Goal: Task Accomplishment & Management: Manage account settings

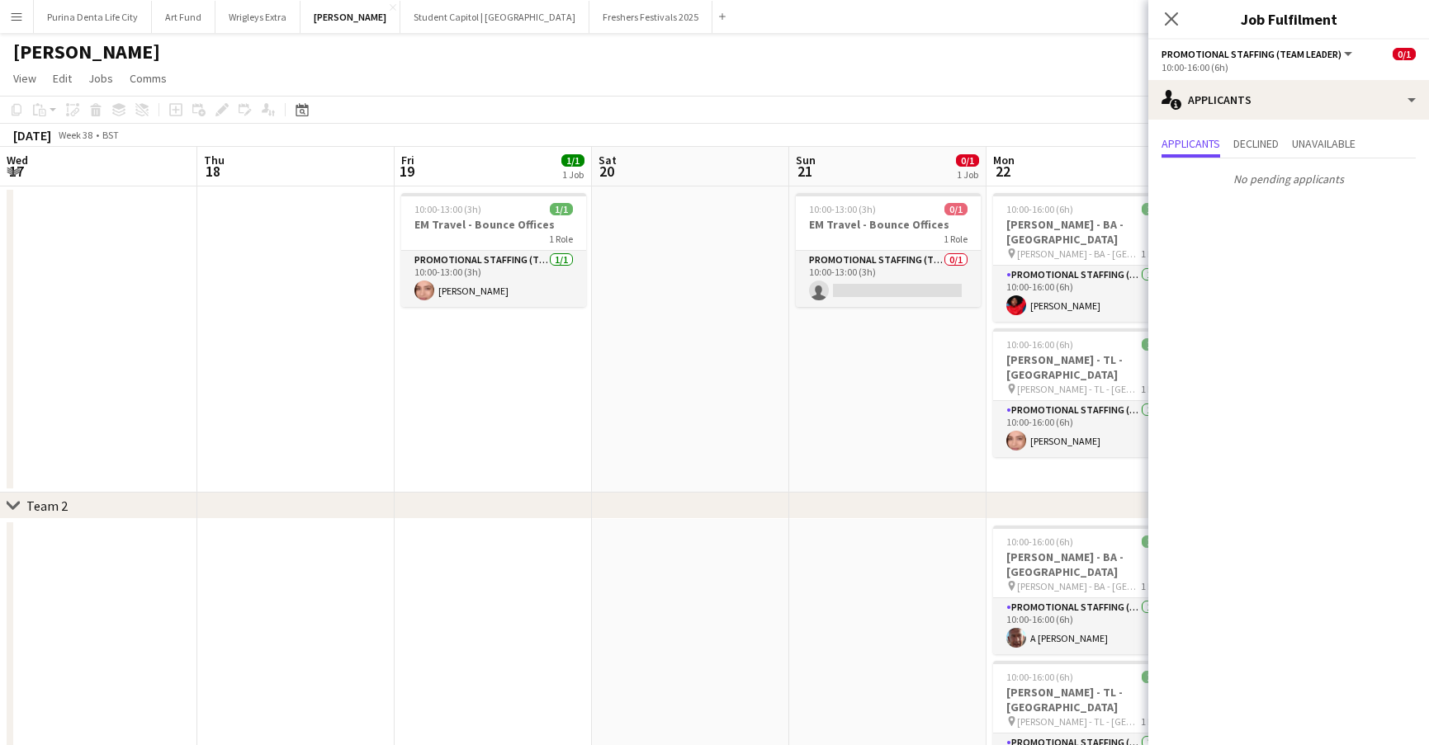
scroll to position [0, 694]
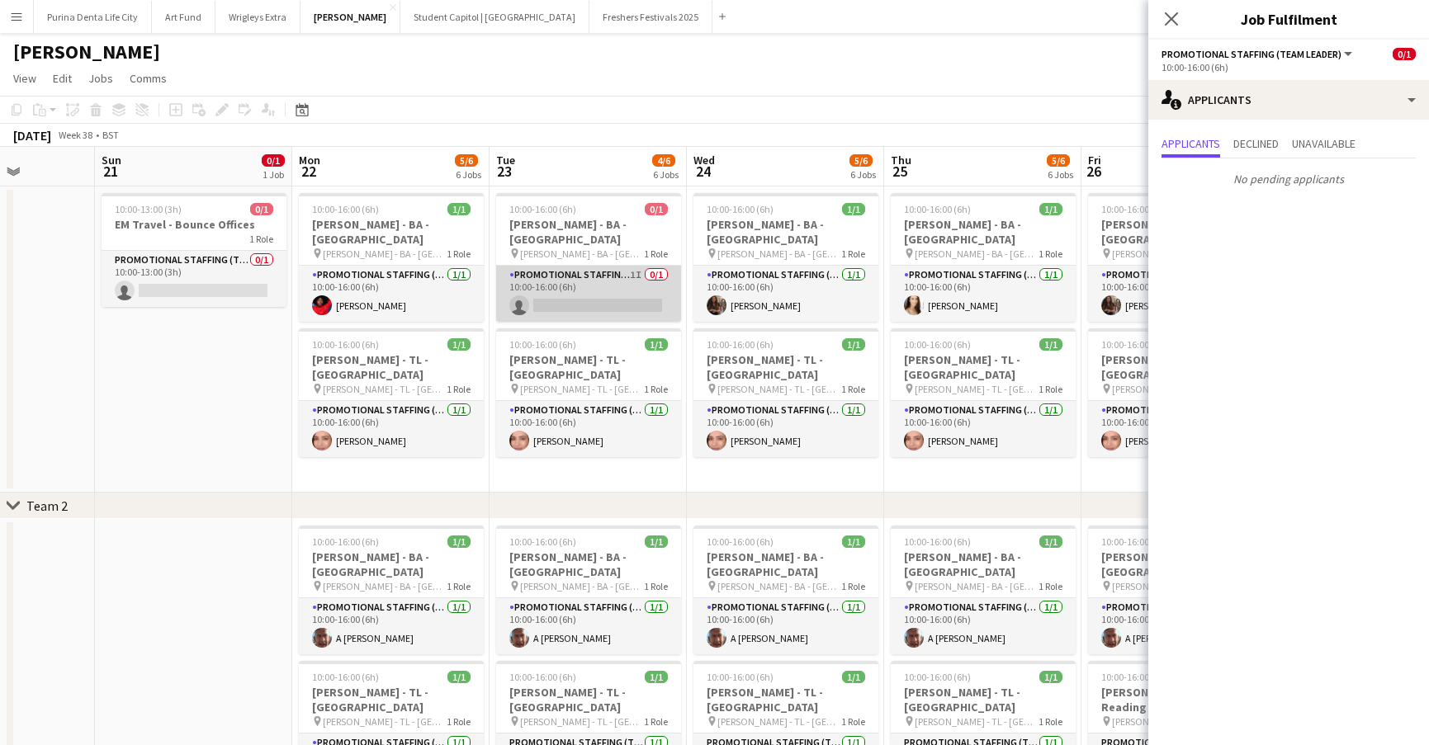
click at [616, 266] on app-card-role "Promotional Staffing (Brand Ambassadors) 1I 0/1 10:00-16:00 (6h) single-neutral…" at bounding box center [588, 294] width 185 height 56
click at [841, 108] on app-toolbar "Copy Paste Paste Command V Paste with crew Command Shift V Paste linked Job [GE…" at bounding box center [714, 110] width 1429 height 28
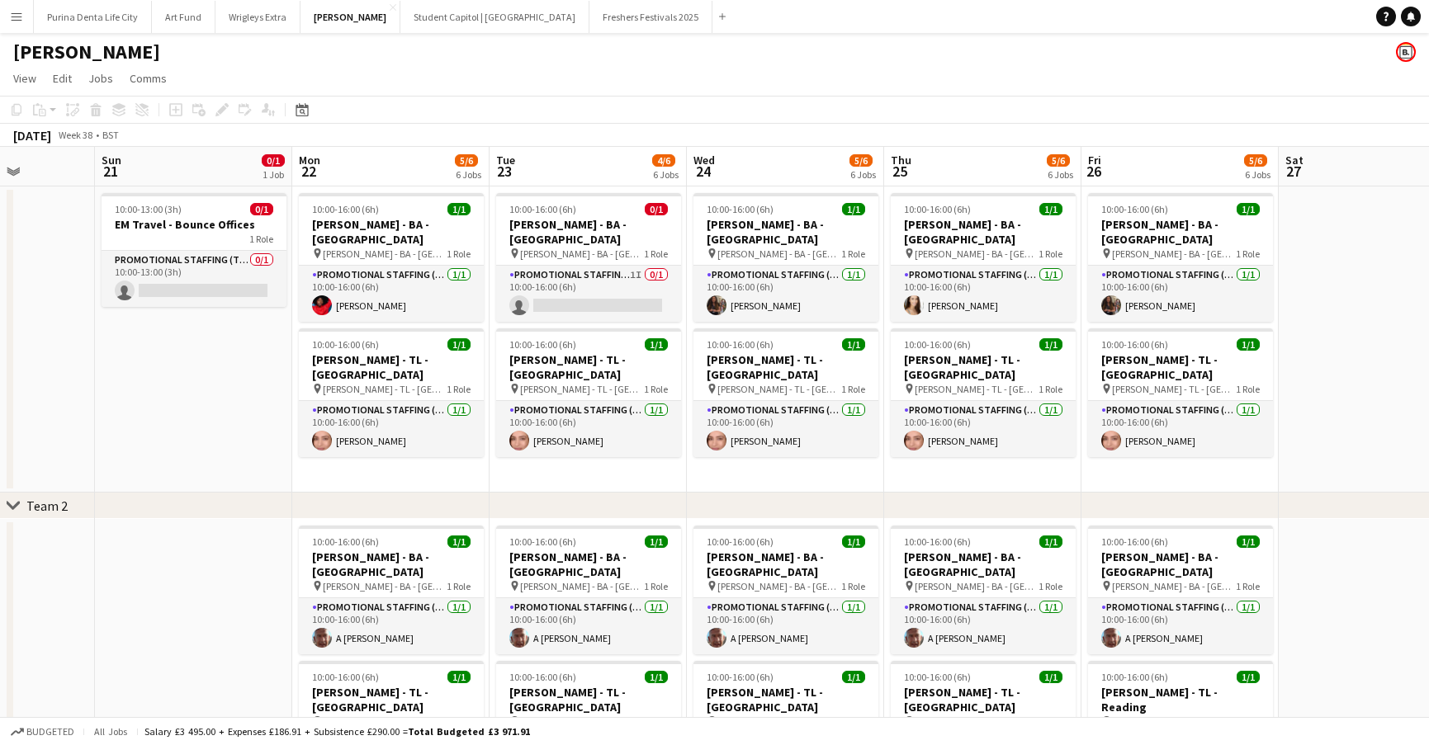
click at [841, 108] on app-toolbar "Copy Paste Paste Command V Paste with crew Command Shift V Paste linked Job [GE…" at bounding box center [714, 110] width 1429 height 28
click at [196, 271] on app-card-role "Promotional Staffing (Team Leader) 0/1 10:00-13:00 (3h) single-neutral-actions" at bounding box center [194, 279] width 185 height 56
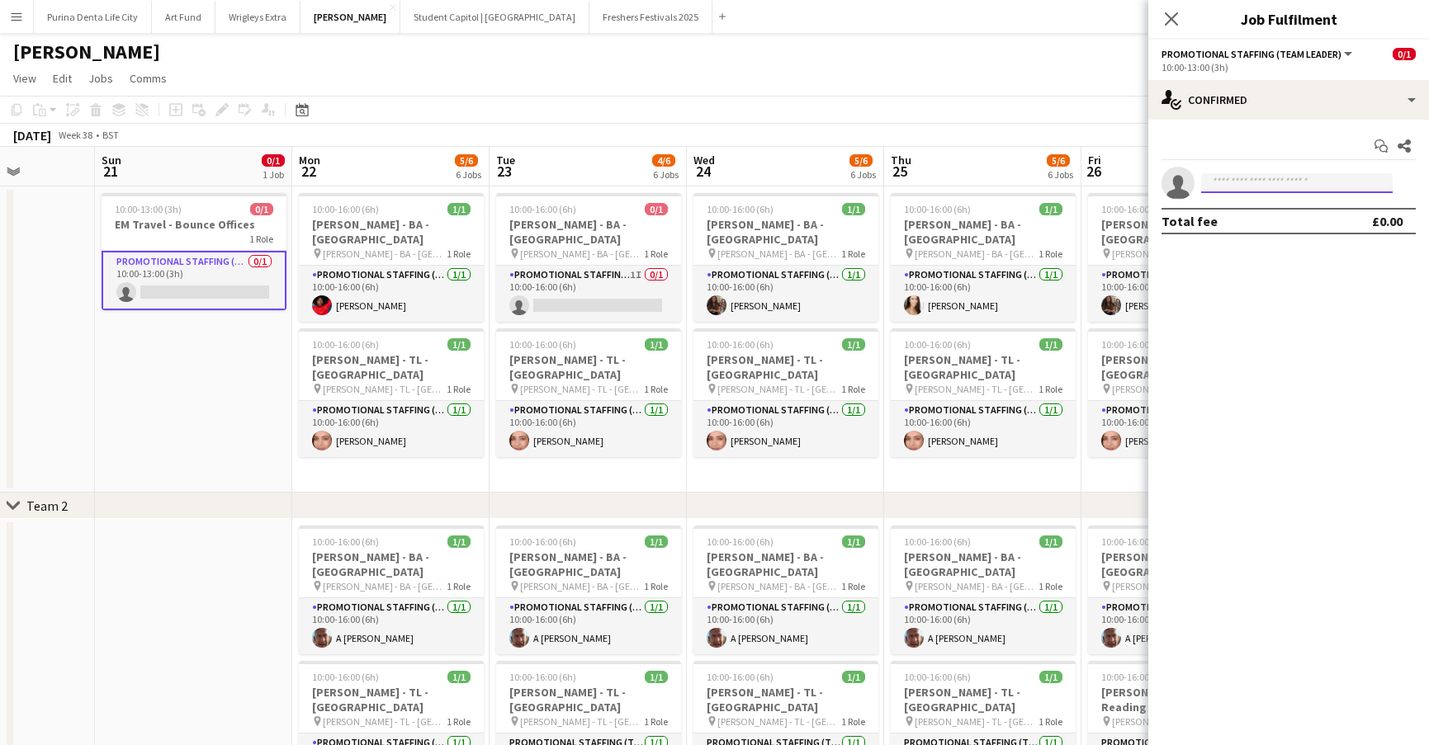
click at [1279, 187] on input at bounding box center [1297, 183] width 192 height 20
type input "****"
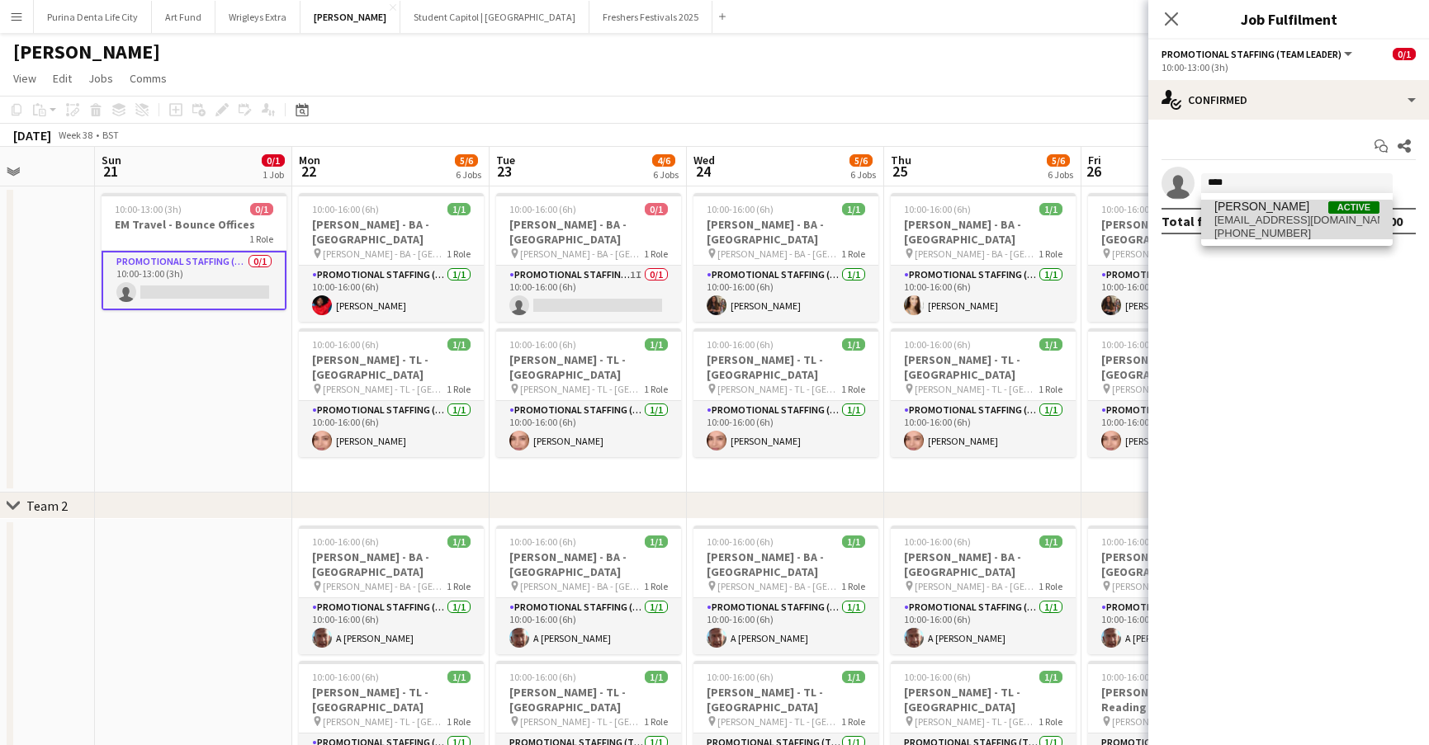
click at [1273, 227] on span "+447904343542" at bounding box center [1296, 233] width 165 height 13
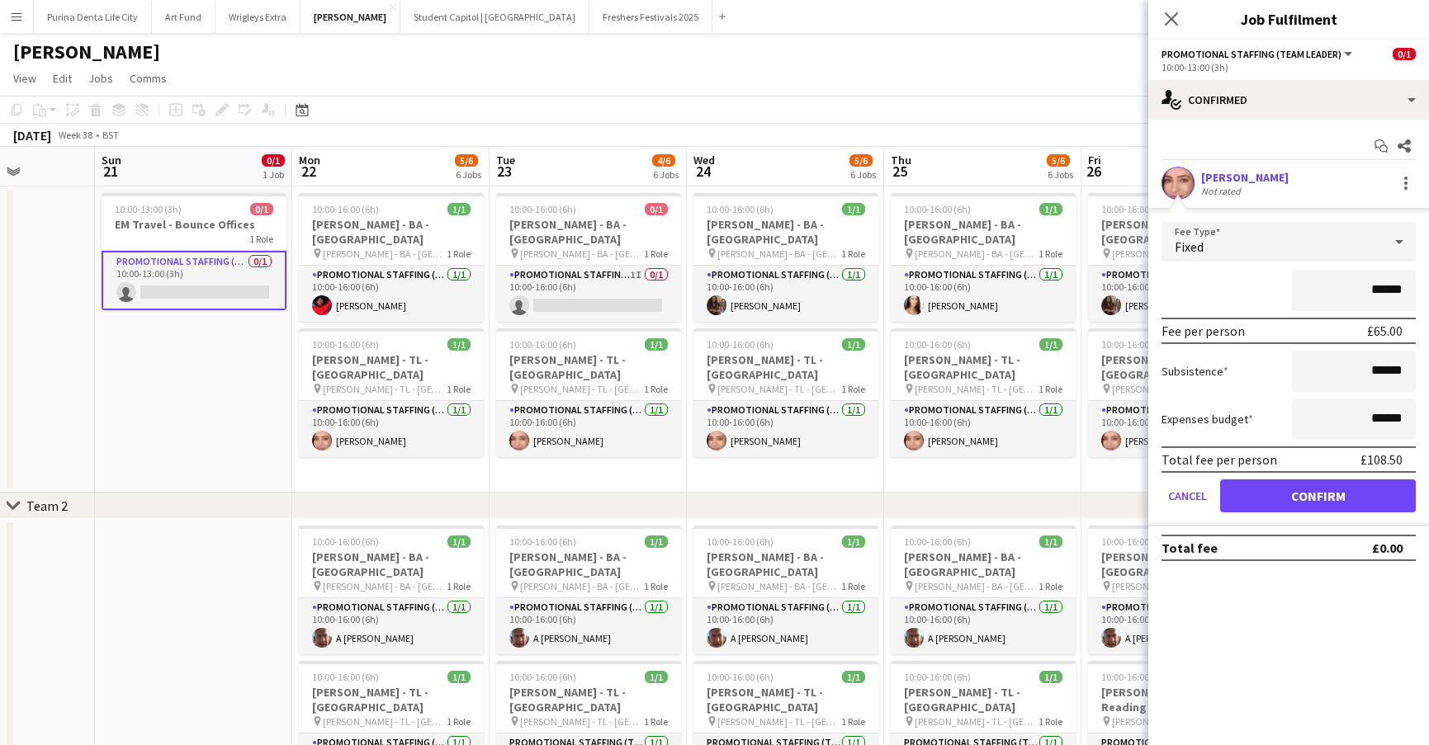
click at [1316, 496] on button "Confirm" at bounding box center [1318, 496] width 196 height 33
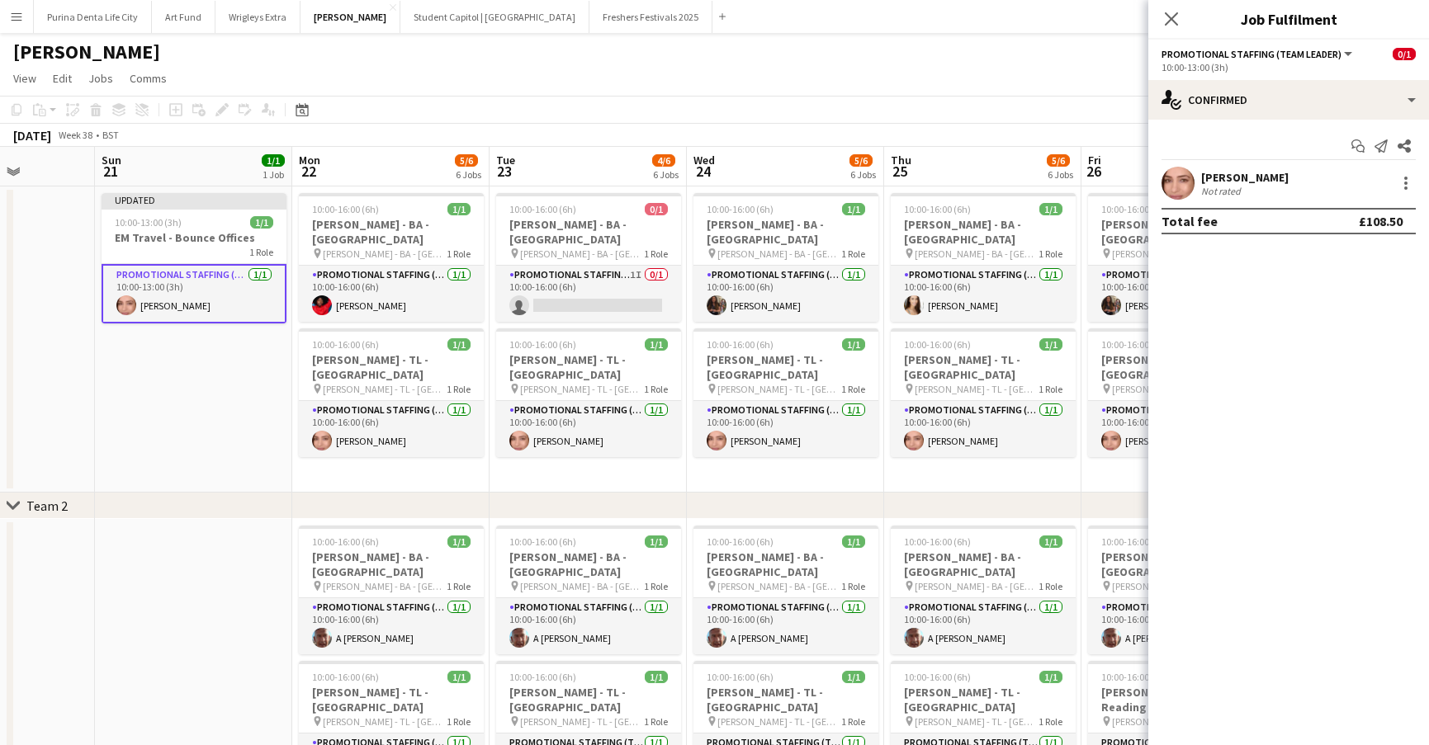
click at [1022, 52] on div "[PERSON_NAME]" at bounding box center [714, 48] width 1429 height 31
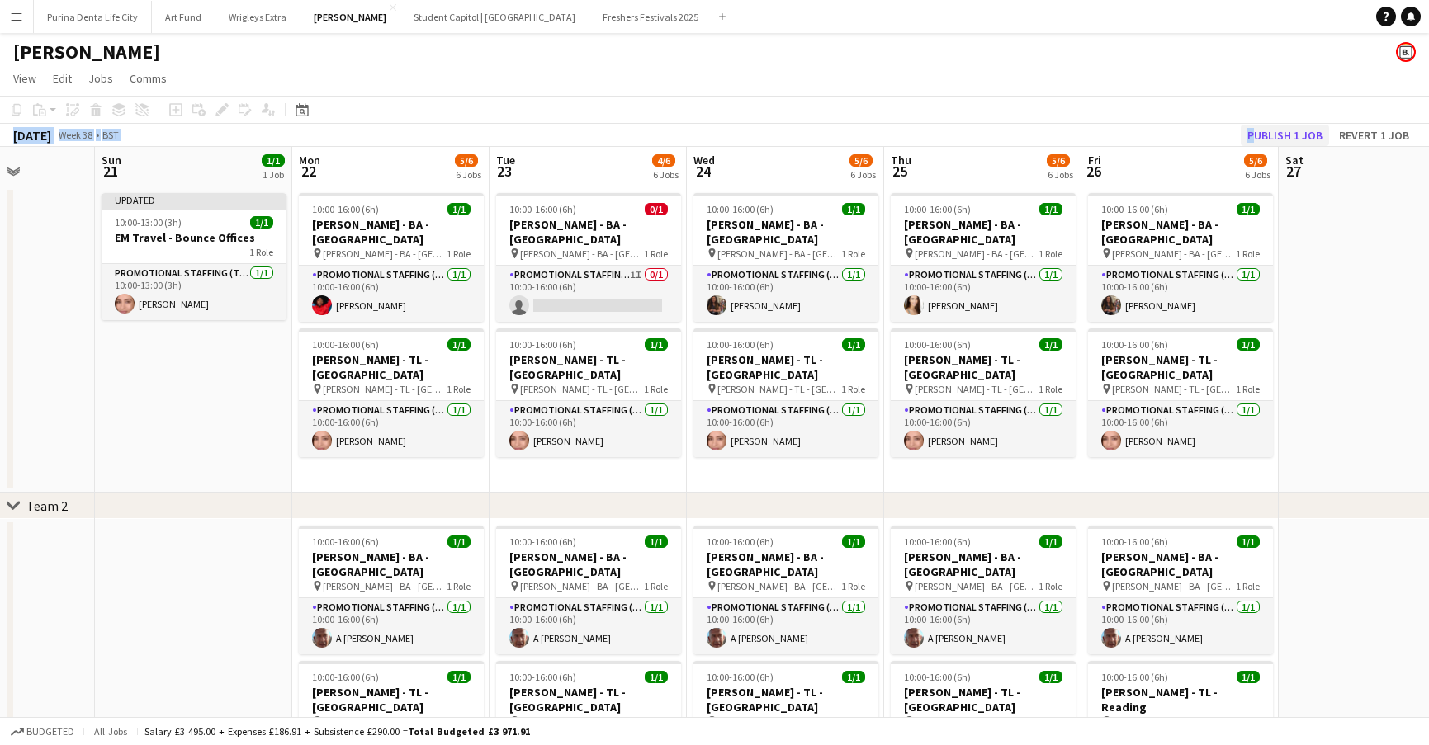
click at [1277, 124] on div "Copy Paste Paste Command V Paste with crew Command Shift V Paste linked Job Del…" at bounding box center [714, 121] width 1429 height 51
click at [1288, 130] on button "Publish 1 job" at bounding box center [1285, 135] width 88 height 21
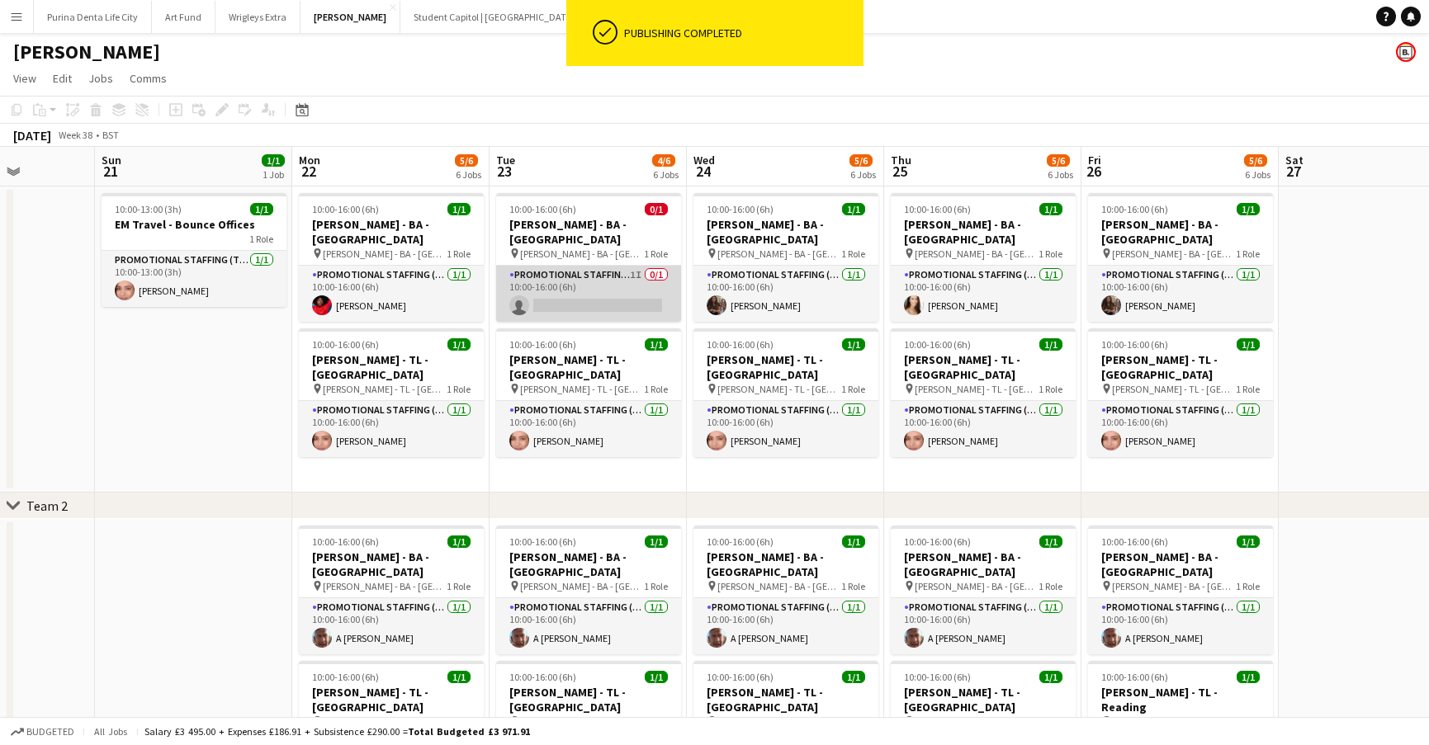
click at [616, 293] on app-card-role "Promotional Staffing (Brand Ambassadors) 1I 0/1 10:00-16:00 (6h) single-neutral…" at bounding box center [588, 294] width 185 height 56
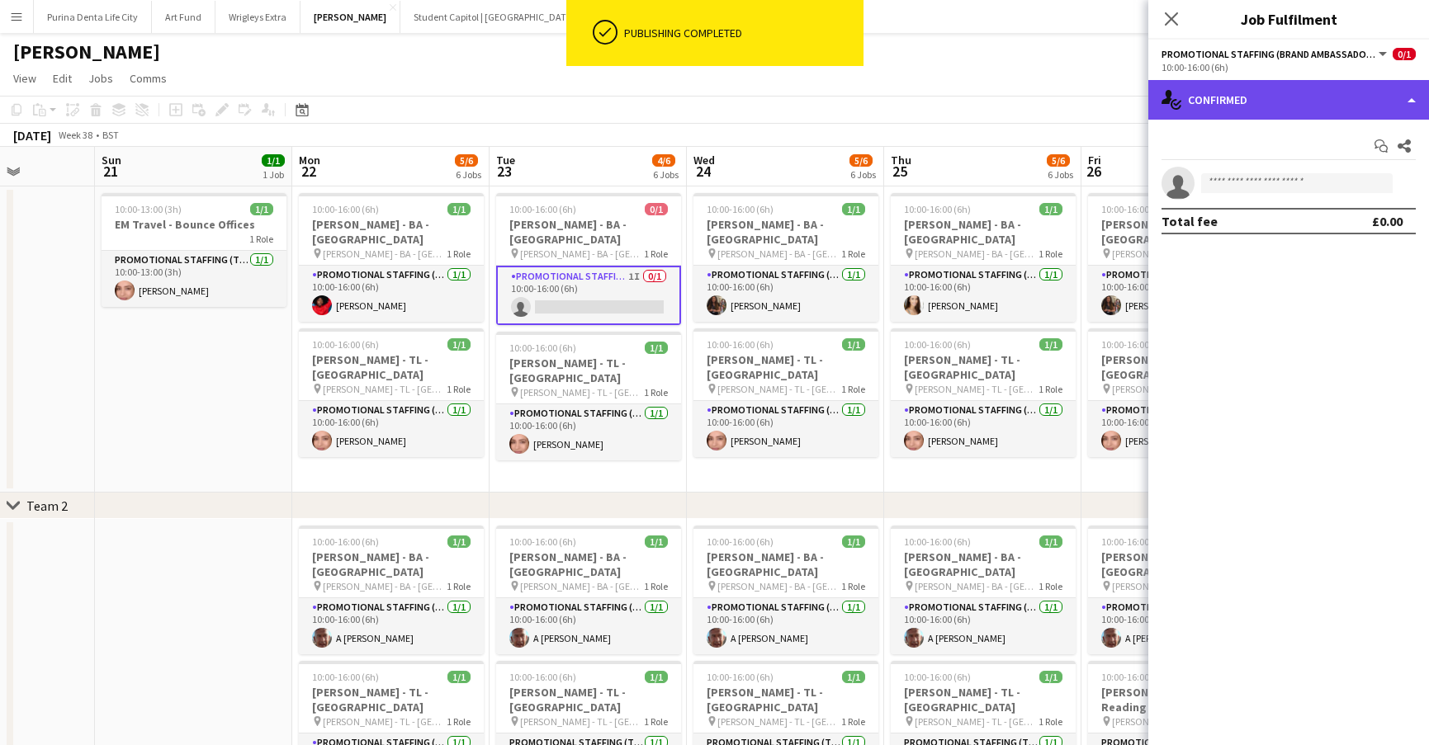
click at [1343, 102] on div "single-neutral-actions-check-2 Confirmed" at bounding box center [1288, 100] width 281 height 40
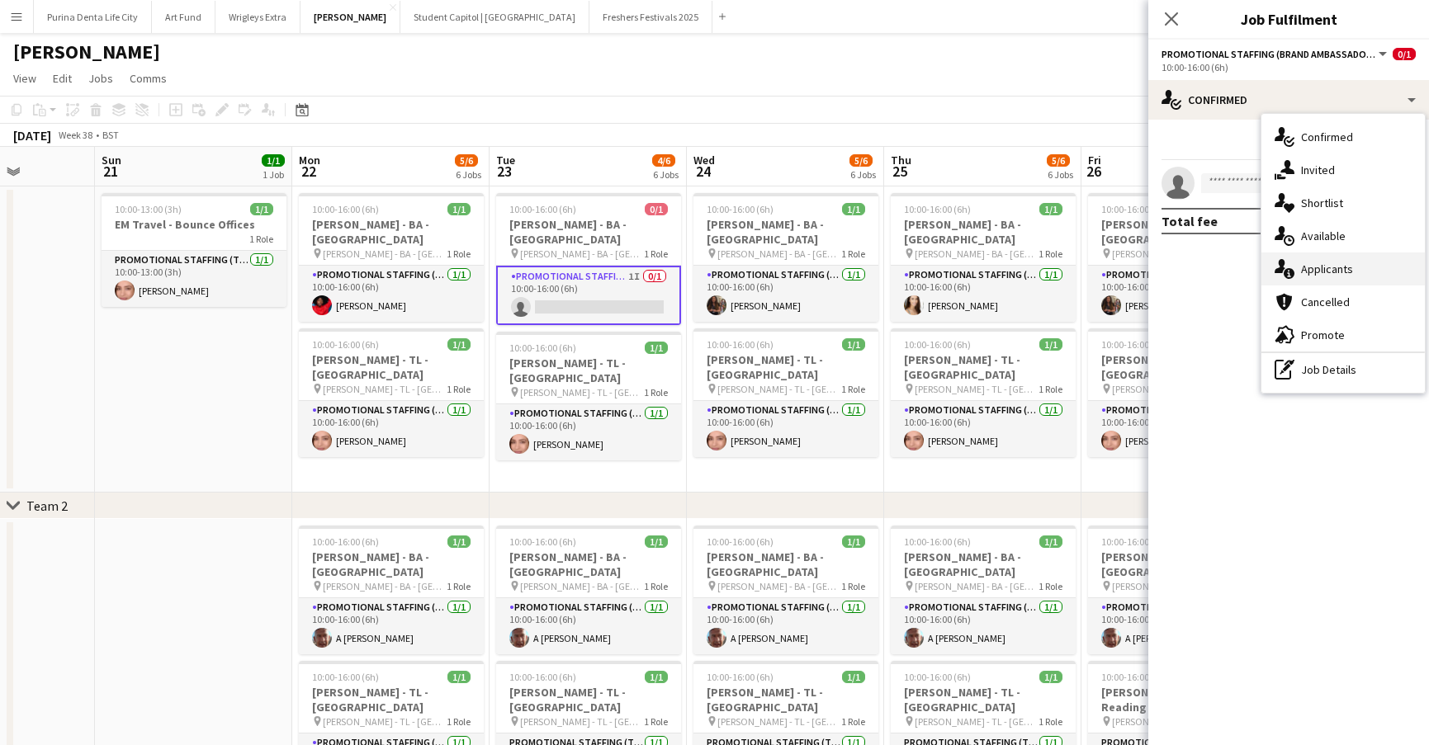
click at [1325, 264] on span "Applicants" at bounding box center [1327, 269] width 52 height 15
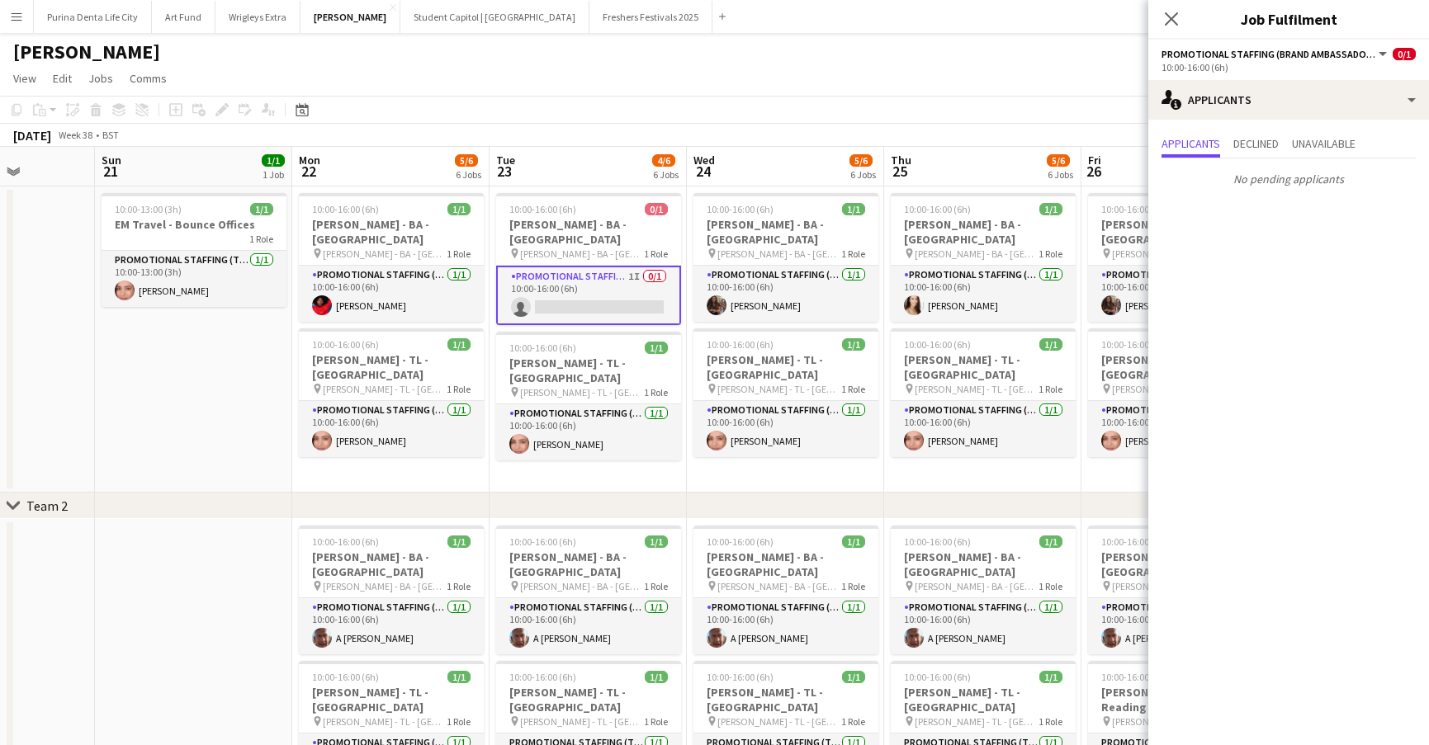
click at [1033, 123] on app-toolbar "Copy Paste Paste Command V Paste with crew Command Shift V Paste linked Job Del…" at bounding box center [714, 110] width 1429 height 28
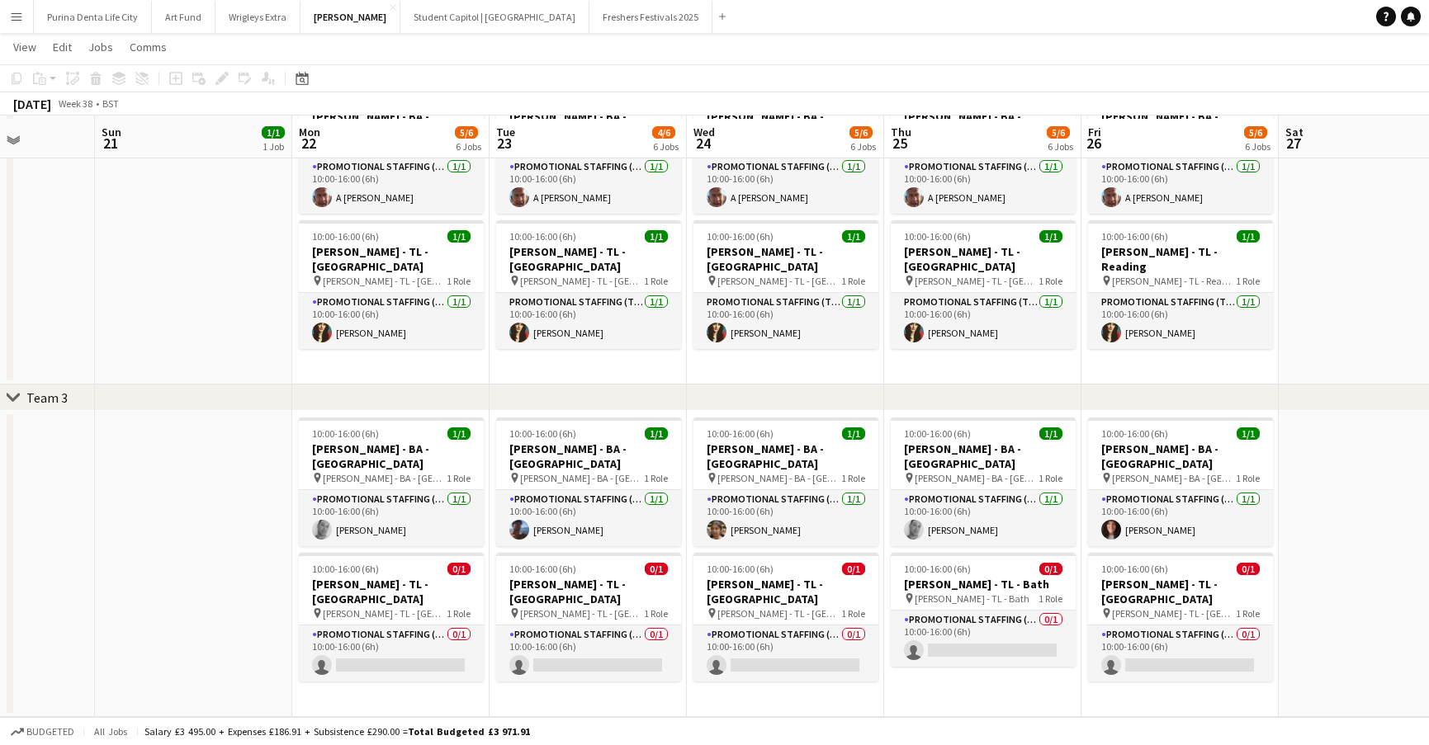
scroll to position [441, 0]
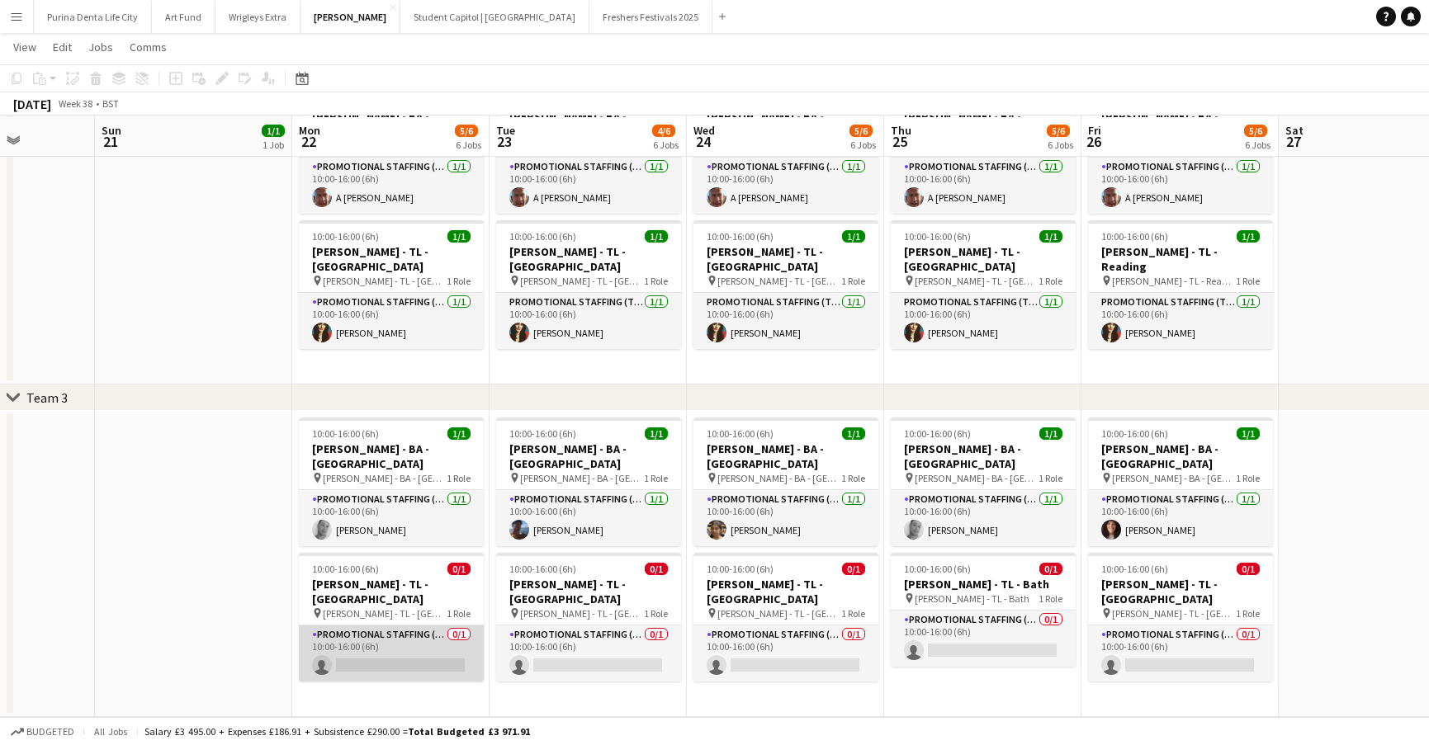
click at [451, 626] on app-card-role "Promotional Staffing (Team Leader) 0/1 10:00-16:00 (6h) single-neutral-actions" at bounding box center [391, 654] width 185 height 56
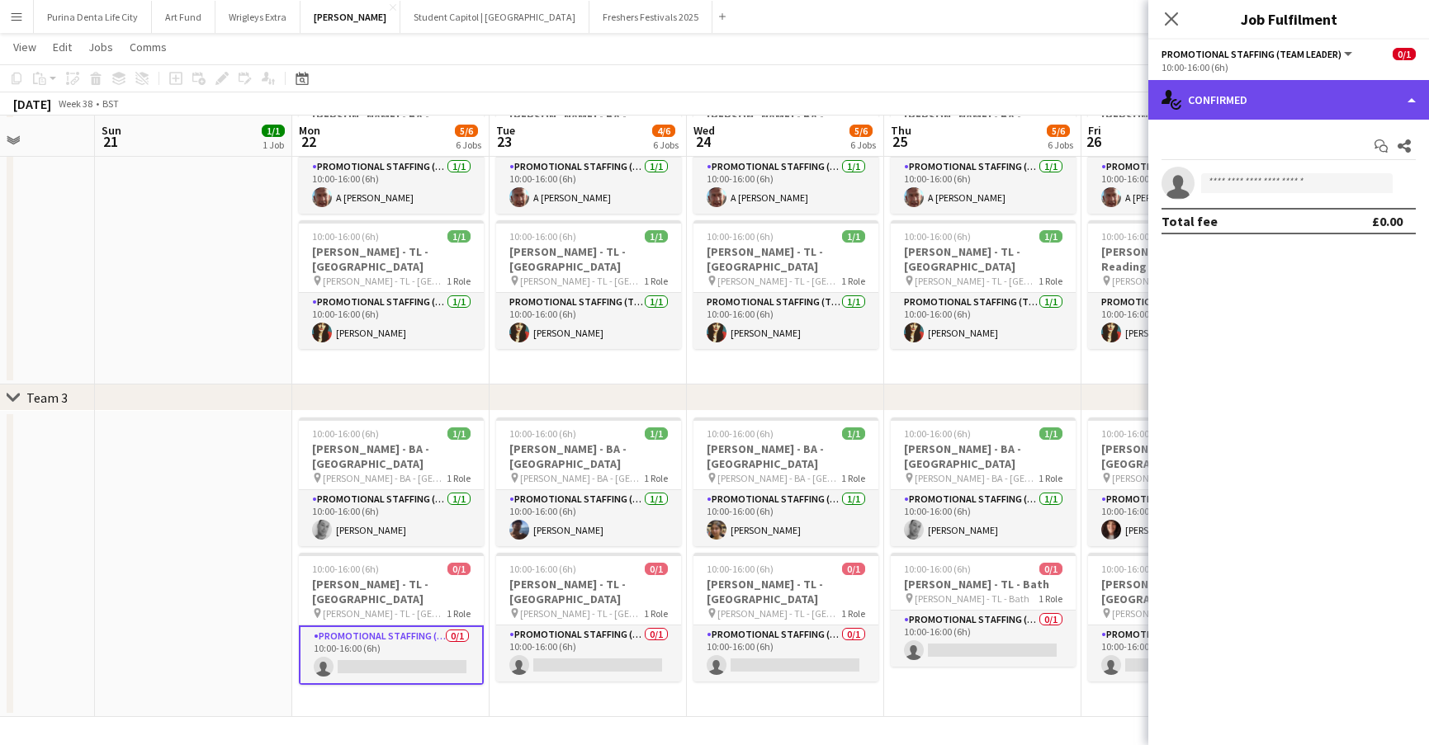
click at [1234, 101] on div "single-neutral-actions-check-2 Confirmed" at bounding box center [1288, 100] width 281 height 40
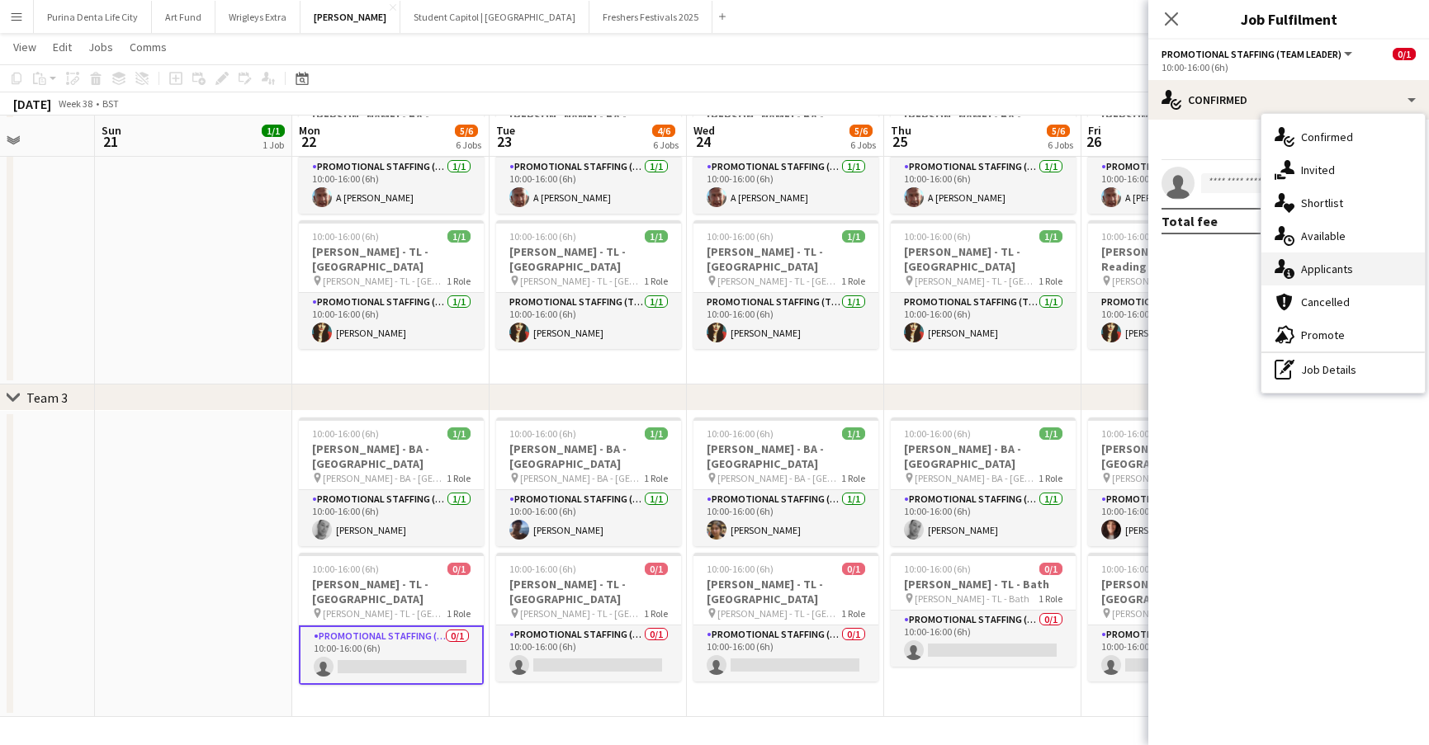
click at [1303, 262] on span "Applicants" at bounding box center [1327, 269] width 52 height 15
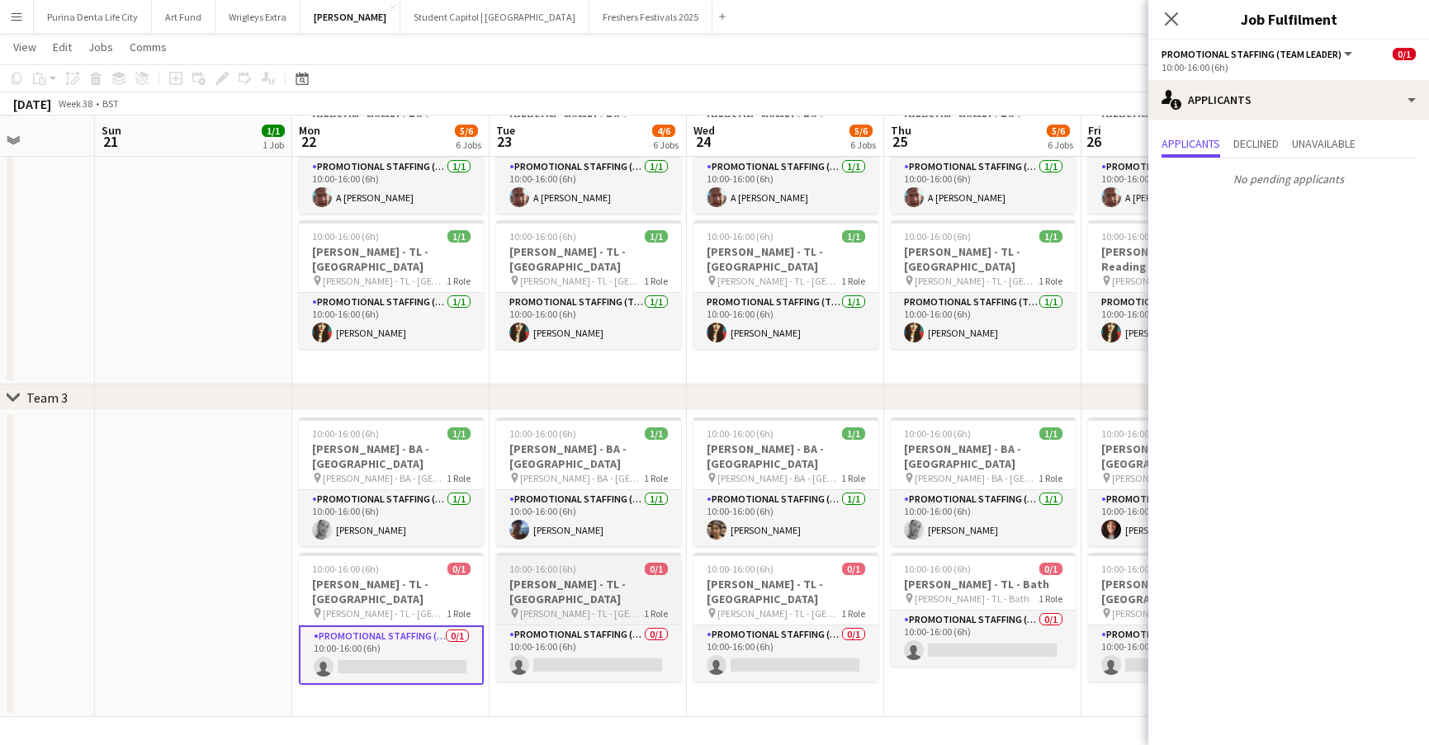
click at [655, 608] on span "1 Role" at bounding box center [656, 614] width 24 height 12
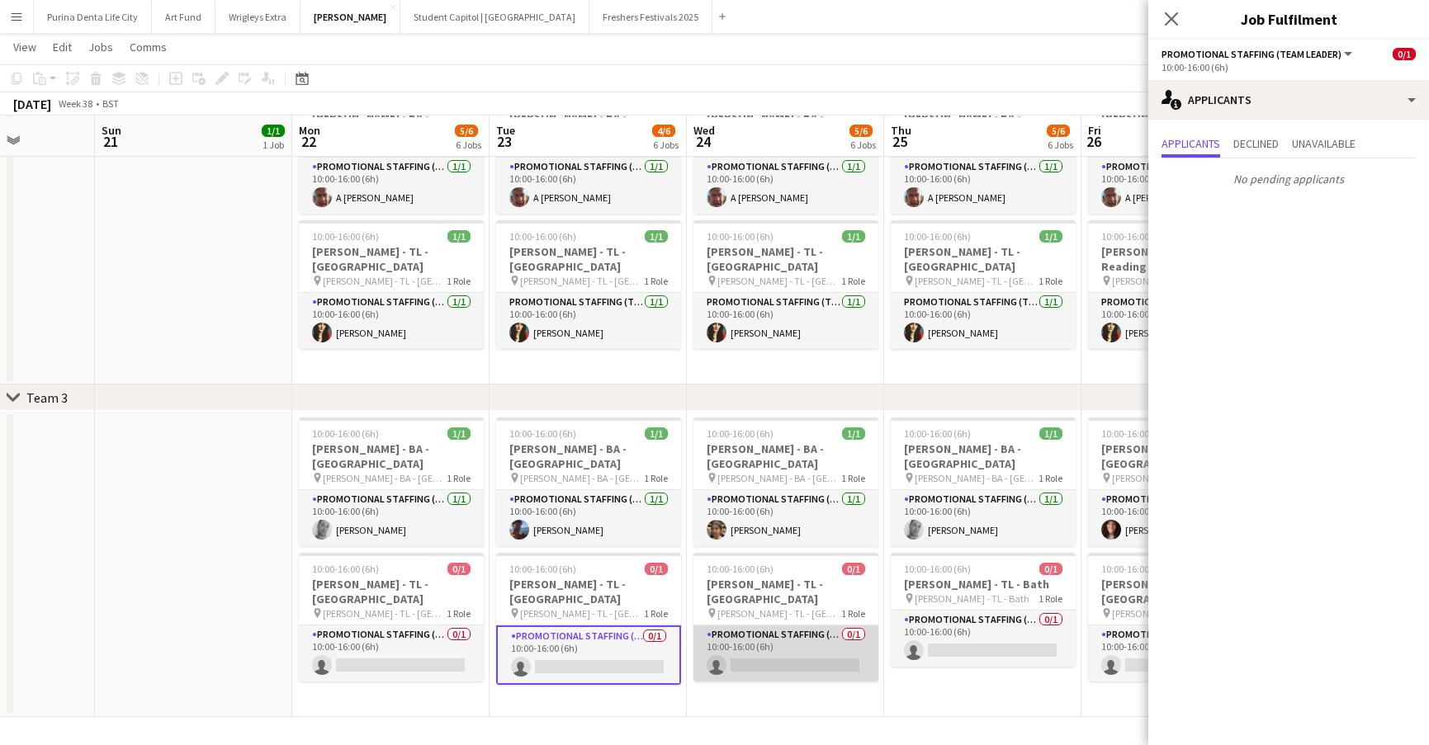
click at [771, 626] on app-card-role "Promotional Staffing (Team Leader) 0/1 10:00-16:00 (6h) single-neutral-actions" at bounding box center [785, 654] width 185 height 56
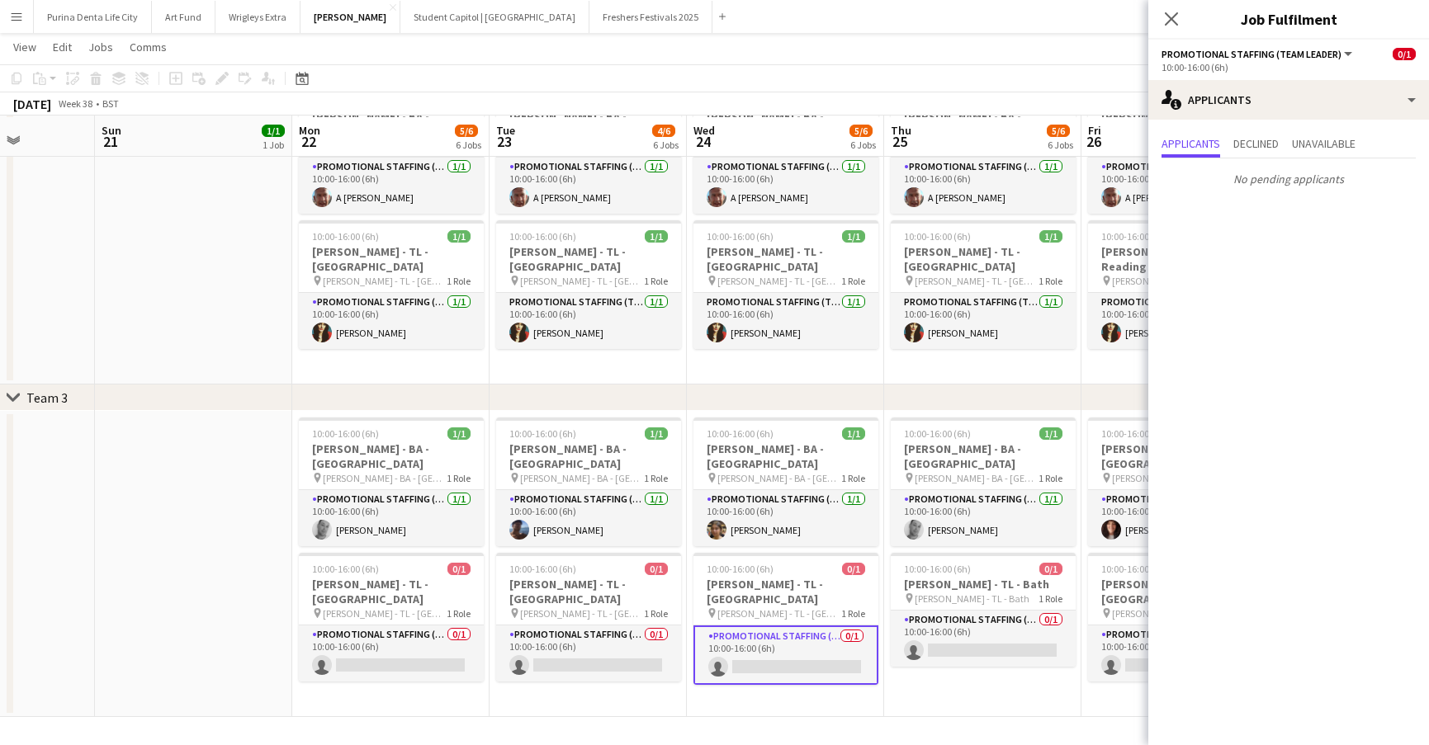
click at [833, 671] on app-date-cell "10:00-16:00 (6h) 1/1 Giff Gaff - BA - Exeter pin Giff Gaff - BA - Exeter 1 Role…" at bounding box center [785, 564] width 197 height 306
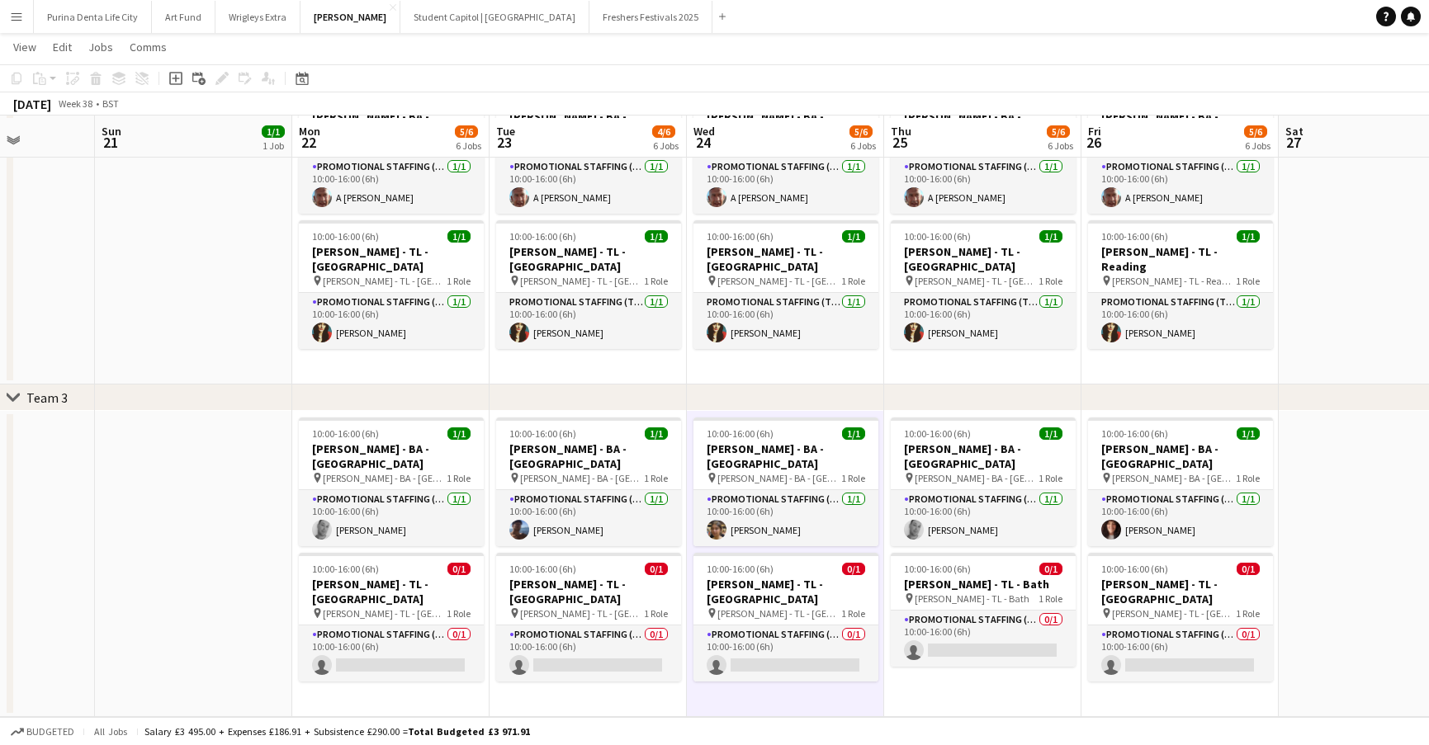
scroll to position [439, 0]
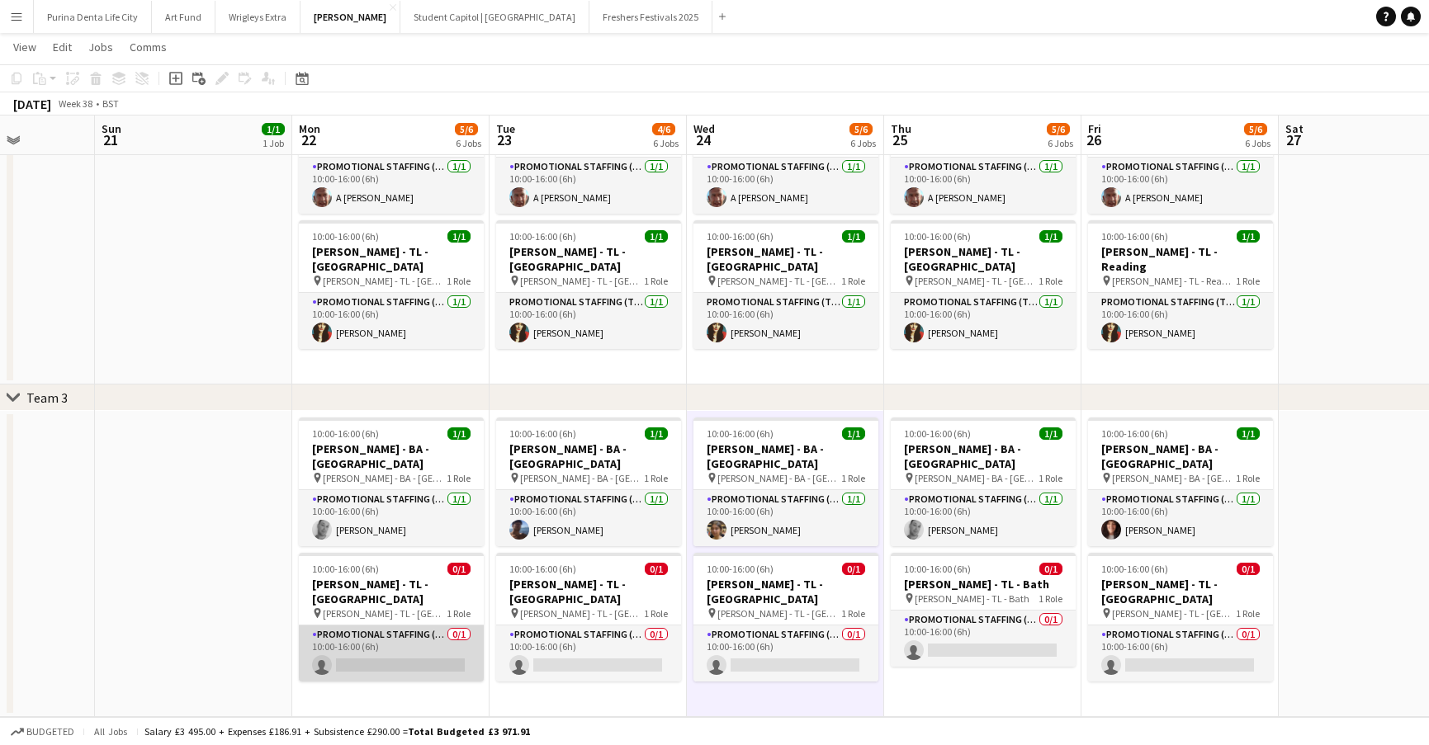
click at [388, 626] on app-card-role "Promotional Staffing (Team Leader) 0/1 10:00-16:00 (6h) single-neutral-actions" at bounding box center [391, 654] width 185 height 56
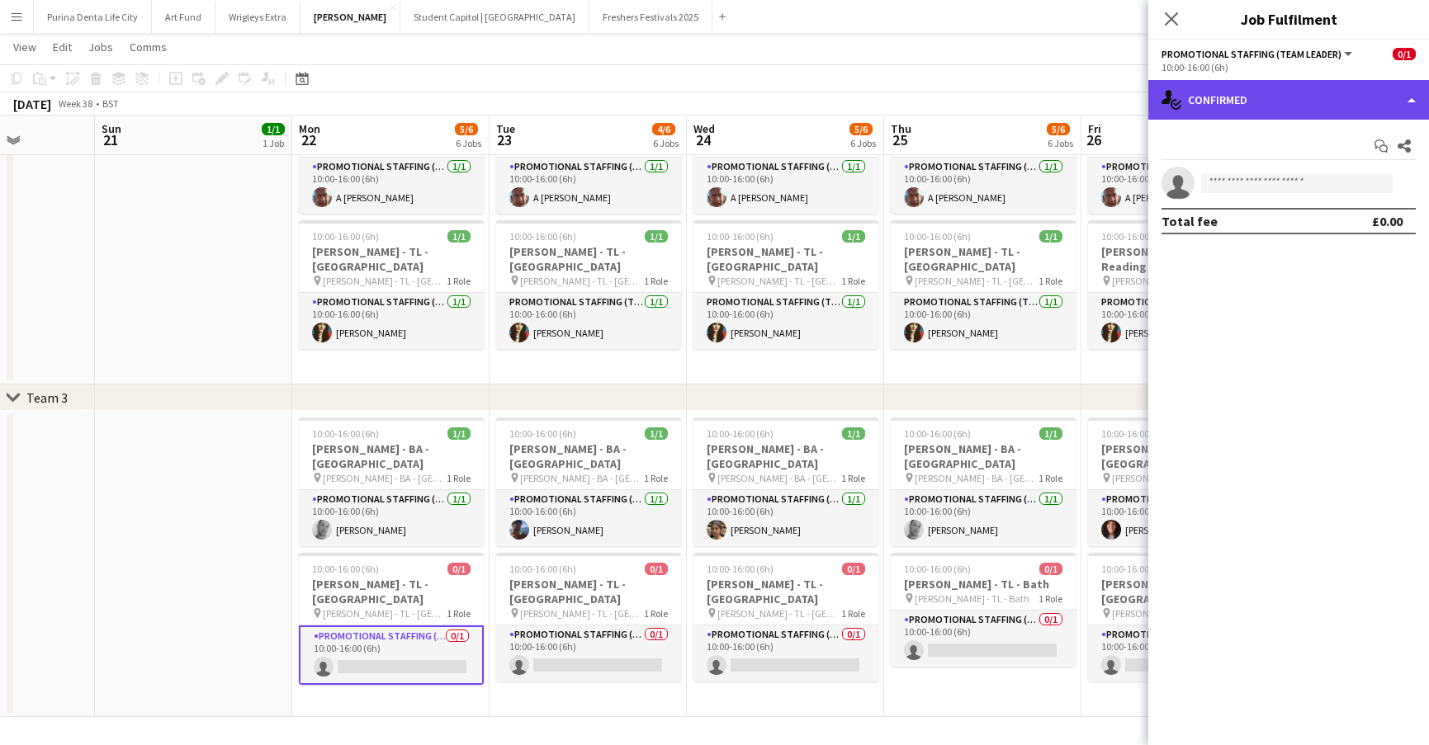
click at [1312, 107] on div "single-neutral-actions-check-2 Confirmed" at bounding box center [1288, 100] width 281 height 40
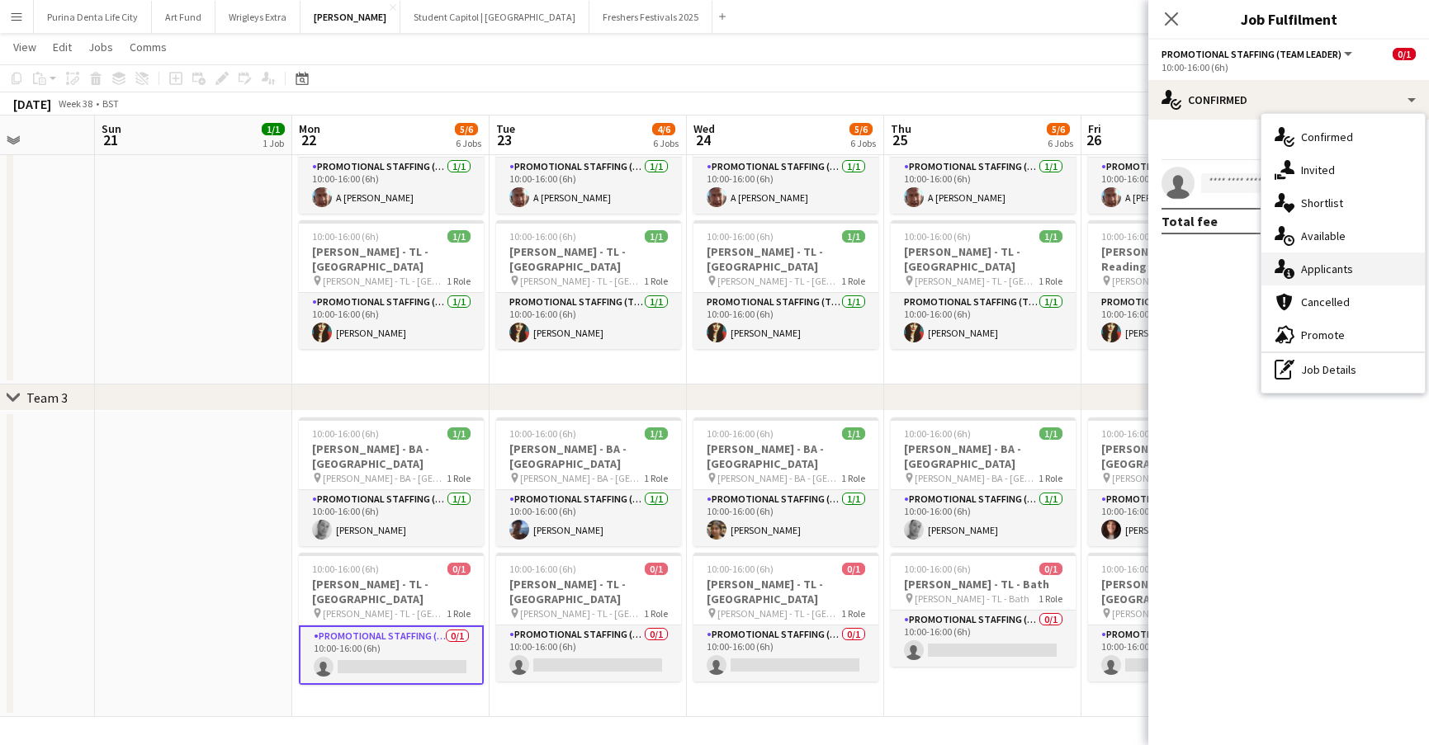
click at [1306, 260] on div "single-neutral-actions-information Applicants" at bounding box center [1342, 269] width 163 height 33
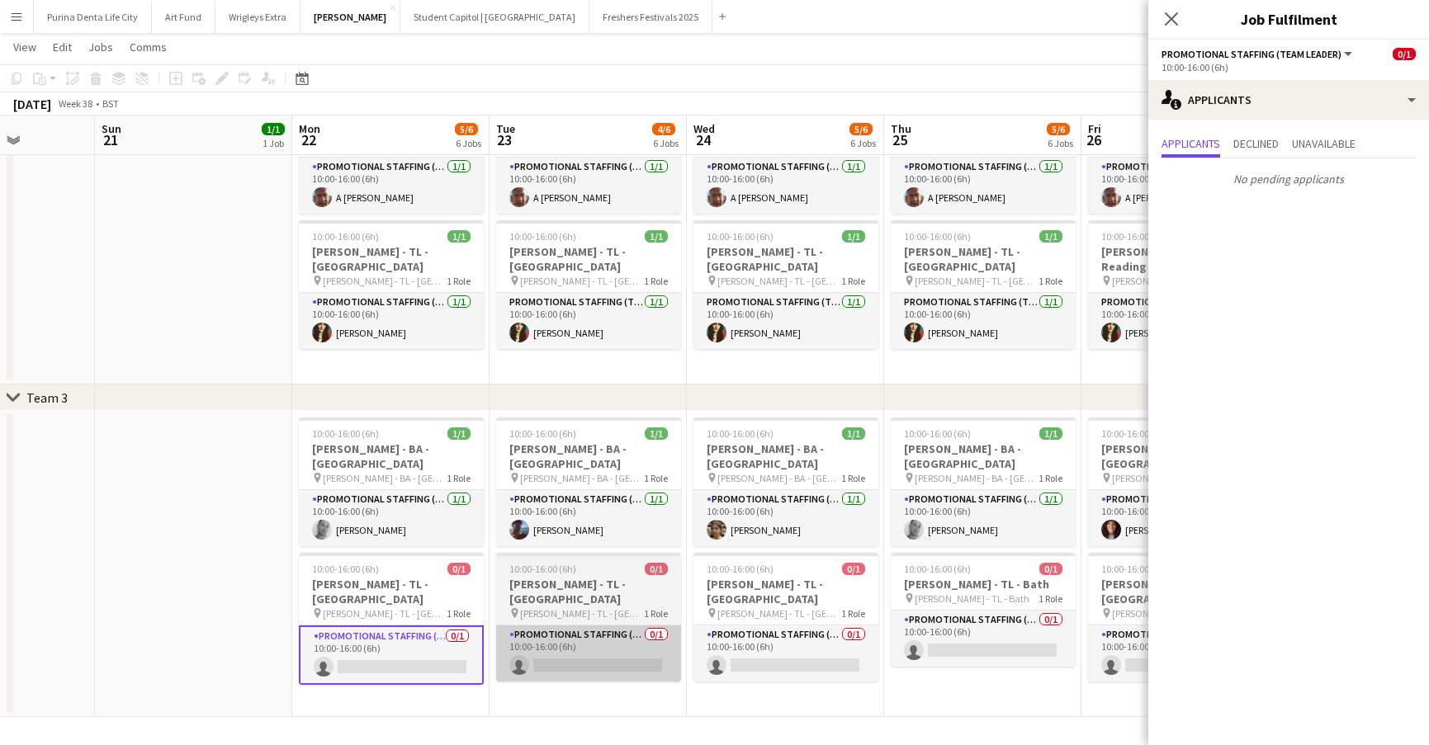
click at [593, 626] on app-card-role "Promotional Staffing (Team Leader) 0/1 10:00-16:00 (6h) single-neutral-actions" at bounding box center [588, 654] width 185 height 56
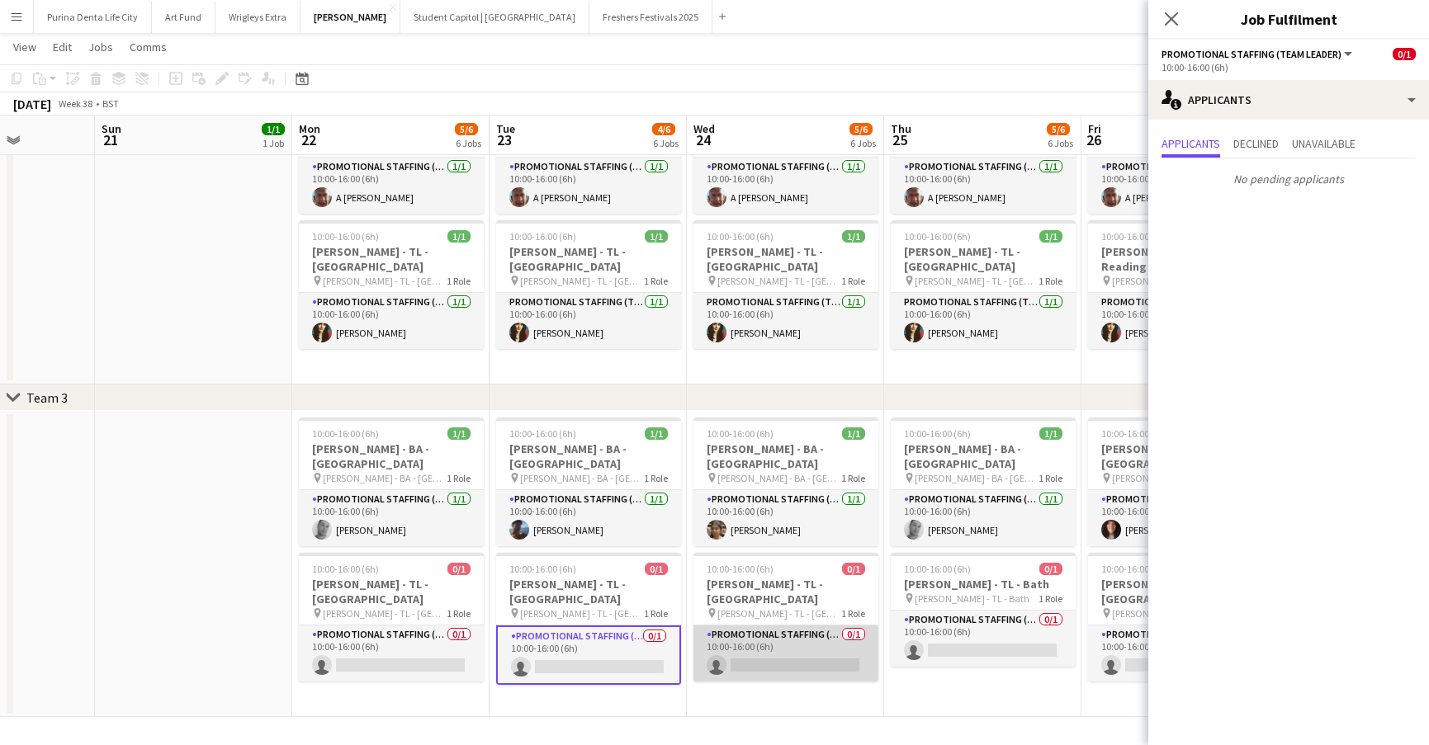
click at [849, 626] on app-card-role "Promotional Staffing (Team Leader) 0/1 10:00-16:00 (6h) single-neutral-actions" at bounding box center [785, 654] width 185 height 56
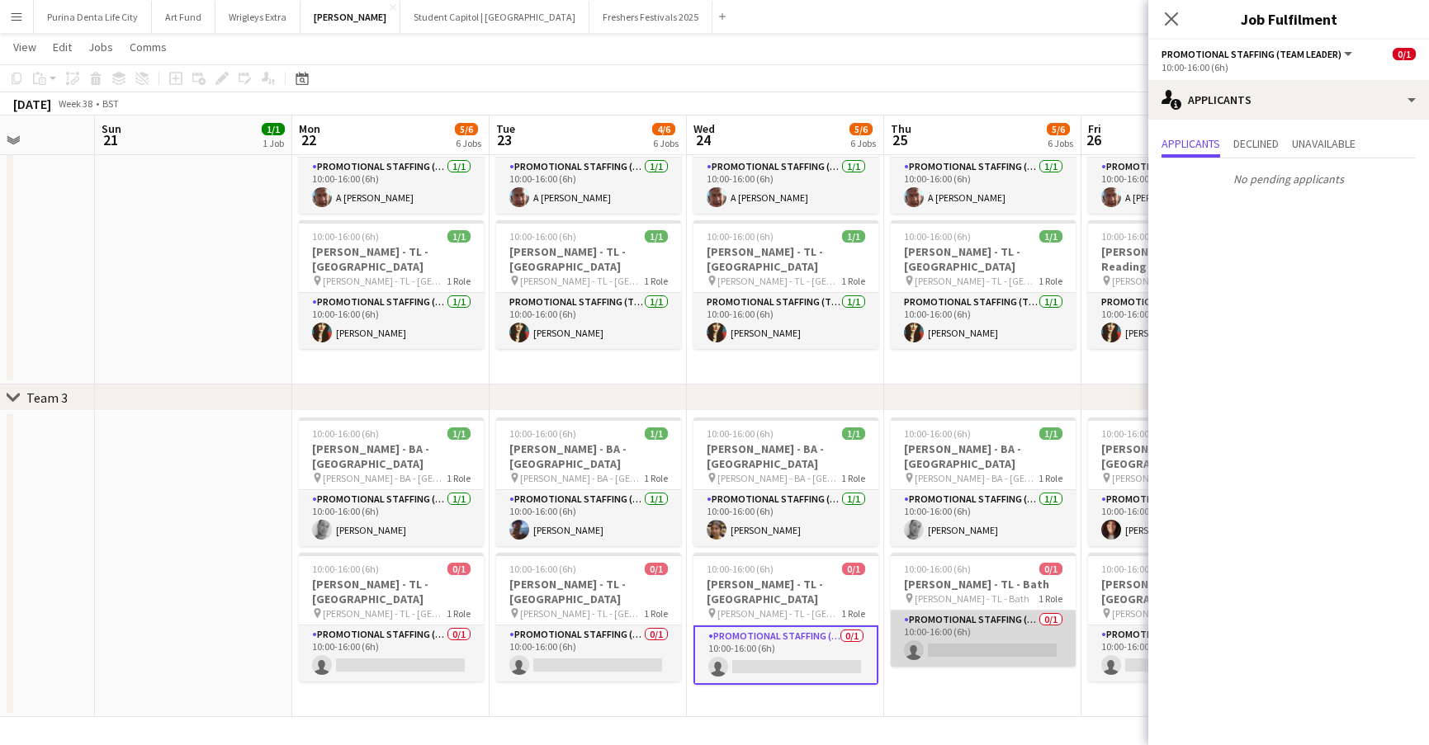
click at [964, 628] on app-card-role "Promotional Staffing (Team Leader) 0/1 10:00-16:00 (6h) single-neutral-actions" at bounding box center [983, 639] width 185 height 56
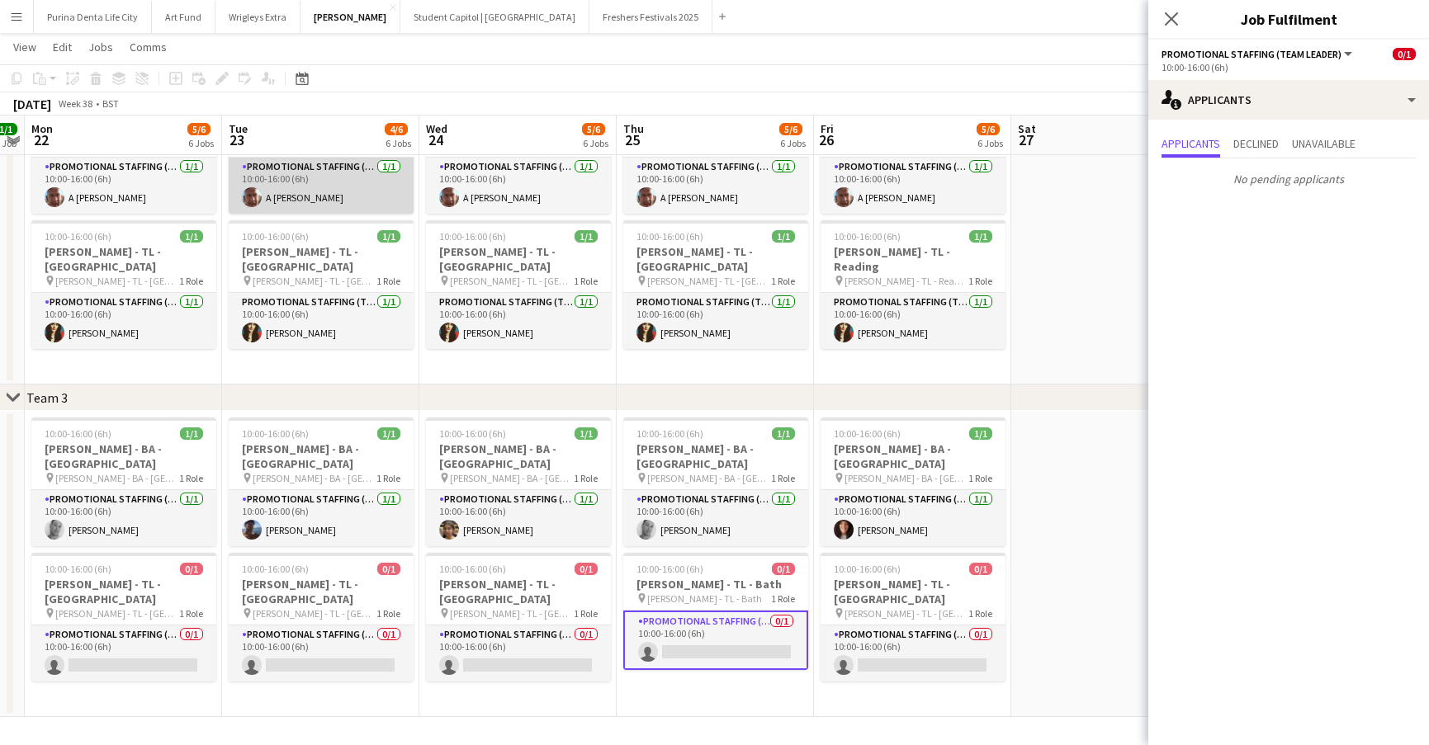
scroll to position [0, 366]
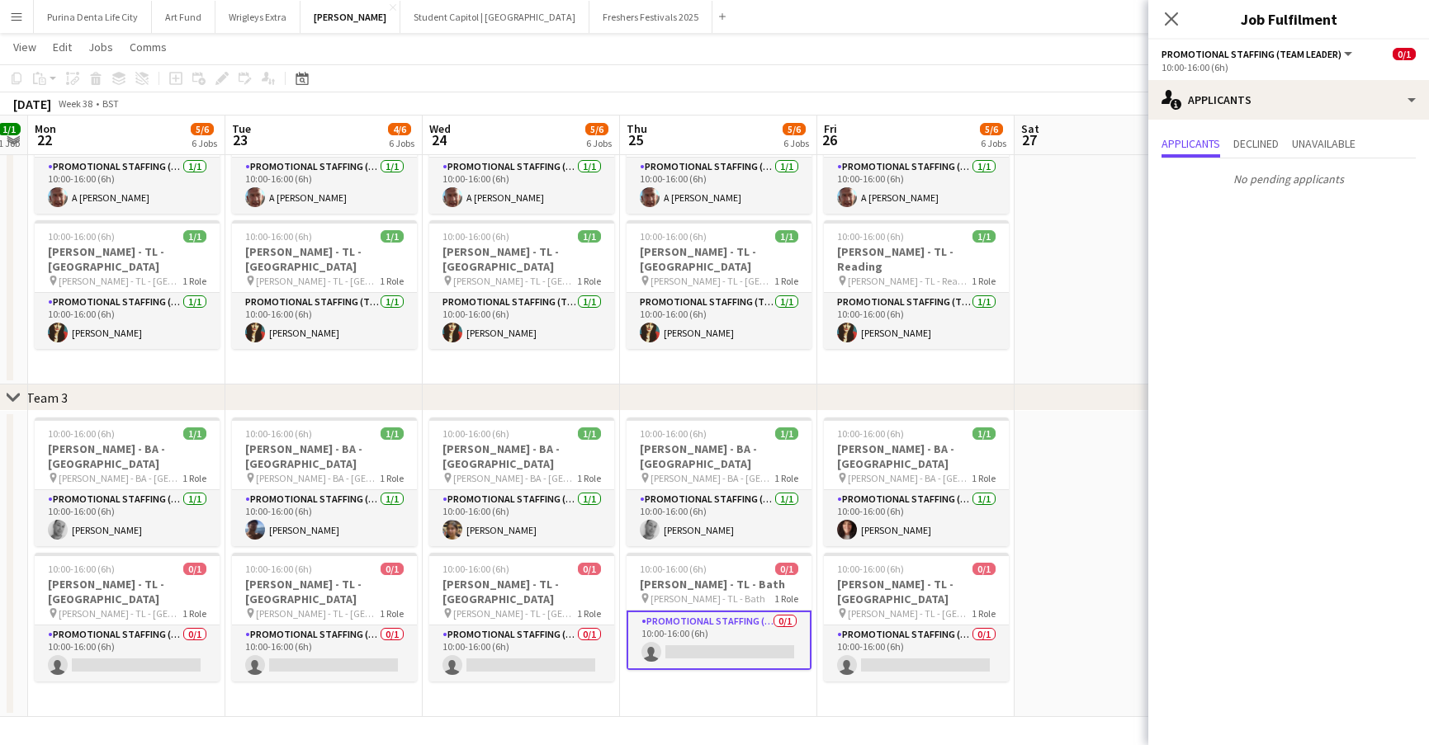
click at [467, 345] on app-date-cell "10:00-16:00 (6h) 1/1 Giff Gaff - BA - Portsmouth pin Giff Gaff - BA - Portsmout…" at bounding box center [521, 231] width 197 height 306
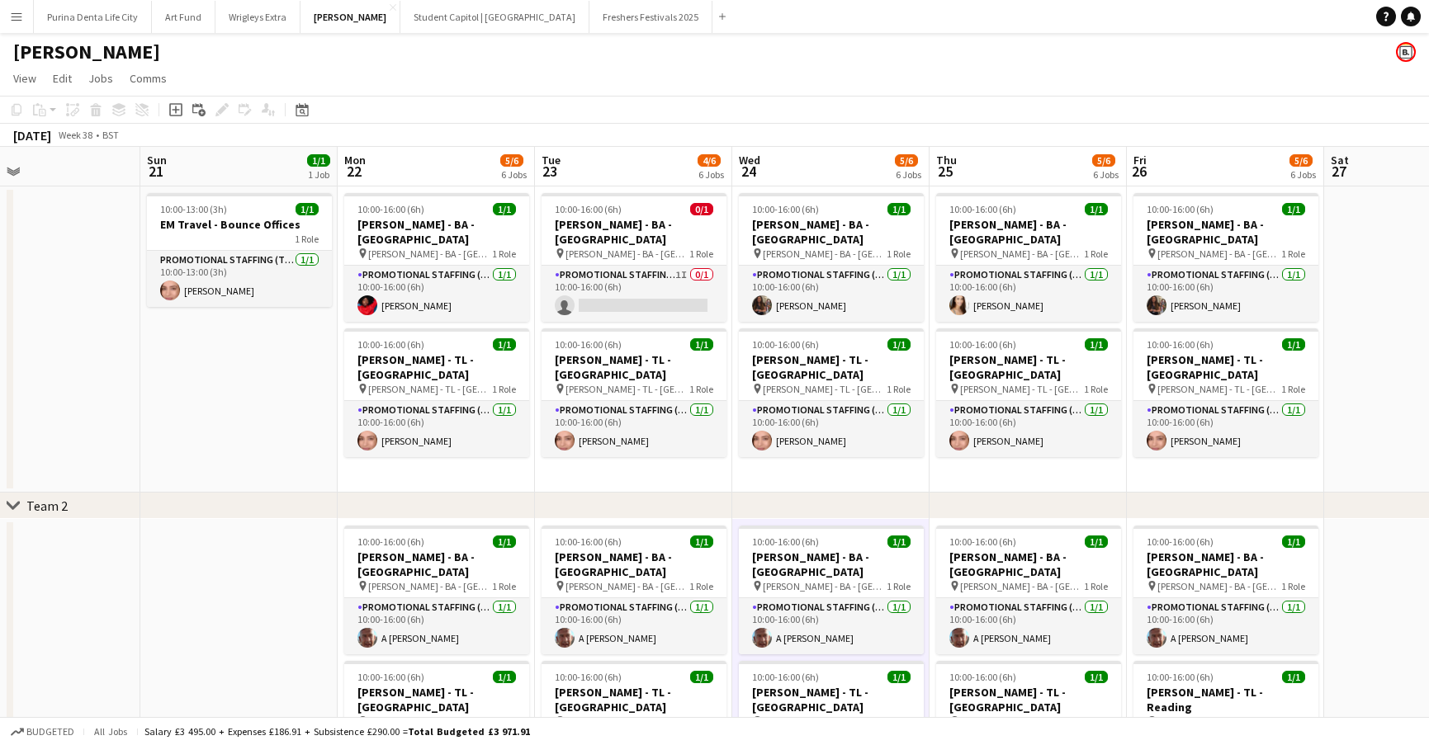
scroll to position [0, 0]
click at [639, 289] on app-card-role "Promotional Staffing (Brand Ambassadors) 1I 0/1 10:00-16:00 (6h) single-neutral…" at bounding box center [633, 294] width 185 height 56
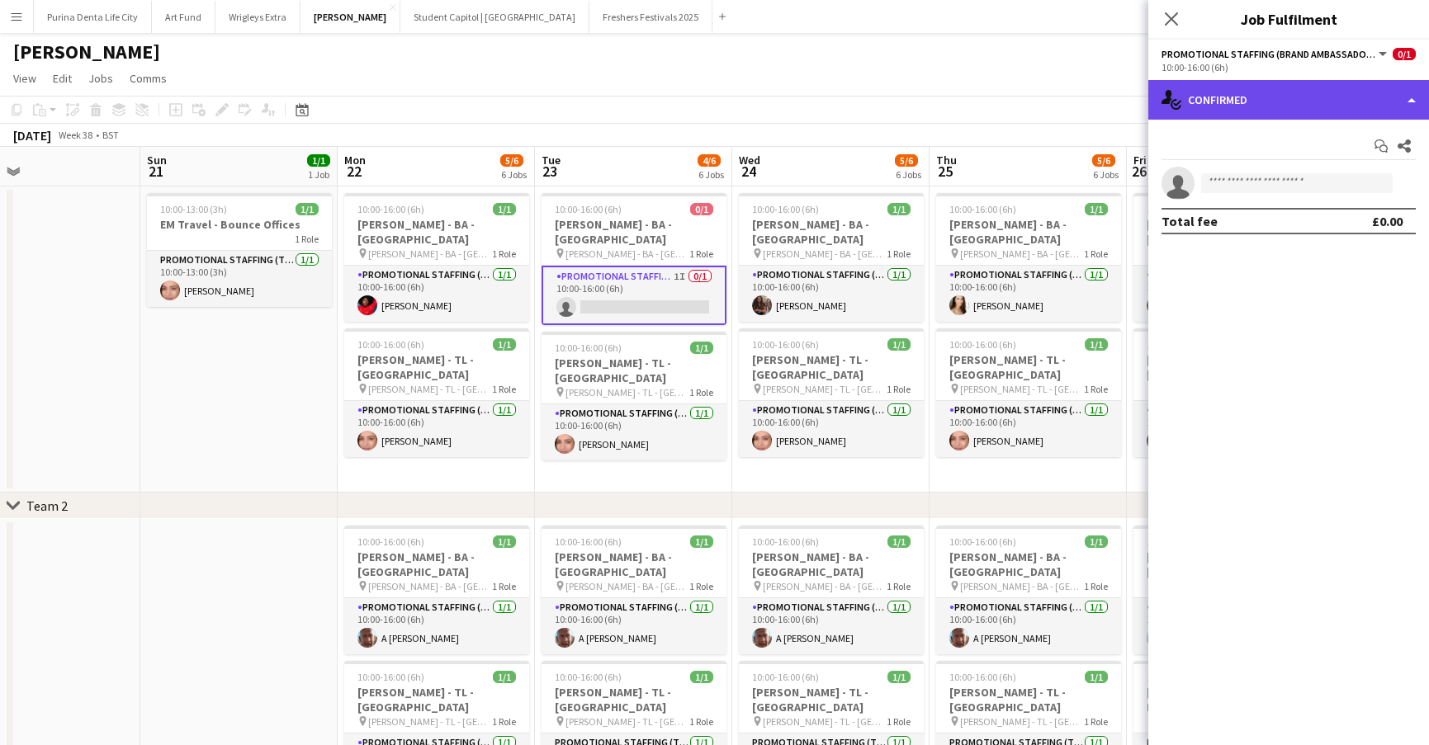
click at [1289, 91] on div "single-neutral-actions-check-2 Confirmed" at bounding box center [1288, 100] width 281 height 40
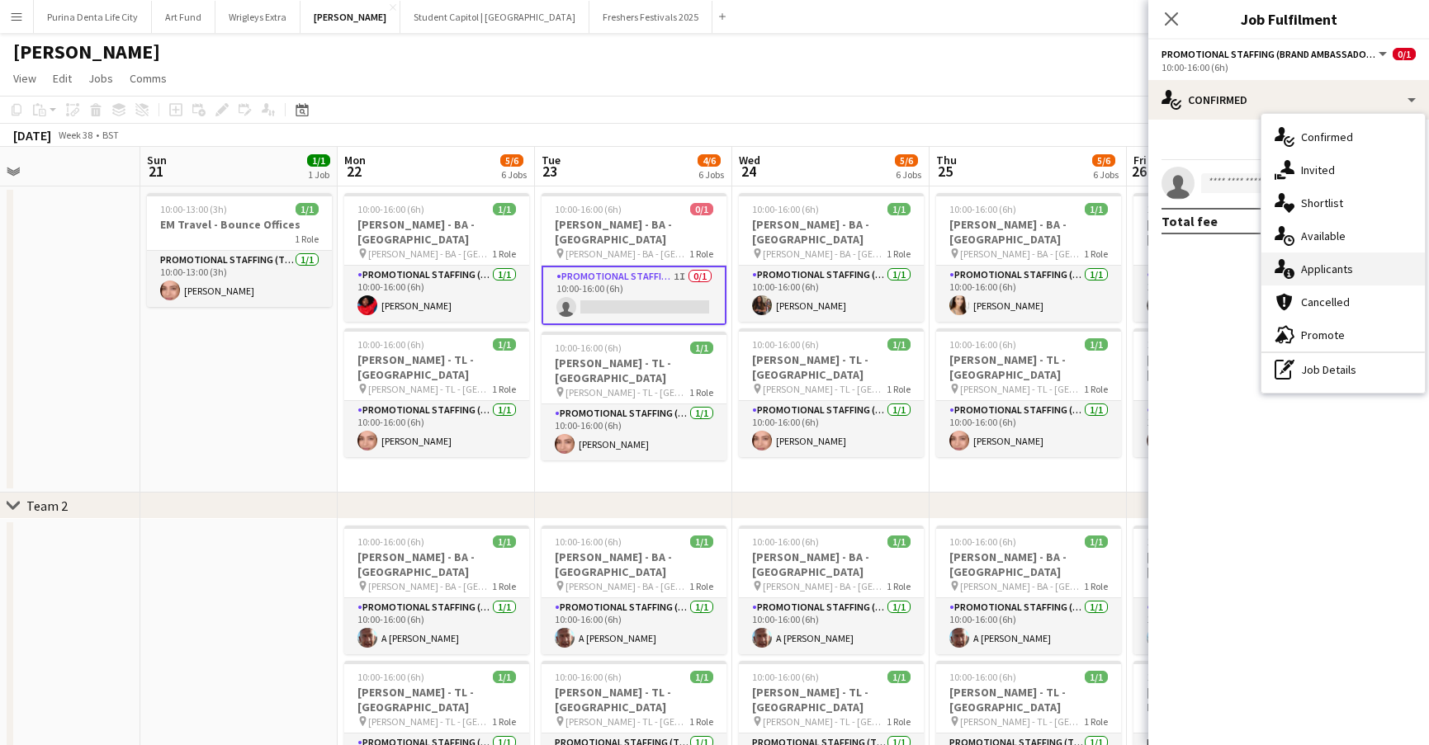
click at [1349, 263] on span "Applicants" at bounding box center [1327, 269] width 52 height 15
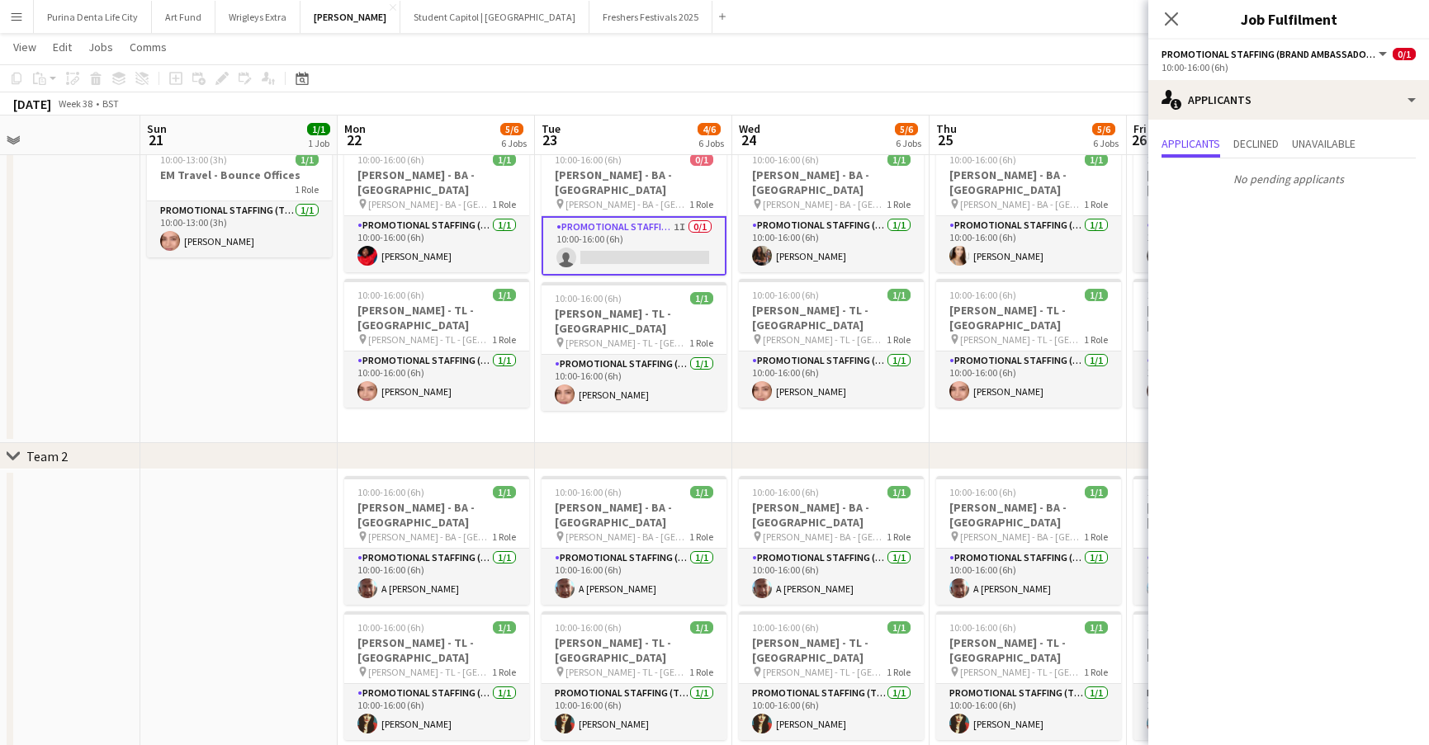
click at [839, 397] on app-date-cell "10:00-16:00 (6h) 1/1 Giff Gaff - BA - Leeds pin Giff Gaff - BA - Leeds 1 Role P…" at bounding box center [830, 290] width 197 height 306
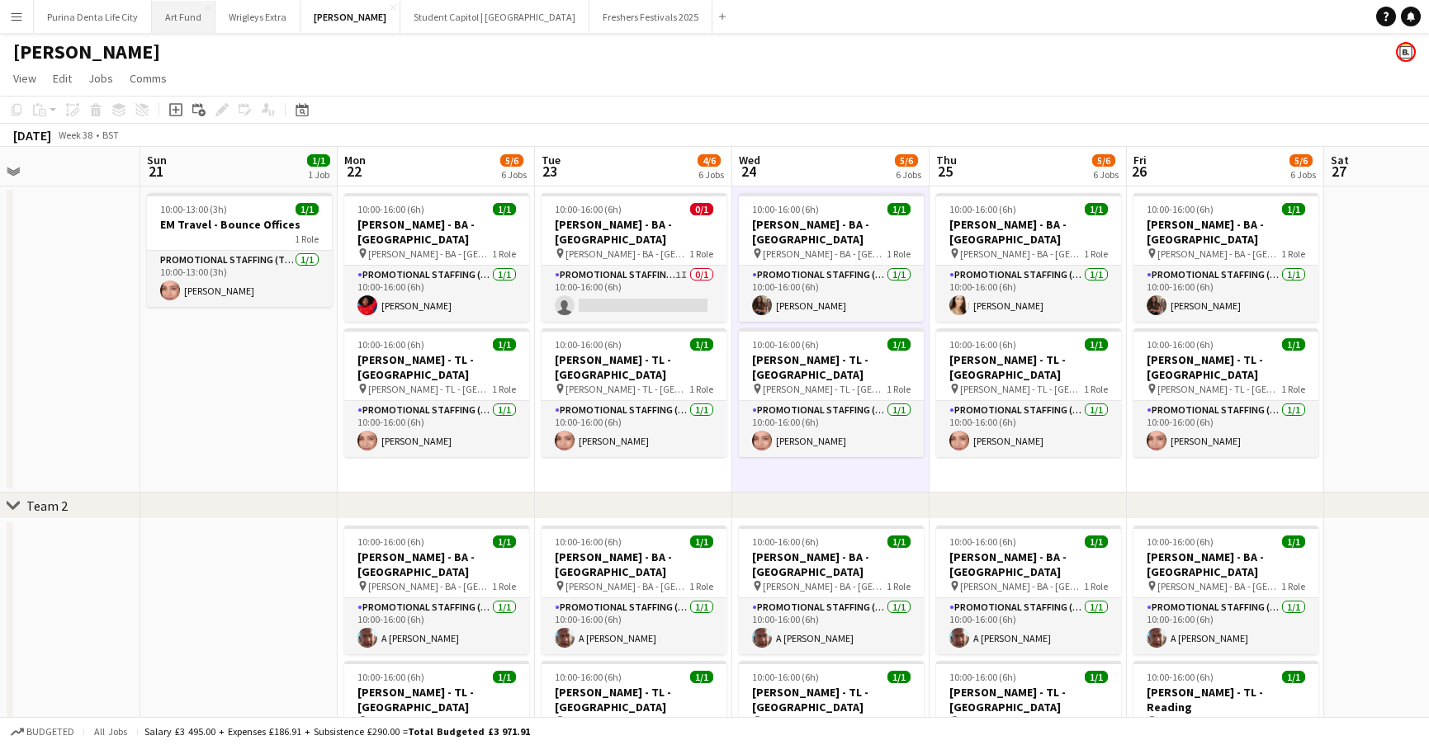
click at [171, 21] on button "Art Fund Close" at bounding box center [184, 17] width 64 height 32
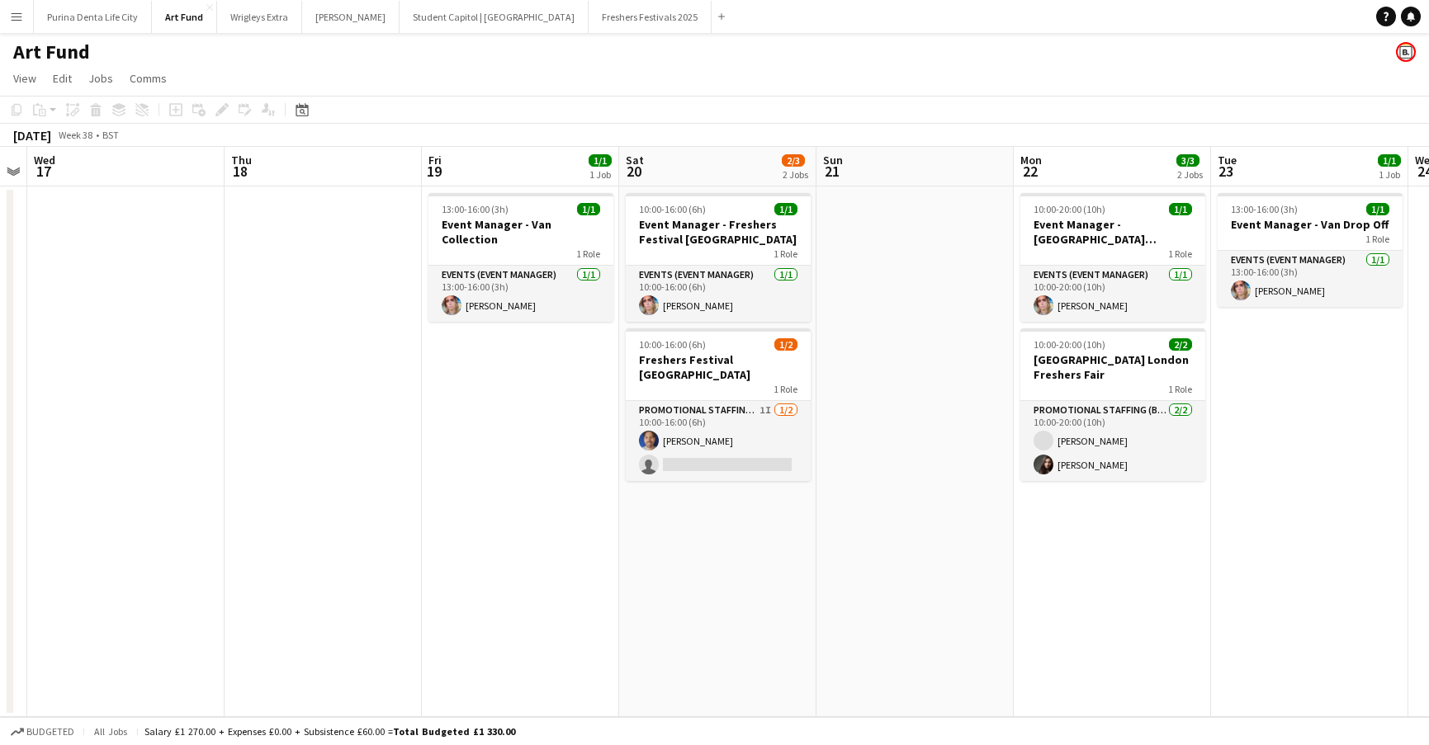
scroll to position [0, 761]
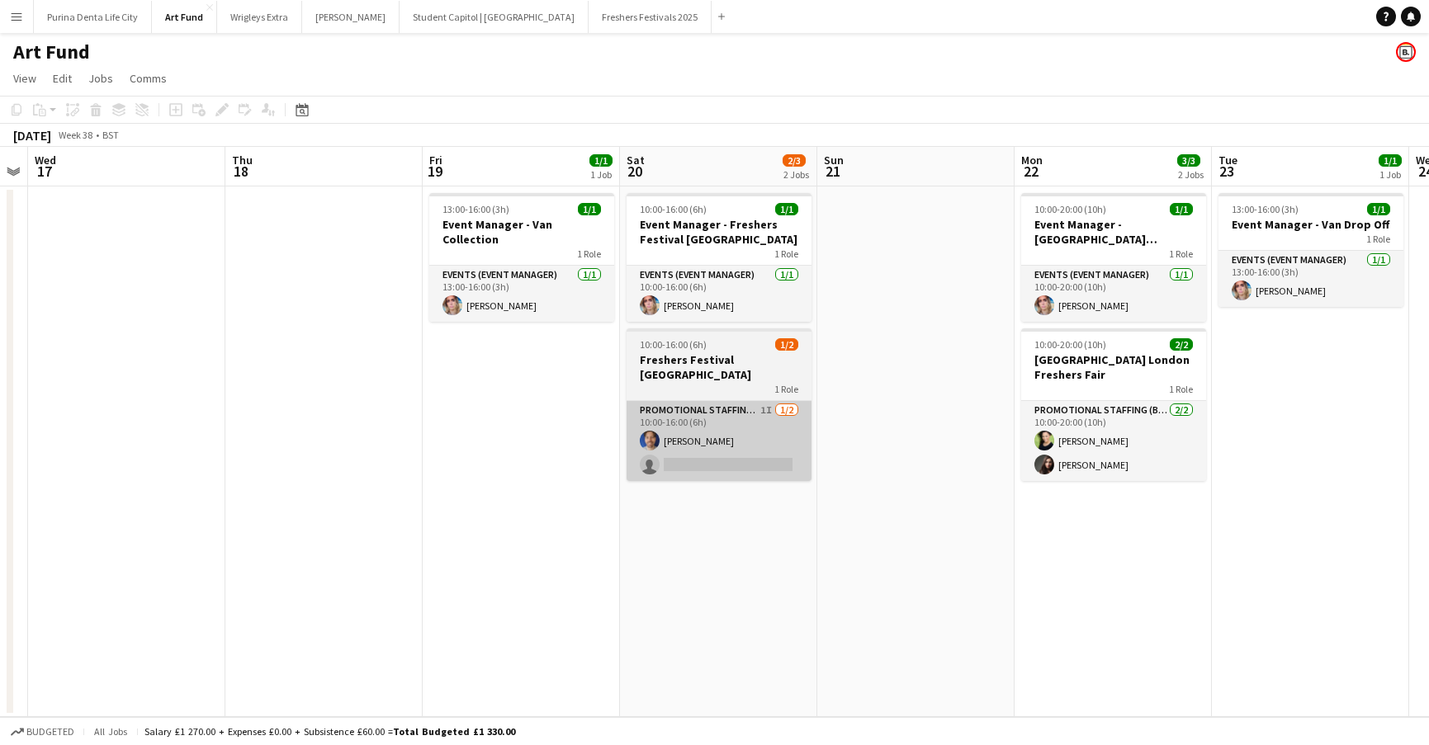
click at [714, 446] on app-card-role "Promotional Staffing (Brand Ambassadors) 1I 1/2 10:00-16:00 (6h) Robert Hackney…" at bounding box center [719, 441] width 185 height 80
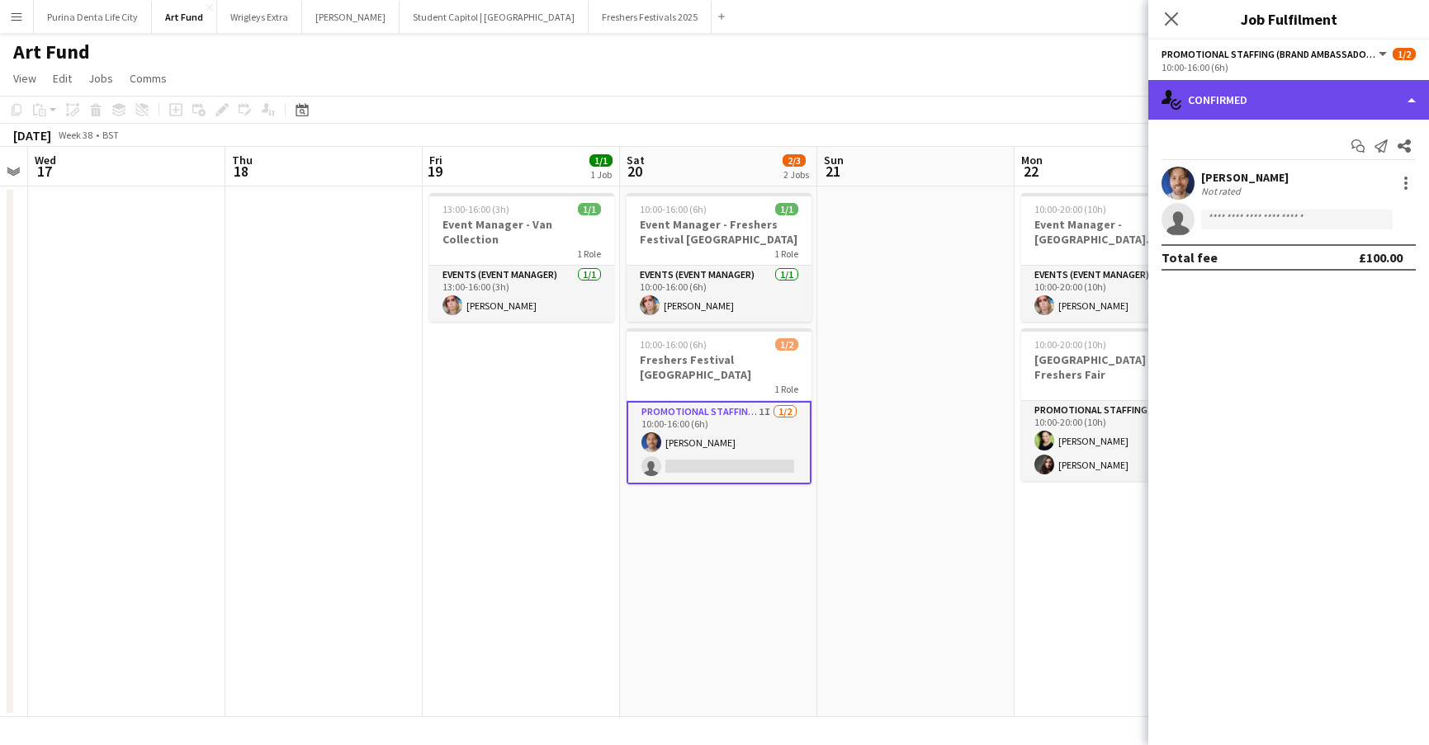
click at [1307, 102] on div "single-neutral-actions-check-2 Confirmed" at bounding box center [1288, 100] width 281 height 40
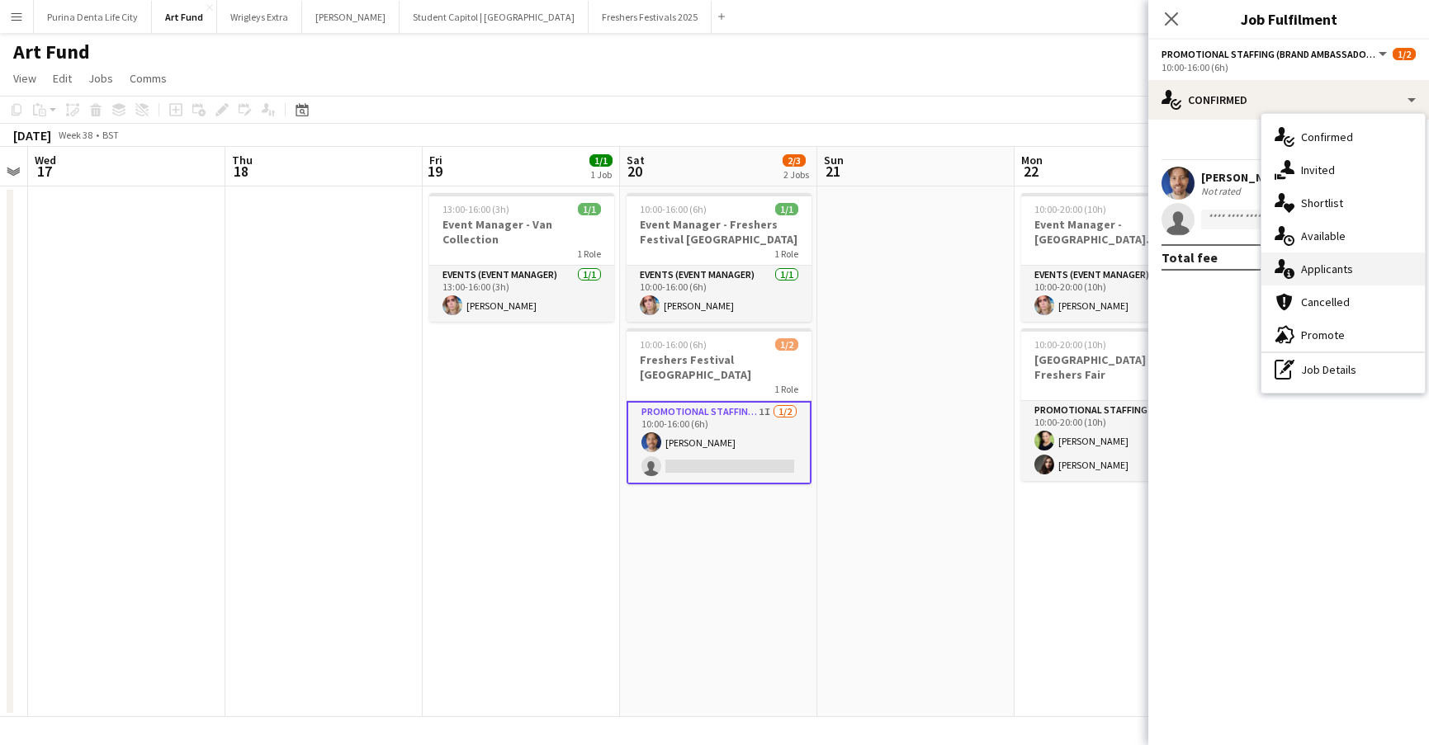
click at [1332, 272] on span "Applicants" at bounding box center [1327, 269] width 52 height 15
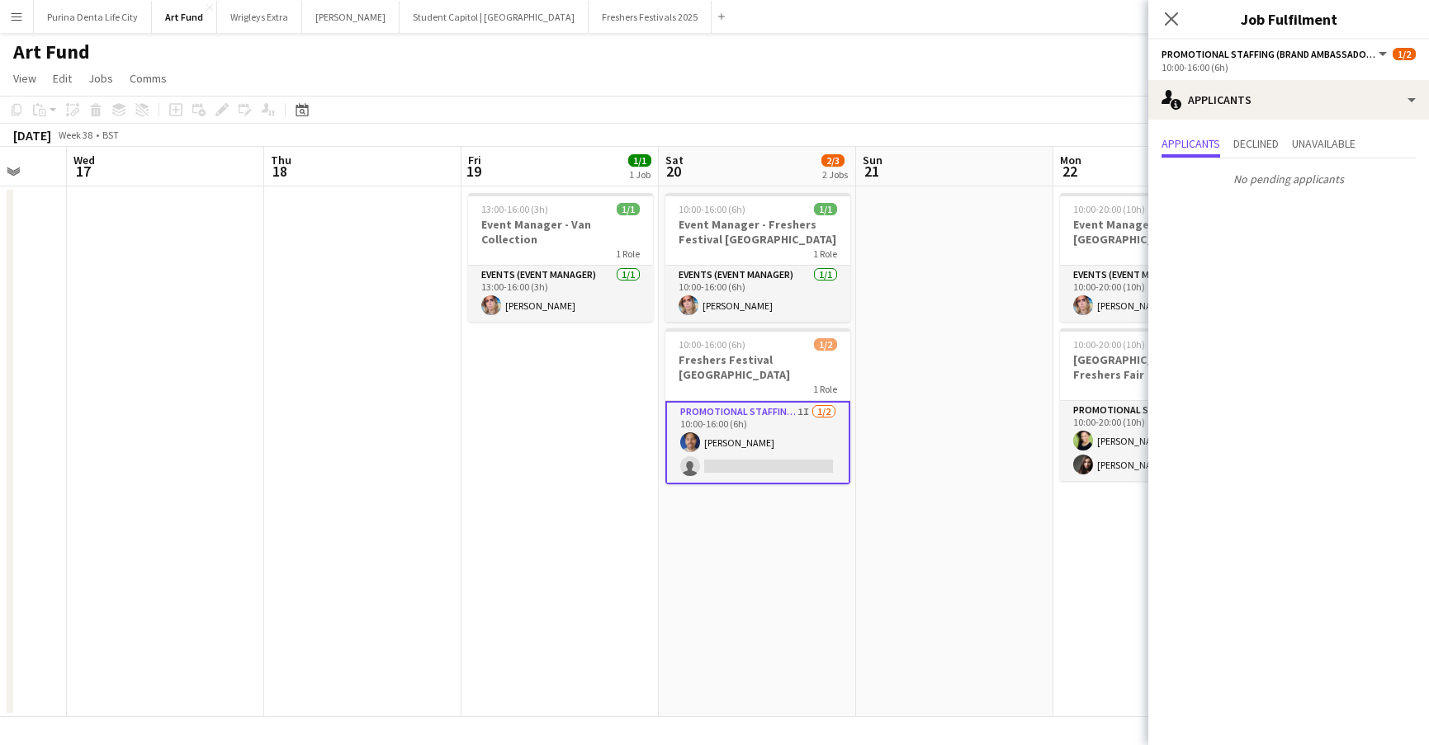
scroll to position [0, 525]
click at [328, 21] on button "[PERSON_NAME] Close" at bounding box center [350, 17] width 97 height 32
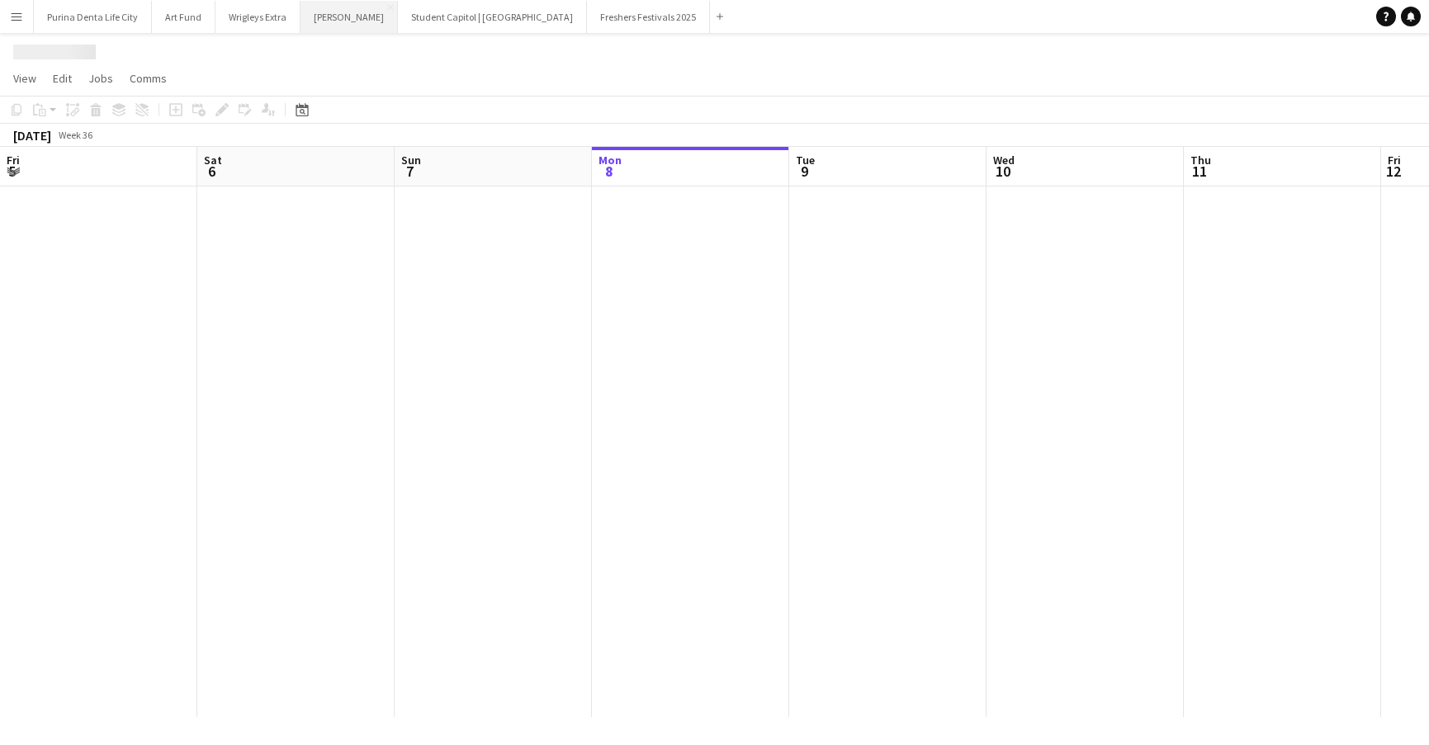
scroll to position [0, 395]
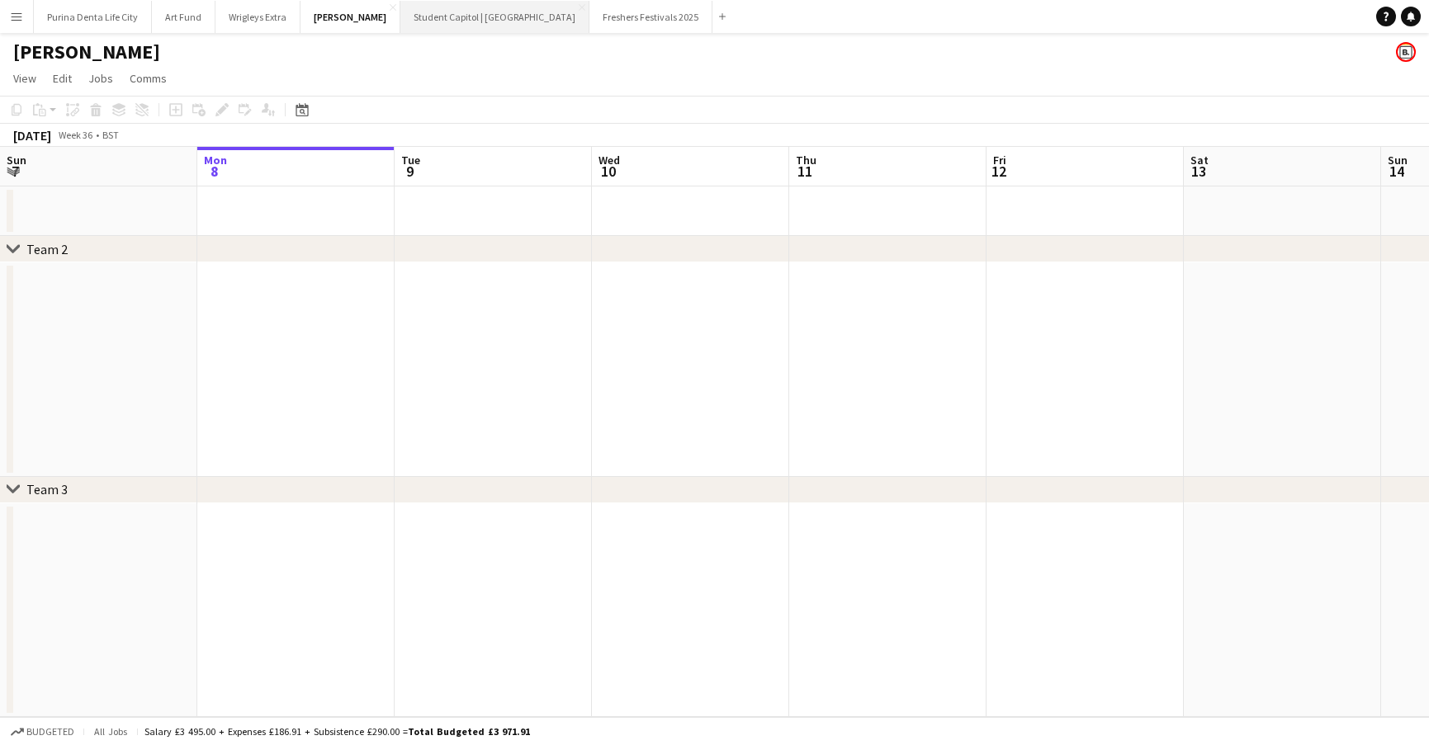
click at [461, 24] on button "Student Capitol | [GEOGRAPHIC_DATA] Close" at bounding box center [494, 17] width 189 height 32
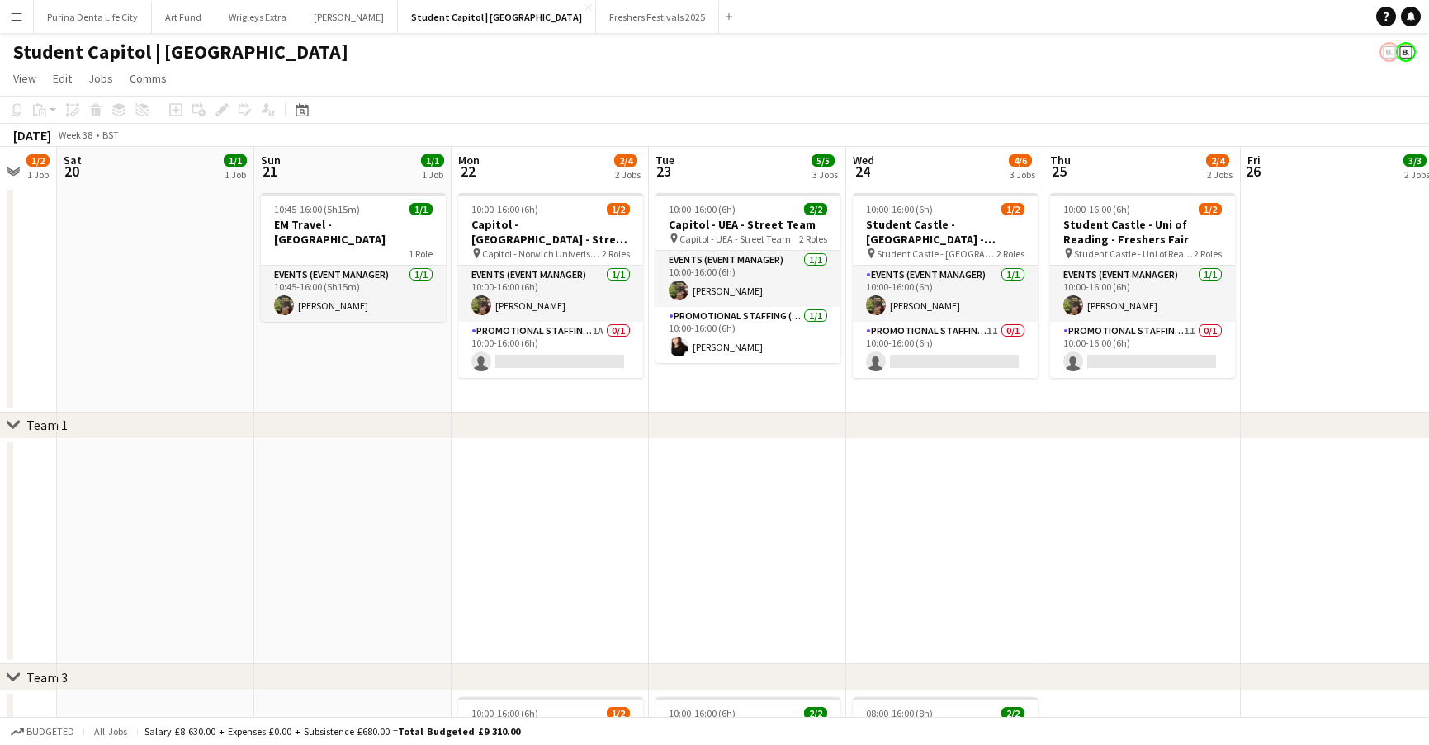
scroll to position [0, 554]
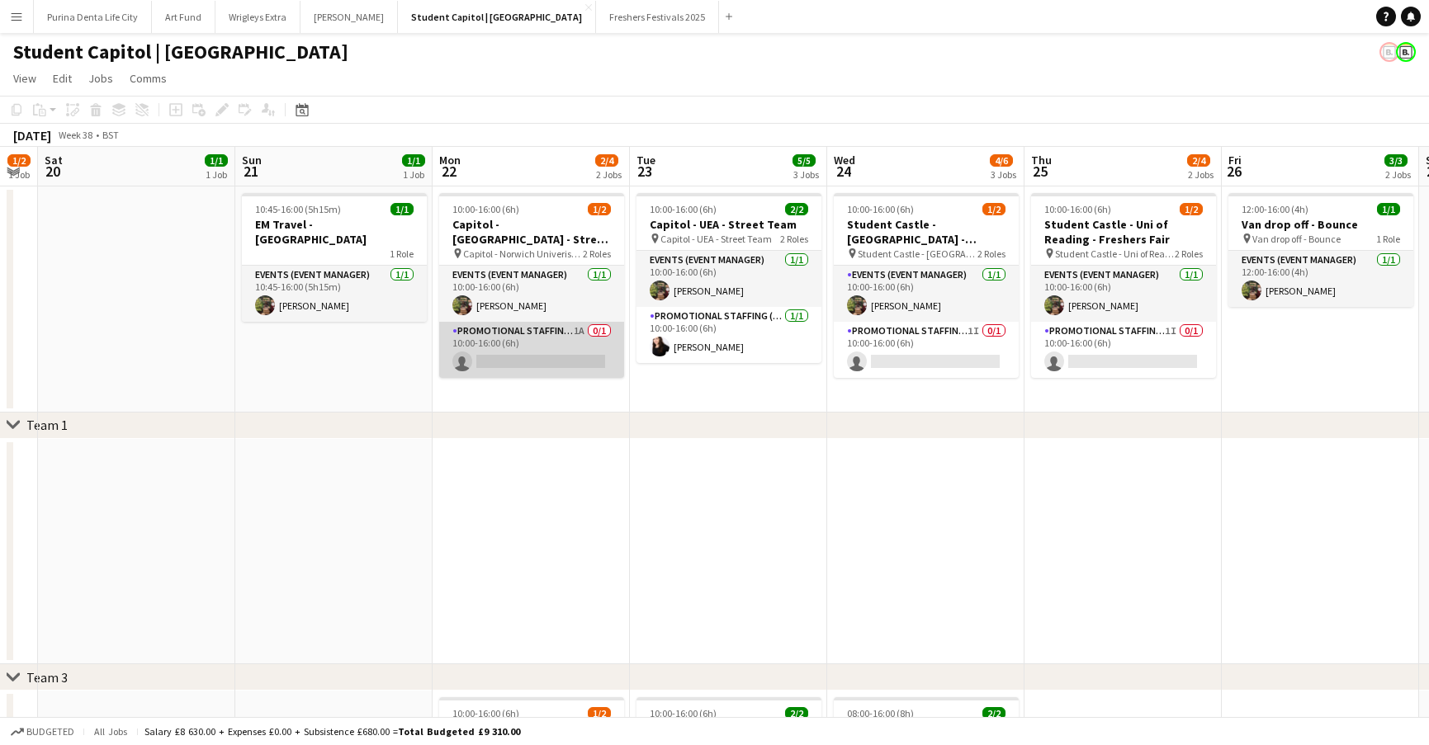
click at [513, 349] on app-card-role "Promotional Staffing (Brand Ambassadors) 1A 0/1 10:00-16:00 (6h) single-neutral…" at bounding box center [531, 350] width 185 height 56
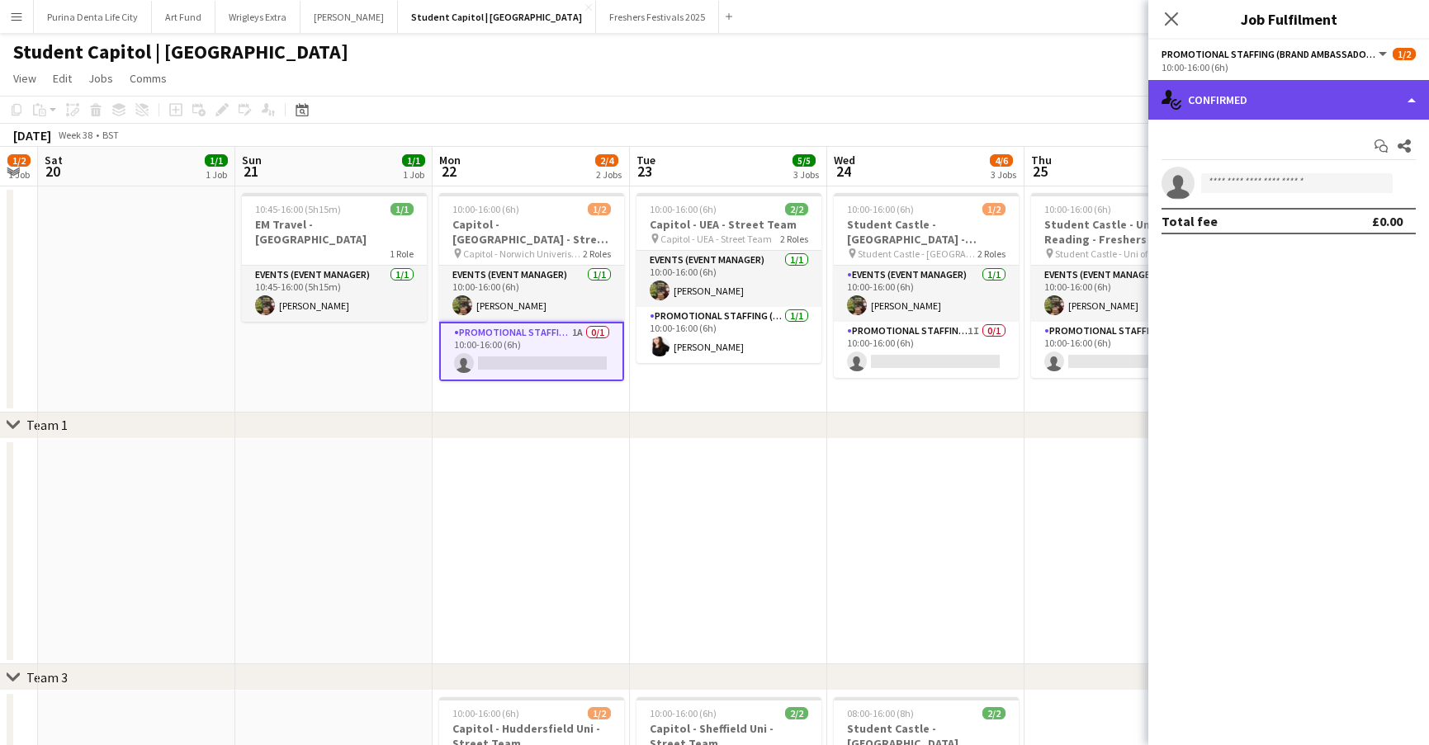
click at [1224, 84] on div "single-neutral-actions-check-2 Confirmed" at bounding box center [1288, 100] width 281 height 40
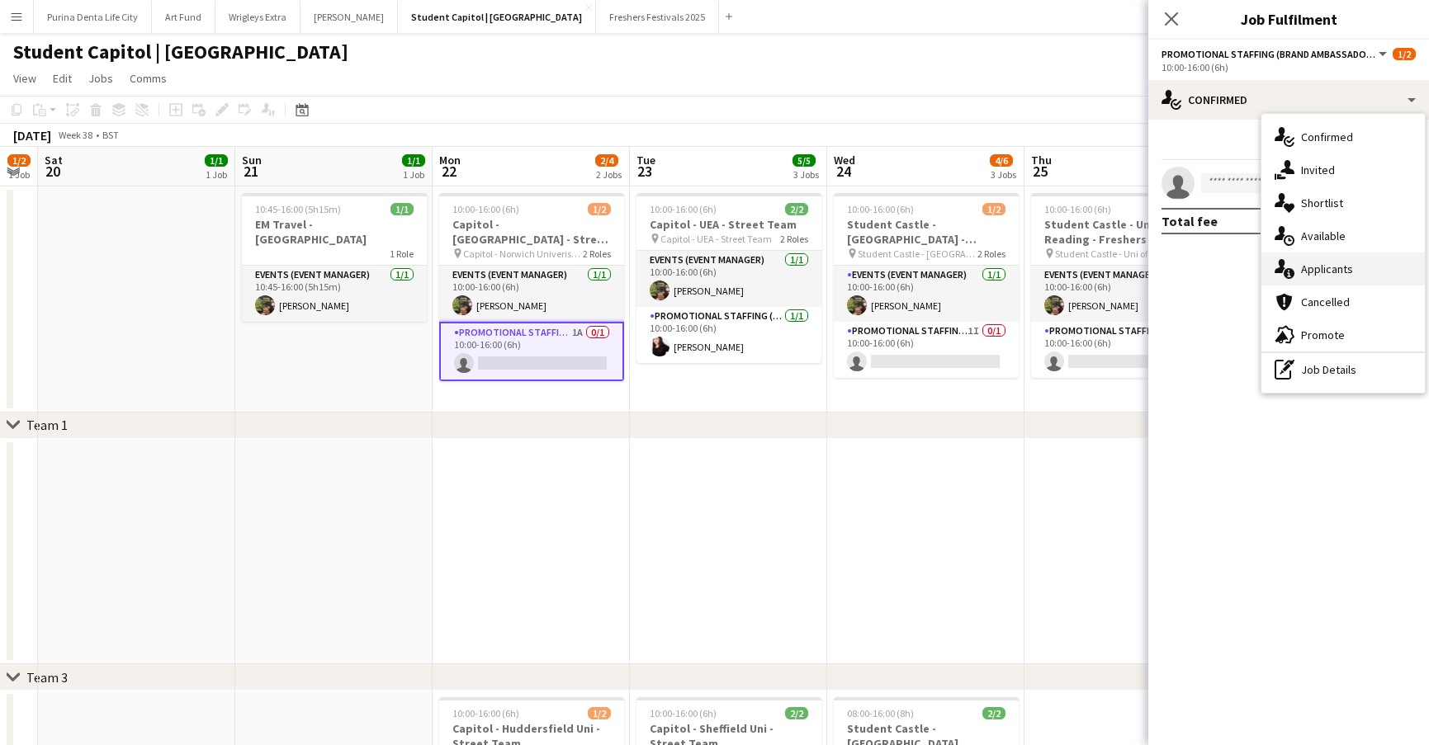
click at [1331, 262] on span "Applicants" at bounding box center [1327, 269] width 52 height 15
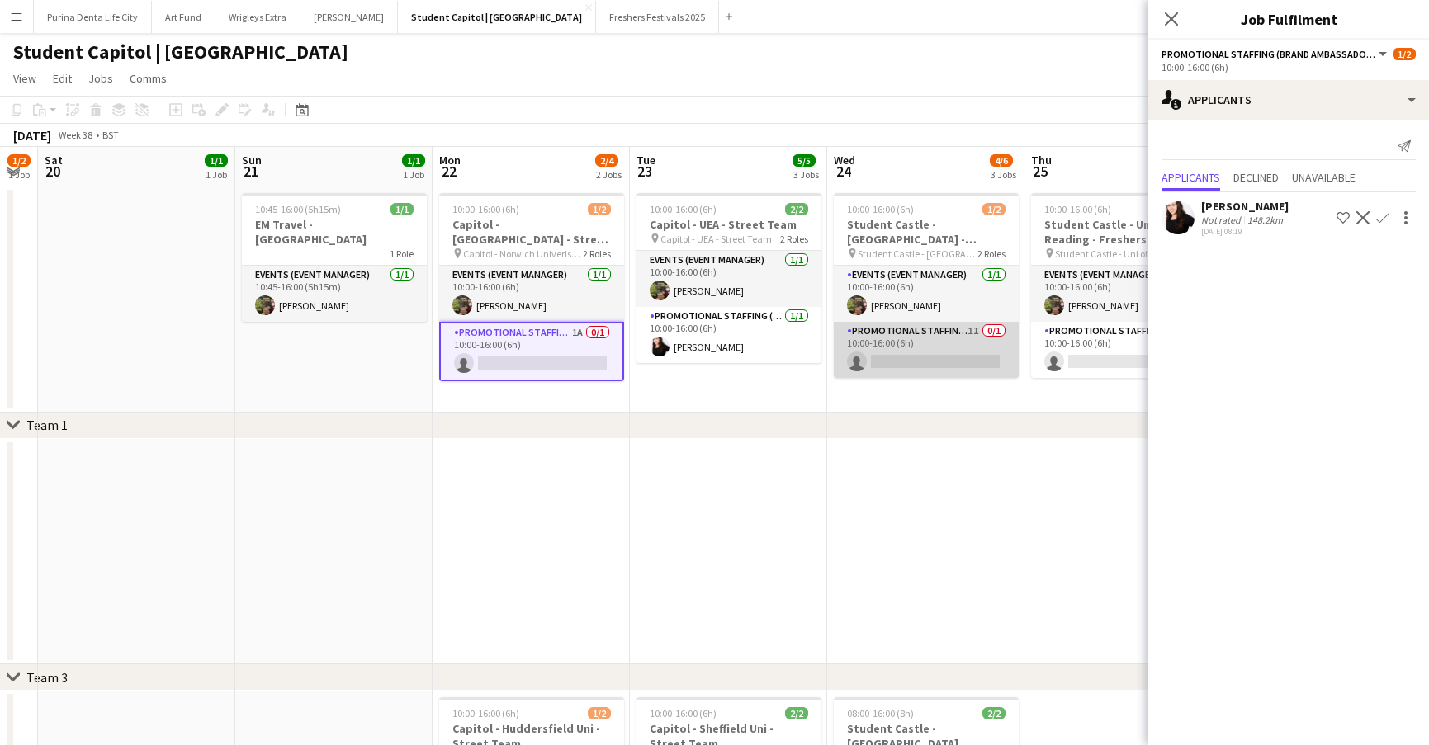
click at [950, 356] on app-card-role "Promotional Staffing (Brand Ambassadors) 1I 0/1 10:00-16:00 (6h) single-neutral…" at bounding box center [926, 350] width 185 height 56
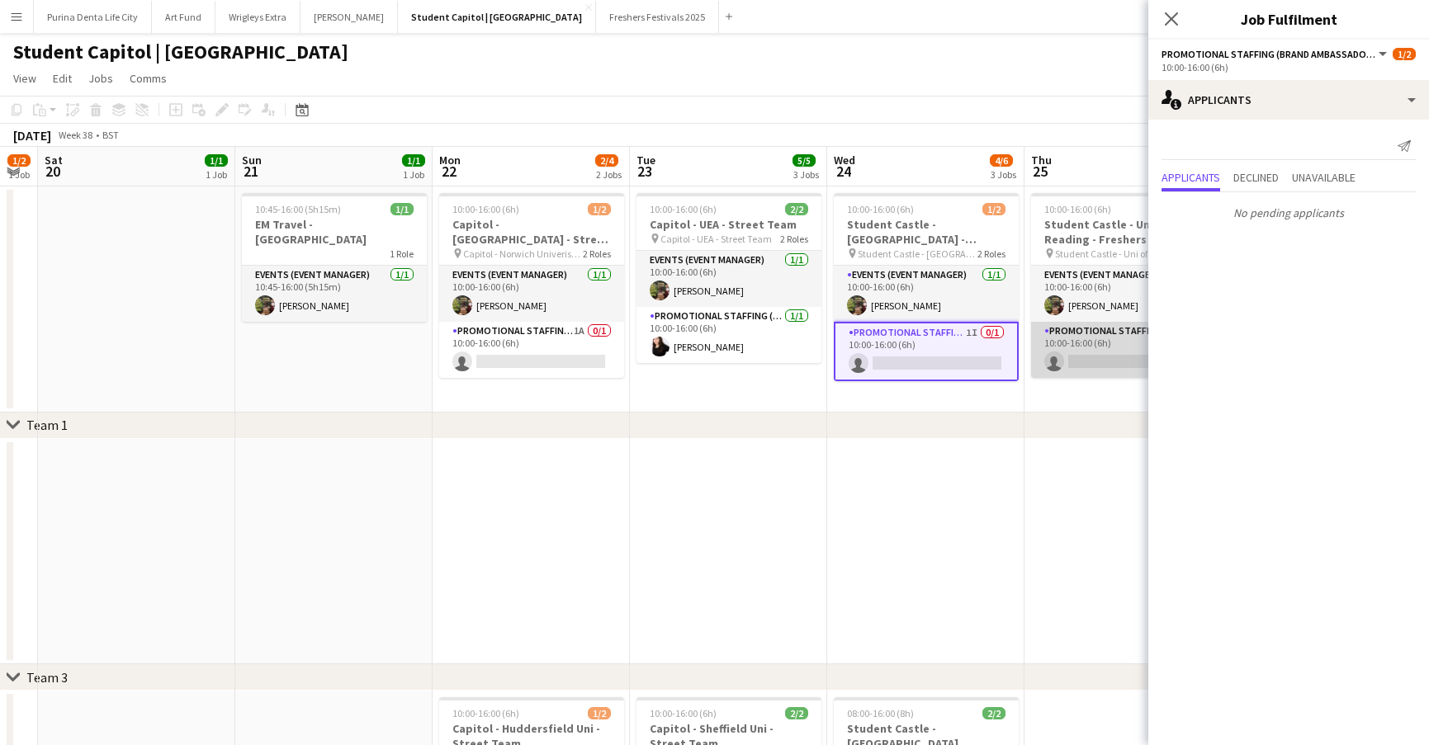
click at [1067, 362] on app-card-role "Promotional Staffing (Brand Ambassadors) 1I 0/1 10:00-16:00 (6h) single-neutral…" at bounding box center [1123, 350] width 185 height 56
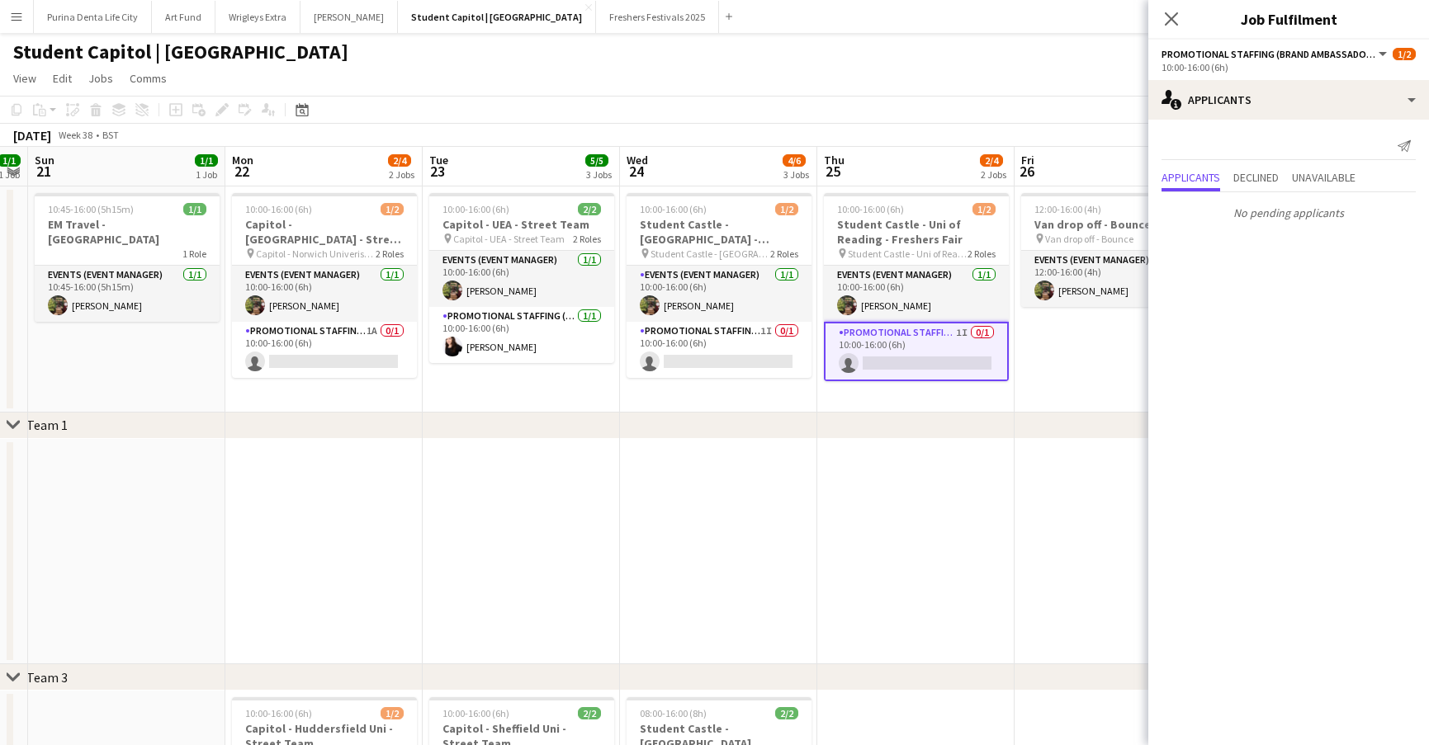
scroll to position [0, 366]
click at [911, 579] on app-date-cell at bounding box center [916, 552] width 197 height 226
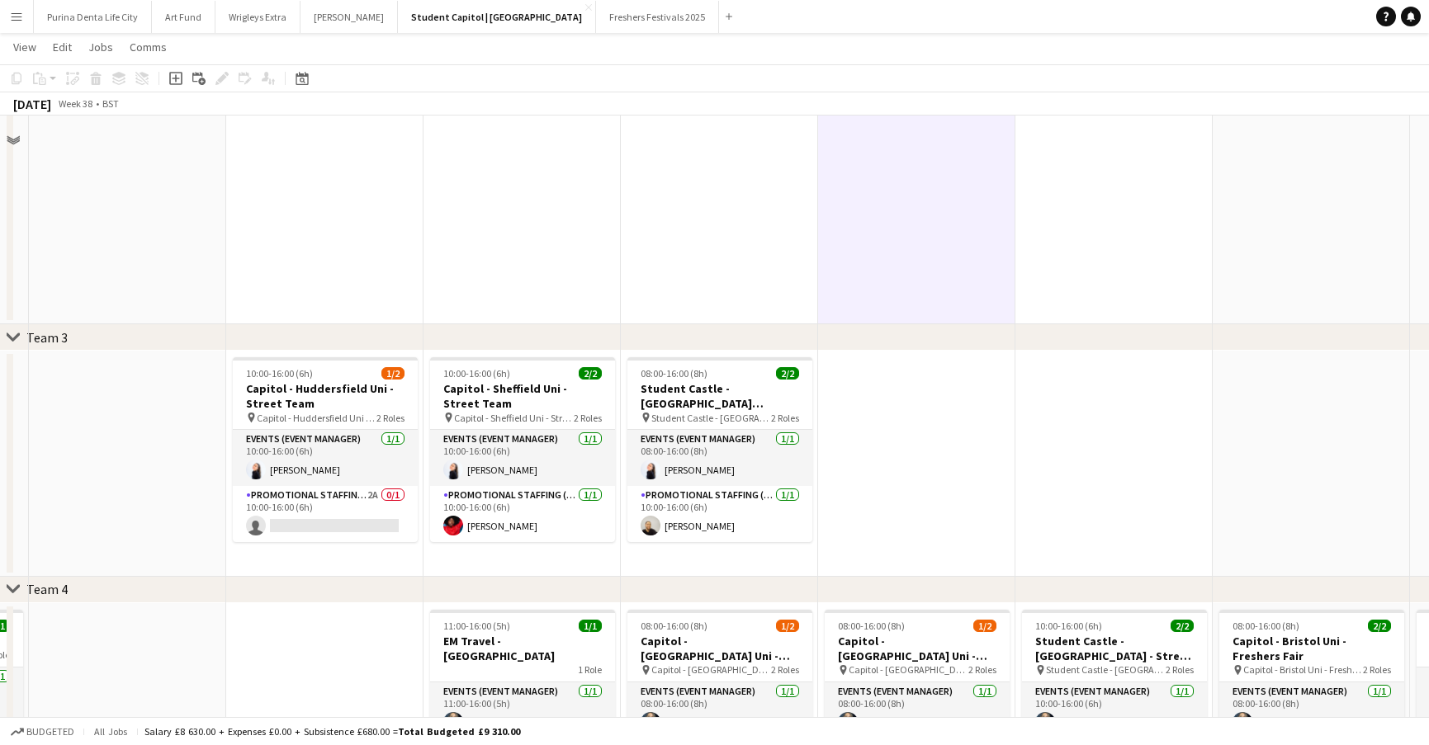
scroll to position [346, 0]
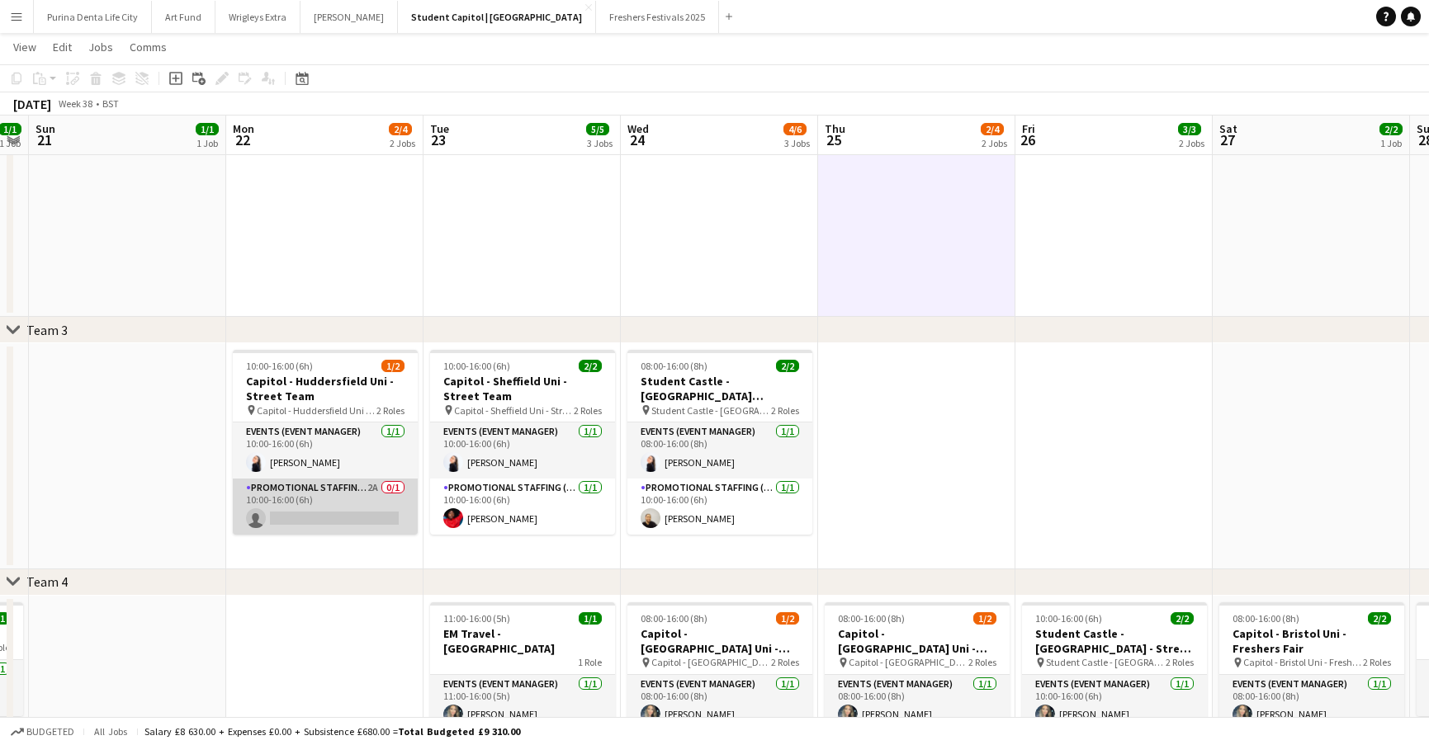
click at [375, 518] on app-card-role "Promotional Staffing (Brand Ambassadors) 2A 0/1 10:00-16:00 (6h) single-neutral…" at bounding box center [325, 507] width 185 height 56
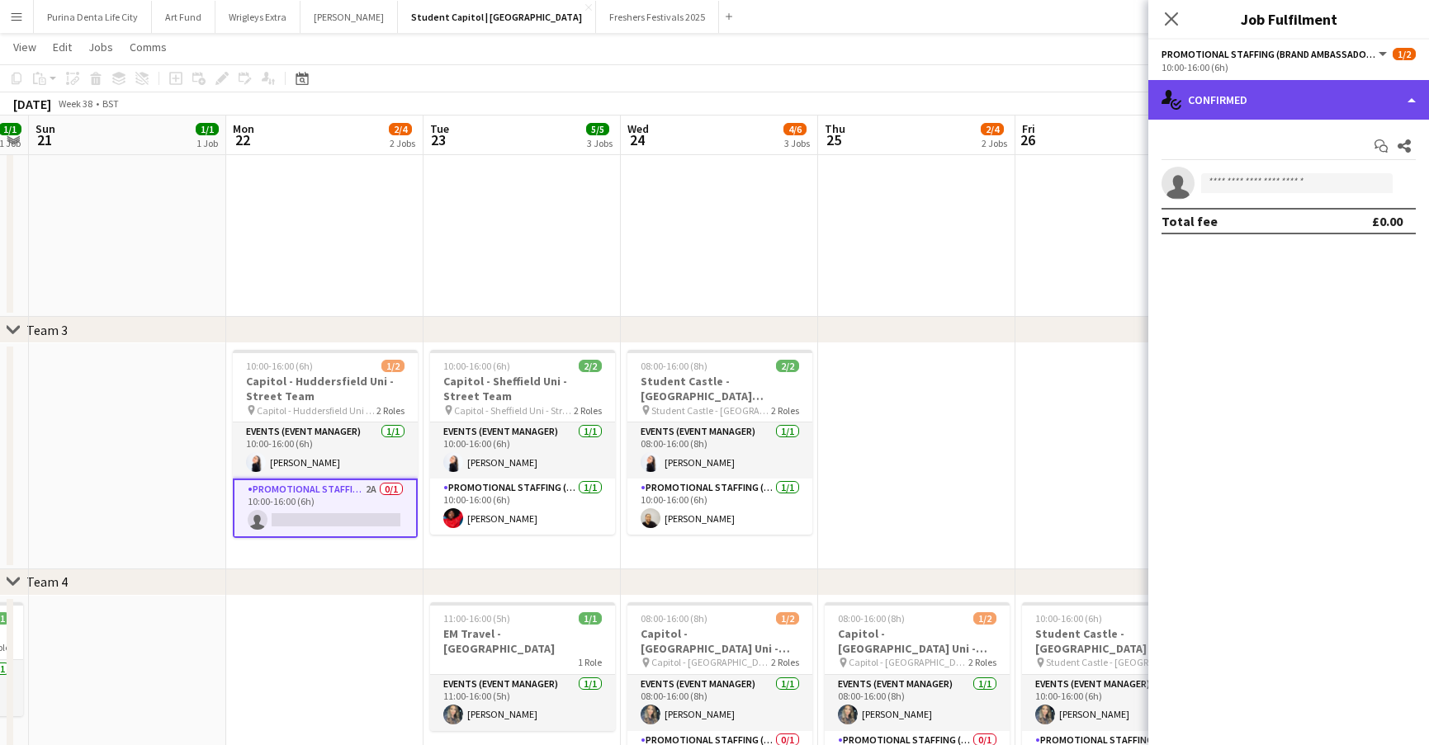
click at [1283, 109] on div "single-neutral-actions-check-2 Confirmed" at bounding box center [1288, 100] width 281 height 40
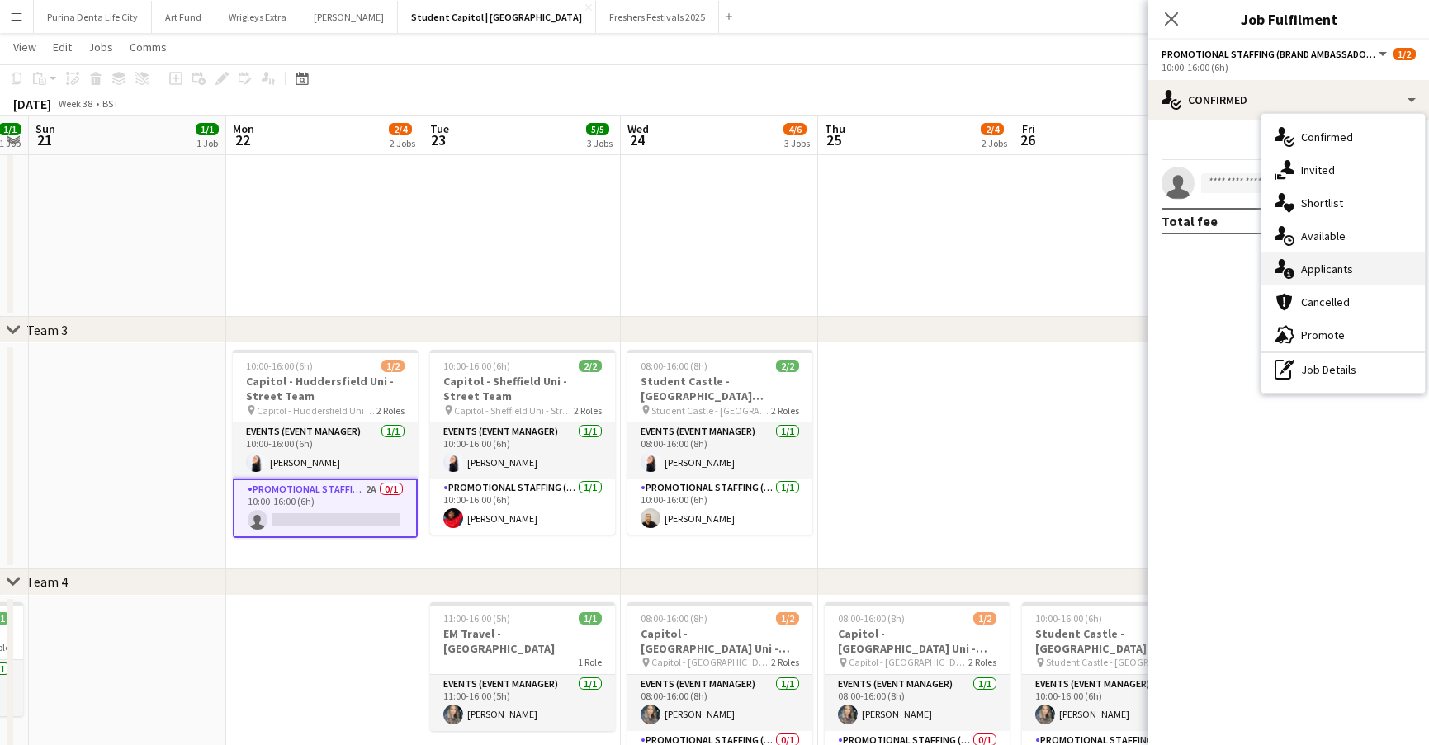
click at [1355, 269] on div "single-neutral-actions-information Applicants" at bounding box center [1342, 269] width 163 height 33
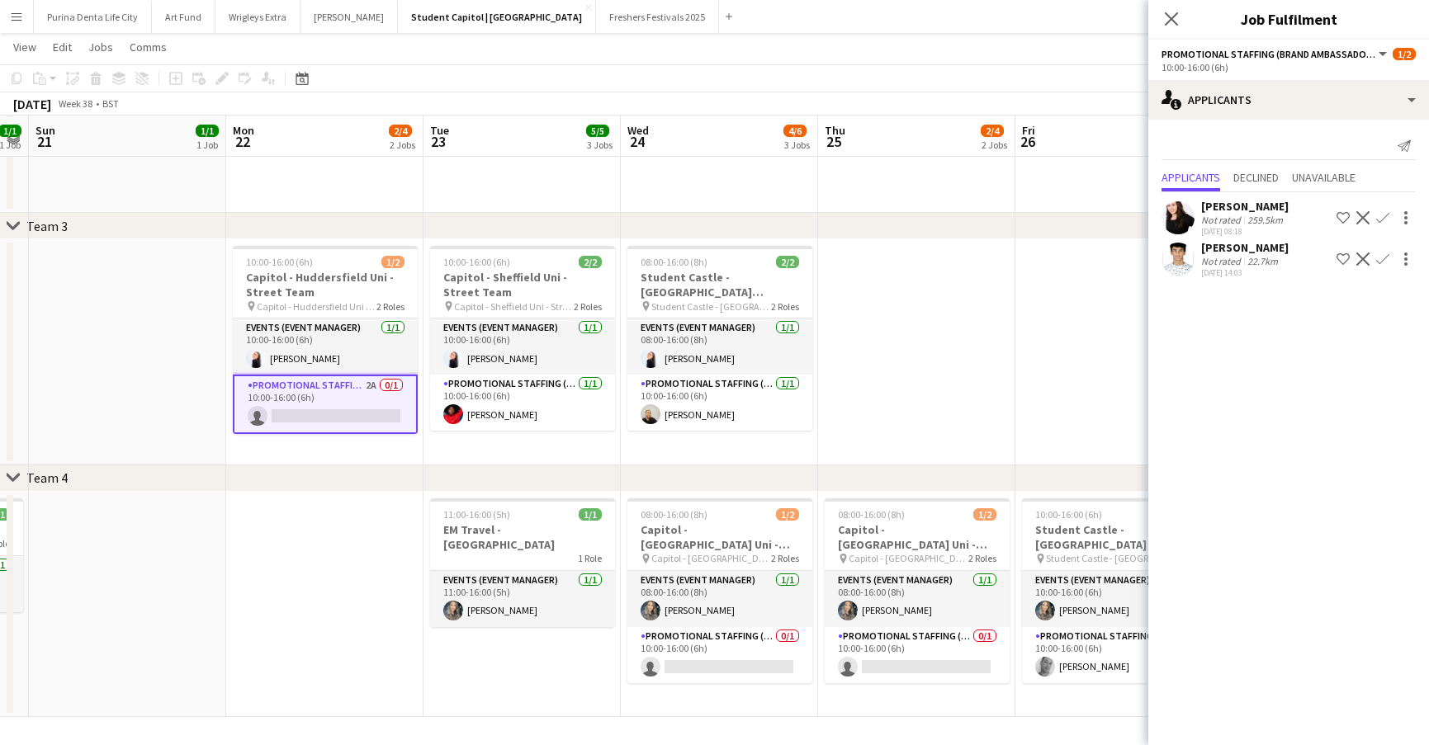
scroll to position [450, 0]
click at [740, 664] on app-card-role "Promotional Staffing (Brand Ambassadors) 0/1 10:00-16:00 (6h) single-neutral-ac…" at bounding box center [719, 655] width 185 height 56
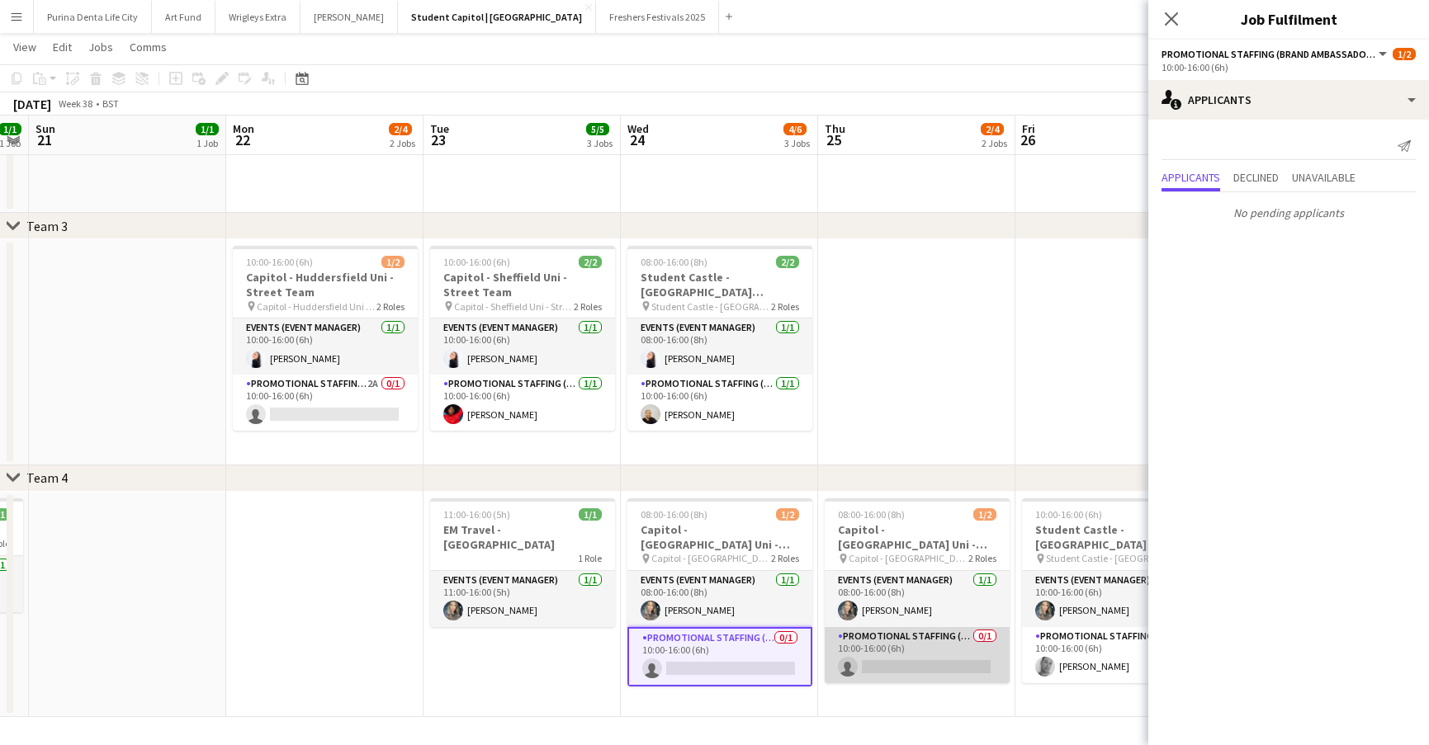
click at [869, 657] on app-card-role "Promotional Staffing (Brand Ambassadors) 0/1 10:00-16:00 (6h) single-neutral-ac…" at bounding box center [917, 655] width 185 height 56
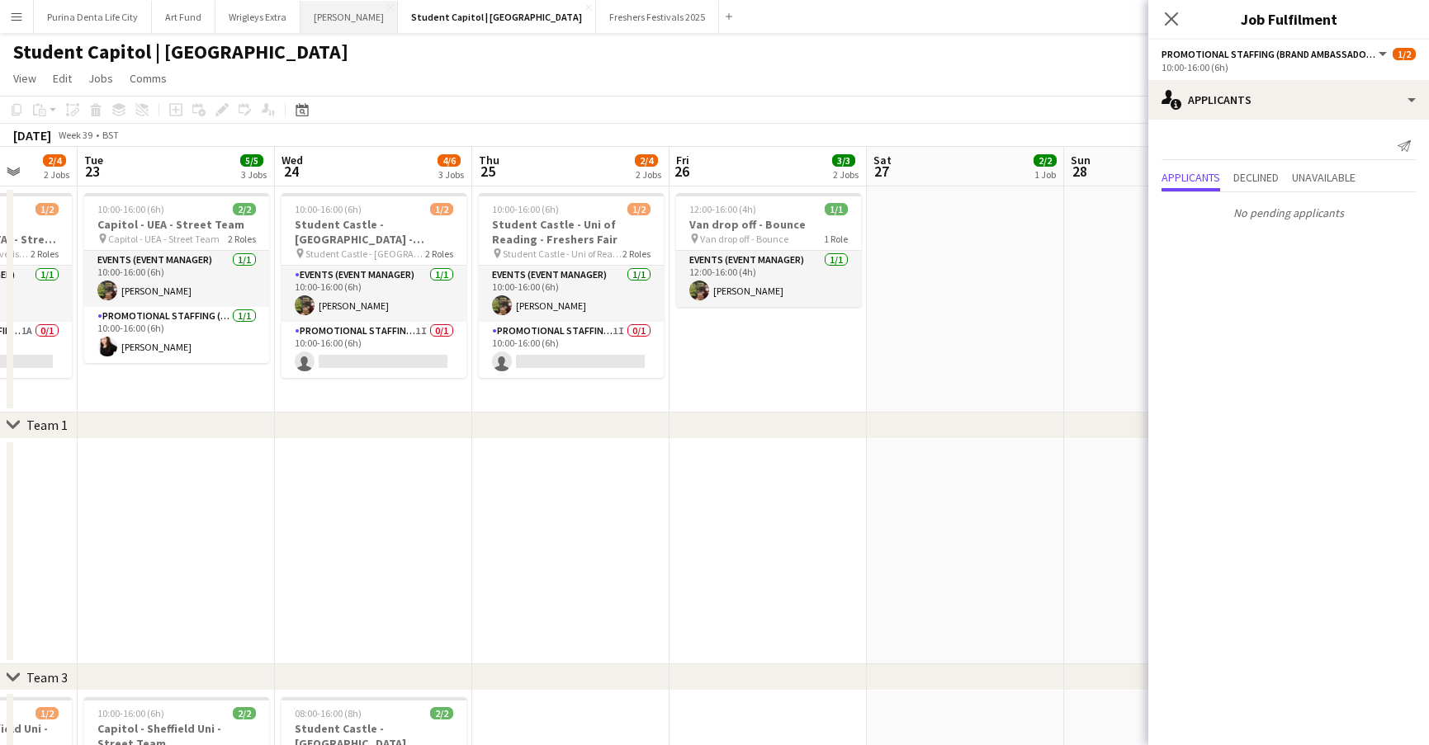
scroll to position [0, 0]
click at [317, 21] on button "[PERSON_NAME] Close" at bounding box center [348, 17] width 97 height 32
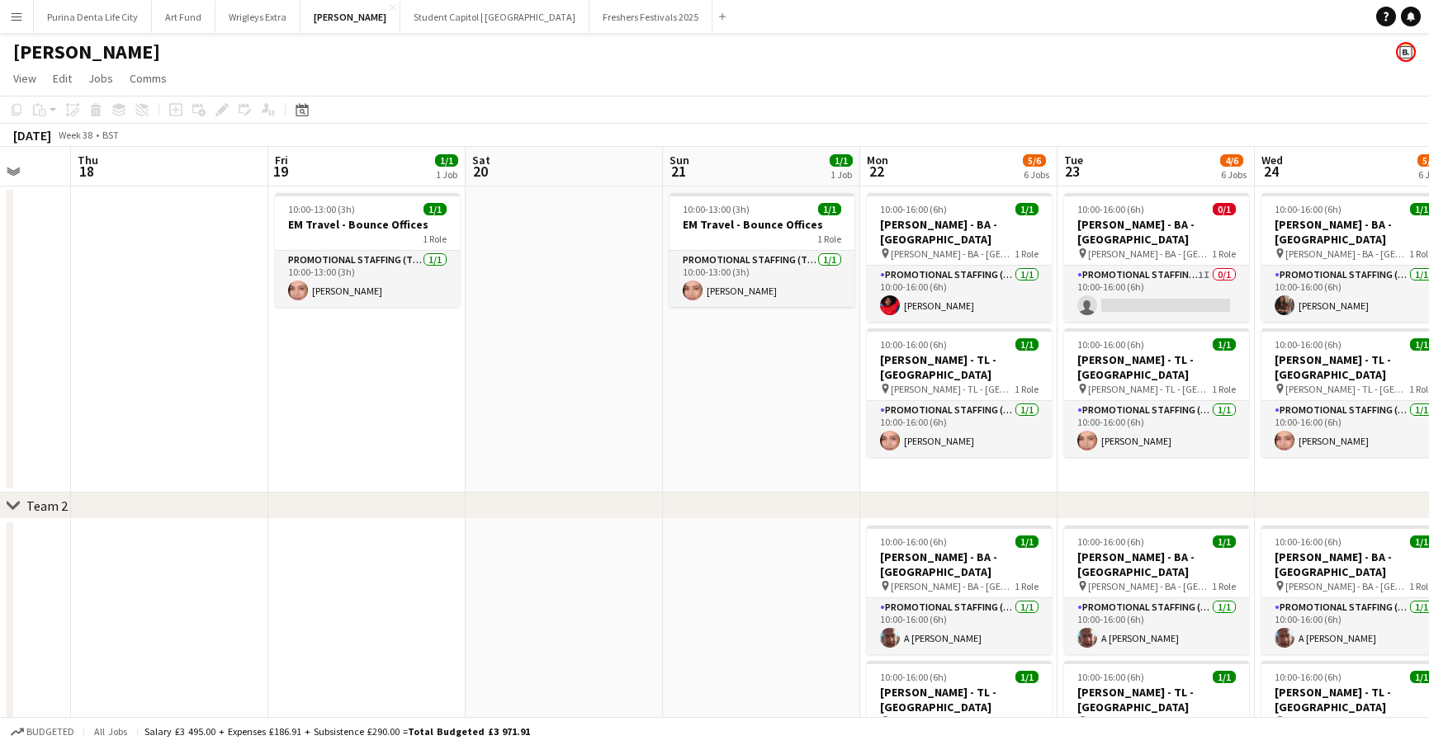
scroll to position [0, 724]
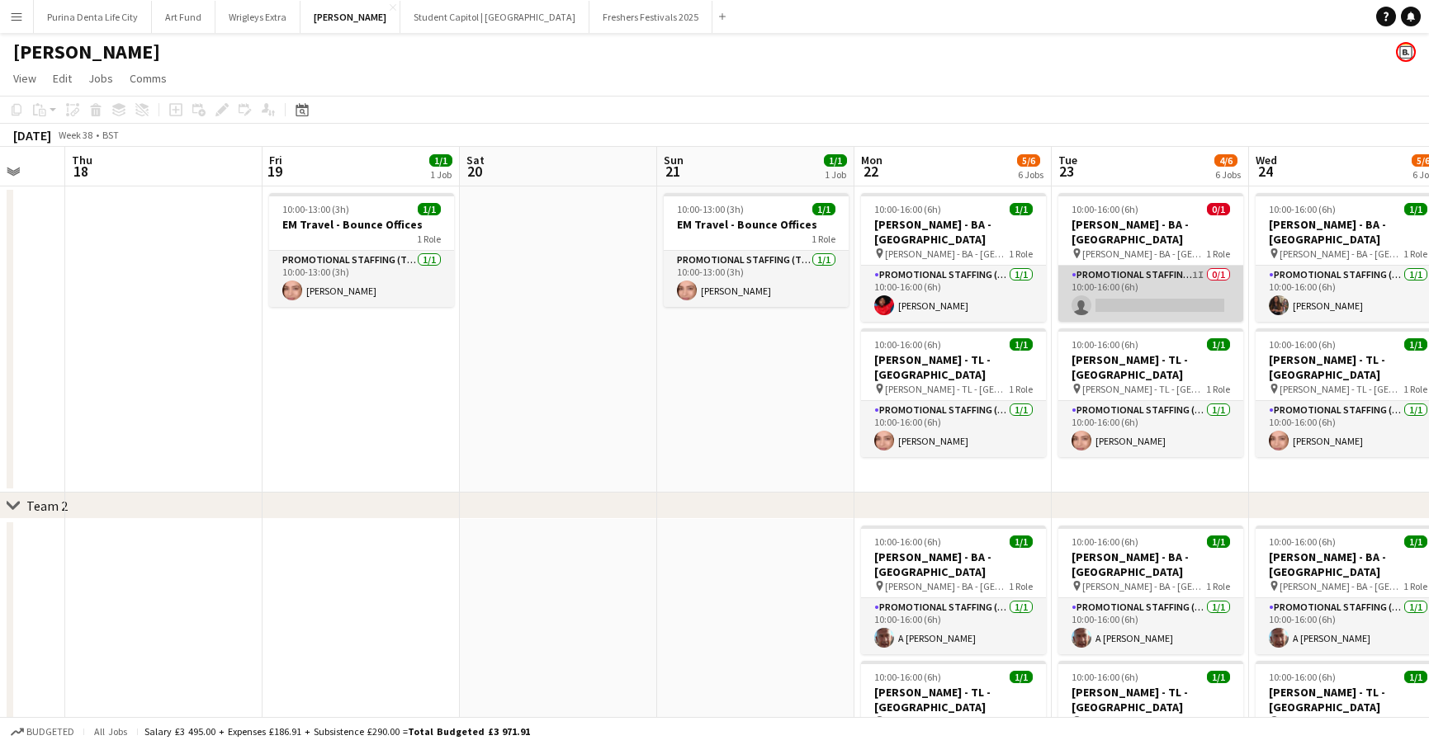
click at [1147, 292] on app-card-role "Promotional Staffing (Brand Ambassadors) 1I 0/1 10:00-16:00 (6h) single-neutral…" at bounding box center [1150, 294] width 185 height 56
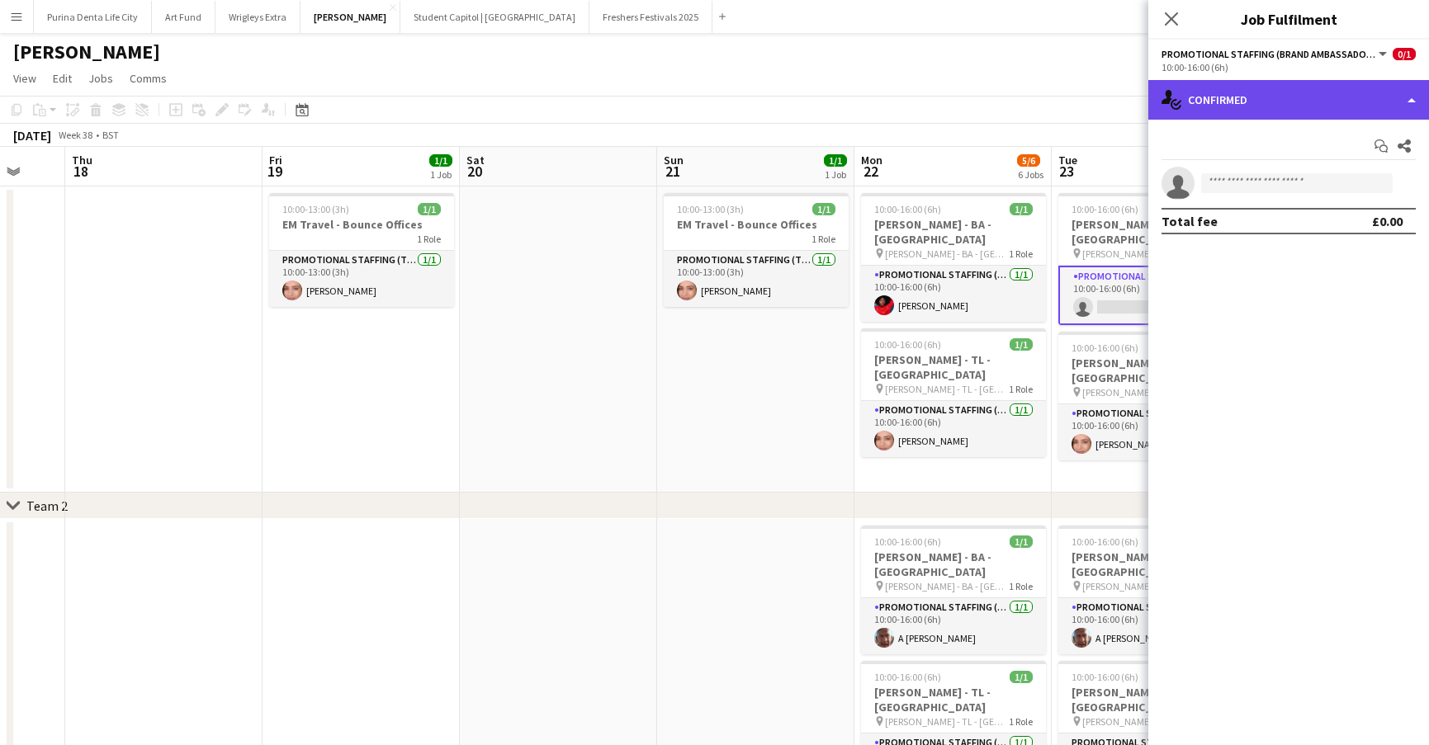
click at [1341, 102] on div "single-neutral-actions-check-2 Confirmed" at bounding box center [1288, 100] width 281 height 40
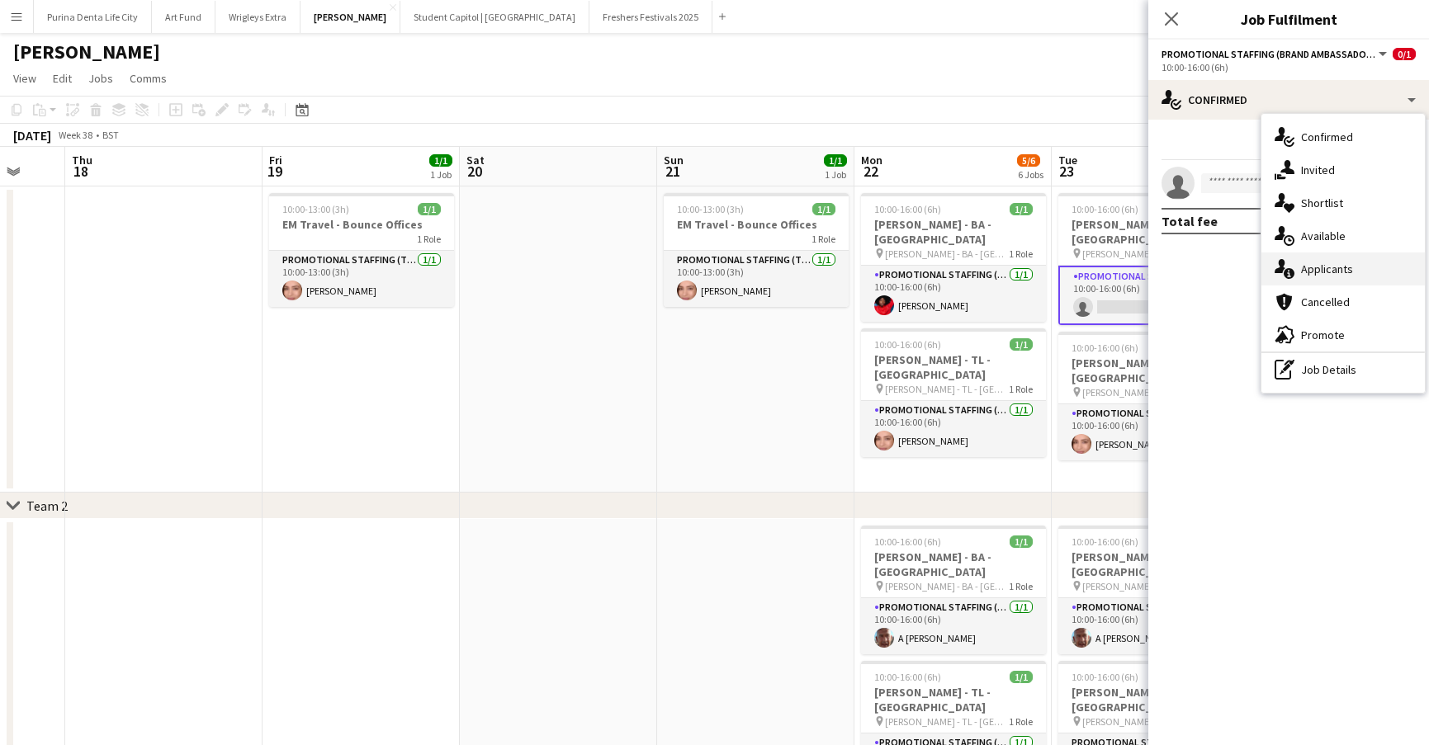
click at [1360, 273] on div "single-neutral-actions-information Applicants" at bounding box center [1342, 269] width 163 height 33
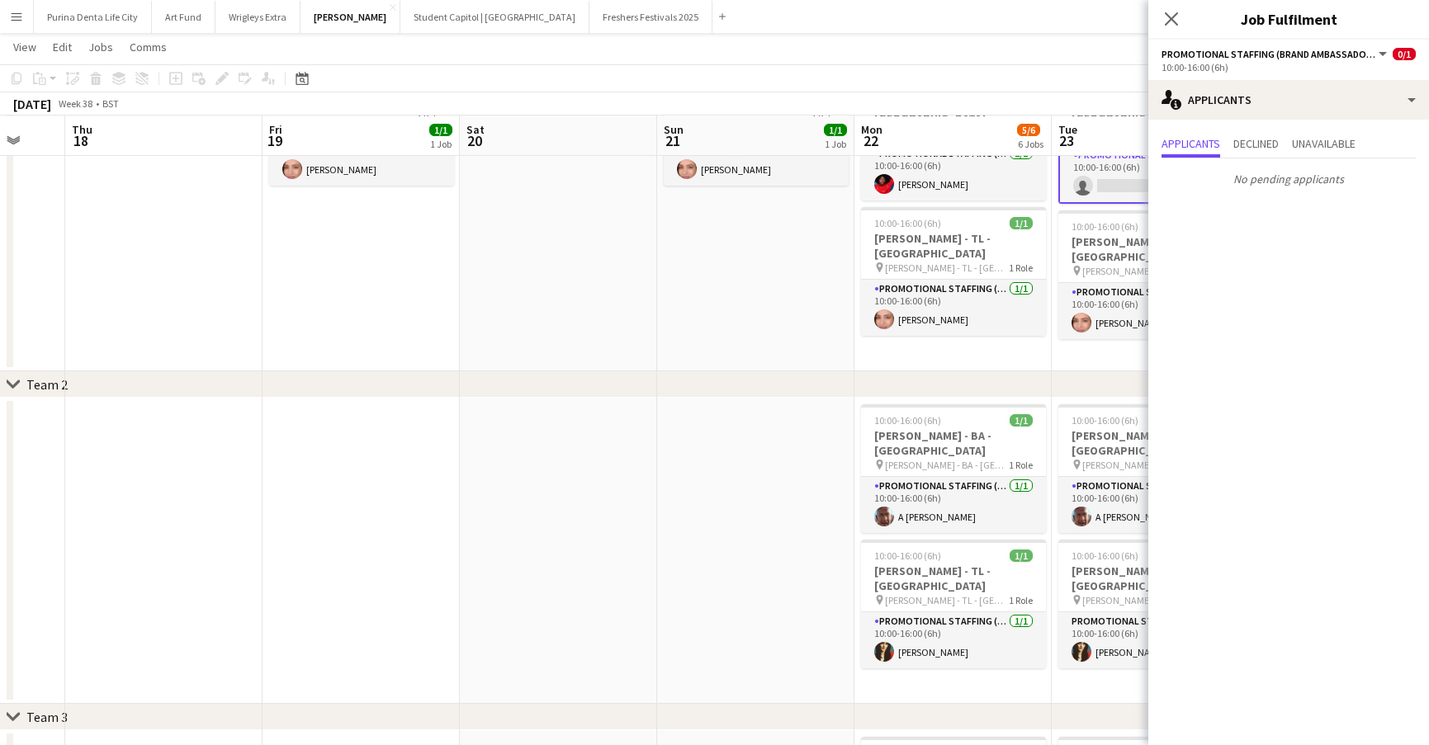
scroll to position [121, 0]
click at [657, 545] on app-date-cell at bounding box center [755, 550] width 197 height 306
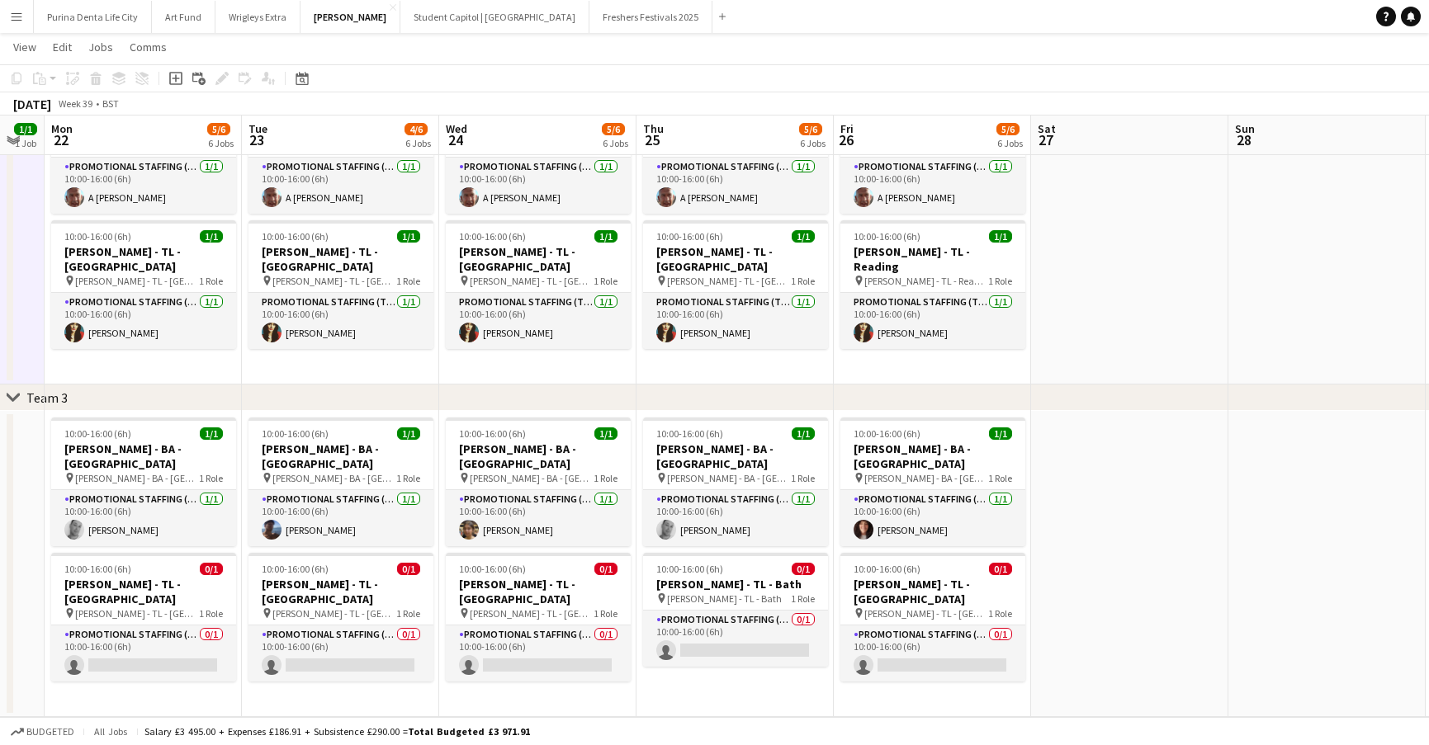
scroll to position [0, 347]
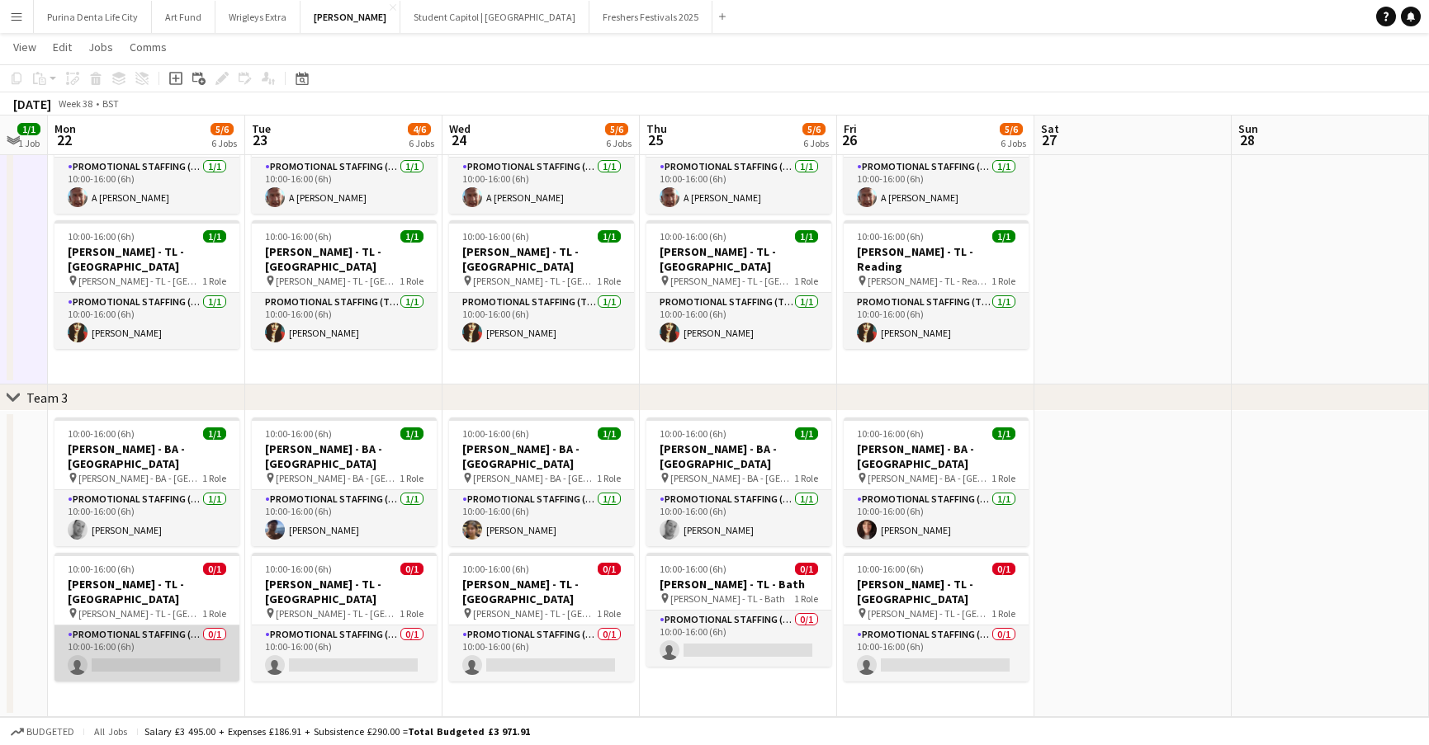
click at [87, 626] on app-card-role "Promotional Staffing (Team Leader) 0/1 10:00-16:00 (6h) single-neutral-actions" at bounding box center [146, 654] width 185 height 56
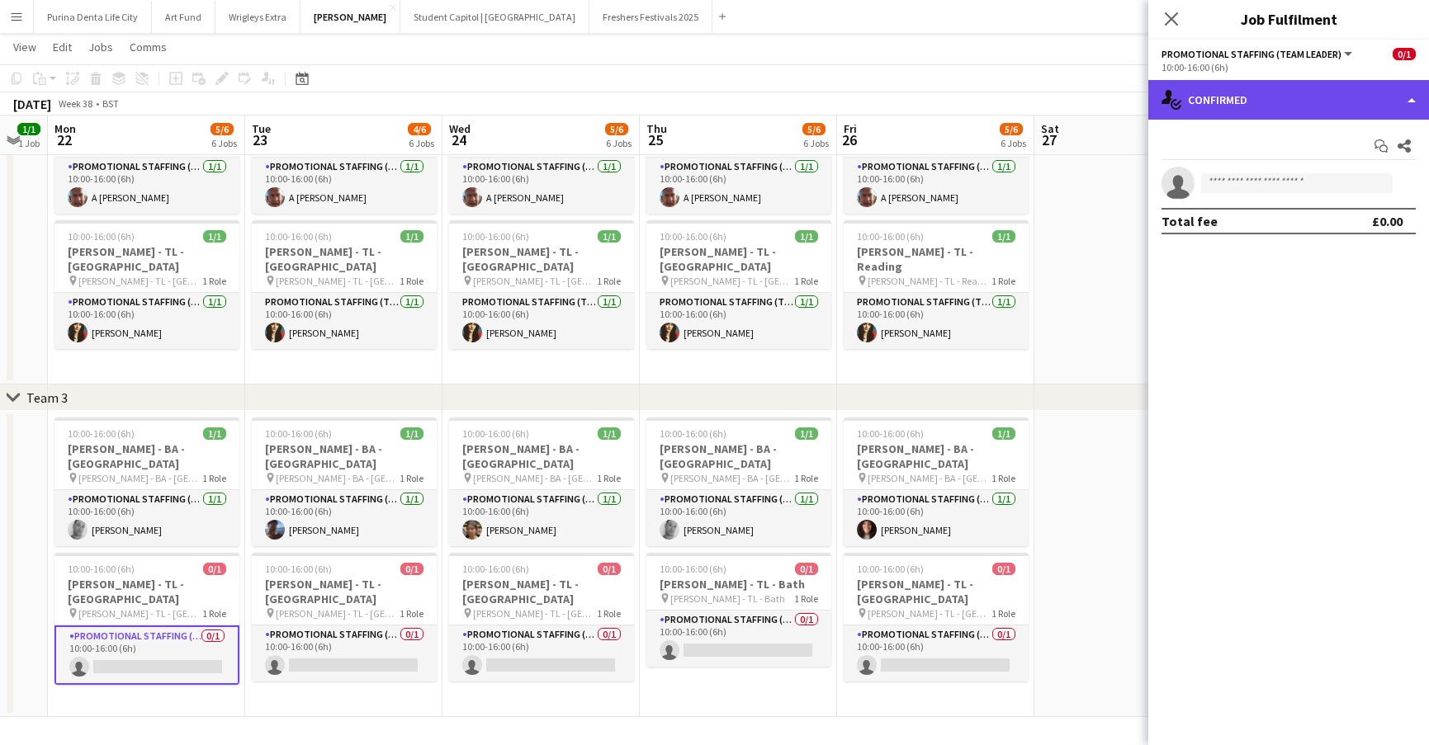
click at [1203, 93] on div "single-neutral-actions-check-2 Confirmed" at bounding box center [1288, 100] width 281 height 40
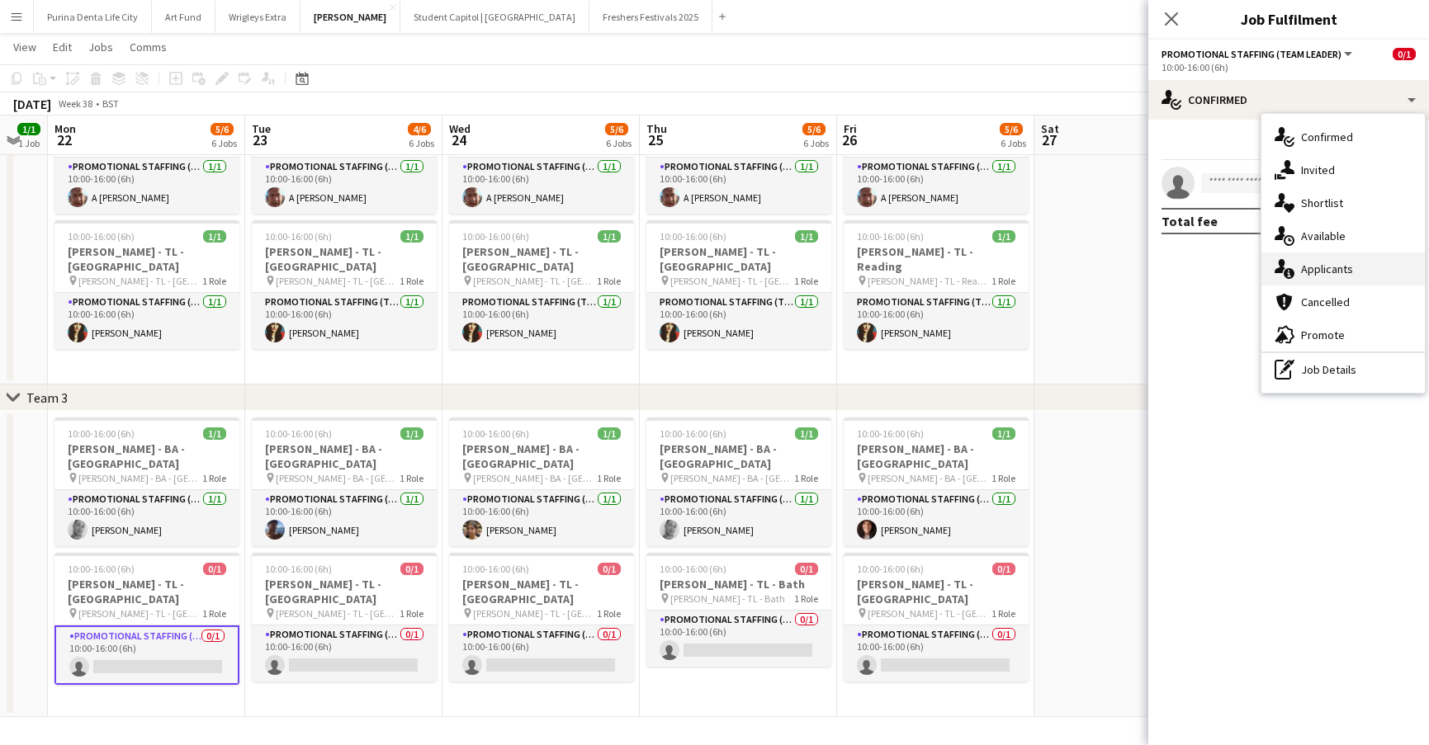
click at [1396, 276] on div "single-neutral-actions-information Applicants" at bounding box center [1342, 269] width 163 height 33
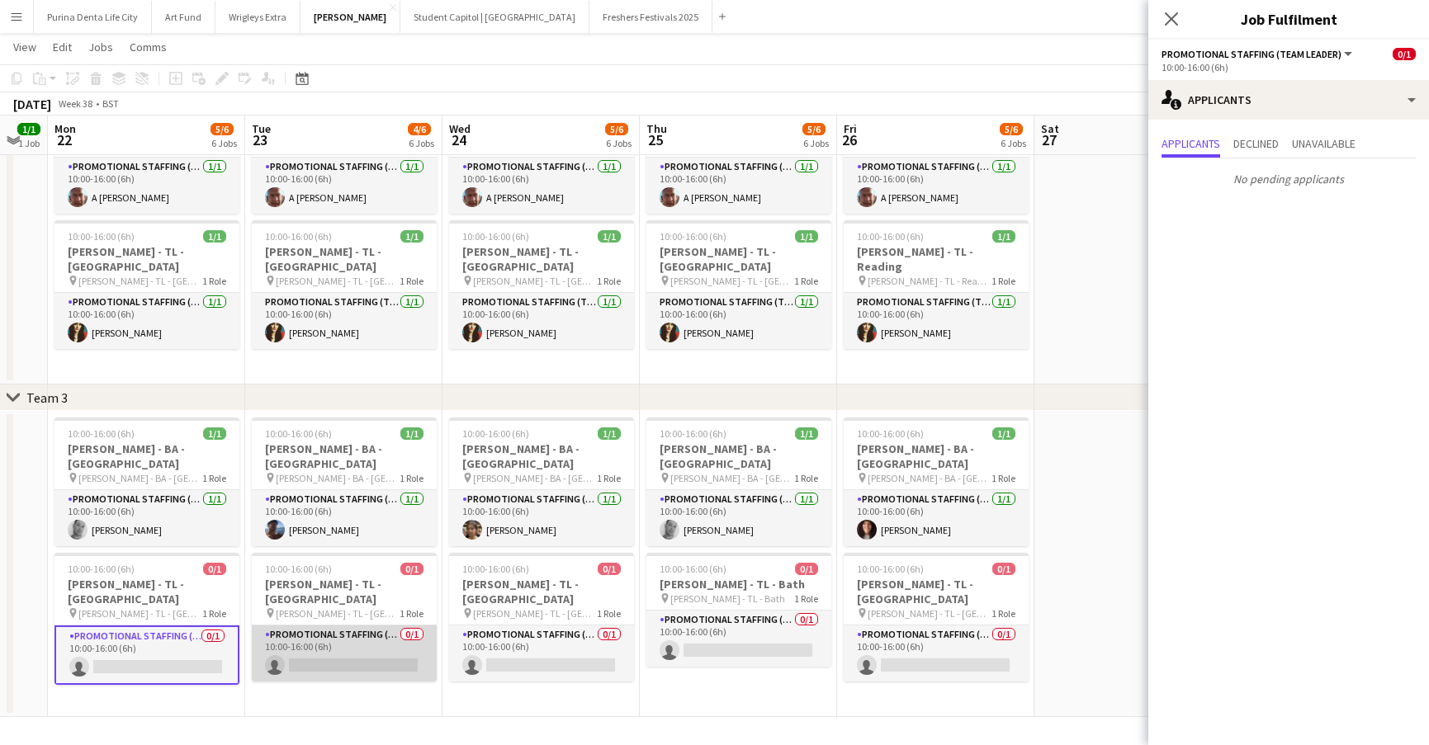
click at [348, 645] on app-card-role "Promotional Staffing (Team Leader) 0/1 10:00-16:00 (6h) single-neutral-actions" at bounding box center [344, 654] width 185 height 56
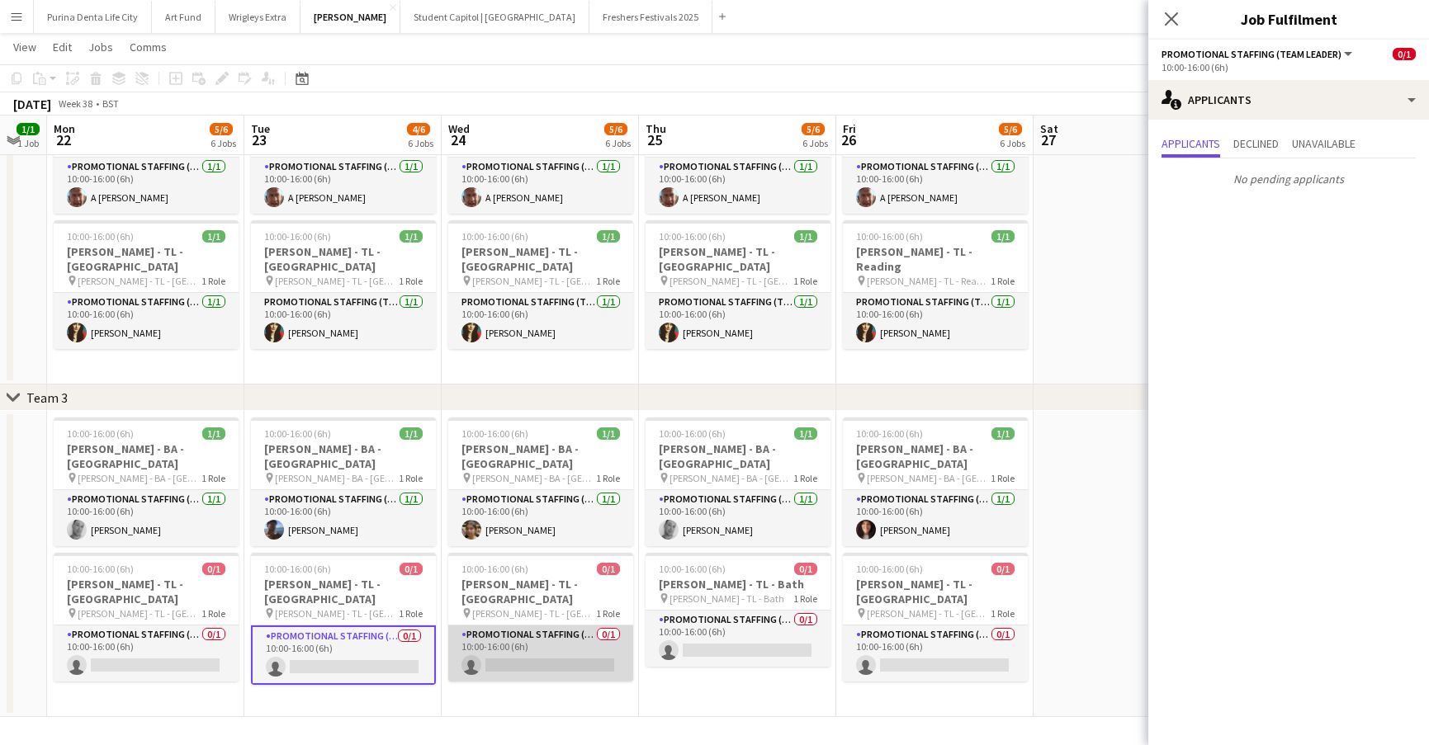
click at [560, 633] on app-card-role "Promotional Staffing (Team Leader) 0/1 10:00-16:00 (6h) single-neutral-actions" at bounding box center [540, 654] width 185 height 56
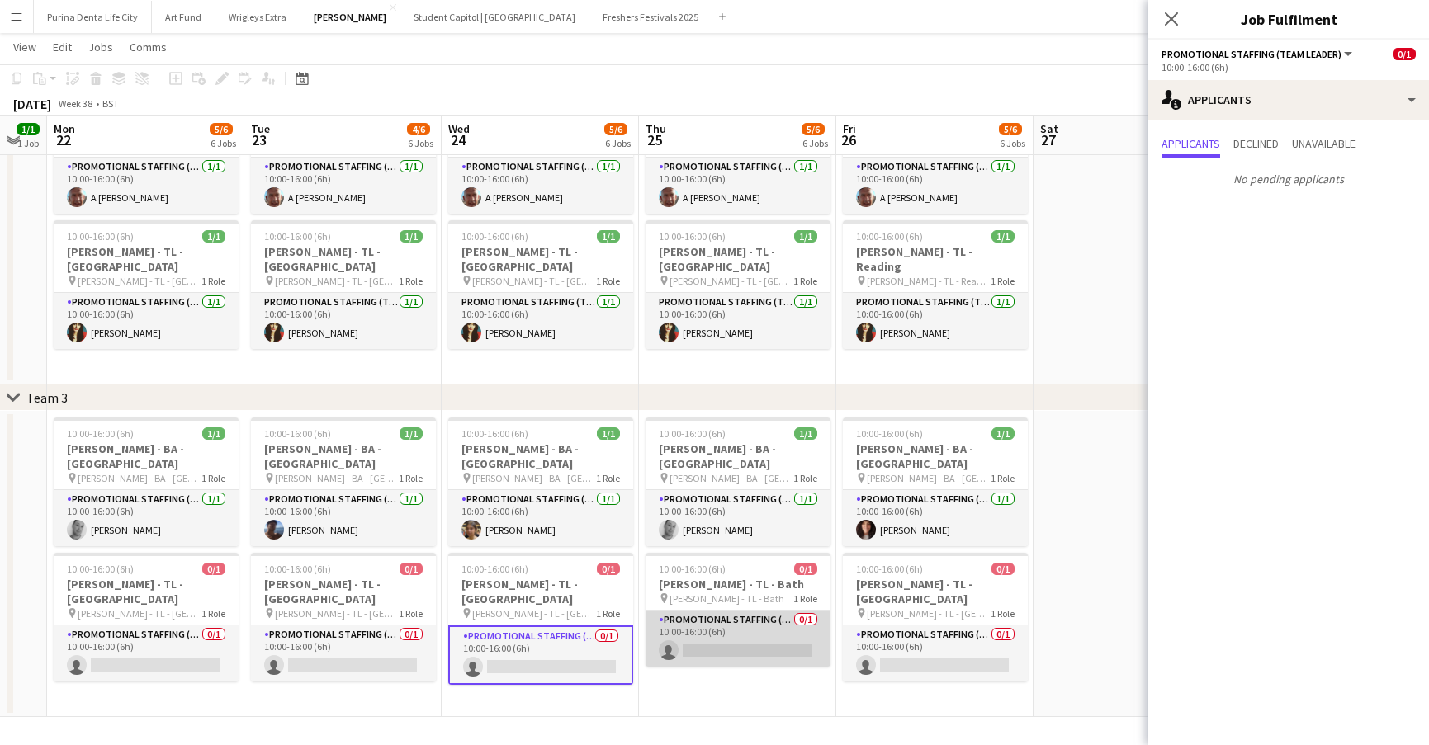
click at [718, 631] on app-card-role "Promotional Staffing (Team Leader) 0/1 10:00-16:00 (6h) single-neutral-actions" at bounding box center [737, 639] width 185 height 56
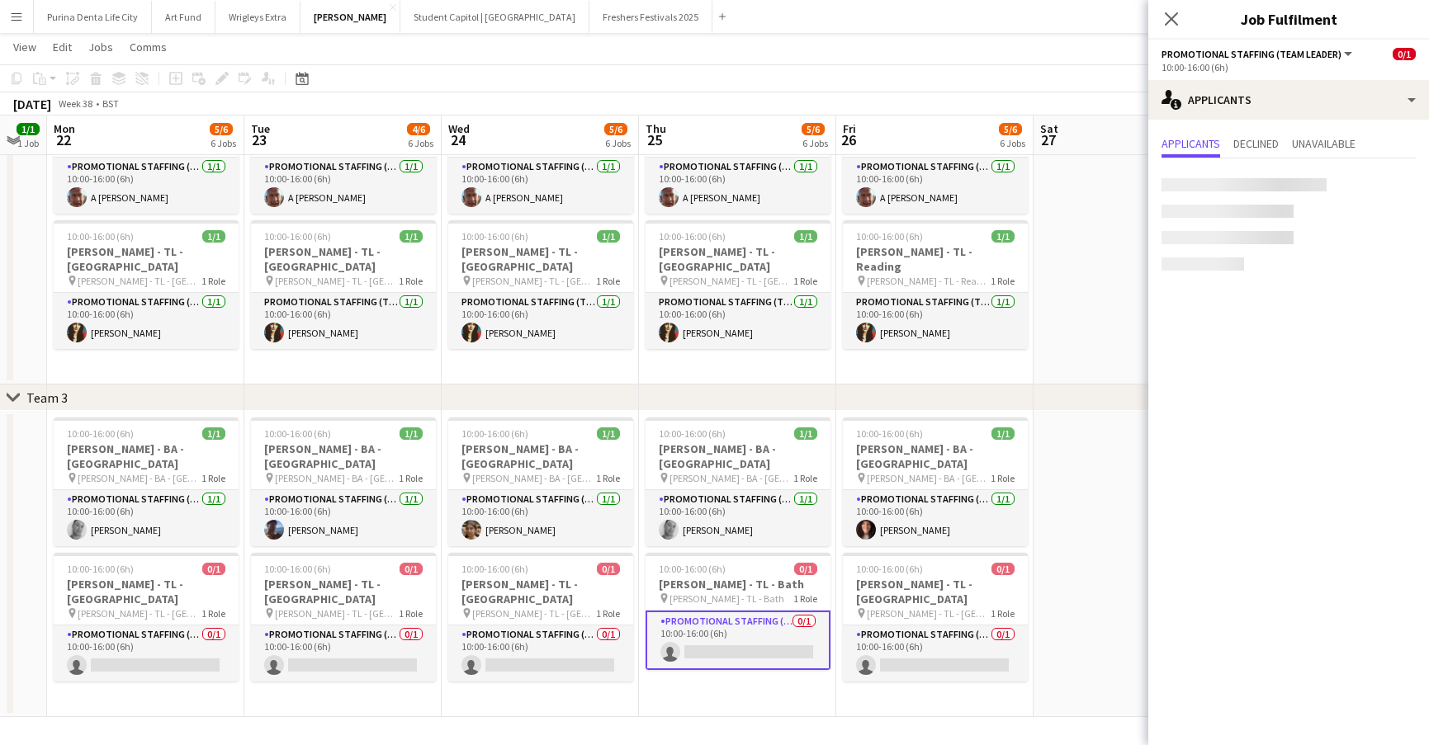
scroll to position [0, 347]
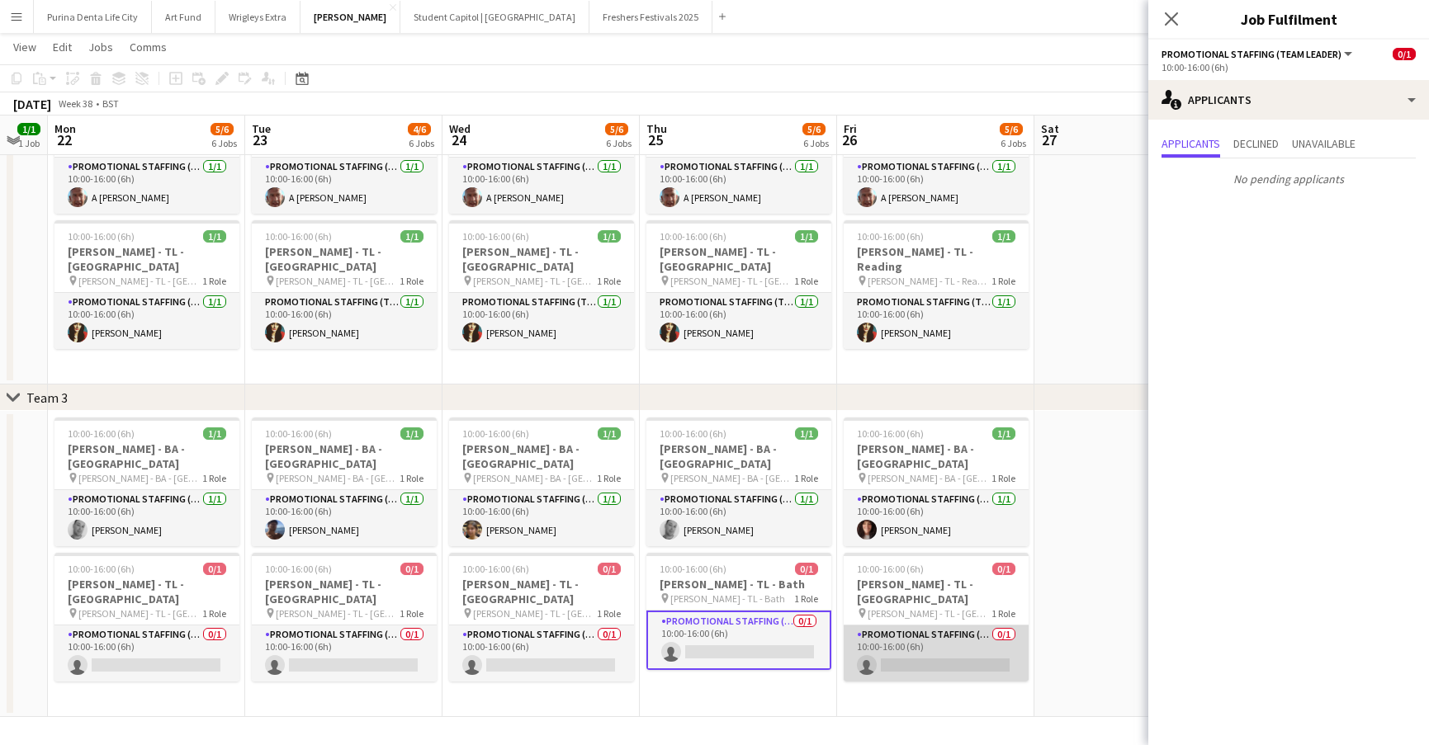
click at [958, 626] on app-card-role "Promotional Staffing (Team Leader) 0/1 10:00-16:00 (6h) single-neutral-actions" at bounding box center [936, 654] width 185 height 56
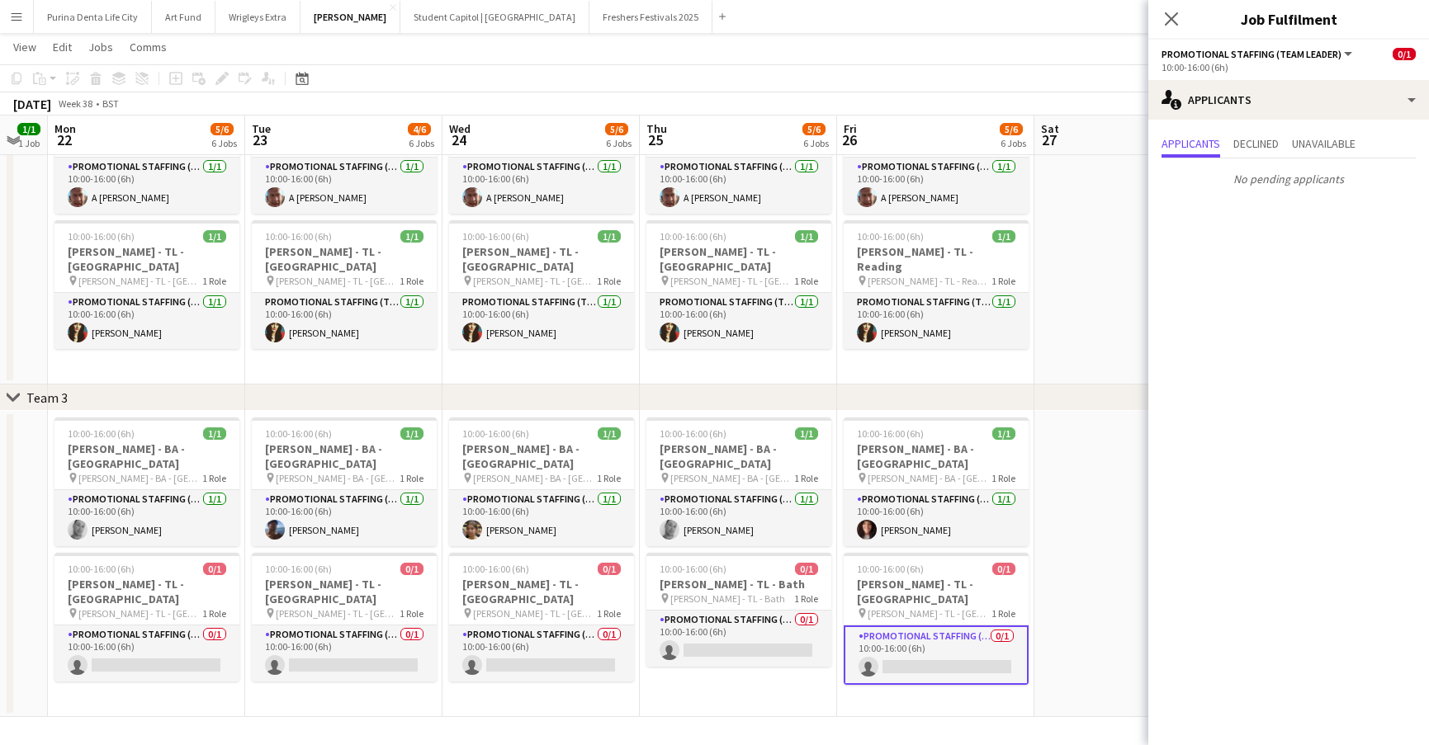
click at [783, 705] on app-date-cell "10:00-16:00 (6h) 1/1 Giff Gaff - BA - Bath pin Giff Gaff - BA - Bath 1 Role Pro…" at bounding box center [738, 564] width 197 height 306
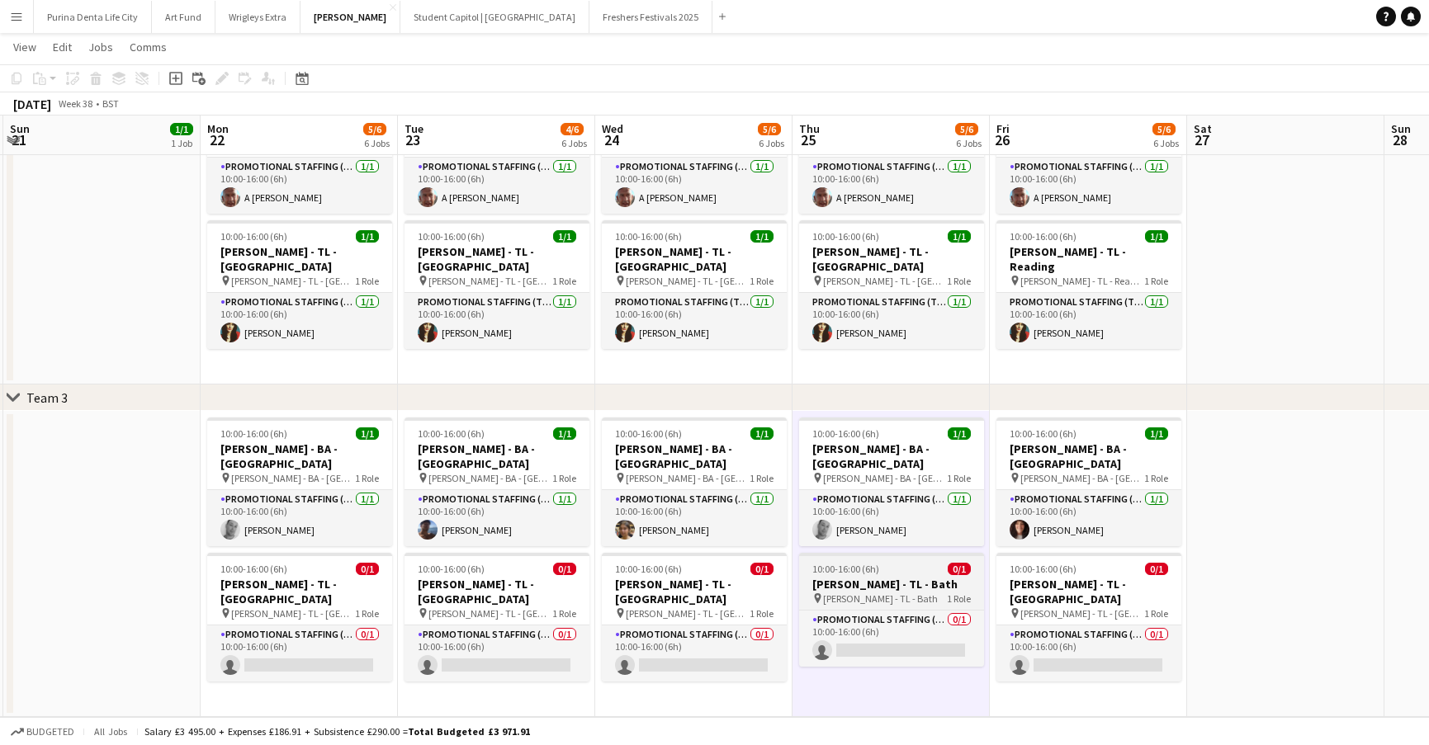
scroll to position [0, 410]
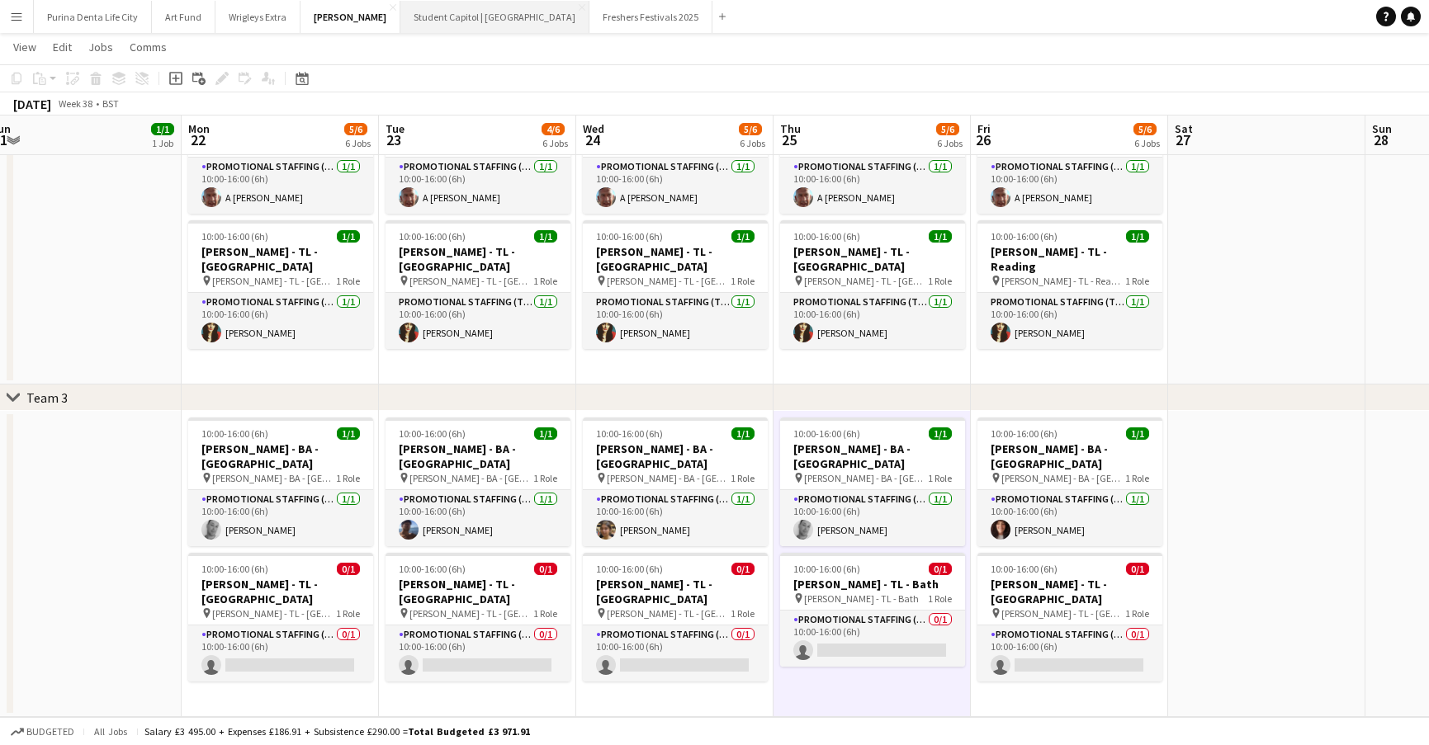
click at [428, 16] on button "Student Capitol | [GEOGRAPHIC_DATA] Close" at bounding box center [494, 17] width 189 height 32
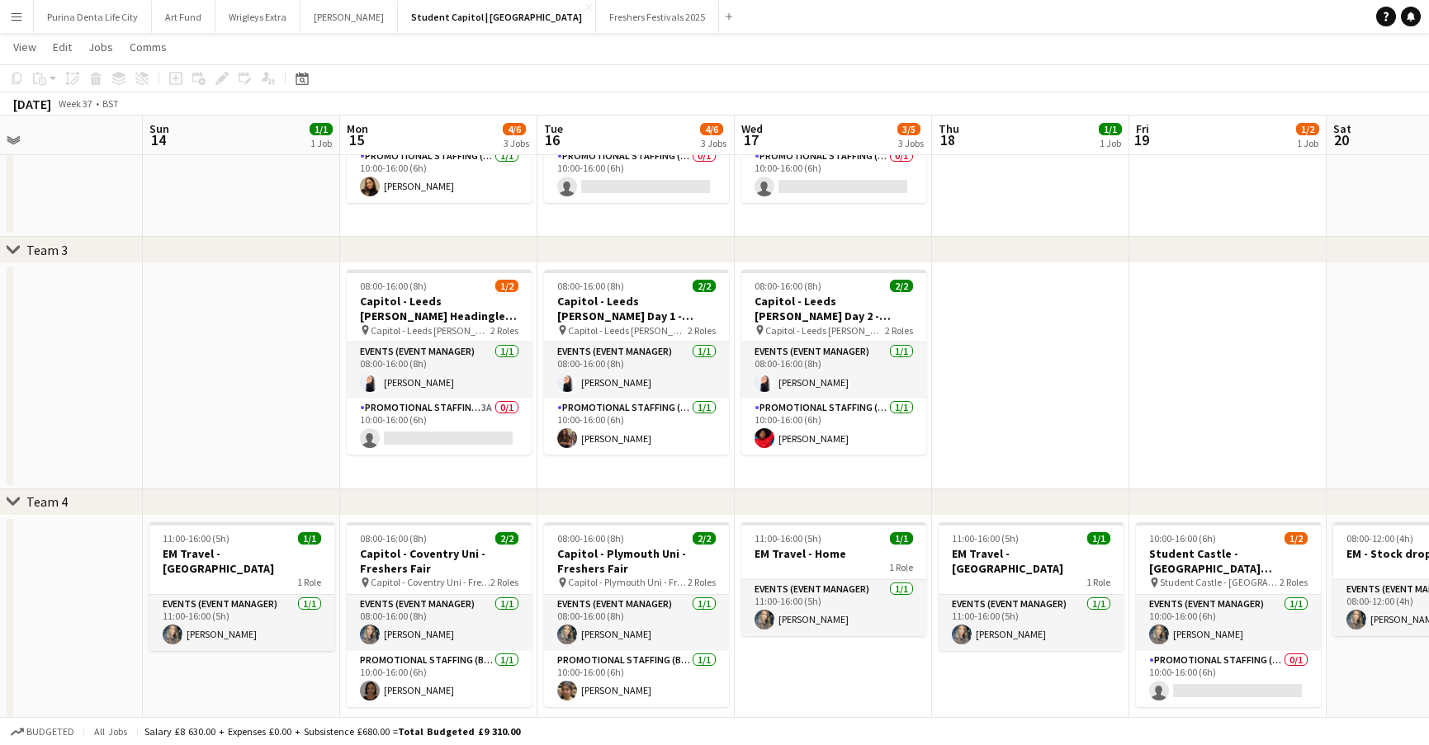
scroll to position [0, 450]
click at [616, 442] on app-card-role "Promotional Staffing (Brand Ambassadors) 1/1 10:00-16:00 (6h) Catryn Philbin" at bounding box center [635, 427] width 185 height 56
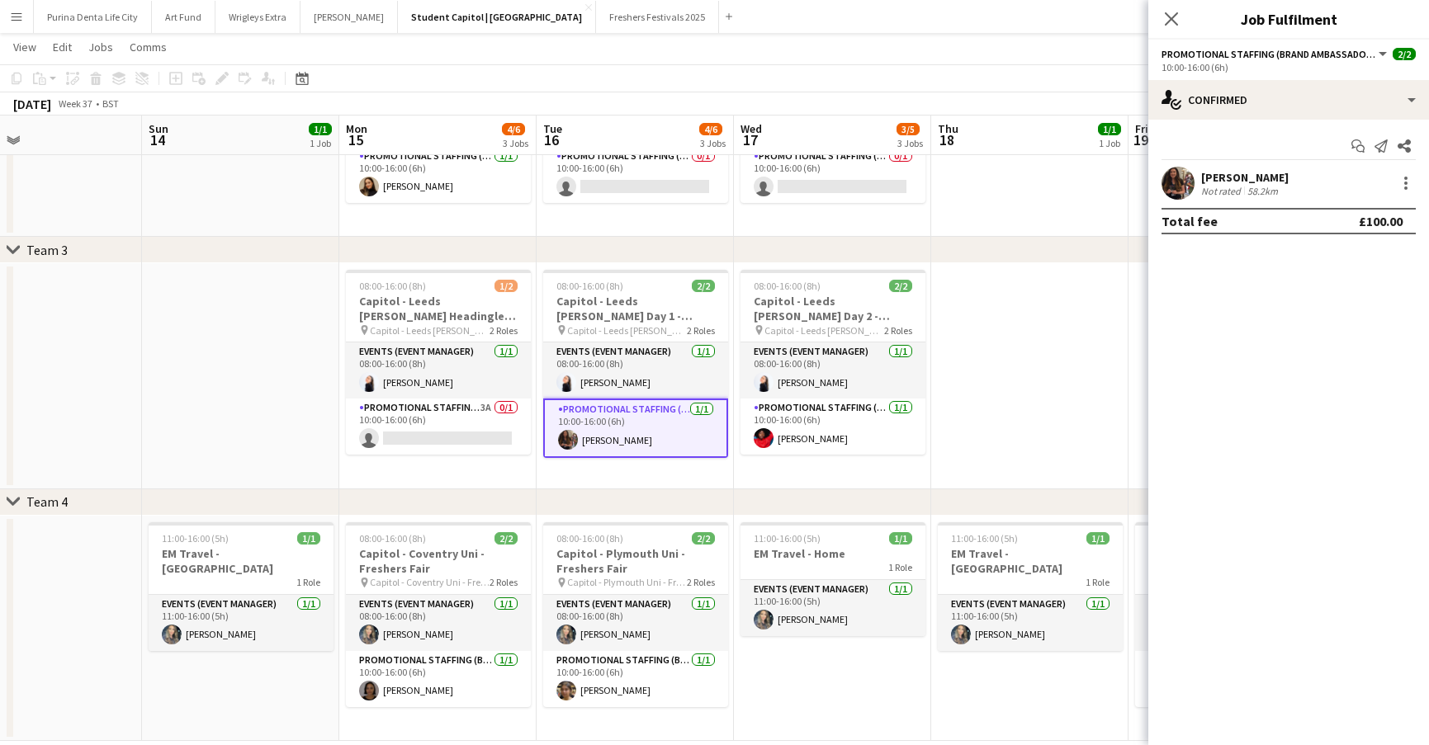
click at [1163, 187] on app-user-avatar at bounding box center [1177, 183] width 33 height 33
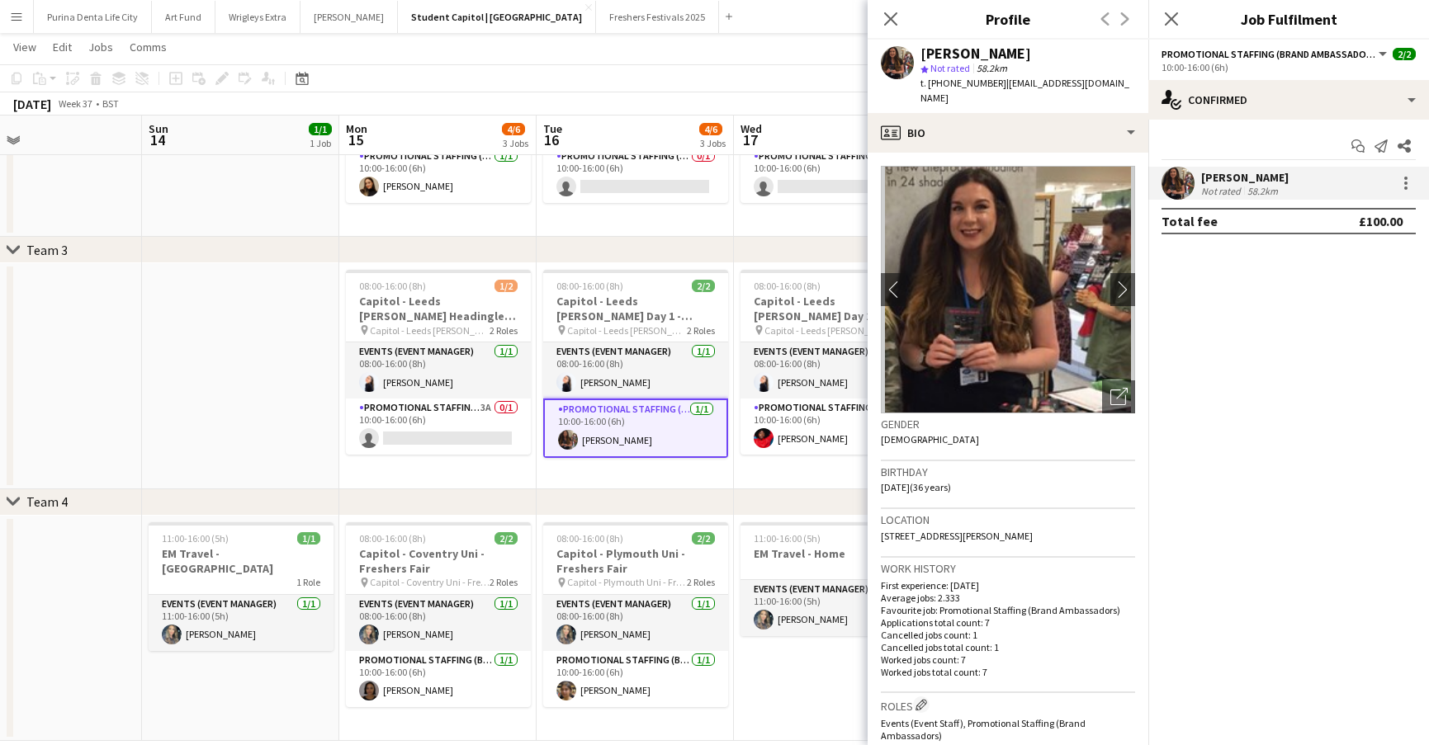
drag, startPoint x: 1121, startPoint y: 79, endPoint x: 1000, endPoint y: 87, distance: 121.6
click at [1000, 87] on app-profile-header "Catryn Philbin star Not rated 58.2km t. +447519398805 | catrynphilbin@gmail.com" at bounding box center [1008, 76] width 281 height 73
copy span "[EMAIL_ADDRESS][DOMAIN_NAME]"
click at [759, 82] on app-toolbar "Copy Paste Paste Command V Paste with crew Command Shift V Paste linked Job [GE…" at bounding box center [714, 78] width 1429 height 28
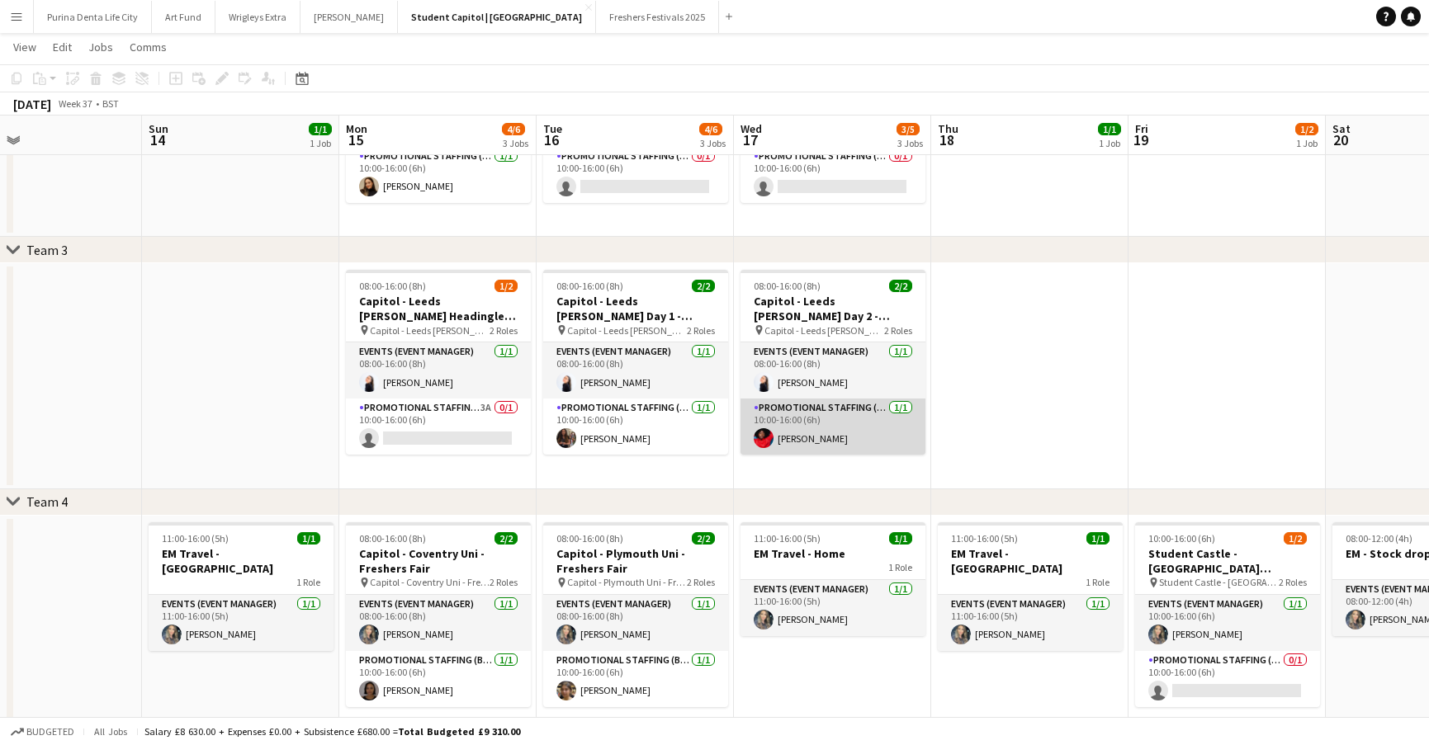
click at [847, 427] on app-card-role "Promotional Staffing (Brand Ambassadors) 1/1 10:00-16:00 (6h) Pauline Bonsu" at bounding box center [832, 427] width 185 height 56
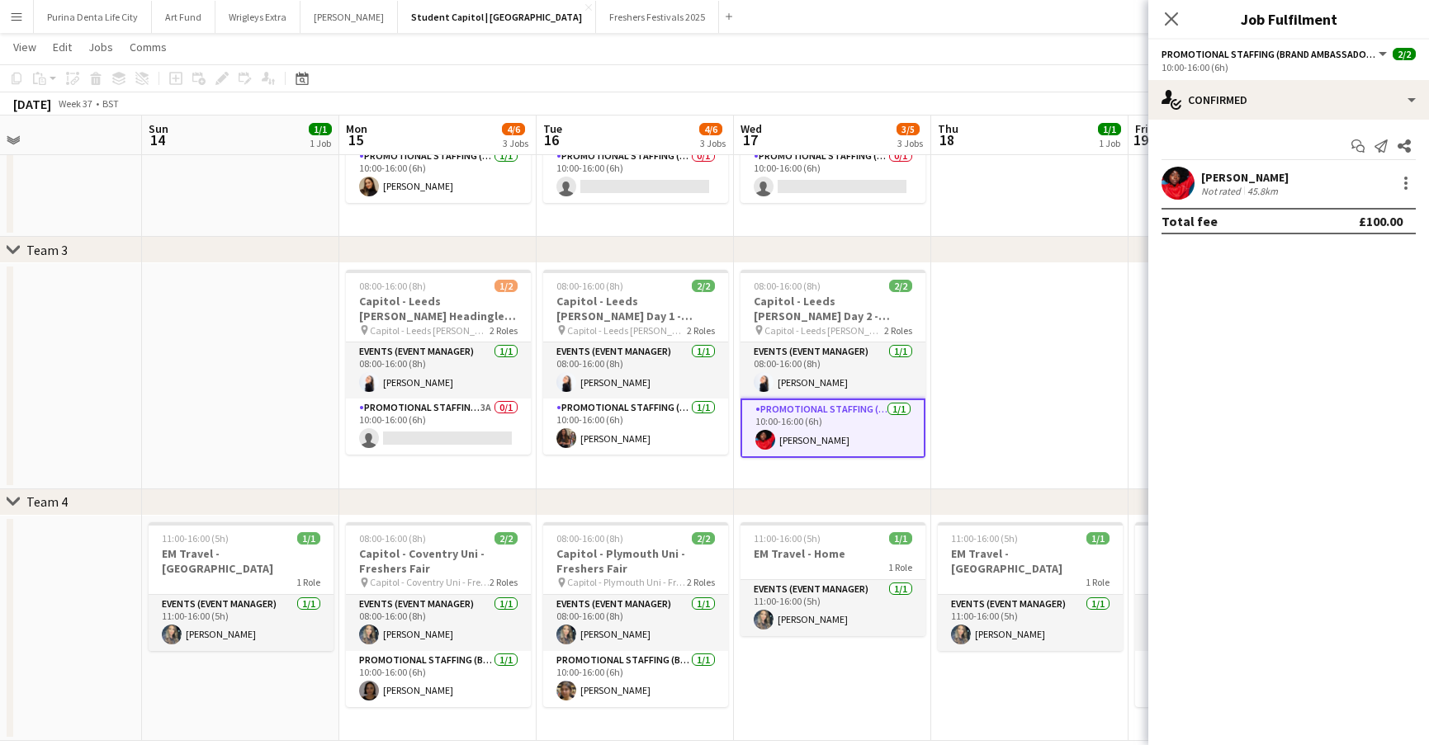
click at [1173, 177] on app-user-avatar at bounding box center [1177, 183] width 33 height 33
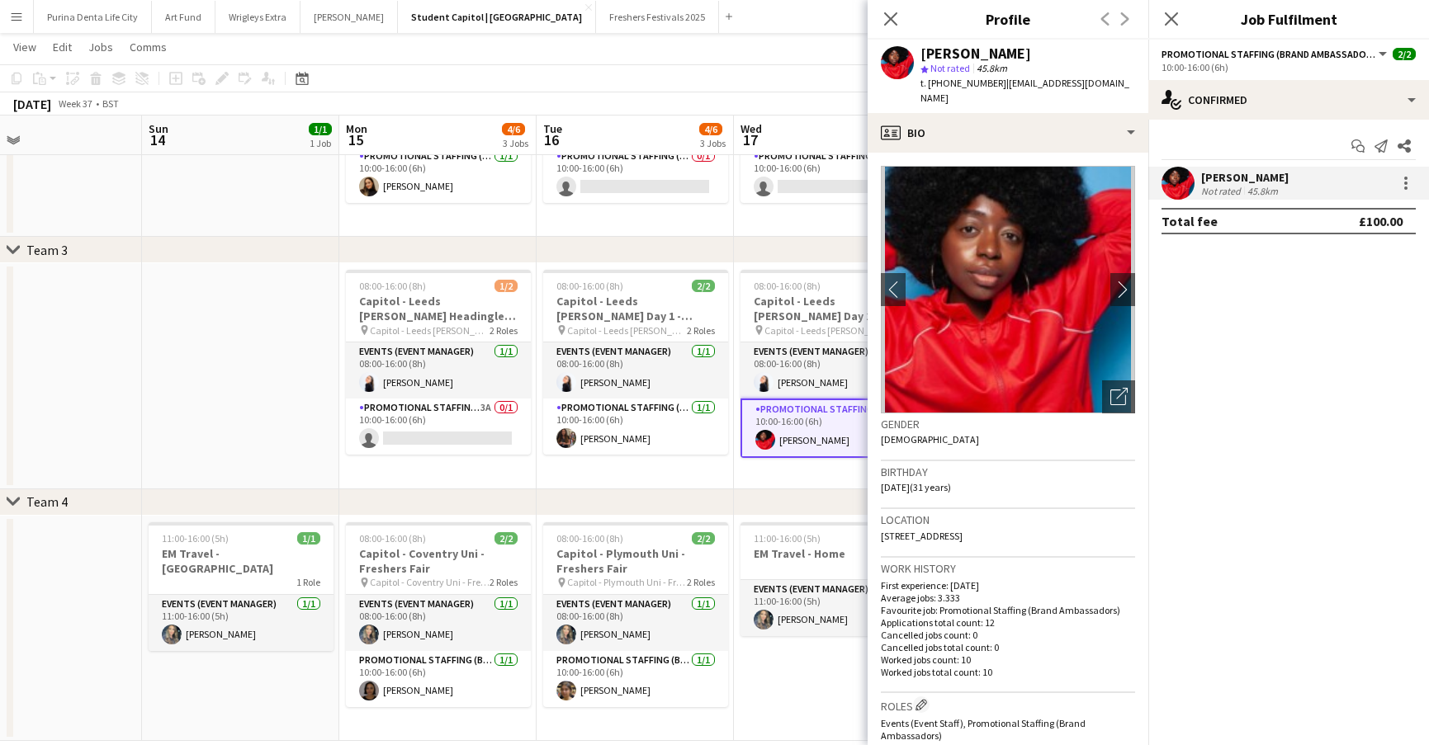
drag, startPoint x: 1120, startPoint y: 78, endPoint x: 1002, endPoint y: 84, distance: 118.2
click at [1002, 84] on div "Pauline Bonsu star Not rated 45.8km t. +4407715343554 | bonsupauline@gmail.com" at bounding box center [1008, 76] width 281 height 73
copy span "[EMAIL_ADDRESS][DOMAIN_NAME]"
click at [443, 429] on app-card-role "Promotional Staffing (Brand Ambassadors) 3A 0/1 10:00-16:00 (6h) single-neutral…" at bounding box center [438, 427] width 185 height 56
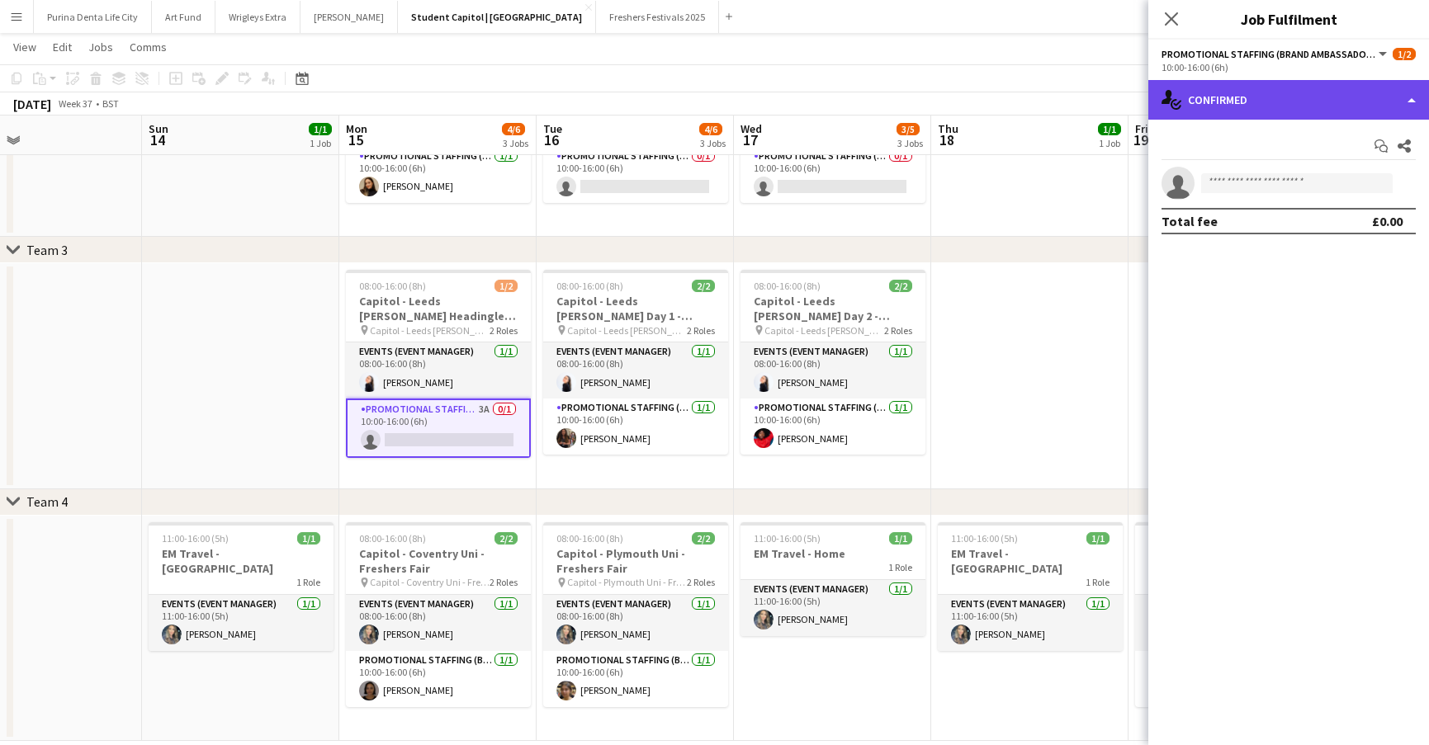
click at [1214, 104] on div "single-neutral-actions-check-2 Confirmed" at bounding box center [1288, 100] width 281 height 40
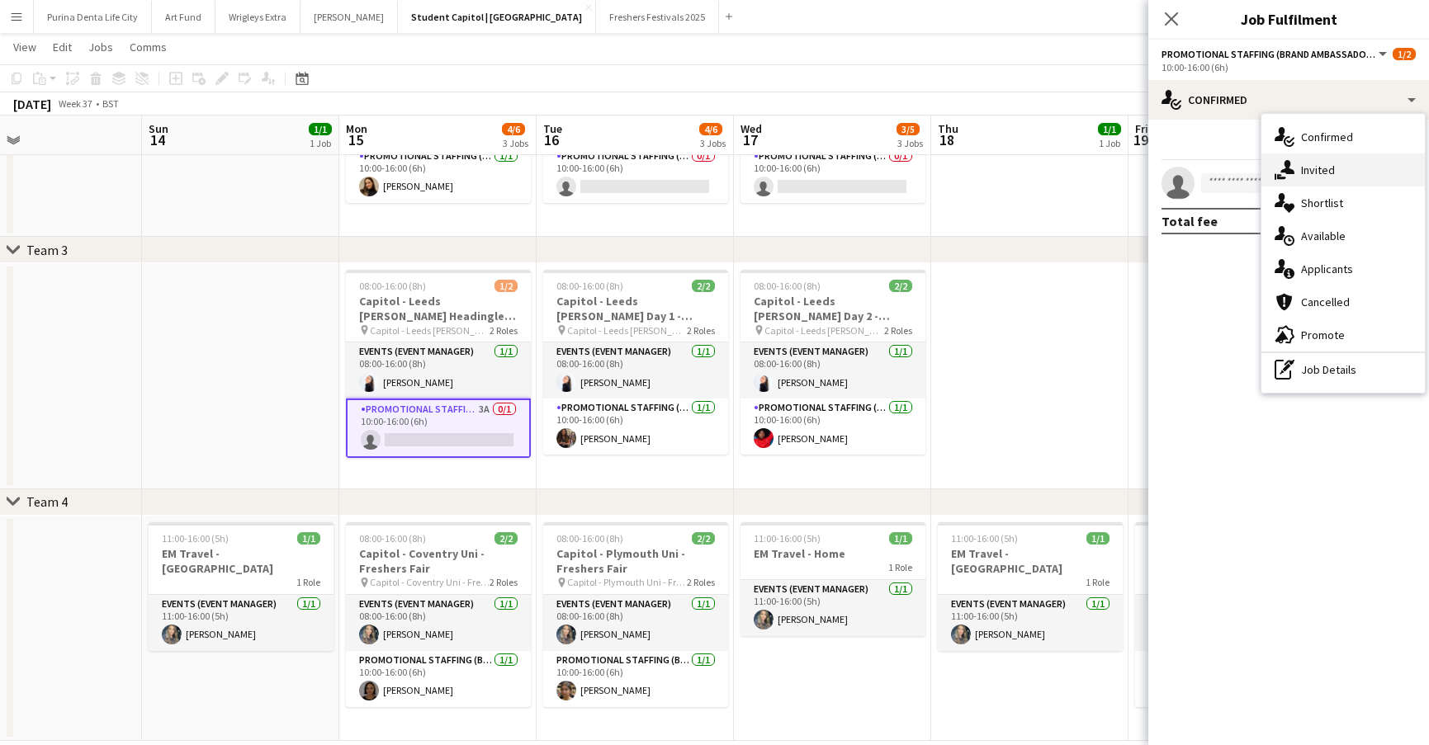
click at [1264, 161] on div "single-neutral-actions-share-1 Invited" at bounding box center [1342, 170] width 163 height 33
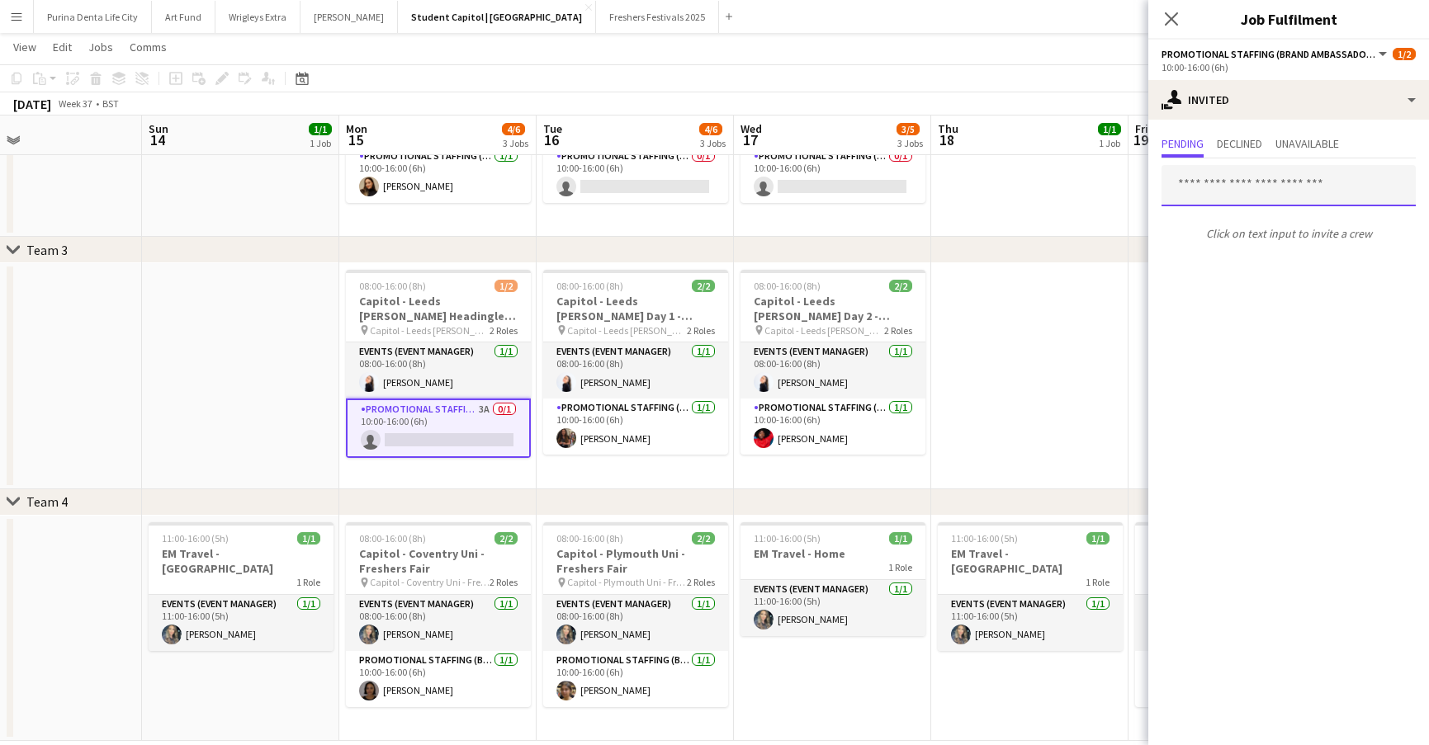
click at [1235, 191] on input "text" at bounding box center [1288, 185] width 254 height 41
type input "****"
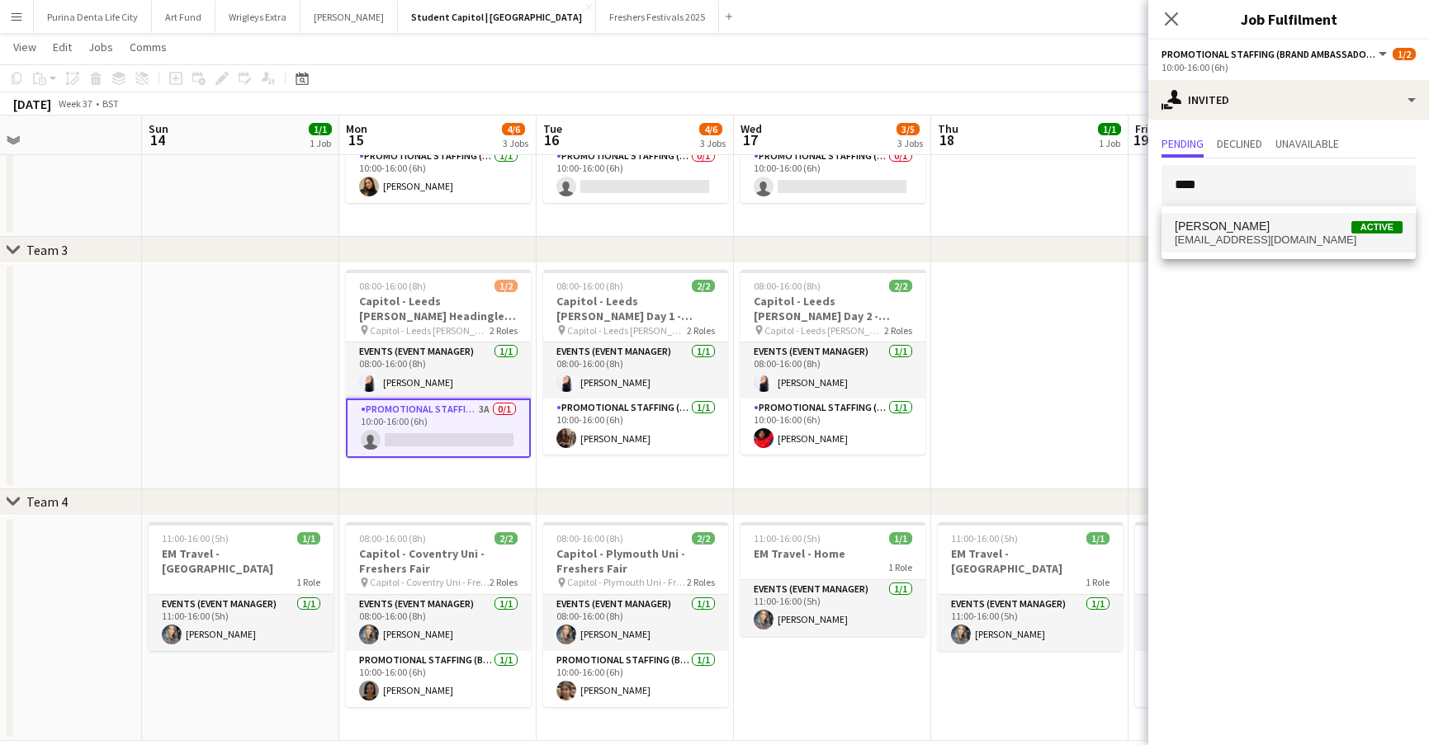
click at [1238, 237] on span "[EMAIL_ADDRESS][DOMAIN_NAME]" at bounding box center [1289, 240] width 228 height 13
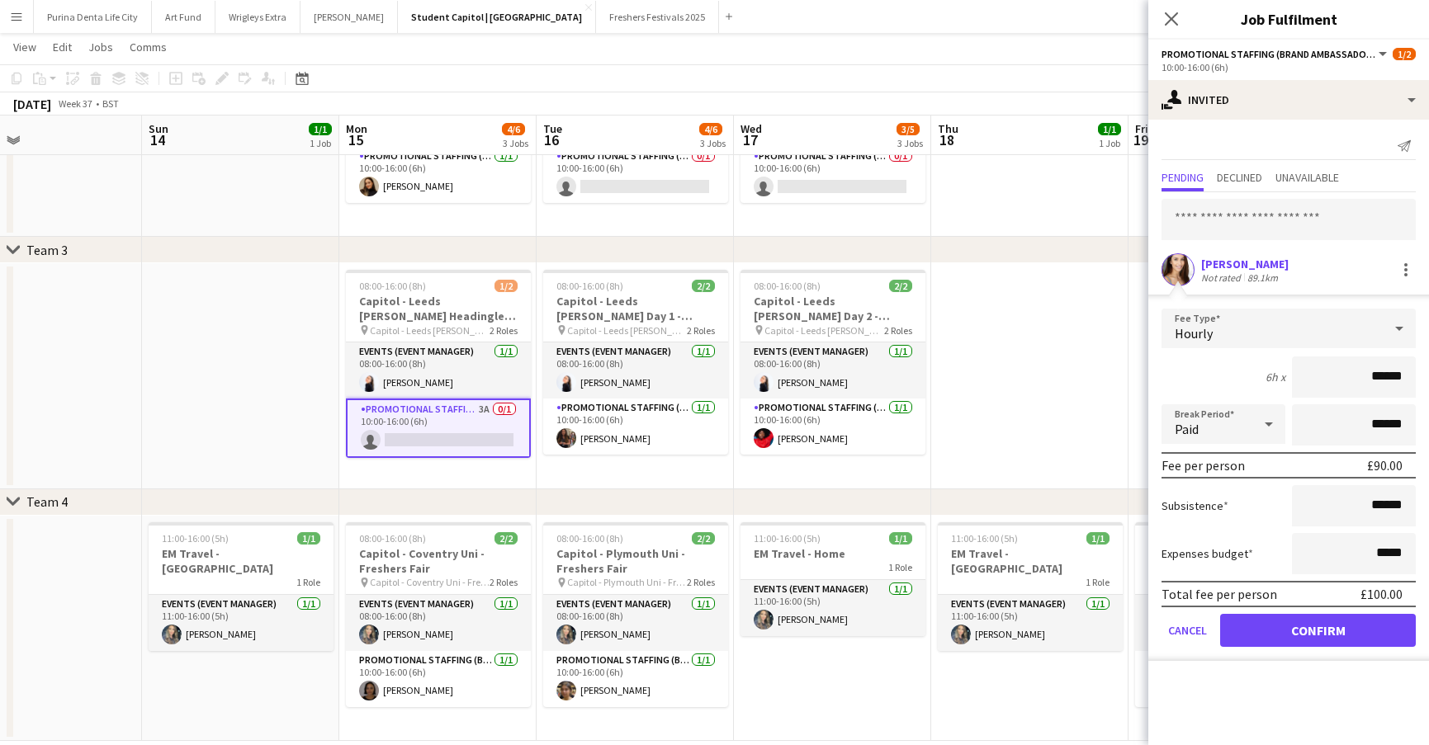
click at [1298, 621] on button "Confirm" at bounding box center [1318, 630] width 196 height 33
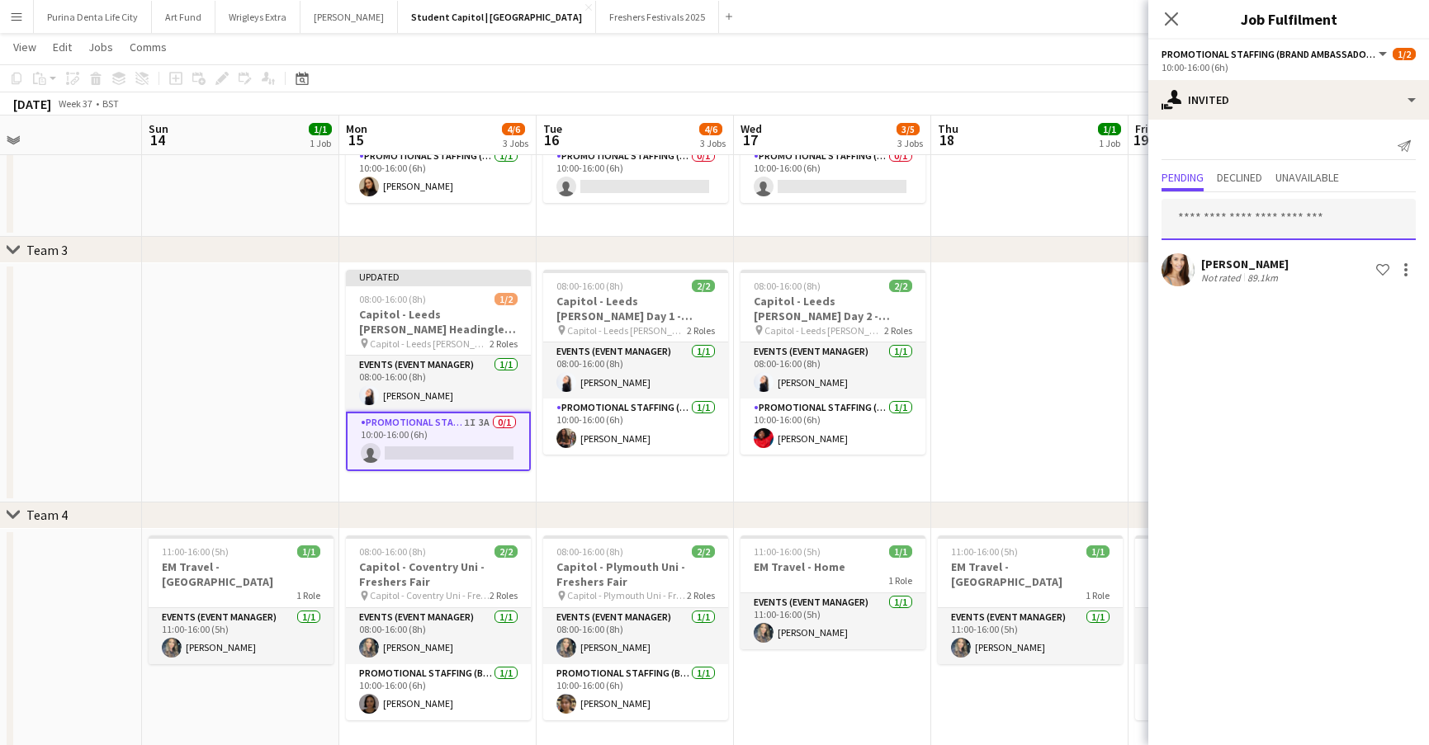
click at [1280, 225] on input "text" at bounding box center [1288, 219] width 254 height 41
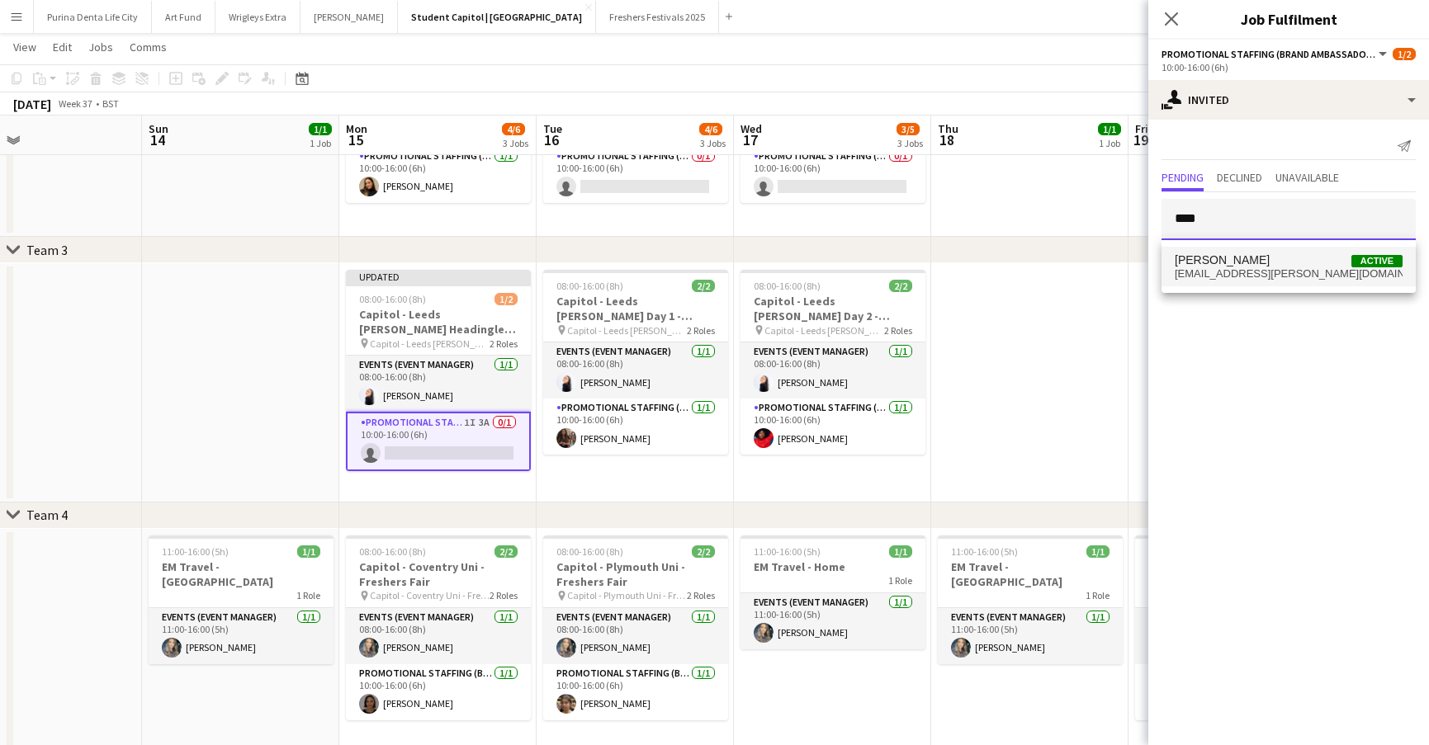
type input "****"
click at [1314, 275] on span "[EMAIL_ADDRESS][PERSON_NAME][DOMAIN_NAME]" at bounding box center [1289, 273] width 228 height 13
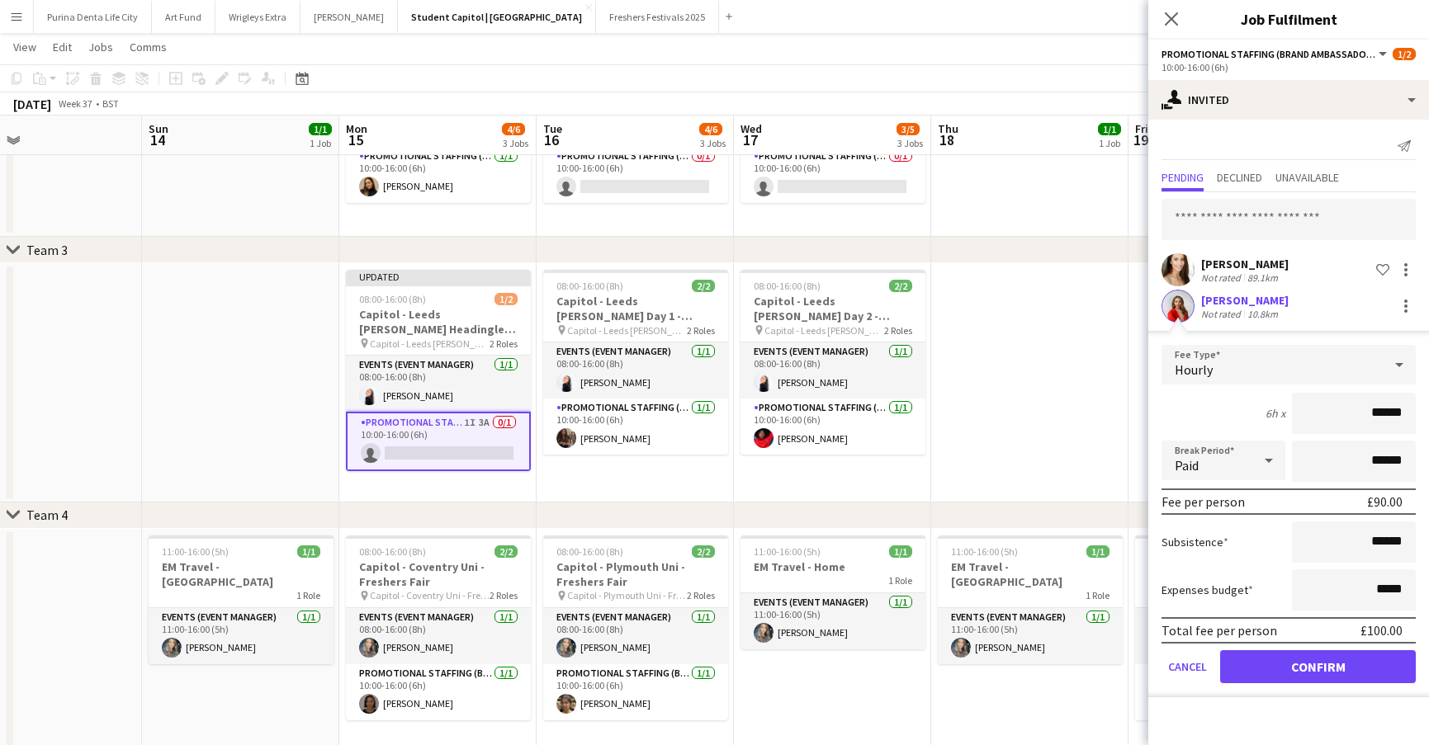
click at [1279, 679] on button "Confirm" at bounding box center [1318, 666] width 196 height 33
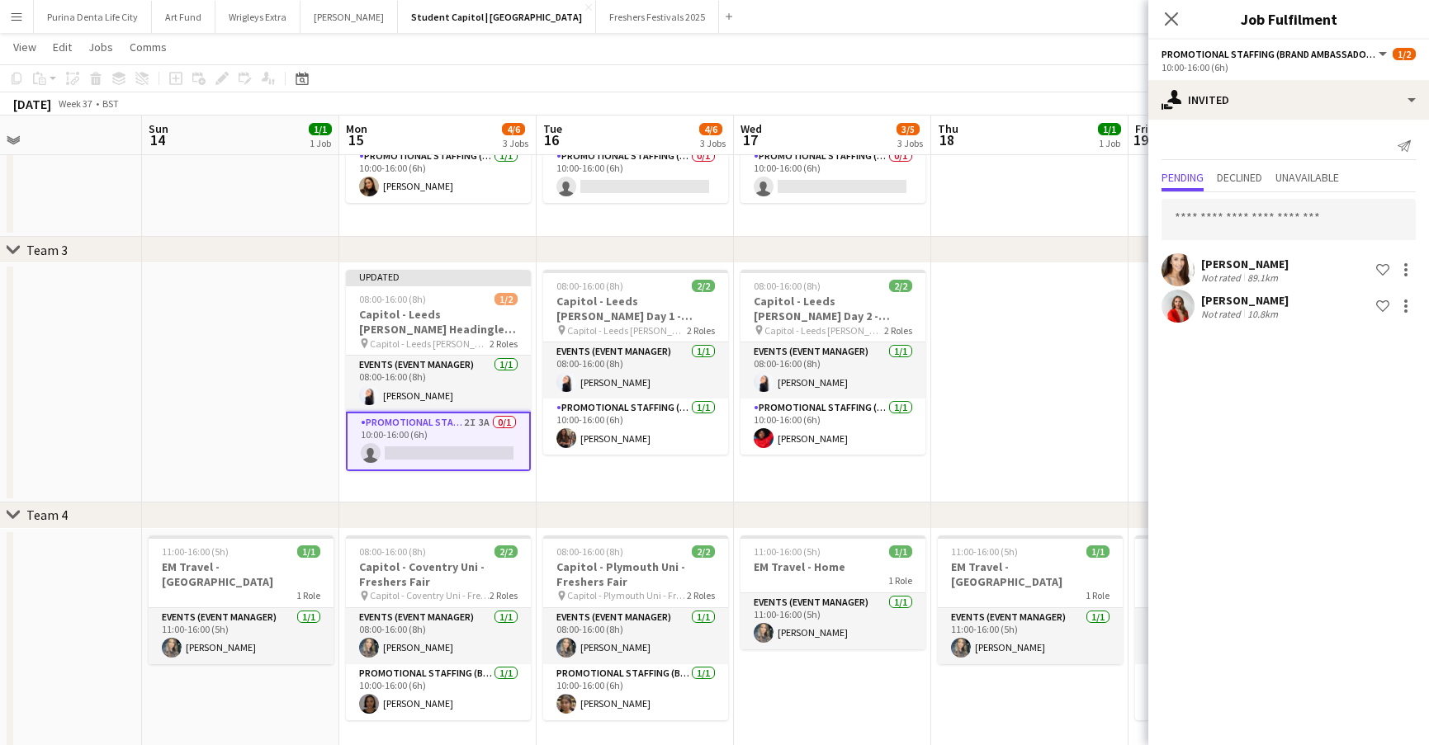
click at [1042, 395] on app-date-cell at bounding box center [1029, 382] width 197 height 239
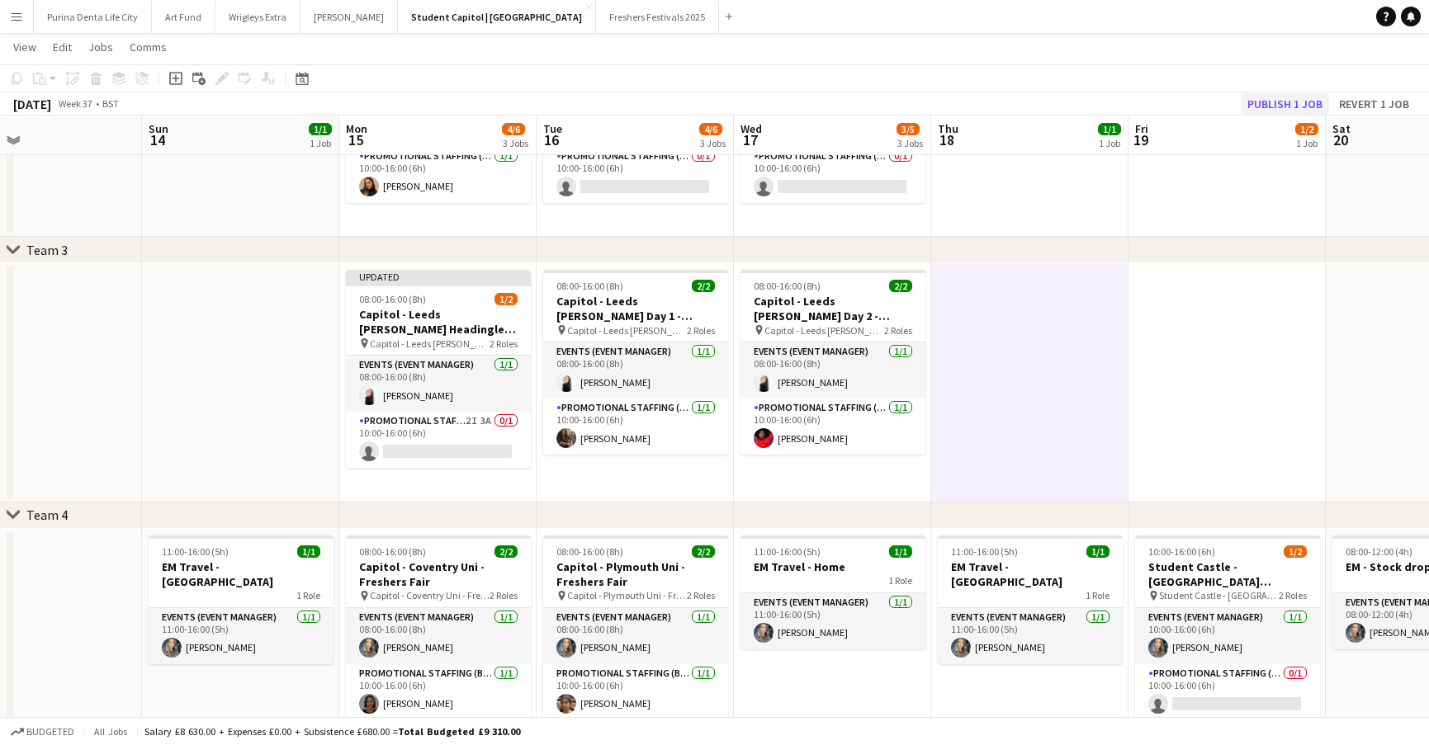
click at [1262, 93] on button "Publish 1 job" at bounding box center [1285, 103] width 88 height 21
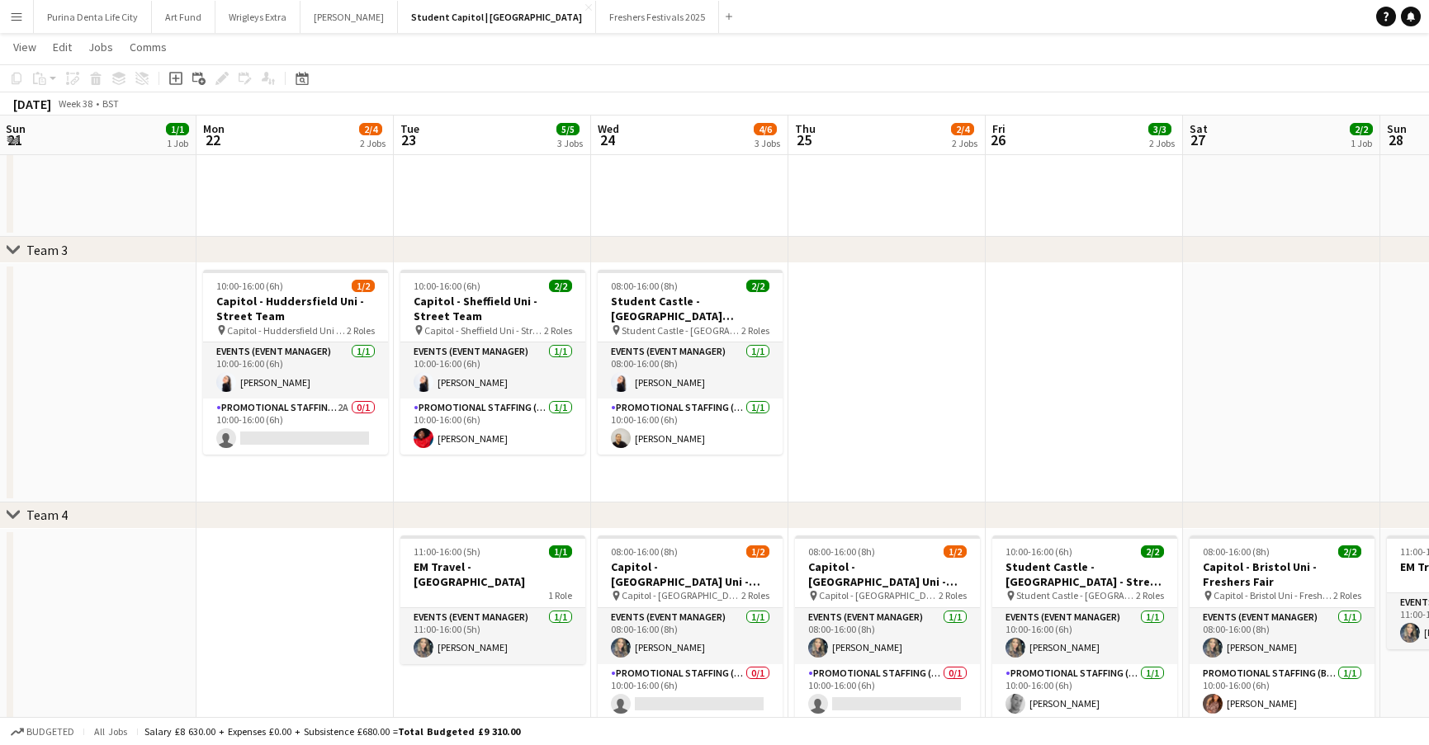
scroll to position [0, 395]
click at [346, 432] on app-card-role "Promotional Staffing (Brand Ambassadors) 2A 0/1 10:00-16:00 (6h) single-neutral…" at bounding box center [296, 427] width 185 height 56
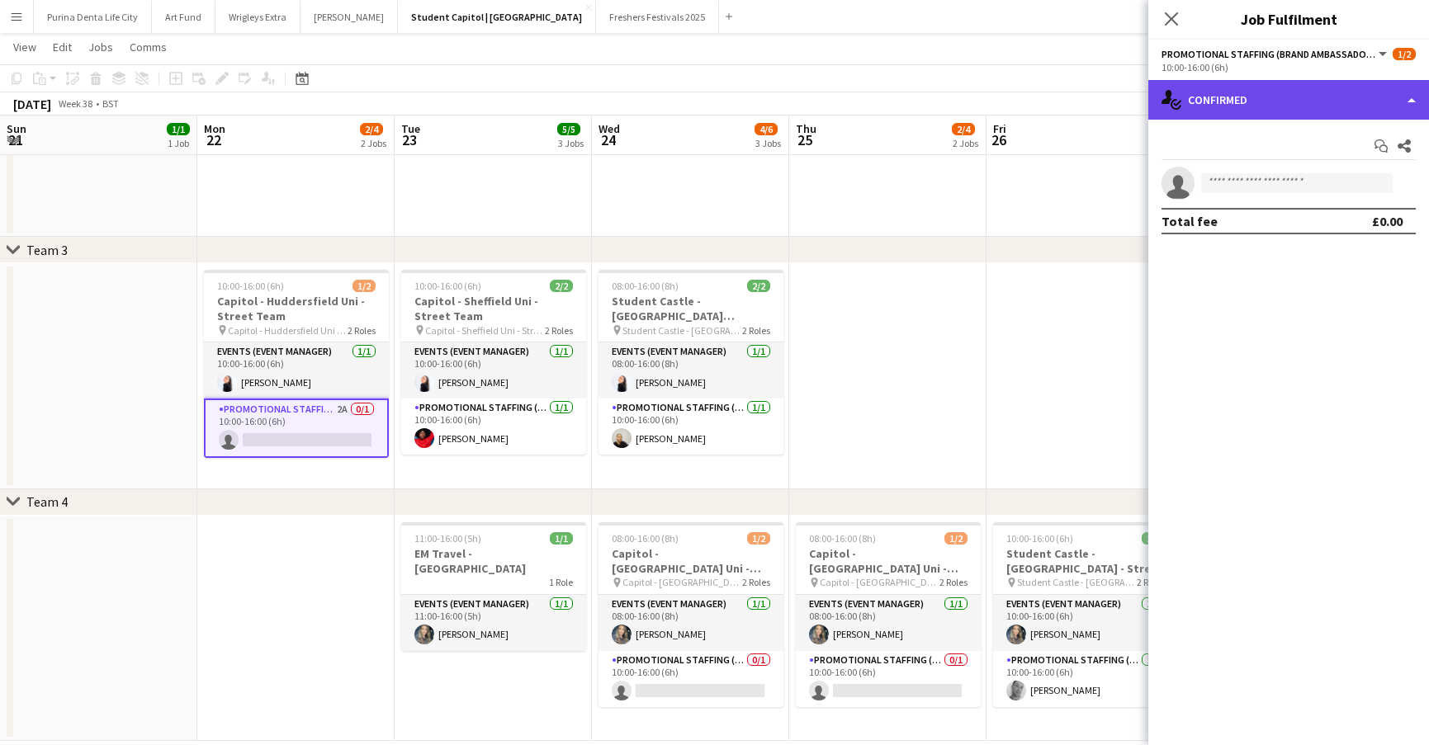
click at [1285, 101] on div "single-neutral-actions-check-2 Confirmed" at bounding box center [1288, 100] width 281 height 40
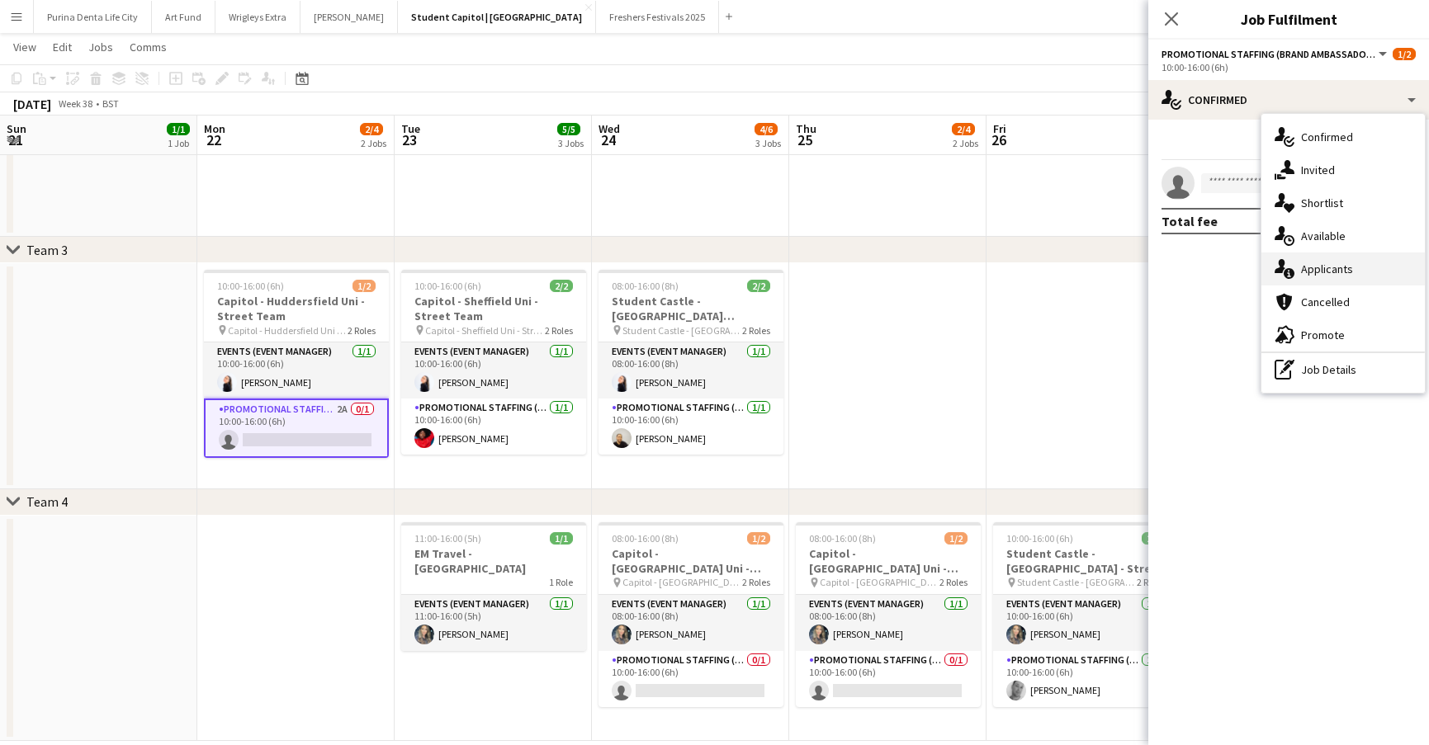
click at [1326, 272] on span "Applicants" at bounding box center [1327, 269] width 52 height 15
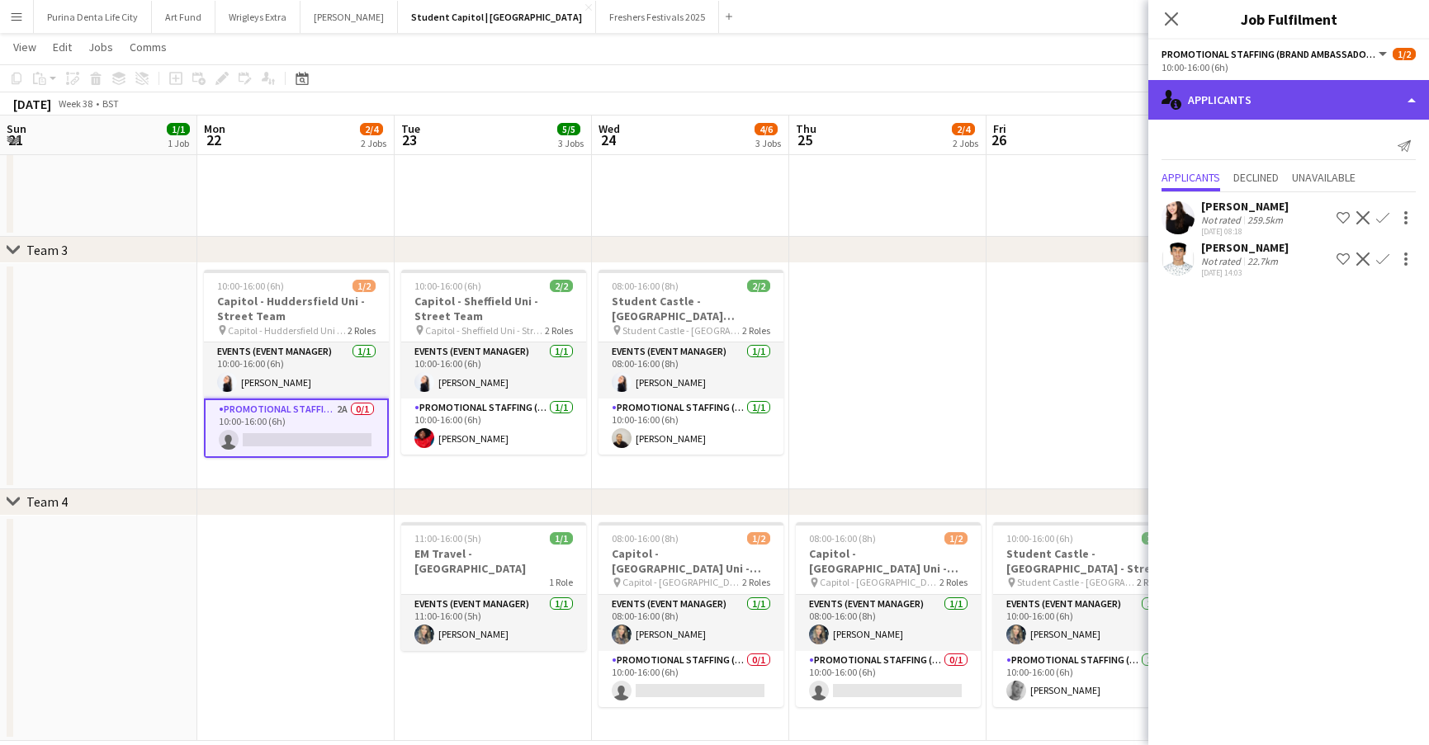
click at [1283, 97] on div "single-neutral-actions-information Applicants" at bounding box center [1288, 100] width 281 height 40
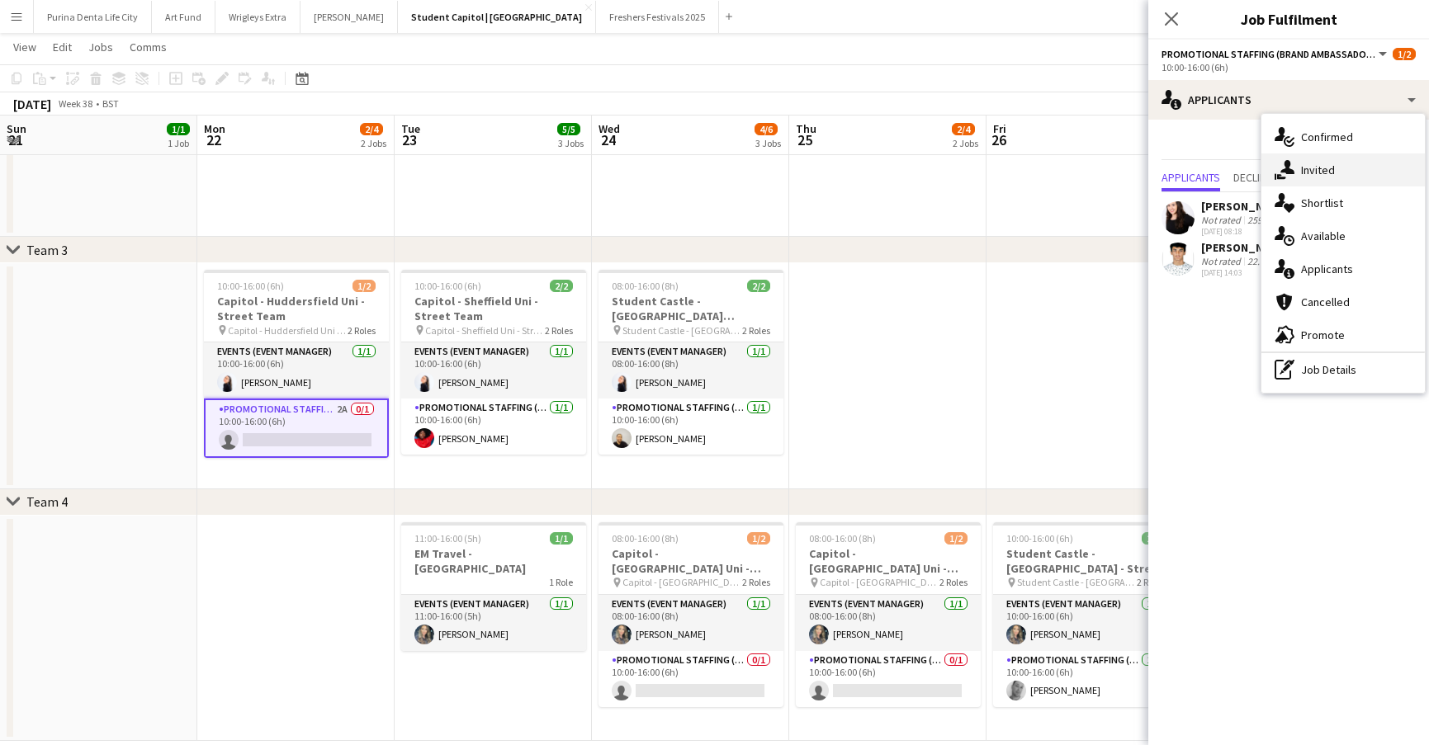
click at [1309, 158] on div "single-neutral-actions-share-1 Invited" at bounding box center [1342, 170] width 163 height 33
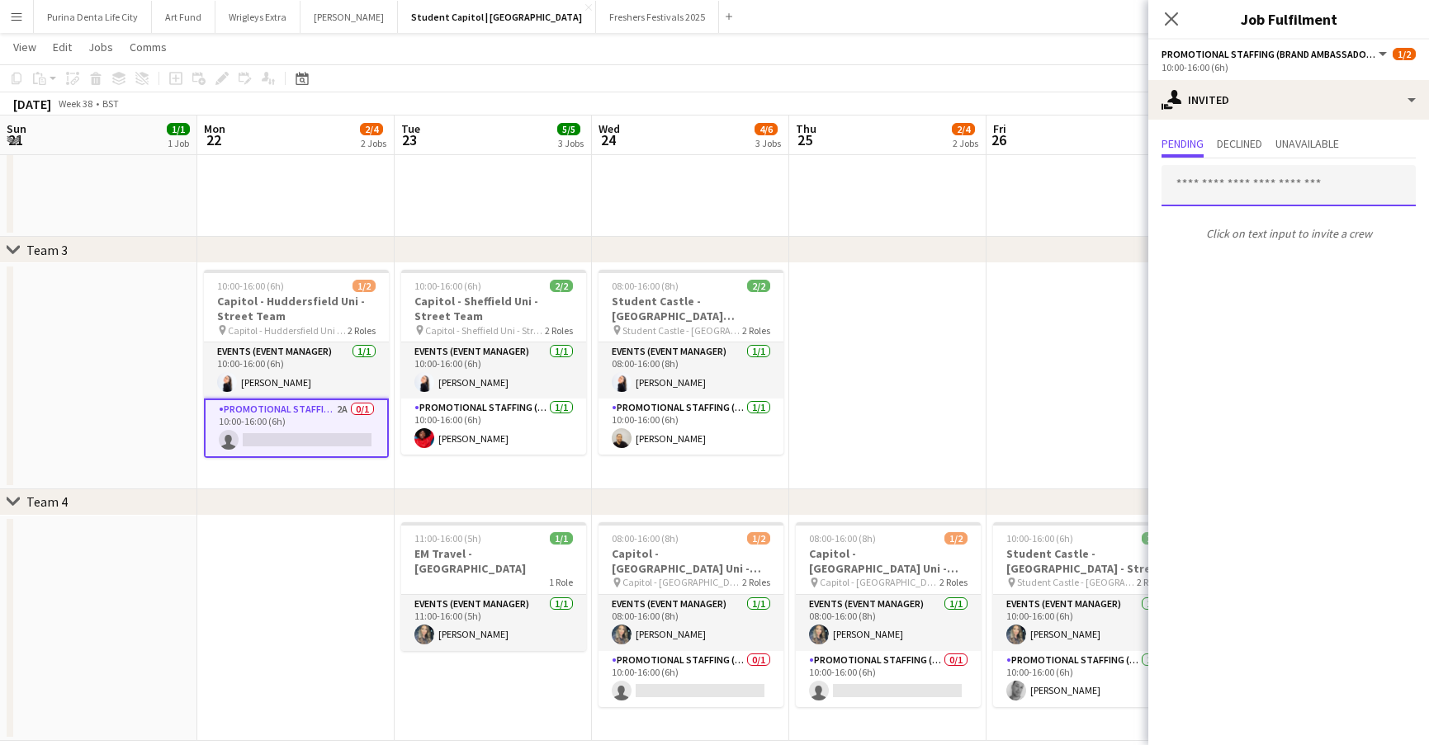
click at [1265, 182] on input "text" at bounding box center [1288, 185] width 254 height 41
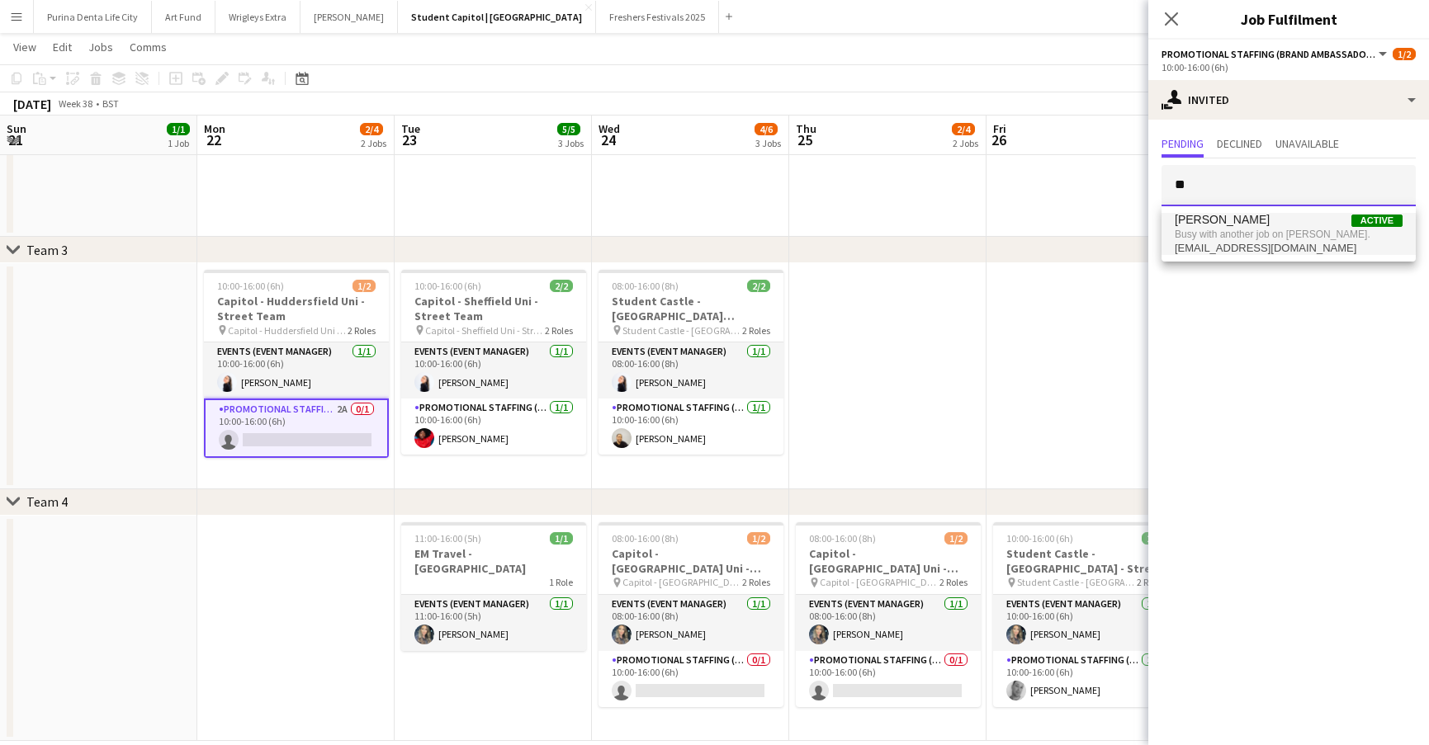
type input "*"
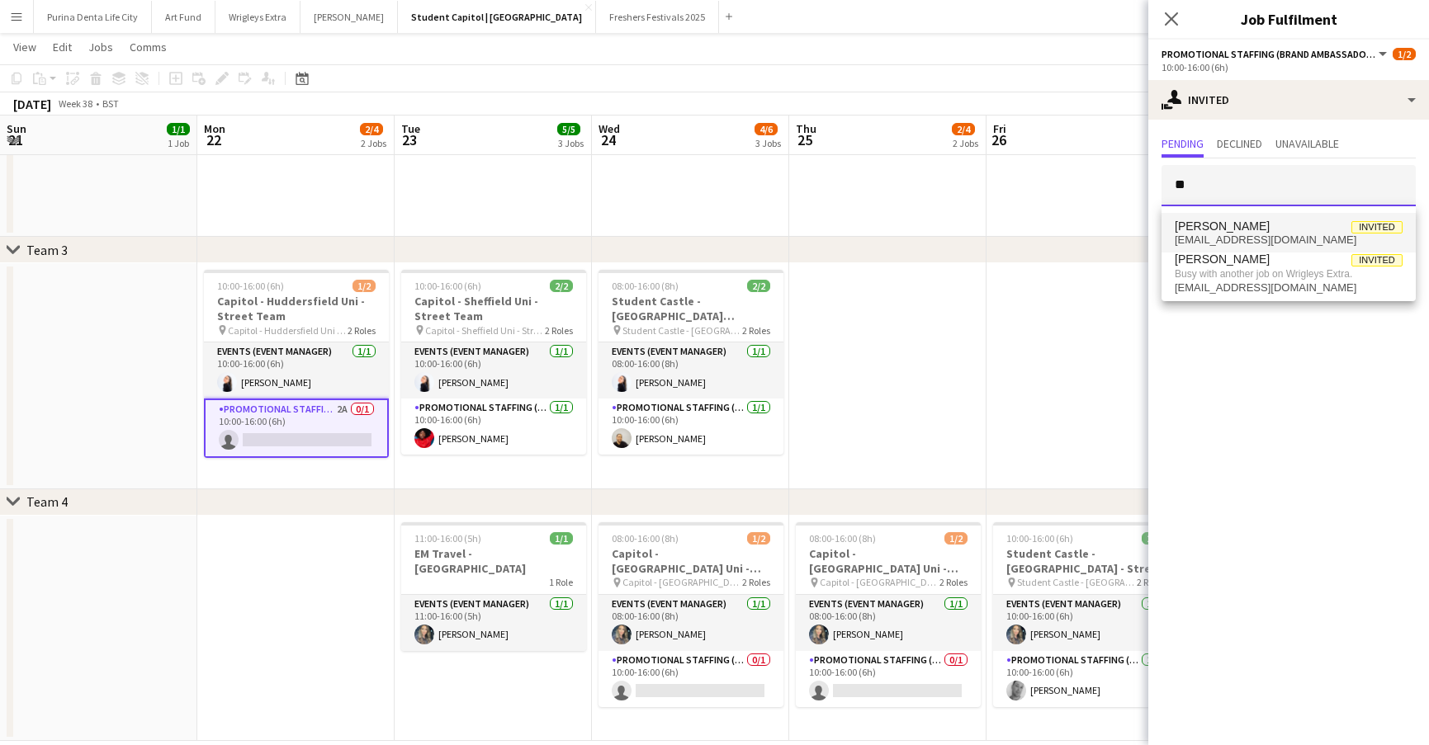
type input "*"
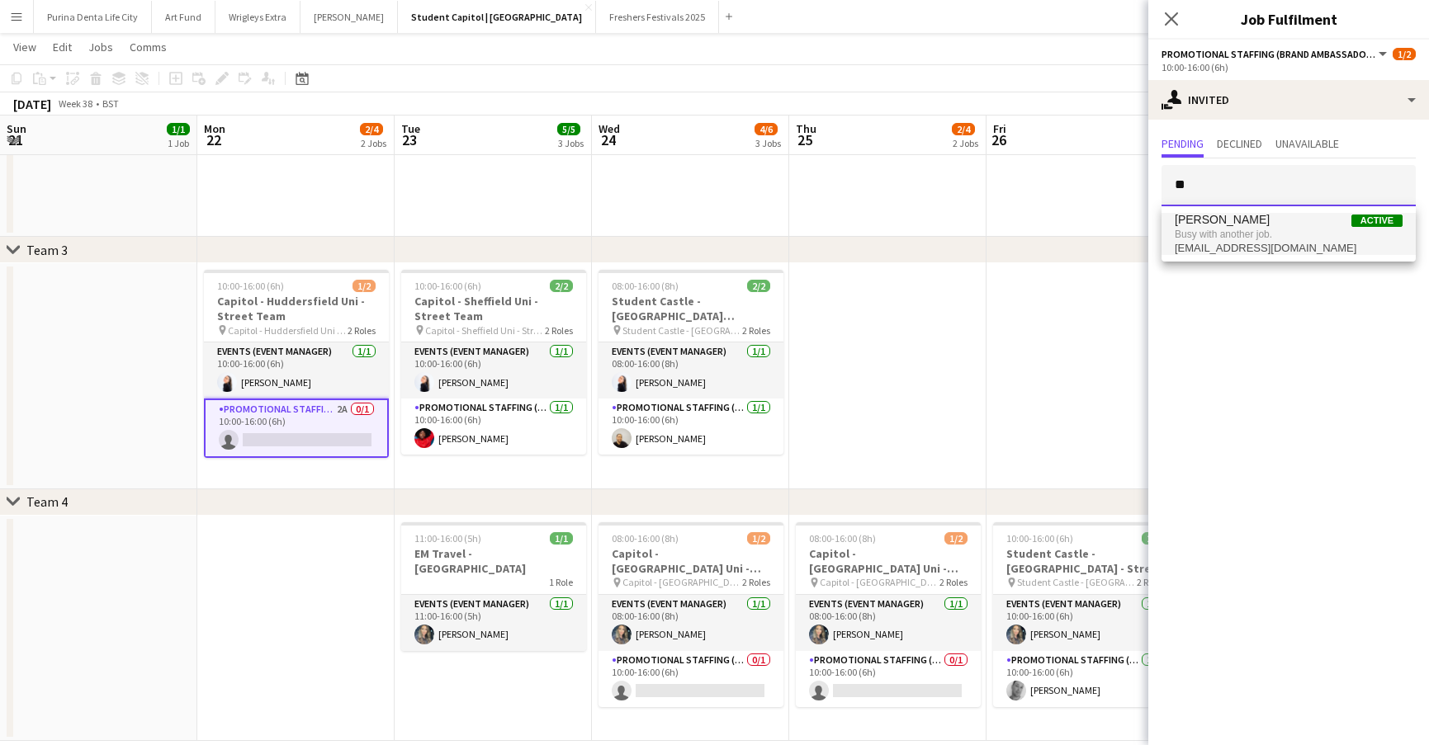
type input "*"
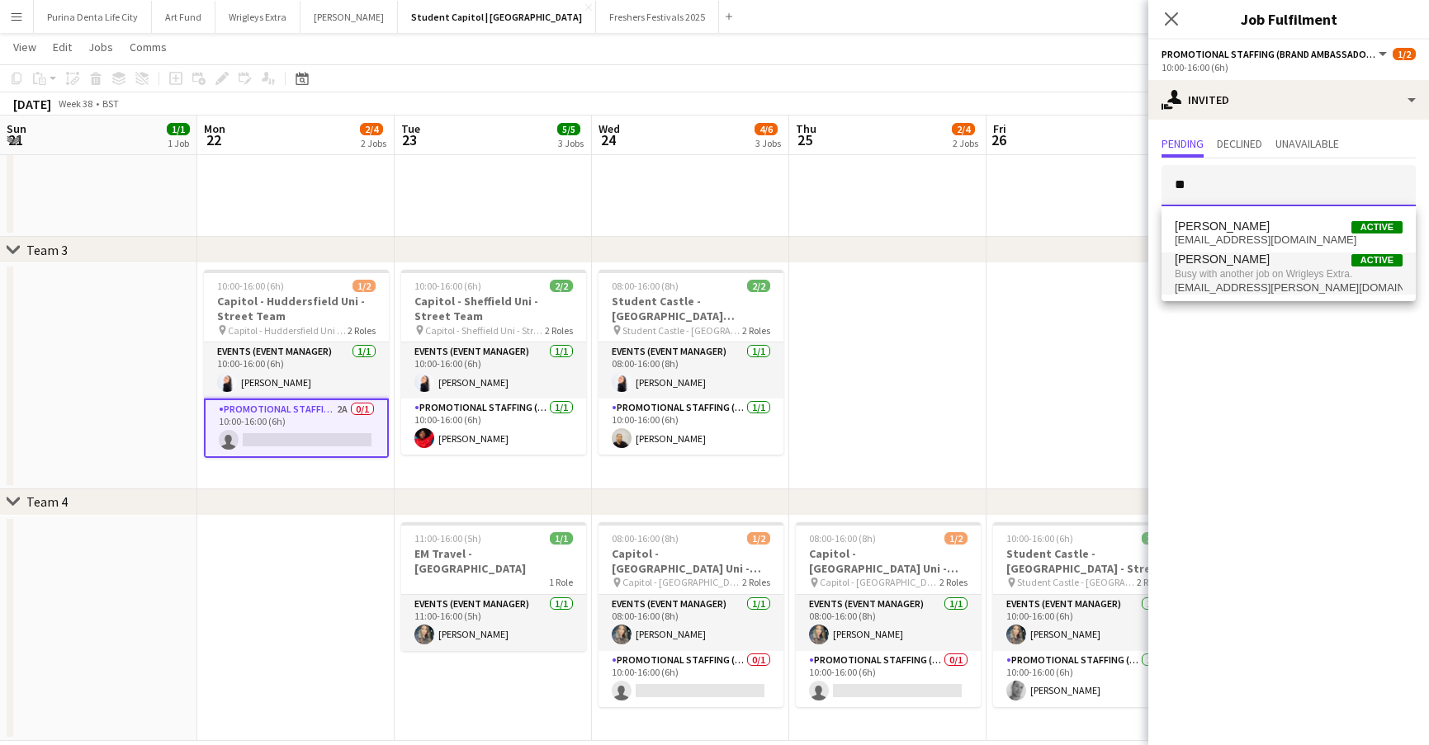
type input "*"
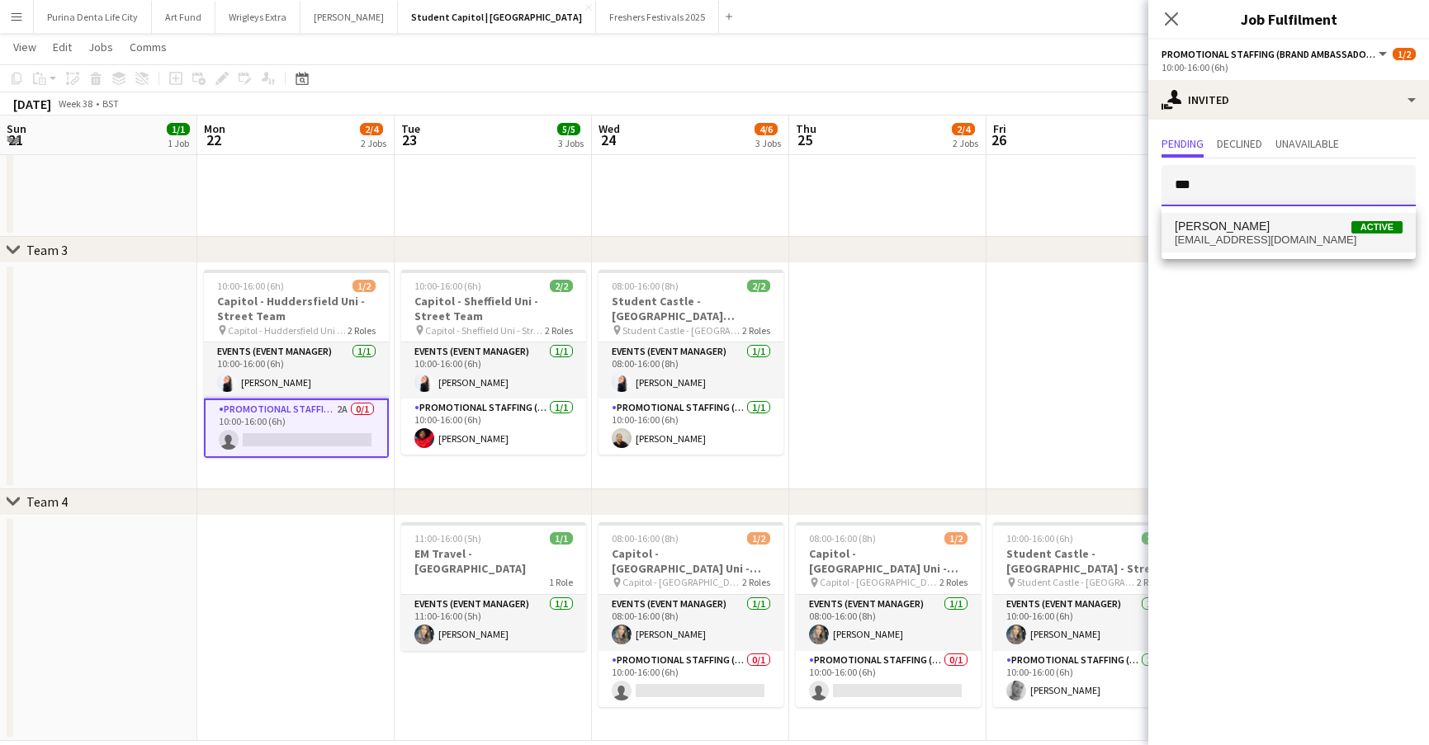
type input "***"
click at [1298, 239] on span "[EMAIL_ADDRESS][DOMAIN_NAME]" at bounding box center [1289, 240] width 228 height 13
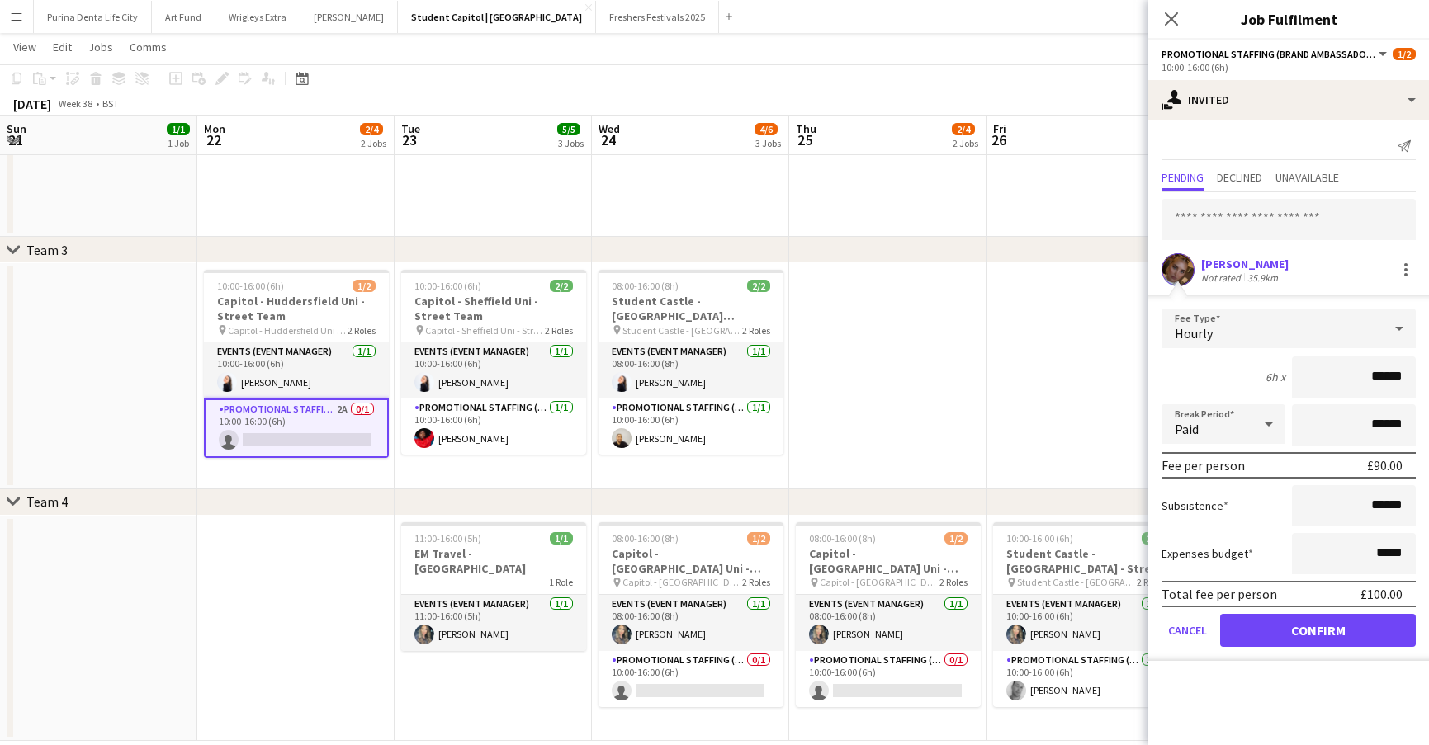
click at [1310, 640] on button "Confirm" at bounding box center [1318, 630] width 196 height 33
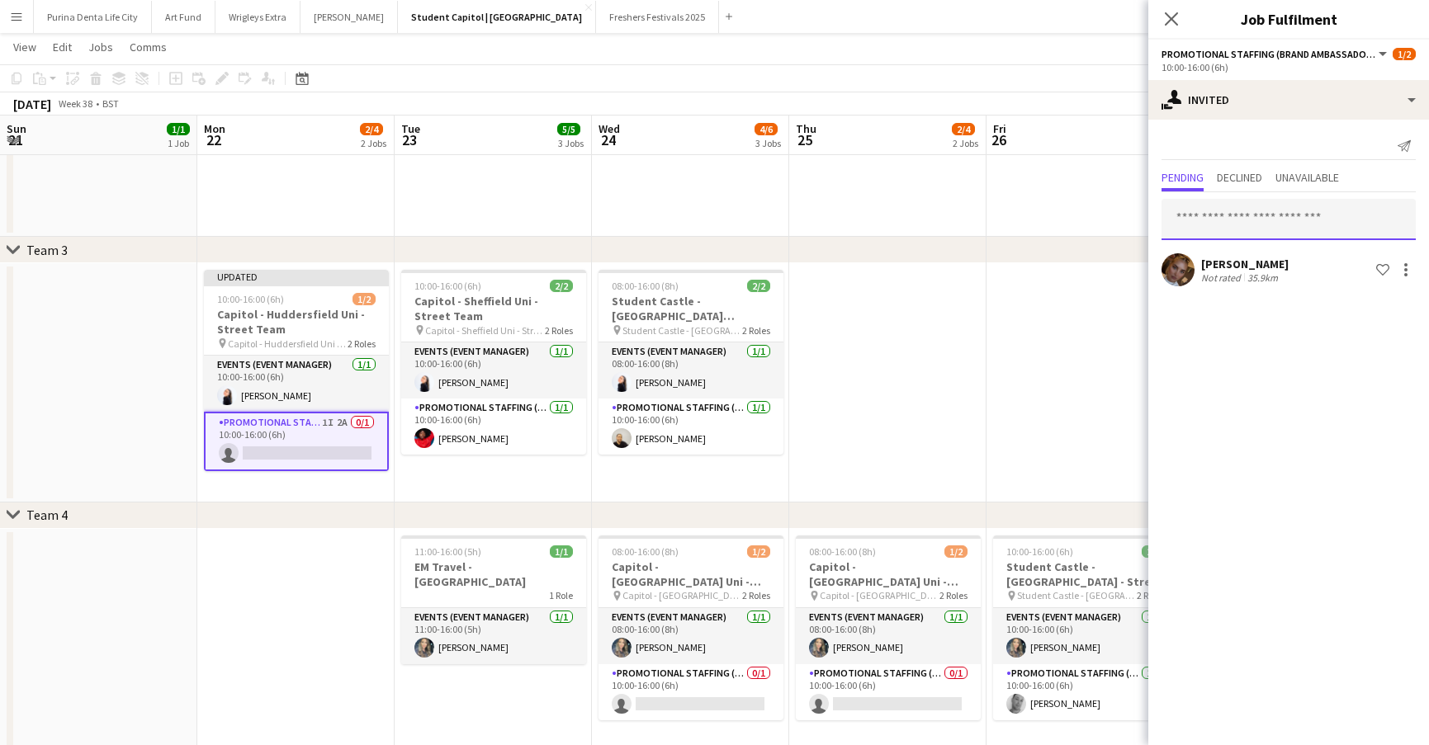
click at [1239, 225] on input "text" at bounding box center [1288, 219] width 254 height 41
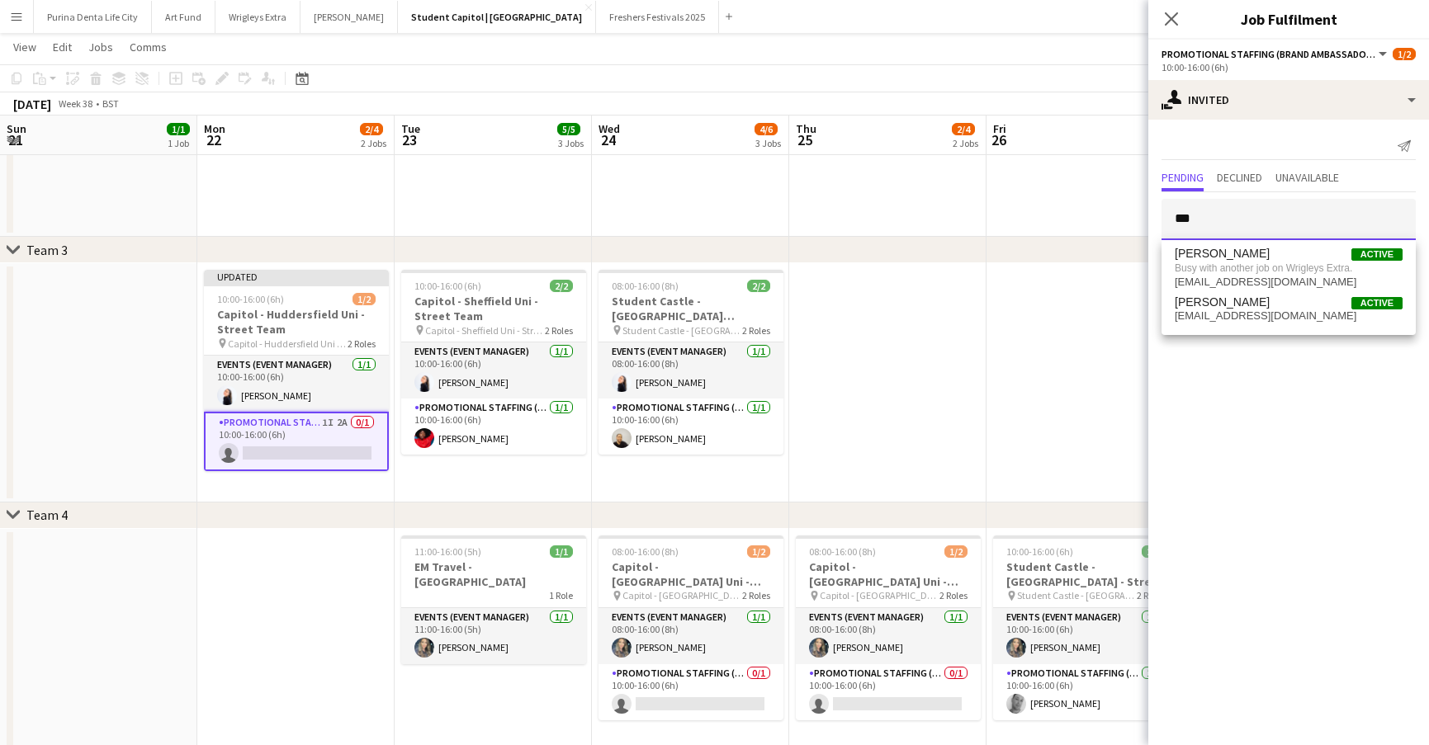
type input "***"
click at [1020, 337] on app-date-cell at bounding box center [1084, 382] width 197 height 239
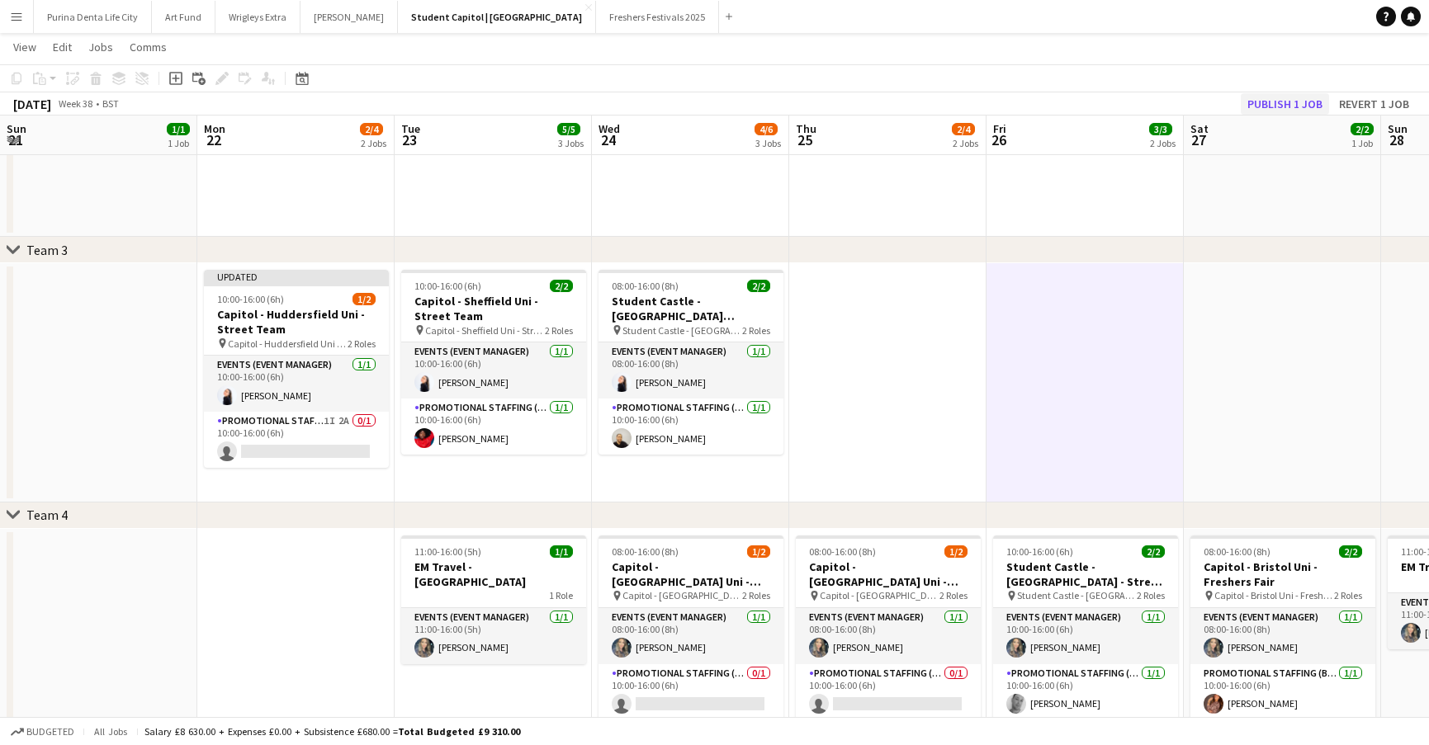
click at [1265, 103] on button "Publish 1 job" at bounding box center [1285, 103] width 88 height 21
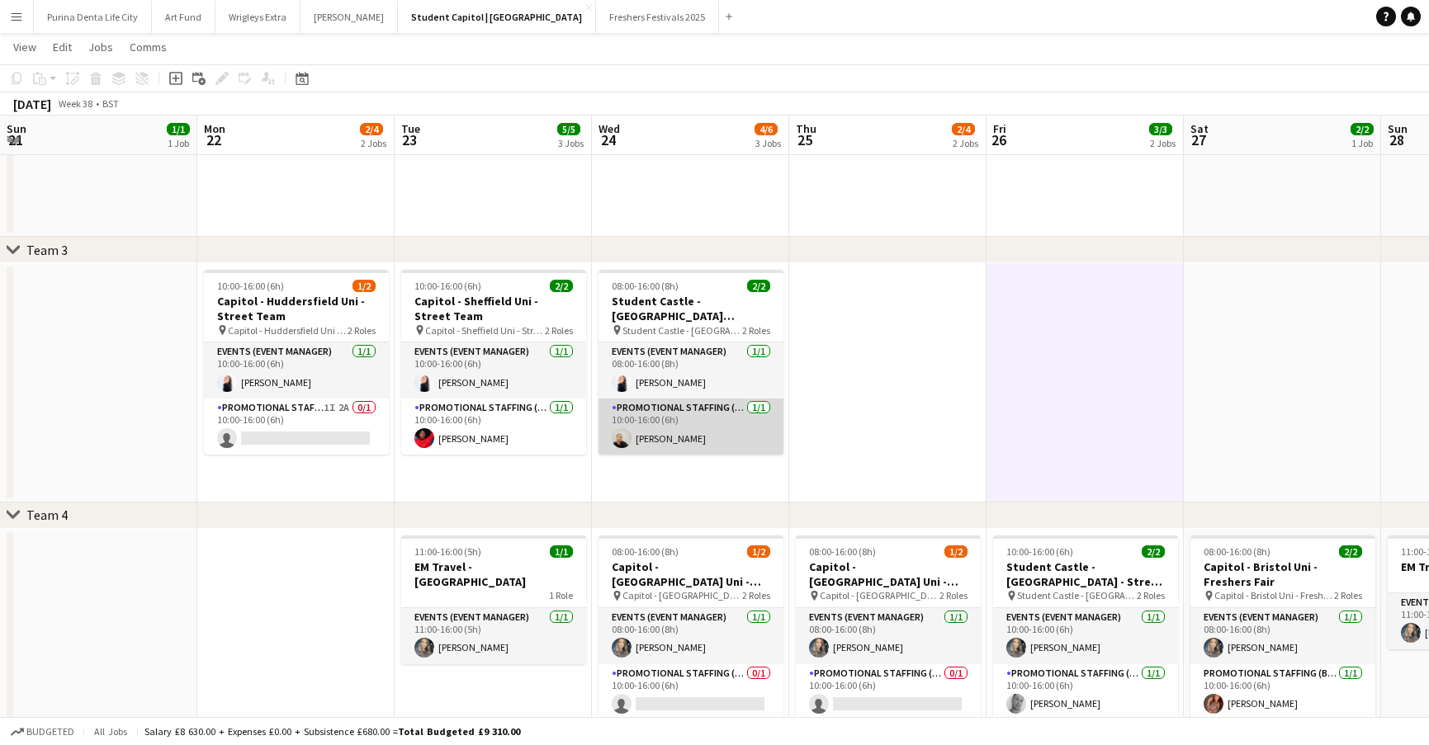
click at [660, 423] on app-card-role "Promotional Staffing (Brand Ambassadors) 1/1 10:00-16:00 (6h) Craig Talbot" at bounding box center [690, 427] width 185 height 56
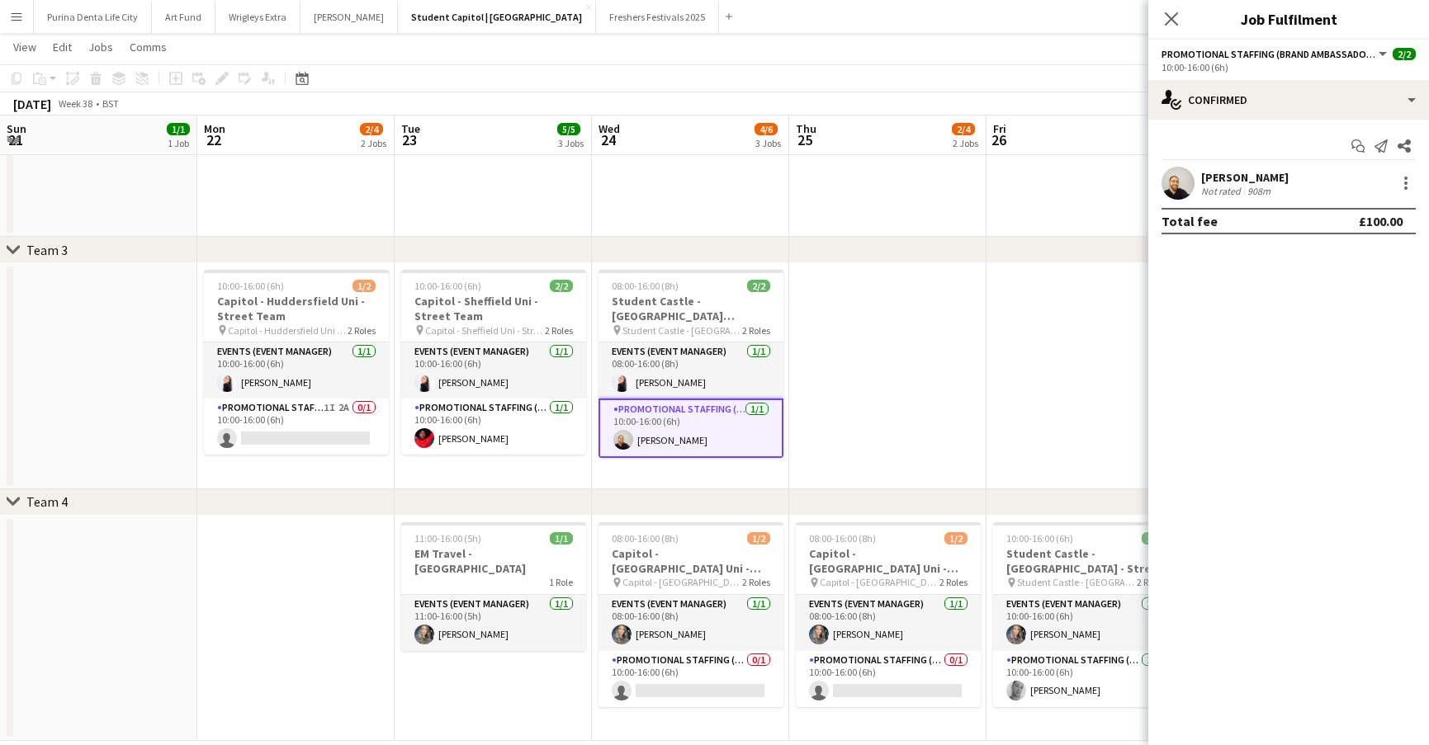
click at [1186, 187] on app-user-avatar at bounding box center [1177, 183] width 33 height 33
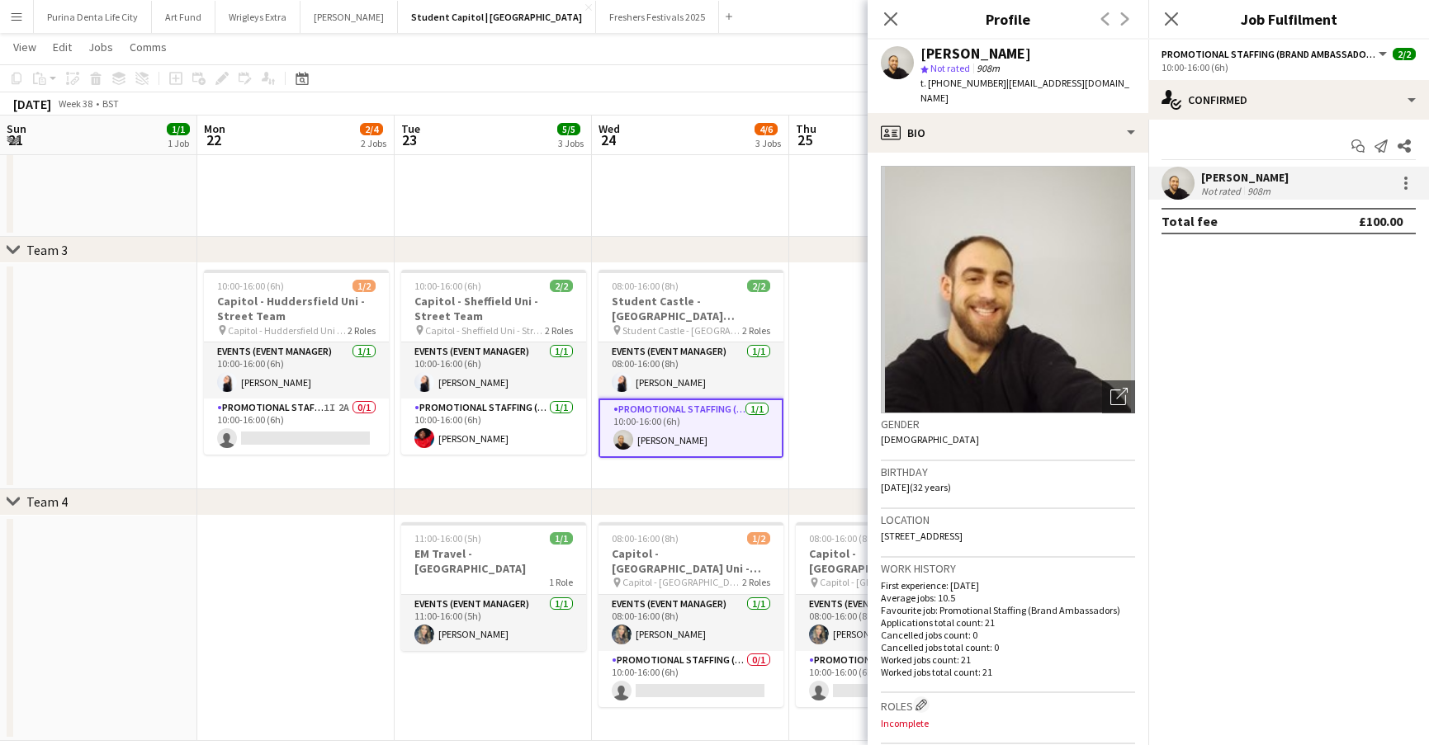
drag, startPoint x: 1125, startPoint y: 83, endPoint x: 1004, endPoint y: 82, distance: 121.3
click at [1004, 82] on div "Craig Talbot star Not rated 908m t. +4407463023461 | craigtalbot378@gmail.com" at bounding box center [1008, 76] width 281 height 73
copy span "[EMAIL_ADDRESS][DOMAIN_NAME]"
click at [833, 389] on app-date-cell at bounding box center [887, 376] width 197 height 226
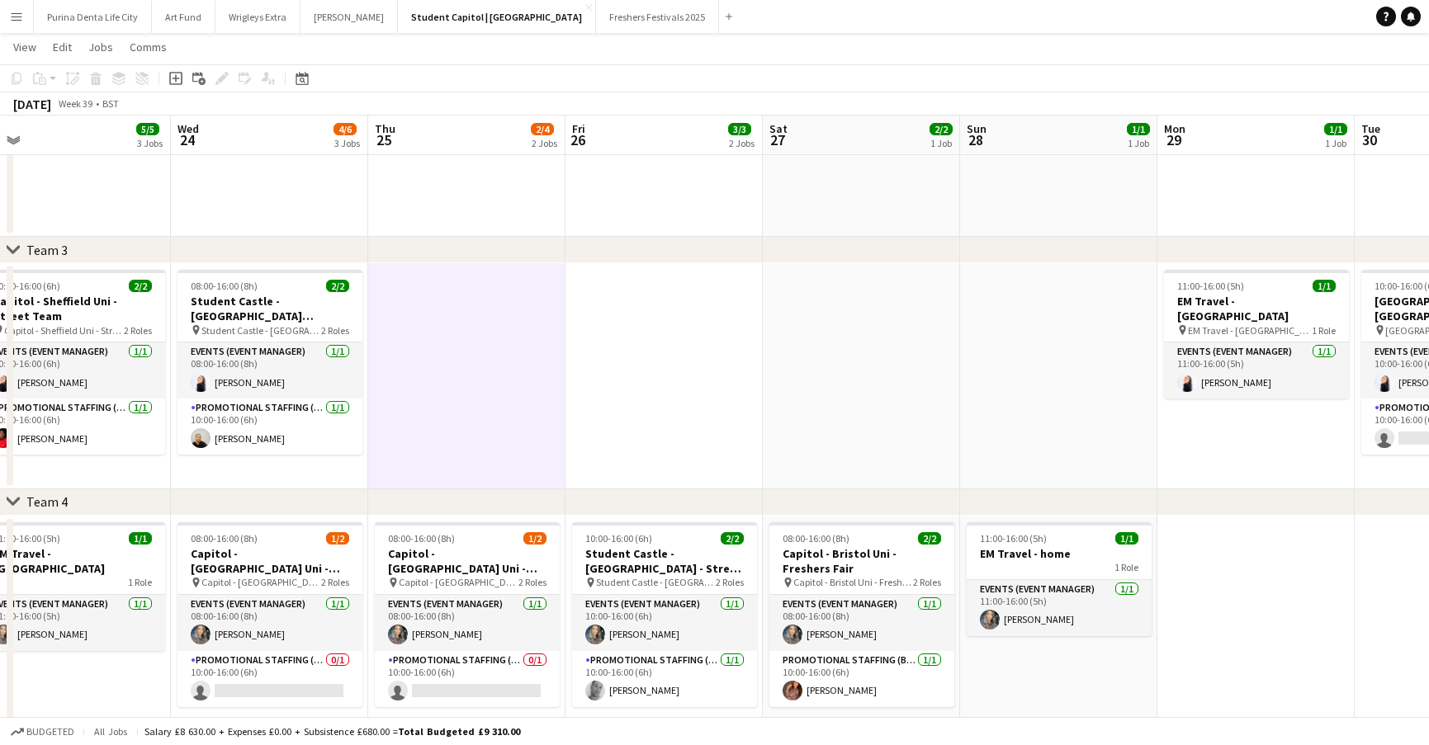
scroll to position [0, 450]
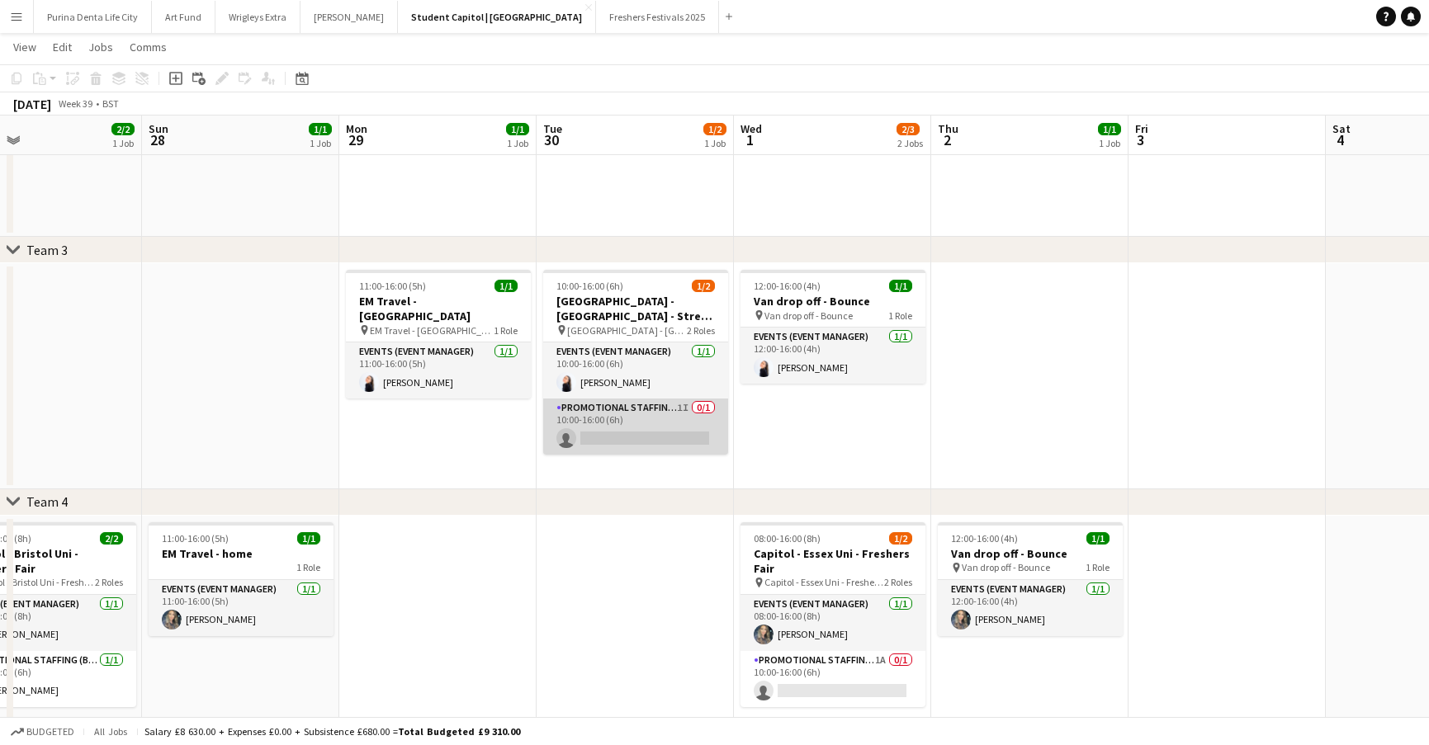
click at [623, 453] on app-card-role "Promotional Staffing (Brand Ambassadors) 1I 0/1 10:00-16:00 (6h) single-neutral…" at bounding box center [635, 427] width 185 height 56
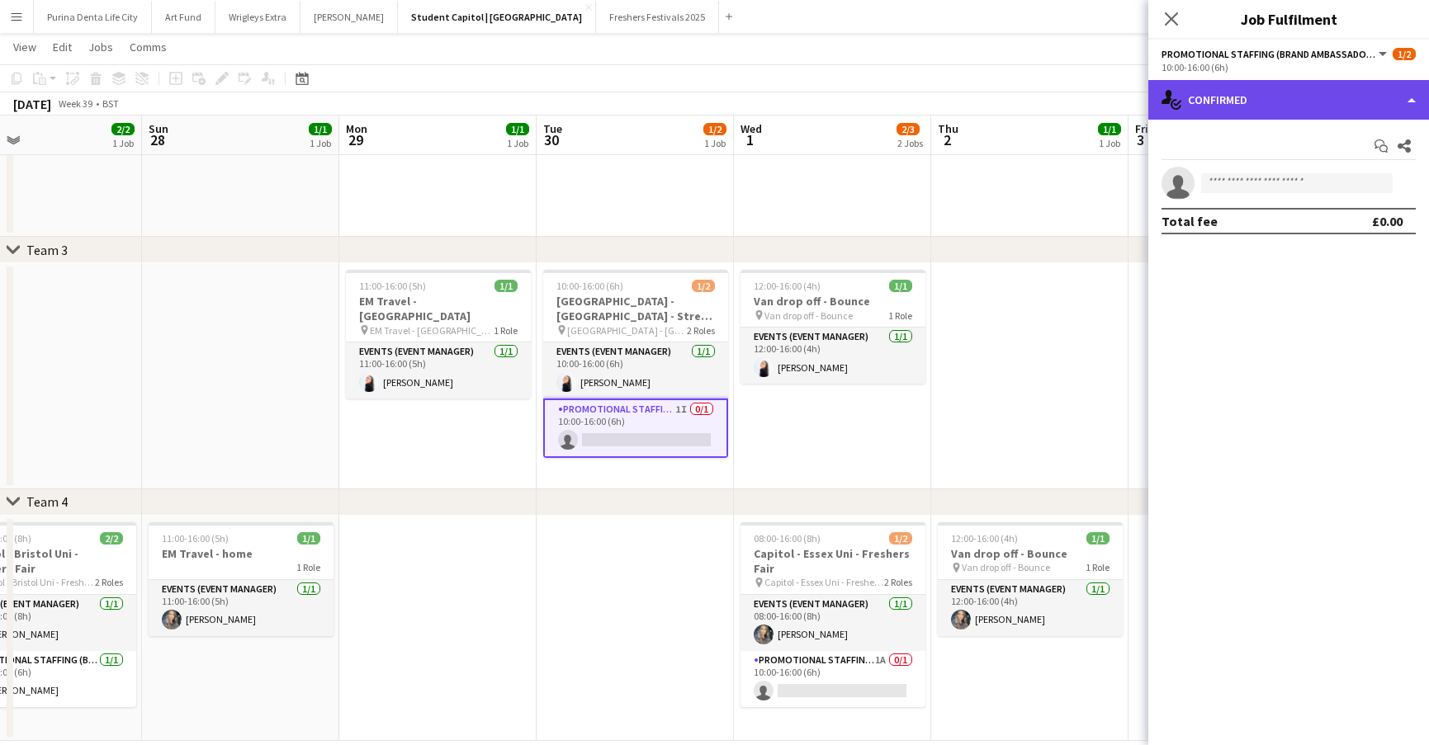
click at [1274, 99] on div "single-neutral-actions-check-2 Confirmed" at bounding box center [1288, 100] width 281 height 40
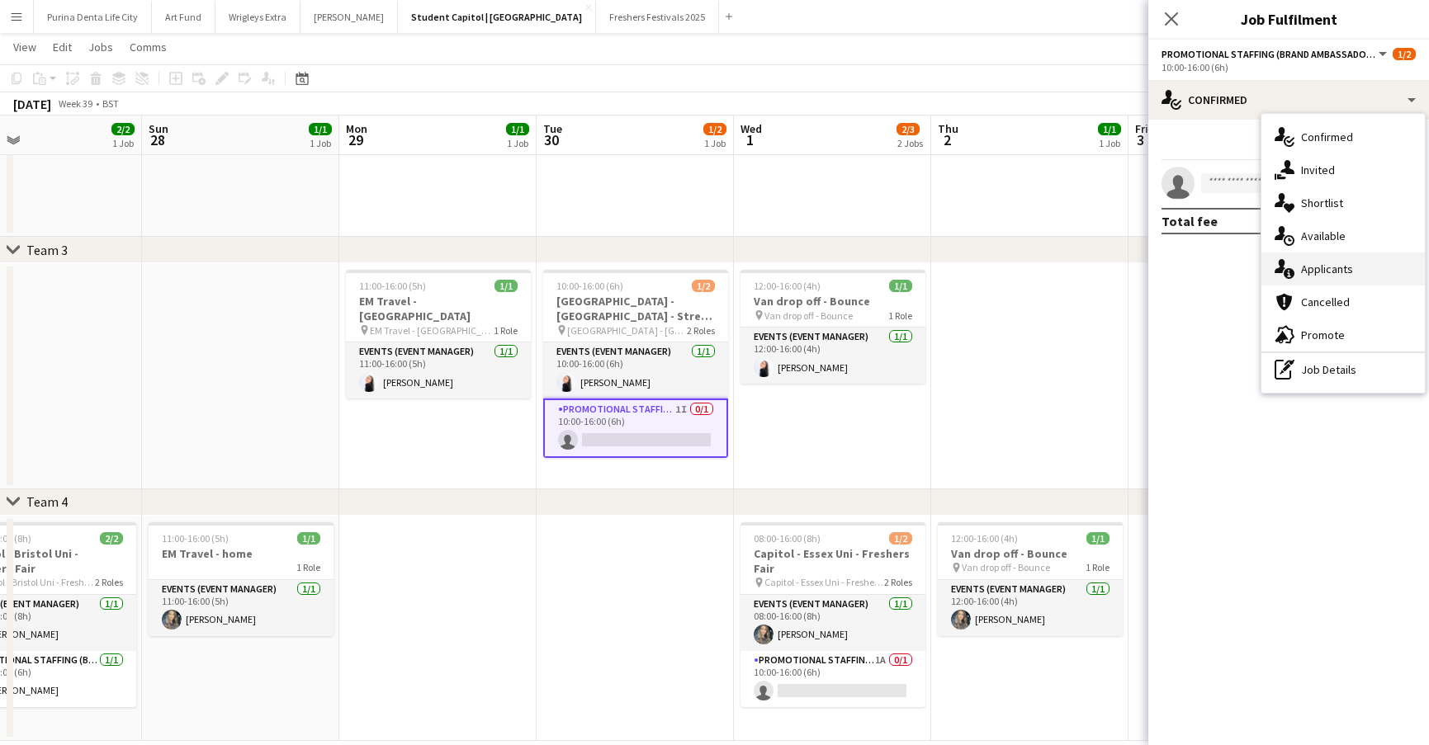
click at [1327, 272] on span "Applicants" at bounding box center [1327, 269] width 52 height 15
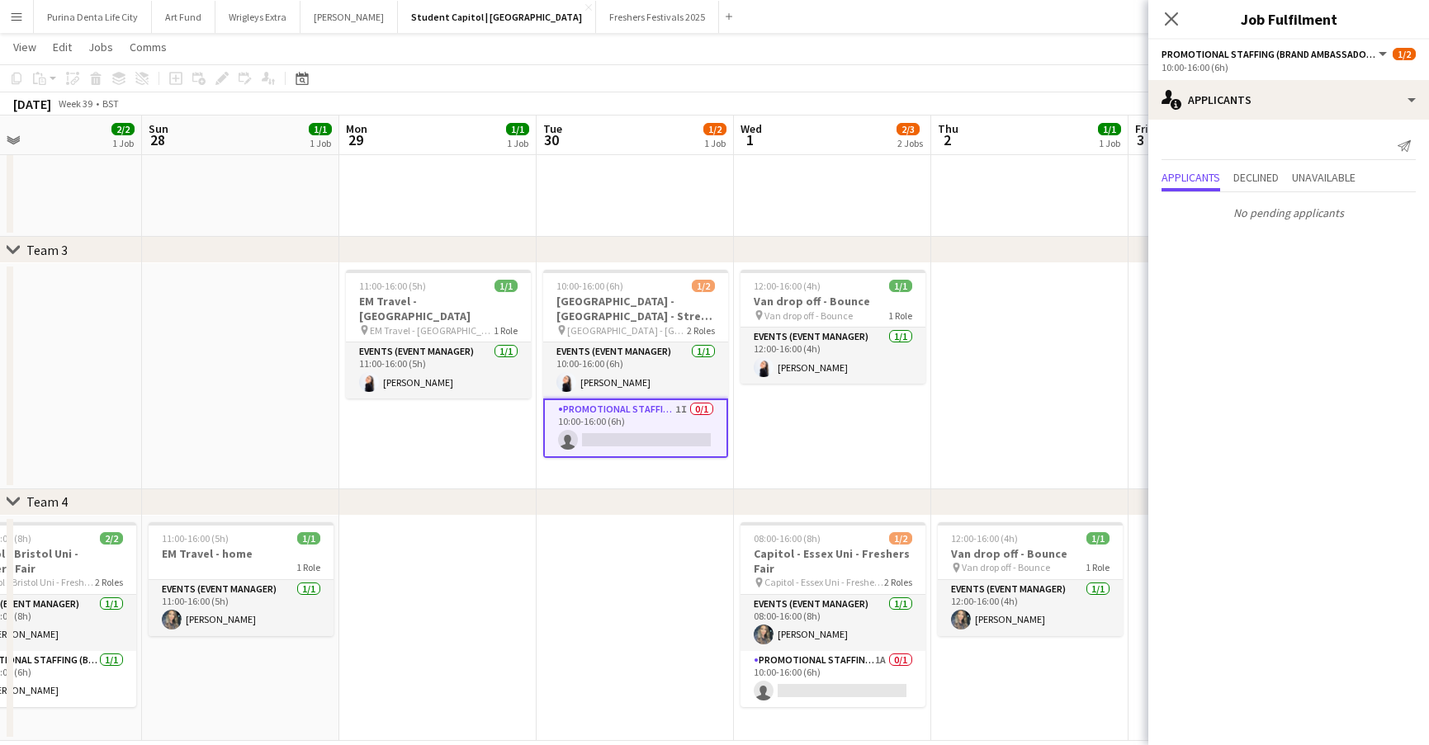
click at [1284, 128] on div "Send notification Applicants Declined Unavailable No pending applicants" at bounding box center [1288, 180] width 281 height 121
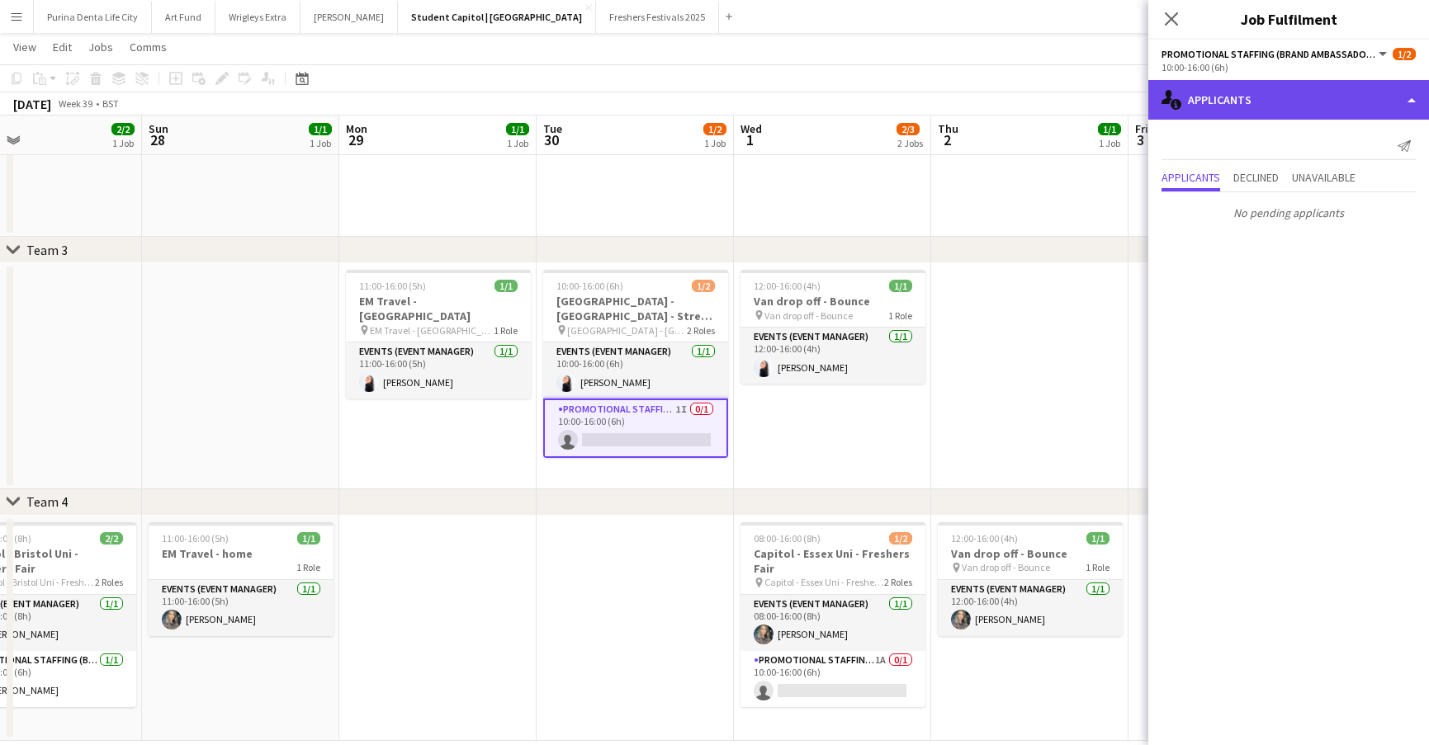
click at [1282, 99] on div "single-neutral-actions-information Applicants" at bounding box center [1288, 100] width 281 height 40
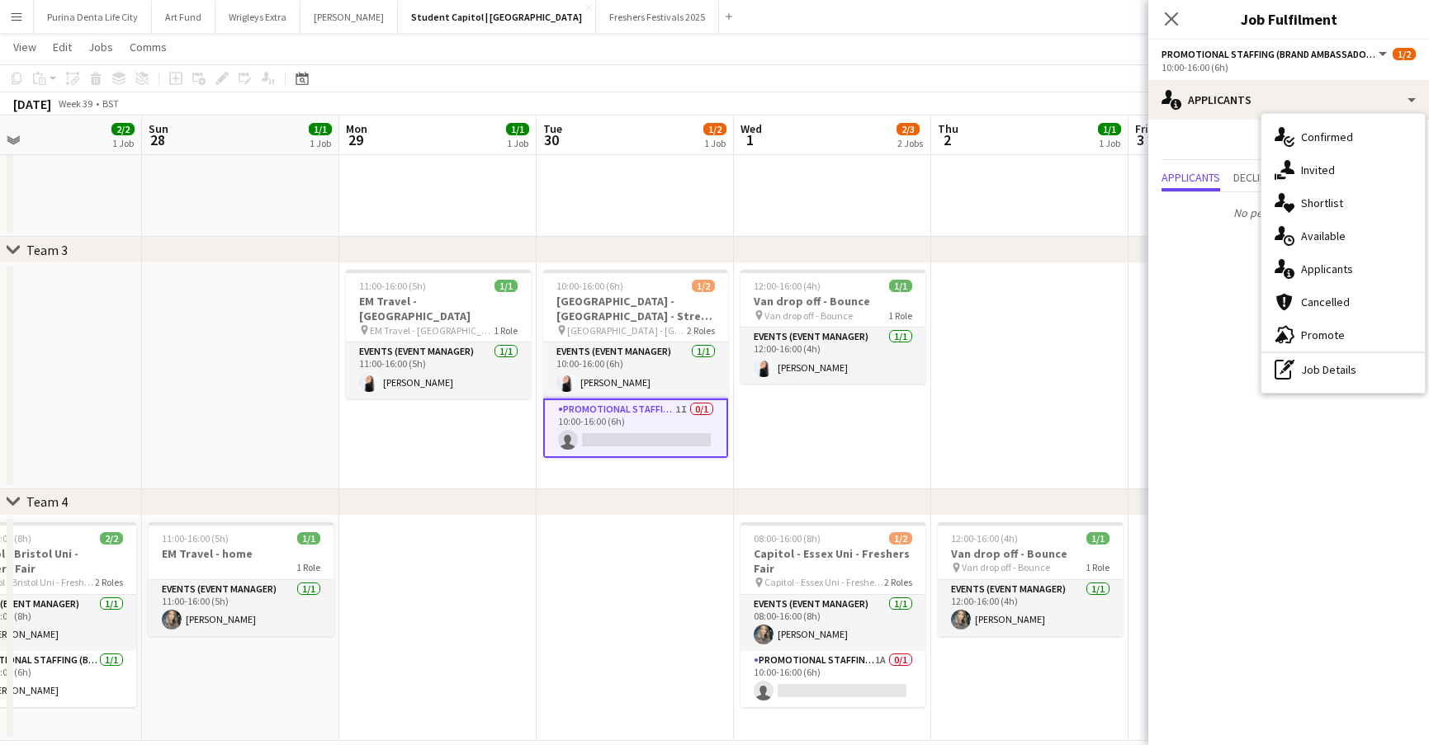
click at [1012, 497] on div "chevron-right Team 4" at bounding box center [714, 502] width 1429 height 26
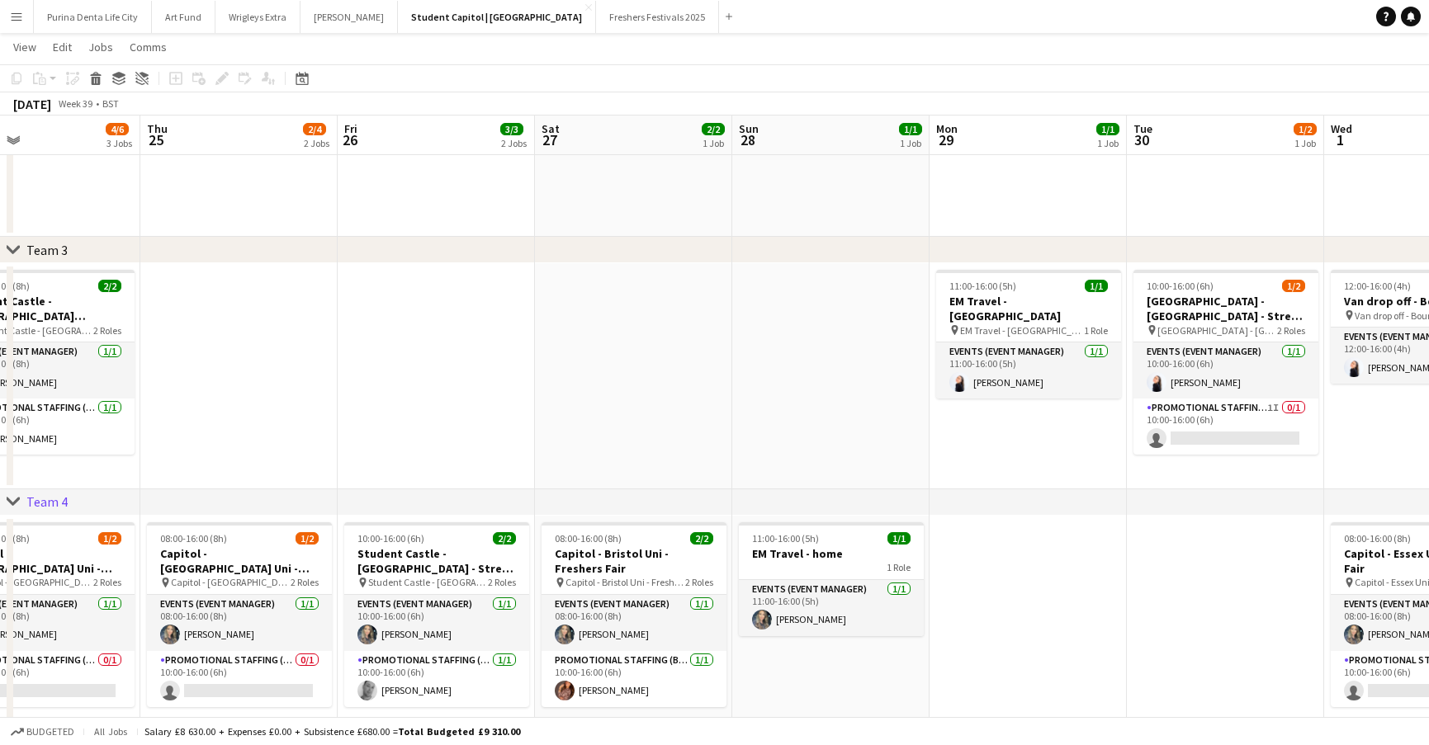
scroll to position [0, 433]
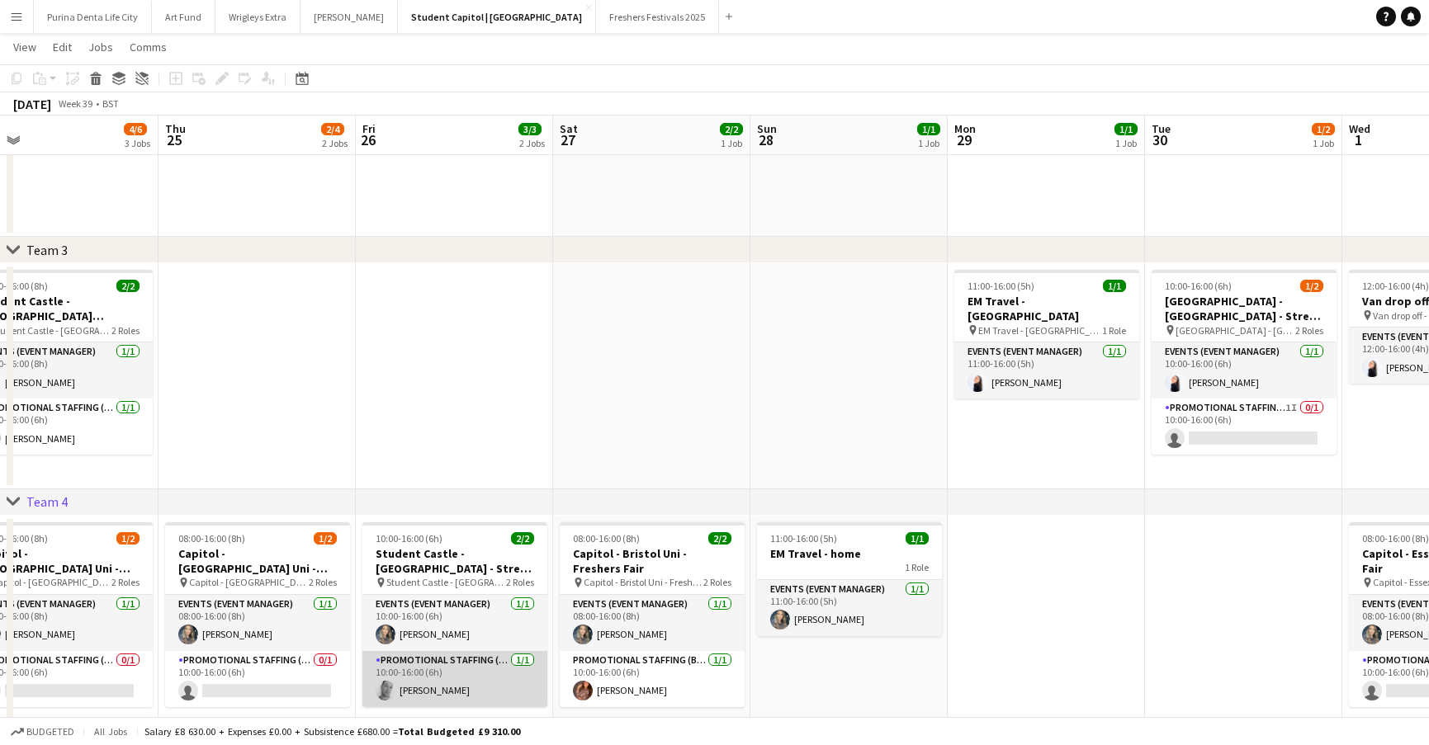
click at [437, 686] on app-card-role "Promotional Staffing (Brand Ambassadors) 1/1 10:00-16:00 (6h) Simon Mark" at bounding box center [454, 679] width 185 height 56
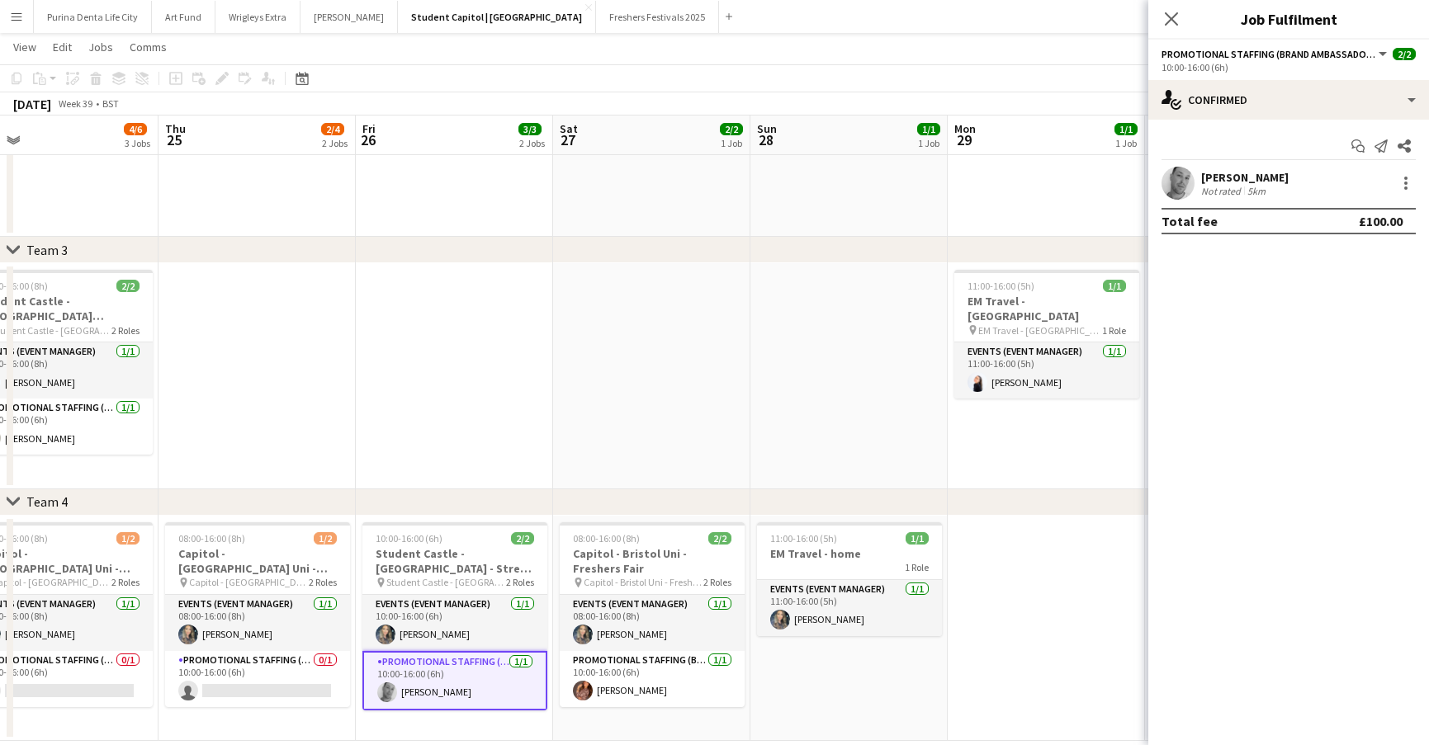
click at [1179, 182] on app-user-avatar at bounding box center [1177, 183] width 33 height 33
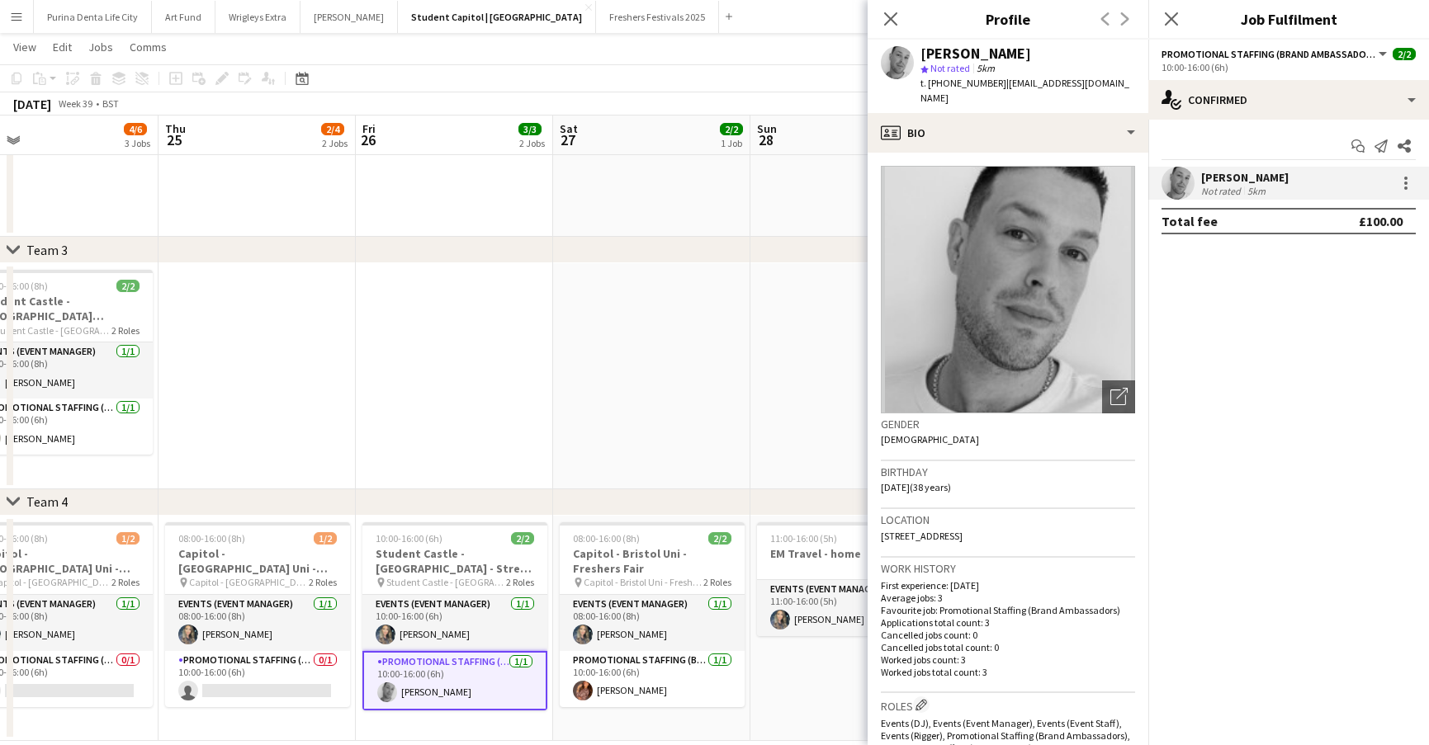
drag, startPoint x: 1117, startPoint y: 93, endPoint x: 998, endPoint y: 83, distance: 119.3
click at [998, 83] on div "t. +447877056389 | simonalexandermark@gmail.com" at bounding box center [1027, 91] width 215 height 30
copy span "[EMAIL_ADDRESS][DOMAIN_NAME]"
click at [433, 376] on app-date-cell at bounding box center [454, 376] width 197 height 226
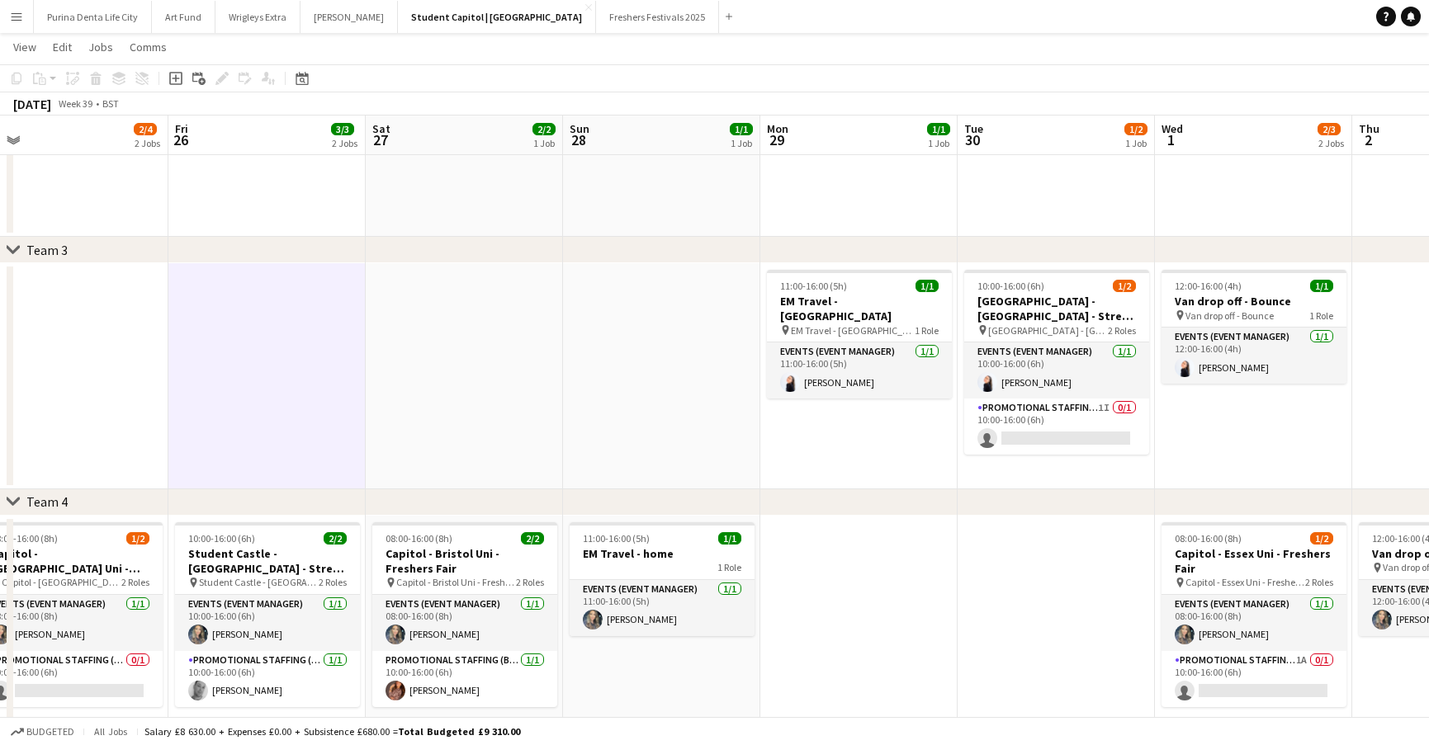
scroll to position [0, 622]
click at [1203, 682] on app-card-role "Promotional Staffing (Brand Ambassadors) 1A 0/1 10:00-16:00 (6h) single-neutral…" at bounding box center [1253, 679] width 185 height 56
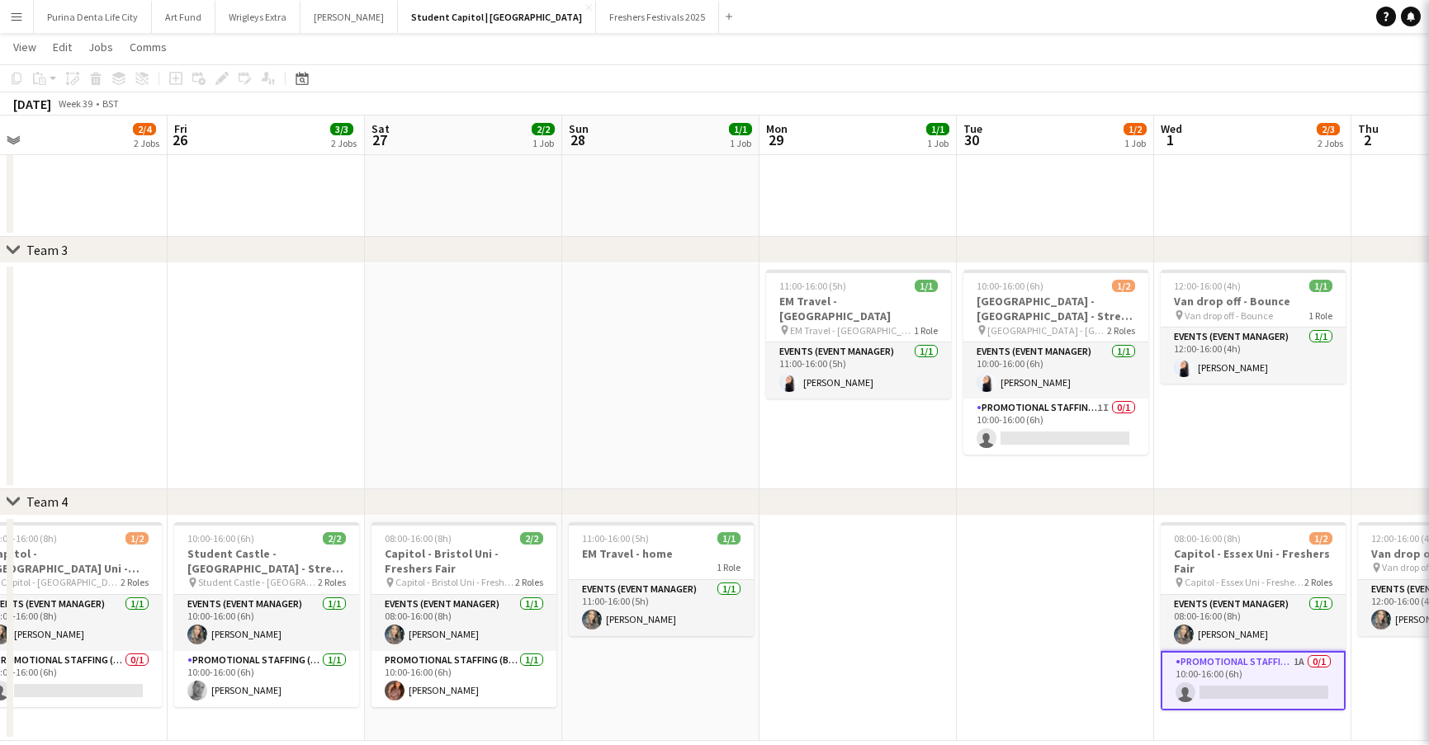
scroll to position [0, 621]
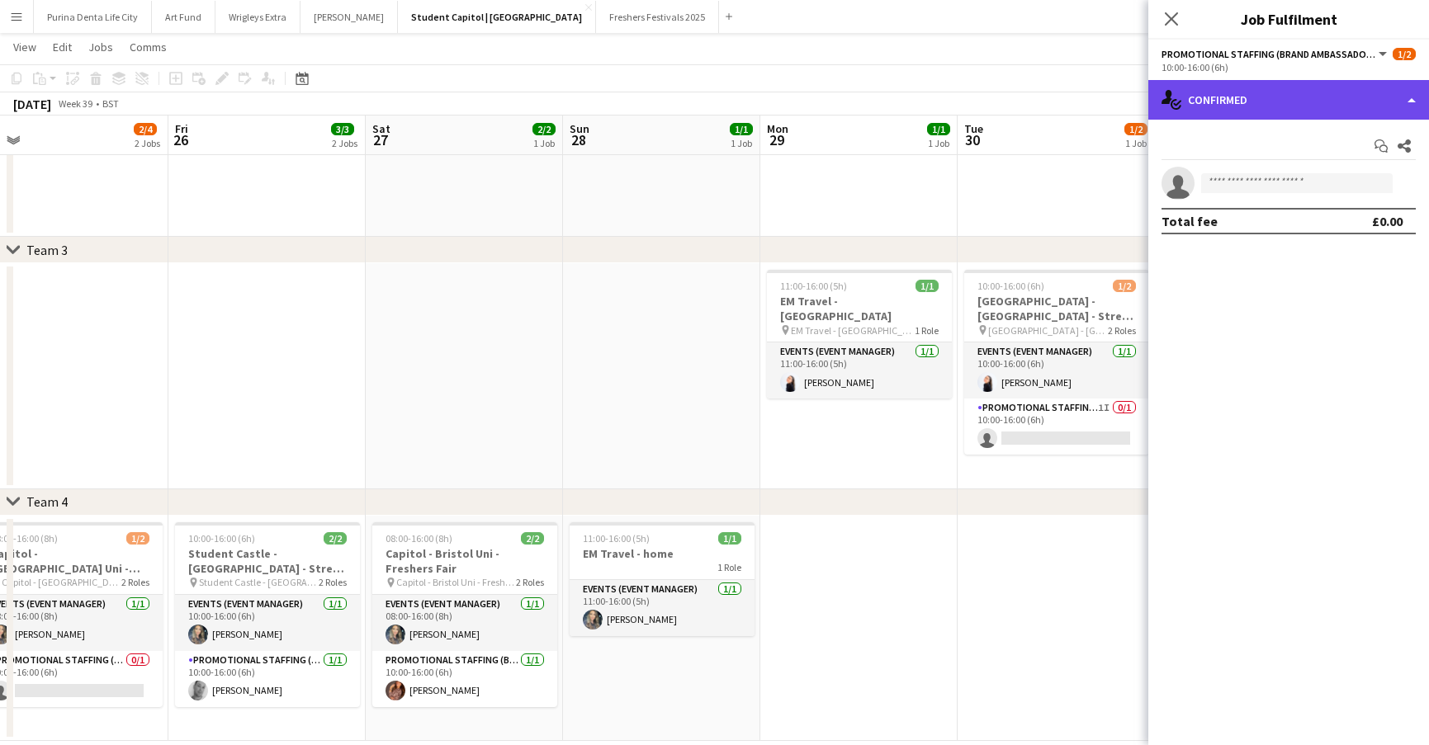
click at [1325, 102] on div "single-neutral-actions-check-2 Confirmed" at bounding box center [1288, 100] width 281 height 40
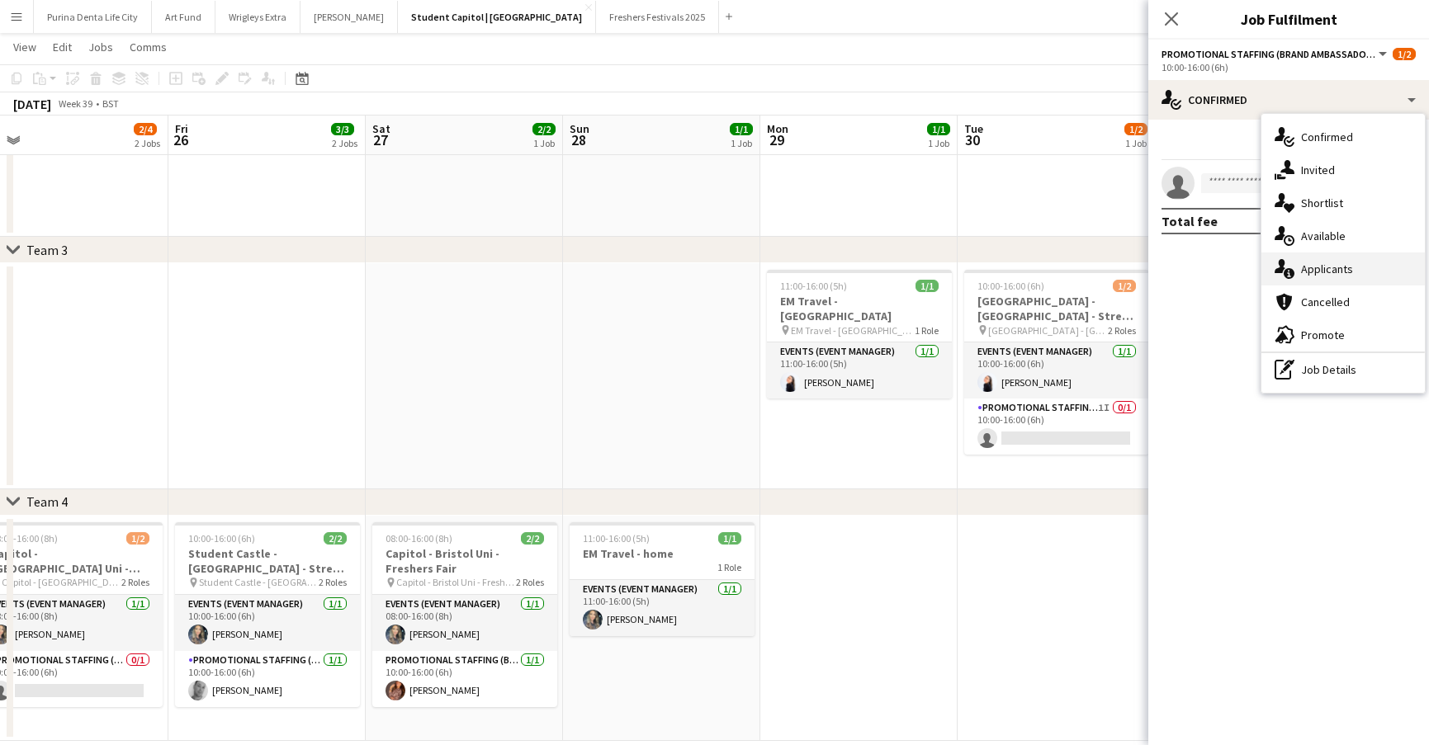
click at [1339, 278] on div "single-neutral-actions-information Applicants" at bounding box center [1342, 269] width 163 height 33
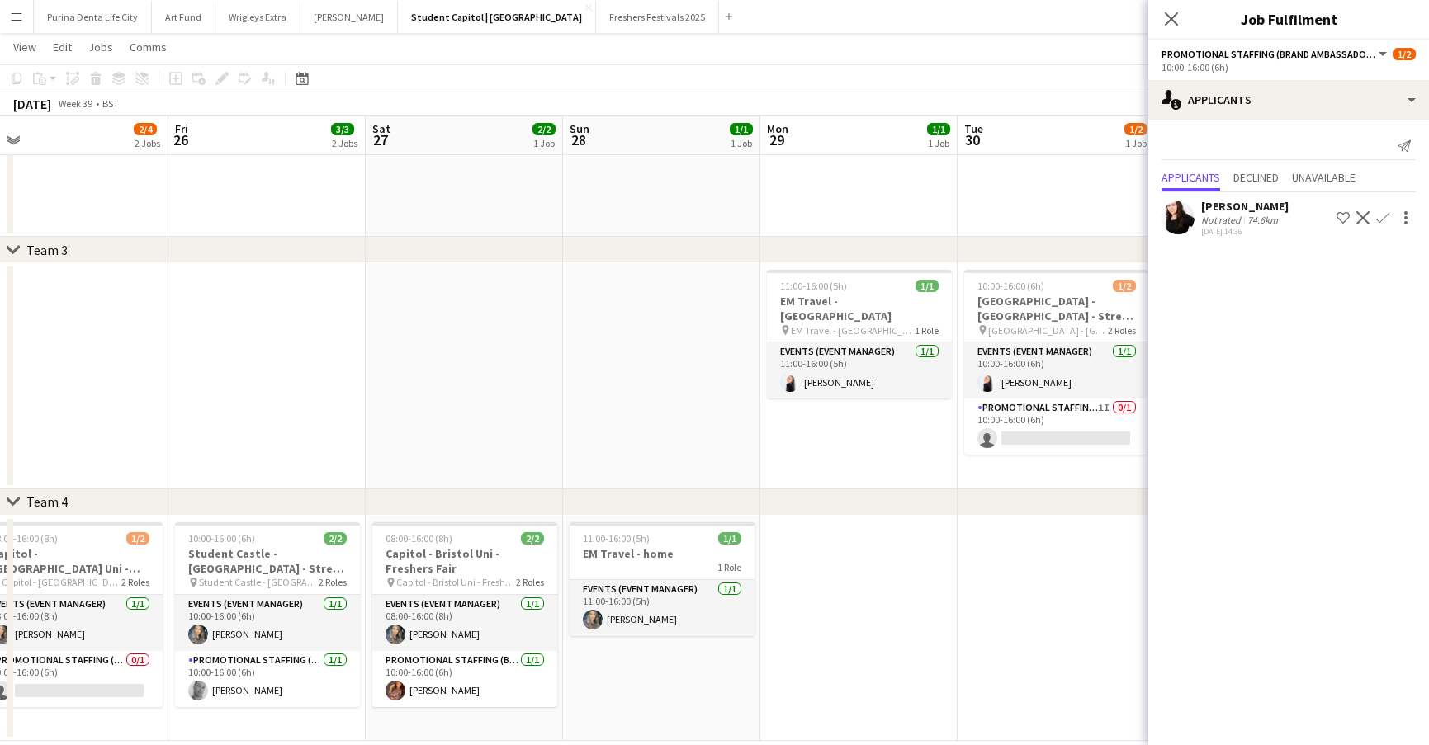
click at [459, 360] on app-date-cell at bounding box center [464, 376] width 197 height 226
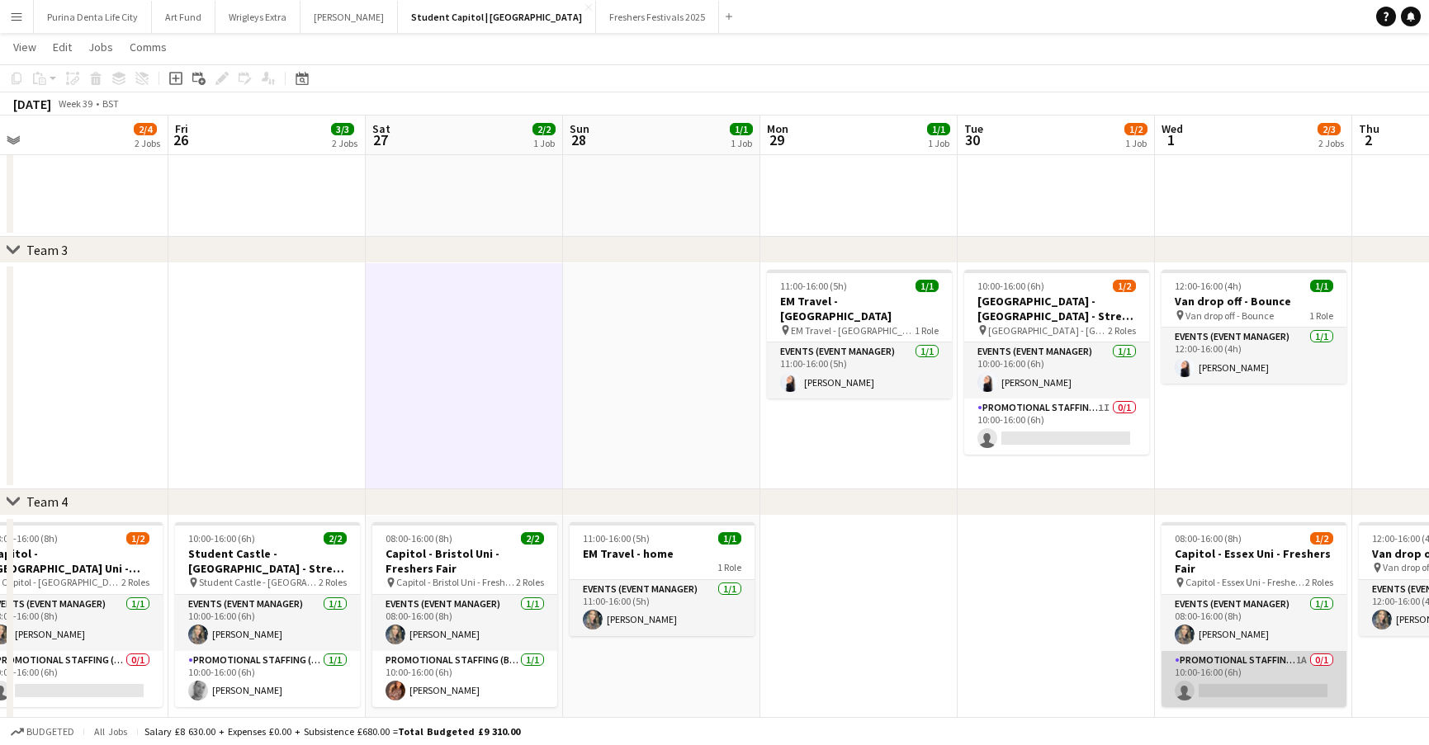
click at [1279, 690] on app-card-role "Promotional Staffing (Brand Ambassadors) 1A 0/1 10:00-16:00 (6h) single-neutral…" at bounding box center [1253, 679] width 185 height 56
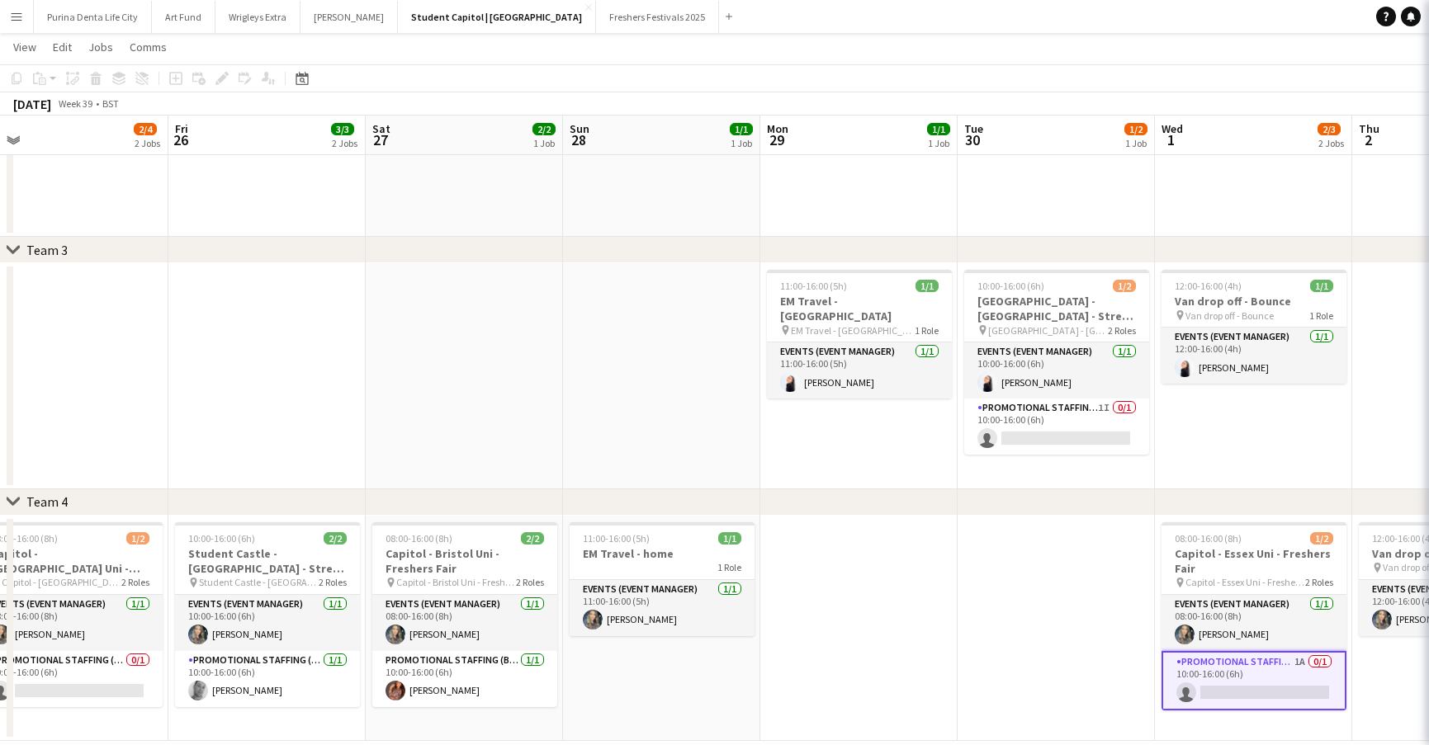
click at [1279, 690] on app-card-role "Promotional Staffing (Brand Ambassadors) 1A 0/1 10:00-16:00 (6h) single-neutral…" at bounding box center [1253, 680] width 185 height 59
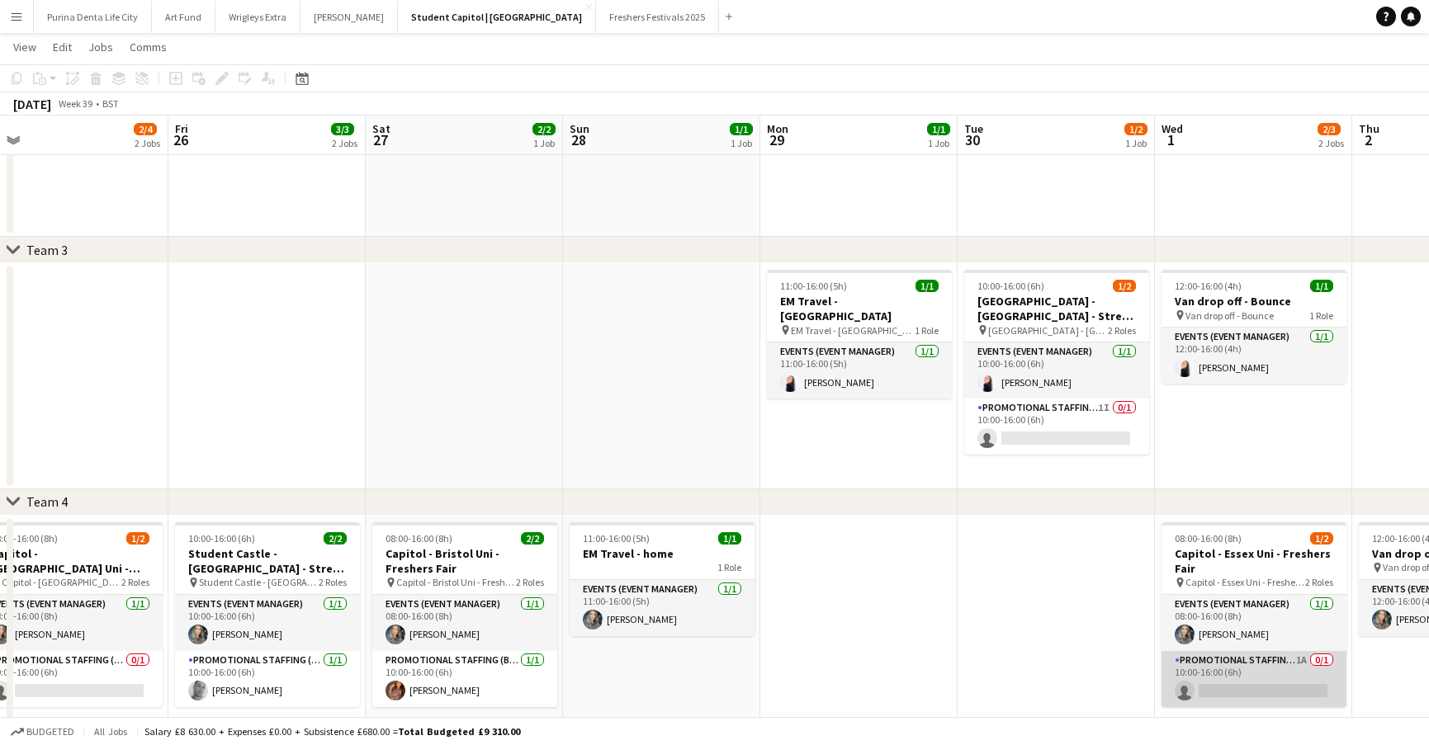
click at [1241, 671] on app-card-role "Promotional Staffing (Brand Ambassadors) 1A 0/1 10:00-16:00 (6h) single-neutral…" at bounding box center [1253, 679] width 185 height 56
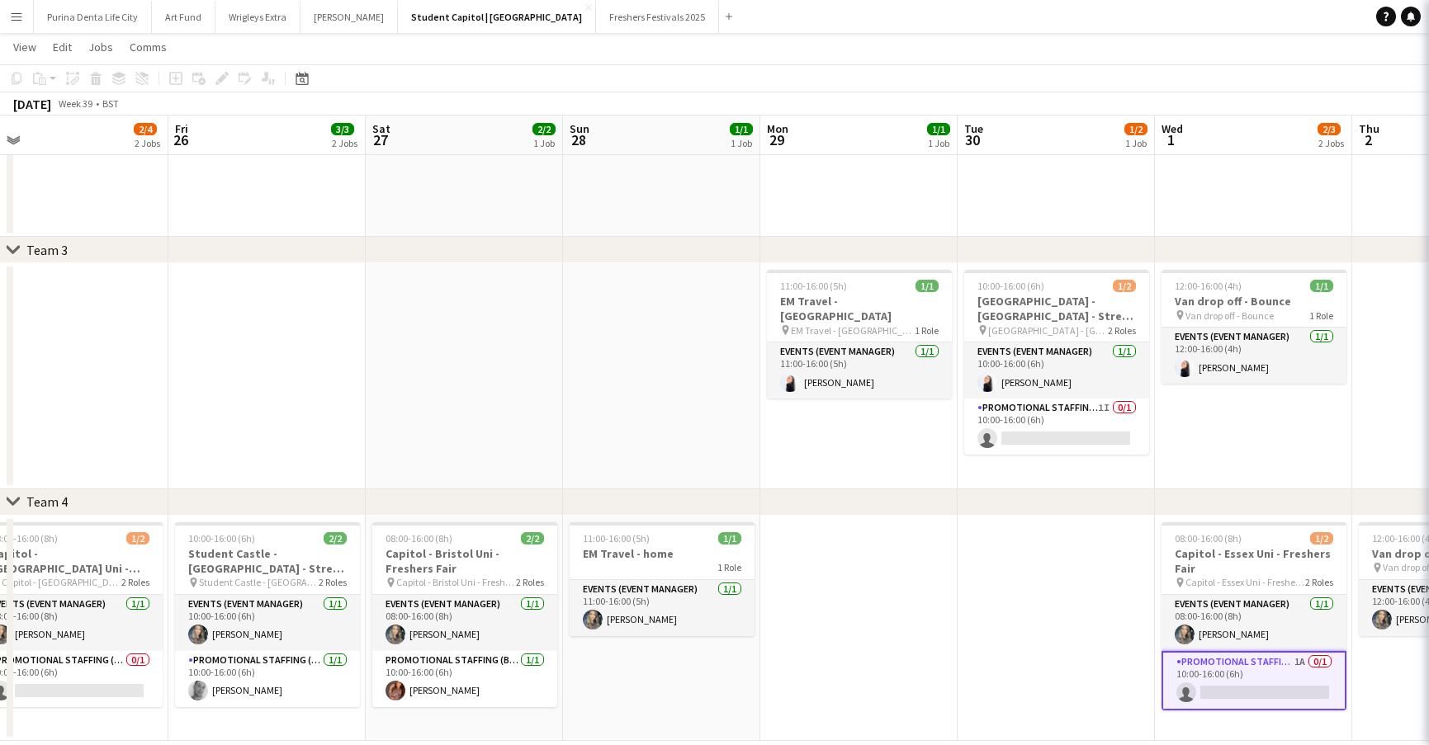
scroll to position [0, 622]
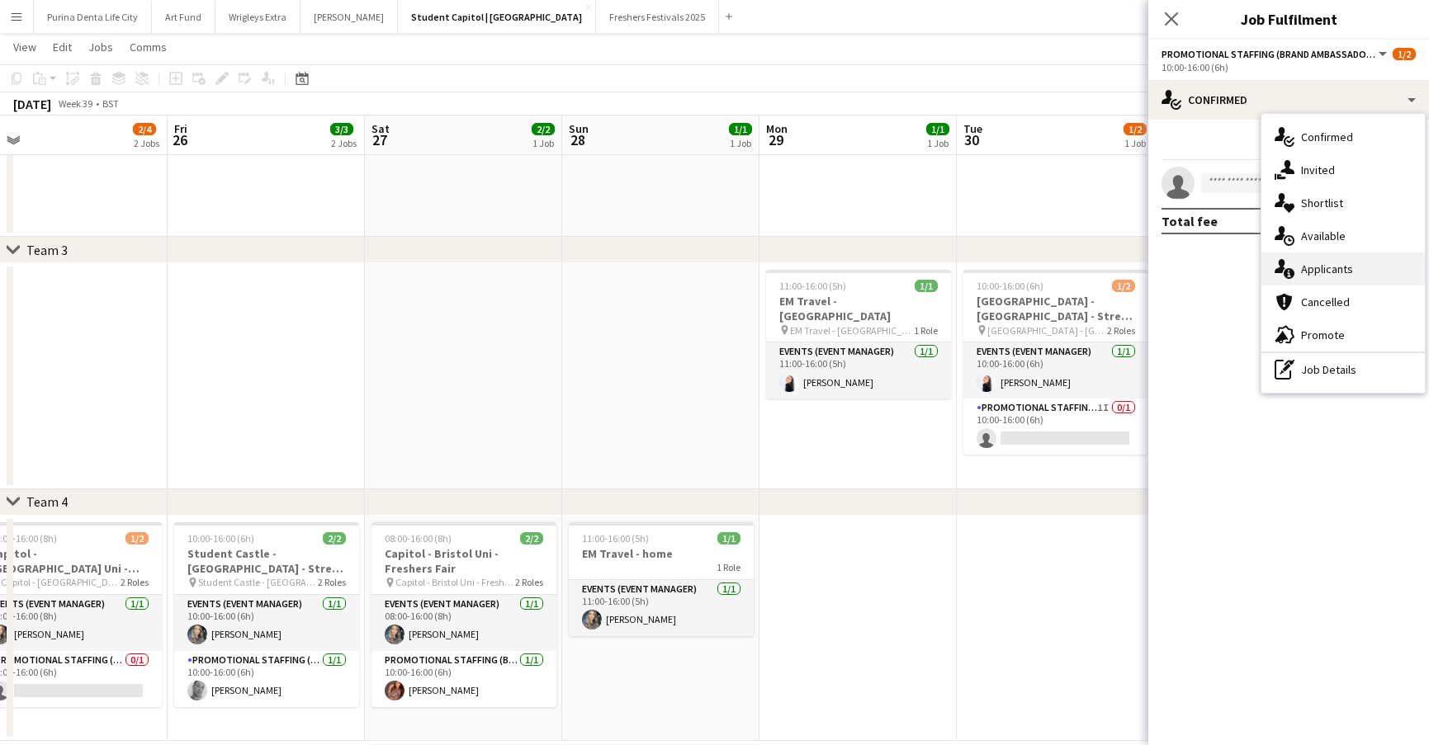
click at [1332, 275] on span "Applicants" at bounding box center [1327, 269] width 52 height 15
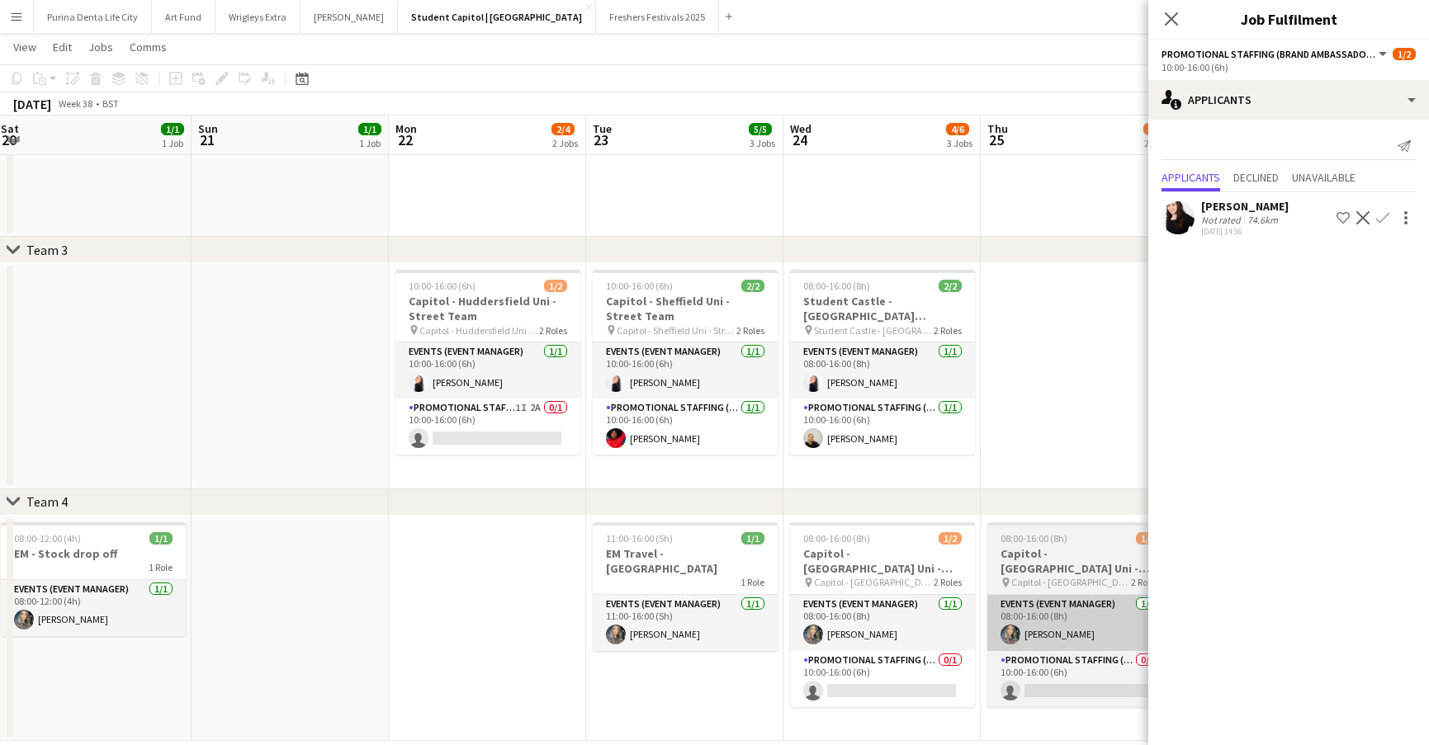
scroll to position [0, 447]
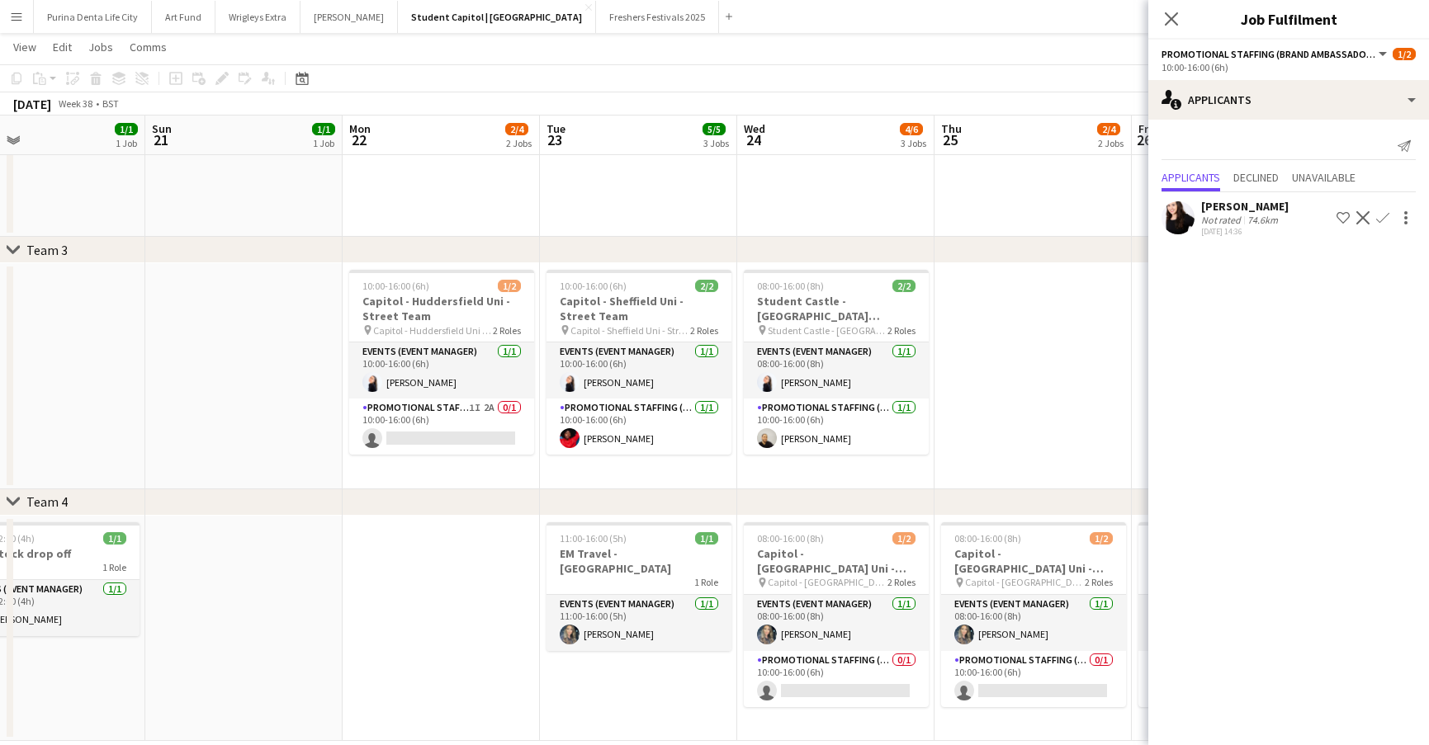
click at [676, 704] on app-date-cell "11:00-16:00 (5h) 1/1 EM Travel - Southampton 1 Role Events (Event Manager) 1/1 …" at bounding box center [638, 629] width 197 height 226
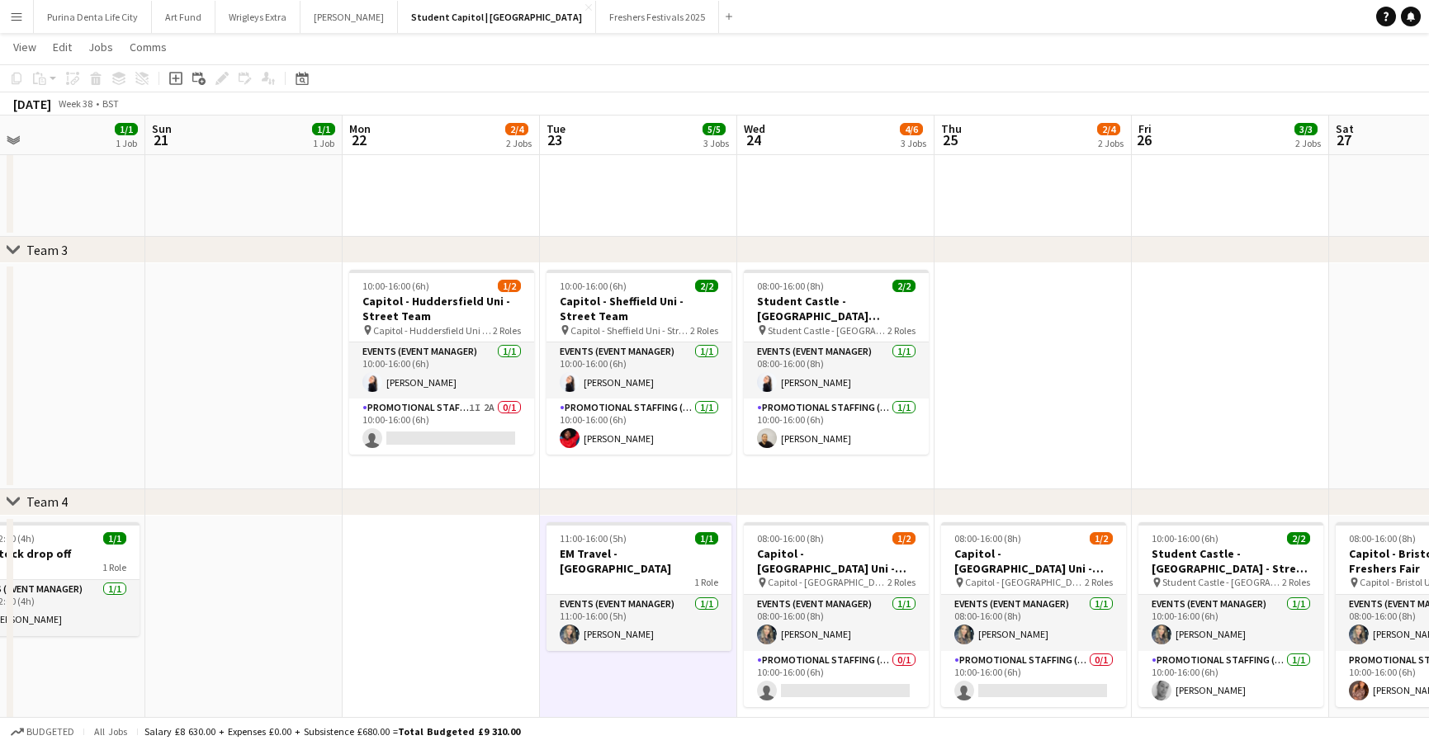
click at [706, 666] on app-date-cell "11:00-16:00 (5h) 1/1 EM Travel - Southampton 1 Role Events (Event Manager) 1/1 …" at bounding box center [638, 629] width 197 height 226
click at [715, 683] on app-date-cell "11:00-16:00 (5h) 1/1 EM Travel - Southampton 1 Role Events (Event Manager) 1/1 …" at bounding box center [638, 629] width 197 height 226
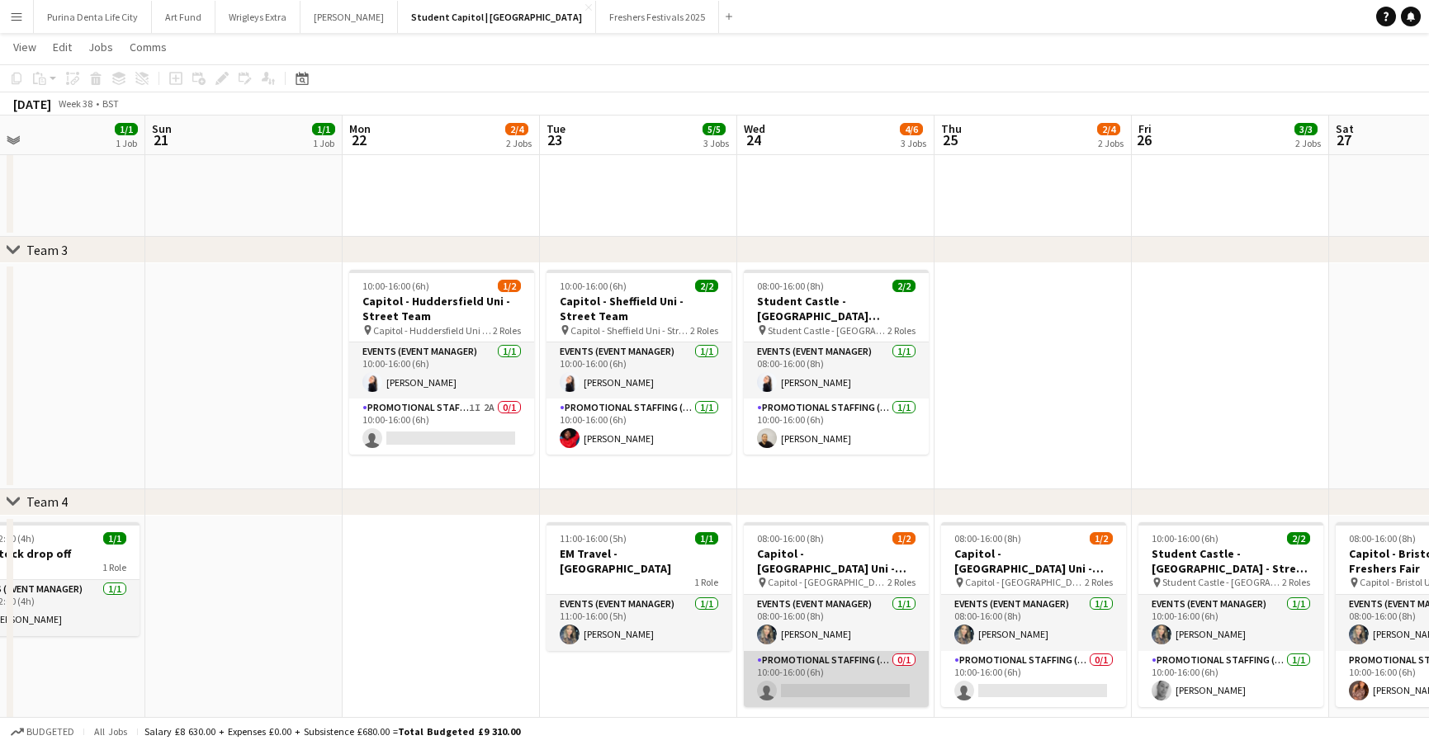
click at [759, 690] on app-card-role "Promotional Staffing (Brand Ambassadors) 0/1 10:00-16:00 (6h) single-neutral-ac…" at bounding box center [836, 679] width 185 height 56
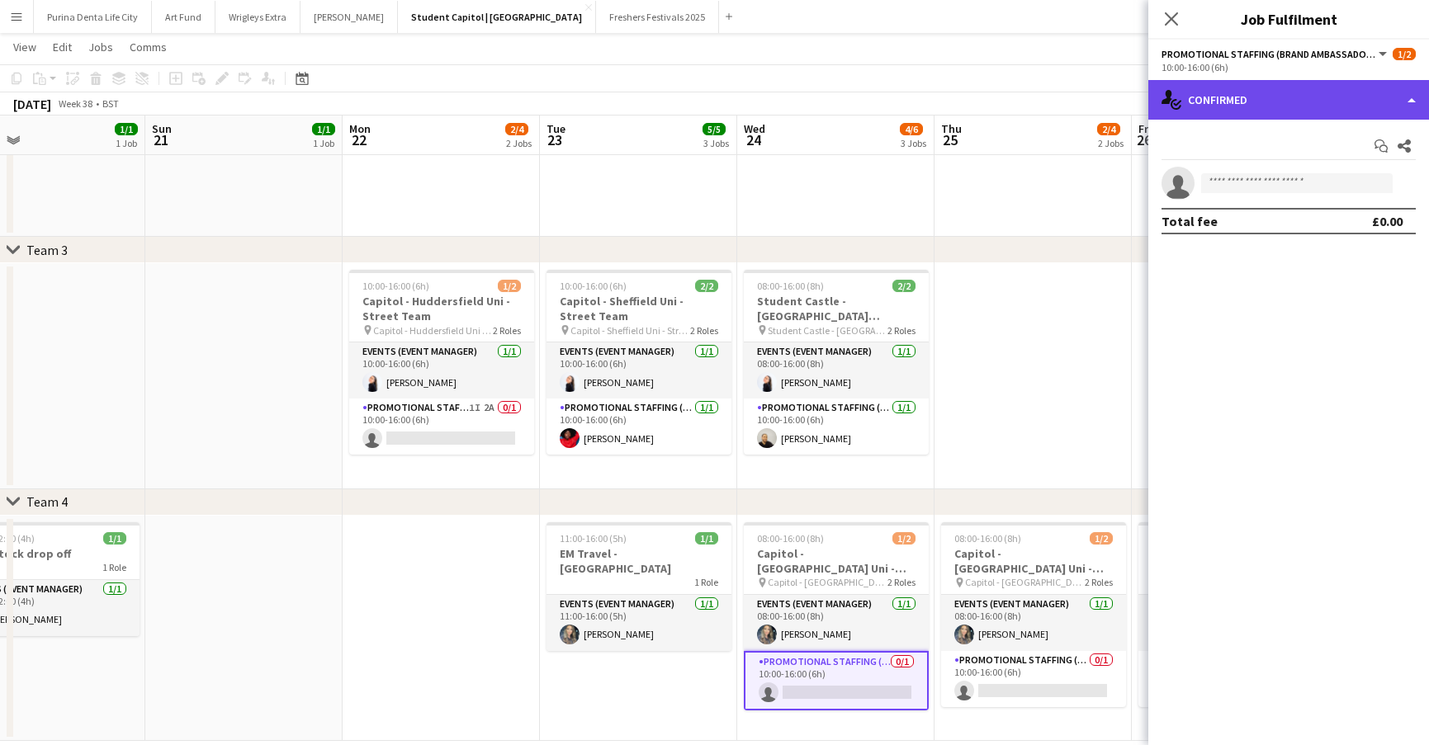
click at [1345, 104] on div "single-neutral-actions-check-2 Confirmed" at bounding box center [1288, 100] width 281 height 40
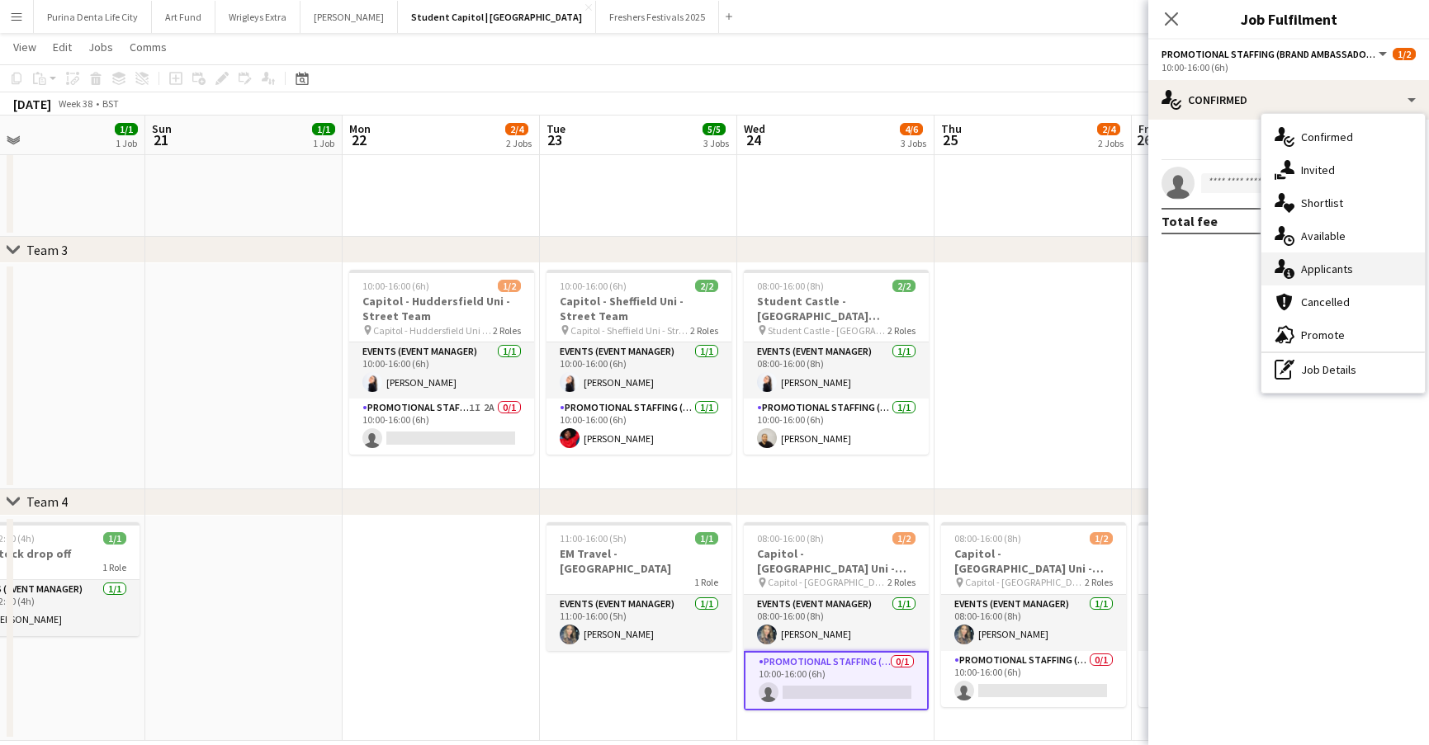
click at [1315, 272] on span "Applicants" at bounding box center [1327, 269] width 52 height 15
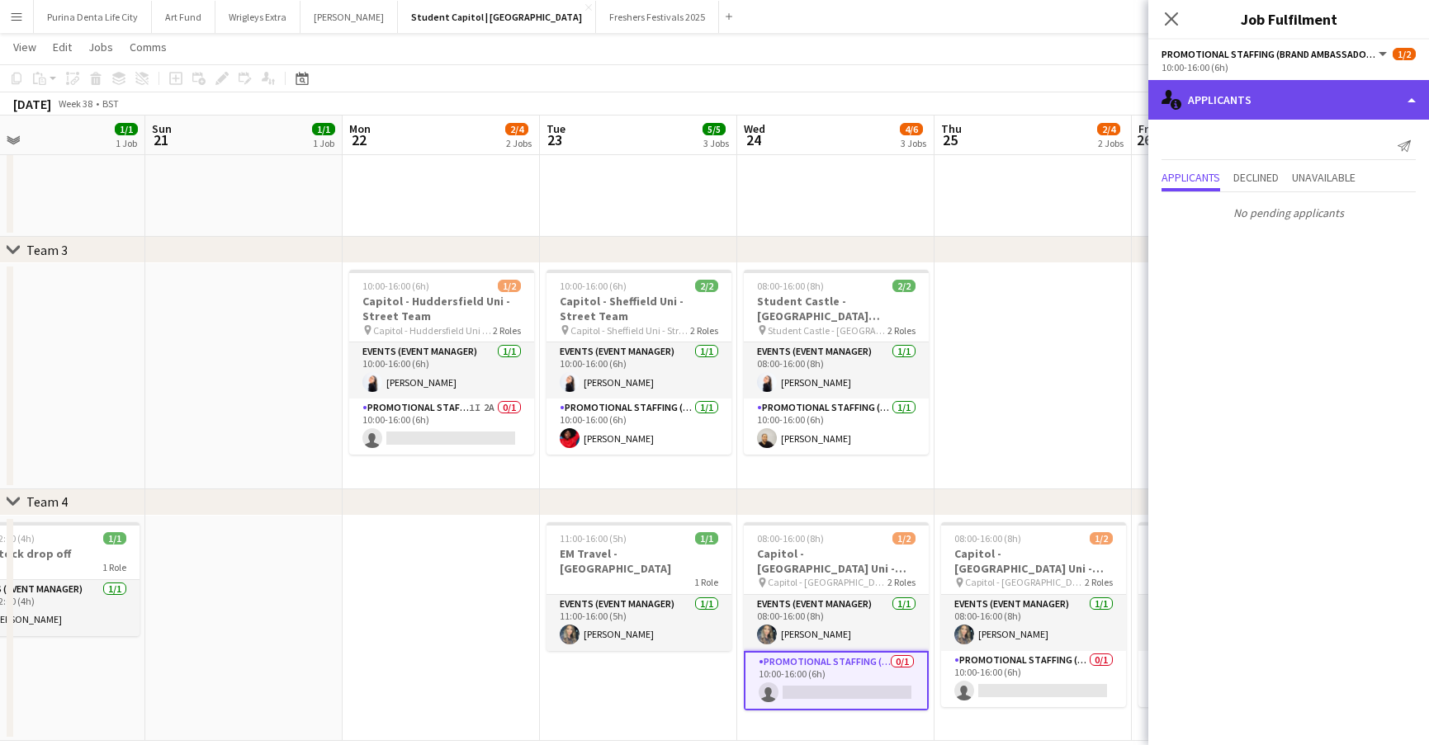
click at [1263, 96] on div "single-neutral-actions-information Applicants" at bounding box center [1288, 100] width 281 height 40
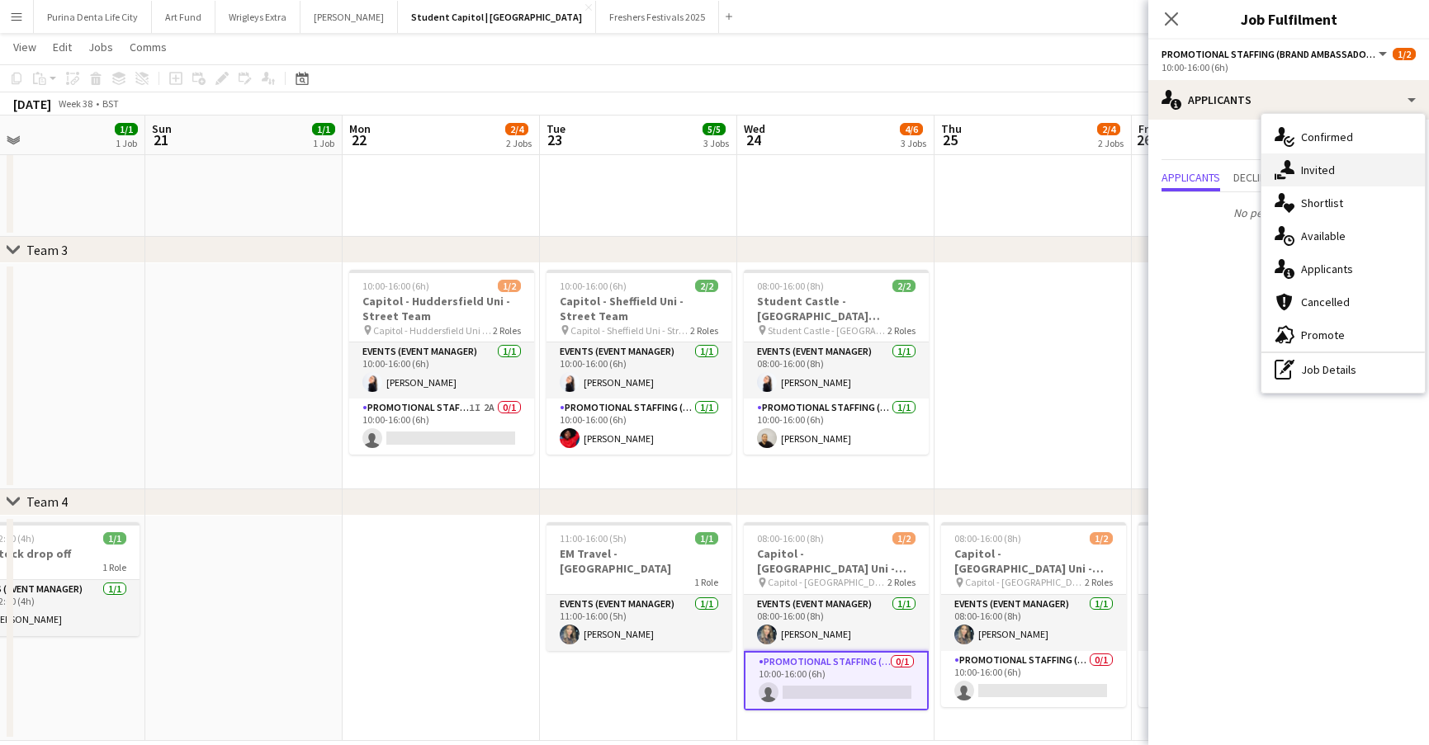
drag, startPoint x: 1322, startPoint y: 152, endPoint x: 1317, endPoint y: 169, distance: 18.0
click at [1317, 169] on div "single-neutral-actions-check-2 Confirmed single-neutral-actions-share-1 Invited…" at bounding box center [1342, 253] width 163 height 279
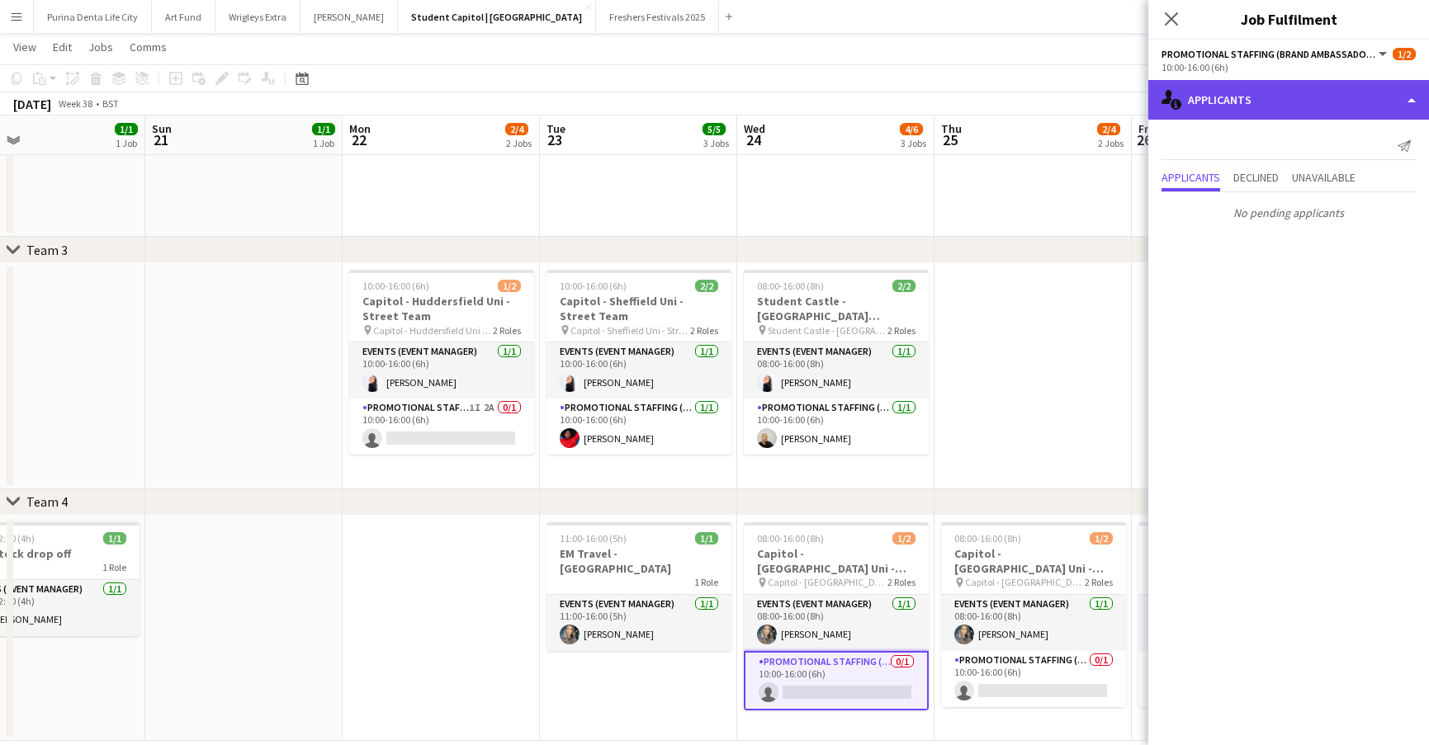
click at [1288, 104] on div "single-neutral-actions-information Applicants" at bounding box center [1288, 100] width 281 height 40
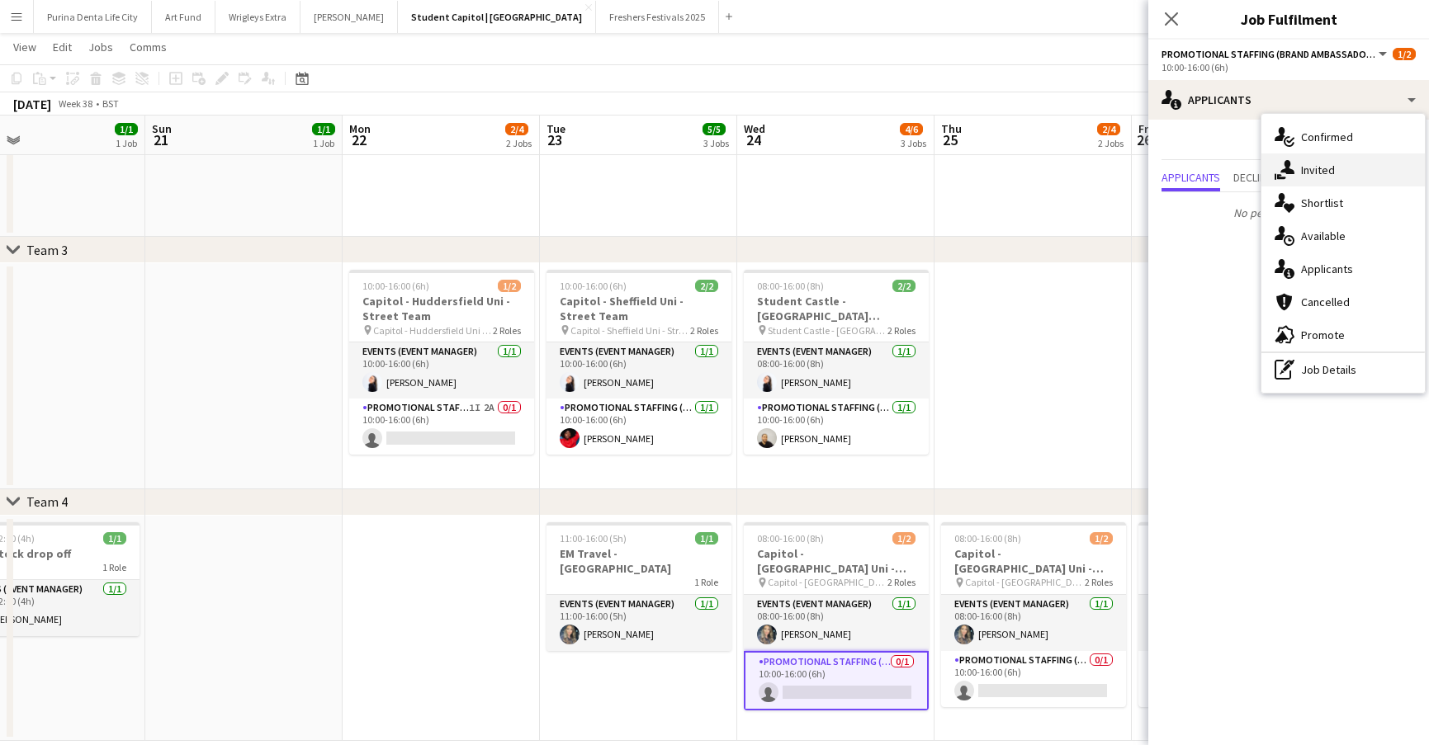
click at [1312, 158] on div "single-neutral-actions-share-1 Invited" at bounding box center [1342, 170] width 163 height 33
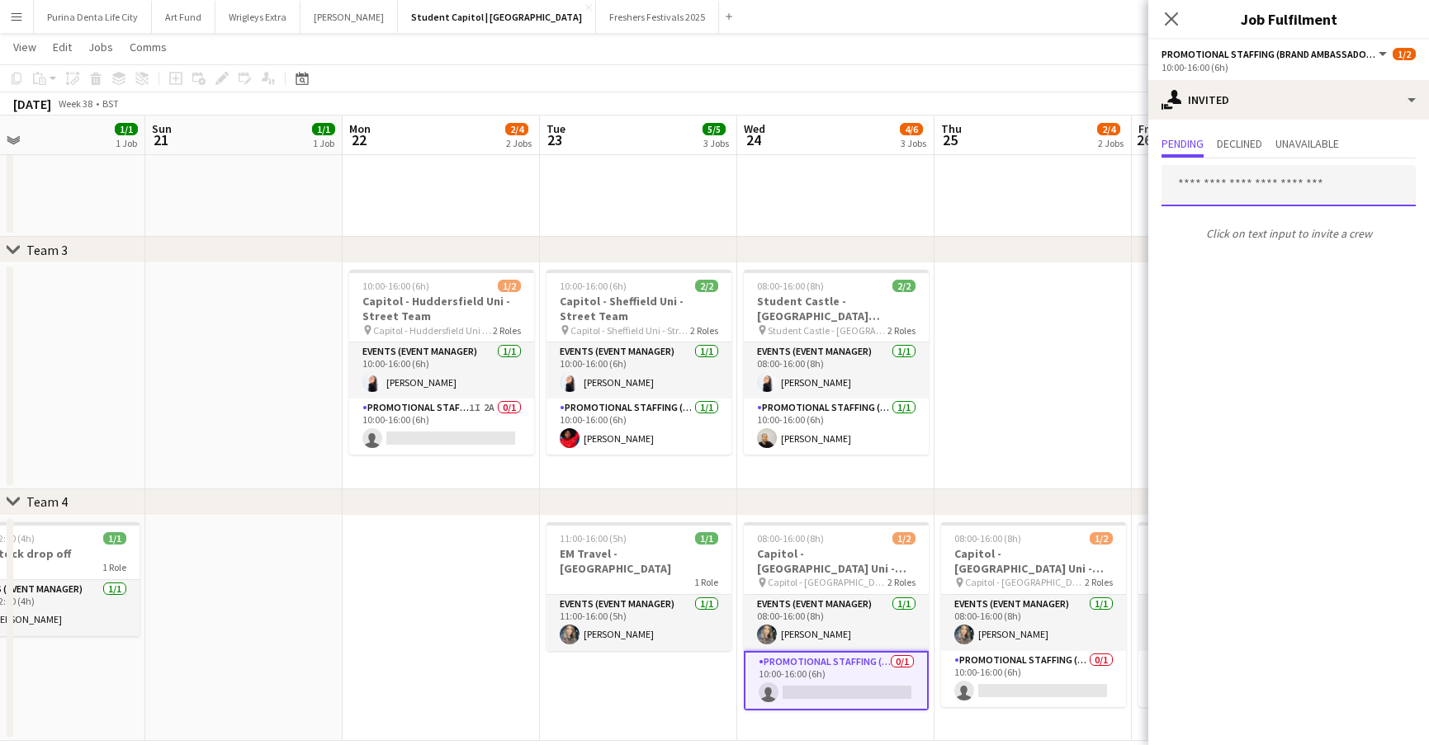
click at [1247, 191] on input "text" at bounding box center [1288, 185] width 254 height 41
type input "*****"
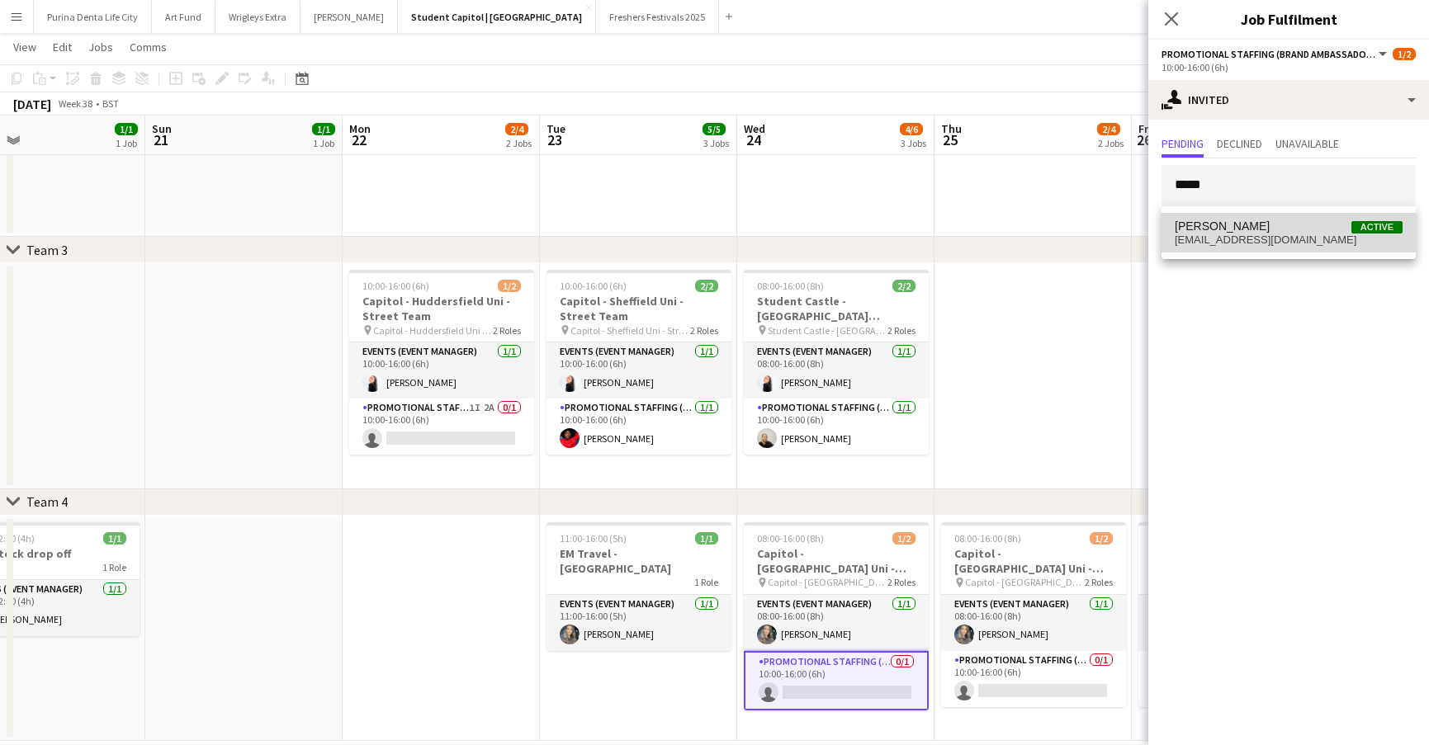
drag, startPoint x: 1247, startPoint y: 191, endPoint x: 1250, endPoint y: 235, distance: 44.6
click at [1250, 235] on span "[EMAIL_ADDRESS][DOMAIN_NAME]" at bounding box center [1289, 240] width 228 height 13
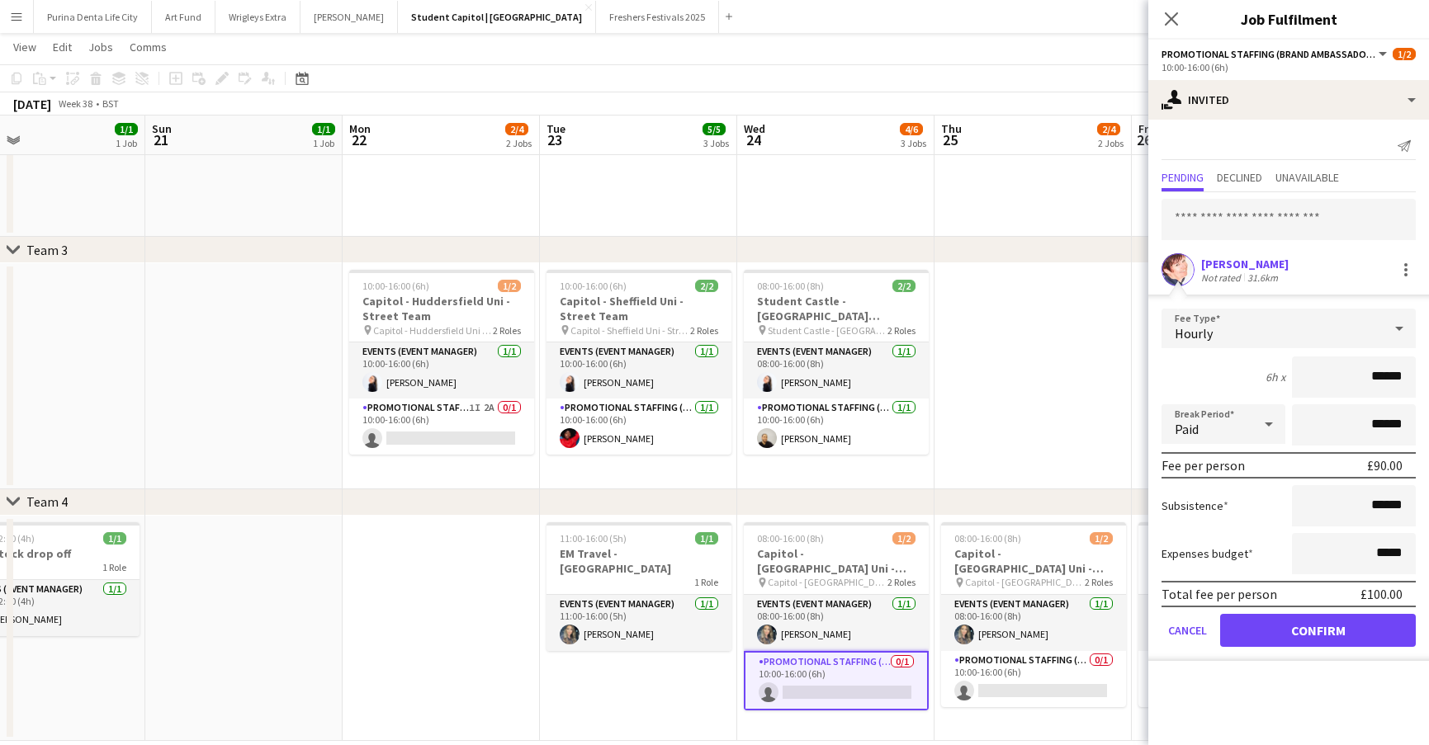
click at [1297, 638] on button "Confirm" at bounding box center [1318, 630] width 196 height 33
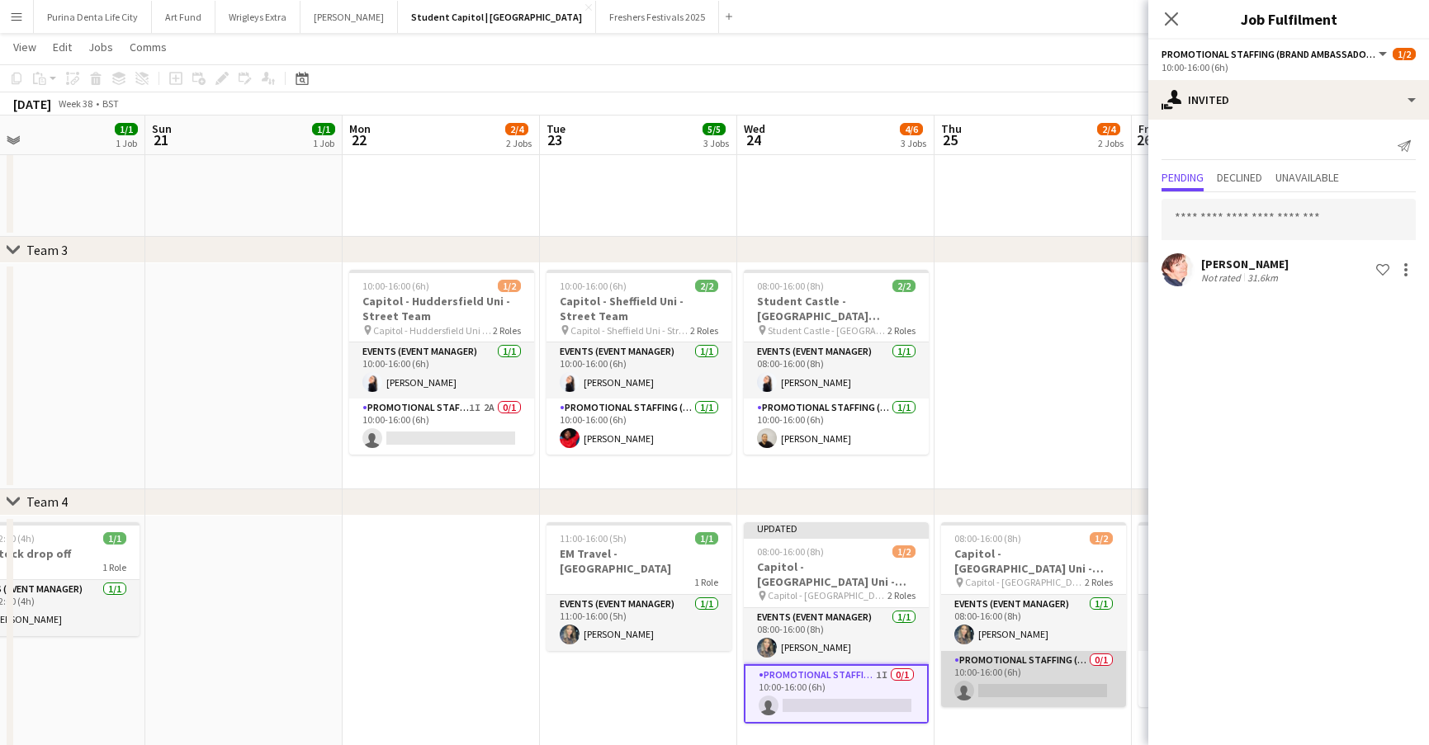
click at [943, 688] on app-card-role "Promotional Staffing (Brand Ambassadors) 0/1 10:00-16:00 (6h) single-neutral-ac…" at bounding box center [1033, 679] width 185 height 56
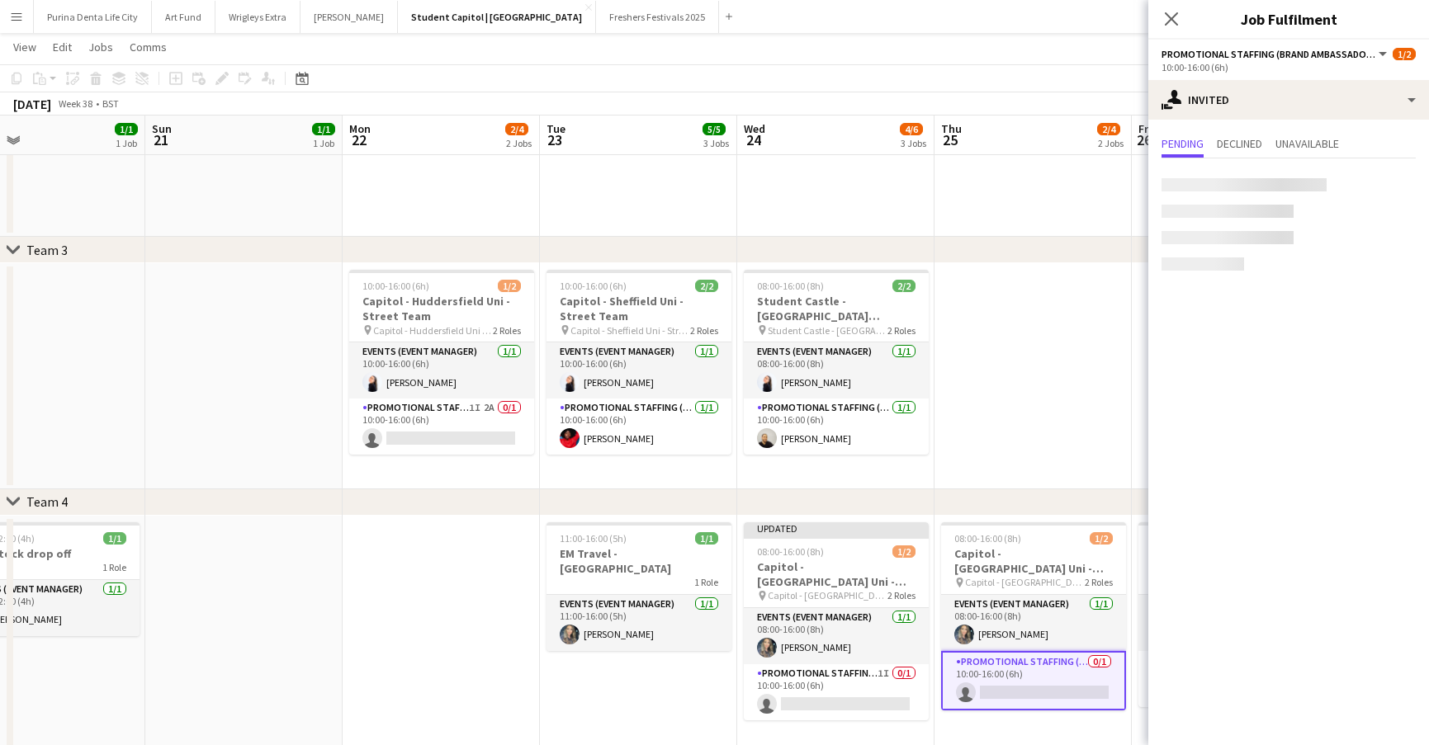
scroll to position [0, 447]
click at [1325, 186] on input "text" at bounding box center [1288, 185] width 254 height 41
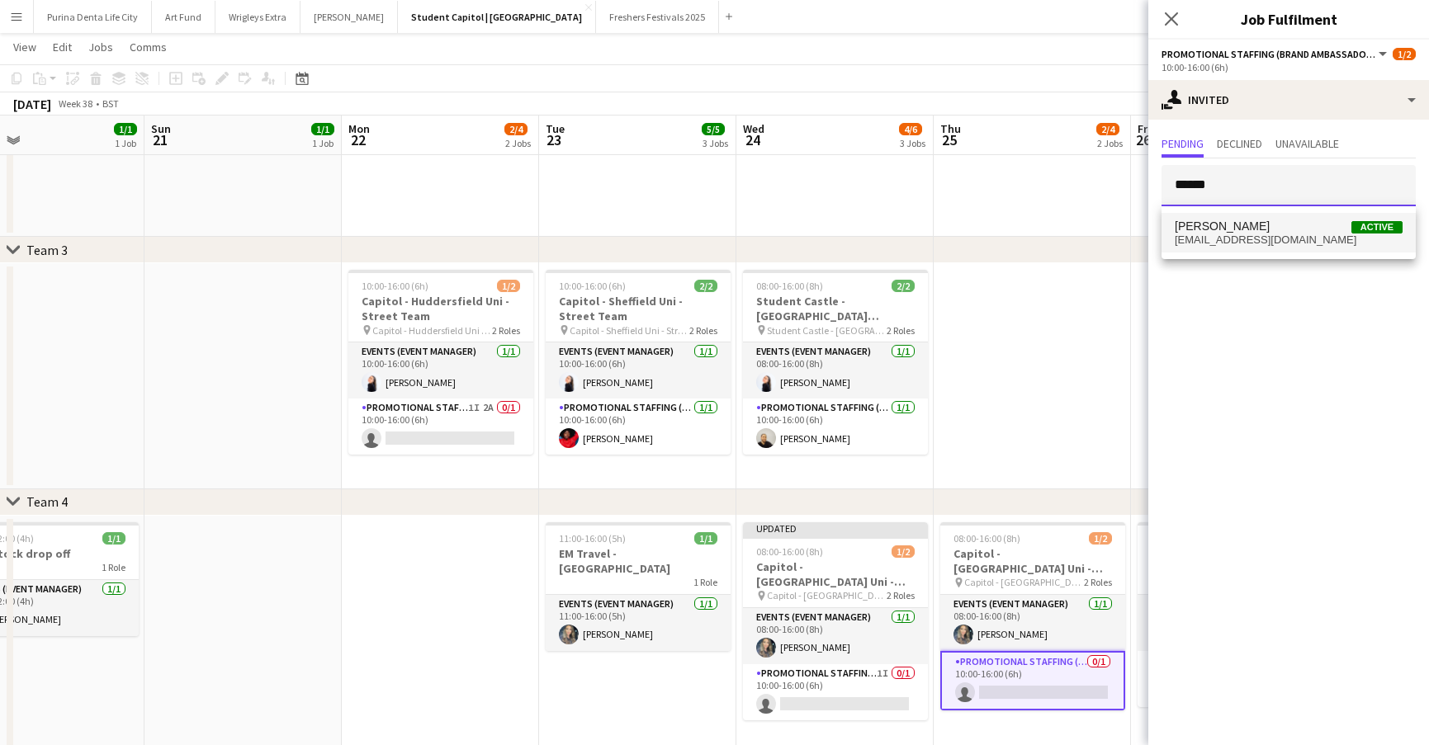
type input "*****"
click at [1326, 214] on mat-option "Helen Tibbetts Active nelliehell@hotmail.com" at bounding box center [1288, 233] width 254 height 40
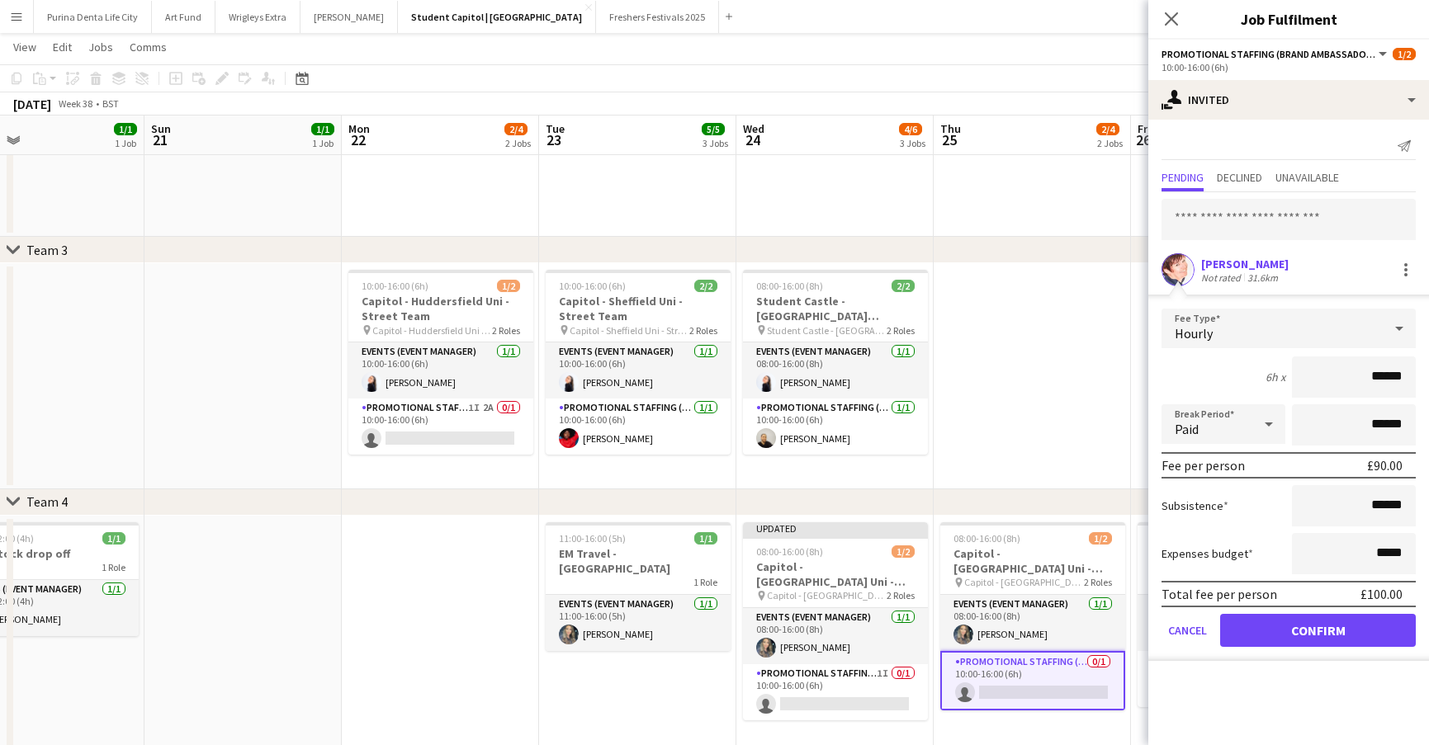
click at [1312, 636] on button "Confirm" at bounding box center [1318, 630] width 196 height 33
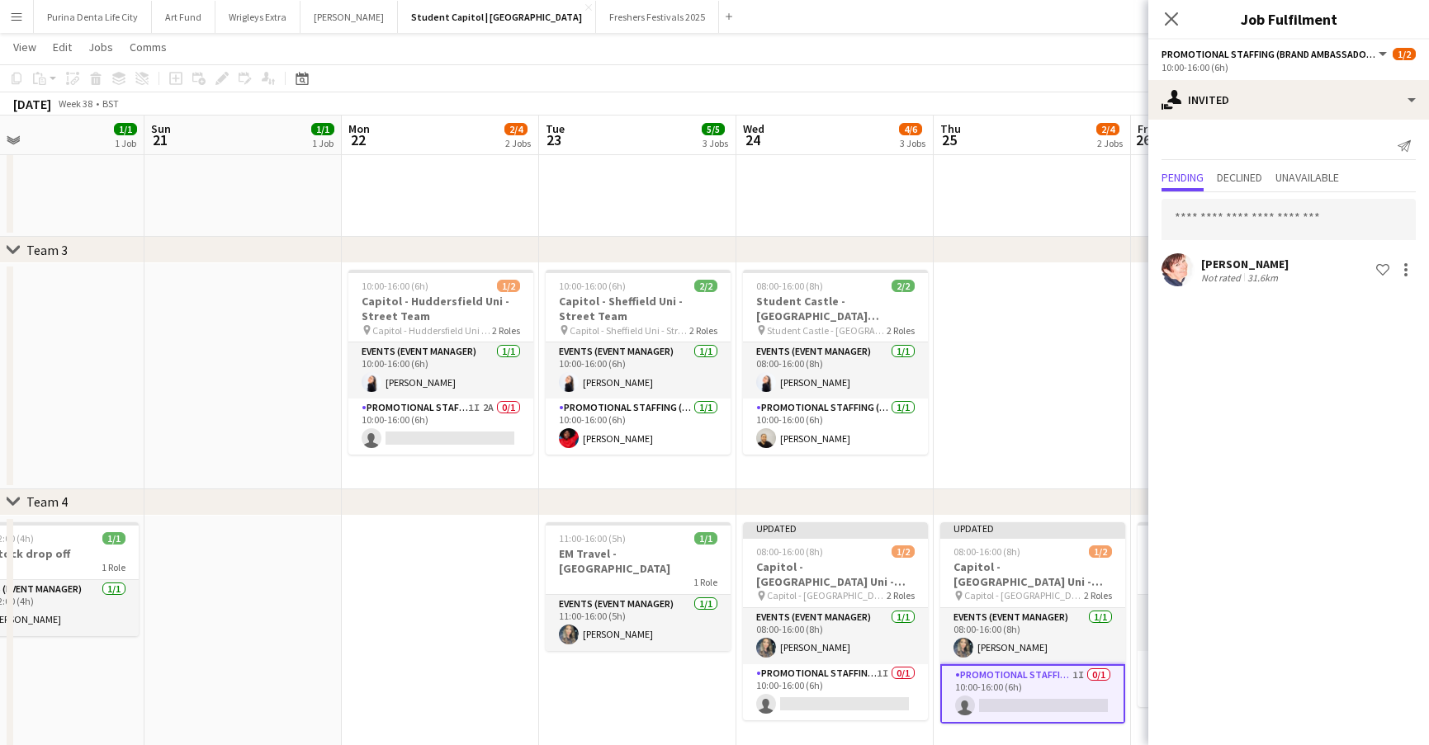
click at [1059, 392] on app-date-cell at bounding box center [1032, 376] width 197 height 226
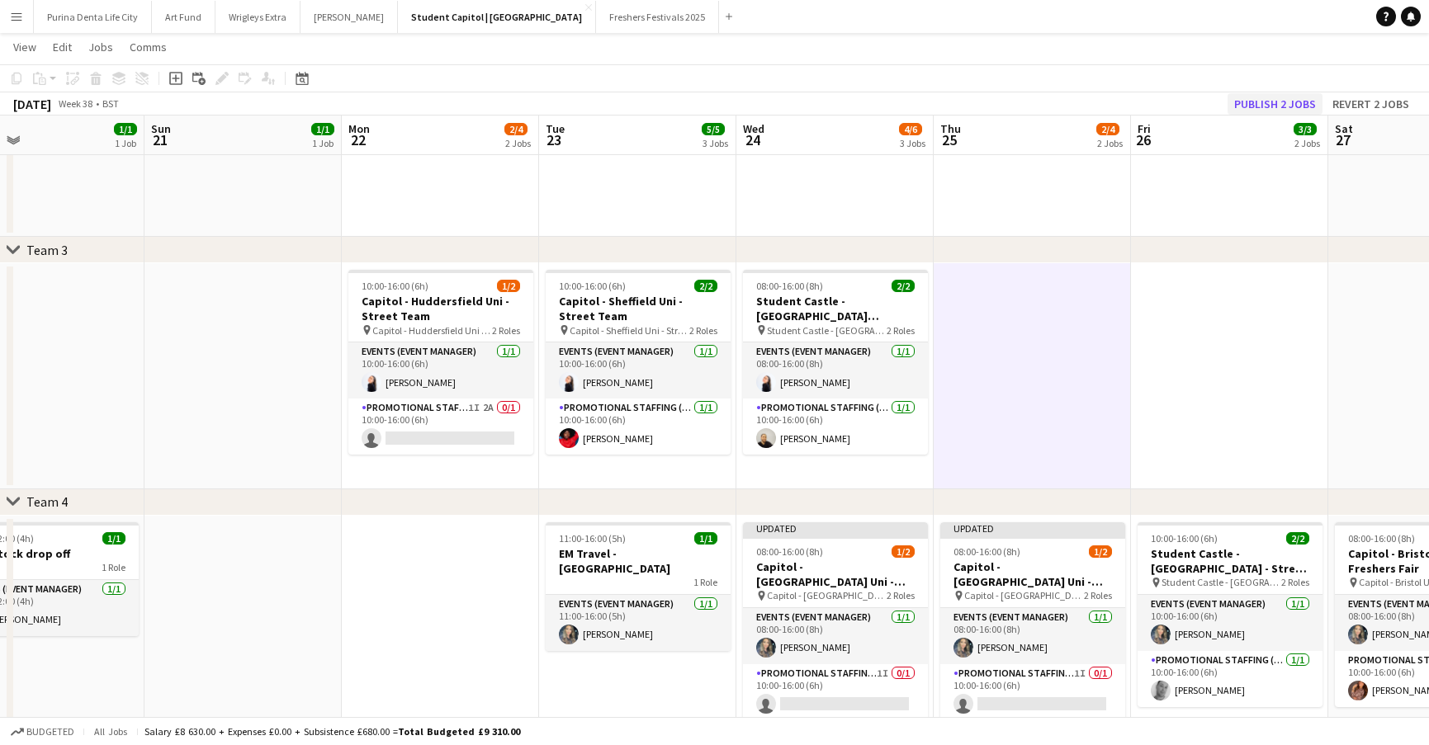
click at [1280, 96] on button "Publish 2 jobs" at bounding box center [1274, 103] width 95 height 21
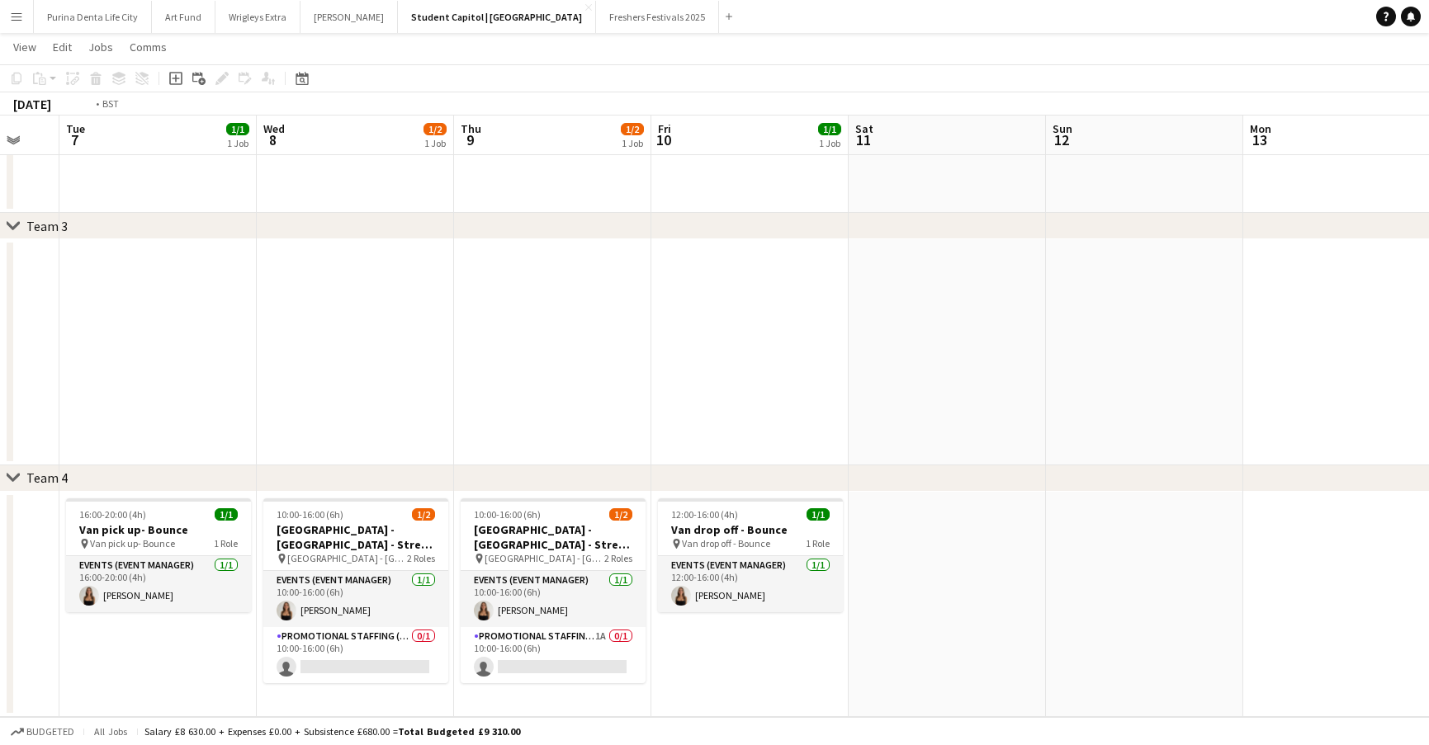
scroll to position [0, 526]
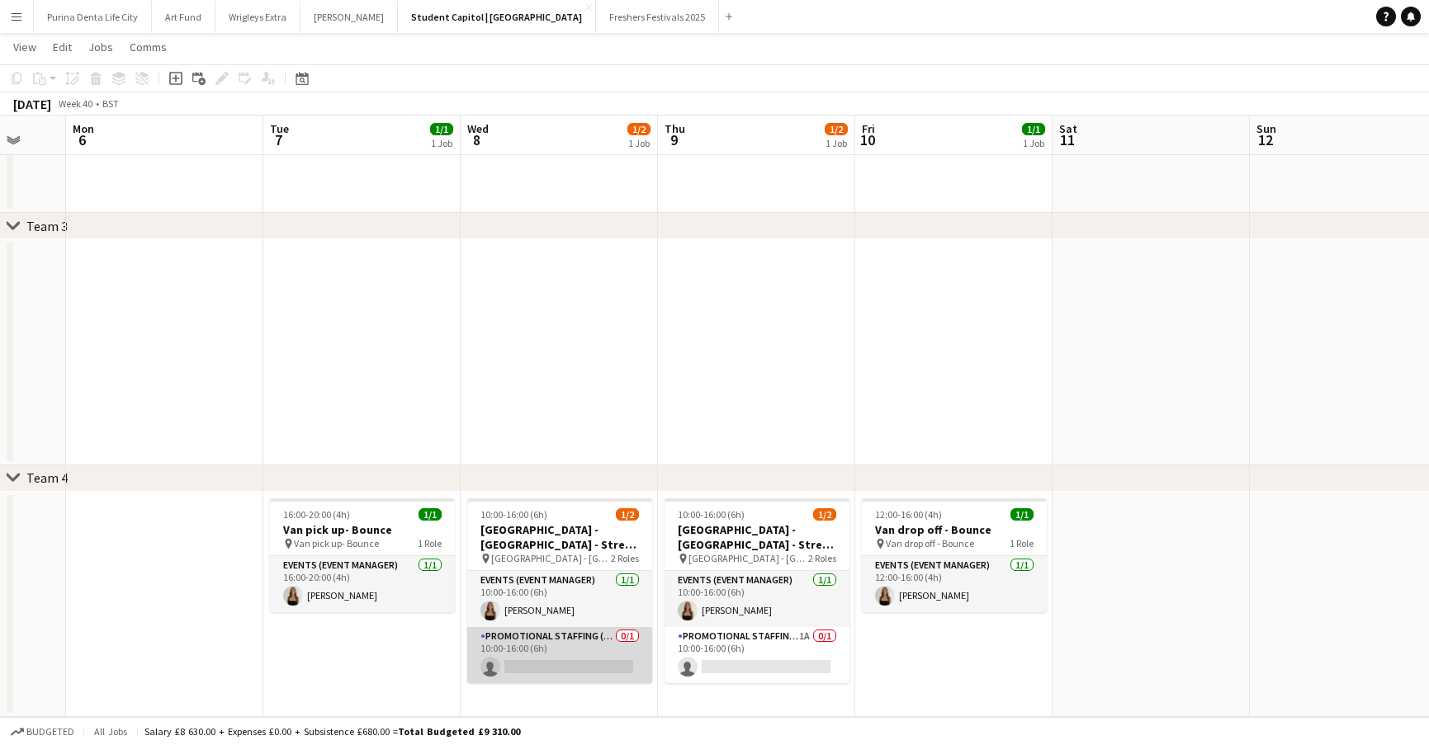
click at [571, 667] on app-card-role "Promotional Staffing (Brand Ambassadors) 0/1 10:00-16:00 (6h) single-neutral-ac…" at bounding box center [559, 655] width 185 height 56
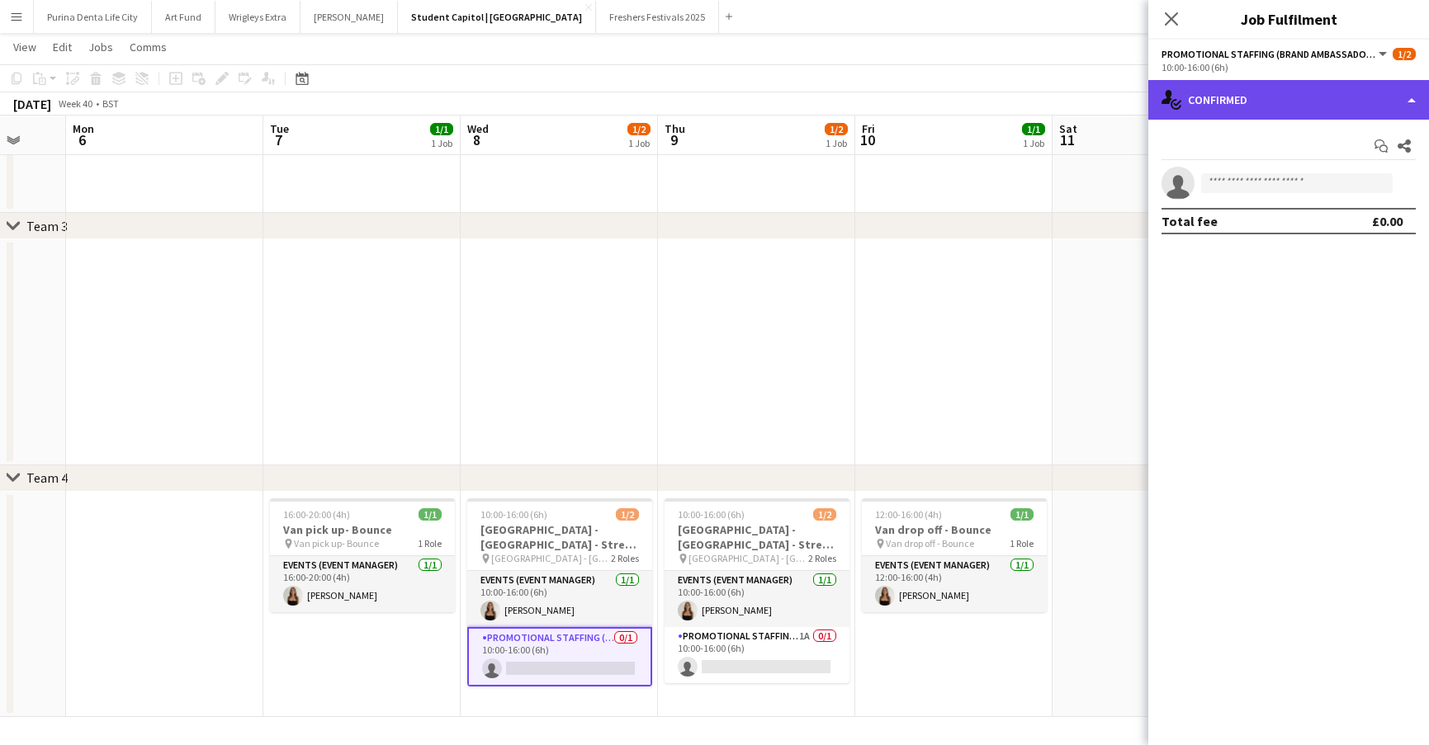
click at [1307, 87] on div "single-neutral-actions-check-2 Confirmed" at bounding box center [1288, 100] width 281 height 40
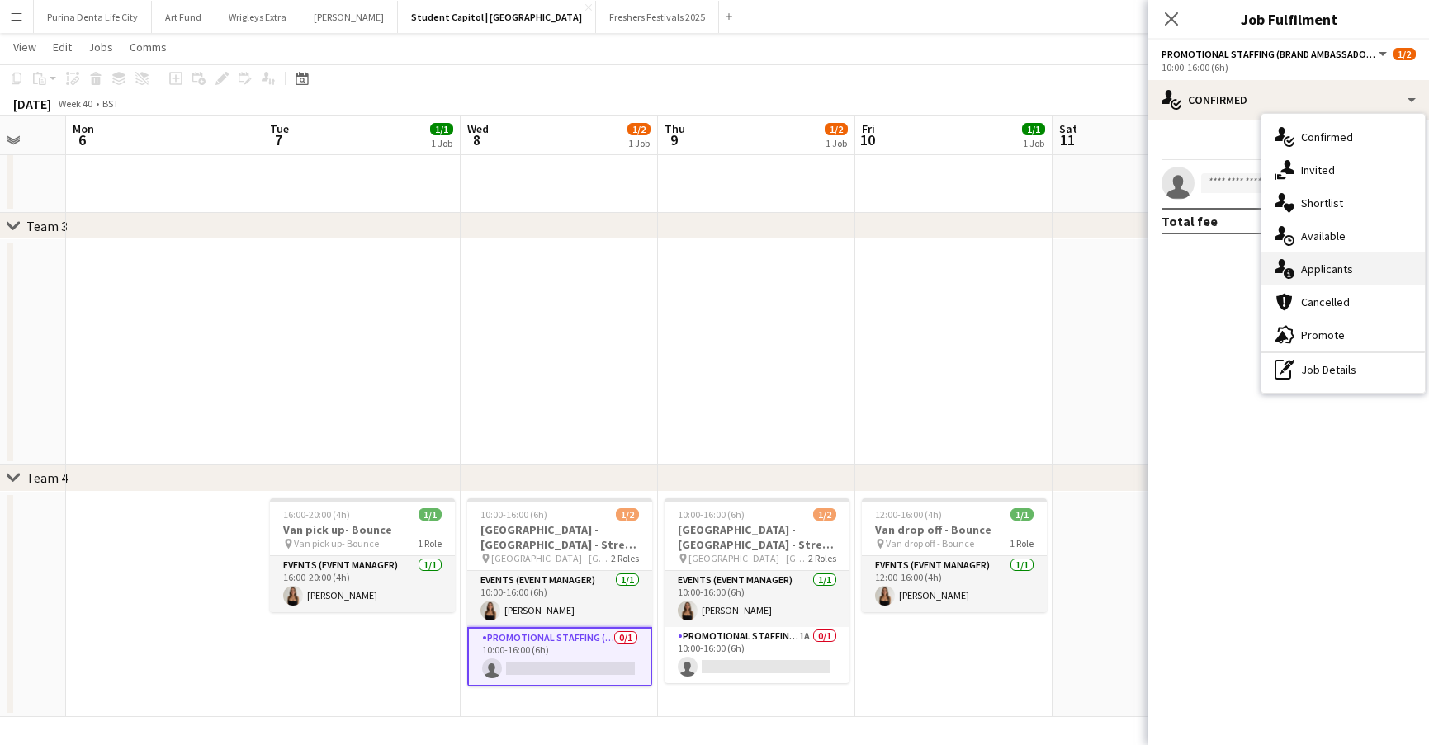
click at [1327, 264] on span "Applicants" at bounding box center [1327, 269] width 52 height 15
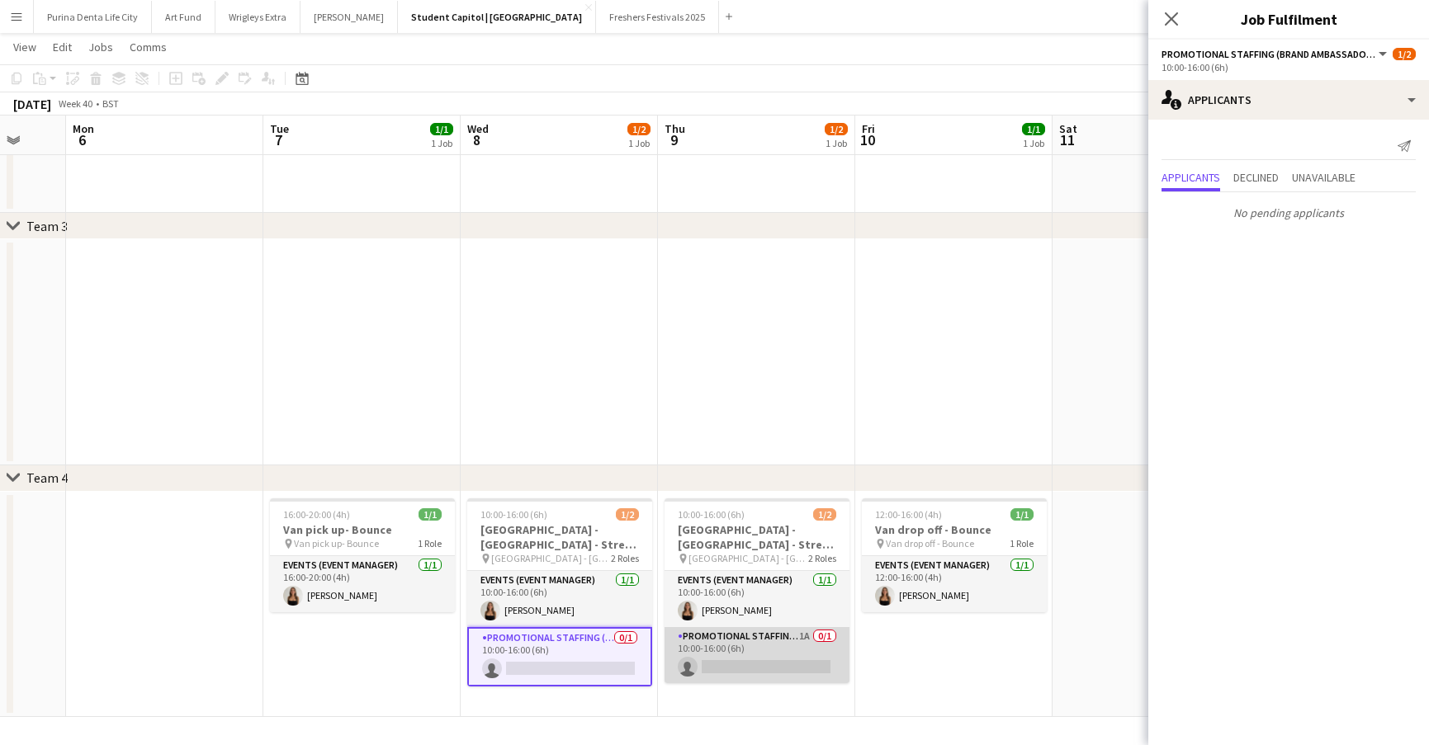
click at [784, 665] on app-card-role "Promotional Staffing (Brand Ambassadors) 1A 0/1 10:00-16:00 (6h) single-neutral…" at bounding box center [756, 655] width 185 height 56
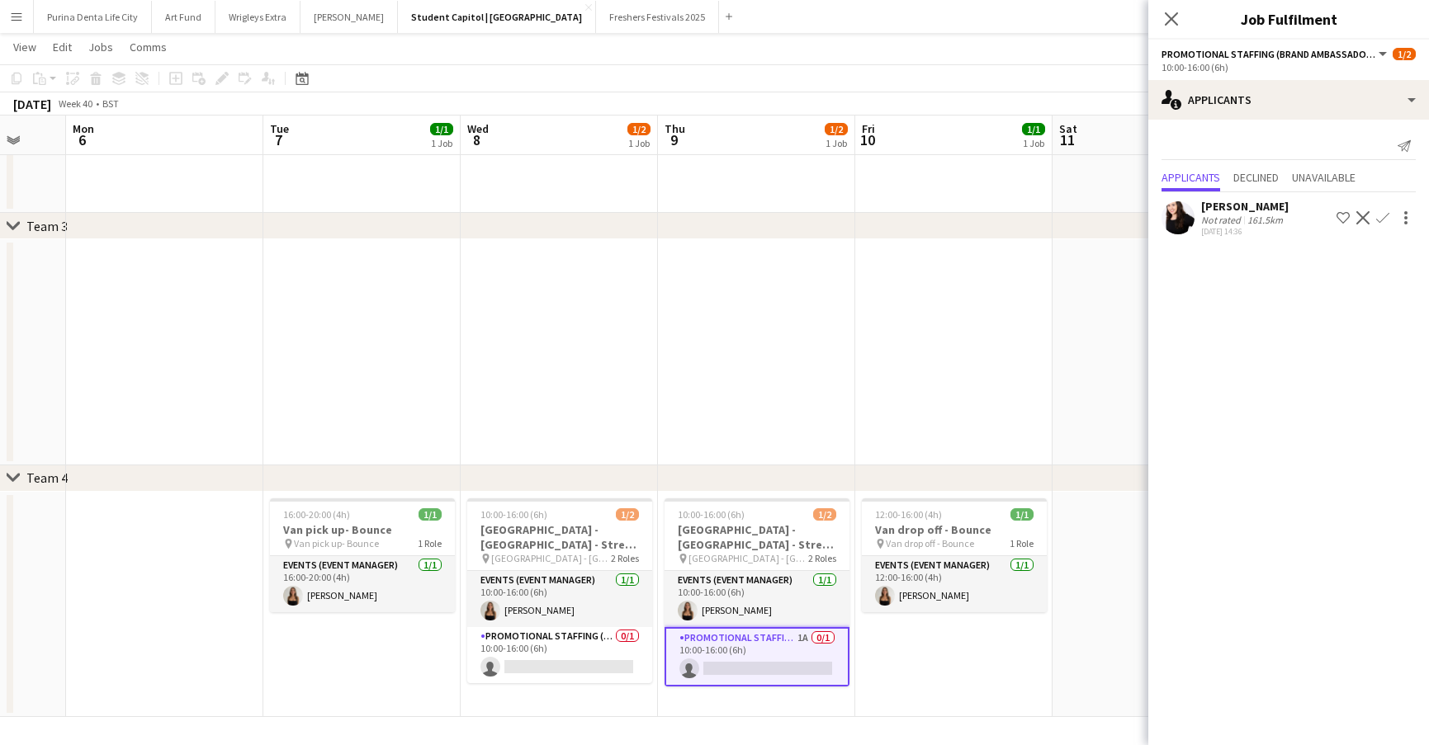
click at [1189, 217] on app-user-avatar at bounding box center [1177, 217] width 33 height 33
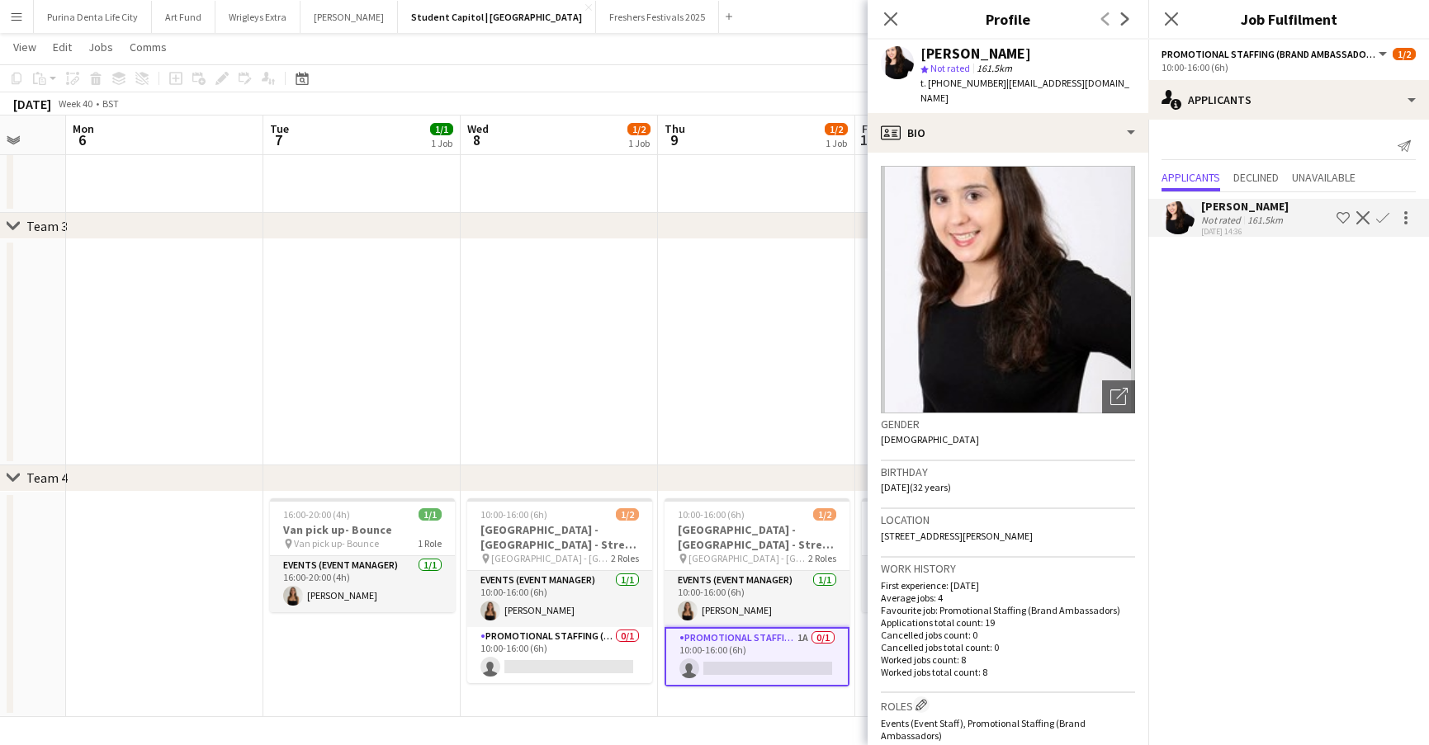
click at [716, 380] on app-date-cell at bounding box center [756, 352] width 197 height 226
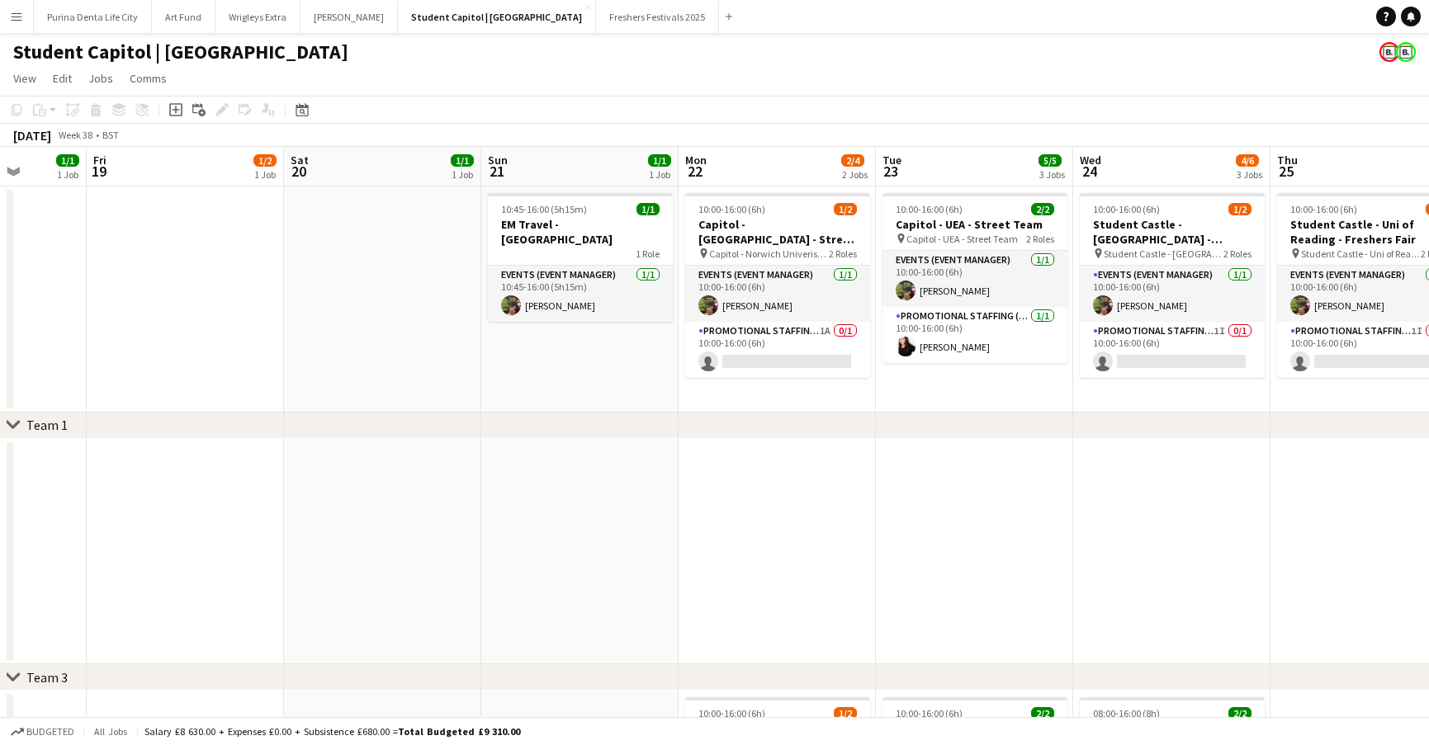
scroll to position [0, 535]
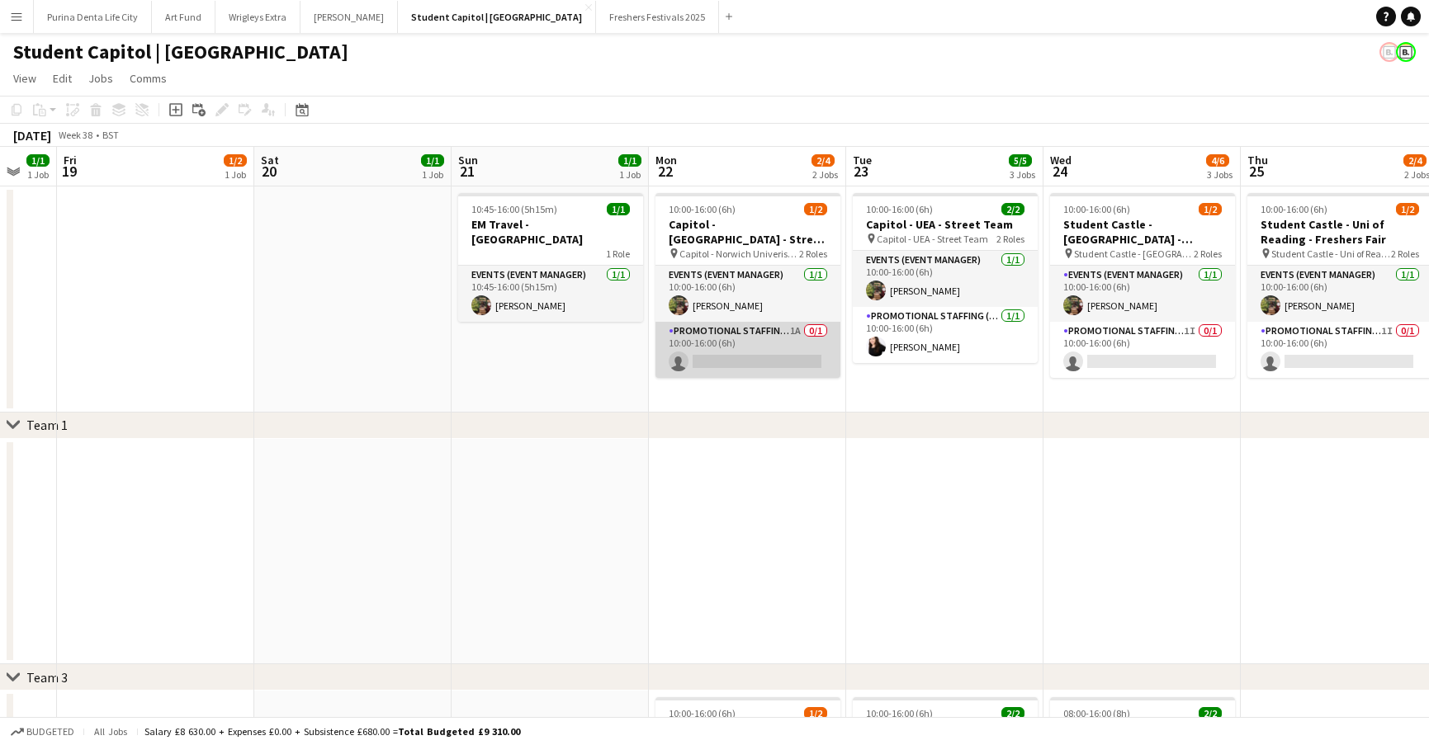
click at [762, 351] on app-card-role "Promotional Staffing (Brand Ambassadors) 1A 0/1 10:00-16:00 (6h) single-neutral…" at bounding box center [747, 350] width 185 height 56
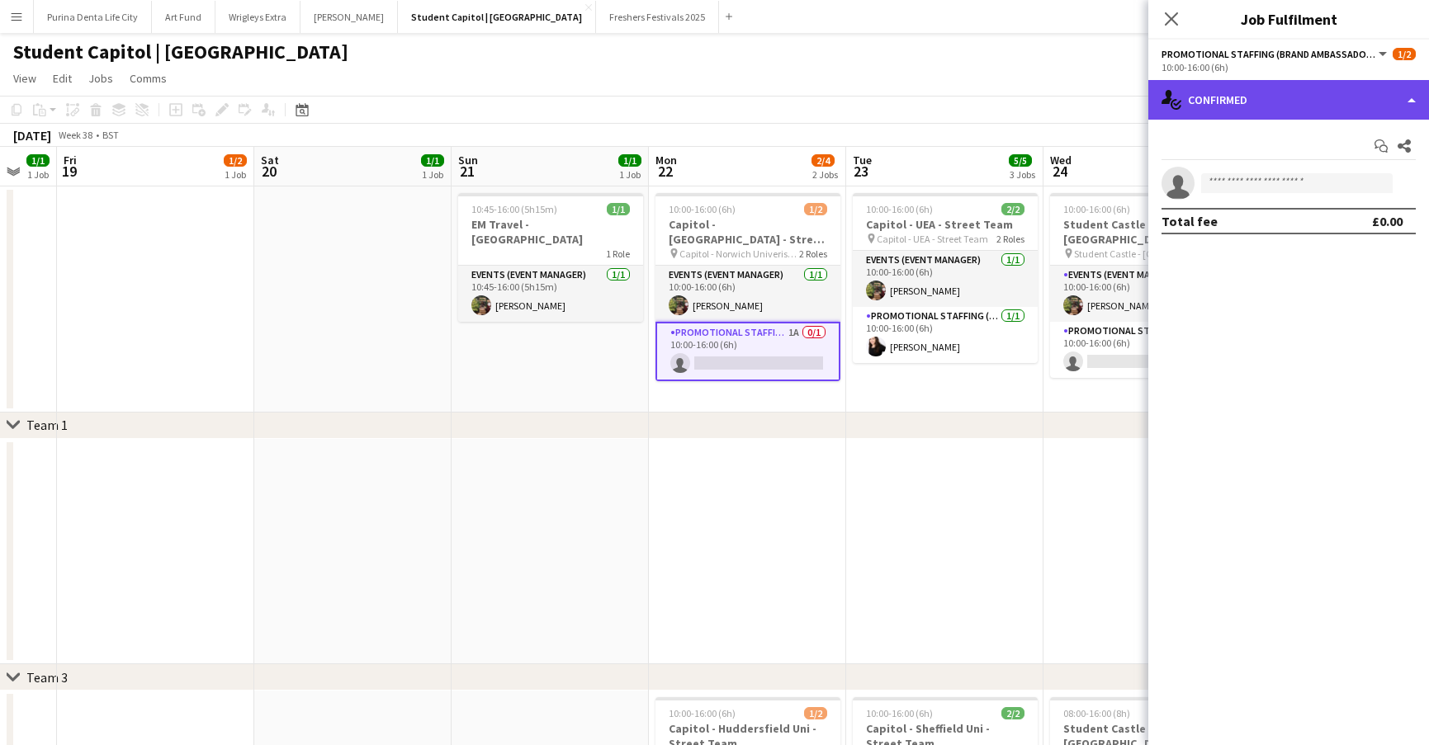
click at [1264, 96] on div "single-neutral-actions-check-2 Confirmed" at bounding box center [1288, 100] width 281 height 40
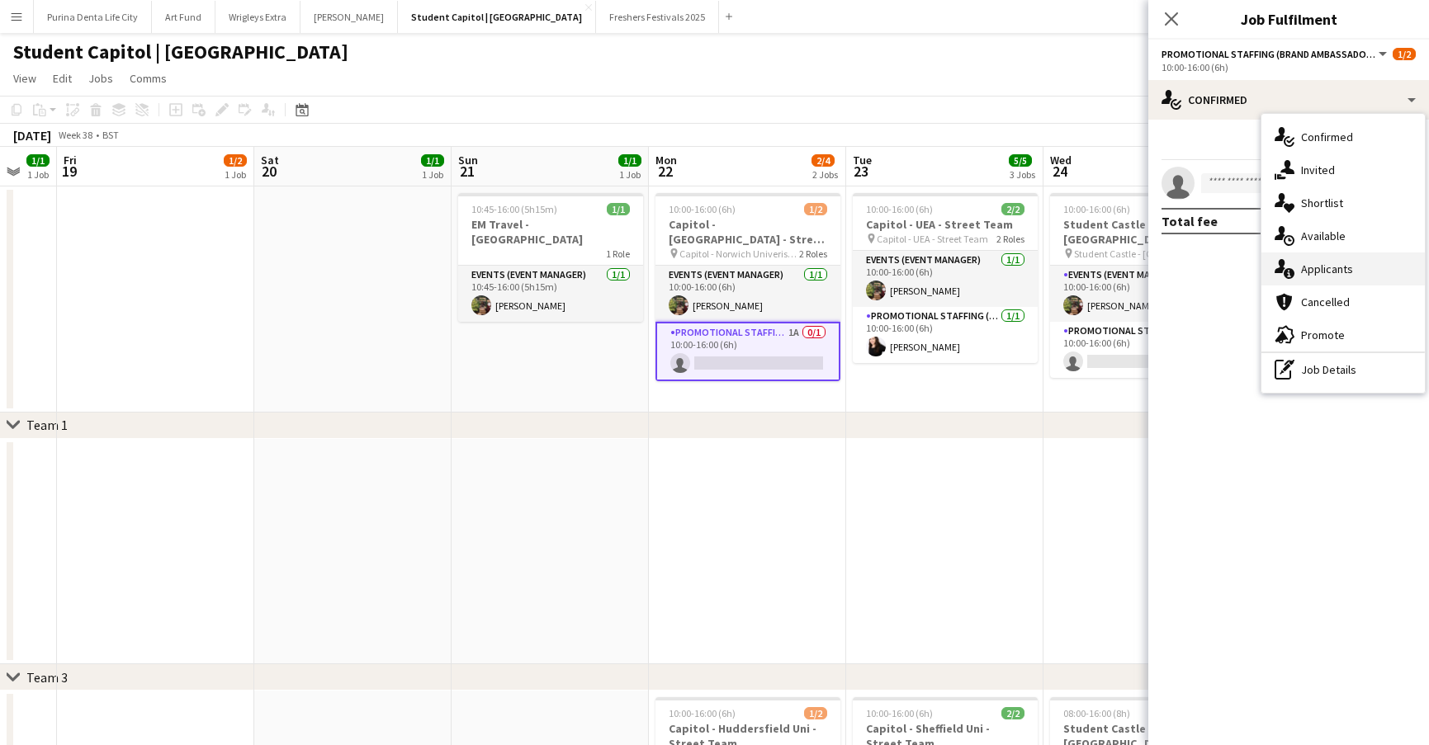
click at [1340, 267] on span "Applicants" at bounding box center [1327, 269] width 52 height 15
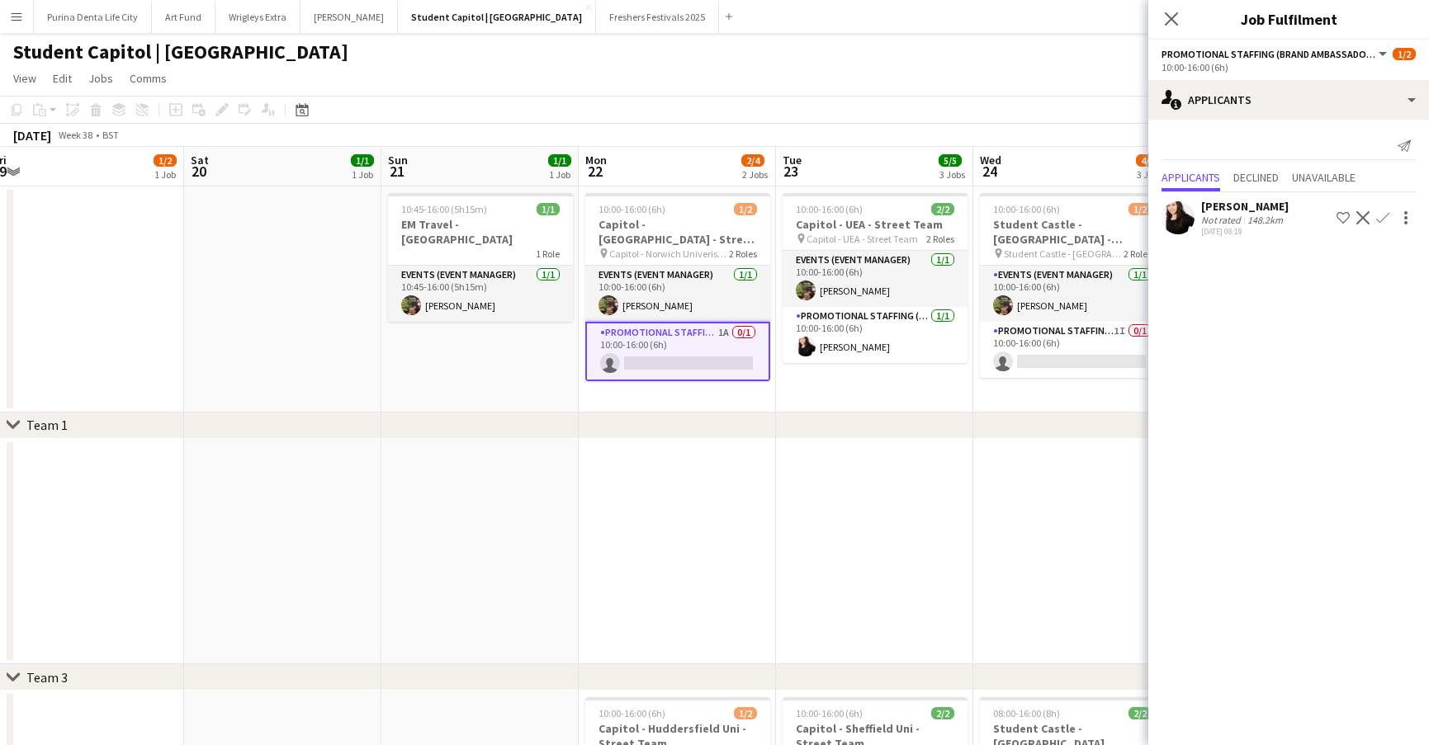
scroll to position [0, 640]
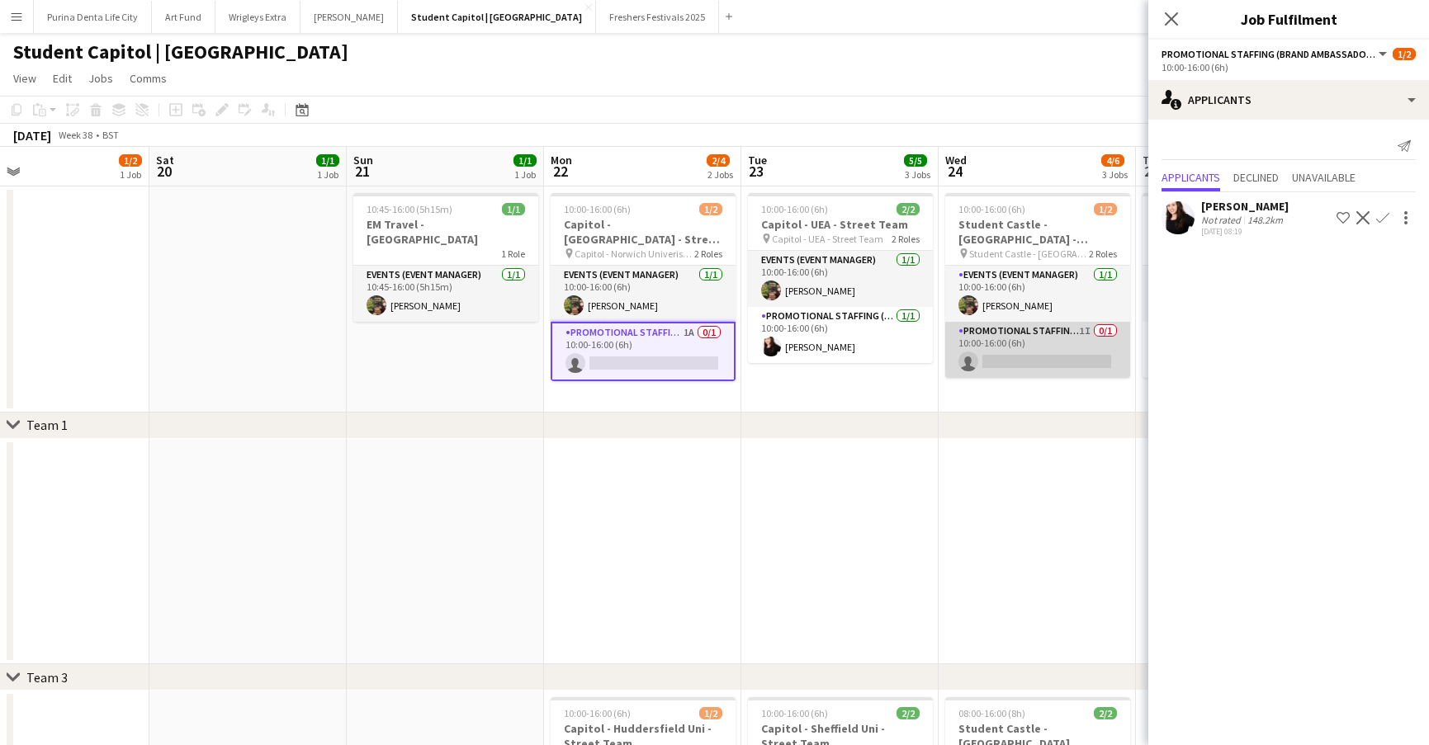
click at [1005, 351] on app-card-role "Promotional Staffing (Brand Ambassadors) 1I 0/1 10:00-16:00 (6h) single-neutral…" at bounding box center [1037, 350] width 185 height 56
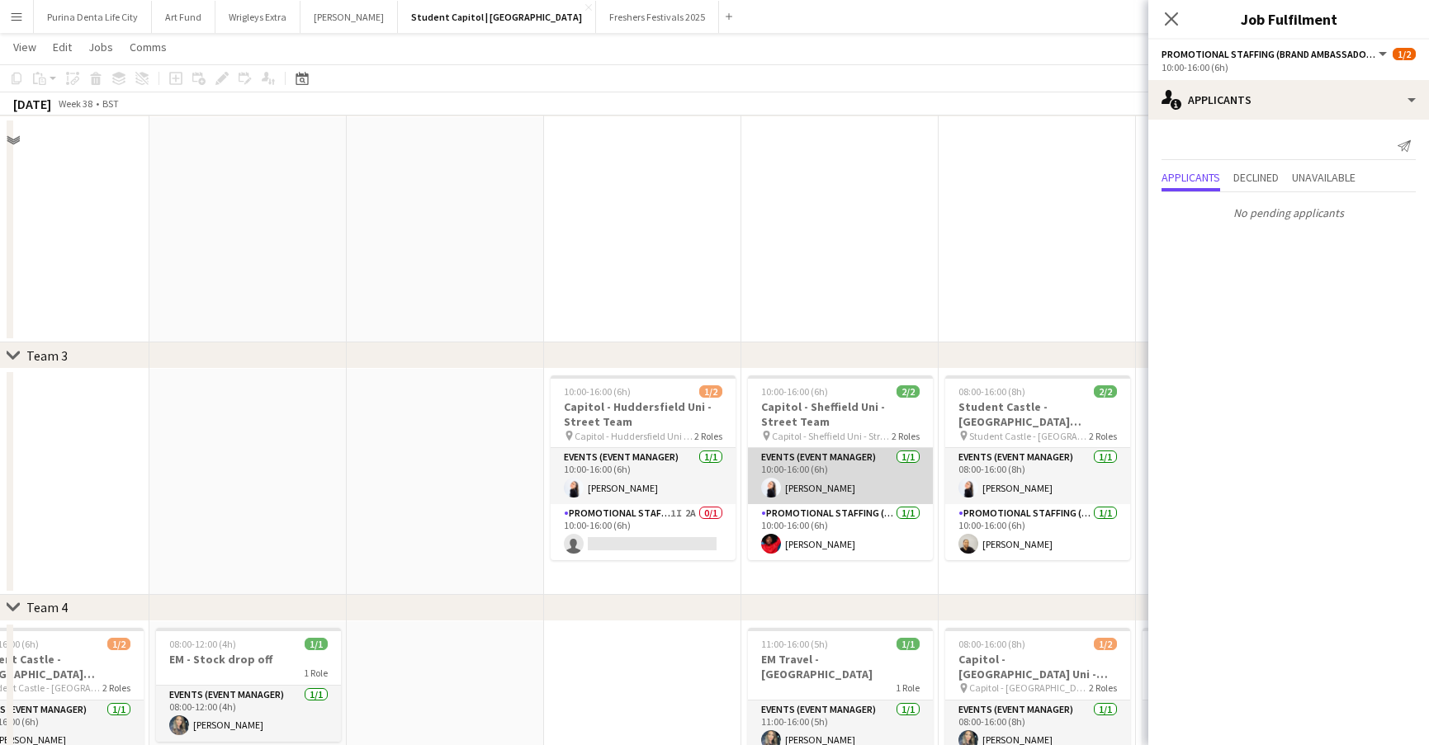
scroll to position [329, 0]
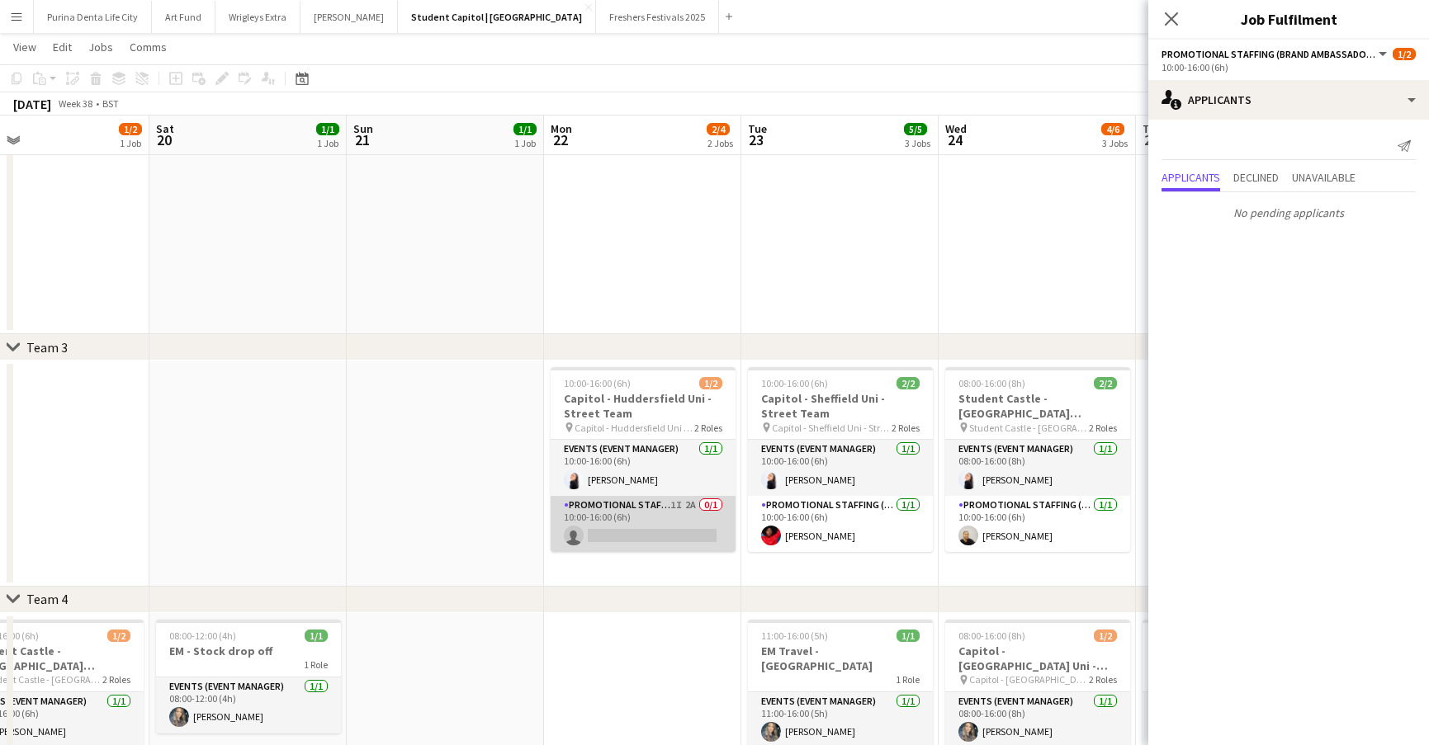
click at [654, 543] on app-card-role "Promotional Staffing (Brand Ambassadors) 1I 2A 0/1 10:00-16:00 (6h) single-neut…" at bounding box center [643, 524] width 185 height 56
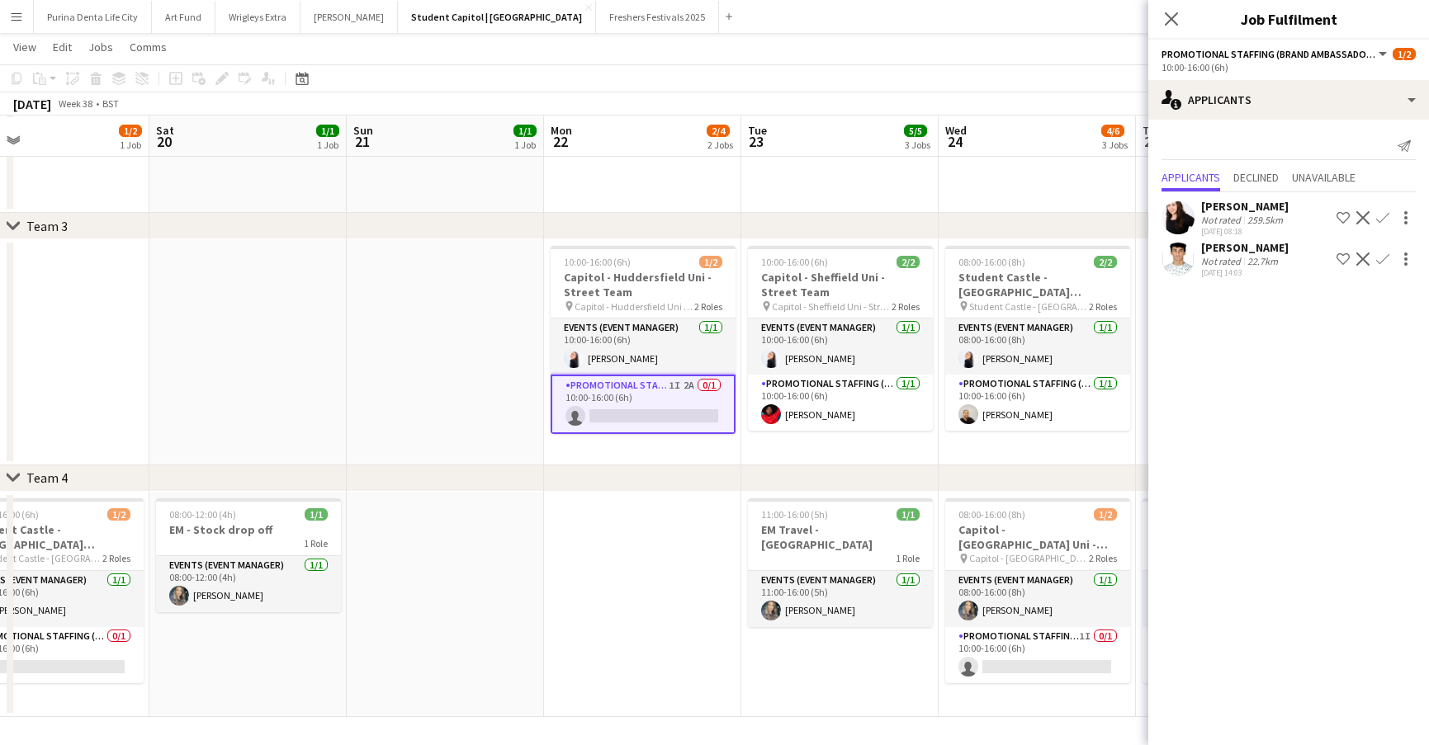
scroll to position [450, 0]
click at [1033, 666] on app-card-role "Promotional Staffing (Brand Ambassadors) 1I 0/1 10:00-16:00 (6h) single-neutral…" at bounding box center [1037, 655] width 185 height 56
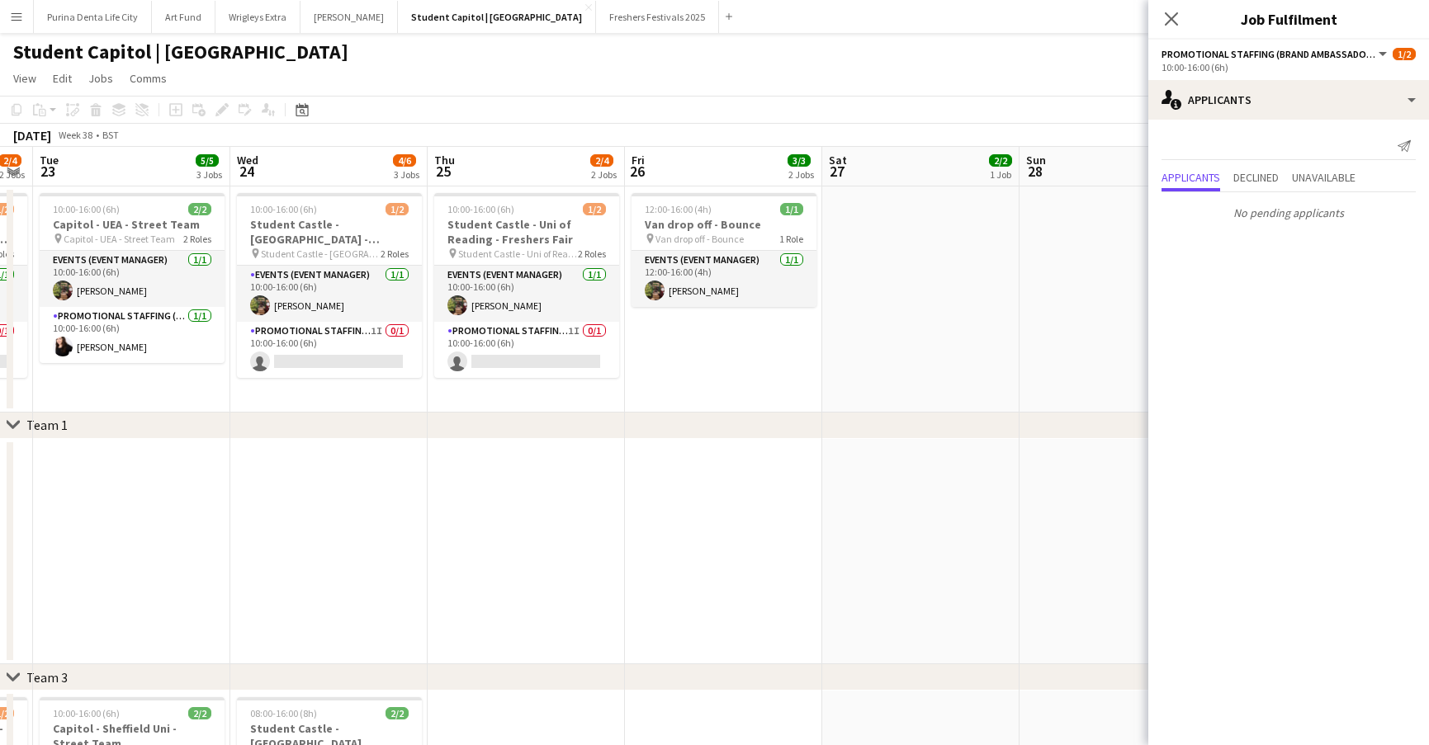
scroll to position [0, 554]
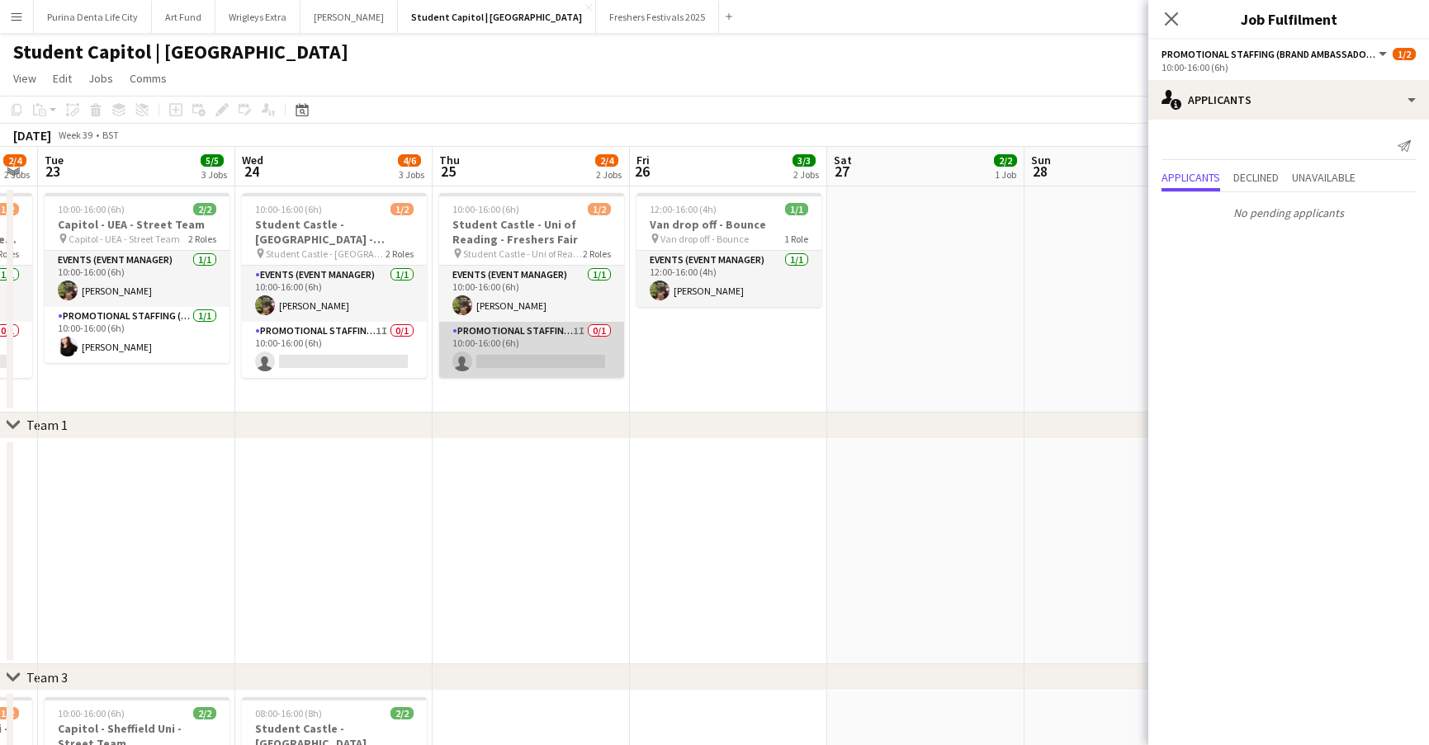
click at [580, 354] on app-card-role "Promotional Staffing (Brand Ambassadors) 1I 0/1 10:00-16:00 (6h) single-neutral…" at bounding box center [531, 350] width 185 height 56
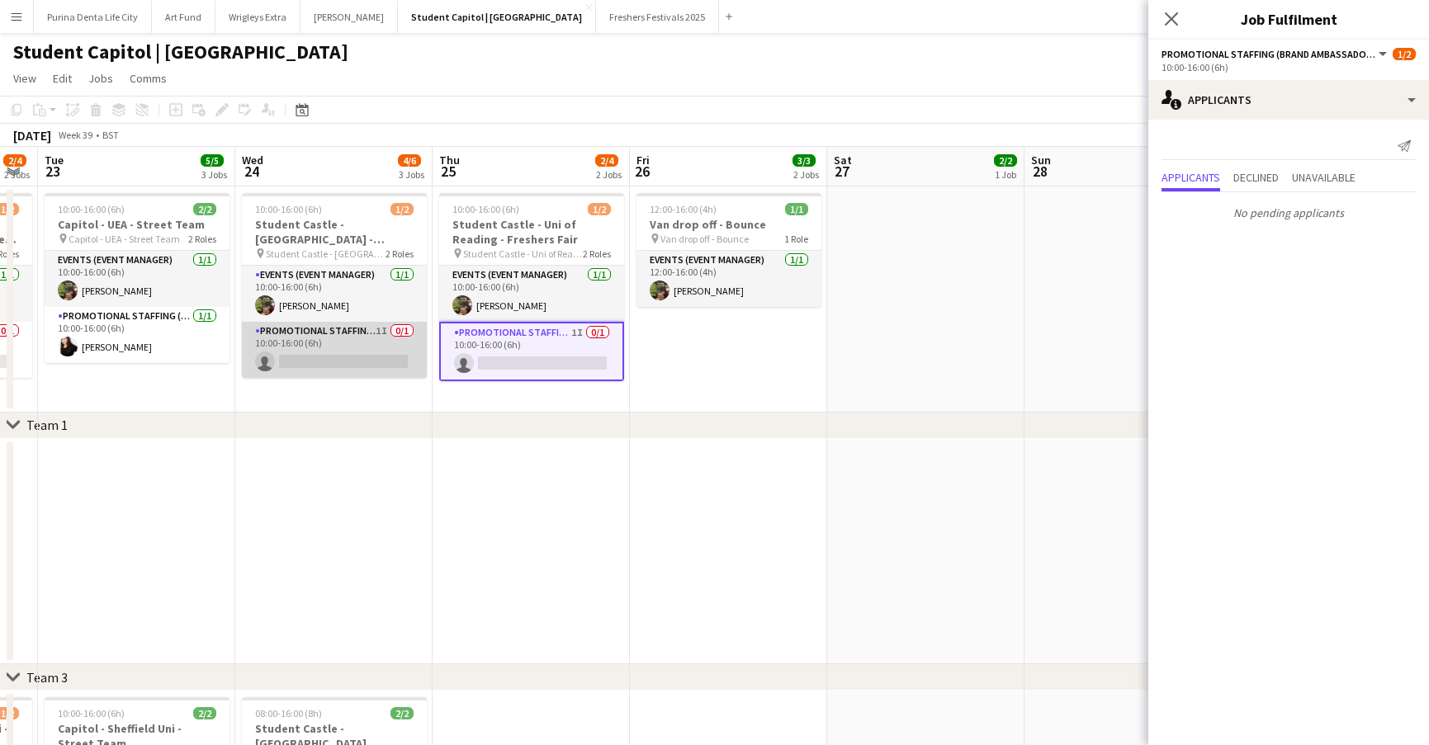
click at [350, 358] on app-card-role "Promotional Staffing (Brand Ambassadors) 1I 0/1 10:00-16:00 (6h) single-neutral…" at bounding box center [334, 350] width 185 height 56
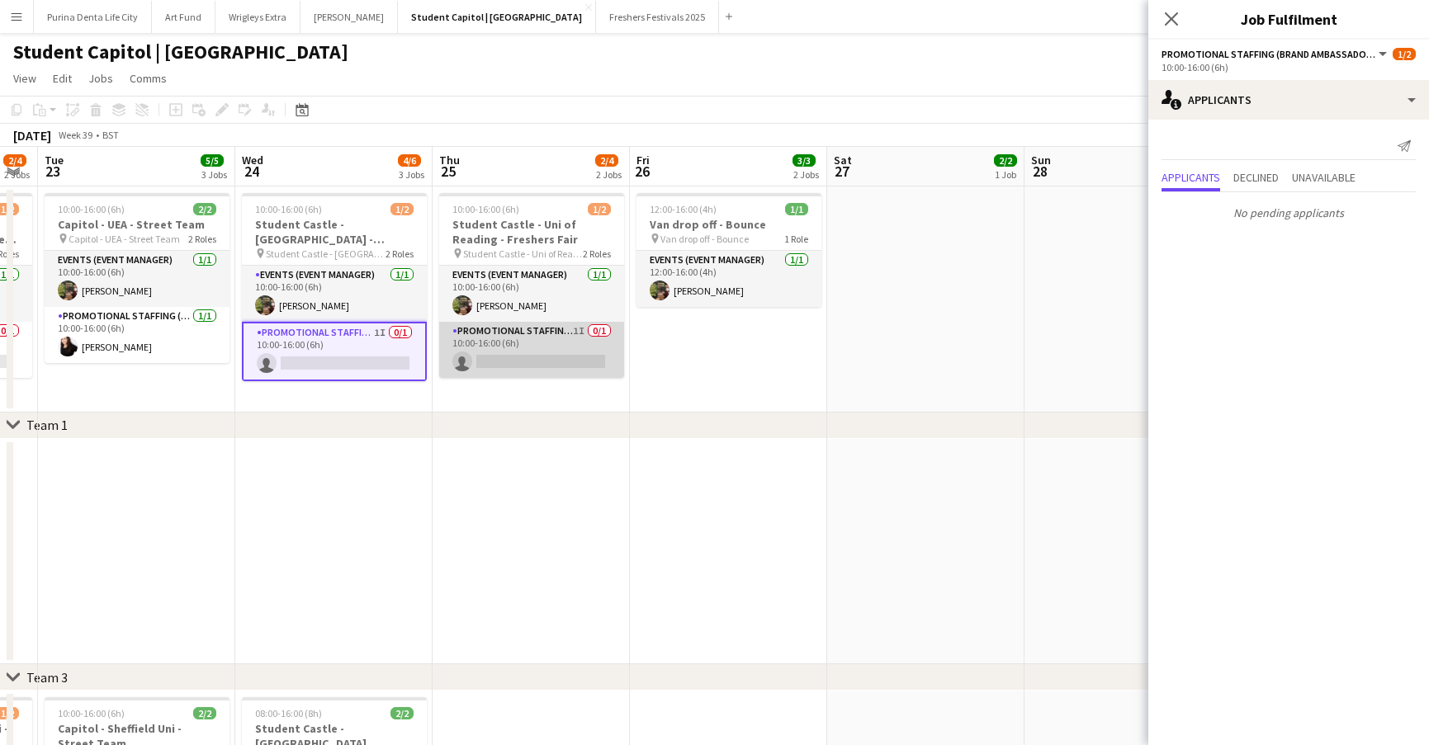
click at [560, 340] on app-card-role "Promotional Staffing (Brand Ambassadors) 1I 0/1 10:00-16:00 (6h) single-neutral…" at bounding box center [531, 350] width 185 height 56
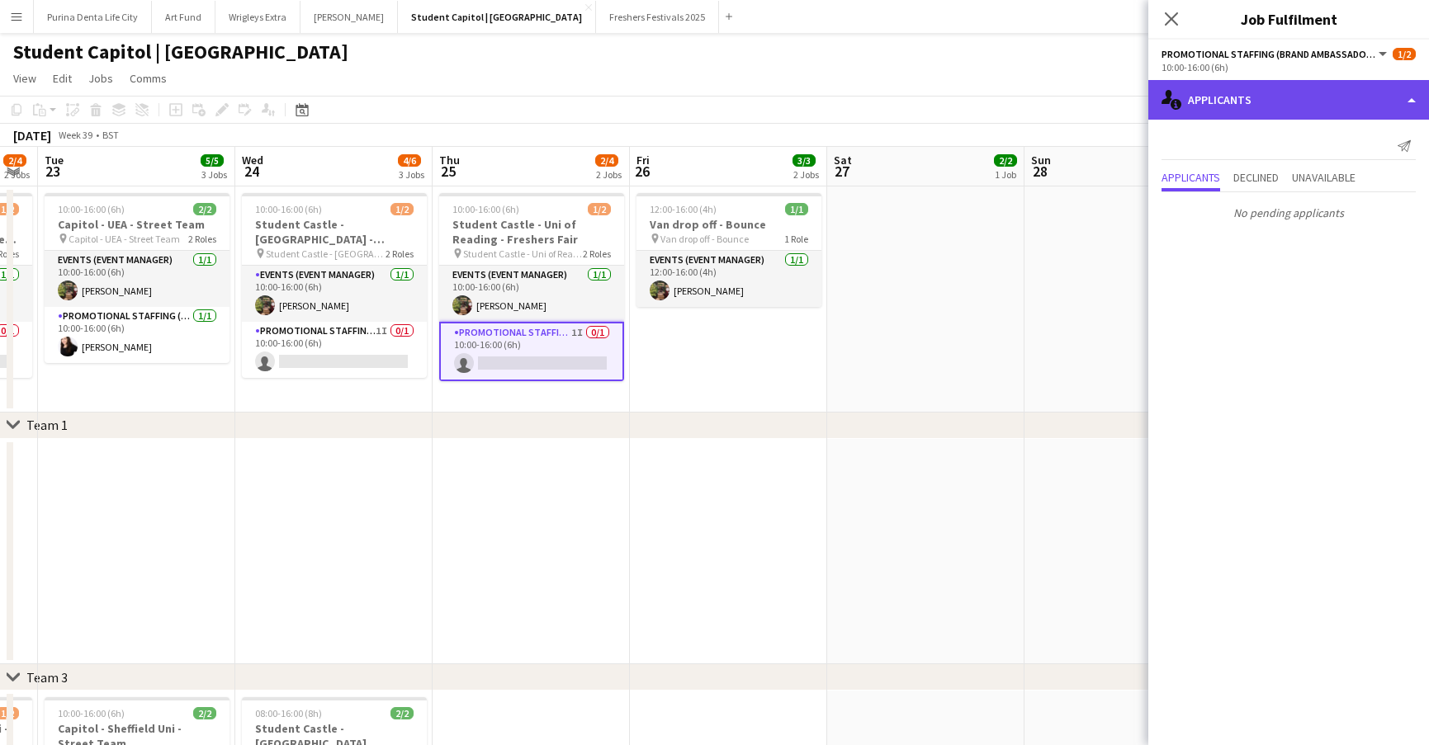
click at [1270, 109] on div "single-neutral-actions-information Applicants" at bounding box center [1288, 100] width 281 height 40
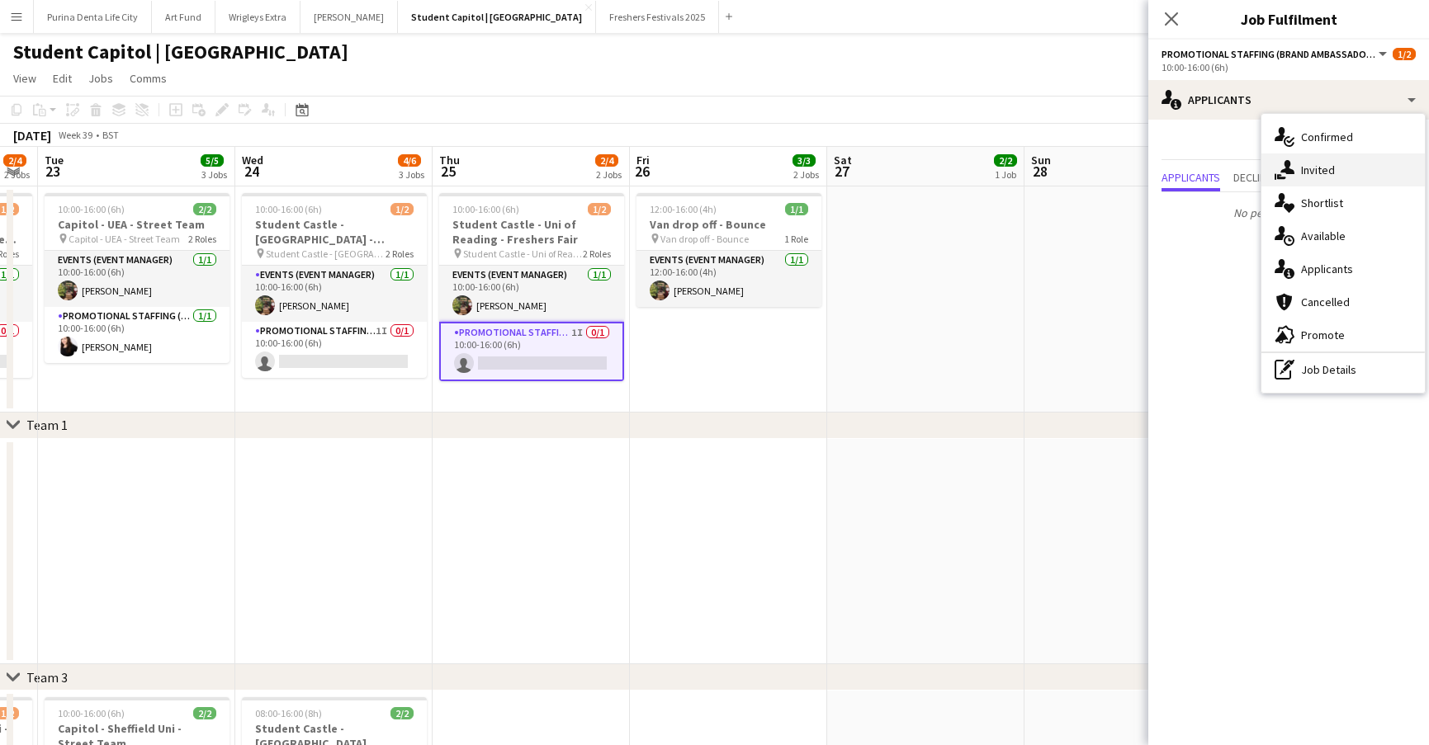
click at [1331, 168] on span "Invited" at bounding box center [1318, 170] width 34 height 15
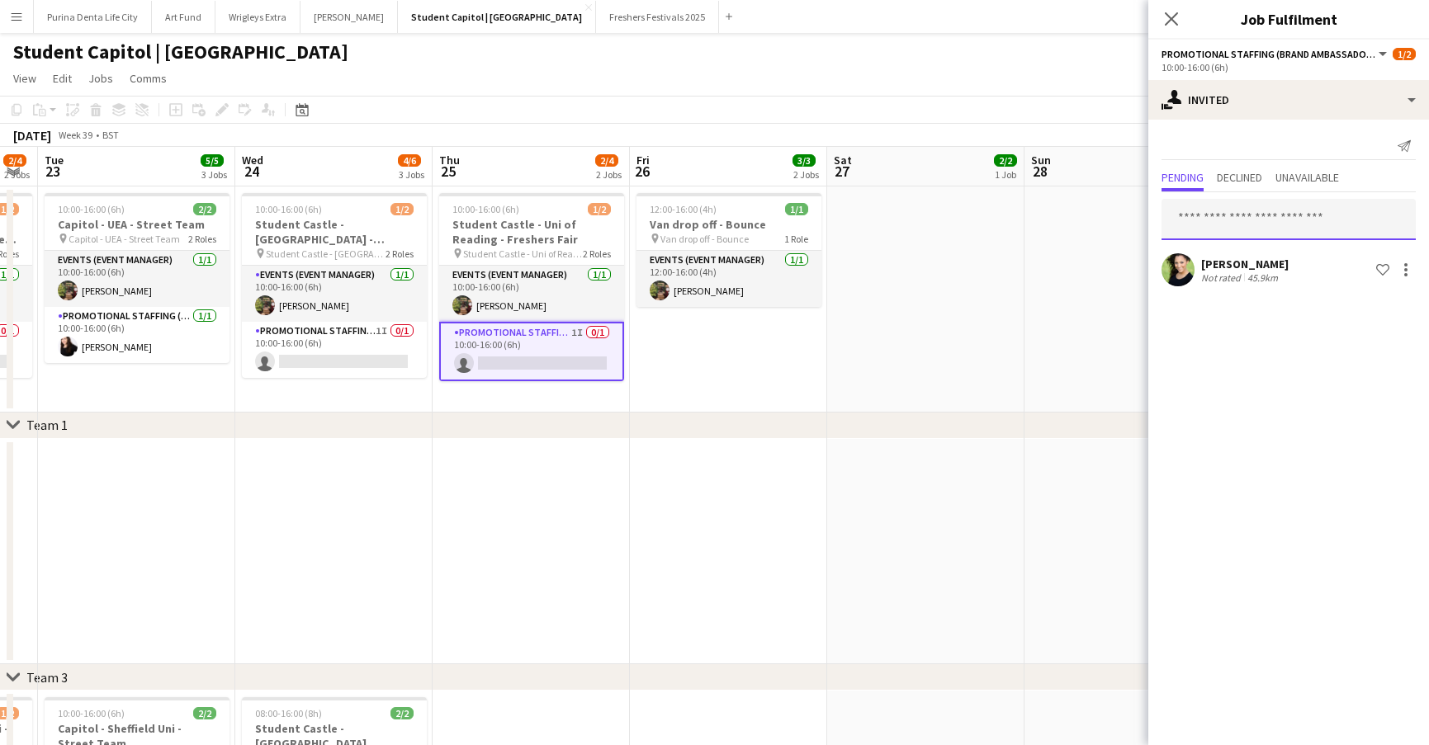
click at [1284, 214] on input "text" at bounding box center [1288, 219] width 254 height 41
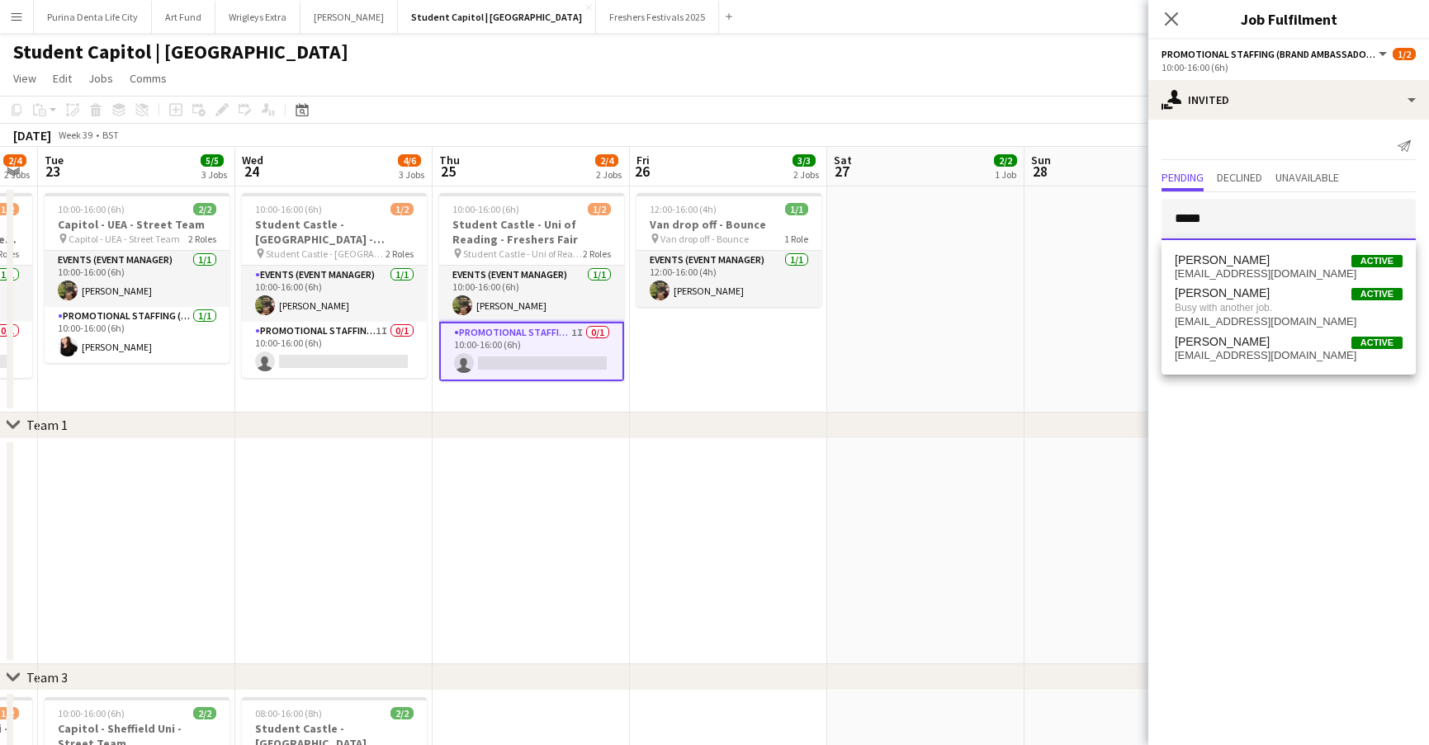
type input "*****"
drag, startPoint x: 1284, startPoint y: 214, endPoint x: 1317, endPoint y: 268, distance: 64.1
click at [1317, 268] on span "[EMAIL_ADDRESS][DOMAIN_NAME]" at bounding box center [1289, 273] width 228 height 13
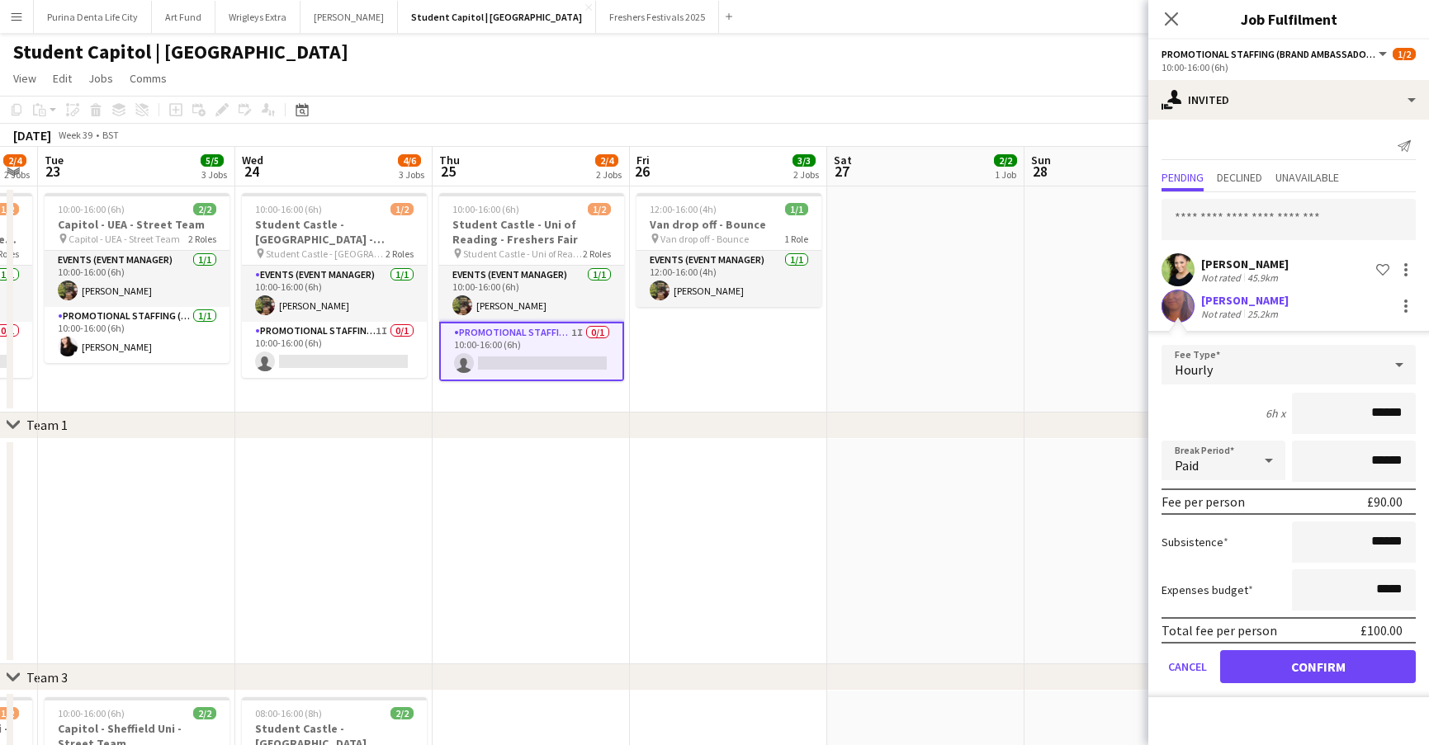
click at [1299, 664] on button "Confirm" at bounding box center [1318, 666] width 196 height 33
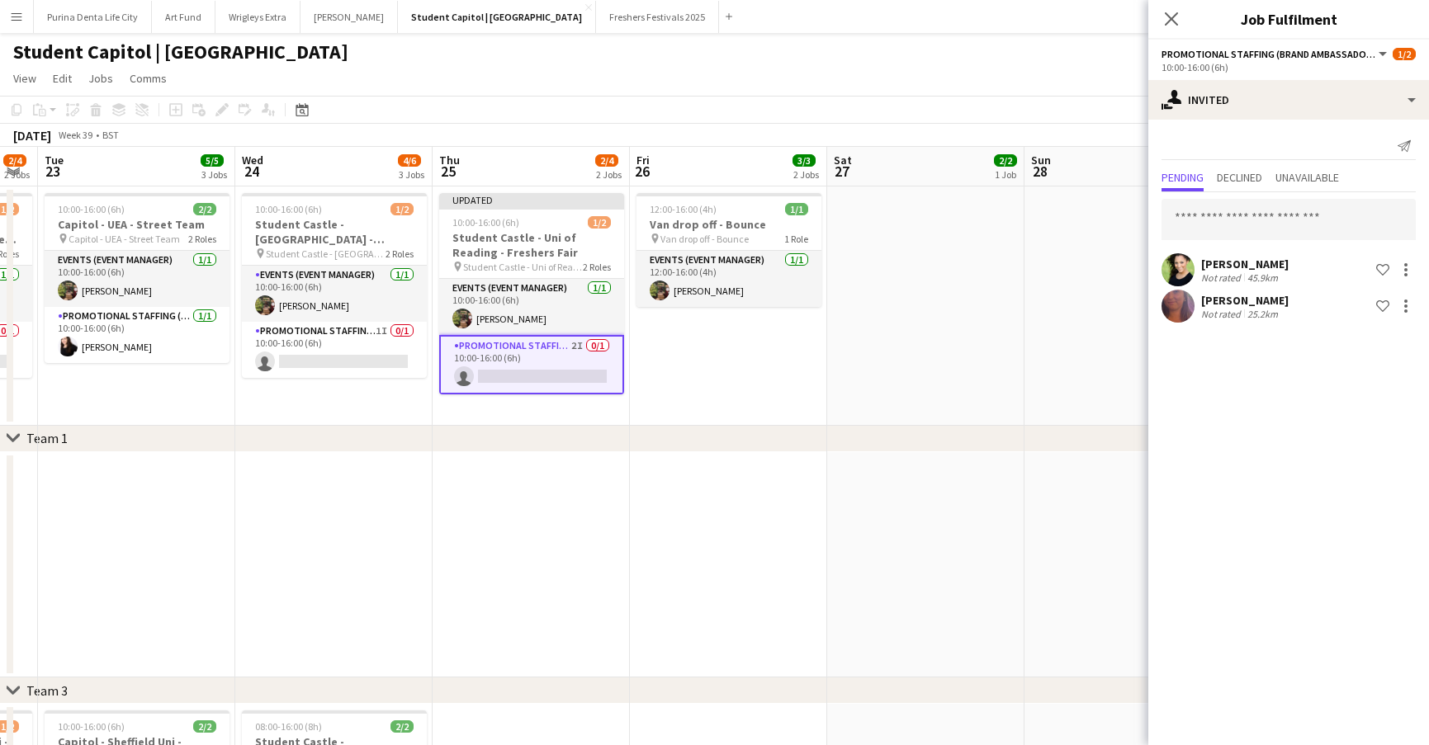
click at [979, 163] on app-board-header-date "Sat 27 2/2 1 Job" at bounding box center [925, 167] width 197 height 40
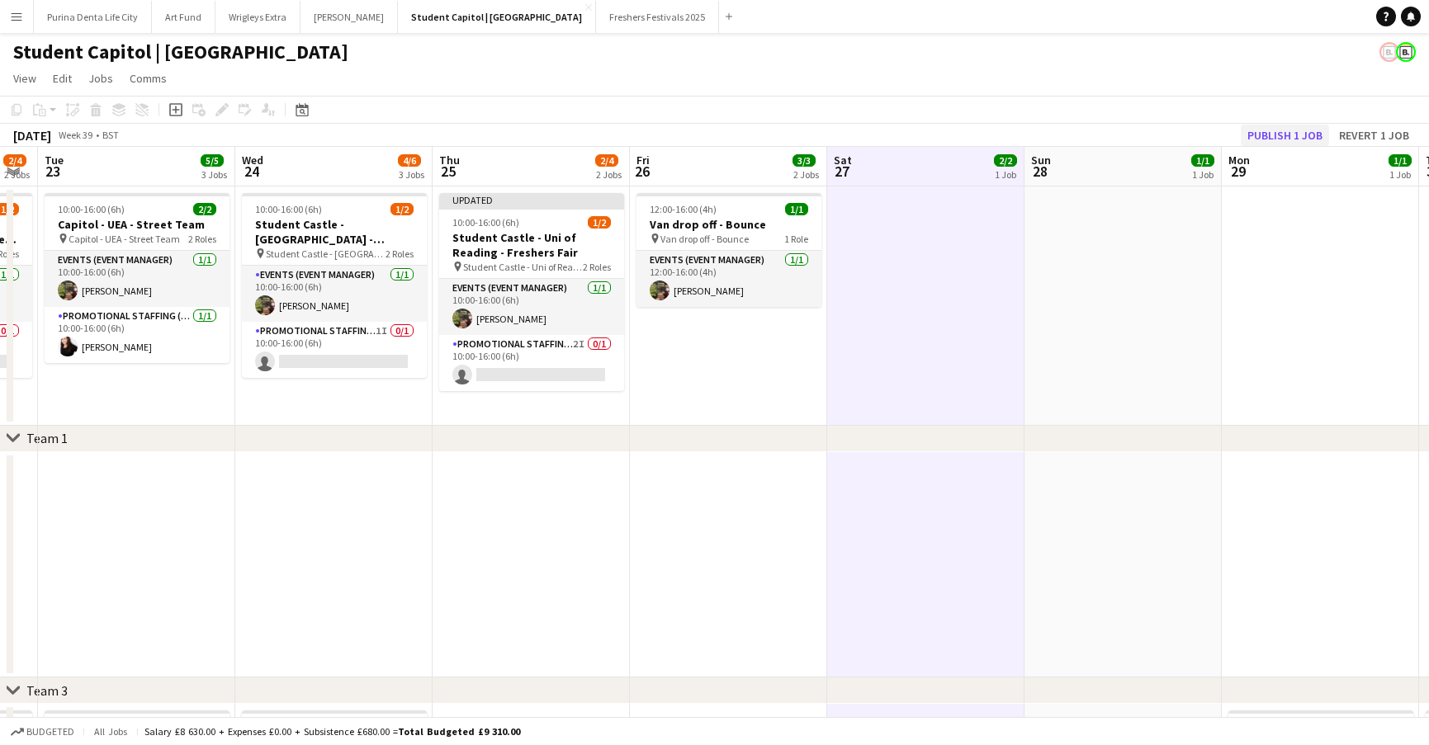
click at [1257, 130] on button "Publish 1 job" at bounding box center [1285, 135] width 88 height 21
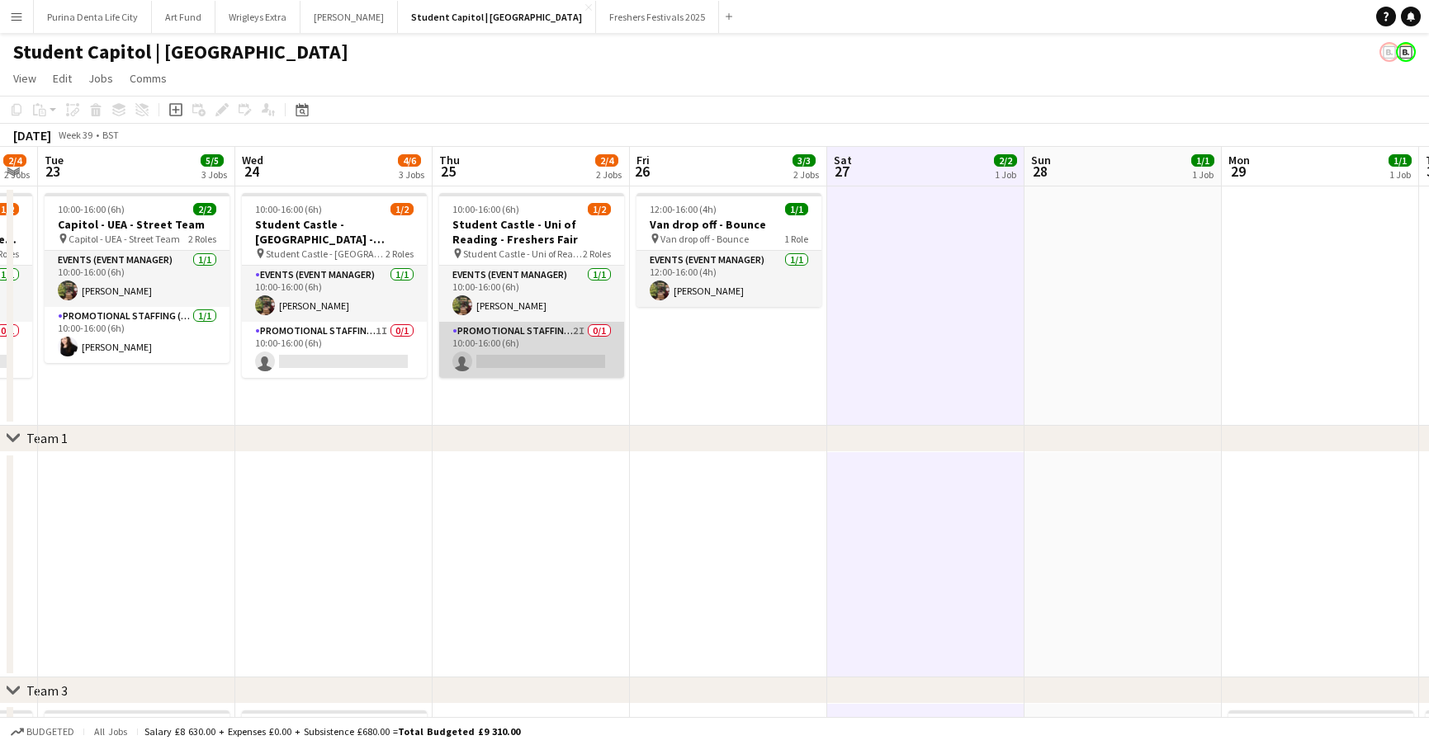
click at [539, 329] on app-card-role "Promotional Staffing (Brand Ambassadors) 2I 0/1 10:00-16:00 (6h) single-neutral…" at bounding box center [531, 350] width 185 height 56
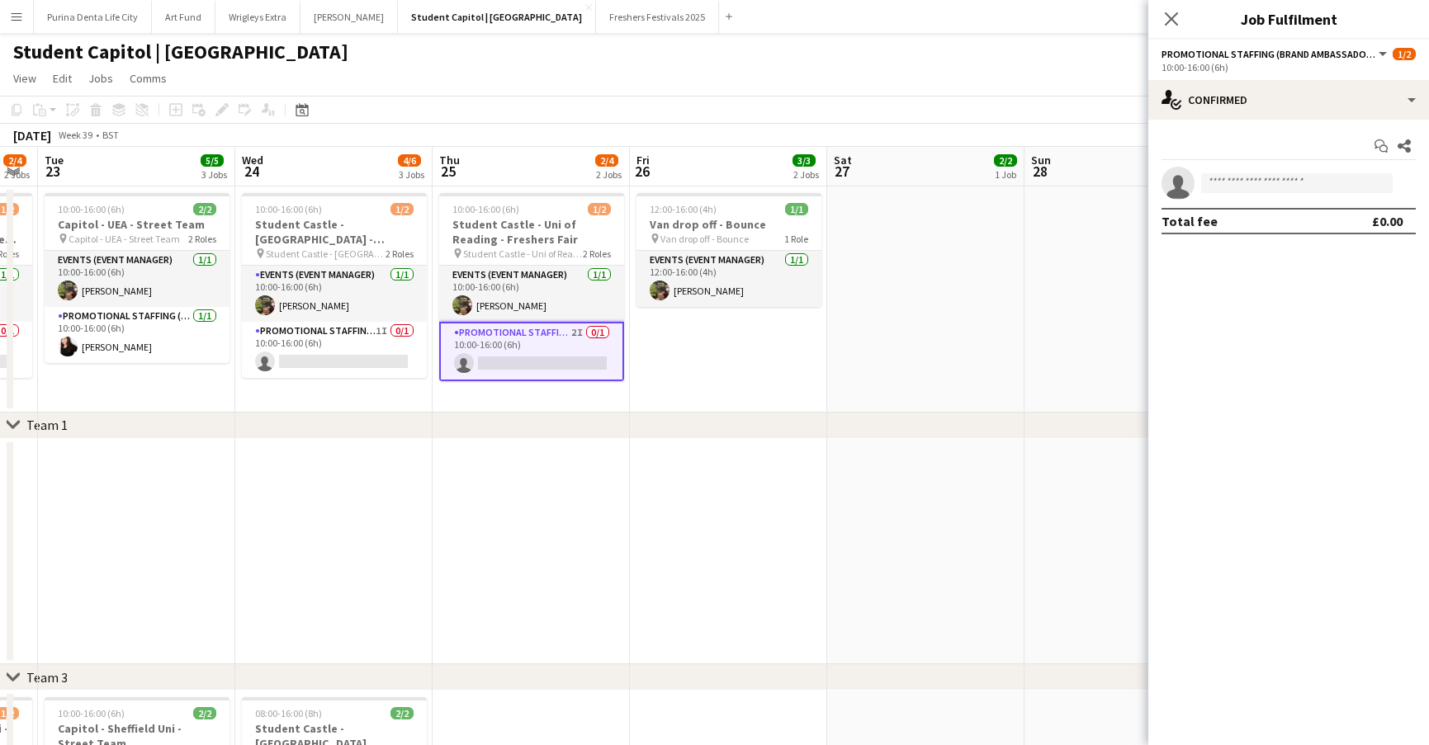
click at [1309, 122] on div "Start chat Share single-neutral-actions Total fee £0.00" at bounding box center [1288, 184] width 281 height 128
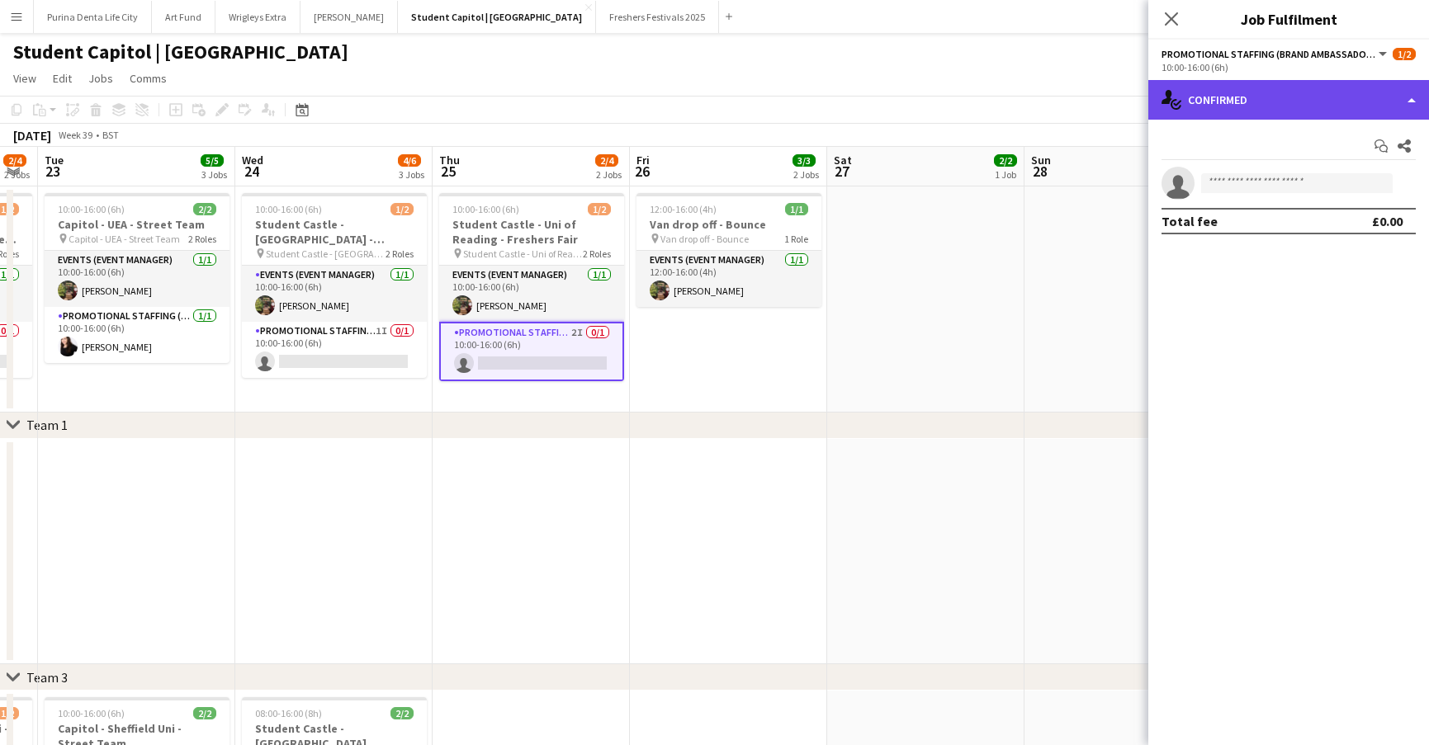
click at [1294, 101] on div "single-neutral-actions-check-2 Confirmed" at bounding box center [1288, 100] width 281 height 40
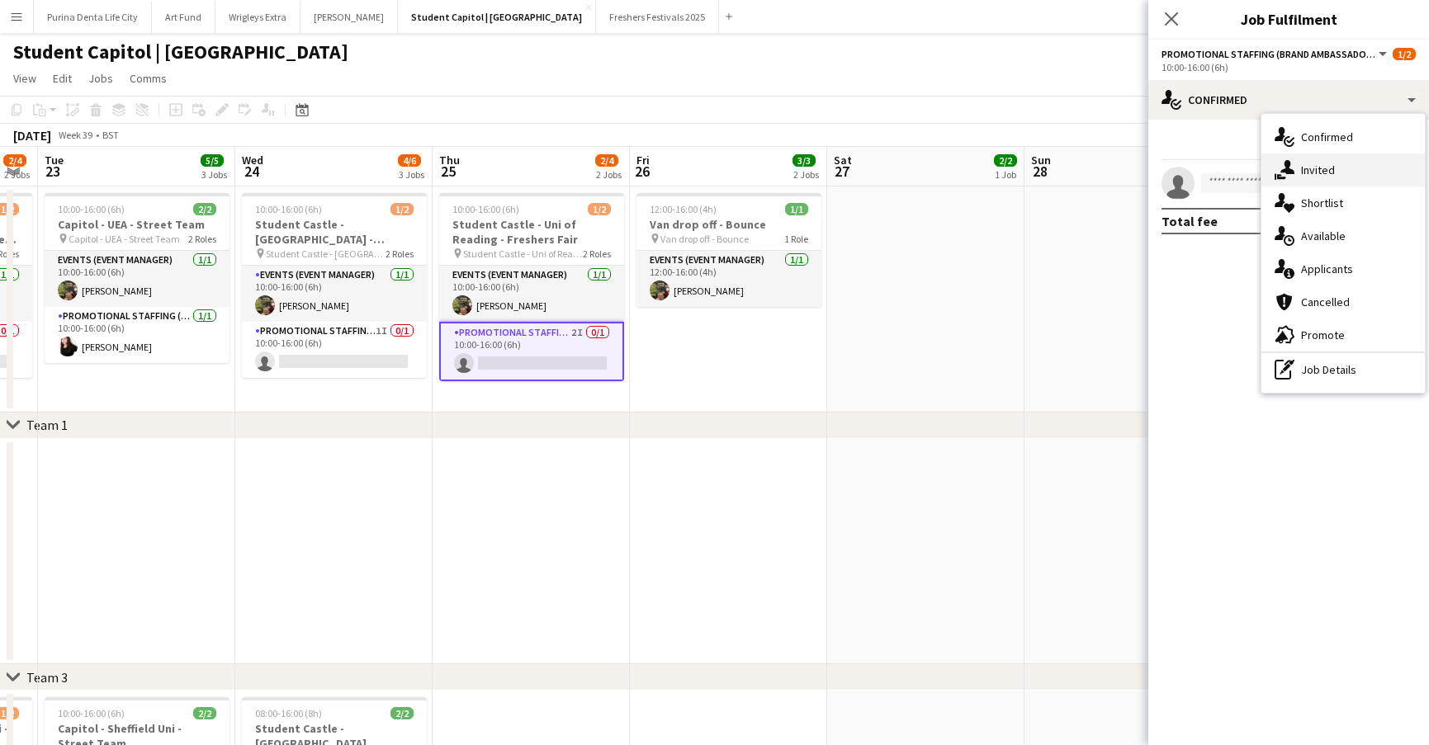
click at [1316, 171] on span "Invited" at bounding box center [1318, 170] width 34 height 15
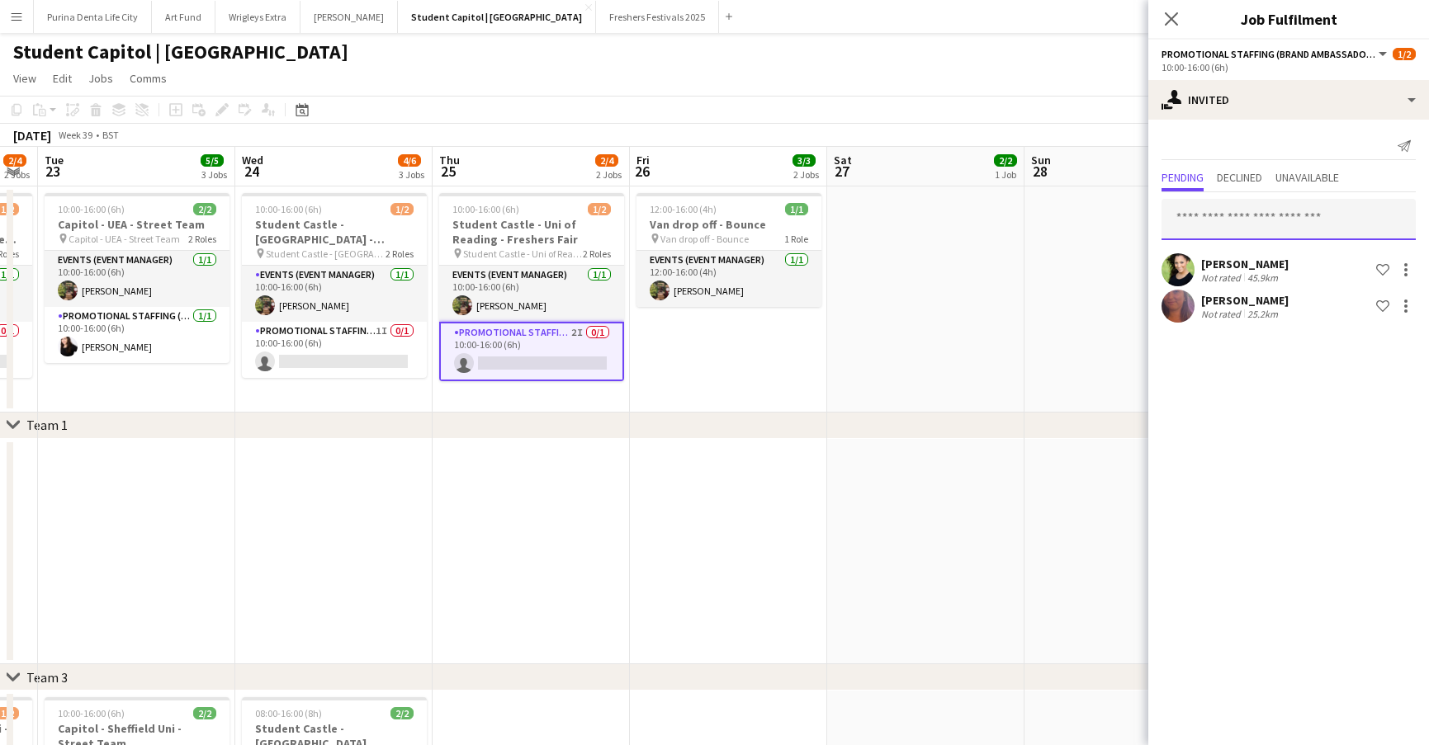
click at [1255, 208] on input "text" at bounding box center [1288, 219] width 254 height 41
type input "*"
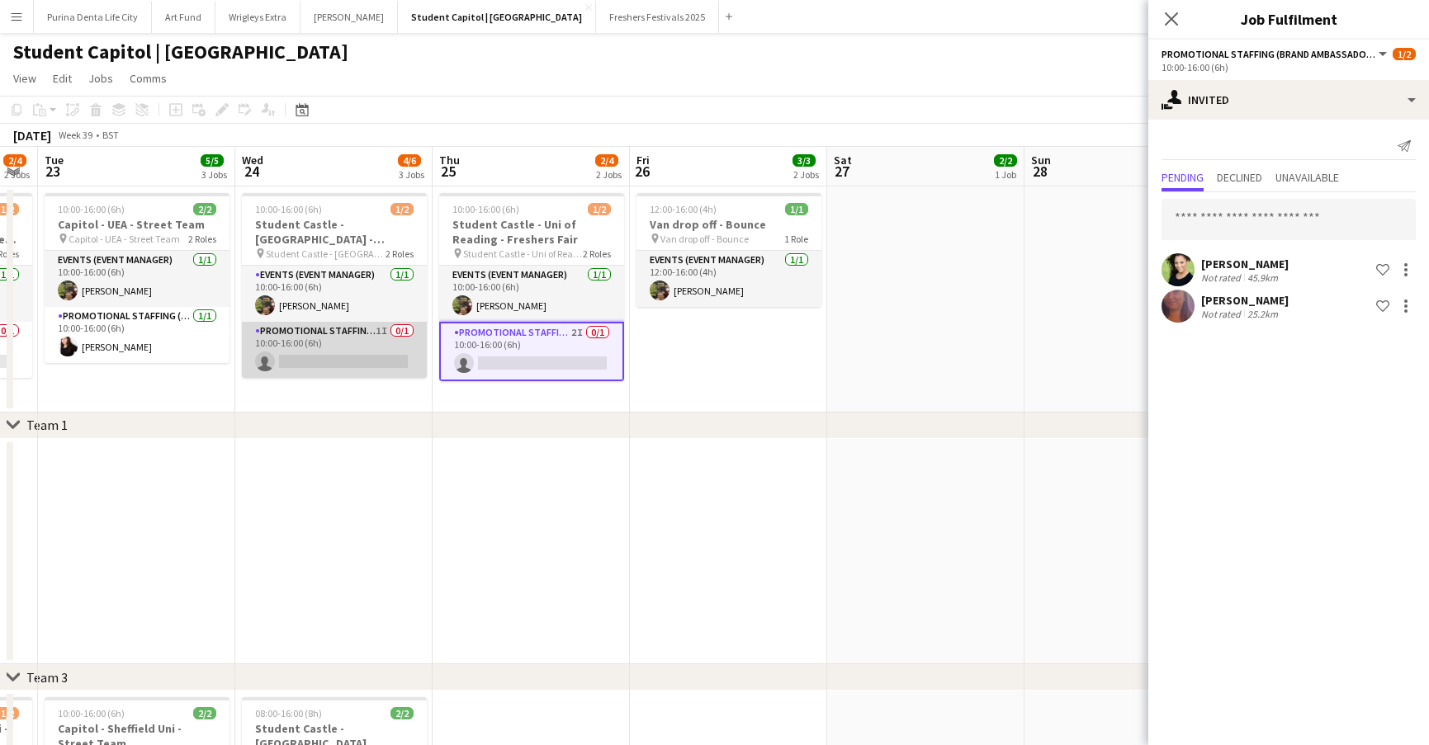
click at [330, 338] on app-card-role "Promotional Staffing (Brand Ambassadors) 1I 0/1 10:00-16:00 (6h) single-neutral…" at bounding box center [334, 350] width 185 height 56
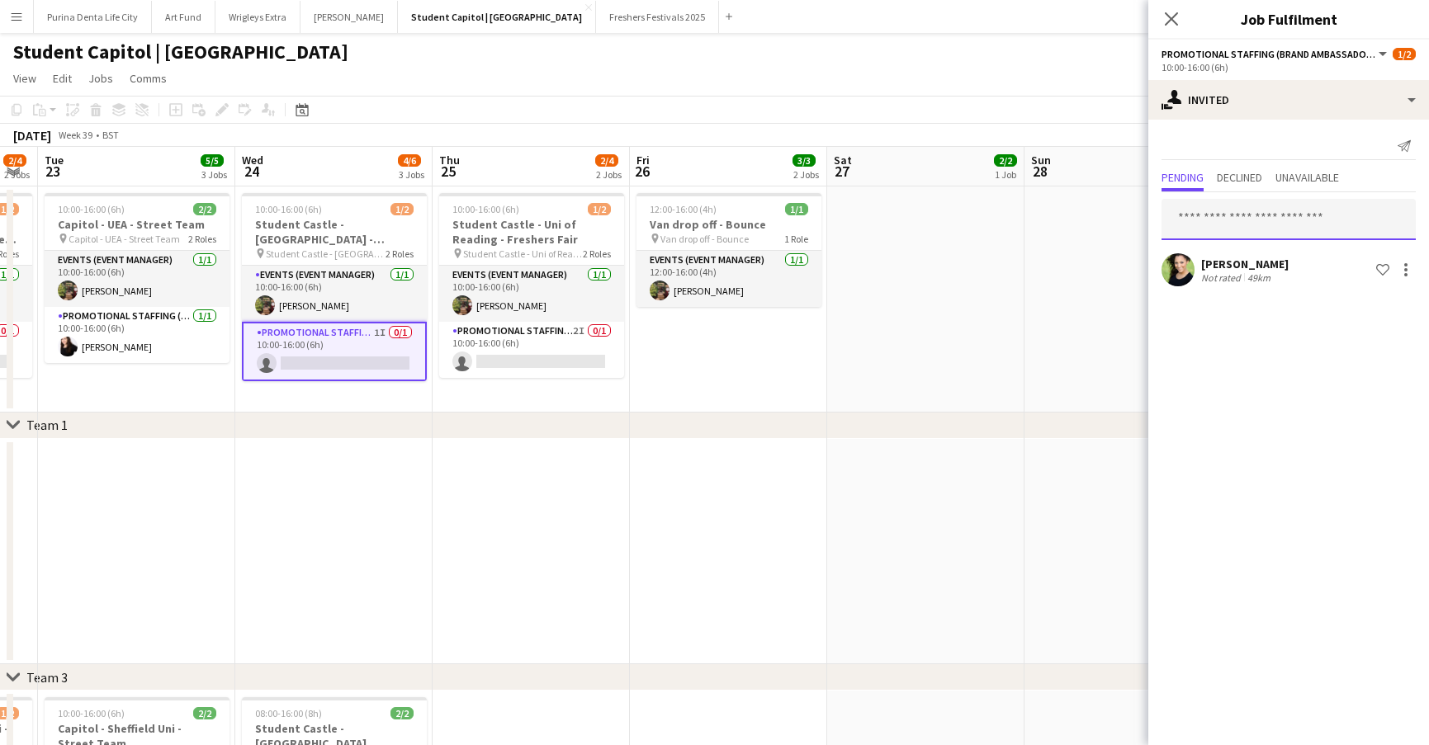
click at [1222, 225] on input "text" at bounding box center [1288, 219] width 254 height 41
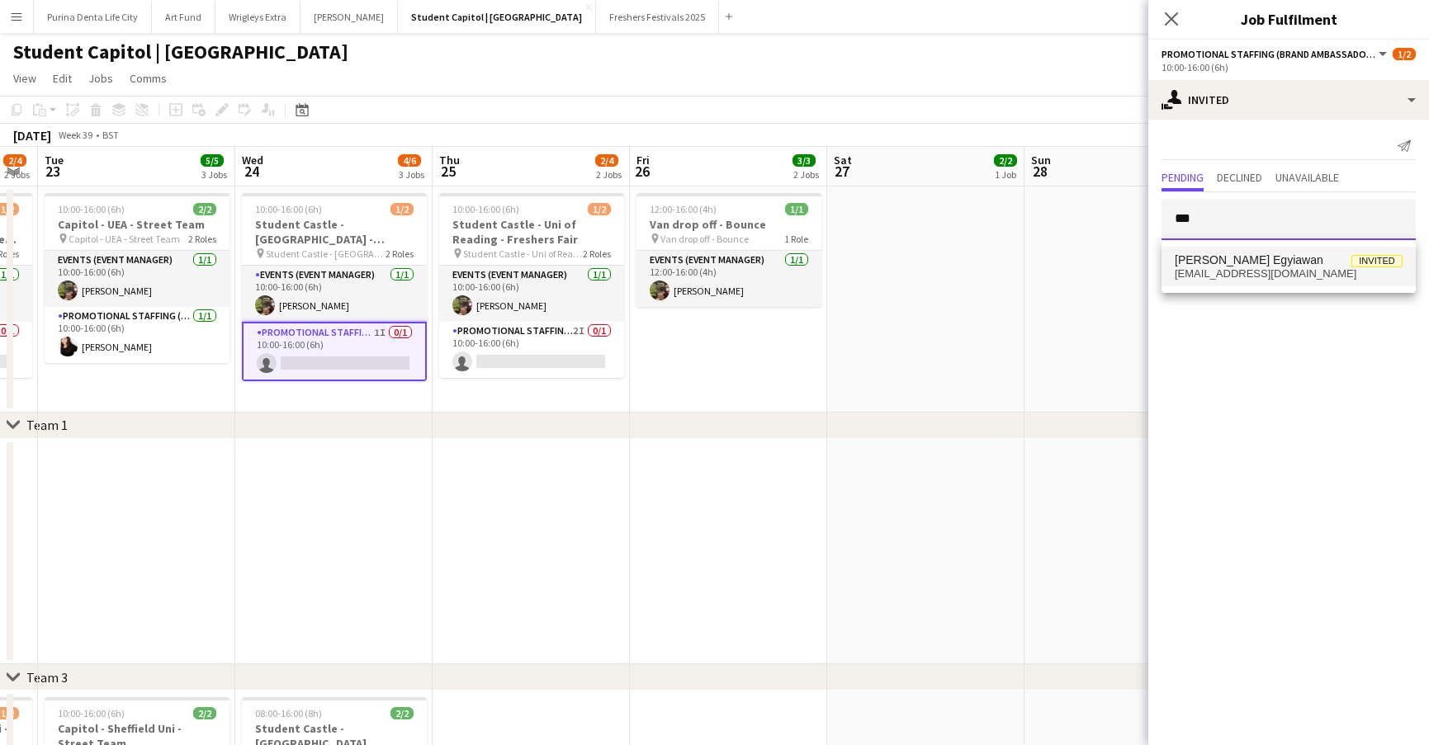
type input "***"
click at [1227, 258] on span "[PERSON_NAME] Egyiawan" at bounding box center [1249, 260] width 149 height 14
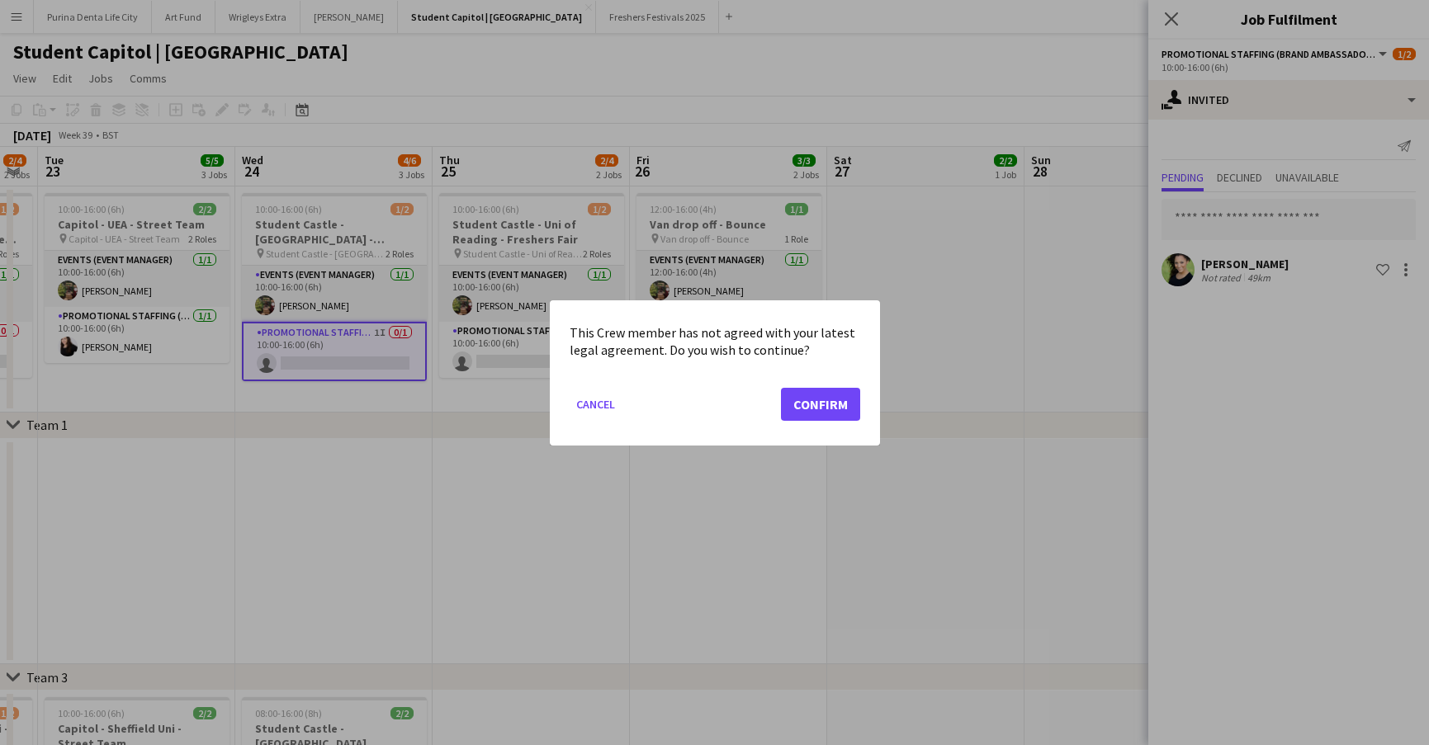
click at [830, 392] on button "Confirm" at bounding box center [820, 403] width 79 height 33
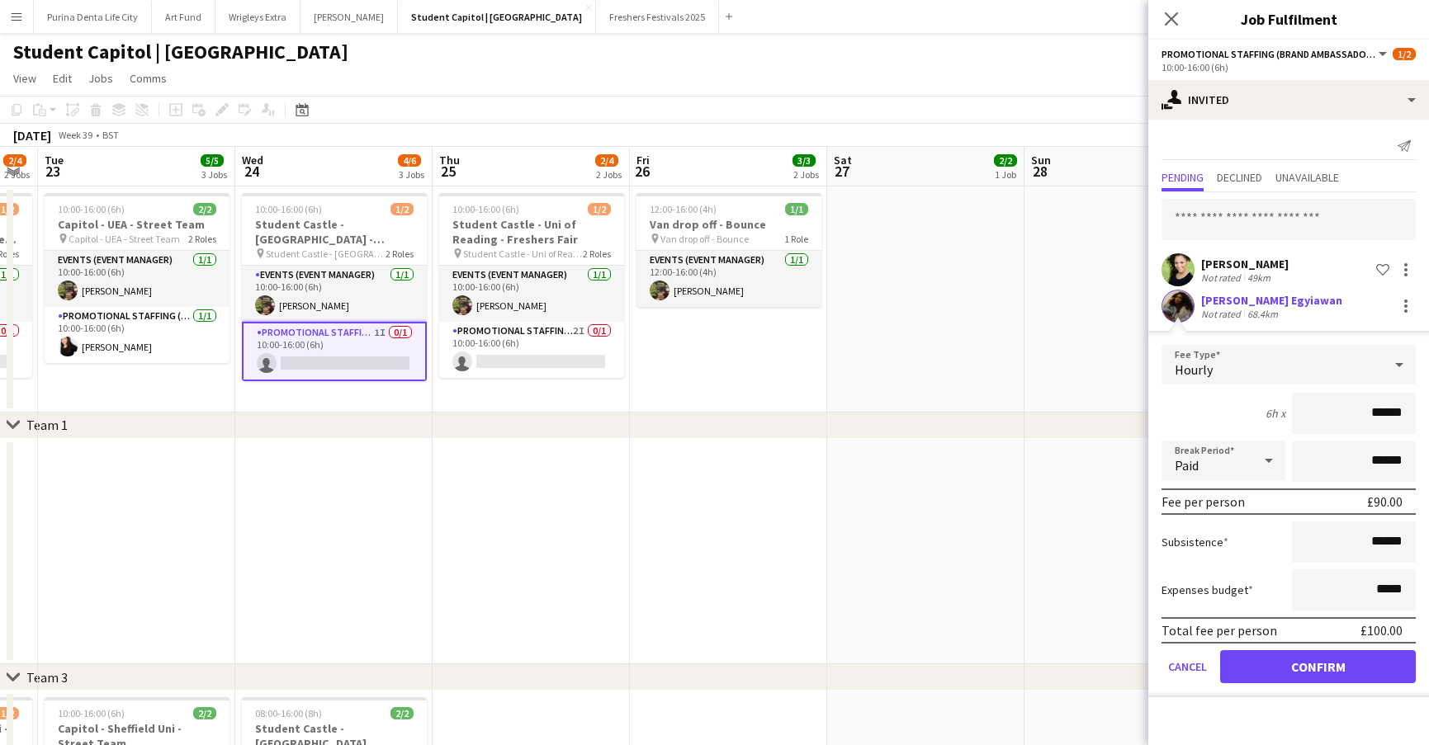
click at [1322, 674] on button "Confirm" at bounding box center [1318, 666] width 196 height 33
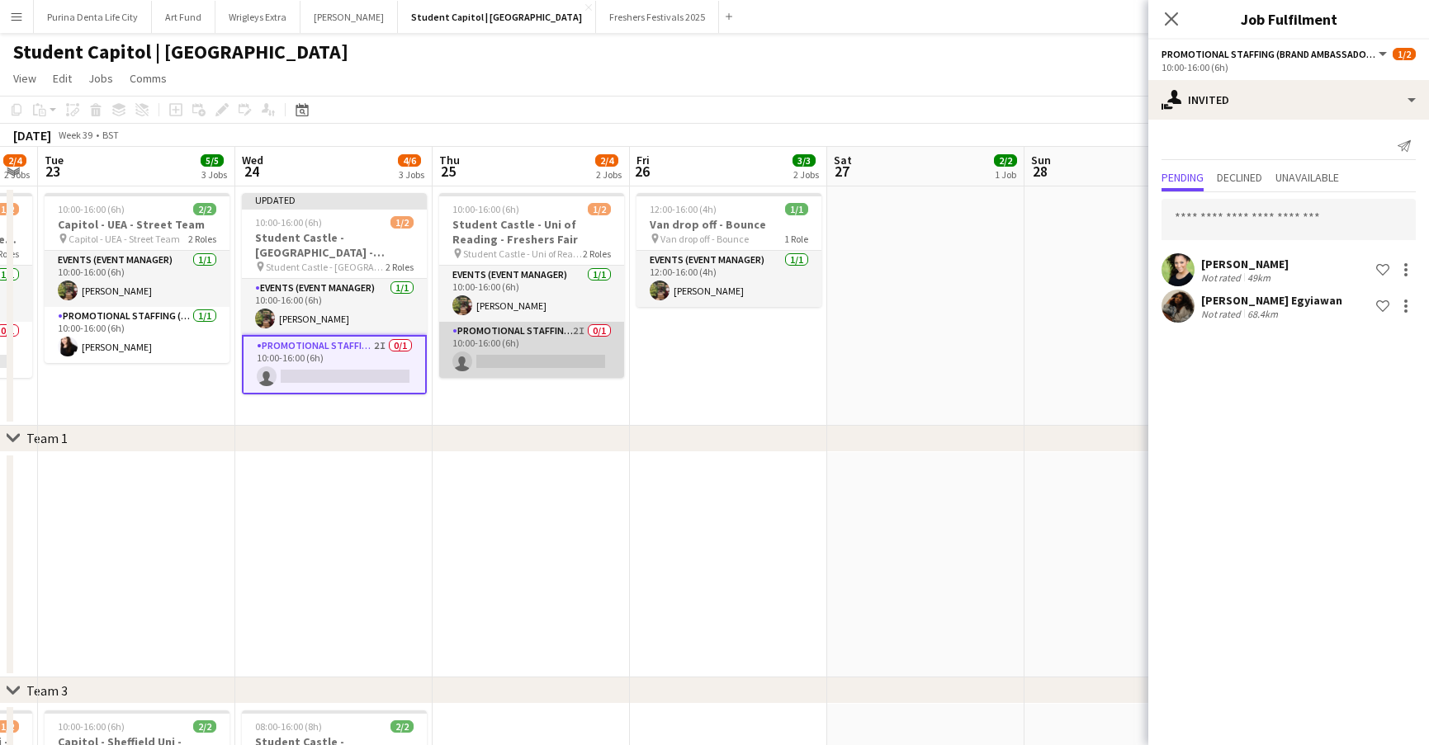
click at [559, 347] on app-card-role "Promotional Staffing (Brand Ambassadors) 2I 0/1 10:00-16:00 (6h) single-neutral…" at bounding box center [531, 350] width 185 height 56
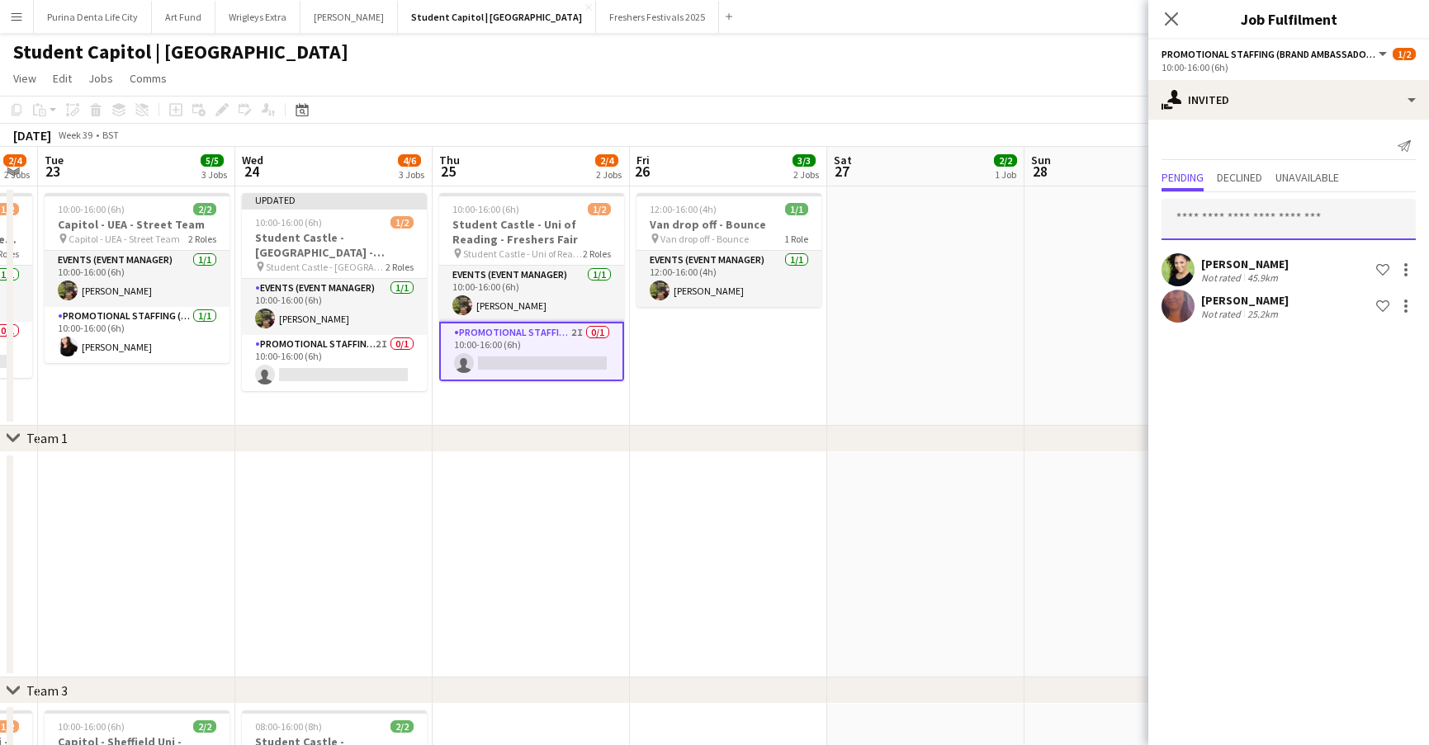
click at [1280, 207] on input "text" at bounding box center [1288, 219] width 254 height 41
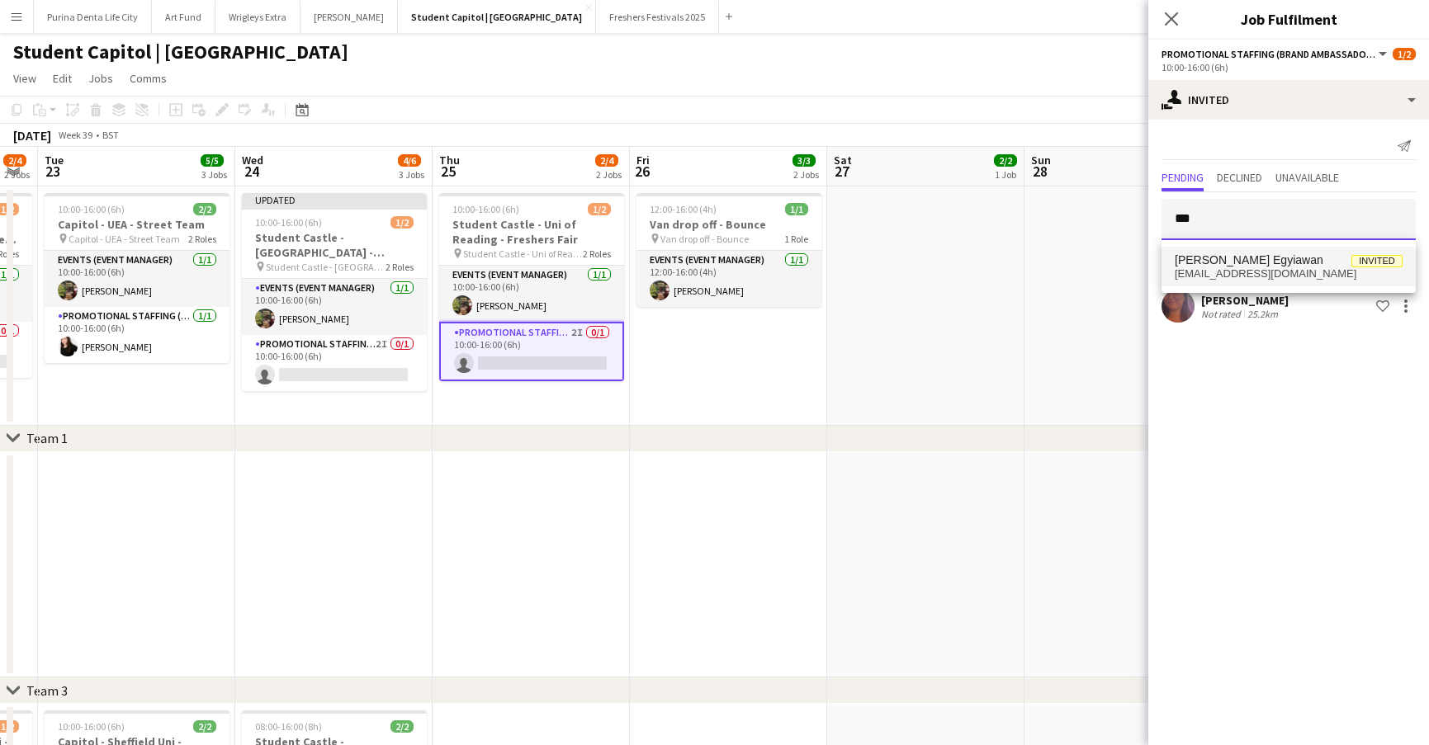
type input "***"
click at [1307, 268] on span "[EMAIL_ADDRESS][DOMAIN_NAME]" at bounding box center [1289, 273] width 228 height 13
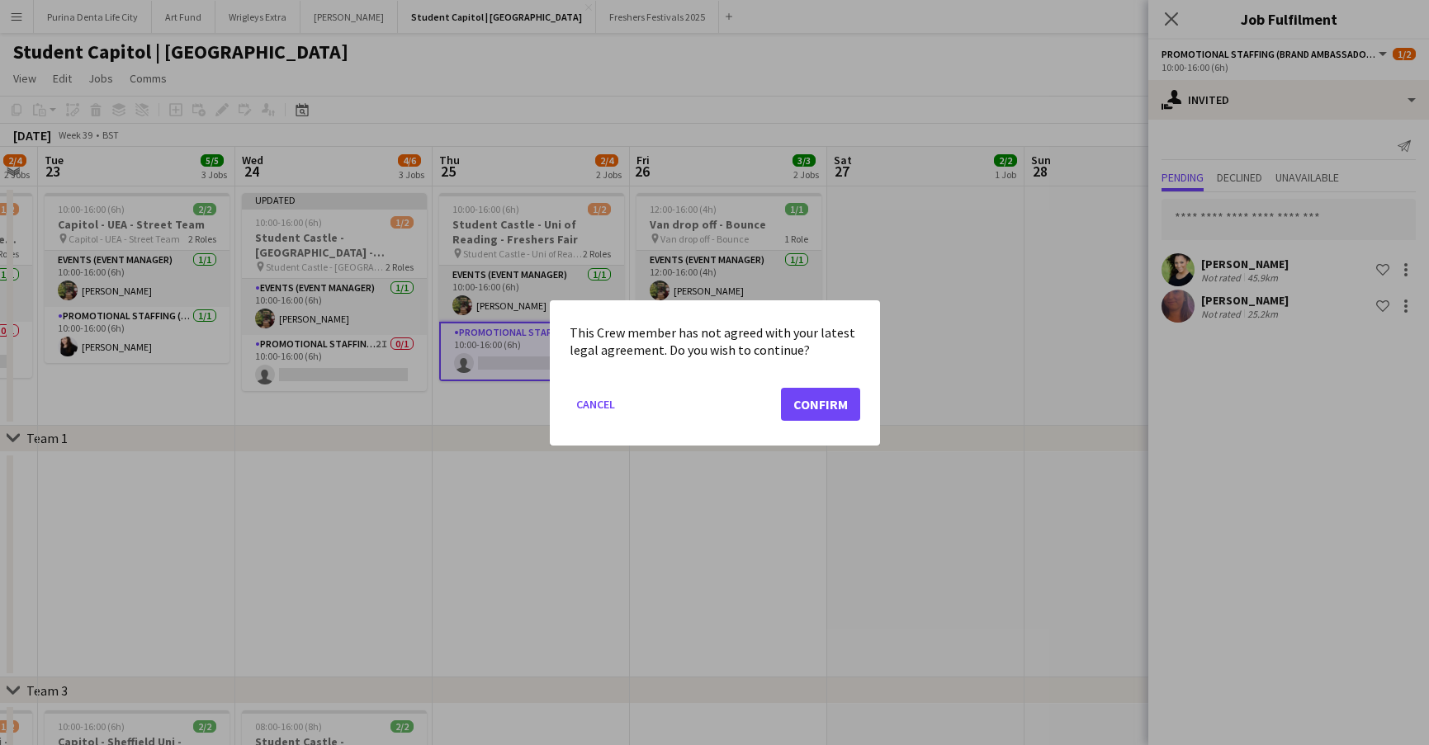
click at [828, 388] on button "Confirm" at bounding box center [820, 403] width 79 height 33
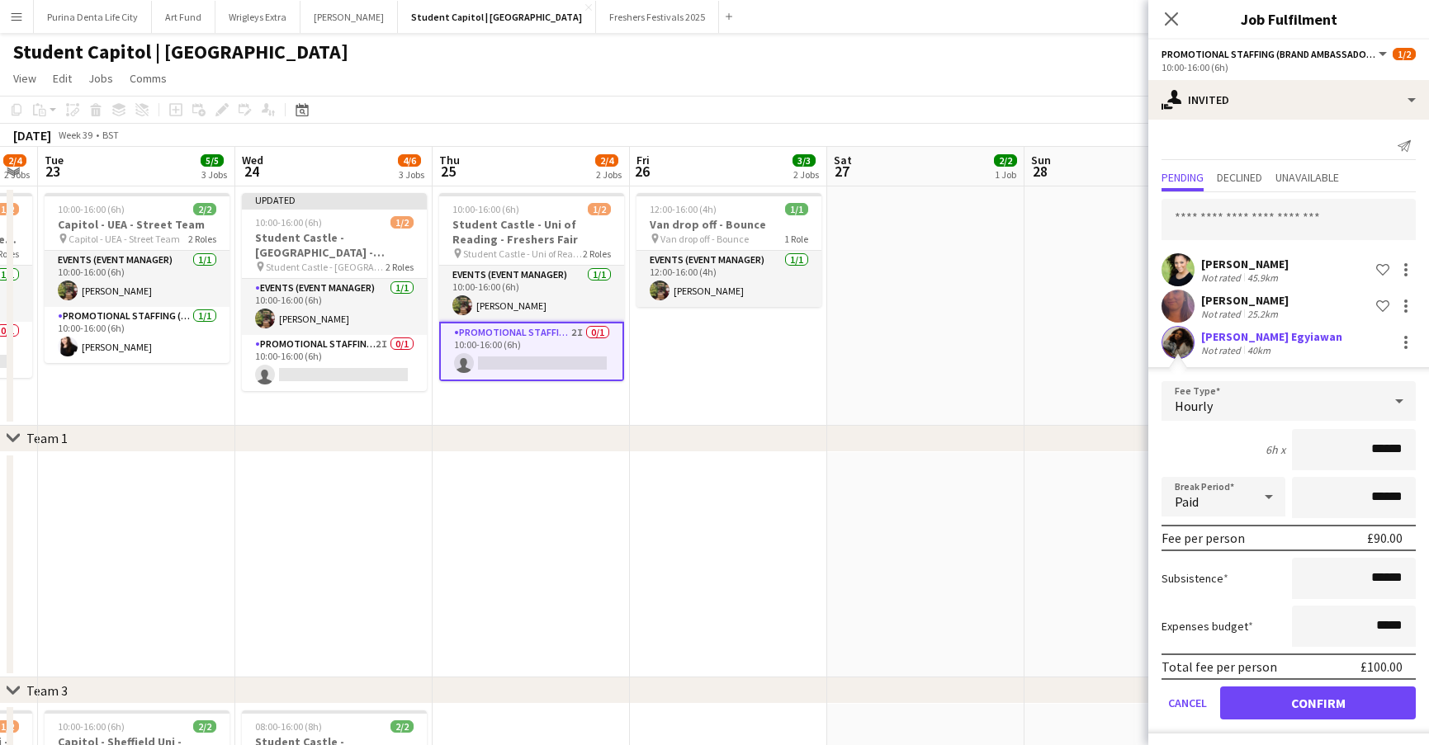
click at [1316, 722] on form "Fee Type Hourly 6h x ****** Break Period Paid ****** Fee per person £90.00 Subs…" at bounding box center [1288, 557] width 281 height 352
click at [1307, 713] on button "Confirm" at bounding box center [1318, 703] width 196 height 33
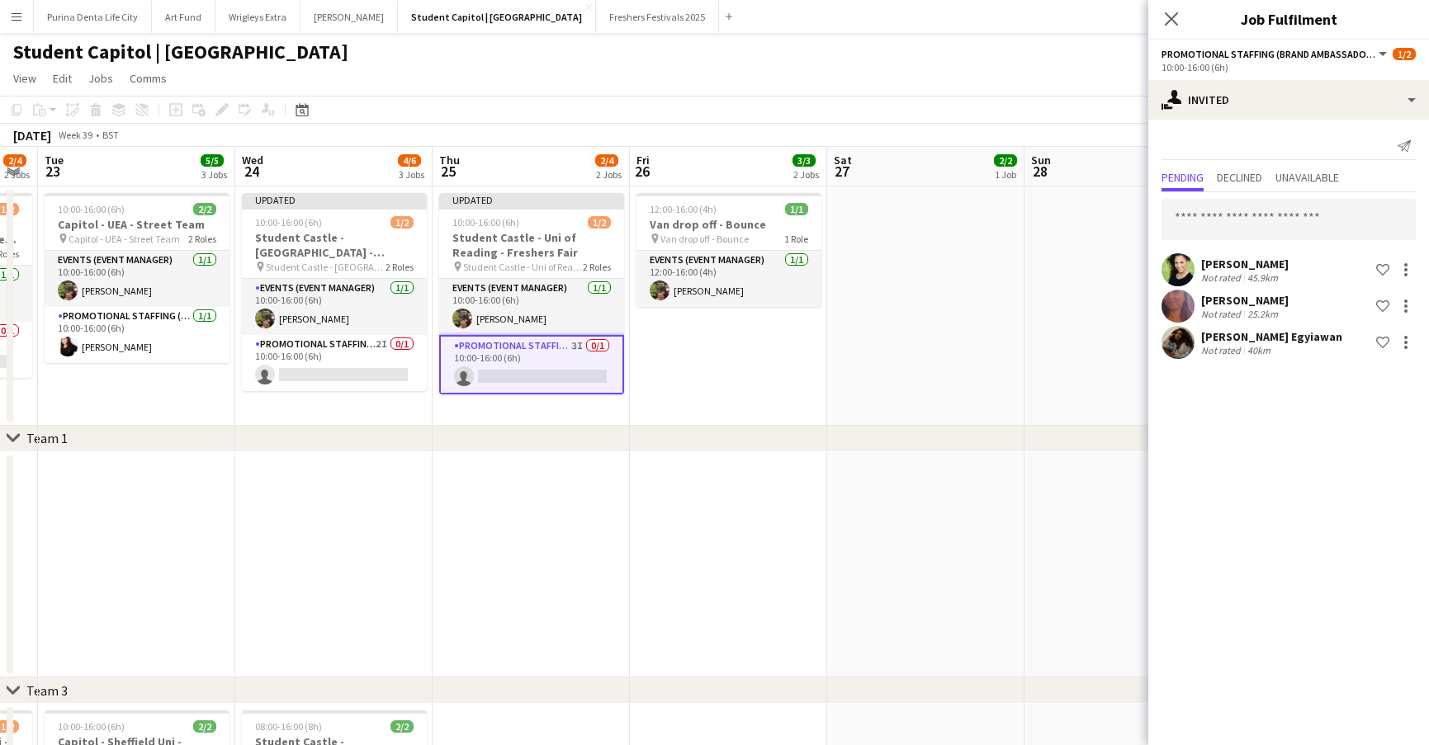
click at [973, 254] on app-date-cell at bounding box center [925, 306] width 197 height 239
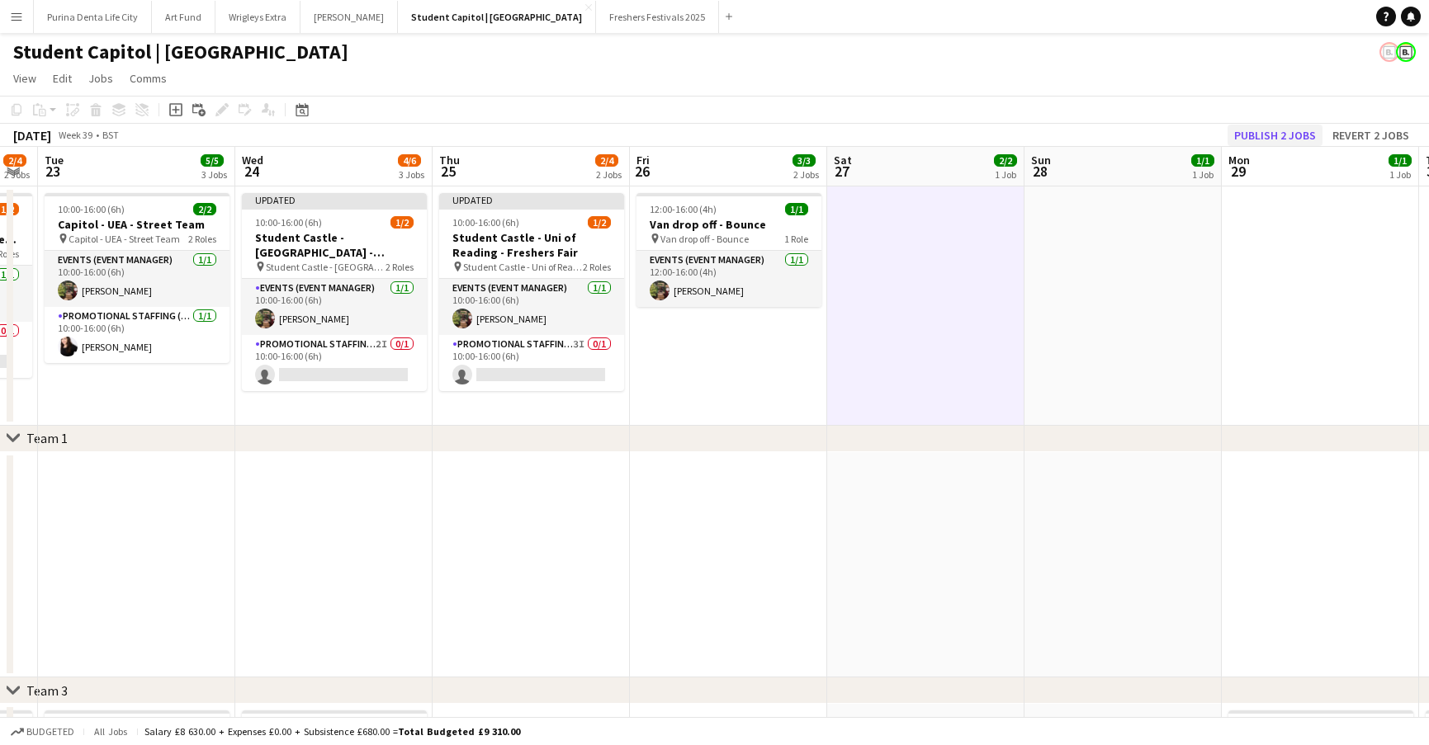
click at [1270, 128] on button "Publish 2 jobs" at bounding box center [1274, 135] width 95 height 21
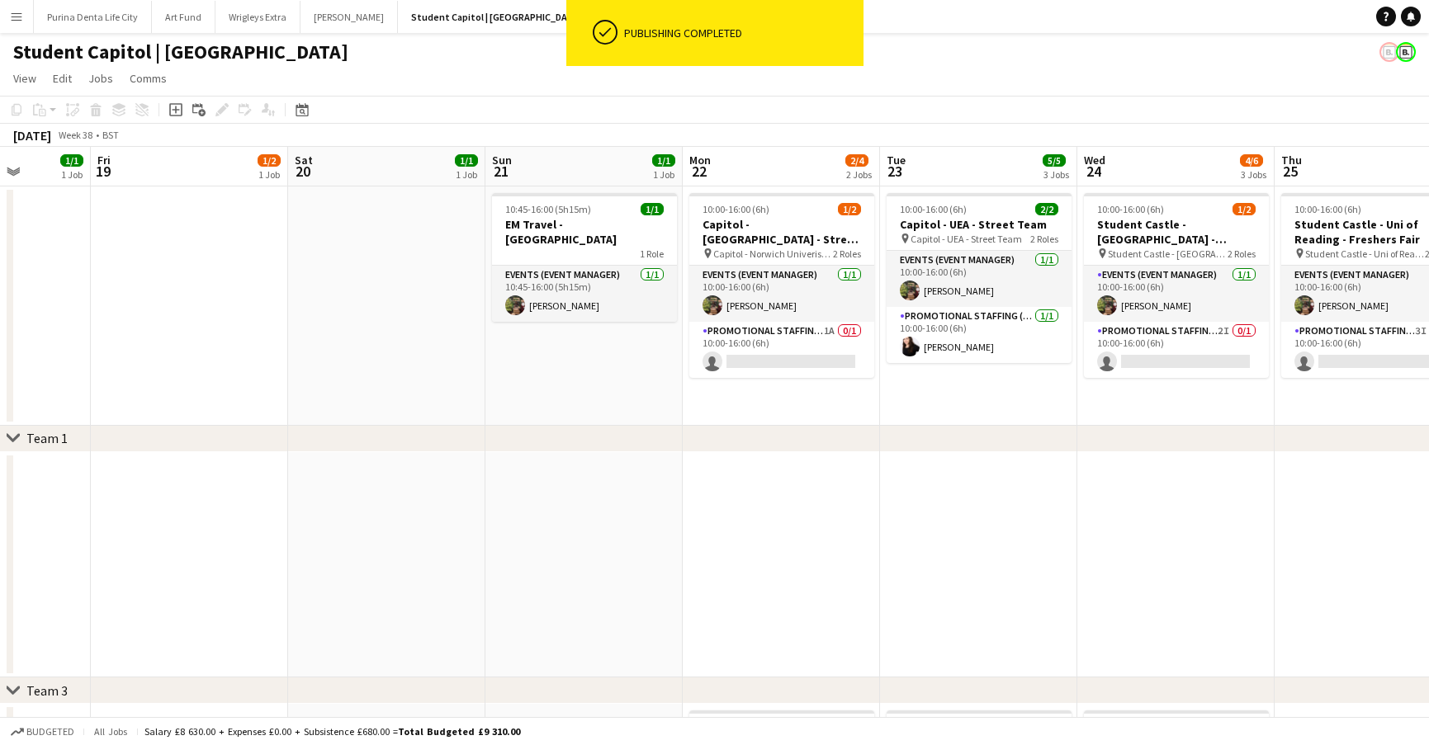
scroll to position [0, 491]
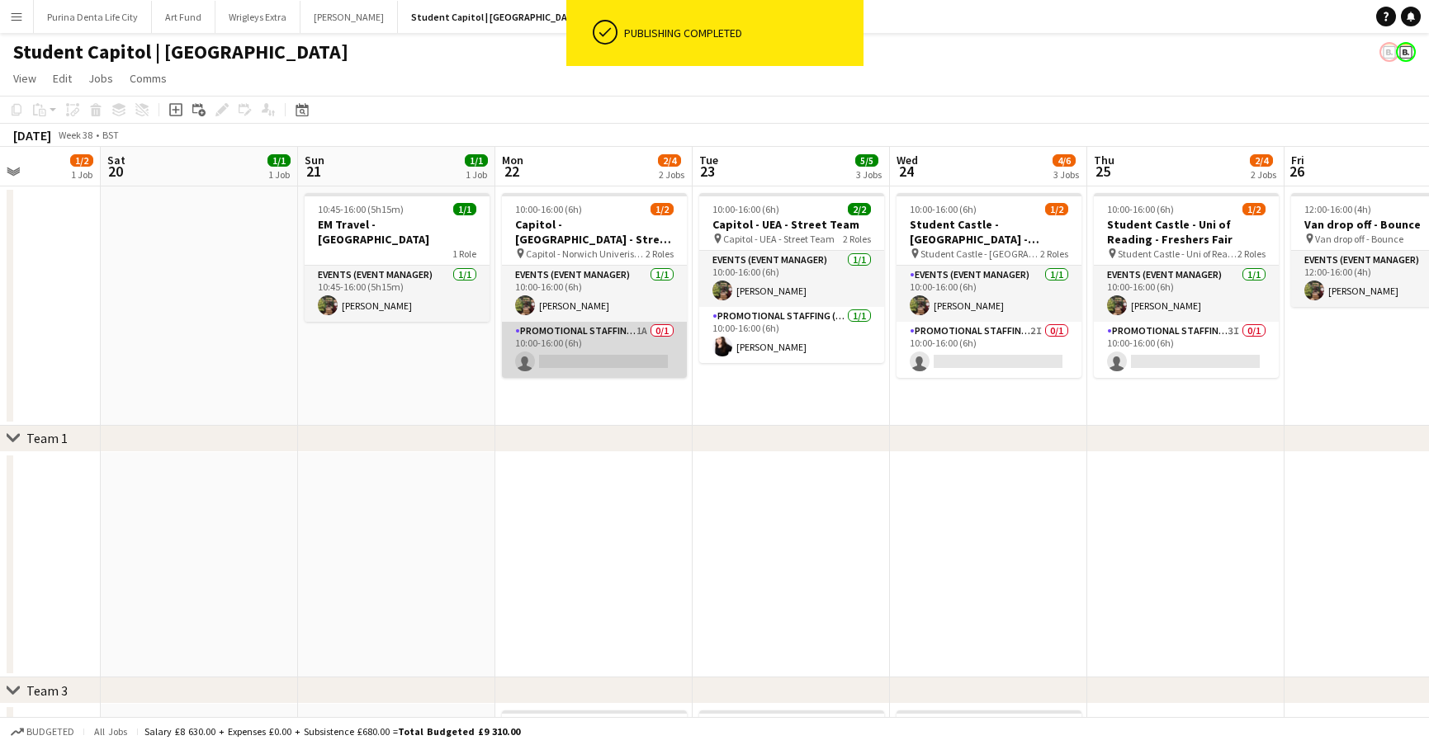
click at [644, 357] on app-card-role "Promotional Staffing (Brand Ambassadors) 1A 0/1 10:00-16:00 (6h) single-neutral…" at bounding box center [594, 350] width 185 height 56
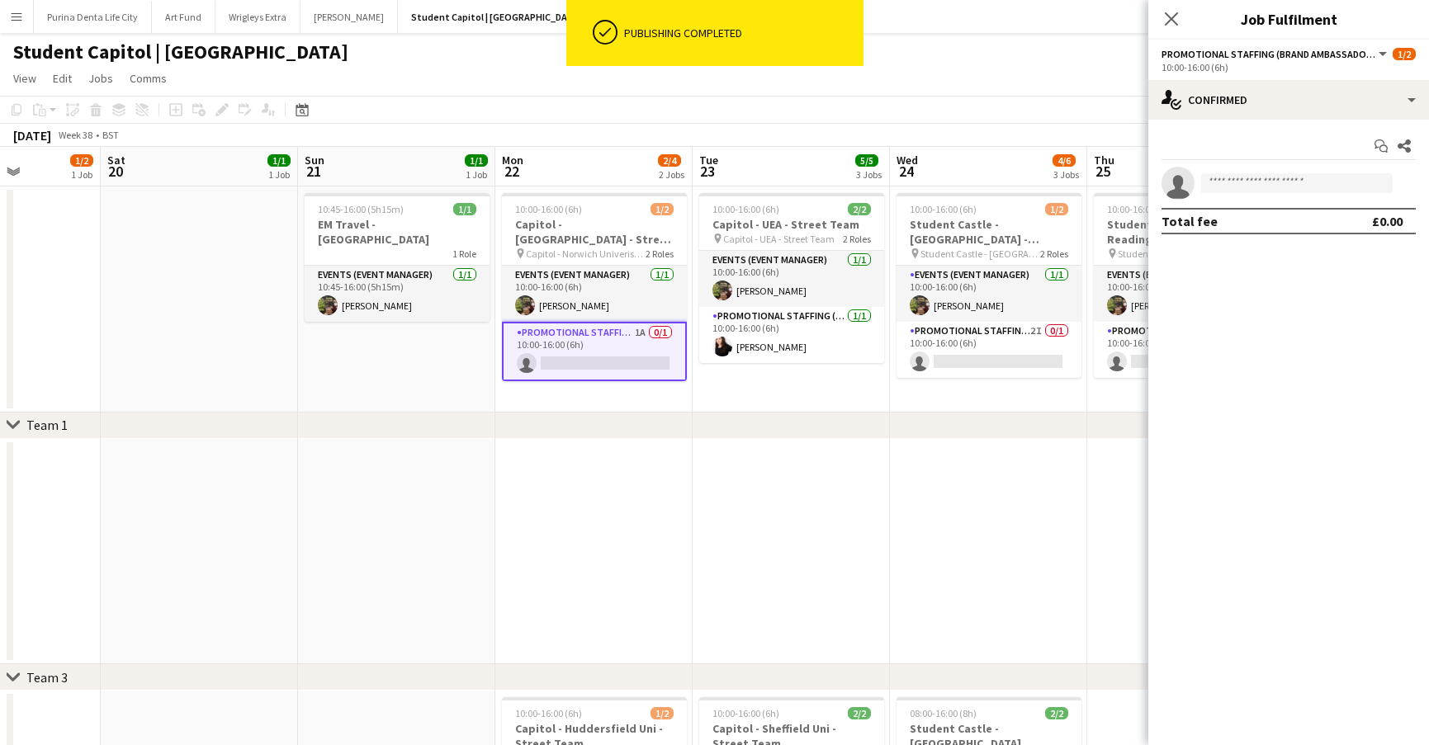
click at [1252, 78] on app-options-switcher "Promotional Staffing (Brand Ambassadors) All roles Promotional Staffing (Brand …" at bounding box center [1288, 60] width 281 height 40
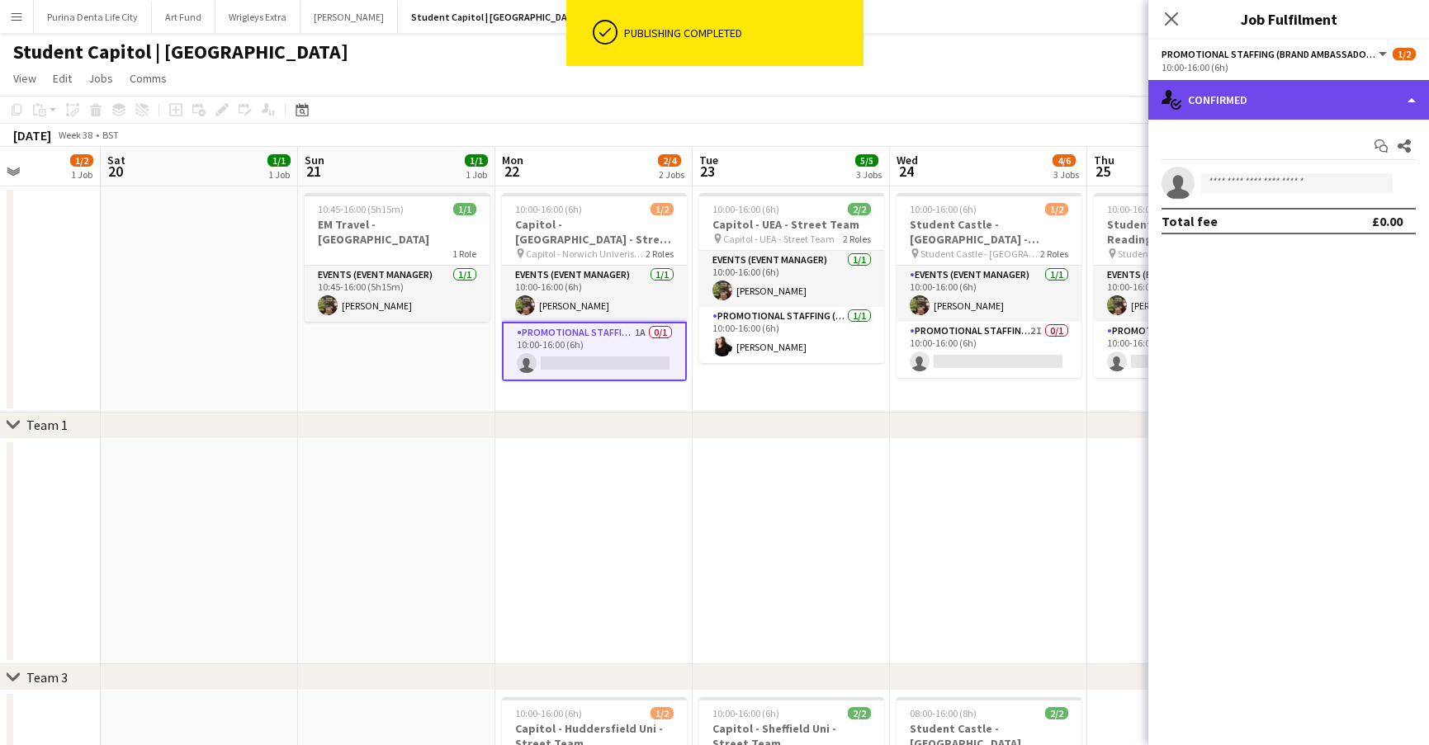
click at [1253, 116] on div "single-neutral-actions-check-2 Confirmed" at bounding box center [1288, 100] width 281 height 40
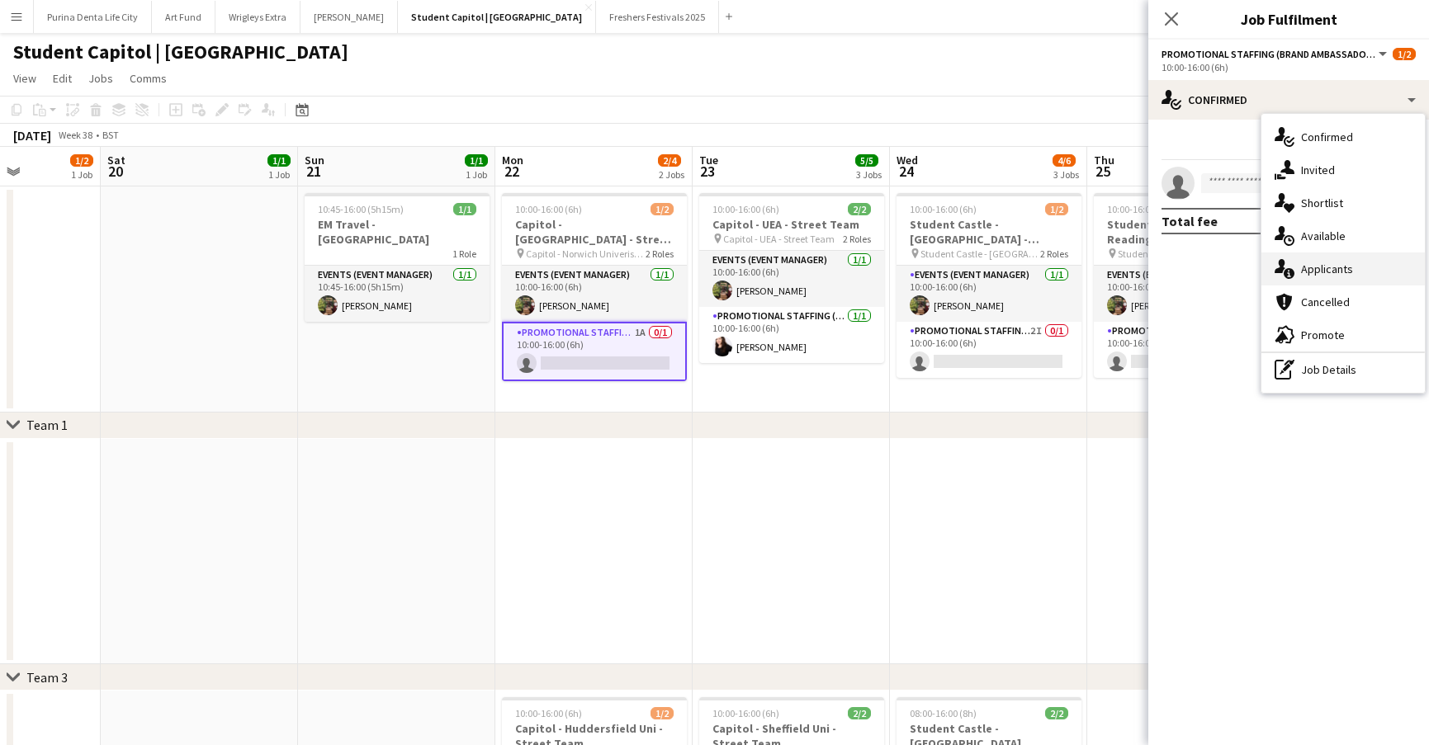
click at [1331, 256] on div "single-neutral-actions-information Applicants" at bounding box center [1342, 269] width 163 height 33
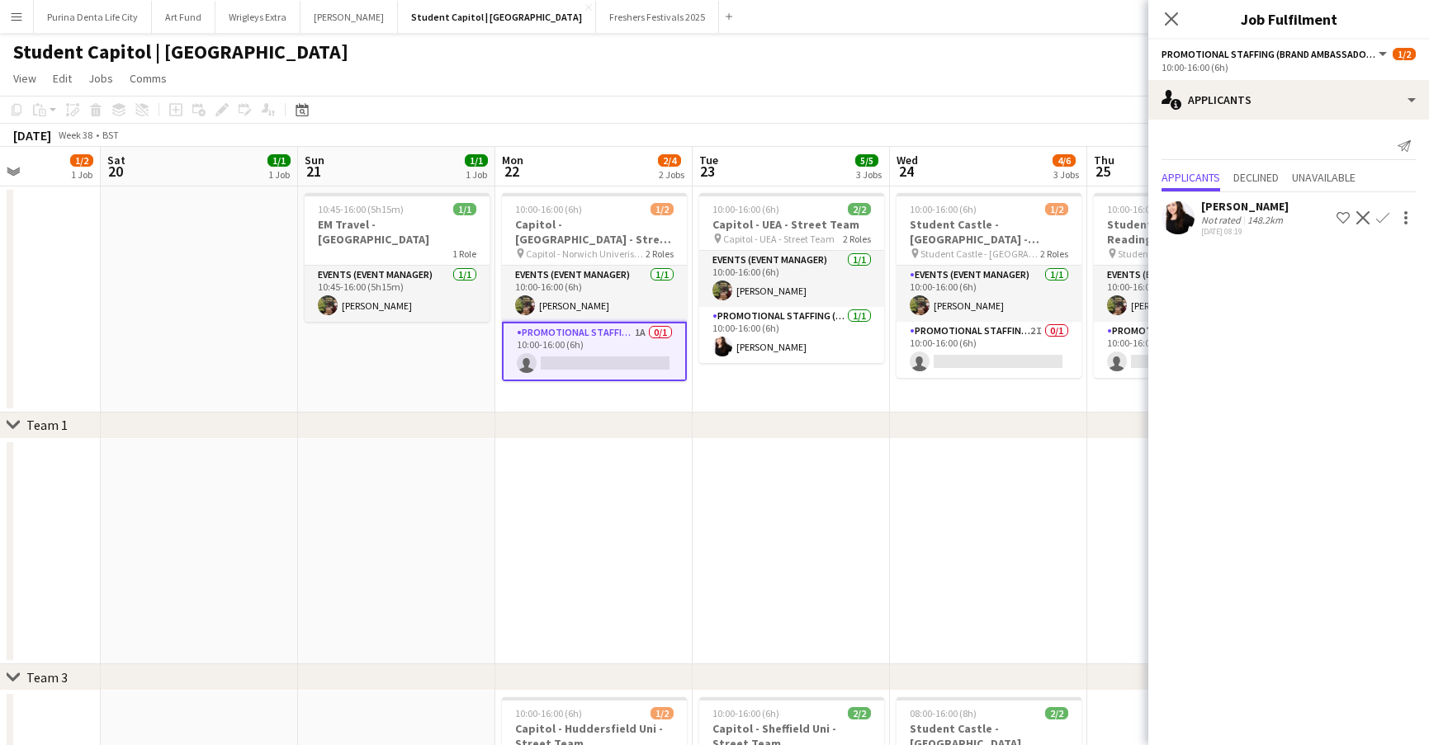
click at [948, 125] on div "September 2025 Week 38 • BST" at bounding box center [714, 135] width 1429 height 23
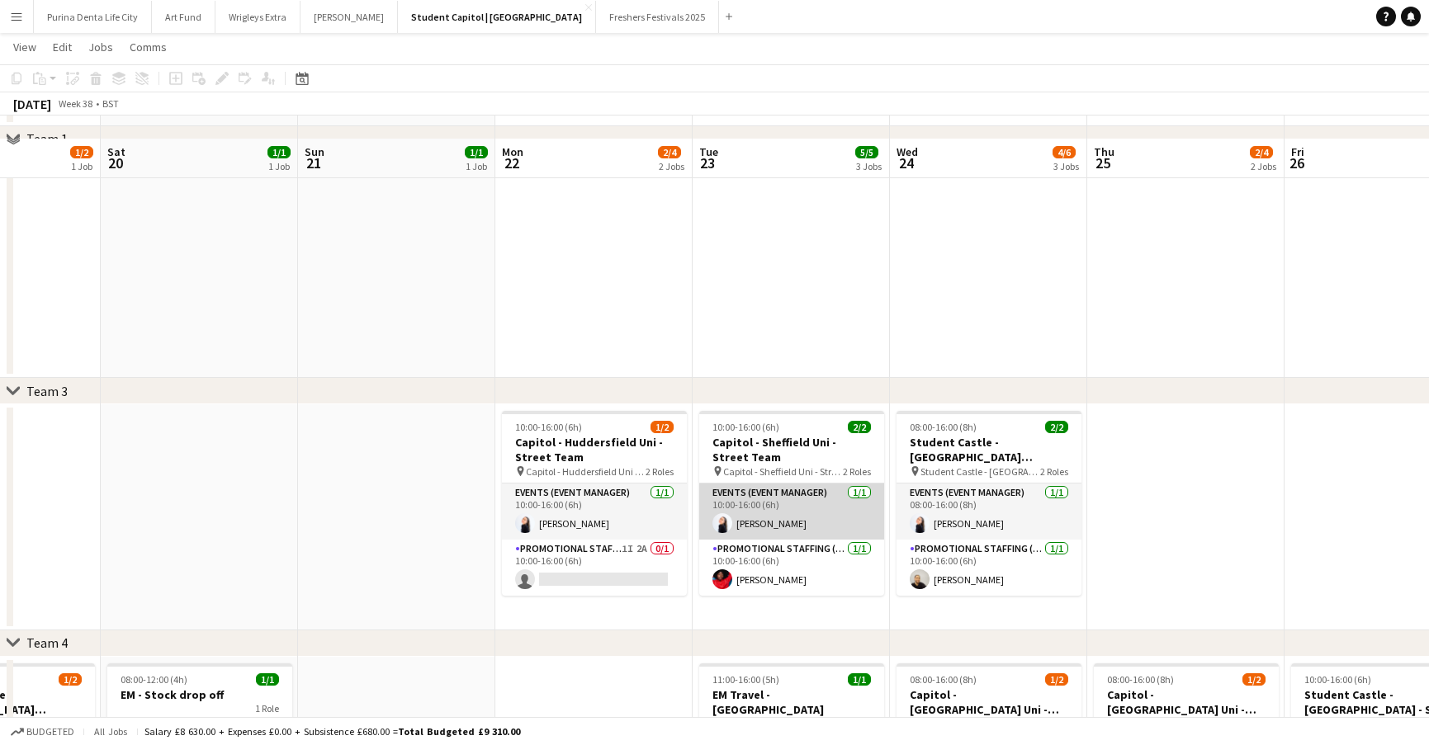
scroll to position [309, 0]
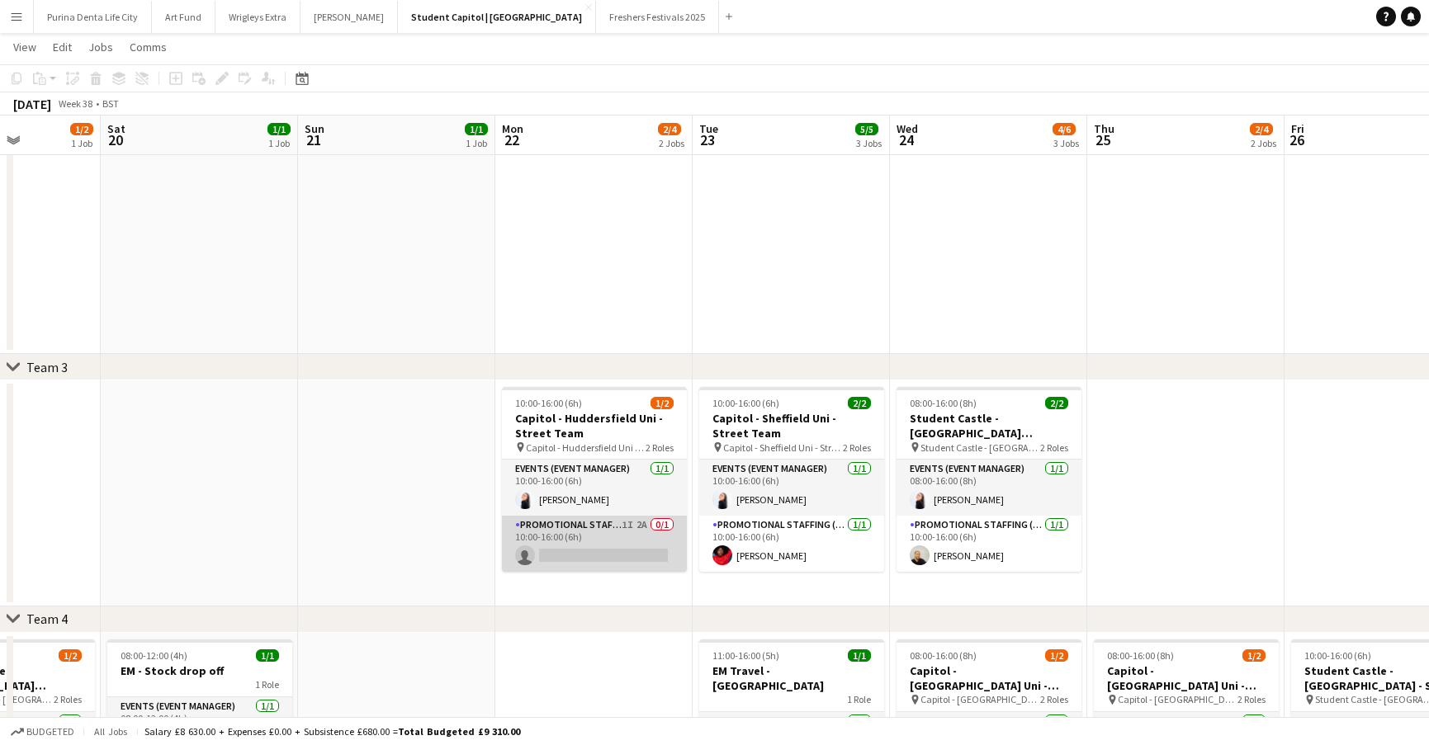
click at [614, 529] on app-card-role "Promotional Staffing (Brand Ambassadors) 1I 2A 0/1 10:00-16:00 (6h) single-neut…" at bounding box center [594, 544] width 185 height 56
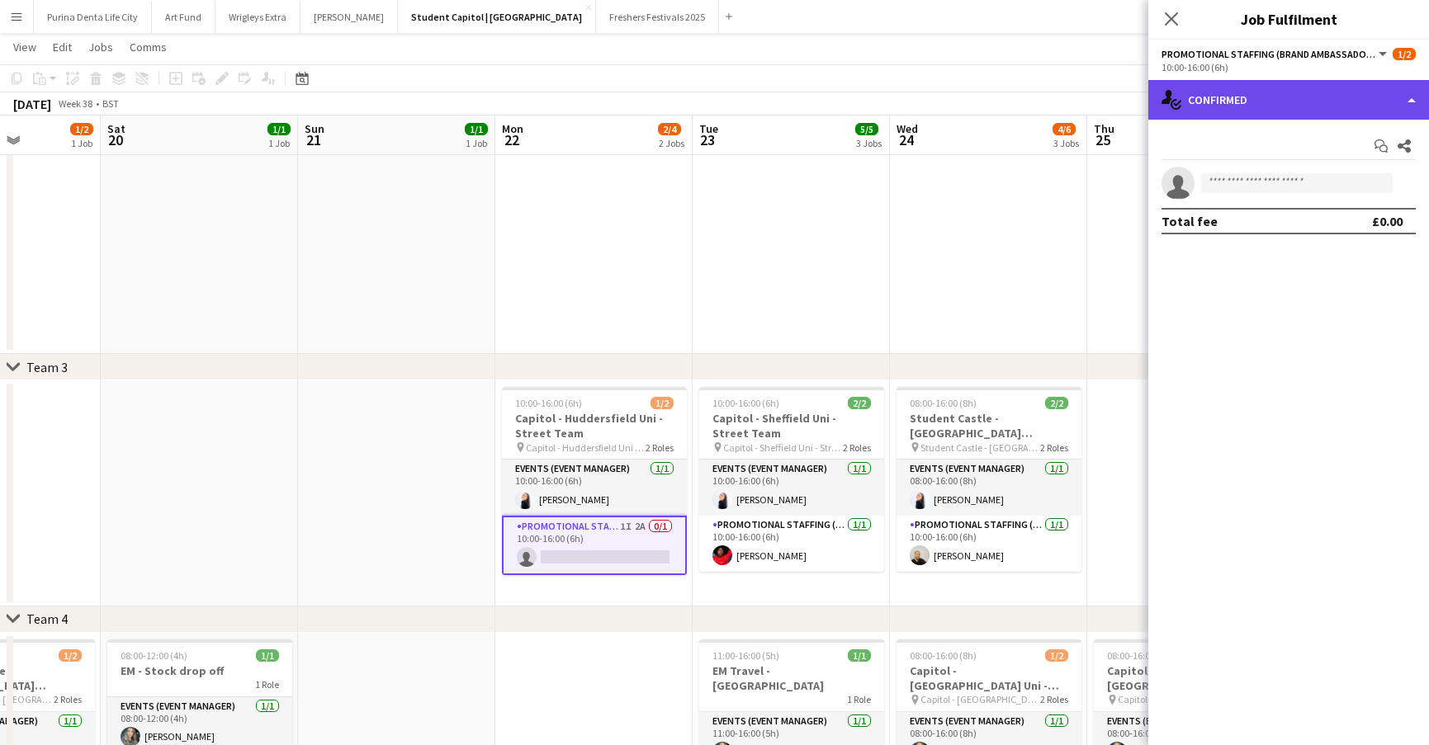
click at [1370, 104] on div "single-neutral-actions-check-2 Confirmed" at bounding box center [1288, 100] width 281 height 40
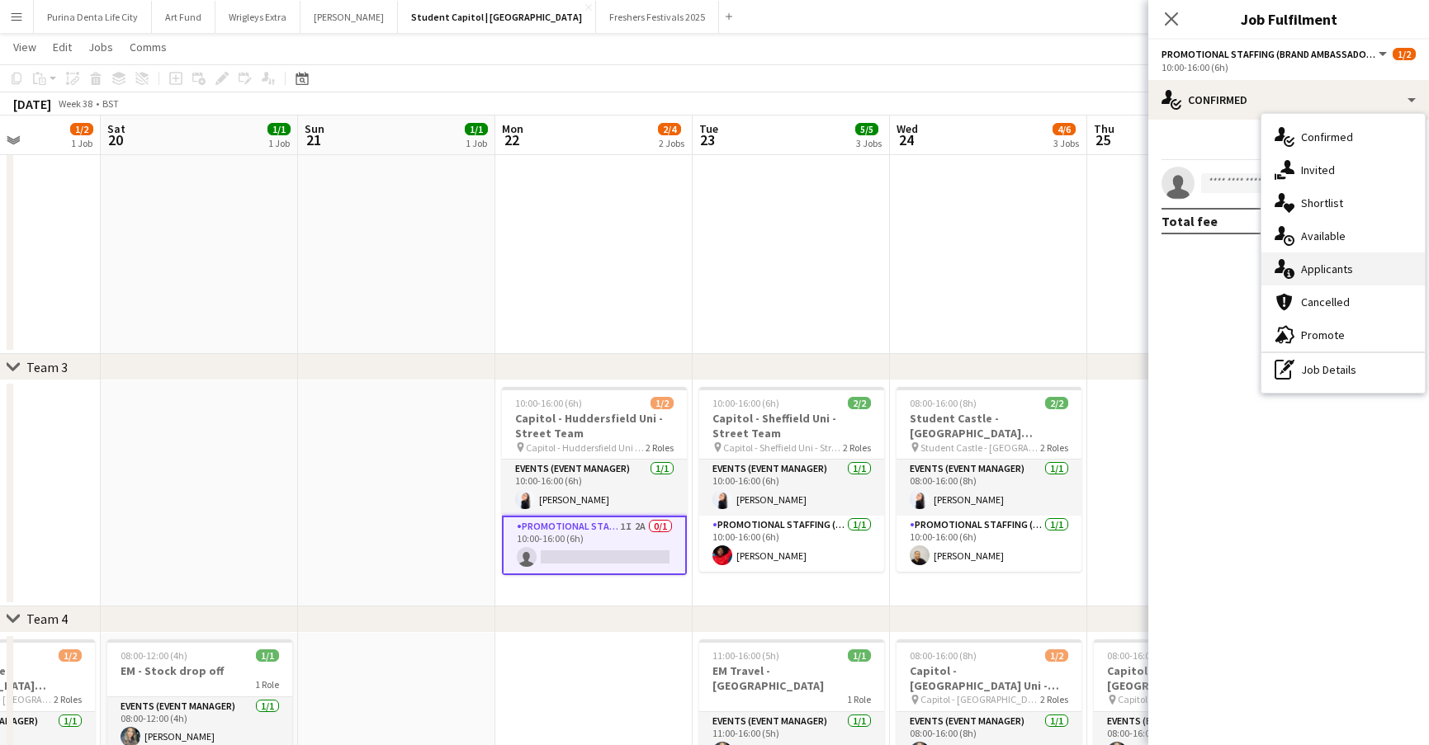
click at [1347, 262] on span "Applicants" at bounding box center [1327, 269] width 52 height 15
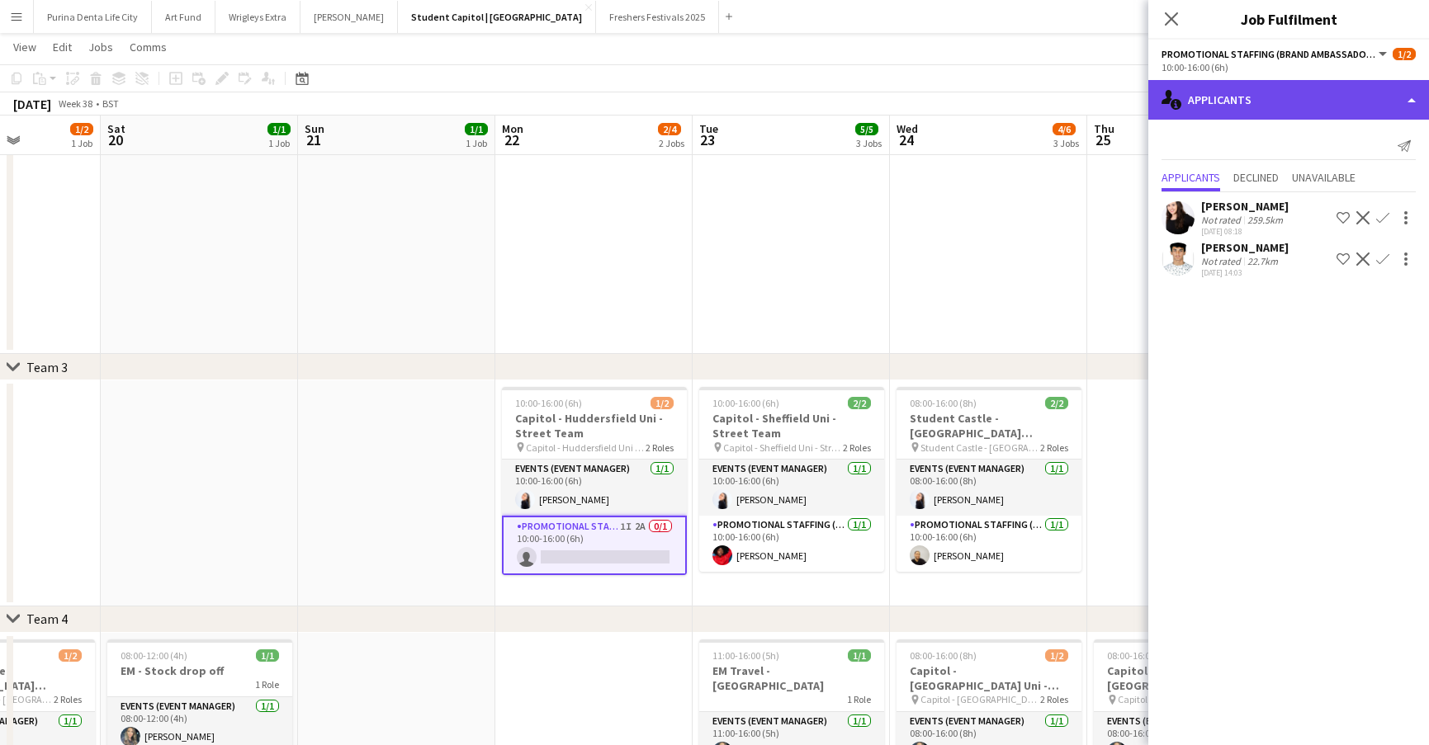
click at [1278, 115] on div "single-neutral-actions-information Applicants" at bounding box center [1288, 100] width 281 height 40
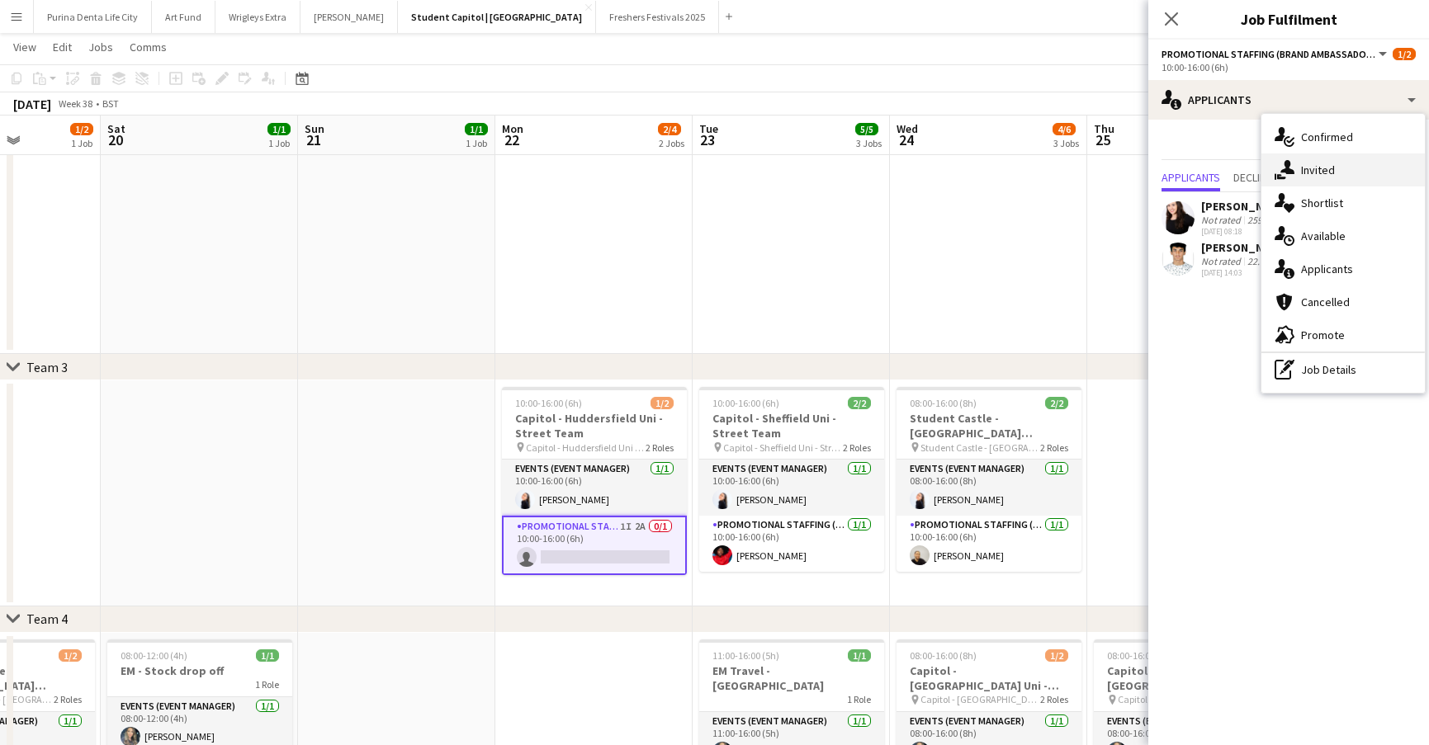
click at [1365, 168] on div "single-neutral-actions-share-1 Invited" at bounding box center [1342, 170] width 163 height 33
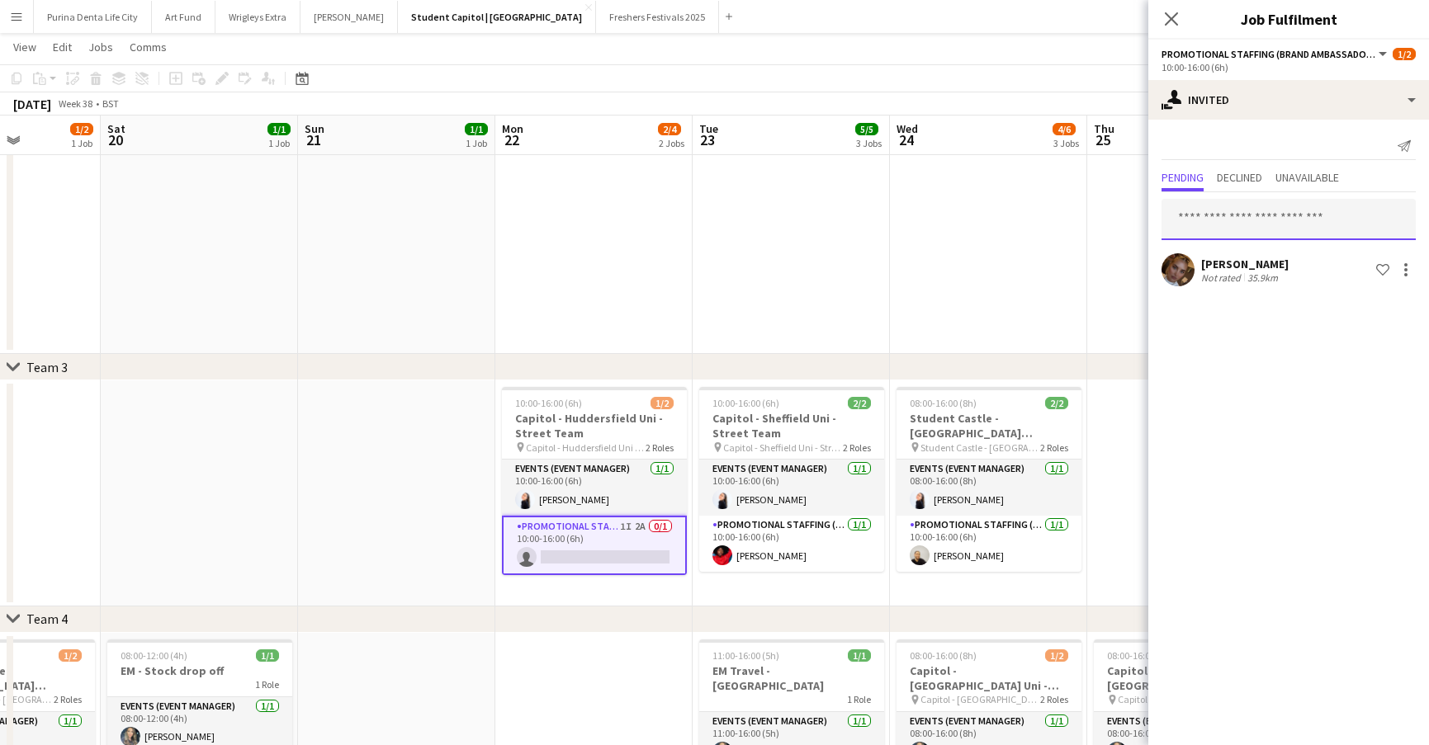
click at [1280, 215] on input "text" at bounding box center [1288, 219] width 254 height 41
type input "*"
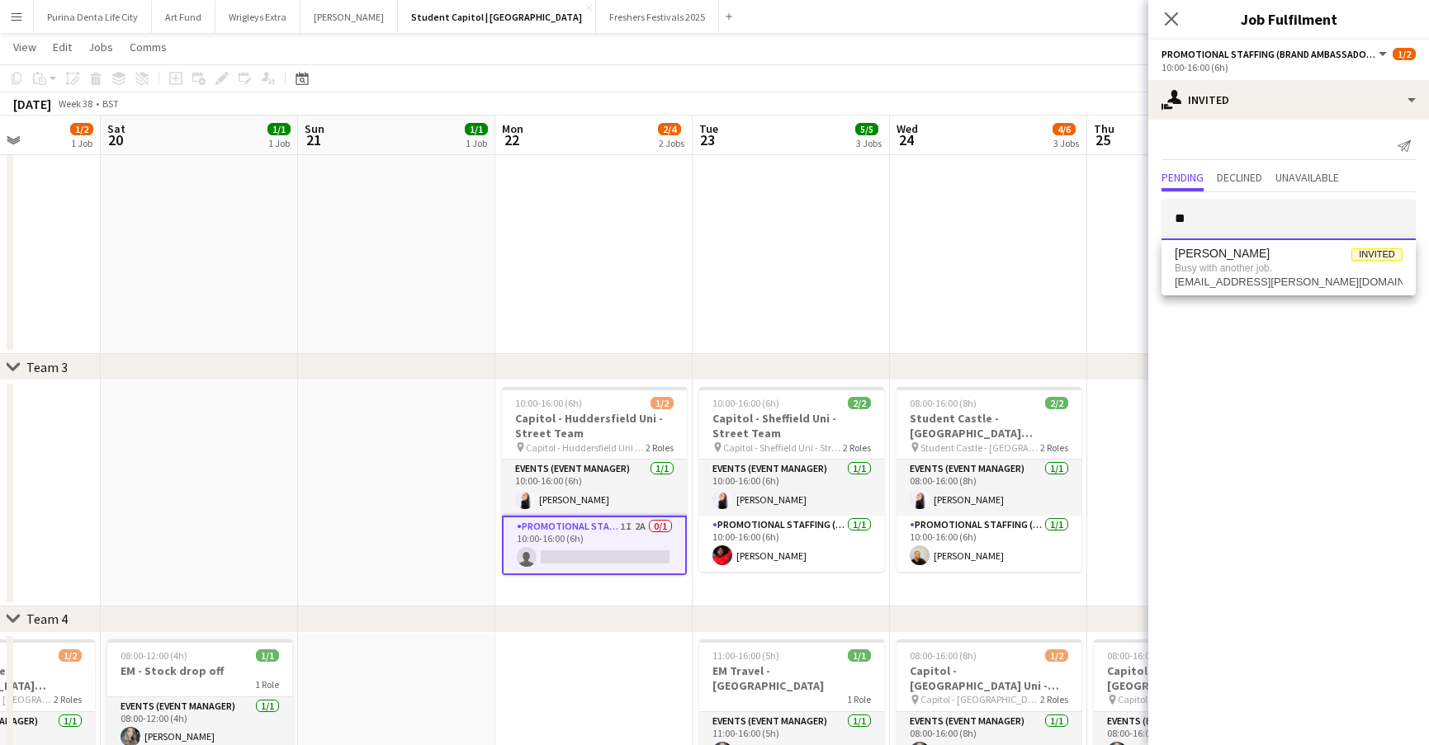
type input "*"
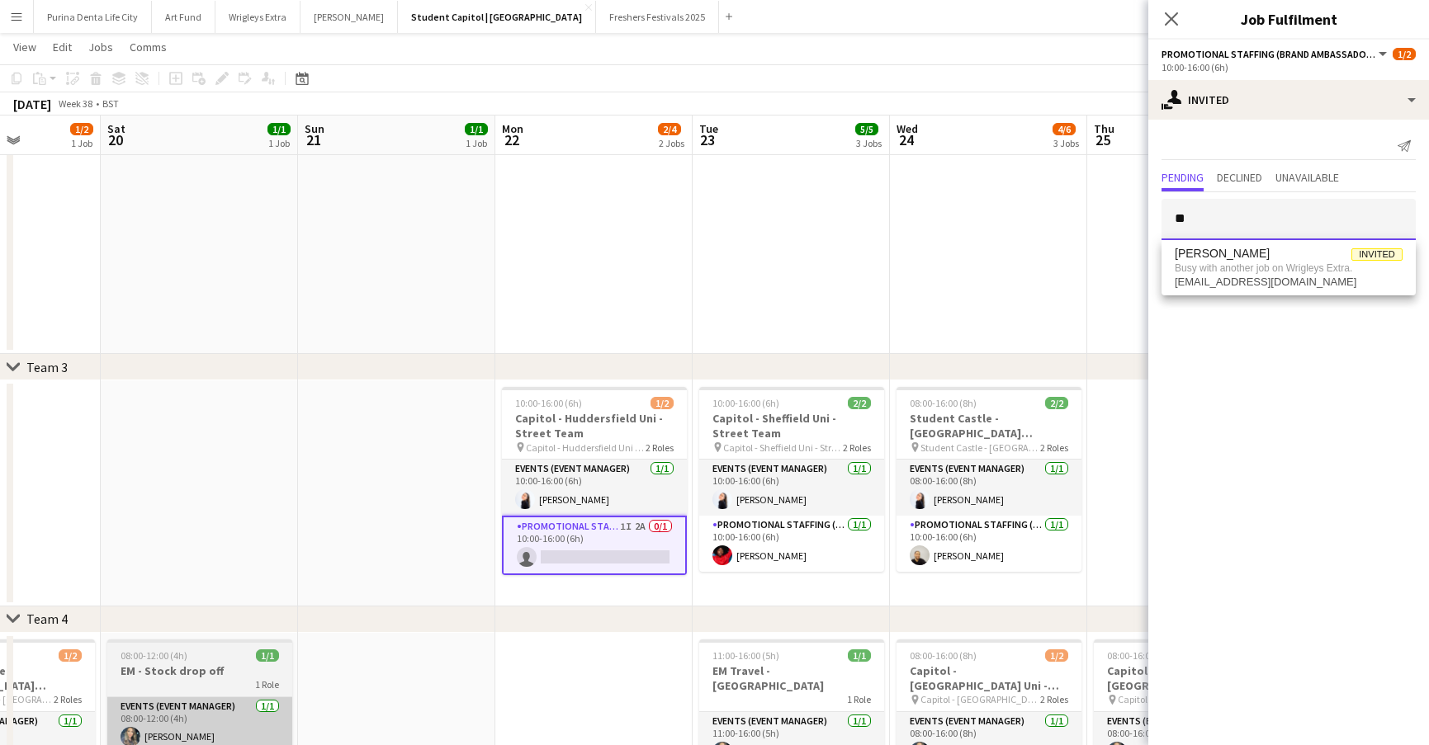
type input "*"
type input "*****"
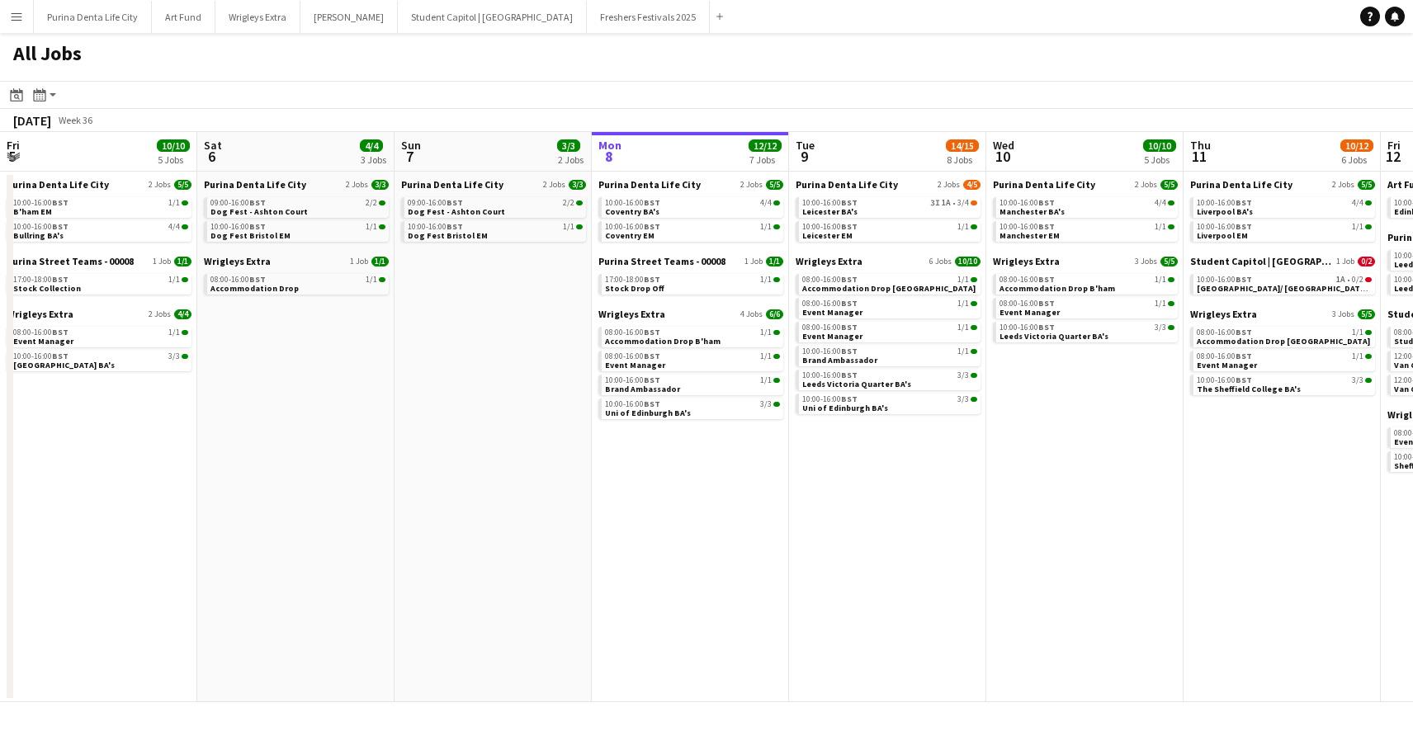
scroll to position [0, 395]
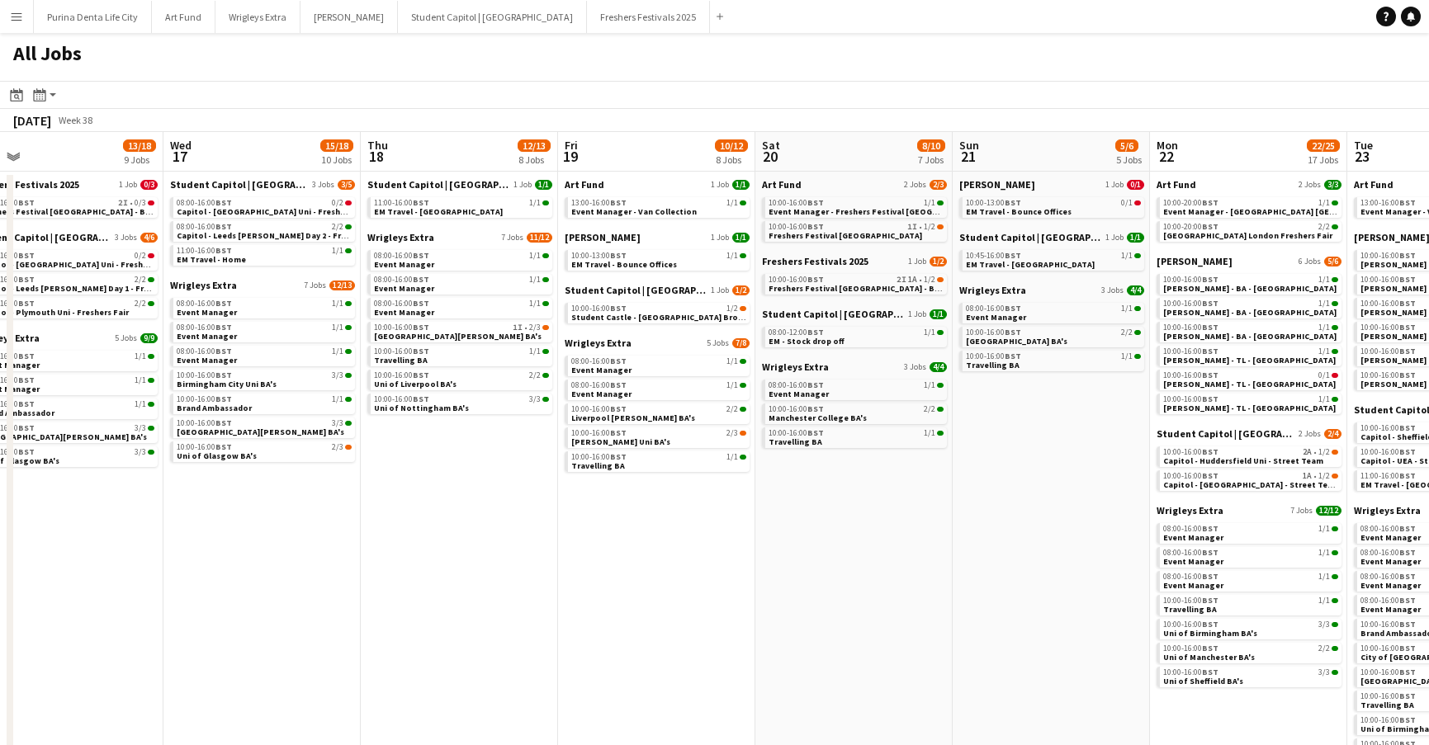
scroll to position [0, 598]
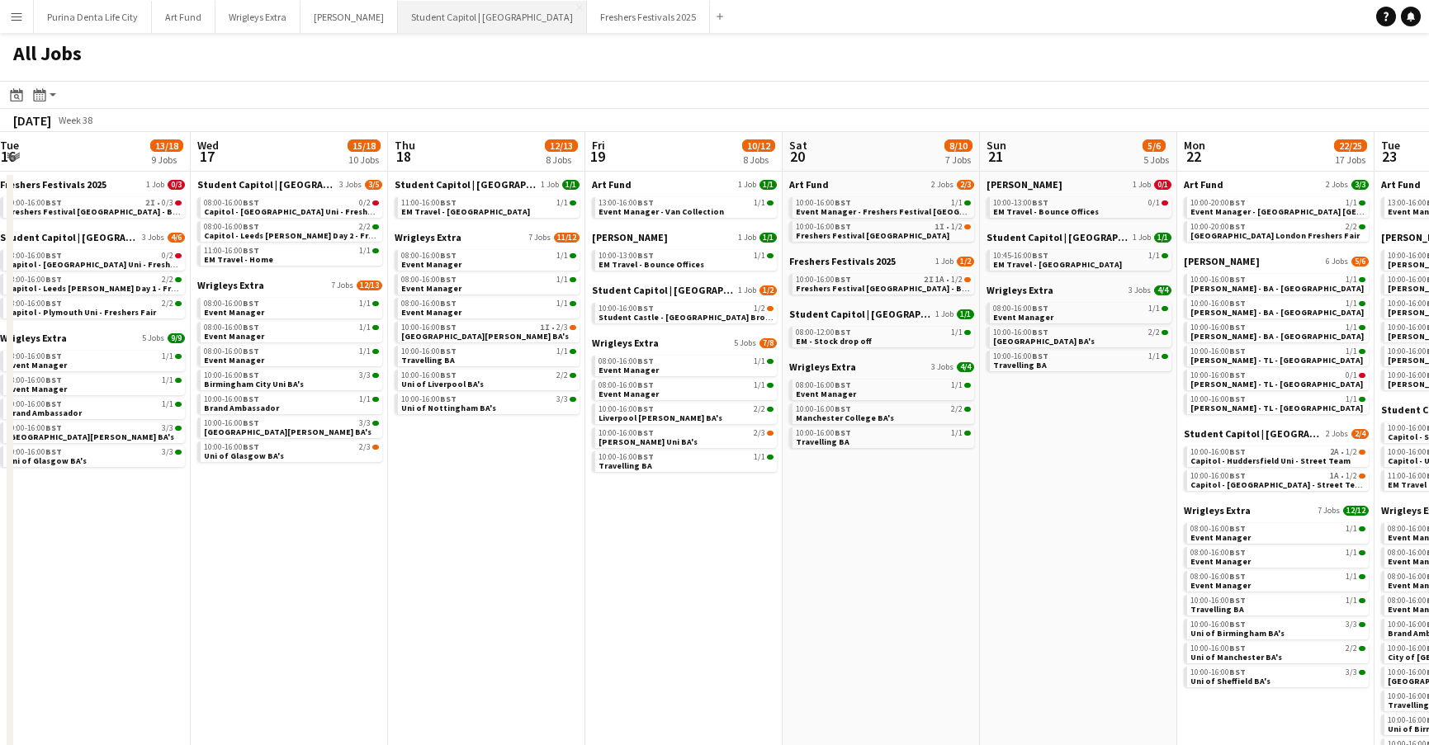
click at [443, 21] on button "Student Capitol | Student Castle Close" at bounding box center [492, 17] width 189 height 32
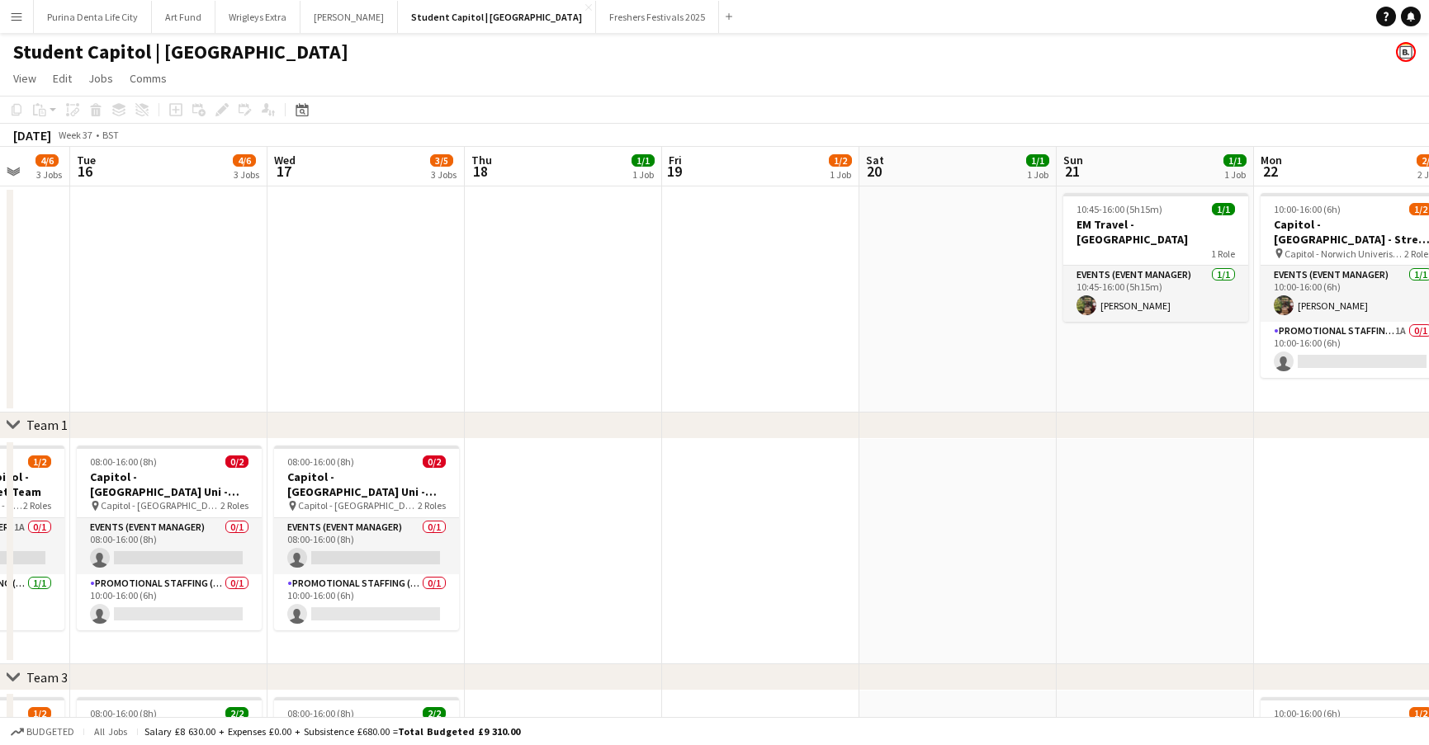
scroll to position [0, 522]
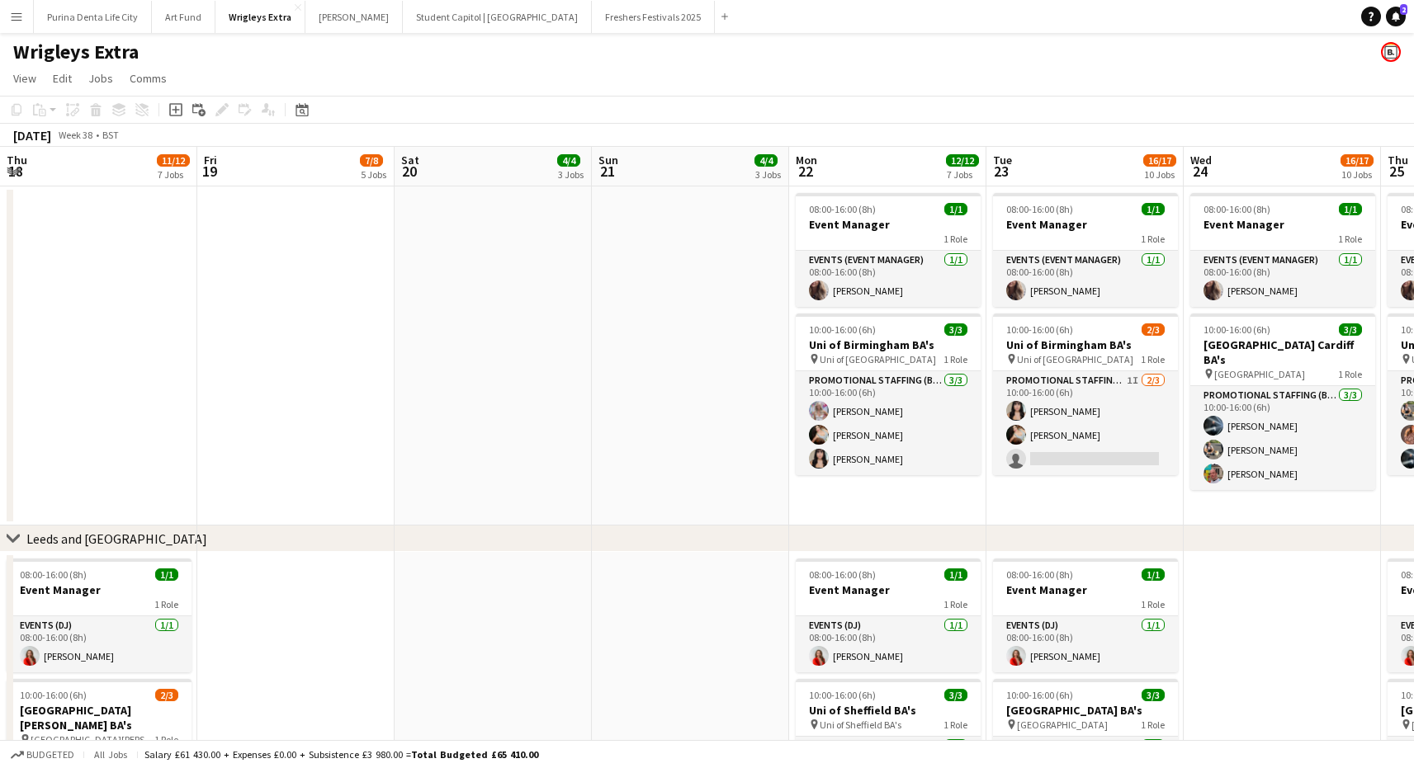
scroll to position [0, 434]
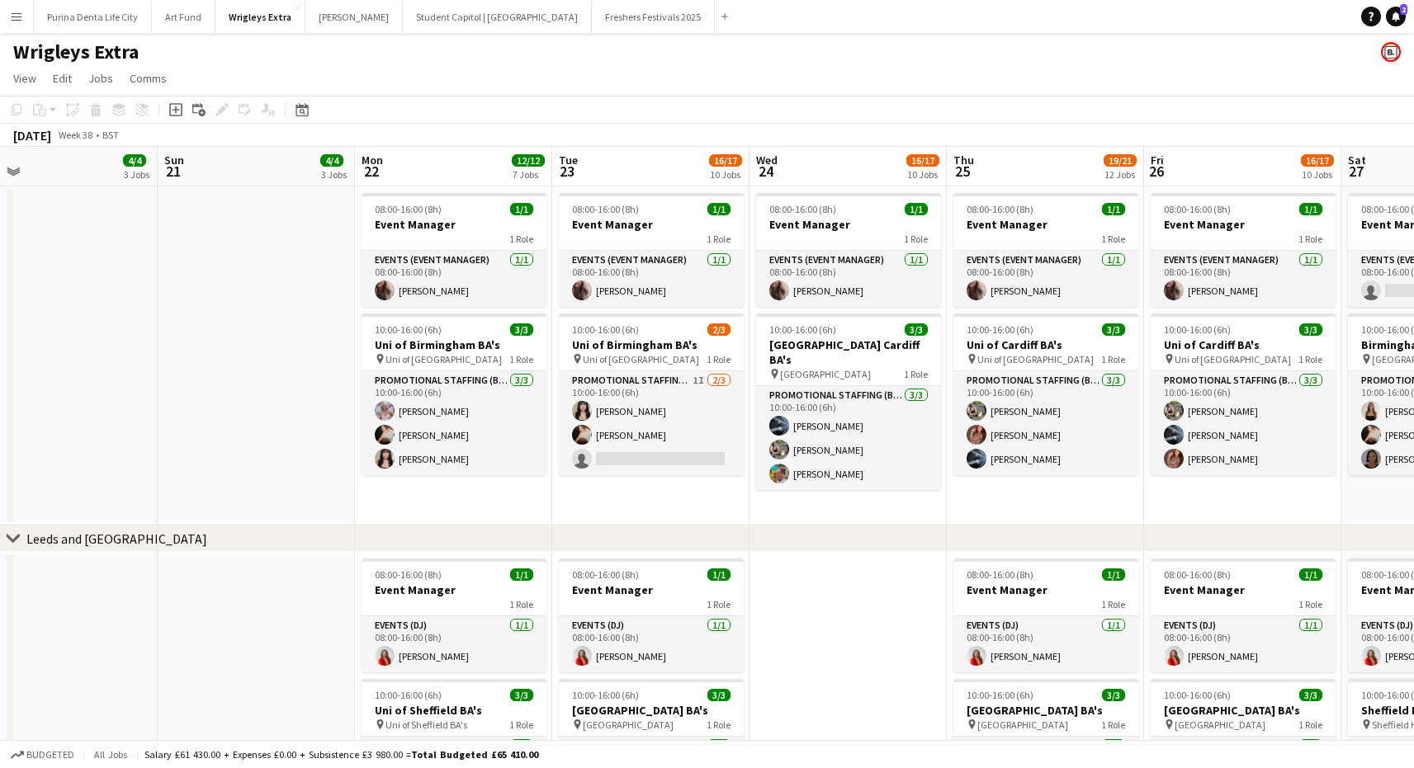
click at [11, 19] on app-icon "Menu" at bounding box center [16, 16] width 13 height 13
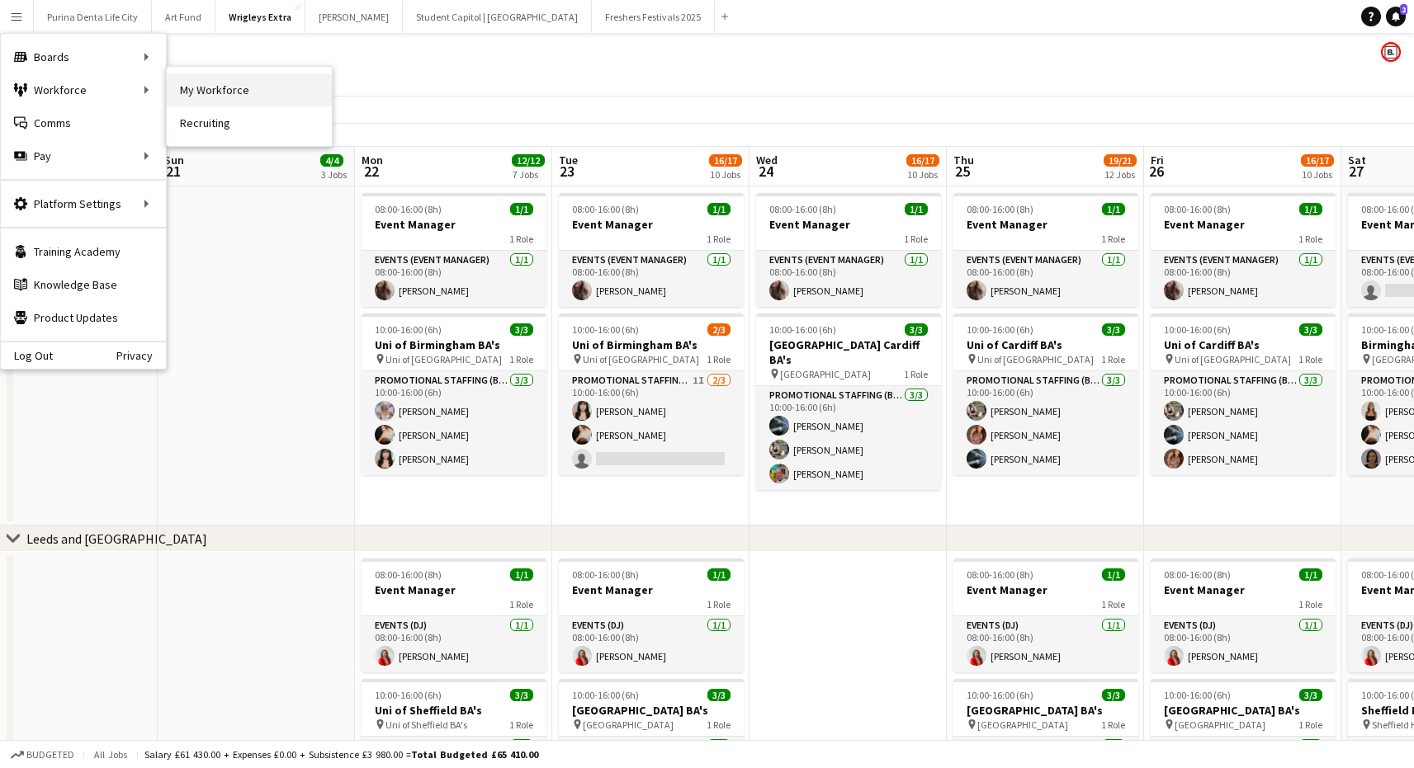
click at [219, 91] on link "My Workforce" at bounding box center [249, 89] width 165 height 33
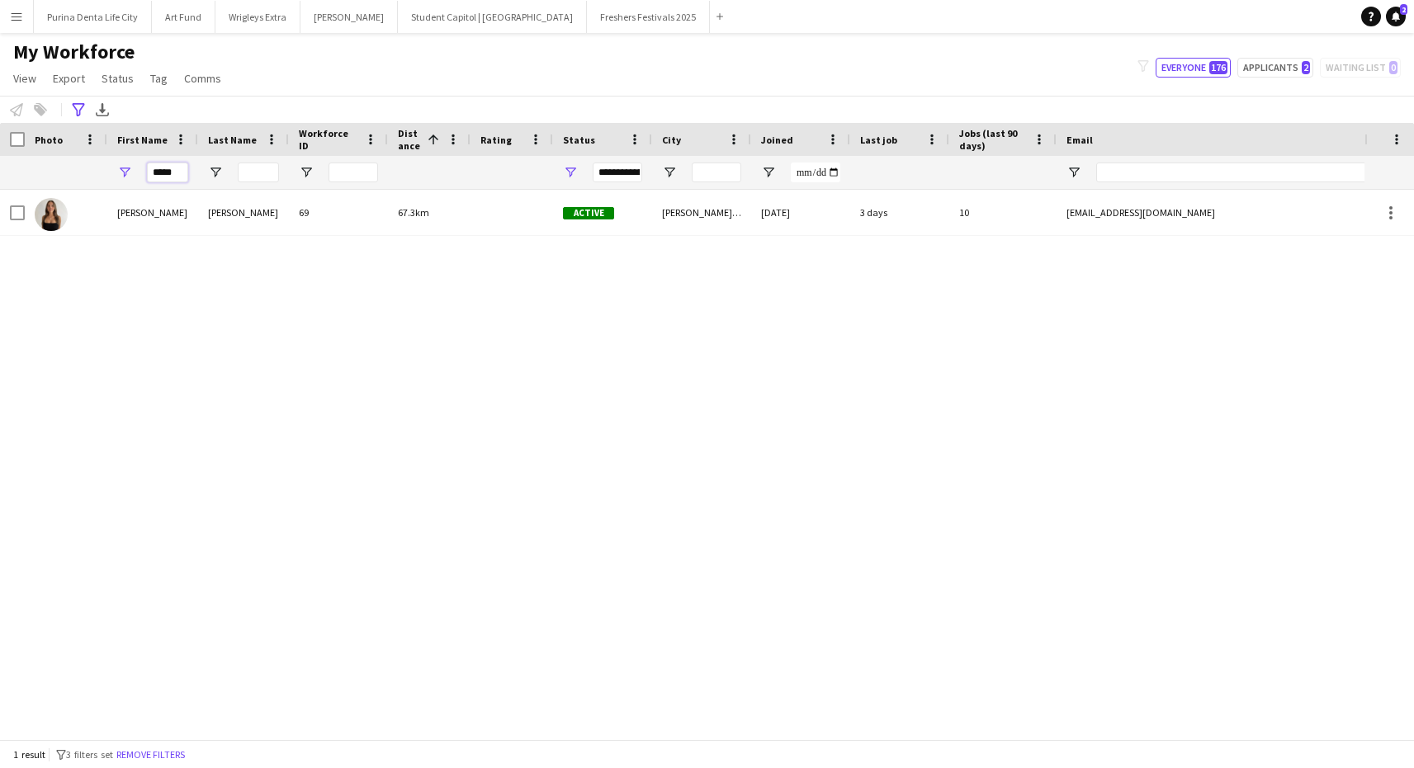
click at [163, 173] on input "*****" at bounding box center [167, 173] width 41 height 20
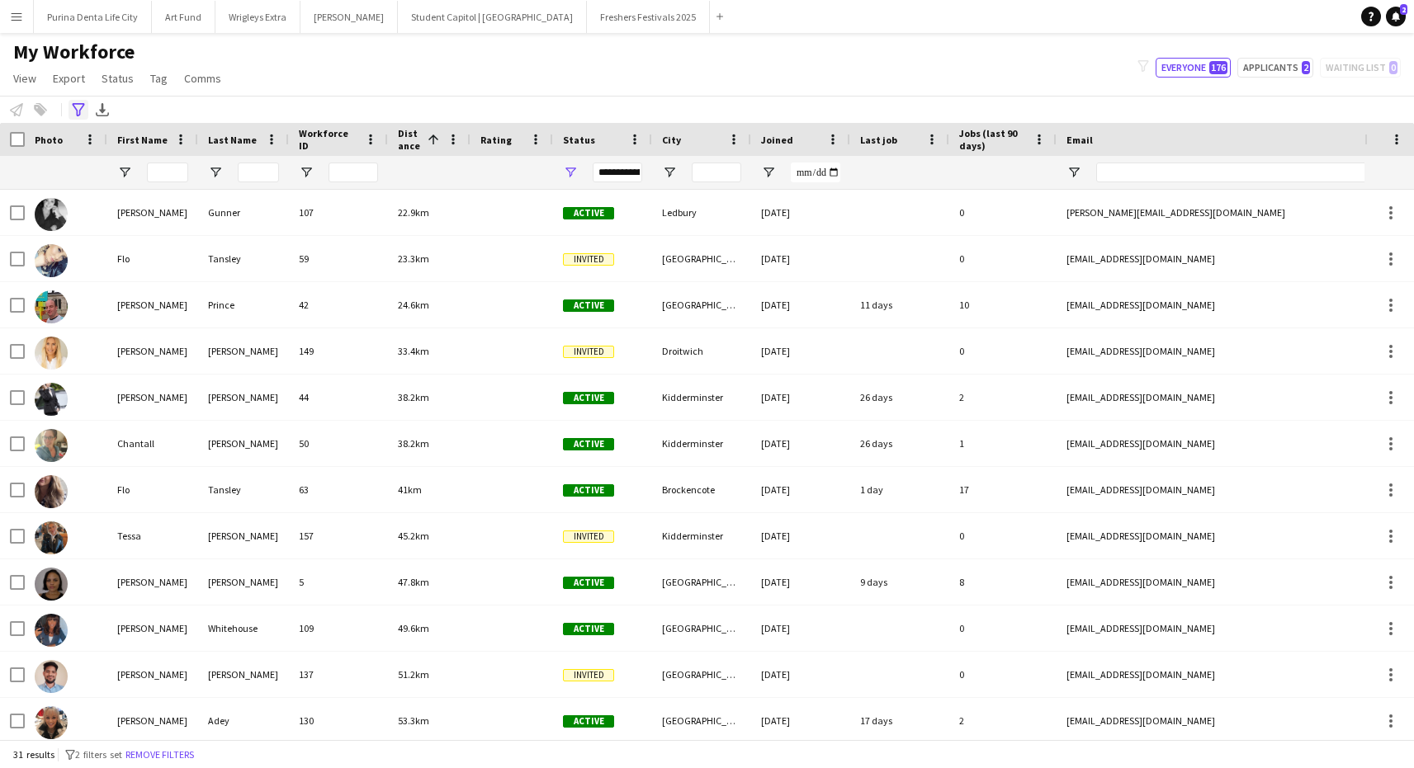
click at [83, 110] on icon "Advanced filters" at bounding box center [78, 109] width 13 height 13
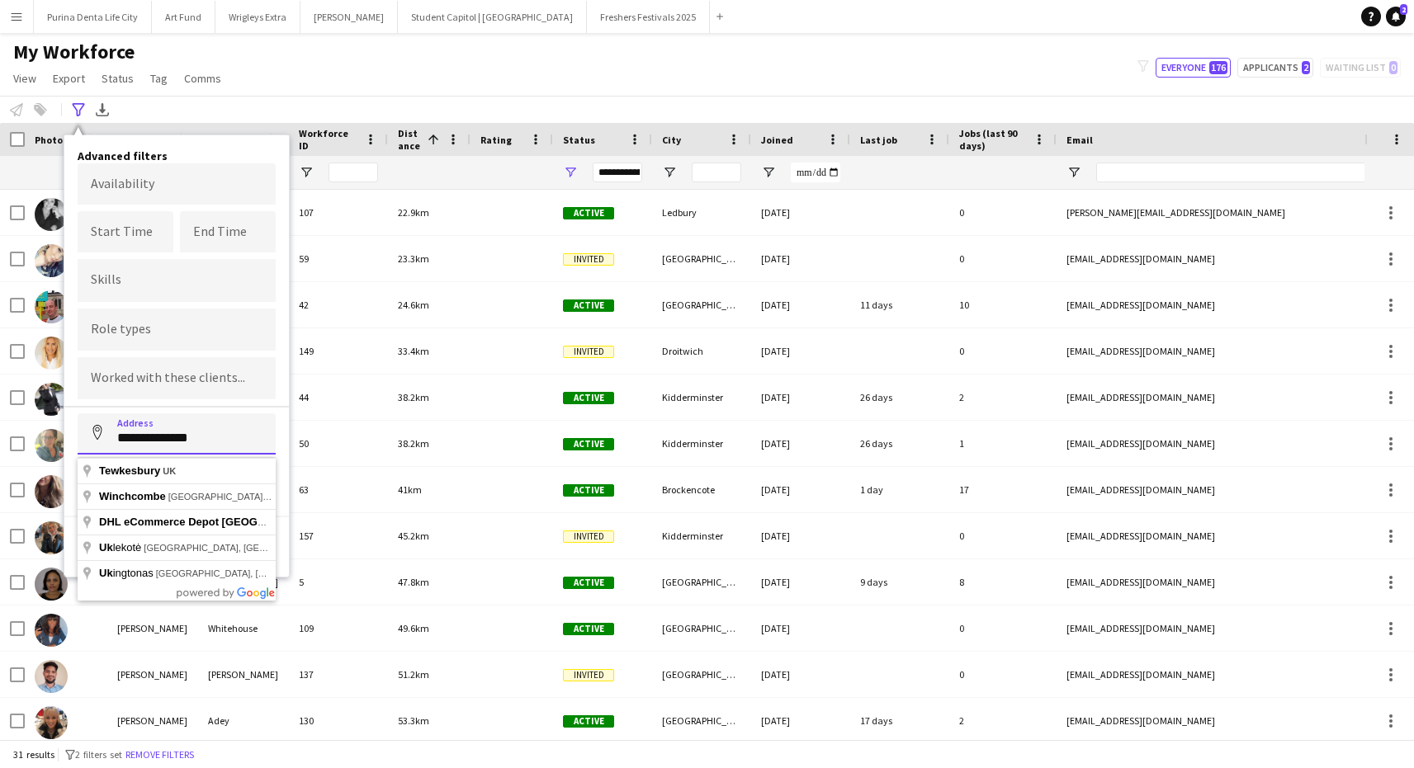
click at [229, 442] on input "**********" at bounding box center [177, 434] width 198 height 41
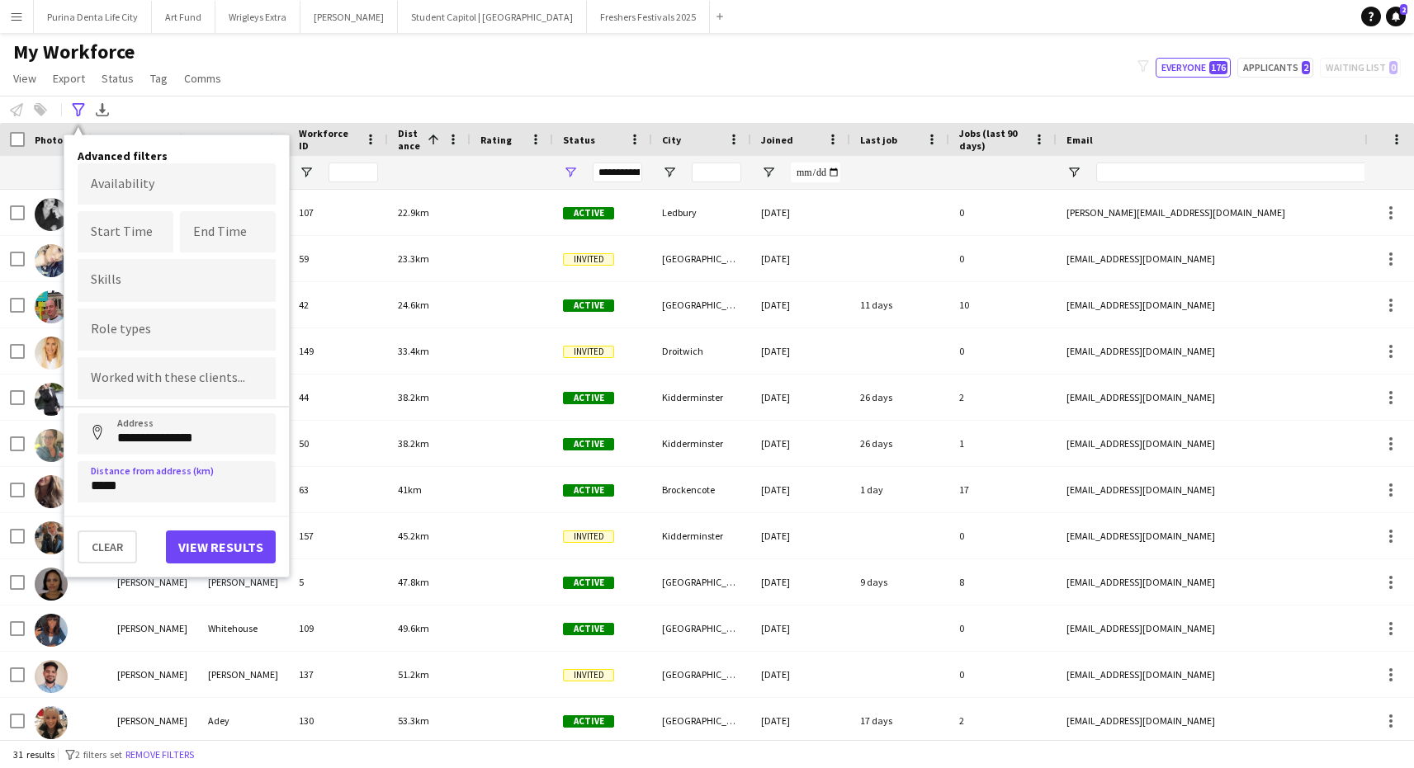
click at [214, 544] on button "View results" at bounding box center [221, 547] width 110 height 33
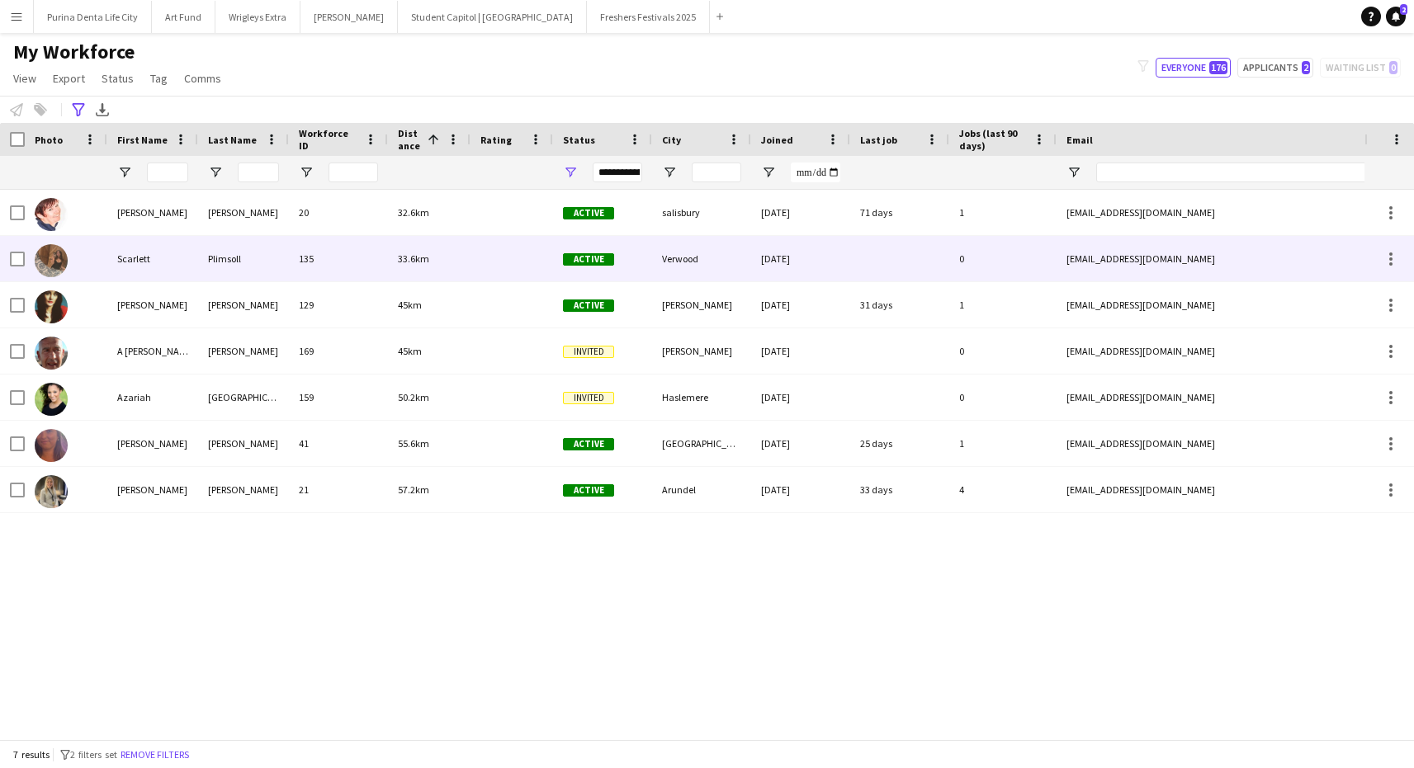
click at [376, 262] on div "135" at bounding box center [338, 258] width 99 height 45
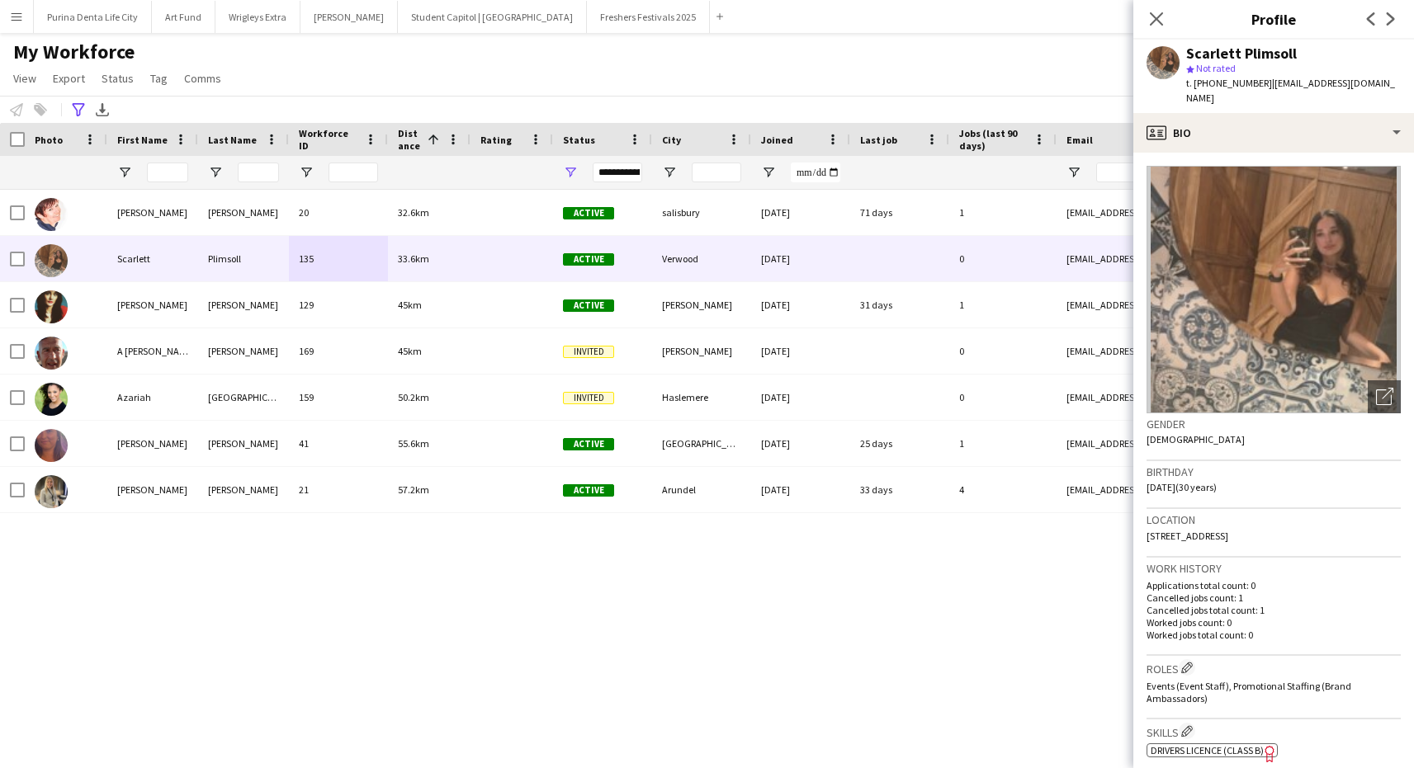
click at [1073, 53] on div "My Workforce View Views Default view New view Update view Delete view Edit name…" at bounding box center [707, 68] width 1414 height 56
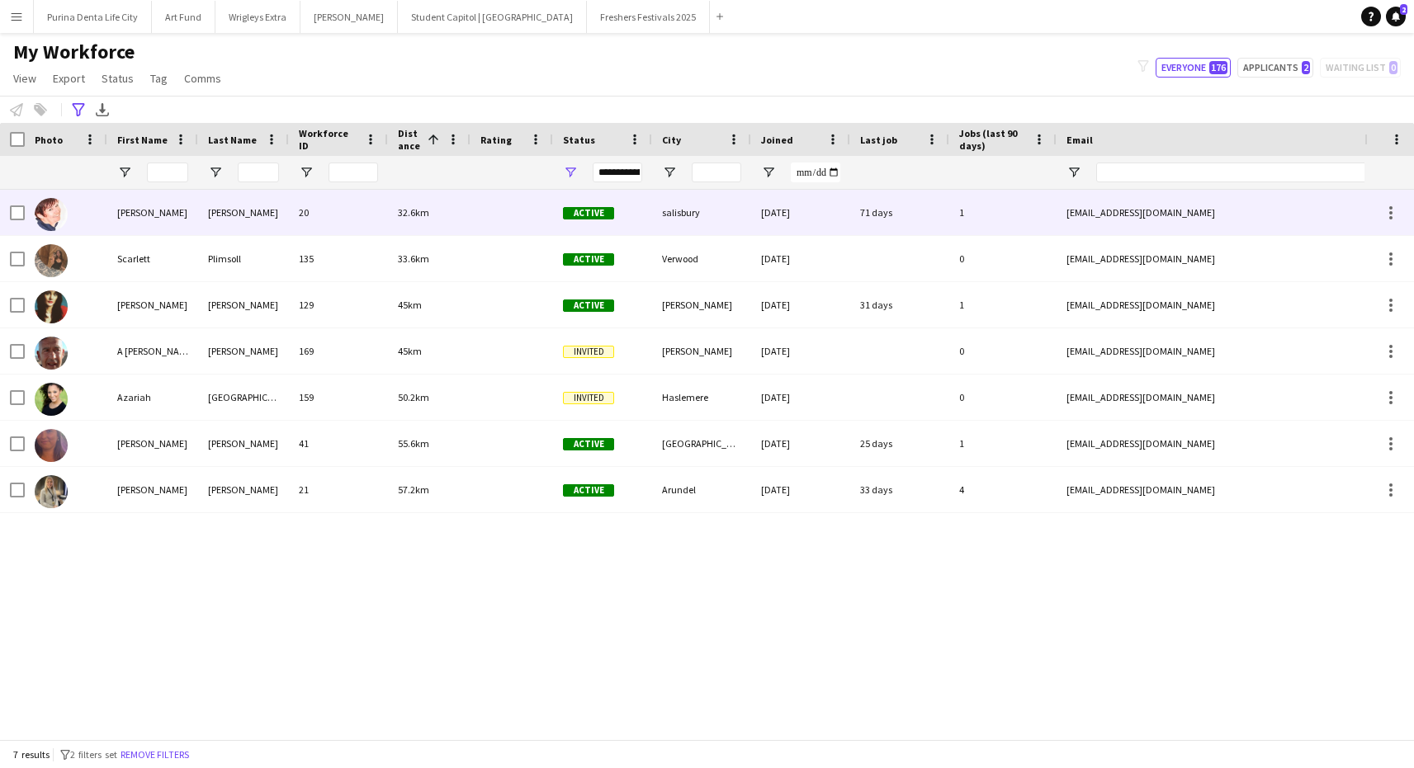
click at [789, 221] on div "[DATE]" at bounding box center [800, 212] width 99 height 45
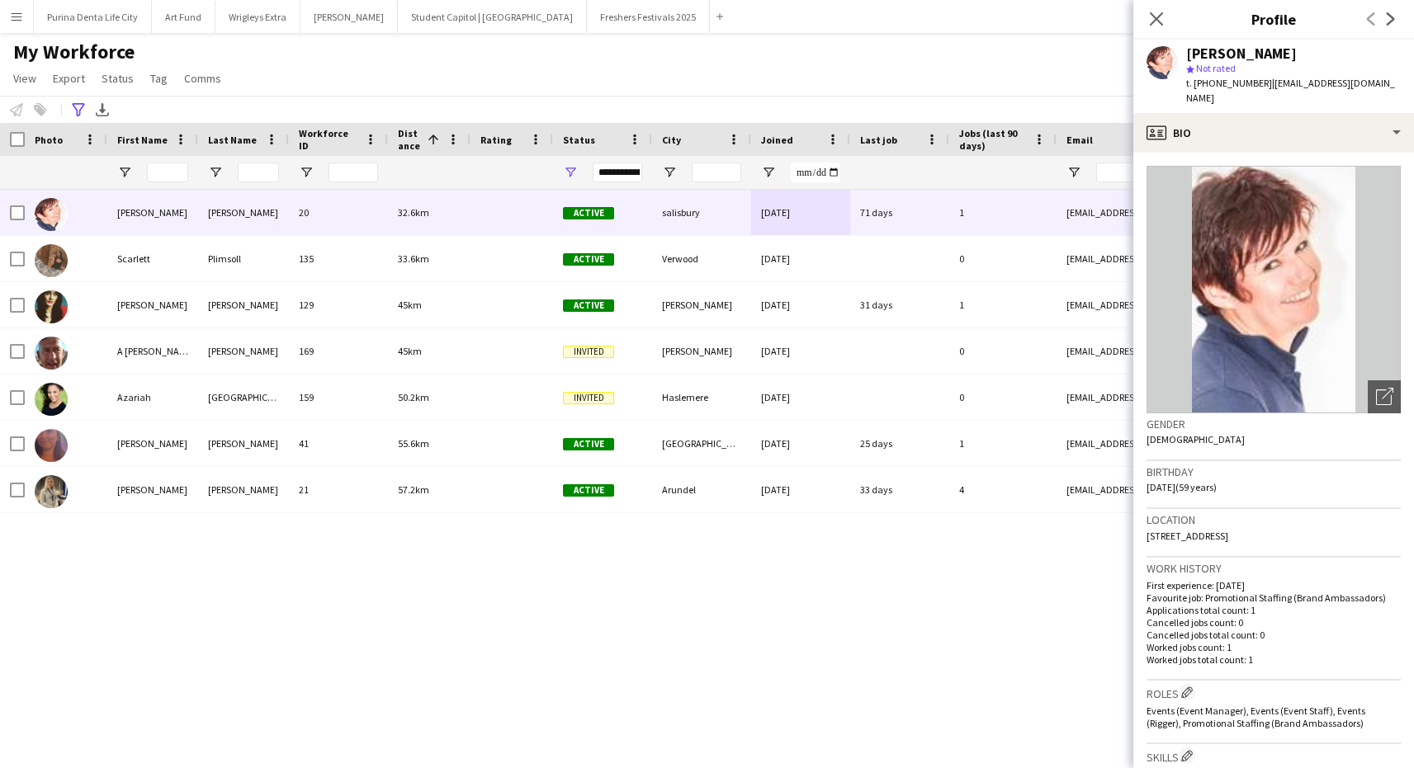
click at [887, 68] on div "My Workforce View Views Default view New view Update view Delete view Edit name…" at bounding box center [707, 68] width 1414 height 56
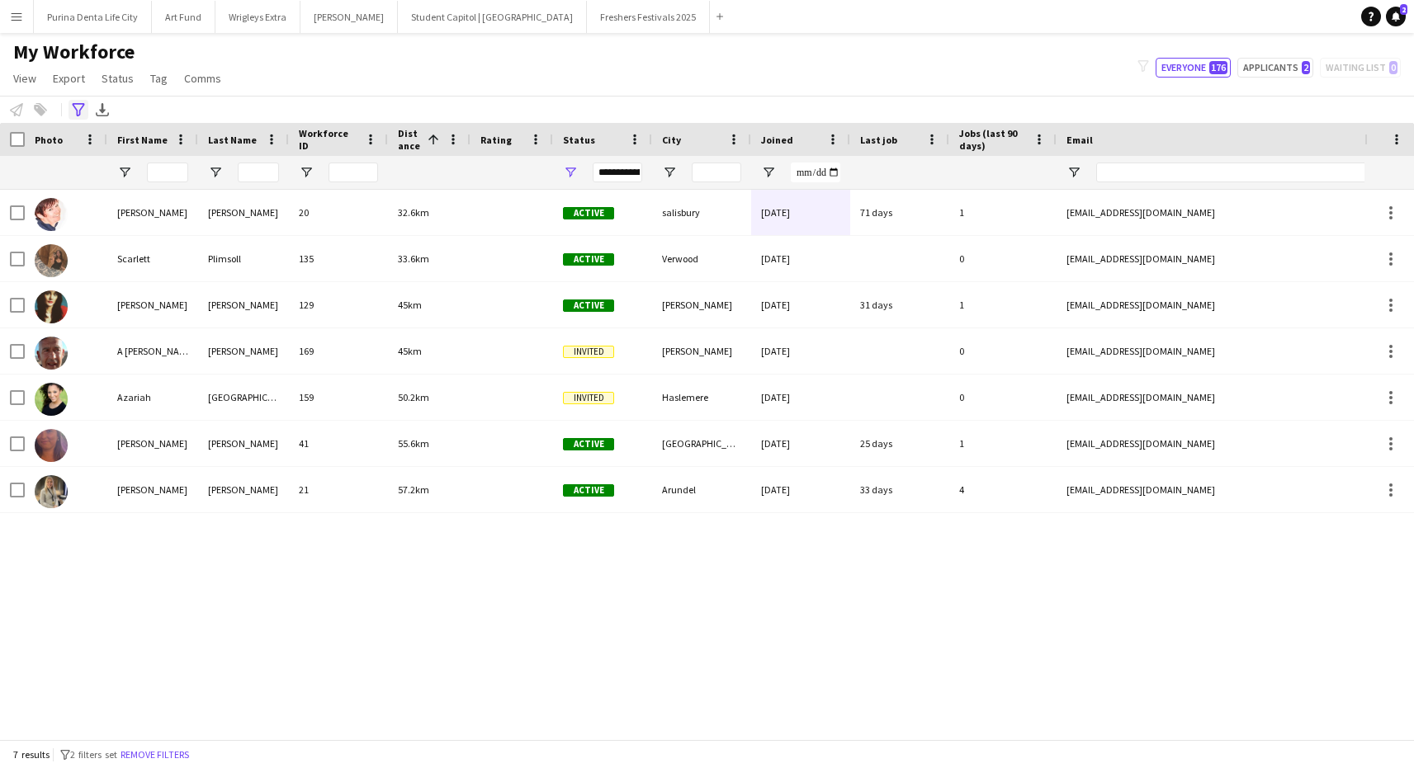
click at [78, 110] on icon "Advanced filters" at bounding box center [78, 109] width 13 height 13
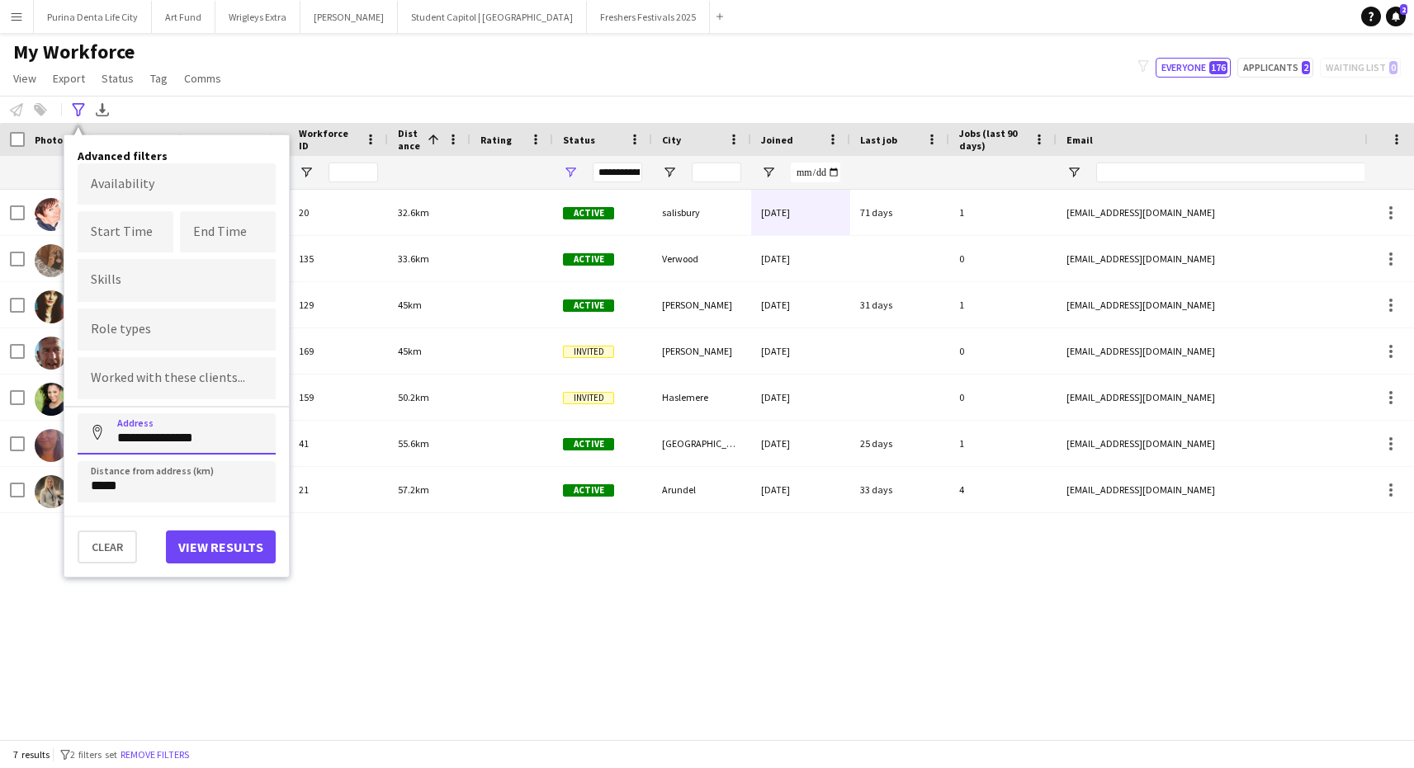
drag, startPoint x: 237, startPoint y: 441, endPoint x: 45, endPoint y: 420, distance: 192.6
click at [45, 420] on main "**********" at bounding box center [707, 389] width 1414 height 713
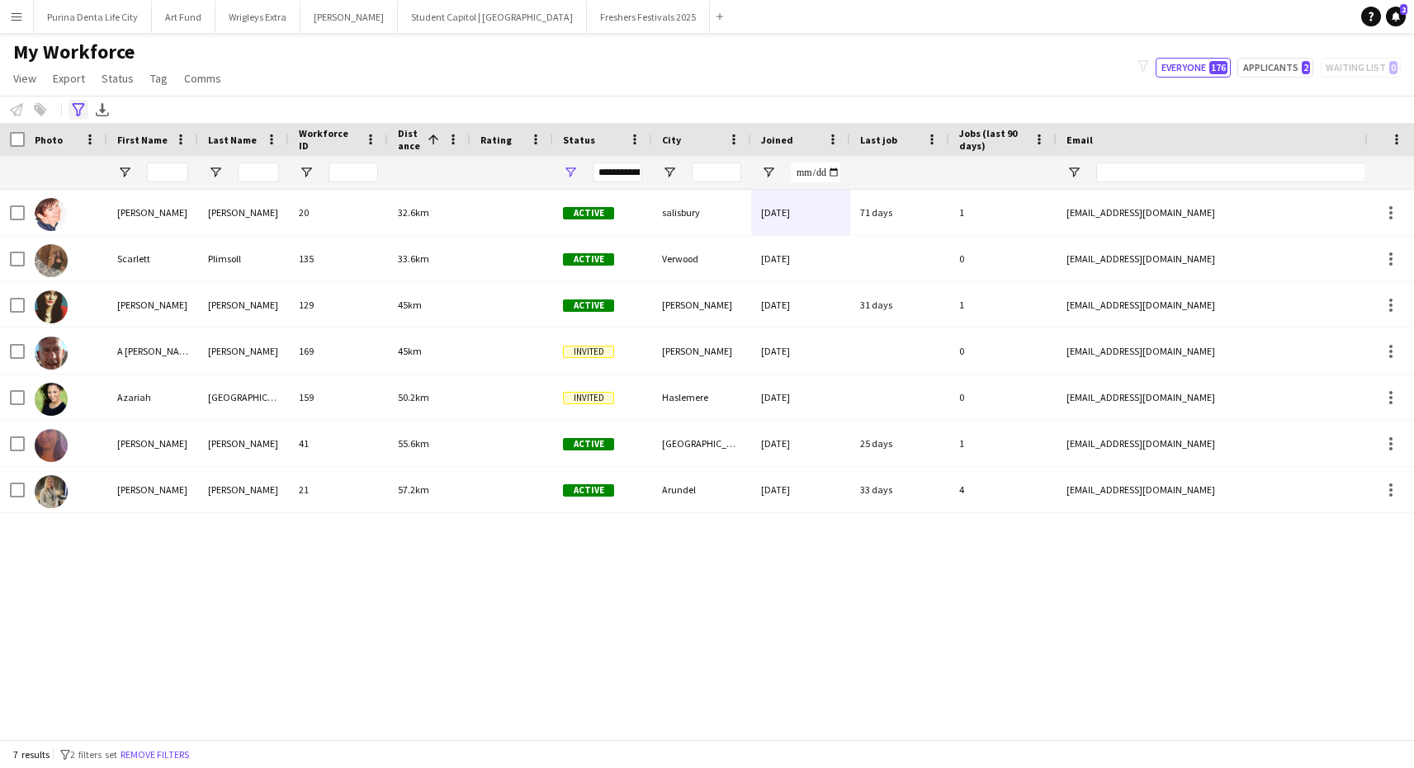
click at [84, 116] on div "Advanced filters" at bounding box center [79, 110] width 20 height 20
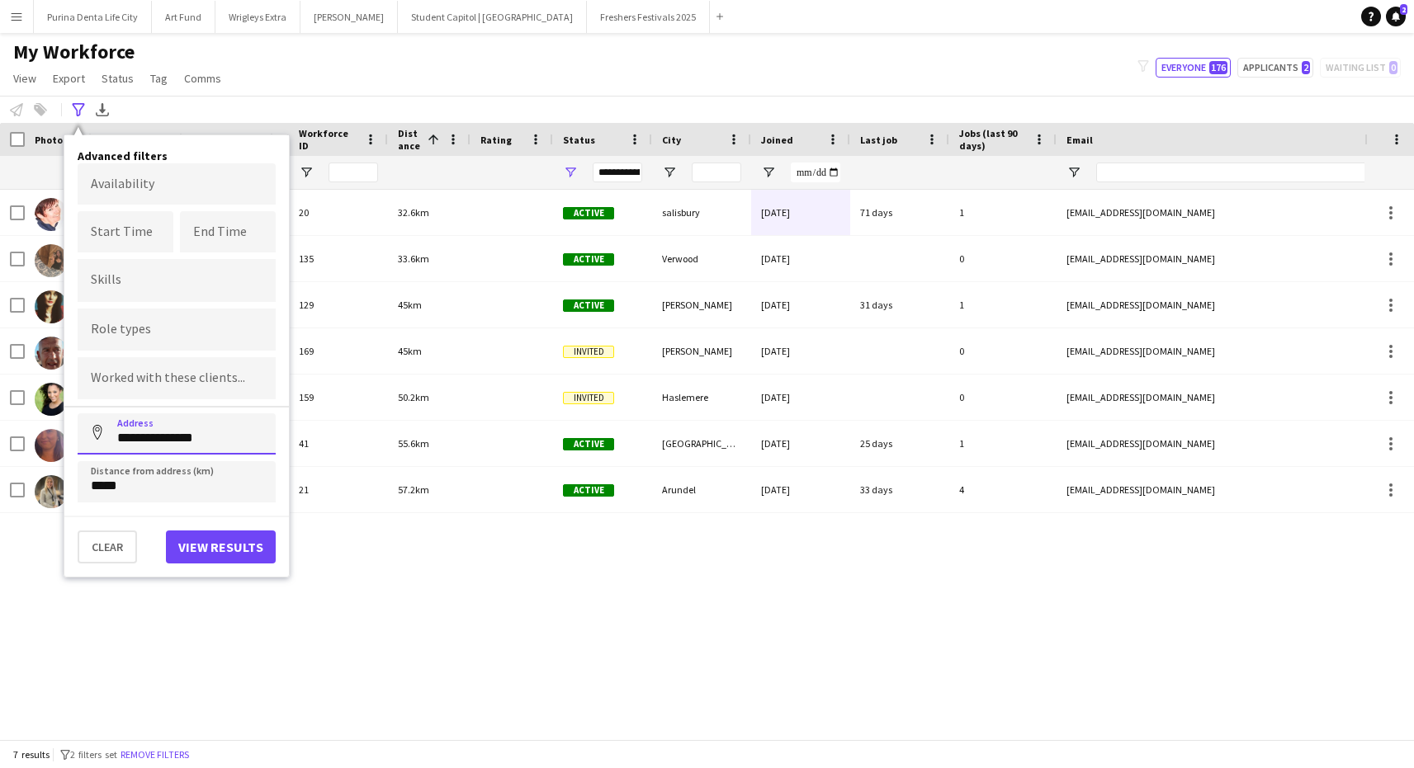
click at [246, 447] on input "**********" at bounding box center [177, 434] width 198 height 41
click at [234, 439] on input "**********" at bounding box center [177, 434] width 198 height 41
click at [222, 541] on button "View results" at bounding box center [221, 547] width 110 height 33
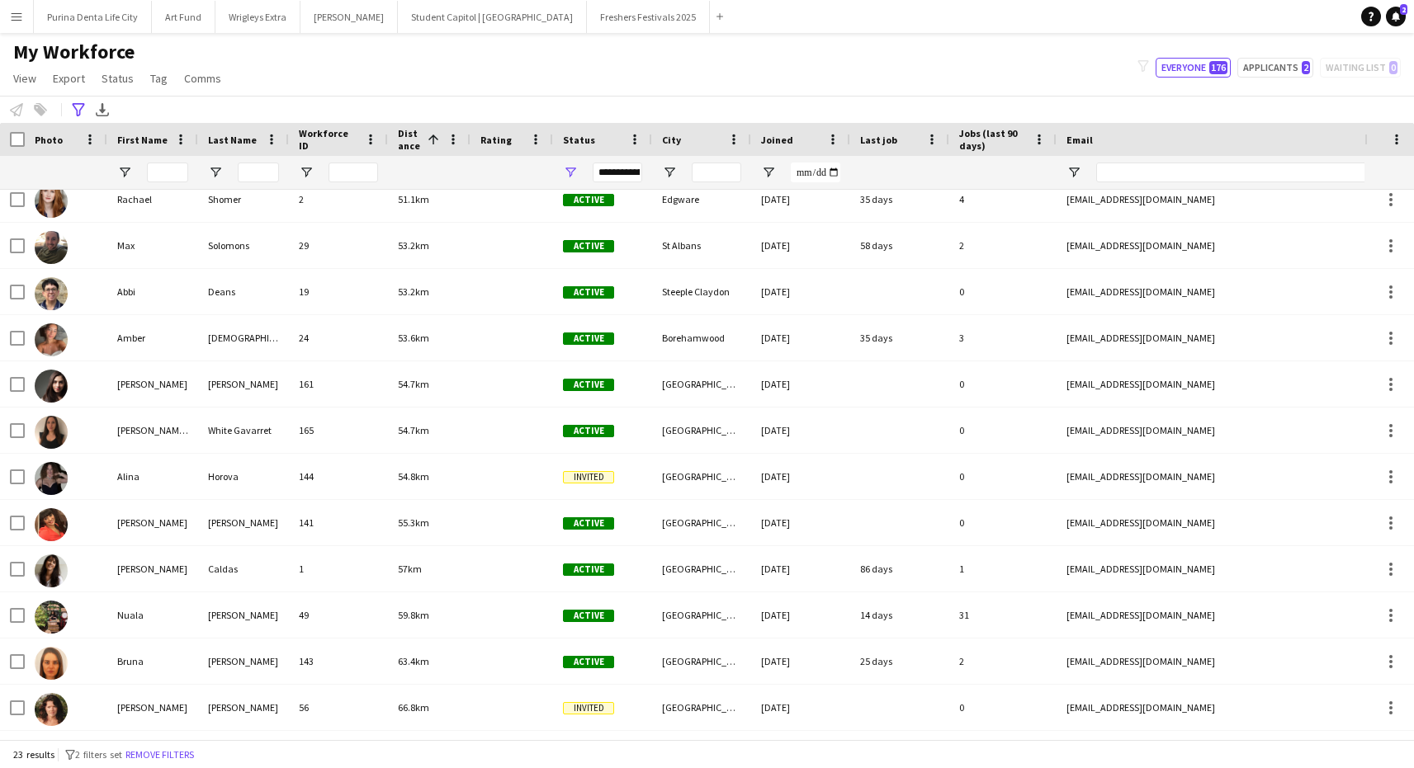
scroll to position [477, 0]
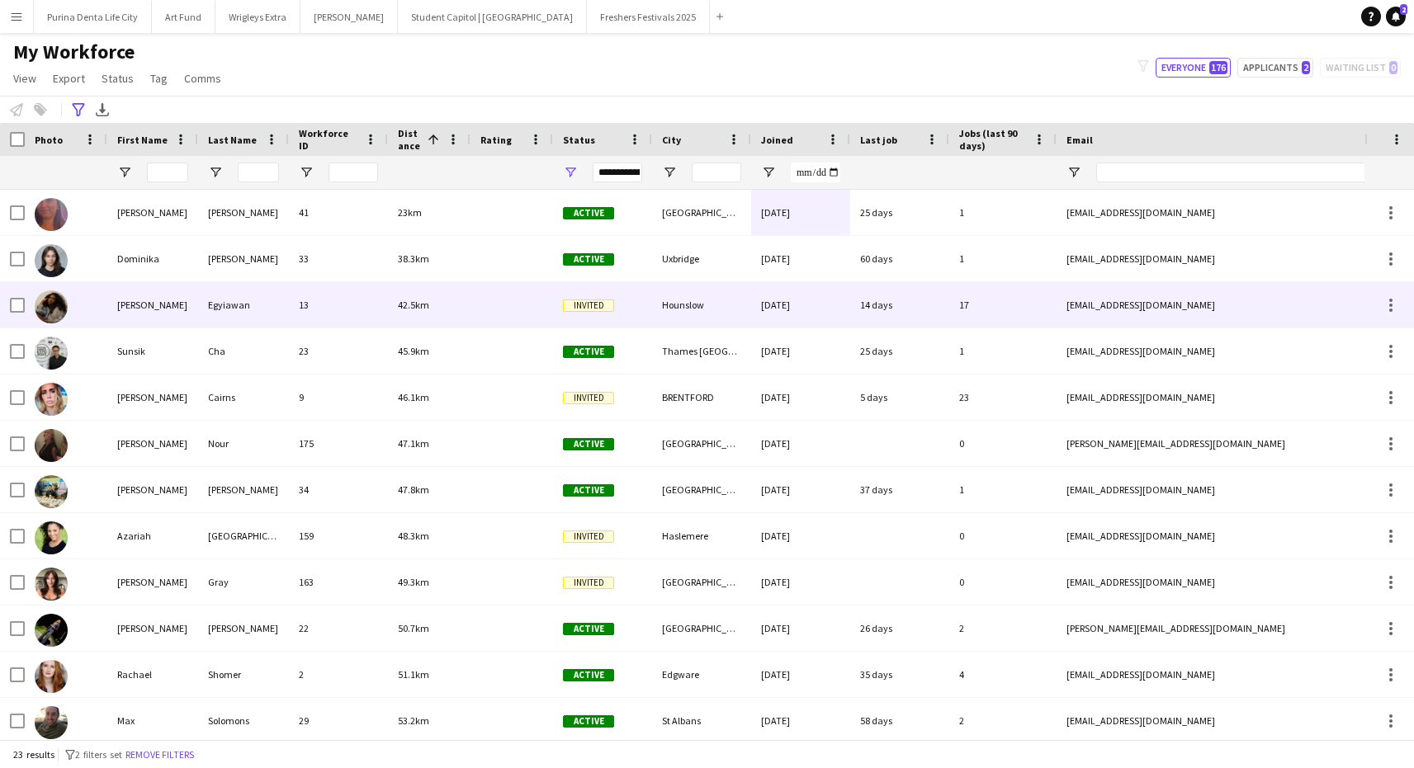
click at [747, 314] on div "Hounslow" at bounding box center [701, 304] width 99 height 45
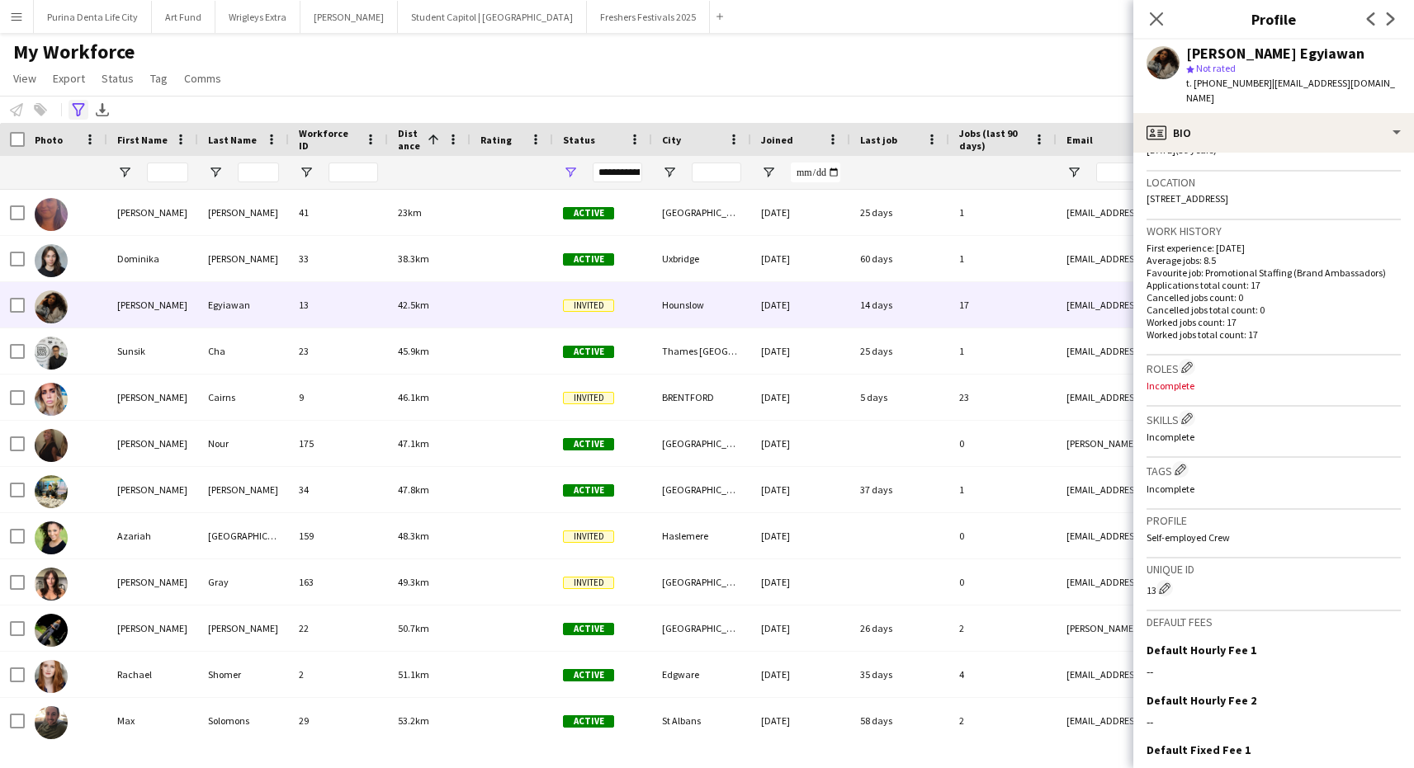
click at [80, 110] on icon at bounding box center [78, 109] width 12 height 13
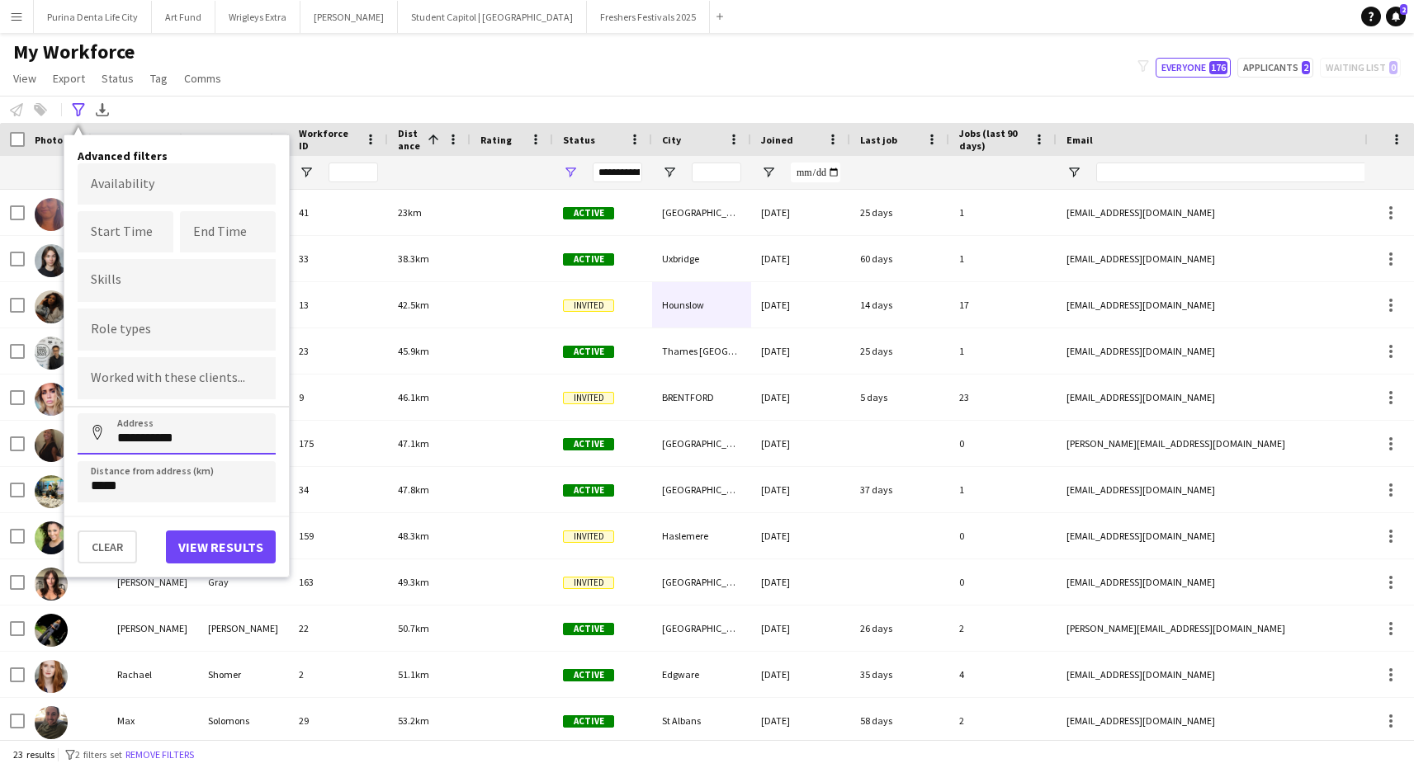
click at [200, 429] on input "**********" at bounding box center [177, 434] width 198 height 41
drag, startPoint x: 225, startPoint y: 439, endPoint x: 58, endPoint y: 421, distance: 168.5
click at [58, 421] on main "**********" at bounding box center [707, 389] width 1414 height 713
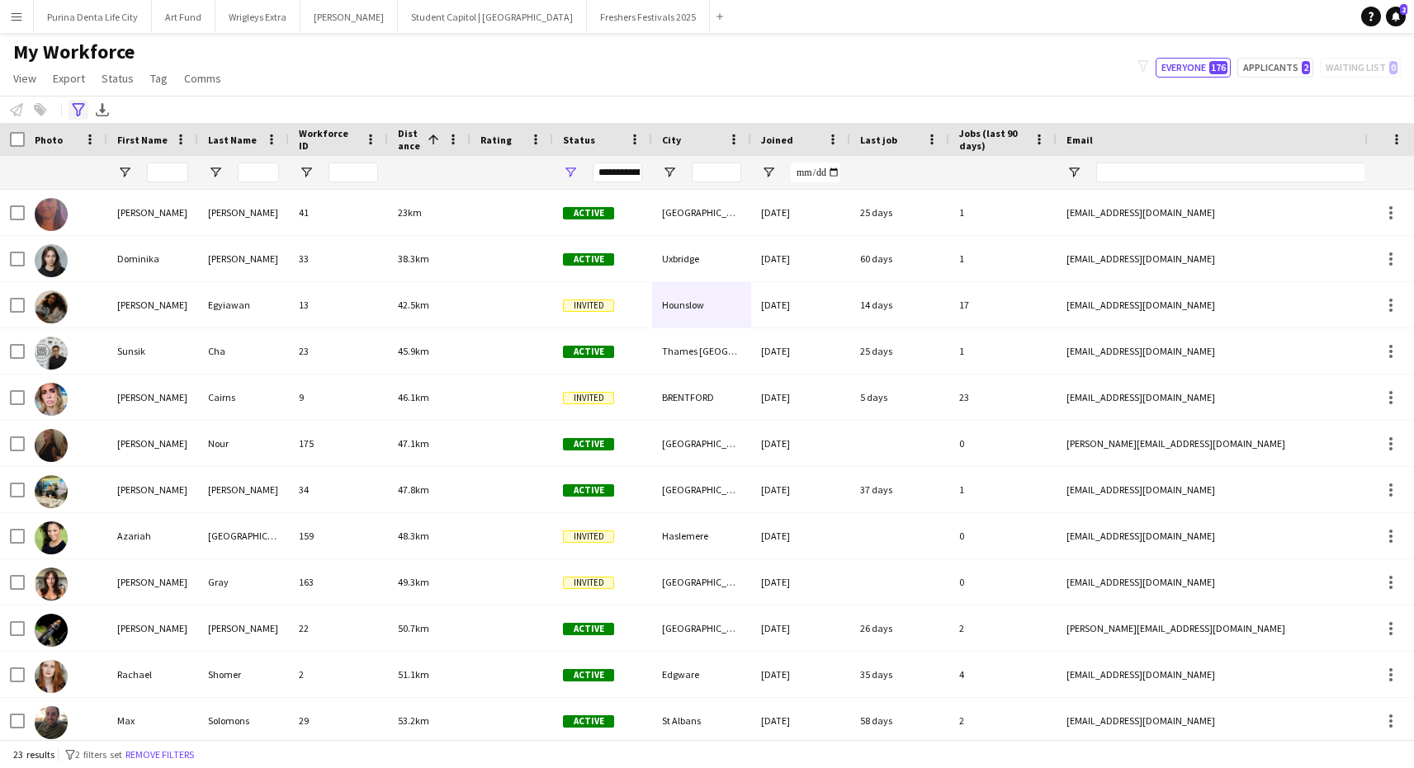
click at [80, 111] on icon at bounding box center [78, 109] width 12 height 13
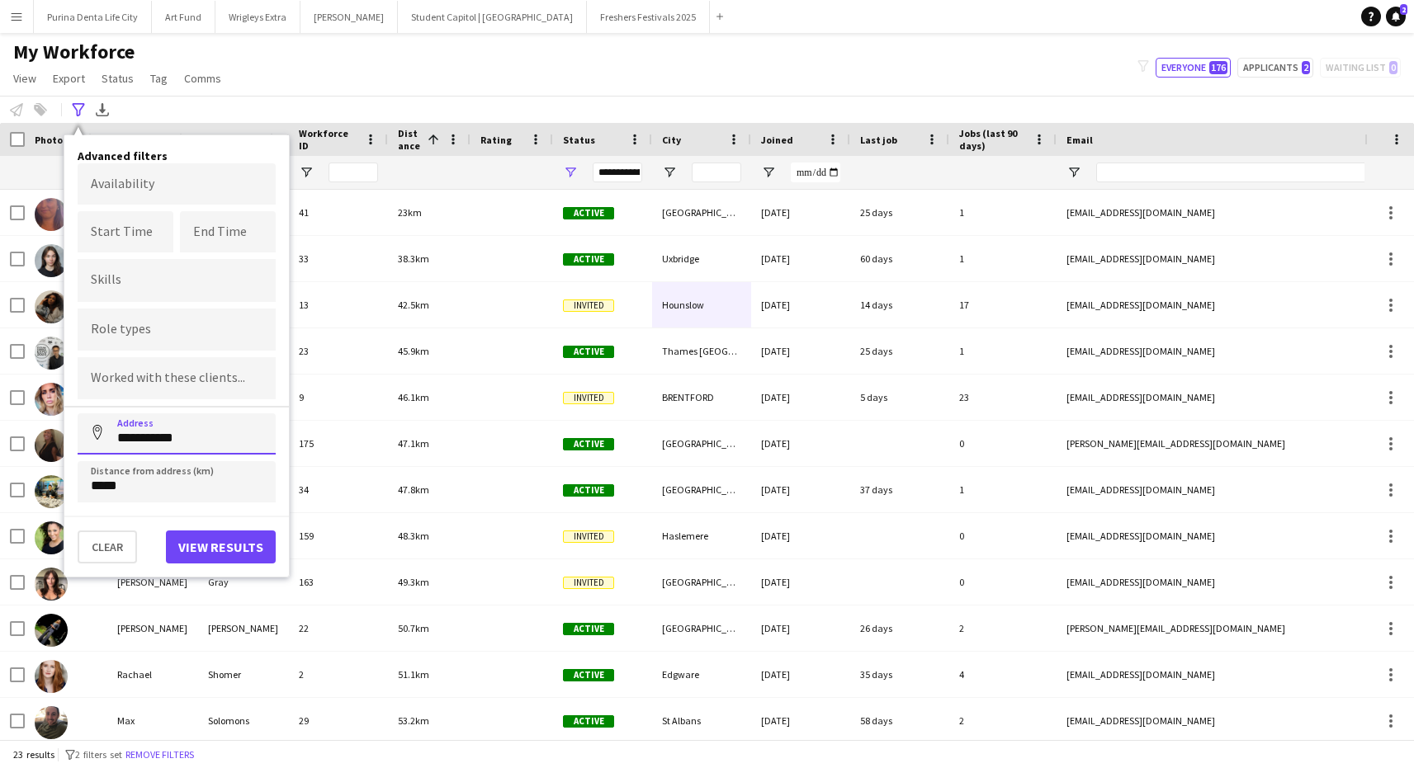
click at [180, 423] on input "**********" at bounding box center [177, 434] width 198 height 41
type input "*"
click at [188, 553] on button "View results" at bounding box center [221, 547] width 110 height 33
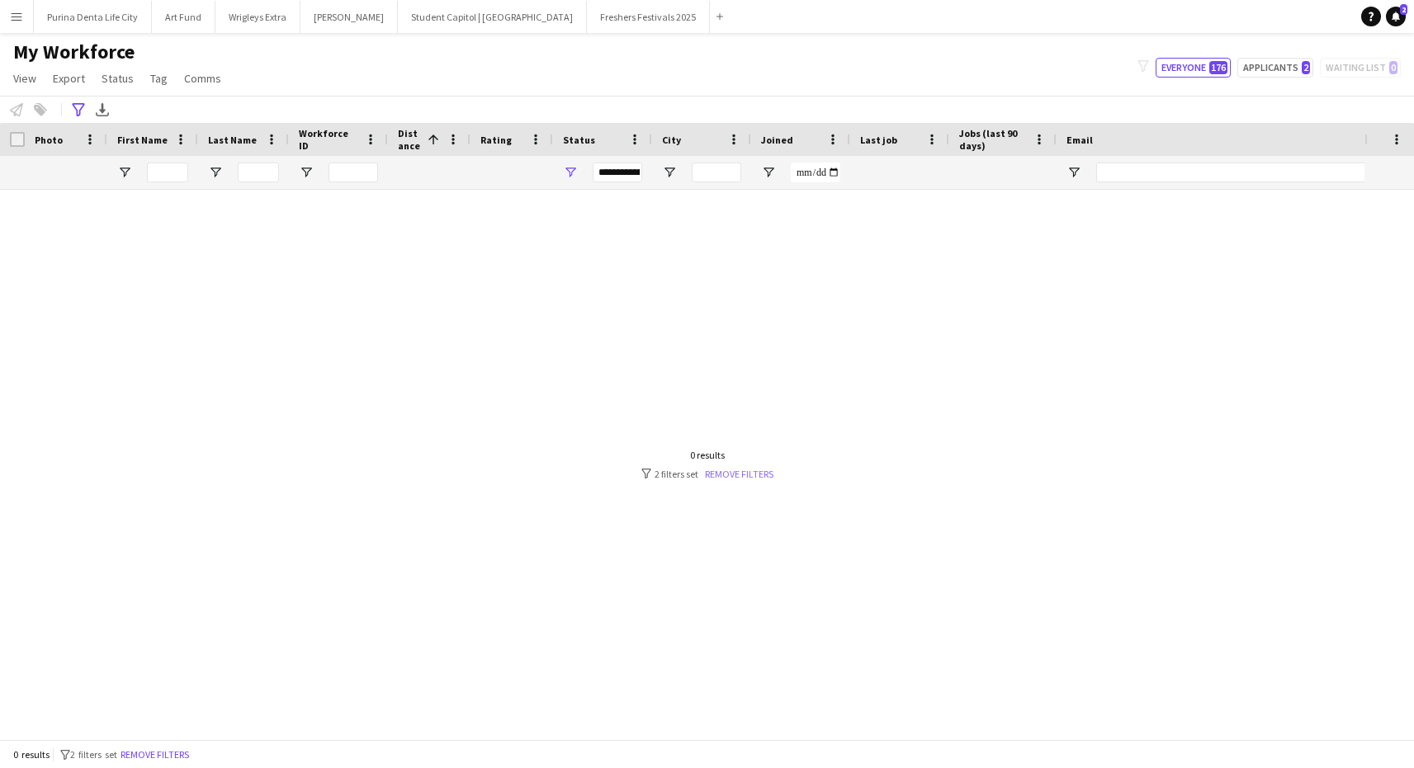
click at [747, 470] on link "Remove filters" at bounding box center [739, 474] width 69 height 12
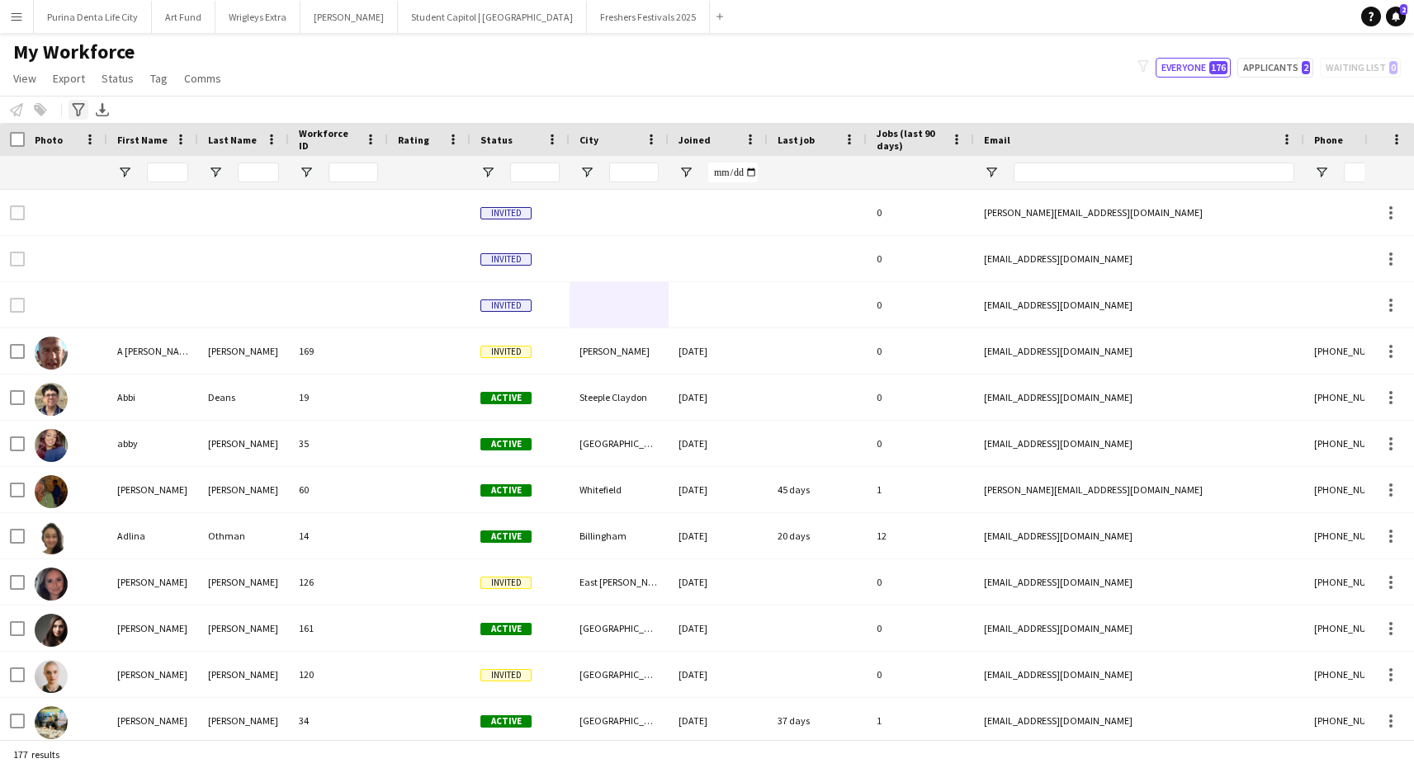
click at [80, 111] on icon at bounding box center [78, 109] width 12 height 13
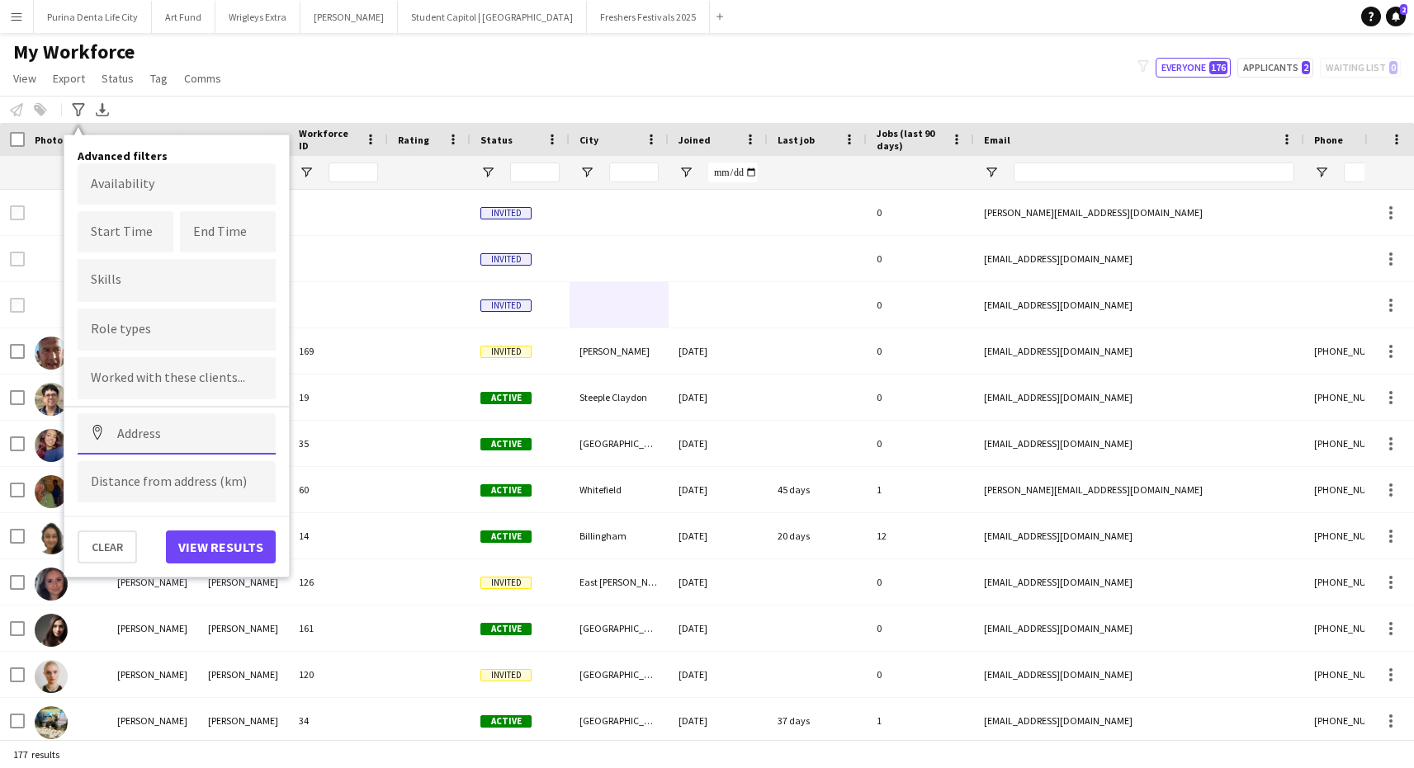
click at [163, 452] on input at bounding box center [177, 434] width 198 height 41
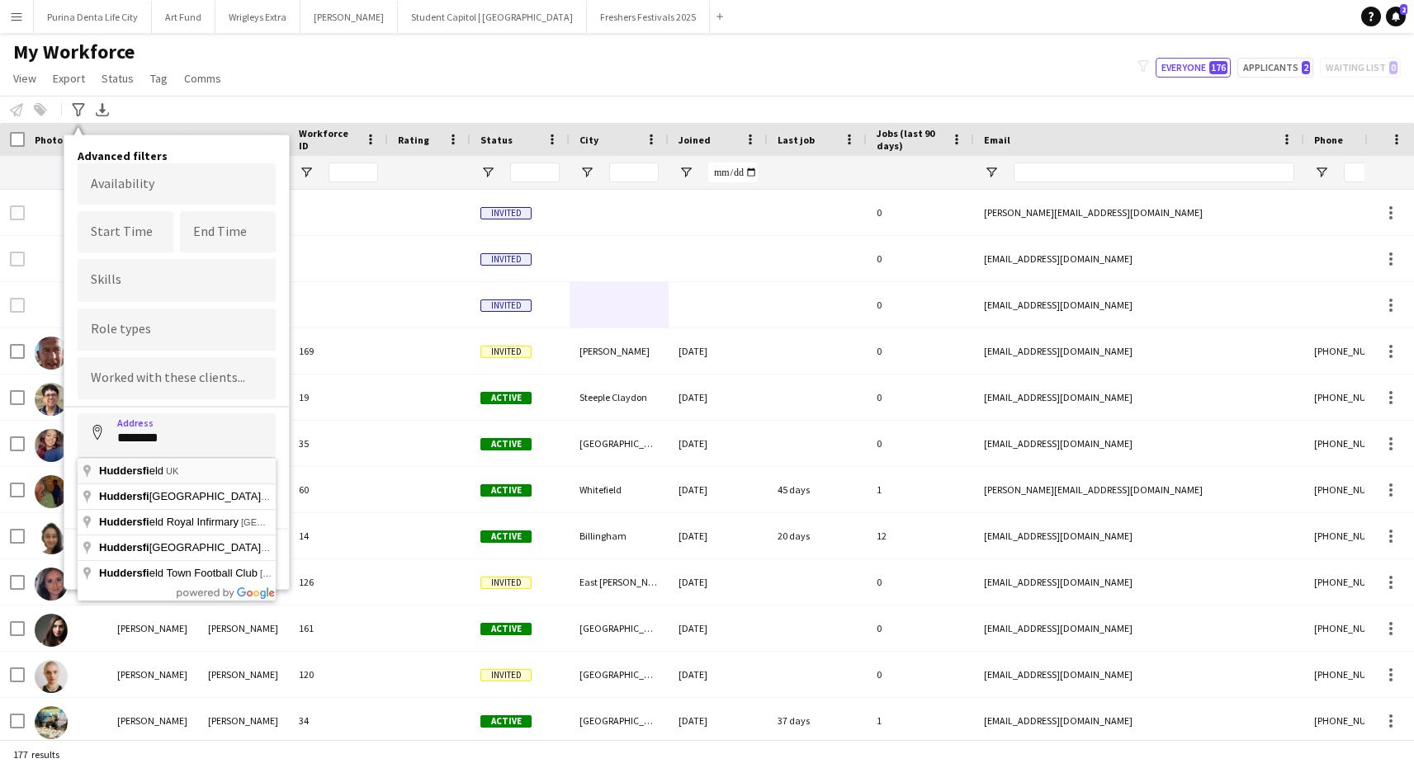
type input "**********"
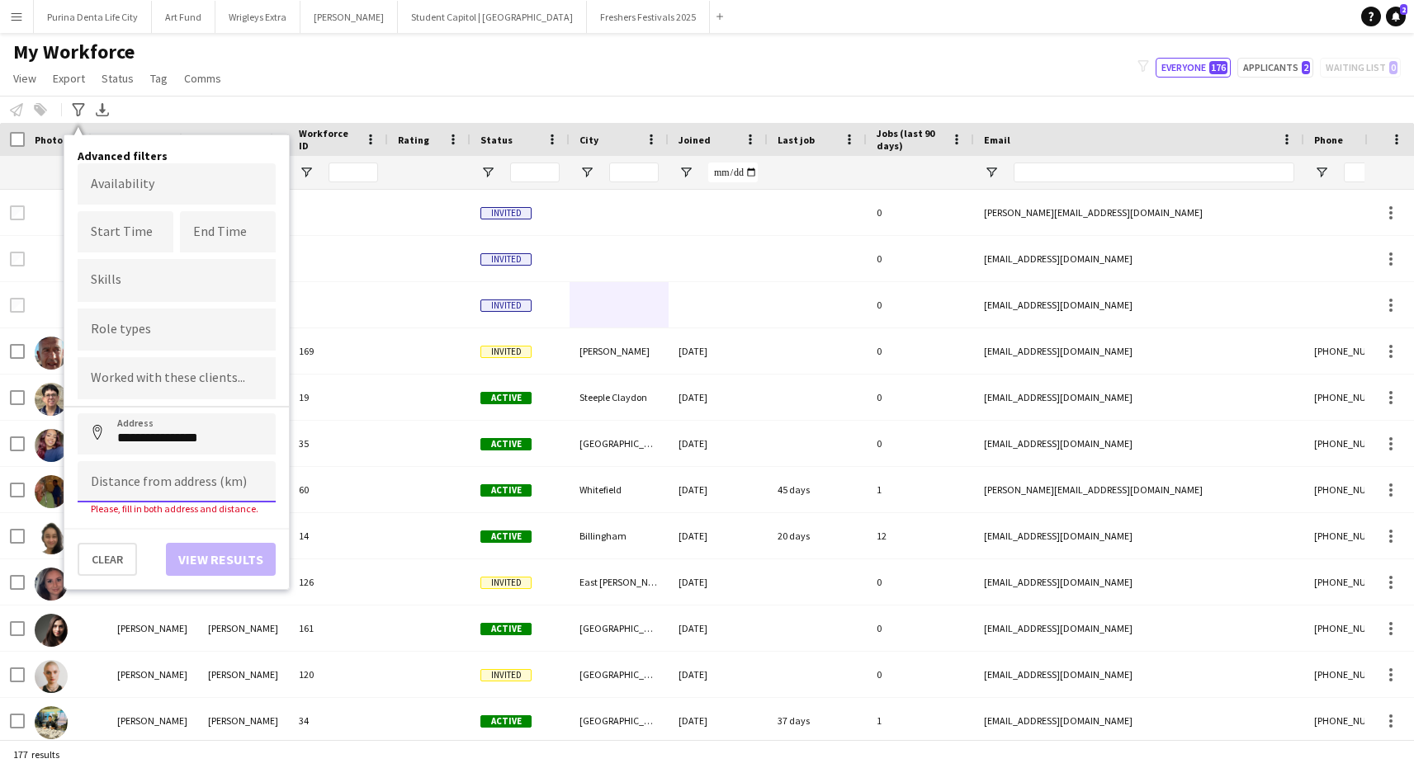
click at [163, 488] on input at bounding box center [177, 481] width 198 height 41
type input "*****"
click at [97, 435] on button "Address" at bounding box center [98, 434] width 40 height 40
type input "**********"
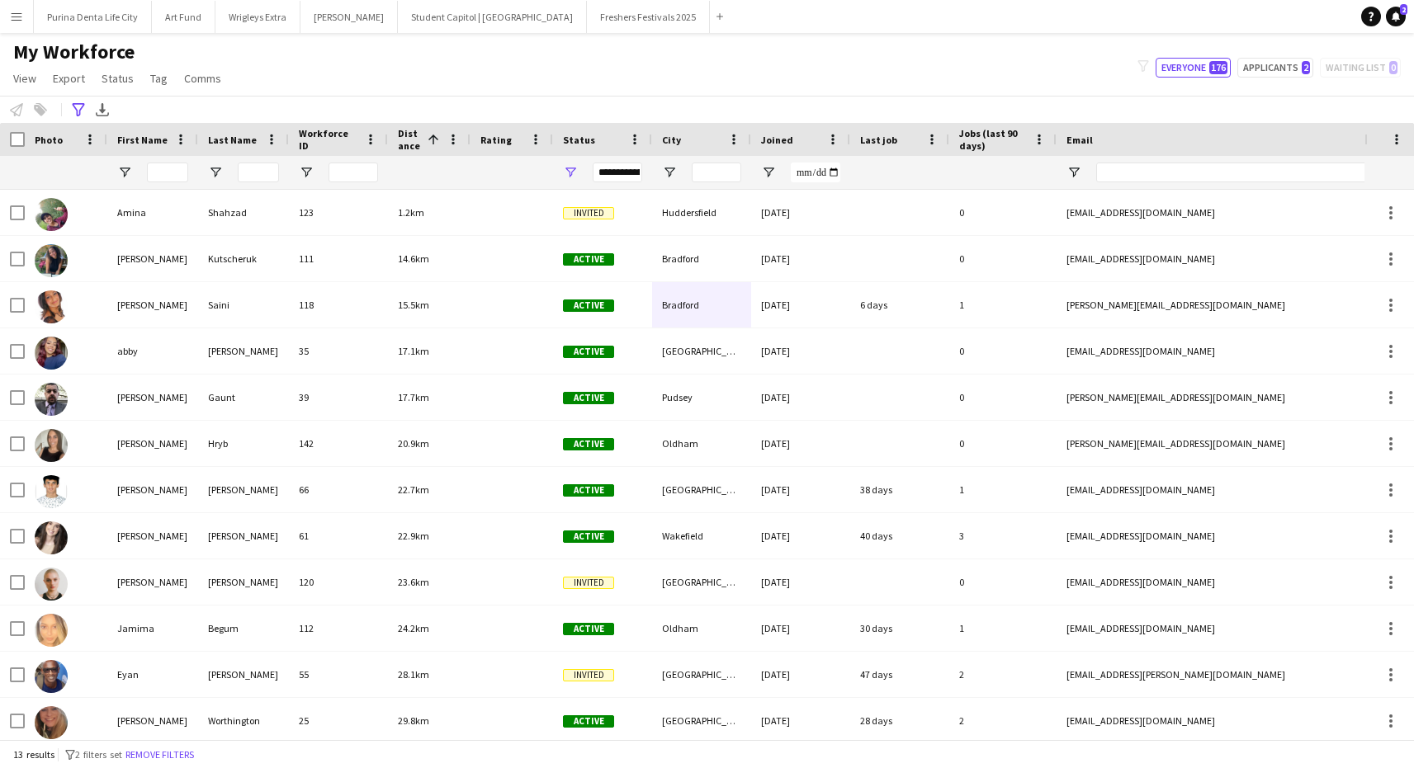
scroll to position [0, 0]
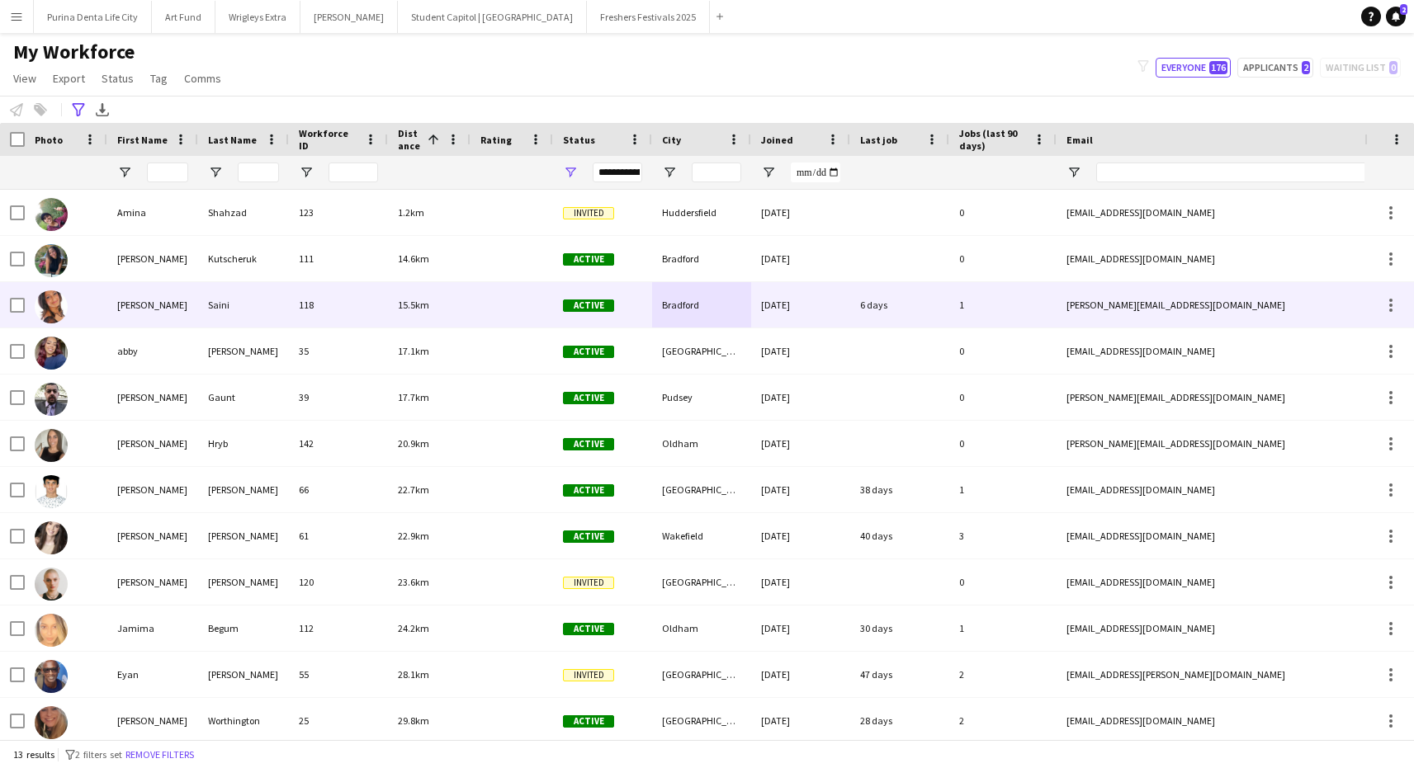
click at [172, 312] on div "Susan" at bounding box center [152, 304] width 91 height 45
click at [501, 291] on div at bounding box center [511, 304] width 83 height 45
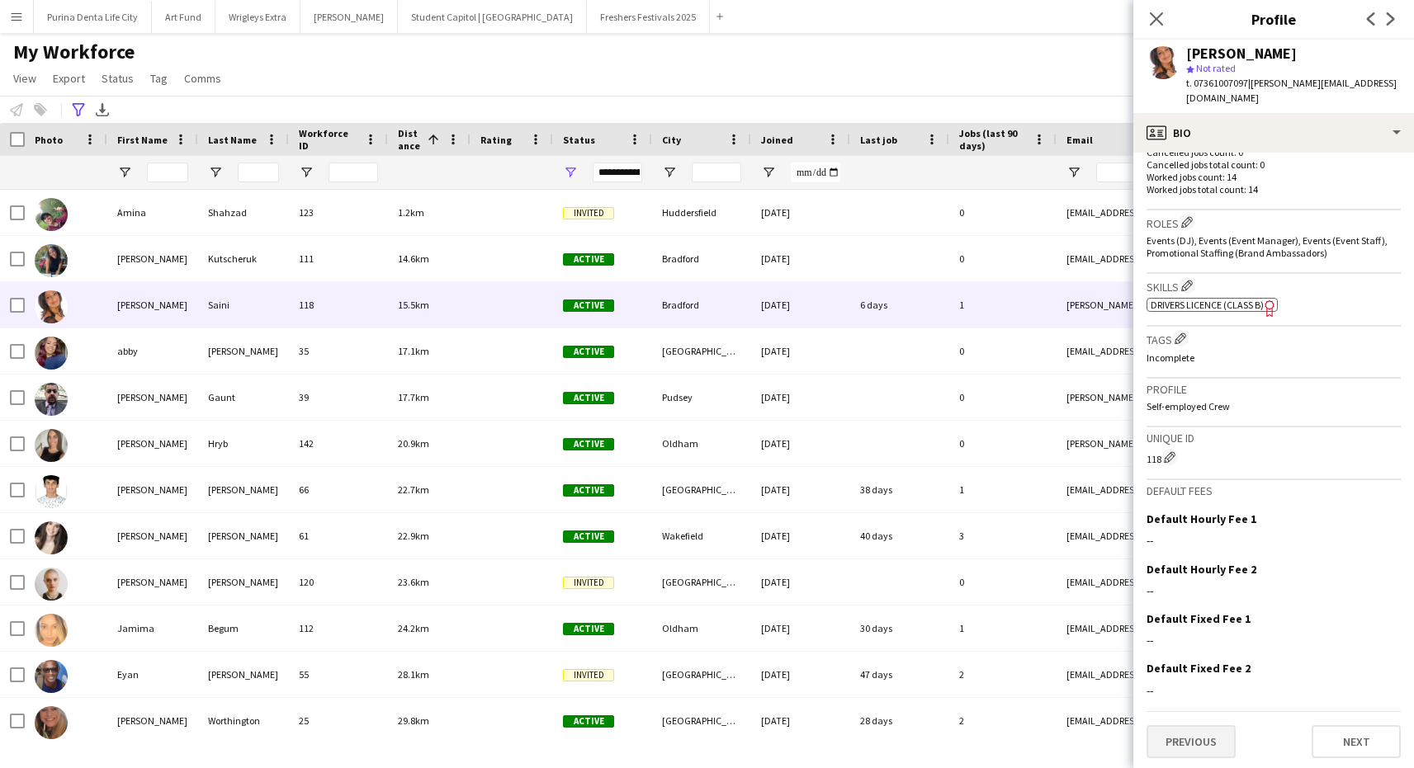
scroll to position [482, 0]
click at [1196, 733] on button "Previous" at bounding box center [1191, 742] width 89 height 33
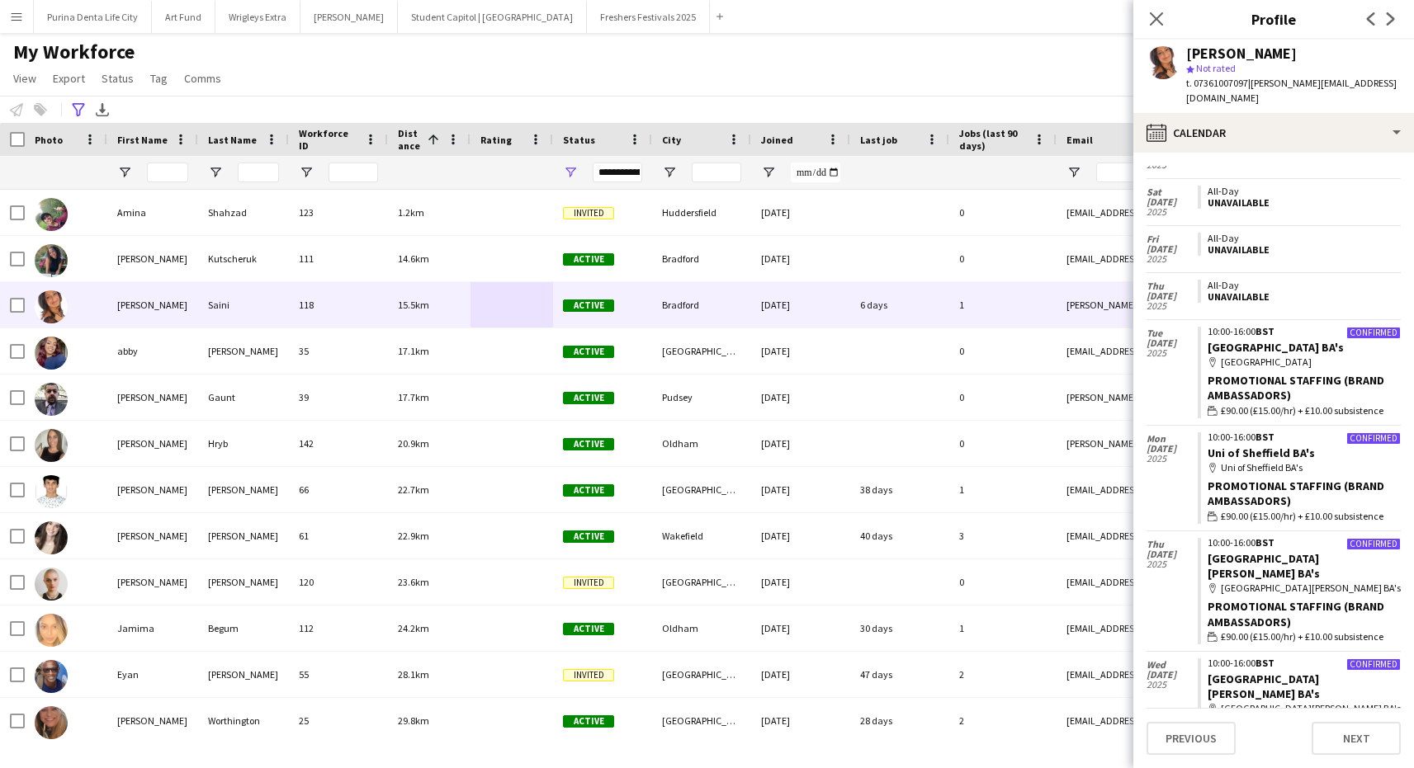
scroll to position [974, 0]
click at [899, 86] on div "My Workforce View Views Default view New view Update view Delete view Edit name…" at bounding box center [707, 68] width 1414 height 56
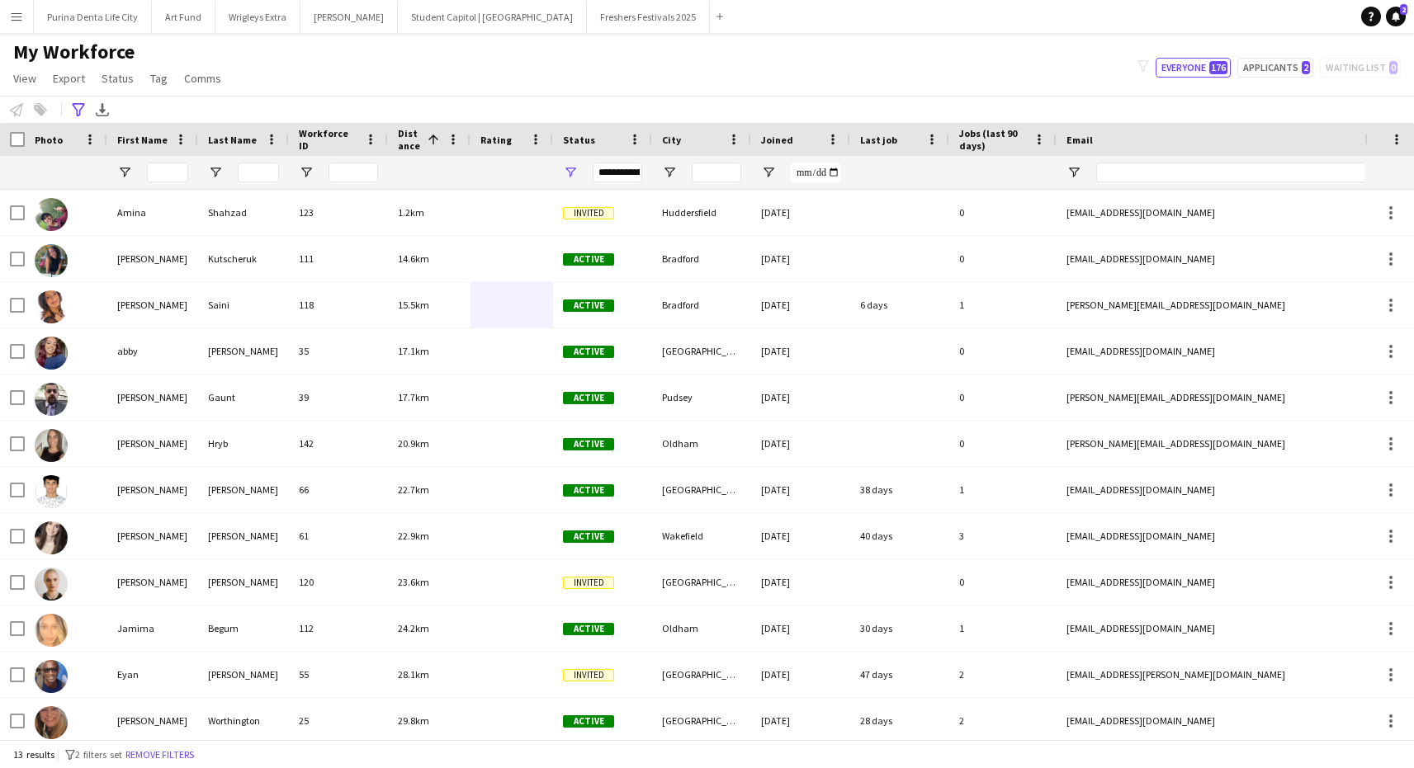
scroll to position [0, 0]
click at [76, 18] on button "Purina Denta Life City Close" at bounding box center [93, 17] width 118 height 32
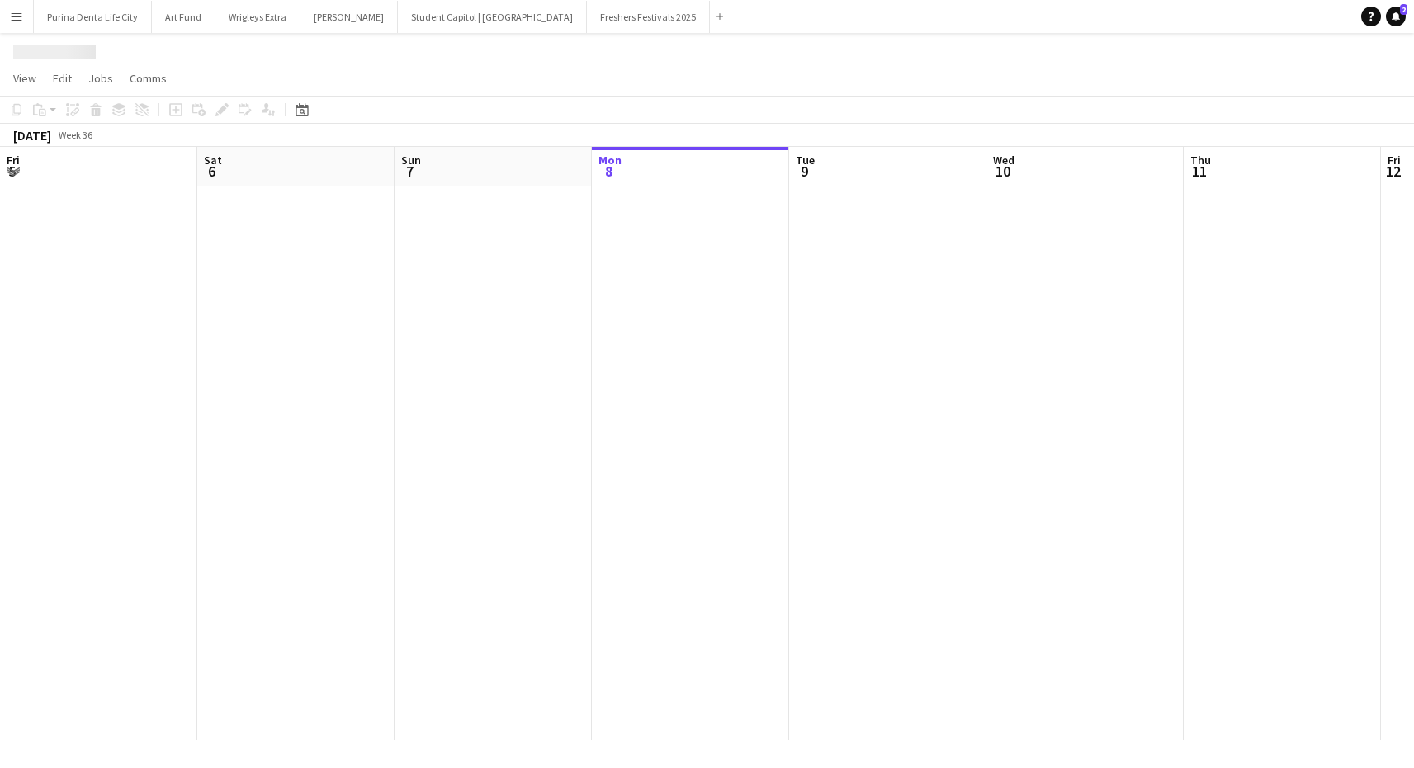
scroll to position [0, 395]
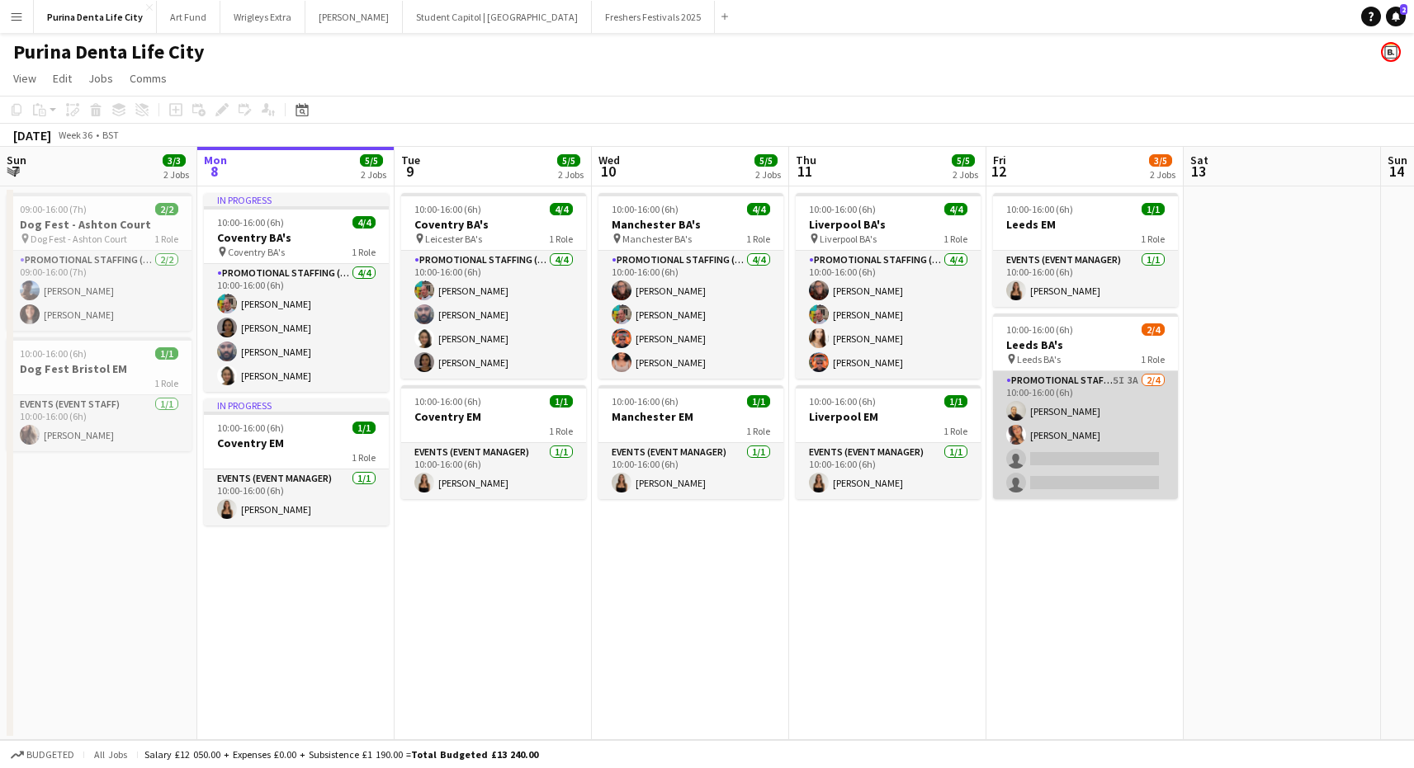
click at [1095, 493] on app-card-role "Promotional Staffing (Brand Ambassadors) 5I 3A 2/4 10:00-16:00 (6h) Craig Talbo…" at bounding box center [1085, 435] width 185 height 128
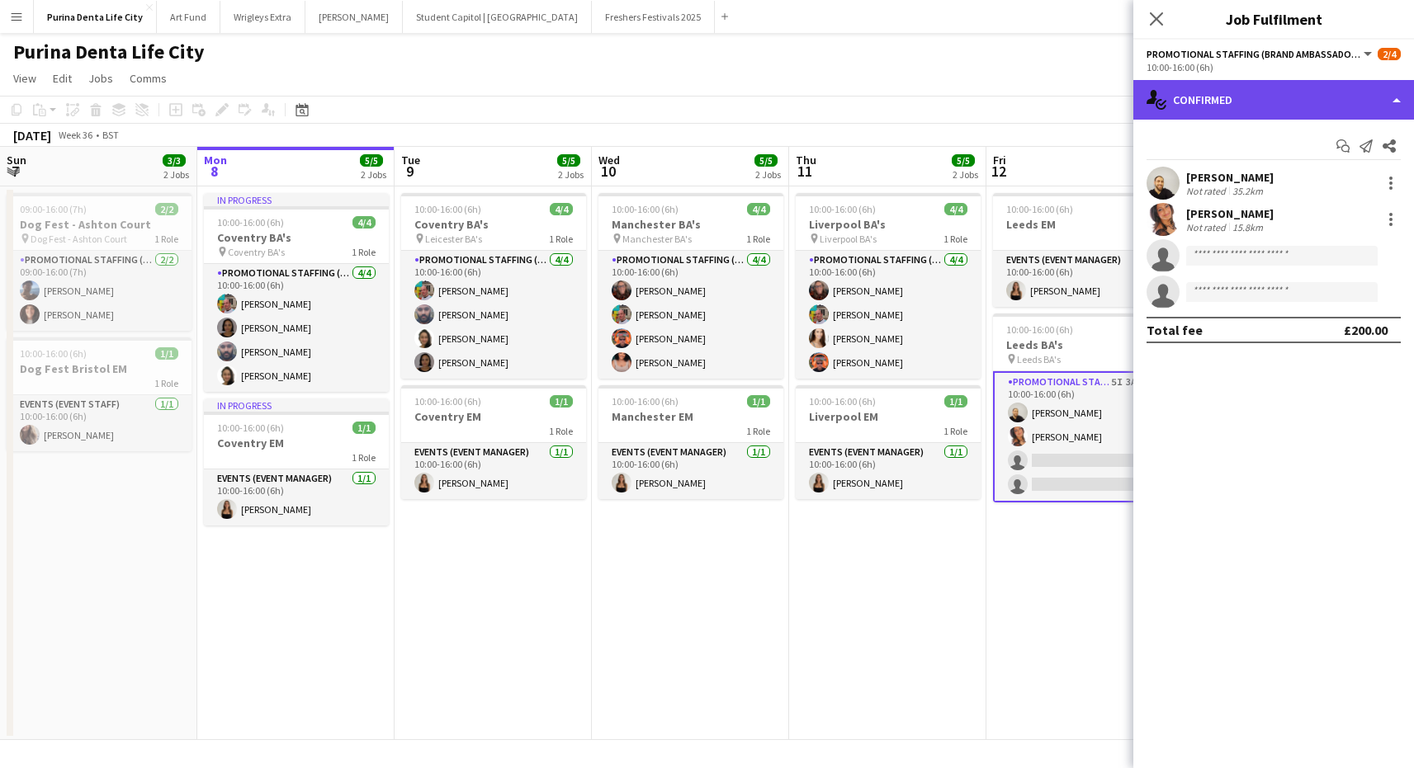
click at [1274, 113] on div "single-neutral-actions-check-2 Confirmed" at bounding box center [1273, 100] width 281 height 40
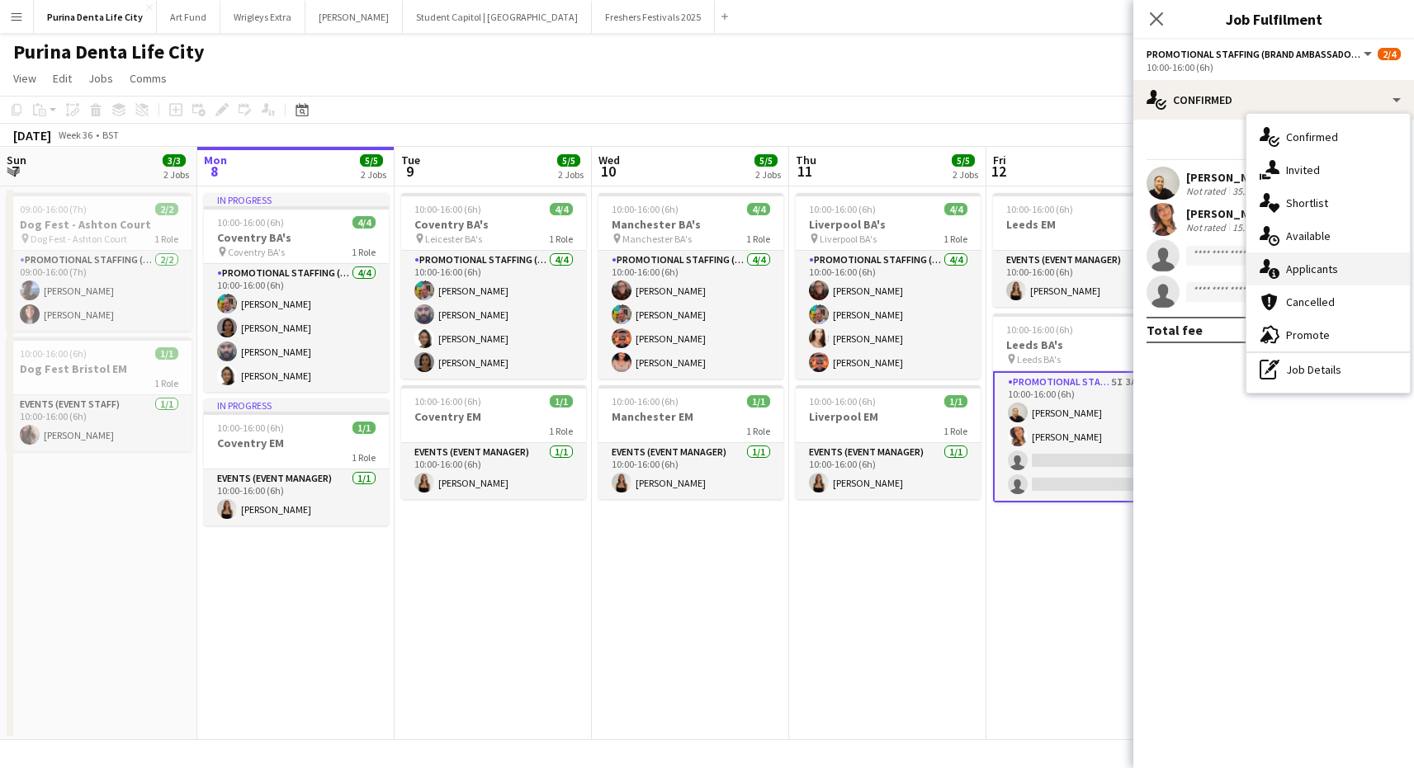
click at [1328, 273] on span "Applicants" at bounding box center [1312, 269] width 52 height 15
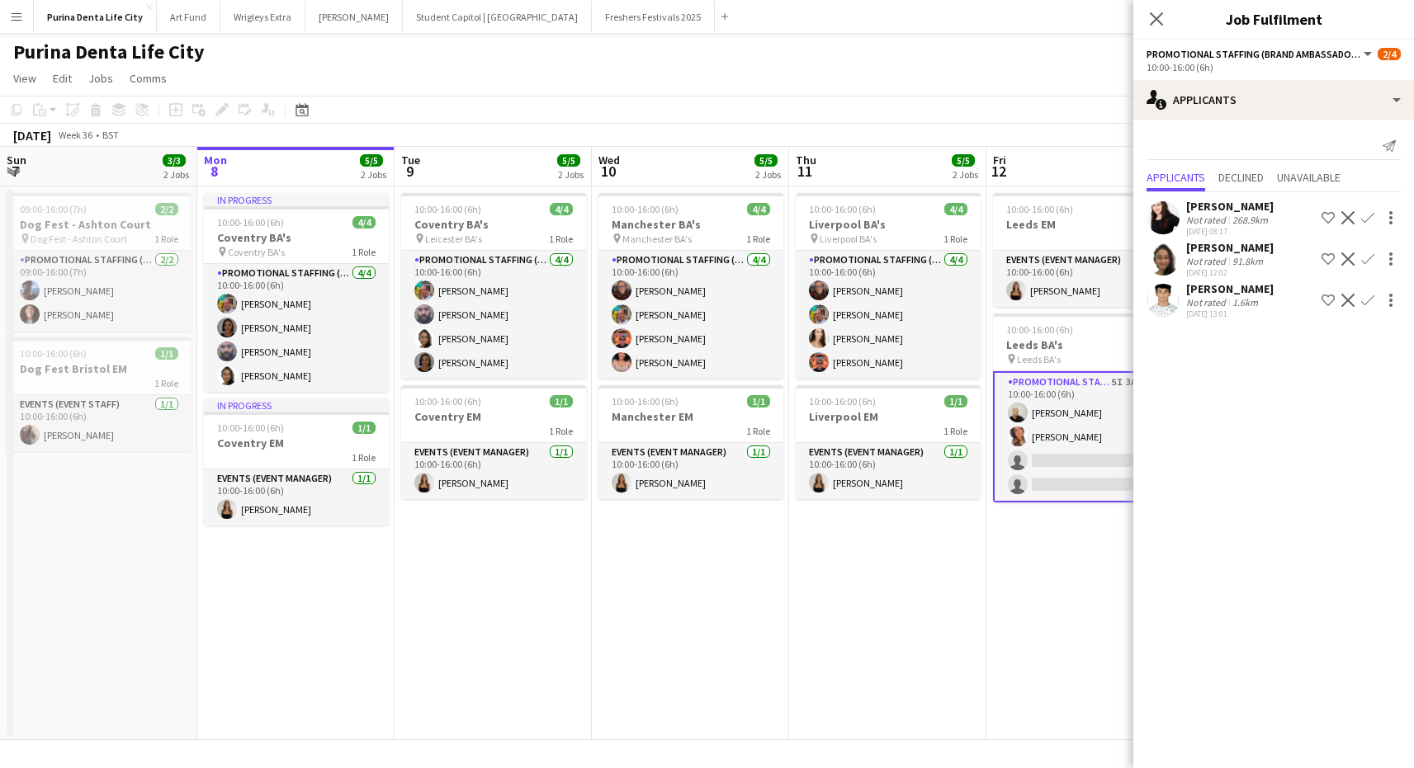
click at [1369, 260] on app-icon "Confirm" at bounding box center [1367, 259] width 13 height 13
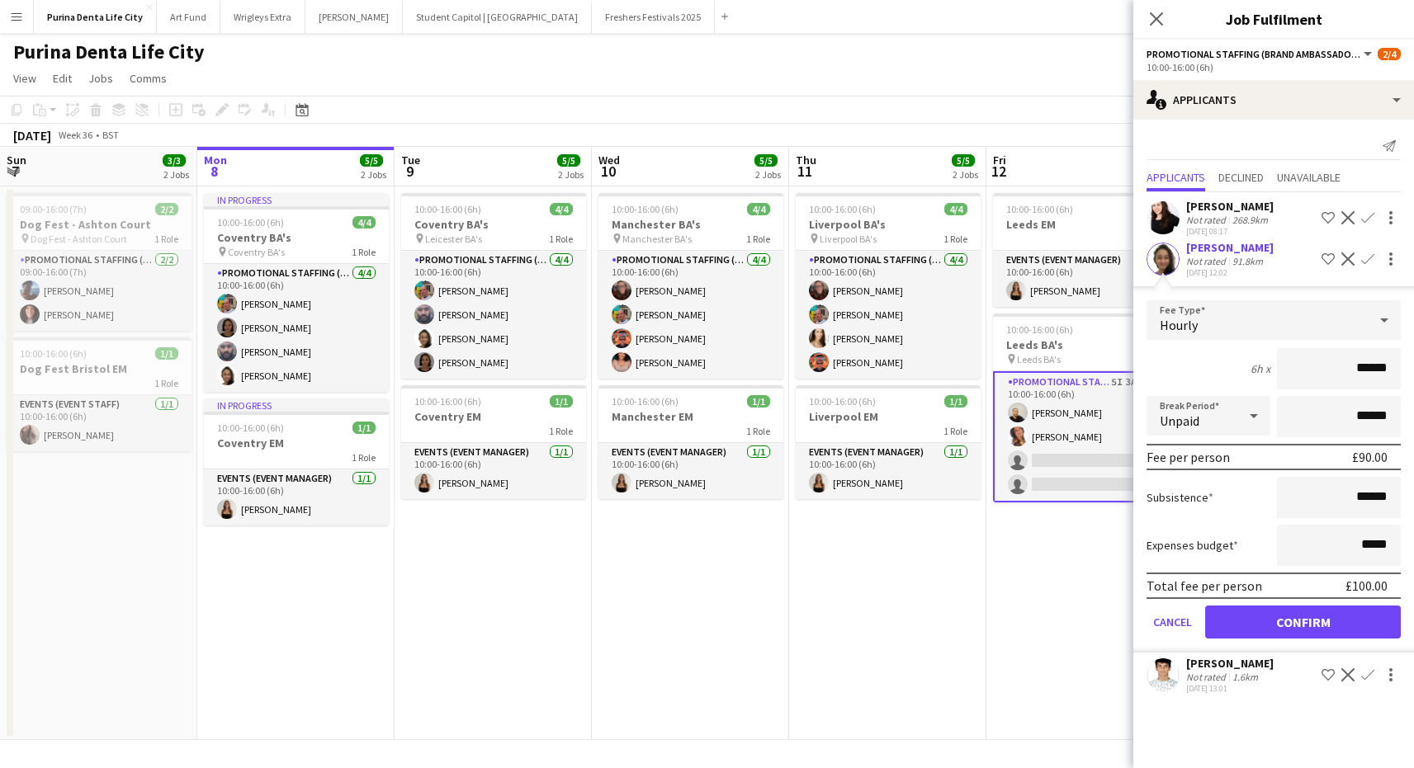
click at [1299, 625] on button "Confirm" at bounding box center [1303, 622] width 196 height 33
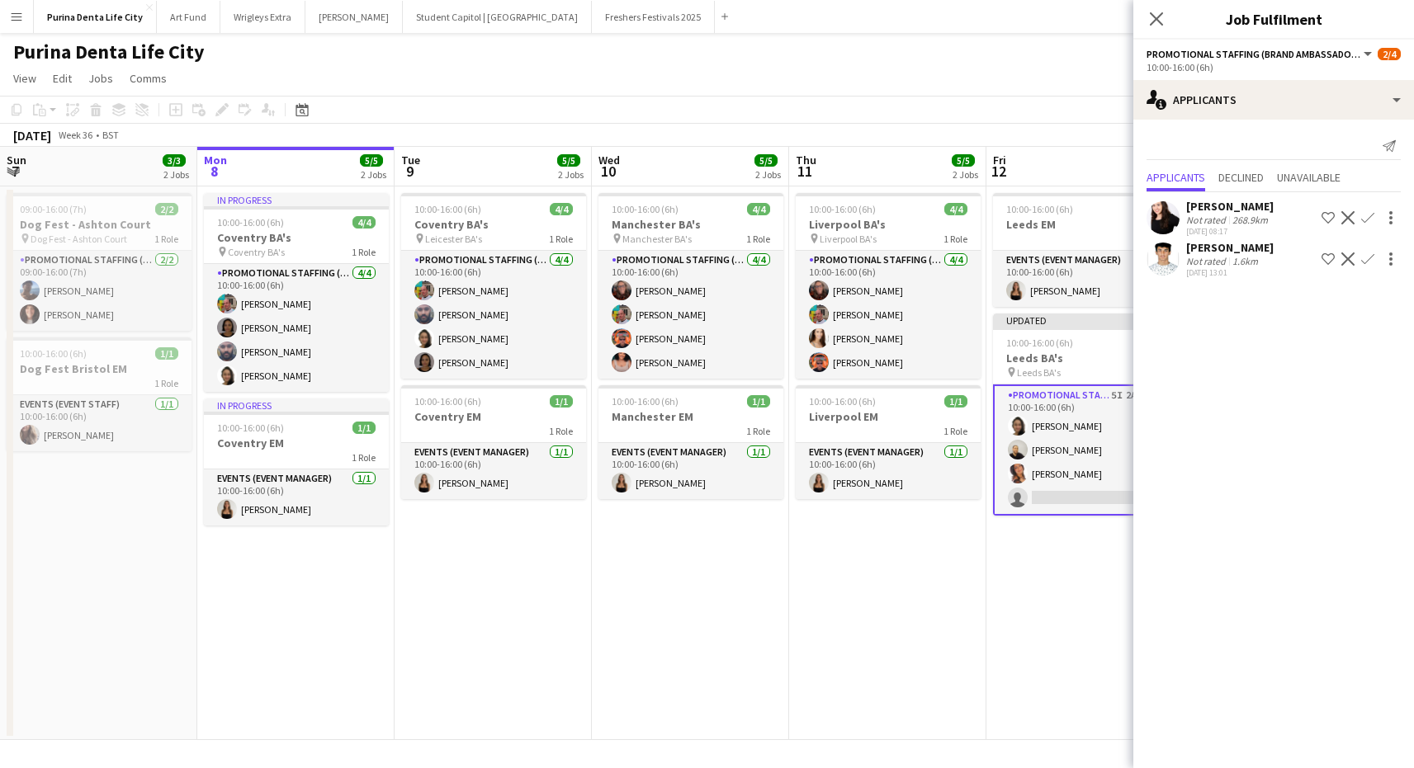
click at [1026, 594] on app-date-cell "10:00-16:00 (6h) 1/1 Leeds EM 1 Role Events (Event Manager) 1/1 10:00-16:00 (6h…" at bounding box center [1084, 464] width 197 height 554
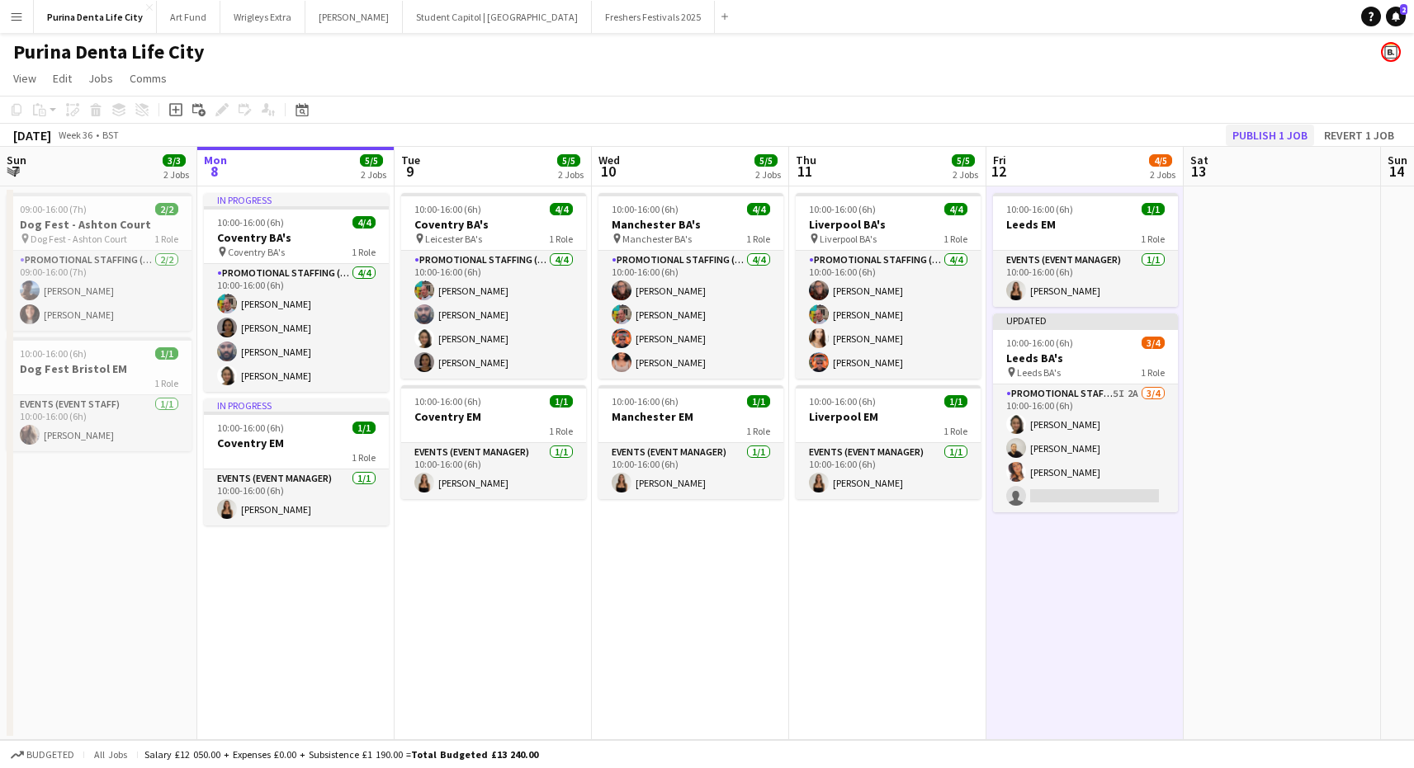
click at [1293, 125] on button "Publish 1 job" at bounding box center [1270, 135] width 88 height 21
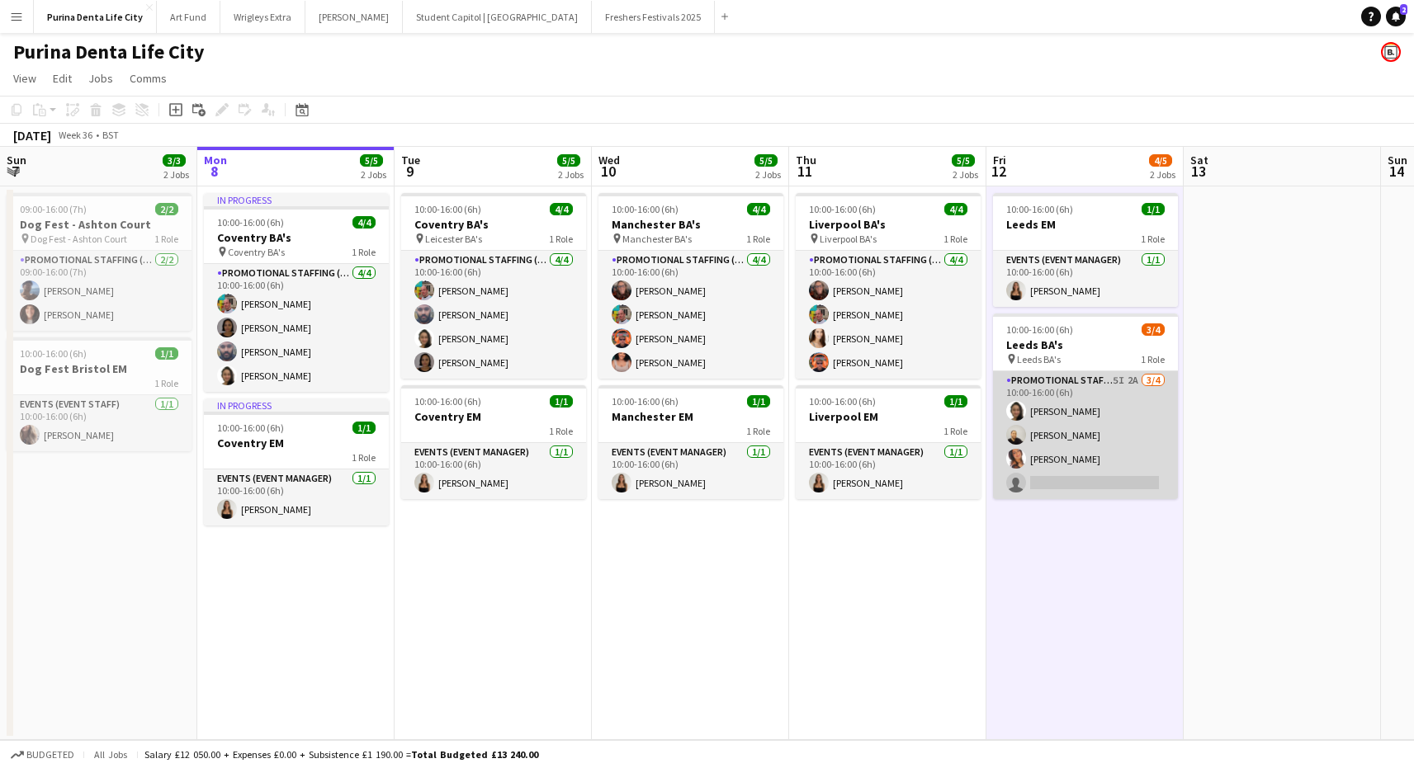
click at [1093, 424] on app-card-role "Promotional Staffing (Brand Ambassadors) 5I 2A 3/4 10:00-16:00 (6h) Adlina Othm…" at bounding box center [1085, 435] width 185 height 128
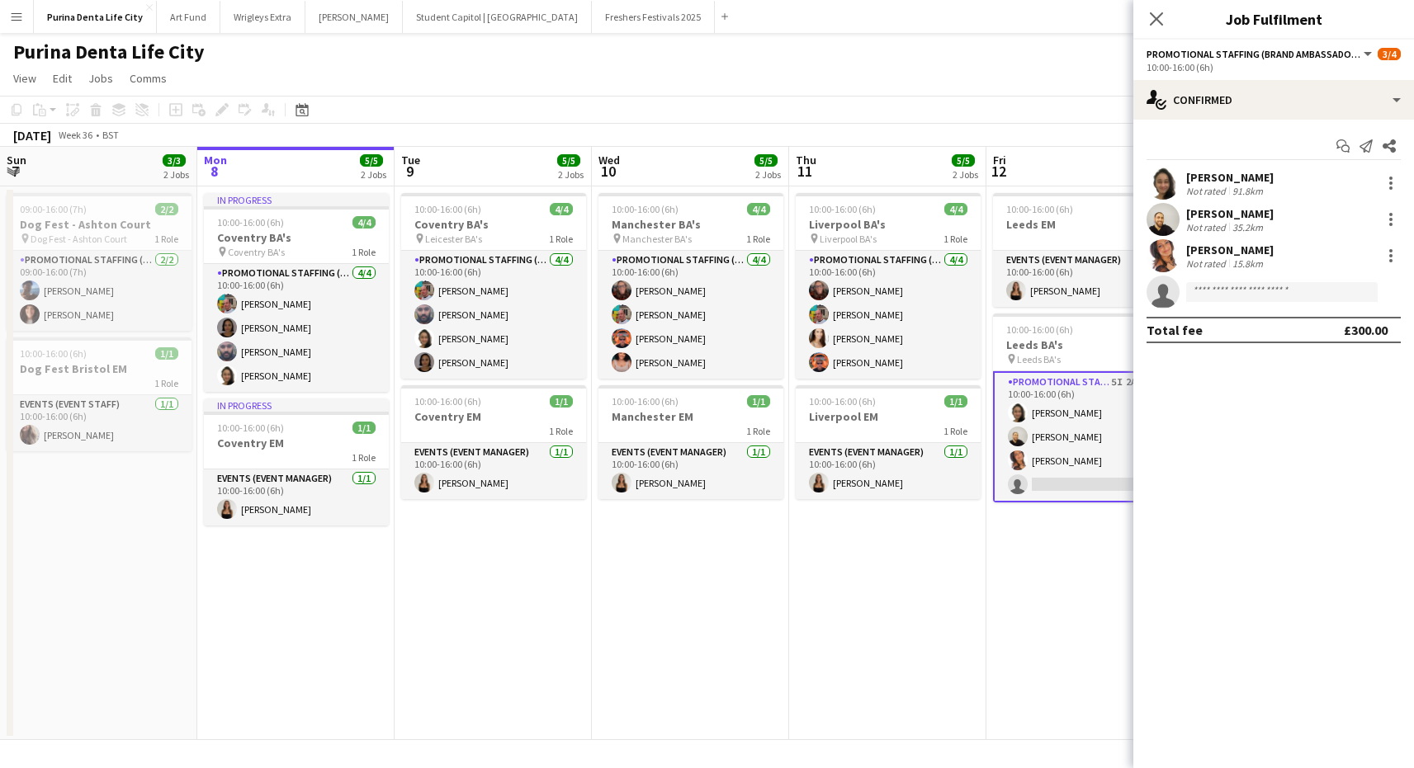
click at [719, 57] on div "Purina Denta Life City" at bounding box center [707, 48] width 1414 height 31
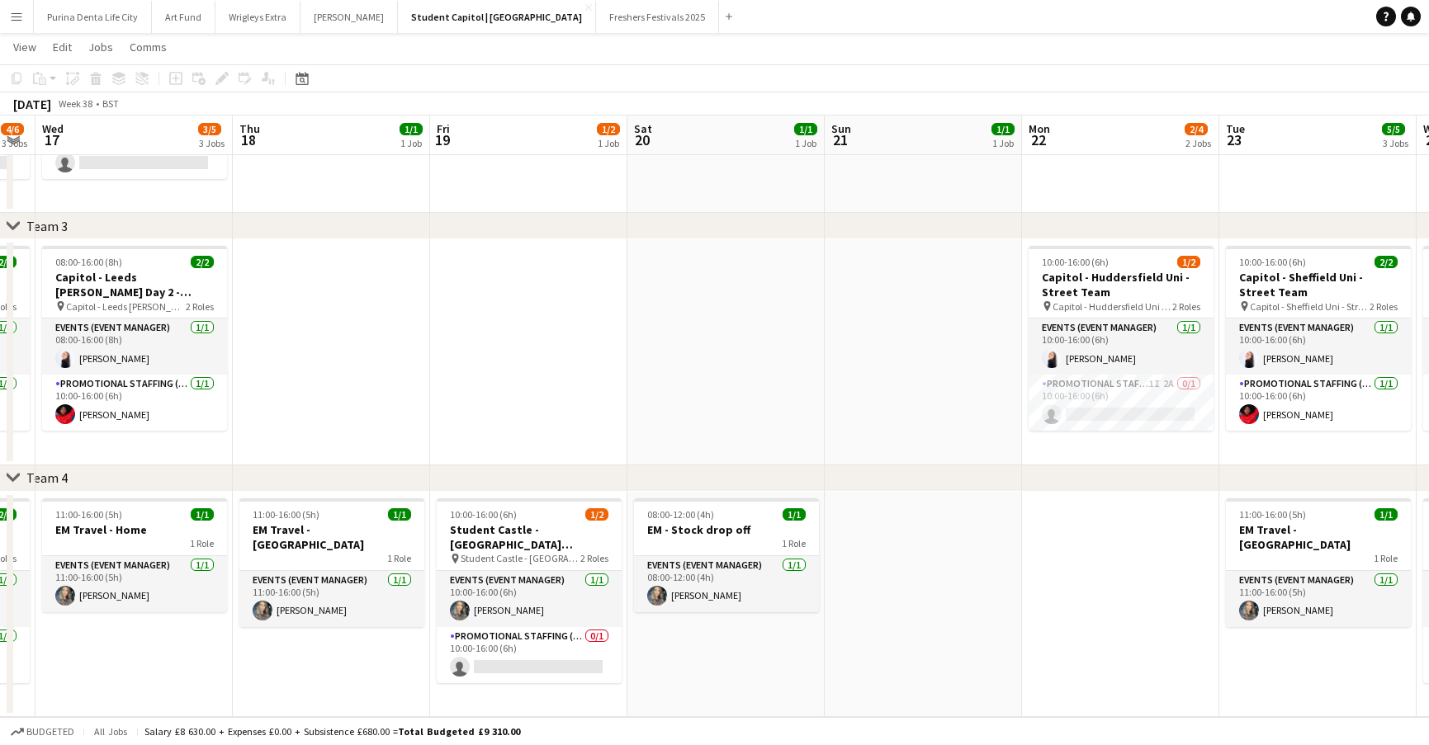
scroll to position [450, 0]
click at [717, 527] on h3 "EM - Stock drop off" at bounding box center [726, 529] width 185 height 15
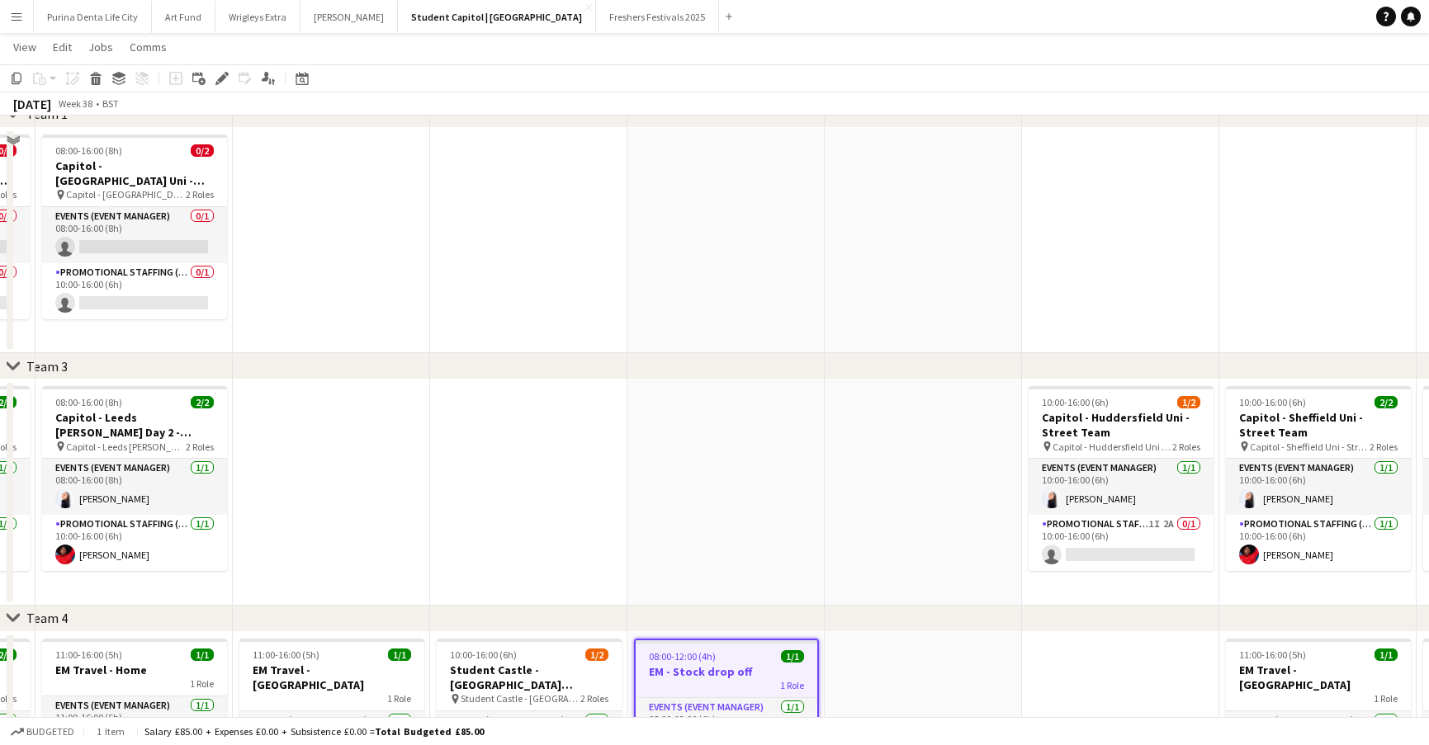
scroll to position [126, 0]
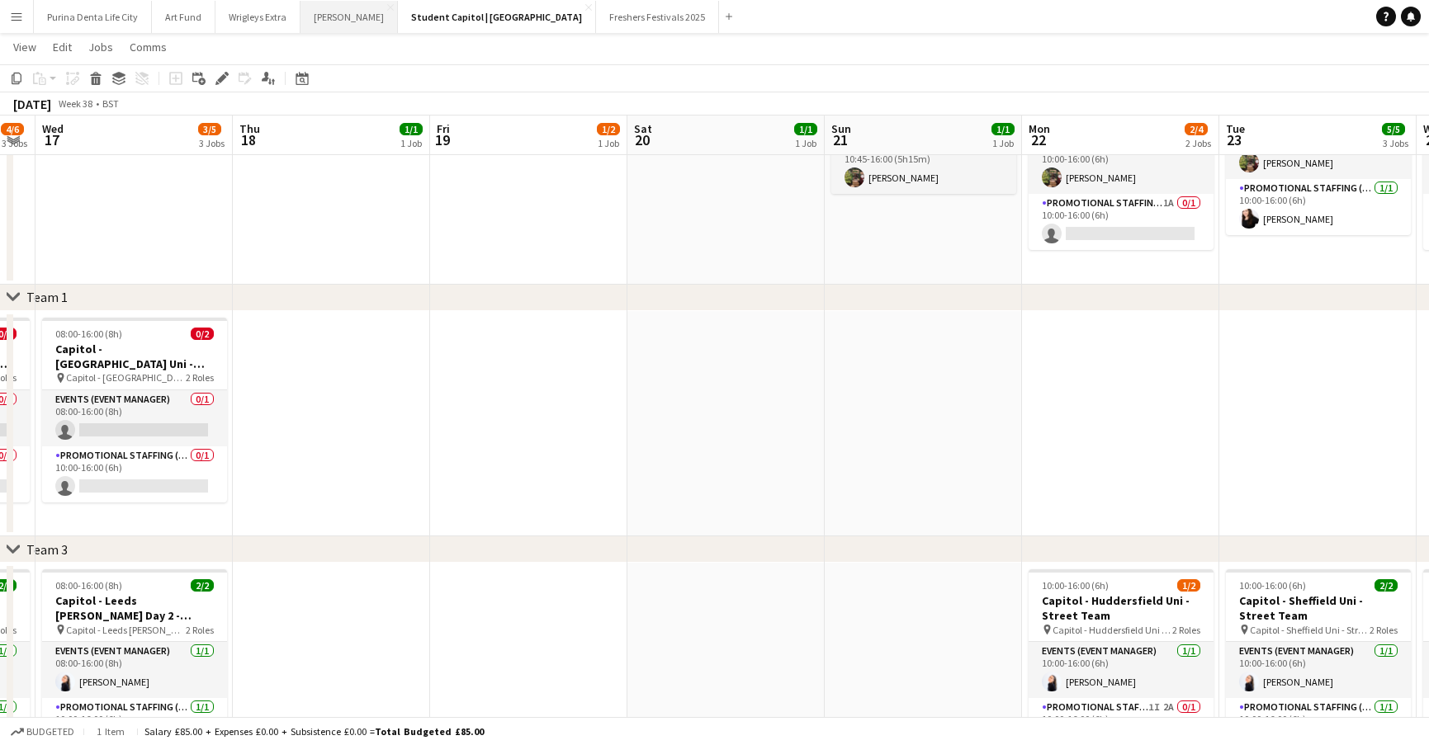
click at [314, 16] on button "[PERSON_NAME] Close" at bounding box center [348, 17] width 97 height 32
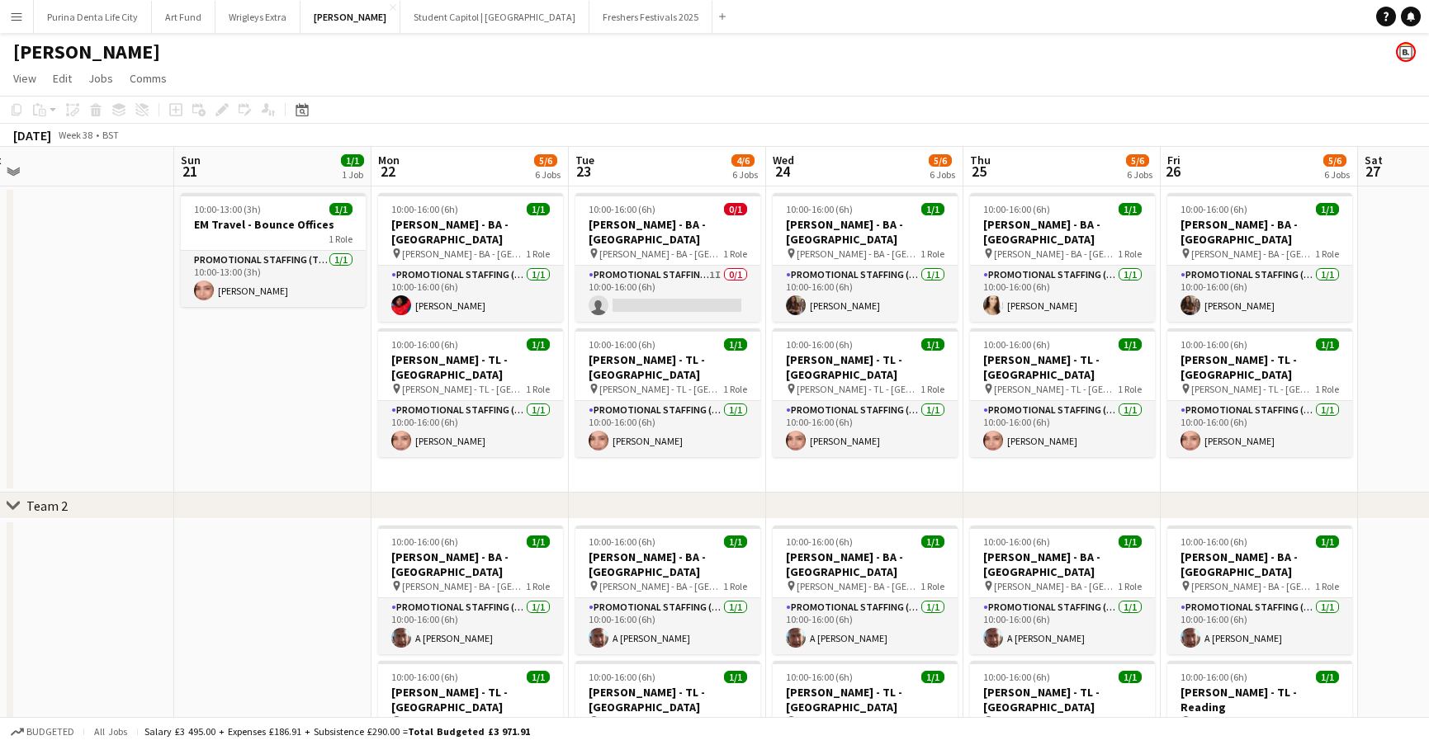
scroll to position [0, 452]
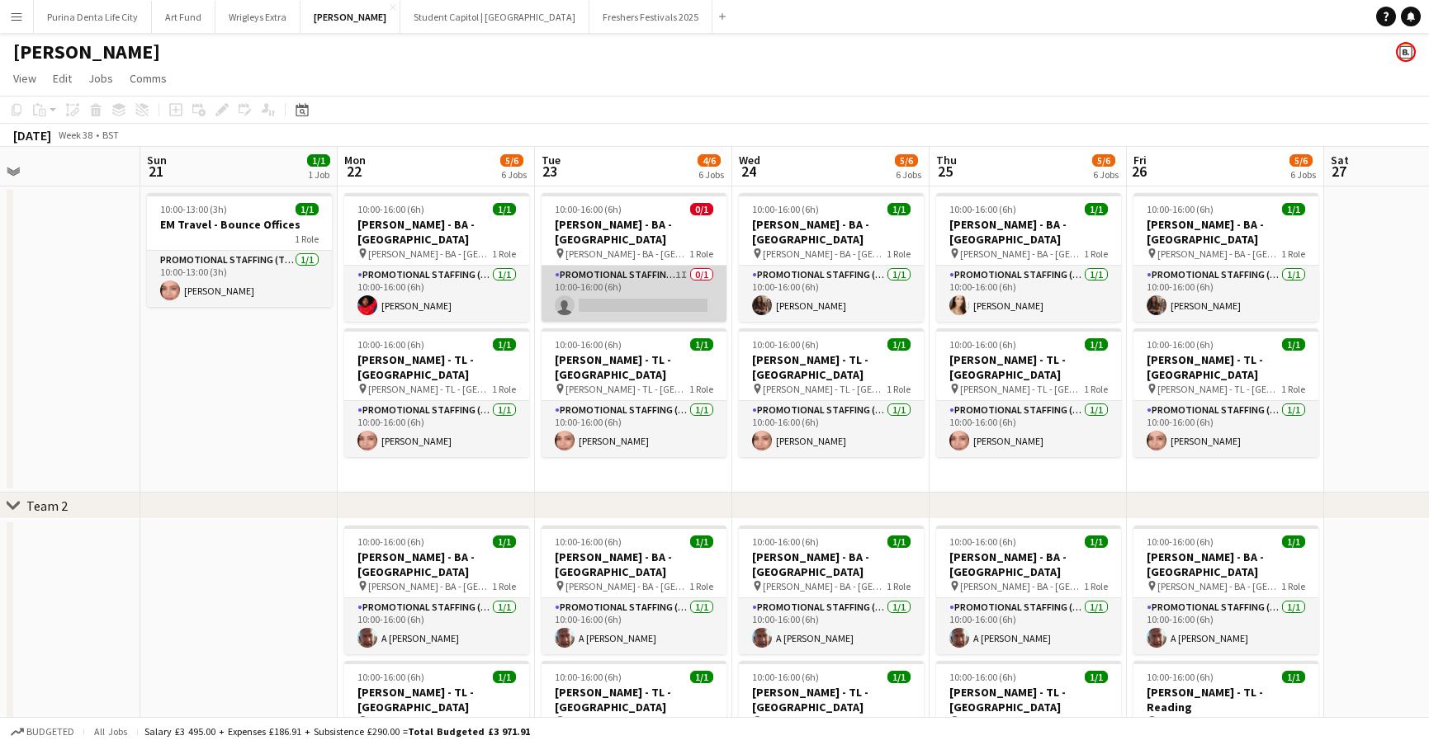
click at [617, 290] on app-card-role "Promotional Staffing (Brand Ambassadors) 1I 0/1 10:00-16:00 (6h) single-neutral…" at bounding box center [633, 294] width 185 height 56
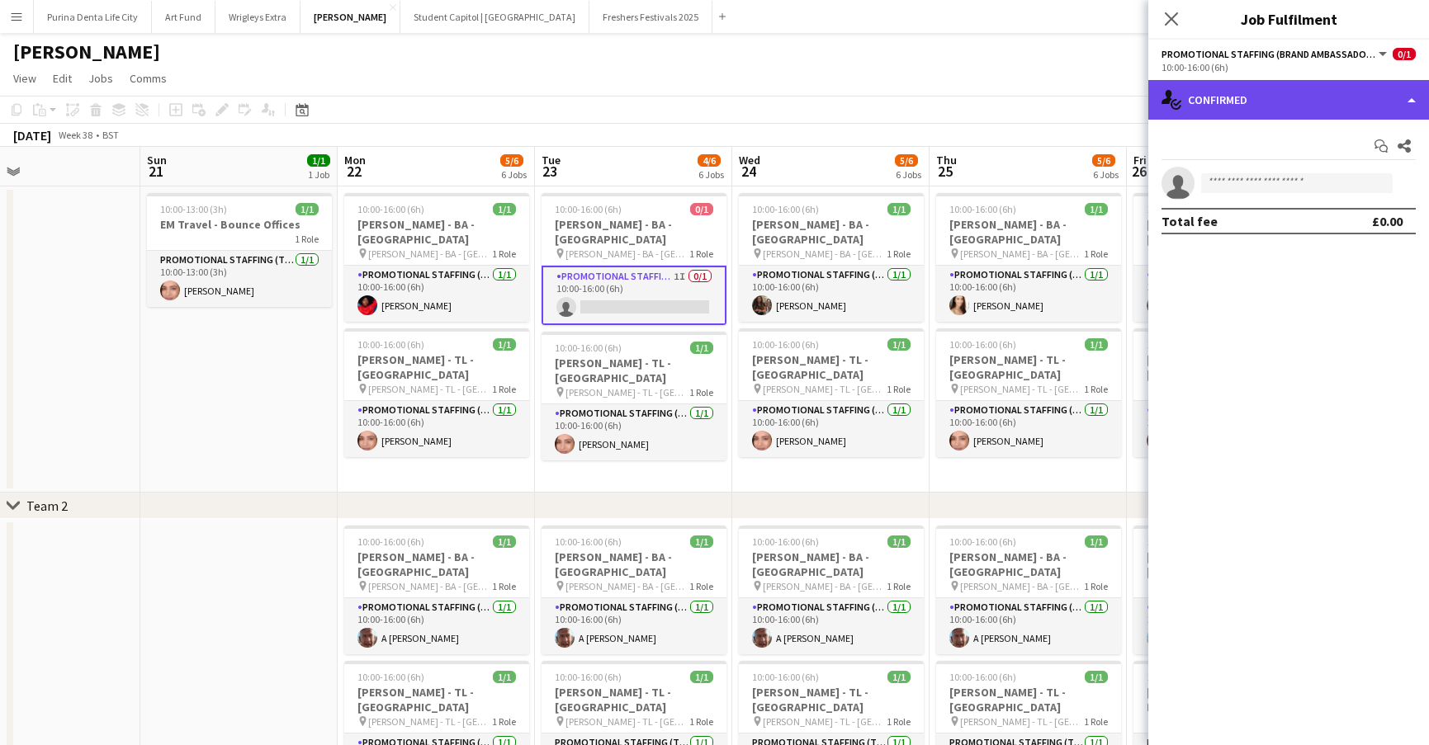
click at [1317, 108] on div "single-neutral-actions-check-2 Confirmed" at bounding box center [1288, 100] width 281 height 40
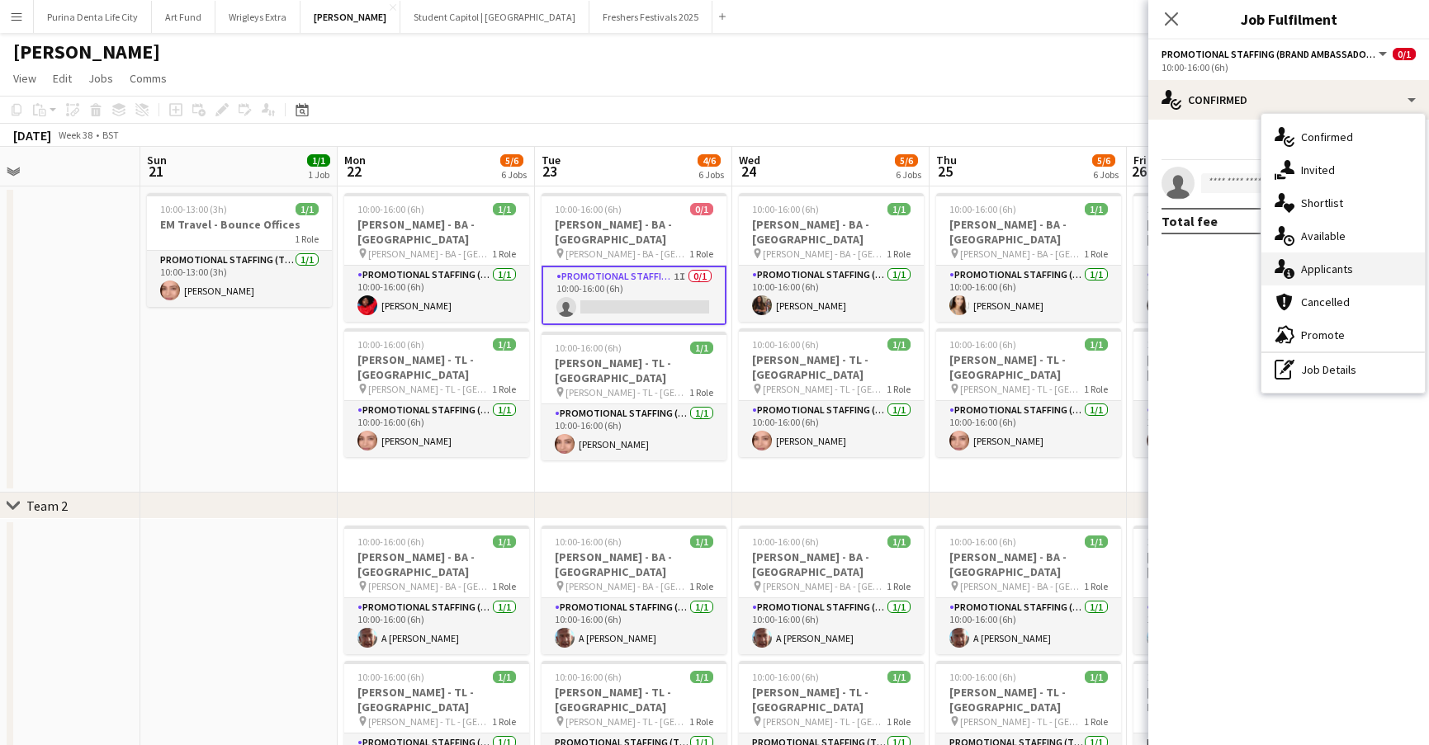
click at [1326, 272] on span "Applicants" at bounding box center [1327, 269] width 52 height 15
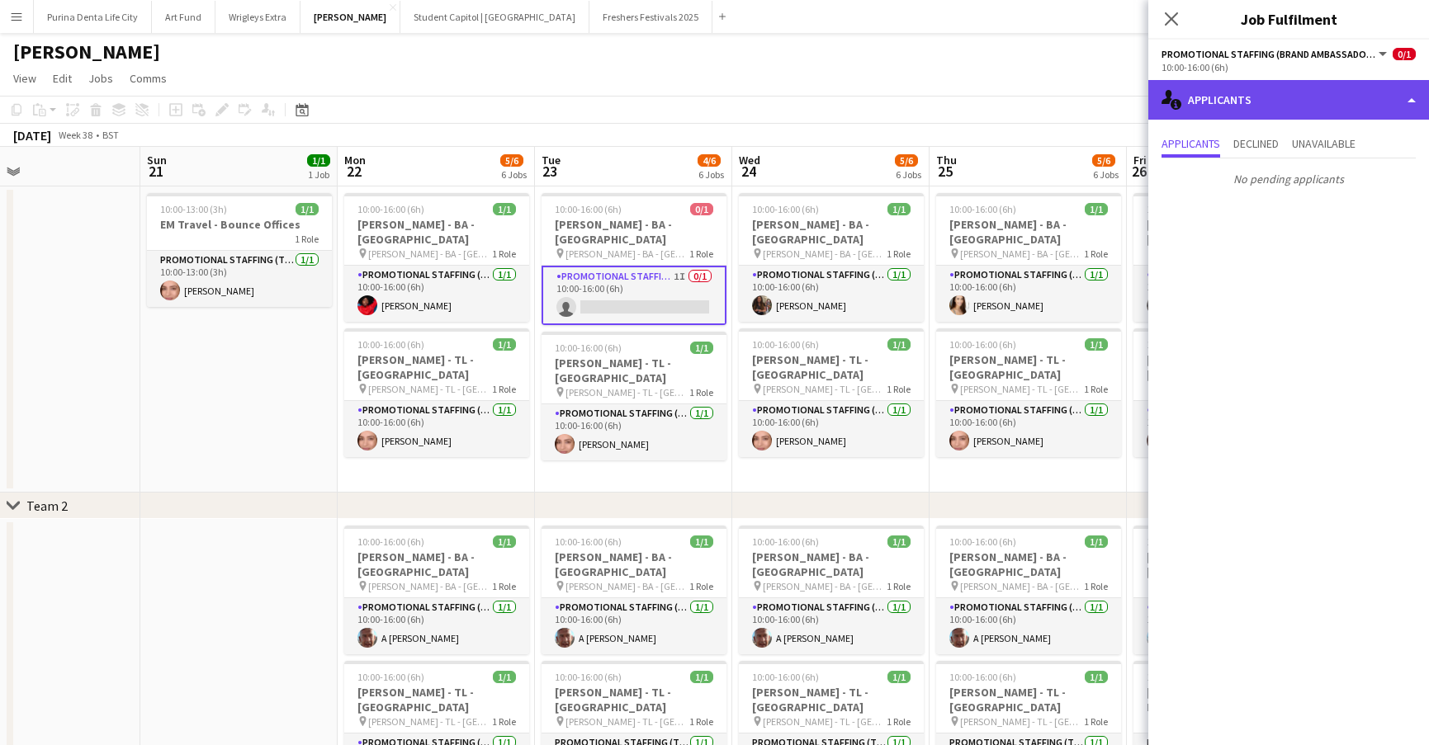
click at [1274, 91] on div "single-neutral-actions-information Applicants" at bounding box center [1288, 100] width 281 height 40
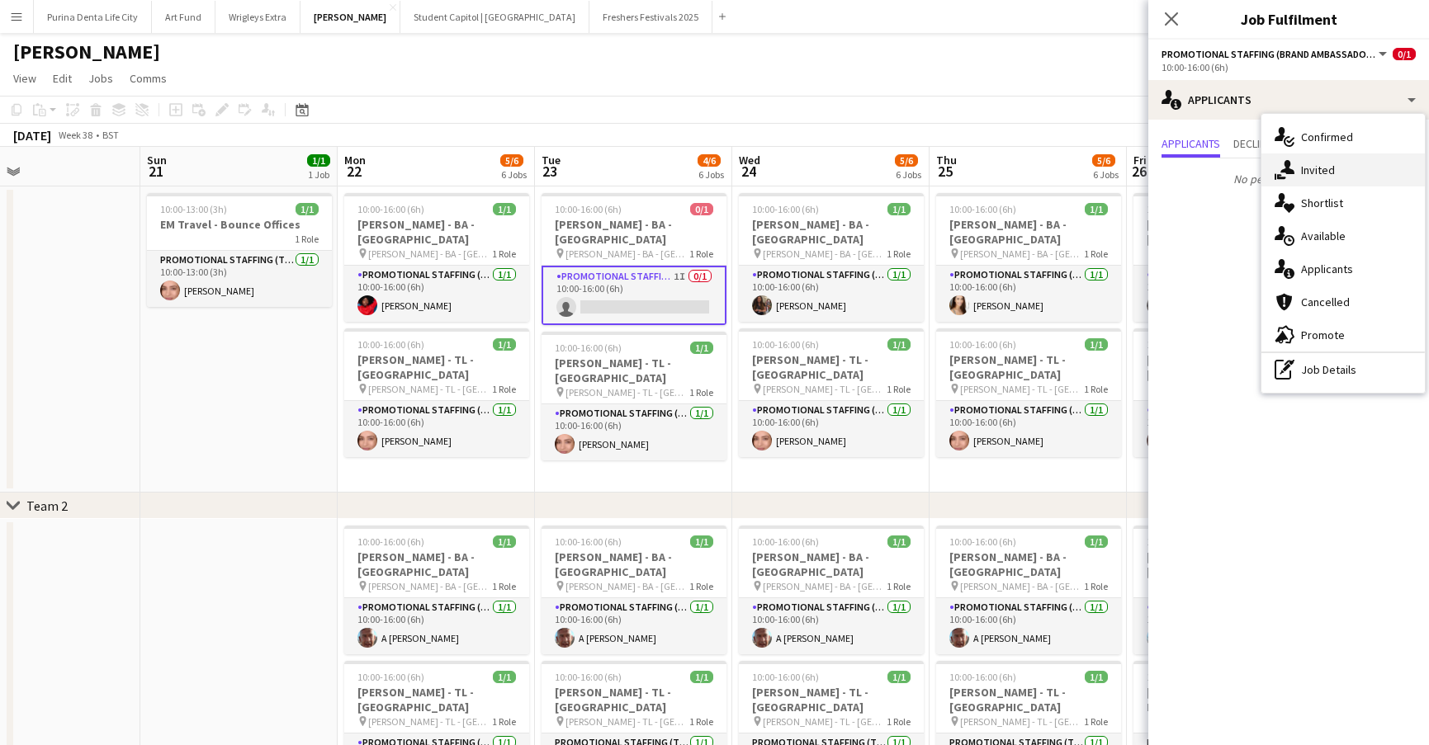
click at [1304, 179] on div "single-neutral-actions-share-1 Invited" at bounding box center [1342, 170] width 163 height 33
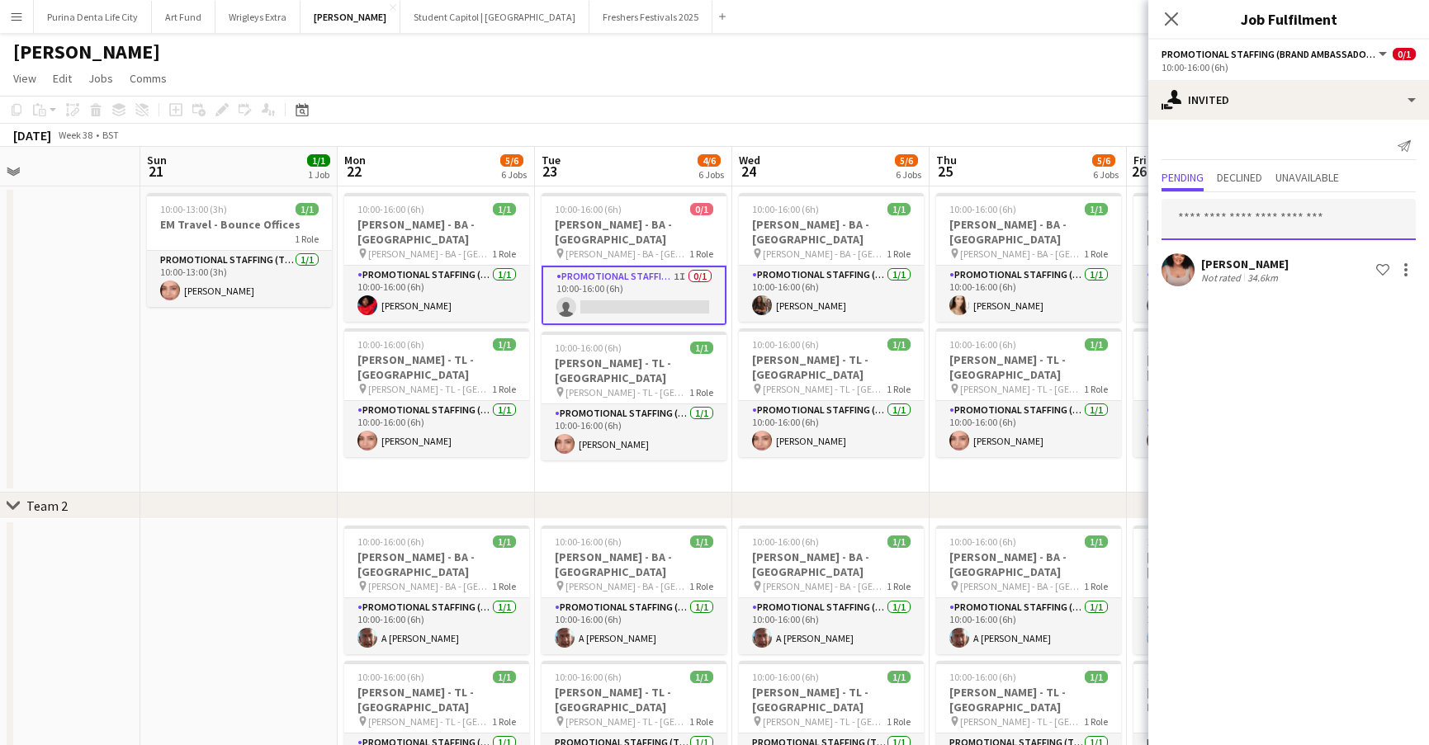
click at [1241, 214] on input "text" at bounding box center [1288, 219] width 254 height 41
click at [954, 448] on app-date-cell "10:00-16:00 (6h) 1/1 Giff Gaff - BA - Liverpool pin Giff Gaff - BA - Liverpool …" at bounding box center [1027, 340] width 197 height 306
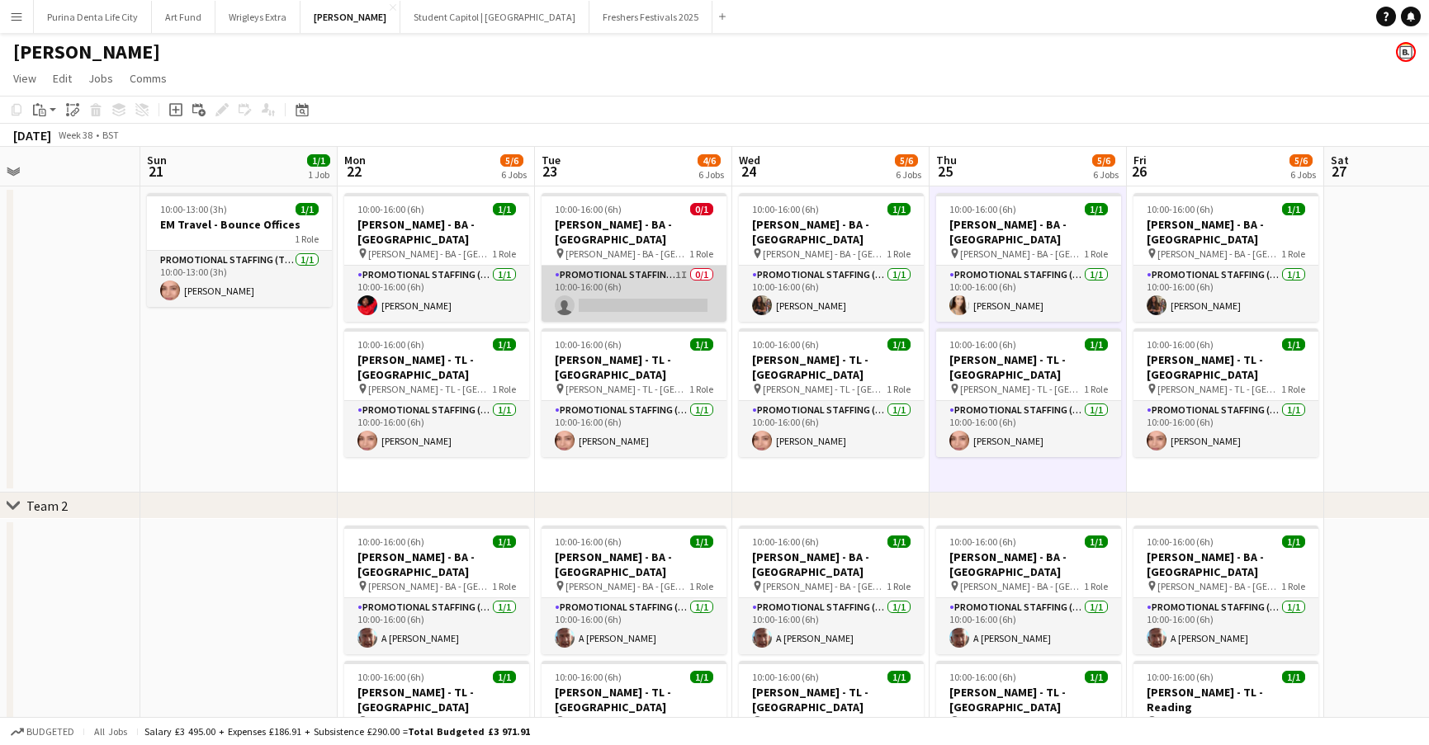
click at [624, 282] on app-card-role "Promotional Staffing (Brand Ambassadors) 1I 0/1 10:00-16:00 (6h) single-neutral…" at bounding box center [633, 294] width 185 height 56
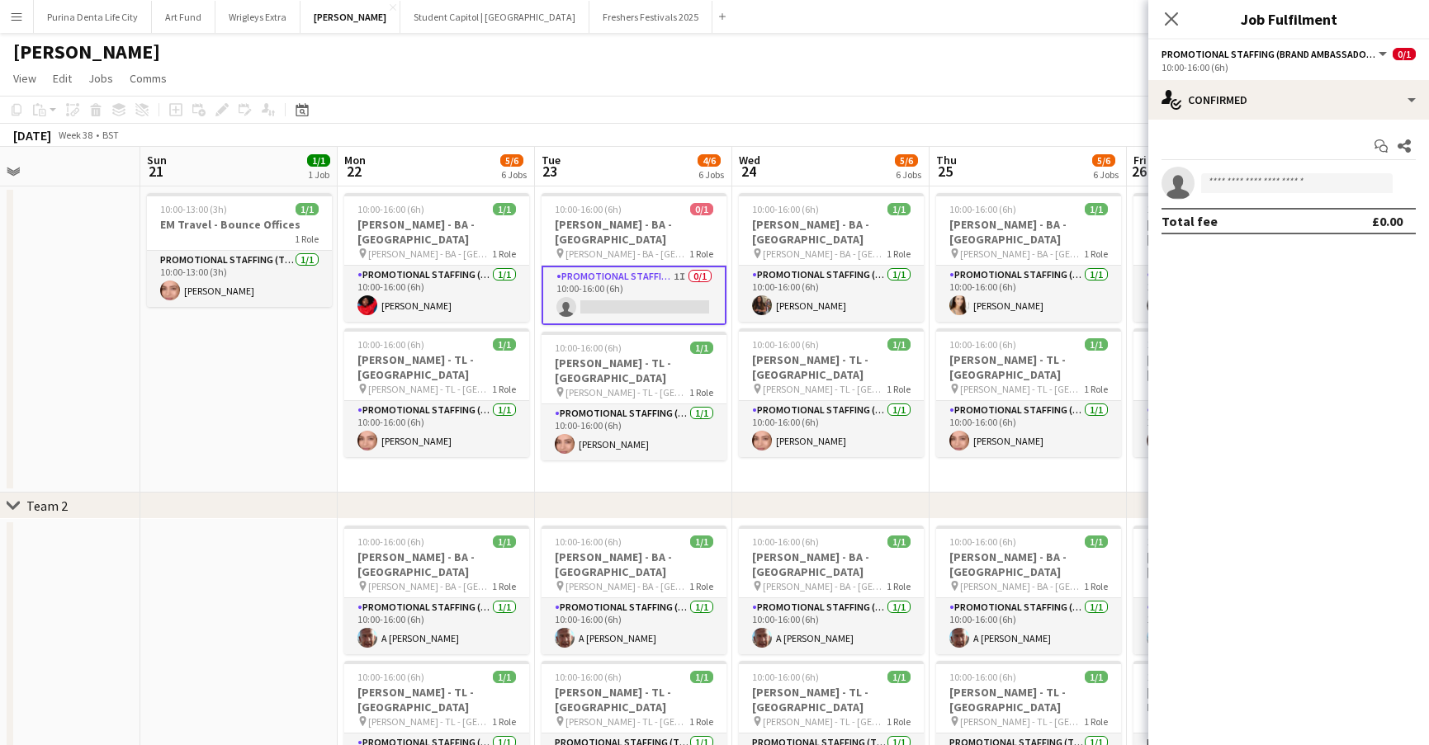
click at [792, 454] on app-date-cell "10:00-16:00 (6h) 1/1 Giff Gaff - BA - Leeds pin Giff Gaff - BA - Leeds 1 Role P…" at bounding box center [830, 340] width 197 height 306
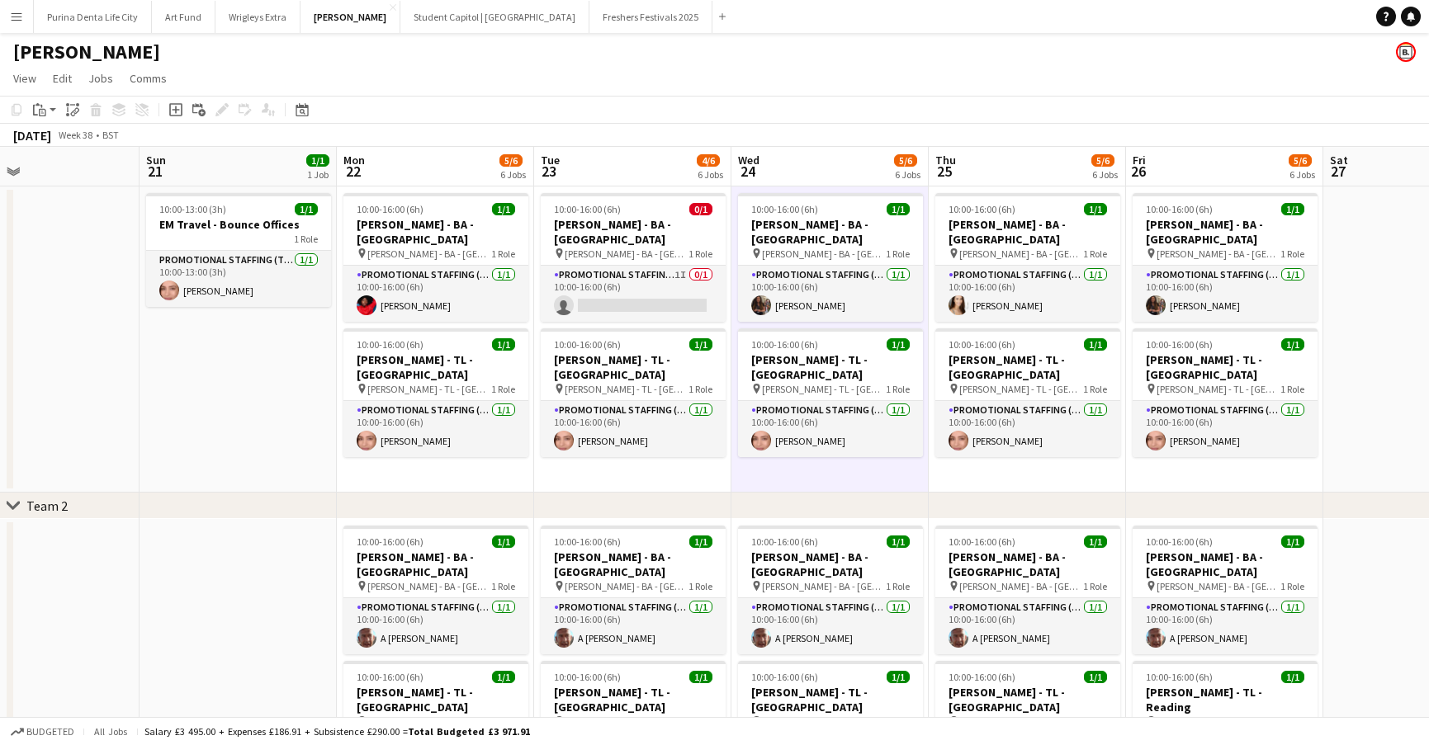
scroll to position [0, 0]
click at [400, 278] on app-card-role "Promotional Staffing (Brand Ambassadors) 1/1 10:00-16:00 (6h) Pauline Bonsu" at bounding box center [435, 294] width 185 height 56
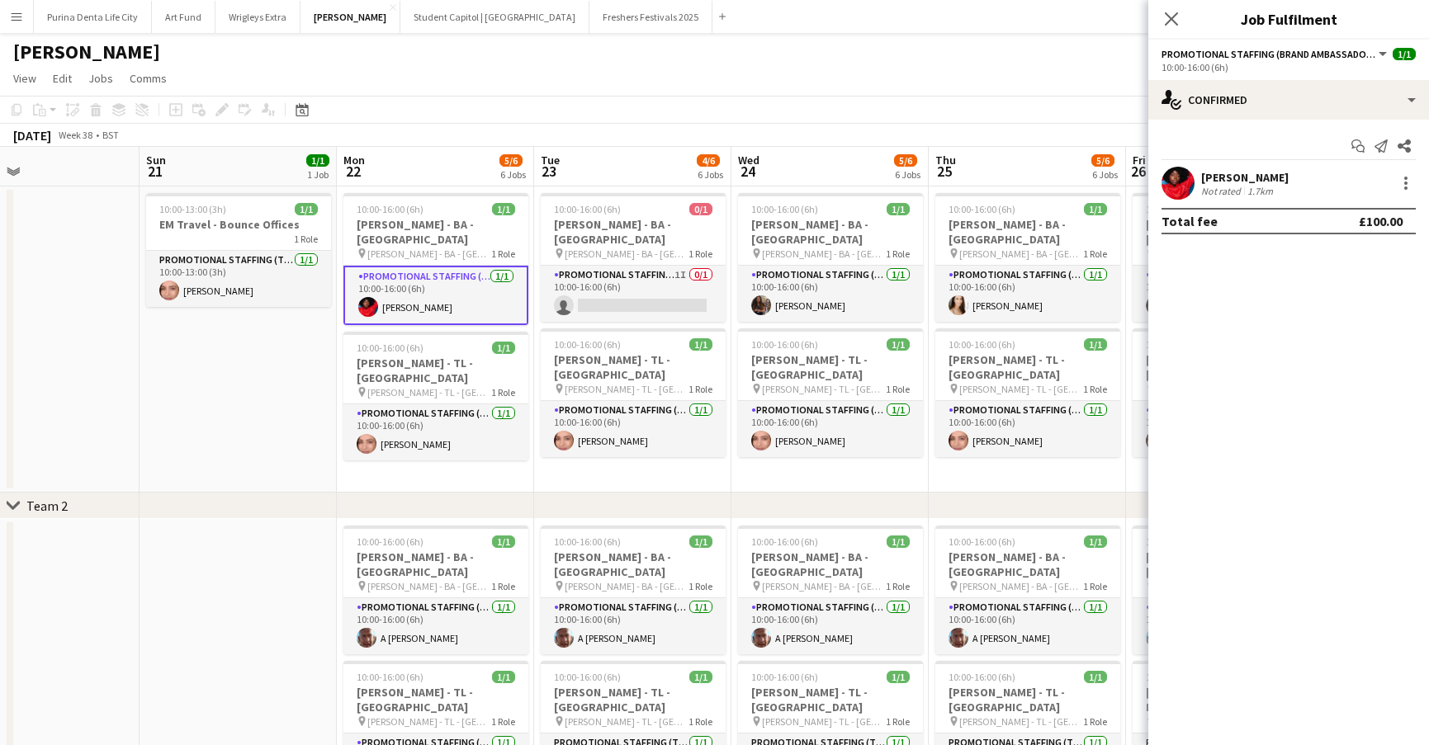
click at [1166, 183] on app-user-avatar at bounding box center [1177, 183] width 33 height 33
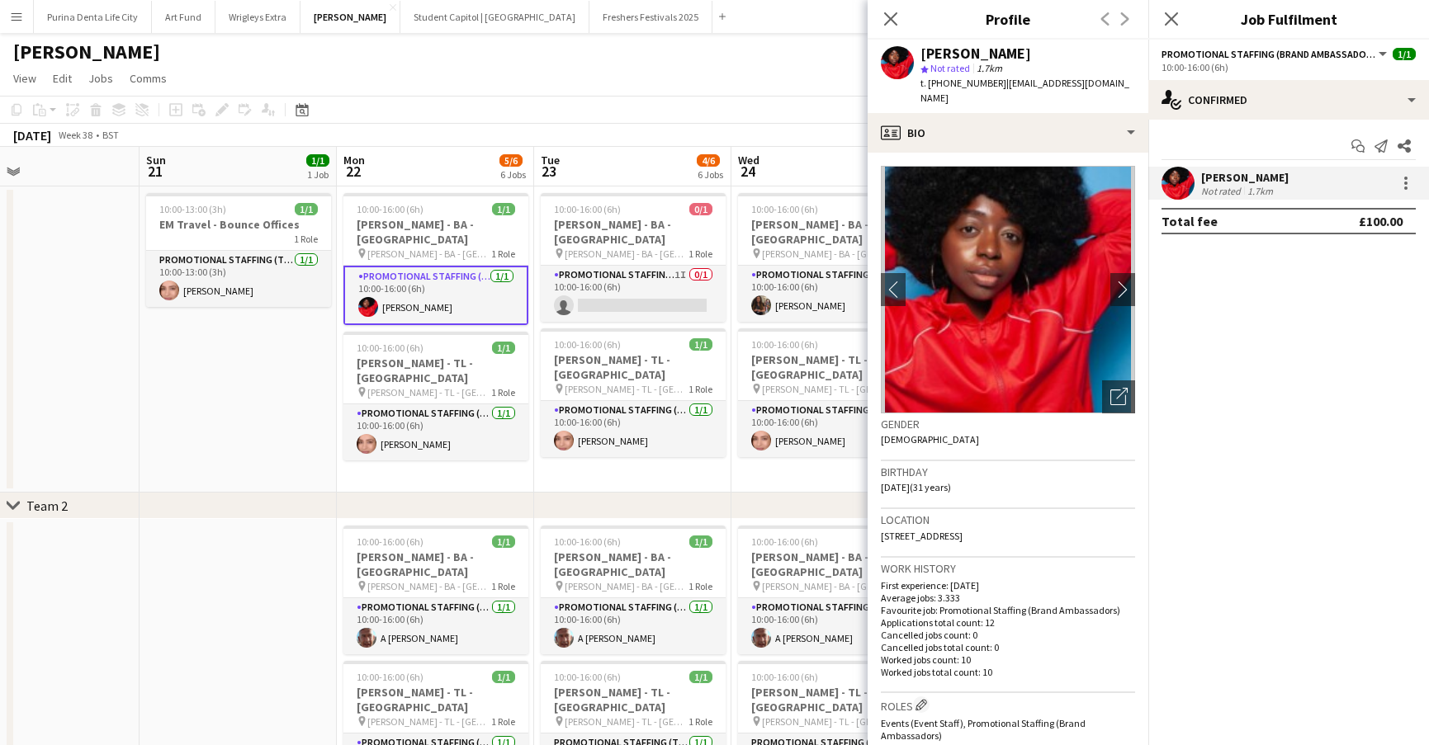
drag, startPoint x: 1127, startPoint y: 83, endPoint x: 1005, endPoint y: 84, distance: 121.3
click at [1005, 84] on app-profile-header "Pauline Bonsu star Not rated 1.7km t. +4407715343554 | bonsupauline@gmail.com" at bounding box center [1008, 76] width 281 height 73
copy span "bonsupauline@gmail.com"
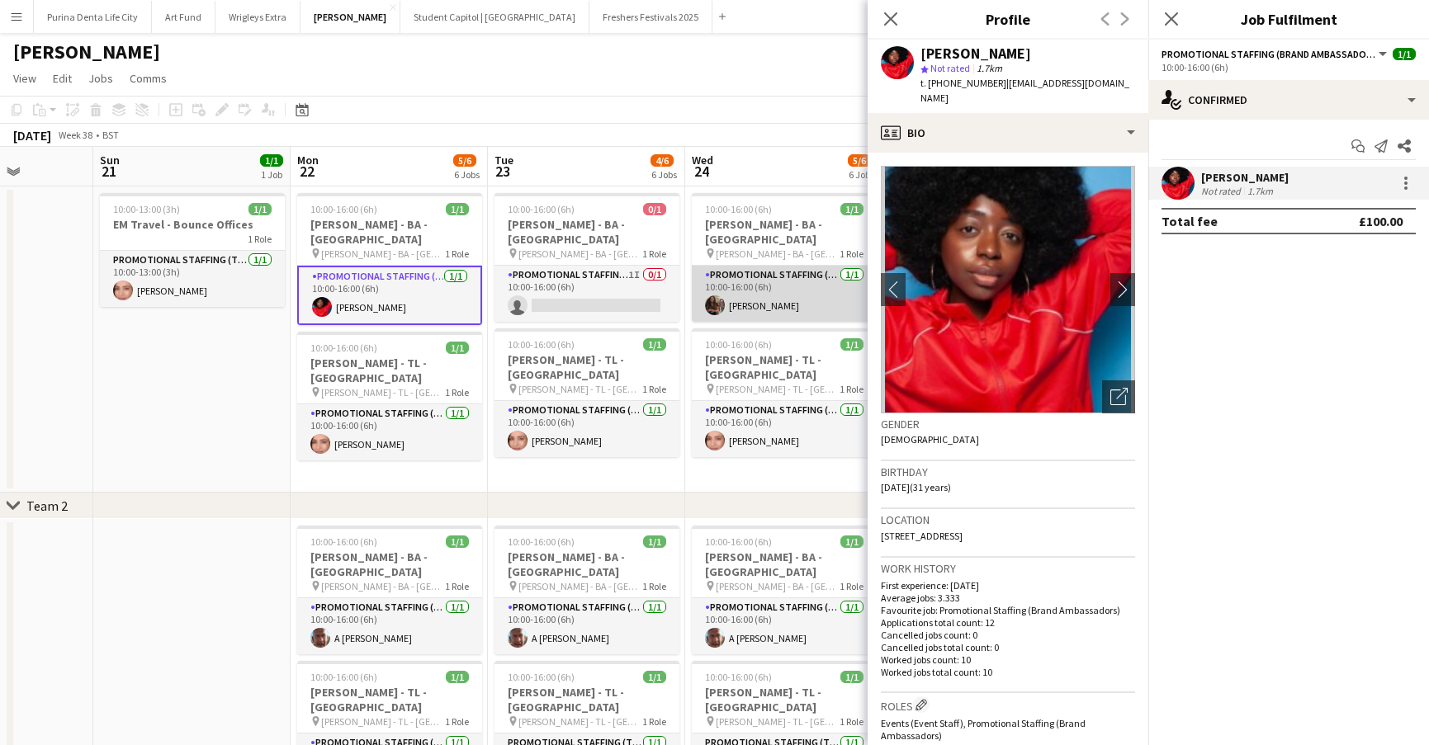
click at [763, 300] on app-card-role "Promotional Staffing (Brand Ambassadors) 1/1 10:00-16:00 (6h) Catryn Philbin" at bounding box center [784, 294] width 185 height 56
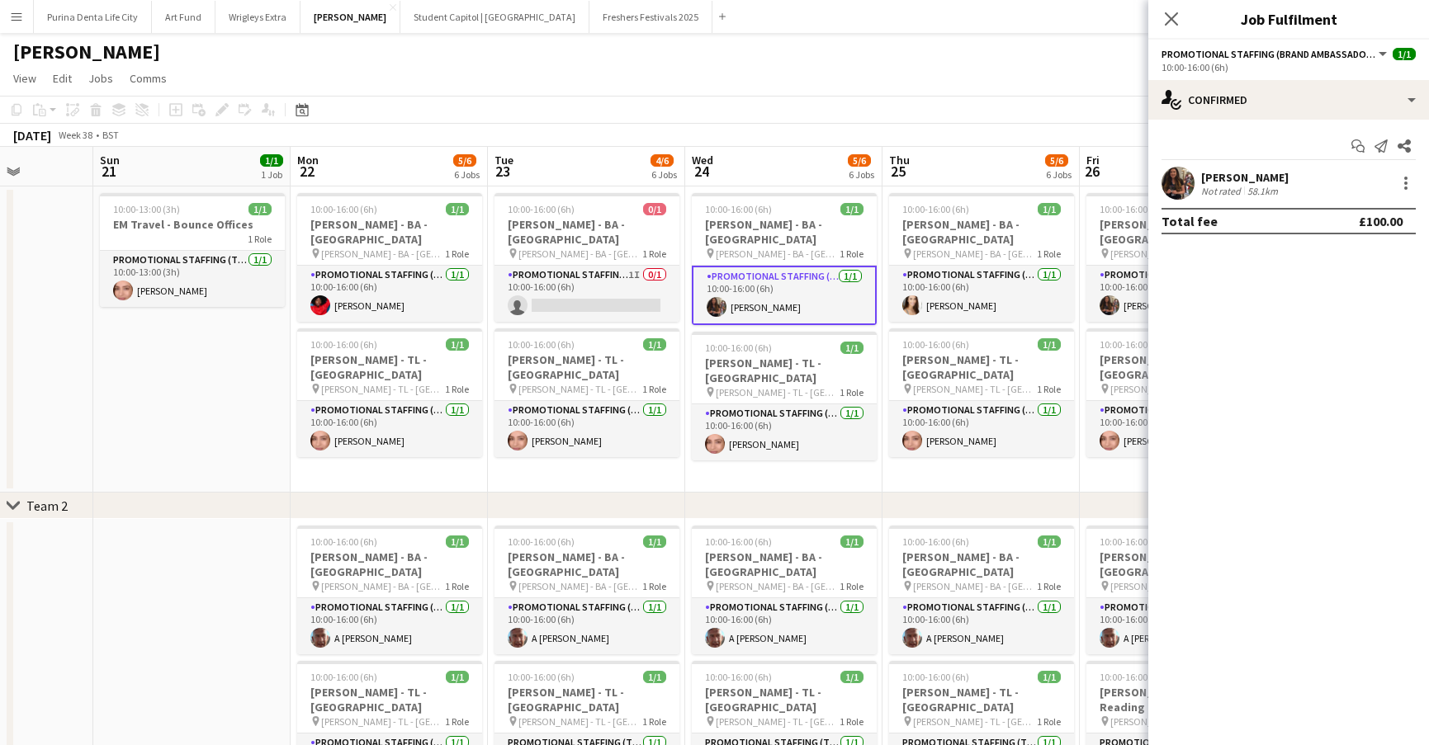
click at [763, 300] on app-card-role "Promotional Staffing (Brand Ambassadors) 1/1 10:00-16:00 (6h) Catryn Philbin" at bounding box center [784, 295] width 185 height 59
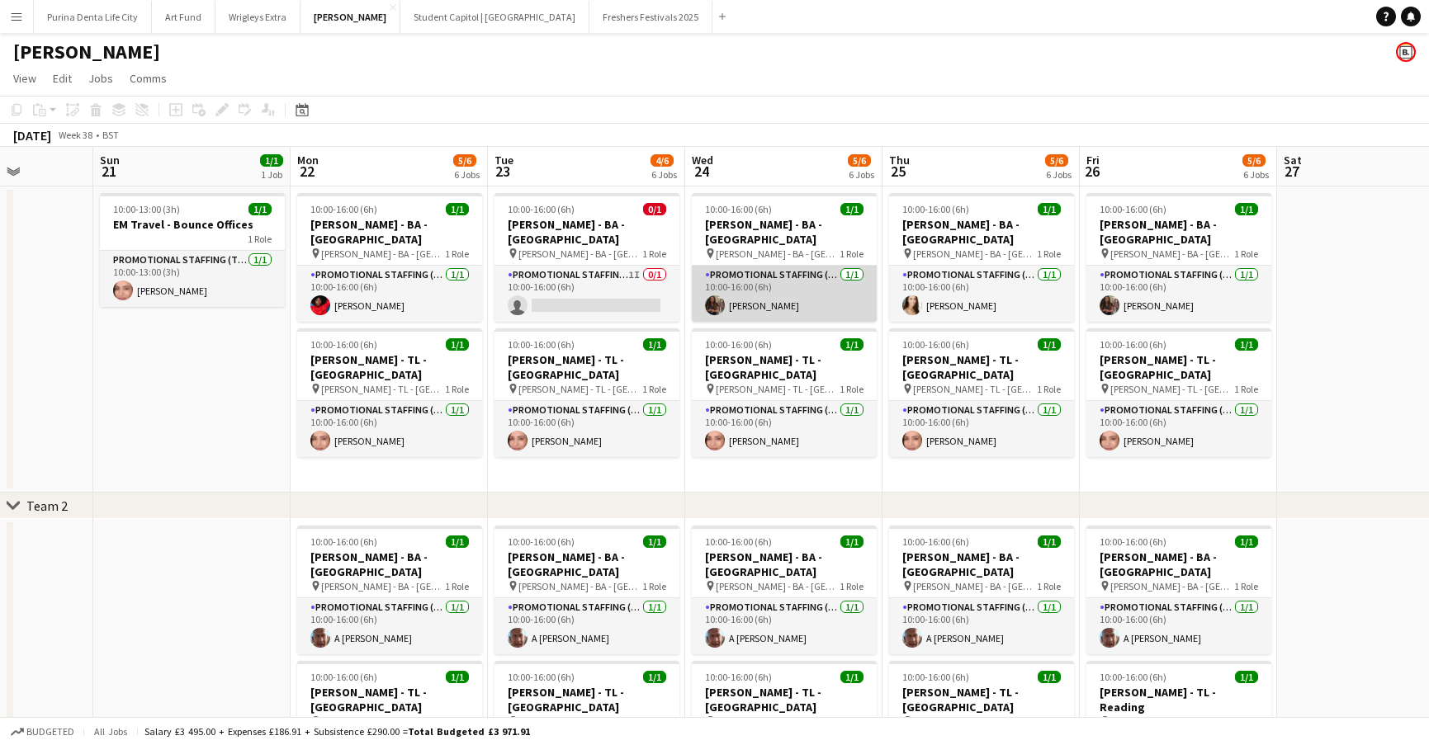
click at [763, 300] on app-card-role "Promotional Staffing (Brand Ambassadors) 1/1 10:00-16:00 (6h) Catryn Philbin" at bounding box center [784, 294] width 185 height 56
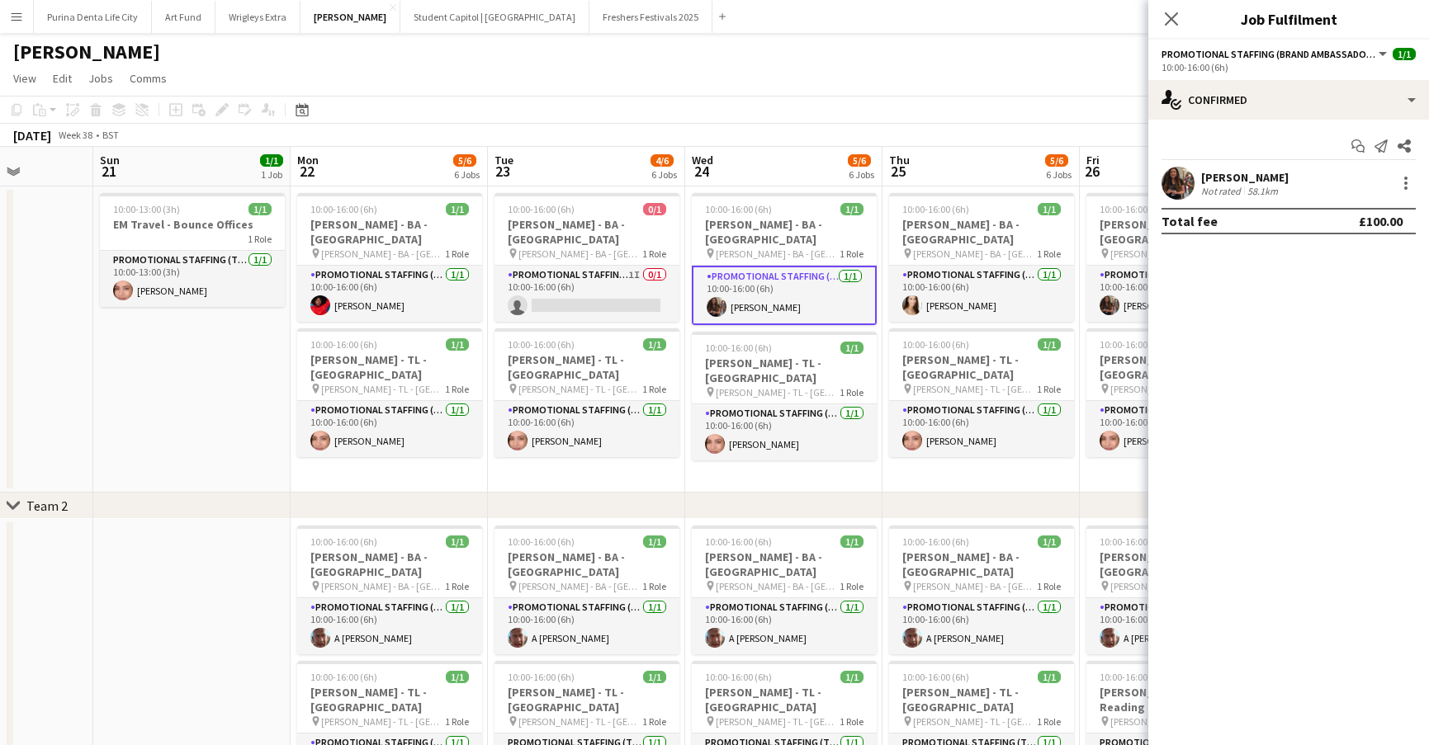
click at [1178, 183] on app-user-avatar at bounding box center [1177, 183] width 33 height 33
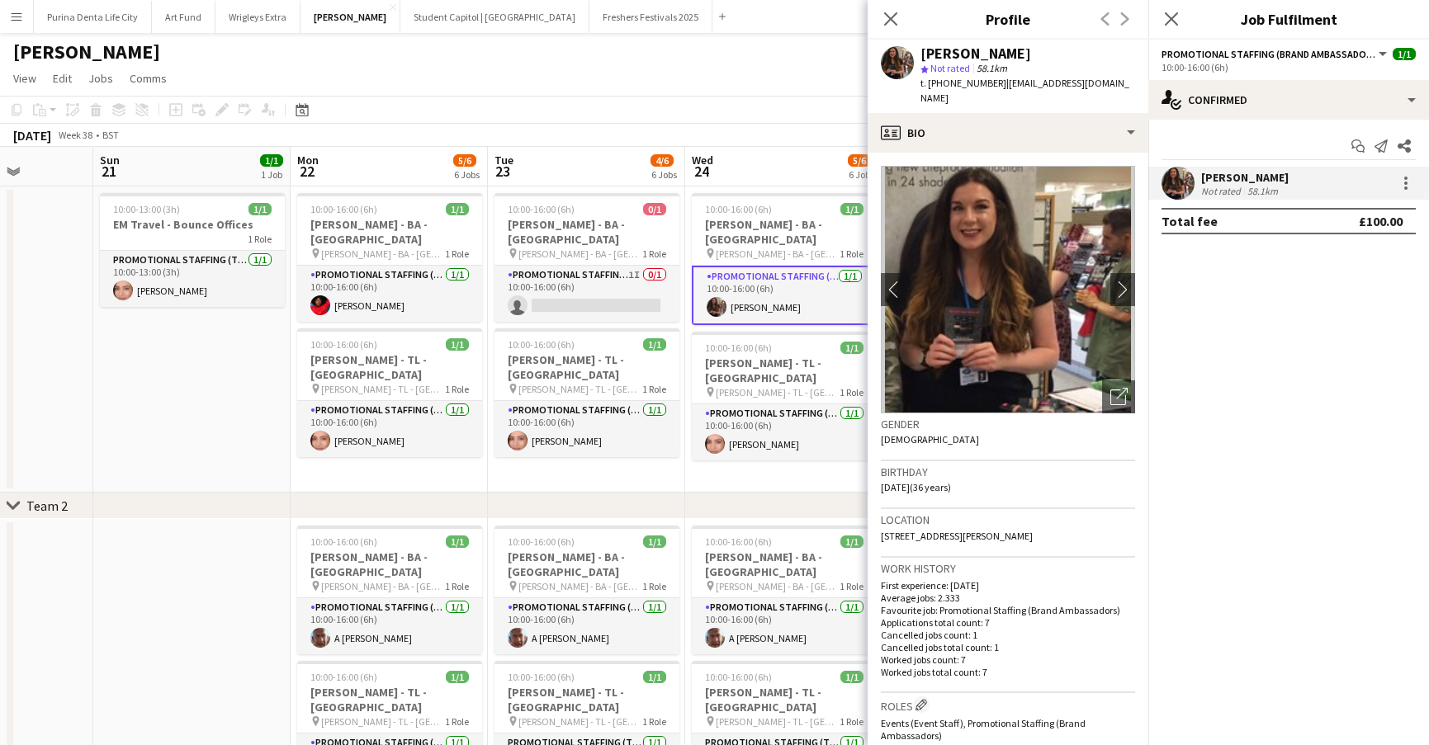
drag, startPoint x: 1115, startPoint y: 78, endPoint x: 998, endPoint y: 79, distance: 117.2
click at [998, 79] on div "Catryn Philbin star Not rated 58.1km t. +447519398805 | catrynphilbin@gmail.com" at bounding box center [1008, 76] width 281 height 73
copy span "[EMAIL_ADDRESS][DOMAIN_NAME]"
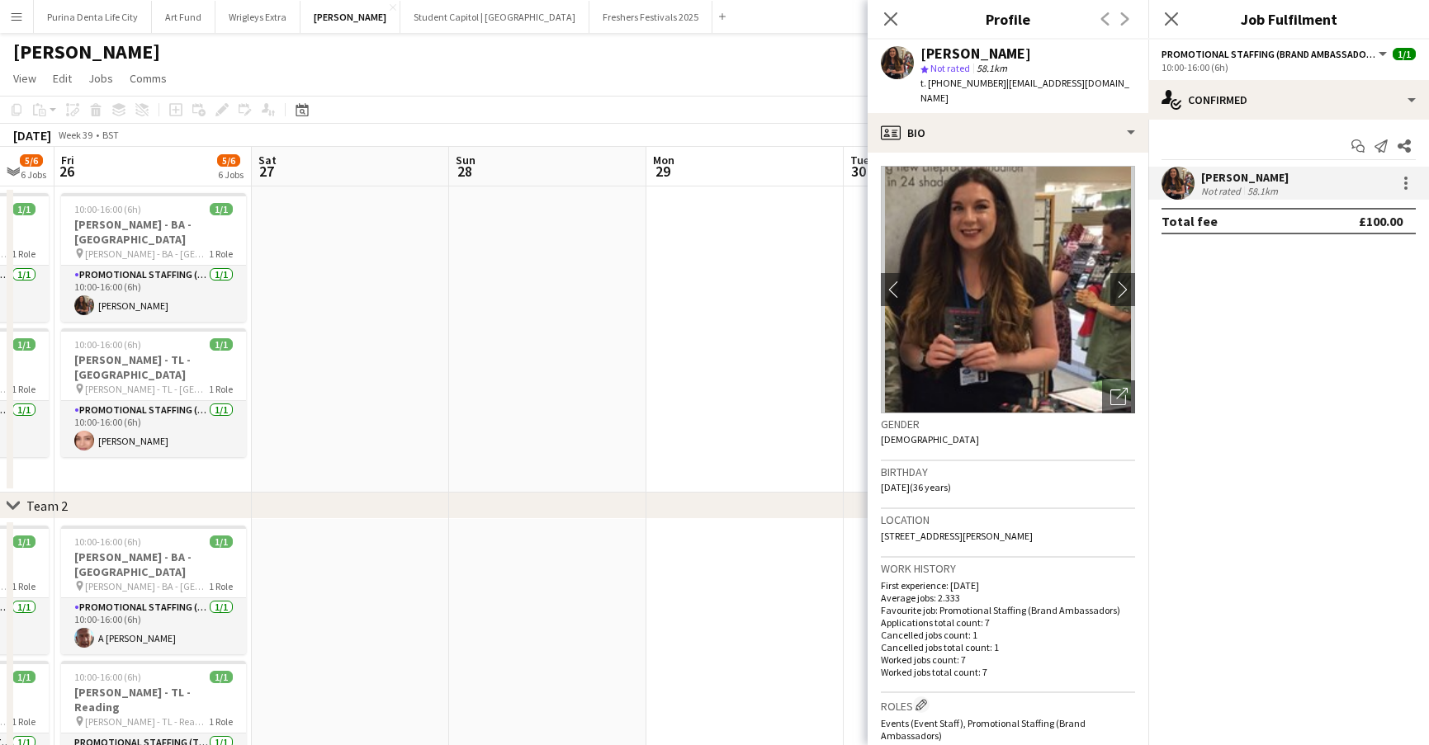
scroll to position [0, 449]
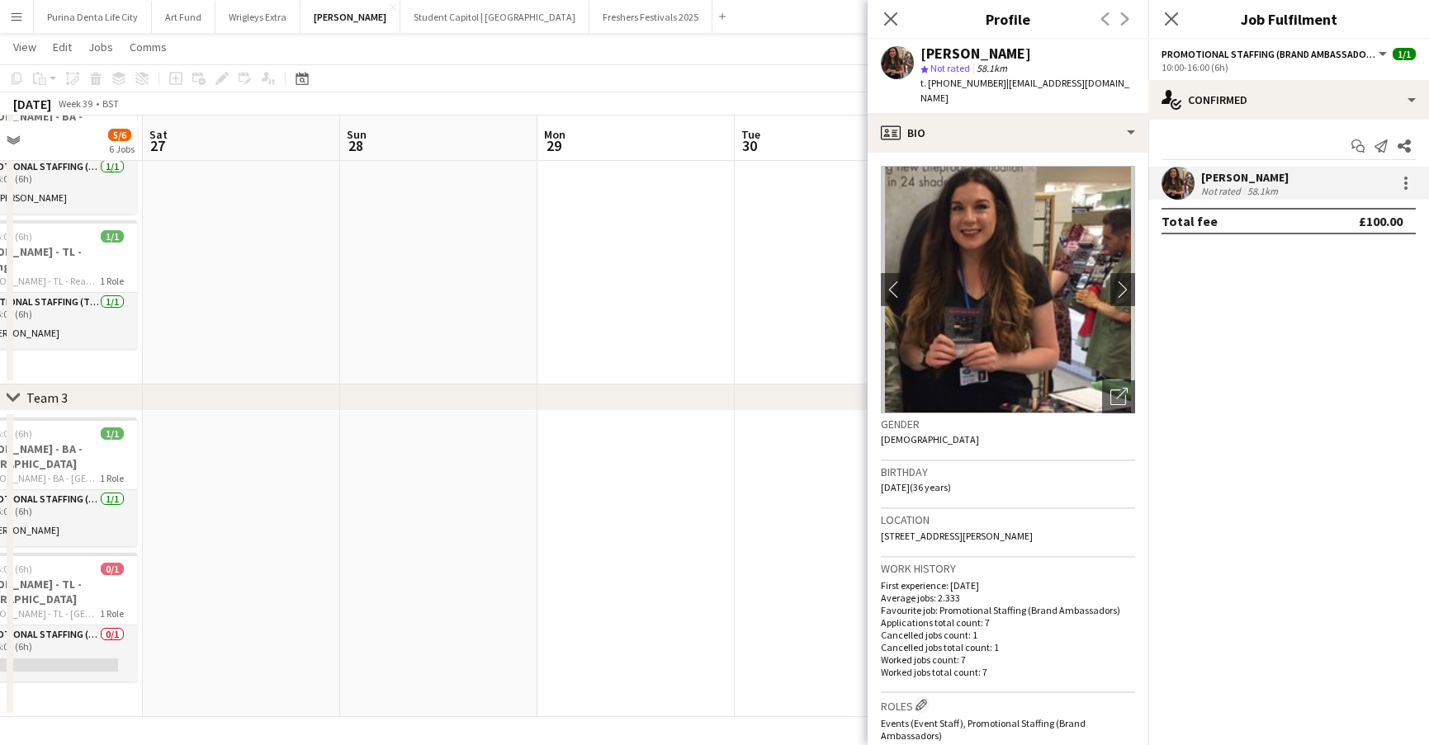
click at [593, 440] on app-date-cell at bounding box center [635, 564] width 197 height 306
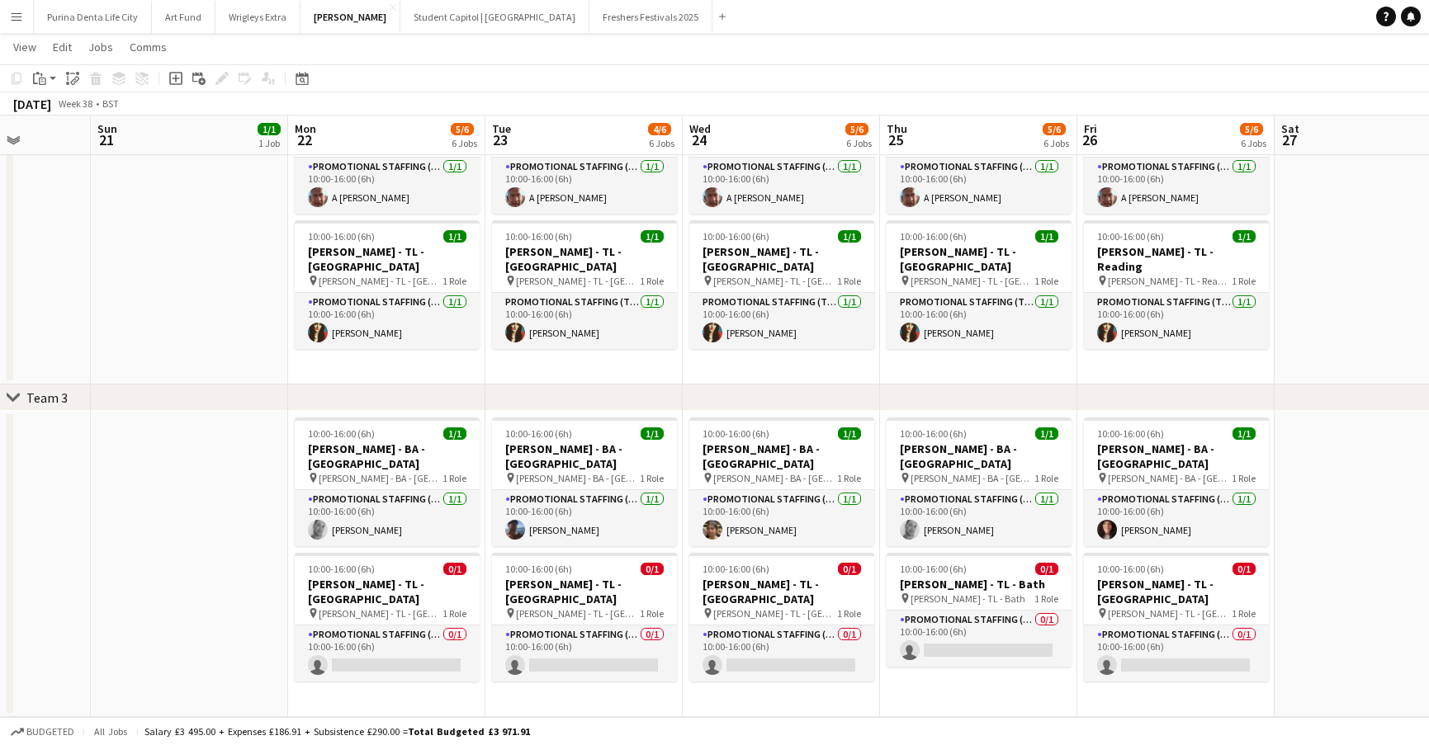
scroll to position [0, 500]
click at [1137, 518] on app-card-role "Promotional Staffing (Brand Ambassadors) 1/1 10:00-16:00 (6h) Holly Fry" at bounding box center [1177, 518] width 185 height 56
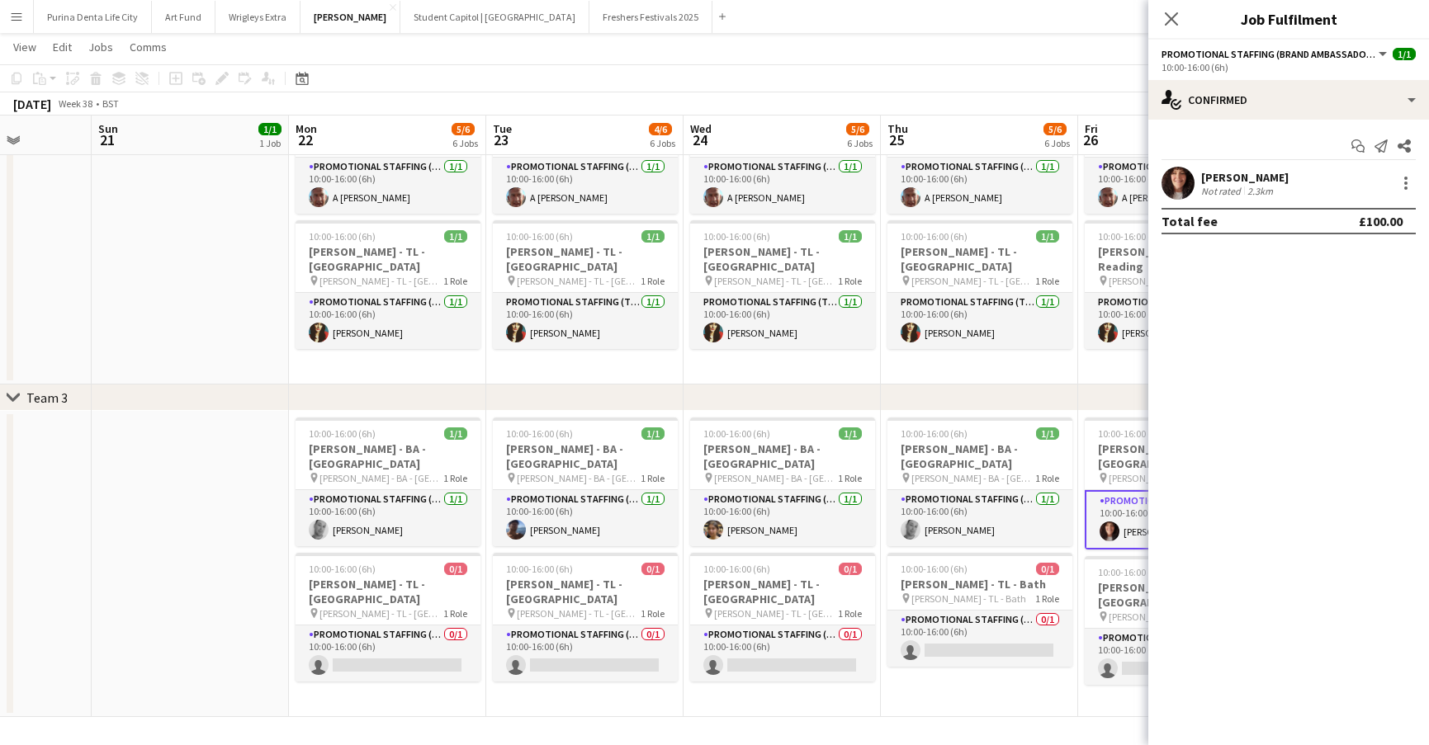
click at [1184, 184] on app-user-avatar at bounding box center [1177, 183] width 33 height 33
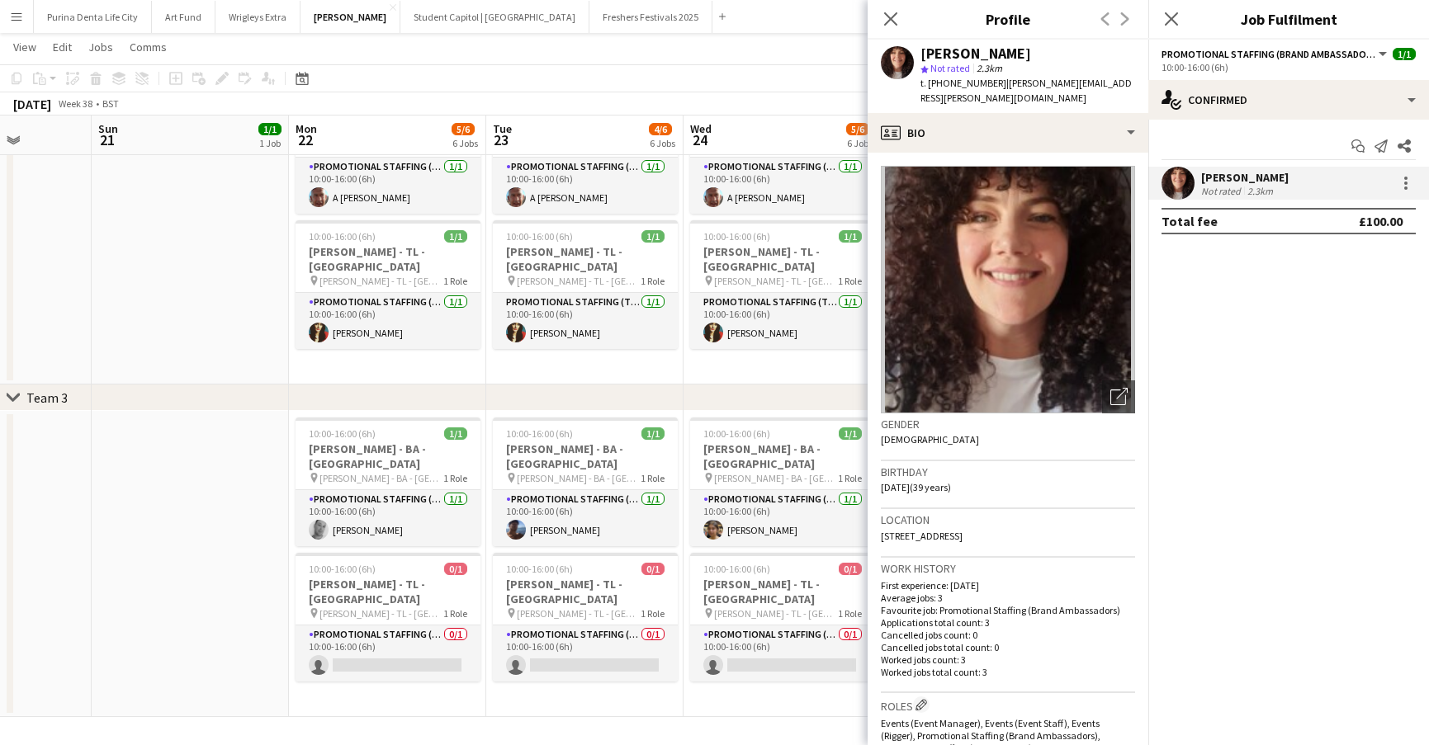
drag, startPoint x: 1111, startPoint y: 86, endPoint x: 996, endPoint y: 87, distance: 114.7
click at [996, 87] on app-profile-header "Holly Fry star Not rated 2.3km t. +447815602597 | holly.fry@hotmail.com" at bounding box center [1008, 76] width 281 height 73
copy span "[PERSON_NAME][EMAIL_ADDRESS][PERSON_NAME][DOMAIN_NAME]"
click at [737, 678] on app-date-cell "10:00-16:00 (6h) 1/1 Giff Gaff - BA - Exeter pin Giff Gaff - BA - Exeter 1 Role…" at bounding box center [781, 564] width 197 height 306
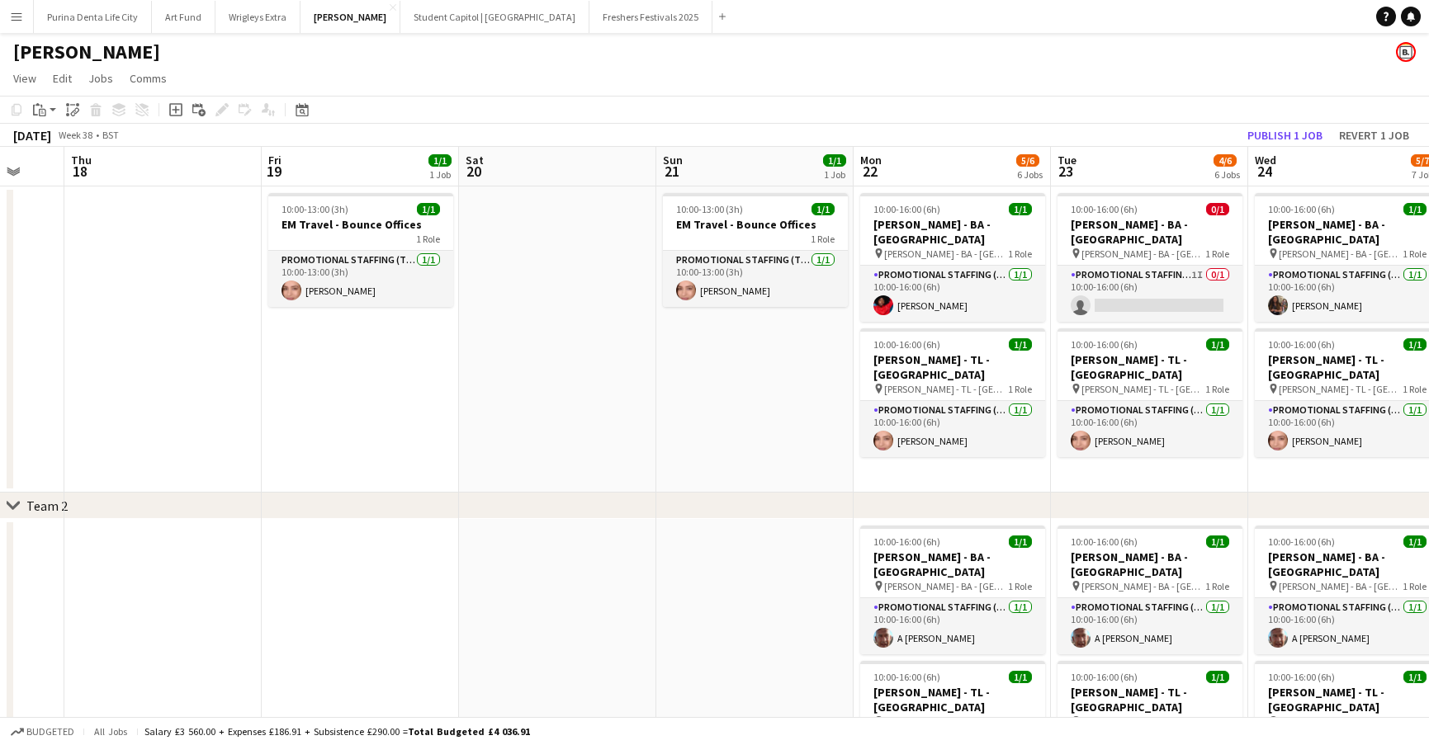
scroll to position [0, 529]
click at [703, 220] on h3 "EM Travel - Bounce Offices" at bounding box center [753, 224] width 185 height 15
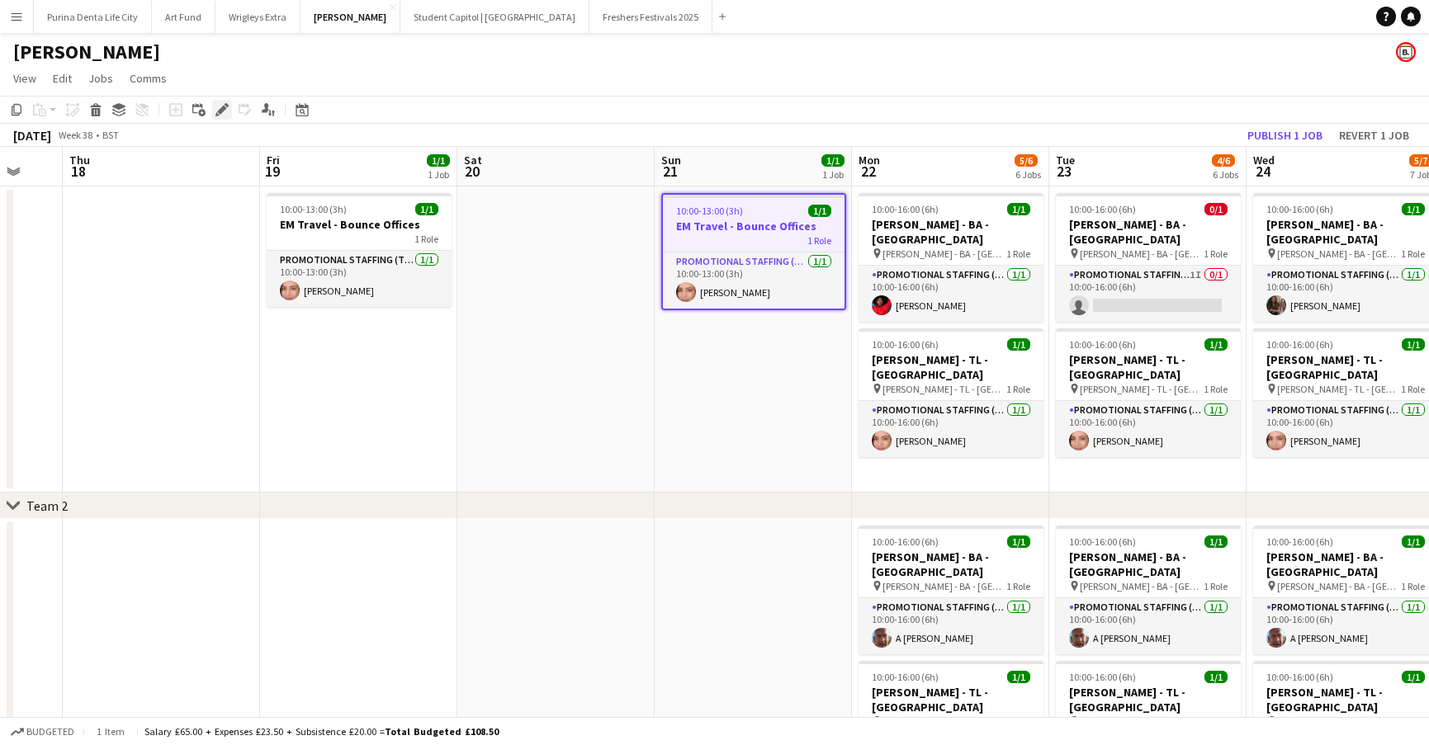
click at [221, 108] on icon "Edit" at bounding box center [221, 109] width 13 height 13
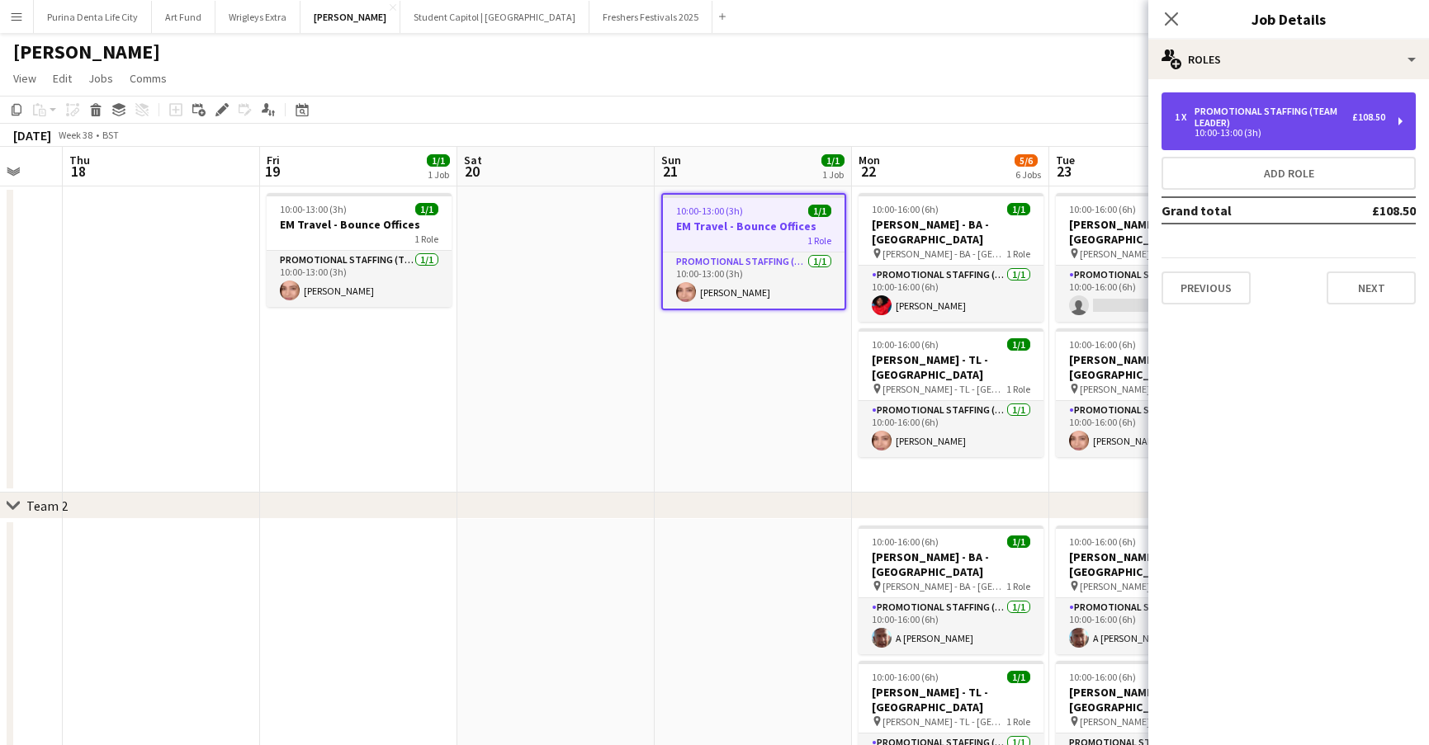
click at [1312, 114] on div "Promotional Staffing (Team Leader)" at bounding box center [1273, 117] width 158 height 23
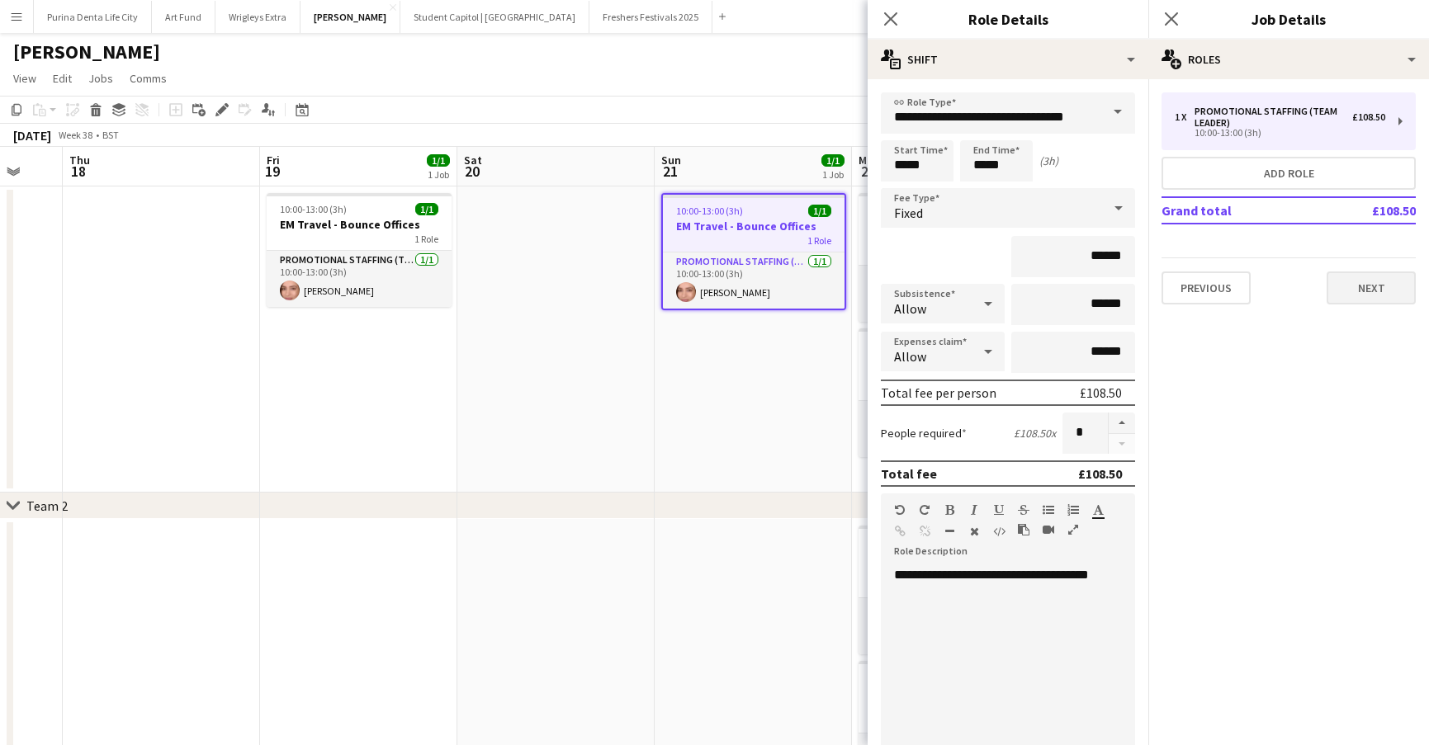
click at [1378, 296] on button "Next" at bounding box center [1370, 288] width 89 height 33
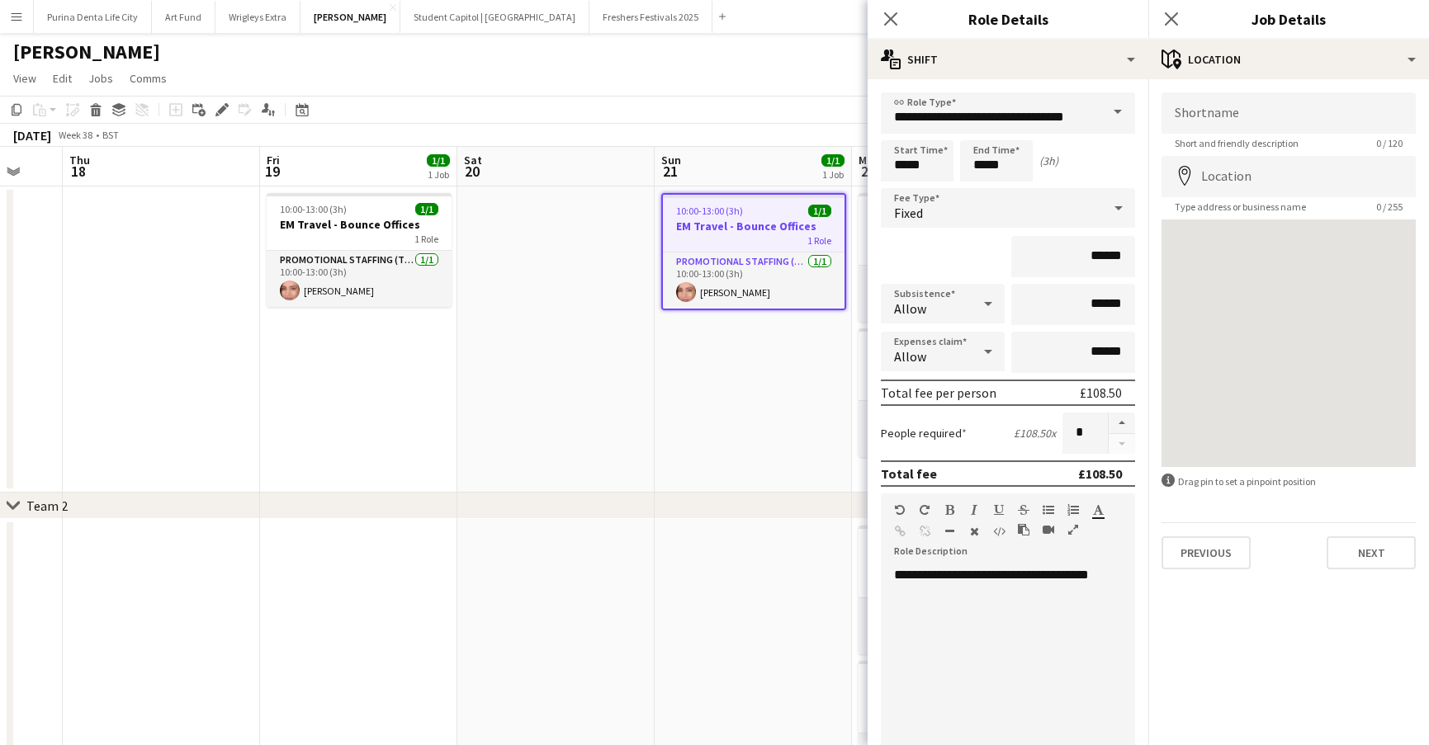
click at [1365, 519] on form "Shortname Short and friendly description 0 / 120 Location map-marker Type addre…" at bounding box center [1288, 330] width 281 height 477
click at [1365, 553] on button "Next" at bounding box center [1370, 553] width 89 height 33
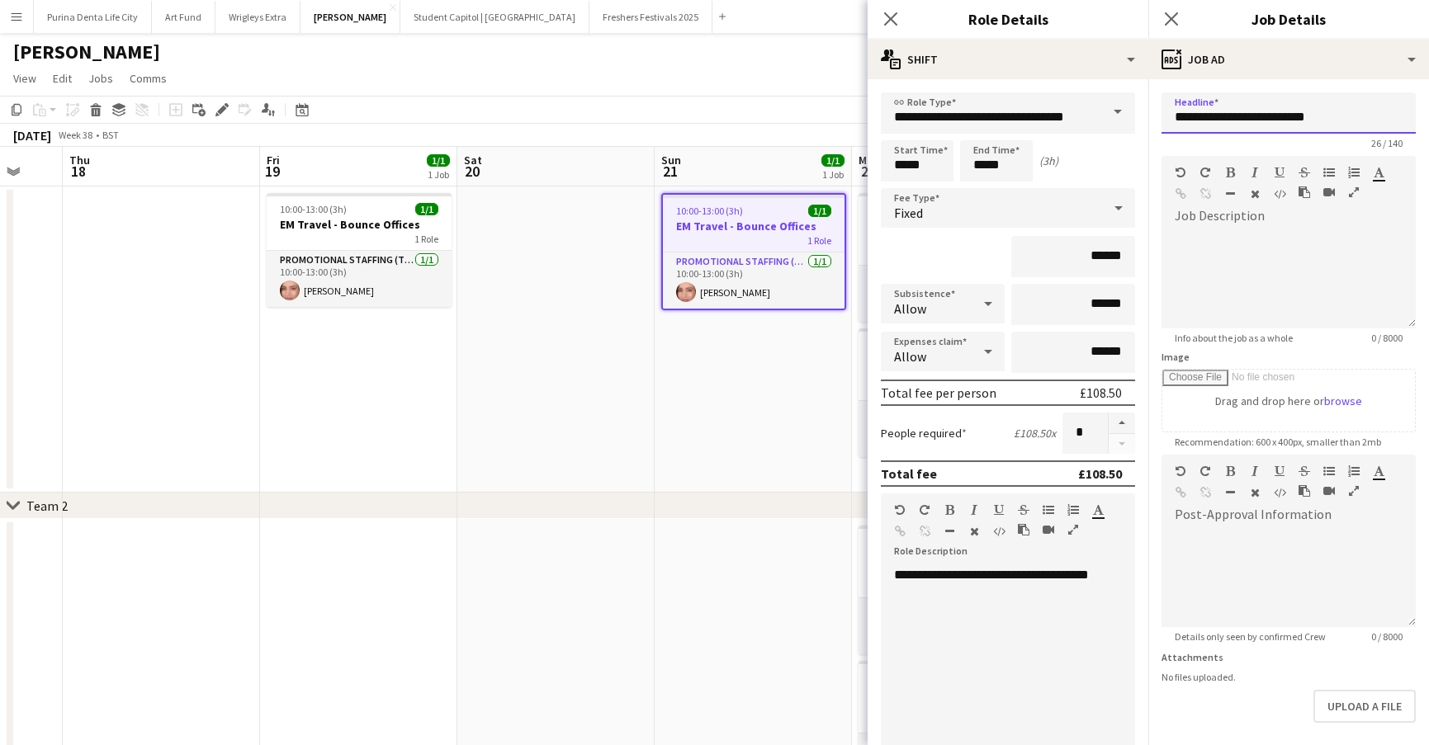
drag, startPoint x: 1330, startPoint y: 111, endPoint x: 1238, endPoint y: 113, distance: 91.7
click at [1238, 113] on input "**********" at bounding box center [1288, 112] width 254 height 41
type input "**********"
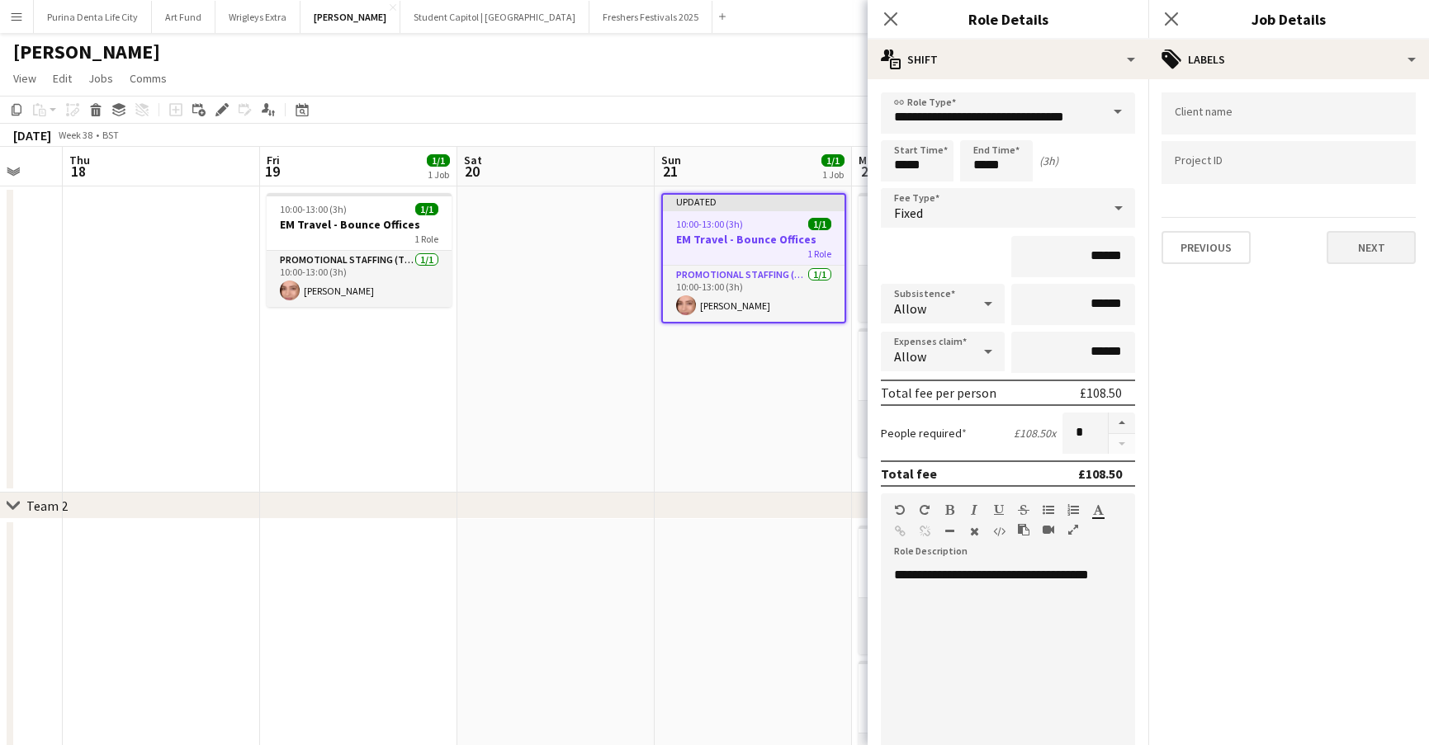
click at [1370, 248] on button "Next" at bounding box center [1370, 247] width 89 height 33
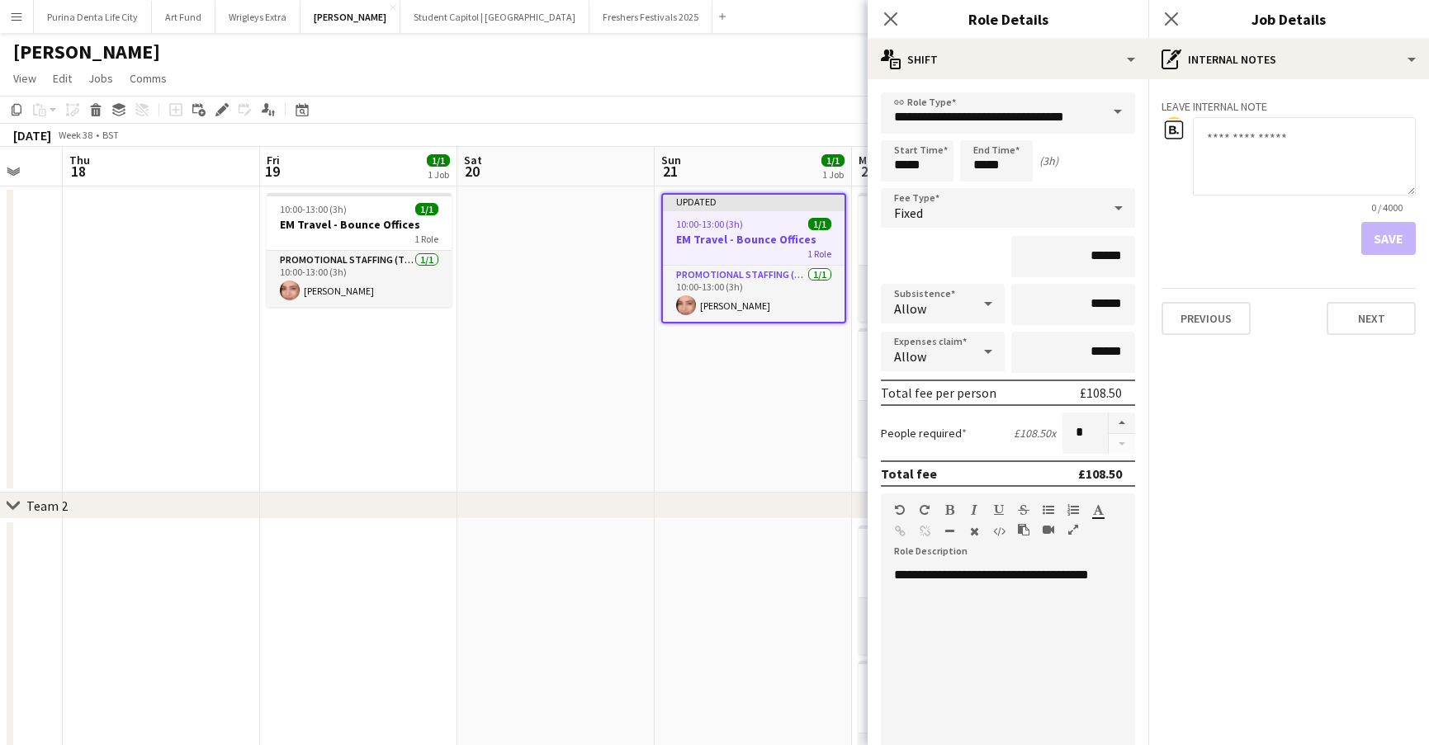
click at [1396, 352] on mat-expansion-panel "pen-write Internal notes Leave internal note 0 / 4000 Save Previous Next" at bounding box center [1288, 412] width 281 height 666
click at [1390, 343] on div "Leave internal note 0 / 4000 Save Previous Next" at bounding box center [1288, 213] width 281 height 269
click at [1366, 317] on button "Next" at bounding box center [1370, 318] width 89 height 33
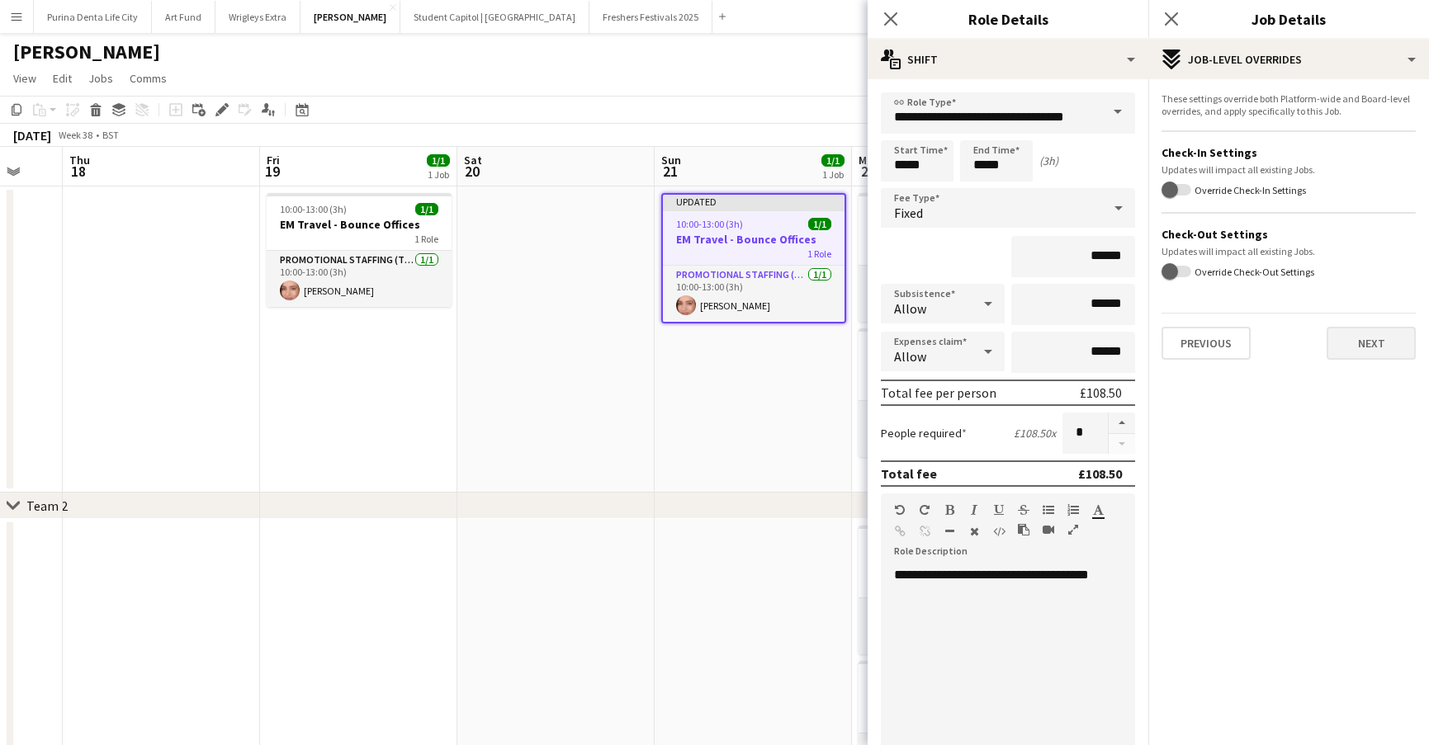
click at [1346, 348] on button "Next" at bounding box center [1370, 343] width 89 height 33
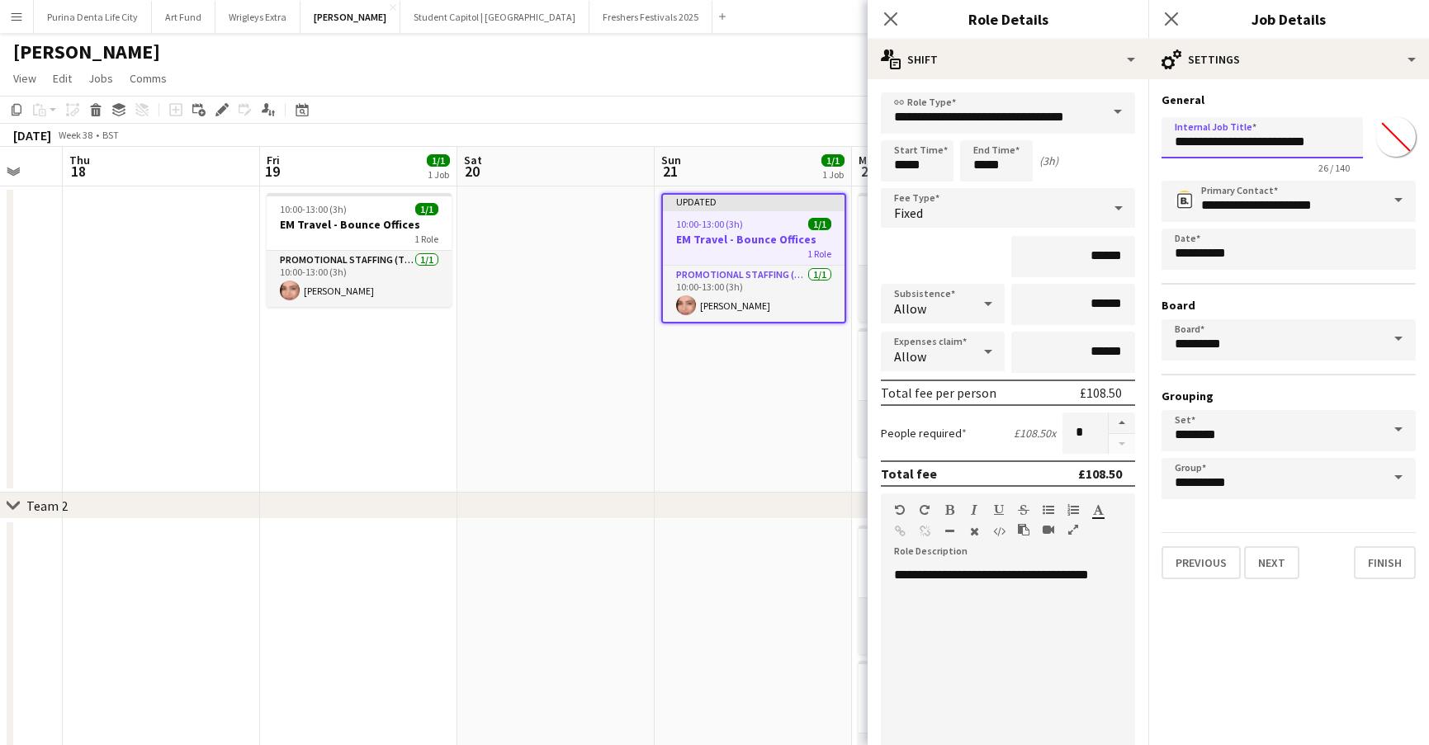
drag, startPoint x: 1328, startPoint y: 147, endPoint x: 1236, endPoint y: 139, distance: 91.9
click at [1236, 139] on input "**********" at bounding box center [1261, 137] width 201 height 41
type input "**********"
click at [1270, 563] on button "Next" at bounding box center [1271, 562] width 55 height 33
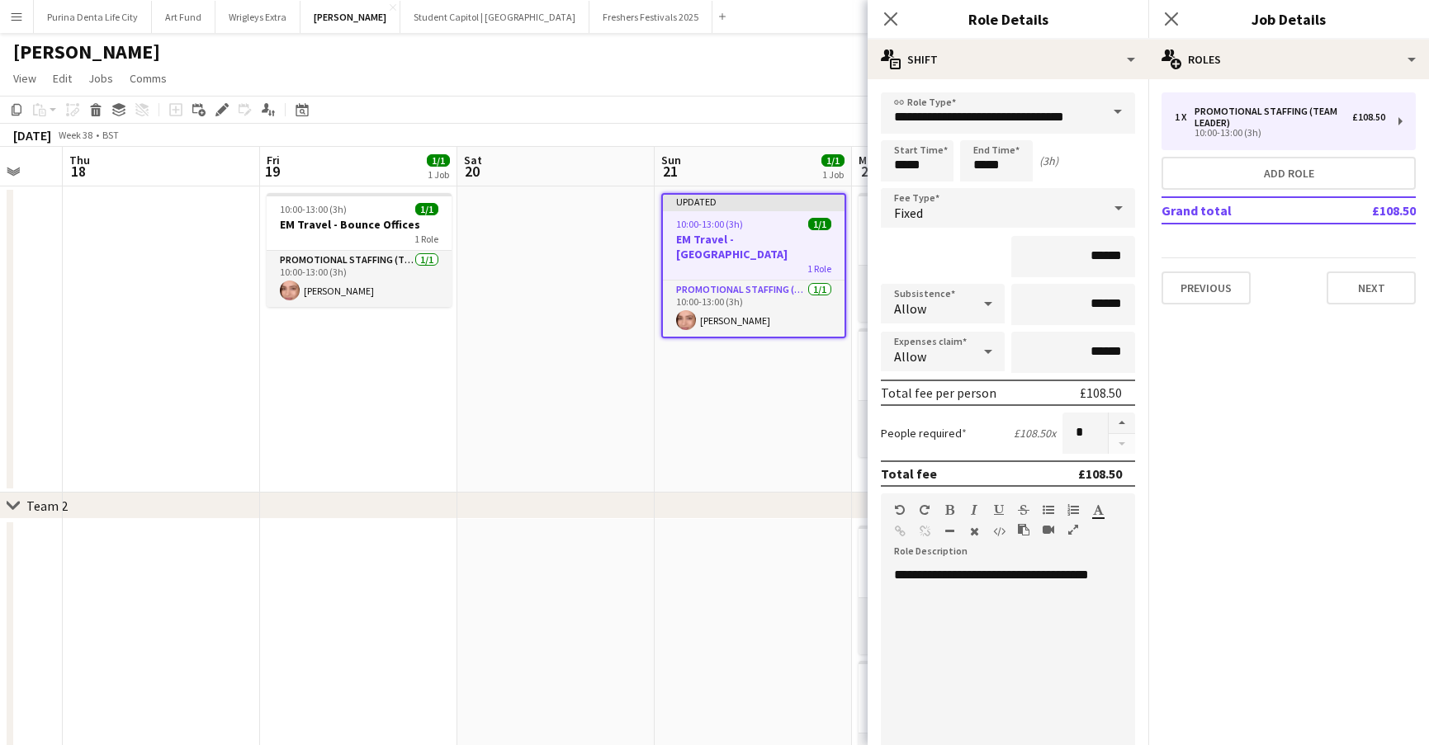
click at [593, 486] on app-date-cell at bounding box center [555, 340] width 197 height 306
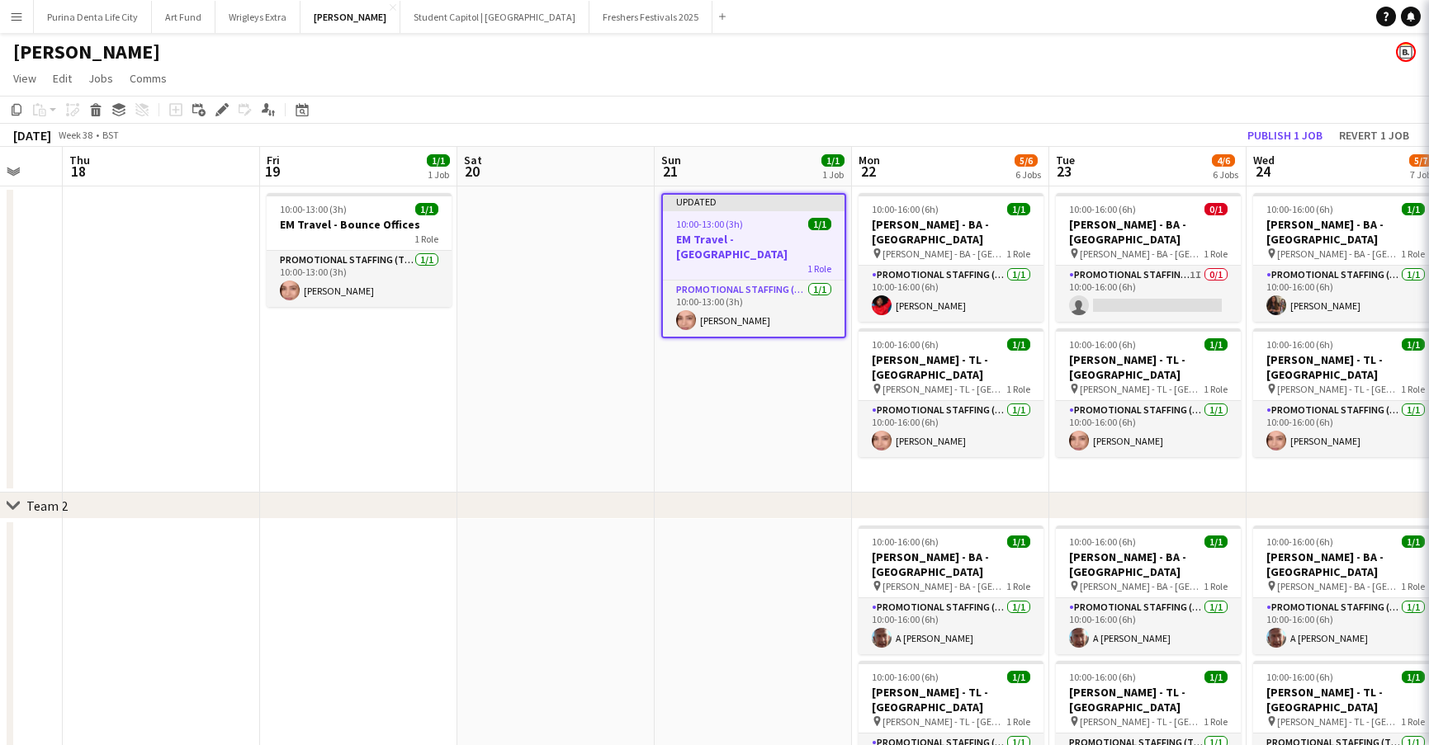
scroll to position [0, 532]
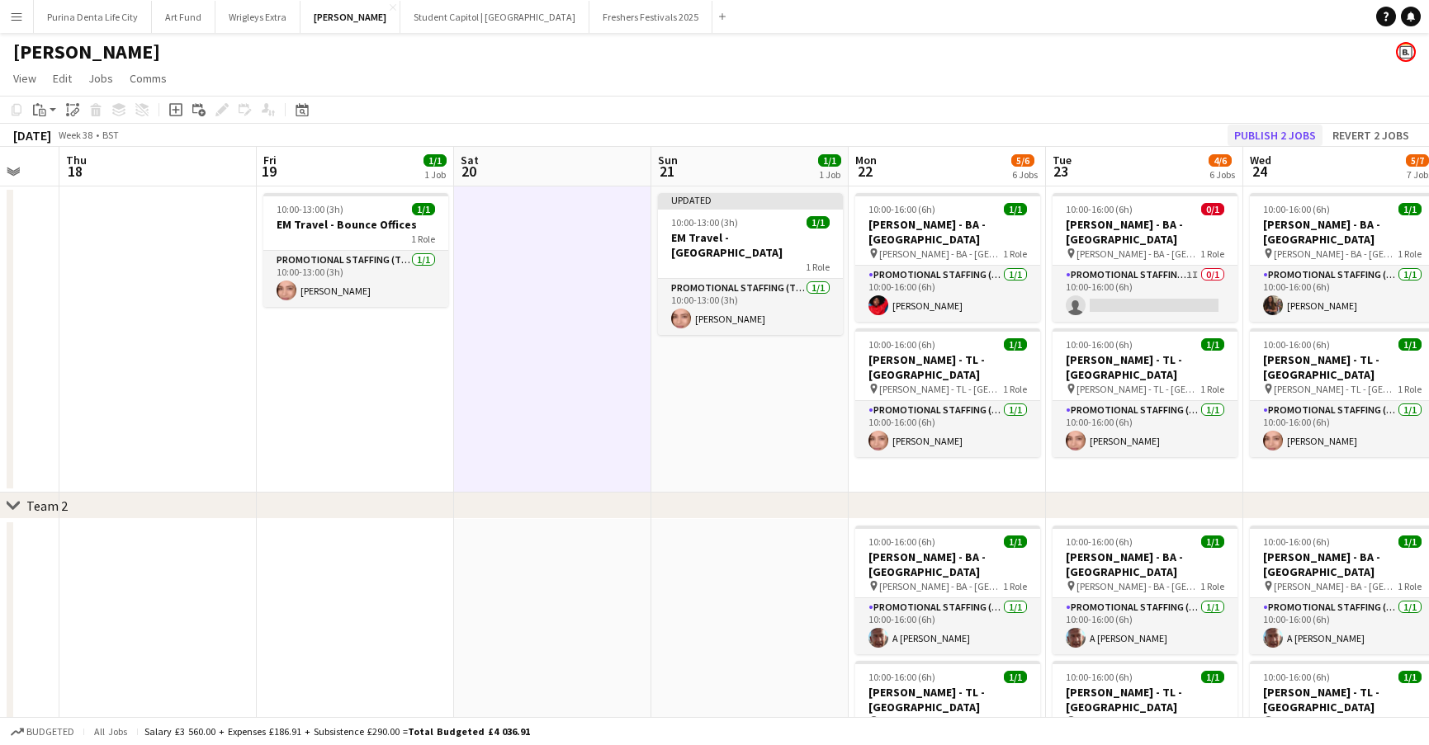
click at [1289, 141] on button "Publish 2 jobs" at bounding box center [1274, 135] width 95 height 21
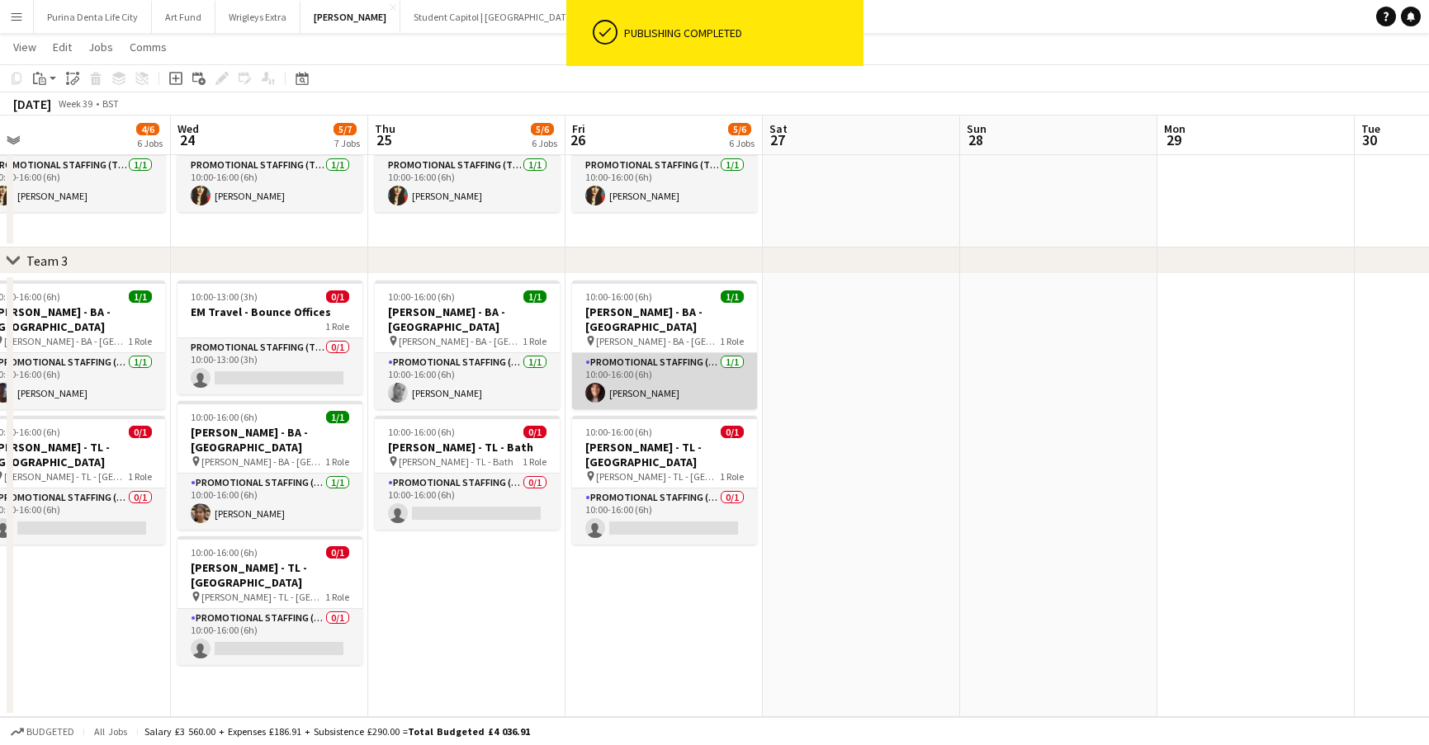
scroll to position [0, 421]
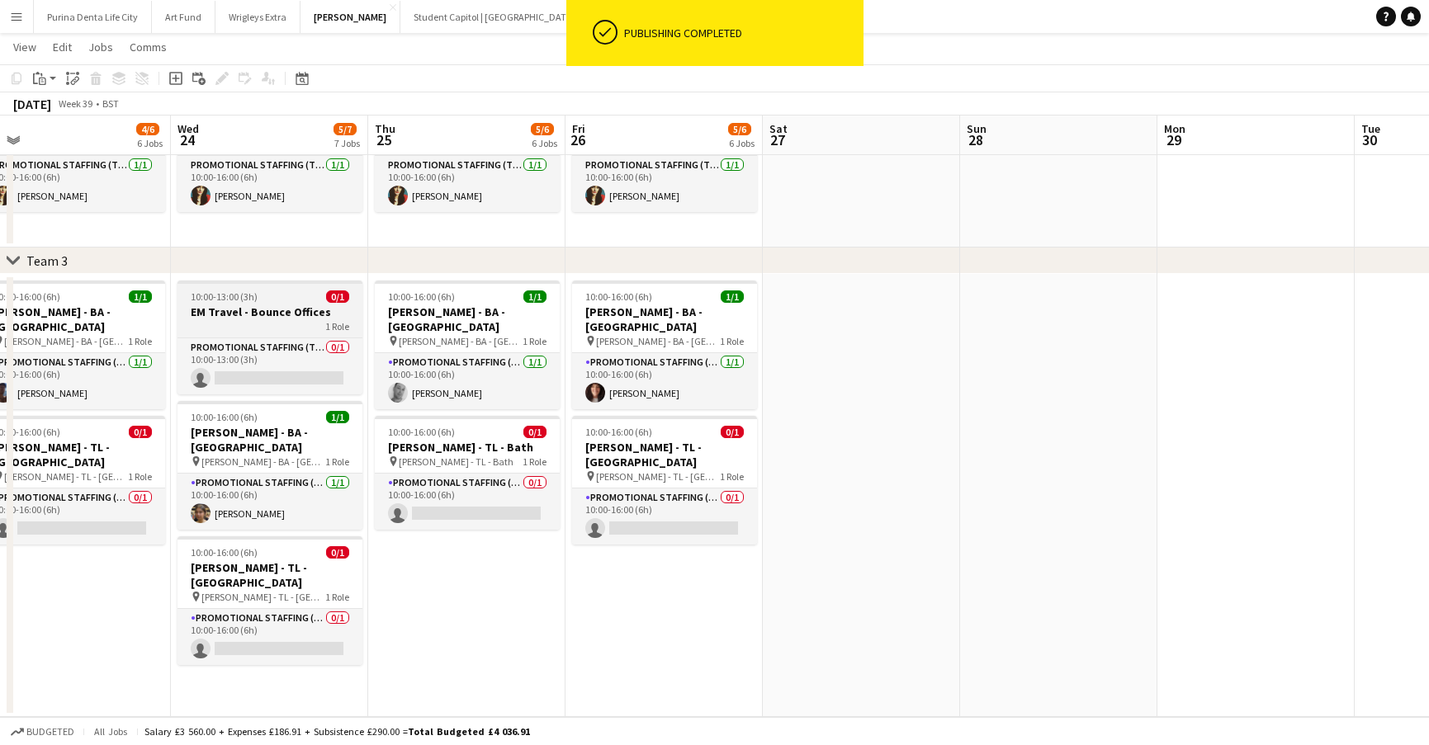
click at [272, 296] on div "10:00-13:00 (3h) 0/1" at bounding box center [269, 297] width 185 height 12
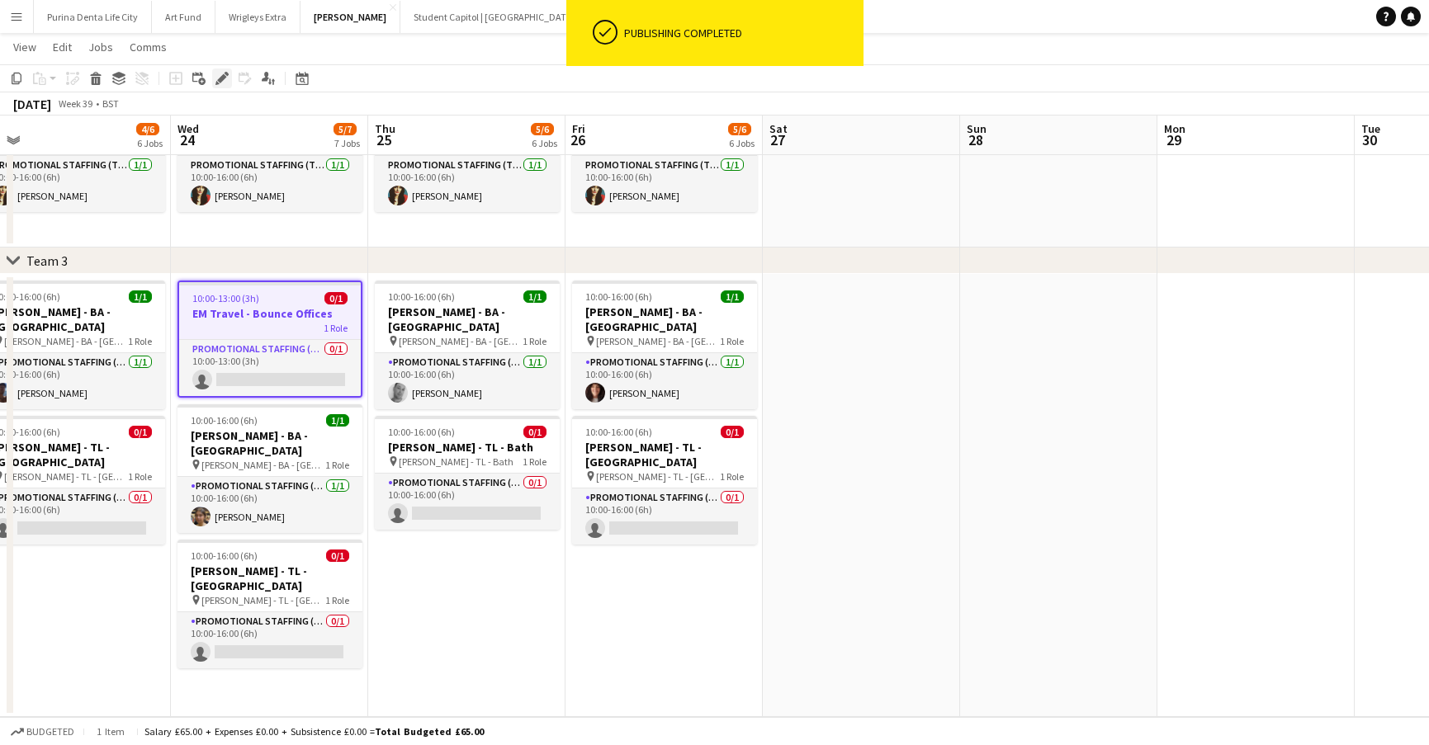
click at [226, 80] on icon "Edit" at bounding box center [221, 78] width 13 height 13
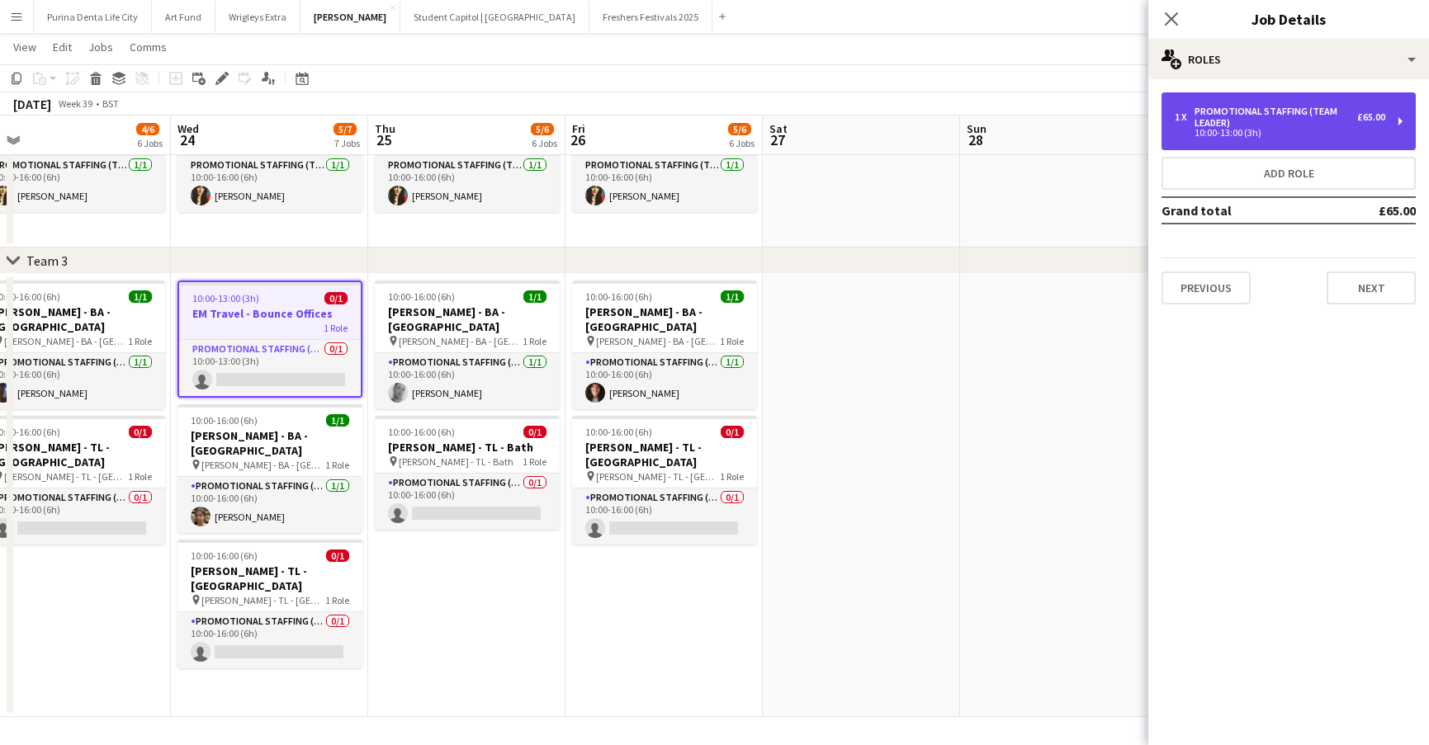
click at [1238, 137] on div "10:00-13:00 (3h)" at bounding box center [1280, 133] width 210 height 8
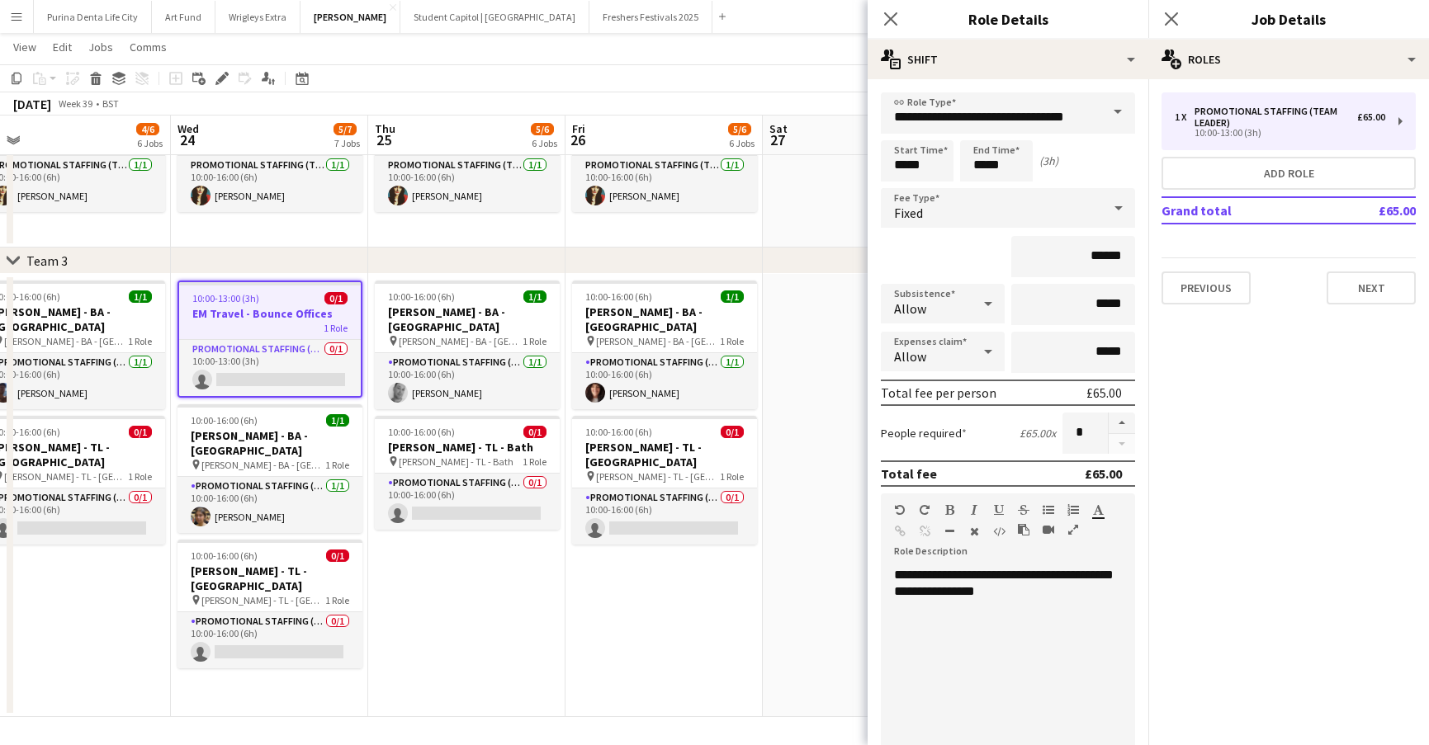
click at [792, 641] on app-date-cell at bounding box center [861, 495] width 197 height 443
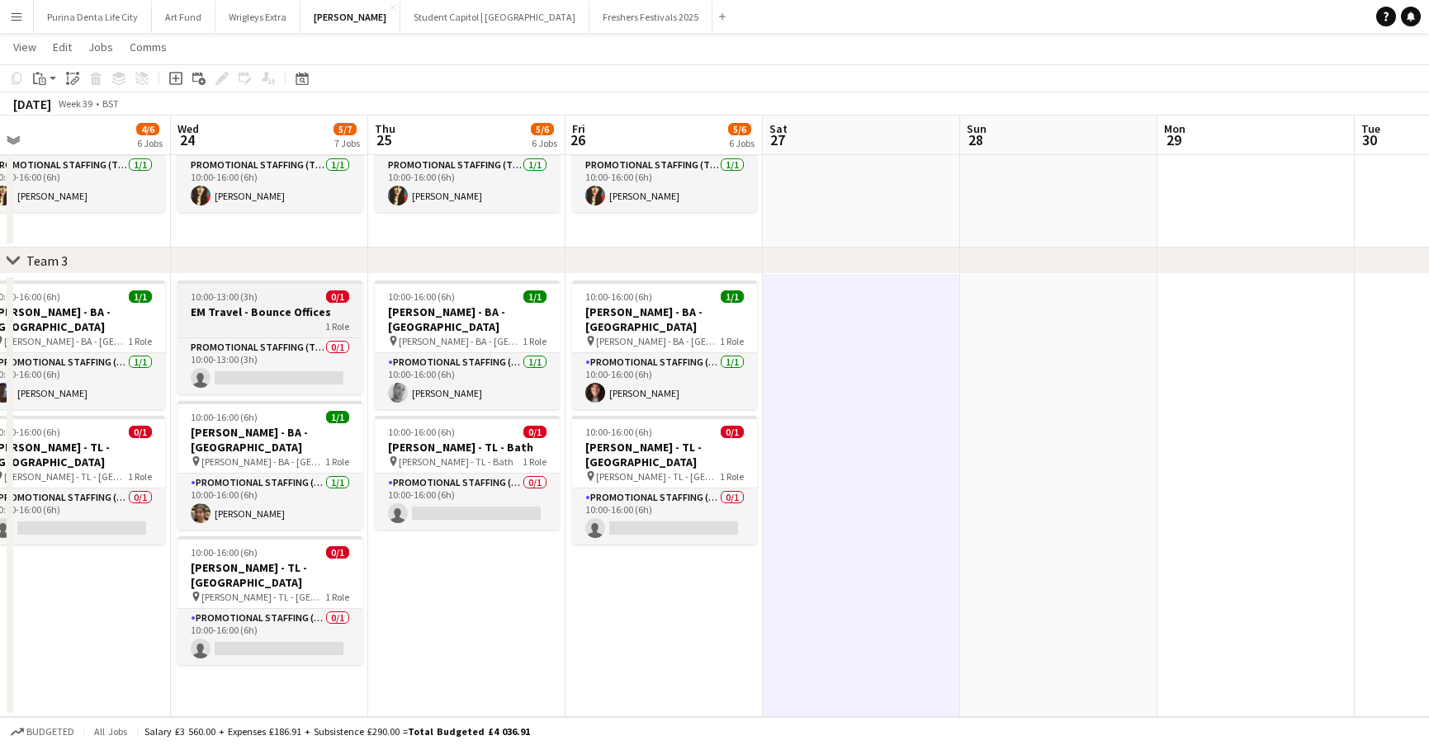
click at [299, 327] on div "1 Role" at bounding box center [269, 325] width 185 height 13
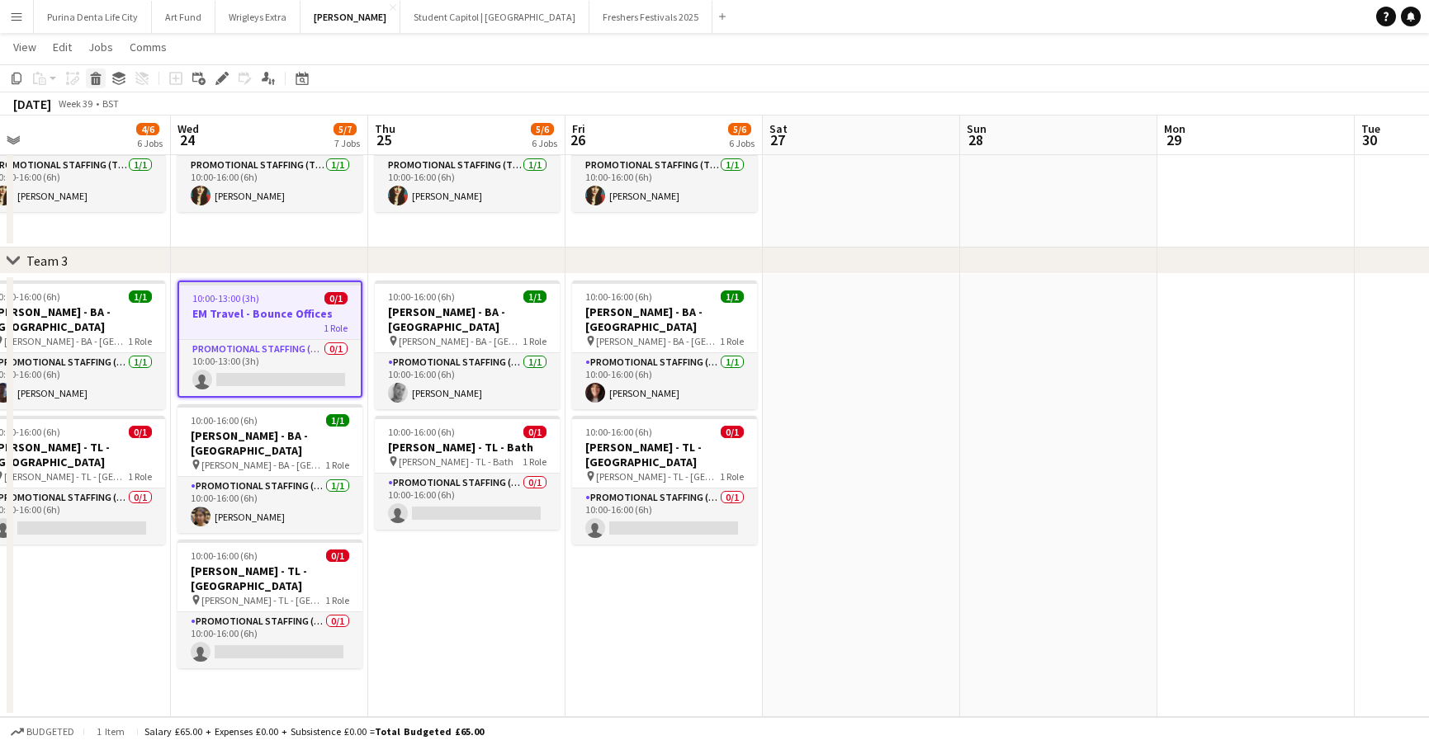
click at [101, 80] on icon "Delete" at bounding box center [95, 78] width 13 height 13
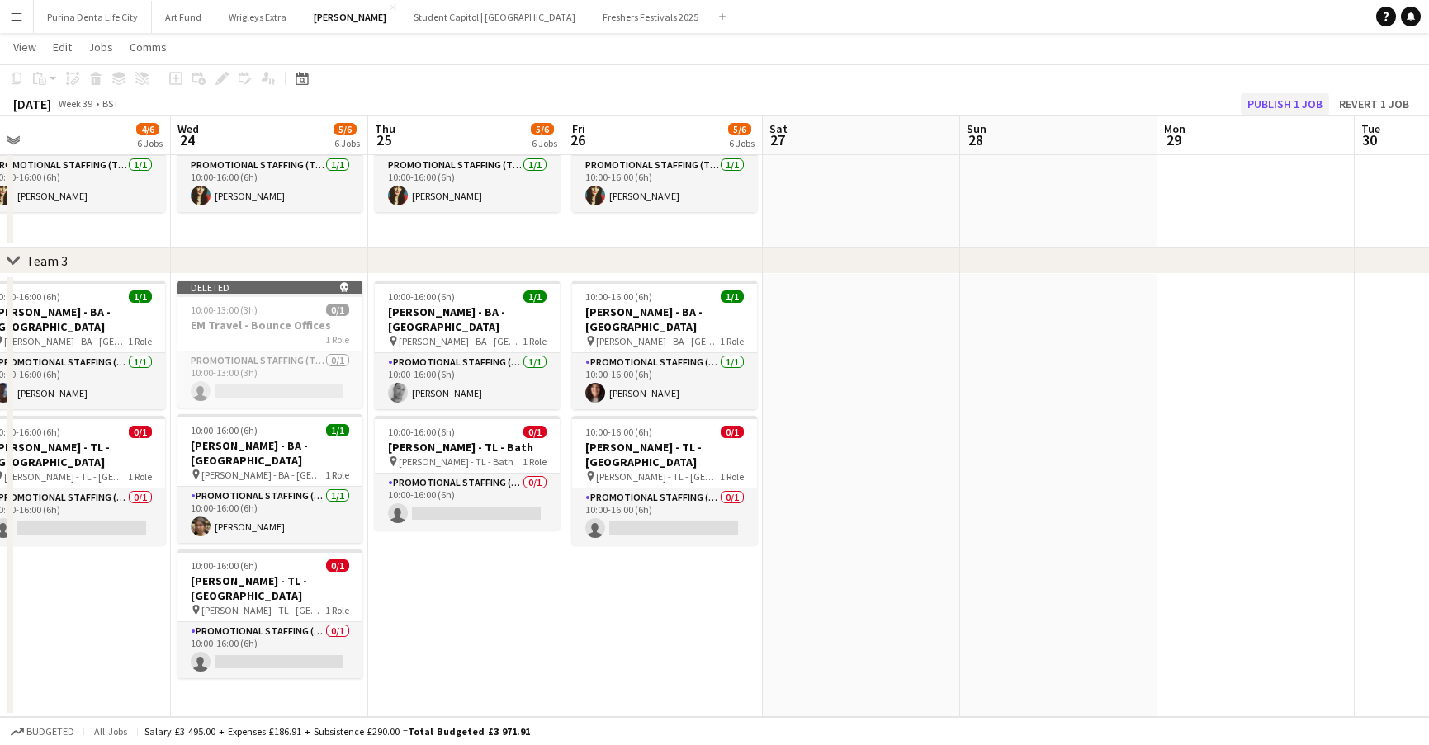
click at [1279, 96] on button "Publish 1 job" at bounding box center [1285, 103] width 88 height 21
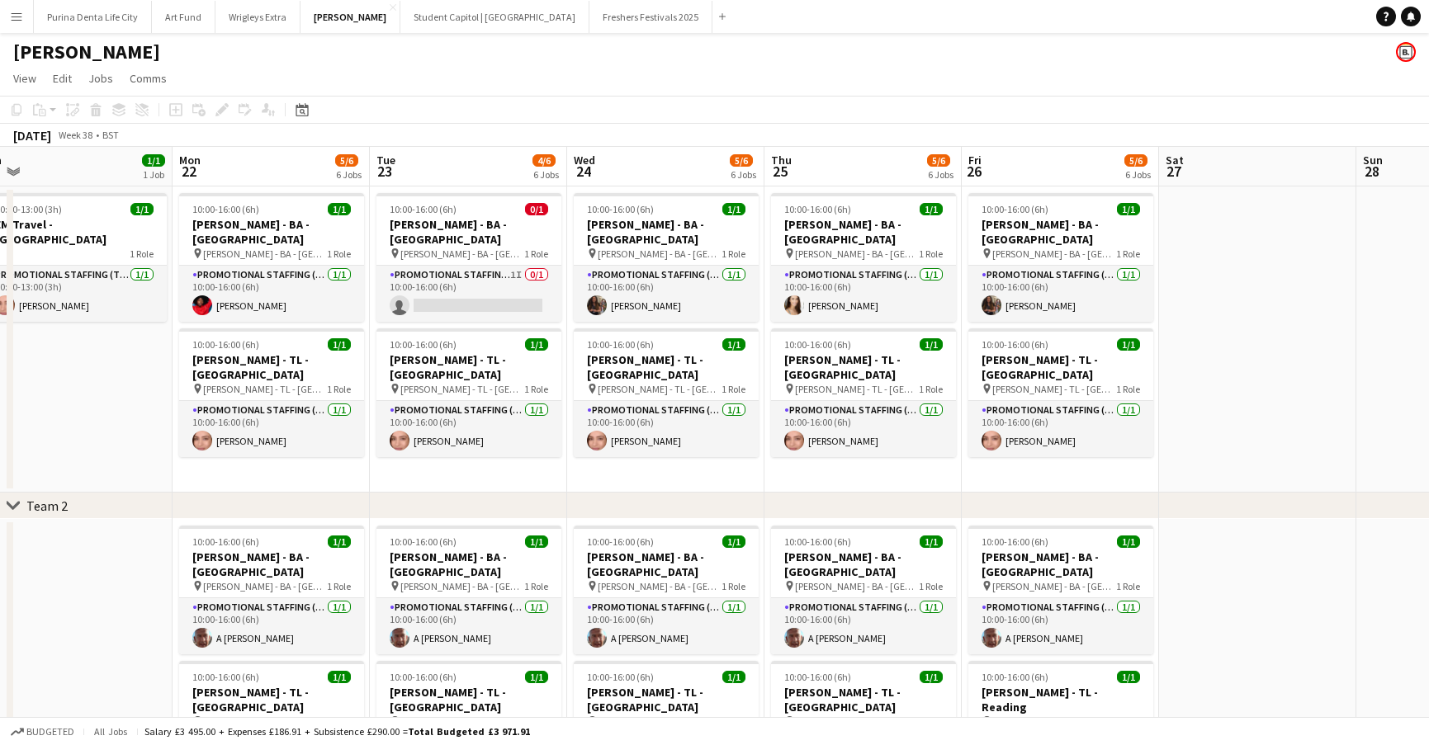
scroll to position [0, 0]
click at [428, 272] on app-card-role "Promotional Staffing (Brand Ambassadors) 1I 0/1 10:00-16:00 (6h) single-neutral…" at bounding box center [468, 294] width 185 height 56
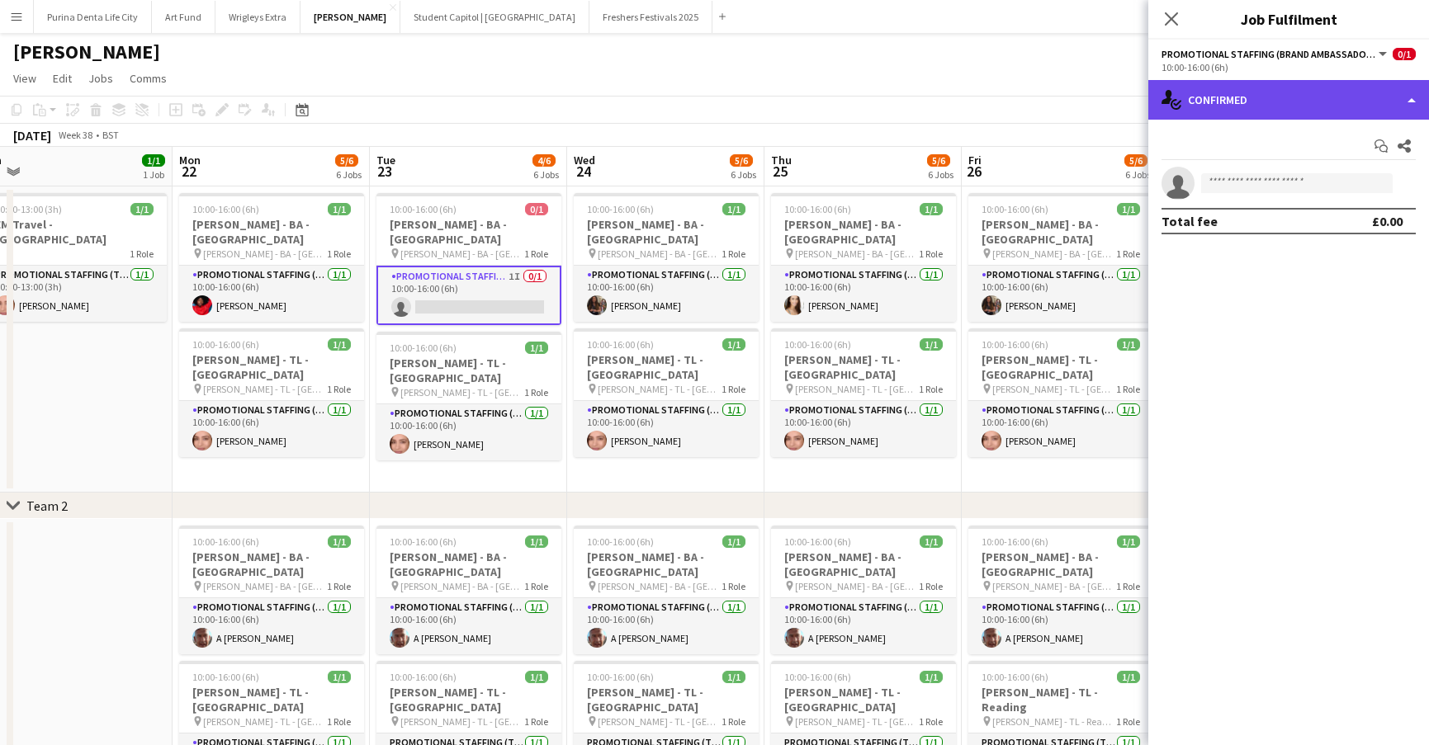
click at [1308, 108] on div "single-neutral-actions-check-2 Confirmed" at bounding box center [1288, 100] width 281 height 40
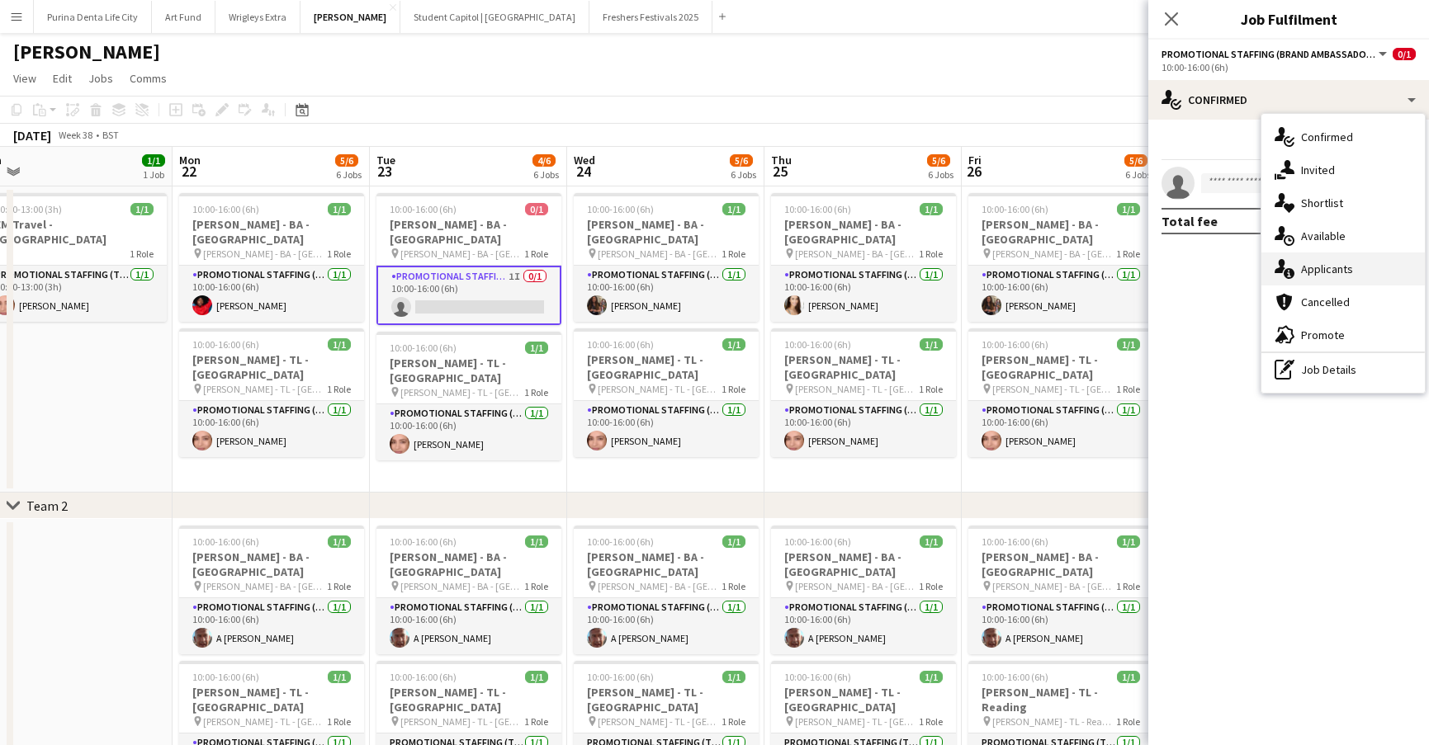
click at [1347, 274] on span "Applicants" at bounding box center [1327, 269] width 52 height 15
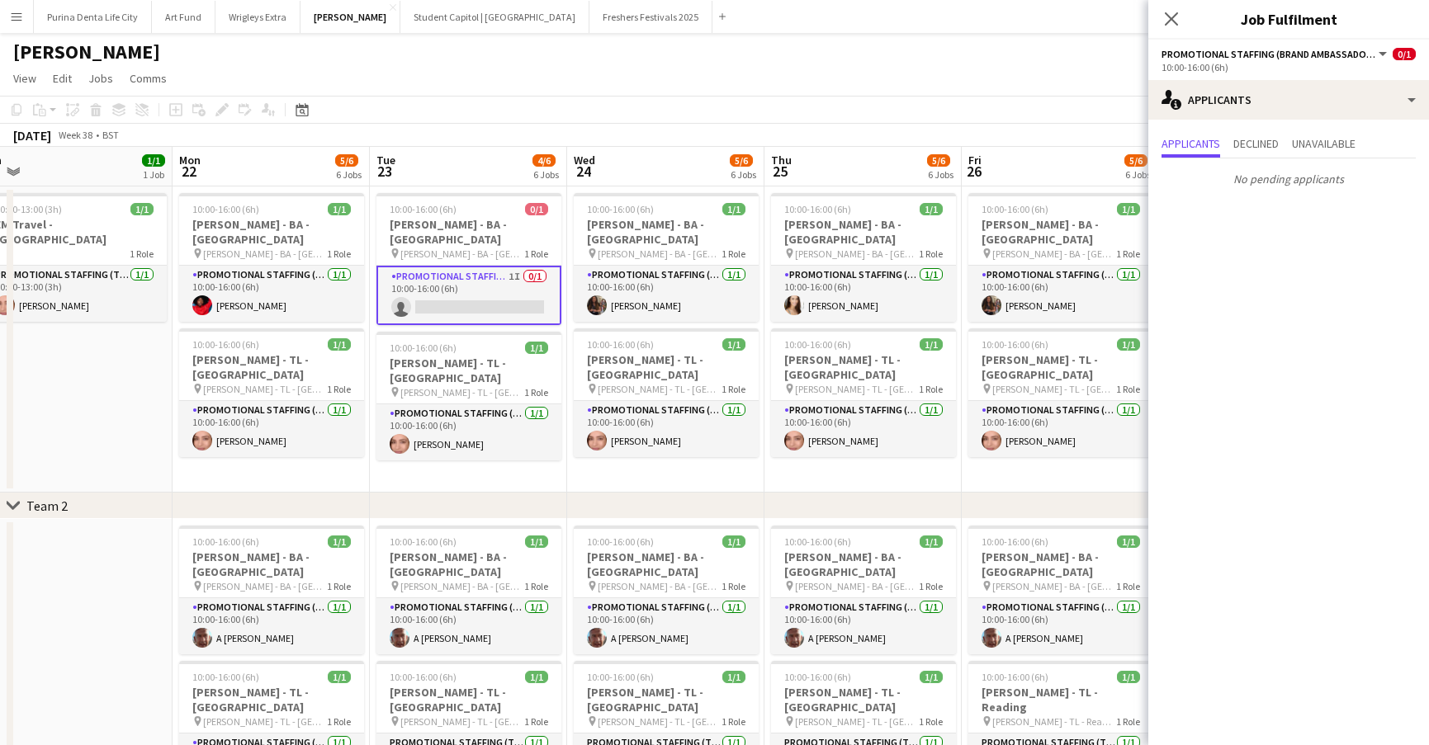
click at [839, 465] on app-date-cell "10:00-16:00 (6h) 1/1 Giff Gaff - BA - Liverpool pin Giff Gaff - BA - Liverpool …" at bounding box center [862, 340] width 197 height 306
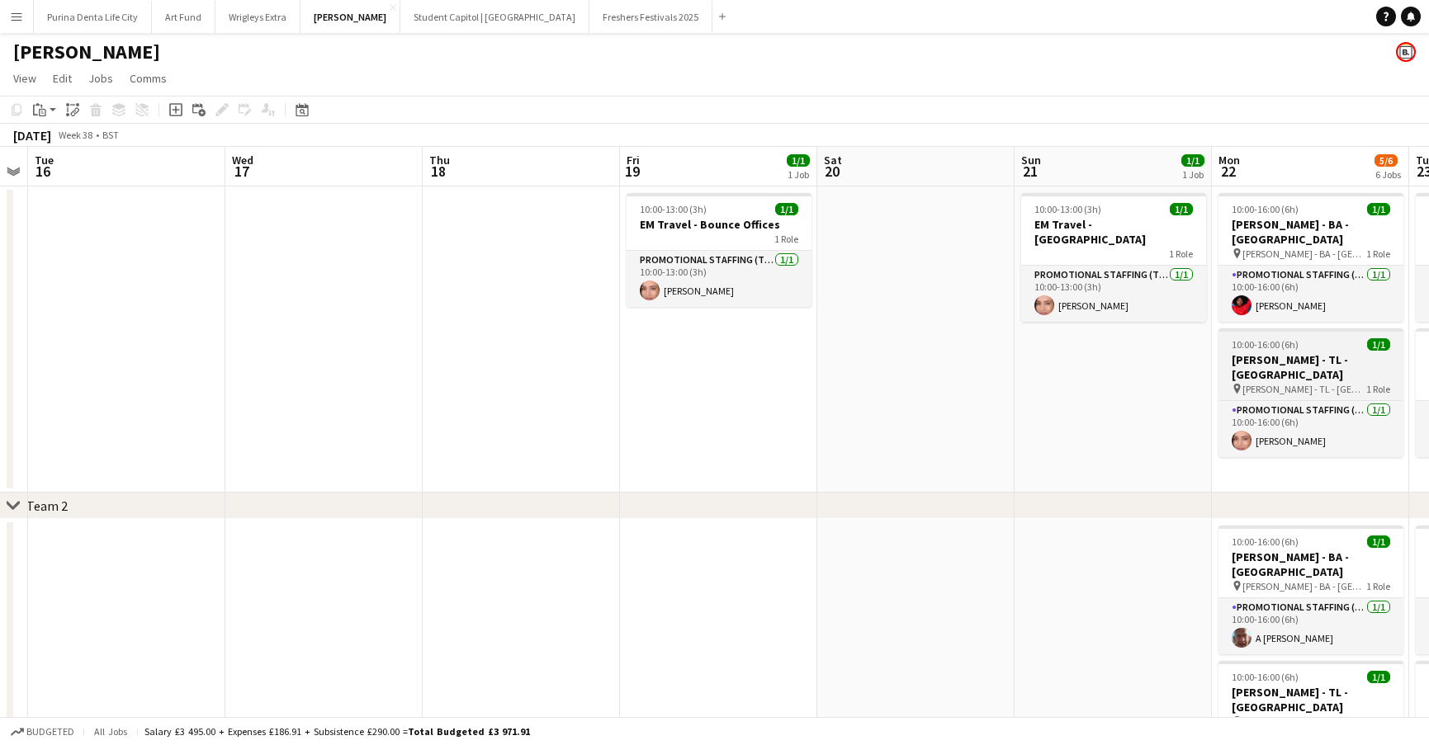
scroll to position [0, 508]
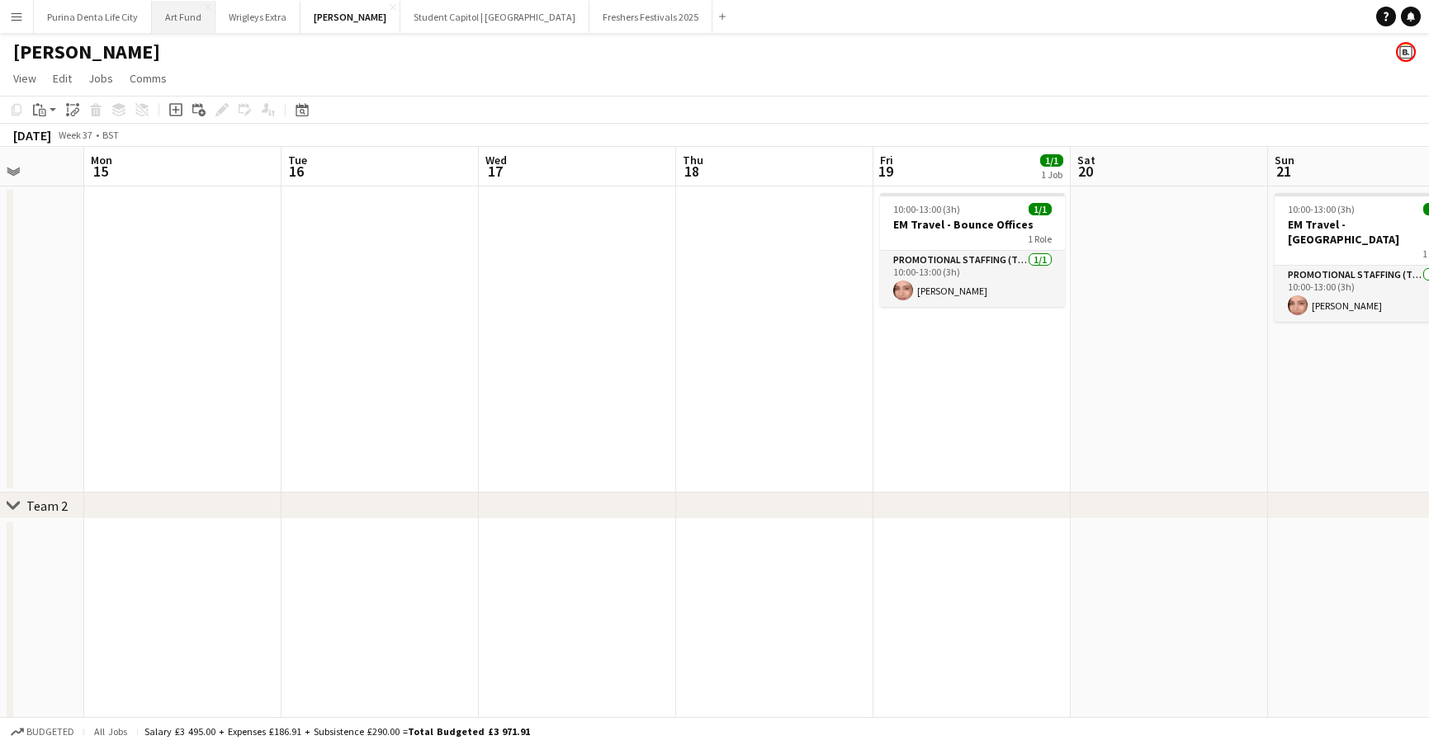
click at [186, 7] on button "Art Fund Close" at bounding box center [184, 17] width 64 height 32
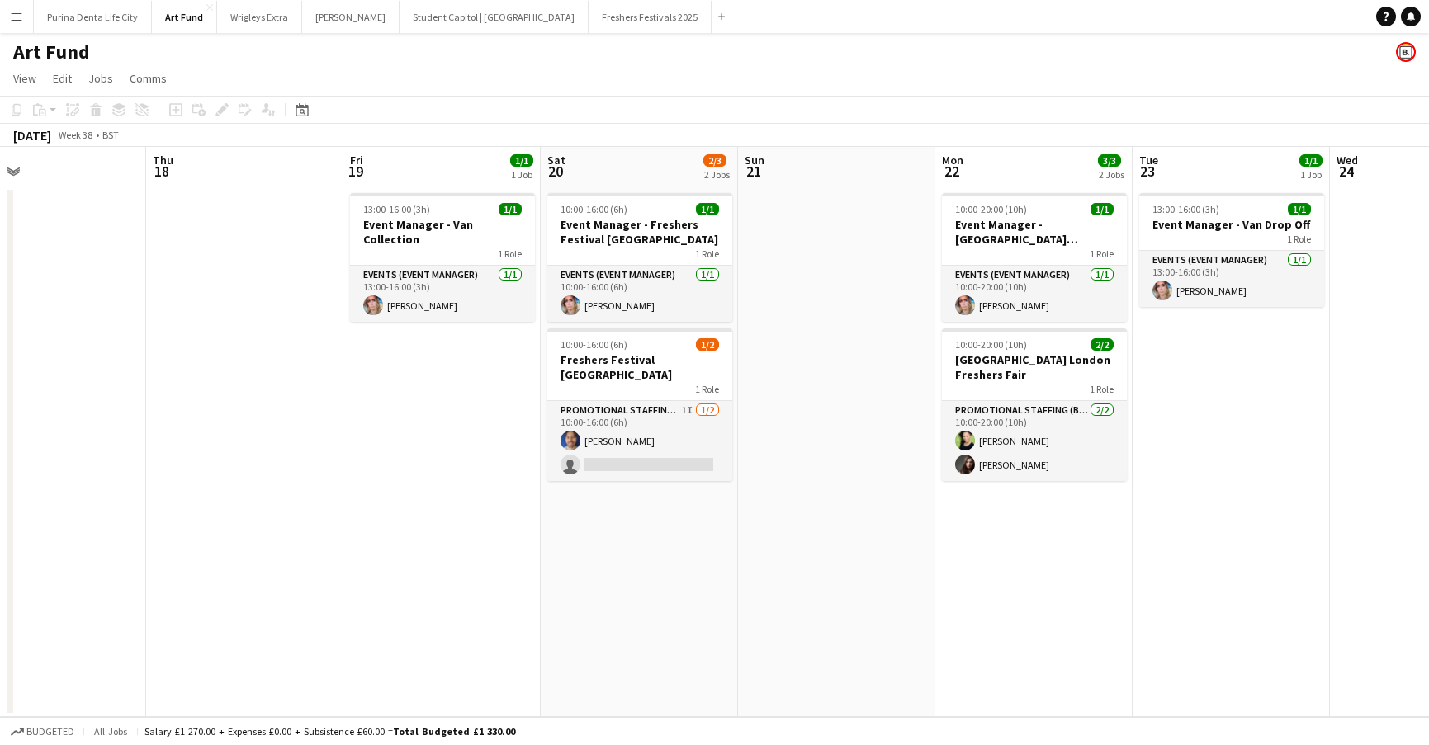
scroll to position [0, 447]
click at [28, 21] on button "Menu" at bounding box center [16, 16] width 33 height 33
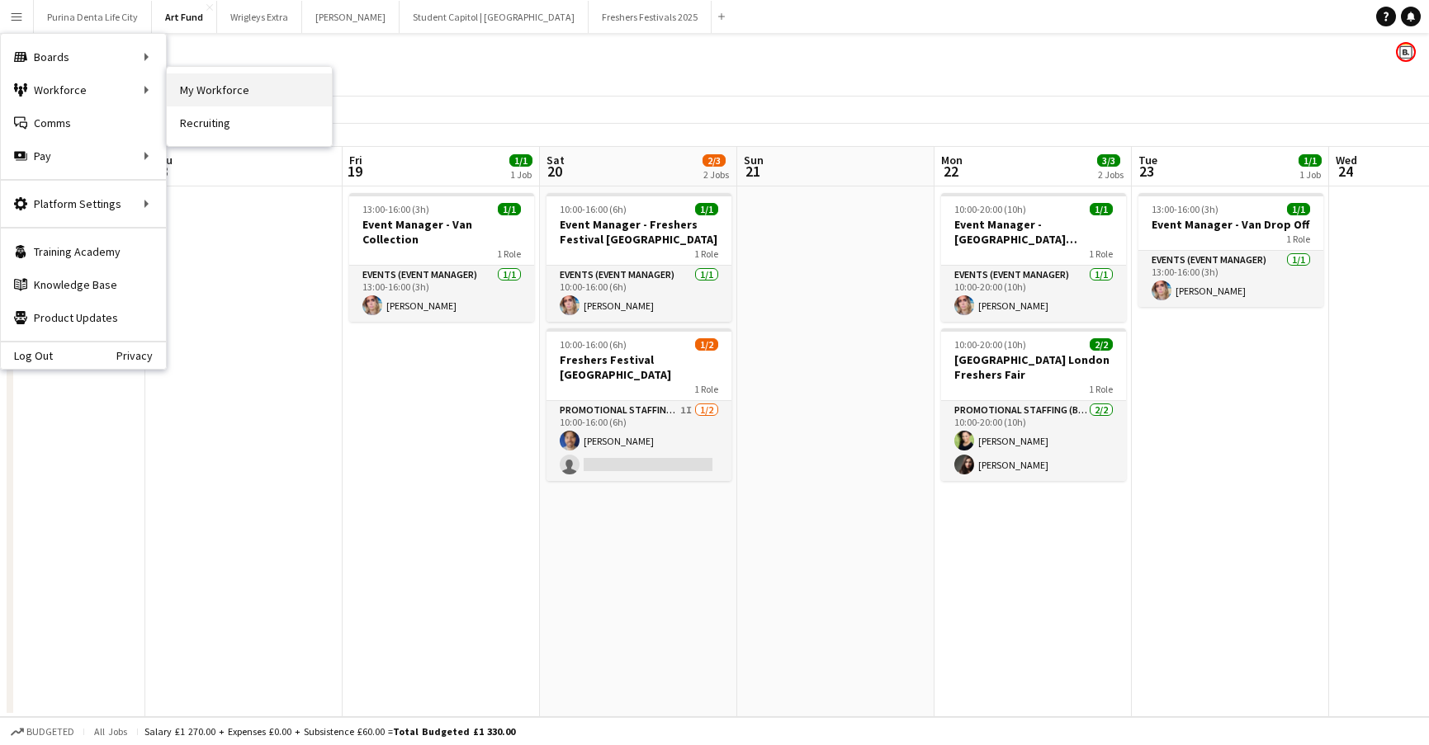
click at [207, 91] on link "My Workforce" at bounding box center [249, 89] width 165 height 33
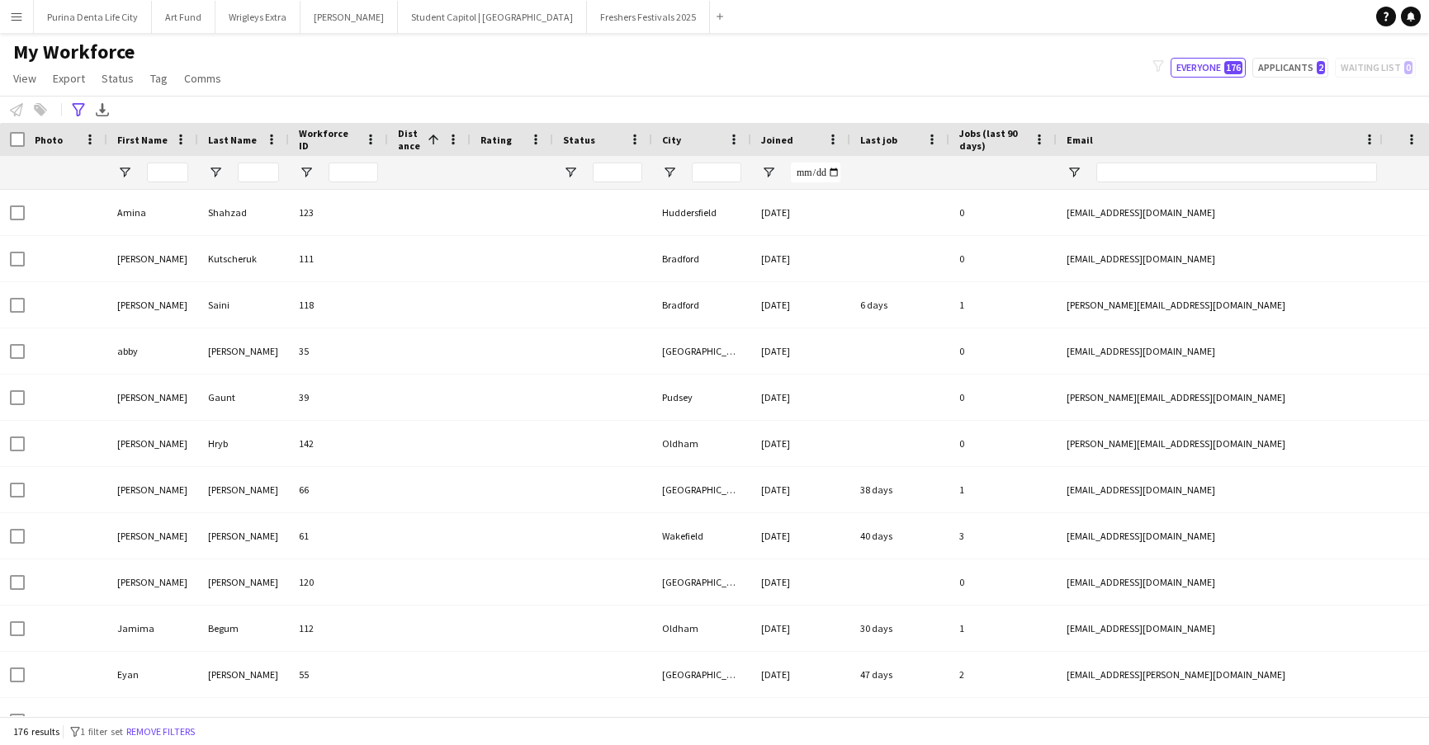
type input "**********"
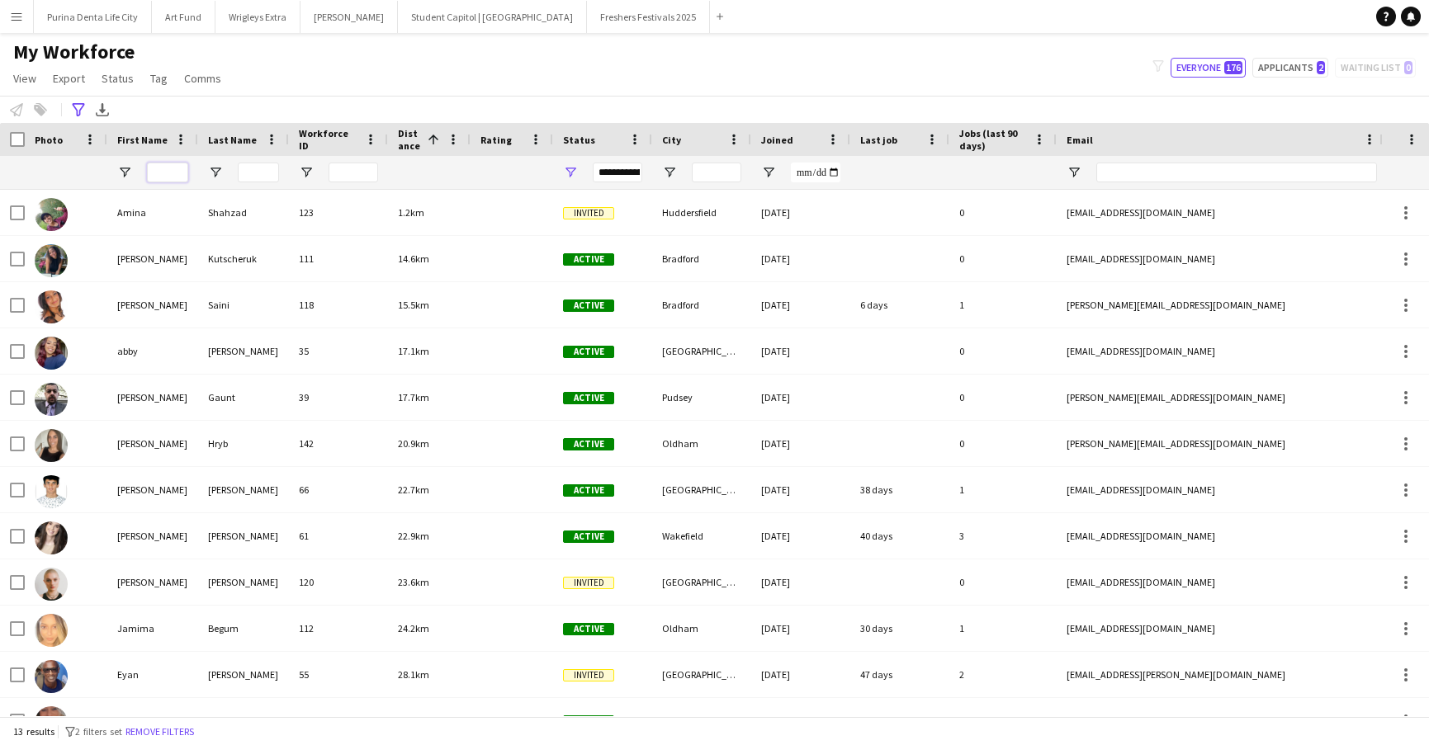
click at [158, 163] on input "First Name Filter Input" at bounding box center [167, 173] width 41 height 20
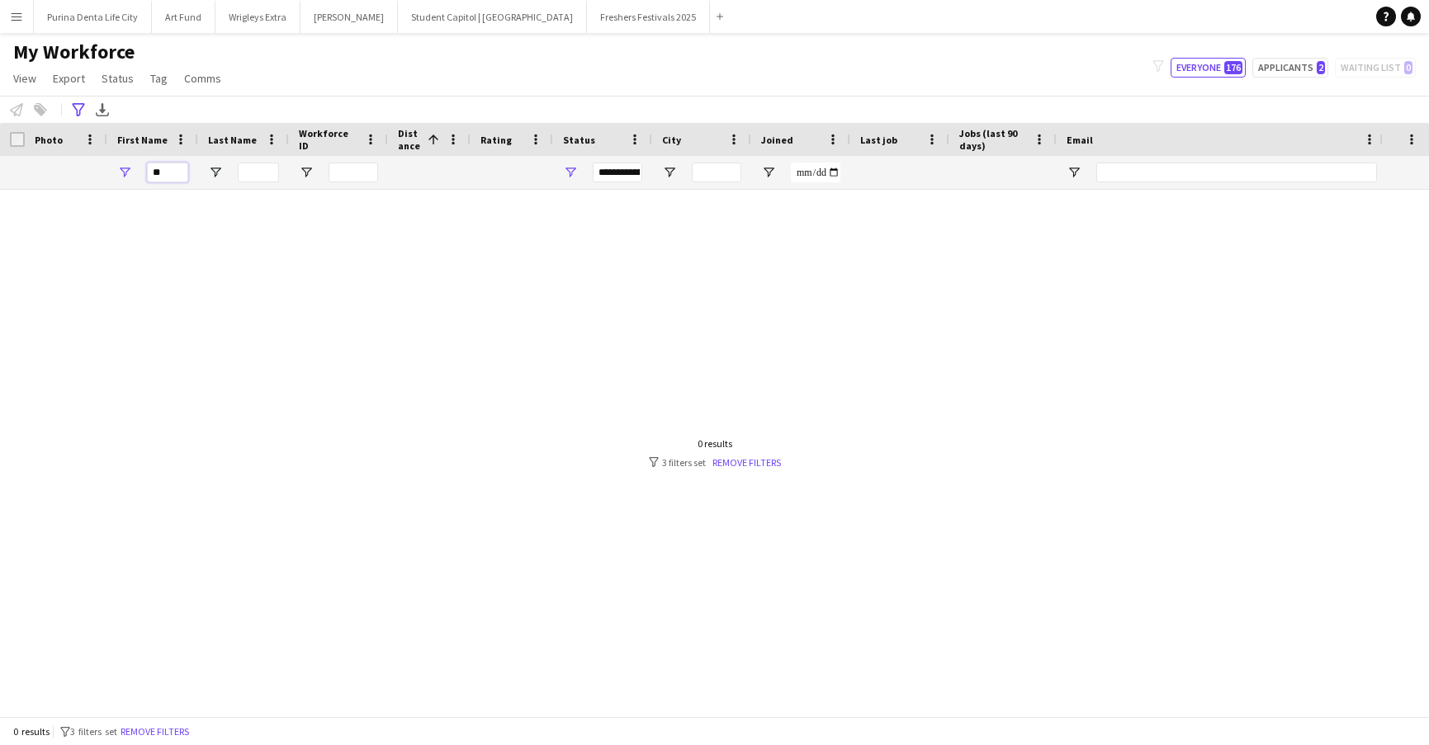
type input "*"
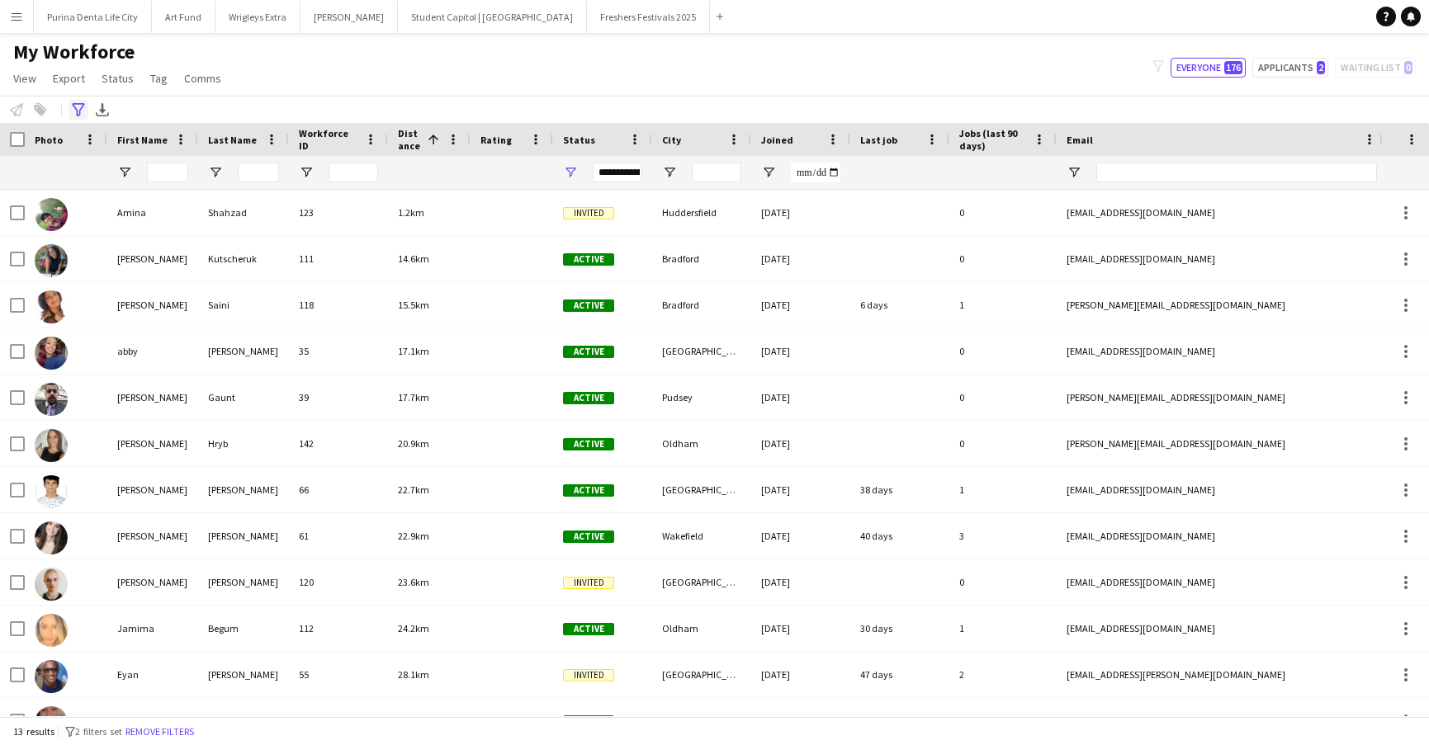
click at [78, 108] on icon "Advanced filters" at bounding box center [78, 109] width 13 height 13
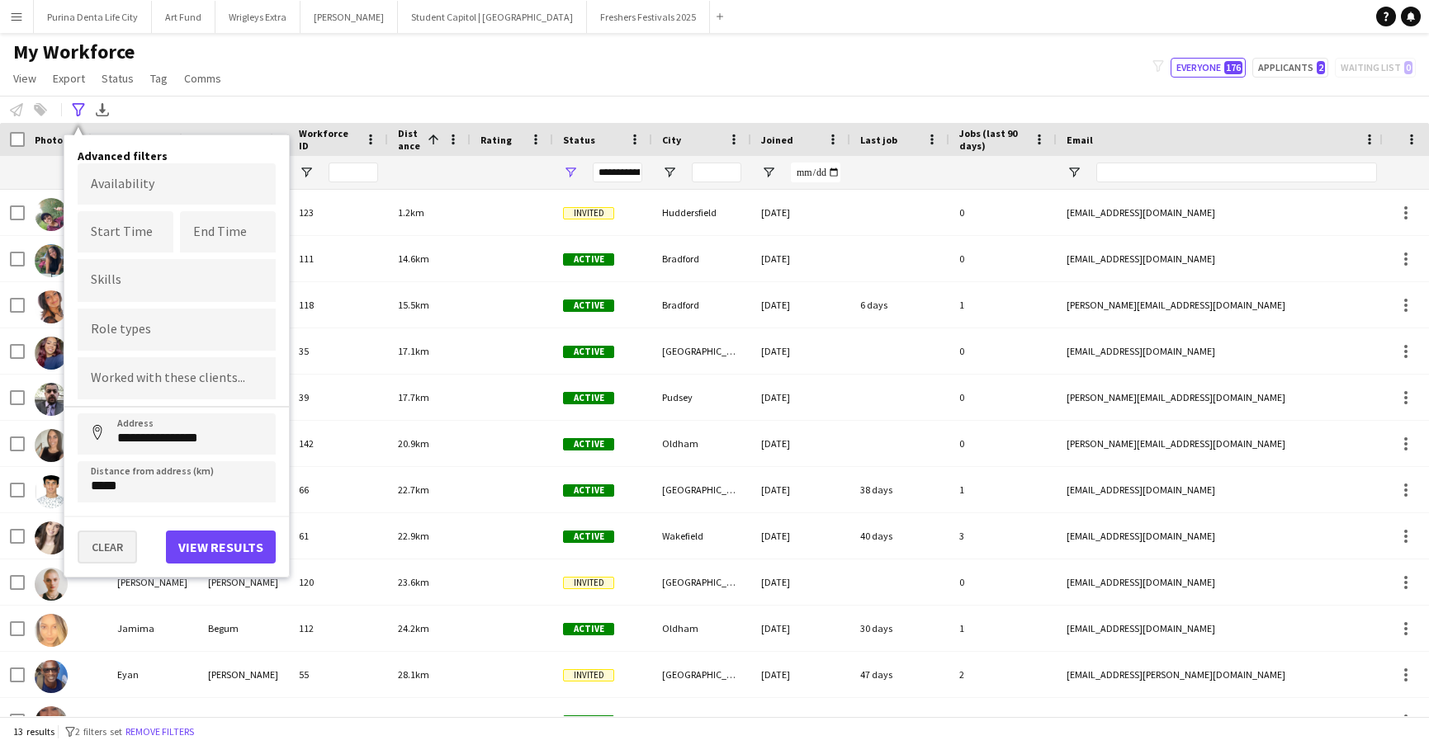
click at [120, 554] on button "Clear" at bounding box center [107, 547] width 59 height 33
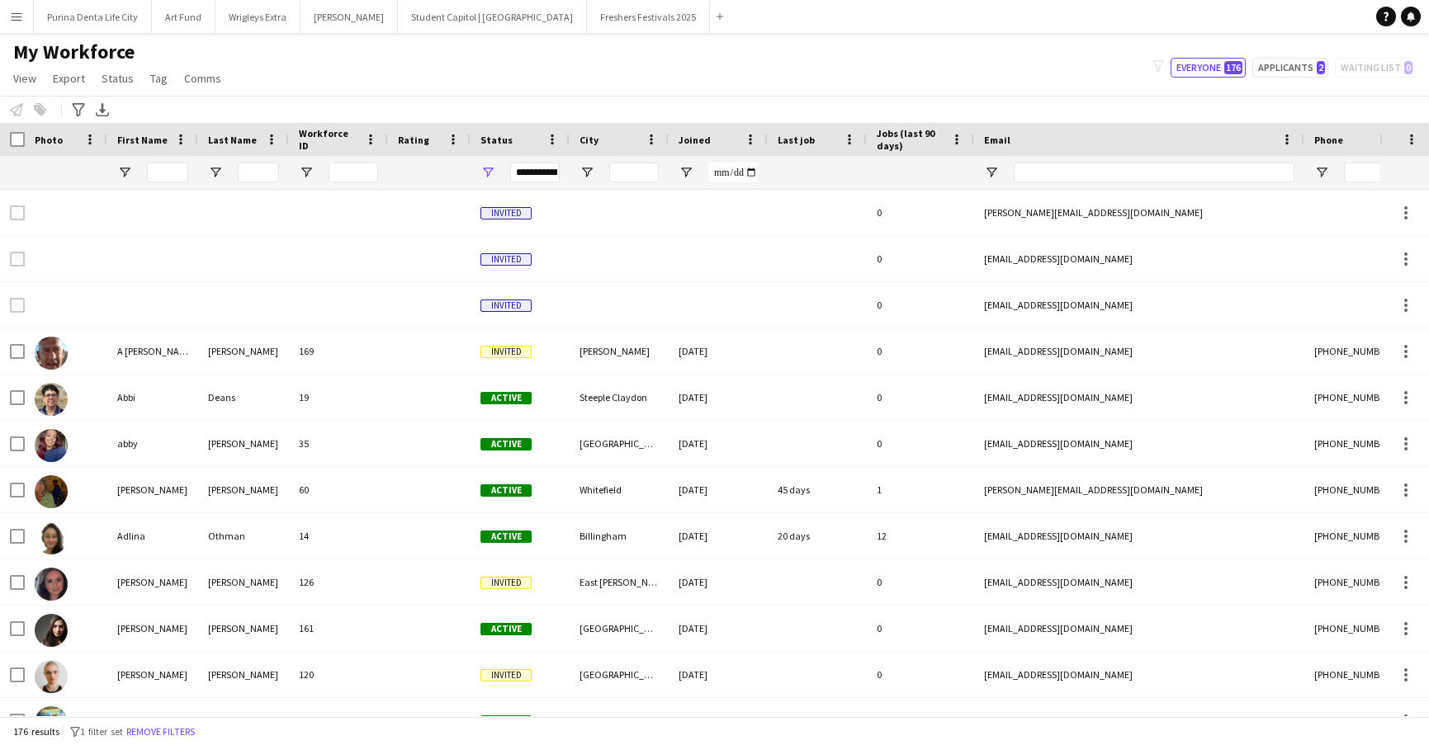
click at [192, 174] on div at bounding box center [152, 172] width 91 height 33
click at [173, 173] on input "First Name Filter Input" at bounding box center [167, 173] width 41 height 20
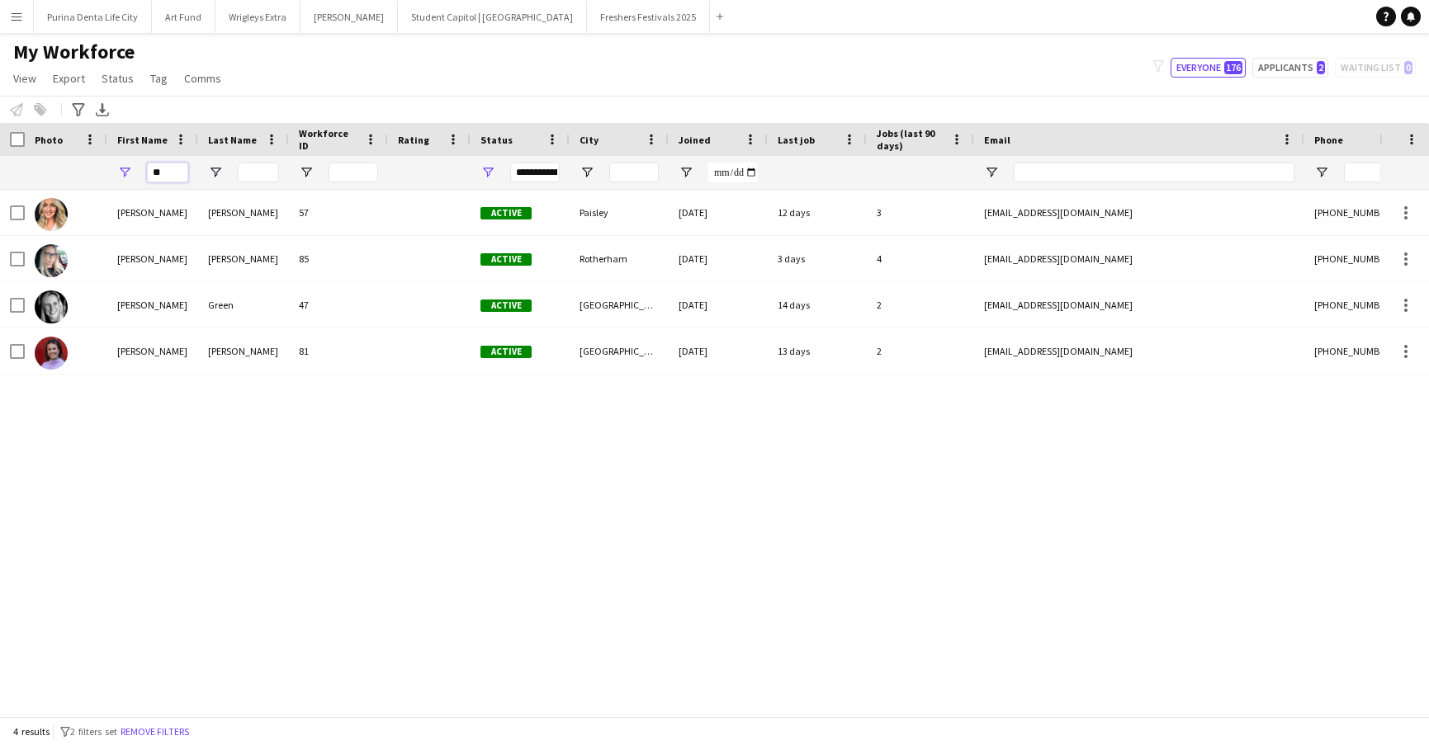
type input "*"
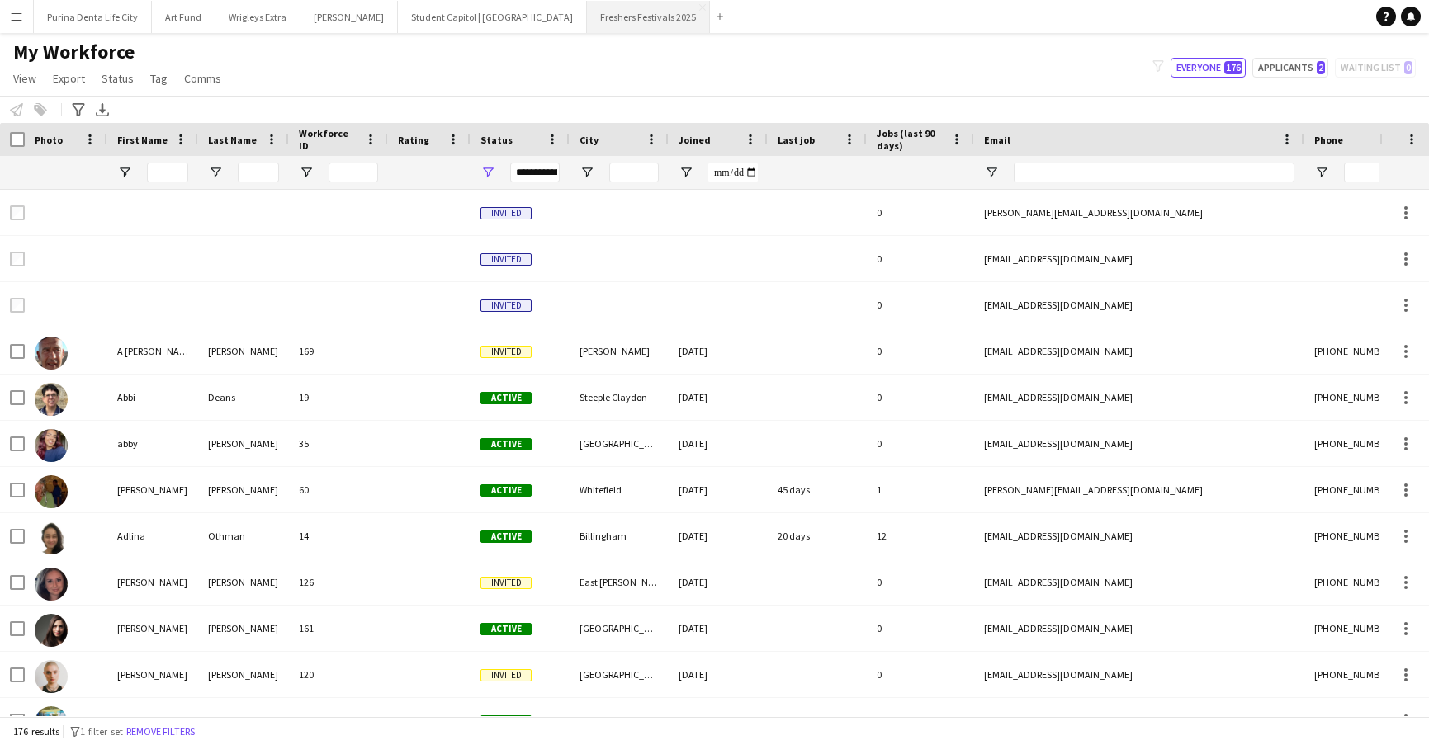
click at [587, 15] on button "Freshers Festivals 2025 Close" at bounding box center [648, 17] width 123 height 32
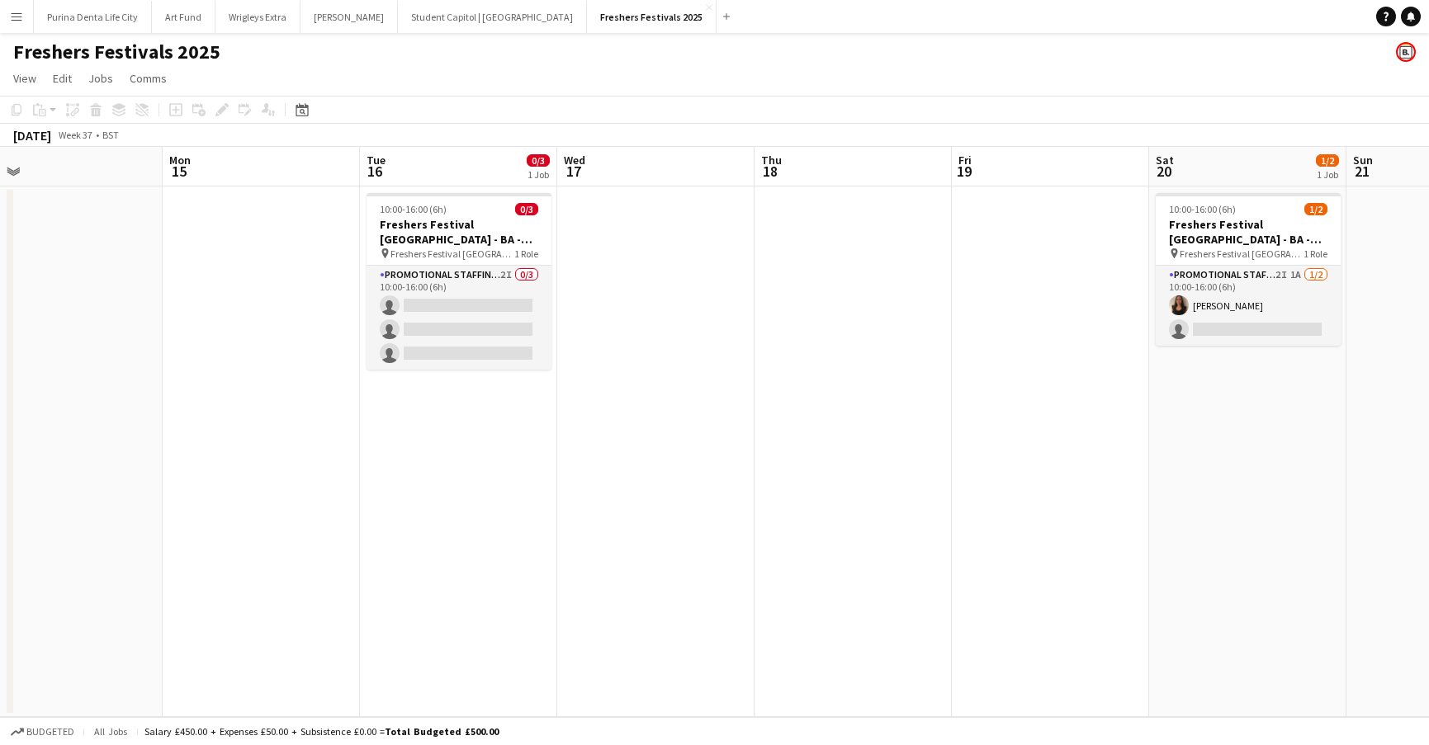
scroll to position [0, 632]
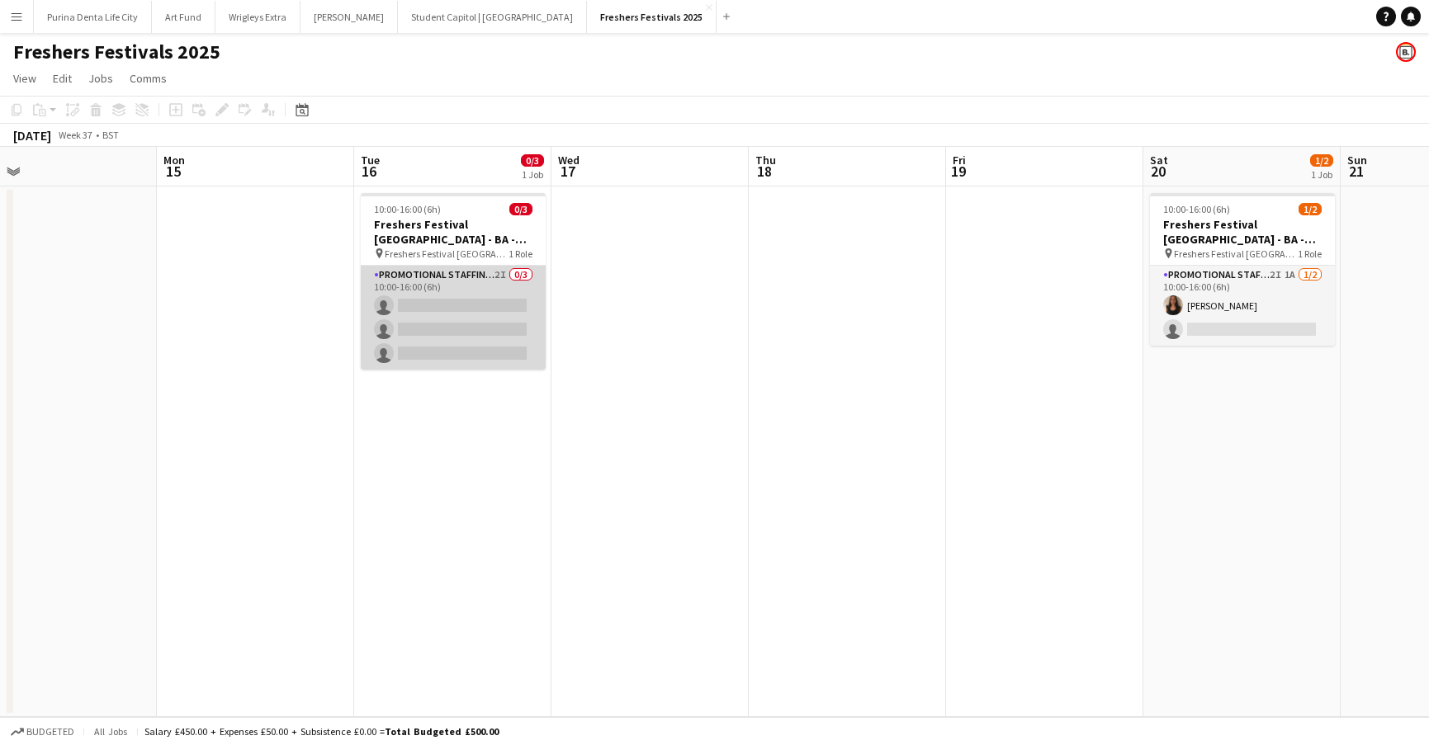
click at [443, 348] on app-card-role "Promotional Staffing (Brand Ambassadors) 2I 0/3 10:00-16:00 (6h) single-neutral…" at bounding box center [453, 318] width 185 height 104
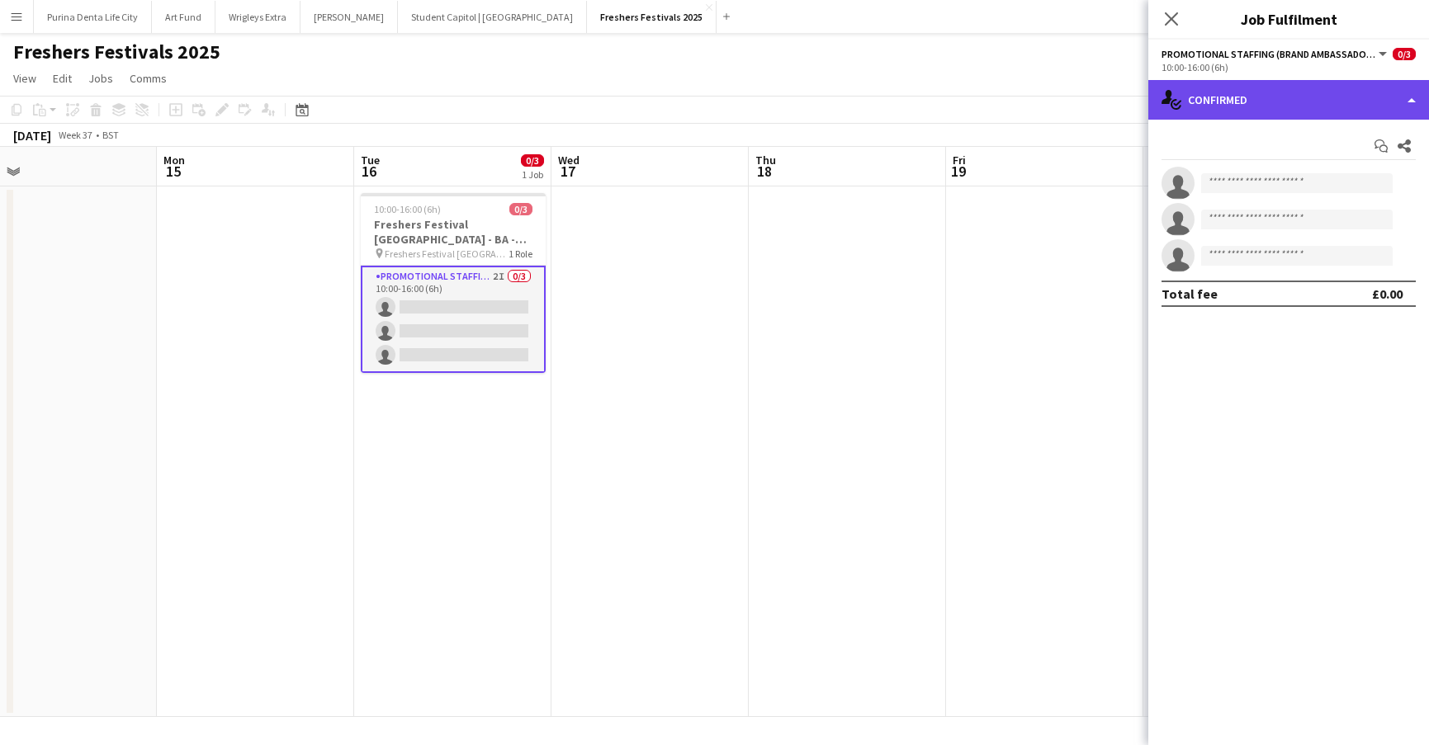
click at [1336, 111] on div "single-neutral-actions-check-2 Confirmed" at bounding box center [1288, 100] width 281 height 40
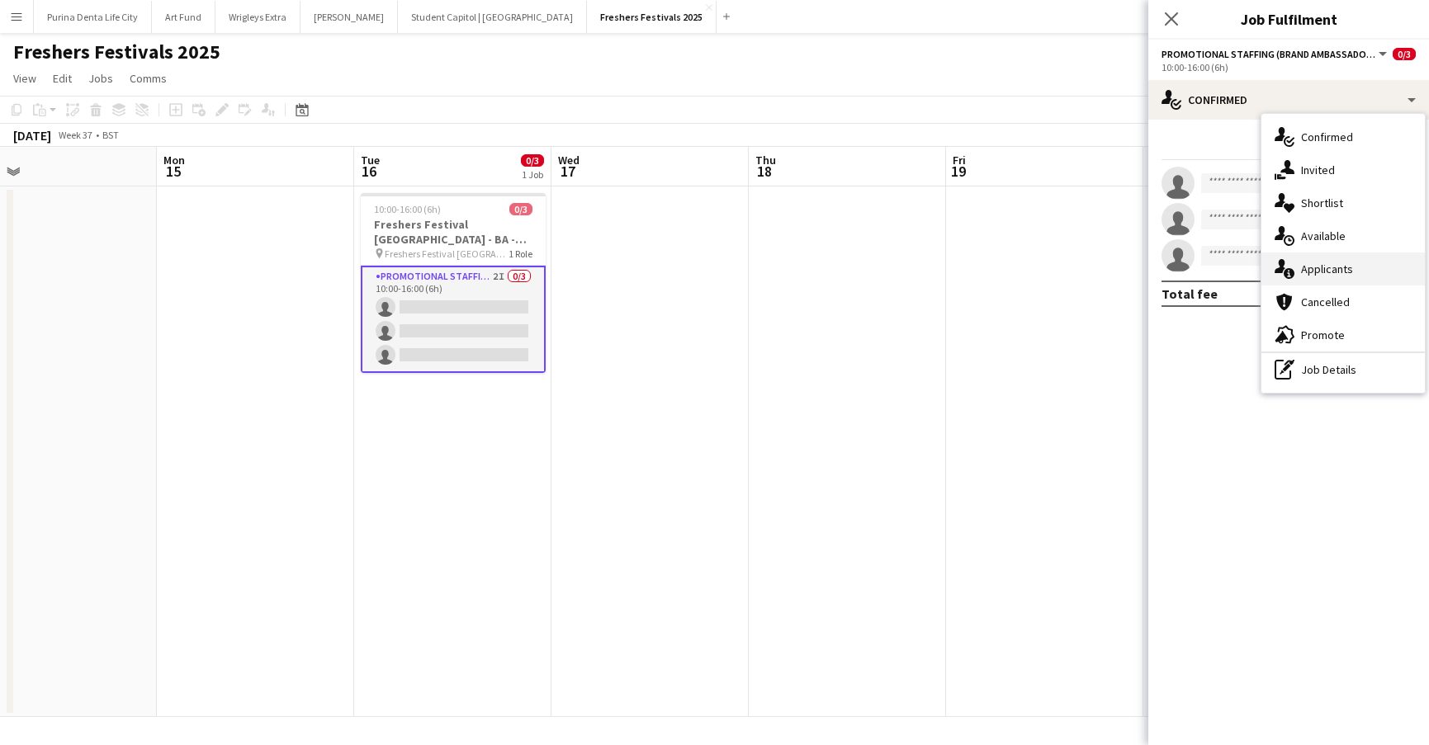
click at [1375, 273] on div "single-neutral-actions-information Applicants" at bounding box center [1342, 269] width 163 height 33
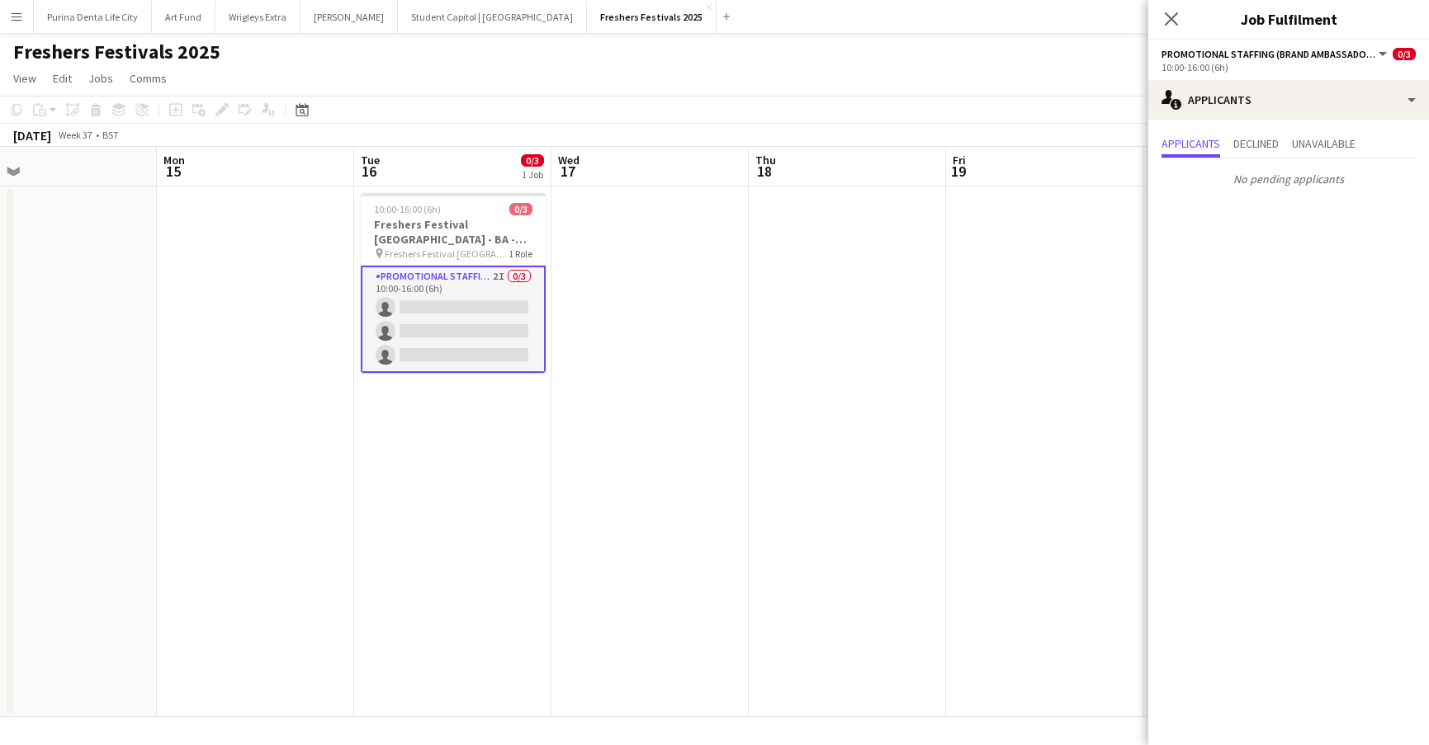
click at [792, 286] on app-date-cell at bounding box center [847, 452] width 197 height 531
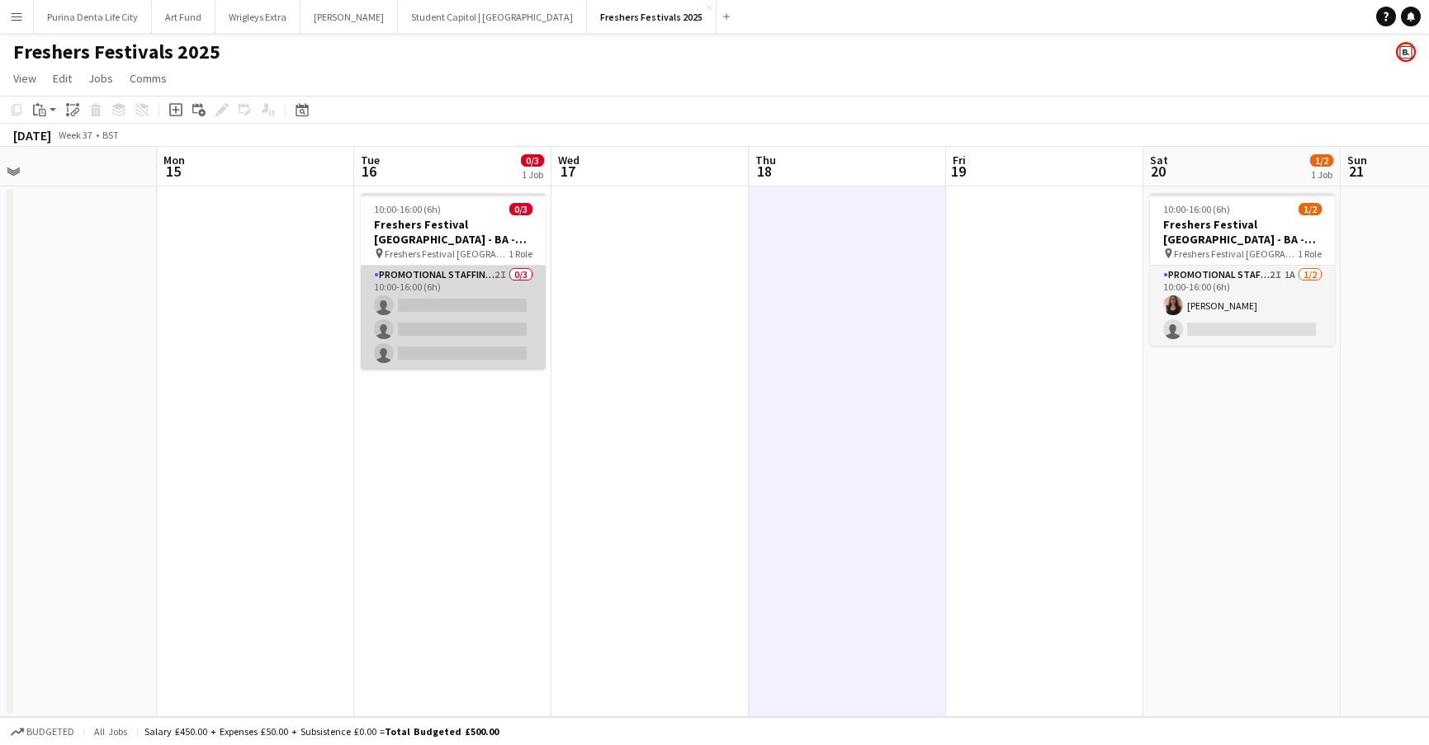
click at [450, 300] on app-card-role "Promotional Staffing (Brand Ambassadors) 2I 0/3 10:00-16:00 (6h) single-neutral…" at bounding box center [453, 318] width 185 height 104
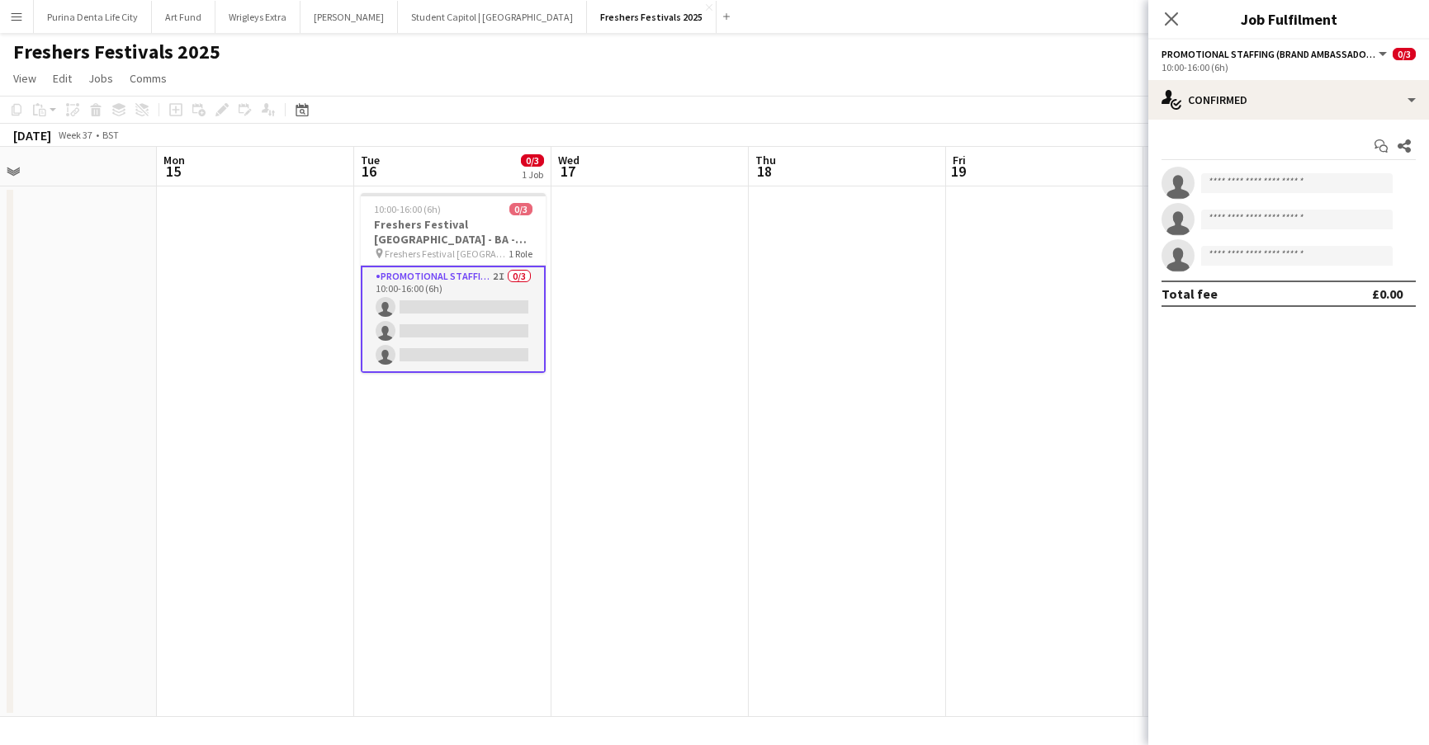
click at [817, 275] on app-date-cell at bounding box center [847, 452] width 197 height 531
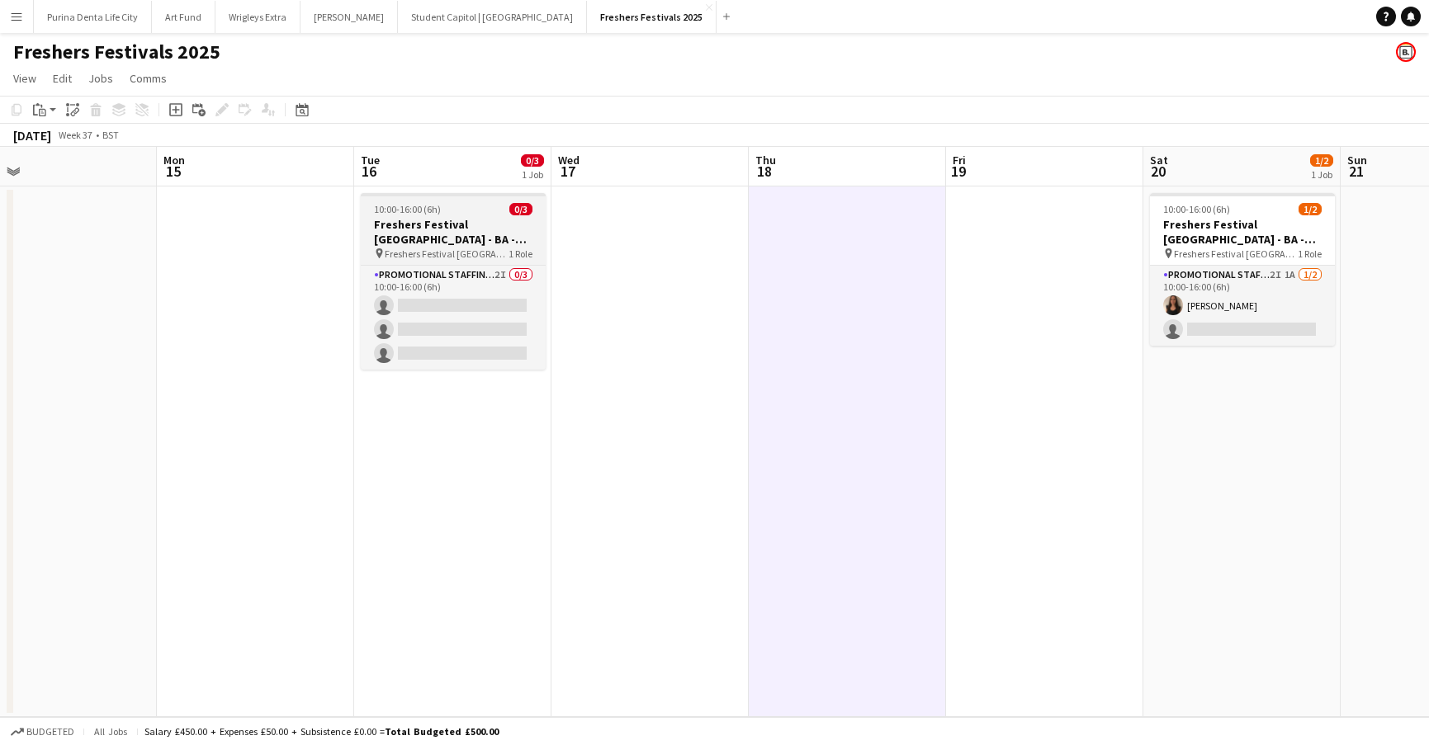
click at [428, 230] on h3 "Freshers Festival [GEOGRAPHIC_DATA] - BA - Data Capture" at bounding box center [453, 232] width 185 height 30
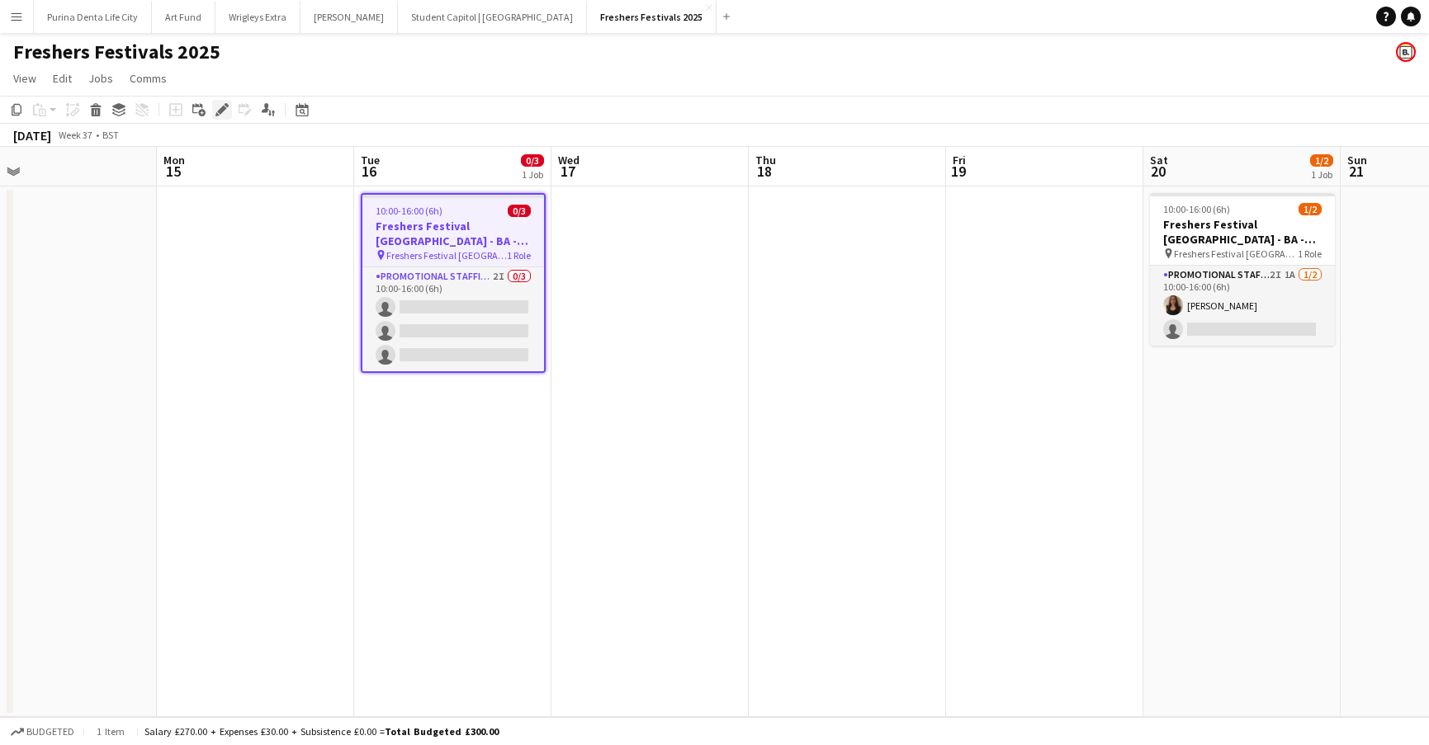
click at [219, 106] on icon "Edit" at bounding box center [221, 109] width 13 height 13
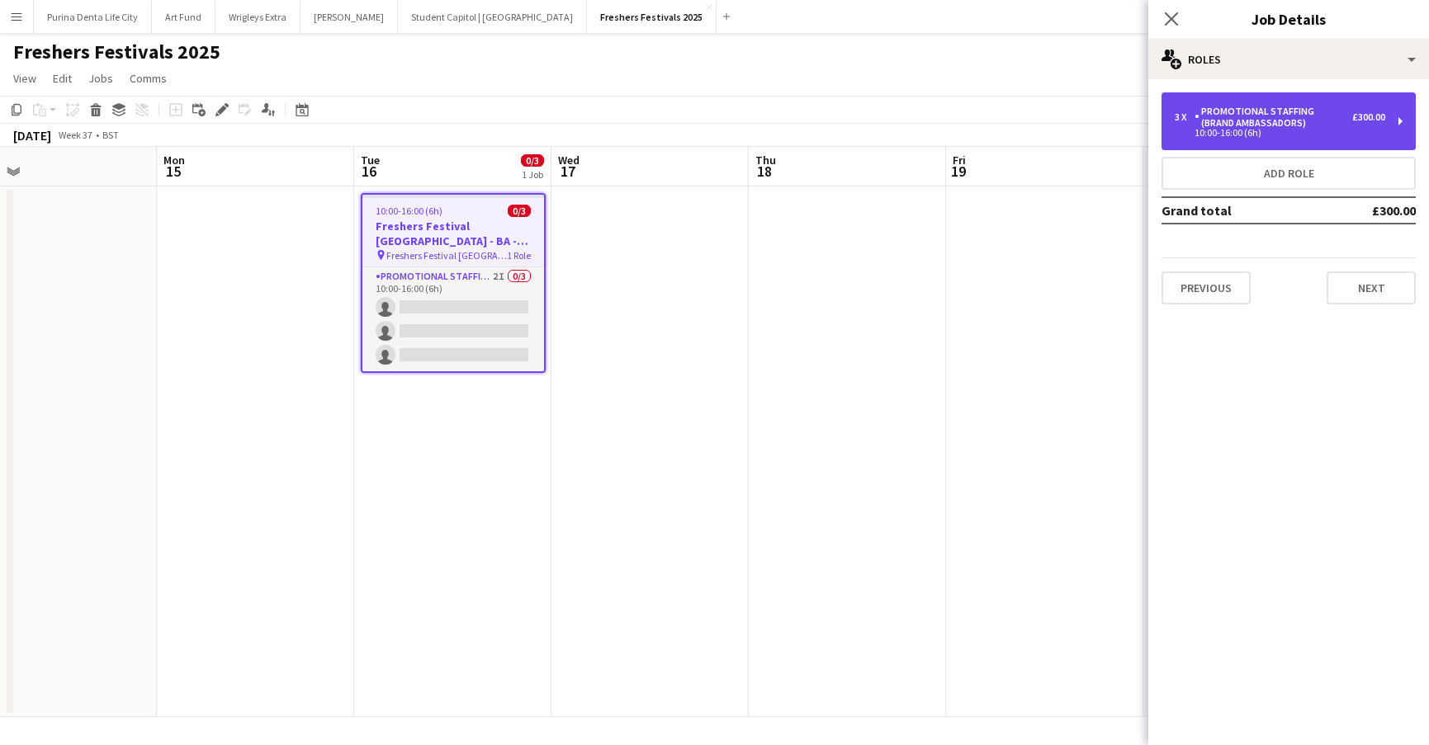
click at [1244, 119] on div "Promotional Staffing (Brand Ambassadors)" at bounding box center [1273, 117] width 158 height 23
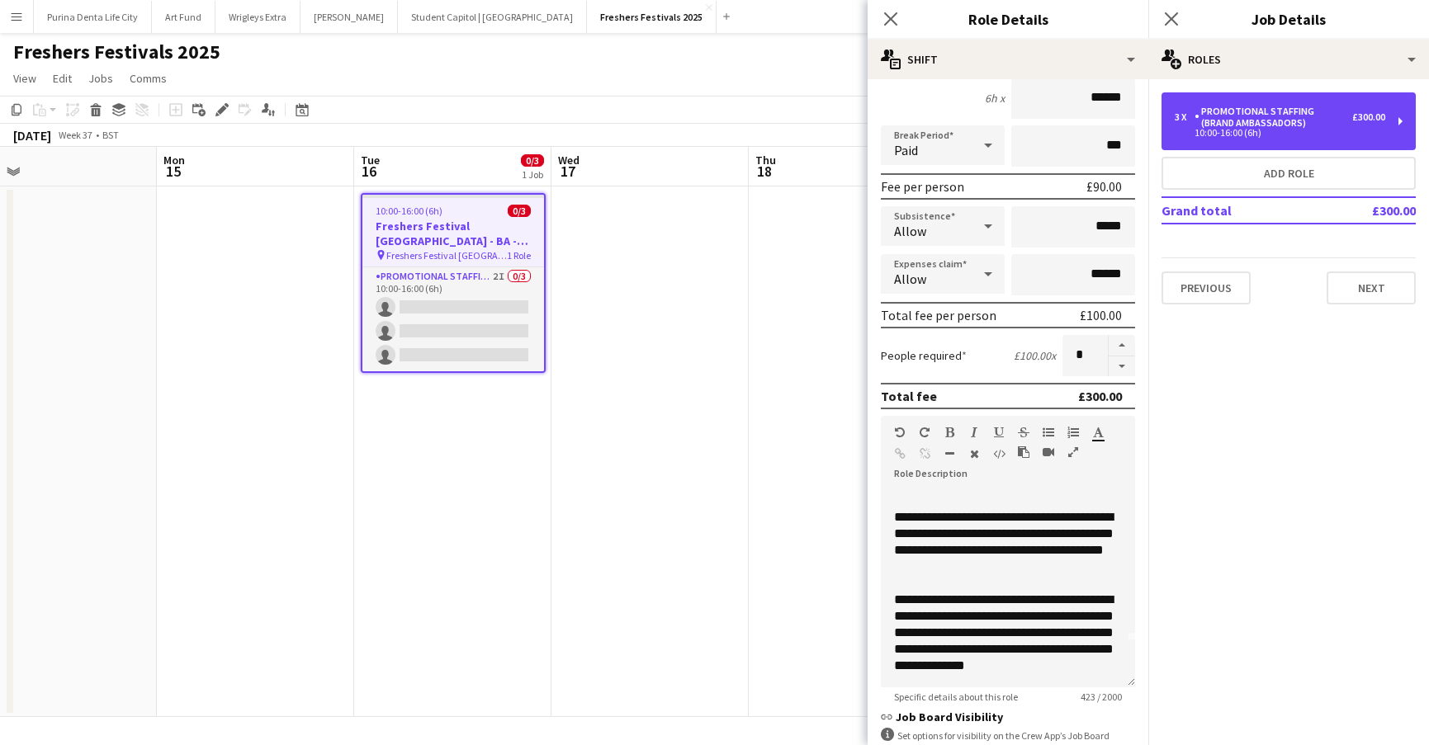
scroll to position [46, 0]
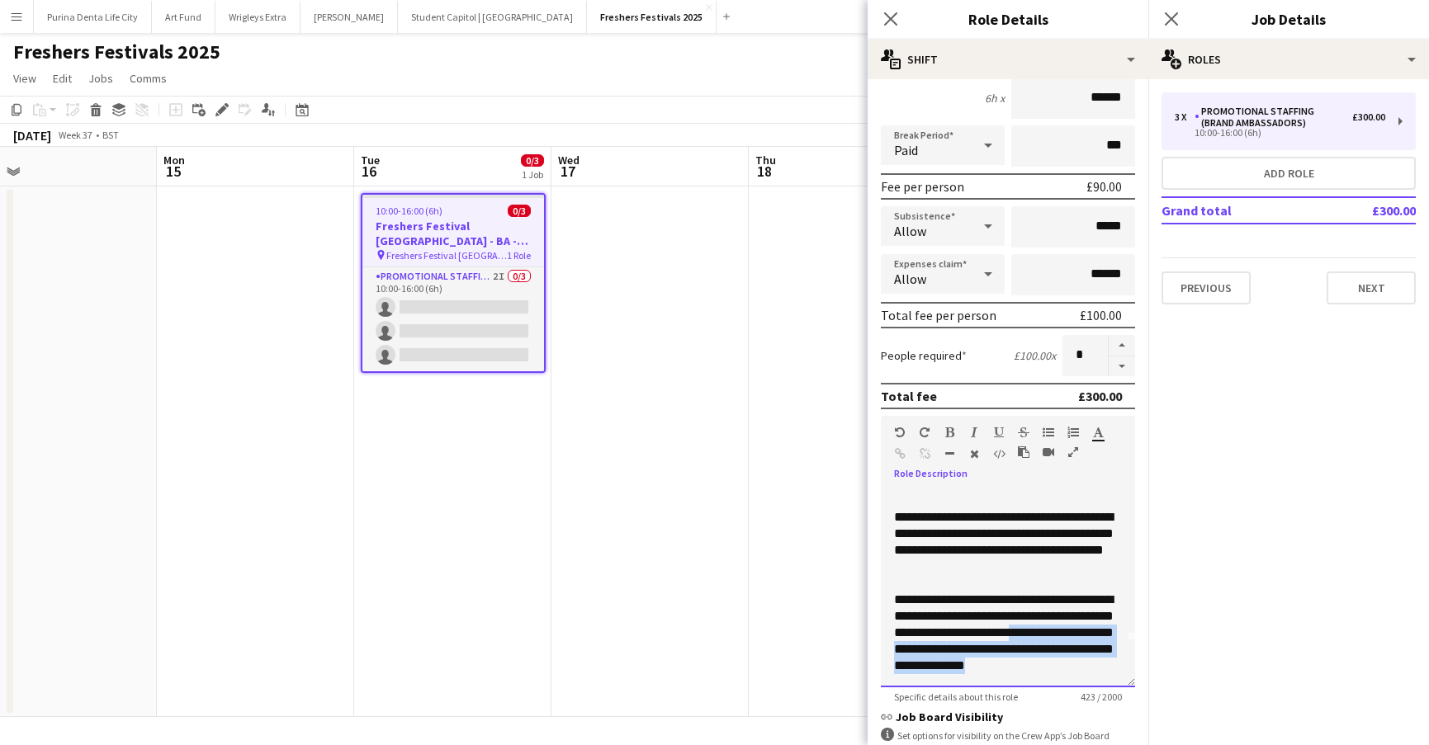
drag, startPoint x: 1118, startPoint y: 666, endPoint x: 1104, endPoint y: 633, distance: 35.9
click at [1104, 633] on div "**********" at bounding box center [1008, 633] width 228 height 83
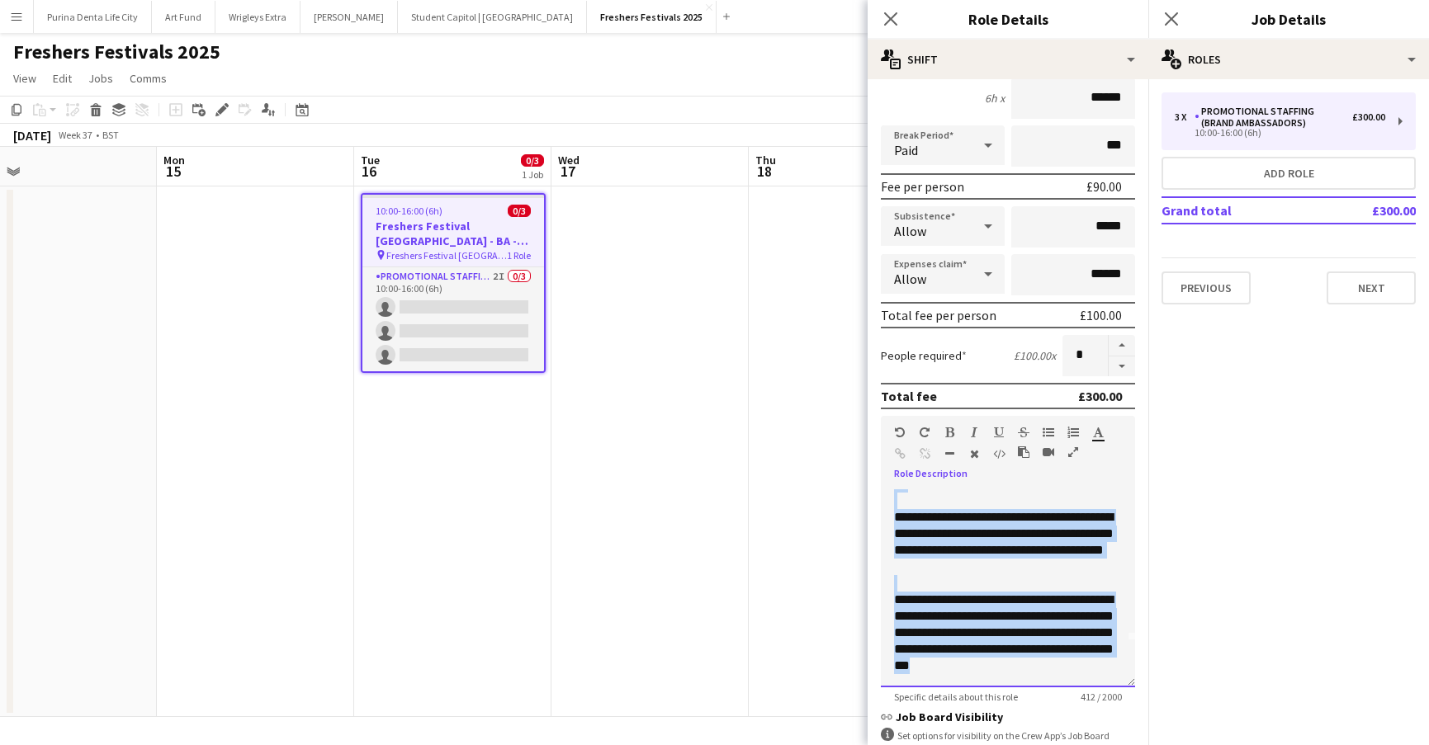
copy div "**********"
click at [1377, 296] on button "Next" at bounding box center [1370, 288] width 89 height 33
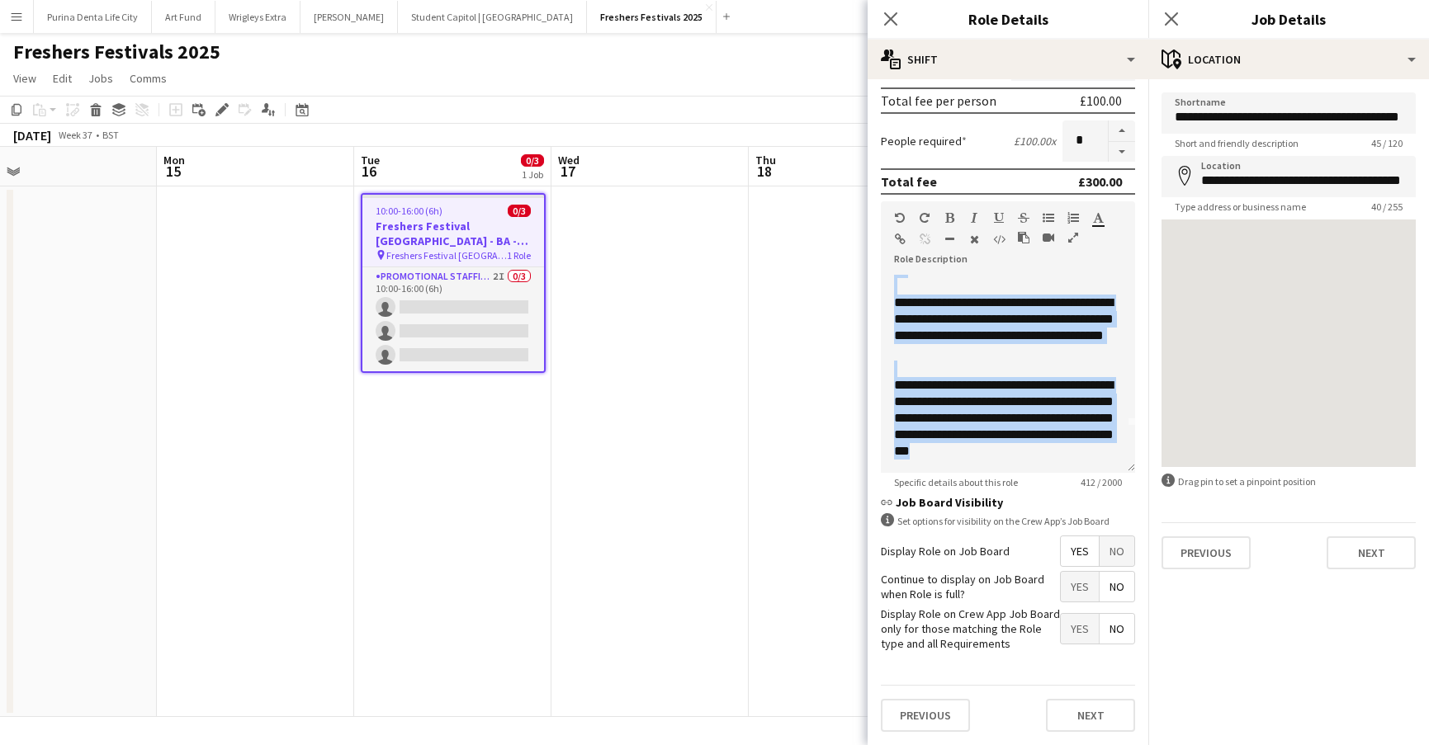
scroll to position [372, 0]
click at [1093, 716] on button "Next" at bounding box center [1090, 716] width 89 height 33
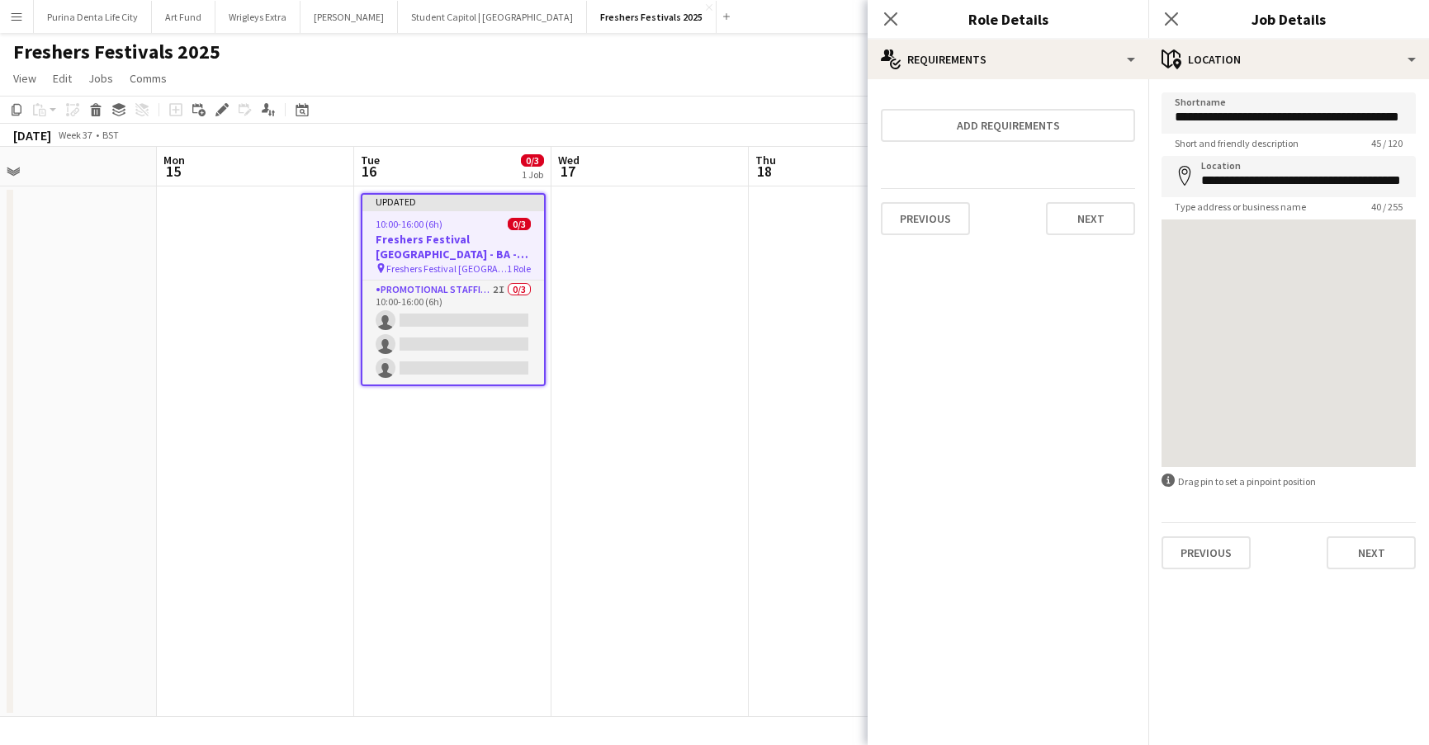
scroll to position [0, 0]
click at [1085, 224] on button "Next" at bounding box center [1090, 218] width 89 height 33
click at [992, 210] on button "Next" at bounding box center [990, 221] width 55 height 33
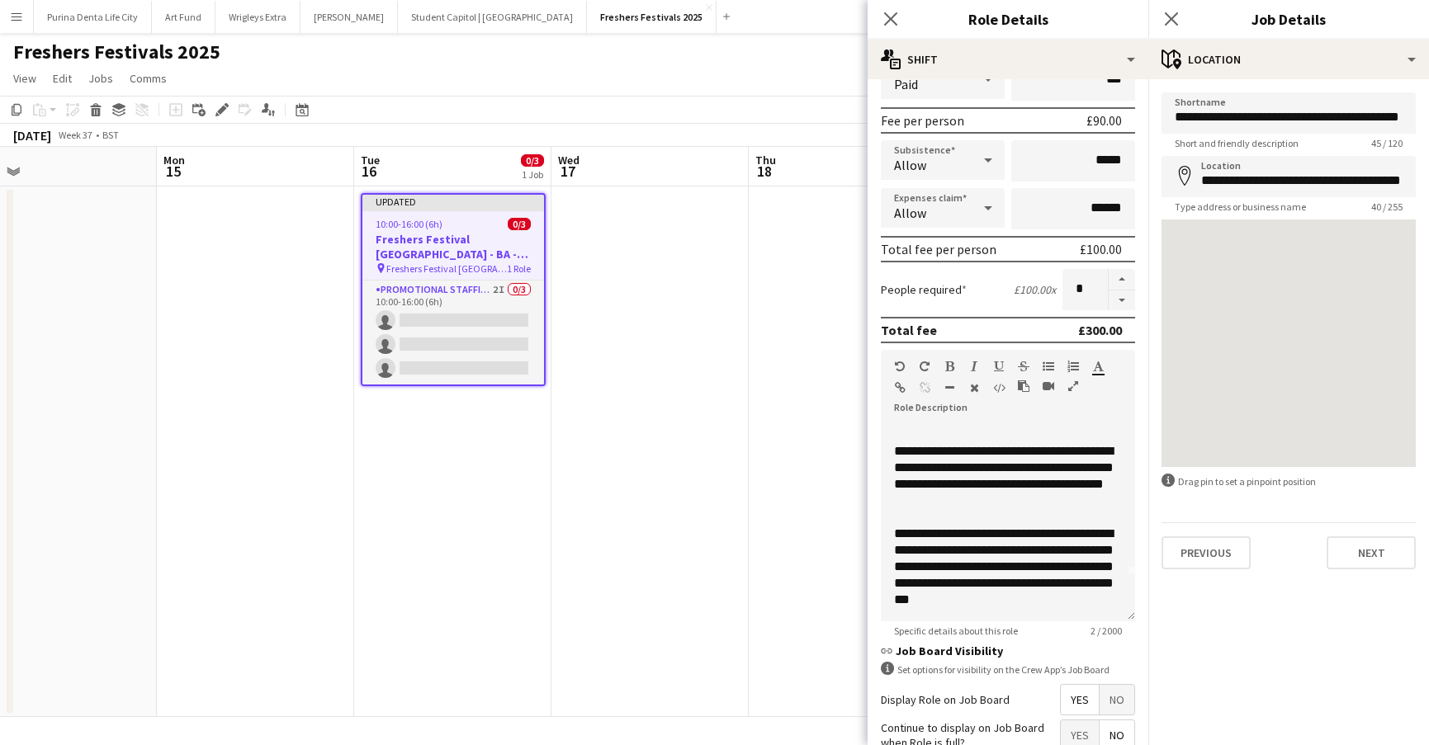
scroll to position [226, 0]
click at [797, 463] on app-date-cell at bounding box center [847, 452] width 197 height 531
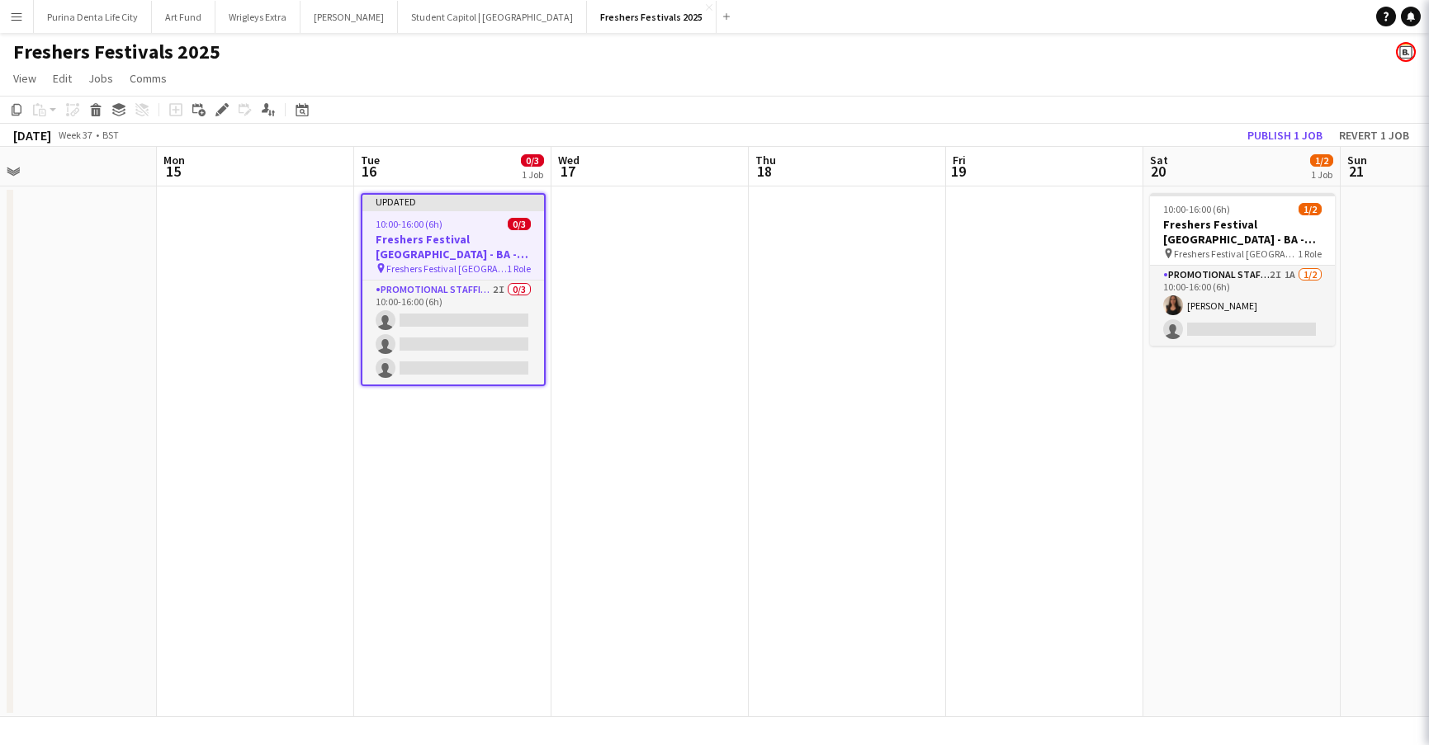
scroll to position [0, 633]
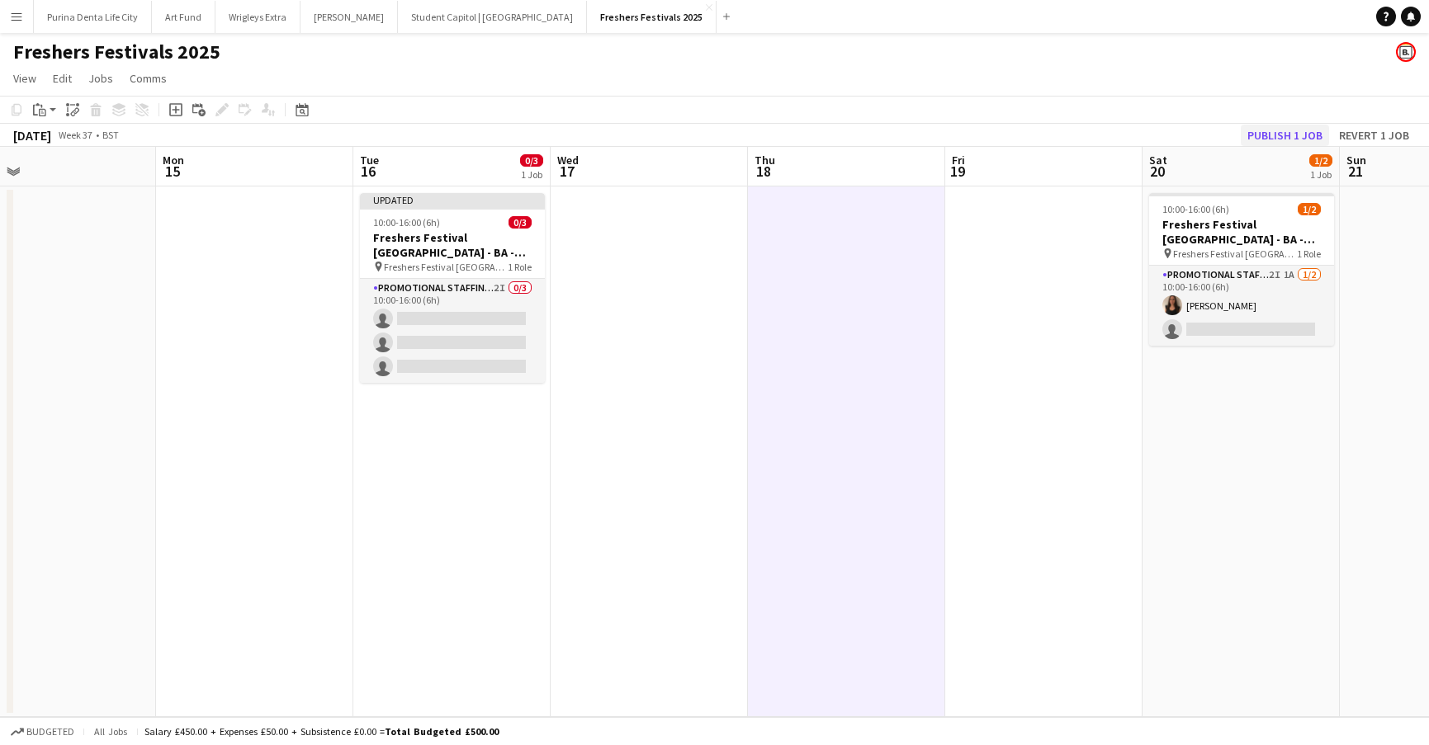
click at [1266, 135] on button "Publish 1 job" at bounding box center [1285, 135] width 88 height 21
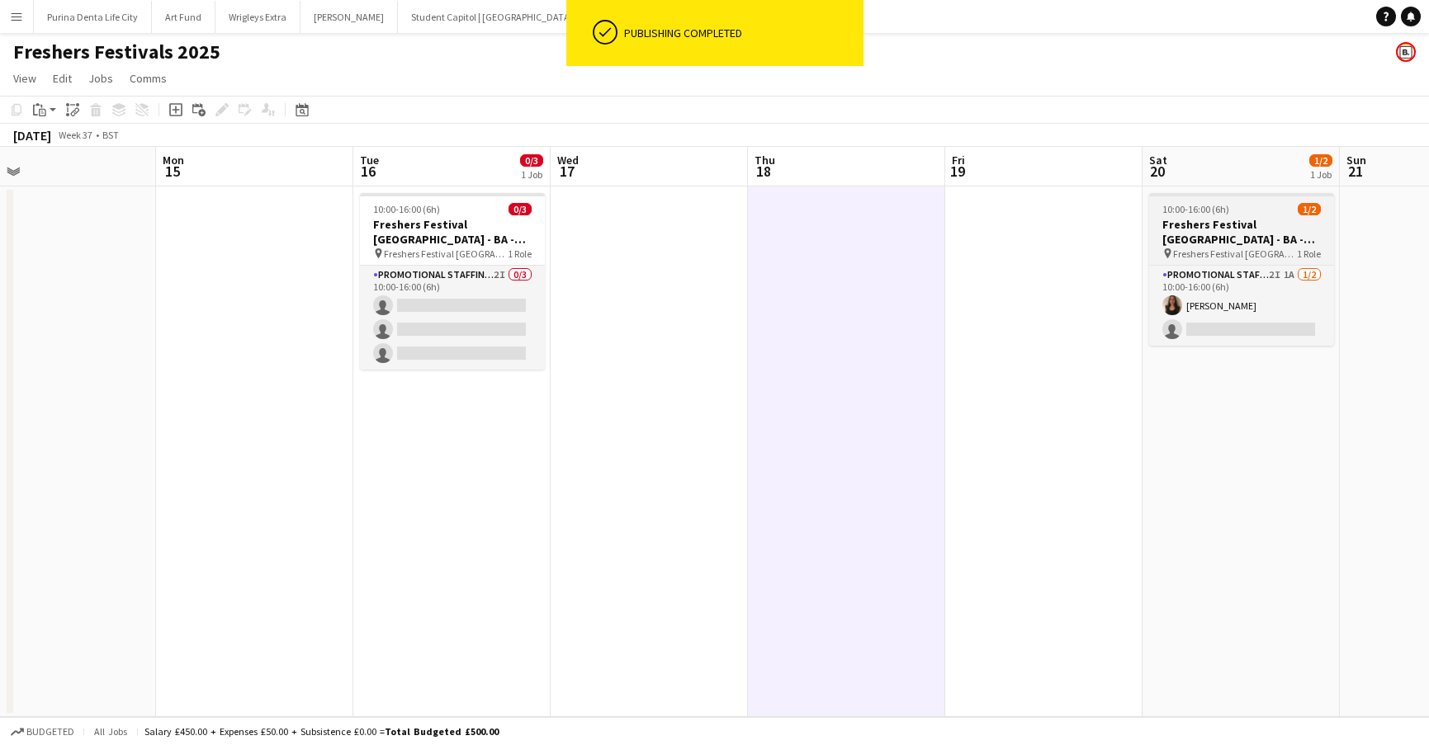
click at [1225, 211] on span "10:00-16:00 (6h)" at bounding box center [1195, 209] width 67 height 12
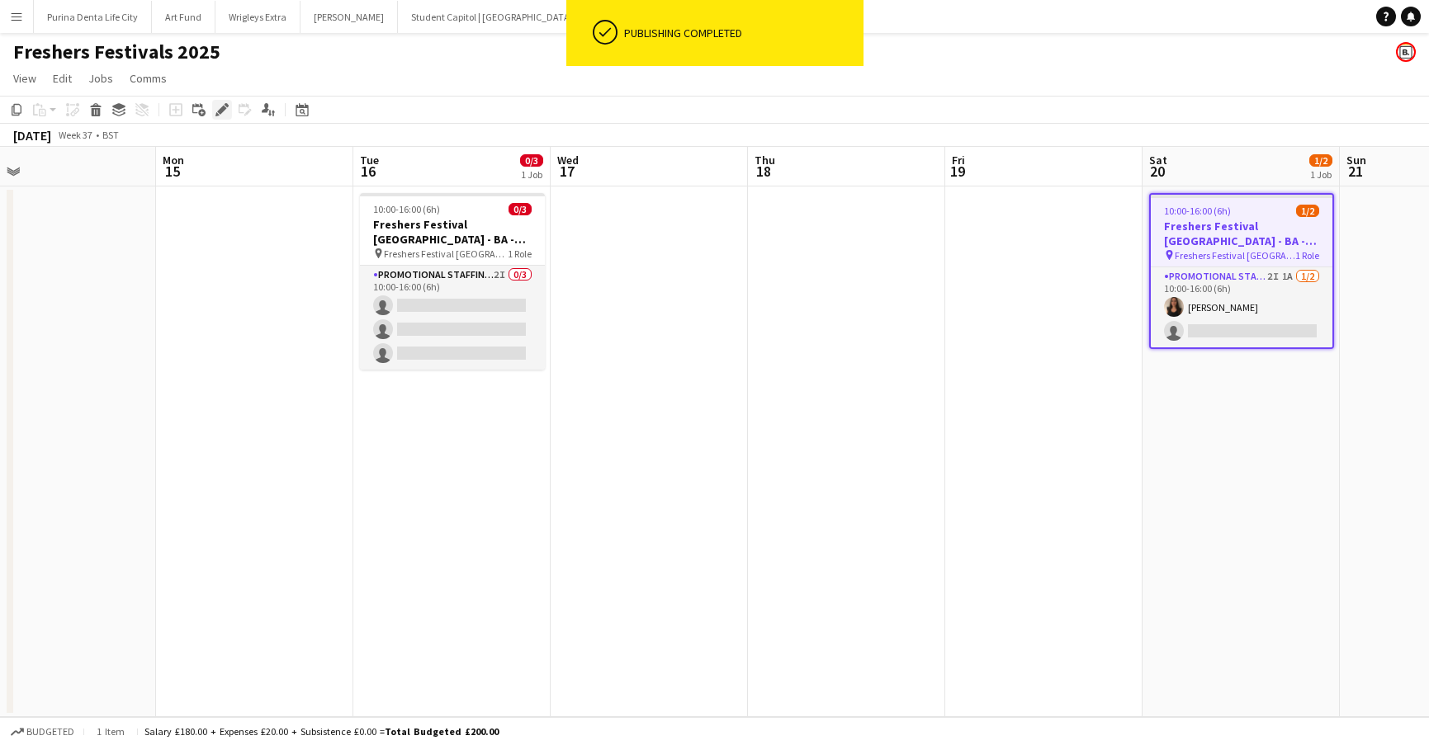
click at [228, 112] on icon "Edit" at bounding box center [221, 109] width 13 height 13
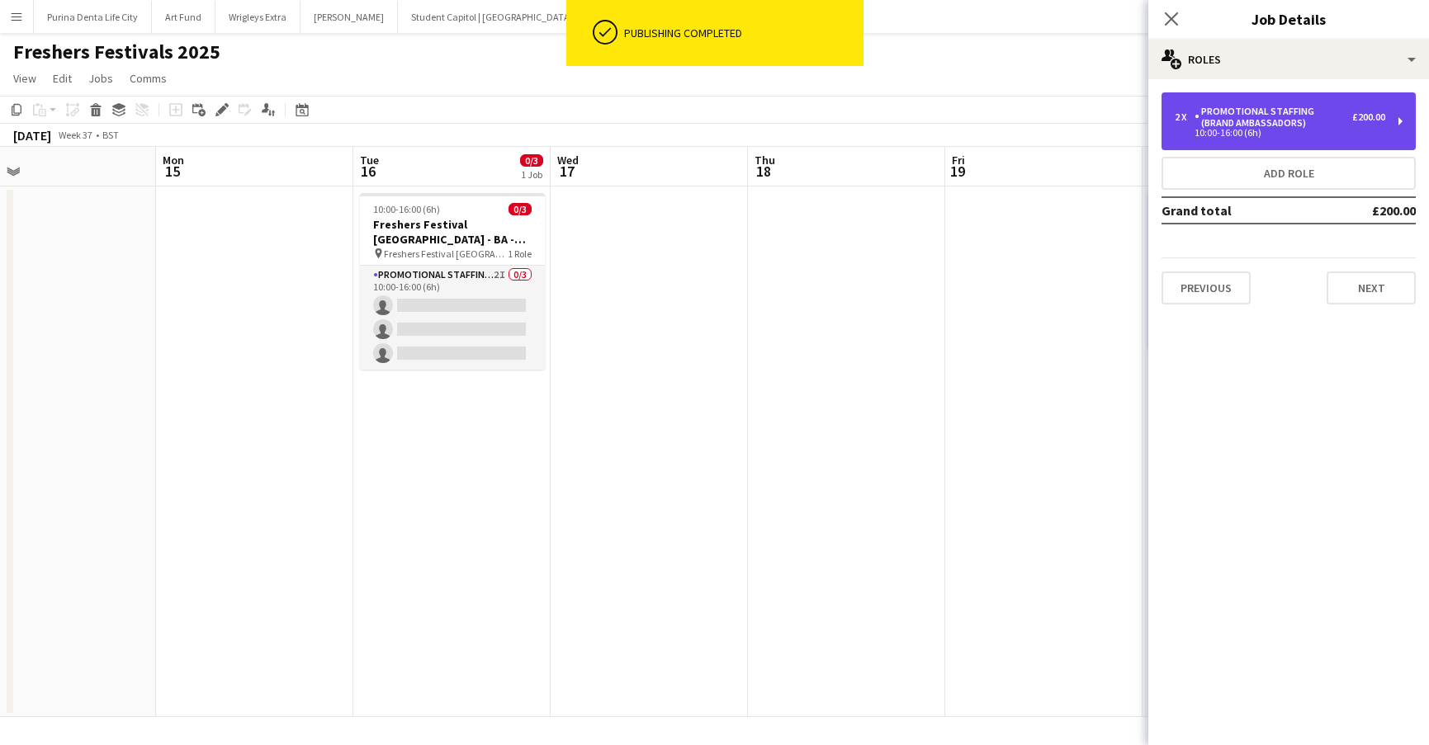
click at [1241, 131] on div "10:00-16:00 (6h)" at bounding box center [1280, 133] width 210 height 8
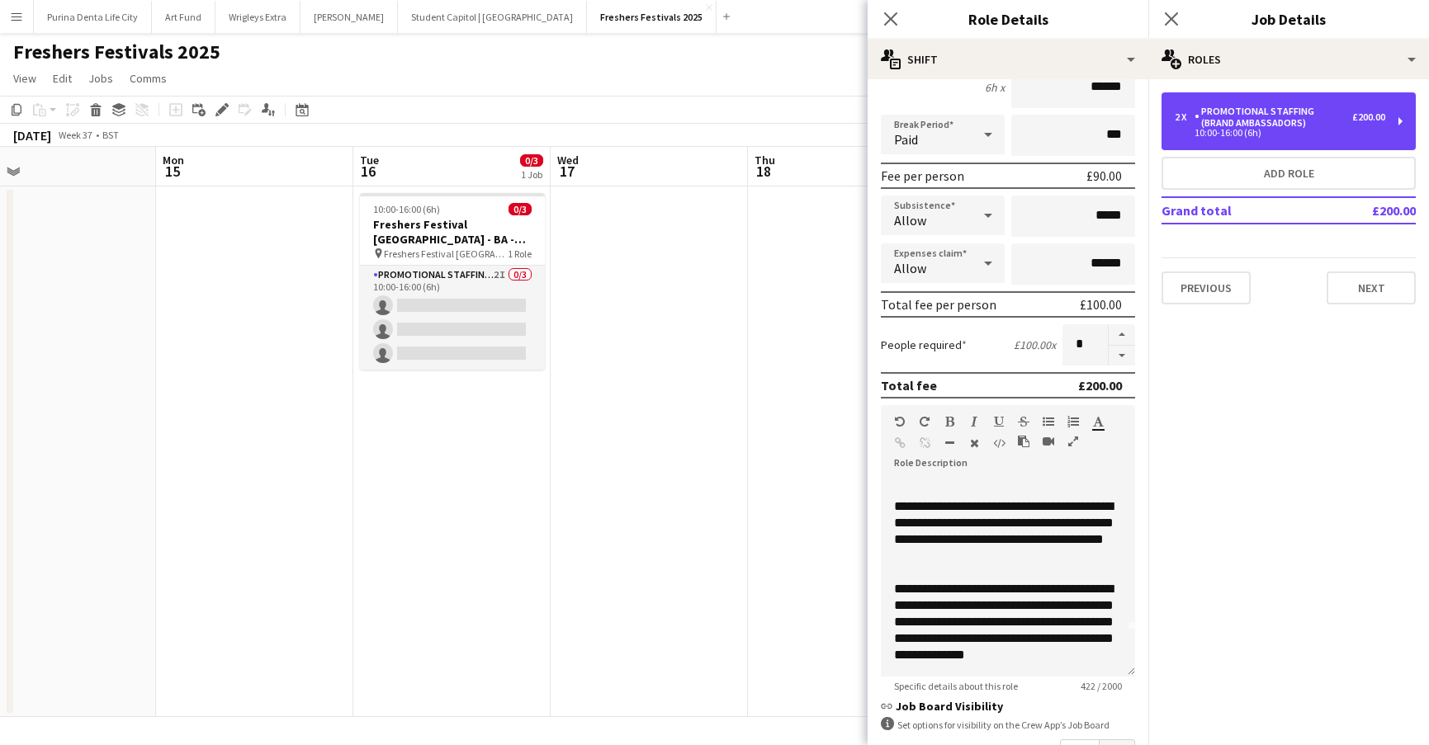
scroll to position [46, 0]
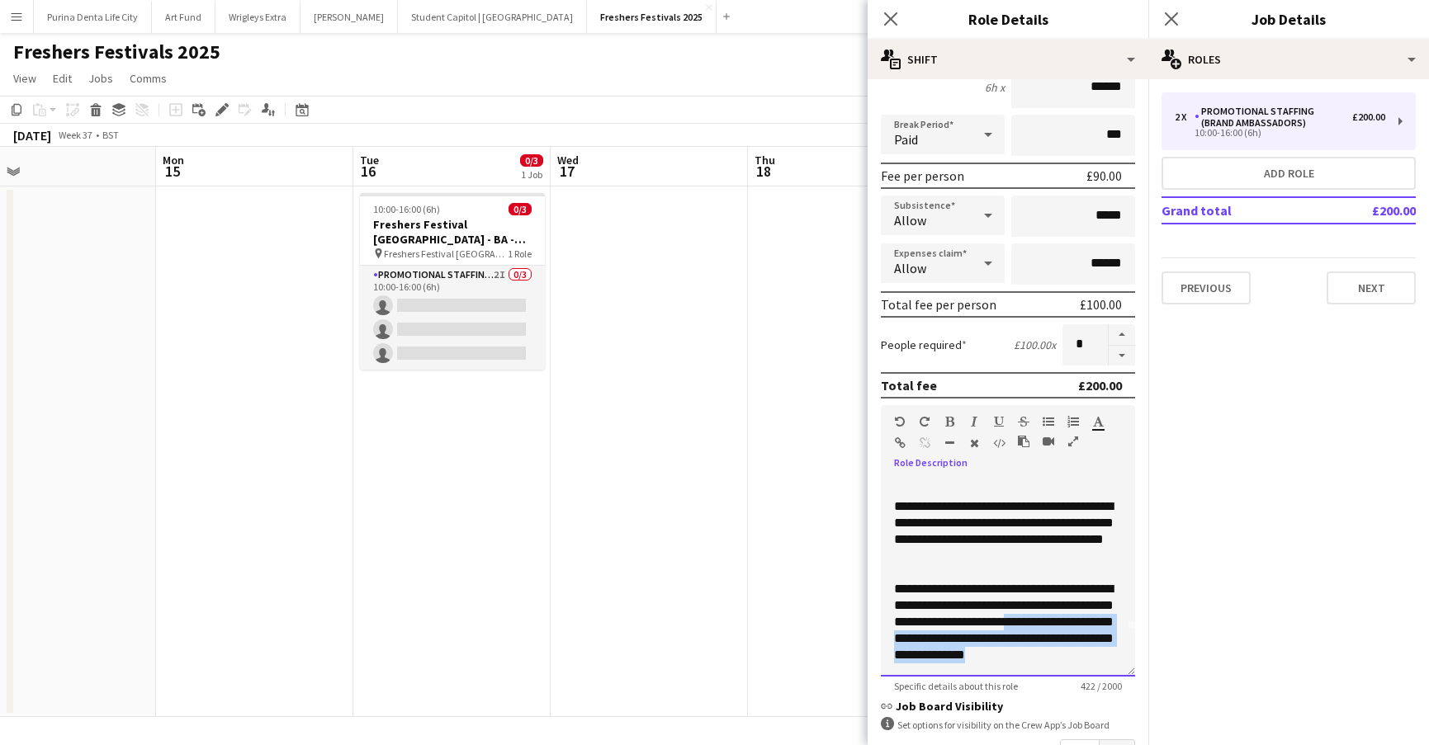
drag, startPoint x: 1104, startPoint y: 662, endPoint x: 1099, endPoint y: 622, distance: 40.7
click at [1099, 622] on div "**********" at bounding box center [1008, 622] width 228 height 83
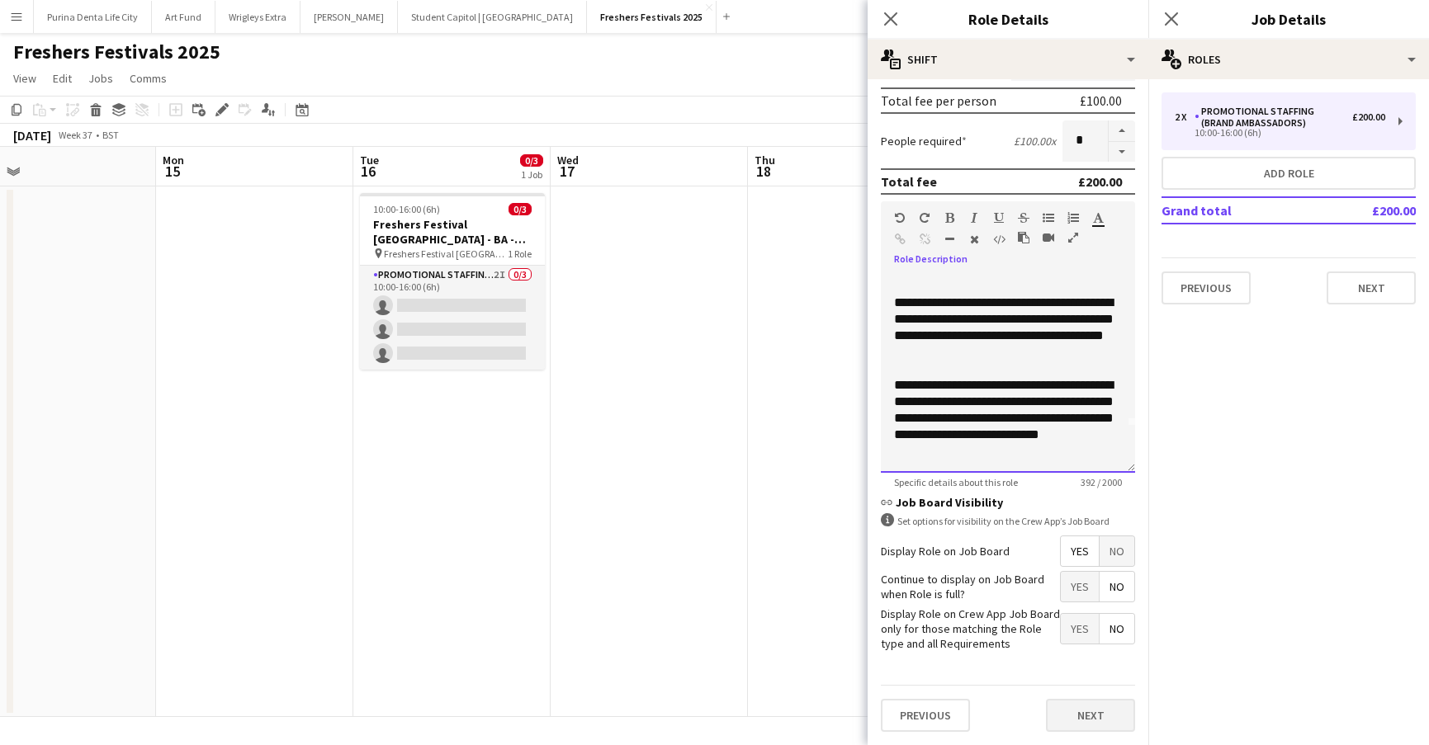
scroll to position [373, 0]
click at [1107, 701] on button "Next" at bounding box center [1090, 715] width 89 height 33
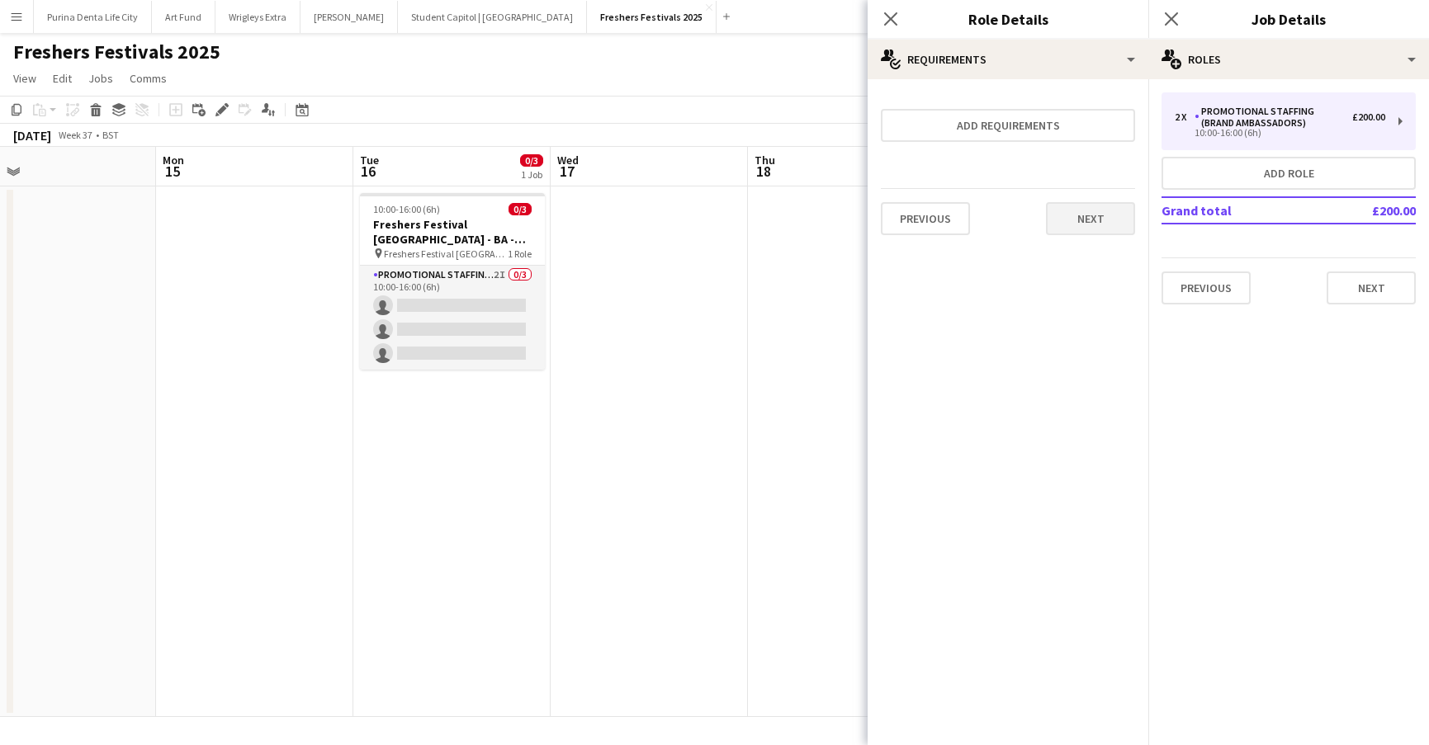
click at [1101, 226] on button "Next" at bounding box center [1090, 218] width 89 height 33
click at [1095, 218] on button "Finish" at bounding box center [1104, 221] width 62 height 33
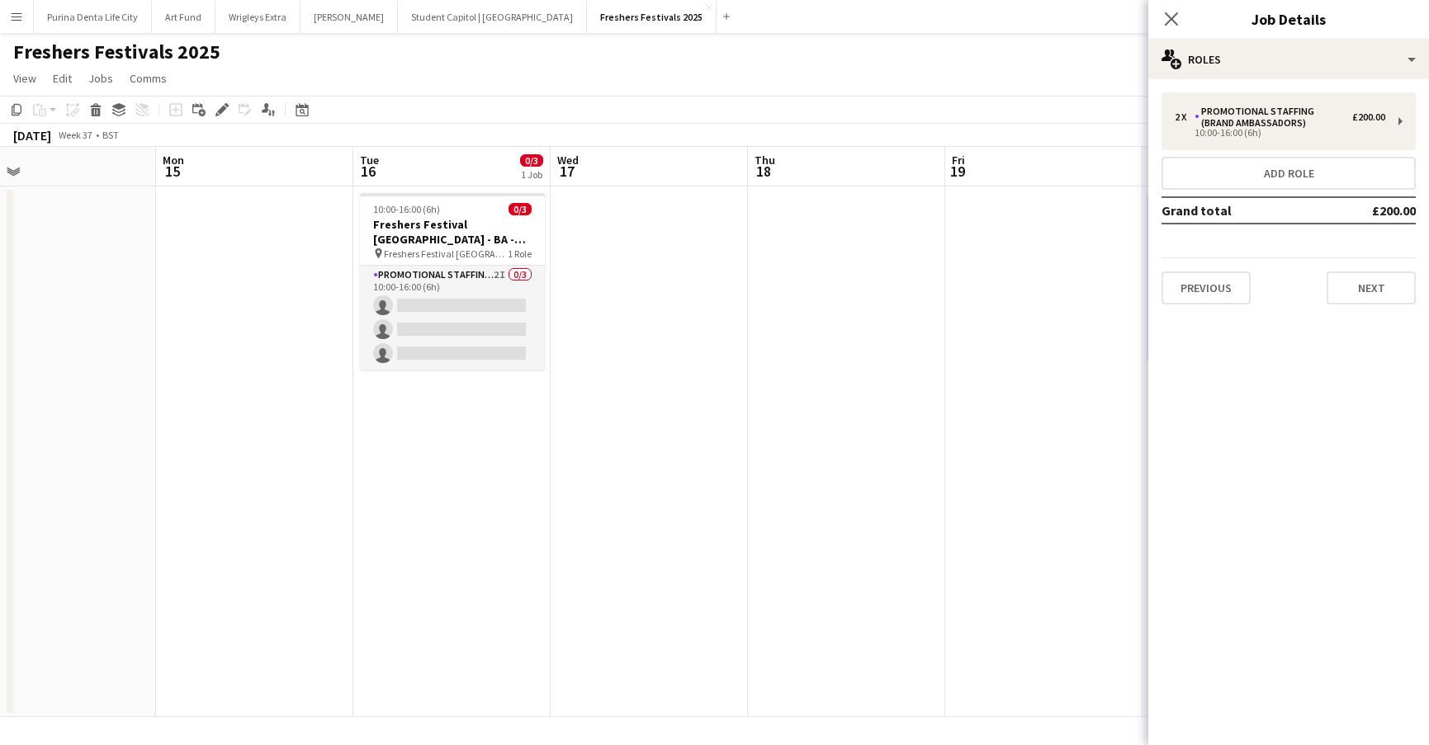
click at [808, 281] on app-date-cell at bounding box center [846, 452] width 197 height 531
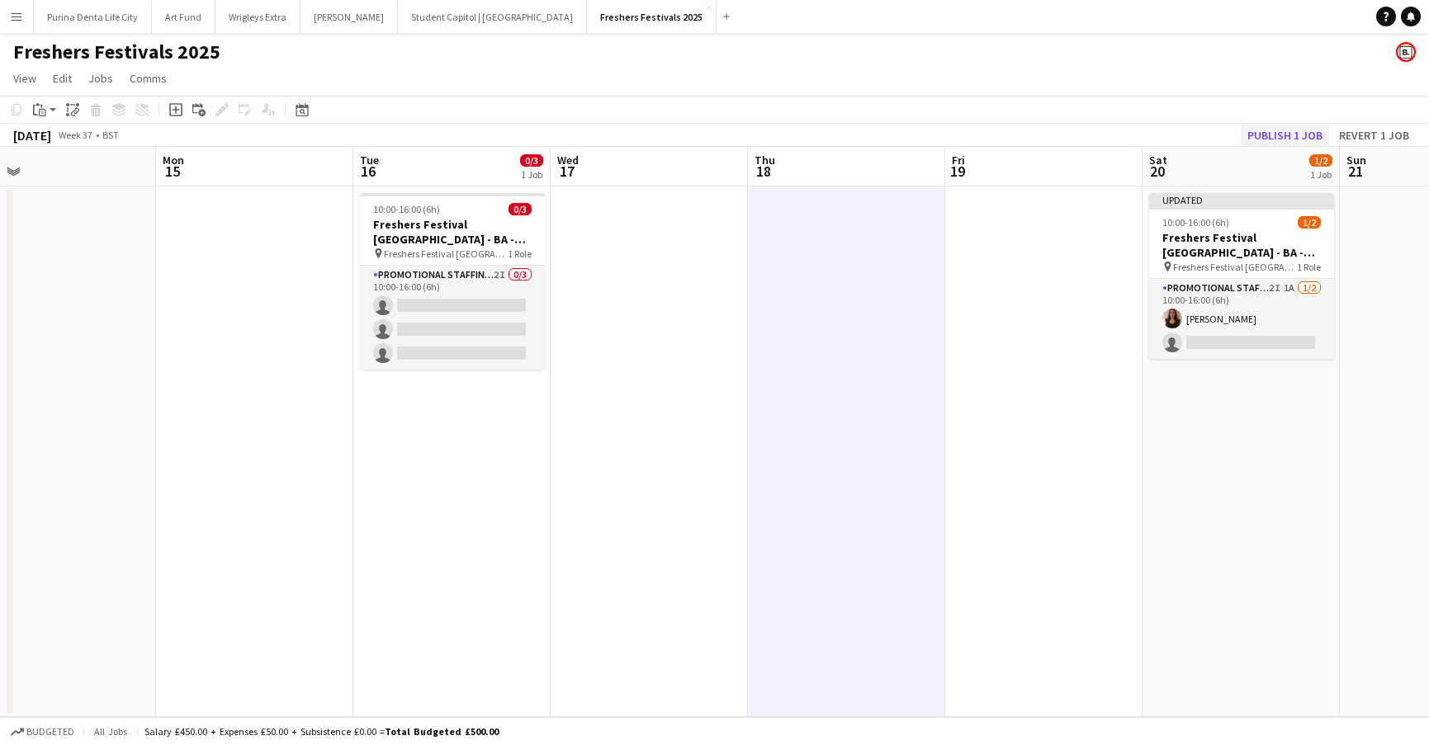
click at [1287, 131] on button "Publish 1 job" at bounding box center [1285, 135] width 88 height 21
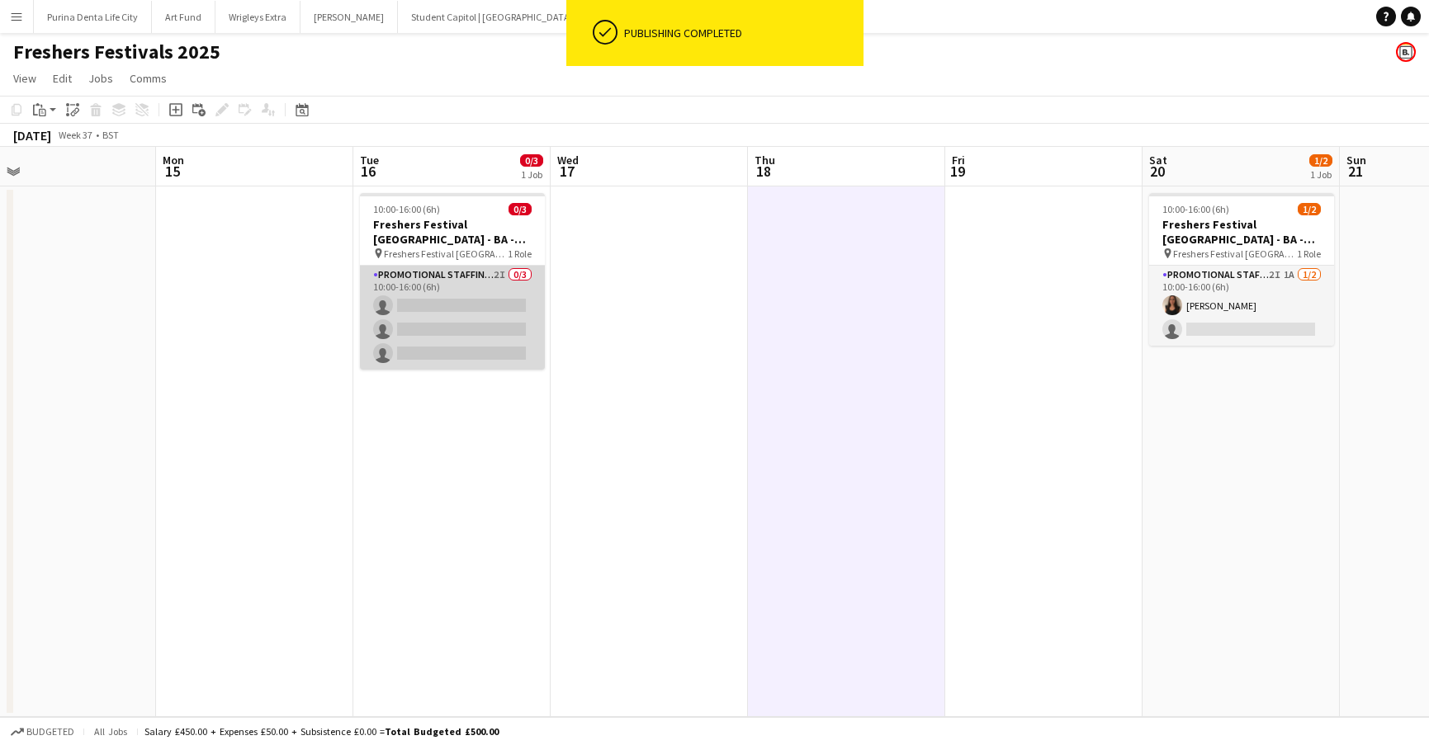
click at [489, 308] on app-card-role "Promotional Staffing (Brand Ambassadors) 2I 0/3 10:00-16:00 (6h) single-neutral…" at bounding box center [452, 318] width 185 height 104
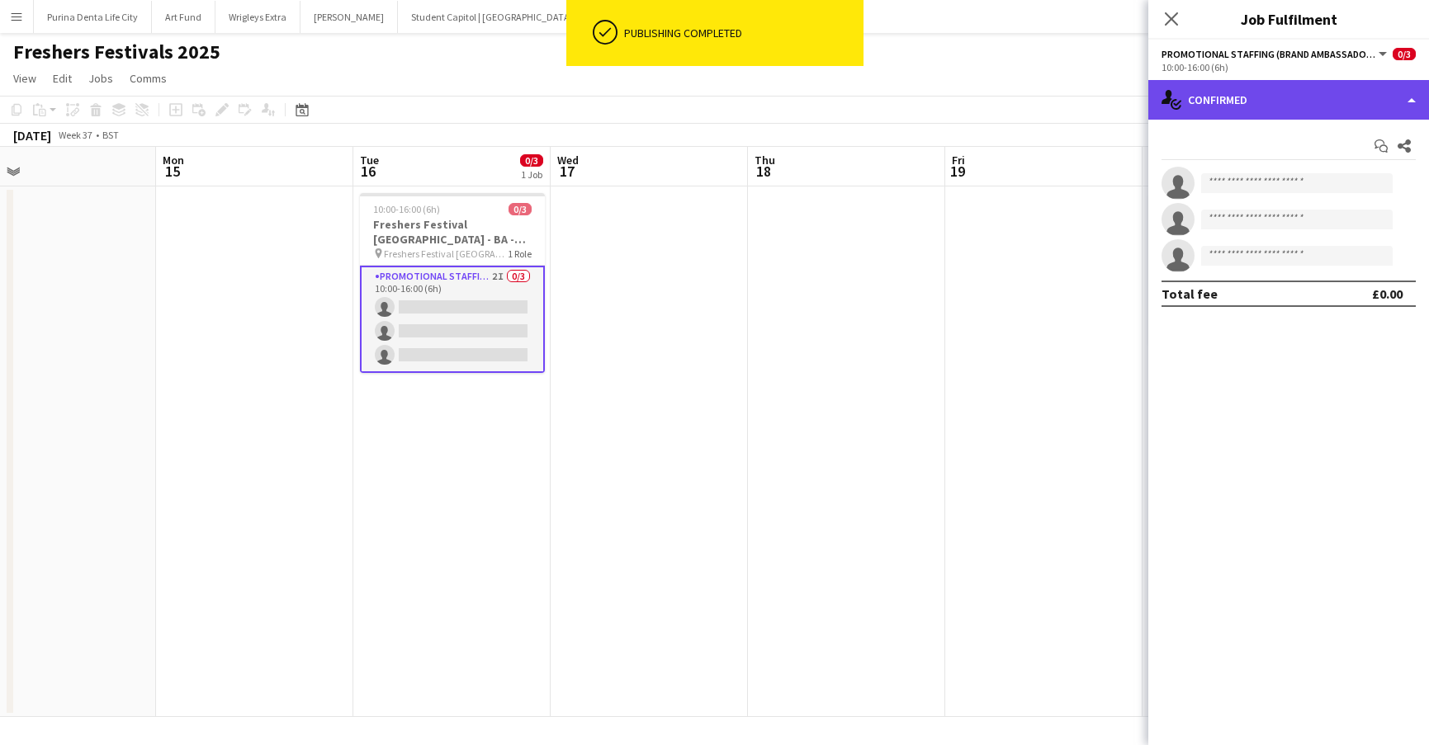
click at [1266, 87] on div "single-neutral-actions-check-2 Confirmed" at bounding box center [1288, 100] width 281 height 40
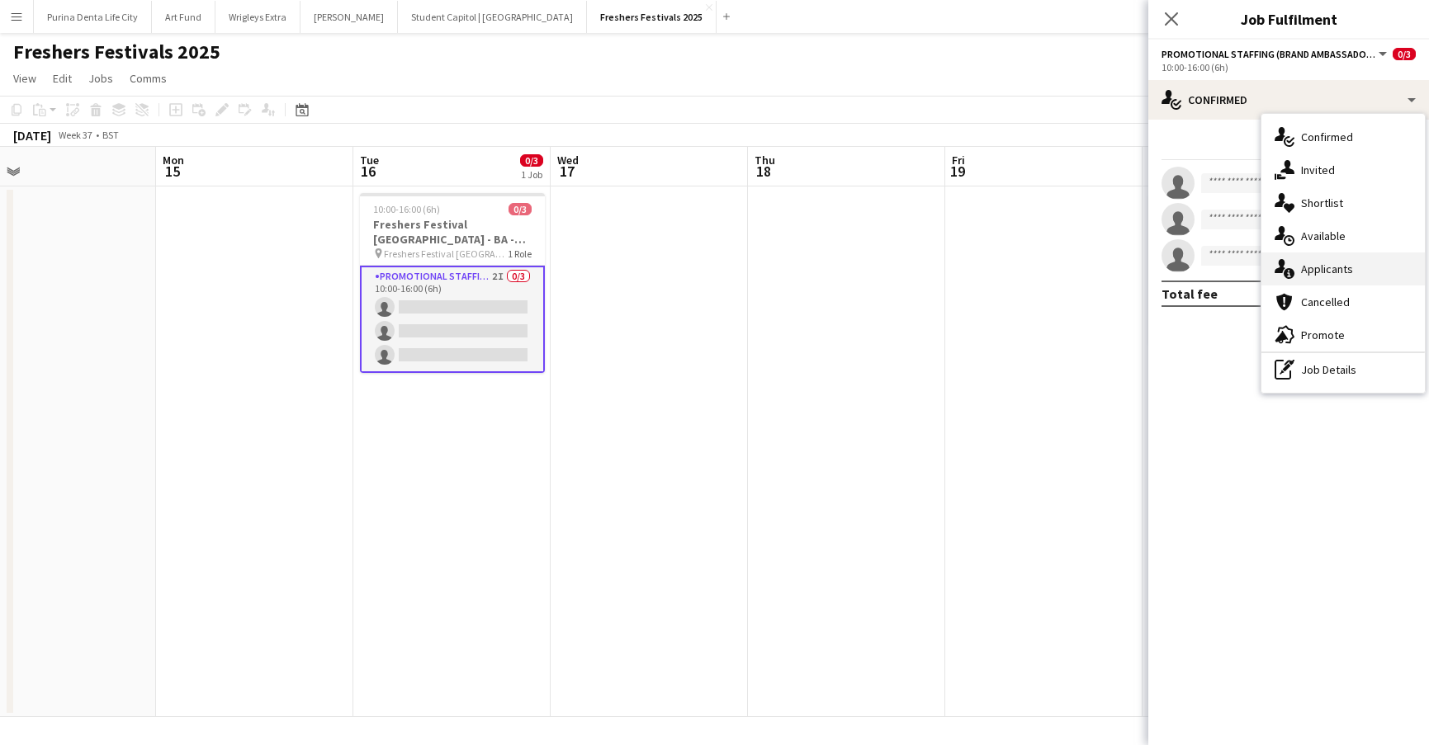
click at [1313, 272] on span "Applicants" at bounding box center [1327, 269] width 52 height 15
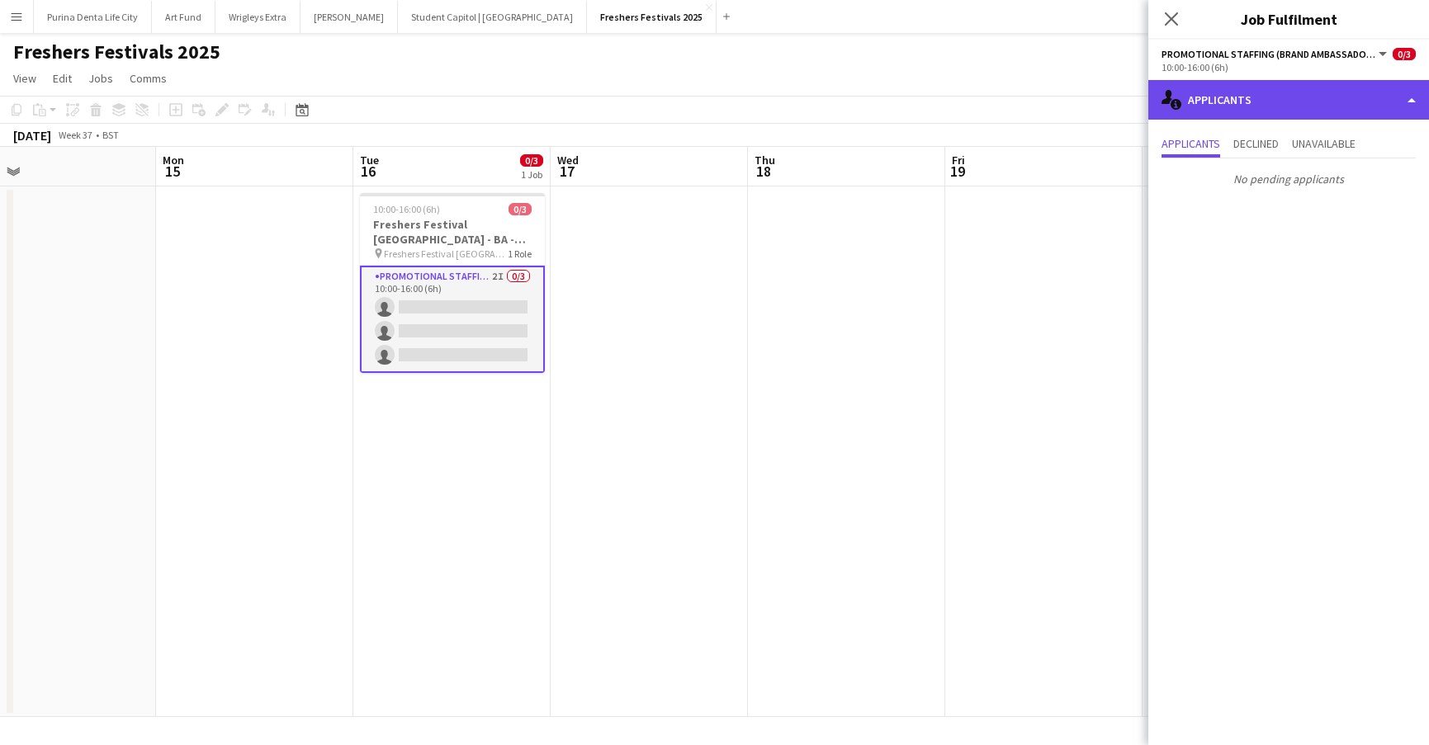
click at [1288, 96] on div "single-neutral-actions-information Applicants" at bounding box center [1288, 100] width 281 height 40
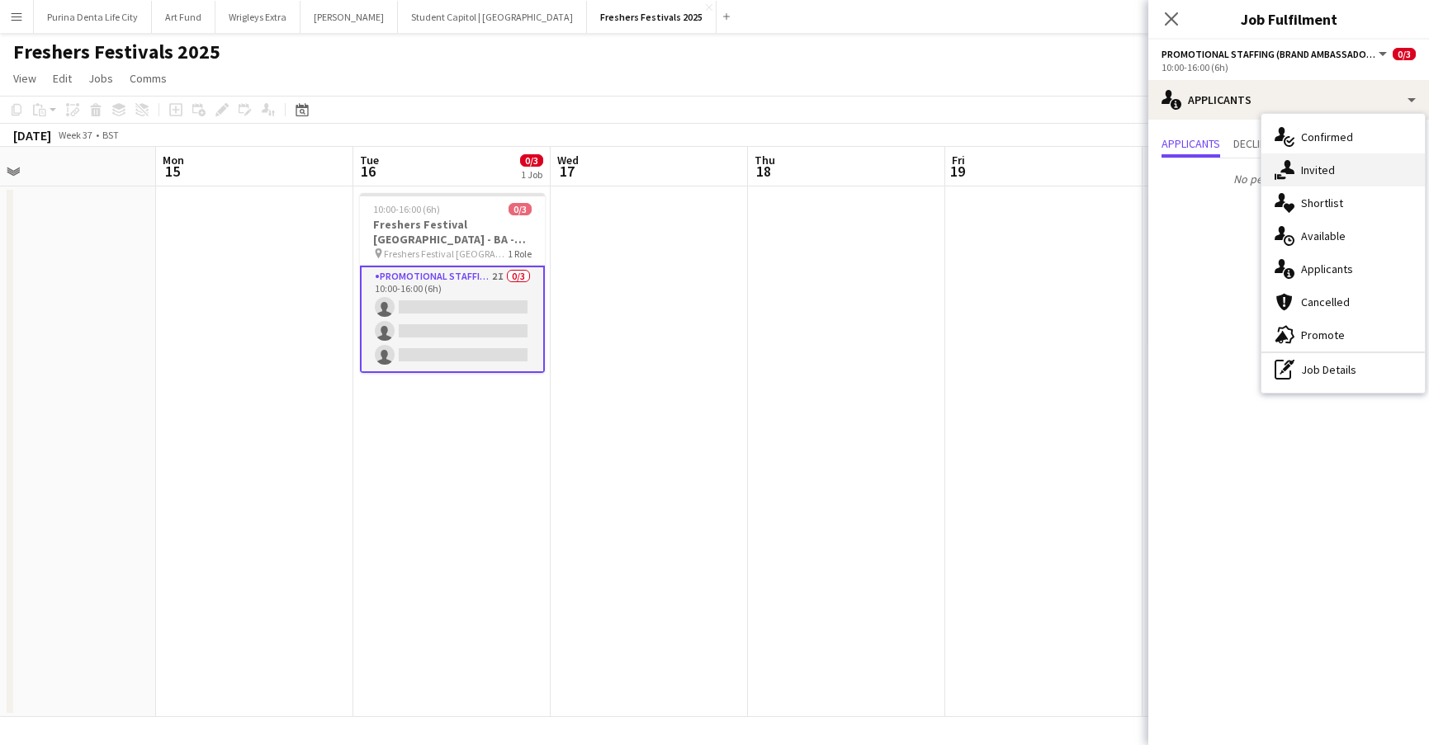
click at [1295, 168] on div "single-neutral-actions-share-1 Invited" at bounding box center [1342, 170] width 163 height 33
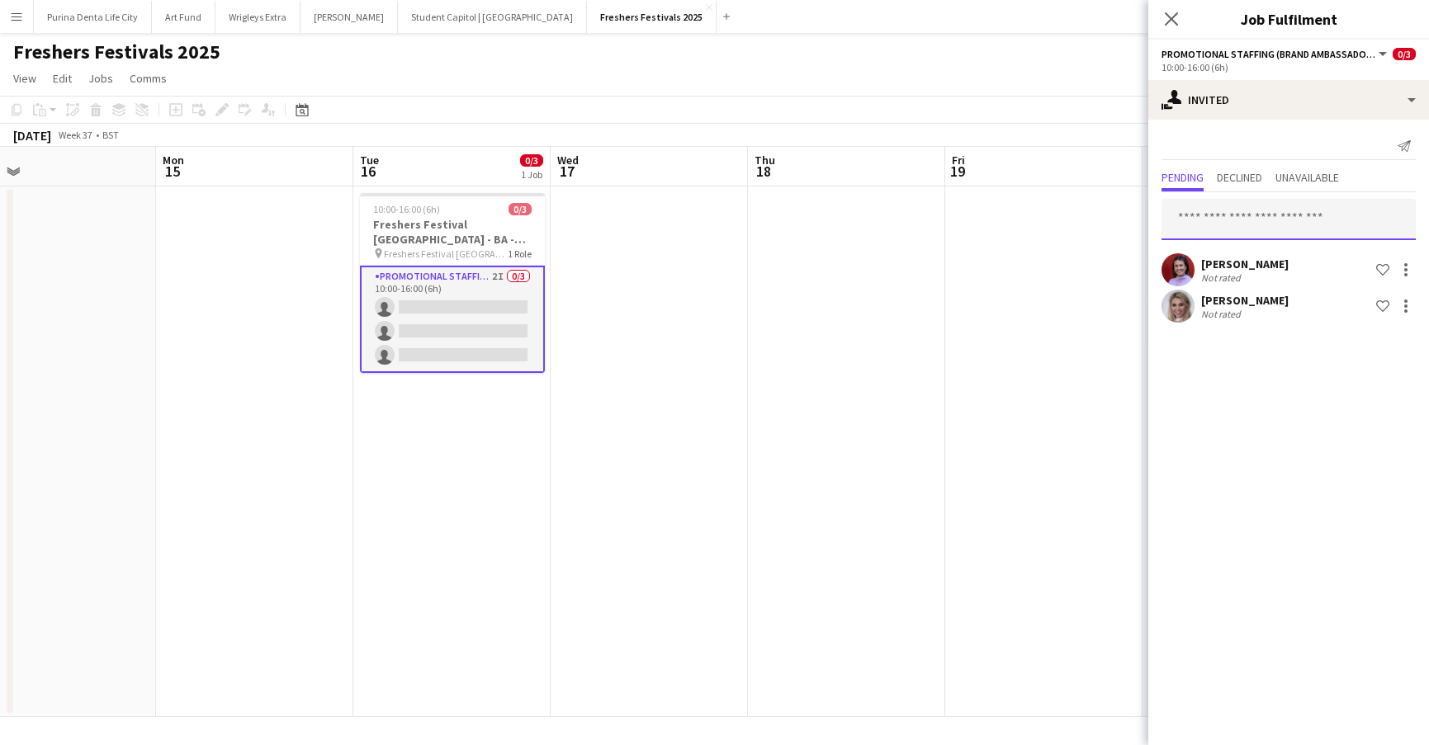
click at [1250, 209] on input "text" at bounding box center [1288, 219] width 254 height 41
click at [1250, 205] on input "text" at bounding box center [1288, 219] width 254 height 41
type input "****"
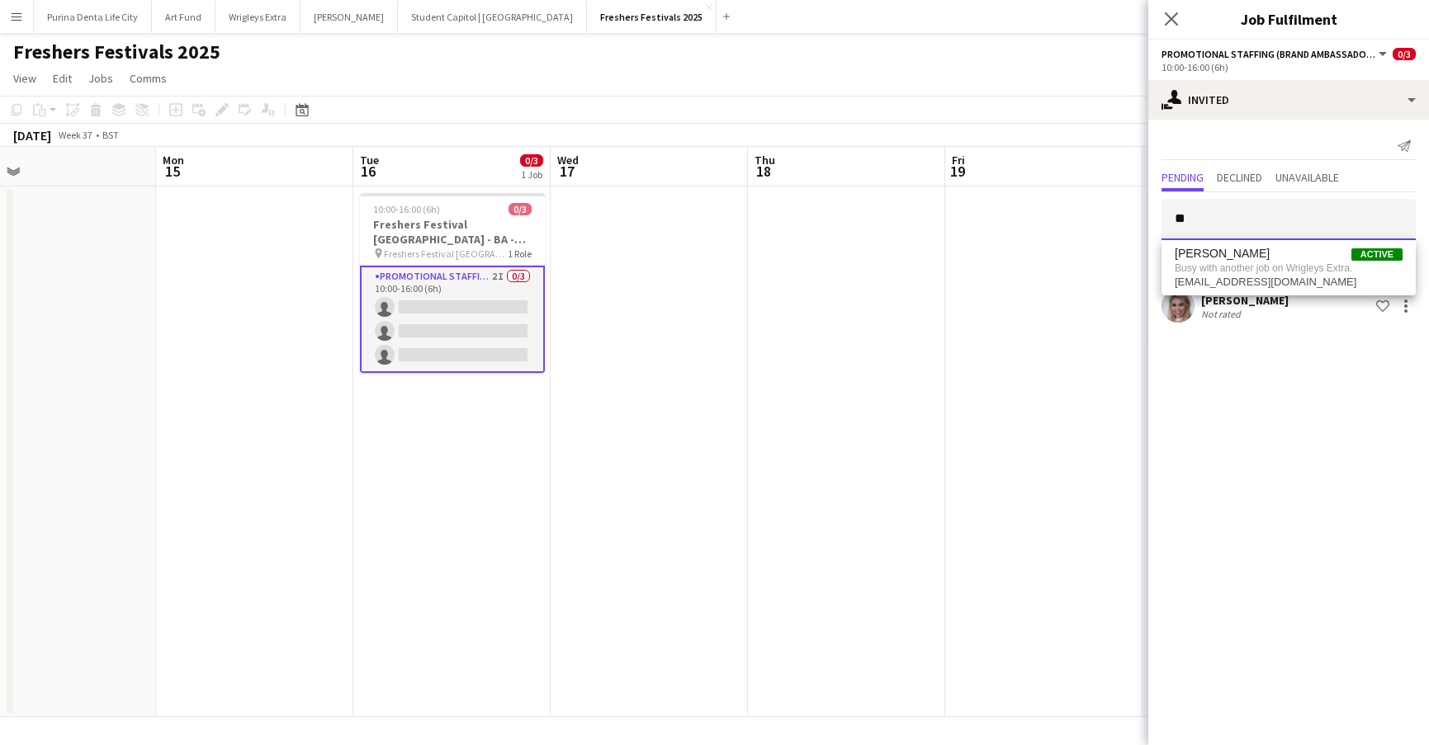
type input "*"
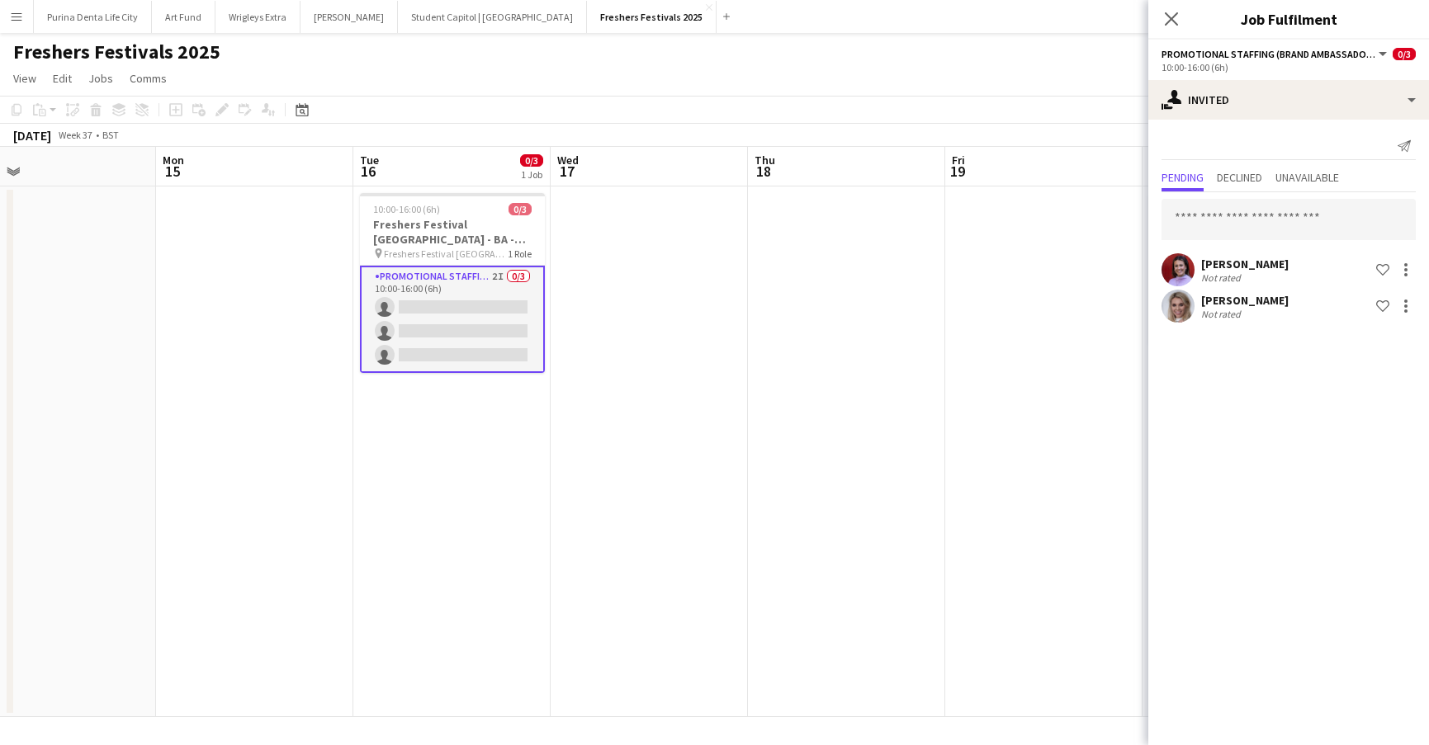
click at [1049, 78] on app-page-menu "View Day view expanded Day view collapsed Month view Date picker Jump to [DATE]…" at bounding box center [714, 79] width 1429 height 31
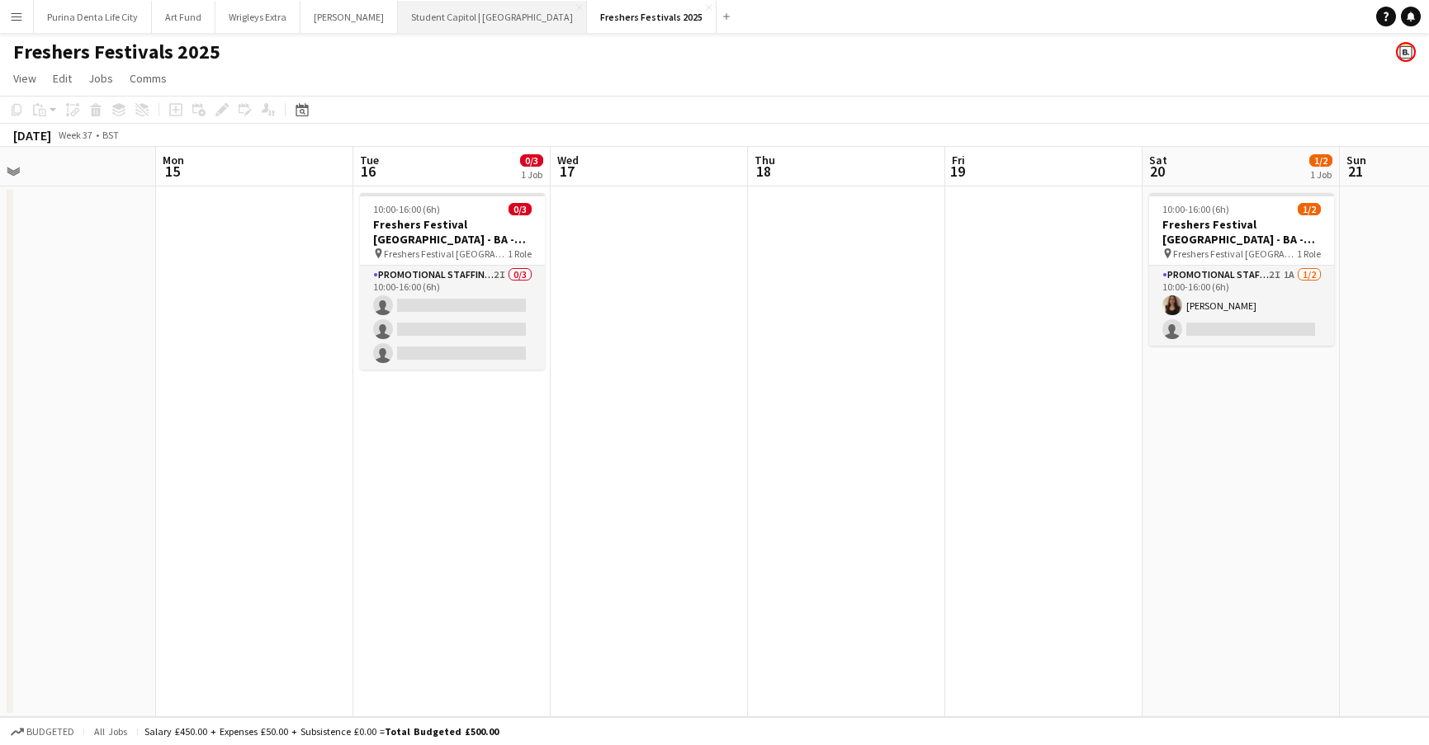
click at [411, 13] on button "Student Capitol | [GEOGRAPHIC_DATA] Close" at bounding box center [492, 17] width 189 height 32
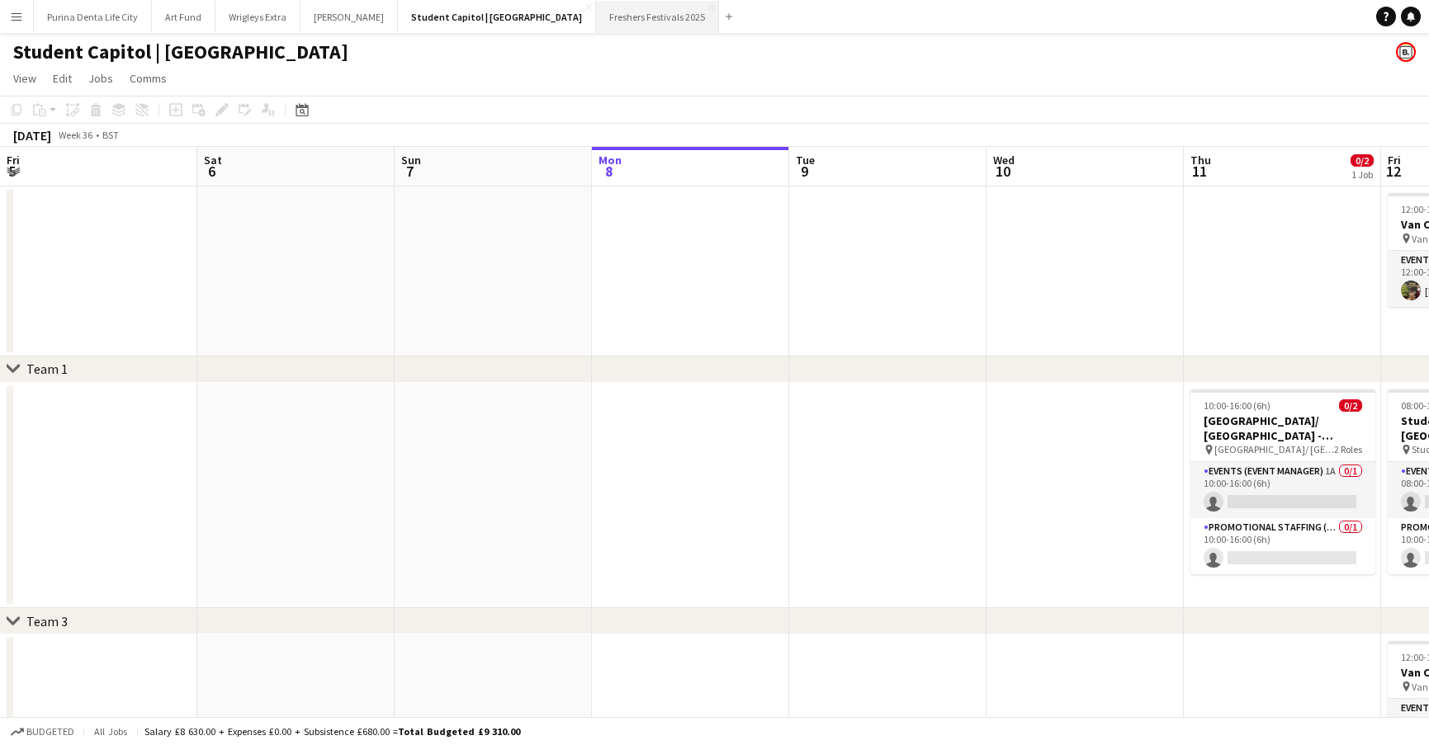
scroll to position [0, 395]
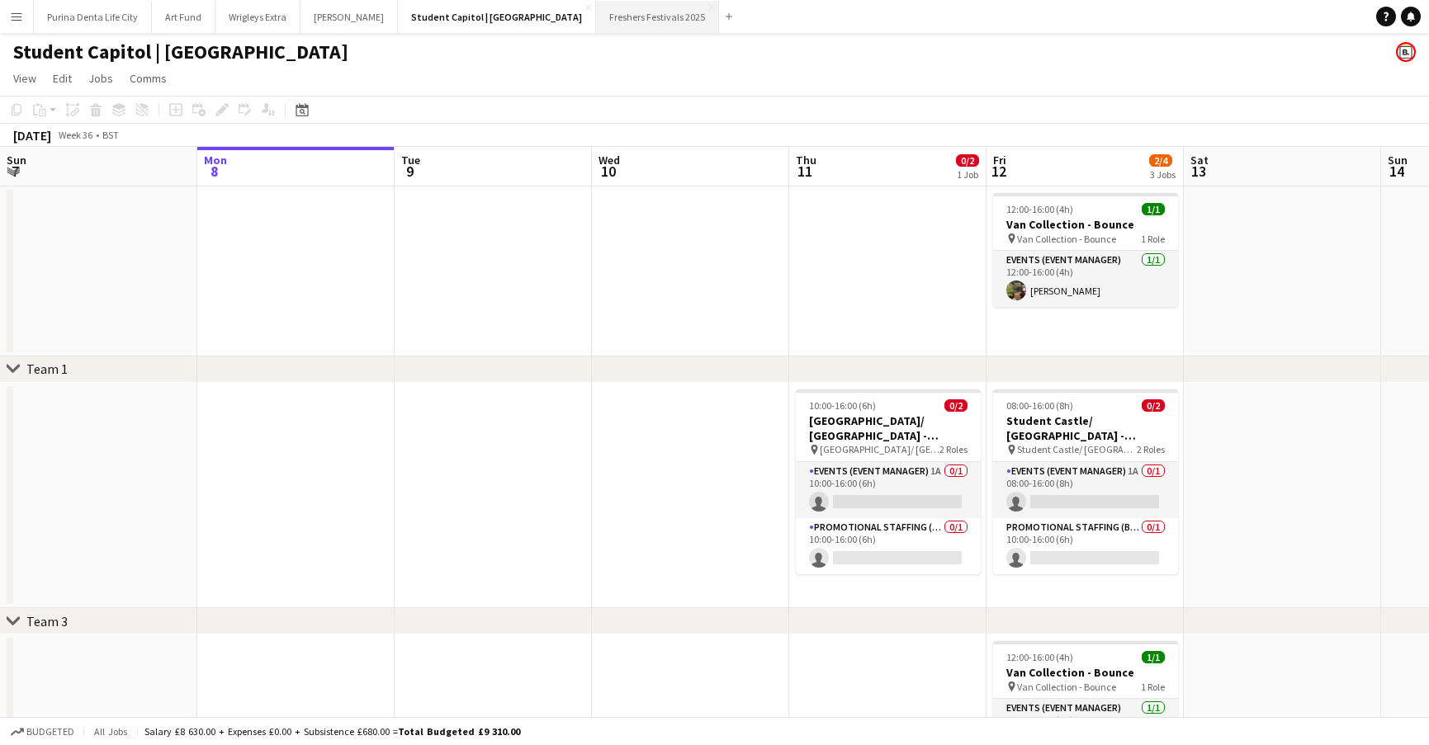
click at [601, 23] on button "Freshers Festivals 2025 Close" at bounding box center [657, 17] width 123 height 32
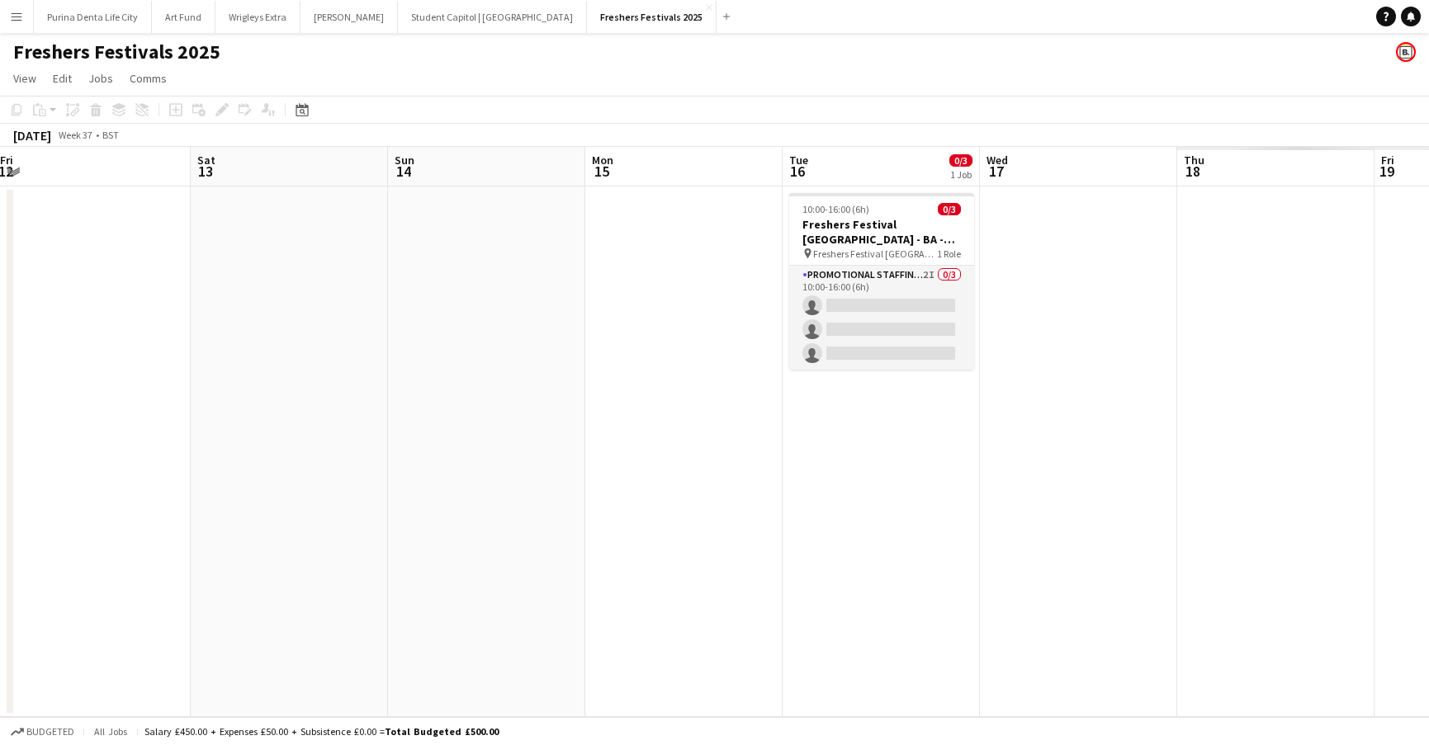
scroll to position [0, 404]
click at [12, 26] on button "Menu" at bounding box center [16, 16] width 33 height 33
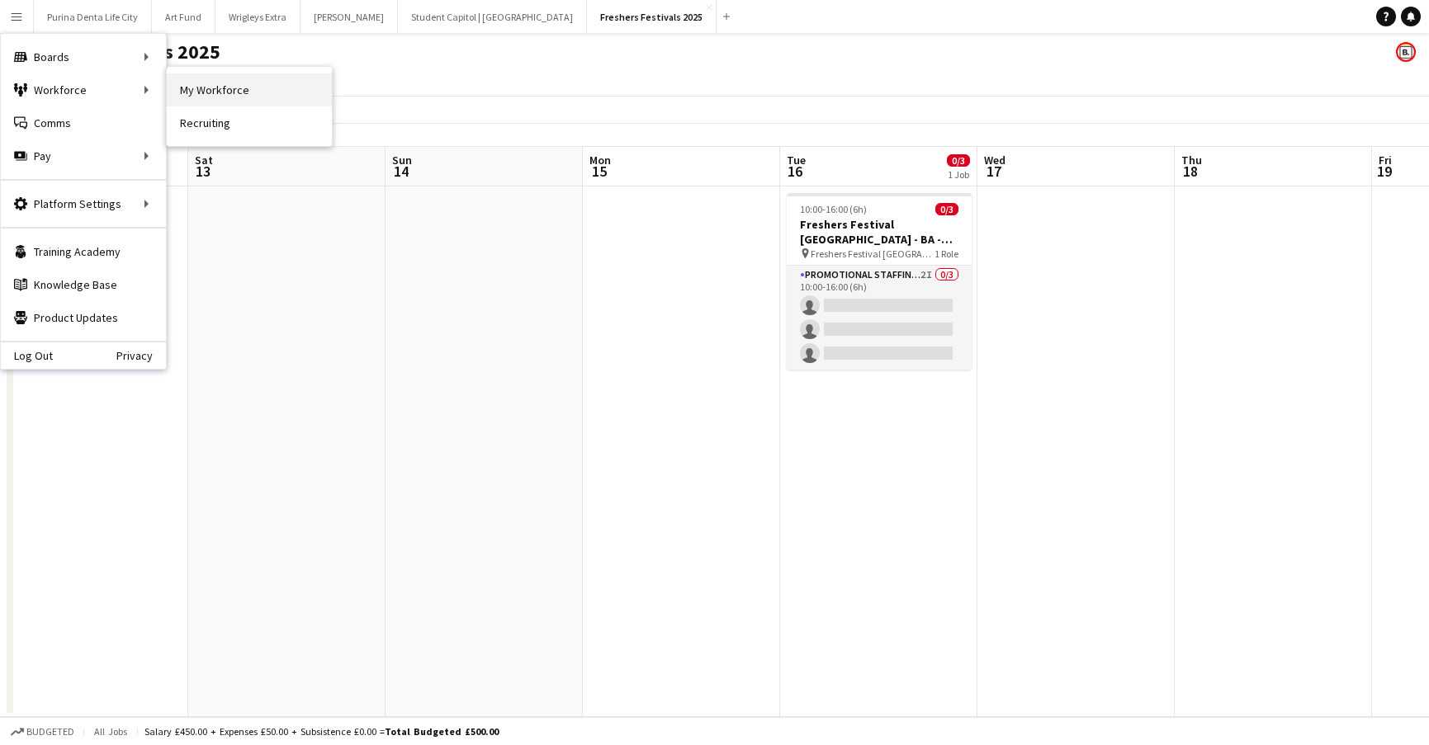
click at [286, 97] on link "My Workforce" at bounding box center [249, 89] width 165 height 33
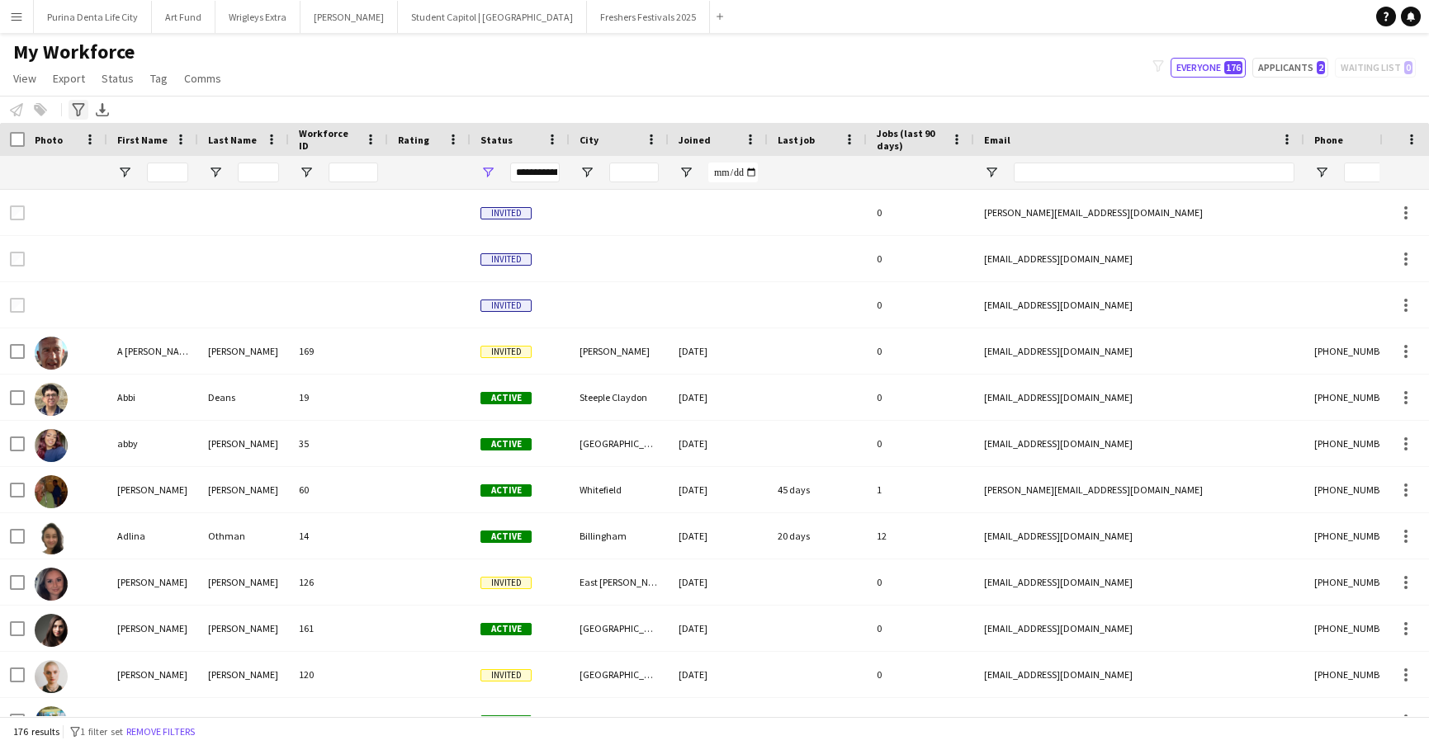
click at [80, 109] on icon at bounding box center [78, 109] width 12 height 13
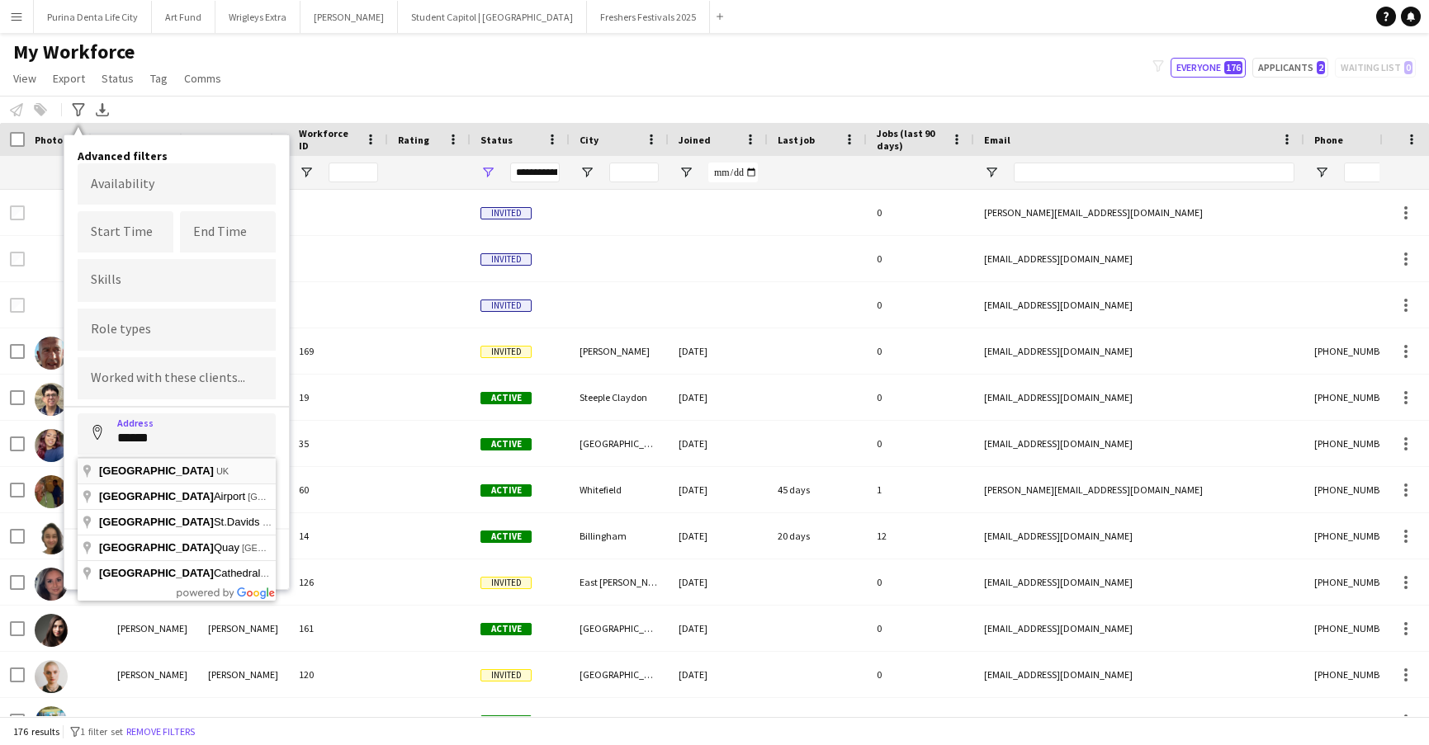
type input "**********"
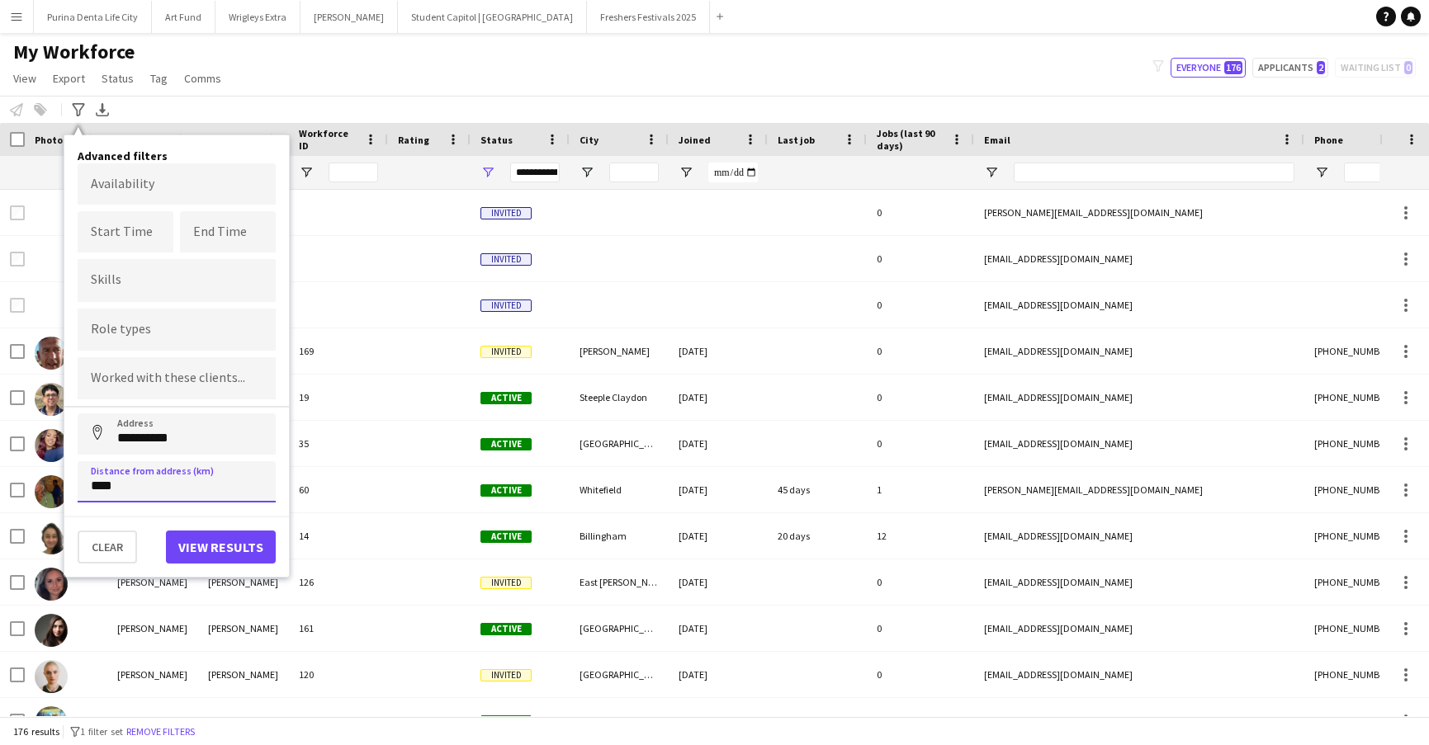
type input "*****"
click at [97, 435] on button "Address" at bounding box center [98, 434] width 40 height 40
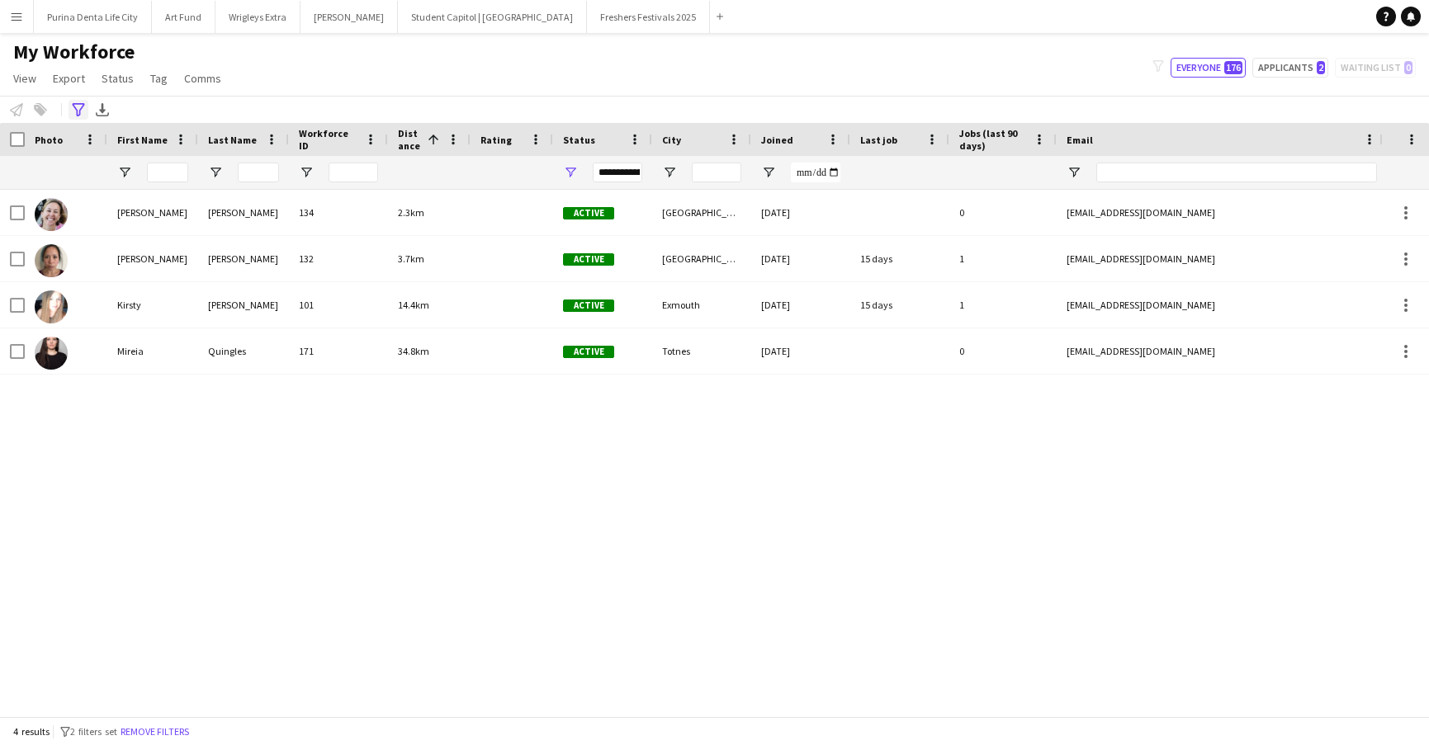
click at [75, 110] on icon "Advanced filters" at bounding box center [78, 109] width 13 height 13
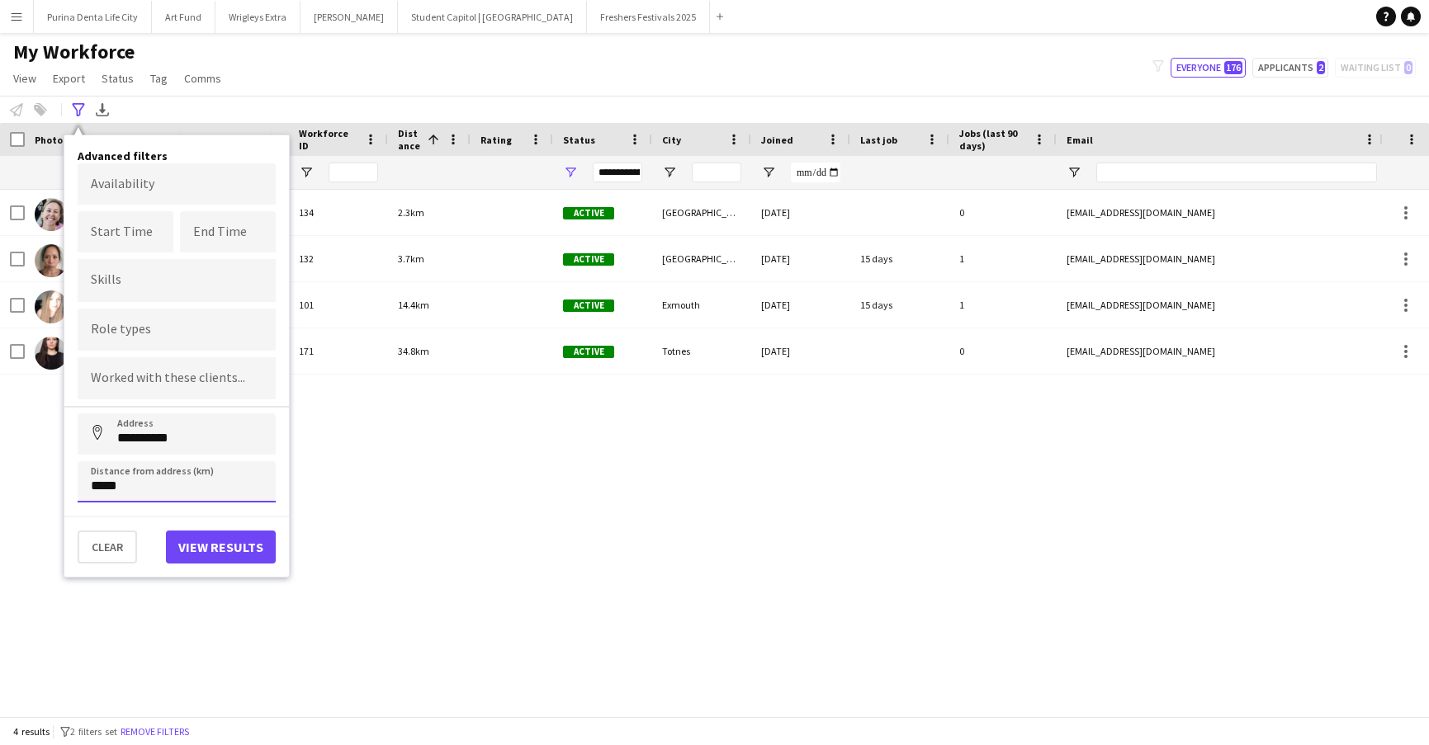
click at [192, 495] on input "*****" at bounding box center [177, 481] width 198 height 41
drag, startPoint x: 210, startPoint y: 445, endPoint x: 77, endPoint y: 438, distance: 133.9
click at [77, 438] on div "**********" at bounding box center [176, 356] width 225 height 442
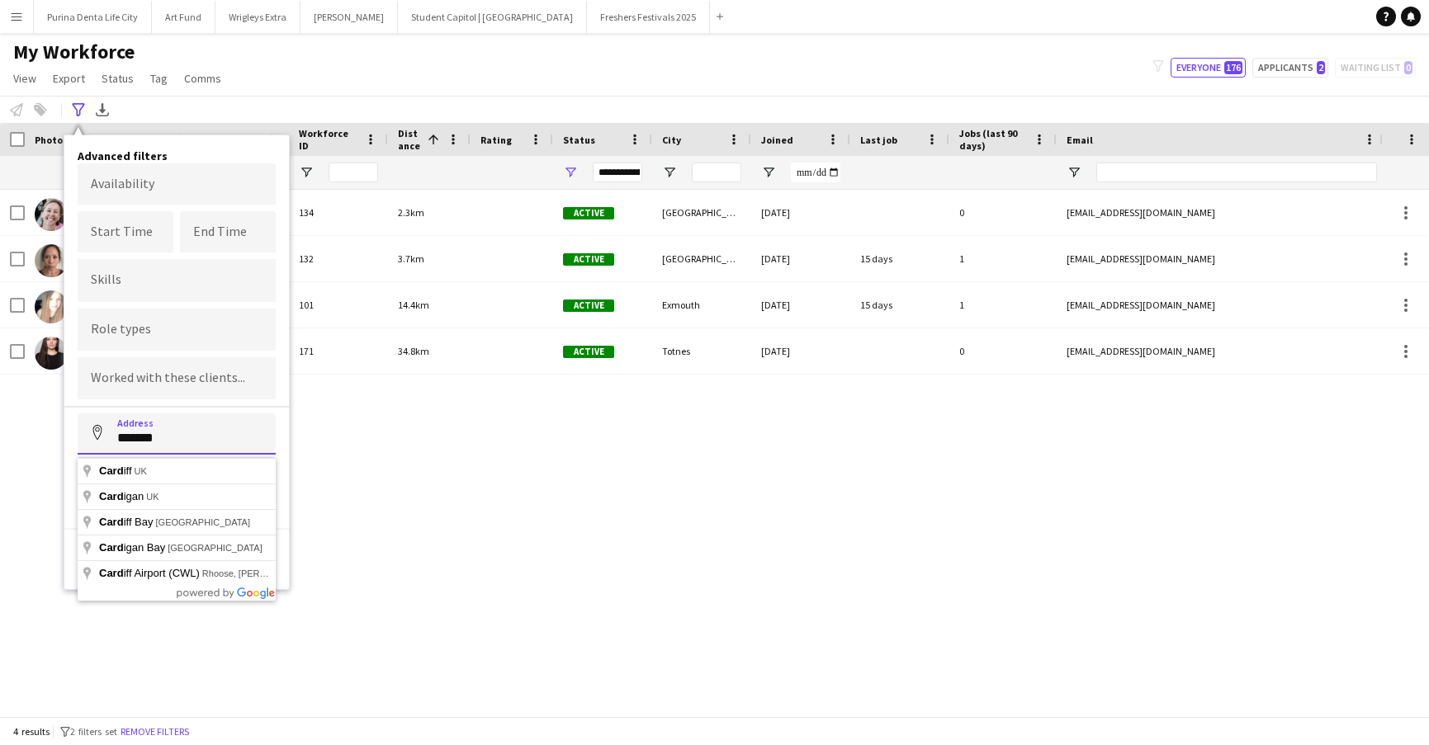
click at [97, 435] on button "Address" at bounding box center [98, 434] width 40 height 40
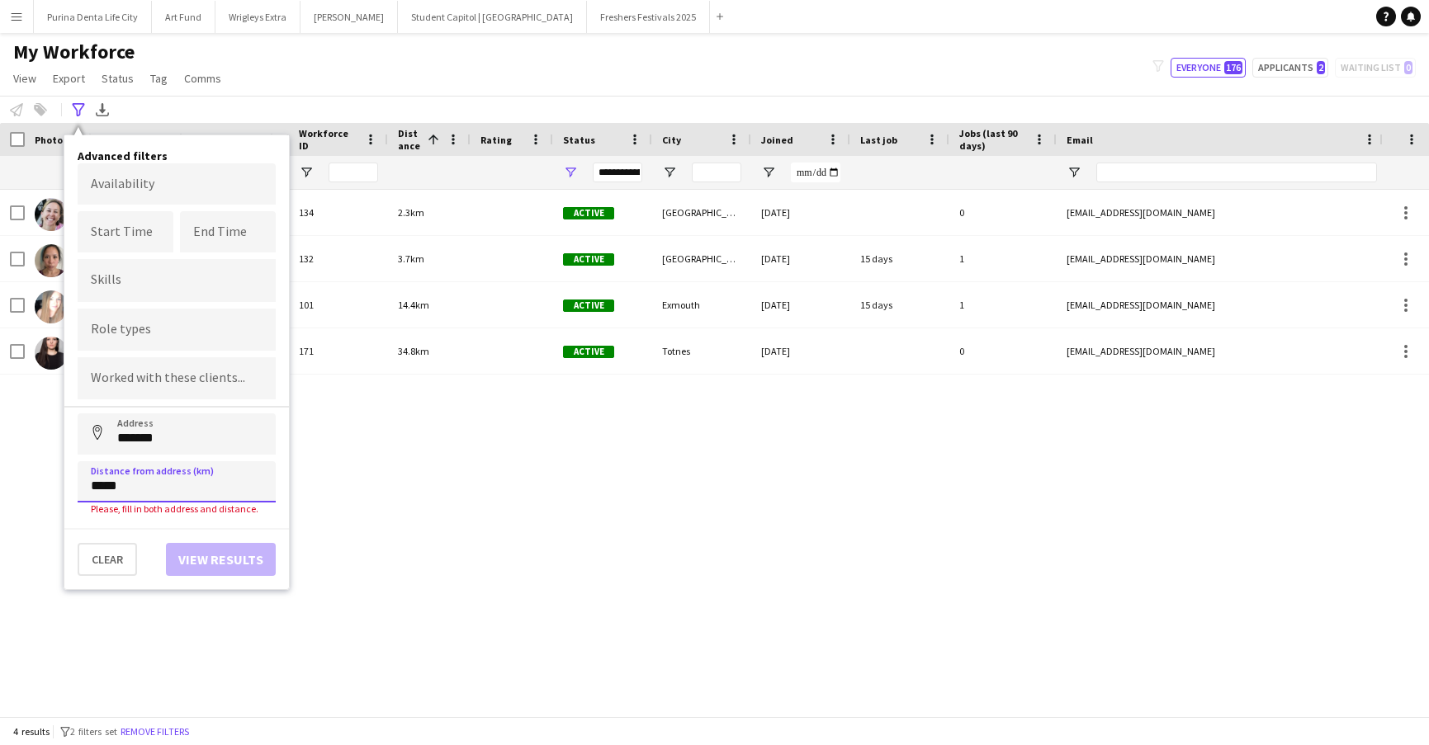
click at [170, 499] on input "*****" at bounding box center [177, 481] width 198 height 41
click at [190, 447] on input "*******" at bounding box center [177, 434] width 198 height 41
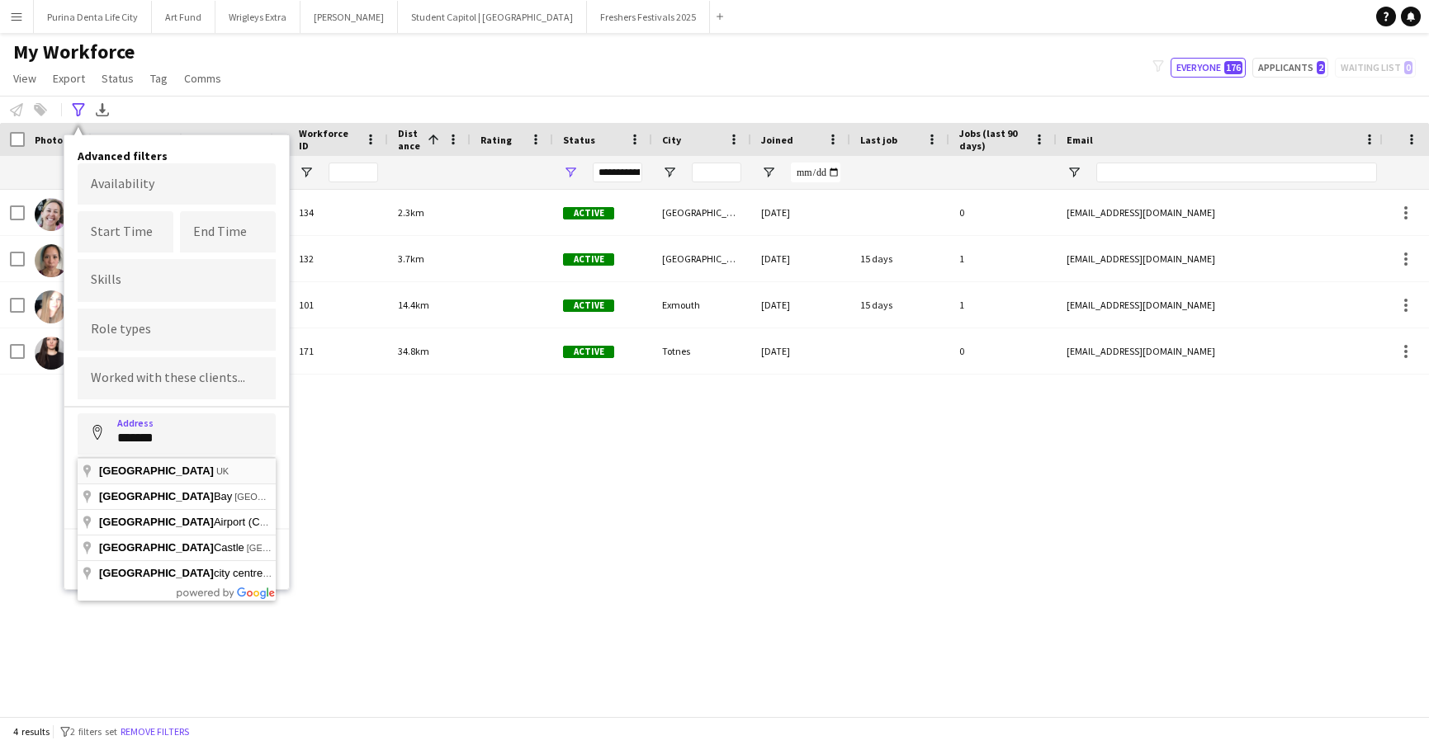
type input "**********"
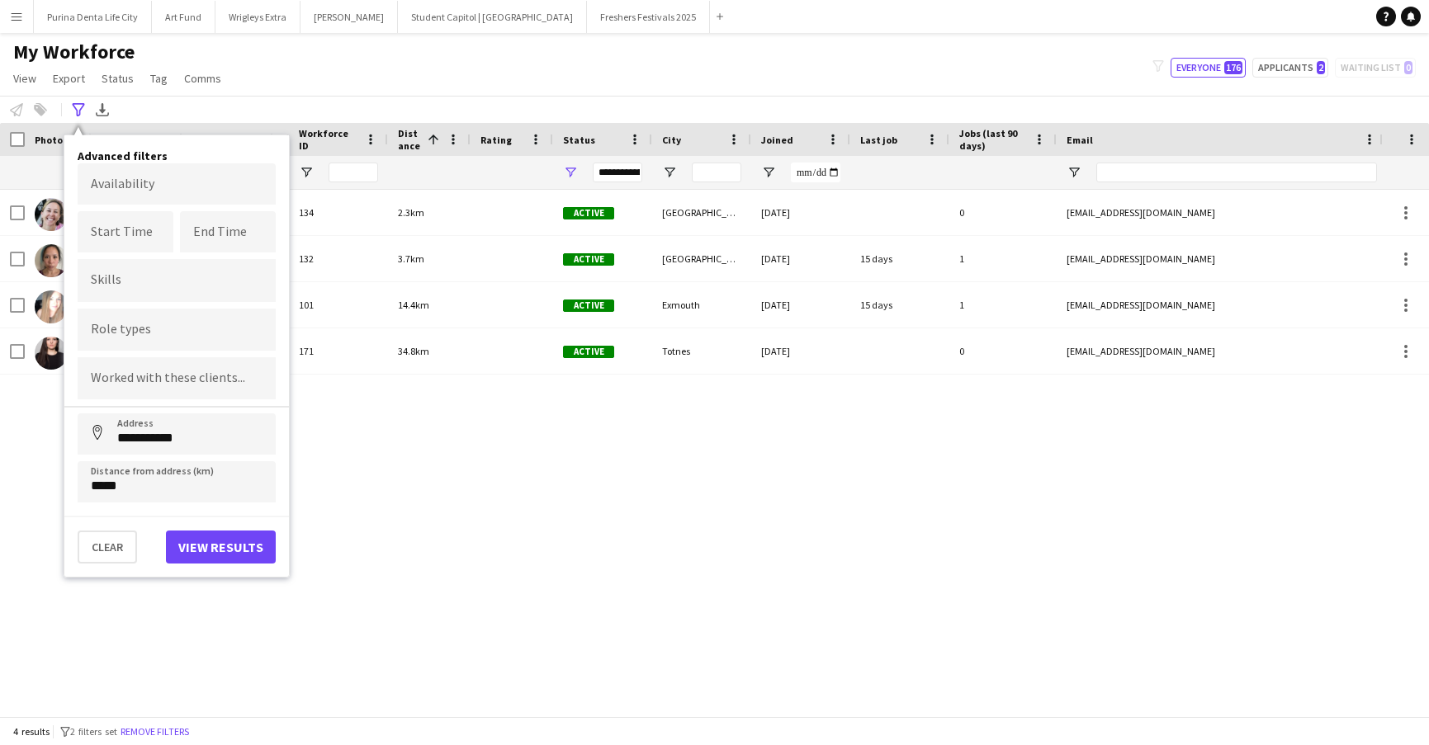
click at [238, 552] on button "View results" at bounding box center [221, 547] width 110 height 33
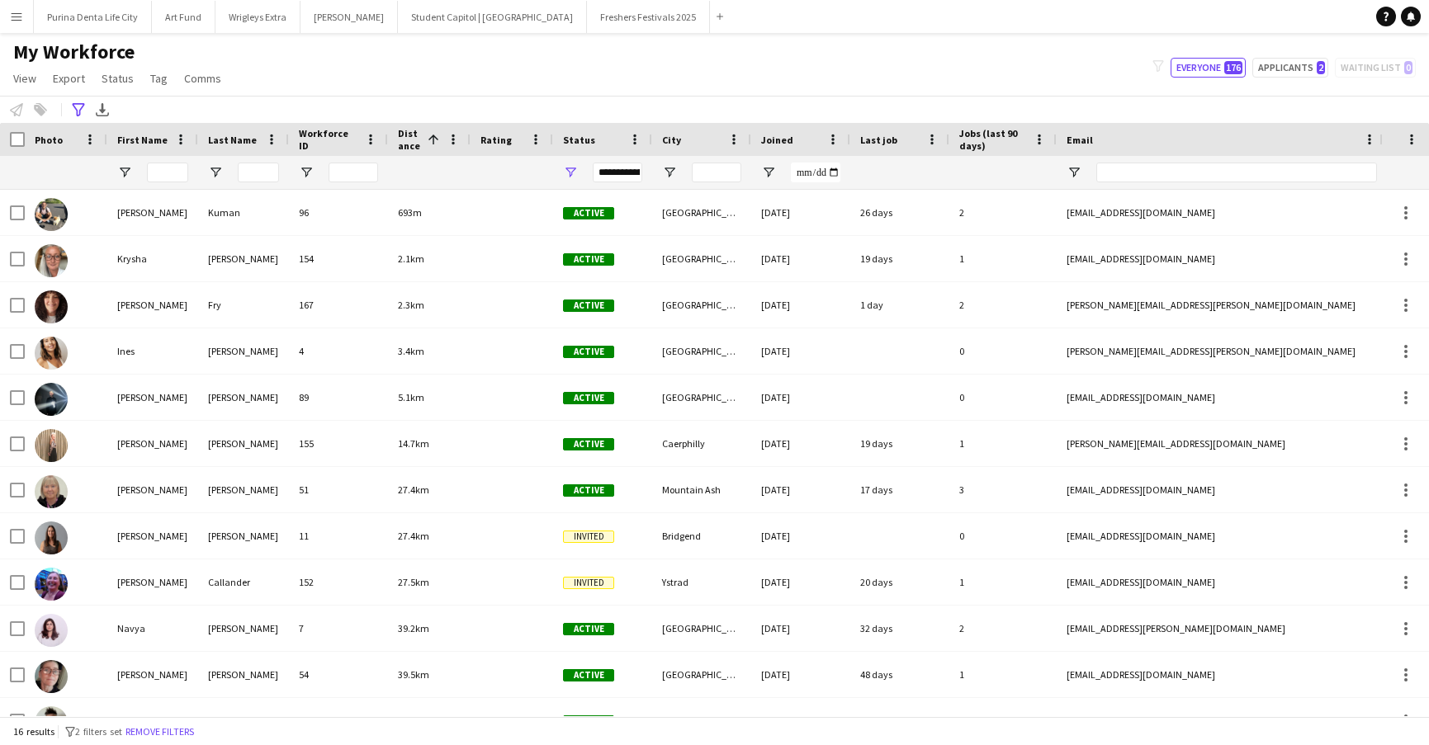
click at [739, 50] on div "My Workforce View Views Default view New view Update view Delete view Edit name…" at bounding box center [714, 68] width 1429 height 56
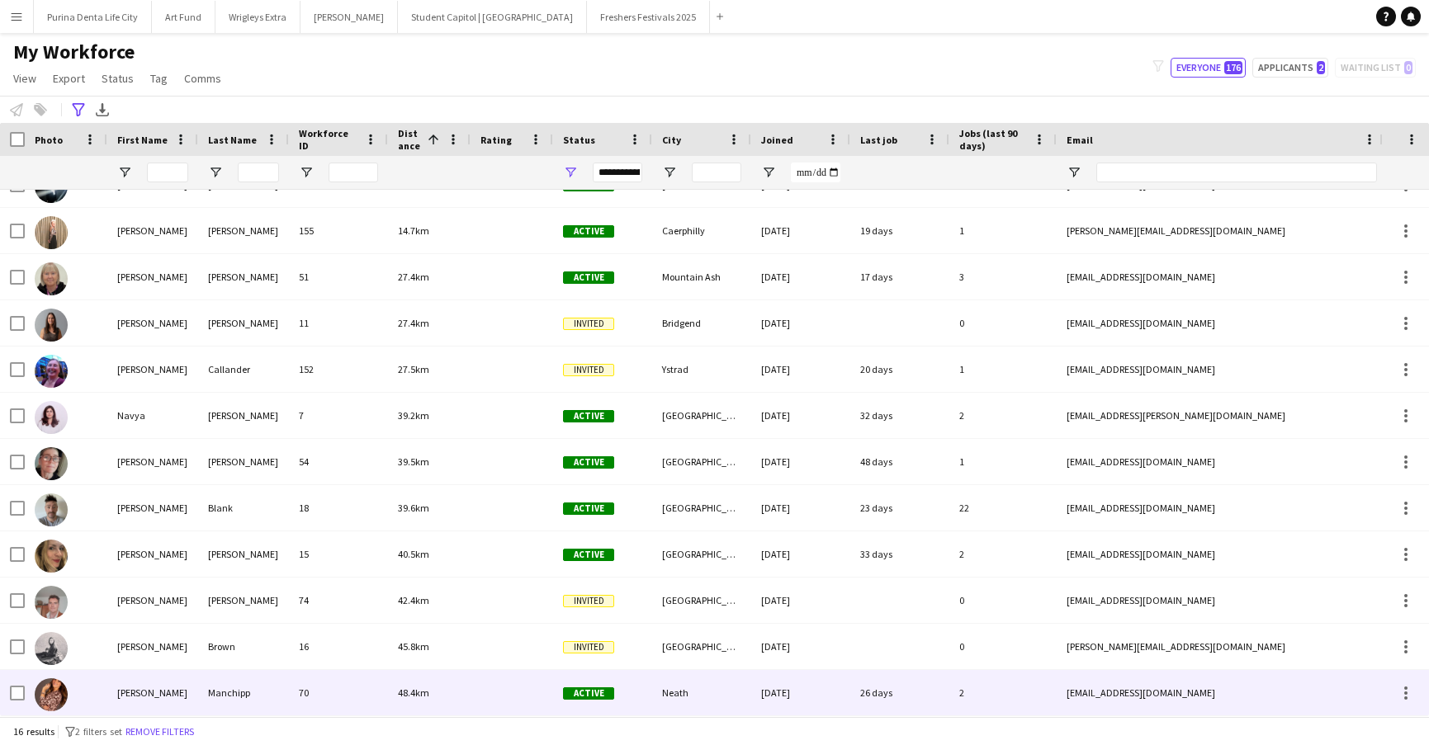
click at [347, 688] on div "70" at bounding box center [338, 692] width 99 height 45
click at [876, 683] on div "26 days" at bounding box center [899, 692] width 99 height 45
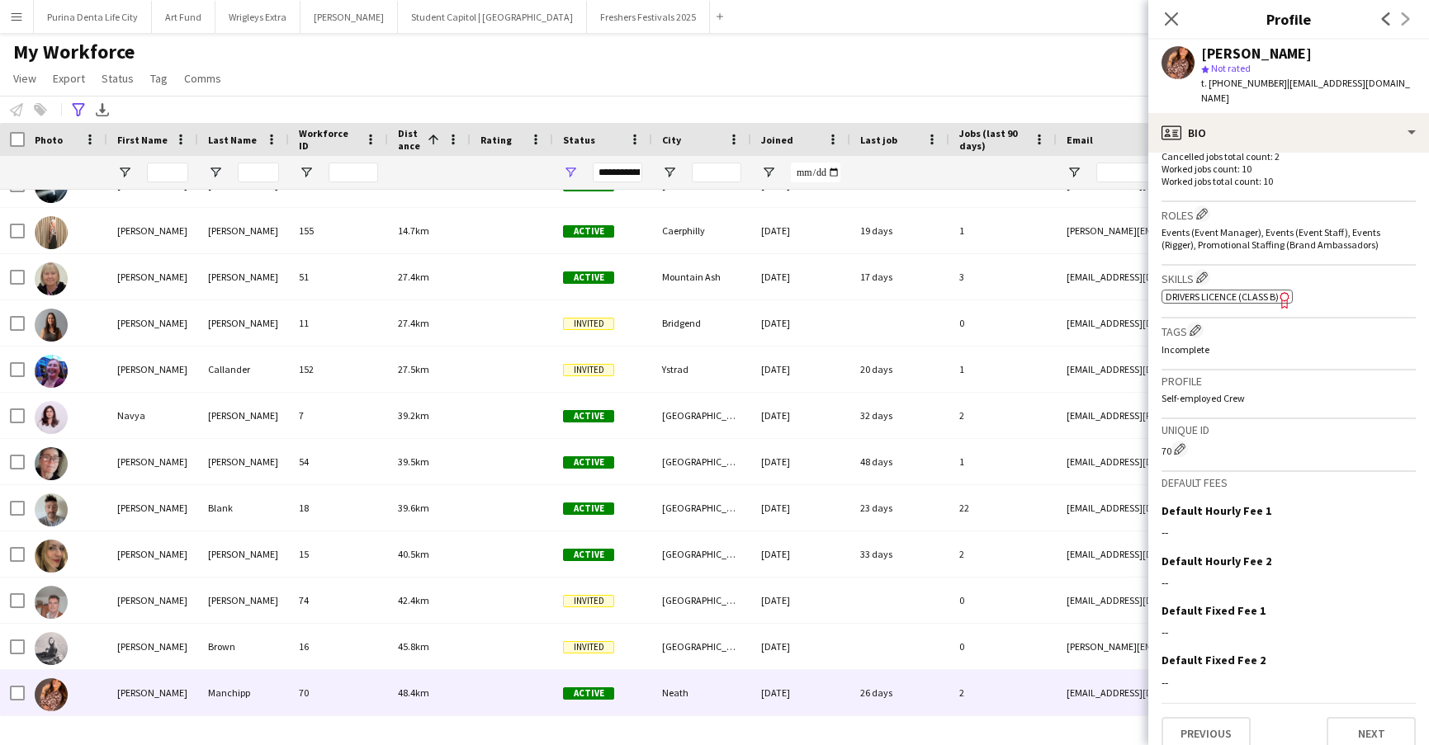
scroll to position [490, 0]
click at [1236, 704] on div "Previous Next" at bounding box center [1288, 727] width 254 height 47
click at [1236, 718] on button "Previous" at bounding box center [1205, 734] width 89 height 33
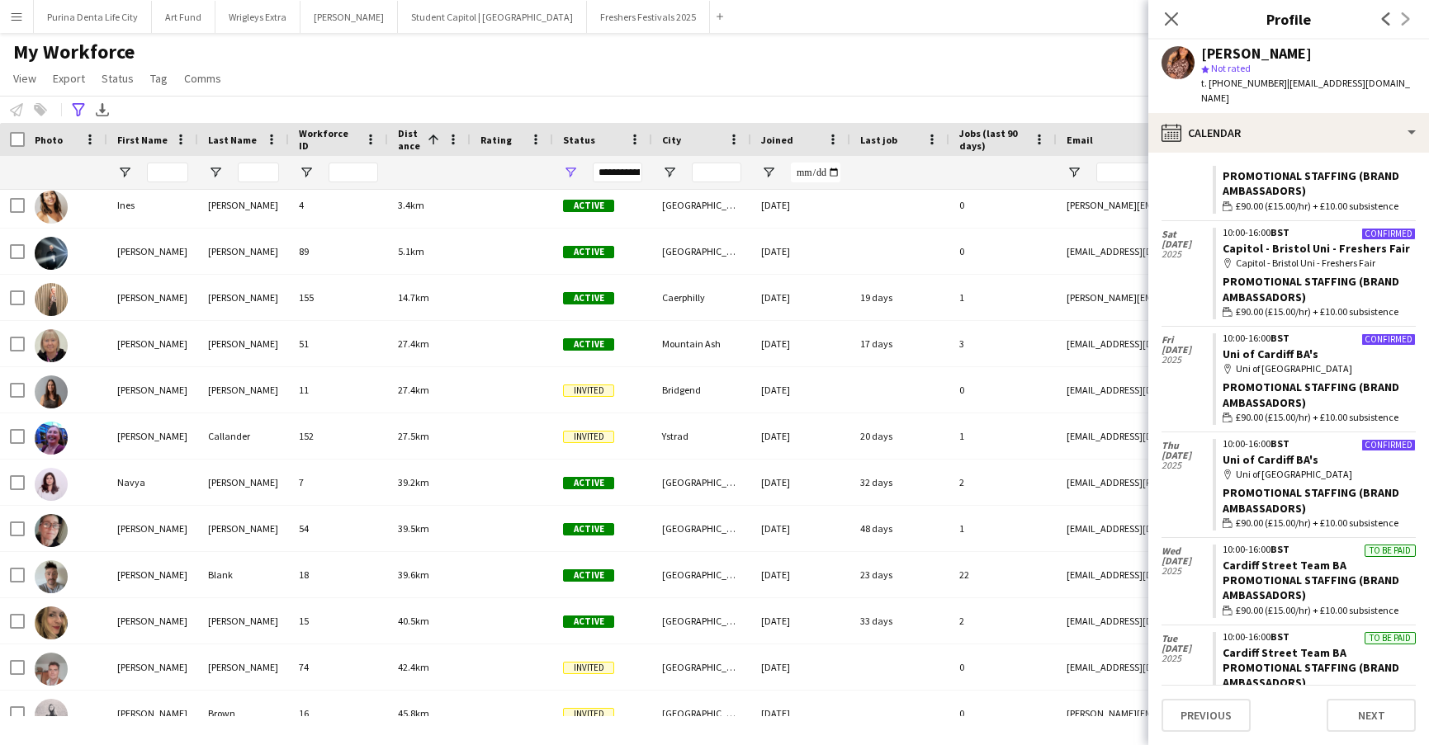
scroll to position [133, 0]
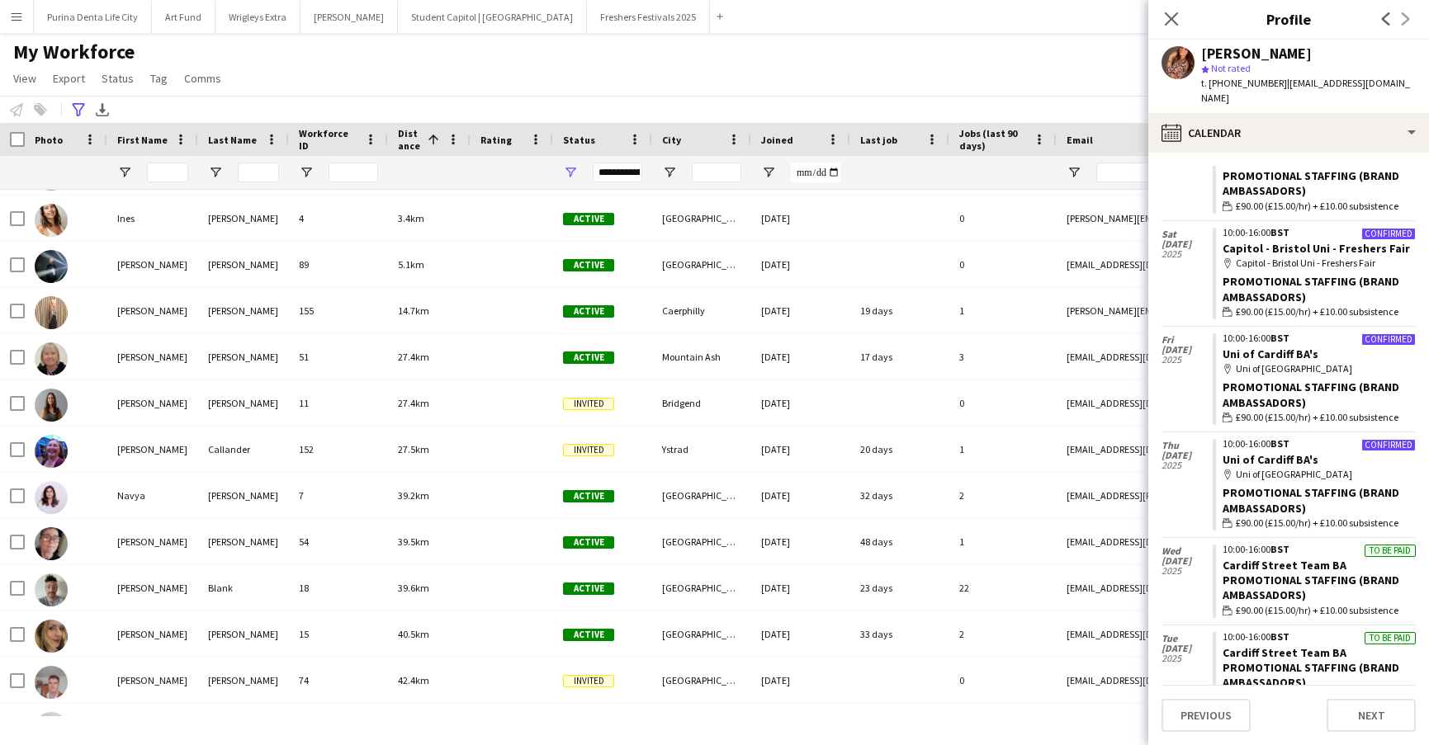
click at [689, 580] on div "Bristol" at bounding box center [701, 587] width 99 height 45
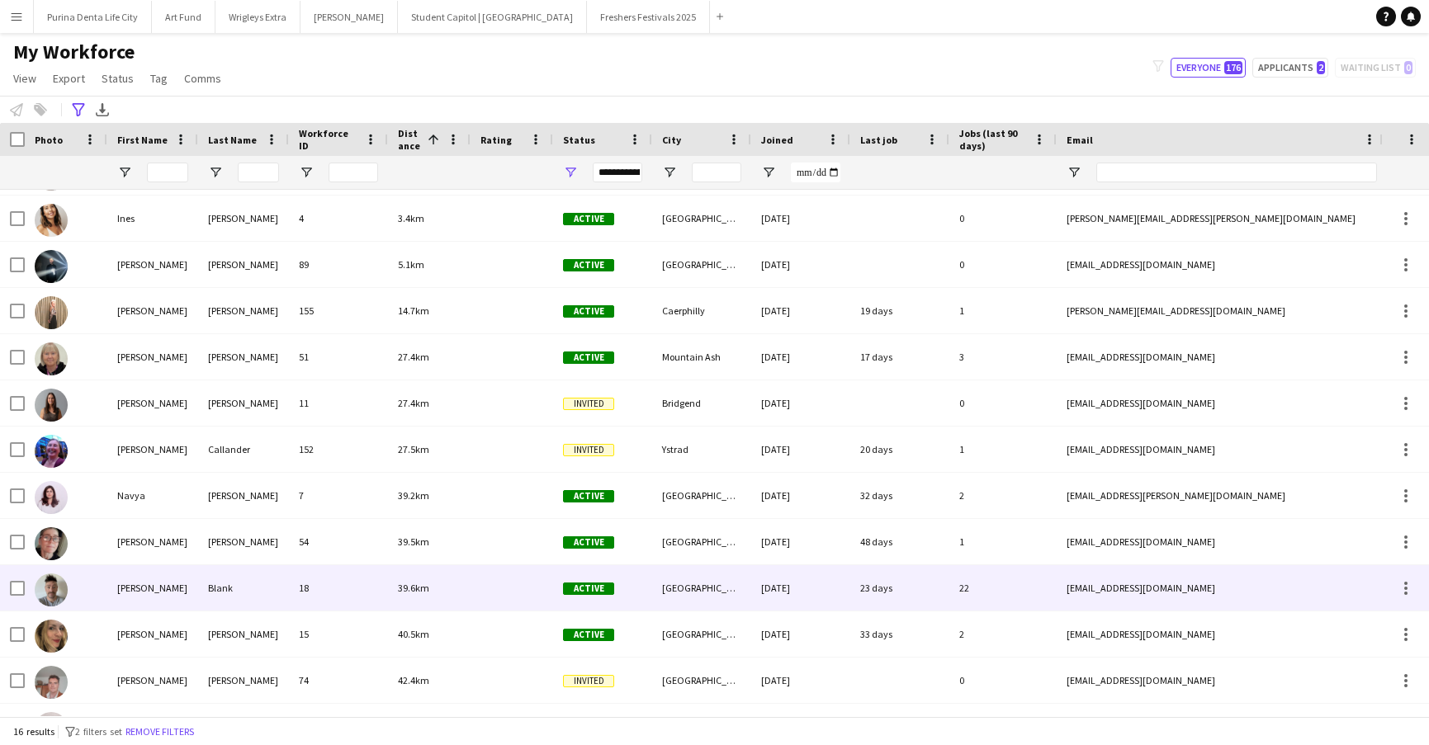
click at [689, 580] on div "Bristol" at bounding box center [701, 587] width 99 height 45
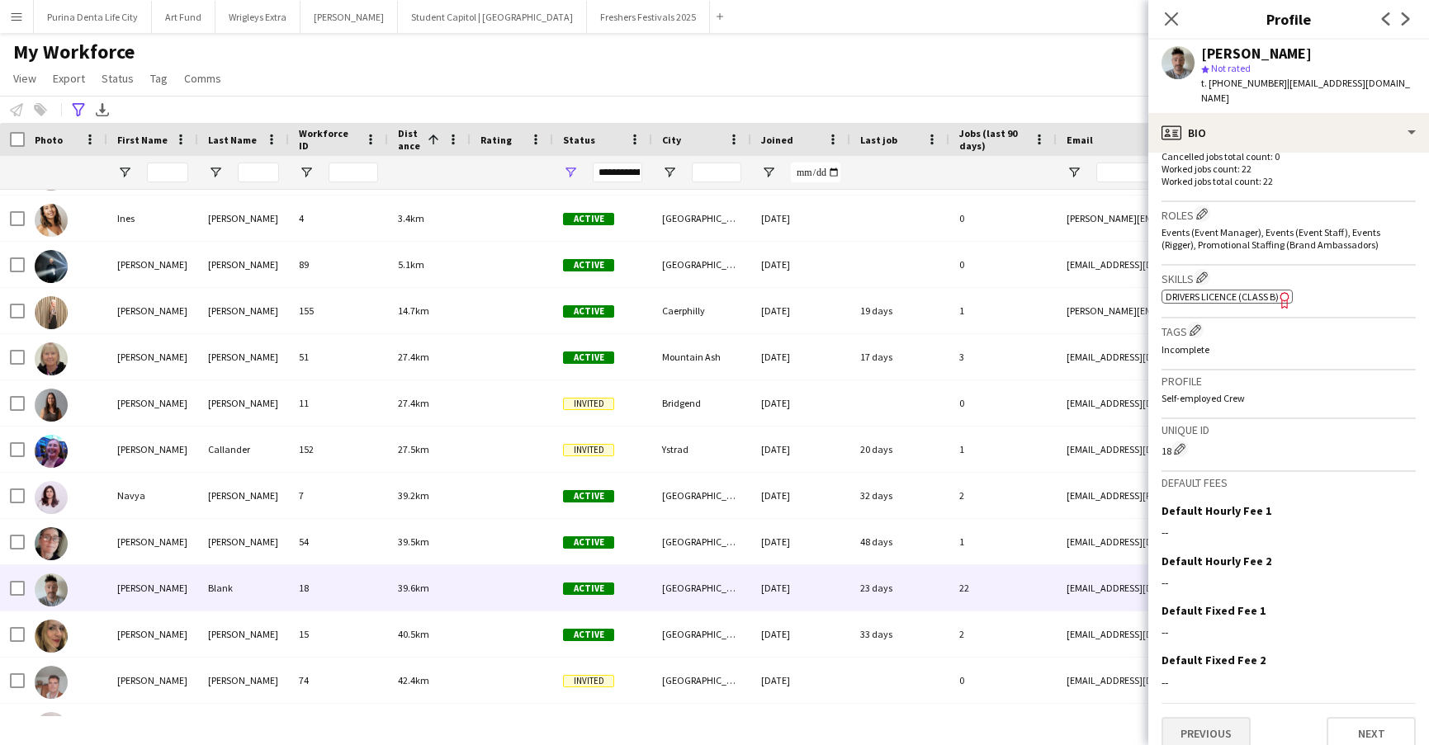
scroll to position [490, 0]
click at [1208, 719] on button "Previous" at bounding box center [1205, 734] width 89 height 33
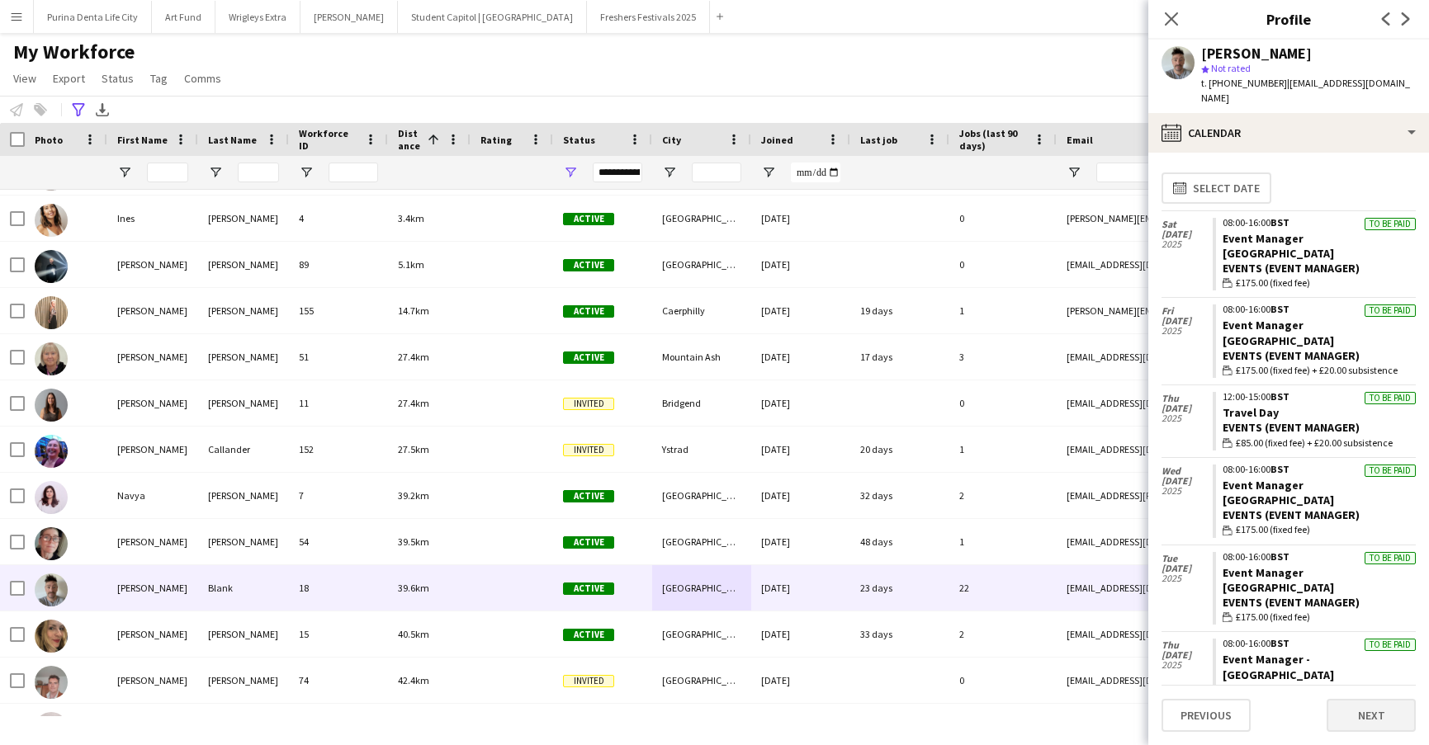
scroll to position [0, 0]
click at [1169, 7] on div "Close pop-in" at bounding box center [1171, 19] width 46 height 38
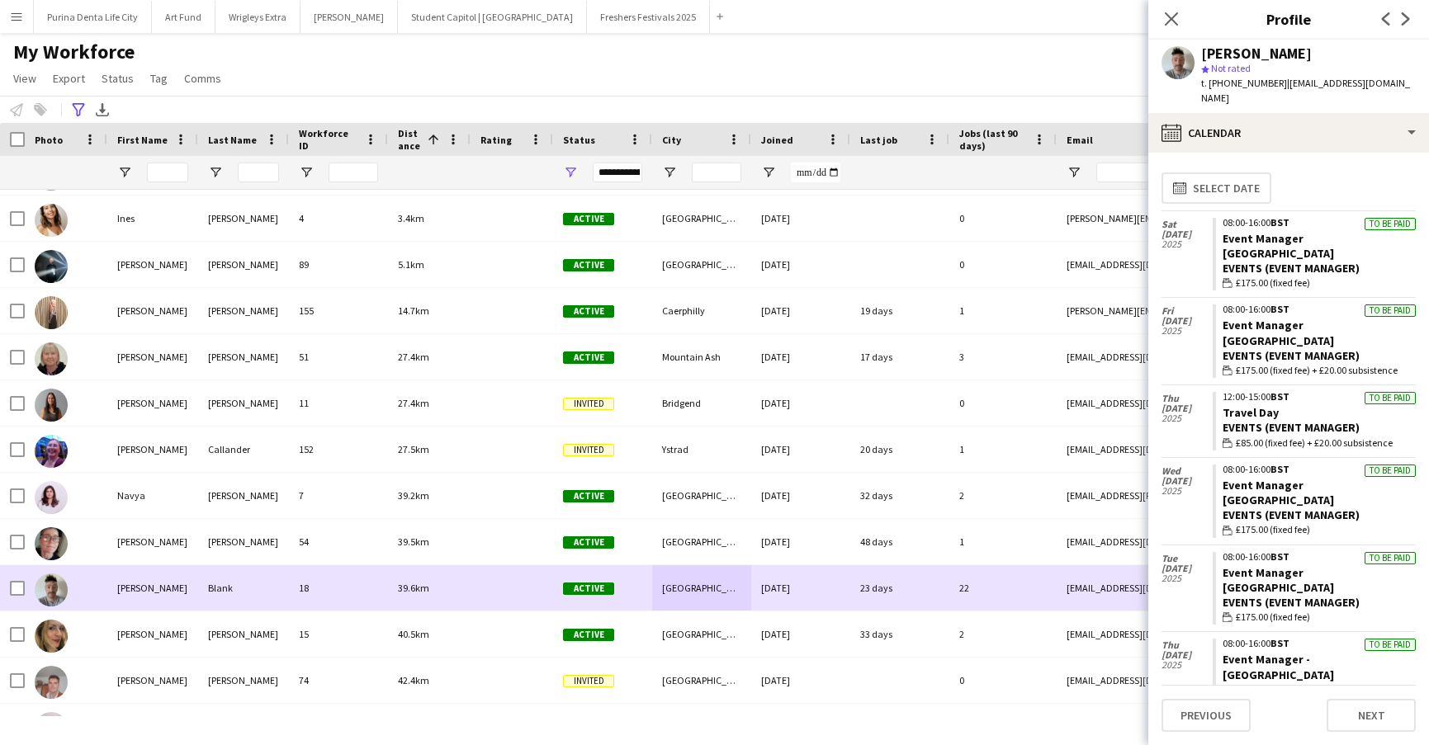
click at [500, 572] on div at bounding box center [511, 587] width 83 height 45
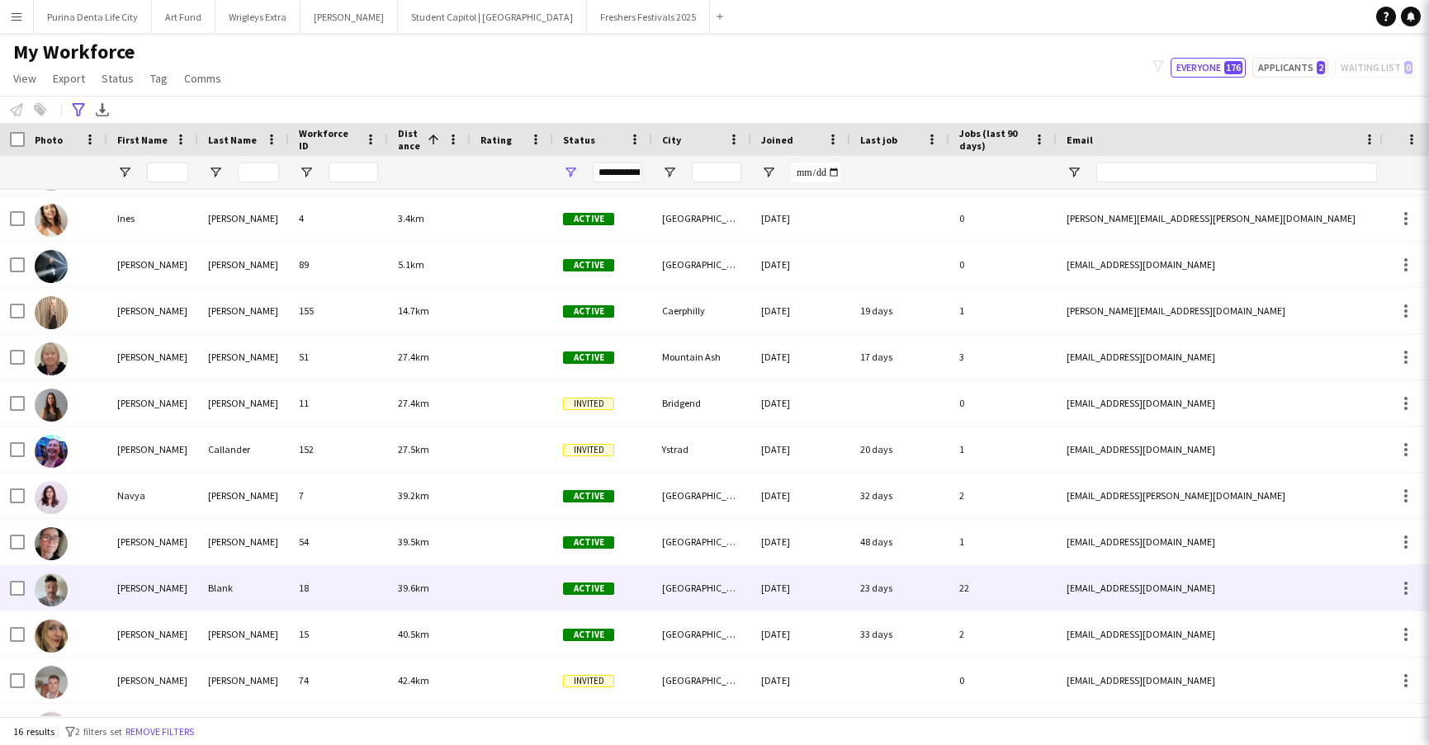
click at [470, 588] on div "39.6km" at bounding box center [429, 587] width 83 height 45
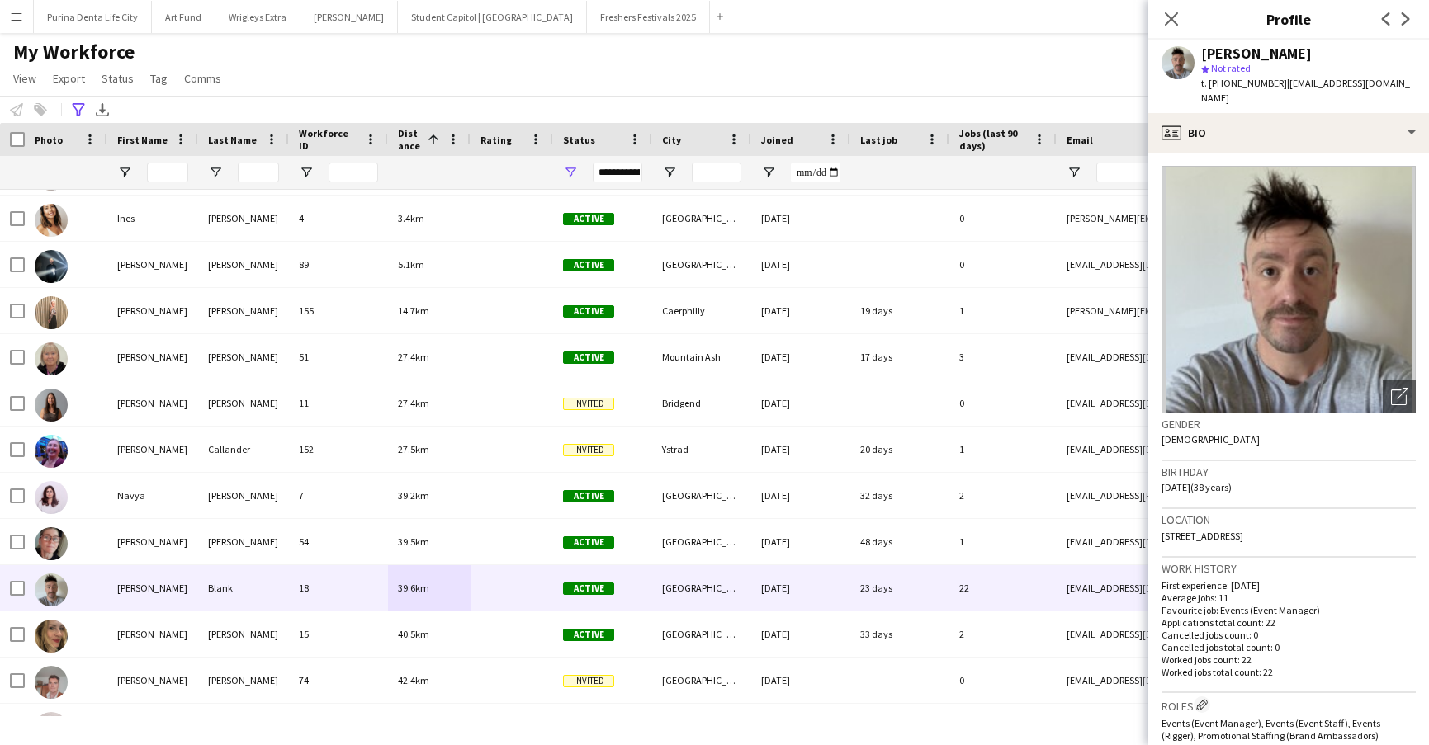
click at [823, 74] on div "My Workforce View Views Default view New view Update view Delete view Edit name…" at bounding box center [714, 68] width 1429 height 56
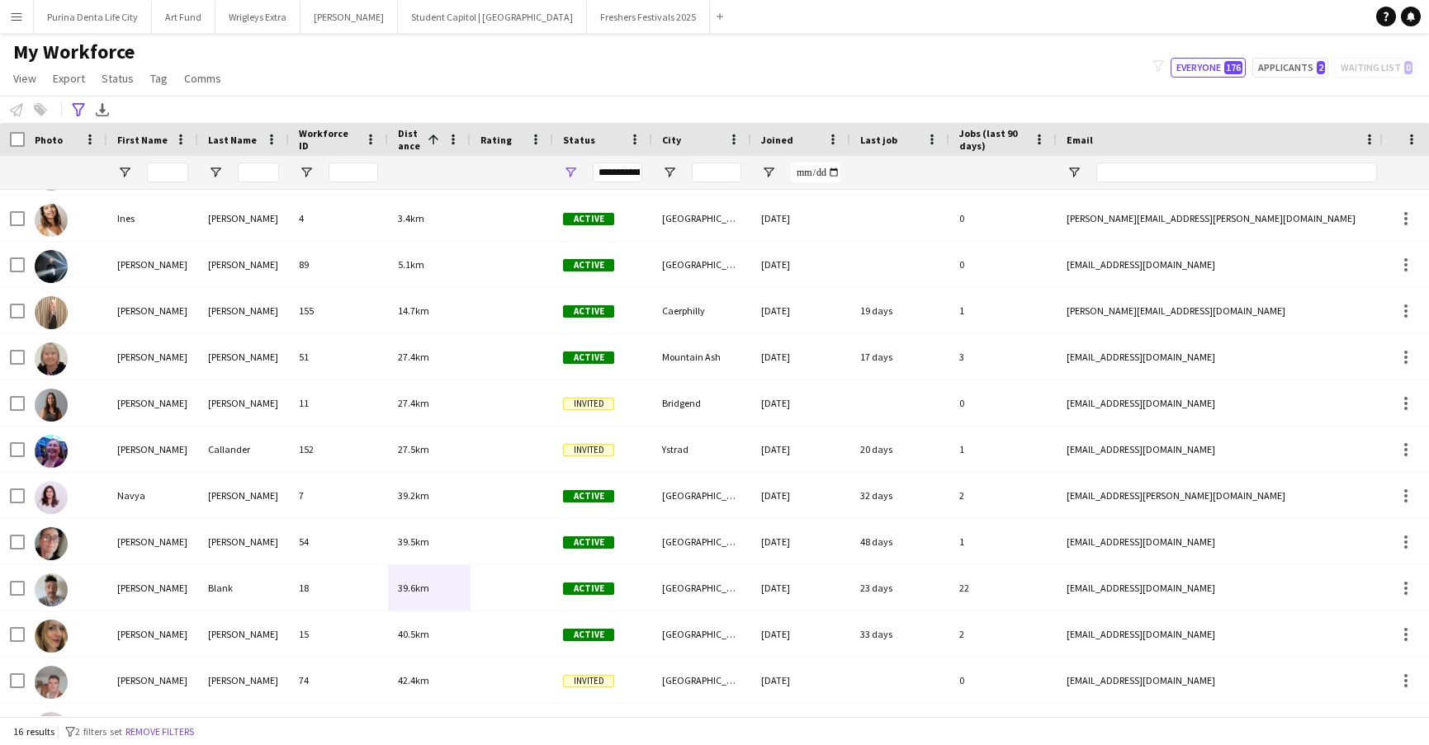
click at [21, 7] on button "Menu" at bounding box center [16, 16] width 33 height 33
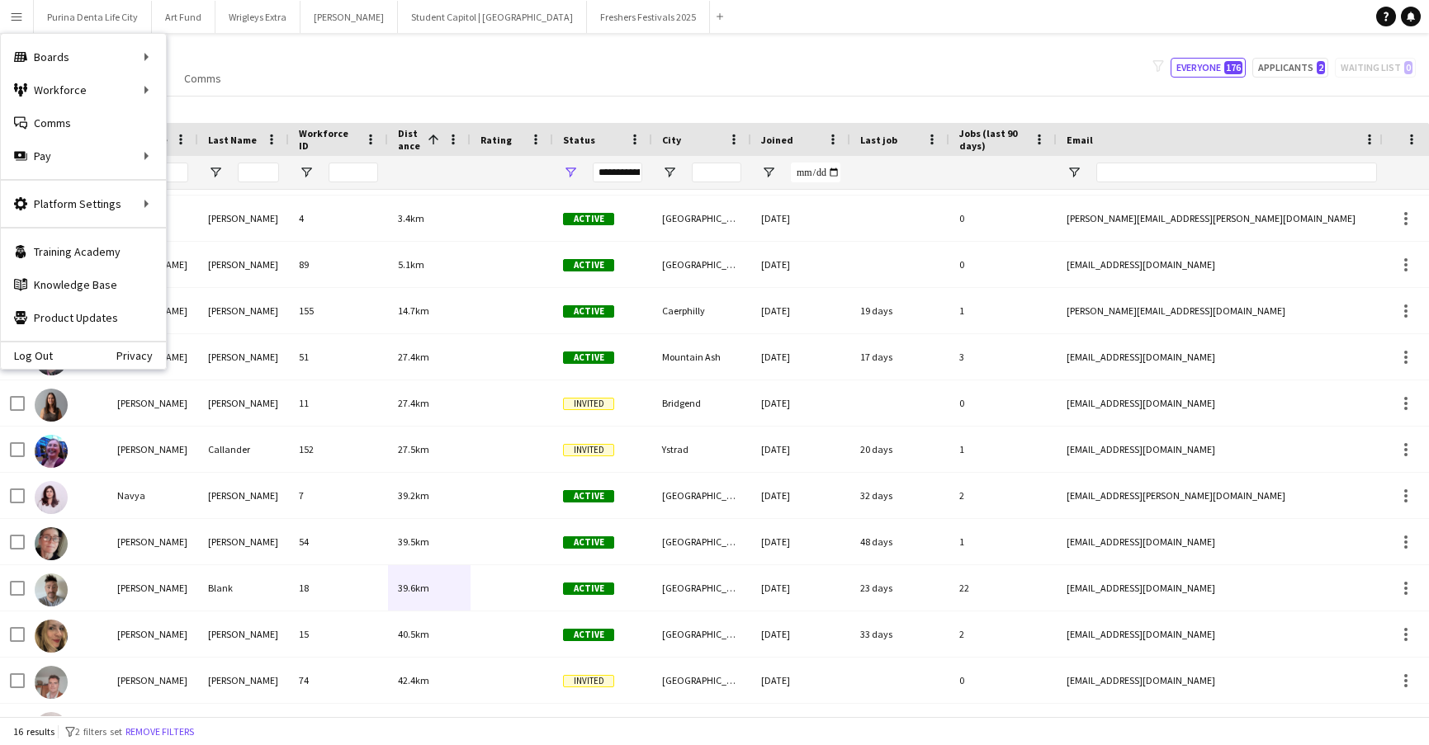
click at [665, 78] on div "My Workforce View Views Default view New view Update view Delete view Edit name…" at bounding box center [714, 68] width 1429 height 56
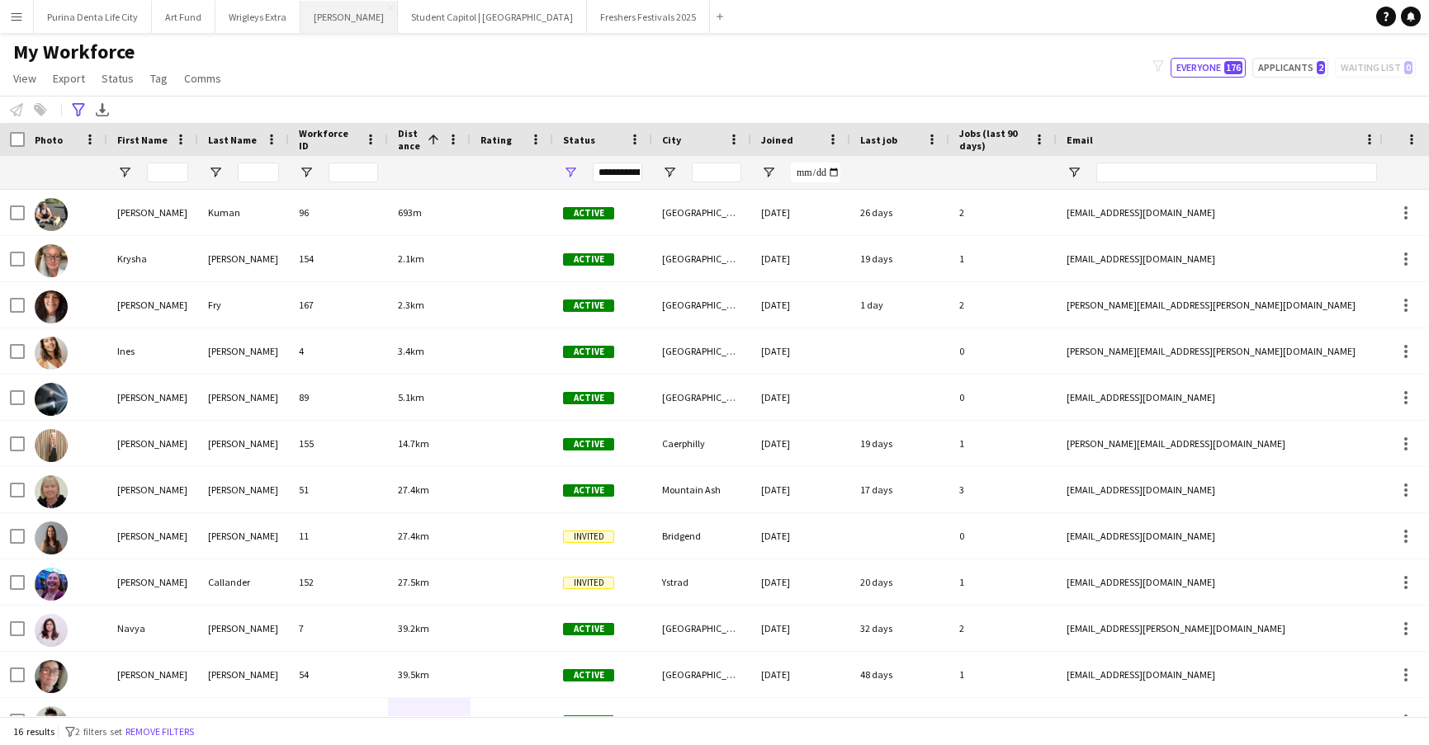
click at [338, 22] on button "Giff Gaff Close" at bounding box center [348, 17] width 97 height 32
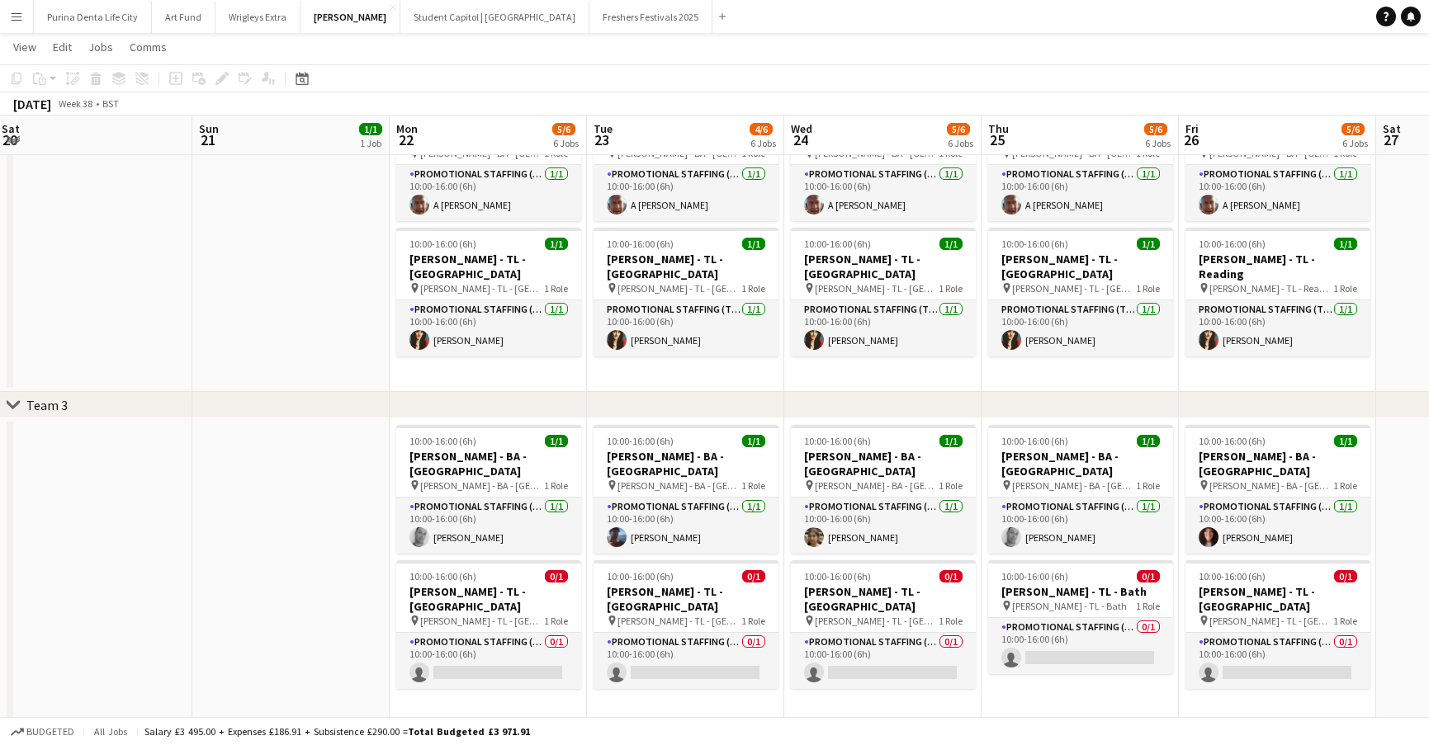
scroll to position [0, 634]
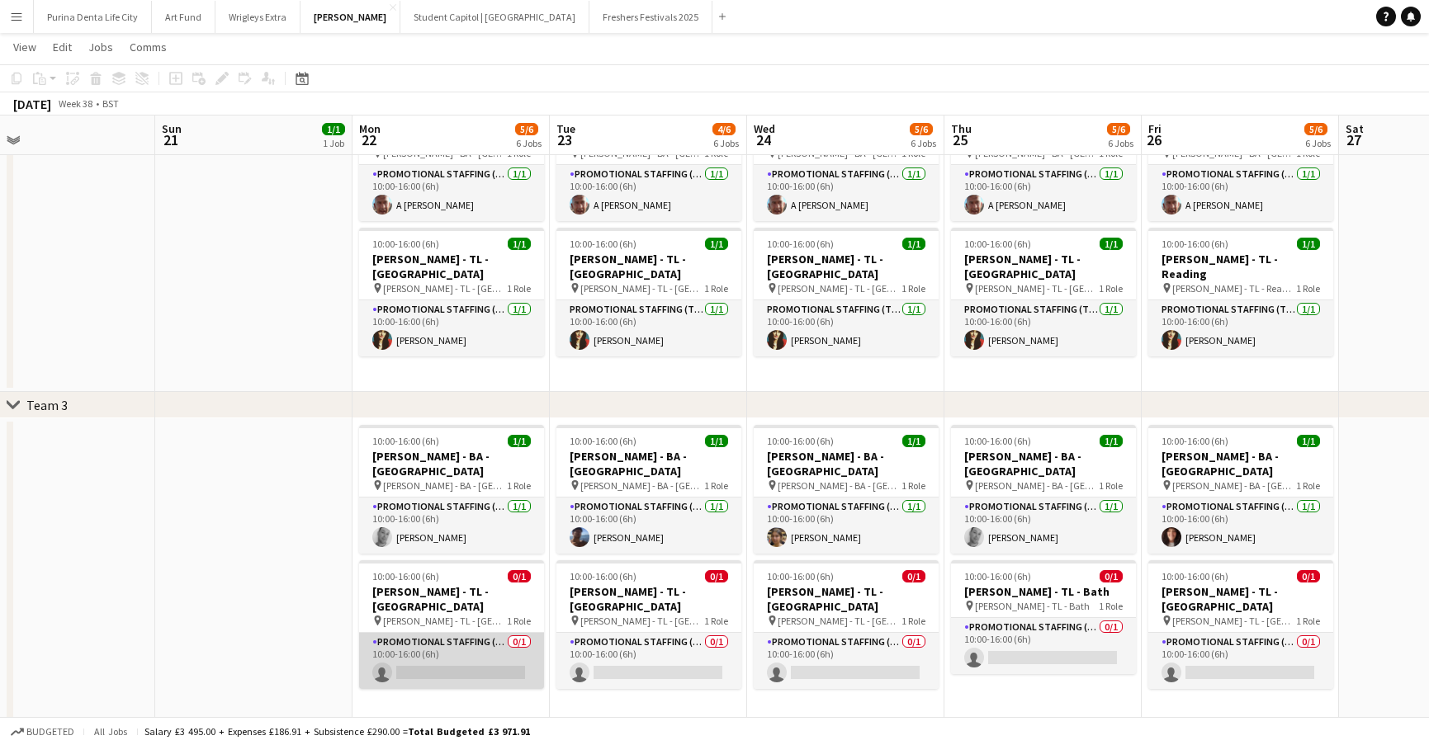
click at [445, 641] on app-card-role "Promotional Staffing (Team Leader) 0/1 10:00-16:00 (6h) single-neutral-actions" at bounding box center [451, 661] width 185 height 56
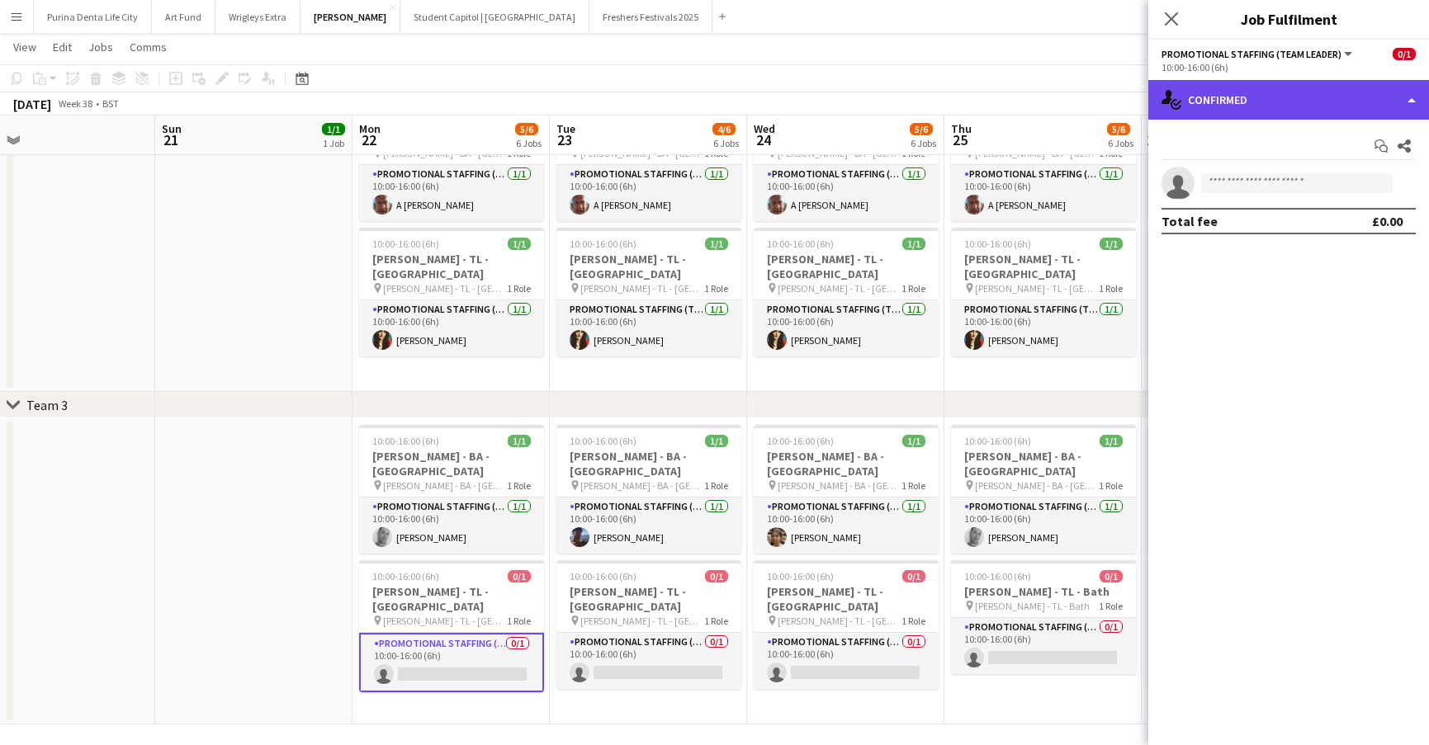
click at [1322, 99] on div "single-neutral-actions-check-2 Confirmed" at bounding box center [1288, 100] width 281 height 40
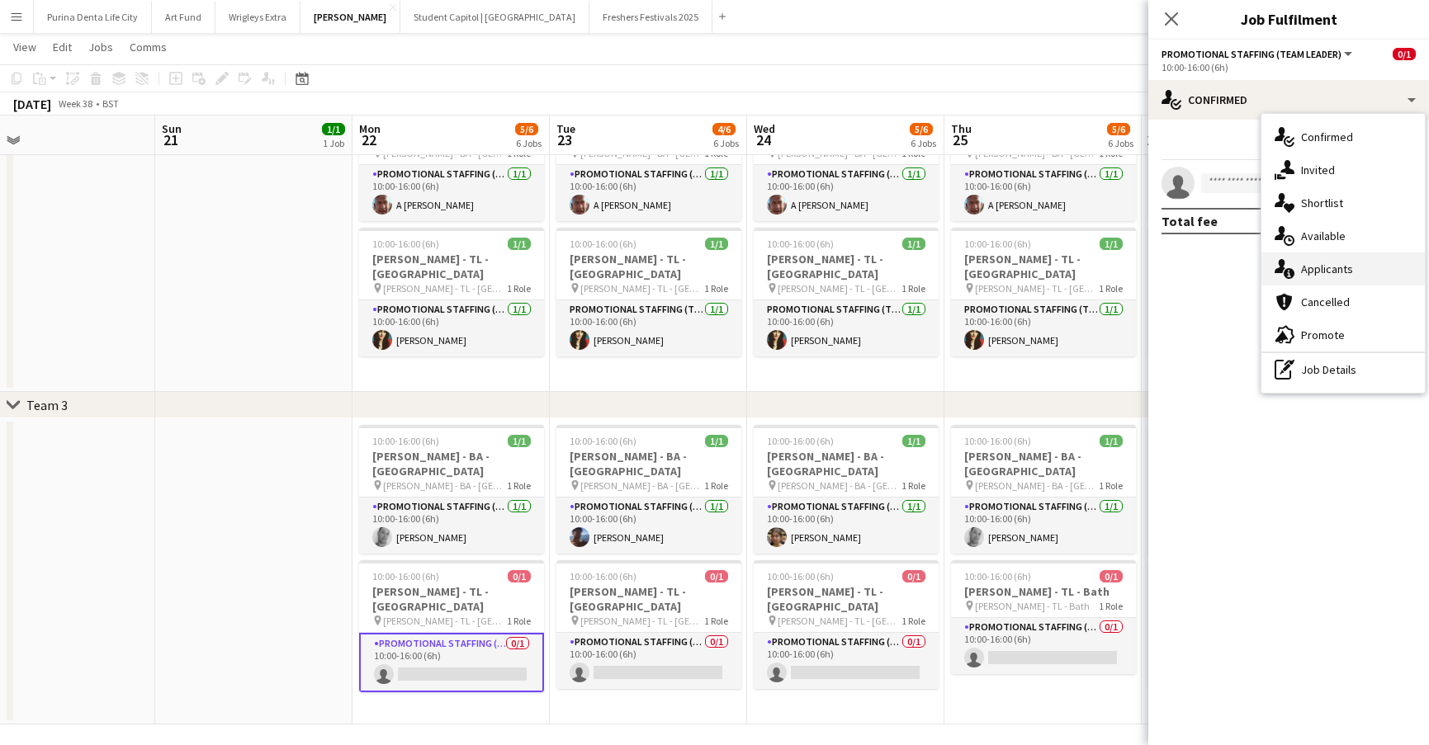
click at [1367, 274] on div "single-neutral-actions-information Applicants" at bounding box center [1342, 269] width 163 height 33
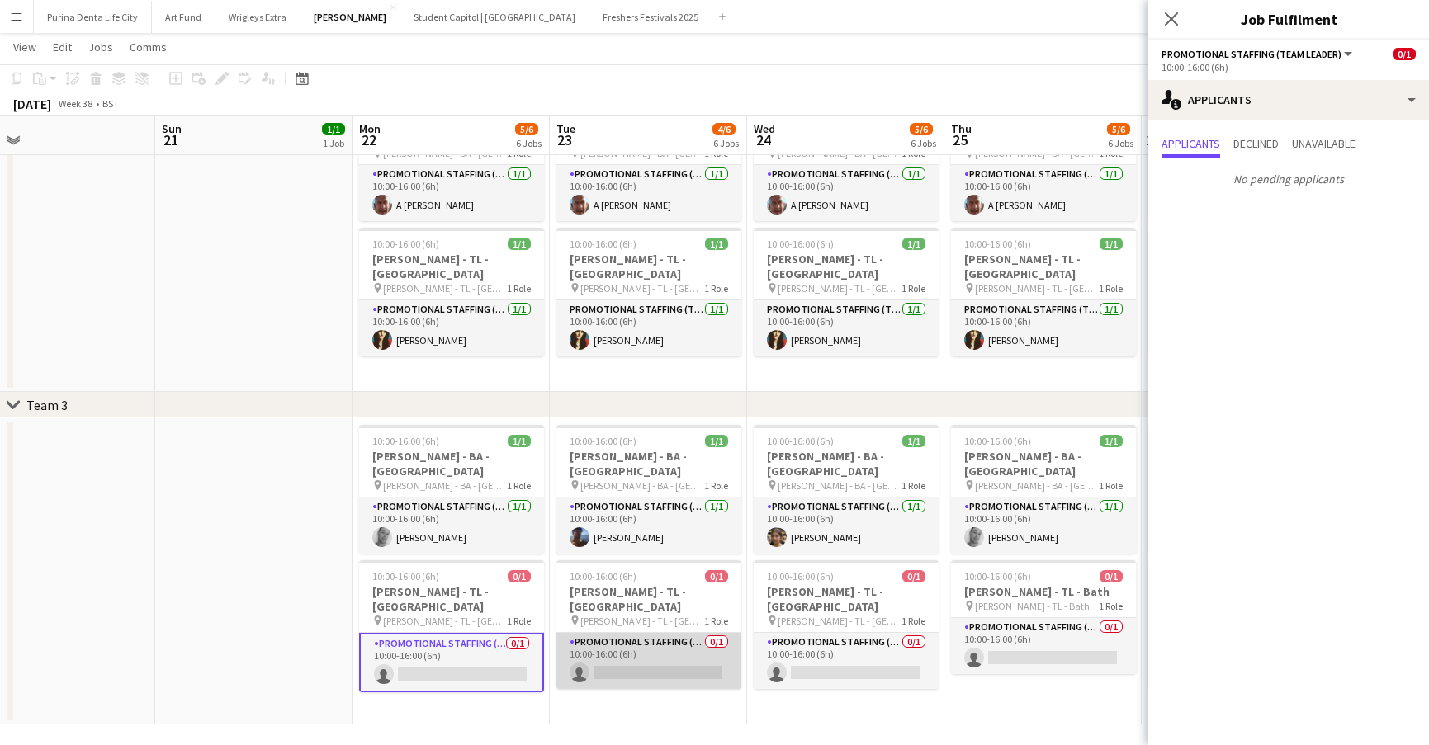
click at [706, 633] on app-card-role "Promotional Staffing (Team Leader) 0/1 10:00-16:00 (6h) single-neutral-actions" at bounding box center [648, 661] width 185 height 56
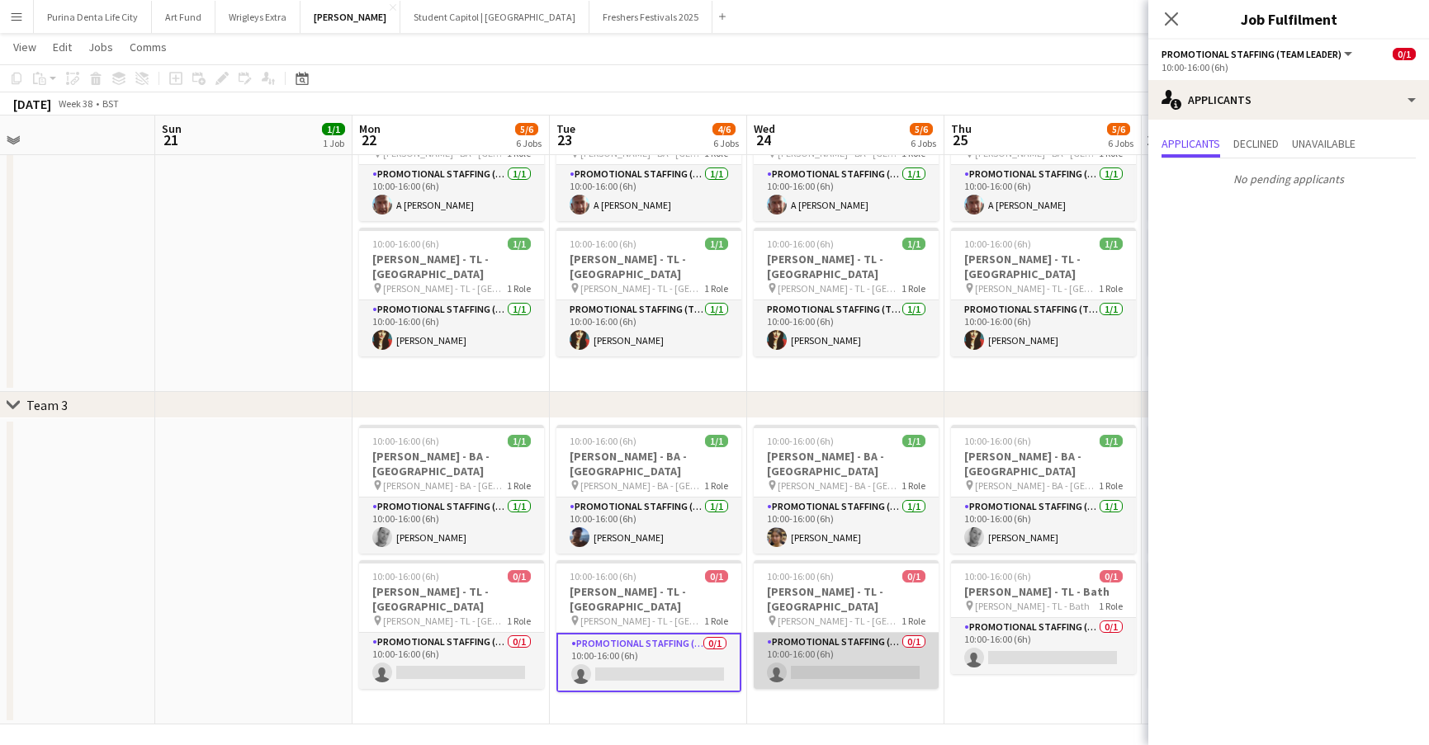
click at [843, 656] on app-card-role "Promotional Staffing (Team Leader) 0/1 10:00-16:00 (6h) single-neutral-actions" at bounding box center [846, 661] width 185 height 56
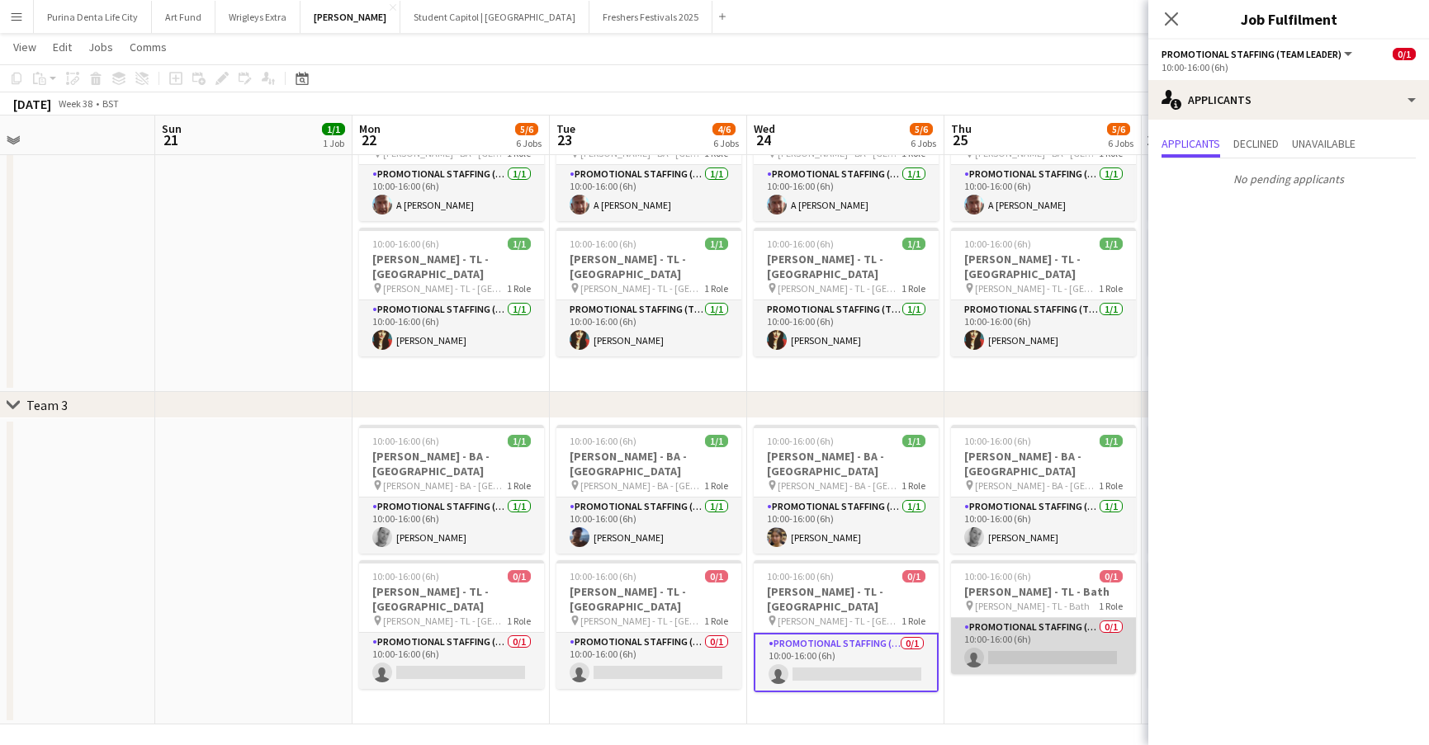
click at [987, 629] on app-card-role "Promotional Staffing (Team Leader) 0/1 10:00-16:00 (6h) single-neutral-actions" at bounding box center [1043, 646] width 185 height 56
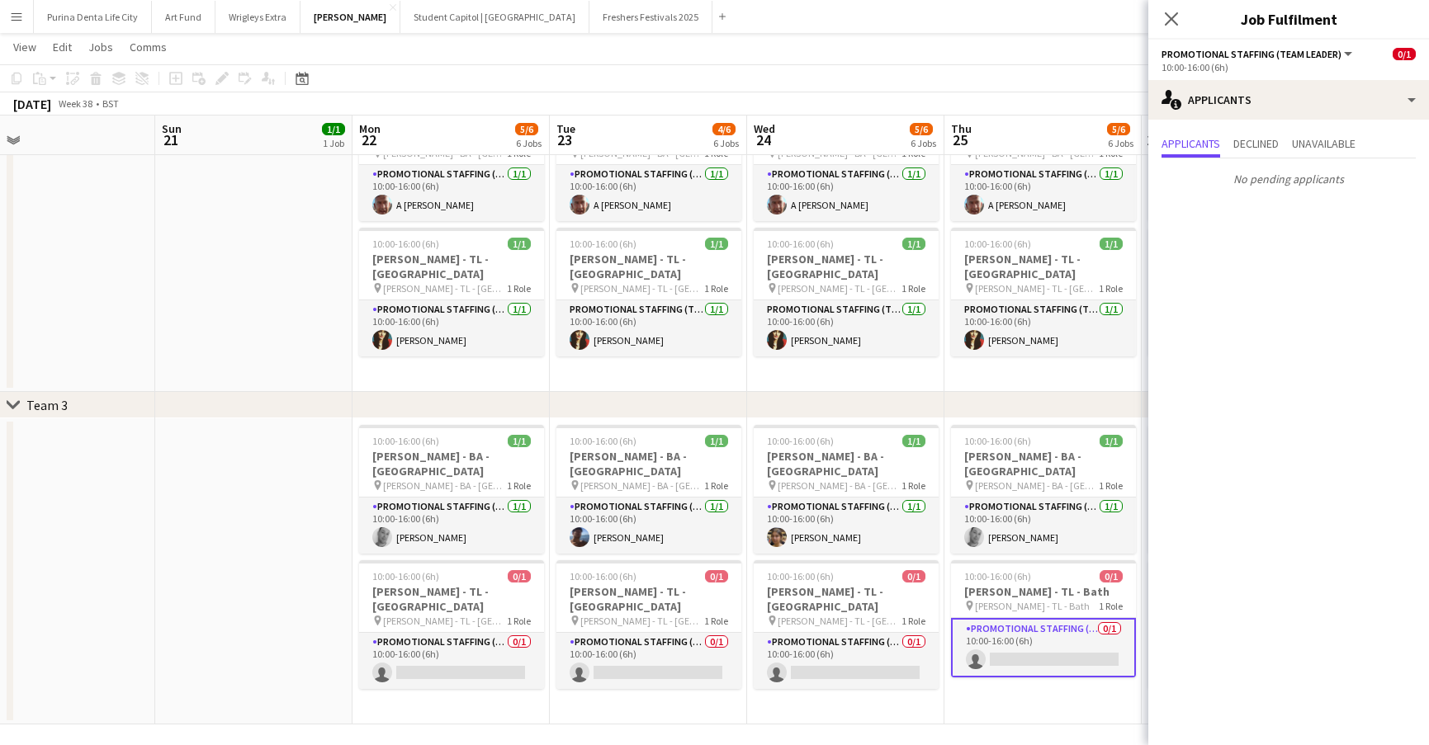
click at [329, 494] on app-date-cell at bounding box center [253, 571] width 197 height 306
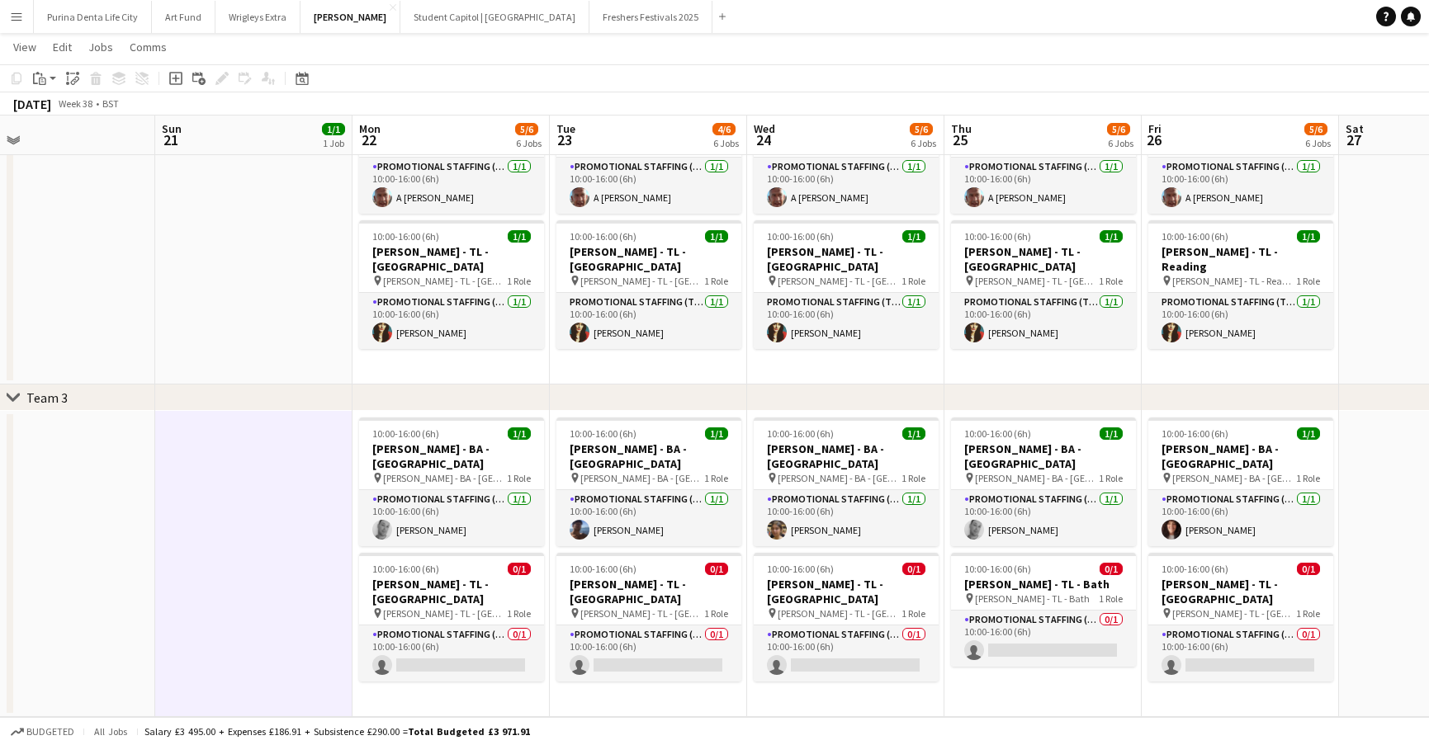
scroll to position [0, 667]
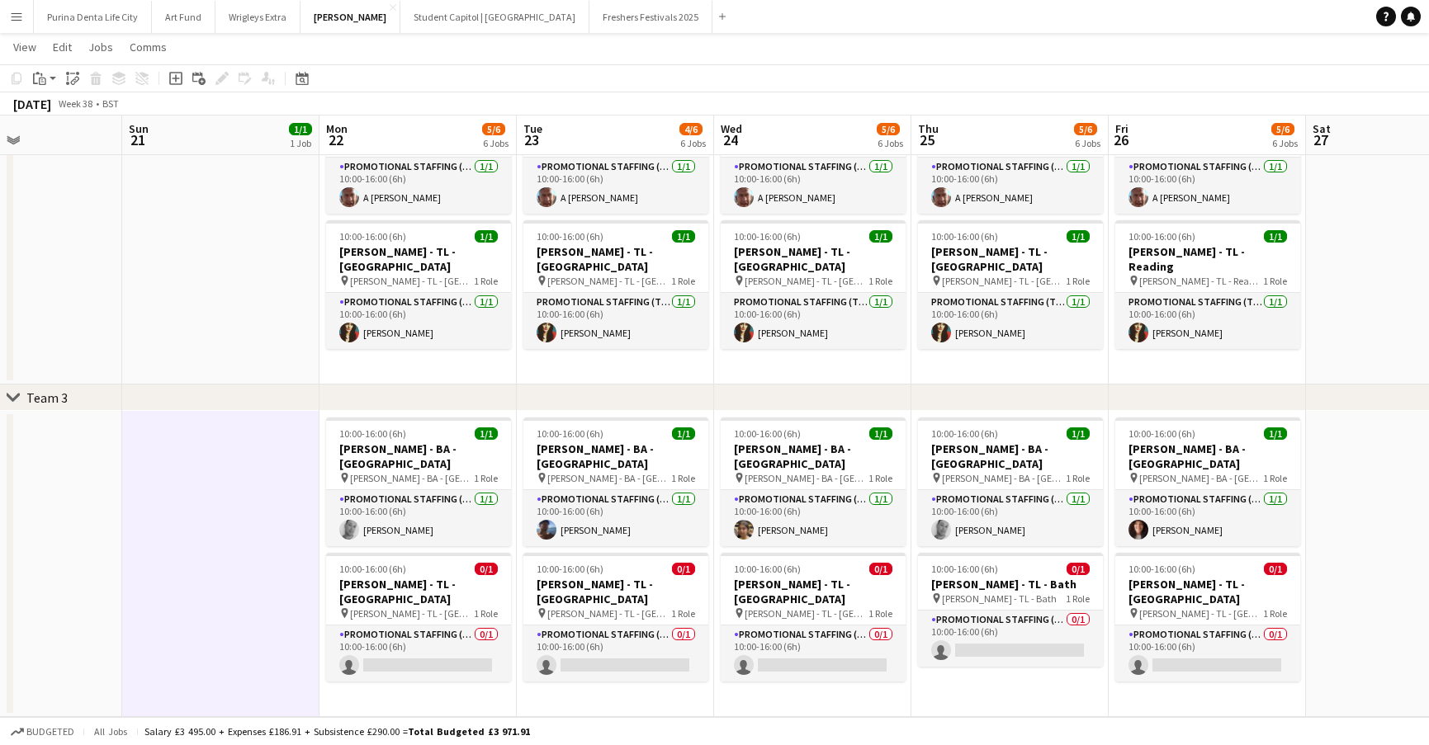
click at [22, 17] on app-icon "Menu" at bounding box center [16, 16] width 13 height 13
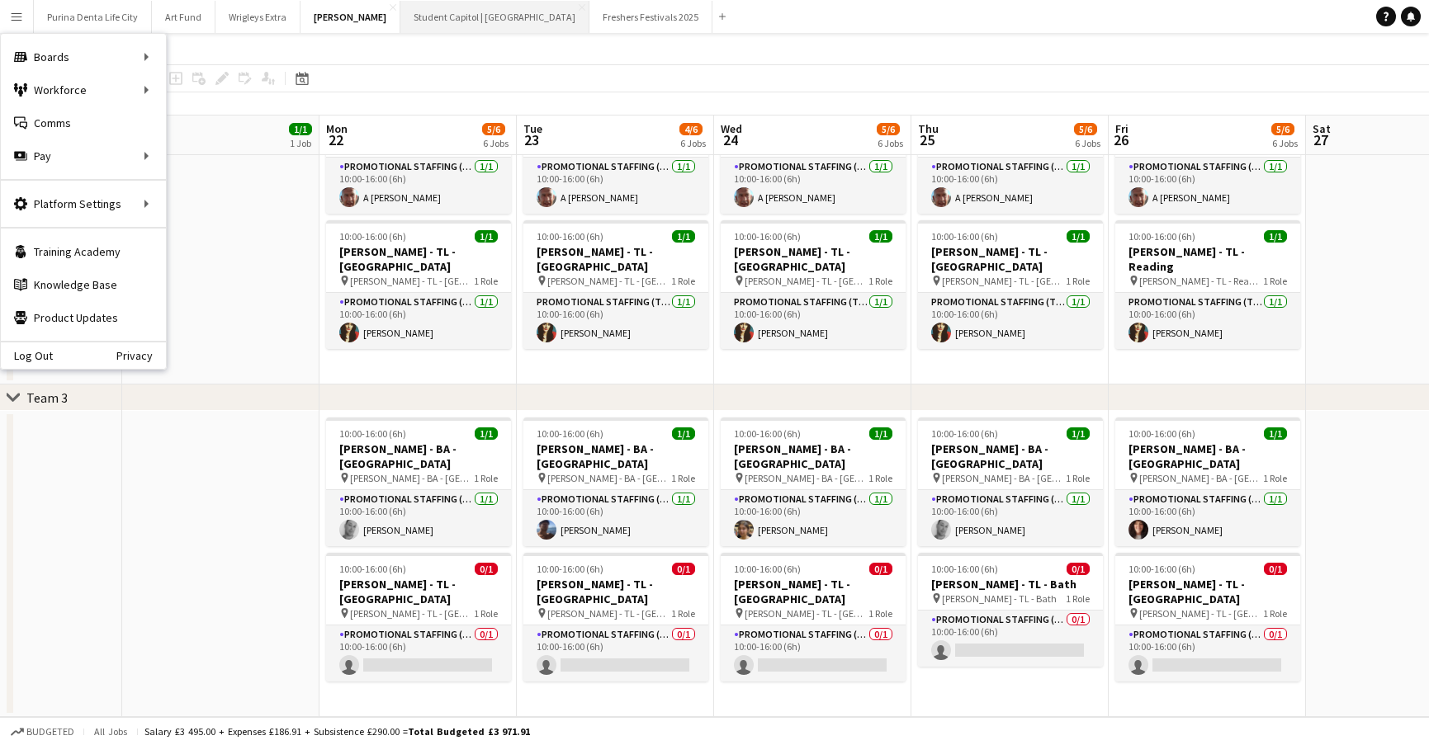
click at [471, 31] on button "Student Capitol | [GEOGRAPHIC_DATA] Close" at bounding box center [494, 17] width 189 height 32
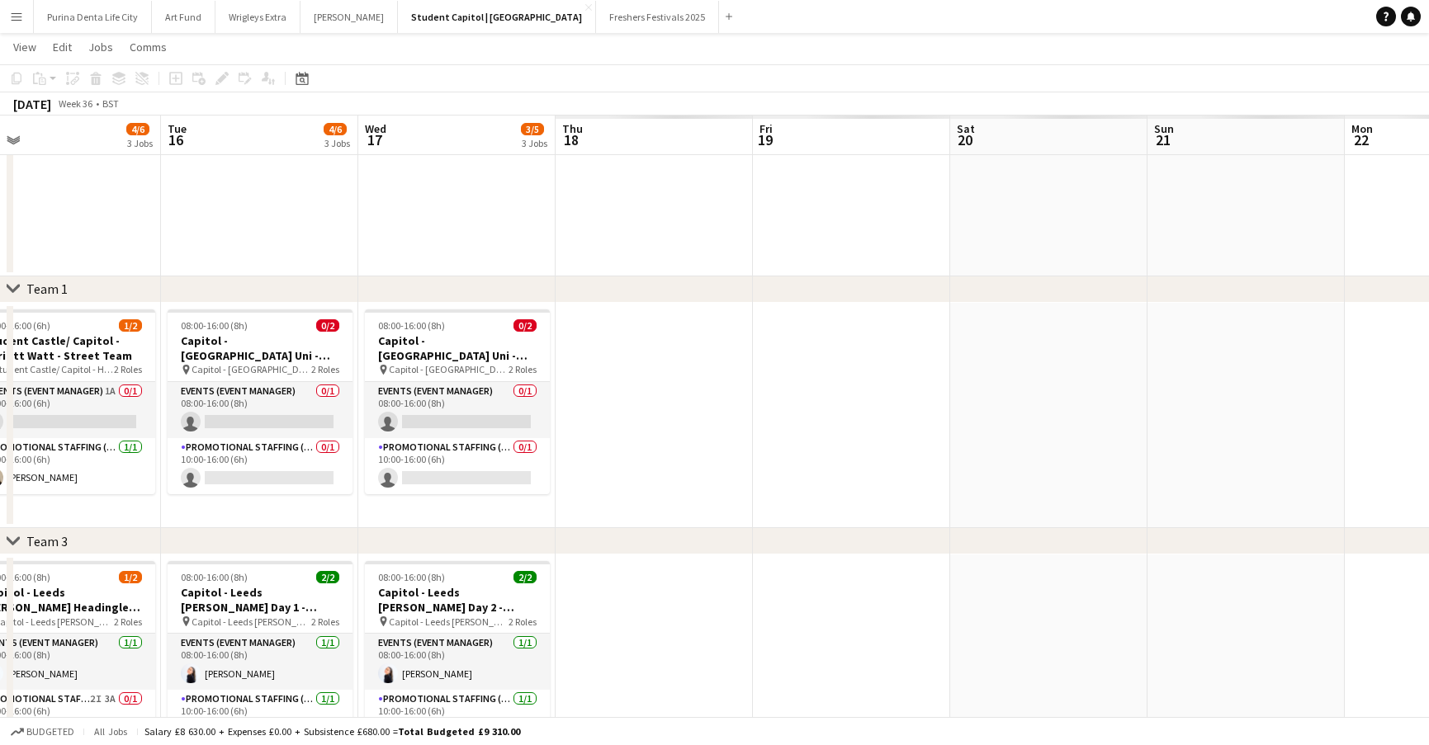
scroll to position [0, 570]
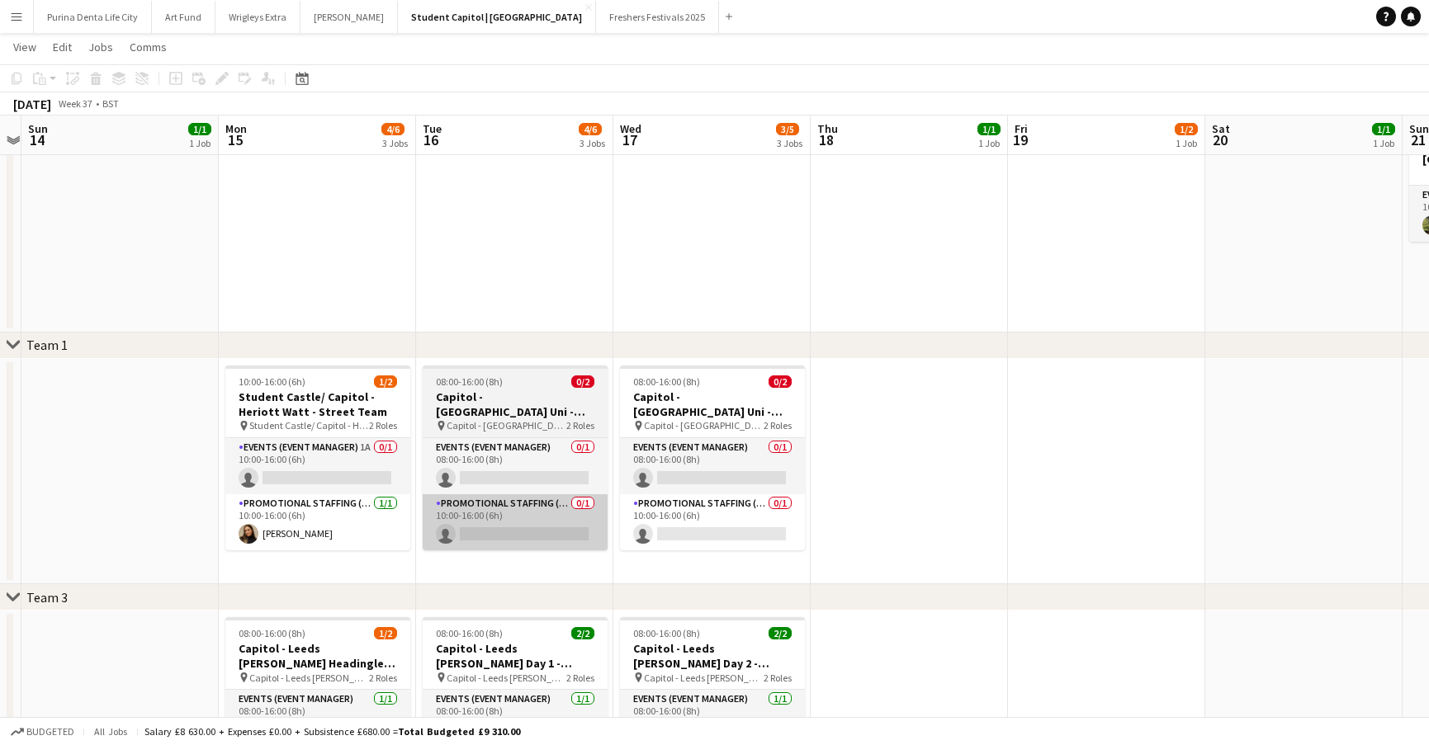
click at [518, 537] on app-card-role "Promotional Staffing (Brand Ambassadors) 0/1 10:00-16:00 (6h) single-neutral-ac…" at bounding box center [515, 522] width 185 height 56
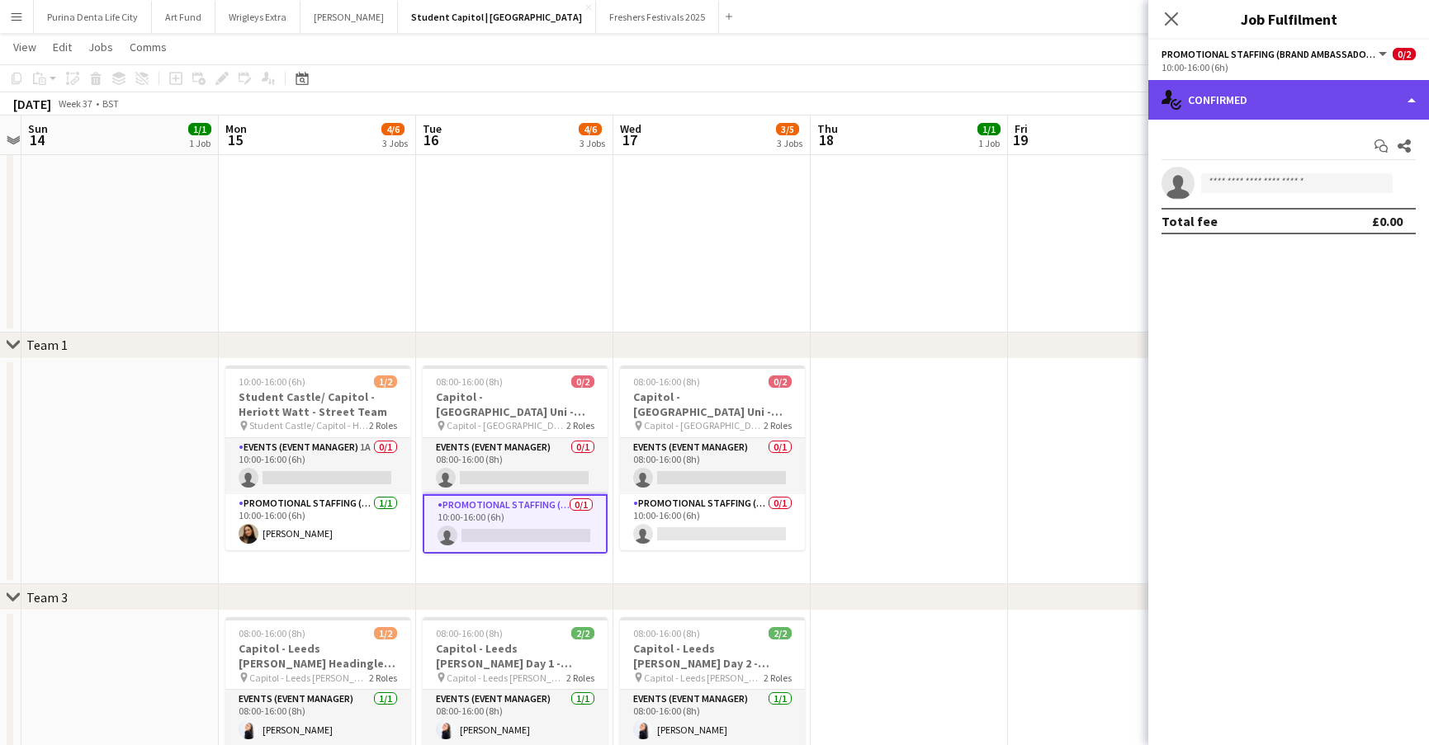
click at [1274, 104] on div "single-neutral-actions-check-2 Confirmed" at bounding box center [1288, 100] width 281 height 40
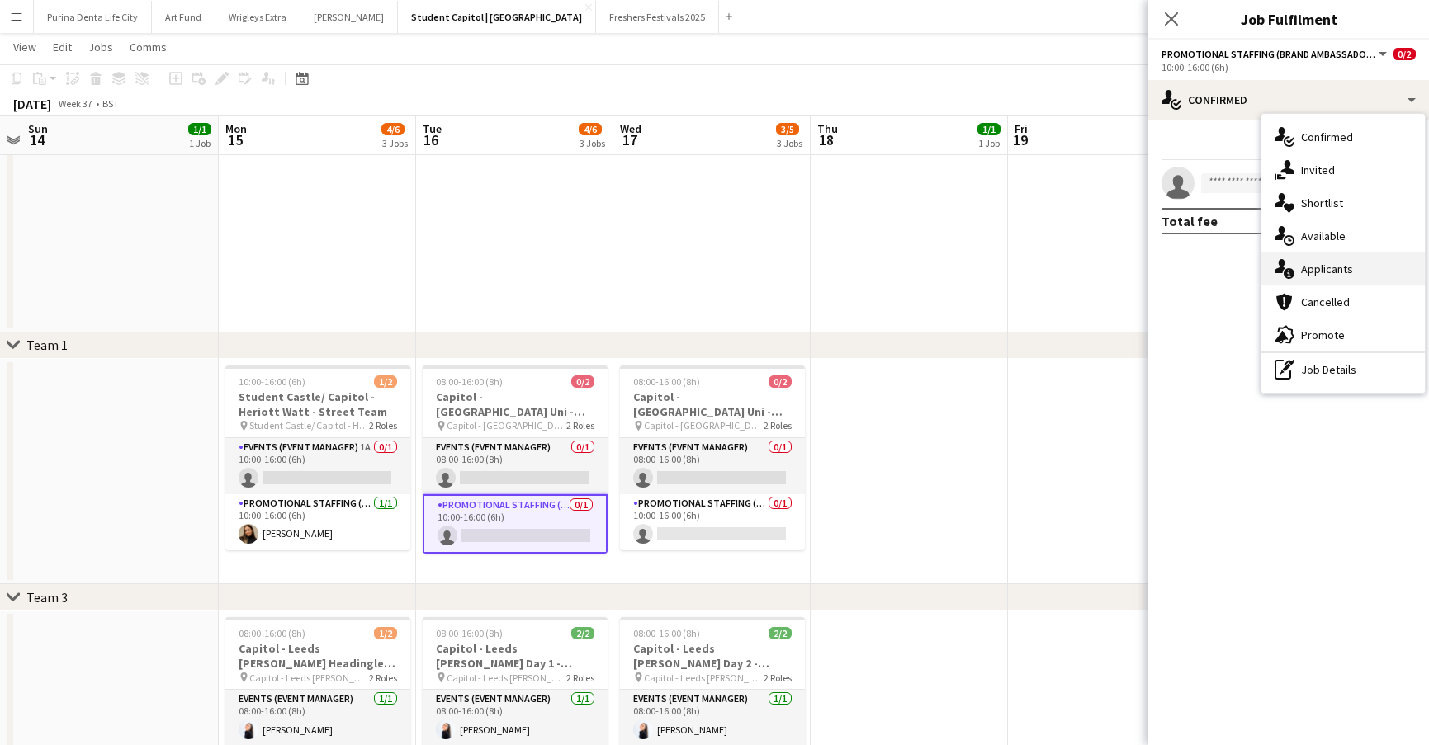
click at [1337, 267] on span "Applicants" at bounding box center [1327, 269] width 52 height 15
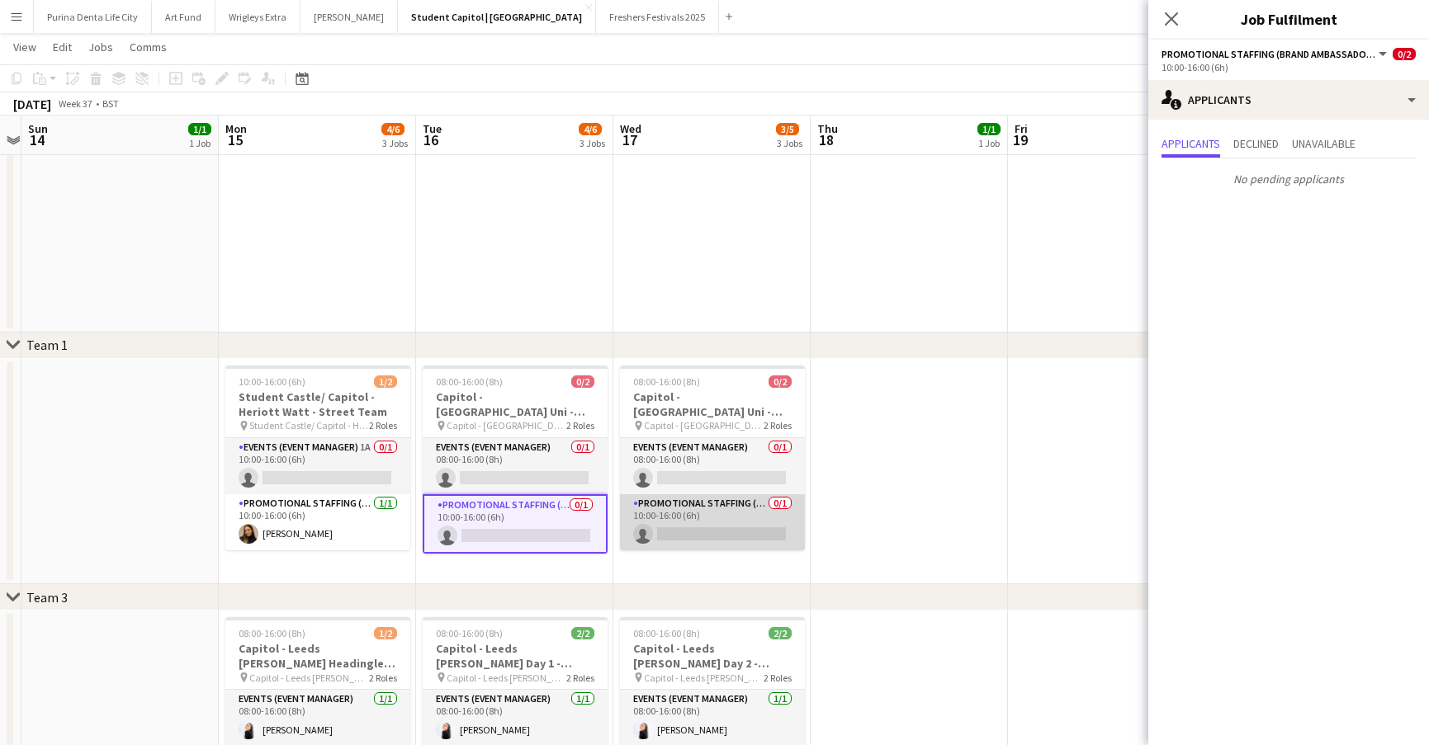
click at [777, 508] on app-card-role "Promotional Staffing (Brand Ambassadors) 0/1 10:00-16:00 (6h) single-neutral-ac…" at bounding box center [712, 522] width 185 height 56
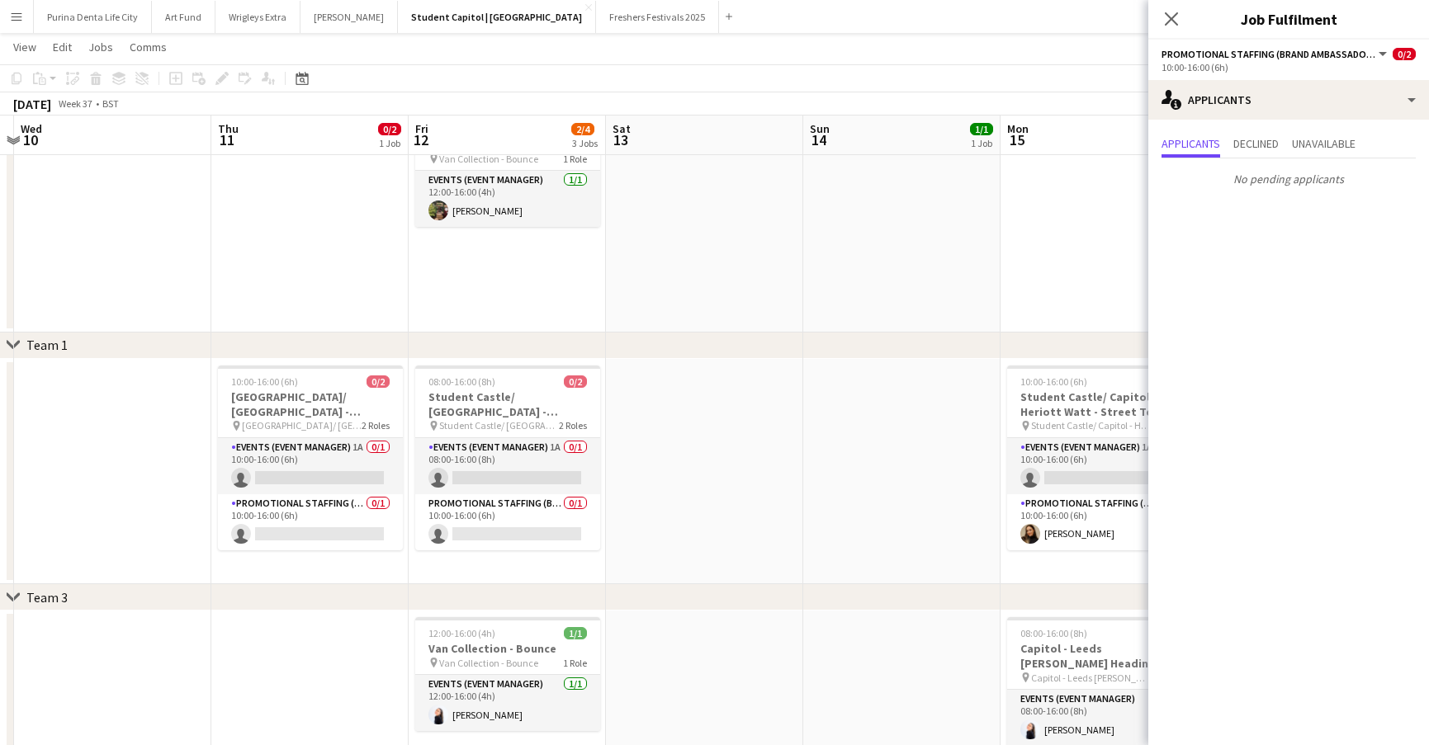
scroll to position [0, 466]
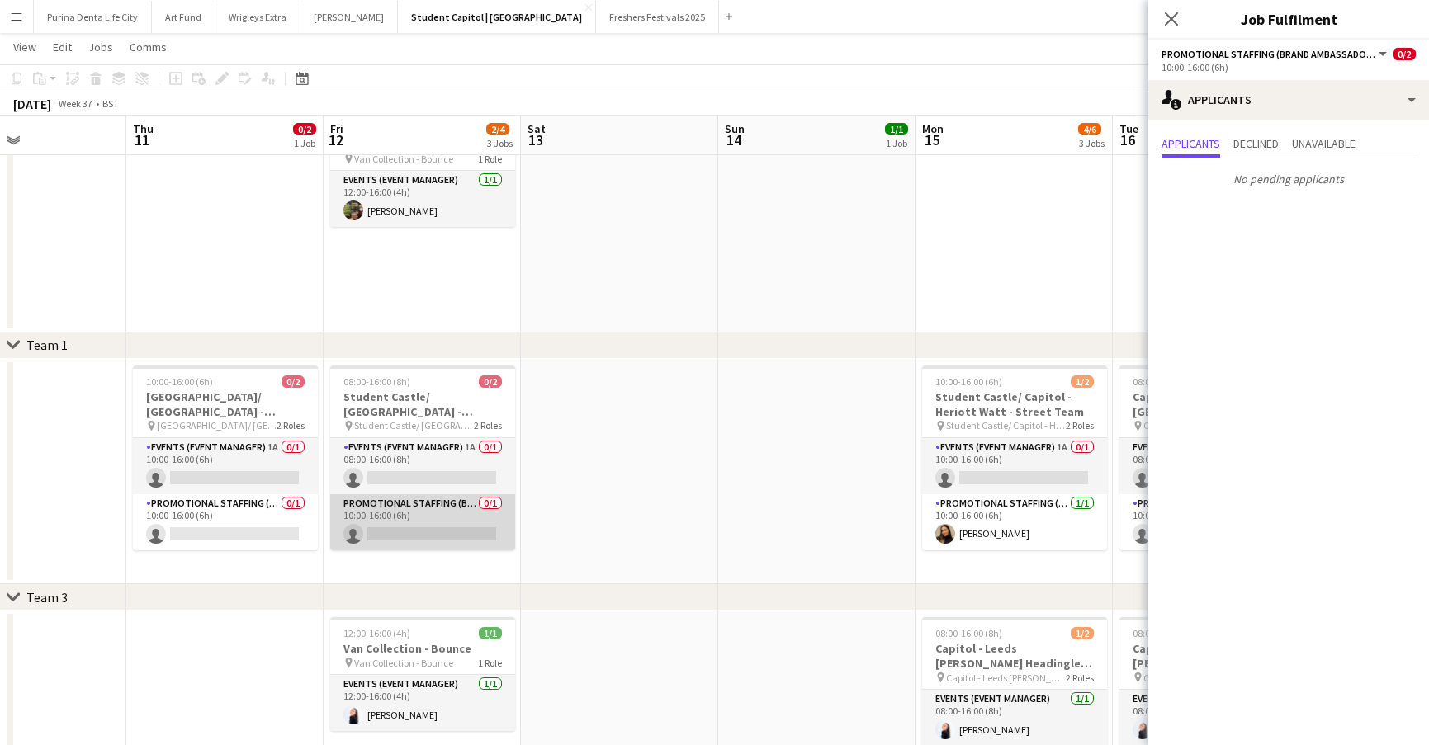
click at [419, 536] on app-card-role "Promotional Staffing (Brand Ambassadors) 0/1 10:00-16:00 (6h) single-neutral-ac…" at bounding box center [422, 522] width 185 height 56
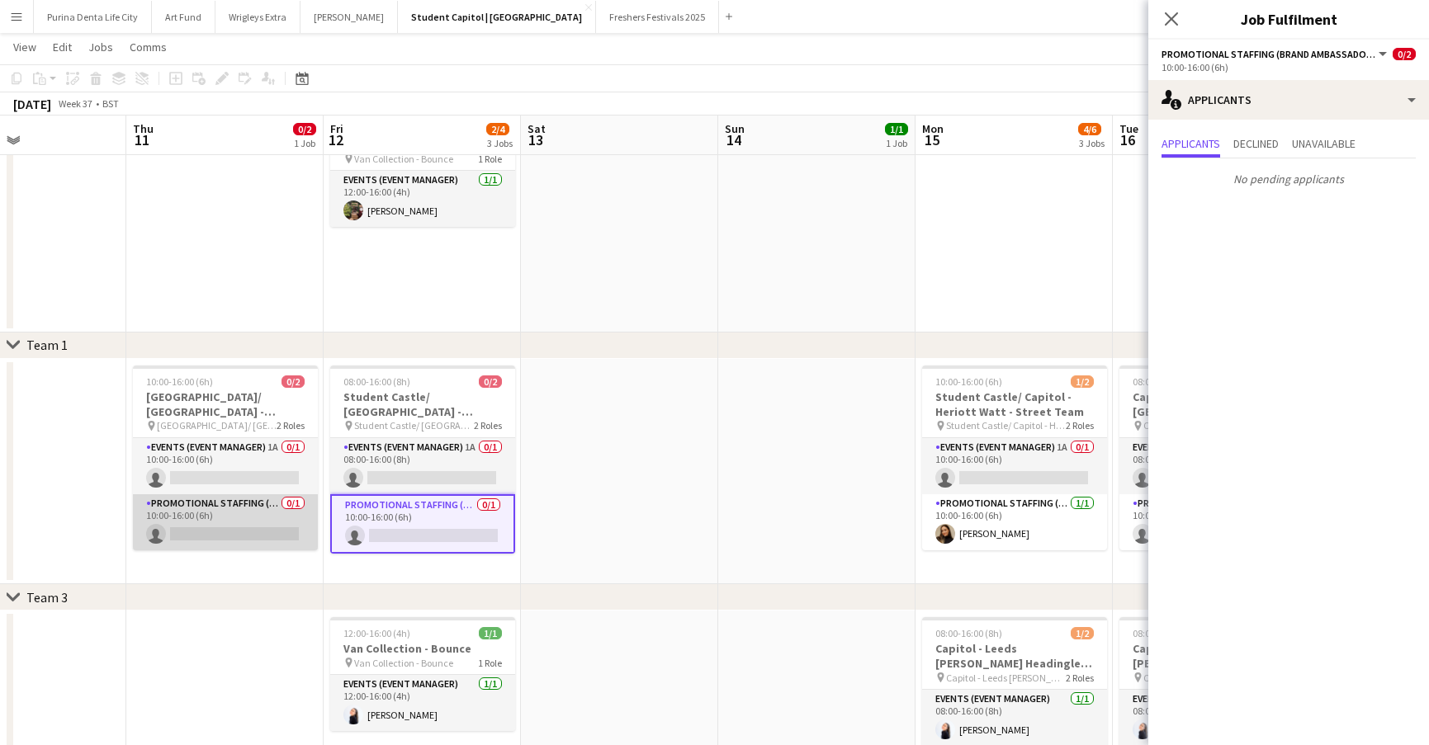
click at [203, 518] on app-card-role "Promotional Staffing (Brand Ambassadors) 0/1 10:00-16:00 (6h) single-neutral-ac…" at bounding box center [225, 522] width 185 height 56
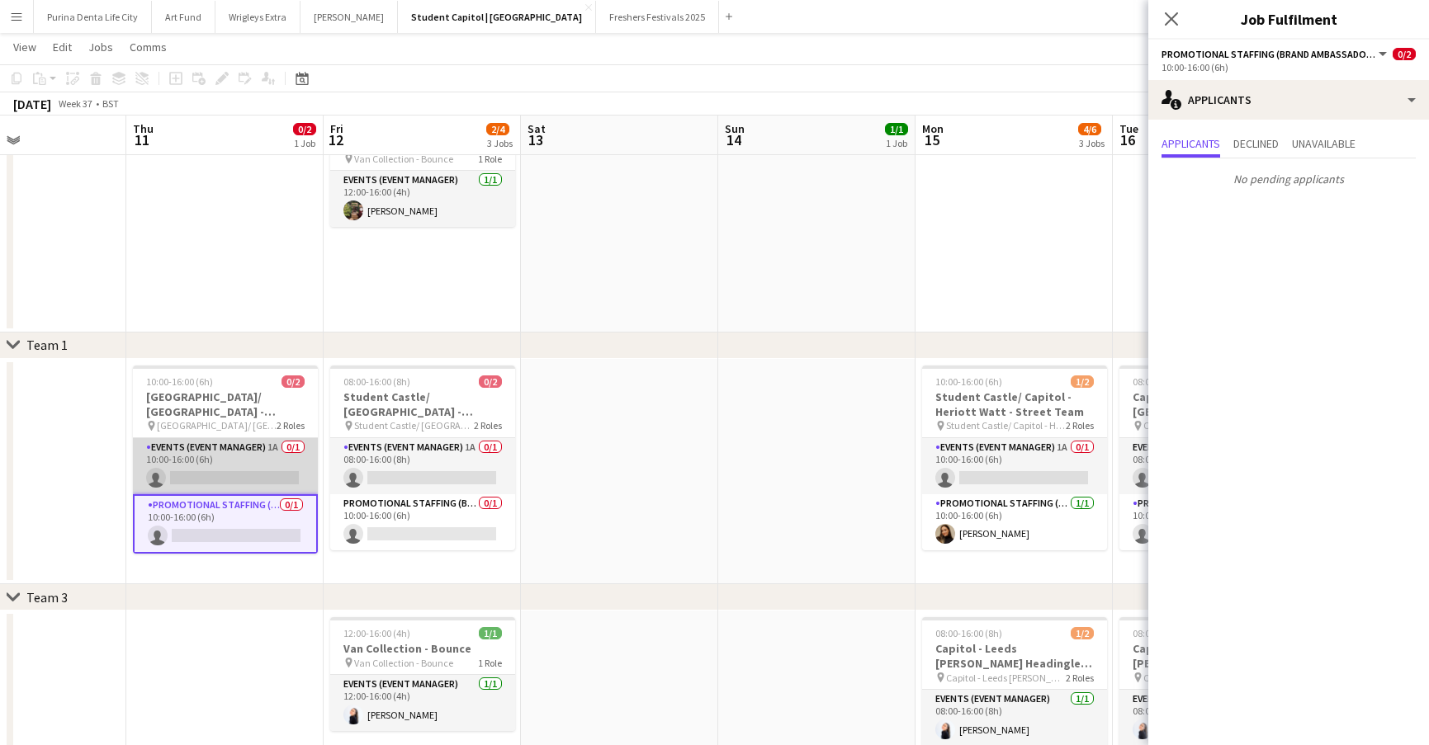
click at [201, 468] on app-card-role "Events (Event Manager) 1A 0/1 10:00-16:00 (6h) single-neutral-actions" at bounding box center [225, 466] width 185 height 56
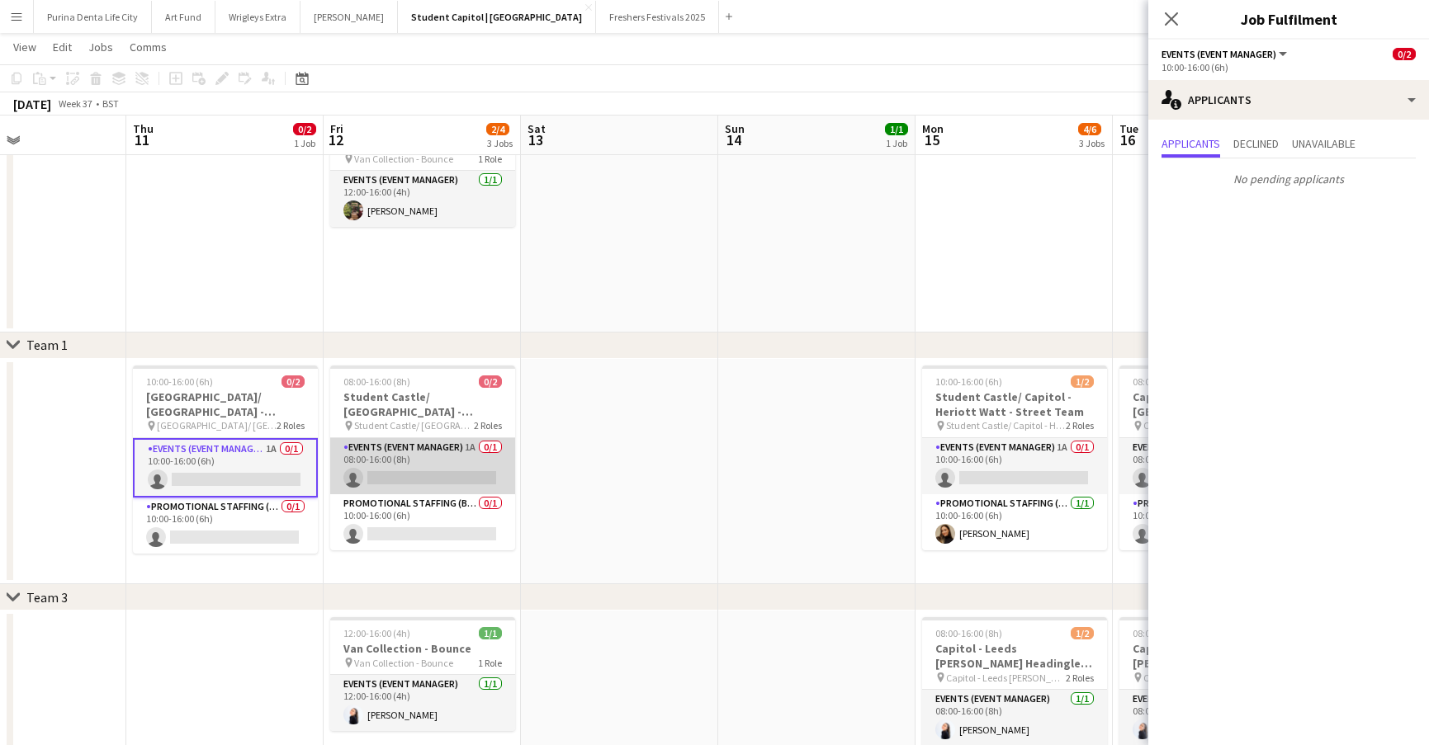
click at [358, 485] on app-card-role "Events (Event Manager) 1A 0/1 08:00-16:00 (8h) single-neutral-actions" at bounding box center [422, 466] width 185 height 56
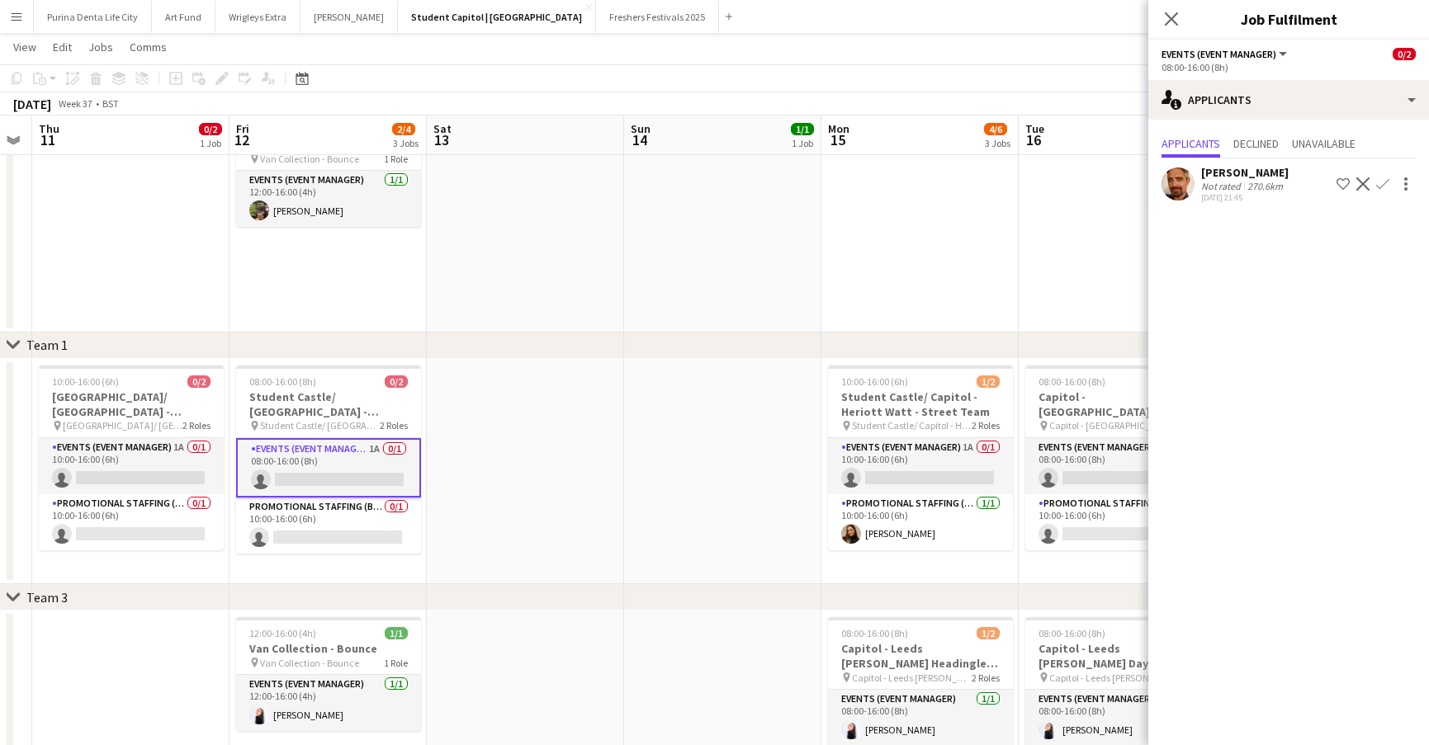
scroll to position [0, 577]
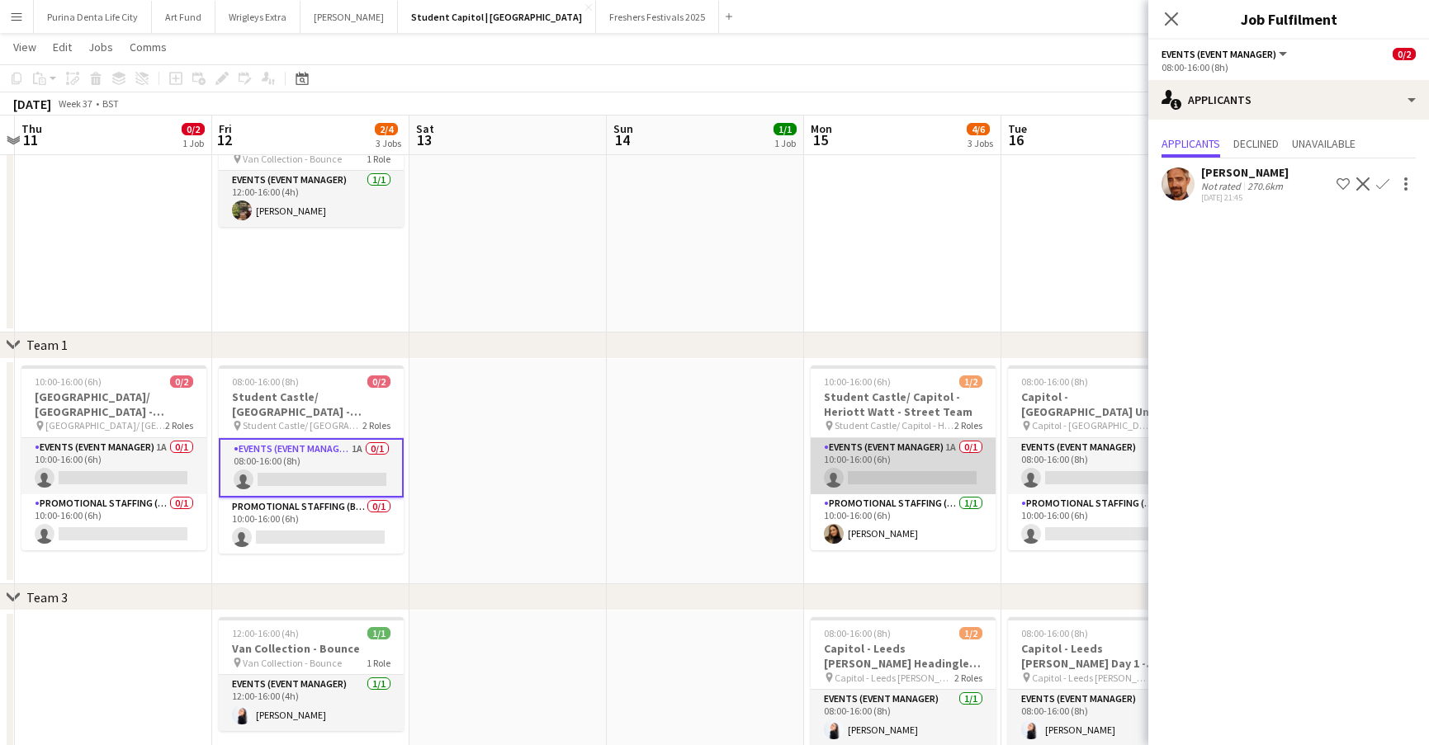
click at [860, 485] on app-card-role "Events (Event Manager) 1A 0/1 10:00-16:00 (6h) single-neutral-actions" at bounding box center [903, 466] width 185 height 56
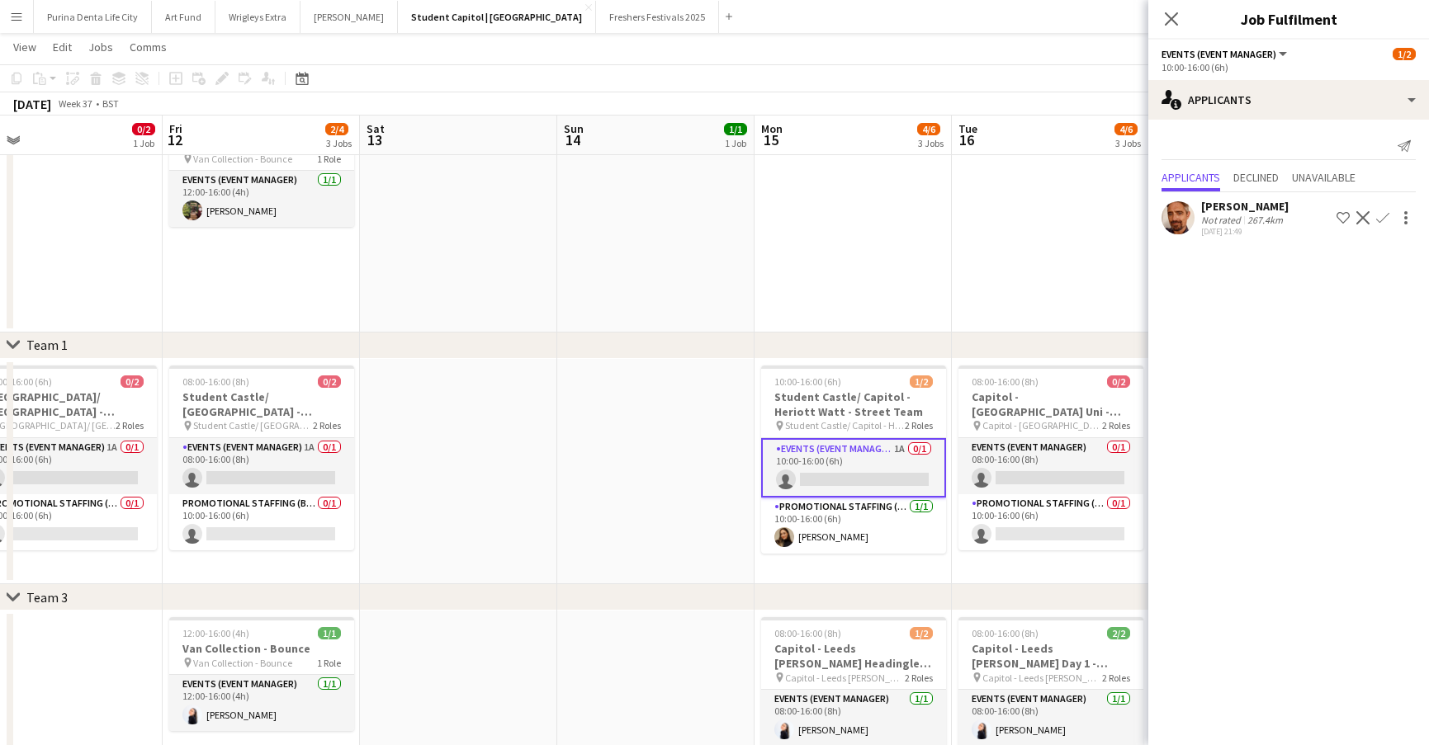
scroll to position [0, 631]
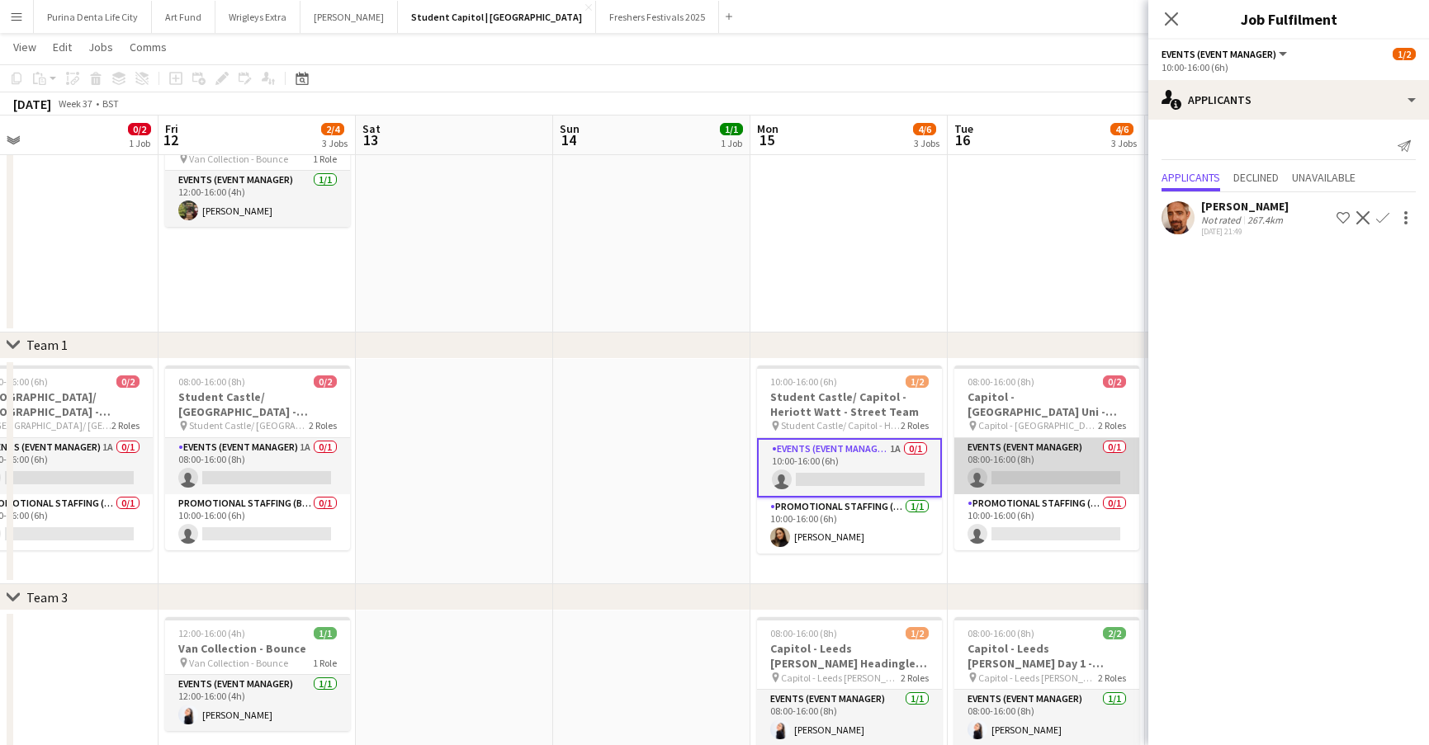
click at [1003, 474] on app-card-role "Events (Event Manager) 0/1 08:00-16:00 (8h) single-neutral-actions" at bounding box center [1046, 466] width 185 height 56
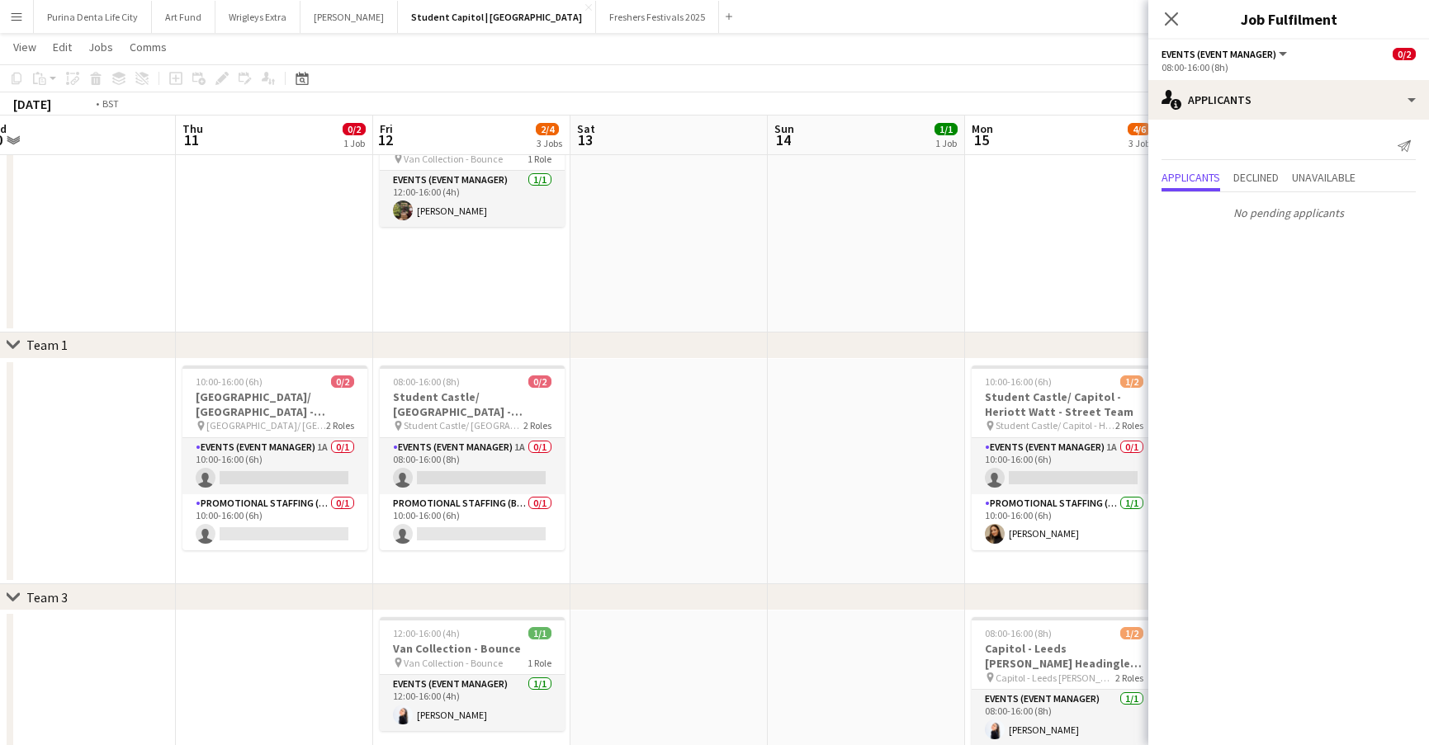
scroll to position [0, 416]
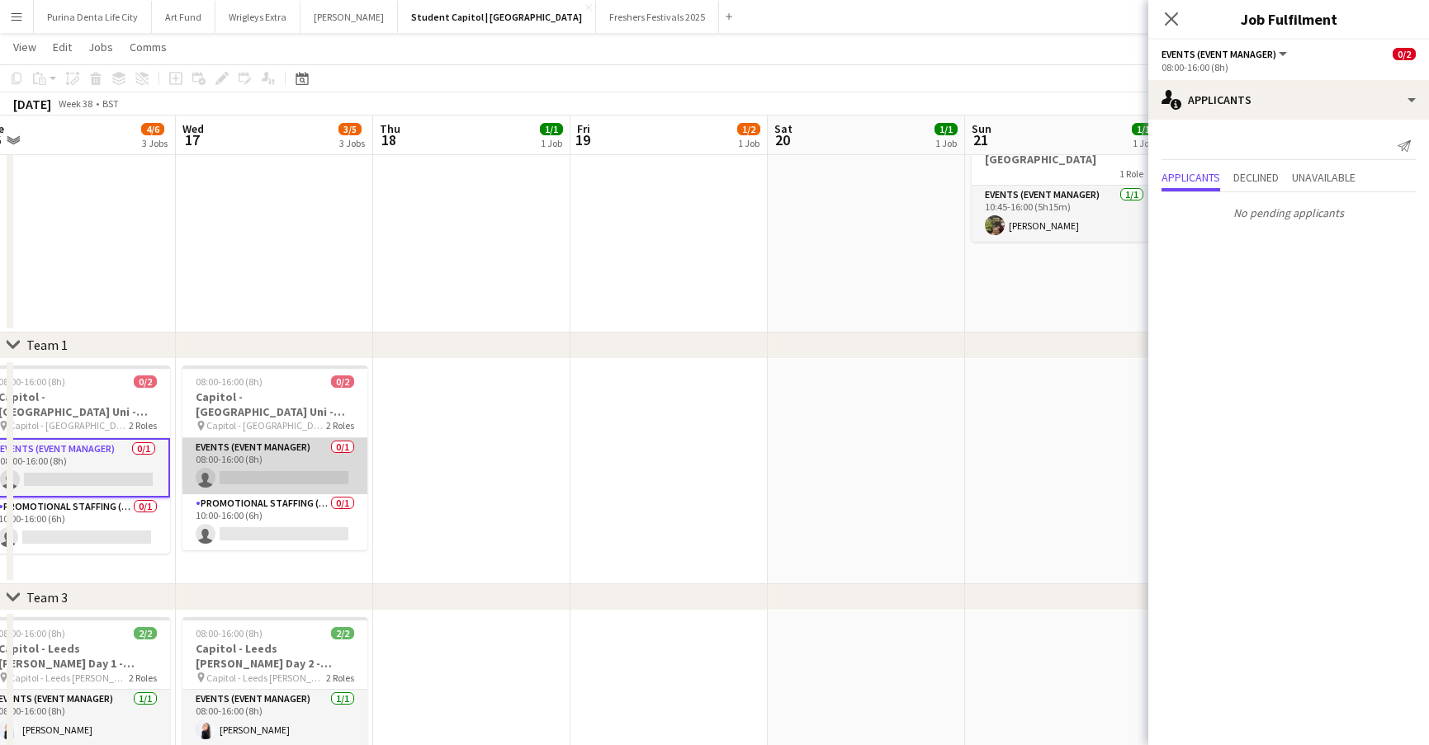
click at [300, 453] on app-card-role "Events (Event Manager) 0/1 08:00-16:00 (8h) single-neutral-actions" at bounding box center [274, 466] width 185 height 56
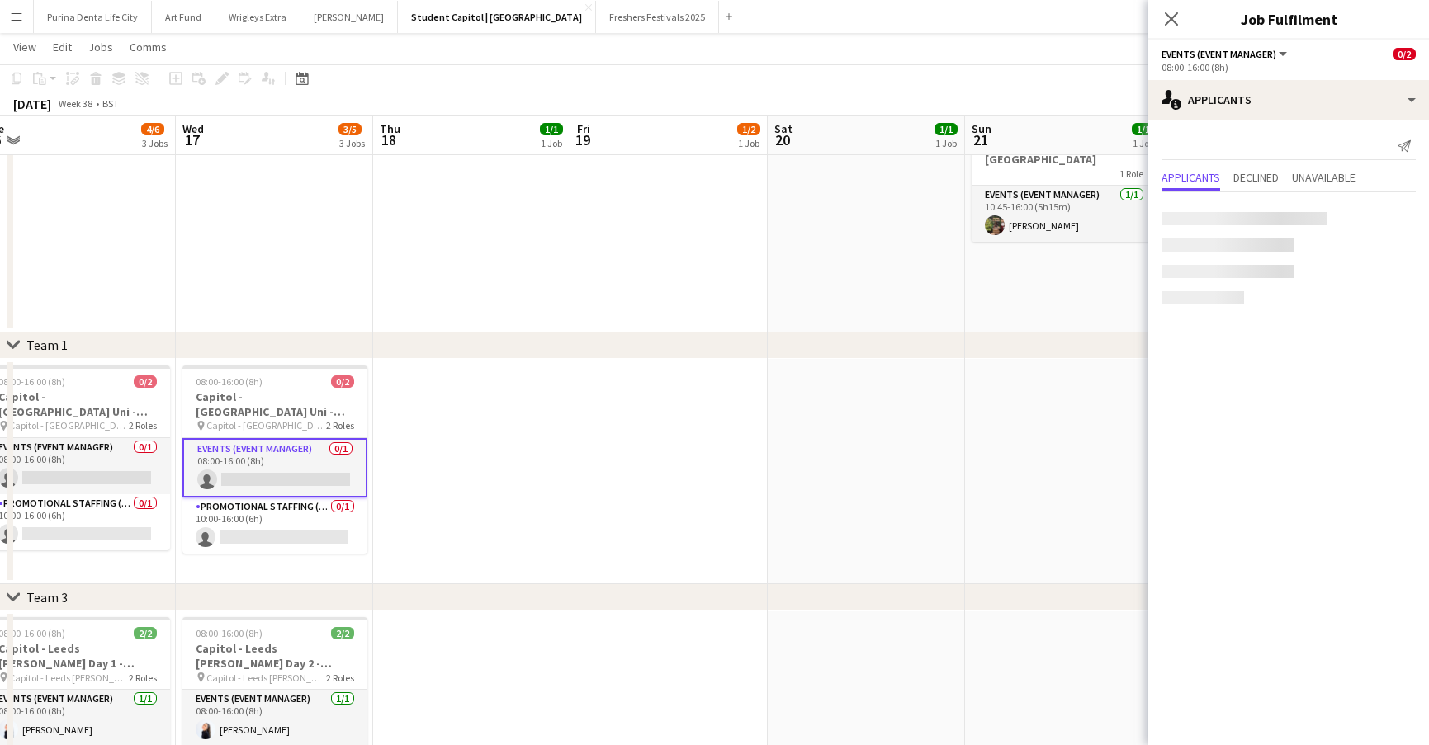
scroll to position [0, 417]
click at [591, 442] on app-date-cell at bounding box center [668, 472] width 197 height 226
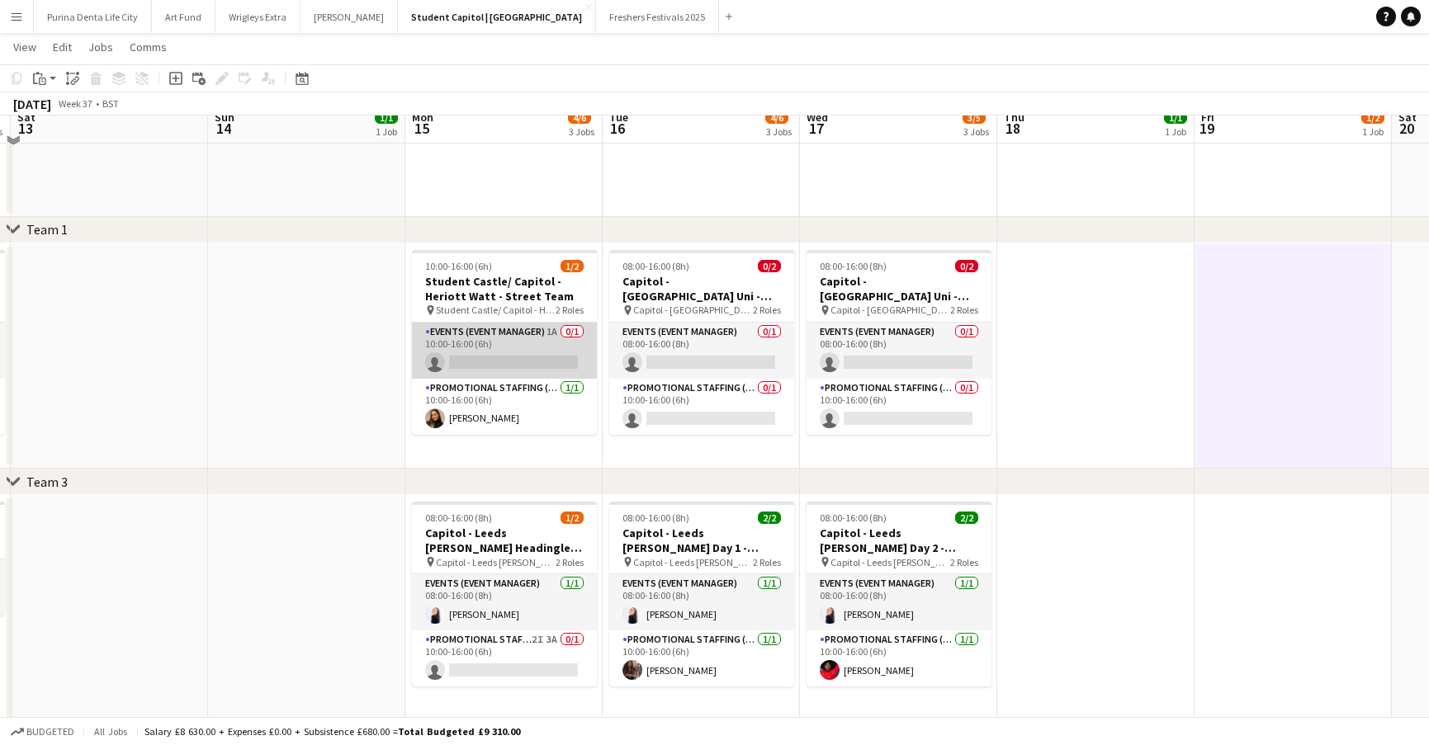
scroll to position [220, 0]
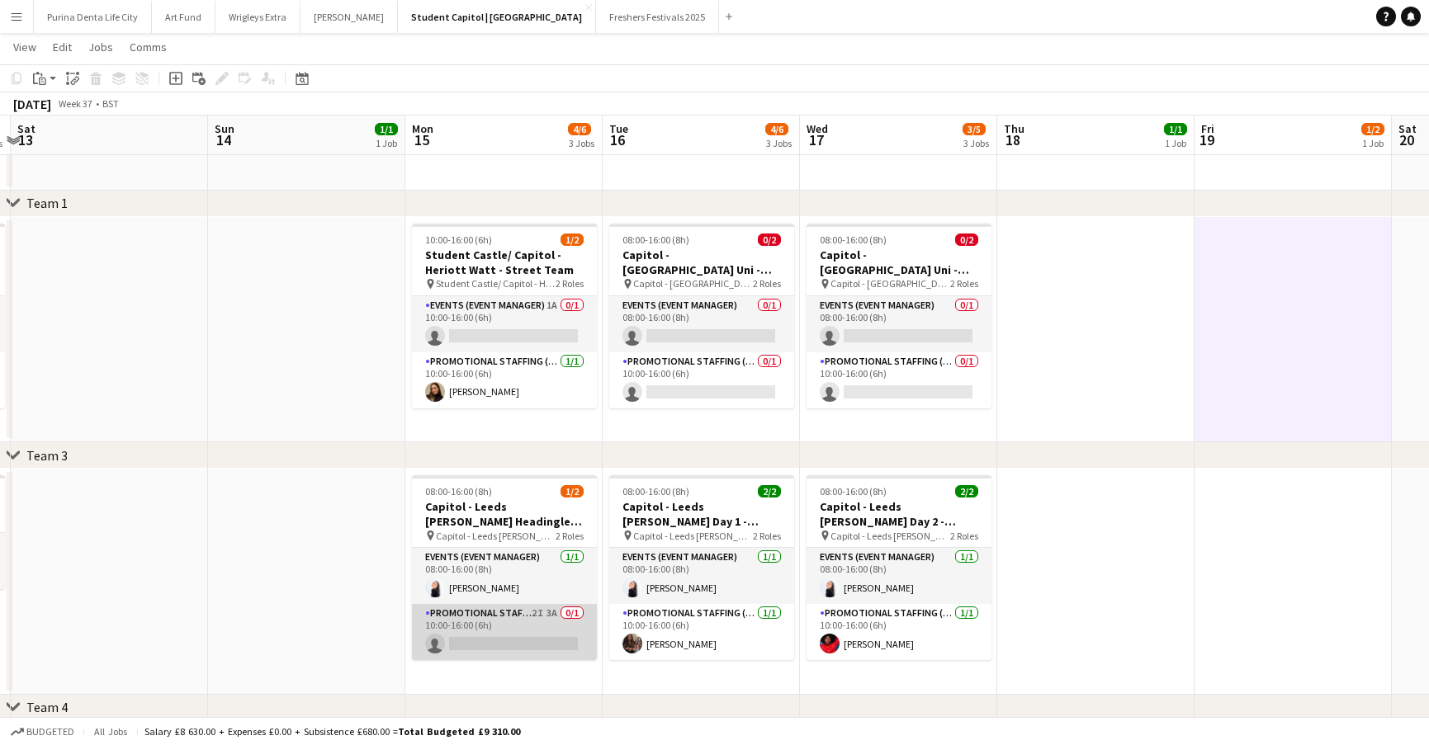
click at [516, 644] on app-card-role "Promotional Staffing (Brand Ambassadors) 2I 3A 0/1 10:00-16:00 (6h) single-neut…" at bounding box center [504, 632] width 185 height 56
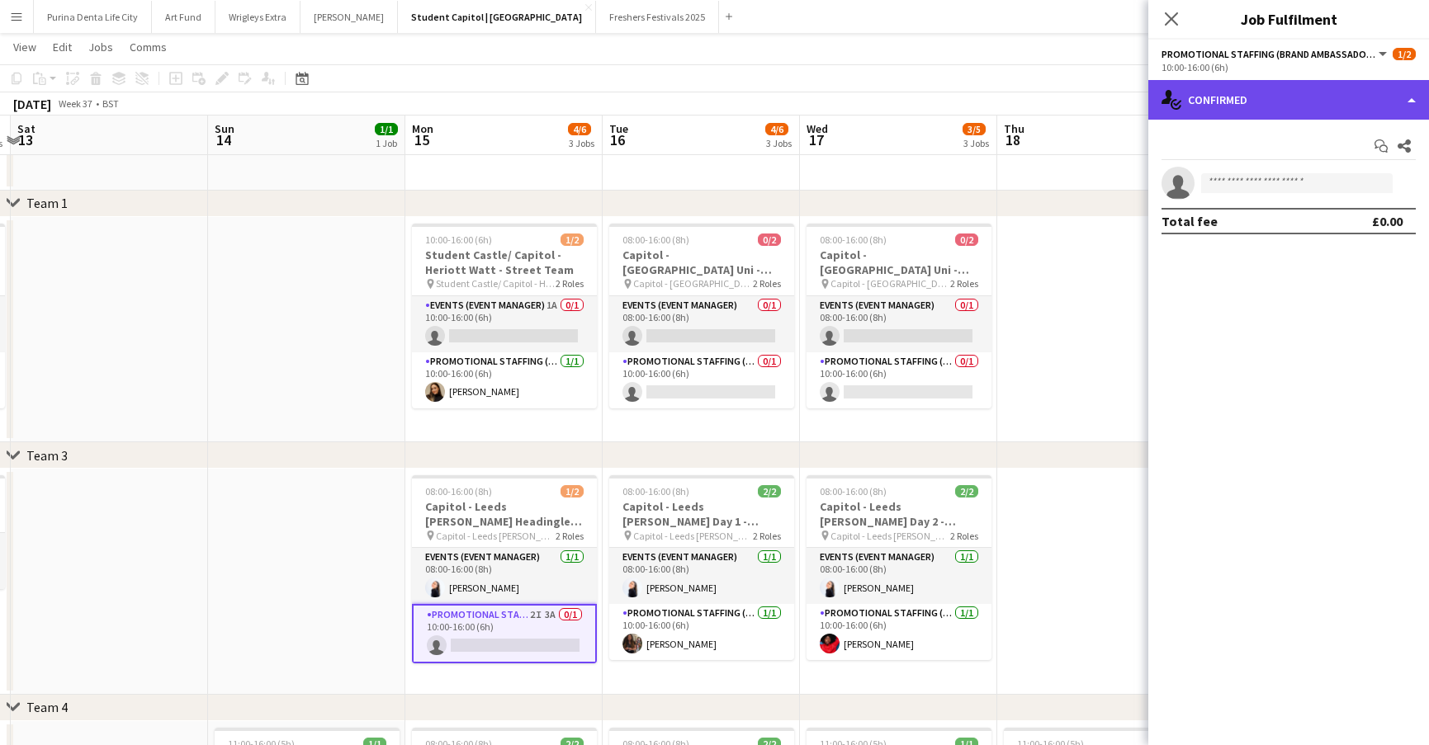
click at [1281, 92] on div "single-neutral-actions-check-2 Confirmed" at bounding box center [1288, 100] width 281 height 40
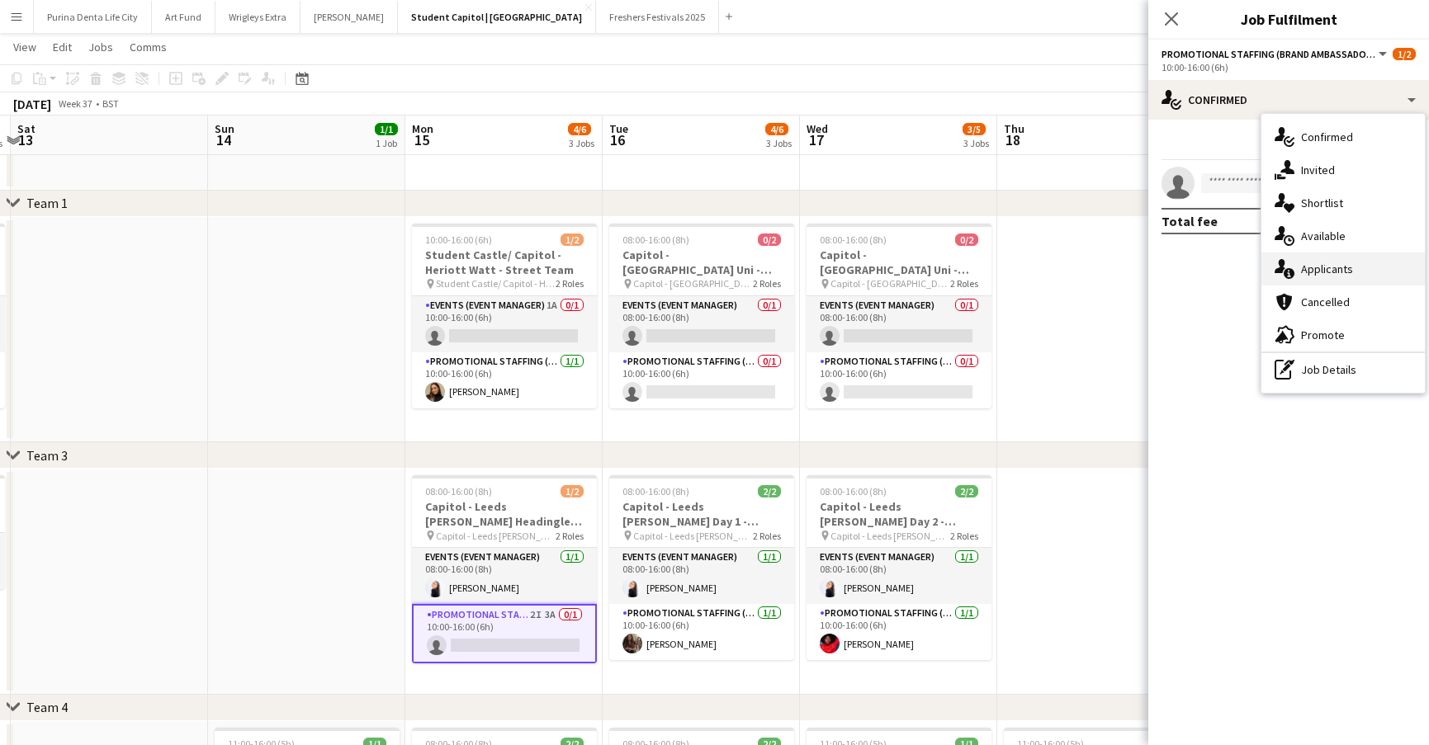
click at [1326, 264] on span "Applicants" at bounding box center [1327, 269] width 52 height 15
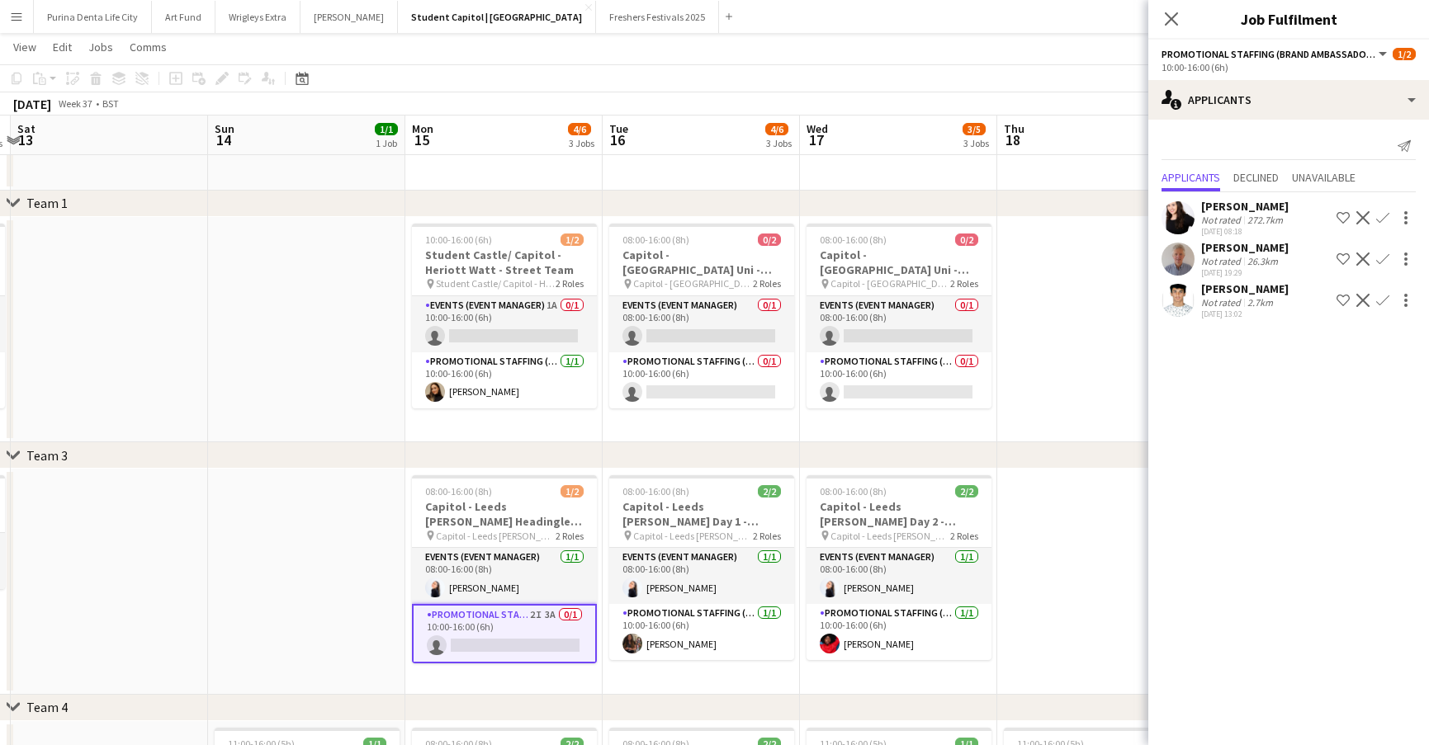
click at [1173, 308] on app-user-avatar at bounding box center [1177, 300] width 33 height 33
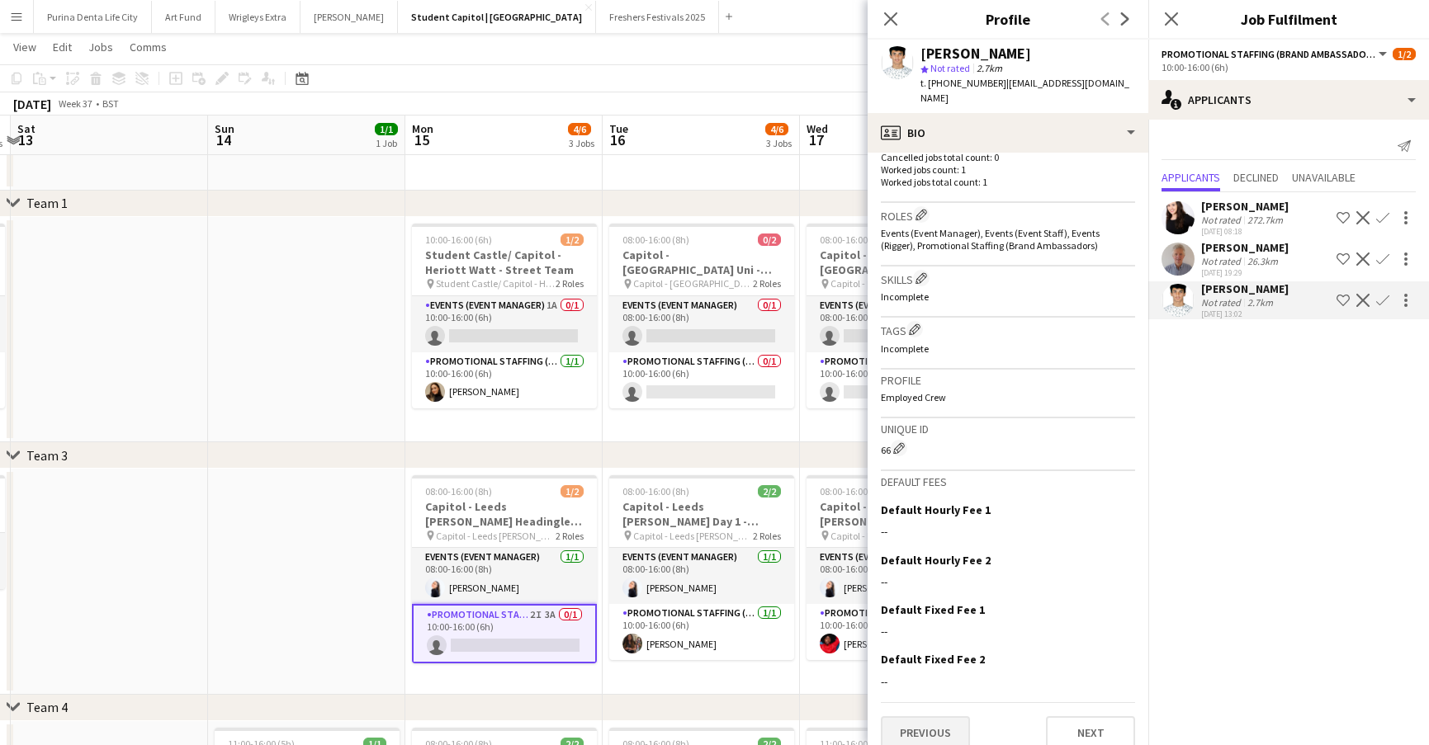
scroll to position [476, 0]
click at [921, 718] on button "Previous" at bounding box center [925, 734] width 89 height 33
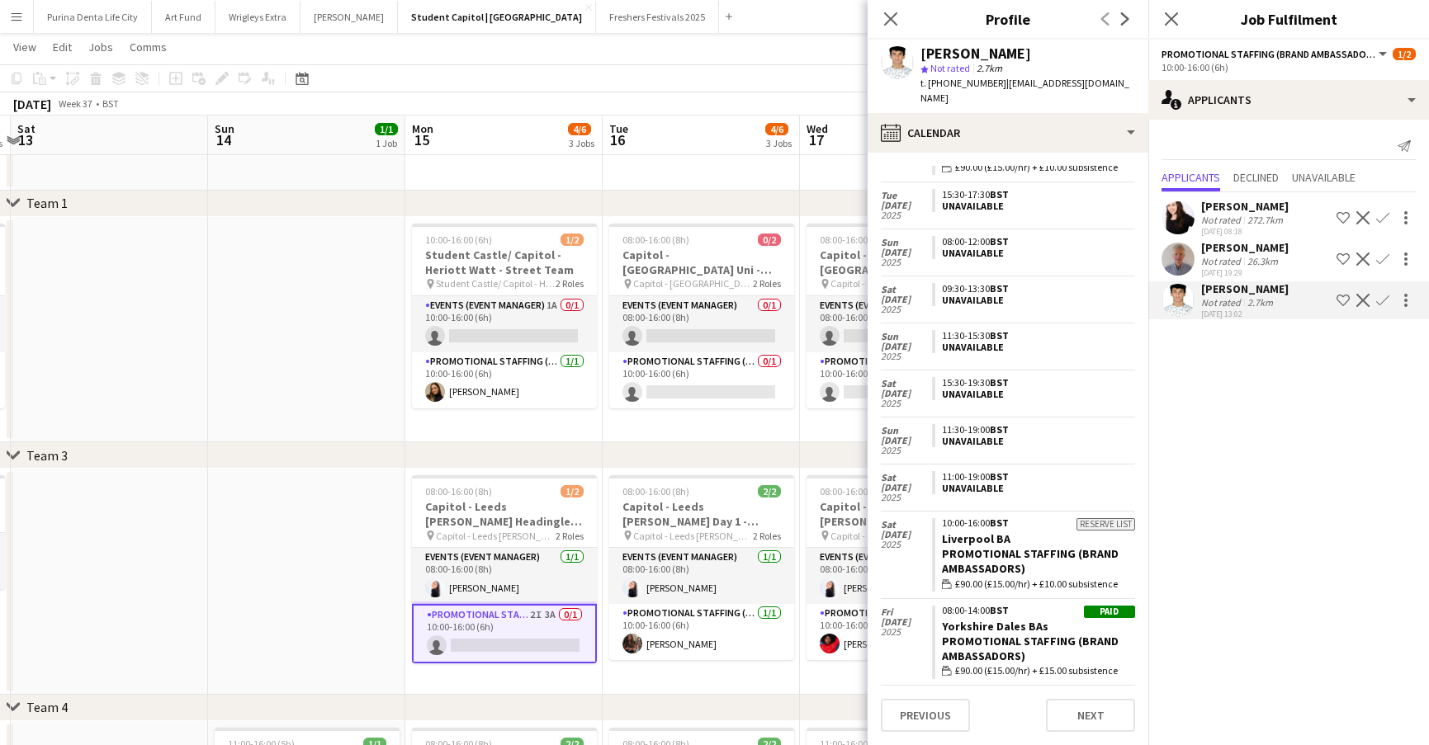
scroll to position [972, 0]
click at [386, 53] on app-page-menu "View Day view expanded Day view collapsed Month view Date picker Jump to today …" at bounding box center [714, 48] width 1429 height 31
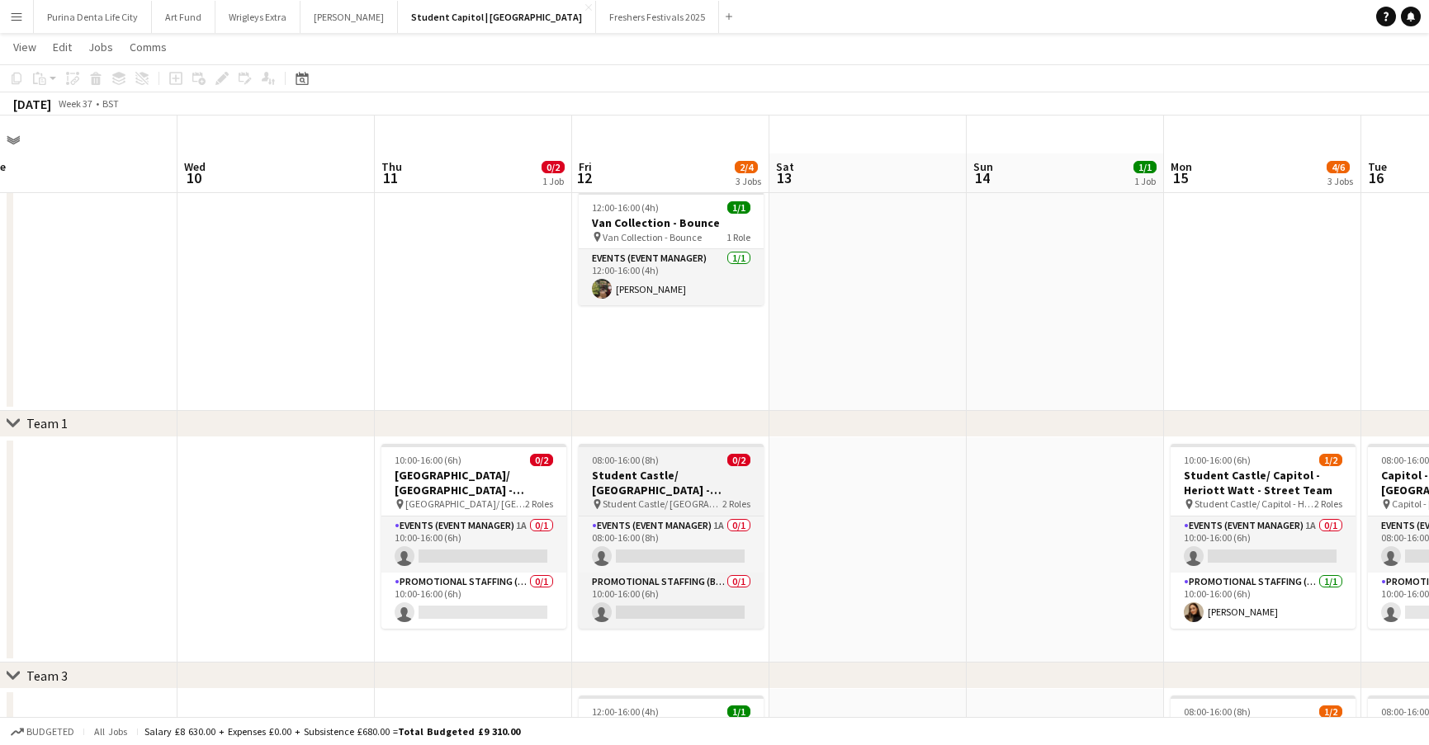
scroll to position [46, 0]
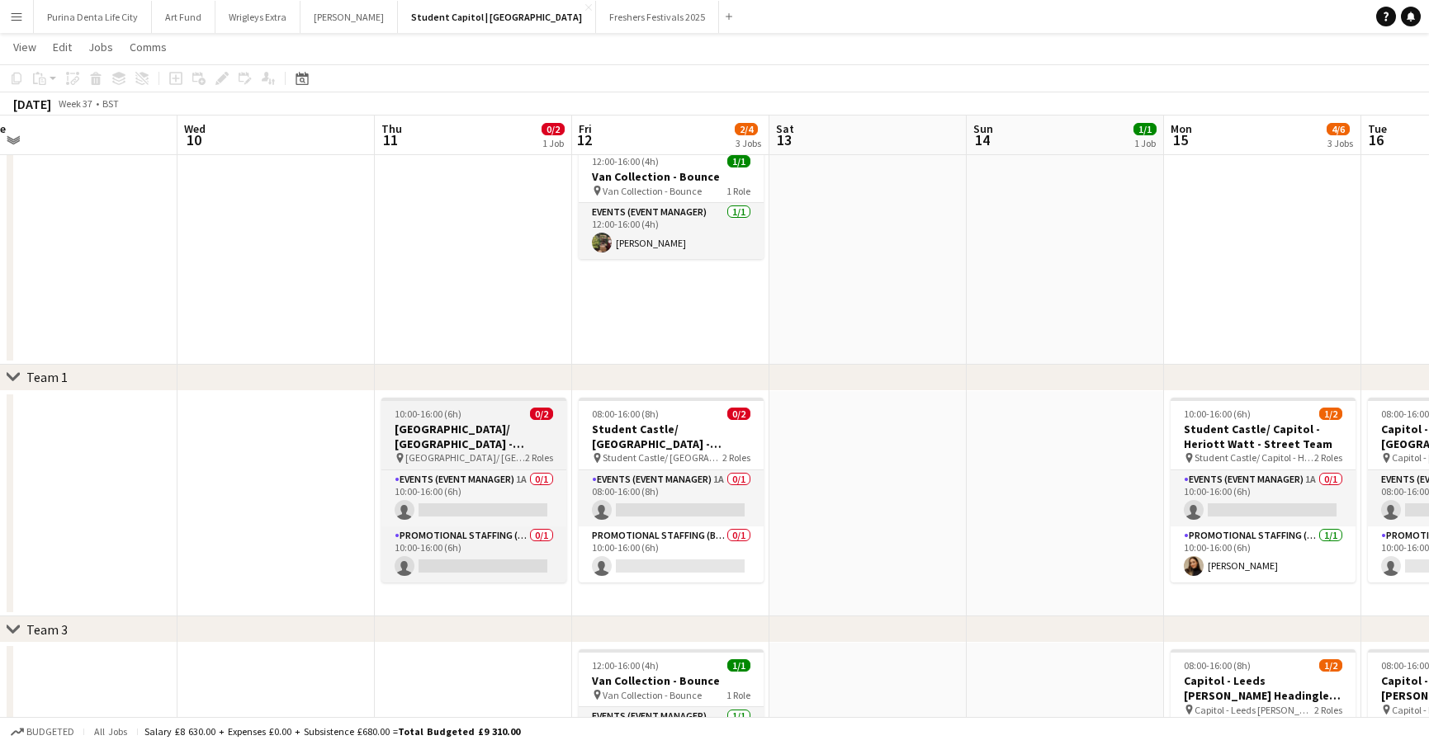
click at [466, 423] on h3 "[GEOGRAPHIC_DATA]/ [GEOGRAPHIC_DATA] - [GEOGRAPHIC_DATA][PERSON_NAME] Team" at bounding box center [473, 437] width 185 height 30
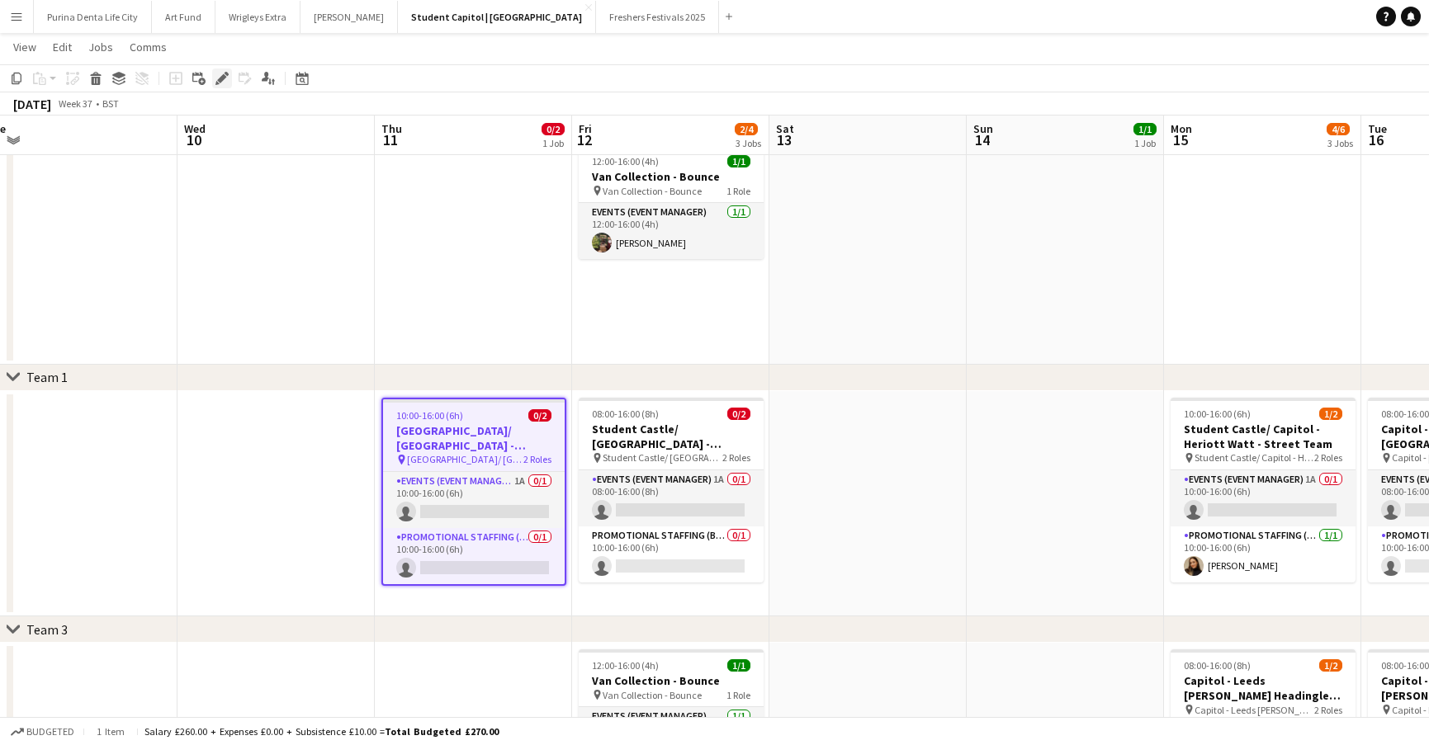
click at [220, 74] on icon "Edit" at bounding box center [221, 78] width 13 height 13
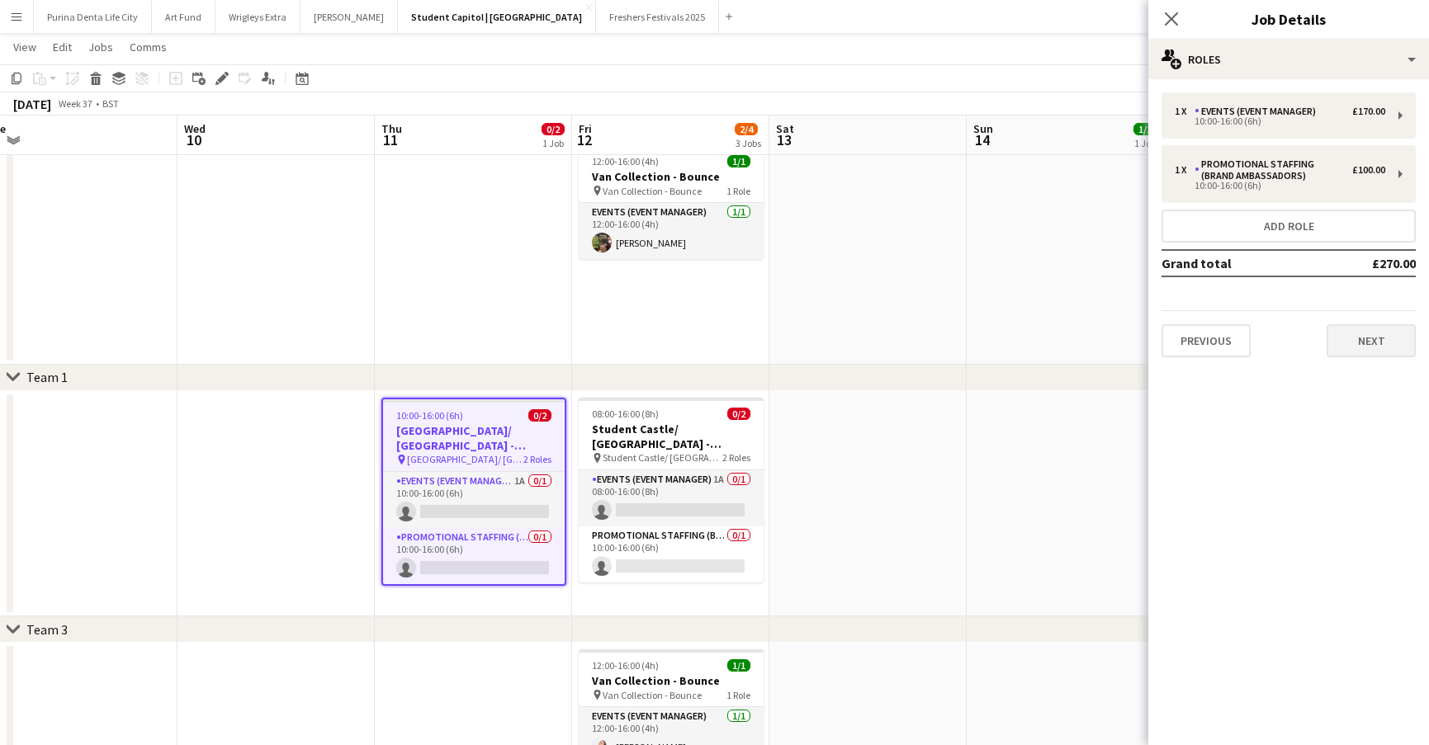
click at [1366, 337] on button "Next" at bounding box center [1370, 340] width 89 height 33
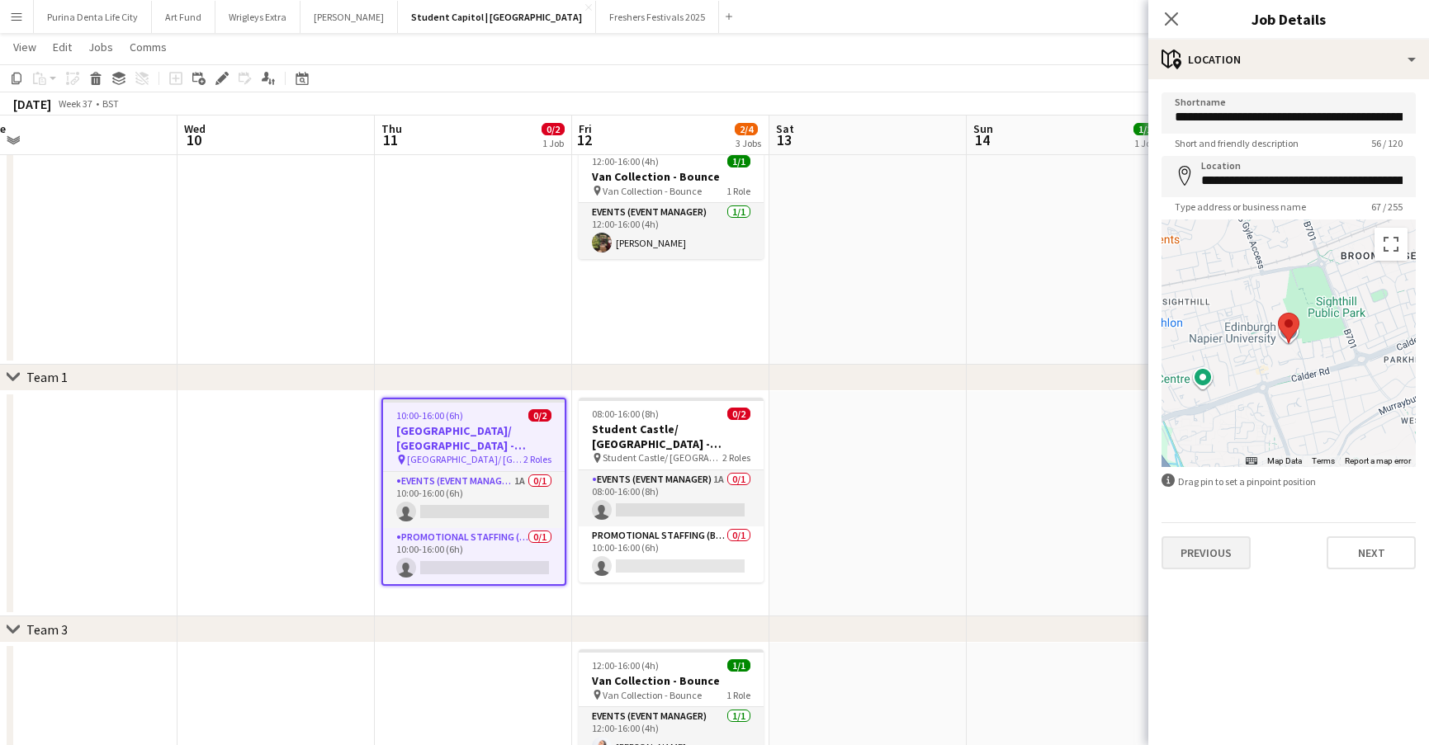
click at [1208, 556] on button "Previous" at bounding box center [1205, 553] width 89 height 33
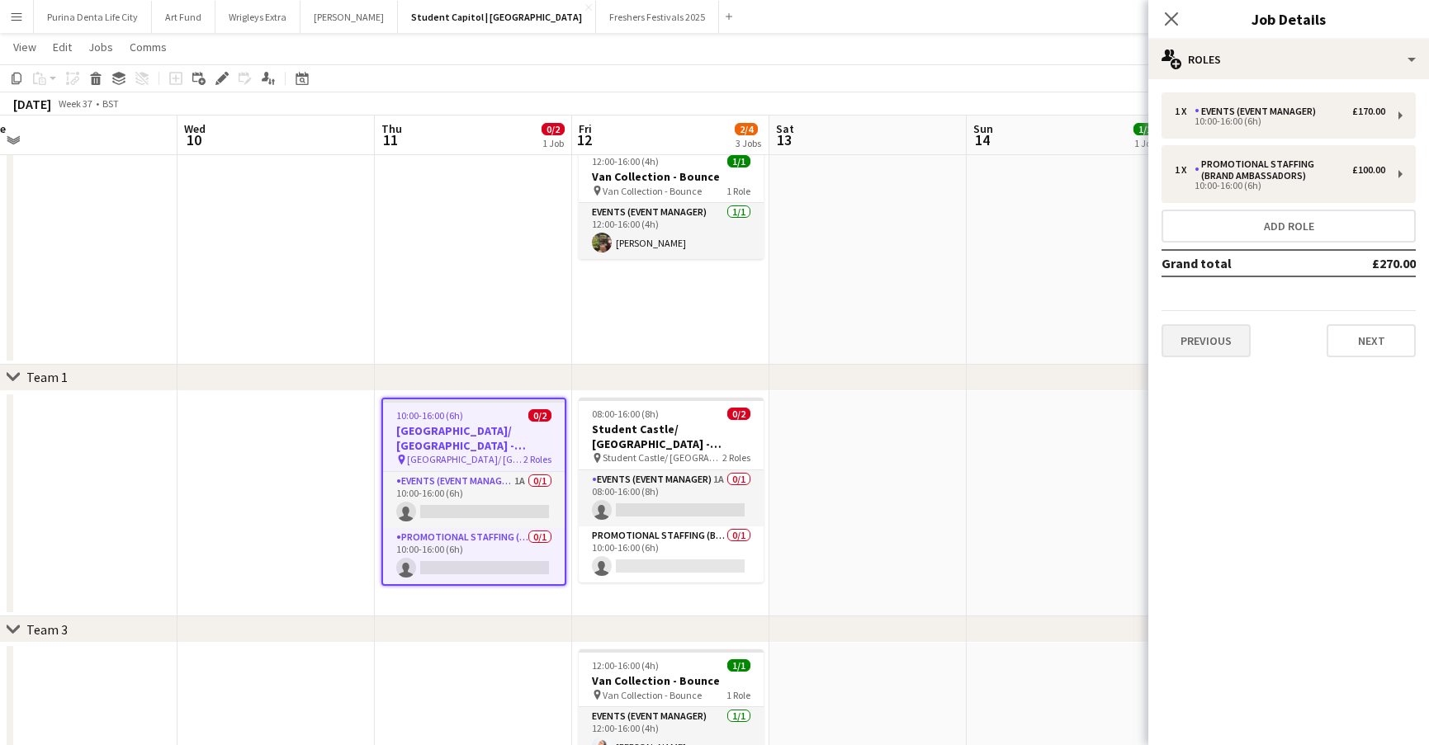
click at [1229, 348] on button "Previous" at bounding box center [1205, 340] width 89 height 33
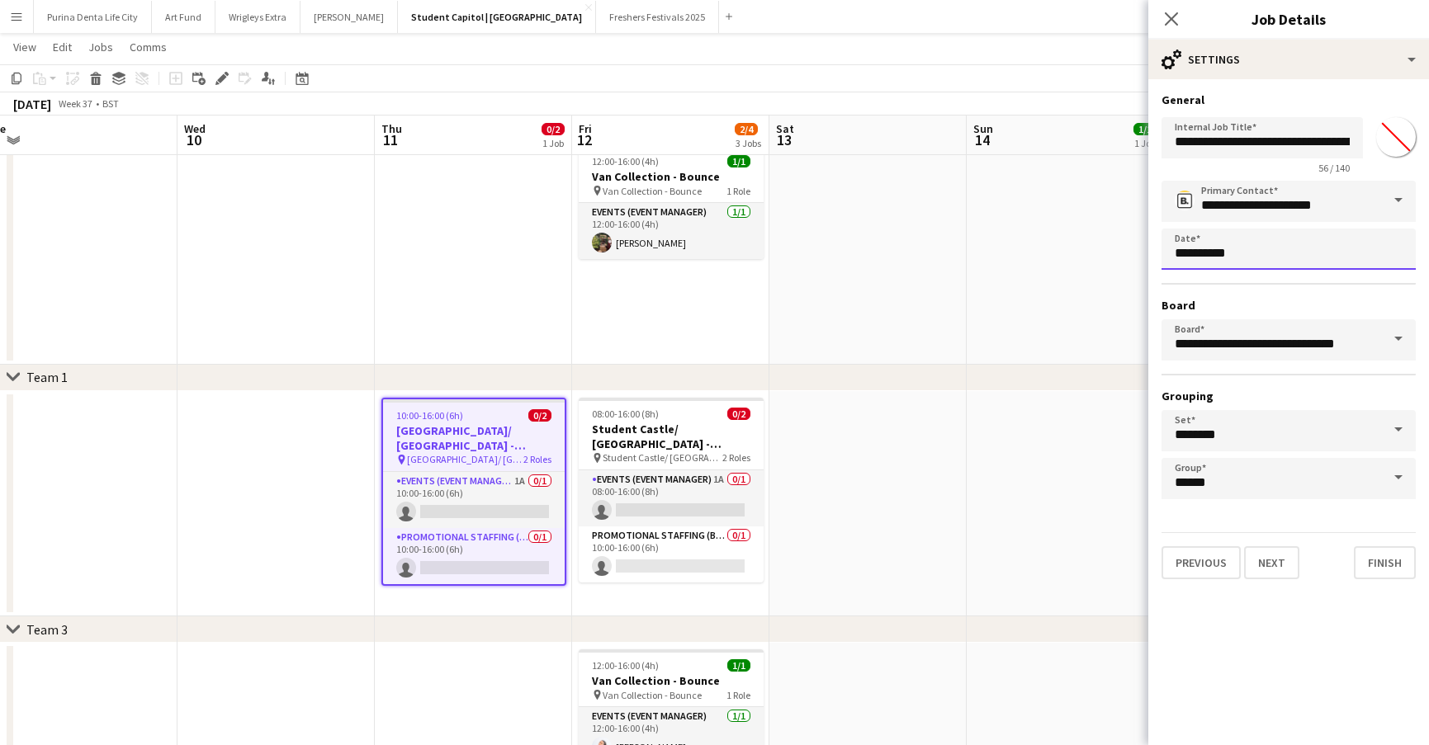
click at [1227, 240] on body "Menu Boards Boards Boards All jobs Status Workforce Workforce My Workforce Recr…" at bounding box center [714, 551] width 1429 height 1195
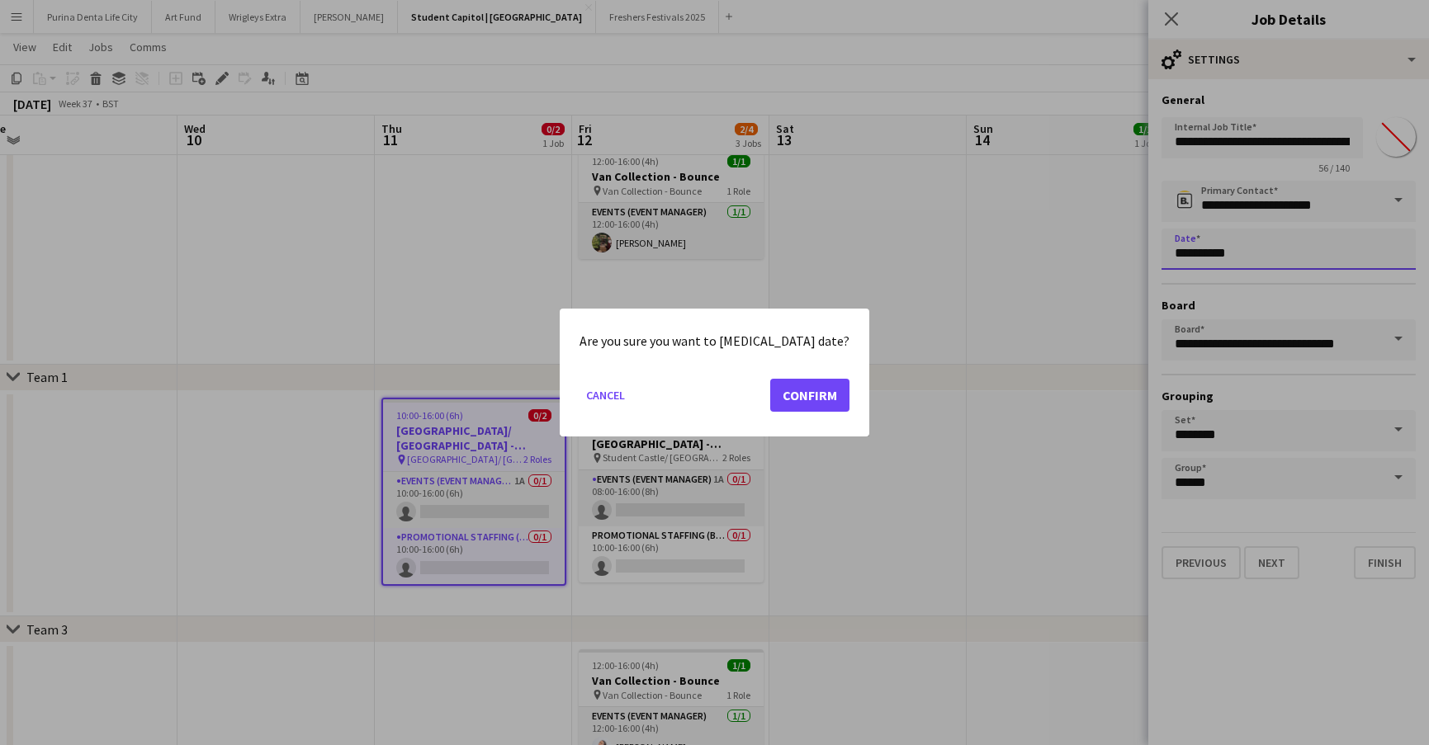
scroll to position [0, 0]
click at [810, 391] on button "Confirm" at bounding box center [809, 395] width 79 height 33
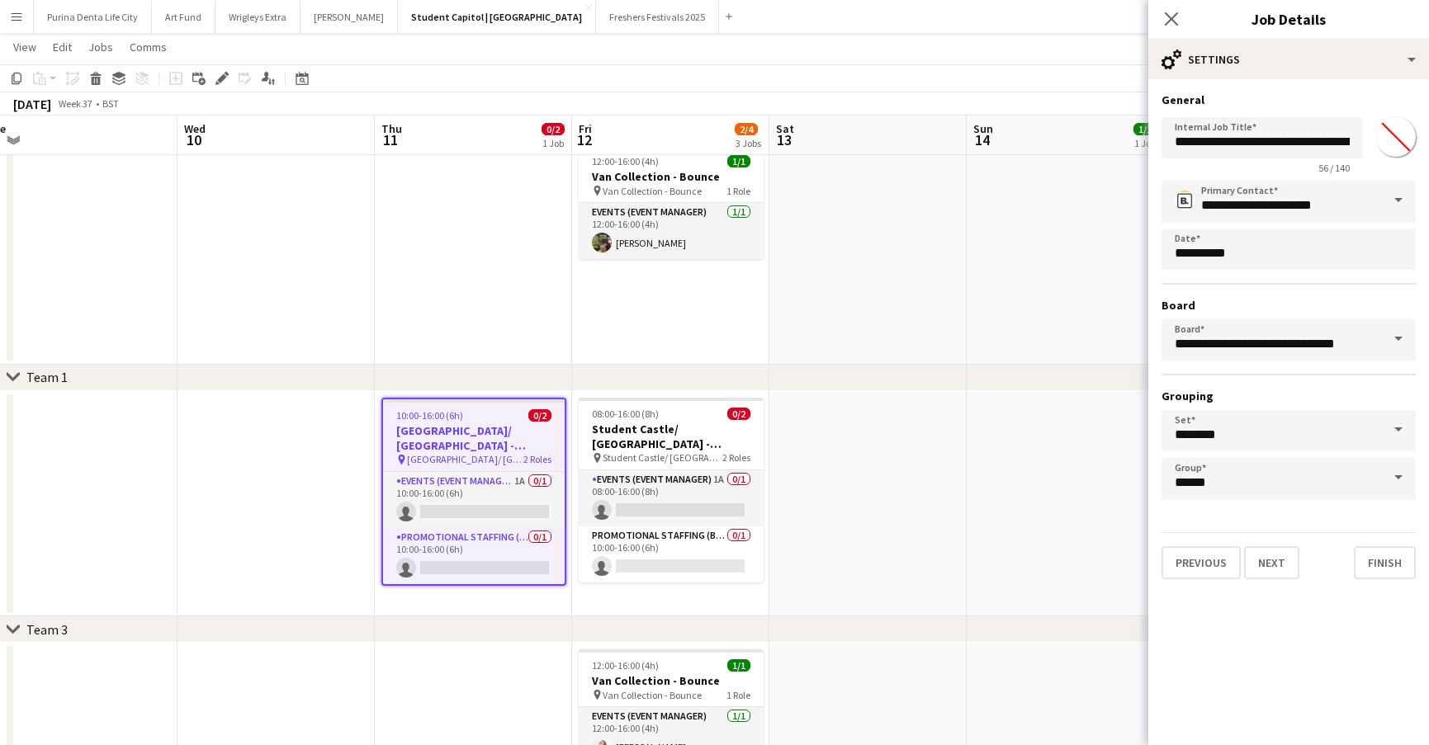
scroll to position [46, 0]
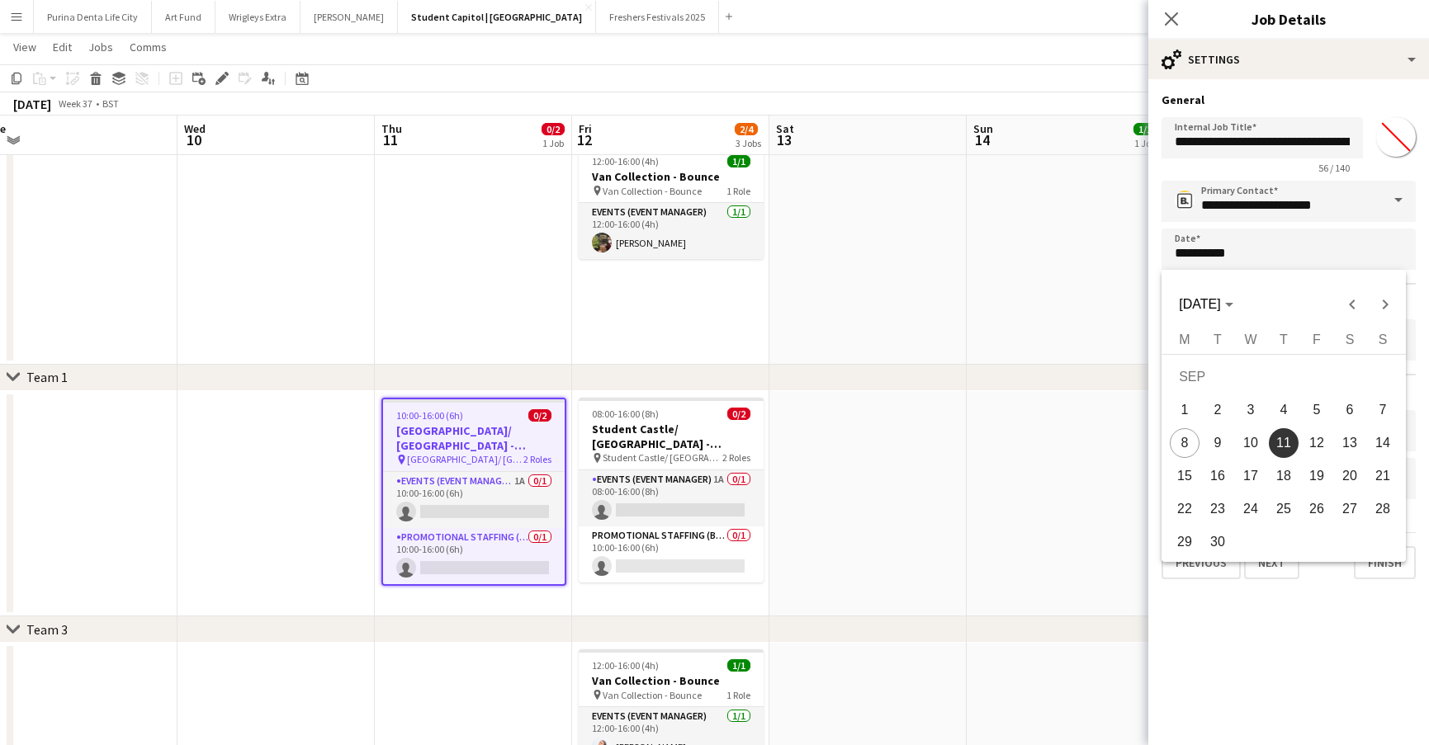
click at [1291, 473] on span "18" at bounding box center [1284, 476] width 30 height 30
type input "**********"
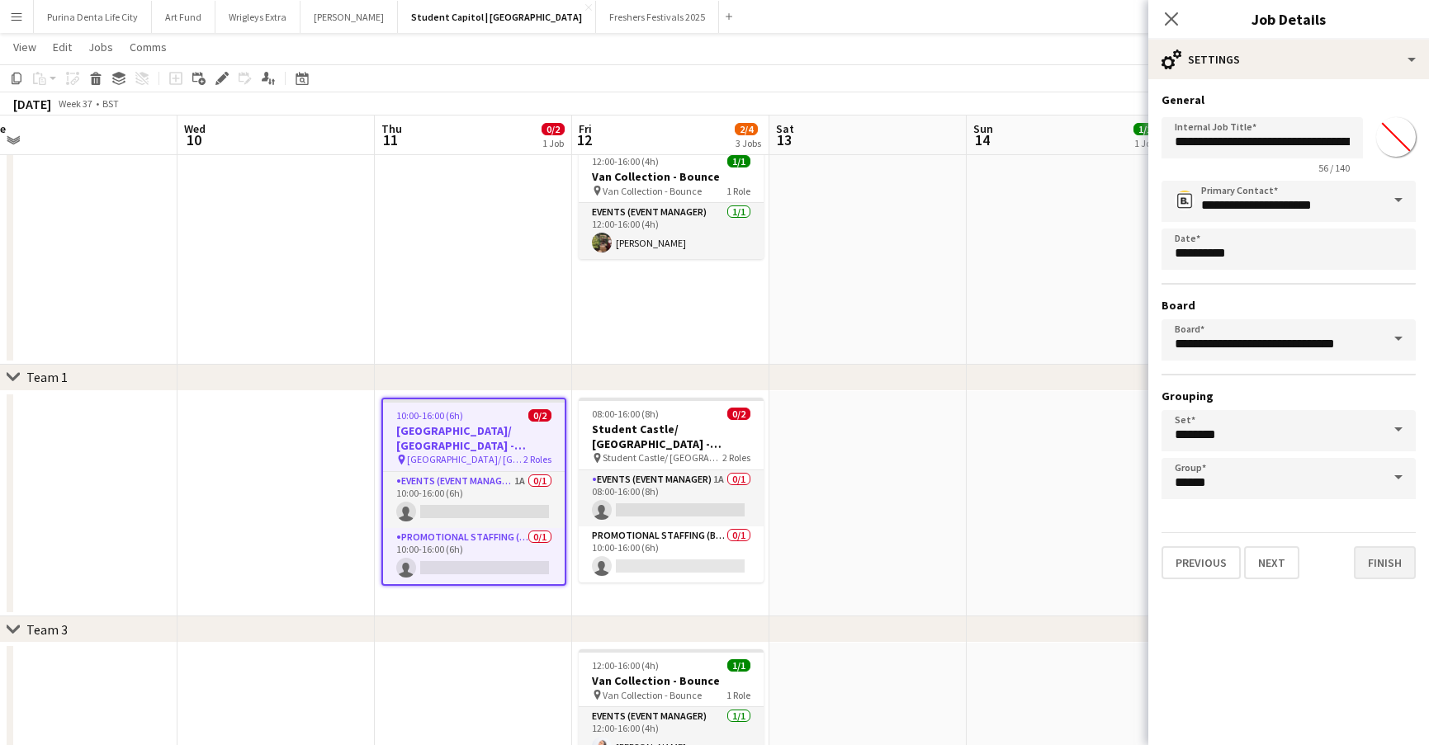
click at [1376, 554] on button "Finish" at bounding box center [1385, 562] width 62 height 33
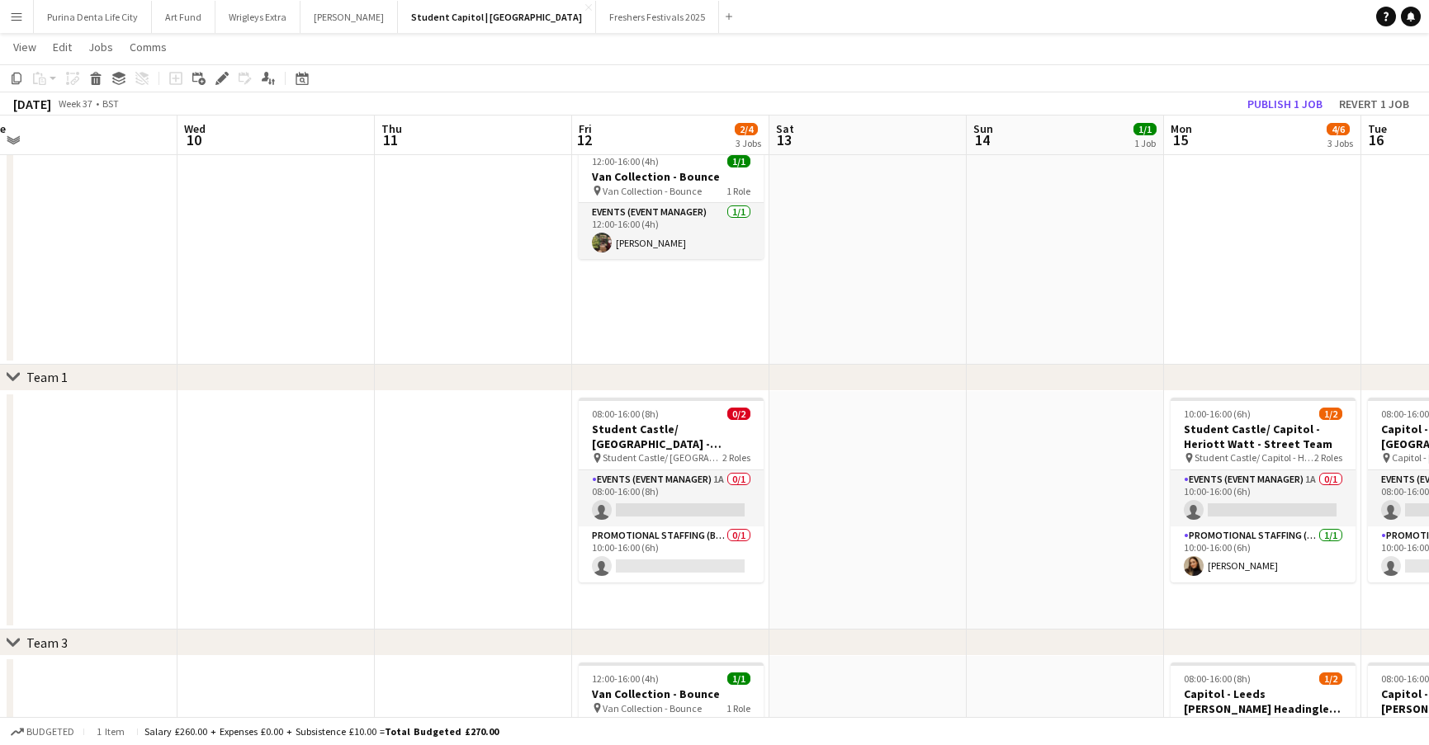
scroll to position [463, 0]
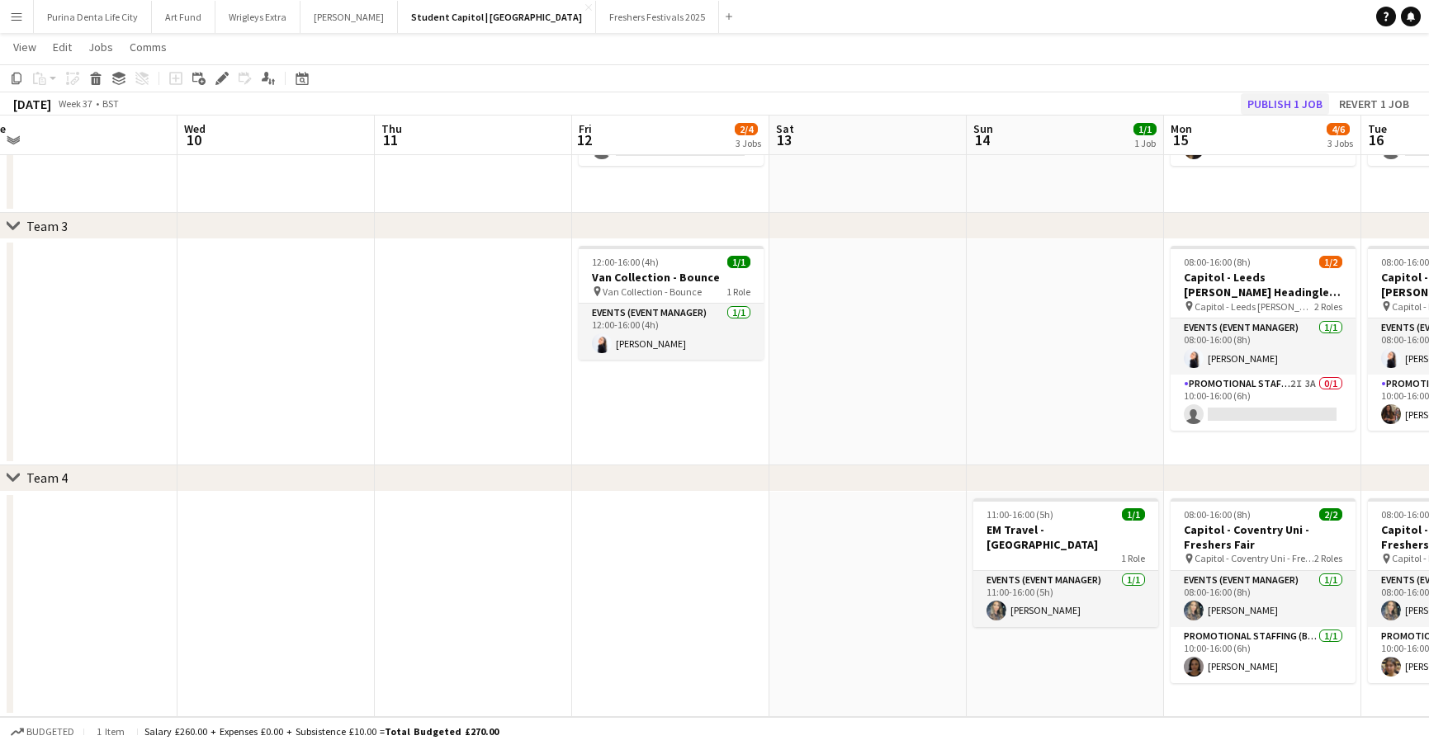
click at [1281, 93] on button "Publish 1 job" at bounding box center [1285, 103] width 88 height 21
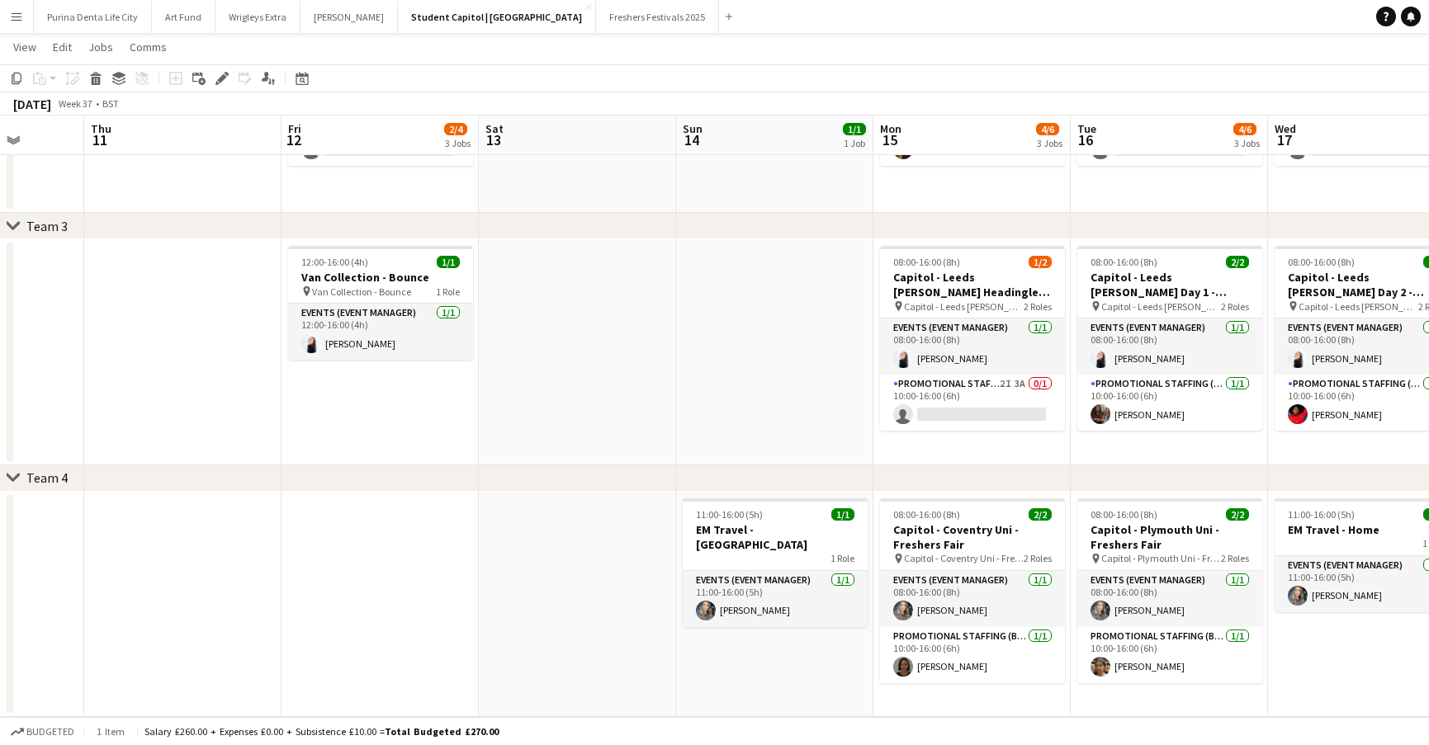
scroll to position [0, 708]
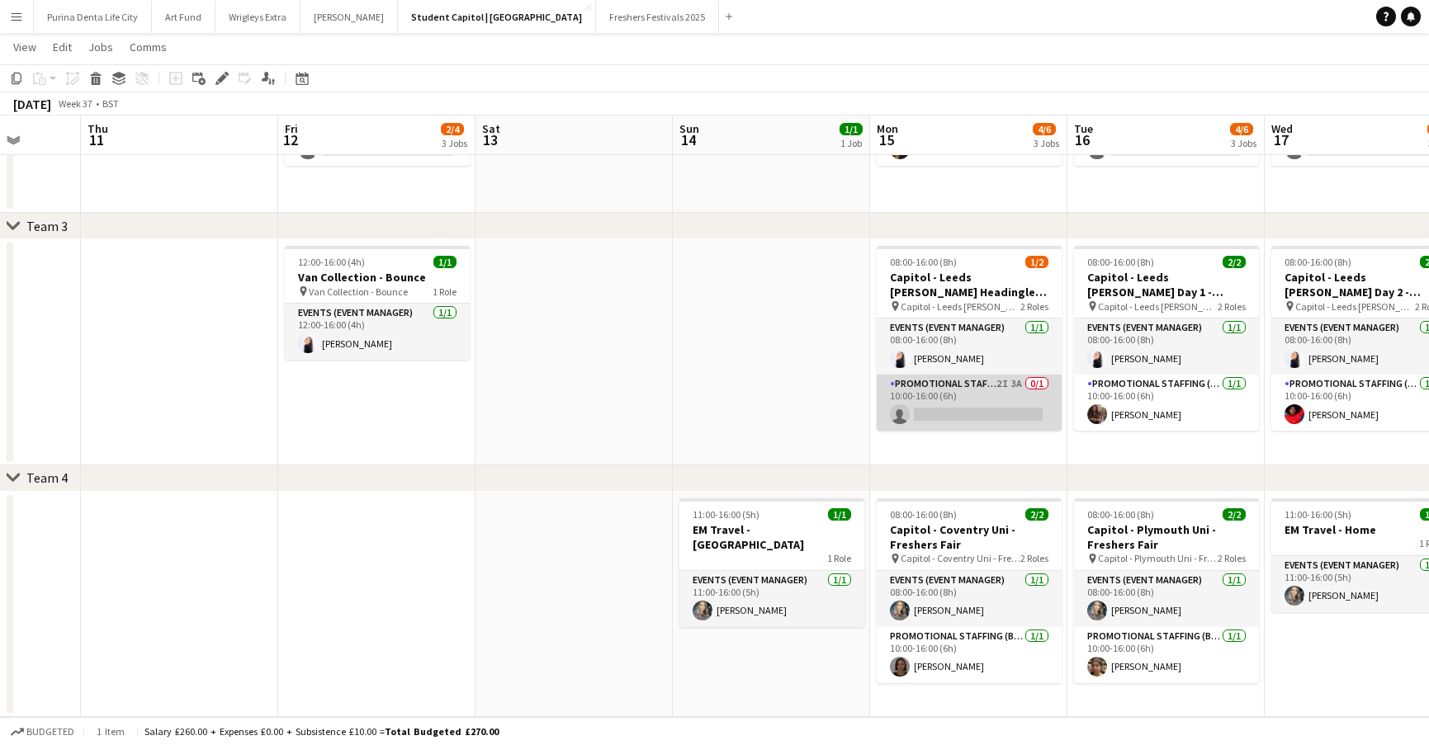
click at [938, 417] on app-card-role "Promotional Staffing (Brand Ambassadors) 2I 3A 0/1 10:00-16:00 (6h) single-neut…" at bounding box center [969, 403] width 185 height 56
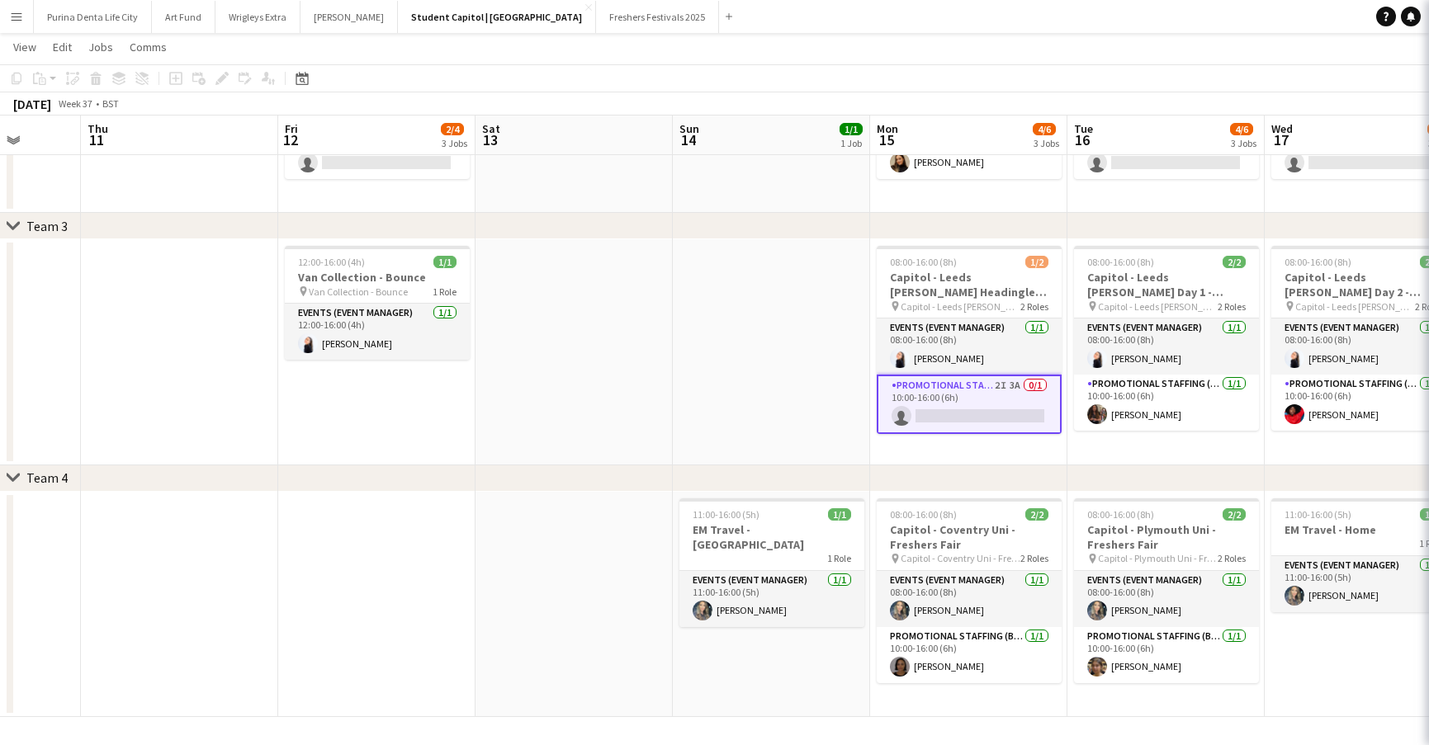
click at [938, 417] on app-card-role "Promotional Staffing (Brand Ambassadors) 2I 3A 0/1 10:00-16:00 (6h) single-neut…" at bounding box center [969, 404] width 185 height 59
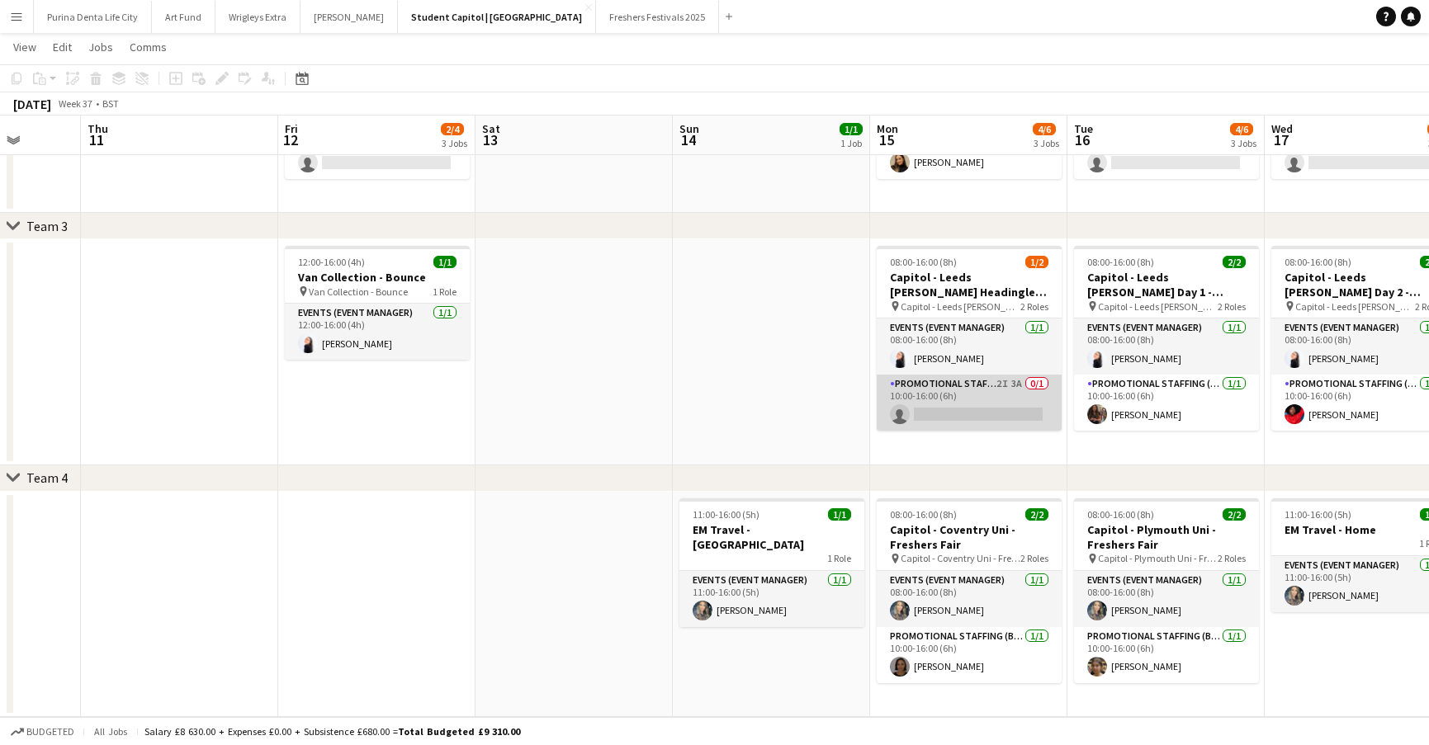
click at [972, 390] on app-card-role "Promotional Staffing (Brand Ambassadors) 2I 3A 0/1 10:00-16:00 (6h) single-neut…" at bounding box center [969, 403] width 185 height 56
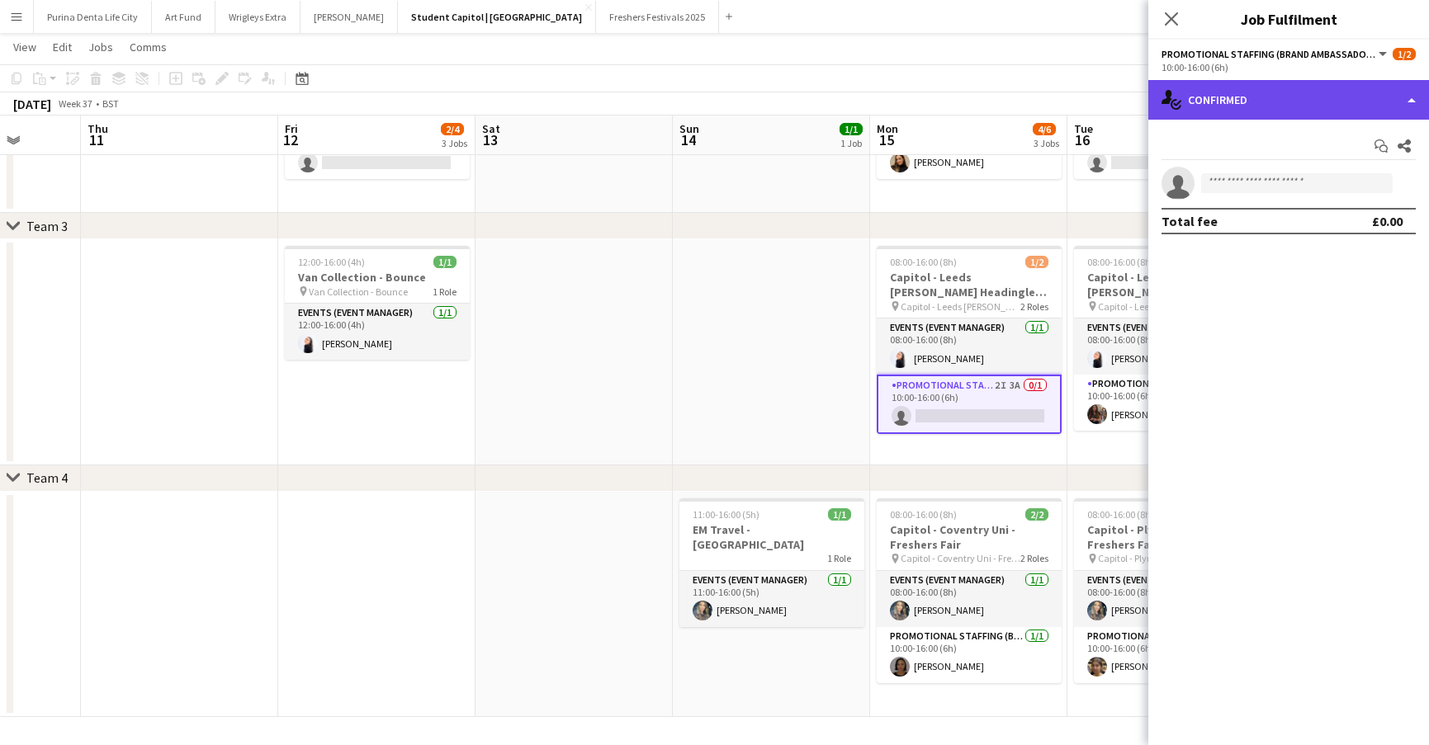
click at [1326, 85] on div "single-neutral-actions-check-2 Confirmed" at bounding box center [1288, 100] width 281 height 40
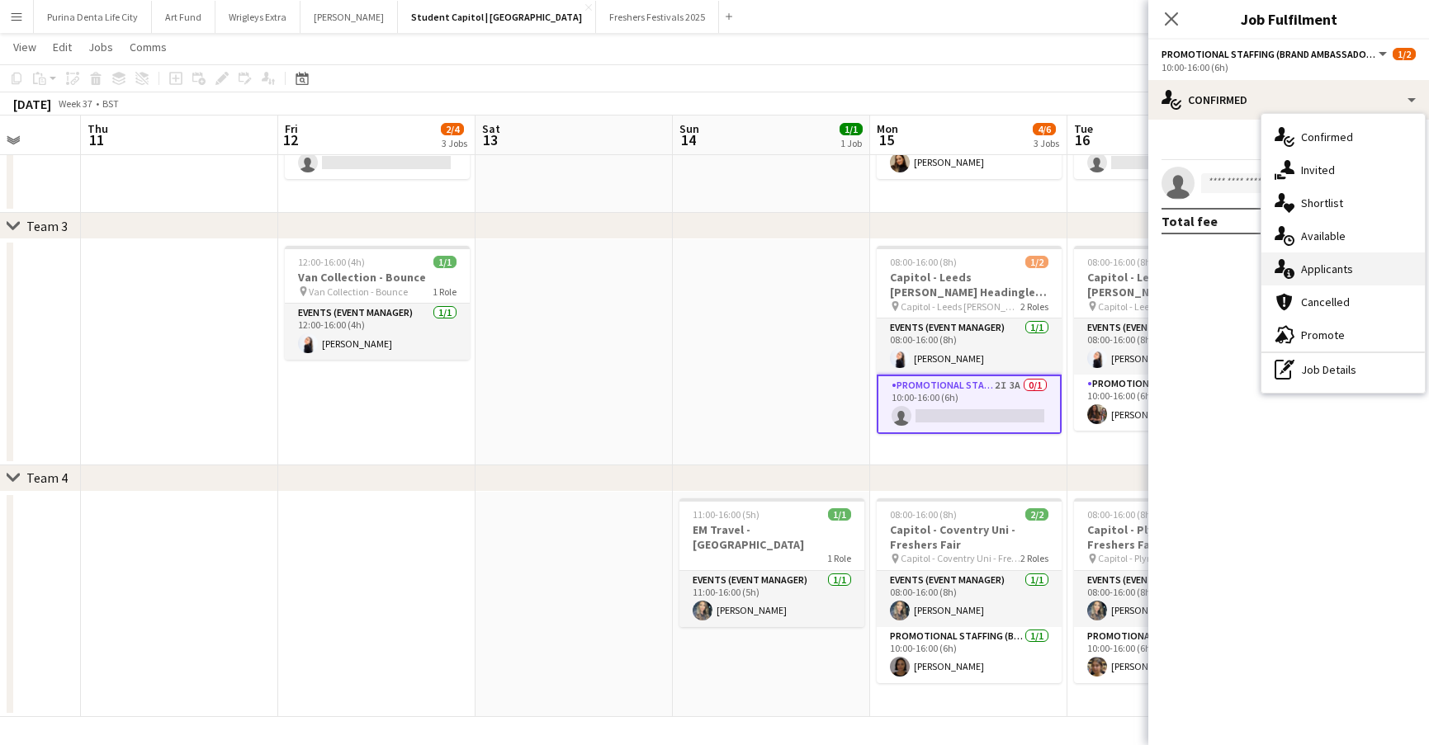
click at [1347, 265] on span "Applicants" at bounding box center [1327, 269] width 52 height 15
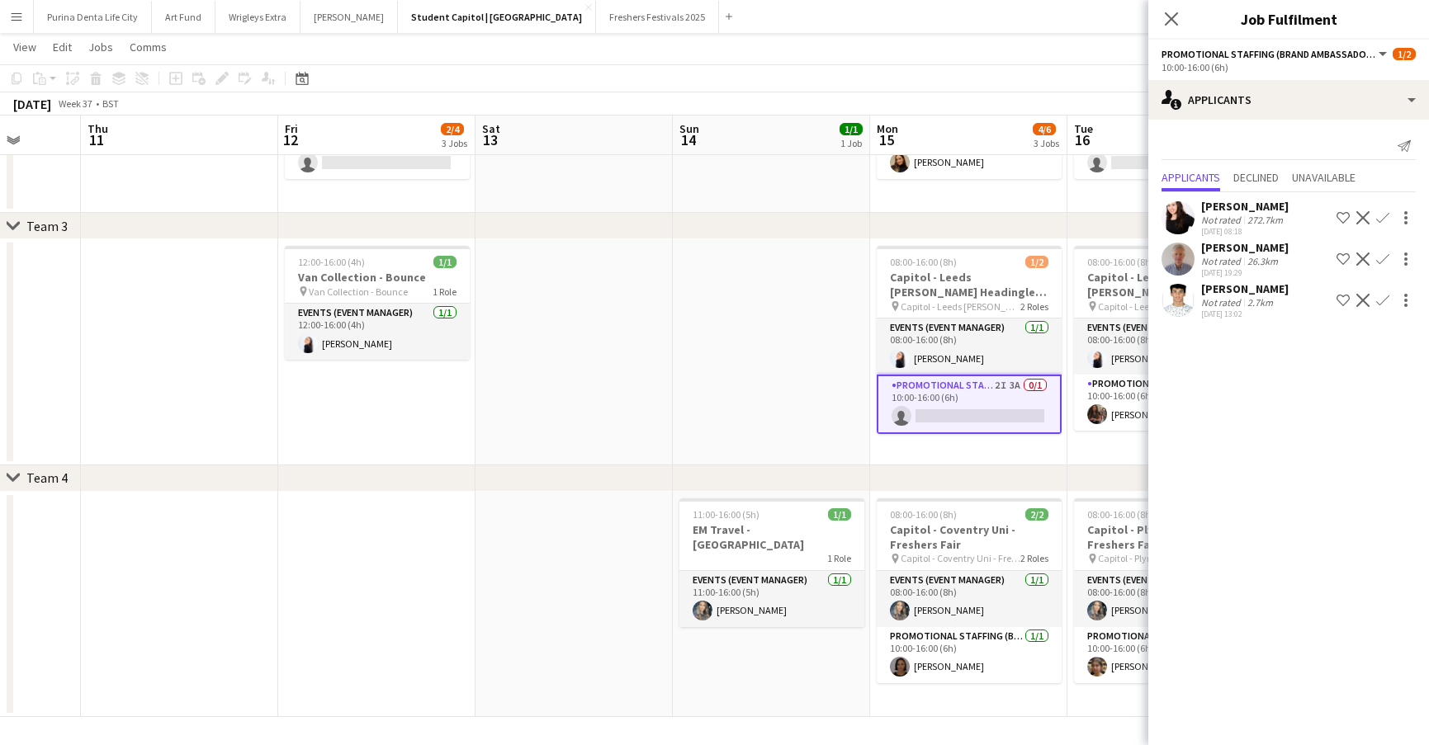
click at [706, 369] on app-date-cell at bounding box center [771, 352] width 197 height 226
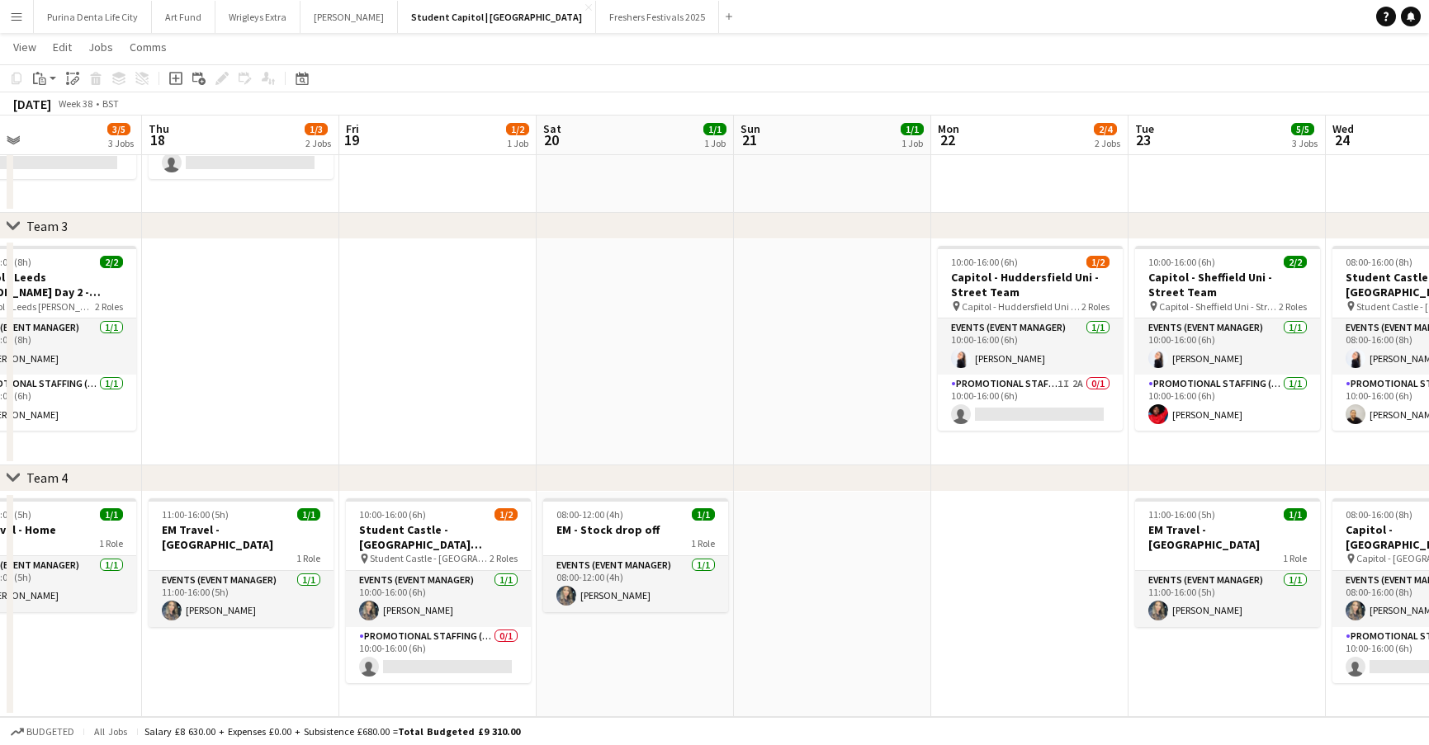
scroll to position [0, 421]
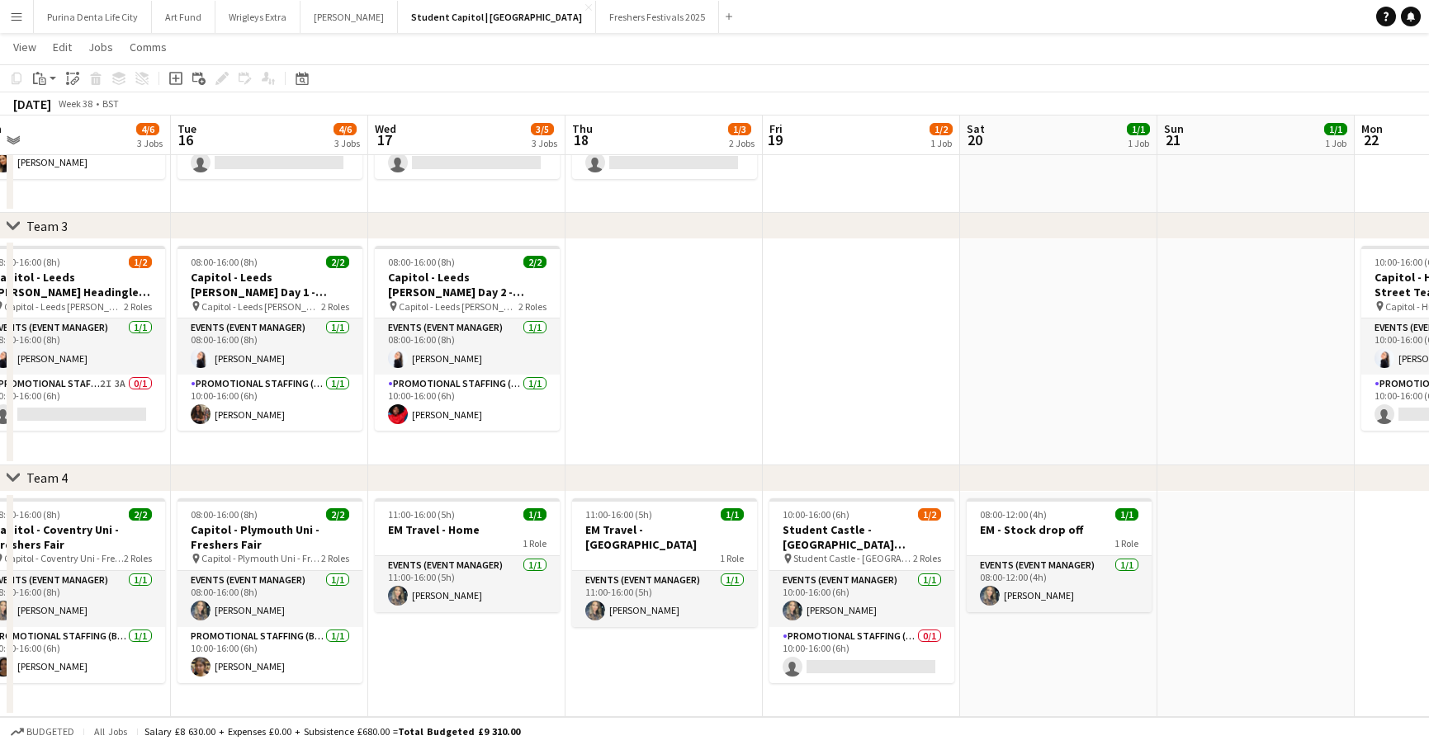
click at [818, 691] on app-date-cell "10:00-16:00 (6h) 1/2 Student Castle - Oxford Brookes Uni - Street Team pin Stud…" at bounding box center [861, 605] width 197 height 226
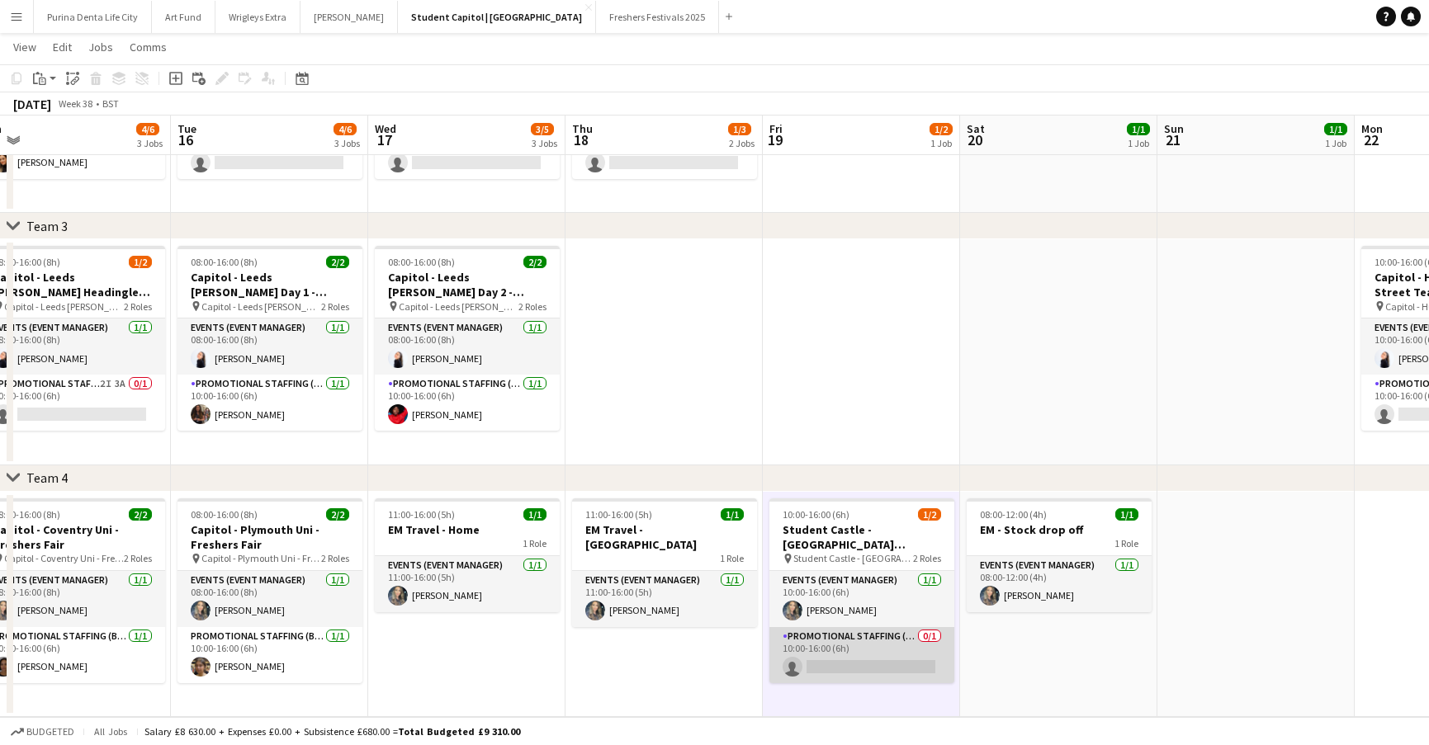
click at [823, 667] on app-card-role "Promotional Staffing (Brand Ambassadors) 0/1 10:00-16:00 (6h) single-neutral-ac…" at bounding box center [861, 655] width 185 height 56
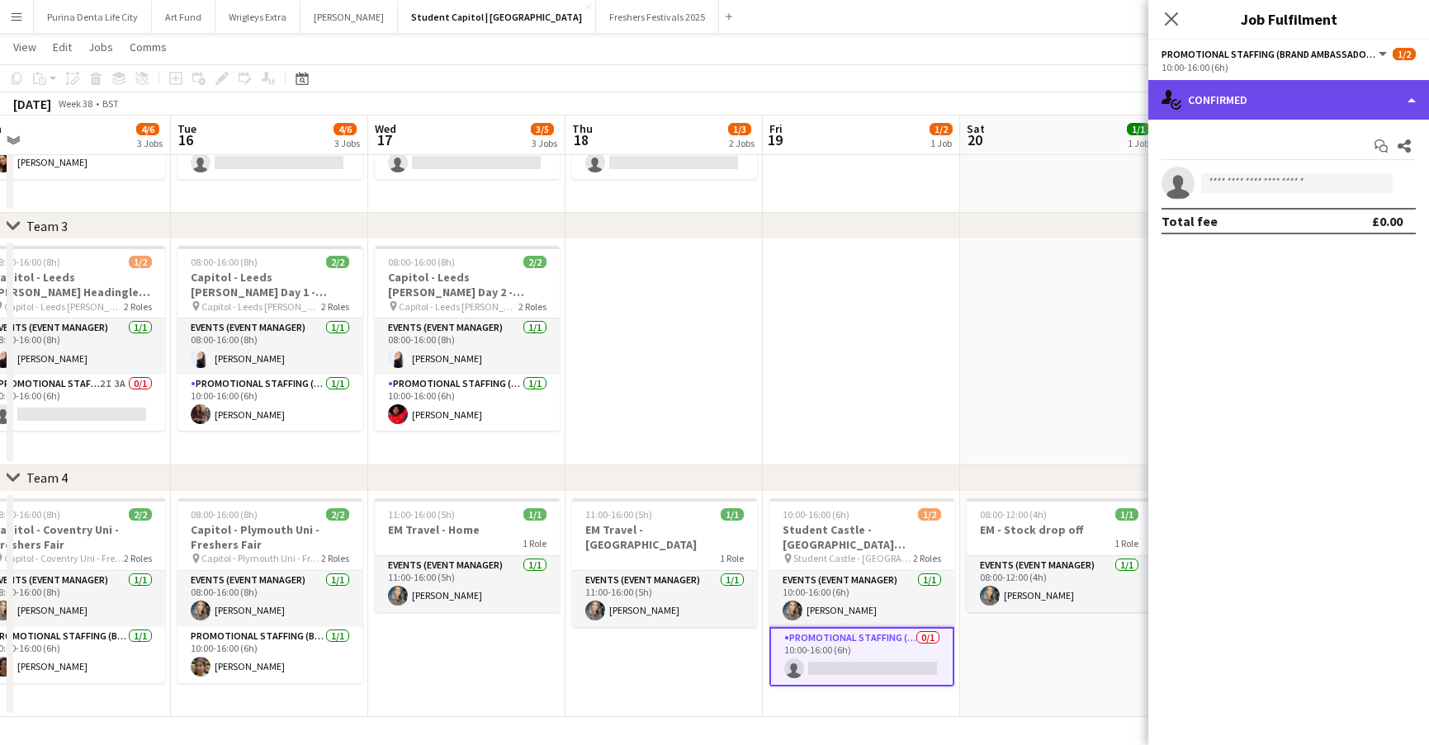
click at [1304, 111] on div "single-neutral-actions-check-2 Confirmed" at bounding box center [1288, 100] width 281 height 40
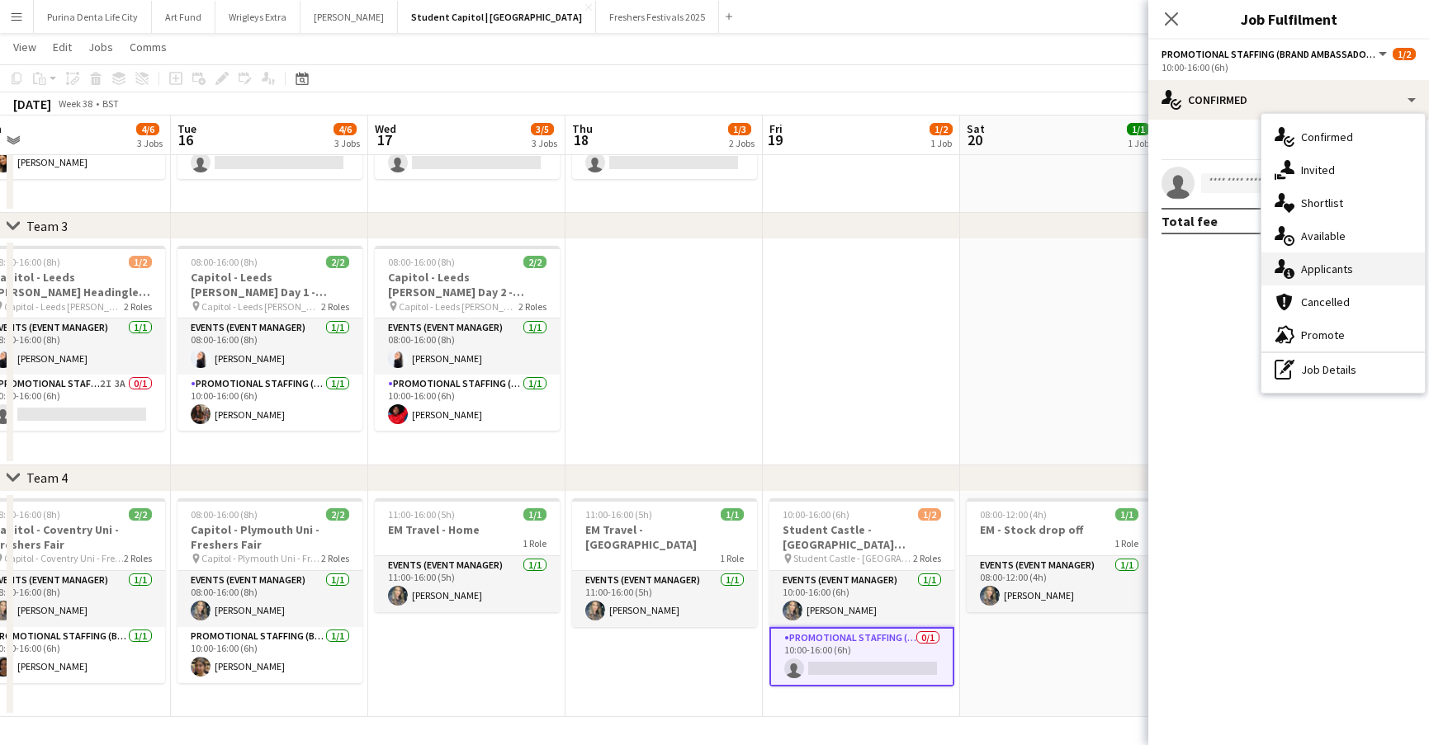
click at [1345, 268] on span "Applicants" at bounding box center [1327, 269] width 52 height 15
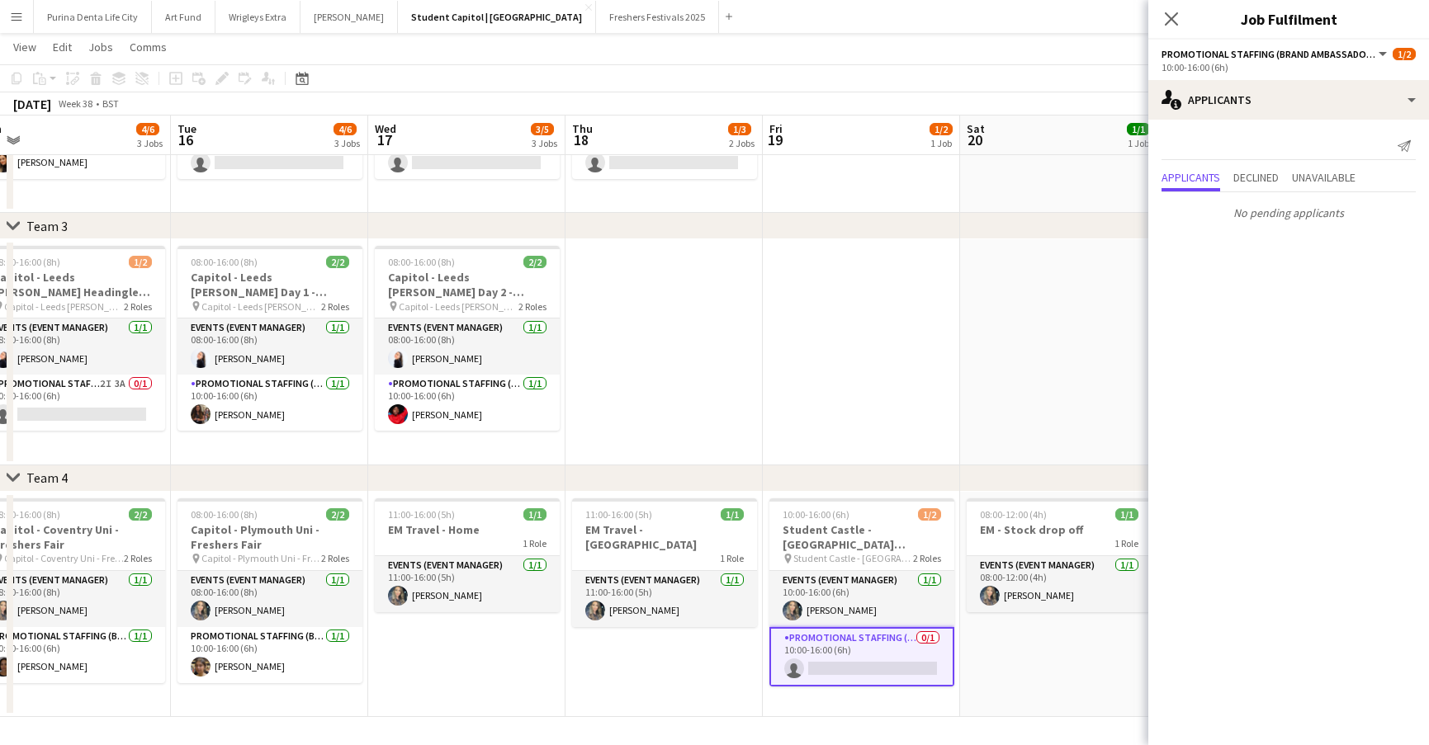
click at [1000, 286] on app-date-cell at bounding box center [1058, 352] width 197 height 226
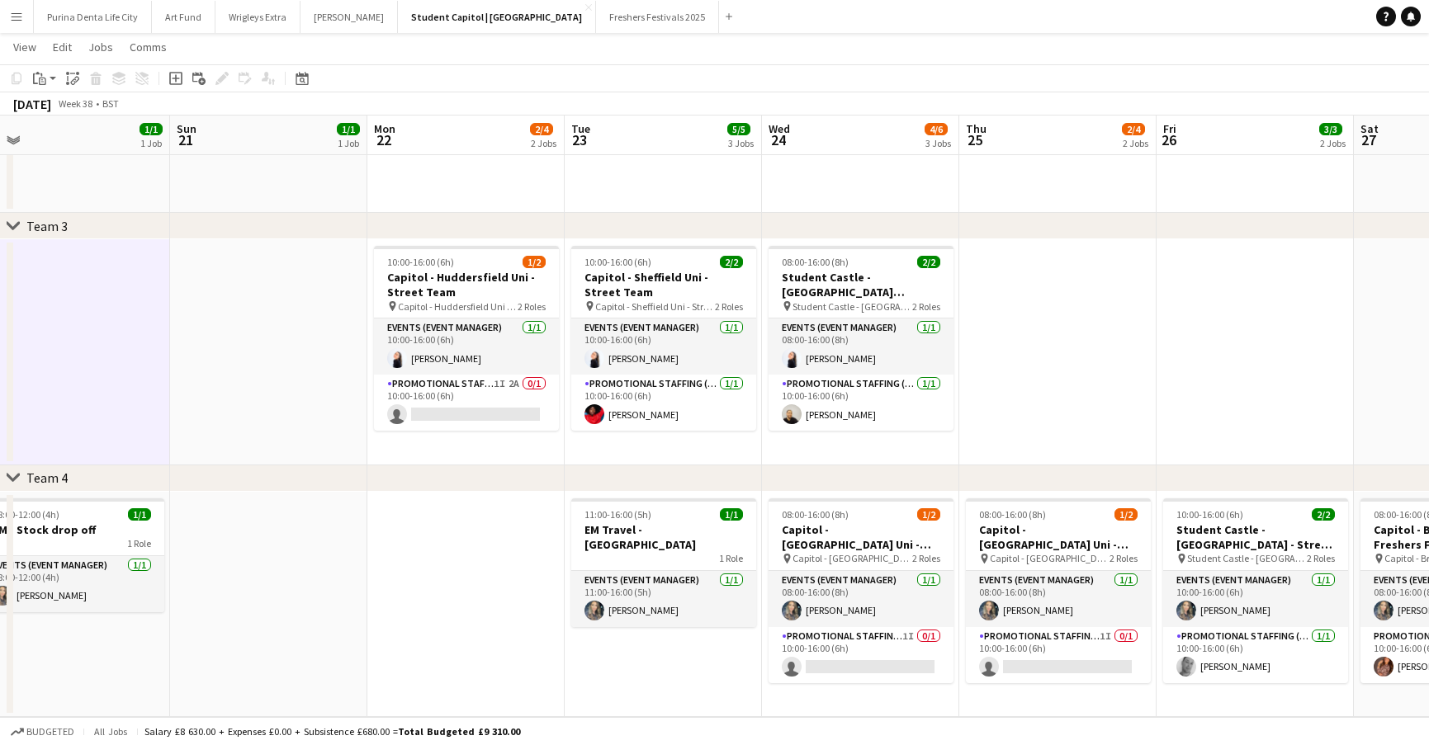
scroll to position [0, 420]
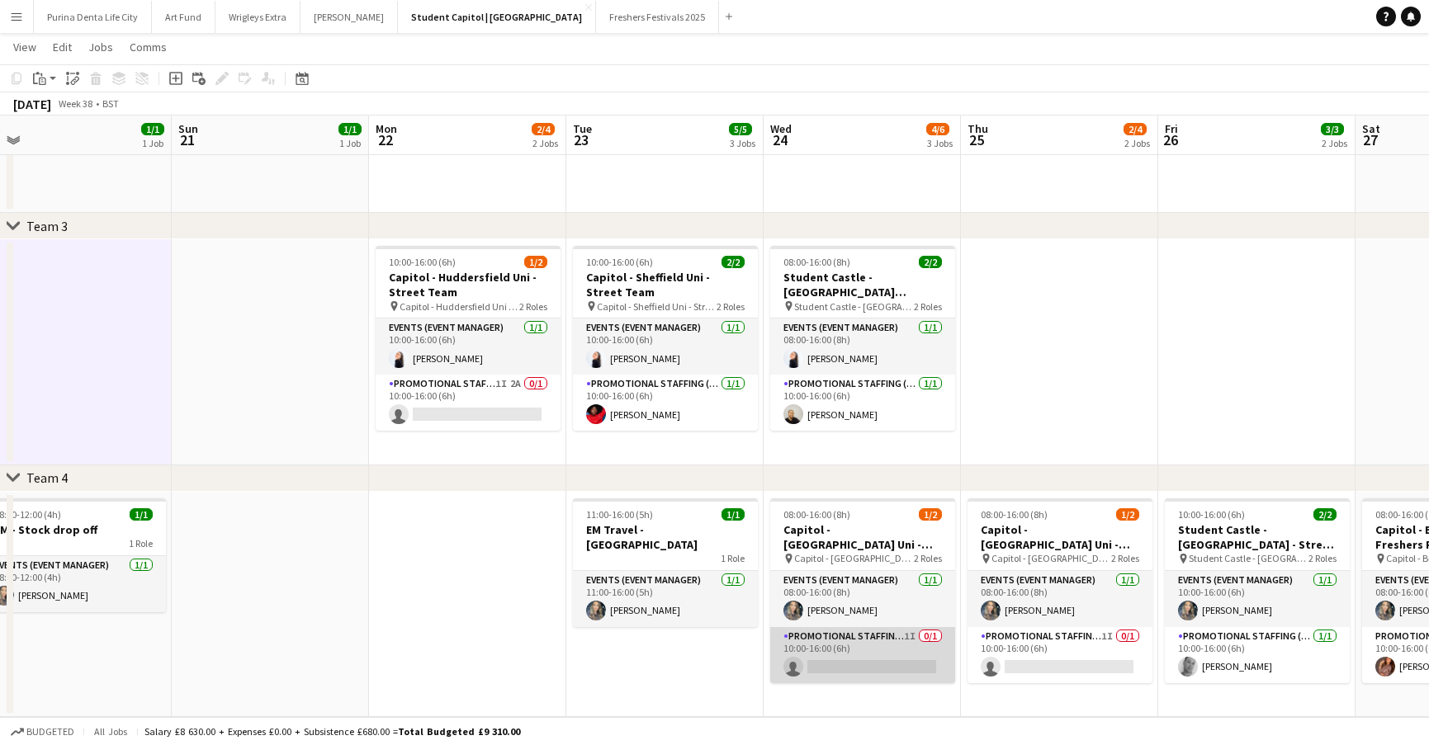
click at [893, 658] on app-card-role "Promotional Staffing (Brand Ambassadors) 1I 0/1 10:00-16:00 (6h) single-neutral…" at bounding box center [862, 655] width 185 height 56
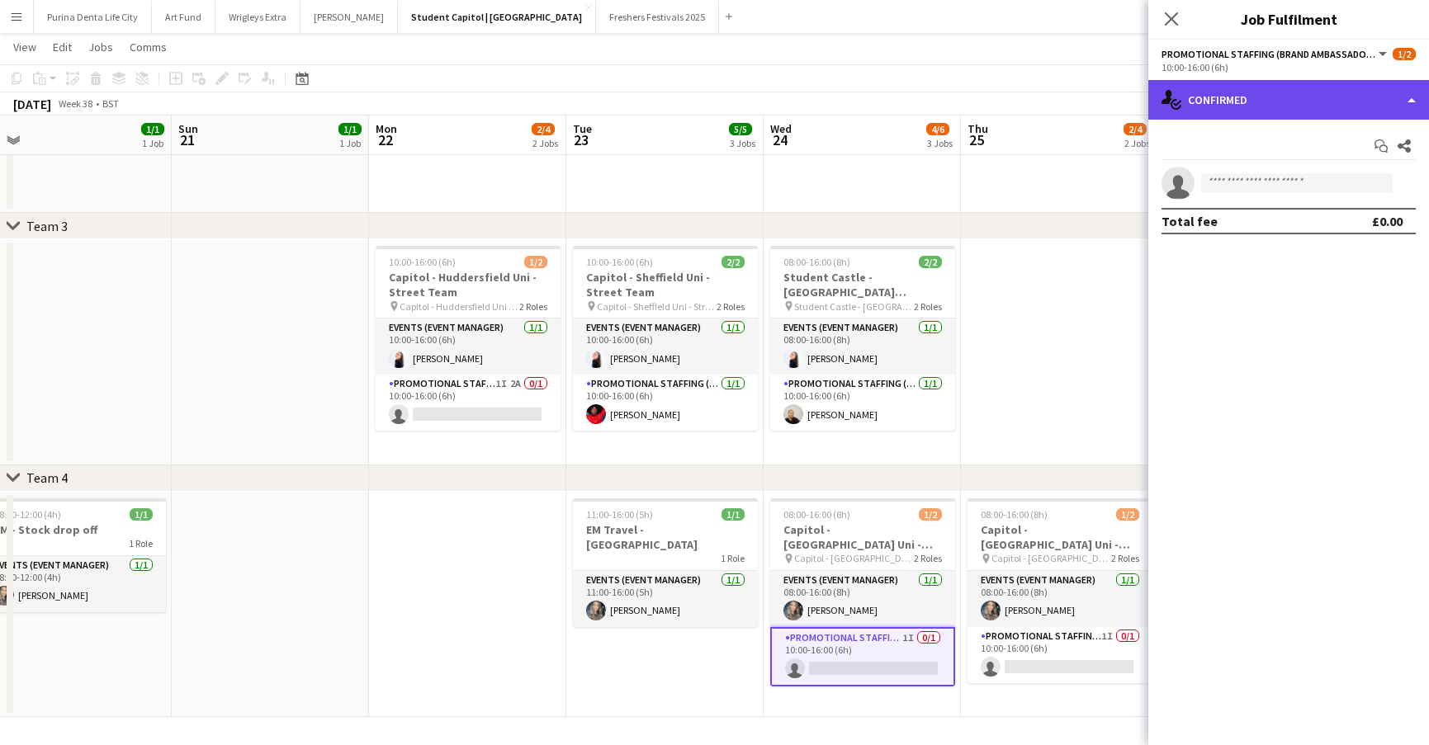
click at [1265, 111] on div "single-neutral-actions-check-2 Confirmed" at bounding box center [1288, 100] width 281 height 40
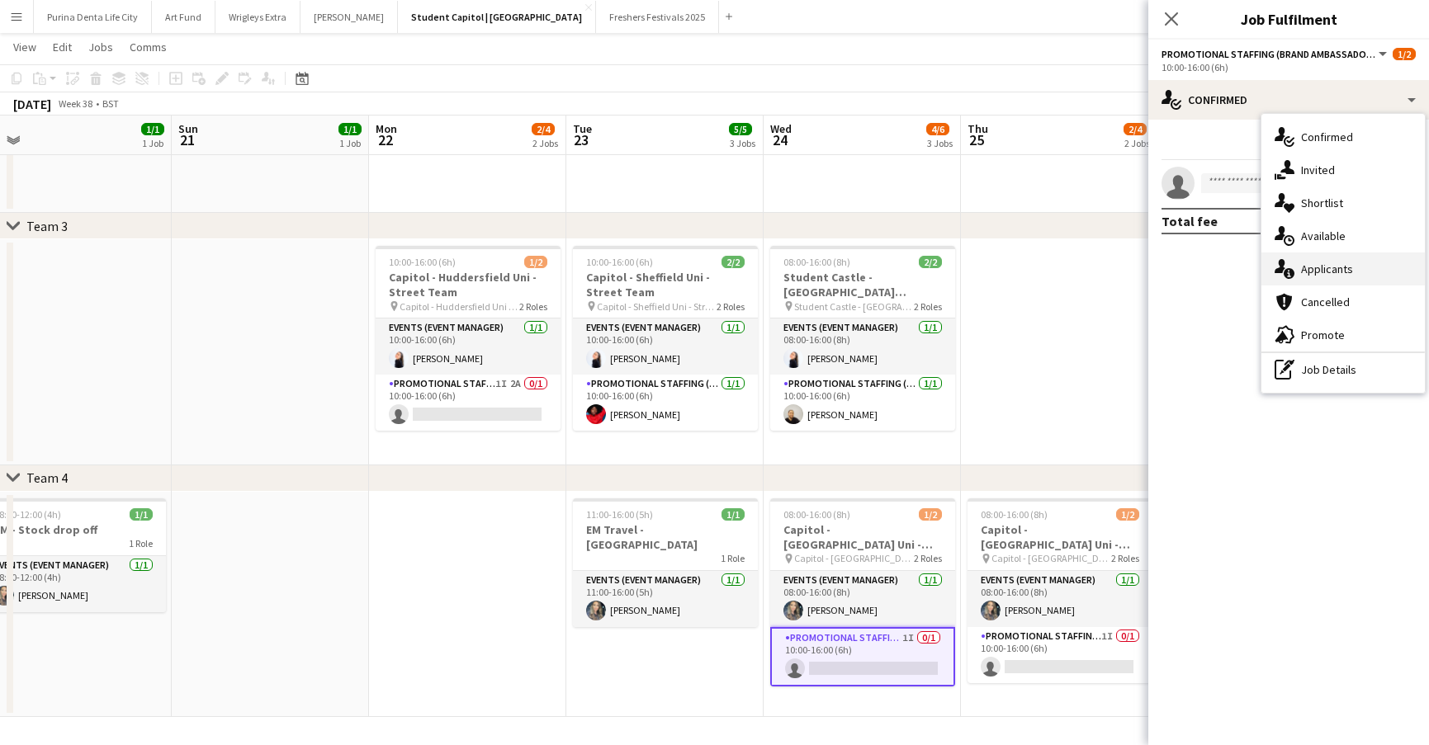
click at [1311, 273] on span "Applicants" at bounding box center [1327, 269] width 52 height 15
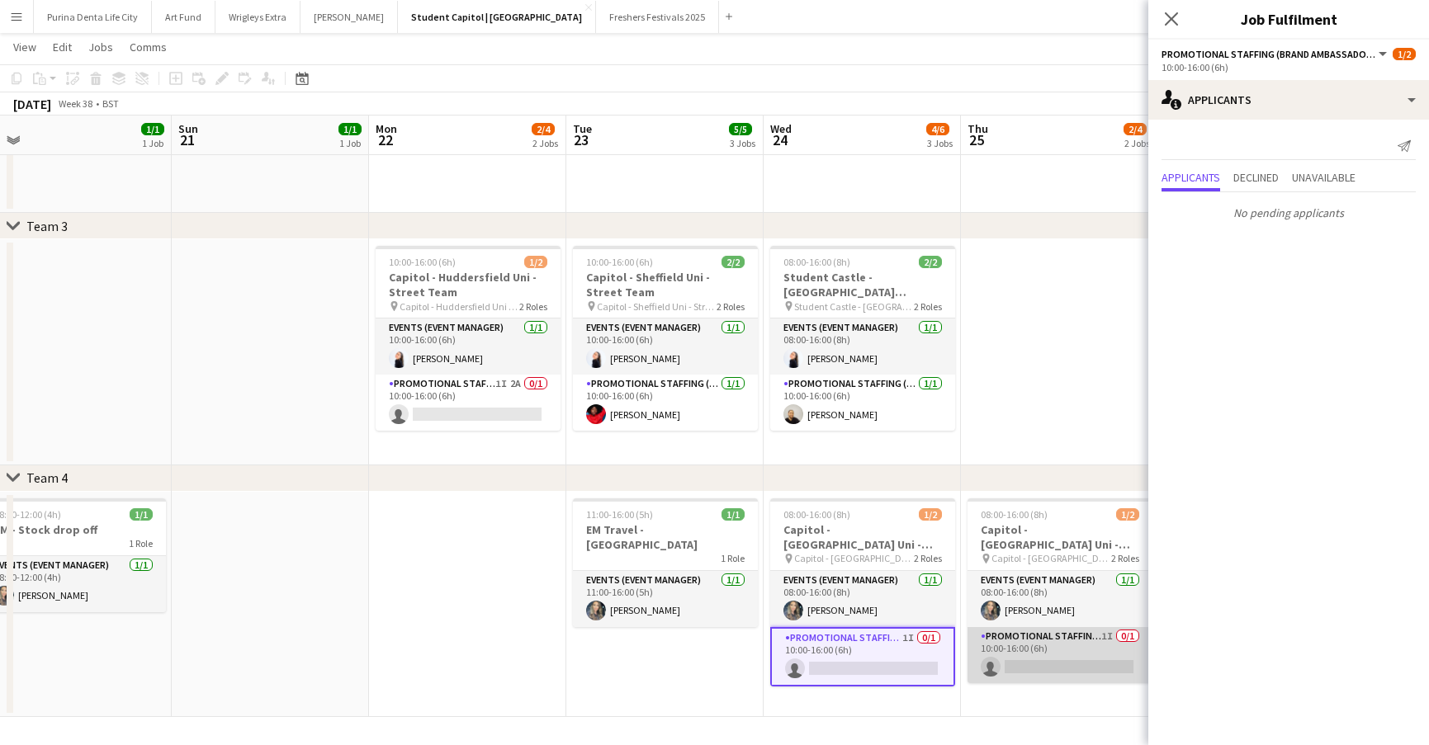
click at [1032, 669] on app-card-role "Promotional Staffing (Brand Ambassadors) 1I 0/1 10:00-16:00 (6h) single-neutral…" at bounding box center [1059, 655] width 185 height 56
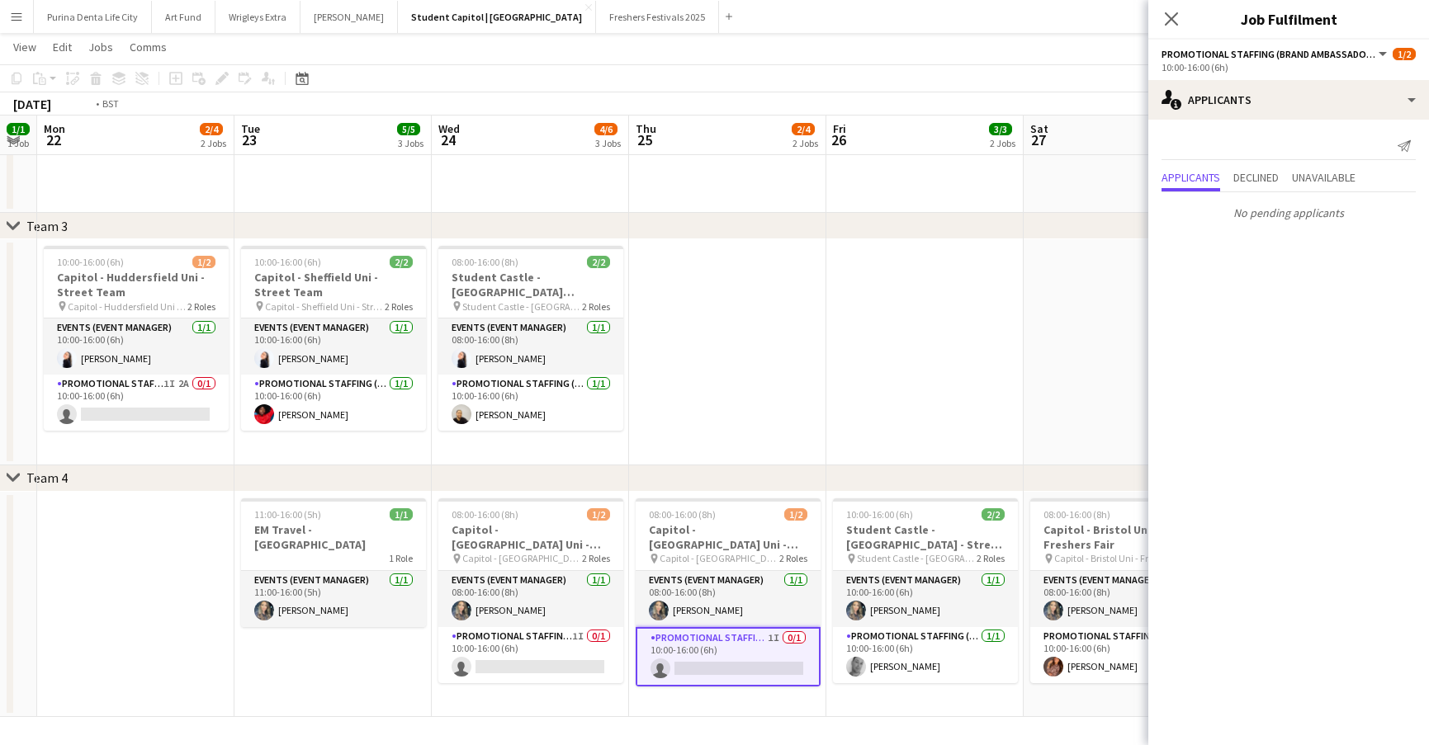
scroll to position [0, 454]
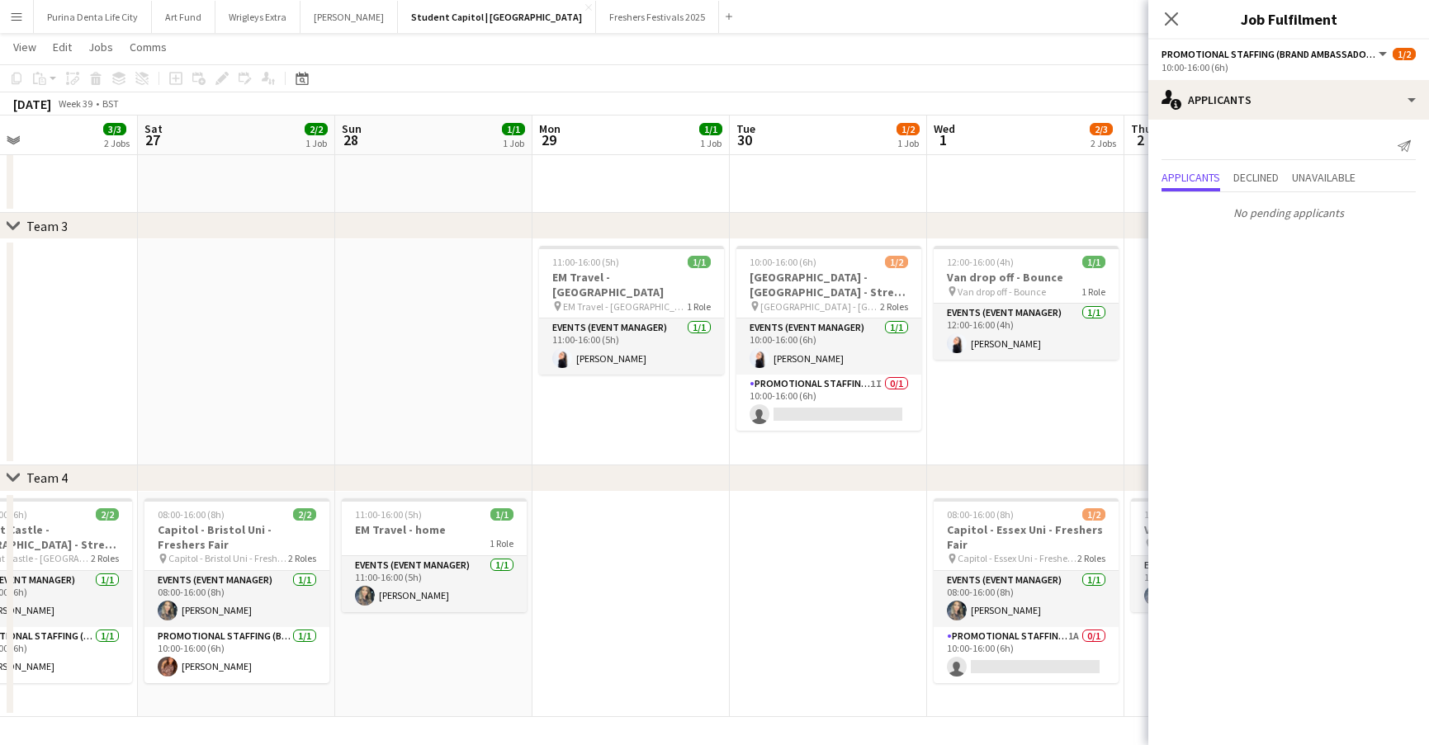
click at [591, 647] on app-date-cell at bounding box center [630, 605] width 197 height 226
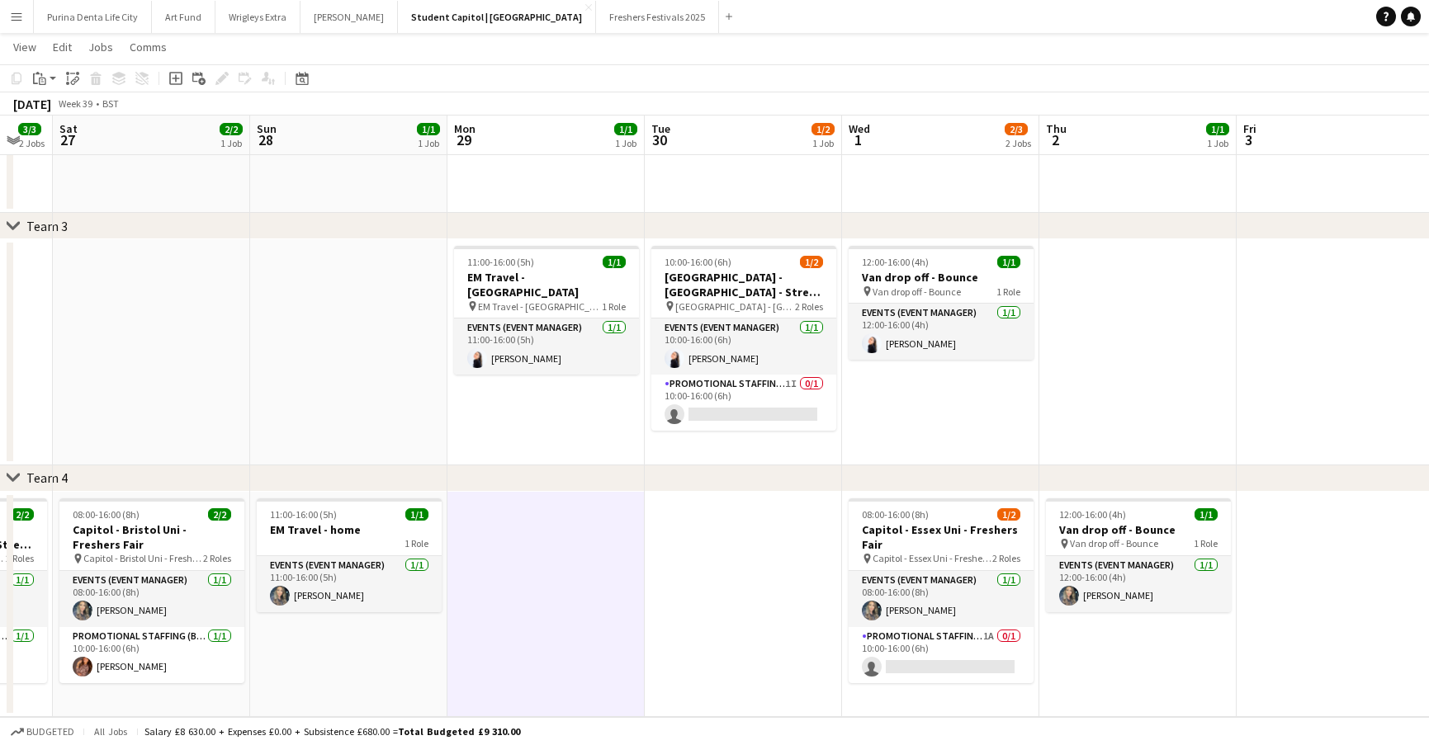
scroll to position [0, 540]
click at [954, 663] on app-card-role "Promotional Staffing (Brand Ambassadors) 1A 0/1 10:00-16:00 (6h) single-neutral…" at bounding box center [940, 655] width 185 height 56
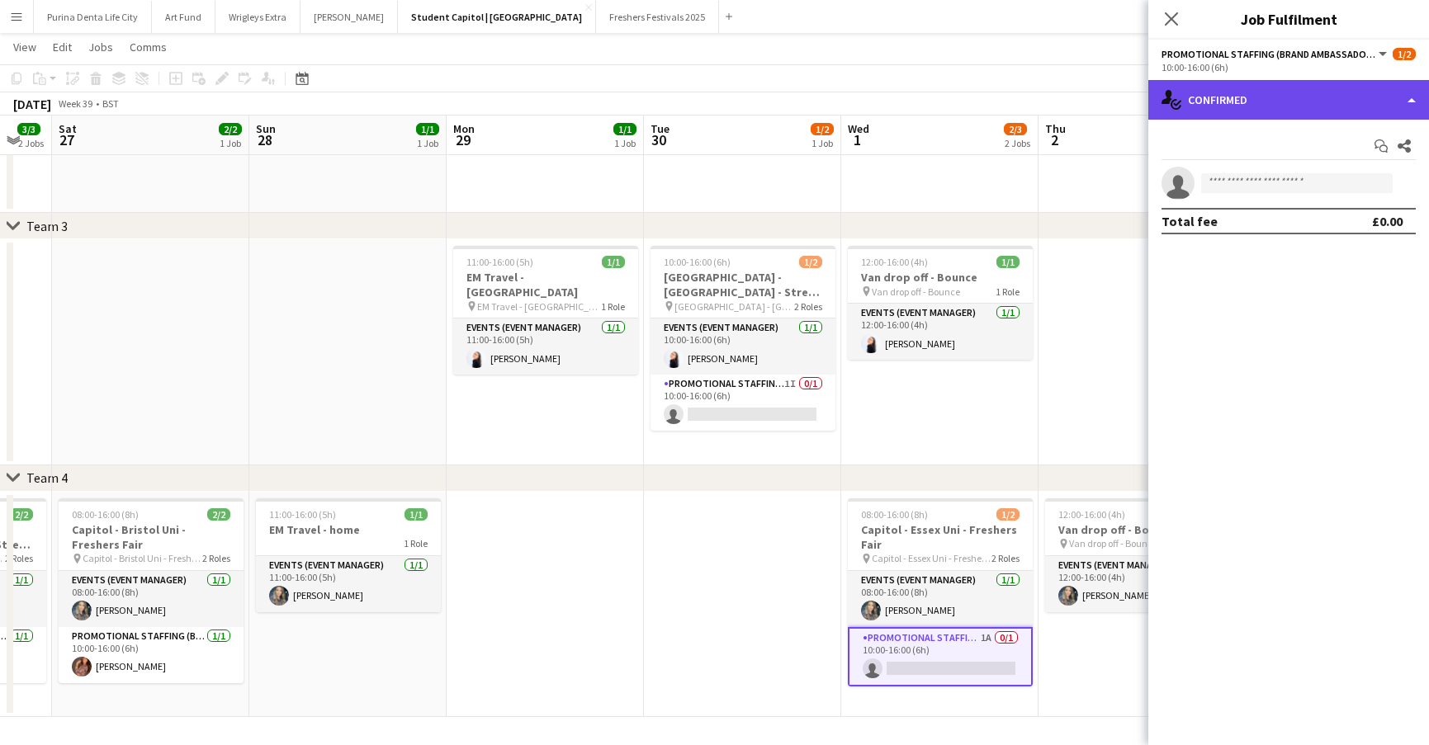
click at [1335, 100] on div "single-neutral-actions-check-2 Confirmed" at bounding box center [1288, 100] width 281 height 40
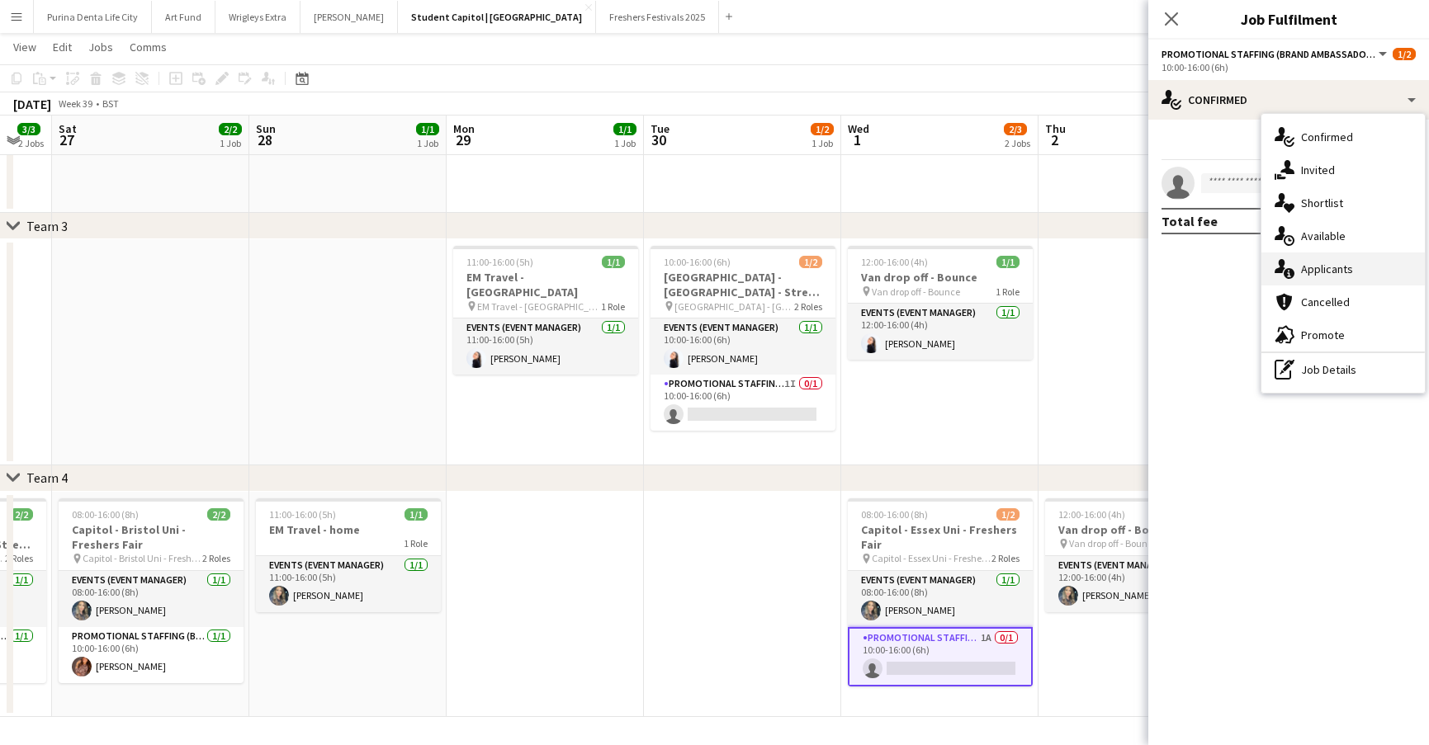
click at [1339, 265] on span "Applicants" at bounding box center [1327, 269] width 52 height 15
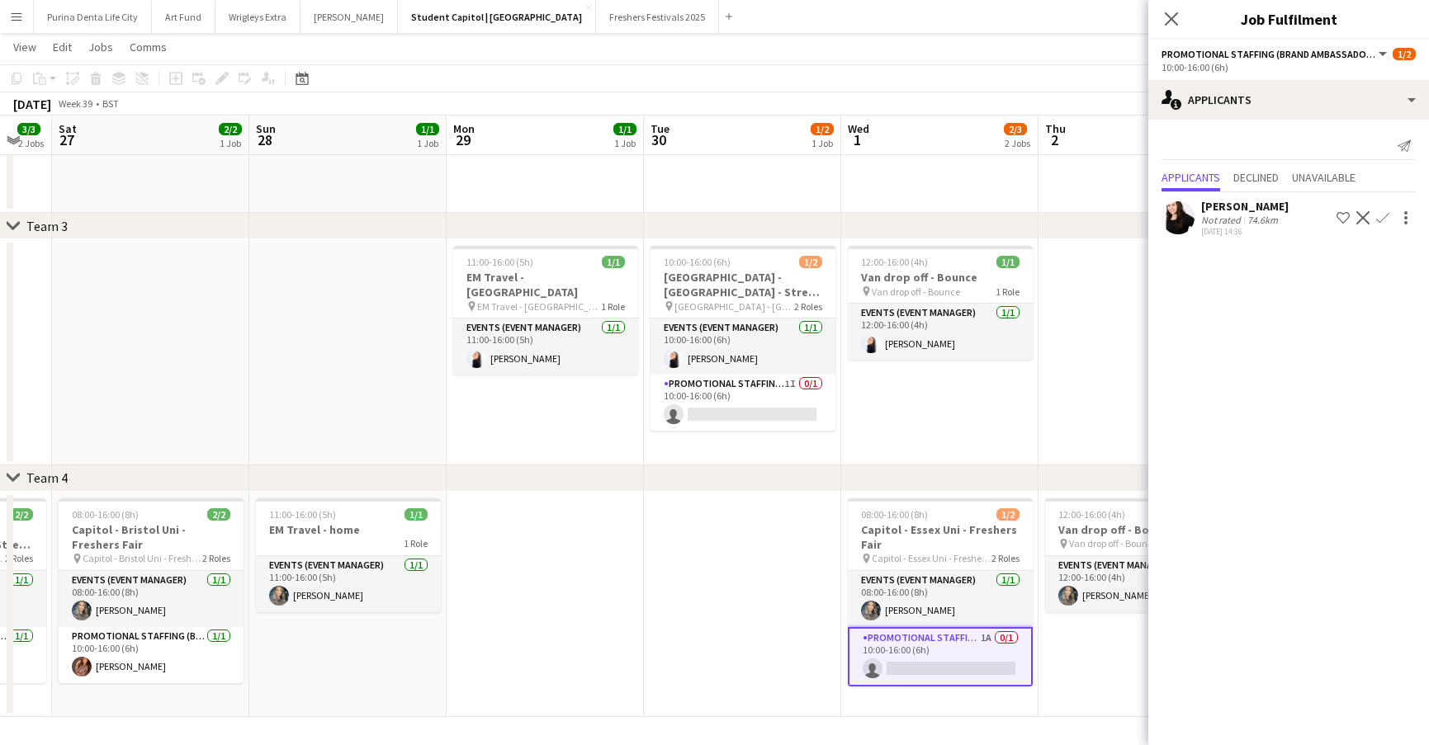
click at [1380, 217] on app-icon "Confirm" at bounding box center [1382, 217] width 13 height 13
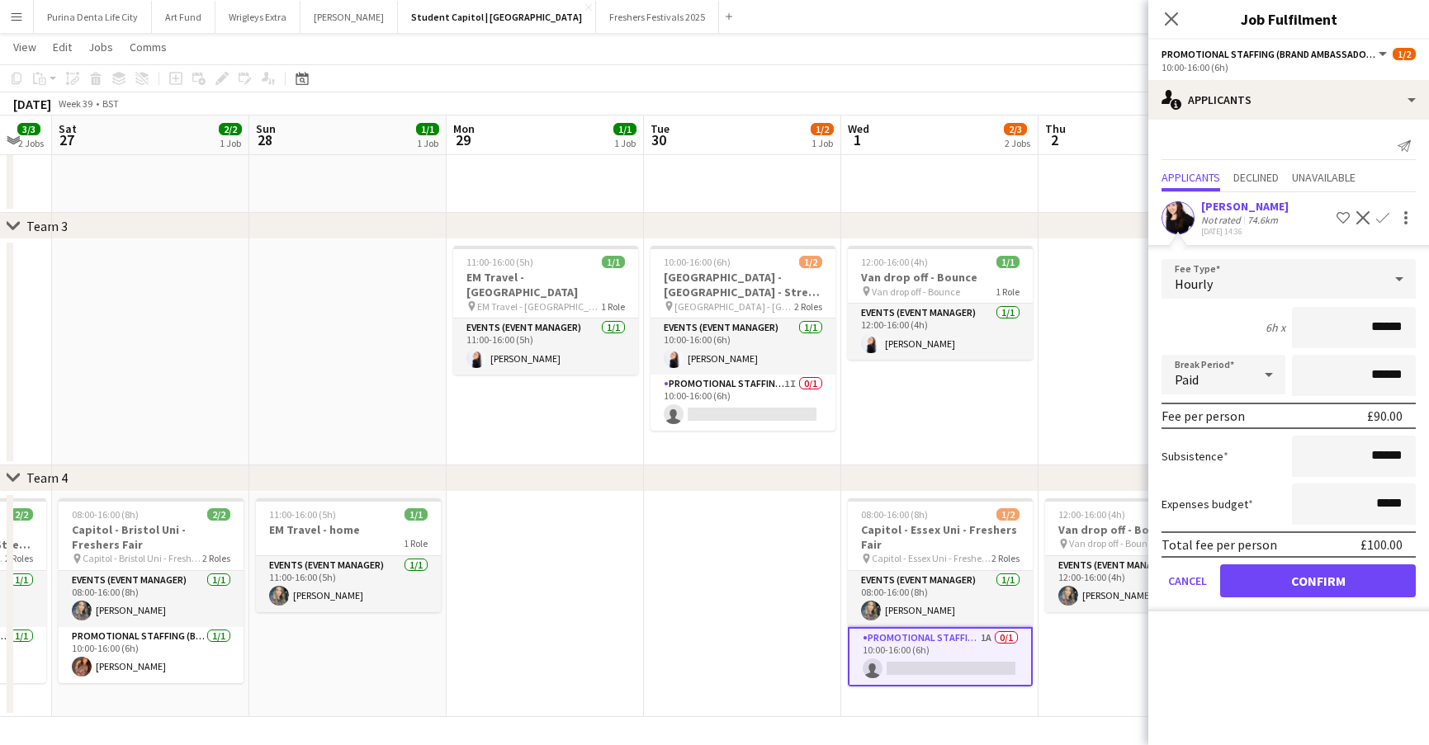
click at [1274, 575] on button "Confirm" at bounding box center [1318, 581] width 196 height 33
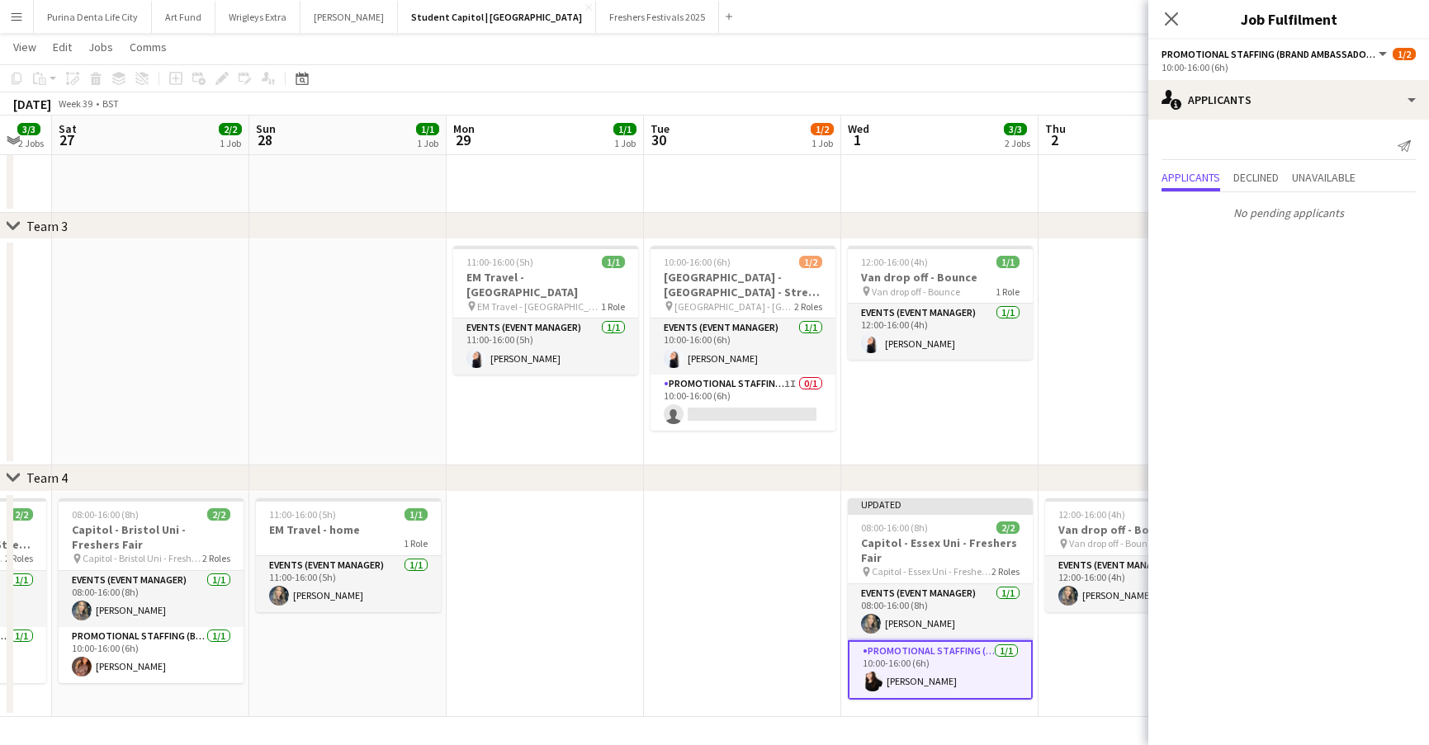
click at [688, 537] on app-date-cell at bounding box center [742, 605] width 197 height 226
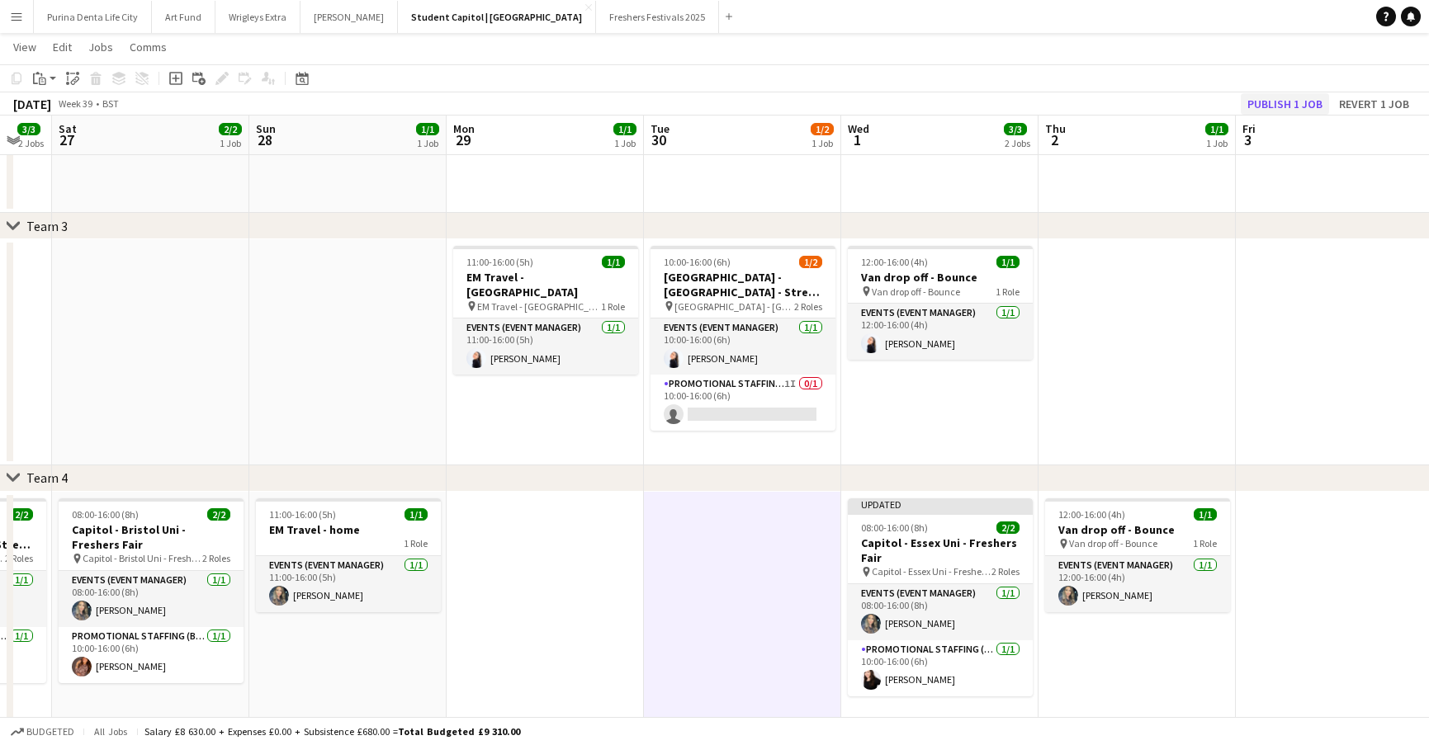
click at [1290, 106] on button "Publish 1 job" at bounding box center [1285, 103] width 88 height 21
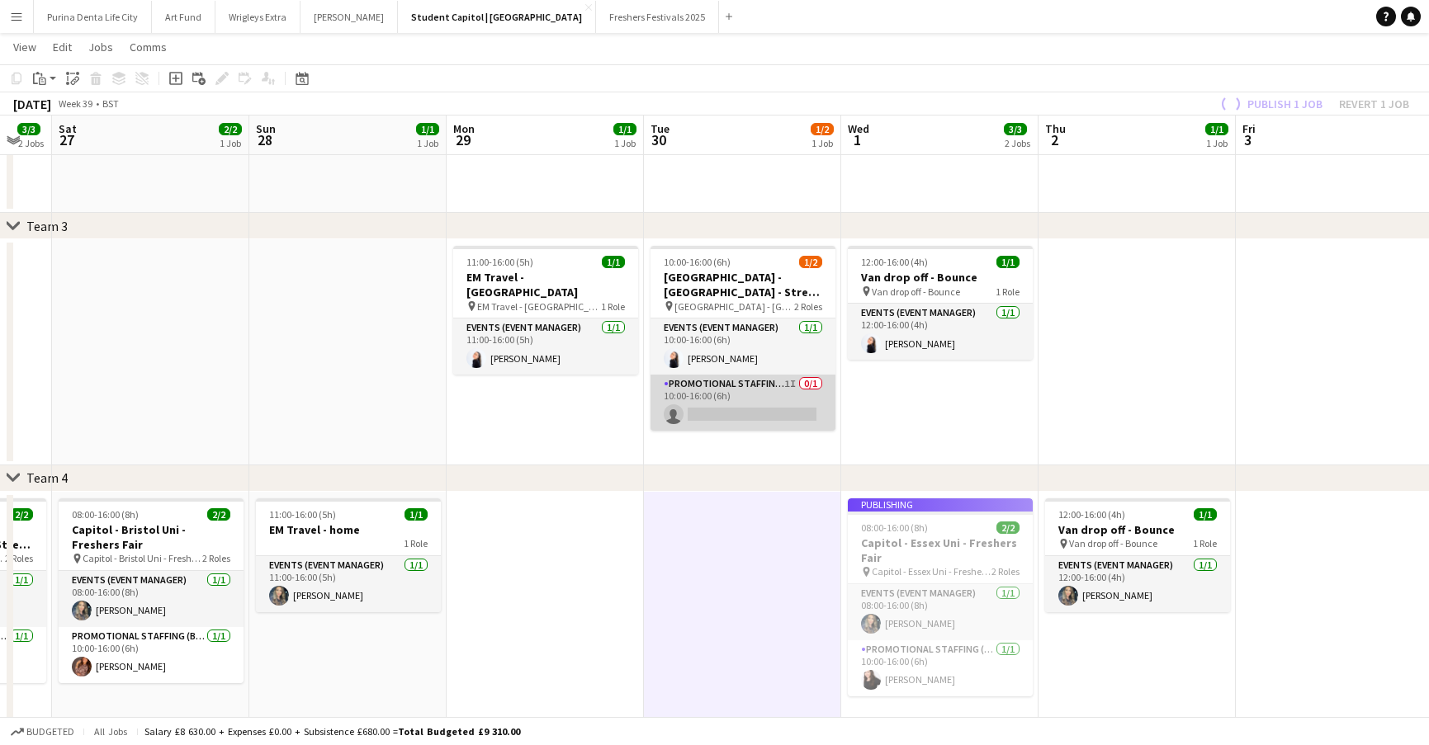
click at [763, 412] on app-card-role "Promotional Staffing (Brand Ambassadors) 1I 0/1 10:00-16:00 (6h) single-neutral…" at bounding box center [742, 403] width 185 height 56
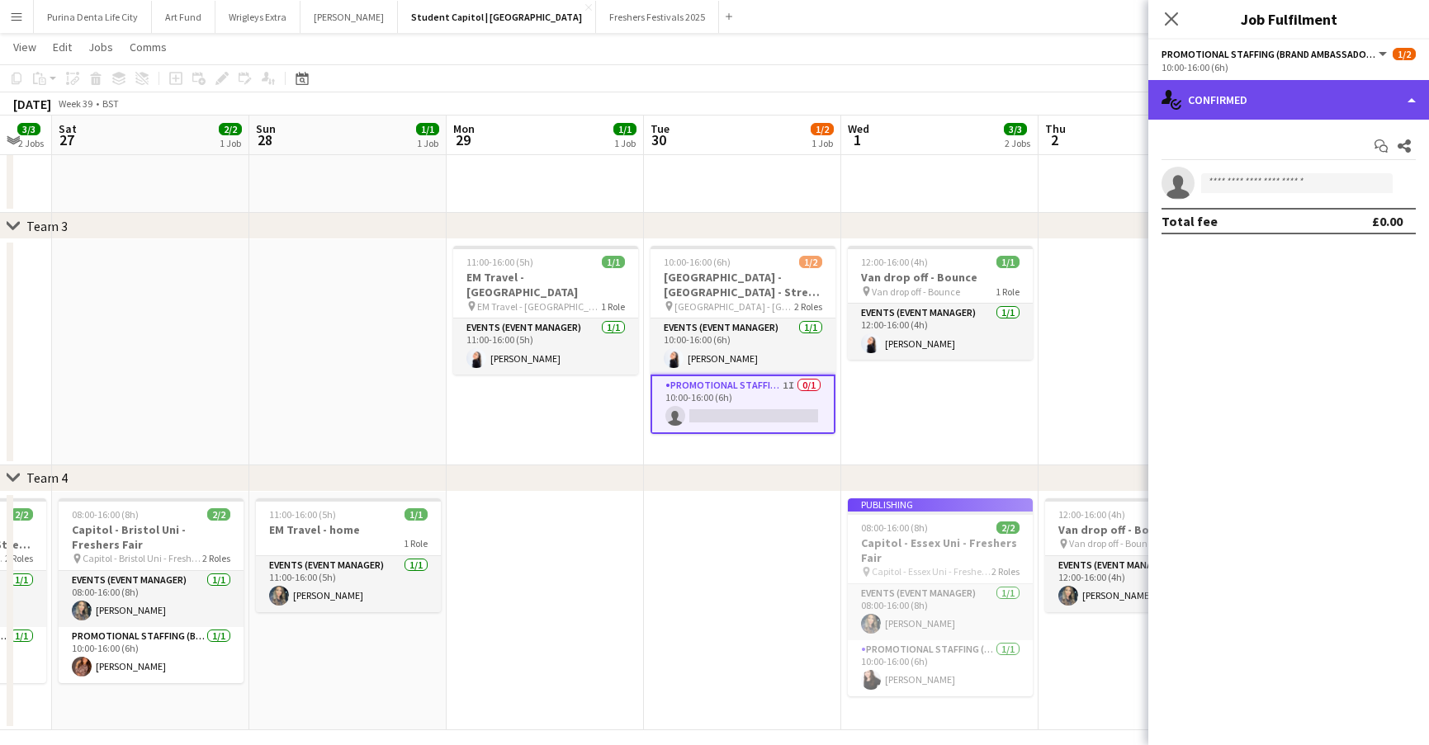
click at [1334, 102] on div "single-neutral-actions-check-2 Confirmed" at bounding box center [1288, 100] width 281 height 40
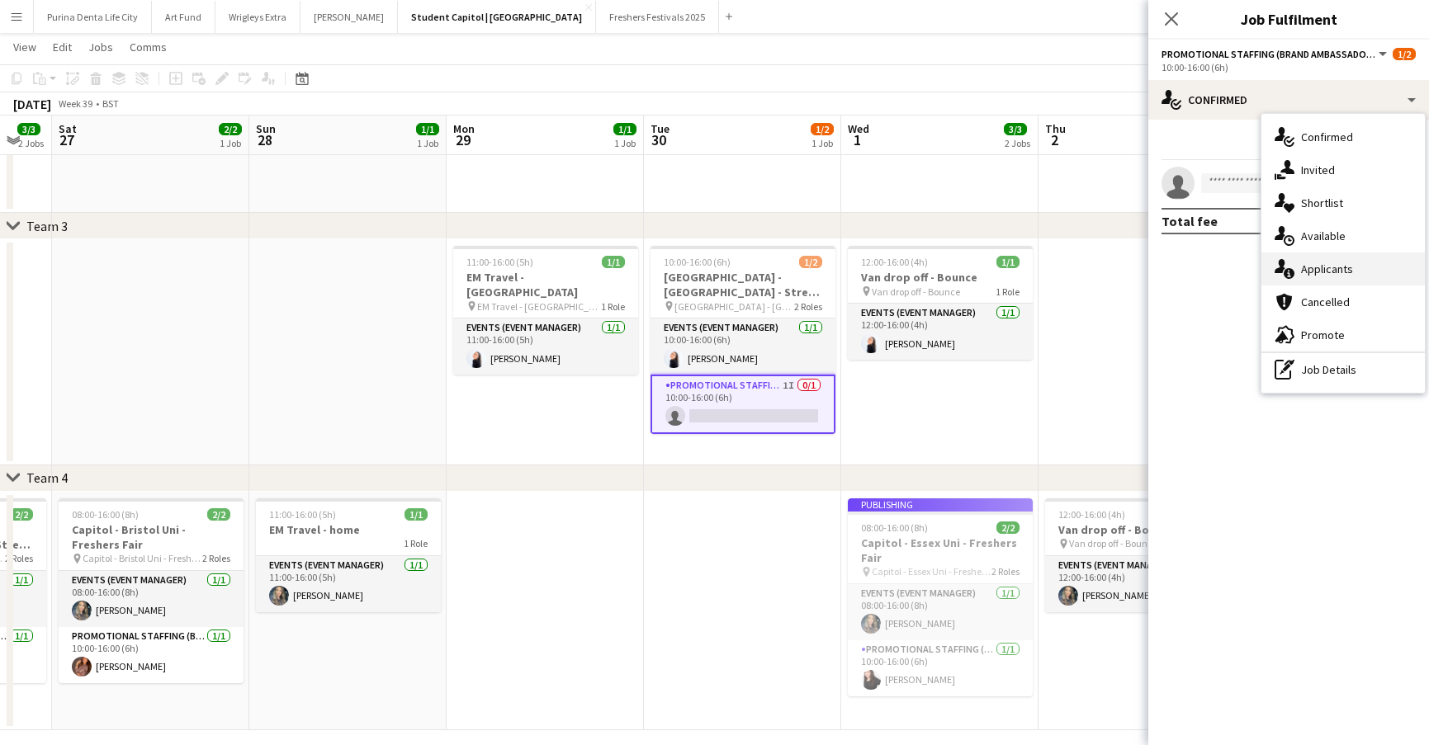
click at [1330, 285] on div "single-neutral-actions-information Applicants" at bounding box center [1342, 269] width 163 height 33
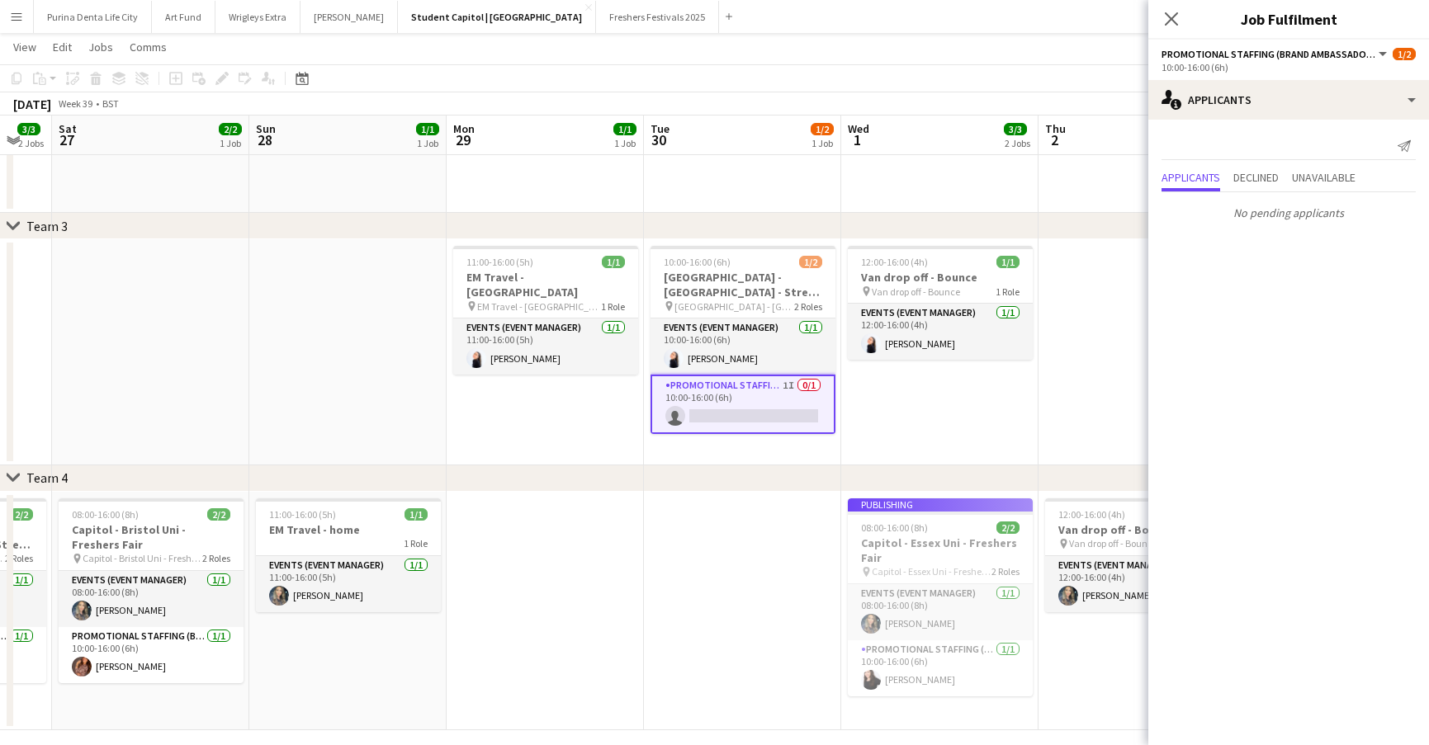
click at [603, 598] on app-date-cell at bounding box center [545, 611] width 197 height 239
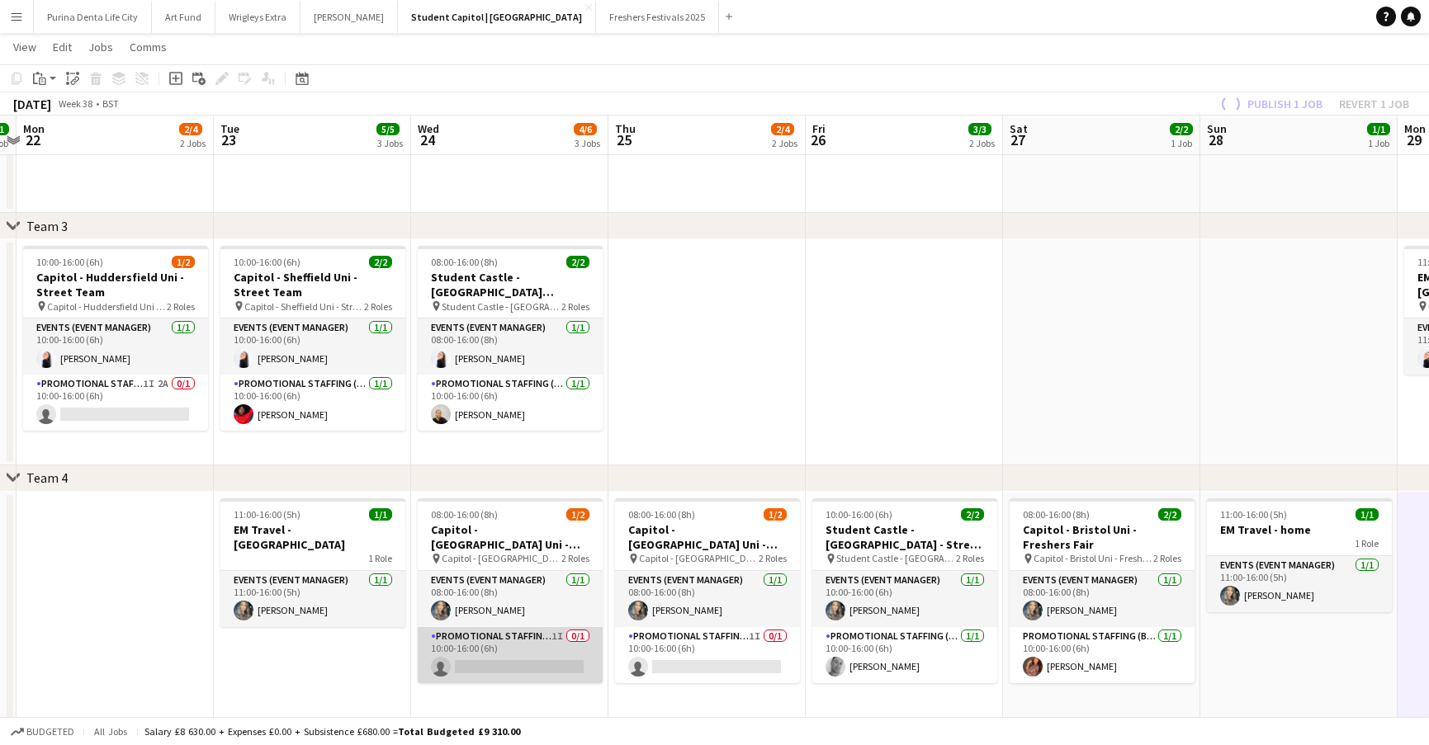
click at [556, 654] on app-card-role "Promotional Staffing (Brand Ambassadors) 1I 0/1 10:00-16:00 (6h) single-neutral…" at bounding box center [510, 655] width 185 height 56
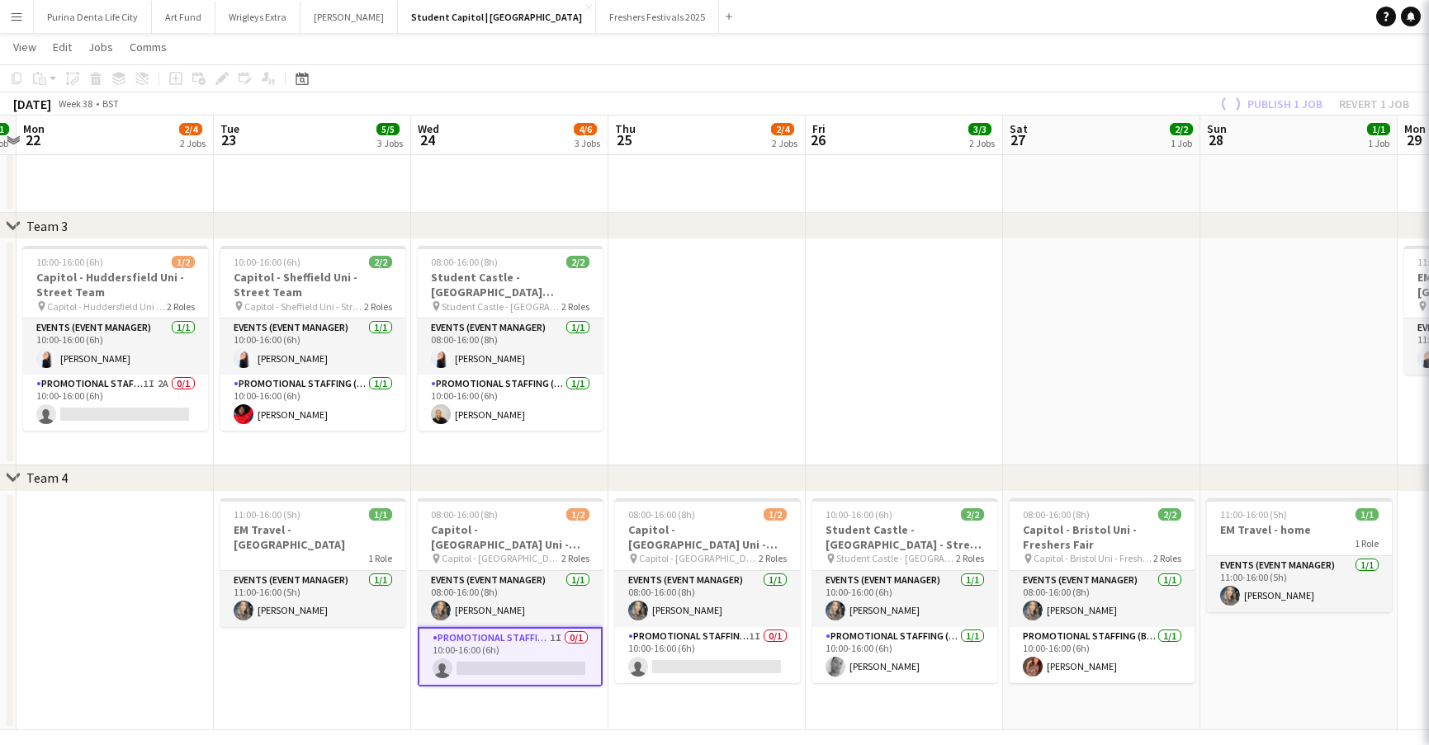
scroll to position [0, 379]
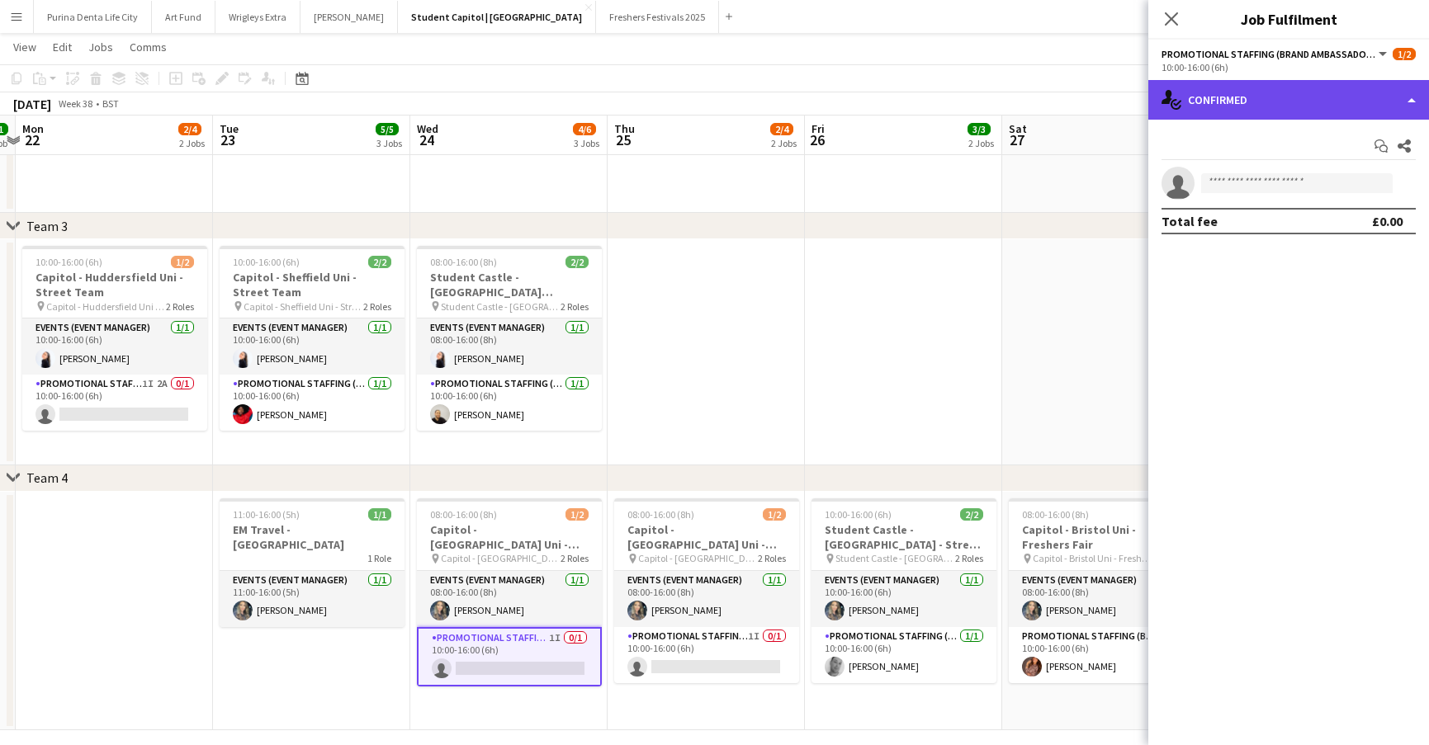
click at [1227, 112] on div "single-neutral-actions-check-2 Confirmed" at bounding box center [1288, 100] width 281 height 40
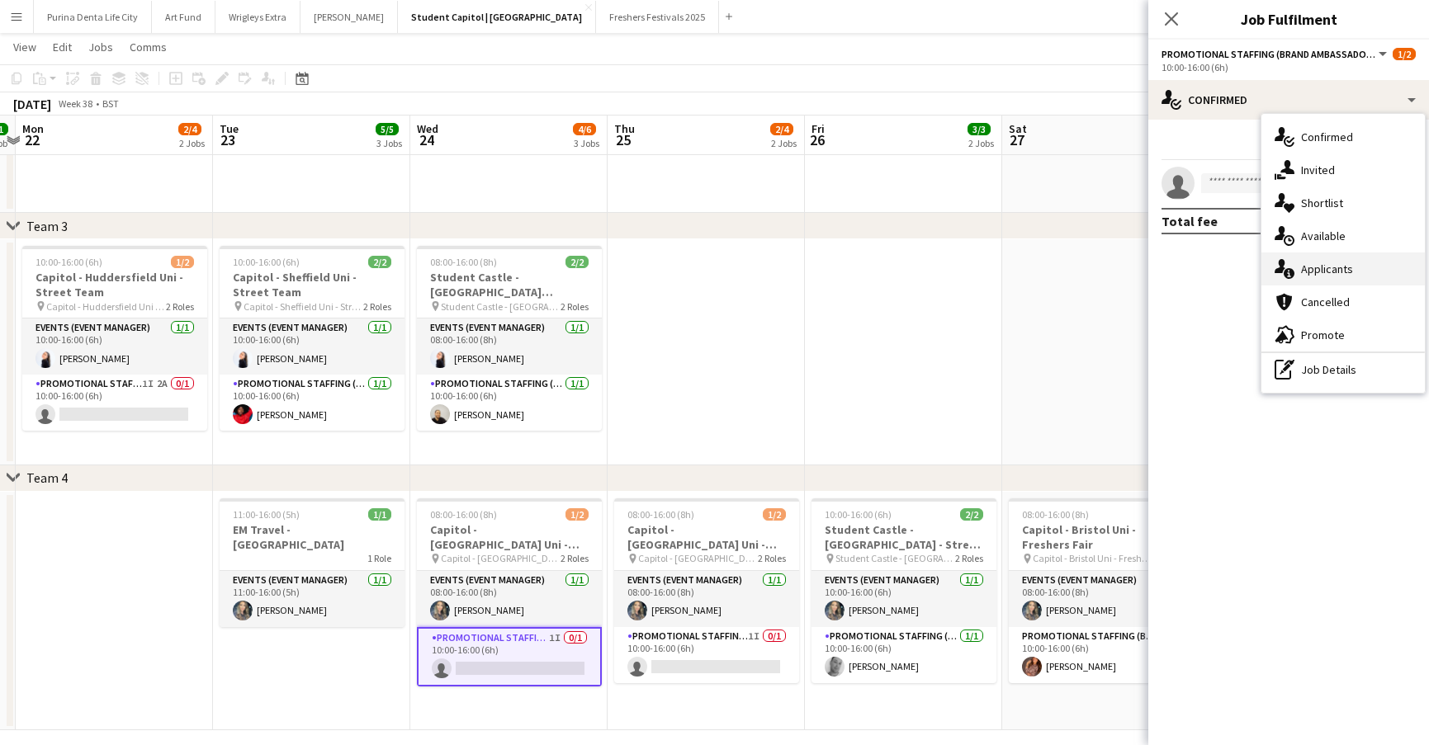
click at [1332, 263] on span "Applicants" at bounding box center [1327, 269] width 52 height 15
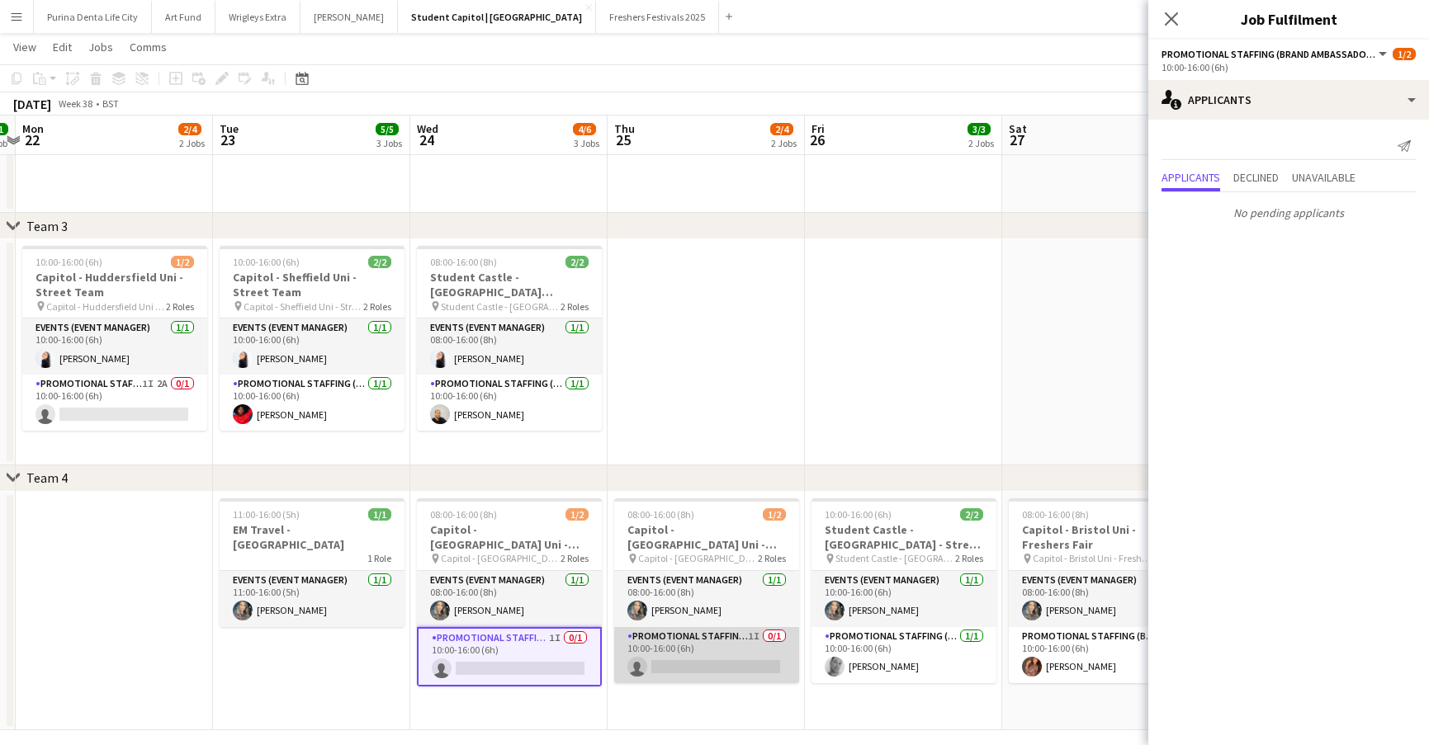
click at [696, 650] on app-card-role "Promotional Staffing (Brand Ambassadors) 1I 0/1 10:00-16:00 (6h) single-neutral…" at bounding box center [706, 655] width 185 height 56
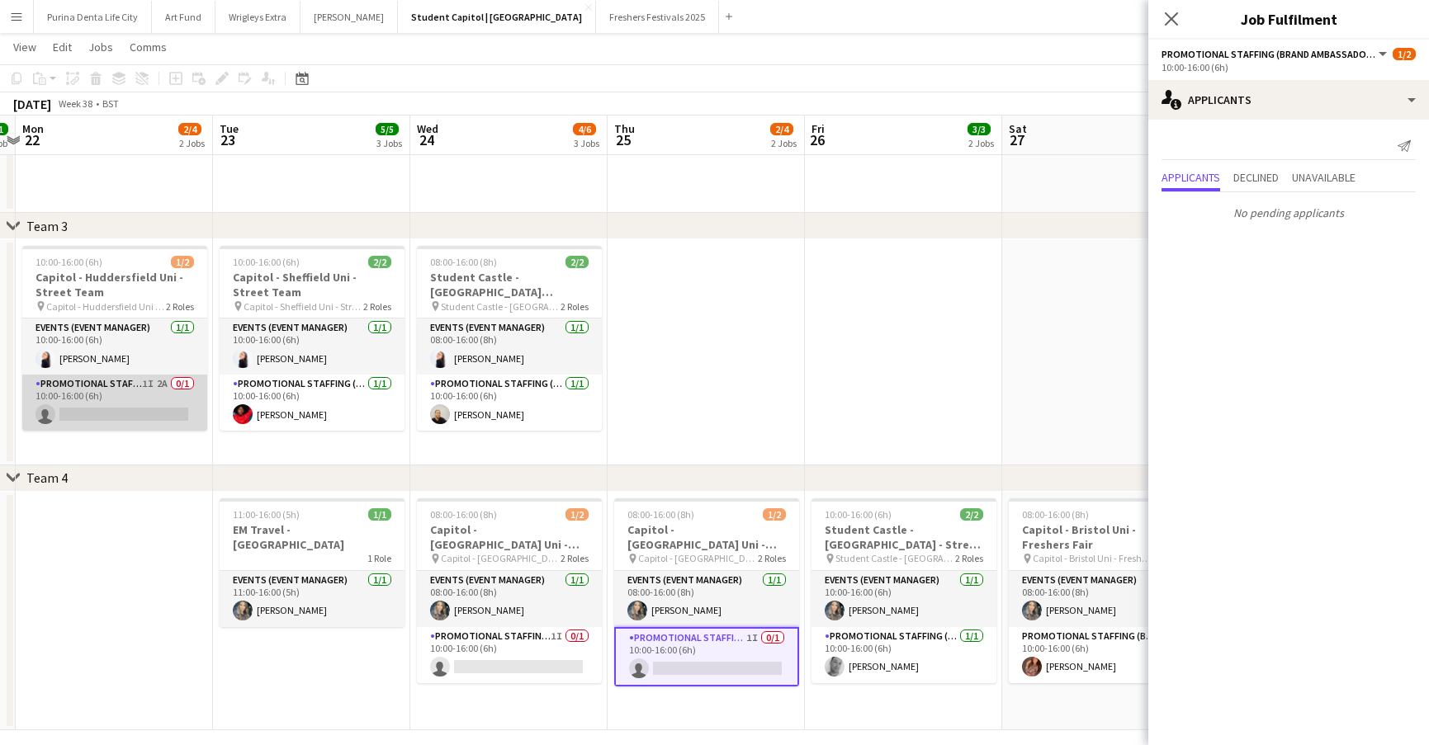
click at [94, 405] on app-card-role "Promotional Staffing (Brand Ambassadors) 1I 2A 0/1 10:00-16:00 (6h) single-neut…" at bounding box center [114, 403] width 185 height 56
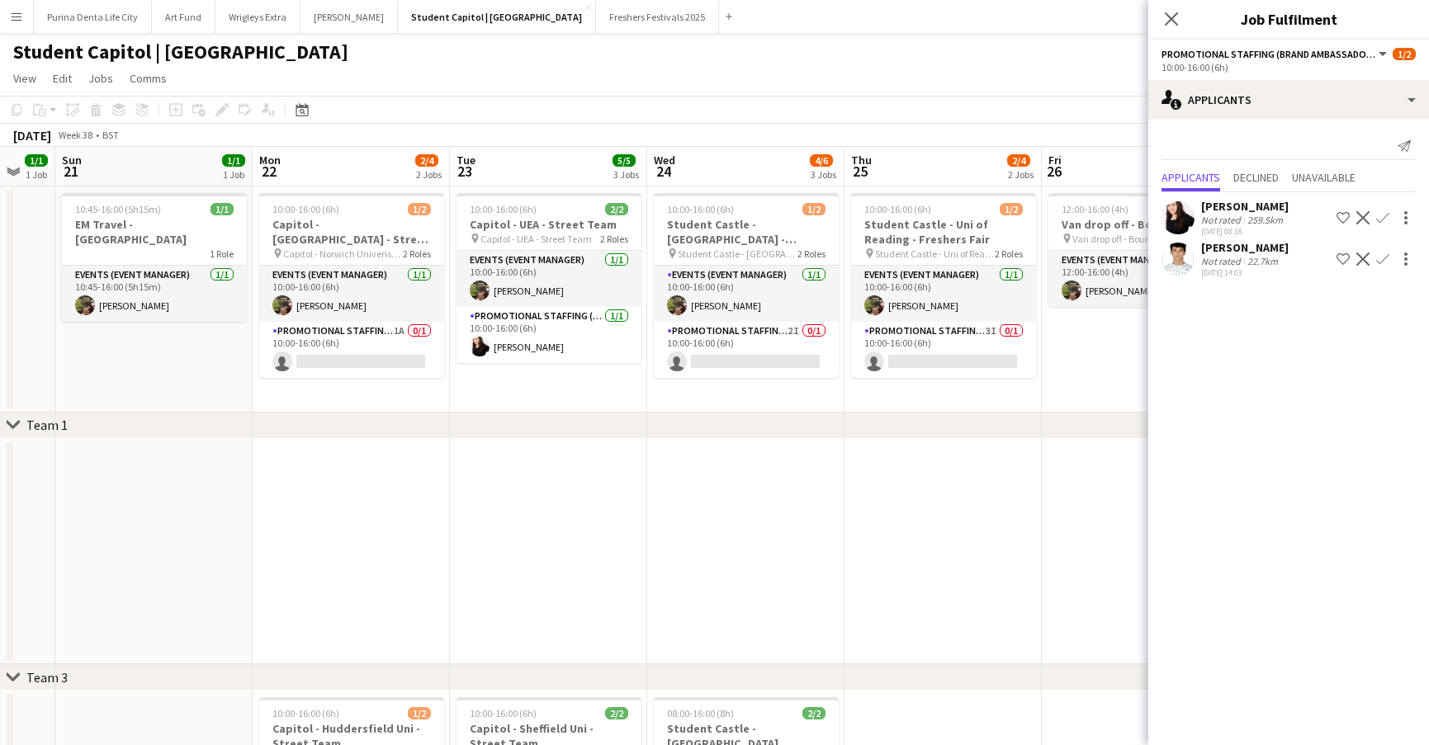
scroll to position [0, 0]
click at [362, 345] on app-card-role "Promotional Staffing (Brand Ambassadors) 1A 0/1 10:00-16:00 (6h) single-neutral…" at bounding box center [351, 350] width 185 height 56
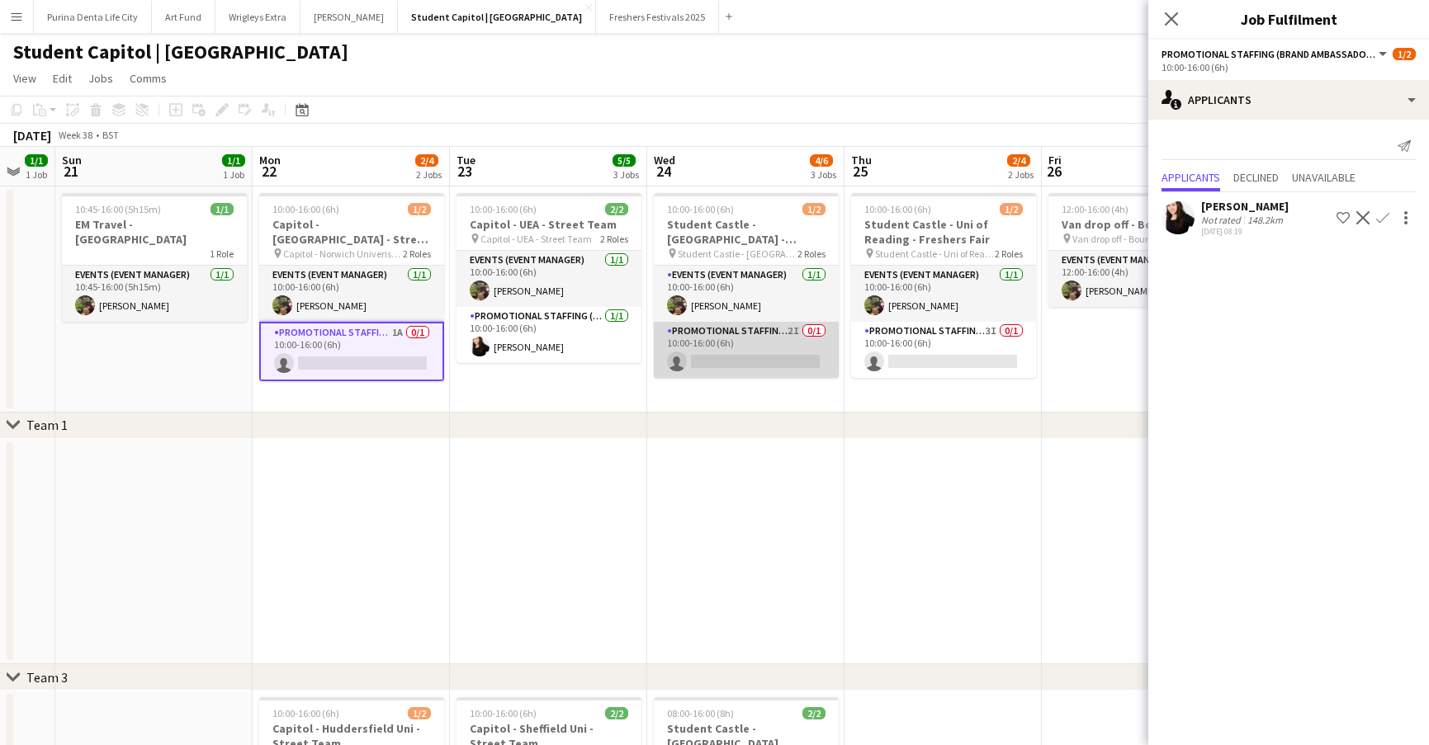
click at [795, 354] on app-card-role "Promotional Staffing (Brand Ambassadors) 2I 0/1 10:00-16:00 (6h) single-neutral…" at bounding box center [746, 350] width 185 height 56
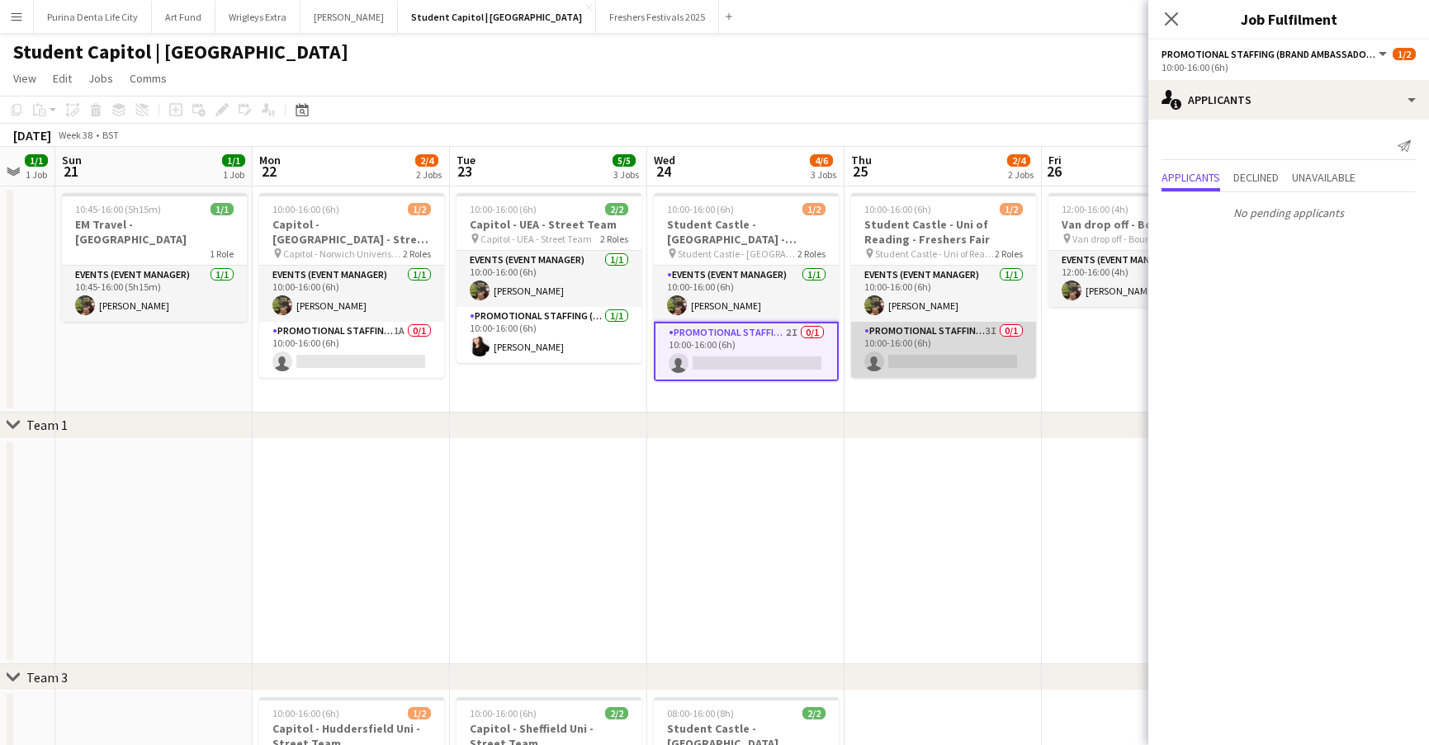
click at [907, 361] on app-card-role "Promotional Staffing (Brand Ambassadors) 3I 0/1 10:00-16:00 (6h) single-neutral…" at bounding box center [943, 350] width 185 height 56
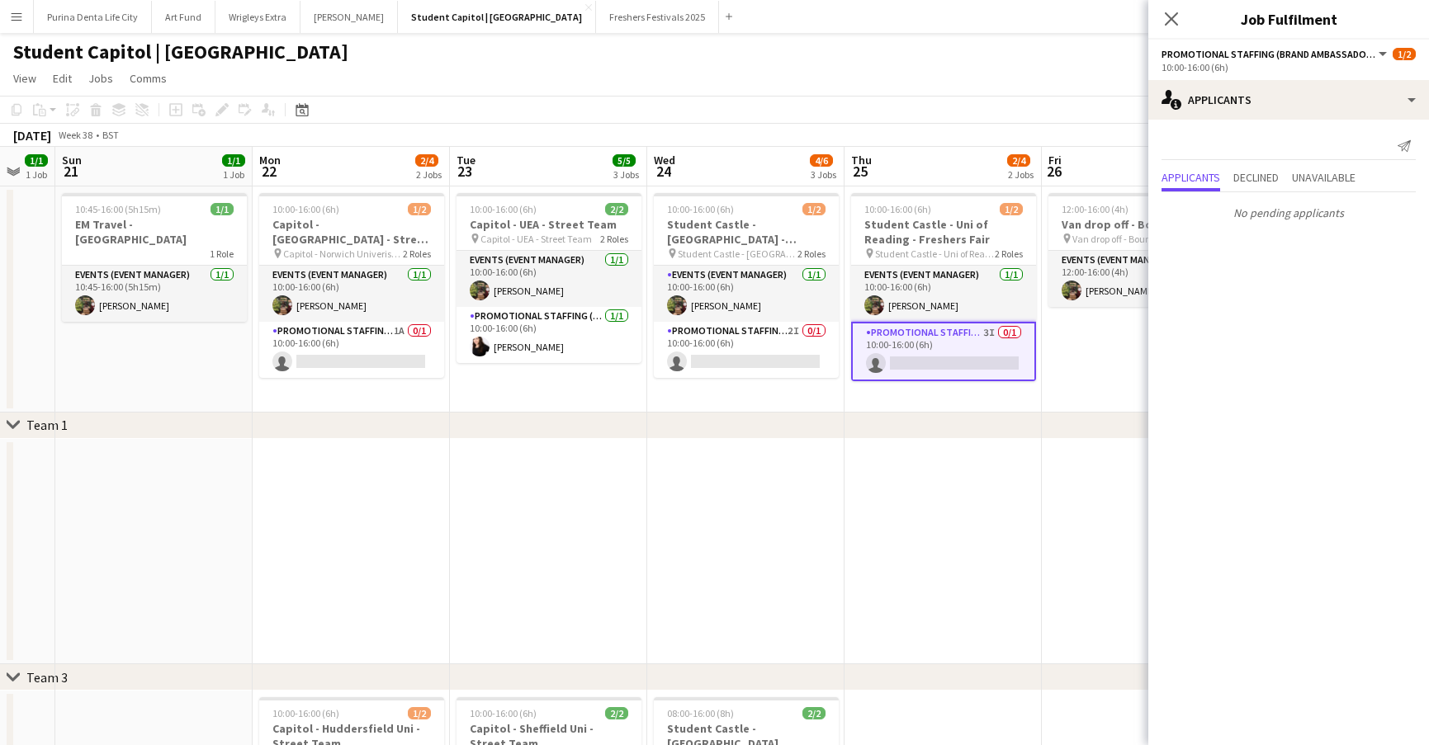
click at [867, 118] on app-toolbar "Copy Paste Paste Command V Paste with crew Command Shift V Paste linked Job Del…" at bounding box center [714, 110] width 1429 height 28
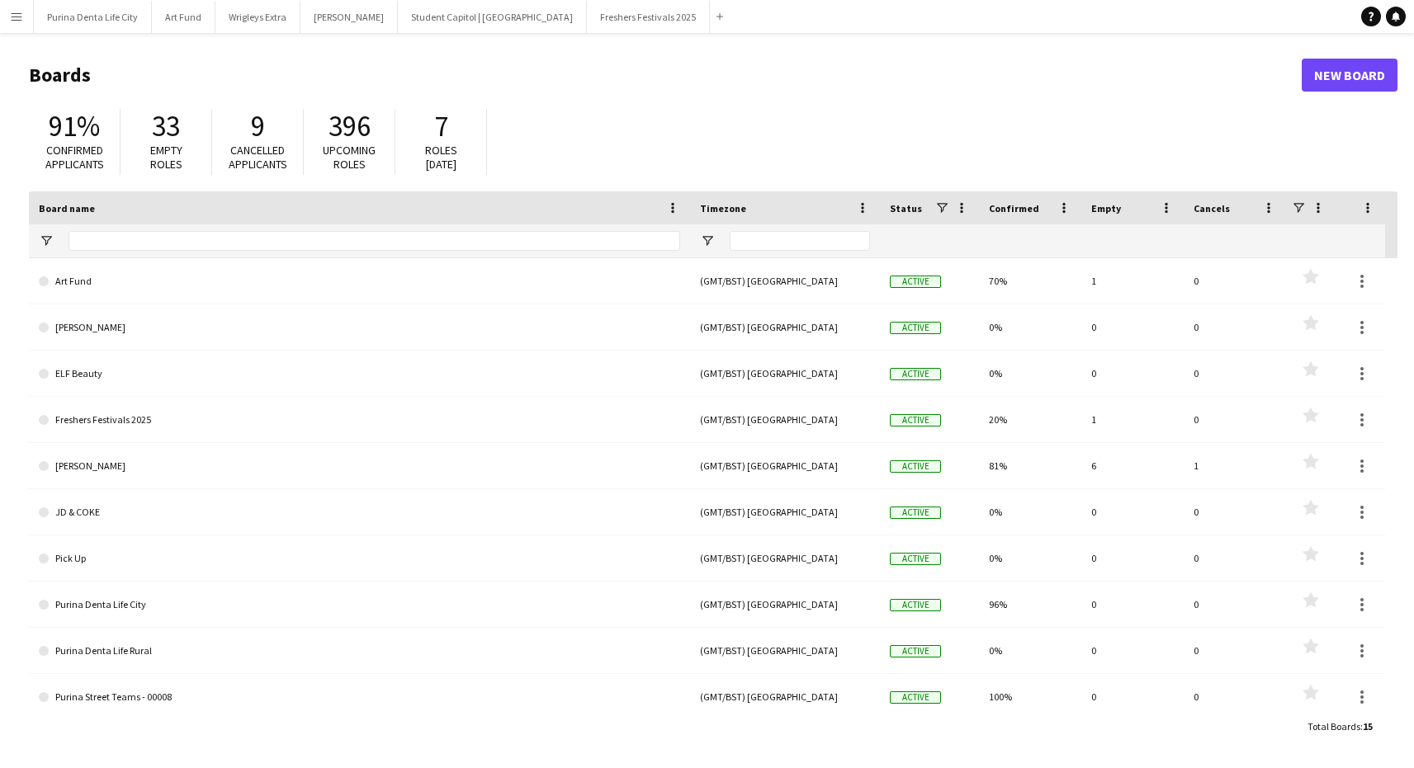
click at [9, 17] on button "Menu" at bounding box center [16, 16] width 33 height 33
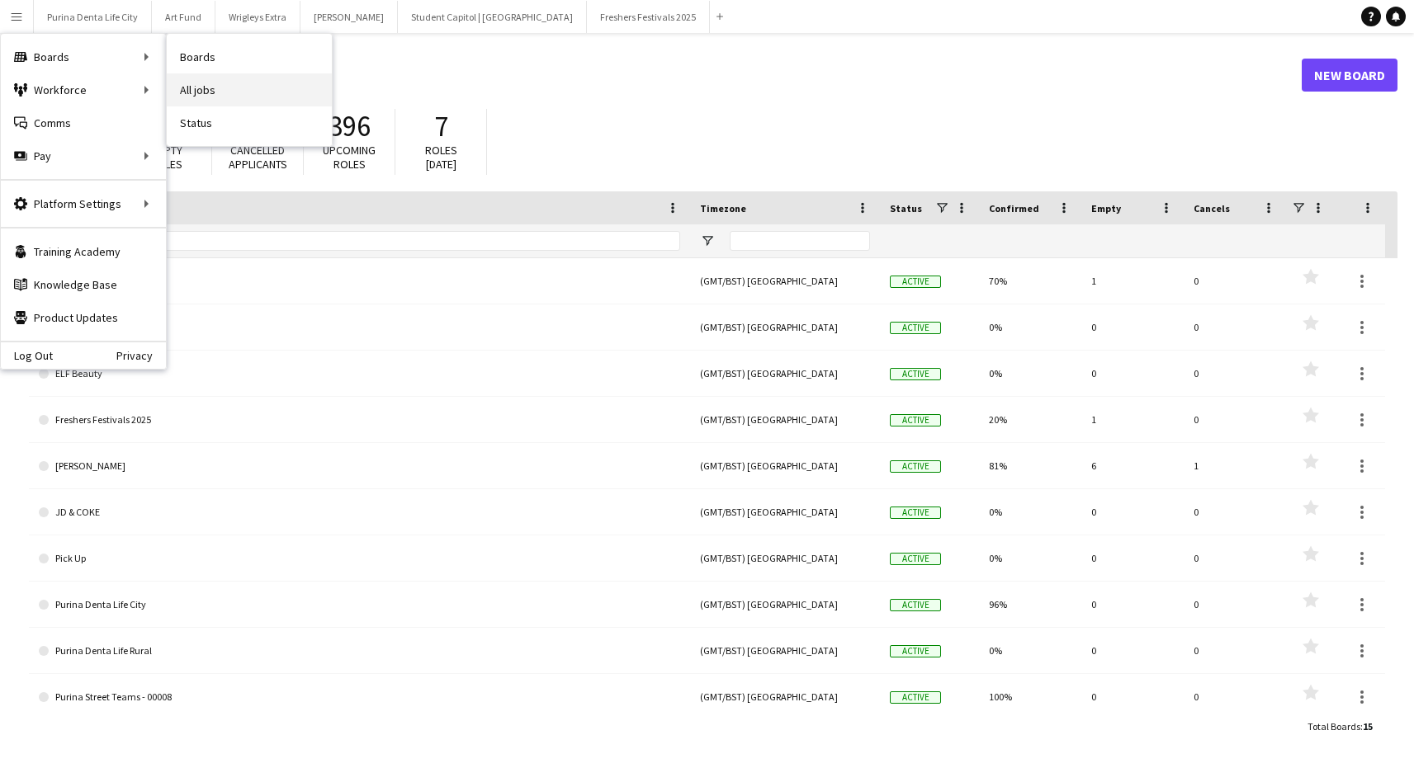
click at [190, 90] on link "All jobs" at bounding box center [249, 89] width 165 height 33
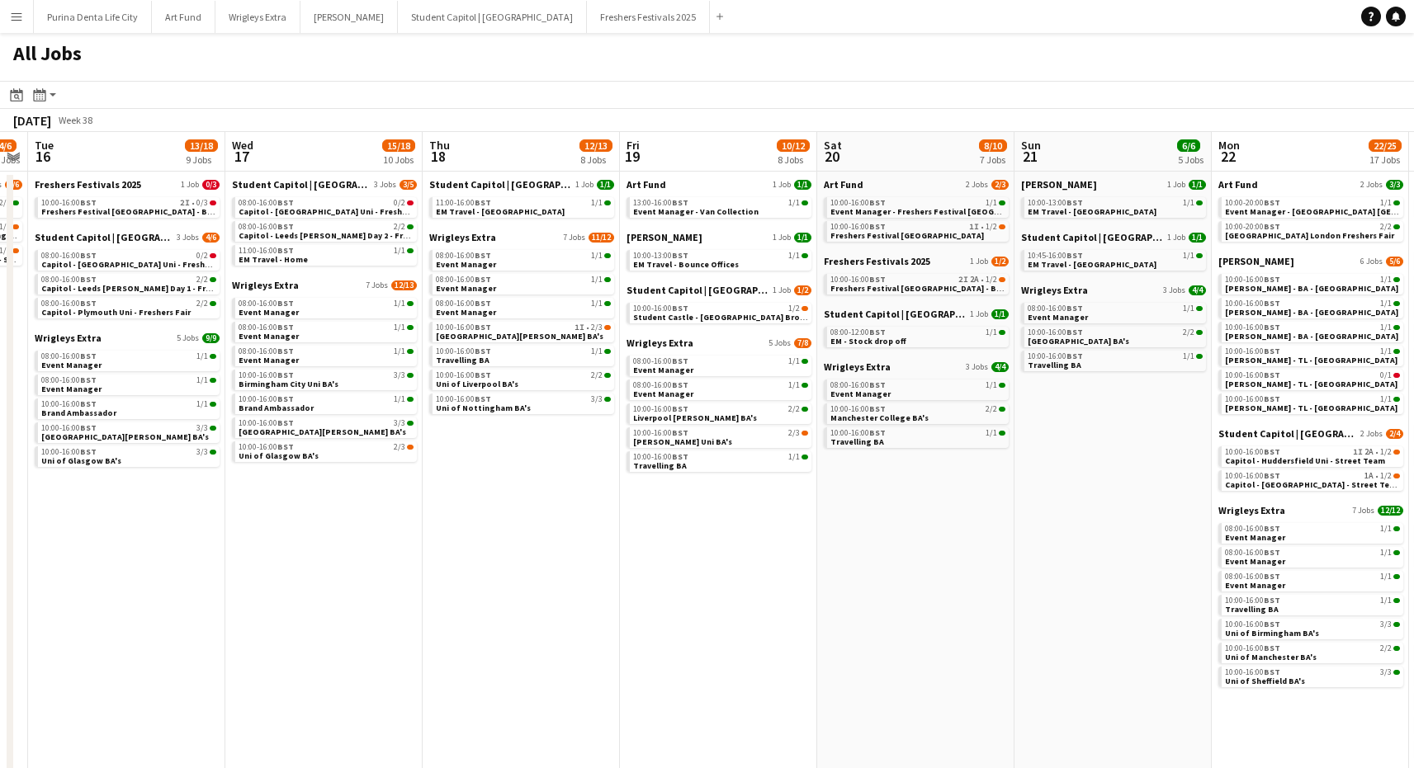
scroll to position [0, 632]
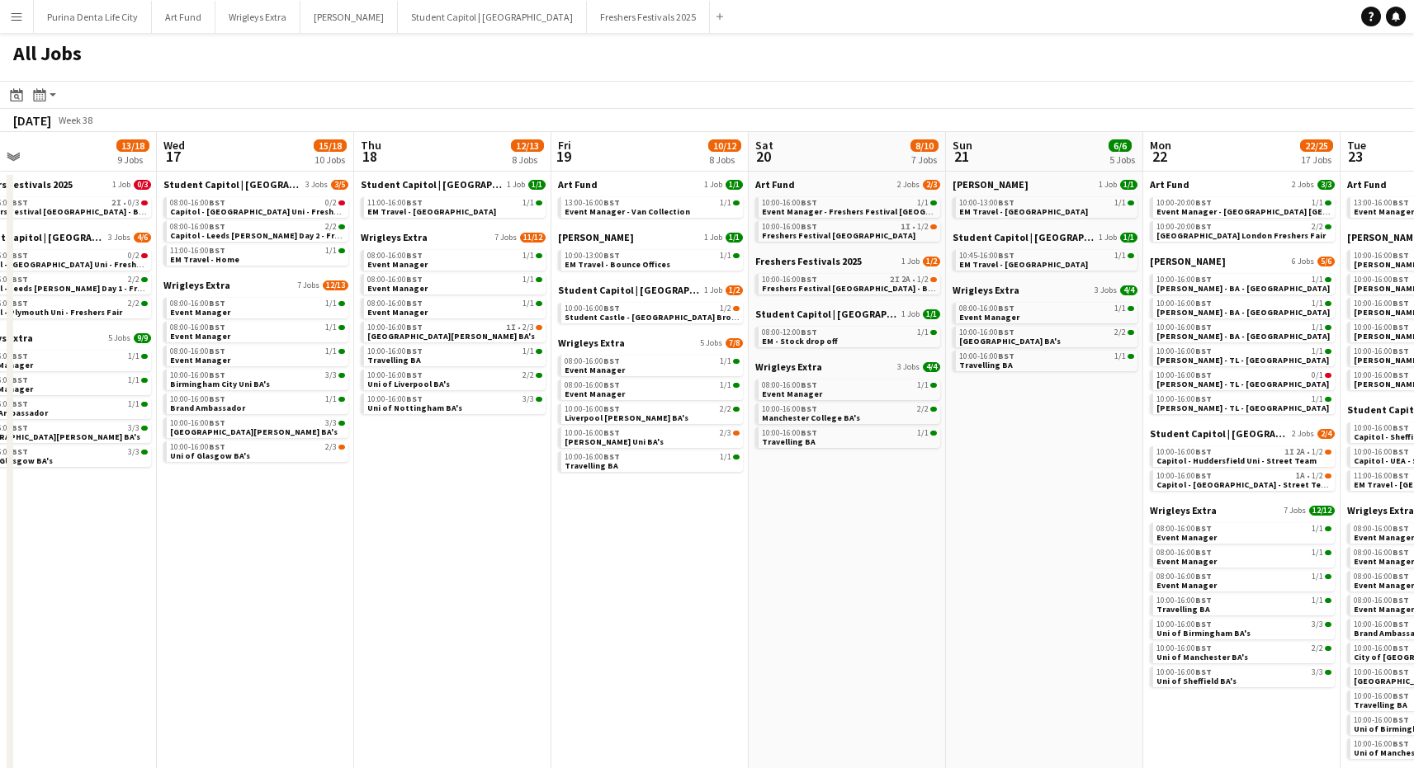
click at [15, 21] on app-icon "Menu" at bounding box center [16, 16] width 13 height 13
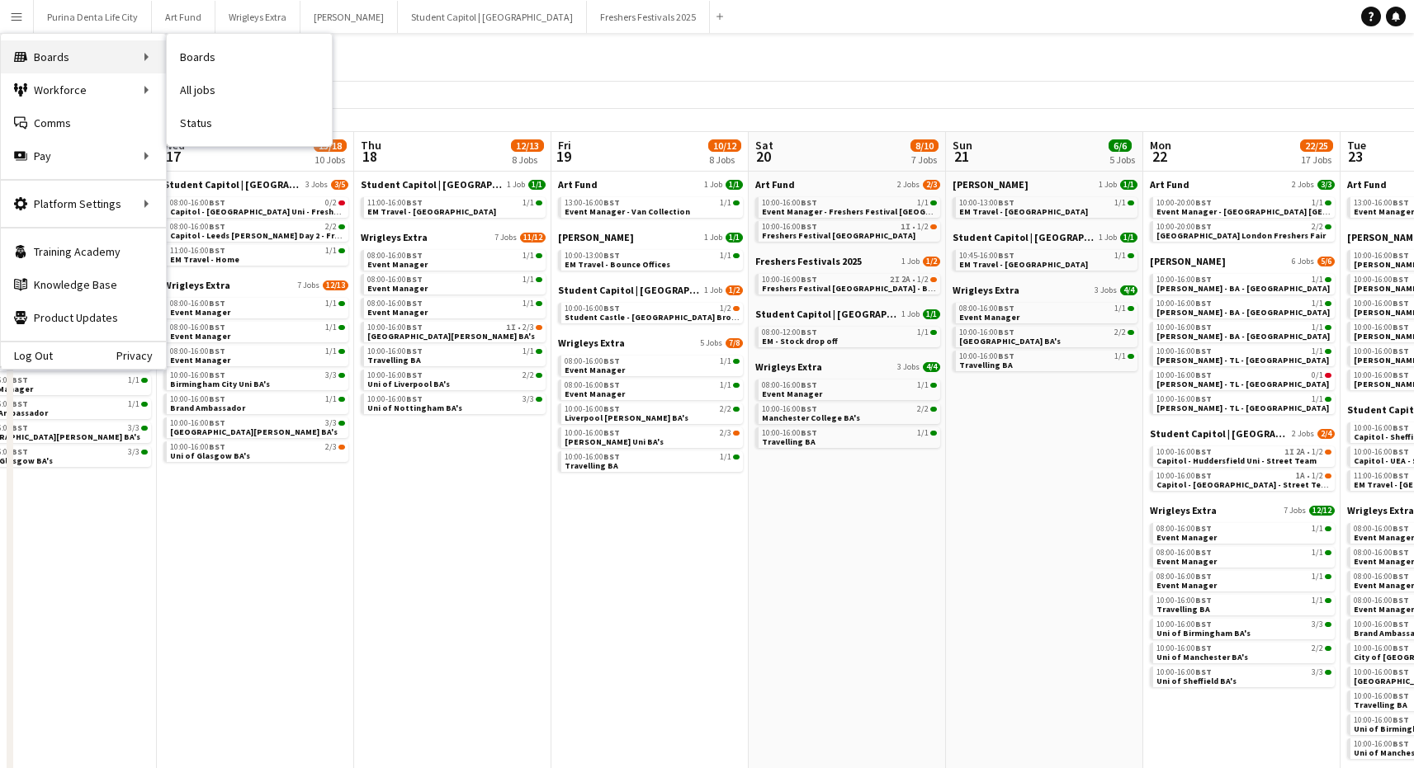
click at [59, 57] on div "Boards Boards" at bounding box center [83, 56] width 165 height 33
click at [230, 54] on link "Boards" at bounding box center [249, 56] width 165 height 33
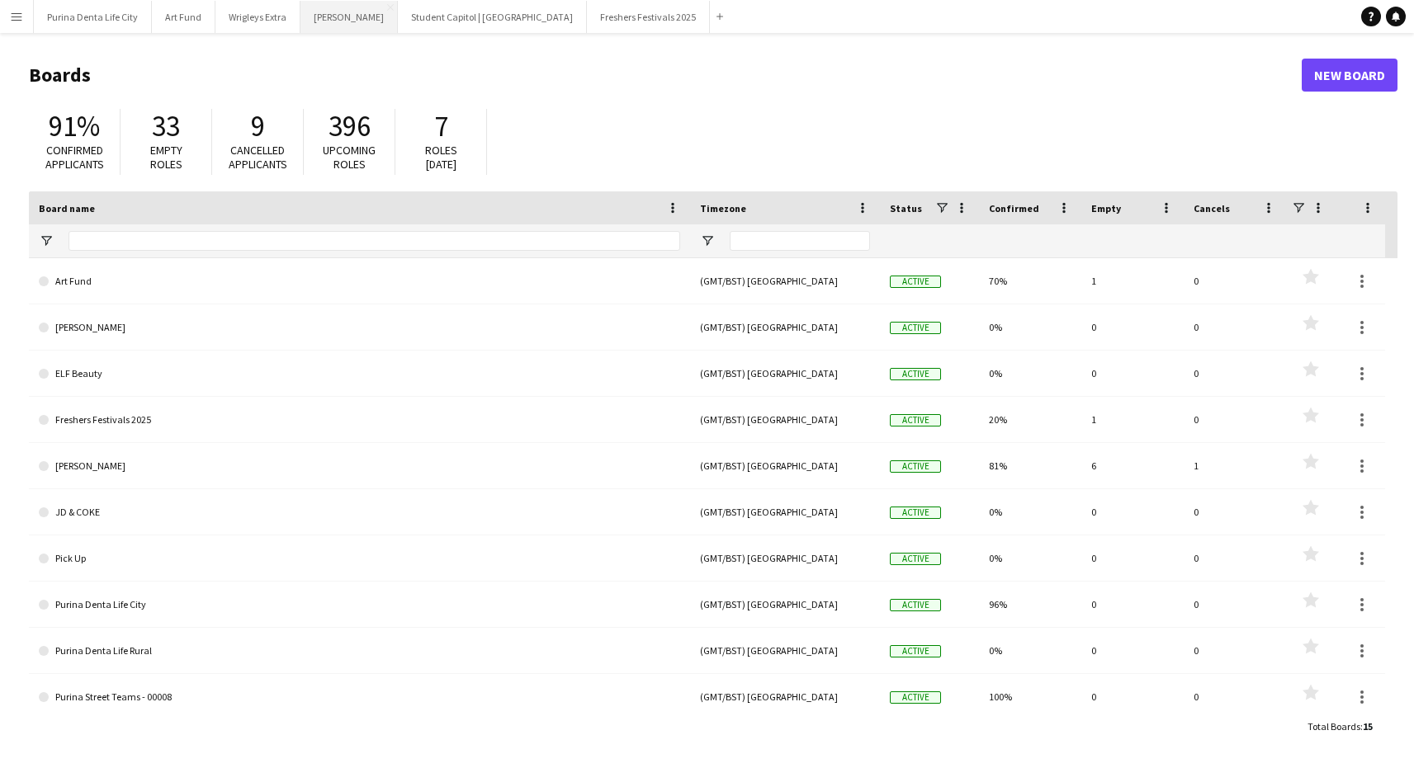
click at [321, 26] on button "[PERSON_NAME] Close" at bounding box center [348, 17] width 97 height 32
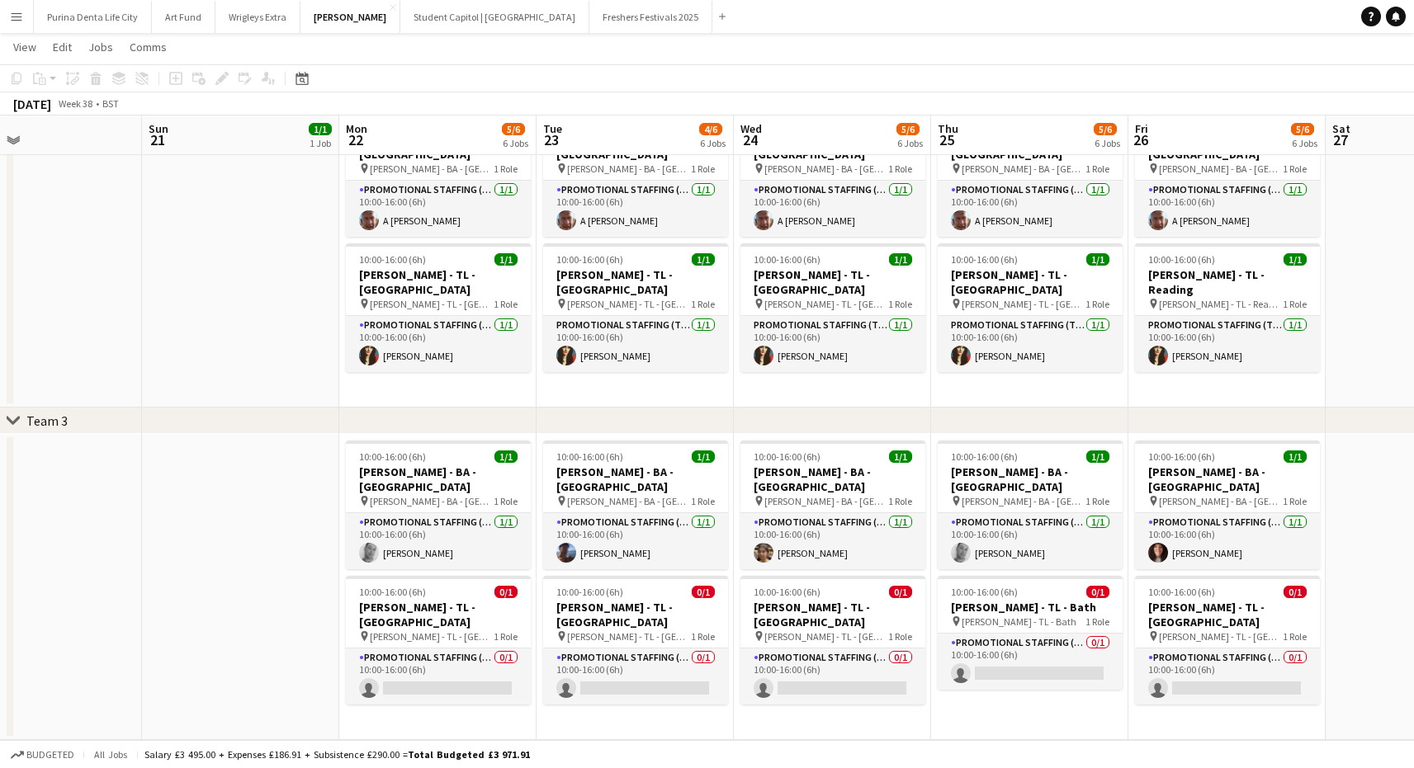
scroll to position [0, 457]
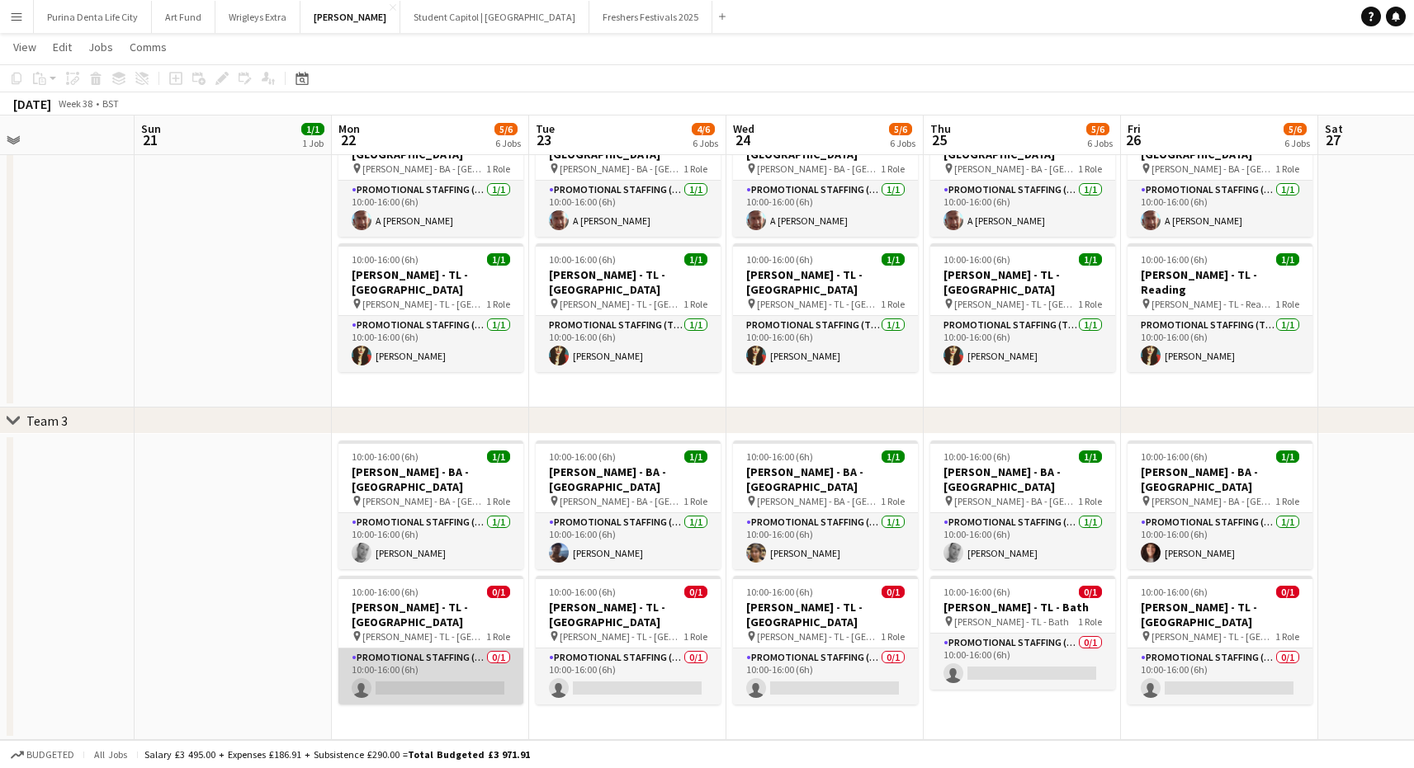
click at [433, 655] on app-card-role "Promotional Staffing (Team Leader) 0/1 10:00-16:00 (6h) single-neutral-actions" at bounding box center [430, 677] width 185 height 56
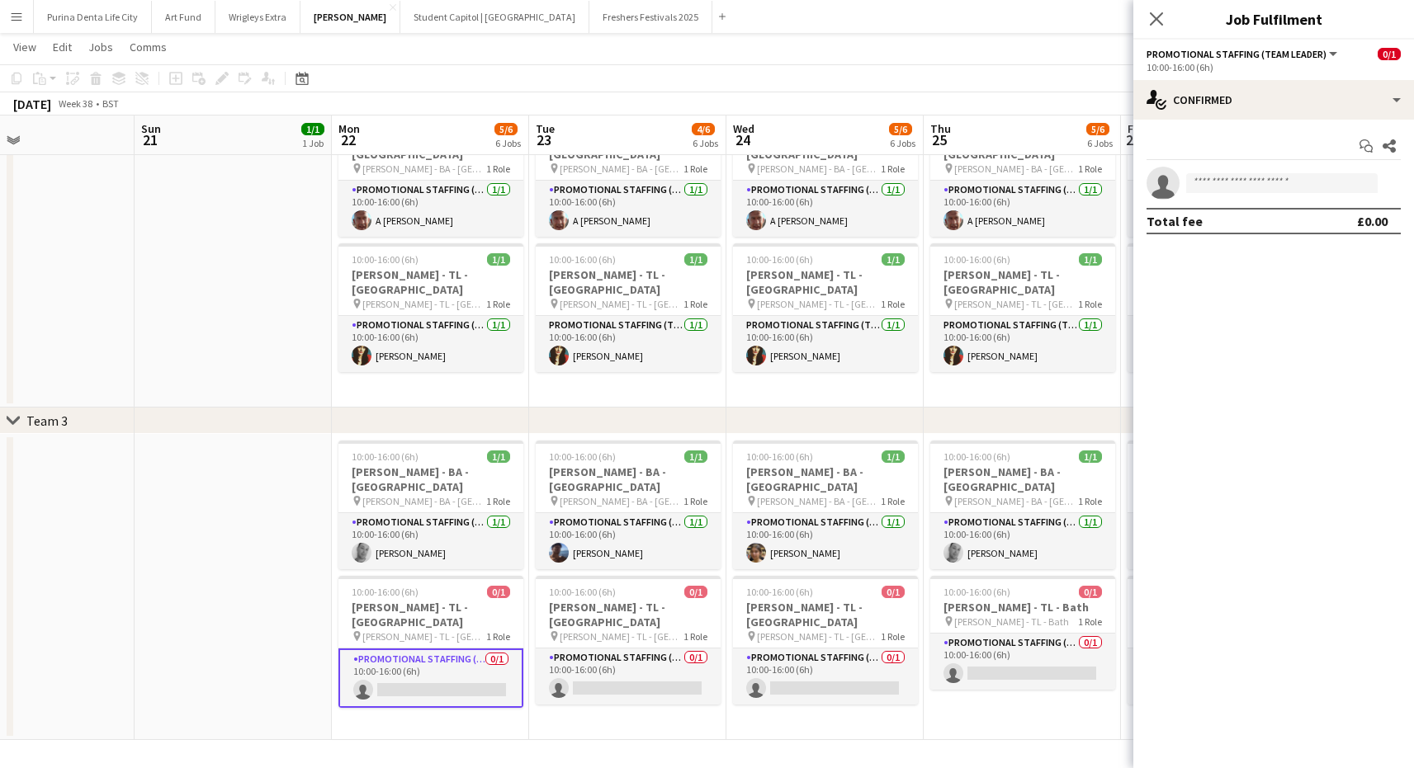
scroll to position [415, 0]
click at [1222, 78] on app-options-switcher "Promotional Staffing (Team Leader) All roles Promotional Staffing (Team Leader)…" at bounding box center [1273, 60] width 281 height 40
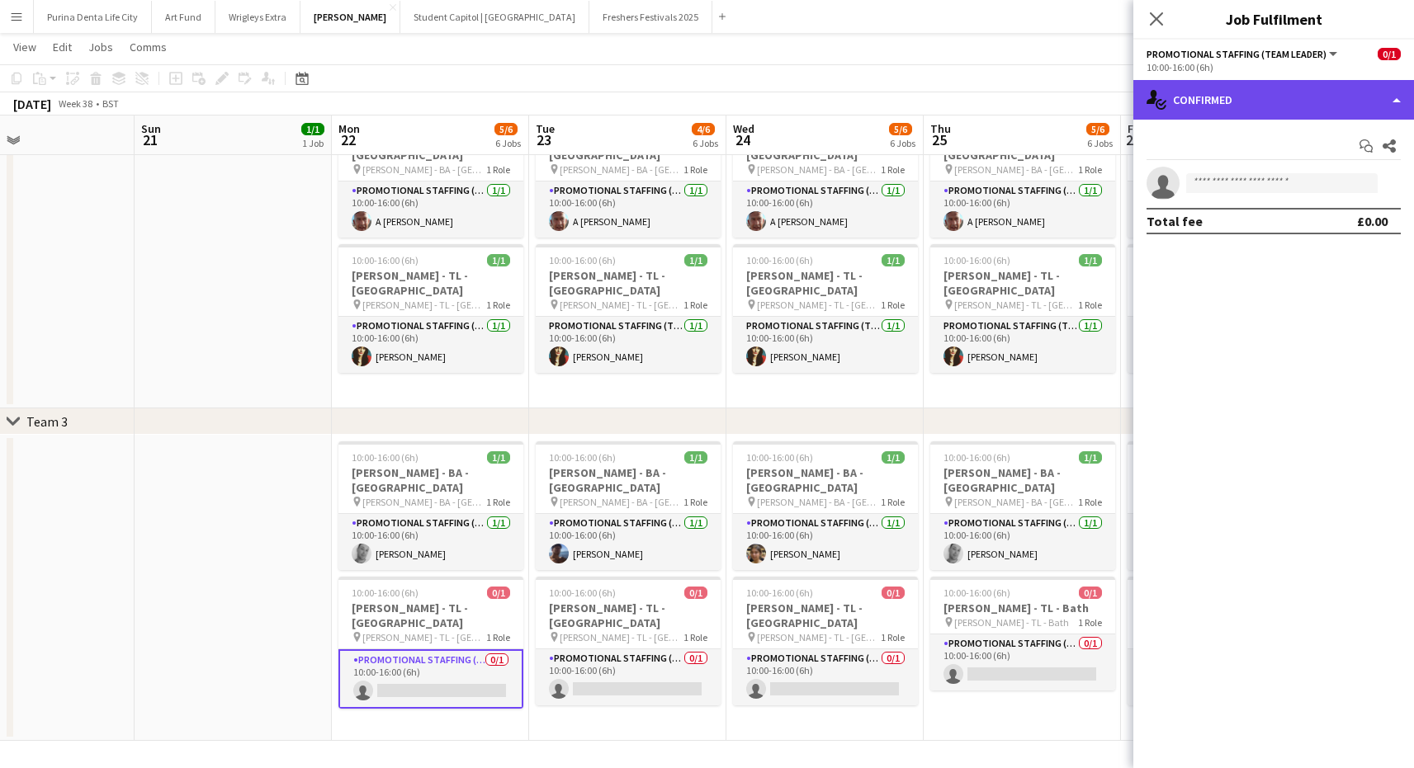
click at [1227, 99] on div "single-neutral-actions-check-2 Confirmed" at bounding box center [1273, 100] width 281 height 40
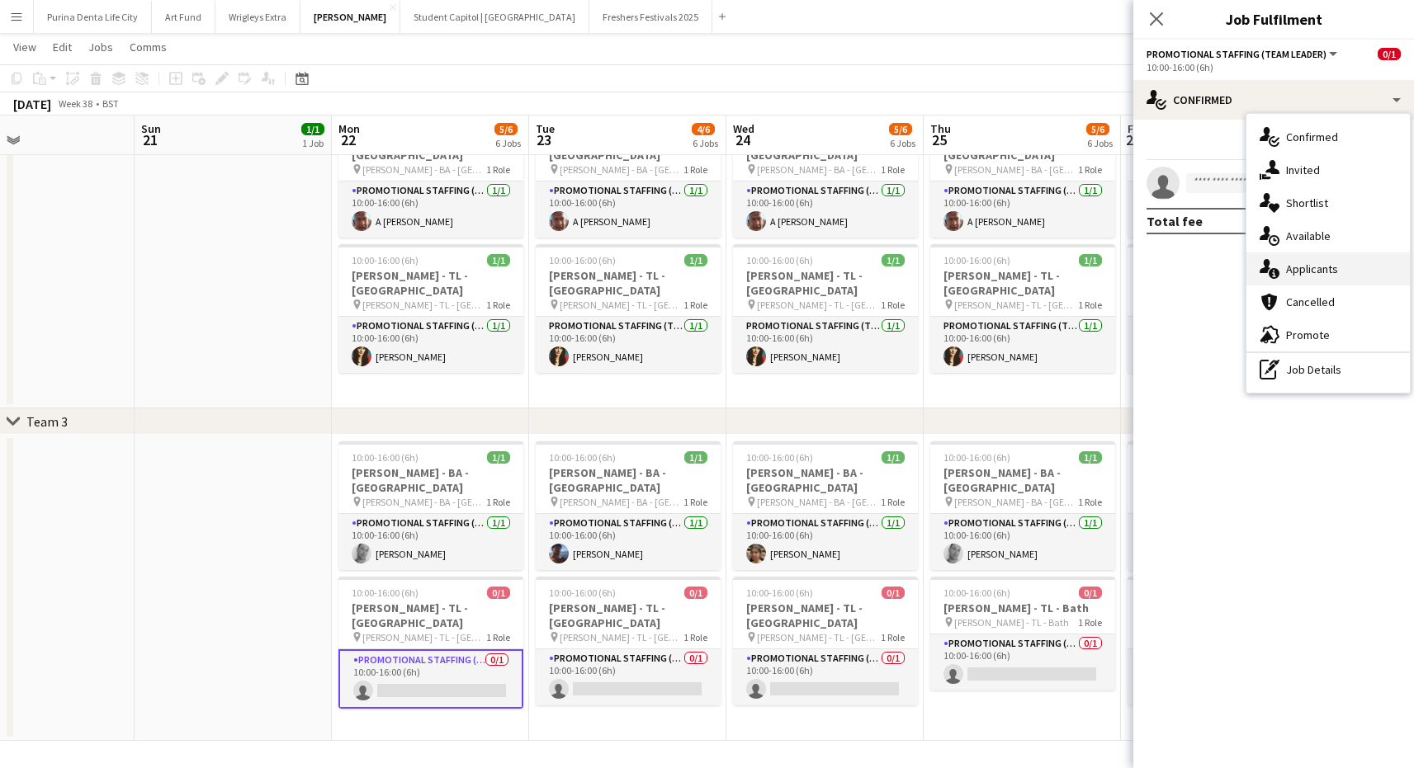
click at [1282, 269] on div "single-neutral-actions-information Applicants" at bounding box center [1327, 269] width 163 height 33
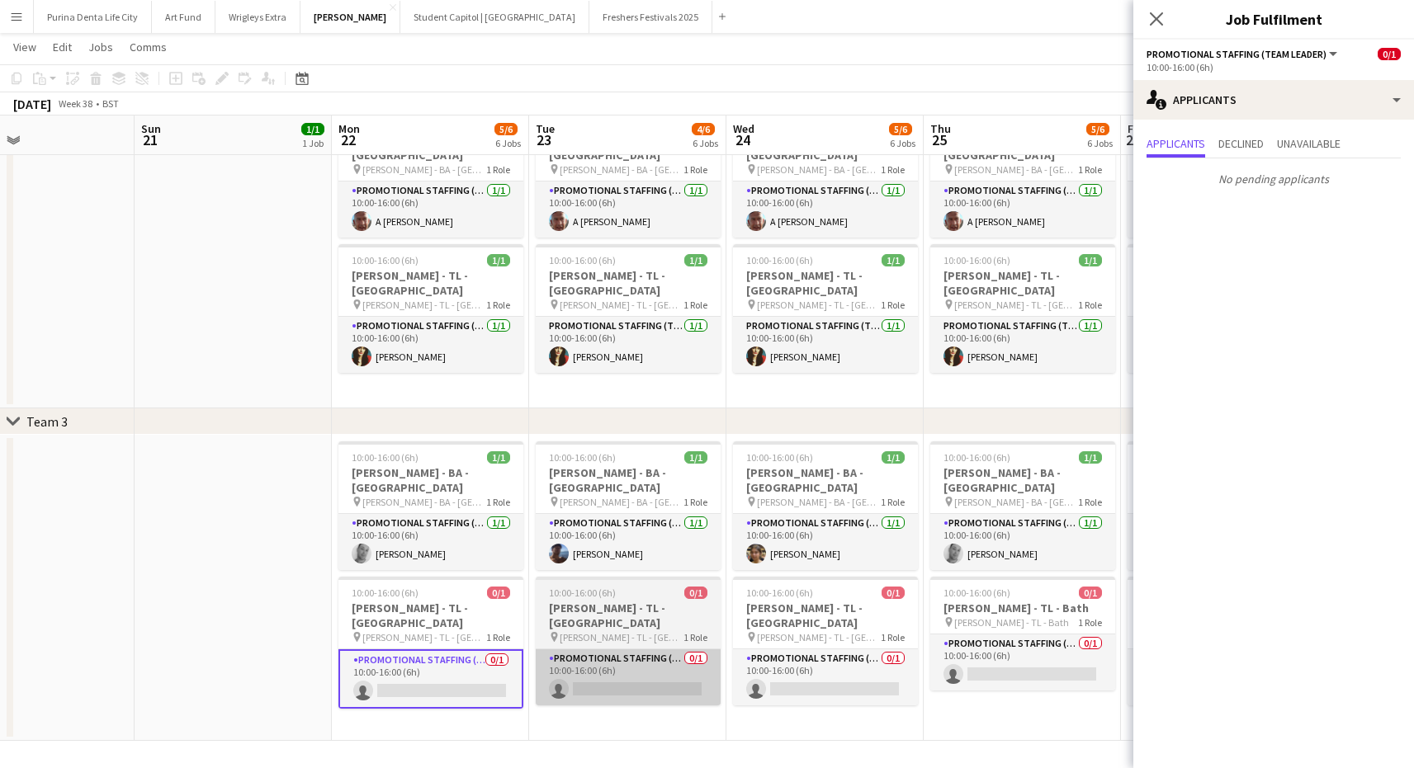
click at [637, 650] on app-card-role "Promotional Staffing (Team Leader) 0/1 10:00-16:00 (6h) single-neutral-actions" at bounding box center [628, 678] width 185 height 56
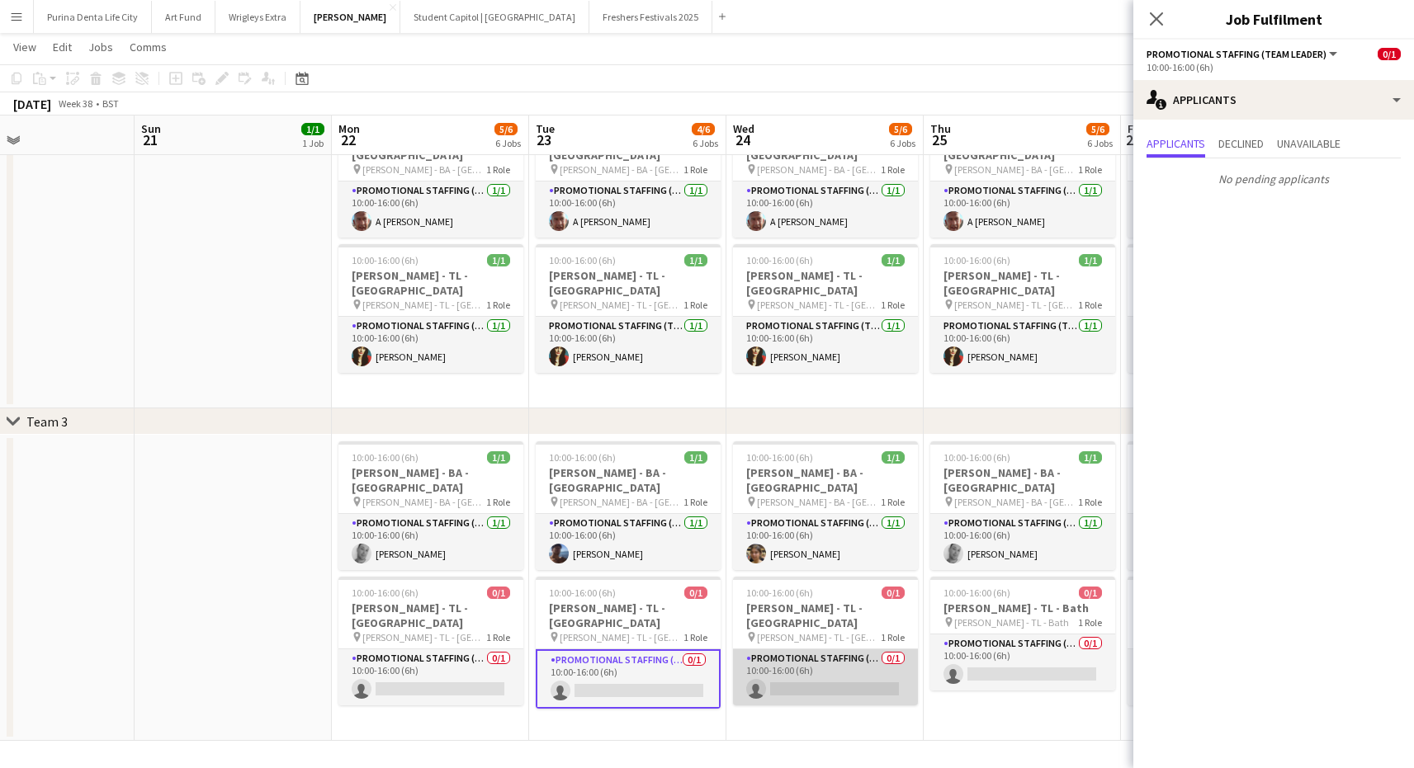
click at [822, 650] on app-card-role "Promotional Staffing (Team Leader) 0/1 10:00-16:00 (6h) single-neutral-actions" at bounding box center [825, 678] width 185 height 56
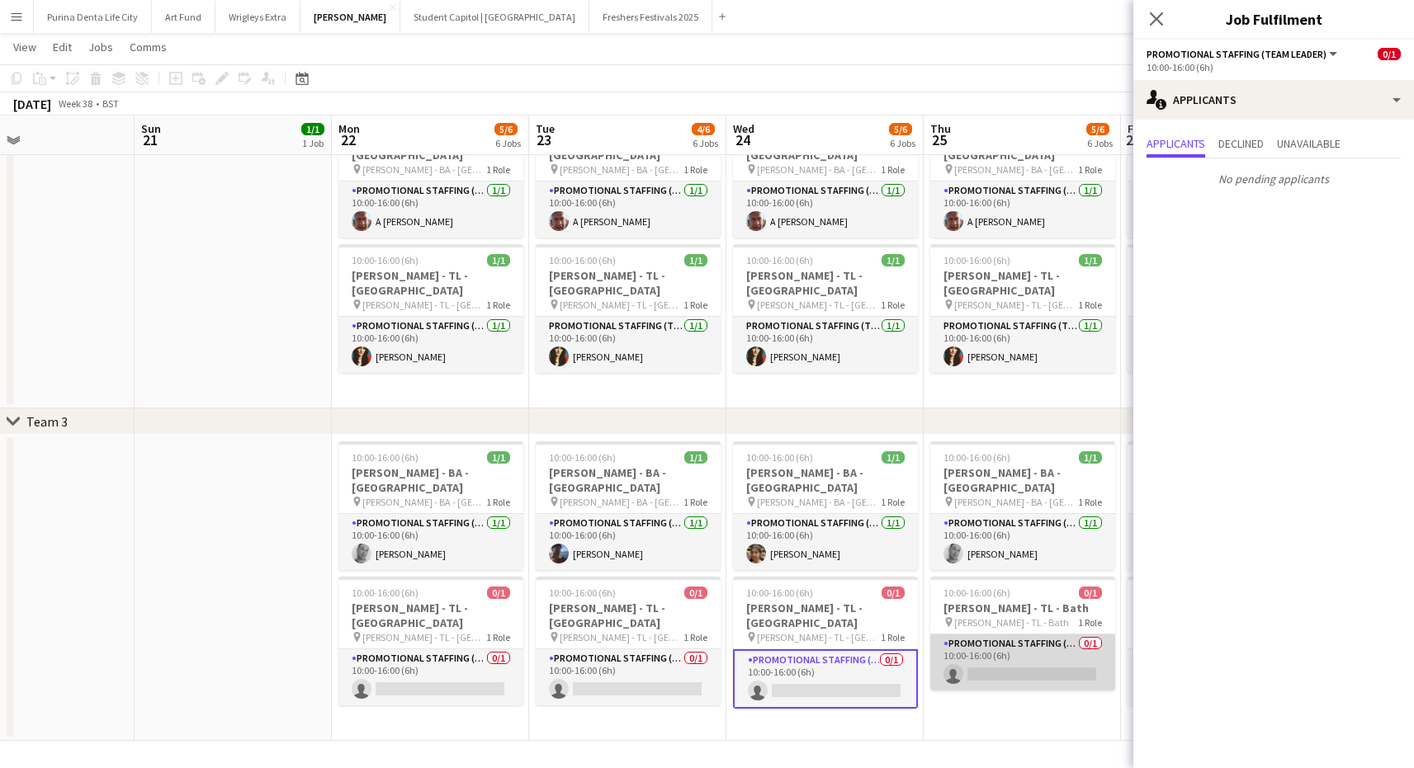
scroll to position [0, 456]
click at [966, 659] on app-card-role "Promotional Staffing (Team Leader) 0/1 10:00-16:00 (6h) single-neutral-actions" at bounding box center [1023, 663] width 185 height 56
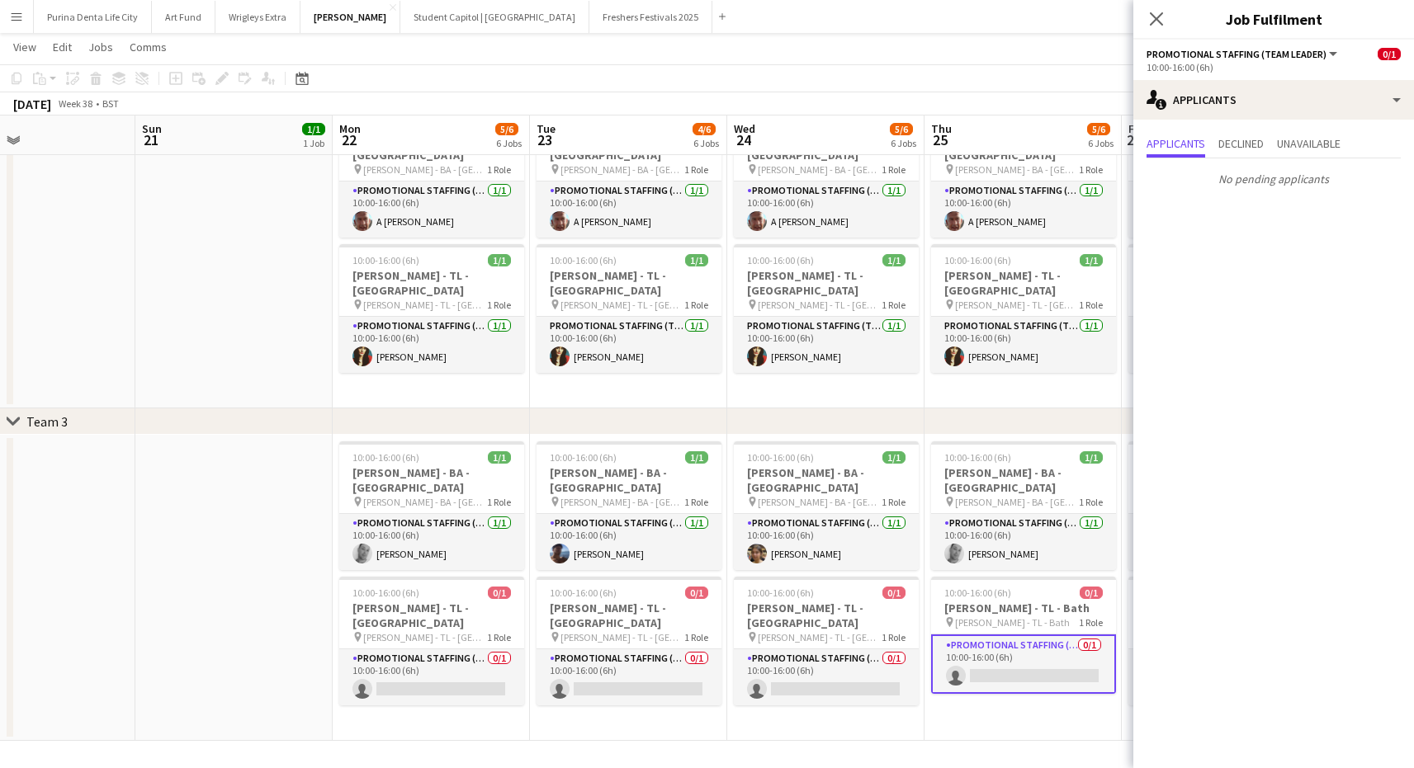
click at [556, 44] on app-page-menu "View Day view expanded Day view collapsed Month view Date picker Jump to [DATE]…" at bounding box center [707, 48] width 1414 height 31
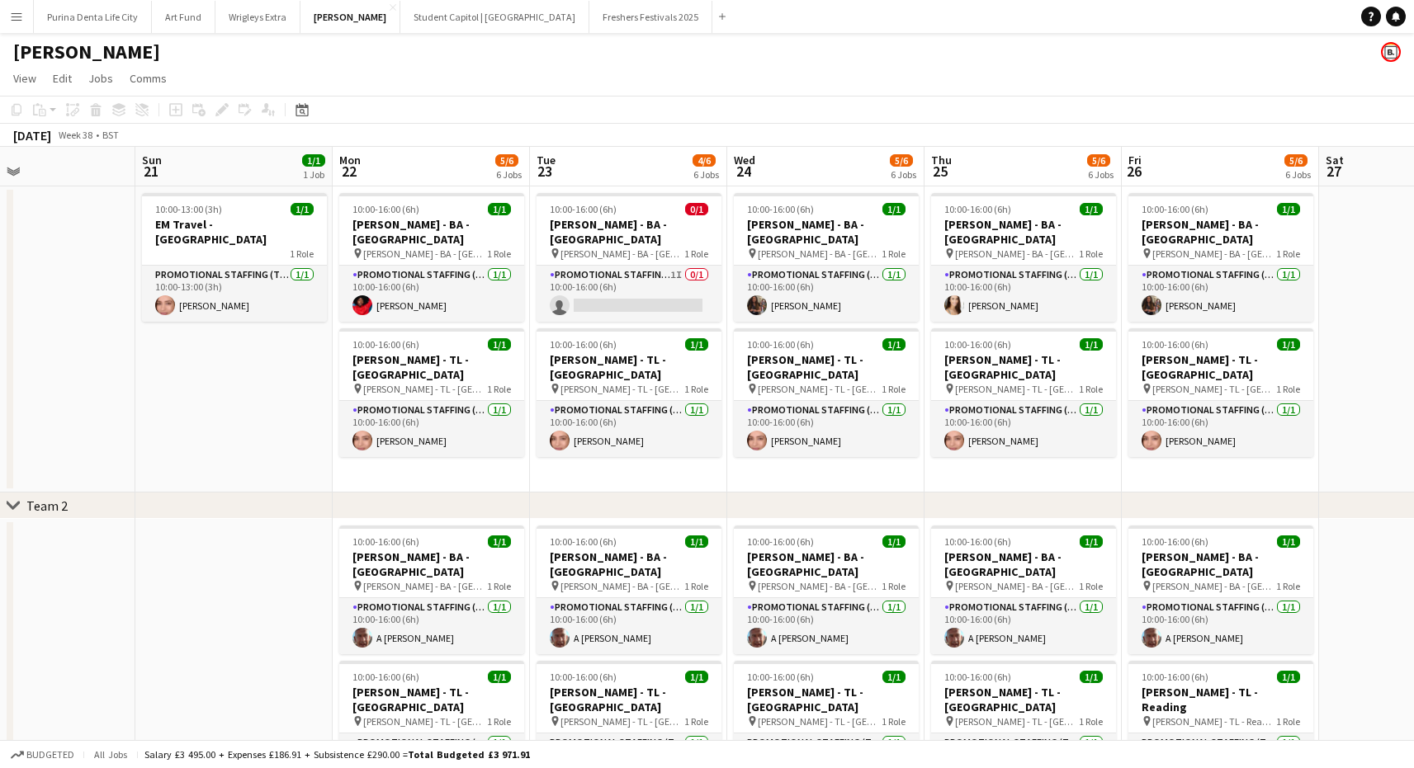
scroll to position [0, 0]
click at [657, 280] on app-card-role "Promotional Staffing (Brand Ambassadors) 1I 0/1 10:00-16:00 (6h) single-neutral…" at bounding box center [629, 294] width 185 height 56
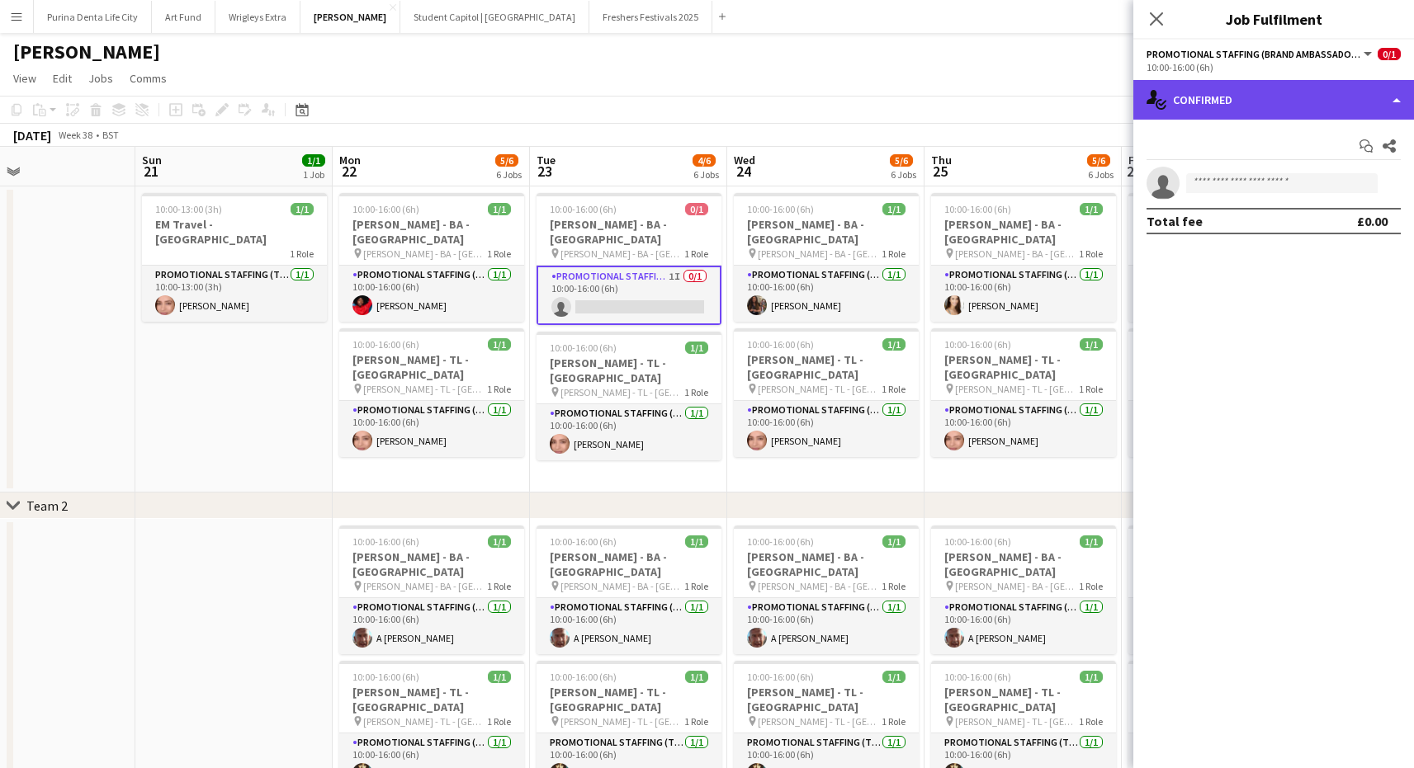
click at [1317, 89] on div "single-neutral-actions-check-2 Confirmed" at bounding box center [1273, 100] width 281 height 40
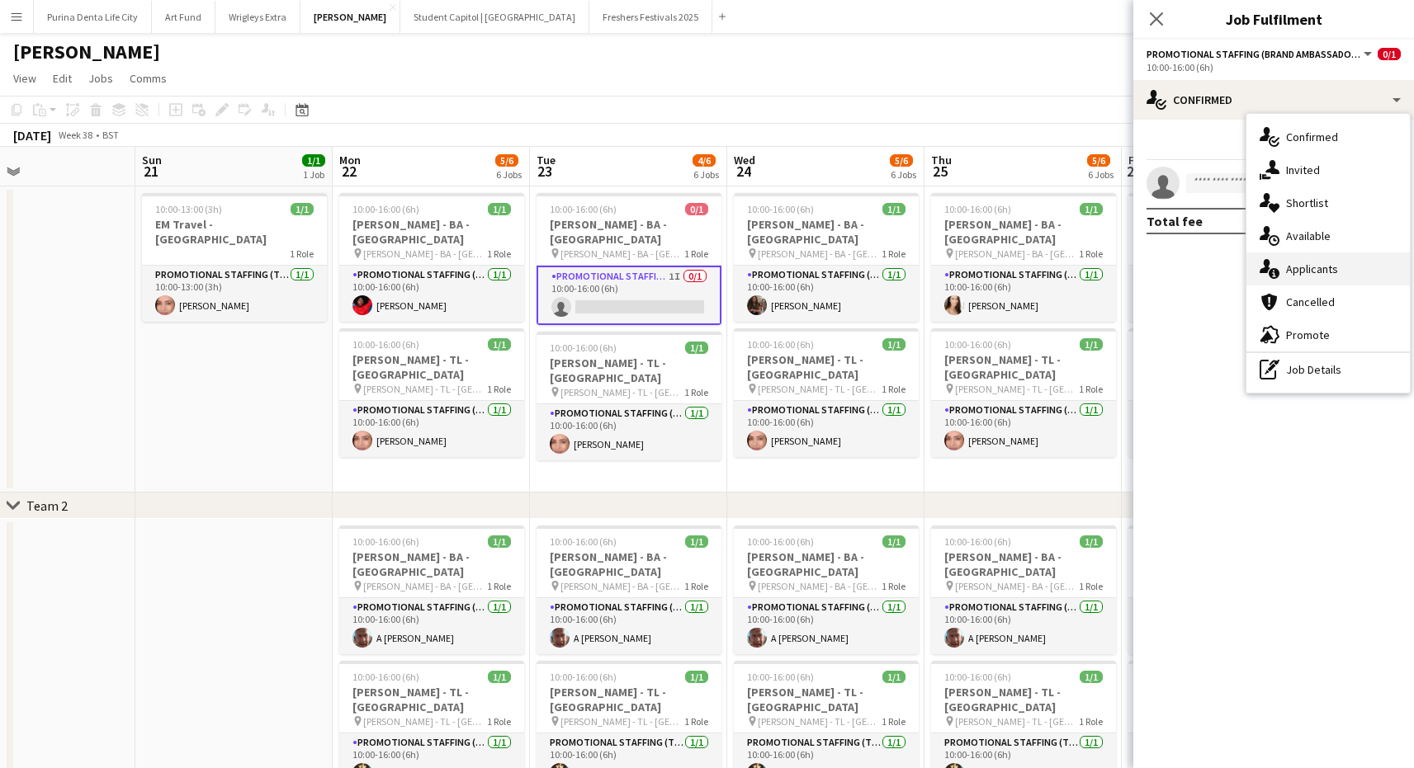
click at [1323, 270] on span "Applicants" at bounding box center [1312, 269] width 52 height 15
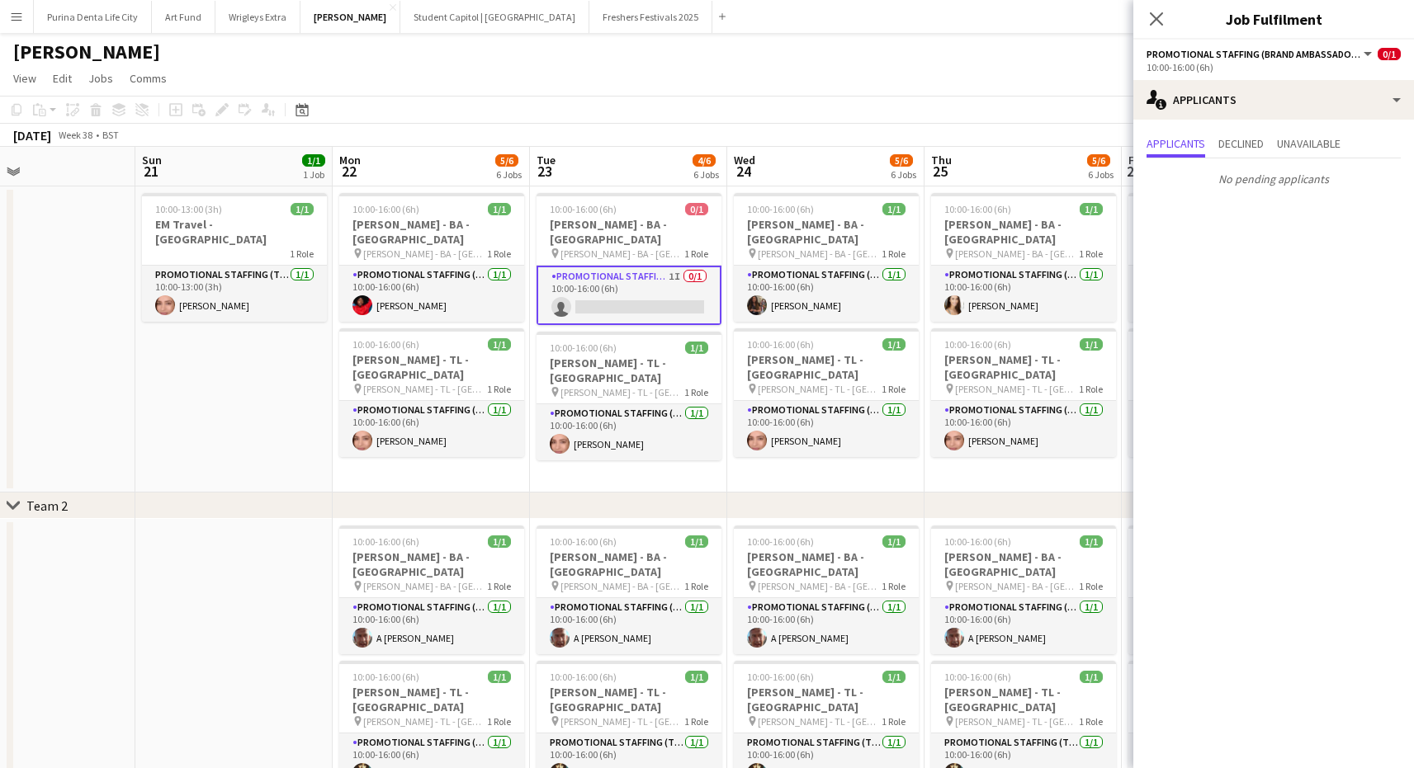
click at [910, 59] on div "[PERSON_NAME]" at bounding box center [707, 48] width 1414 height 31
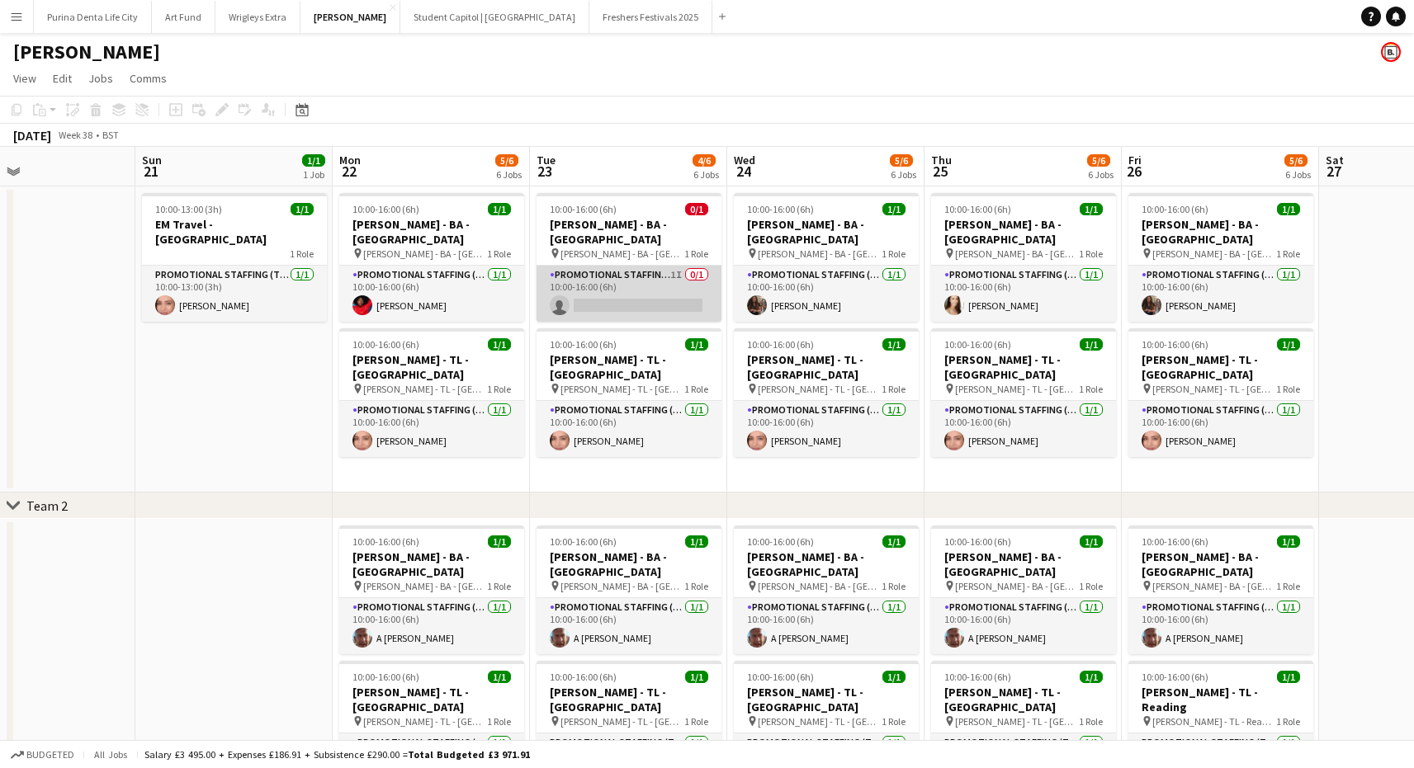
click at [636, 266] on app-card-role "Promotional Staffing (Brand Ambassadors) 1I 0/1 10:00-16:00 (6h) single-neutral…" at bounding box center [629, 294] width 185 height 56
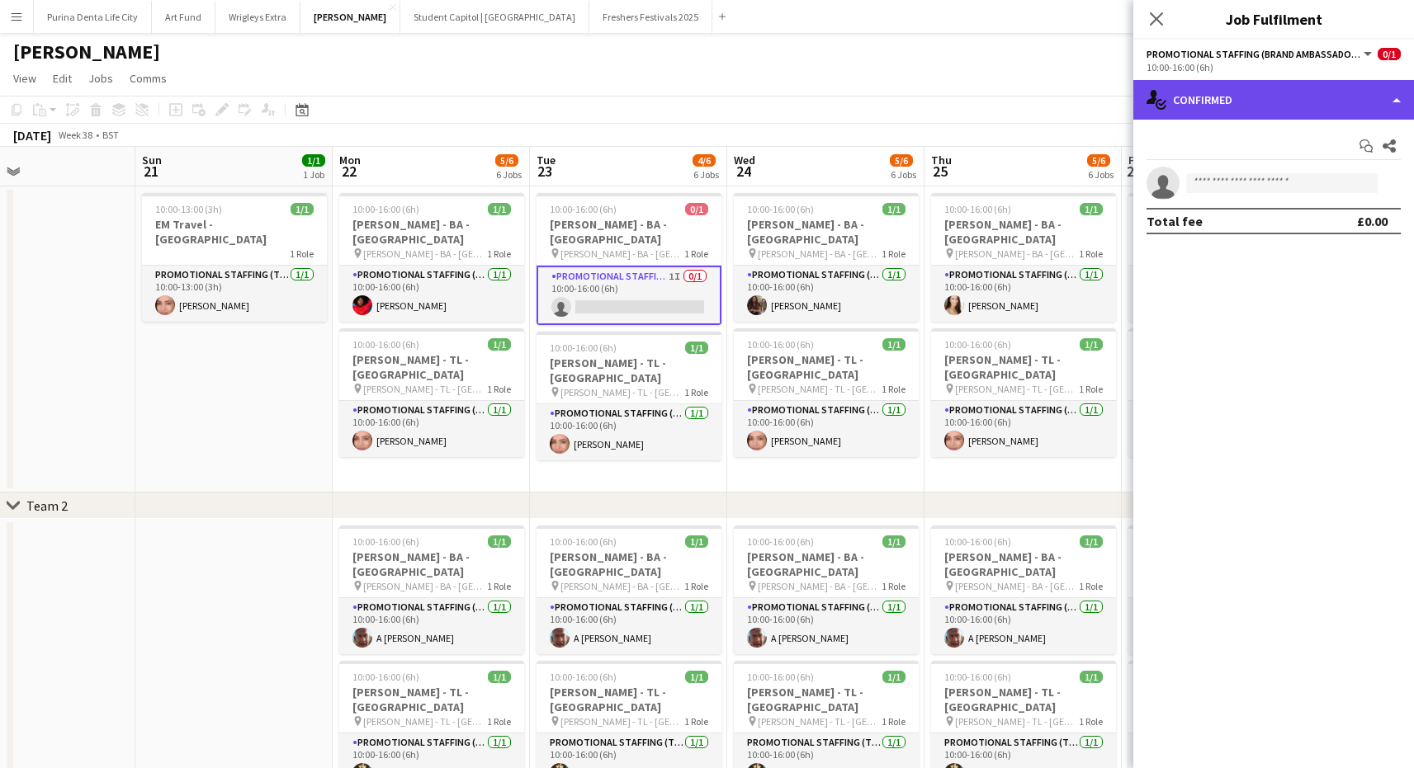
click at [1222, 113] on div "single-neutral-actions-check-2 Confirmed" at bounding box center [1273, 100] width 281 height 40
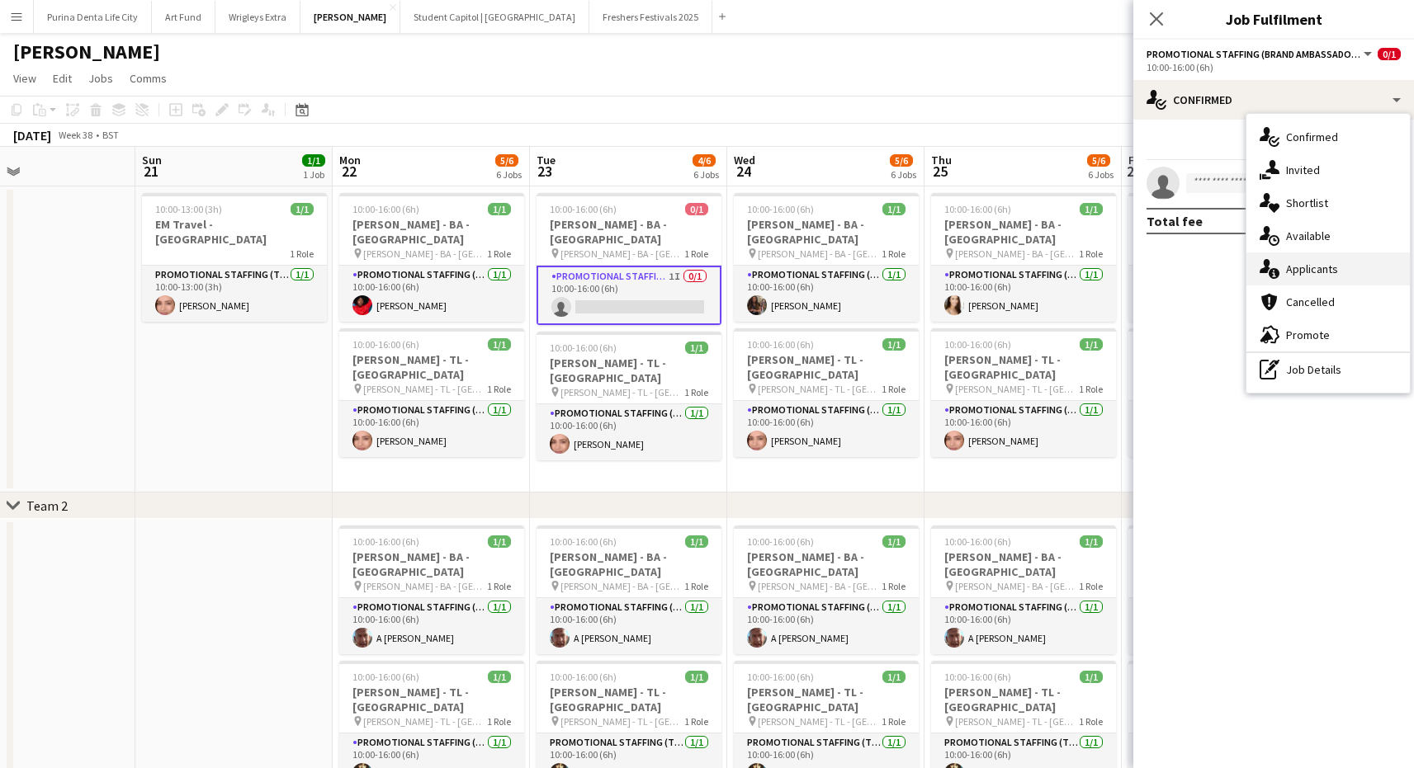
click at [1351, 274] on div "single-neutral-actions-information Applicants" at bounding box center [1327, 269] width 163 height 33
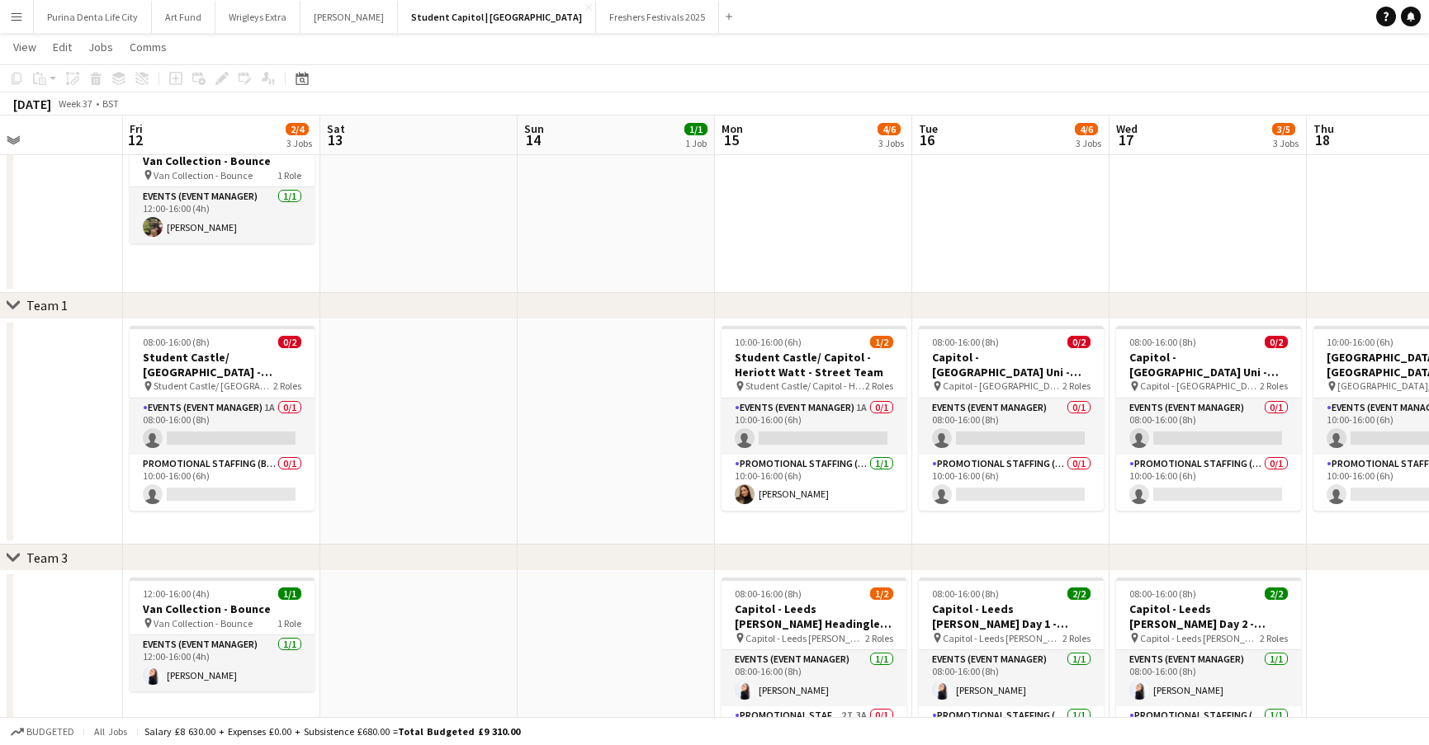
scroll to position [0, 500]
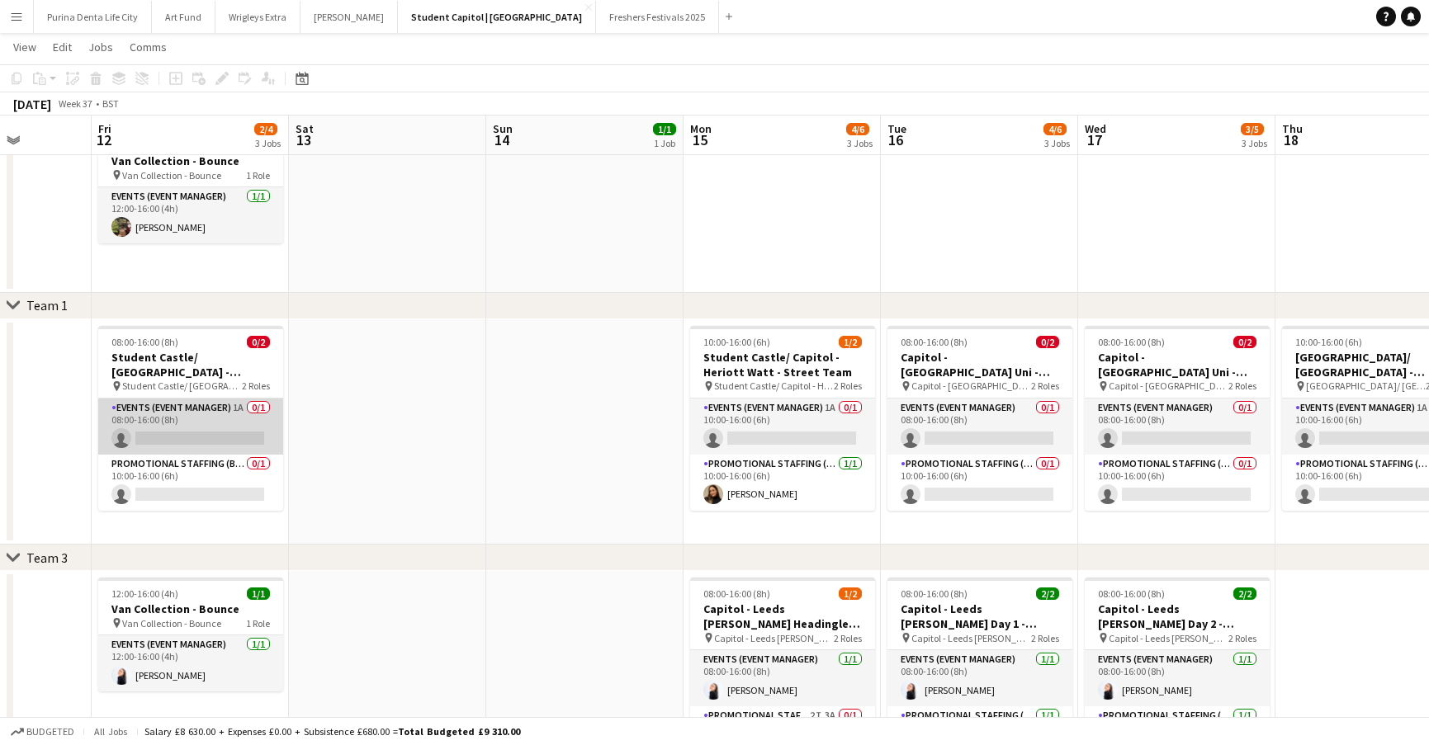
click at [225, 418] on app-card-role "Events (Event Manager) 1A 0/1 08:00-16:00 (8h) single-neutral-actions" at bounding box center [190, 427] width 185 height 56
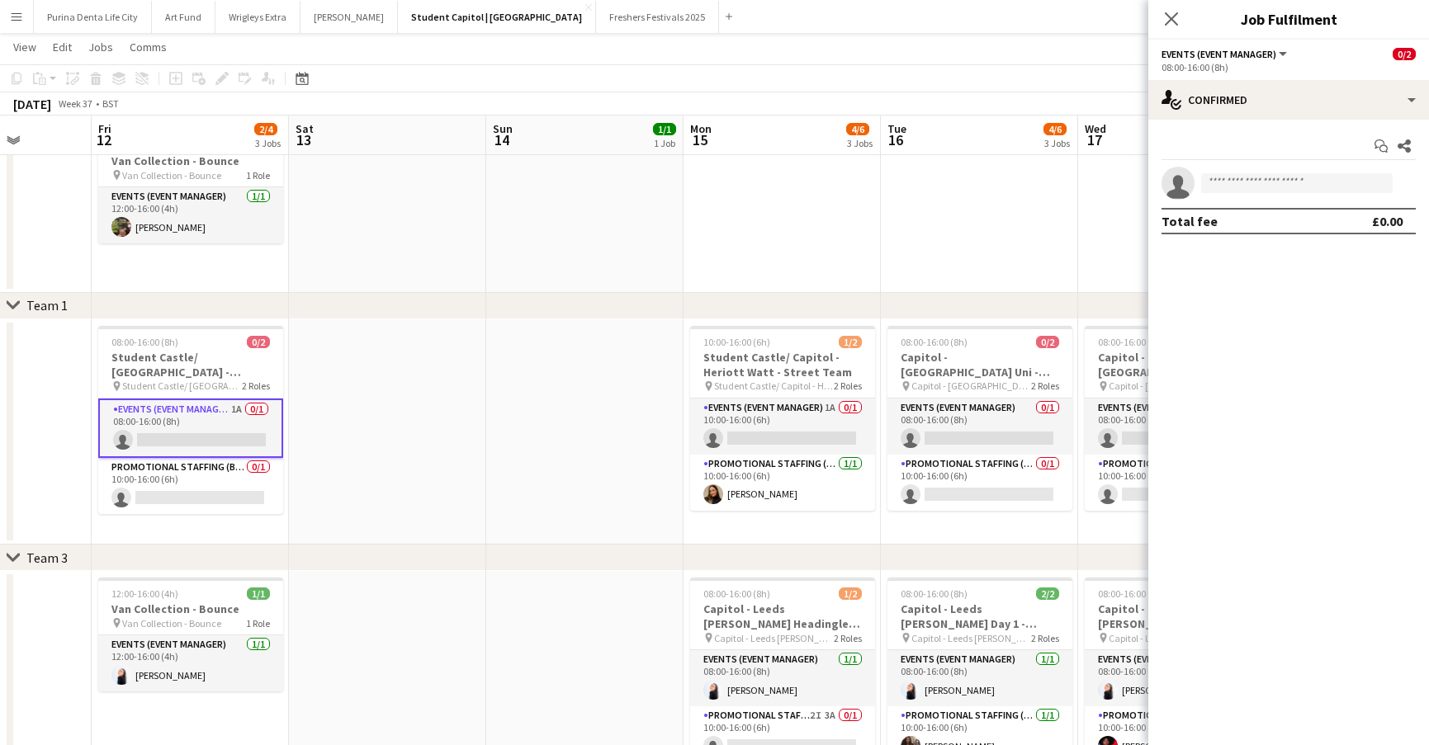
click at [550, 433] on app-date-cell at bounding box center [584, 432] width 197 height 226
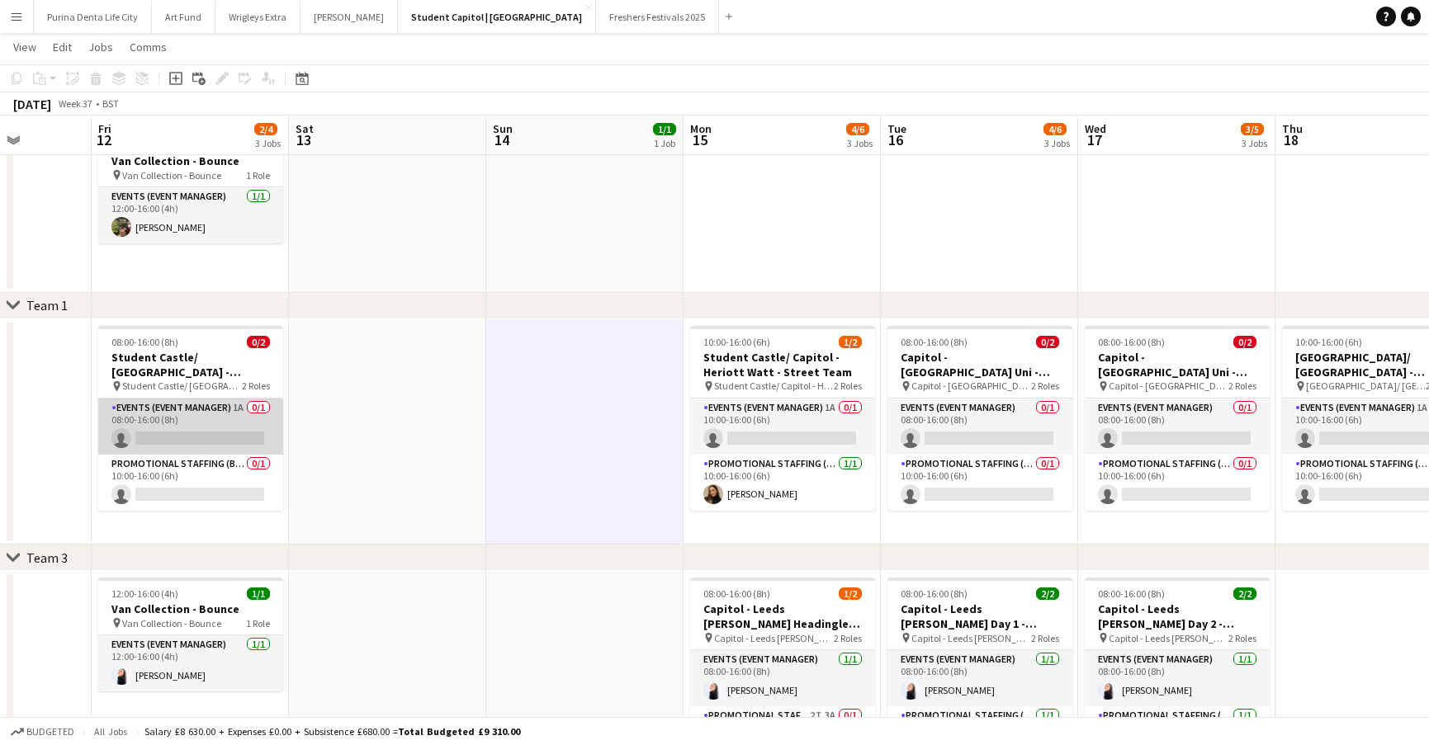
click at [167, 419] on app-card-role "Events (Event Manager) 1A 0/1 08:00-16:00 (8h) single-neutral-actions" at bounding box center [190, 427] width 185 height 56
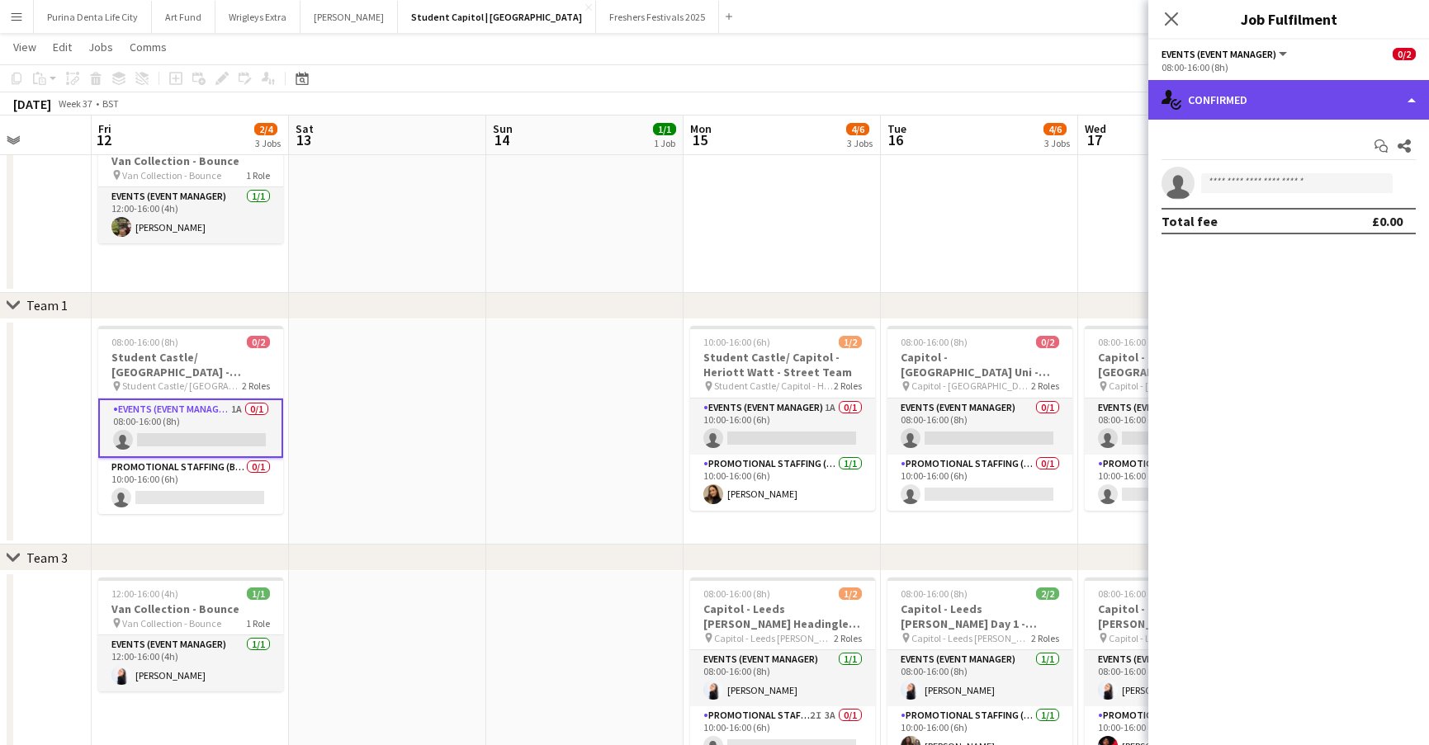
click at [1341, 105] on div "single-neutral-actions-check-2 Confirmed" at bounding box center [1288, 100] width 281 height 40
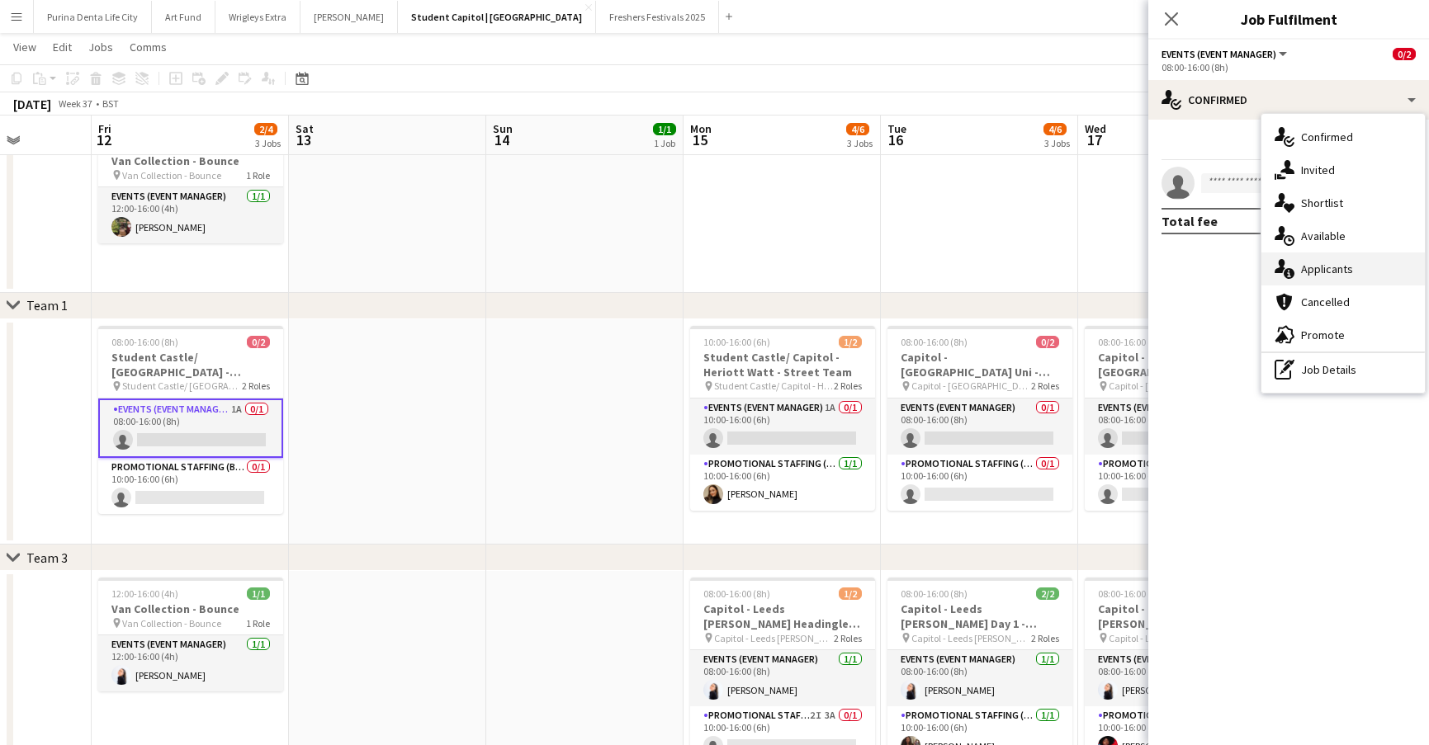
click at [1348, 264] on span "Applicants" at bounding box center [1327, 269] width 52 height 15
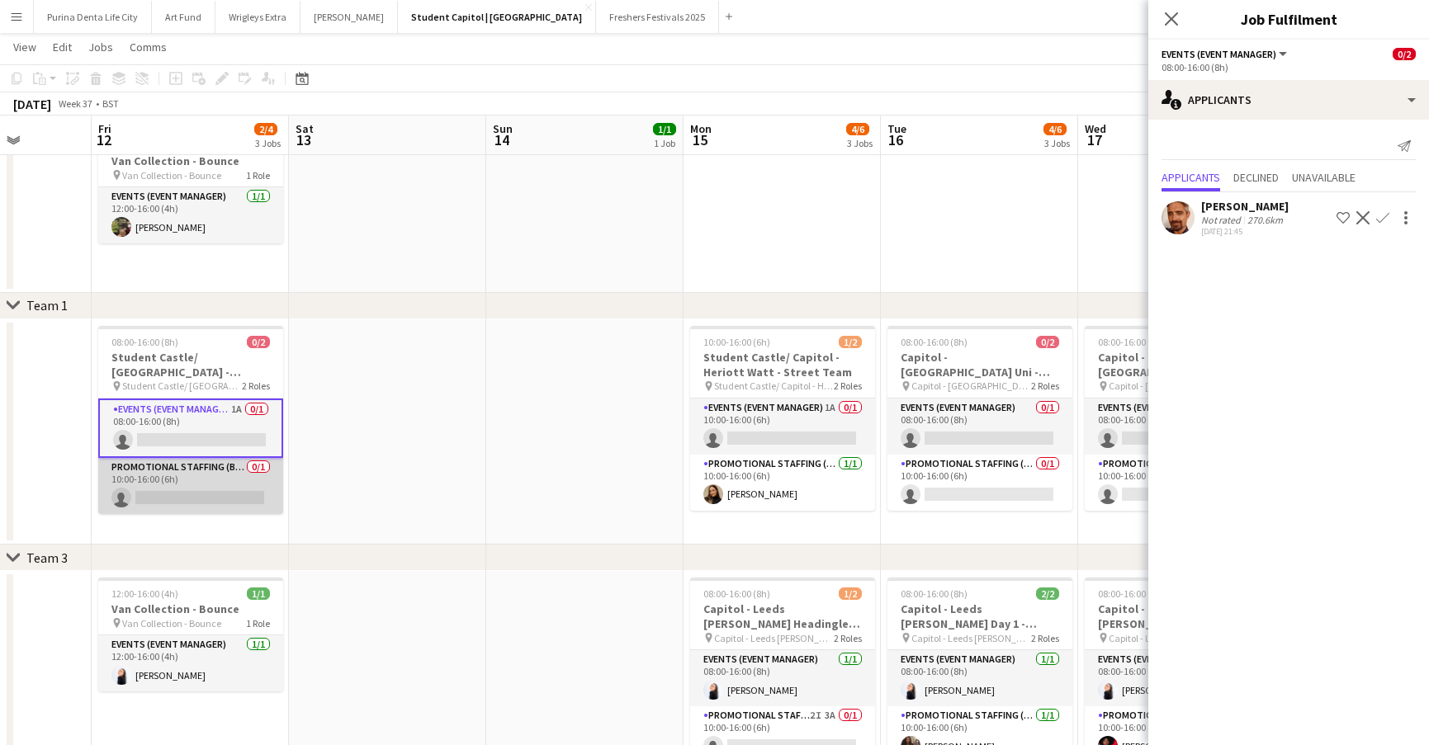
click at [246, 473] on app-card-role "Promotional Staffing (Brand Ambassadors) 0/1 10:00-16:00 (6h) single-neutral-ac…" at bounding box center [190, 486] width 185 height 56
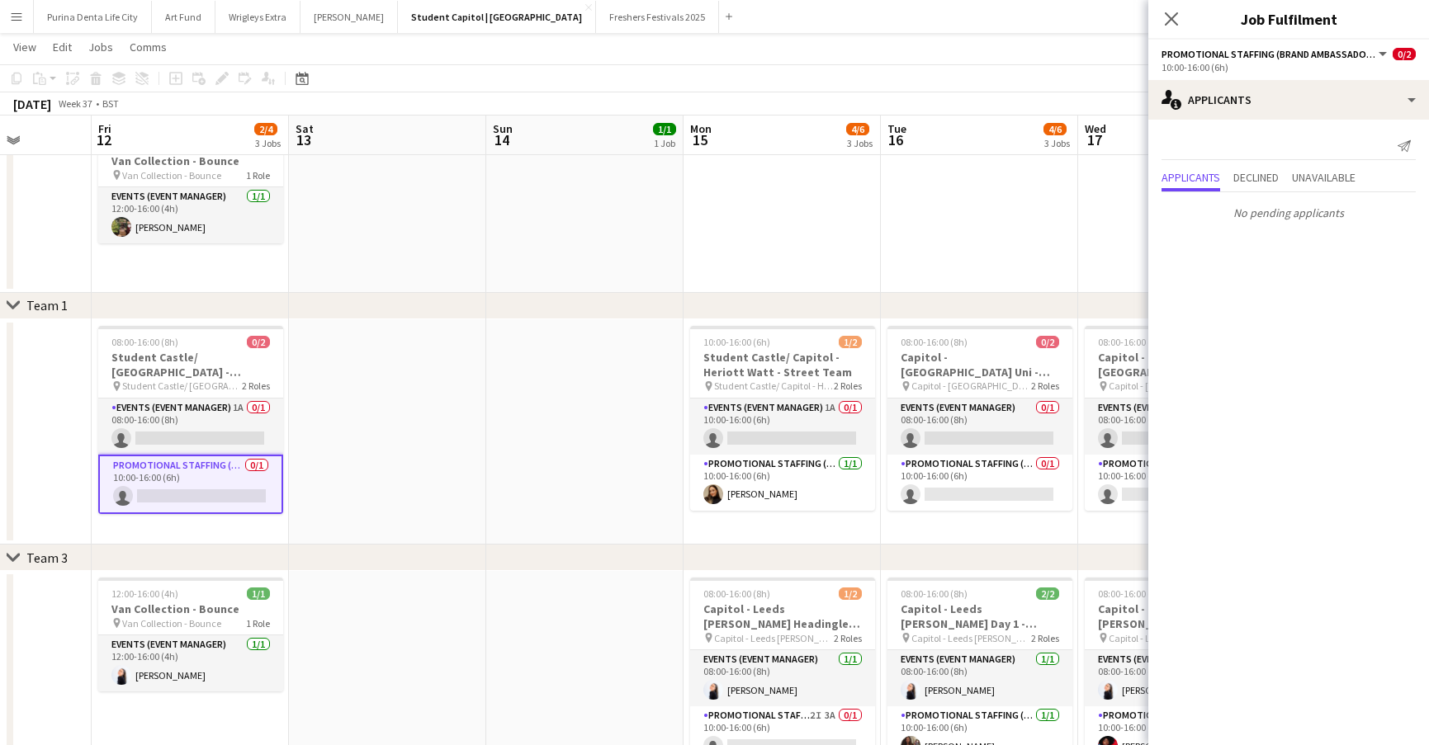
click at [511, 483] on app-date-cell at bounding box center [584, 432] width 197 height 226
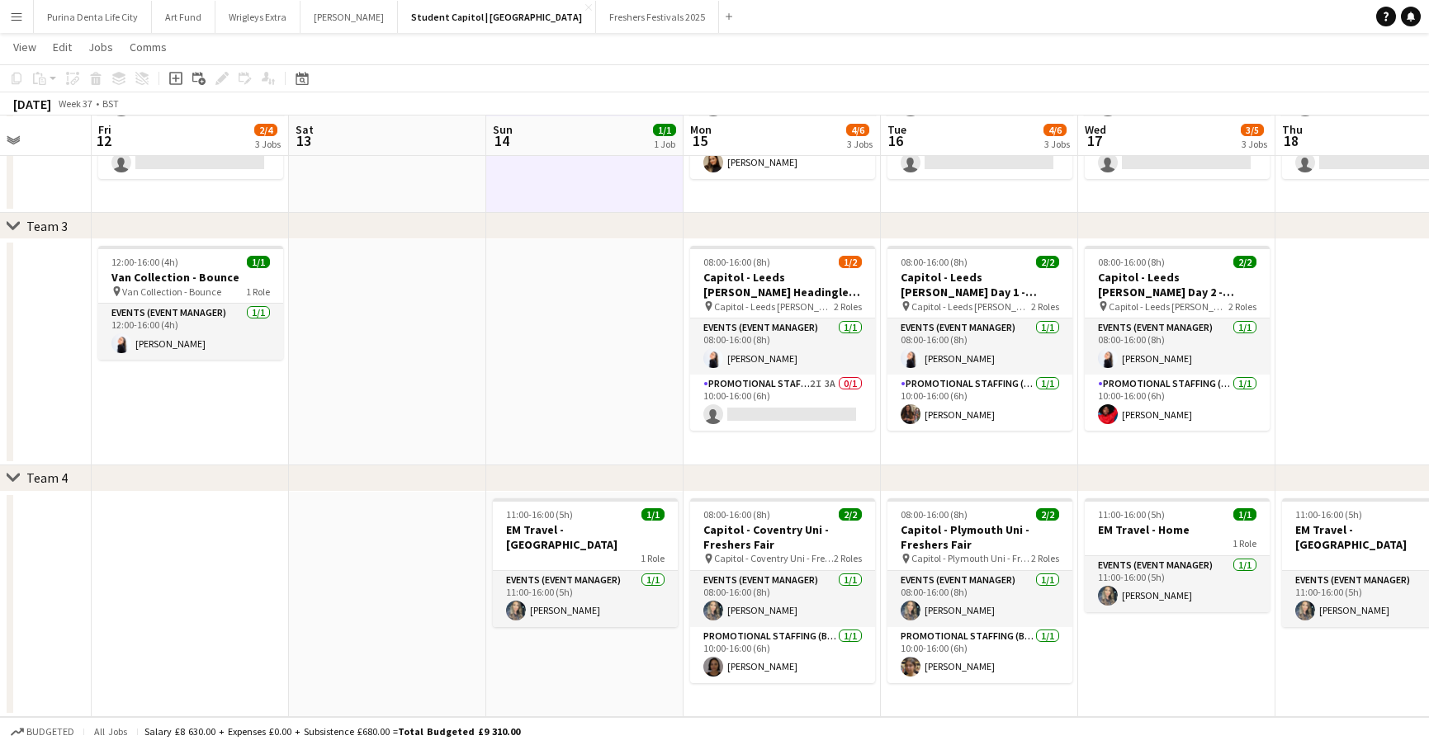
scroll to position [394, 0]
click at [792, 409] on app-card-role "Promotional Staffing (Brand Ambassadors) 2I 3A 0/1 10:00-16:00 (6h) single-neut…" at bounding box center [782, 403] width 185 height 56
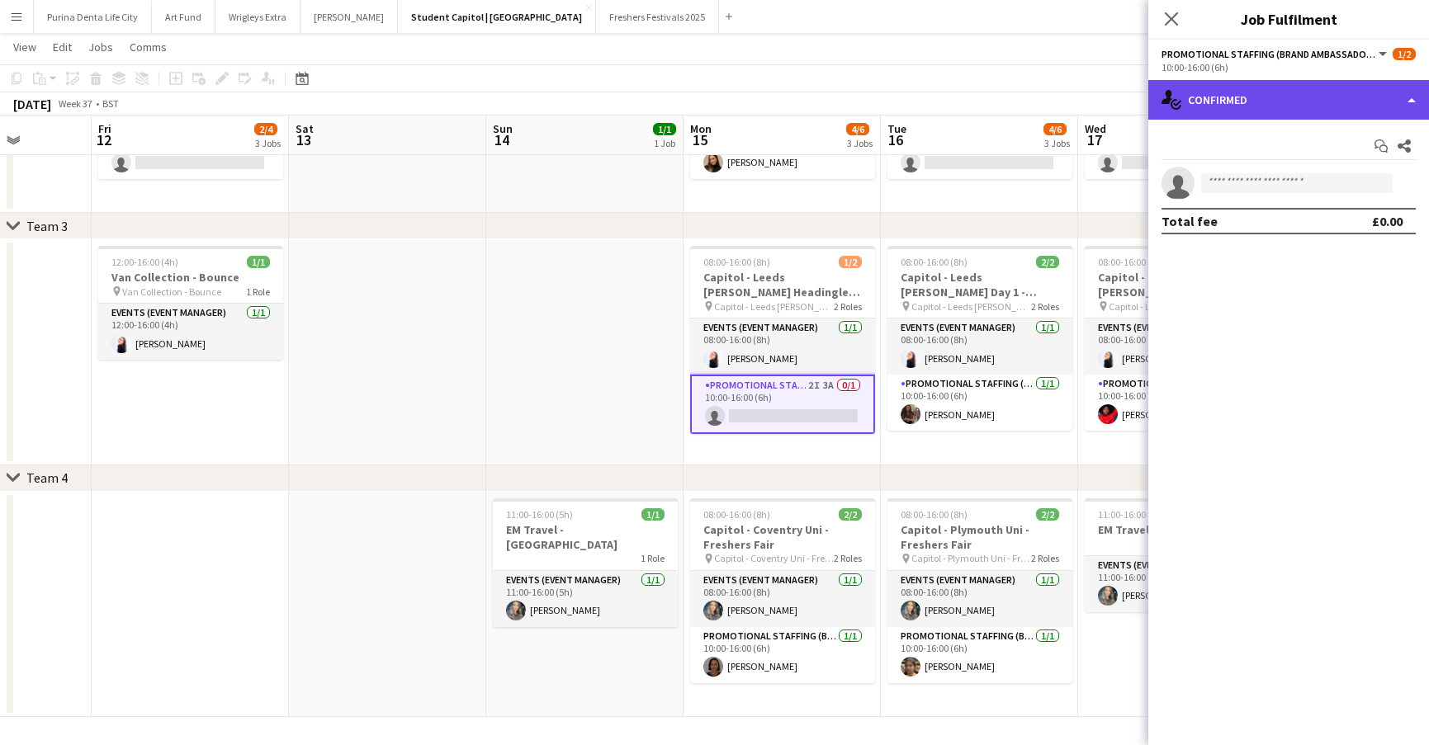
click at [1294, 114] on div "single-neutral-actions-check-2 Confirmed" at bounding box center [1288, 100] width 281 height 40
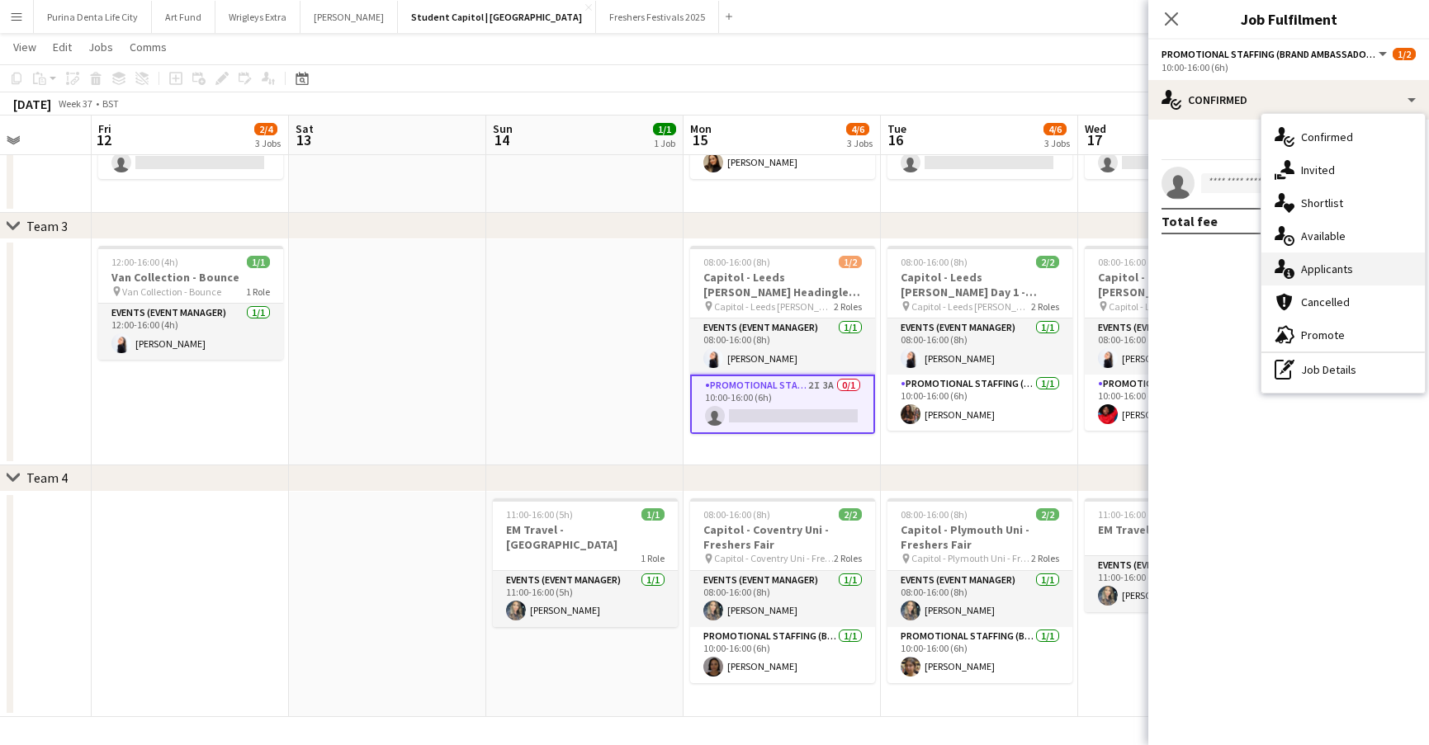
click at [1350, 269] on span "Applicants" at bounding box center [1327, 269] width 52 height 15
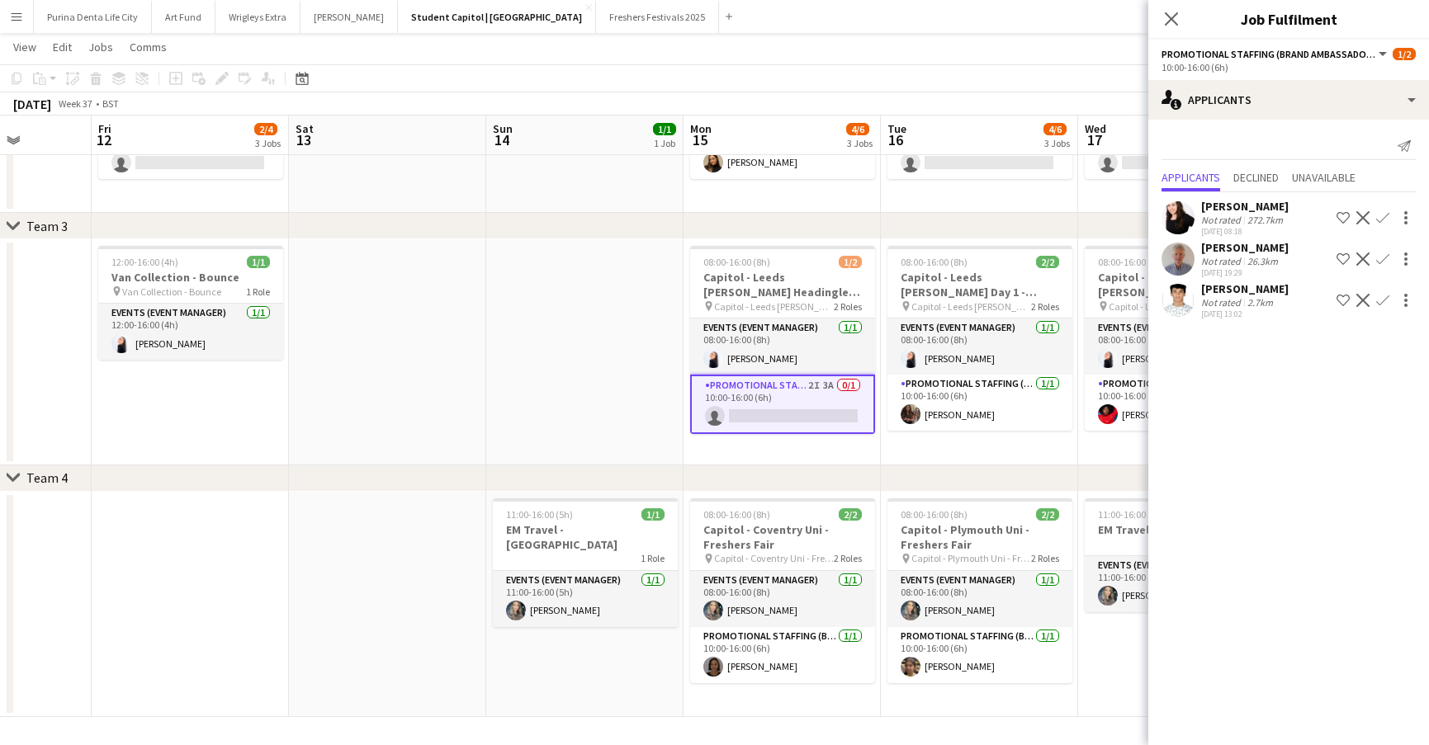
click at [609, 284] on app-date-cell at bounding box center [584, 352] width 197 height 226
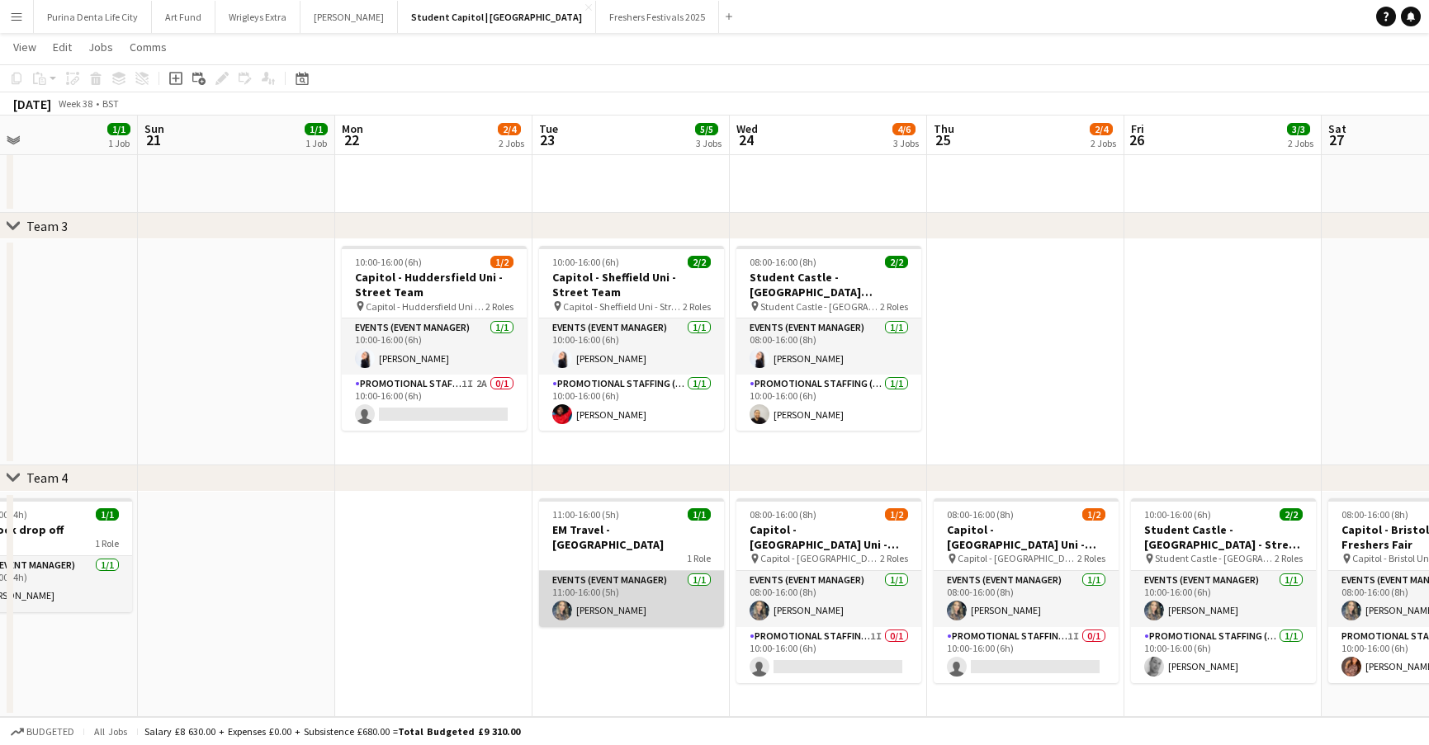
scroll to position [0, 659]
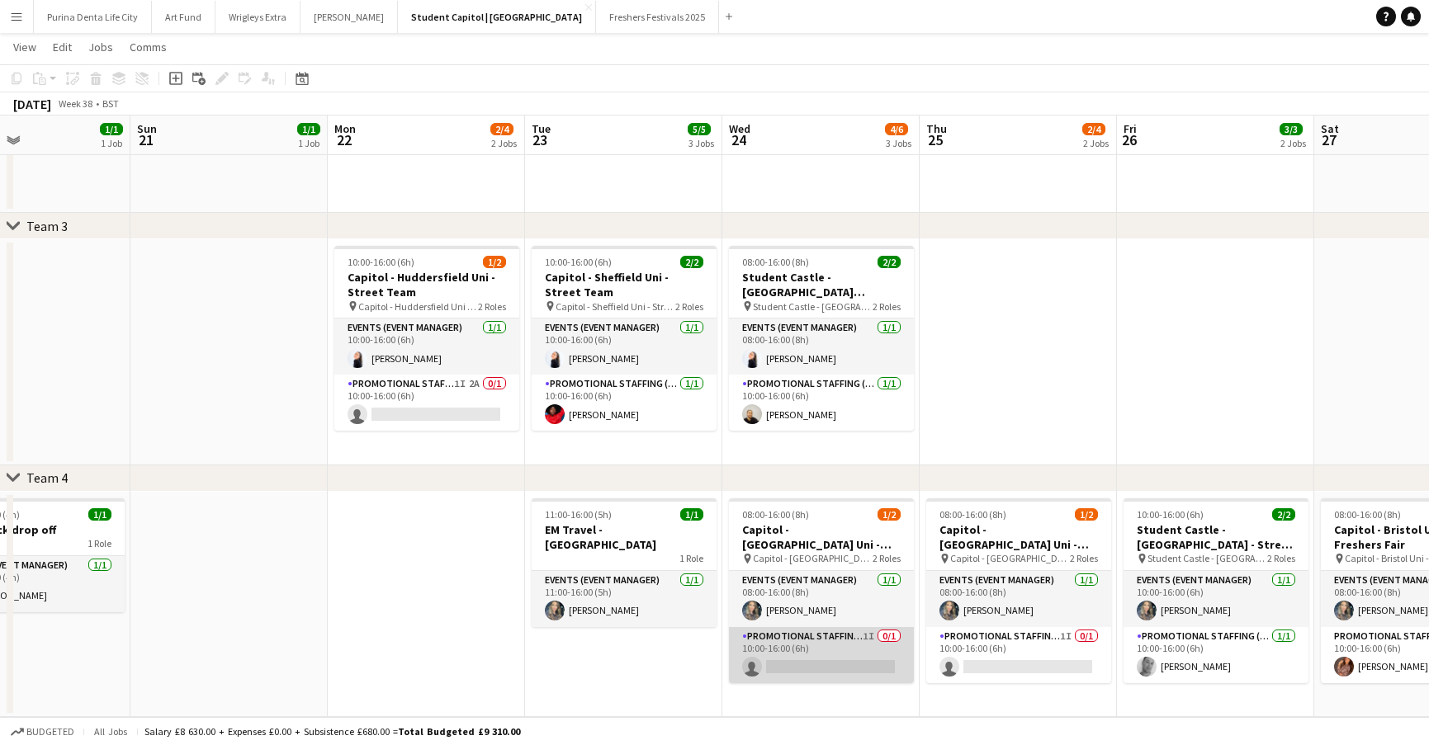
click at [804, 666] on app-card-role "Promotional Staffing (Brand Ambassadors) 1I 0/1 10:00-16:00 (6h) single-neutral…" at bounding box center [821, 655] width 185 height 56
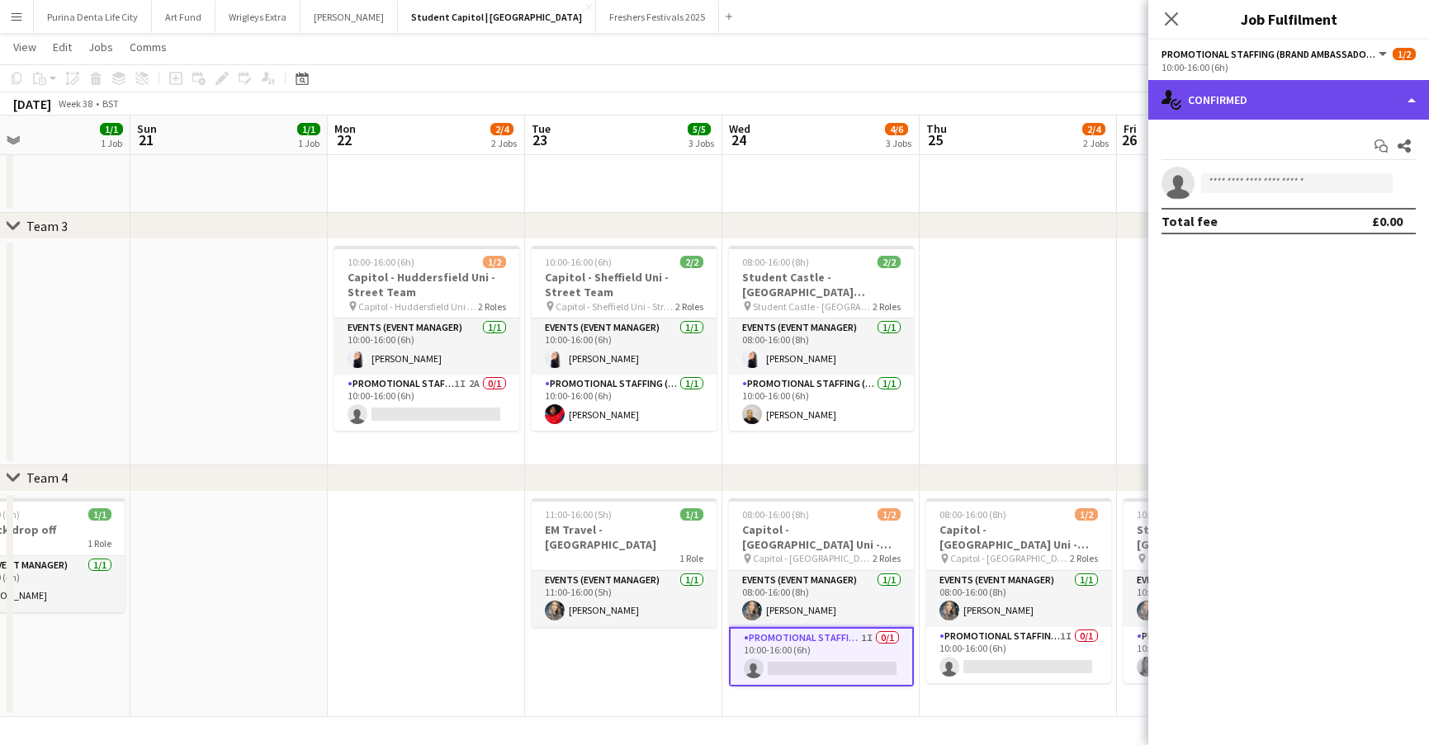
click at [1326, 98] on div "single-neutral-actions-check-2 Confirmed" at bounding box center [1288, 100] width 281 height 40
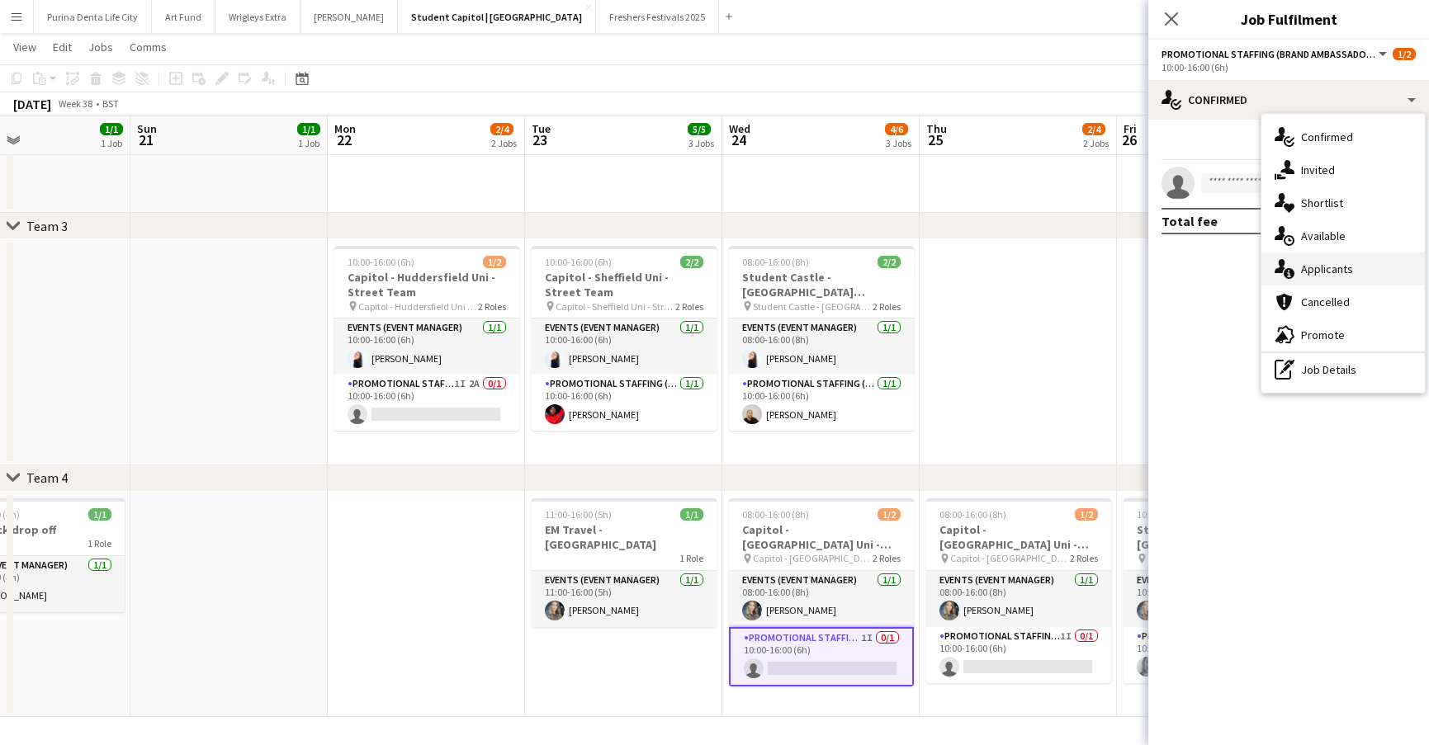
click at [1372, 271] on div "single-neutral-actions-information Applicants" at bounding box center [1342, 269] width 163 height 33
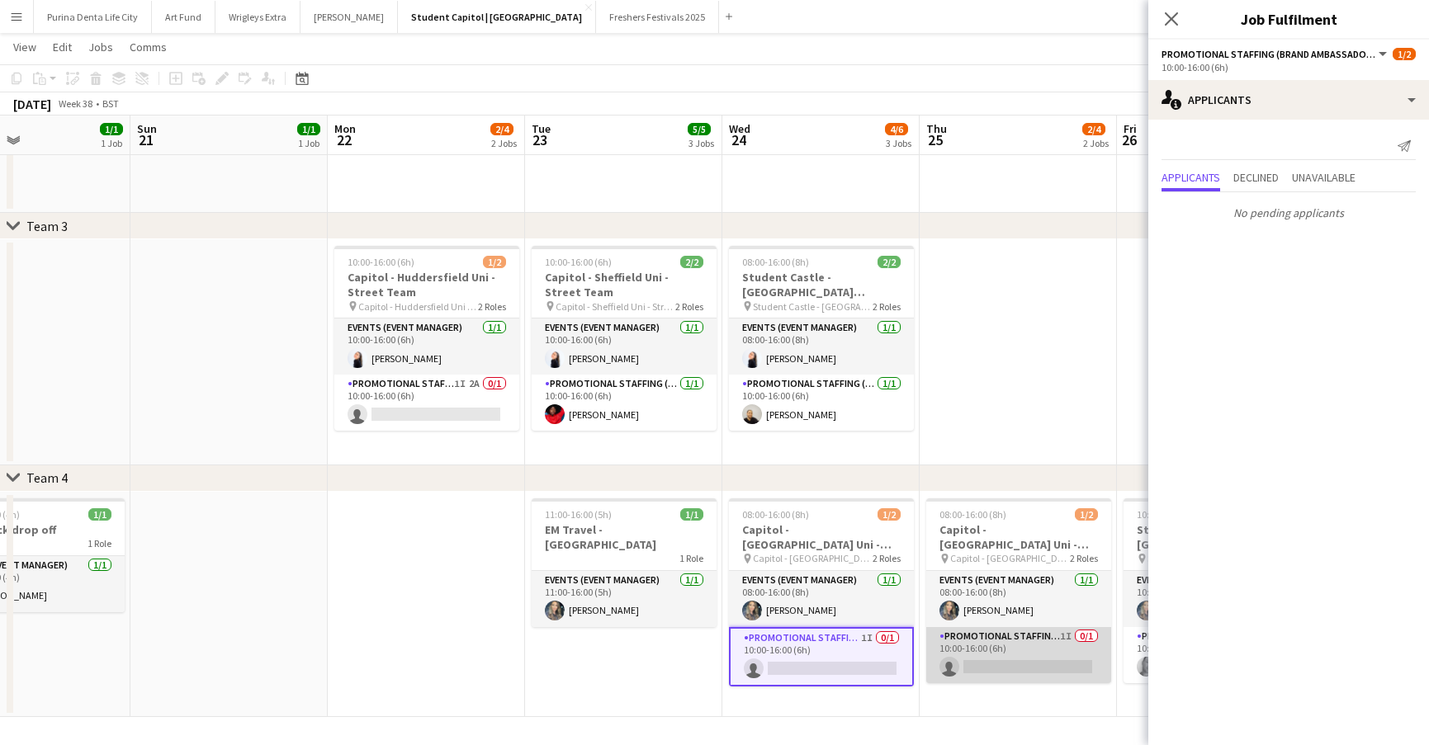
click at [1032, 635] on app-card-role "Promotional Staffing (Brand Ambassadors) 1I 0/1 10:00-16:00 (6h) single-neutral…" at bounding box center [1018, 655] width 185 height 56
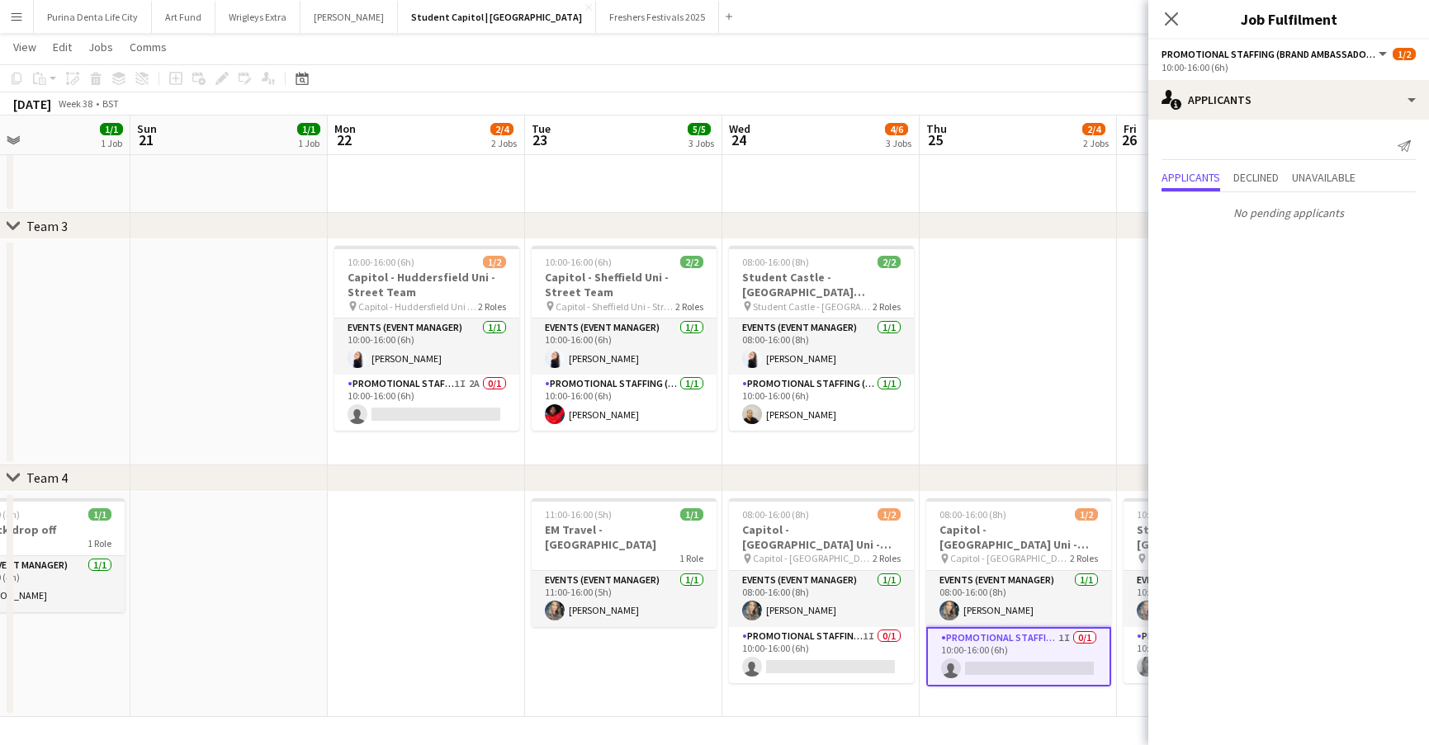
click at [1103, 329] on app-date-cell at bounding box center [1018, 352] width 197 height 226
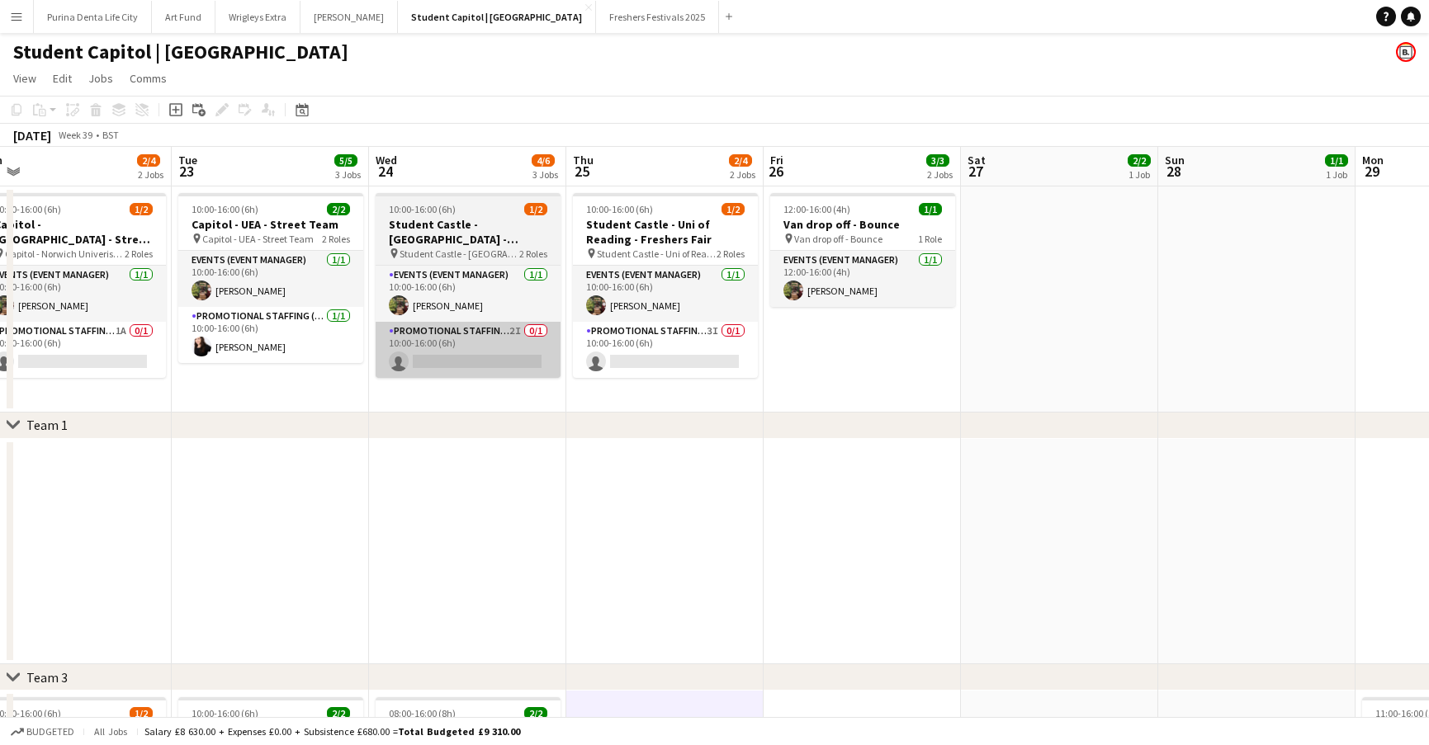
scroll to position [0, 0]
click at [460, 348] on app-card-role "Promotional Staffing (Brand Ambassadors) 2I 0/1 10:00-16:00 (6h) single-neutral…" at bounding box center [468, 350] width 185 height 56
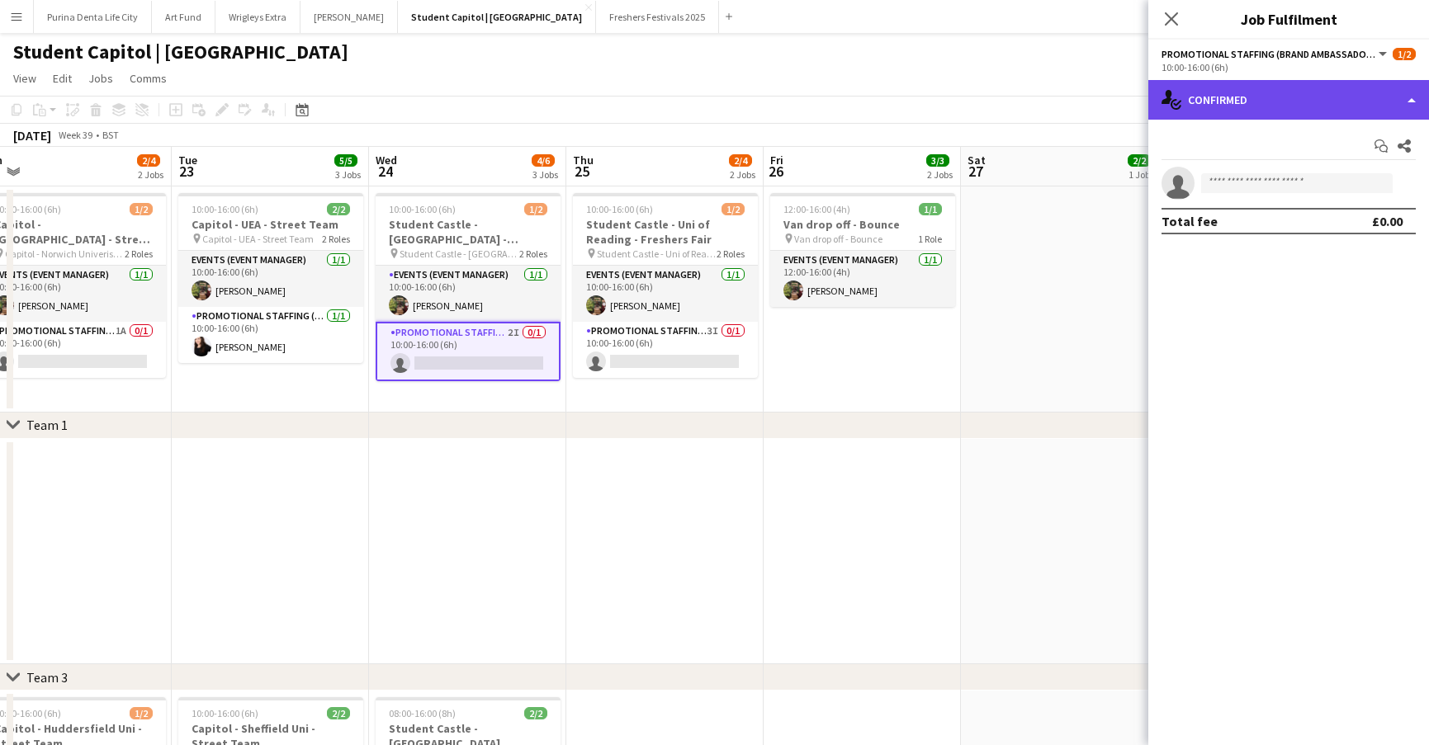
click at [1257, 92] on div "single-neutral-actions-check-2 Confirmed" at bounding box center [1288, 100] width 281 height 40
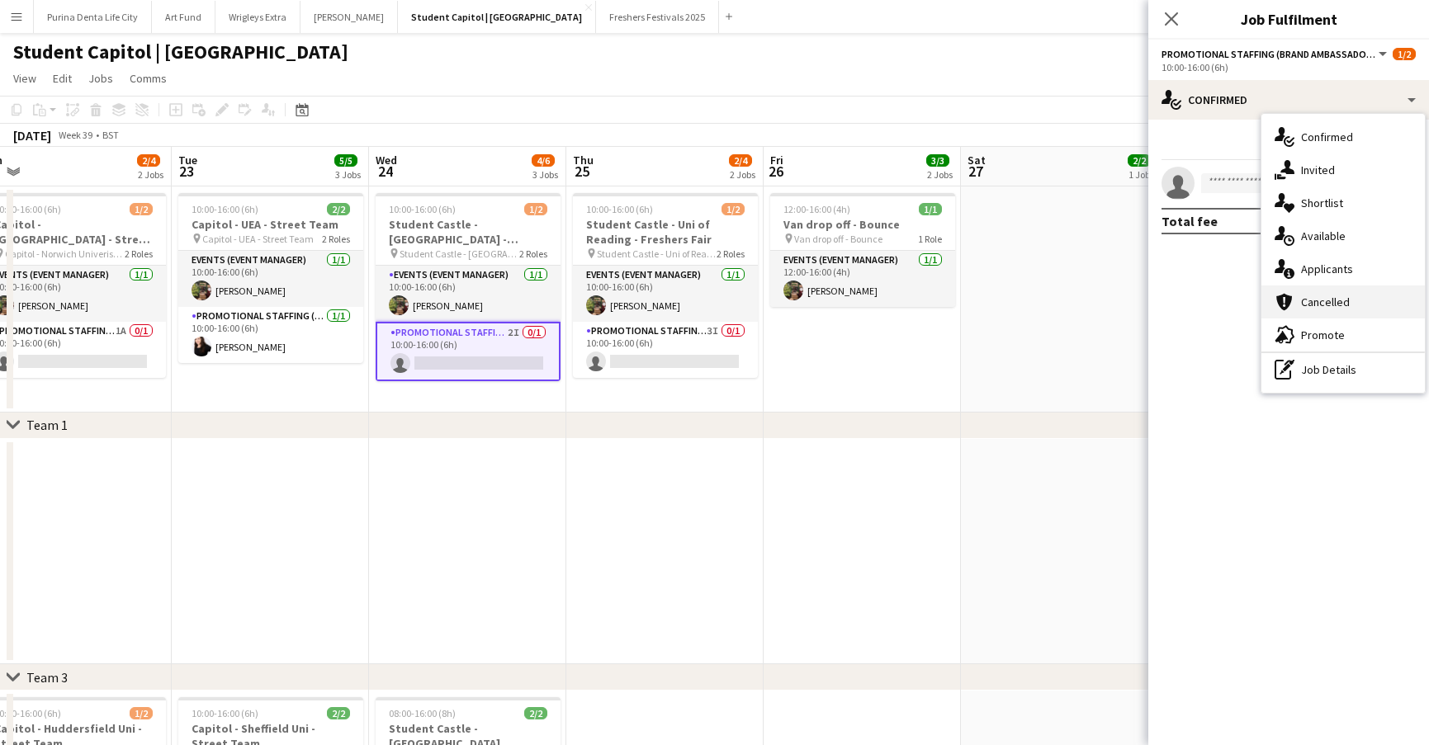
click at [1341, 287] on div "cancellation Cancelled" at bounding box center [1342, 302] width 163 height 33
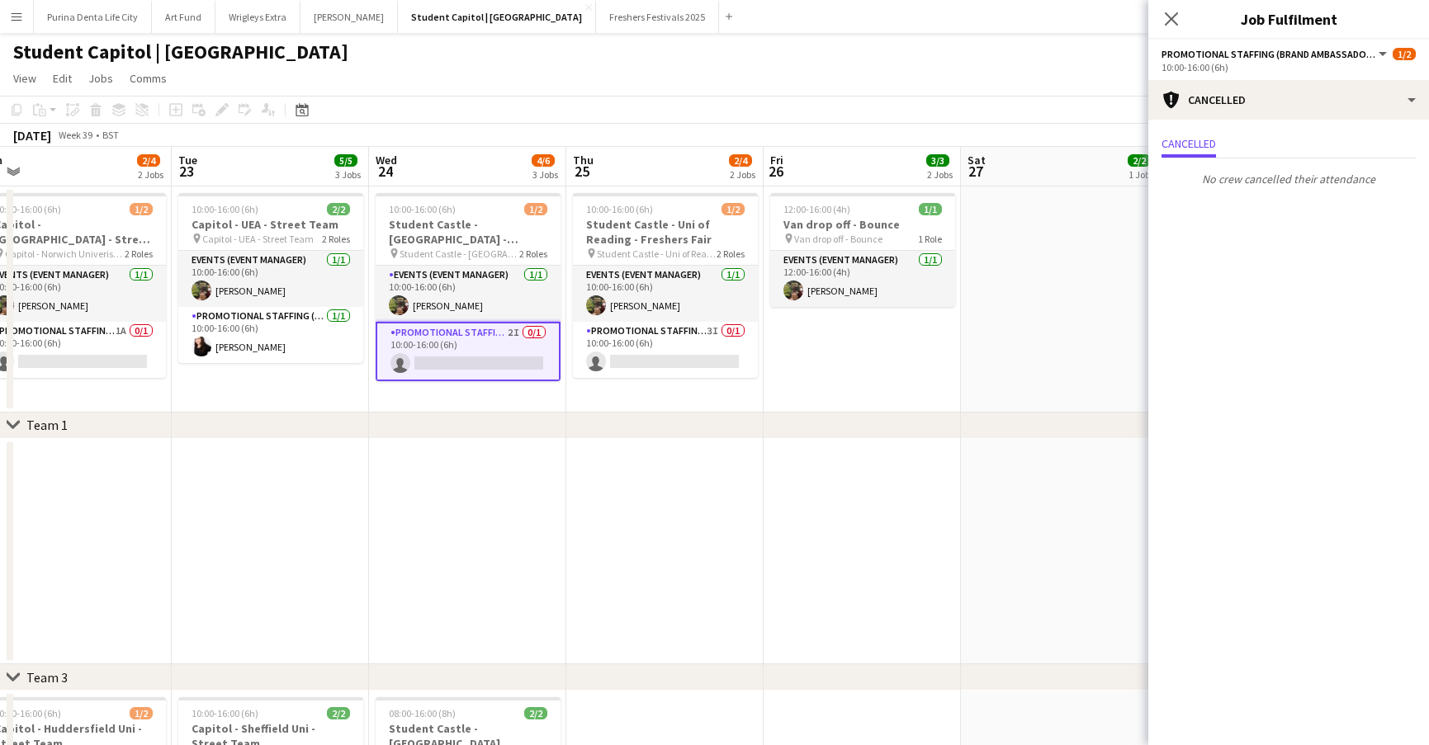
click at [1341, 287] on mat-expansion-panel "Cancellations Cancellations Cancelled No crew cancelled their attendance" at bounding box center [1288, 433] width 281 height 626
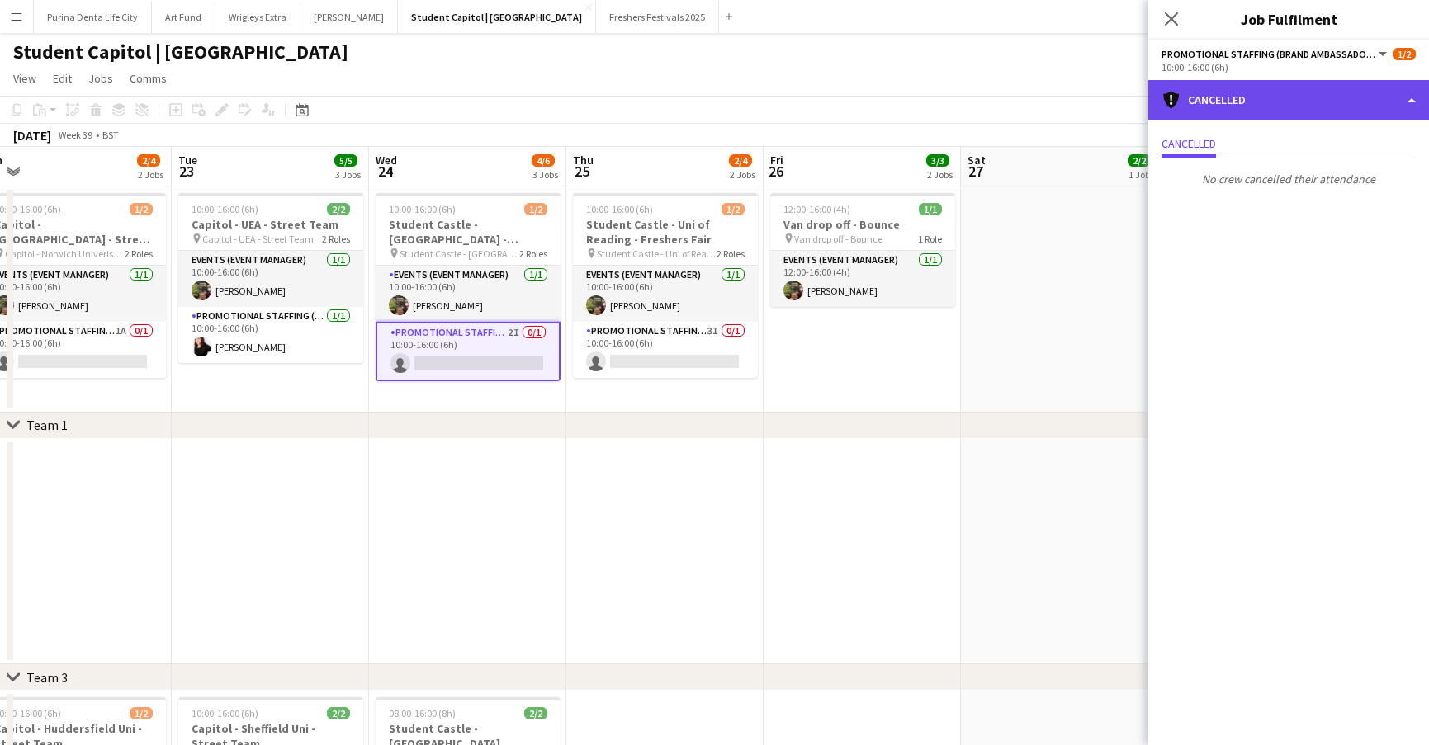
click at [1265, 100] on div "cancellation Cancelled" at bounding box center [1288, 100] width 281 height 40
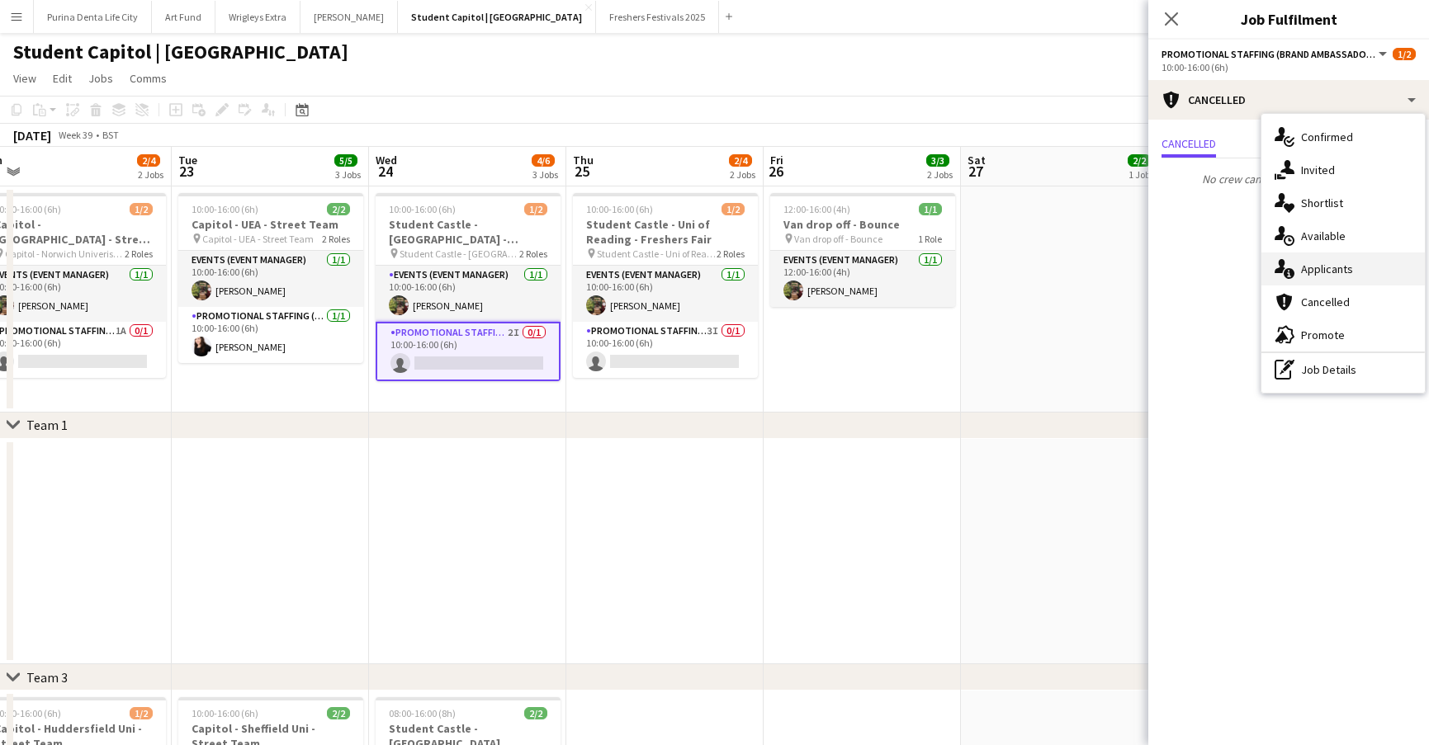
drag, startPoint x: 1327, startPoint y: 250, endPoint x: 1327, endPoint y: 262, distance: 11.6
click at [1327, 262] on div "single-neutral-actions-check-2 Confirmed single-neutral-actions-share-1 Invited…" at bounding box center [1342, 253] width 163 height 279
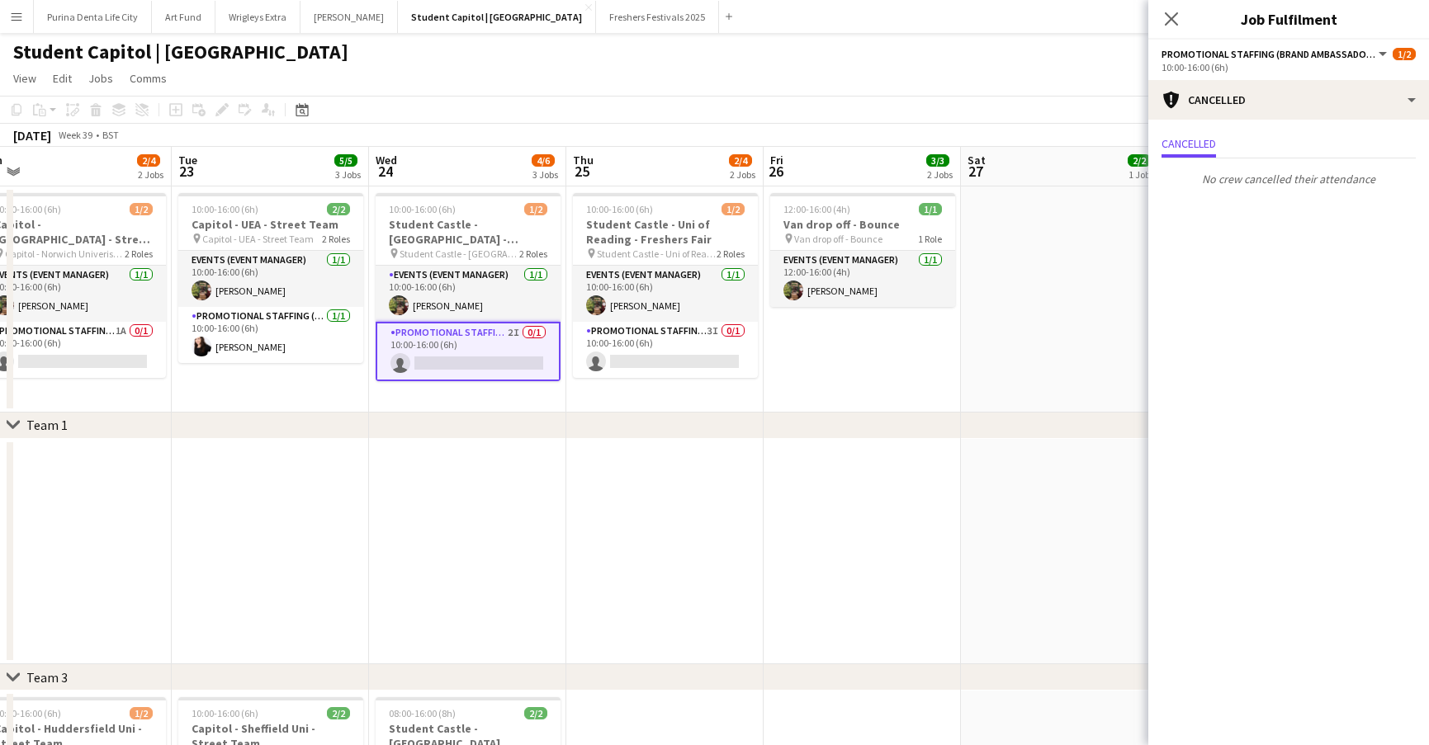
click at [1327, 262] on mat-expansion-panel "Cancellations Cancellations Cancelled No crew cancelled their attendance" at bounding box center [1288, 433] width 281 height 626
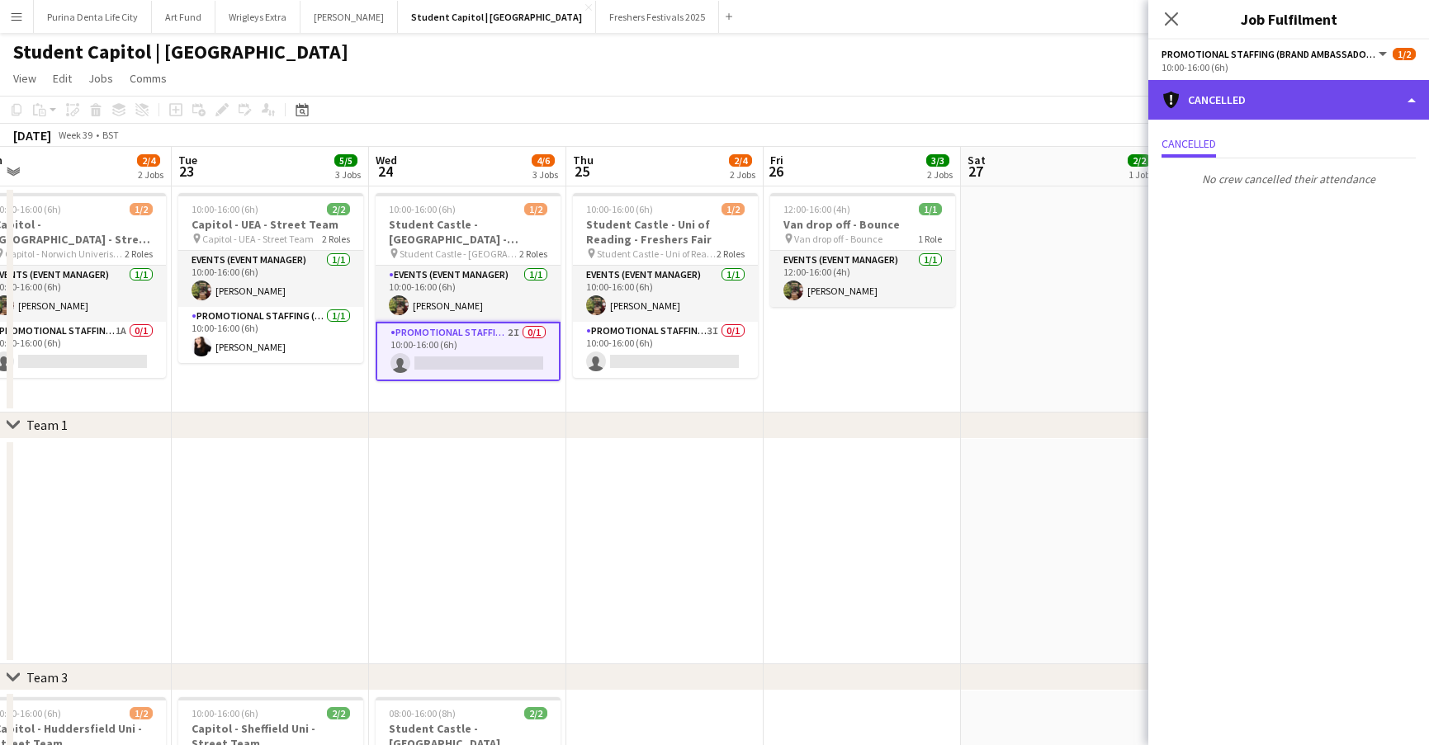
click at [1314, 102] on div "cancellation Cancelled" at bounding box center [1288, 100] width 281 height 40
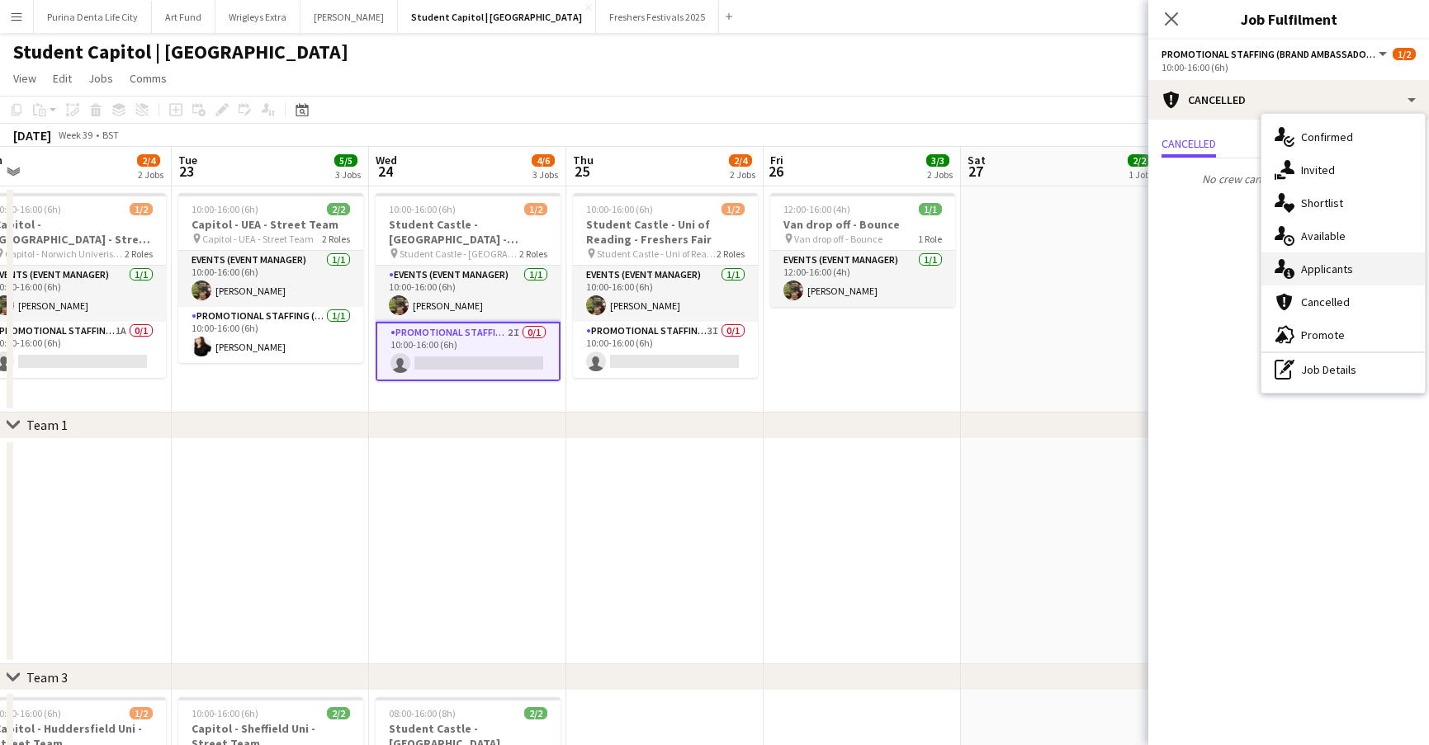
click at [1342, 275] on span "Applicants" at bounding box center [1327, 269] width 52 height 15
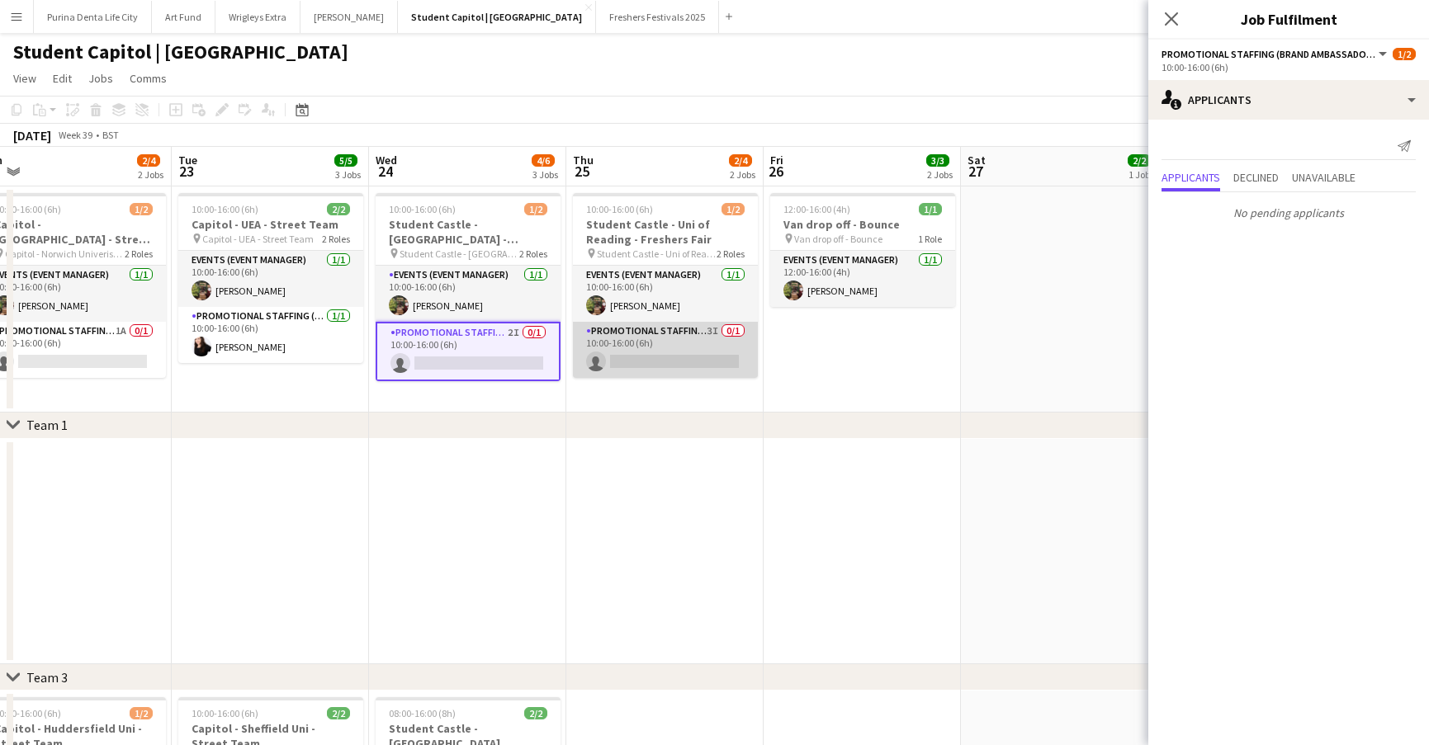
click at [698, 340] on app-card-role "Promotional Staffing (Brand Ambassadors) 3I 0/1 10:00-16:00 (6h) single-neutral…" at bounding box center [665, 350] width 185 height 56
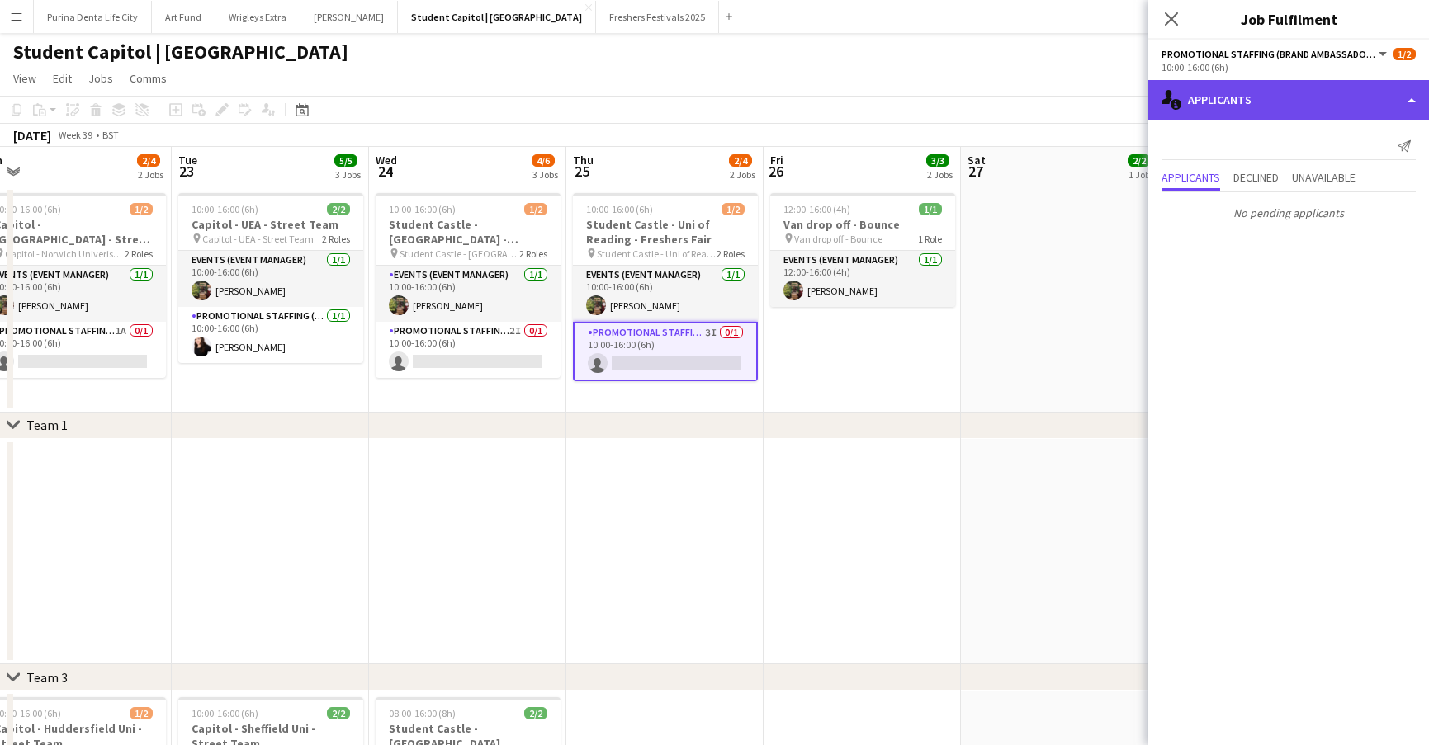
click at [1242, 102] on div "single-neutral-actions-information Applicants" at bounding box center [1288, 100] width 281 height 40
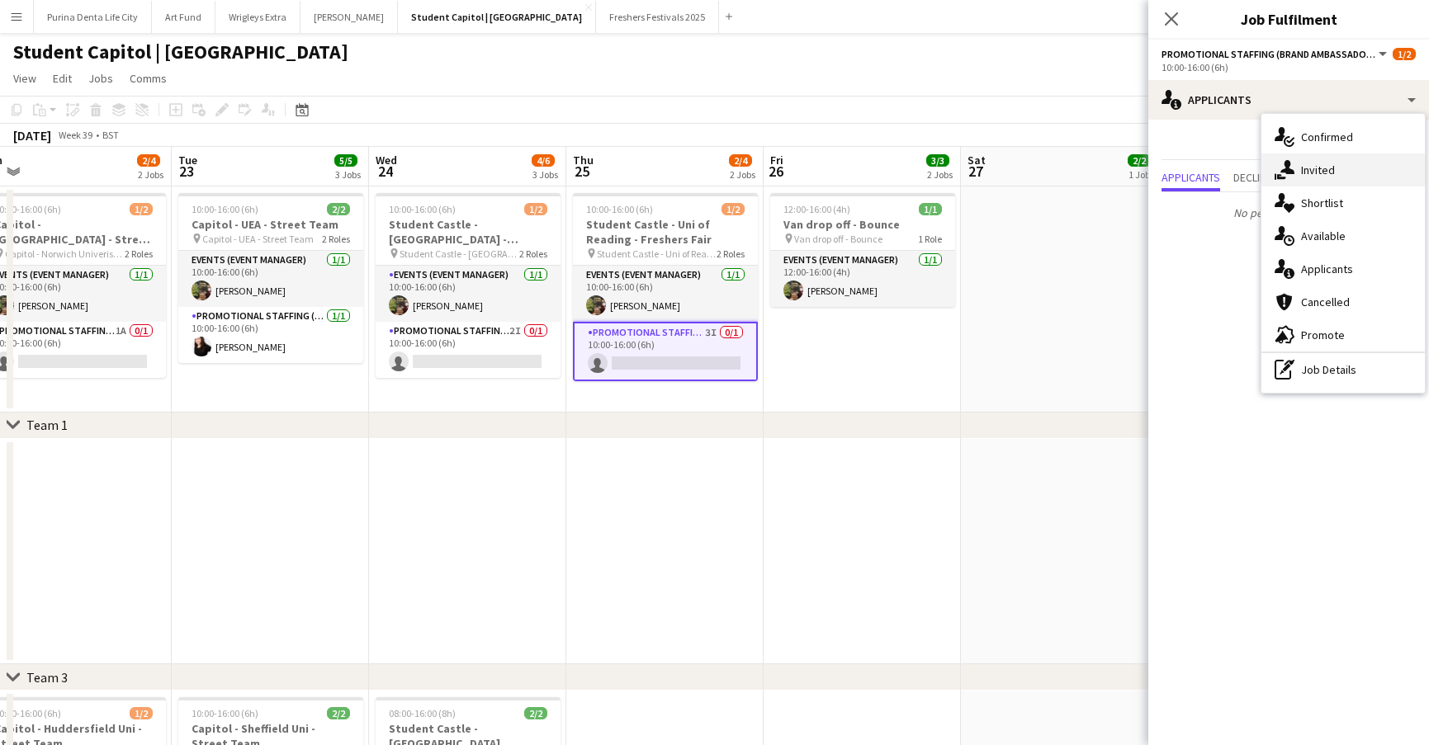
click at [1340, 182] on div "single-neutral-actions-share-1 Invited" at bounding box center [1342, 170] width 163 height 33
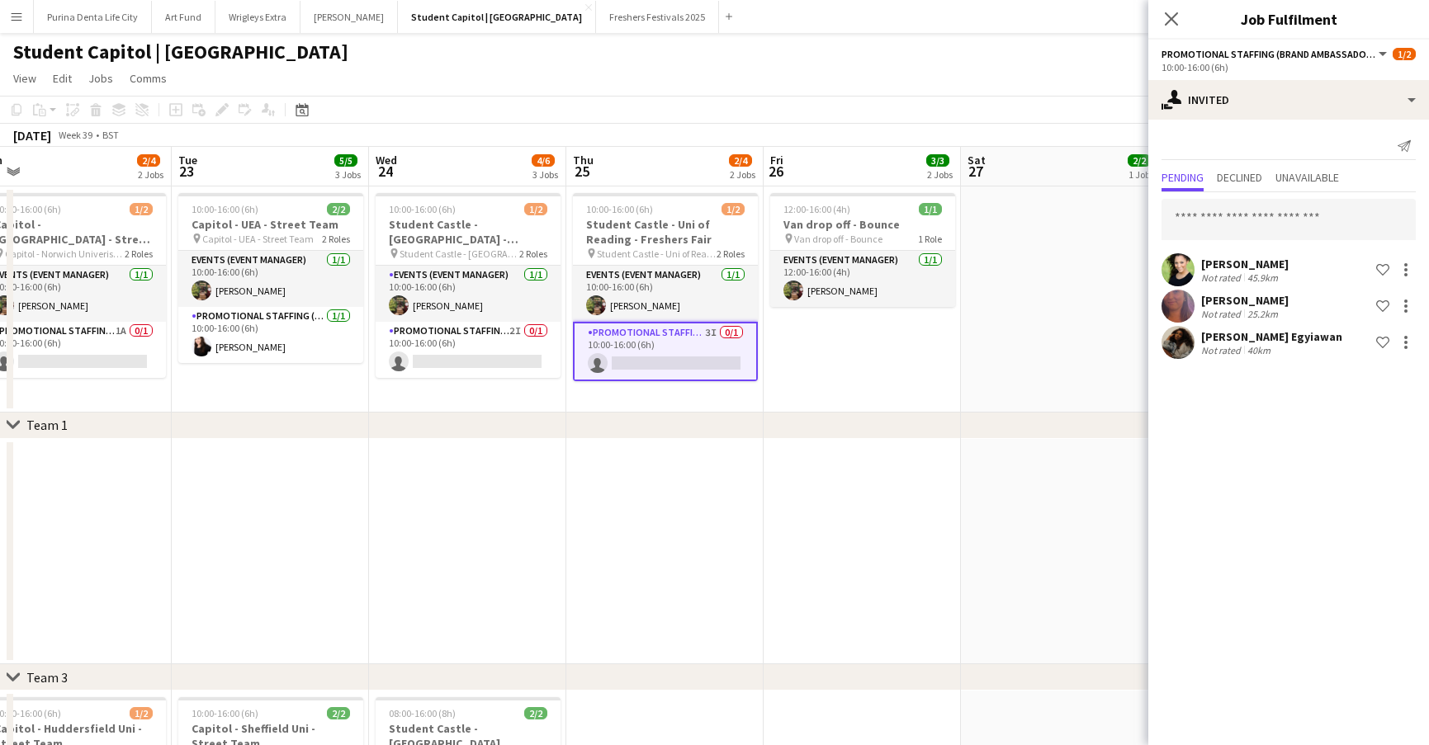
click at [868, 119] on app-toolbar "Copy Paste Paste Command V Paste with crew Command Shift V Paste linked Job [GE…" at bounding box center [714, 110] width 1429 height 28
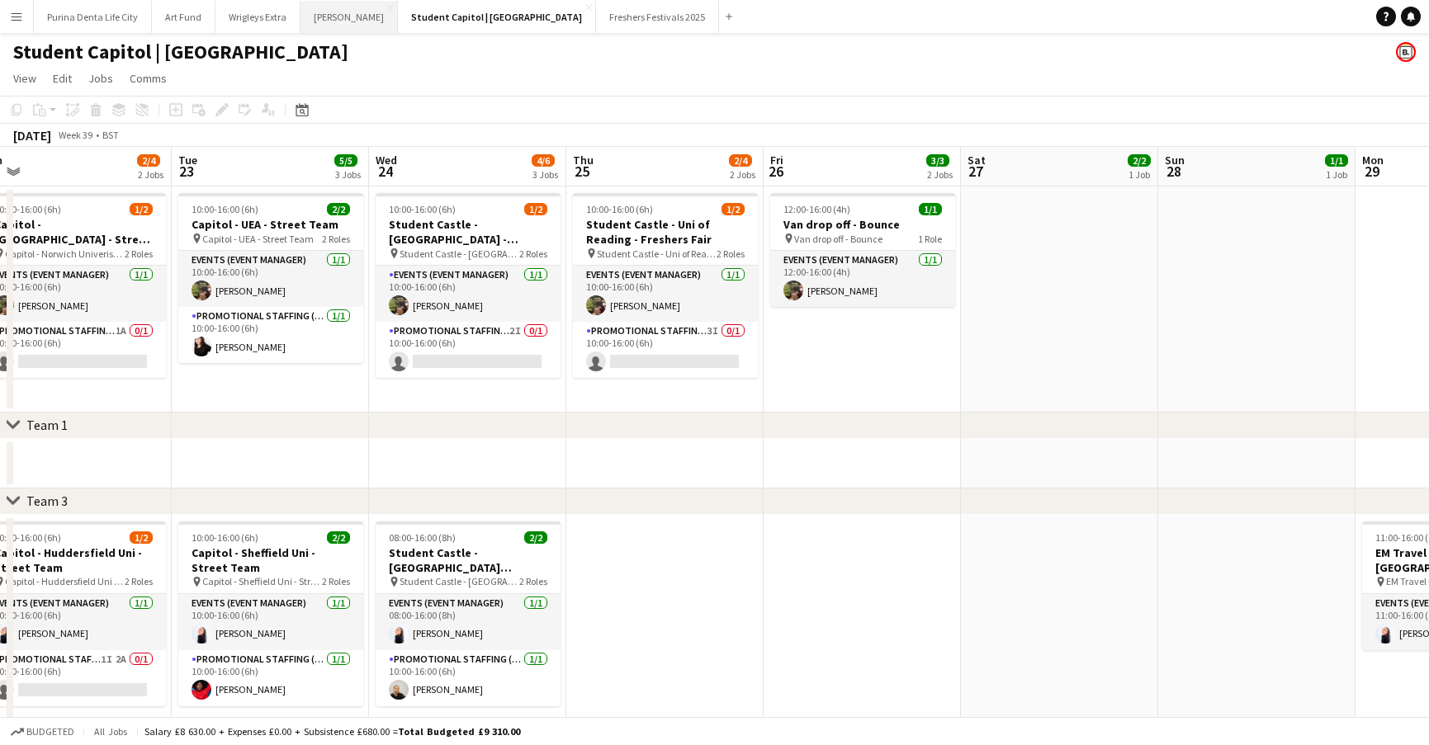
click at [328, 17] on button "[PERSON_NAME] Close" at bounding box center [348, 17] width 97 height 32
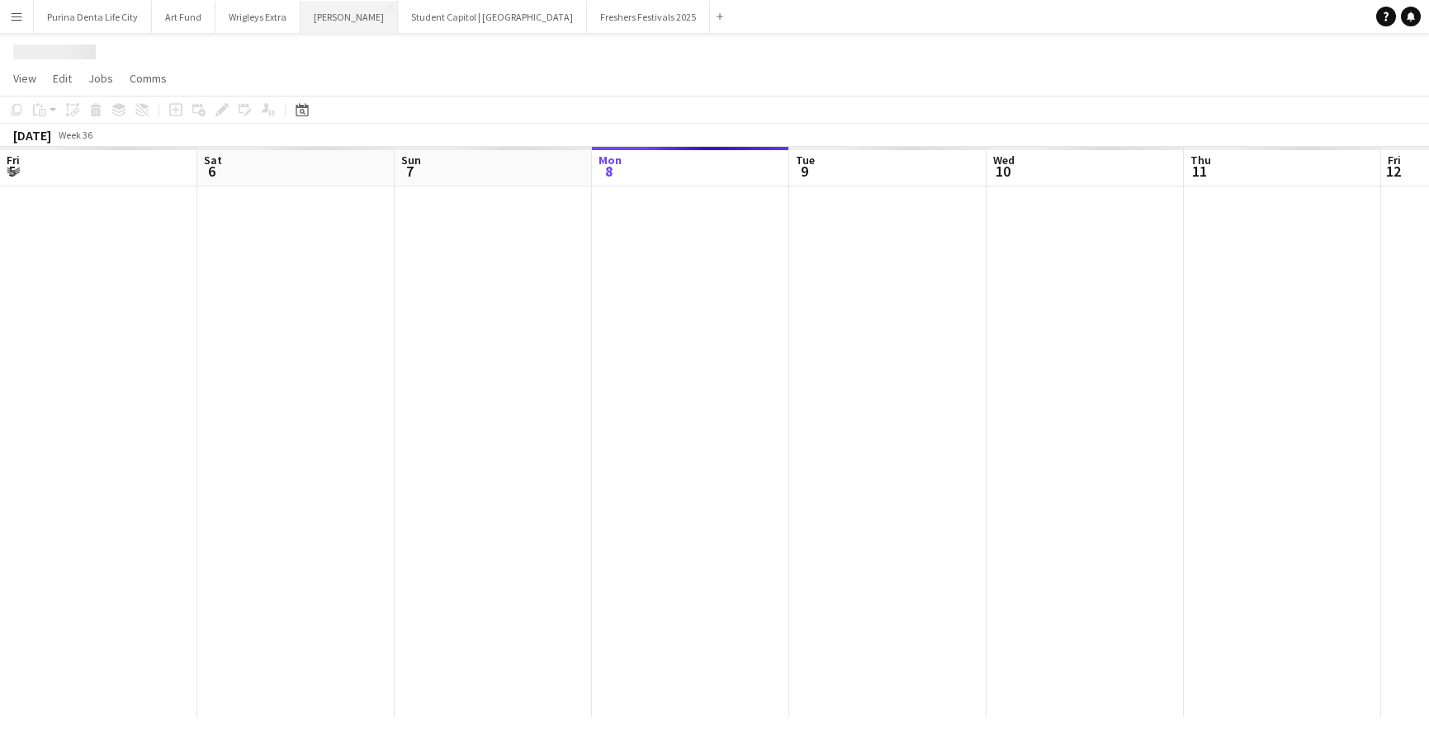
click at [328, 17] on button "[PERSON_NAME] Close" at bounding box center [348, 17] width 97 height 32
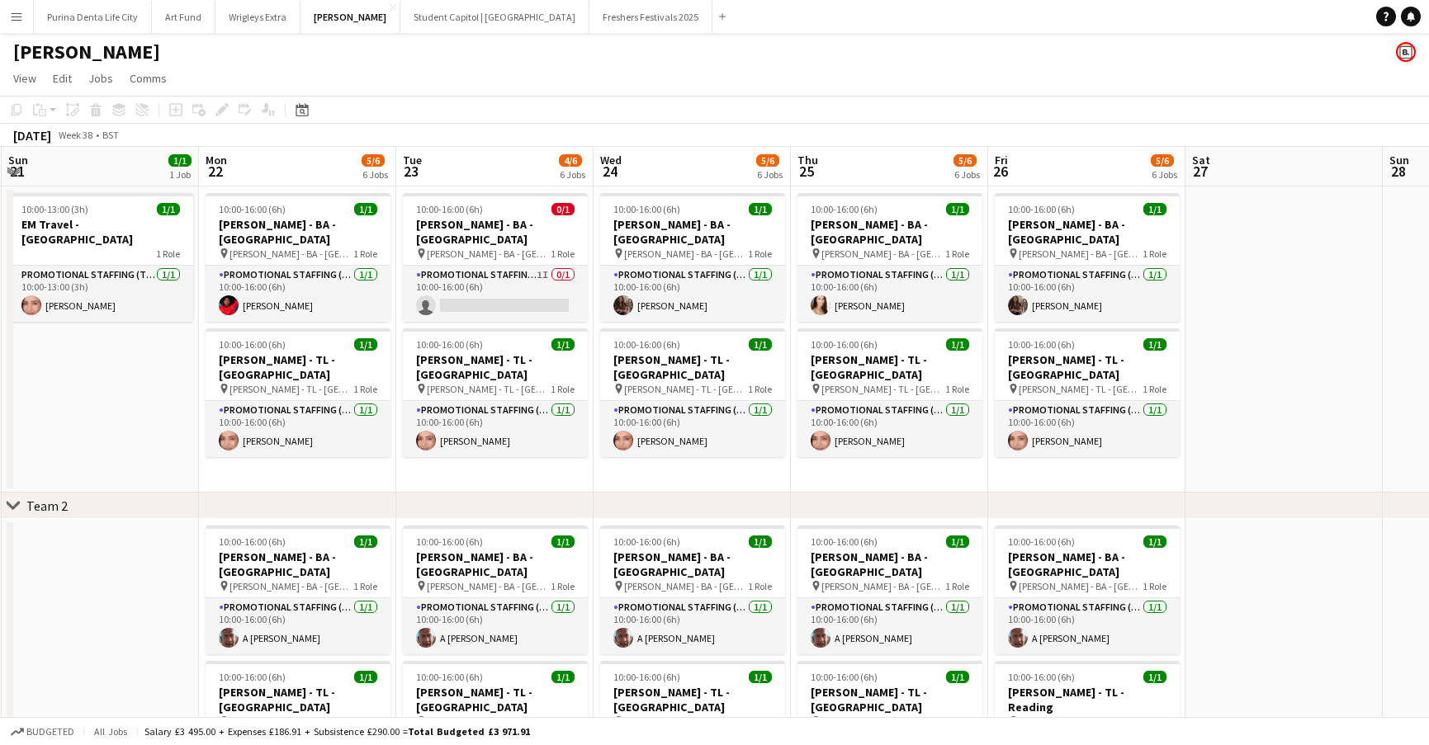
scroll to position [0, 390]
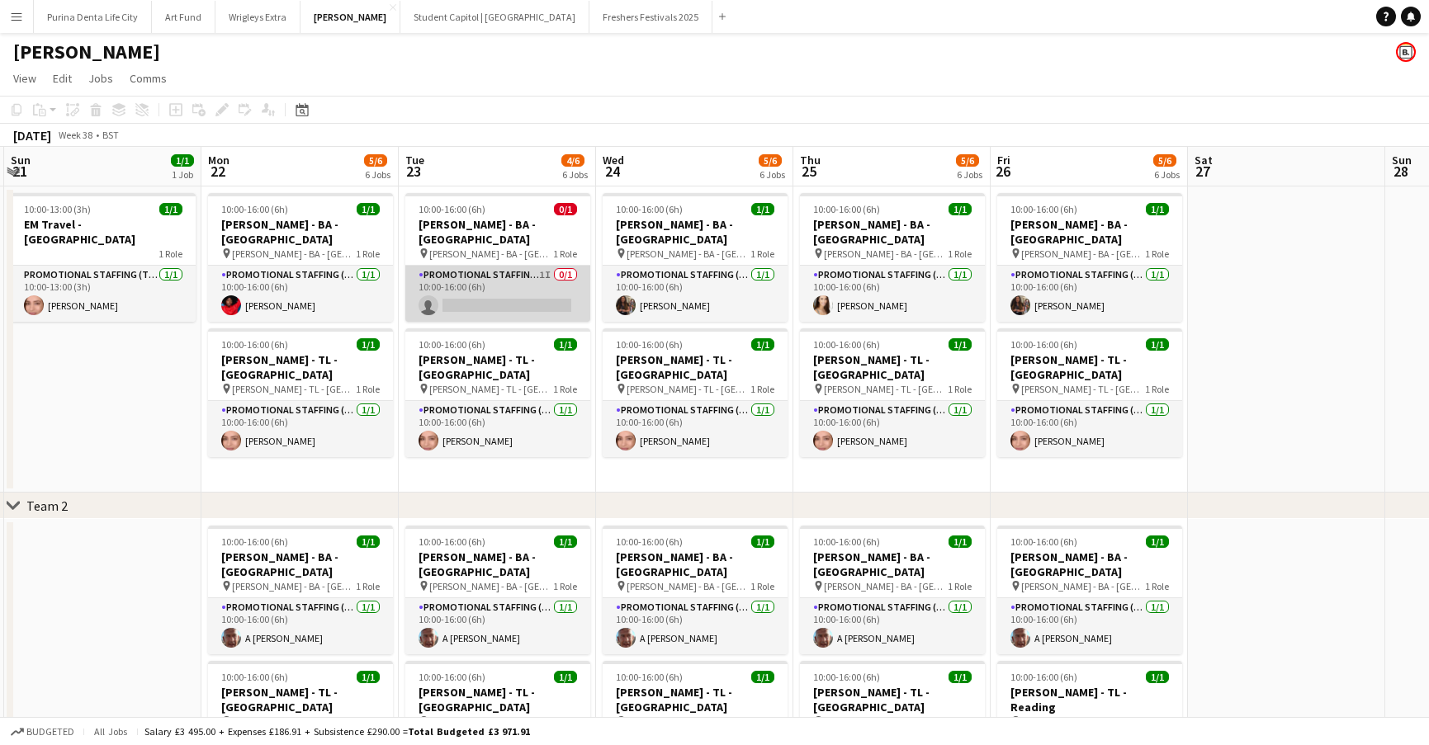
click at [532, 279] on app-card-role "Promotional Staffing (Brand Ambassadors) 1I 0/1 10:00-16:00 (6h) single-neutral…" at bounding box center [497, 294] width 185 height 56
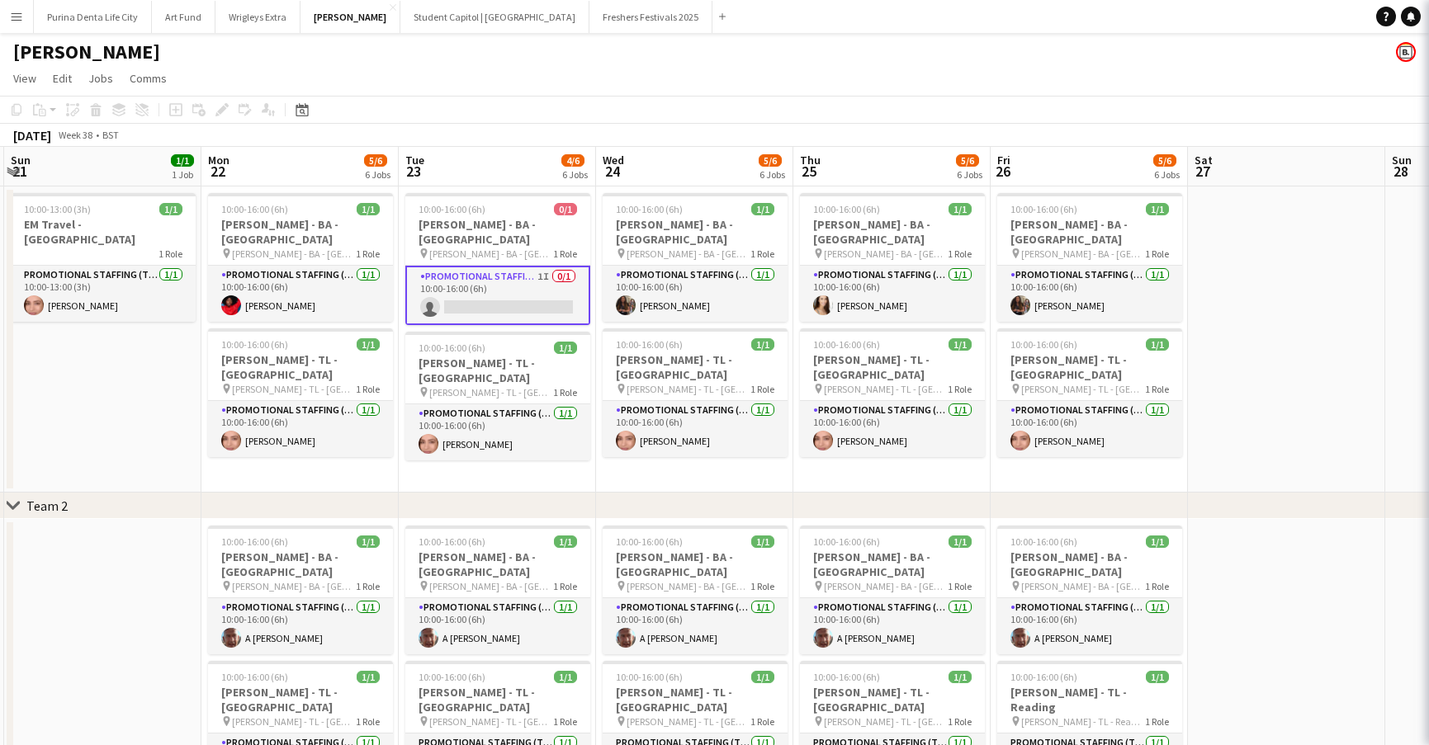
scroll to position [0, 391]
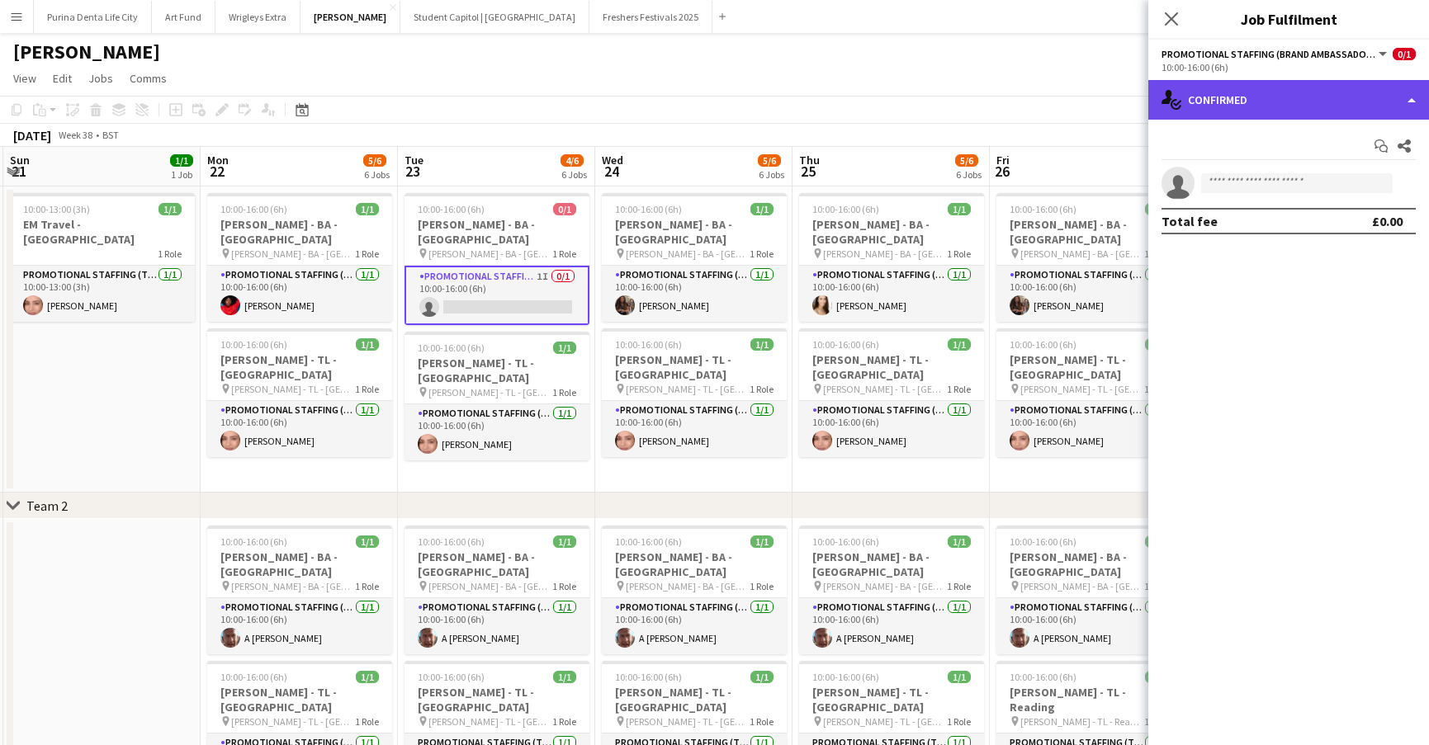
click at [1257, 83] on div "single-neutral-actions-check-2 Confirmed" at bounding box center [1288, 100] width 281 height 40
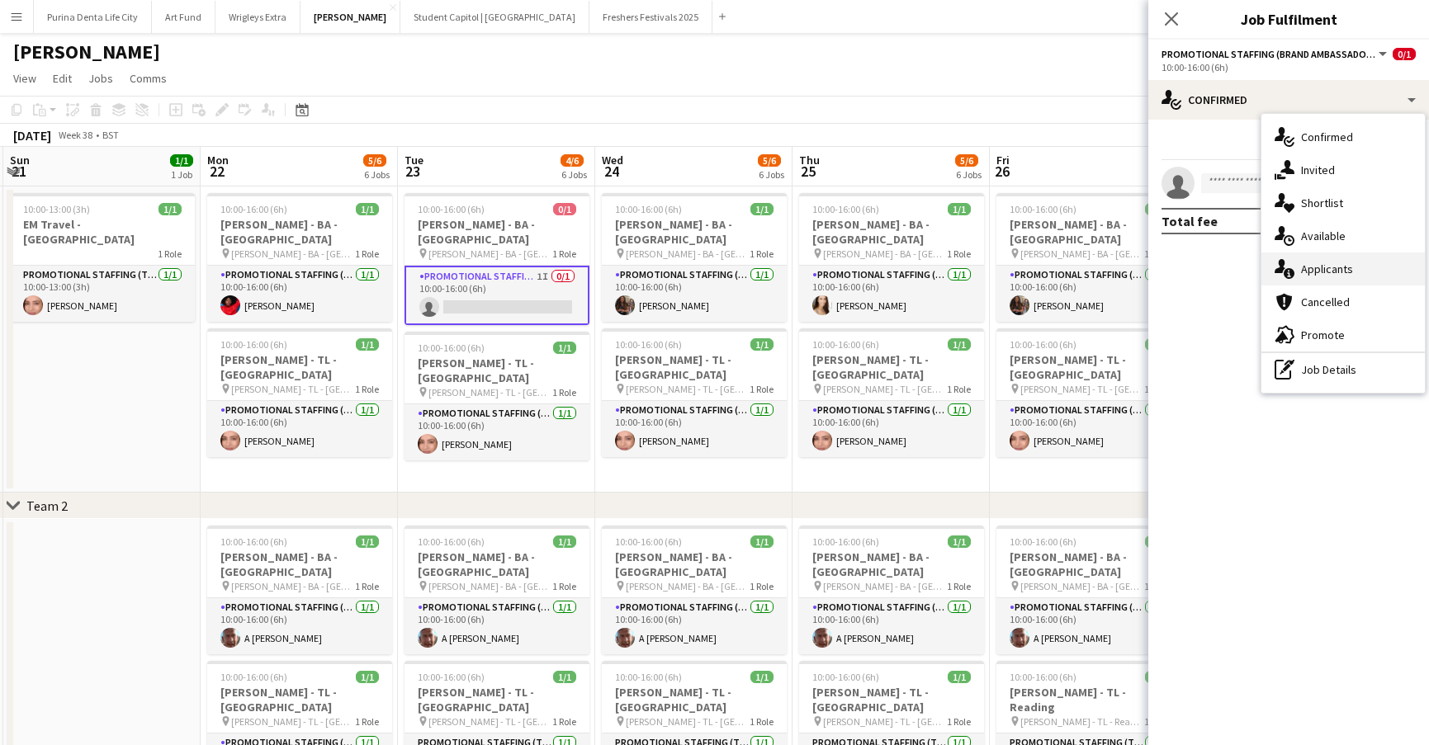
click at [1311, 264] on span "Applicants" at bounding box center [1327, 269] width 52 height 15
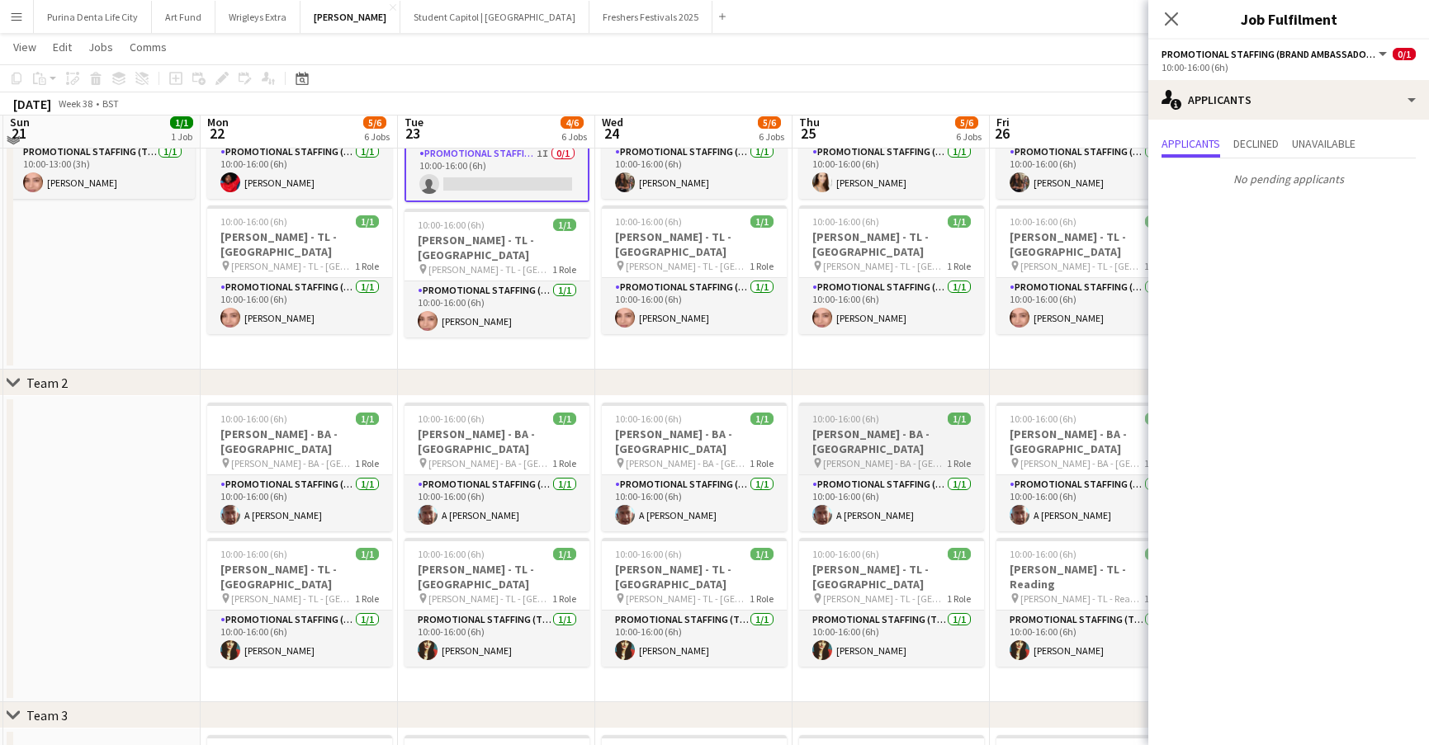
scroll to position [124, 0]
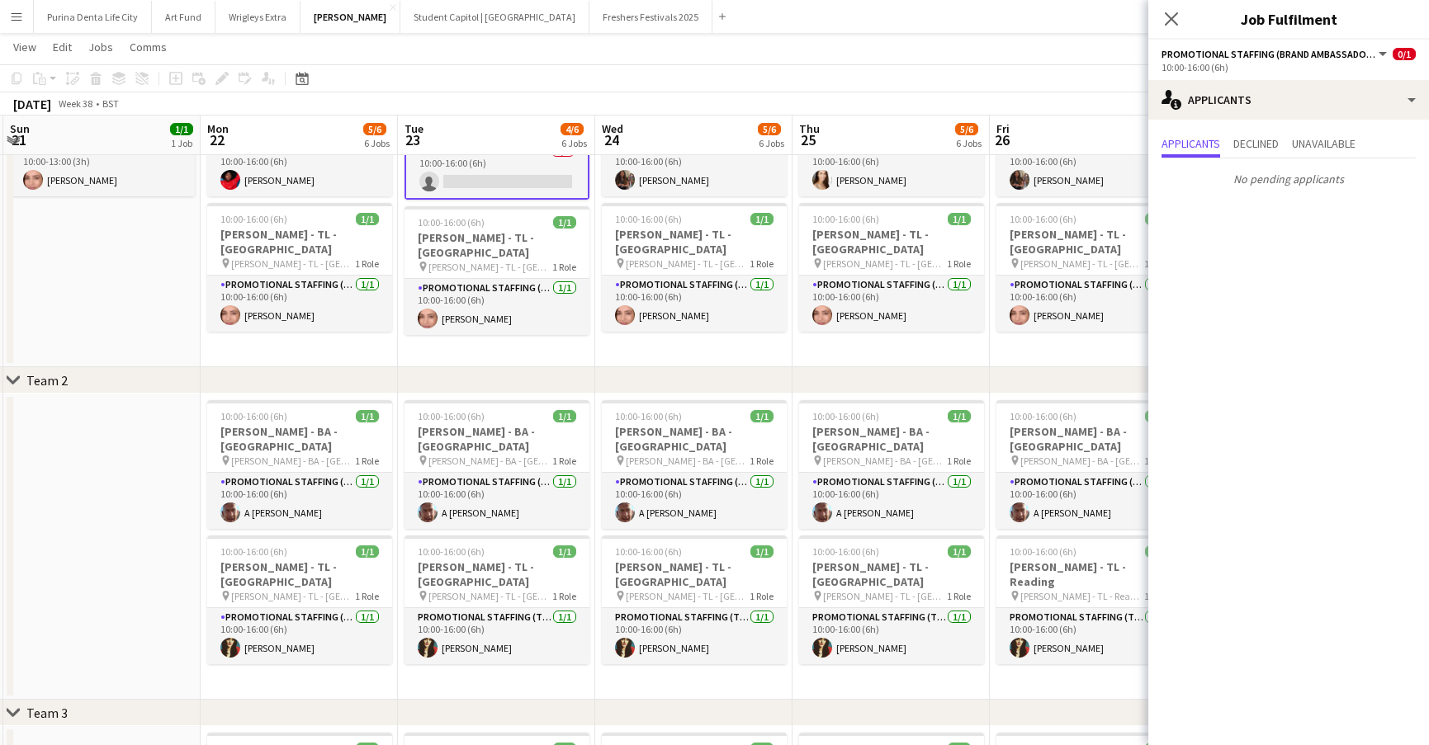
click at [107, 546] on app-date-cell at bounding box center [101, 547] width 197 height 306
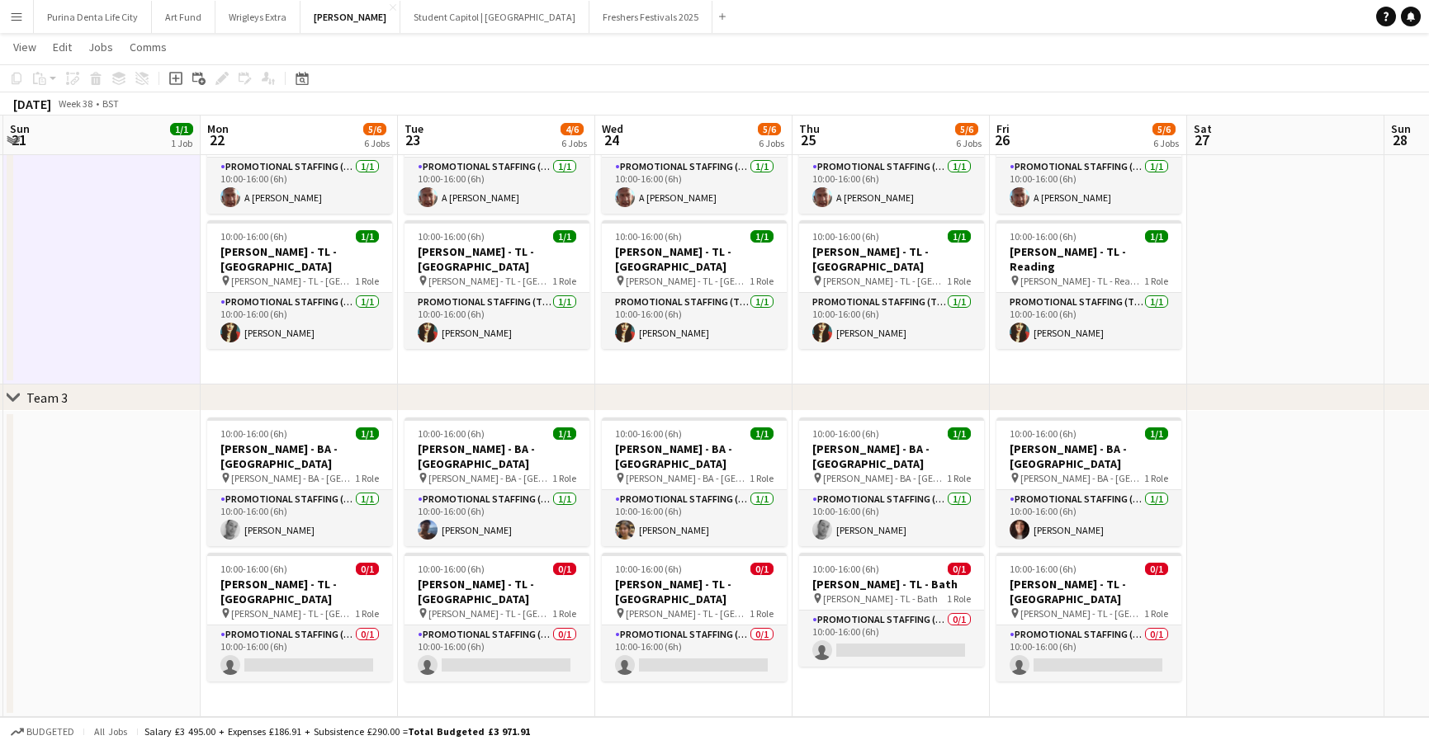
scroll to position [439, 0]
click at [300, 626] on app-card-role "Promotional Staffing (Team Leader) 0/1 10:00-16:00 (6h) single-neutral-actions" at bounding box center [299, 654] width 185 height 56
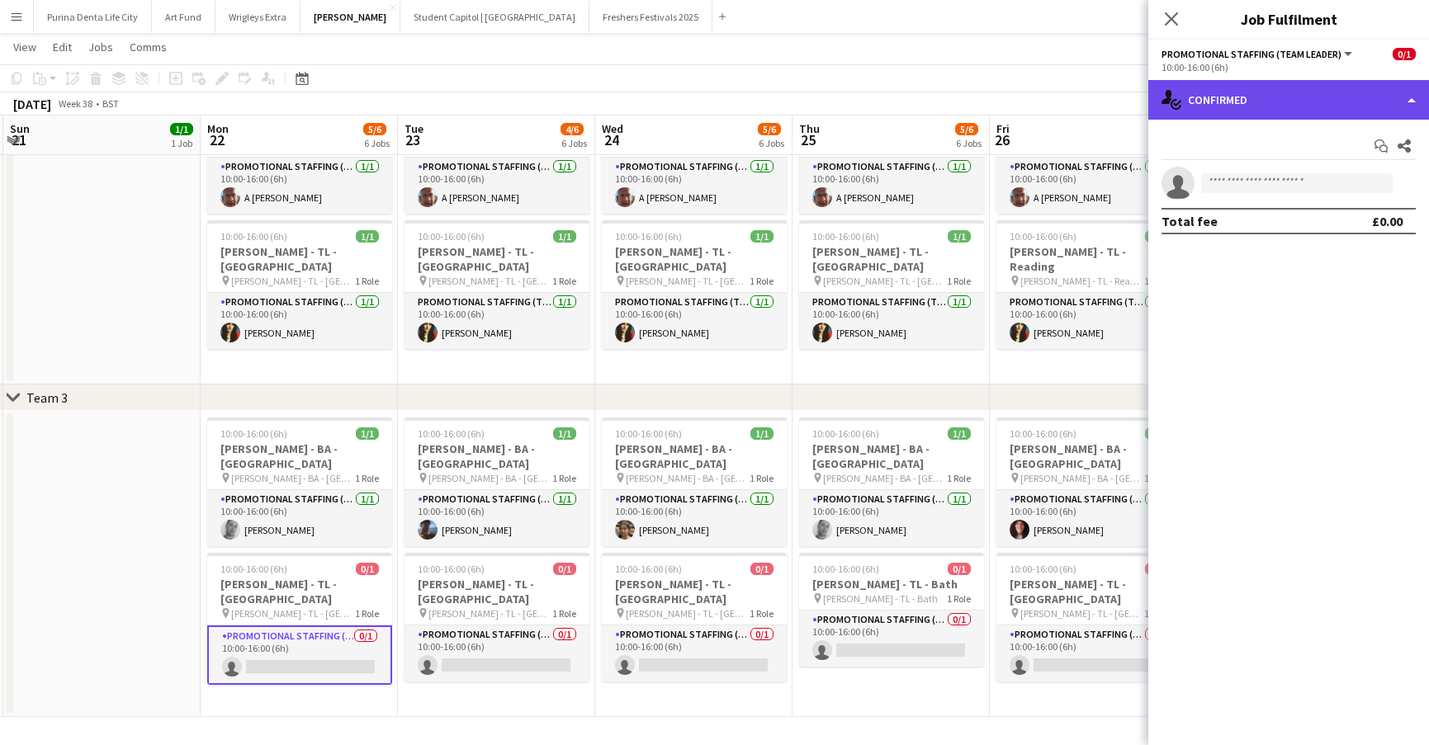
click at [1309, 97] on div "single-neutral-actions-check-2 Confirmed" at bounding box center [1288, 100] width 281 height 40
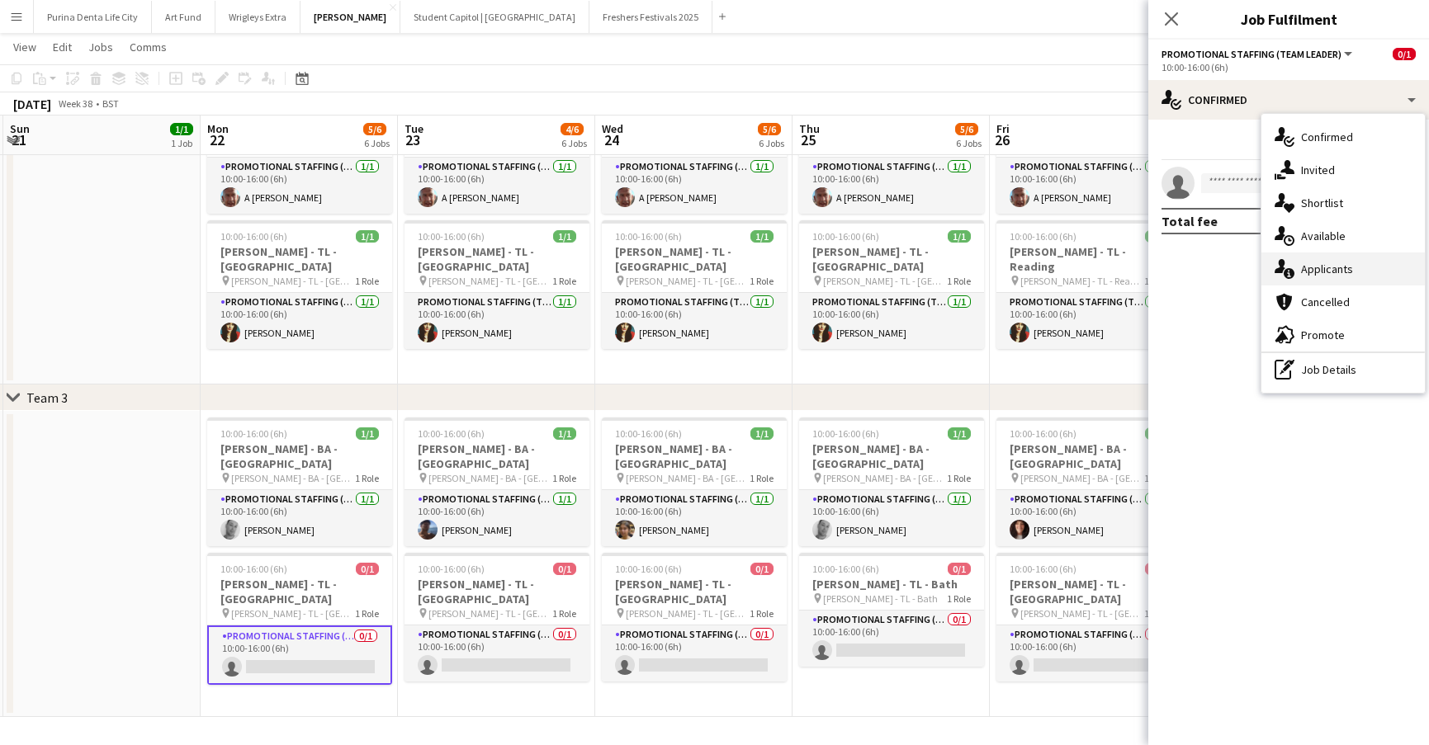
click at [1325, 258] on div "single-neutral-actions-information Applicants" at bounding box center [1342, 269] width 163 height 33
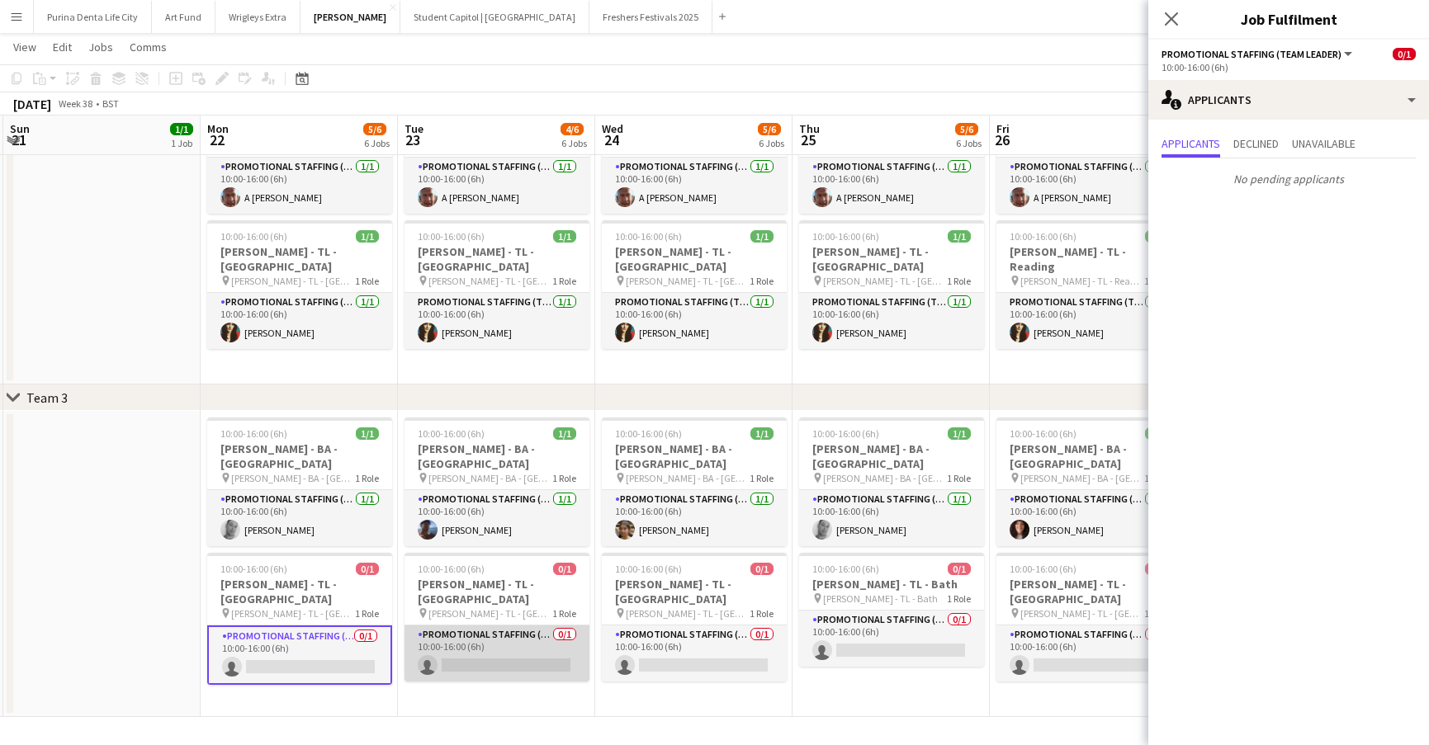
click at [509, 626] on app-card-role "Promotional Staffing (Team Leader) 0/1 10:00-16:00 (6h) single-neutral-actions" at bounding box center [496, 654] width 185 height 56
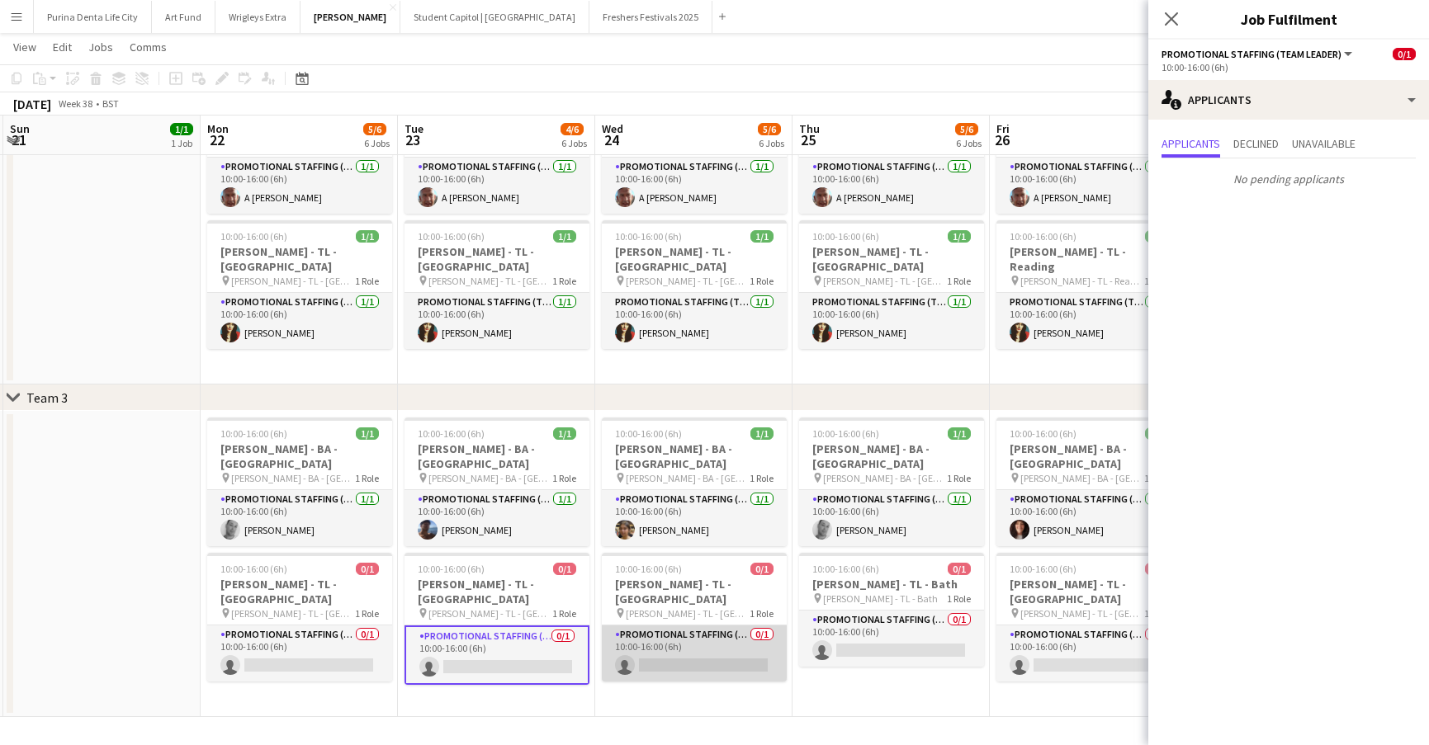
click at [685, 630] on app-card-role "Promotional Staffing (Team Leader) 0/1 10:00-16:00 (6h) single-neutral-actions" at bounding box center [694, 654] width 185 height 56
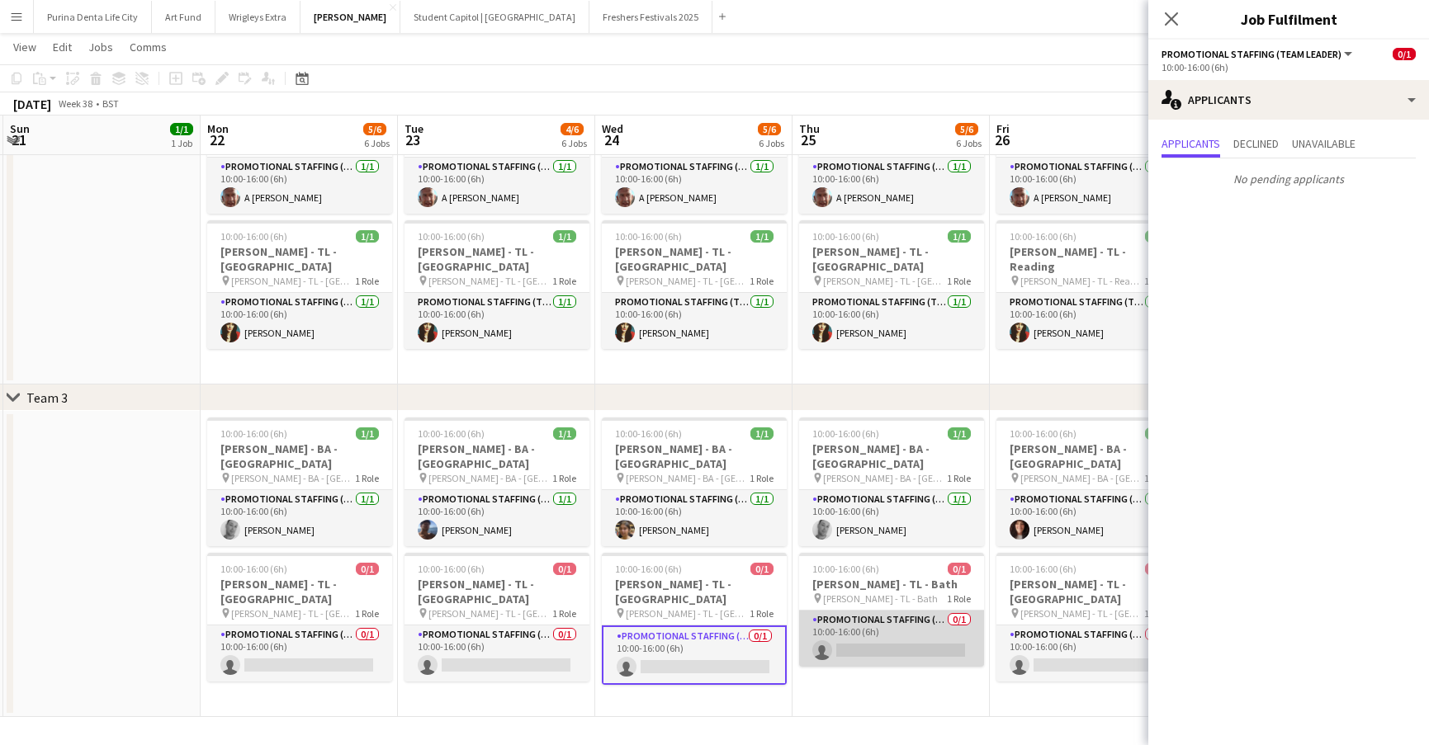
click at [859, 613] on app-card-role "Promotional Staffing (Team Leader) 0/1 10:00-16:00 (6h) single-neutral-actions" at bounding box center [891, 639] width 185 height 56
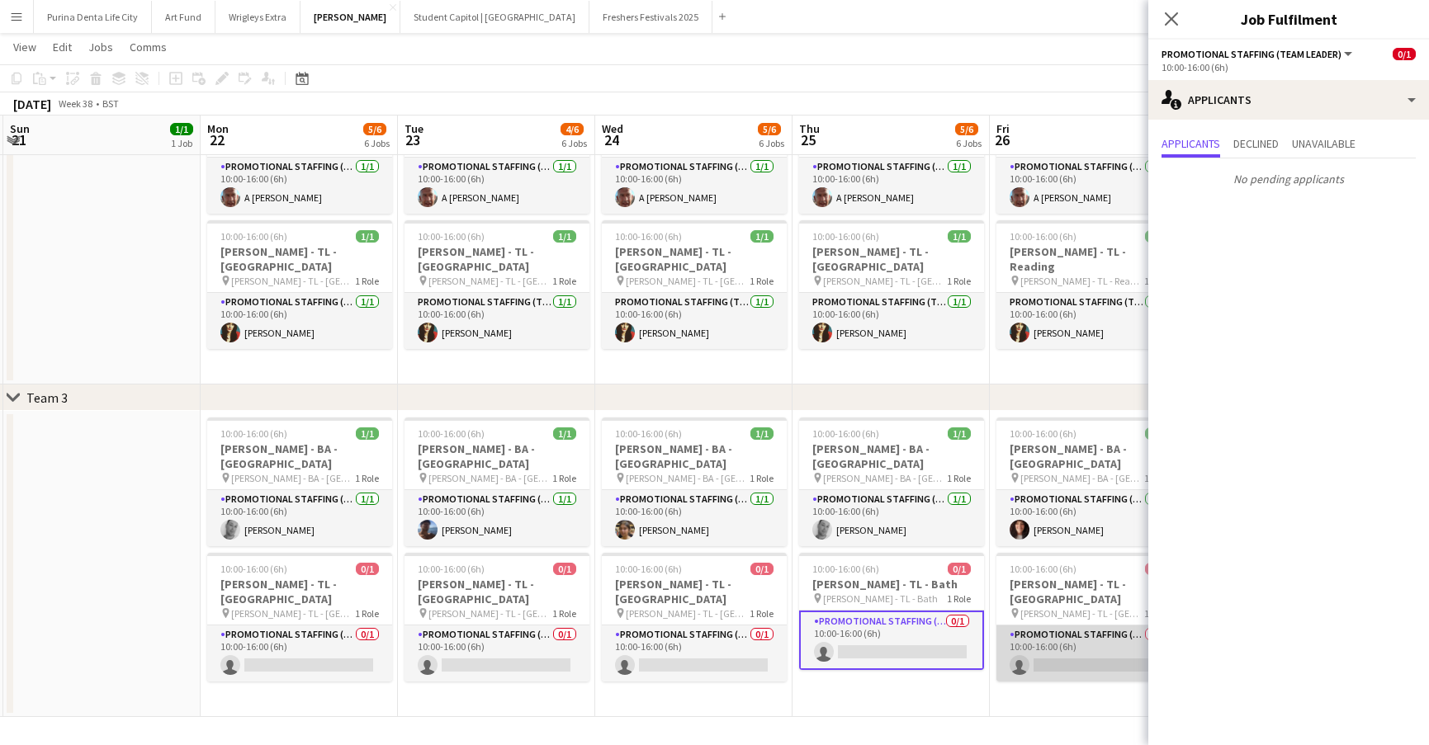
click at [1043, 627] on app-card-role "Promotional Staffing (Team Leader) 0/1 10:00-16:00 (6h) single-neutral-actions" at bounding box center [1088, 654] width 185 height 56
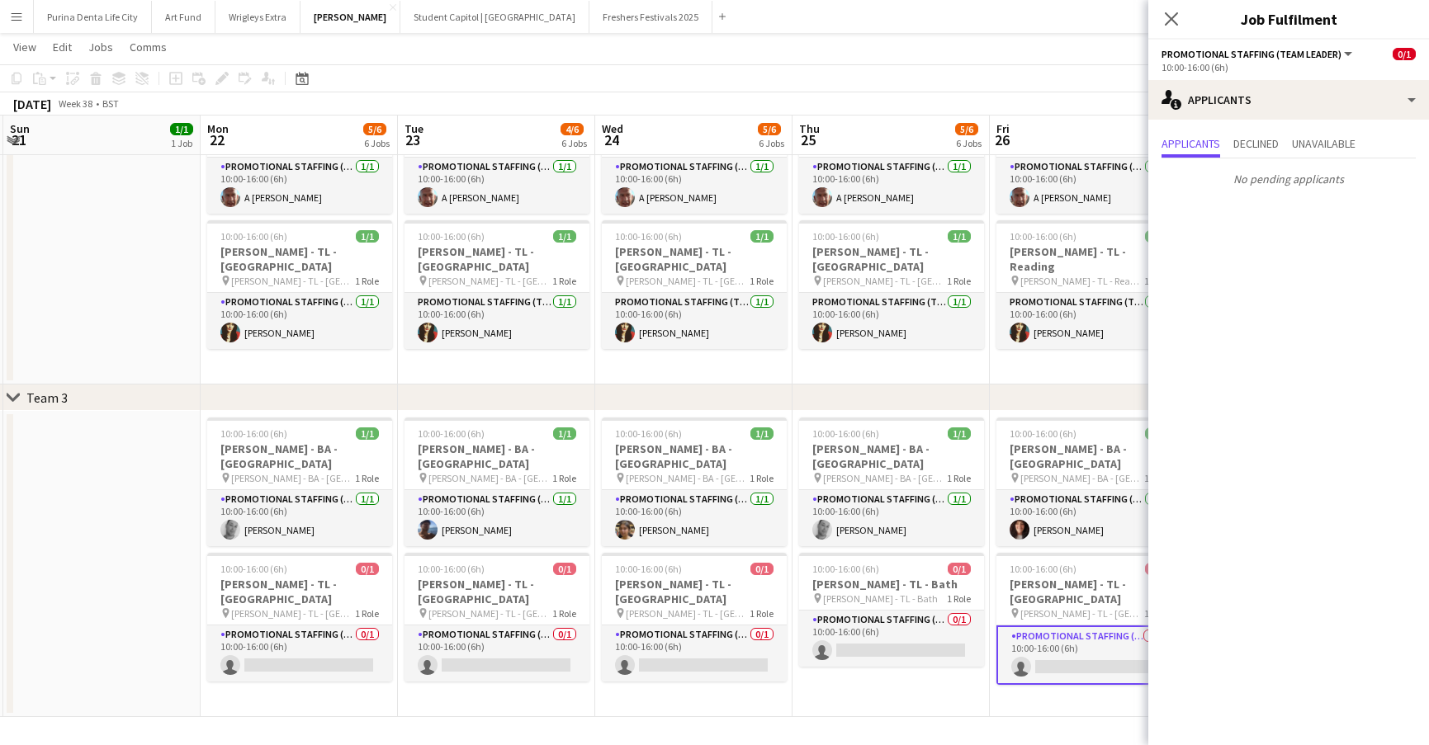
click at [1025, 46] on app-page-menu "View Day view expanded Day view collapsed Month view Date picker Jump to today …" at bounding box center [714, 48] width 1429 height 31
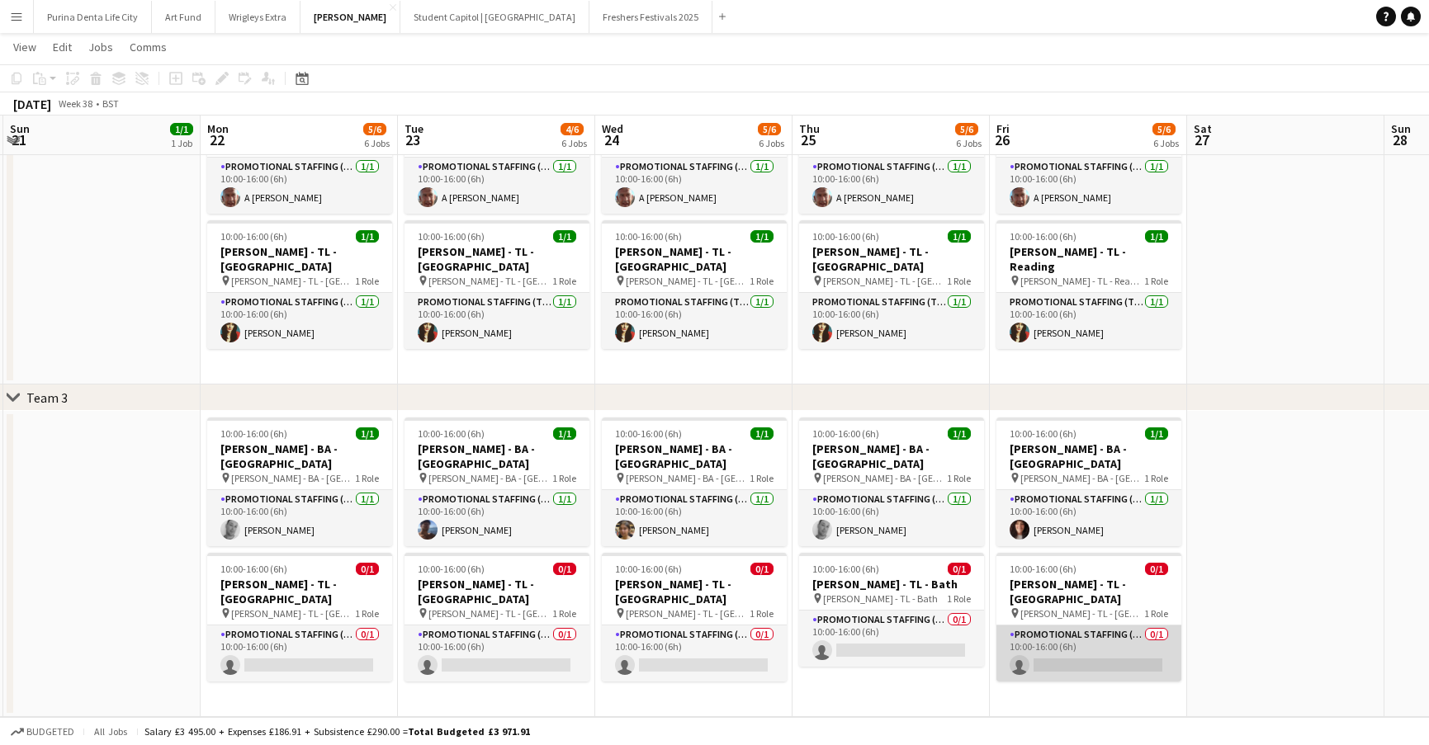
click at [1089, 626] on app-card-role "Promotional Staffing (Team Leader) 0/1 10:00-16:00 (6h) single-neutral-actions" at bounding box center [1088, 654] width 185 height 56
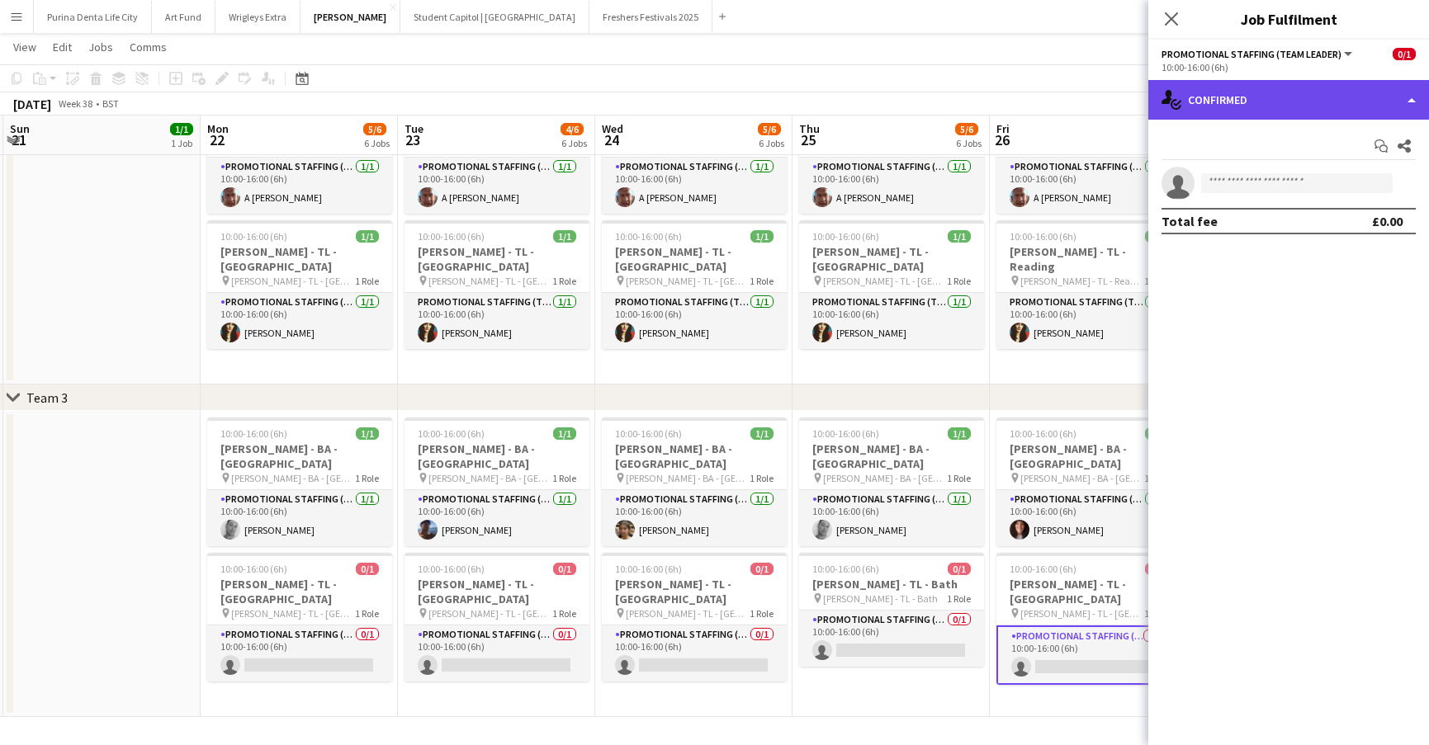
click at [1327, 107] on div "single-neutral-actions-check-2 Confirmed" at bounding box center [1288, 100] width 281 height 40
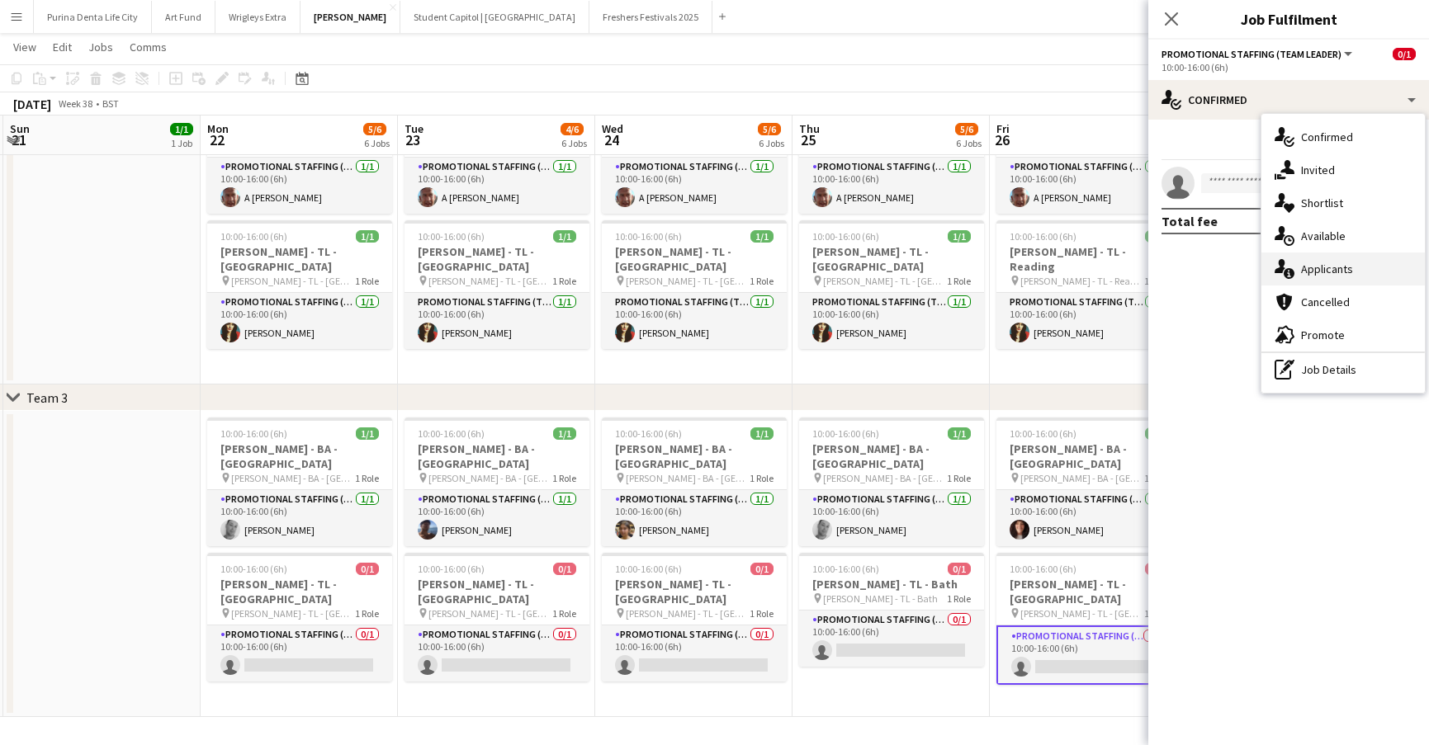
click at [1358, 272] on div "single-neutral-actions-information Applicants" at bounding box center [1342, 269] width 163 height 33
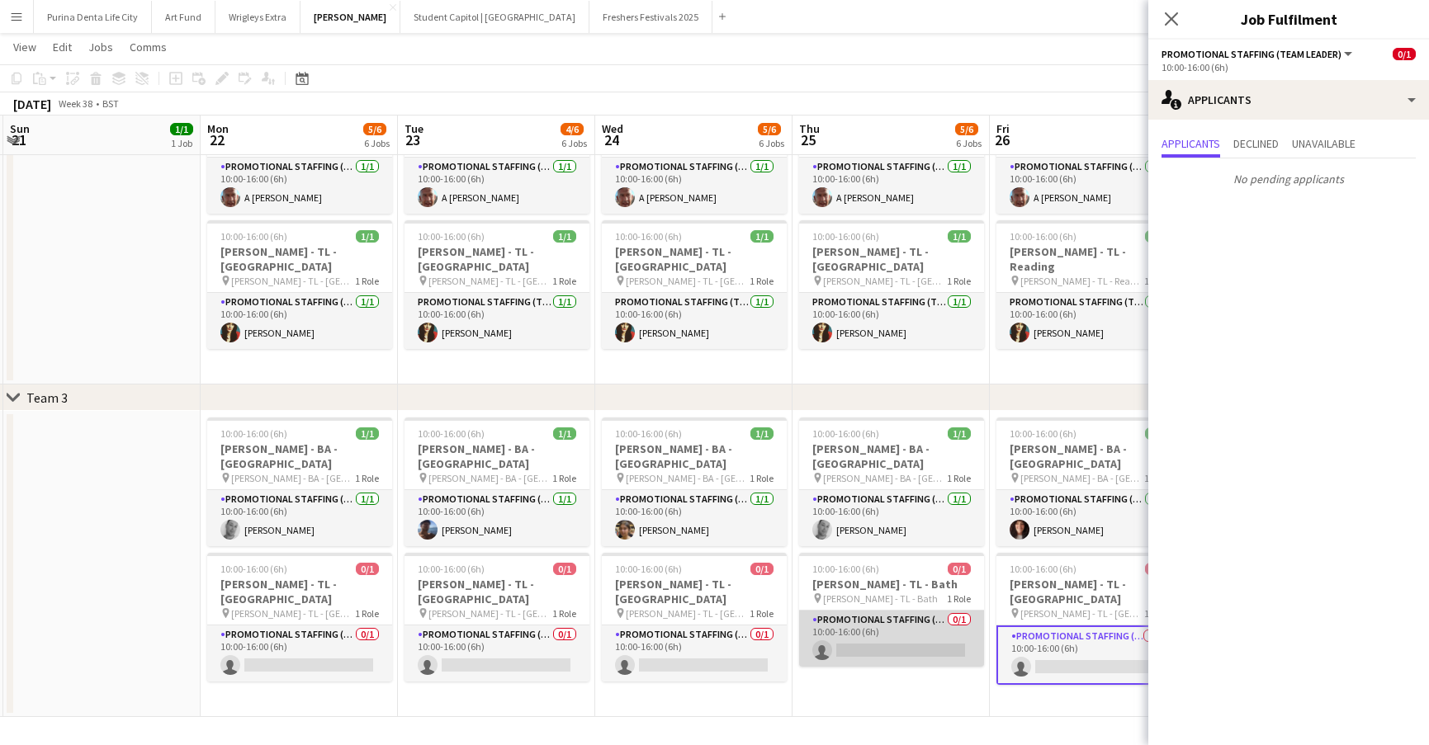
click at [960, 630] on app-card-role "Promotional Staffing (Team Leader) 0/1 10:00-16:00 (6h) single-neutral-actions" at bounding box center [891, 639] width 185 height 56
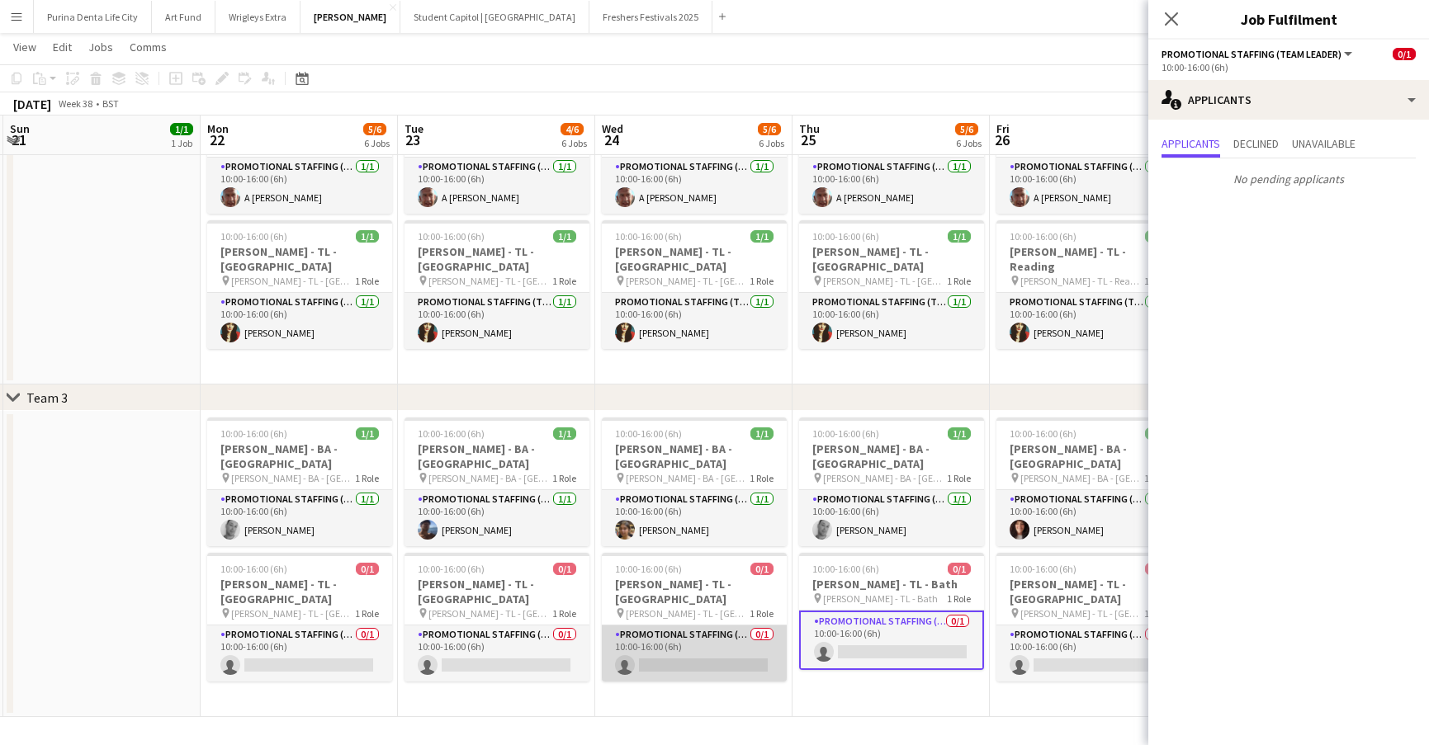
click at [709, 626] on app-card-role "Promotional Staffing (Team Leader) 0/1 10:00-16:00 (6h) single-neutral-actions" at bounding box center [694, 654] width 185 height 56
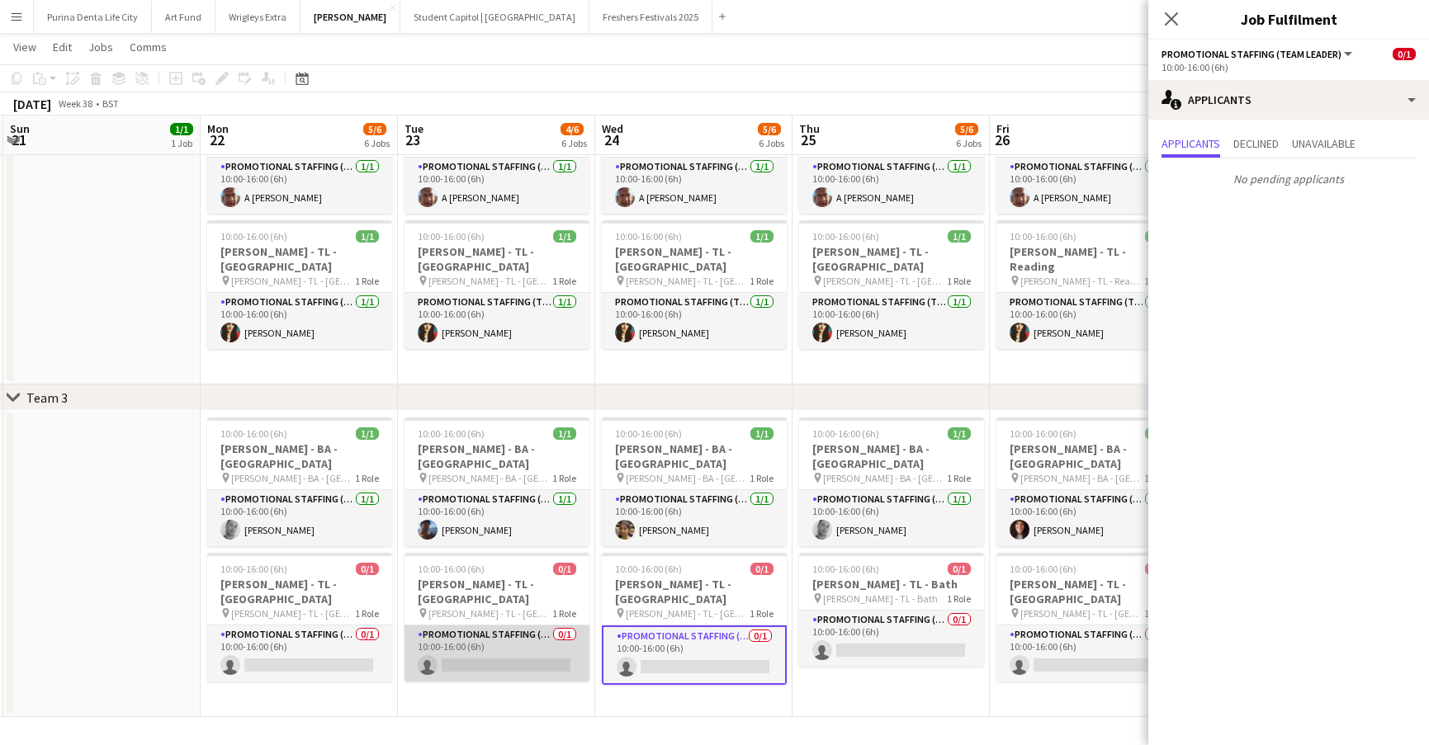
click at [515, 626] on app-card-role "Promotional Staffing (Team Leader) 0/1 10:00-16:00 (6h) single-neutral-actions" at bounding box center [496, 654] width 185 height 56
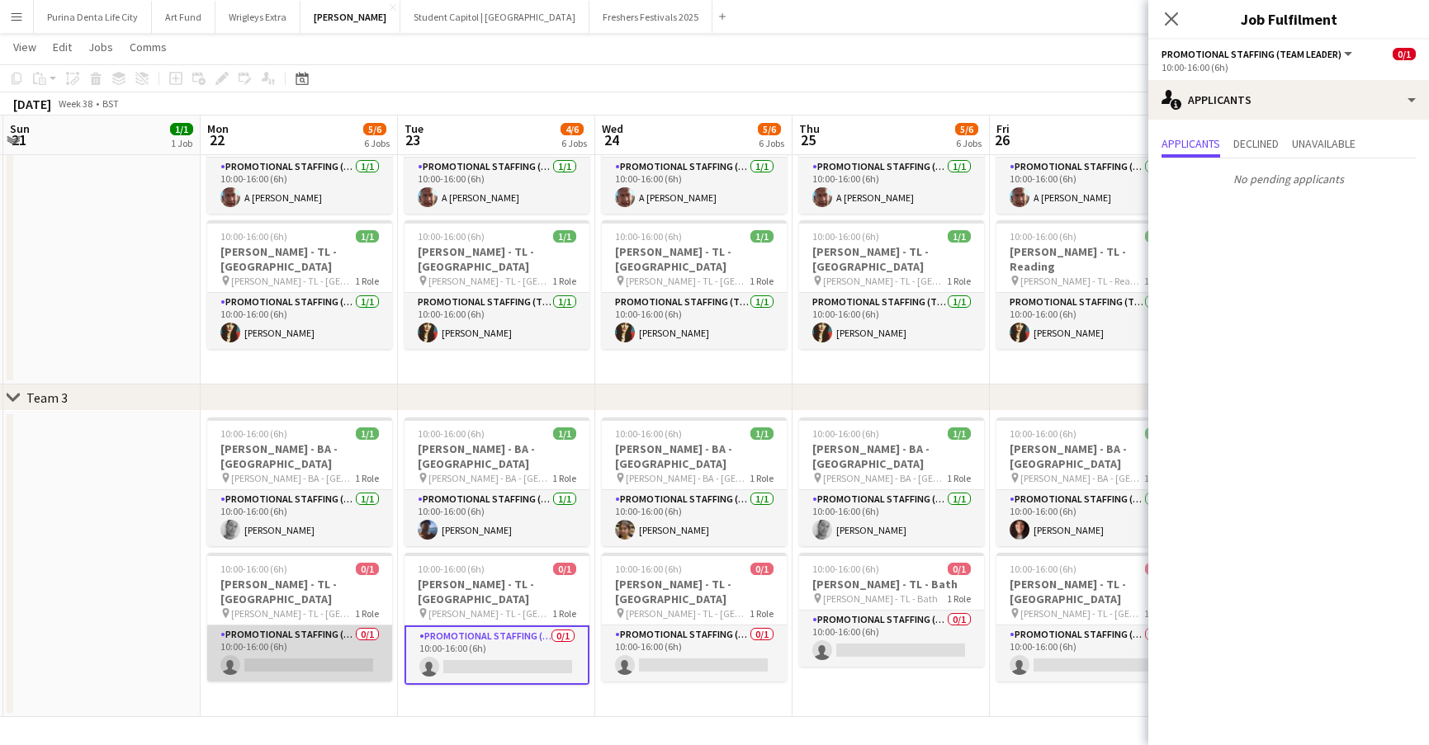
click at [329, 632] on app-card-role "Promotional Staffing (Team Leader) 0/1 10:00-16:00 (6h) single-neutral-actions" at bounding box center [299, 654] width 185 height 56
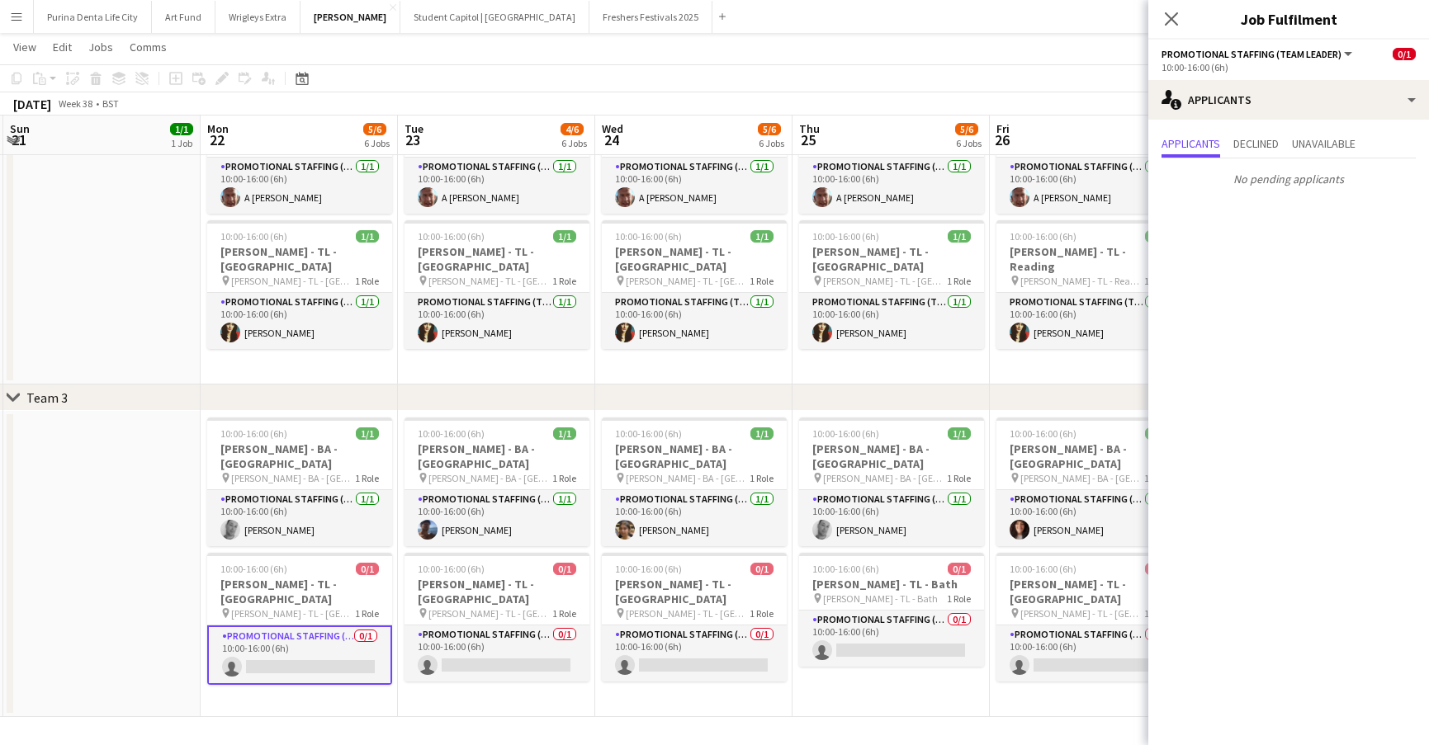
click at [414, 345] on app-date-cell "10:00-16:00 (6h) 1/1 Giff Gaff - BA - Southampton pin Giff Gaff - BA - Southamp…" at bounding box center [496, 231] width 197 height 306
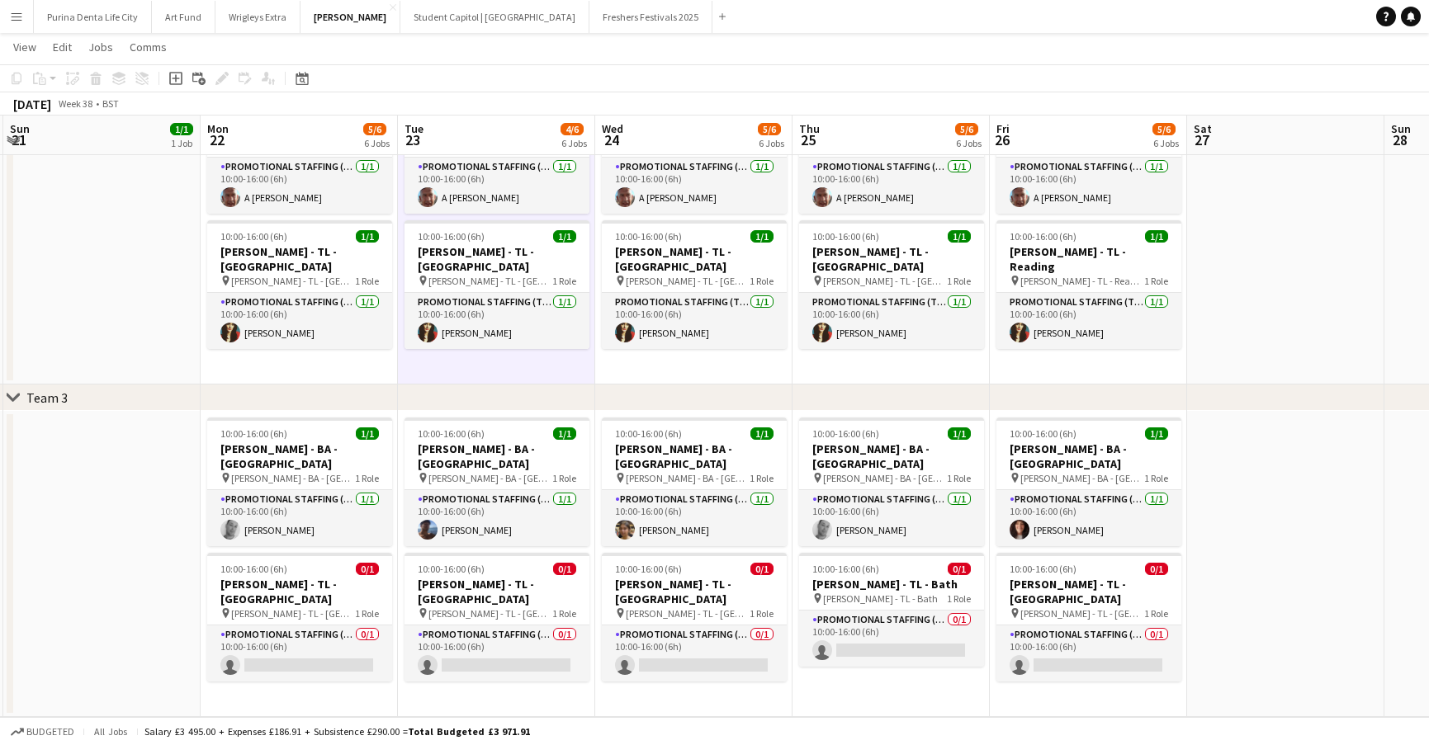
click at [19, 17] on app-icon "Menu" at bounding box center [16, 16] width 13 height 13
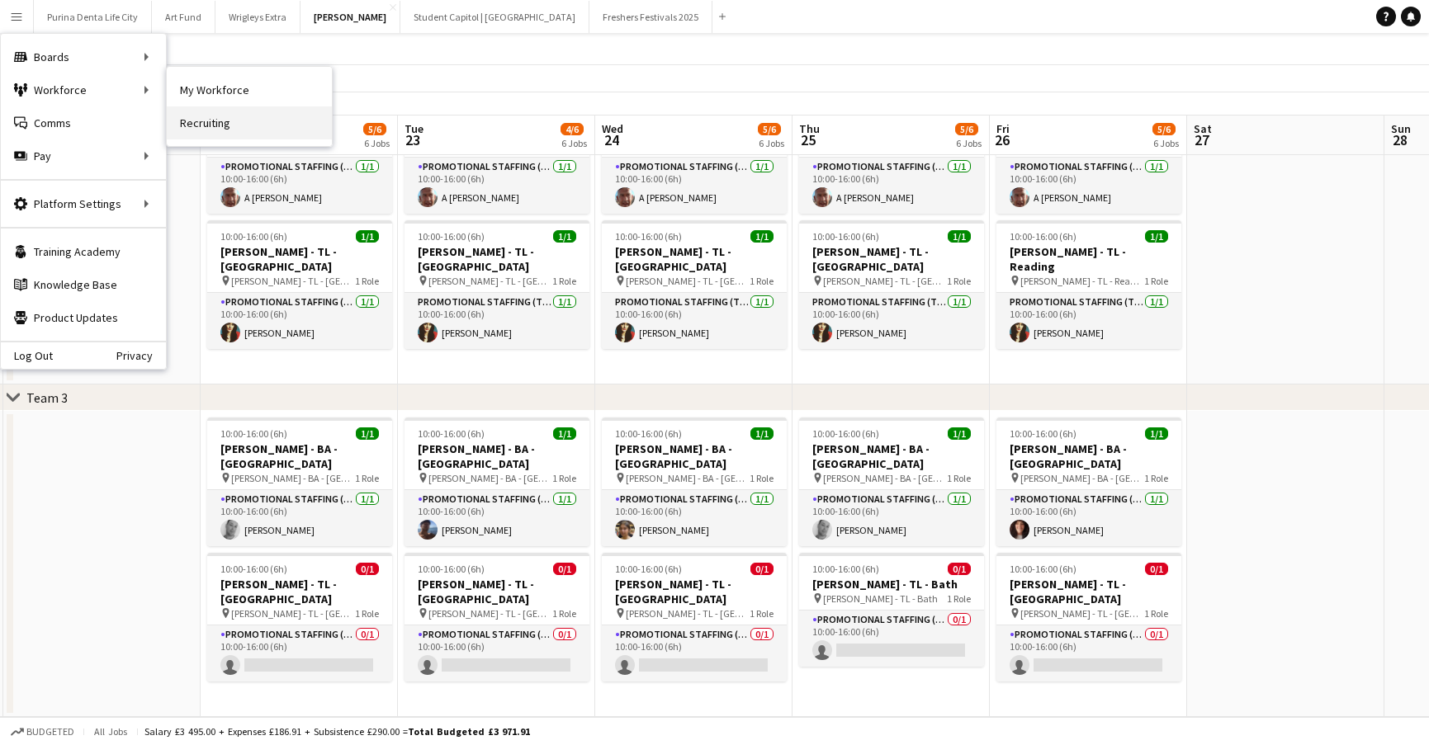
click at [234, 124] on link "Recruiting" at bounding box center [249, 122] width 165 height 33
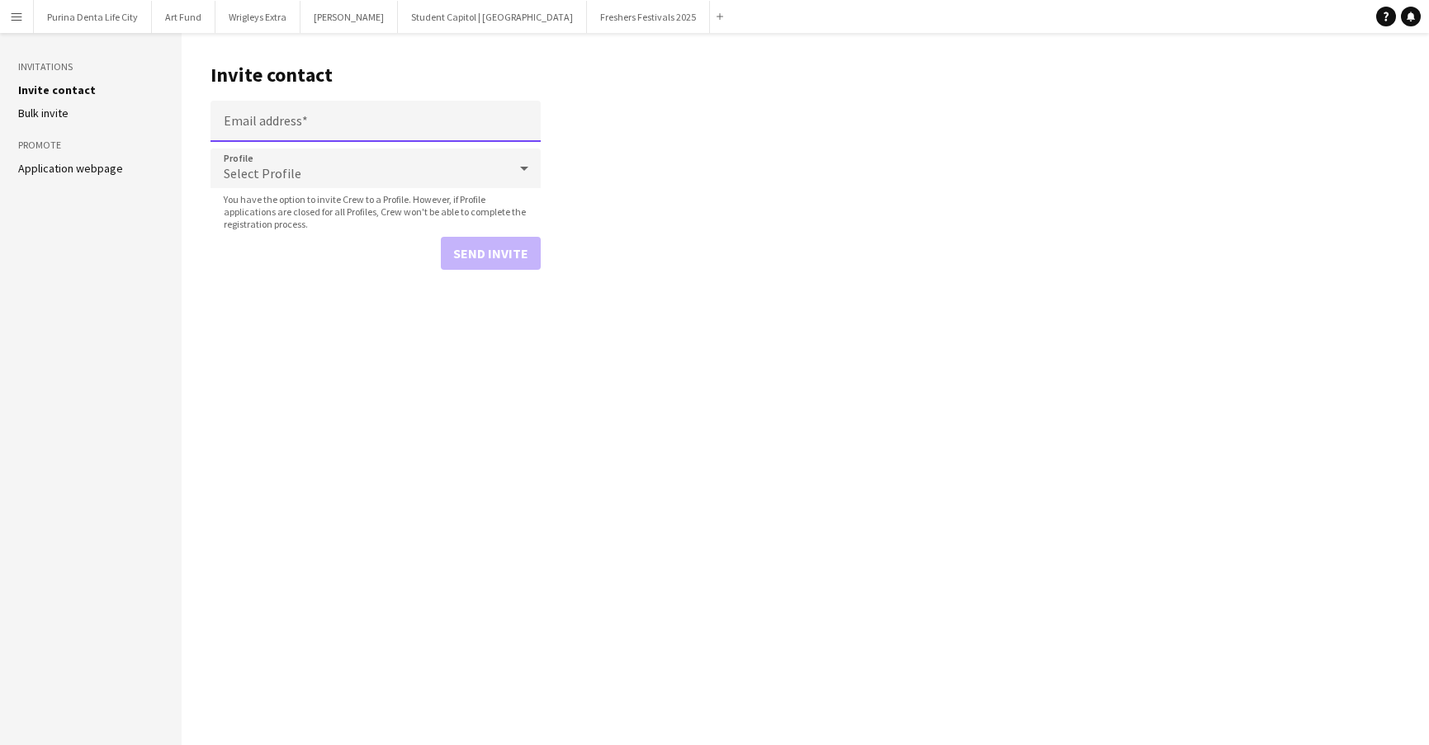
click at [306, 125] on input "Email address" at bounding box center [375, 121] width 330 height 41
paste input "**********"
type input "**********"
click at [330, 177] on div "Select Profile" at bounding box center [358, 169] width 297 height 40
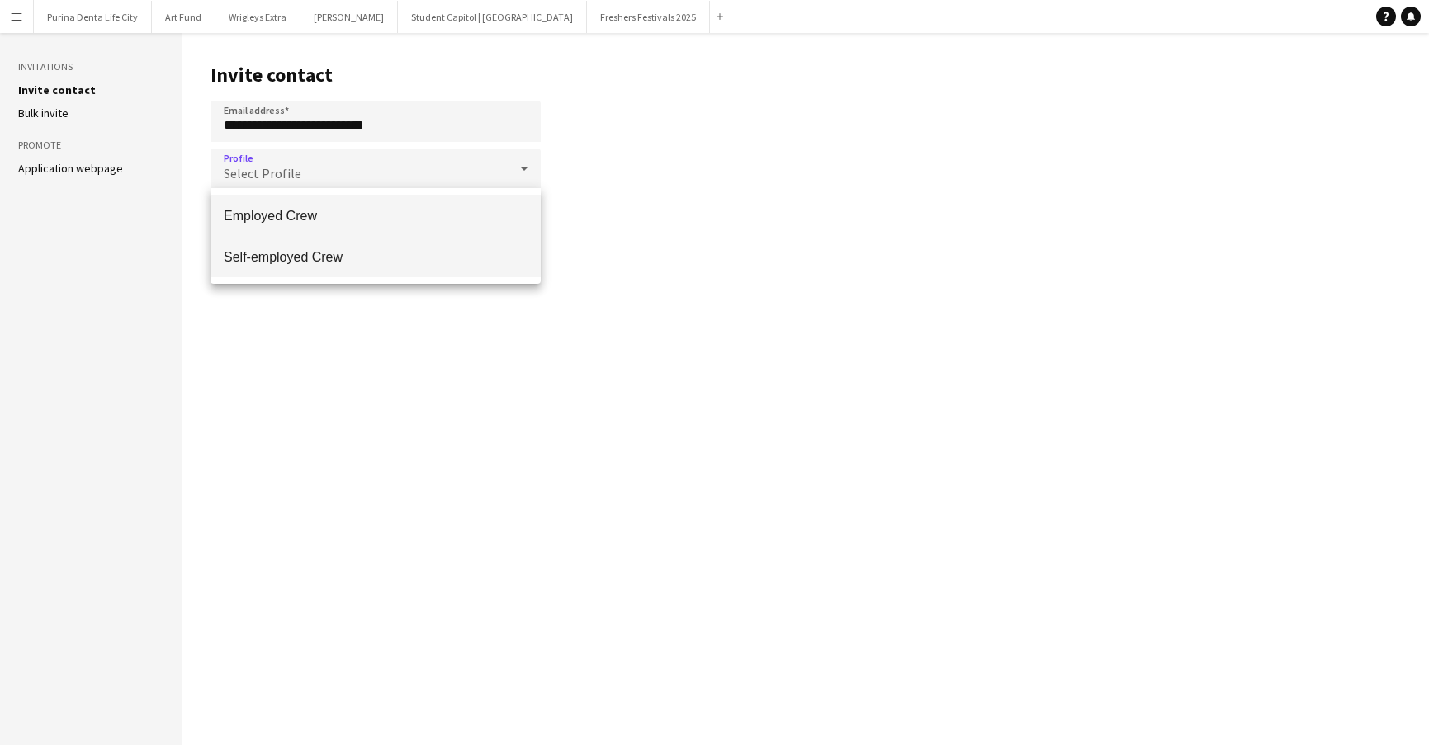
click at [338, 244] on mat-option "Self-employed Crew" at bounding box center [375, 256] width 330 height 41
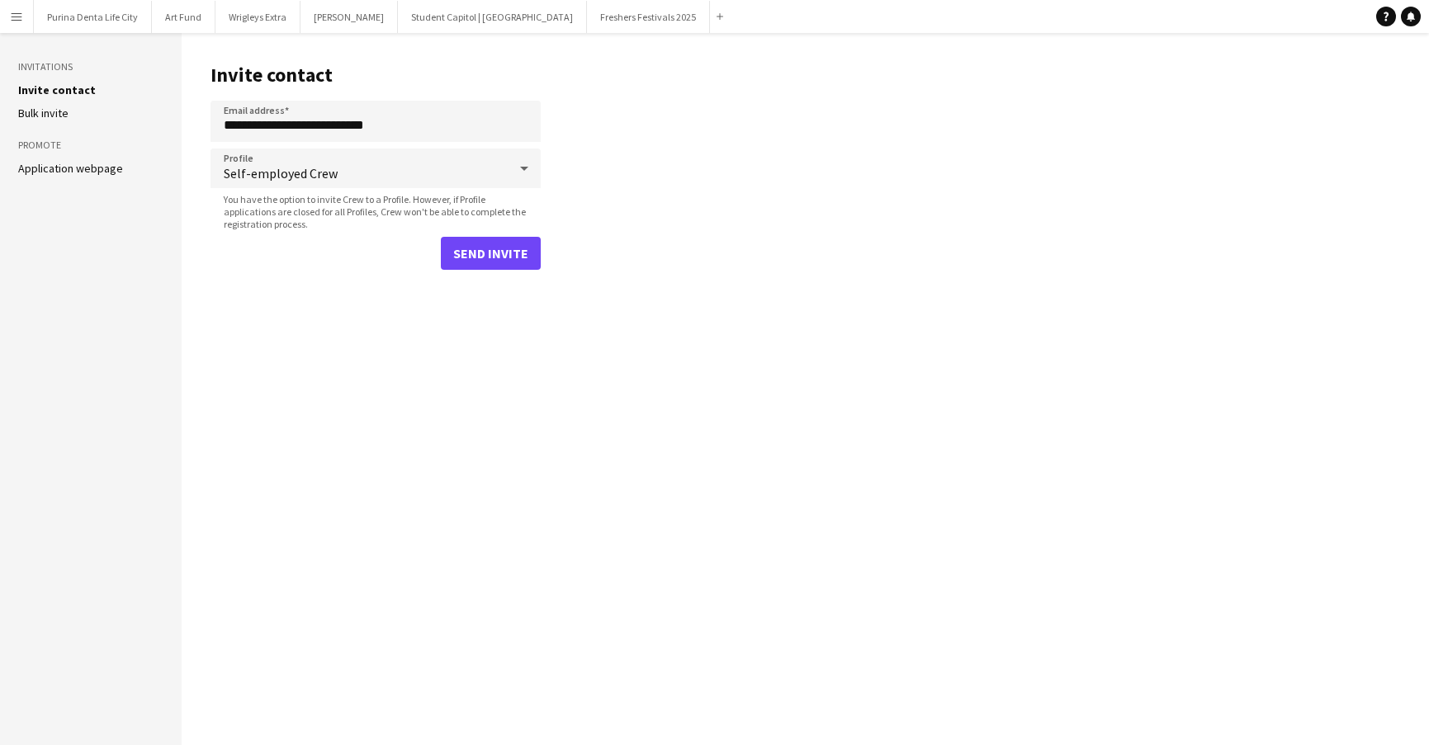
click at [504, 258] on button "Send invite" at bounding box center [491, 253] width 100 height 33
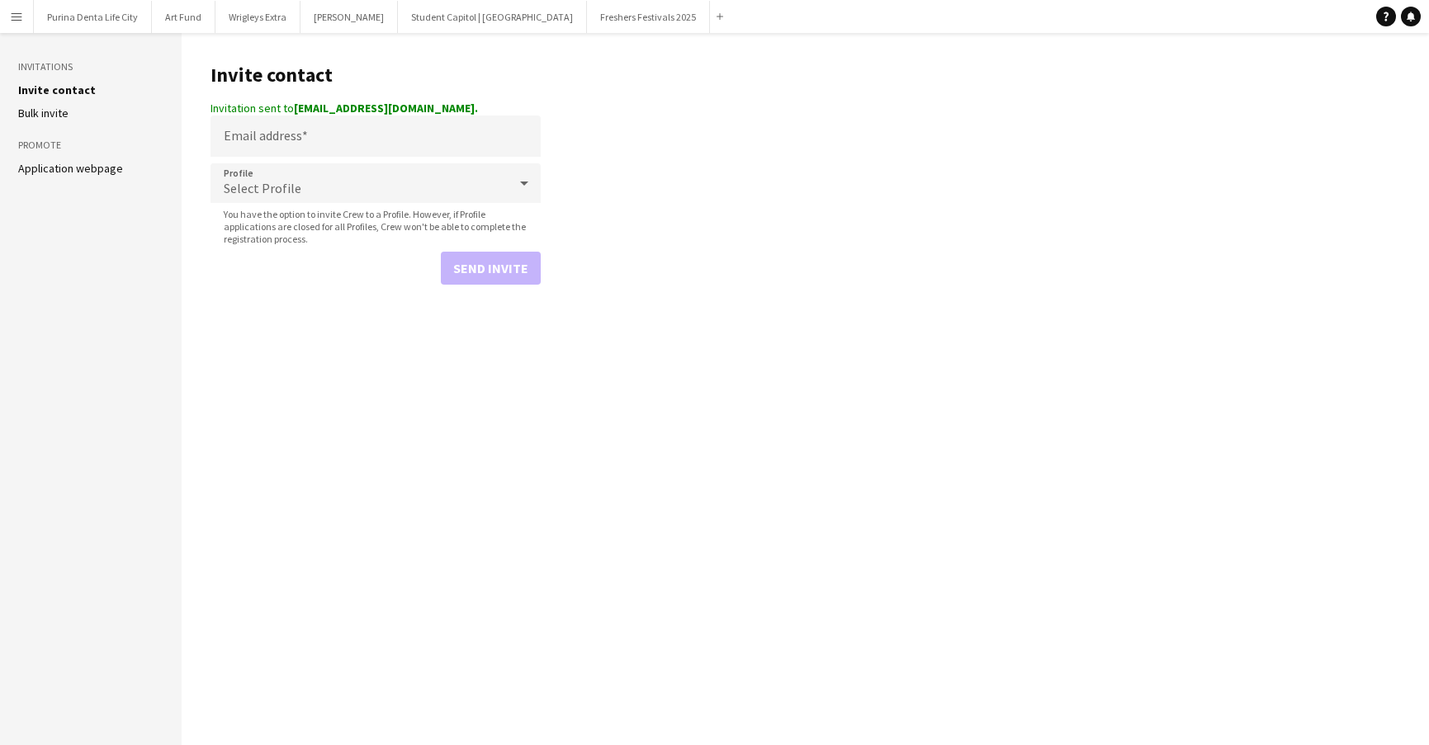
click at [24, 23] on button "Menu" at bounding box center [16, 16] width 33 height 33
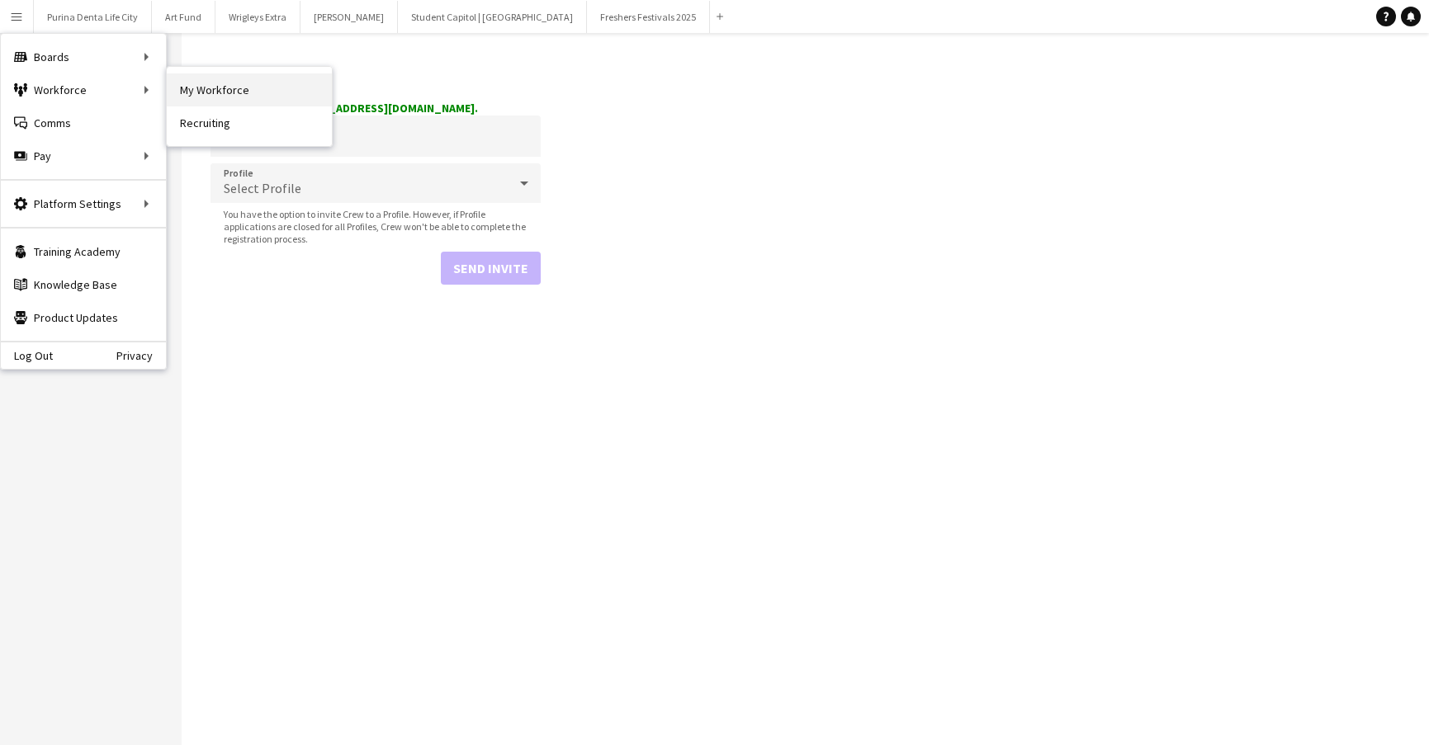
click at [201, 87] on link "My Workforce" at bounding box center [249, 89] width 165 height 33
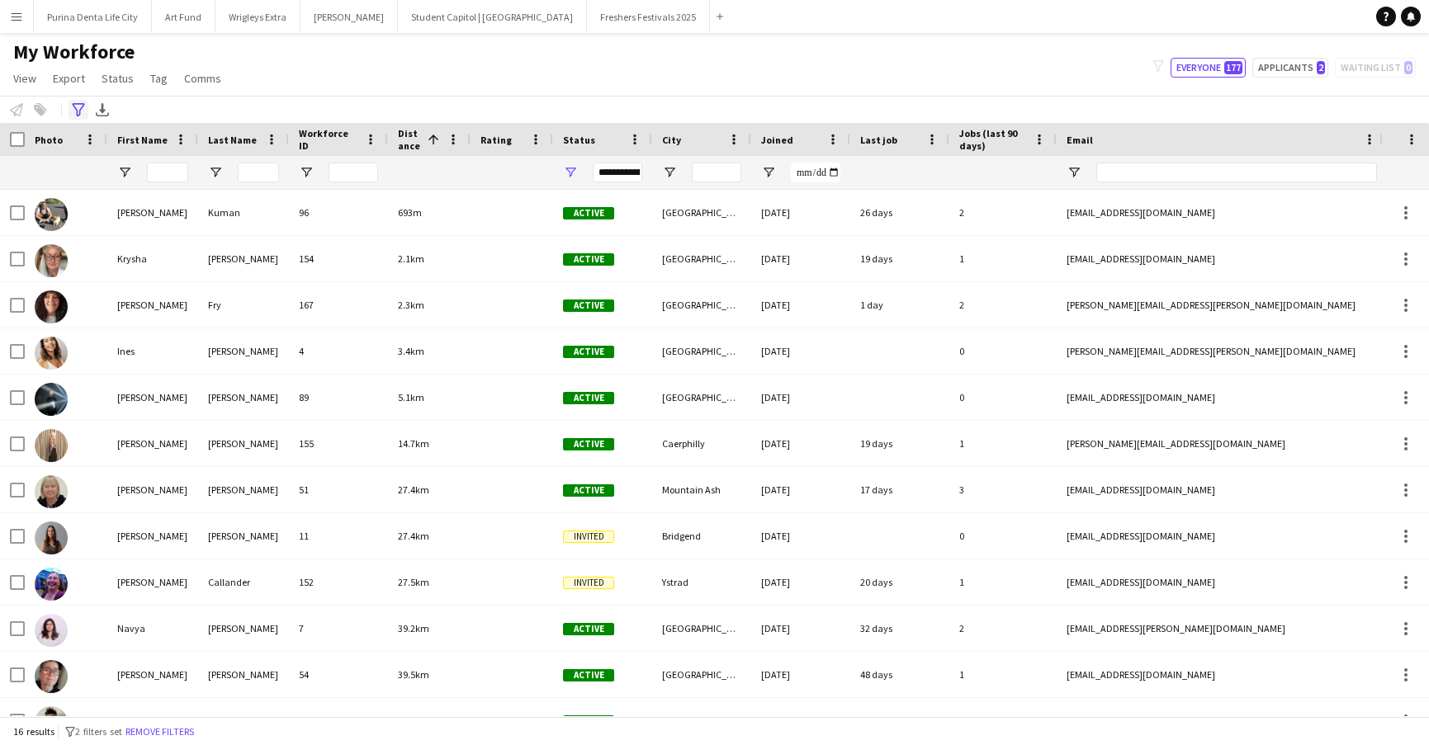
click at [70, 116] on div "Advanced filters" at bounding box center [79, 110] width 20 height 20
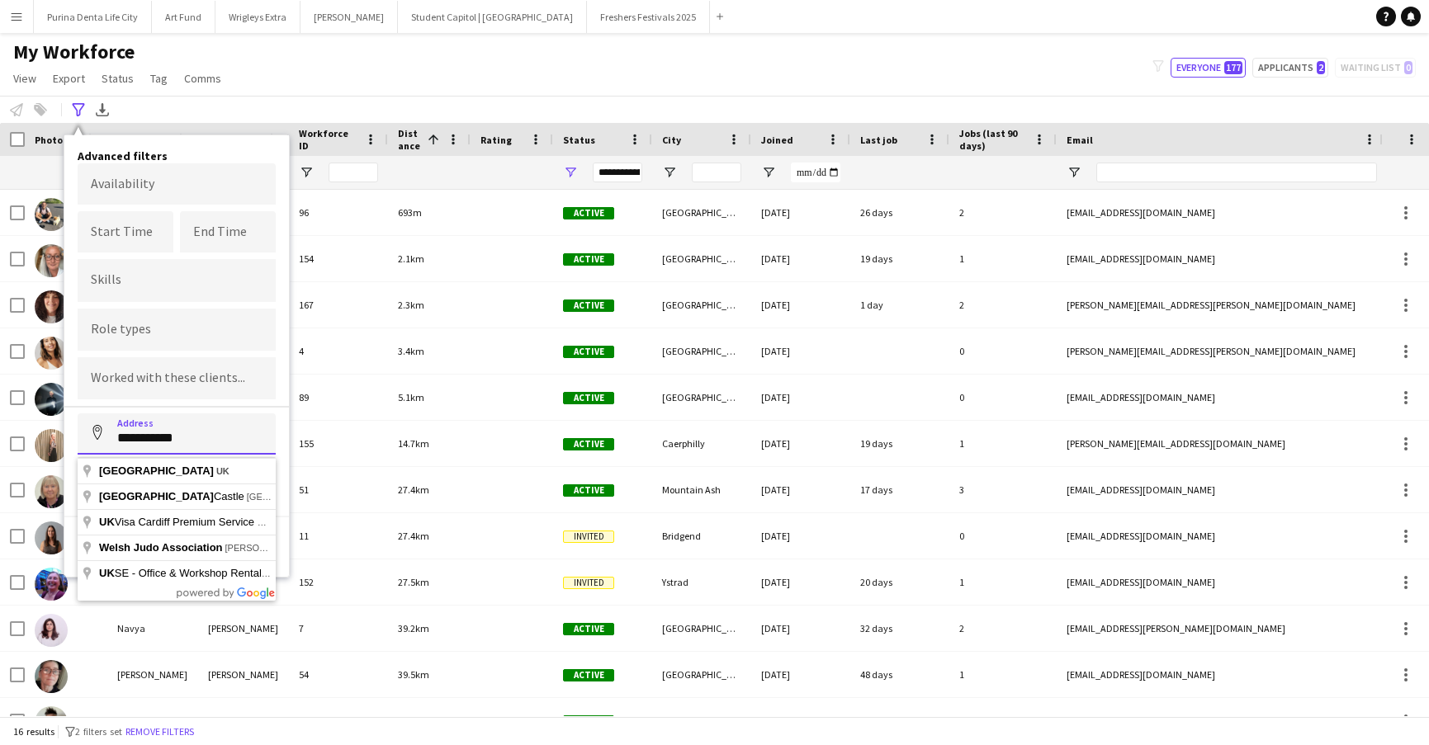
click at [234, 423] on input "**********" at bounding box center [177, 434] width 198 height 41
click at [224, 426] on input "**********" at bounding box center [177, 434] width 198 height 41
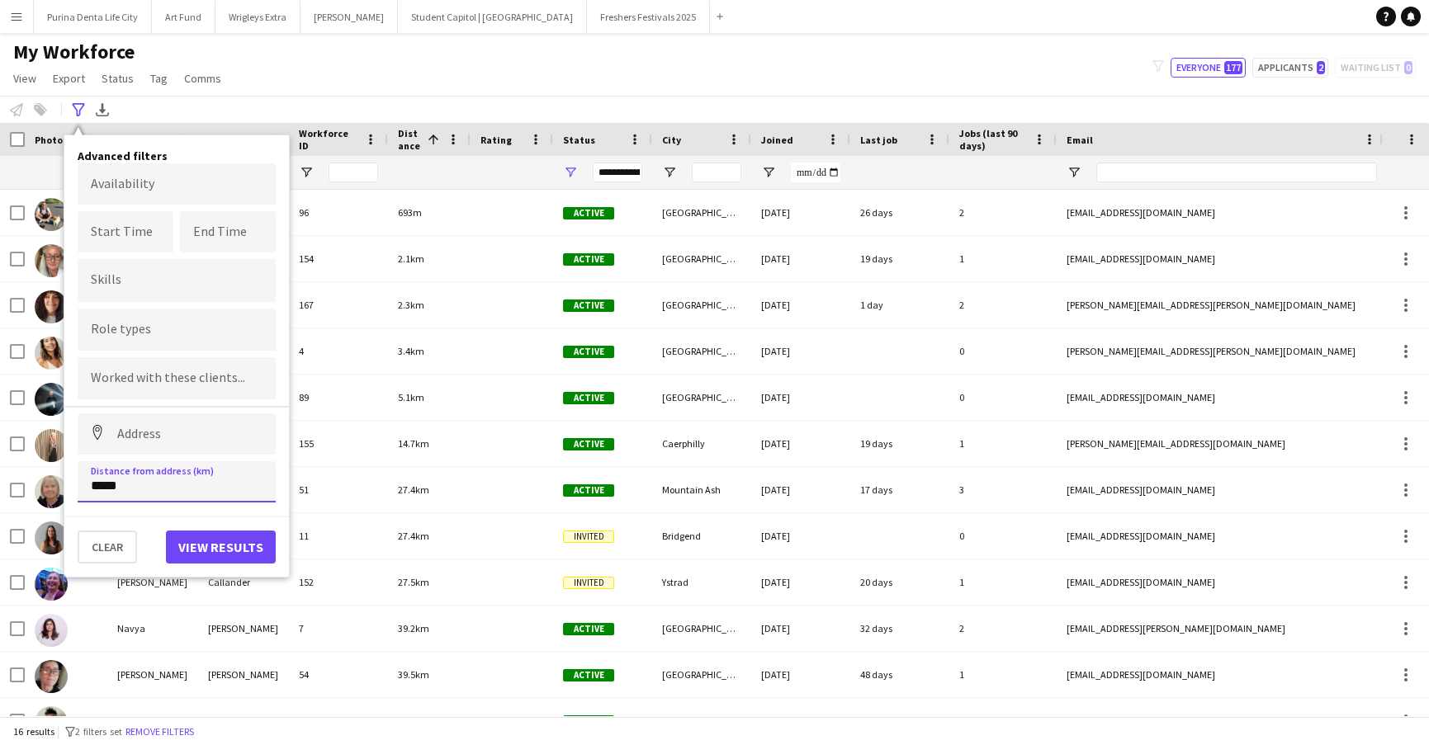
type input "****"
click at [105, 554] on button "Clear" at bounding box center [107, 547] width 59 height 33
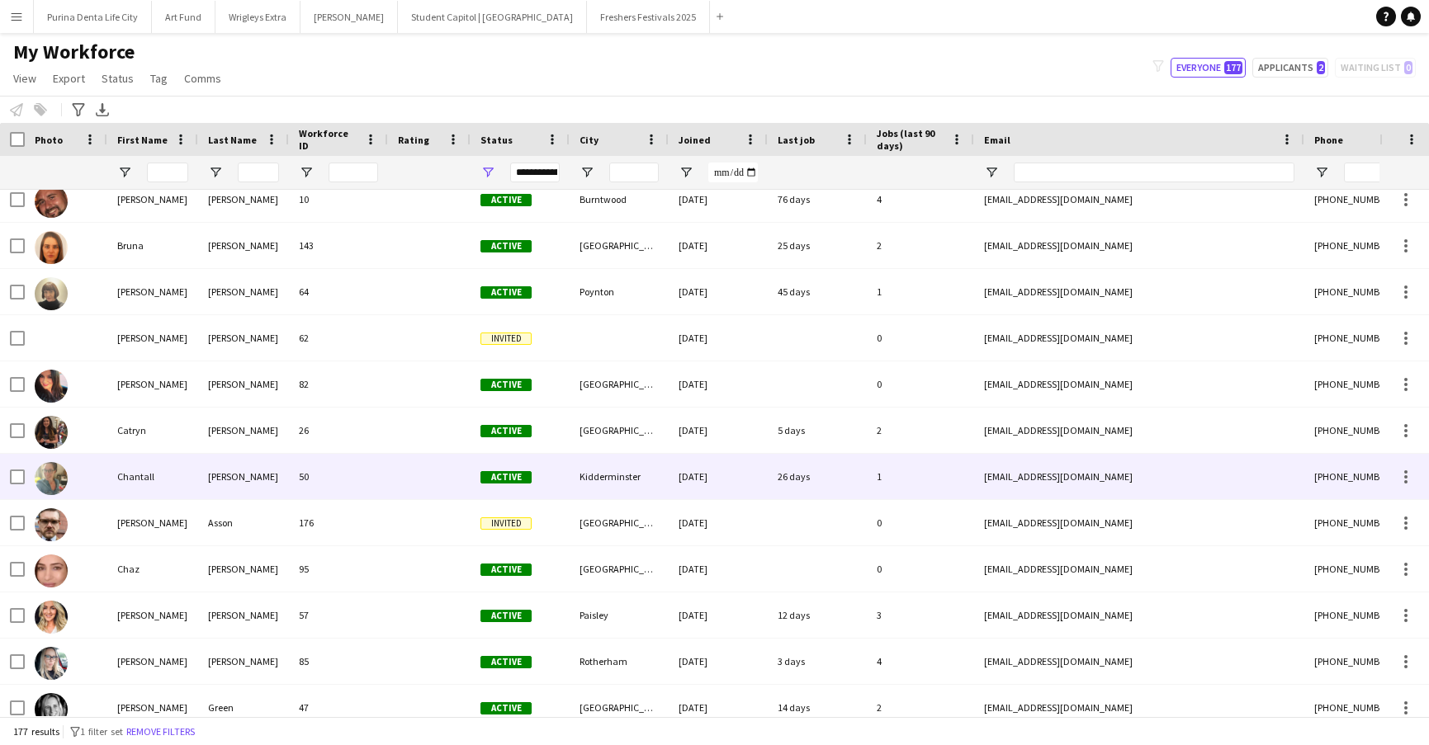
scroll to position [1158, 0]
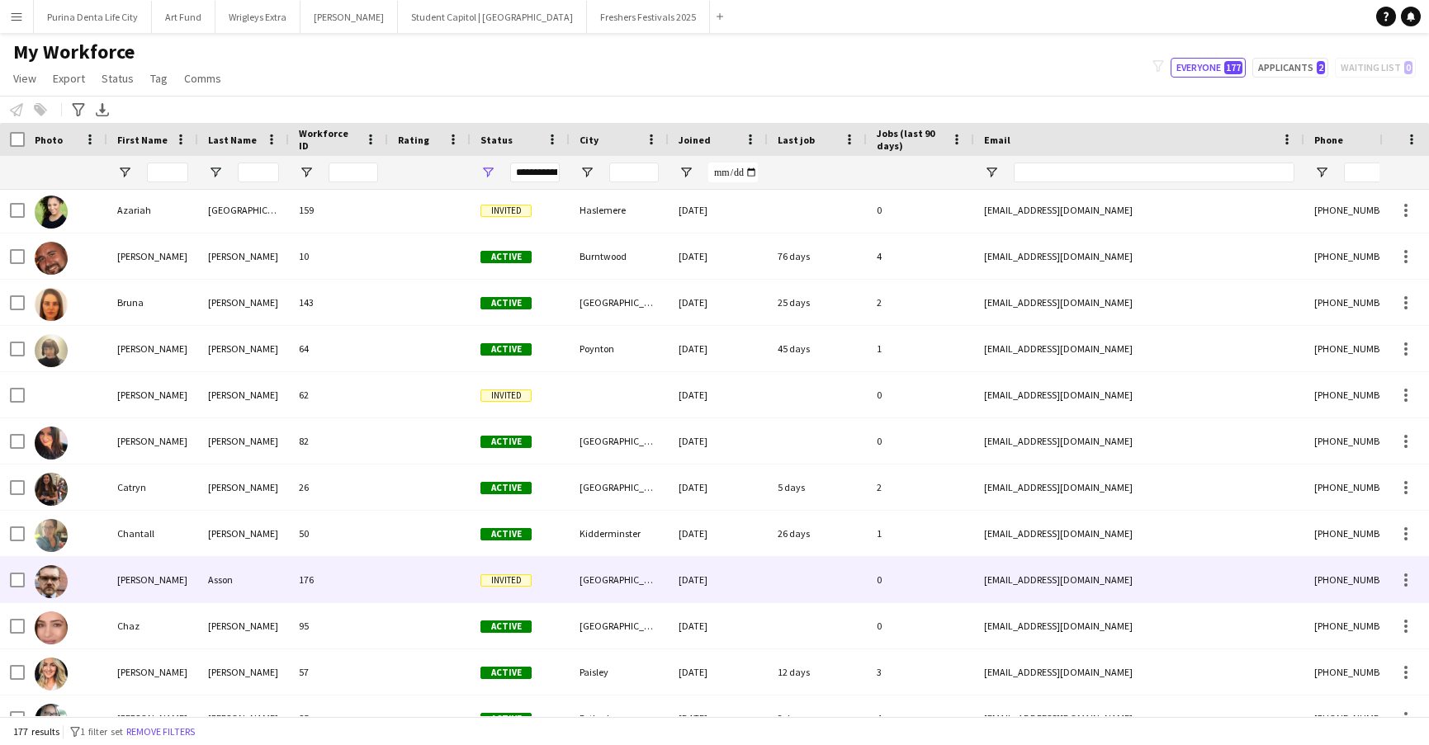
click at [366, 582] on div "176" at bounding box center [338, 579] width 99 height 45
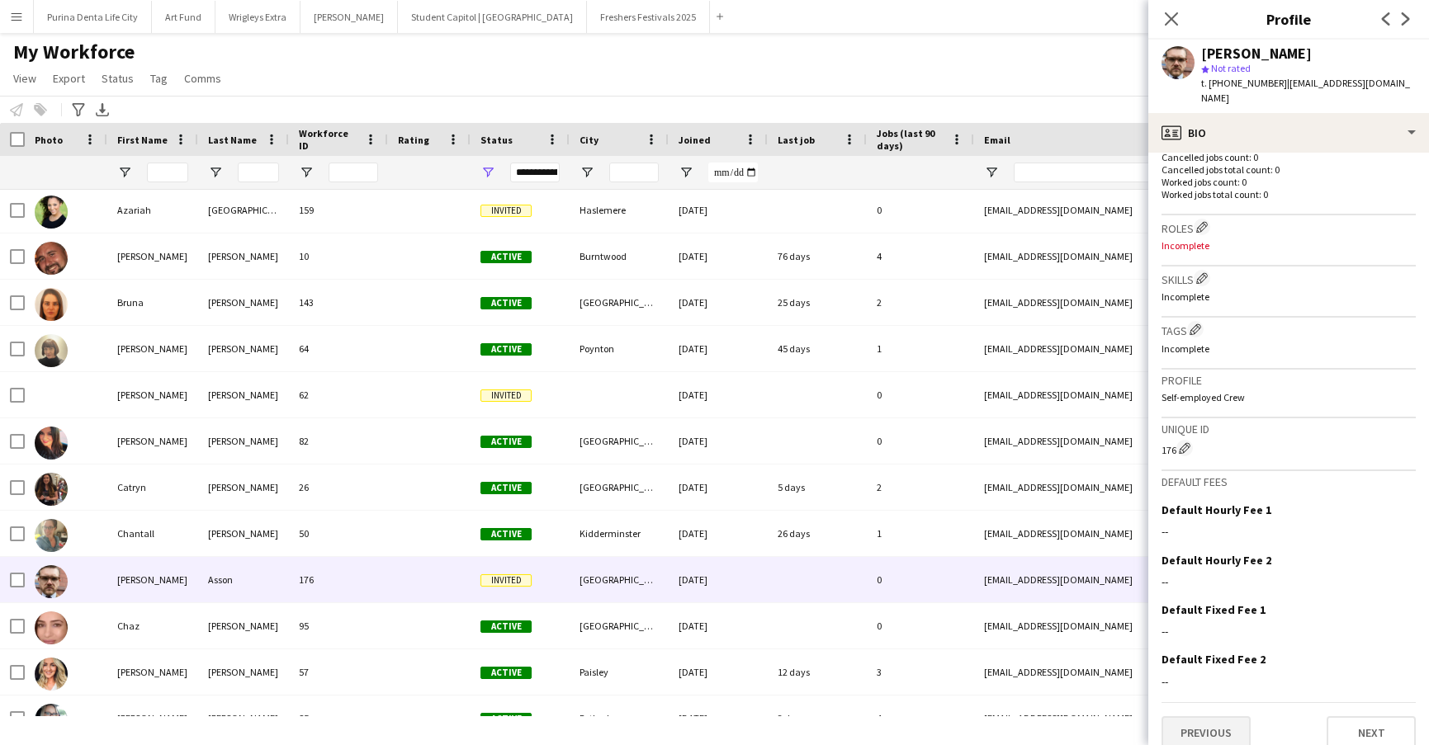
scroll to position [439, 0]
click at [1208, 718] on button "Previous" at bounding box center [1205, 734] width 89 height 33
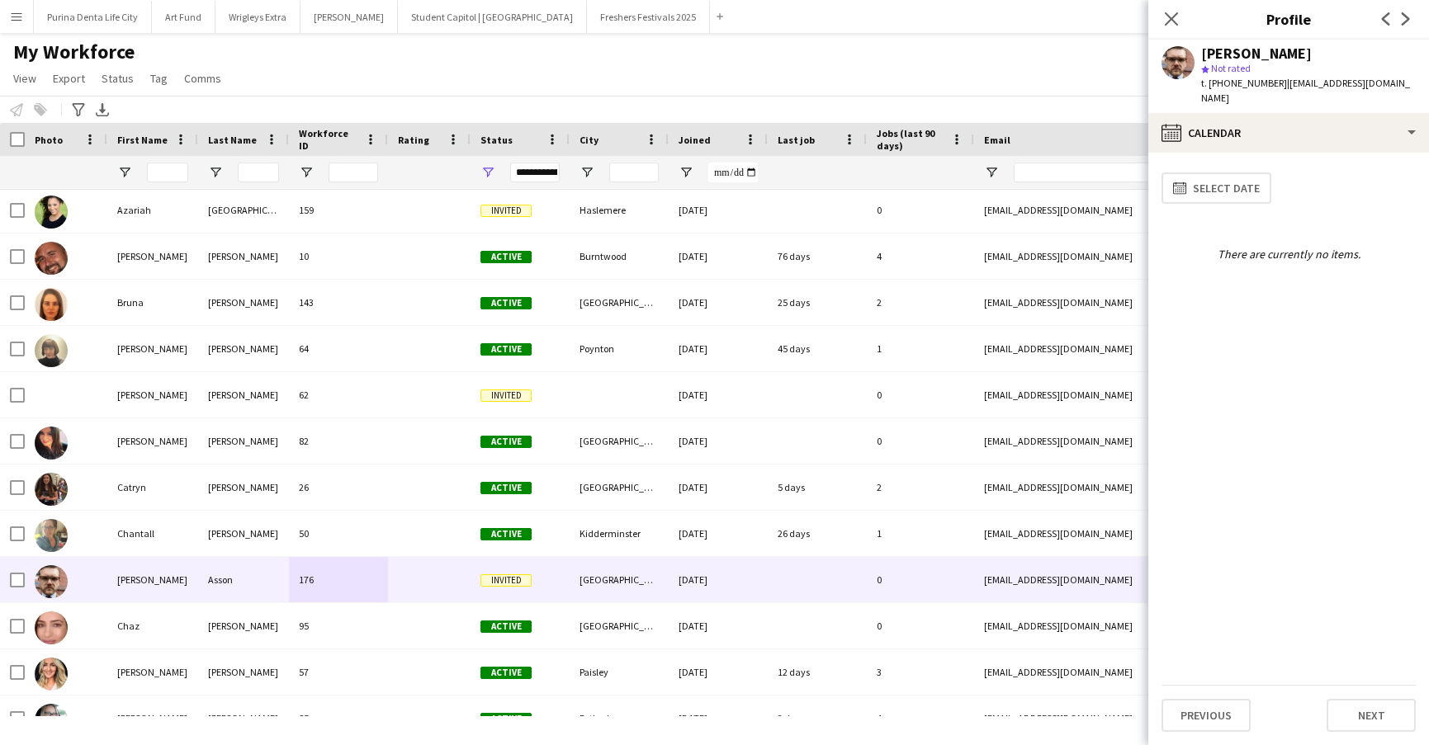
click at [977, 66] on div "My Workforce View Views Default view New view Update view Delete view Edit name…" at bounding box center [714, 68] width 1429 height 56
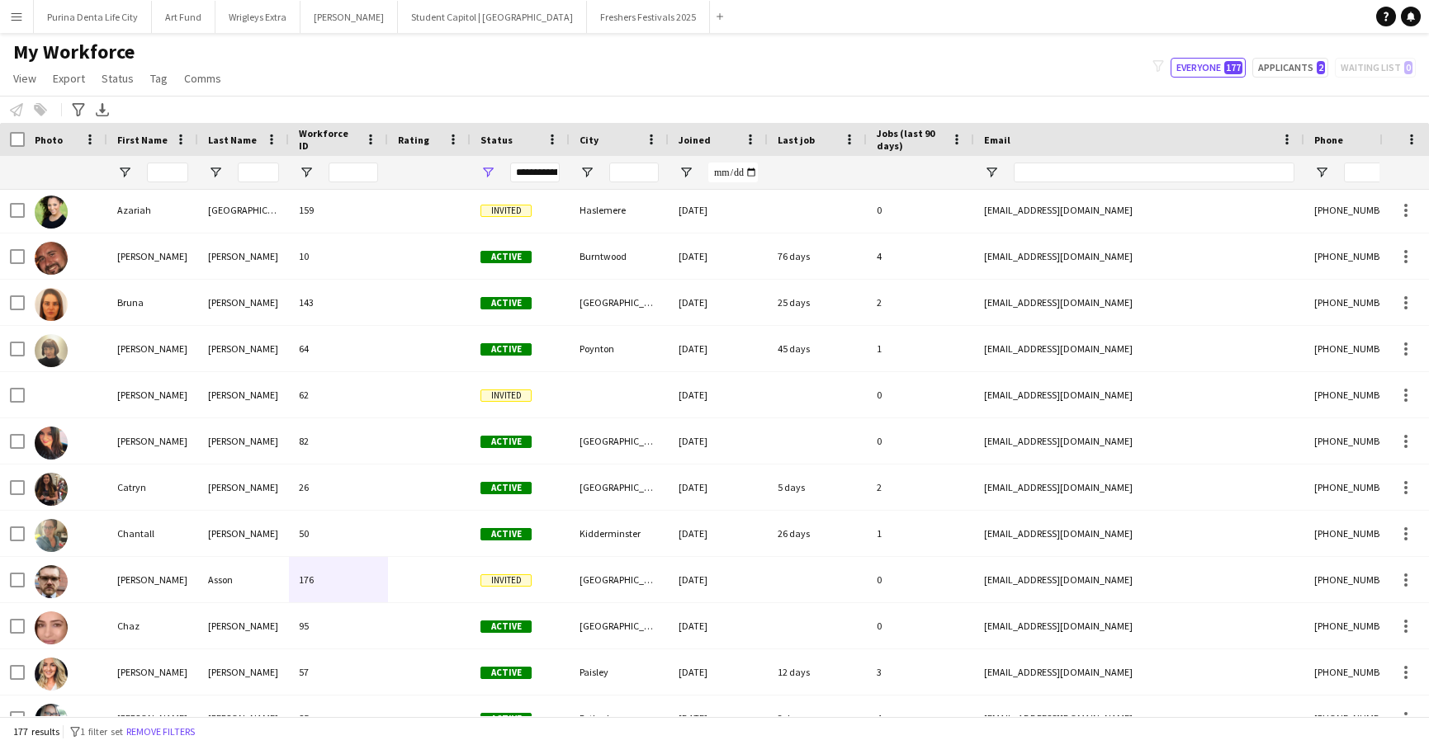
click at [398, 264] on div at bounding box center [429, 256] width 83 height 45
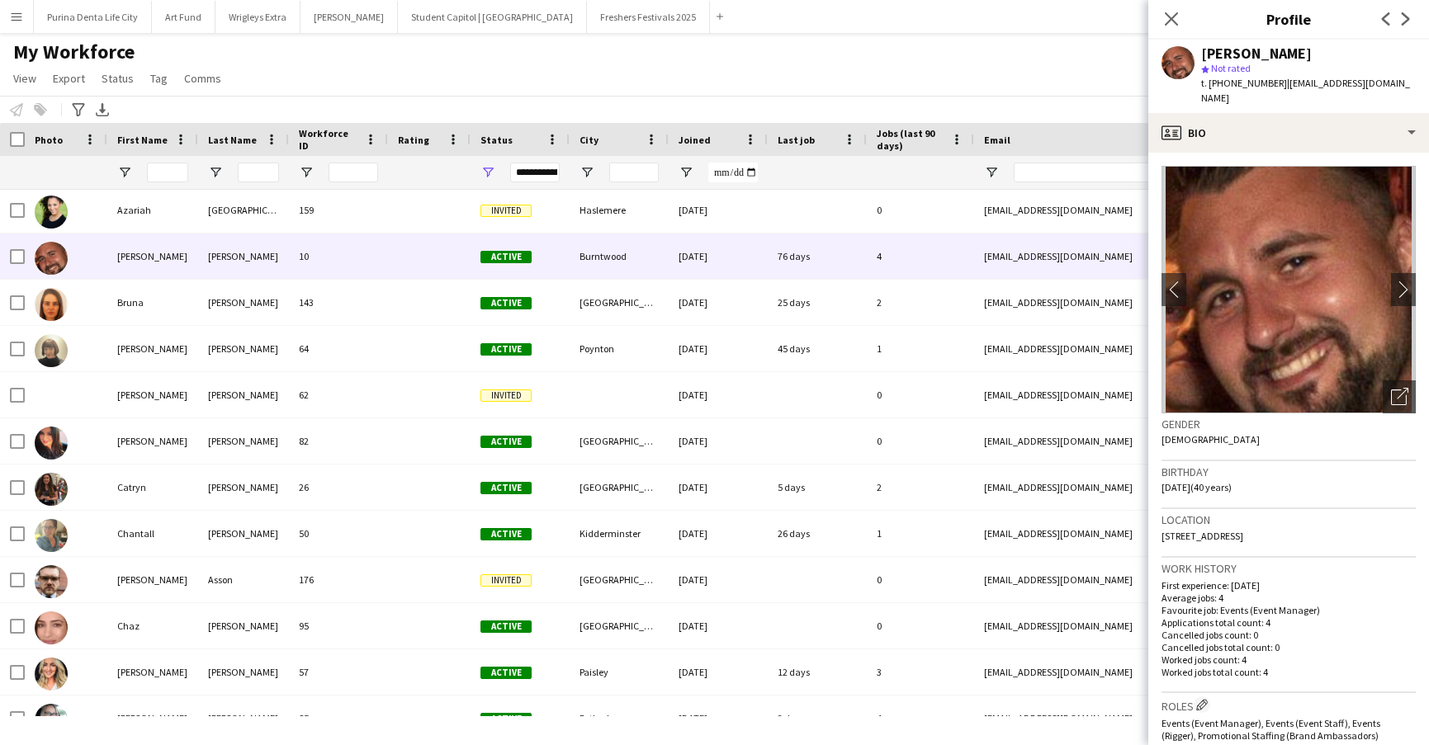
click at [980, 65] on div "My Workforce View Views Default view New view Update view Delete view Edit name…" at bounding box center [714, 68] width 1429 height 56
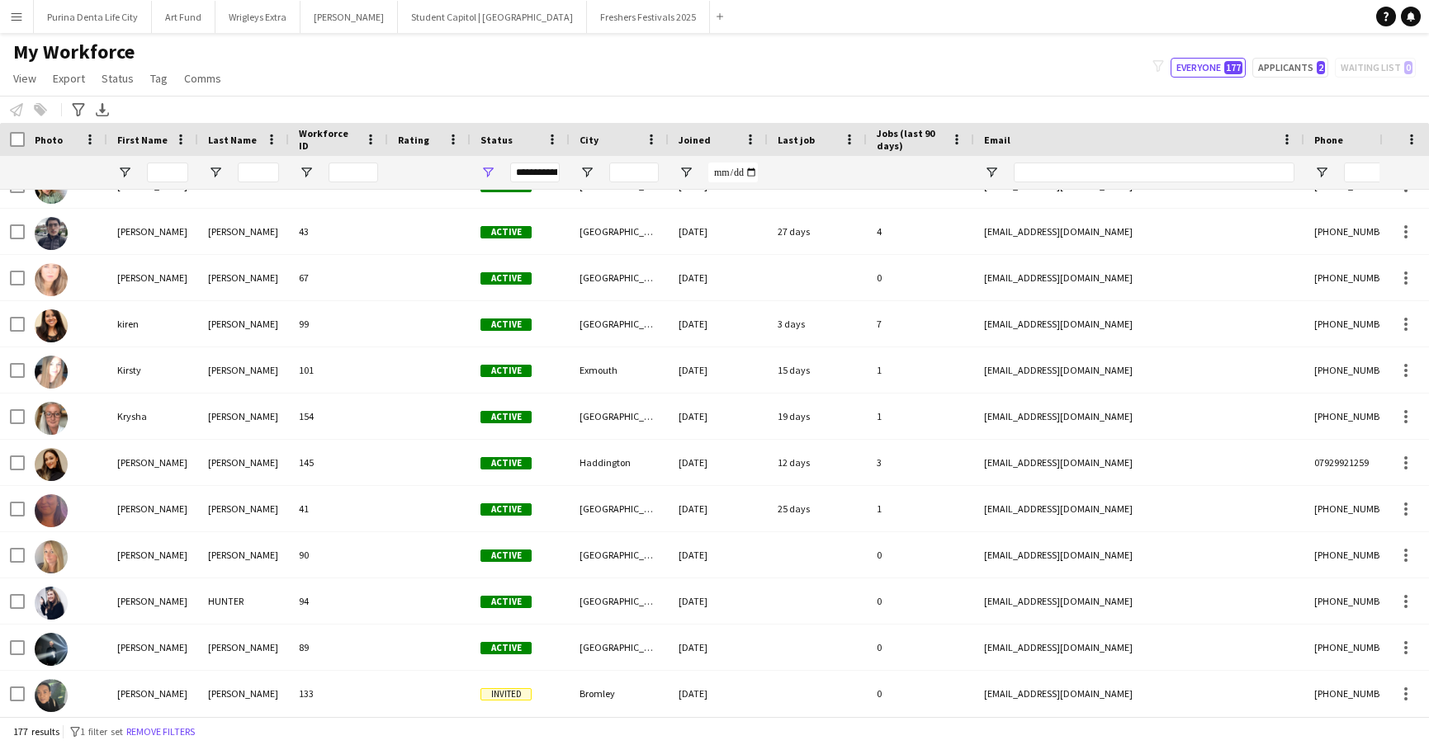
scroll to position [4536, 0]
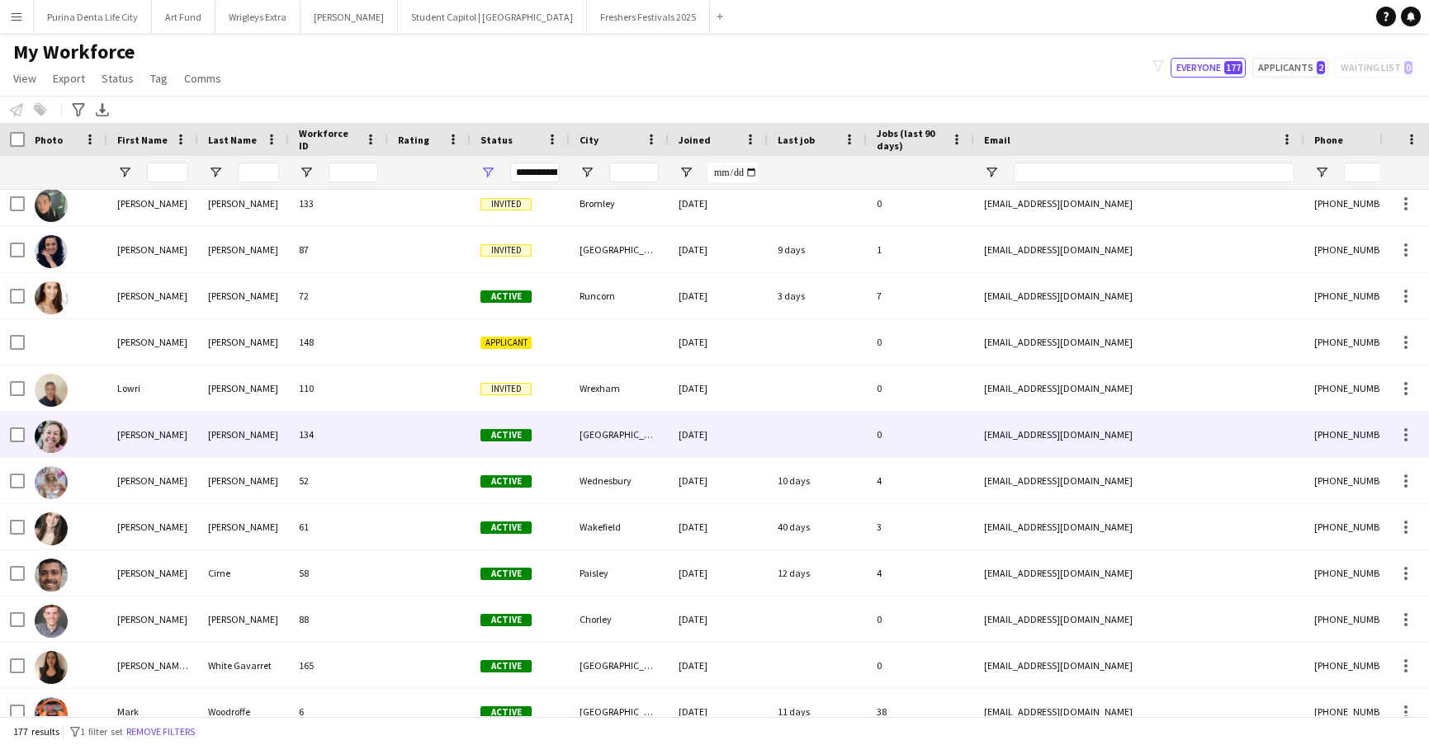
click at [792, 437] on div at bounding box center [817, 434] width 99 height 45
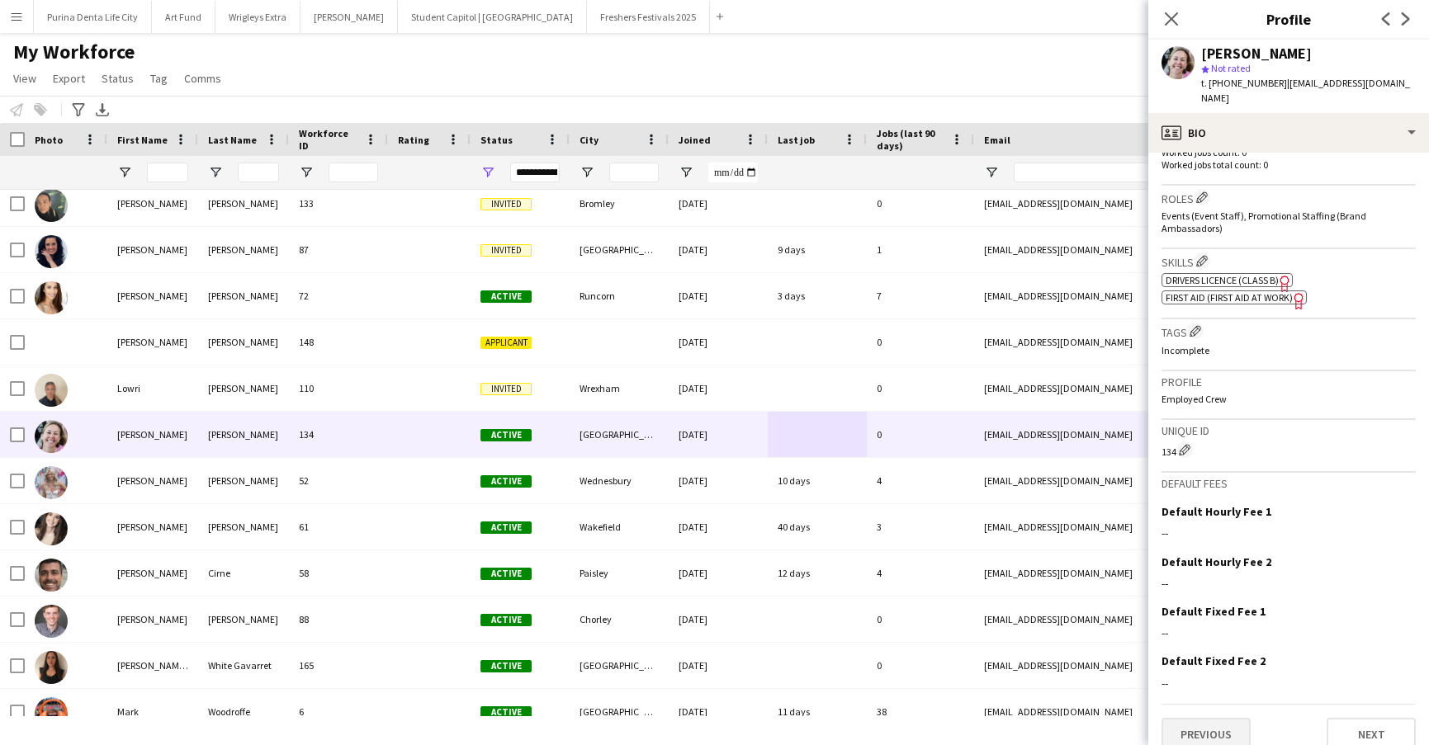
click at [1241, 718] on button "Previous" at bounding box center [1205, 734] width 89 height 33
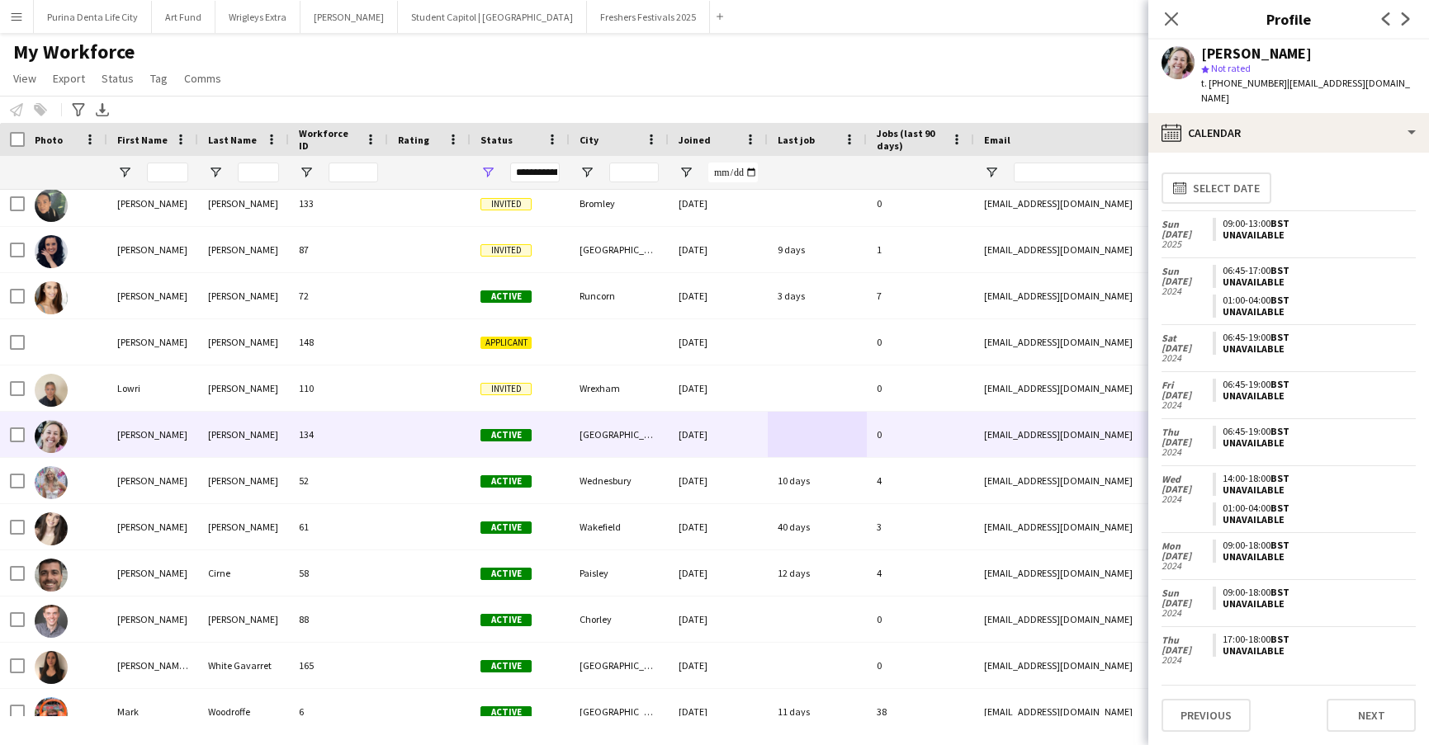
click at [1028, 47] on div "My Workforce View Views Default view New view Update view Delete view Edit name…" at bounding box center [714, 68] width 1429 height 56
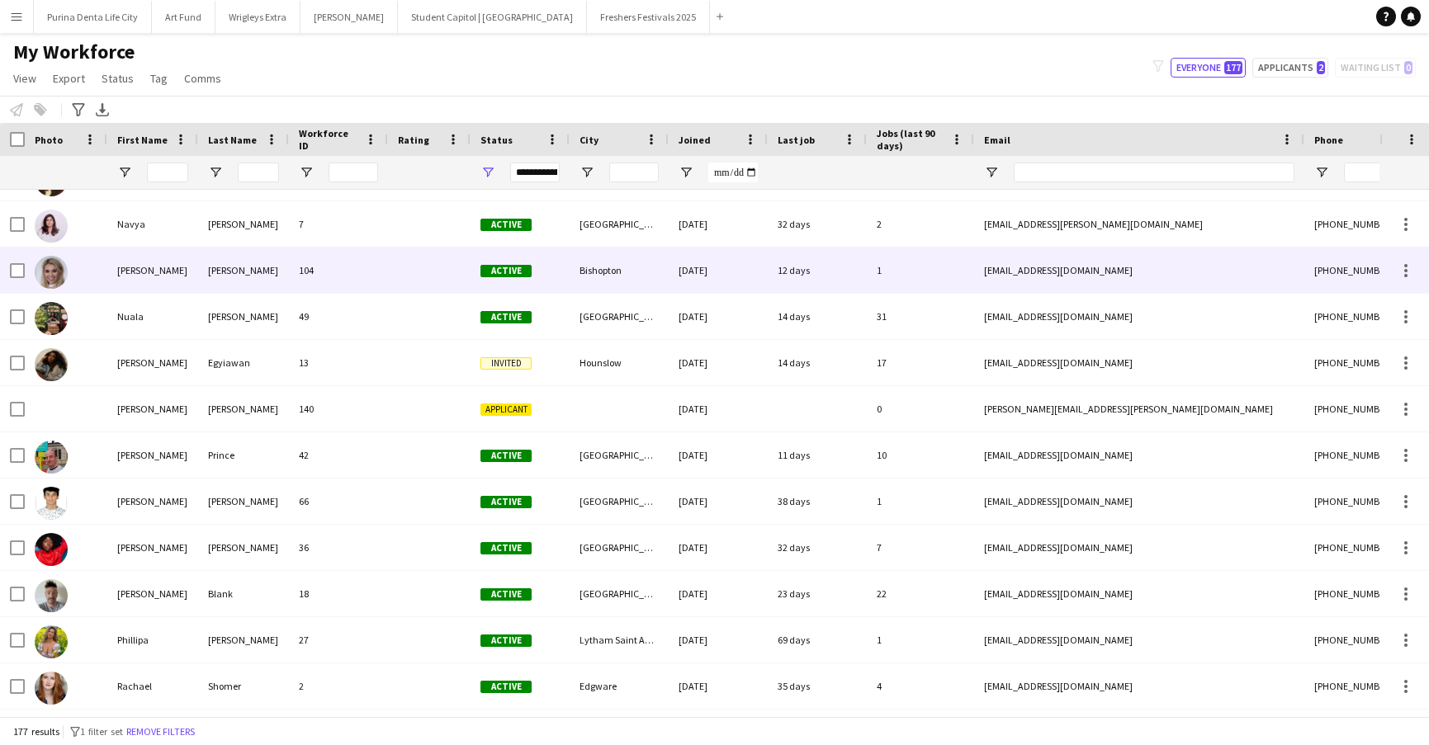
click at [854, 261] on div "12 days" at bounding box center [817, 270] width 99 height 45
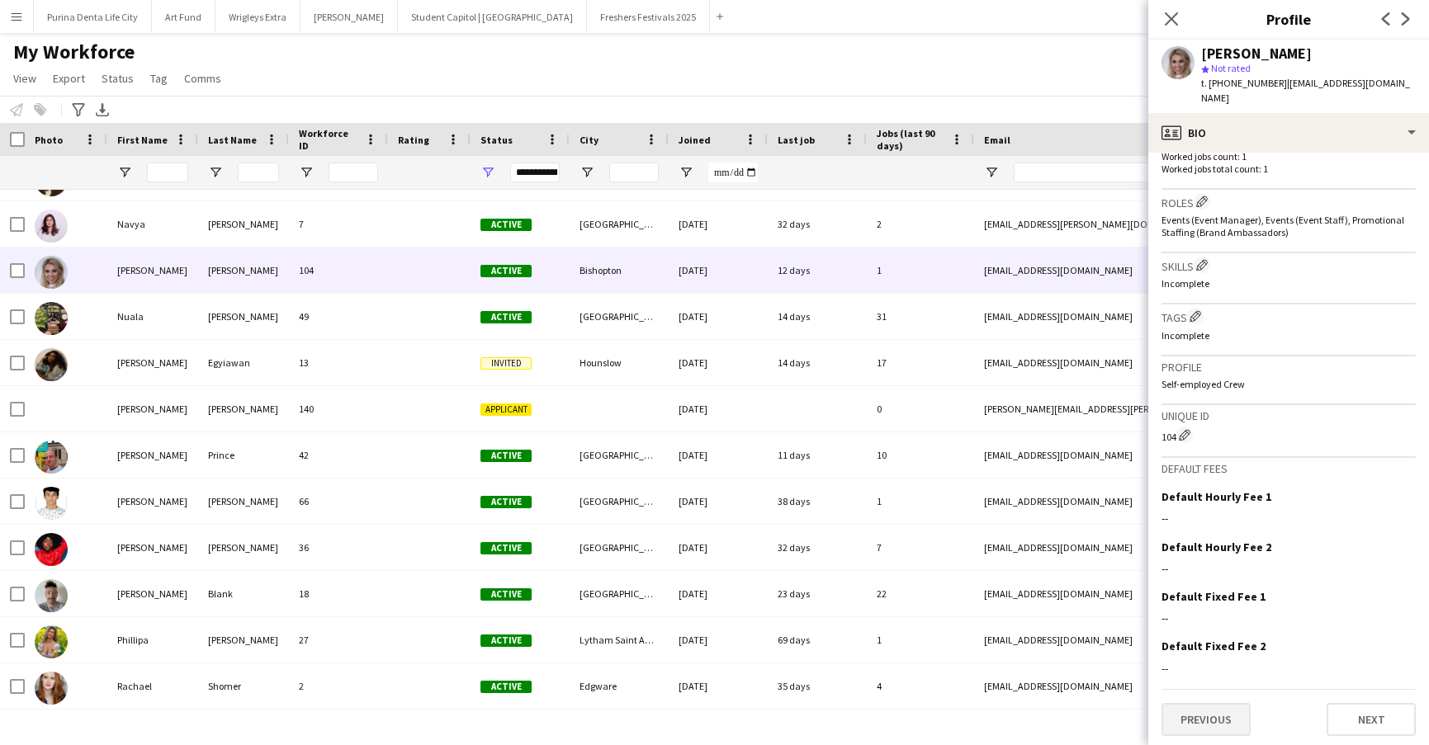
click at [1222, 717] on button "Previous" at bounding box center [1205, 719] width 89 height 33
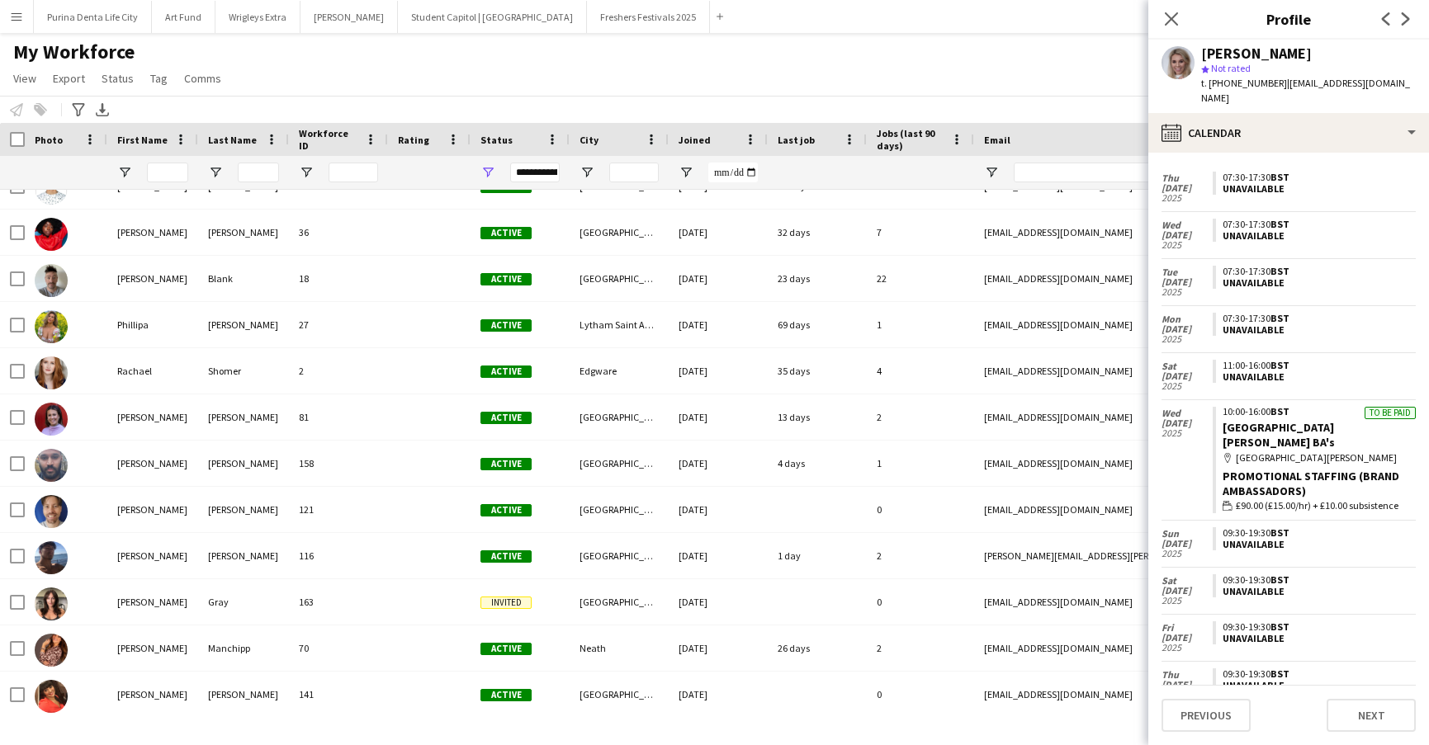
scroll to position [6535, 0]
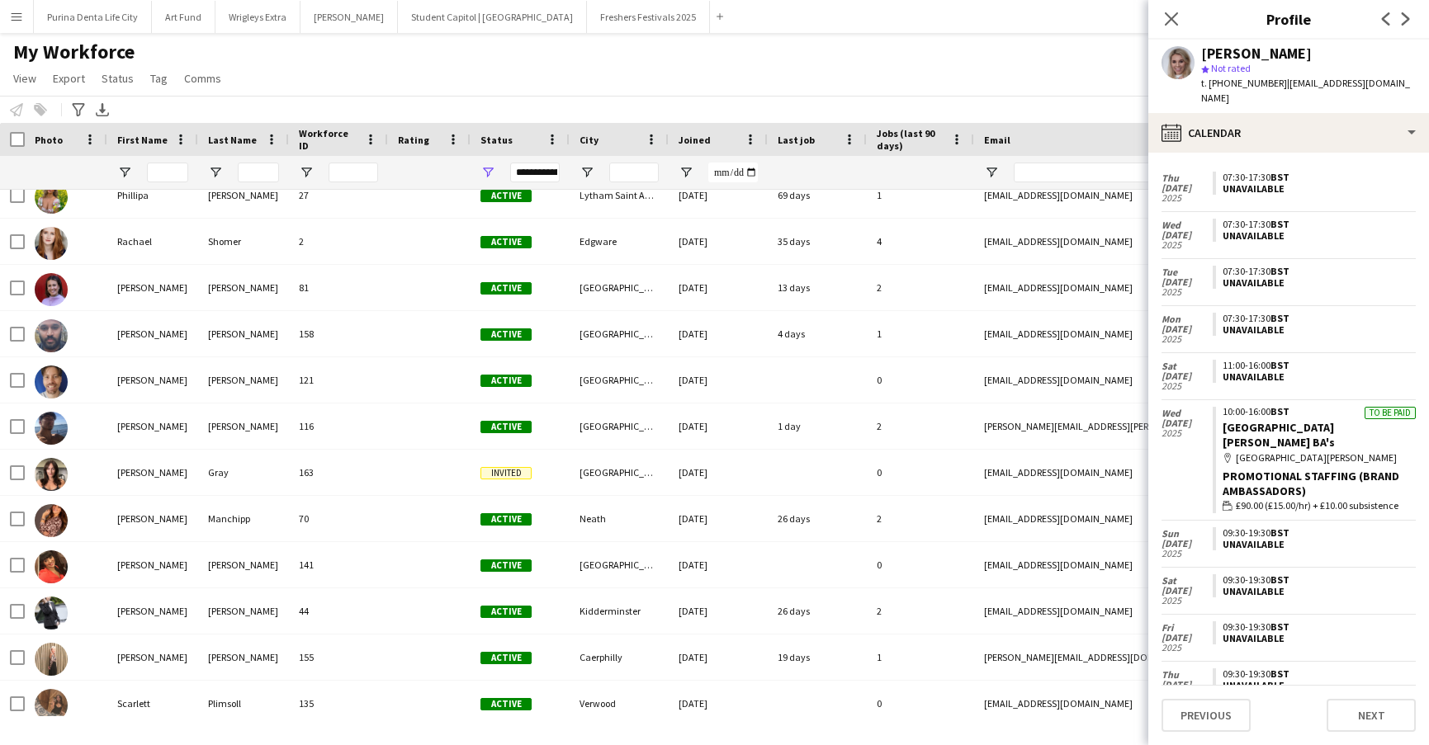
click at [255, 58] on div "My Workforce View Views Default view New view Update view Delete view Edit name…" at bounding box center [714, 68] width 1429 height 56
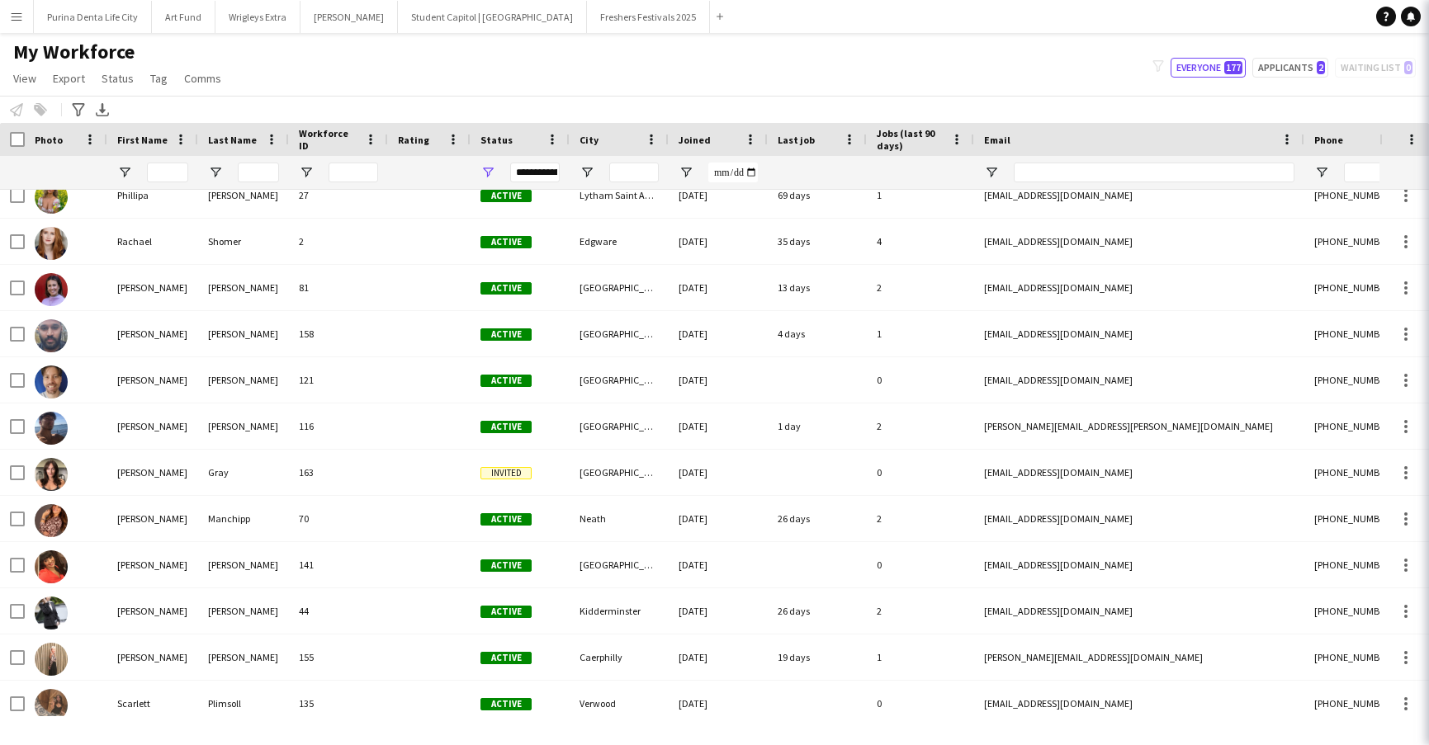
click at [255, 58] on div "My Workforce View Views Default view New view Update view Delete view Edit name…" at bounding box center [714, 68] width 1429 height 56
click at [8, 20] on button "Menu" at bounding box center [16, 16] width 33 height 33
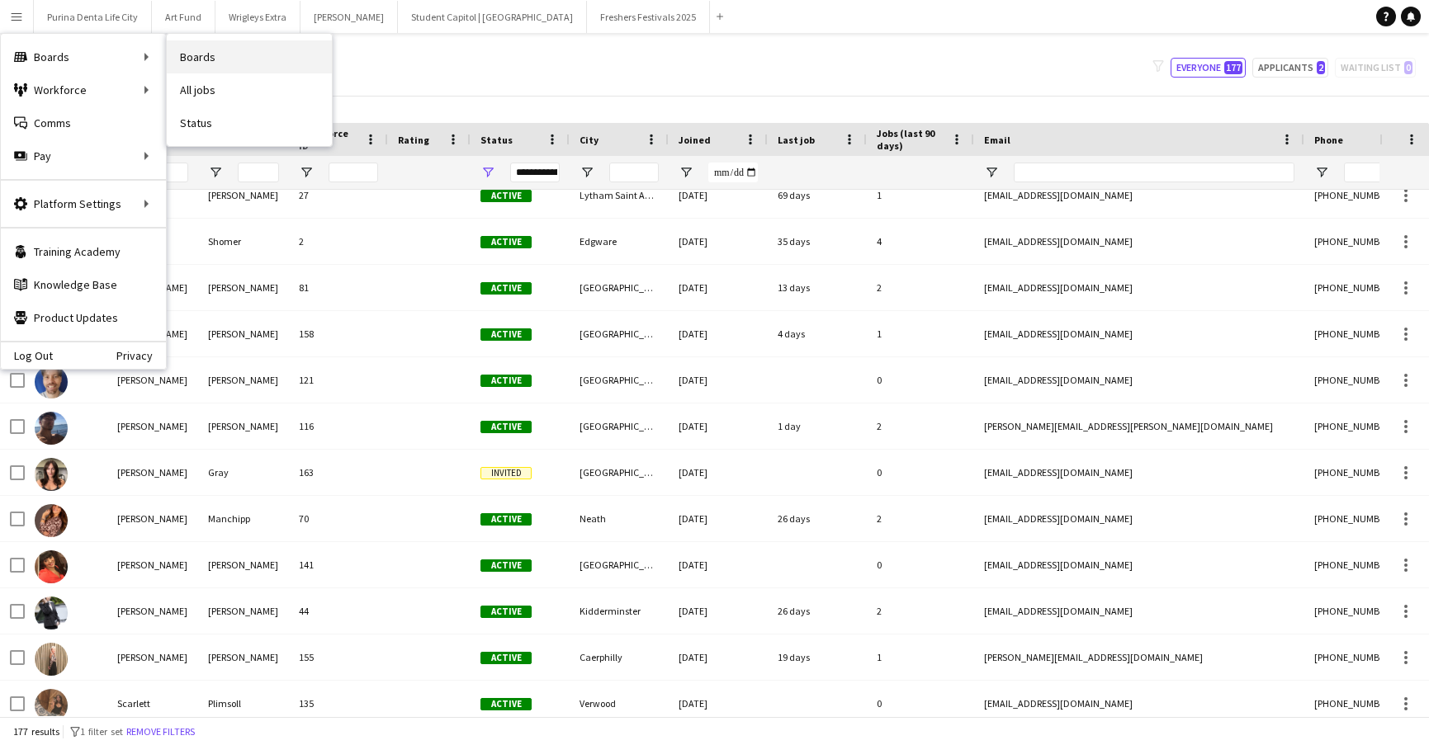
click at [190, 63] on link "Boards" at bounding box center [249, 56] width 165 height 33
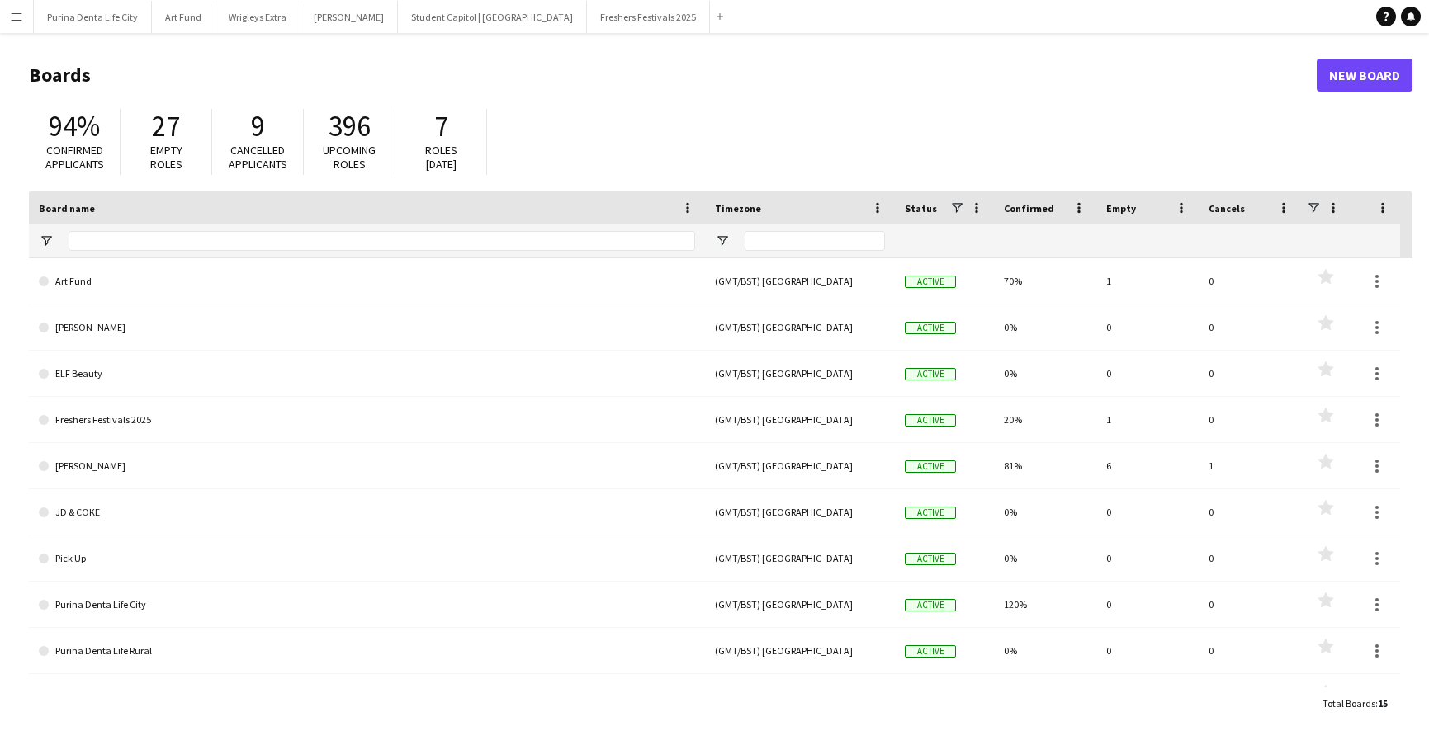
click at [17, 18] on app-icon "Menu" at bounding box center [16, 16] width 13 height 13
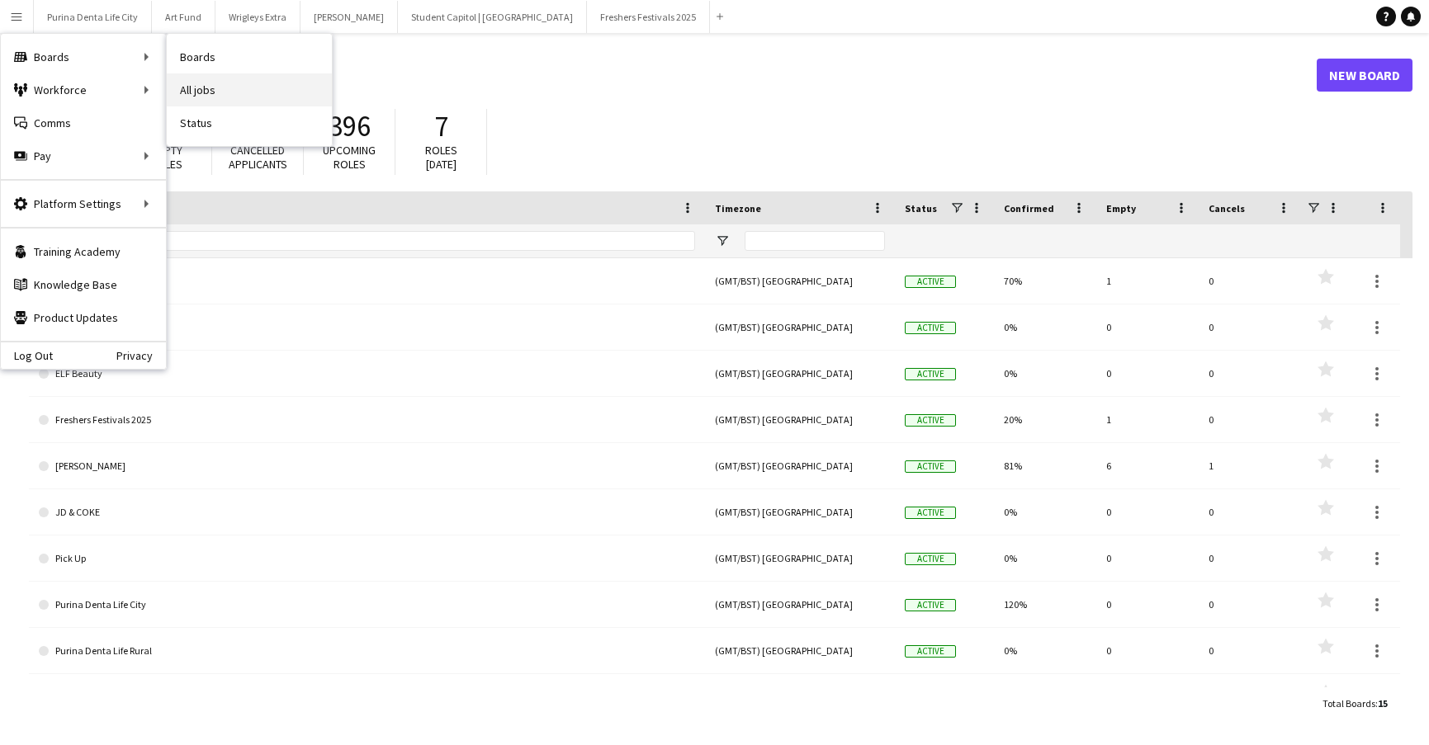
click at [214, 87] on link "All jobs" at bounding box center [249, 89] width 165 height 33
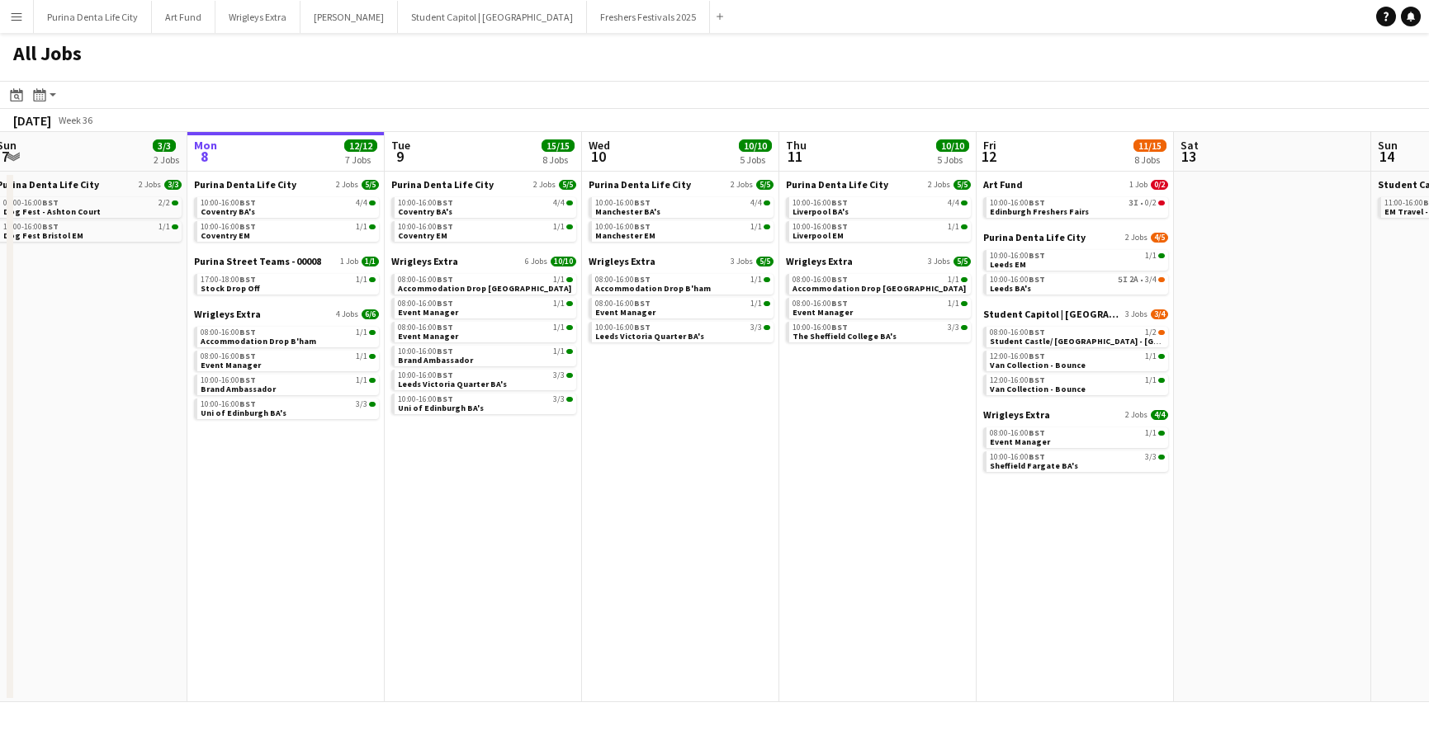
scroll to position [0, 407]
click at [260, 17] on button "Wrigleys Extra Close" at bounding box center [257, 17] width 85 height 32
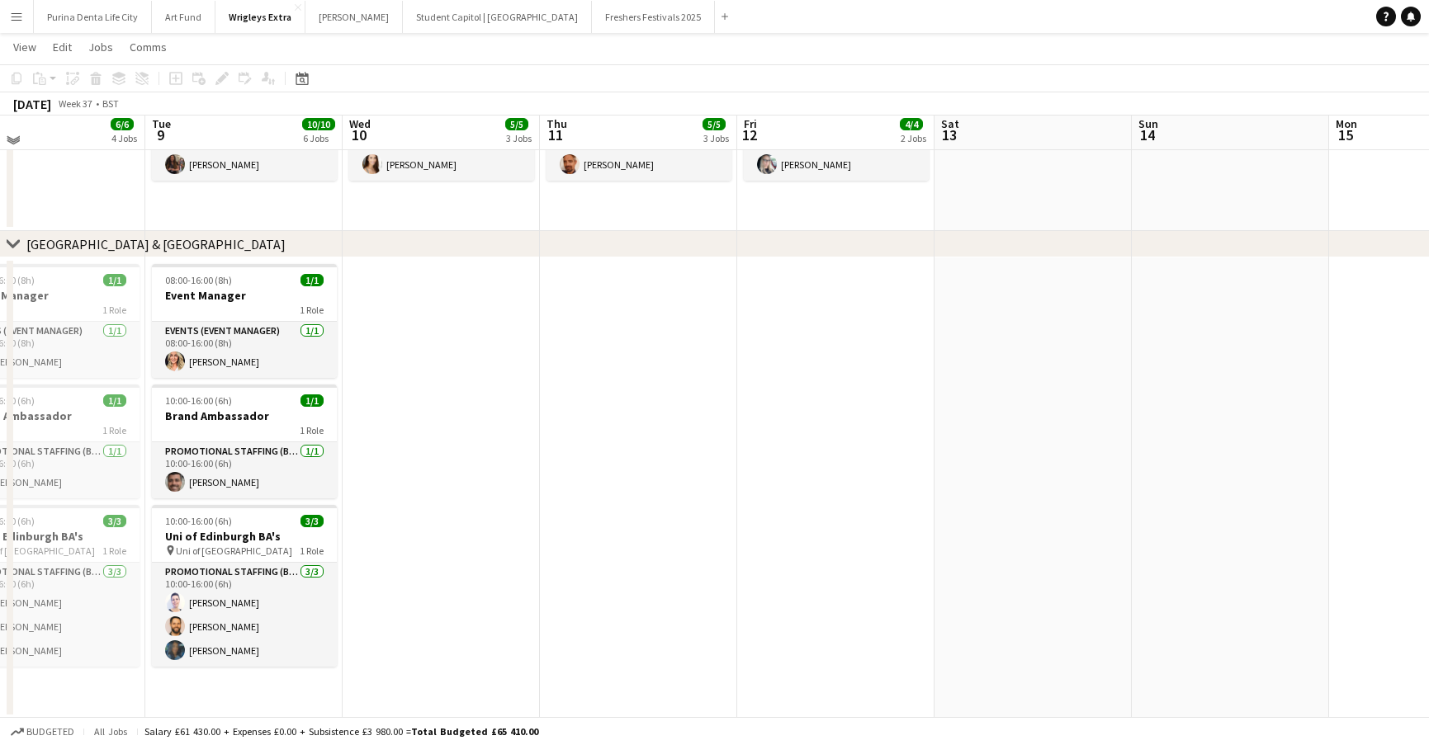
scroll to position [665, 0]
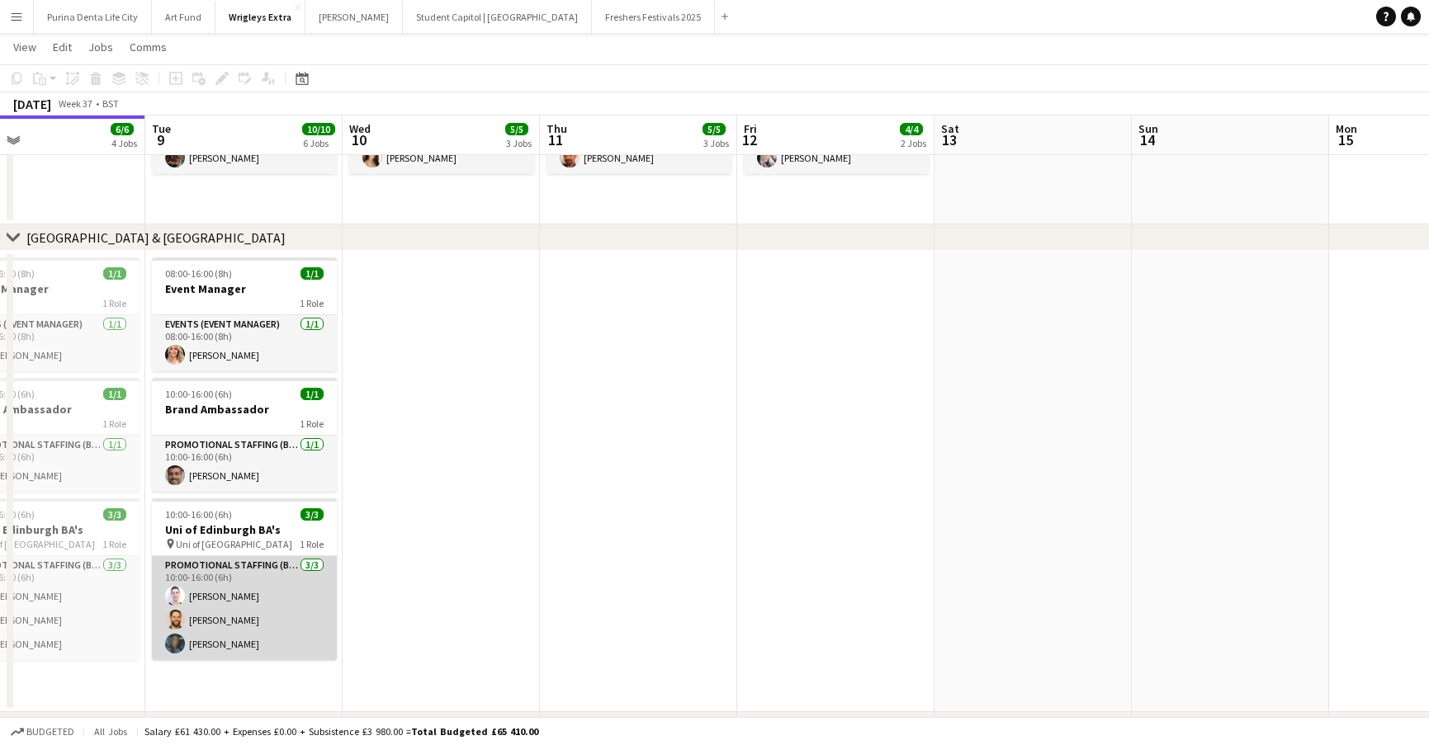
click at [252, 650] on app-card-role "Promotional Staffing (Brand Ambassadors) 3/3 10:00-16:00 (6h) Cleo Gifford Gare…" at bounding box center [244, 608] width 185 height 104
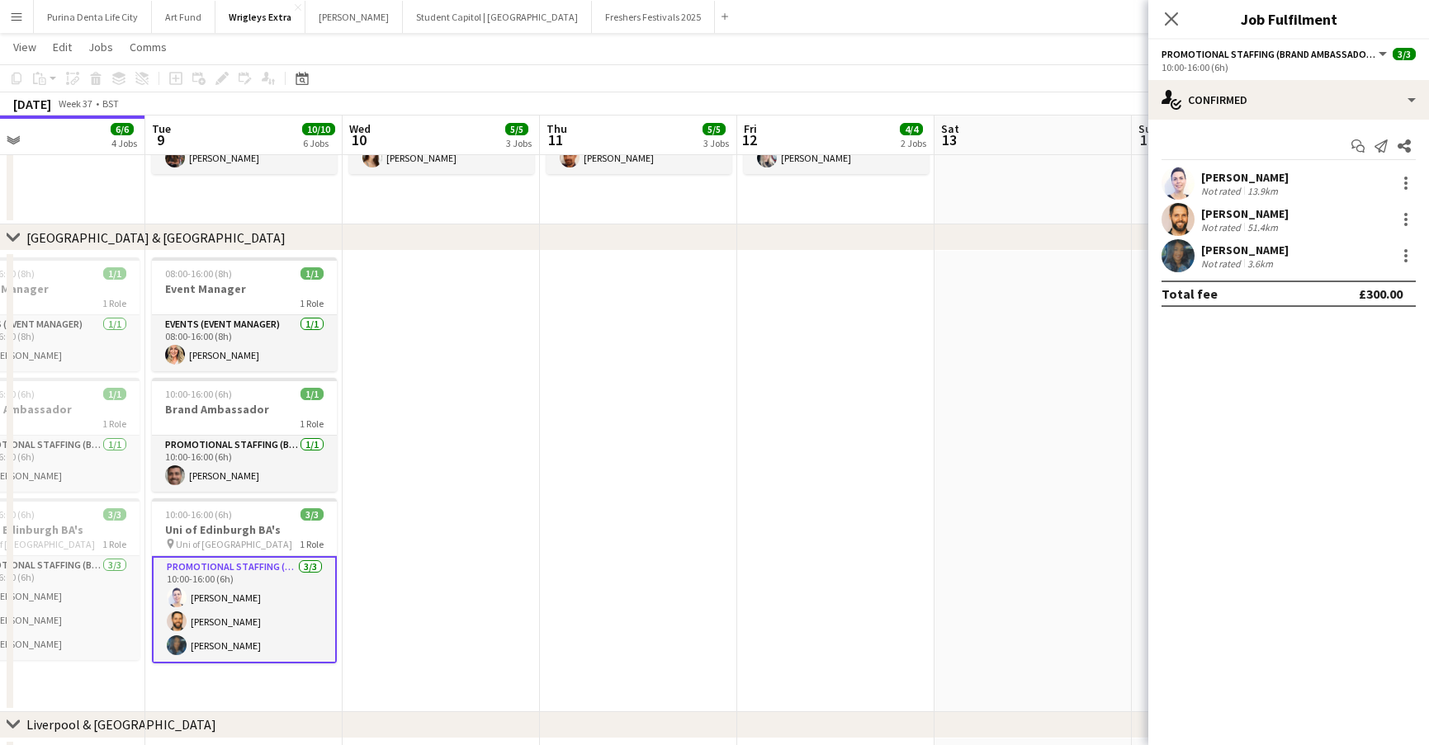
click at [1187, 242] on app-user-avatar at bounding box center [1177, 255] width 33 height 33
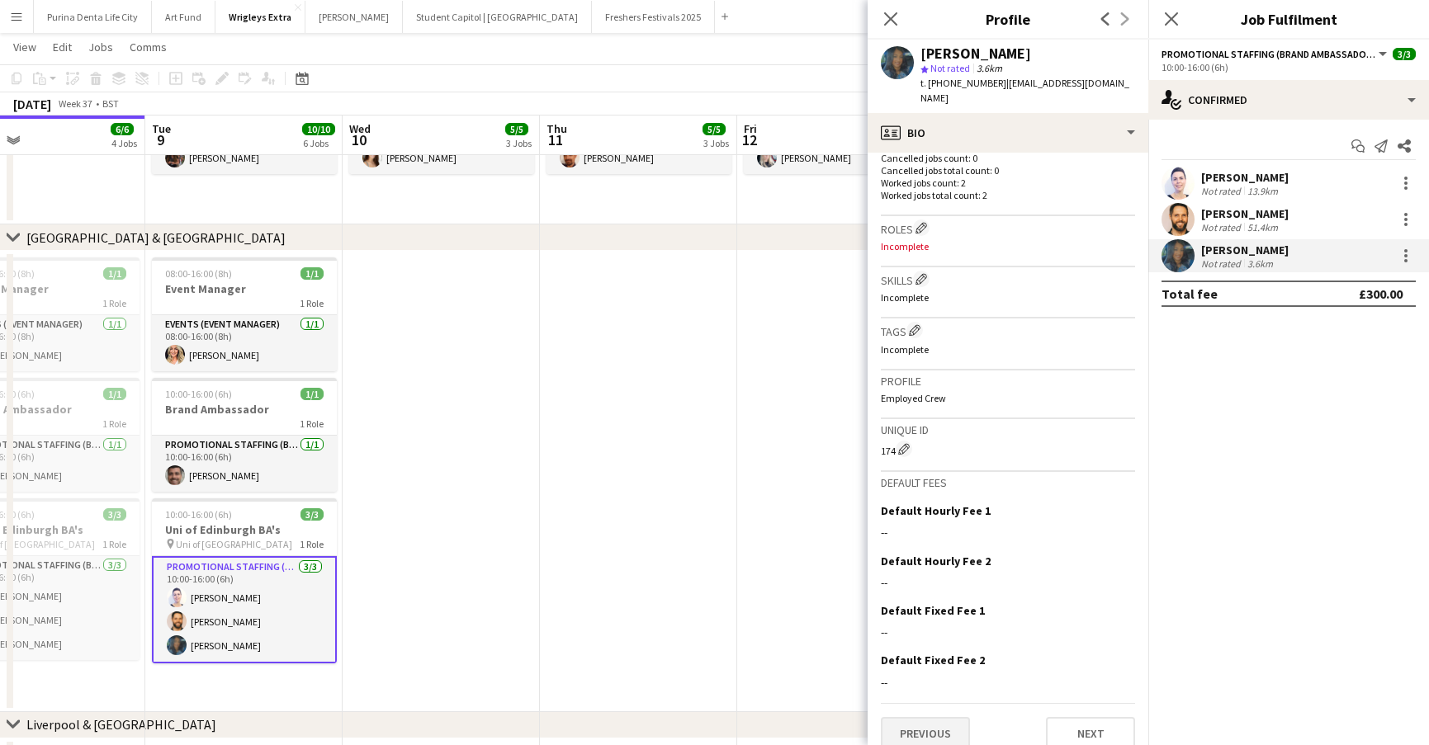
scroll to position [476, 0]
click at [948, 720] on button "Previous" at bounding box center [925, 734] width 89 height 33
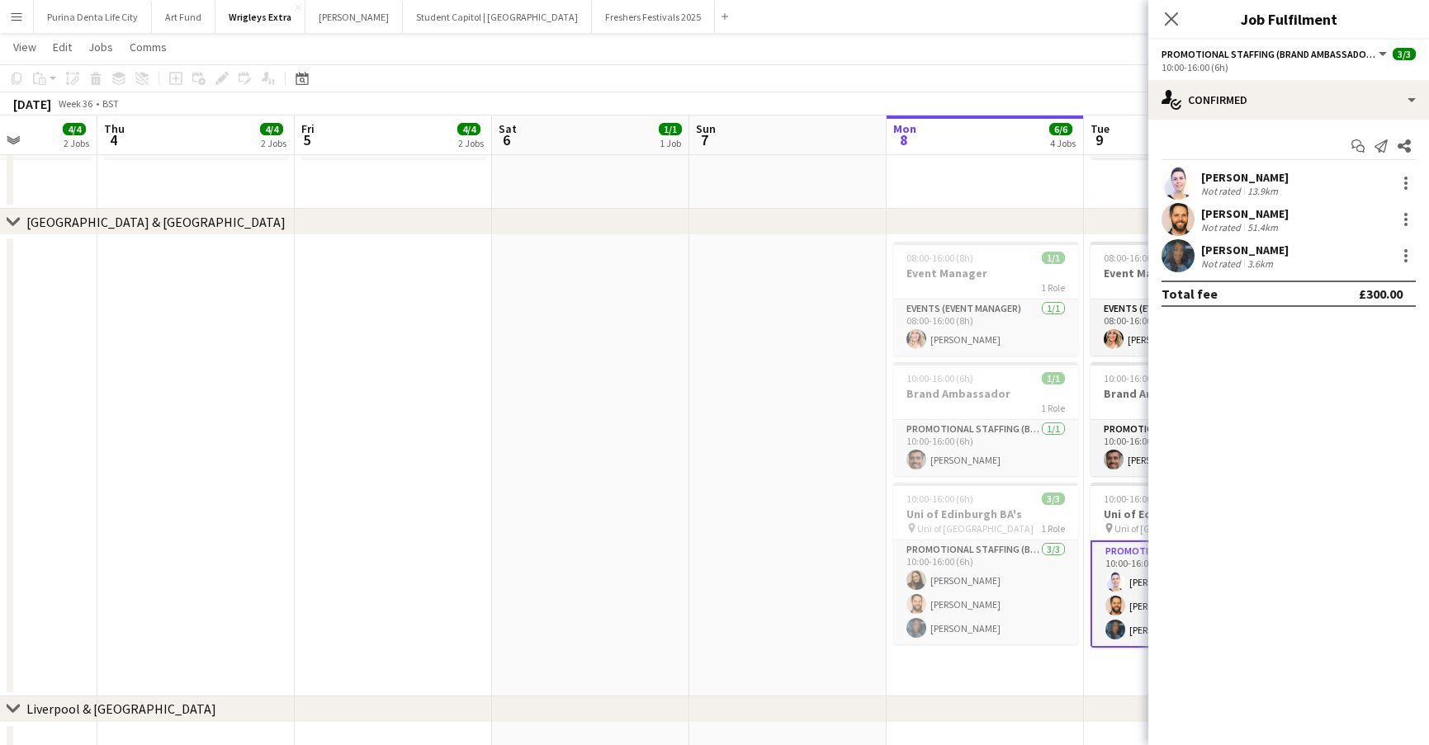
scroll to position [0, 698]
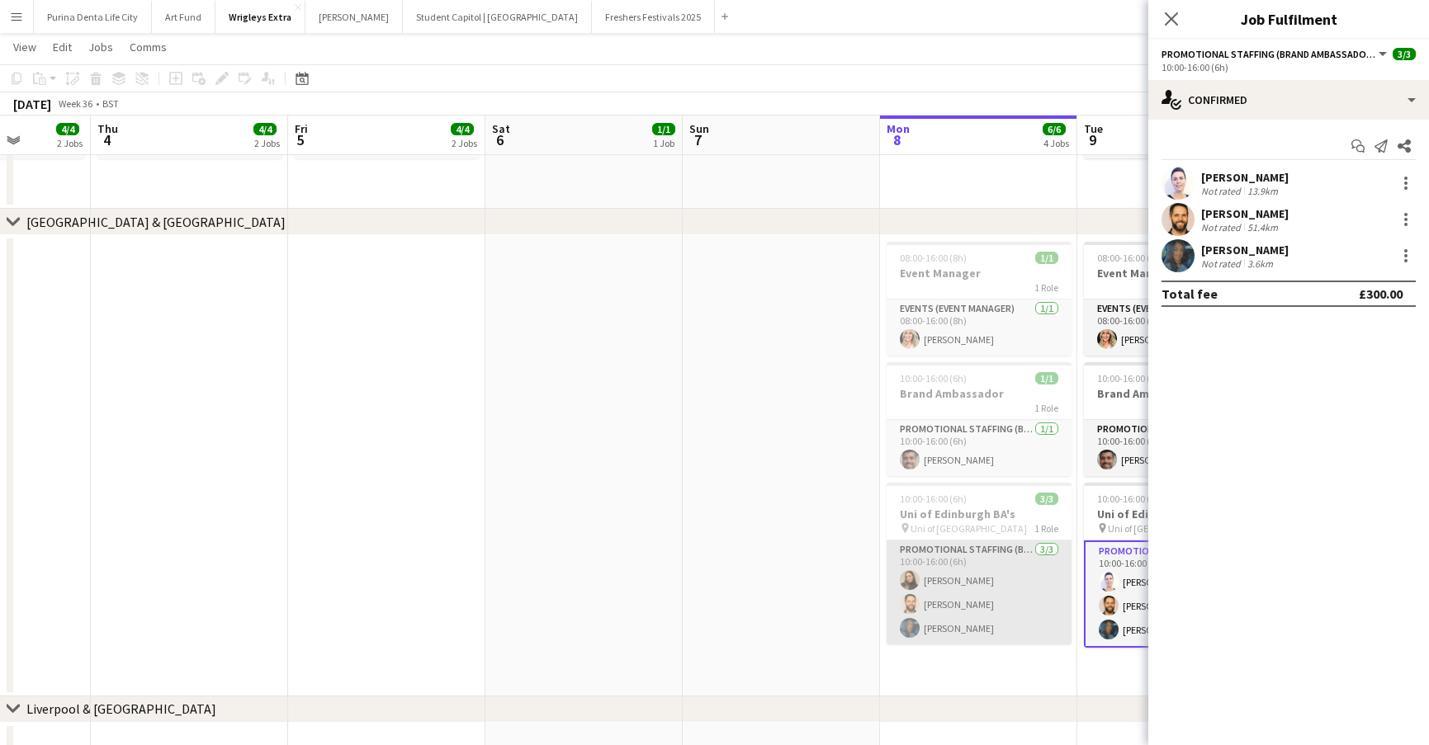
click at [929, 624] on app-card-role "Promotional Staffing (Brand Ambassadors) 3/3 10:00-16:00 (6h) Lara Fabiani Gare…" at bounding box center [979, 593] width 185 height 104
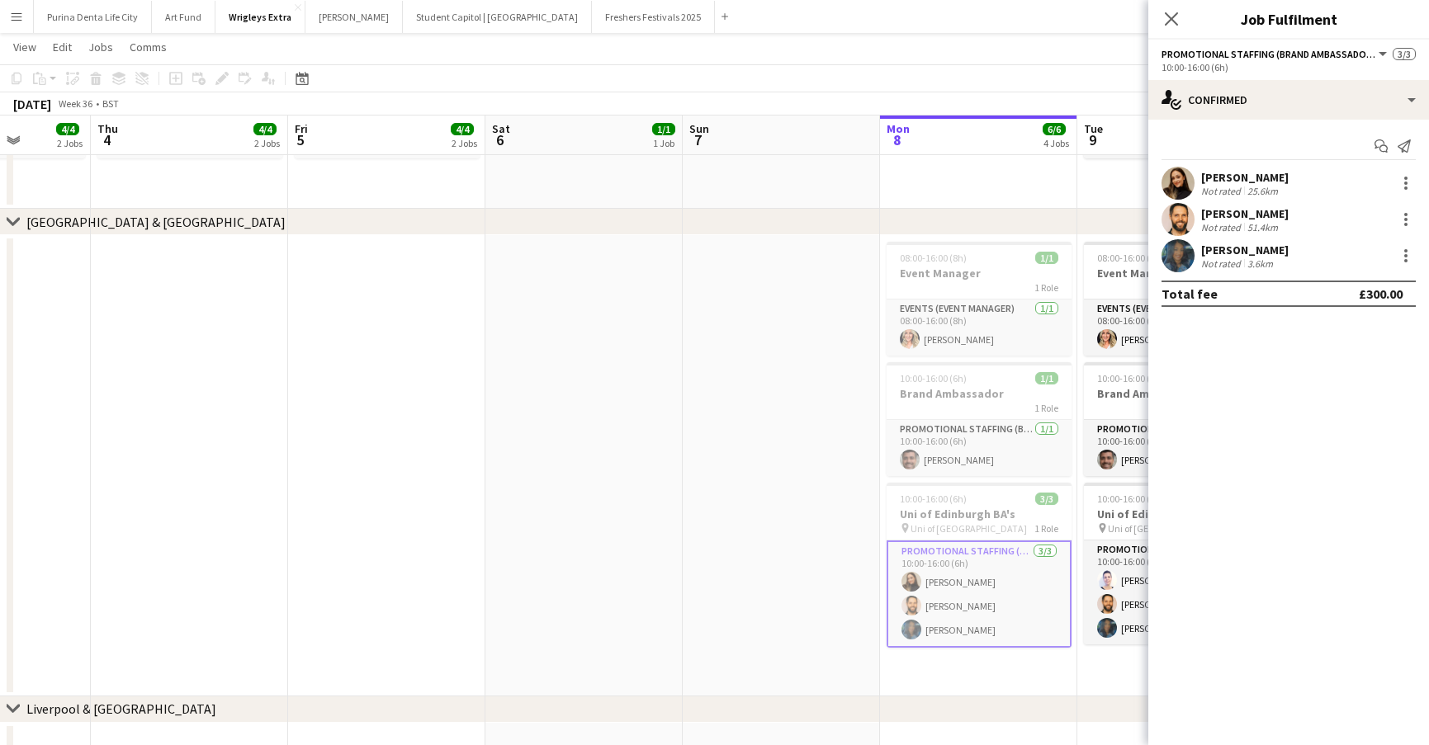
click at [1189, 257] on app-user-avatar at bounding box center [1177, 255] width 33 height 33
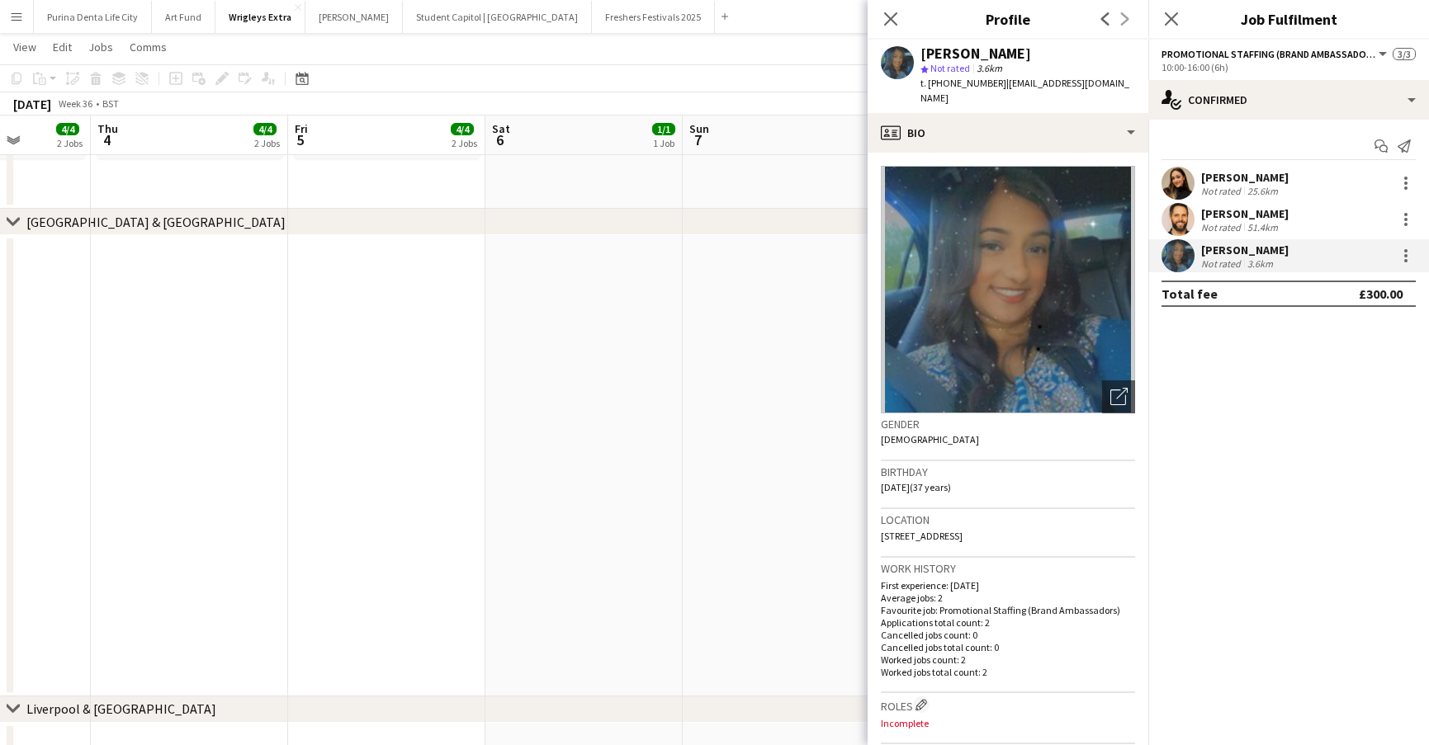
click at [575, 408] on app-date-cell at bounding box center [583, 465] width 197 height 461
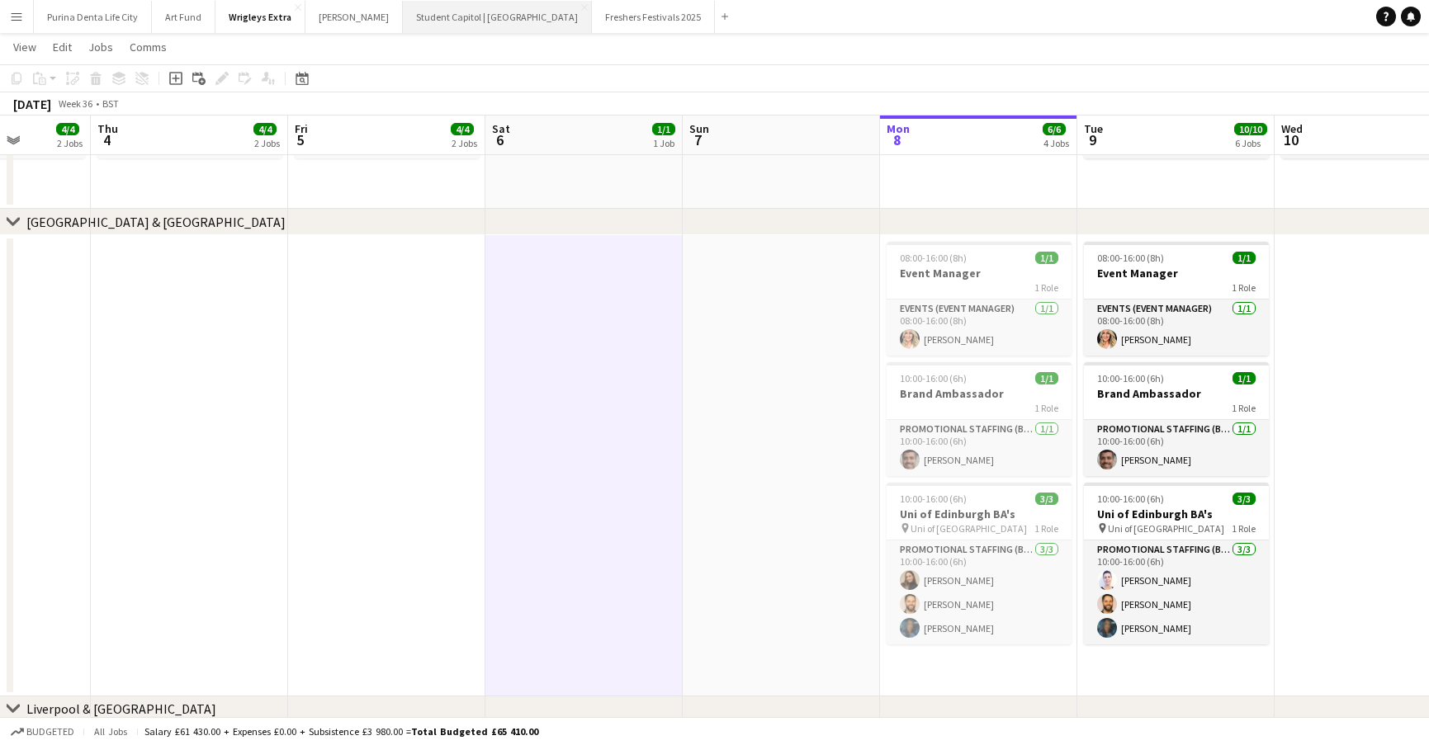
click at [452, 19] on button "Student Capitol | [GEOGRAPHIC_DATA] Close" at bounding box center [497, 17] width 189 height 32
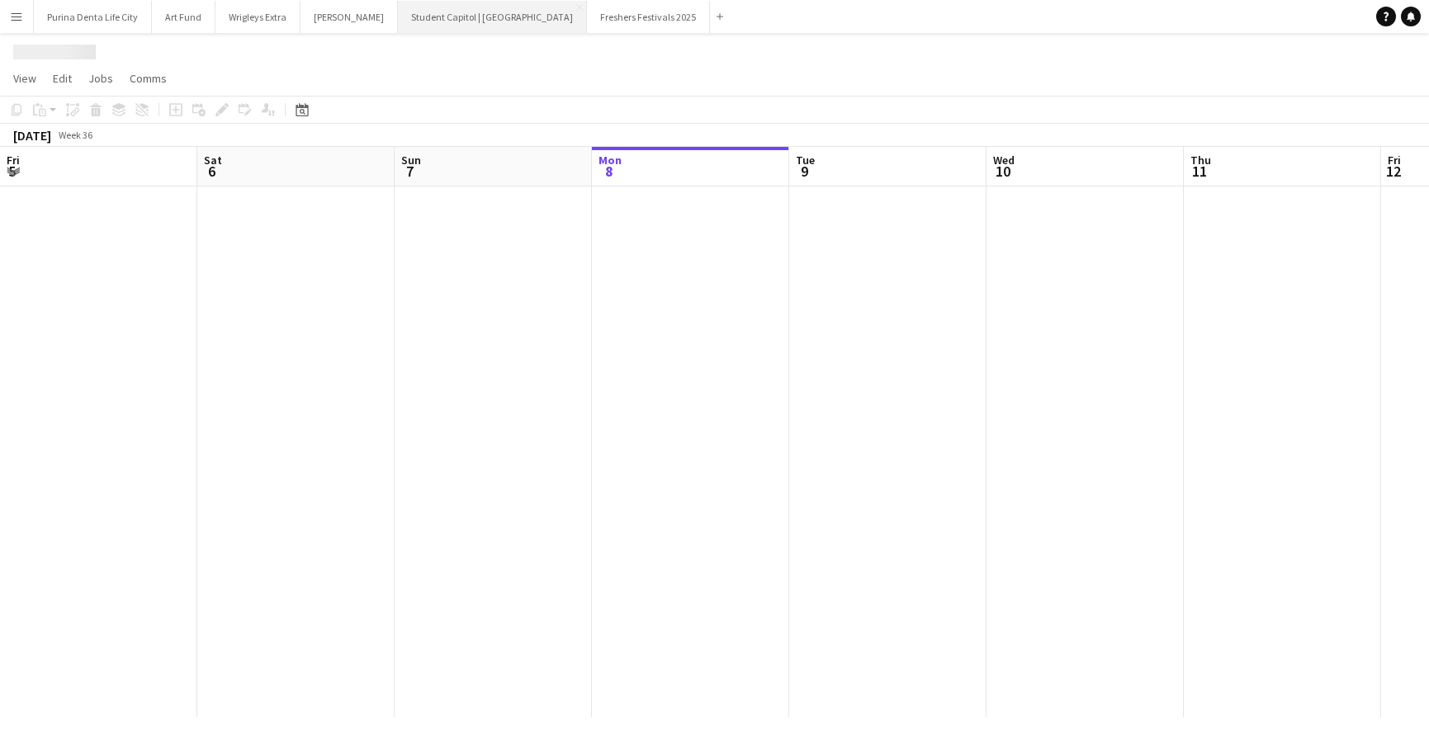
scroll to position [0, 395]
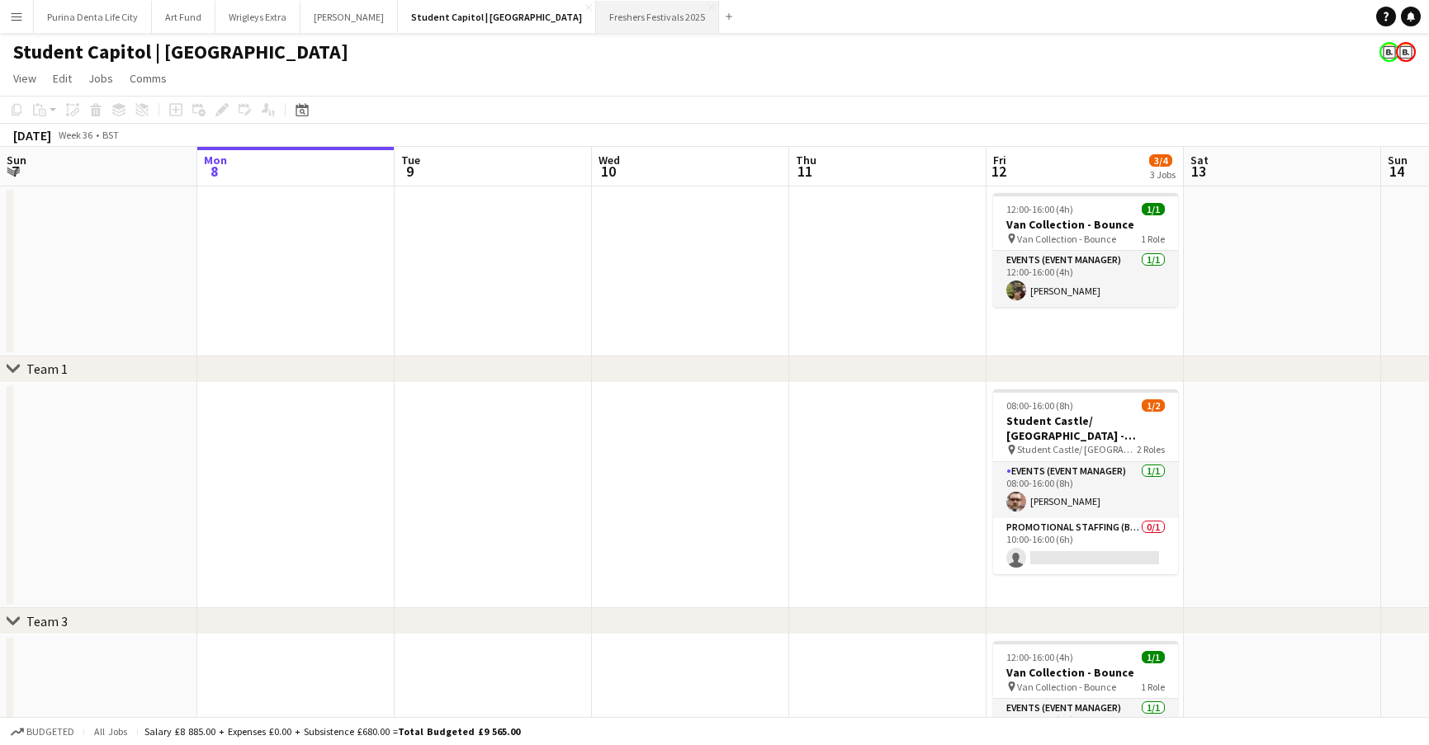
click at [596, 26] on button "Freshers Festivals 2025 Close" at bounding box center [657, 17] width 123 height 32
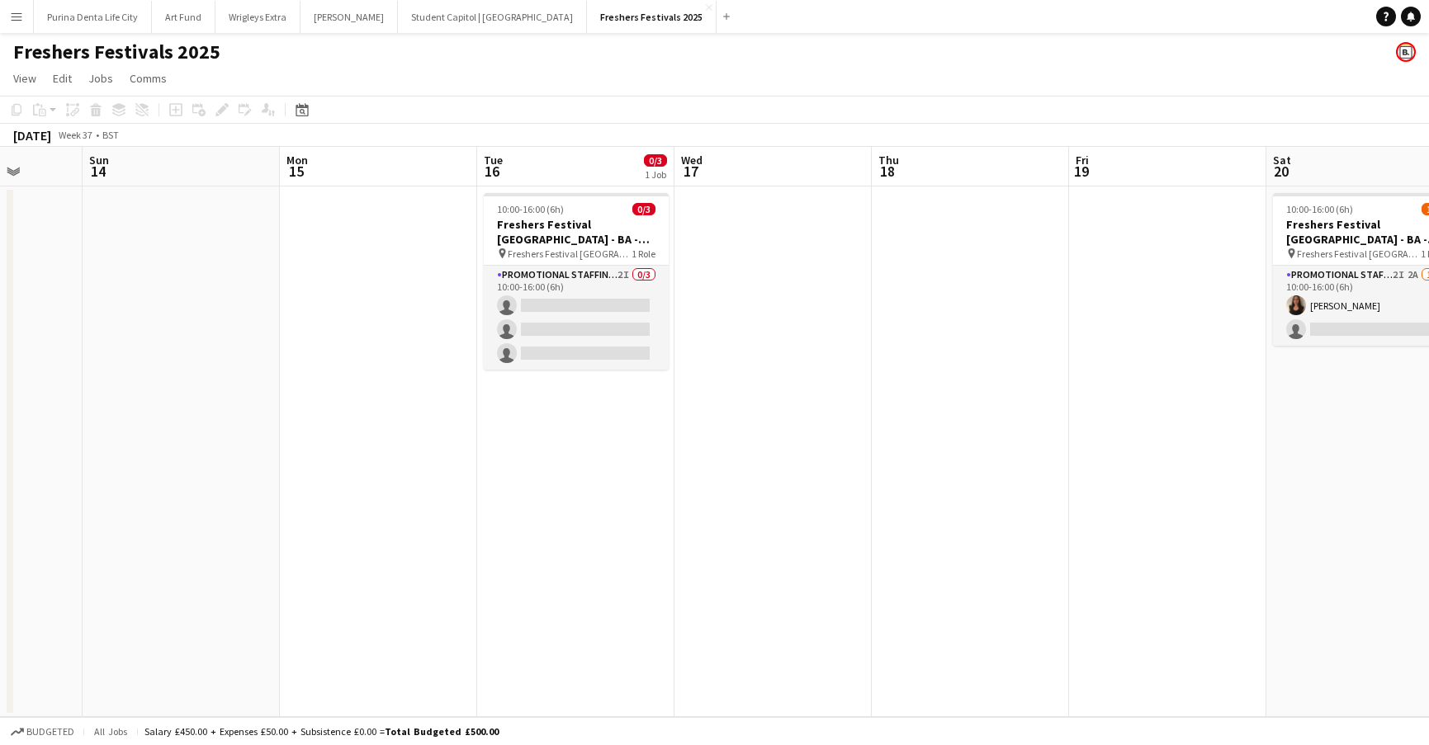
scroll to position [0, 523]
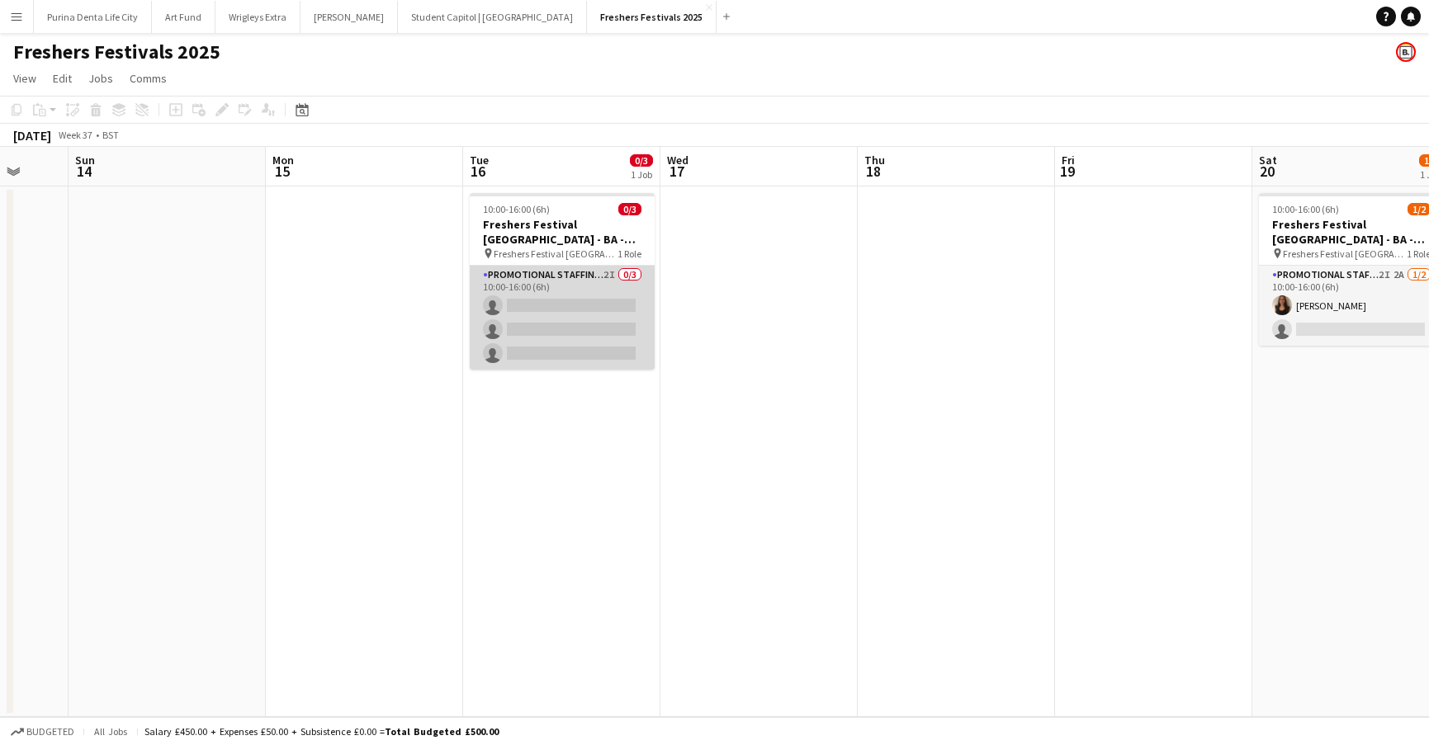
click at [536, 319] on app-card-role "Promotional Staffing (Brand Ambassadors) 2I 0/3 10:00-16:00 (6h) single-neutral…" at bounding box center [562, 318] width 185 height 104
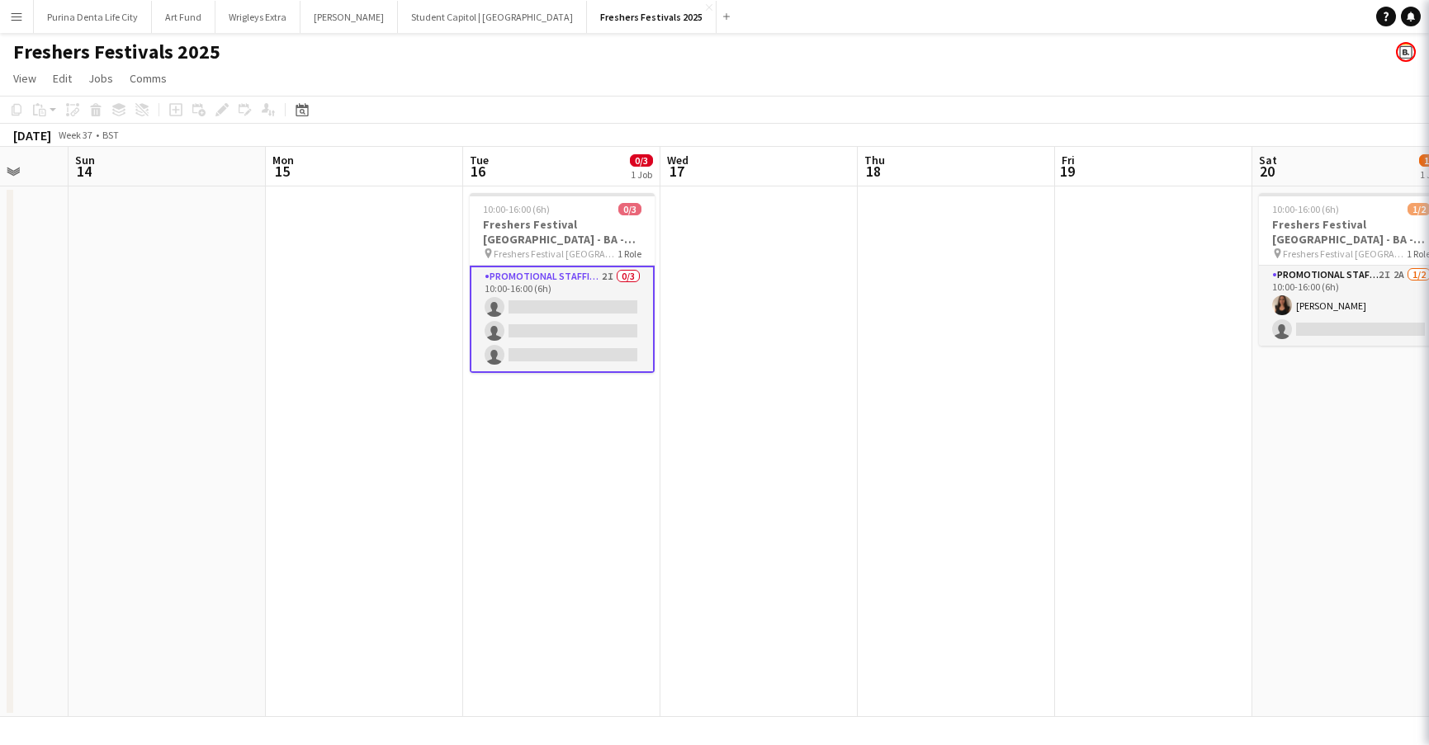
scroll to position [0, 524]
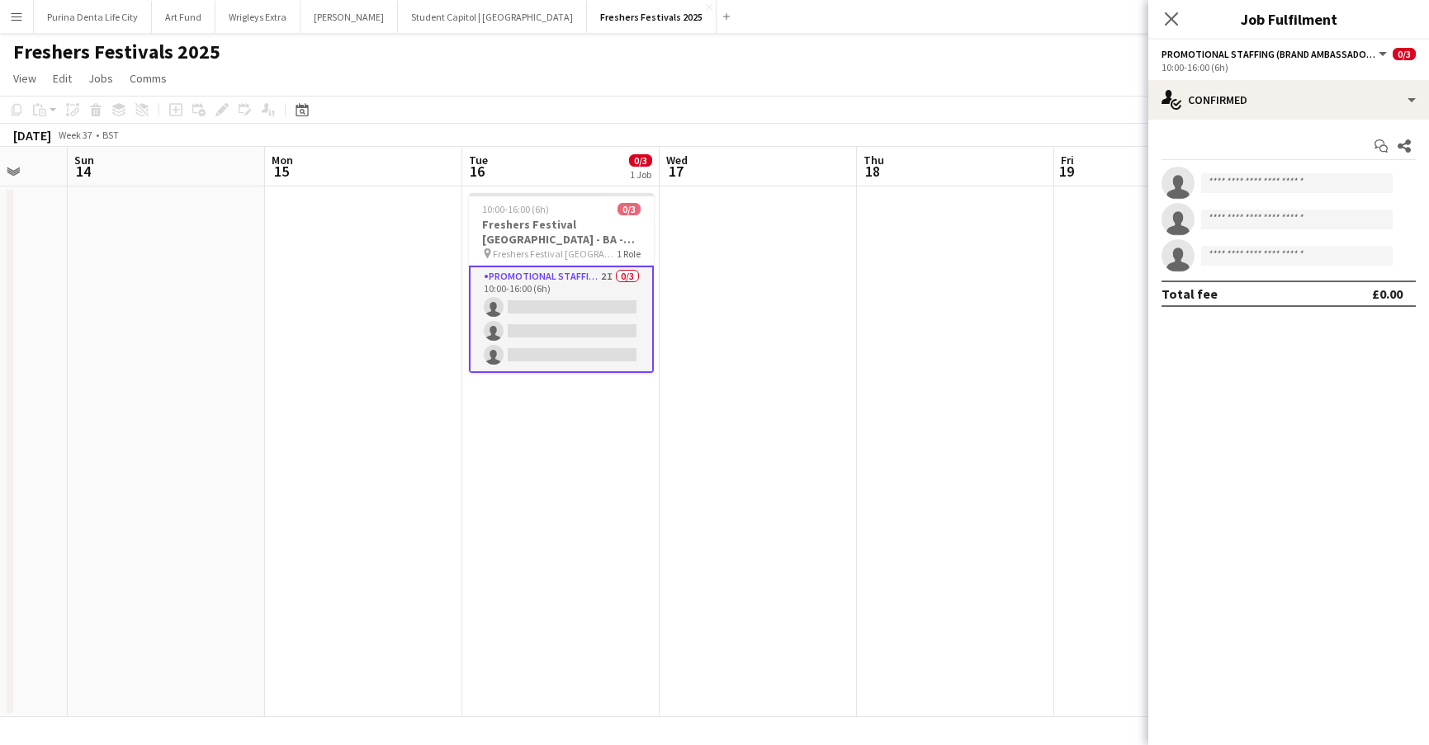
click at [1208, 120] on div "Start chat Share single-neutral-actions single-neutral-actions single-neutral-a…" at bounding box center [1288, 220] width 281 height 201
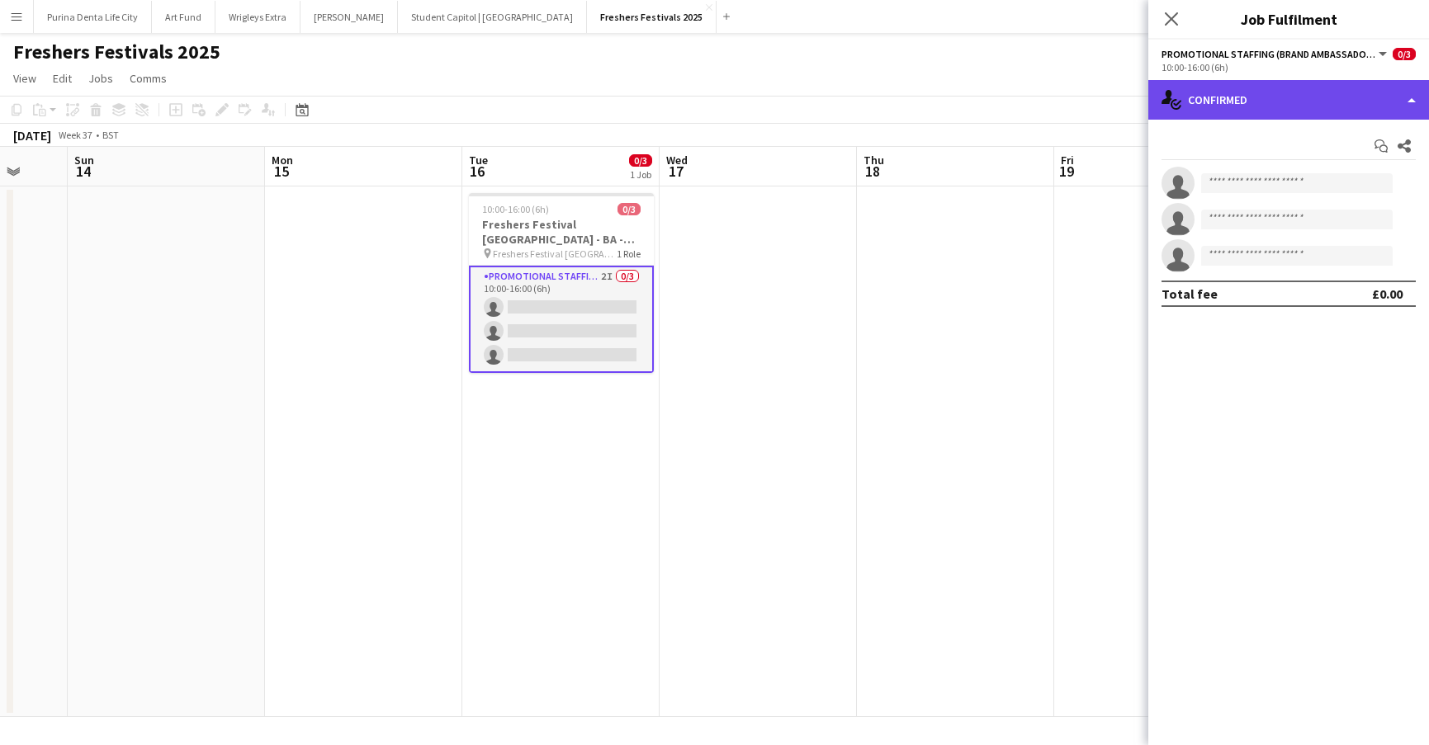
click at [1218, 99] on div "single-neutral-actions-check-2 Confirmed" at bounding box center [1288, 100] width 281 height 40
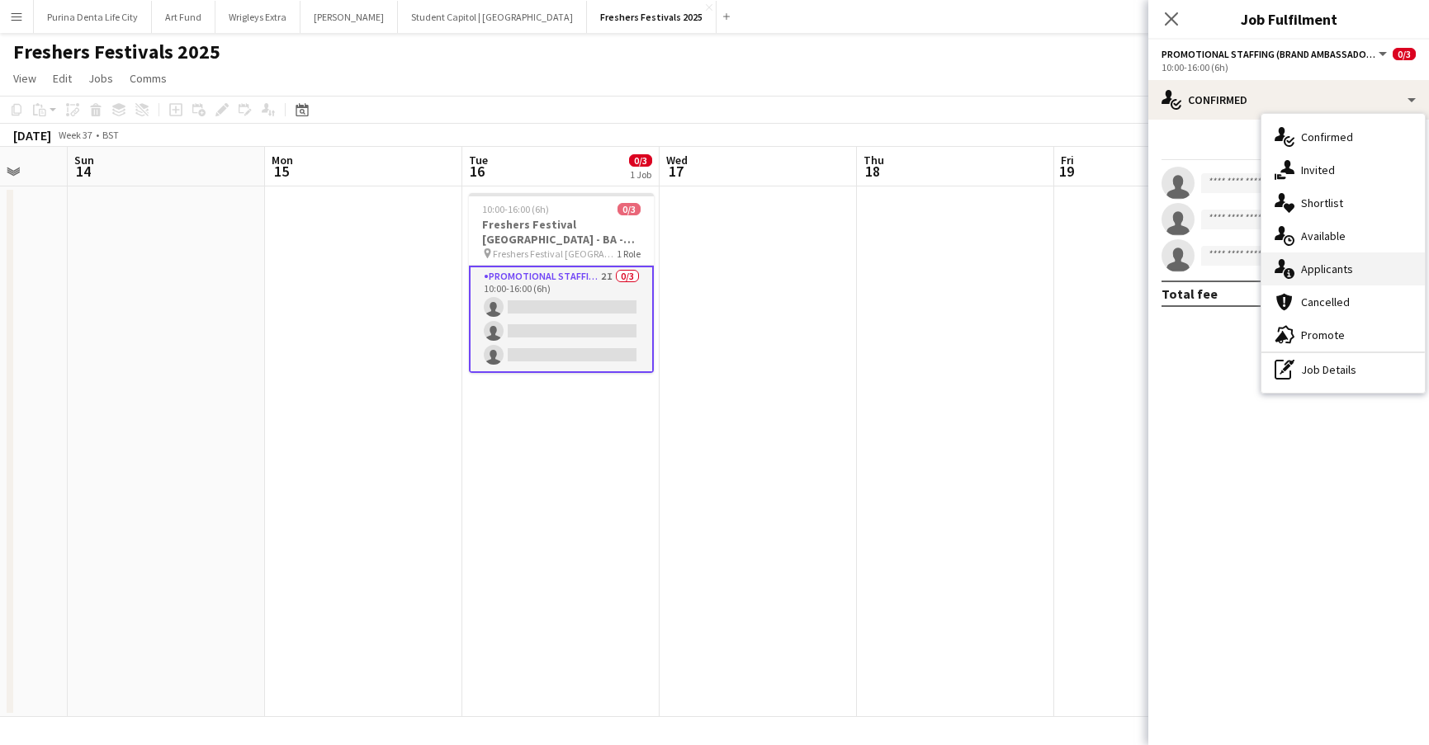
click at [1348, 260] on div "single-neutral-actions-information Applicants" at bounding box center [1342, 269] width 163 height 33
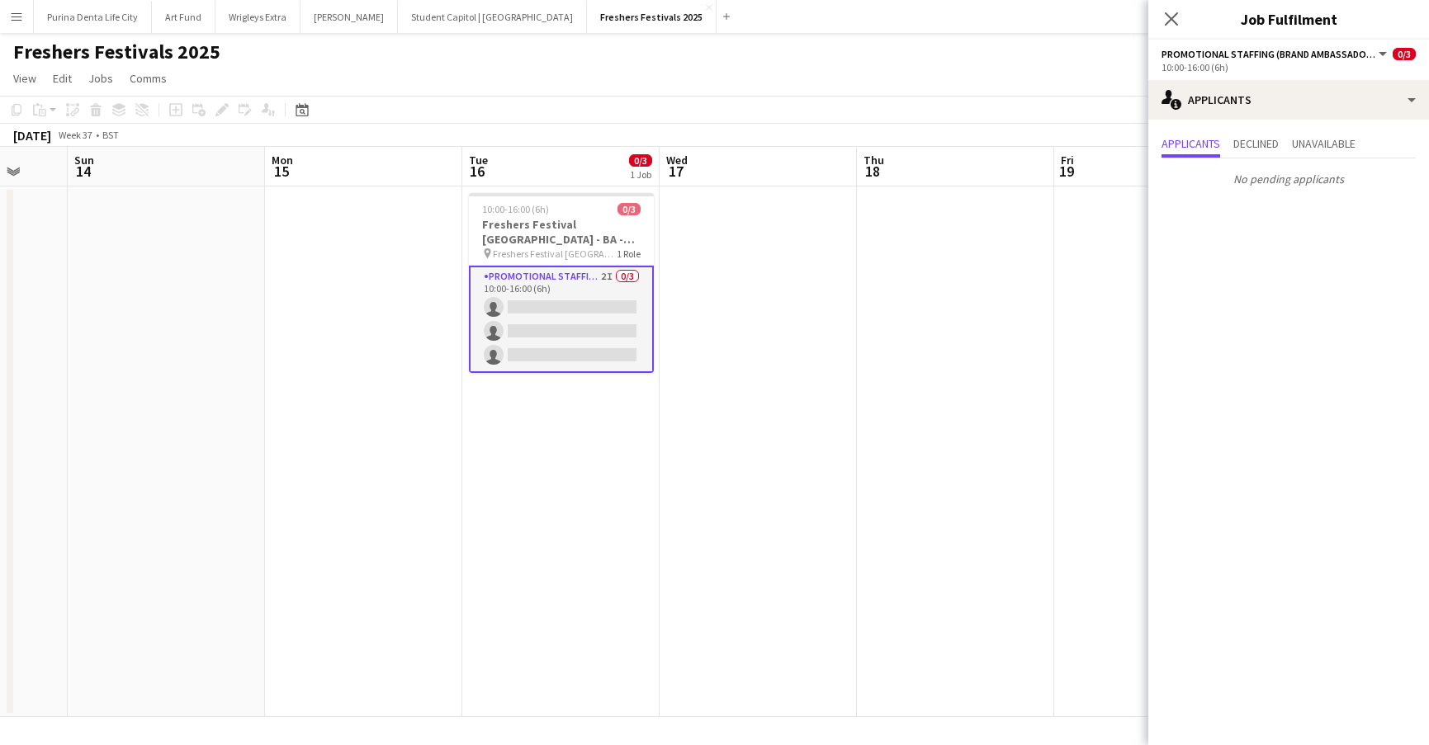
click at [726, 262] on app-date-cell at bounding box center [758, 452] width 197 height 531
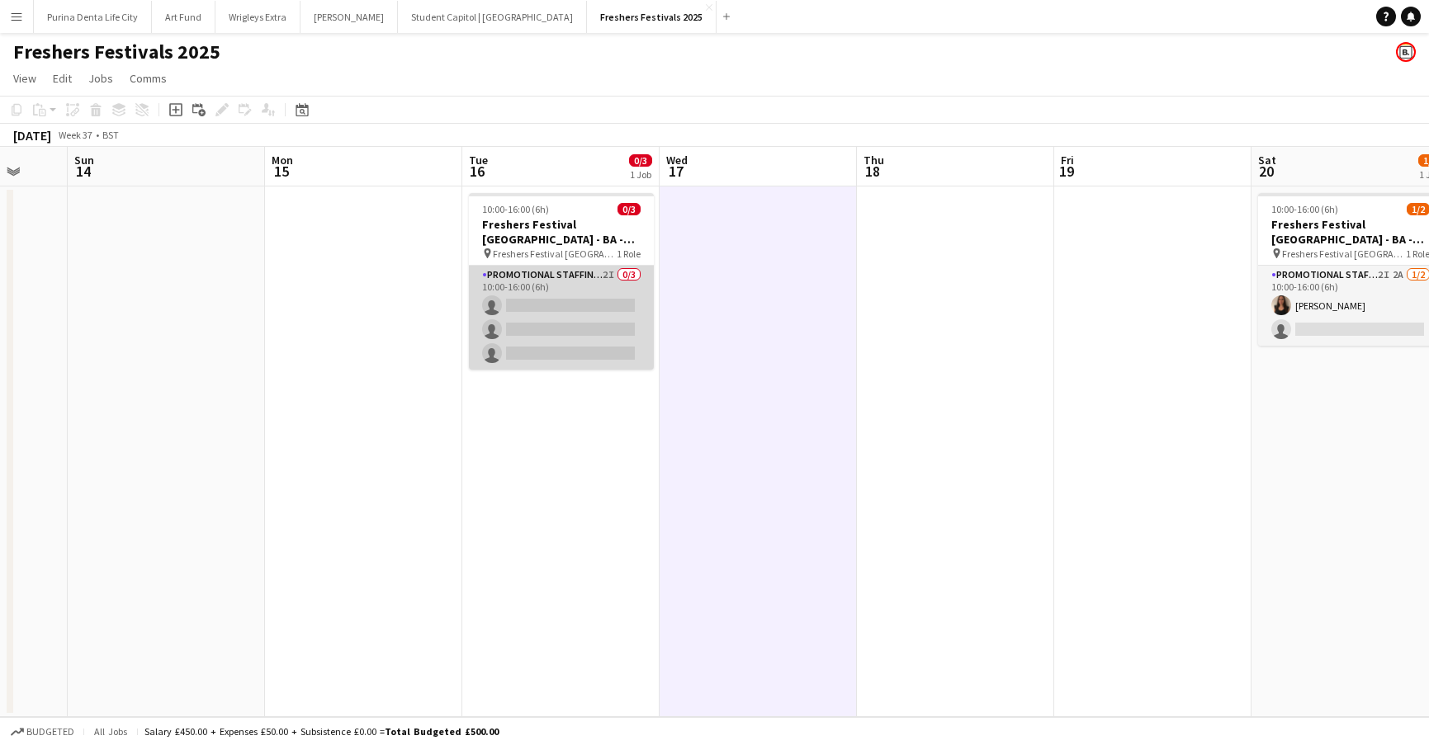
click at [549, 345] on app-card-role "Promotional Staffing (Brand Ambassadors) 2I 0/3 10:00-16:00 (6h) single-neutral…" at bounding box center [561, 318] width 185 height 104
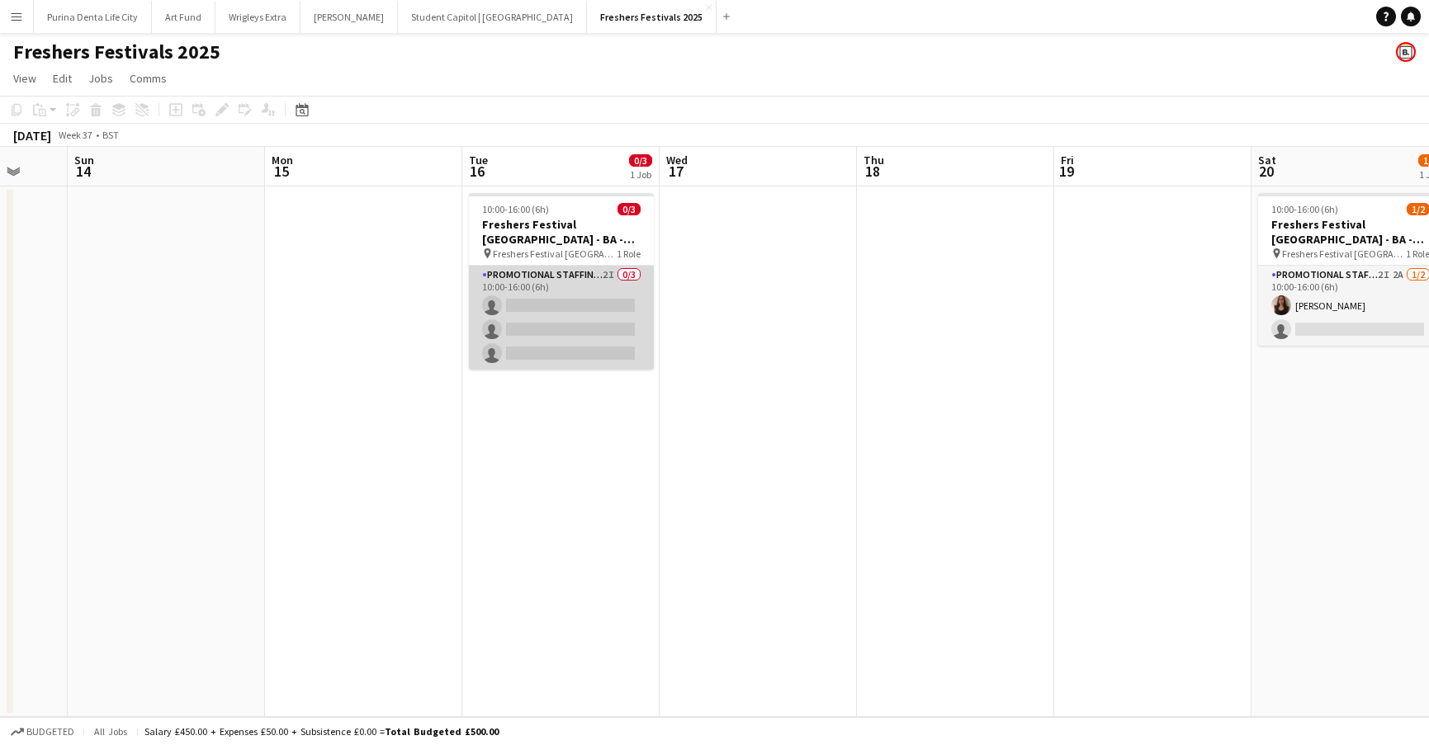
click at [563, 299] on app-card-role "Promotional Staffing (Brand Ambassadors) 2I 0/3 10:00-16:00 (6h) single-neutral…" at bounding box center [561, 318] width 185 height 104
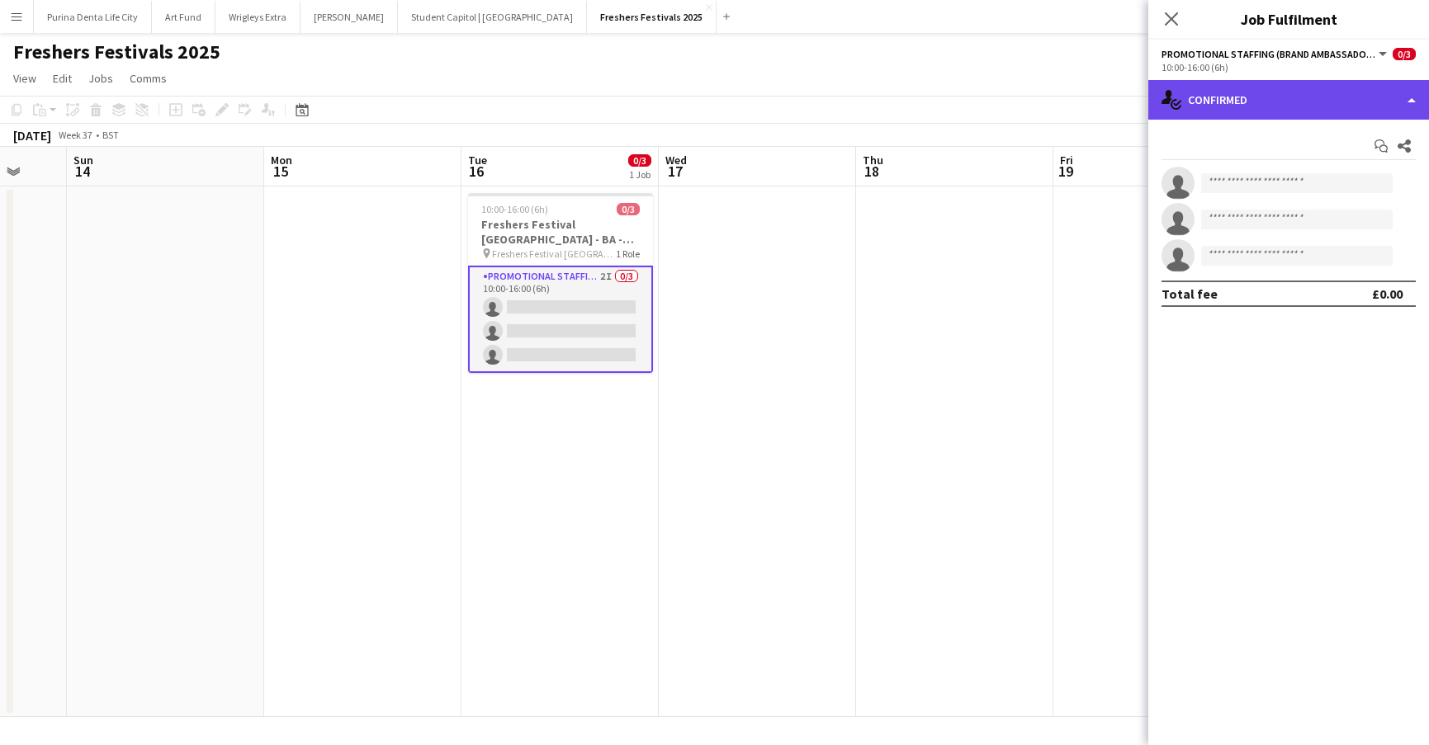
click at [1245, 85] on div "single-neutral-actions-check-2 Confirmed" at bounding box center [1288, 100] width 281 height 40
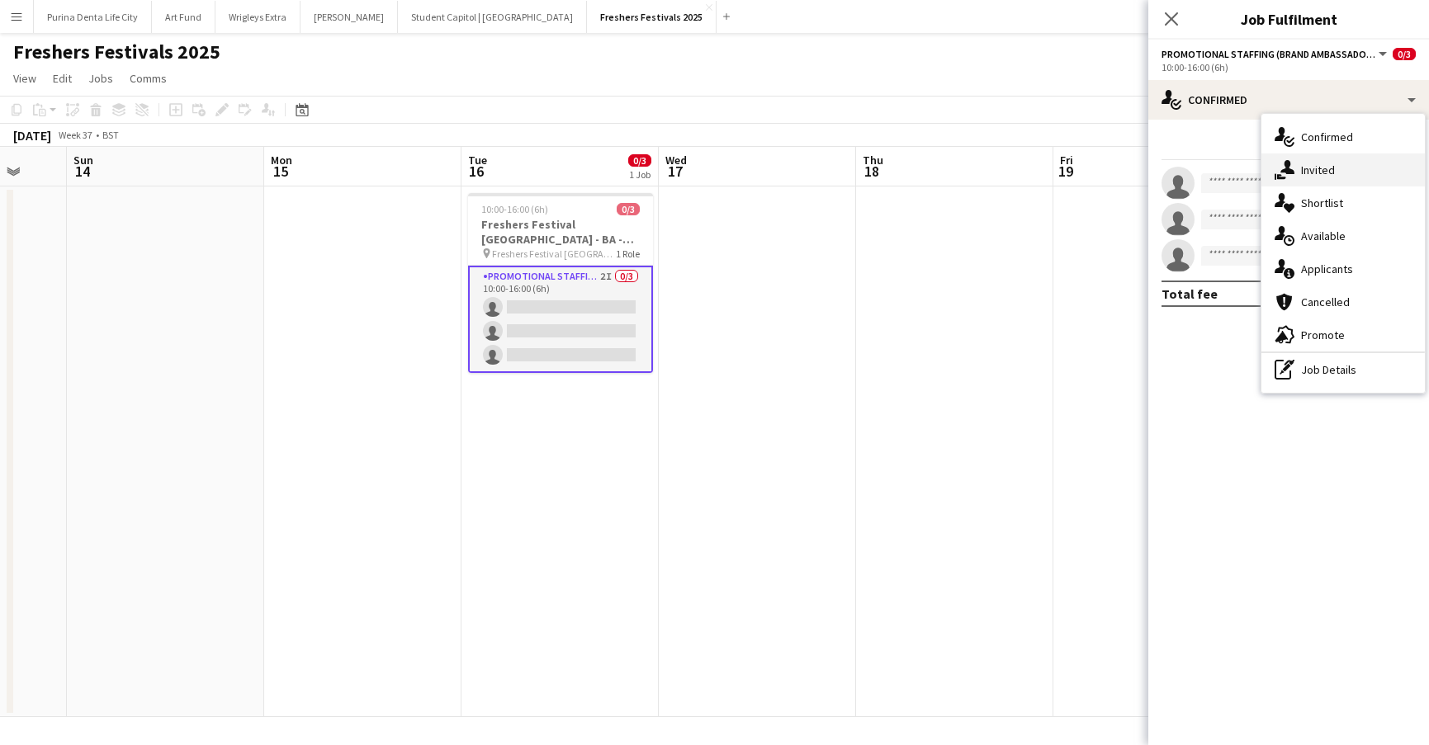
click at [1290, 158] on div "single-neutral-actions-share-1 Invited" at bounding box center [1342, 170] width 163 height 33
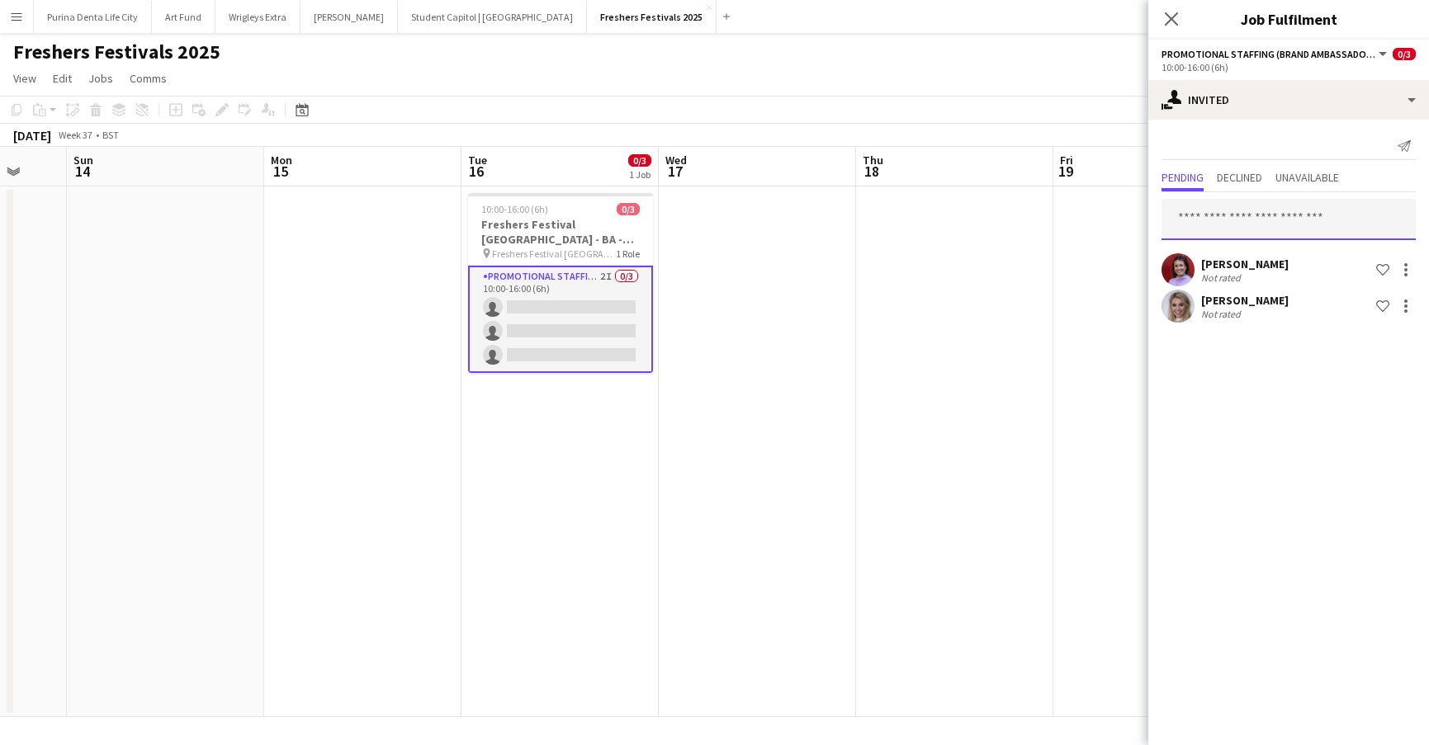
click at [1251, 207] on input "text" at bounding box center [1288, 219] width 254 height 41
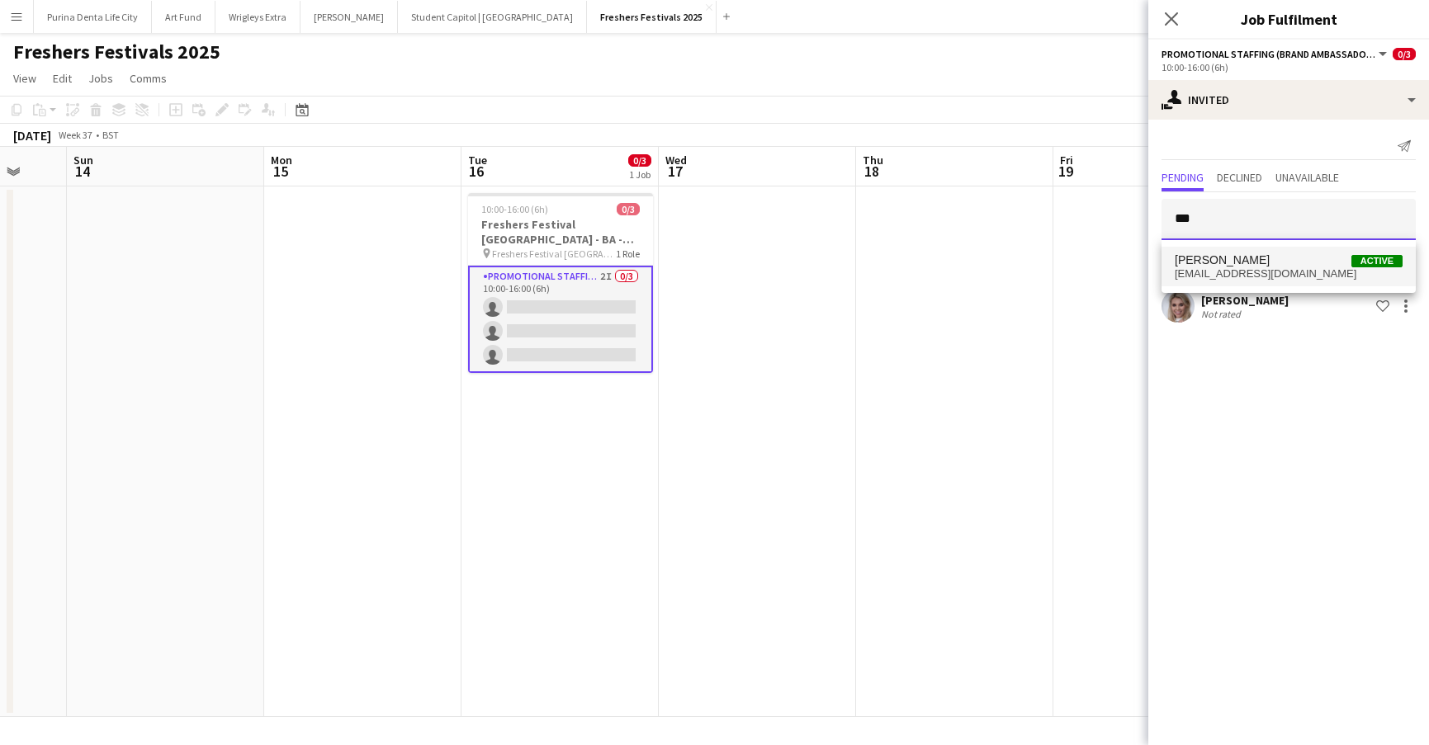
type input "***"
click at [1248, 265] on span "[PERSON_NAME]" at bounding box center [1222, 260] width 95 height 14
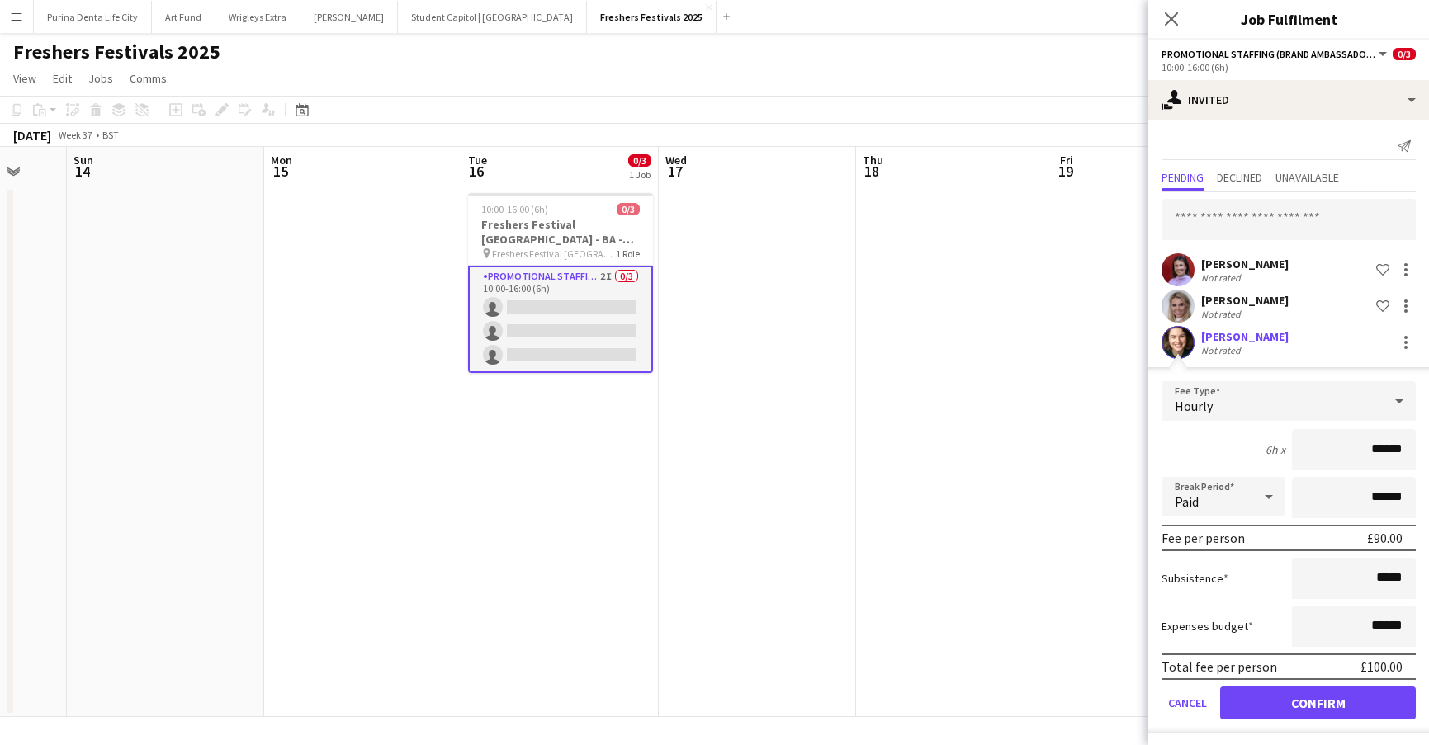
click at [1301, 698] on button "Confirm" at bounding box center [1318, 703] width 196 height 33
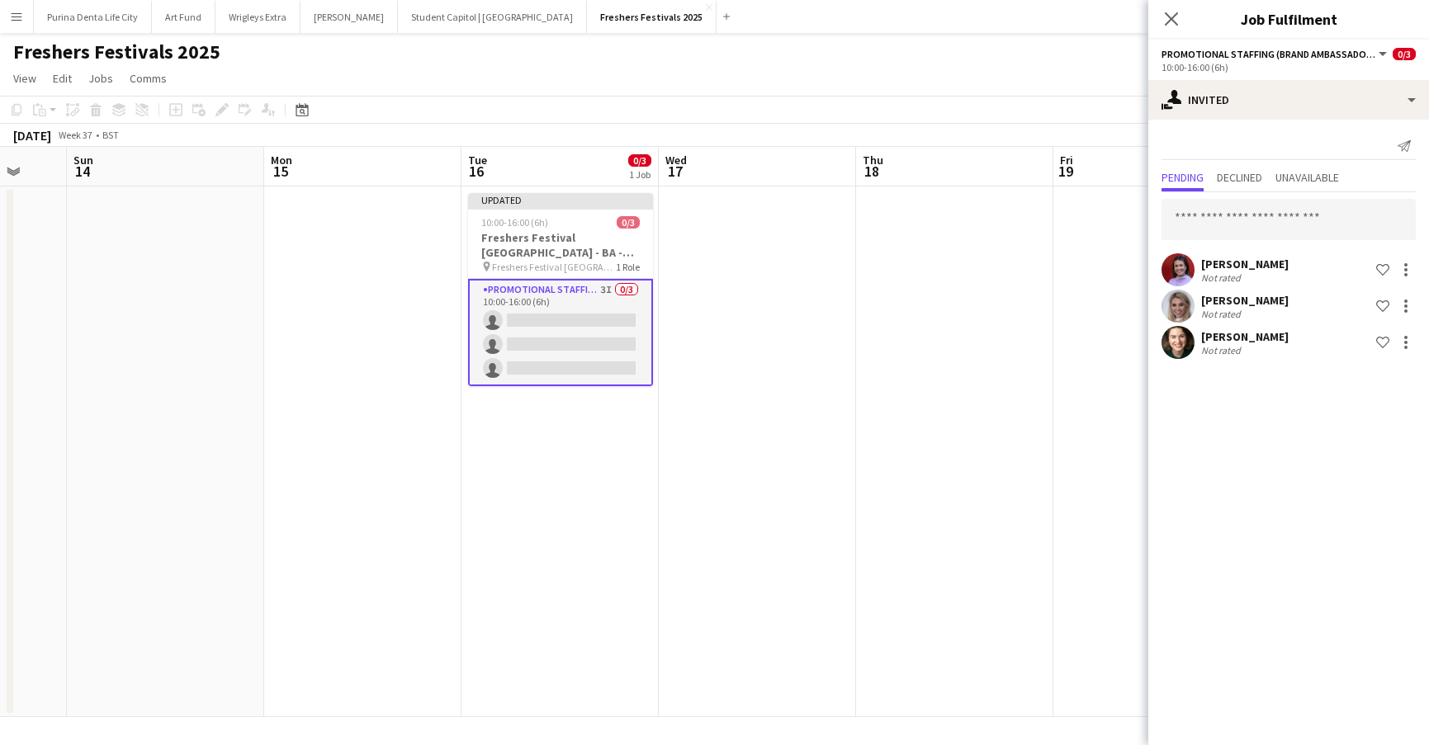
click at [1027, 474] on app-date-cell at bounding box center [954, 452] width 197 height 531
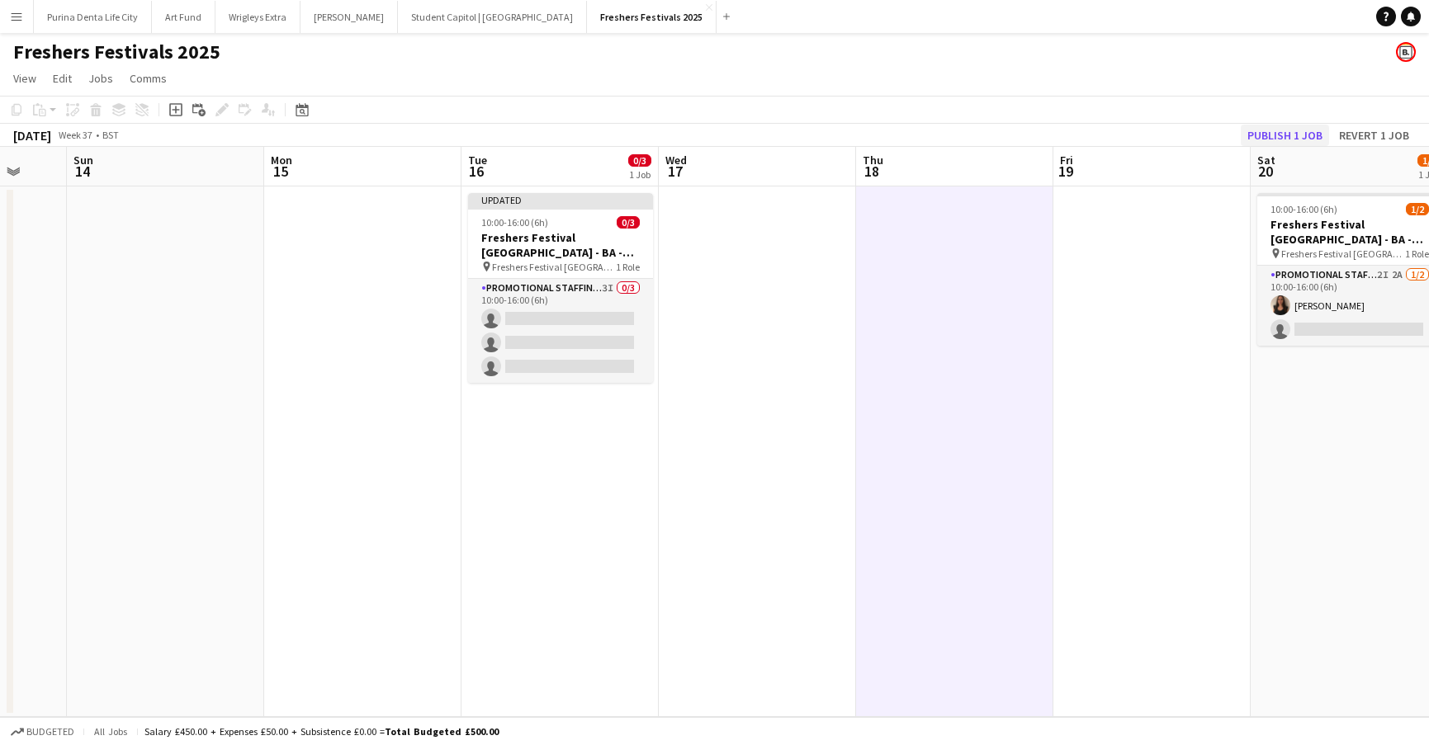
click at [1289, 135] on button "Publish 1 job" at bounding box center [1285, 135] width 88 height 21
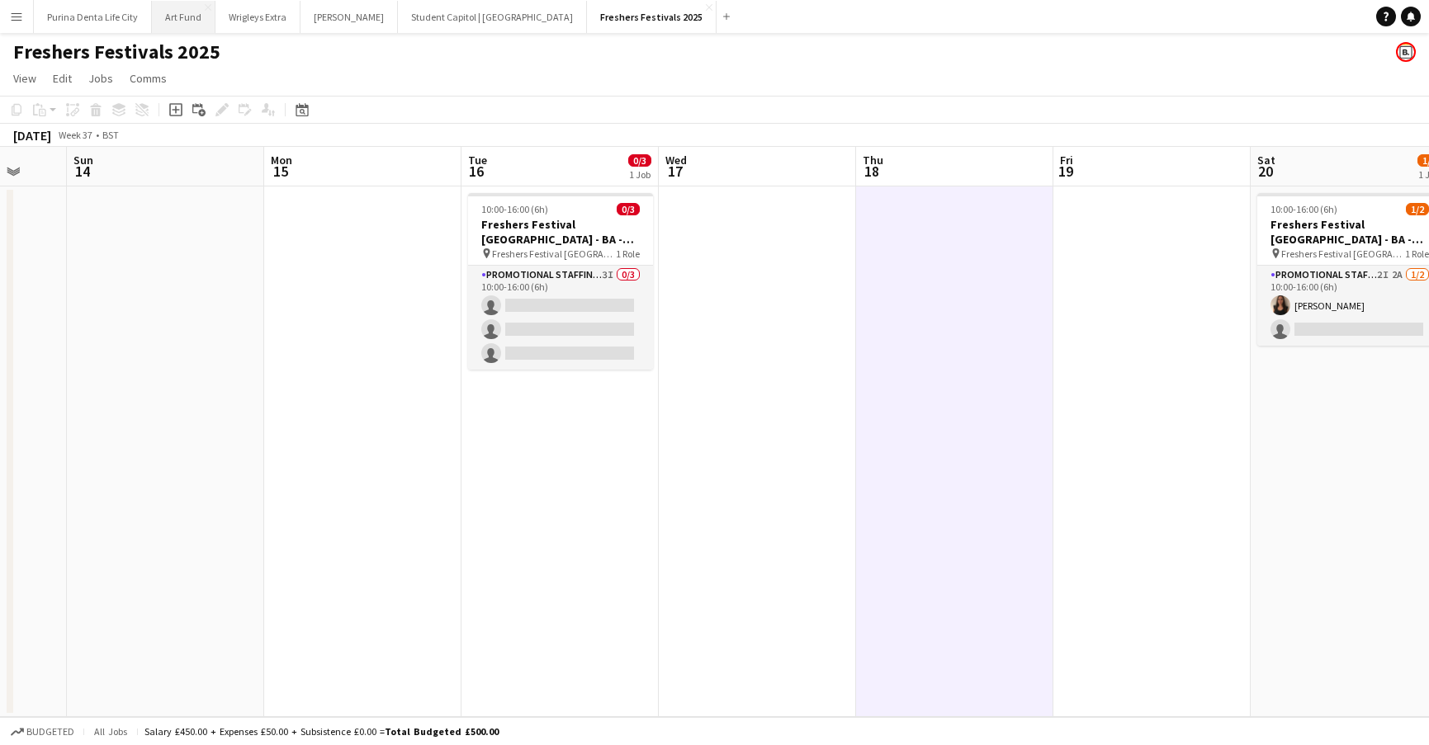
click at [177, 12] on button "Art Fund Close" at bounding box center [184, 17] width 64 height 32
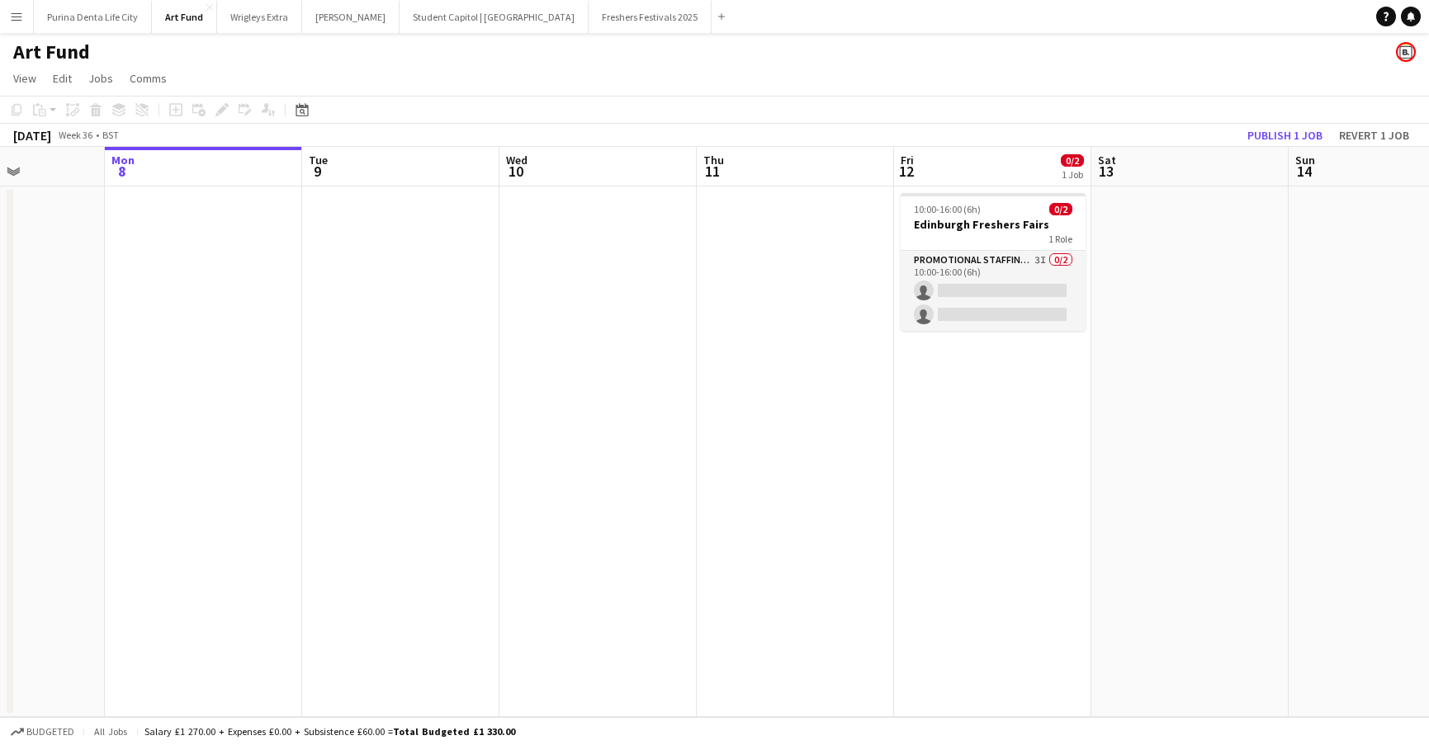
scroll to position [0, 488]
click at [1279, 128] on button "Publish 1 job" at bounding box center [1285, 135] width 88 height 21
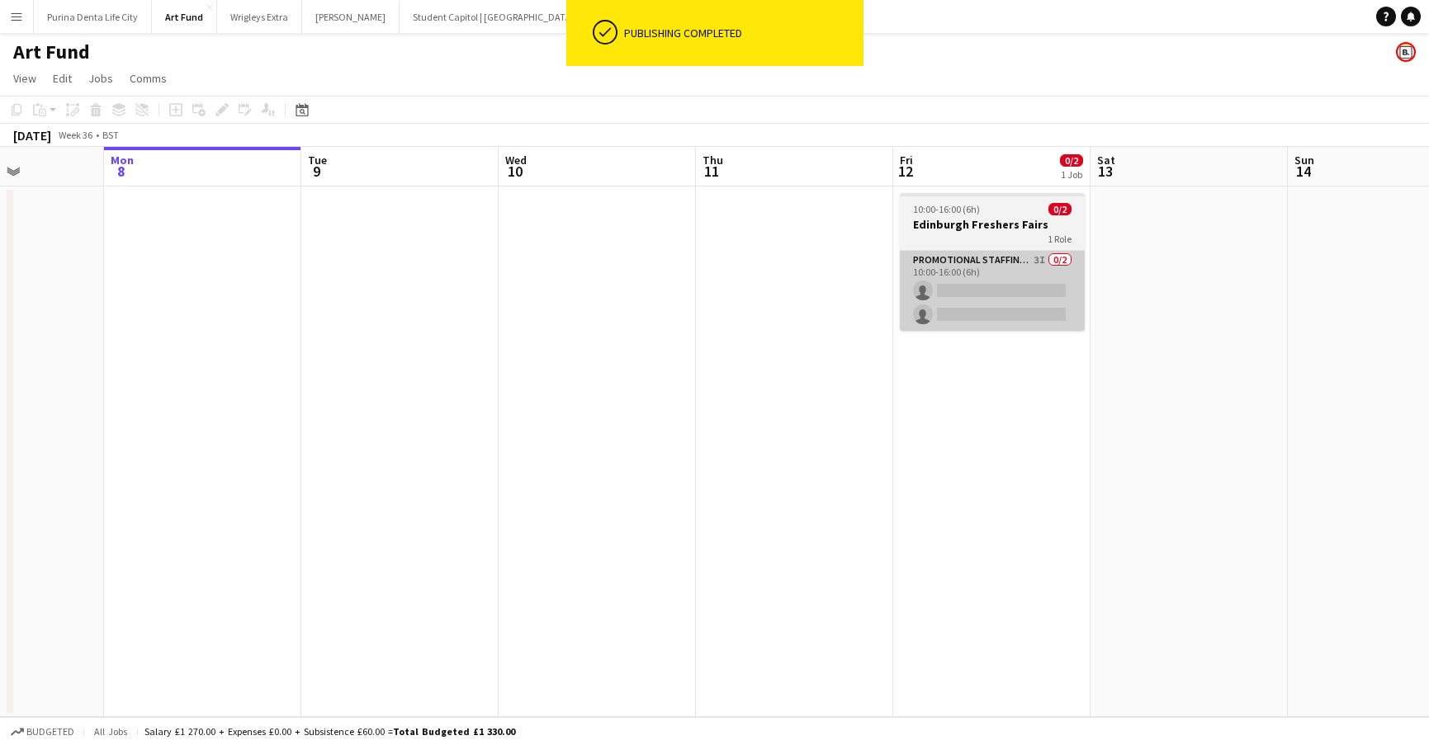
click at [1027, 303] on app-card-role "Promotional Staffing (Brand Ambassadors) 3I 0/2 10:00-16:00 (6h) single-neutral…" at bounding box center [992, 291] width 185 height 80
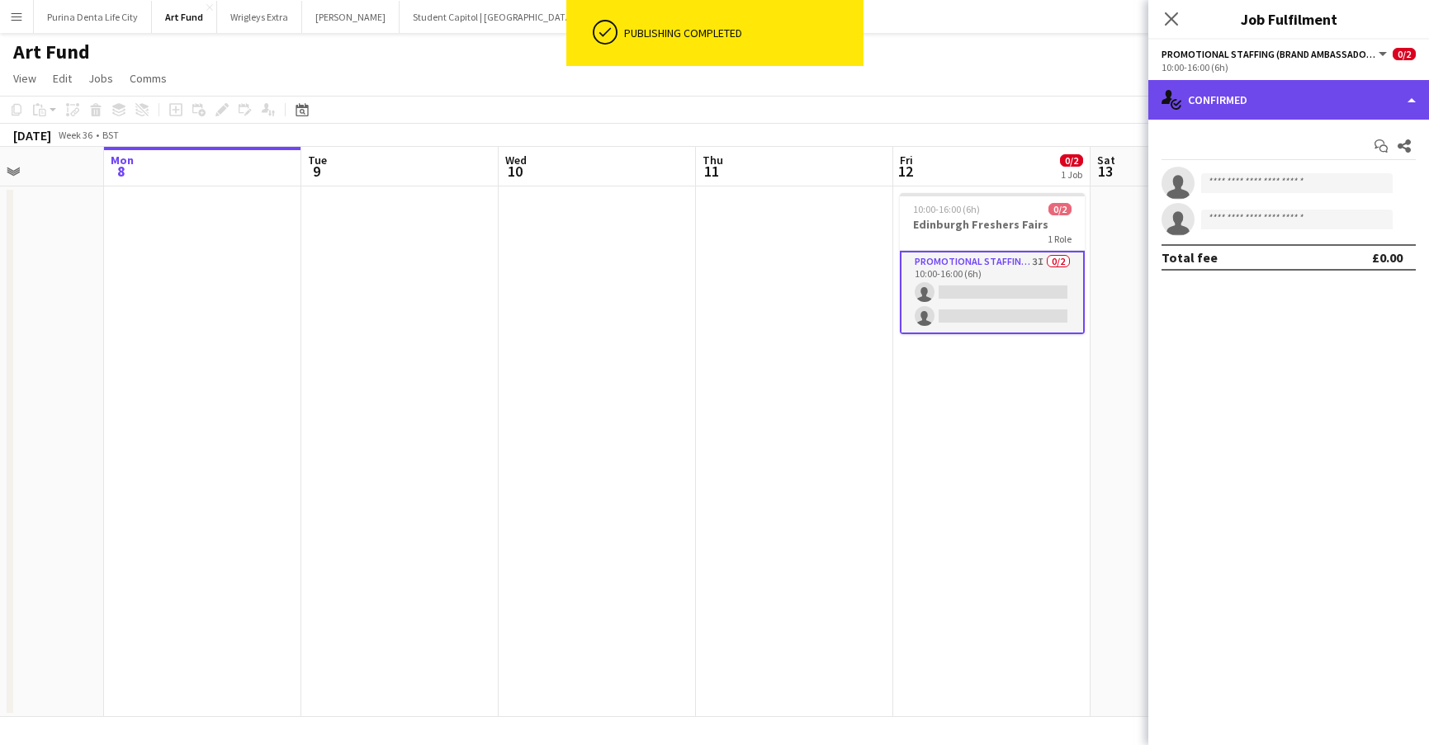
click at [1310, 99] on div "single-neutral-actions-check-2 Confirmed" at bounding box center [1288, 100] width 281 height 40
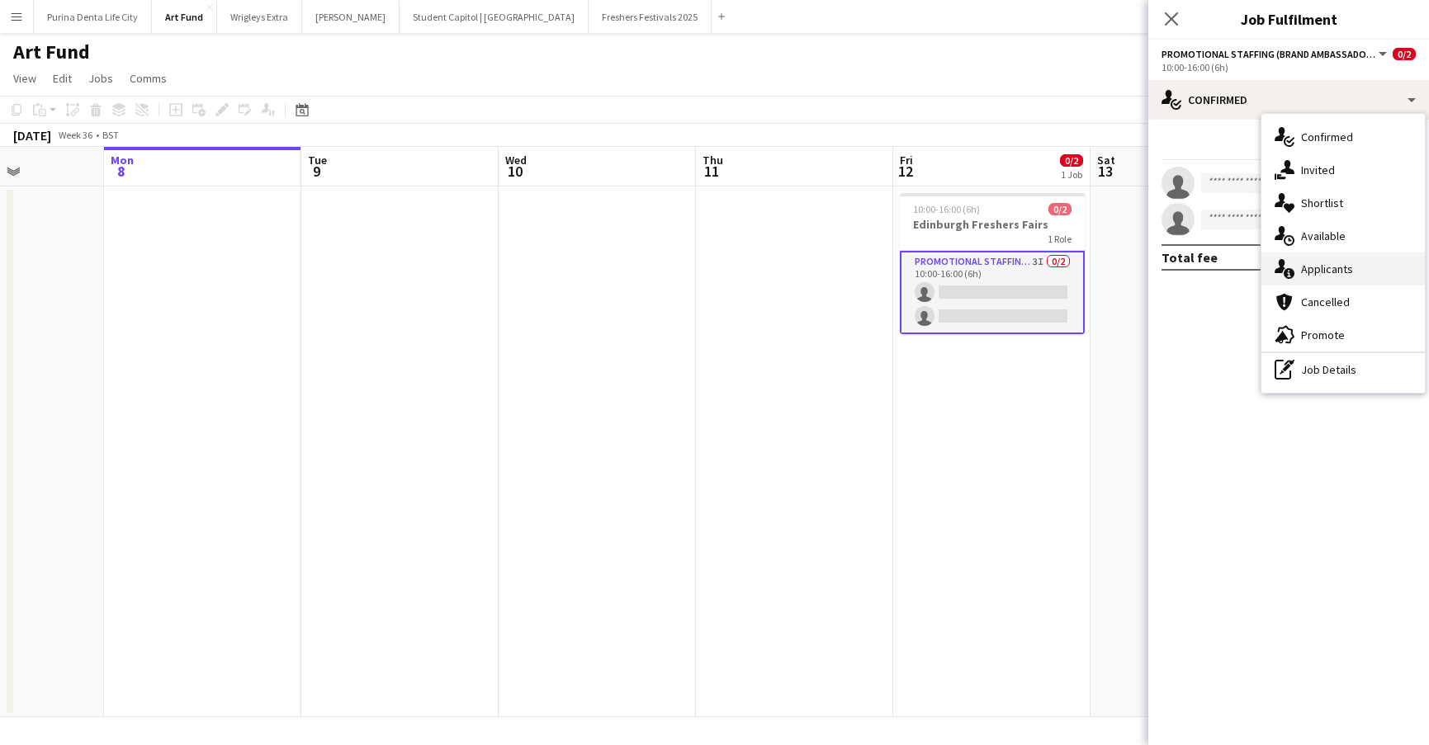
click at [1345, 266] on span "Applicants" at bounding box center [1327, 269] width 52 height 15
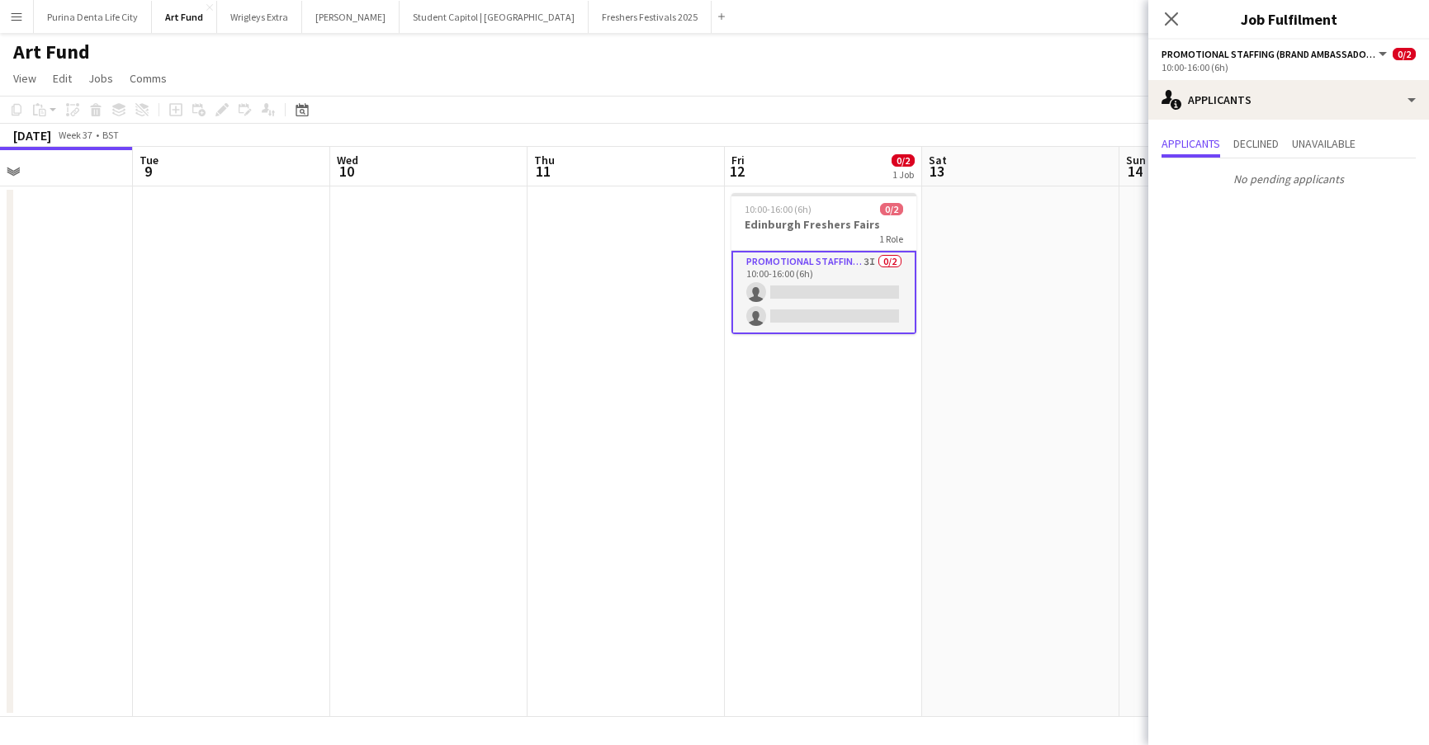
scroll to position [0, 662]
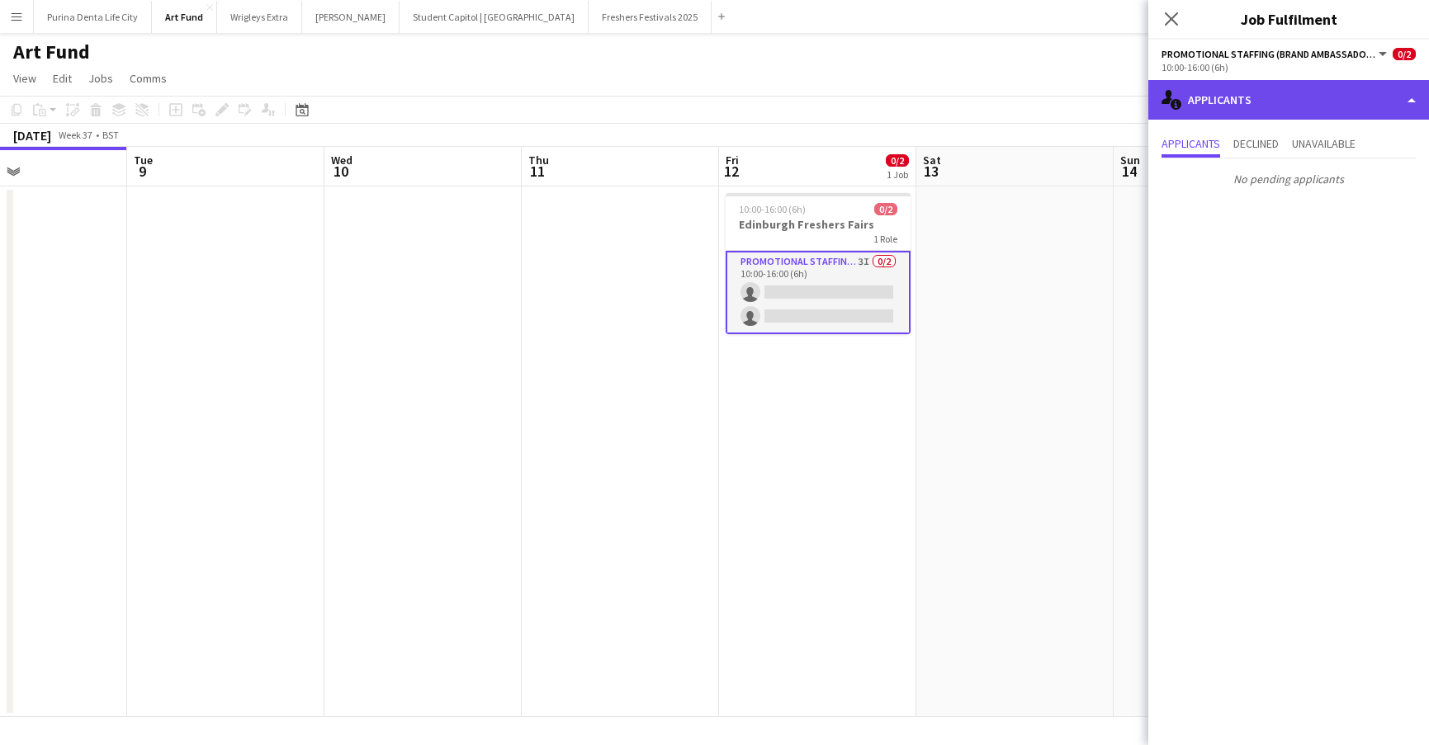
click at [1322, 113] on div "single-neutral-actions-information Applicants" at bounding box center [1288, 100] width 281 height 40
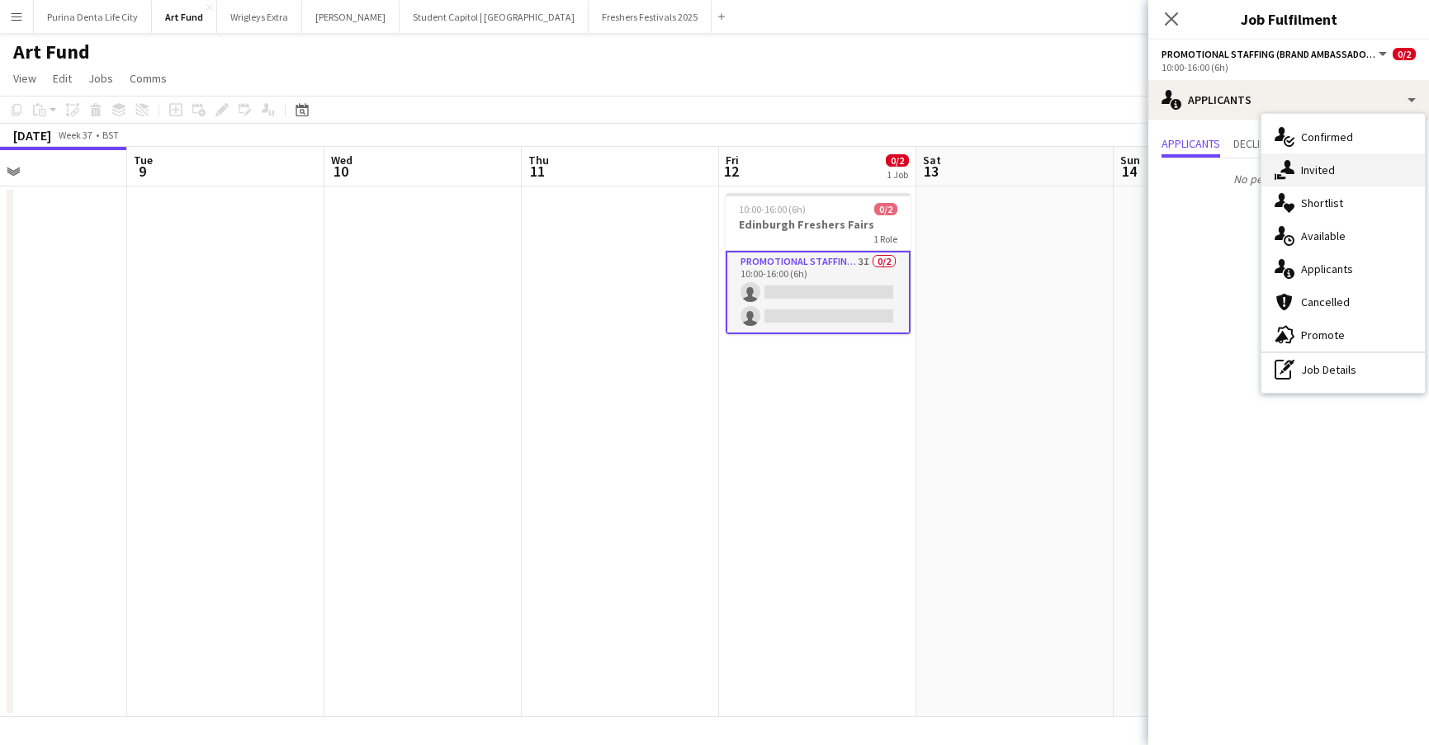
click at [1340, 163] on div "single-neutral-actions-share-1 Invited" at bounding box center [1342, 170] width 163 height 33
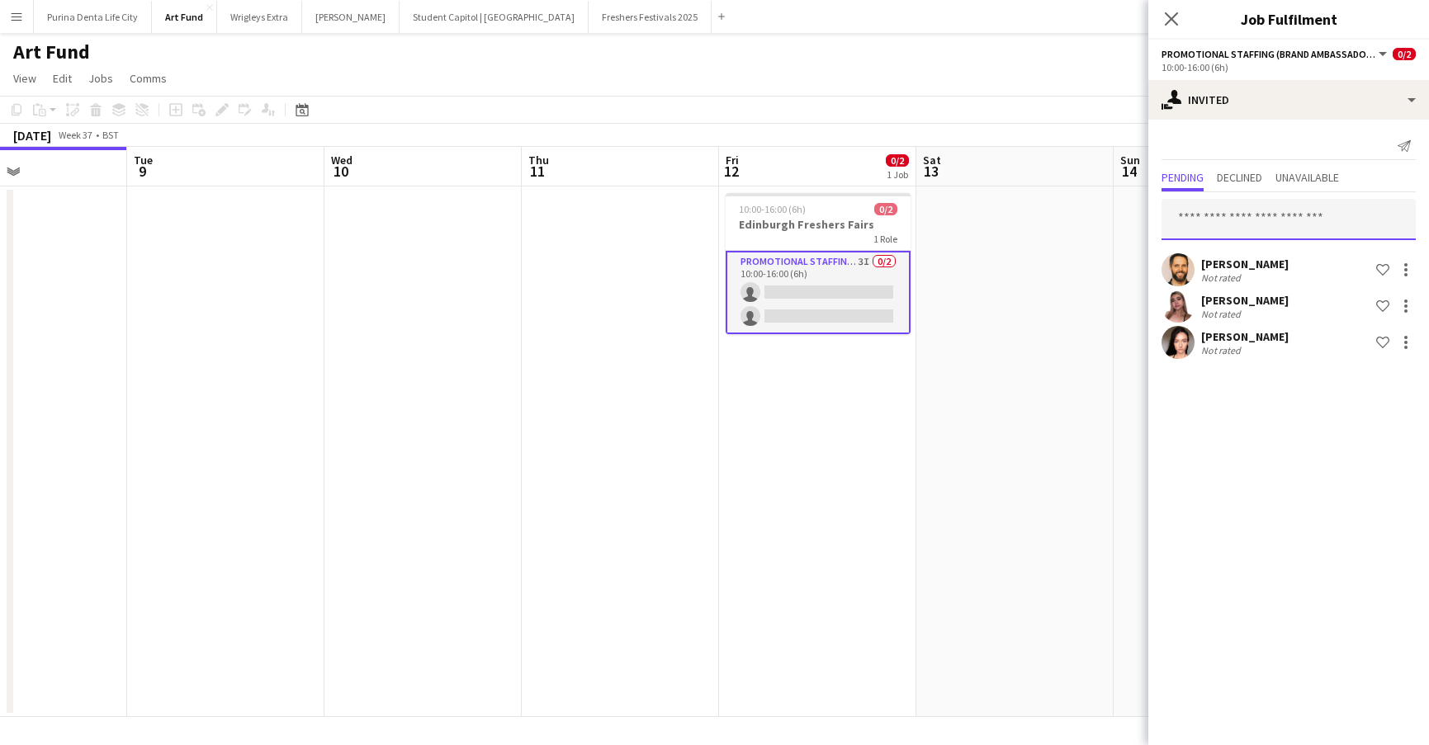
click at [1271, 215] on input "text" at bounding box center [1288, 219] width 254 height 41
click at [1052, 242] on app-date-cell at bounding box center [1014, 452] width 197 height 531
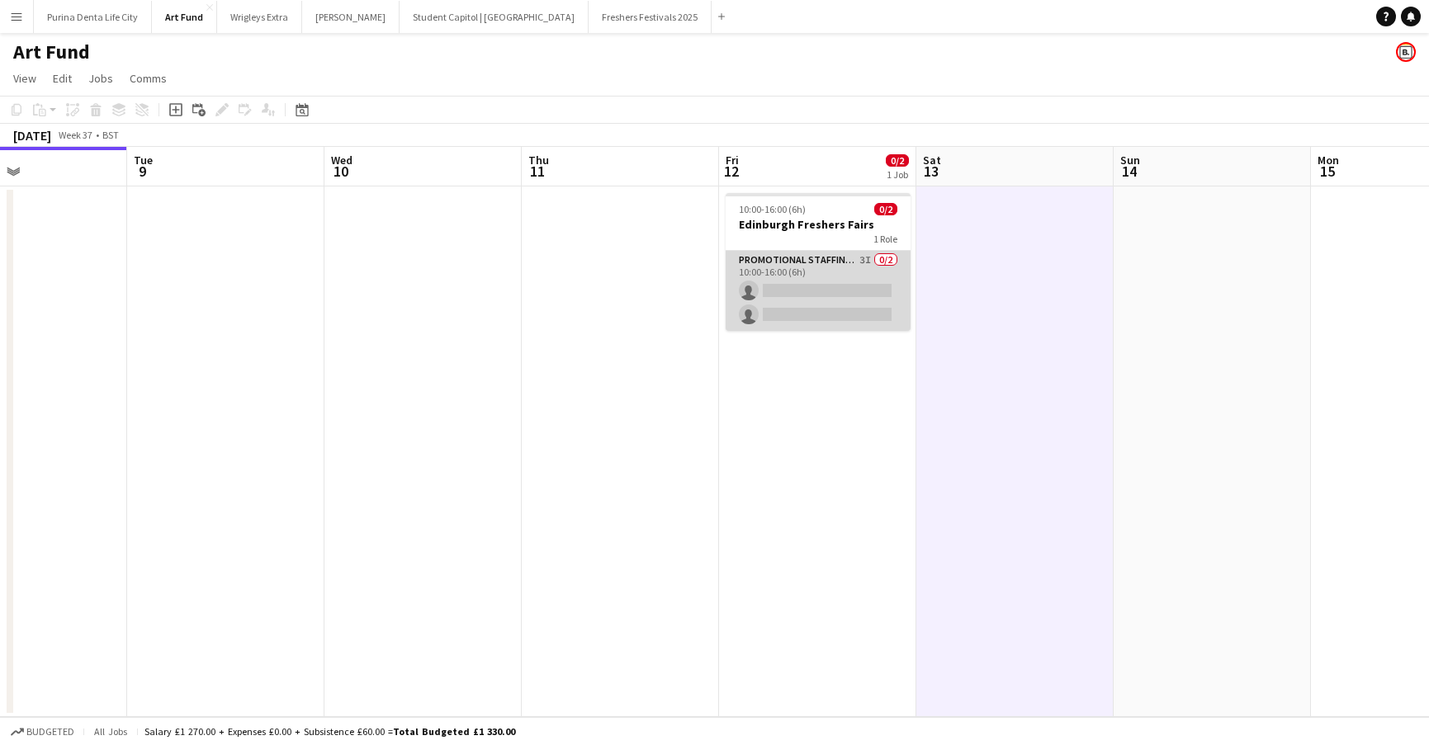
click at [809, 286] on app-card-role "Promotional Staffing (Brand Ambassadors) 3I 0/2 10:00-16:00 (6h) single-neutral…" at bounding box center [818, 291] width 185 height 80
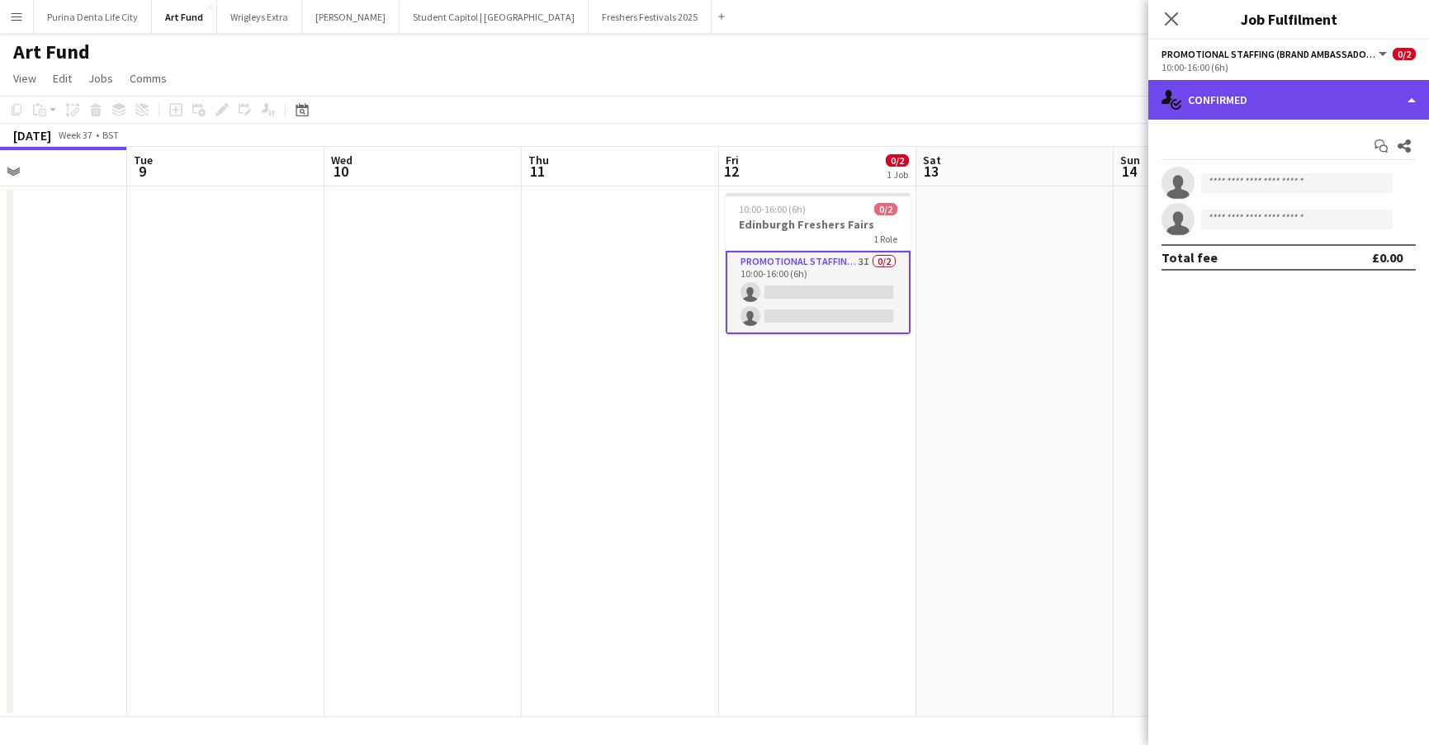
click at [1258, 97] on div "single-neutral-actions-check-2 Confirmed" at bounding box center [1288, 100] width 281 height 40
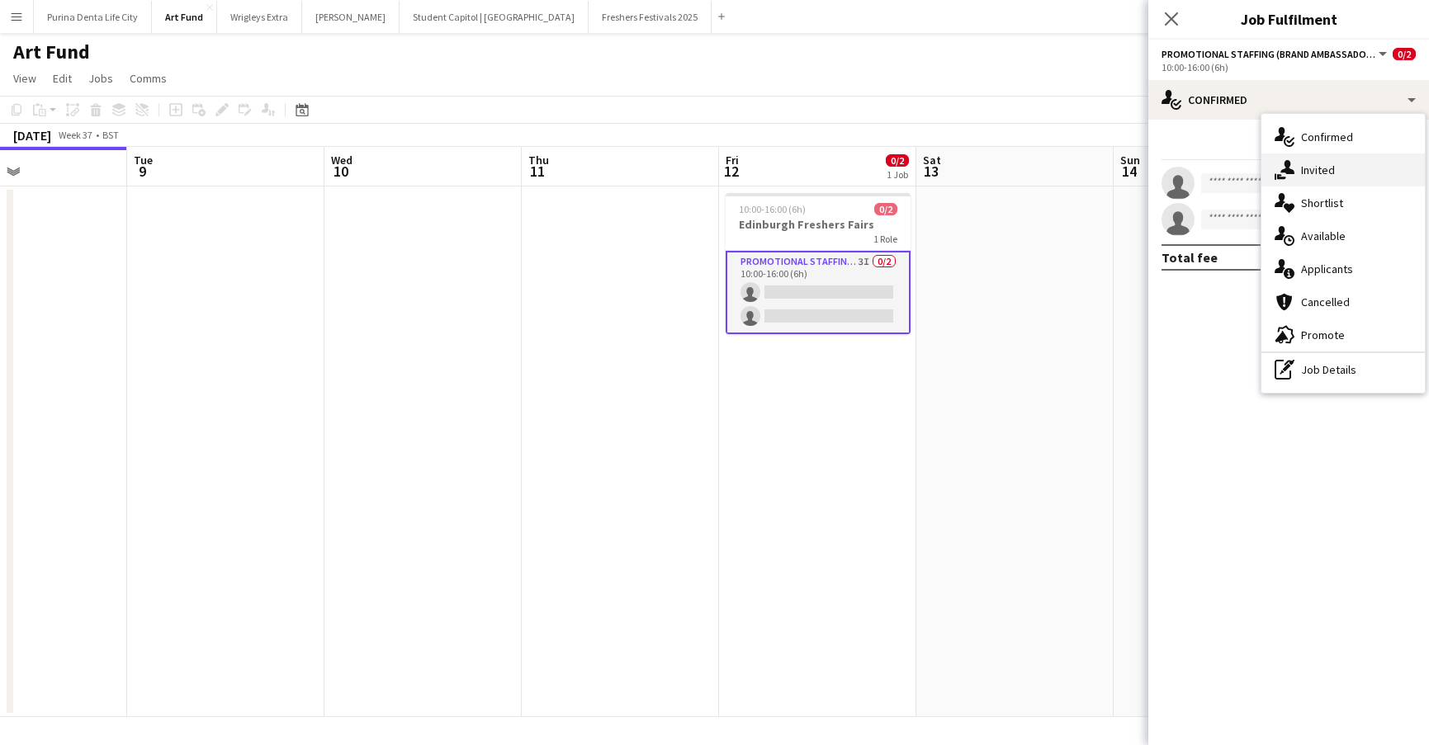
click at [1307, 168] on span "Invited" at bounding box center [1318, 170] width 34 height 15
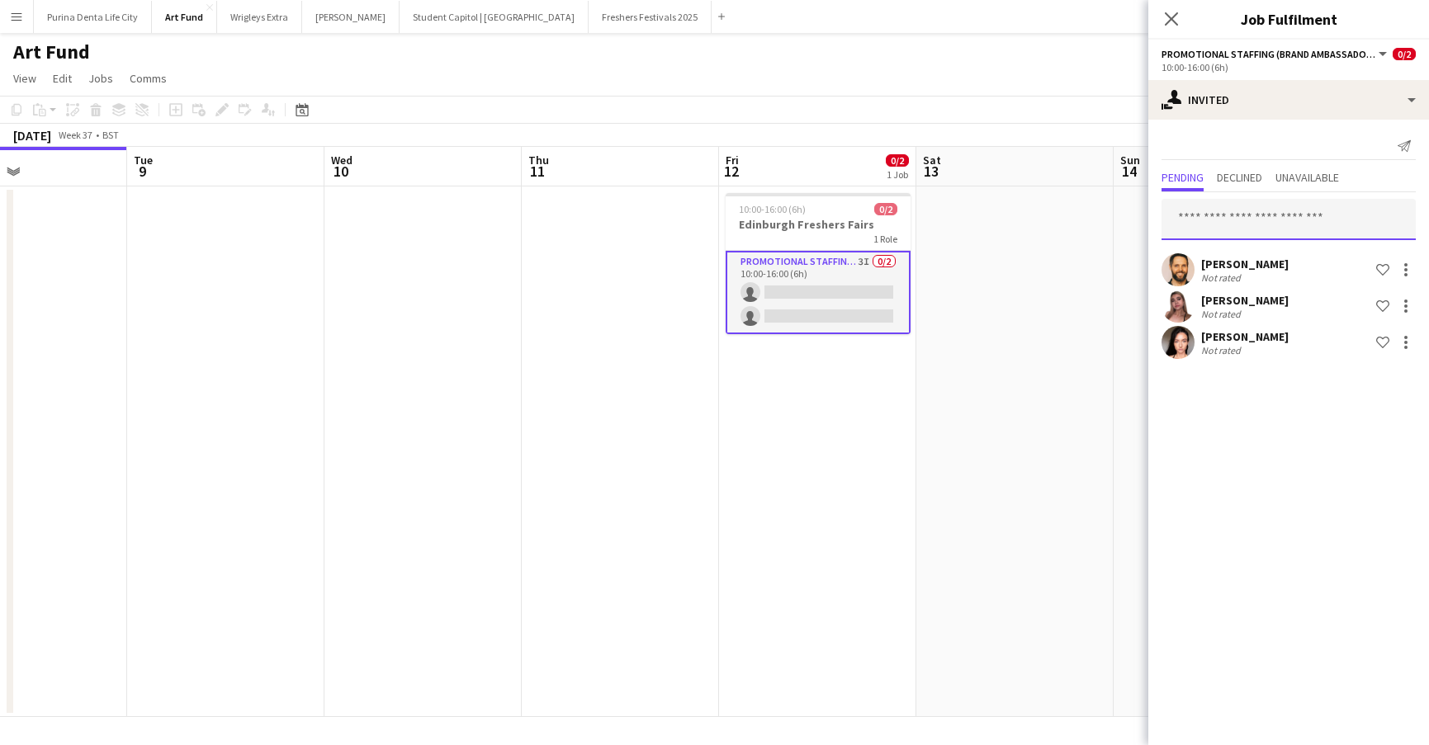
click at [1271, 220] on input "text" at bounding box center [1288, 219] width 254 height 41
type input "*"
click at [244, 20] on button "Wrigleys Extra Close" at bounding box center [259, 17] width 85 height 32
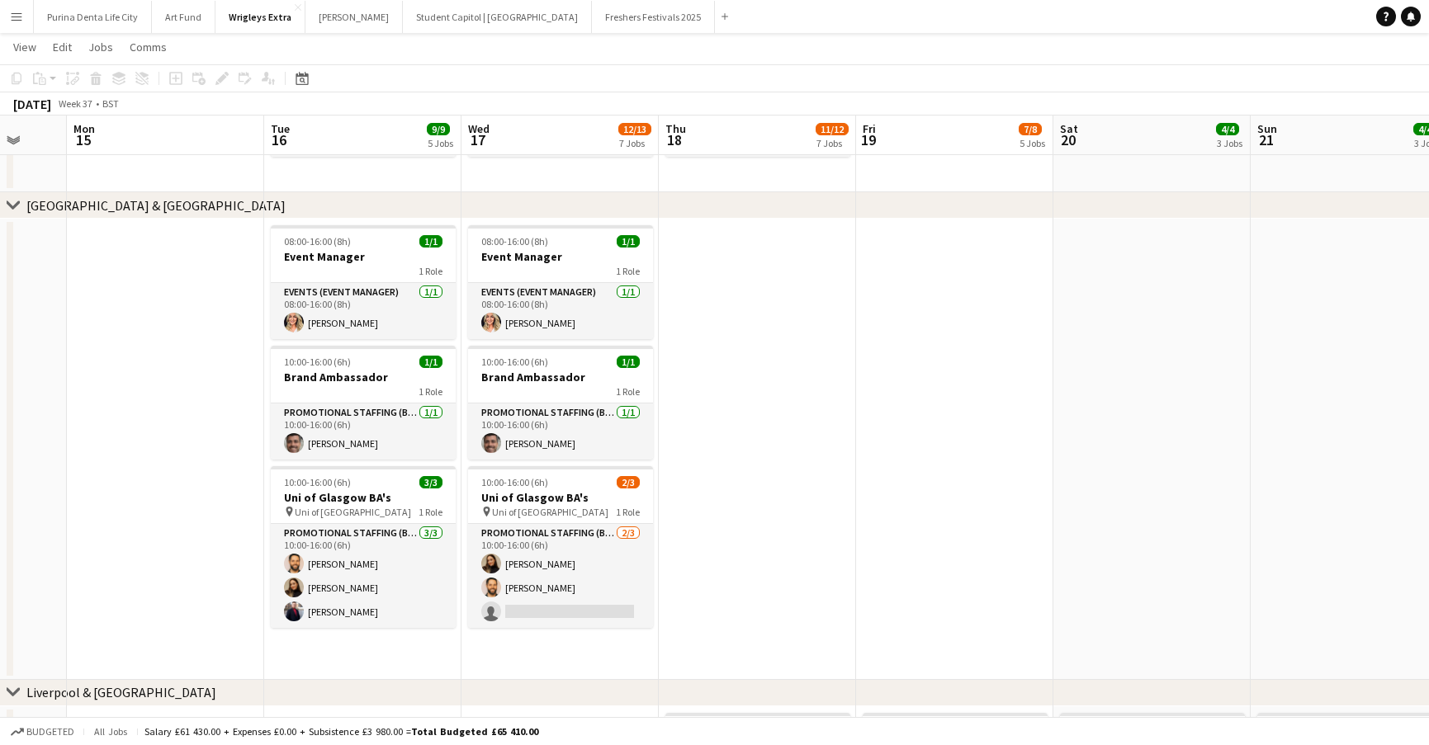
scroll to position [0, 522]
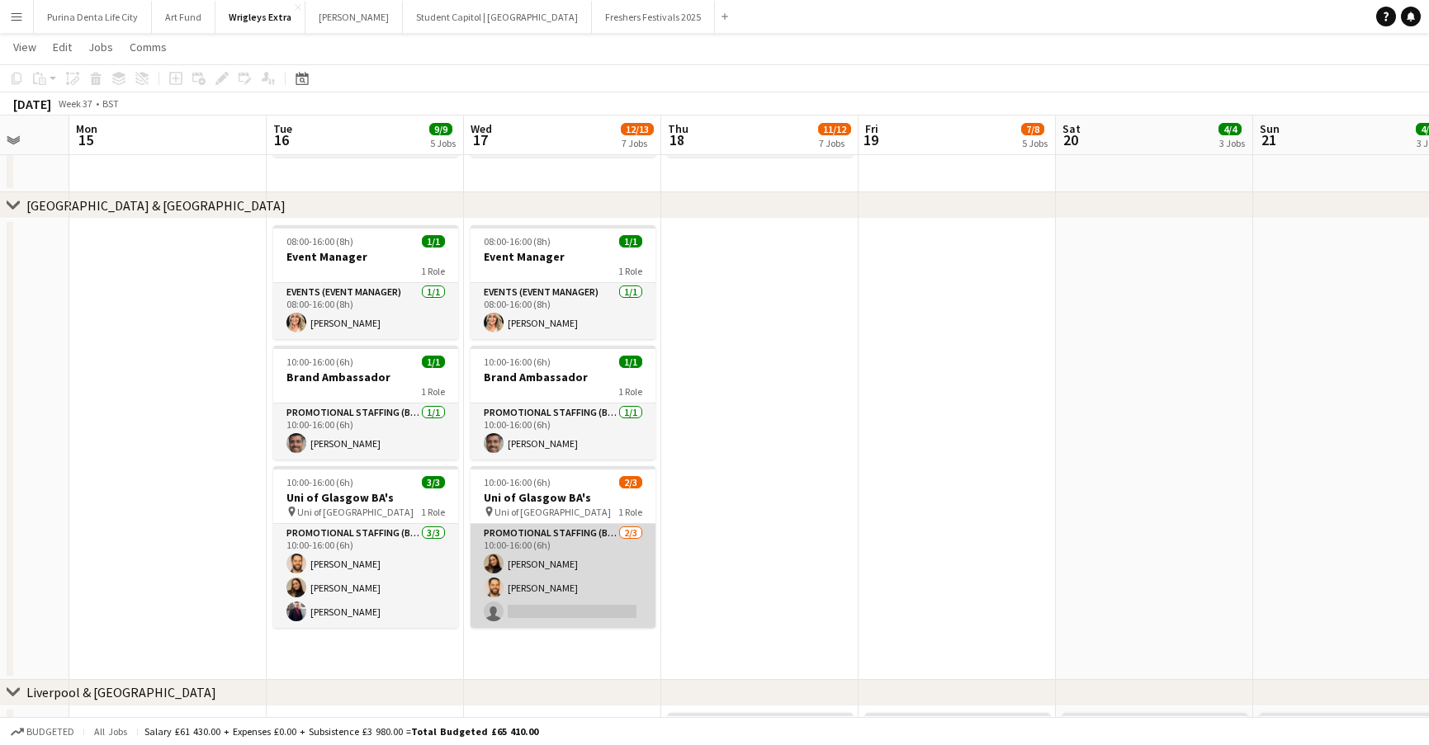
click at [577, 594] on app-card-role "Promotional Staffing (Brand Ambassadors) [DATE] 10:00-16:00 (6h) [PERSON_NAME] …" at bounding box center [562, 576] width 185 height 104
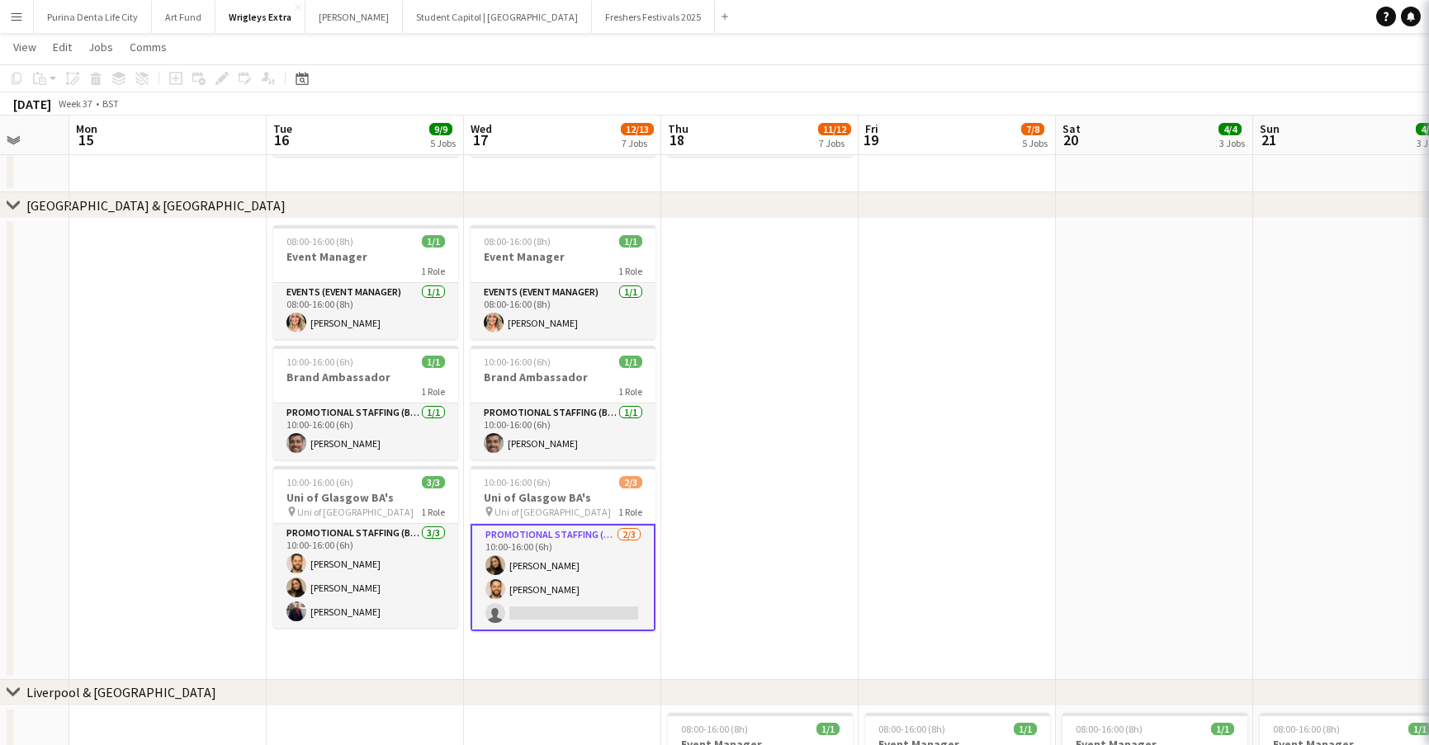
scroll to position [0, 523]
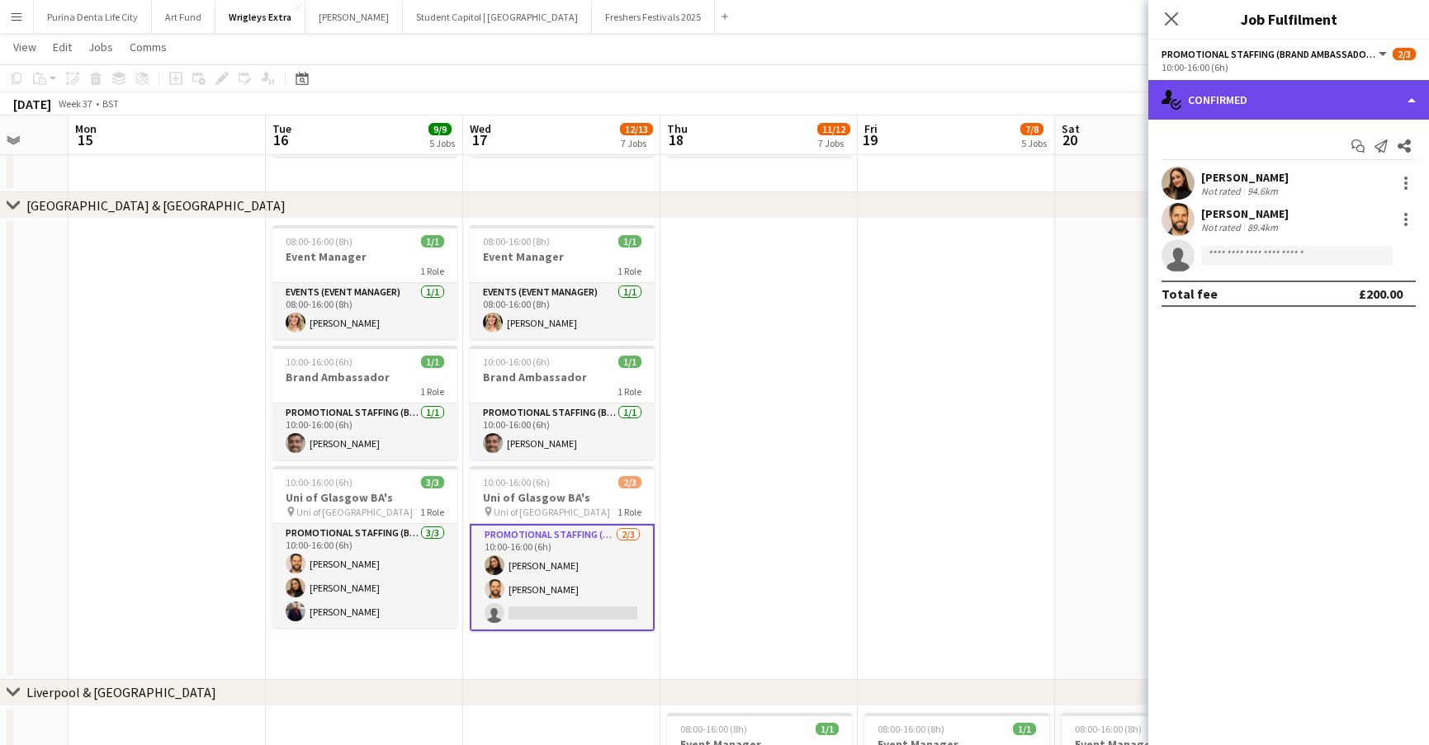
click at [1350, 99] on div "single-neutral-actions-check-2 Confirmed" at bounding box center [1288, 100] width 281 height 40
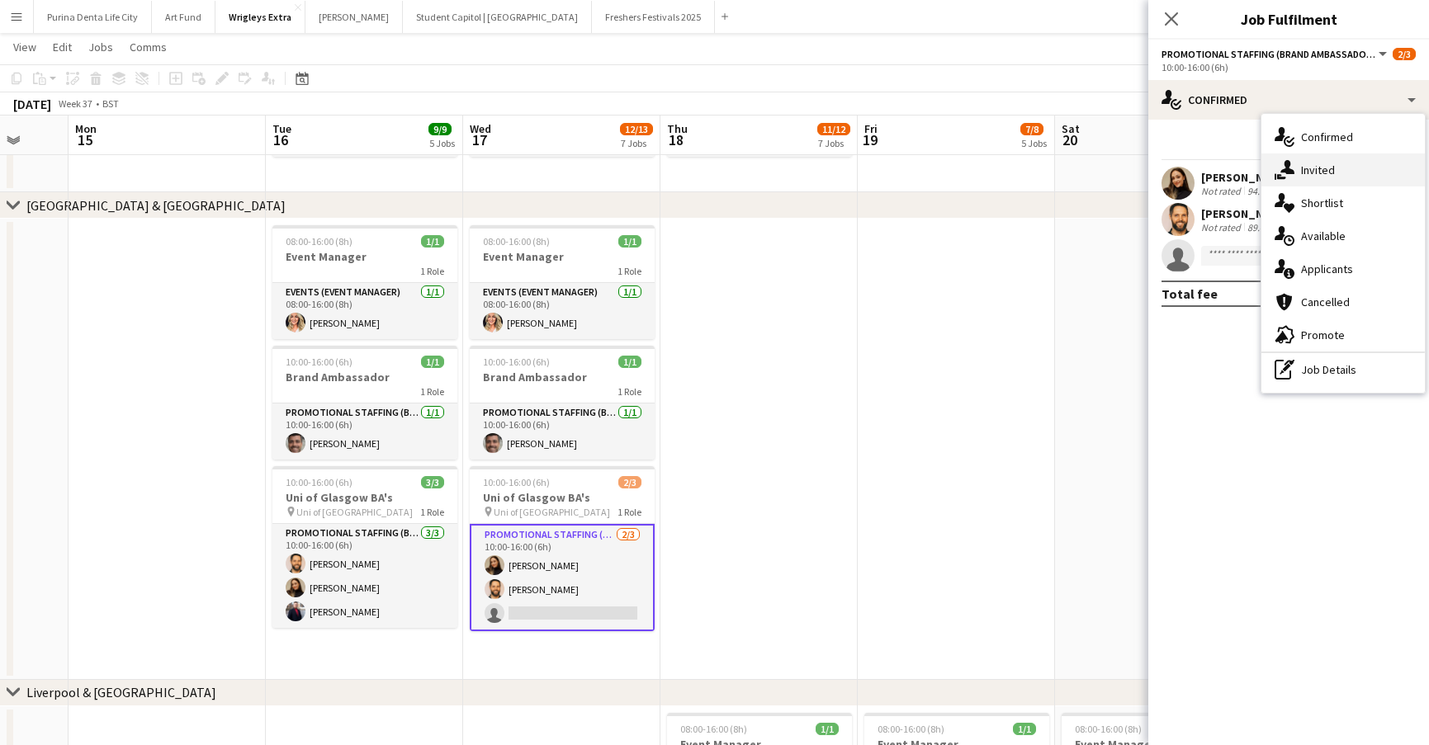
click at [1341, 169] on div "single-neutral-actions-share-1 Invited" at bounding box center [1342, 170] width 163 height 33
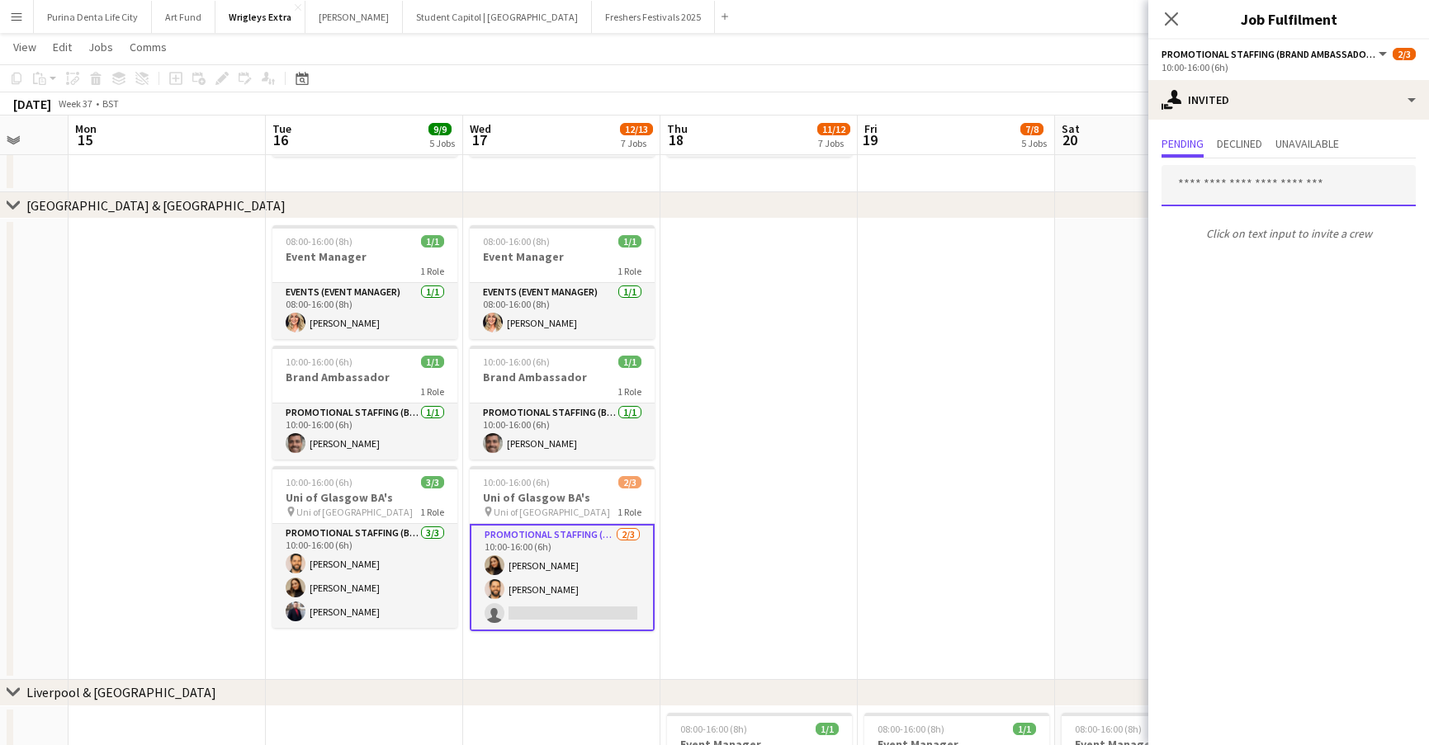
click at [1260, 206] on input "text" at bounding box center [1288, 185] width 254 height 41
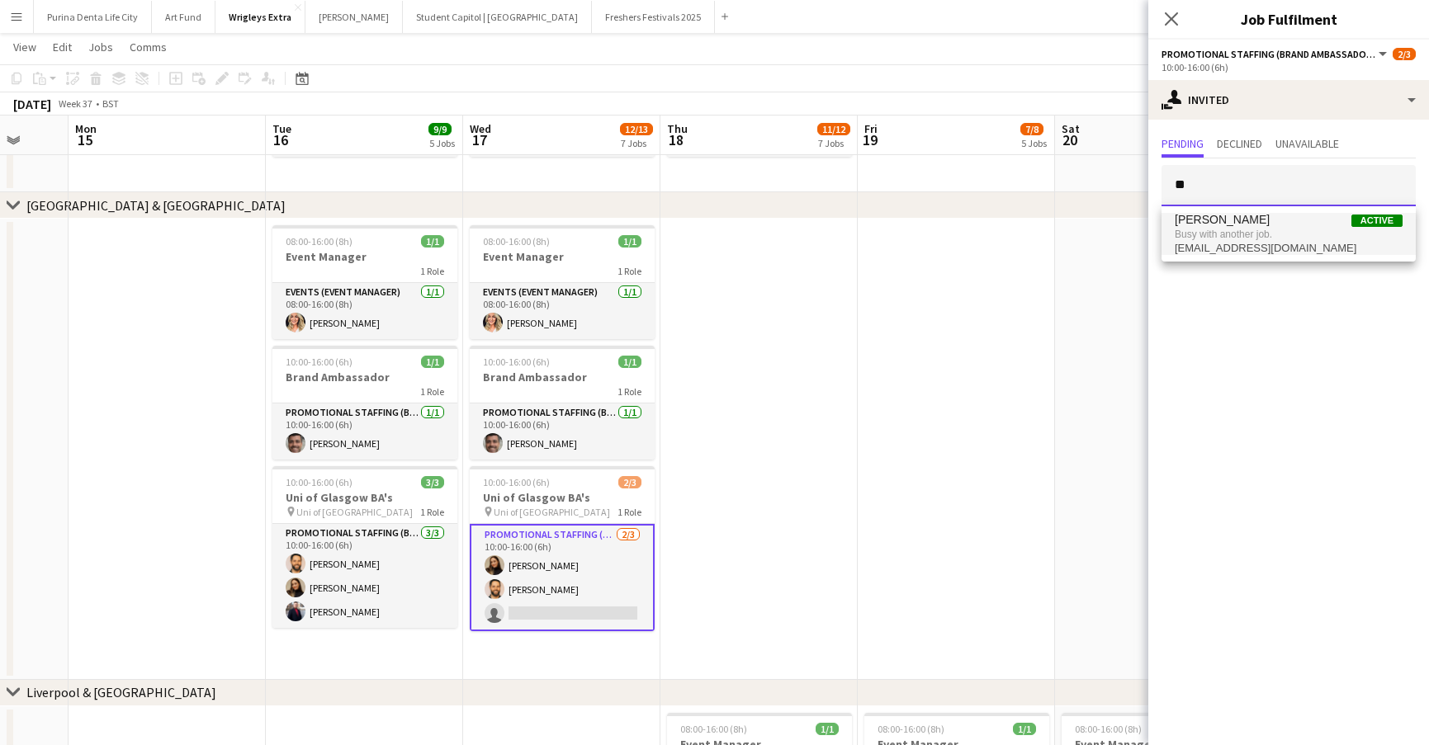
type input "*"
type input "****"
click at [1265, 234] on span "[EMAIL_ADDRESS][DOMAIN_NAME]" at bounding box center [1289, 240] width 228 height 13
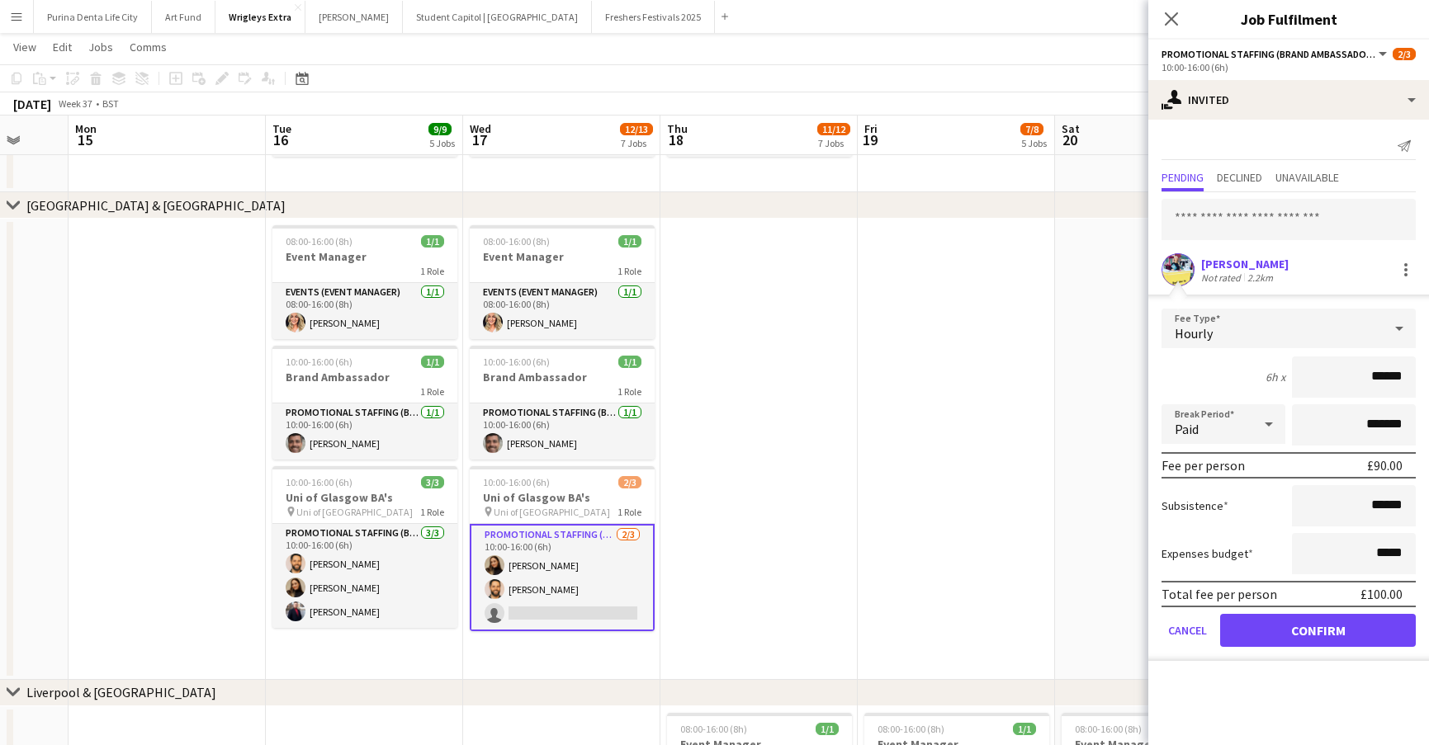
click at [1300, 645] on button "Confirm" at bounding box center [1318, 630] width 196 height 33
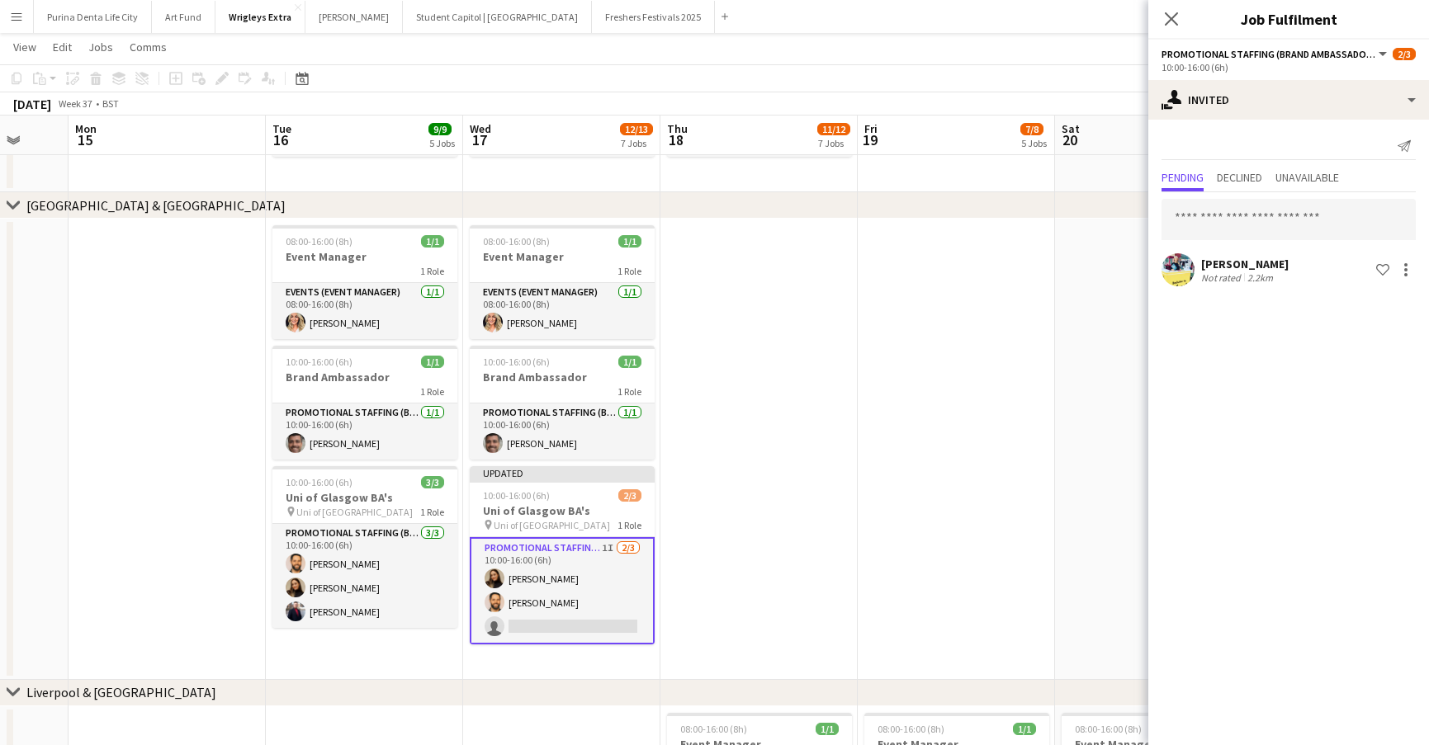
click at [1043, 290] on app-date-cell at bounding box center [956, 449] width 197 height 461
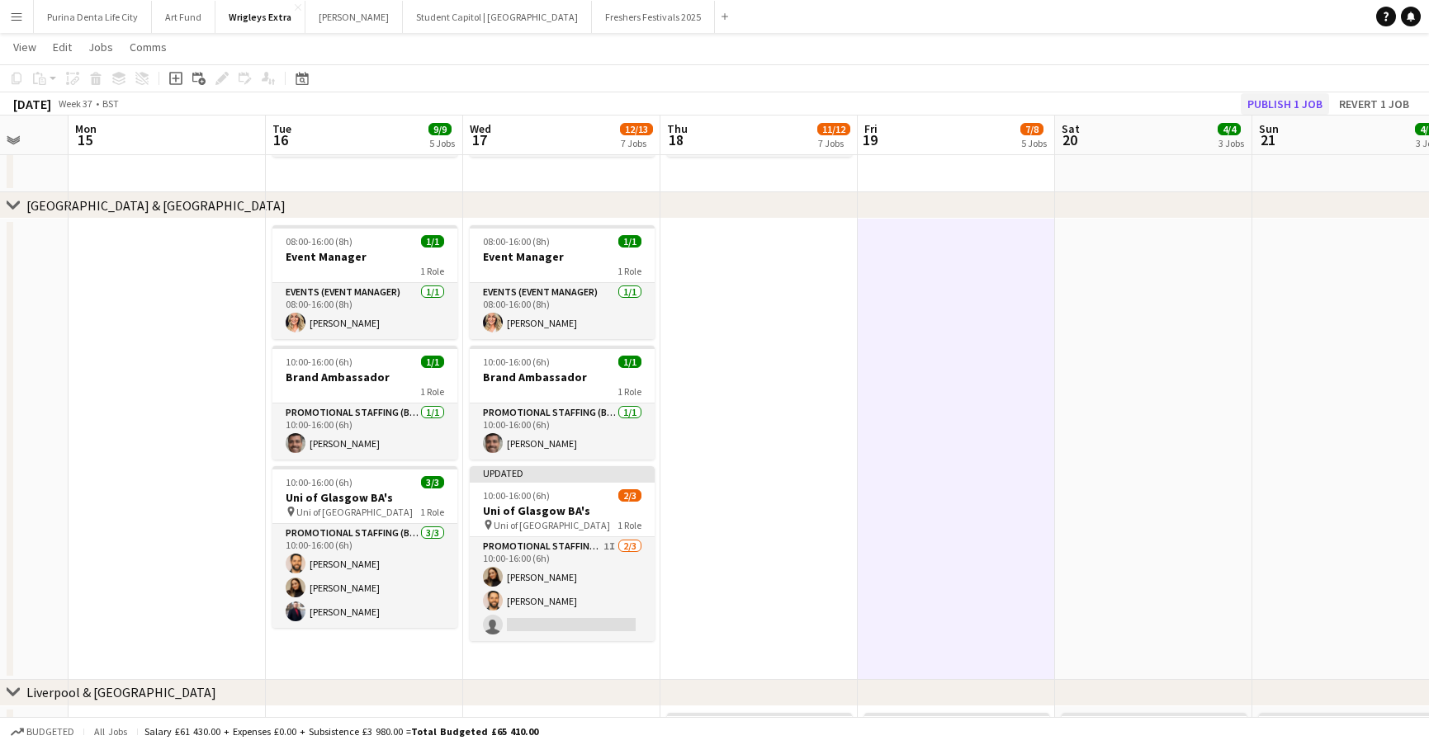
click at [1284, 102] on button "Publish 1 job" at bounding box center [1285, 103] width 88 height 21
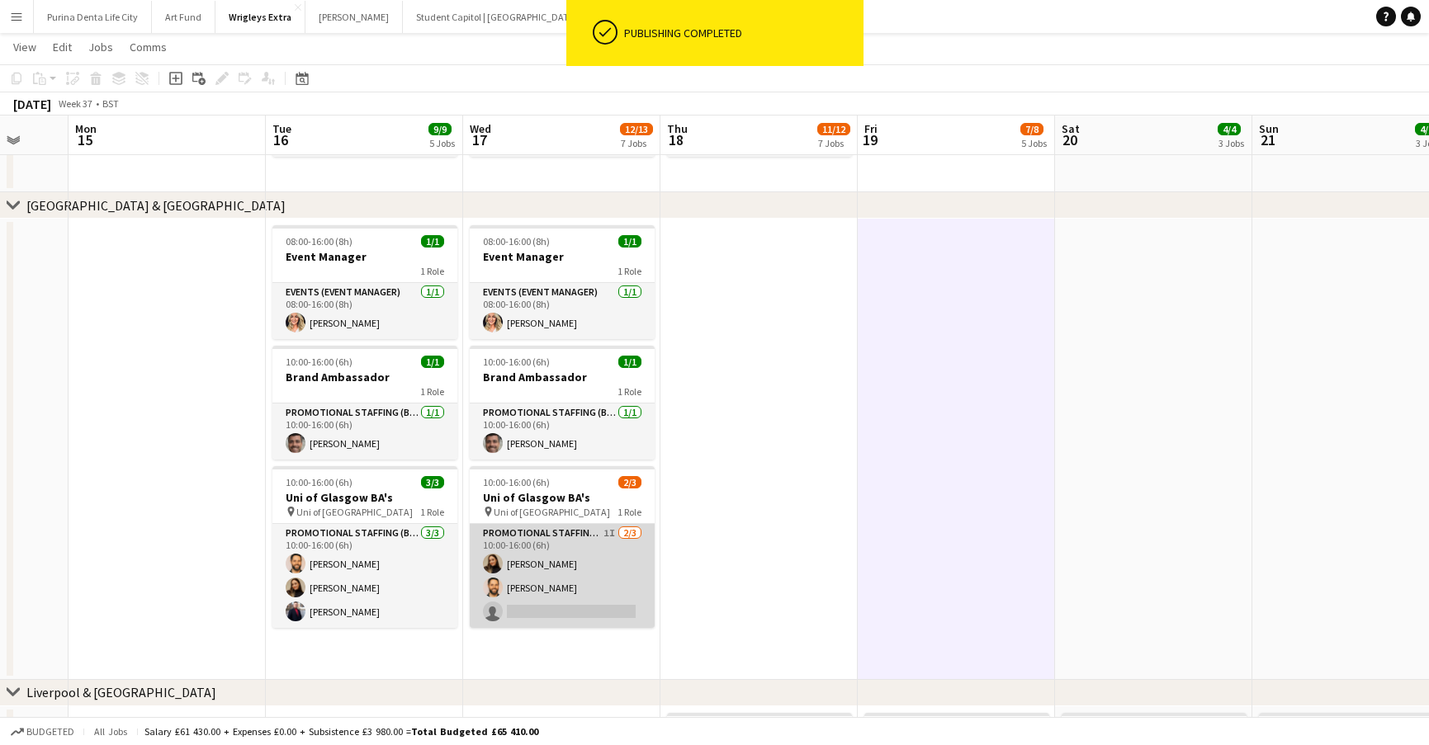
click at [560, 598] on app-card-role "Promotional Staffing (Brand Ambassadors) 1I 2/3 10:00-16:00 (6h) Lara Fabiani G…" at bounding box center [562, 576] width 185 height 104
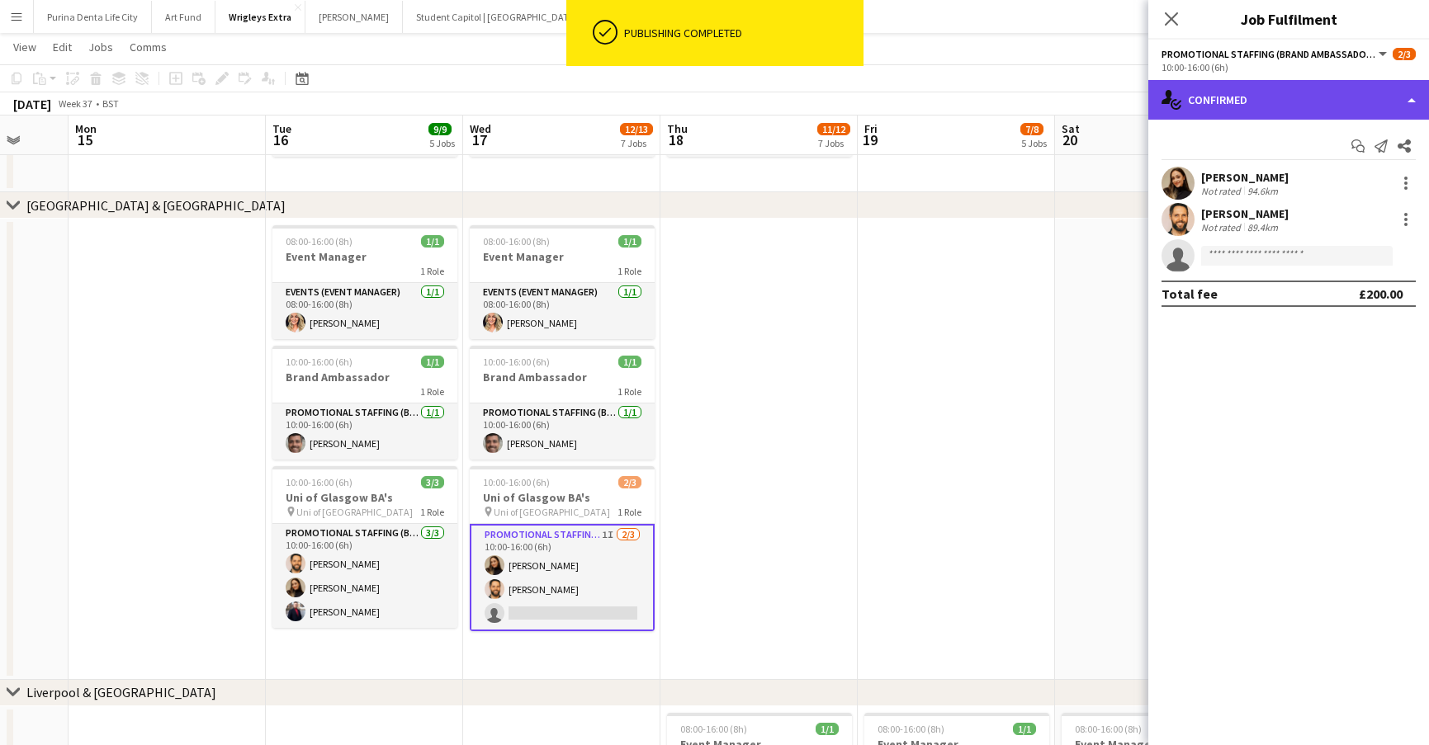
click at [1256, 96] on div "single-neutral-actions-check-2 Confirmed" at bounding box center [1288, 100] width 281 height 40
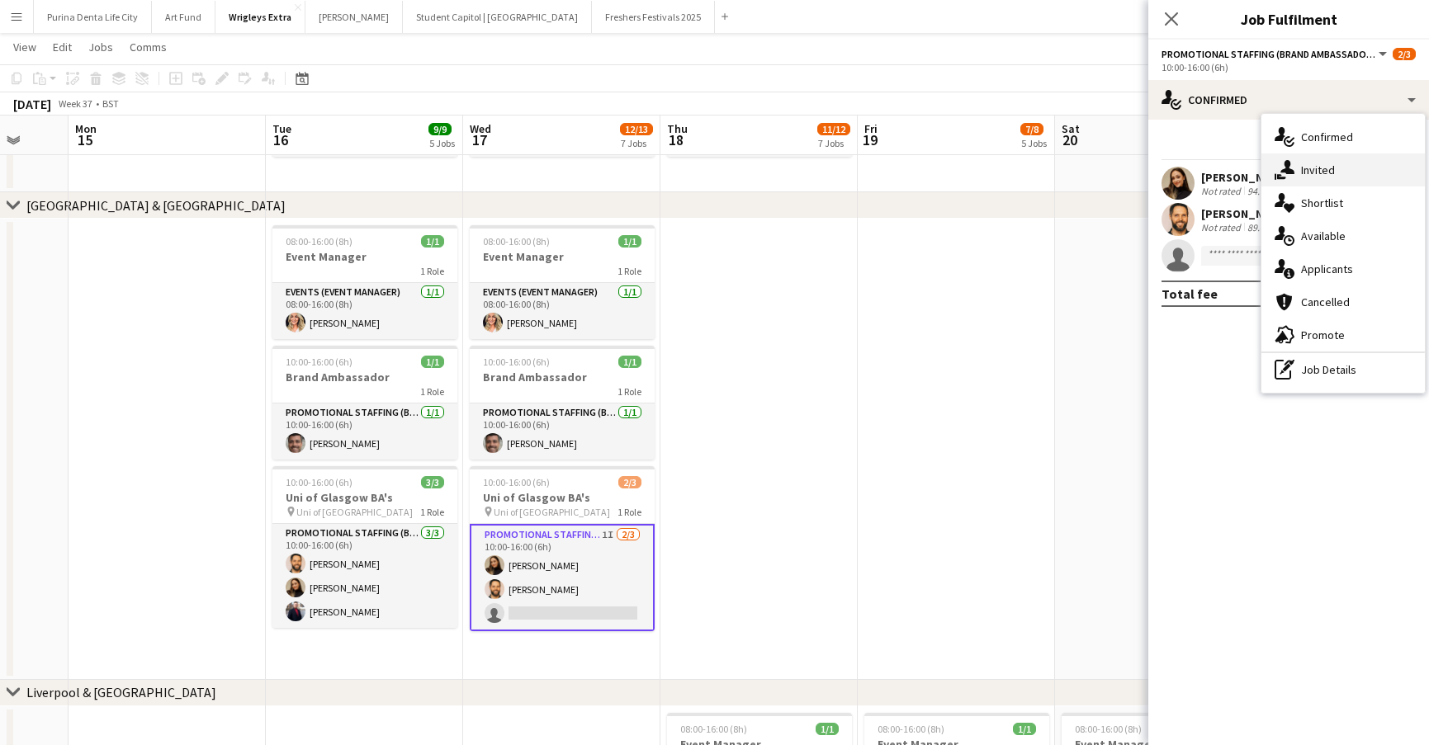
click at [1302, 161] on div "single-neutral-actions-share-1 Invited" at bounding box center [1342, 170] width 163 height 33
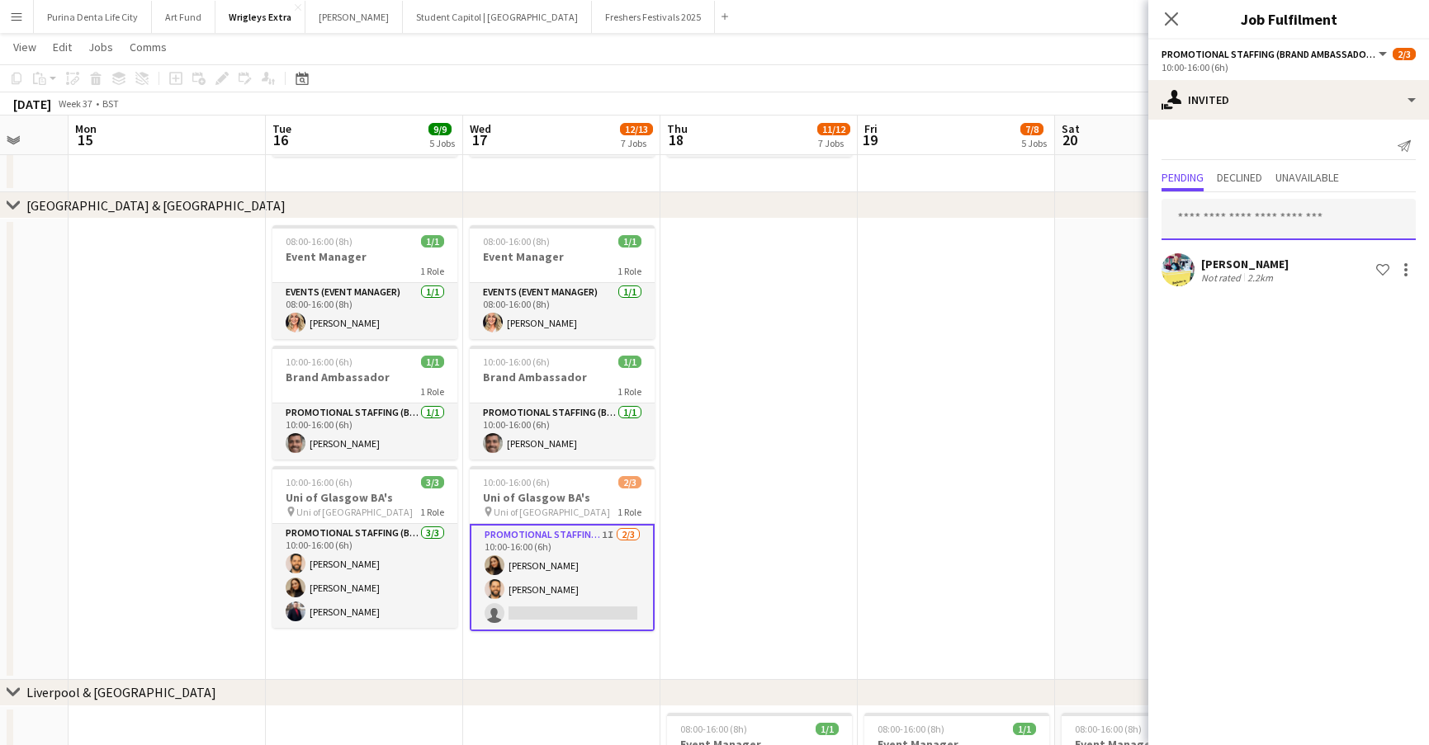
click at [1272, 214] on input "text" at bounding box center [1288, 219] width 254 height 41
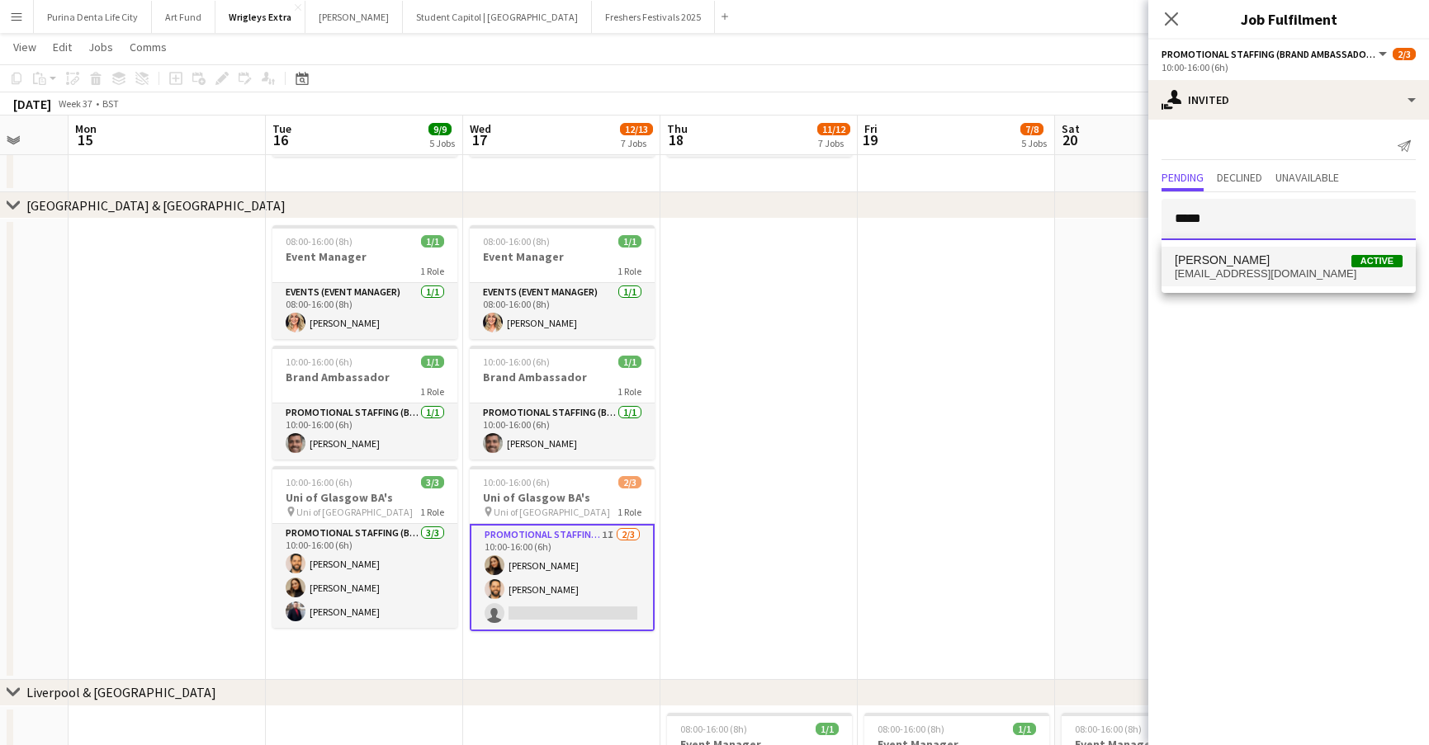
type input "*****"
click at [1277, 260] on span "Carri Freedman Active" at bounding box center [1289, 260] width 228 height 14
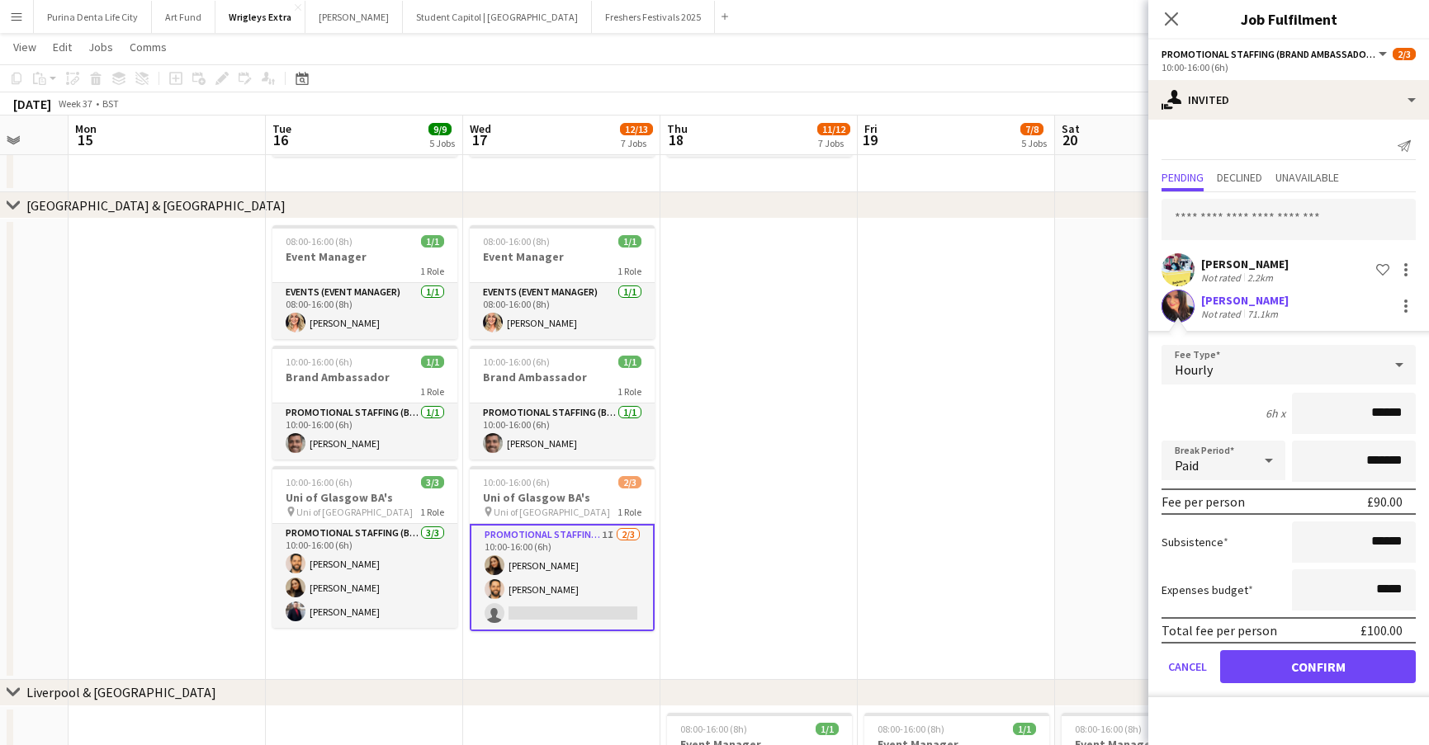
click at [1302, 666] on button "Confirm" at bounding box center [1318, 666] width 196 height 33
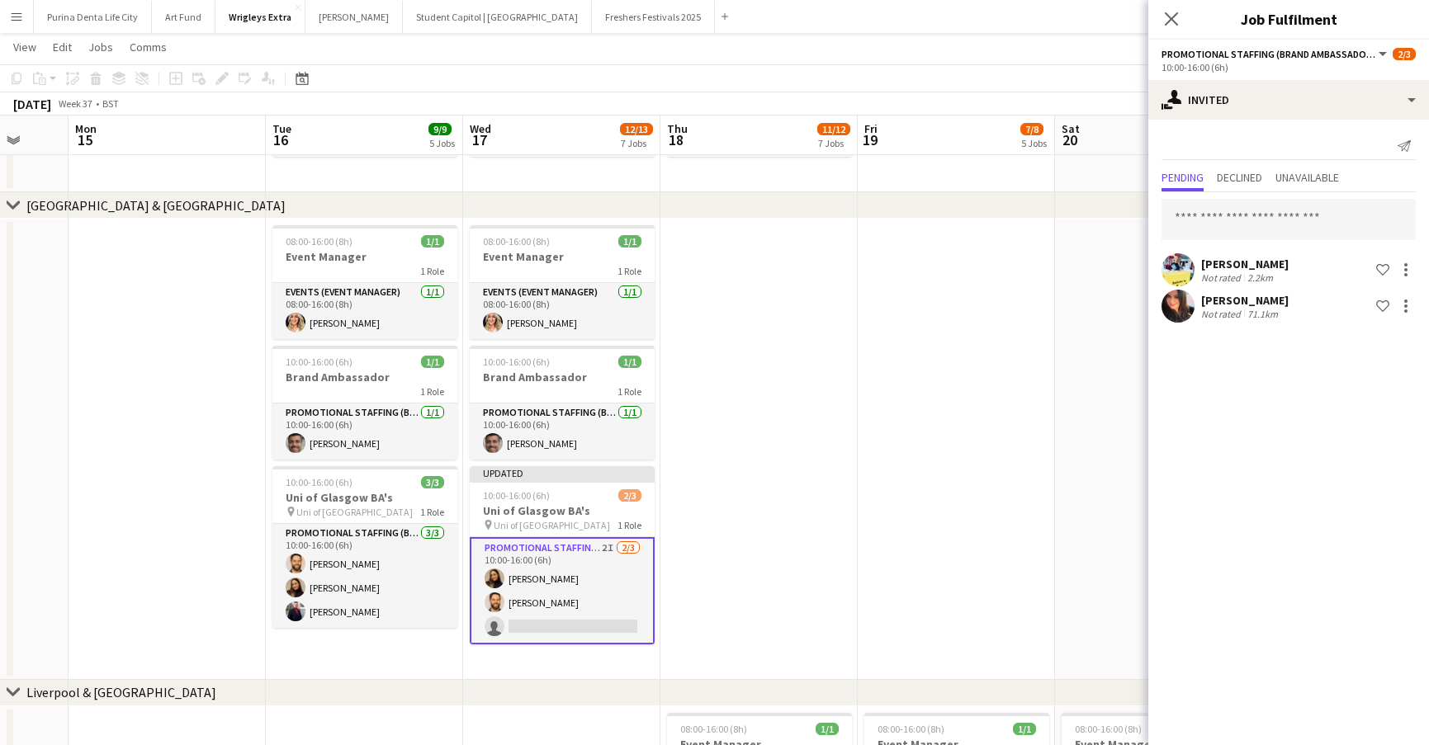
click at [1068, 526] on app-date-cell at bounding box center [1153, 449] width 197 height 461
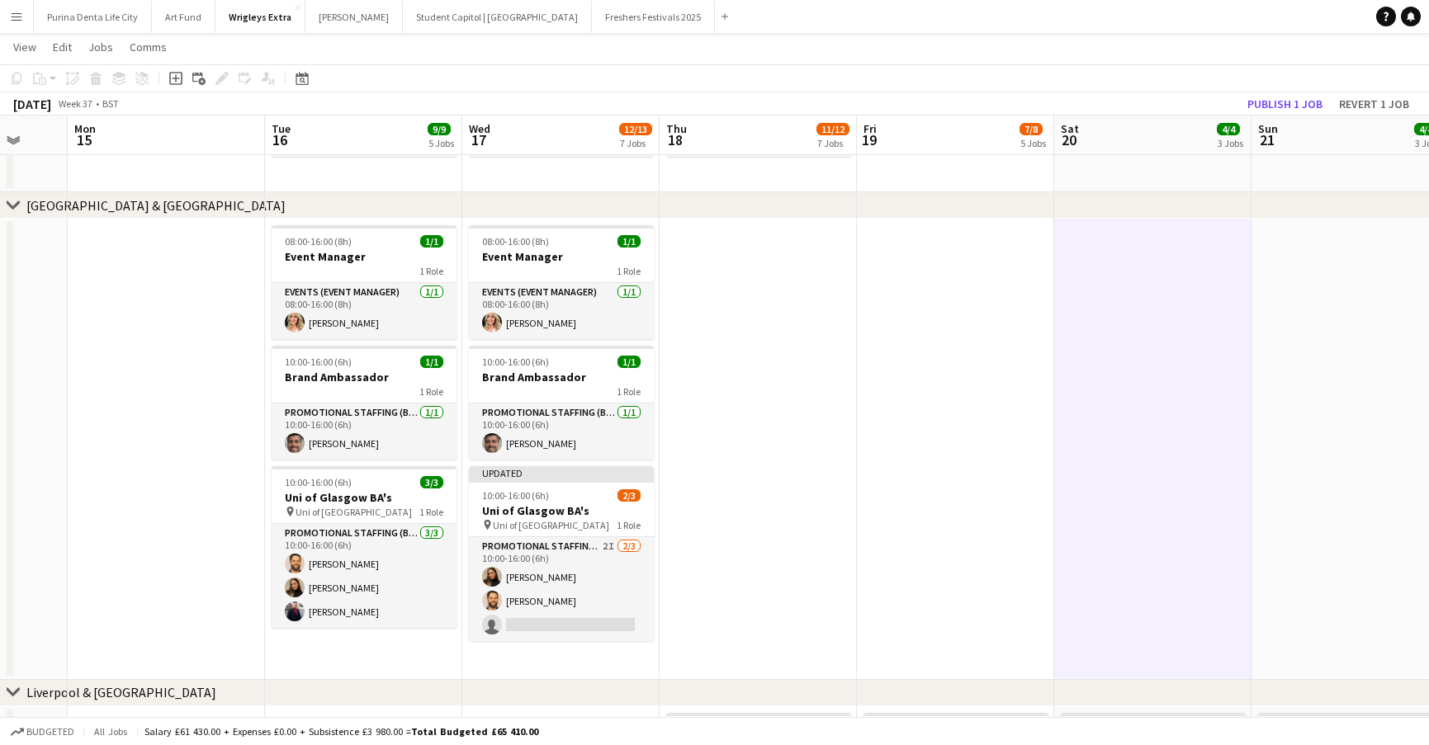
click at [1286, 89] on app-toolbar "Copy Paste Paste Command V Paste with crew Command Shift V Paste linked Job Del…" at bounding box center [714, 78] width 1429 height 28
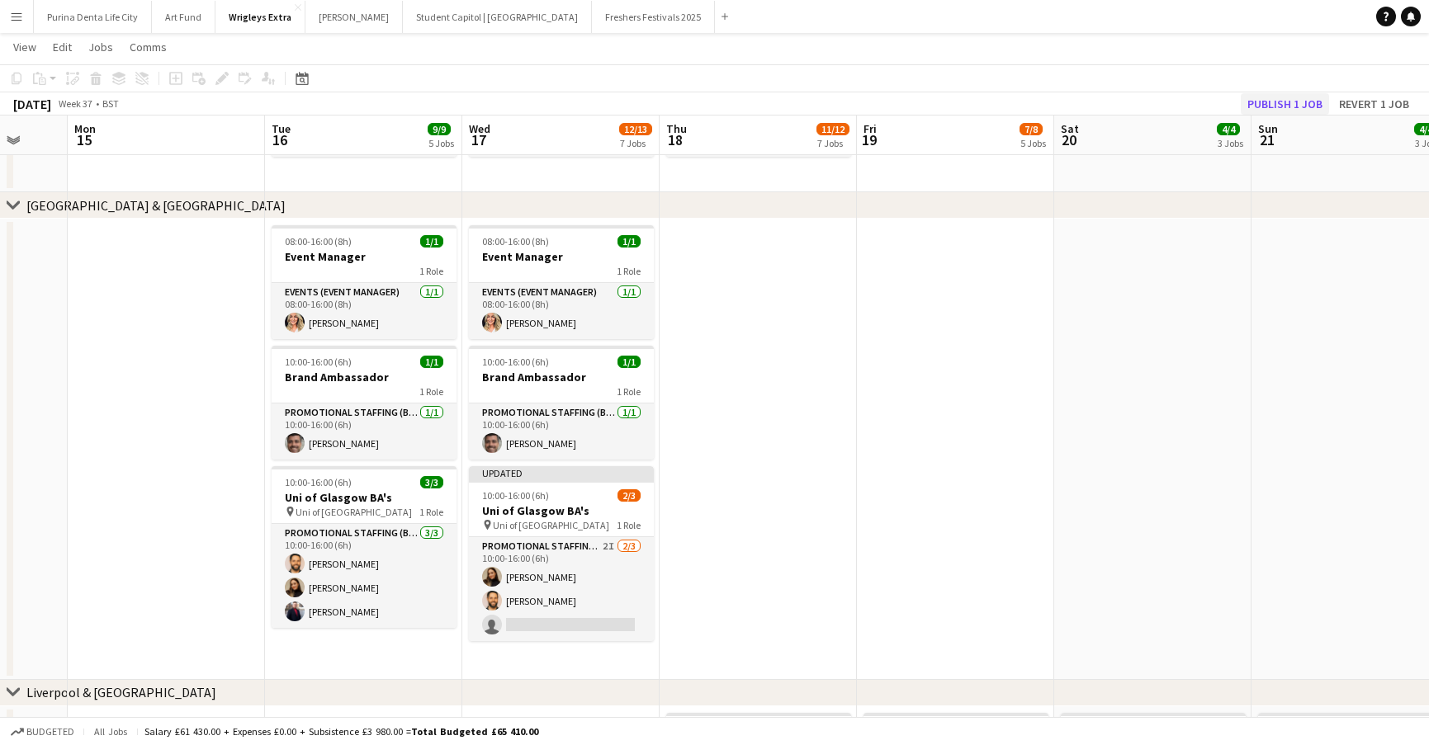
click at [1290, 102] on button "Publish 1 job" at bounding box center [1285, 103] width 88 height 21
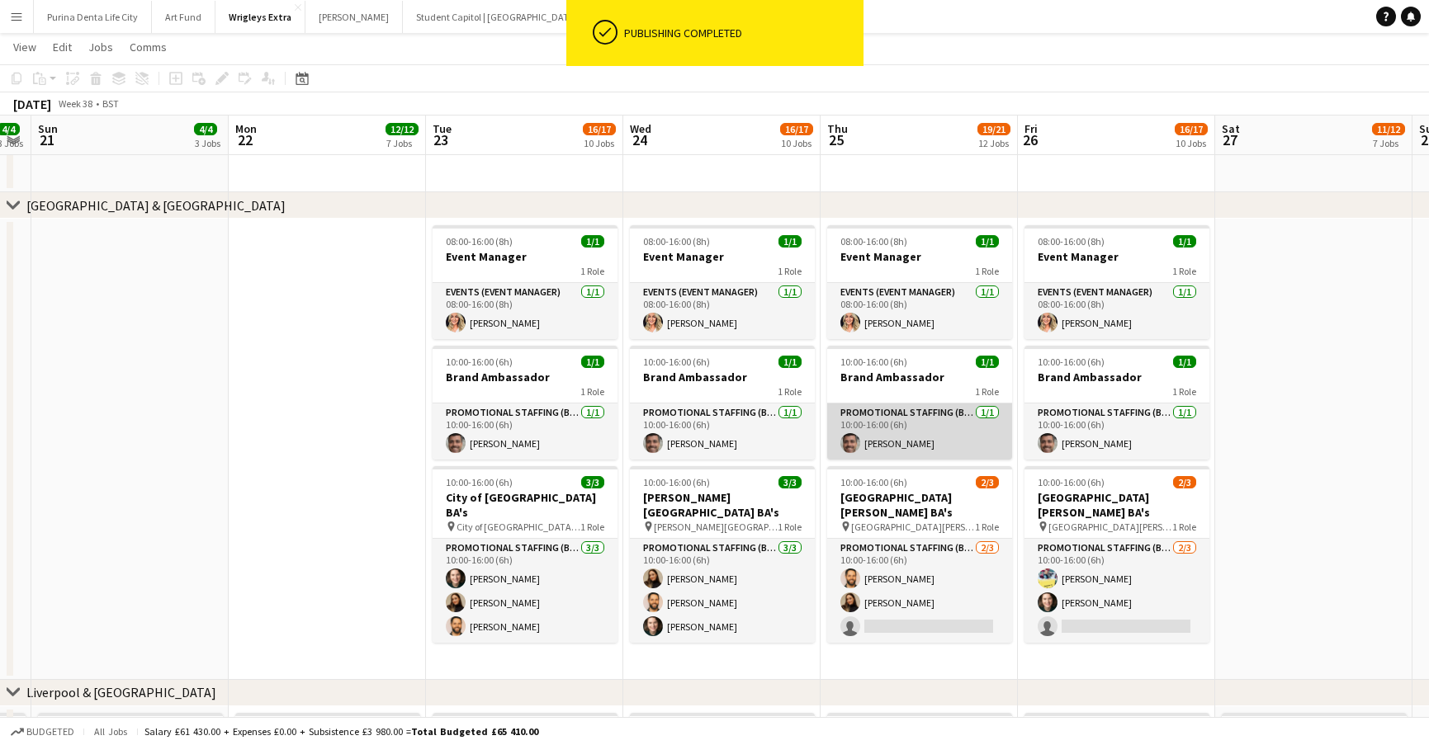
scroll to position [0, 561]
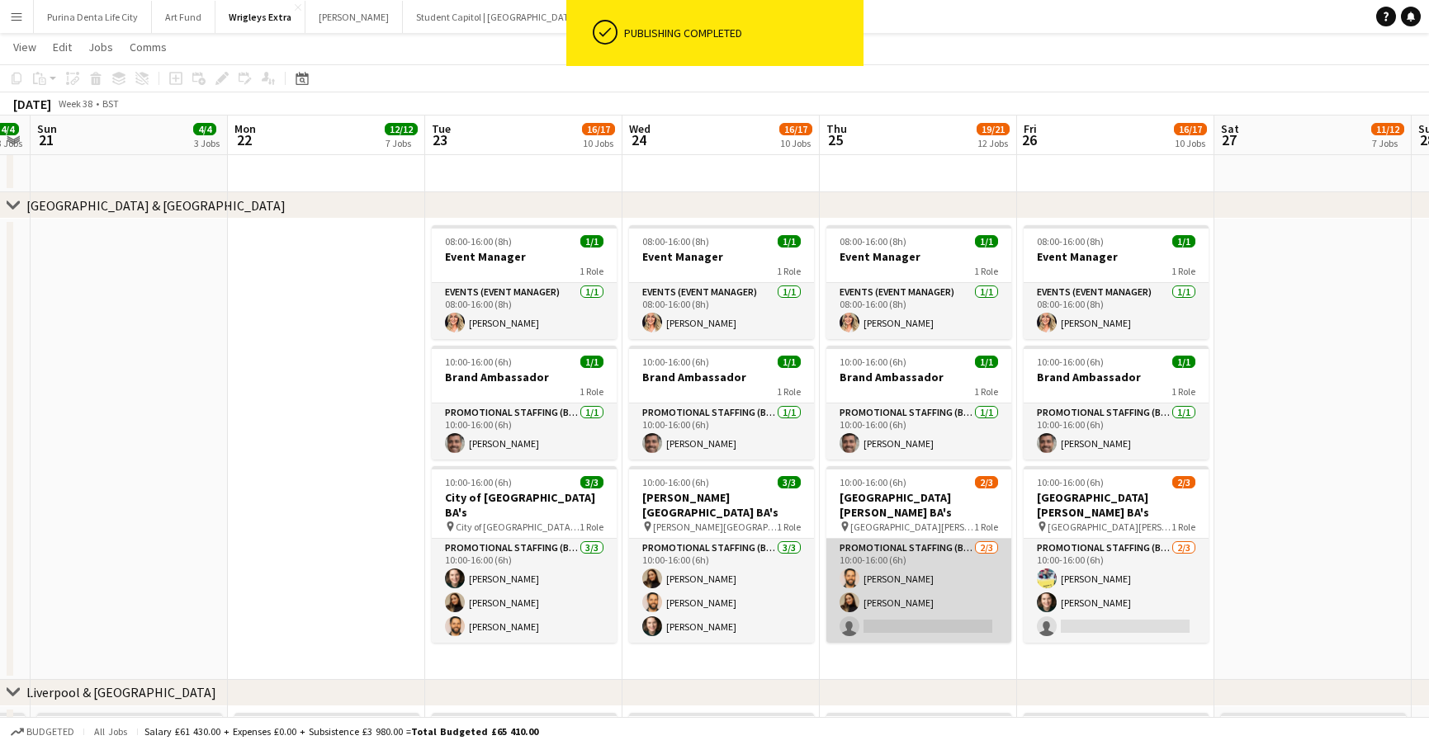
click at [903, 625] on app-card-role "Promotional Staffing (Brand Ambassadors) [DATE] 10:00-16:00 (6h) [PERSON_NAME] …" at bounding box center [918, 591] width 185 height 104
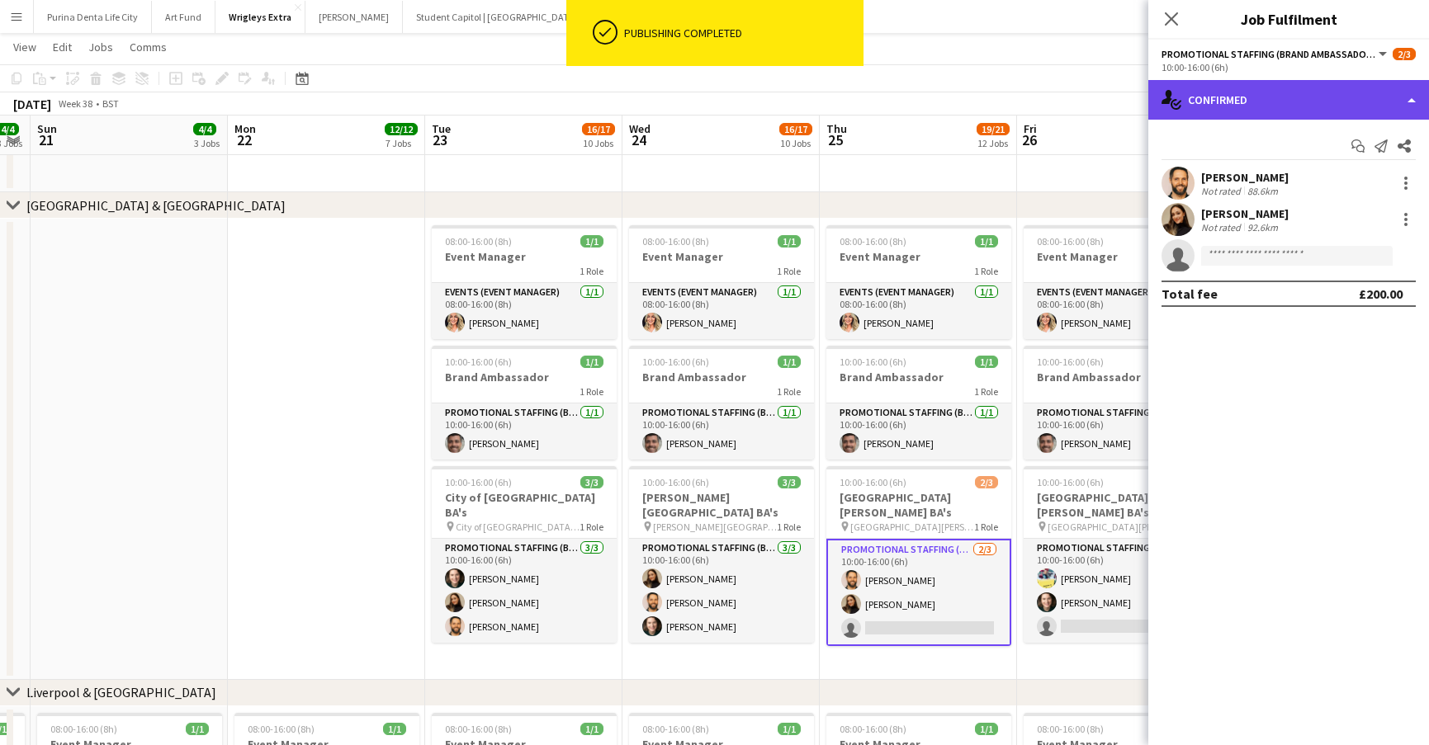
click at [1323, 100] on div "single-neutral-actions-check-2 Confirmed" at bounding box center [1288, 100] width 281 height 40
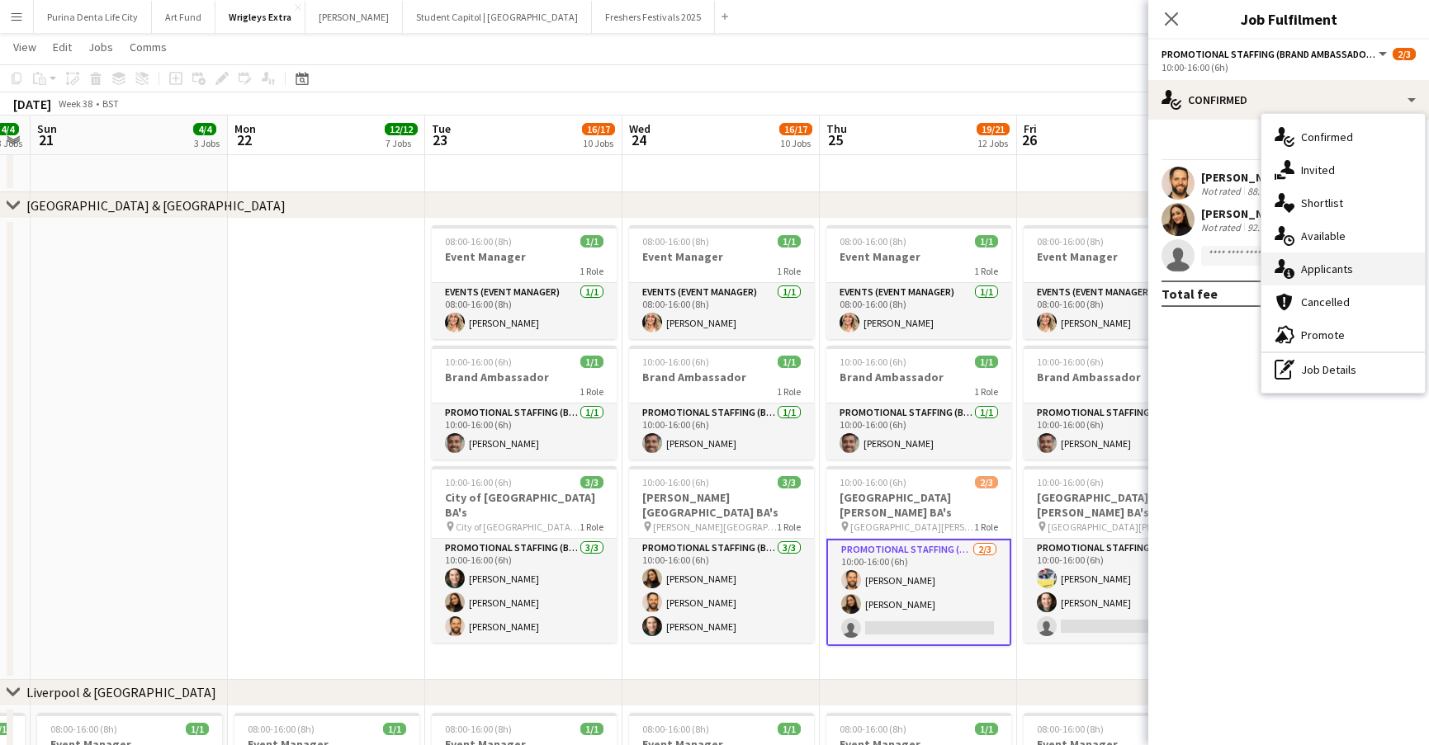
click at [1332, 278] on div "single-neutral-actions-information Applicants" at bounding box center [1342, 269] width 163 height 33
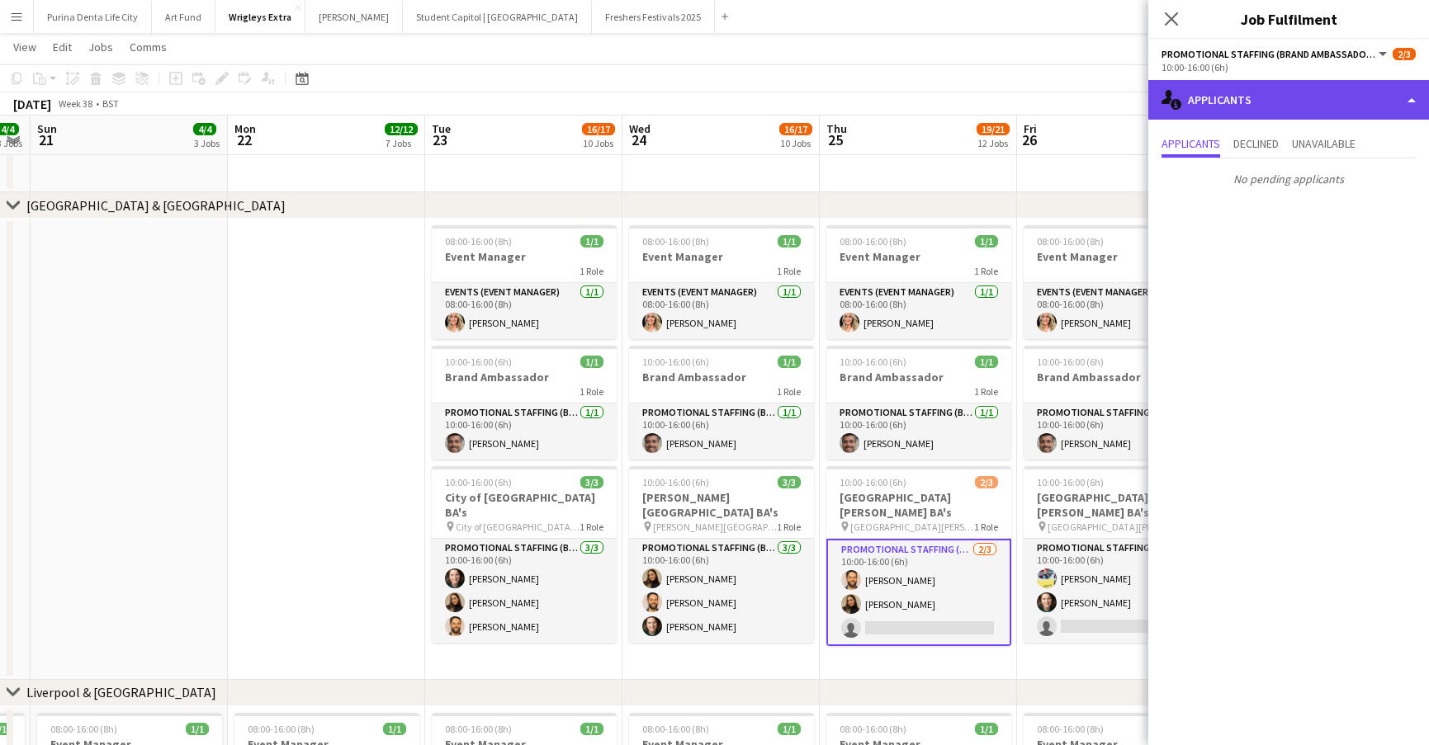
click at [1290, 110] on div "single-neutral-actions-information Applicants" at bounding box center [1288, 100] width 281 height 40
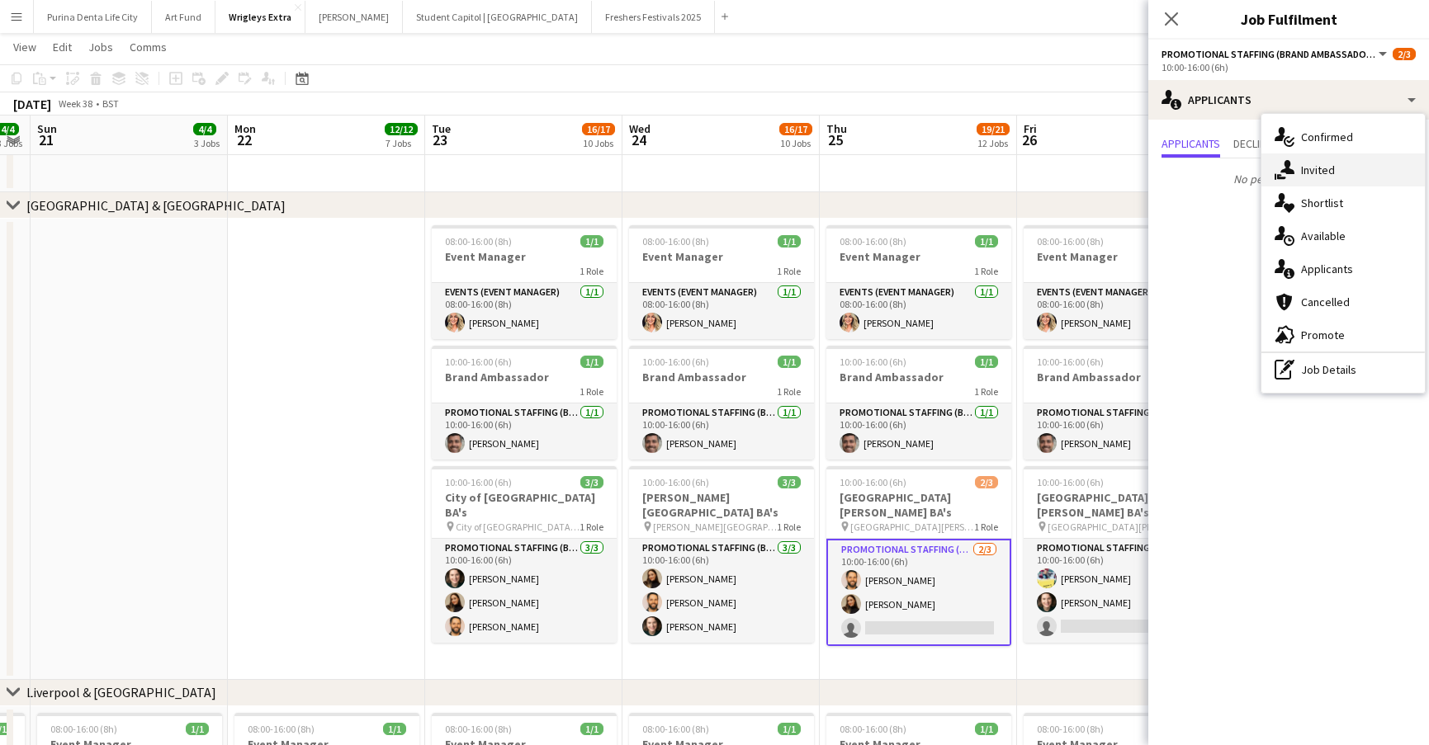
click at [1301, 172] on span "Invited" at bounding box center [1318, 170] width 34 height 15
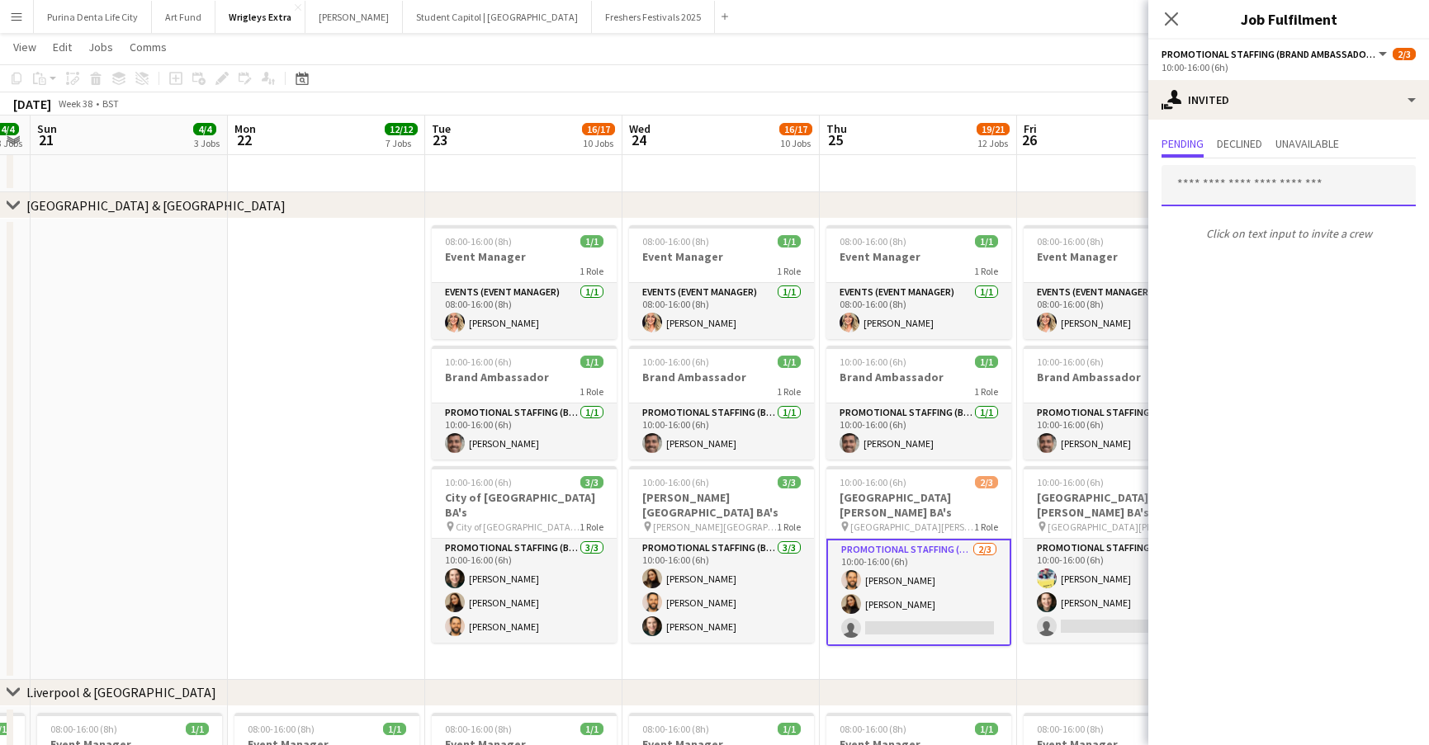
click at [1251, 196] on input "text" at bounding box center [1288, 185] width 254 height 41
type input "*****"
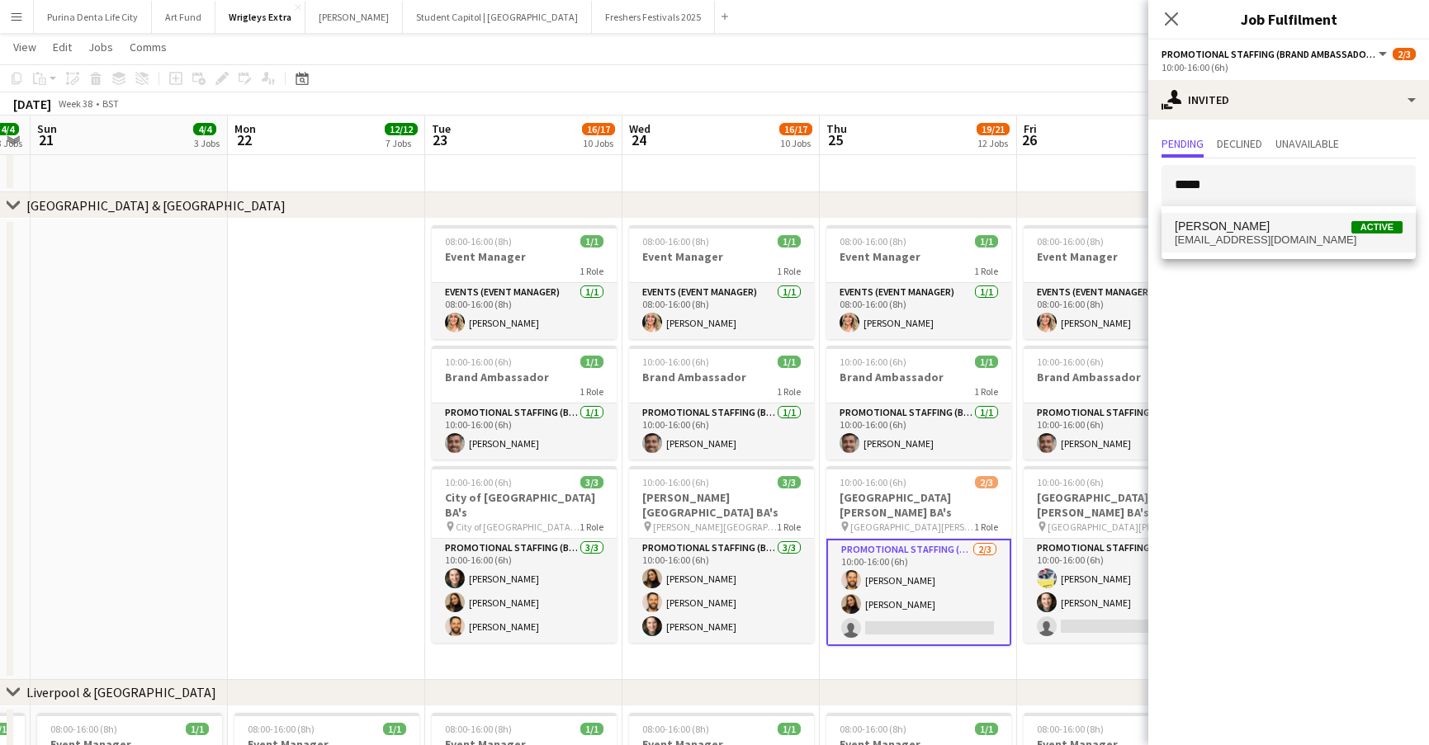
click at [1266, 244] on span "[EMAIL_ADDRESS][DOMAIN_NAME]" at bounding box center [1289, 240] width 228 height 13
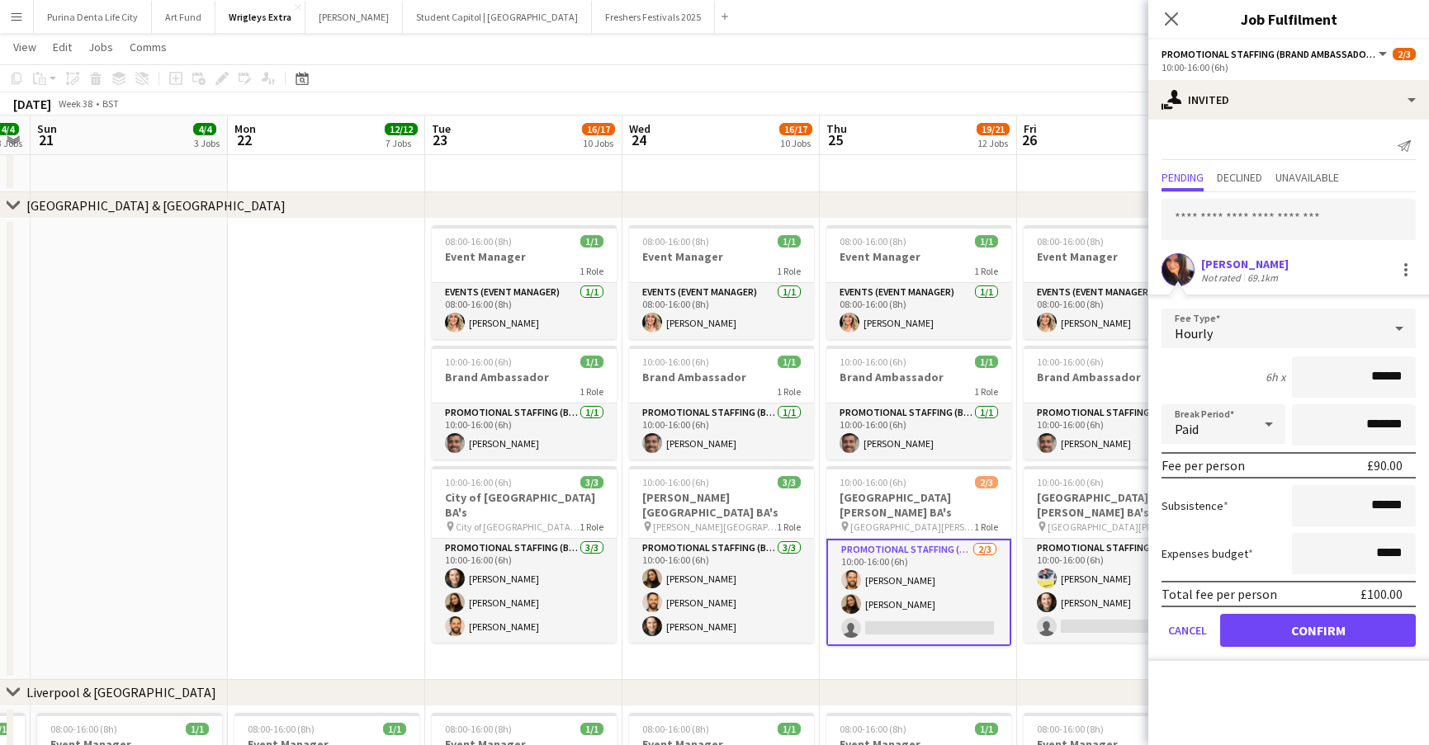
click at [1312, 644] on button "Confirm" at bounding box center [1318, 630] width 196 height 33
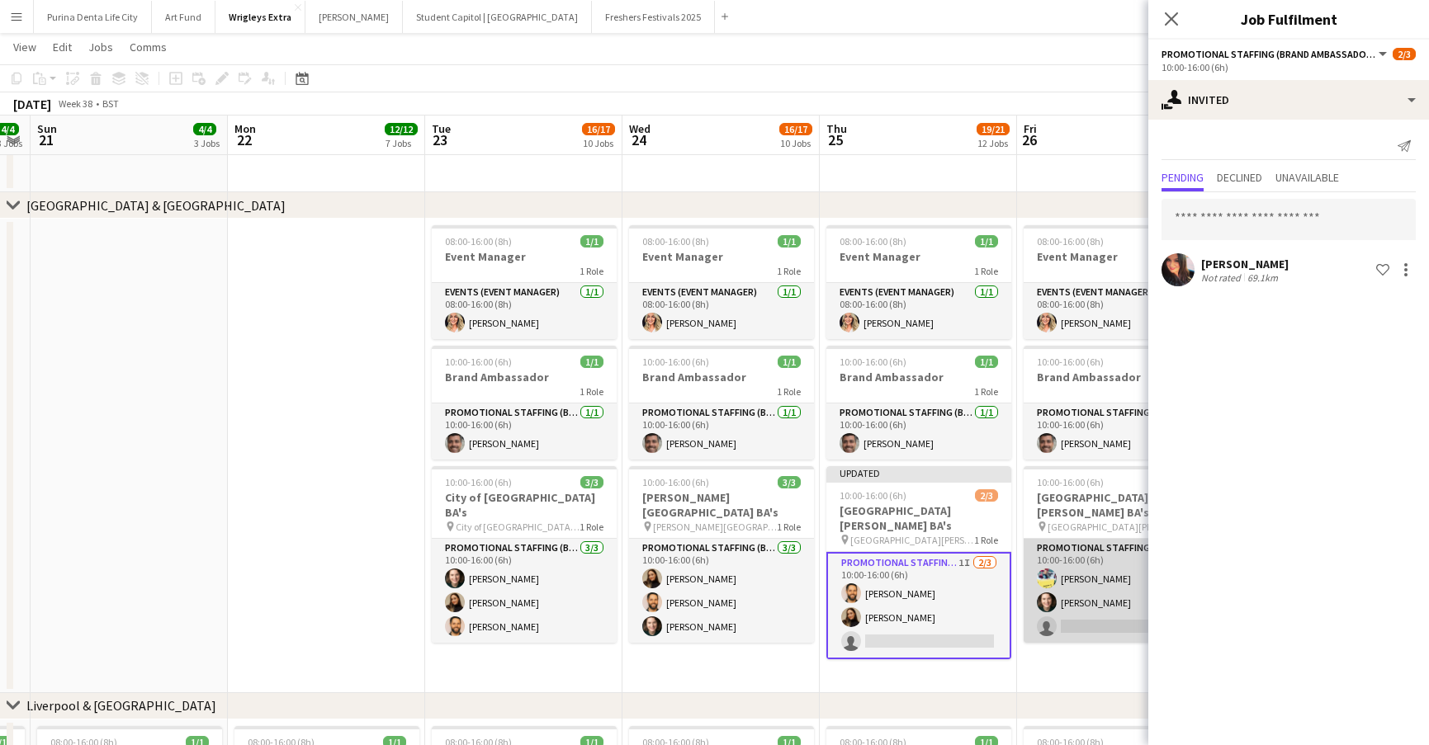
click at [1089, 609] on app-card-role "Promotional Staffing (Brand Ambassadors) [DATE] 10:00-16:00 (6h) [PERSON_NAME] …" at bounding box center [1116, 591] width 185 height 104
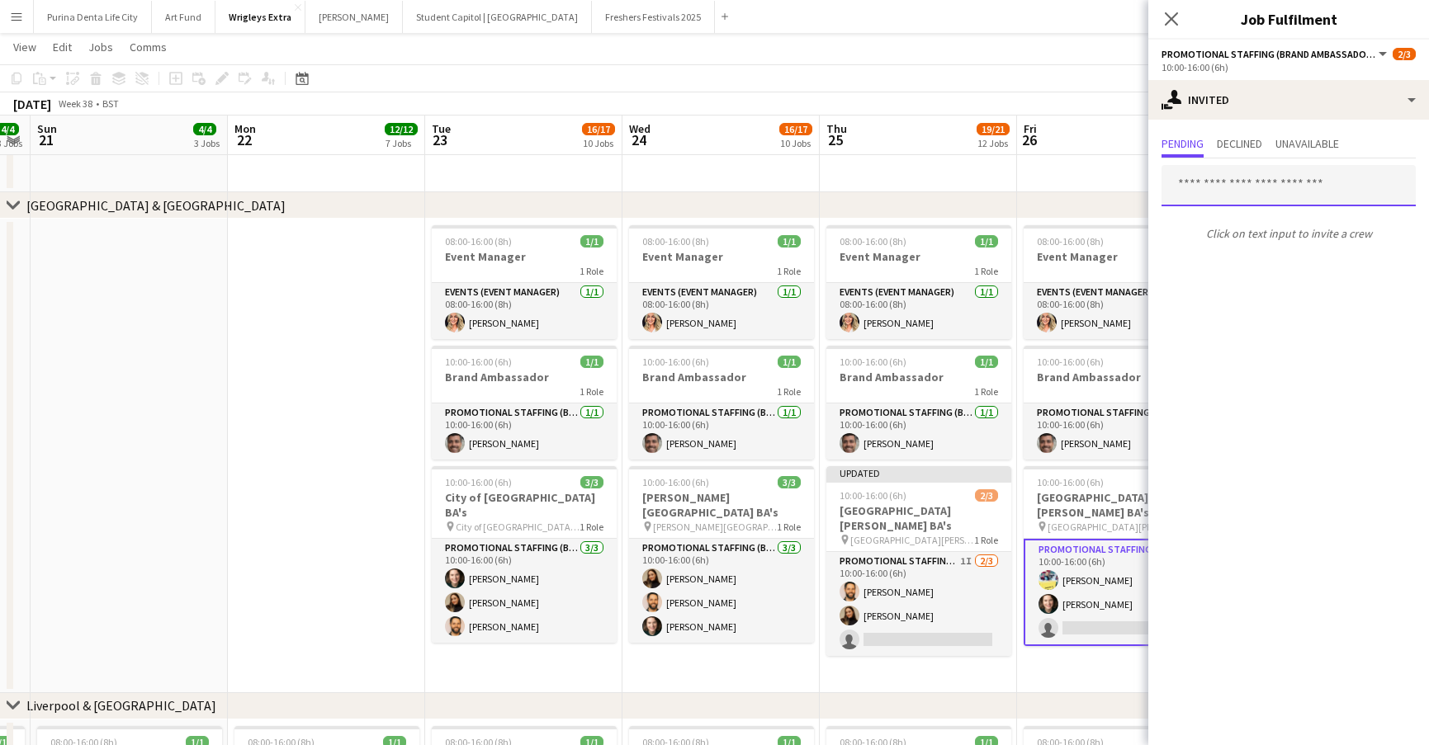
click at [1261, 190] on input "text" at bounding box center [1288, 185] width 254 height 41
type input "*****"
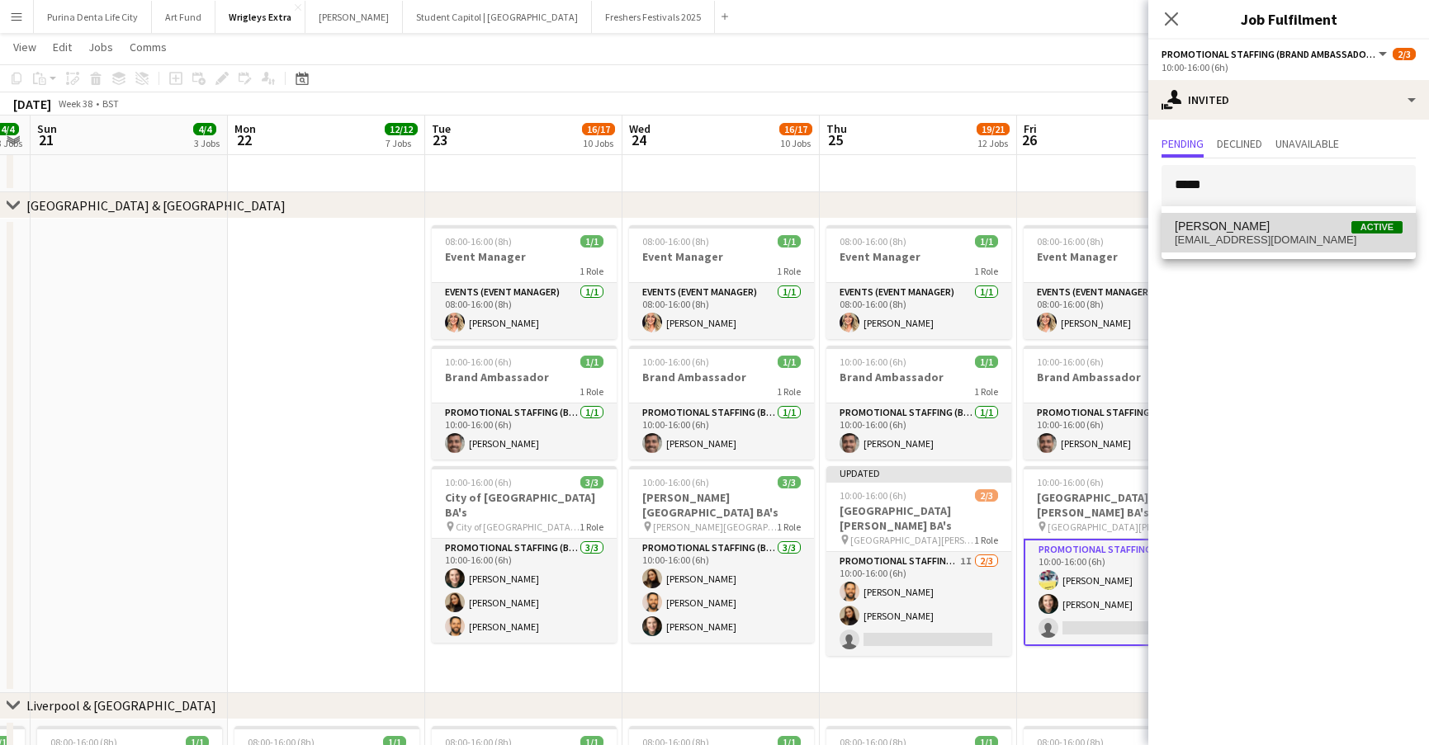
click at [1287, 229] on span "Carri Freedman Active" at bounding box center [1289, 227] width 228 height 14
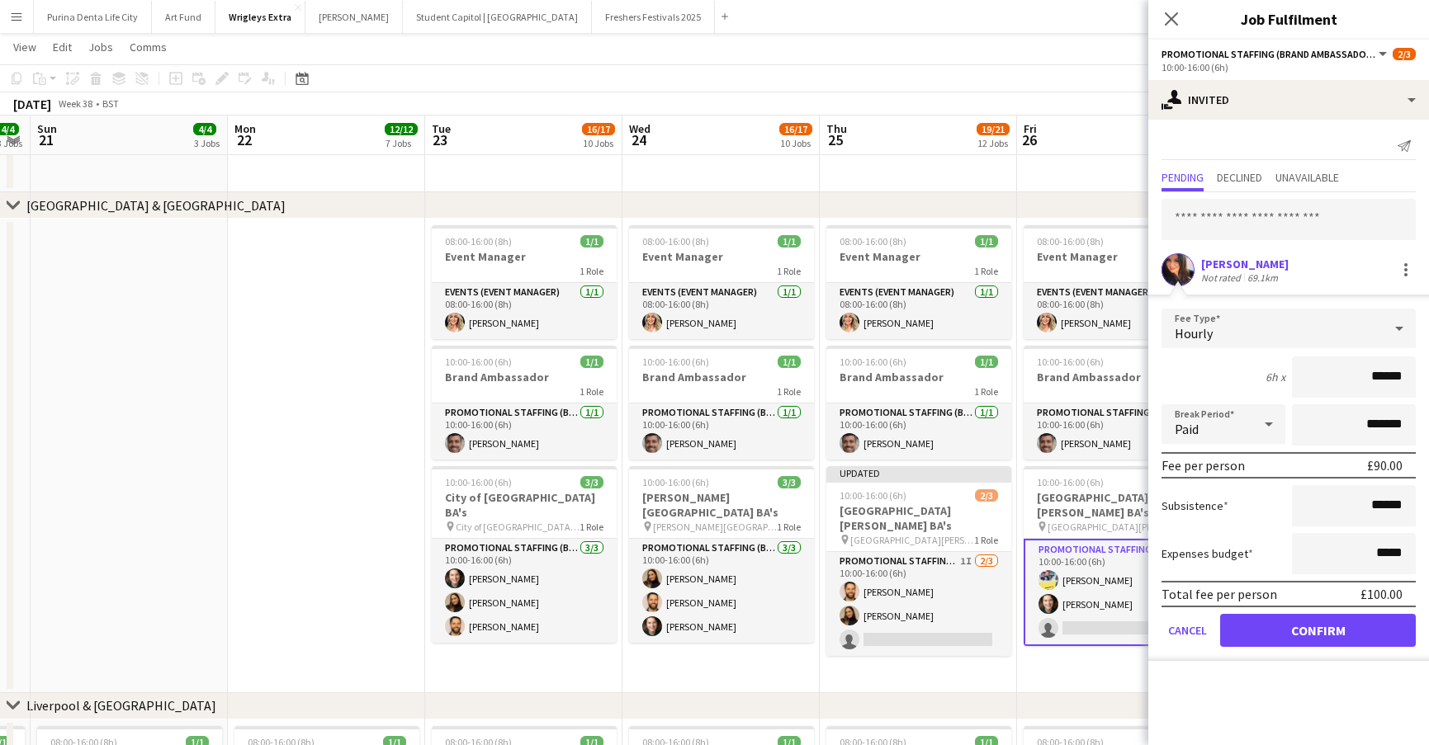
click at [1306, 631] on button "Confirm" at bounding box center [1318, 630] width 196 height 33
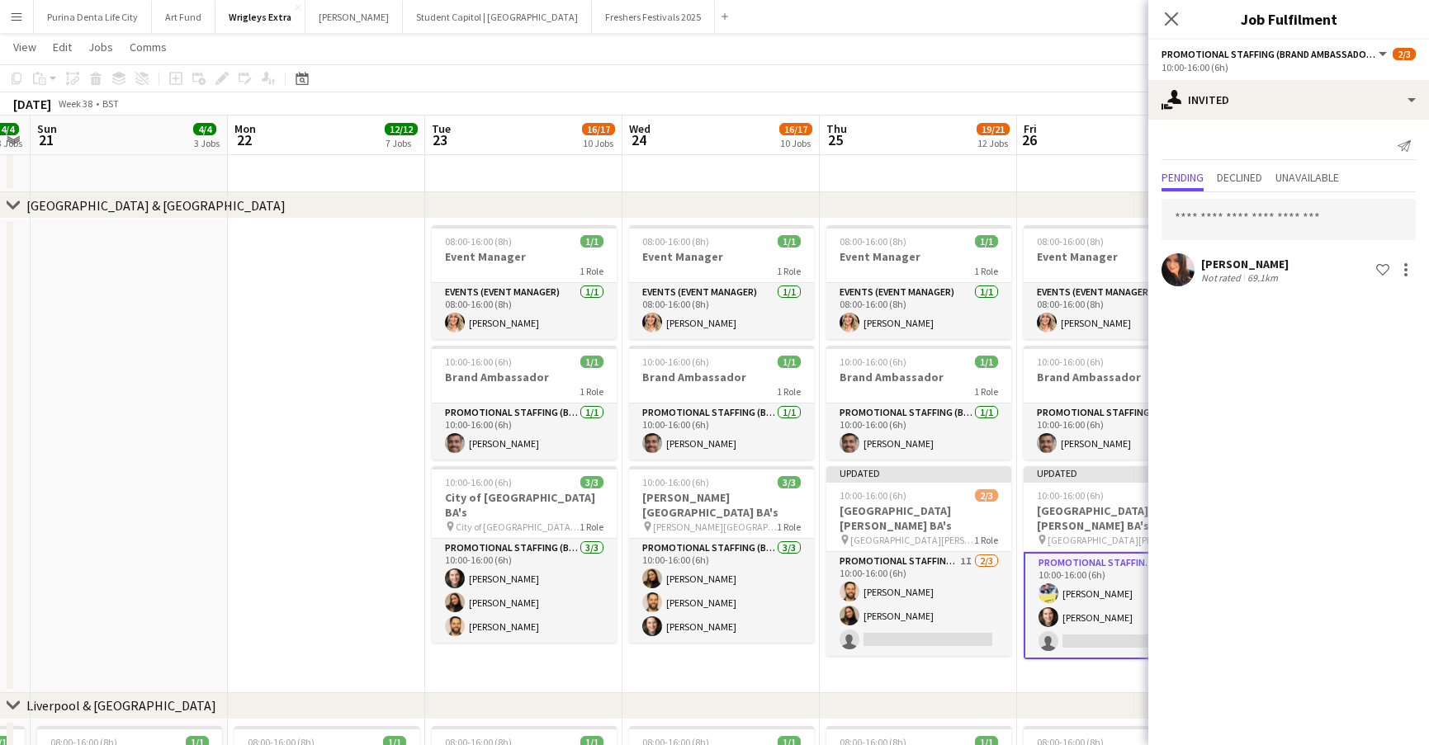
click at [1085, 146] on app-board-header-date "Fri 26 16/17 10 Jobs" at bounding box center [1115, 136] width 197 height 40
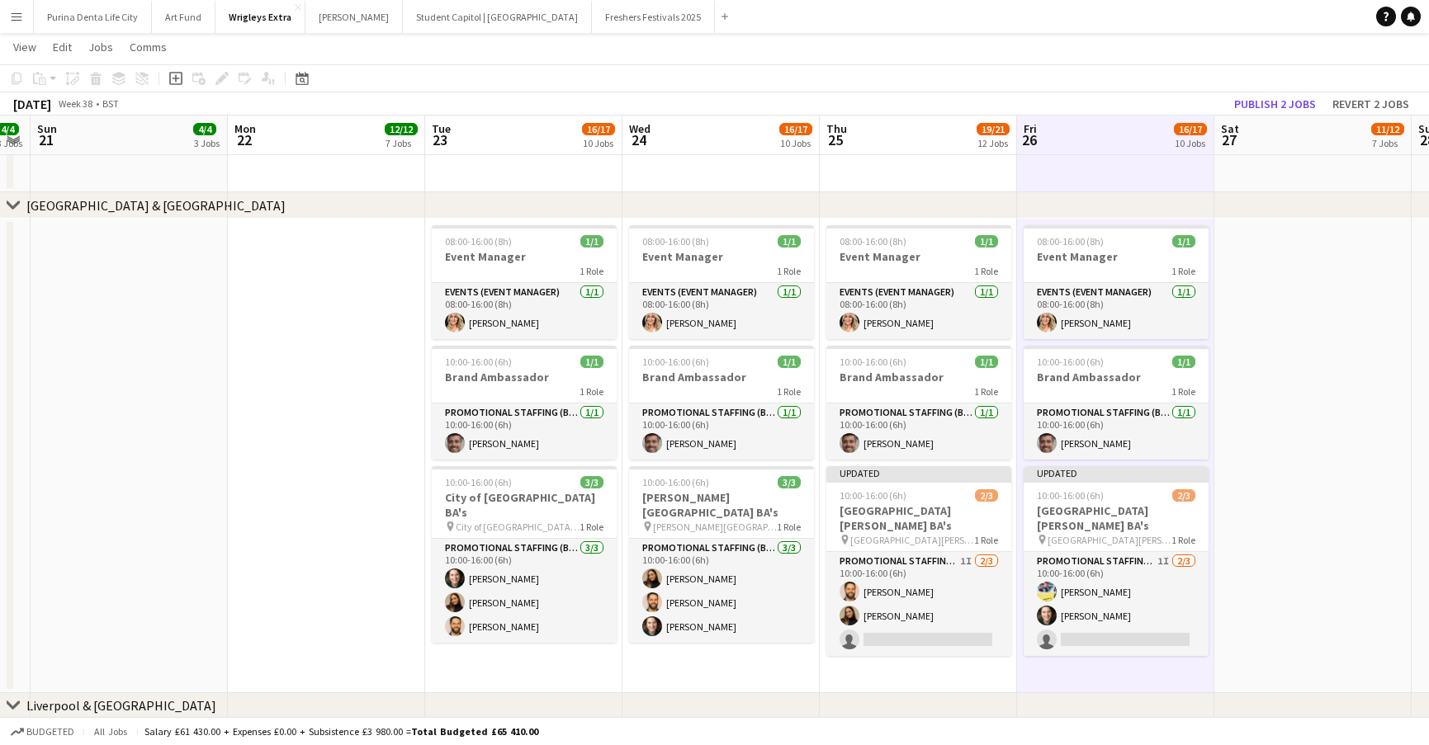
scroll to position [0, 562]
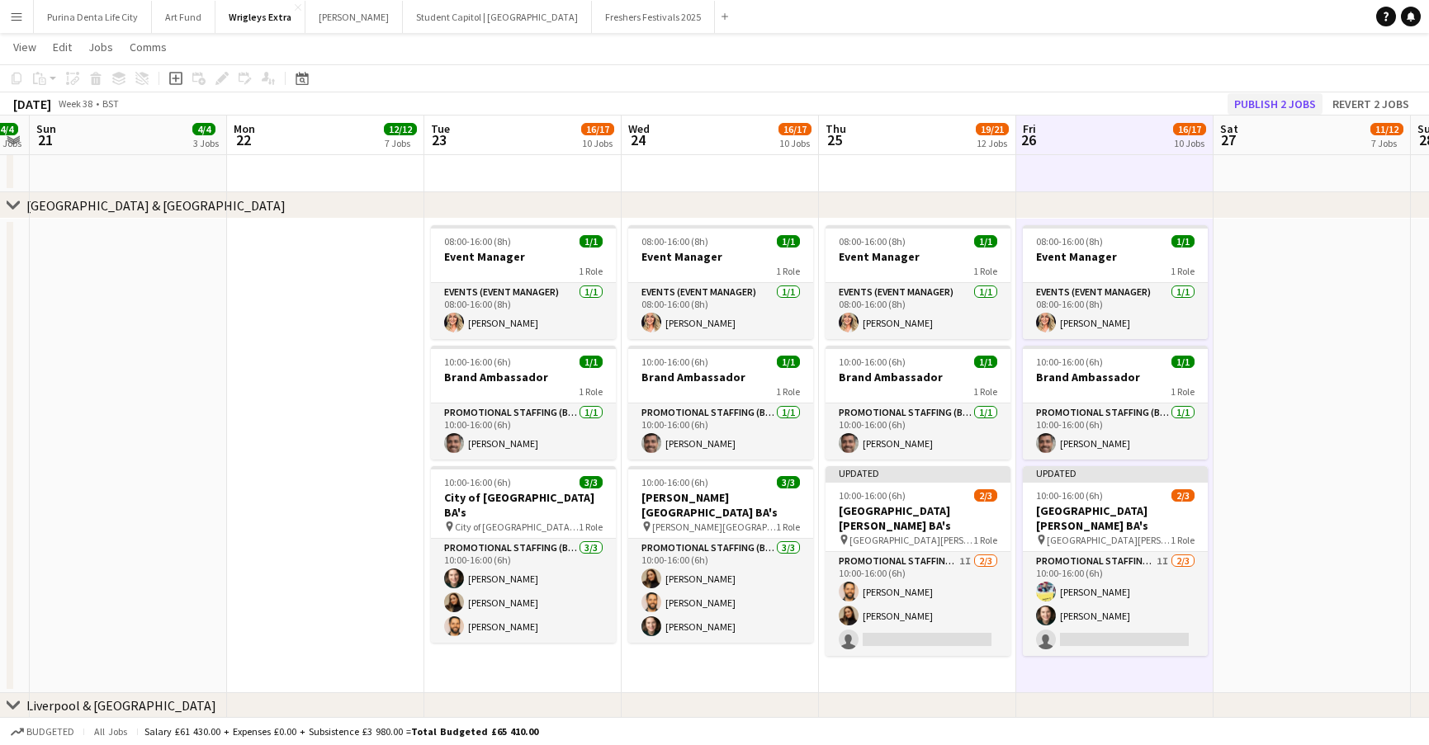
click at [1286, 103] on button "Publish 2 jobs" at bounding box center [1274, 103] width 95 height 21
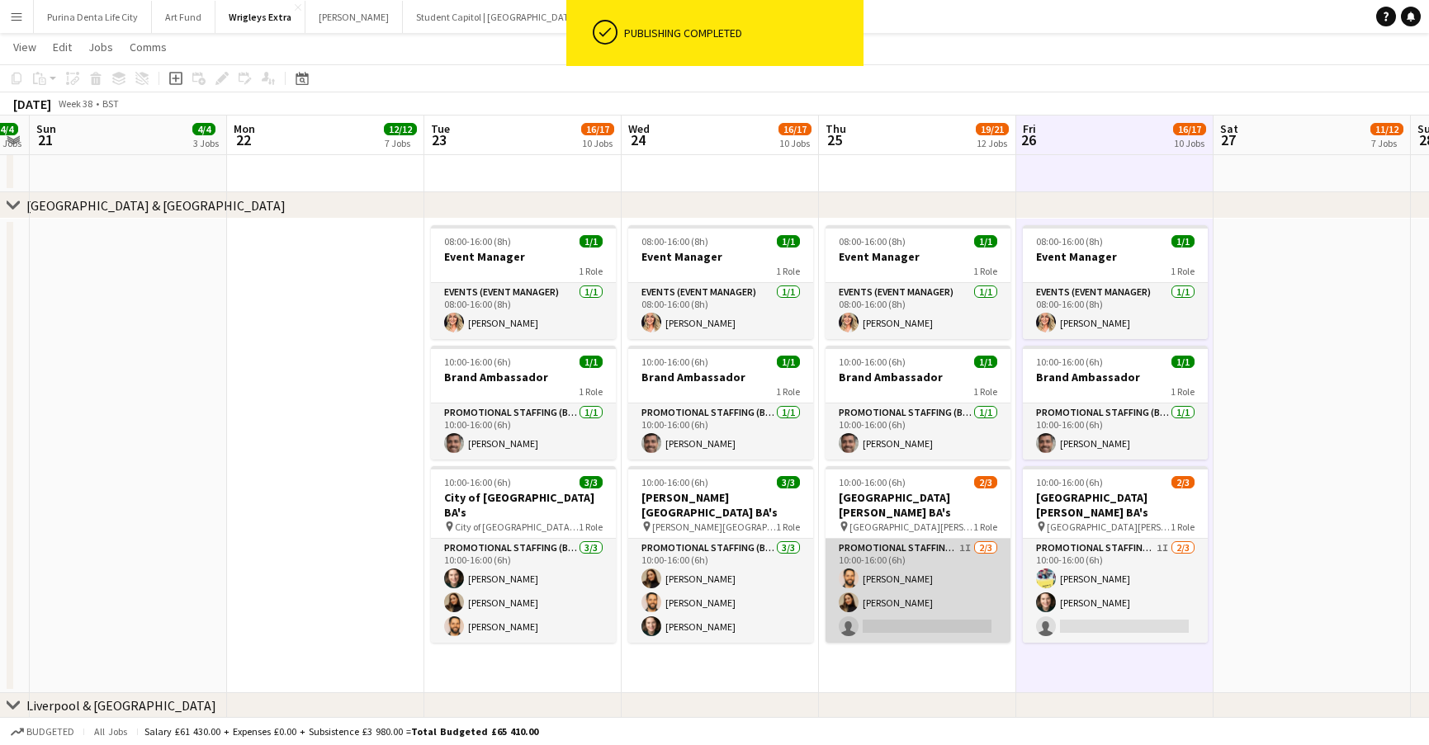
click at [949, 618] on app-card-role "Promotional Staffing (Brand Ambassadors) 1I 2/3 10:00-16:00 (6h) Gareth Morriso…" at bounding box center [917, 591] width 185 height 104
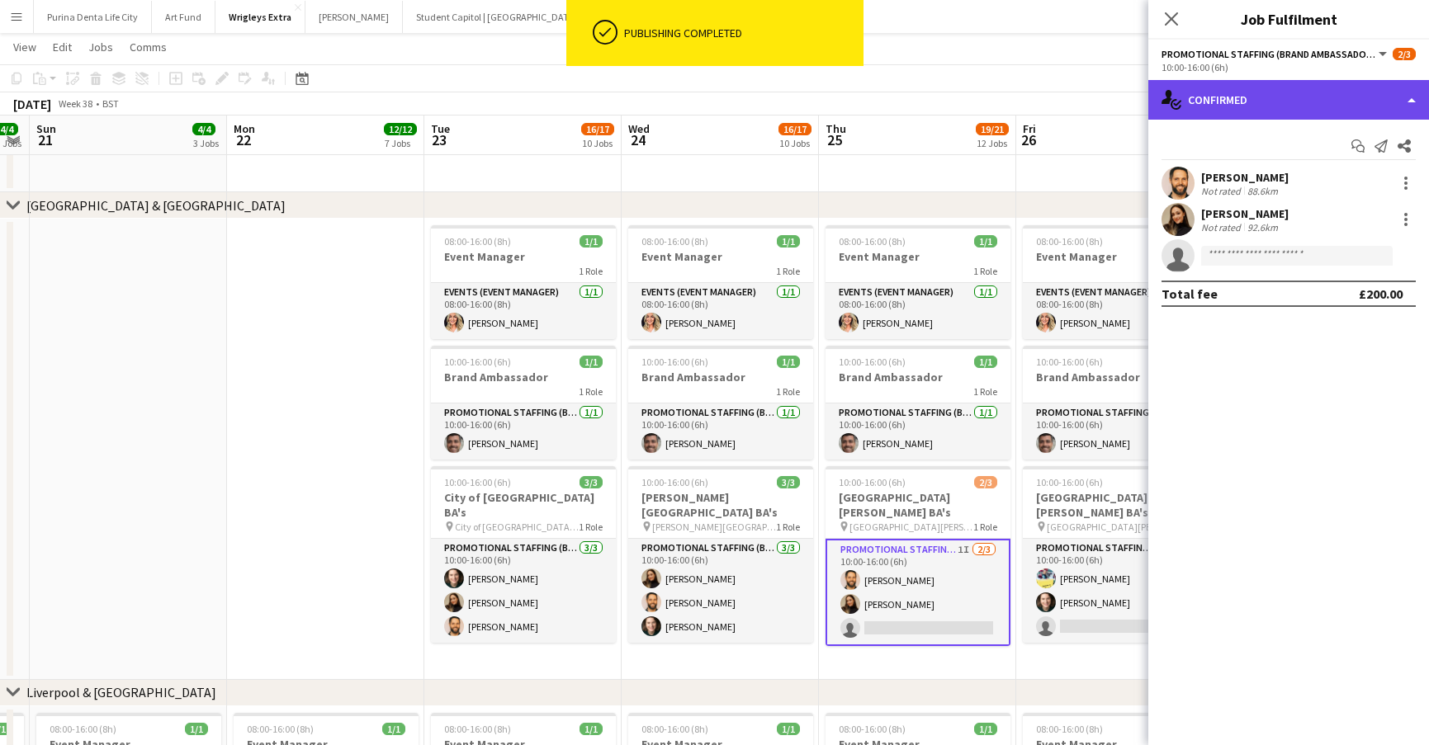
click at [1263, 88] on div "single-neutral-actions-check-2 Confirmed" at bounding box center [1288, 100] width 281 height 40
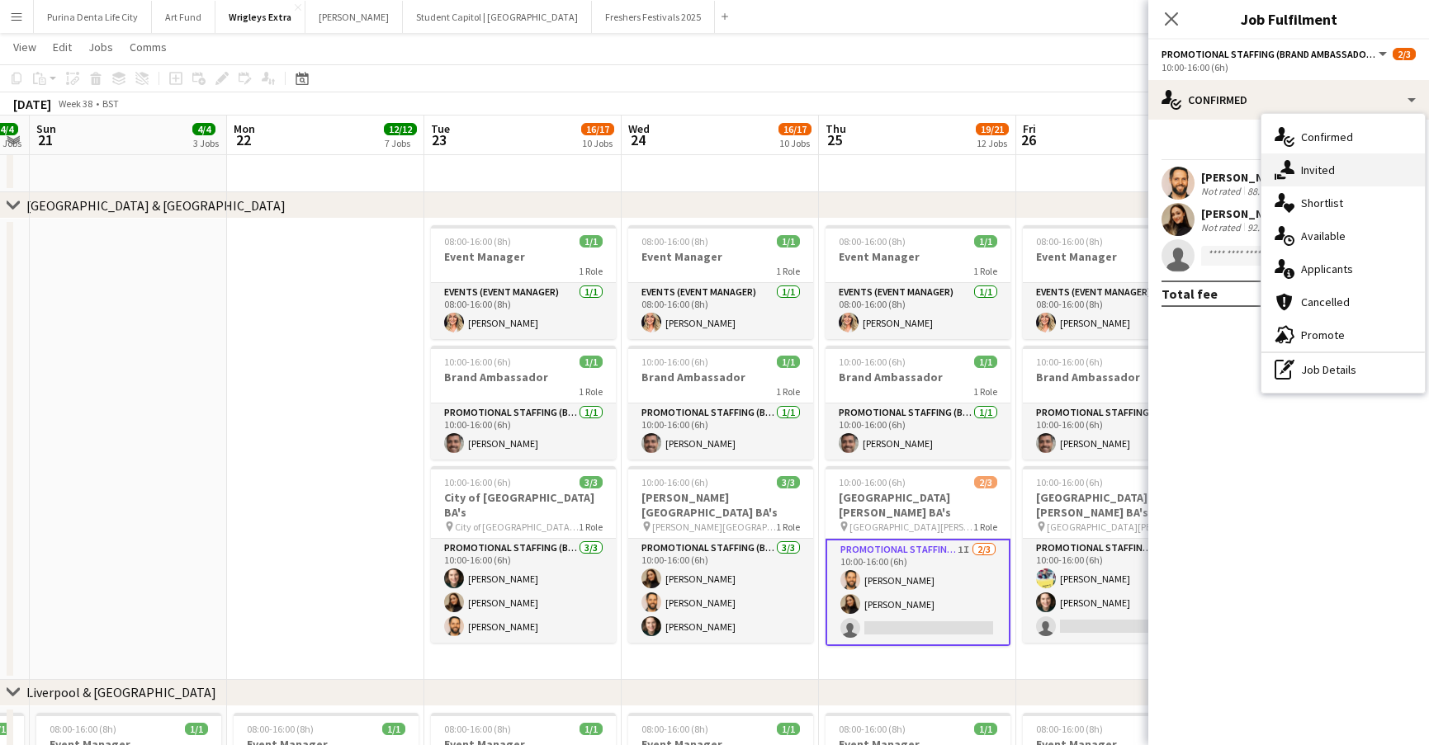
click at [1298, 168] on div "single-neutral-actions-share-1 Invited" at bounding box center [1342, 170] width 163 height 33
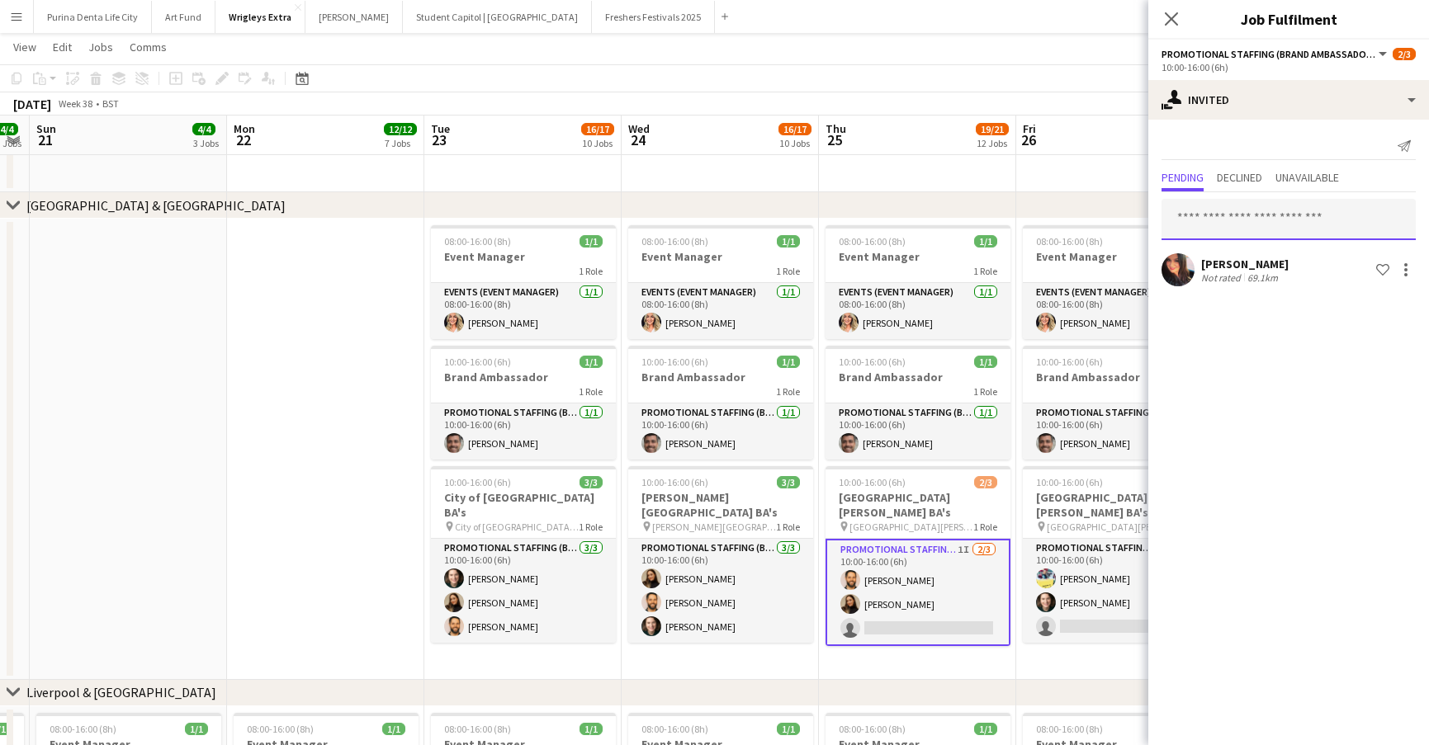
click at [1241, 214] on input "text" at bounding box center [1288, 219] width 254 height 41
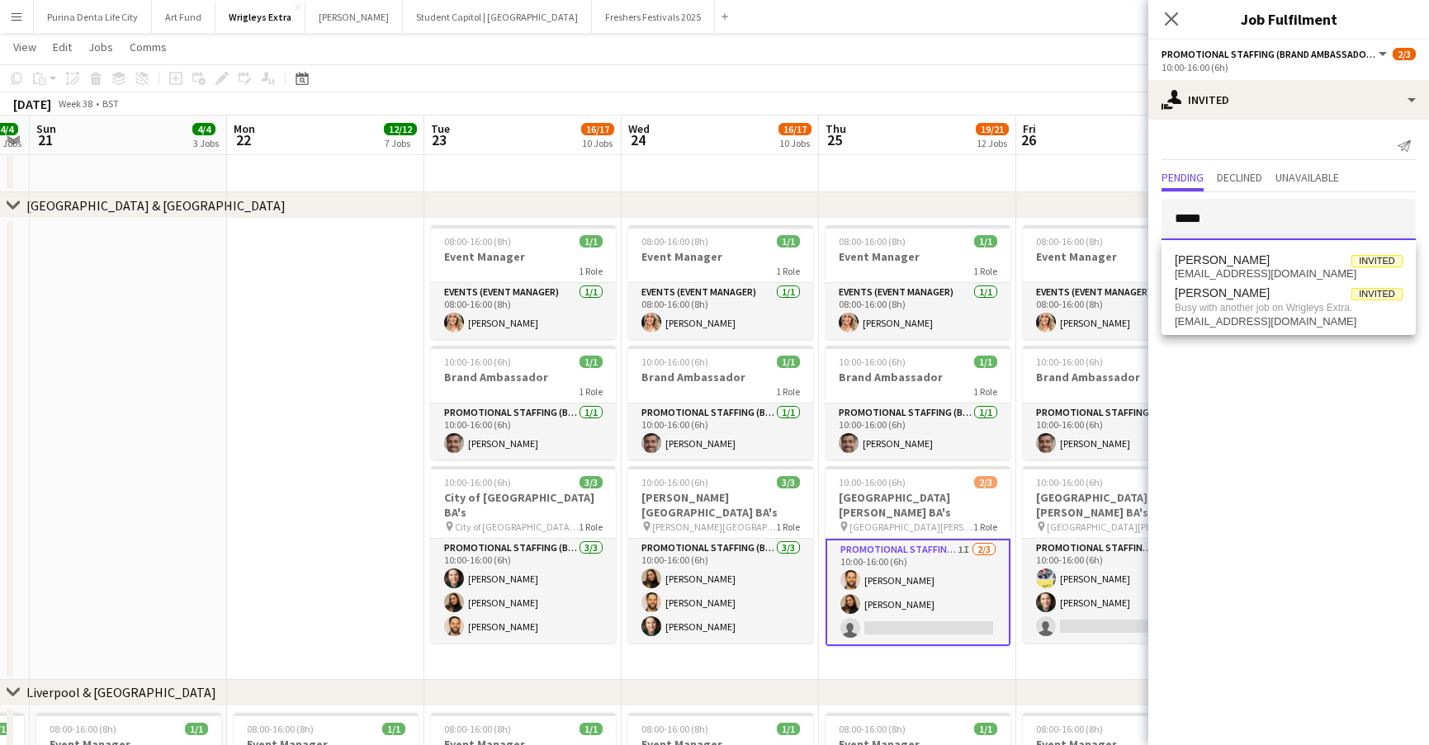
type input "*****"
drag, startPoint x: 1241, startPoint y: 214, endPoint x: 1274, endPoint y: 266, distance: 62.0
click at [1274, 266] on span "Craig Moncur Invited" at bounding box center [1289, 260] width 228 height 14
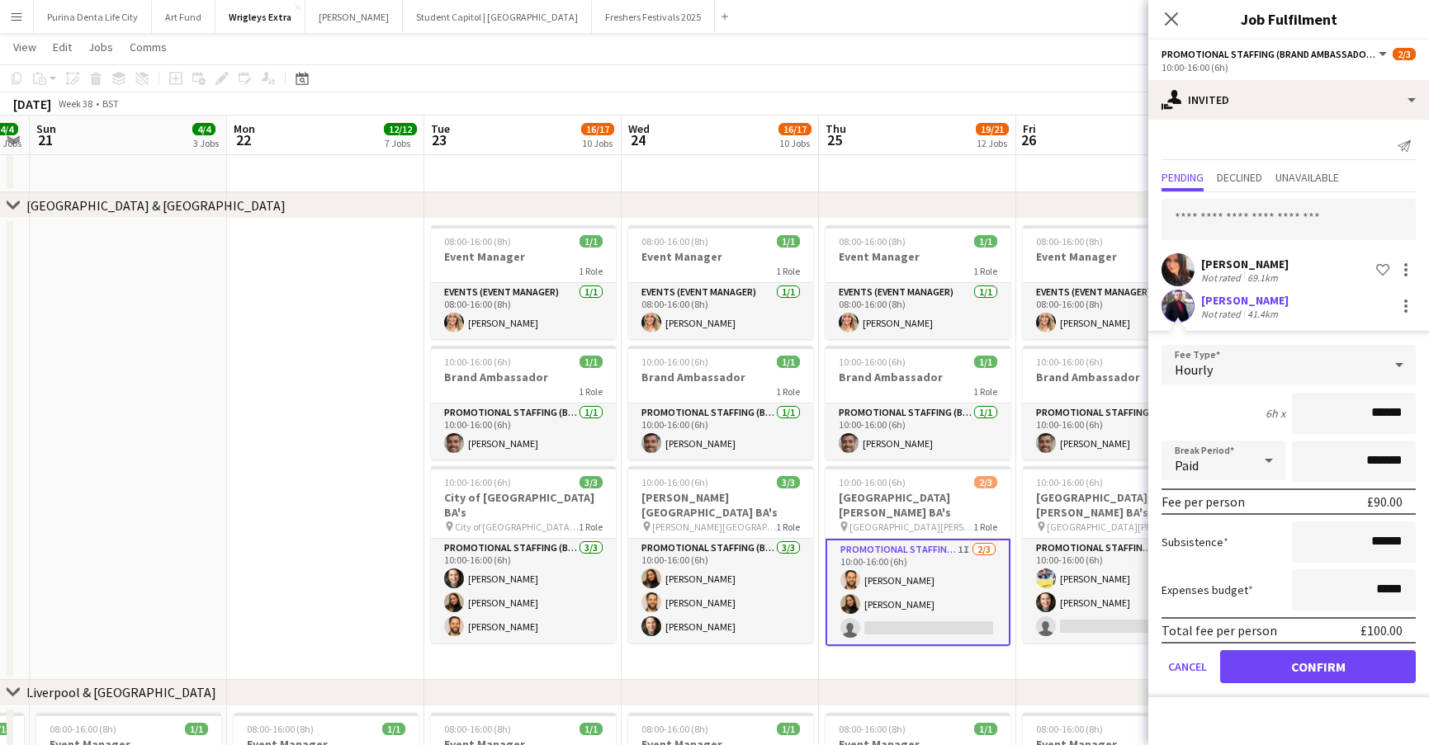
click at [1278, 660] on button "Confirm" at bounding box center [1318, 666] width 196 height 33
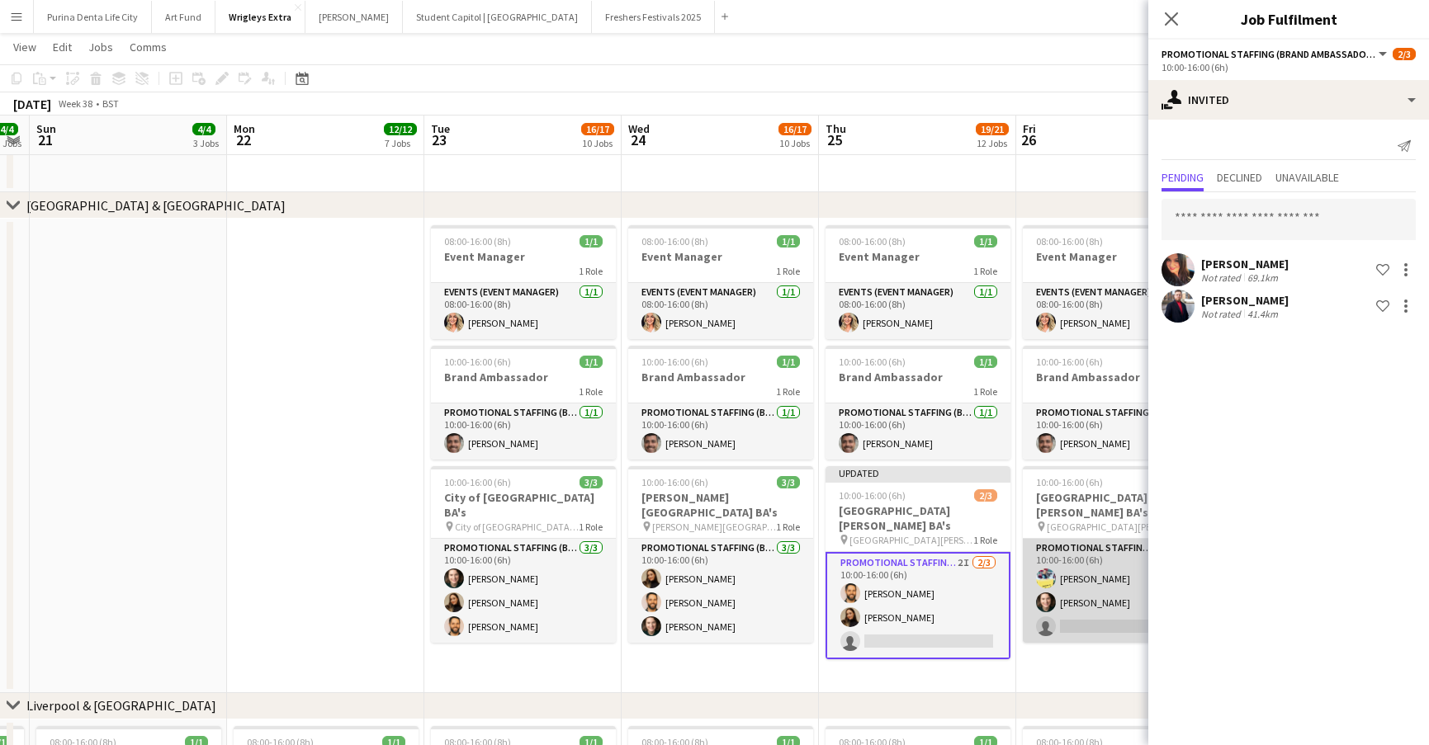
click at [1105, 600] on app-card-role "Promotional Staffing (Brand Ambassadors) 1I 2/3 10:00-16:00 (6h) Yvonne Smith S…" at bounding box center [1115, 591] width 185 height 104
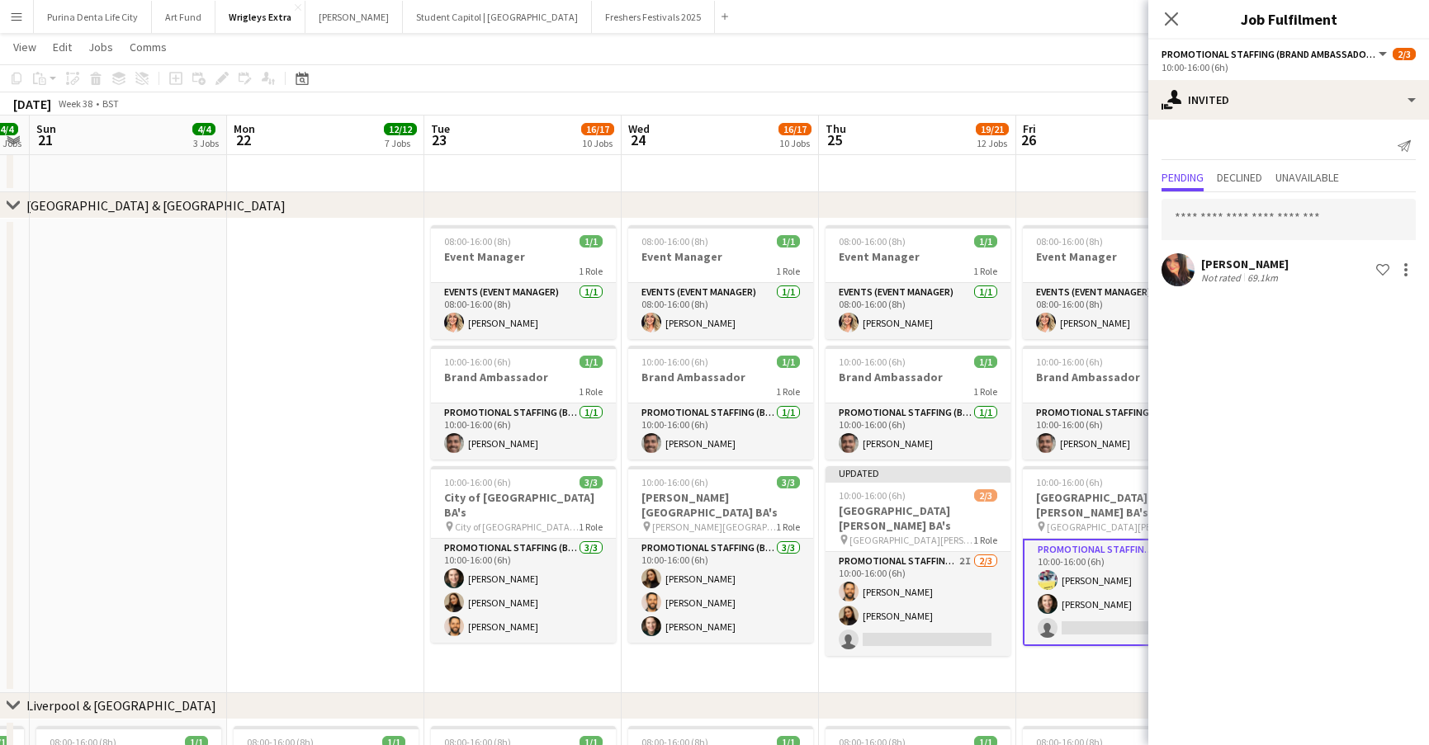
scroll to position [0, 563]
click at [1289, 211] on input "text" at bounding box center [1288, 219] width 254 height 41
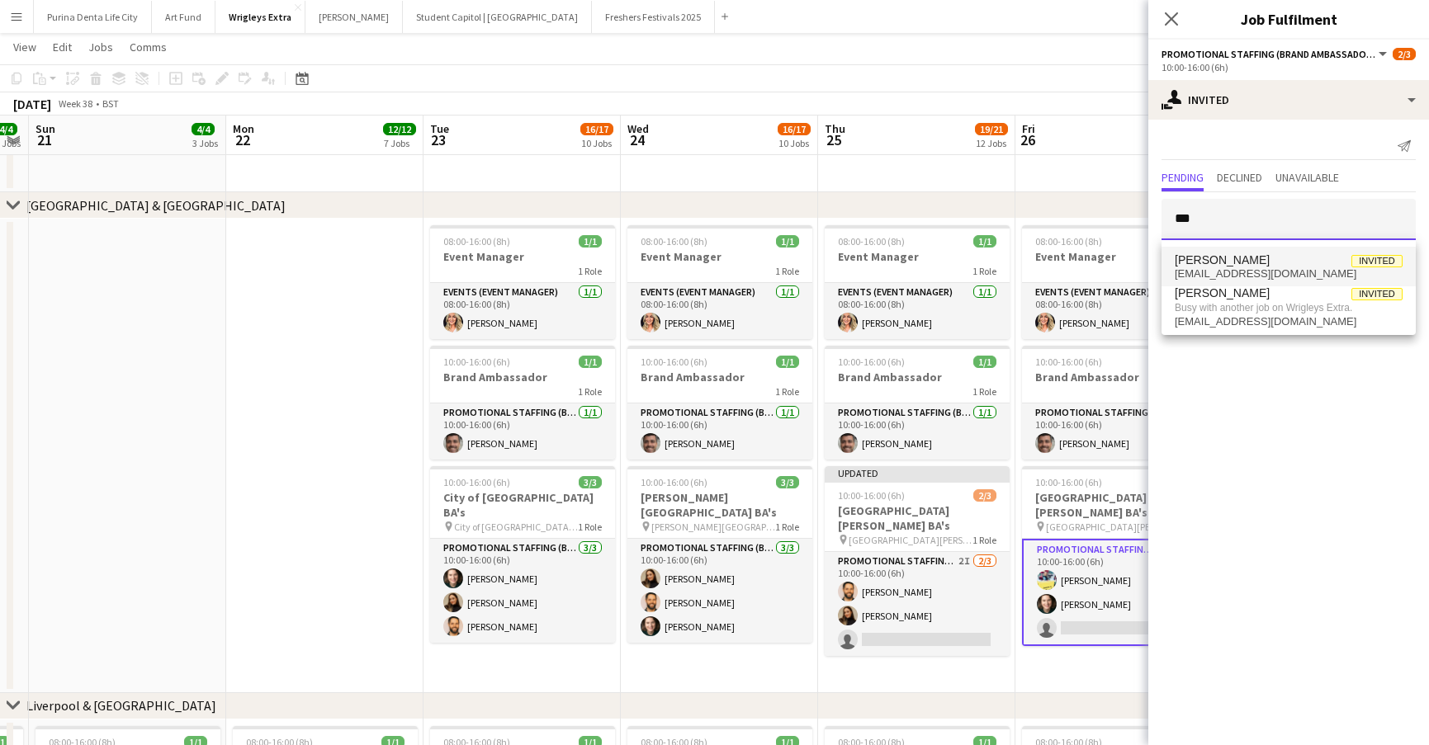
type input "***"
click at [1279, 264] on span "Craig Moncur Invited" at bounding box center [1289, 260] width 228 height 14
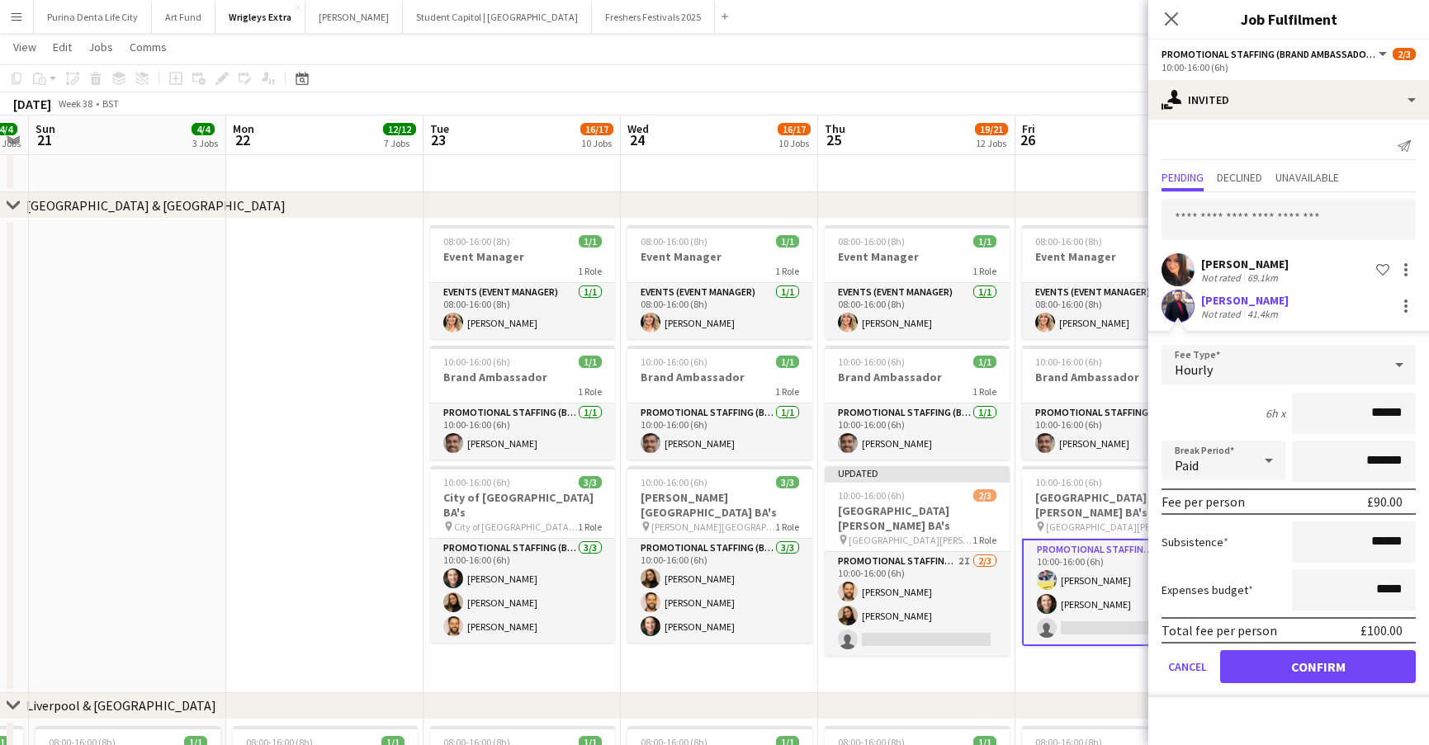
click at [1315, 667] on button "Confirm" at bounding box center [1318, 666] width 196 height 33
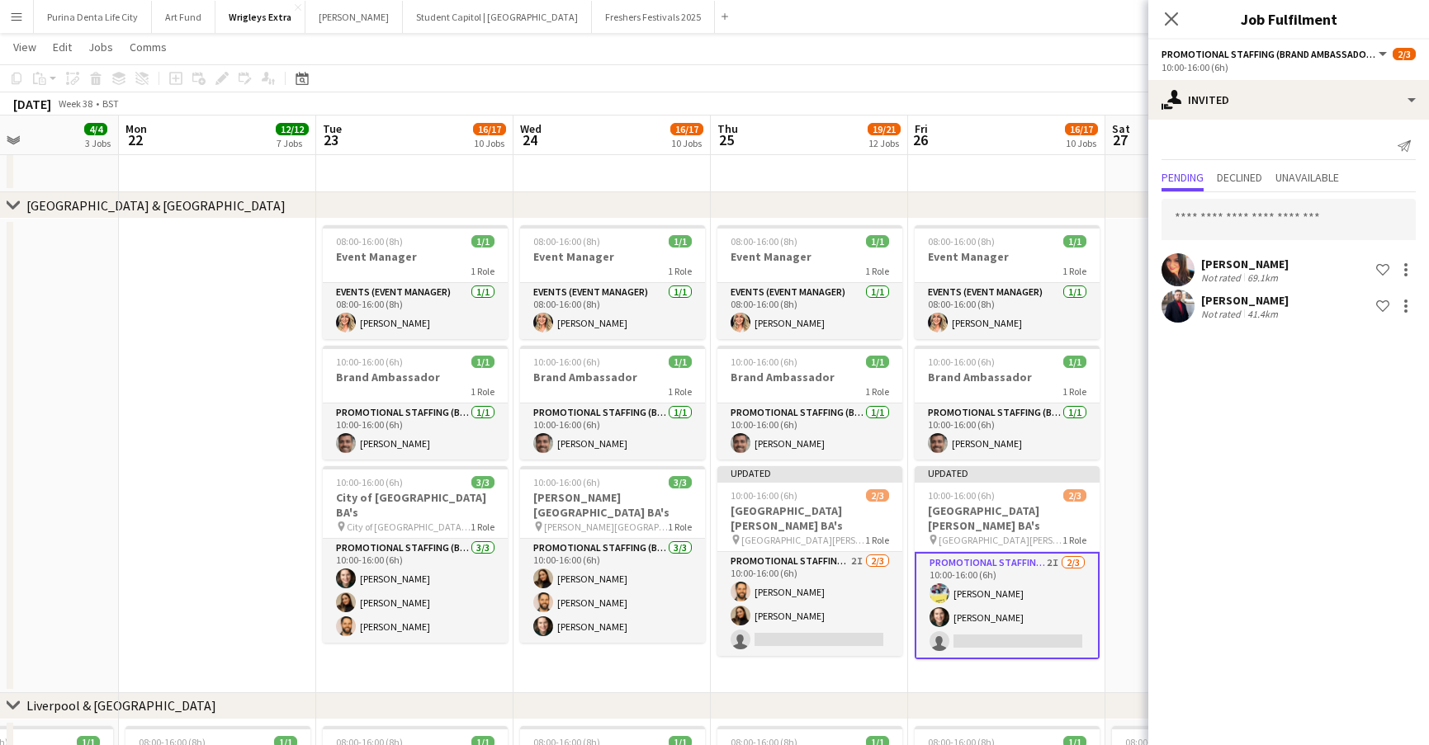
scroll to position [0, 671]
click at [1092, 112] on div "September 2025 Week 38 • BST Publish 1 job Revert 1 job" at bounding box center [714, 103] width 1429 height 23
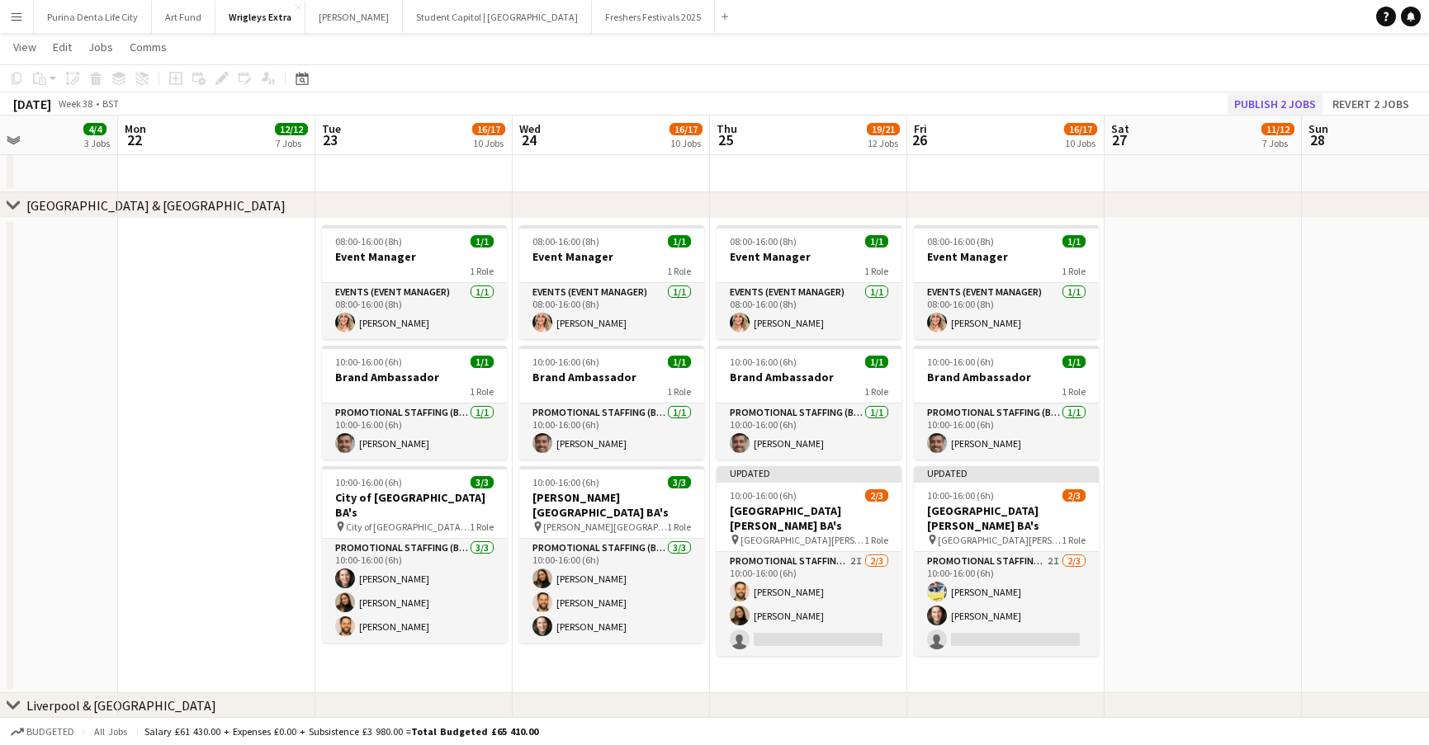
click at [1293, 102] on button "Publish 2 jobs" at bounding box center [1274, 103] width 95 height 21
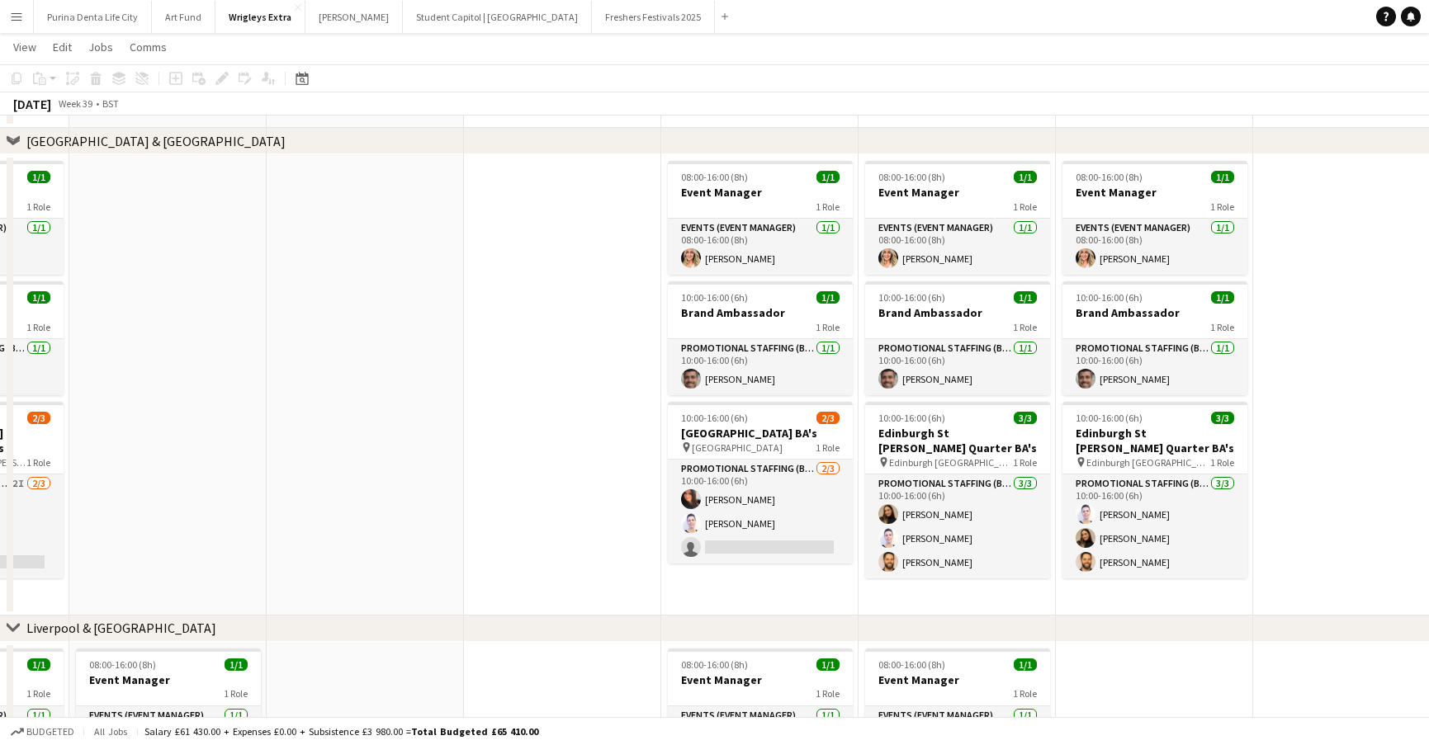
scroll to position [768, 0]
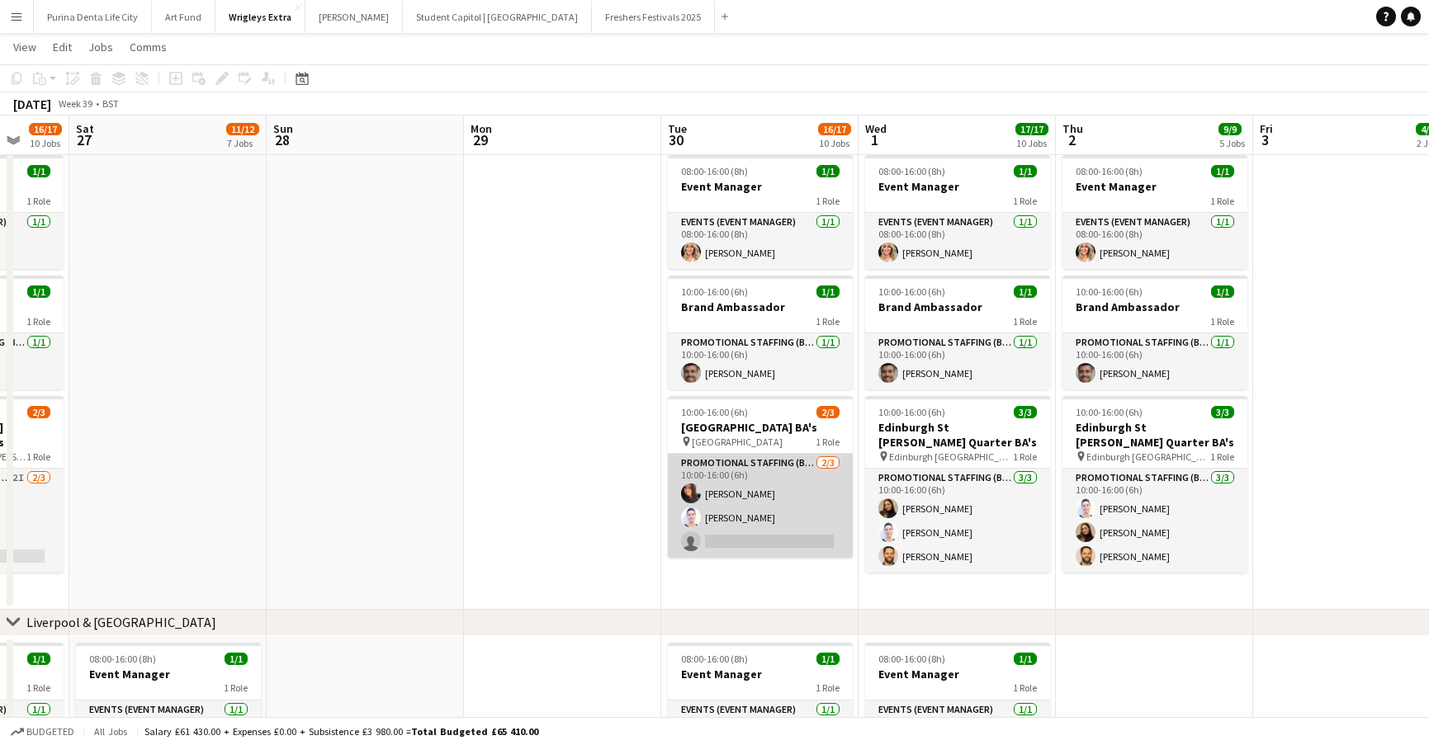
click at [772, 521] on app-card-role "Promotional Staffing (Brand Ambassadors) [DATE] 10:00-16:00 (6h) [PERSON_NAME] …" at bounding box center [760, 506] width 185 height 104
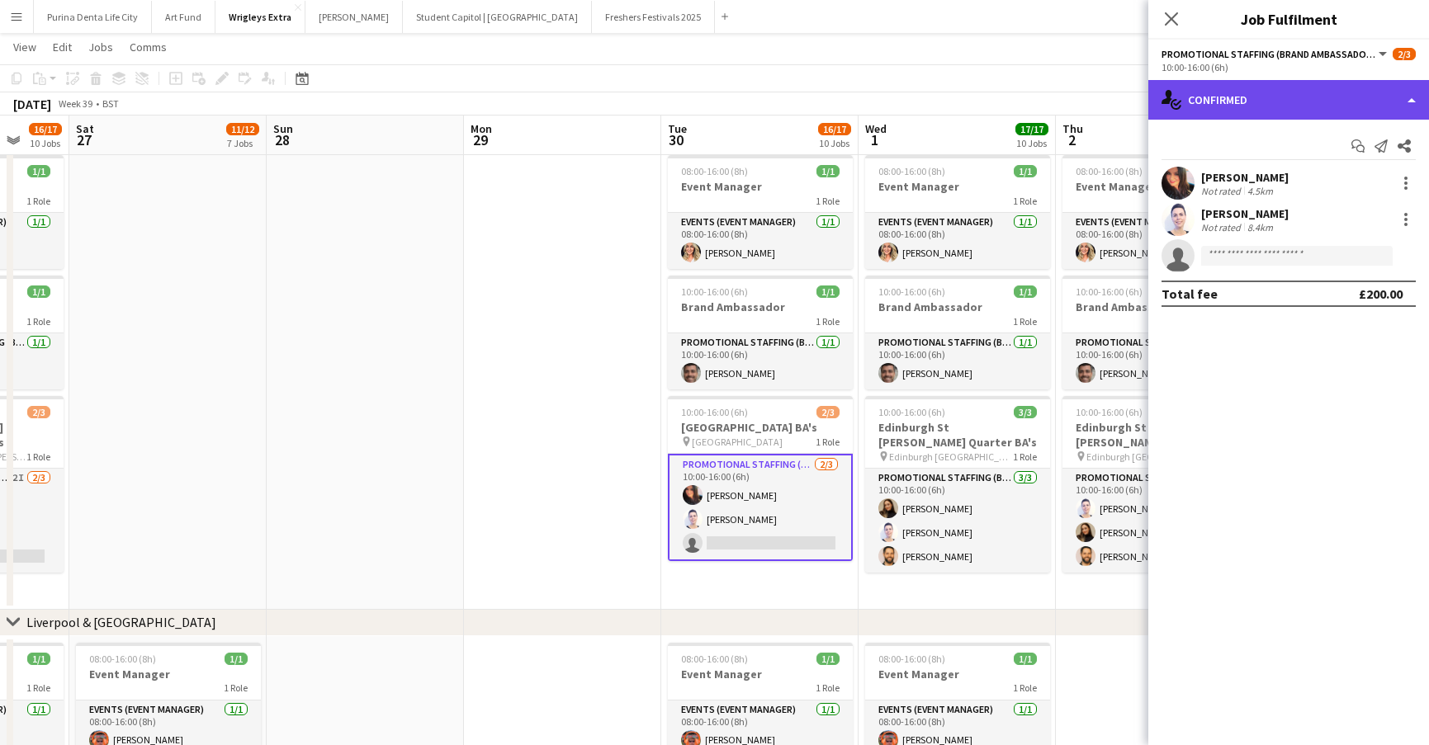
click at [1290, 108] on div "single-neutral-actions-check-2 Confirmed" at bounding box center [1288, 100] width 281 height 40
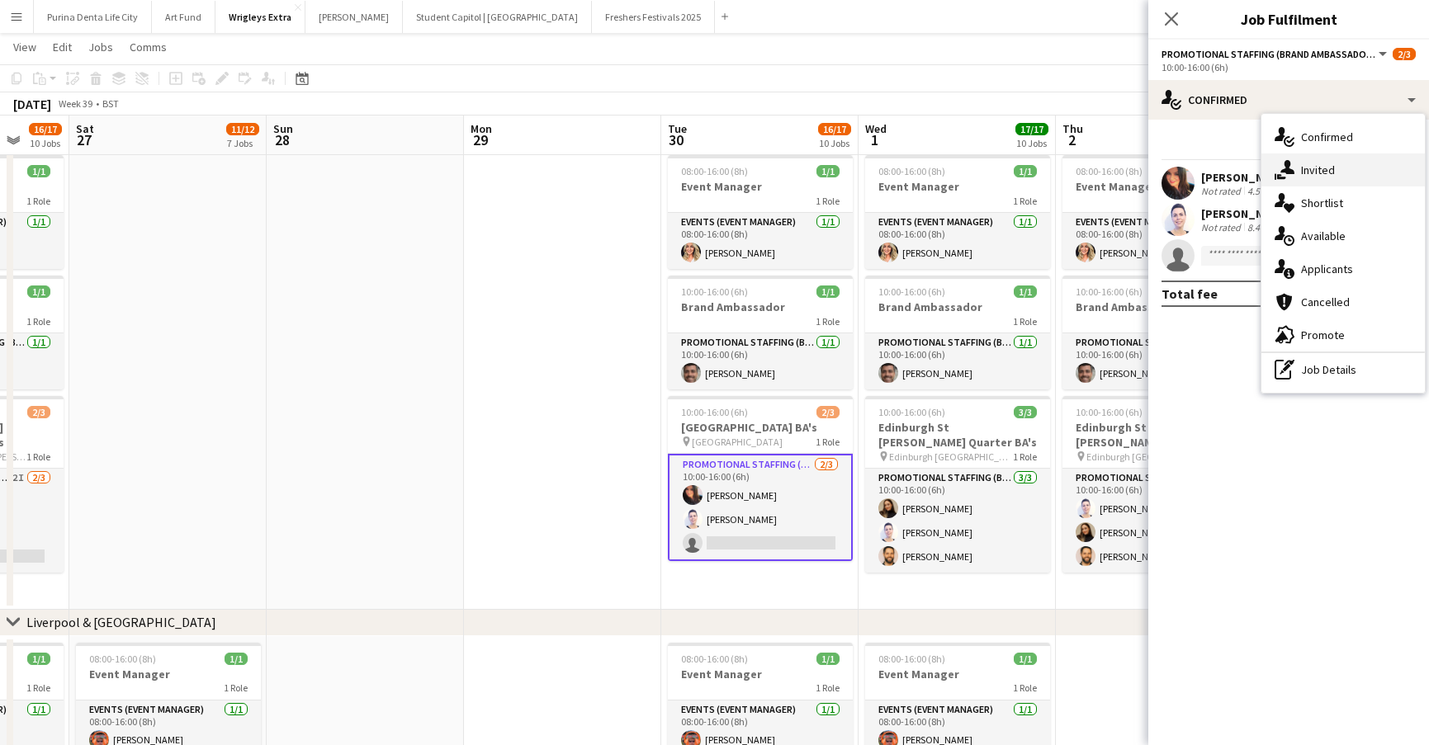
click at [1318, 157] on div "single-neutral-actions-share-1 Invited" at bounding box center [1342, 170] width 163 height 33
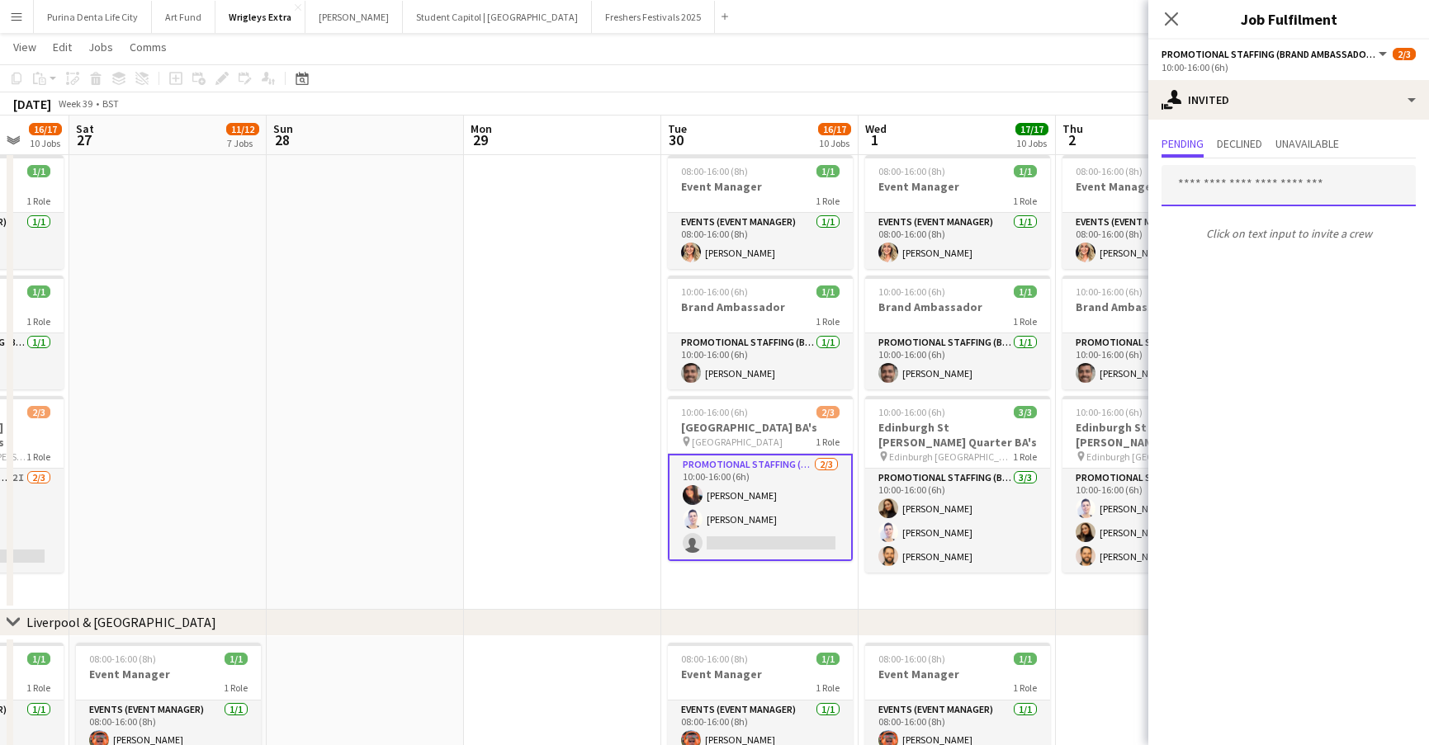
click at [1268, 196] on input "text" at bounding box center [1288, 185] width 254 height 41
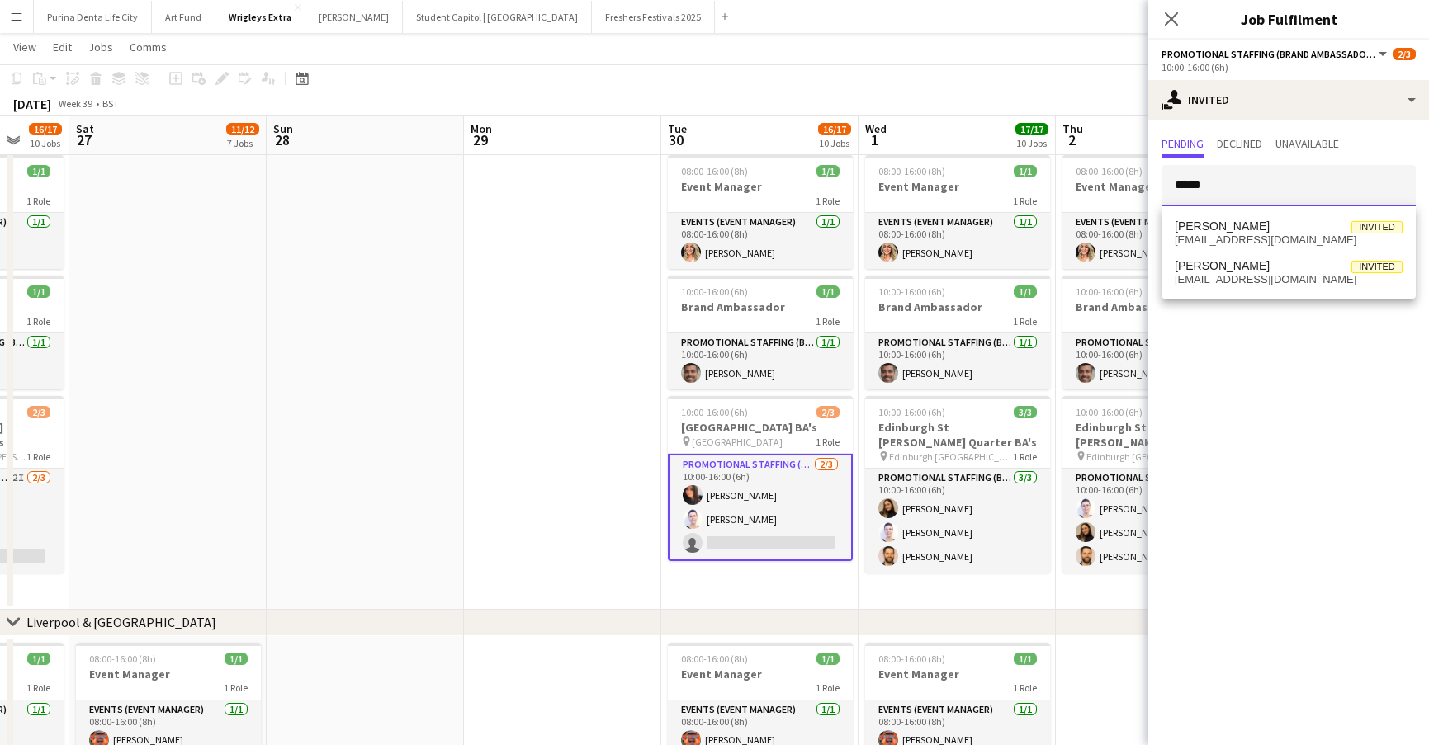
type input "*****"
drag, startPoint x: 1268, startPoint y: 175, endPoint x: 1286, endPoint y: 223, distance: 51.2
click at [1286, 223] on span "Craig Moncur Invited" at bounding box center [1289, 227] width 228 height 14
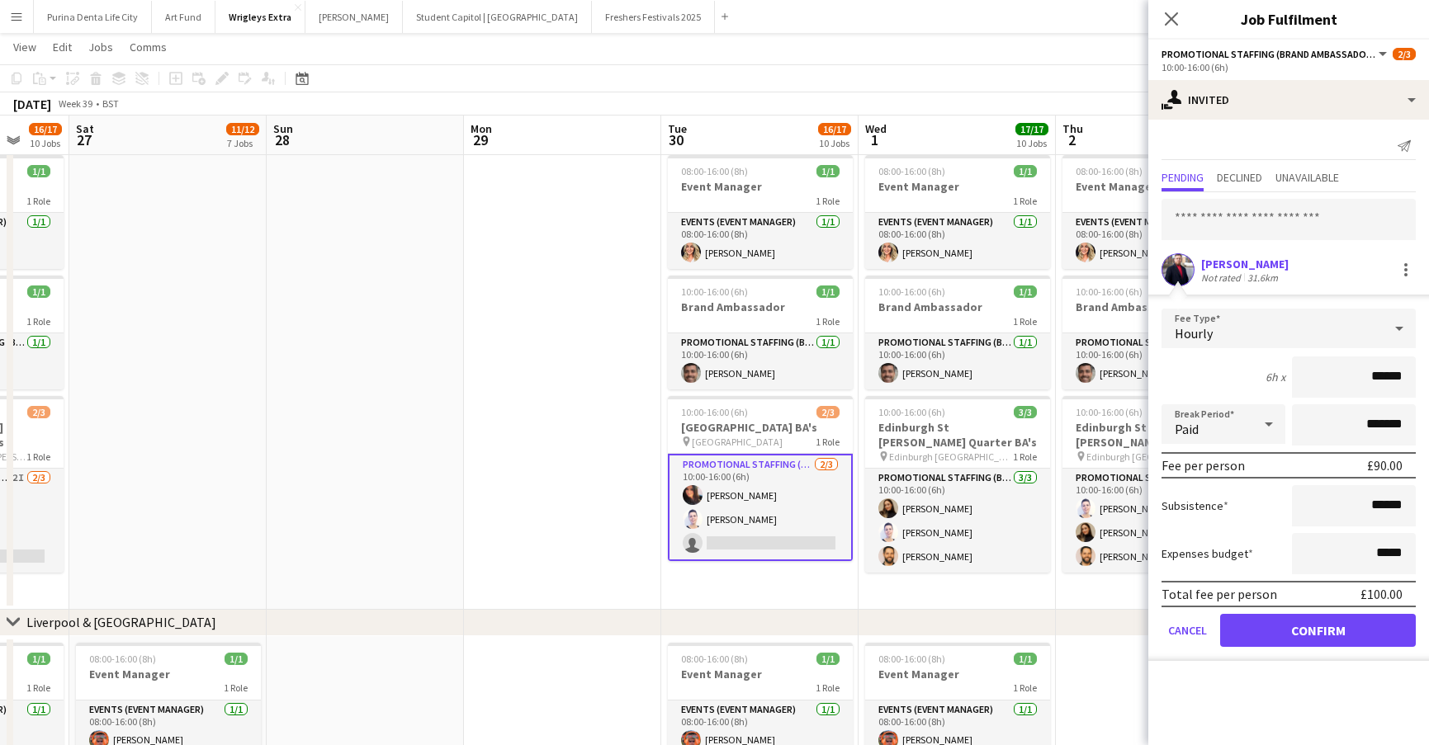
click at [1316, 635] on button "Confirm" at bounding box center [1318, 630] width 196 height 33
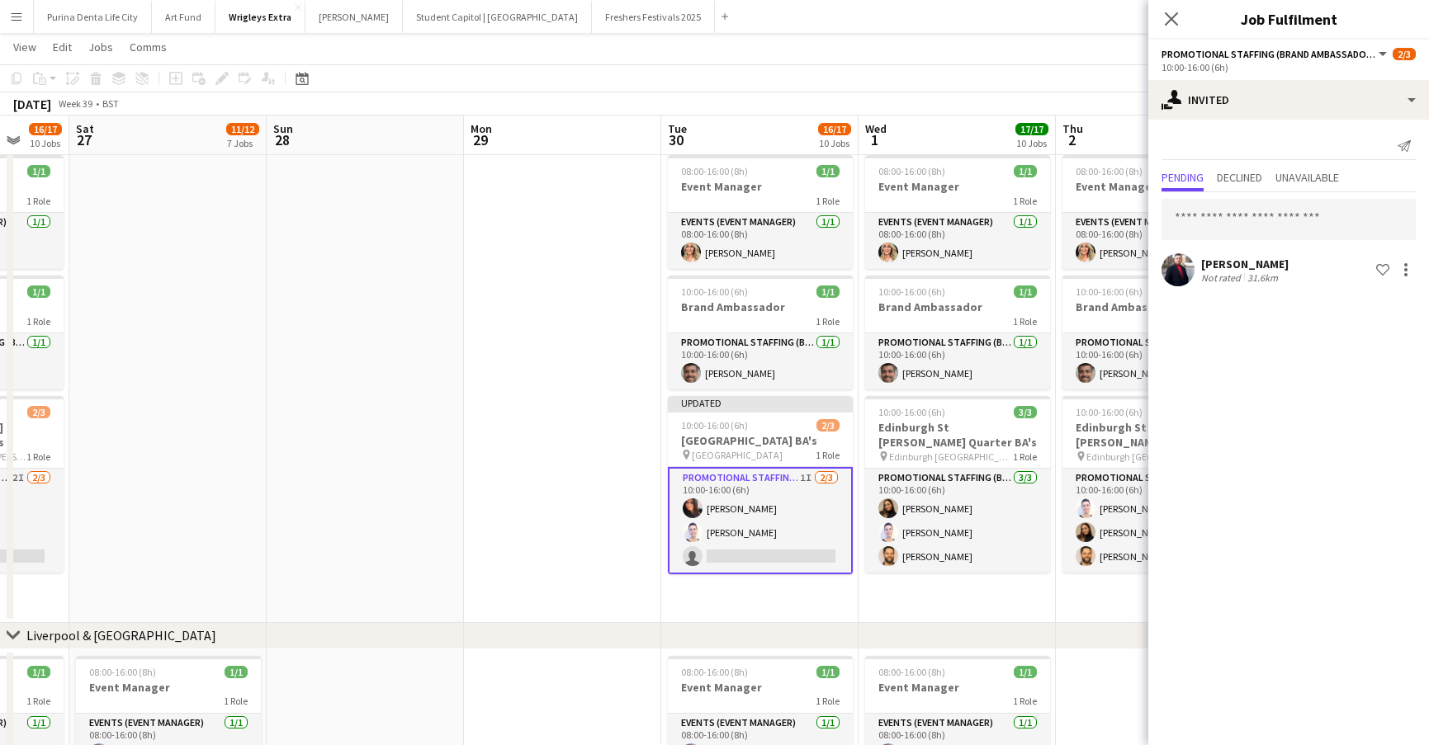
click at [1055, 560] on app-date-cell "08:00-16:00 (8h) 1/1 Event Manager 1 Role Events (Event Manager) 1/1 08:00-16:0…" at bounding box center [956, 386] width 197 height 475
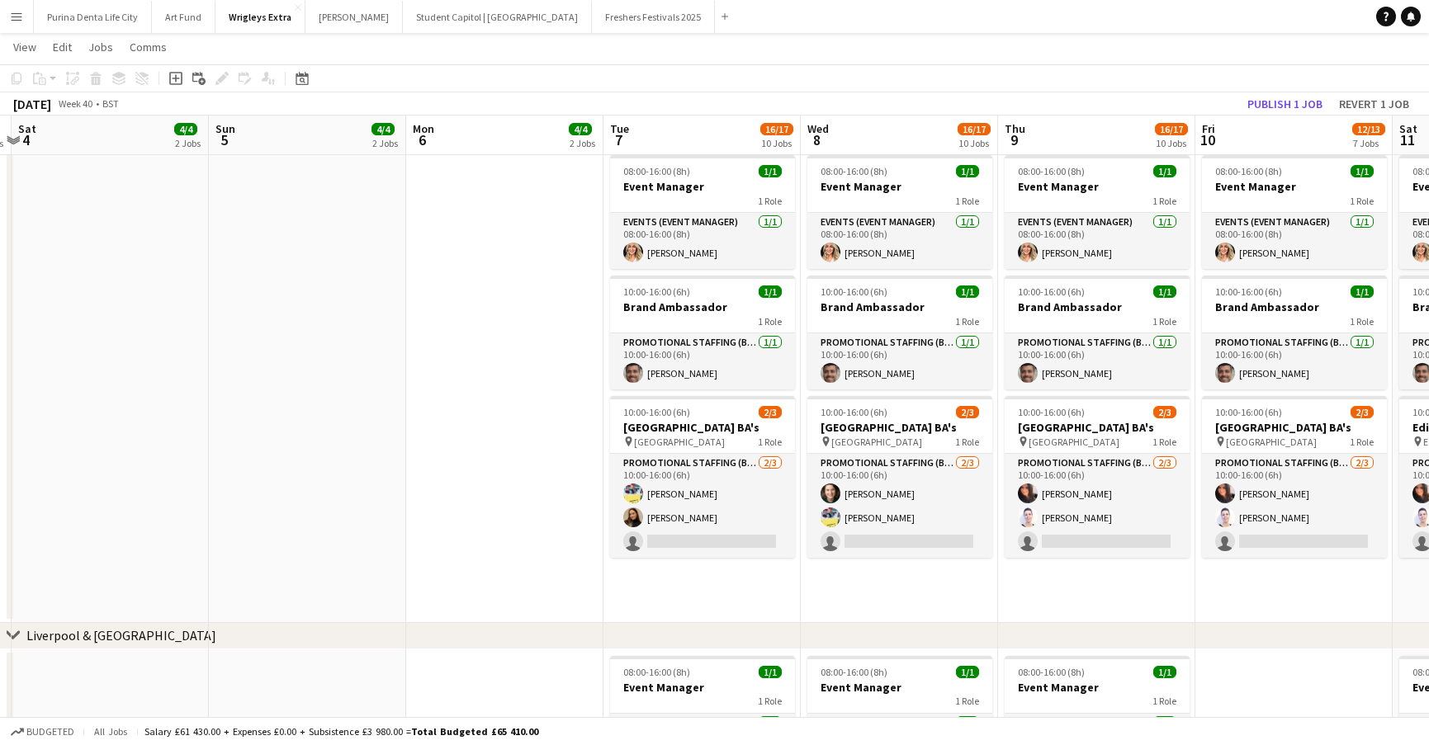
scroll to position [0, 779]
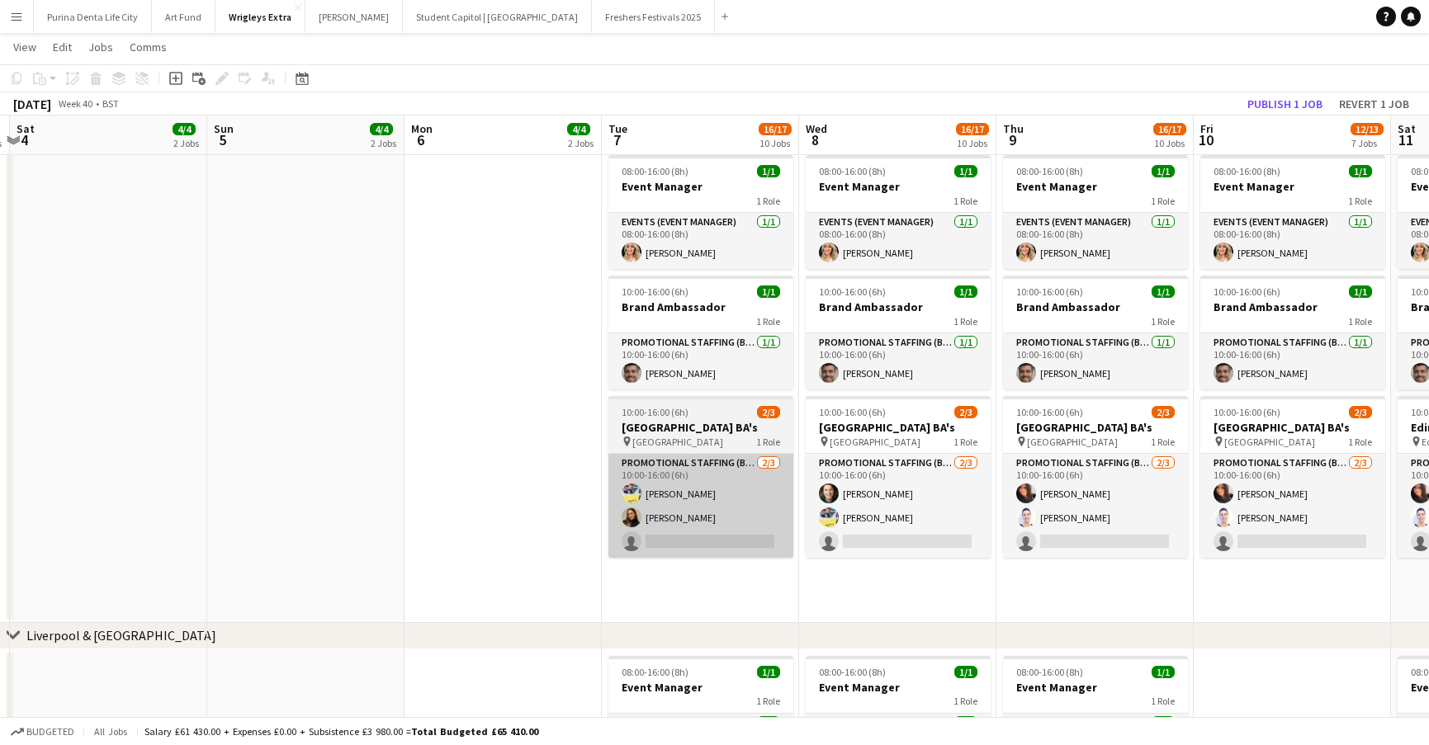
click at [722, 541] on app-card-role "Promotional Staffing (Brand Ambassadors) [DATE] 10:00-16:00 (6h) [PERSON_NAME] …" at bounding box center [700, 506] width 185 height 104
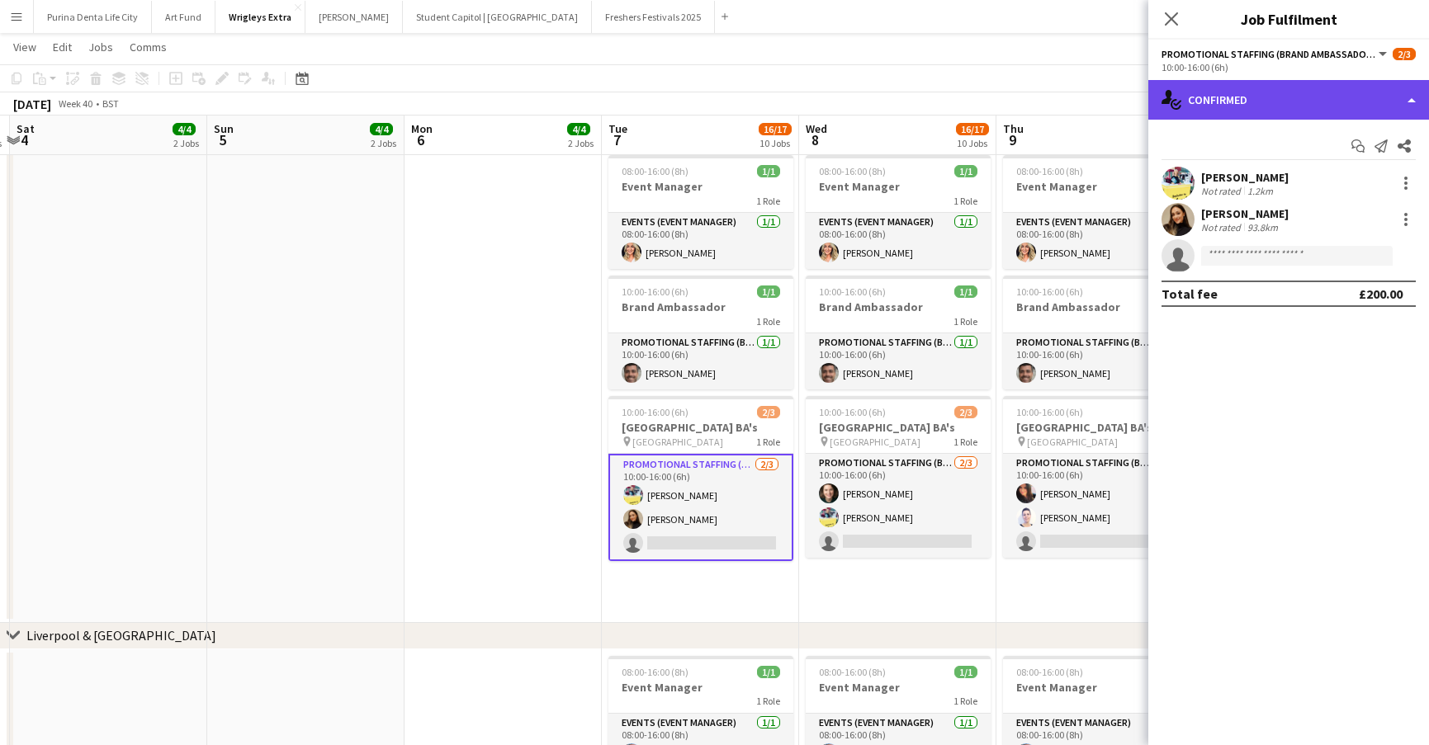
click at [1303, 102] on div "single-neutral-actions-check-2 Confirmed" at bounding box center [1288, 100] width 281 height 40
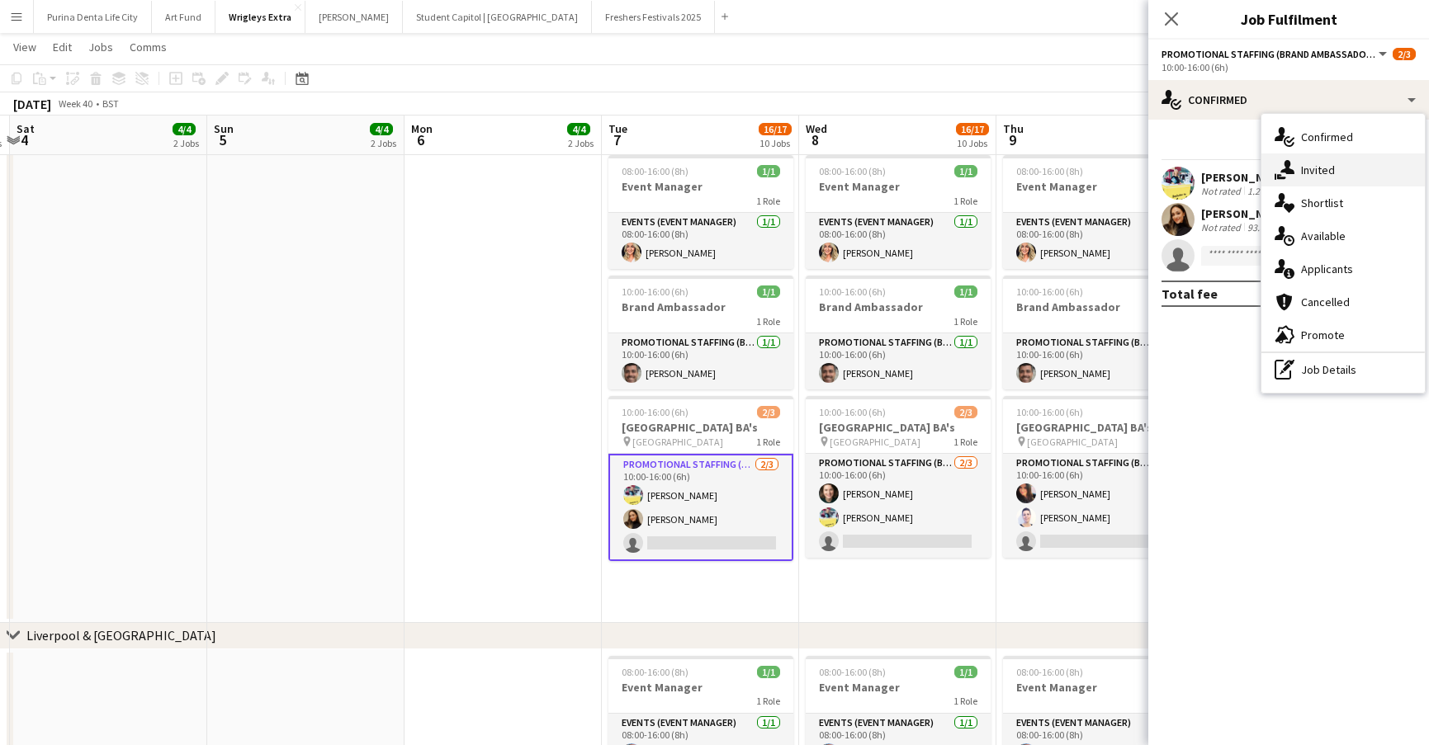
click at [1331, 165] on span "Invited" at bounding box center [1318, 170] width 34 height 15
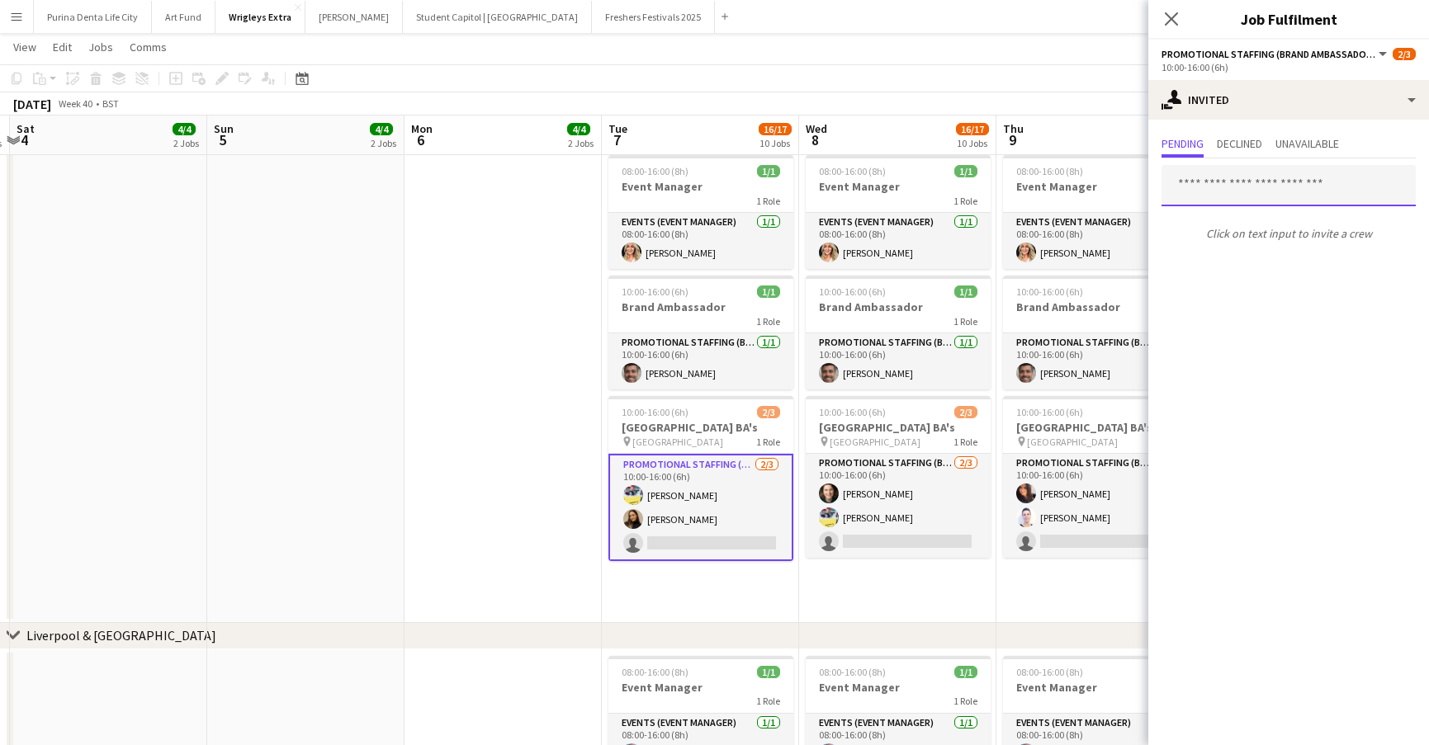
click at [1258, 196] on input "text" at bounding box center [1288, 185] width 254 height 41
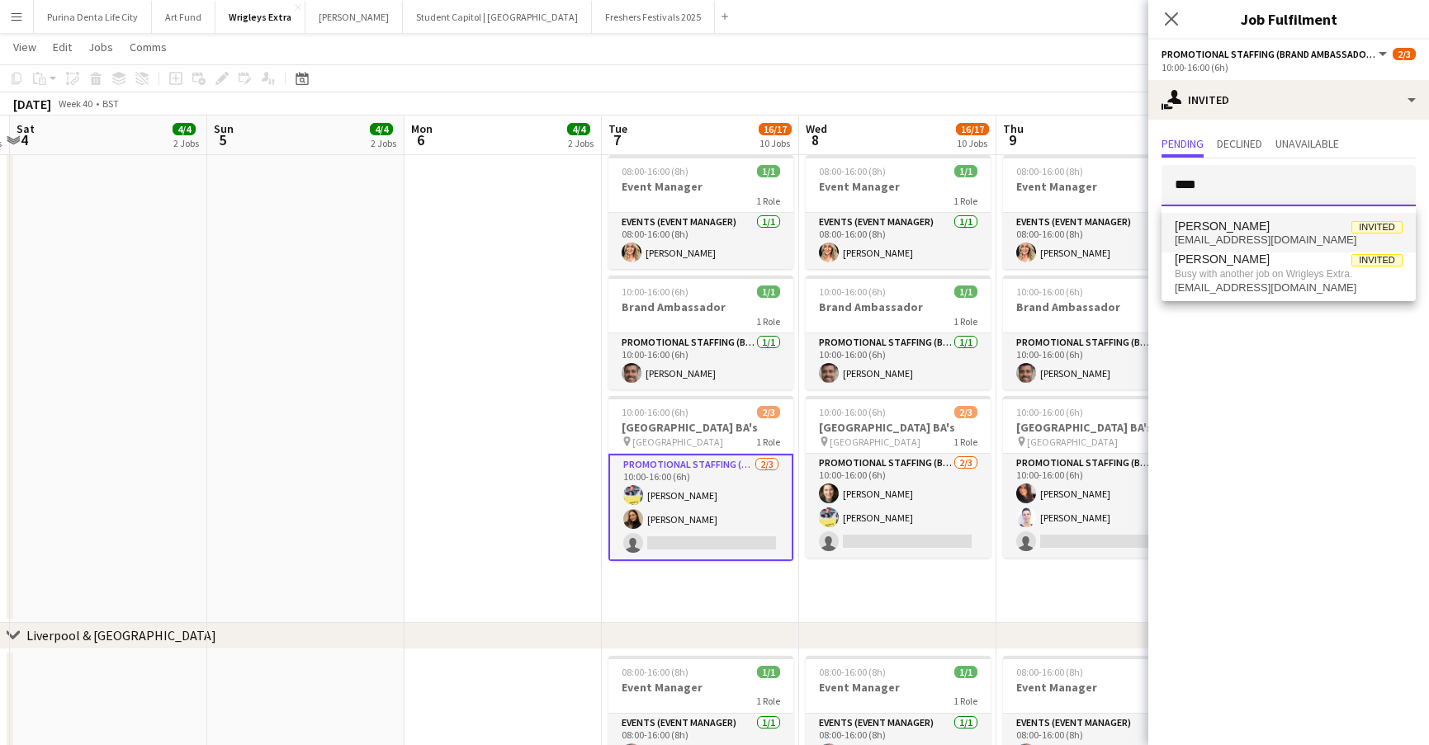
type input "****"
click at [1265, 241] on span "craigjamesmoncur@gmail.com" at bounding box center [1289, 240] width 228 height 13
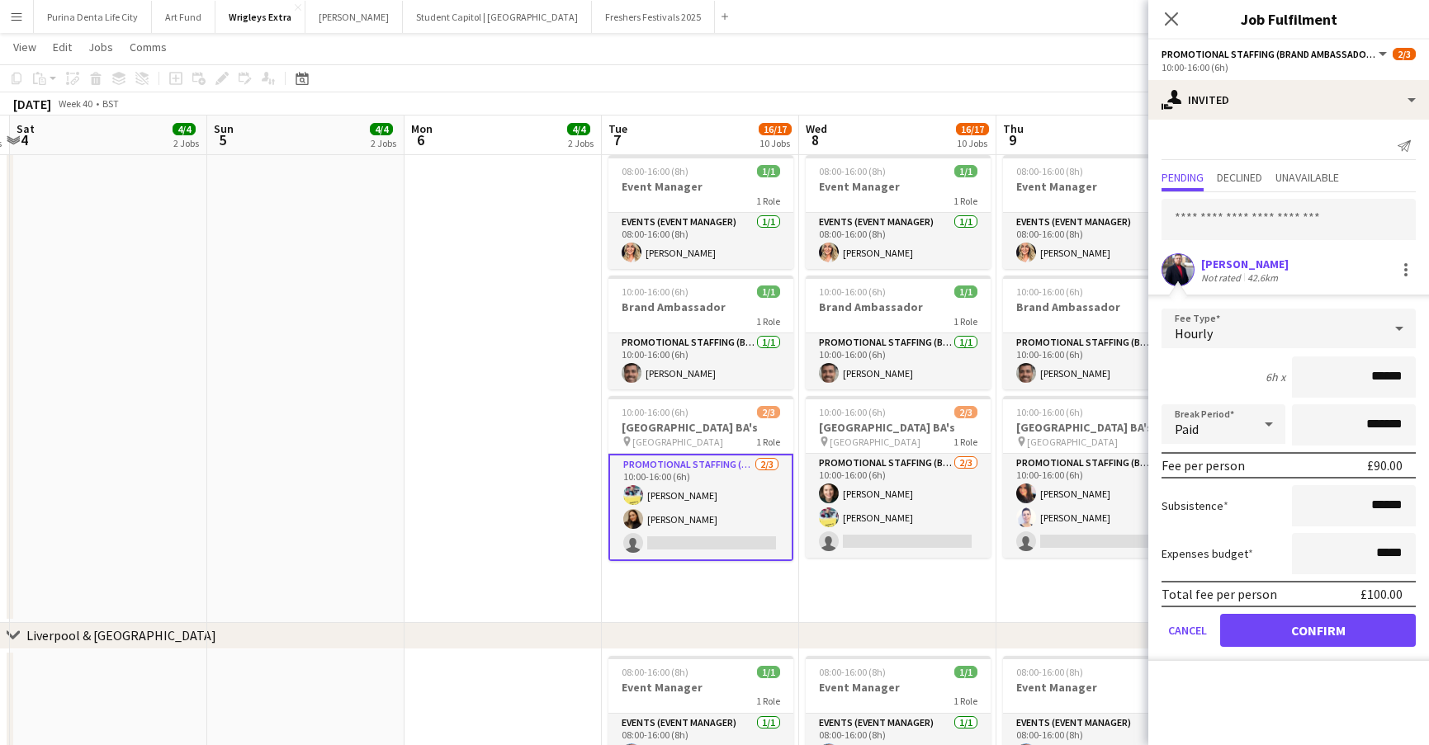
click at [1280, 639] on button "Confirm" at bounding box center [1318, 630] width 196 height 33
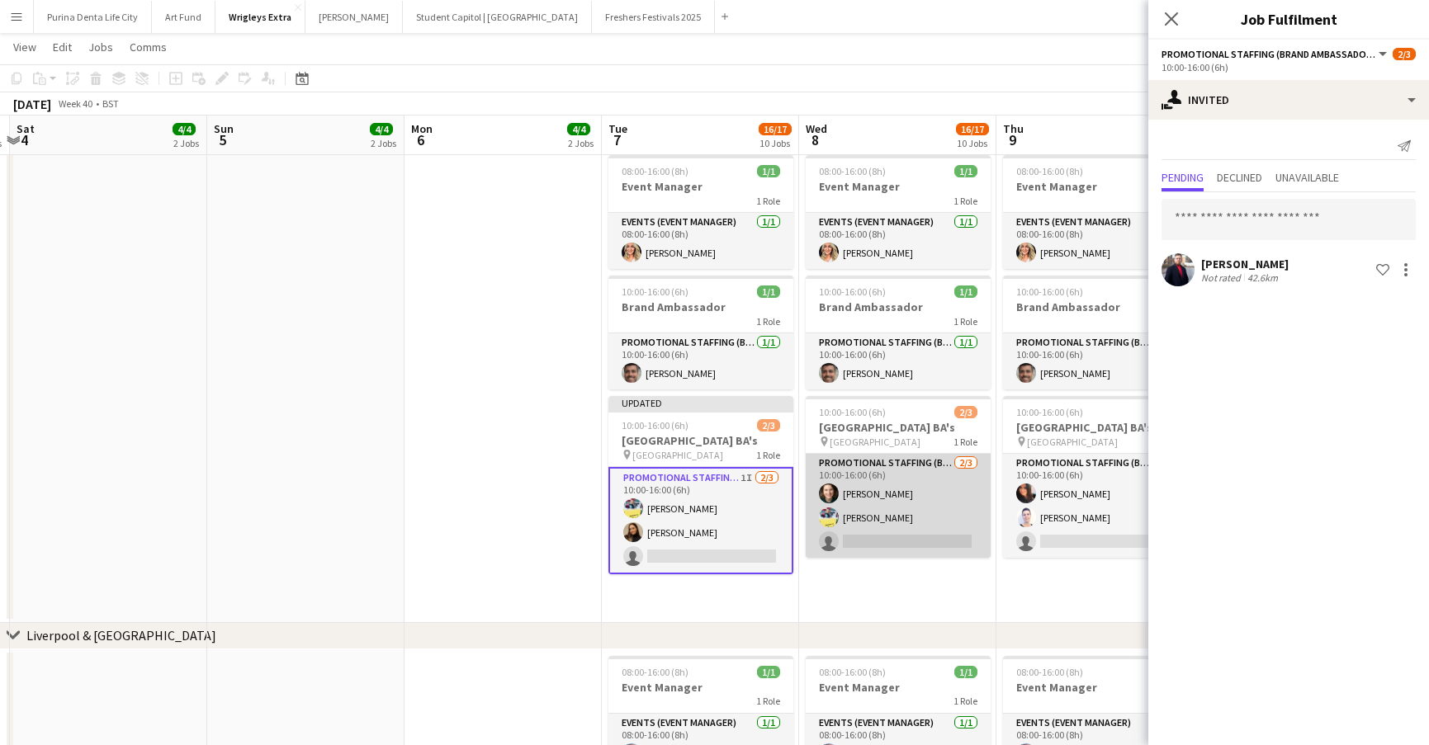
click at [915, 528] on app-card-role "Promotional Staffing (Brand Ambassadors) [DATE] 10:00-16:00 (6h) [PERSON_NAME] …" at bounding box center [898, 506] width 185 height 104
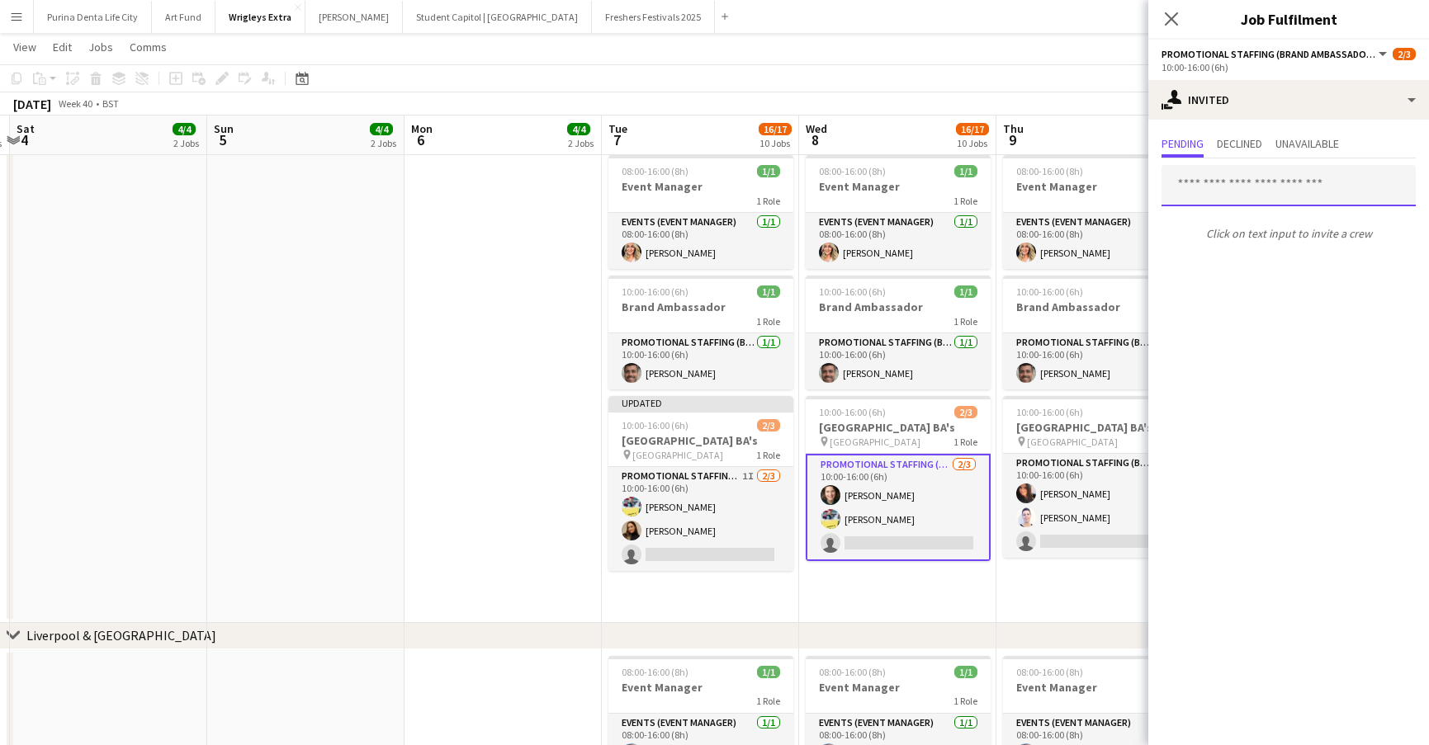
click at [1270, 190] on input "text" at bounding box center [1288, 185] width 254 height 41
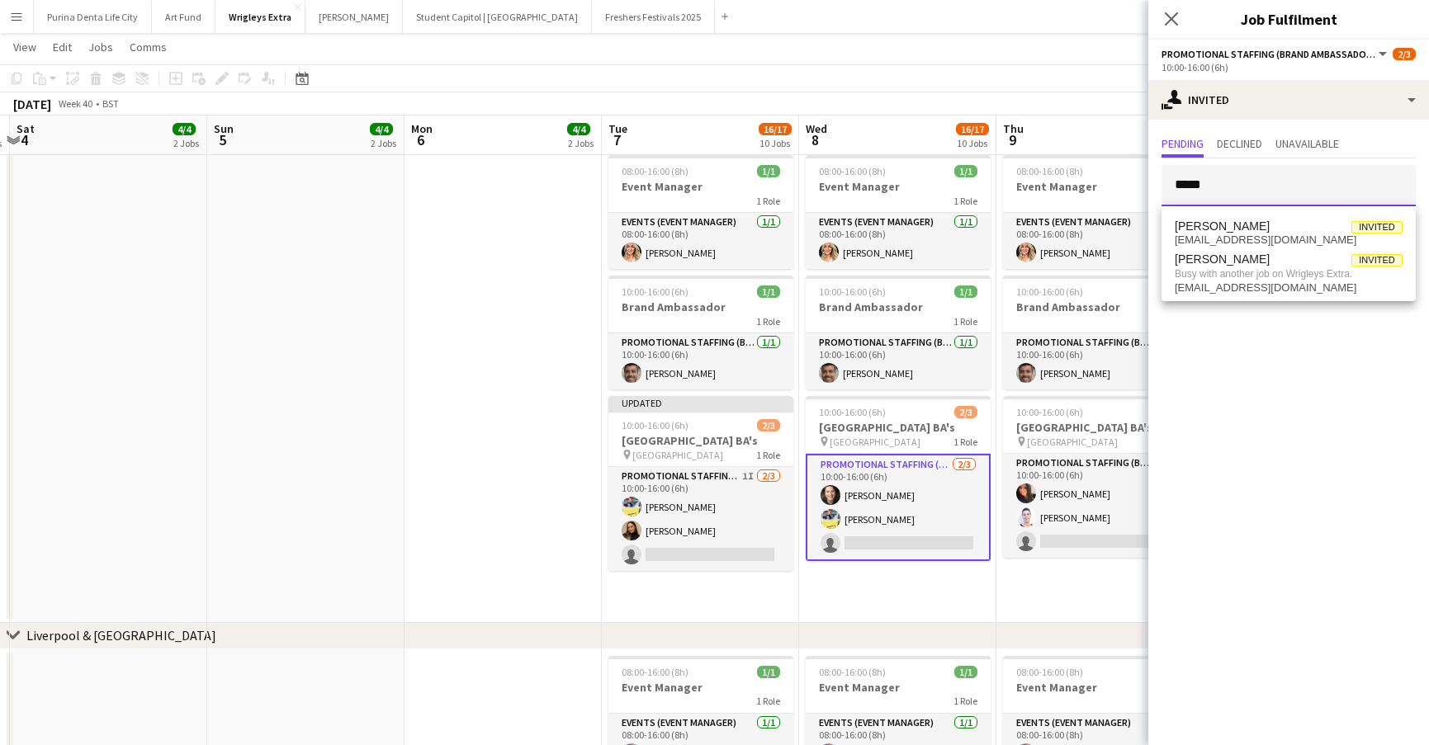
type input "*****"
drag, startPoint x: 1270, startPoint y: 190, endPoint x: 1298, endPoint y: 223, distance: 43.3
click at [1298, 223] on span "Craig Moncur Invited" at bounding box center [1289, 227] width 228 height 14
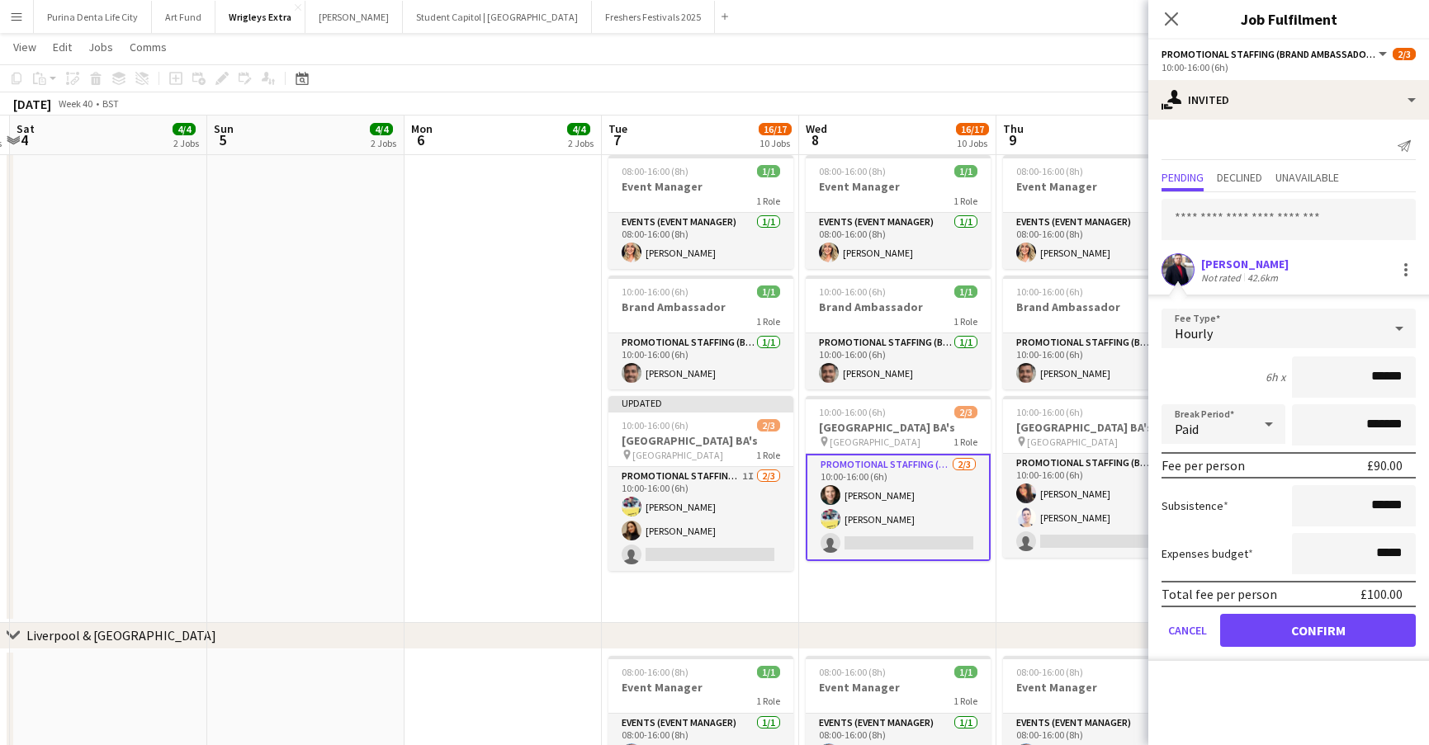
click at [1289, 631] on button "Confirm" at bounding box center [1318, 630] width 196 height 33
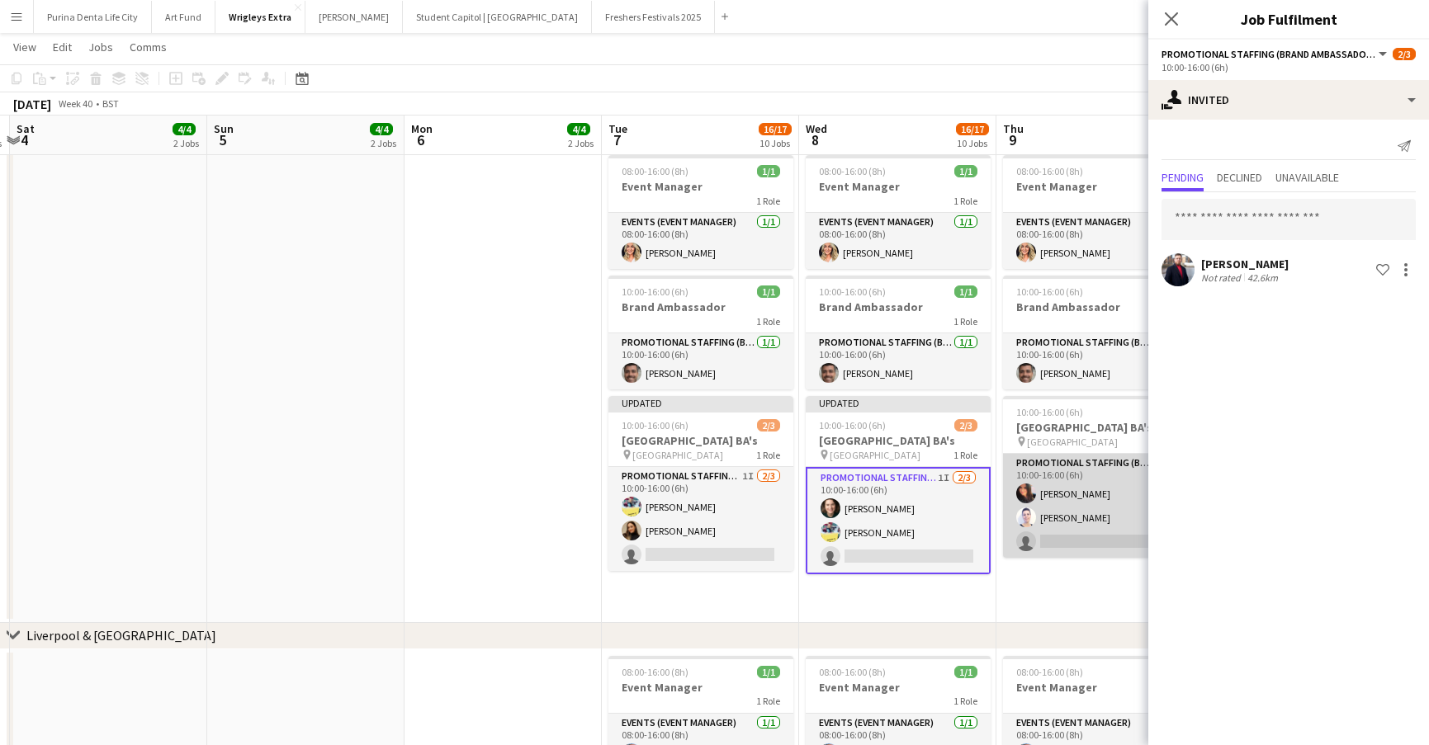
click at [1108, 542] on app-card-role "Promotional Staffing (Brand Ambassadors) [DATE] 10:00-16:00 (6h) [PERSON_NAME] …" at bounding box center [1095, 506] width 185 height 104
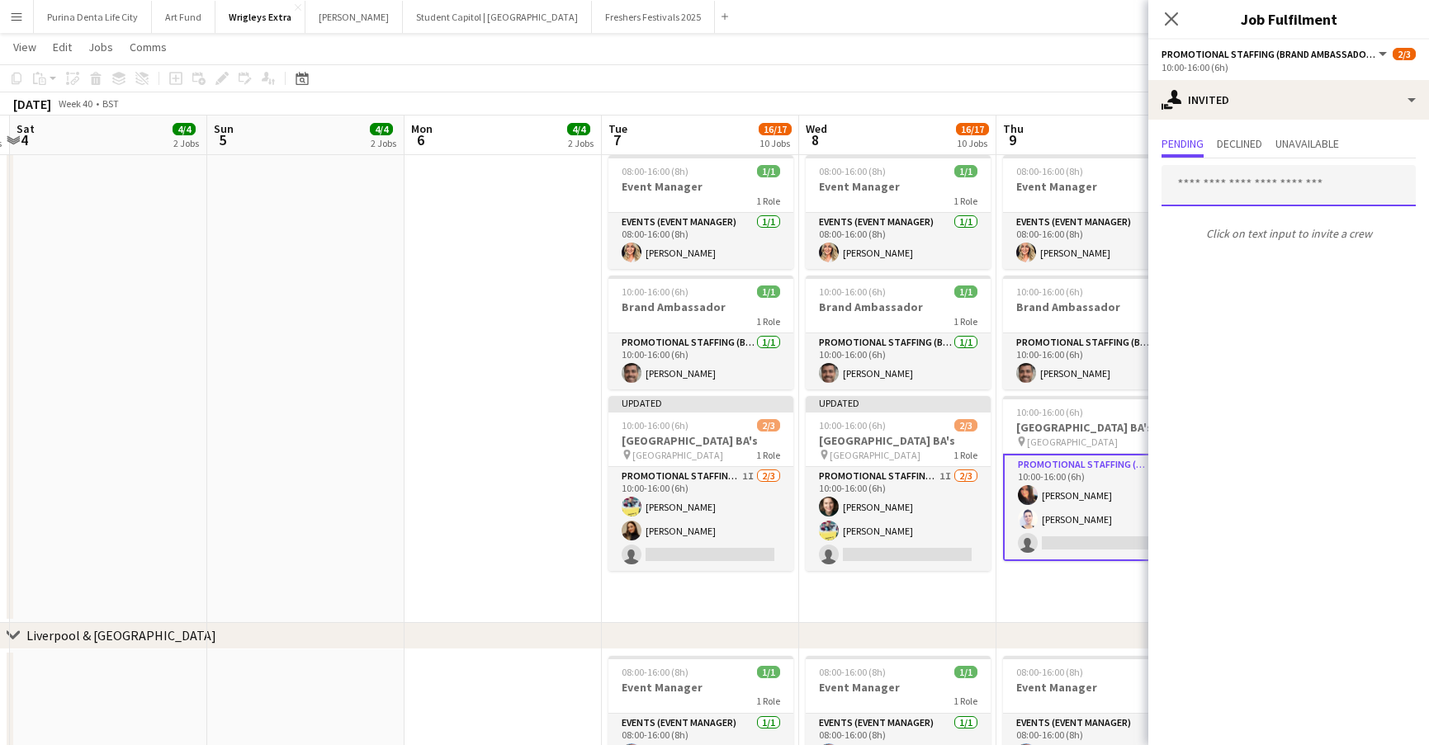
click at [1265, 179] on input "text" at bounding box center [1288, 185] width 254 height 41
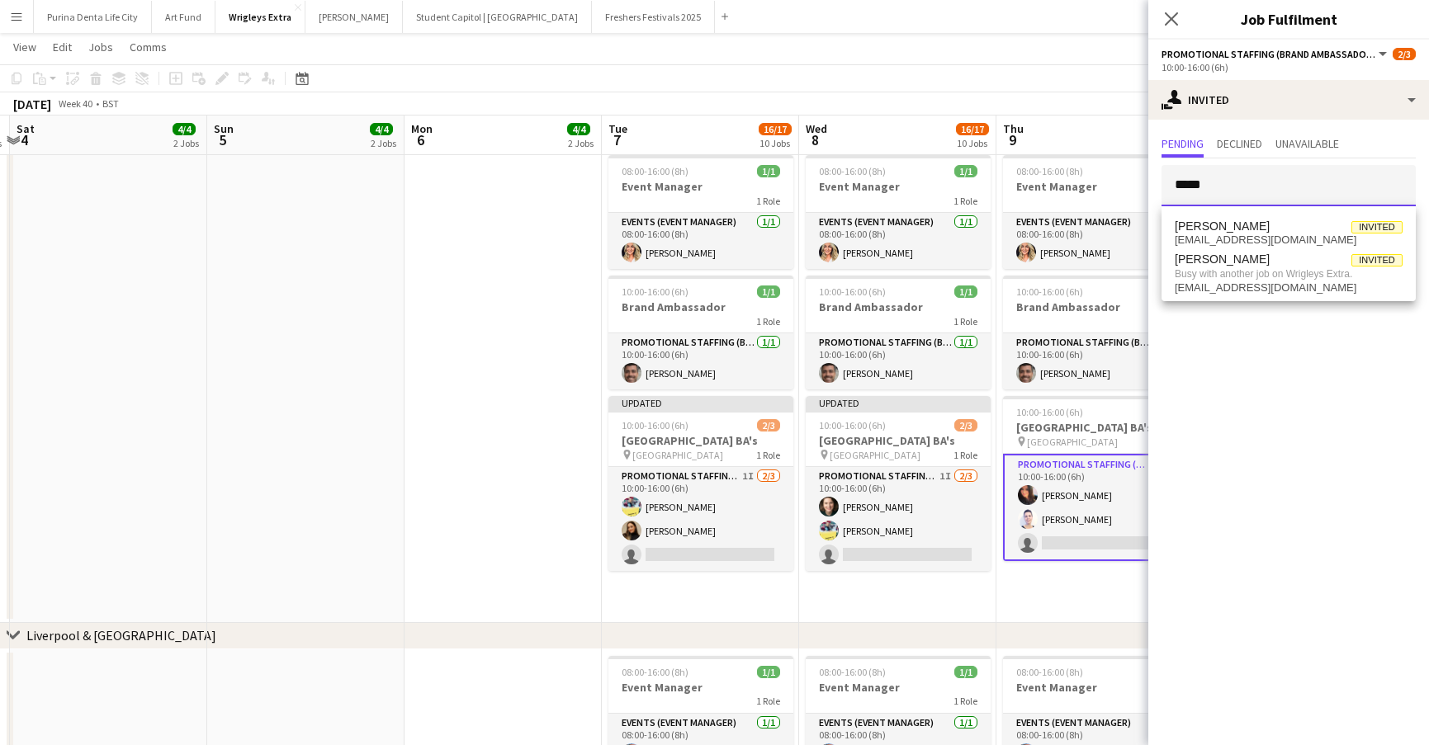
type input "*****"
drag, startPoint x: 1265, startPoint y: 179, endPoint x: 1278, endPoint y: 214, distance: 37.1
click at [1278, 214] on mat-option "Craig Moncur Invited craigjamesmoncur@gmail.com" at bounding box center [1288, 233] width 254 height 40
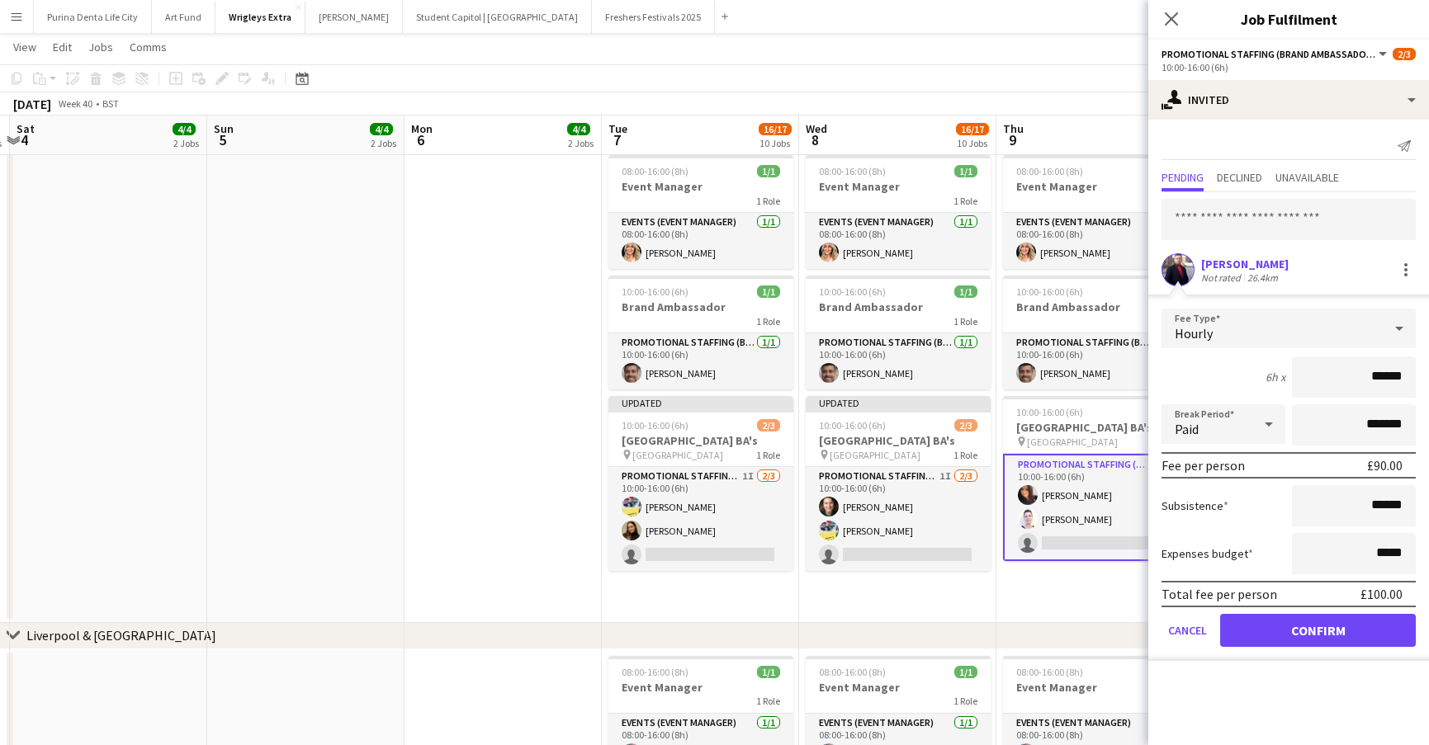
click at [1265, 638] on button "Confirm" at bounding box center [1318, 630] width 196 height 33
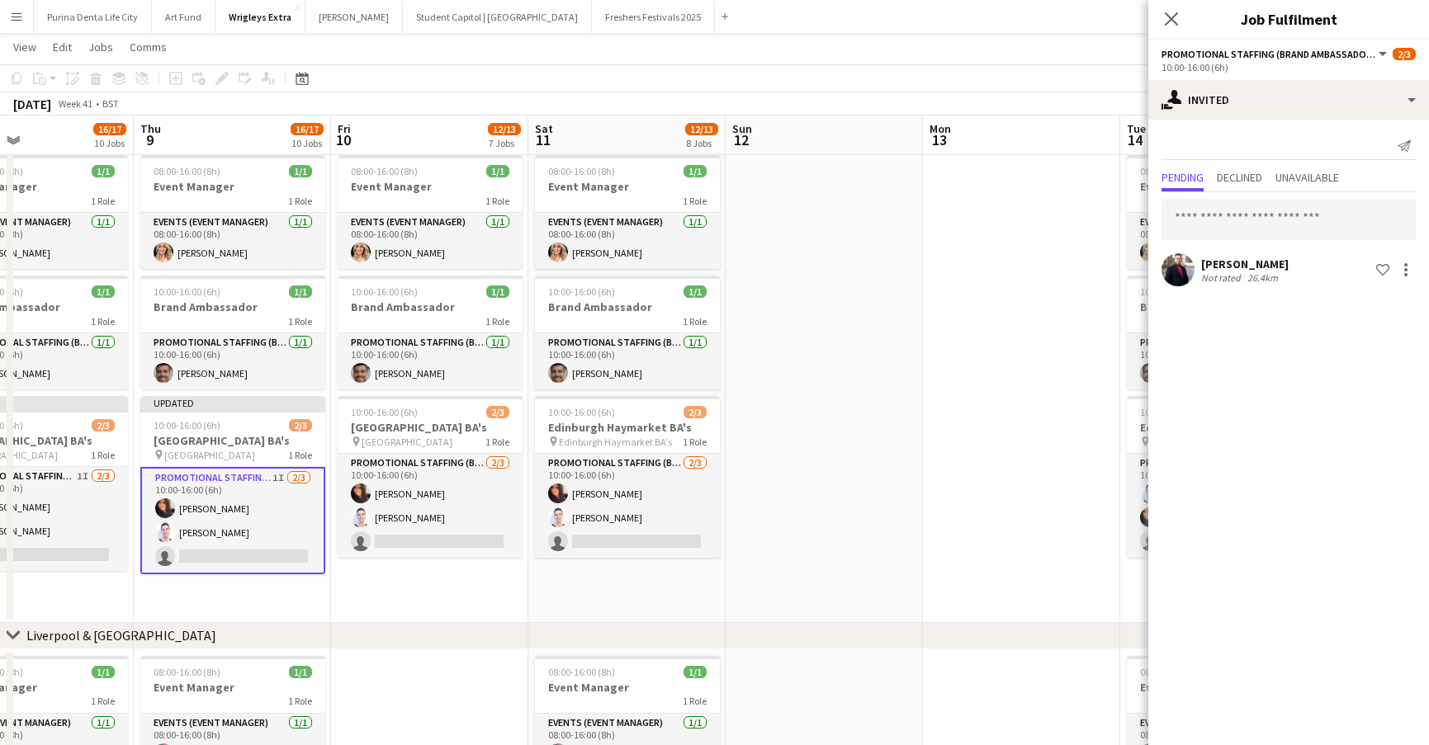
scroll to position [0, 471]
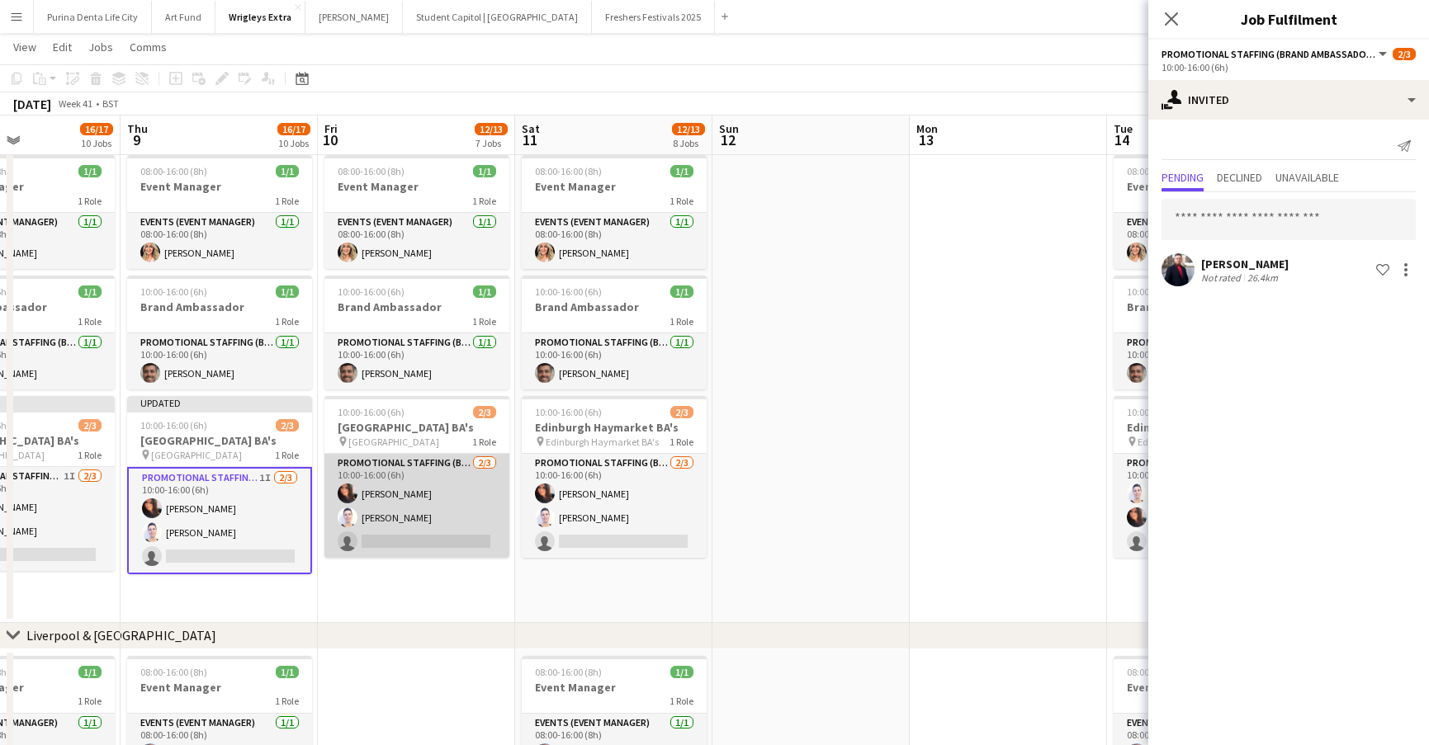
click at [407, 534] on app-card-role "Promotional Staffing (Brand Ambassadors) [DATE] 10:00-16:00 (6h) [PERSON_NAME] …" at bounding box center [416, 506] width 185 height 104
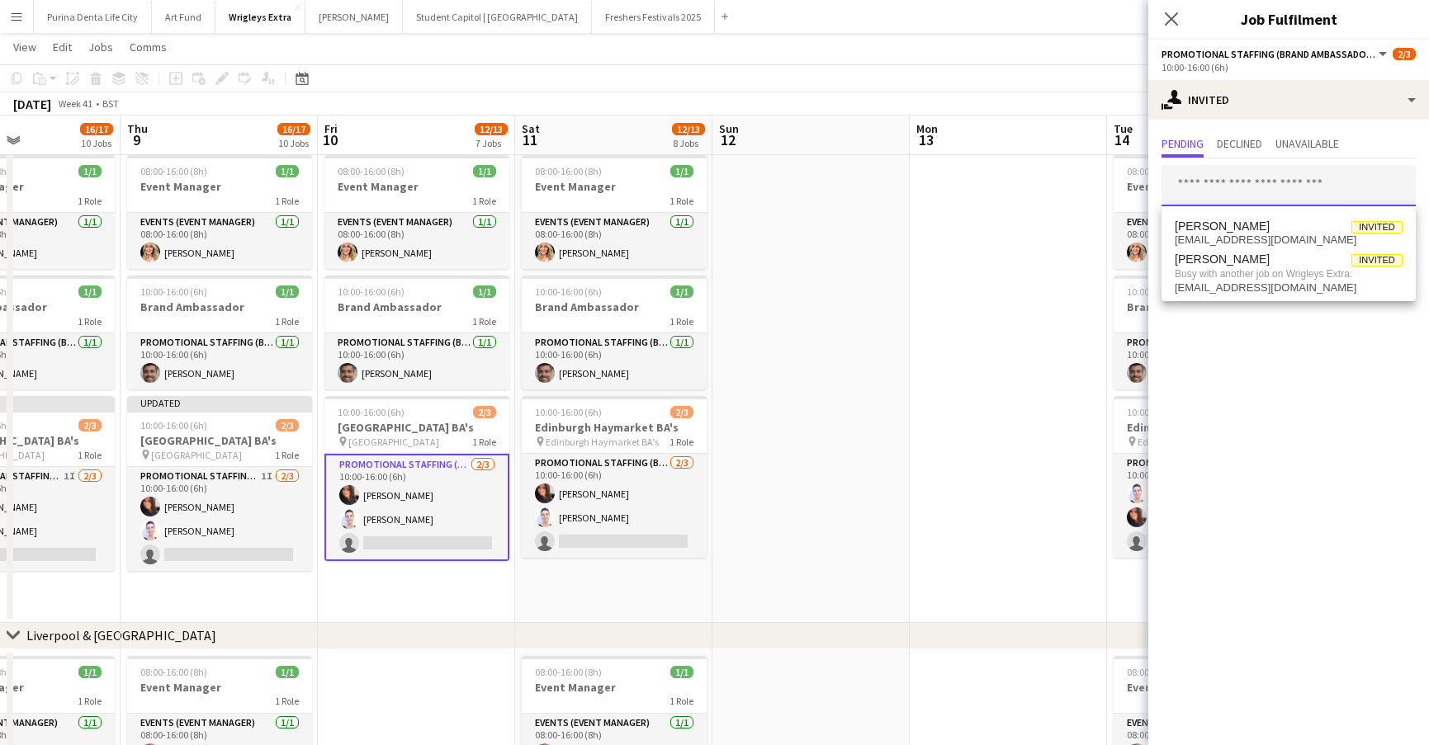
click at [1246, 179] on input "text" at bounding box center [1288, 185] width 254 height 41
type input "*****"
drag, startPoint x: 1246, startPoint y: 179, endPoint x: 1278, endPoint y: 233, distance: 62.6
click at [1278, 233] on span "Craig Moncur Invited" at bounding box center [1289, 227] width 228 height 14
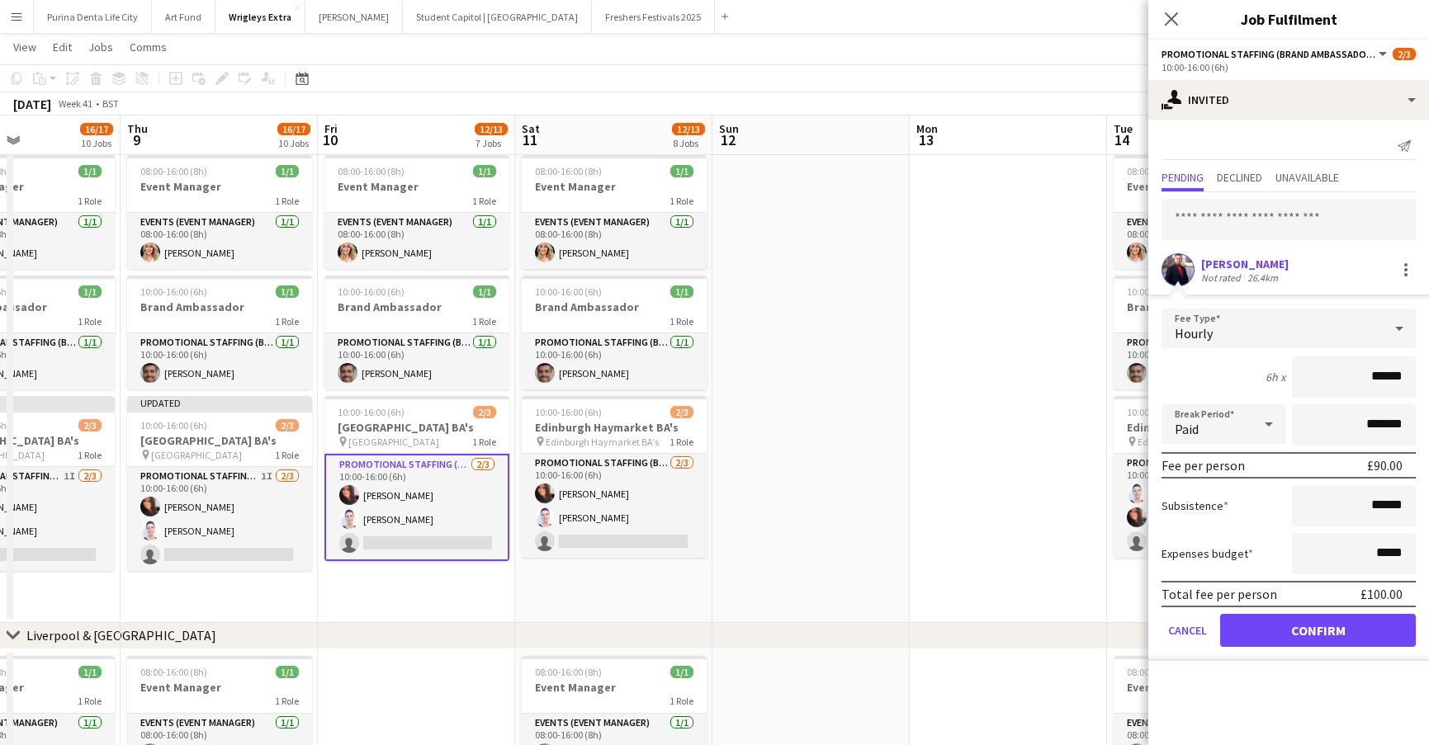
click at [1253, 635] on button "Confirm" at bounding box center [1318, 630] width 196 height 33
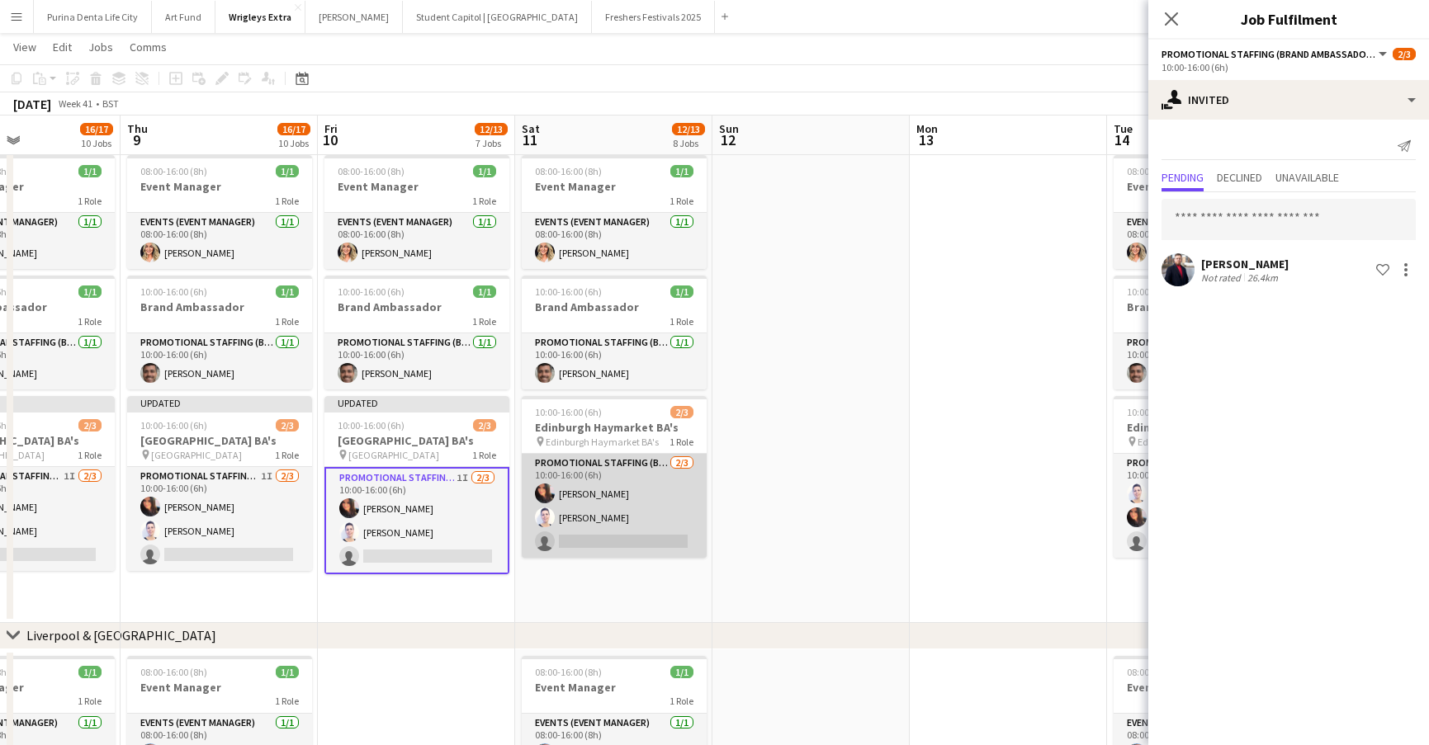
click at [655, 550] on app-card-role "Promotional Staffing (Brand Ambassadors) [DATE] 10:00-16:00 (6h) [PERSON_NAME] …" at bounding box center [614, 506] width 185 height 104
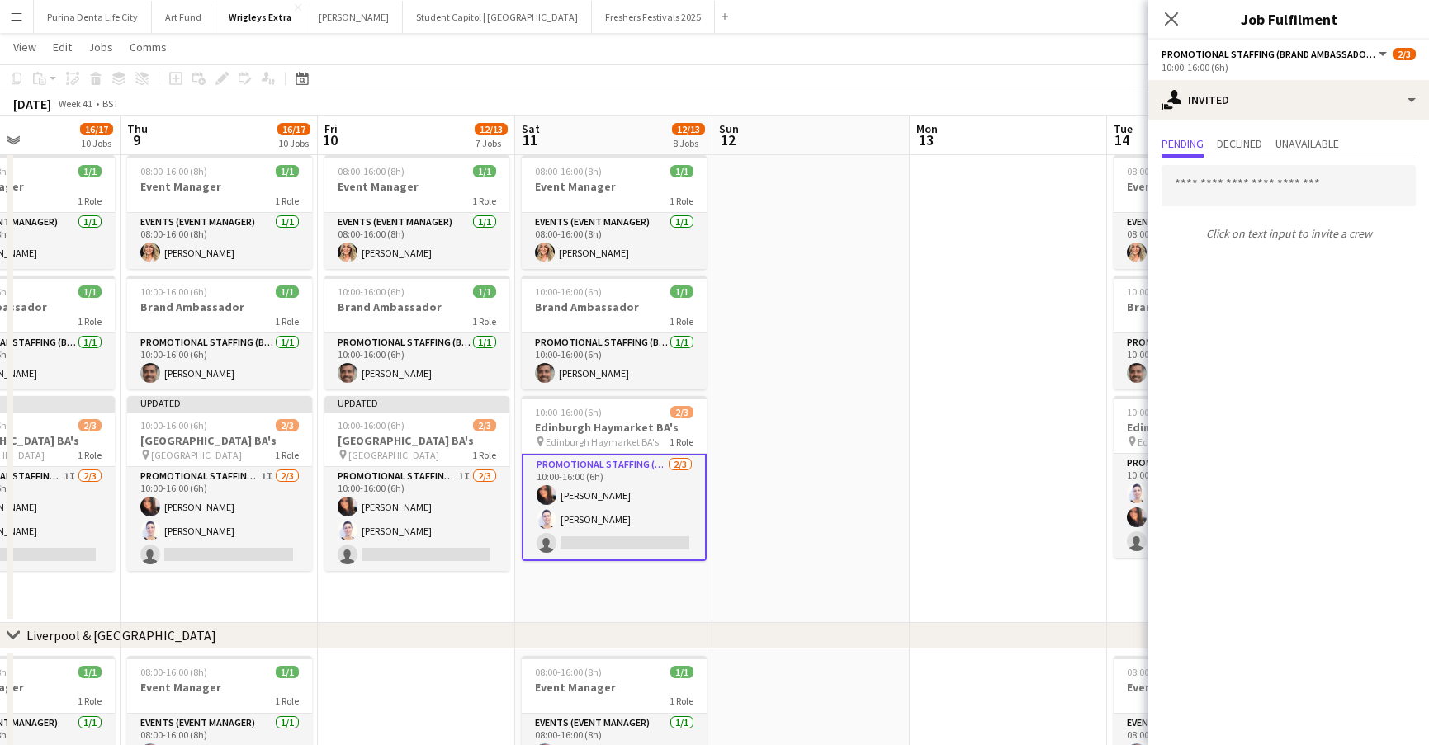
scroll to position [0, 472]
click at [1265, 184] on input "text" at bounding box center [1288, 185] width 254 height 41
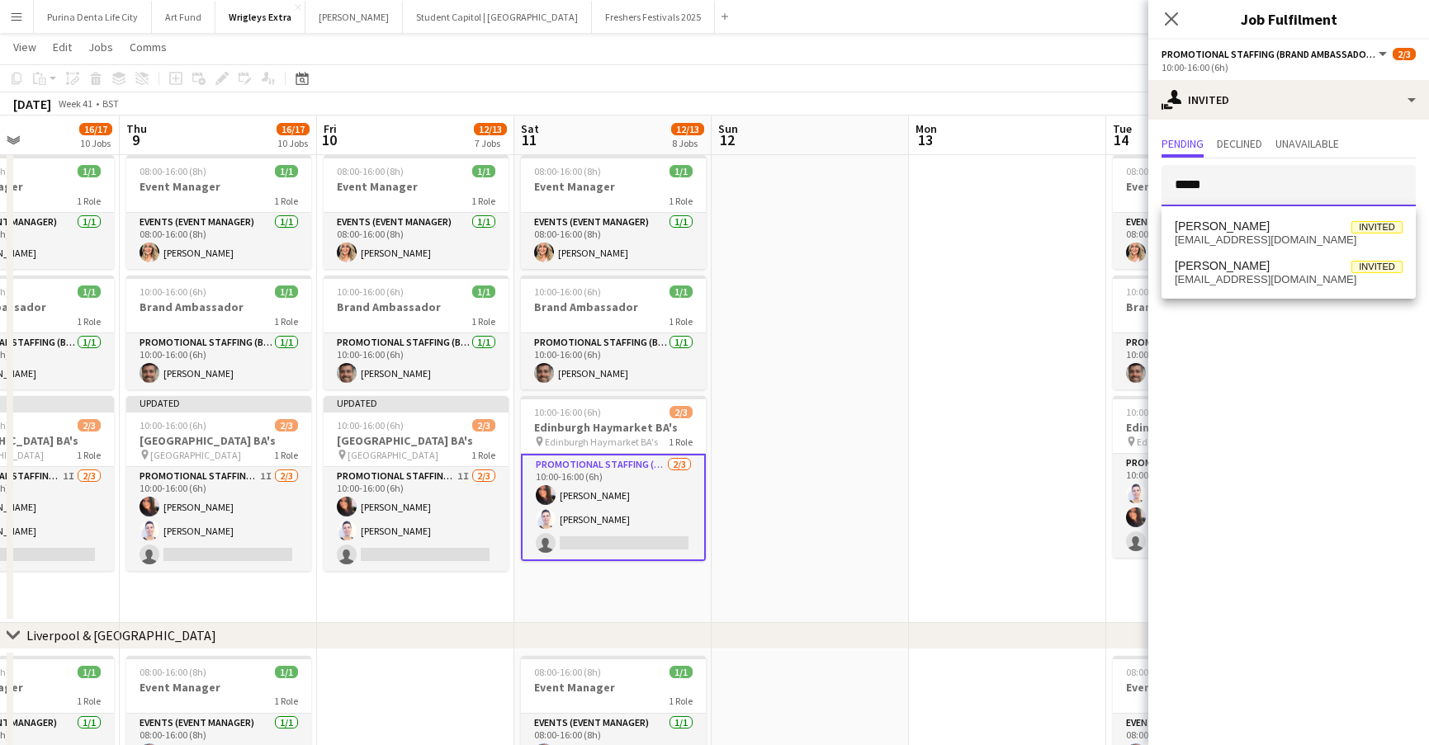
type input "*****"
drag, startPoint x: 1265, startPoint y: 184, endPoint x: 1293, endPoint y: 229, distance: 53.4
click at [1293, 229] on span "Craig Moncur Invited" at bounding box center [1289, 227] width 228 height 14
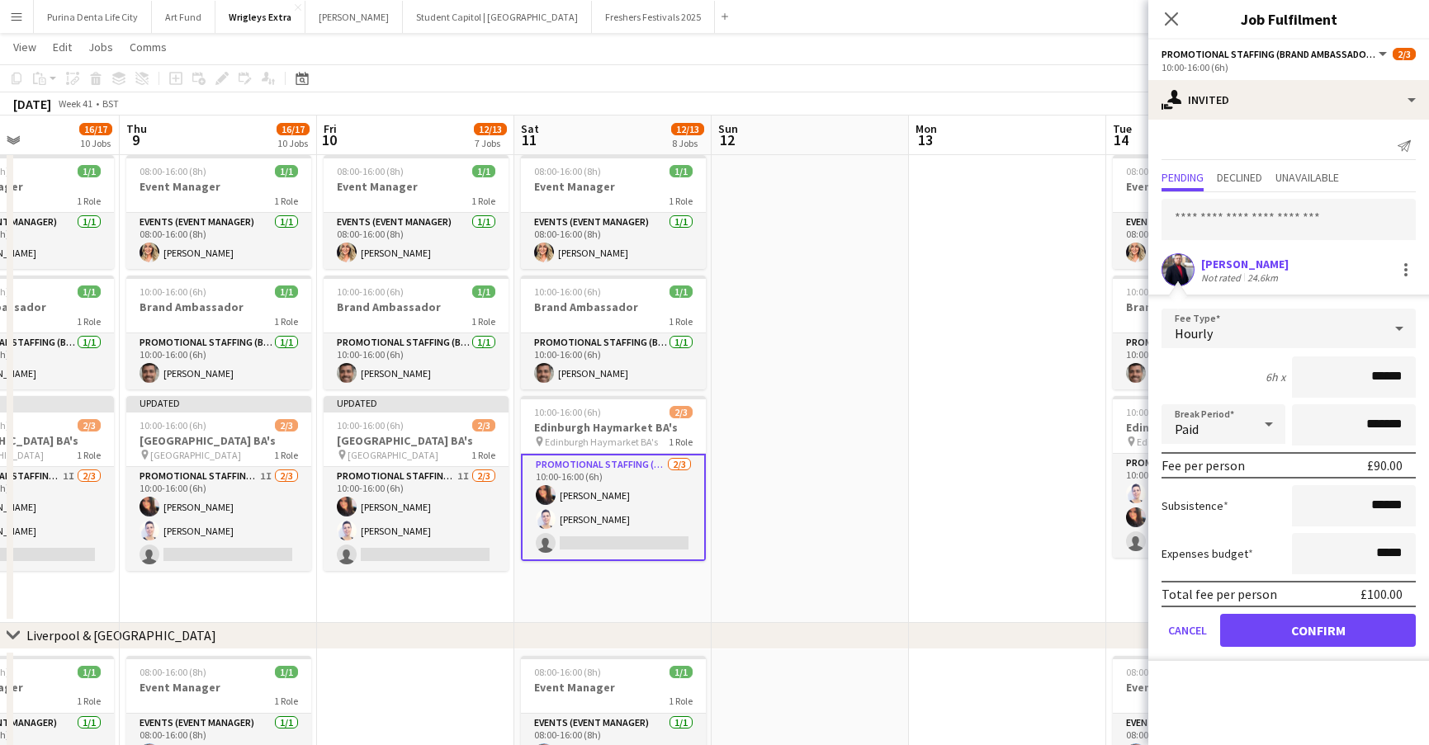
click at [1282, 631] on button "Confirm" at bounding box center [1318, 630] width 196 height 33
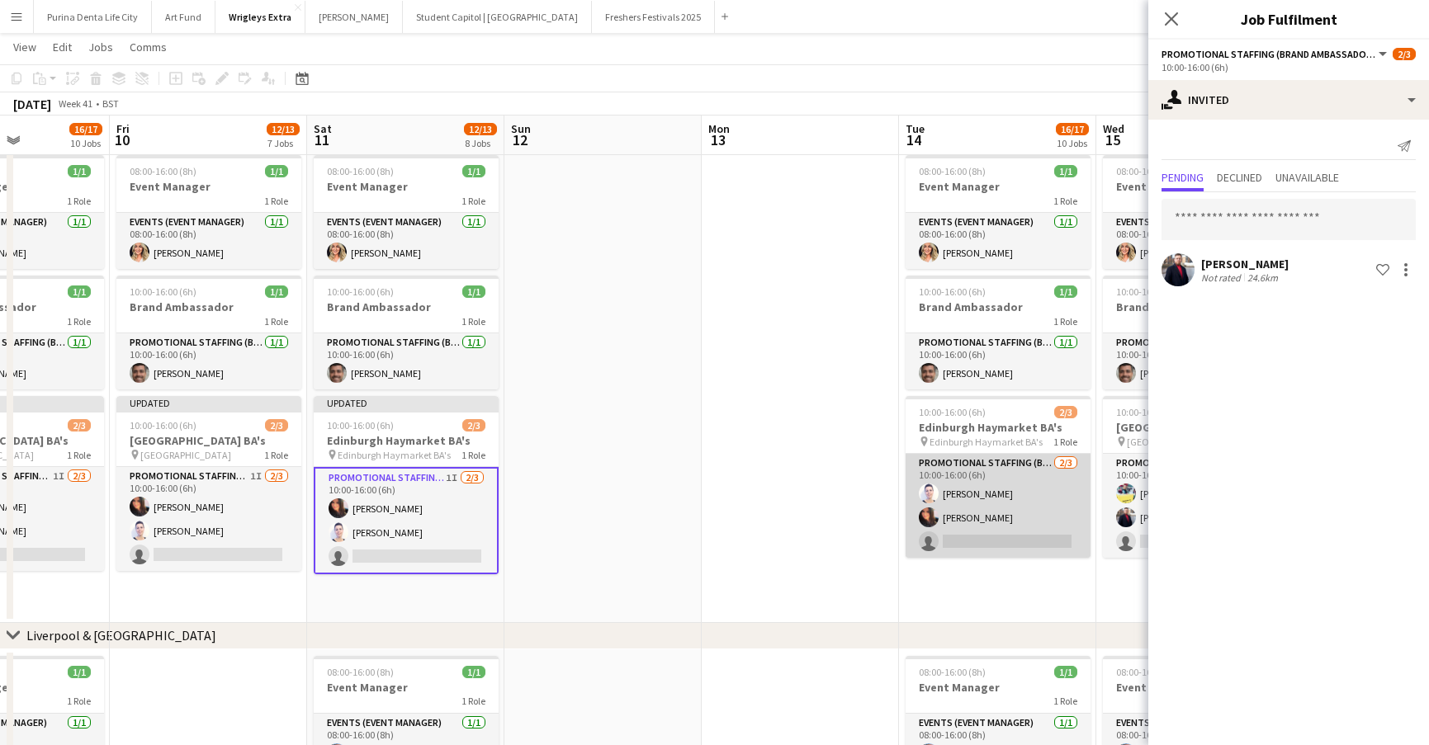
click at [1010, 543] on app-card-role "Promotional Staffing (Brand Ambassadors) [DATE] 10:00-16:00 (6h) [PERSON_NAME] …" at bounding box center [997, 506] width 185 height 104
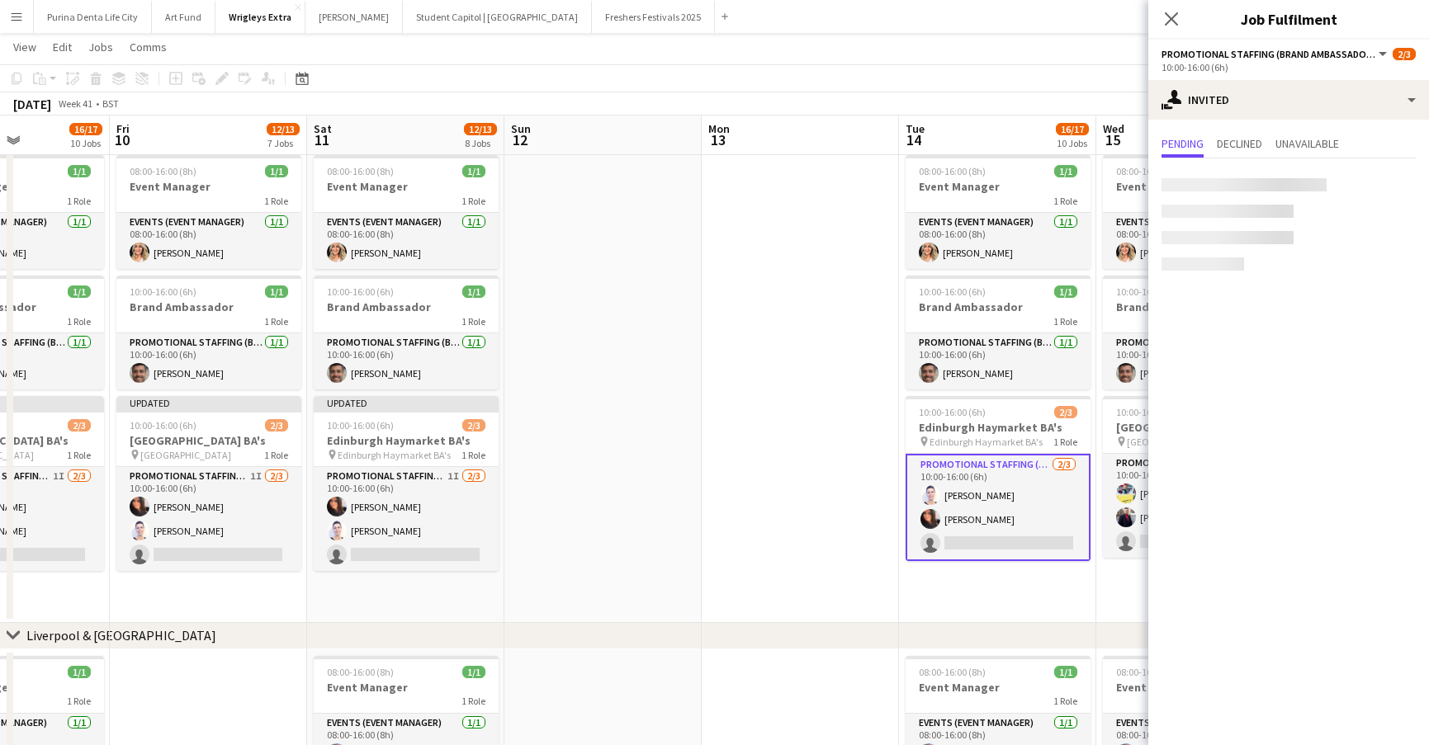
scroll to position [0, 680]
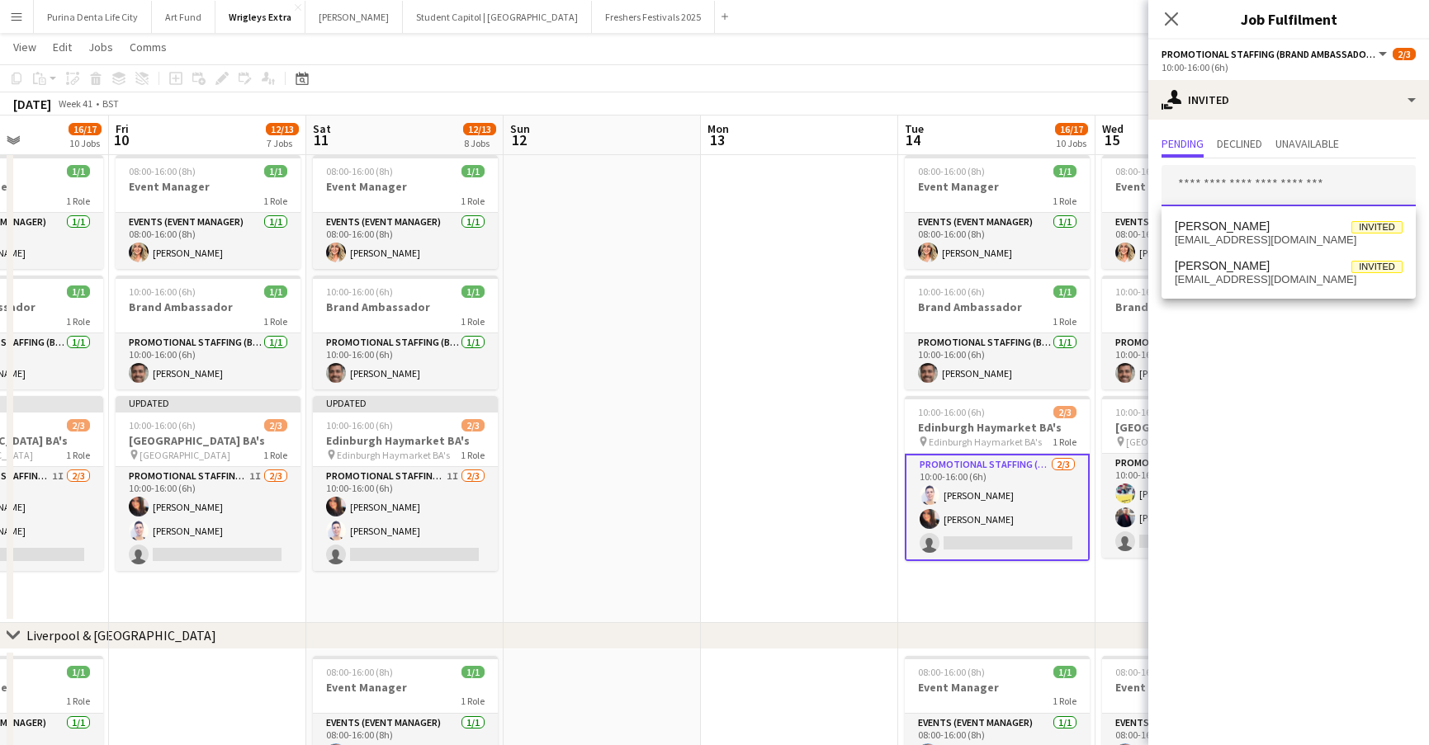
click at [1277, 173] on input "text" at bounding box center [1288, 185] width 254 height 41
type input "*****"
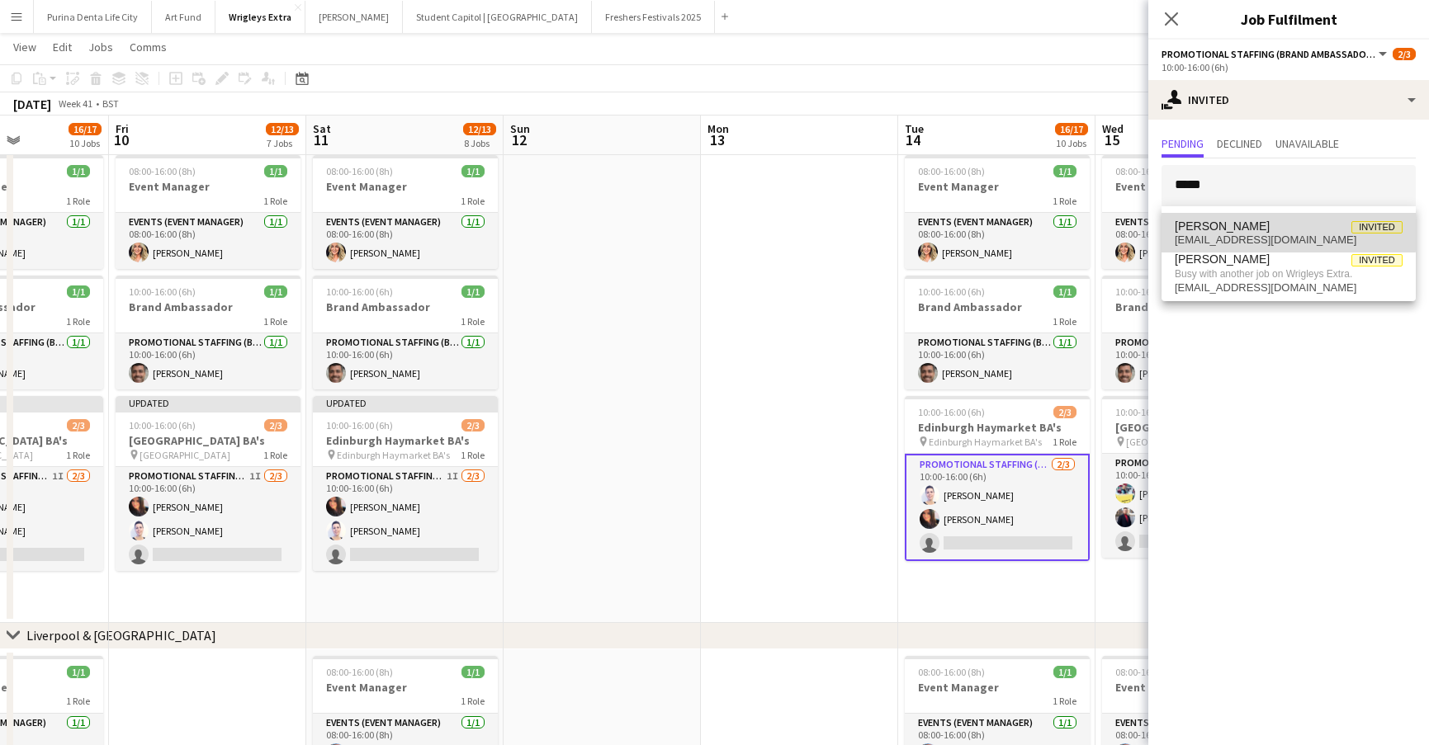
drag, startPoint x: 1277, startPoint y: 173, endPoint x: 1271, endPoint y: 225, distance: 51.5
click at [1271, 225] on span "Craig Moncur Invited" at bounding box center [1289, 227] width 228 height 14
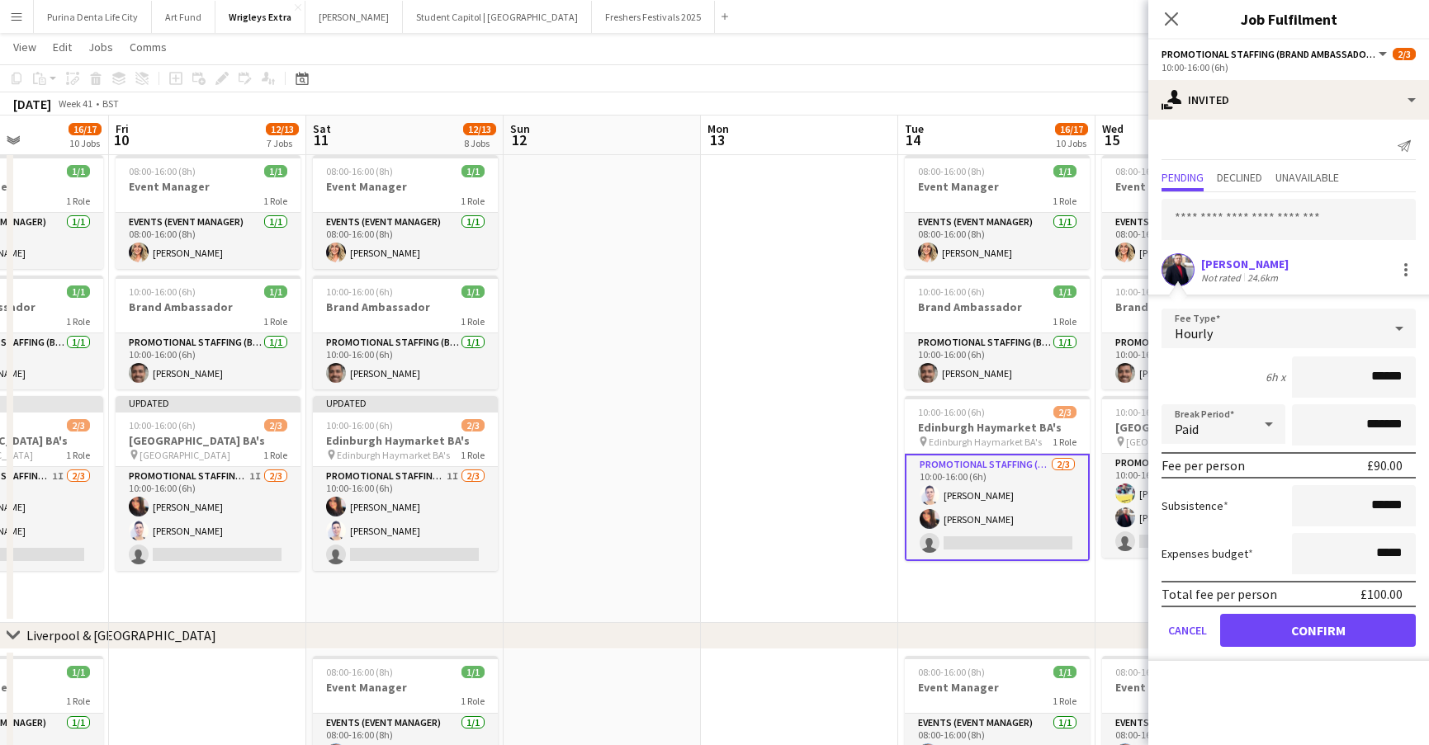
click at [1283, 630] on button "Confirm" at bounding box center [1318, 630] width 196 height 33
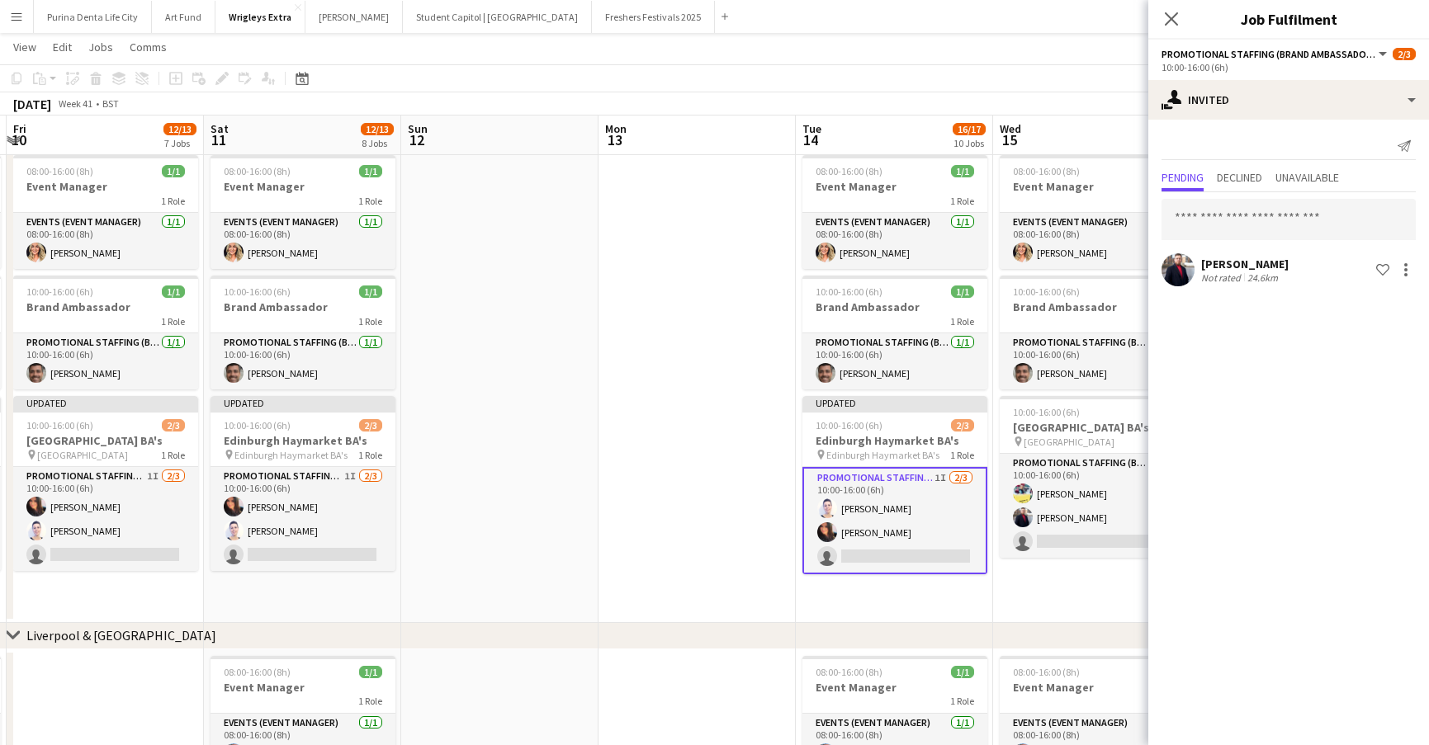
scroll to position [0, 787]
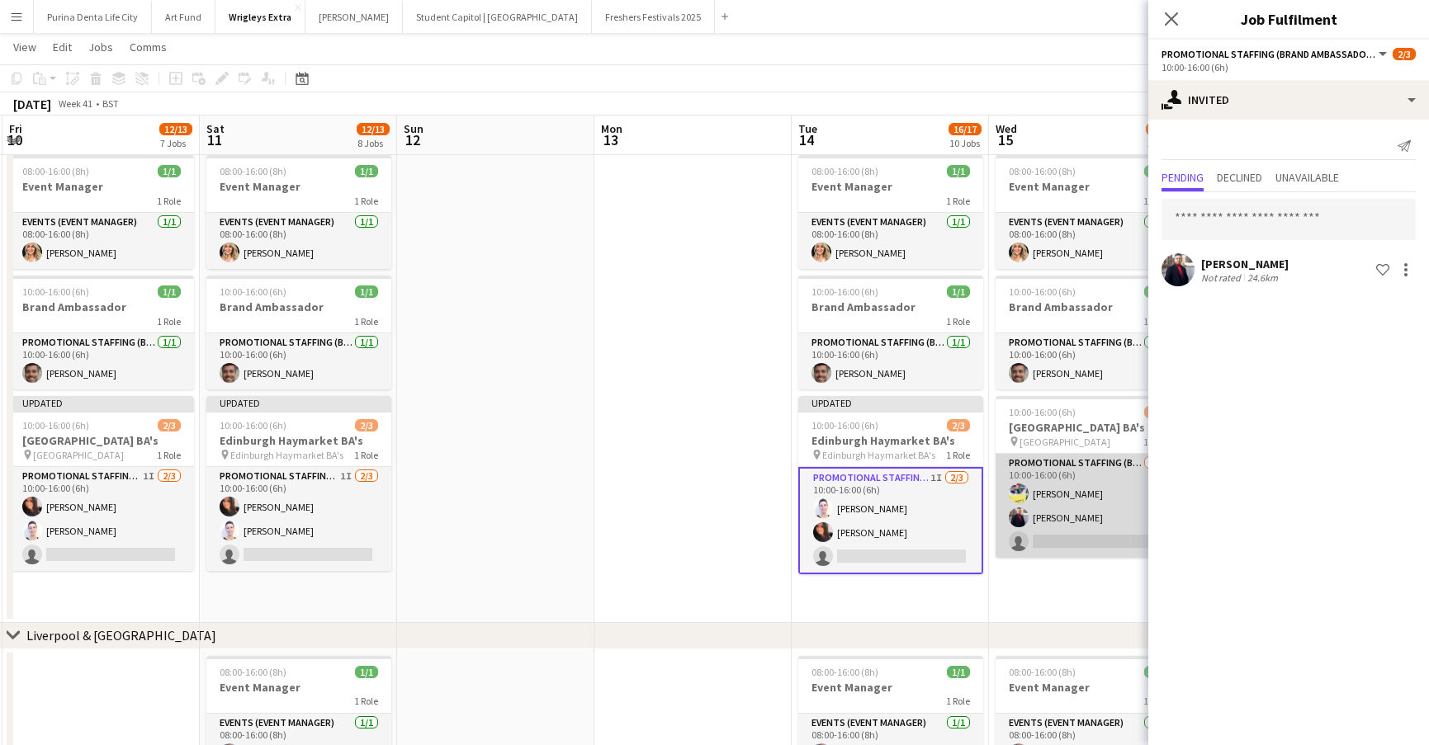
click at [1058, 532] on app-card-role "Promotional Staffing (Brand Ambassadors) [DATE] 10:00-16:00 (6h) [PERSON_NAME] …" at bounding box center [1087, 506] width 185 height 104
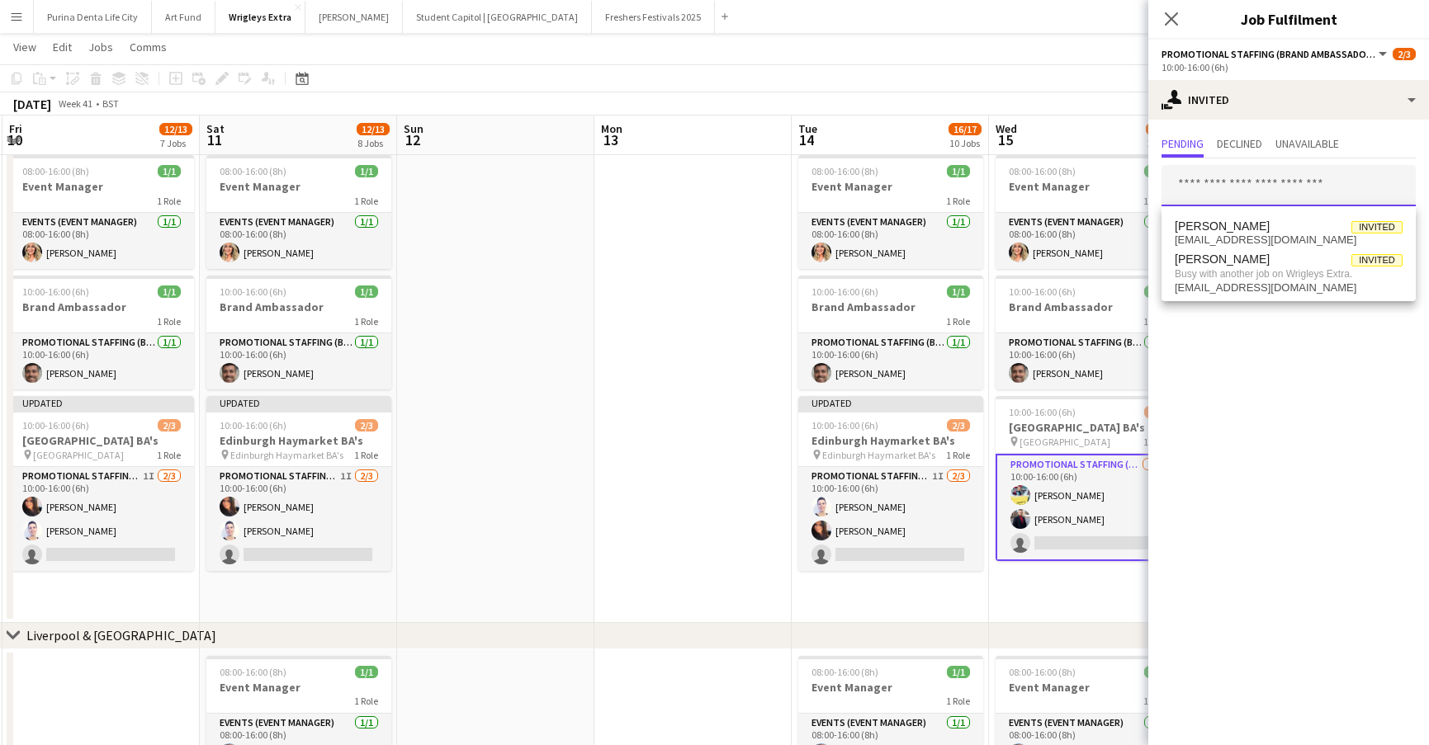
click at [1265, 198] on input "text" at bounding box center [1288, 185] width 254 height 41
type input "*****"
drag, startPoint x: 1265, startPoint y: 198, endPoint x: 1290, endPoint y: 231, distance: 41.3
click at [1290, 231] on span "Busy with another job on Wrigleys Extra." at bounding box center [1289, 234] width 228 height 15
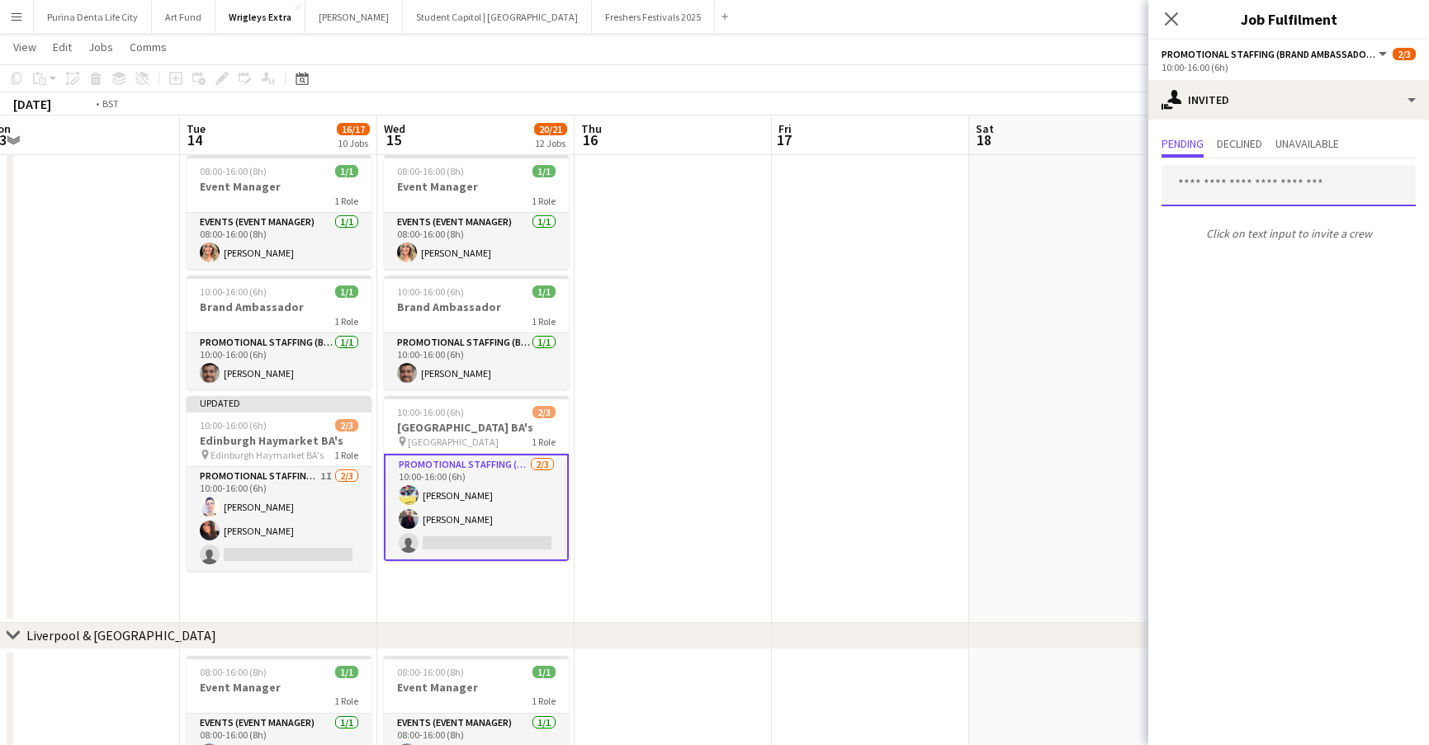
scroll to position [0, 372]
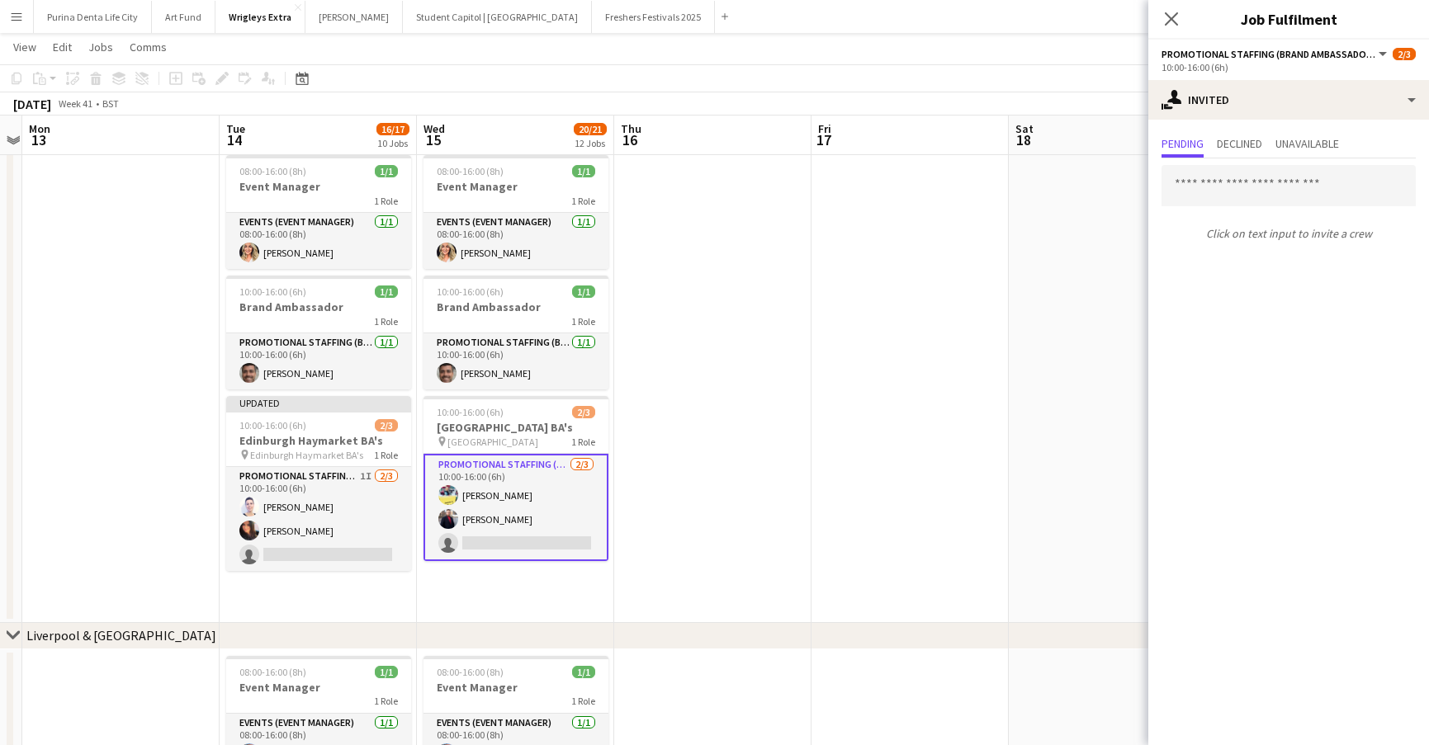
click at [554, 541] on app-card-role "Promotional Staffing (Brand Ambassadors) [DATE] 10:00-16:00 (6h) [PERSON_NAME] …" at bounding box center [515, 507] width 185 height 107
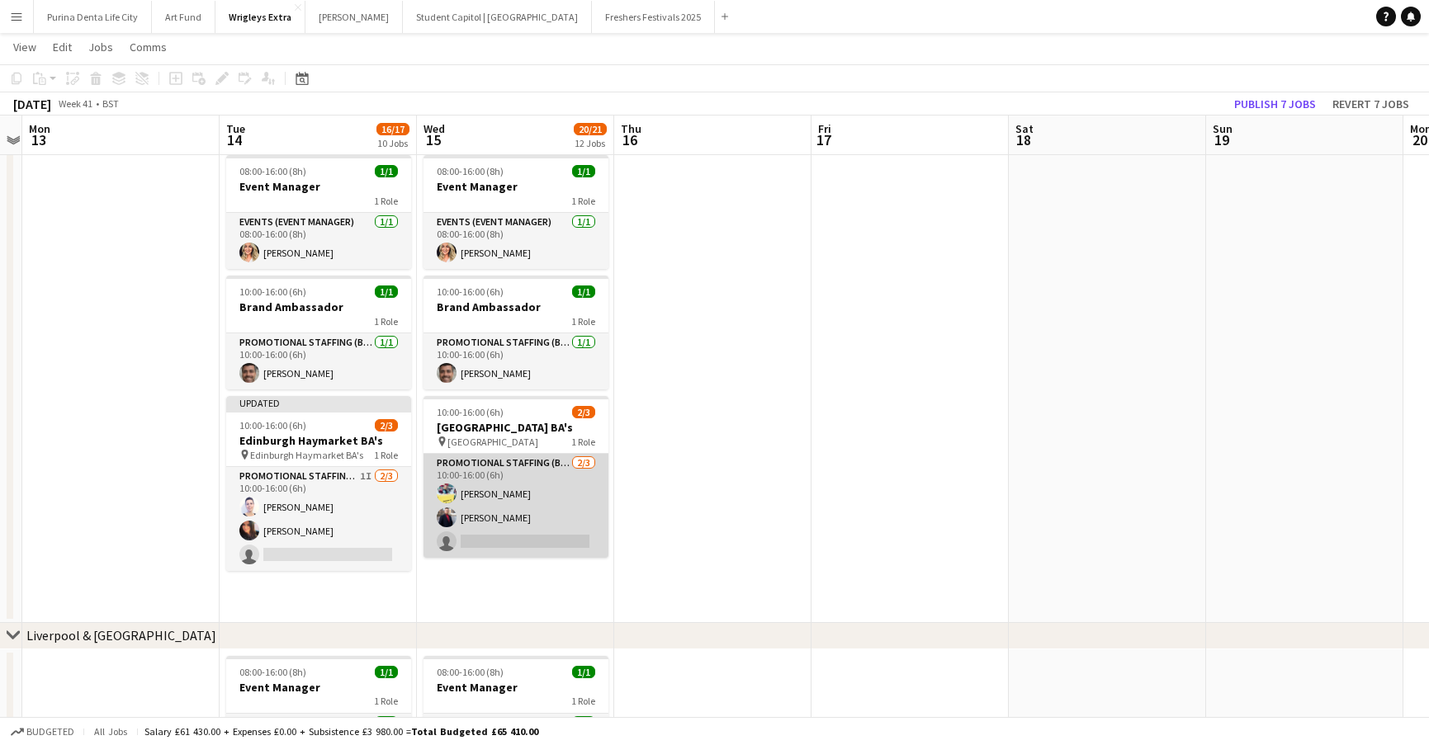
click at [554, 541] on app-card-role "Promotional Staffing (Brand Ambassadors) [DATE] 10:00-16:00 (6h) [PERSON_NAME] …" at bounding box center [515, 506] width 185 height 104
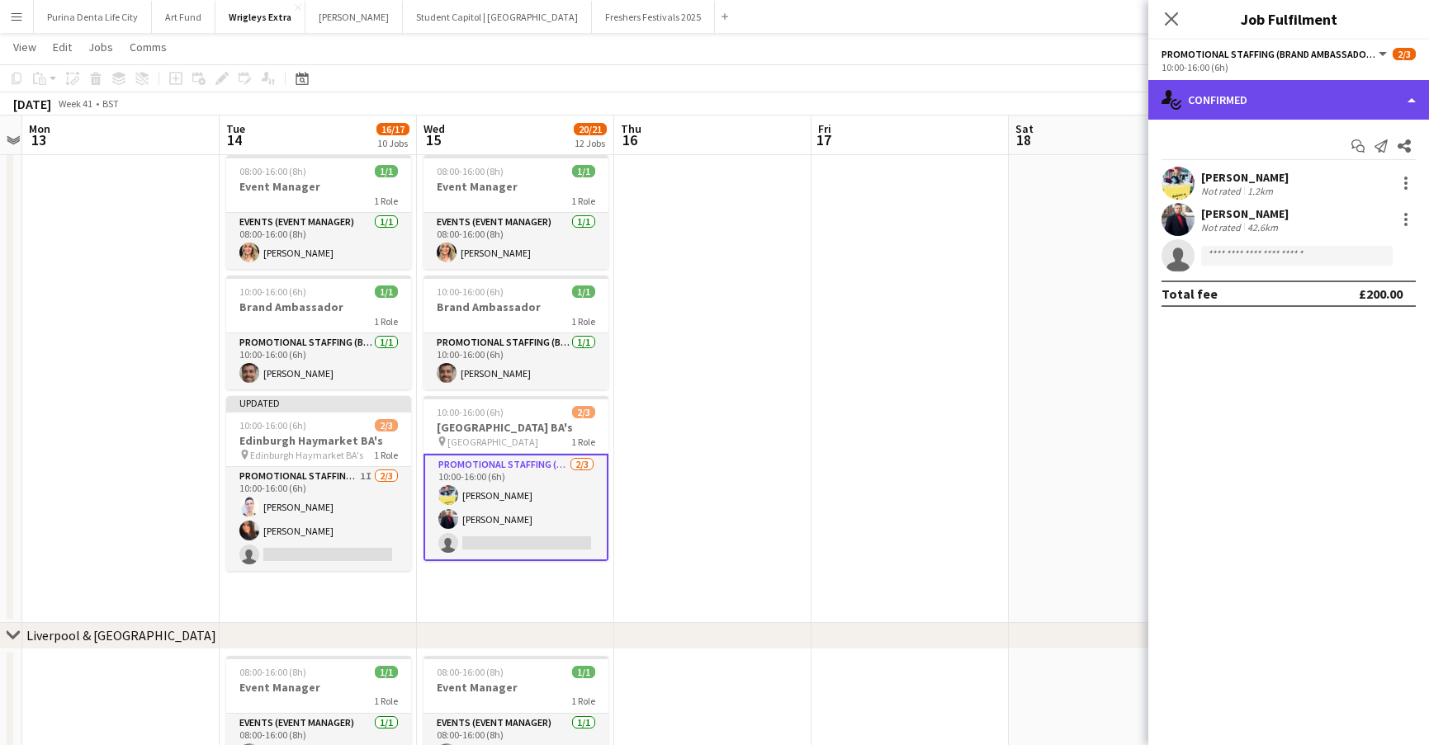
click at [1293, 112] on div "single-neutral-actions-check-2 Confirmed" at bounding box center [1288, 100] width 281 height 40
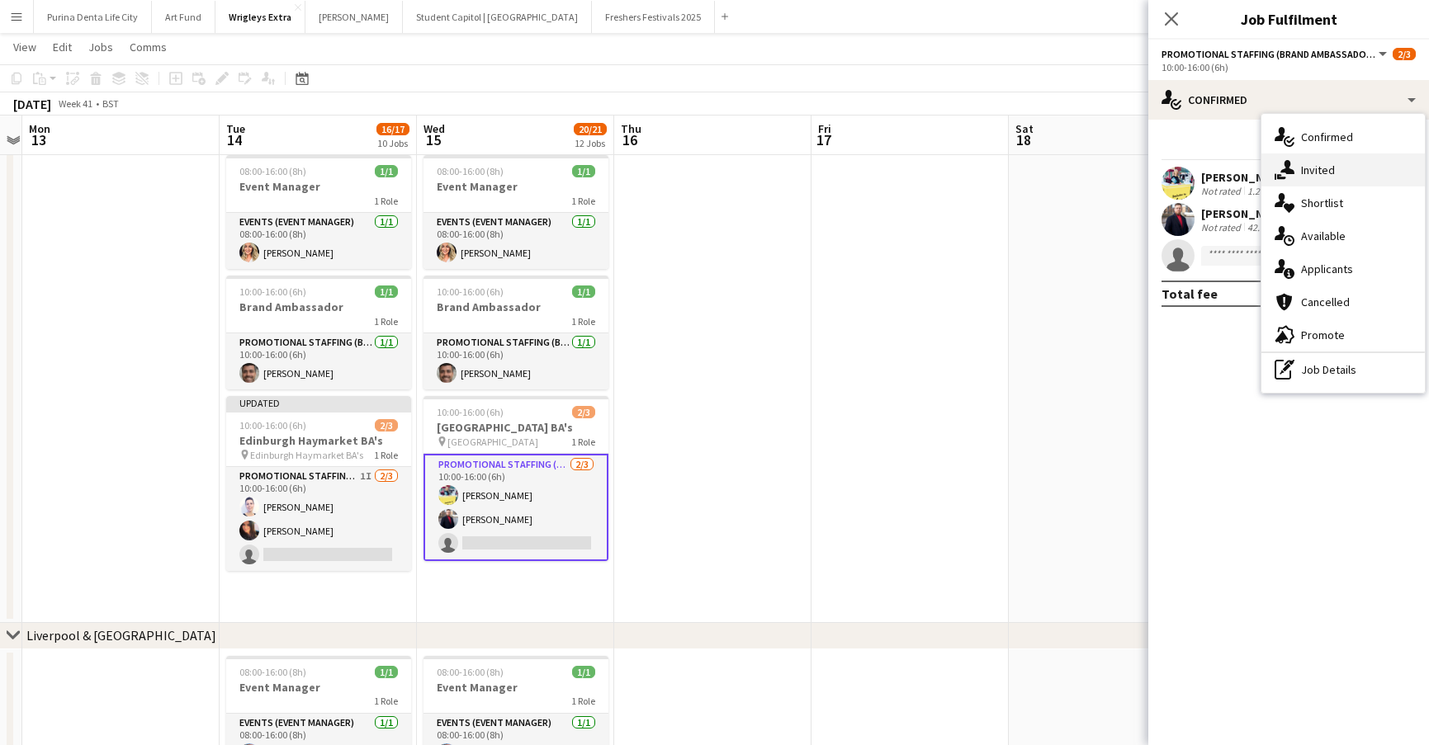
click at [1313, 158] on div "single-neutral-actions-share-1 Invited" at bounding box center [1342, 170] width 163 height 33
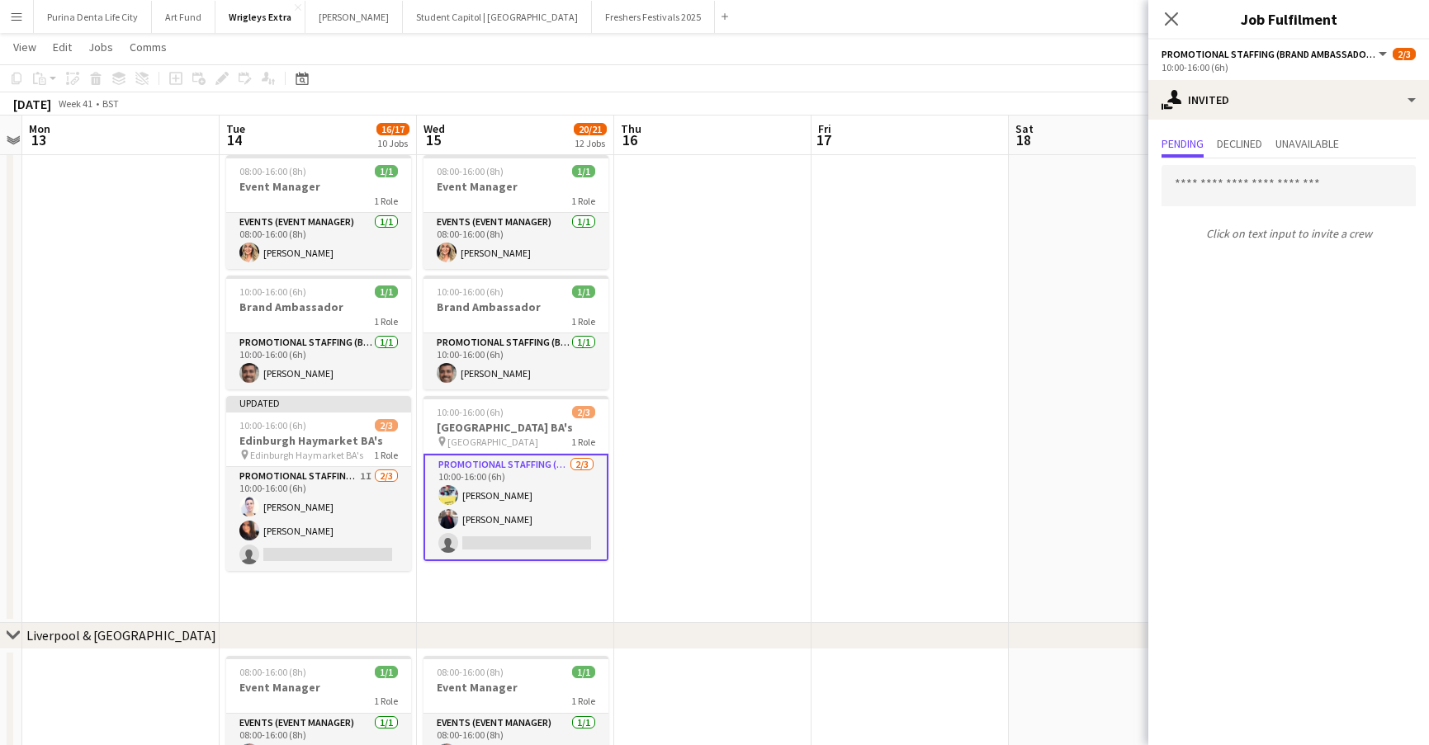
click at [871, 329] on app-date-cell at bounding box center [909, 386] width 197 height 475
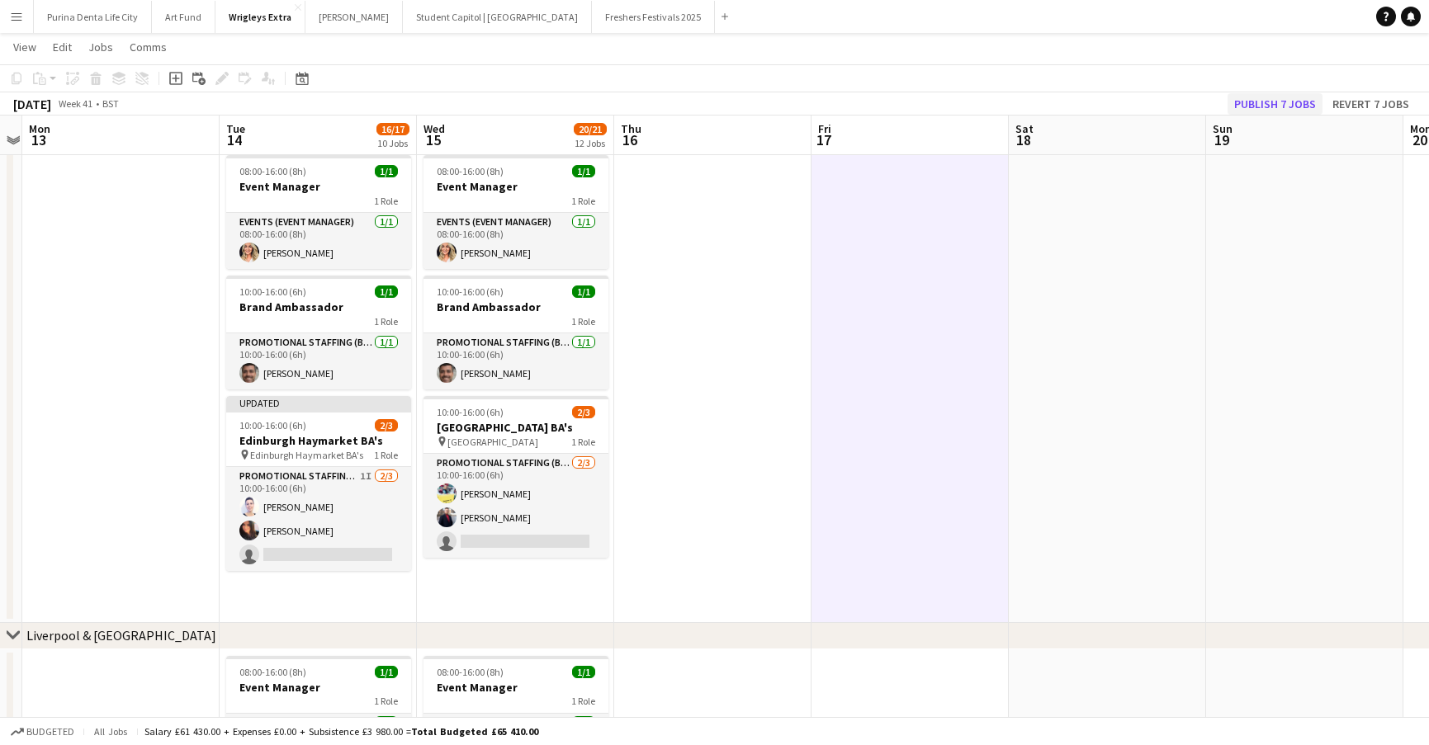
click at [1293, 111] on button "Publish 7 jobs" at bounding box center [1274, 103] width 95 height 21
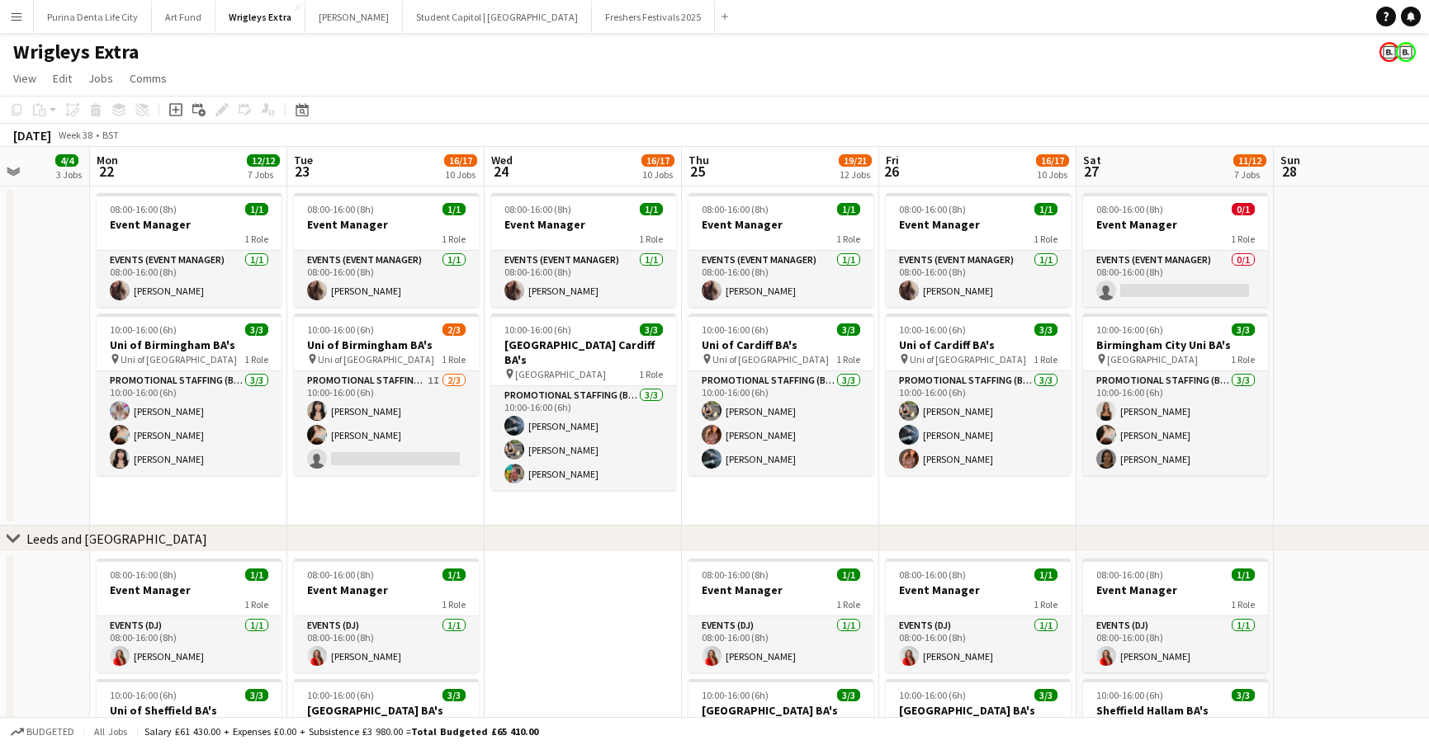
scroll to position [0, 0]
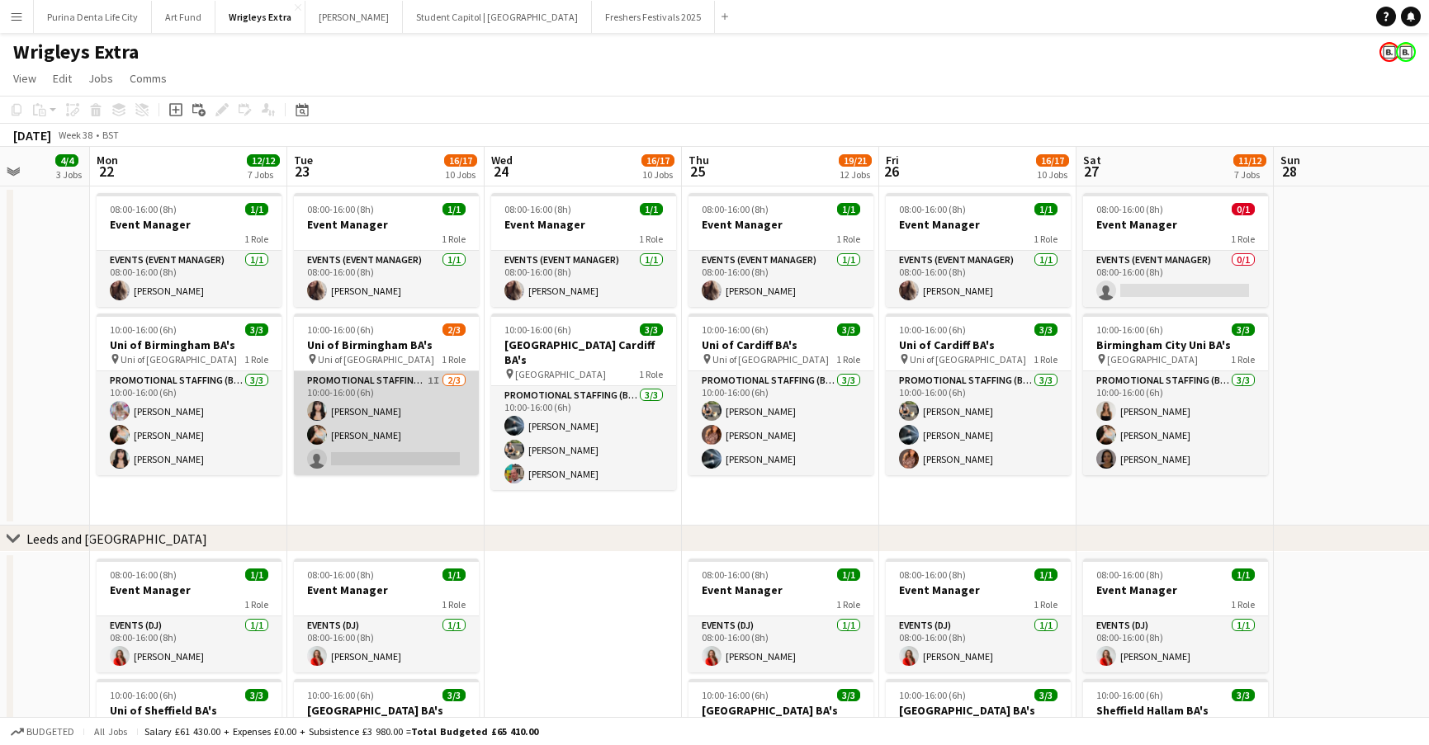
click at [406, 456] on app-card-role "Promotional Staffing (Brand Ambassadors) 1I 2/3 10:00-16:00 (6h) Autumn Knox Va…" at bounding box center [386, 423] width 185 height 104
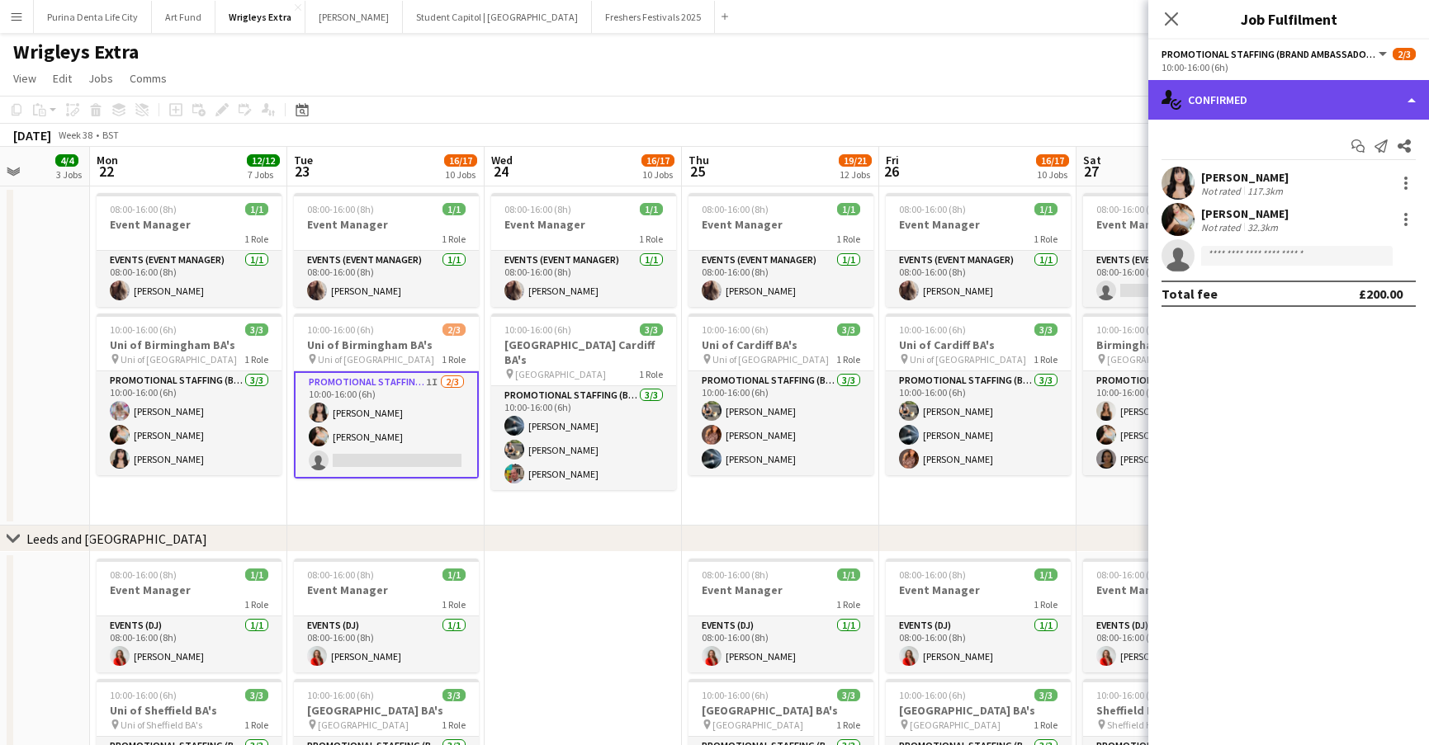
click at [1250, 107] on div "single-neutral-actions-check-2 Confirmed" at bounding box center [1288, 100] width 281 height 40
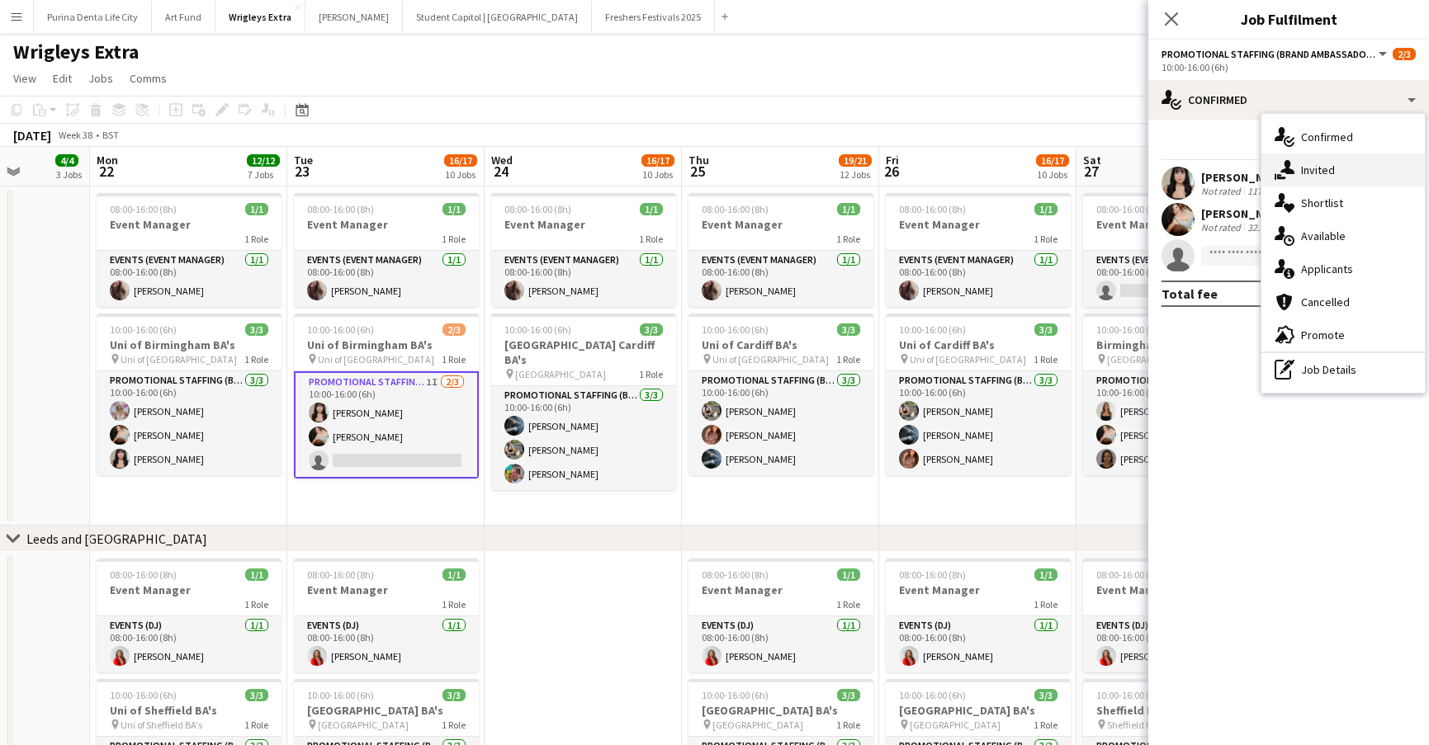
click at [1331, 182] on div "single-neutral-actions-share-1 Invited" at bounding box center [1342, 170] width 163 height 33
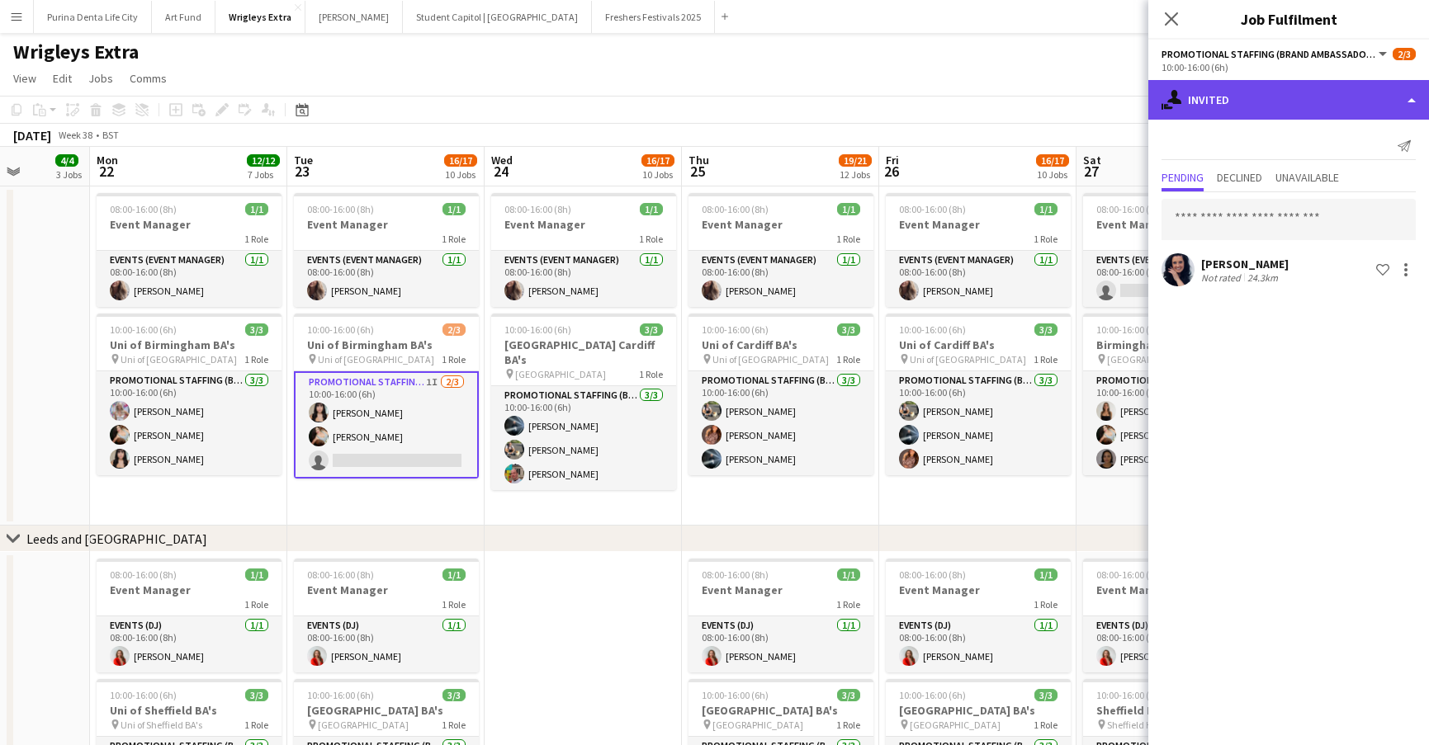
click at [1285, 88] on div "single-neutral-actions-share-1 Invited" at bounding box center [1288, 100] width 281 height 40
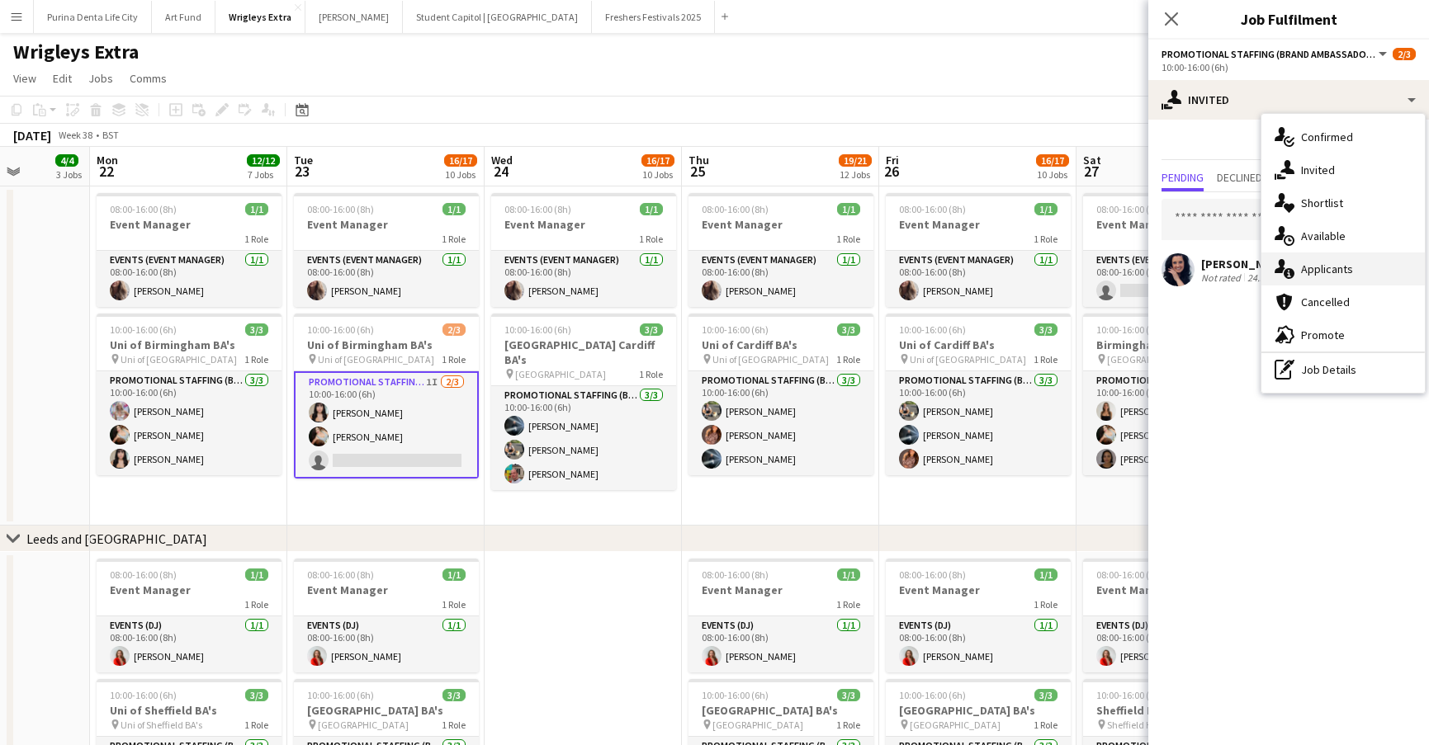
click at [1350, 268] on span "Applicants" at bounding box center [1327, 269] width 52 height 15
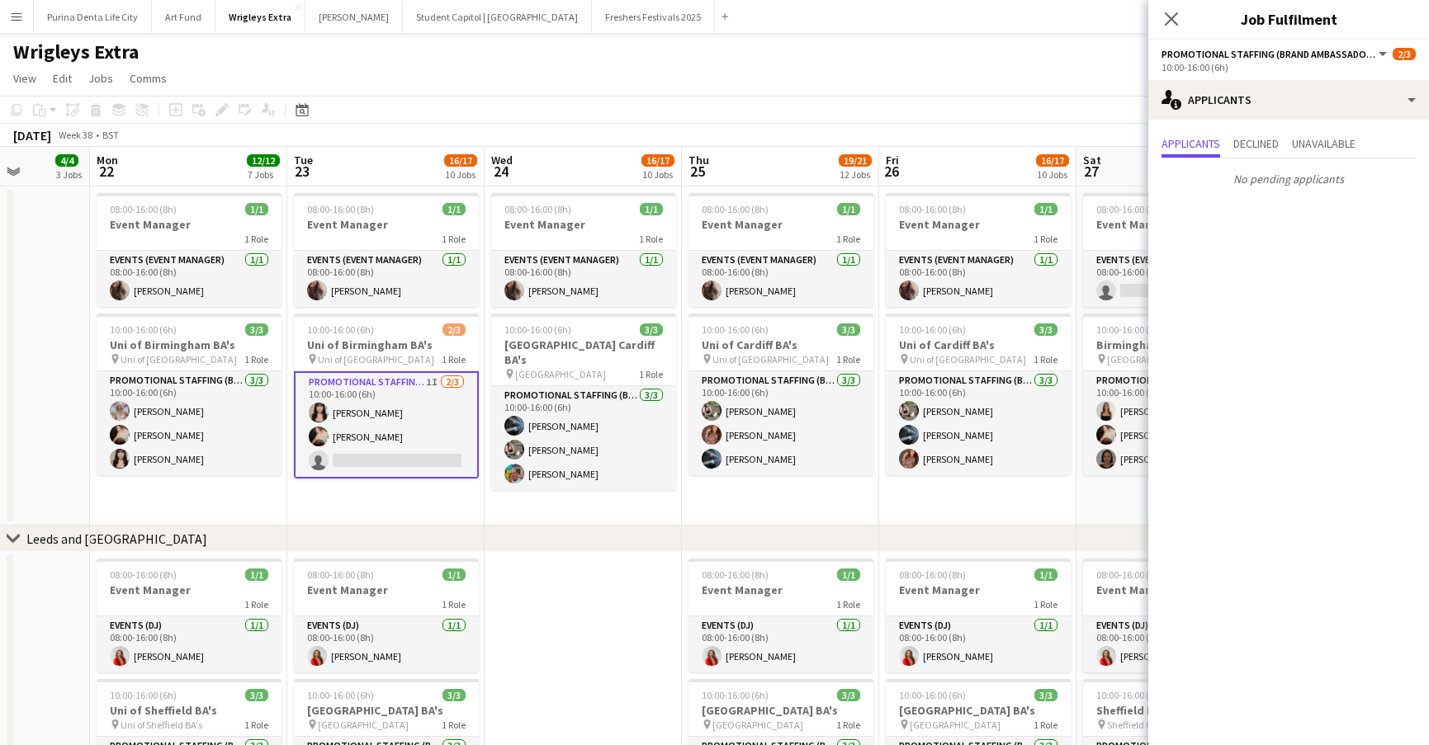
click at [583, 486] on app-date-cell "08:00-16:00 (8h) 1/1 Event Manager 1 Role Events (Event Manager) 1/1 08:00-16:0…" at bounding box center [583, 356] width 197 height 339
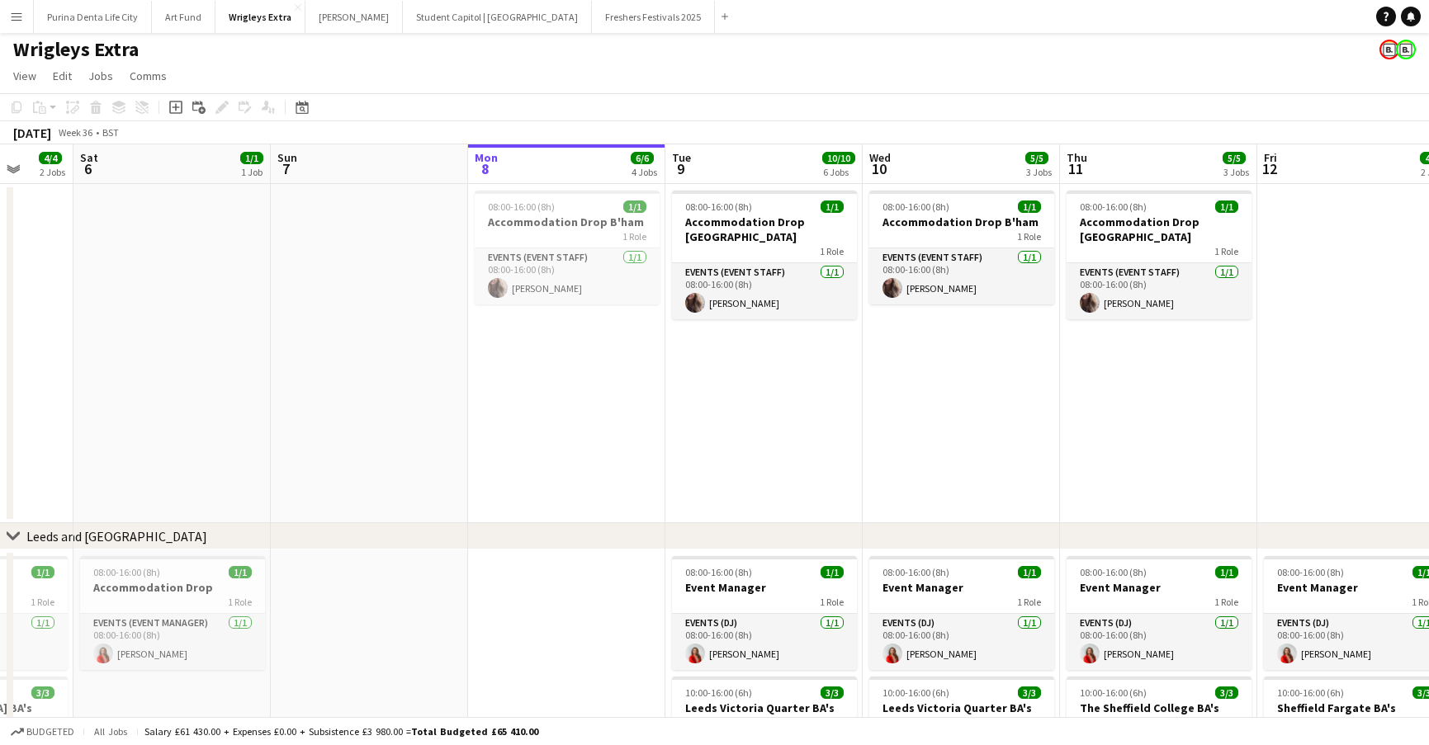
scroll to position [2, 0]
click at [443, 23] on button "Student Capitol | [GEOGRAPHIC_DATA] Close" at bounding box center [497, 17] width 189 height 32
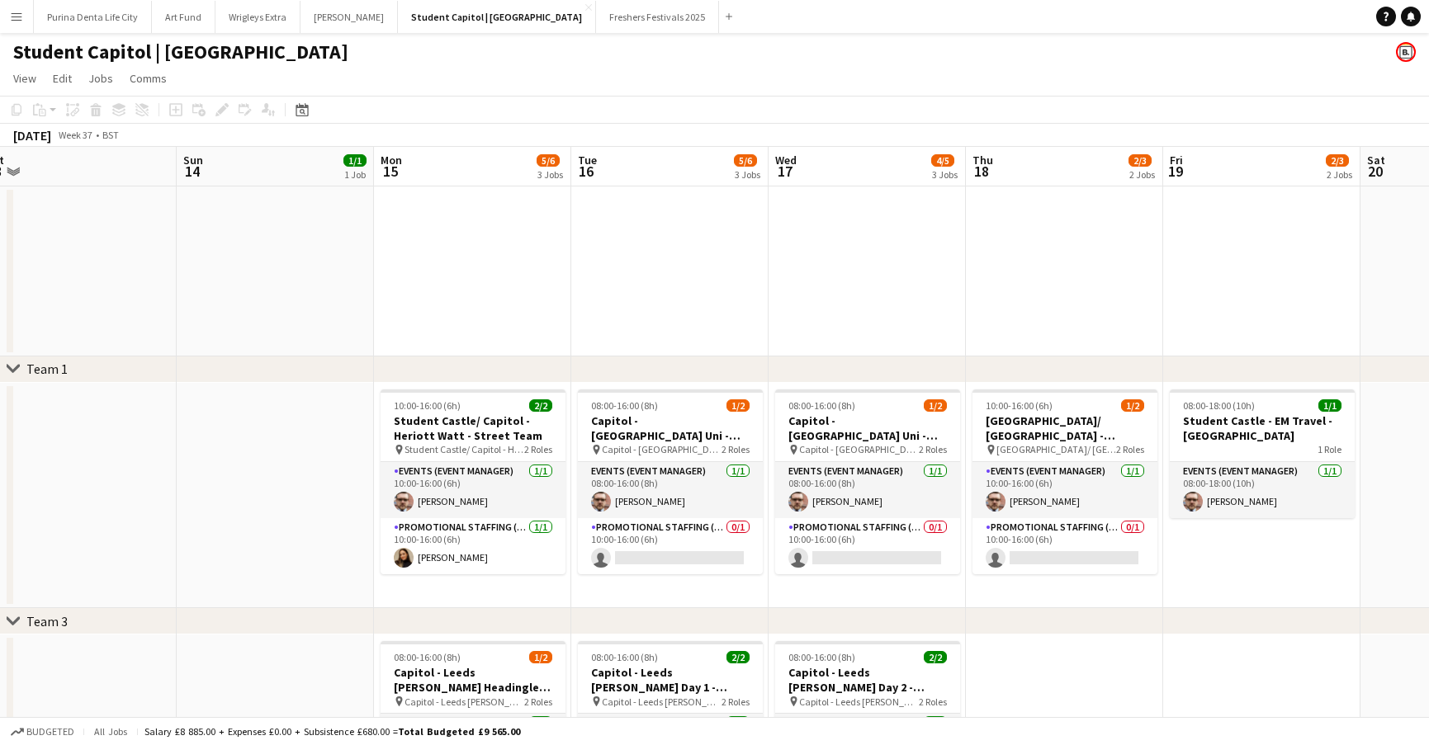
scroll to position [0, 414]
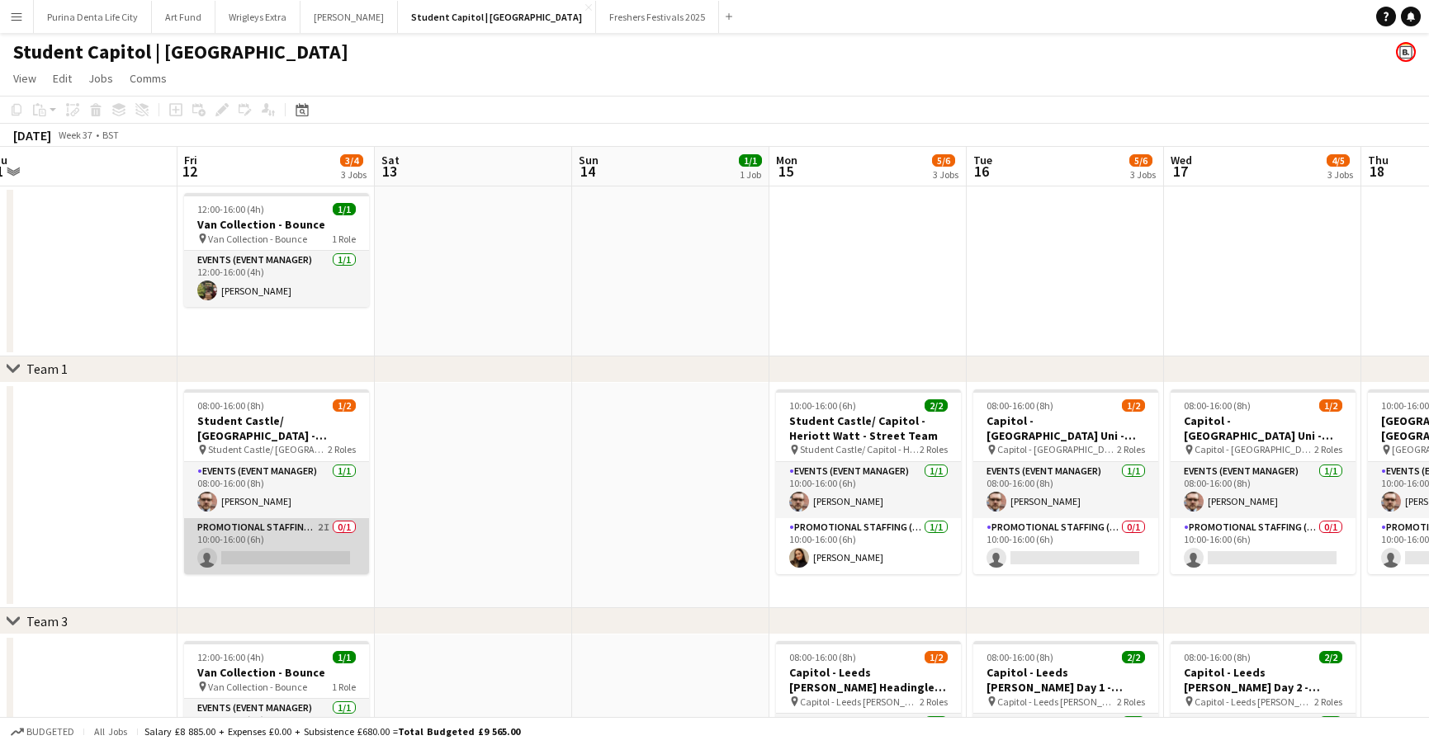
click at [303, 540] on app-card-role "Promotional Staffing (Brand Ambassadors) 2I 0/1 10:00-16:00 (6h) single-neutral…" at bounding box center [276, 546] width 185 height 56
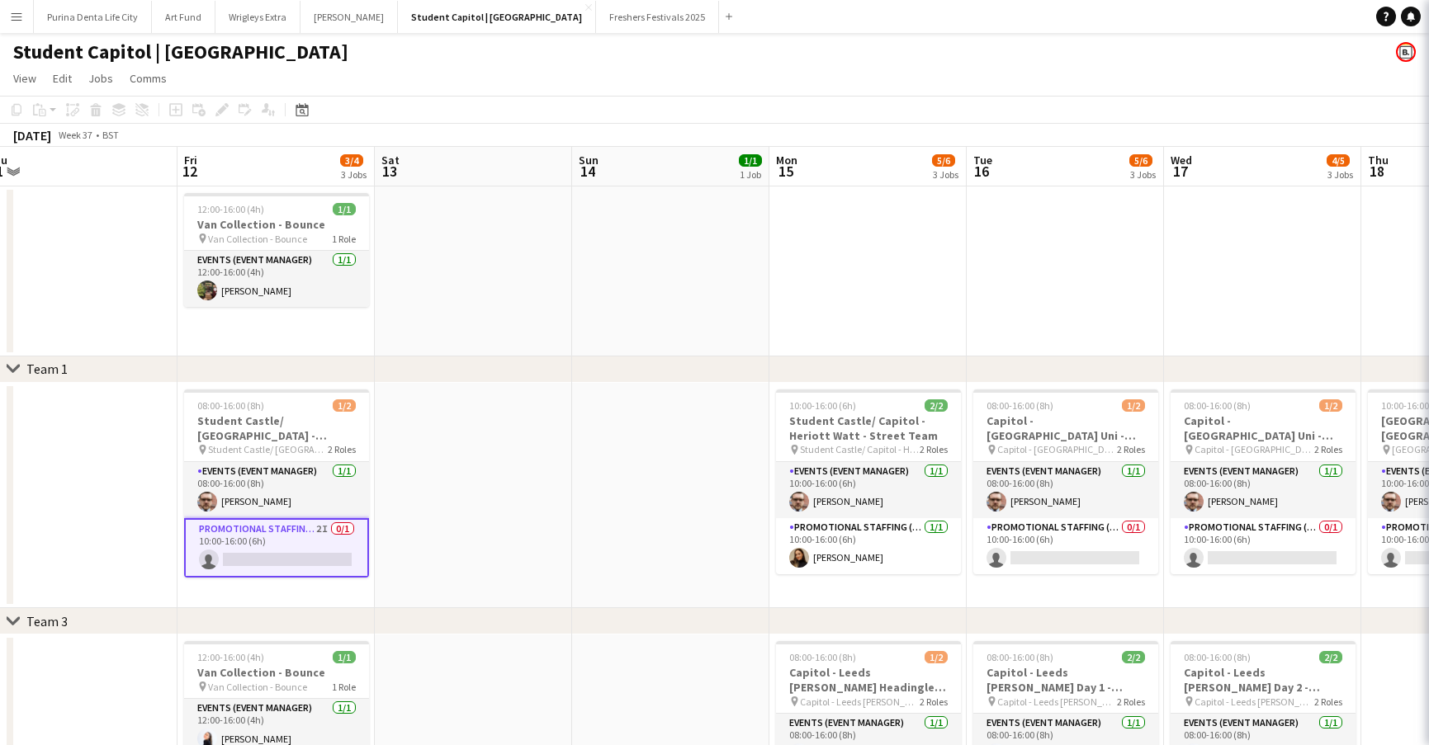
scroll to position [0, 415]
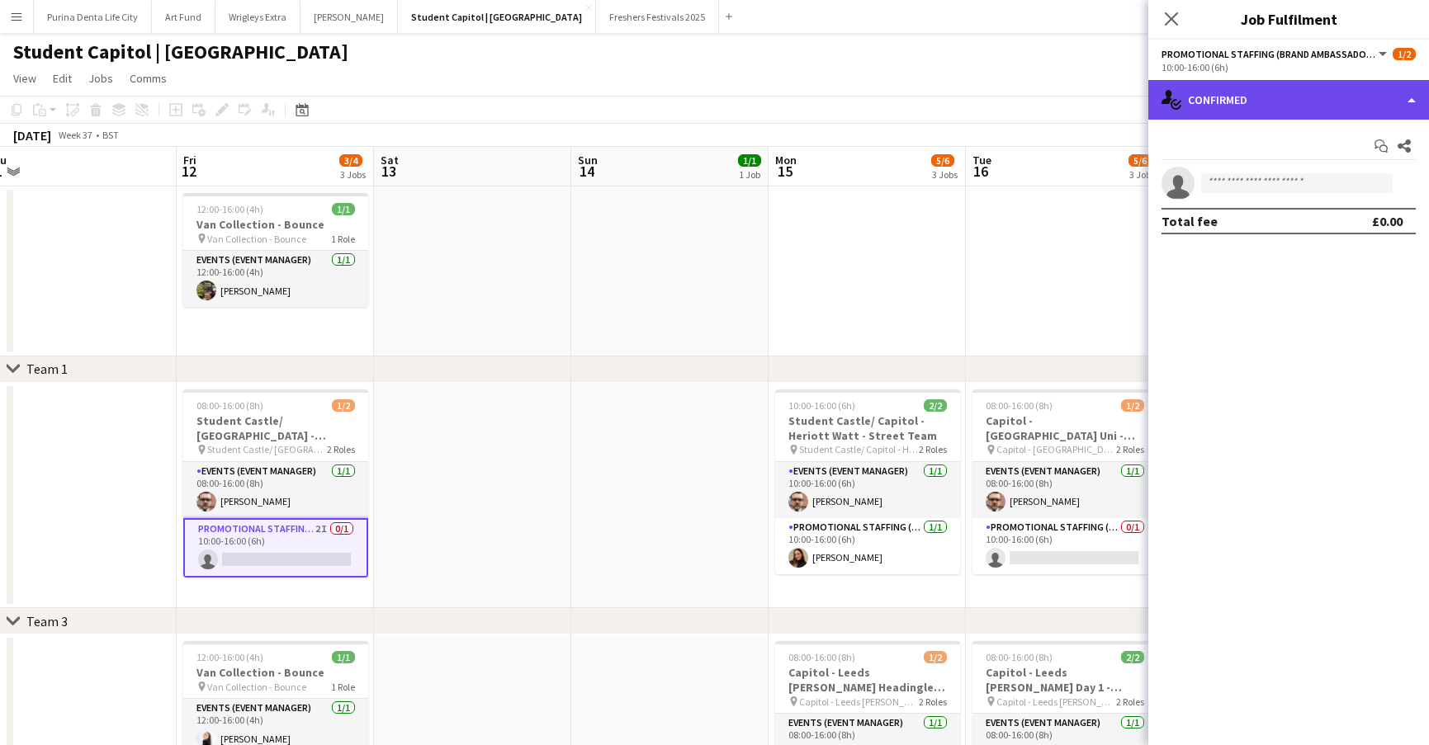
click at [1244, 84] on div "single-neutral-actions-check-2 Confirmed" at bounding box center [1288, 100] width 281 height 40
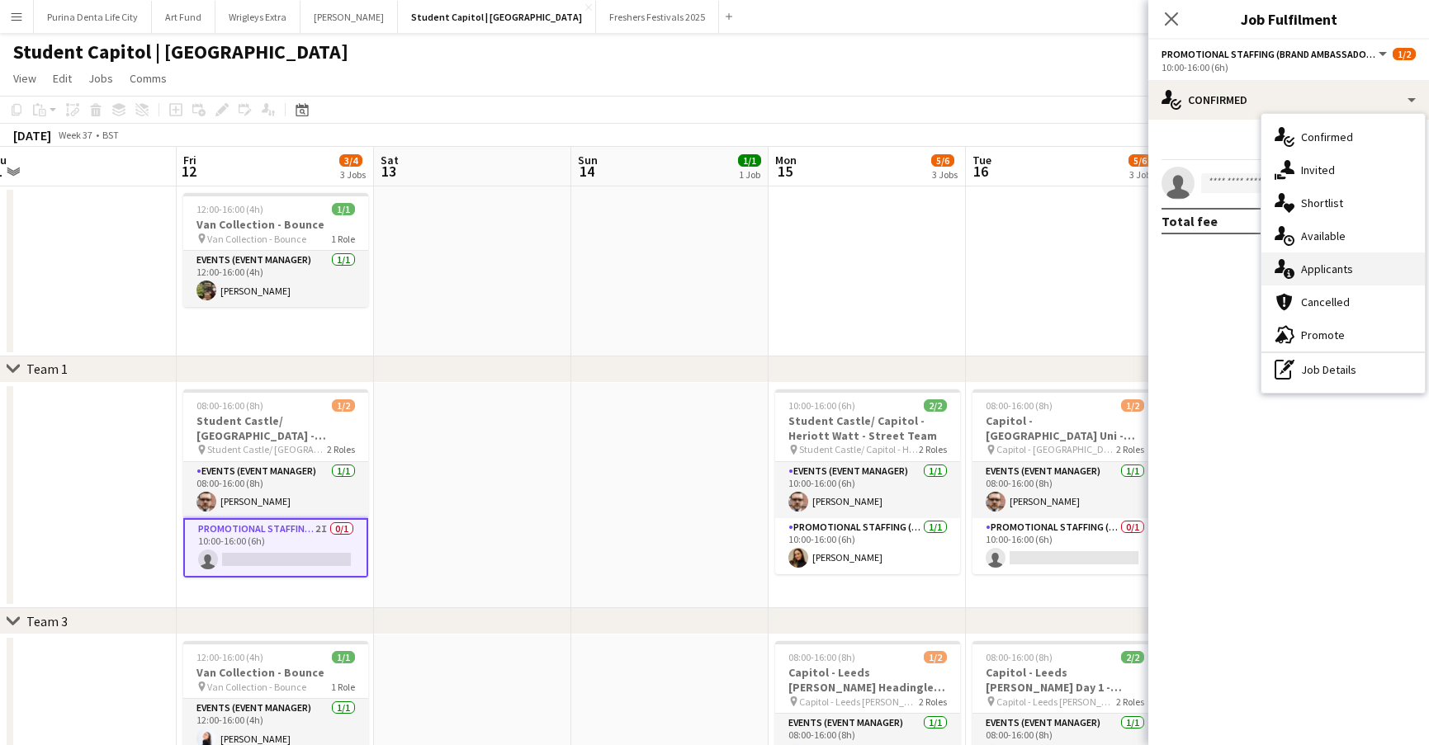
click at [1334, 272] on span "Applicants" at bounding box center [1327, 269] width 52 height 15
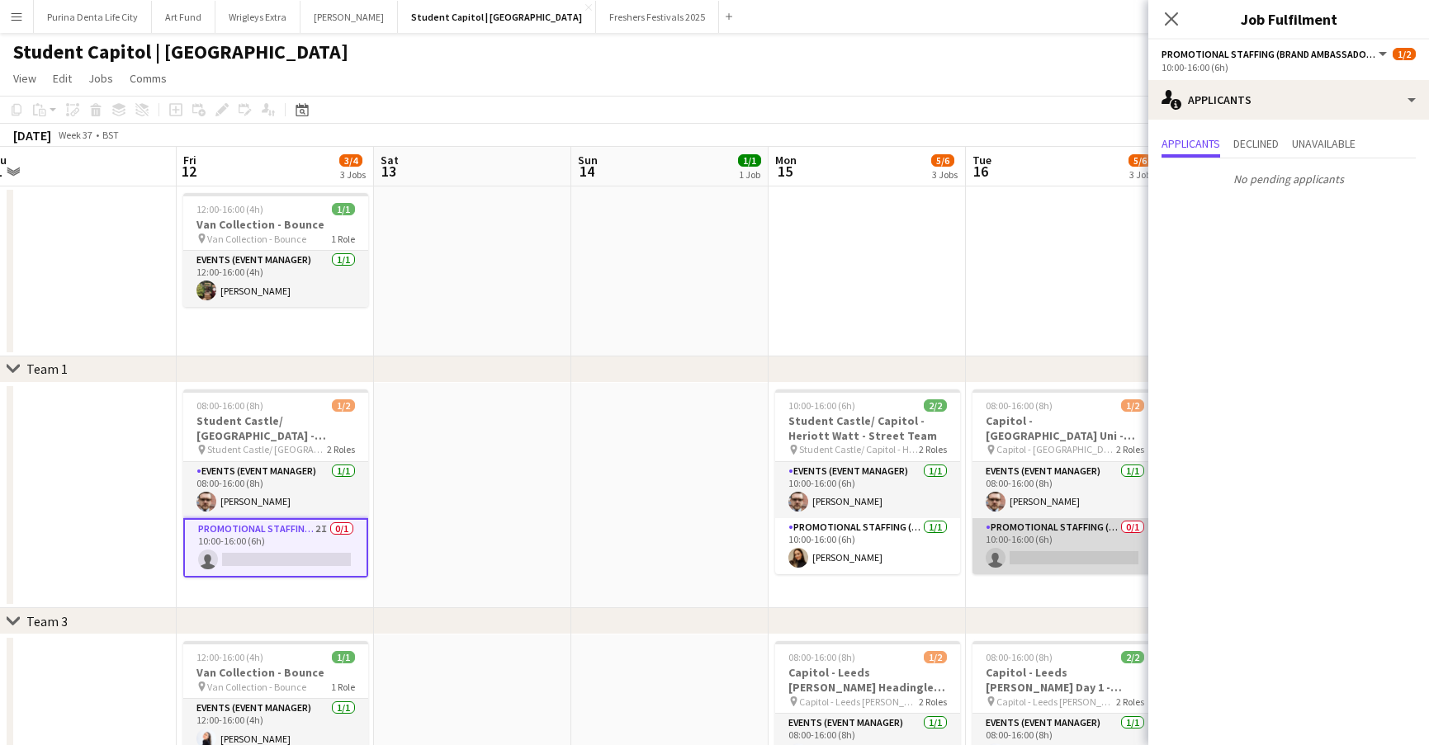
click at [1072, 528] on app-card-role "Promotional Staffing (Brand Ambassadors) 0/1 10:00-16:00 (6h) single-neutral-ac…" at bounding box center [1064, 546] width 185 height 56
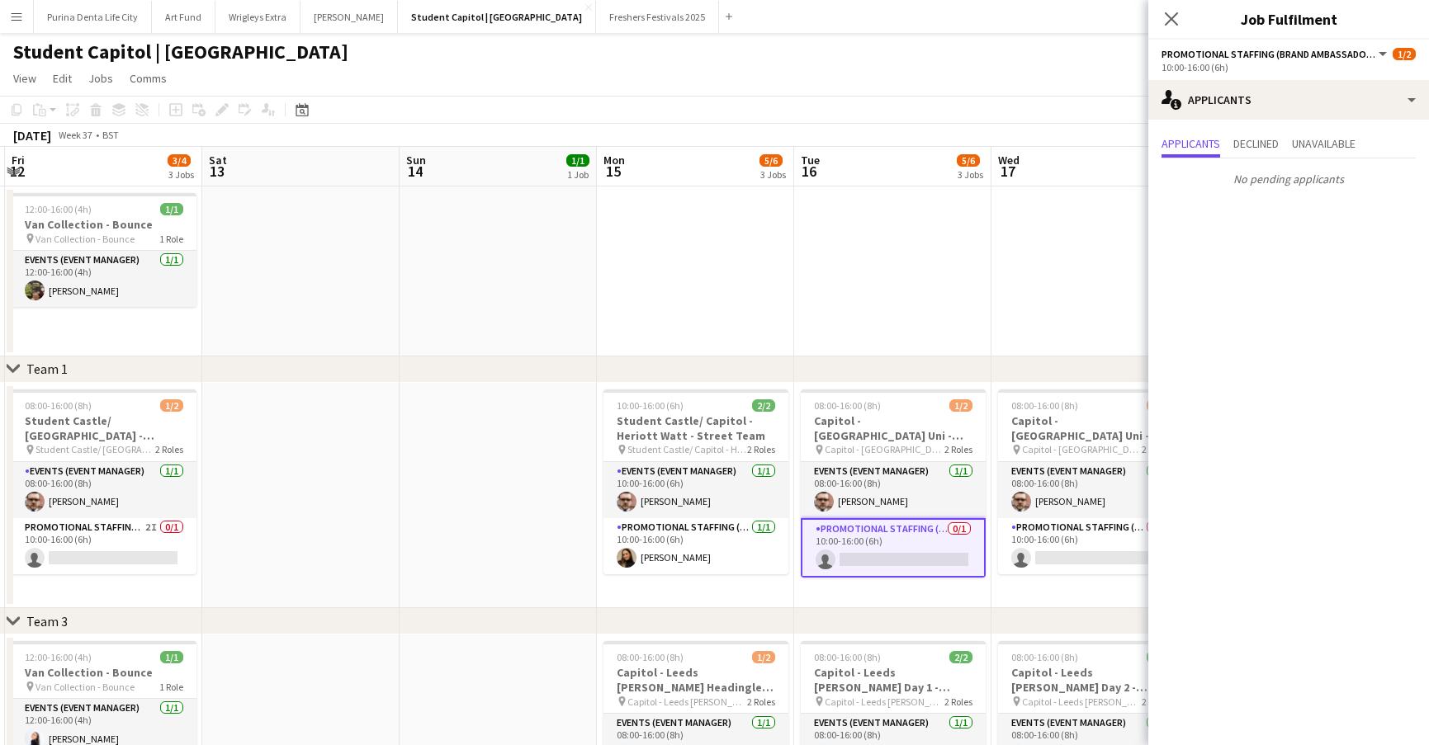
scroll to position [0, 603]
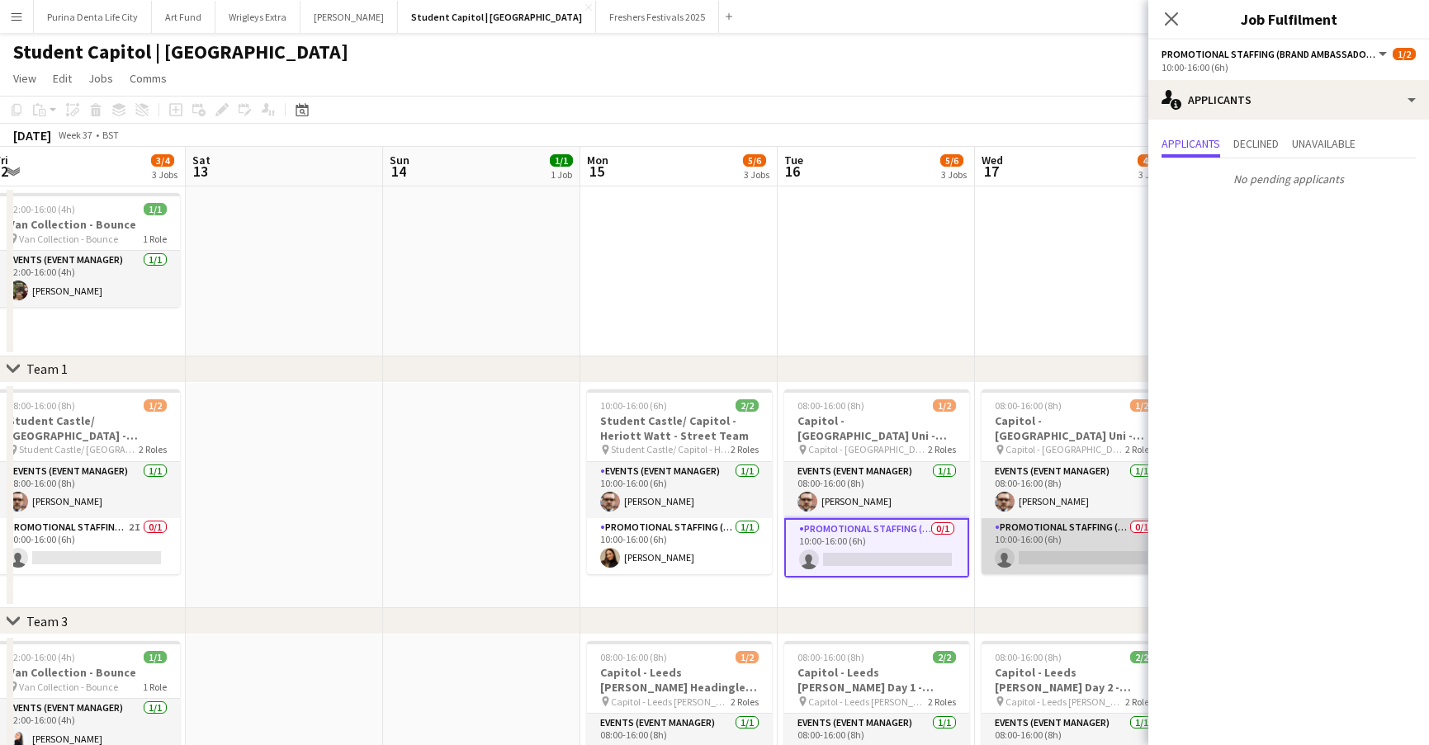
click at [1063, 546] on app-card-role "Promotional Staffing (Brand Ambassadors) 0/1 10:00-16:00 (6h) single-neutral-ac…" at bounding box center [1073, 546] width 185 height 56
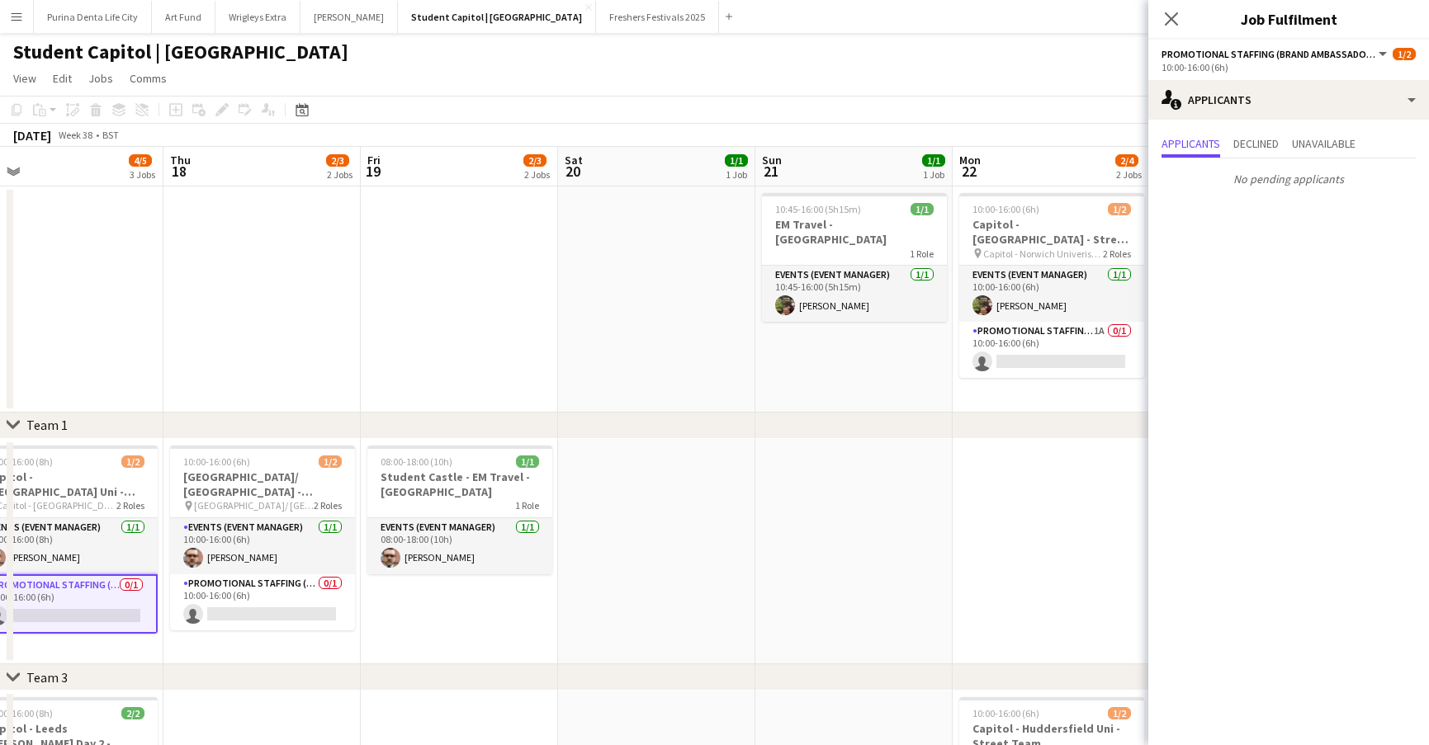
scroll to position [0, 428]
click at [248, 596] on app-card-role "Promotional Staffing (Brand Ambassadors) 0/1 10:00-16:00 (6h) single-neutral-ac…" at bounding box center [262, 603] width 185 height 56
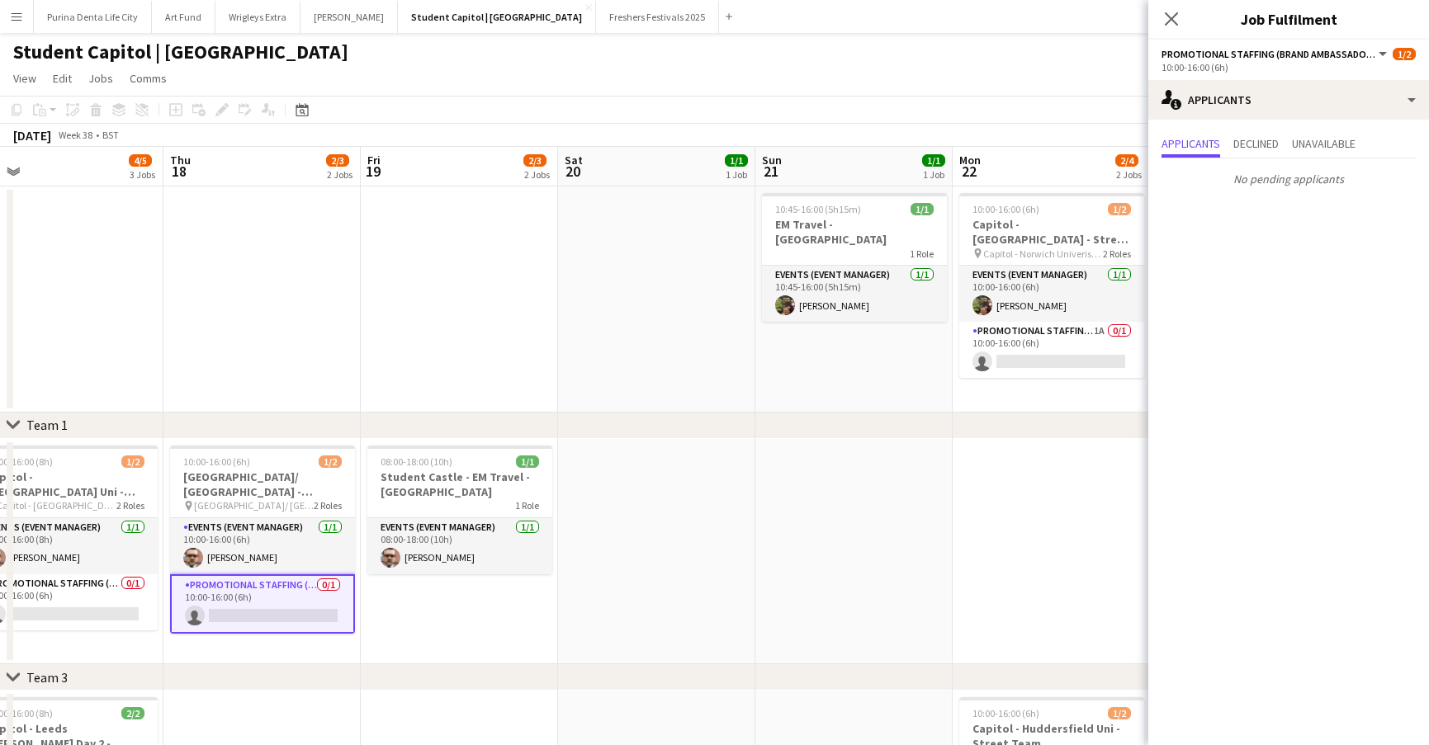
click at [788, 560] on app-date-cell at bounding box center [853, 552] width 197 height 226
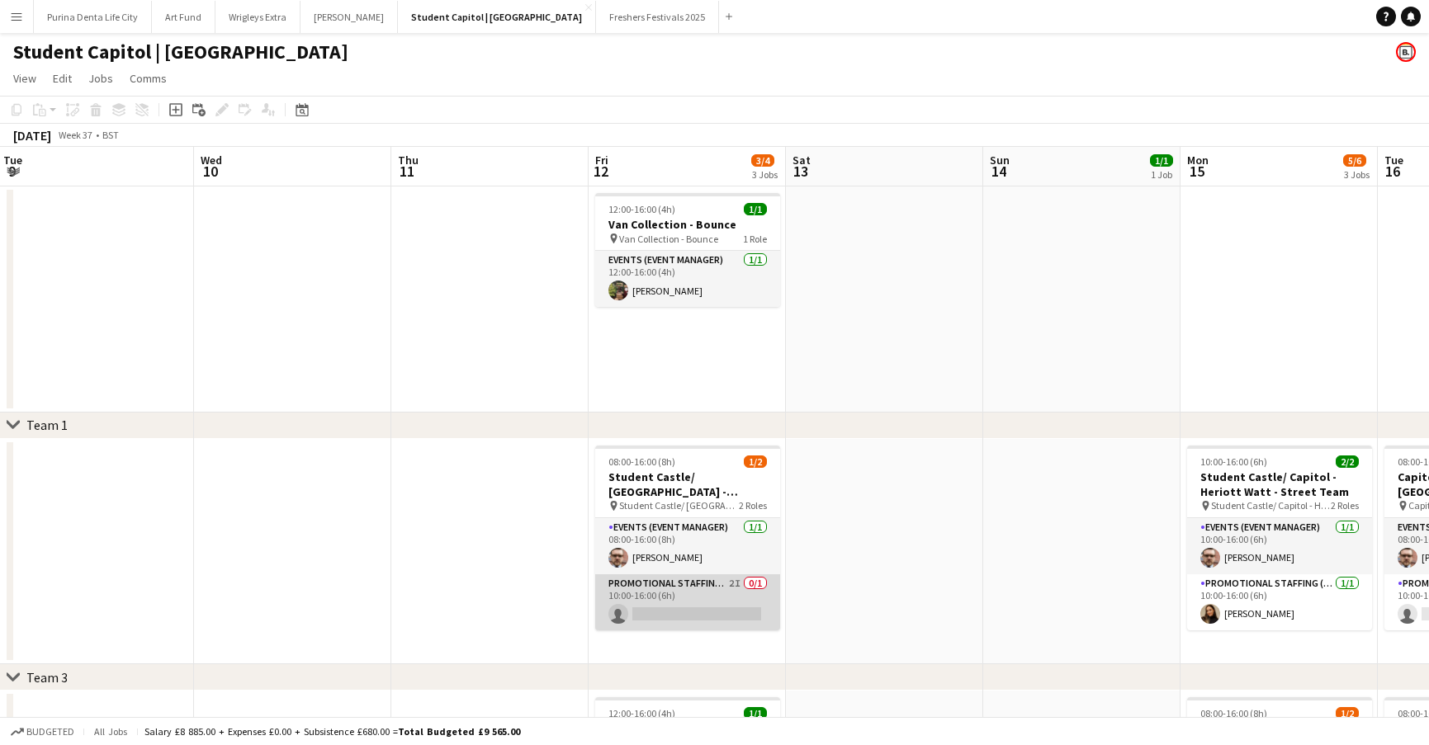
scroll to position [0, 602]
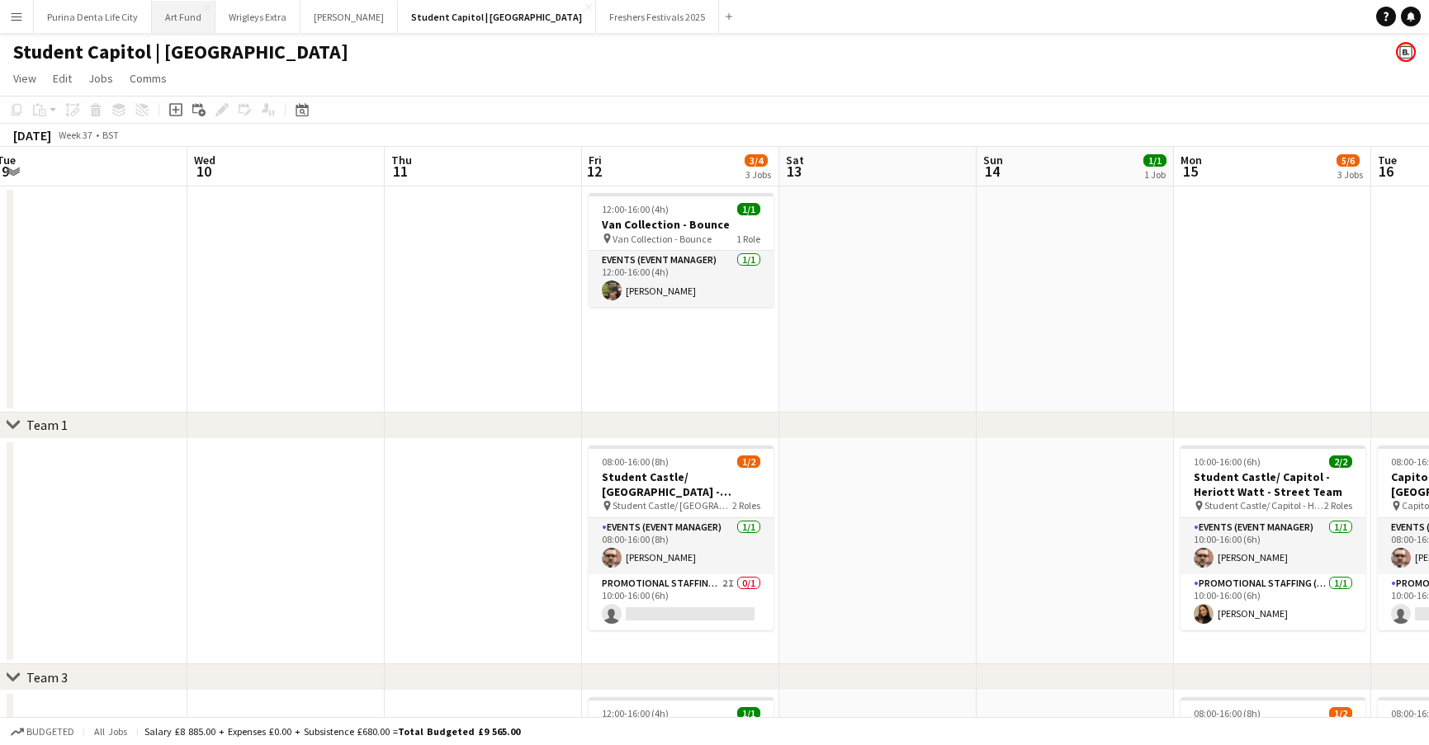
click at [187, 17] on button "Art Fund Close" at bounding box center [184, 17] width 64 height 32
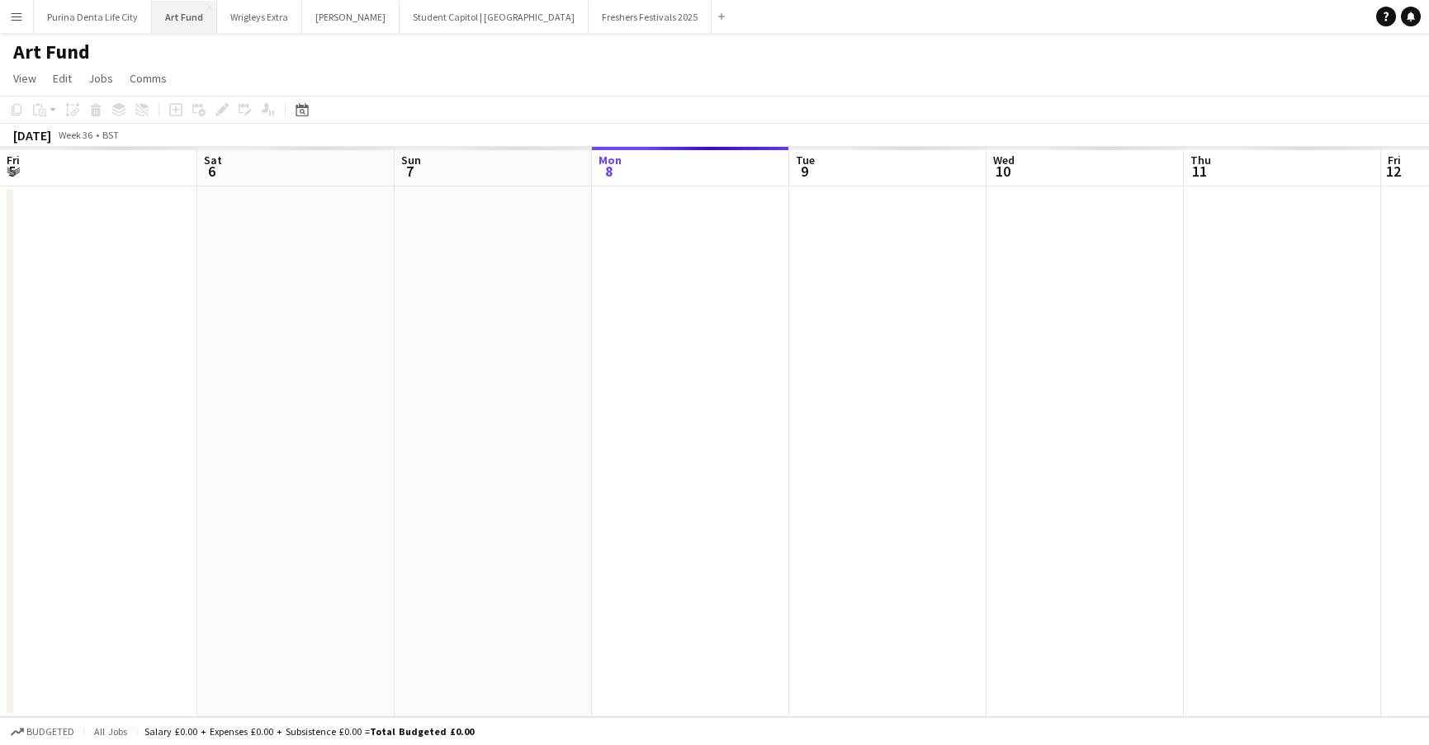
click at [187, 17] on button "Art Fund Close" at bounding box center [184, 17] width 65 height 32
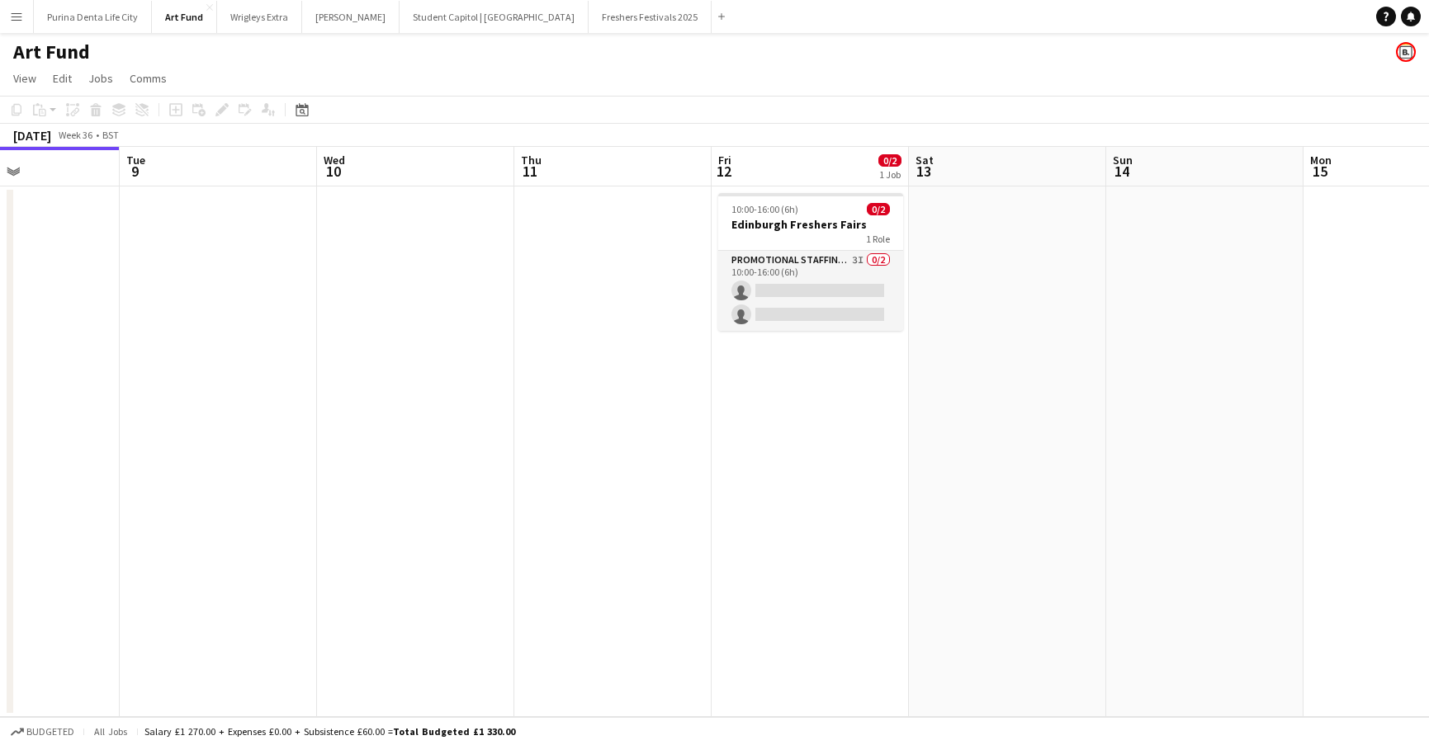
scroll to position [0, 685]
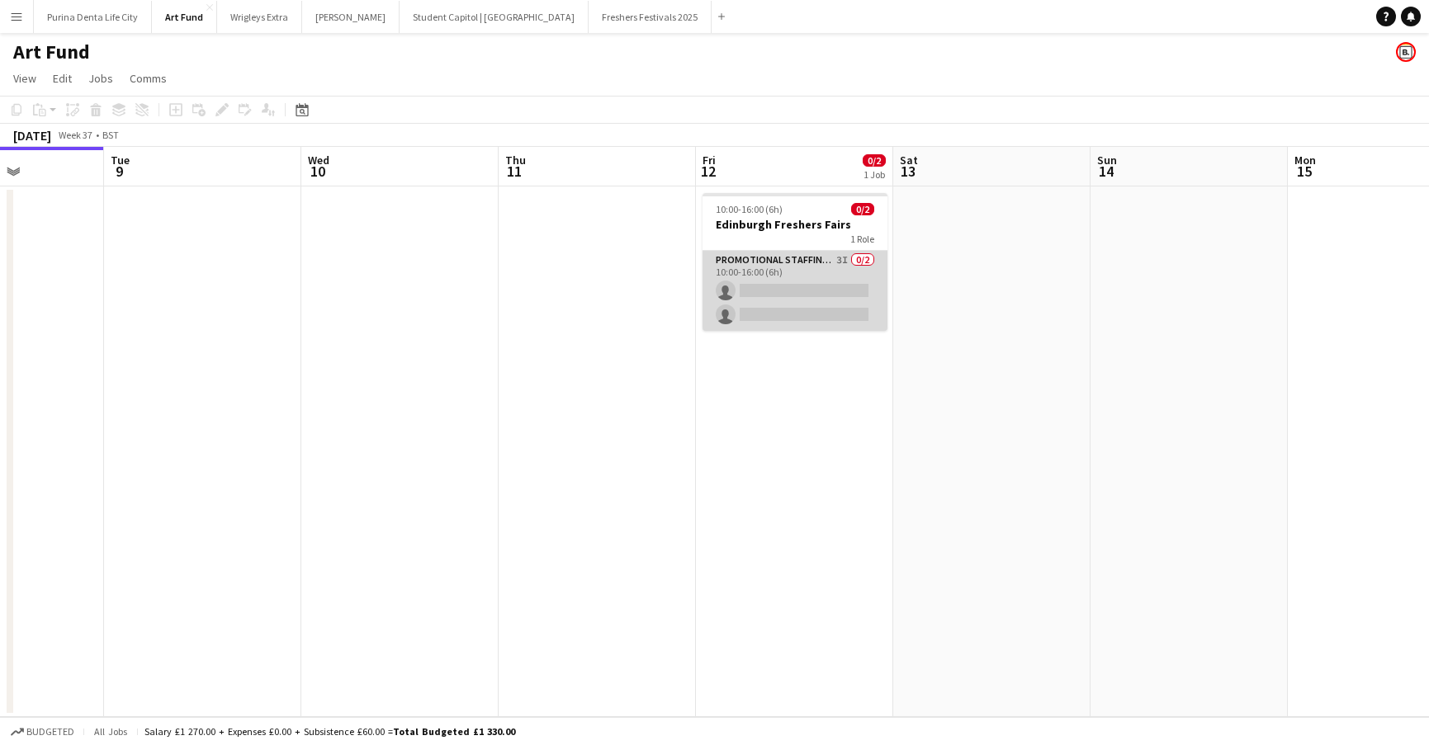
click at [825, 289] on app-card-role "Promotional Staffing (Brand Ambassadors) 3I 0/2 10:00-16:00 (6h) single-neutral…" at bounding box center [794, 291] width 185 height 80
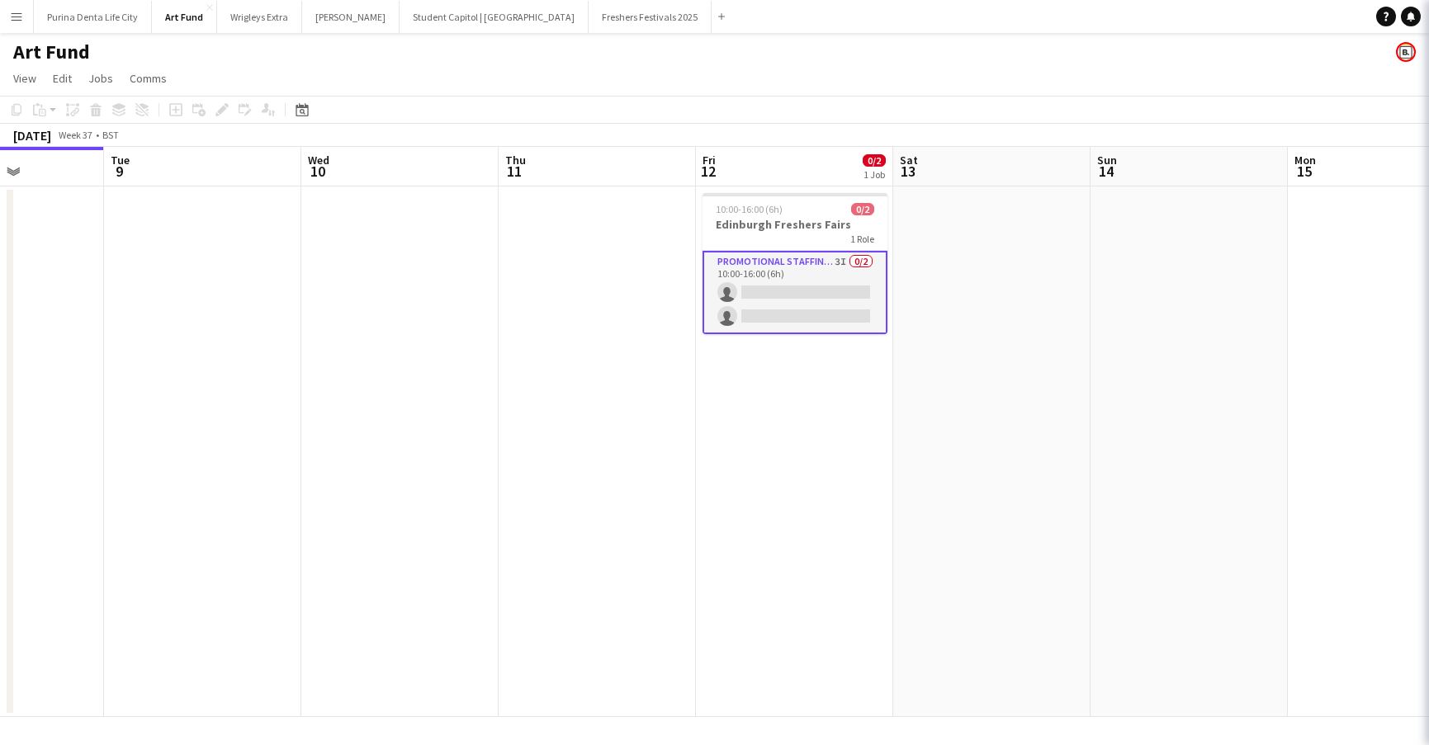
scroll to position [0, 686]
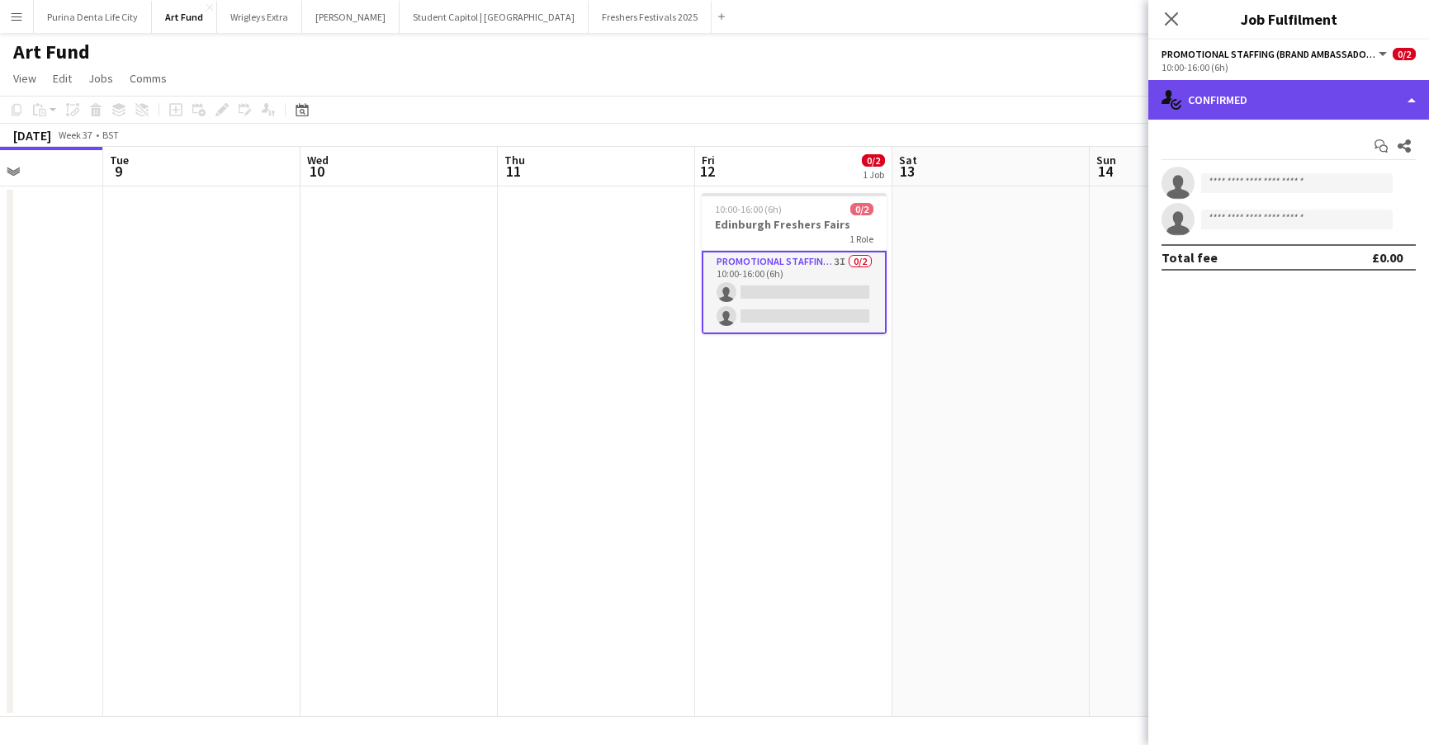
click at [1333, 97] on div "single-neutral-actions-check-2 Confirmed" at bounding box center [1288, 100] width 281 height 40
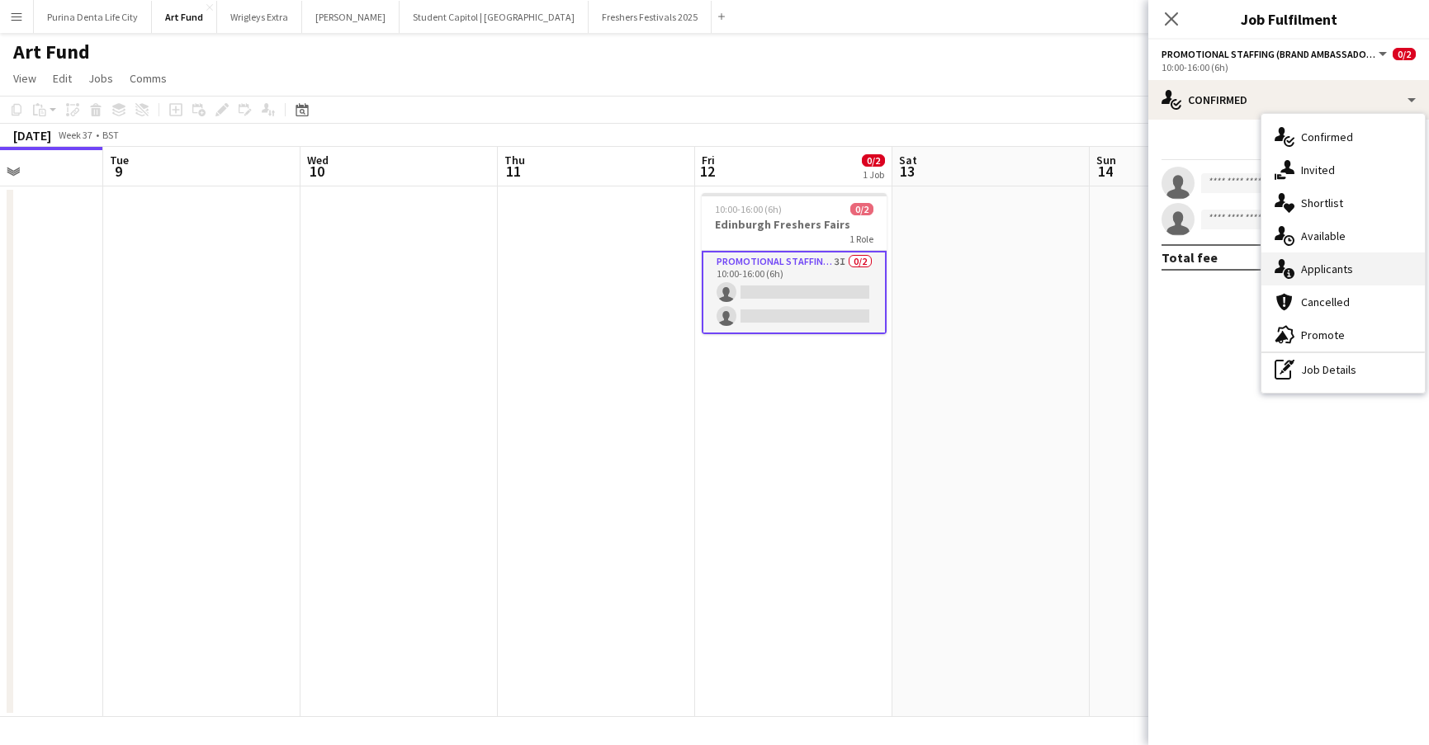
click at [1369, 274] on div "single-neutral-actions-information Applicants" at bounding box center [1342, 269] width 163 height 33
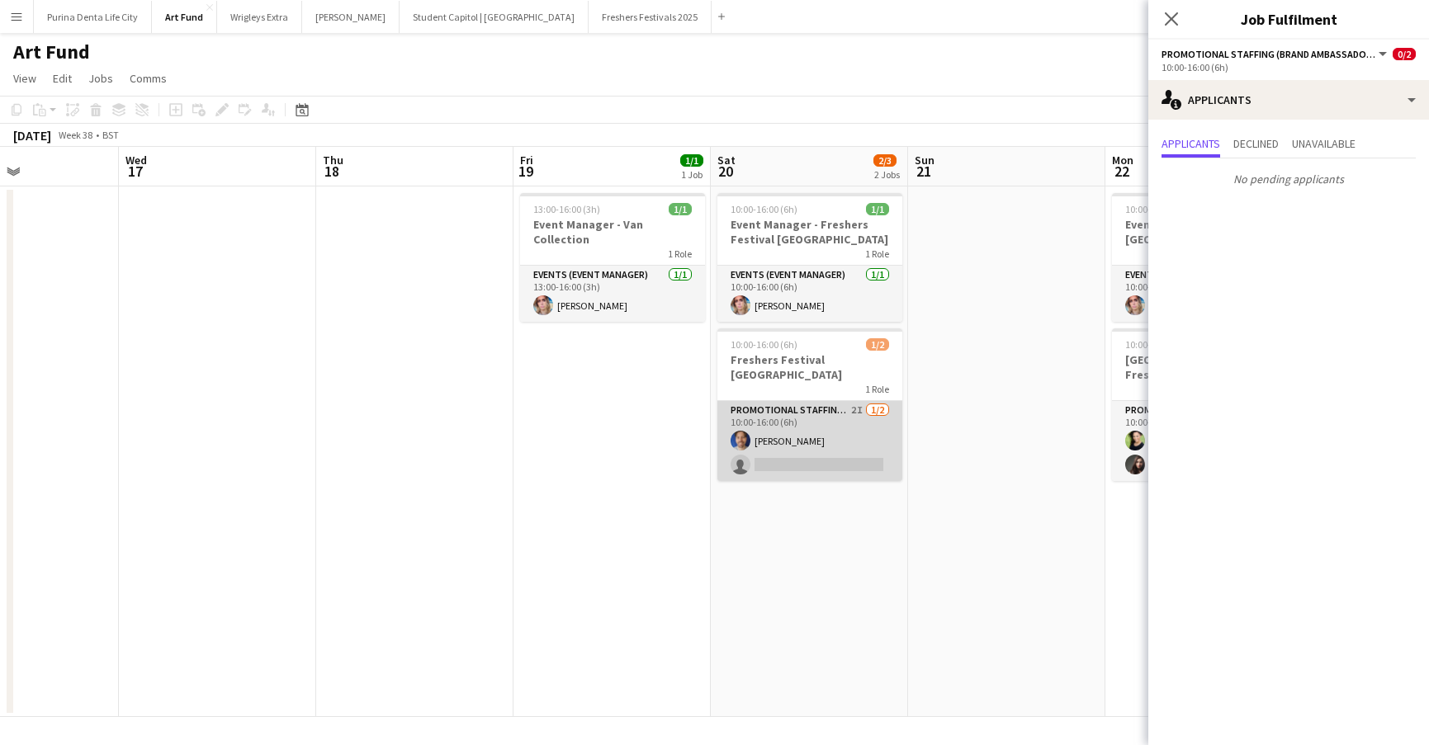
scroll to position [0, 672]
click at [811, 447] on app-card-role "Promotional Staffing (Brand Ambassadors) 2I 1/2 10:00-16:00 (6h) Robert Hackney…" at bounding box center [808, 441] width 185 height 80
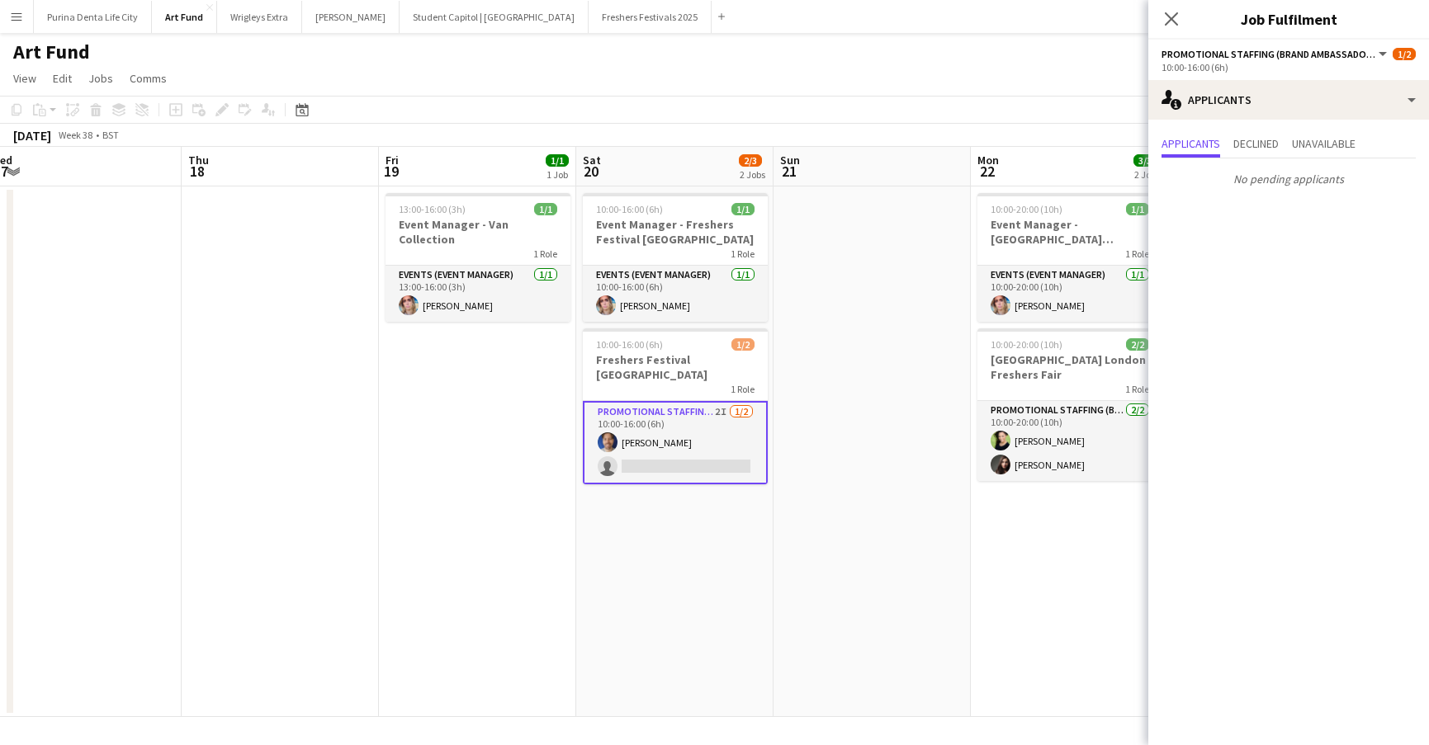
scroll to position [0, 425]
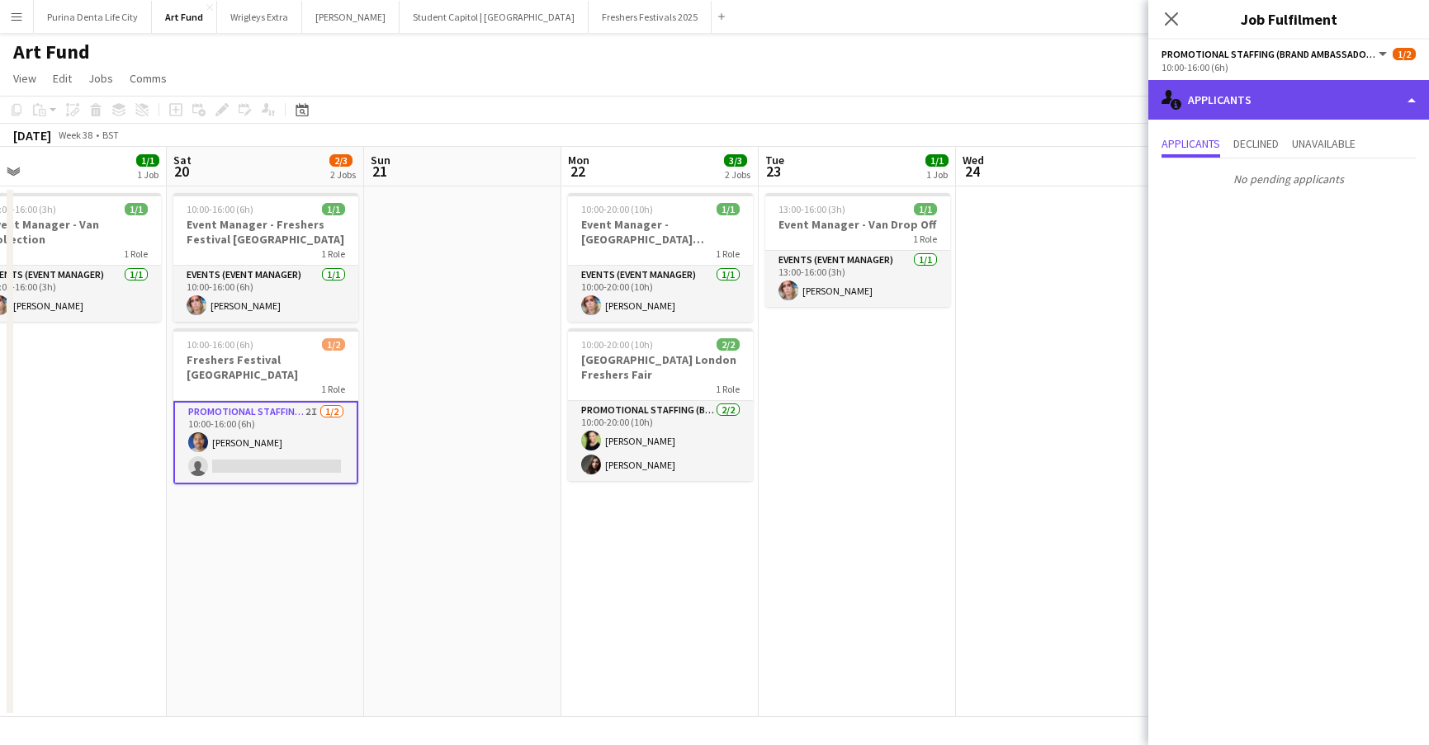
click at [1331, 85] on div "single-neutral-actions-information Applicants" at bounding box center [1288, 100] width 281 height 40
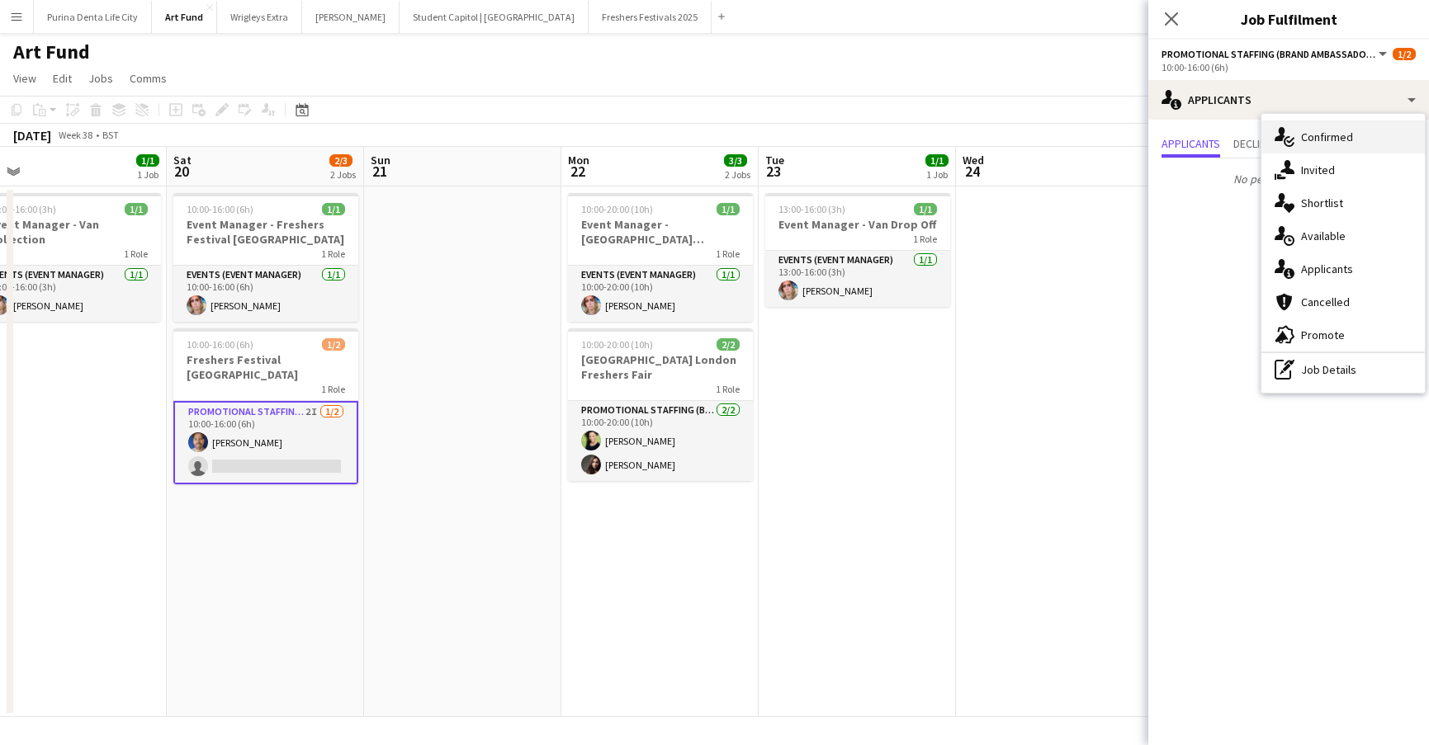
click at [1331, 145] on div "single-neutral-actions-check-2 Confirmed" at bounding box center [1342, 137] width 163 height 33
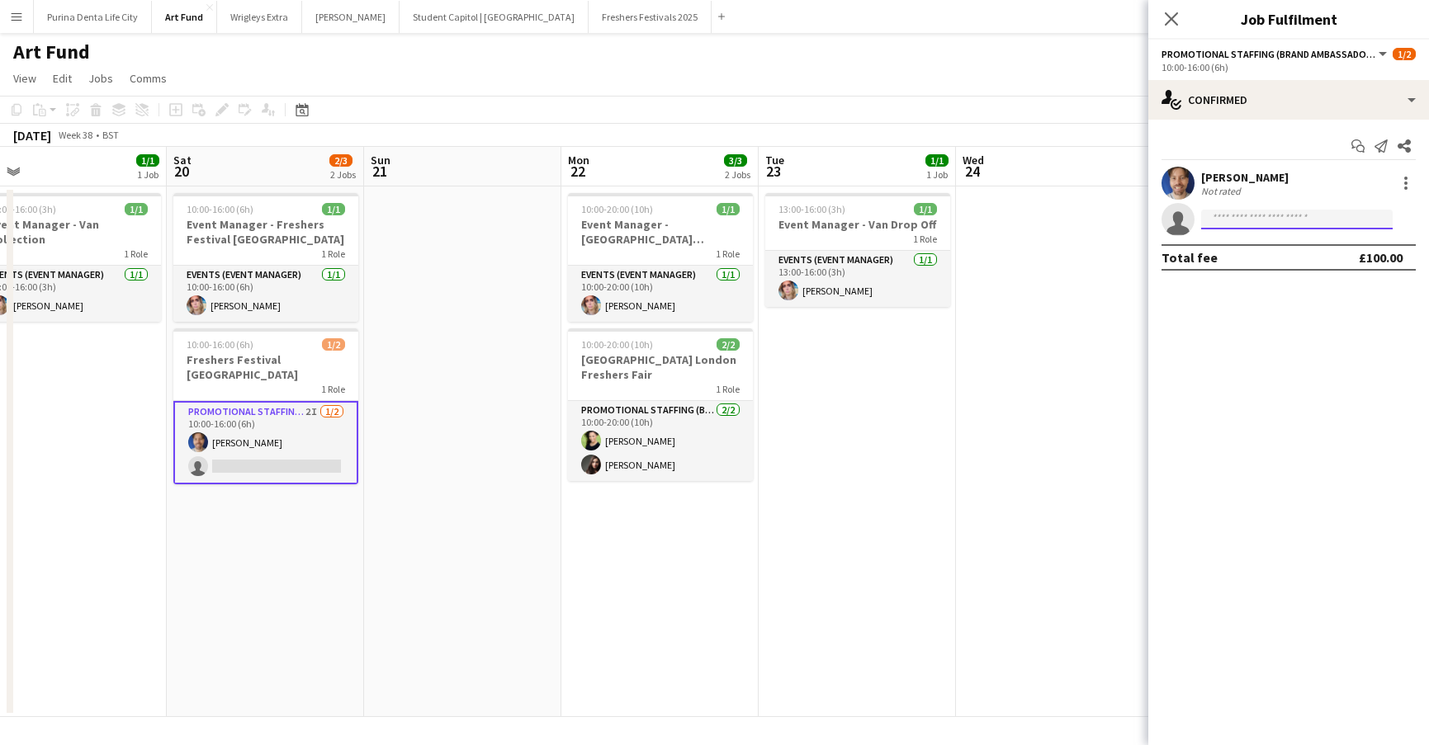
click at [1260, 212] on input at bounding box center [1297, 220] width 192 height 20
type input "*****"
click at [1297, 243] on span "Nadia Nour Active" at bounding box center [1296, 243] width 165 height 14
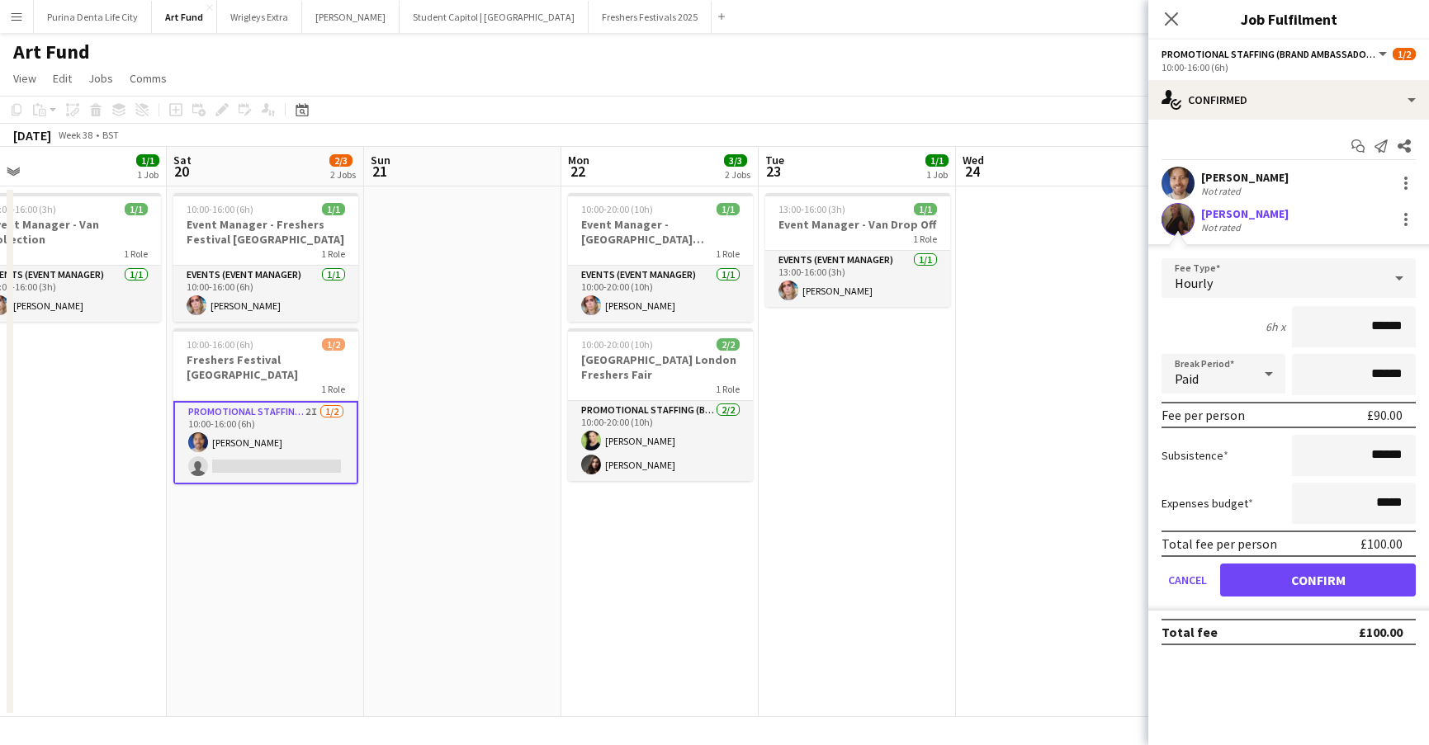
click at [1294, 577] on button "Confirm" at bounding box center [1318, 580] width 196 height 33
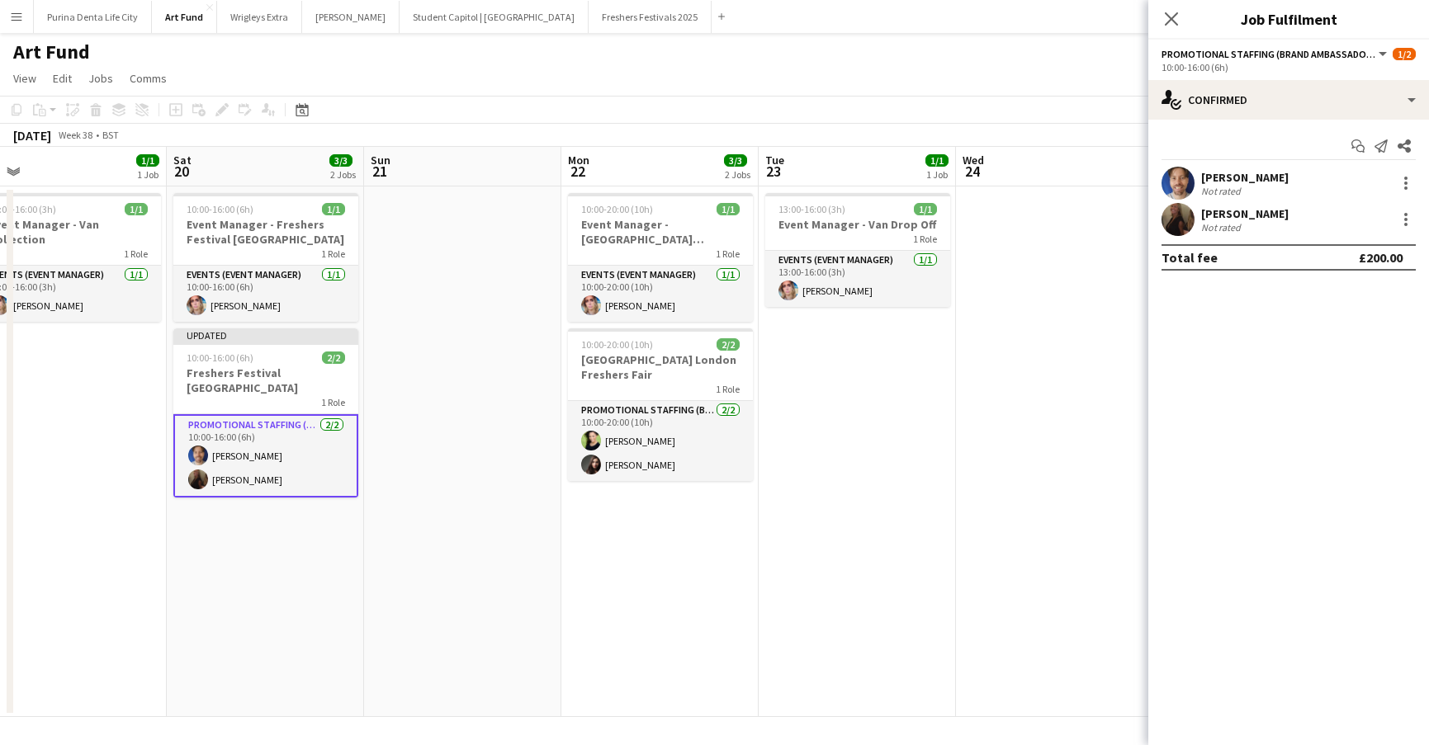
click at [1050, 452] on app-date-cell at bounding box center [1054, 452] width 197 height 531
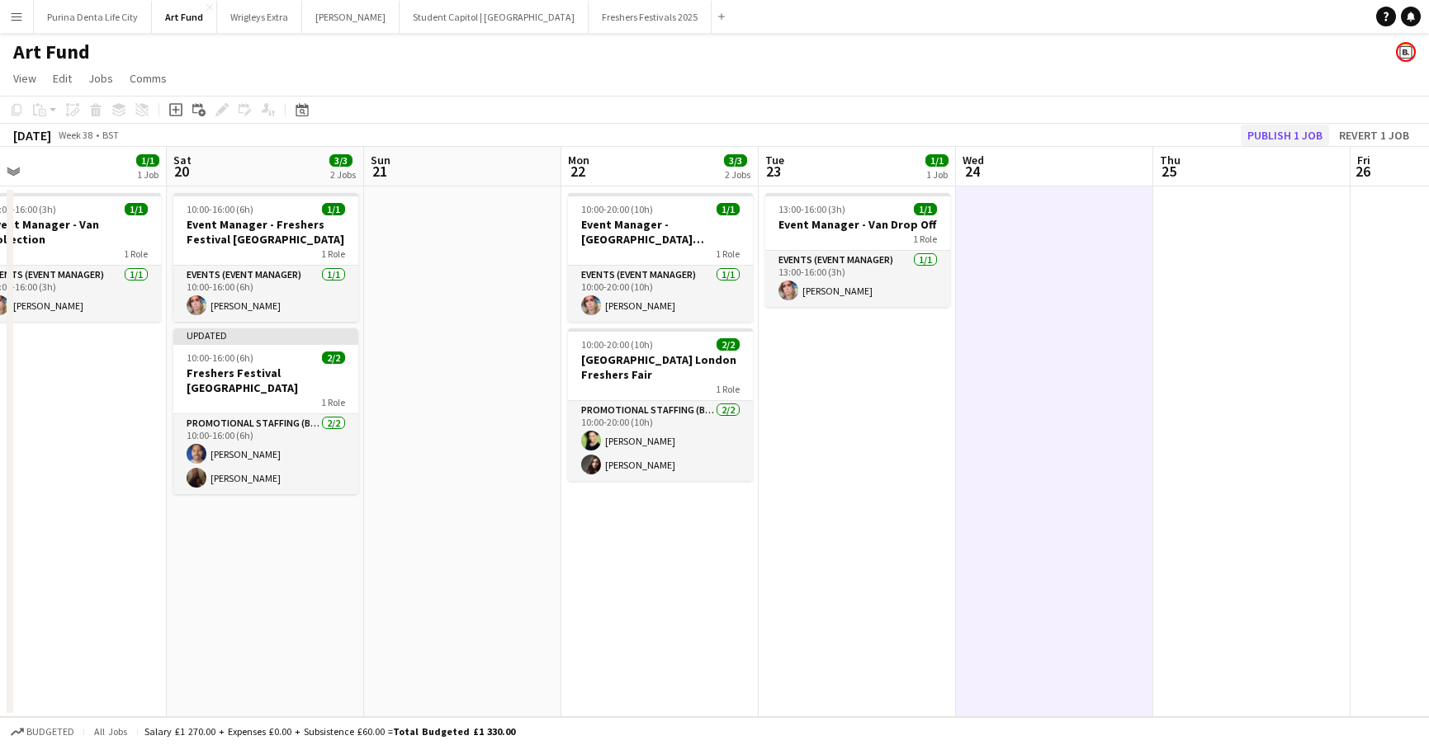
click at [1251, 135] on button "Publish 1 job" at bounding box center [1285, 135] width 88 height 21
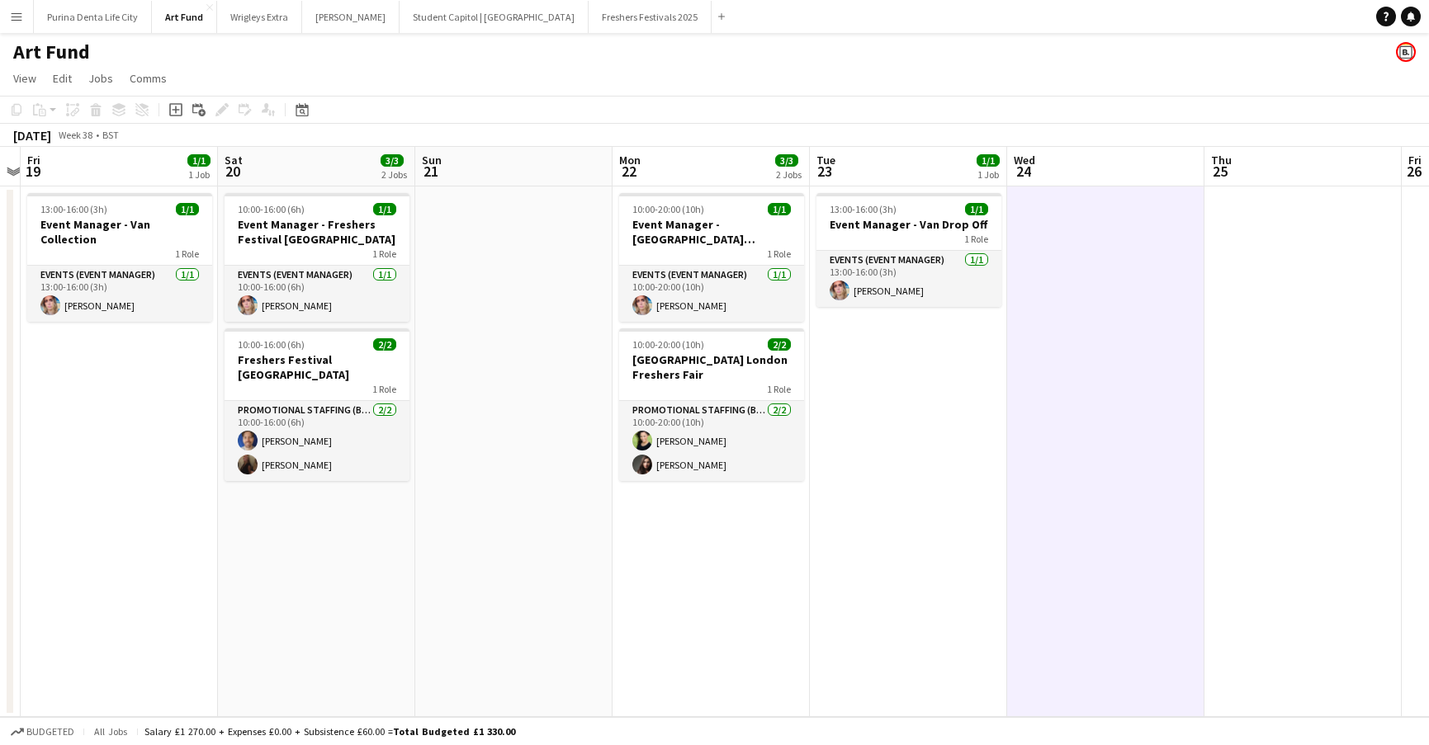
scroll to position [0, 378]
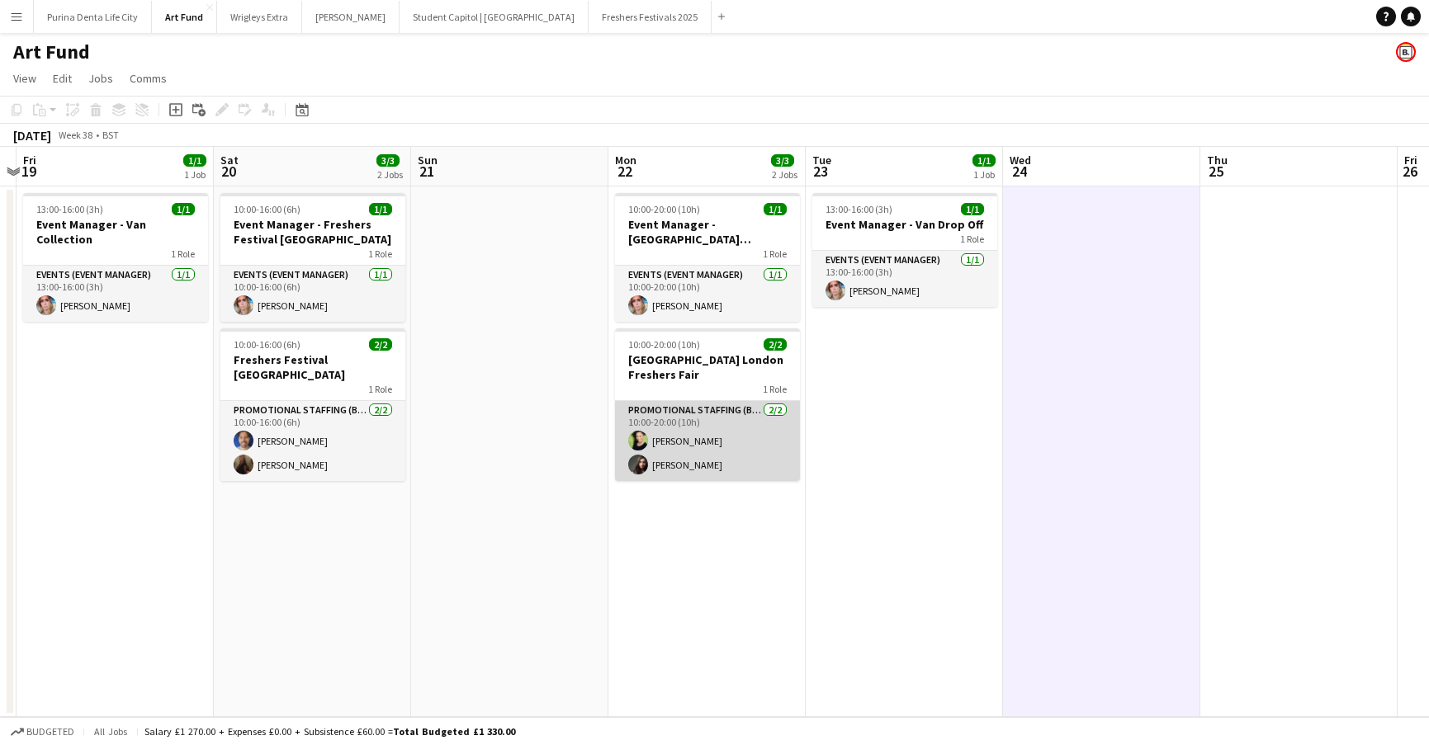
click at [692, 455] on app-card-role "Promotional Staffing (Brand Ambassadors) 2/2 10:00-20:00 (10h) Azariah Richmond…" at bounding box center [707, 441] width 185 height 80
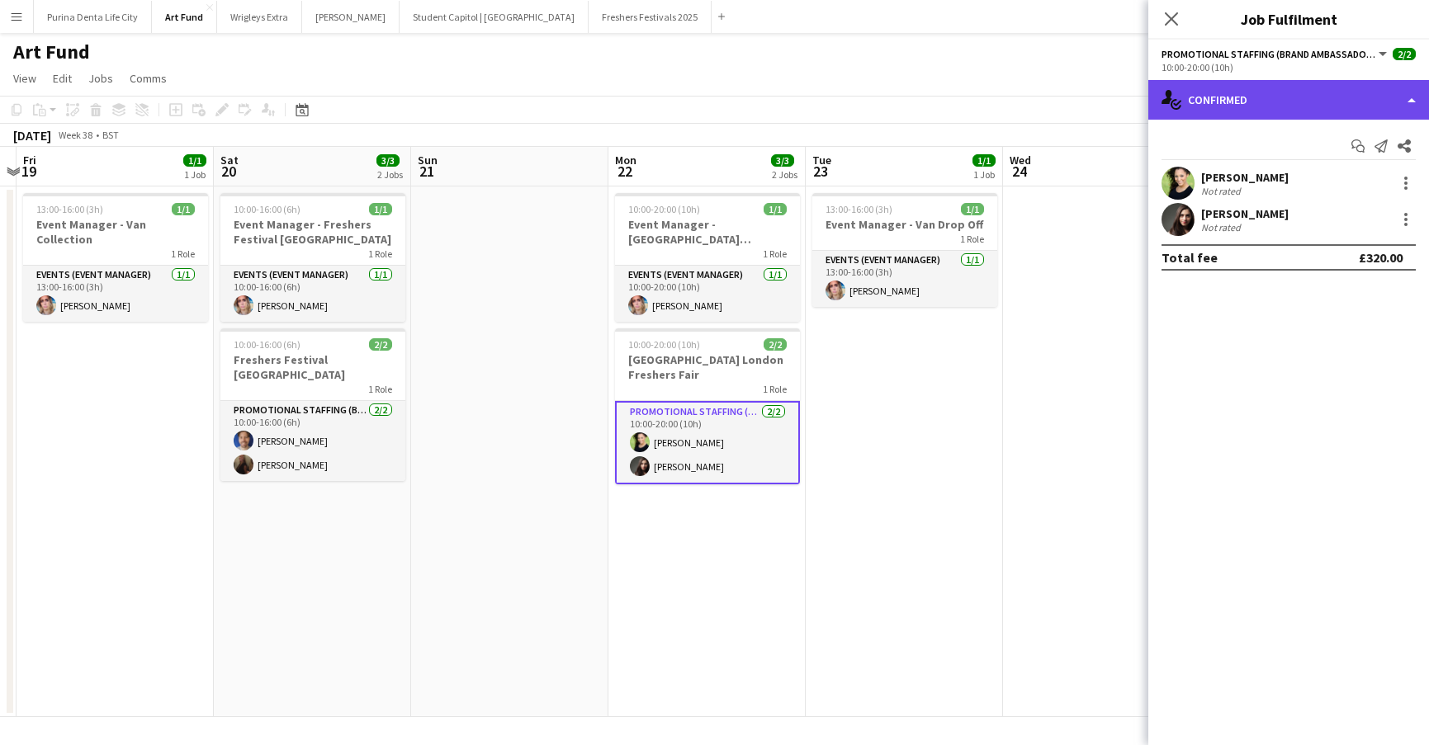
click at [1217, 97] on div "single-neutral-actions-check-2 Confirmed" at bounding box center [1288, 100] width 281 height 40
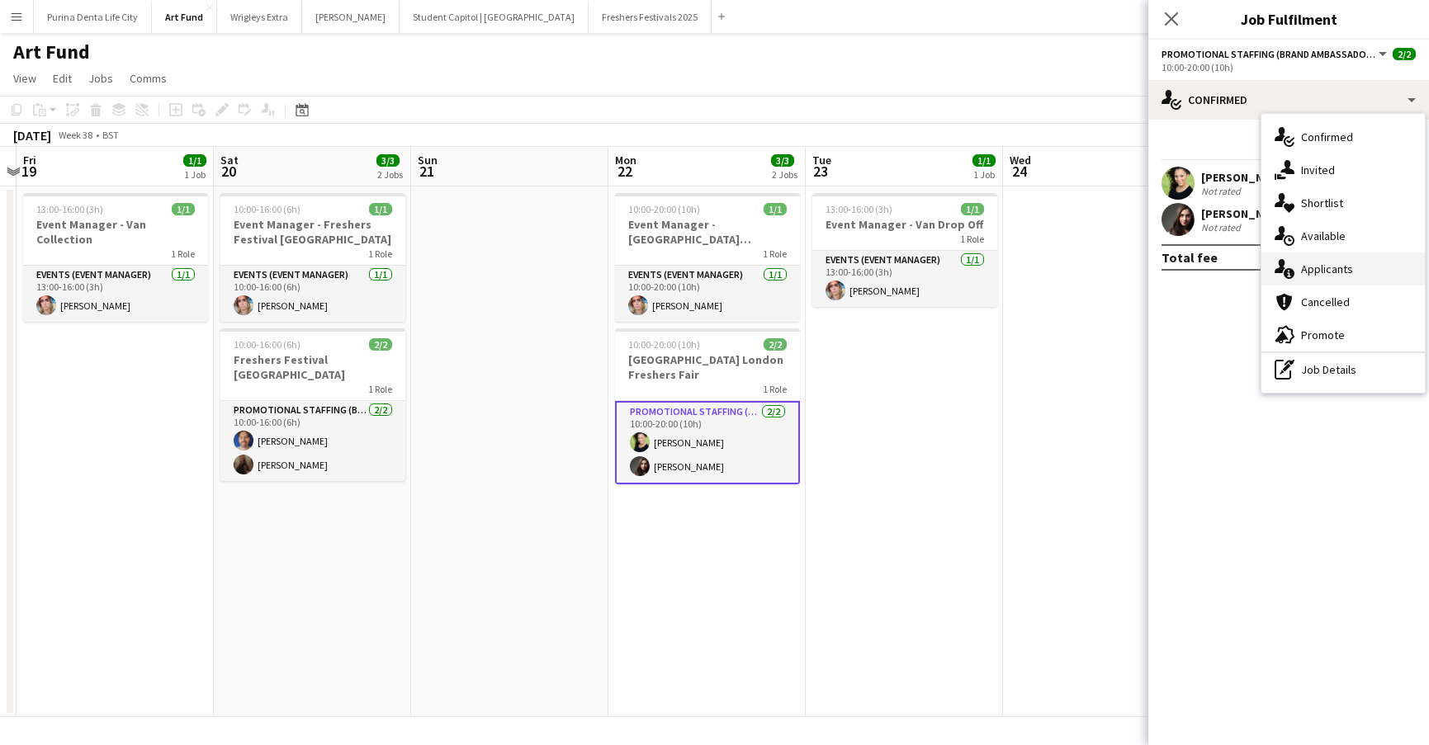
click at [1341, 261] on div "single-neutral-actions-information Applicants" at bounding box center [1342, 269] width 163 height 33
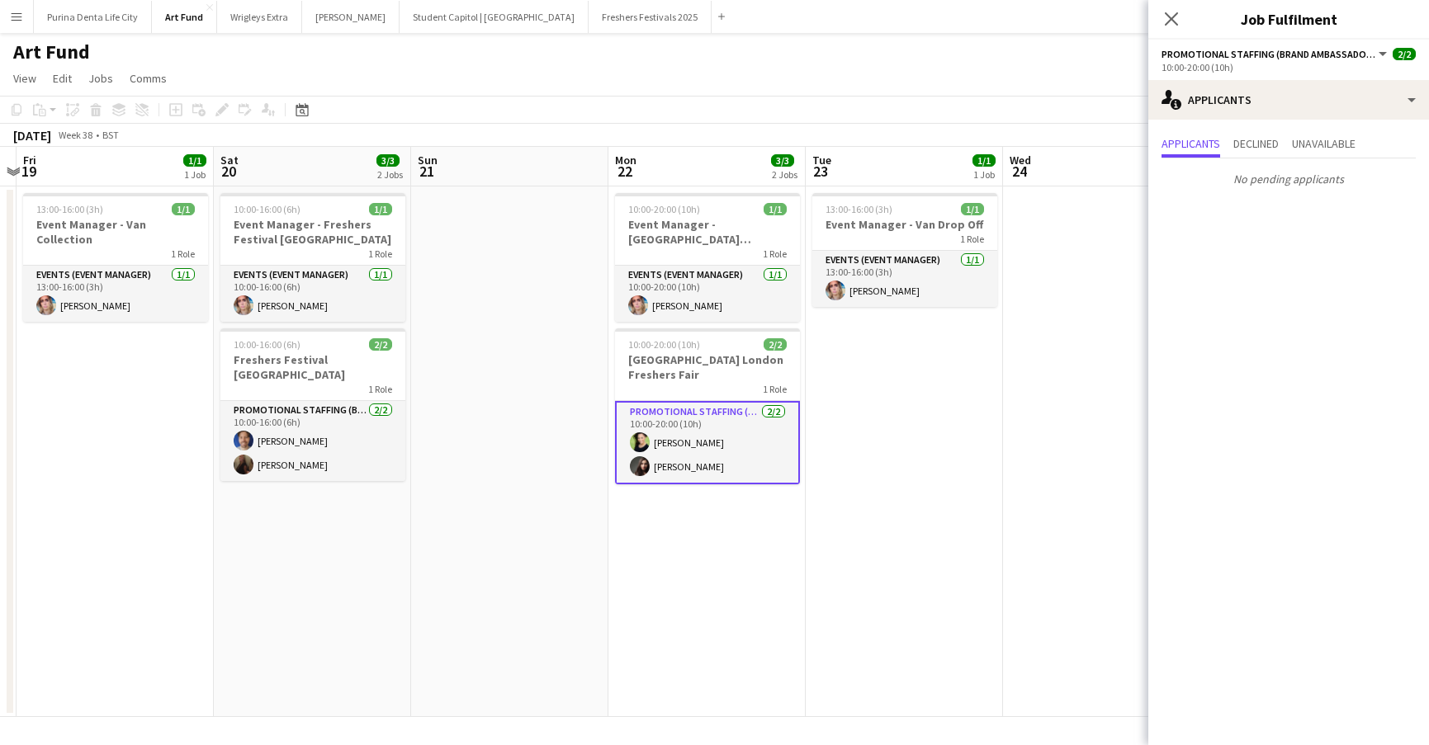
click at [807, 556] on app-date-cell "13:00-16:00 (3h) 1/1 Event Manager - Van Drop Off 1 Role Events (Event Manager)…" at bounding box center [904, 452] width 197 height 531
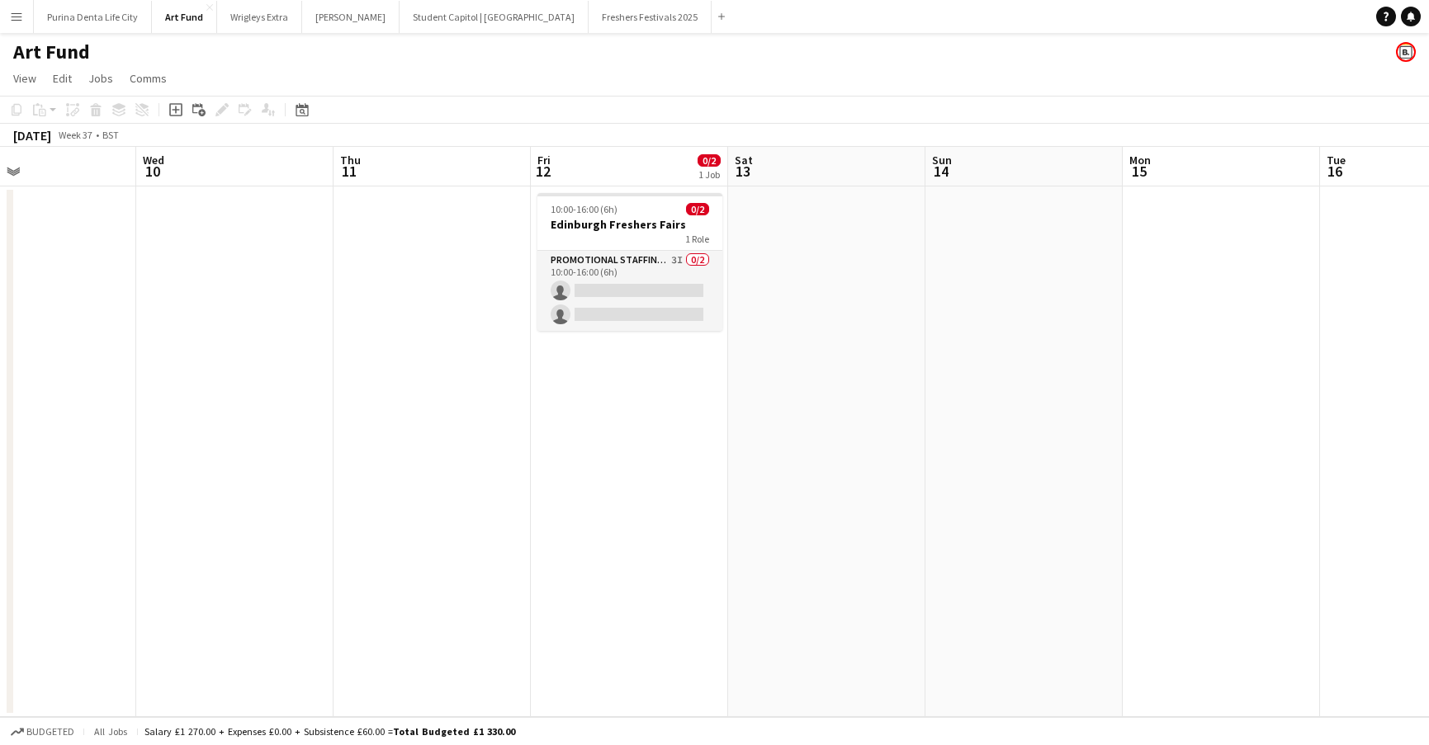
scroll to position [0, 499]
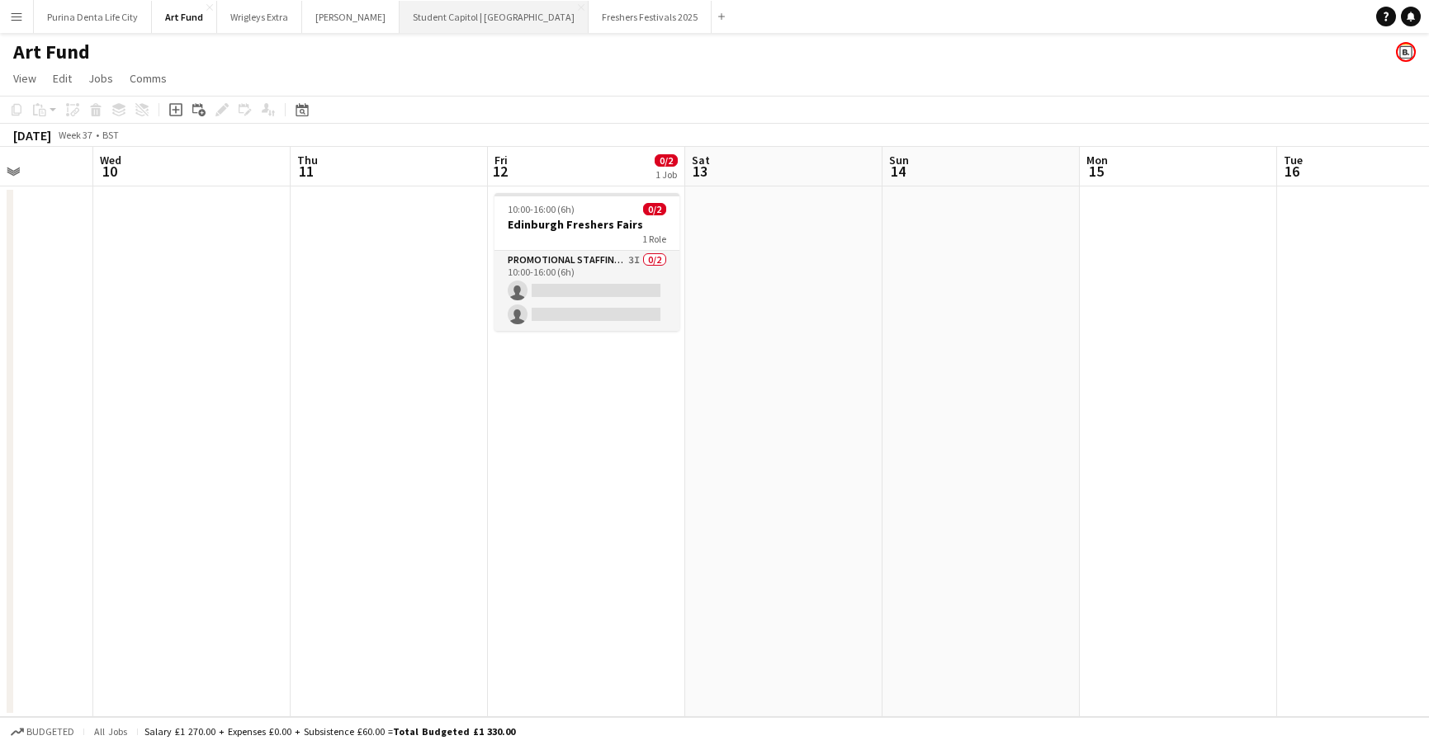
click at [442, 11] on button "Student Capitol | [GEOGRAPHIC_DATA] Close" at bounding box center [494, 17] width 189 height 32
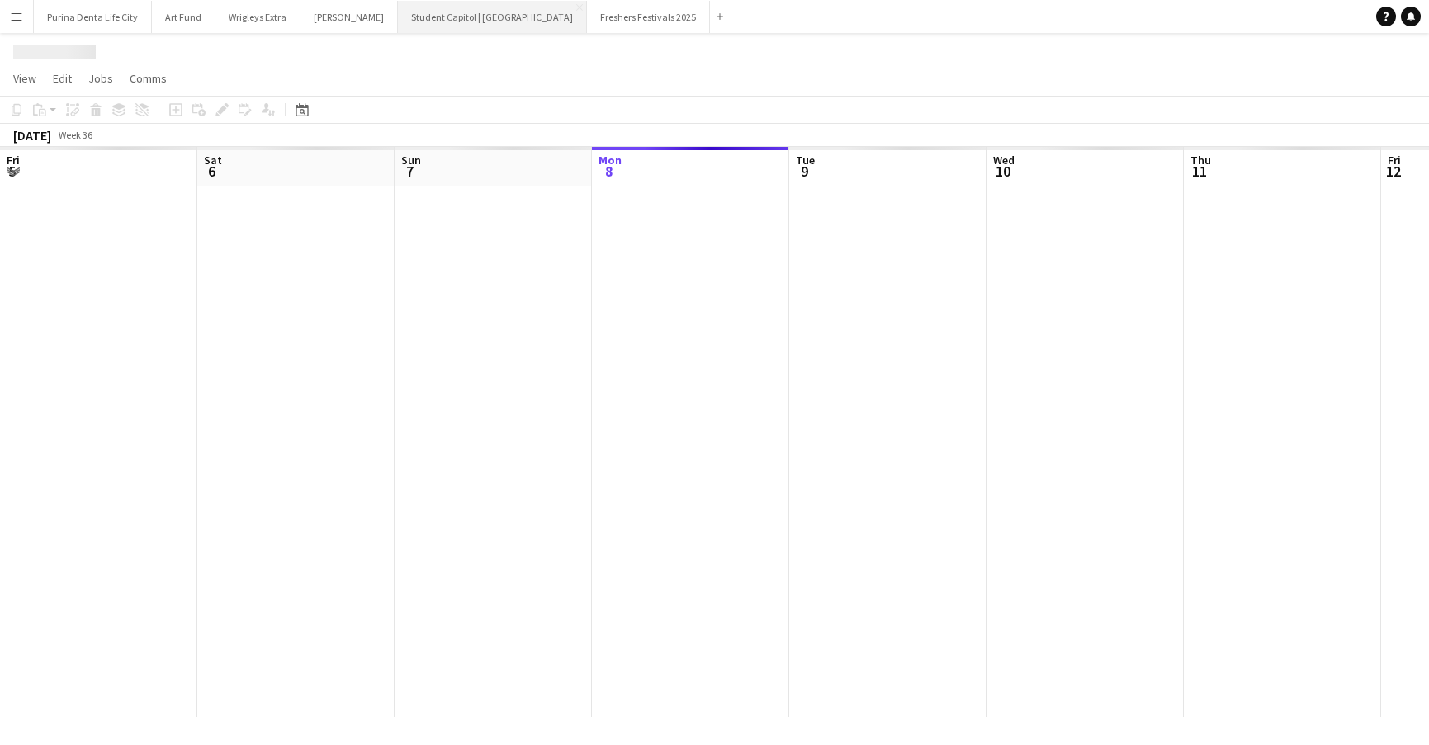
click at [442, 11] on button "Student Capitol | [GEOGRAPHIC_DATA] Close" at bounding box center [492, 17] width 189 height 32
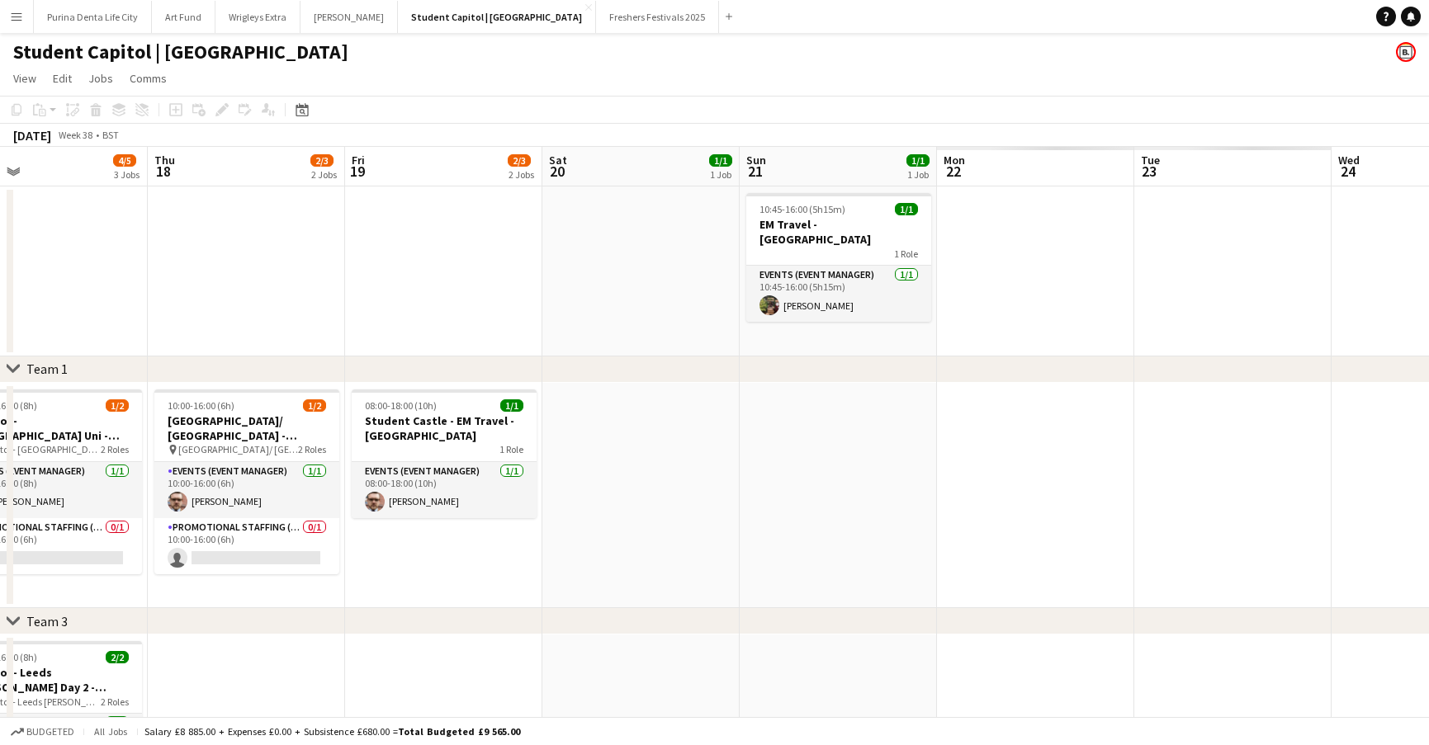
scroll to position [0, 412]
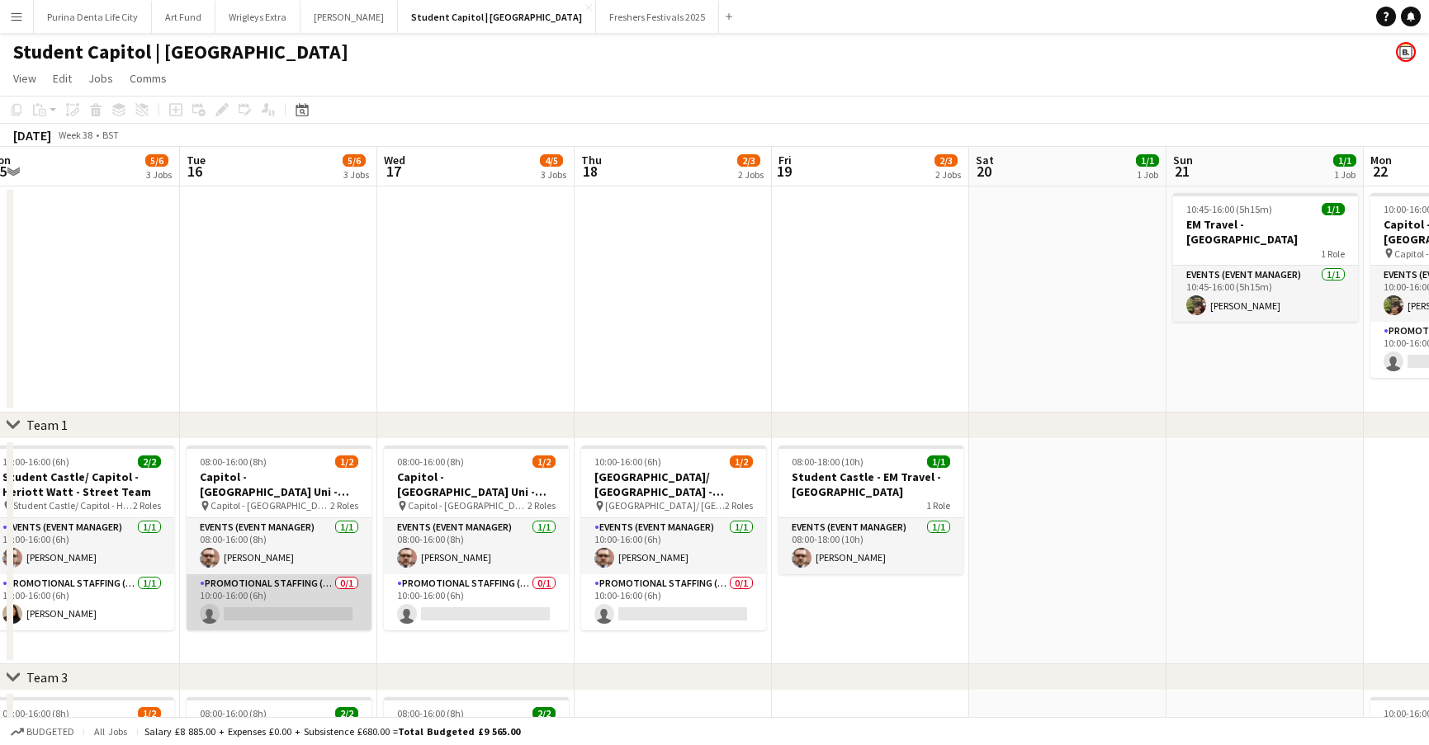
click at [275, 603] on app-card-role "Promotional Staffing (Brand Ambassadors) 0/1 10:00-16:00 (6h) single-neutral-ac…" at bounding box center [279, 603] width 185 height 56
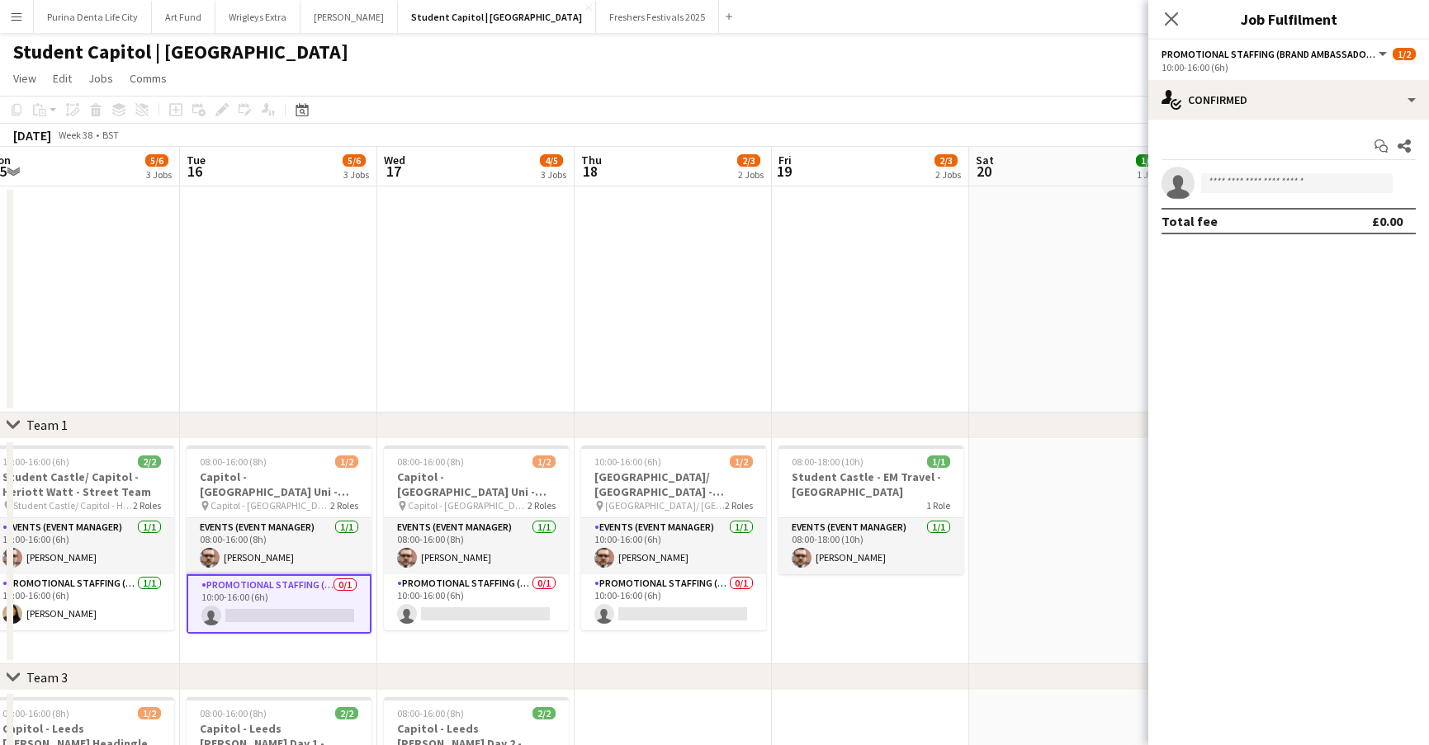
click at [1286, 123] on div "Start chat Share single-neutral-actions Total fee £0.00" at bounding box center [1288, 184] width 281 height 128
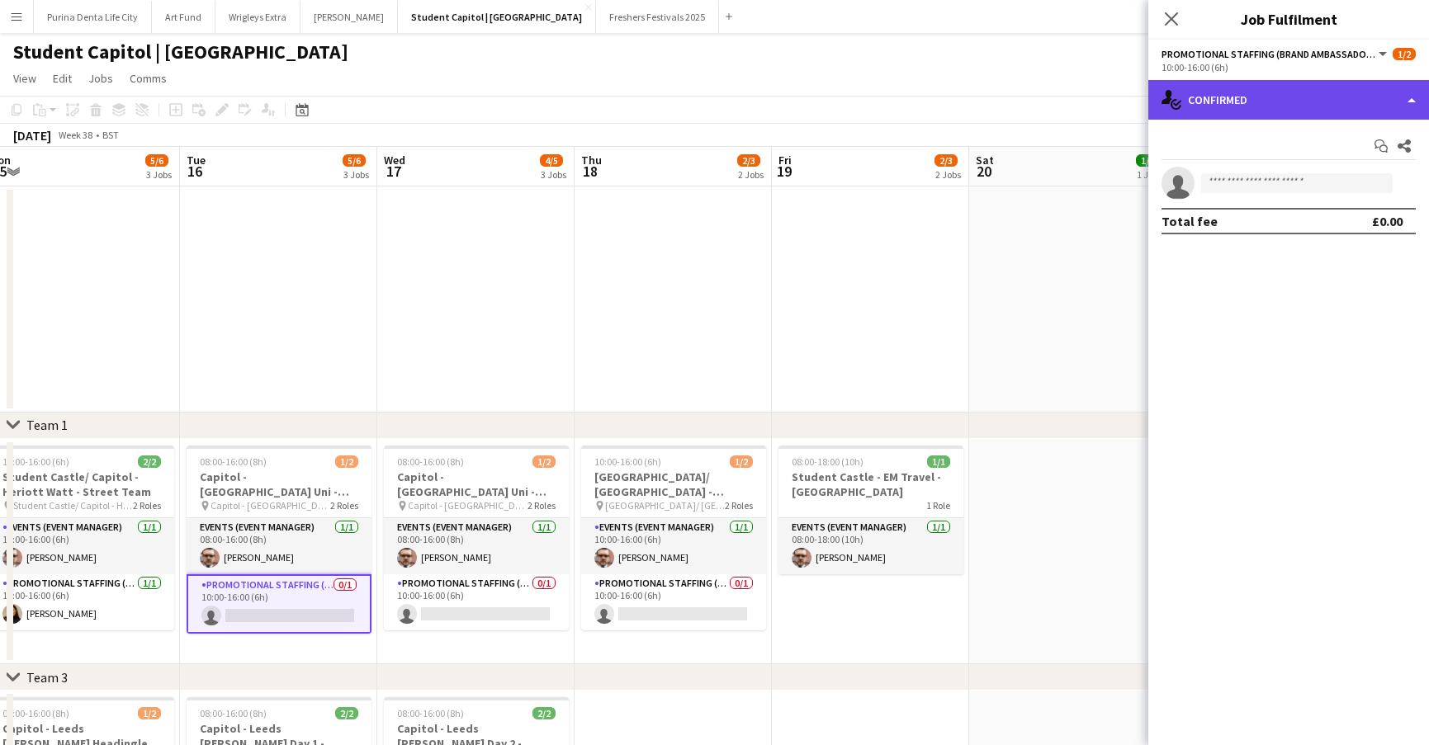
click at [1286, 104] on div "single-neutral-actions-check-2 Confirmed" at bounding box center [1288, 100] width 281 height 40
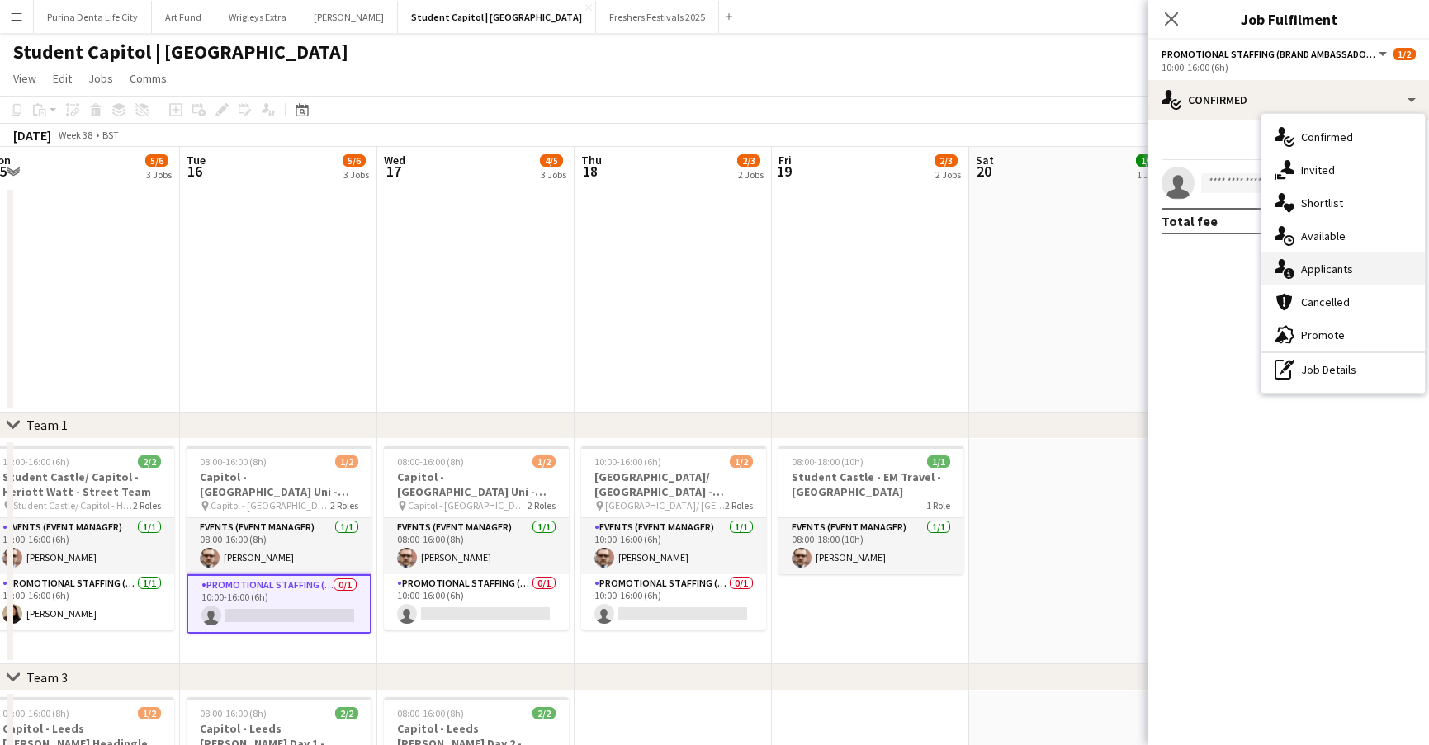
click at [1345, 265] on span "Applicants" at bounding box center [1327, 269] width 52 height 15
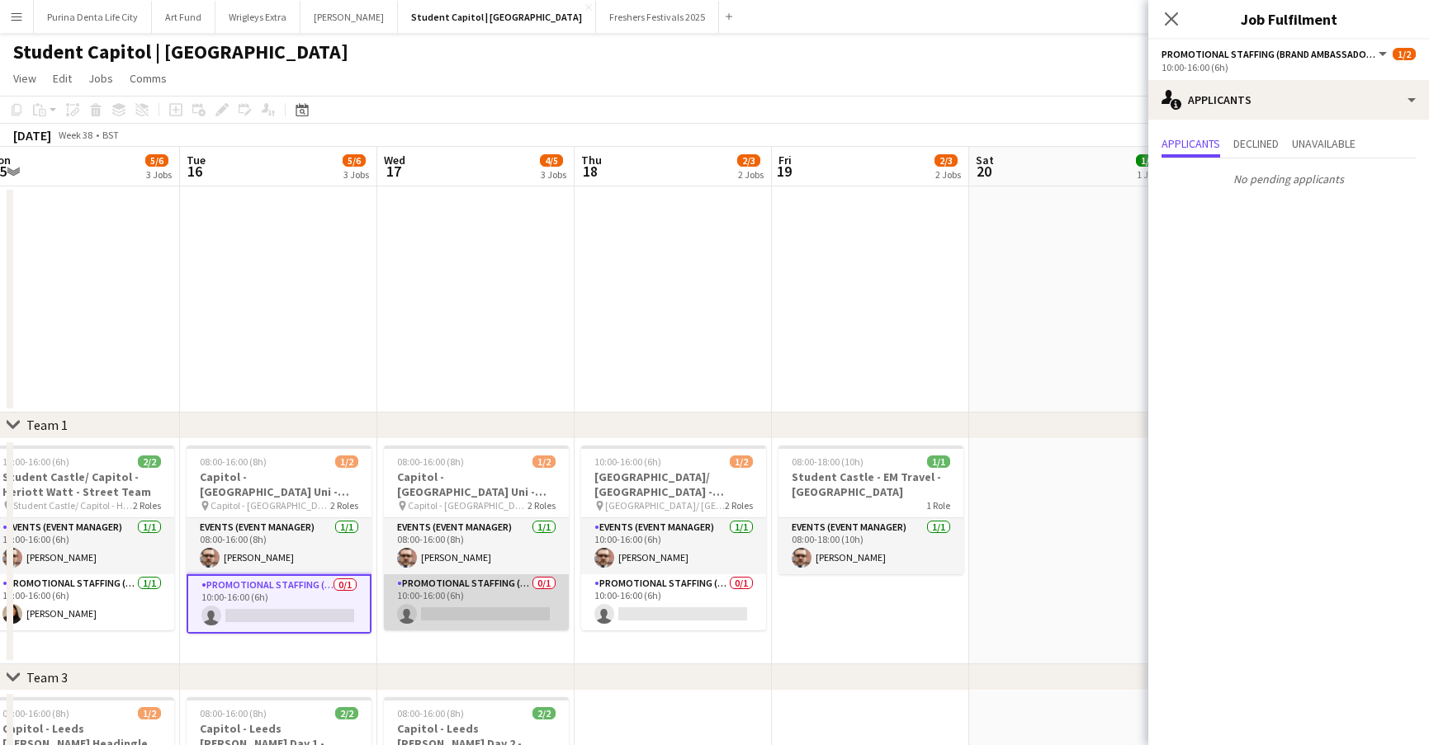
click at [442, 601] on app-card-role "Promotional Staffing (Brand Ambassadors) 0/1 10:00-16:00 (6h) single-neutral-ac…" at bounding box center [476, 603] width 185 height 56
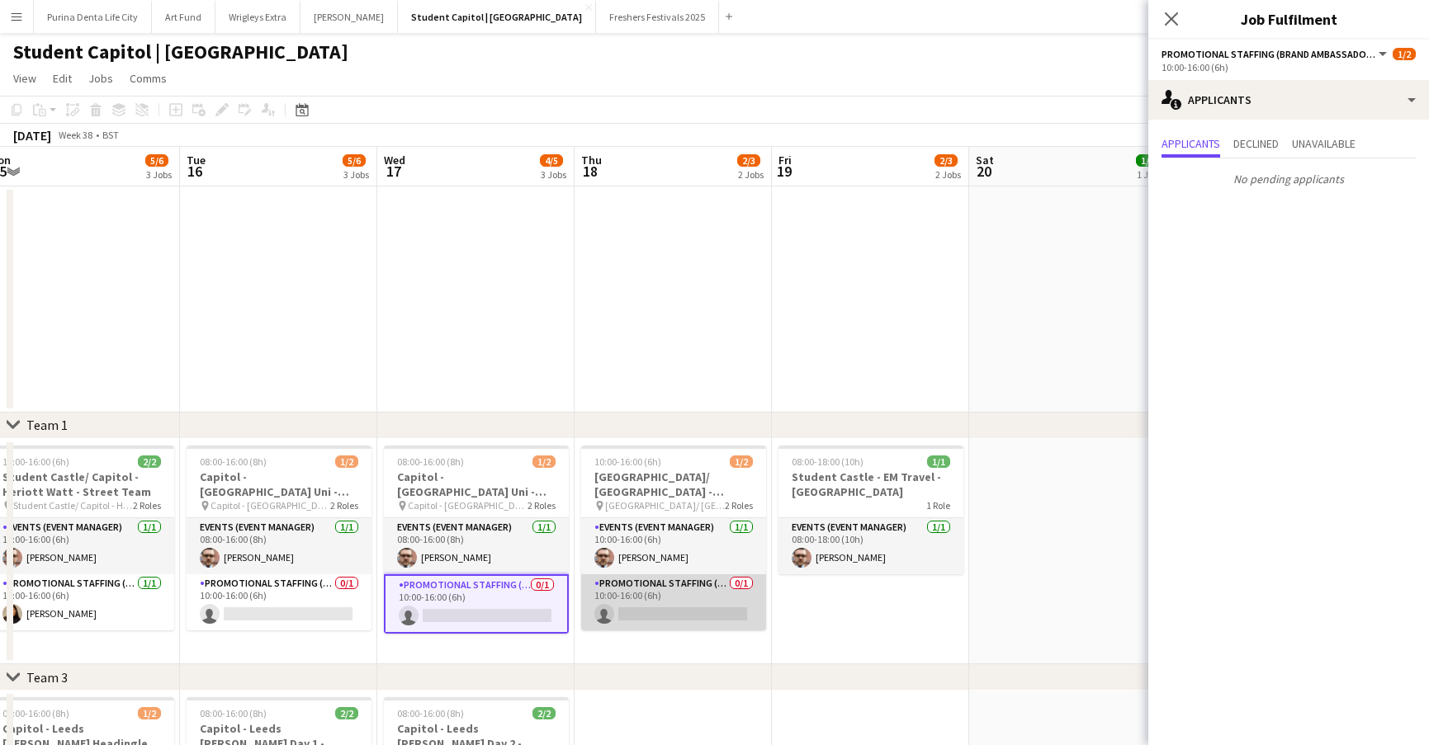
click at [608, 615] on app-card-role "Promotional Staffing (Brand Ambassadors) 0/1 10:00-16:00 (6h) single-neutral-ac…" at bounding box center [673, 603] width 185 height 56
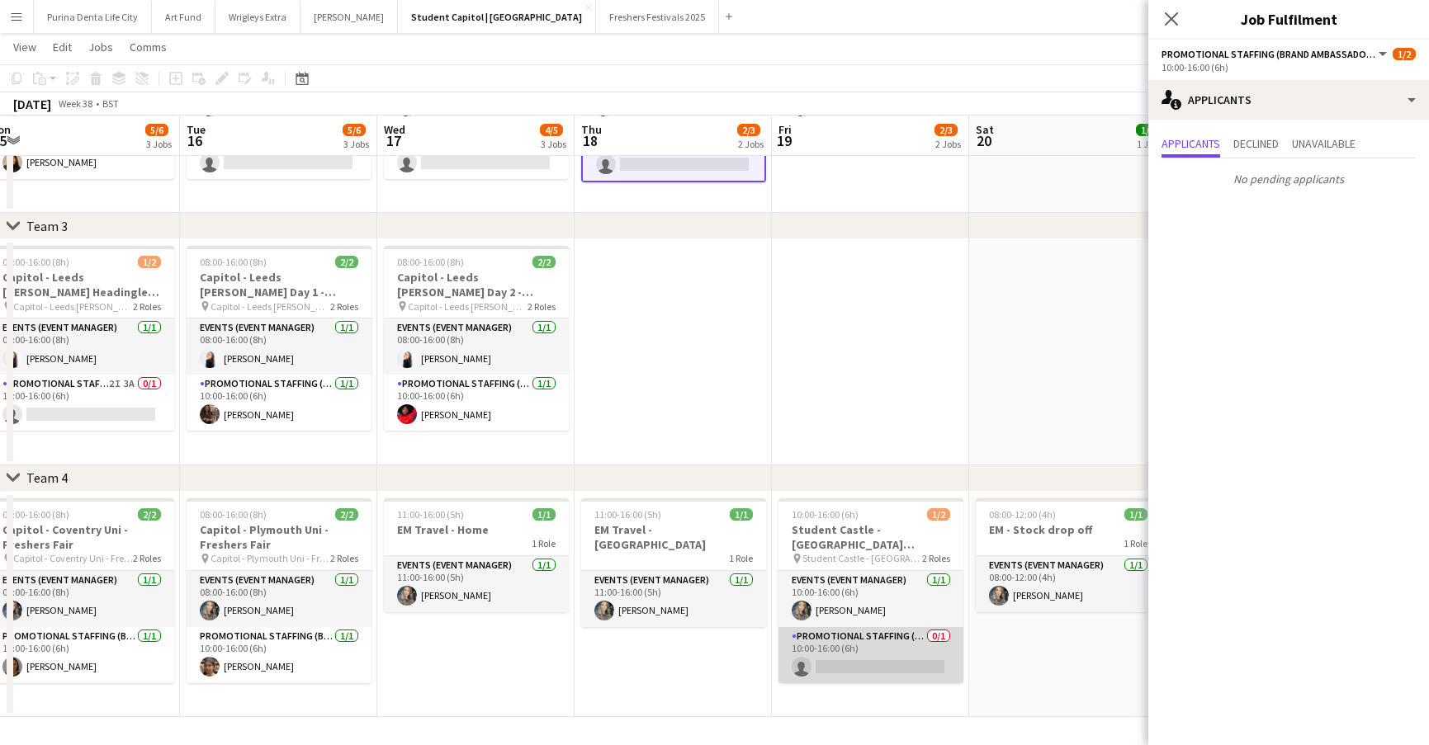
scroll to position [450, 0]
click at [844, 675] on app-card-role "Promotional Staffing (Brand Ambassadors) 0/1 10:00-16:00 (6h) single-neutral-ac…" at bounding box center [870, 655] width 185 height 56
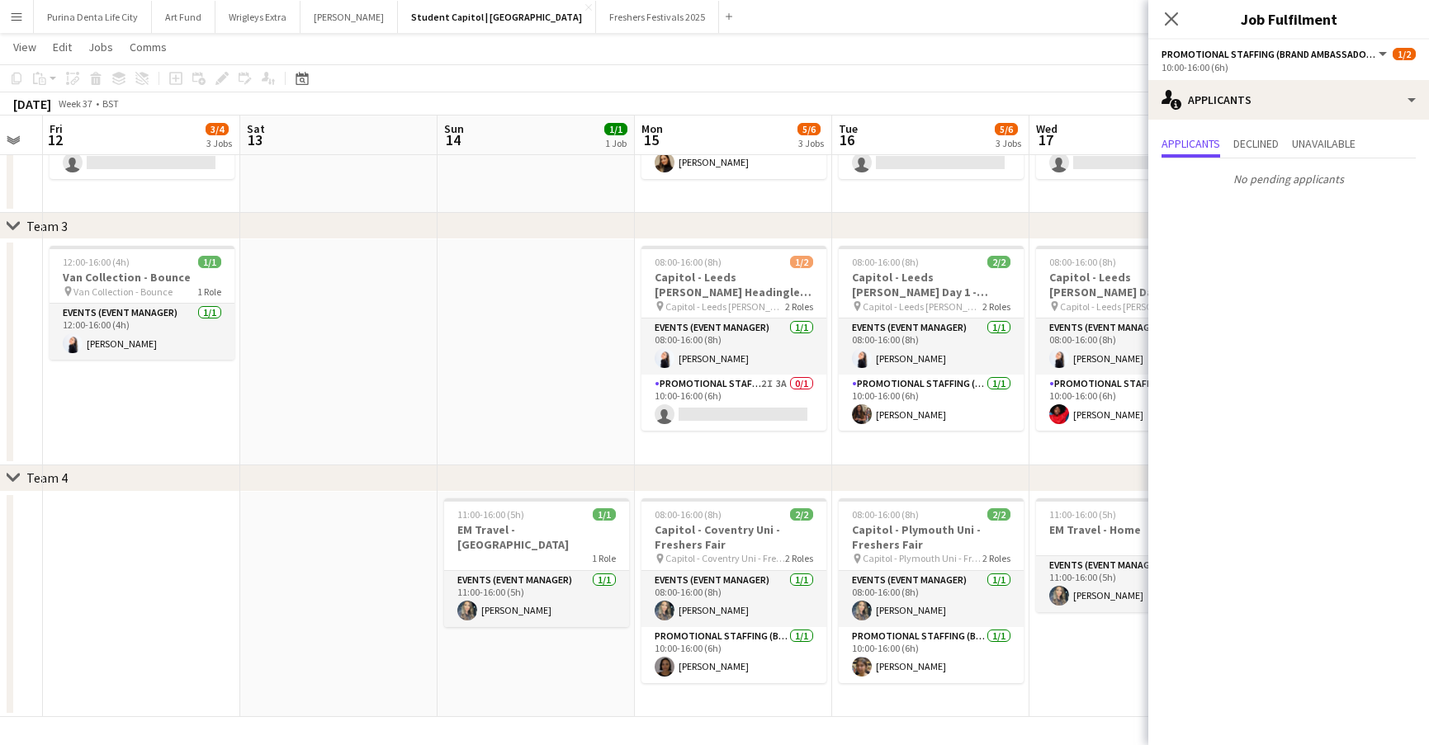
scroll to position [0, 508]
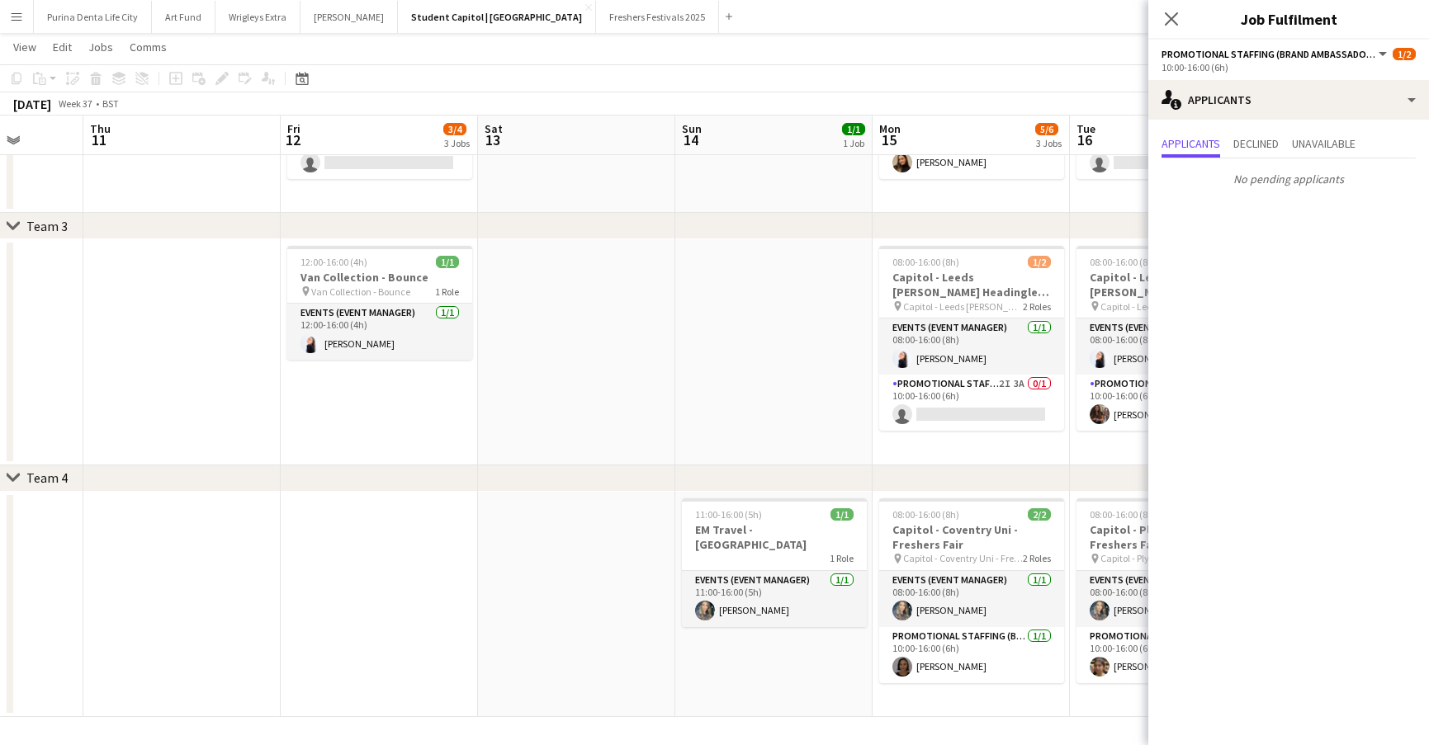
click at [627, 330] on app-date-cell at bounding box center [576, 352] width 197 height 226
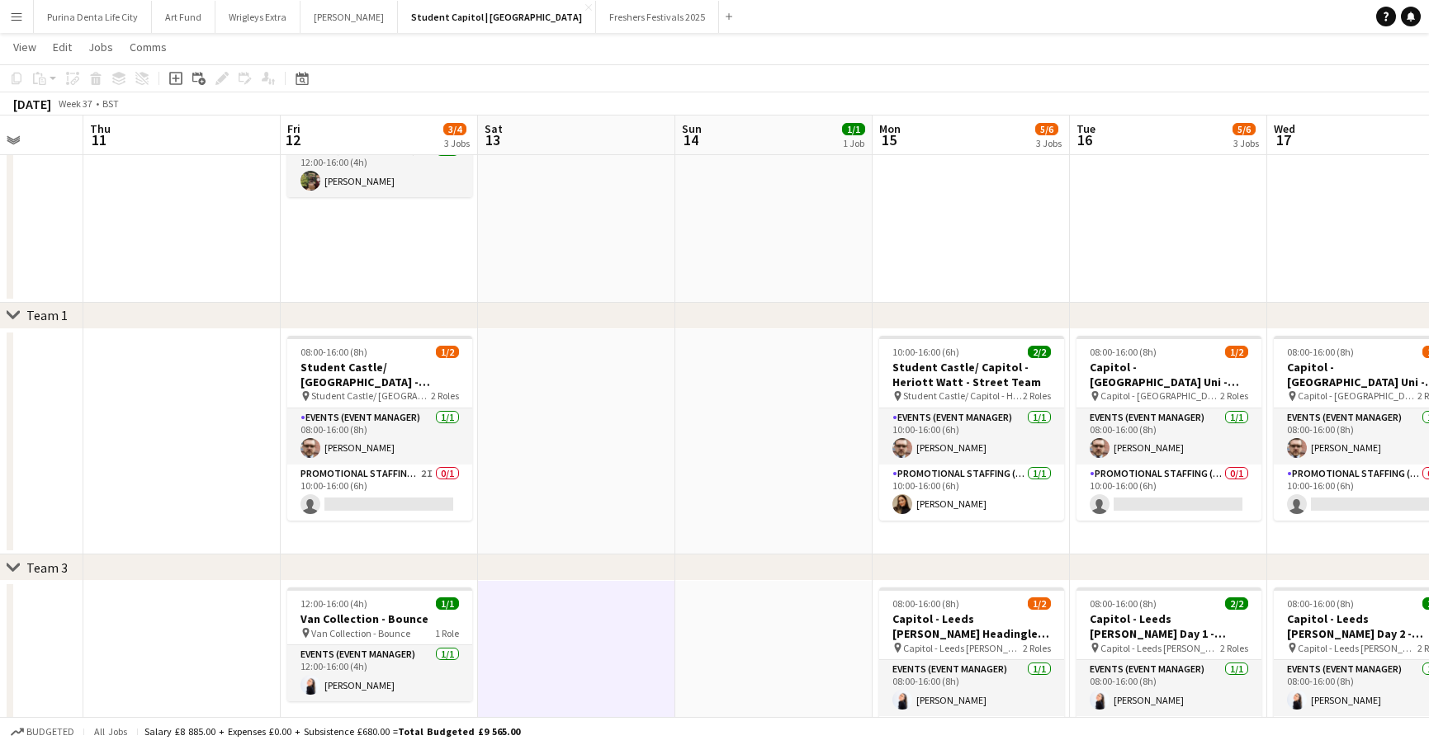
scroll to position [109, 0]
click at [315, 497] on app-card-role "Promotional Staffing (Brand Ambassadors) 2I 0/1 10:00-16:00 (6h) single-neutral…" at bounding box center [379, 492] width 185 height 56
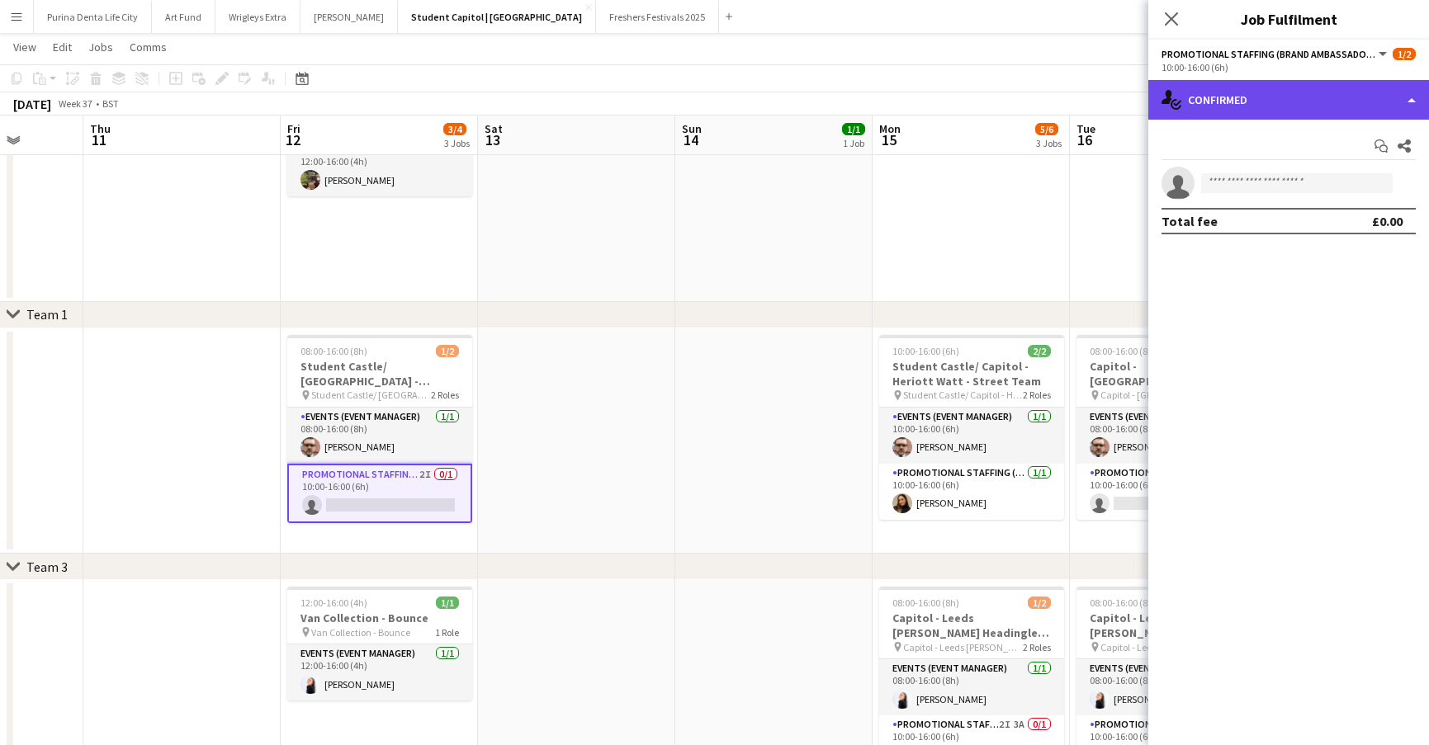
click at [1234, 116] on div "single-neutral-actions-check-2 Confirmed" at bounding box center [1288, 100] width 281 height 40
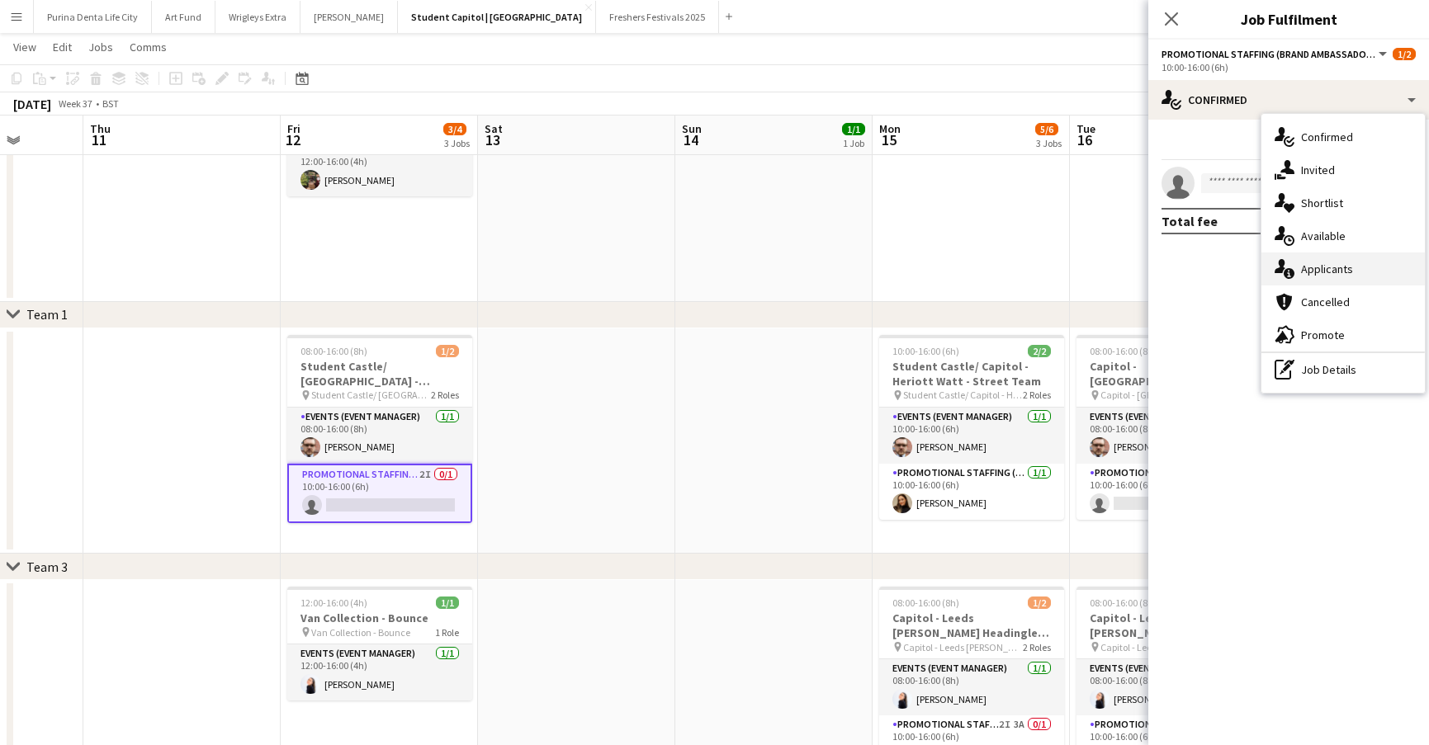
click at [1336, 264] on span "Applicants" at bounding box center [1327, 269] width 52 height 15
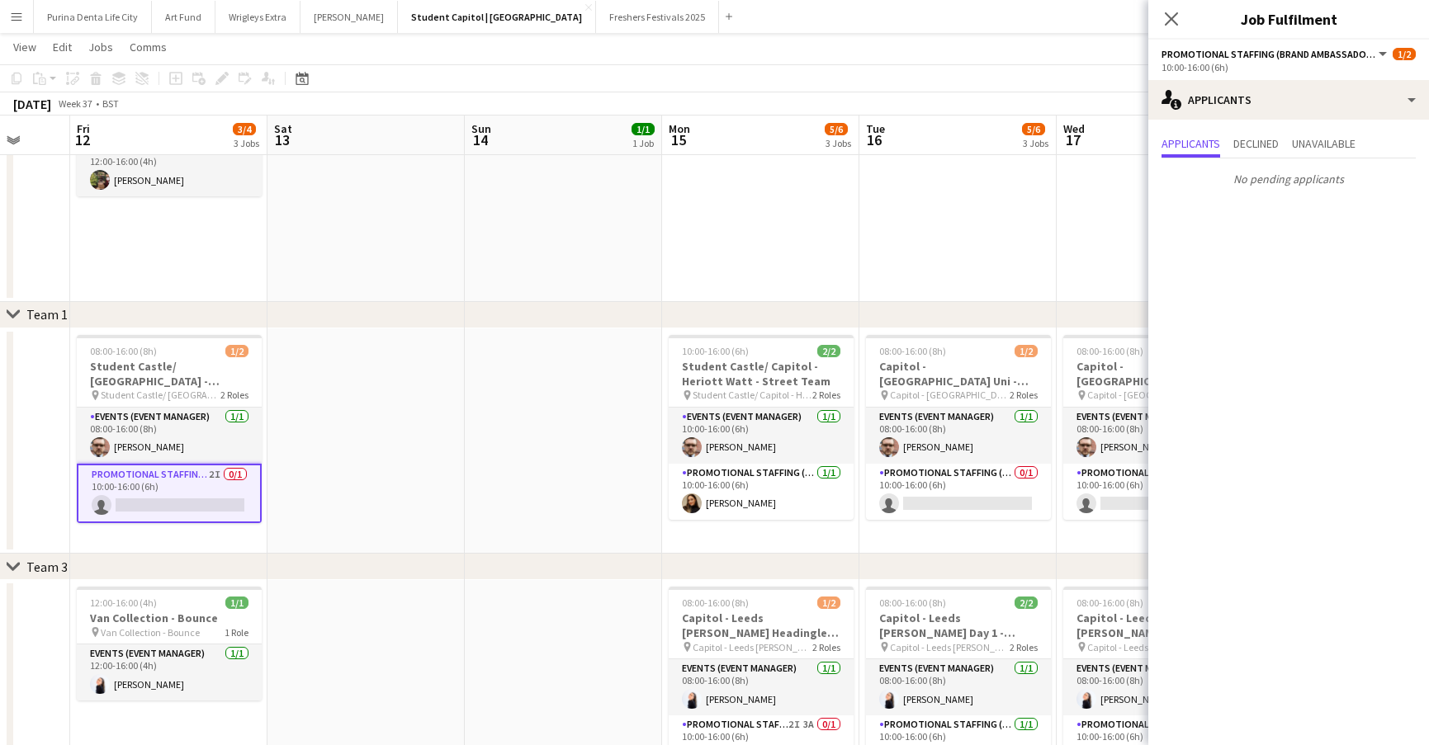
scroll to position [0, 722]
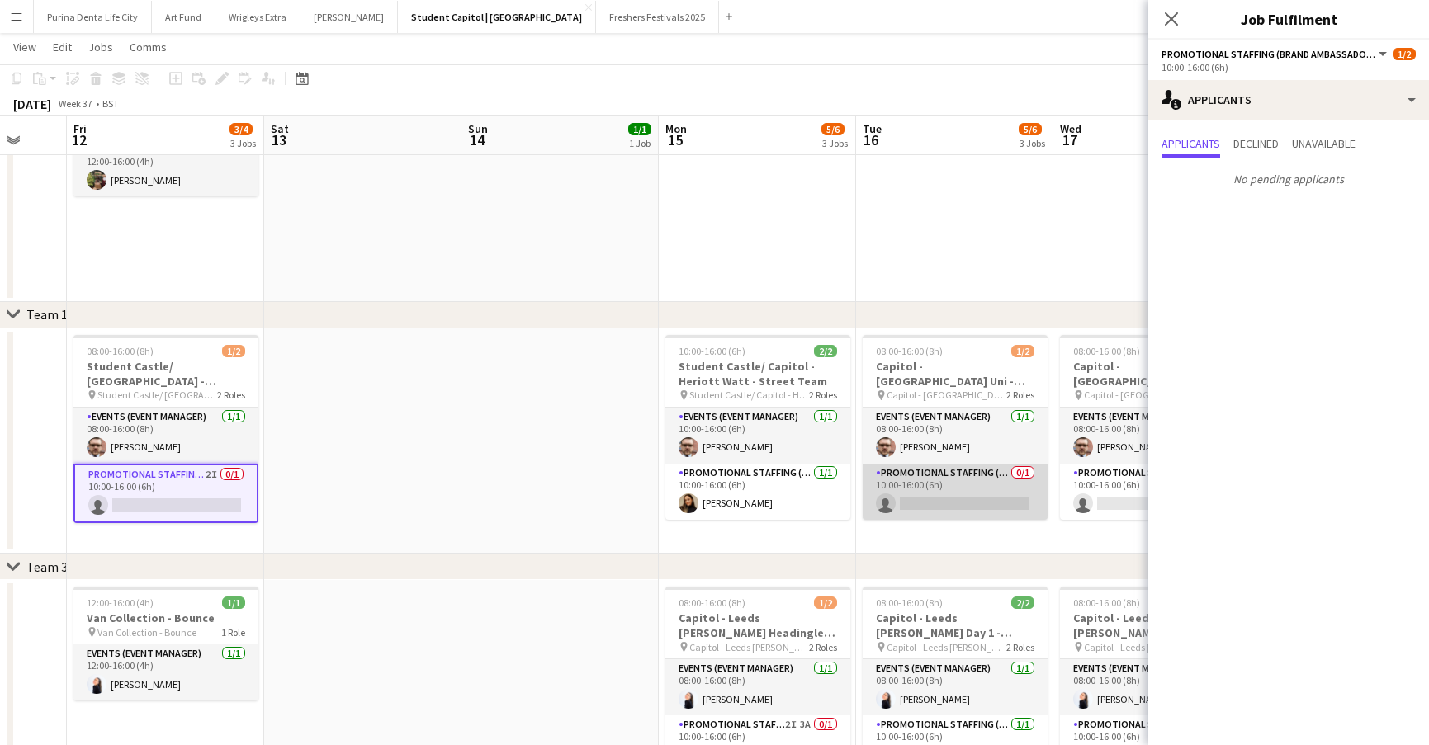
click at [962, 488] on app-card-role "Promotional Staffing (Brand Ambassadors) 0/1 10:00-16:00 (6h) single-neutral-ac…" at bounding box center [955, 492] width 185 height 56
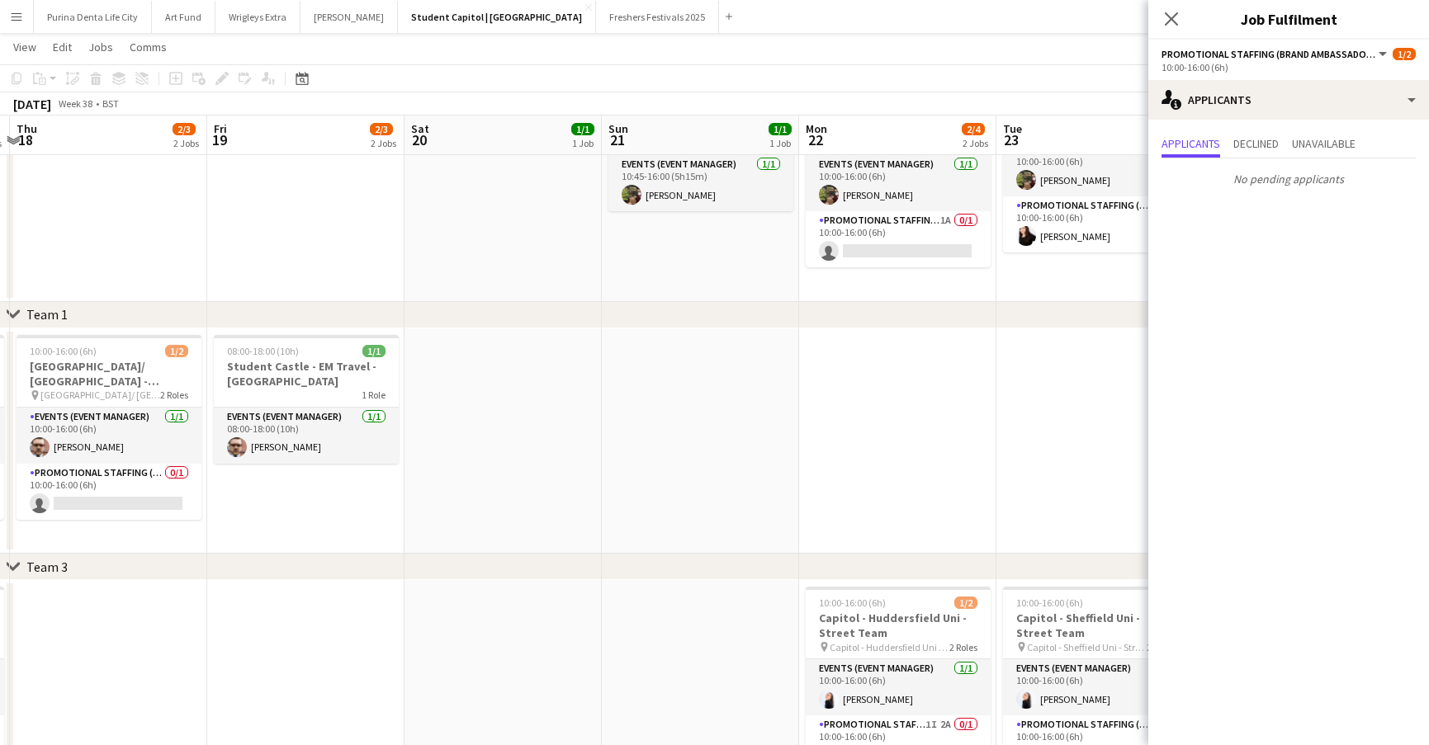
scroll to position [0, 436]
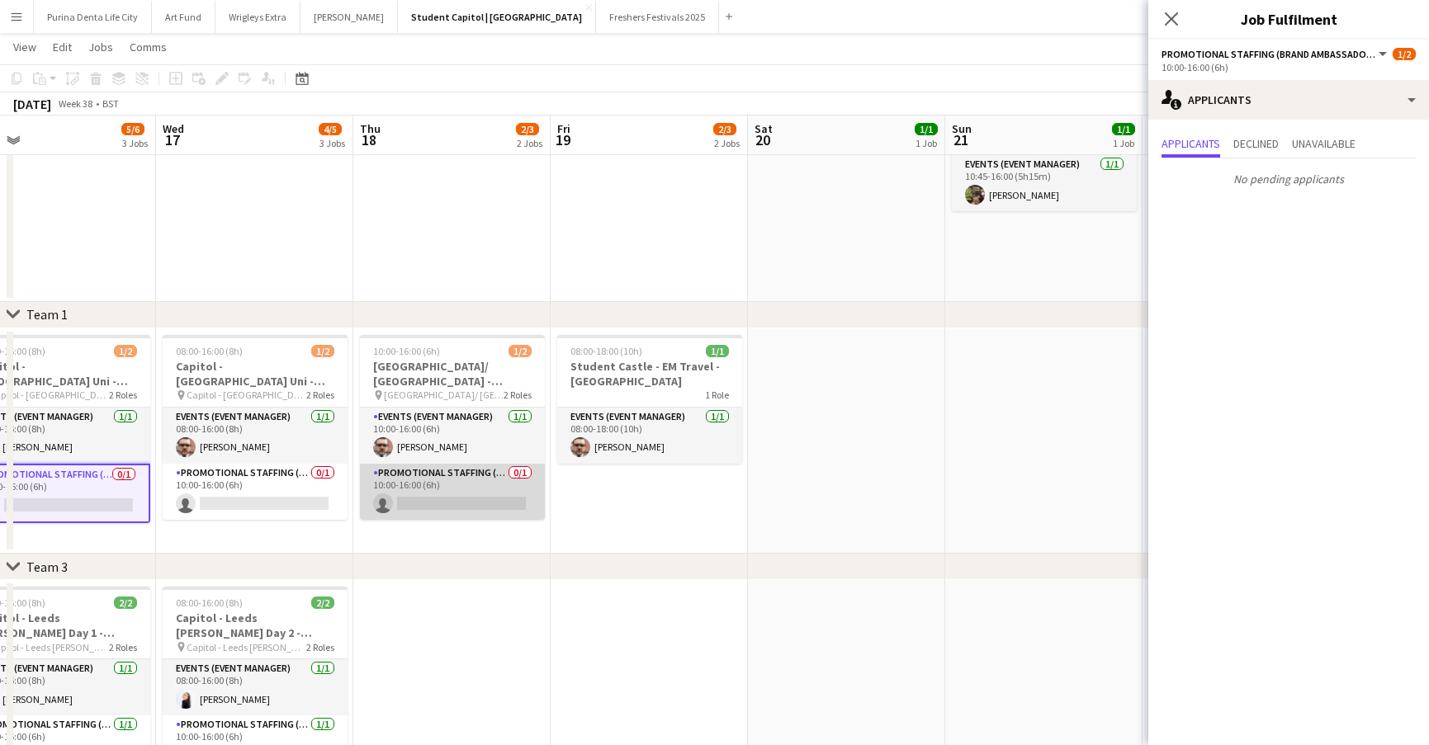
click at [507, 493] on app-card-role "Promotional Staffing (Brand Ambassadors) 0/1 10:00-16:00 (6h) single-neutral-ac…" at bounding box center [452, 492] width 185 height 56
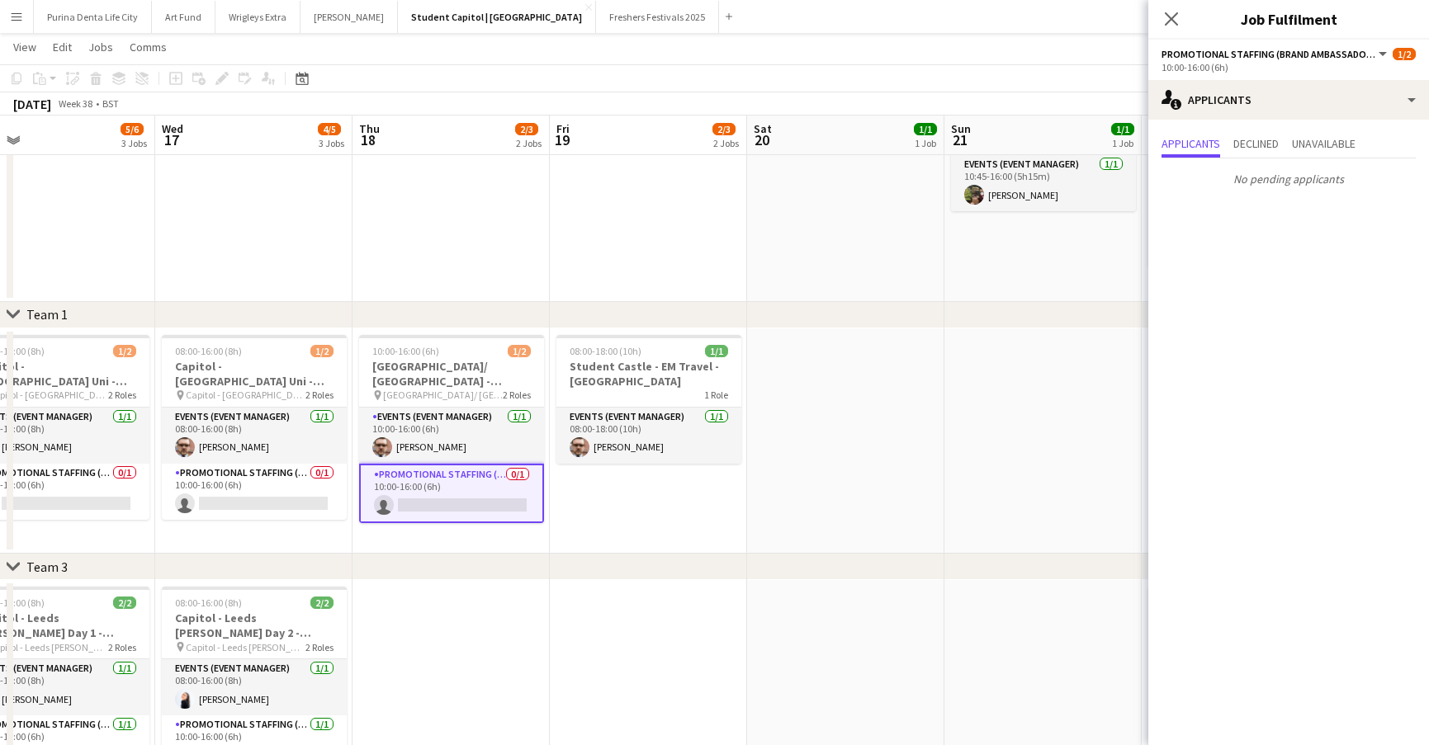
click at [850, 473] on app-date-cell at bounding box center [845, 442] width 197 height 226
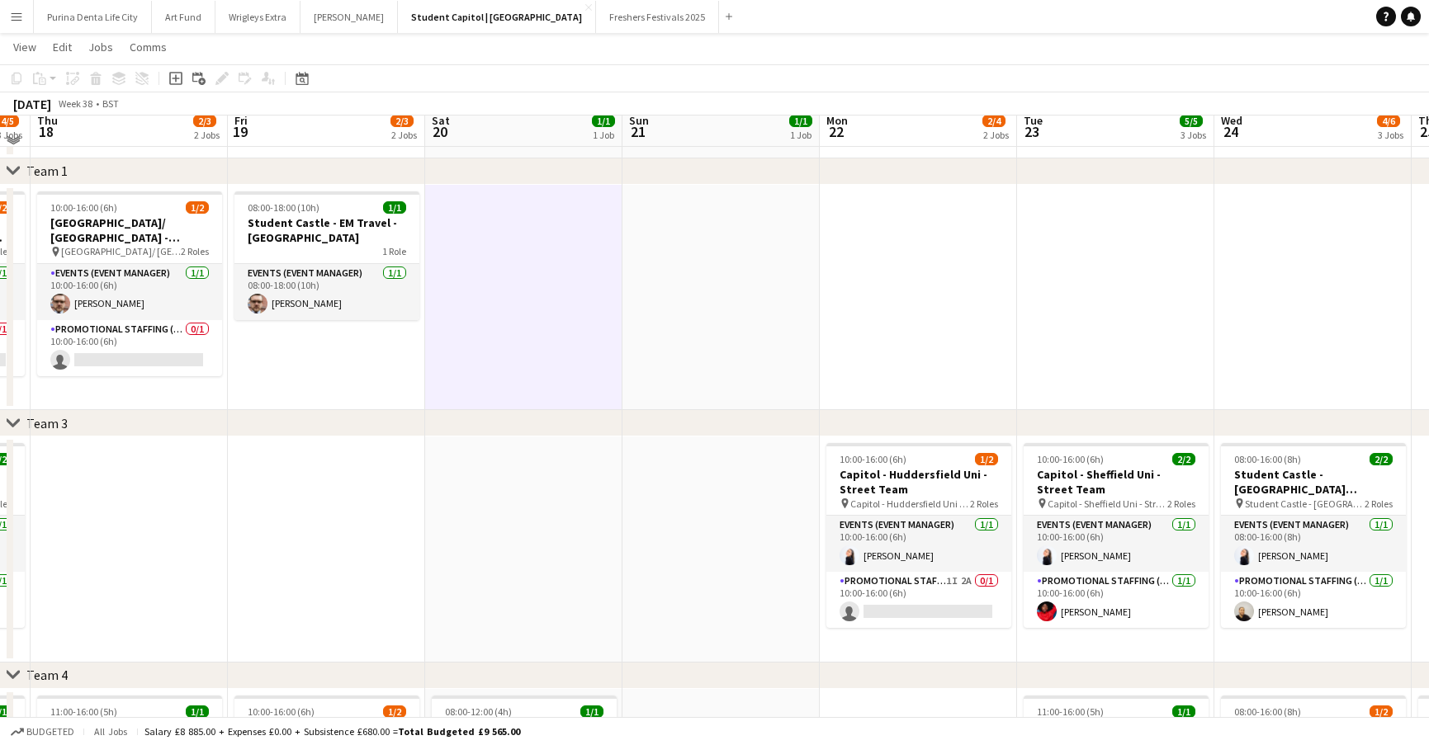
scroll to position [259, 0]
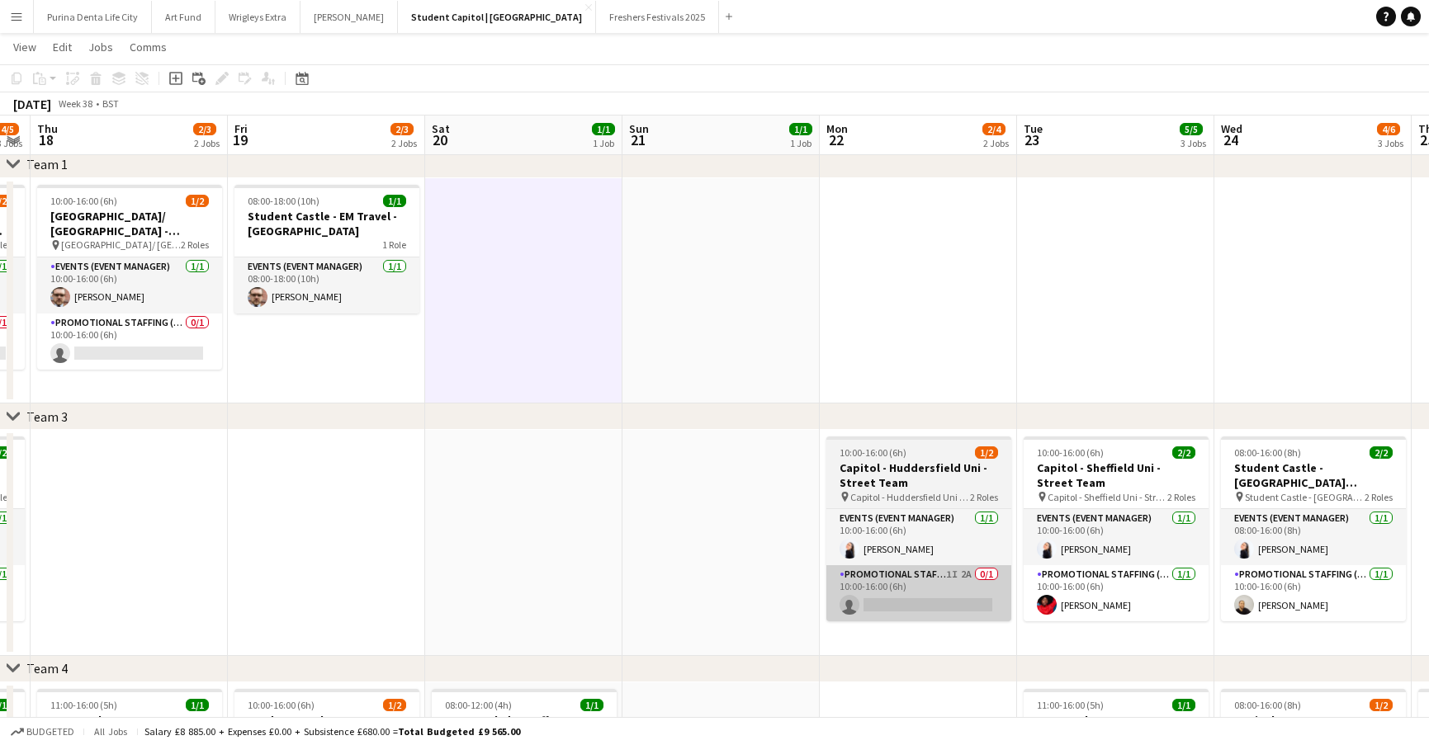
click at [903, 619] on app-card-role "Promotional Staffing (Brand Ambassadors) 1I 2A 0/1 10:00-16:00 (6h) single-neut…" at bounding box center [918, 593] width 185 height 56
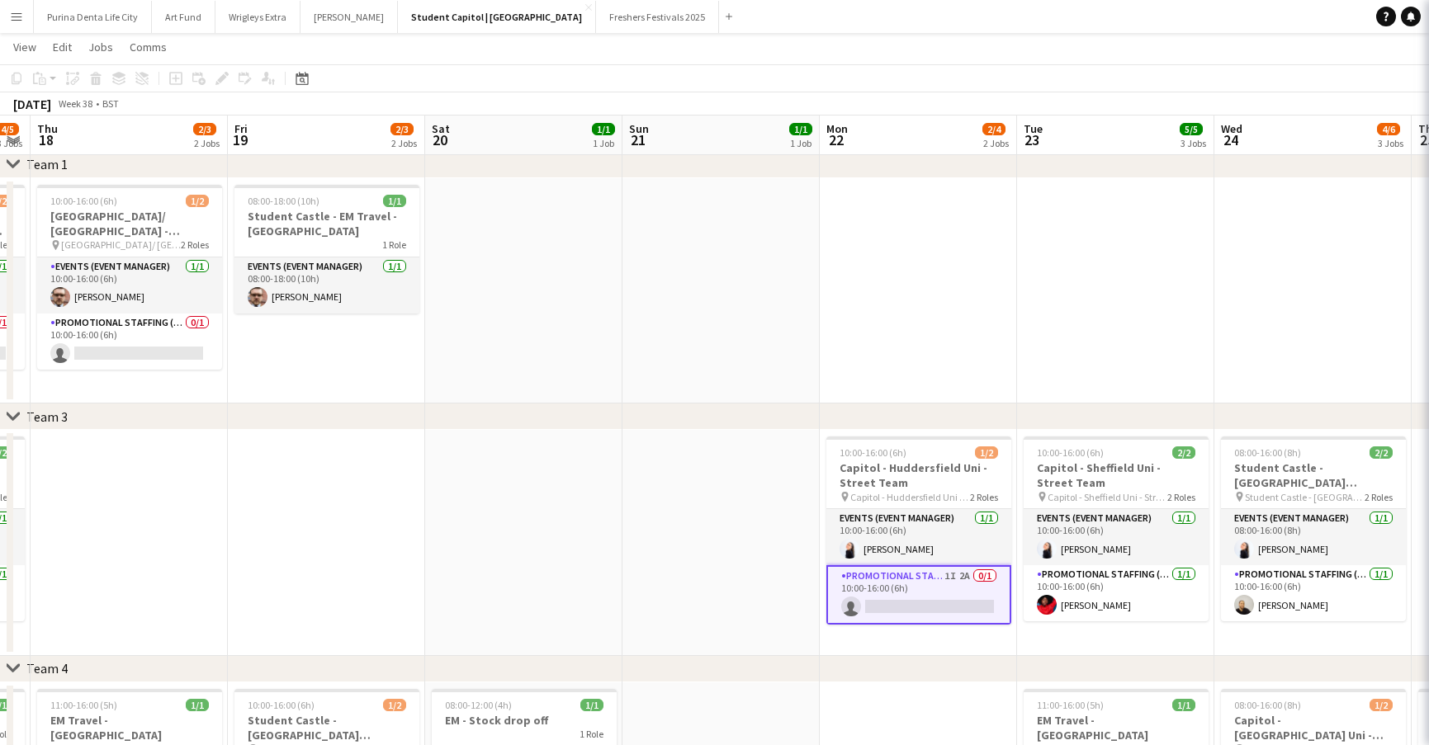
scroll to position [0, 759]
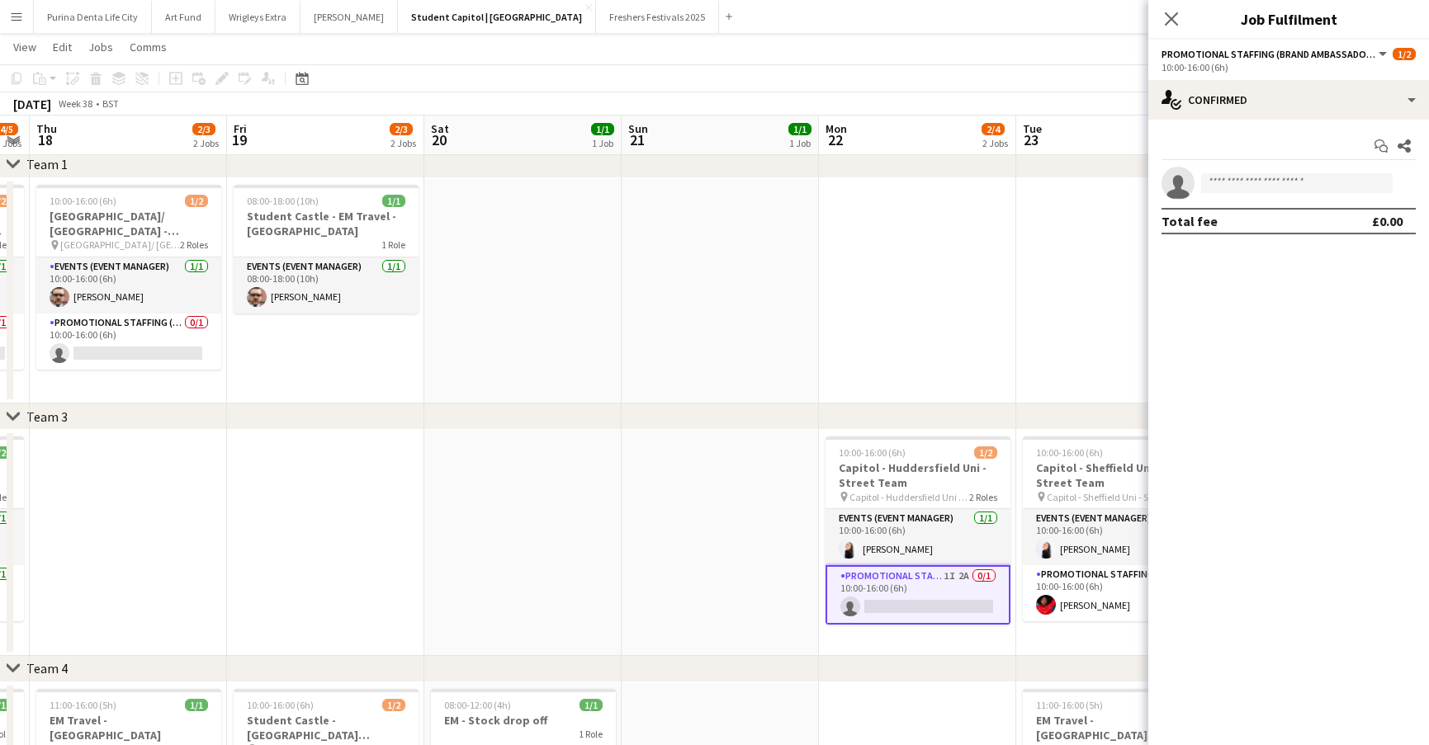
click at [903, 601] on app-card-role "Promotional Staffing (Brand Ambassadors) 1I 2A 0/1 10:00-16:00 (6h) single-neut…" at bounding box center [917, 594] width 185 height 59
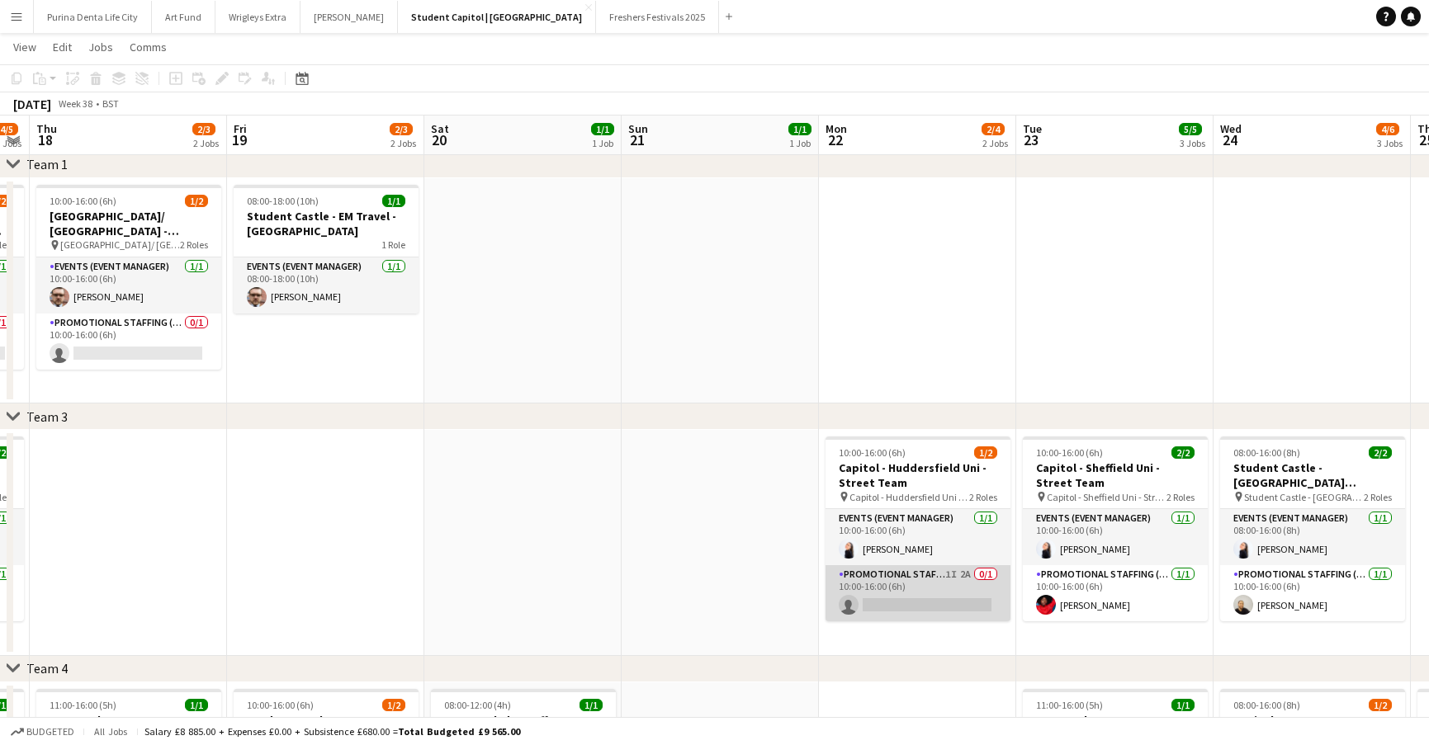
click at [976, 612] on app-card-role "Promotional Staffing (Brand Ambassadors) 1I 2A 0/1 10:00-16:00 (6h) single-neut…" at bounding box center [917, 593] width 185 height 56
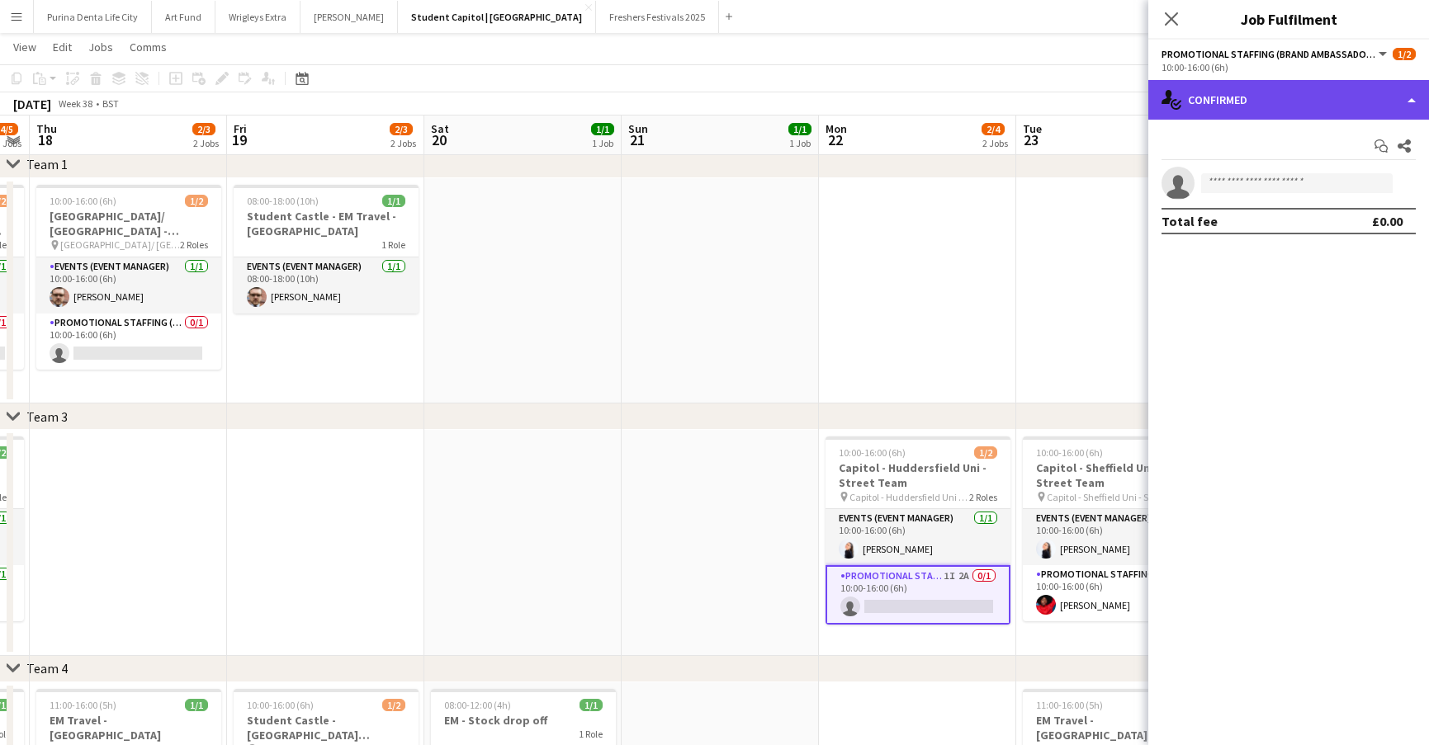
click at [1246, 91] on div "single-neutral-actions-check-2 Confirmed" at bounding box center [1288, 100] width 281 height 40
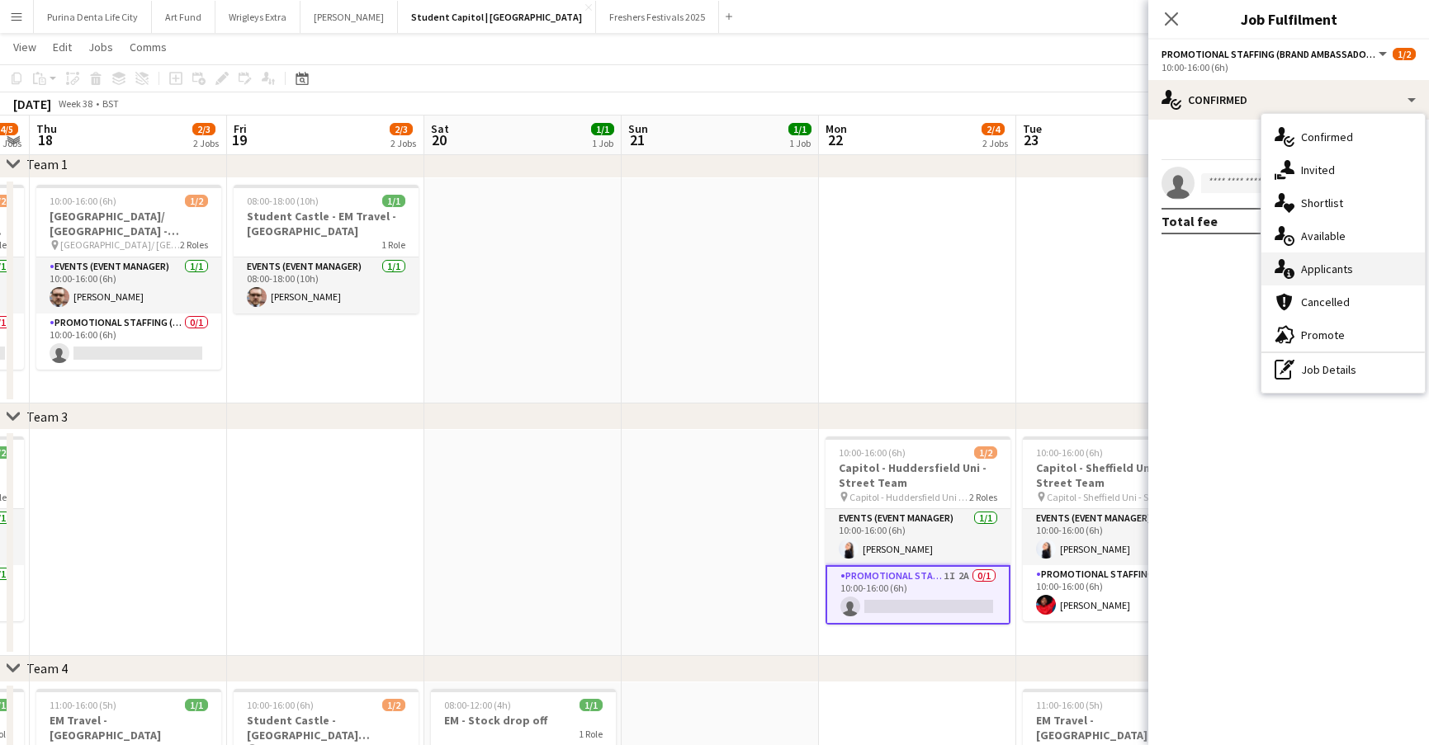
click at [1347, 260] on div "single-neutral-actions-information Applicants" at bounding box center [1342, 269] width 163 height 33
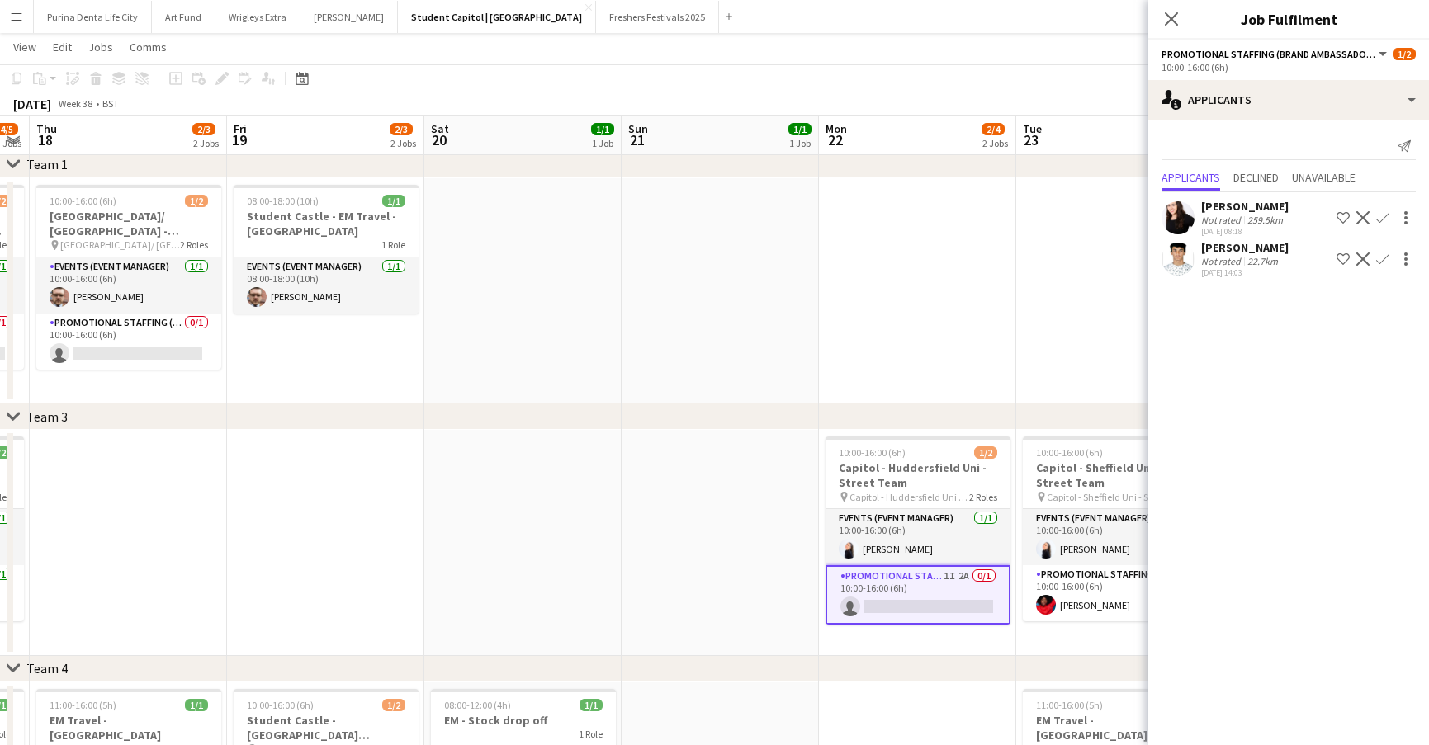
click at [598, 546] on app-date-cell at bounding box center [522, 543] width 197 height 226
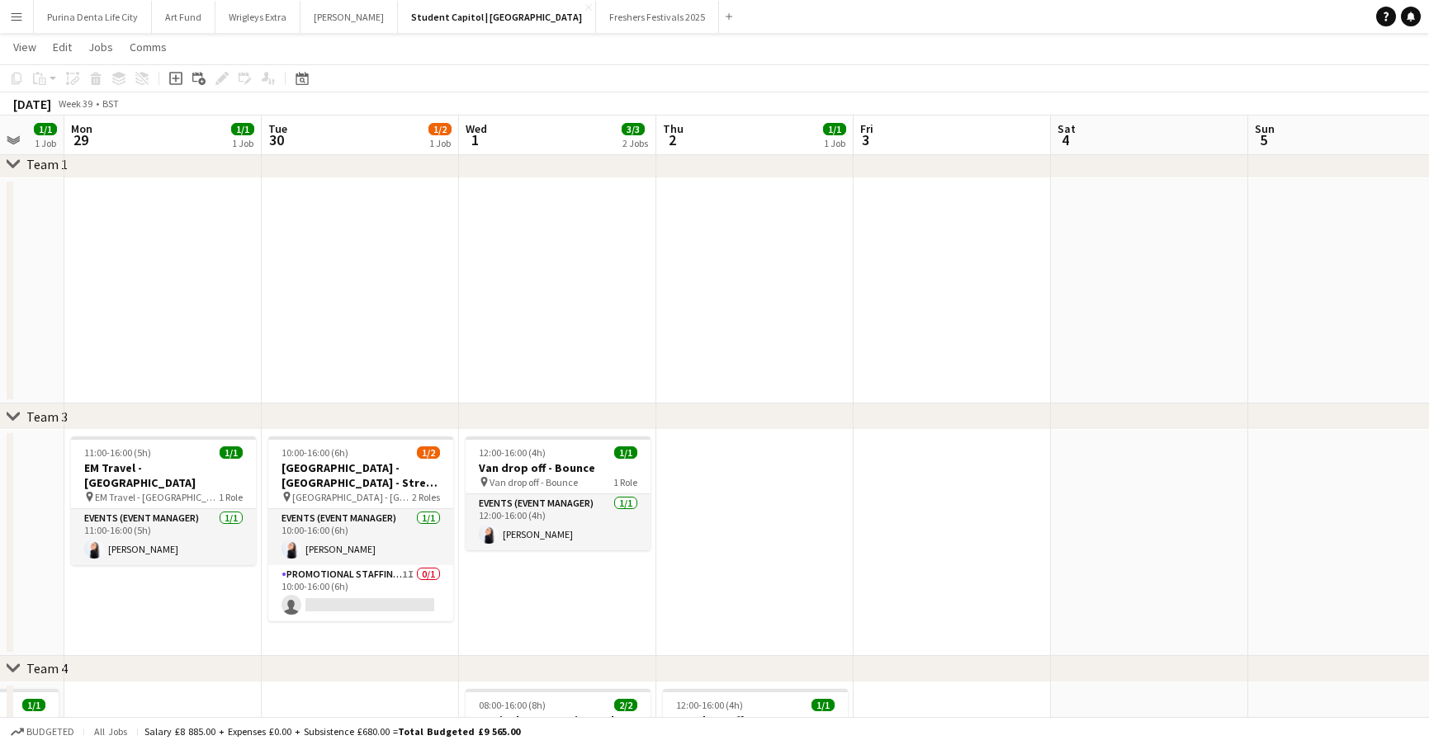
scroll to position [0, 532]
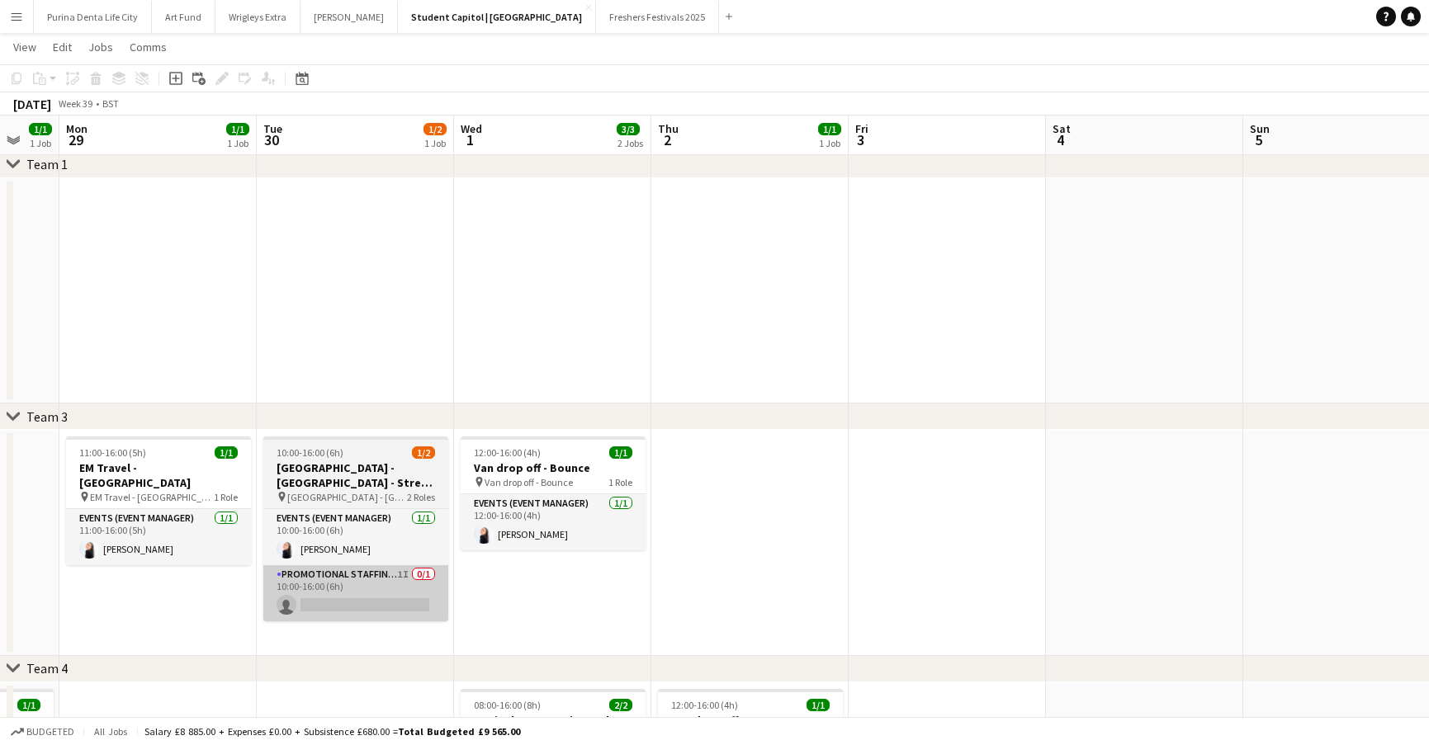
click at [306, 613] on app-card-role "Promotional Staffing (Brand Ambassadors) 1I 0/1 10:00-16:00 (6h) single-neutral…" at bounding box center [355, 593] width 185 height 56
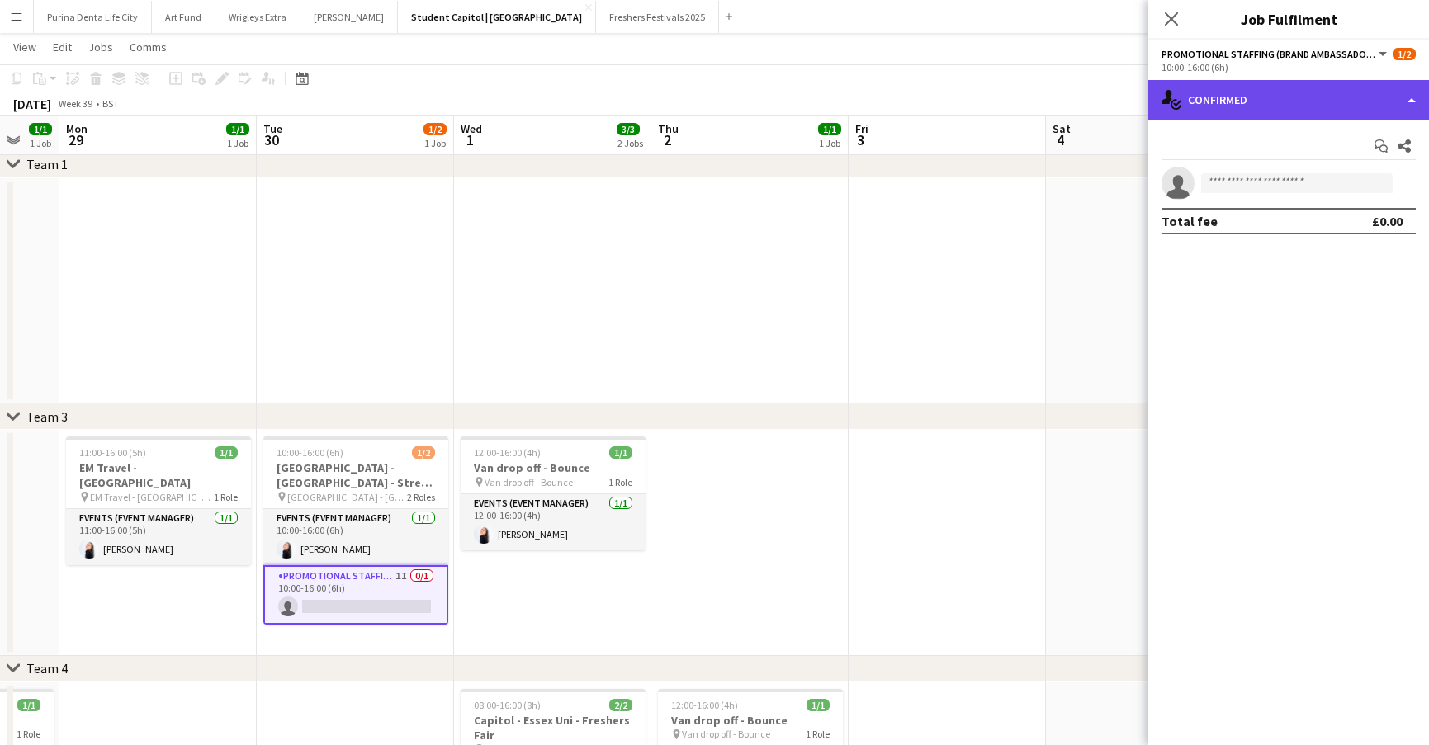
click at [1252, 104] on div "single-neutral-actions-check-2 Confirmed" at bounding box center [1288, 100] width 281 height 40
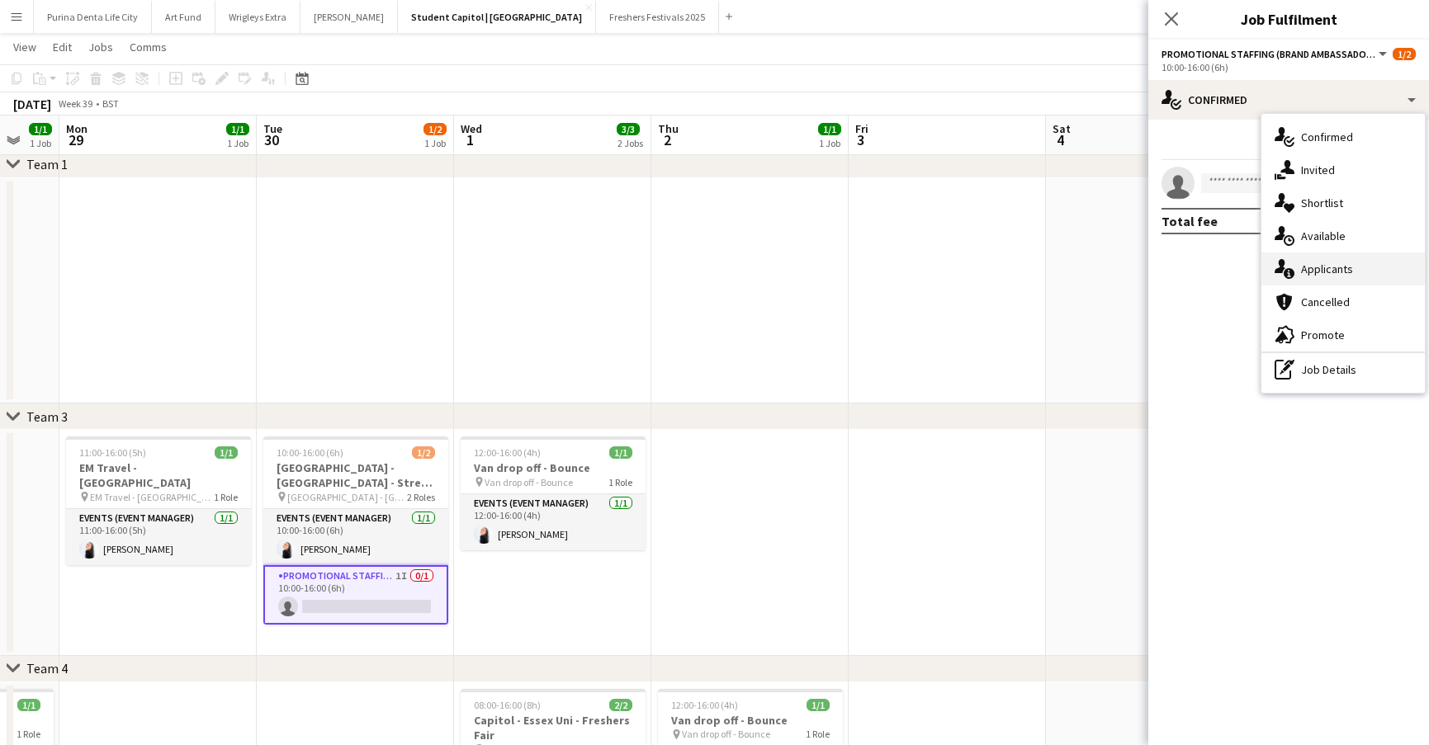
click at [1346, 256] on div "single-neutral-actions-information Applicants" at bounding box center [1342, 269] width 163 height 33
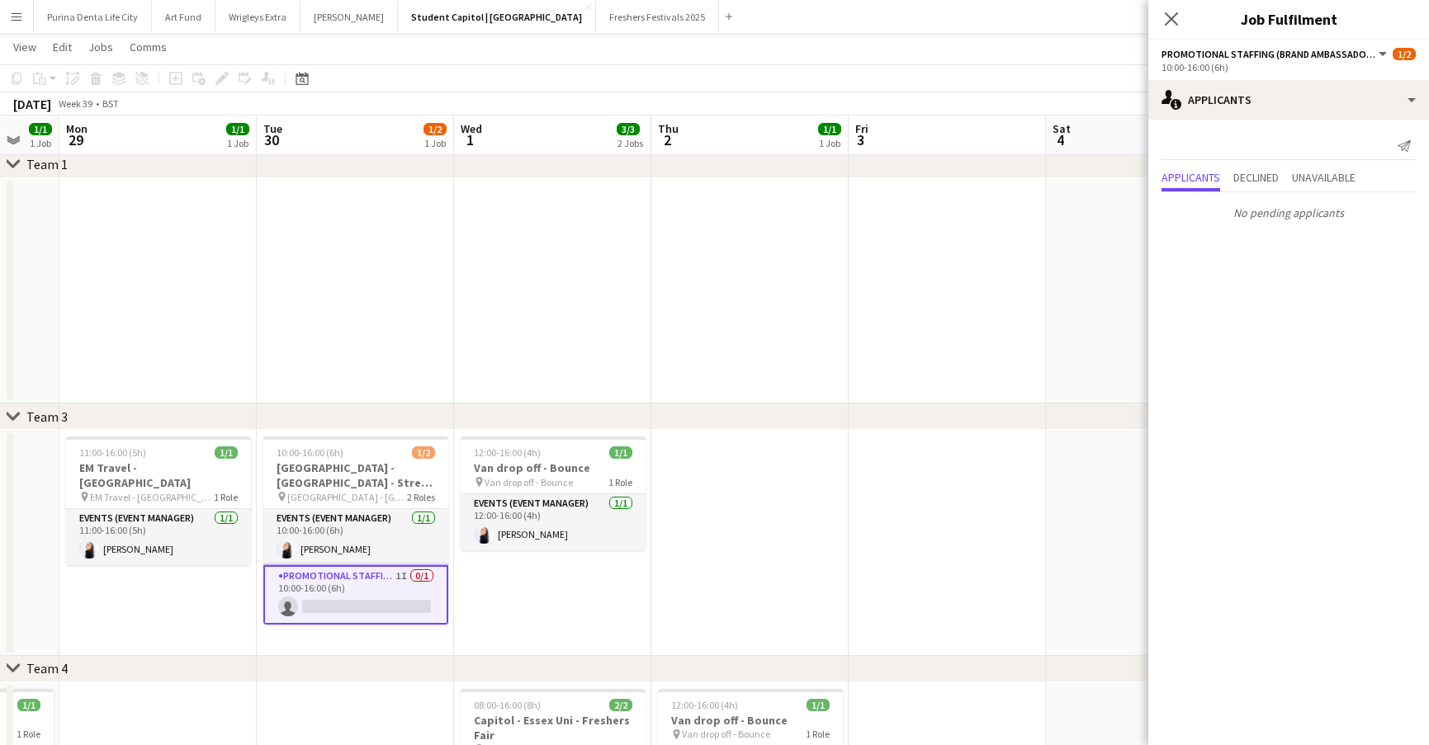
click at [804, 498] on app-date-cell at bounding box center [749, 543] width 197 height 226
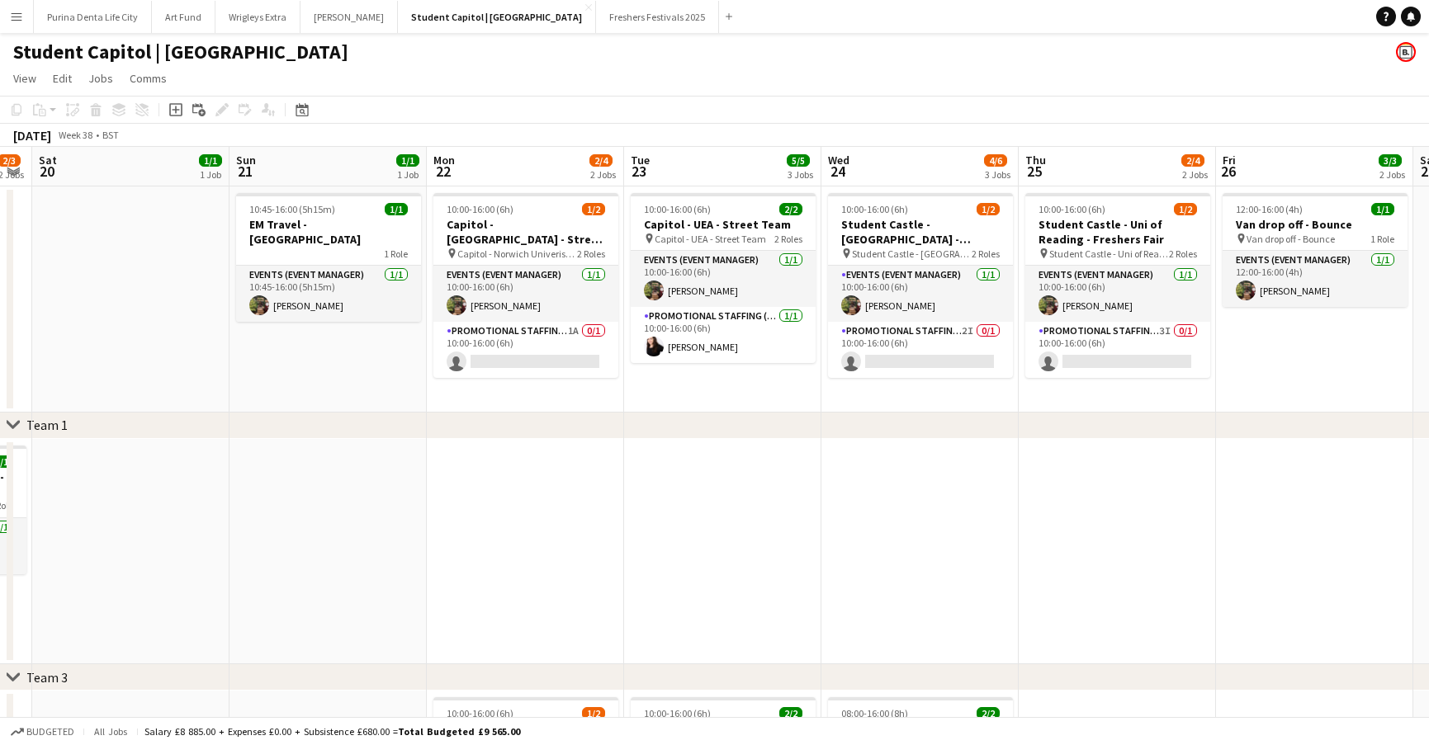
scroll to position [0, 446]
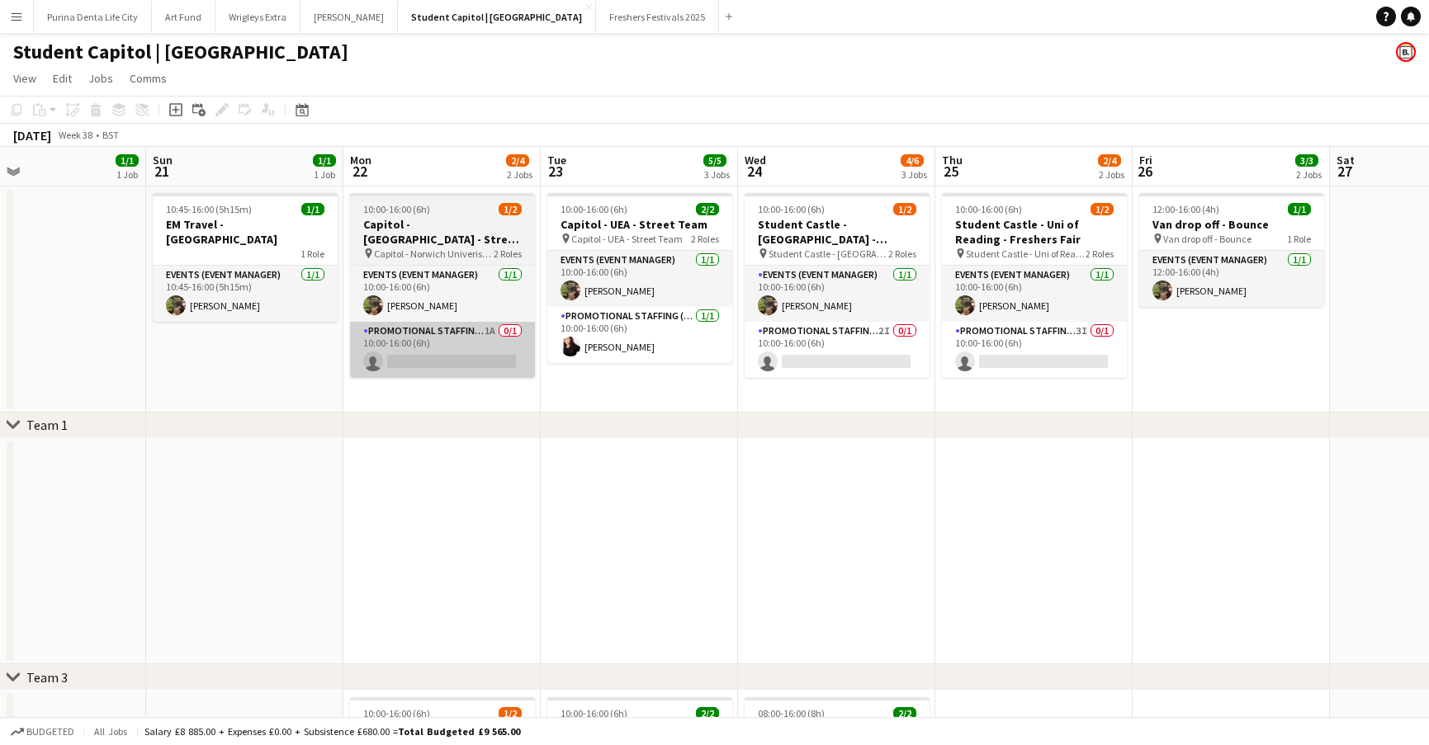
click at [437, 341] on app-card-role "Promotional Staffing (Brand Ambassadors) 1A 0/1 10:00-16:00 (6h) single-neutral…" at bounding box center [442, 350] width 185 height 56
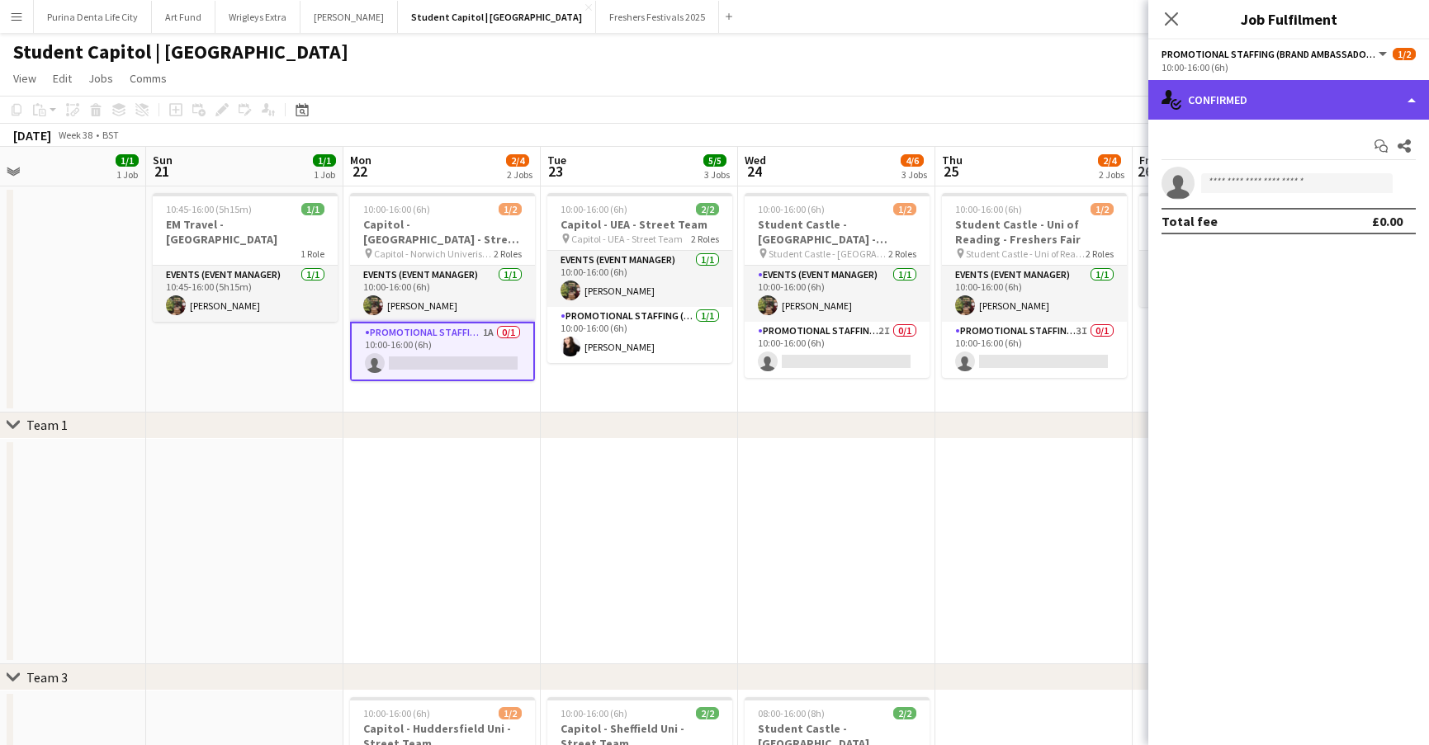
click at [1241, 84] on div "single-neutral-actions-check-2 Confirmed" at bounding box center [1288, 100] width 281 height 40
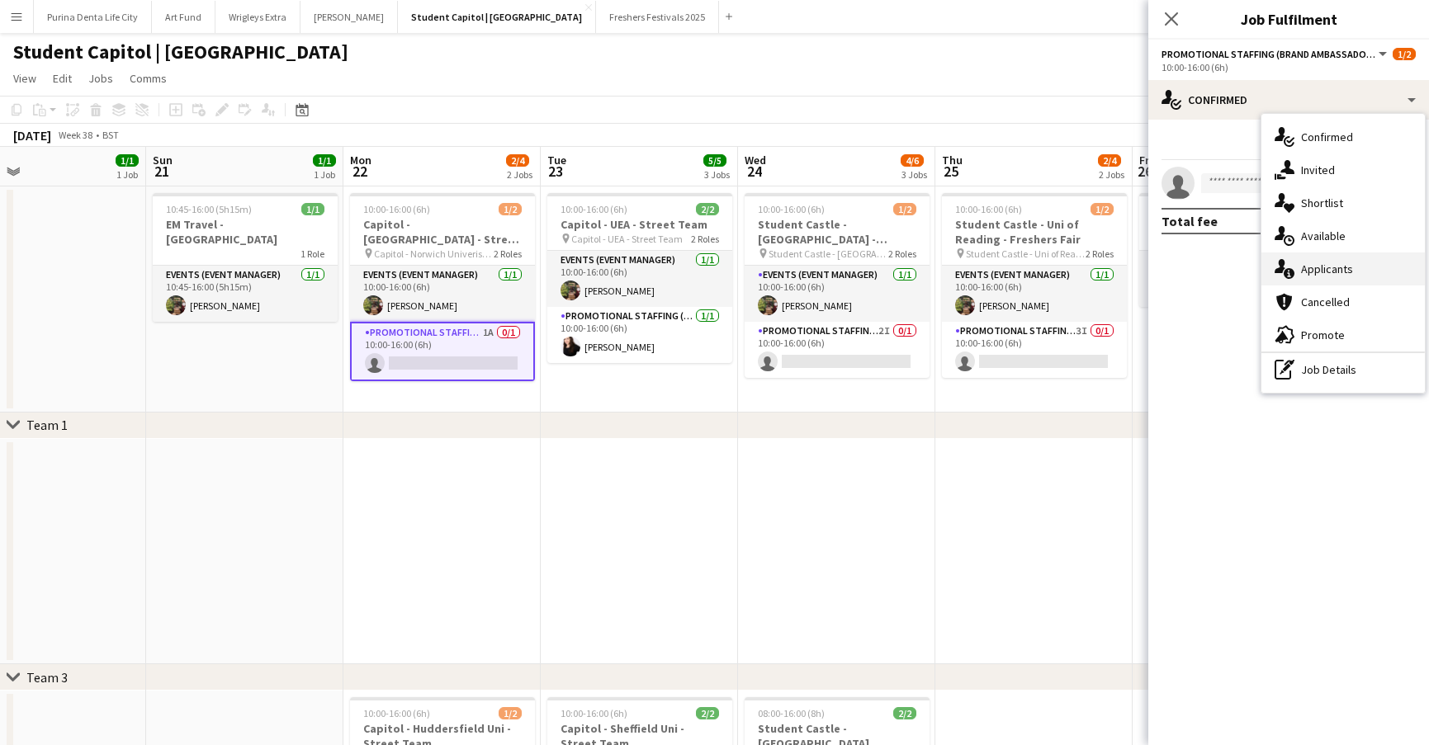
click at [1331, 259] on div "single-neutral-actions-information Applicants" at bounding box center [1342, 269] width 163 height 33
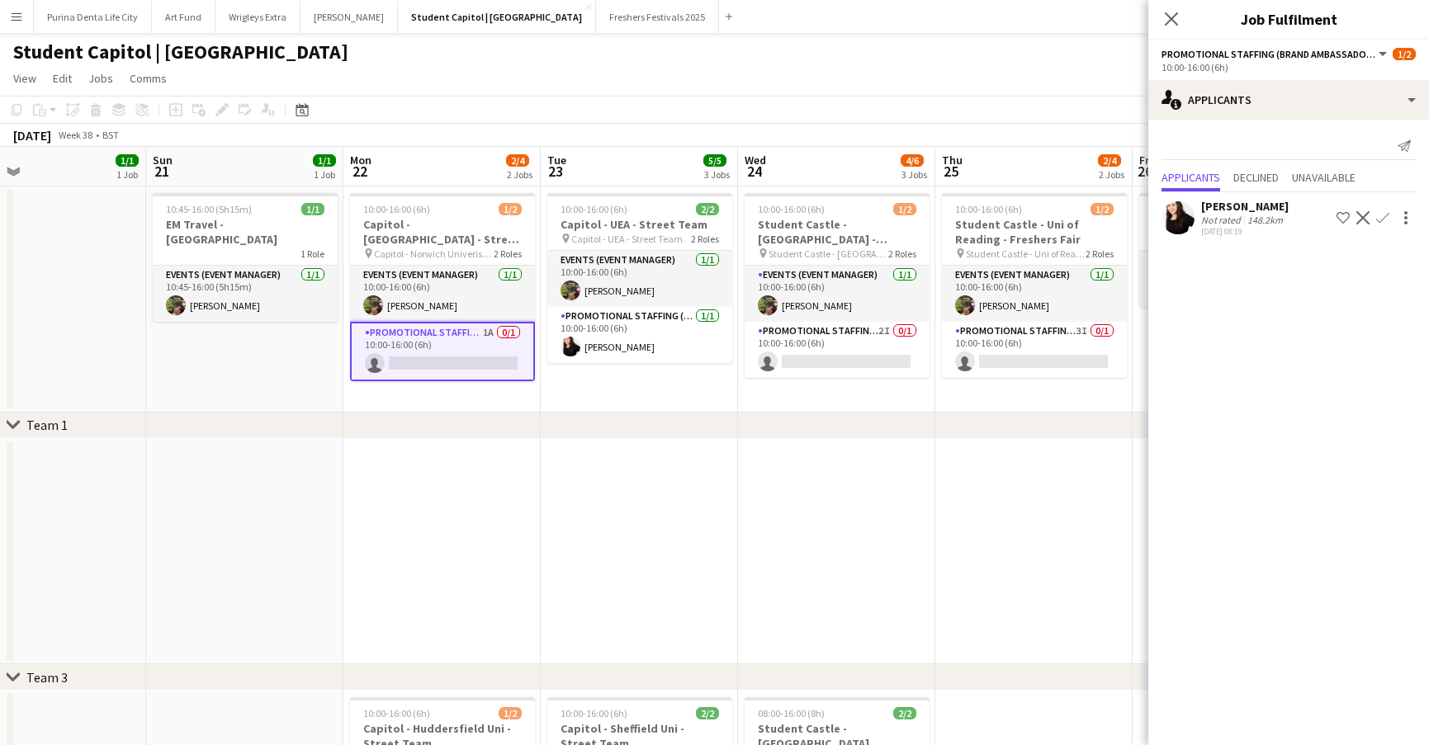
click at [985, 98] on app-toolbar "Copy Paste Paste Command V Paste with crew Command Shift V Paste linked Job Del…" at bounding box center [714, 110] width 1429 height 28
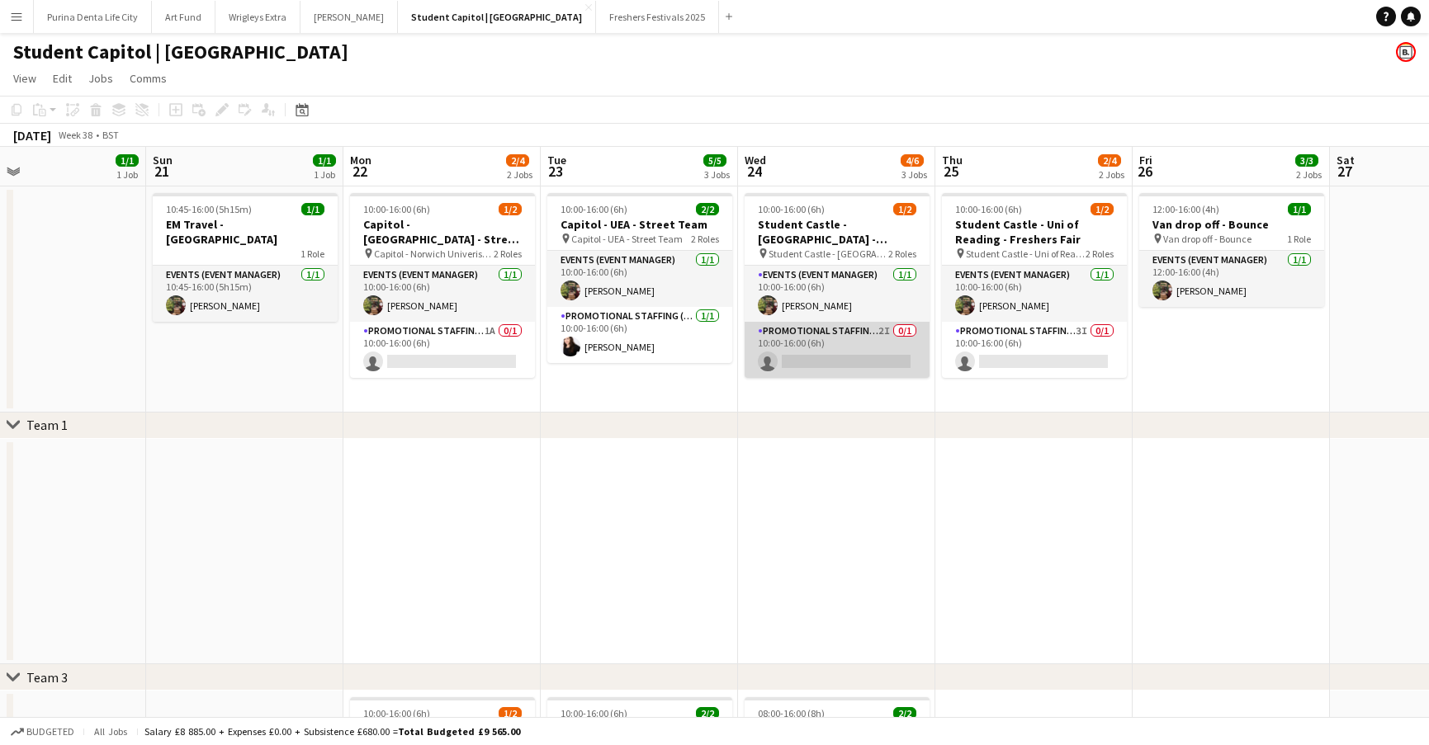
click at [813, 348] on app-card-role "Promotional Staffing (Brand Ambassadors) 2I 0/1 10:00-16:00 (6h) single-neutral…" at bounding box center [837, 350] width 185 height 56
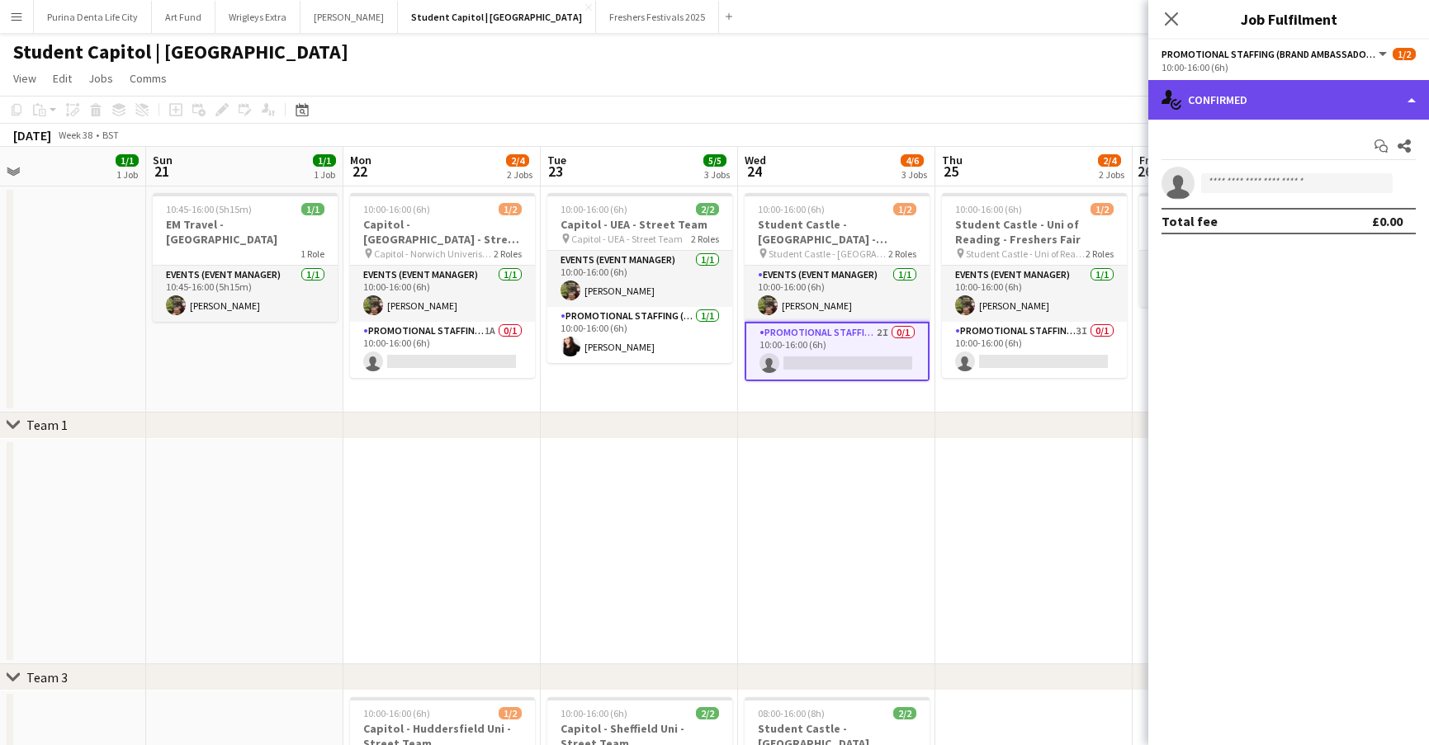
click at [1346, 118] on div "single-neutral-actions-check-2 Confirmed" at bounding box center [1288, 100] width 281 height 40
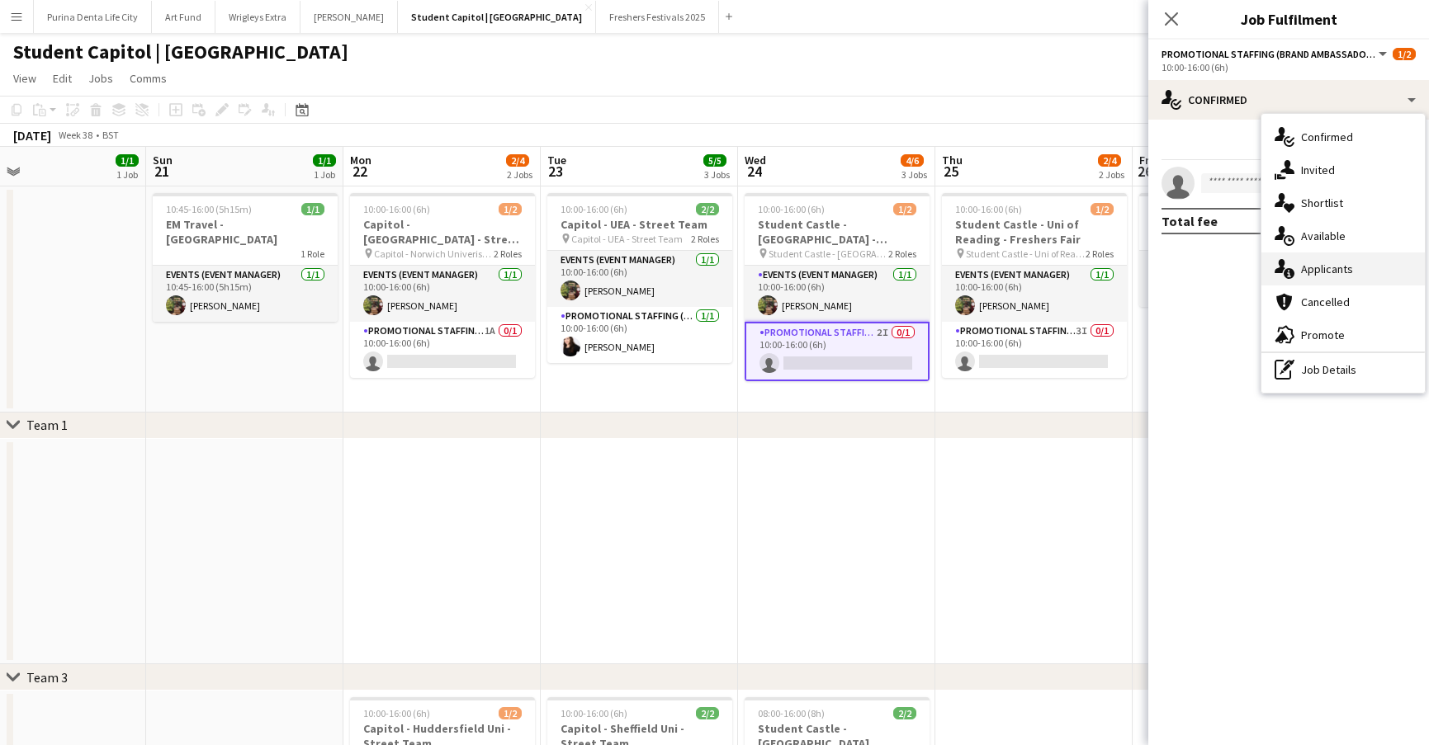
click at [1353, 272] on div "single-neutral-actions-information Applicants" at bounding box center [1342, 269] width 163 height 33
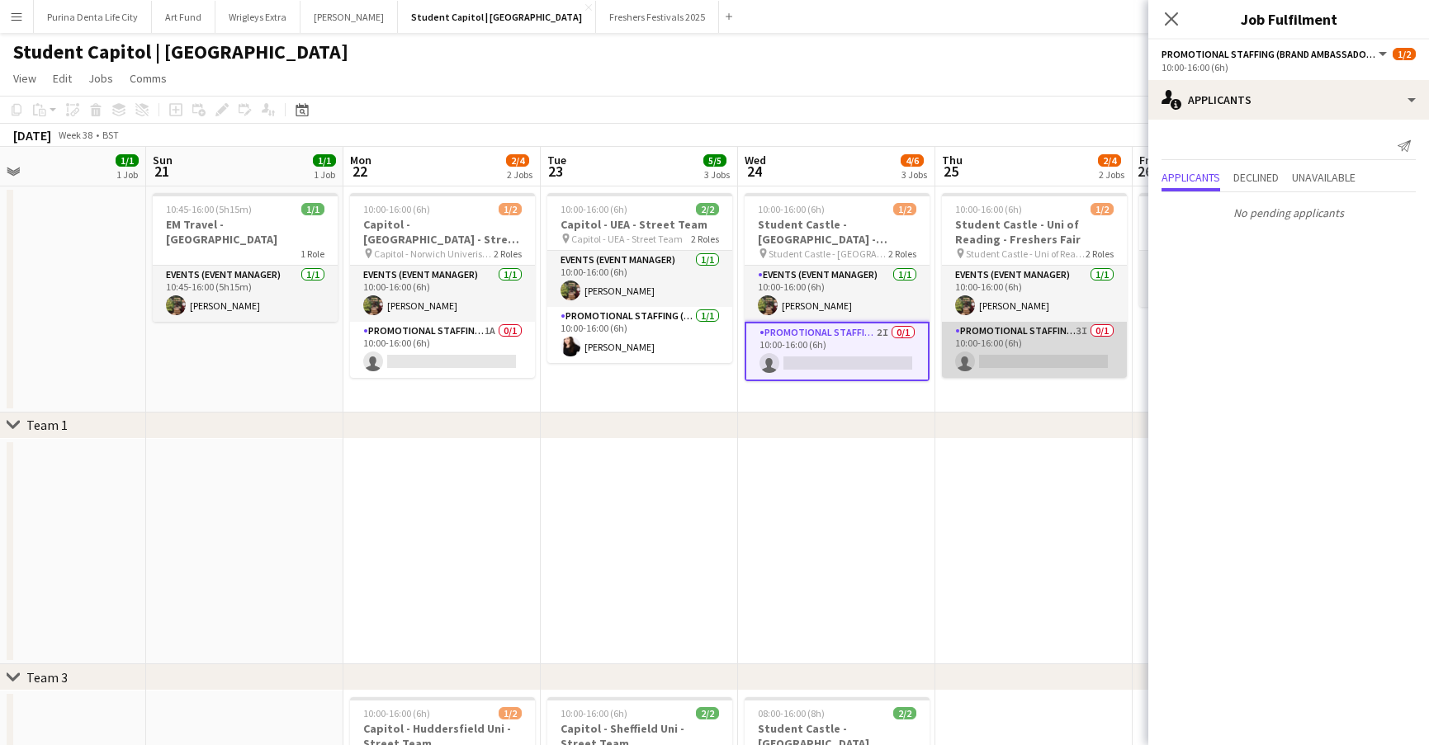
click at [1015, 364] on app-card-role "Promotional Staffing (Brand Ambassadors) 3I 0/1 10:00-16:00 (6h) single-neutral…" at bounding box center [1034, 350] width 185 height 56
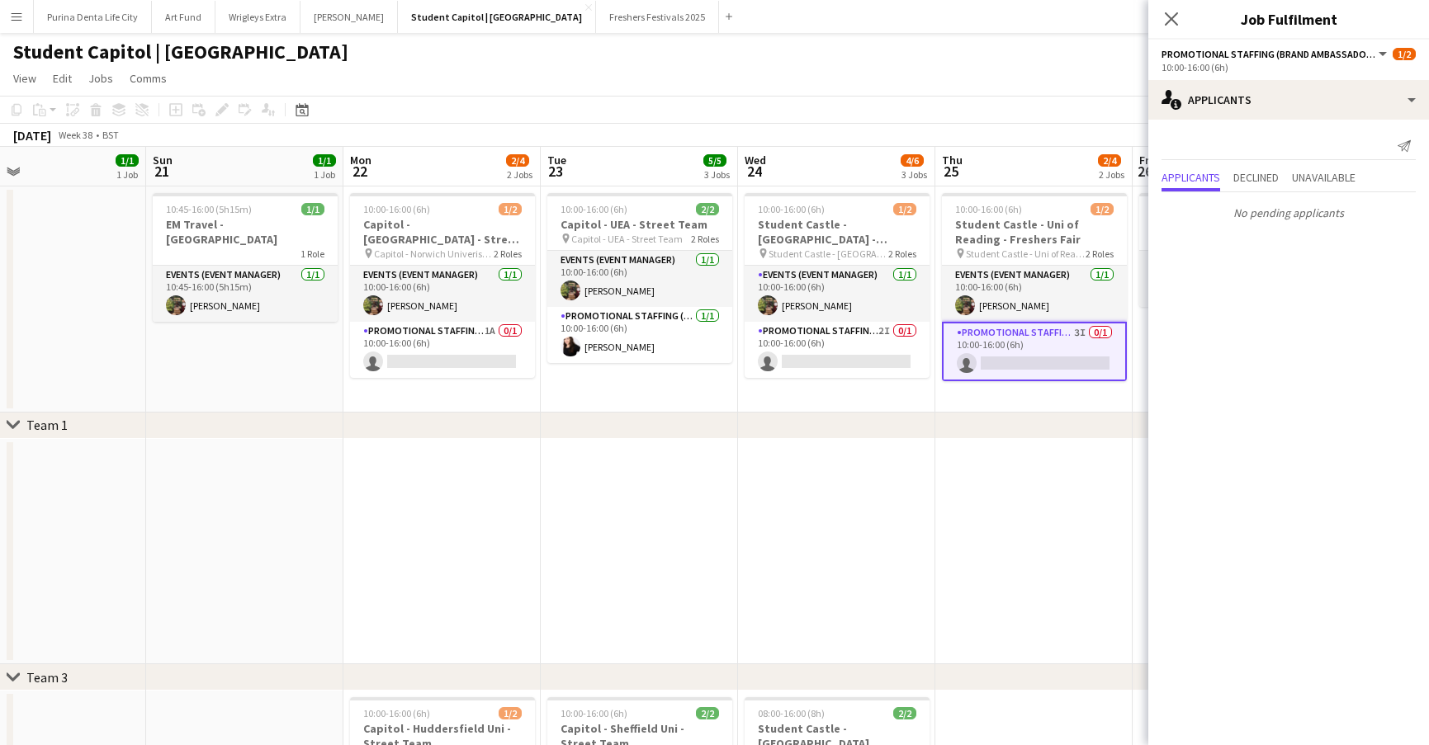
click at [848, 489] on app-date-cell at bounding box center [836, 552] width 197 height 226
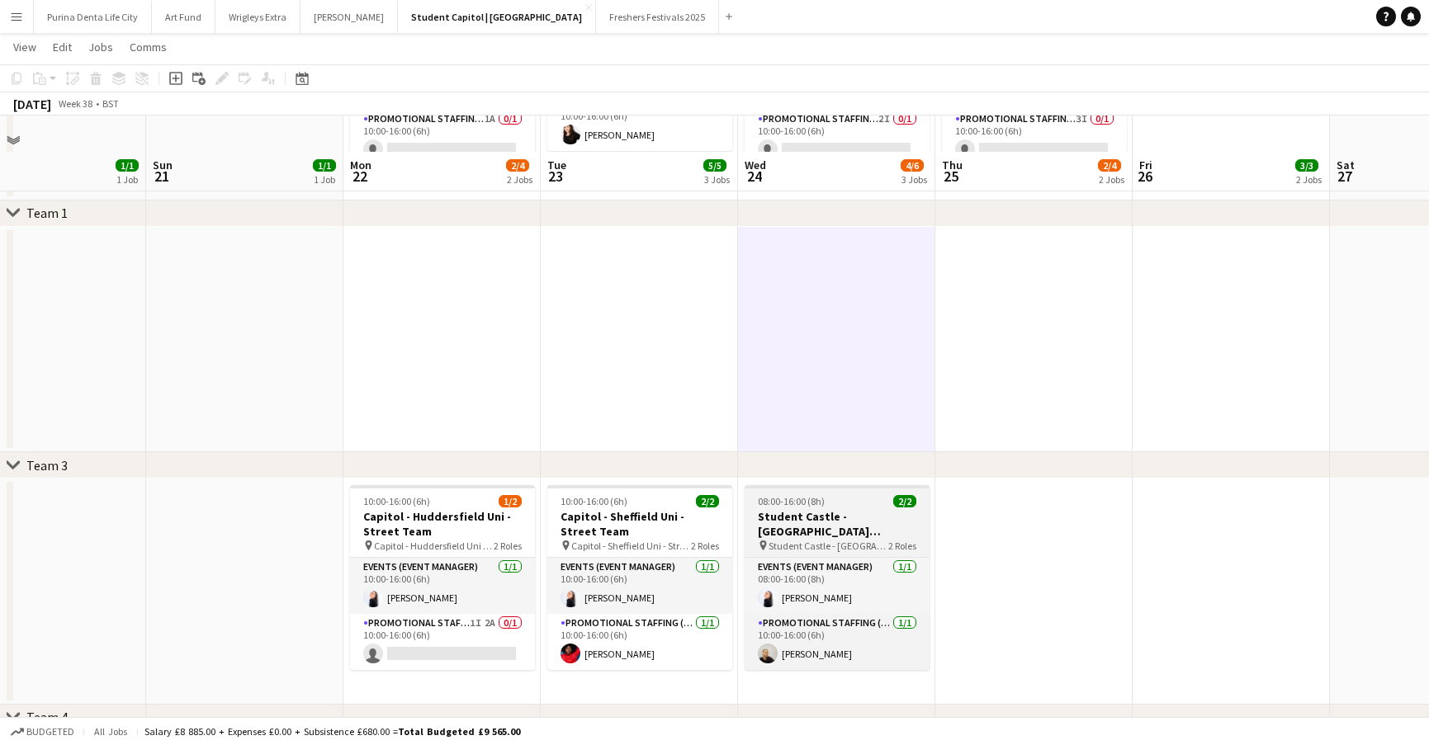
scroll to position [265, 0]
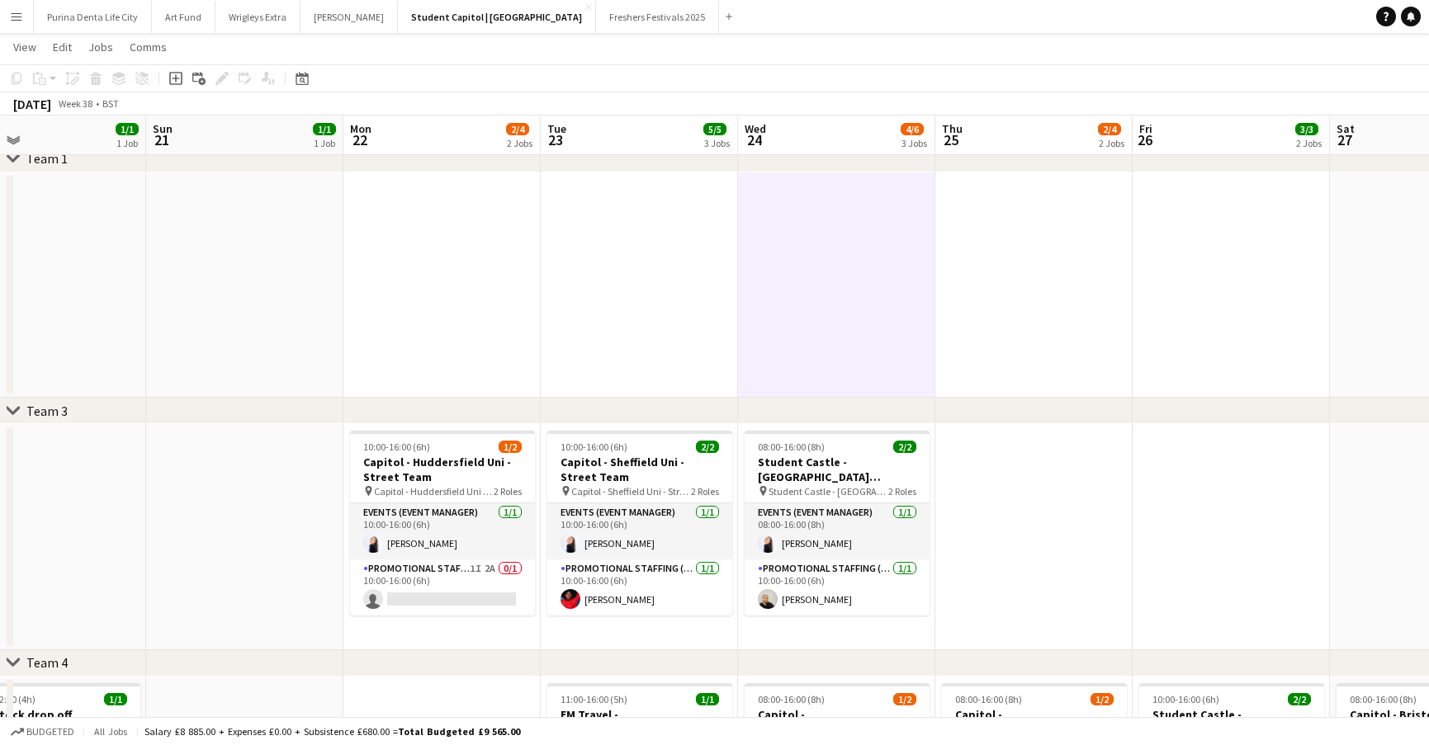
click at [394, 618] on app-date-cell "10:00-16:00 (6h) 1/2 Capitol - Huddersfield Uni - Street Team pin Capitol - Hud…" at bounding box center [441, 537] width 197 height 226
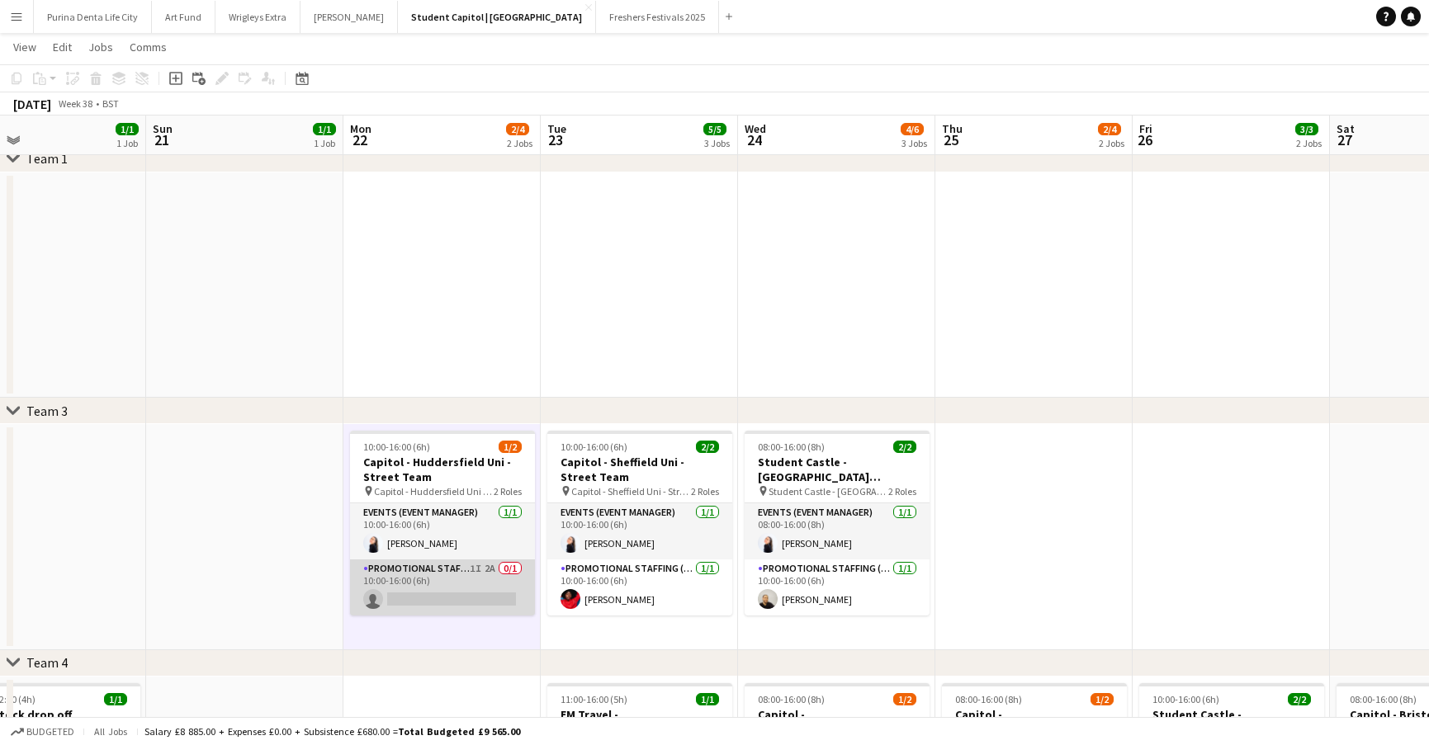
click at [437, 596] on app-card-role "Promotional Staffing (Brand Ambassadors) 1I 2A 0/1 10:00-16:00 (6h) single-neut…" at bounding box center [442, 588] width 185 height 56
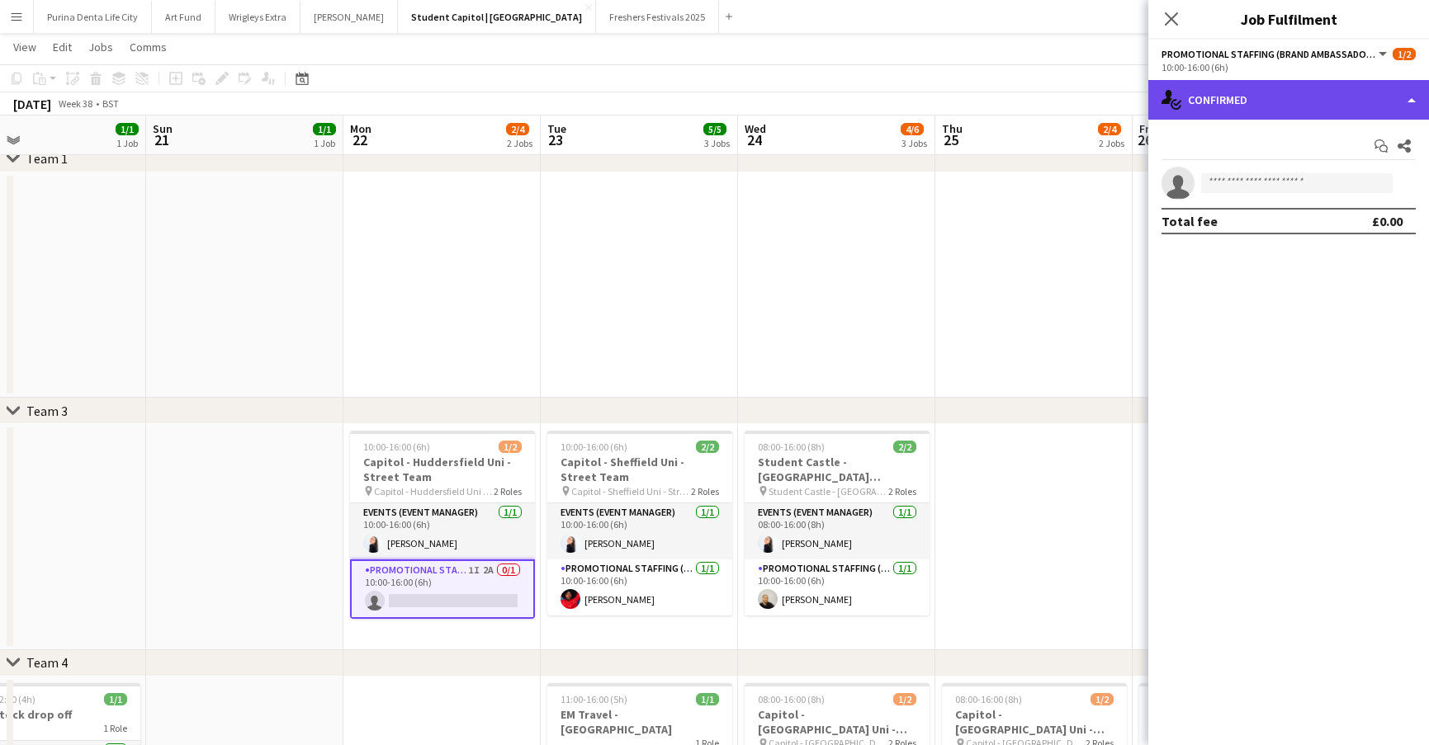
click at [1307, 92] on div "single-neutral-actions-check-2 Confirmed" at bounding box center [1288, 100] width 281 height 40
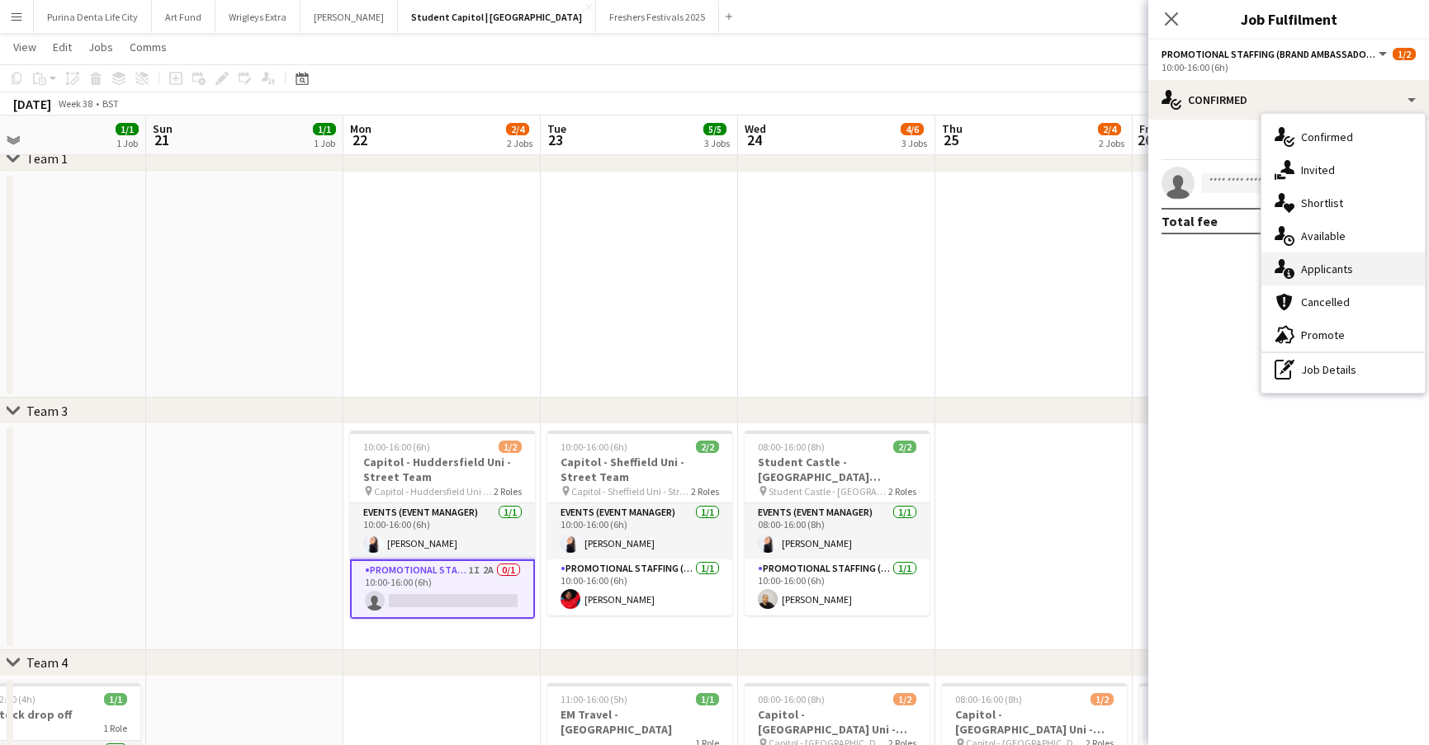
click at [1346, 269] on span "Applicants" at bounding box center [1327, 269] width 52 height 15
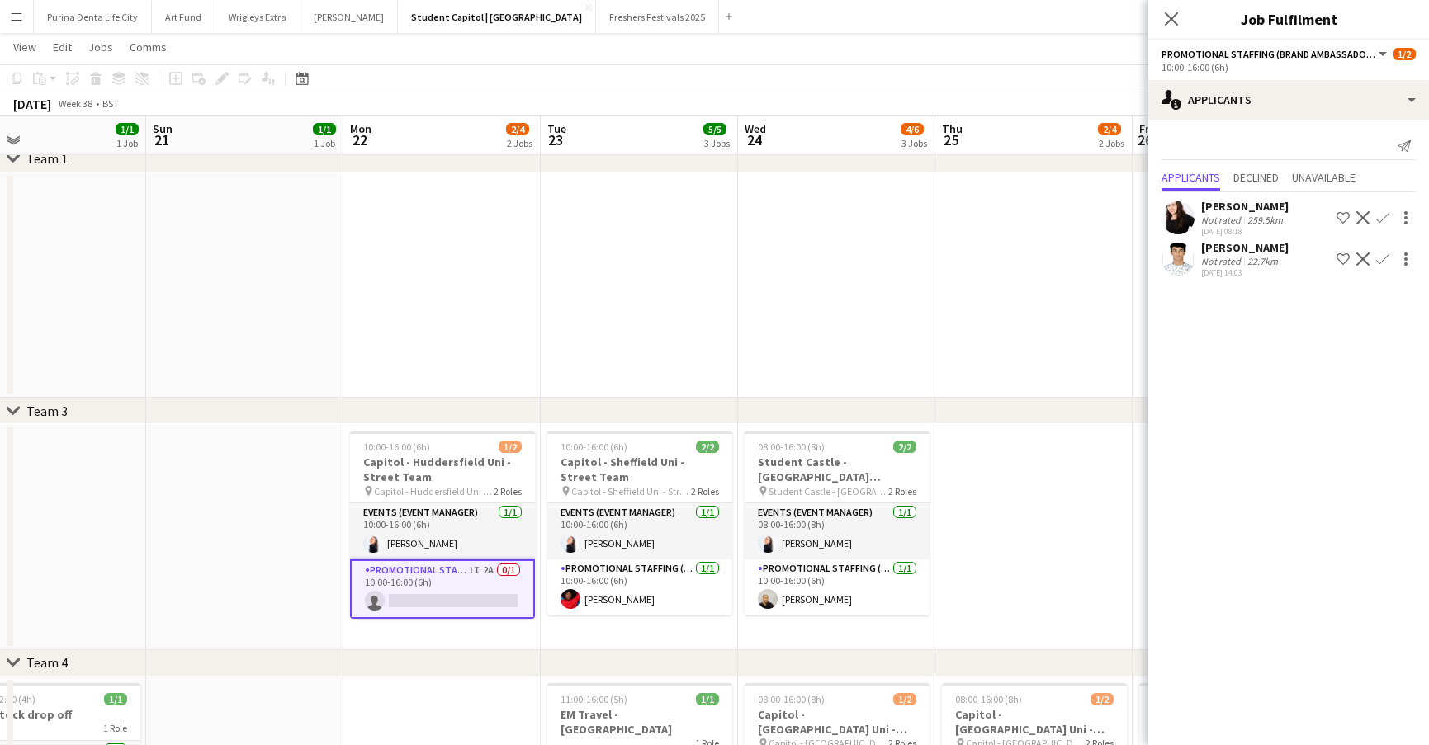
click at [1053, 499] on app-date-cell at bounding box center [1033, 537] width 197 height 226
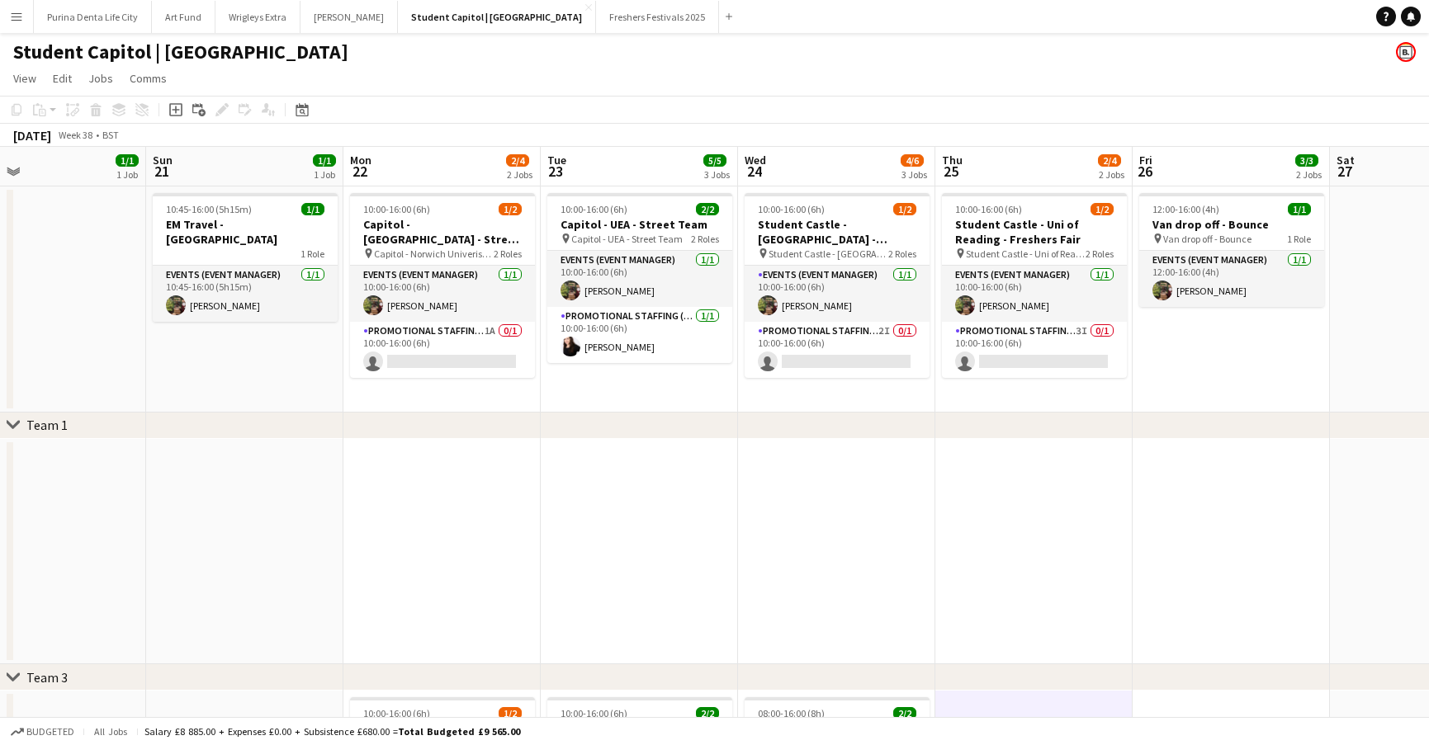
scroll to position [0, 0]
click at [596, 30] on button "Freshers Festivals 2025 Close" at bounding box center [657, 17] width 123 height 32
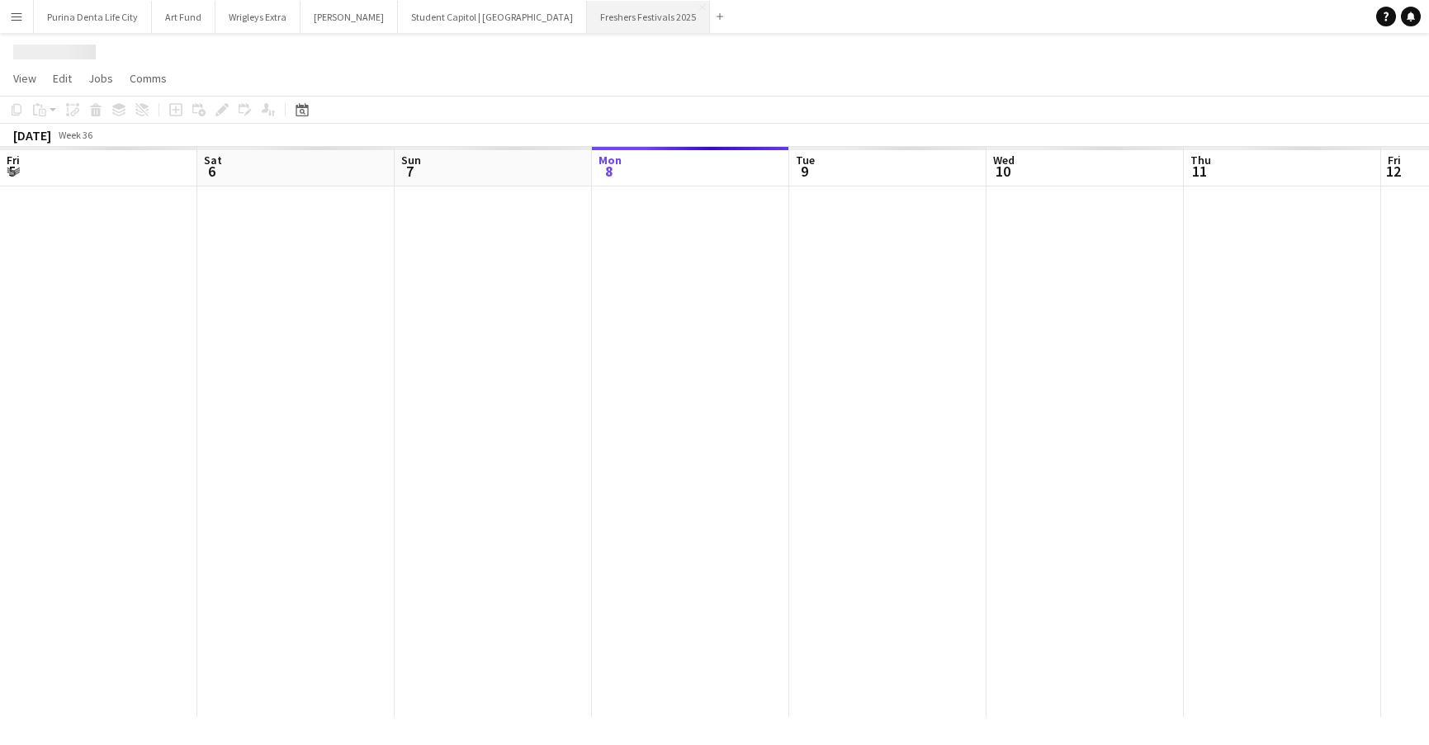
click at [587, 30] on button "Freshers Festivals 2025 Close" at bounding box center [648, 17] width 123 height 32
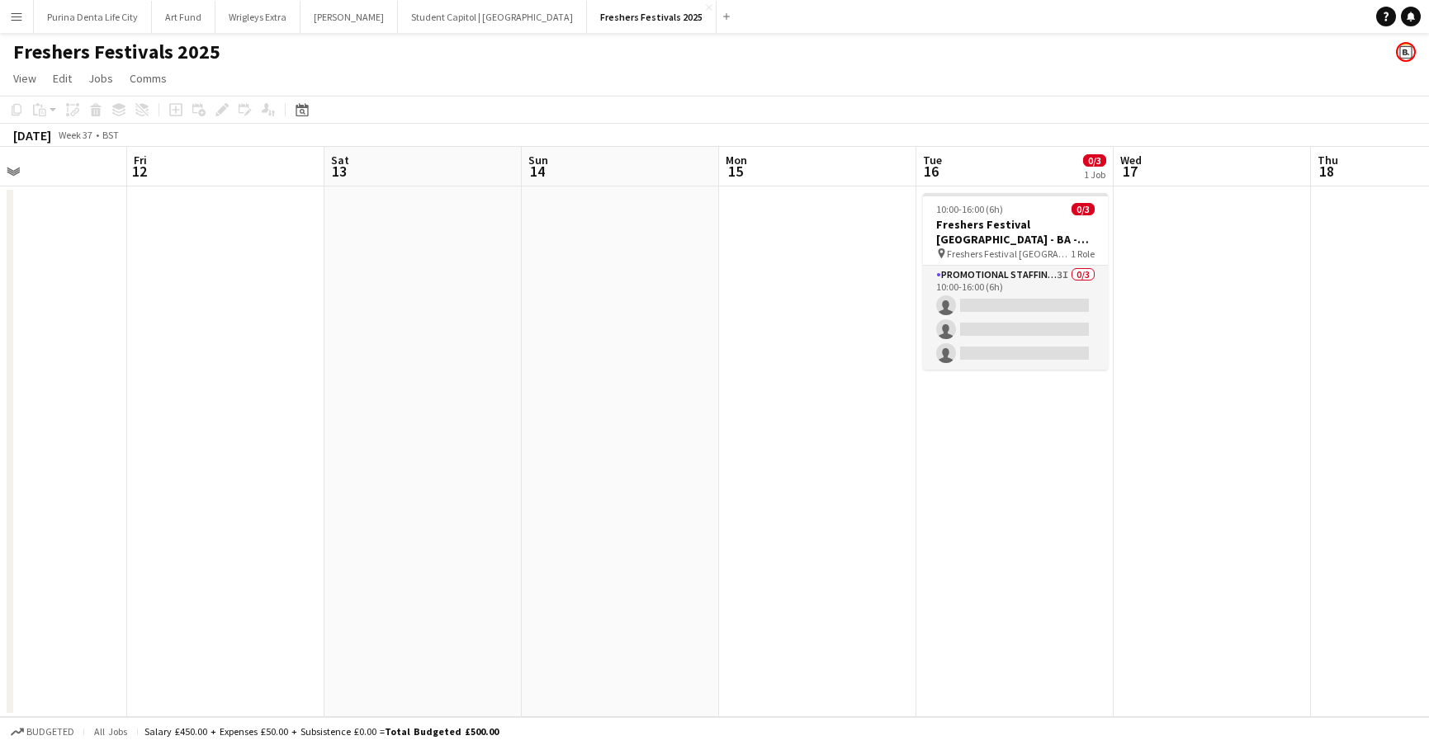
scroll to position [0, 470]
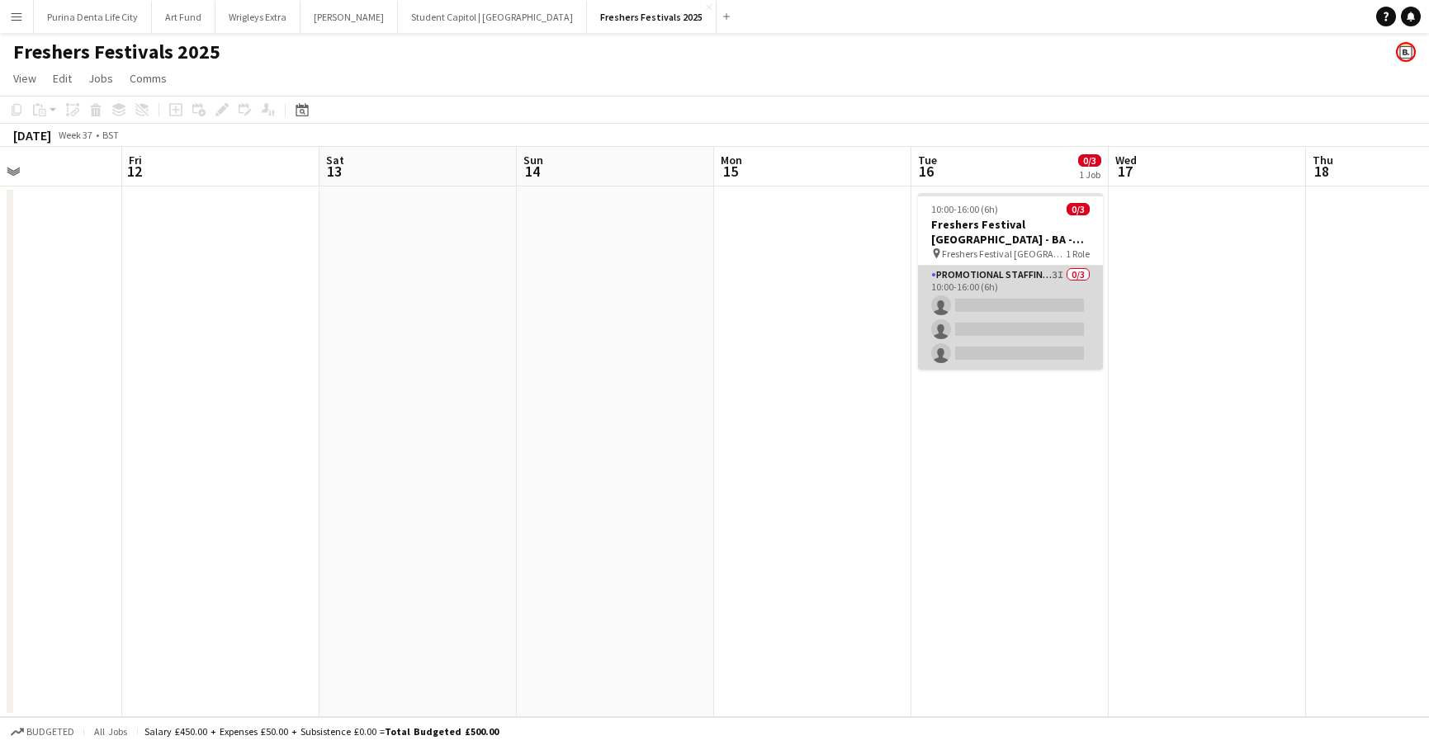
click at [1030, 329] on app-card-role "Promotional Staffing (Brand Ambassadors) 3I 0/3 10:00-16:00 (6h) single-neutral…" at bounding box center [1010, 318] width 185 height 104
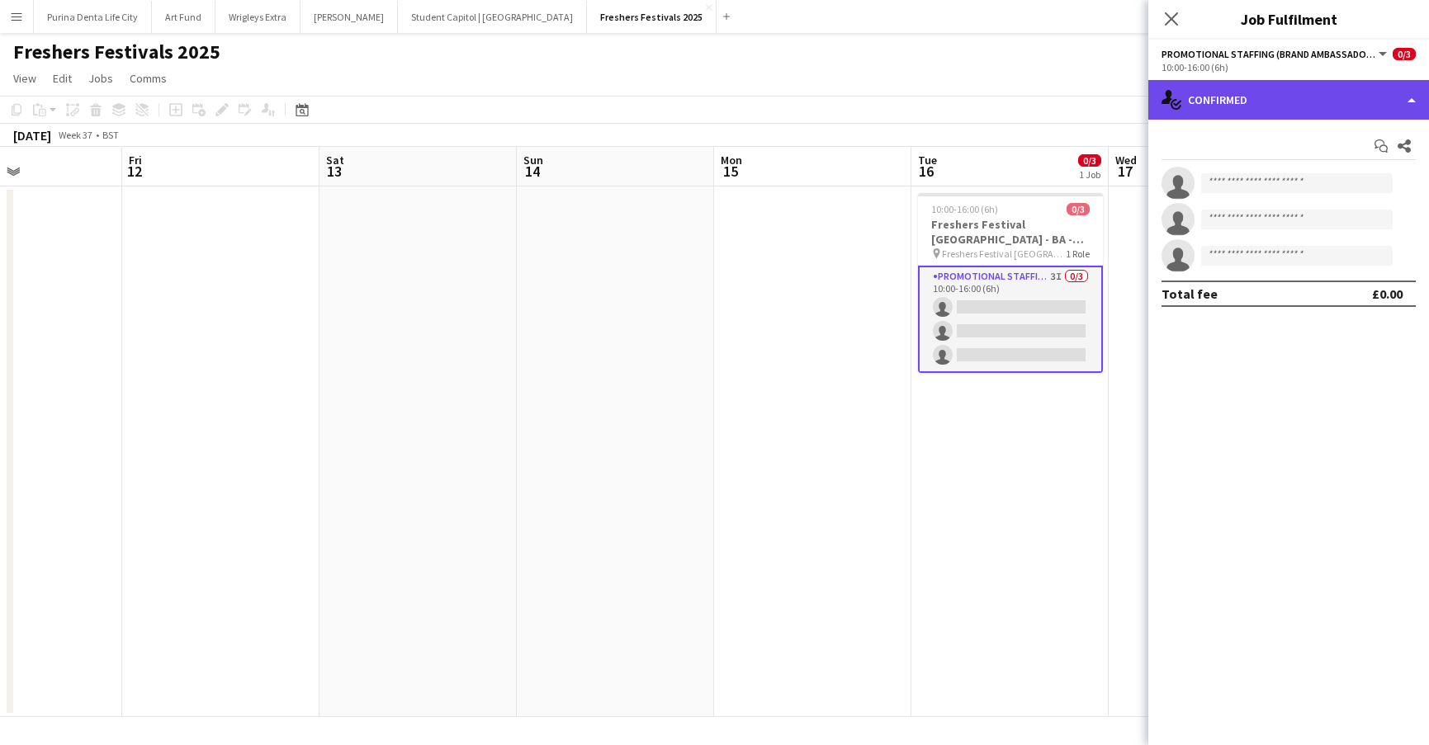
click at [1320, 102] on div "single-neutral-actions-check-2 Confirmed" at bounding box center [1288, 100] width 281 height 40
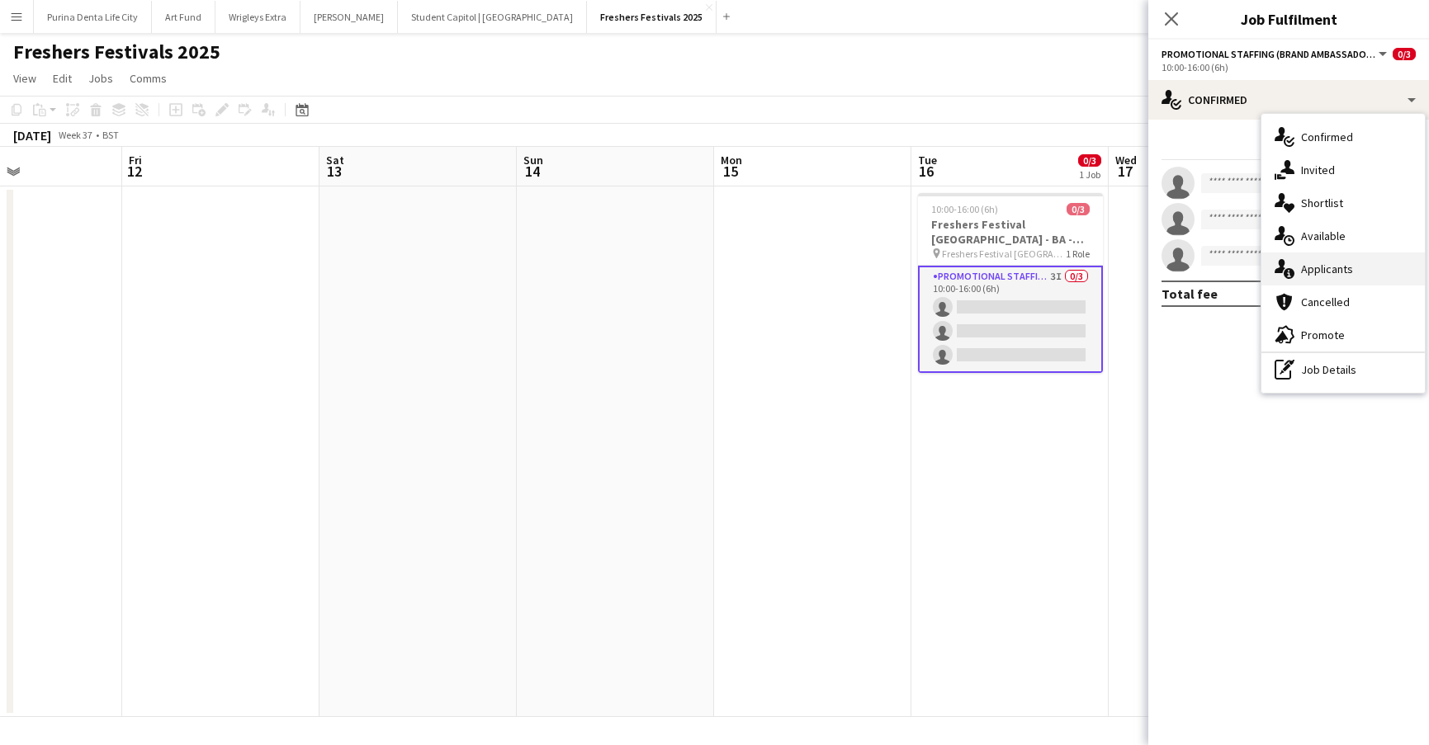
click at [1364, 253] on div "single-neutral-actions-information Applicants" at bounding box center [1342, 269] width 163 height 33
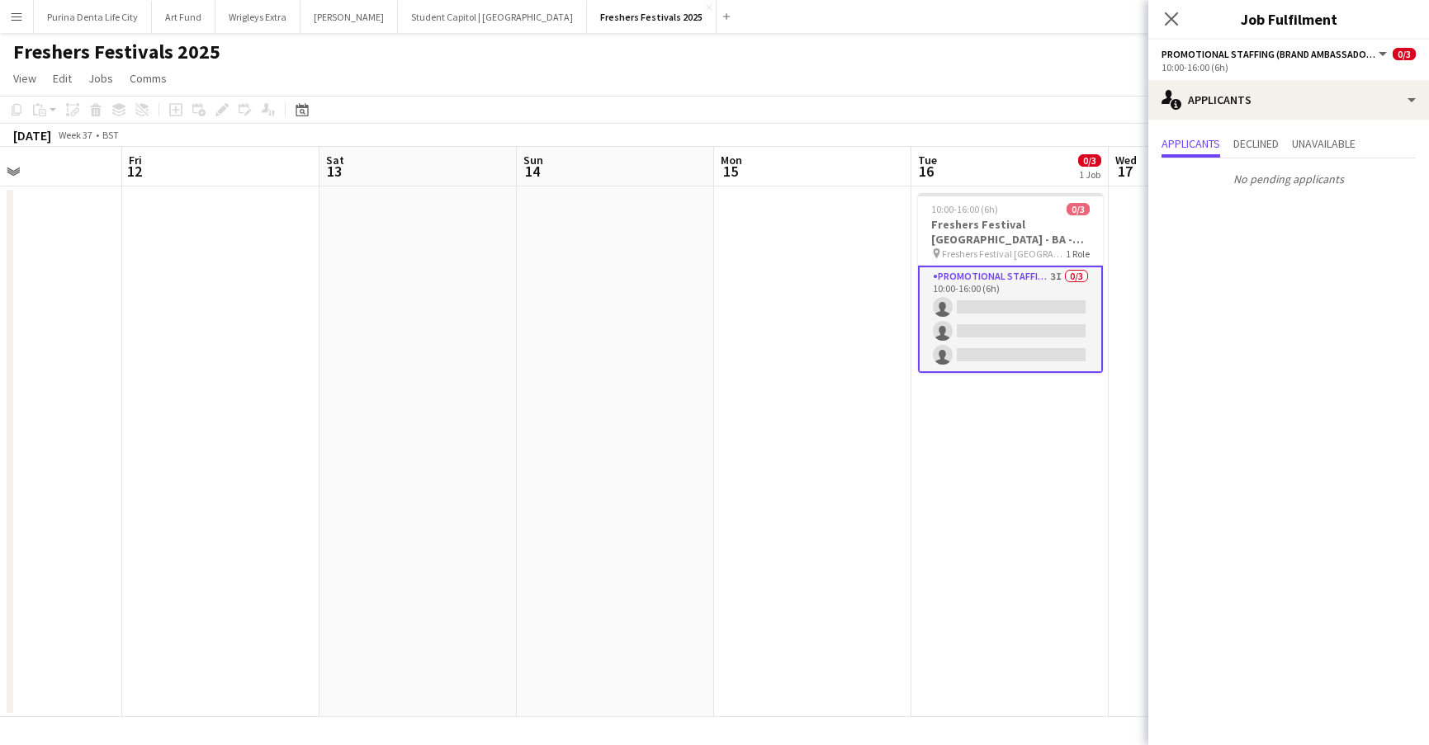
click at [383, 116] on app-toolbar "Copy Paste Paste Command V Paste with crew Command Shift V Paste linked Job Del…" at bounding box center [714, 110] width 1429 height 28
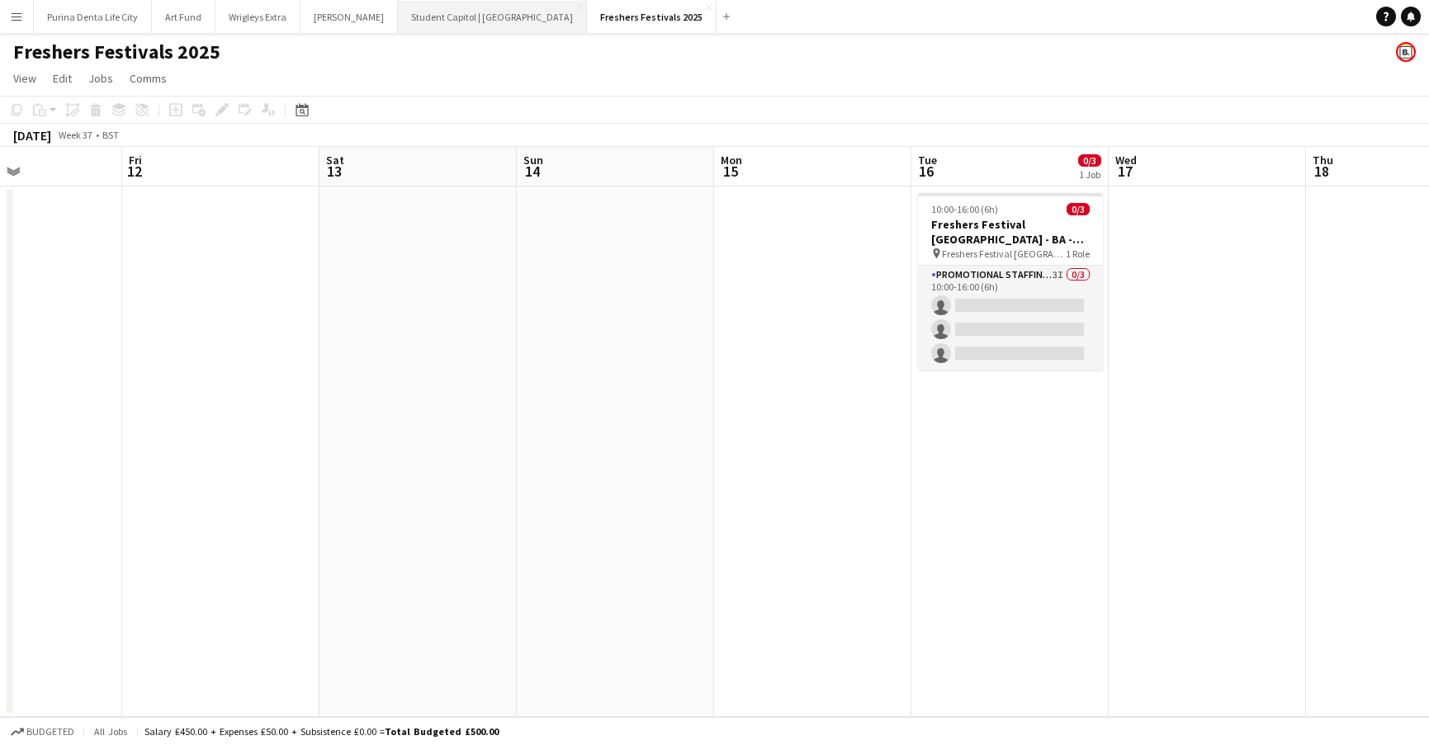
click at [406, 31] on button "Student Capitol | [GEOGRAPHIC_DATA] Close" at bounding box center [492, 17] width 189 height 32
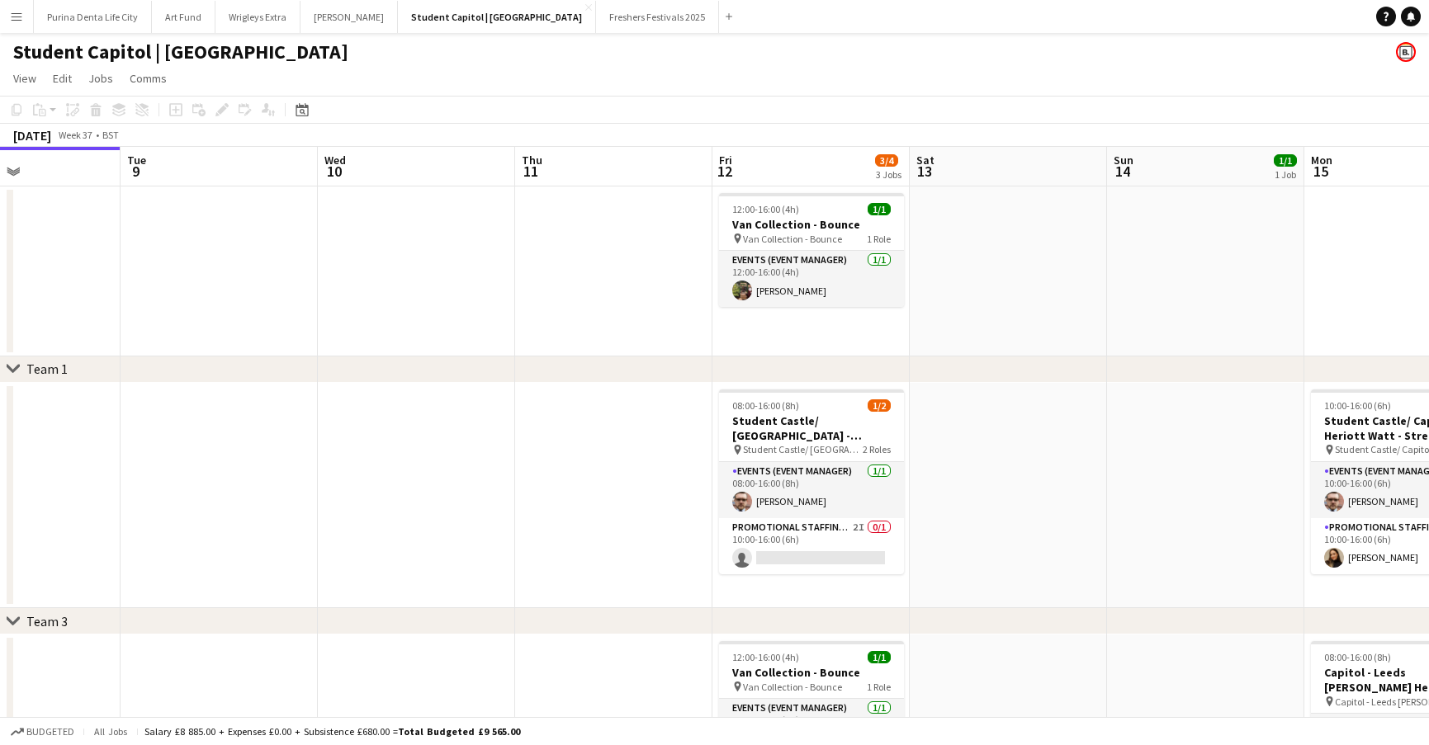
scroll to position [0, 682]
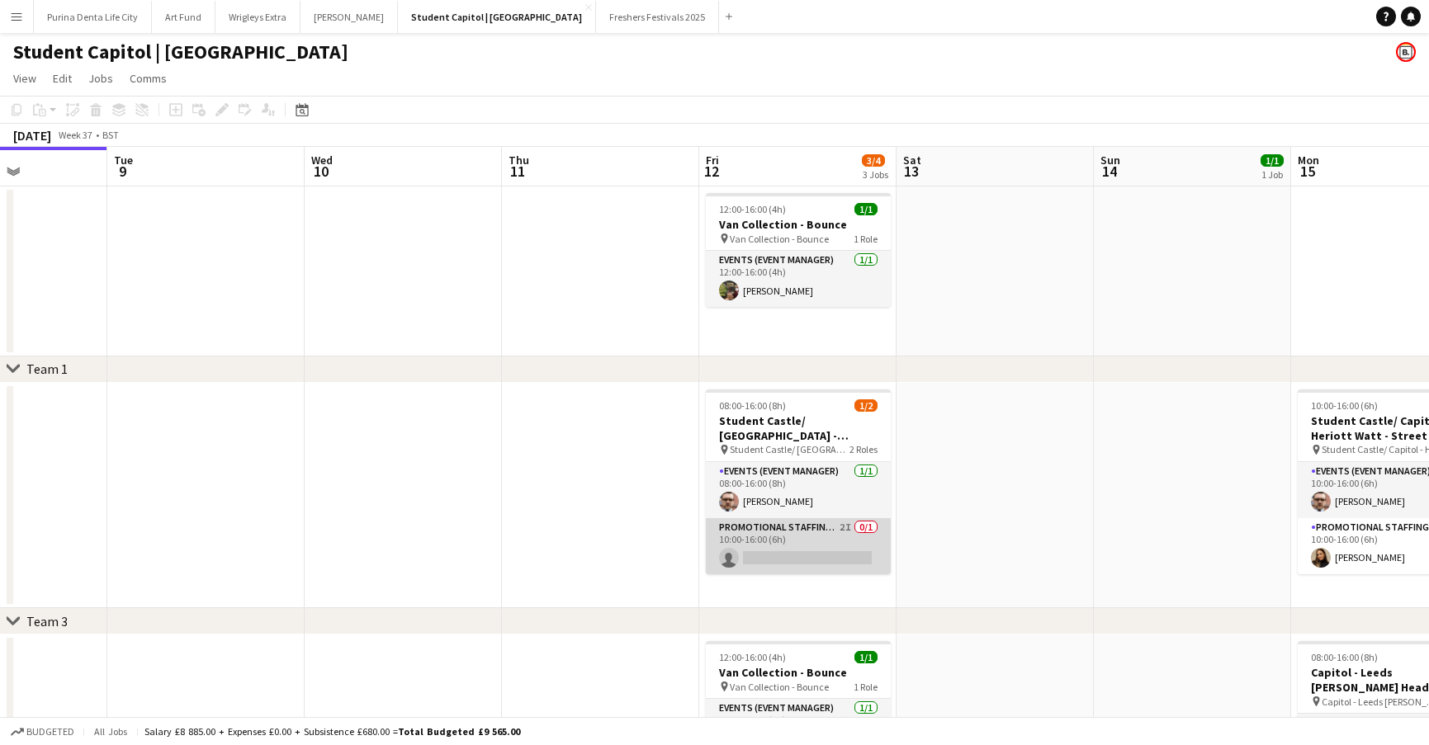
click at [757, 551] on app-card-role "Promotional Staffing (Brand Ambassadors) 2I 0/1 10:00-16:00 (6h) single-neutral…" at bounding box center [798, 546] width 185 height 56
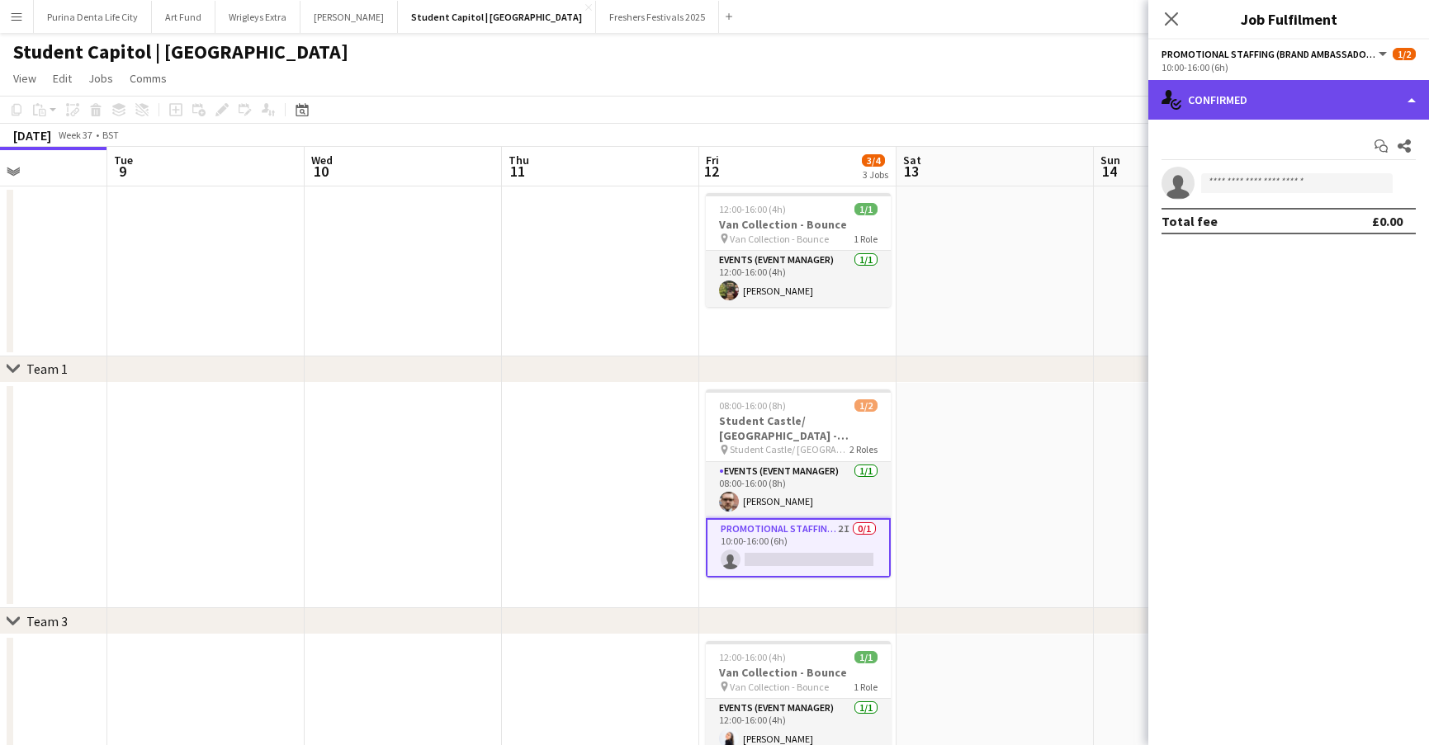
click at [1370, 111] on div "single-neutral-actions-check-2 Confirmed" at bounding box center [1288, 100] width 281 height 40
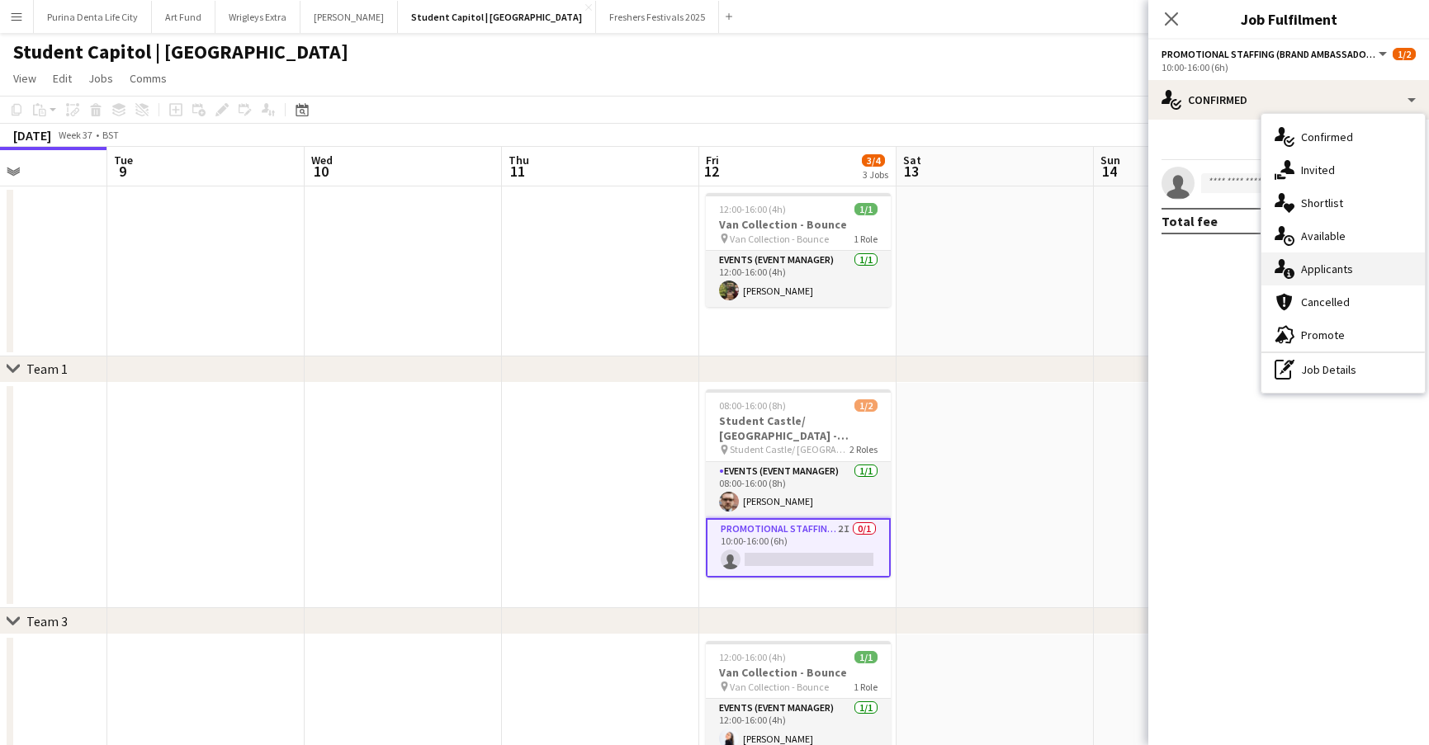
click at [1357, 262] on div "single-neutral-actions-information Applicants" at bounding box center [1342, 269] width 163 height 33
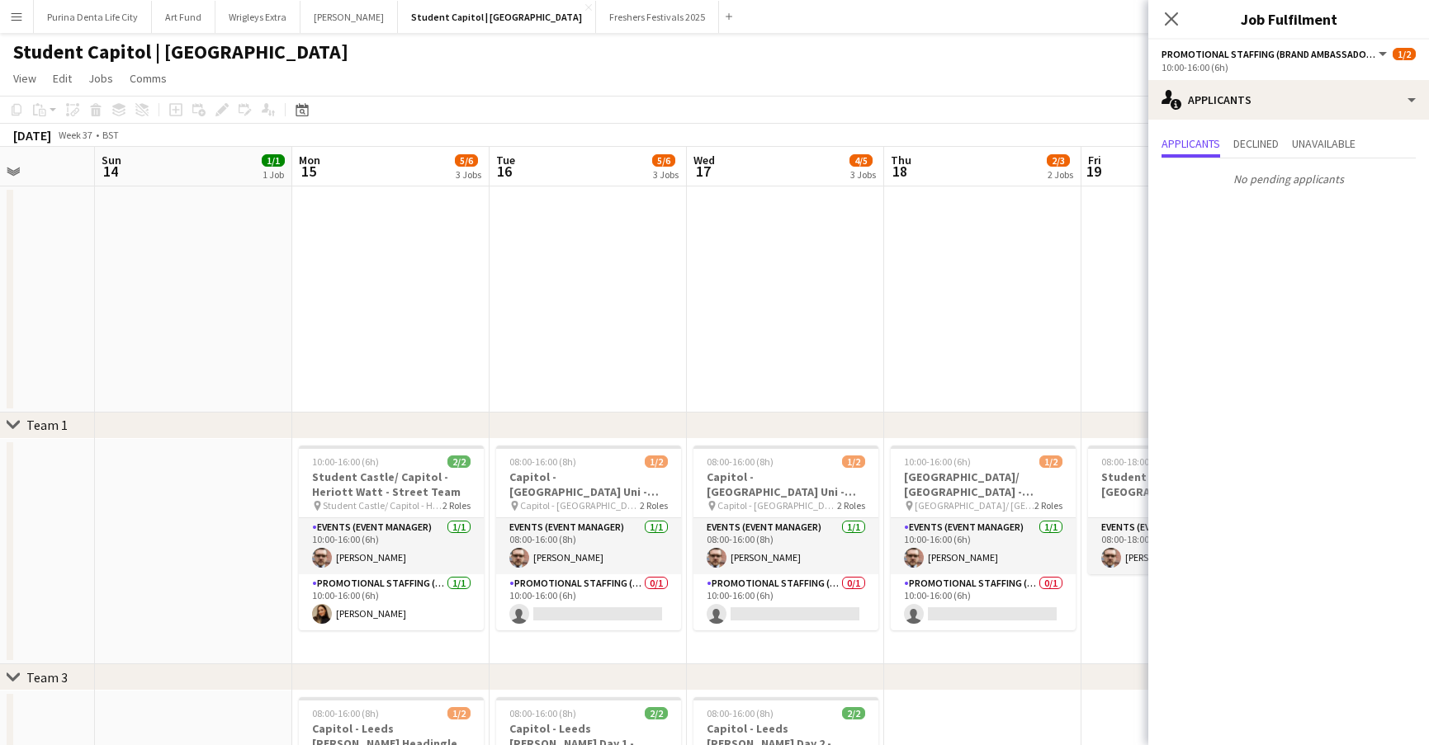
scroll to position [0, 526]
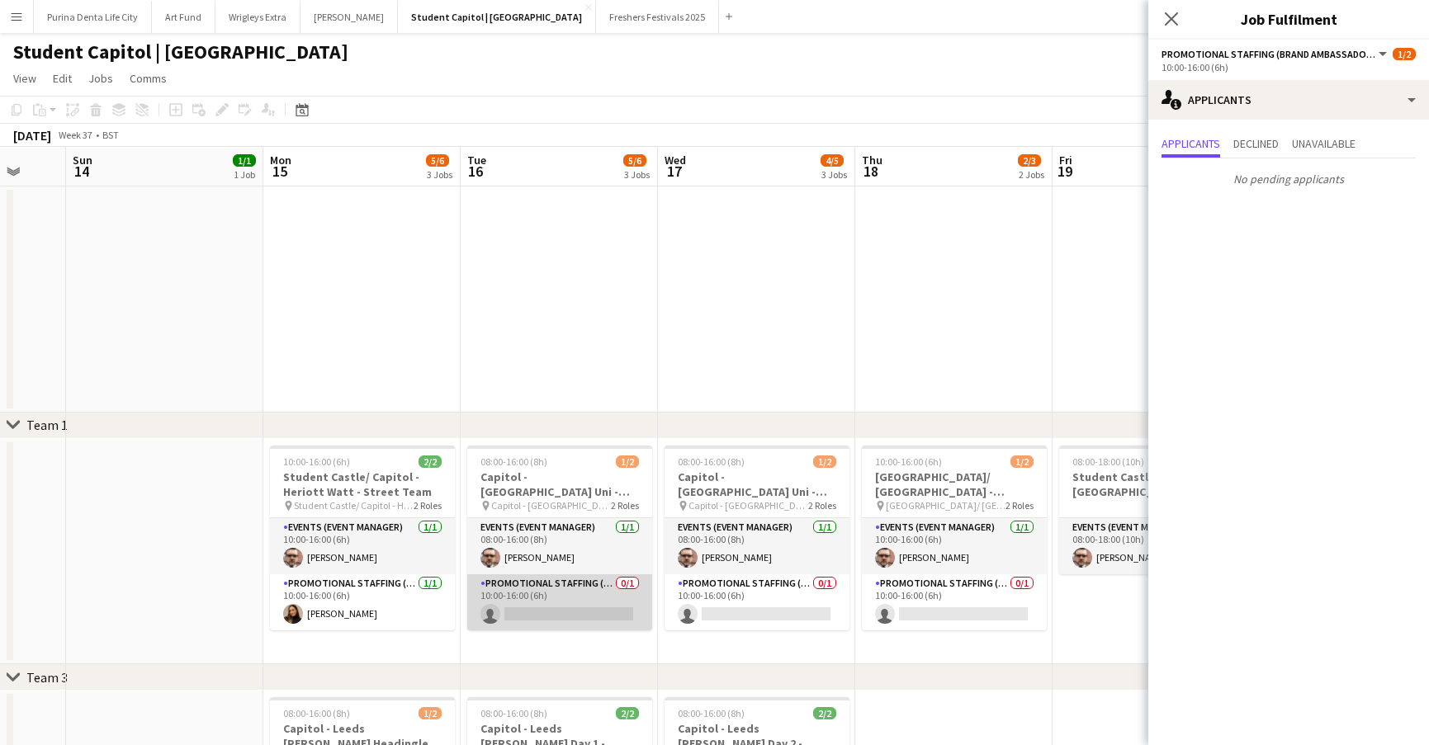
click at [551, 599] on app-card-role "Promotional Staffing (Brand Ambassadors) 0/1 10:00-16:00 (6h) single-neutral-ac…" at bounding box center [559, 603] width 185 height 56
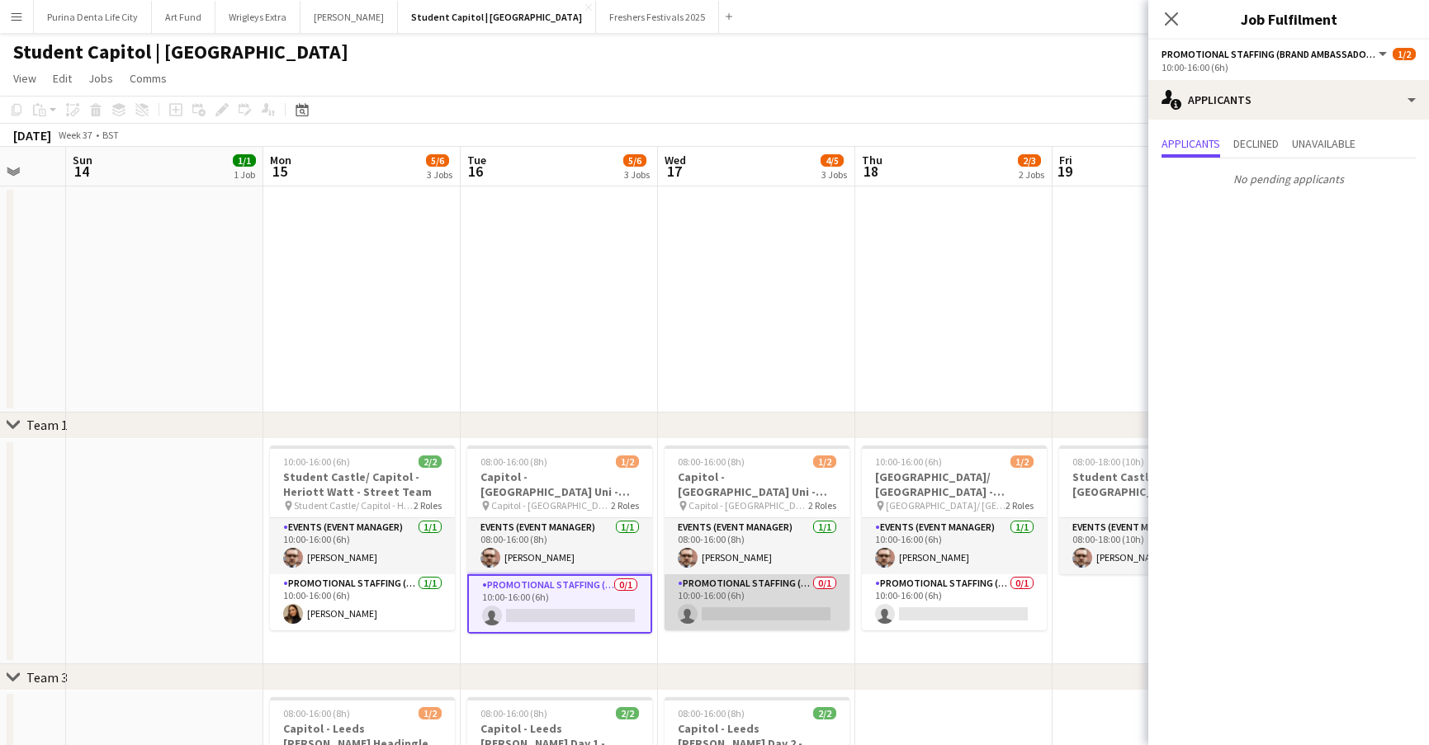
click at [765, 612] on app-card-role "Promotional Staffing (Brand Ambassadors) 0/1 10:00-16:00 (6h) single-neutral-ac…" at bounding box center [756, 603] width 185 height 56
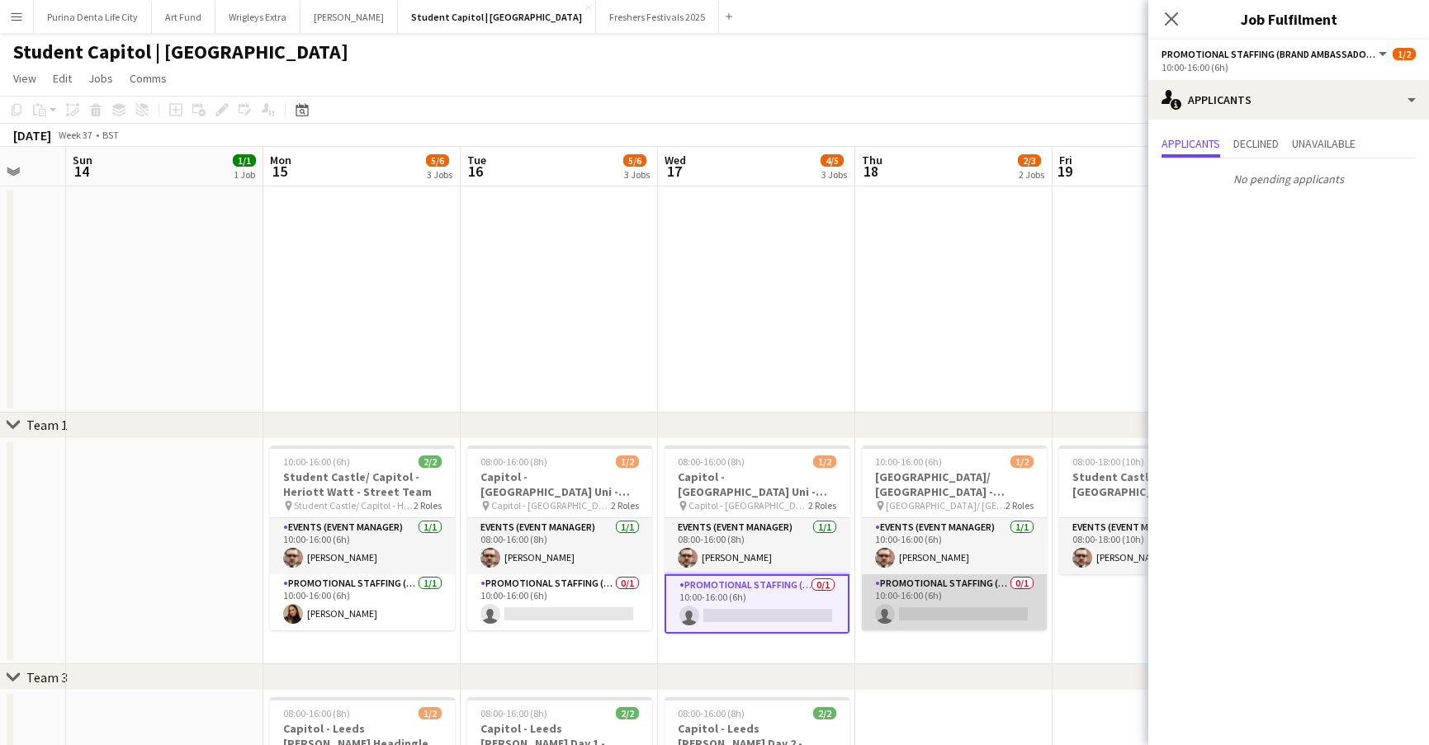
click at [963, 615] on app-card-role "Promotional Staffing (Brand Ambassadors) 0/1 10:00-16:00 (6h) single-neutral-ac…" at bounding box center [954, 603] width 185 height 56
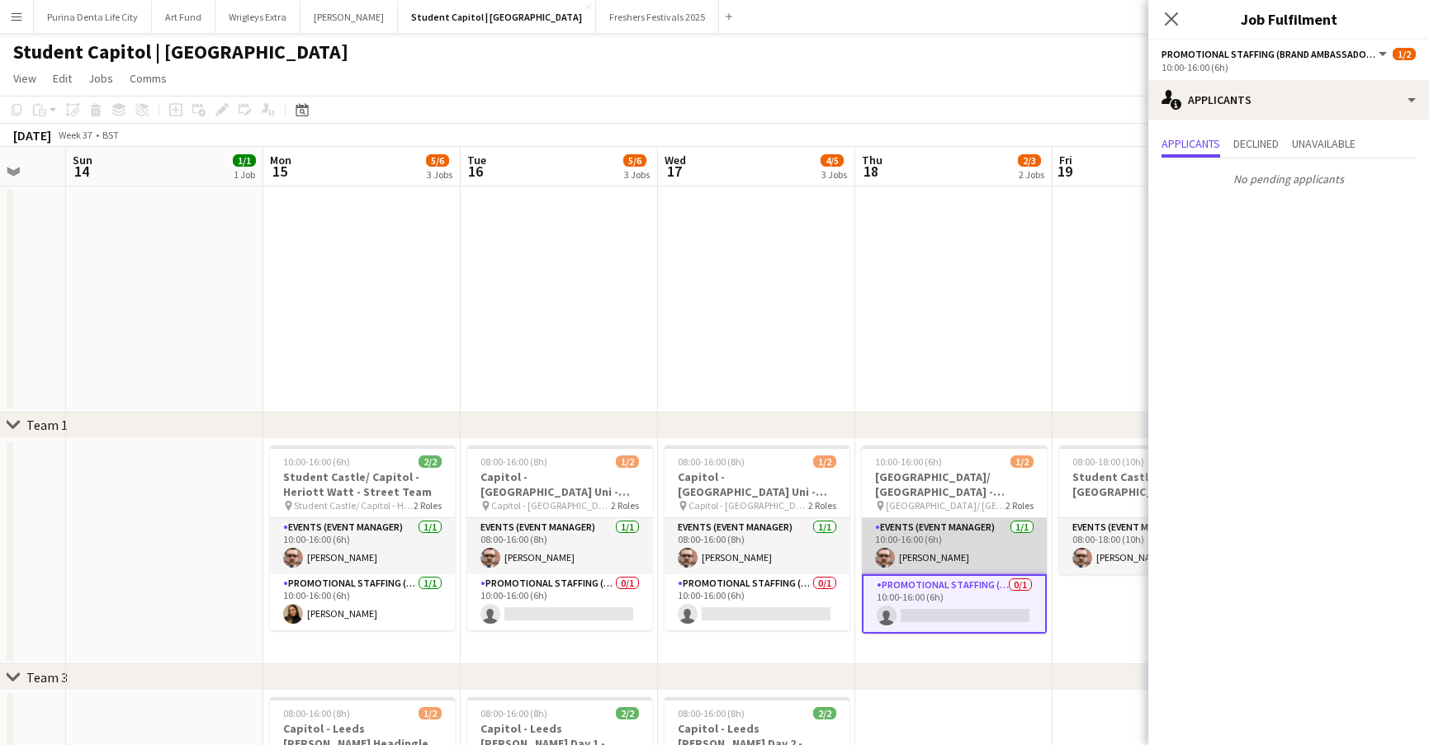
click at [881, 540] on app-card-role "Events (Event Manager) 1/1 10:00-16:00 (6h) Charles Asson" at bounding box center [954, 546] width 185 height 56
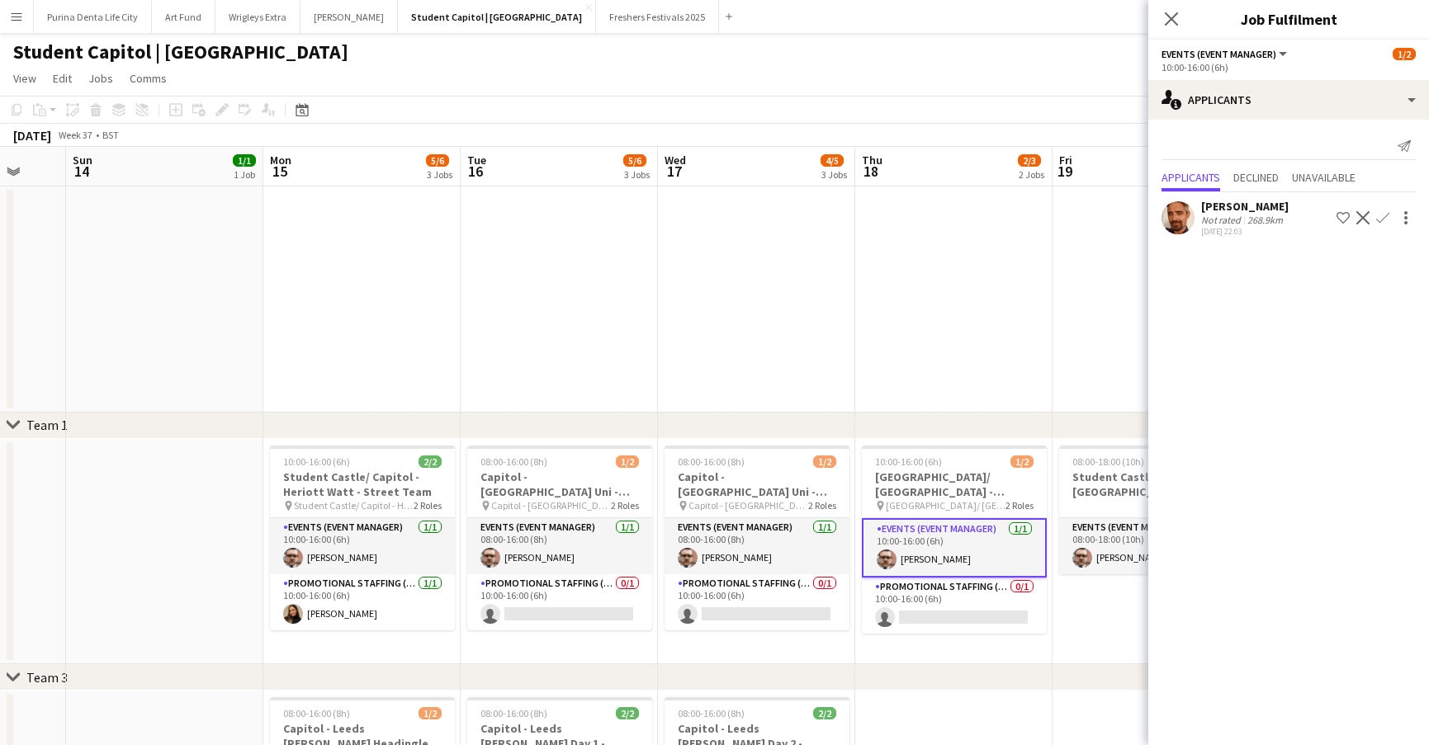
click at [962, 351] on app-date-cell at bounding box center [953, 300] width 197 height 226
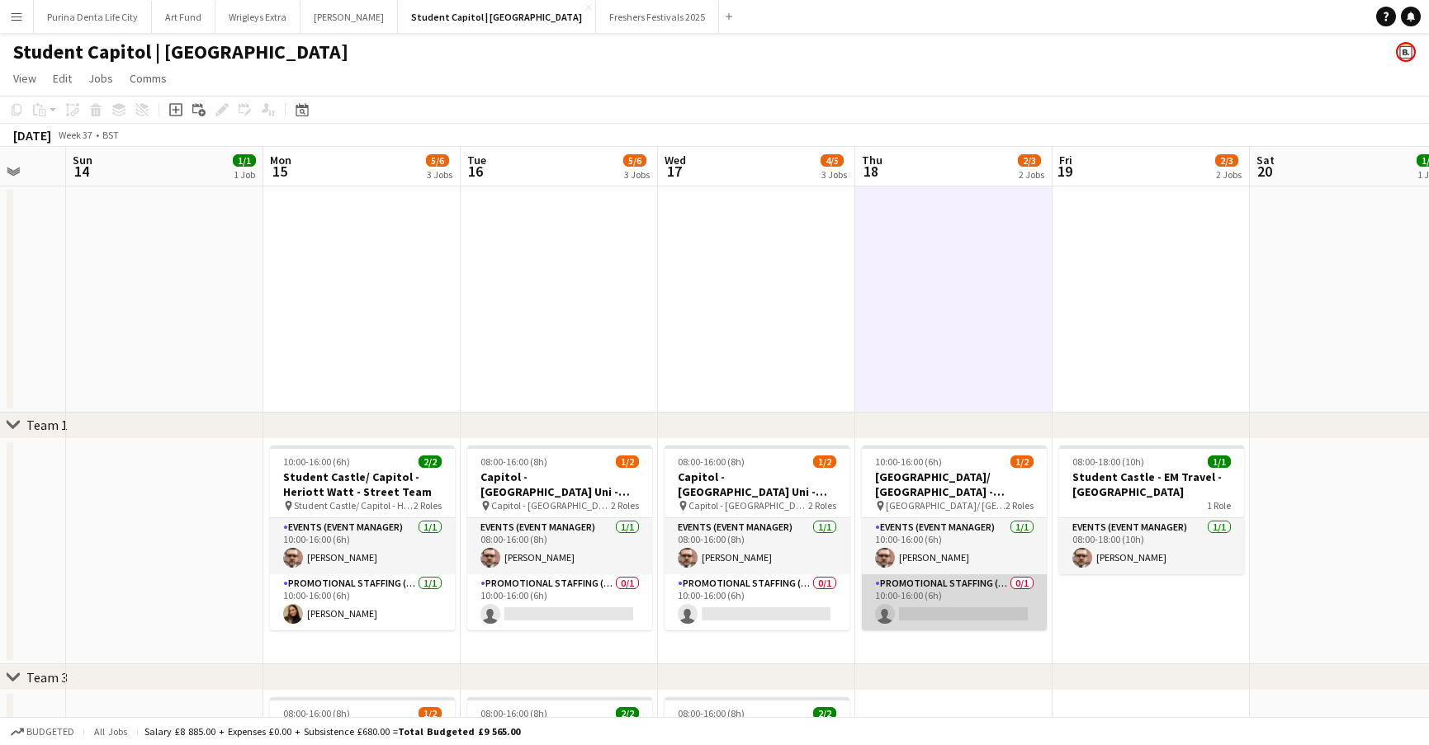
click at [916, 618] on app-card-role "Promotional Staffing (Brand Ambassadors) 0/1 10:00-16:00 (6h) single-neutral-ac…" at bounding box center [954, 603] width 185 height 56
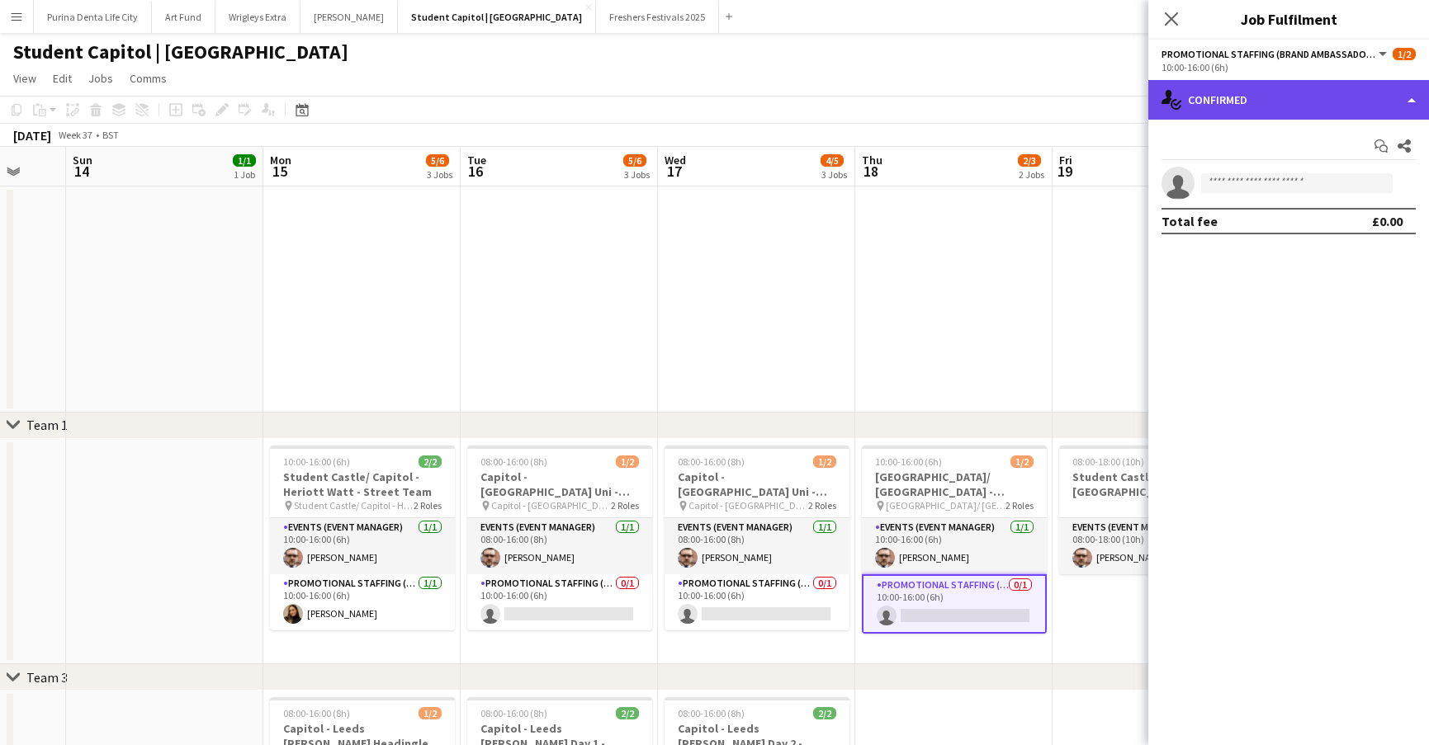
click at [1251, 102] on div "single-neutral-actions-check-2 Confirmed" at bounding box center [1288, 100] width 281 height 40
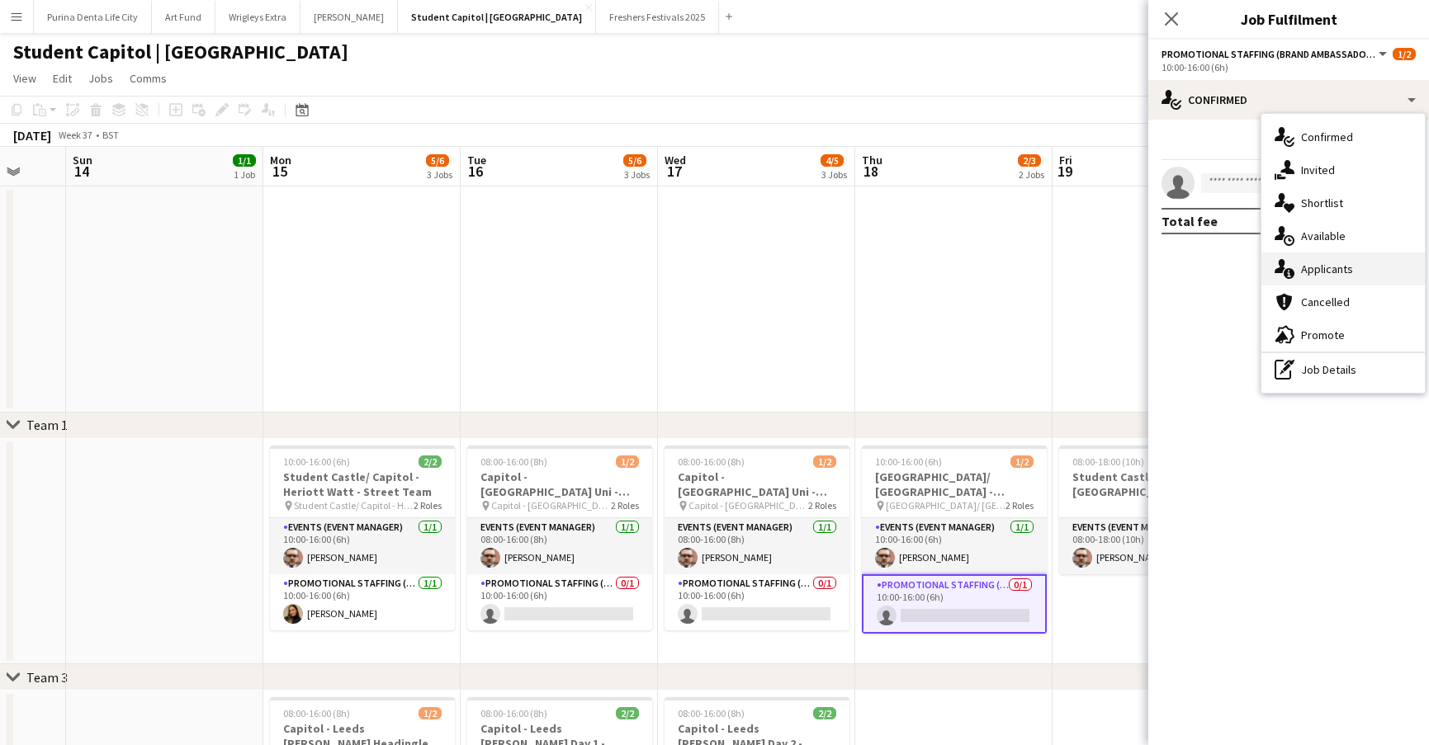
click at [1329, 262] on span "Applicants" at bounding box center [1327, 269] width 52 height 15
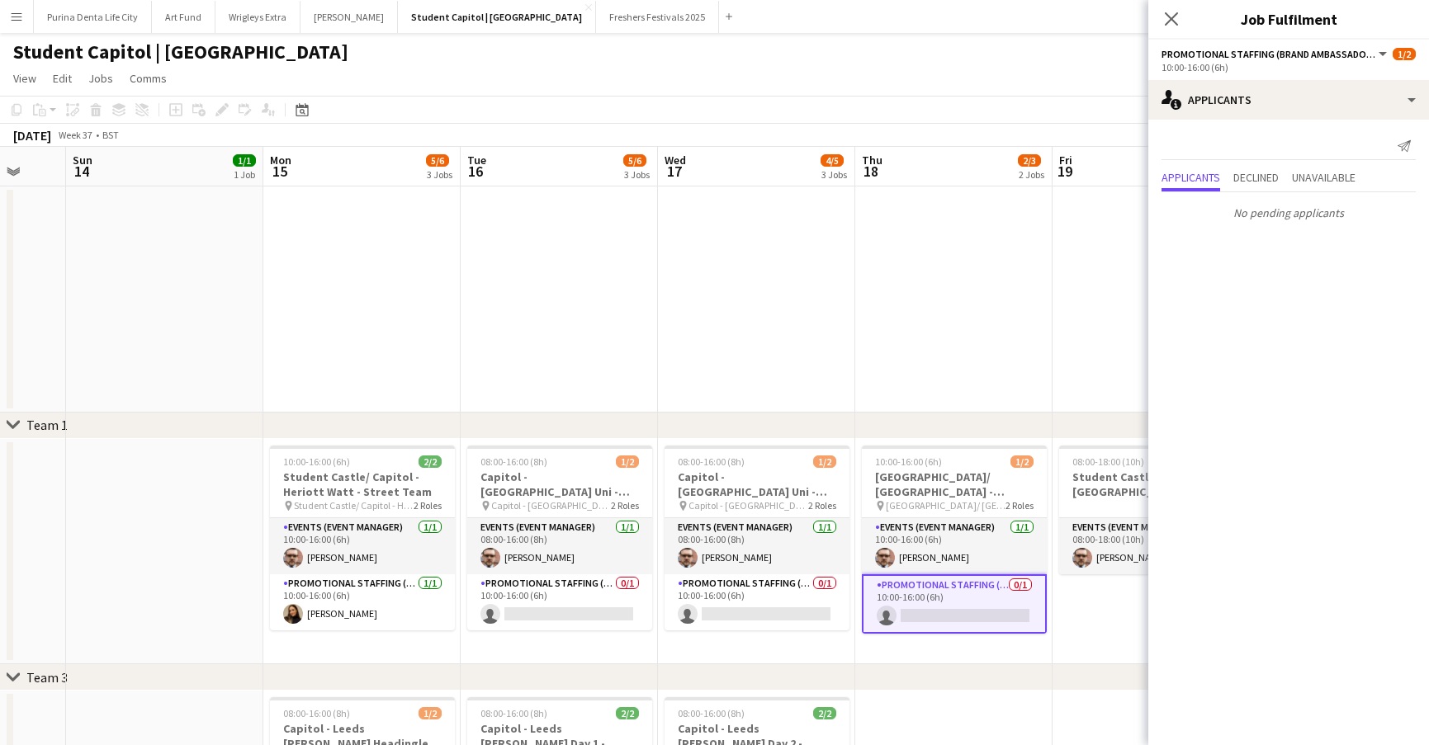
click at [915, 395] on app-date-cell at bounding box center [953, 300] width 197 height 226
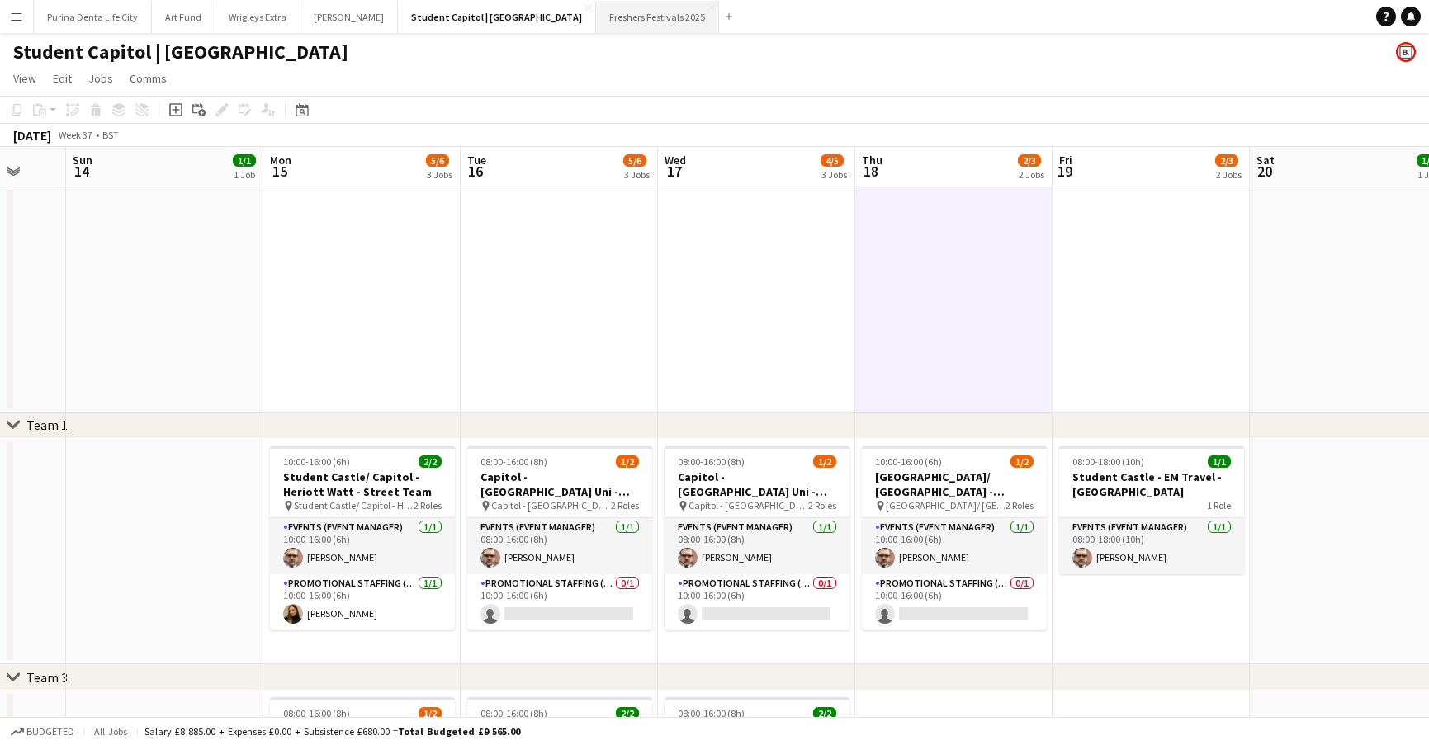
click at [598, 7] on button "Freshers Festivals 2025 Close" at bounding box center [657, 17] width 123 height 32
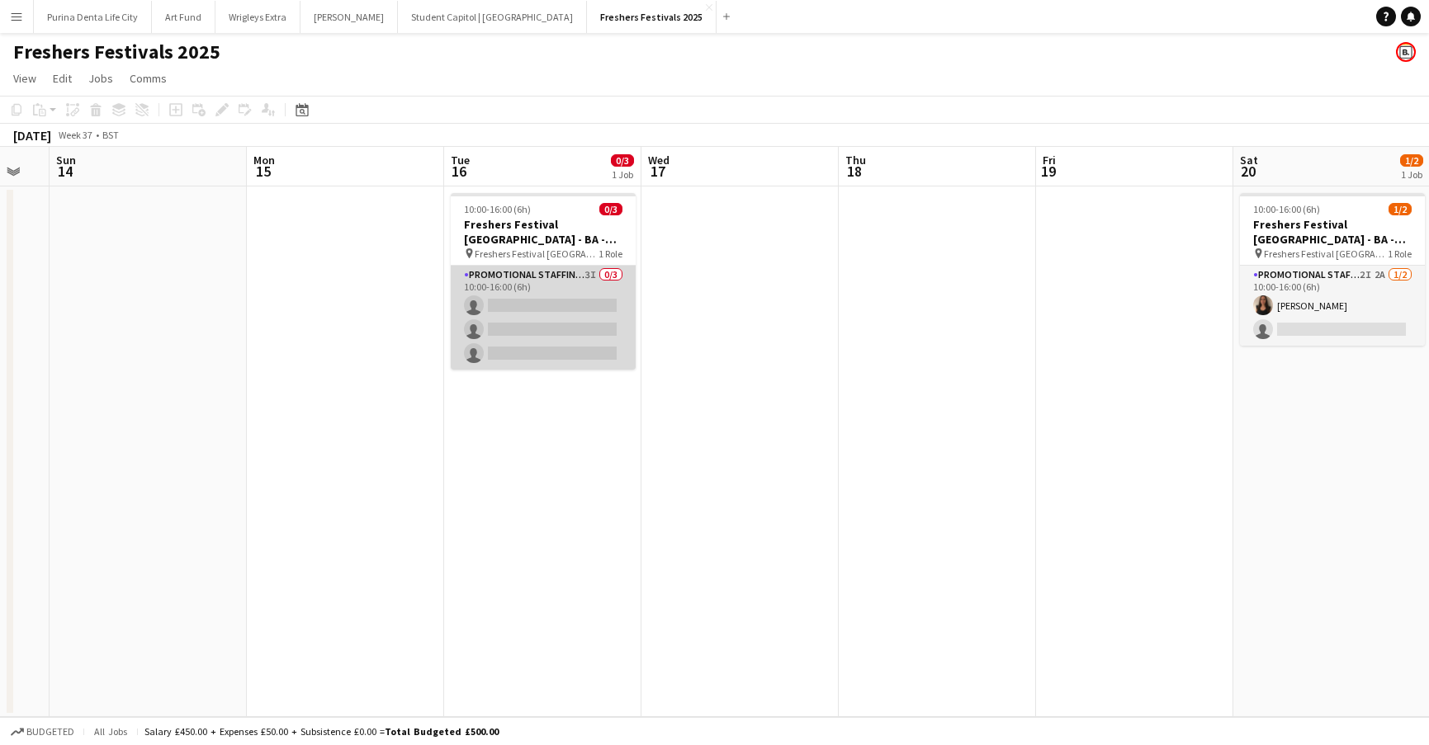
click at [563, 321] on app-card-role "Promotional Staffing (Brand Ambassadors) 3I 0/3 10:00-16:00 (6h) single-neutral…" at bounding box center [543, 318] width 185 height 104
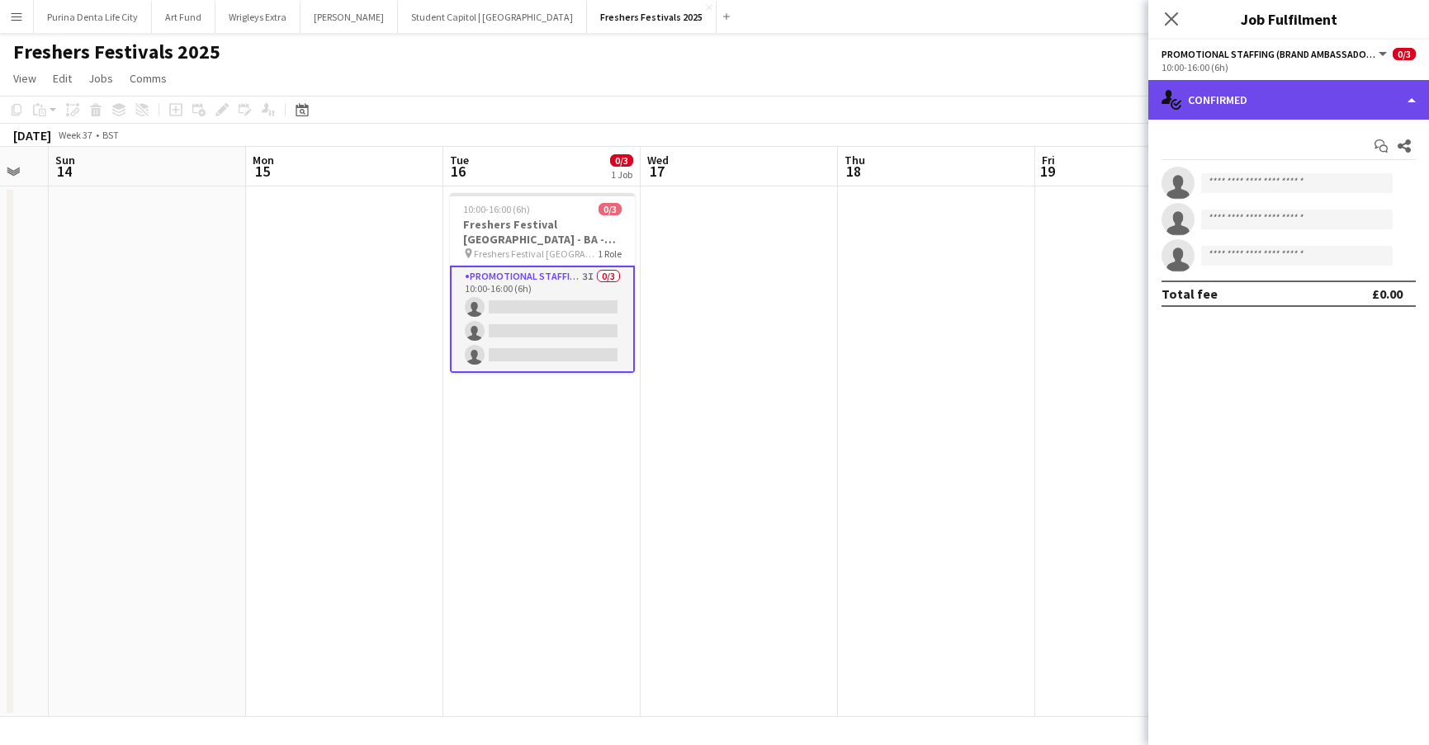
click at [1265, 82] on div "single-neutral-actions-check-2 Confirmed" at bounding box center [1288, 100] width 281 height 40
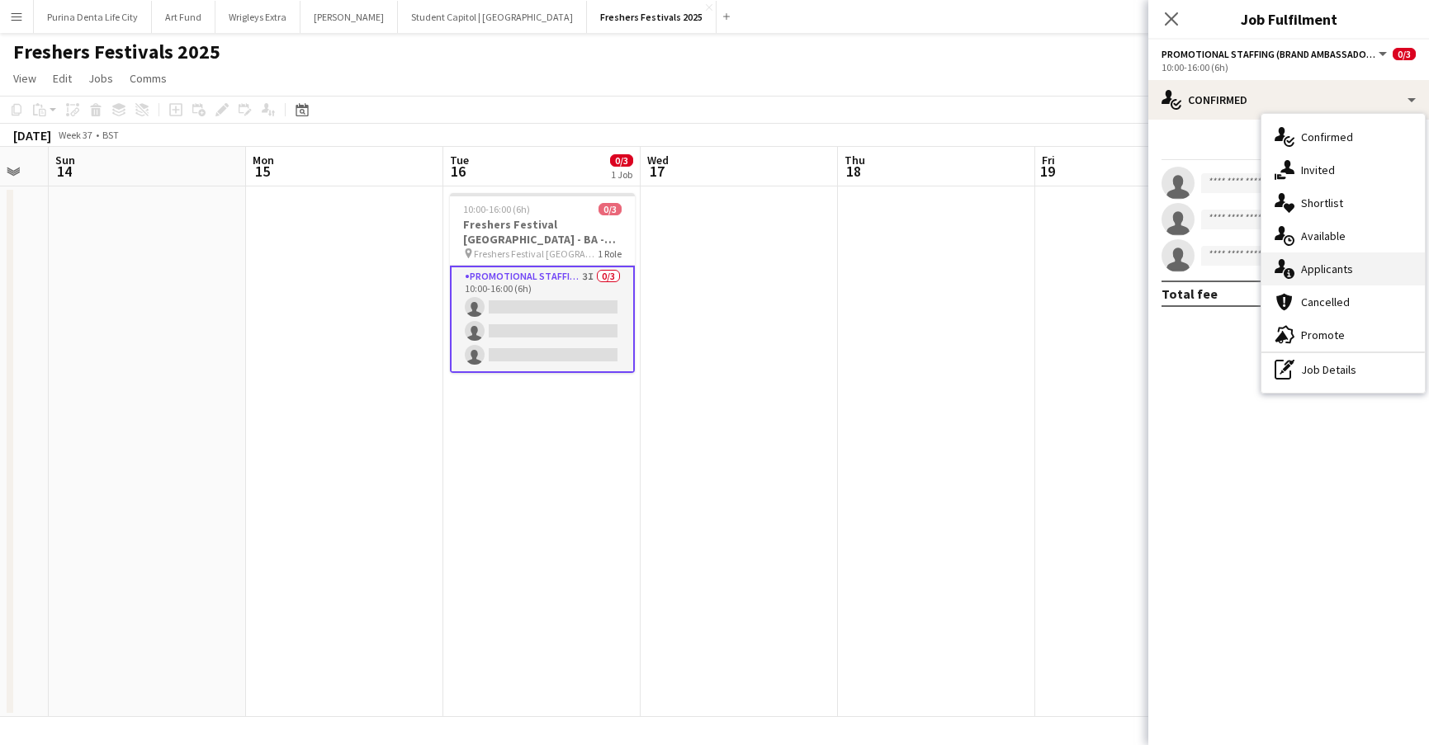
click at [1337, 261] on div "single-neutral-actions-information Applicants" at bounding box center [1342, 269] width 163 height 33
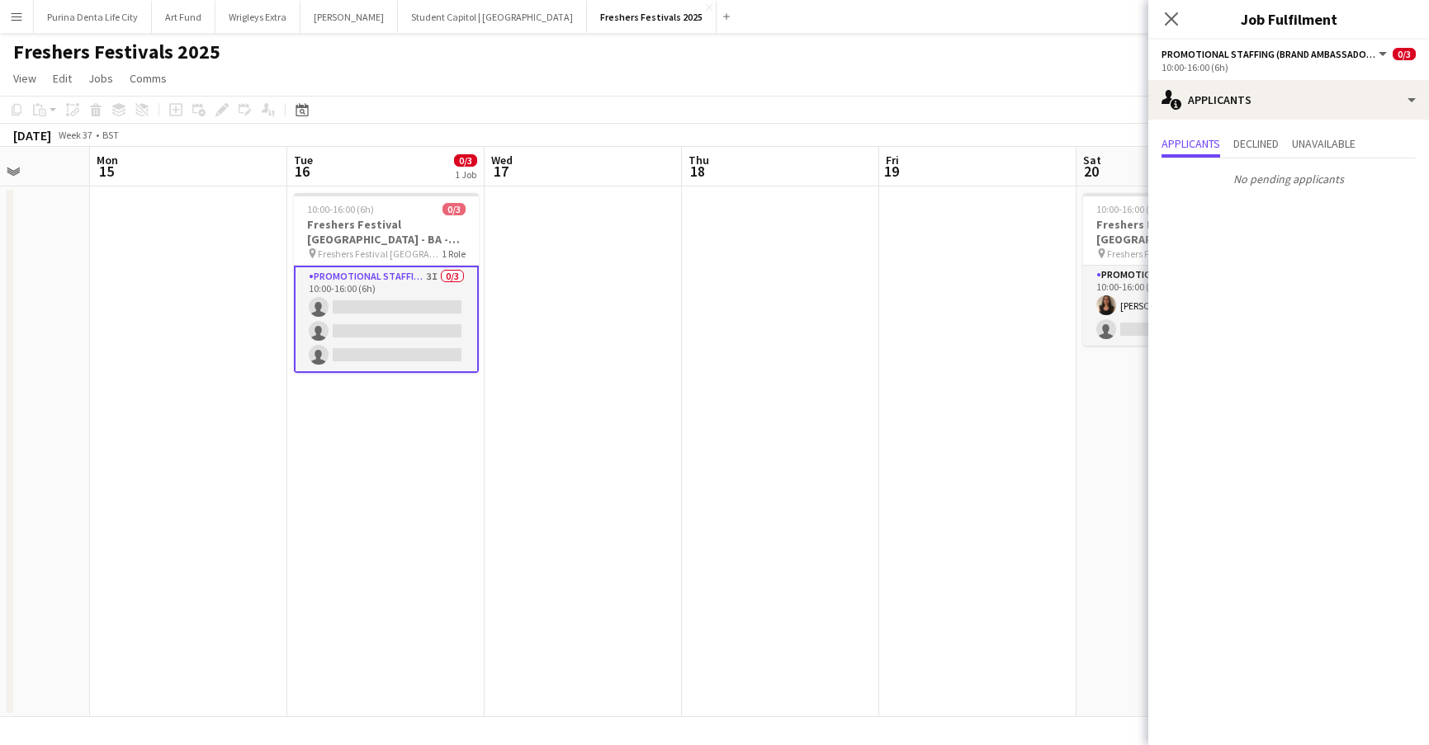
scroll to position [0, 738]
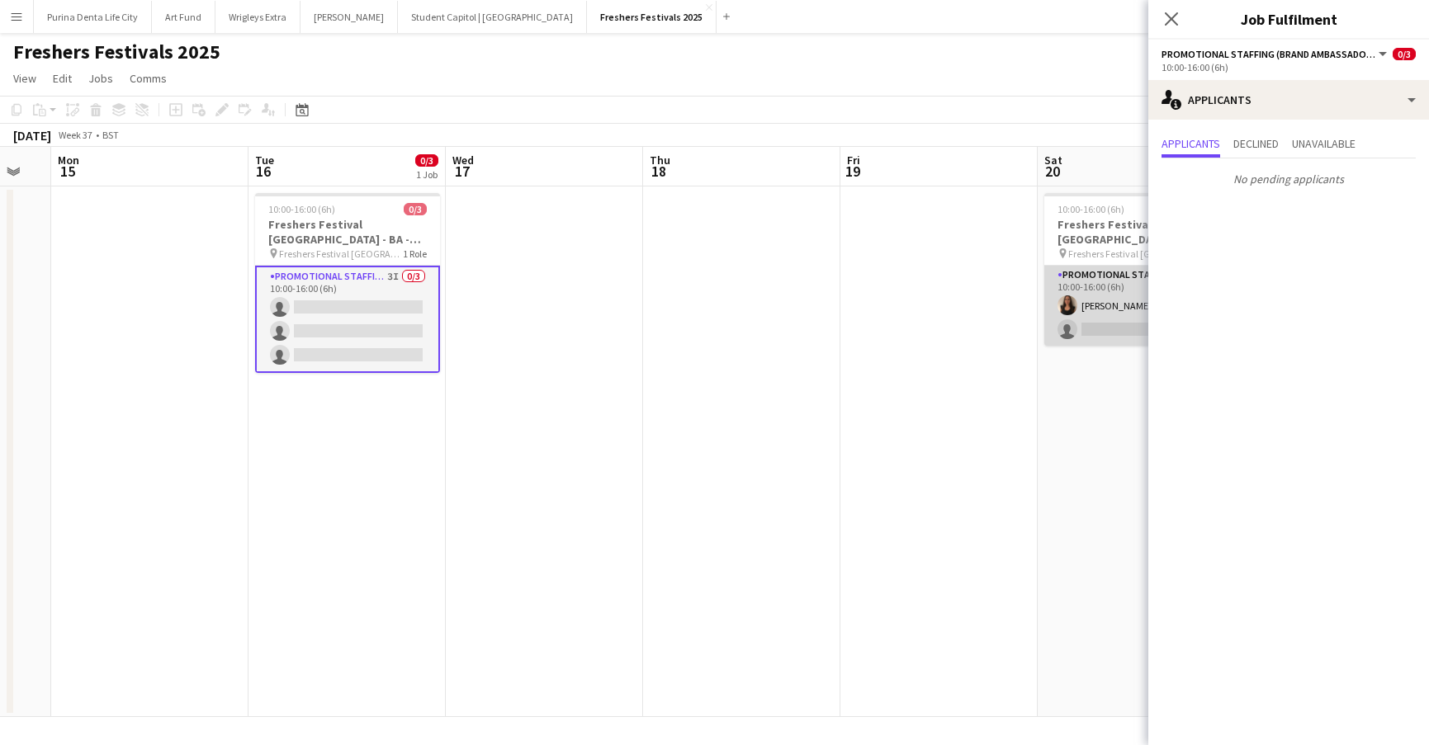
click at [1089, 319] on app-card-role "Promotional Staffing (Brand Ambassadors) 2I 2A 1/2 10:00-16:00 (6h) Maria Eugen…" at bounding box center [1136, 306] width 185 height 80
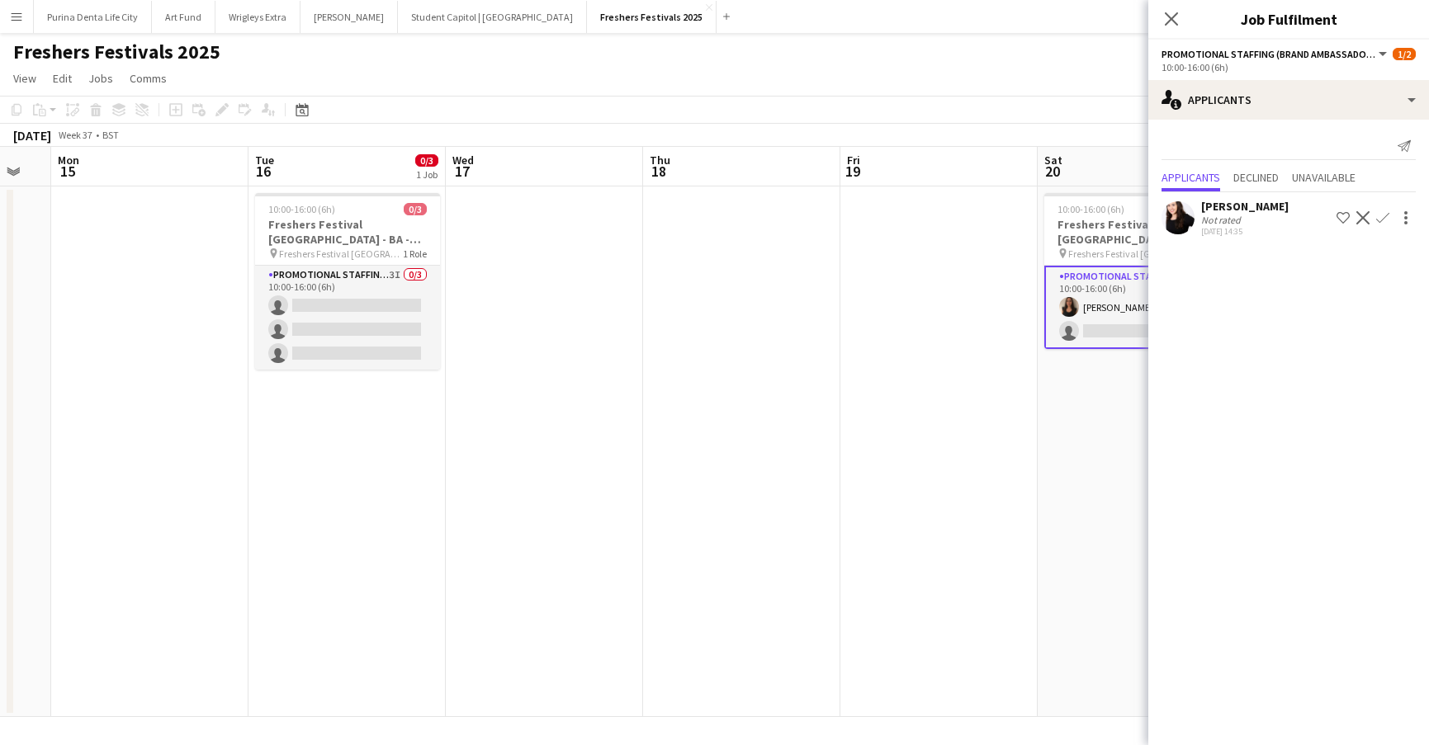
click at [946, 338] on app-date-cell at bounding box center [938, 452] width 197 height 531
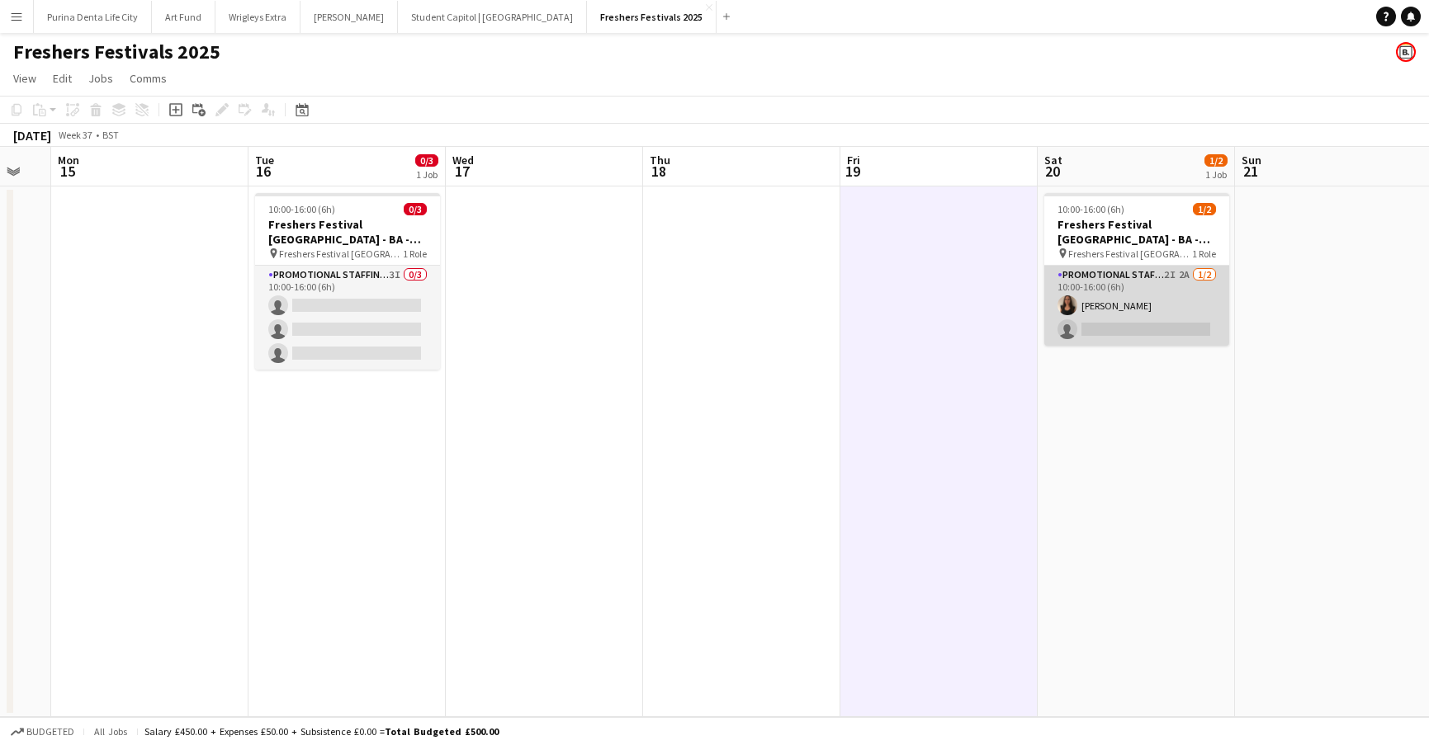
click at [1095, 323] on app-card-role "Promotional Staffing (Brand Ambassadors) 2I 2A 1/2 10:00-16:00 (6h) Maria Eugen…" at bounding box center [1136, 306] width 185 height 80
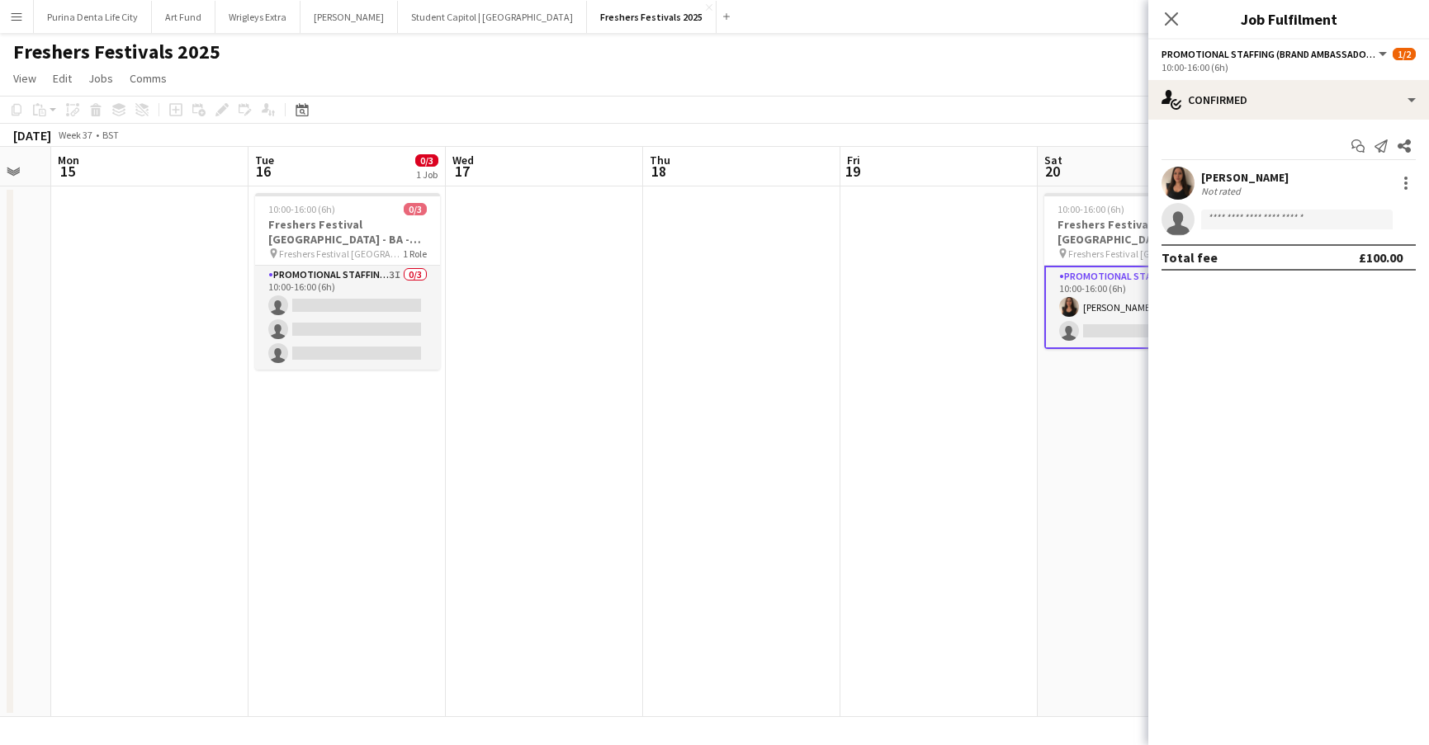
click at [1331, 63] on div "10:00-16:00 (6h)" at bounding box center [1288, 67] width 254 height 12
click at [1081, 518] on app-date-cell "10:00-16:00 (6h) 1/2 Freshers Festival London - BA - Data Capture pin Freshers …" at bounding box center [1136, 452] width 197 height 531
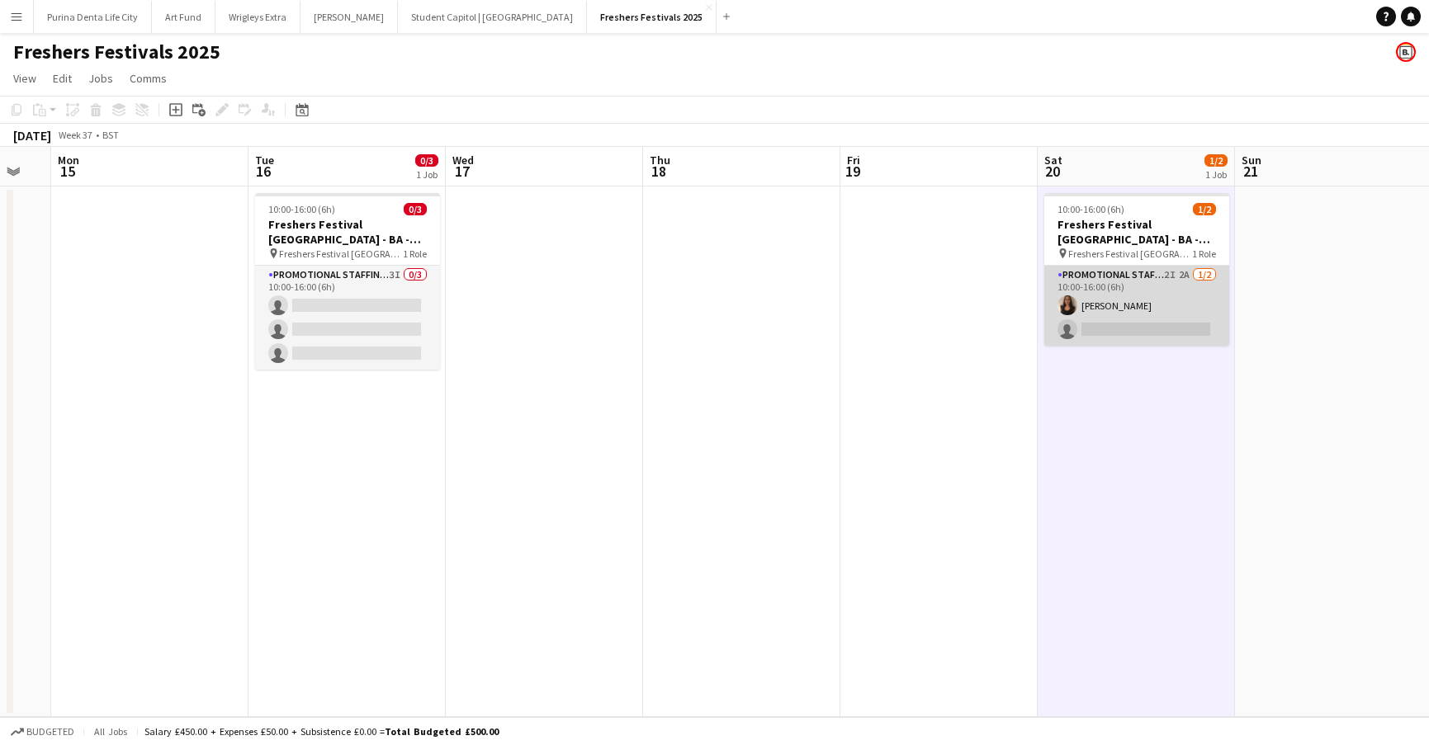
click at [1129, 297] on app-card-role "Promotional Staffing (Brand Ambassadors) 2I 2A 1/2 10:00-16:00 (6h) Maria Eugen…" at bounding box center [1136, 306] width 185 height 80
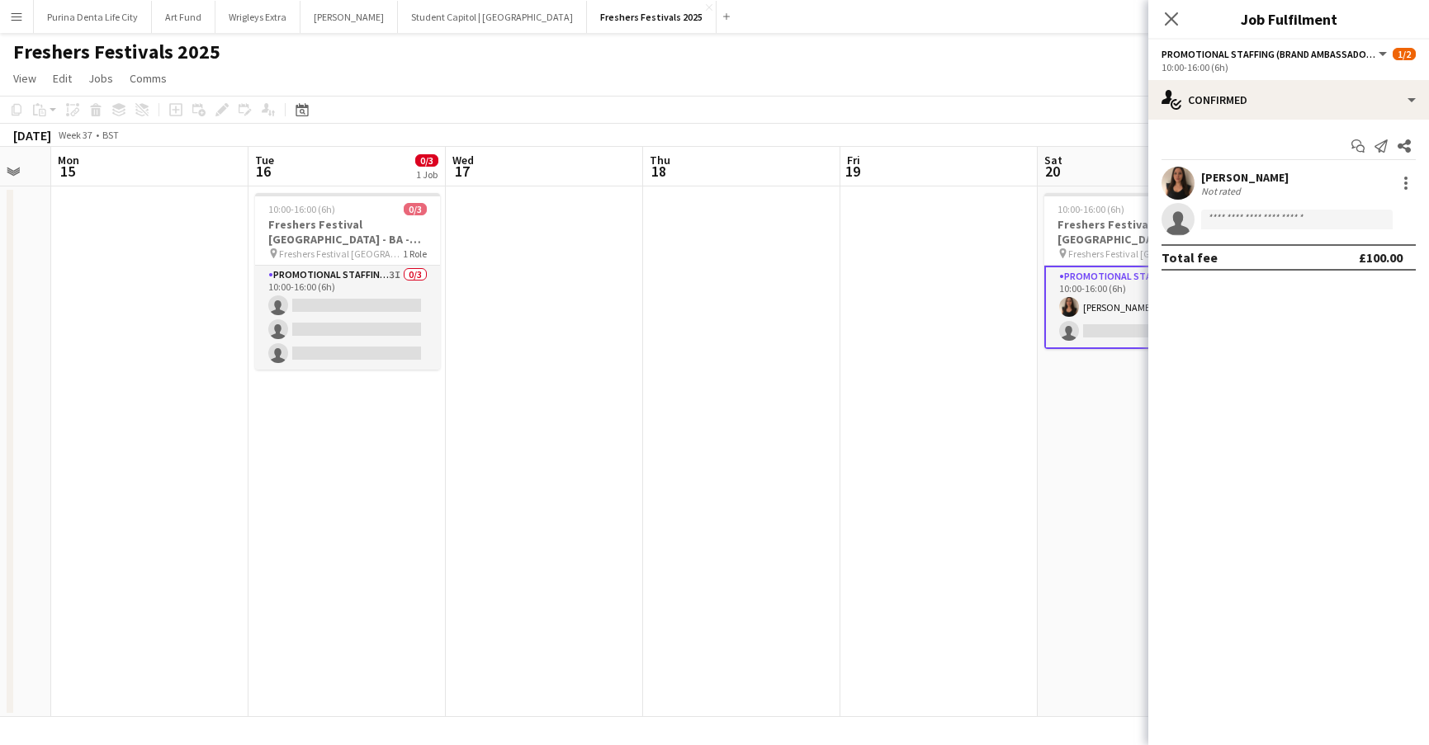
click at [1176, 177] on app-user-avatar at bounding box center [1177, 183] width 33 height 33
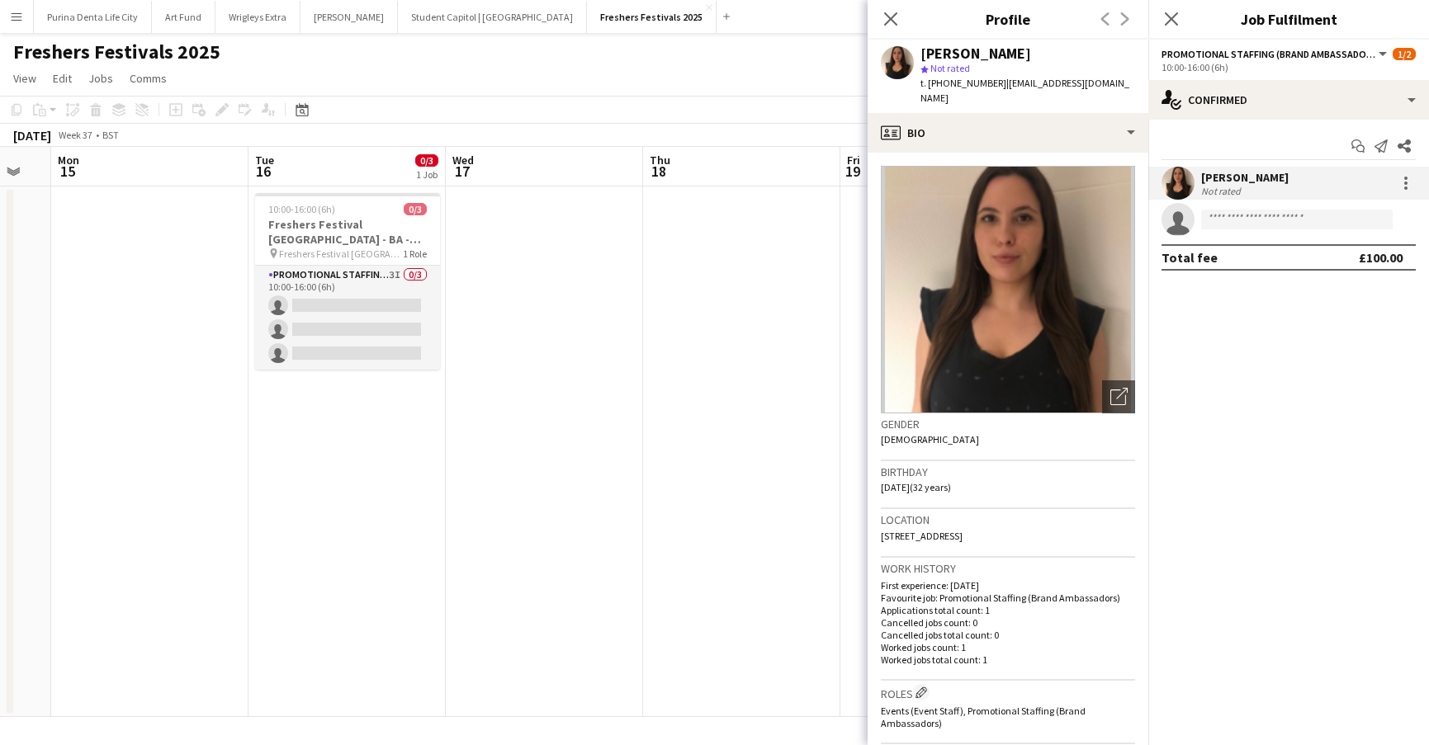
click at [699, 472] on app-date-cell at bounding box center [741, 452] width 197 height 531
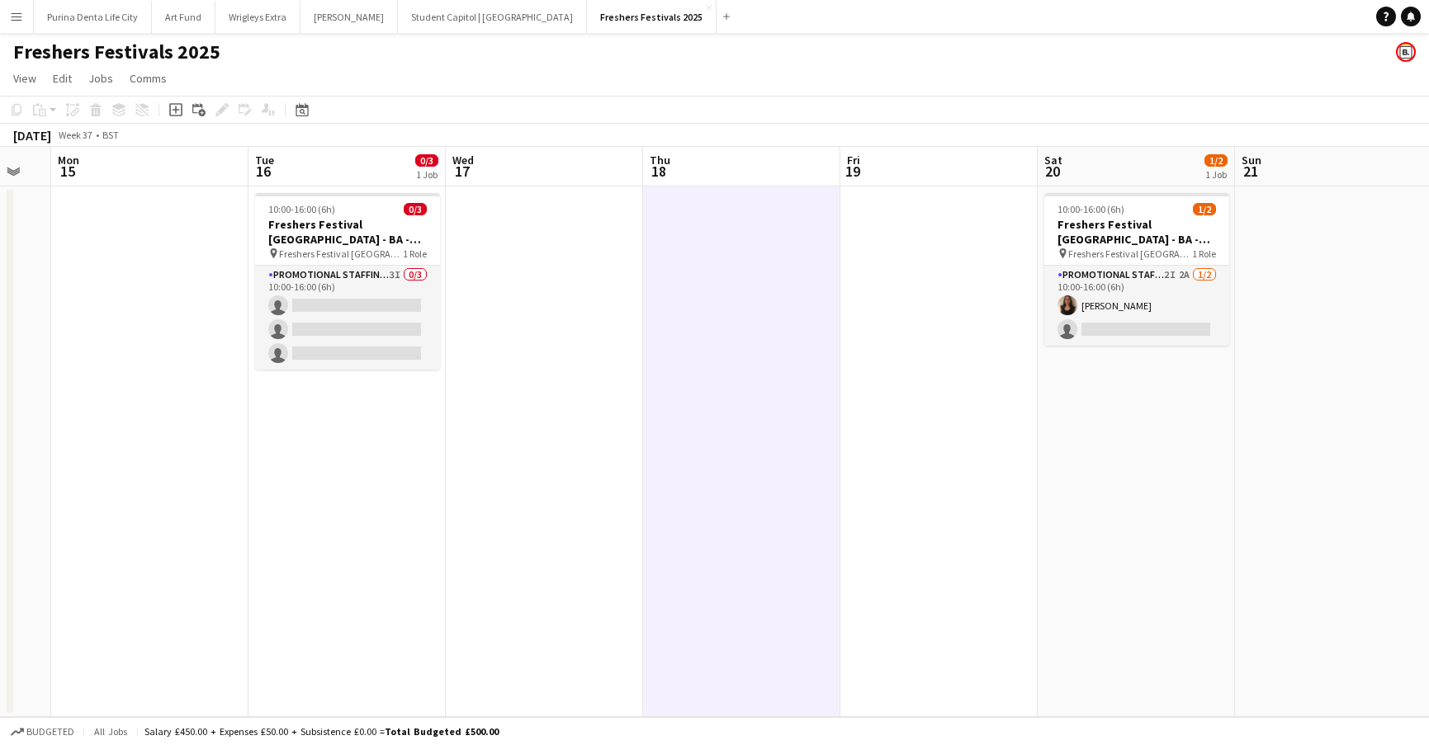
click at [457, 343] on app-date-cell at bounding box center [544, 452] width 197 height 531
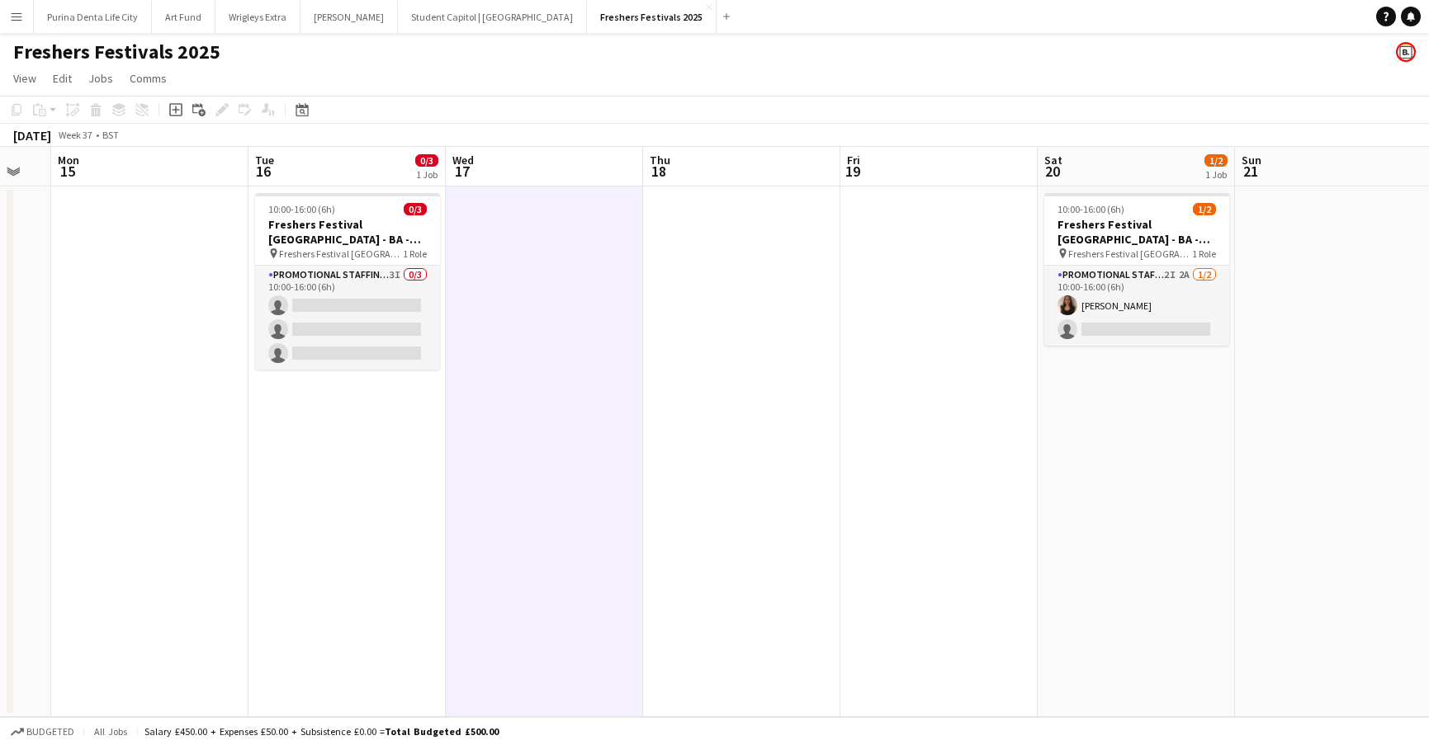
scroll to position [0, 739]
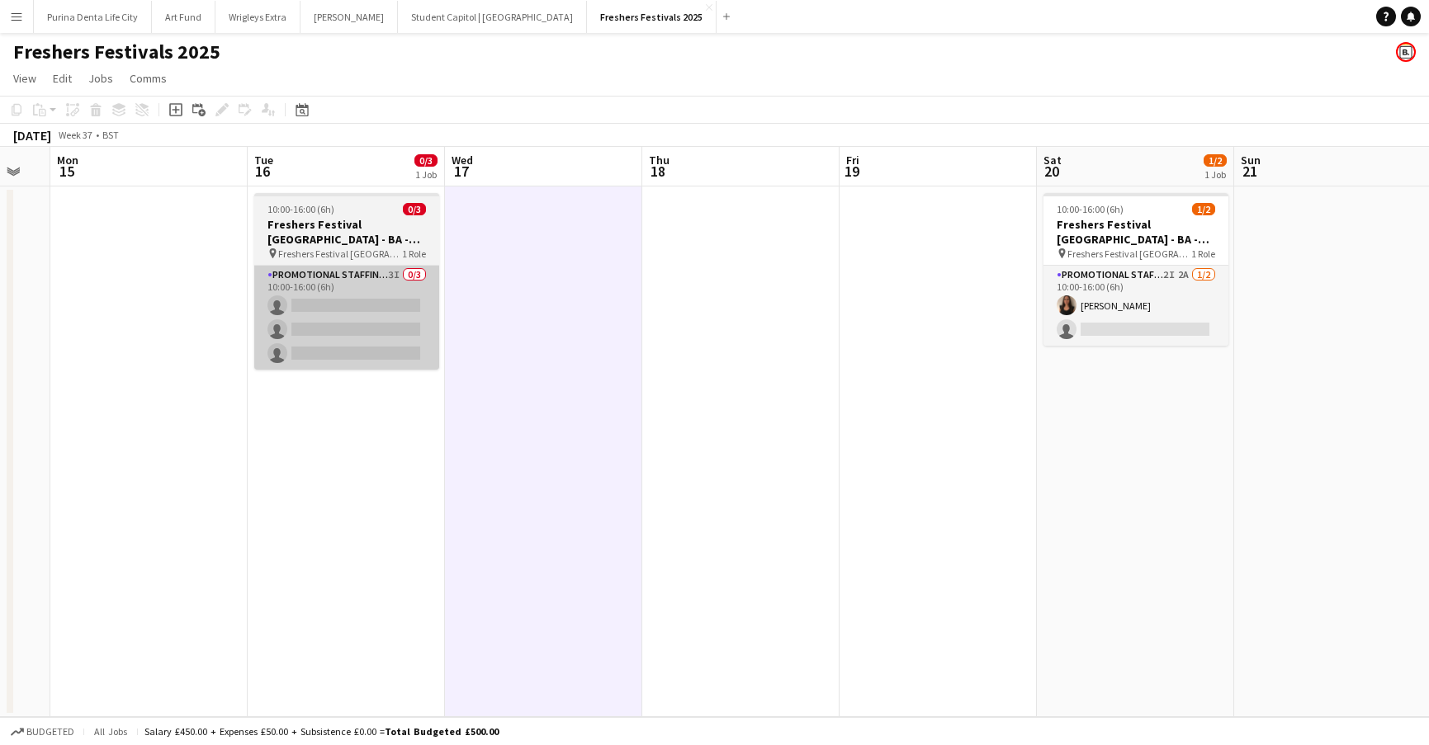
click at [390, 331] on app-card-role "Promotional Staffing (Brand Ambassadors) 3I 0/3 10:00-16:00 (6h) single-neutral…" at bounding box center [346, 318] width 185 height 104
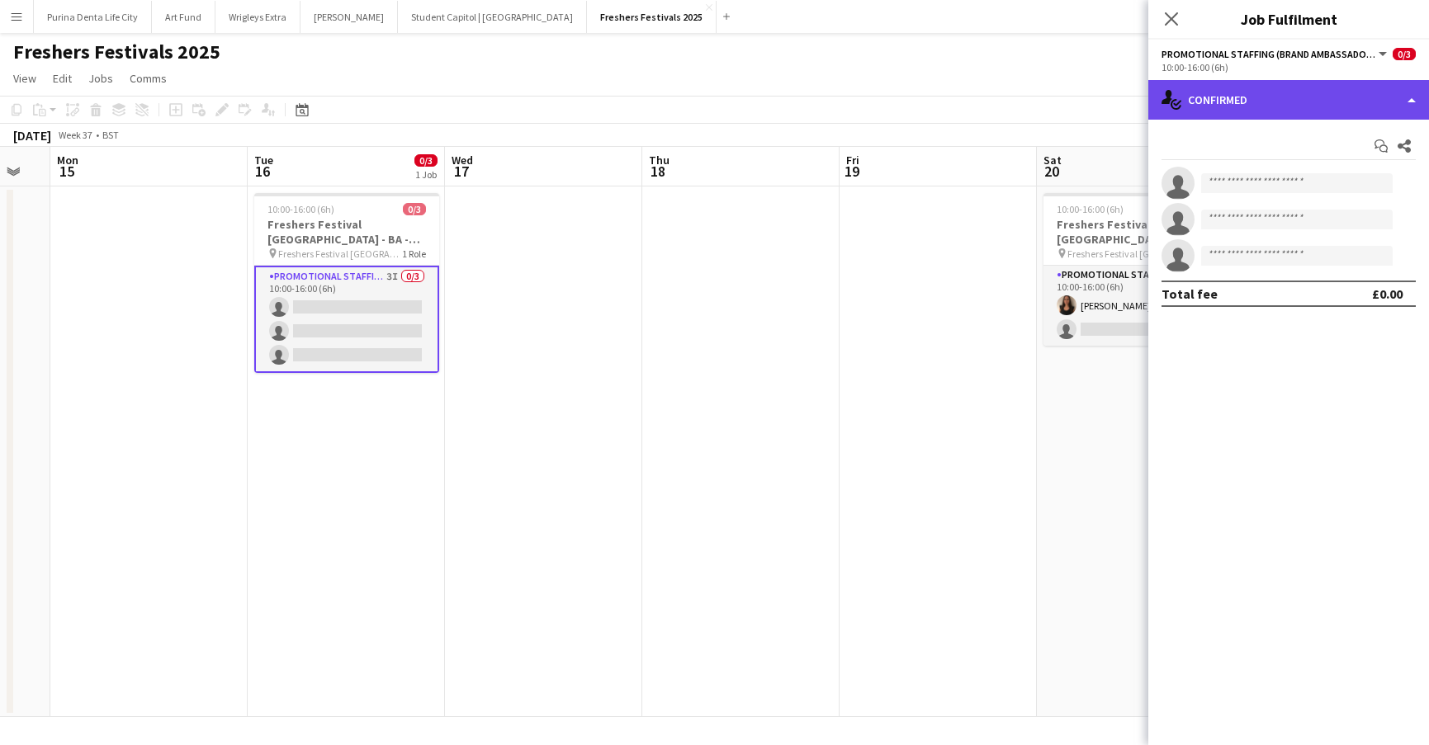
click at [1265, 110] on div "single-neutral-actions-check-2 Confirmed" at bounding box center [1288, 100] width 281 height 40
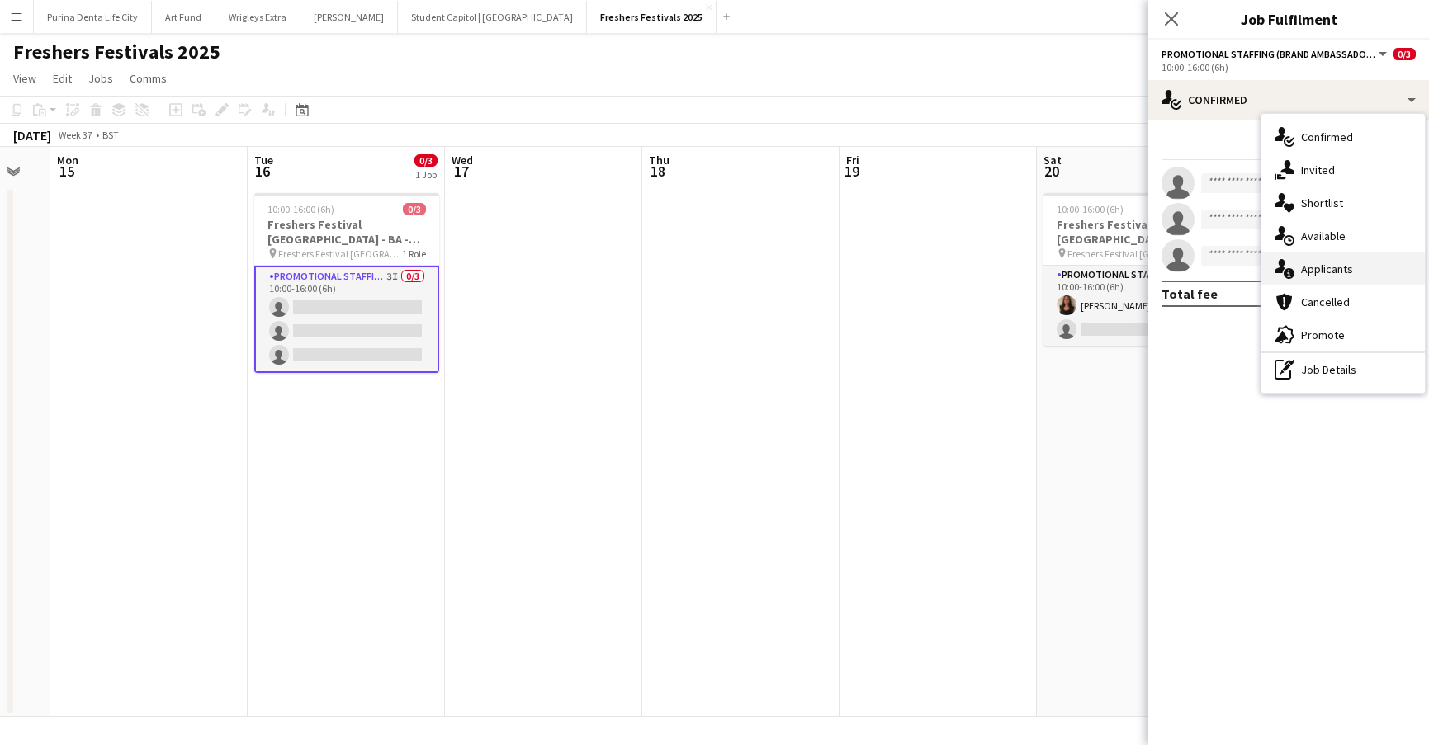
click at [1333, 260] on div "single-neutral-actions-information Applicants" at bounding box center [1342, 269] width 163 height 33
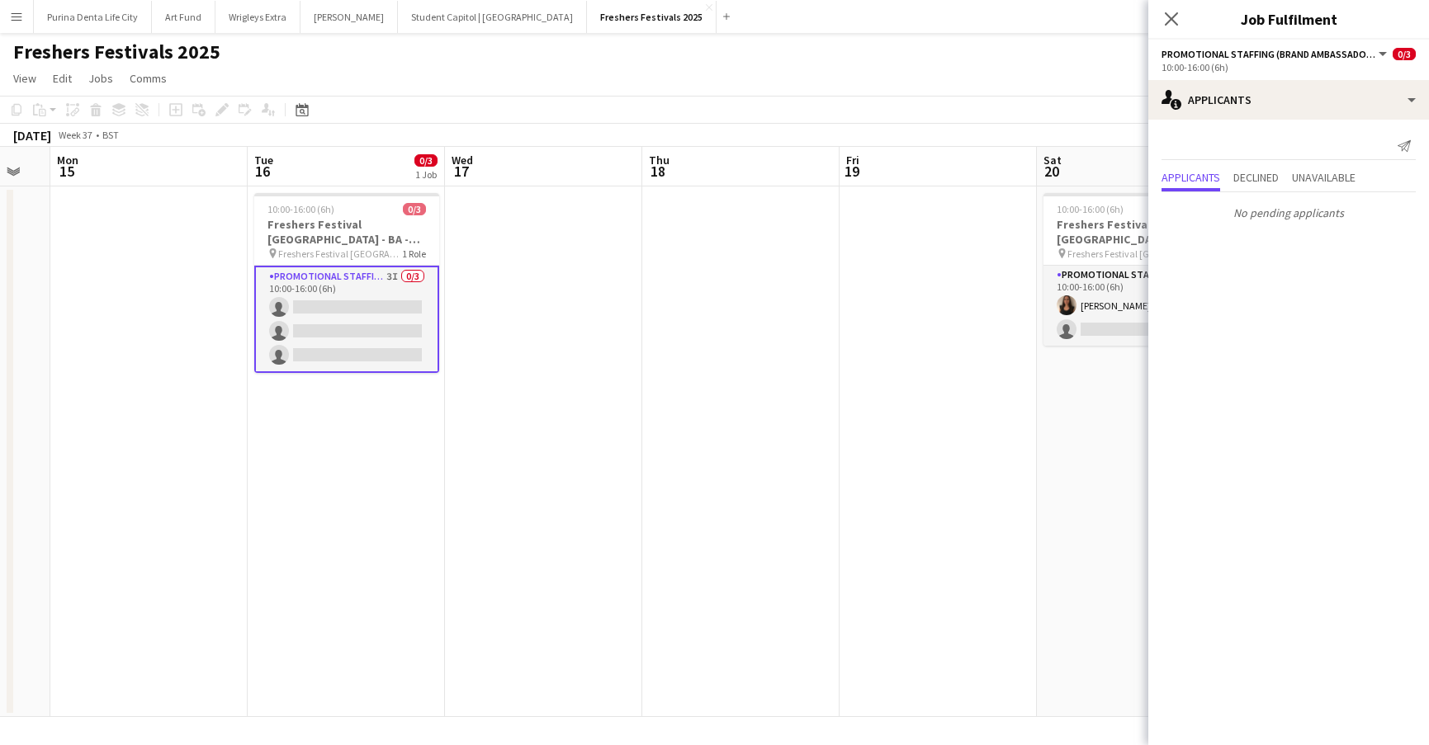
click at [680, 371] on app-date-cell at bounding box center [740, 452] width 197 height 531
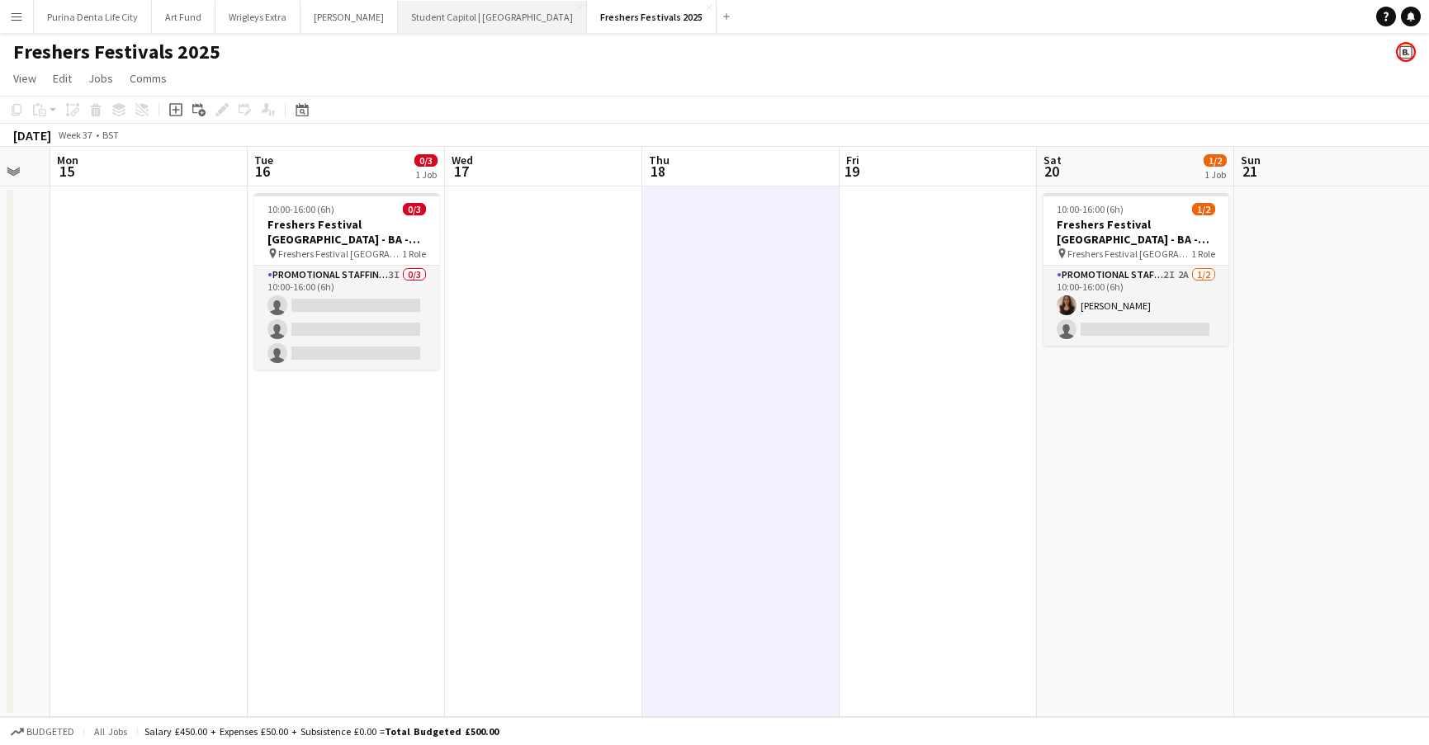
click at [398, 25] on button "Student Capitol | [GEOGRAPHIC_DATA] Close" at bounding box center [492, 17] width 189 height 32
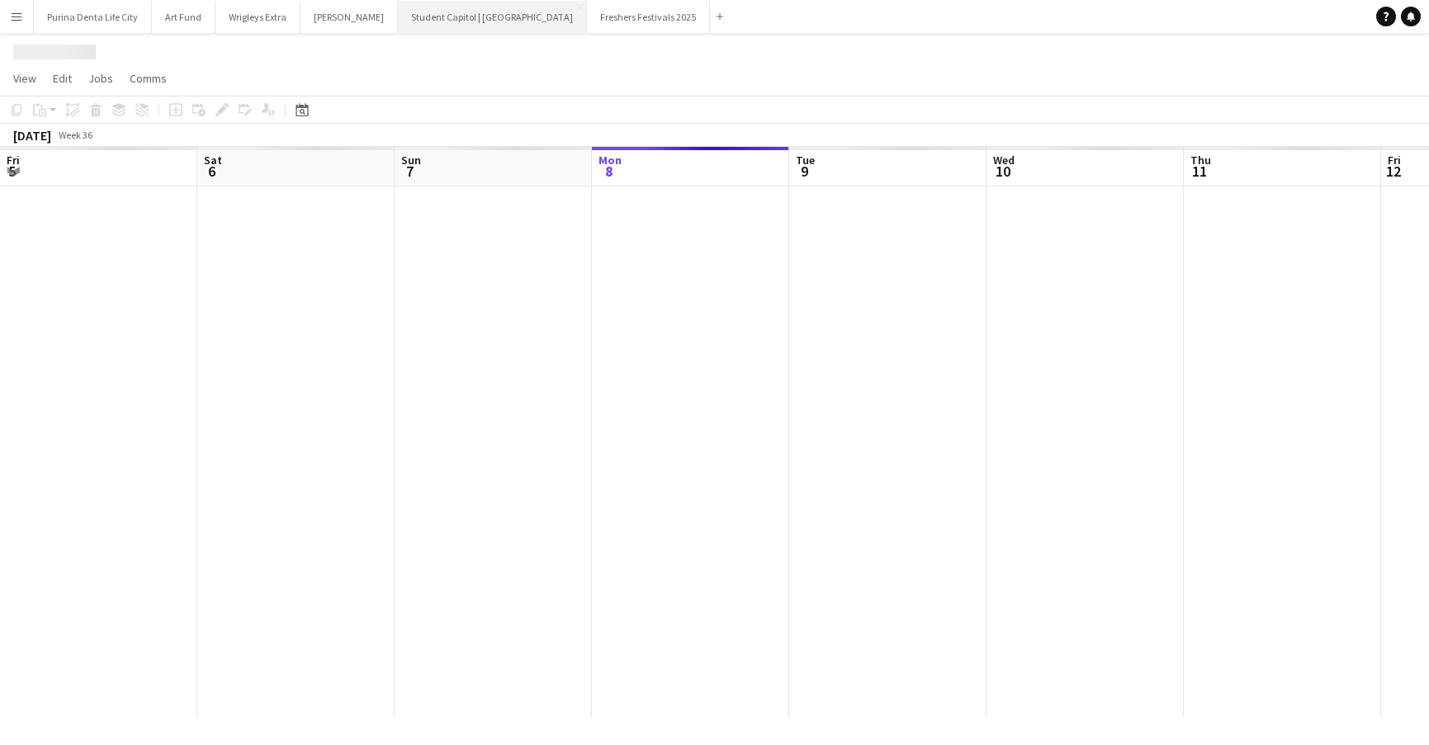
click at [398, 25] on button "Student Capitol | [GEOGRAPHIC_DATA] Close" at bounding box center [492, 17] width 189 height 32
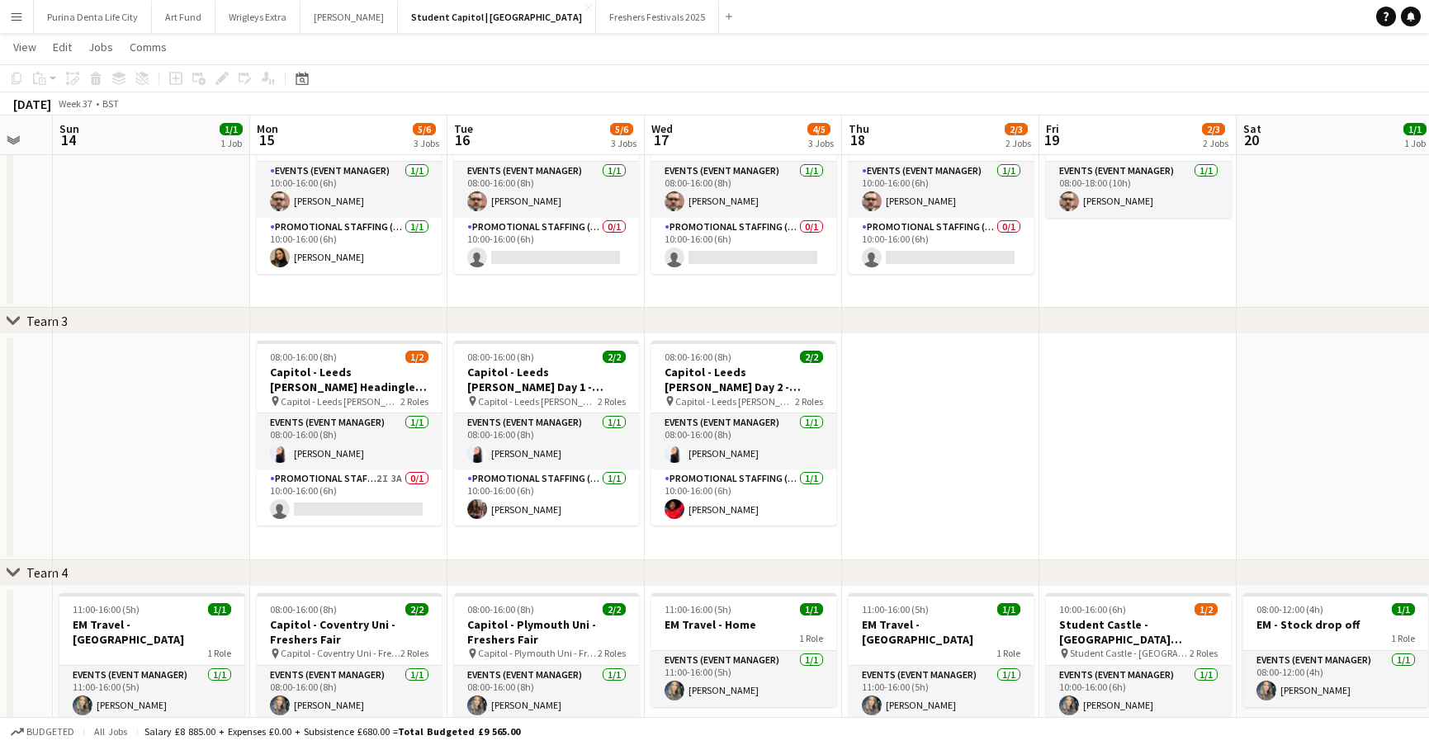
scroll to position [0, 530]
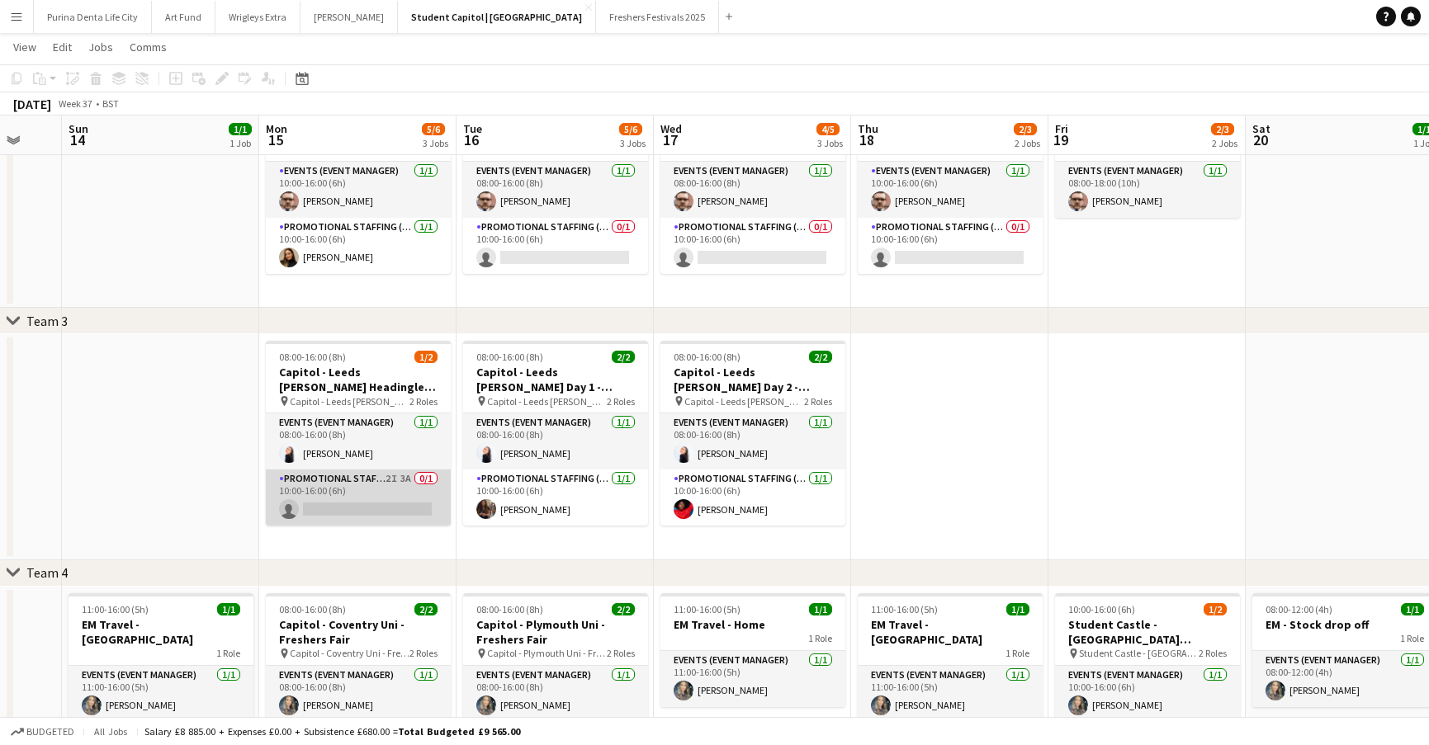
click at [385, 495] on app-card-role "Promotional Staffing (Brand Ambassadors) 2I 3A 0/1 10:00-16:00 (6h) single-neut…" at bounding box center [358, 498] width 185 height 56
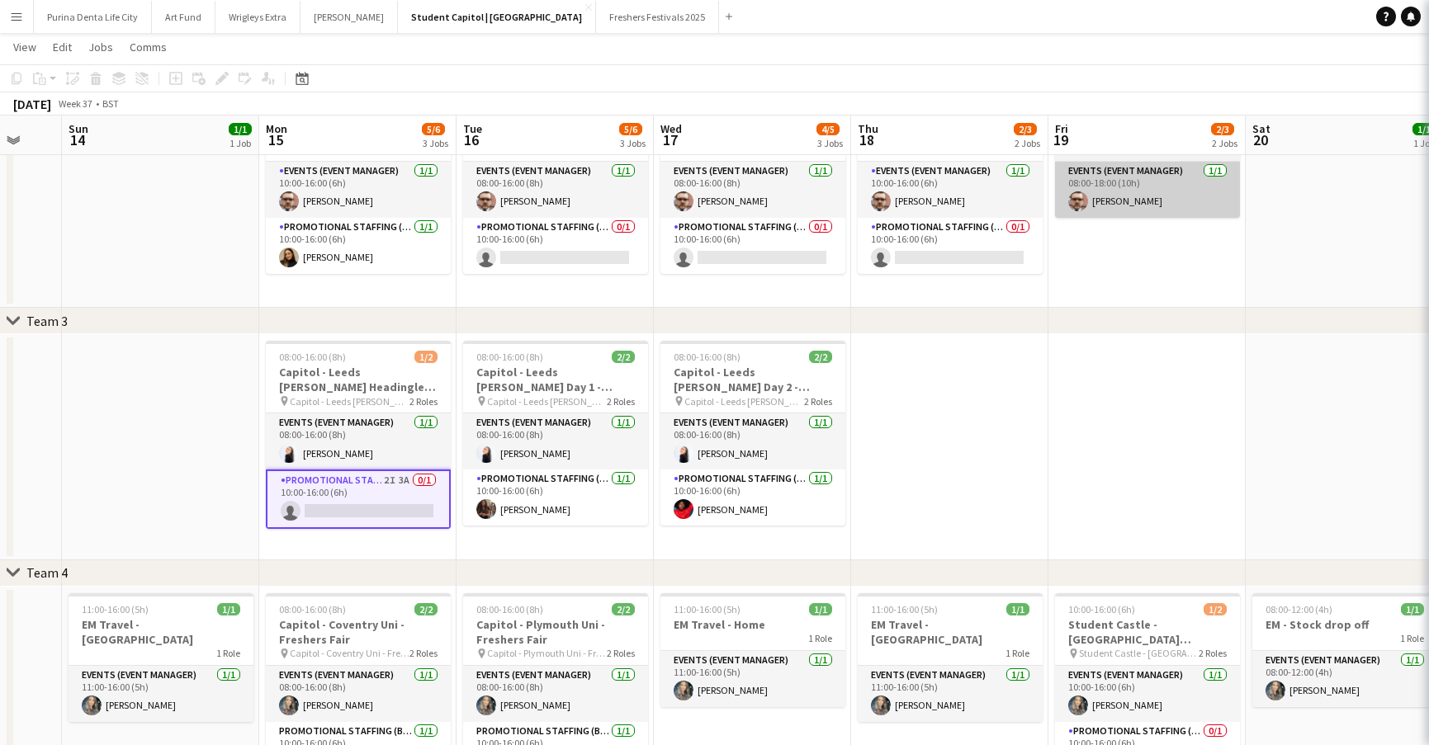
scroll to position [0, 529]
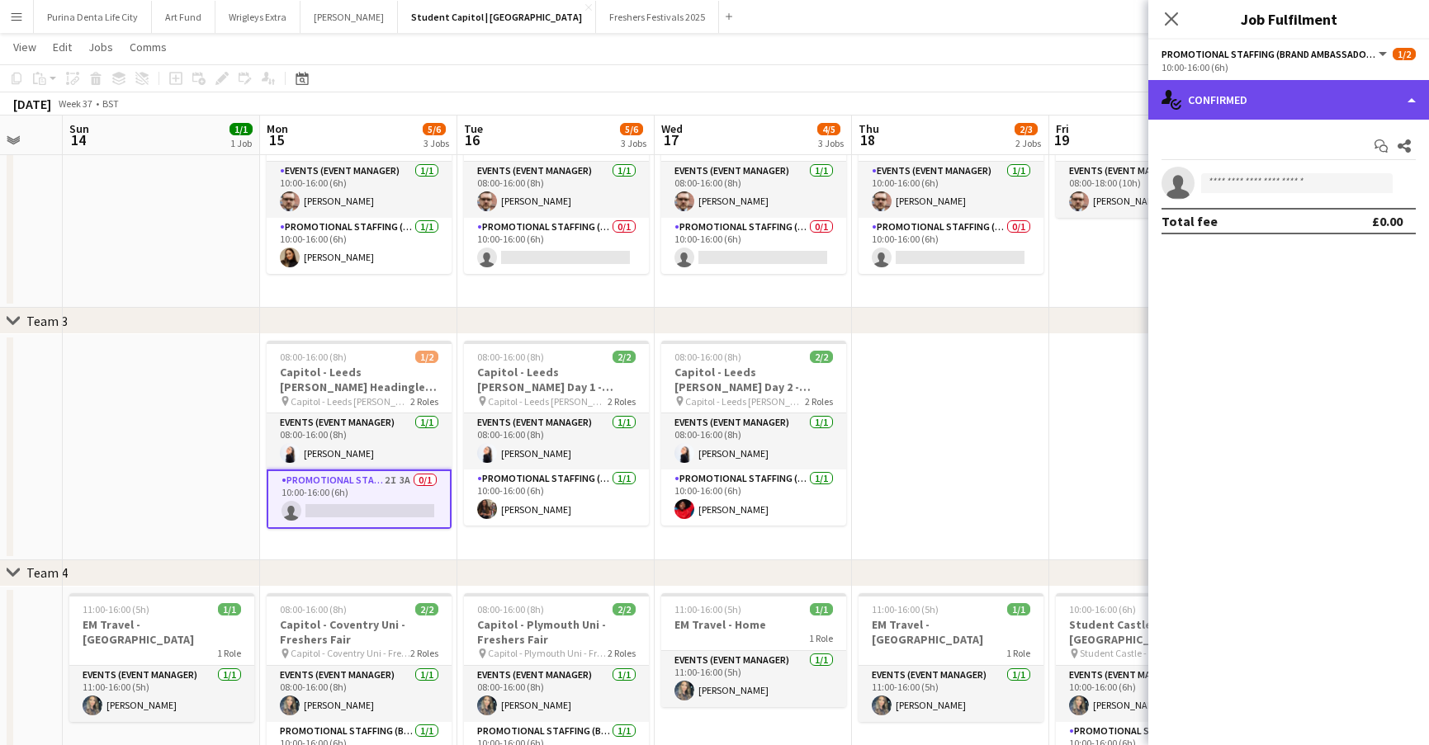
click at [1262, 113] on div "single-neutral-actions-check-2 Confirmed" at bounding box center [1288, 100] width 281 height 40
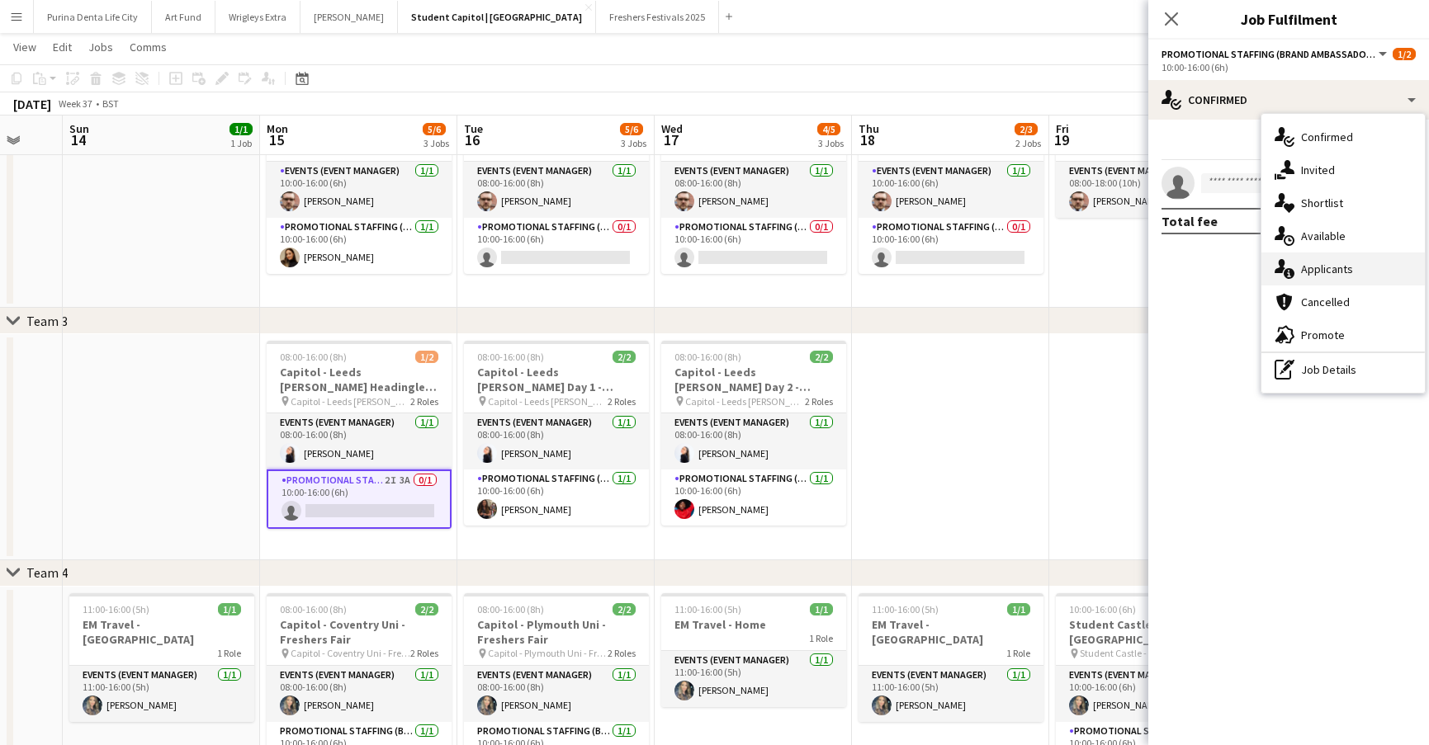
click at [1323, 277] on div "single-neutral-actions-information Applicants" at bounding box center [1342, 269] width 163 height 33
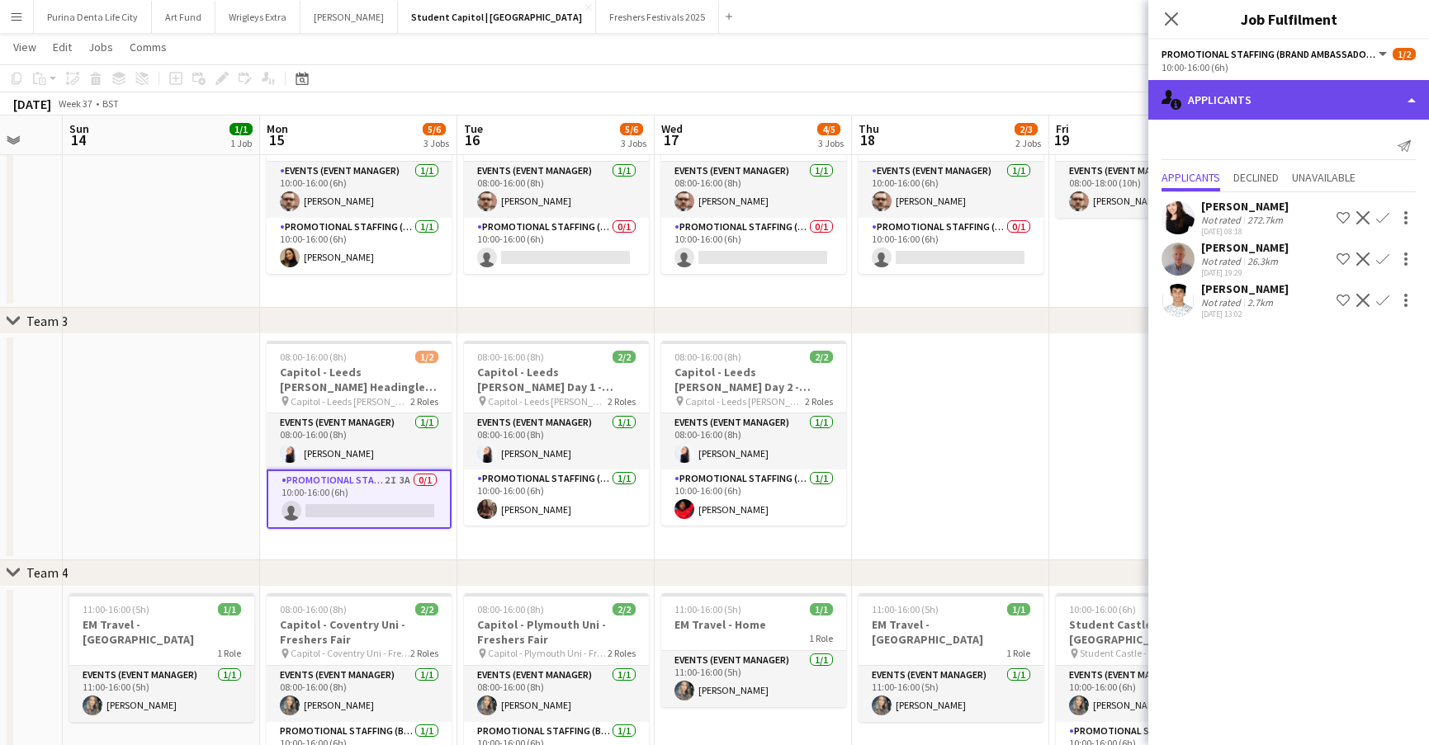
click at [1317, 84] on div "single-neutral-actions-information Applicants" at bounding box center [1288, 100] width 281 height 40
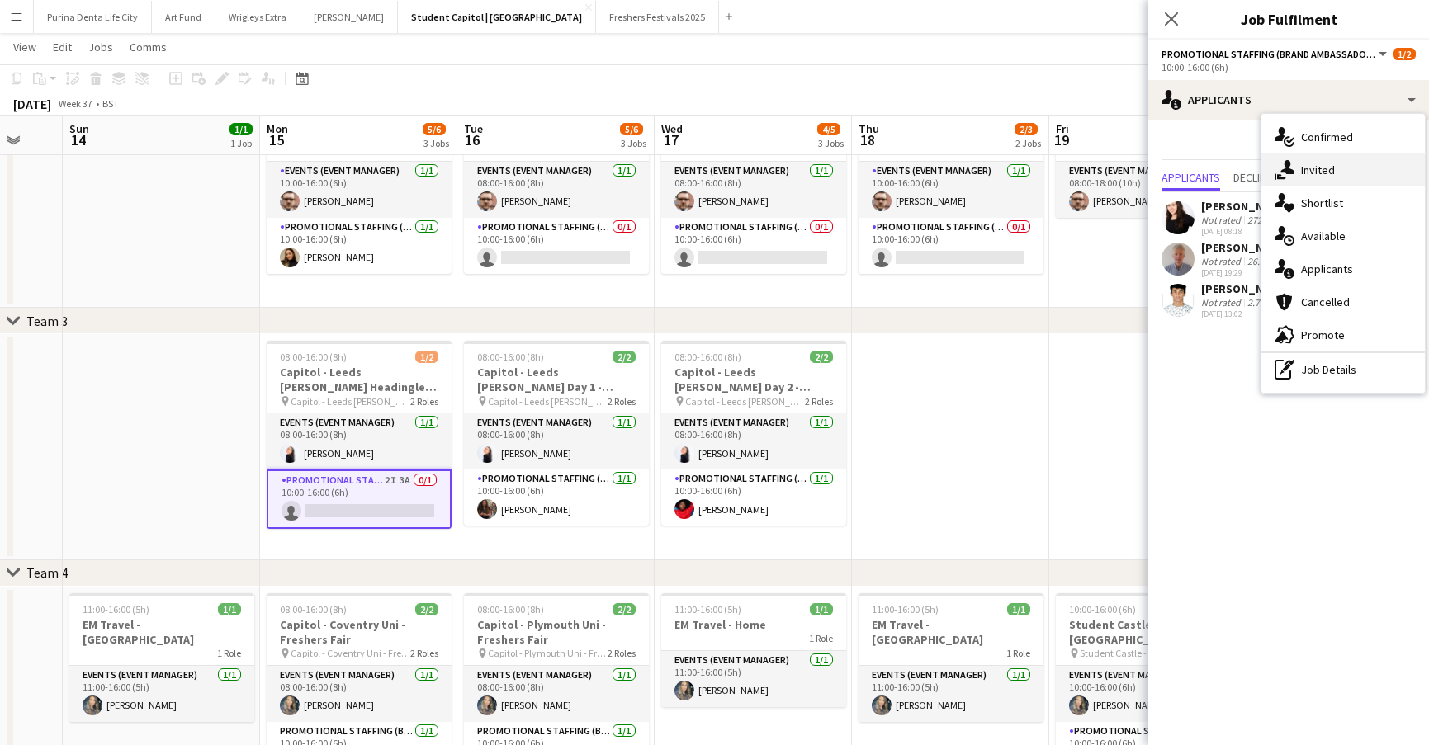
click at [1311, 154] on div "single-neutral-actions-check-2 Confirmed single-neutral-actions-share-1 Invited…" at bounding box center [1342, 253] width 163 height 279
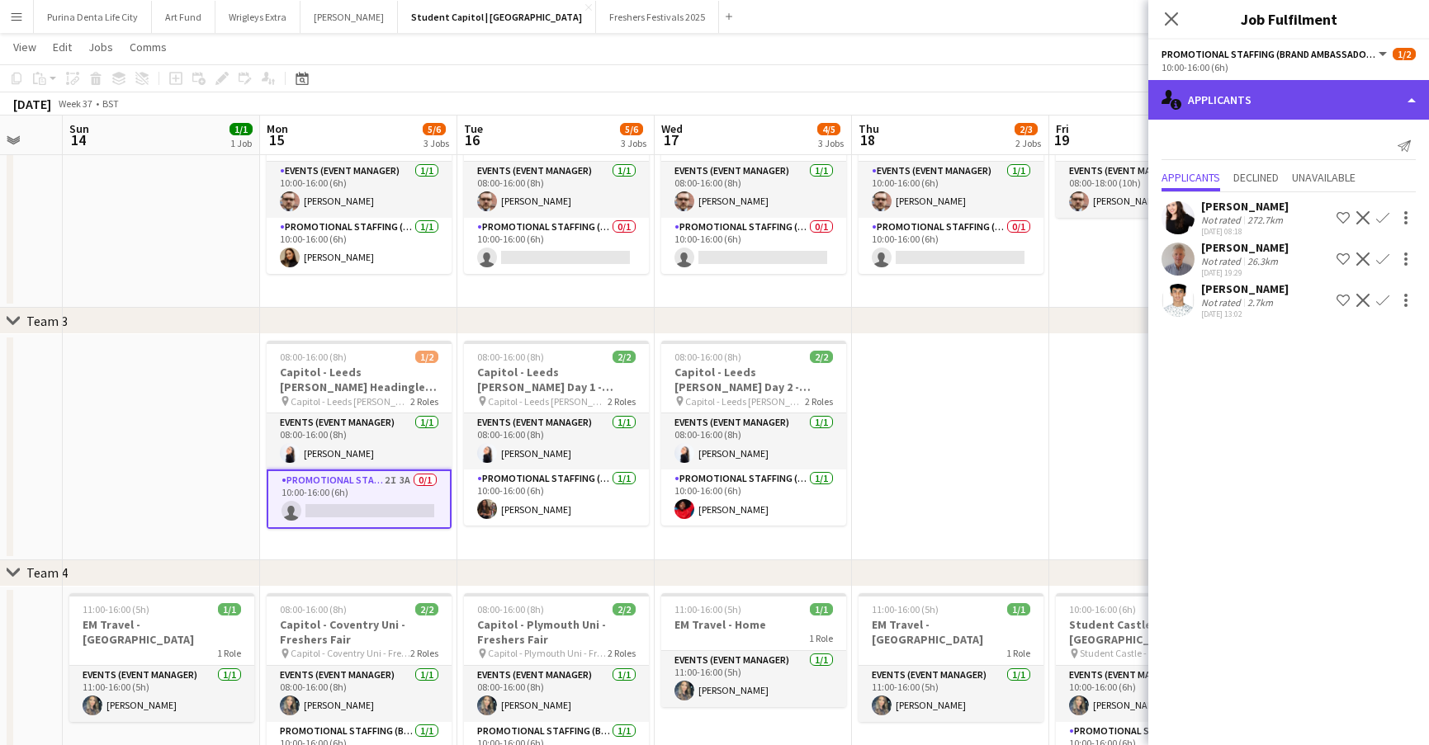
click at [1289, 97] on div "single-neutral-actions-information Applicants" at bounding box center [1288, 100] width 281 height 40
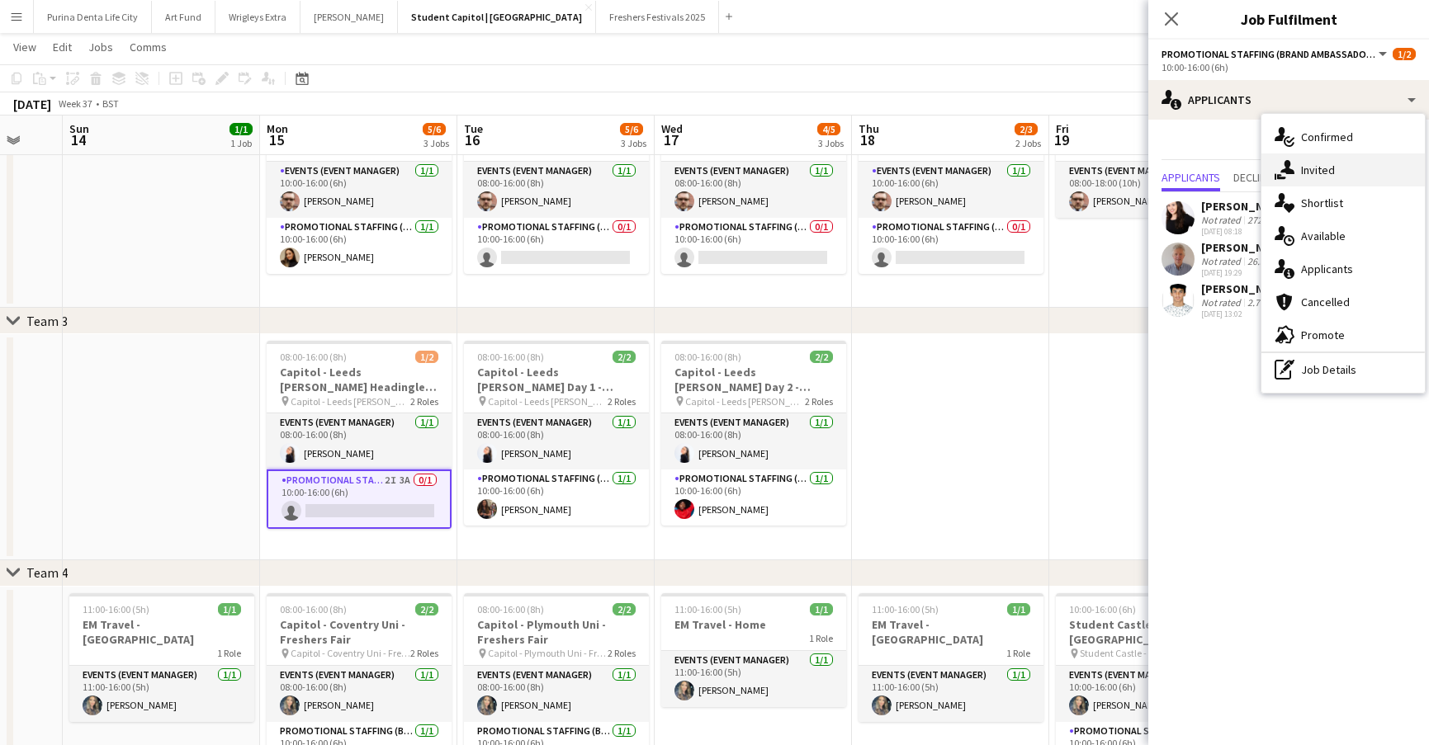
click at [1312, 177] on div "single-neutral-actions-share-1 Invited" at bounding box center [1342, 170] width 163 height 33
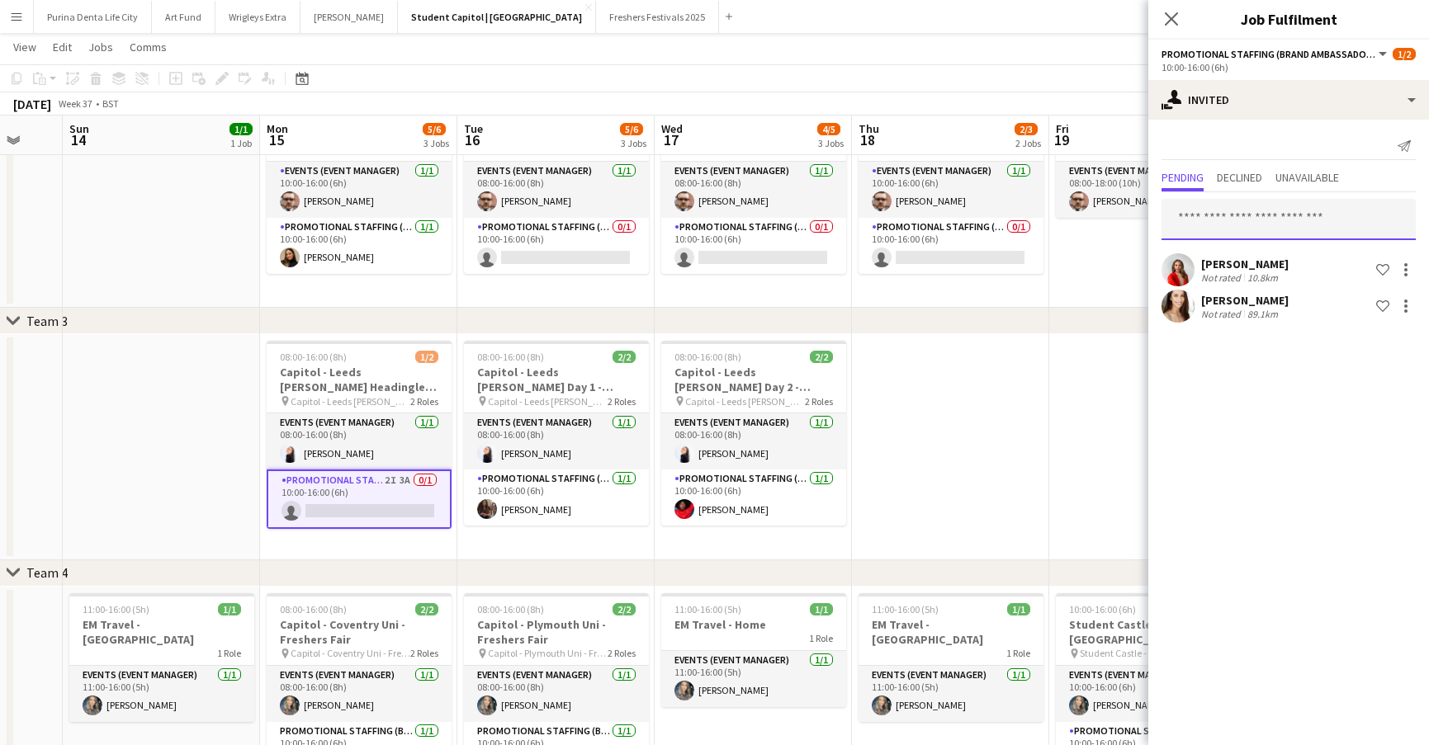
click at [1248, 215] on input "text" at bounding box center [1288, 219] width 254 height 41
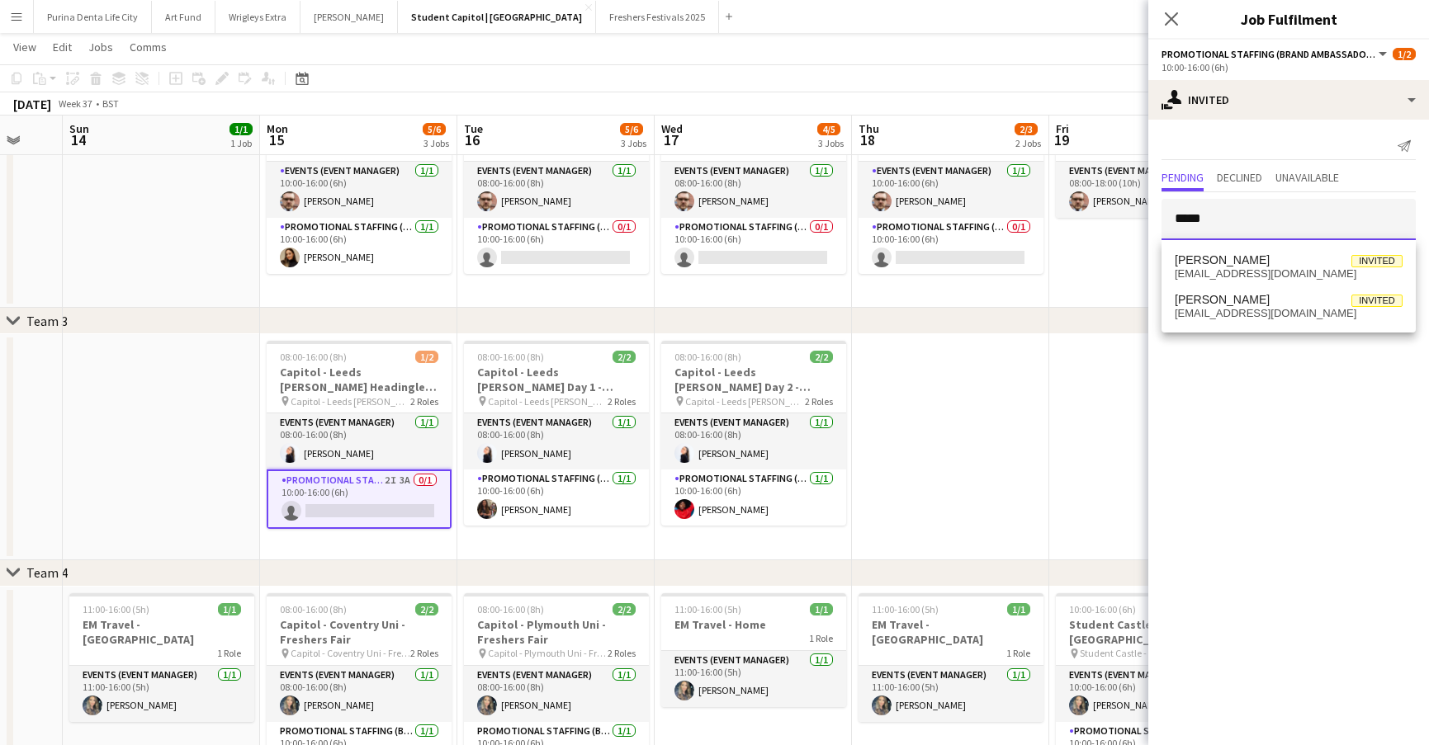
type input "*****"
drag, startPoint x: 1263, startPoint y: 249, endPoint x: 905, endPoint y: 494, distance: 433.4
click at [905, 494] on app-date-cell at bounding box center [950, 447] width 197 height 226
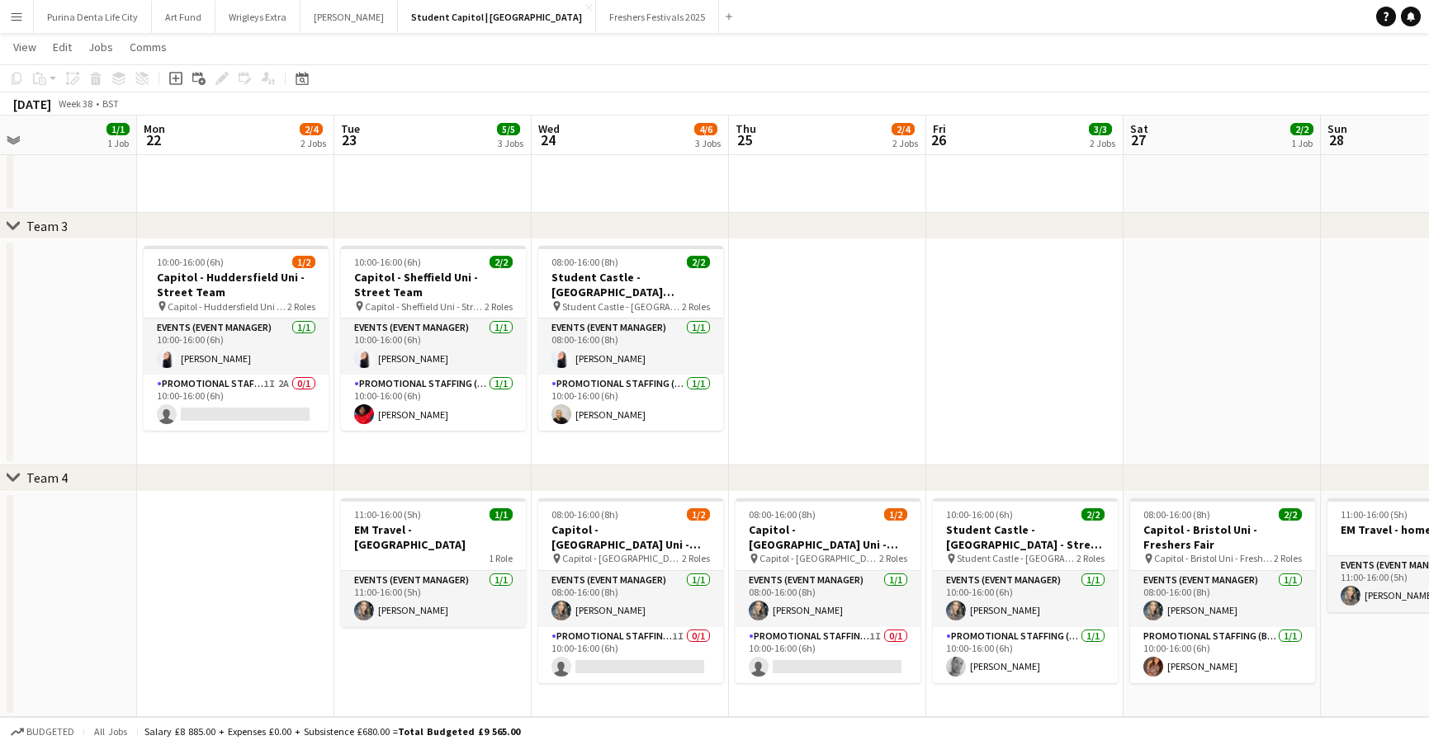
scroll to position [0, 451]
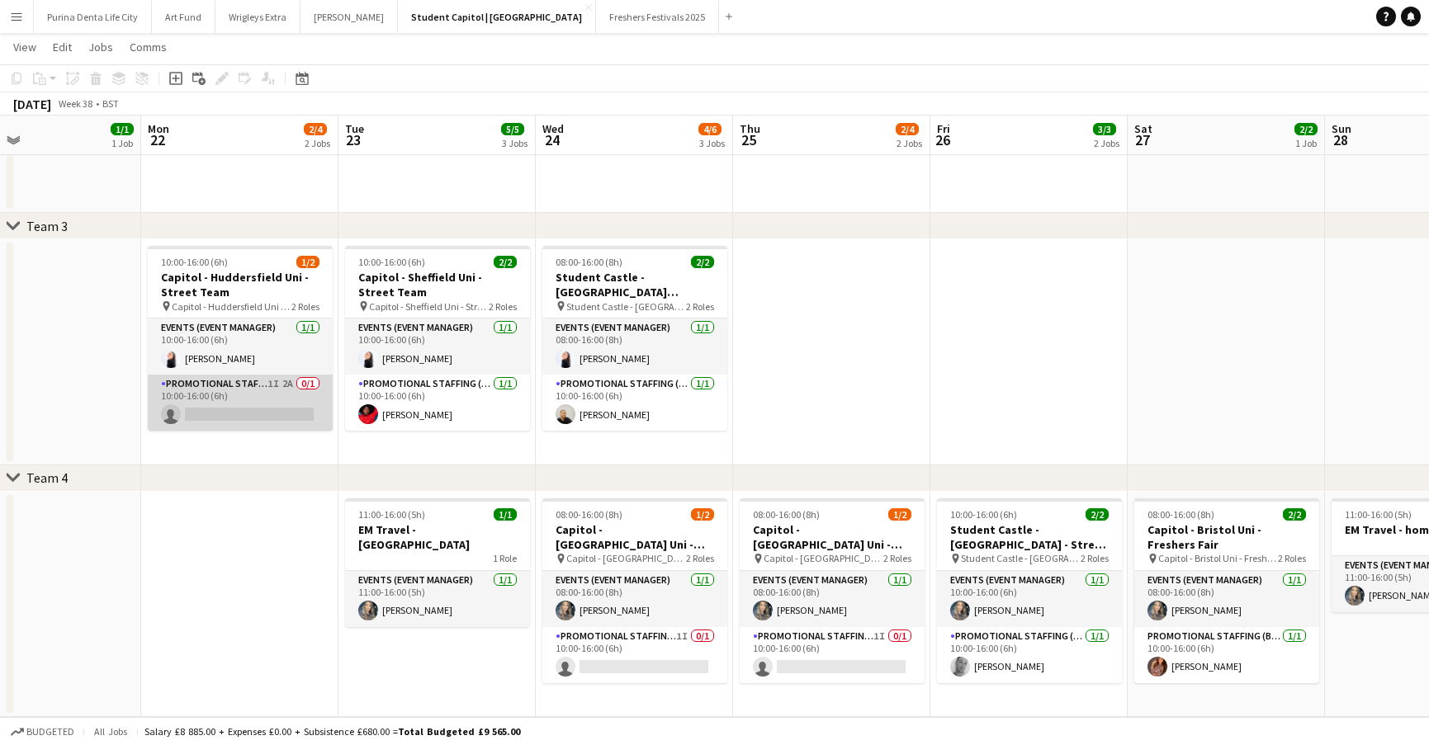
click at [254, 421] on app-card-role "Promotional Staffing (Brand Ambassadors) 1I 2A 0/1 10:00-16:00 (6h) single-neut…" at bounding box center [240, 403] width 185 height 56
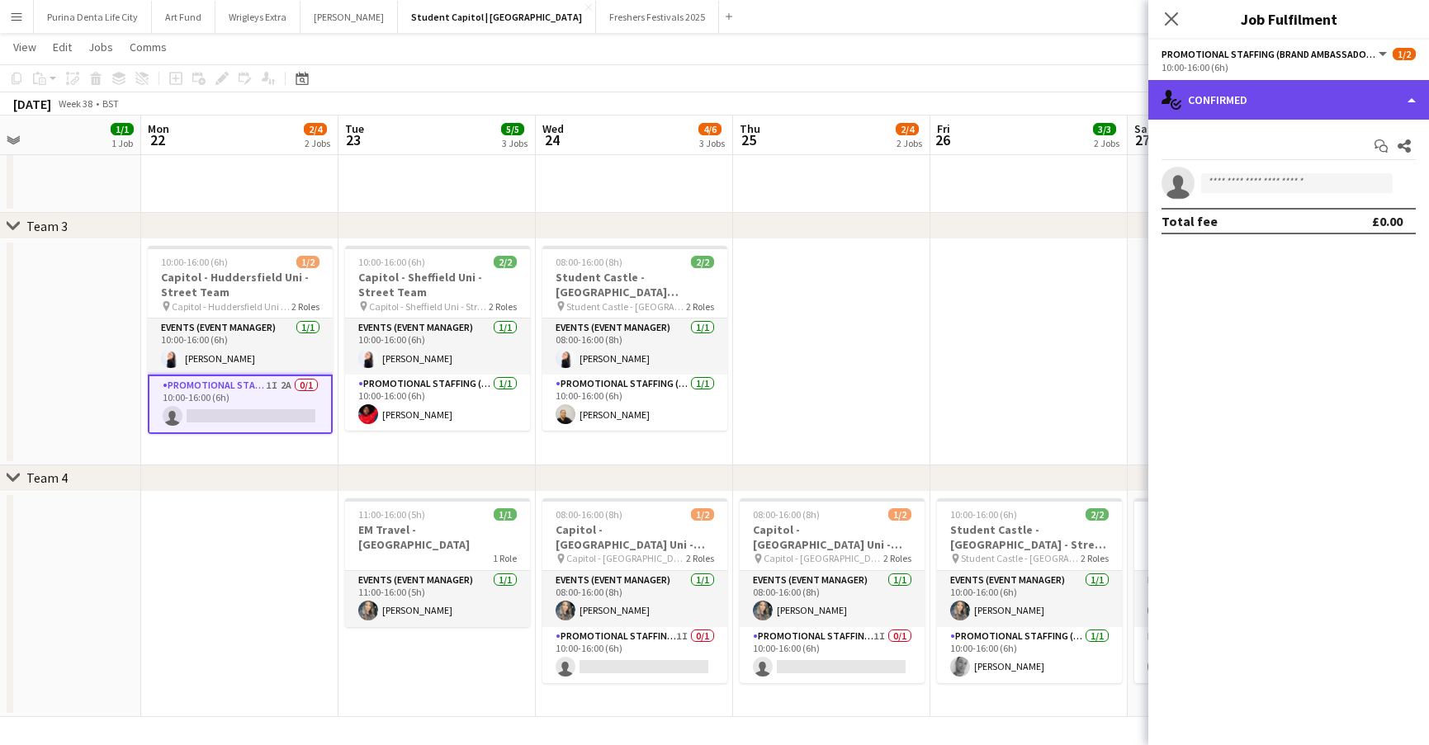
click at [1240, 106] on div "single-neutral-actions-check-2 Confirmed" at bounding box center [1288, 100] width 281 height 40
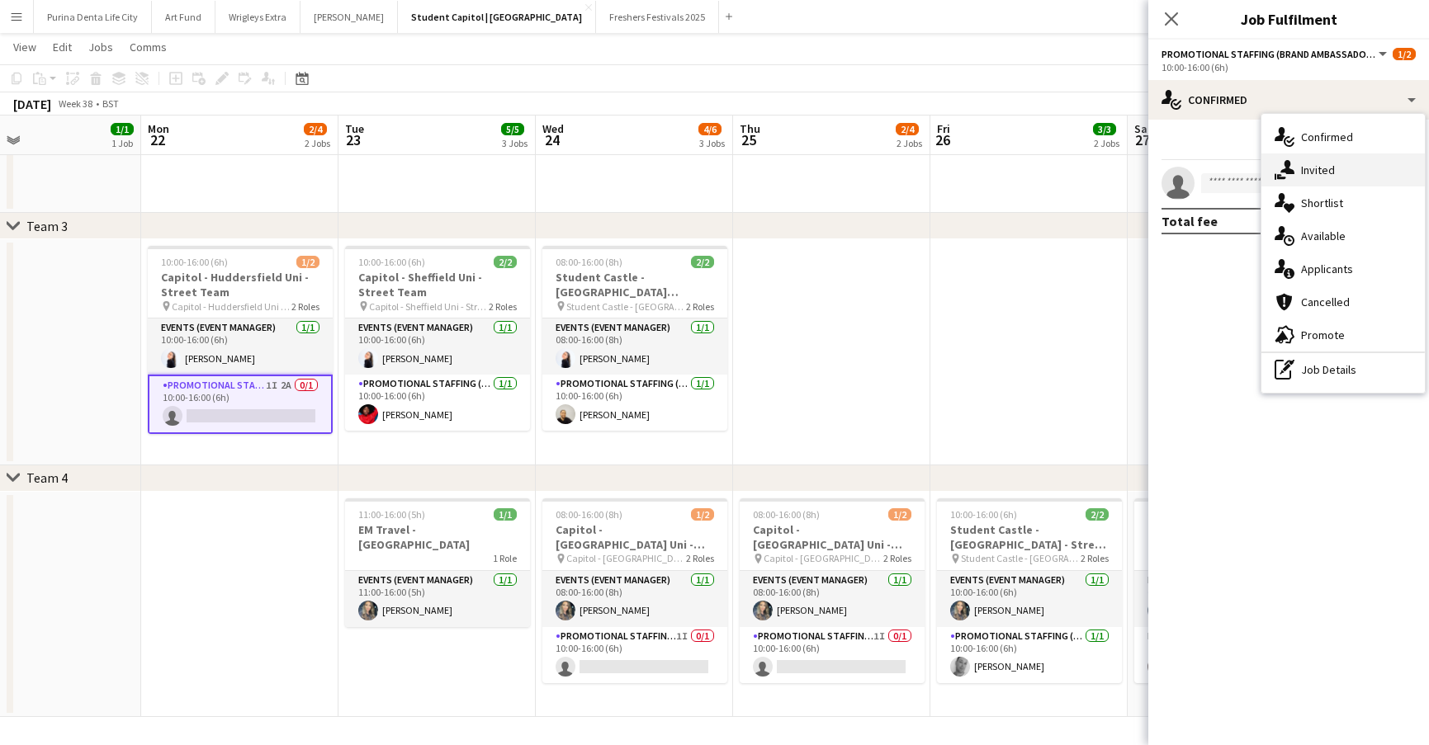
click at [1299, 168] on div "single-neutral-actions-share-1 Invited" at bounding box center [1342, 170] width 163 height 33
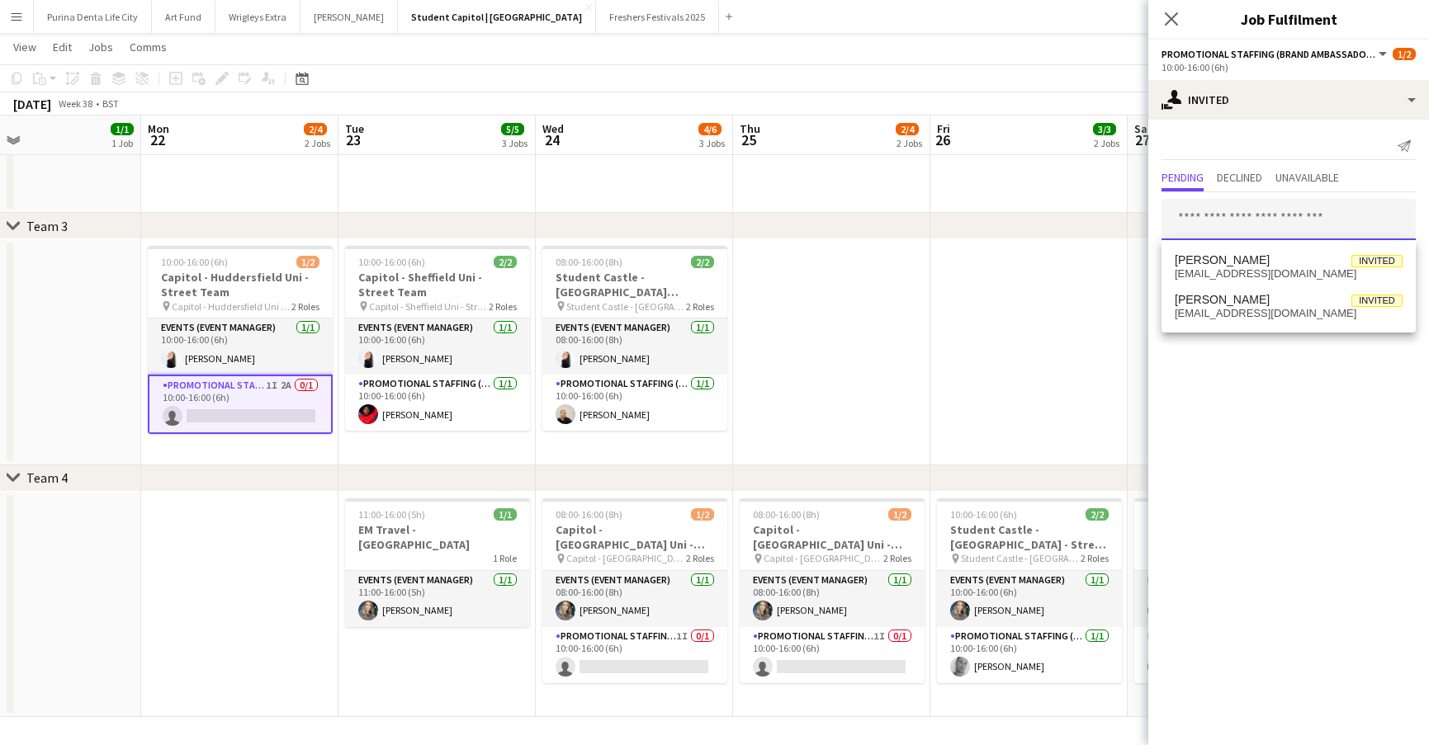
click at [1239, 210] on input "text" at bounding box center [1288, 219] width 254 height 41
type input "*****"
drag, startPoint x: 1239, startPoint y: 210, endPoint x: 1079, endPoint y: 350, distance: 212.4
click at [1079, 349] on app-date-cell at bounding box center [1028, 352] width 197 height 226
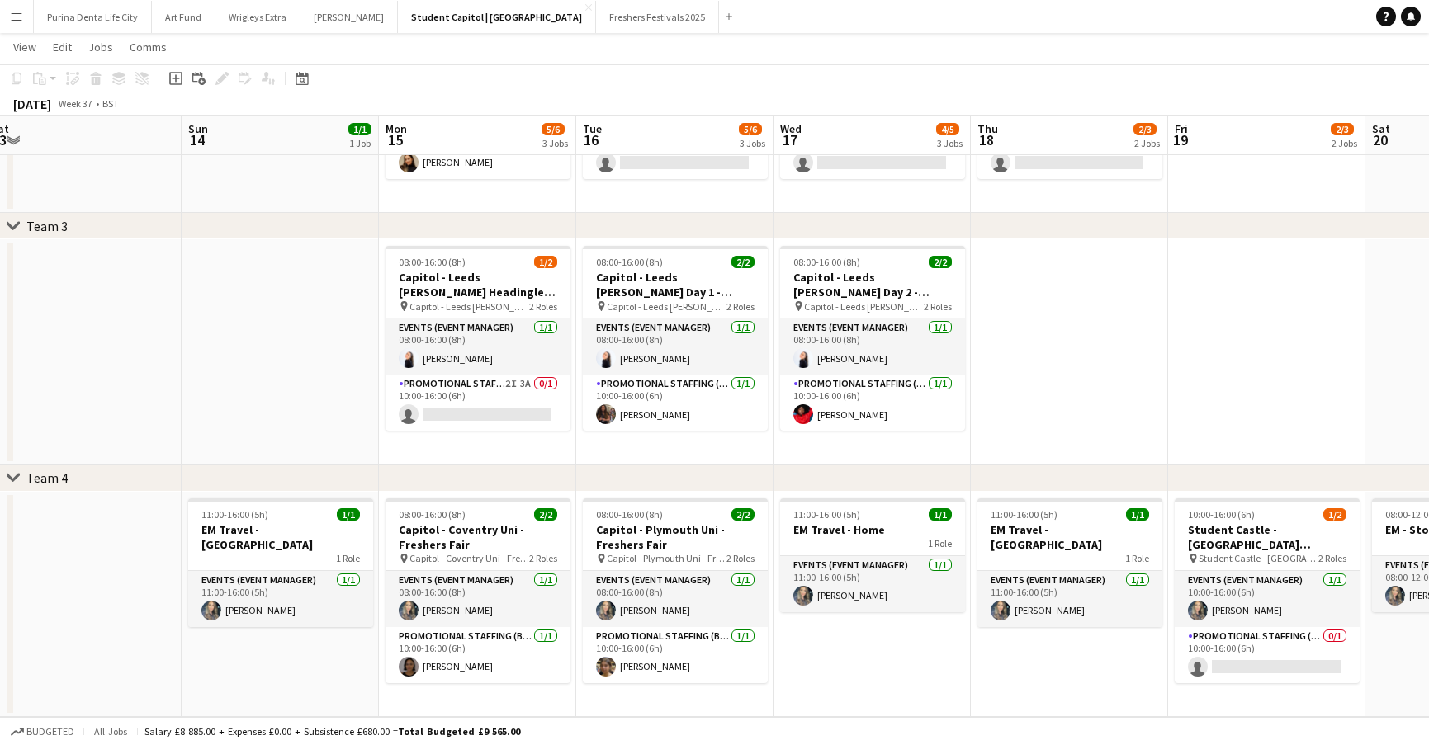
scroll to position [0, 409]
click at [461, 398] on app-card-role "Promotional Staffing (Brand Ambassadors) 2I 3A 0/1 10:00-16:00 (6h) single-neut…" at bounding box center [478, 403] width 185 height 56
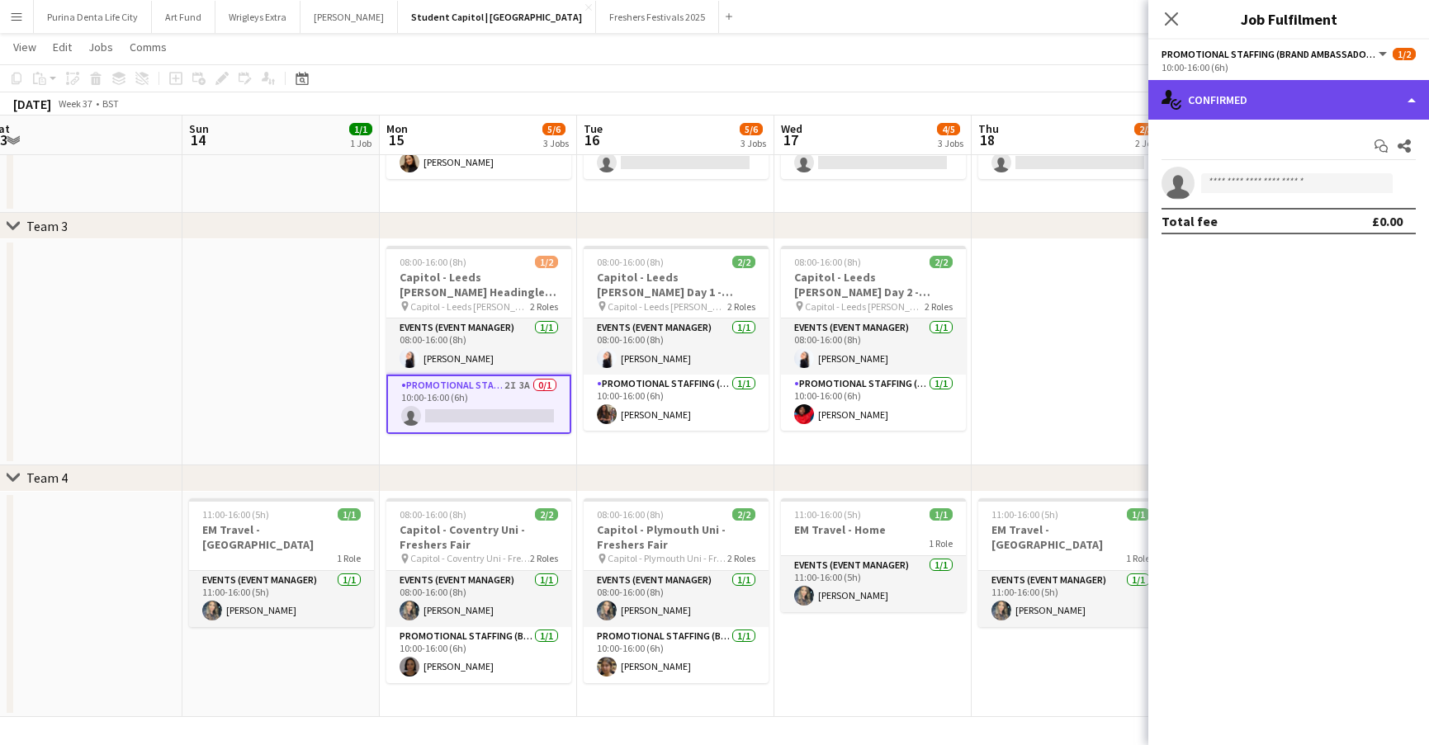
click at [1212, 102] on div "single-neutral-actions-check-2 Confirmed" at bounding box center [1288, 100] width 281 height 40
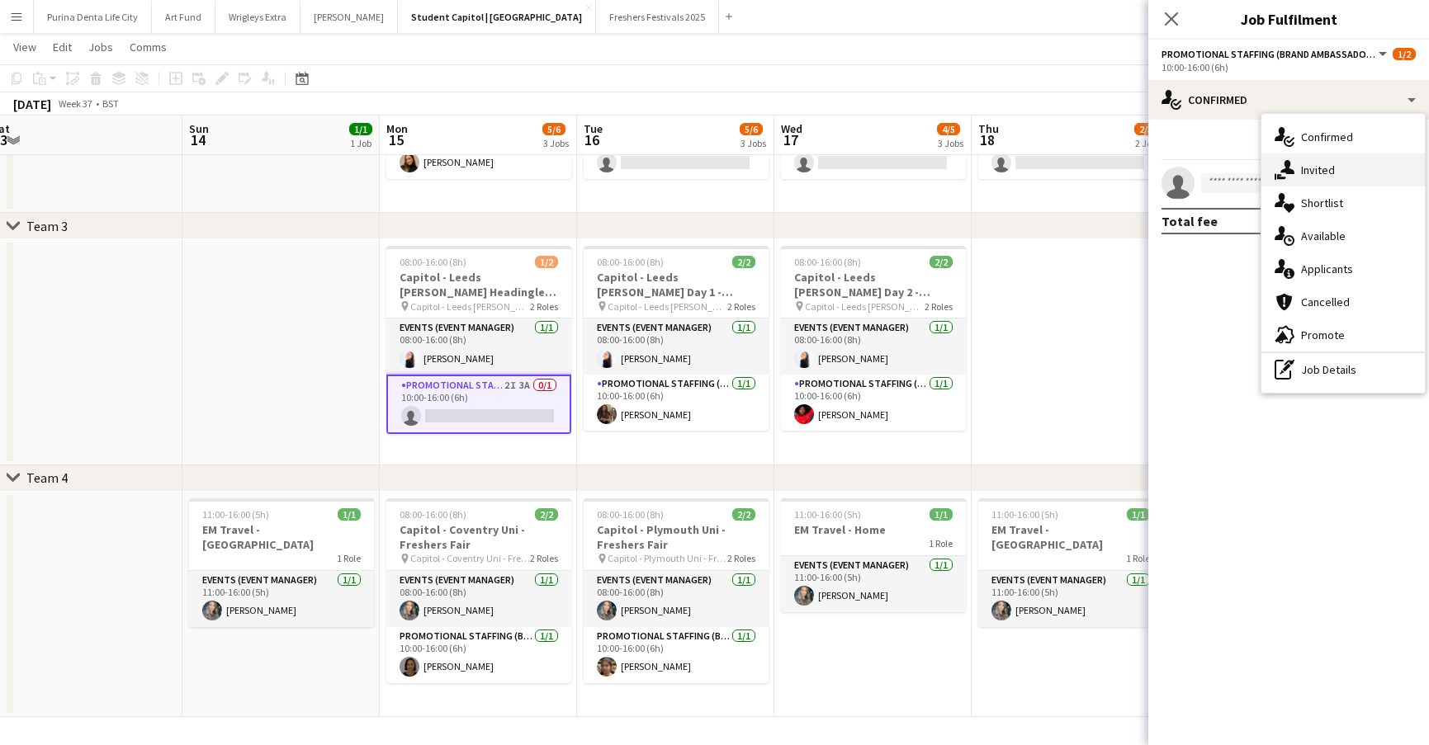
click at [1303, 179] on div "single-neutral-actions-share-1 Invited" at bounding box center [1342, 170] width 163 height 33
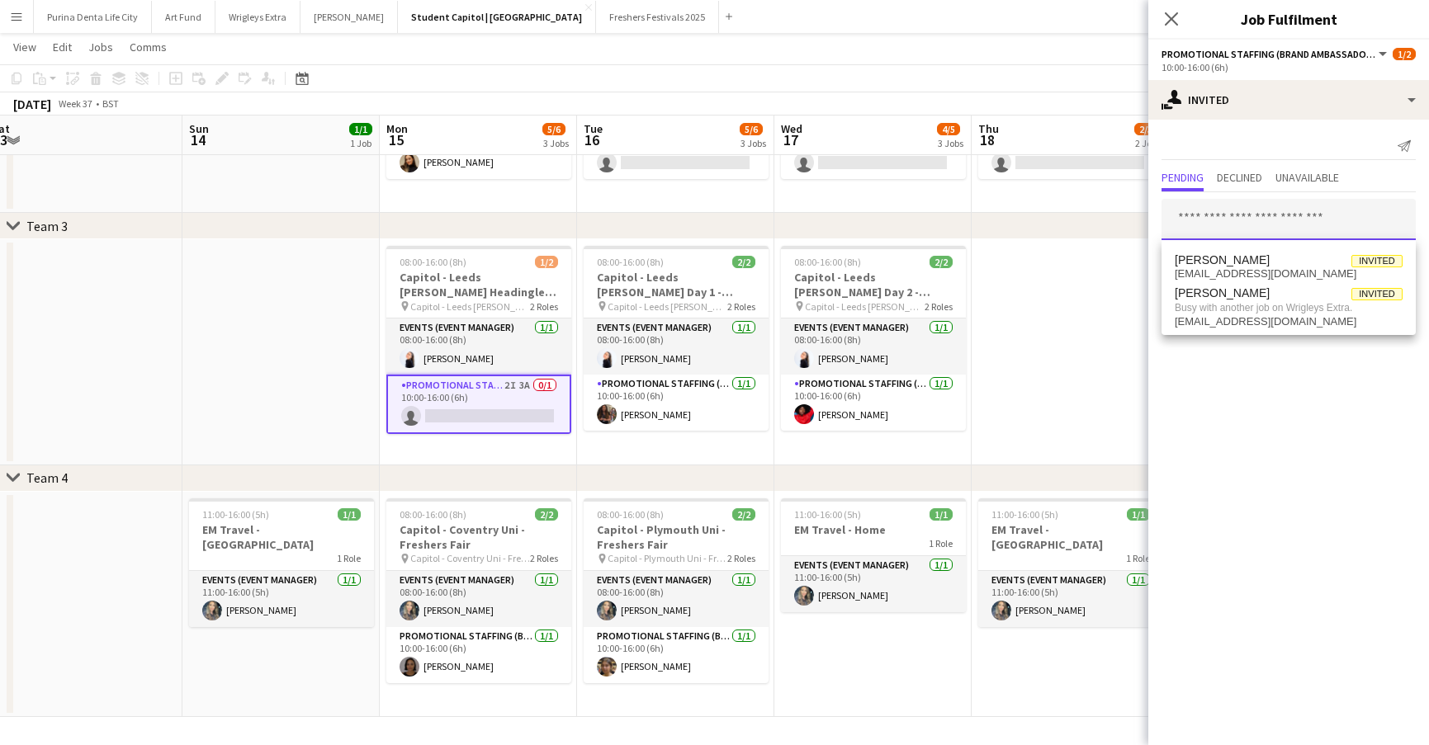
click at [1242, 214] on input "text" at bounding box center [1288, 219] width 254 height 41
type input "*****"
drag, startPoint x: 1251, startPoint y: 221, endPoint x: 1266, endPoint y: 317, distance: 97.0
click at [1266, 317] on span "craigtalbot378@gmail.com" at bounding box center [1289, 313] width 228 height 13
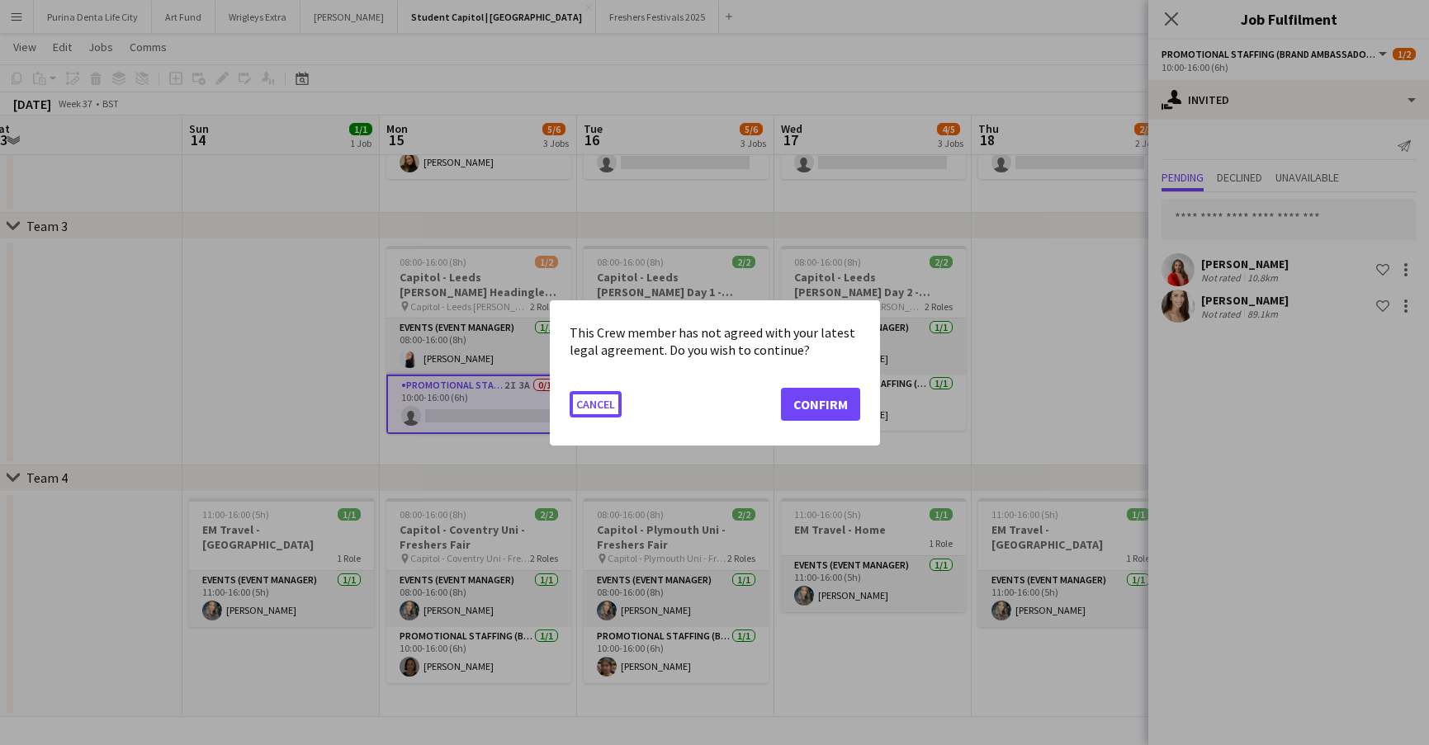
scroll to position [0, 0]
click at [844, 411] on button "Confirm" at bounding box center [820, 403] width 79 height 33
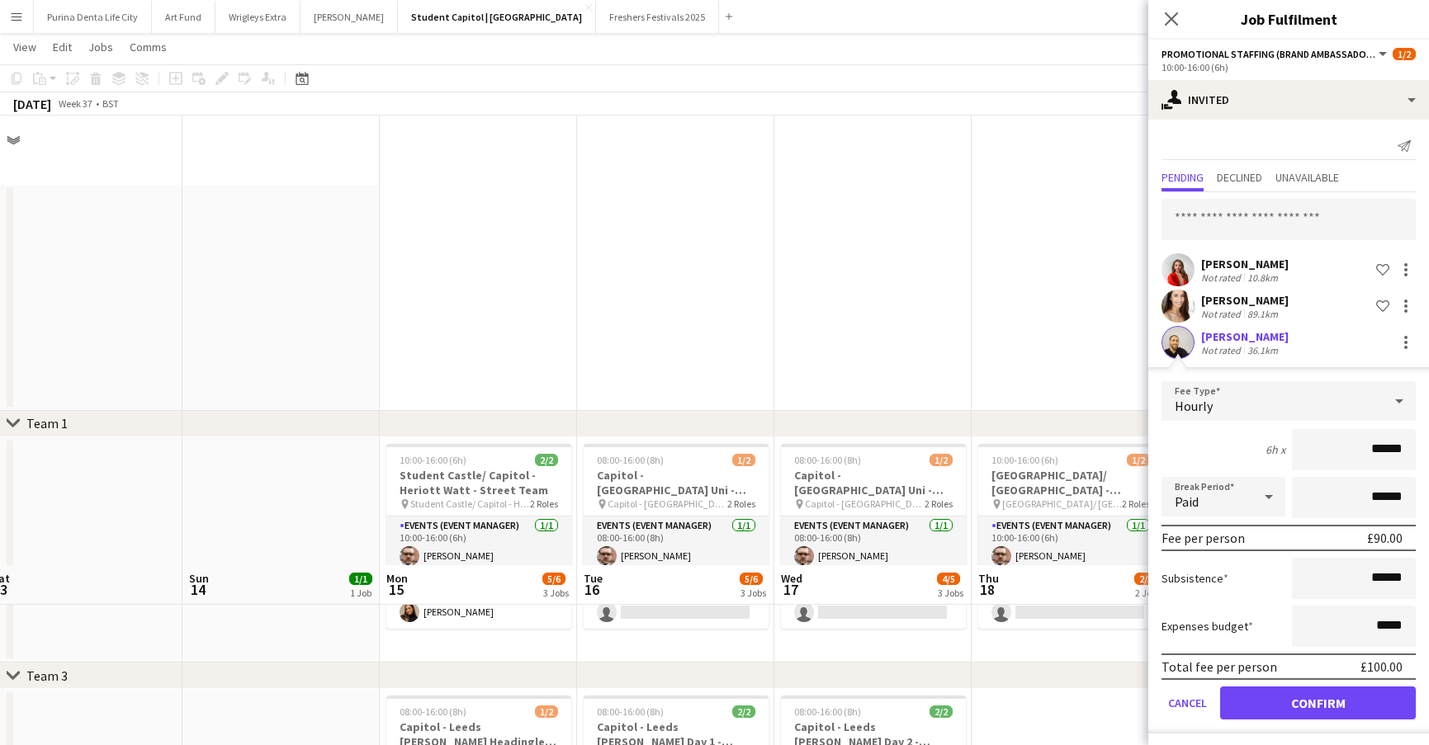
scroll to position [450, 0]
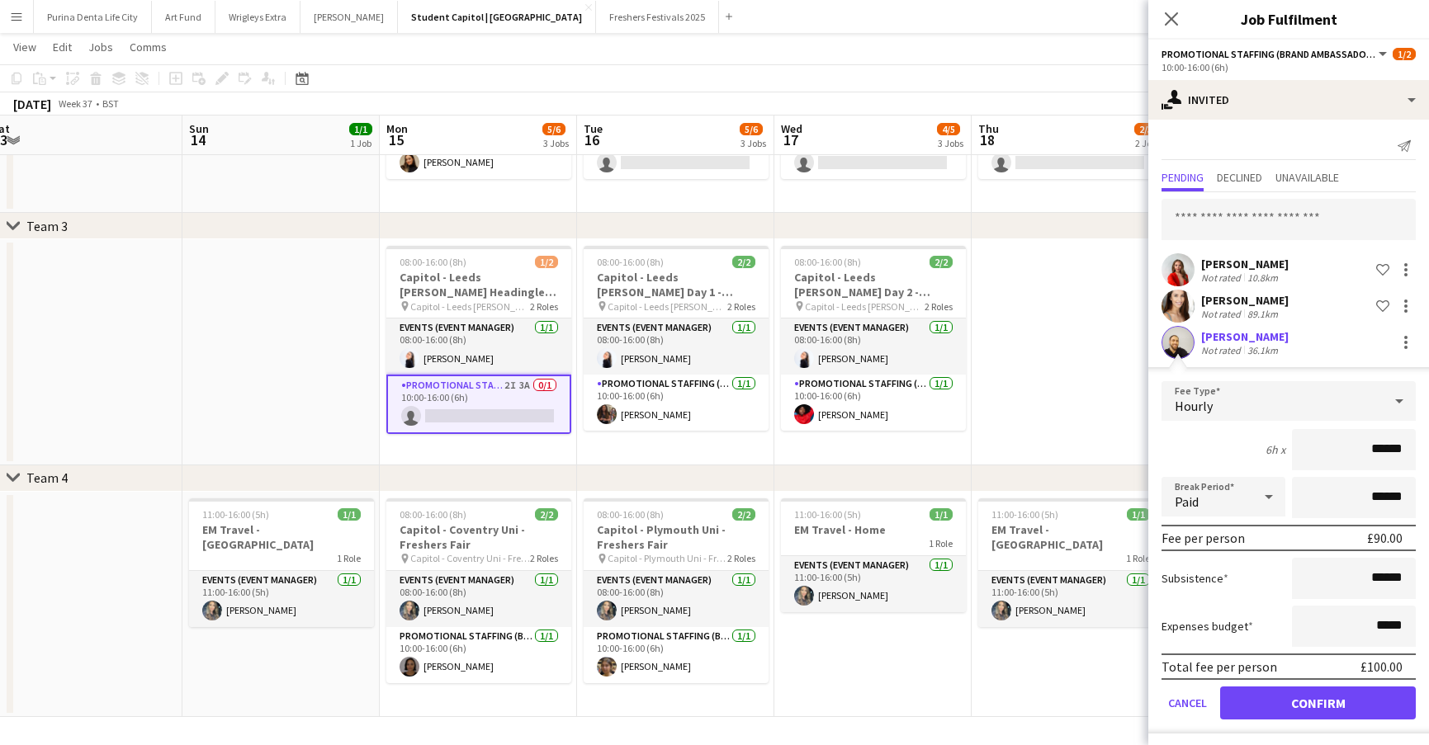
click at [1312, 712] on button "Confirm" at bounding box center [1318, 703] width 196 height 33
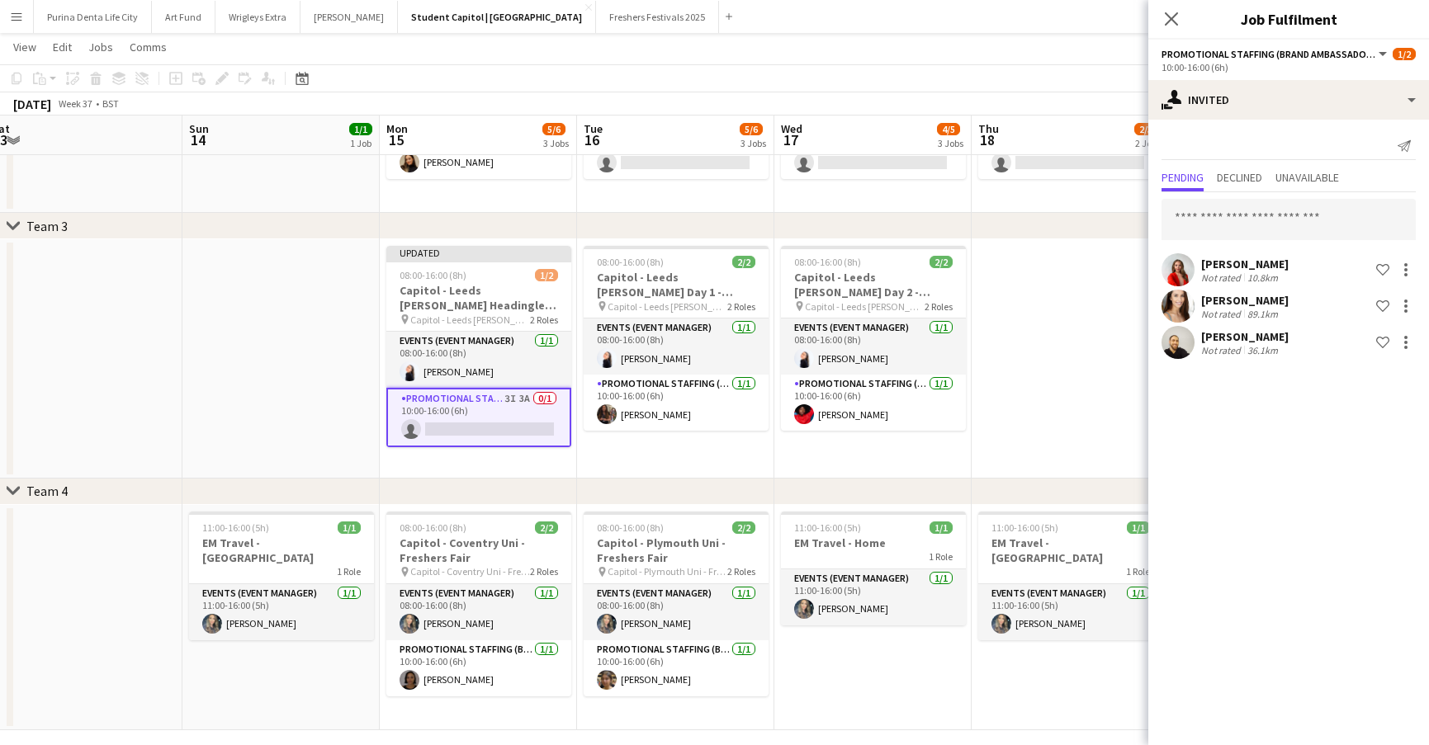
click at [1060, 332] on app-date-cell at bounding box center [1070, 358] width 197 height 239
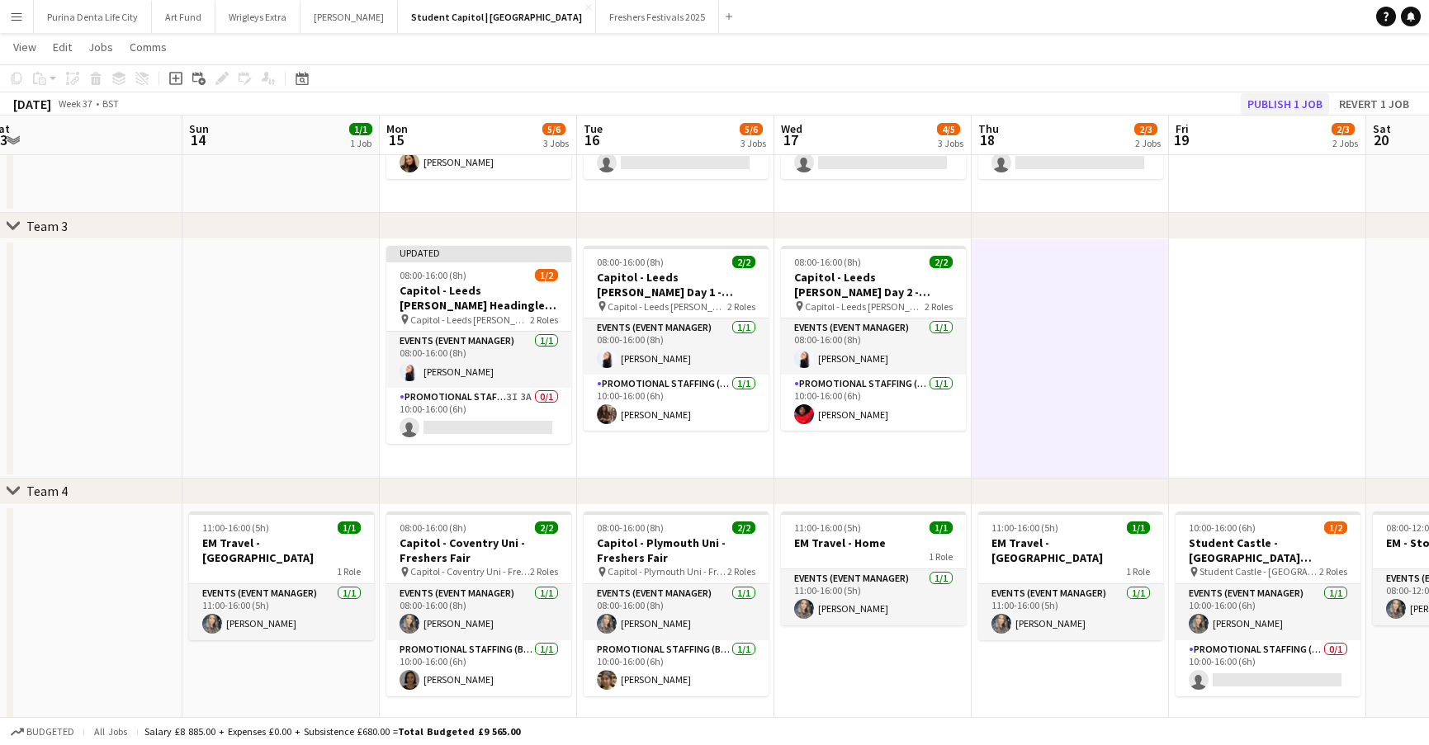
click at [1303, 102] on button "Publish 1 job" at bounding box center [1285, 103] width 88 height 21
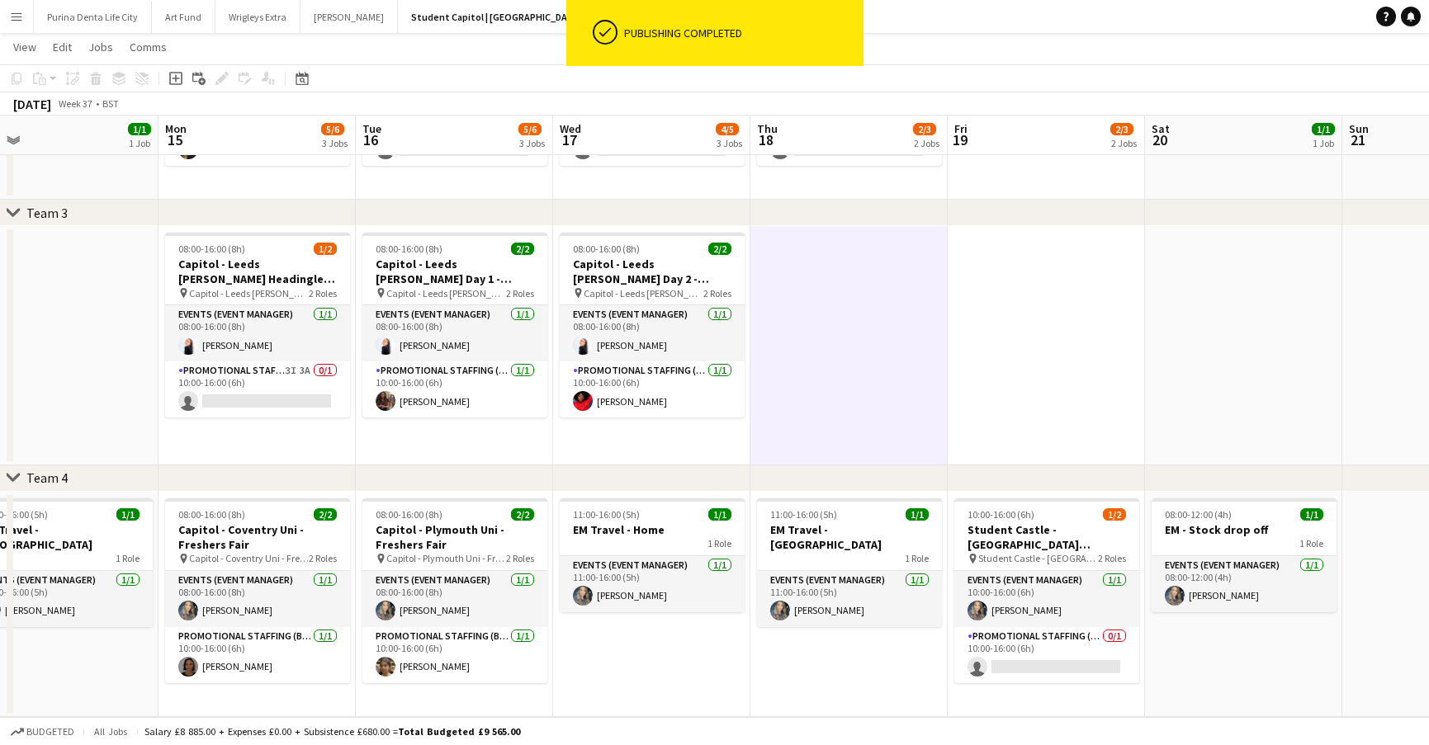
scroll to position [0, 634]
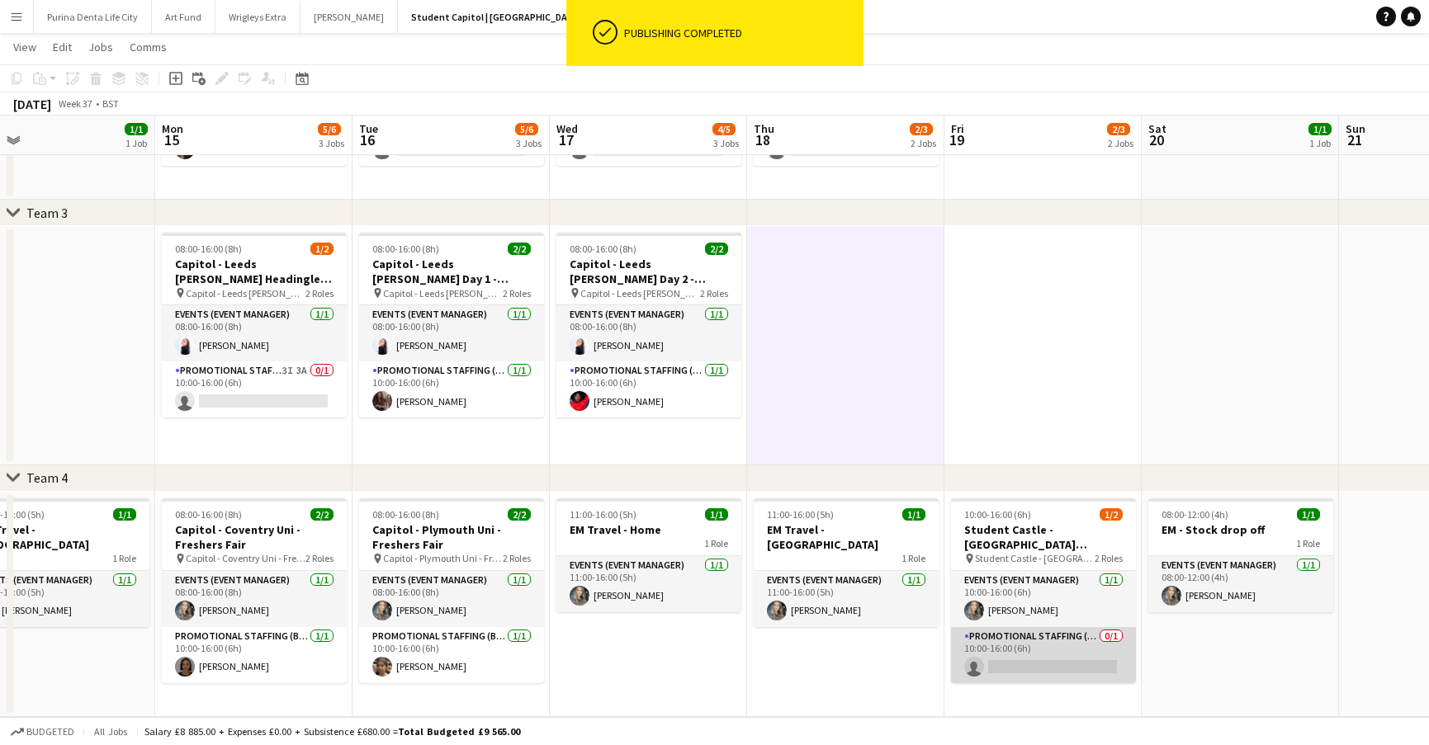
click at [1029, 654] on app-card-role "Promotional Staffing (Brand Ambassadors) 0/1 10:00-16:00 (6h) single-neutral-ac…" at bounding box center [1043, 655] width 185 height 56
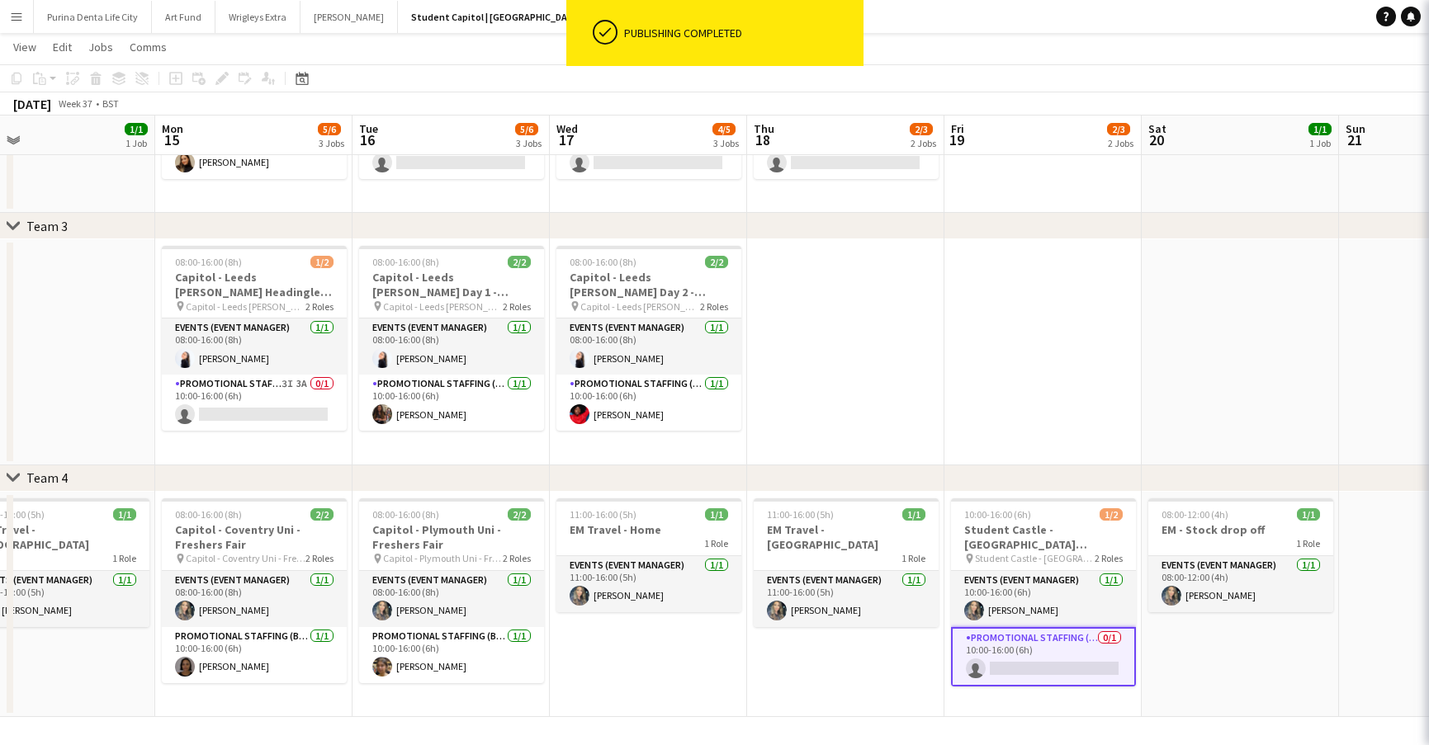
scroll to position [450, 0]
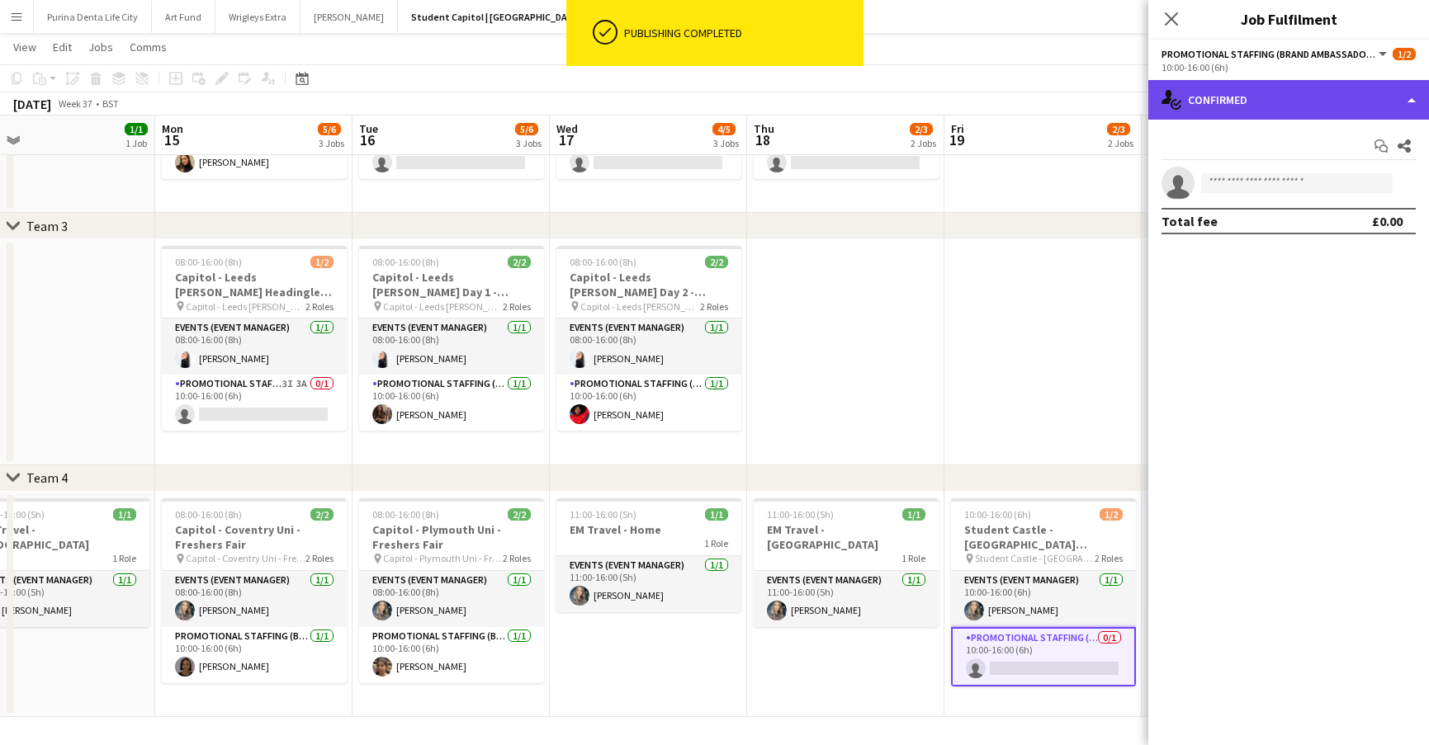
click at [1306, 101] on div "single-neutral-actions-check-2 Confirmed" at bounding box center [1288, 100] width 281 height 40
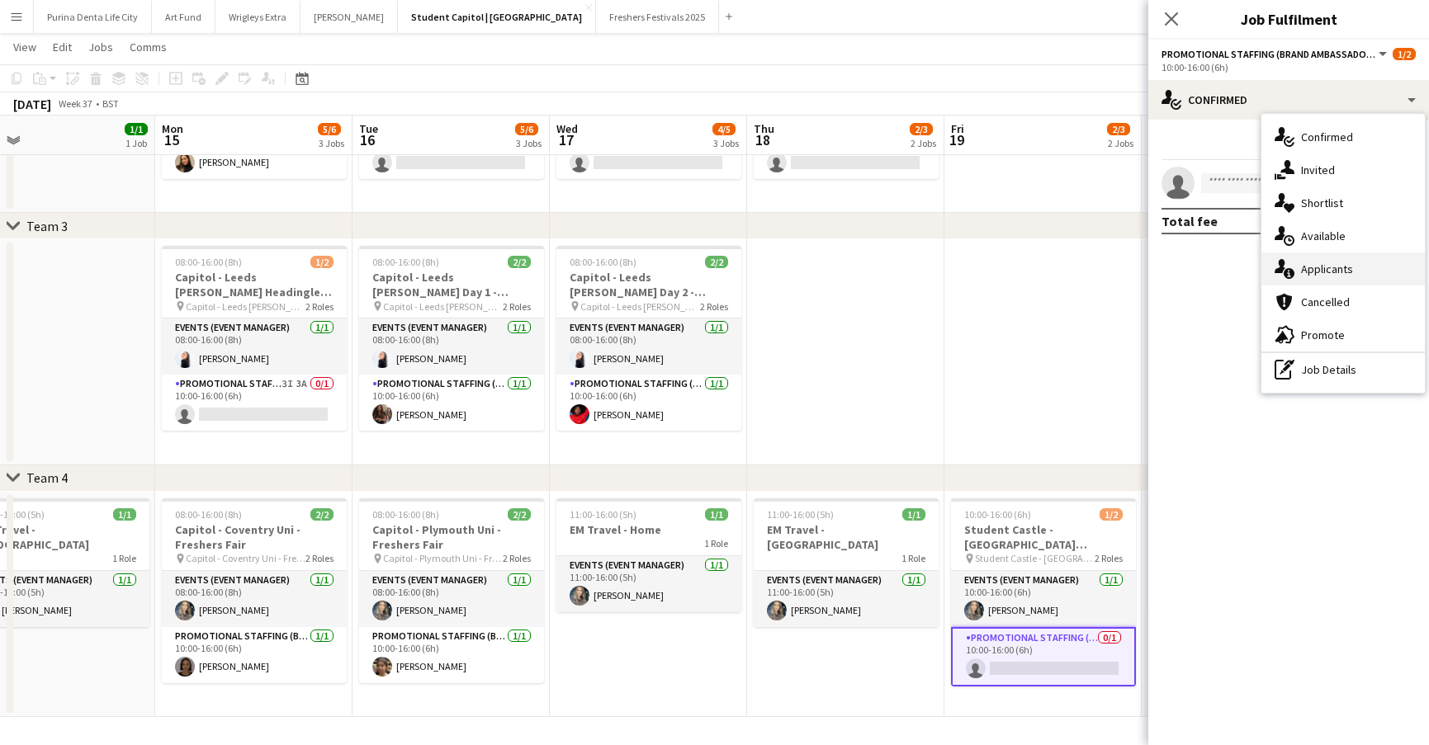
click at [1359, 263] on div "single-neutral-actions-information Applicants" at bounding box center [1342, 269] width 163 height 33
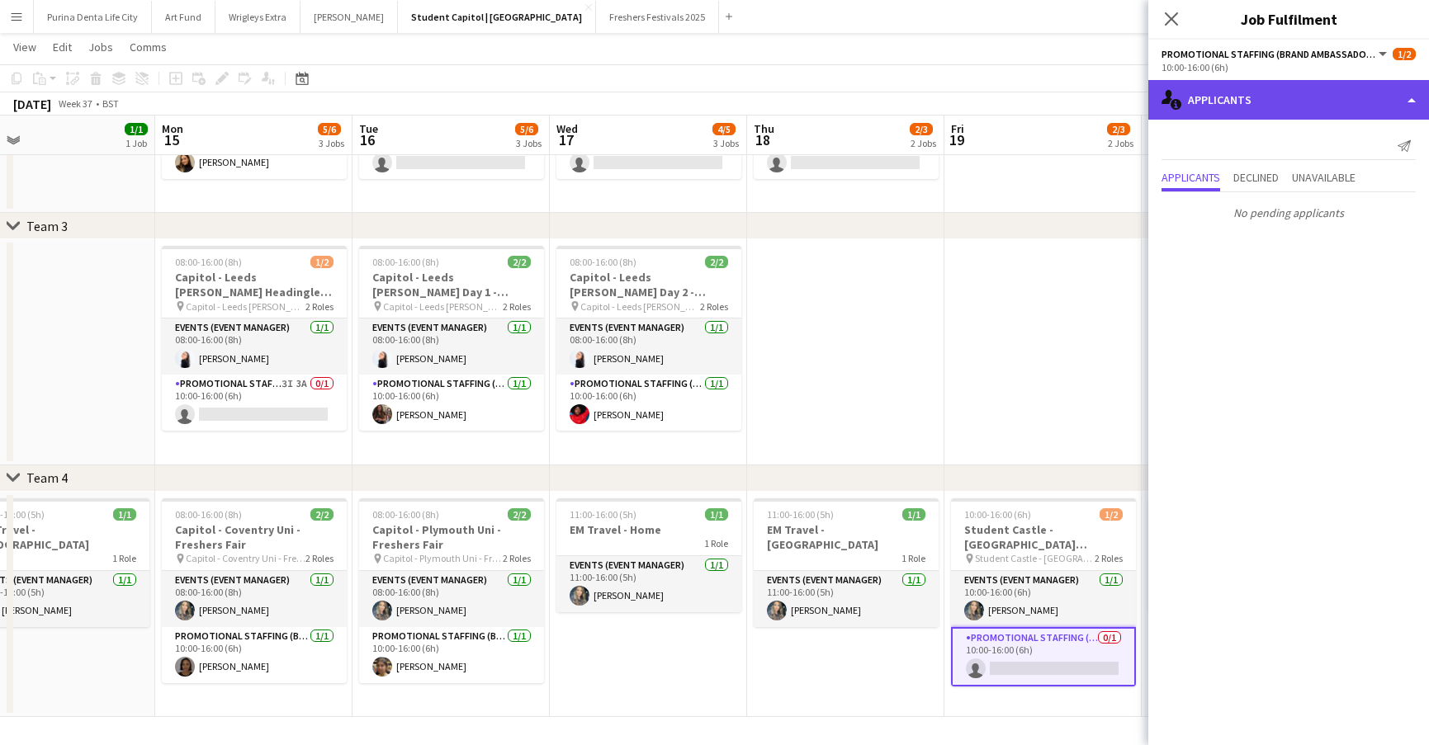
click at [1266, 107] on div "single-neutral-actions-information Applicants" at bounding box center [1288, 100] width 281 height 40
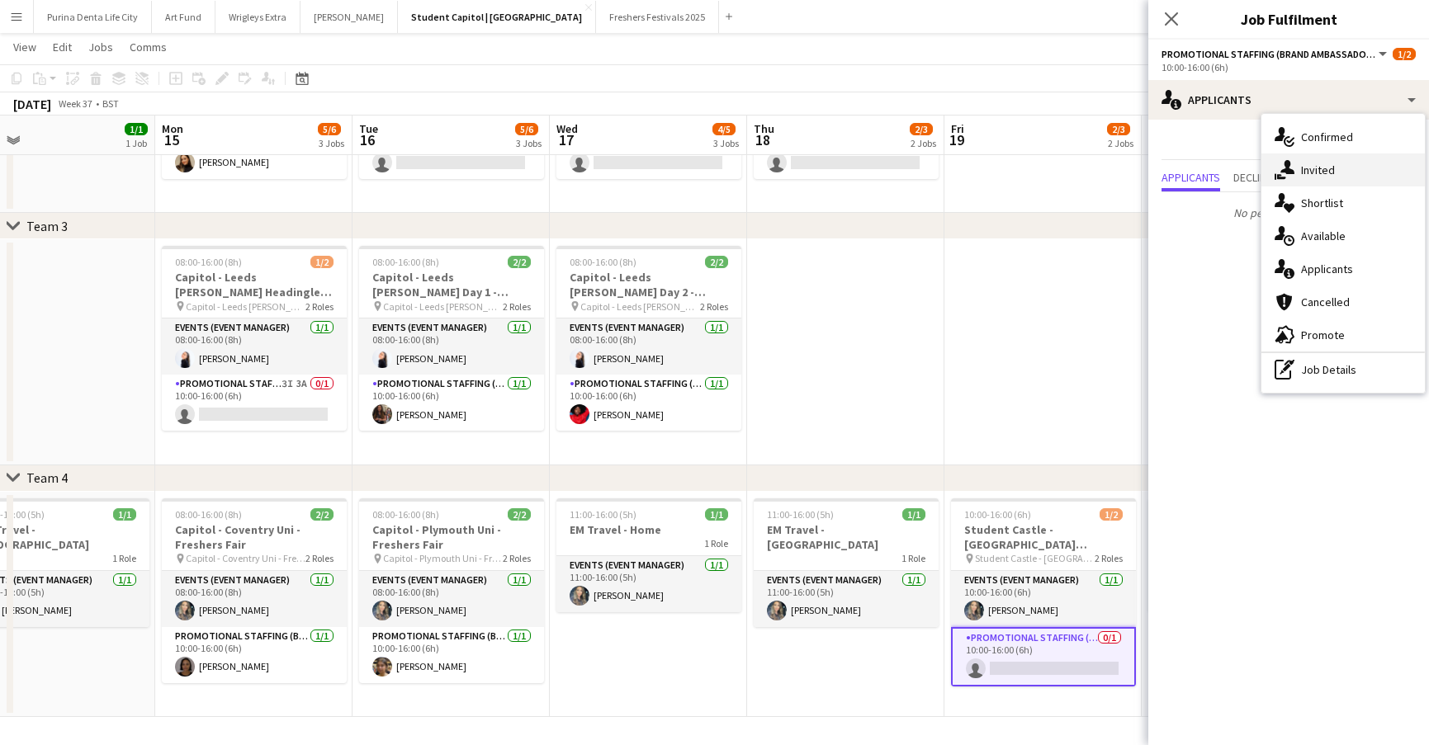
click at [1322, 172] on span "Invited" at bounding box center [1318, 170] width 34 height 15
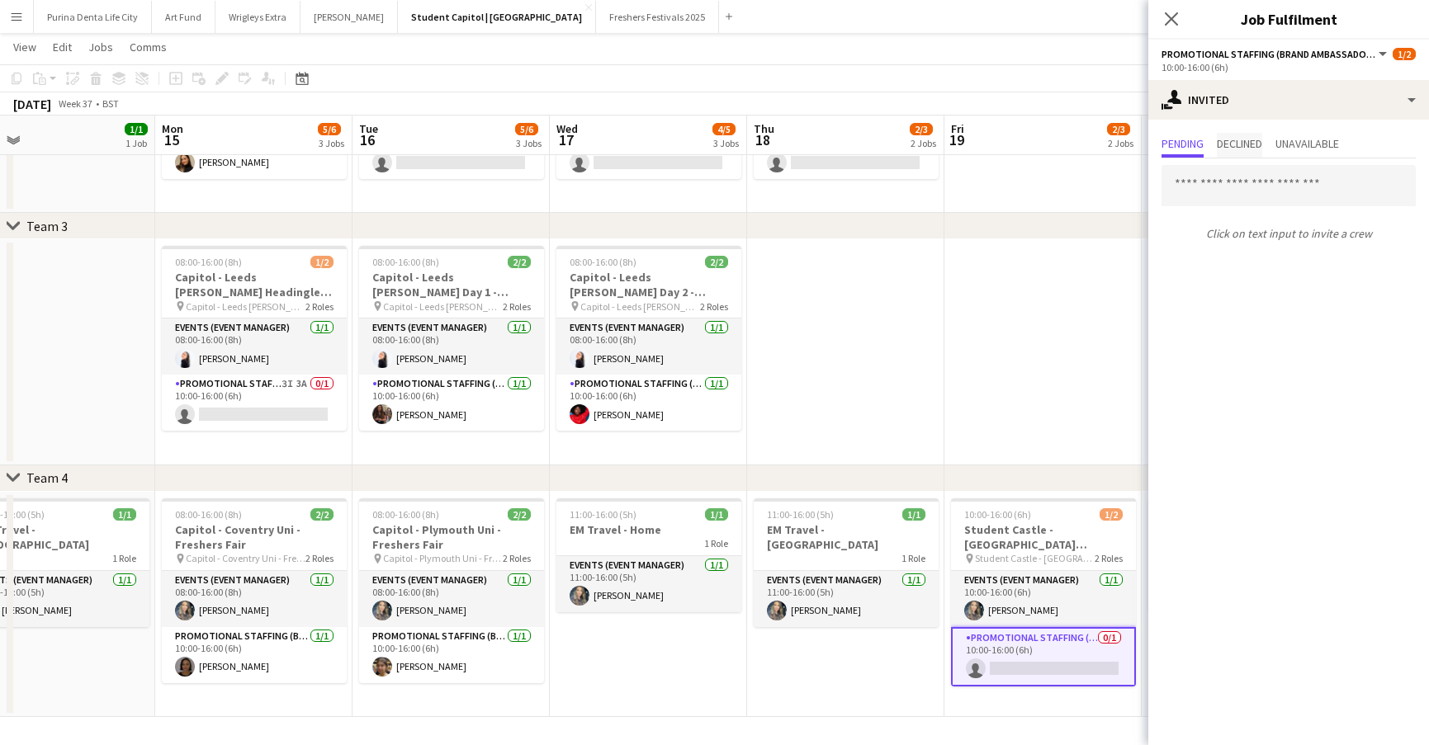
click at [1247, 138] on span "Declined" at bounding box center [1239, 144] width 45 height 12
click at [1187, 138] on span "Pending" at bounding box center [1182, 144] width 42 height 12
click at [1041, 370] on app-date-cell at bounding box center [1042, 352] width 197 height 226
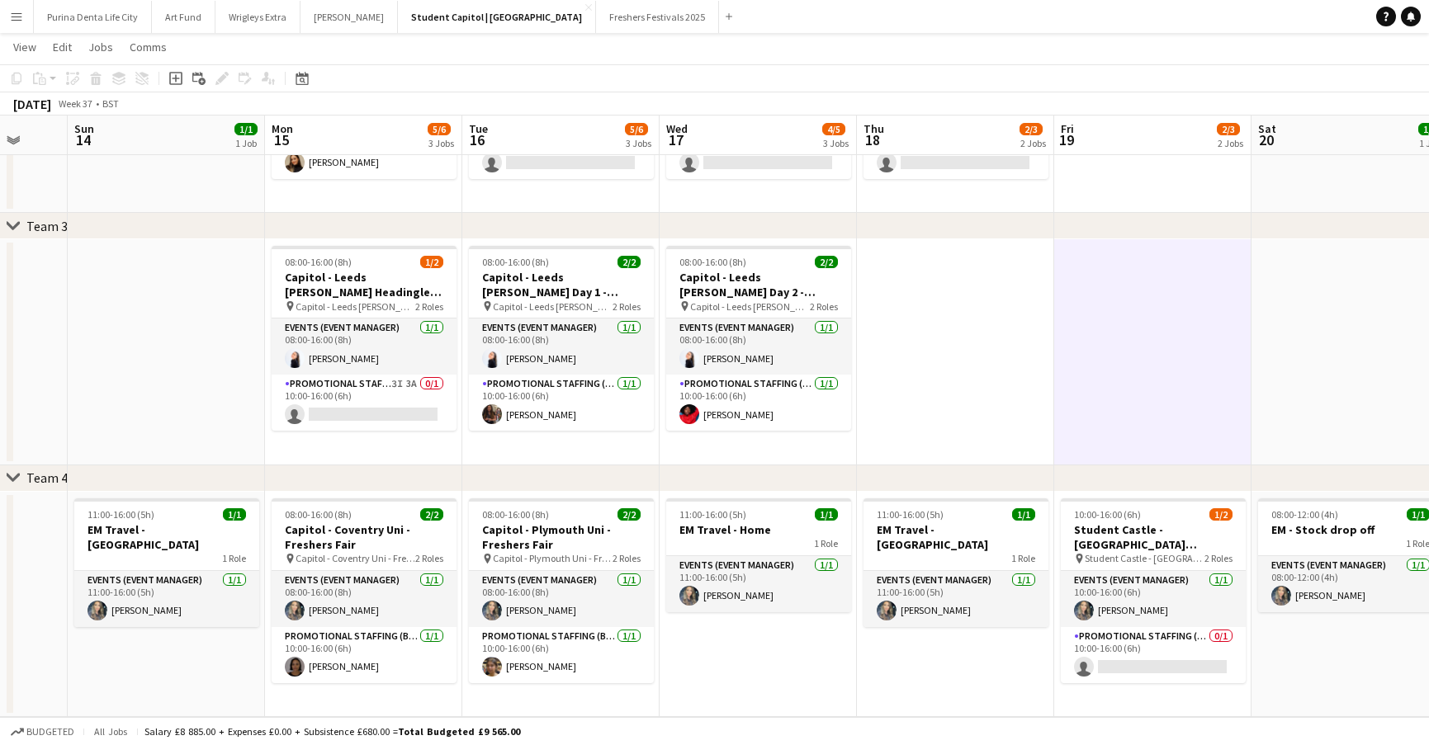
scroll to position [0, 510]
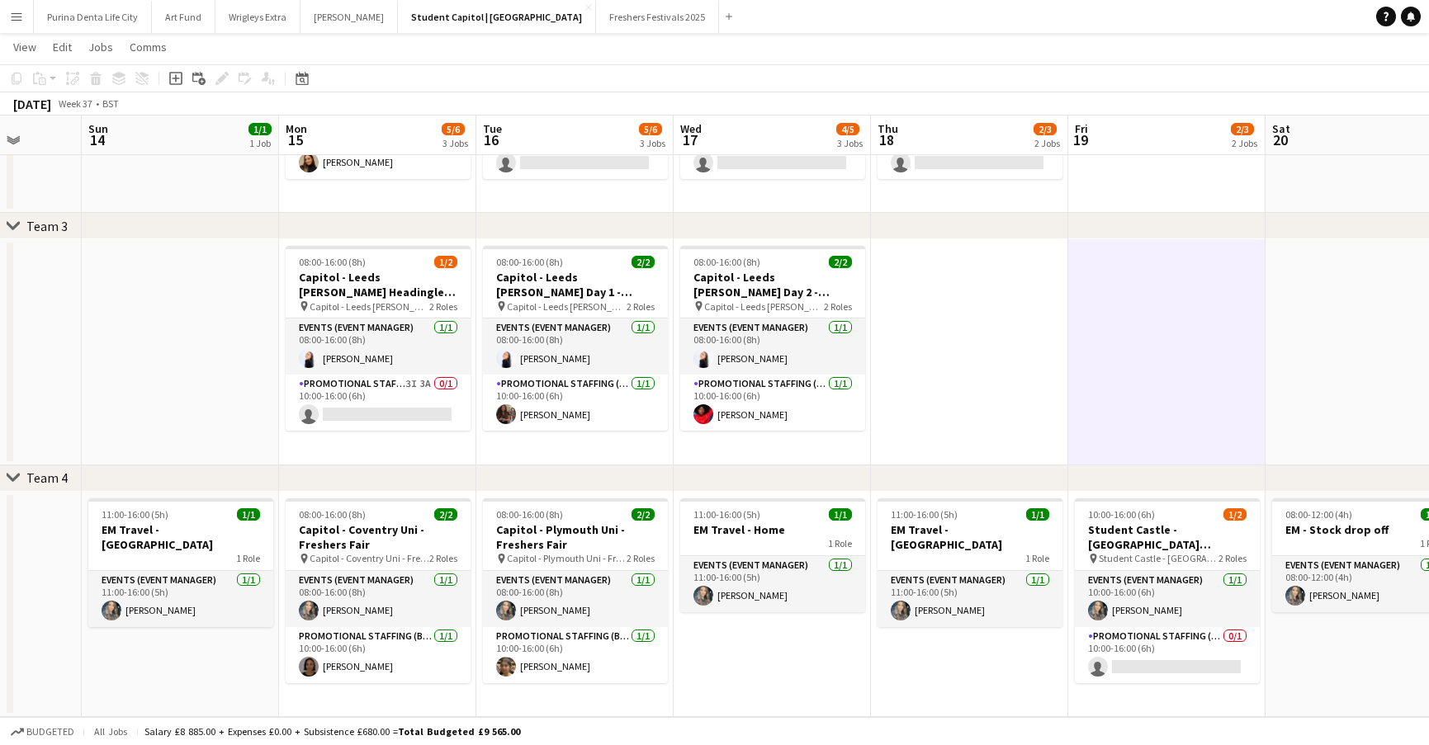
click at [17, 10] on app-icon "Menu" at bounding box center [16, 16] width 13 height 13
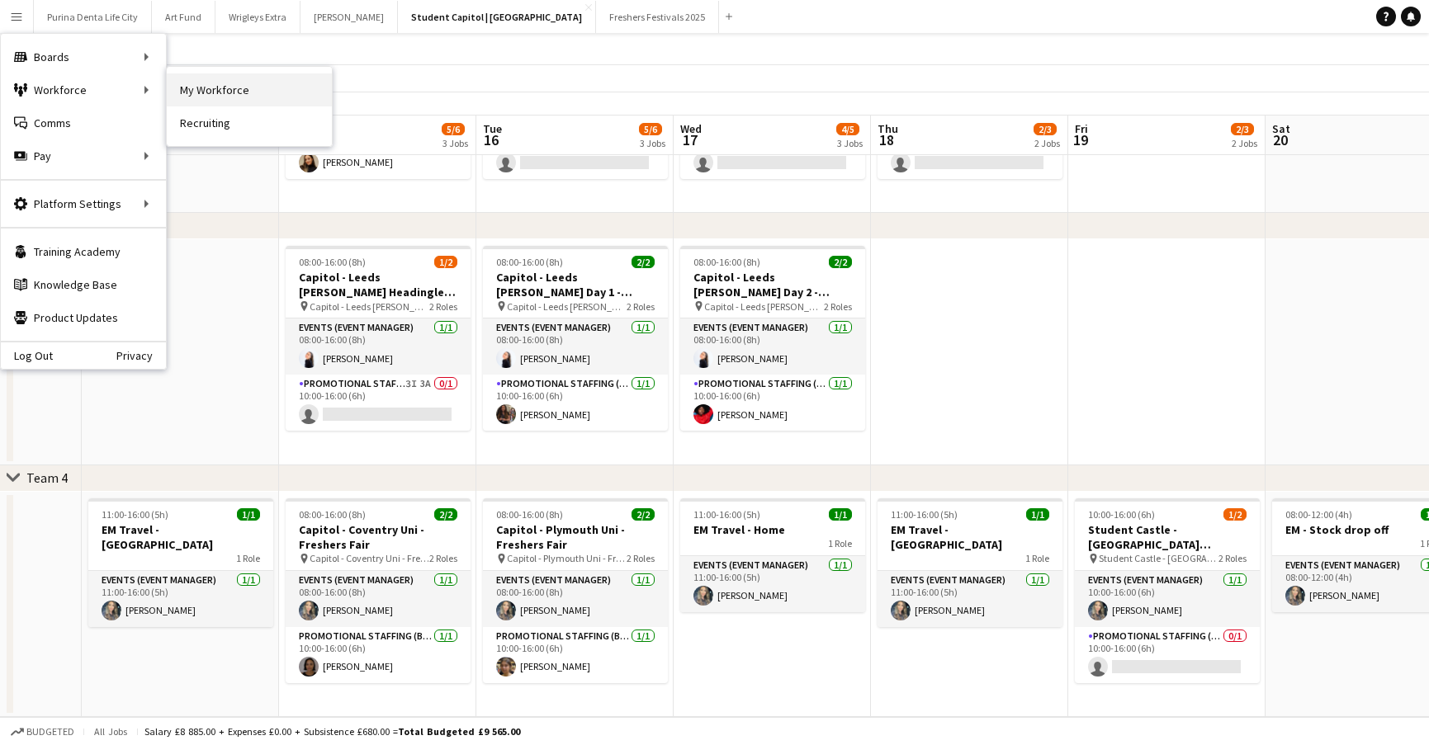
click at [244, 95] on link "My Workforce" at bounding box center [249, 89] width 165 height 33
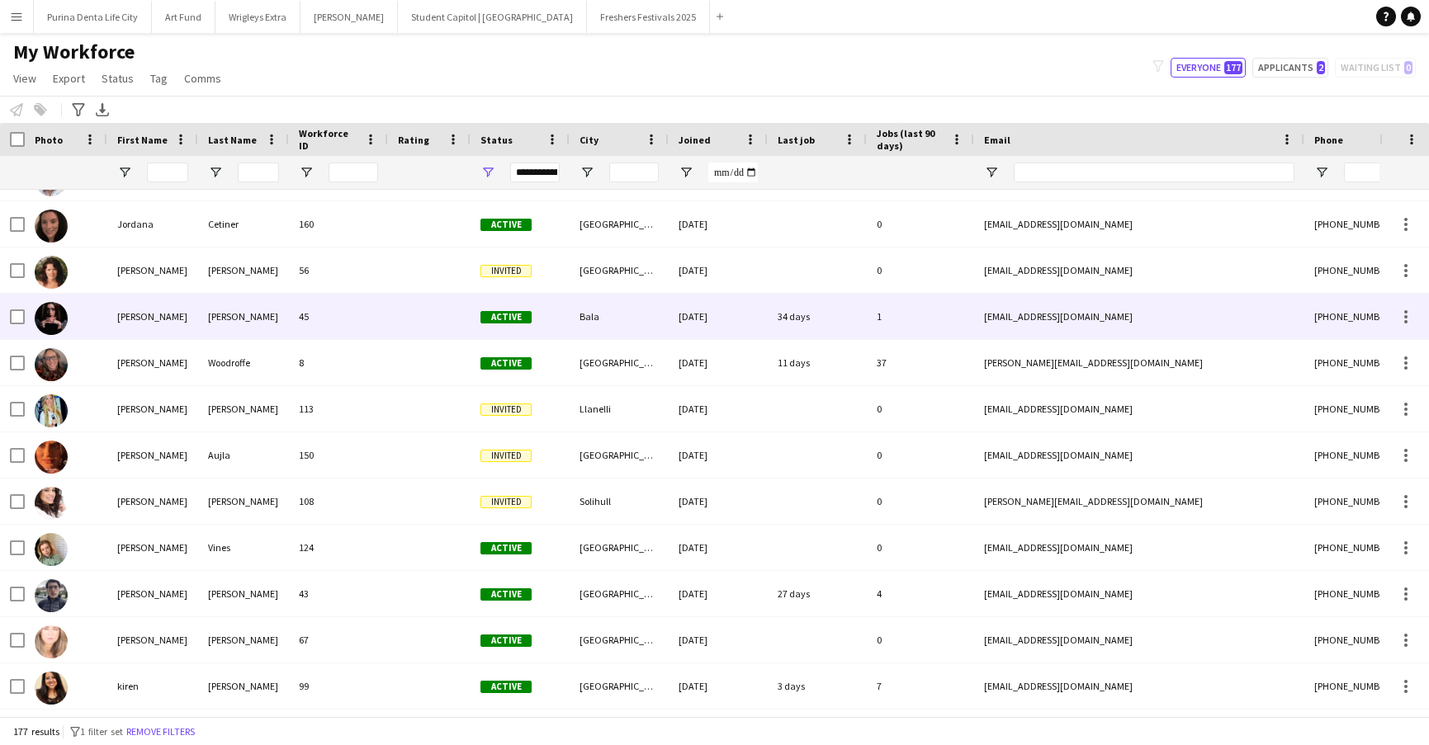
scroll to position [4134, 0]
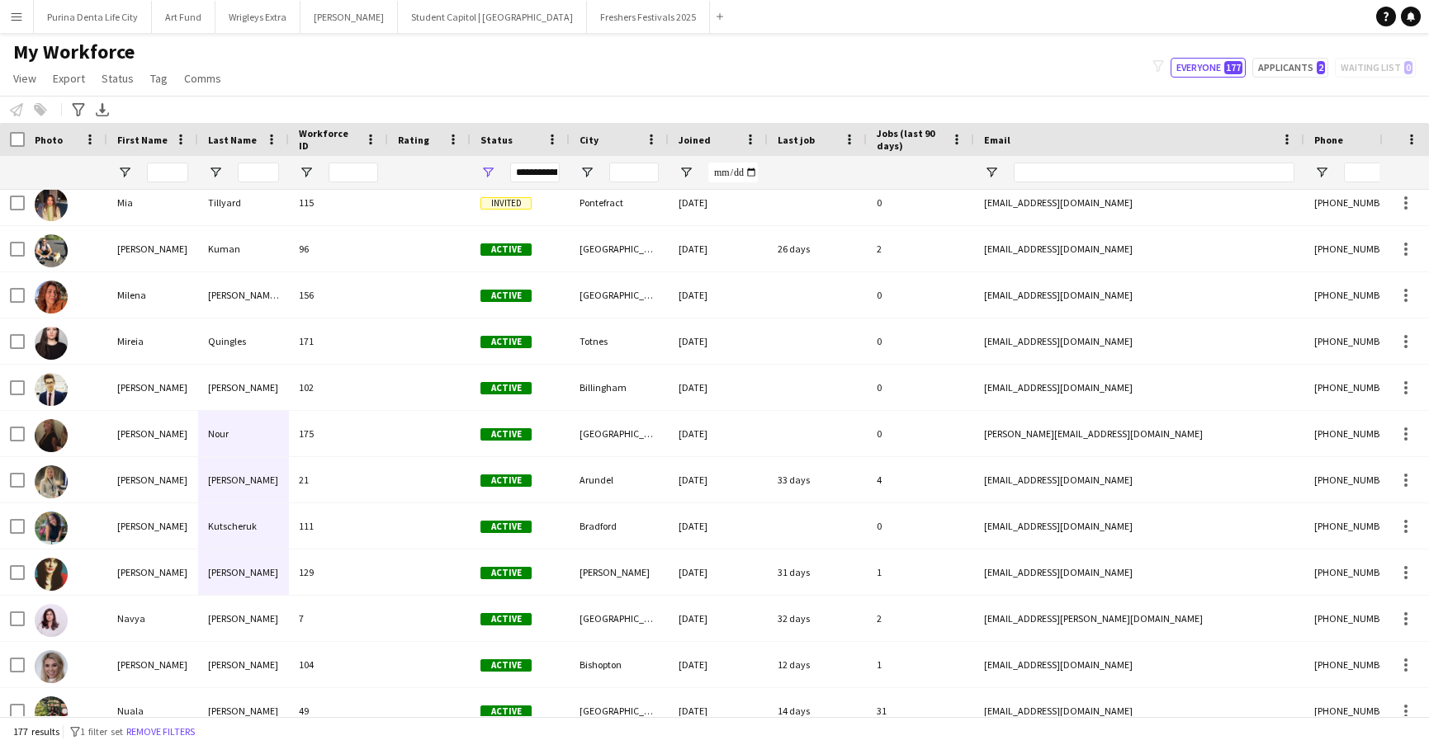
drag, startPoint x: 223, startPoint y: 626, endPoint x: 270, endPoint y: 437, distance: 194.0
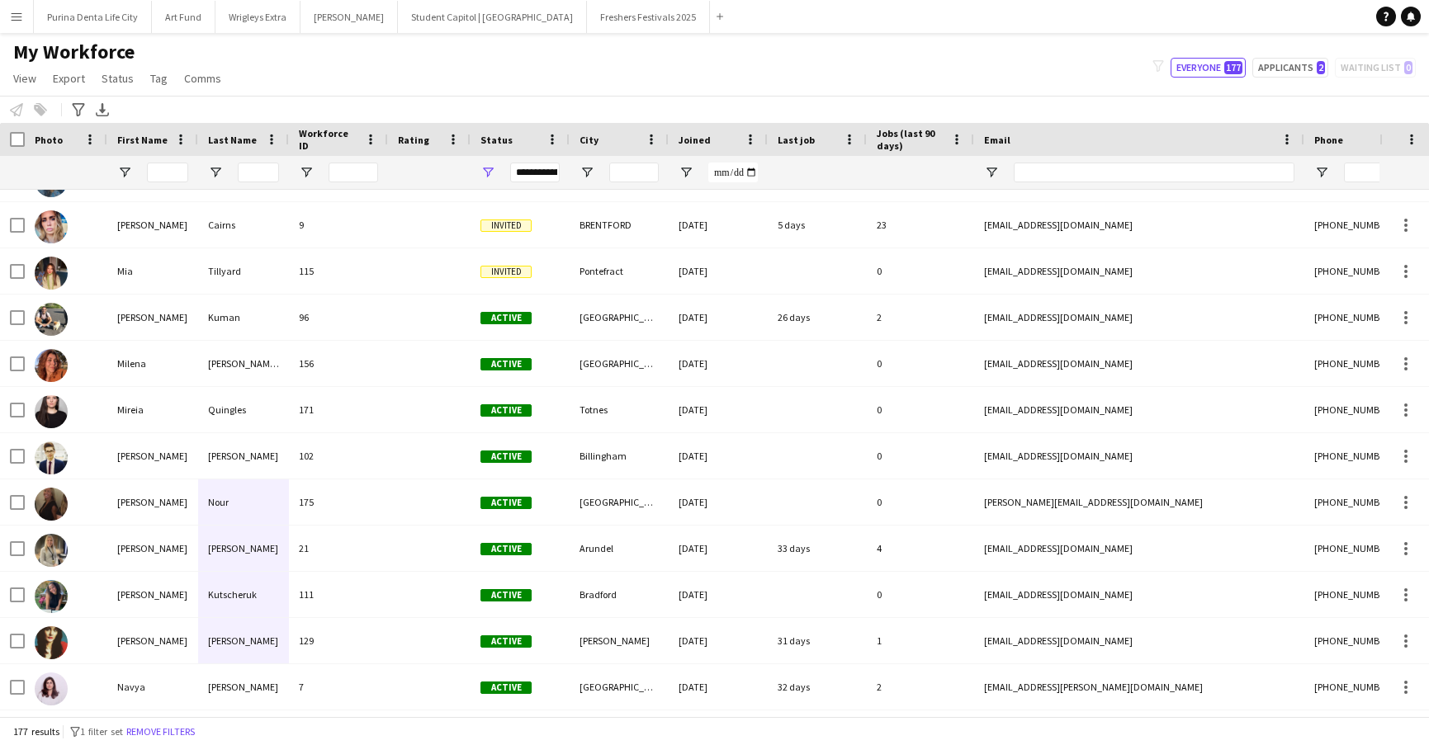
click at [466, 97] on div "Notify workforce Add to tag Select at least one crew to tag him or her. Advance…" at bounding box center [714, 109] width 1429 height 27
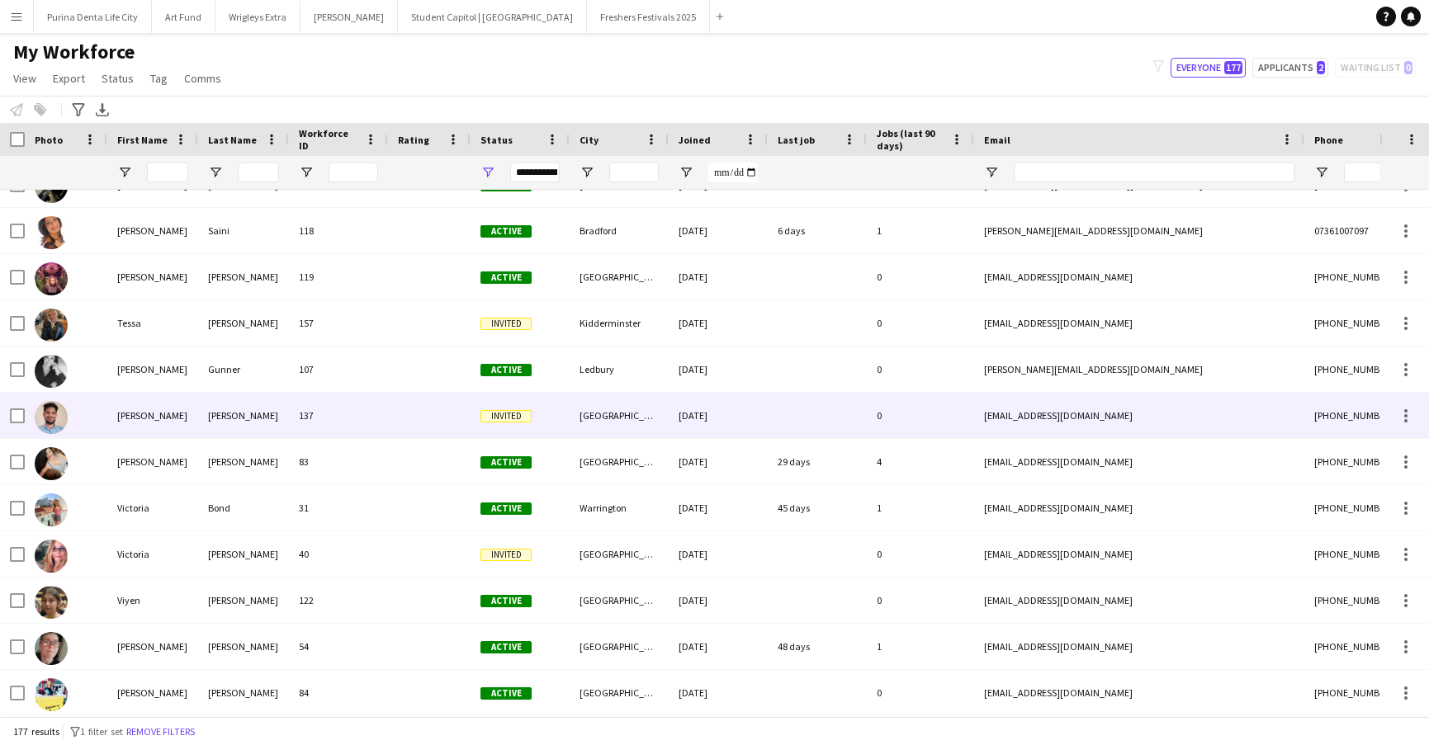
click at [404, 422] on div at bounding box center [429, 415] width 83 height 45
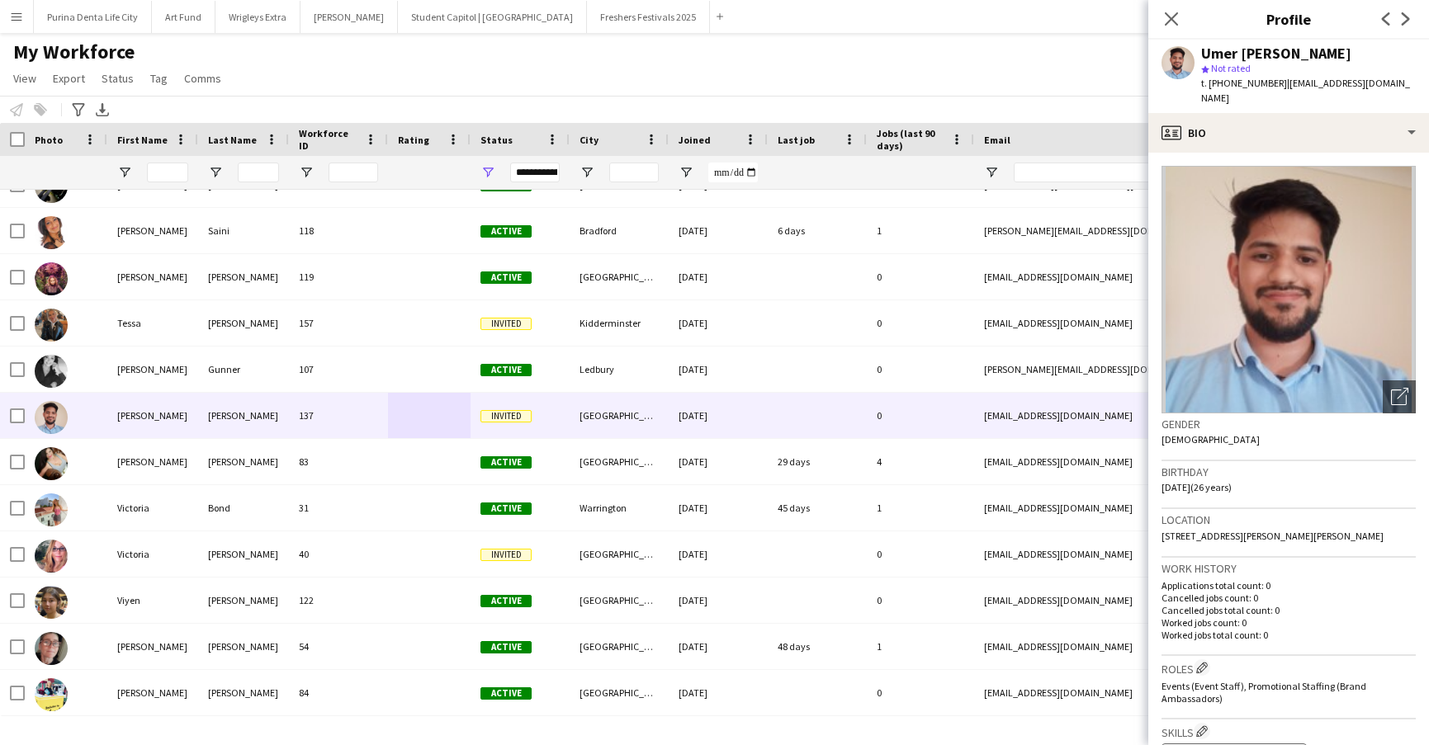
click at [522, 64] on div "My Workforce View Views Default view New view Update view Delete view Edit name…" at bounding box center [714, 68] width 1429 height 56
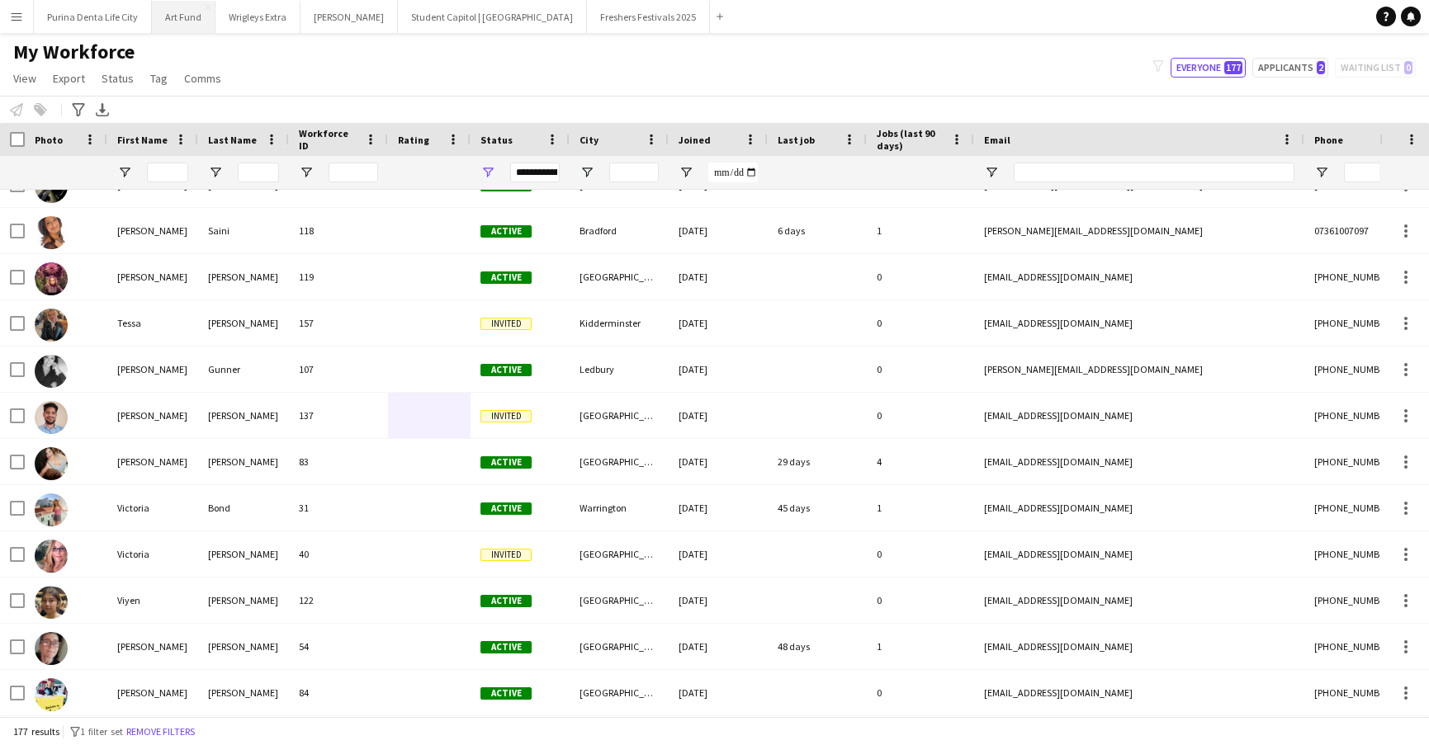
click at [181, 23] on button "Art Fund Close" at bounding box center [184, 17] width 64 height 32
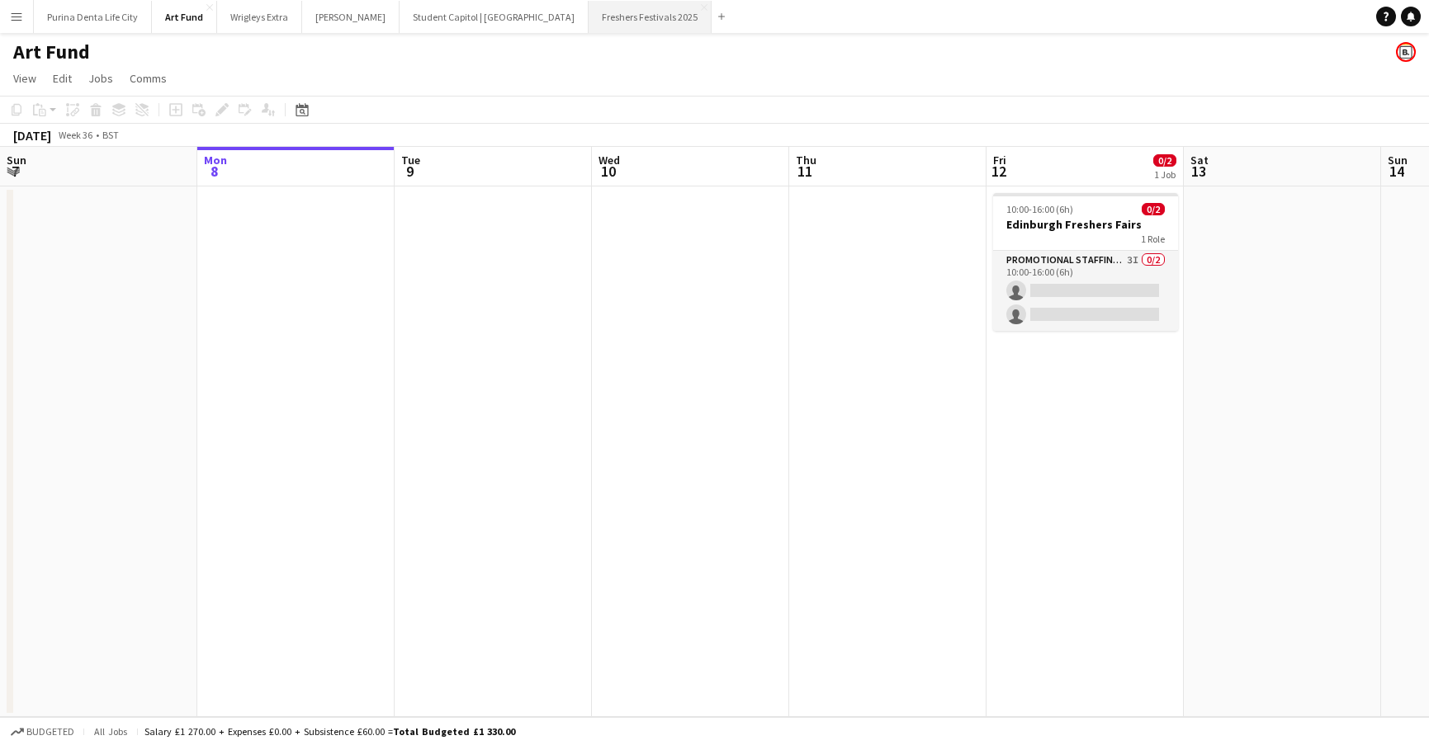
click at [589, 14] on button "Freshers Festivals 2025 Close" at bounding box center [650, 17] width 123 height 32
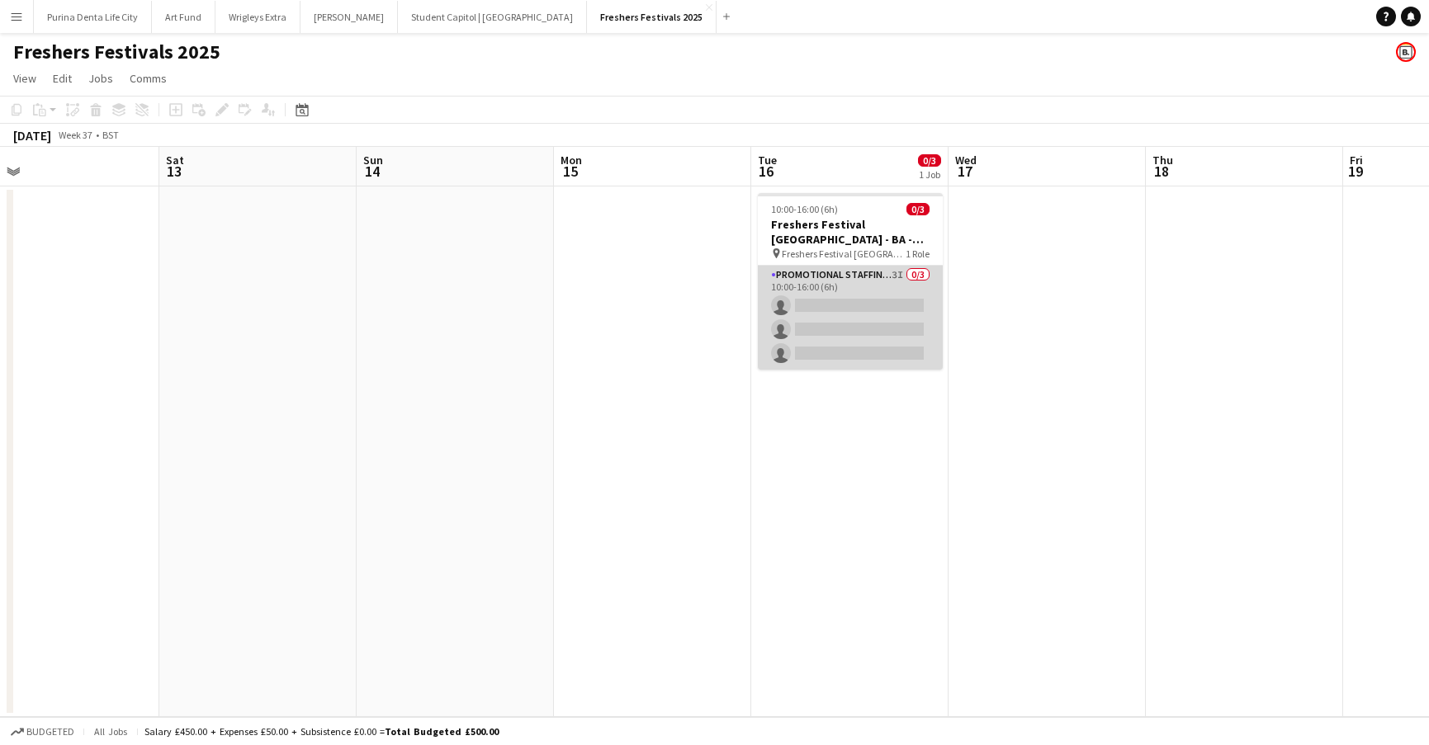
click at [828, 326] on app-card-role "Promotional Staffing (Brand Ambassadors) 3I 0/3 10:00-16:00 (6h) single-neutral…" at bounding box center [850, 318] width 185 height 104
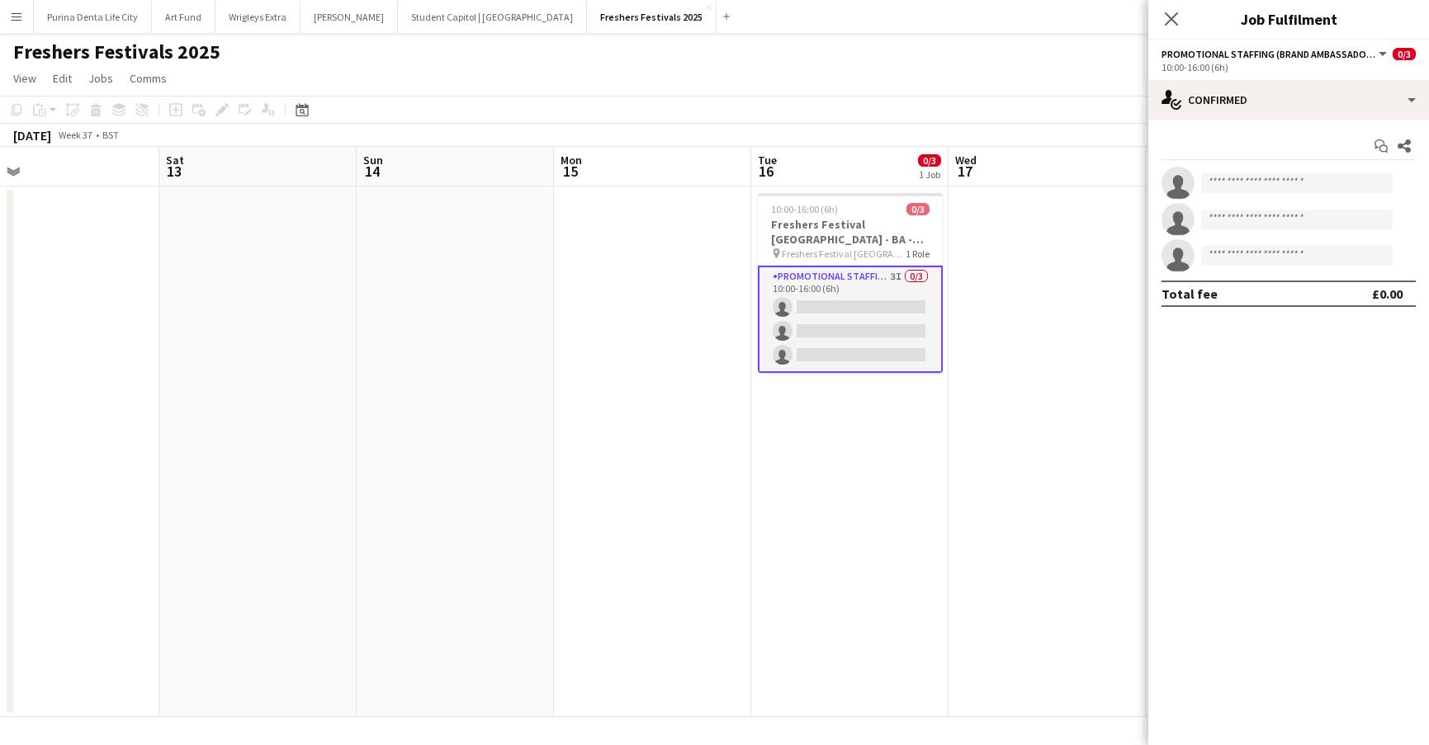
click at [1339, 75] on app-options-switcher "Promotional Staffing (Brand Ambassadors) All roles Promotional Staffing (Brand …" at bounding box center [1288, 60] width 281 height 40
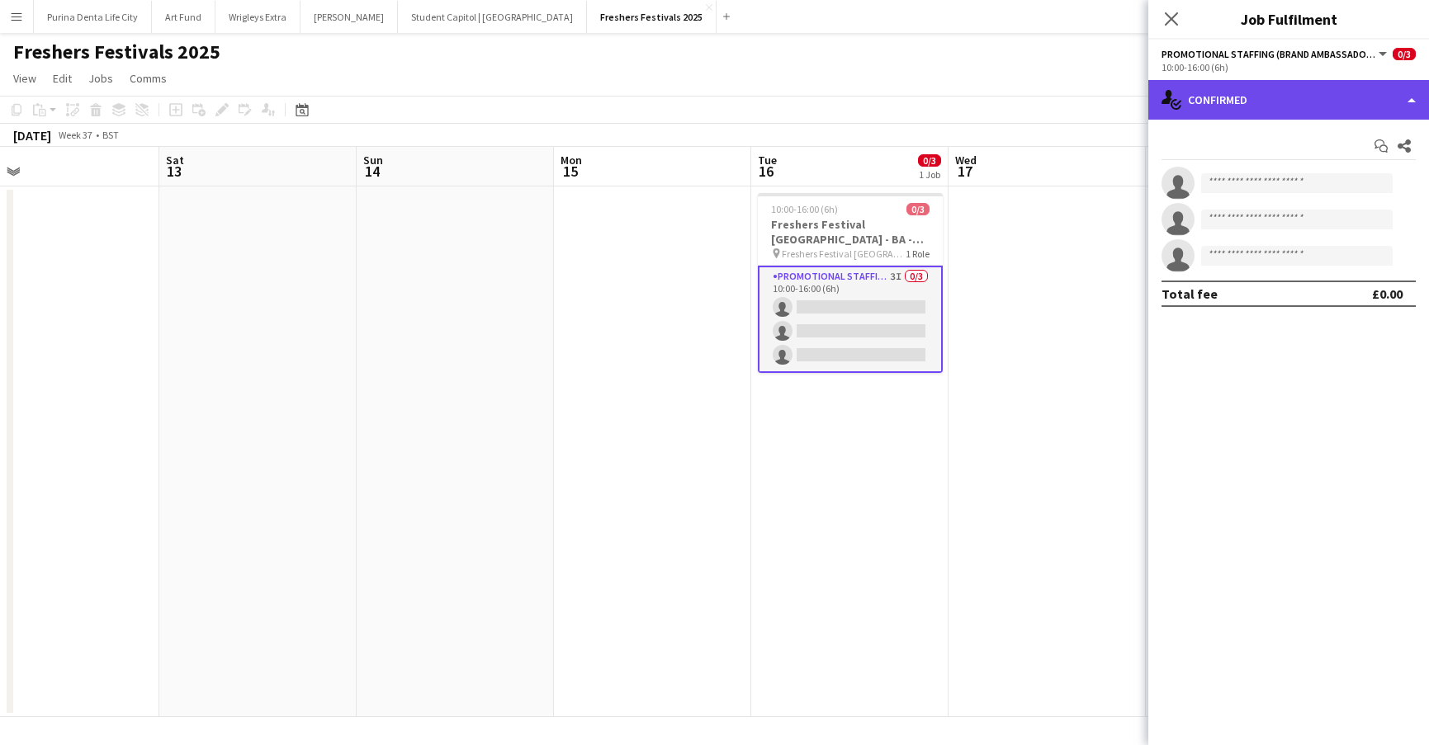
click at [1337, 88] on div "single-neutral-actions-check-2 Confirmed" at bounding box center [1288, 100] width 281 height 40
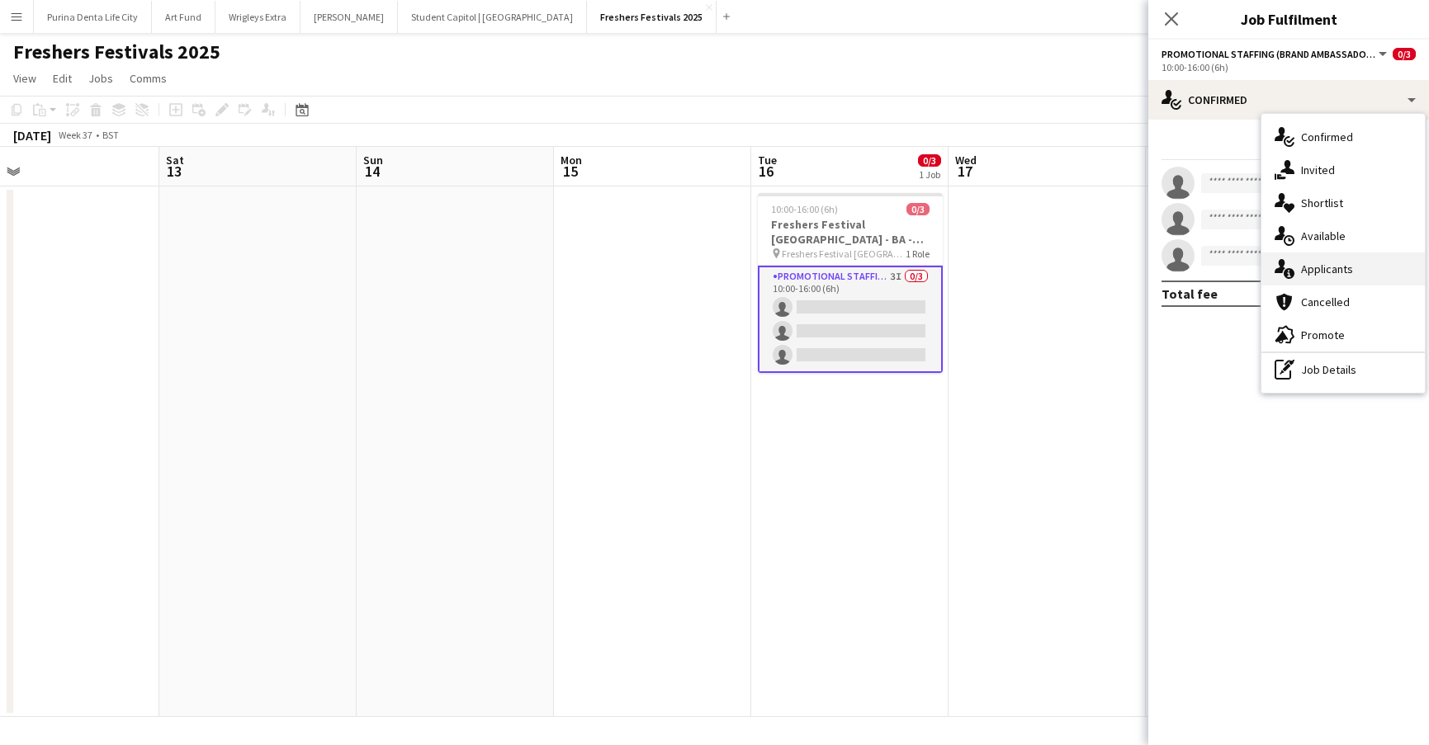
click at [1359, 261] on div "single-neutral-actions-information Applicants" at bounding box center [1342, 269] width 163 height 33
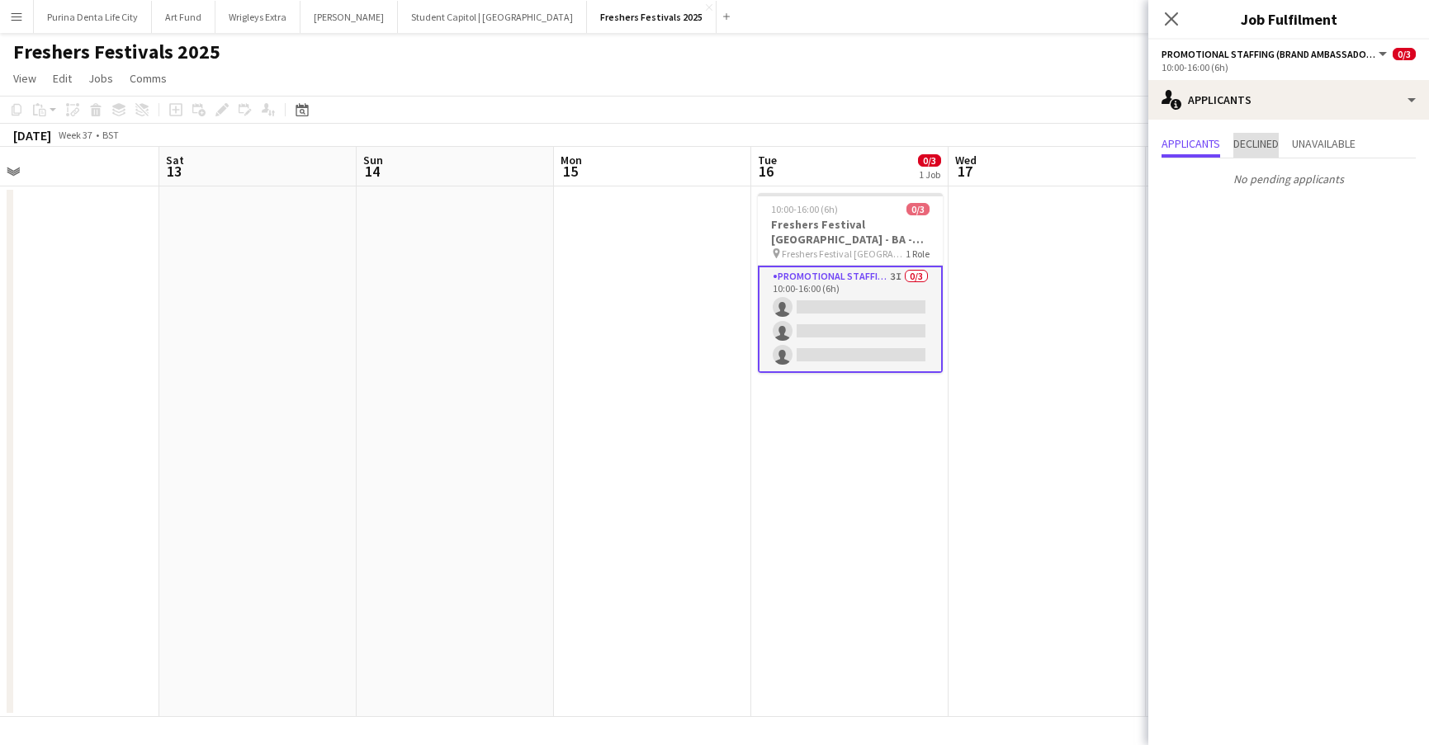
click at [1247, 154] on span "Declined" at bounding box center [1255, 145] width 45 height 25
click at [1329, 155] on span "Unavailable" at bounding box center [1324, 145] width 64 height 25
click at [1219, 139] on span "Applicants" at bounding box center [1190, 144] width 59 height 12
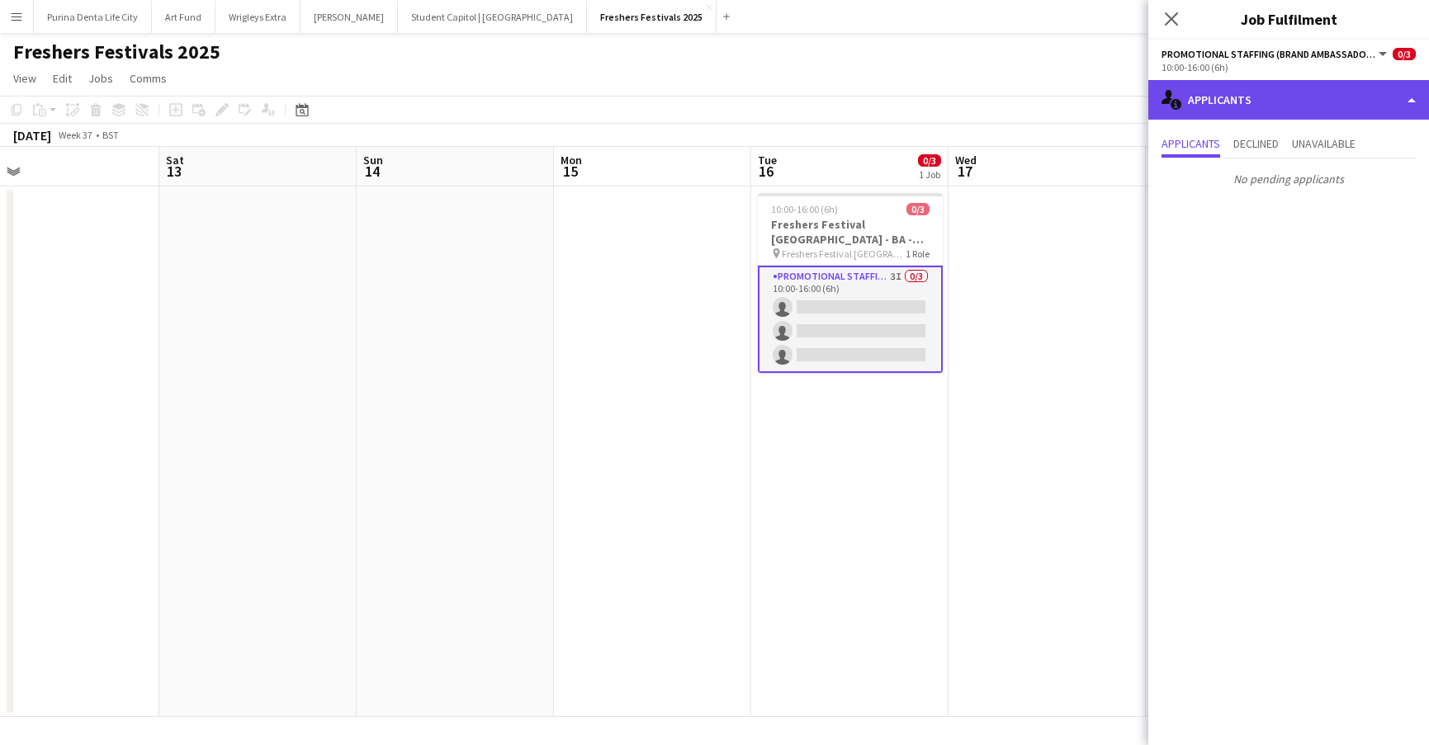
click at [1213, 93] on div "single-neutral-actions-information Applicants" at bounding box center [1288, 100] width 281 height 40
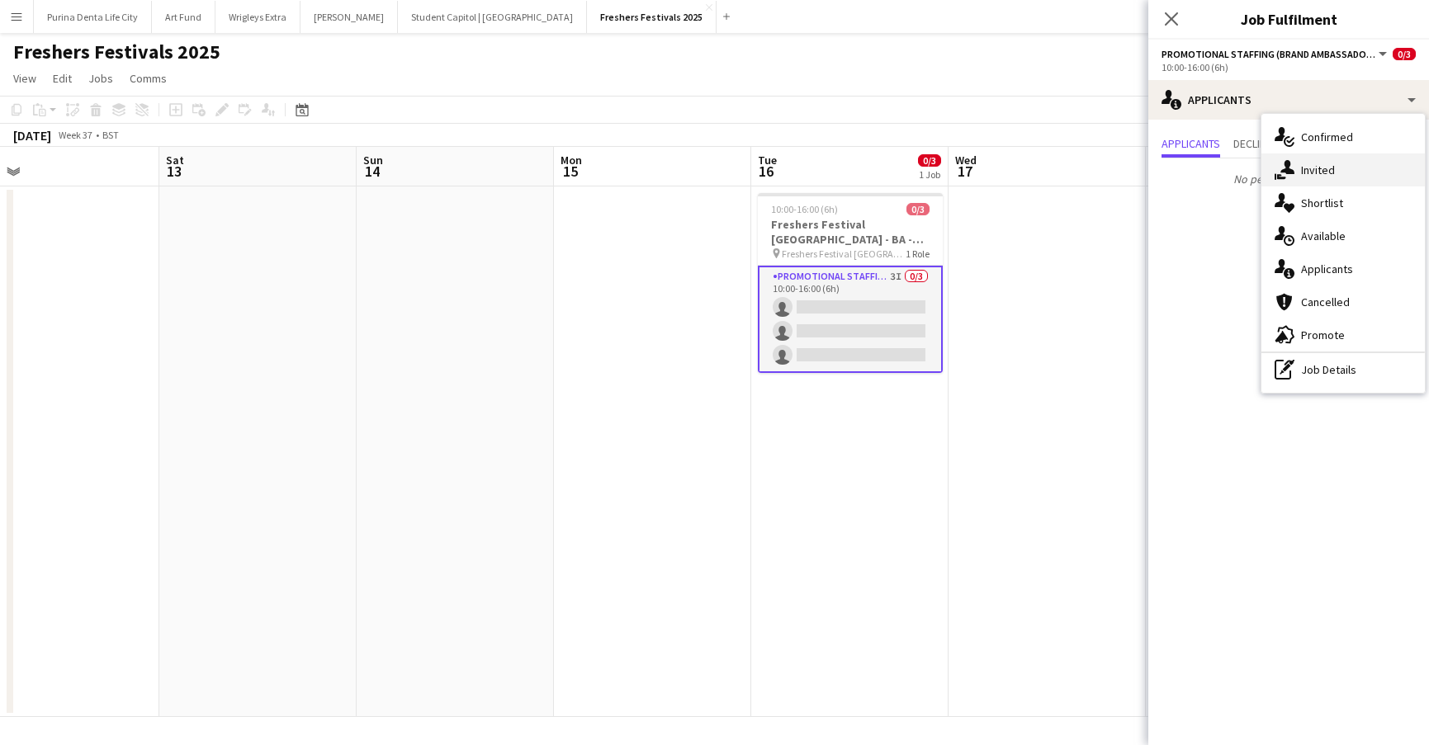
click at [1297, 172] on div "single-neutral-actions-share-1 Invited" at bounding box center [1342, 170] width 163 height 33
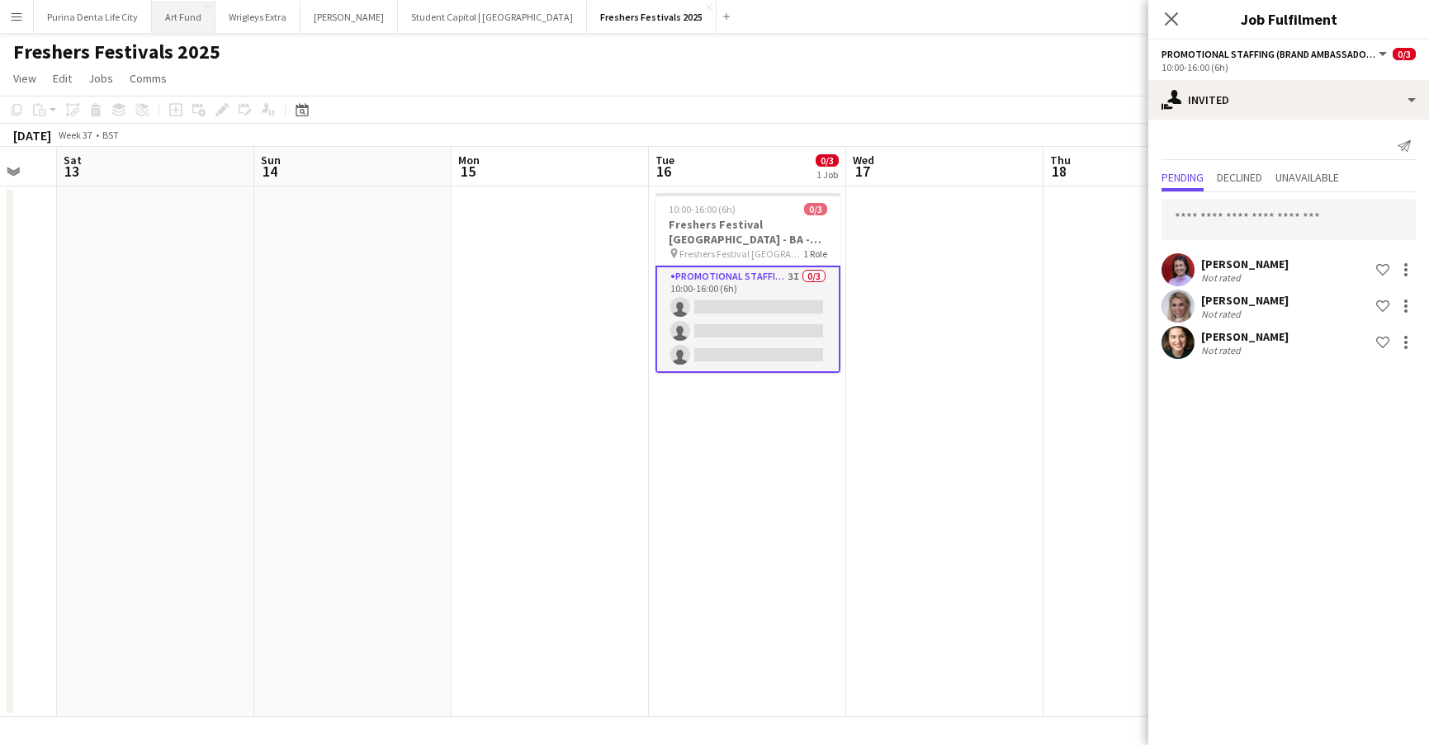
click at [185, 13] on button "Art Fund Close" at bounding box center [184, 17] width 64 height 32
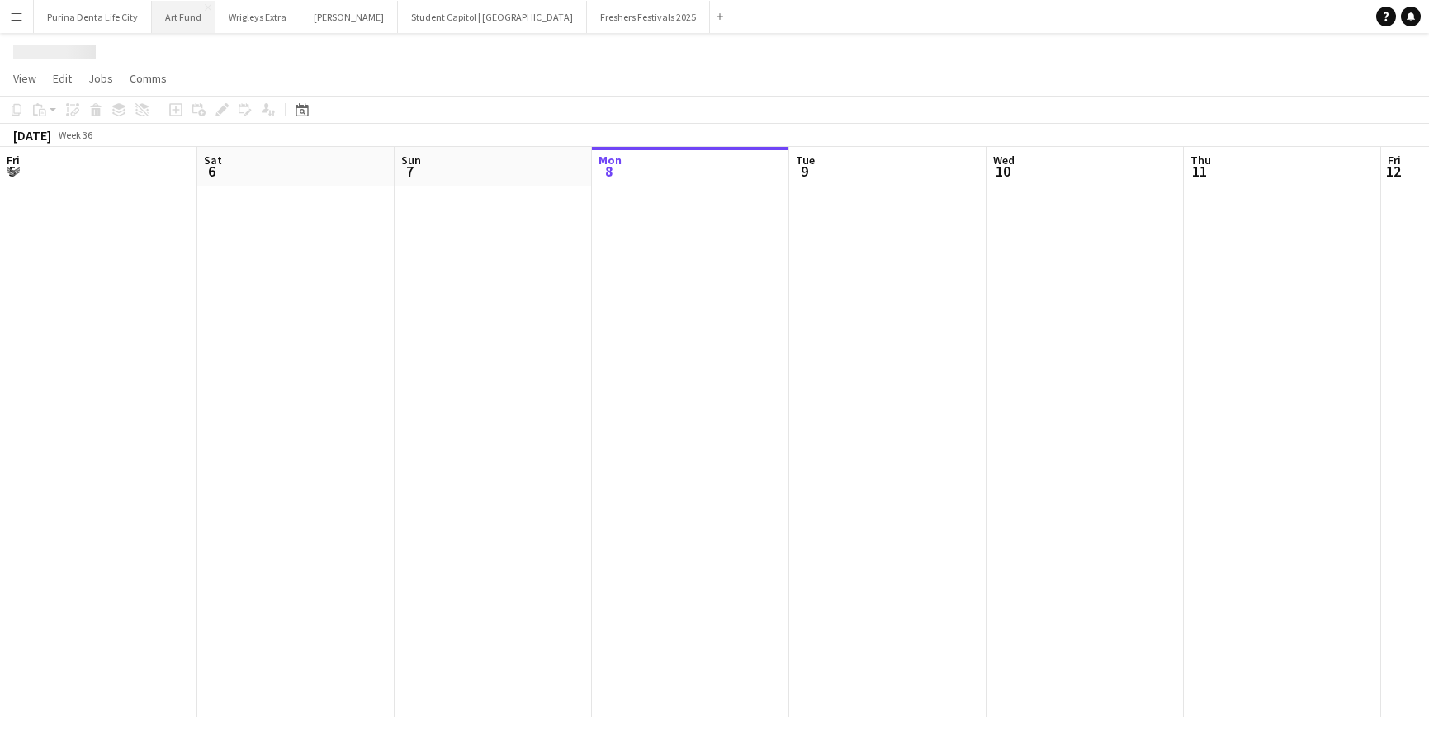
click at [185, 13] on button "Art Fund Close" at bounding box center [184, 17] width 64 height 32
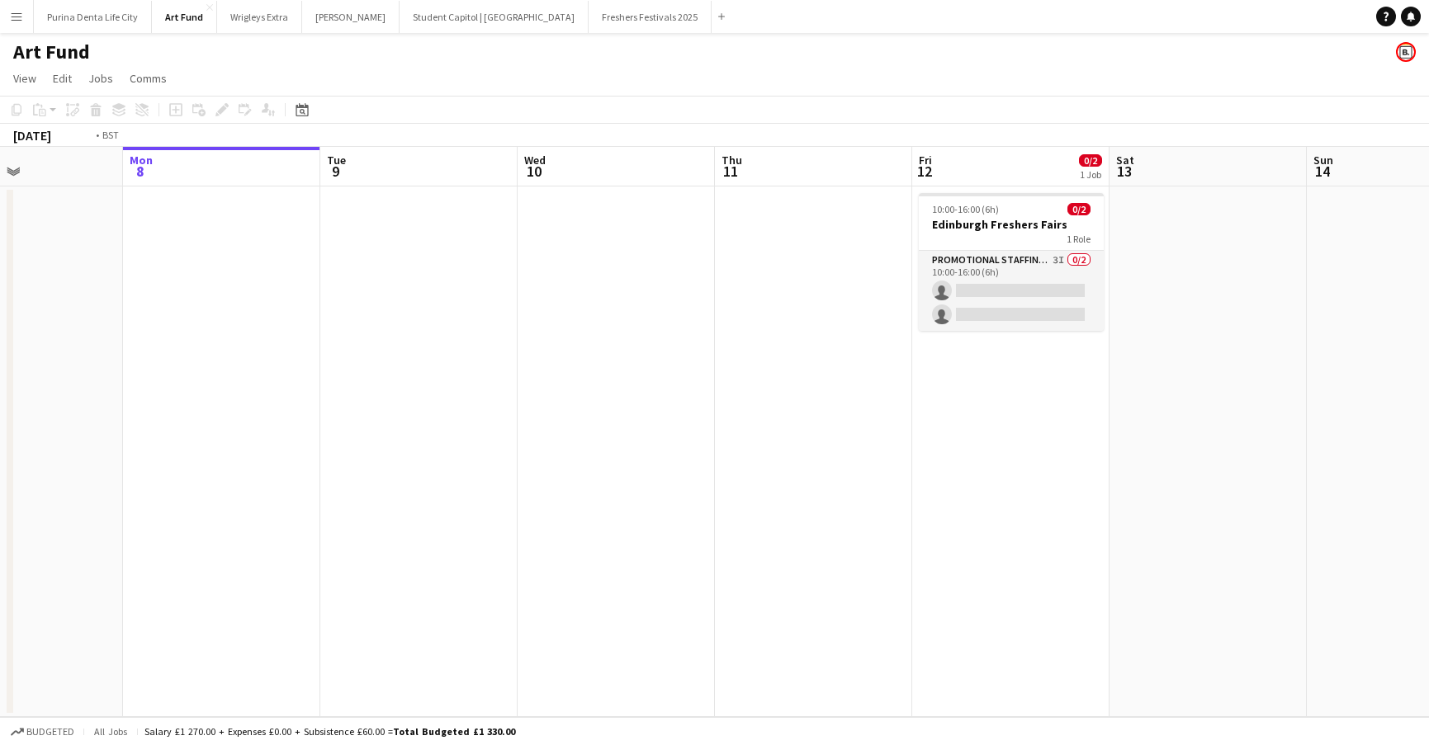
scroll to position [0, 490]
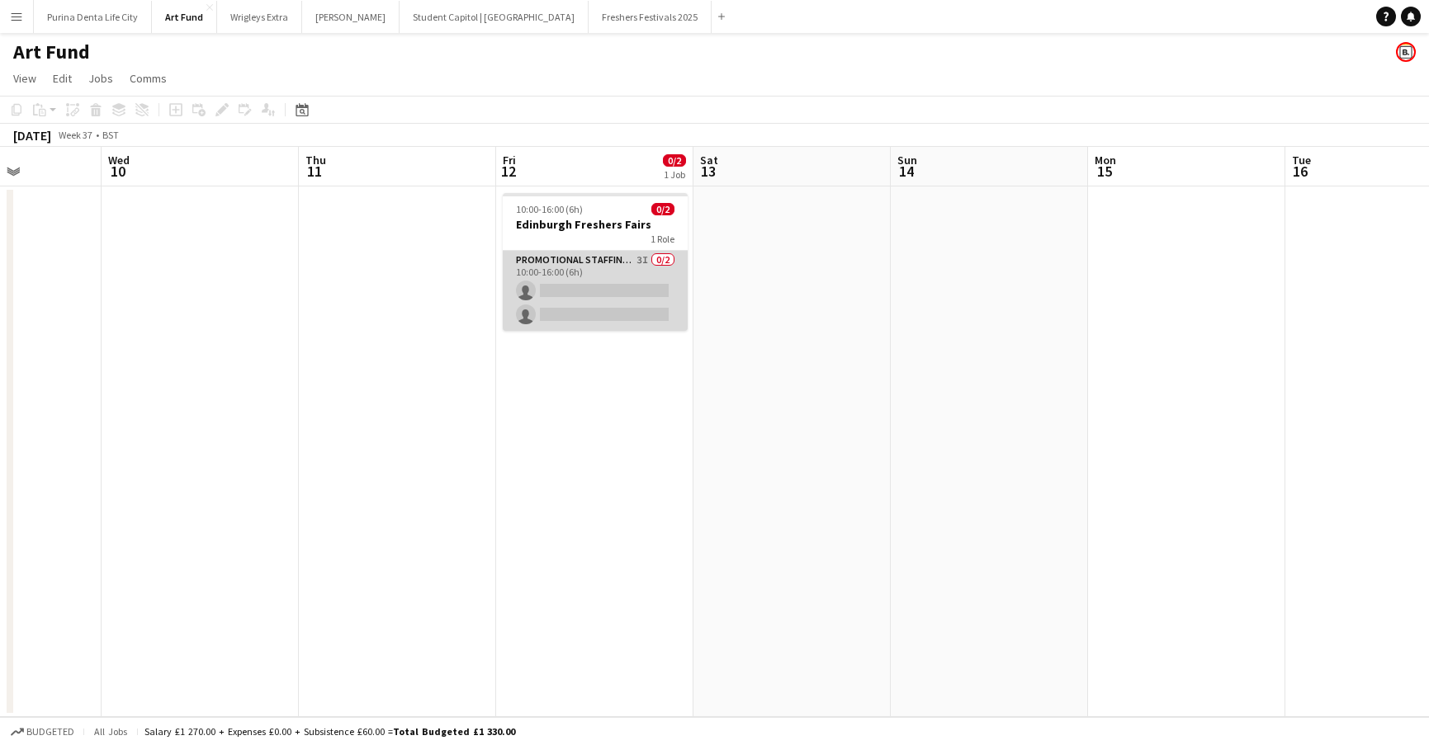
click at [641, 313] on app-card-role "Promotional Staffing (Brand Ambassadors) 3I 0/2 10:00-16:00 (6h) single-neutral…" at bounding box center [595, 291] width 185 height 80
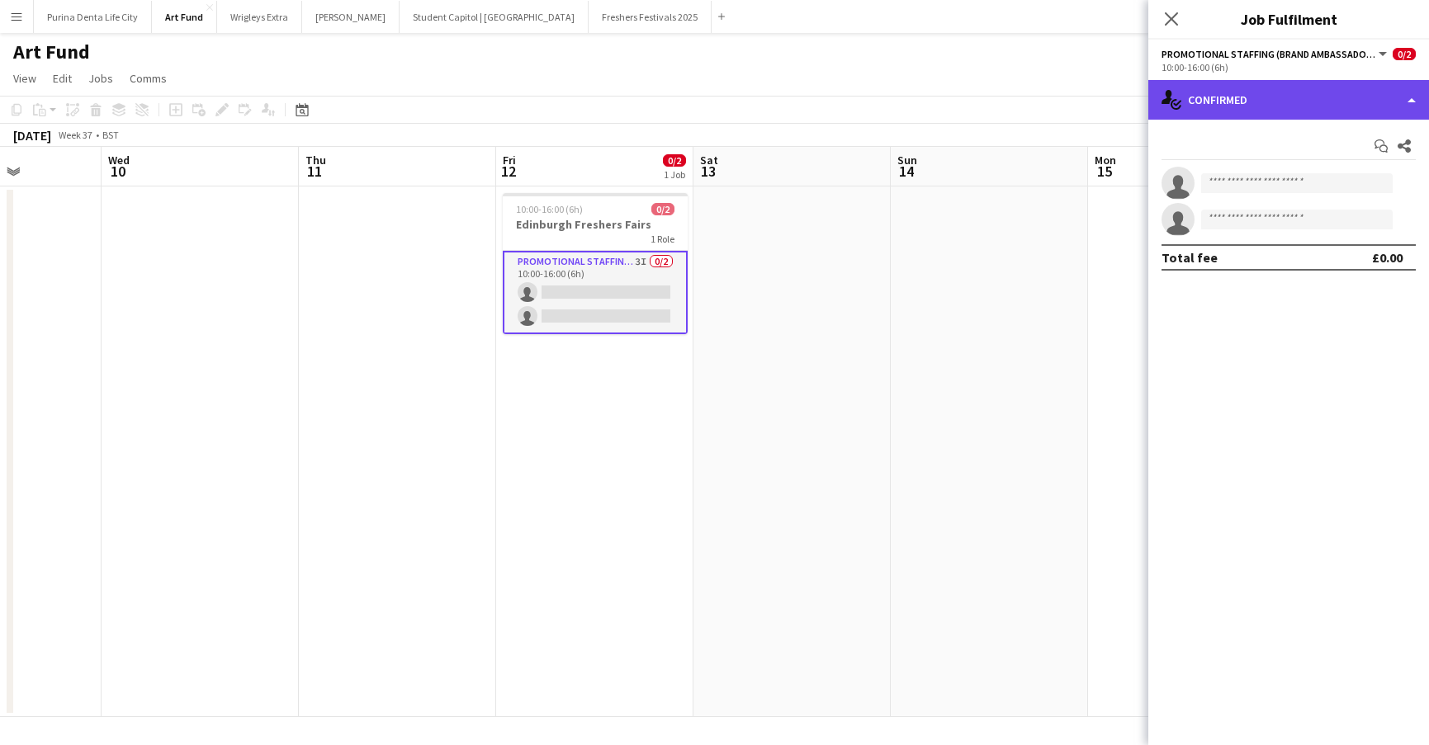
click at [1274, 97] on div "single-neutral-actions-check-2 Confirmed" at bounding box center [1288, 100] width 281 height 40
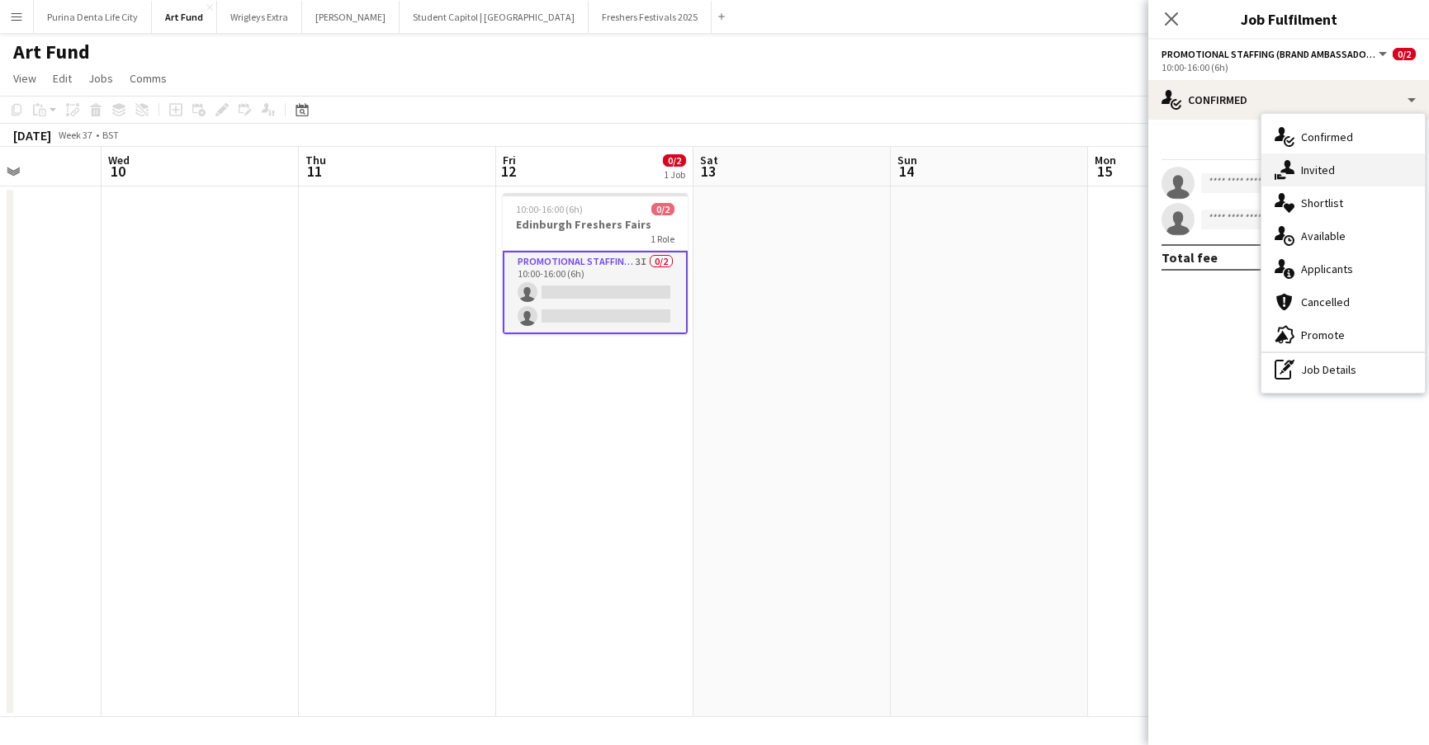
click at [1315, 157] on div "single-neutral-actions-share-1 Invited" at bounding box center [1342, 170] width 163 height 33
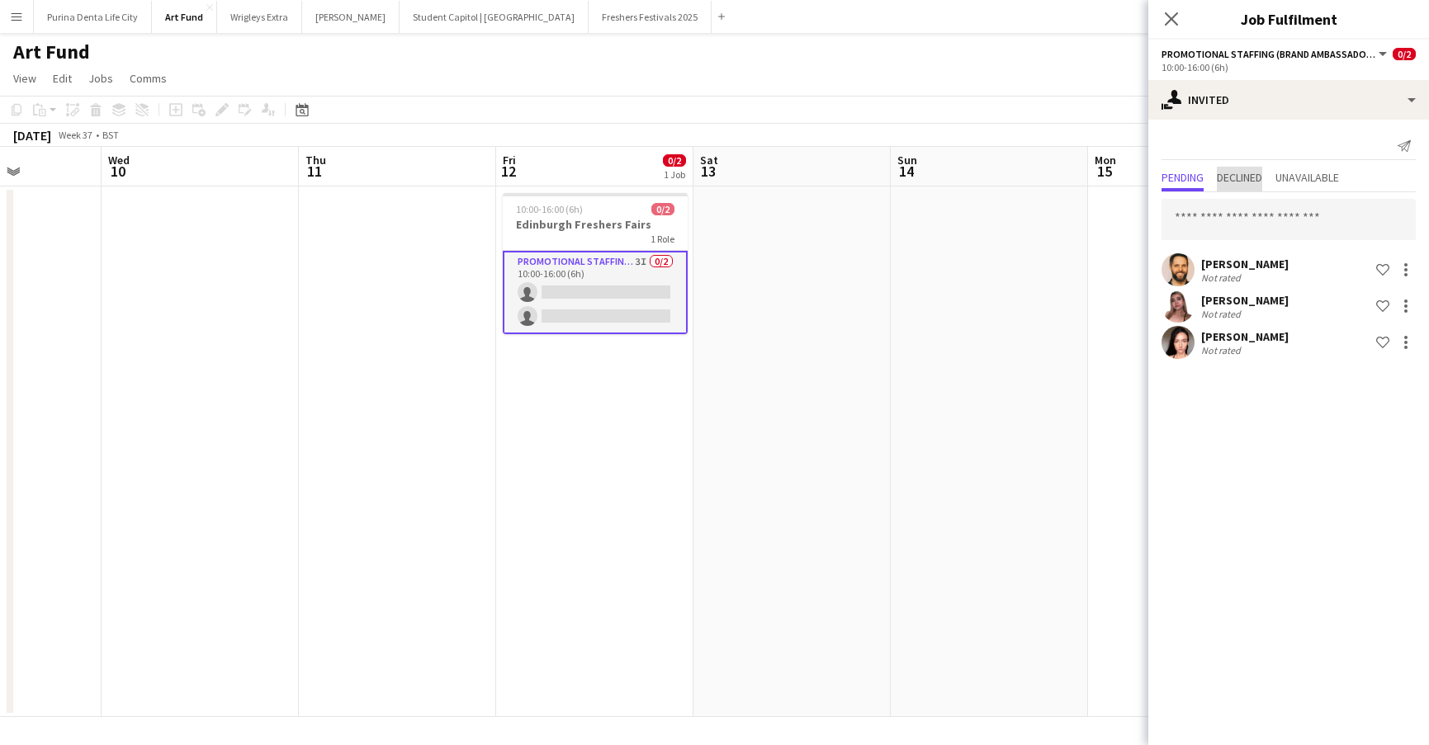
click at [1259, 179] on span "Declined" at bounding box center [1239, 178] width 45 height 12
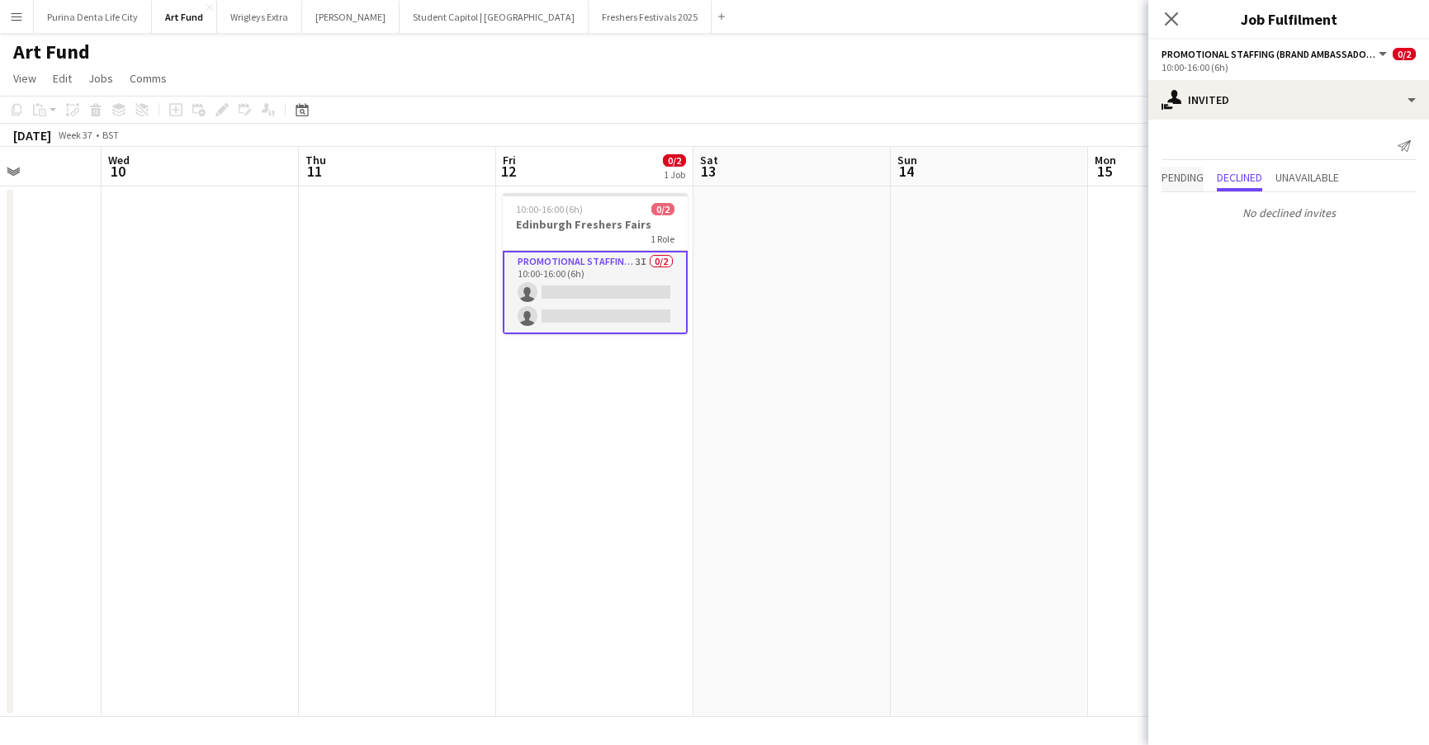
click at [1200, 173] on span "Pending" at bounding box center [1182, 178] width 42 height 12
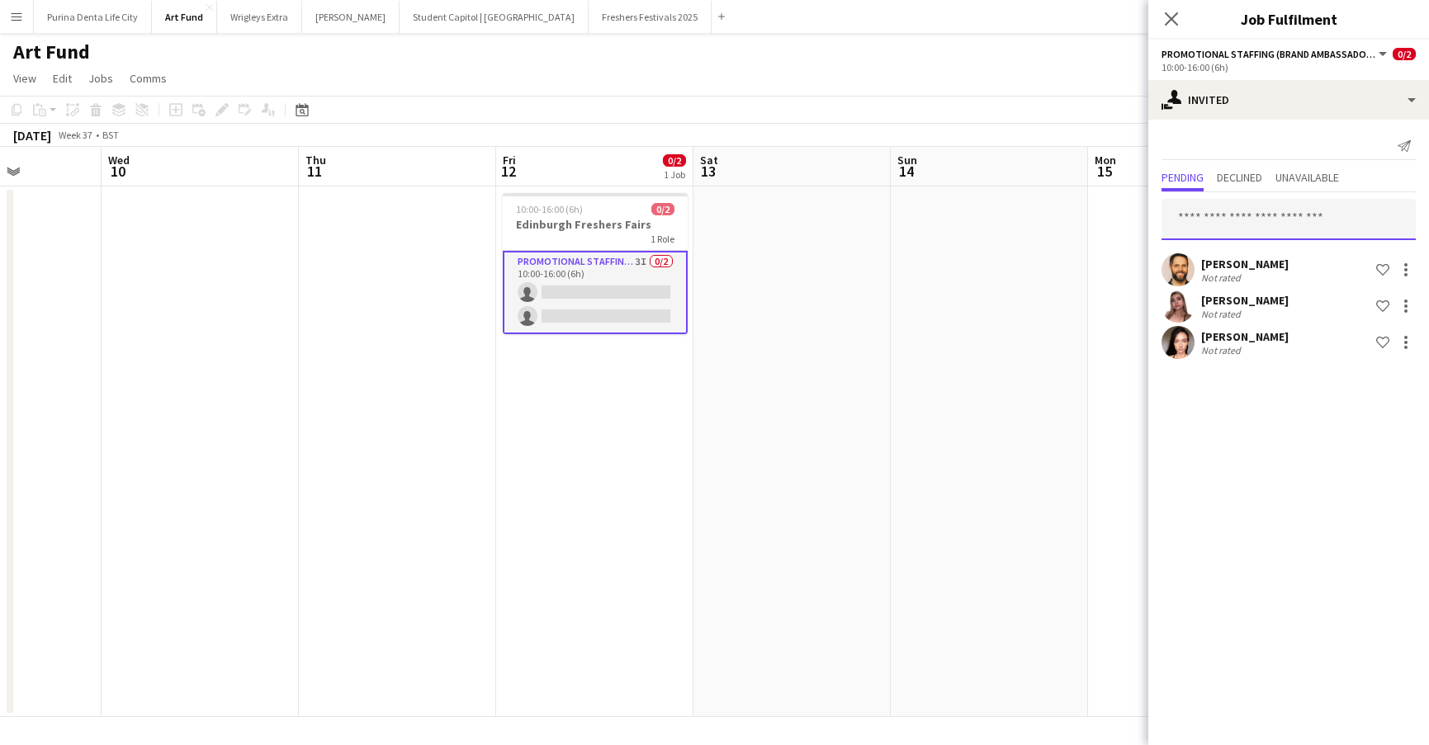
click at [1250, 211] on input "text" at bounding box center [1288, 219] width 254 height 41
type input "*"
click at [976, 74] on app-page-menu "View Day view expanded Day view collapsed Month view Date picker Jump to today …" at bounding box center [714, 79] width 1429 height 31
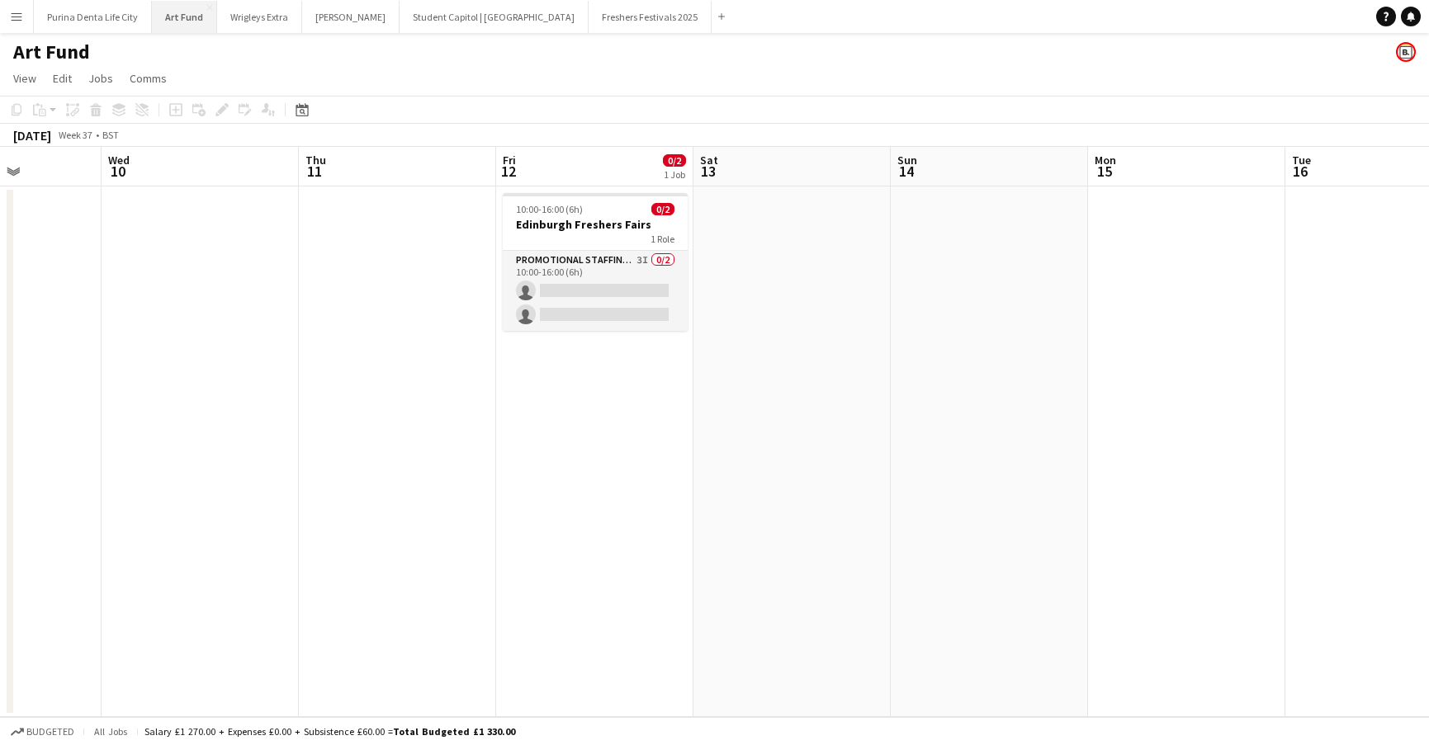
click at [166, 16] on button "Art Fund Close" at bounding box center [184, 17] width 65 height 32
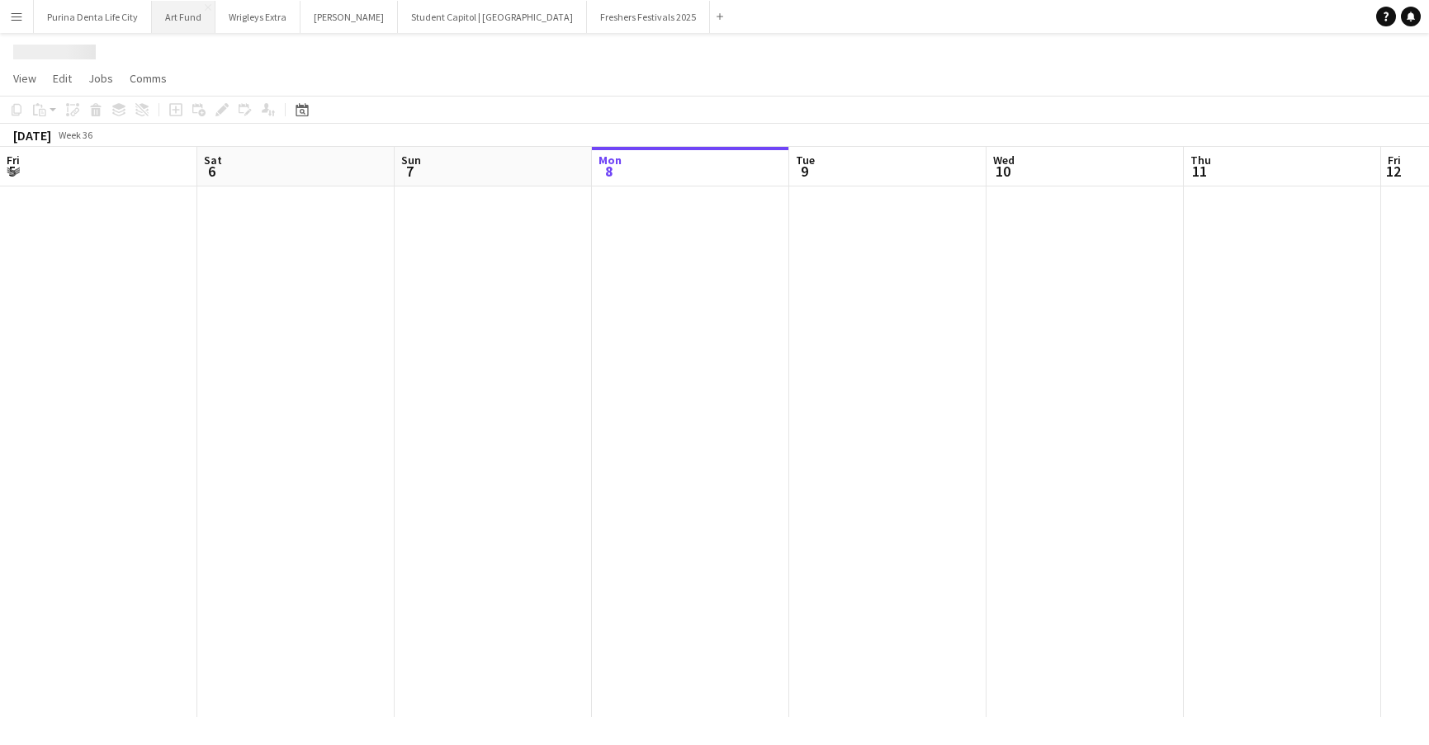
scroll to position [0, 395]
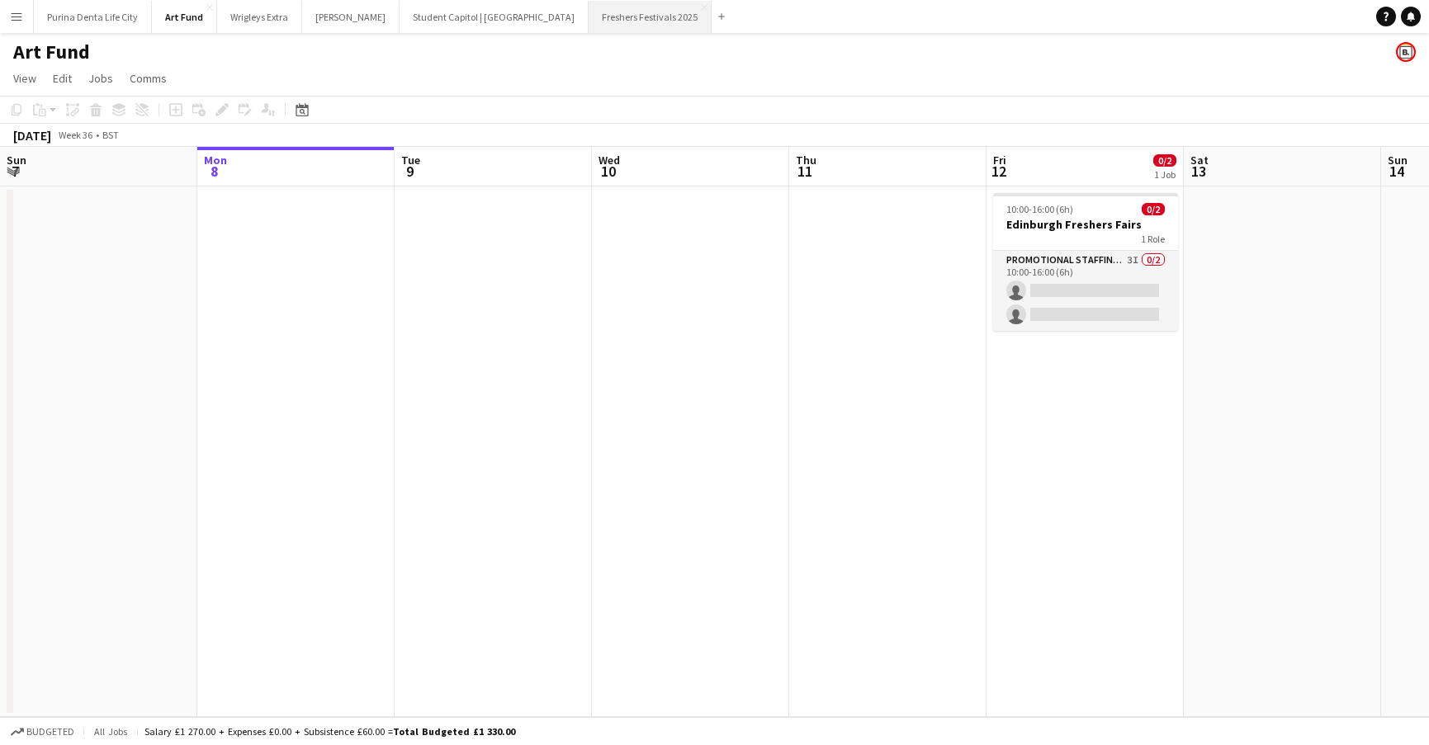
click at [589, 15] on button "Freshers Festivals 2025 Close" at bounding box center [650, 17] width 123 height 32
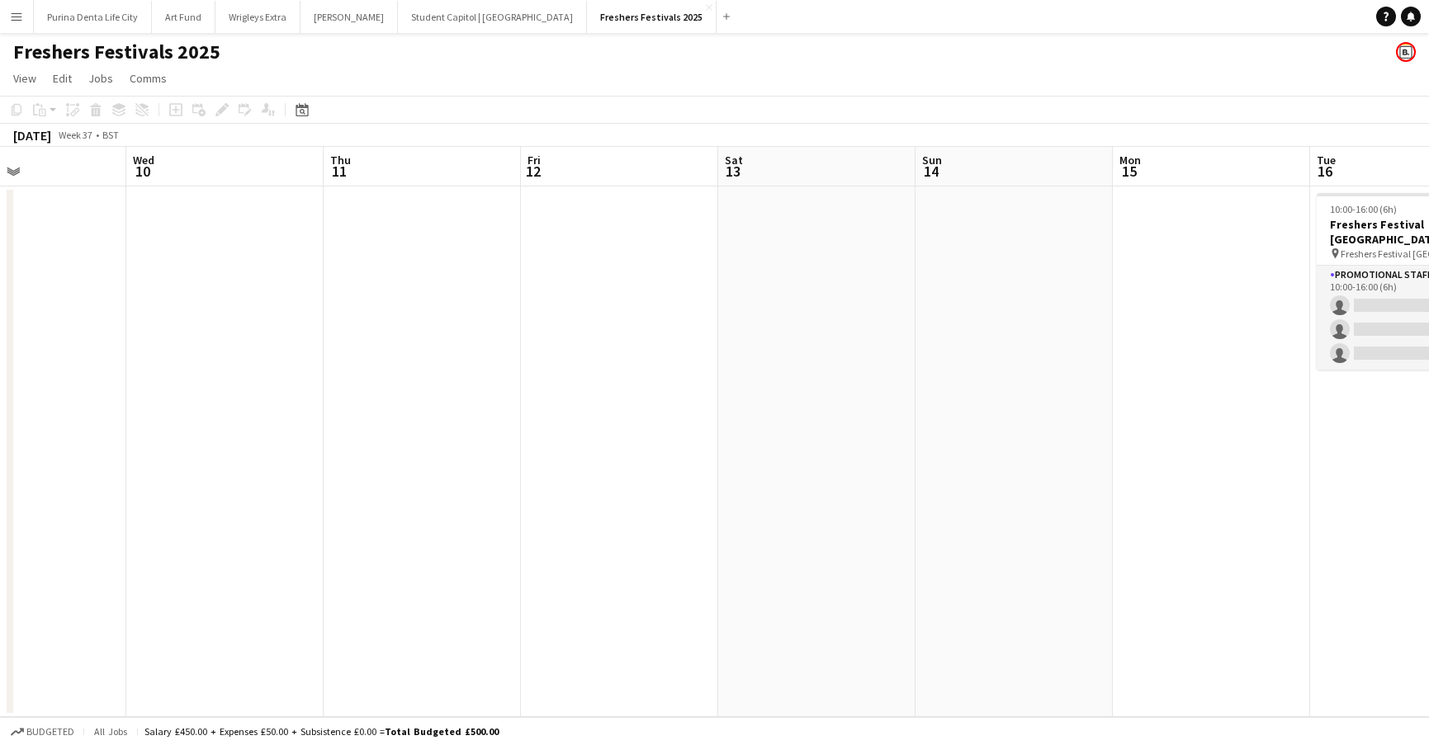
scroll to position [0, 466]
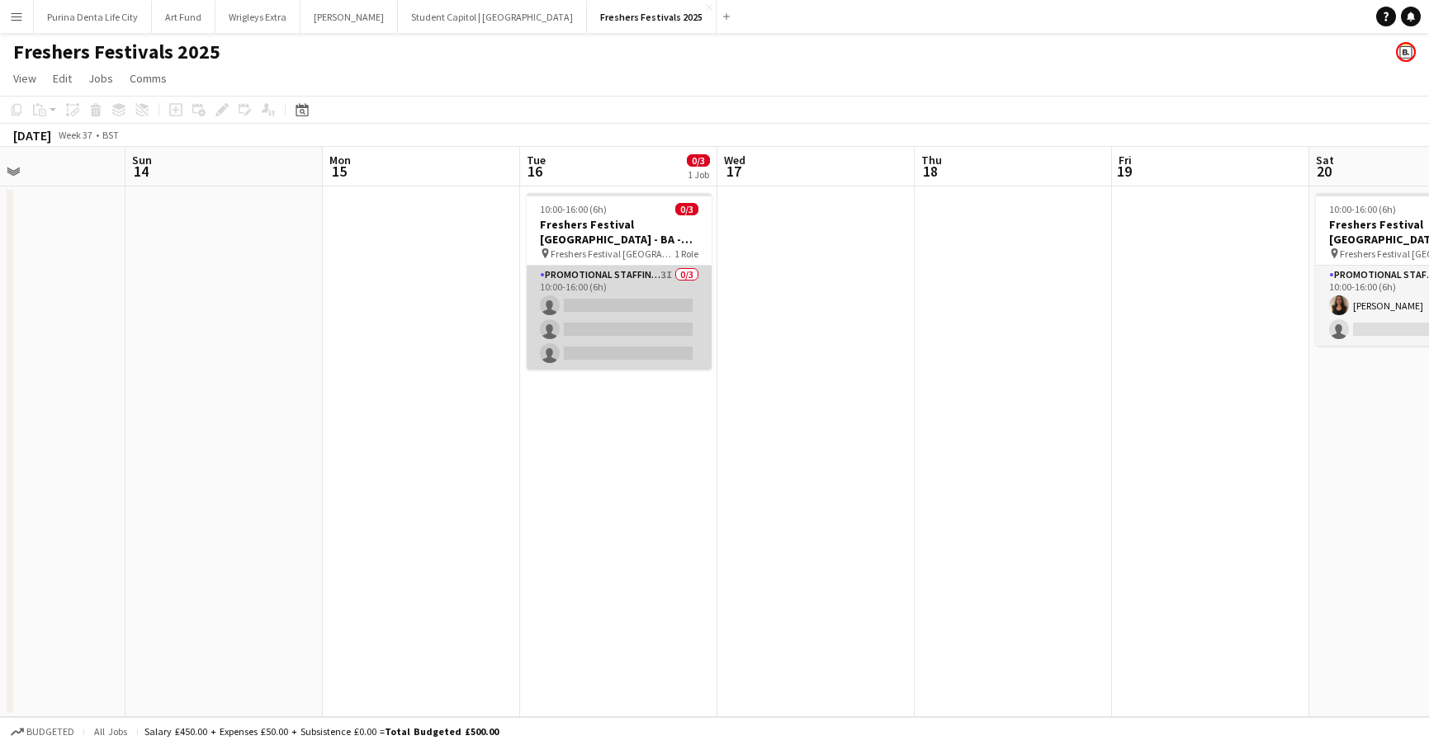
click at [581, 311] on app-card-role "Promotional Staffing (Brand Ambassadors) 3I 0/3 10:00-16:00 (6h) single-neutral…" at bounding box center [619, 318] width 185 height 104
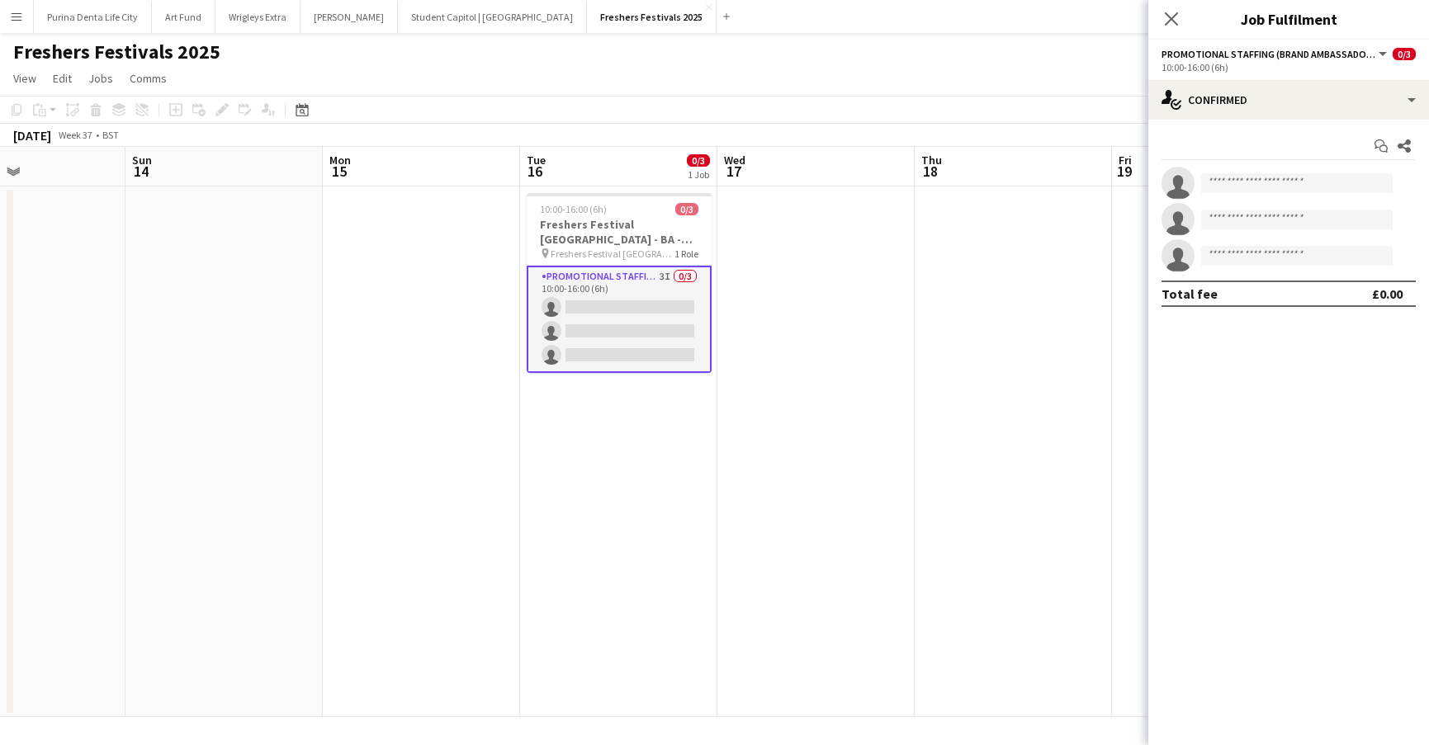
click at [1248, 121] on div "Start chat Share single-neutral-actions single-neutral-actions single-neutral-a…" at bounding box center [1288, 220] width 281 height 201
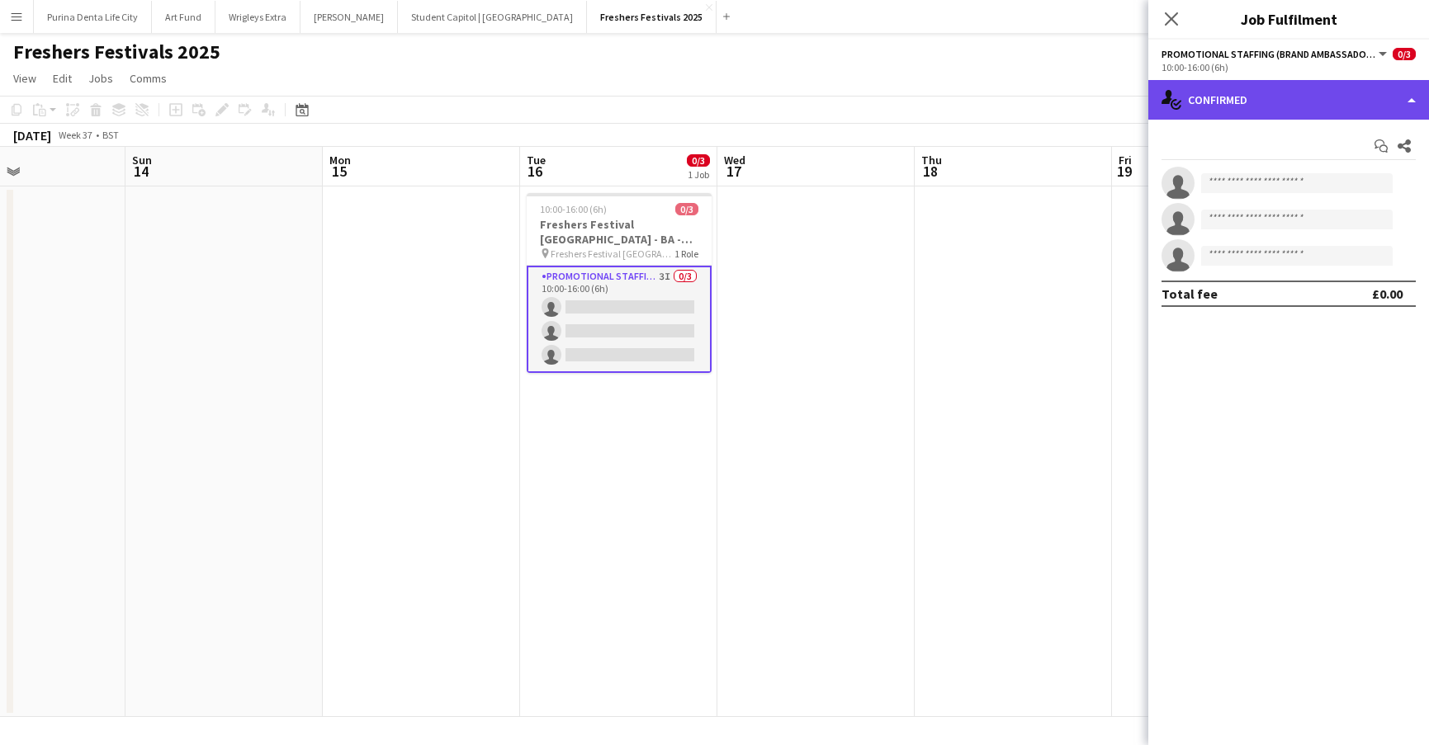
click at [1255, 99] on div "single-neutral-actions-check-2 Confirmed" at bounding box center [1288, 100] width 281 height 40
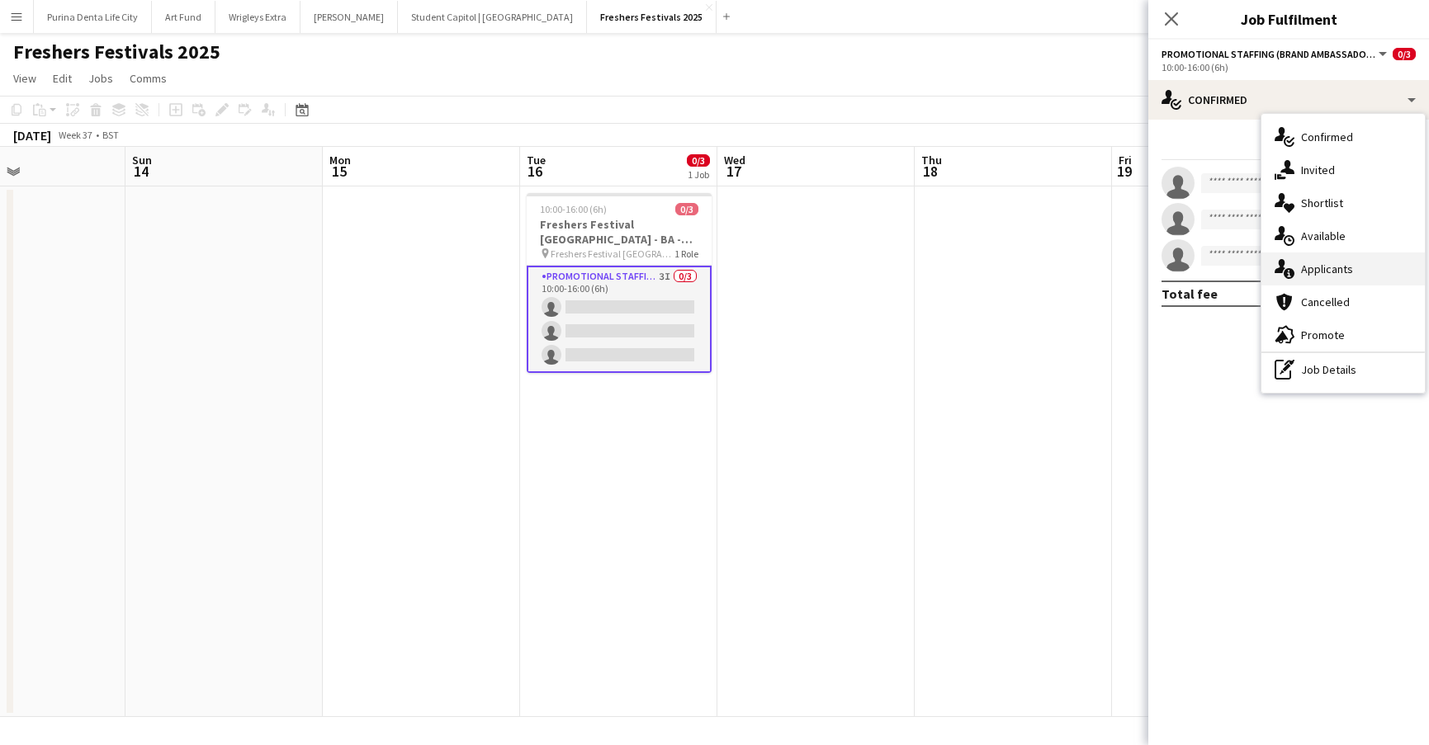
click at [1322, 268] on span "Applicants" at bounding box center [1327, 269] width 52 height 15
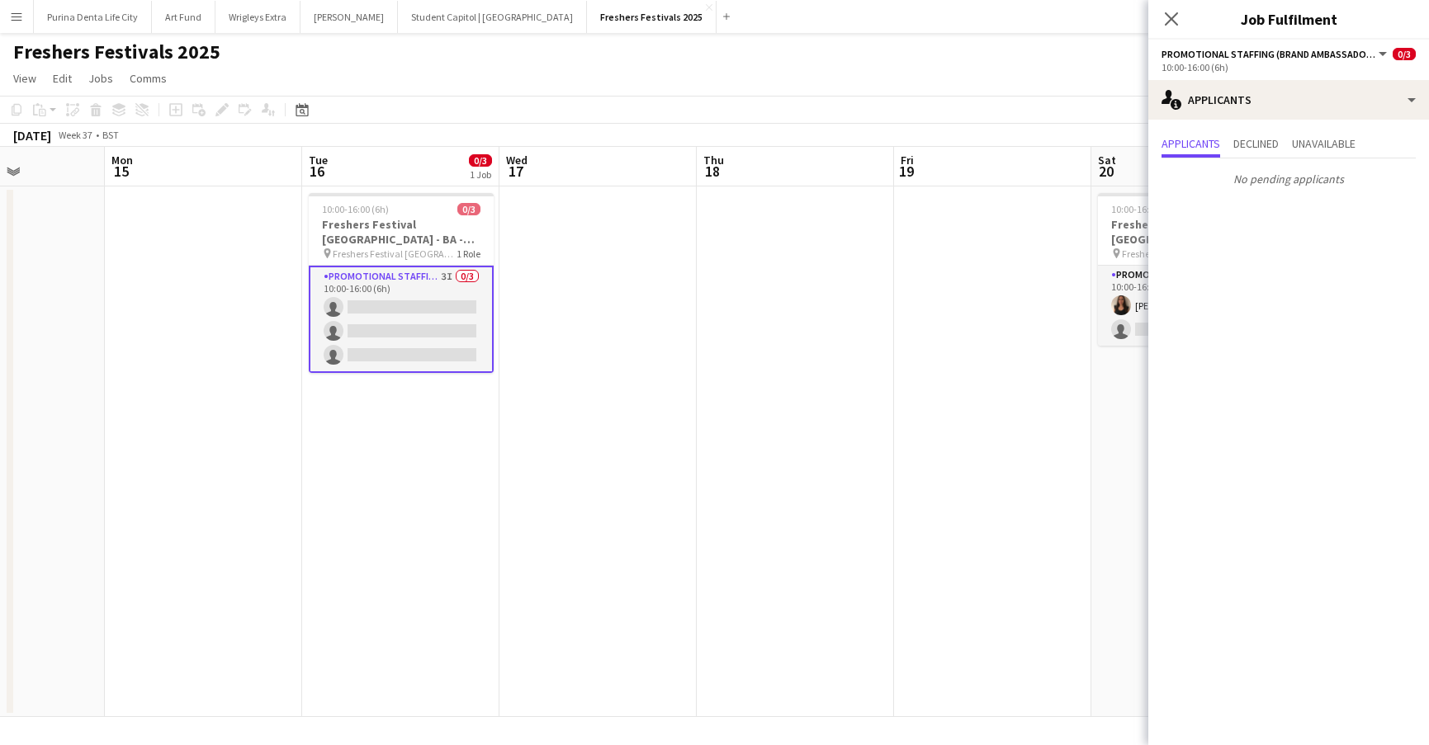
scroll to position [0, 692]
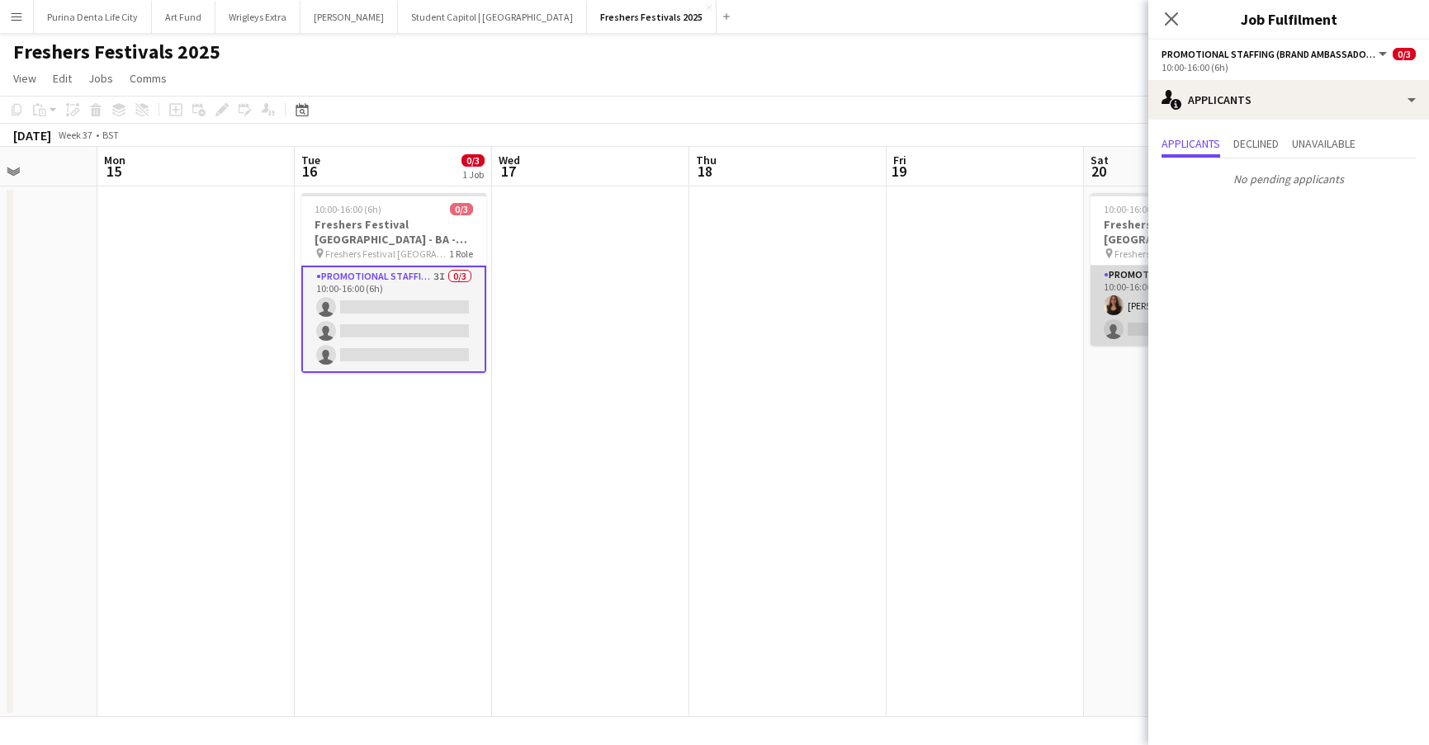
click at [1139, 321] on app-card-role "Promotional Staffing (Brand Ambassadors) 2I 2A 1/2 10:00-16:00 (6h) Maria Eugen…" at bounding box center [1182, 306] width 185 height 80
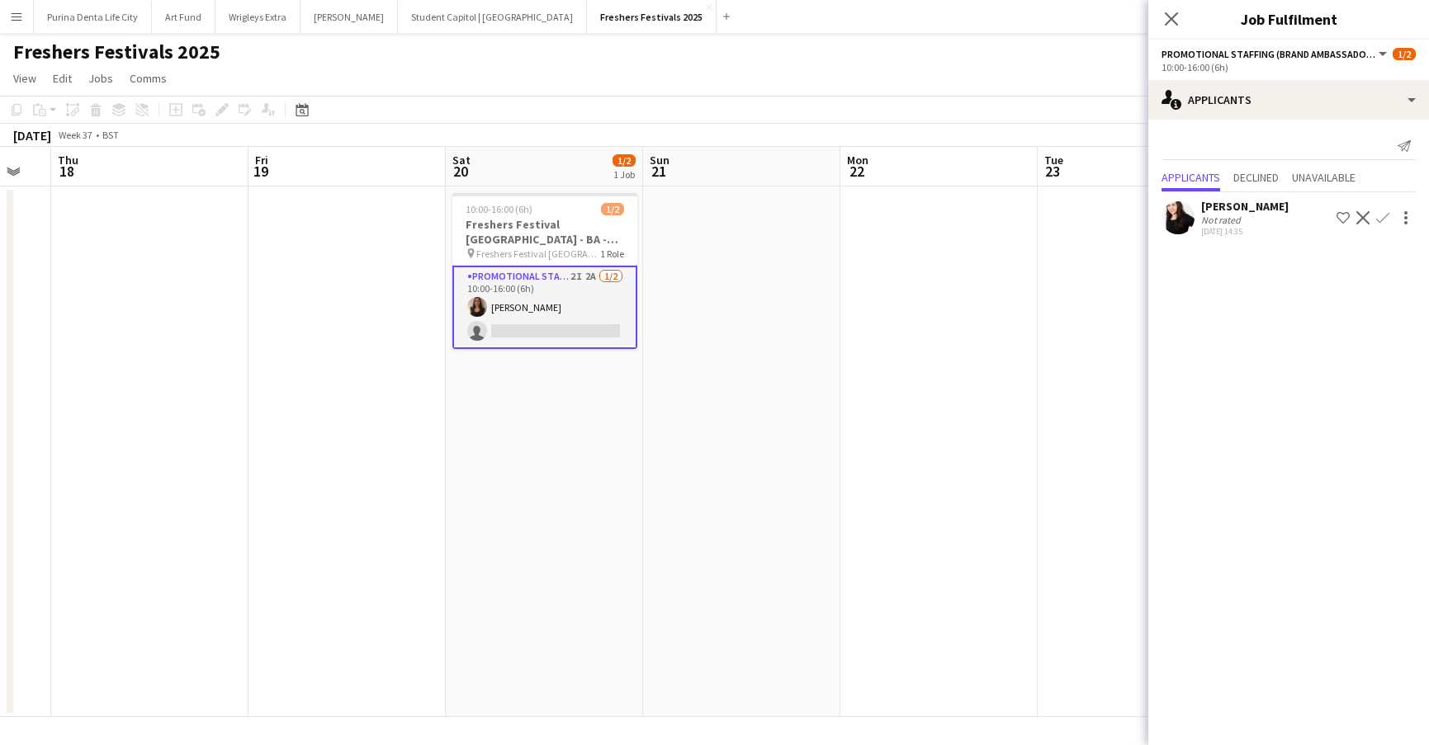
scroll to position [0, 544]
click at [920, 341] on app-date-cell at bounding box center [935, 452] width 197 height 531
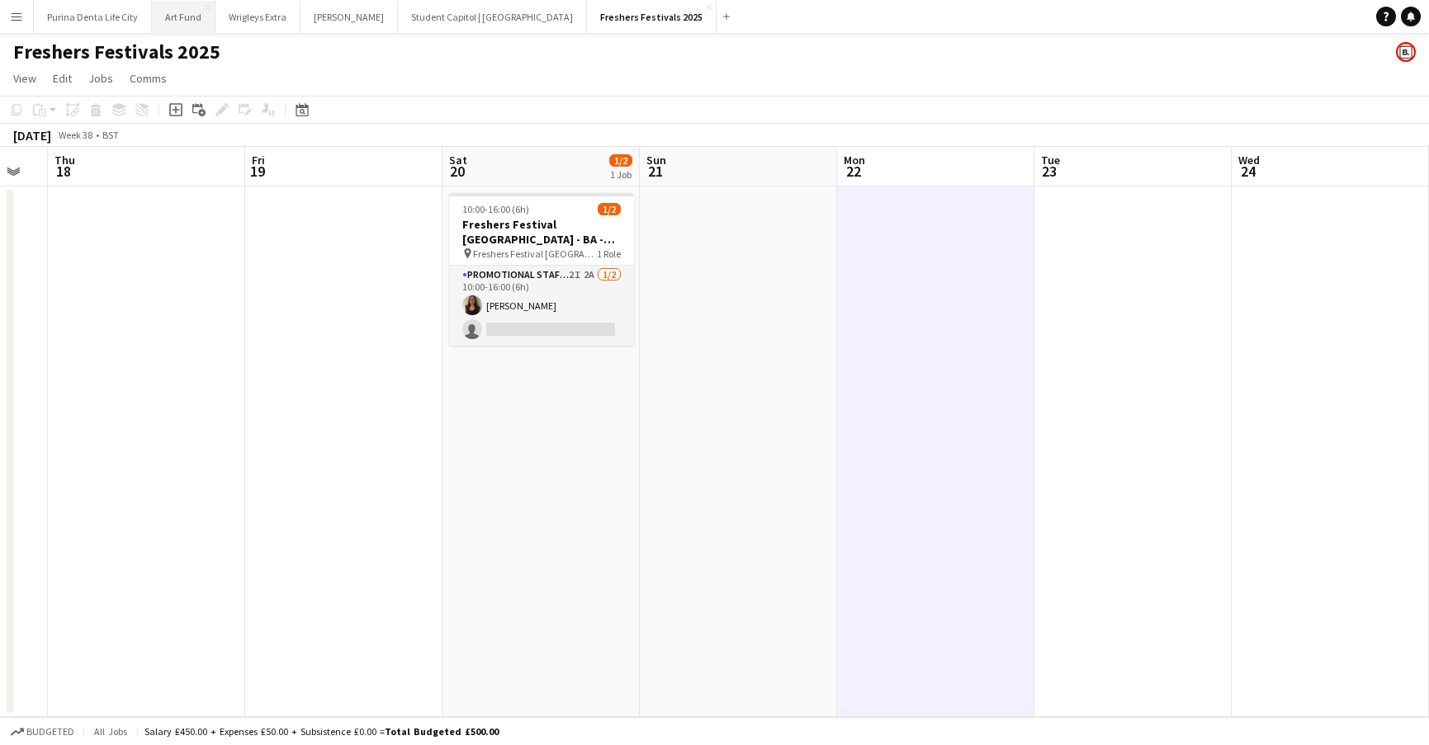
click at [165, 16] on button "Art Fund Close" at bounding box center [184, 17] width 64 height 32
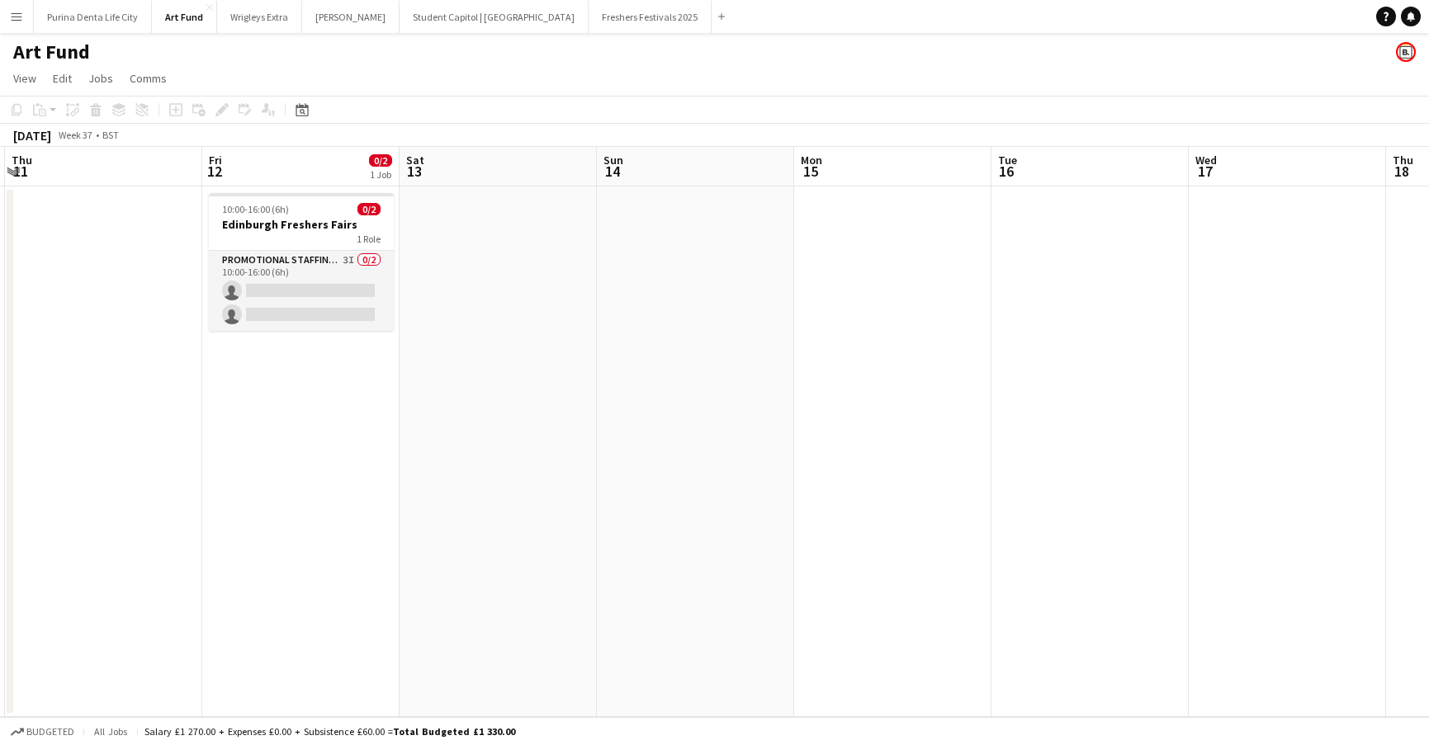
scroll to position [0, 386]
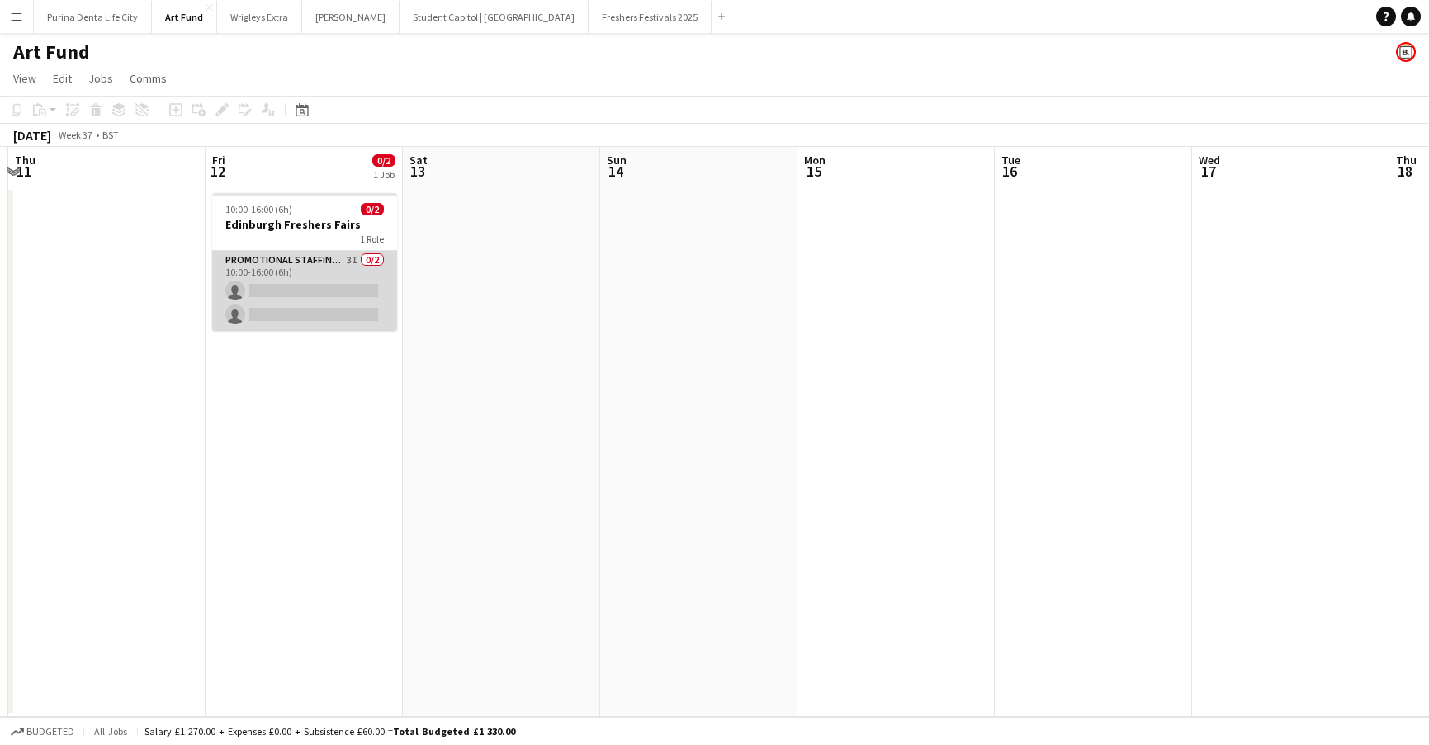
click at [355, 304] on app-card-role "Promotional Staffing (Brand Ambassadors) 3I 0/2 10:00-16:00 (6h) single-neutral…" at bounding box center [304, 291] width 185 height 80
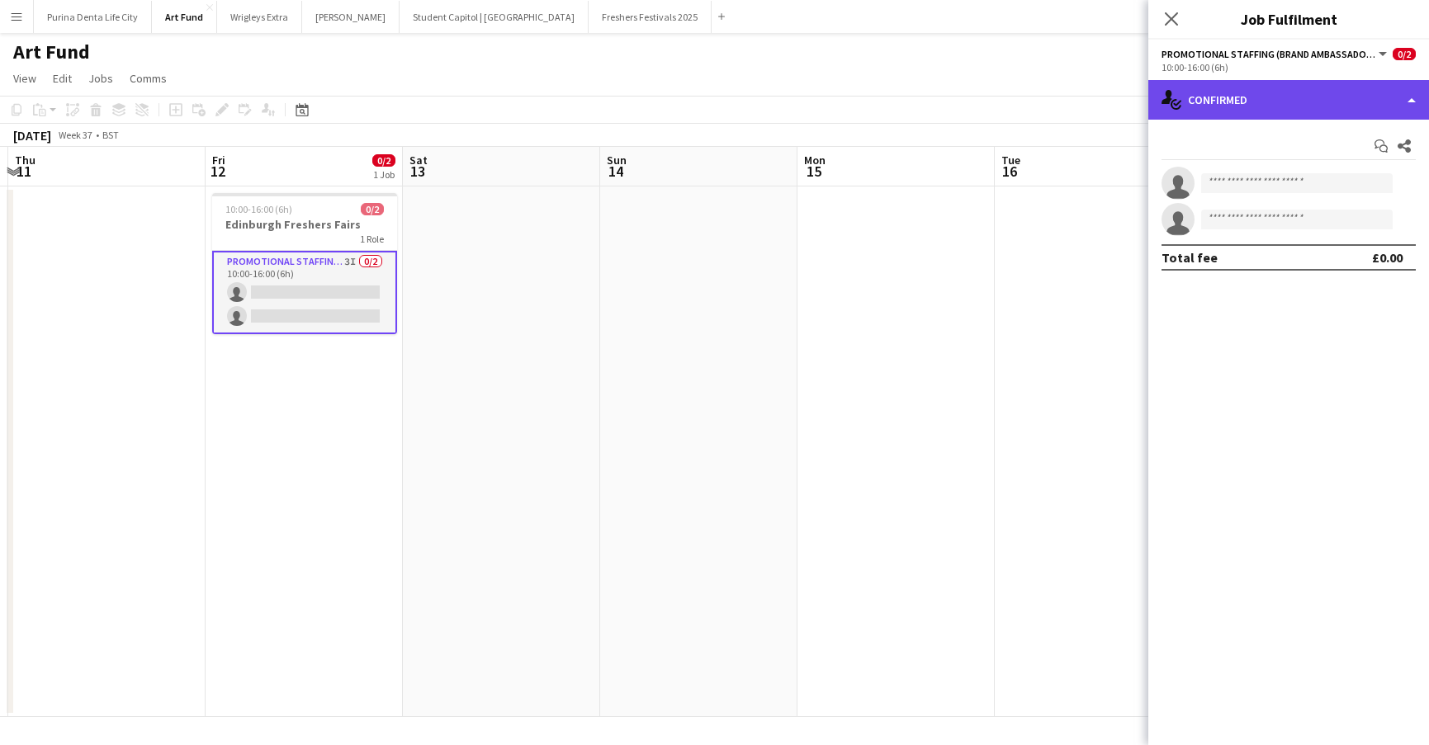
click at [1251, 105] on div "single-neutral-actions-check-2 Confirmed" at bounding box center [1288, 100] width 281 height 40
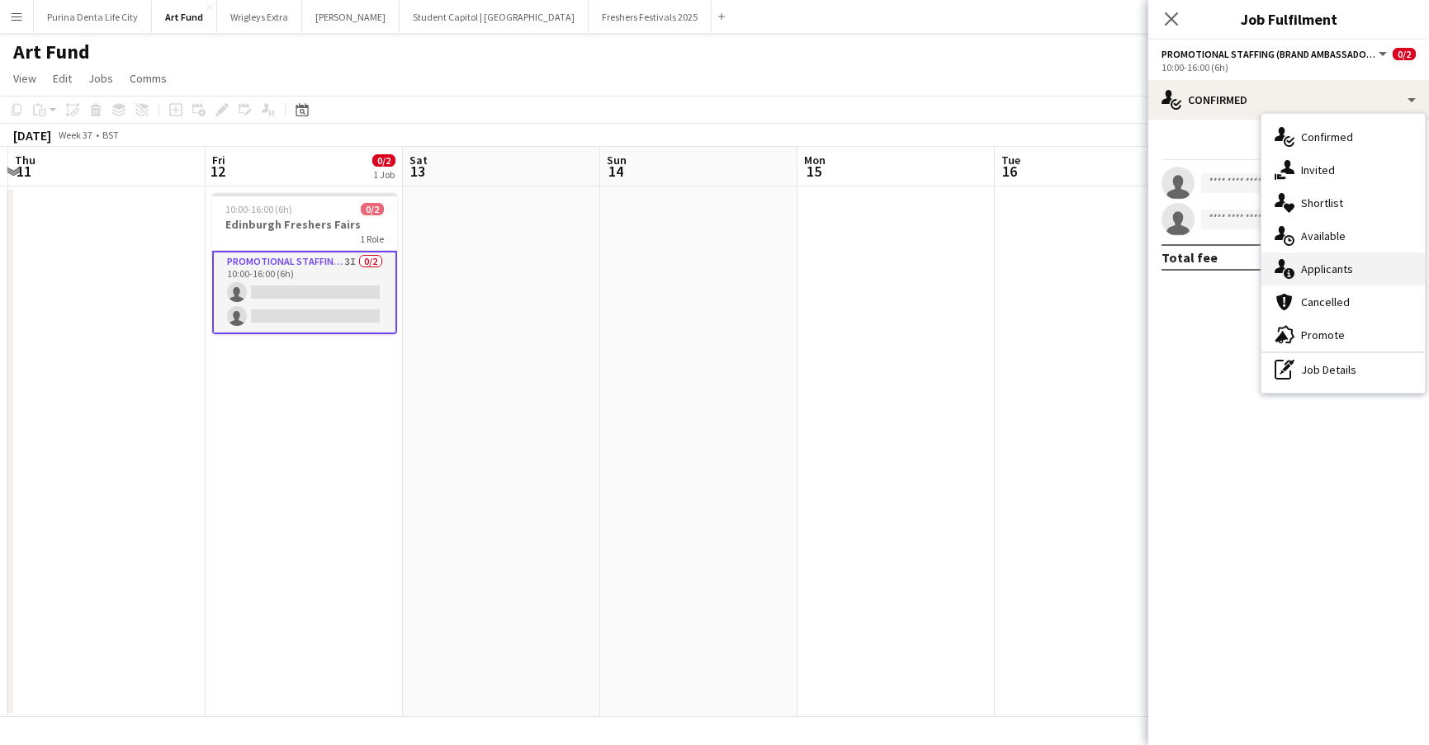
click at [1334, 279] on div "single-neutral-actions-information Applicants" at bounding box center [1342, 269] width 163 height 33
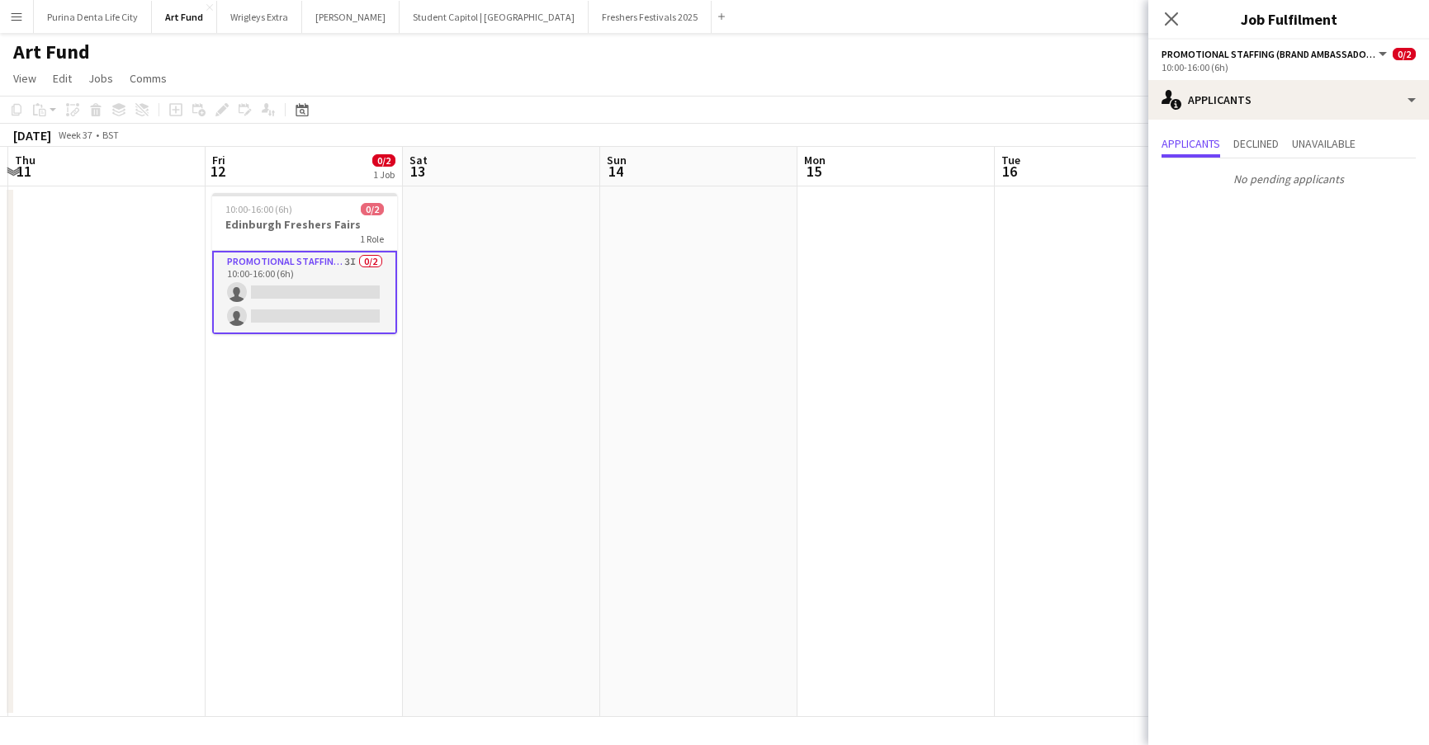
click at [832, 98] on app-toolbar "Copy Paste Paste Command V Paste with crew Command Shift V Paste linked Job Del…" at bounding box center [714, 110] width 1429 height 28
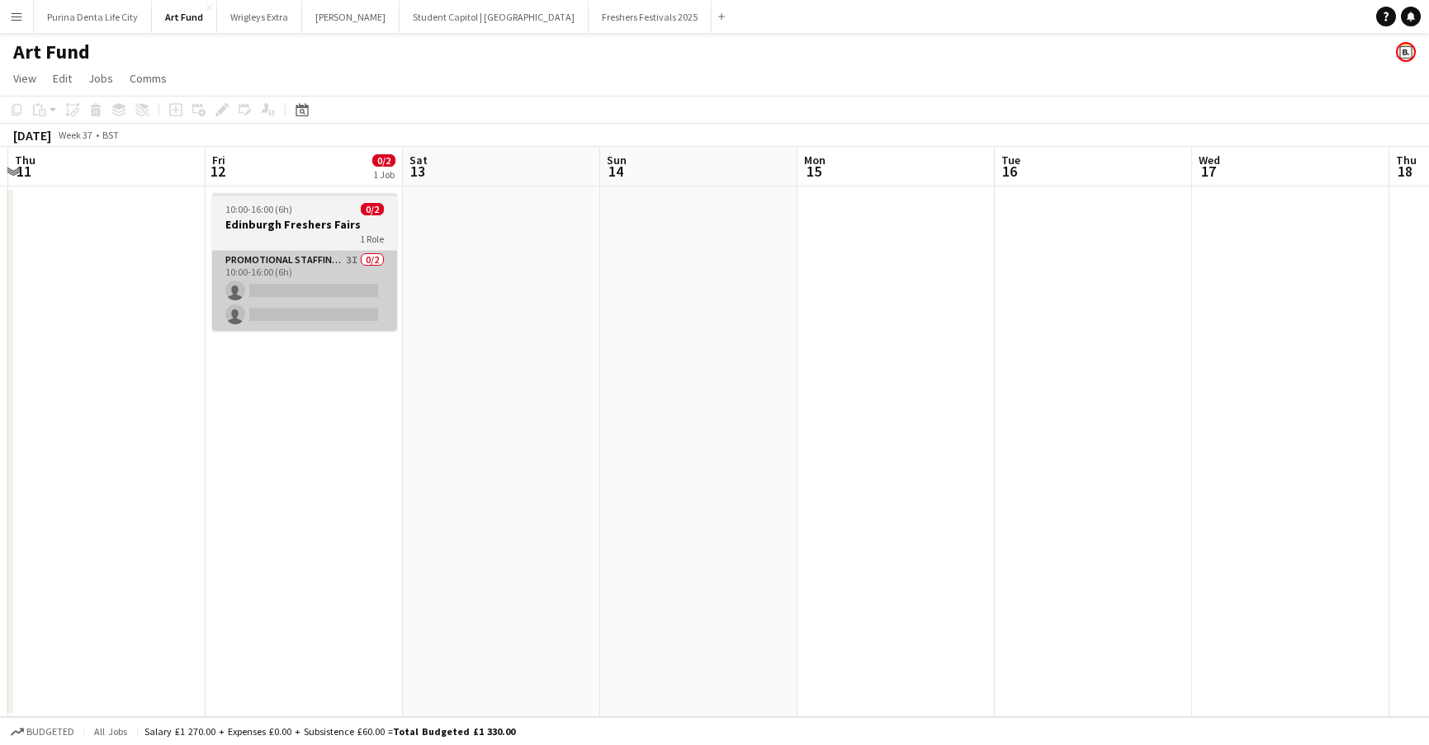
click at [266, 294] on app-card-role "Promotional Staffing (Brand Ambassadors) 3I 0/2 10:00-16:00 (6h) single-neutral…" at bounding box center [304, 291] width 185 height 80
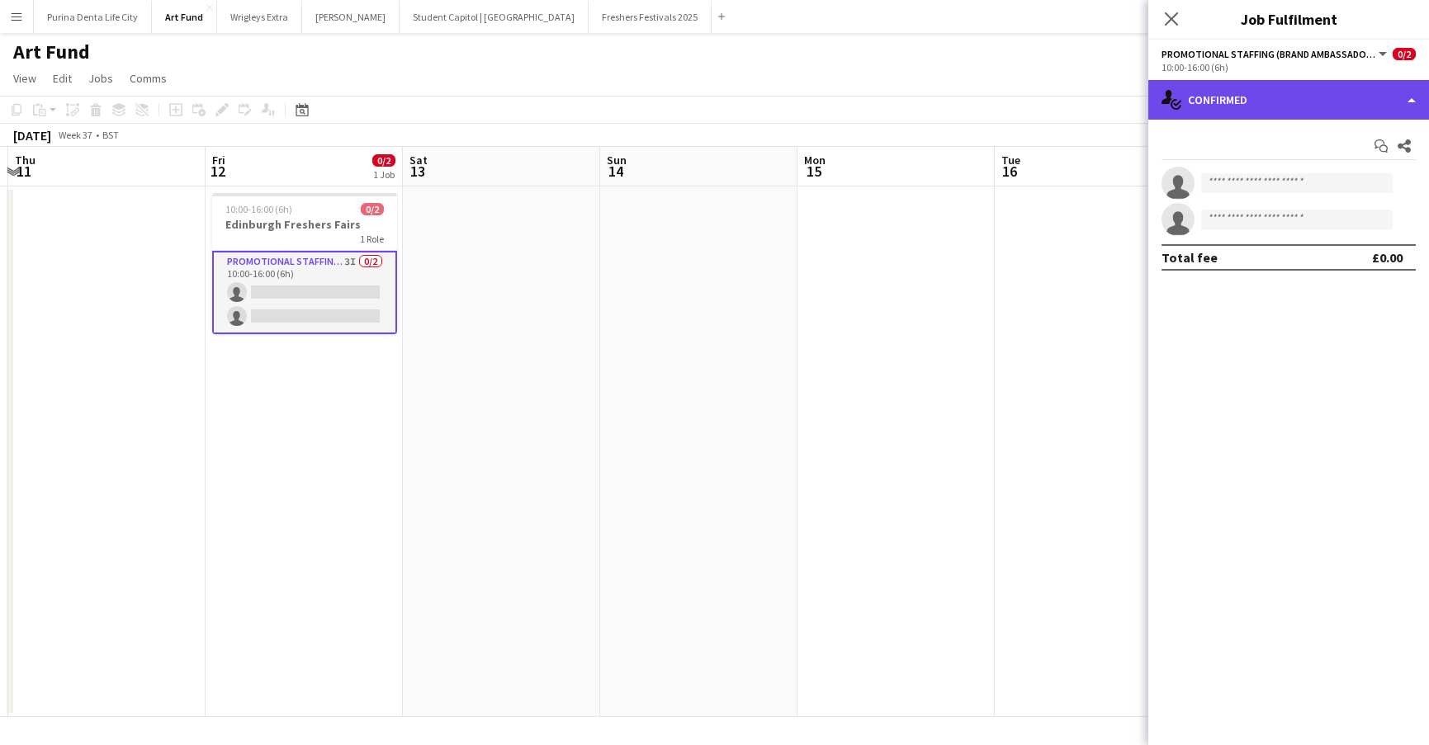
click at [1256, 108] on div "single-neutral-actions-check-2 Confirmed" at bounding box center [1288, 100] width 281 height 40
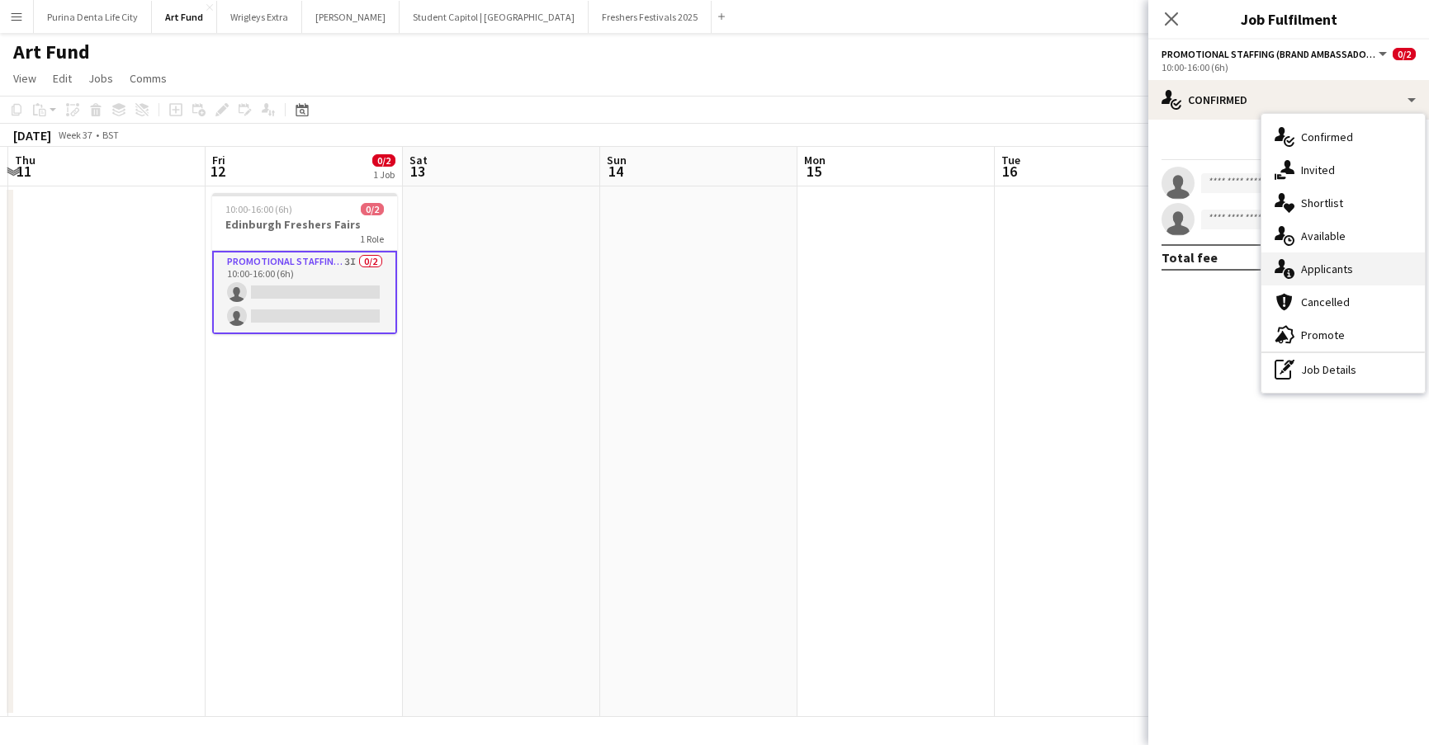
click at [1293, 276] on icon at bounding box center [1289, 273] width 11 height 11
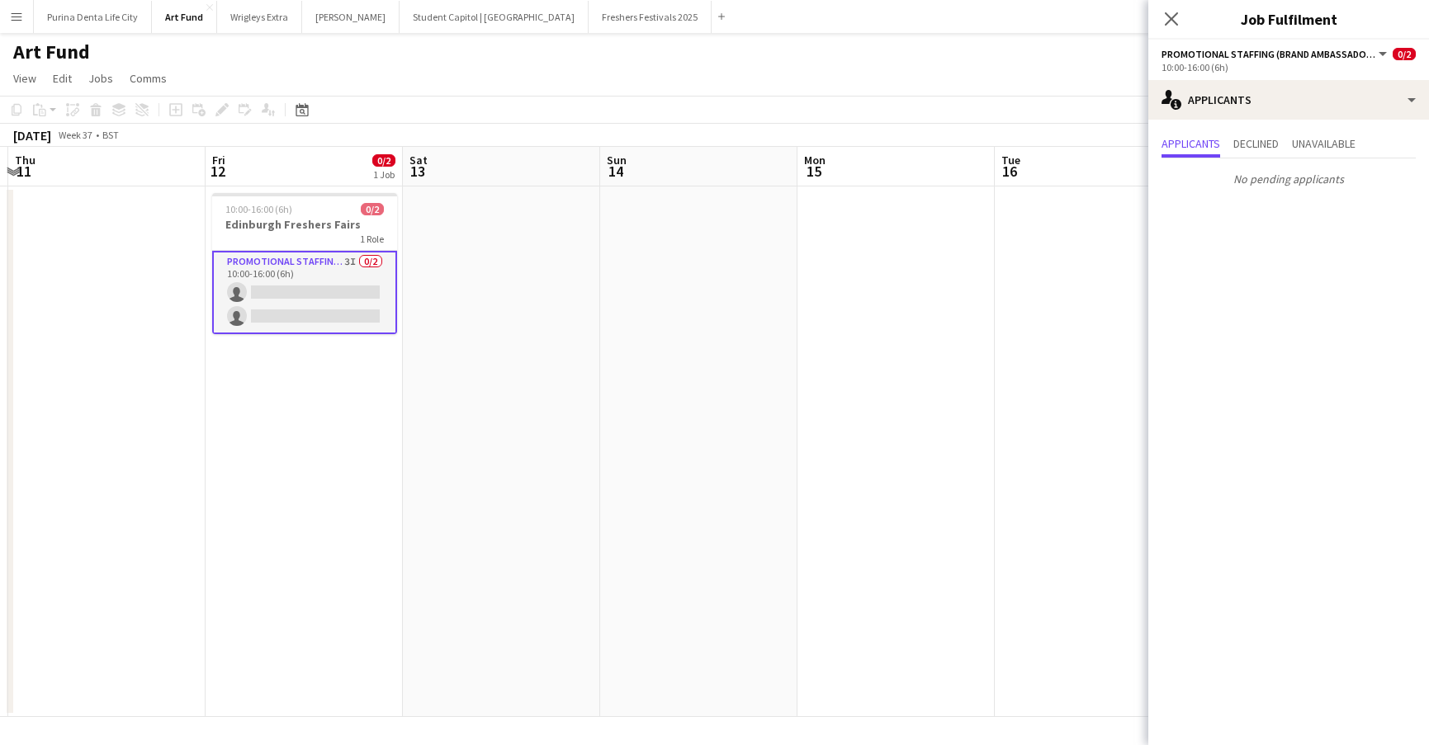
click at [661, 30] on app-navbar "Menu Boards Boards Boards All jobs Status Workforce Workforce My Workforce Recr…" at bounding box center [714, 16] width 1429 height 33
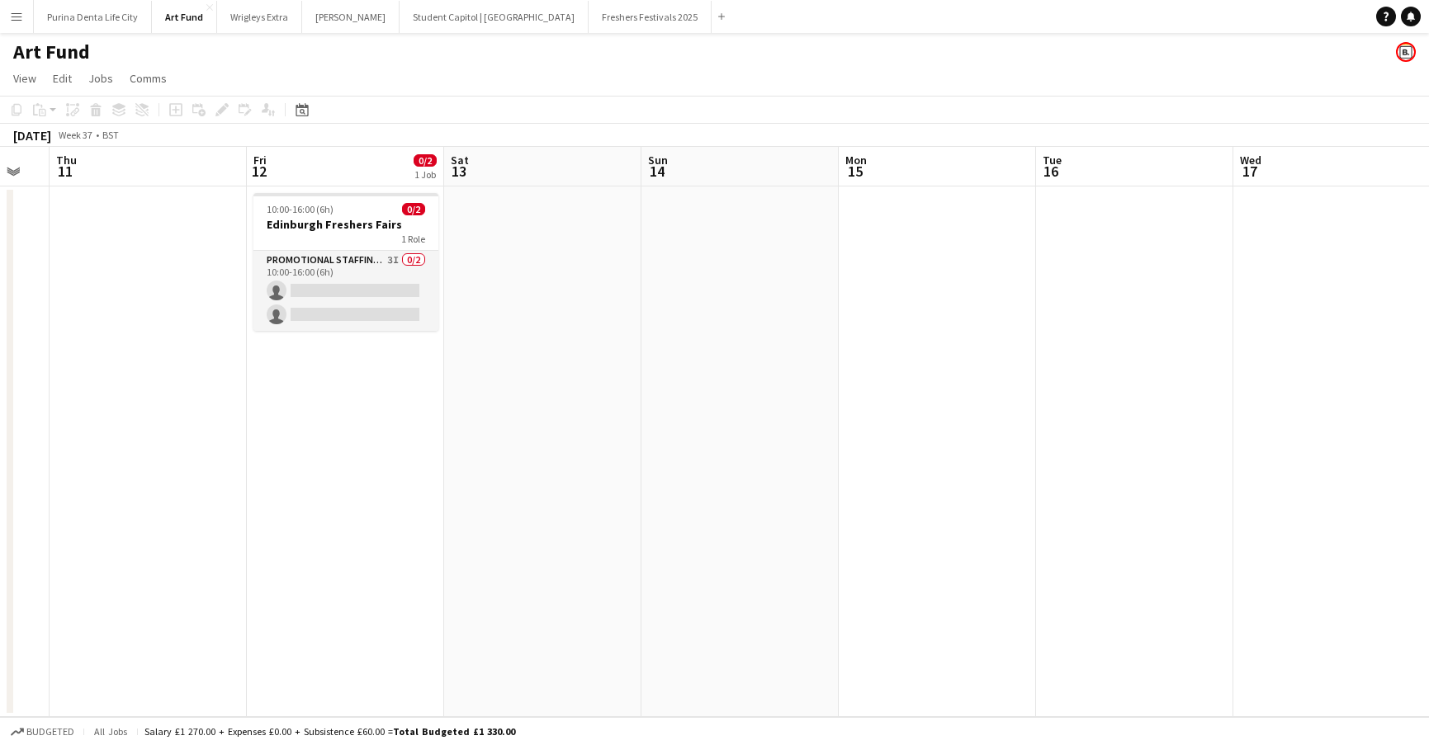
scroll to position [0, 341]
click at [423, 18] on button "Student Capitol | [GEOGRAPHIC_DATA] Close" at bounding box center [494, 17] width 189 height 32
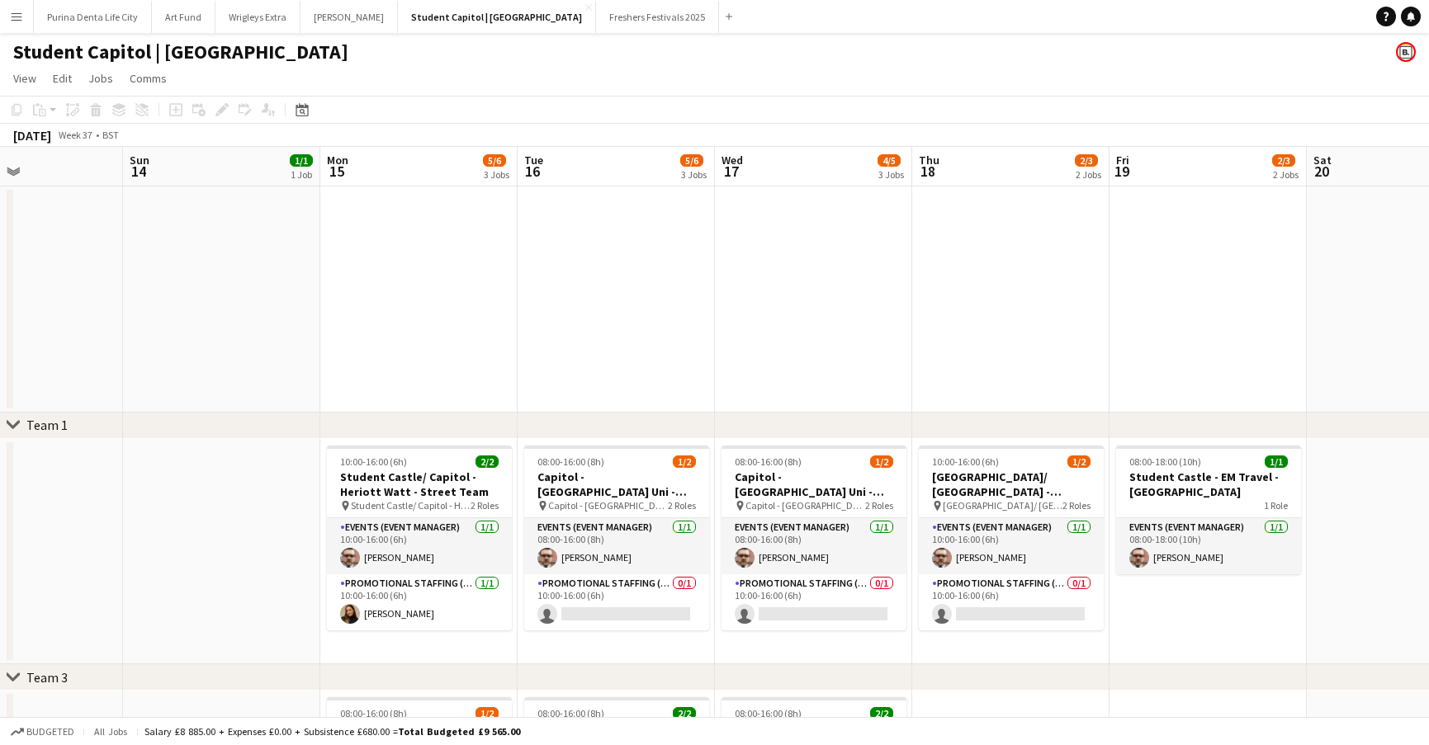
scroll to position [0, 539]
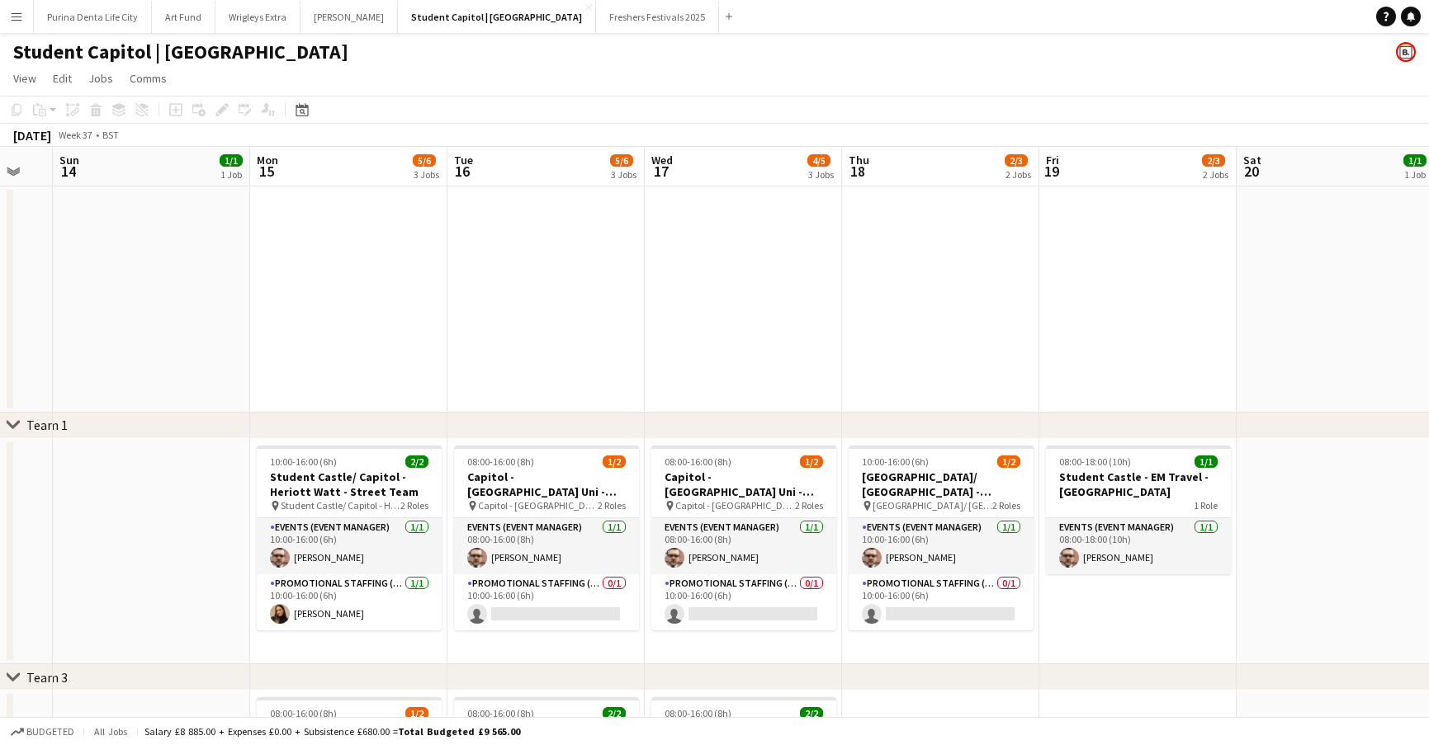
click at [177, 17] on button "Art Fund Close" at bounding box center [184, 17] width 64 height 32
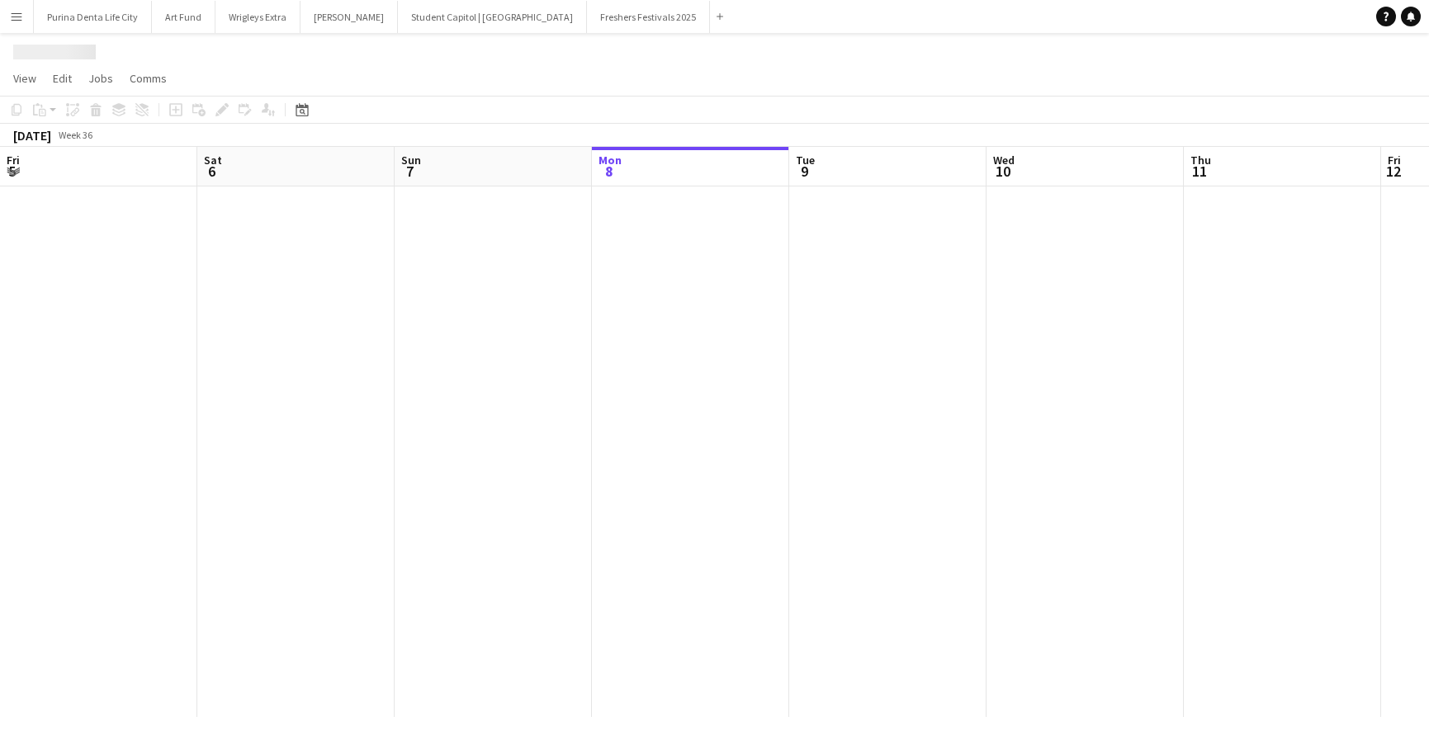
click at [177, 17] on button "Art Fund Close" at bounding box center [184, 17] width 64 height 32
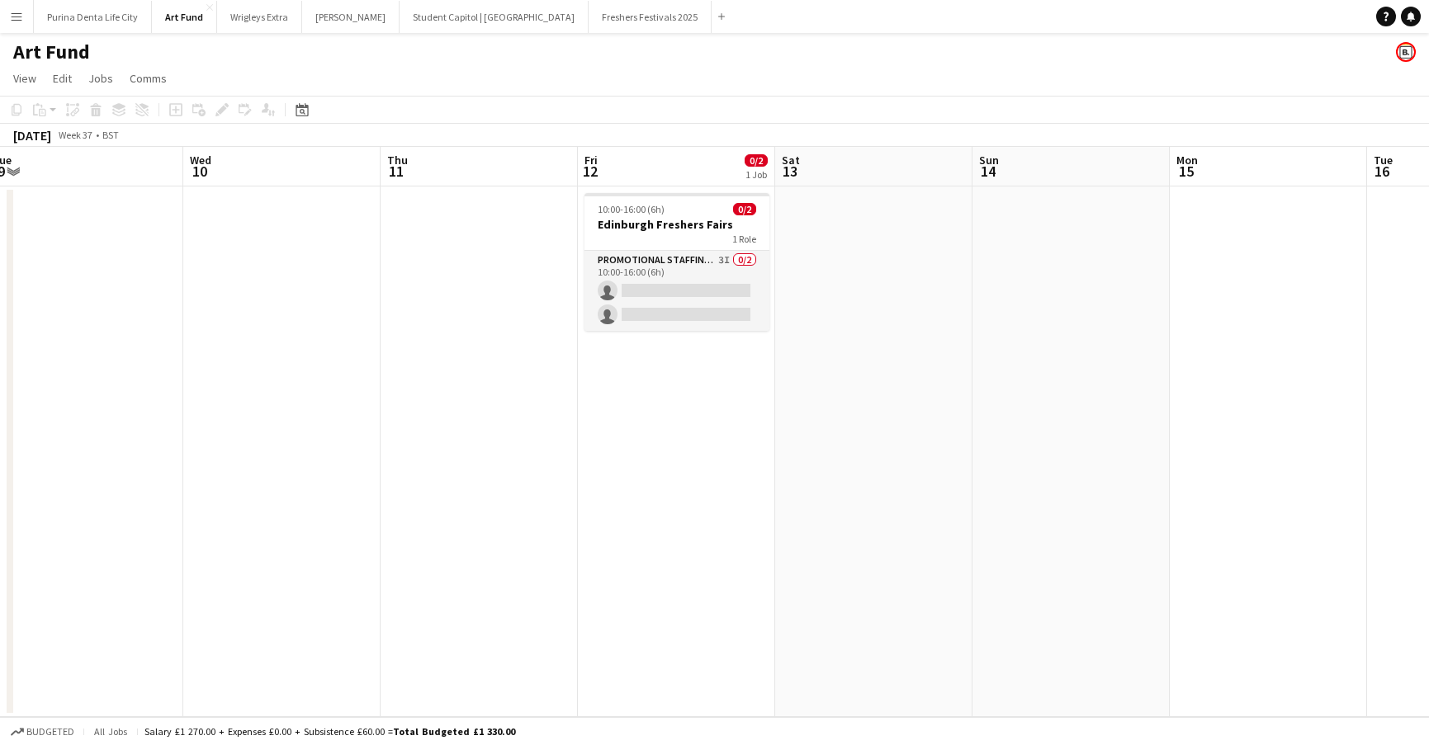
scroll to position [0, 477]
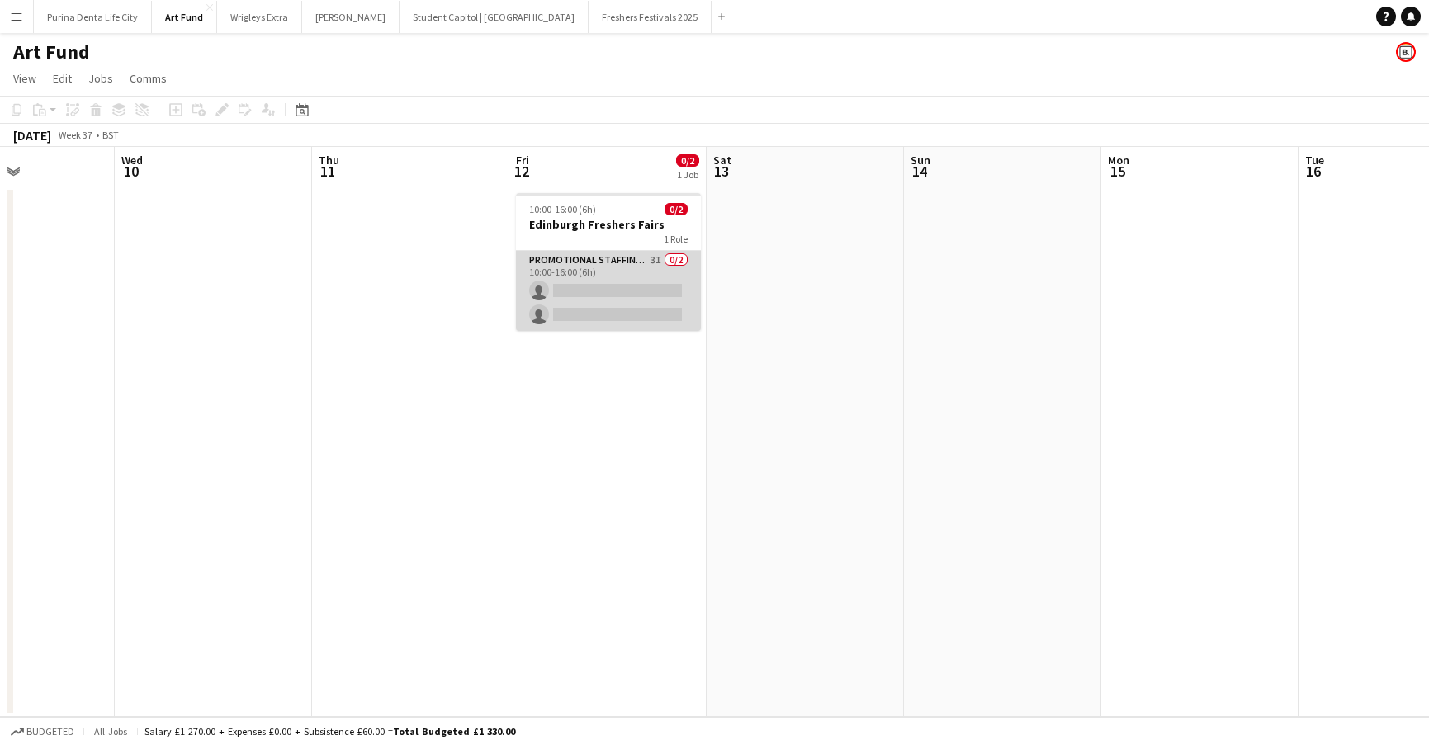
click at [632, 276] on app-card-role "Promotional Staffing (Brand Ambassadors) 3I 0/2 10:00-16:00 (6h) single-neutral…" at bounding box center [608, 291] width 185 height 80
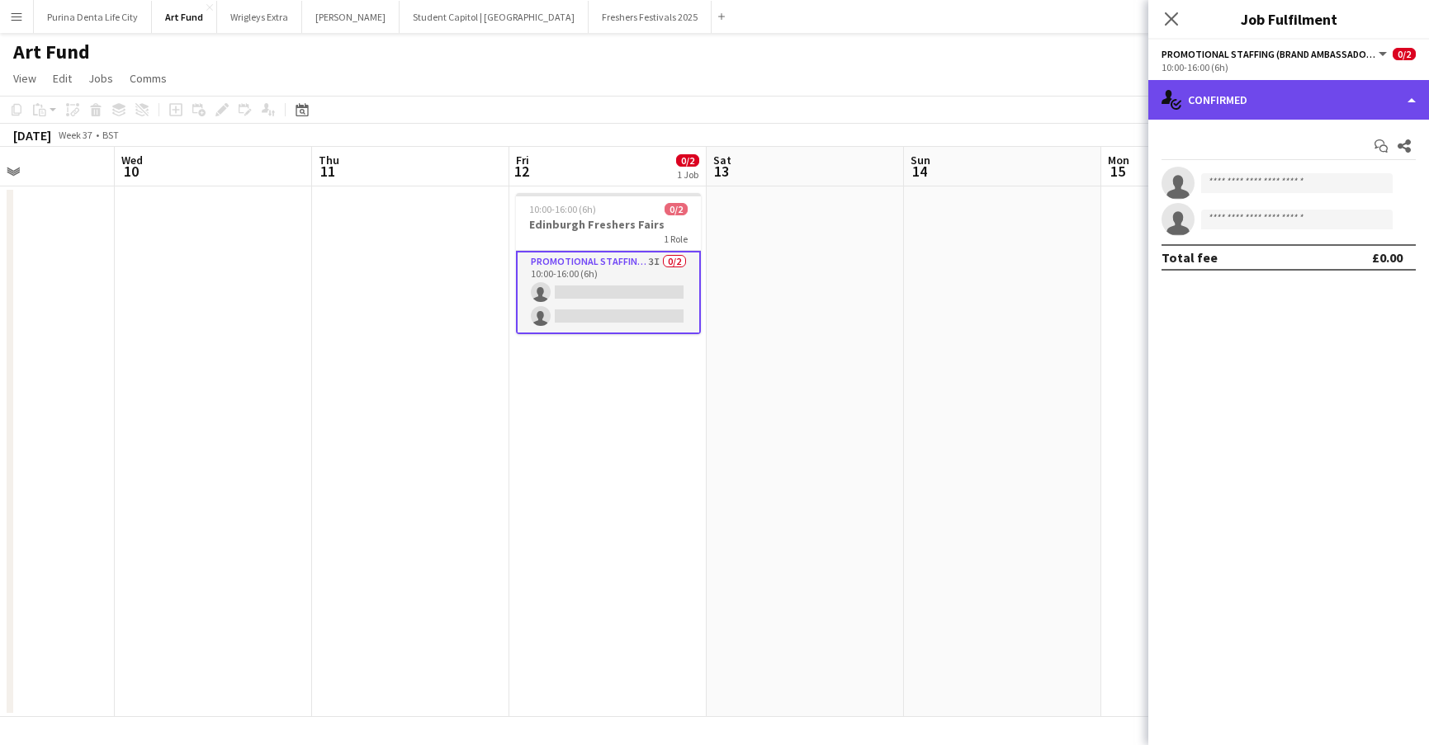
click at [1359, 85] on div "single-neutral-actions-check-2 Confirmed" at bounding box center [1288, 100] width 281 height 40
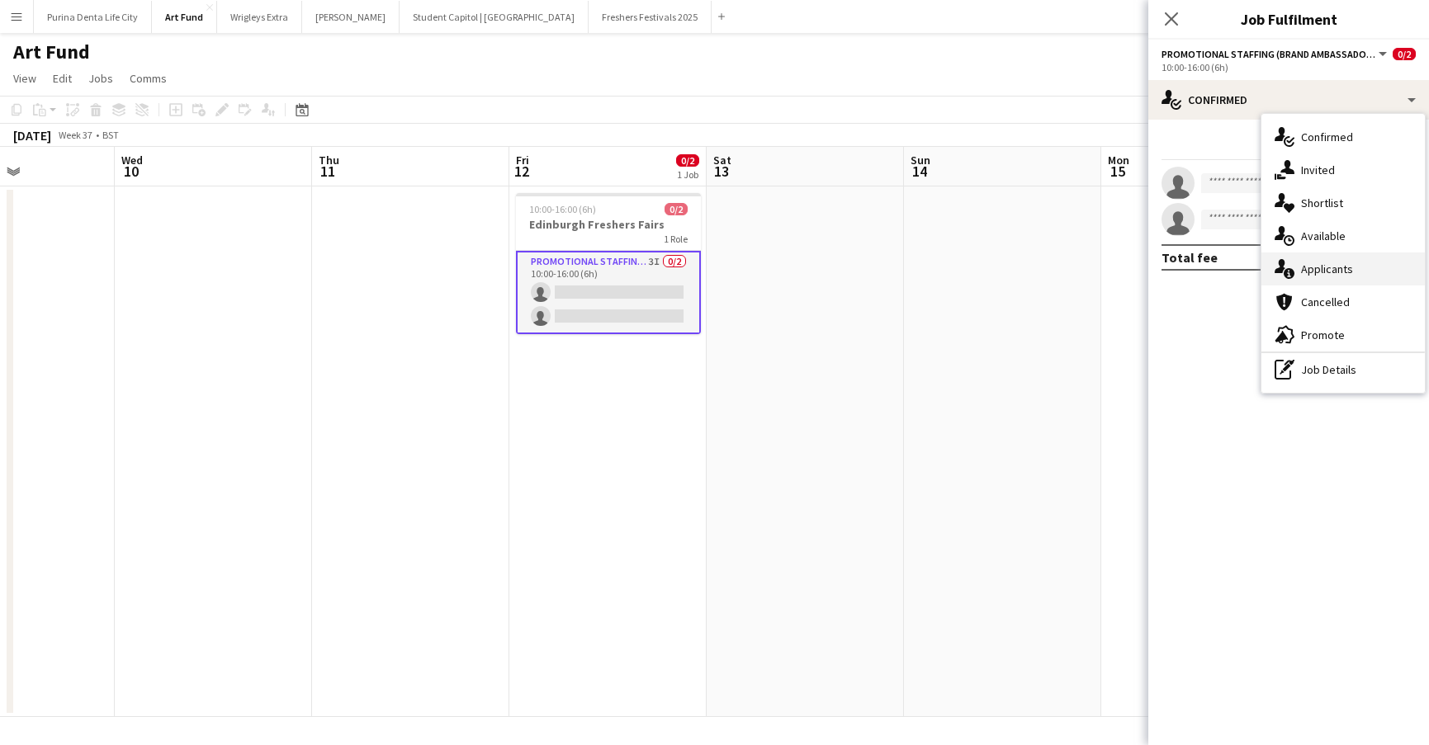
click at [1341, 270] on span "Applicants" at bounding box center [1327, 269] width 52 height 15
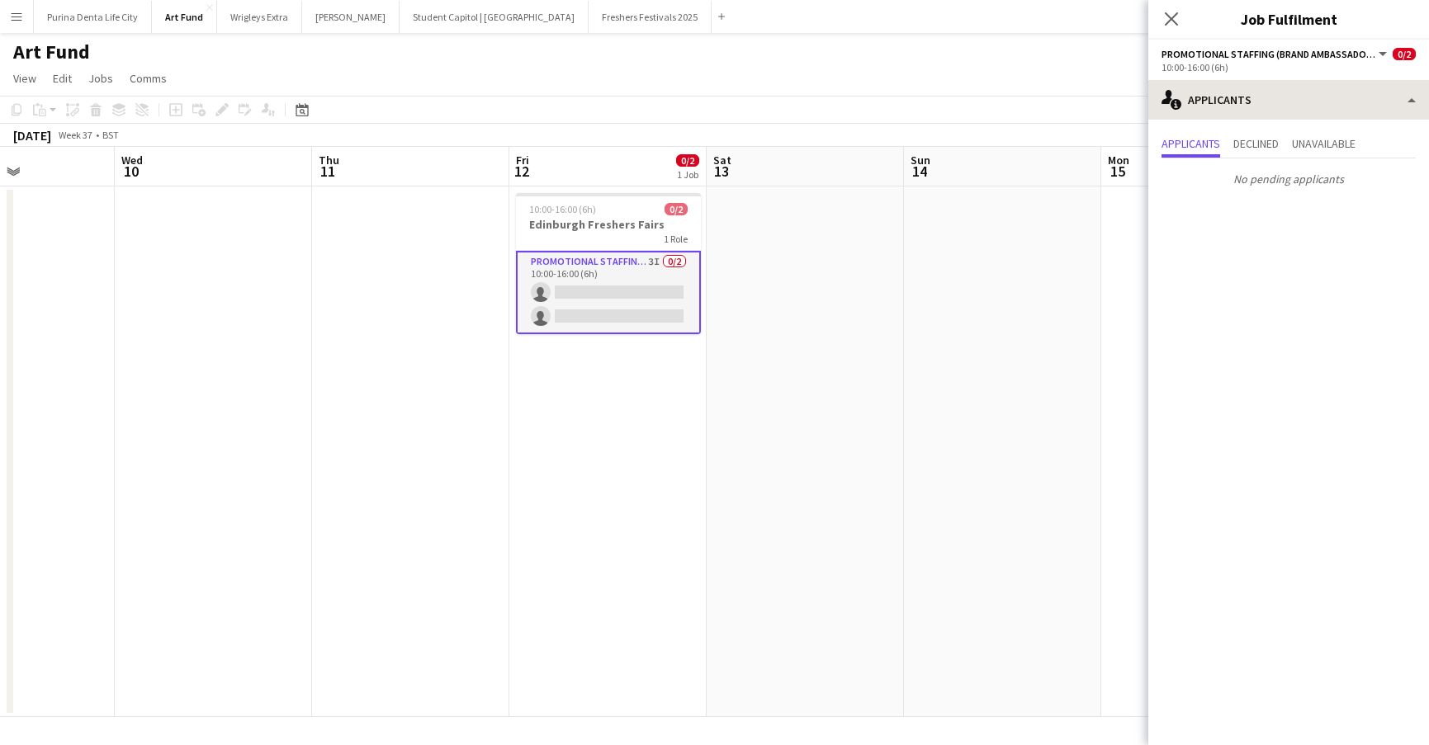
click at [1232, 117] on div "single-neutral-actions-information Applicants single-neutral-actions-check-2 Co…" at bounding box center [1288, 412] width 281 height 665
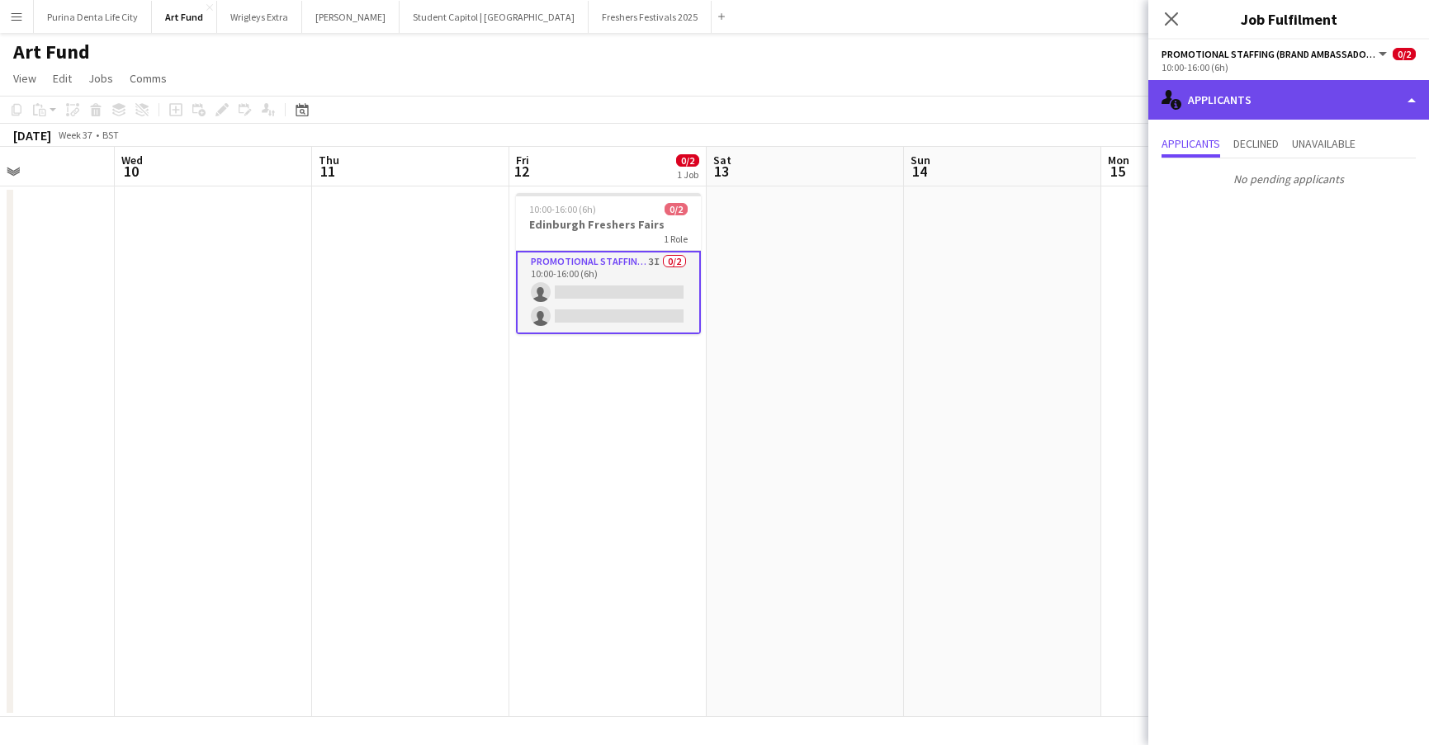
click at [1240, 101] on div "single-neutral-actions-information Applicants" at bounding box center [1288, 100] width 281 height 40
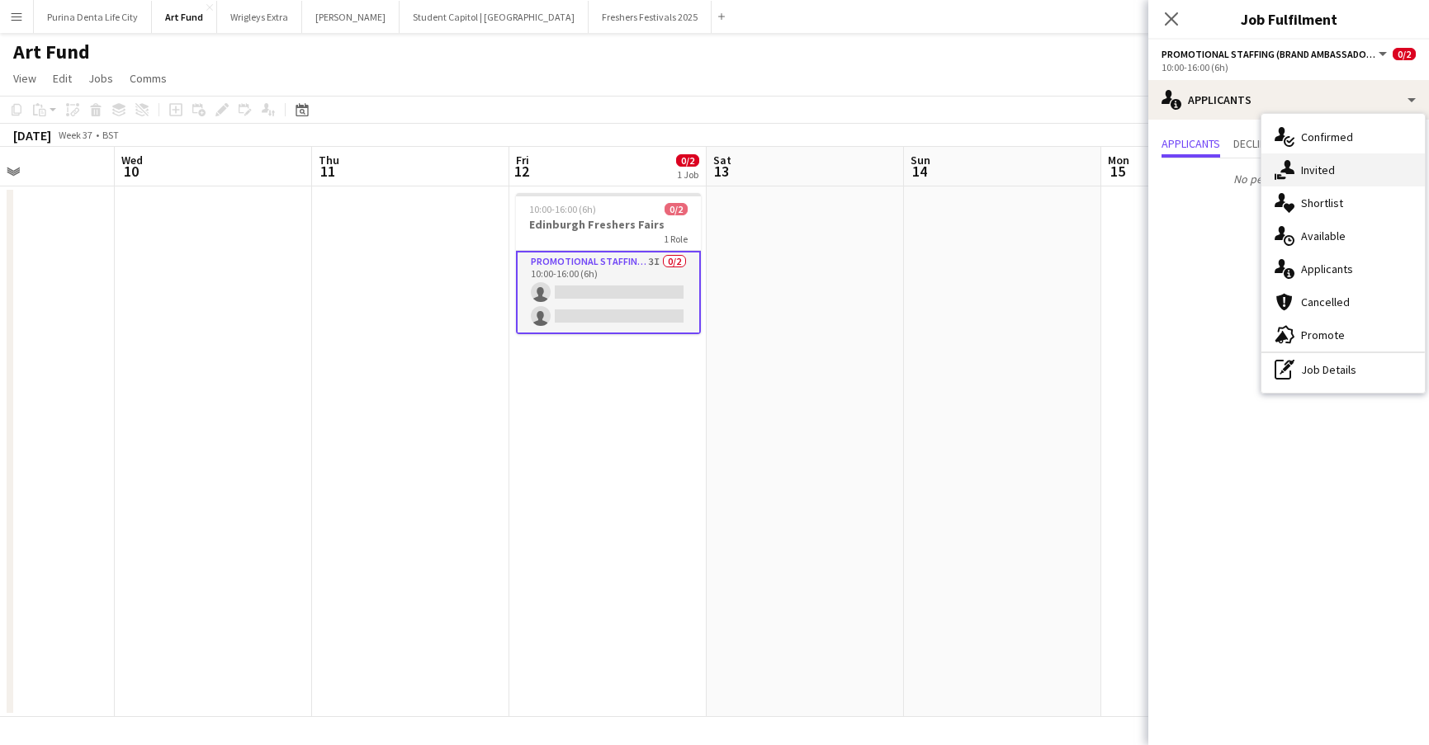
click at [1295, 175] on div "single-neutral-actions-share-1 Invited" at bounding box center [1342, 170] width 163 height 33
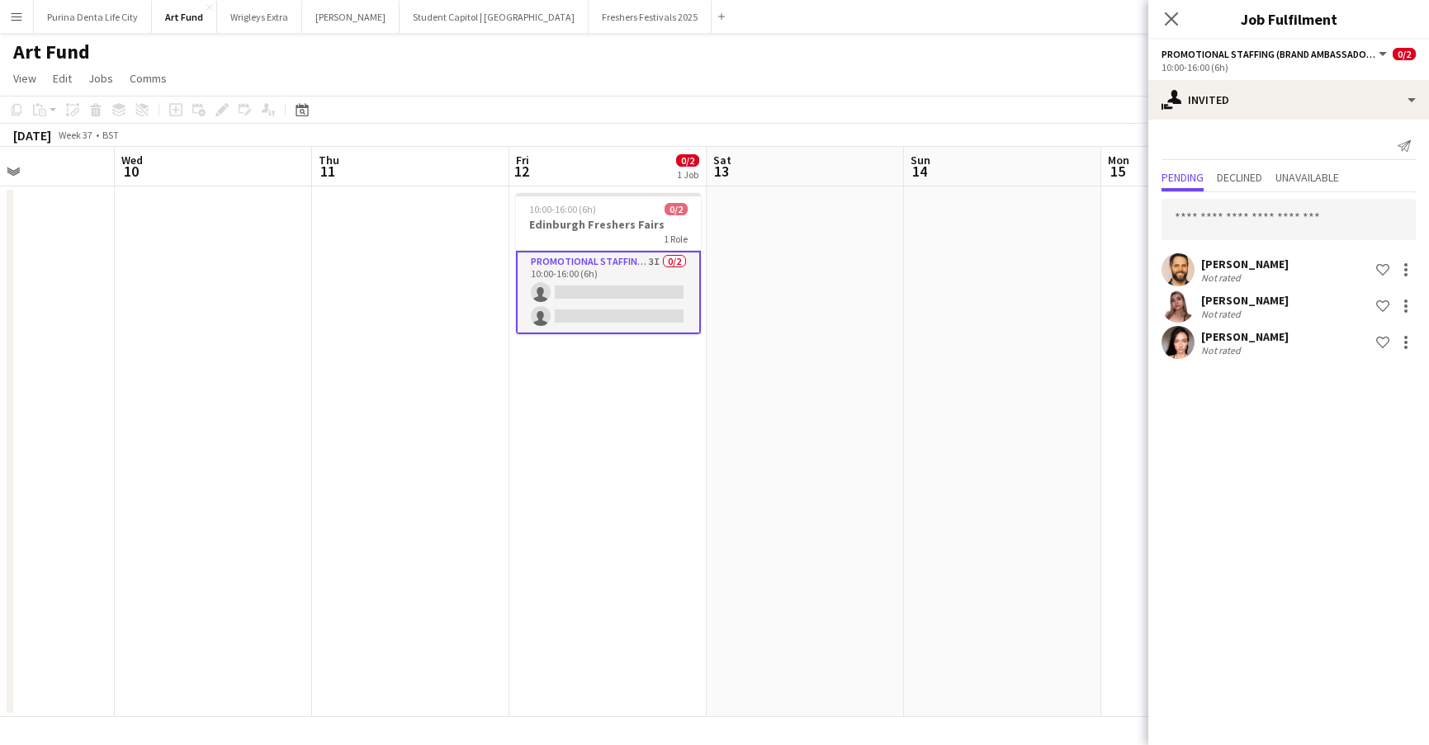
click at [995, 102] on app-toolbar "Copy Paste Paste Command V Paste with crew Command Shift V Paste linked Job Del…" at bounding box center [714, 110] width 1429 height 28
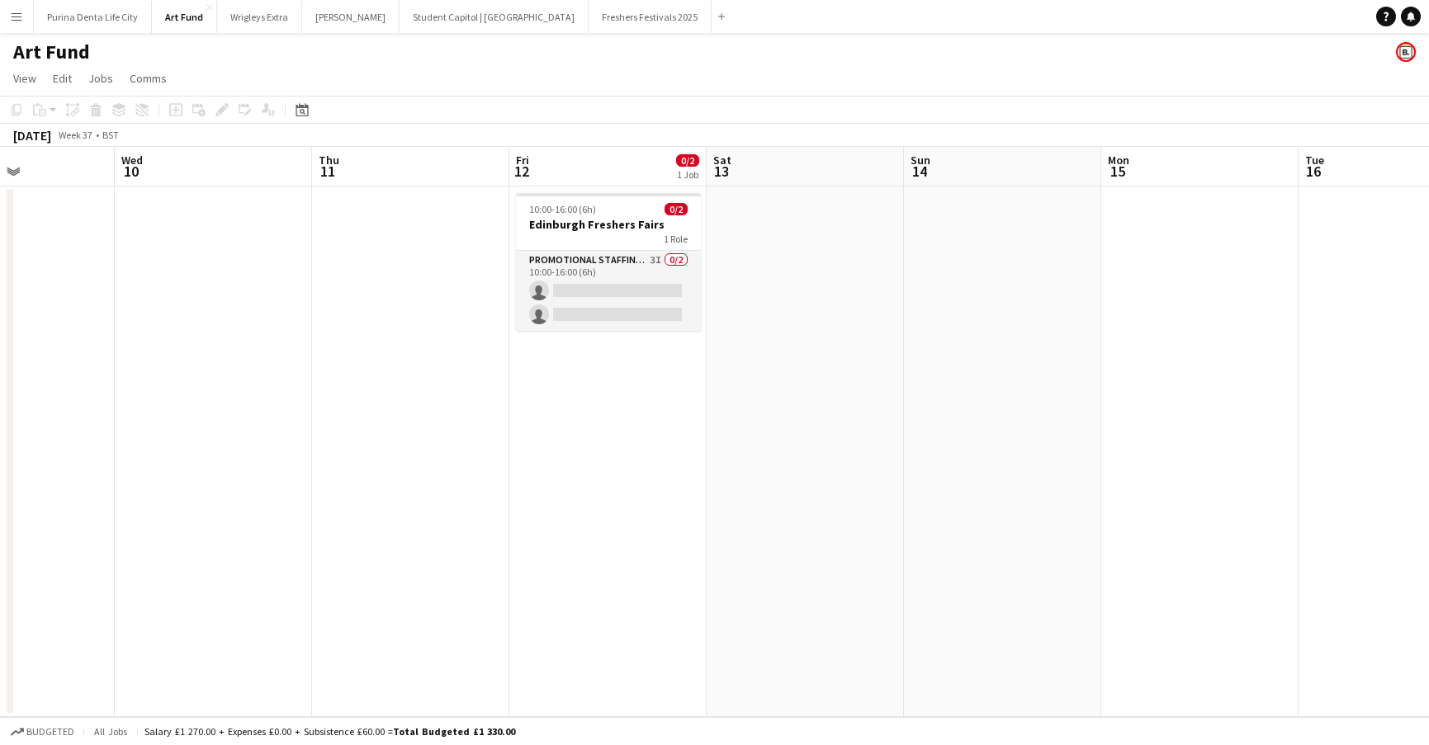
click at [20, 21] on app-icon "Menu" at bounding box center [16, 16] width 13 height 13
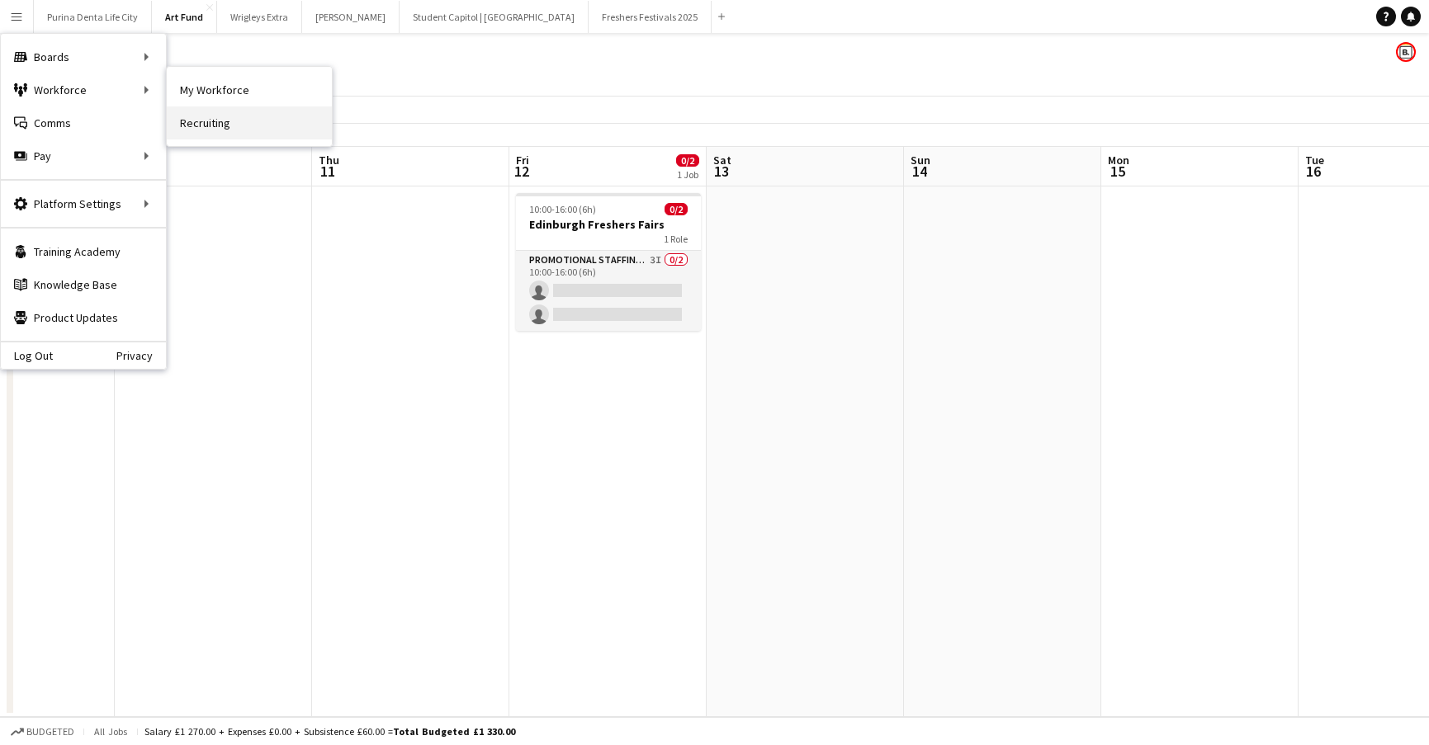
click at [232, 116] on link "Recruiting" at bounding box center [249, 122] width 165 height 33
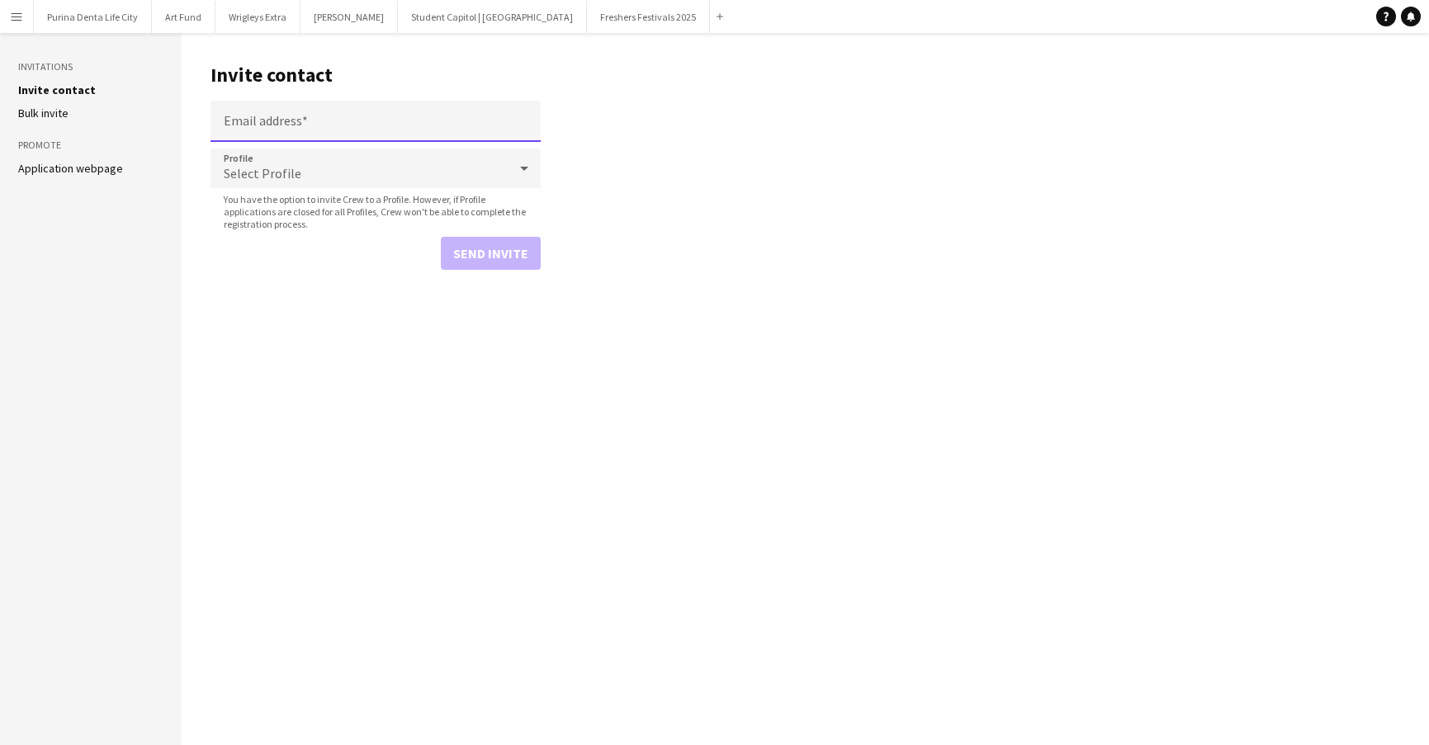
click at [287, 119] on input "Email address" at bounding box center [375, 121] width 330 height 41
paste input "**********"
type input "**********"
click at [334, 167] on div "Select Profile" at bounding box center [358, 169] width 297 height 40
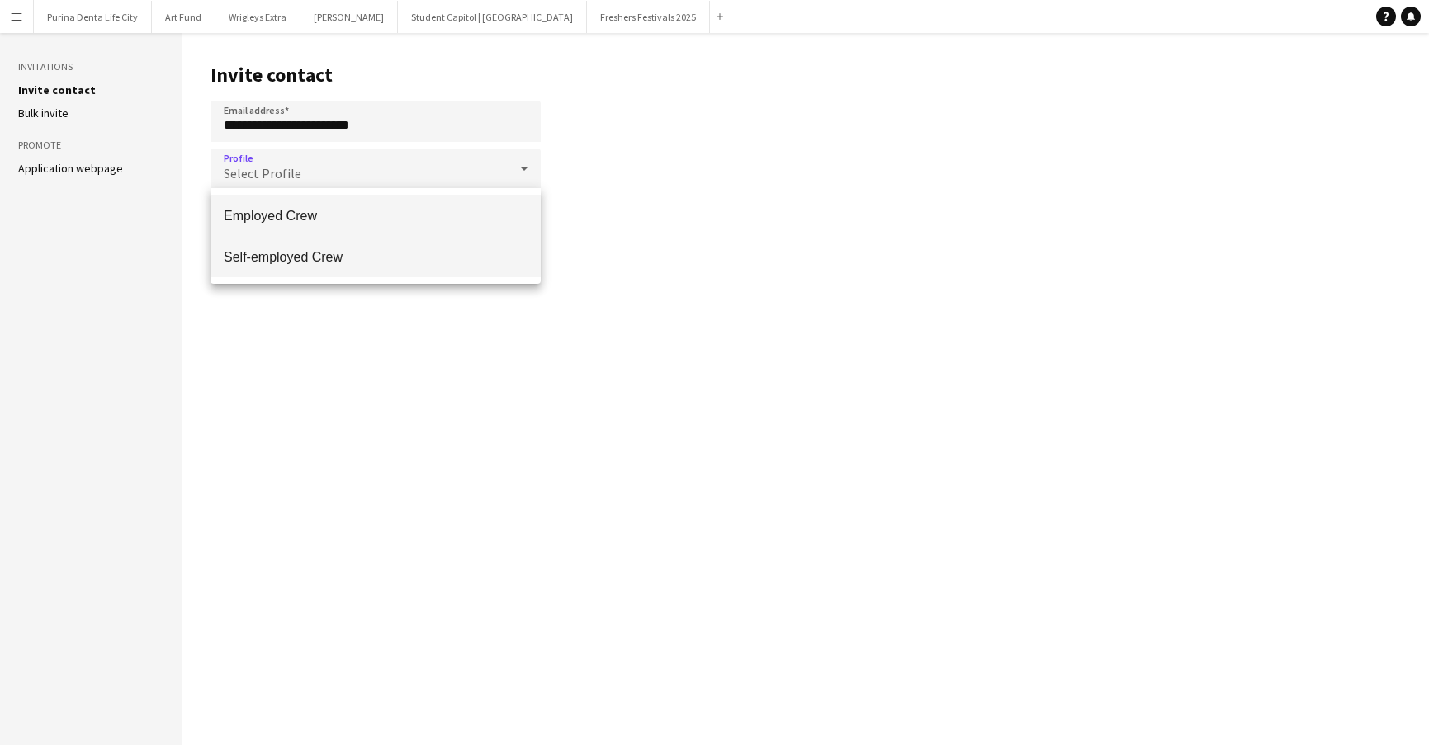
click at [311, 251] on span "Self-employed Crew" at bounding box center [376, 257] width 304 height 16
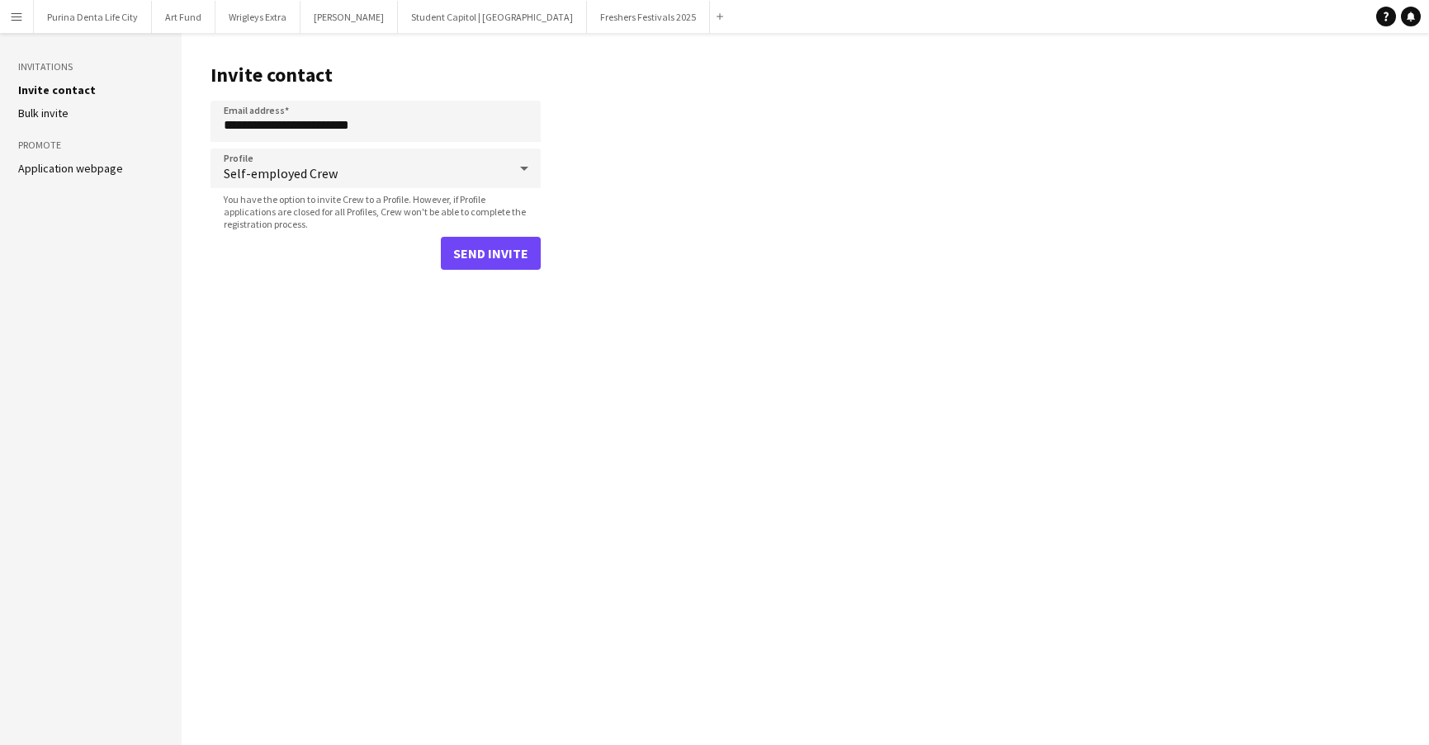
click at [519, 256] on button "Send invite" at bounding box center [491, 253] width 100 height 33
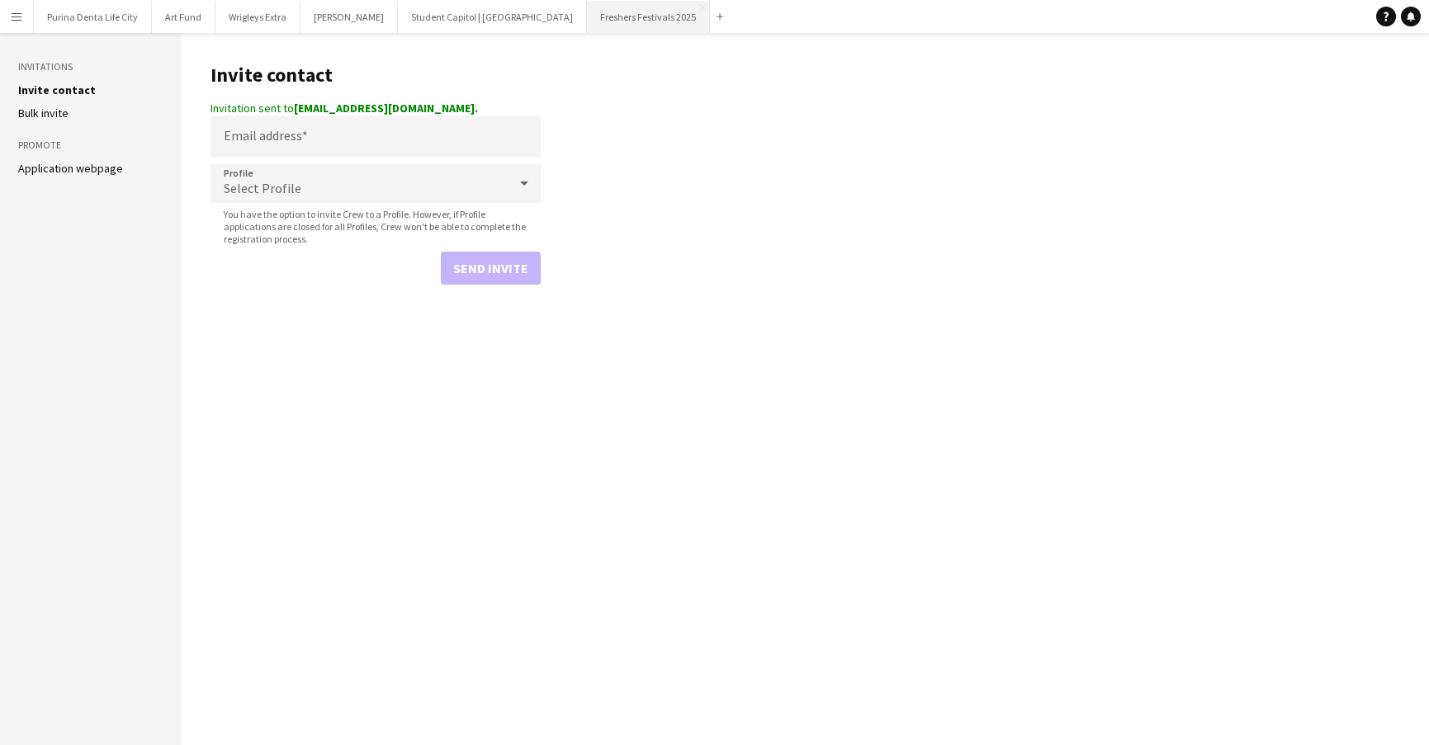
click at [588, 13] on button "Freshers Festivals 2025 Close" at bounding box center [648, 17] width 123 height 32
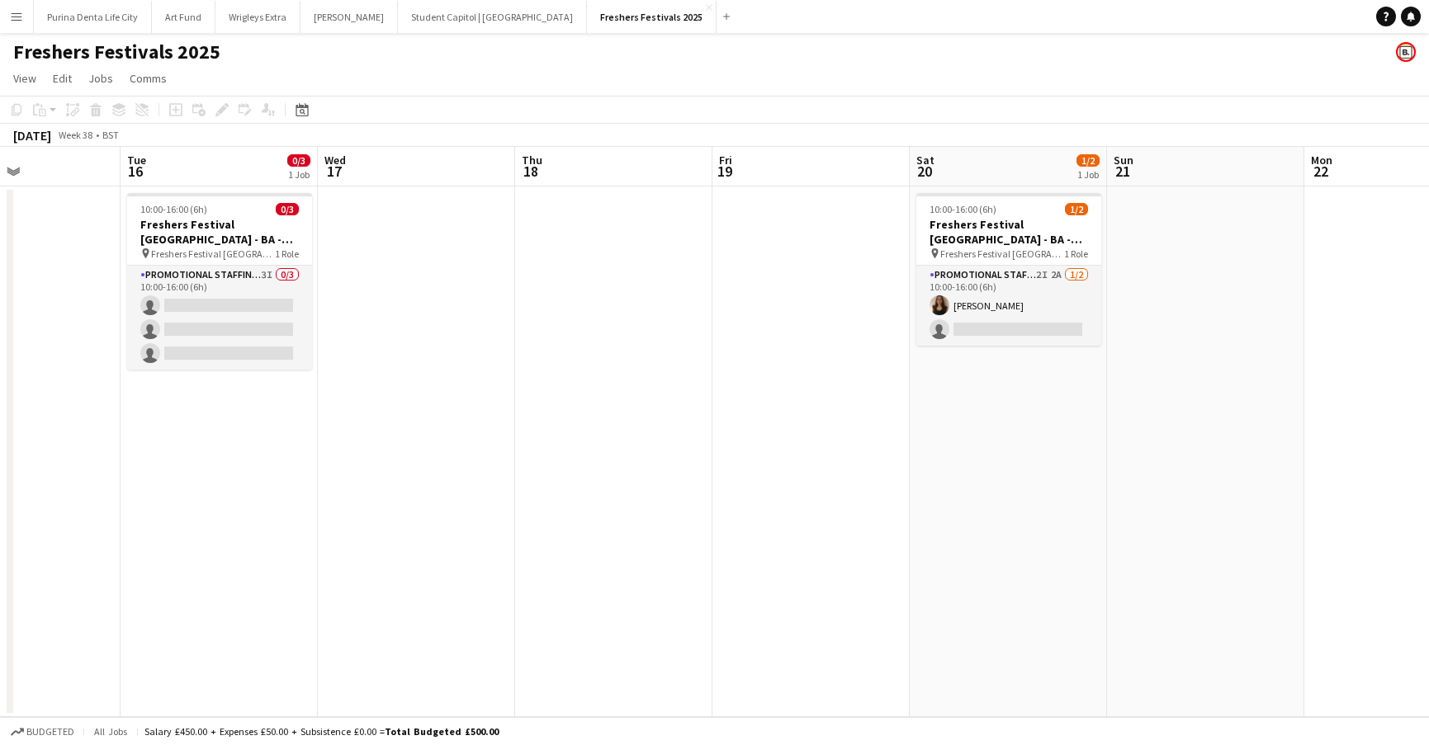
scroll to position [0, 472]
click at [1055, 323] on app-card-role "Promotional Staffing (Brand Ambassadors) 2I 2A 1/2 10:00-16:00 (6h) Maria Eugen…" at bounding box center [1007, 306] width 185 height 80
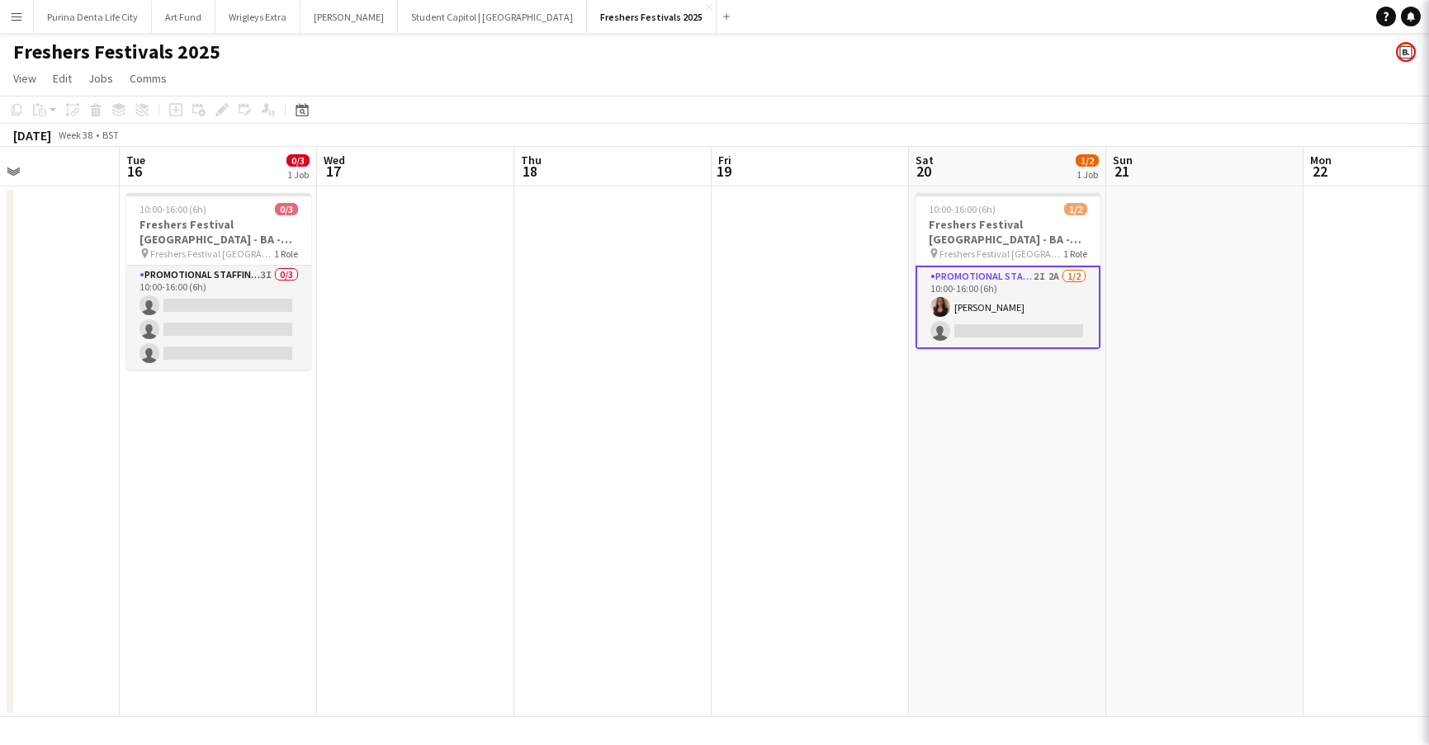
click at [1055, 323] on app-card-role "Promotional Staffing (Brand Ambassadors) 2I 2A 1/2 10:00-16:00 (6h) Maria Eugen…" at bounding box center [1007, 307] width 185 height 83
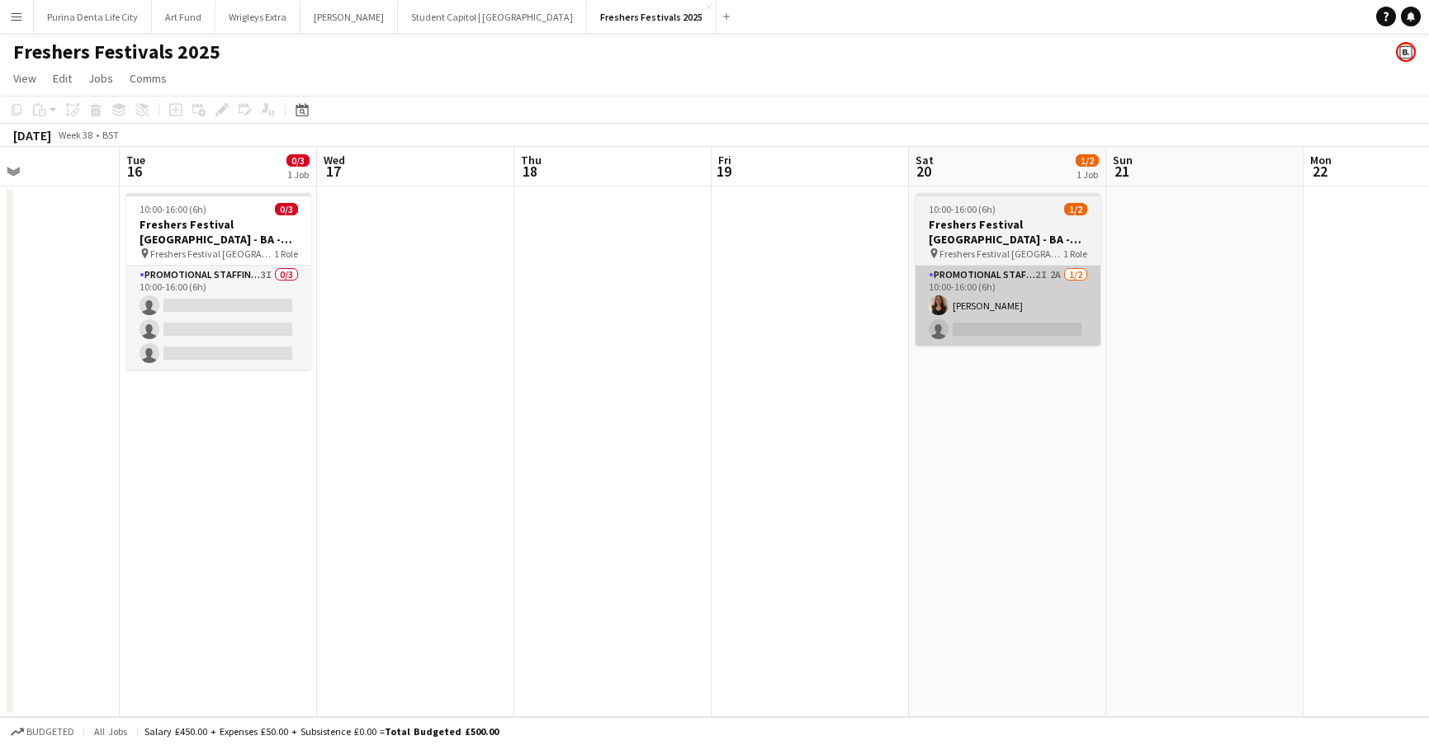
click at [1028, 316] on app-card-role "Promotional Staffing (Brand Ambassadors) 2I 2A 1/2 10:00-16:00 (6h) Maria Eugen…" at bounding box center [1007, 306] width 185 height 80
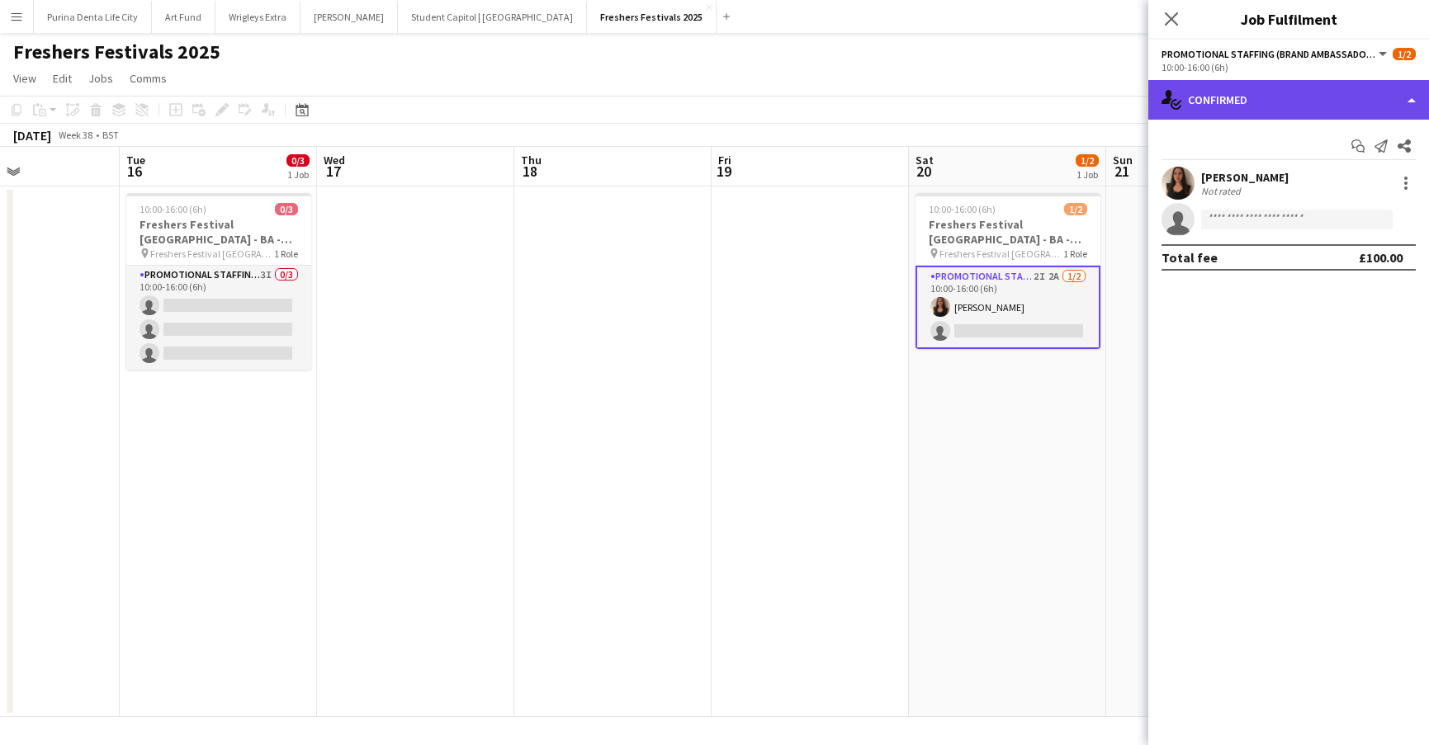
click at [1266, 101] on div "single-neutral-actions-check-2 Confirmed" at bounding box center [1288, 100] width 281 height 40
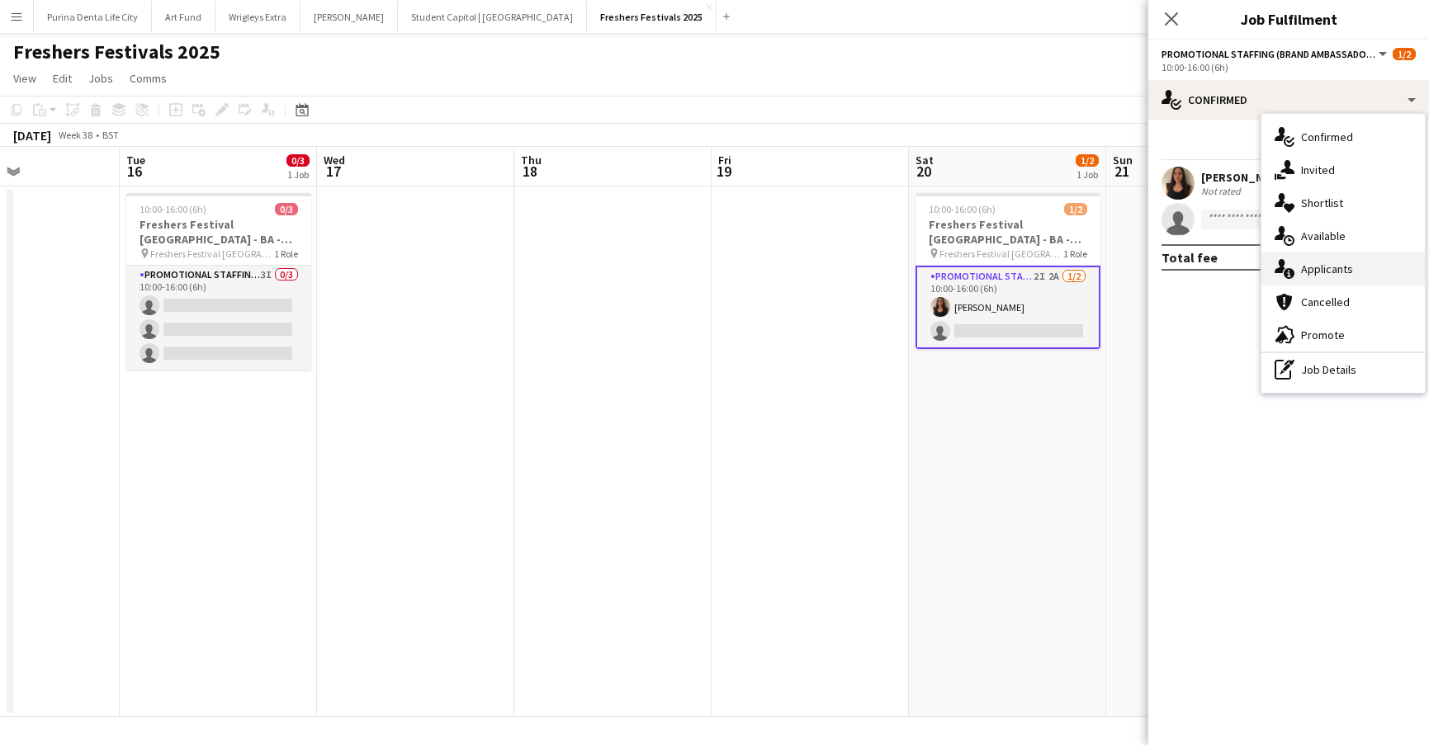
click at [1300, 266] on div "single-neutral-actions-information Applicants" at bounding box center [1342, 269] width 163 height 33
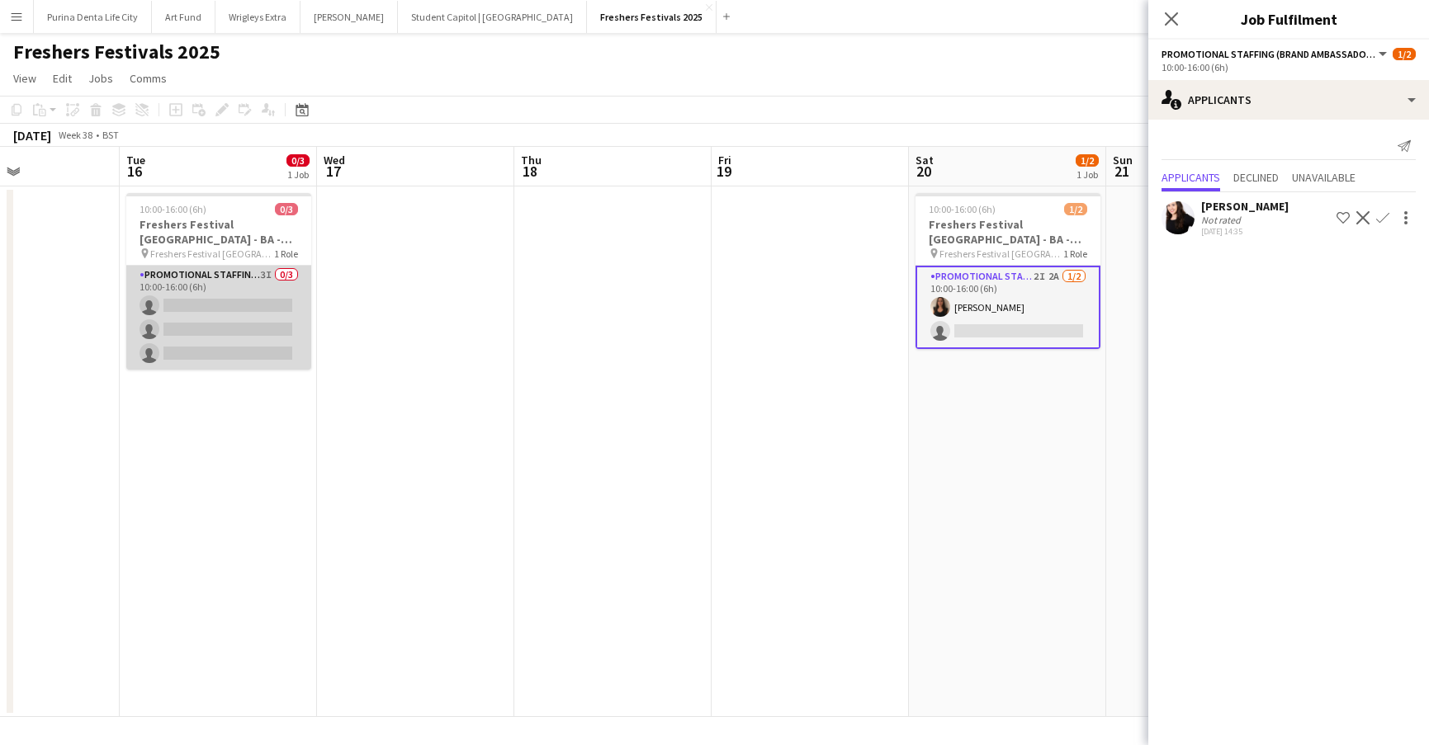
click at [253, 325] on app-card-role "Promotional Staffing (Brand Ambassadors) 3I 0/3 10:00-16:00 (6h) single-neutral…" at bounding box center [218, 318] width 185 height 104
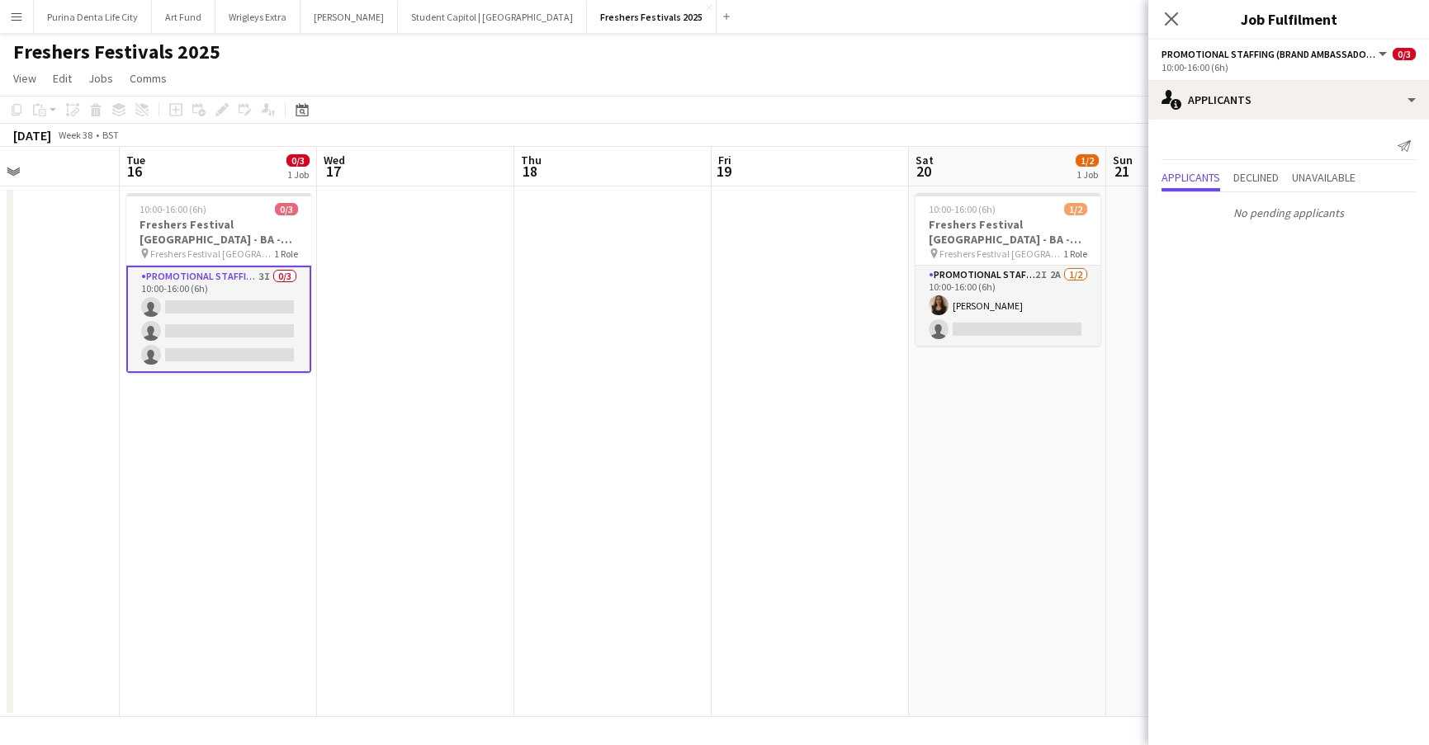
click at [432, 349] on app-date-cell at bounding box center [415, 452] width 197 height 531
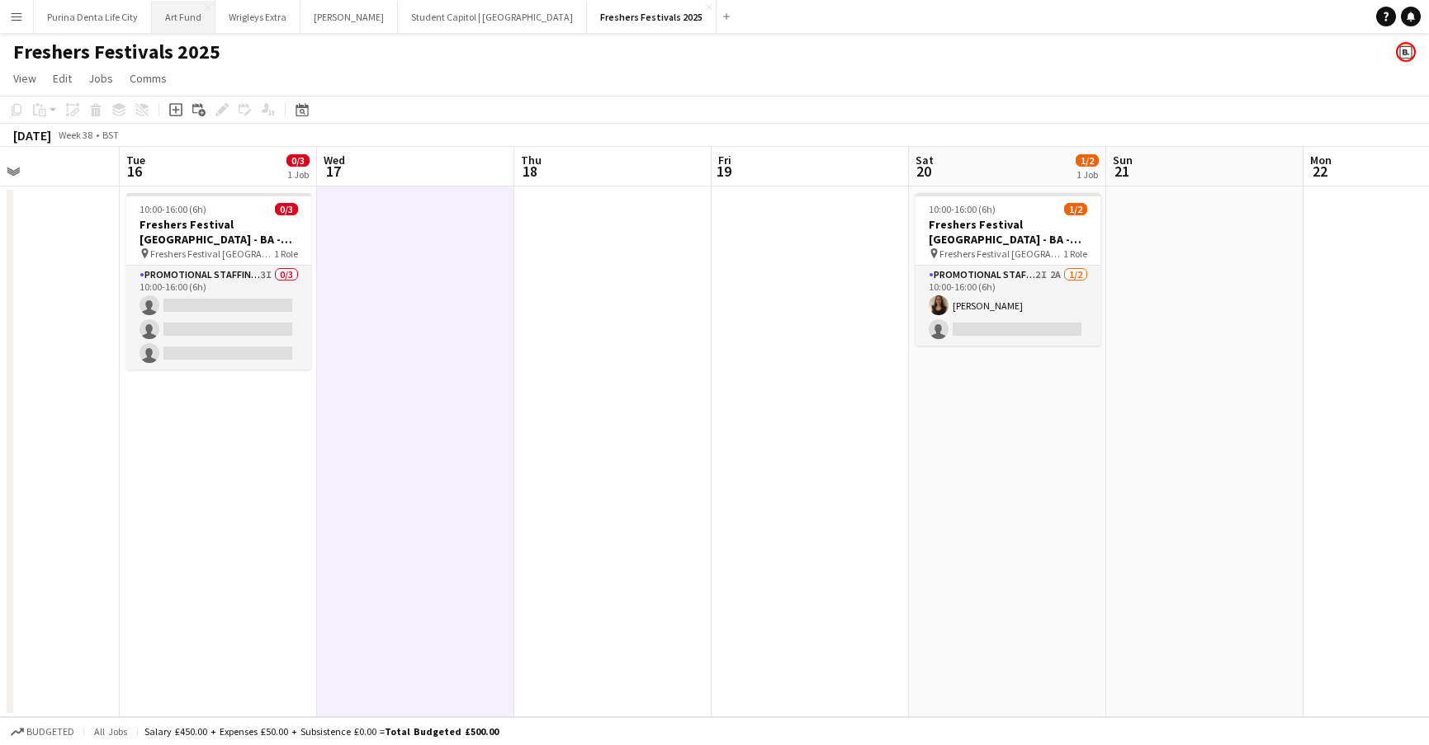
click at [182, 26] on button "Art Fund Close" at bounding box center [184, 17] width 64 height 32
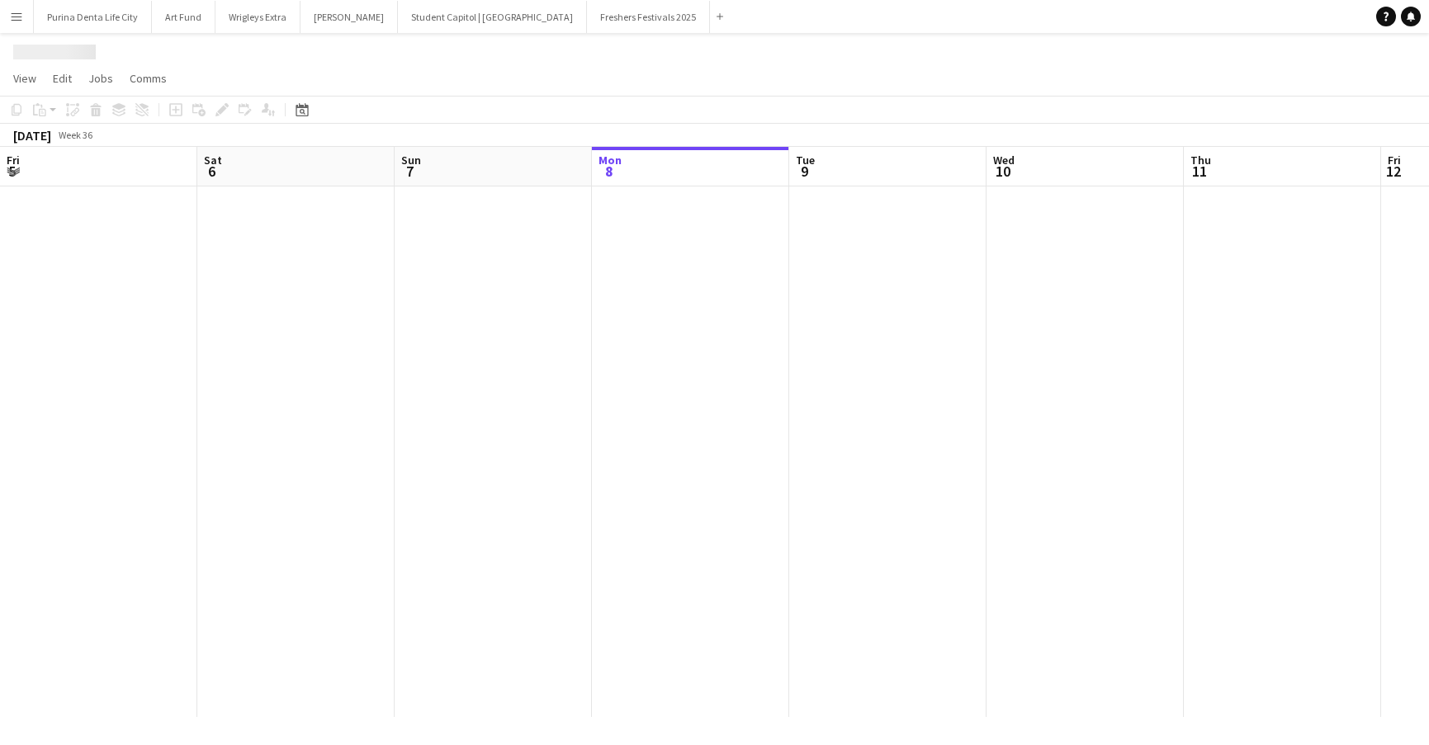
scroll to position [0, 395]
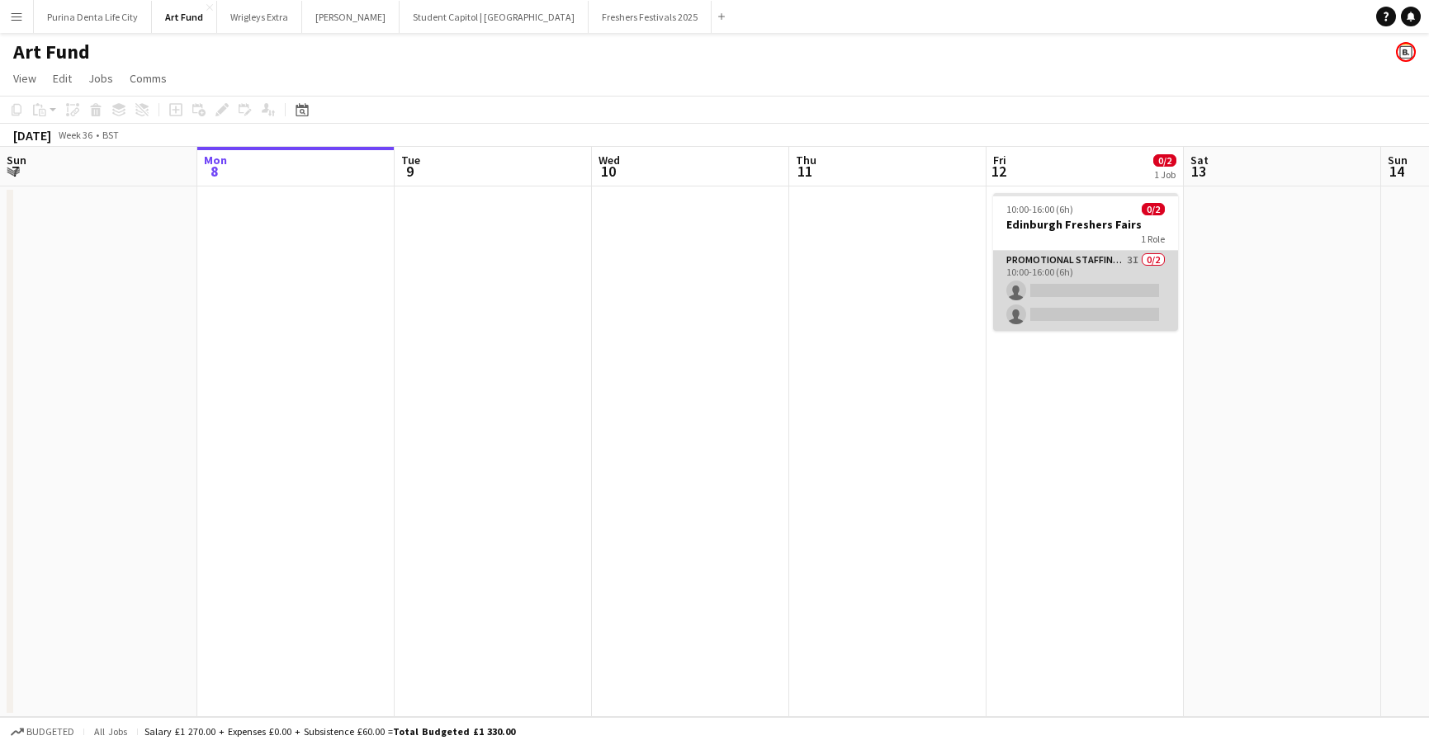
click at [1076, 290] on app-card-role "Promotional Staffing (Brand Ambassadors) 3I 0/2 10:00-16:00 (6h) single-neutral…" at bounding box center [1085, 291] width 185 height 80
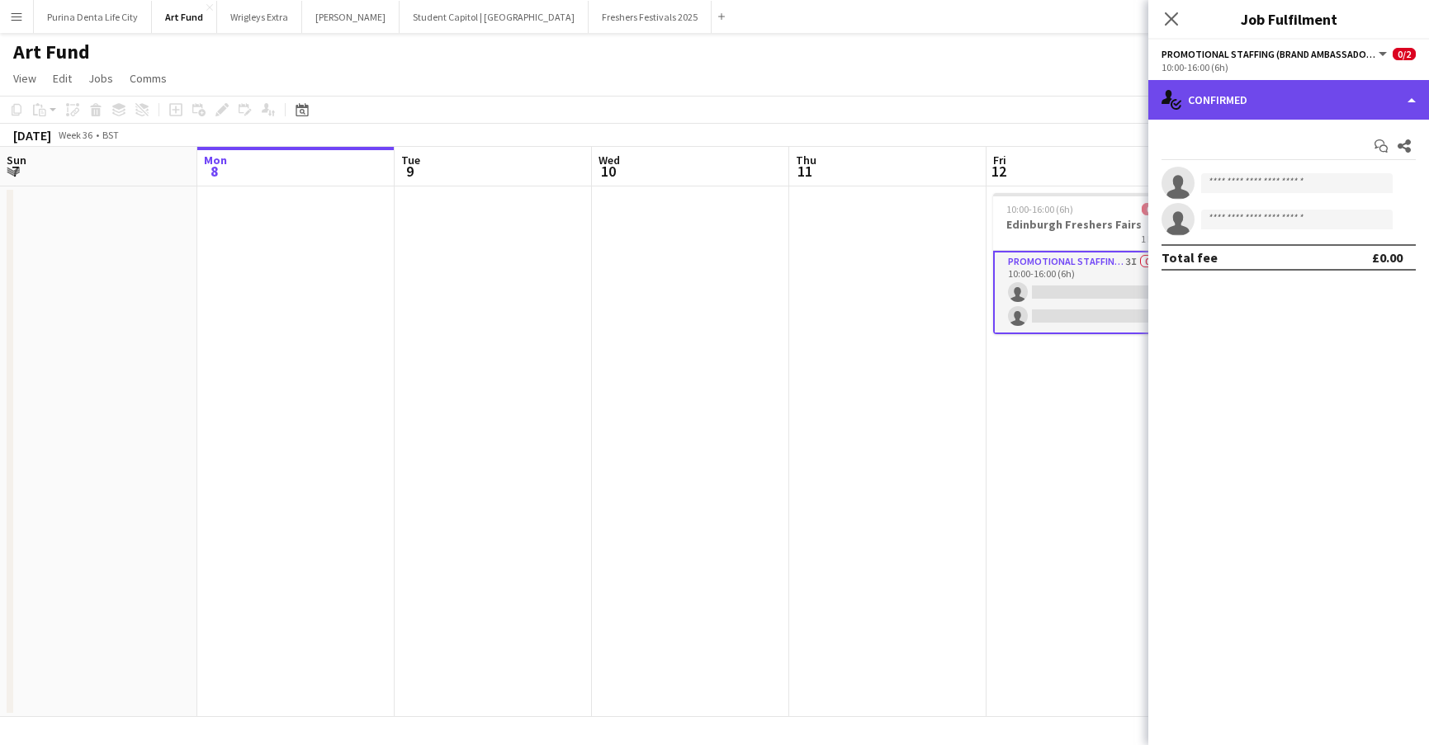
click at [1301, 100] on div "single-neutral-actions-check-2 Confirmed" at bounding box center [1288, 100] width 281 height 40
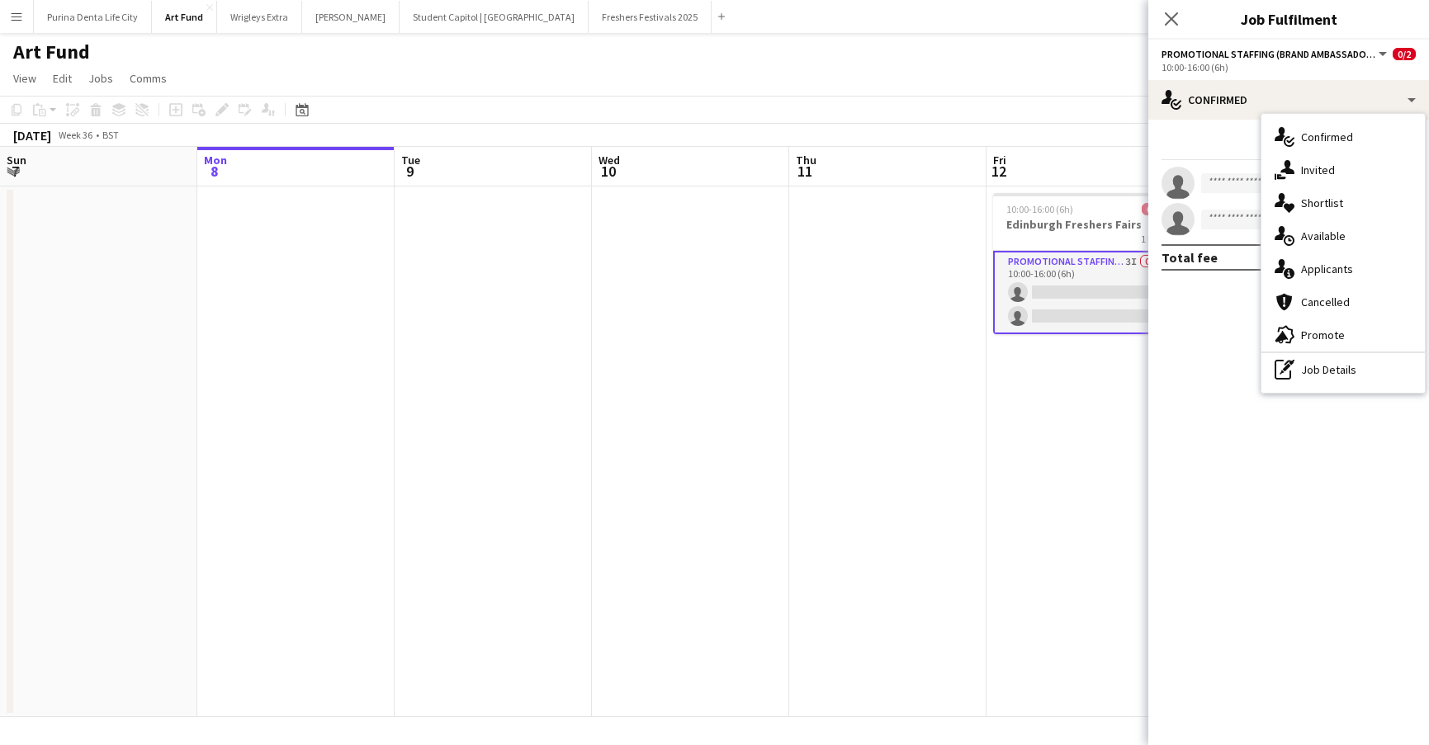
click at [1251, 165] on div "Start chat Share single-neutral-actions single-neutral-actions Total fee £0.00" at bounding box center [1288, 202] width 281 height 164
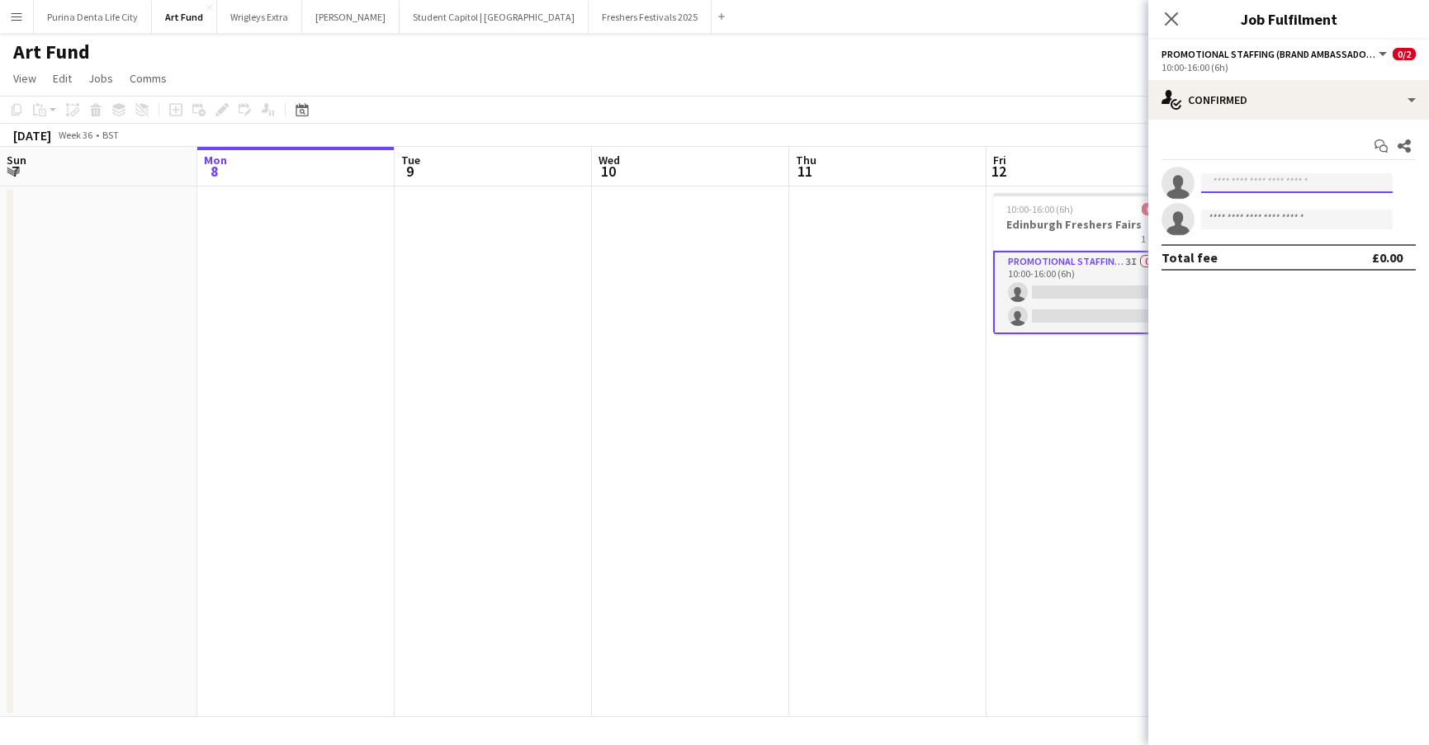
click at [1245, 175] on input at bounding box center [1297, 183] width 192 height 20
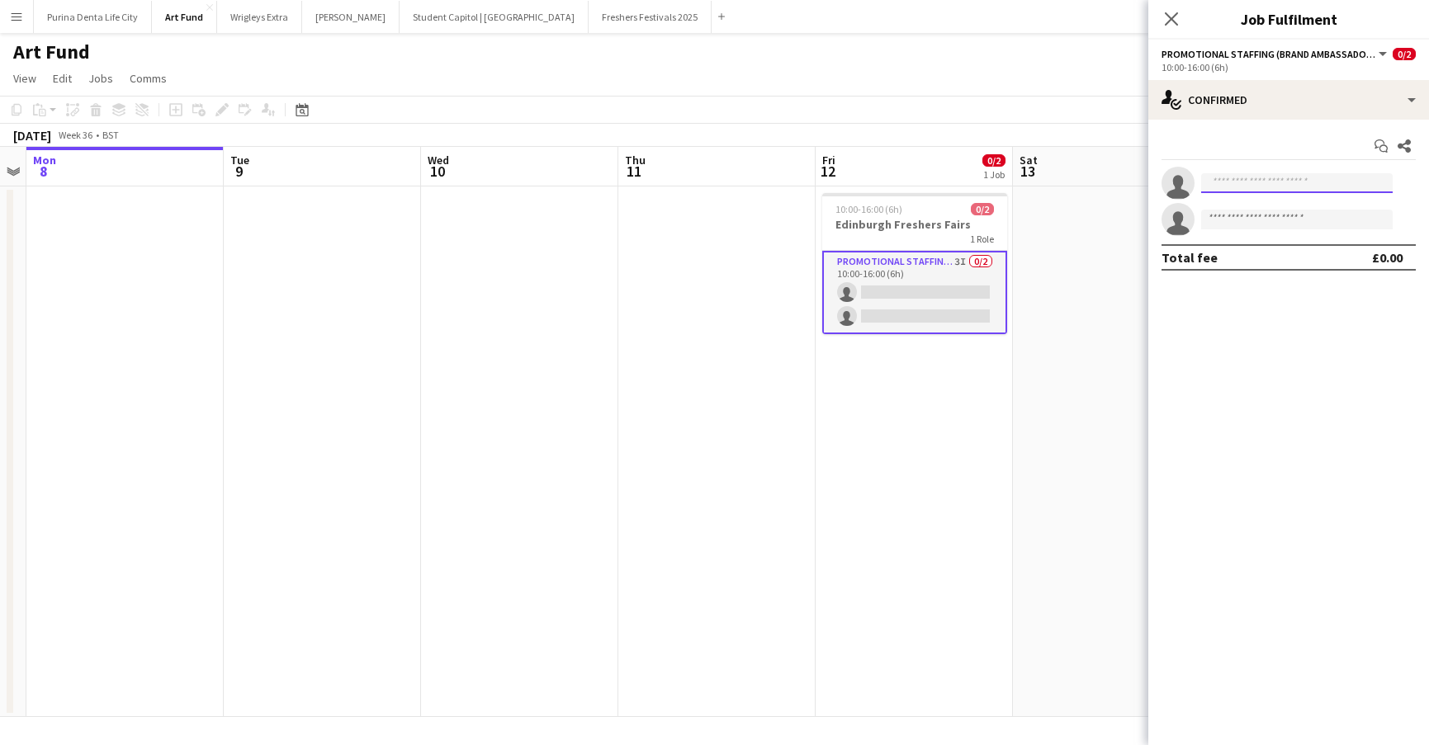
scroll to position [0, 567]
paste input "**********"
type input "**********"
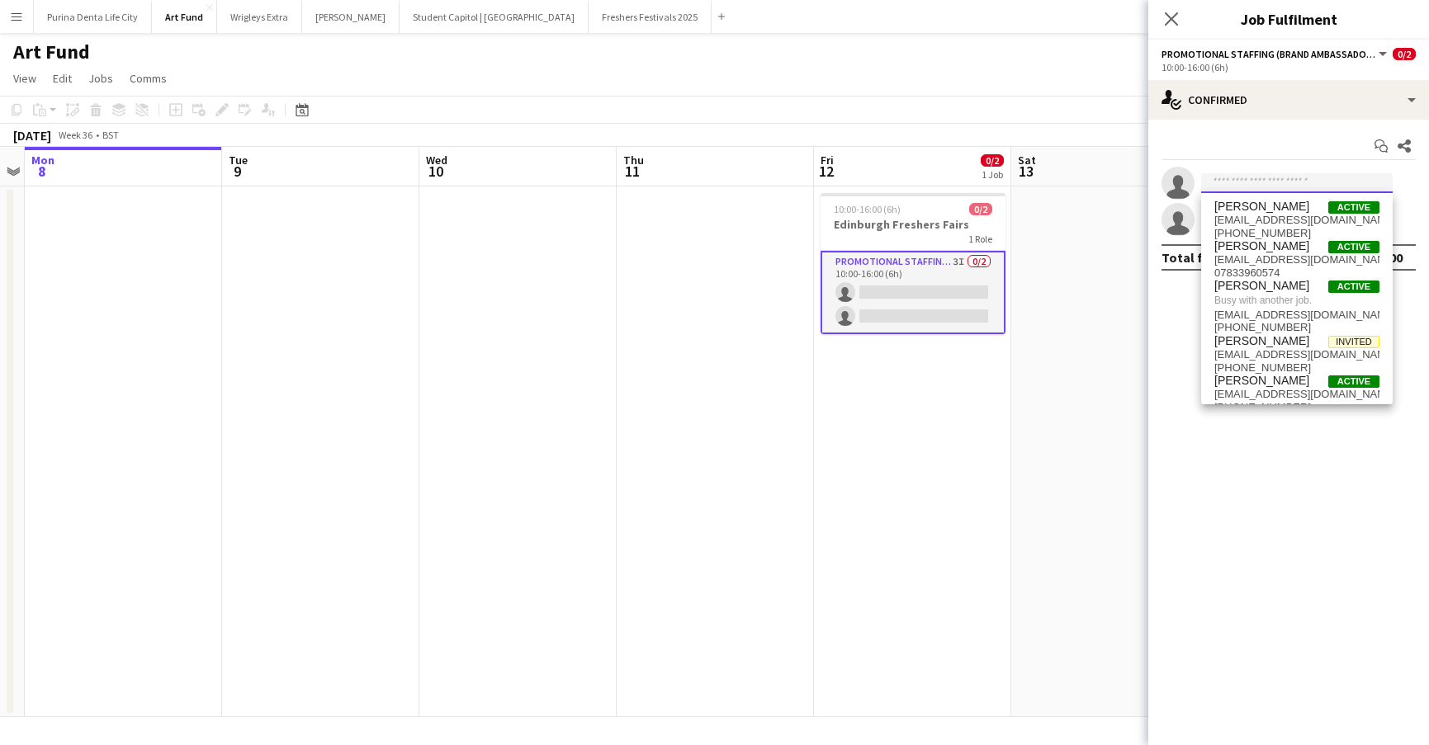
paste input "**********"
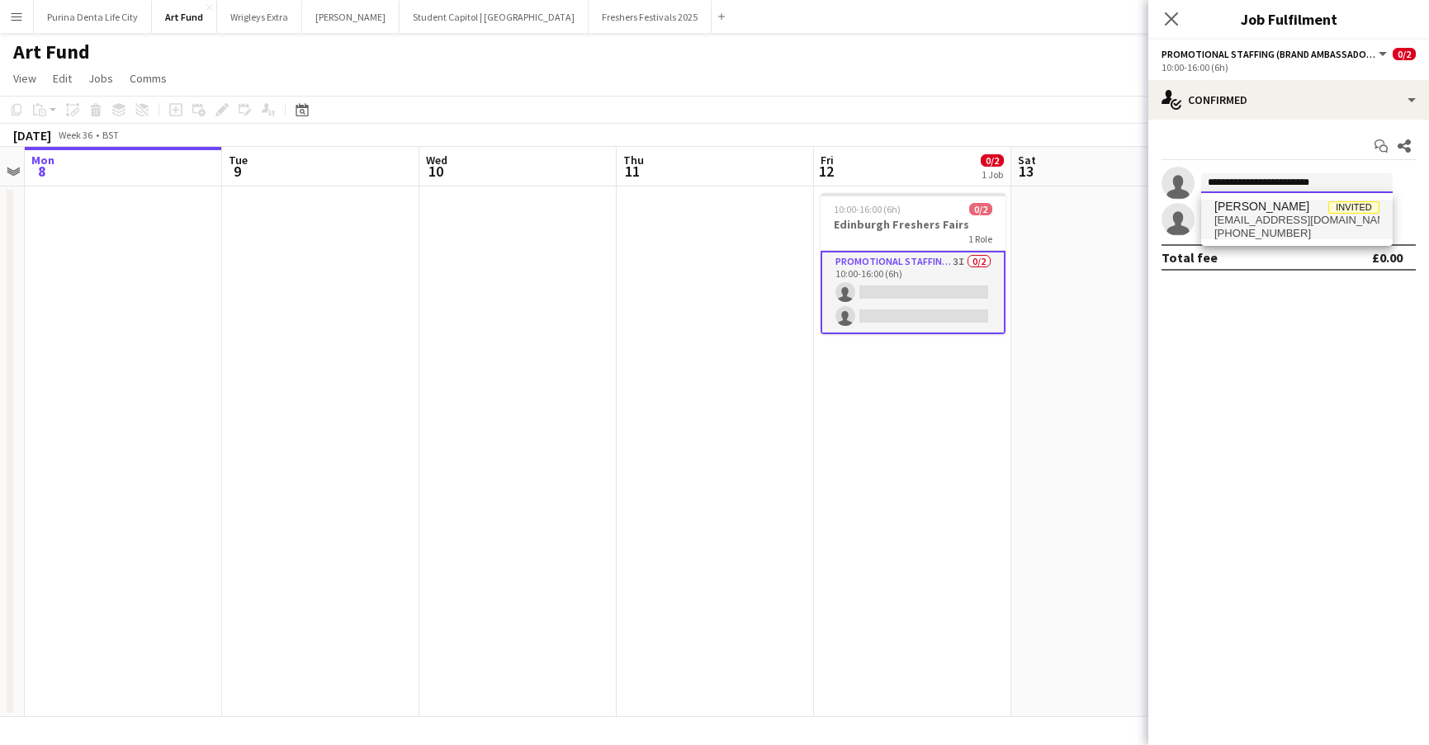
type input "**********"
click at [1274, 230] on span "+447471790436" at bounding box center [1296, 233] width 165 height 13
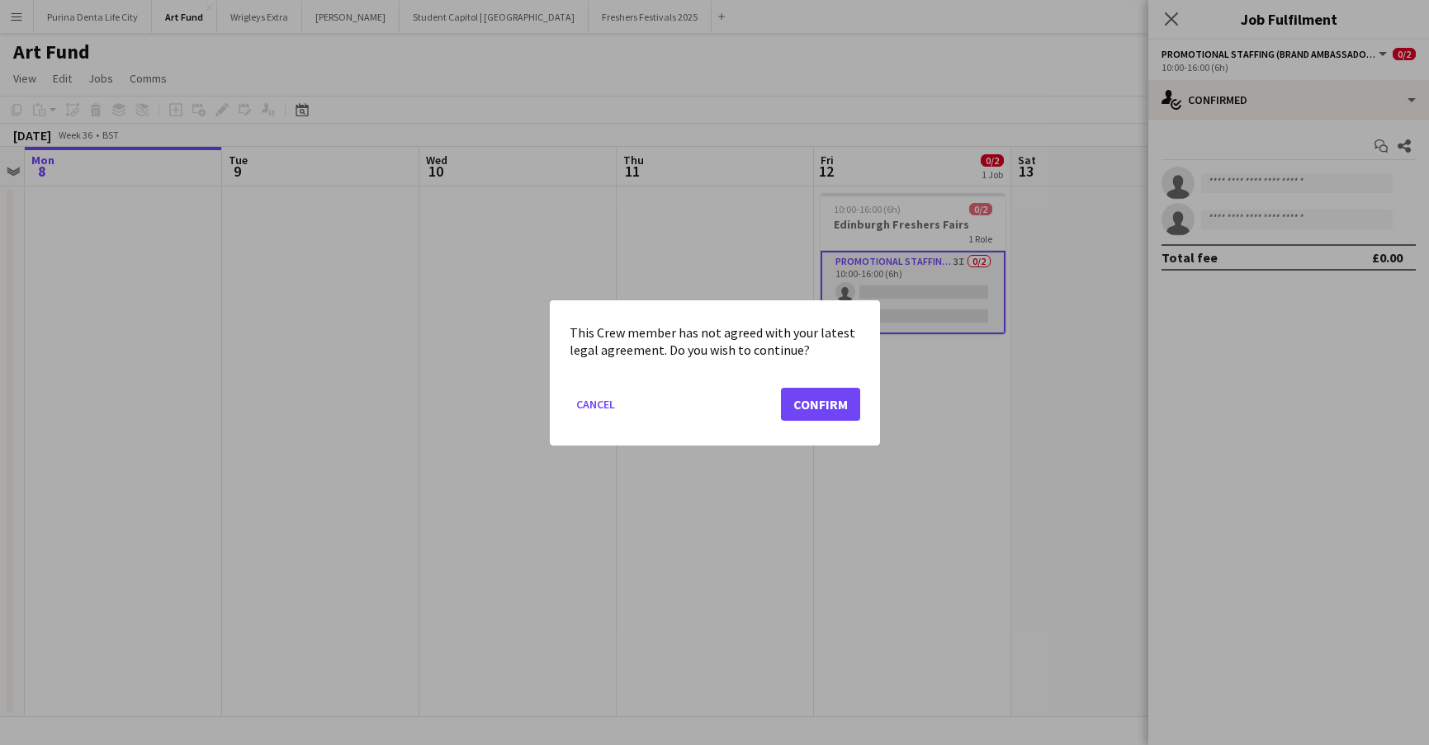
click at [835, 398] on button "Confirm" at bounding box center [820, 403] width 79 height 33
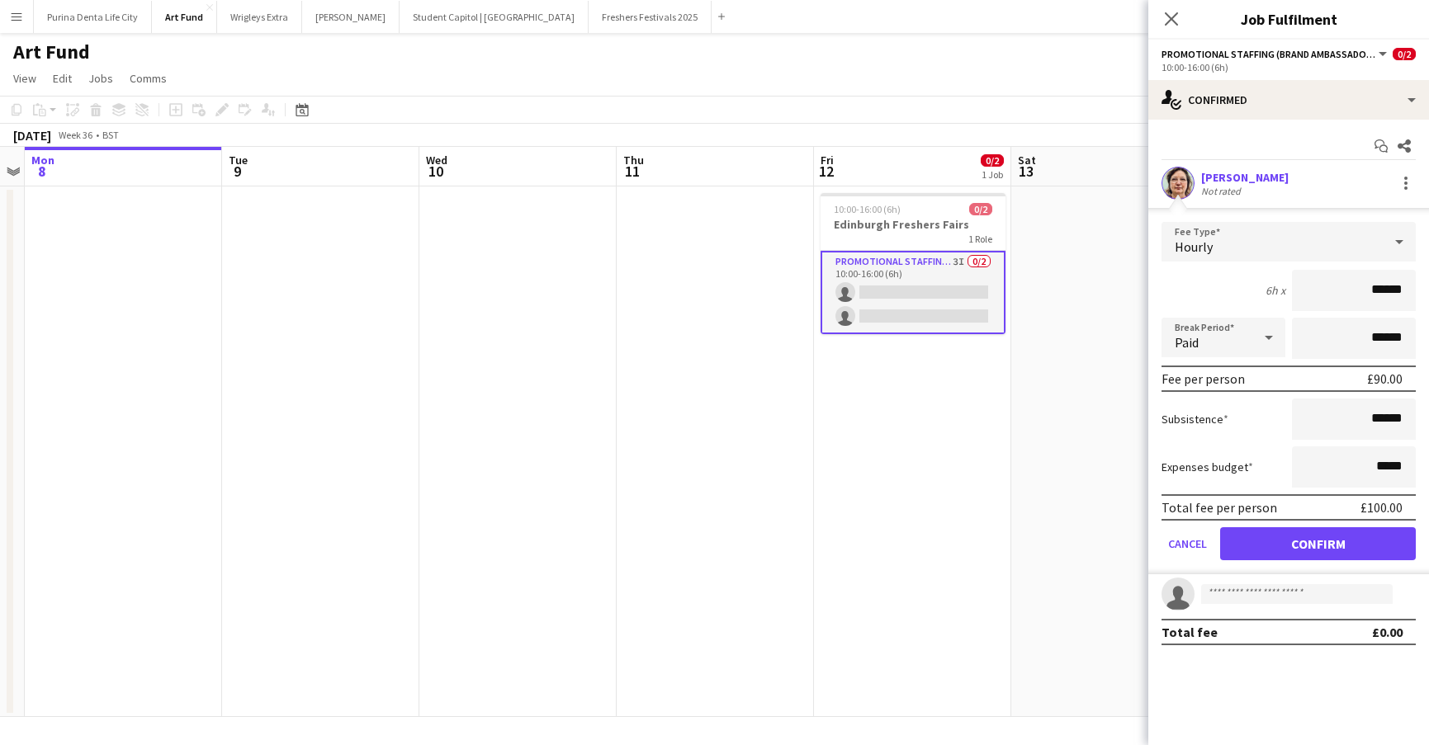
click at [1187, 183] on app-user-avatar at bounding box center [1177, 183] width 33 height 33
click at [1180, 183] on app-user-avatar at bounding box center [1177, 183] width 33 height 33
click at [1301, 549] on button "Confirm" at bounding box center [1318, 543] width 196 height 33
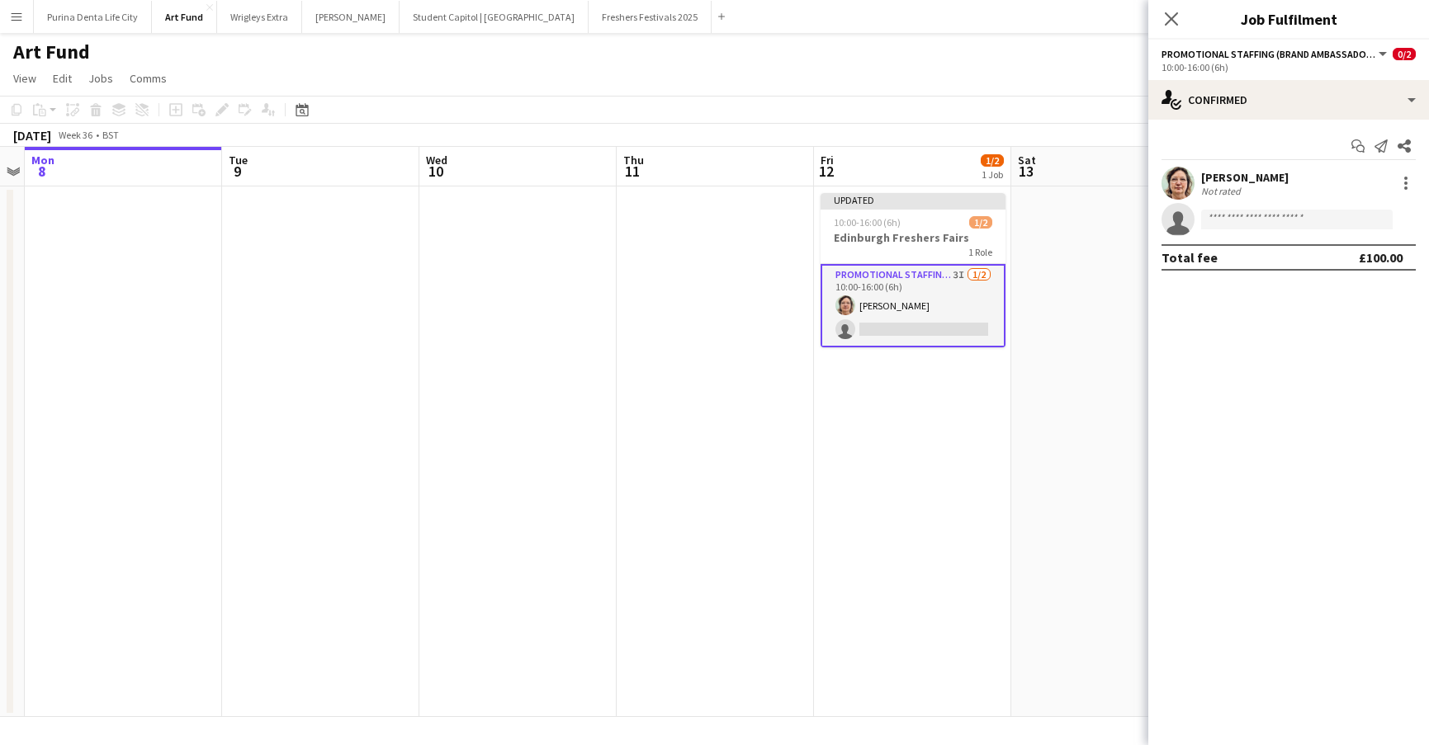
click at [1066, 211] on app-date-cell at bounding box center [1109, 452] width 197 height 531
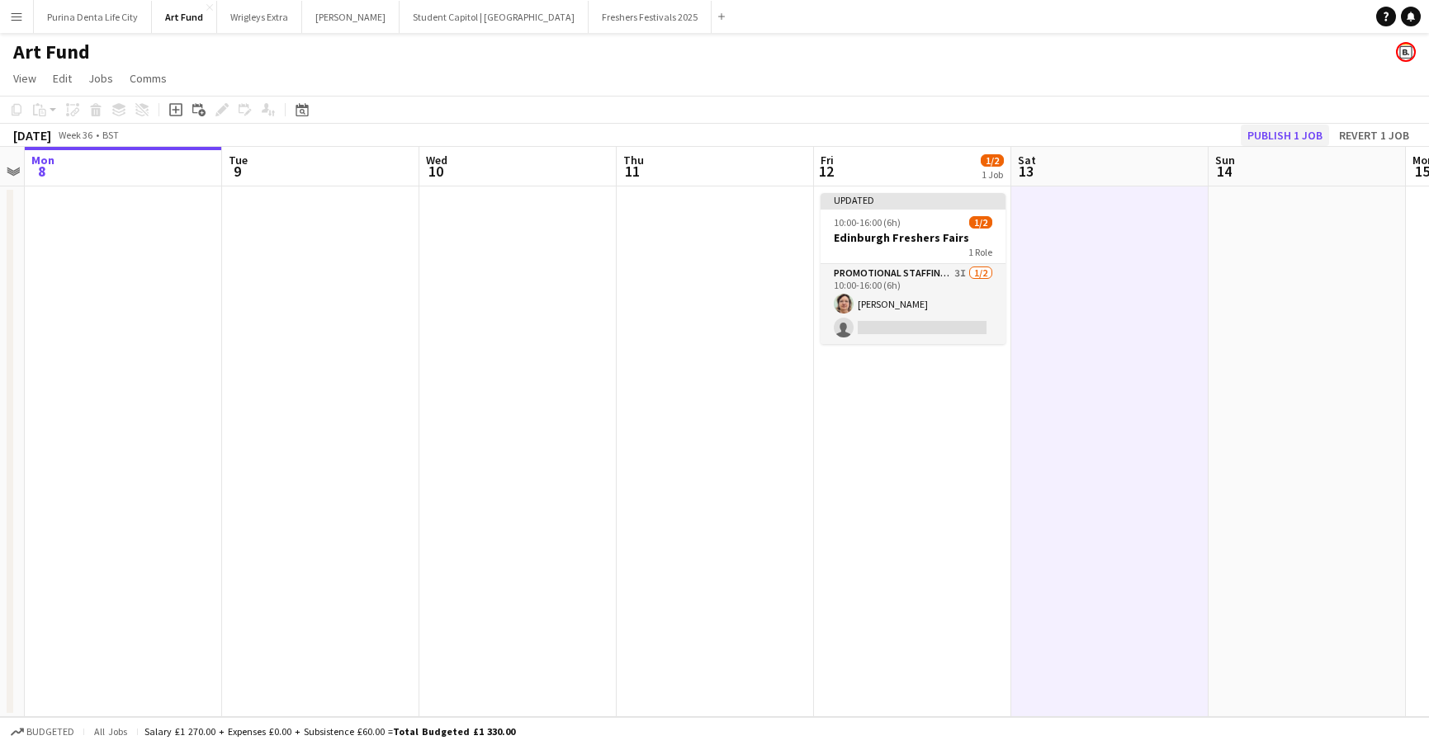
click at [1274, 130] on button "Publish 1 job" at bounding box center [1285, 135] width 88 height 21
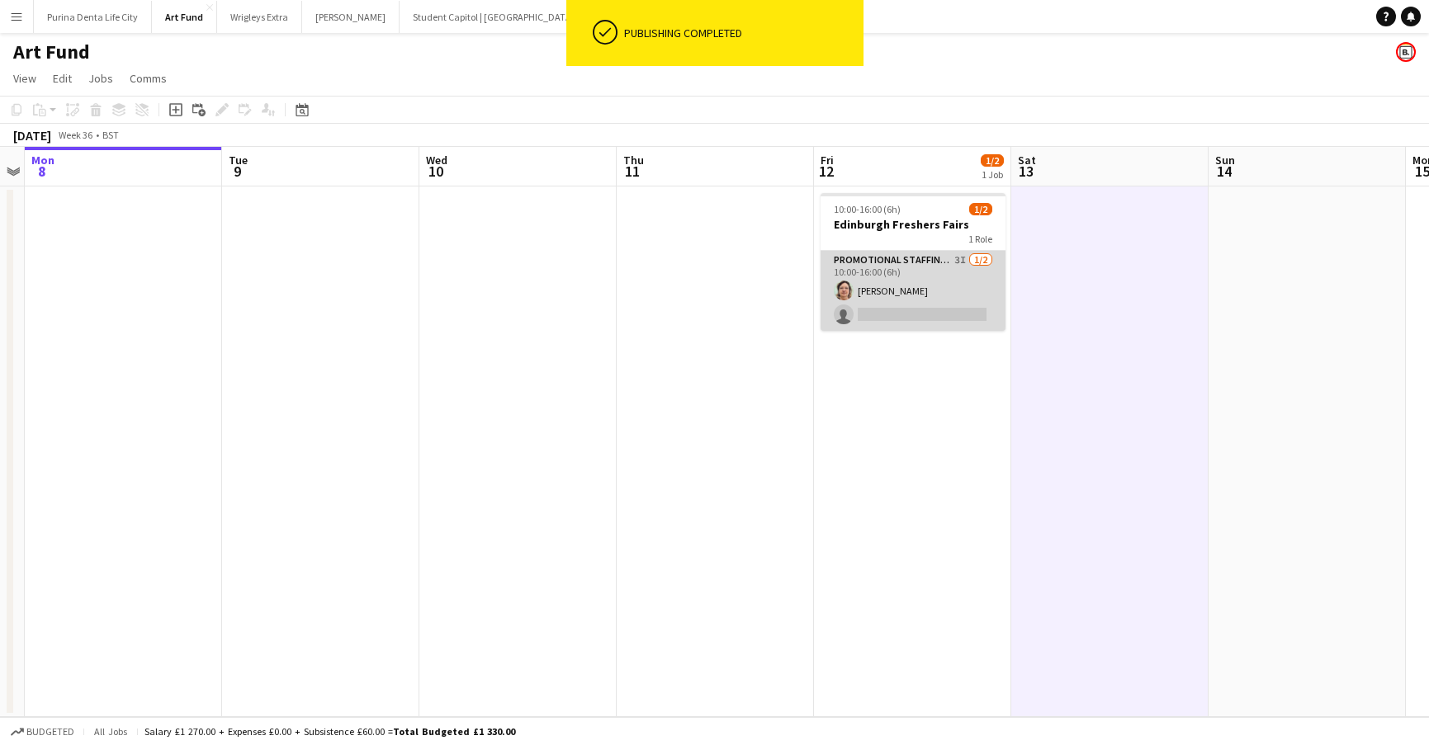
click at [844, 286] on app-user-avatar at bounding box center [844, 291] width 20 height 20
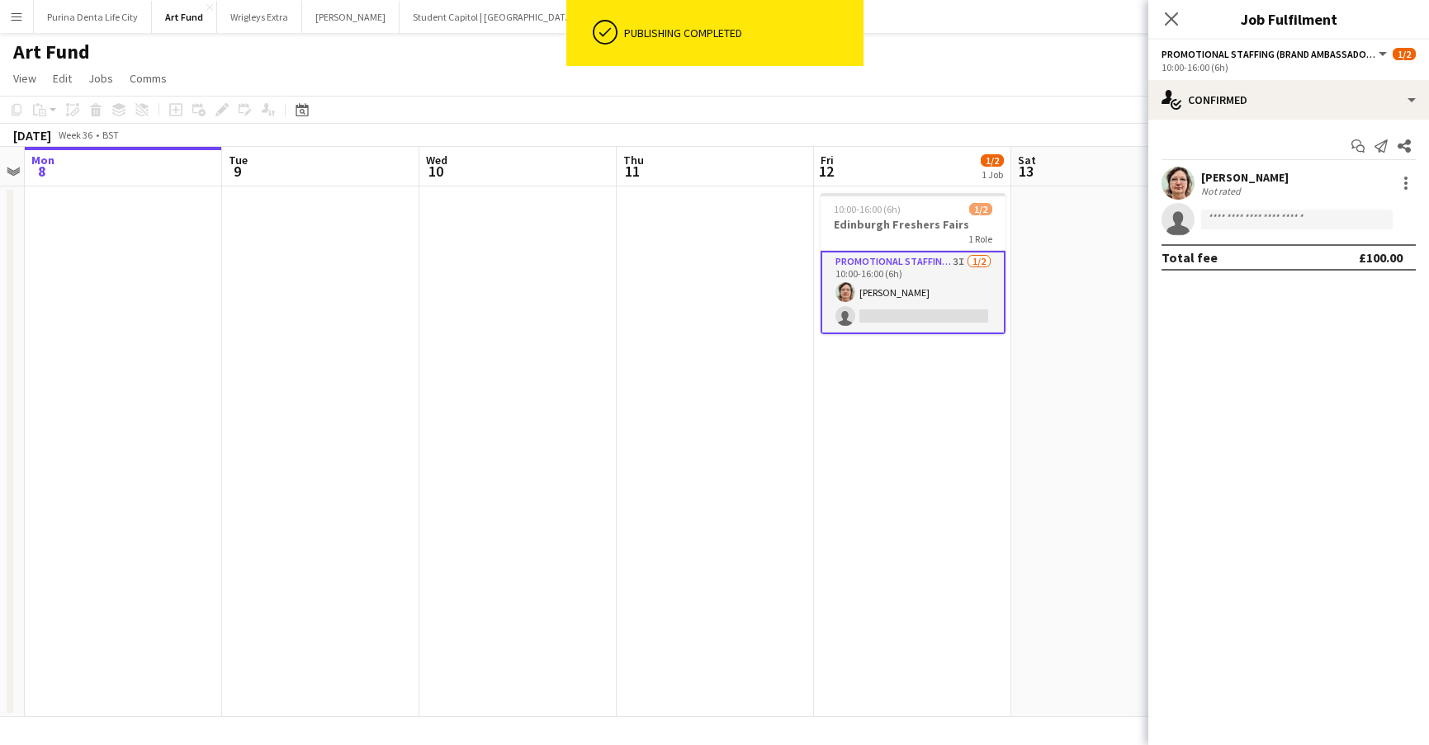
click at [1160, 191] on div "Alicia Hendrick Not rated" at bounding box center [1288, 183] width 281 height 33
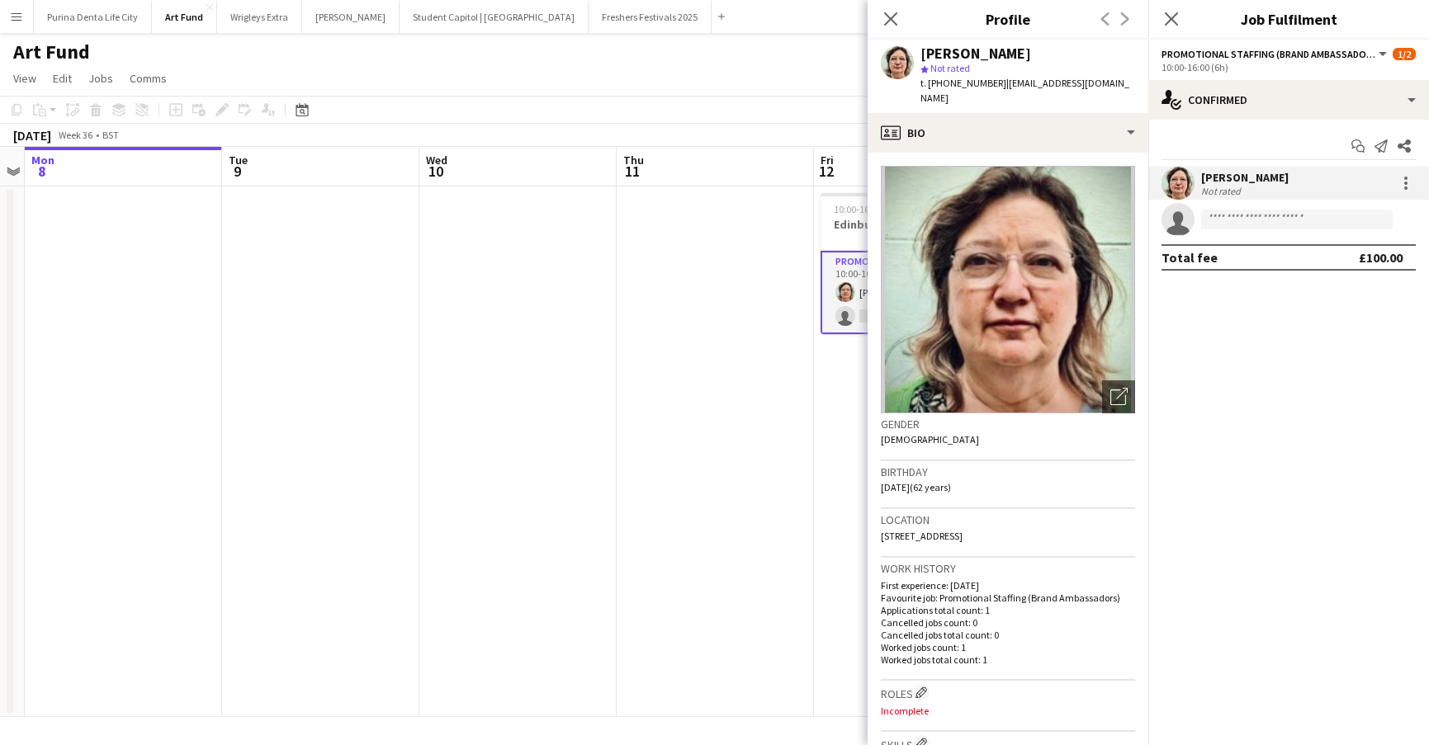
drag, startPoint x: 999, startPoint y: 83, endPoint x: 1121, endPoint y: 80, distance: 122.2
click at [1121, 80] on div "Alicia Hendrick star Not rated t. +447471790436 | leestudio@btopenworld.com" at bounding box center [1008, 76] width 281 height 73
copy span "leestudio@btopenworld.com"
click at [271, 275] on app-date-cell at bounding box center [320, 452] width 197 height 531
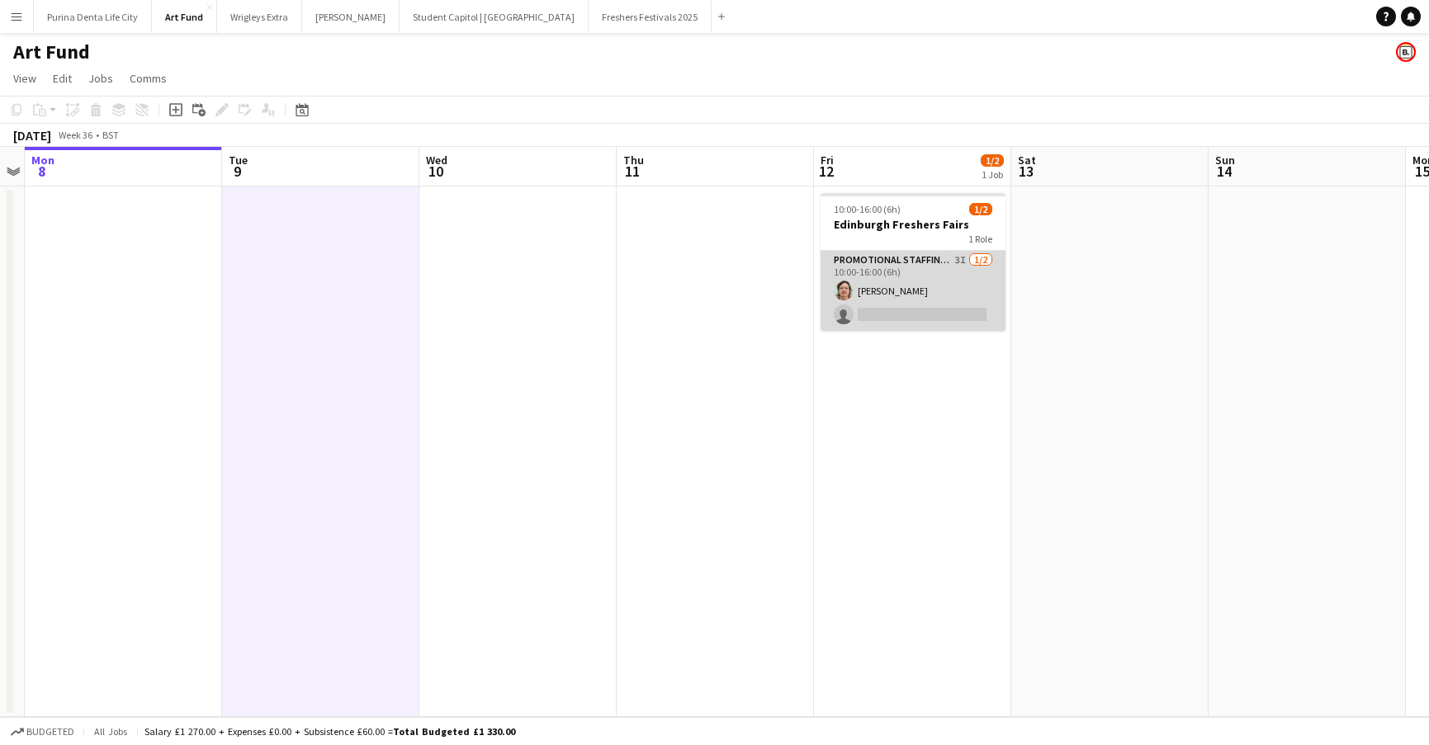
click at [967, 300] on app-card-role "Promotional Staffing (Brand Ambassadors) 3I 1/2 10:00-16:00 (6h) Alicia Hendric…" at bounding box center [912, 291] width 185 height 80
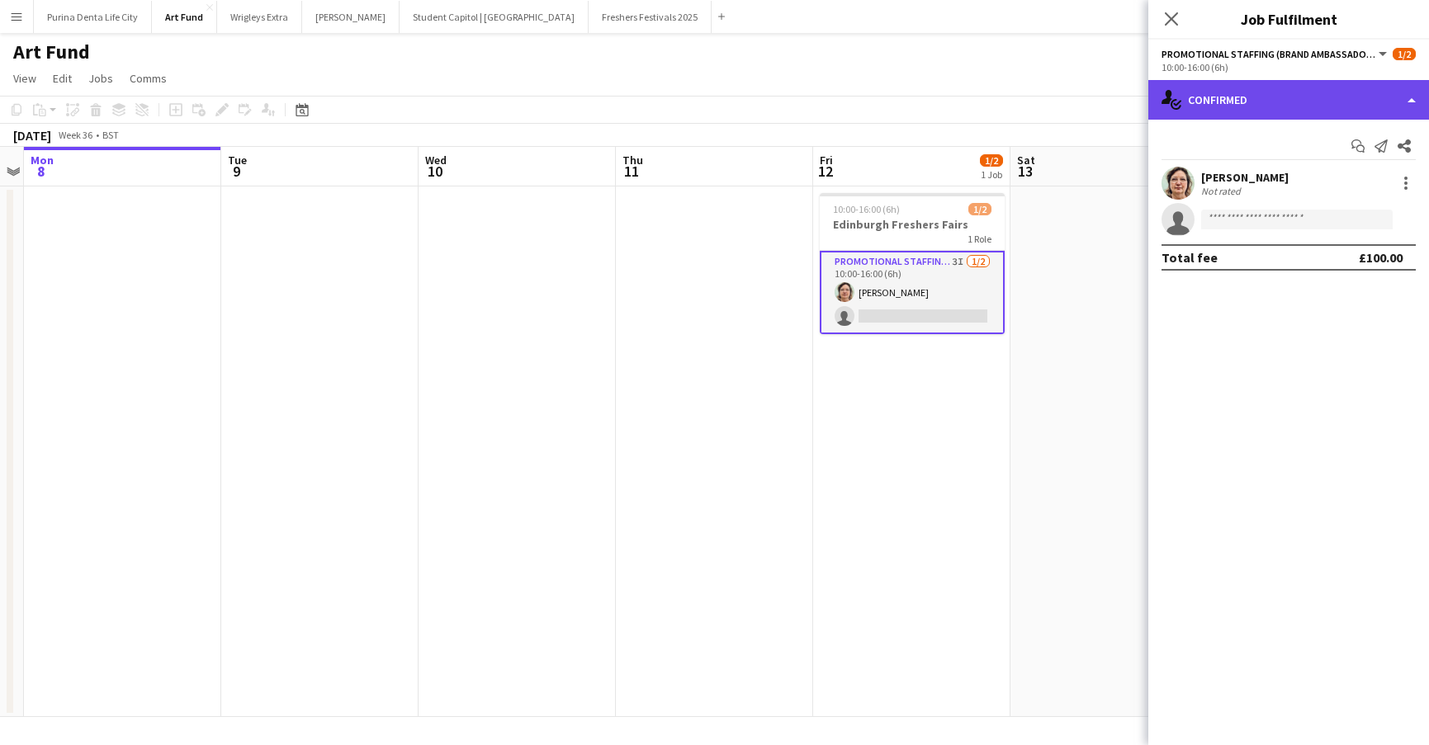
click at [1388, 95] on div "single-neutral-actions-check-2 Confirmed" at bounding box center [1288, 100] width 281 height 40
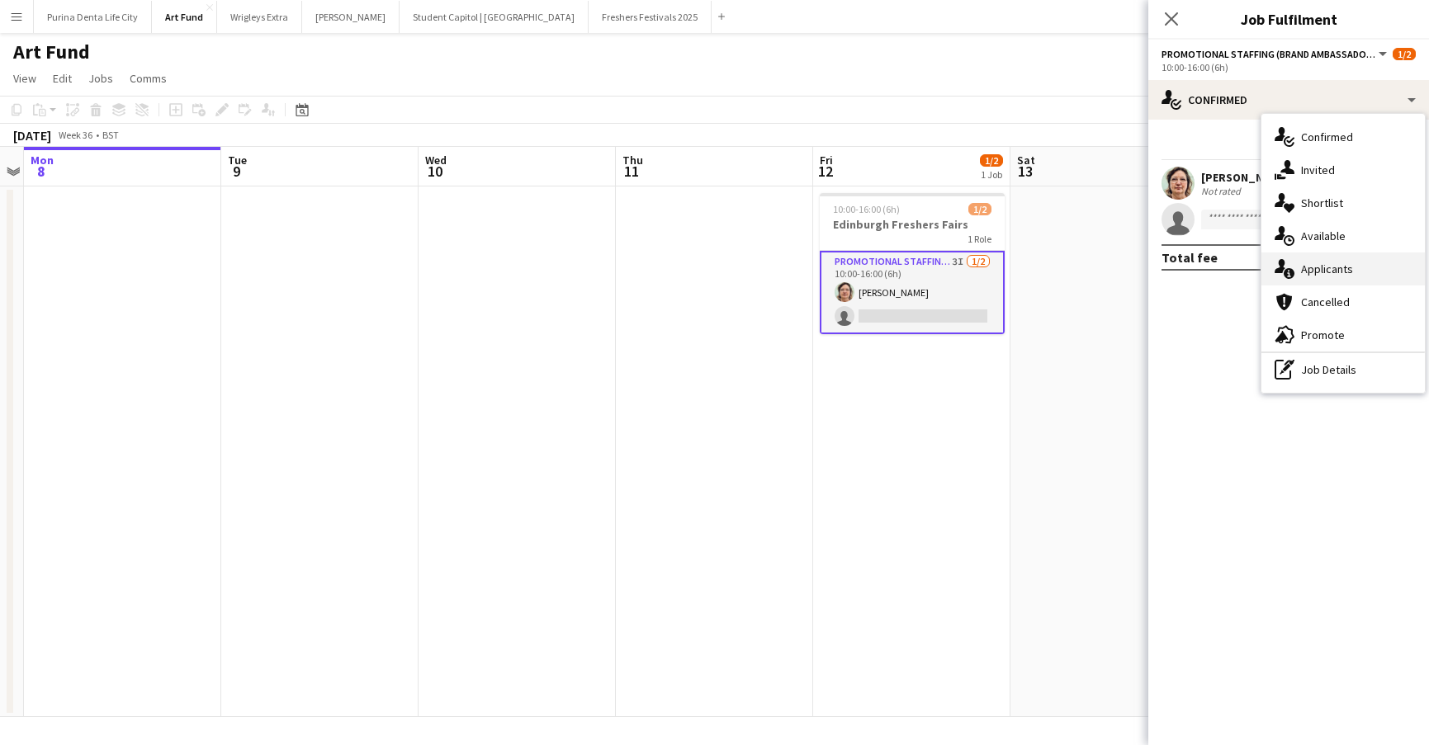
click at [1353, 277] on div "single-neutral-actions-information Applicants" at bounding box center [1342, 269] width 163 height 33
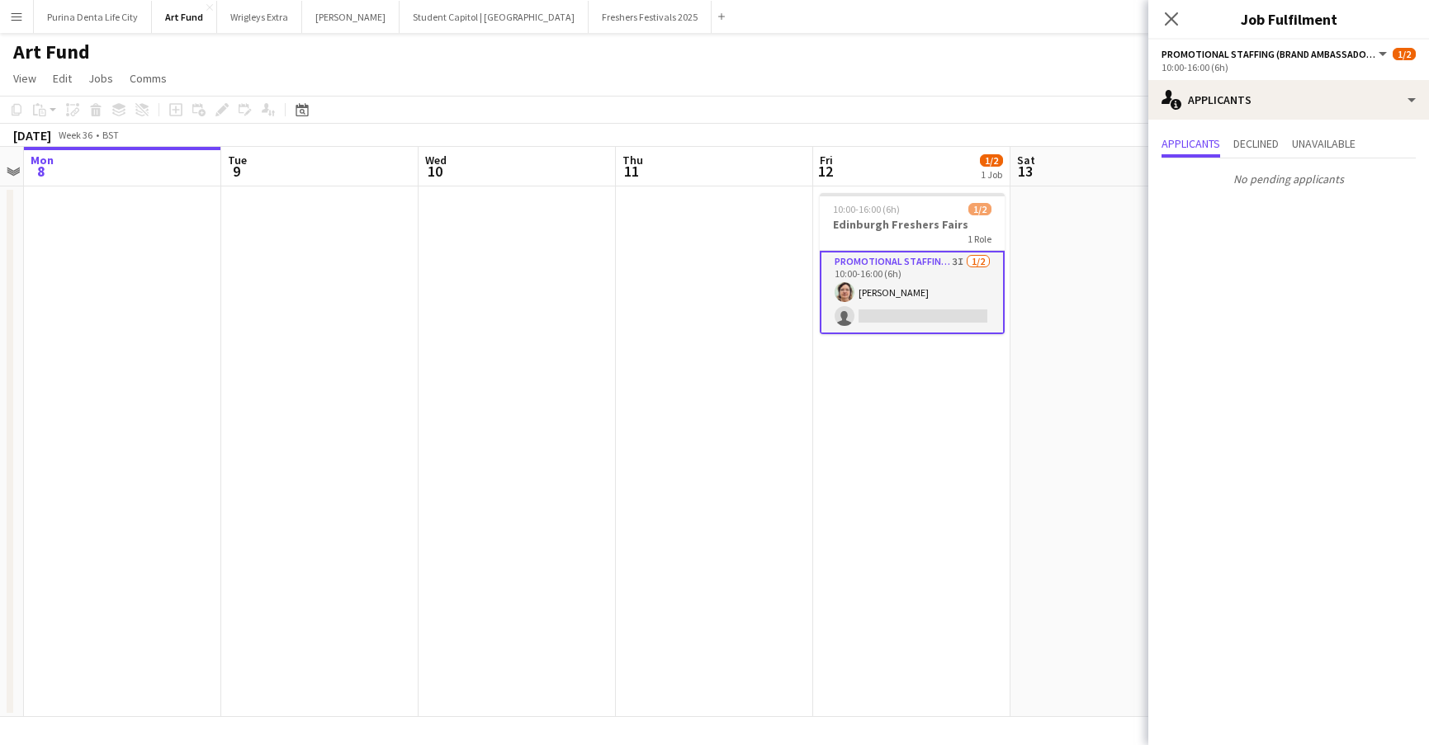
click at [787, 485] on app-date-cell at bounding box center [714, 452] width 197 height 531
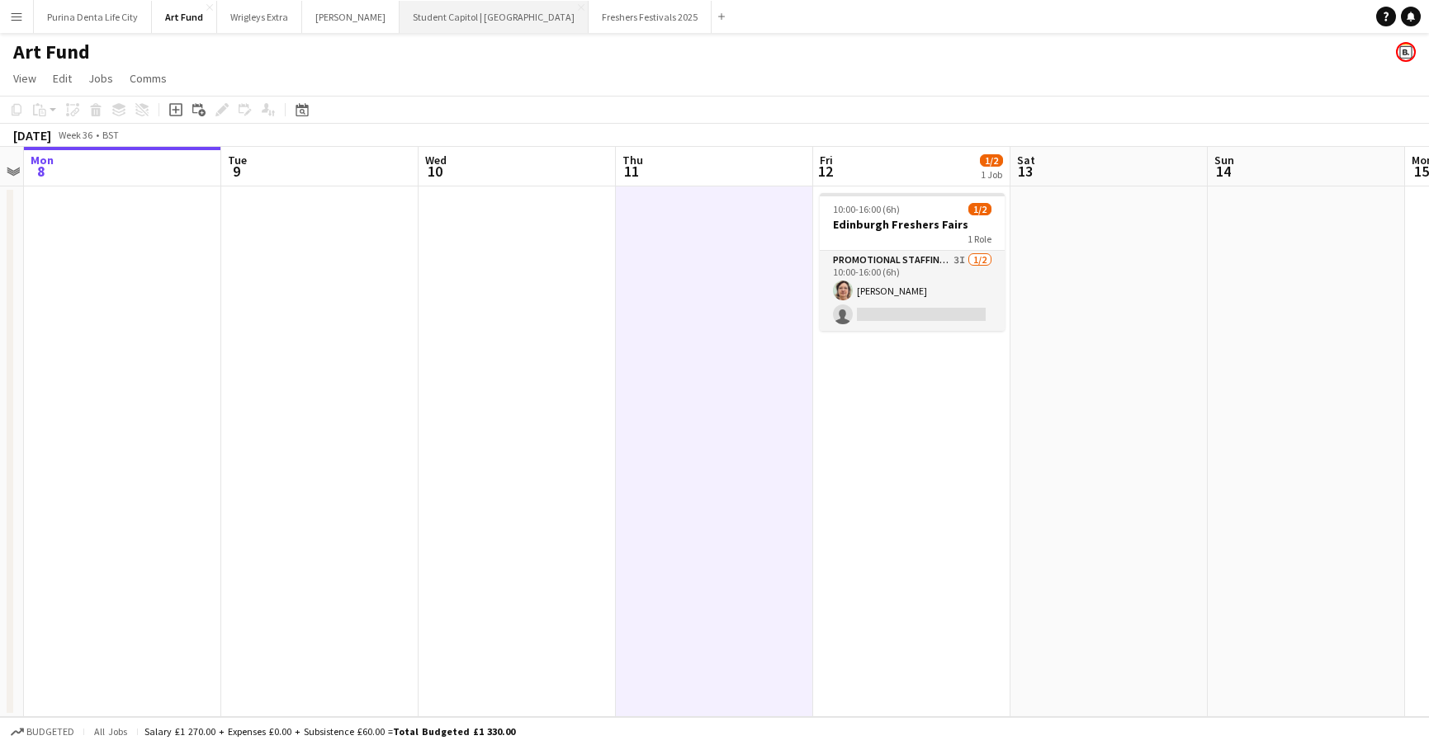
click at [411, 17] on button "Student Capitol | [GEOGRAPHIC_DATA] Close" at bounding box center [494, 17] width 189 height 32
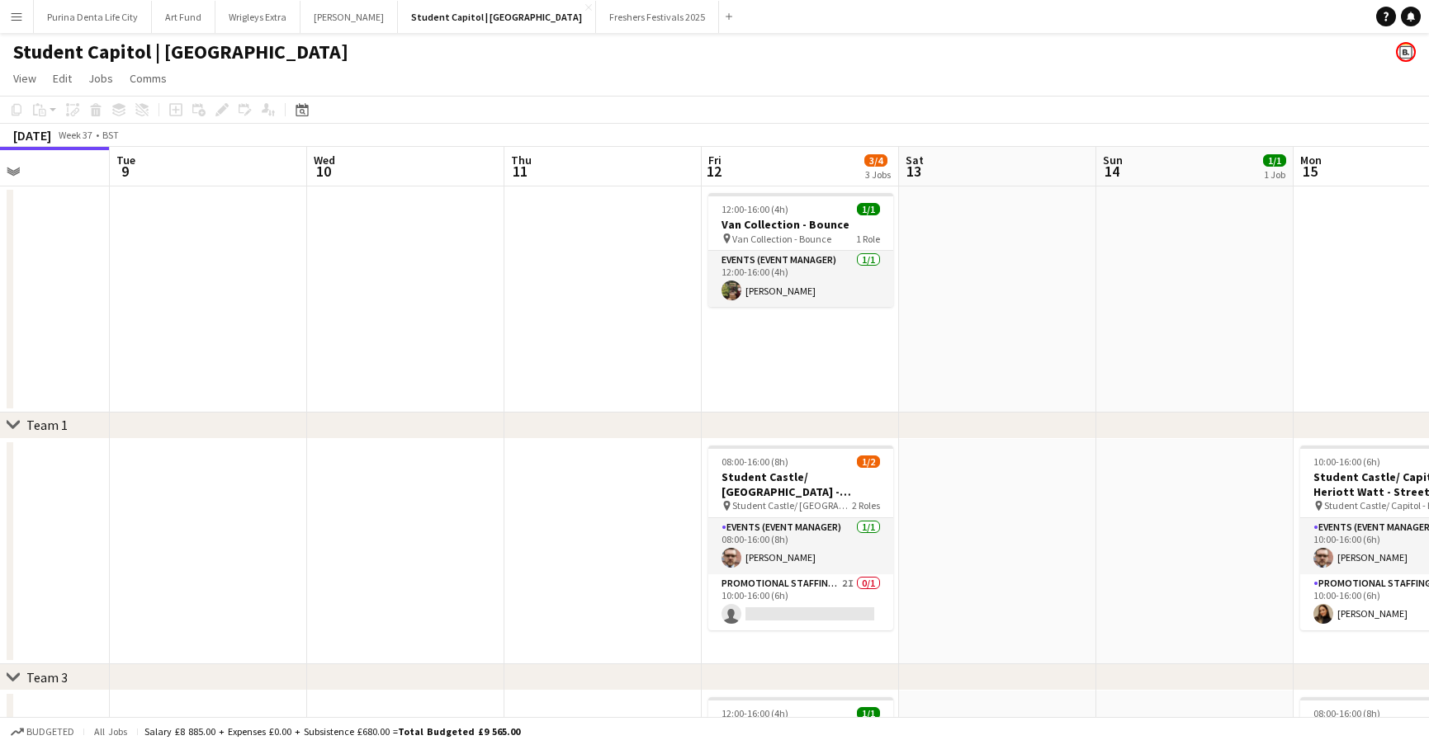
scroll to position [0, 480]
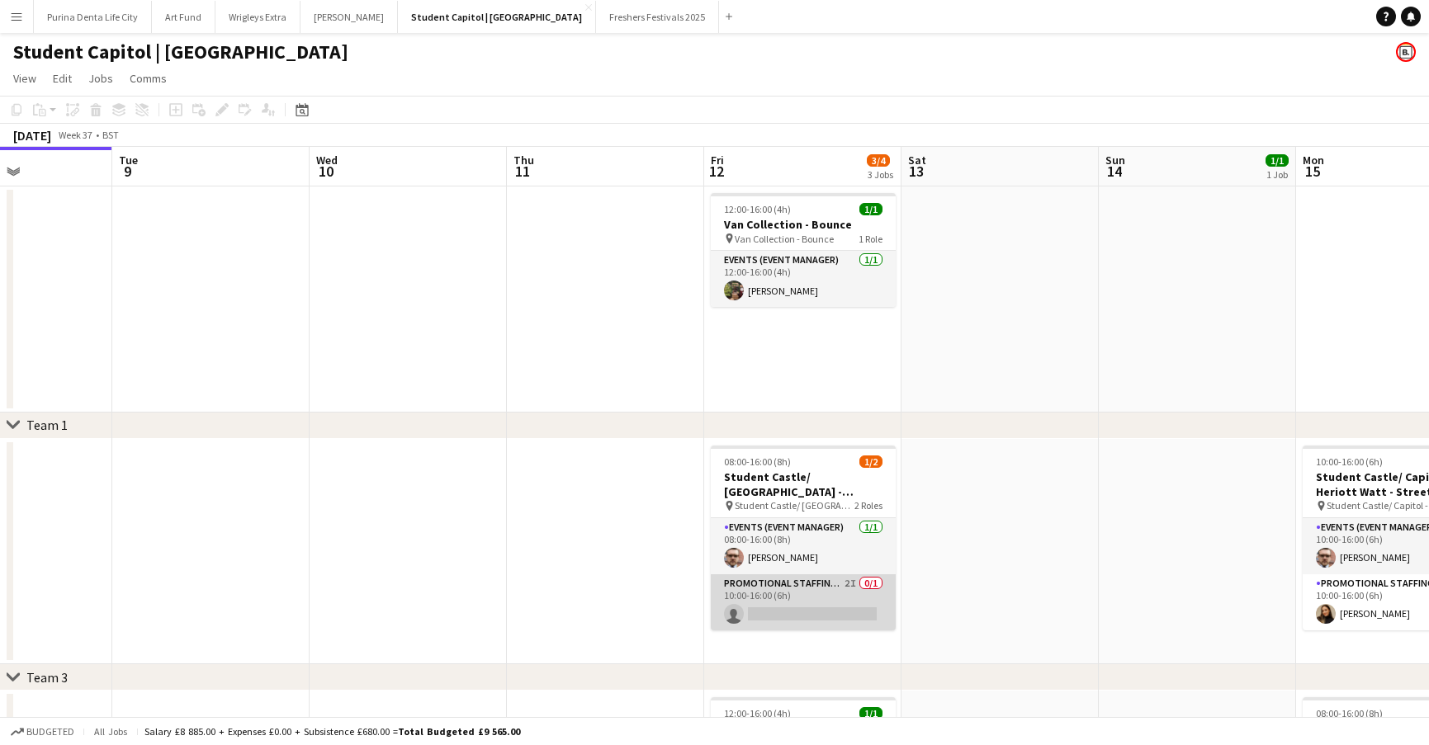
click at [823, 604] on app-card-role "Promotional Staffing (Brand Ambassadors) 2I 0/1 10:00-16:00 (6h) single-neutral…" at bounding box center [803, 603] width 185 height 56
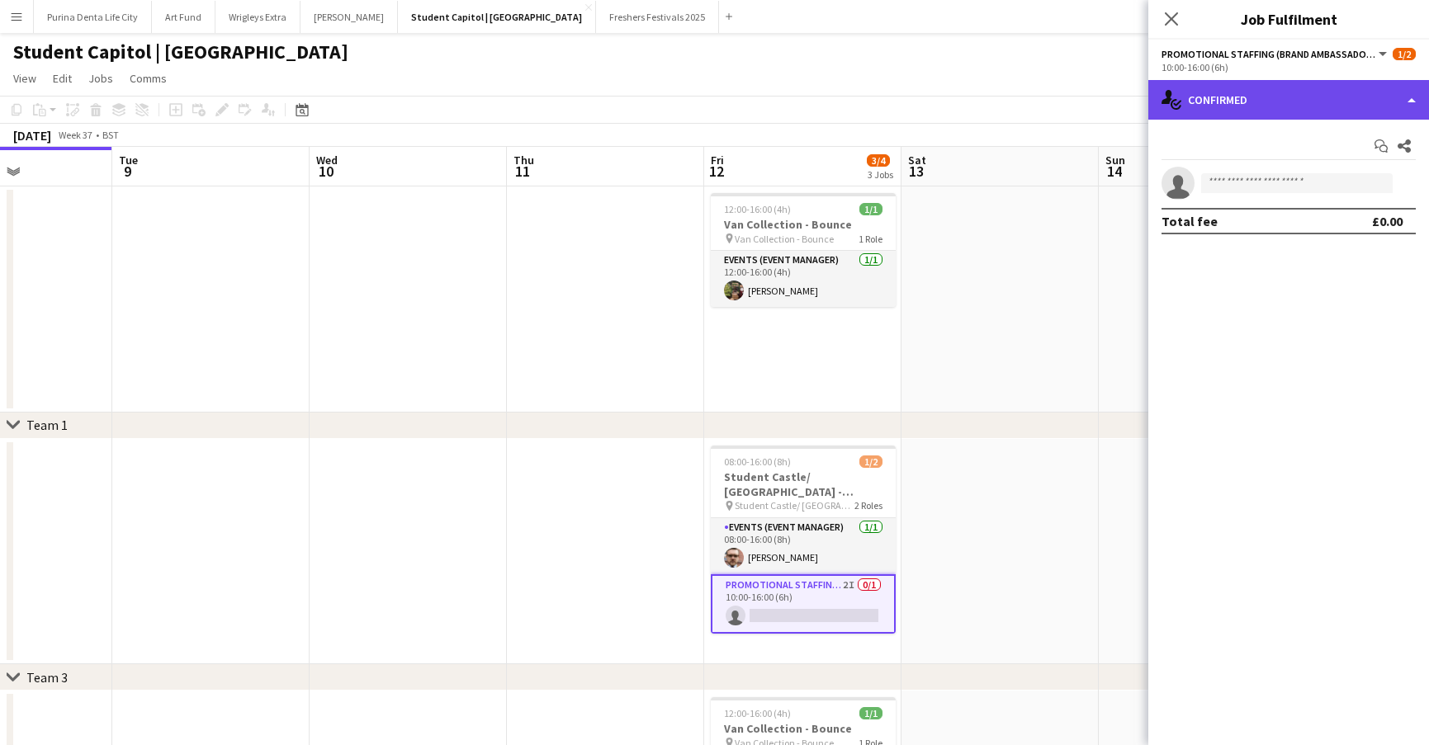
click at [1284, 106] on div "single-neutral-actions-check-2 Confirmed" at bounding box center [1288, 100] width 281 height 40
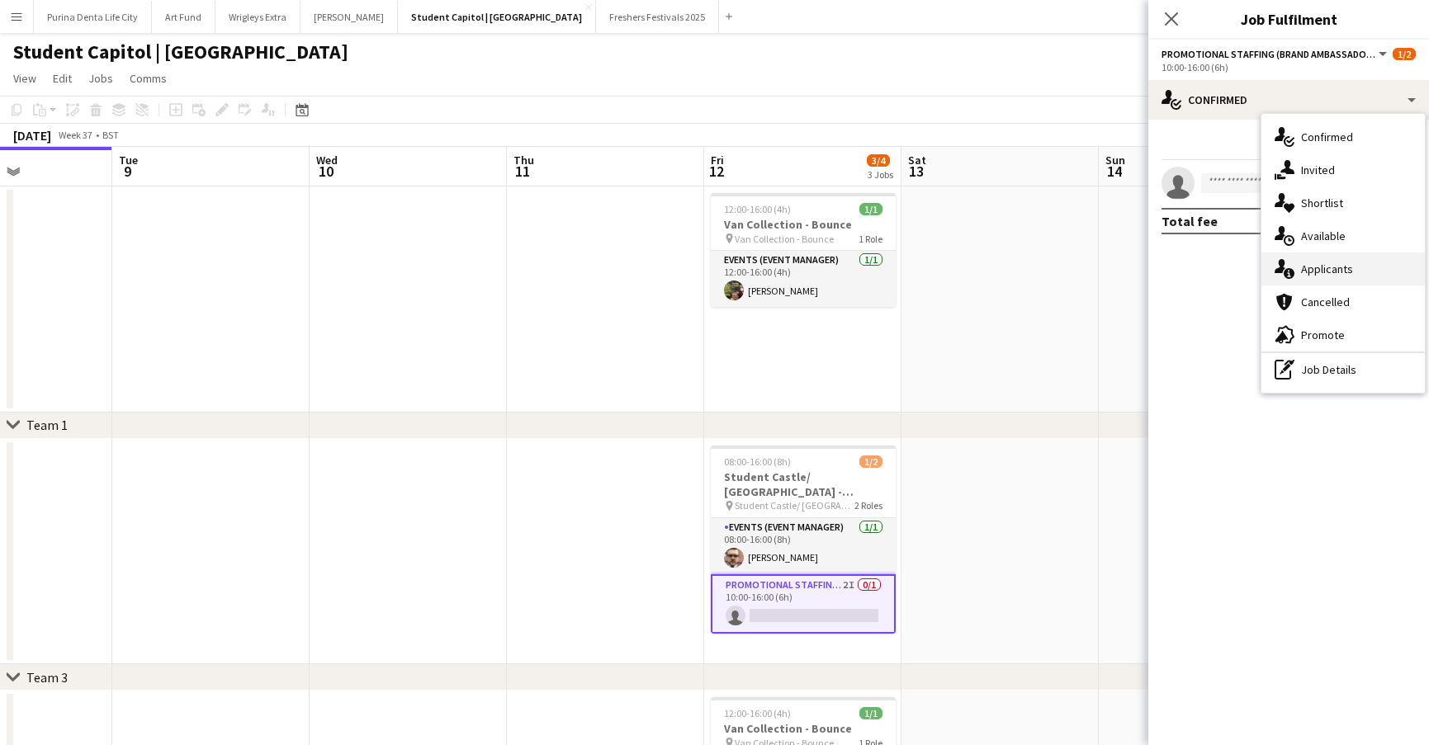
click at [1335, 270] on span "Applicants" at bounding box center [1327, 269] width 52 height 15
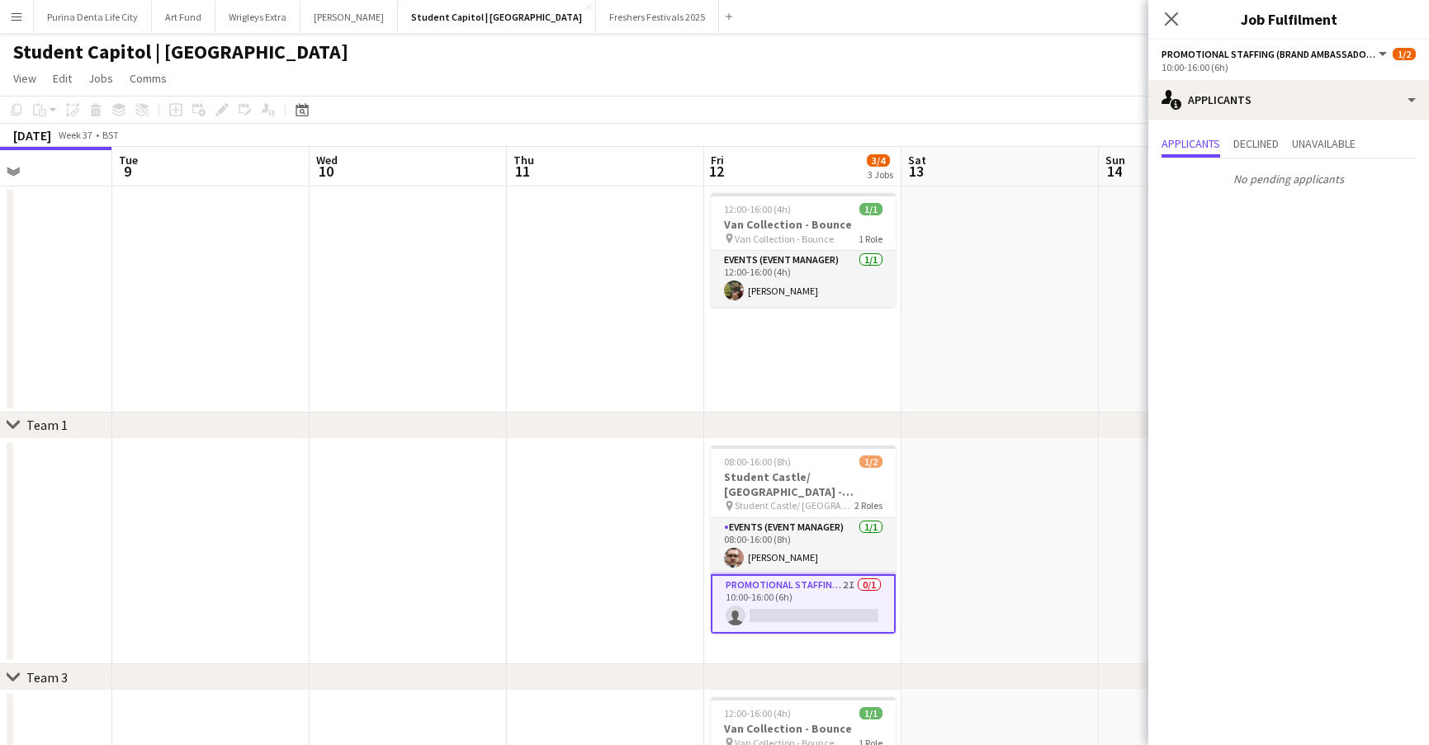
click at [981, 327] on app-date-cell at bounding box center [999, 300] width 197 height 226
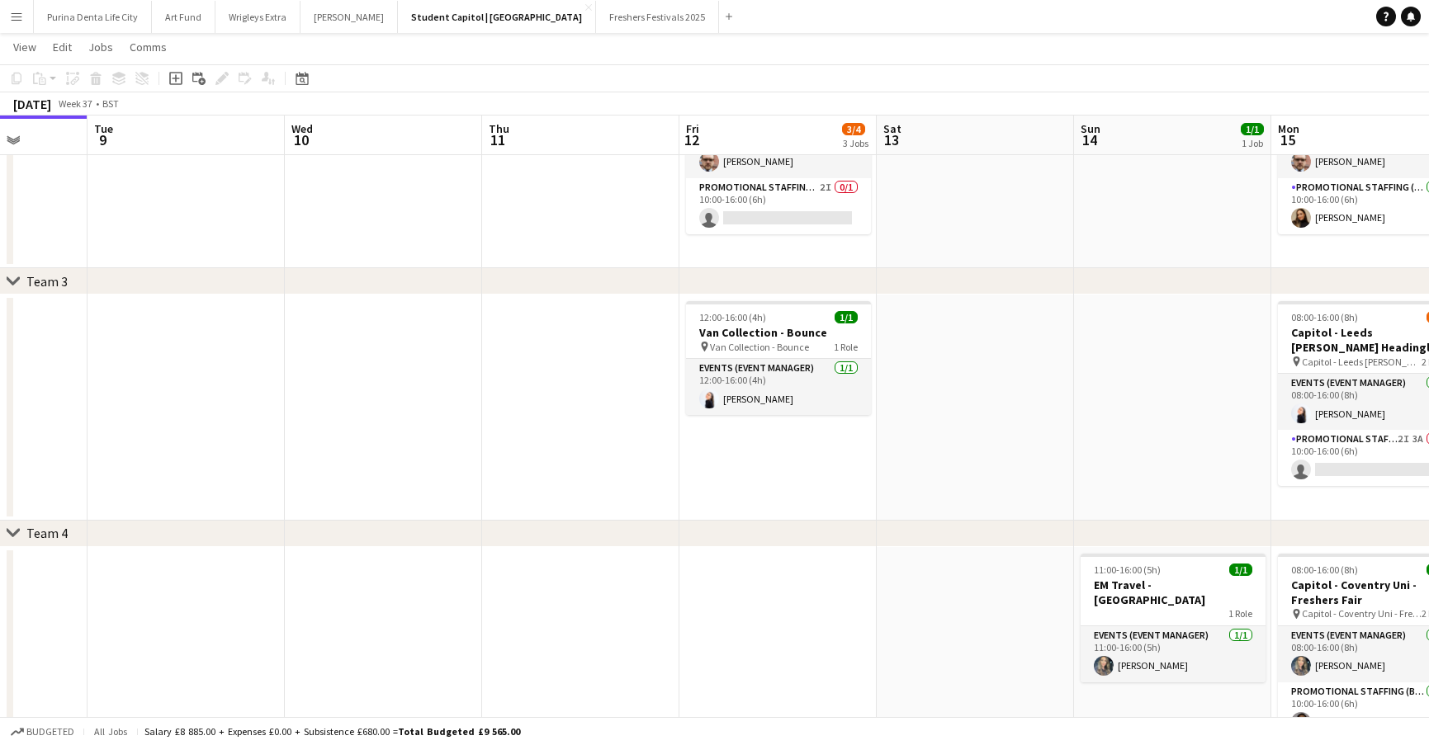
scroll to position [0, 476]
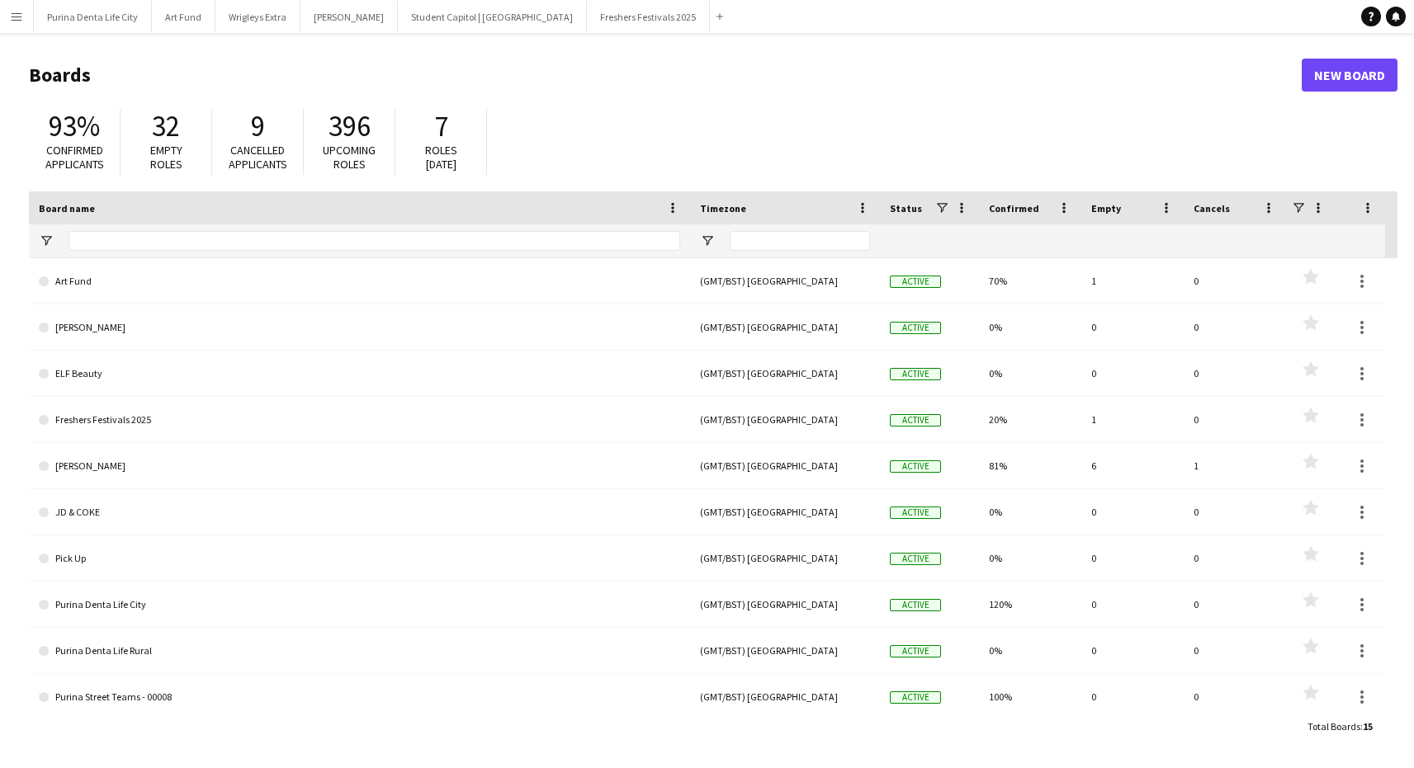
click at [12, 15] on app-icon "Menu" at bounding box center [16, 16] width 13 height 13
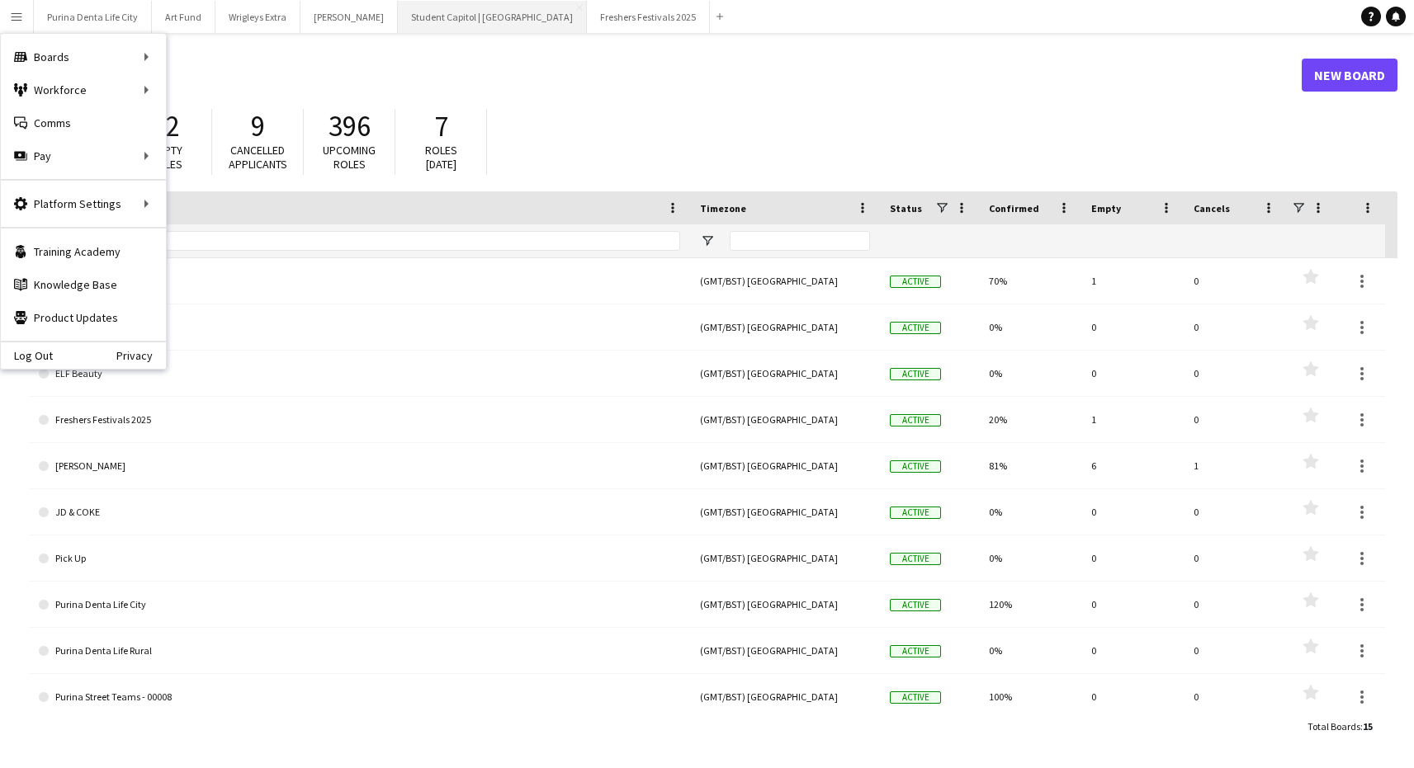
click at [440, 26] on button "Student Capitol | [GEOGRAPHIC_DATA] Close" at bounding box center [492, 17] width 189 height 32
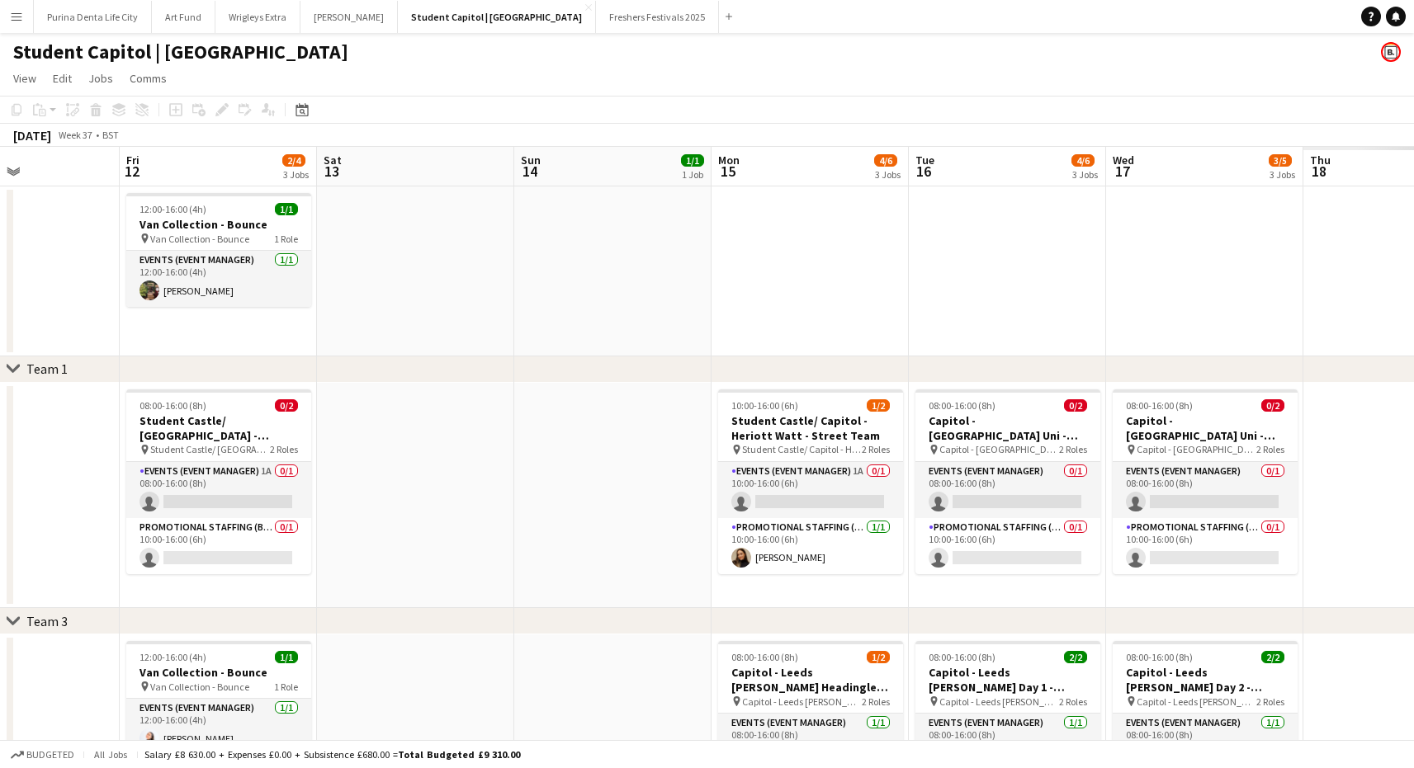
scroll to position [0, 504]
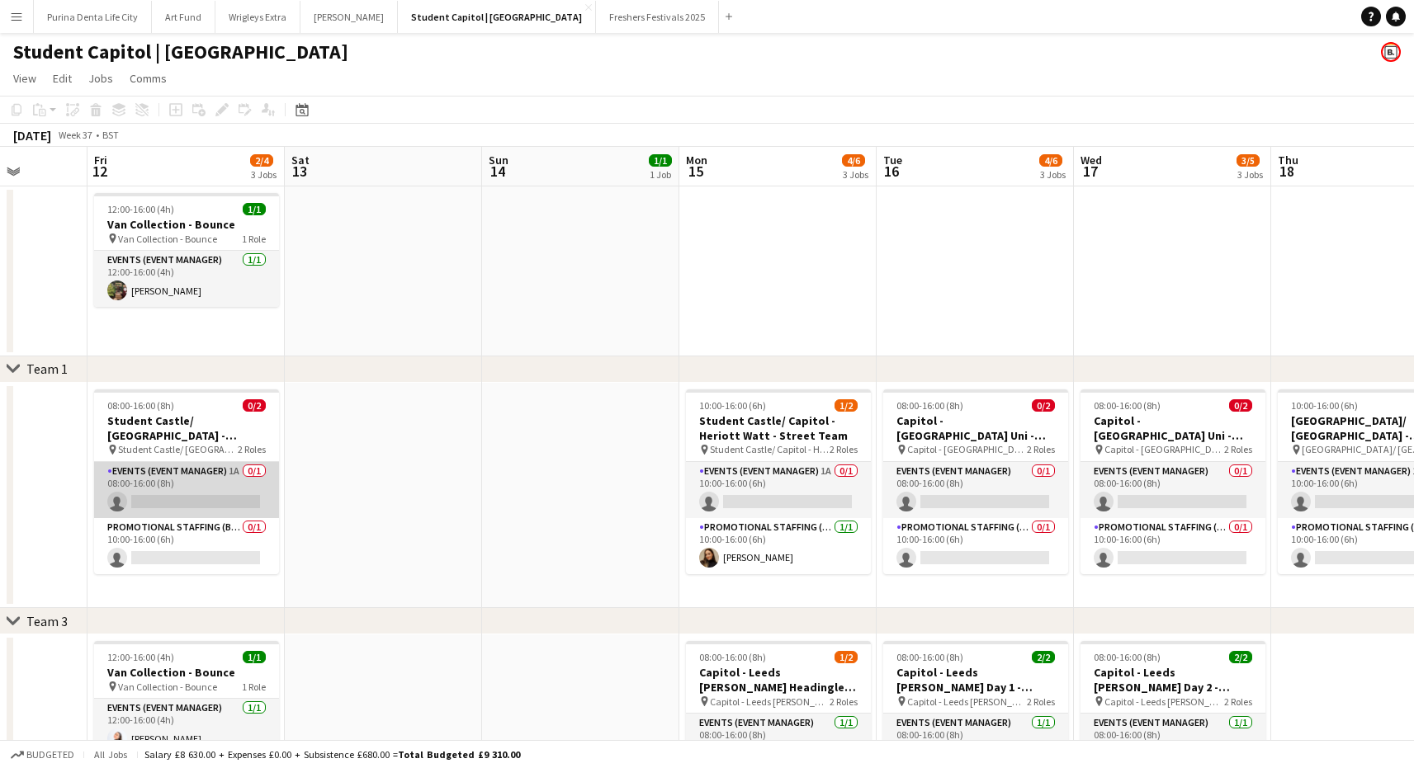
click at [196, 466] on app-card-role "Events (Event Manager) 1A 0/1 08:00-16:00 (8h) single-neutral-actions" at bounding box center [186, 490] width 185 height 56
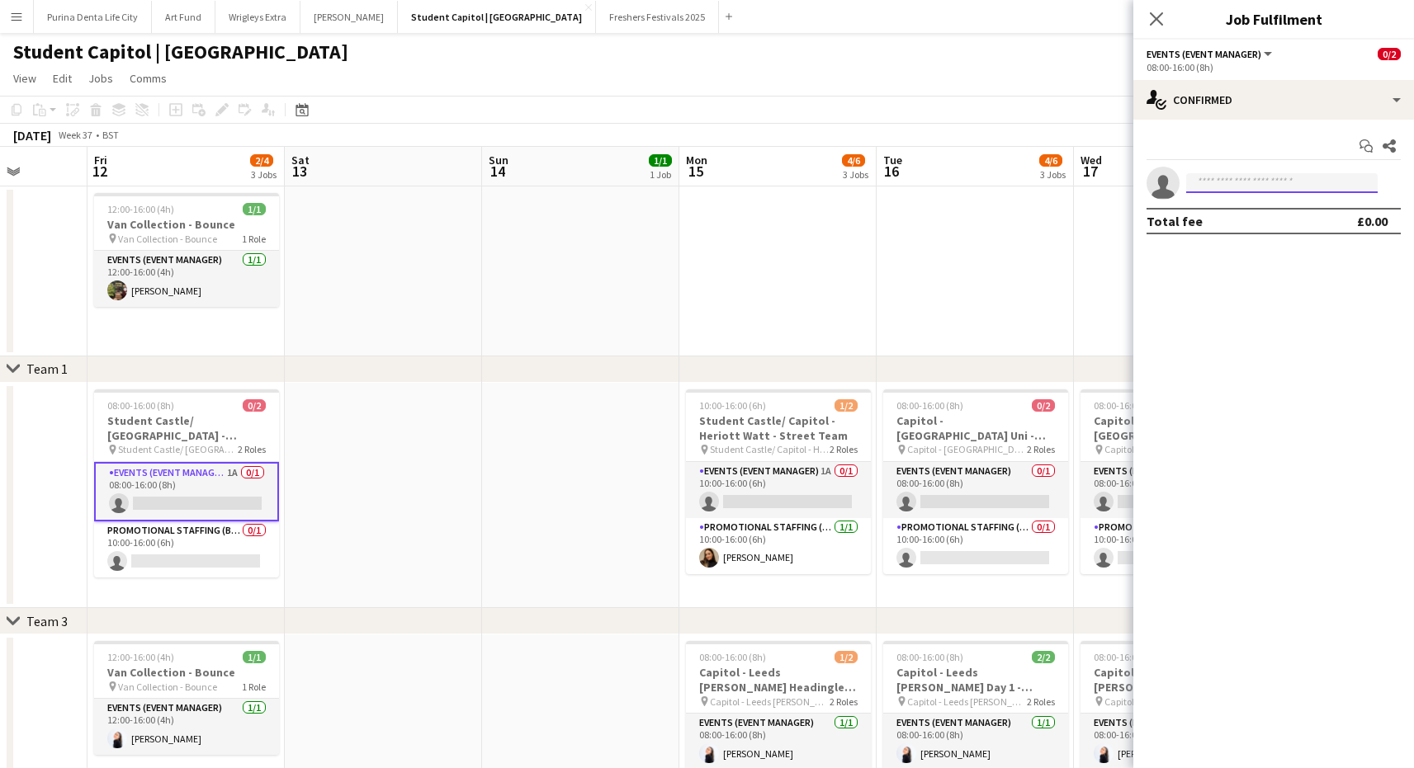
click at [1262, 185] on input at bounding box center [1282, 183] width 192 height 20
type input "*******"
drag, startPoint x: 1262, startPoint y: 185, endPoint x: 1288, endPoint y: 220, distance: 43.6
click at [1288, 220] on span "[EMAIL_ADDRESS][DOMAIN_NAME]" at bounding box center [1281, 220] width 165 height 13
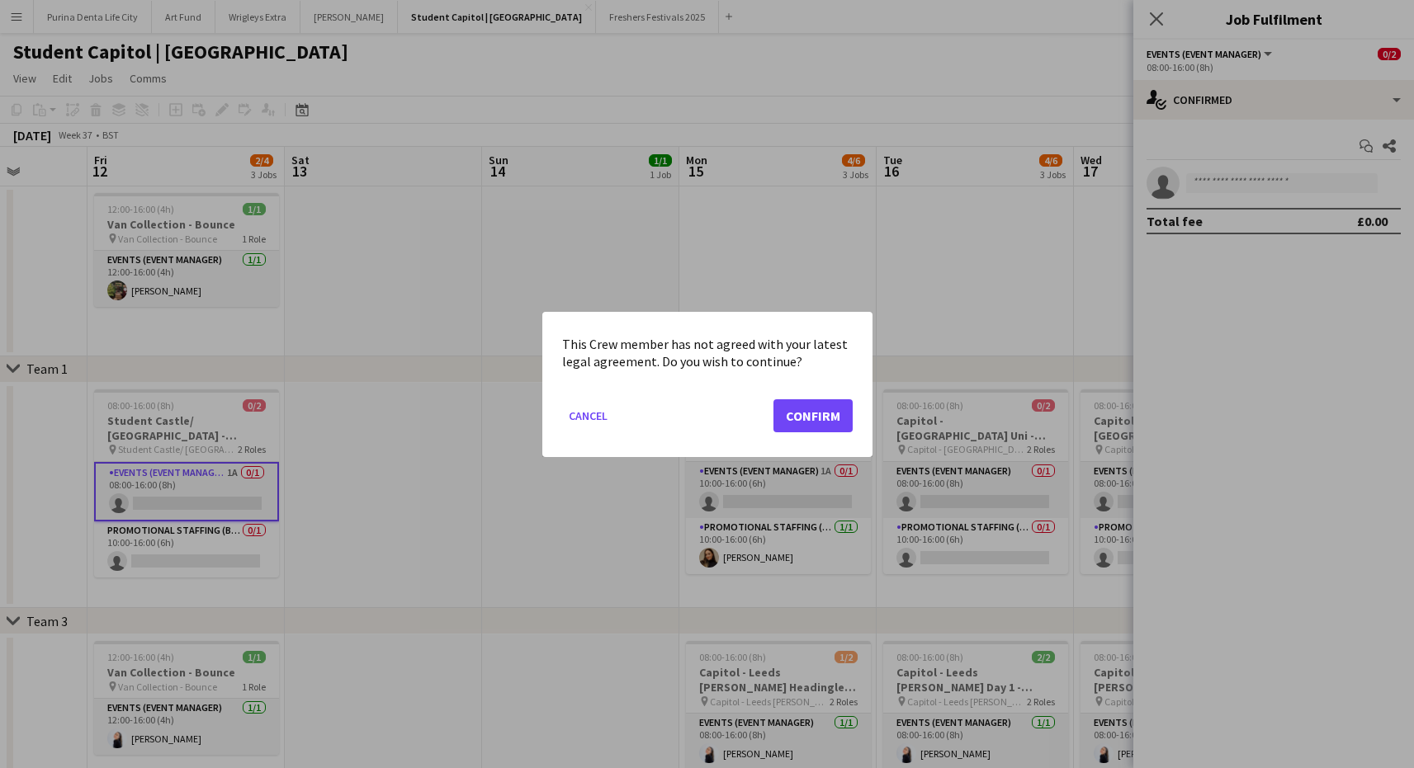
click at [828, 412] on button "Confirm" at bounding box center [812, 415] width 79 height 33
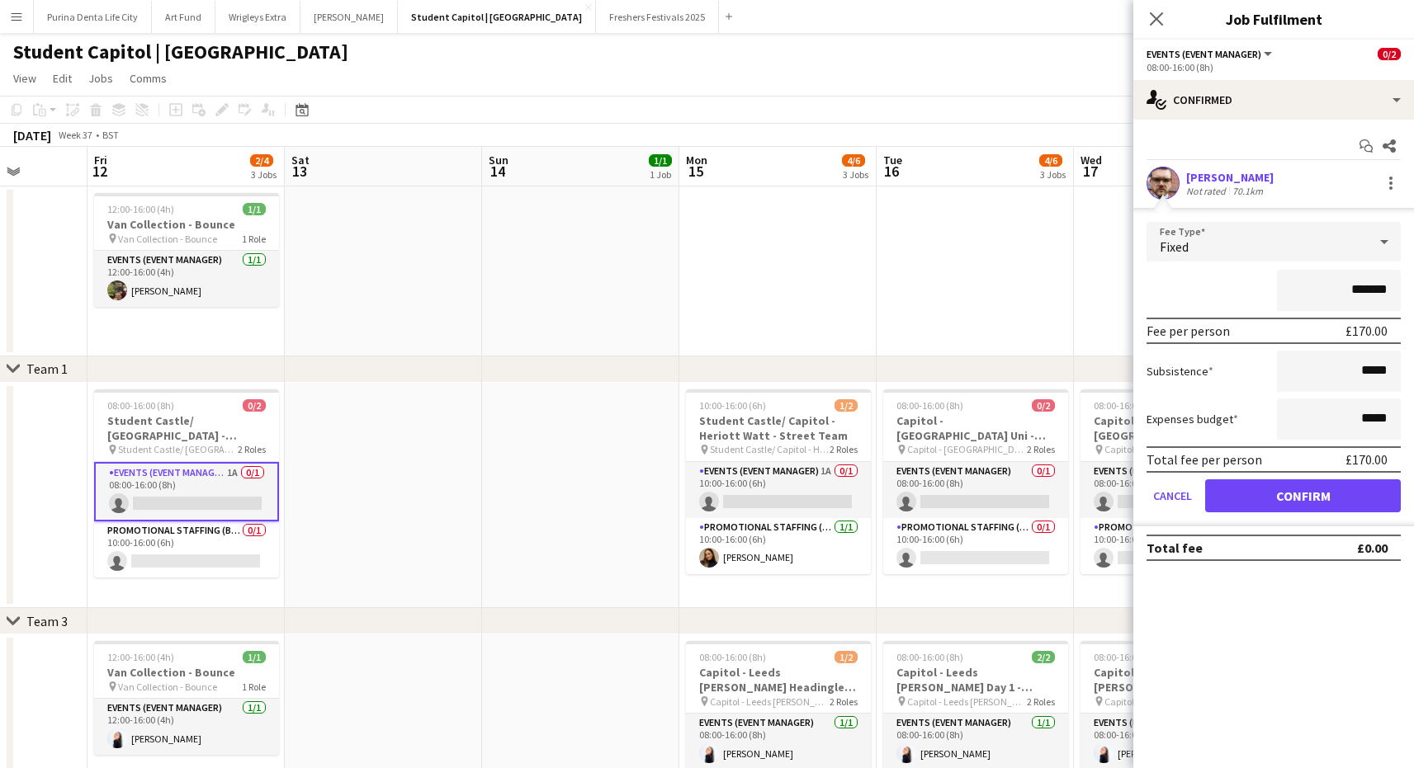
click at [1335, 499] on button "Confirm" at bounding box center [1303, 496] width 196 height 33
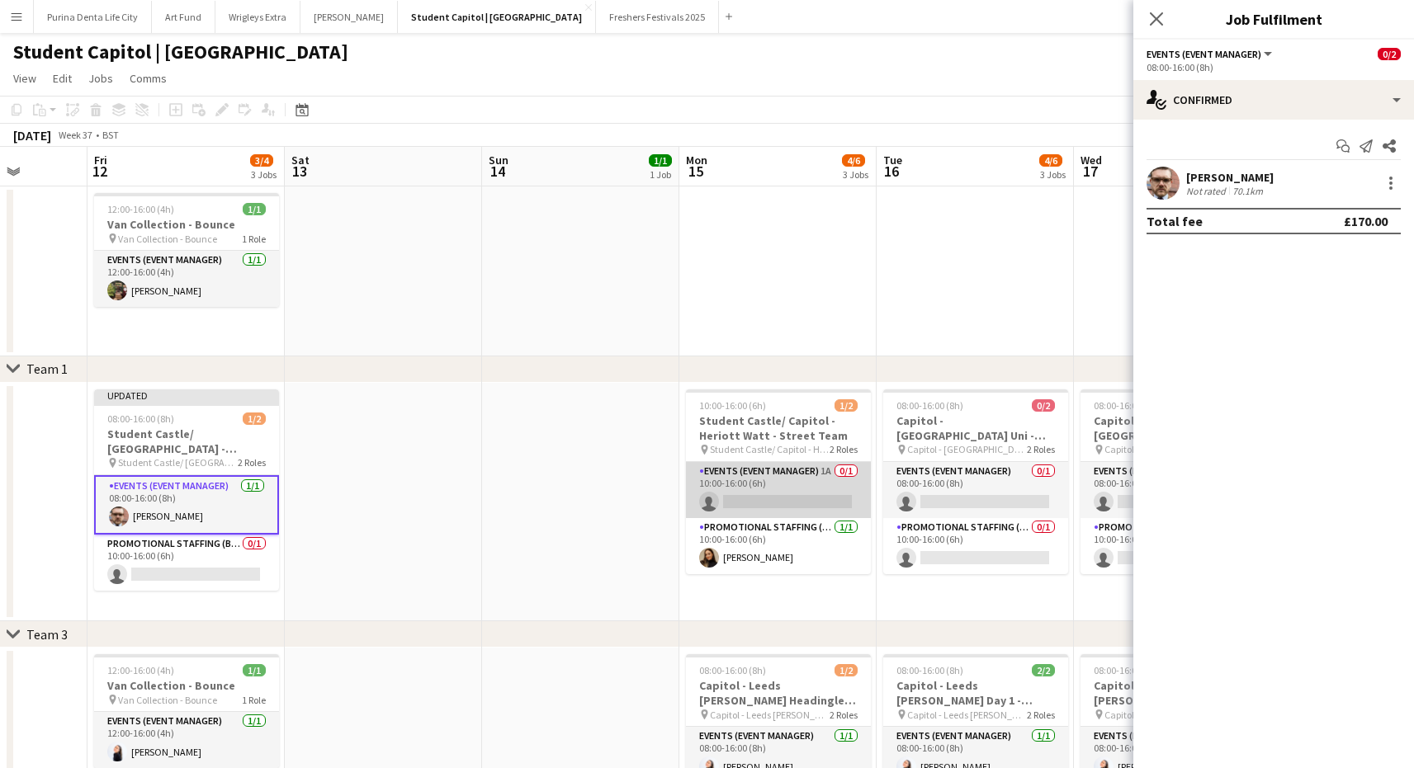
click at [833, 497] on app-card-role "Events (Event Manager) 1A 0/1 10:00-16:00 (6h) single-neutral-actions" at bounding box center [778, 490] width 185 height 56
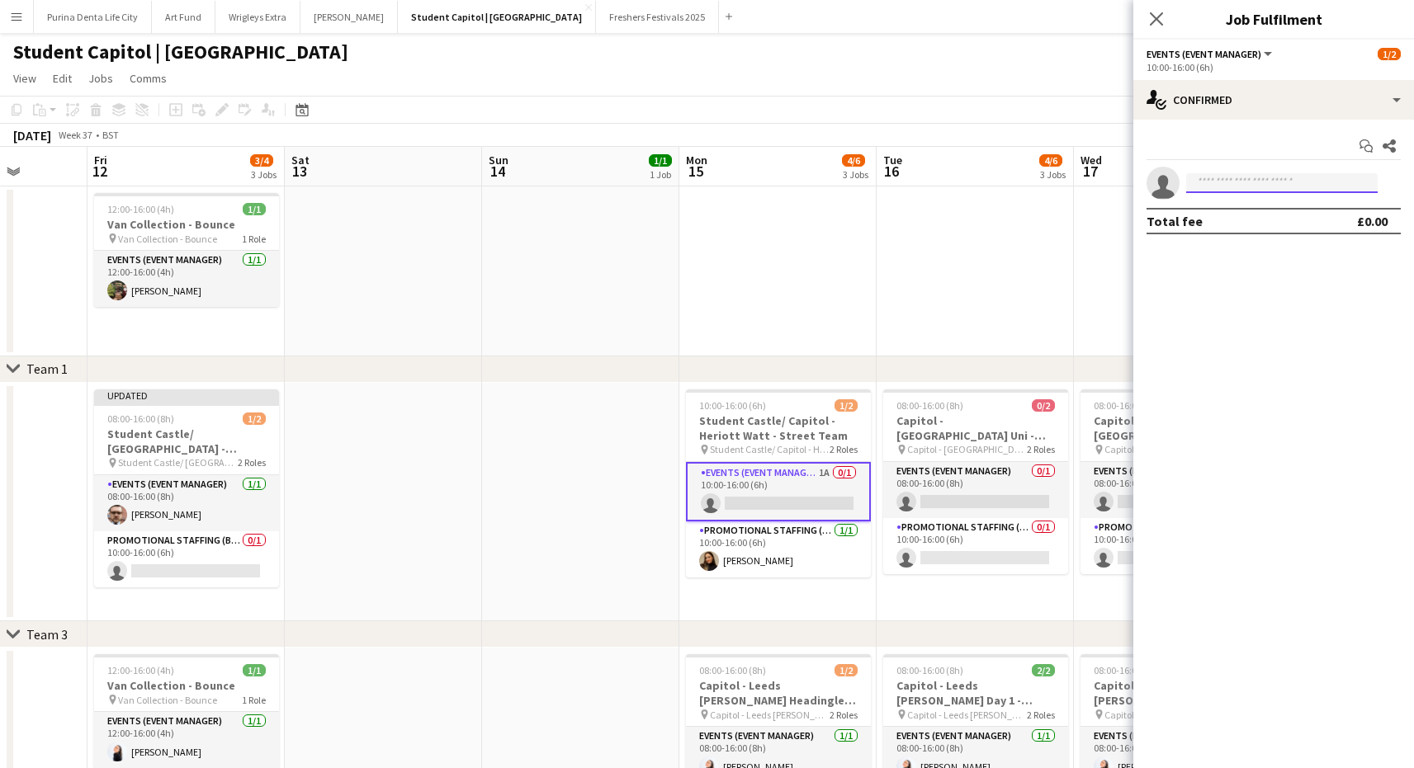
click at [1326, 185] on input at bounding box center [1282, 183] width 192 height 20
type input "*******"
drag, startPoint x: 1326, startPoint y: 184, endPoint x: 1329, endPoint y: 209, distance: 24.9
click at [1329, 209] on span "Invited" at bounding box center [1338, 207] width 51 height 12
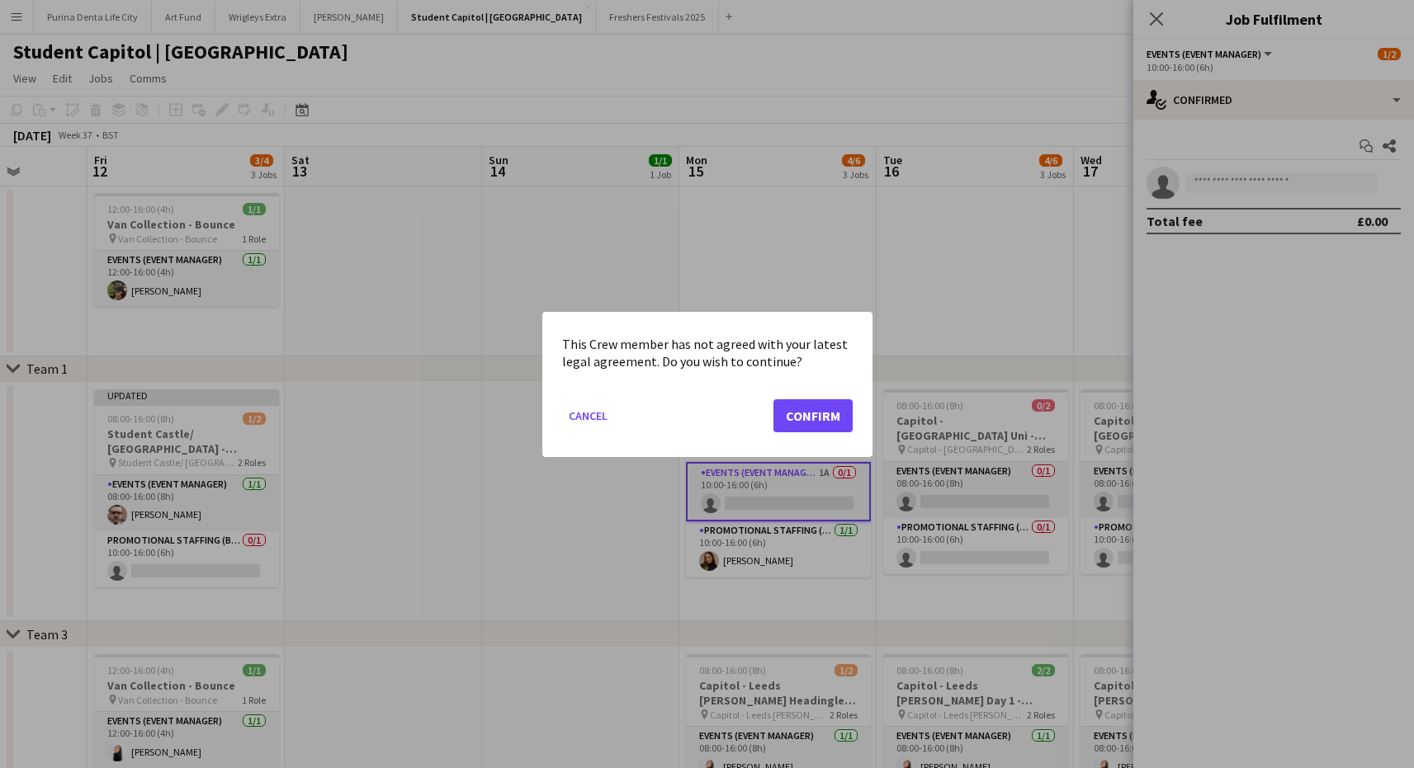
click at [837, 413] on button "Confirm" at bounding box center [812, 415] width 79 height 33
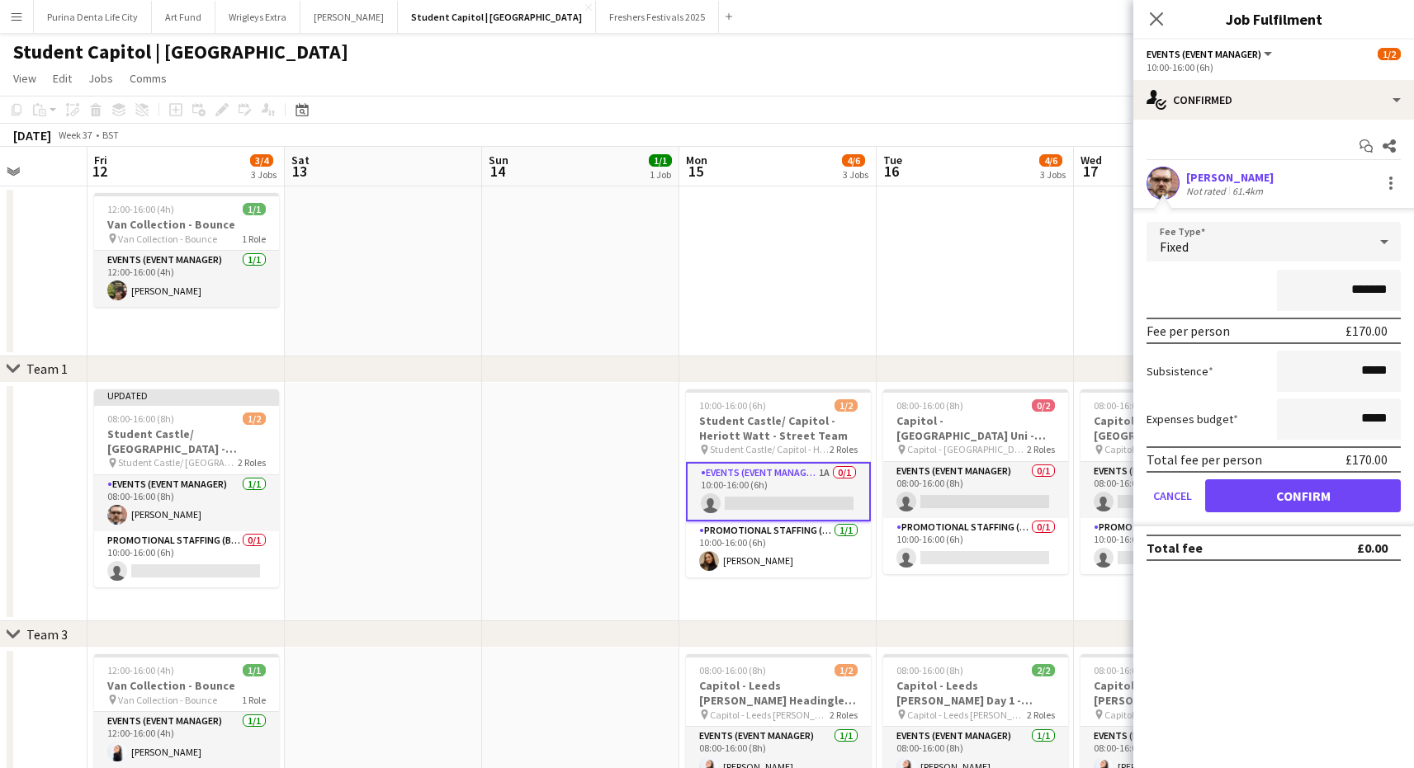
click at [1334, 504] on button "Confirm" at bounding box center [1303, 496] width 196 height 33
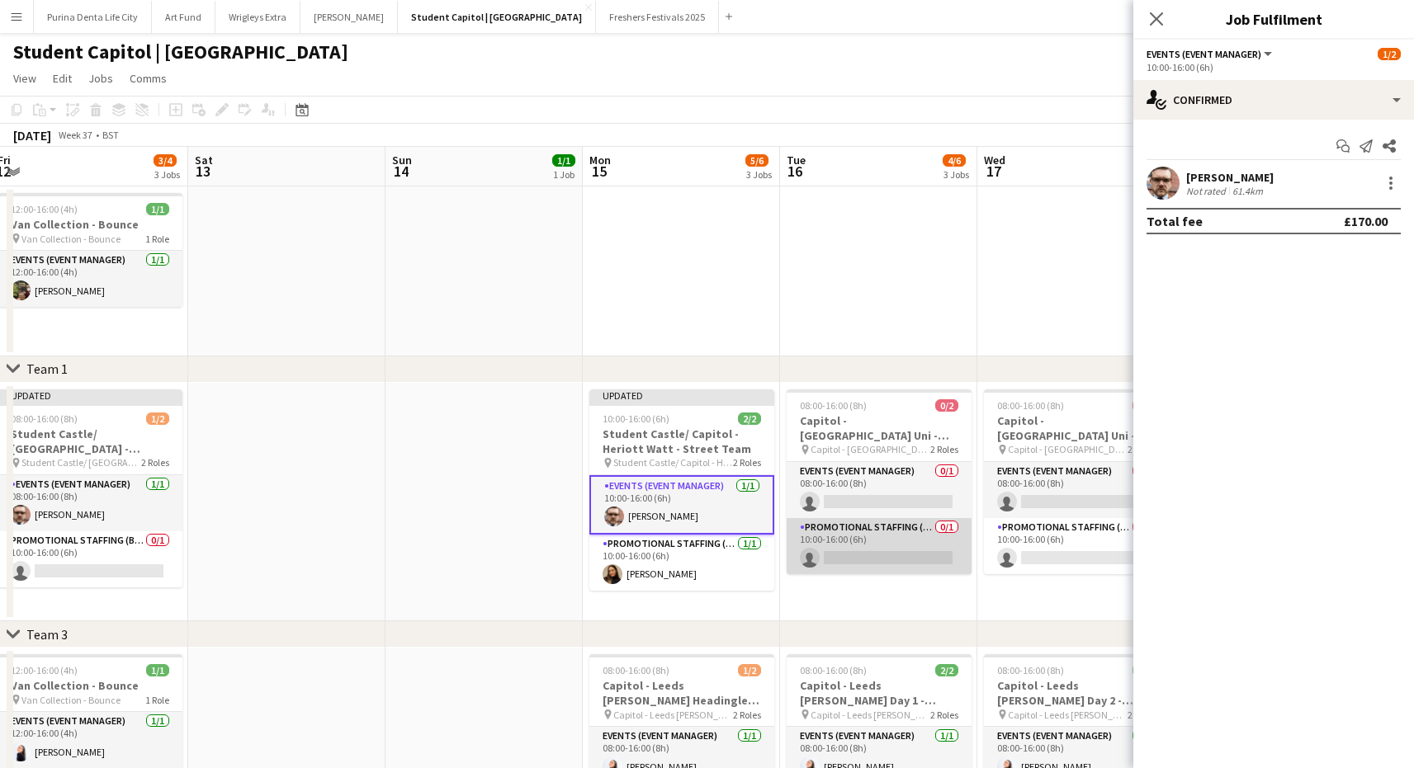
scroll to position [0, 602]
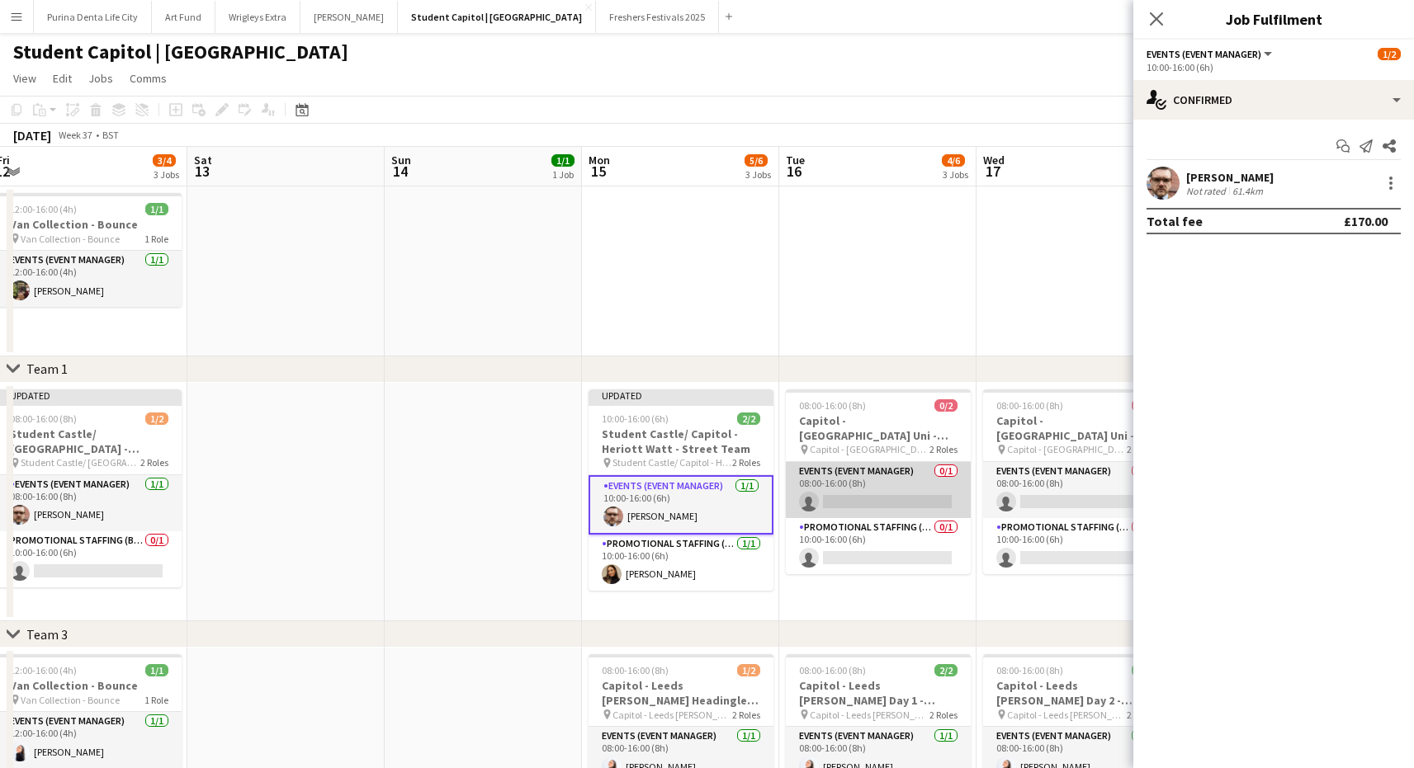
click at [878, 499] on app-card-role "Events (Event Manager) 0/1 08:00-16:00 (8h) single-neutral-actions" at bounding box center [878, 490] width 185 height 56
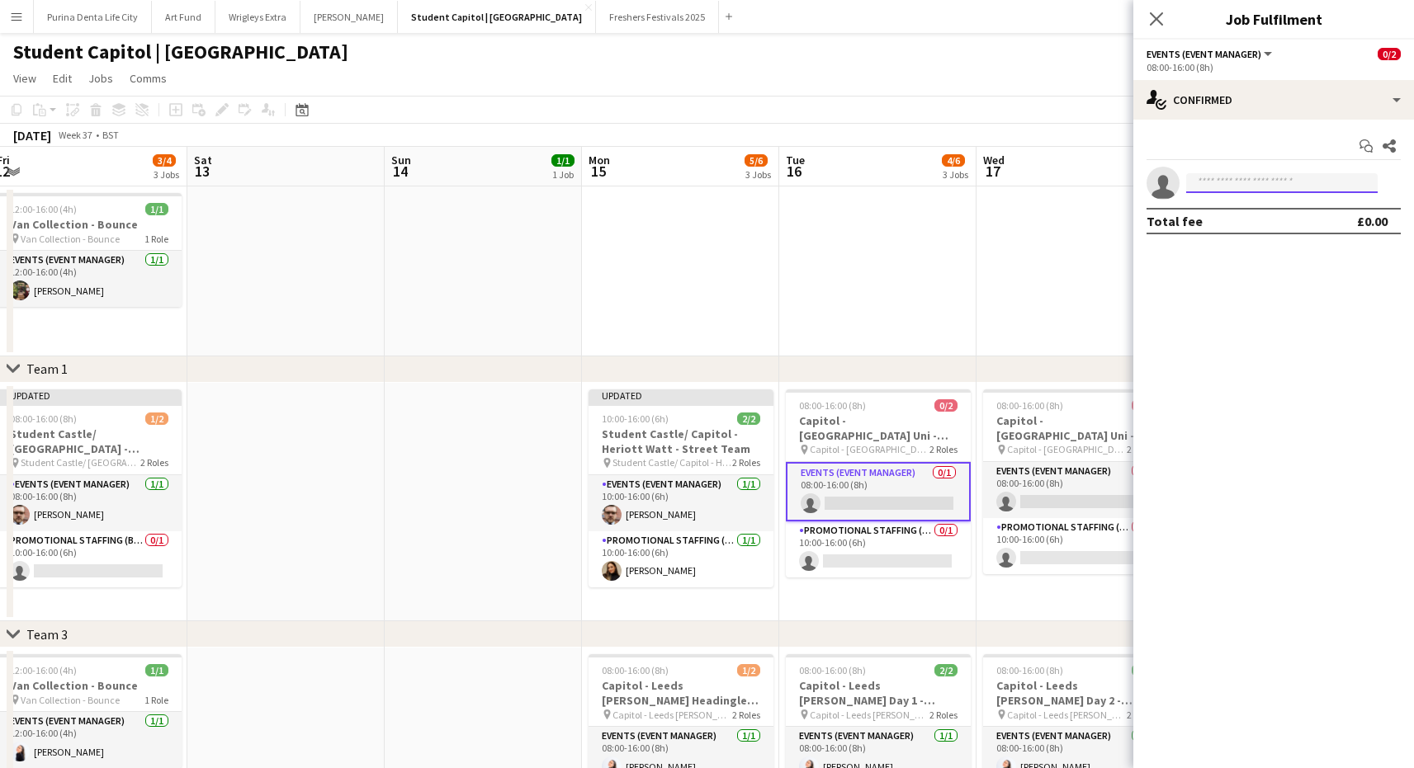
click at [1256, 180] on input at bounding box center [1282, 183] width 192 height 20
type input "*******"
drag, startPoint x: 1256, startPoint y: 180, endPoint x: 1279, endPoint y: 213, distance: 39.8
click at [1279, 213] on span "[PERSON_NAME] Invited" at bounding box center [1281, 207] width 165 height 14
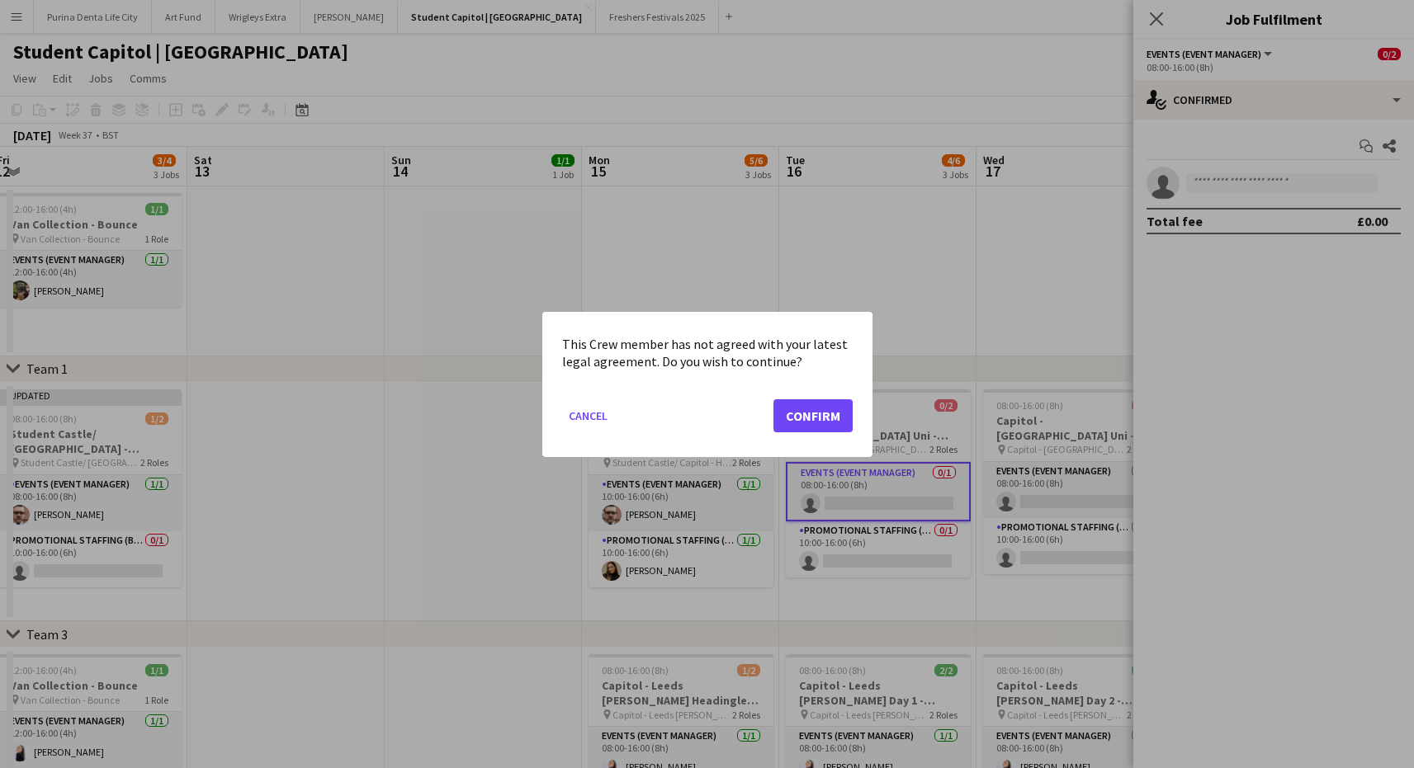
click at [812, 425] on button "Confirm" at bounding box center [812, 415] width 79 height 33
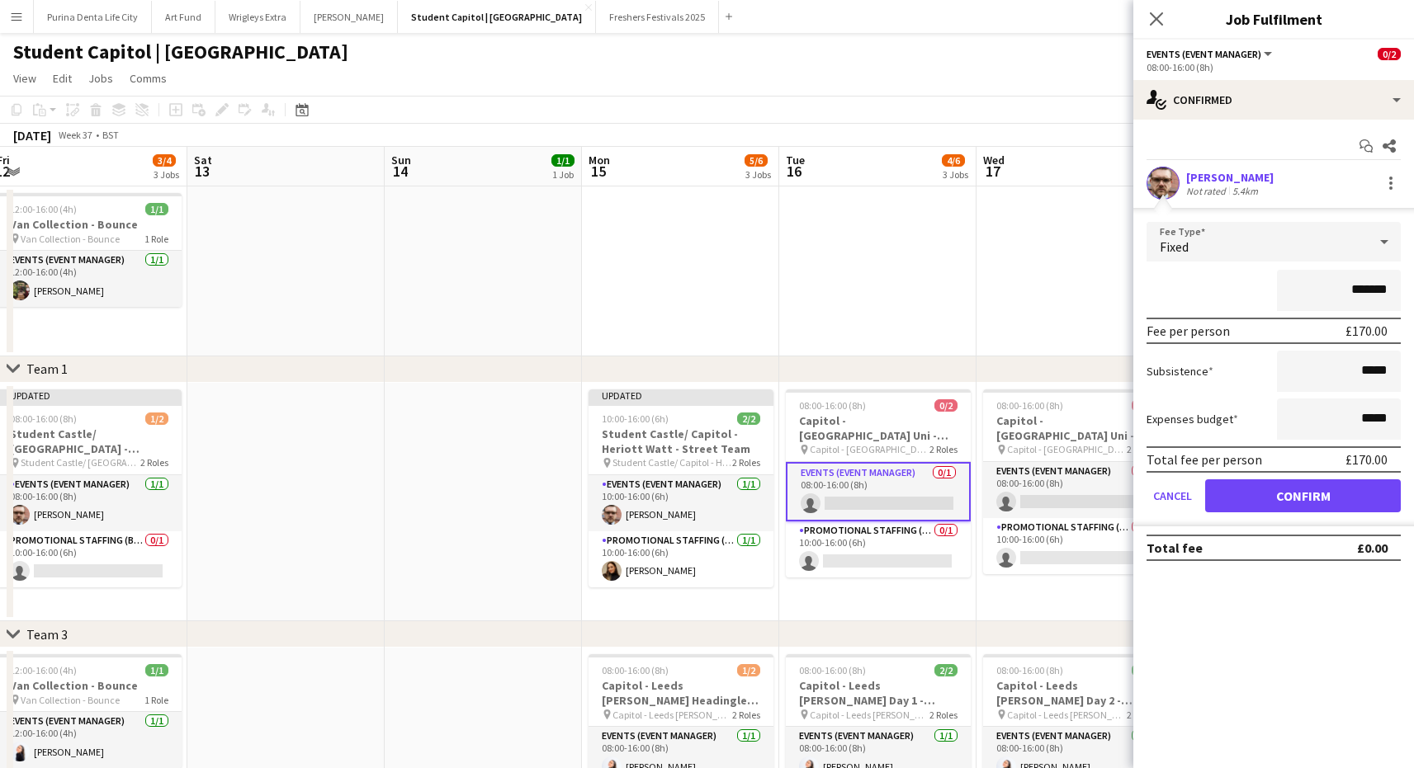
click at [1304, 504] on button "Confirm" at bounding box center [1303, 496] width 196 height 33
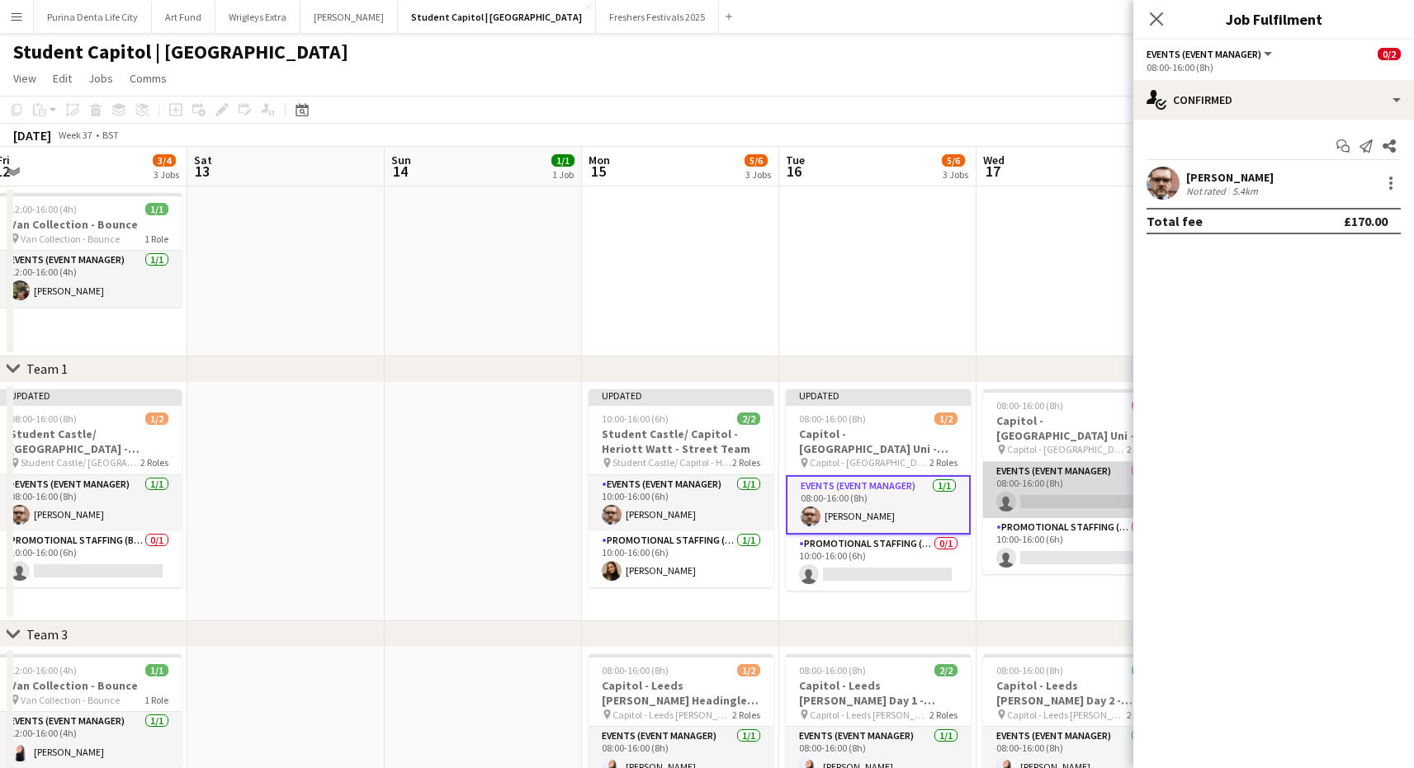
click at [1091, 497] on app-card-role "Events (Event Manager) 0/1 08:00-16:00 (8h) single-neutral-actions" at bounding box center [1075, 490] width 185 height 56
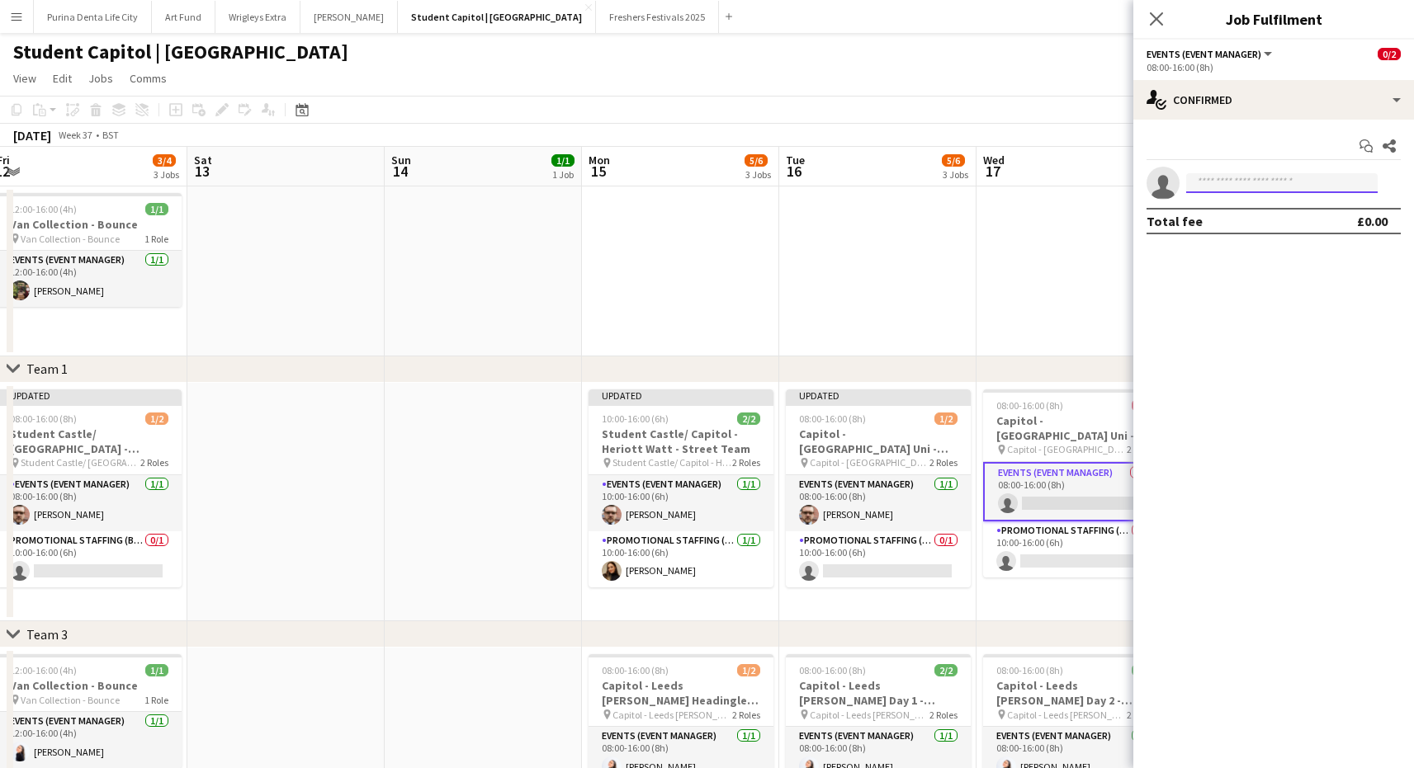
click at [1257, 188] on input at bounding box center [1282, 183] width 192 height 20
type input "*******"
drag, startPoint x: 1257, startPoint y: 183, endPoint x: 1276, endPoint y: 202, distance: 26.8
click at [1276, 202] on span "[PERSON_NAME] Invited" at bounding box center [1281, 207] width 165 height 14
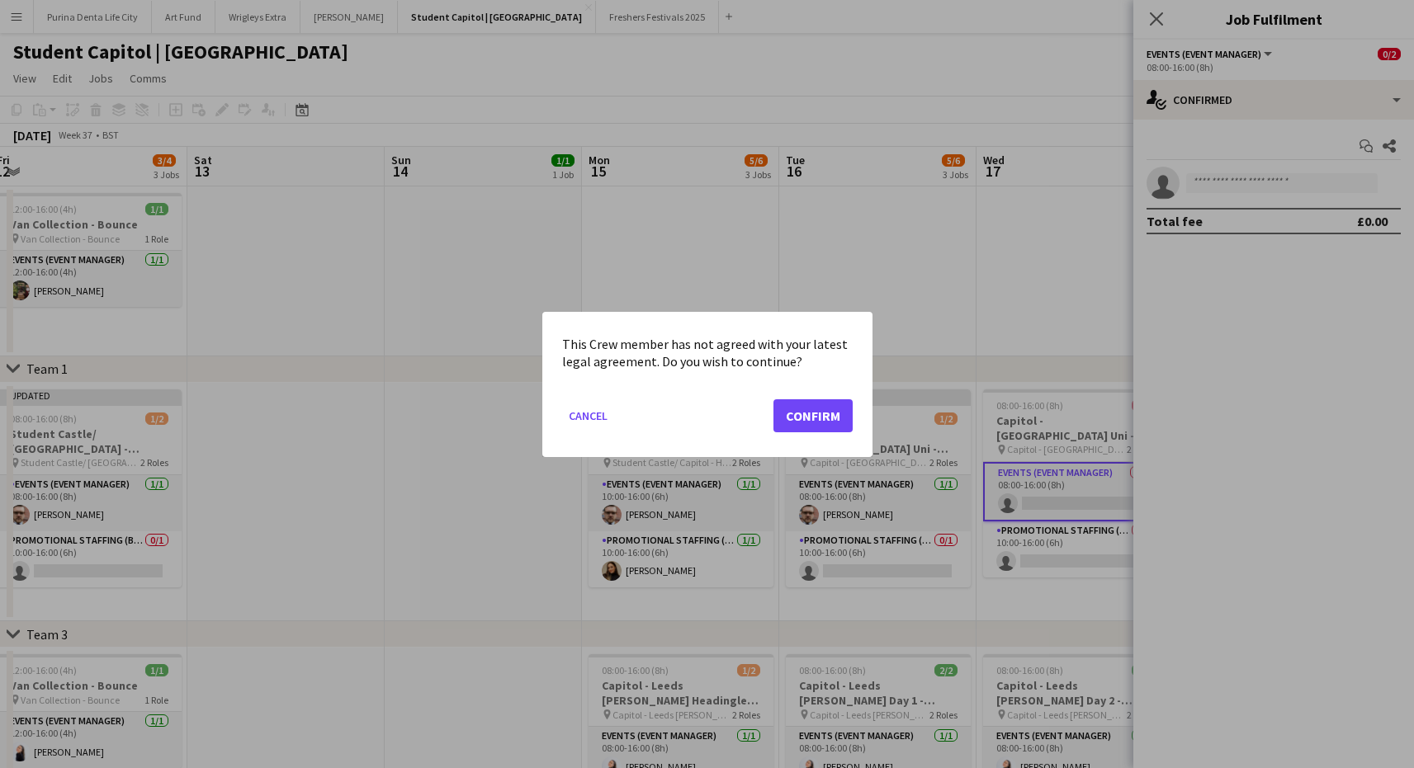
click at [829, 424] on button "Confirm" at bounding box center [812, 415] width 79 height 33
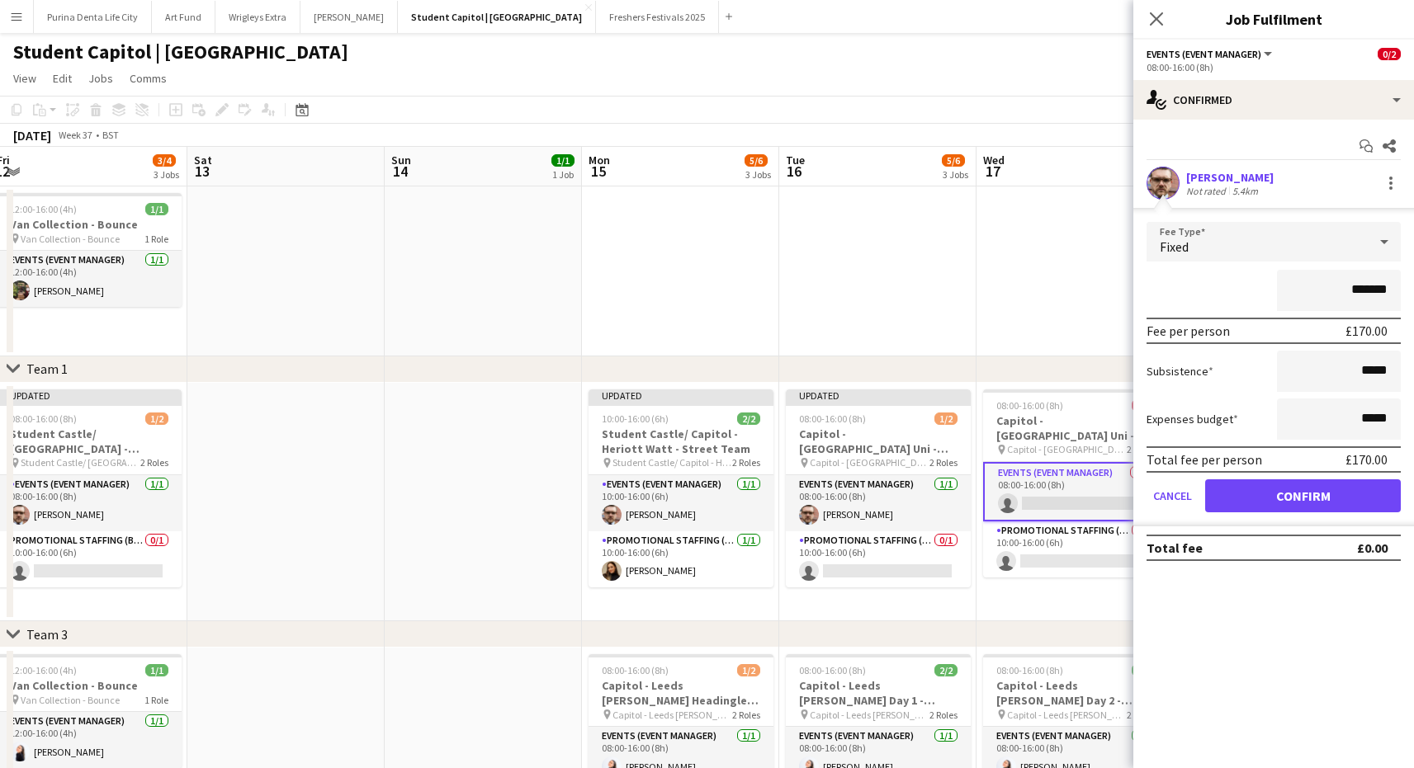
click at [1364, 498] on button "Confirm" at bounding box center [1303, 496] width 196 height 33
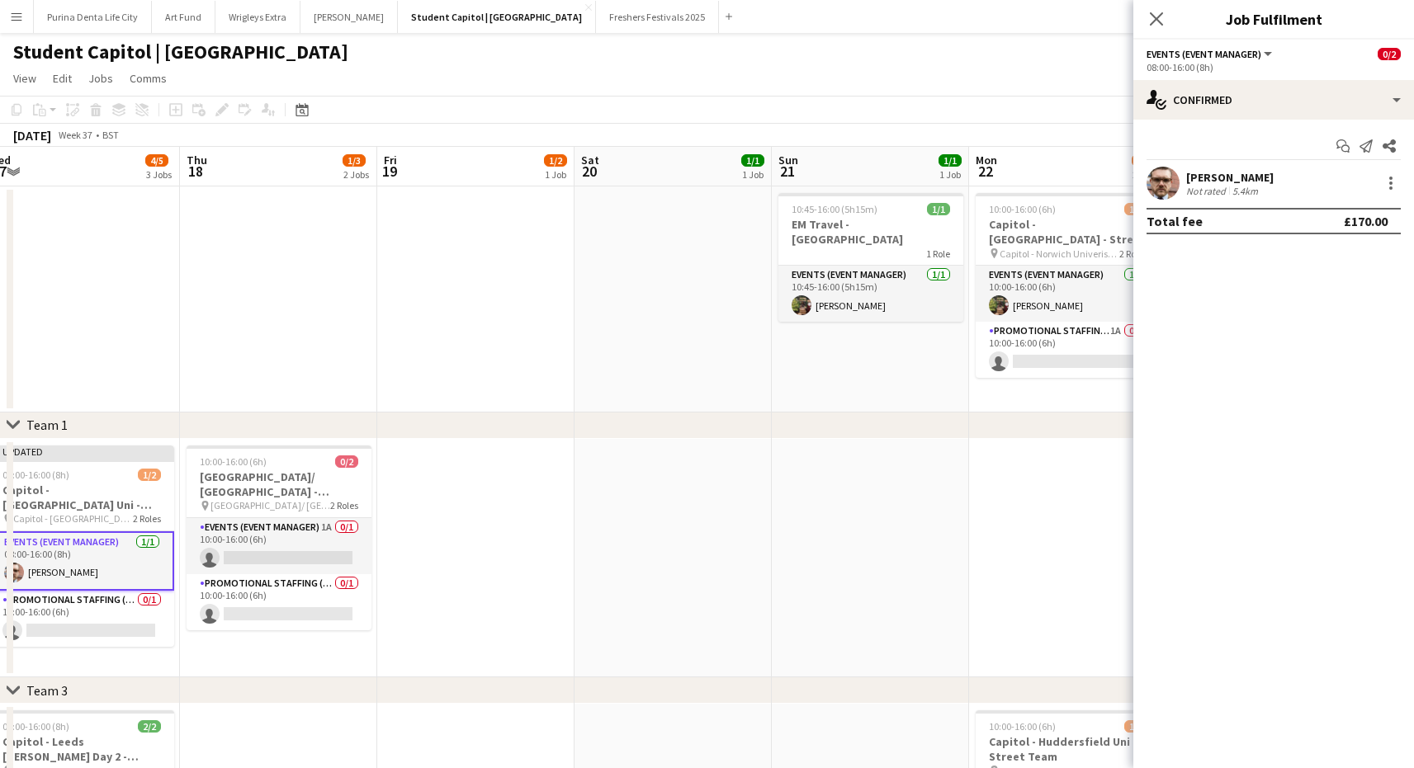
scroll to position [0, 442]
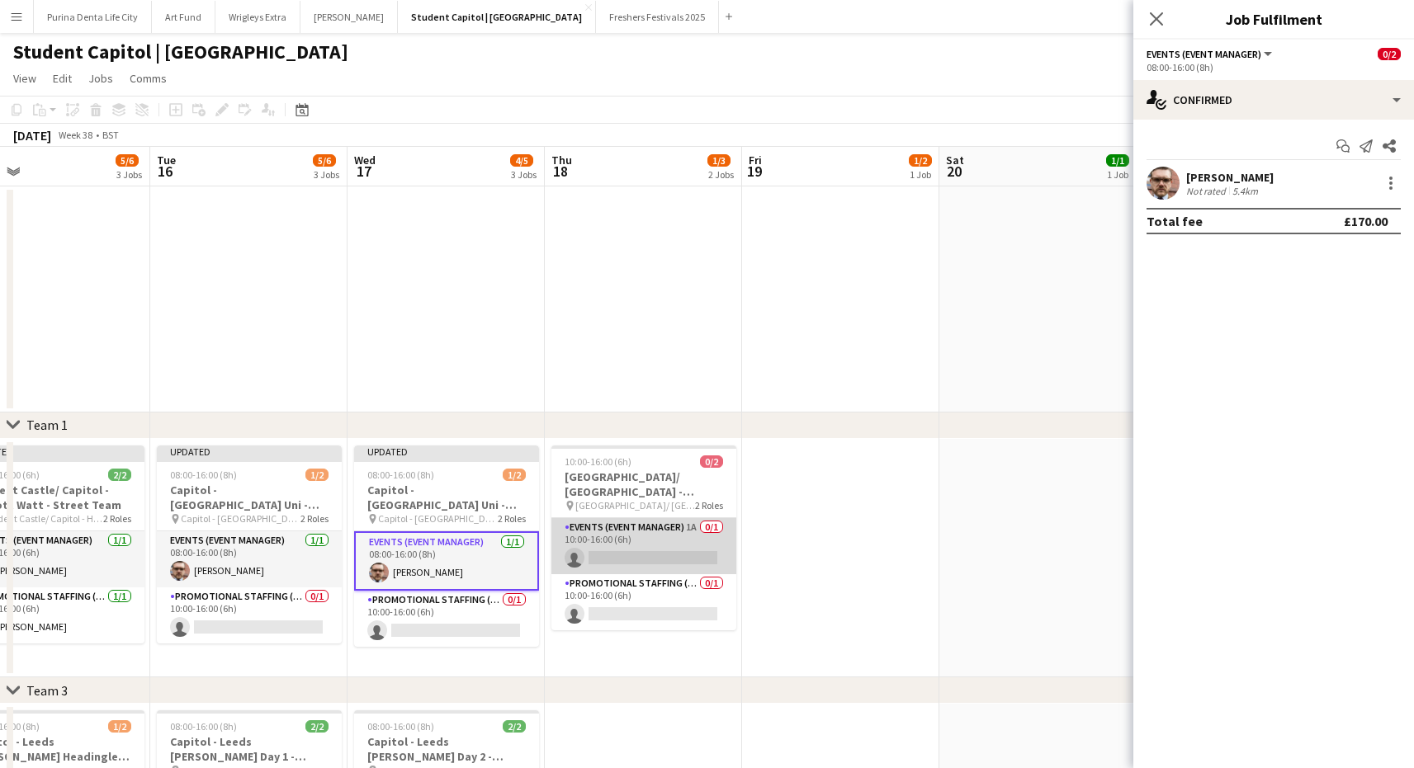
click at [631, 549] on app-card-role "Events (Event Manager) 1A 0/1 10:00-16:00 (6h) single-neutral-actions" at bounding box center [643, 546] width 185 height 56
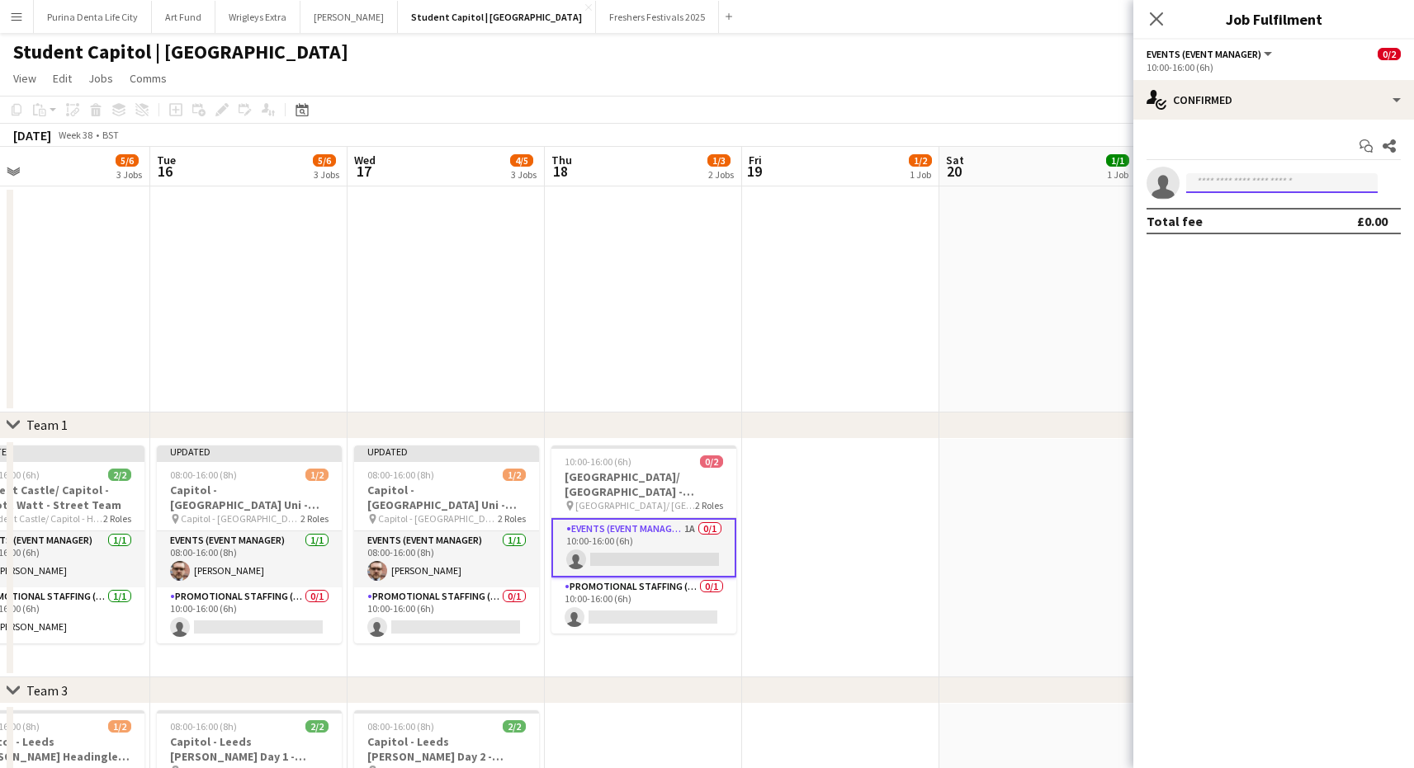
click at [1276, 190] on input at bounding box center [1282, 183] width 192 height 20
type input "*******"
drag, startPoint x: 1276, startPoint y: 190, endPoint x: 1279, endPoint y: 216, distance: 26.6
click at [1279, 216] on span "[EMAIL_ADDRESS][DOMAIN_NAME]" at bounding box center [1281, 220] width 165 height 13
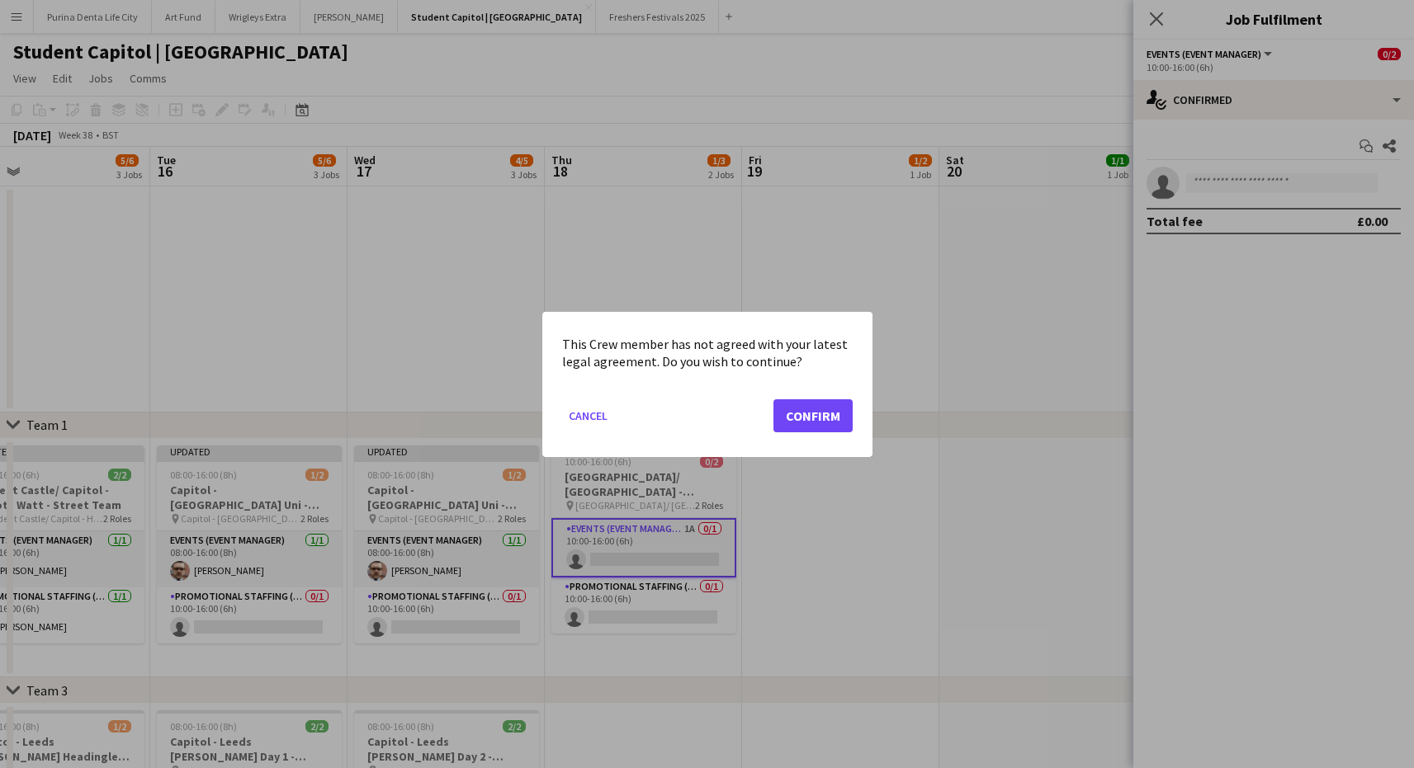
click at [822, 418] on button "Confirm" at bounding box center [812, 415] width 79 height 33
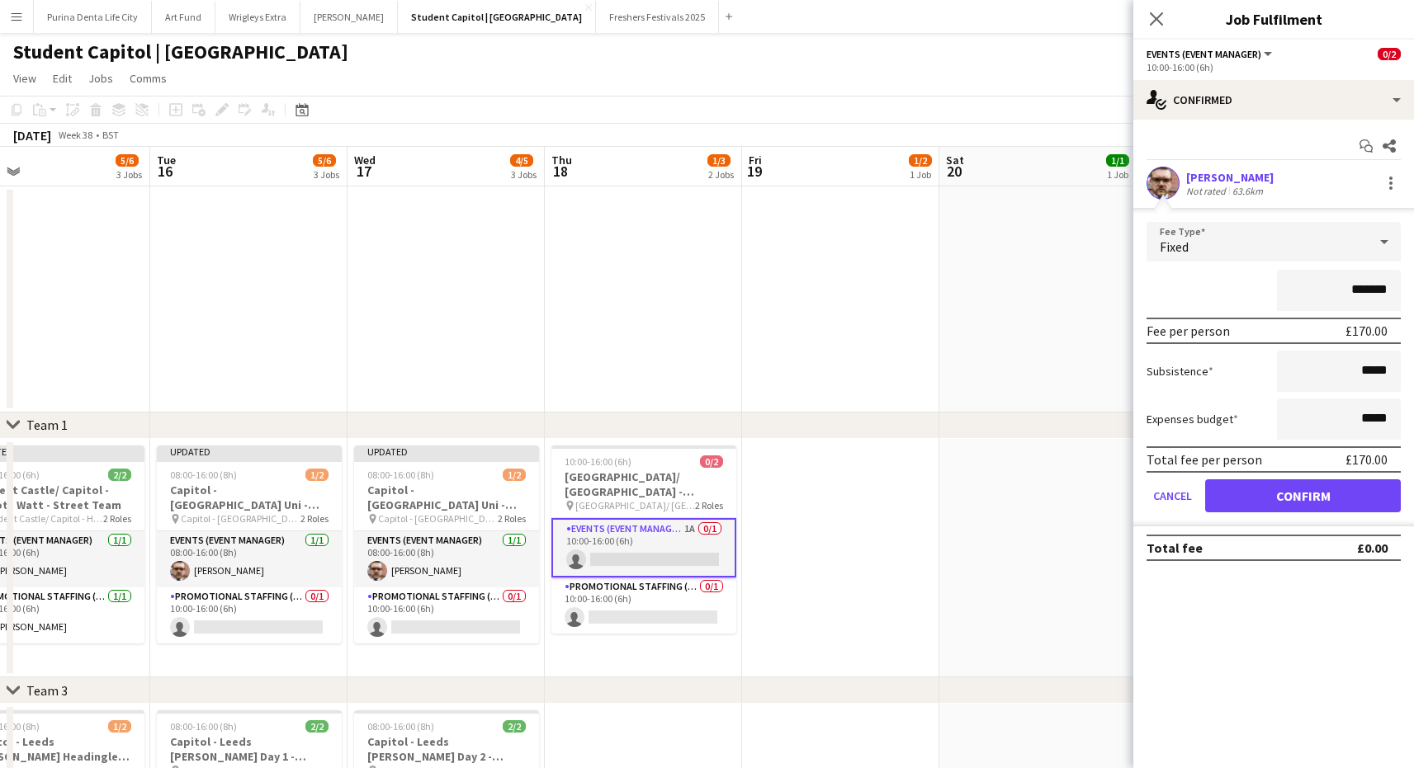
click at [1305, 504] on button "Confirm" at bounding box center [1303, 496] width 196 height 33
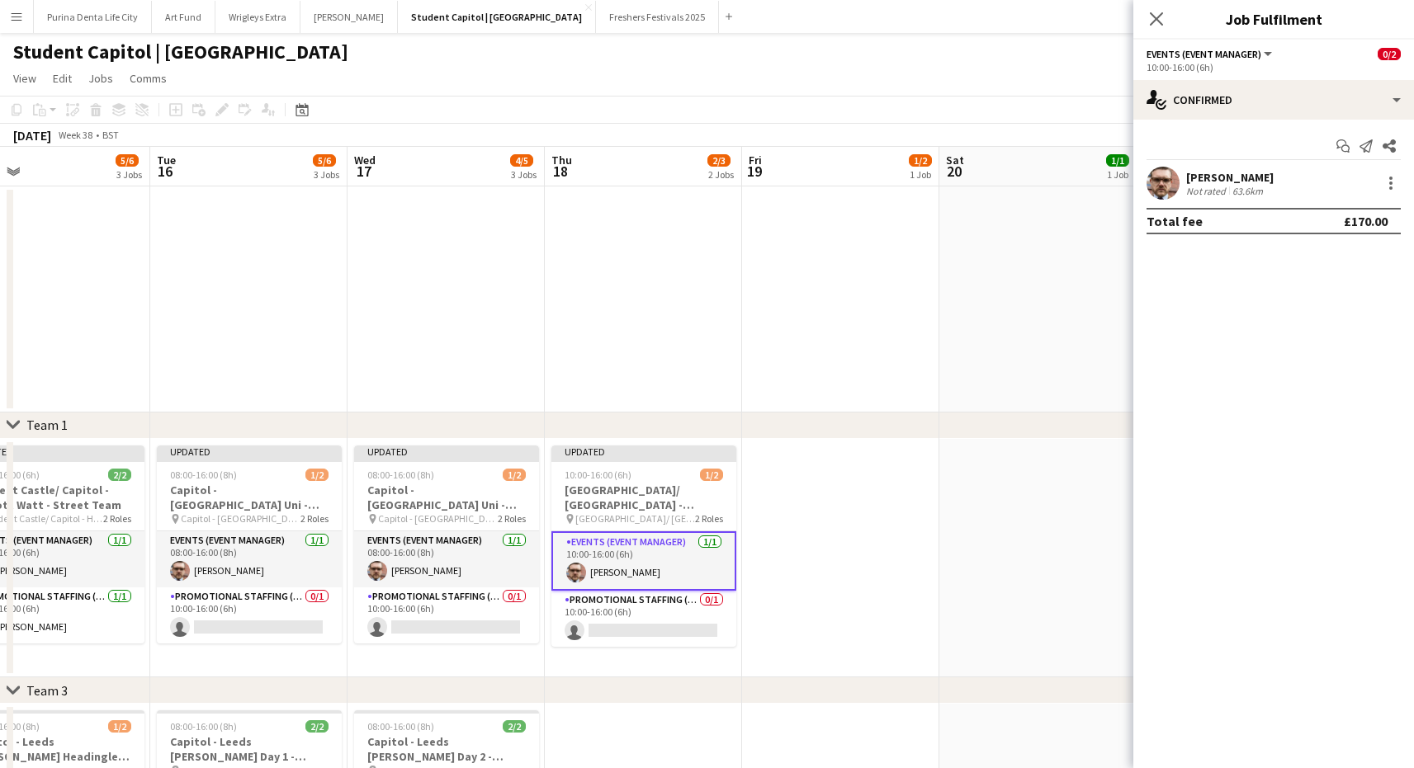
click at [945, 254] on app-date-cell at bounding box center [1037, 300] width 197 height 226
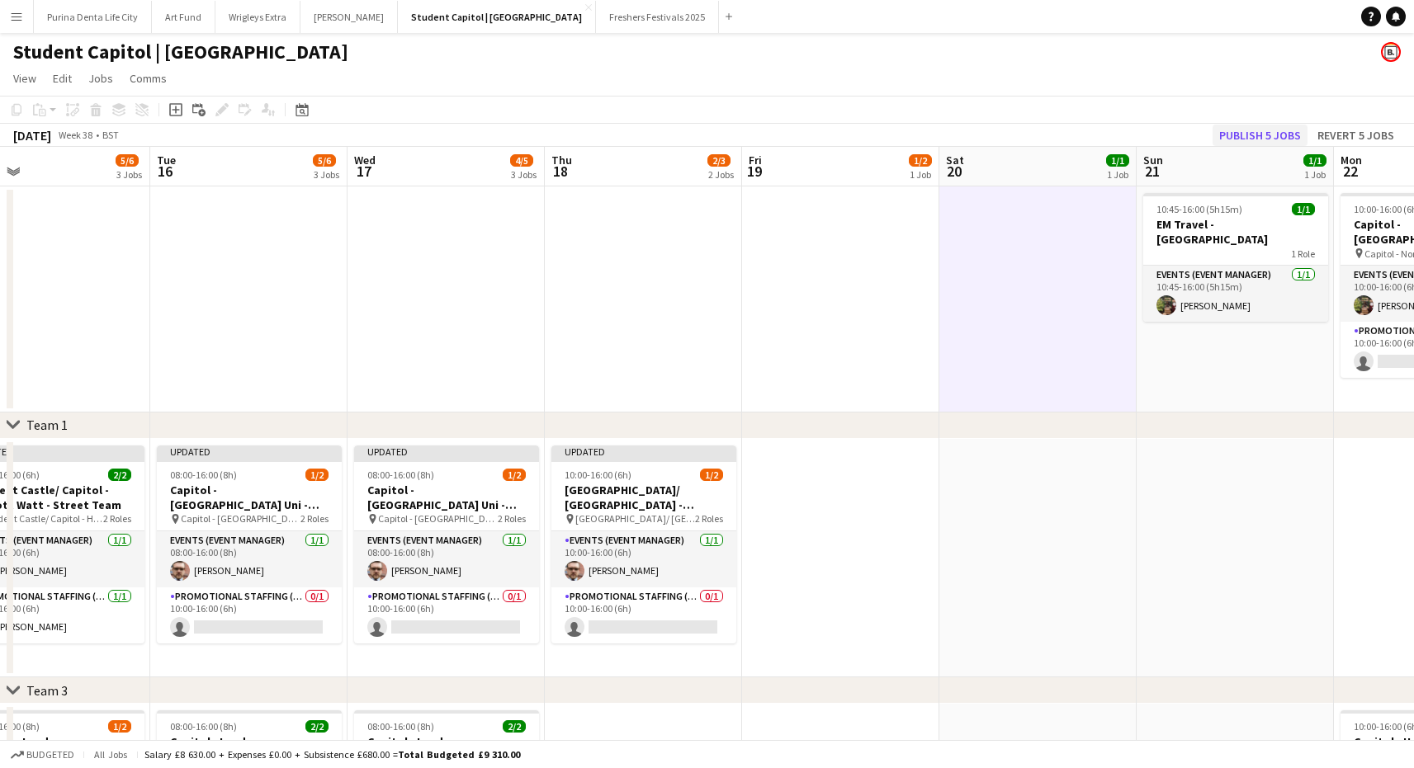
click at [1285, 127] on button "Publish 5 jobs" at bounding box center [1260, 135] width 95 height 21
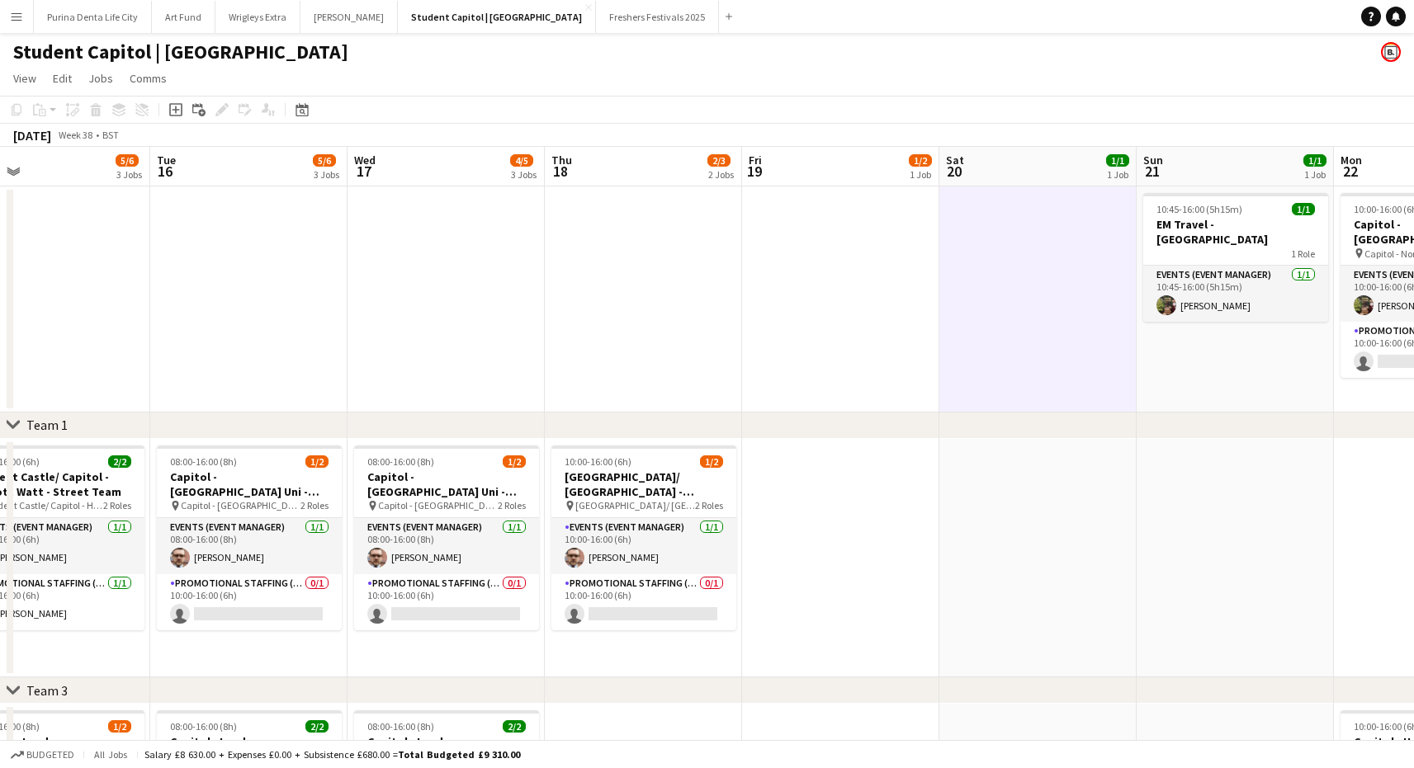
click at [878, 506] on app-date-cell at bounding box center [840, 558] width 197 height 239
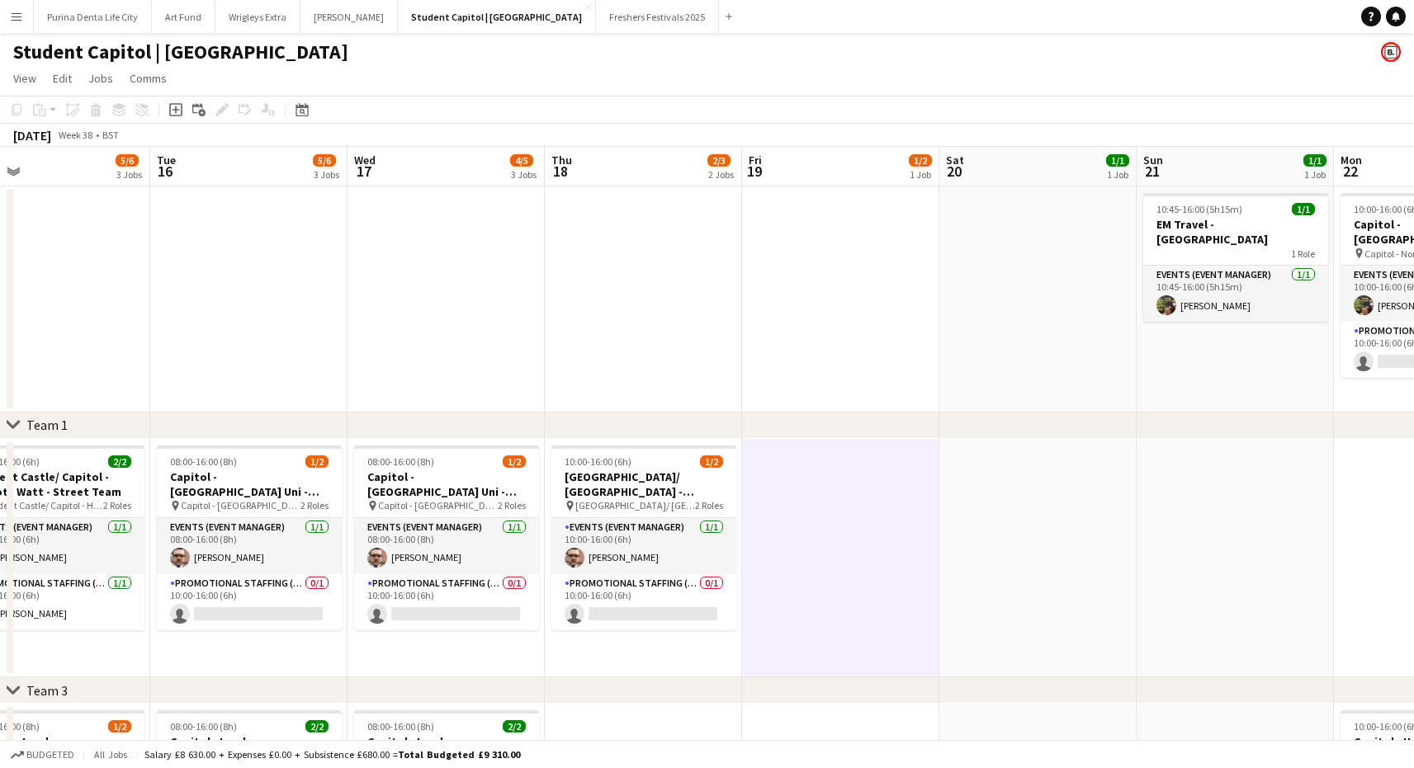
scroll to position [0, 442]
click at [181, 111] on icon "Add job" at bounding box center [175, 109] width 13 height 13
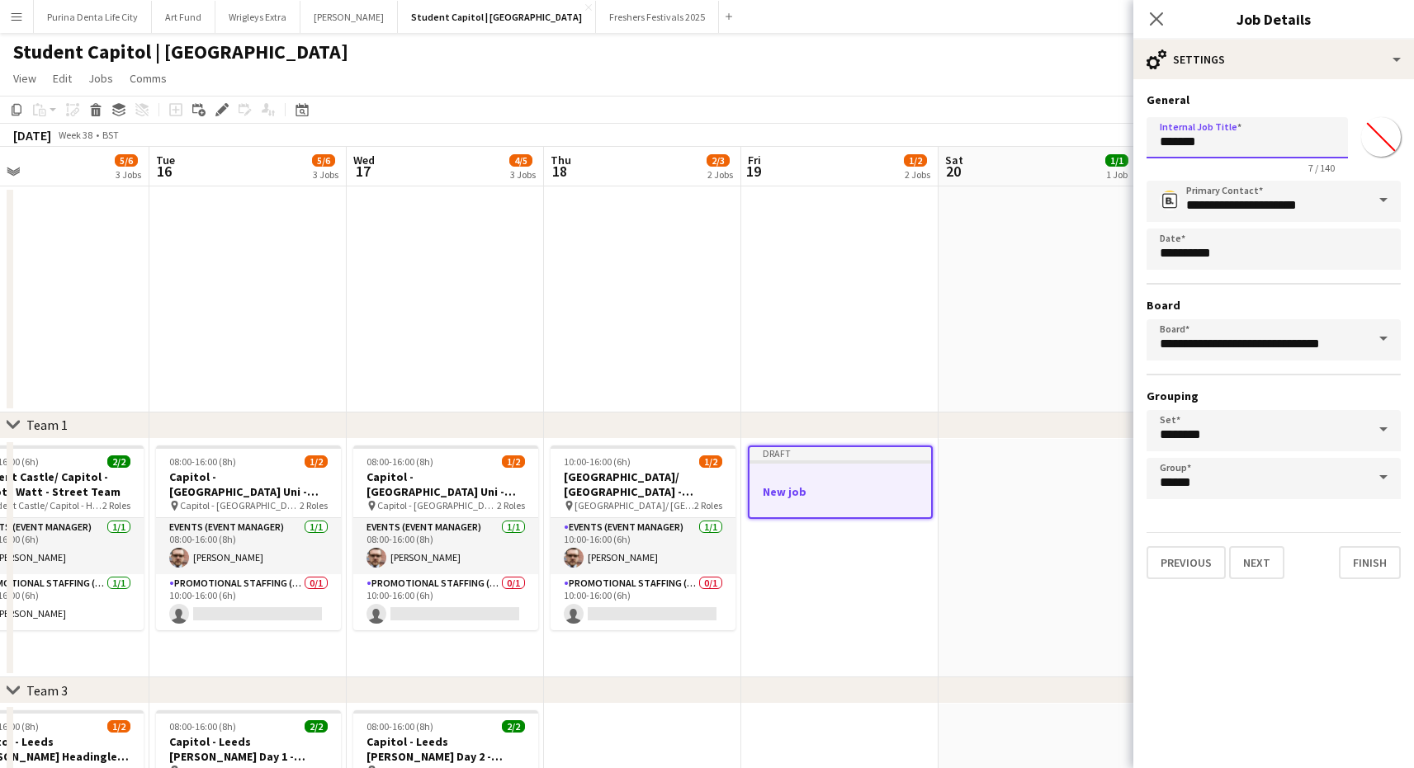
drag, startPoint x: 1229, startPoint y: 138, endPoint x: 1042, endPoint y: 122, distance: 188.0
click at [1042, 122] on body "Menu Boards Boards Boards All jobs Status Workforce Workforce My Workforce Recr…" at bounding box center [707, 605] width 1414 height 1210
type input "*"
type input "**********"
click at [1255, 558] on button "Next" at bounding box center [1256, 562] width 55 height 33
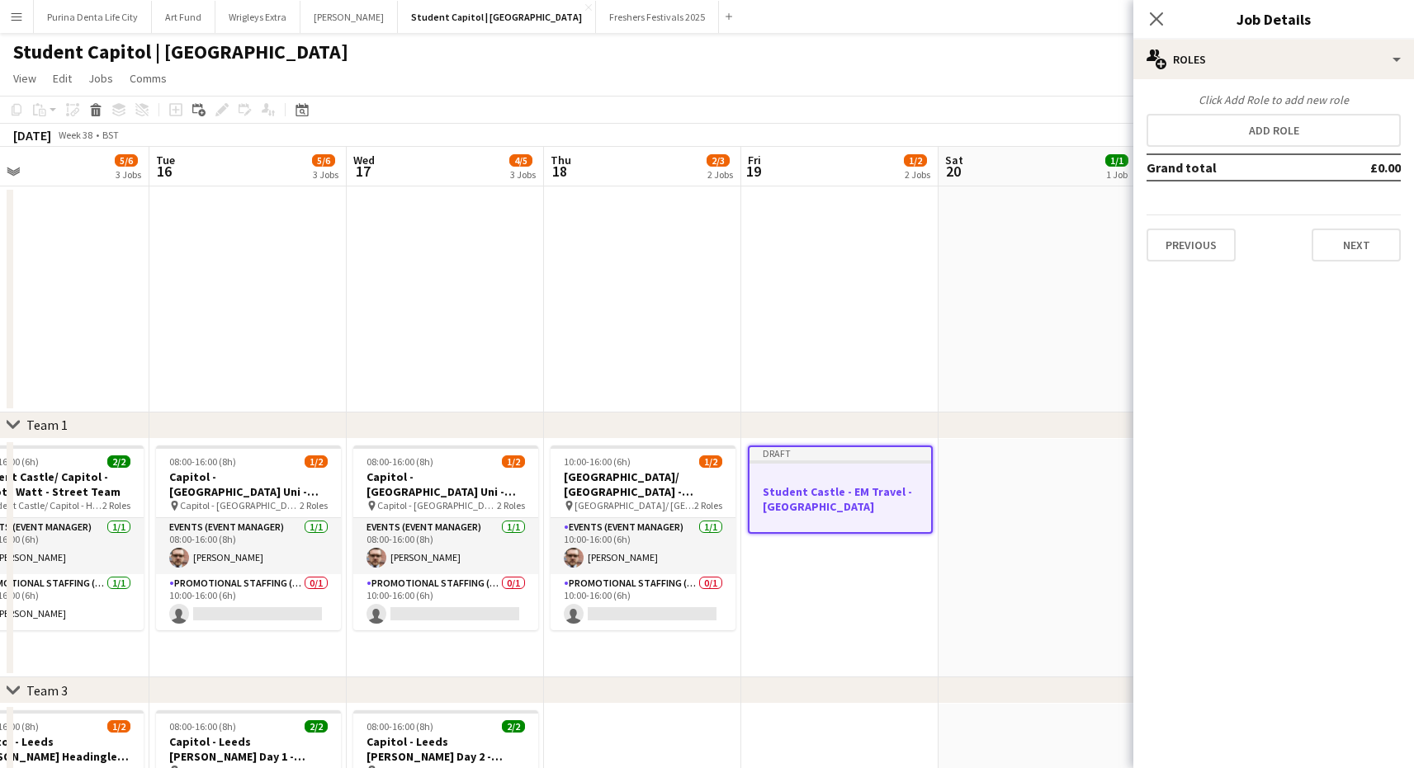
click at [1010, 397] on app-date-cell at bounding box center [1037, 300] width 197 height 226
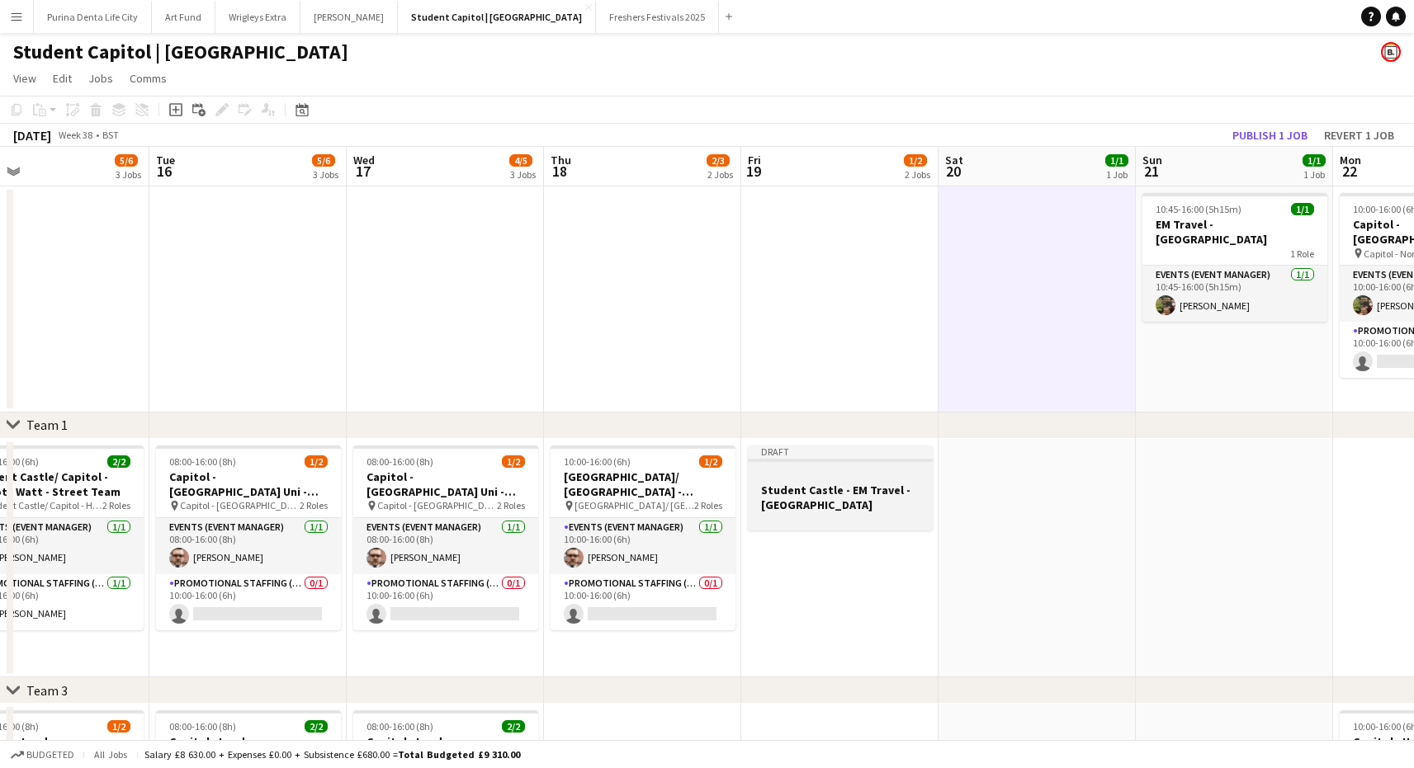
click at [809, 473] on div at bounding box center [840, 475] width 185 height 12
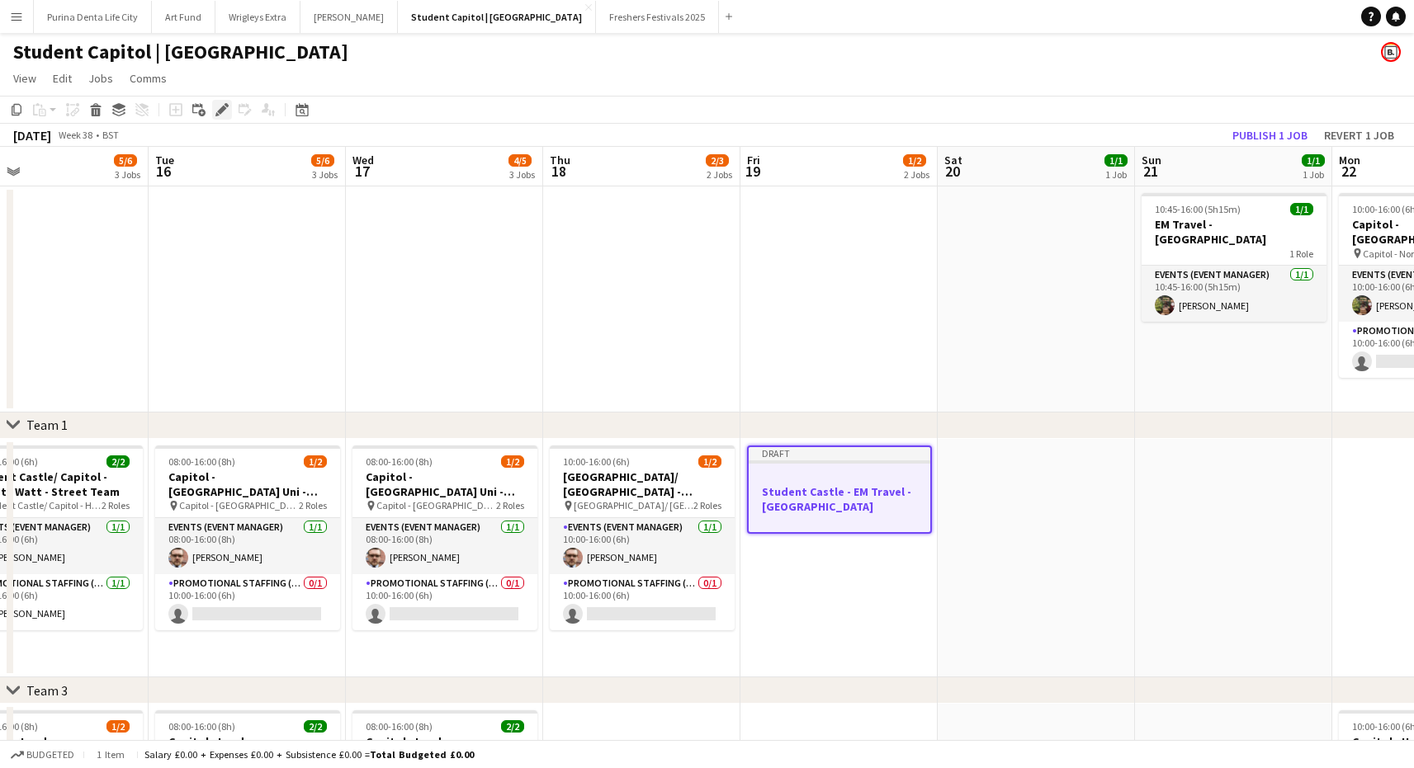
click at [218, 111] on icon at bounding box center [221, 110] width 9 height 9
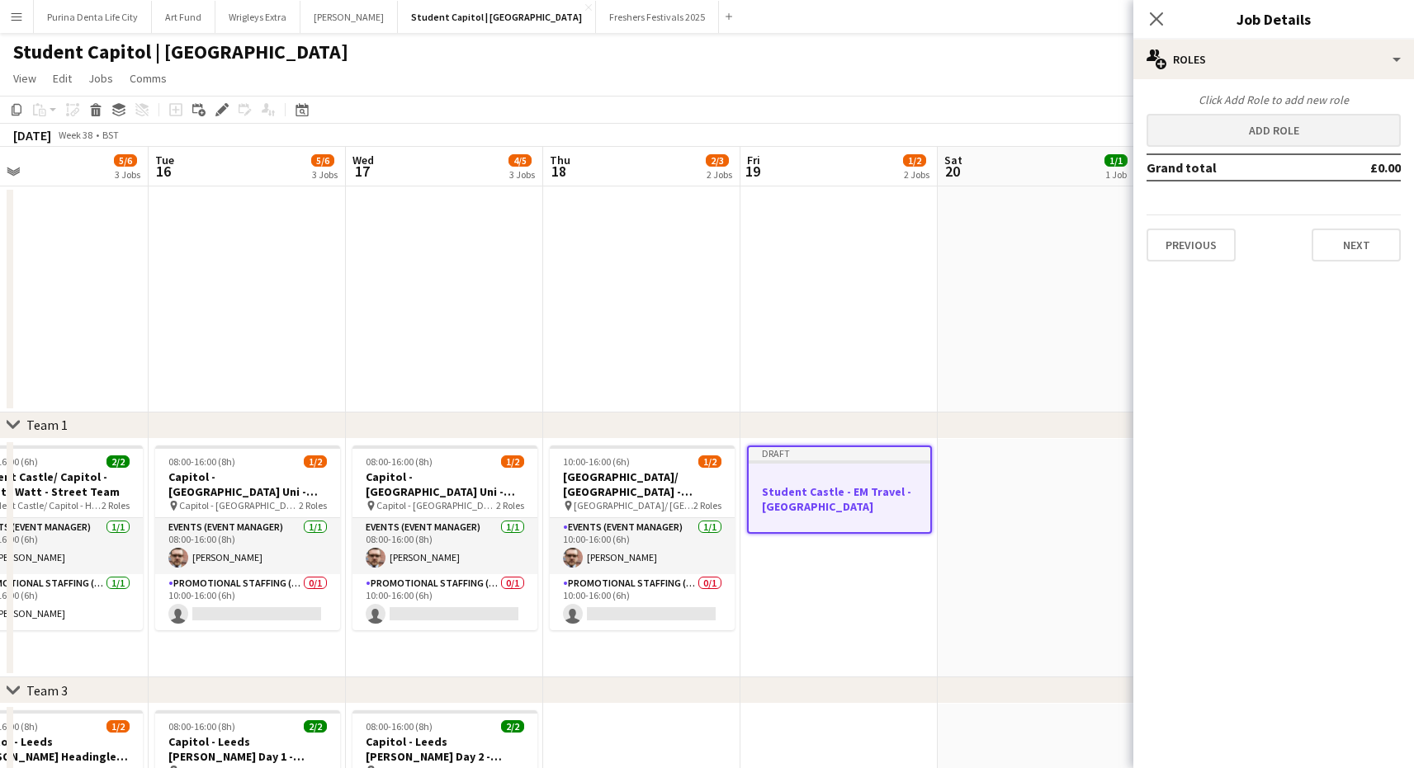
click at [1244, 142] on button "Add role" at bounding box center [1274, 130] width 254 height 33
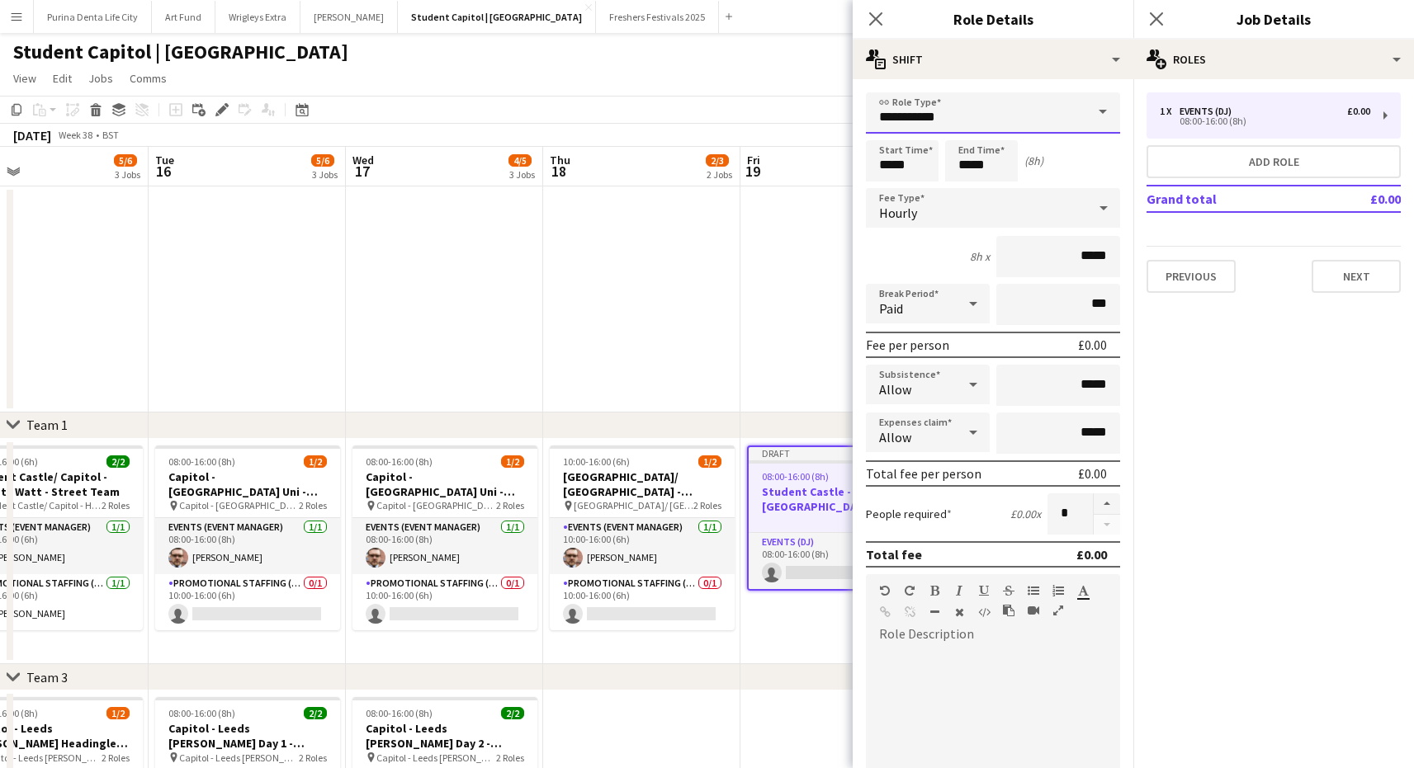
click at [1003, 111] on input "**********" at bounding box center [993, 112] width 254 height 41
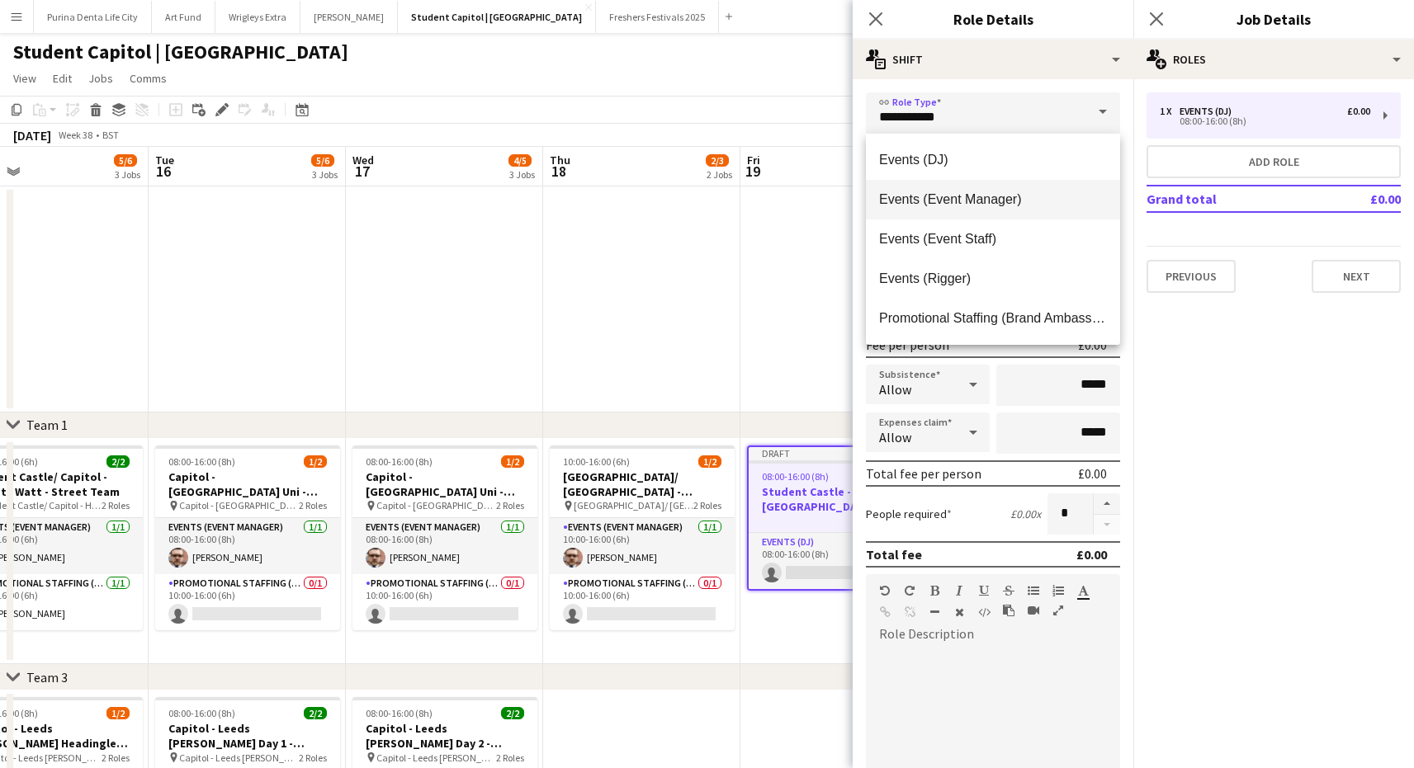
click at [981, 206] on span "Events (Event Manager)" at bounding box center [993, 200] width 228 height 16
type input "**********"
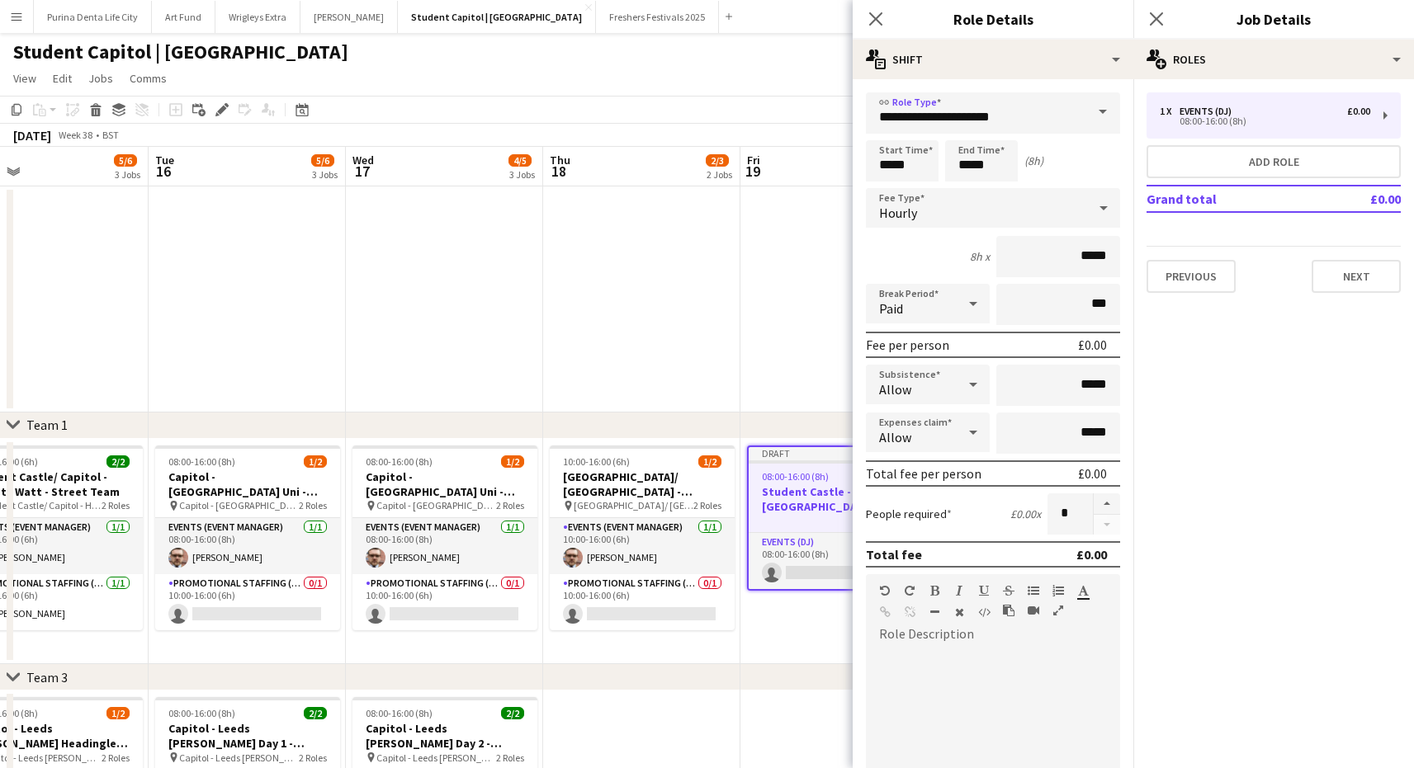
click at [939, 209] on div "Hourly" at bounding box center [976, 208] width 221 height 40
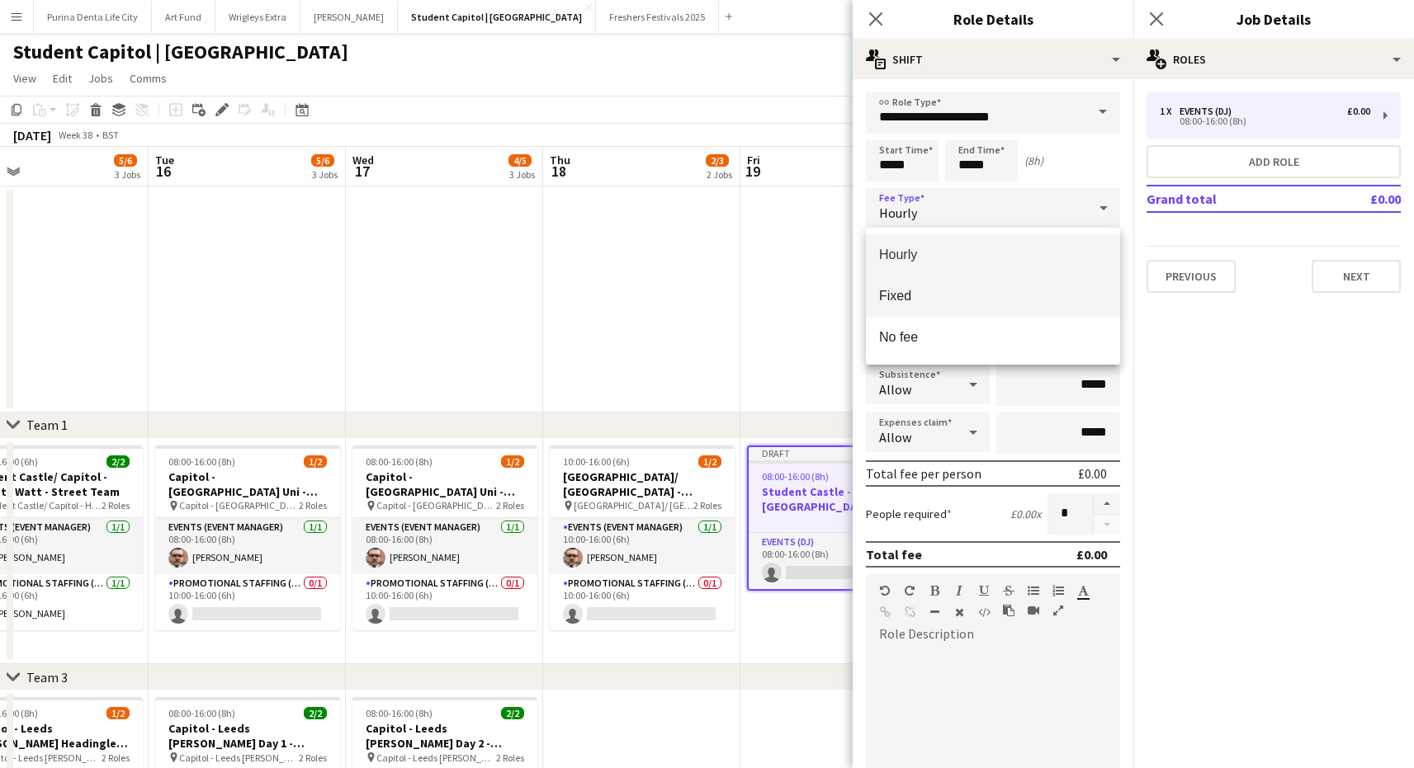
click at [920, 308] on mat-option "Fixed" at bounding box center [993, 296] width 254 height 41
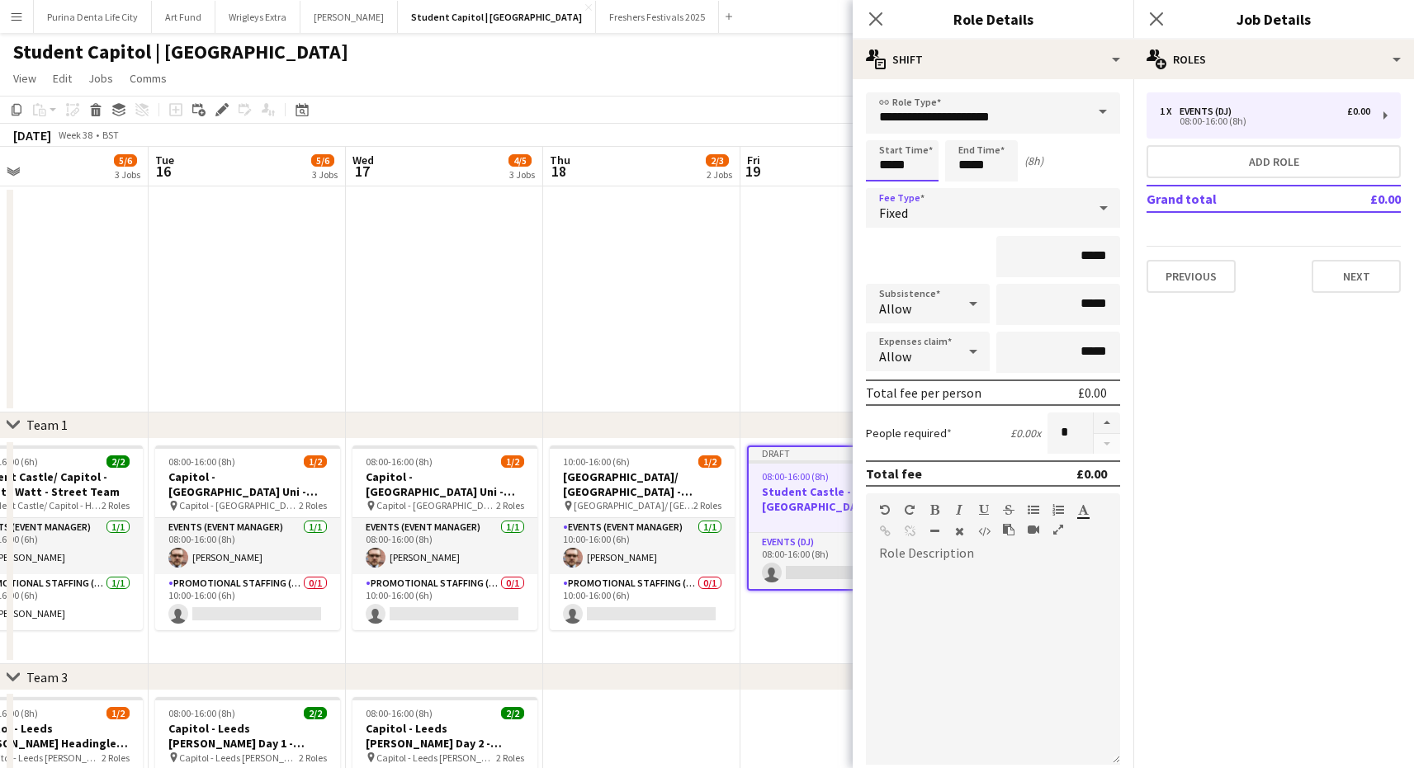
click at [916, 164] on input "*****" at bounding box center [902, 160] width 73 height 41
click at [887, 132] on div at bounding box center [885, 132] width 33 height 17
type input "*****"
click at [889, 184] on div at bounding box center [885, 190] width 33 height 17
click at [967, 173] on input "*****" at bounding box center [981, 160] width 73 height 41
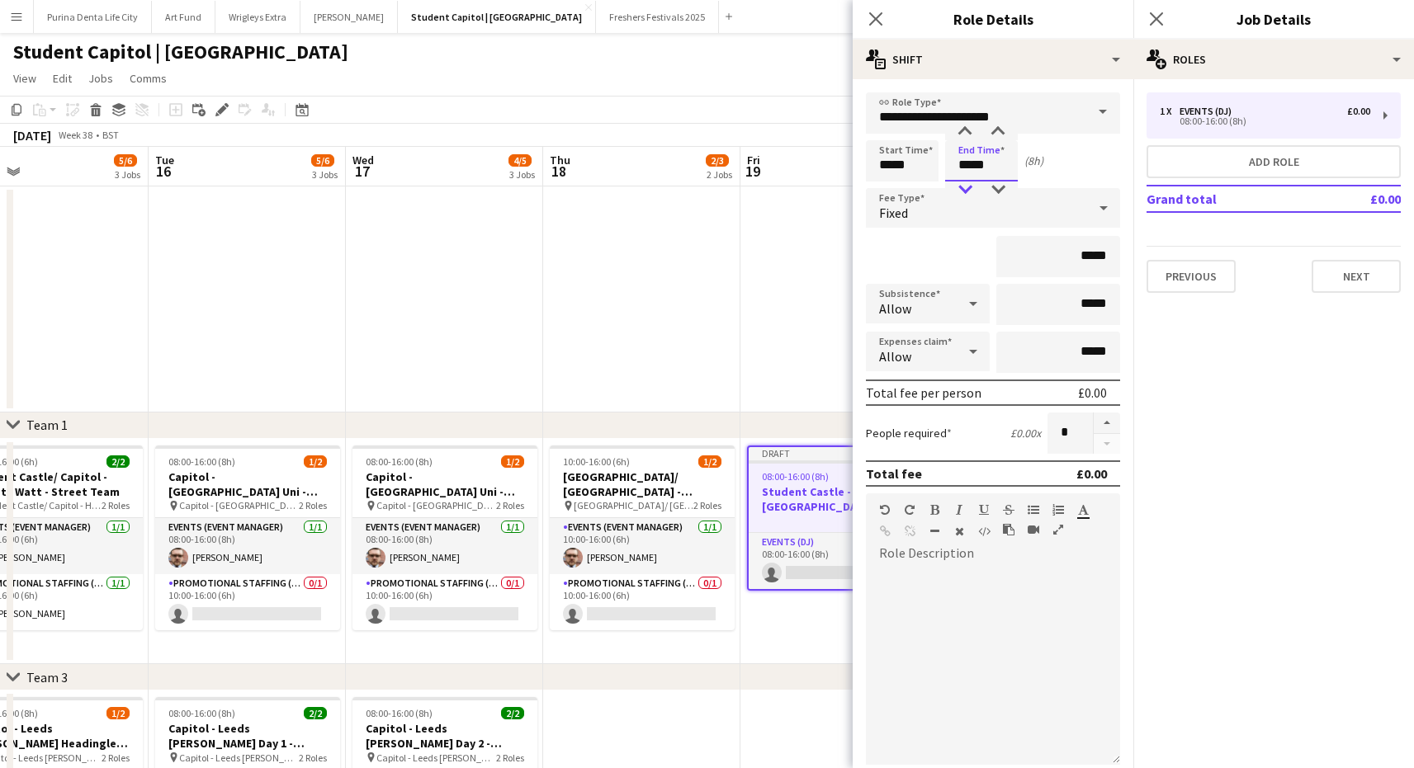
click at [967, 188] on div at bounding box center [964, 190] width 33 height 17
click at [961, 137] on div at bounding box center [964, 132] width 33 height 17
click at [971, 132] on div at bounding box center [964, 132] width 33 height 17
type input "*****"
click at [972, 135] on div at bounding box center [964, 132] width 33 height 17
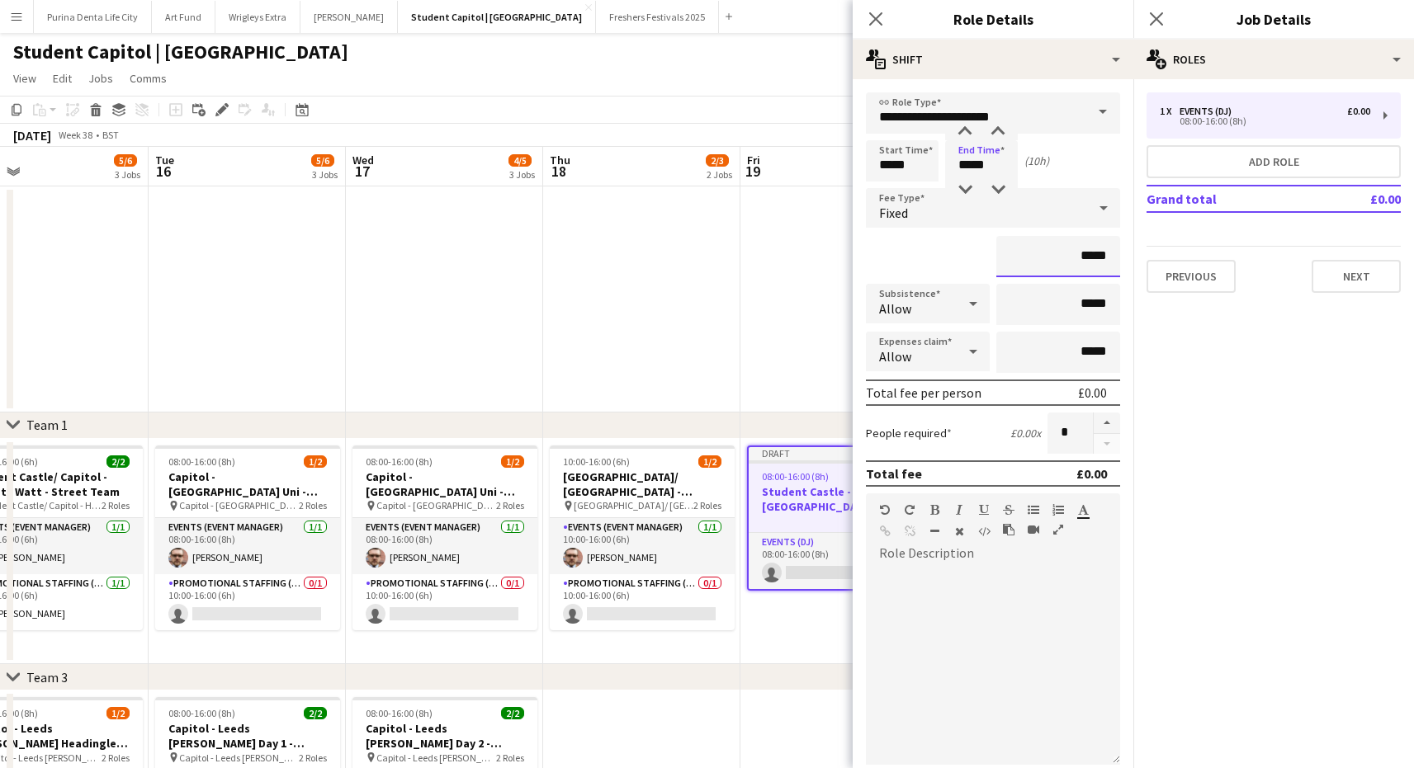
click at [1087, 258] on input "*****" at bounding box center [1058, 256] width 124 height 41
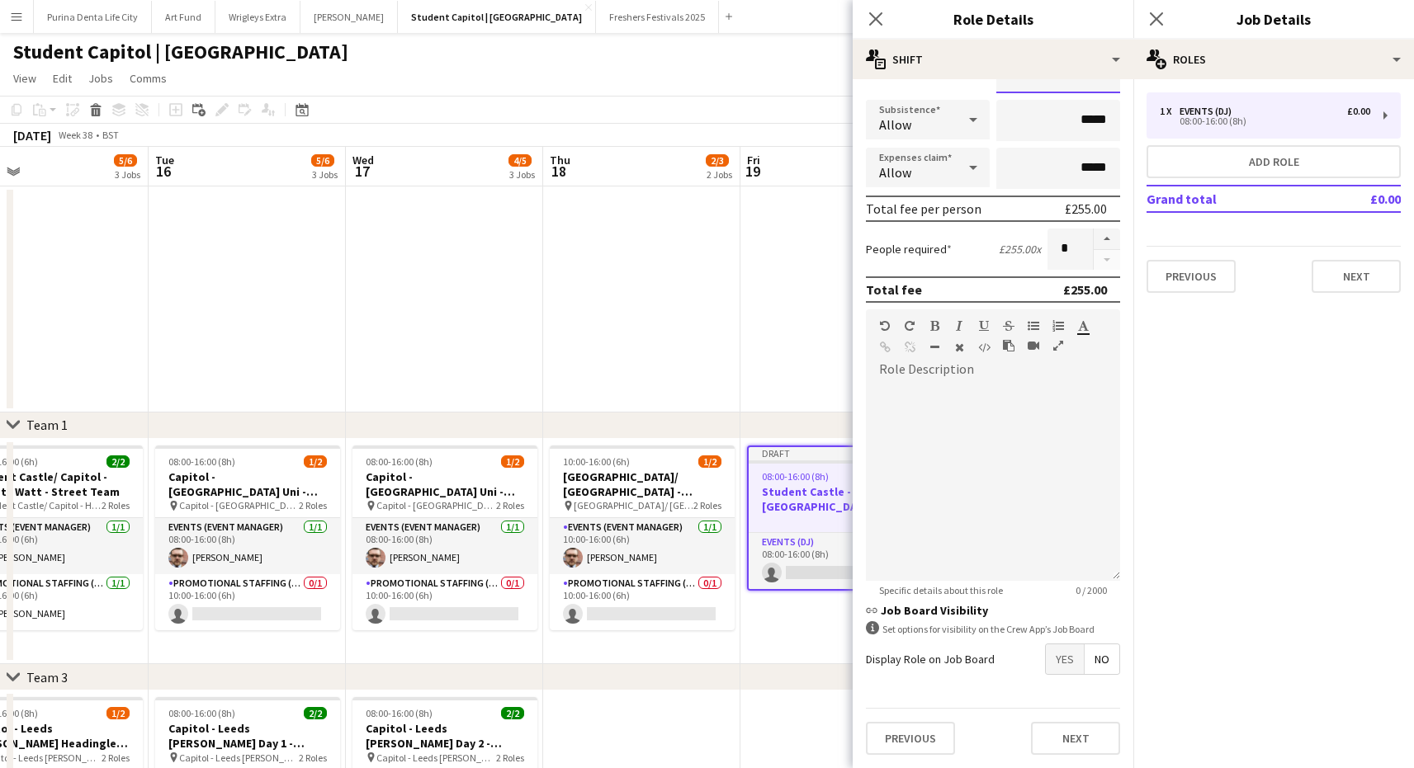
scroll to position [184, 0]
type input "****"
click at [1076, 735] on button "Next" at bounding box center [1075, 738] width 89 height 33
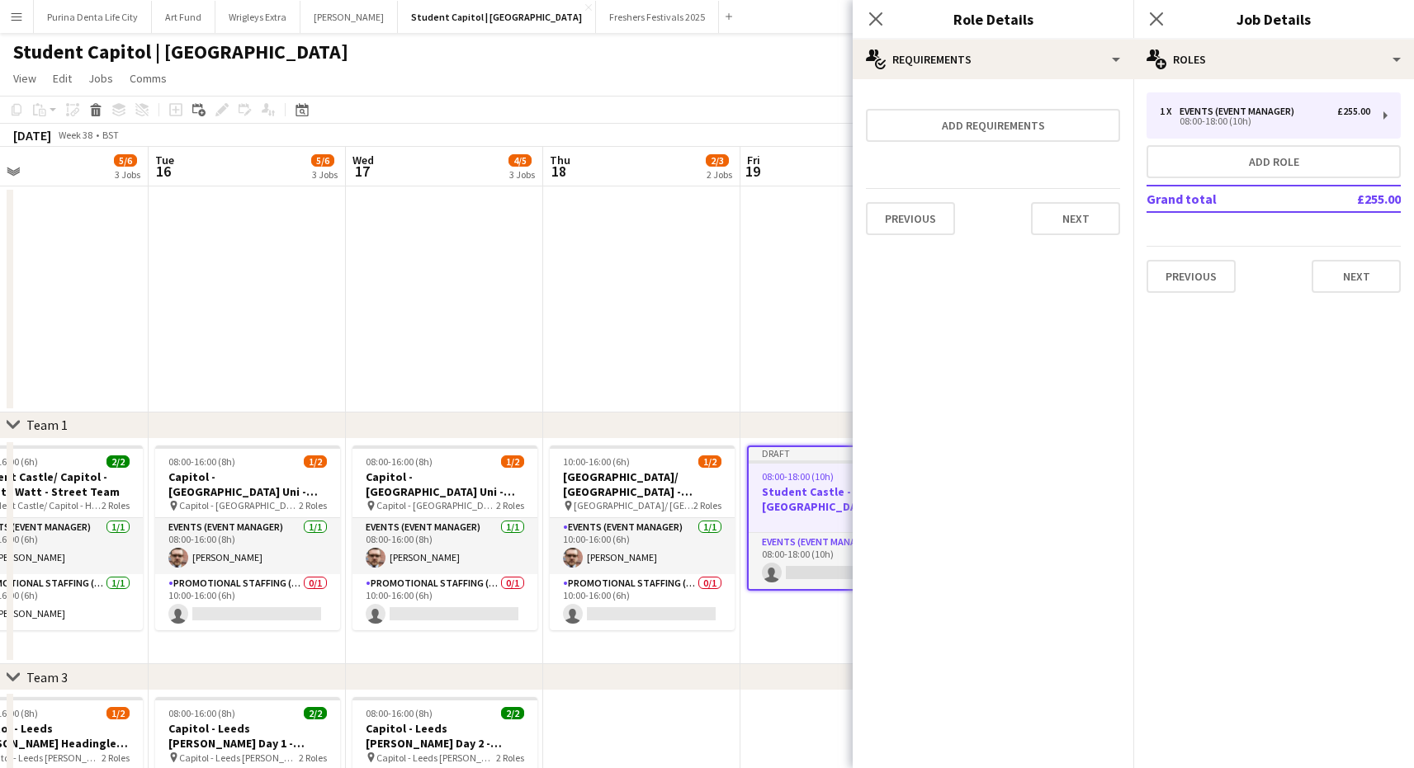
scroll to position [0, 0]
click at [1048, 231] on button "Next" at bounding box center [1075, 218] width 89 height 33
click at [1087, 210] on button "Finish" at bounding box center [1089, 221] width 62 height 33
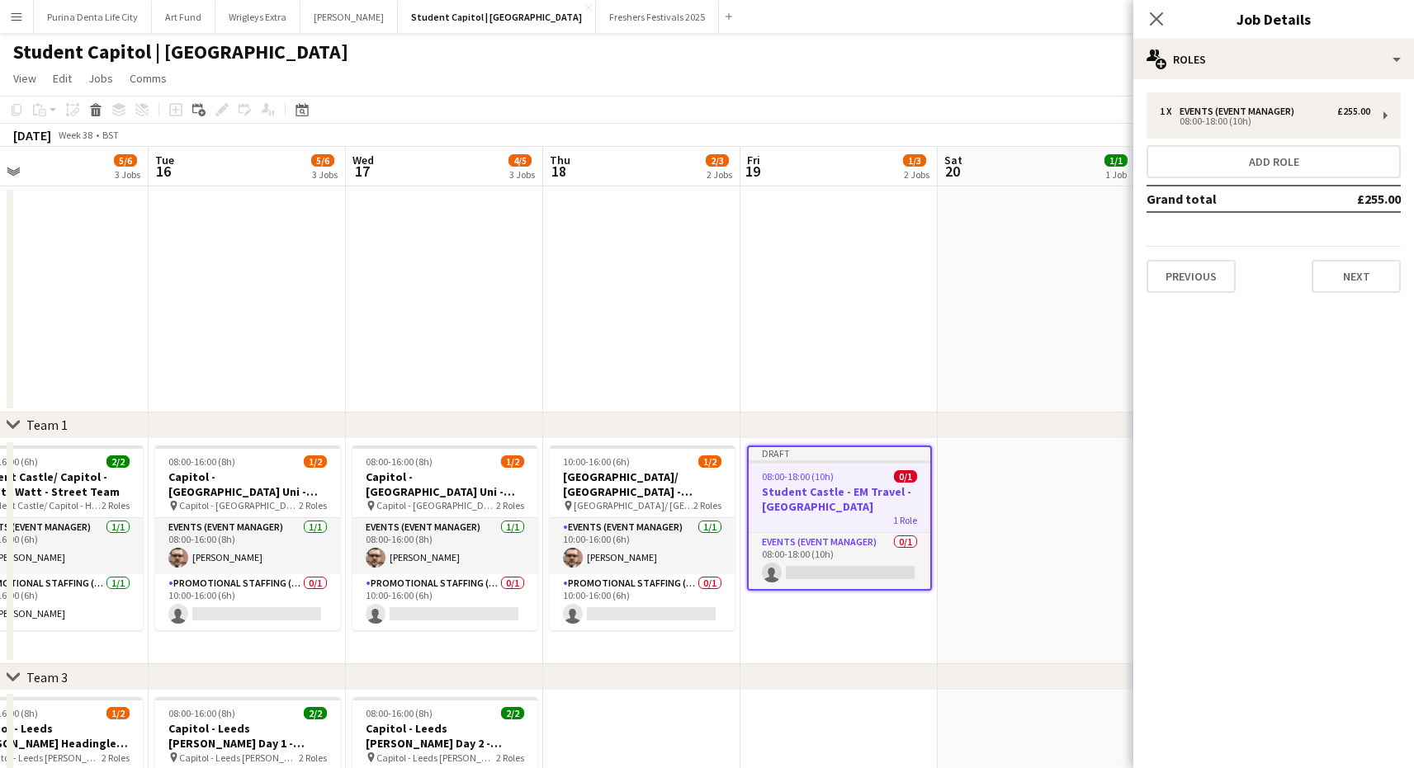
click at [748, 286] on app-date-cell at bounding box center [838, 300] width 197 height 226
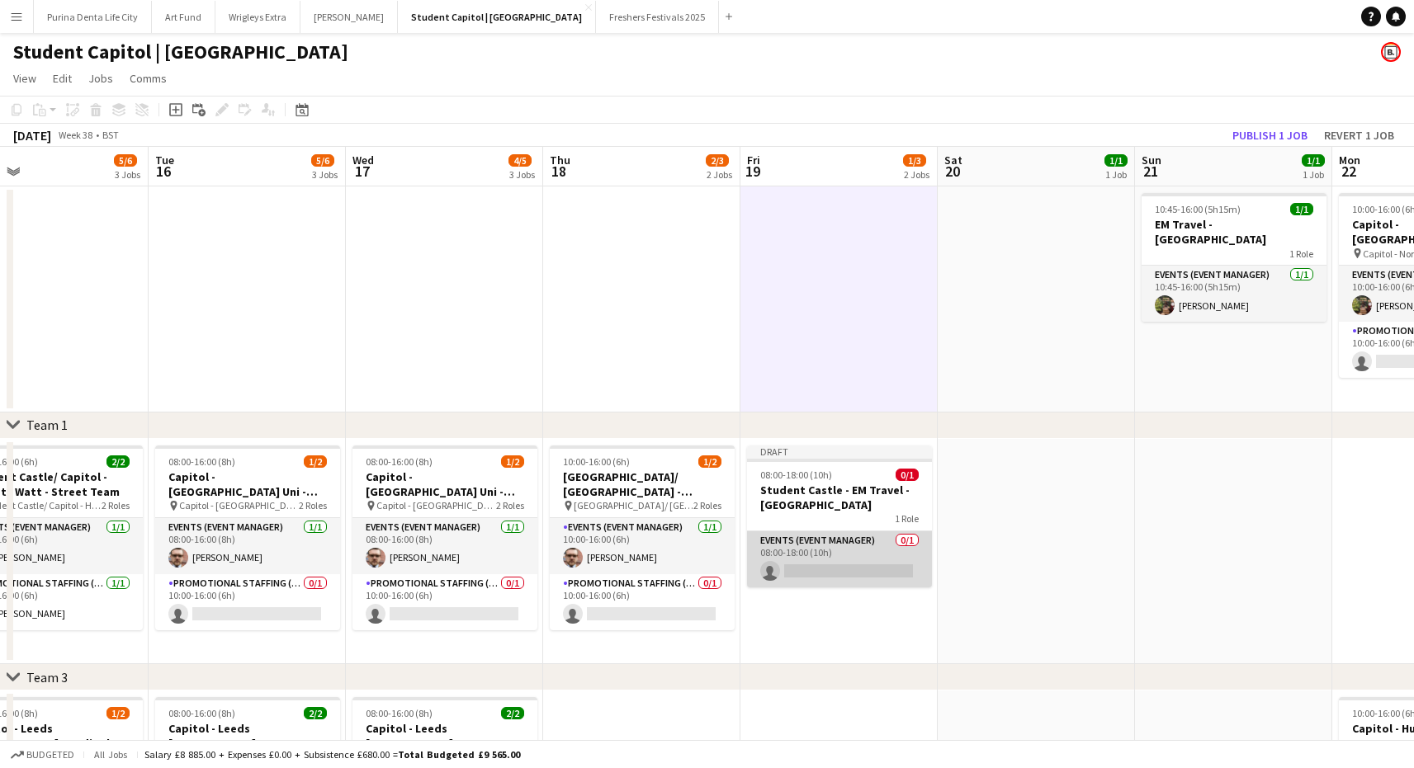
click at [864, 558] on app-card-role "Events (Event Manager) 0/1 08:00-18:00 (10h) single-neutral-actions" at bounding box center [839, 560] width 185 height 56
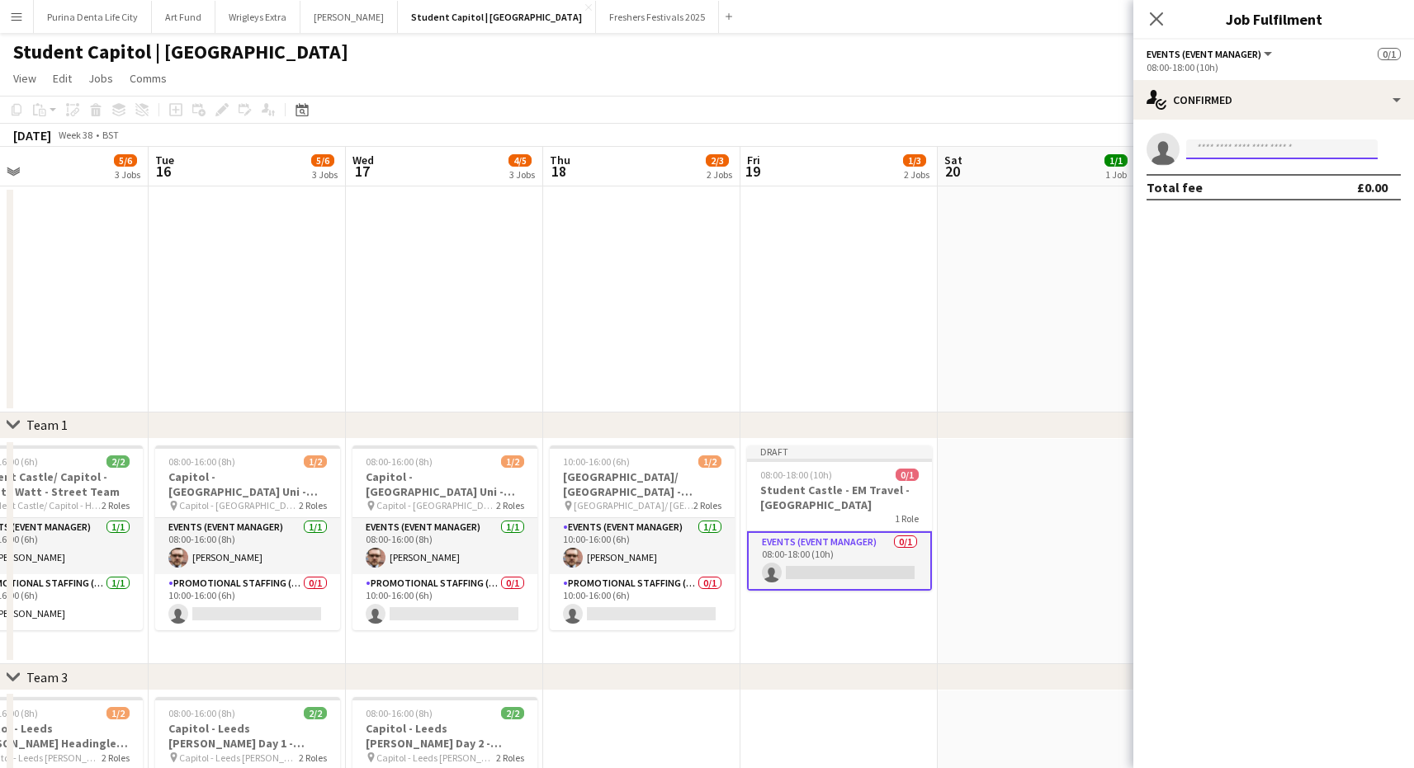
click at [1219, 150] on input at bounding box center [1282, 149] width 192 height 20
type input "*******"
drag, startPoint x: 1241, startPoint y: 177, endPoint x: 1255, endPoint y: 197, distance: 24.5
click at [1255, 197] on span "[PHONE_NUMBER]" at bounding box center [1281, 199] width 165 height 13
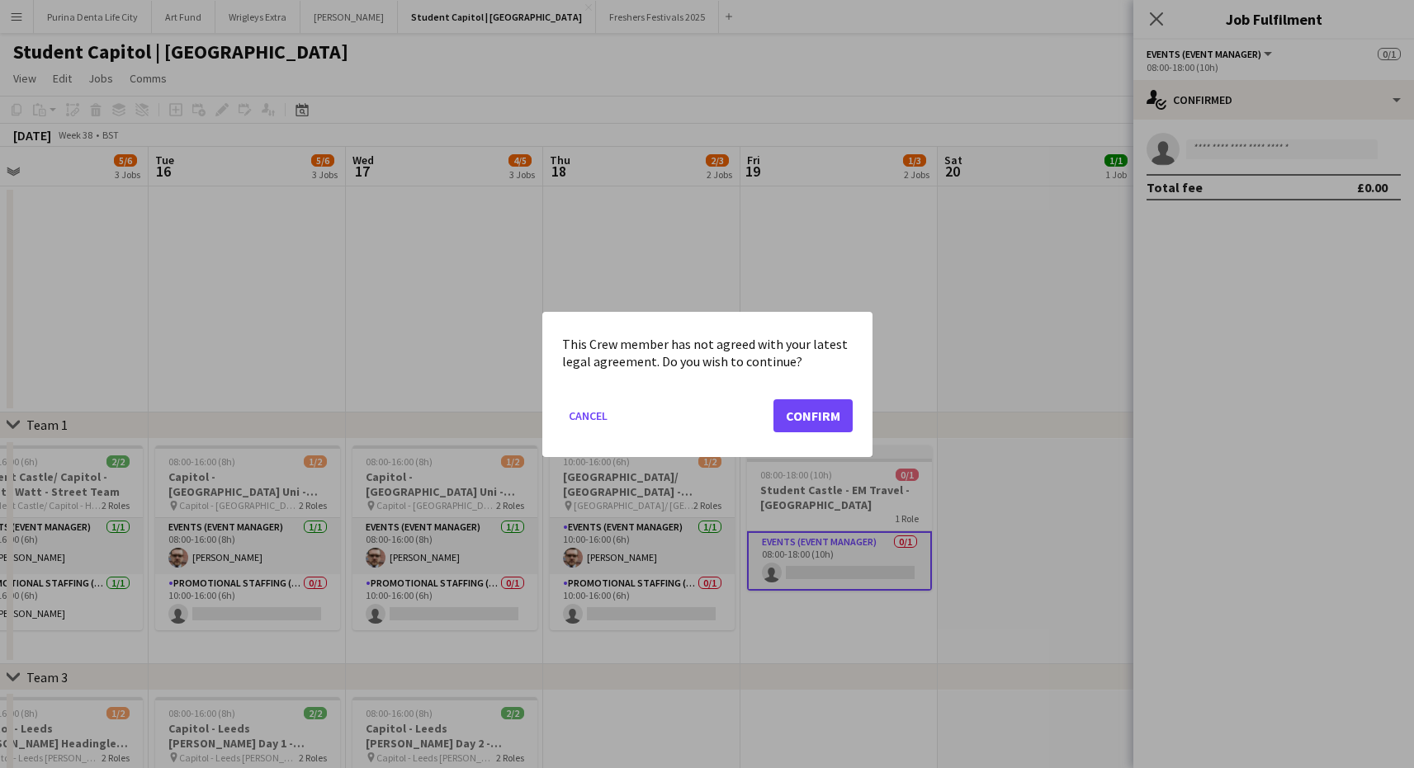
drag, startPoint x: 794, startPoint y: 420, endPoint x: 811, endPoint y: 419, distance: 16.5
click at [794, 420] on button "Confirm" at bounding box center [812, 415] width 79 height 33
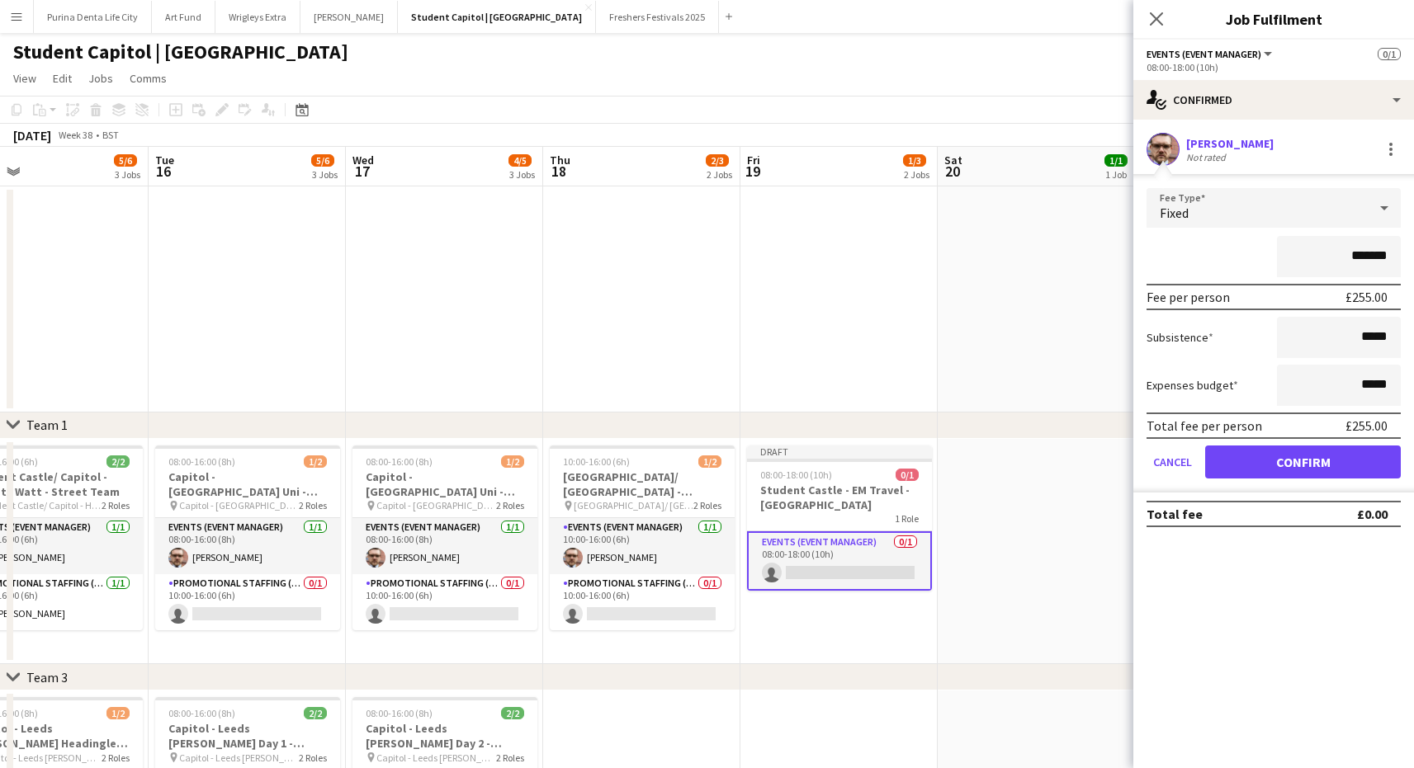
click at [1292, 459] on button "Confirm" at bounding box center [1303, 462] width 196 height 33
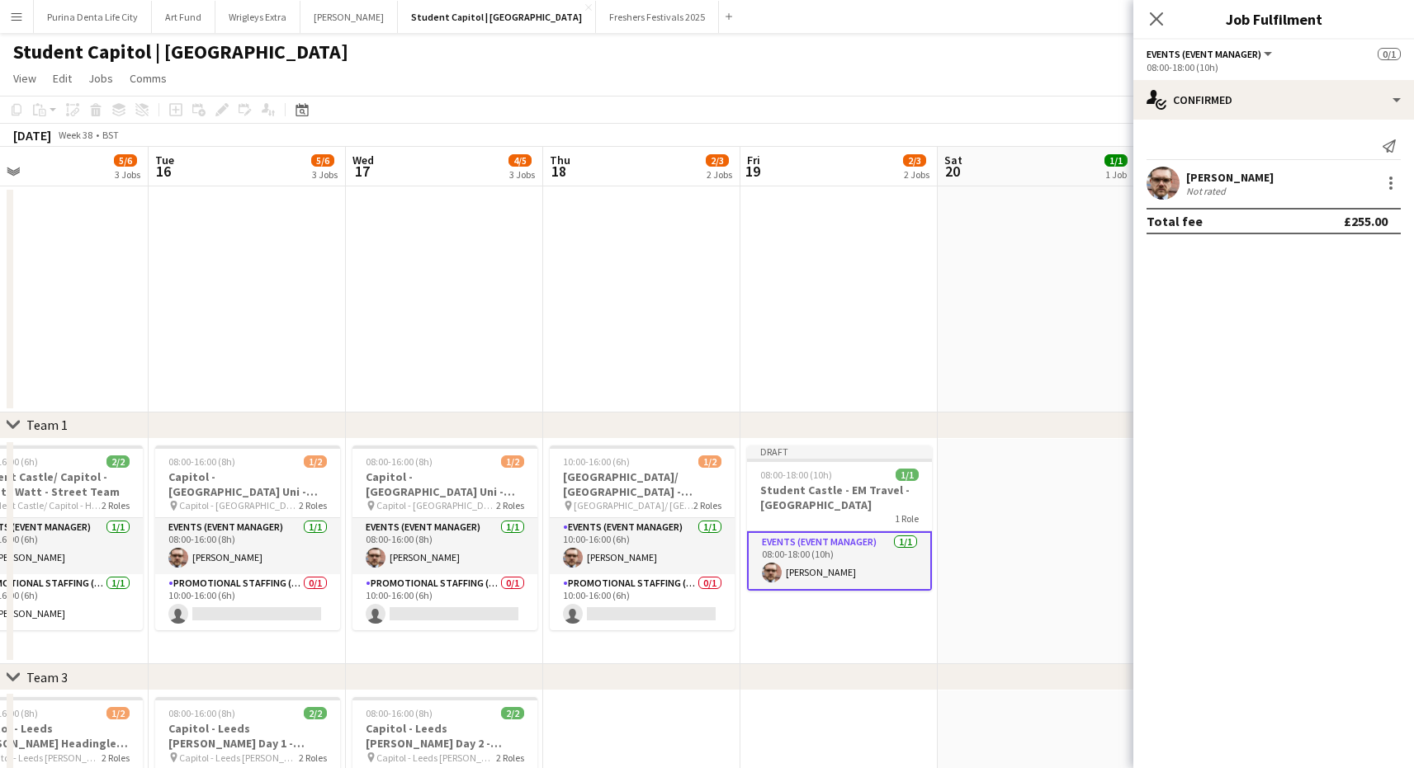
click at [1017, 318] on app-date-cell at bounding box center [1036, 300] width 197 height 226
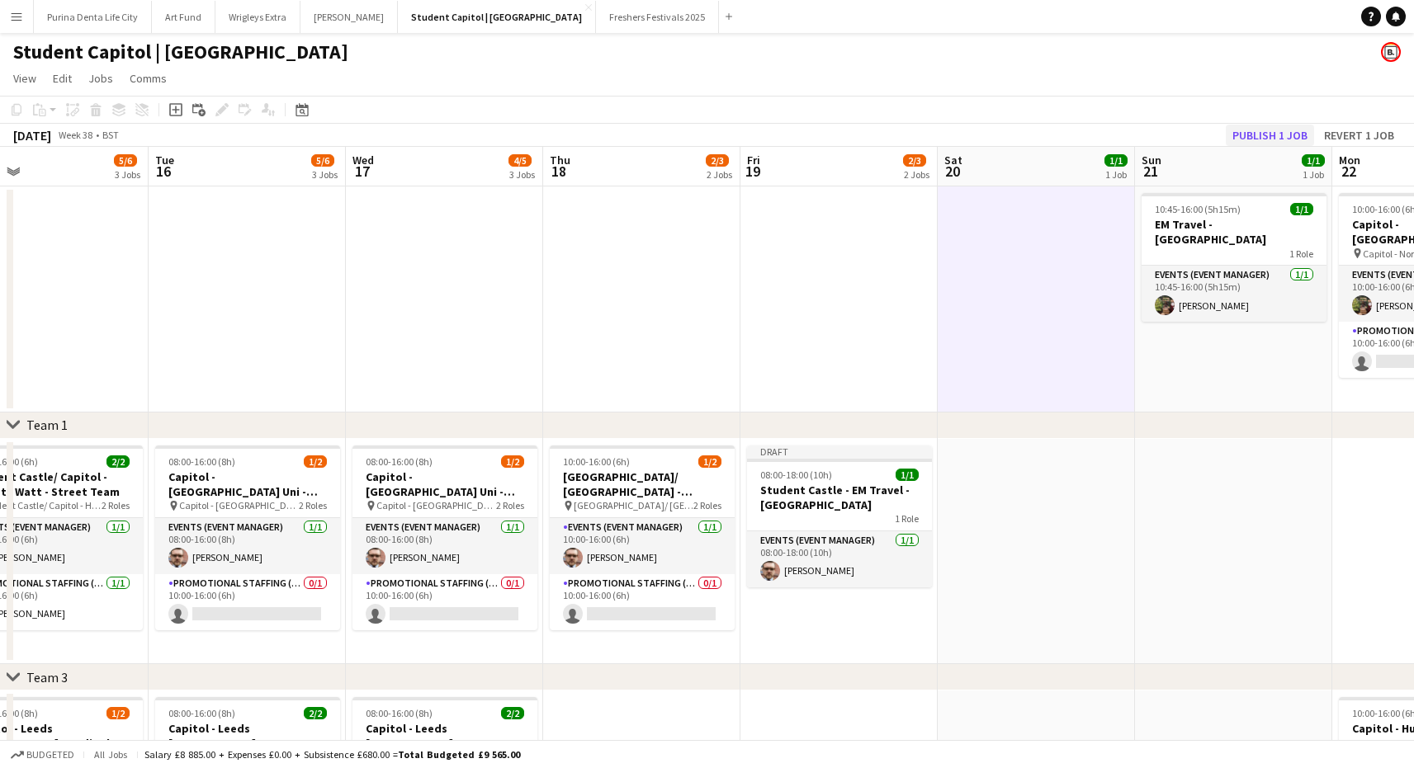
click at [1251, 128] on button "Publish 1 job" at bounding box center [1270, 135] width 88 height 21
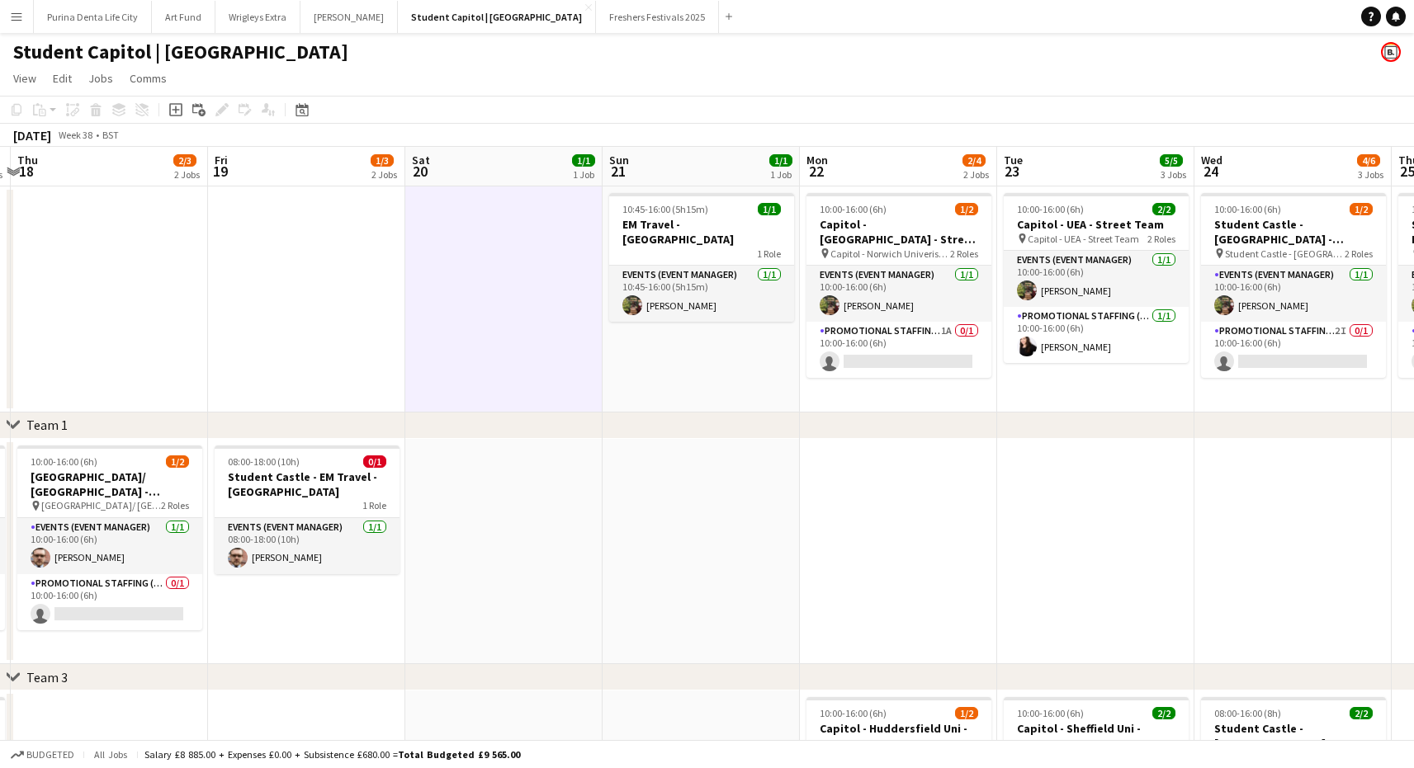
scroll to position [0, 602]
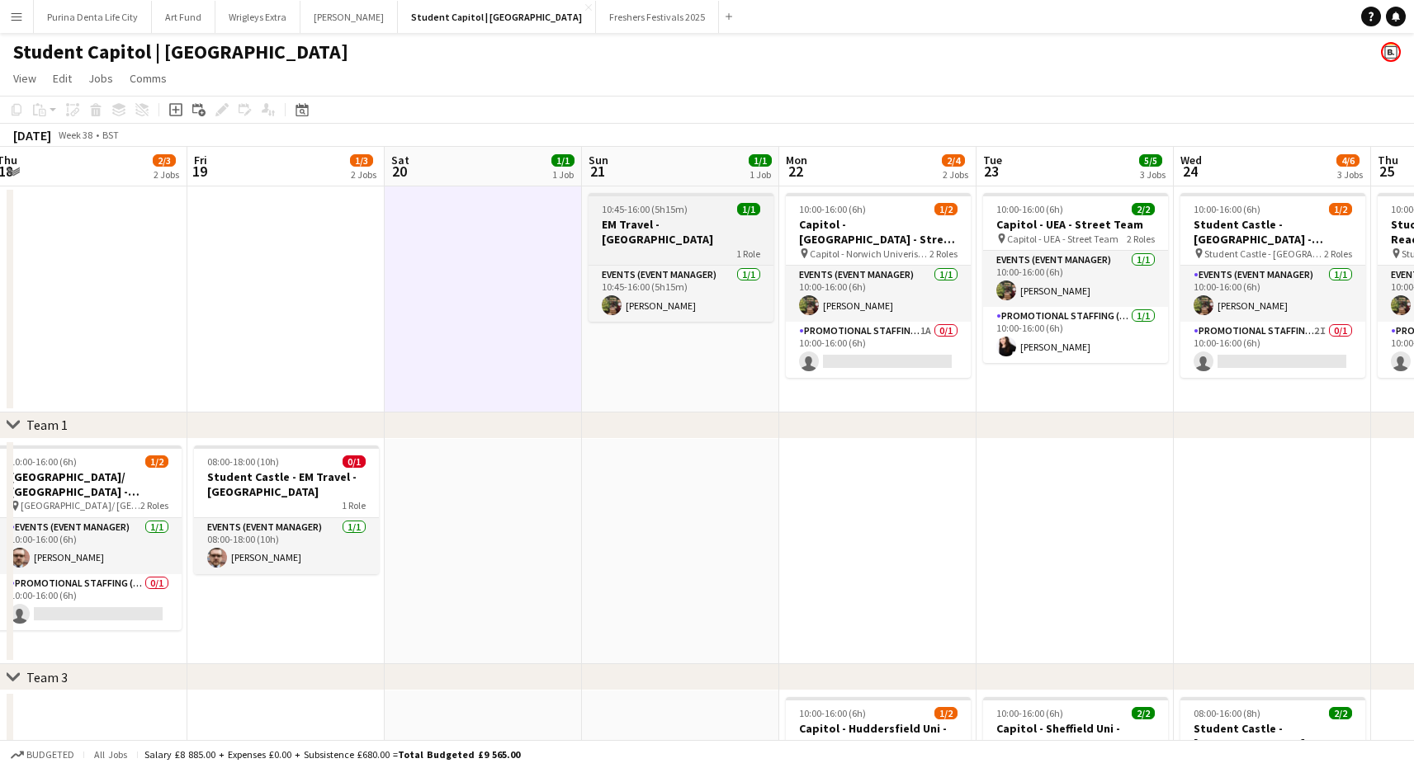
click at [672, 225] on h3 "EM Travel - [GEOGRAPHIC_DATA]" at bounding box center [681, 232] width 185 height 30
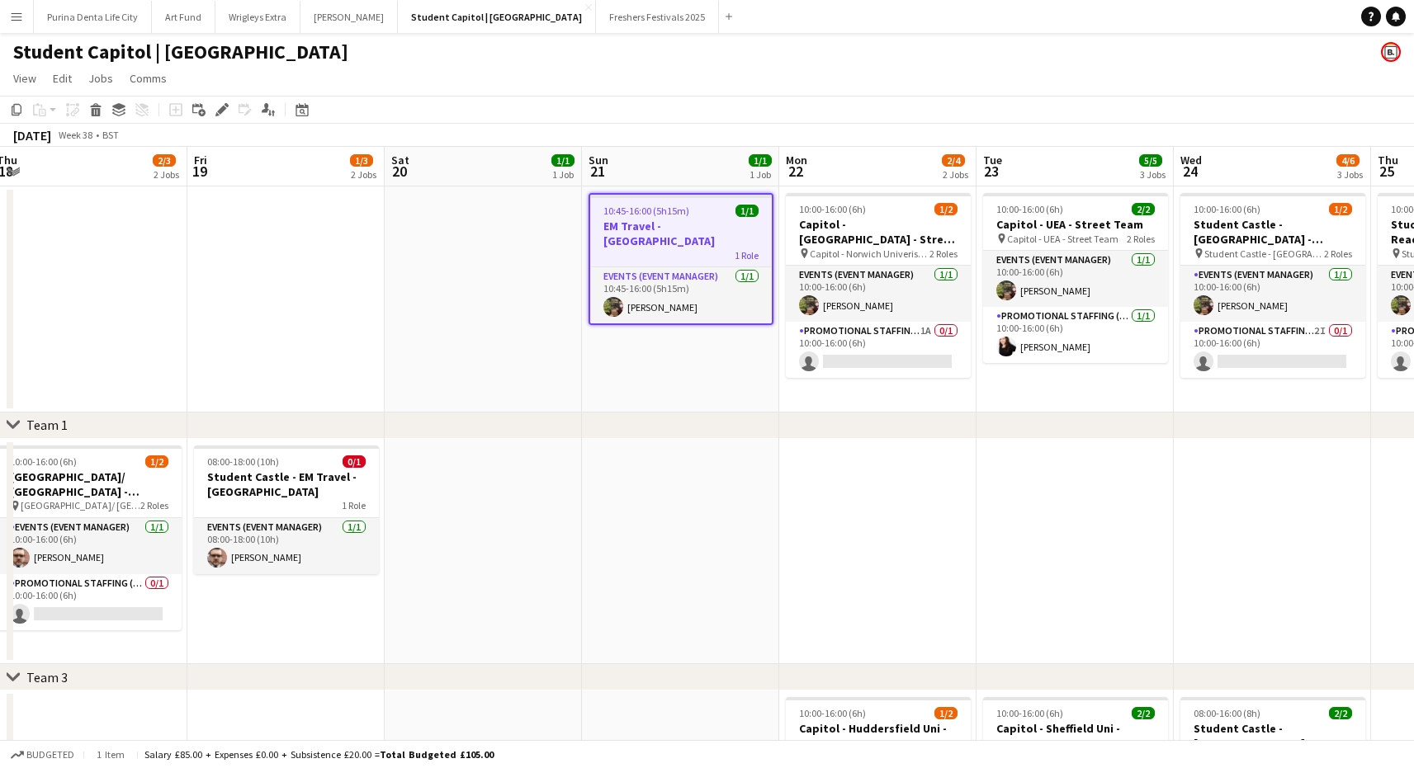
click at [672, 396] on app-date-cell "10:45-16:00 (5h15m) 1/1 EM Travel - [GEOGRAPHIC_DATA] 1 Role Events (Event Mana…" at bounding box center [680, 300] width 197 height 226
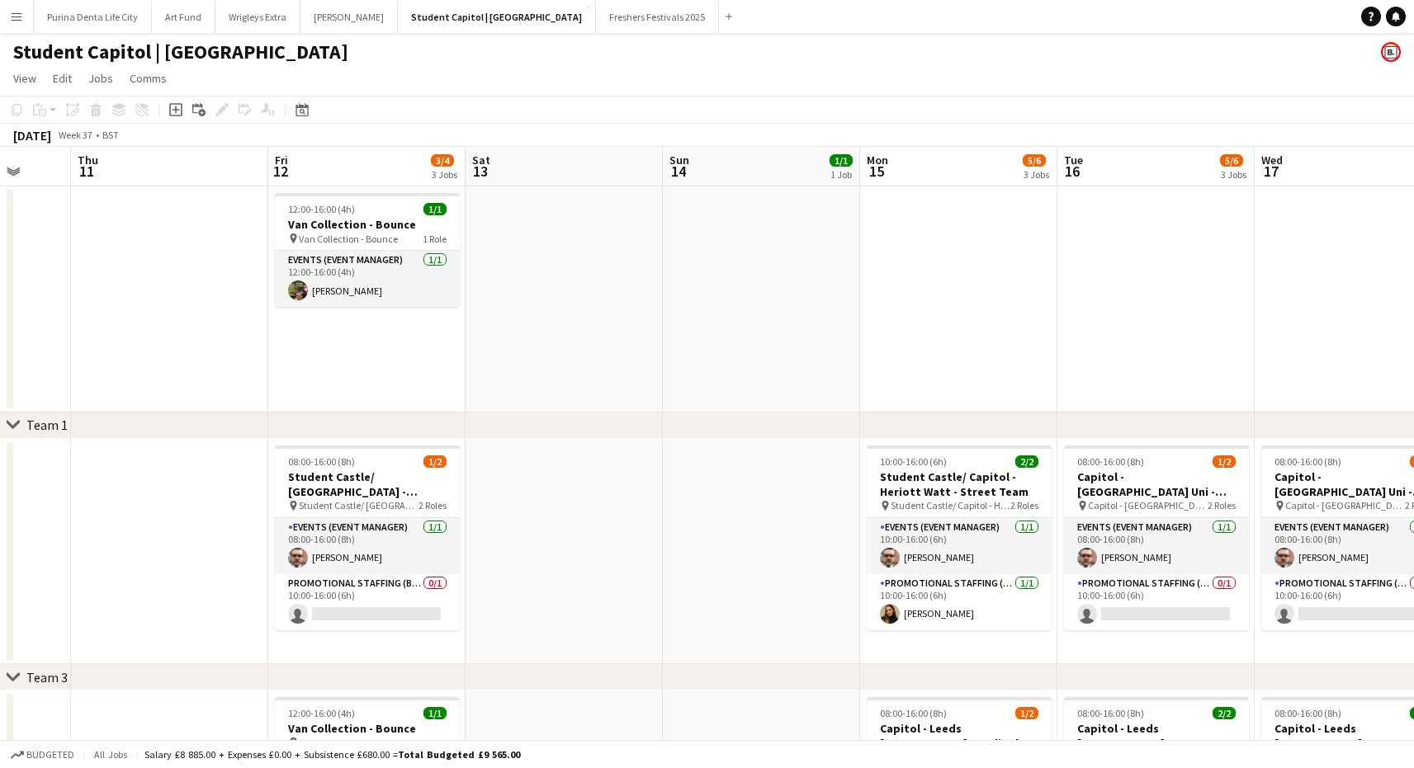
scroll to position [33, 0]
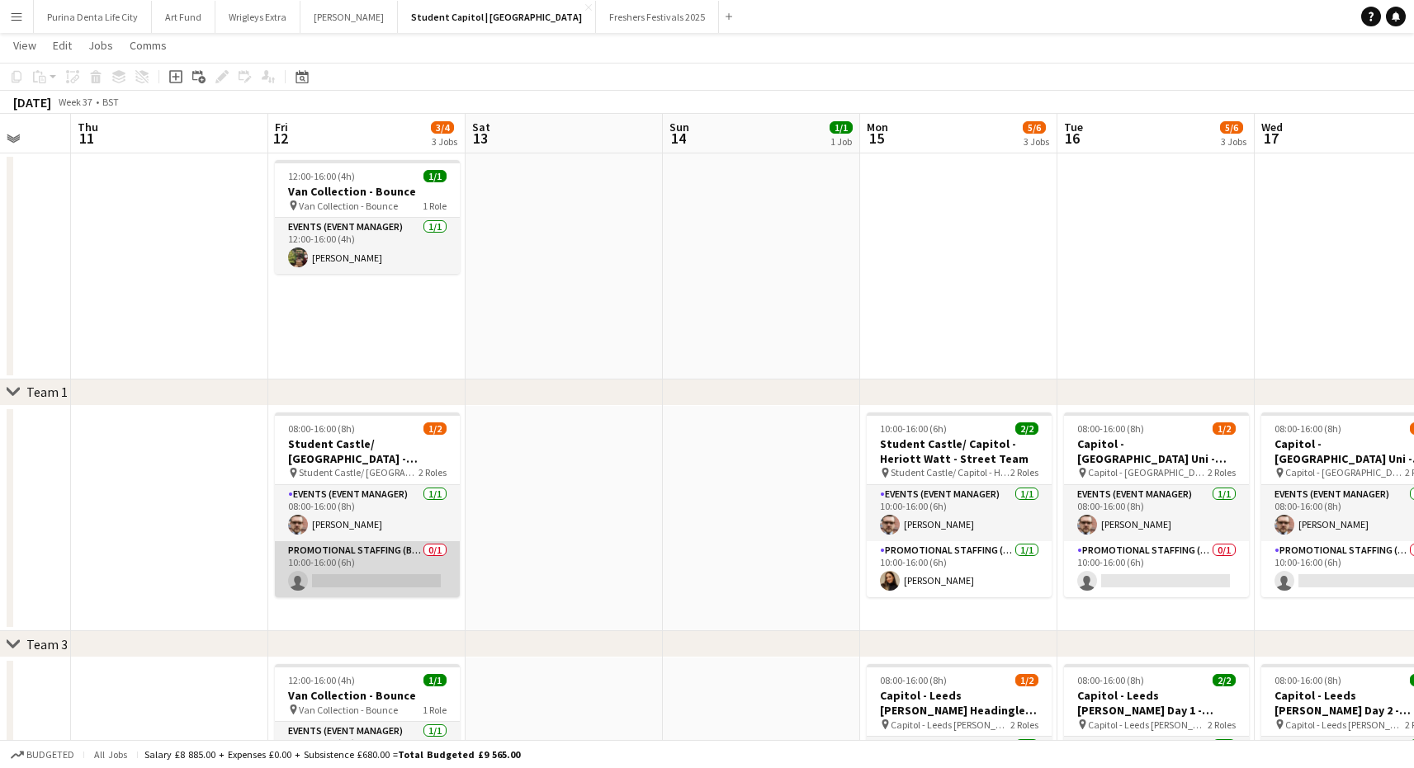
click at [369, 558] on app-card-role "Promotional Staffing (Brand Ambassadors) 0/1 10:00-16:00 (6h) single-neutral-ac…" at bounding box center [367, 569] width 185 height 56
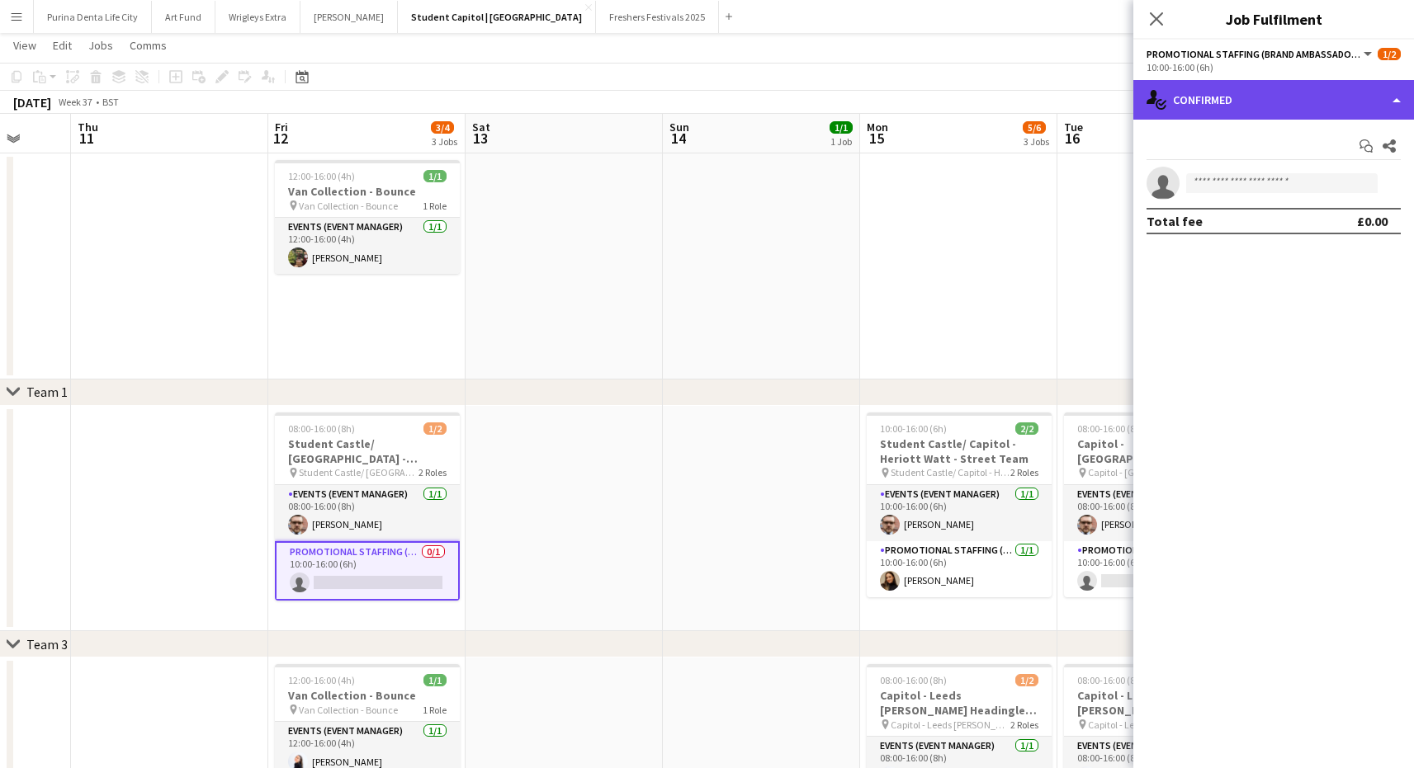
click at [1236, 87] on div "single-neutral-actions-check-2 Confirmed" at bounding box center [1273, 100] width 281 height 40
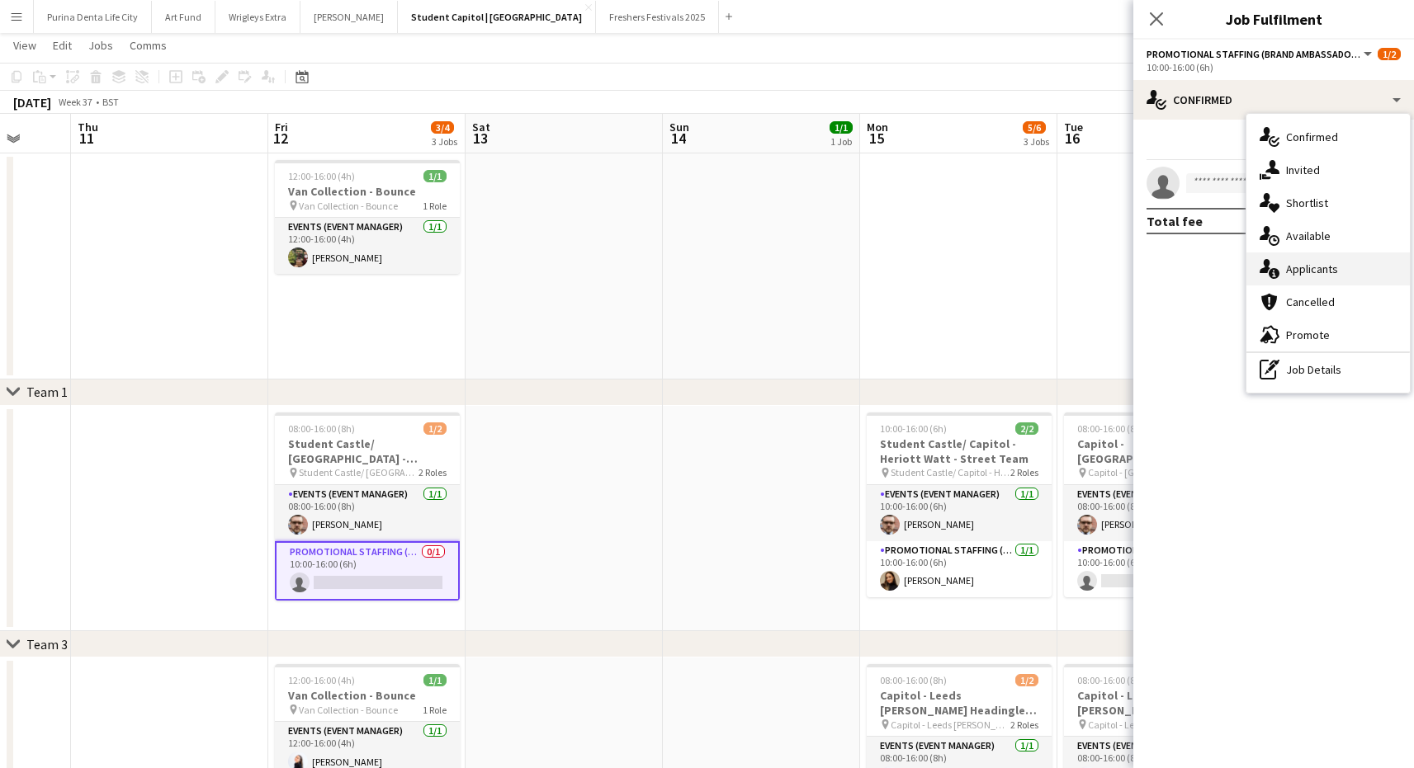
click at [1290, 273] on span "Applicants" at bounding box center [1312, 269] width 52 height 15
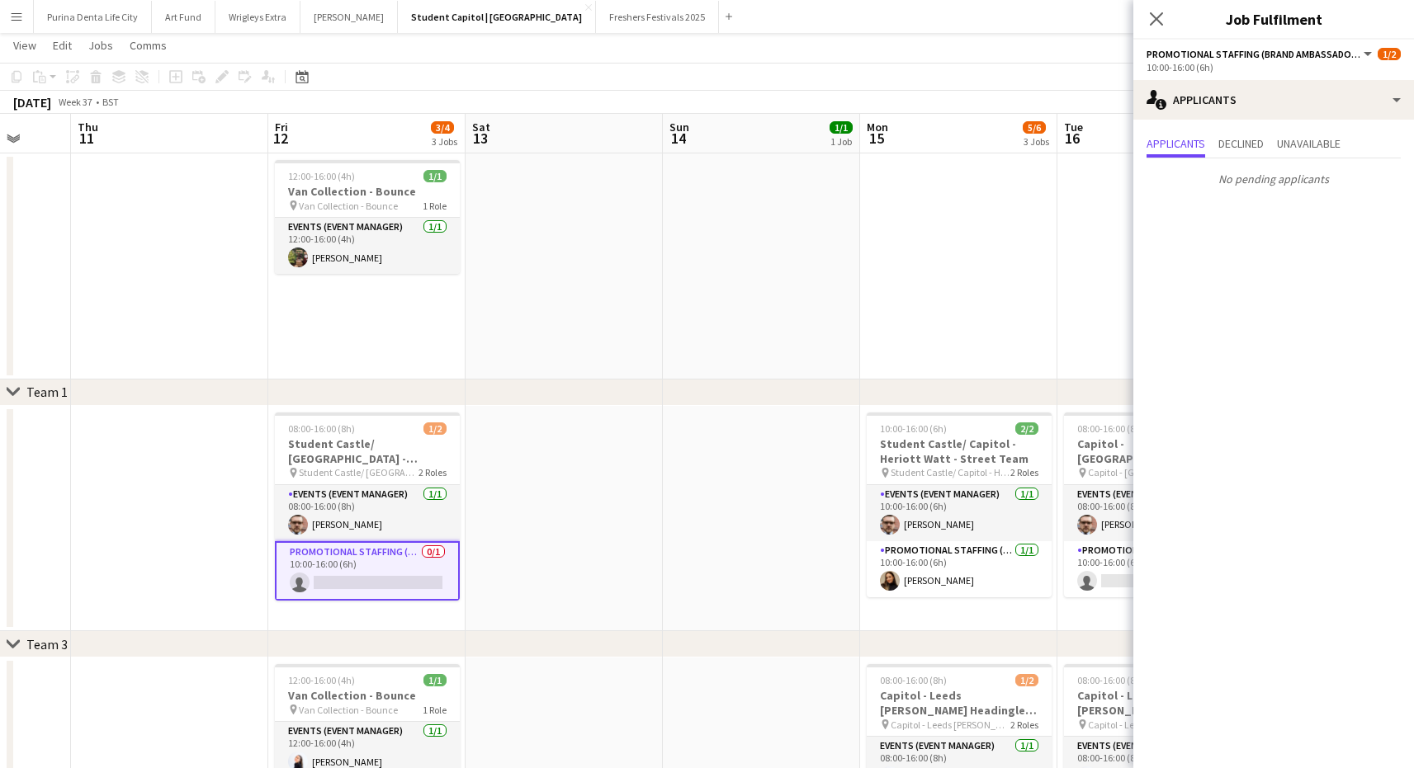
click at [719, 492] on app-date-cell at bounding box center [761, 519] width 197 height 226
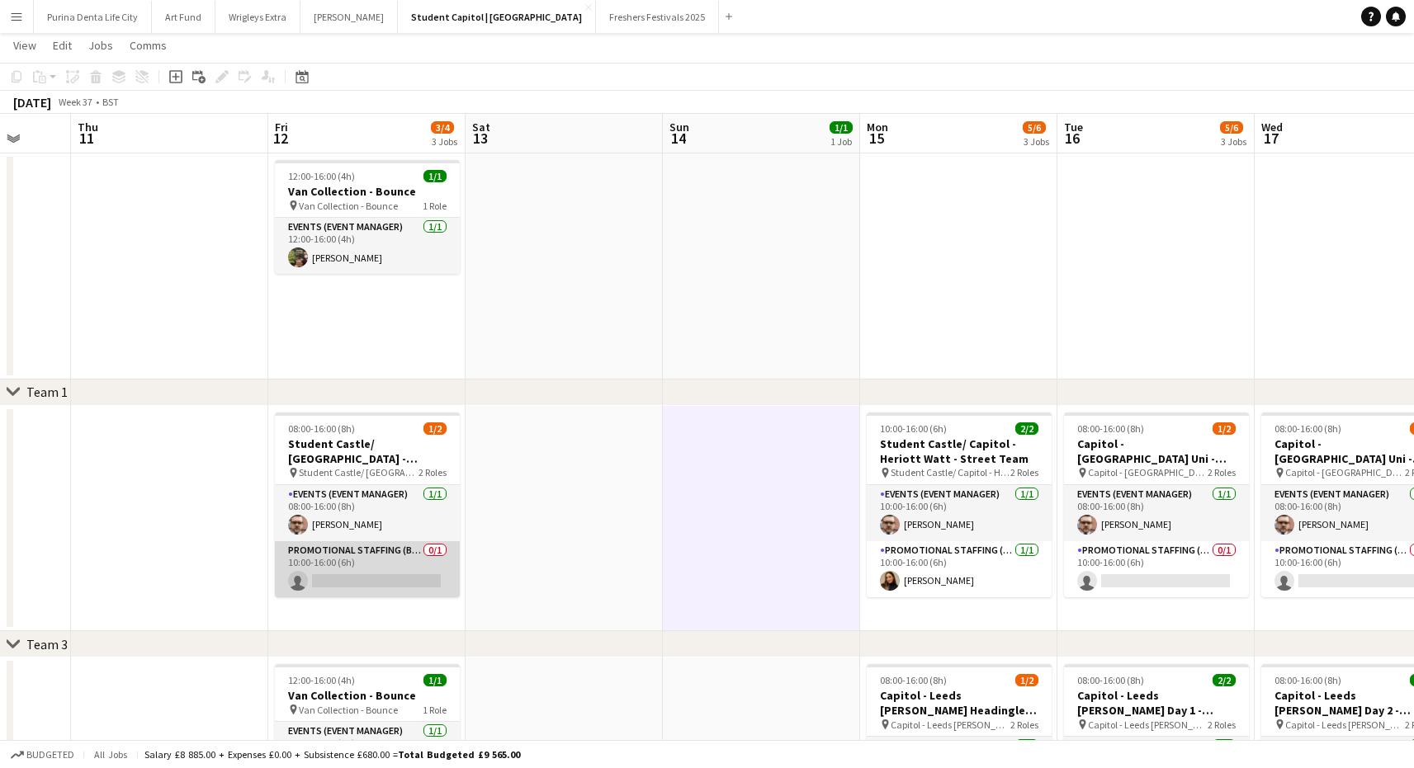
click at [390, 567] on app-card-role "Promotional Staffing (Brand Ambassadors) 0/1 10:00-16:00 (6h) single-neutral-ac…" at bounding box center [367, 569] width 185 height 56
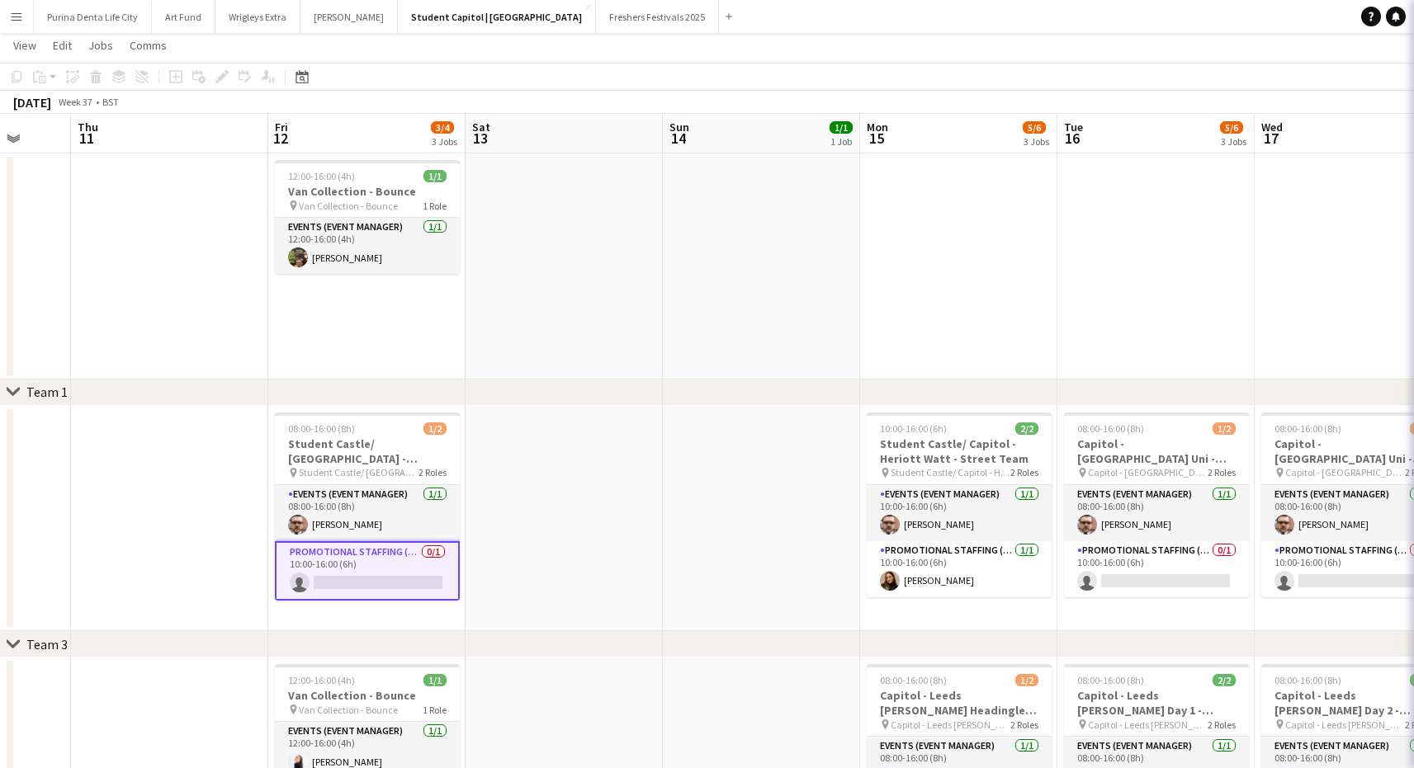
scroll to position [0, 522]
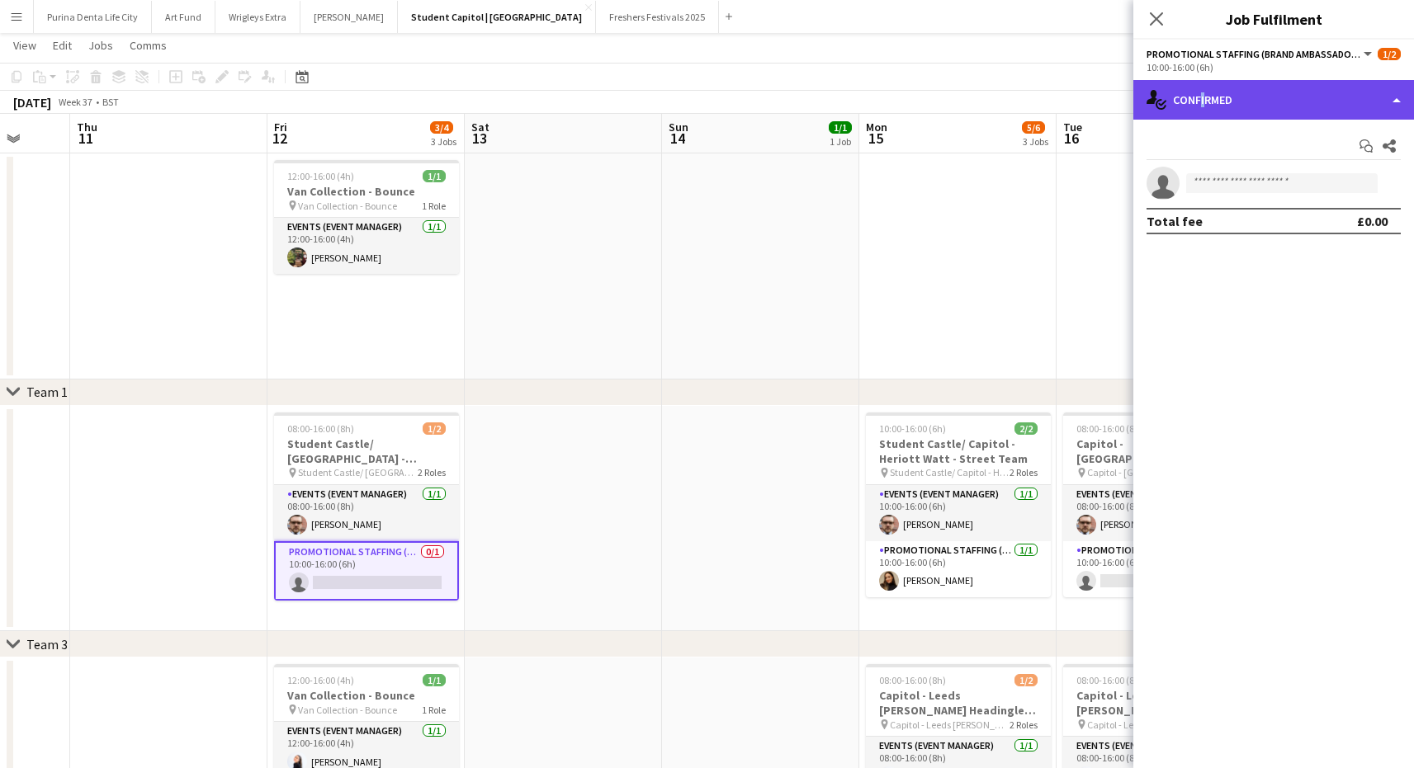
click at [1198, 97] on div "single-neutral-actions-check-2 Confirmed" at bounding box center [1273, 100] width 281 height 40
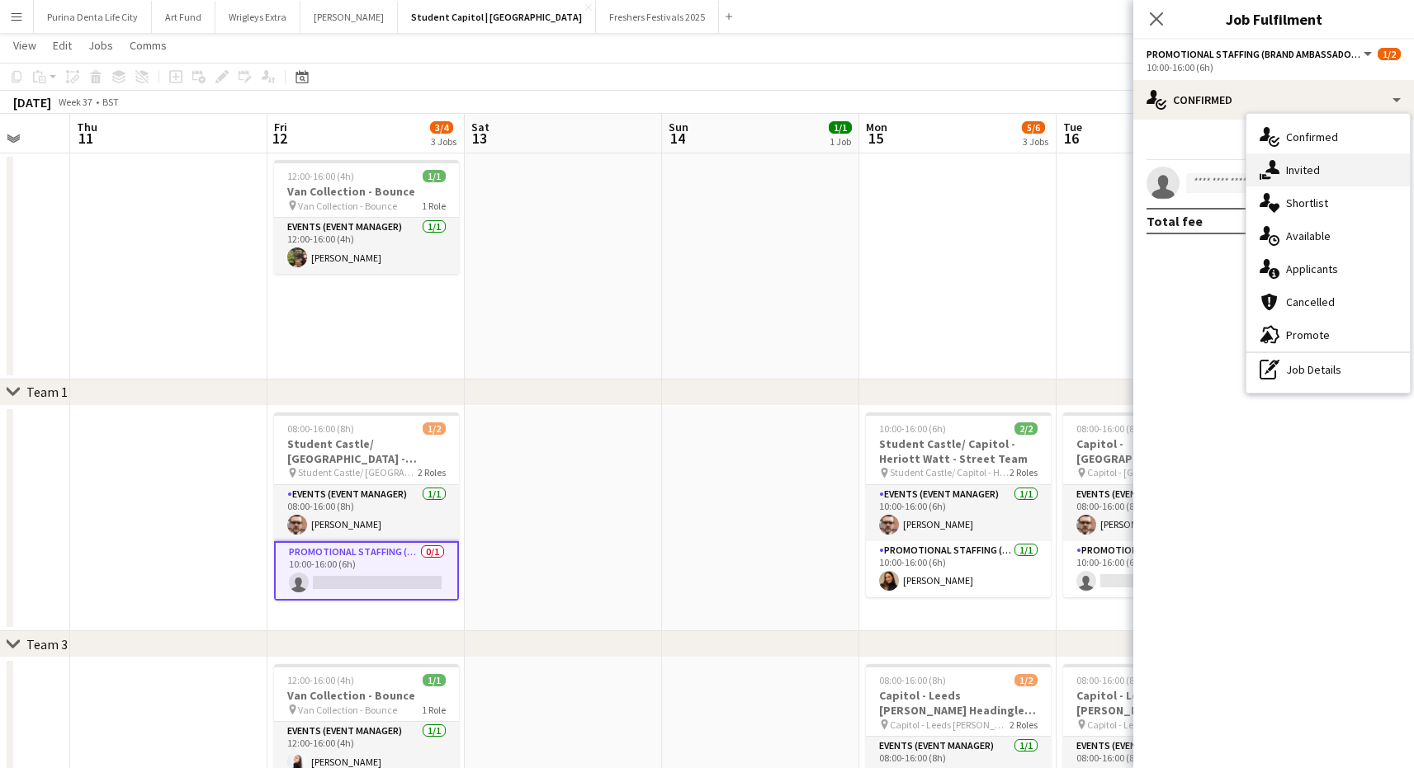
click at [1282, 159] on div "single-neutral-actions-share-1 Invited" at bounding box center [1327, 170] width 163 height 33
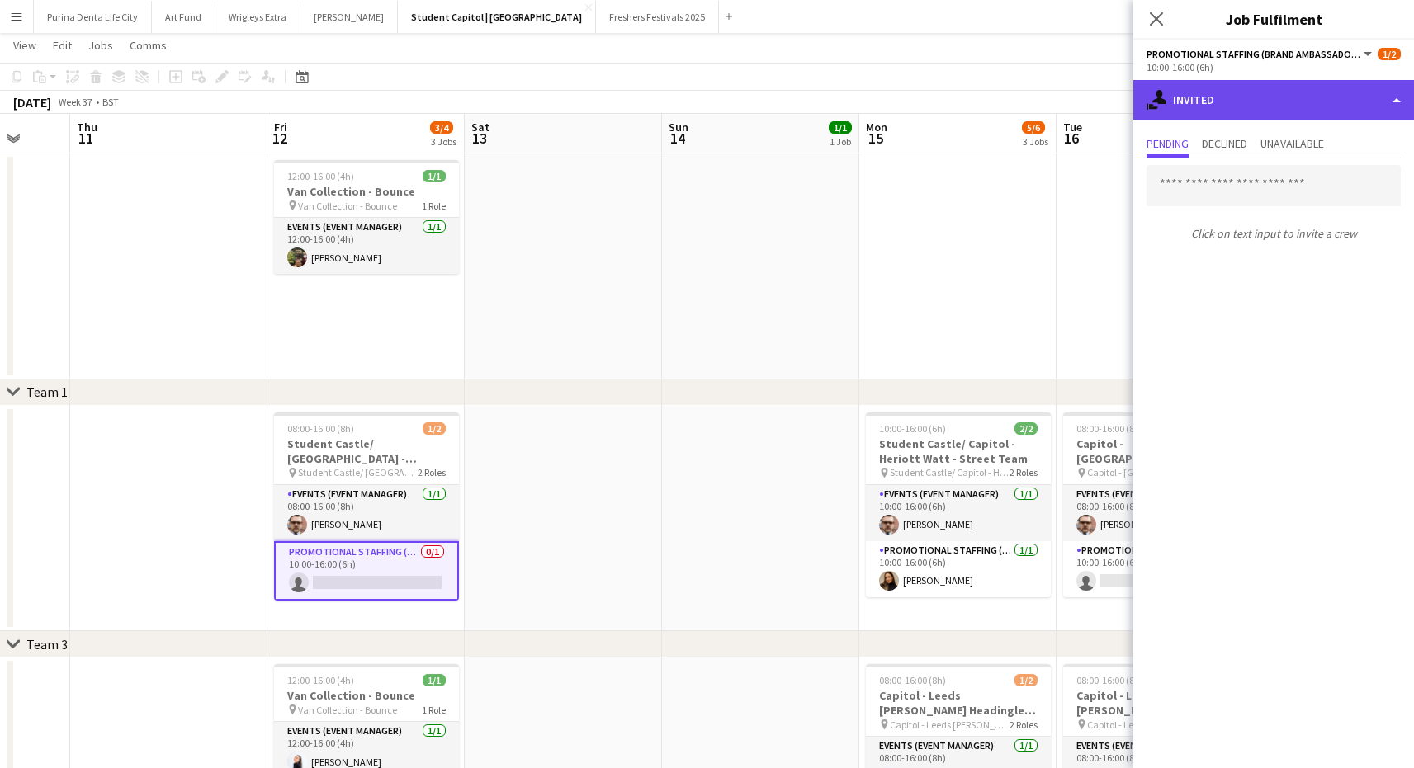
click at [1251, 96] on div "single-neutral-actions-share-1 Invited" at bounding box center [1273, 100] width 281 height 40
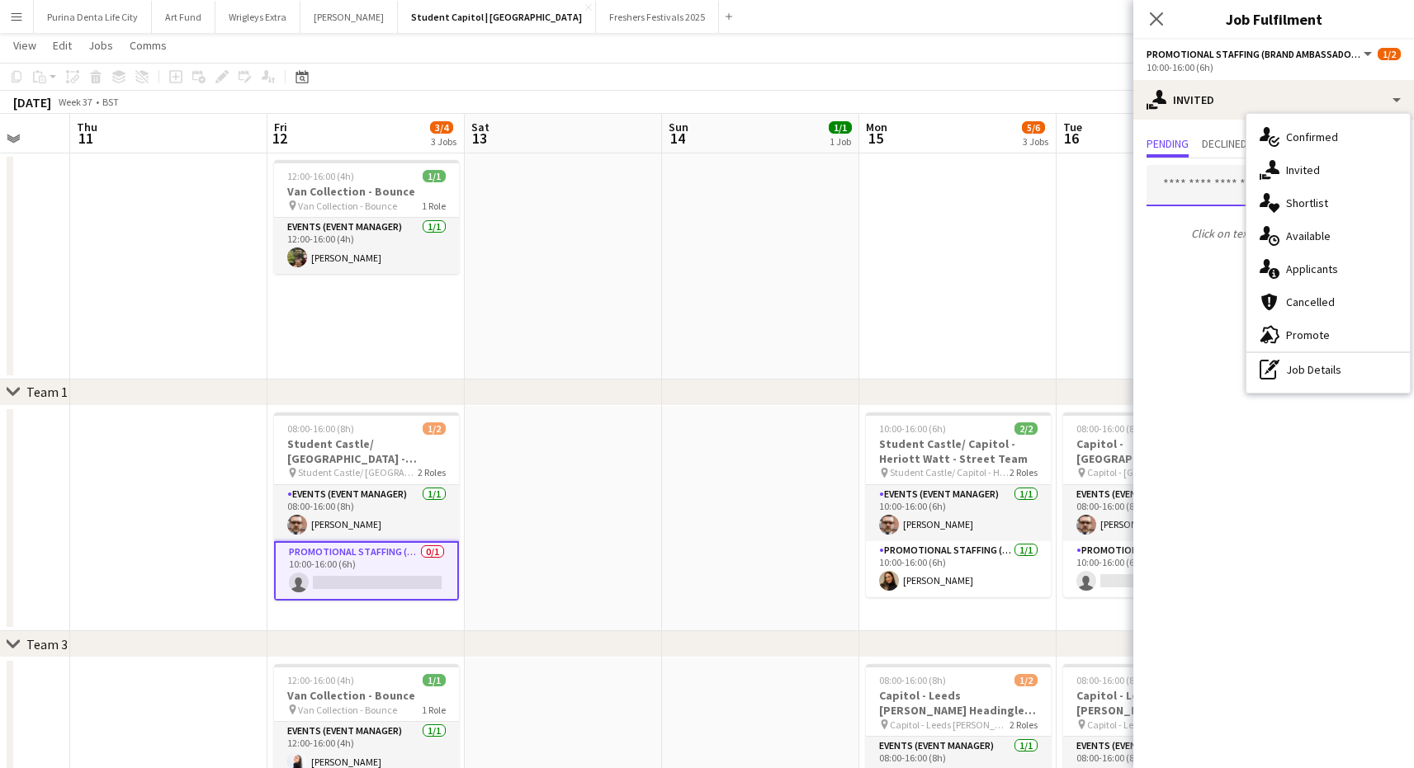
click at [1208, 199] on input "text" at bounding box center [1274, 185] width 254 height 41
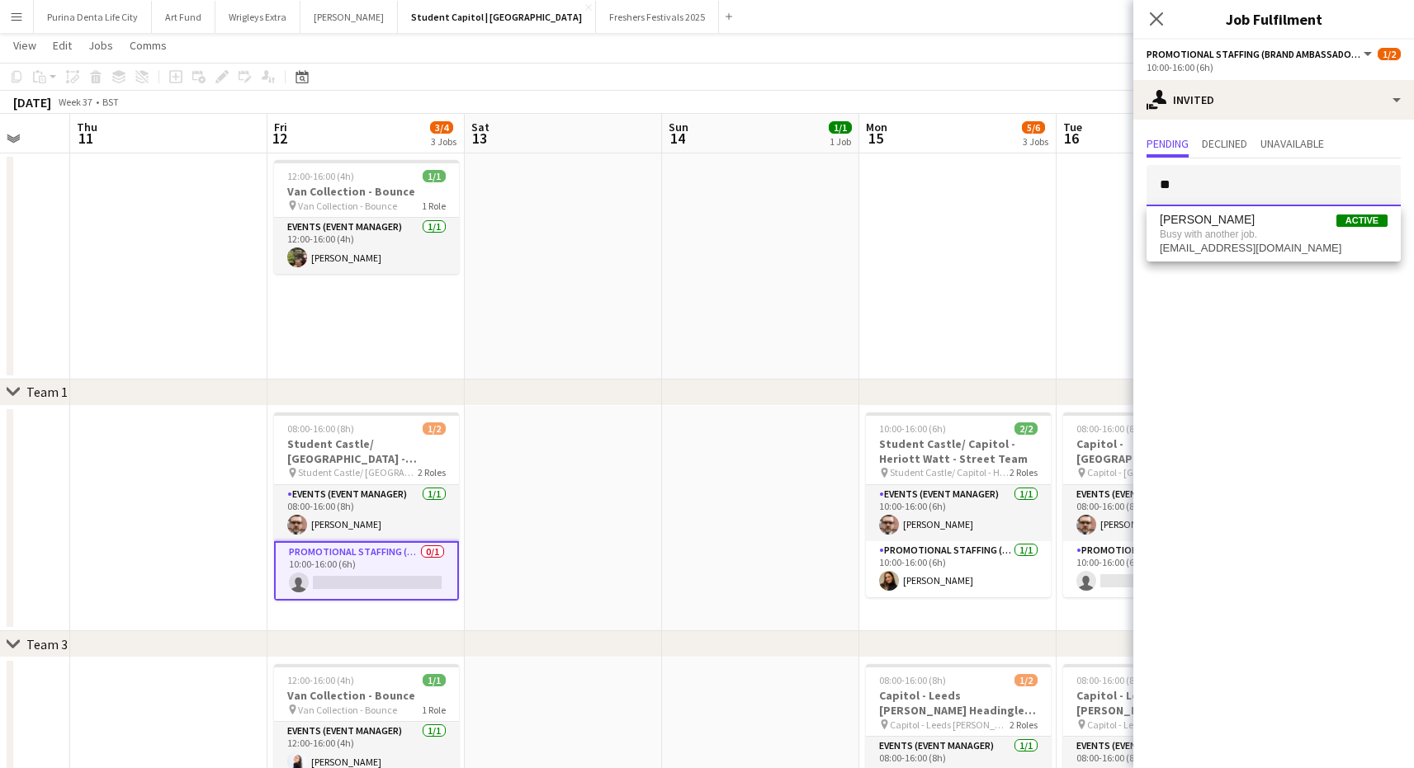
type input "*"
type input "***"
click at [1236, 144] on span "Declined" at bounding box center [1224, 144] width 45 height 12
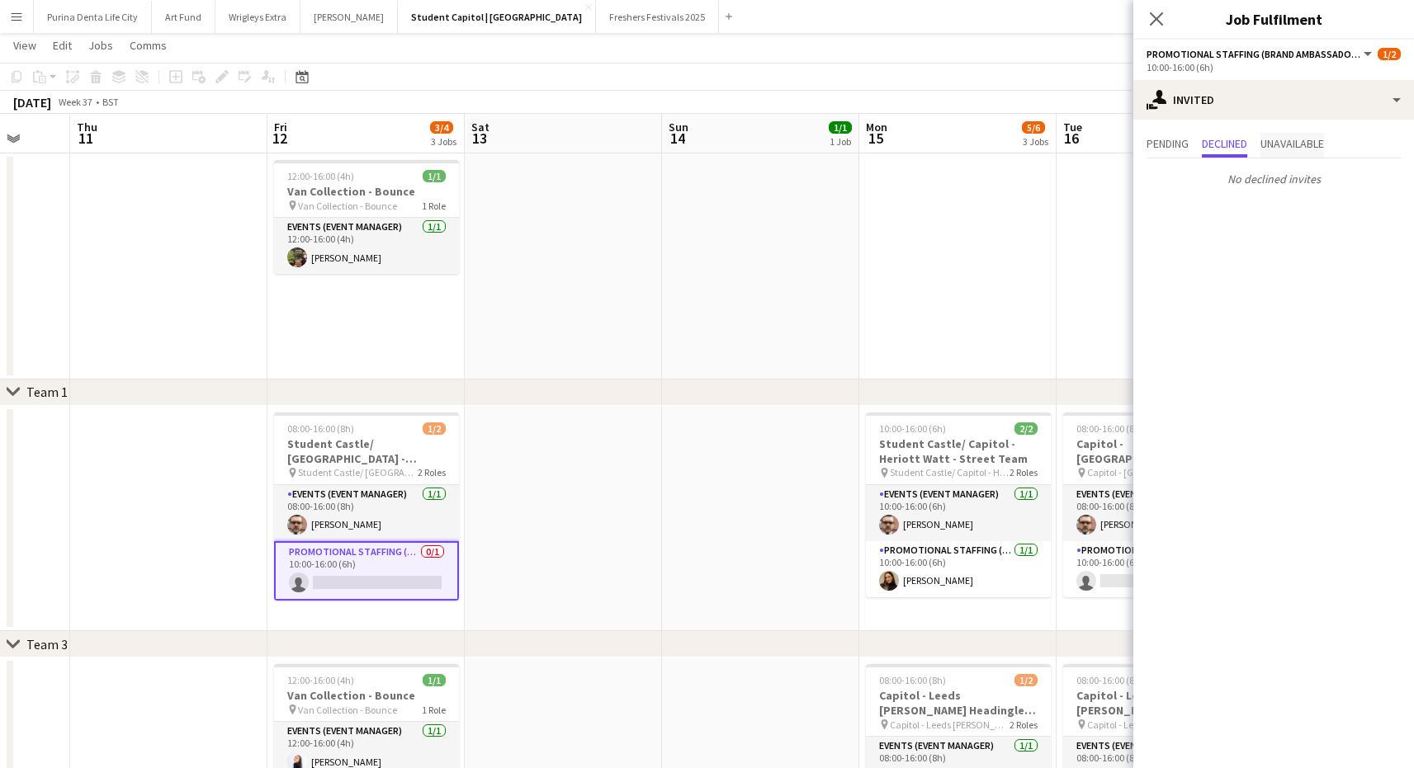
click at [1293, 141] on span "Unavailable" at bounding box center [1292, 144] width 64 height 12
click at [1215, 147] on span "Declined" at bounding box center [1224, 144] width 45 height 12
click at [1183, 144] on span "Pending" at bounding box center [1168, 144] width 42 height 12
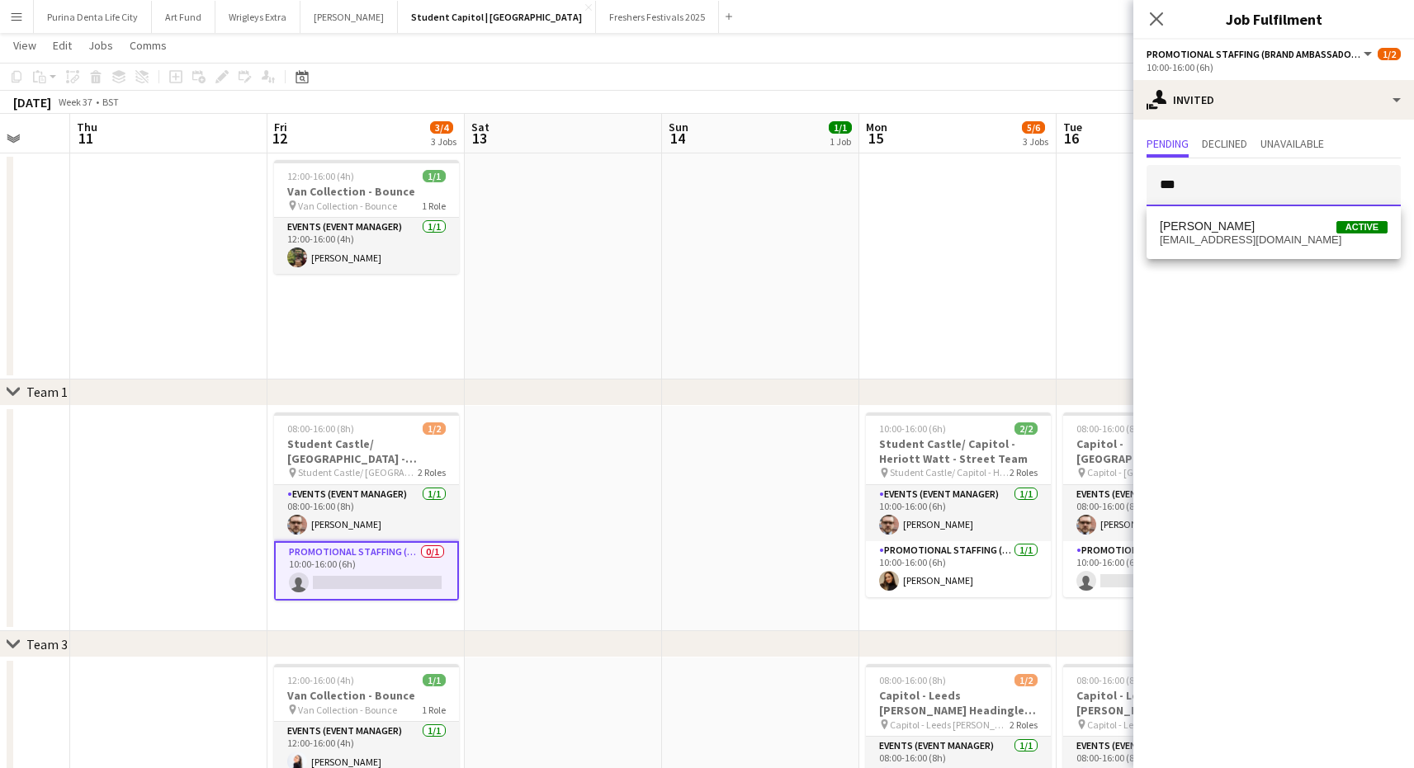
click at [1215, 179] on input "***" at bounding box center [1274, 185] width 254 height 41
click at [1220, 244] on span "[EMAIL_ADDRESS][DOMAIN_NAME]" at bounding box center [1274, 240] width 228 height 13
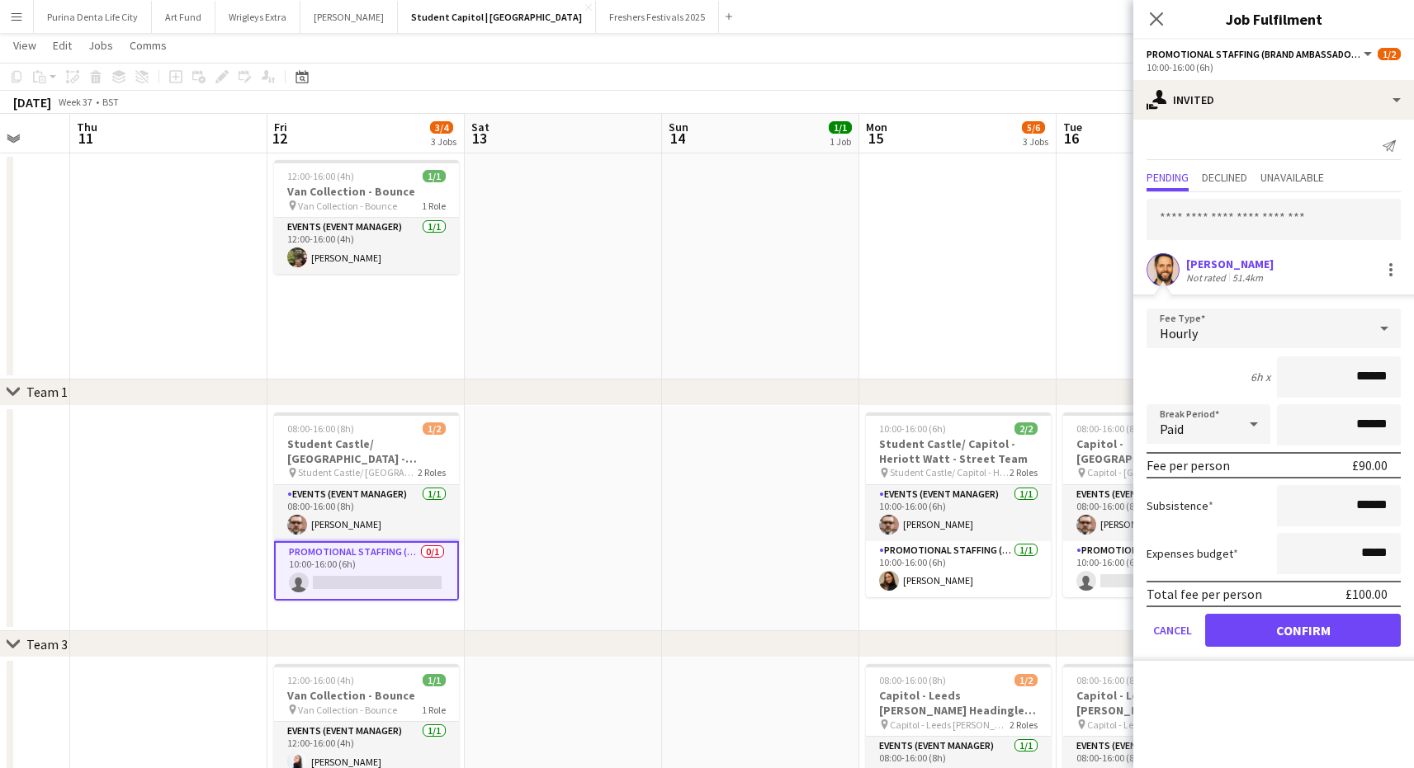
click at [1312, 655] on form "Fee Type Hourly 6h x ****** Break Period Paid ****** Fee per person £90.00 Subs…" at bounding box center [1273, 485] width 281 height 352
click at [1295, 621] on button "Confirm" at bounding box center [1303, 630] width 196 height 33
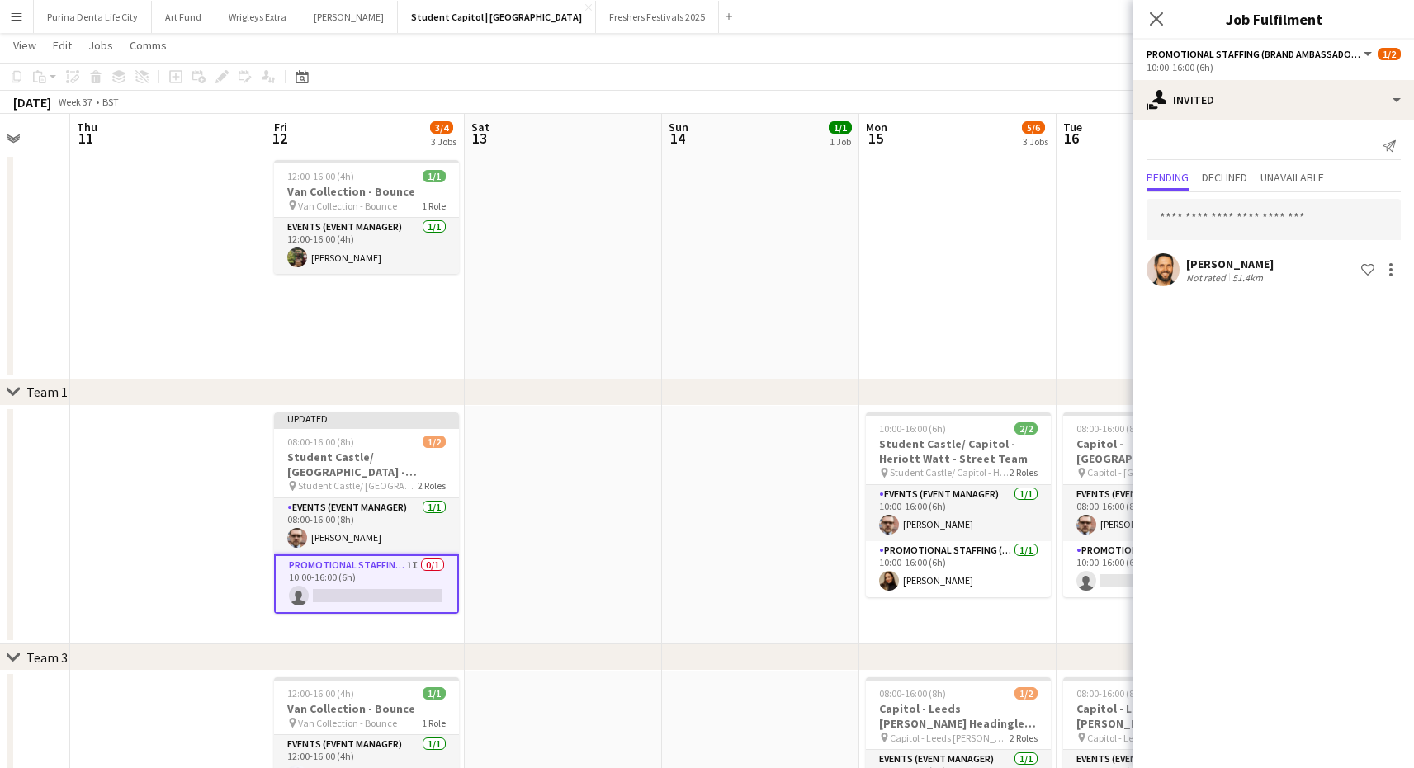
click at [1041, 310] on app-date-cell at bounding box center [957, 267] width 197 height 226
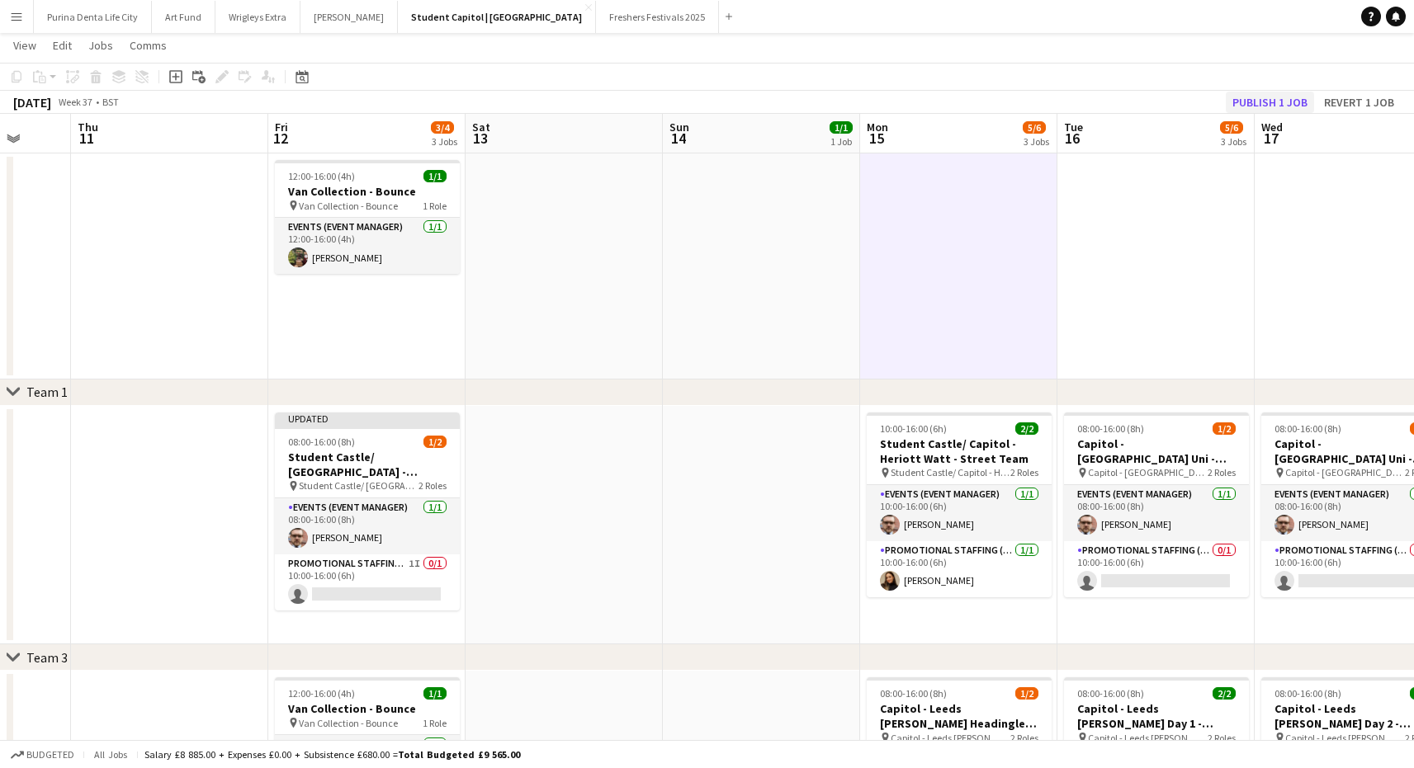
click at [1267, 99] on button "Publish 1 job" at bounding box center [1270, 102] width 88 height 21
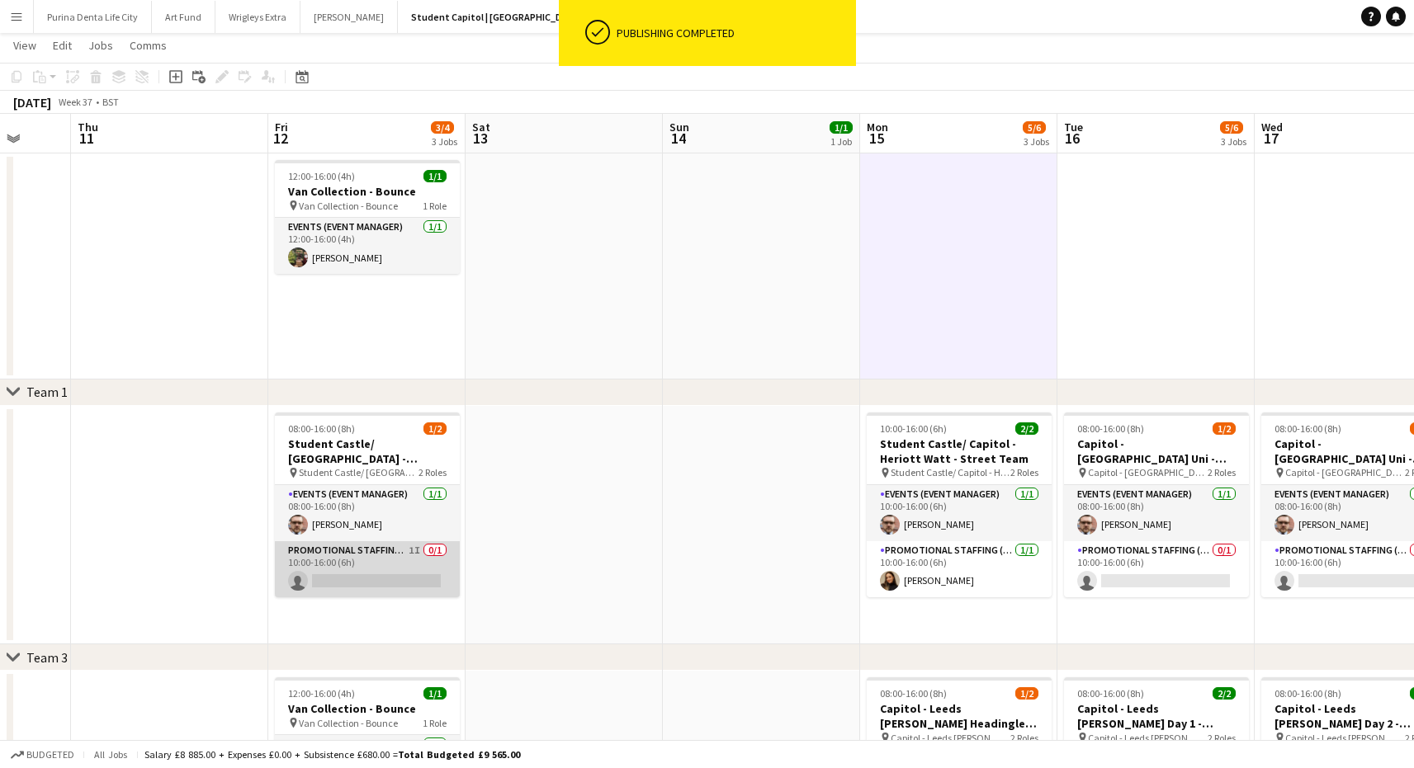
click at [355, 555] on app-card-role "Promotional Staffing (Brand Ambassadors) 1I 0/1 10:00-16:00 (6h) single-neutral…" at bounding box center [367, 569] width 185 height 56
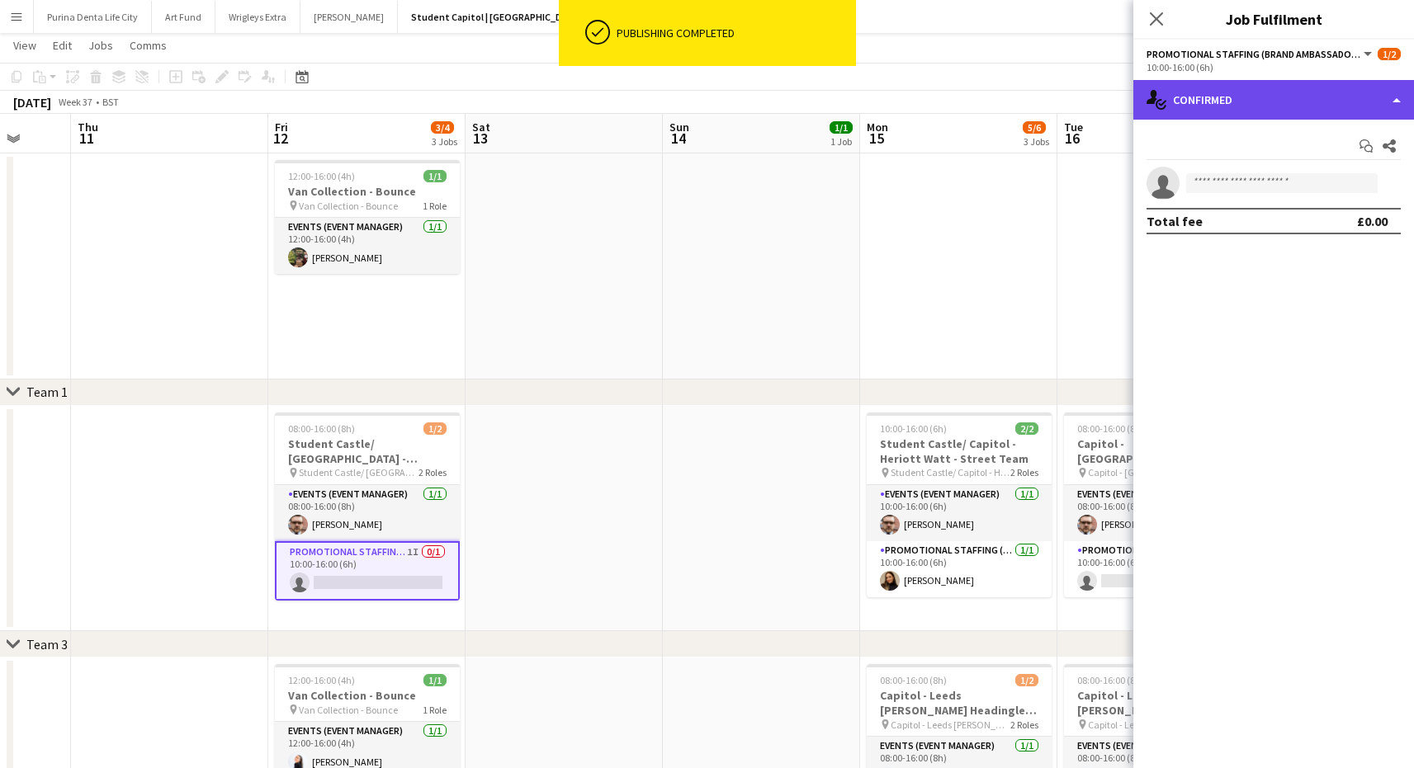
click at [1236, 103] on div "single-neutral-actions-check-2 Confirmed" at bounding box center [1273, 100] width 281 height 40
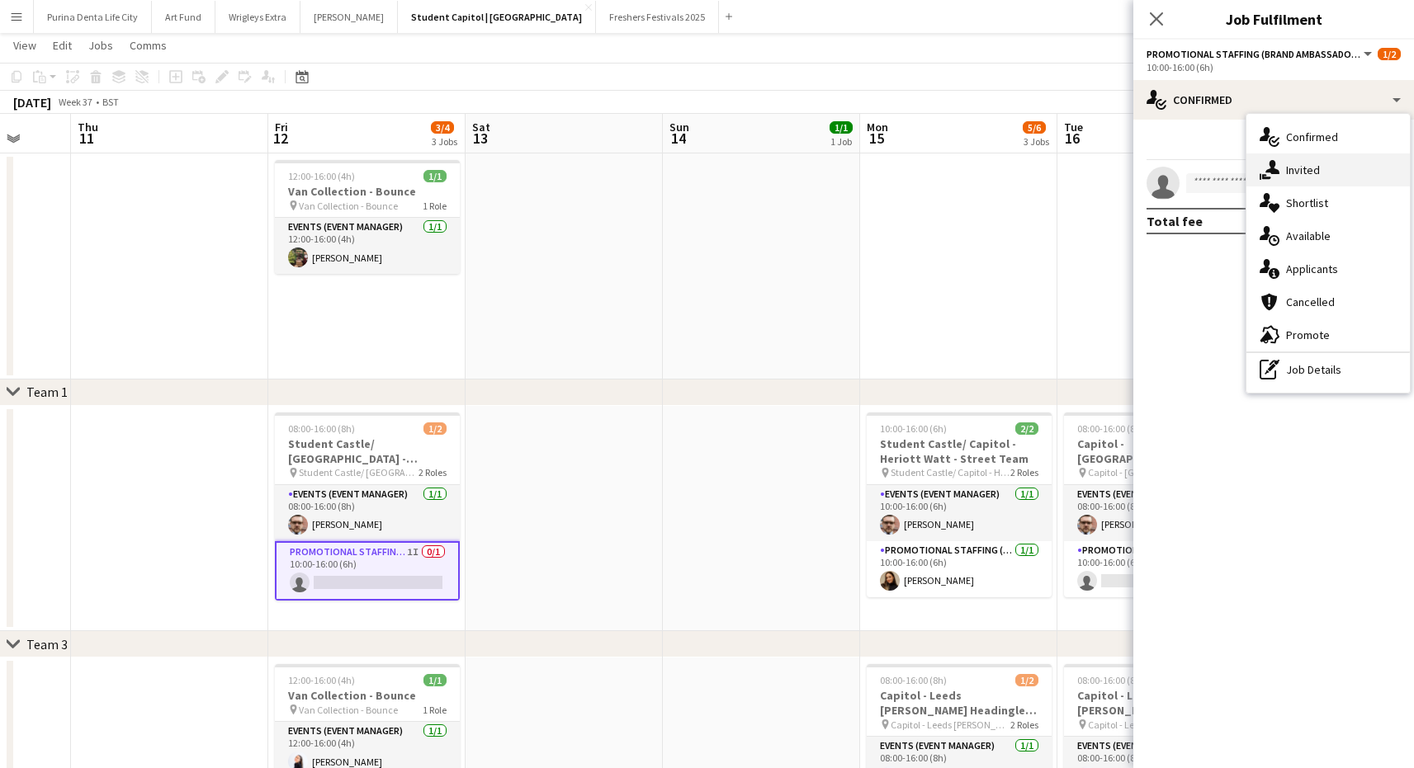
drag, startPoint x: 1294, startPoint y: 151, endPoint x: 1293, endPoint y: 182, distance: 30.6
click at [1293, 182] on div "single-neutral-actions-check-2 Confirmed single-neutral-actions-share-1 Invited…" at bounding box center [1327, 253] width 163 height 279
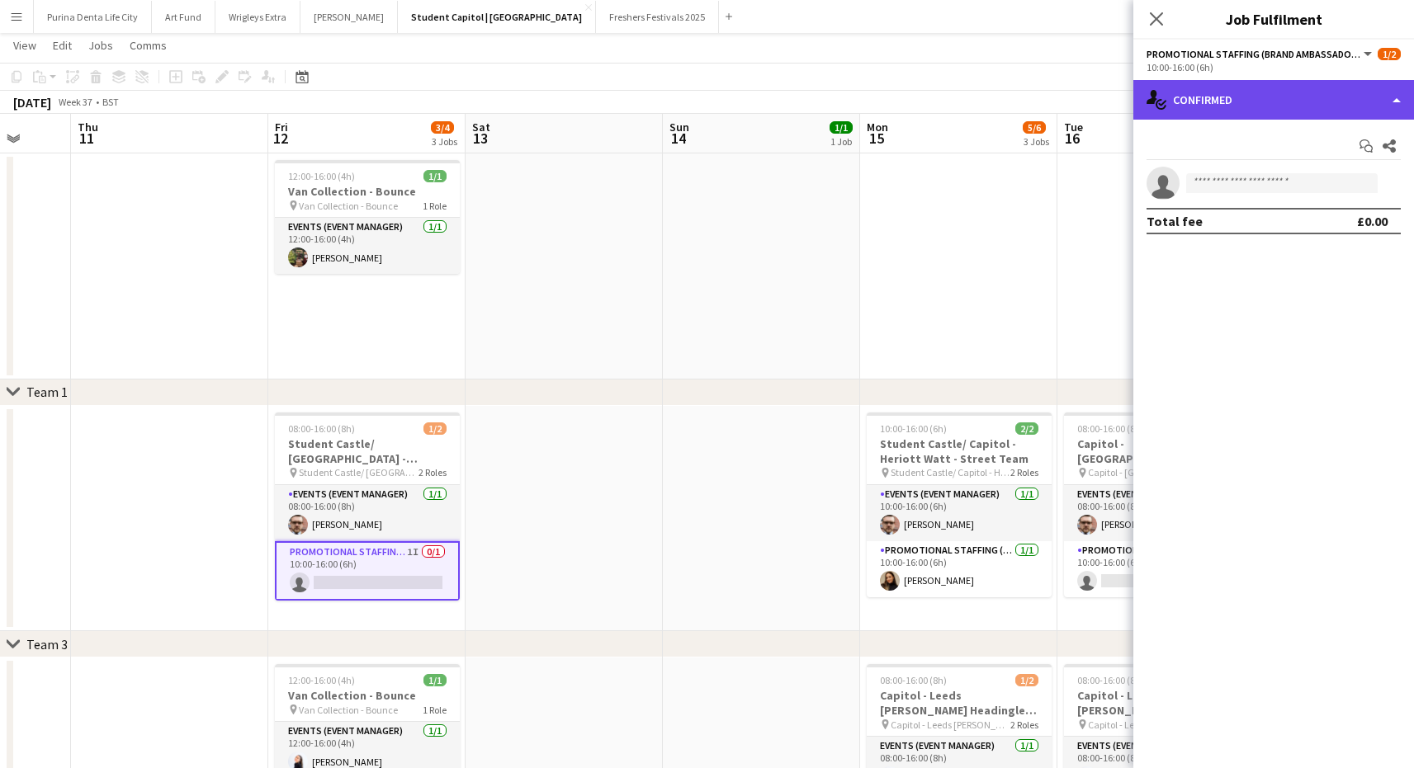
click at [1266, 97] on div "single-neutral-actions-check-2 Confirmed" at bounding box center [1273, 100] width 281 height 40
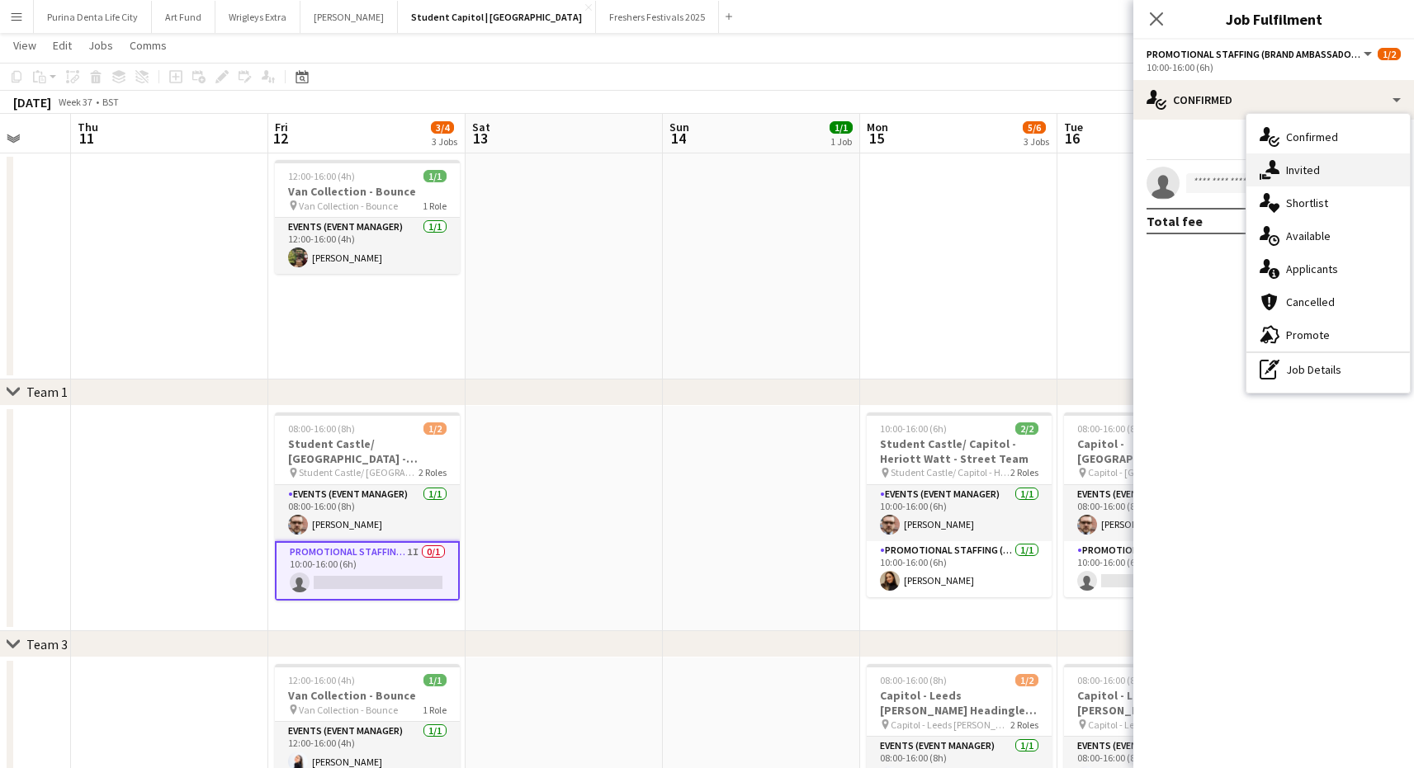
click at [1296, 169] on span "Invited" at bounding box center [1303, 170] width 34 height 15
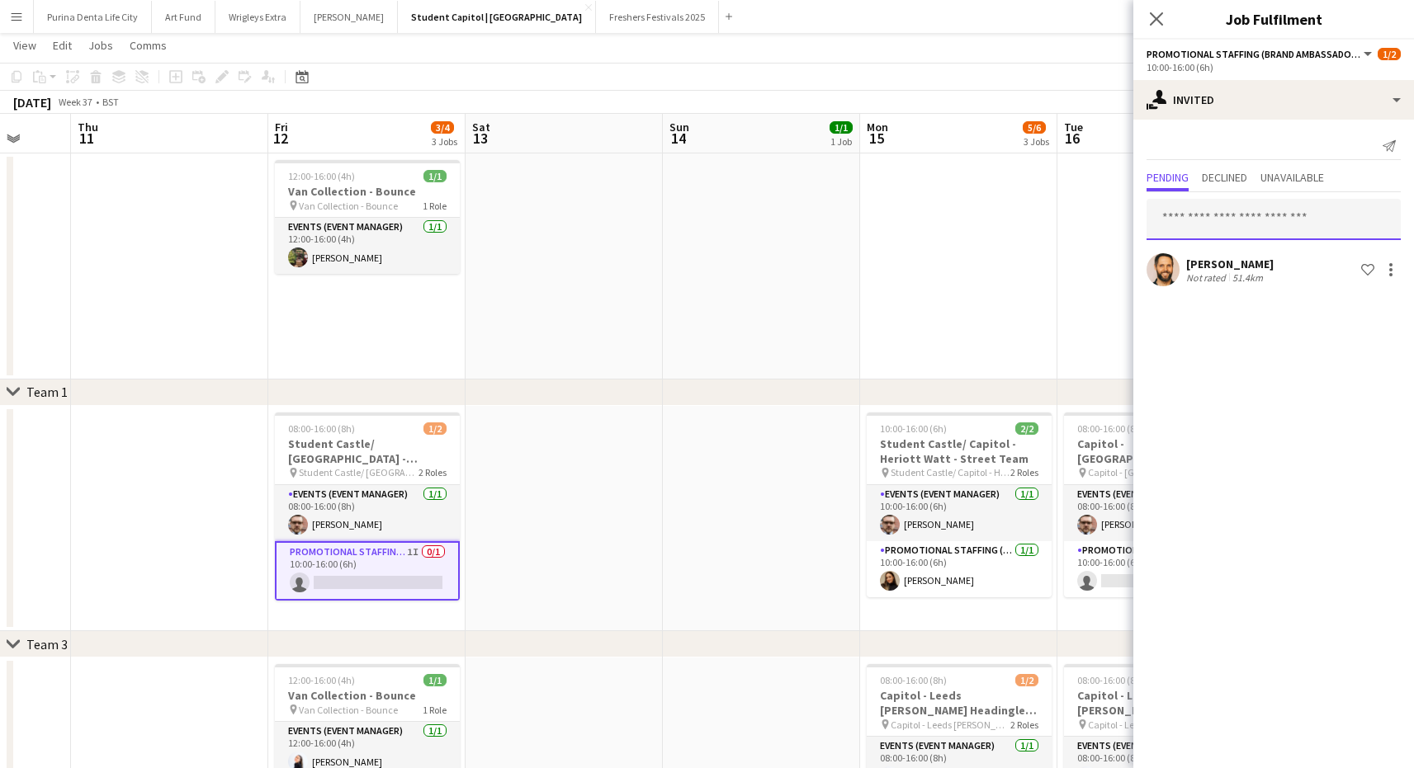
click at [1218, 207] on input "text" at bounding box center [1274, 219] width 254 height 41
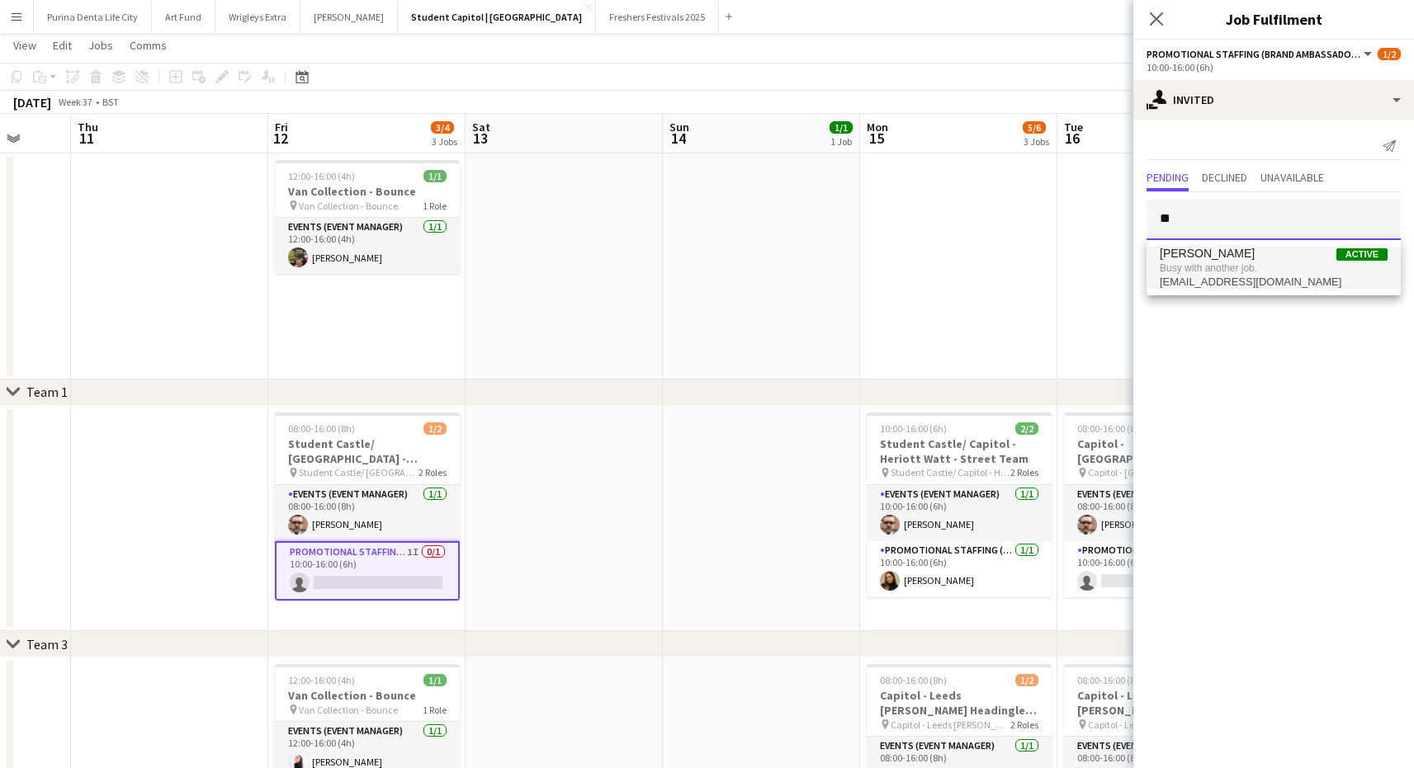
type input "*"
type input "******"
click at [1262, 264] on span "[PERSON_NAME] Active" at bounding box center [1274, 260] width 228 height 14
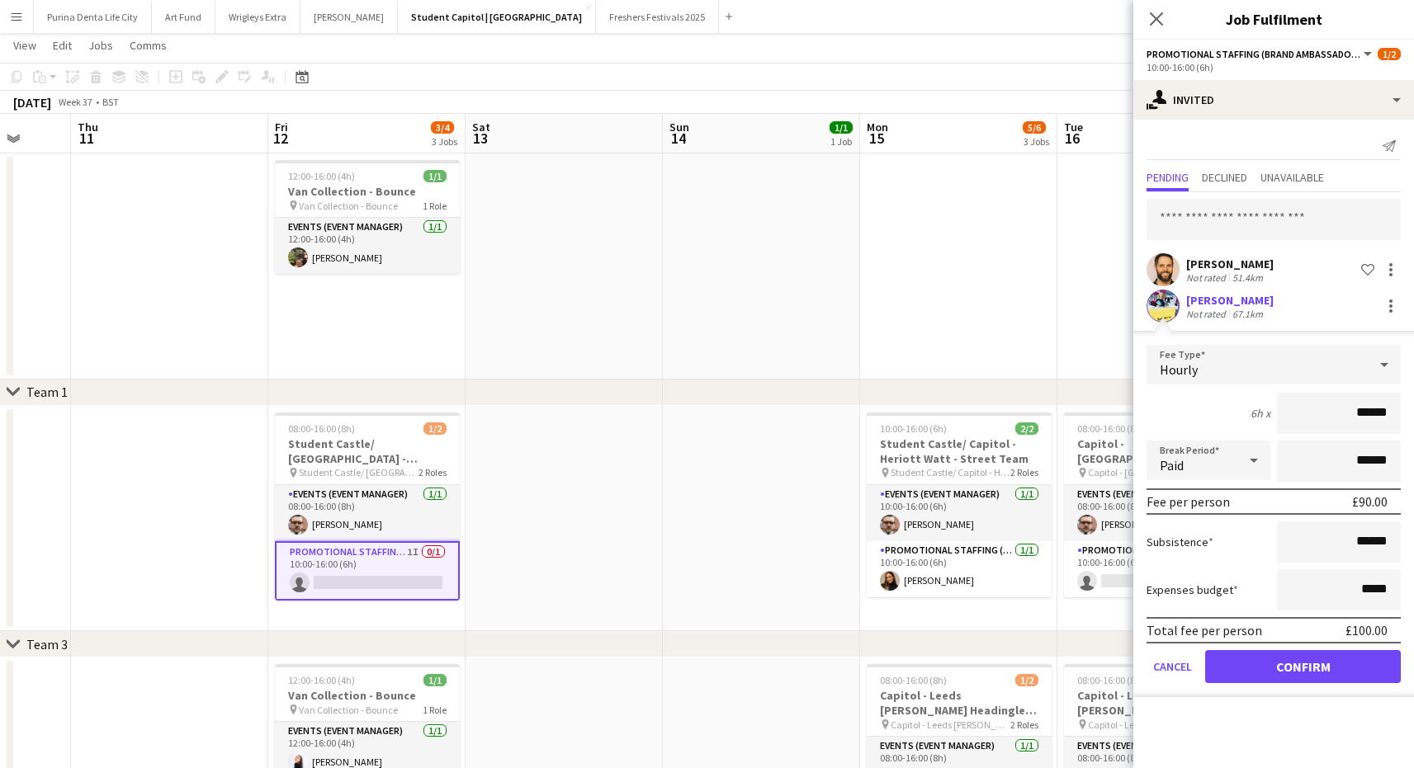
click at [1305, 659] on button "Confirm" at bounding box center [1303, 666] width 196 height 33
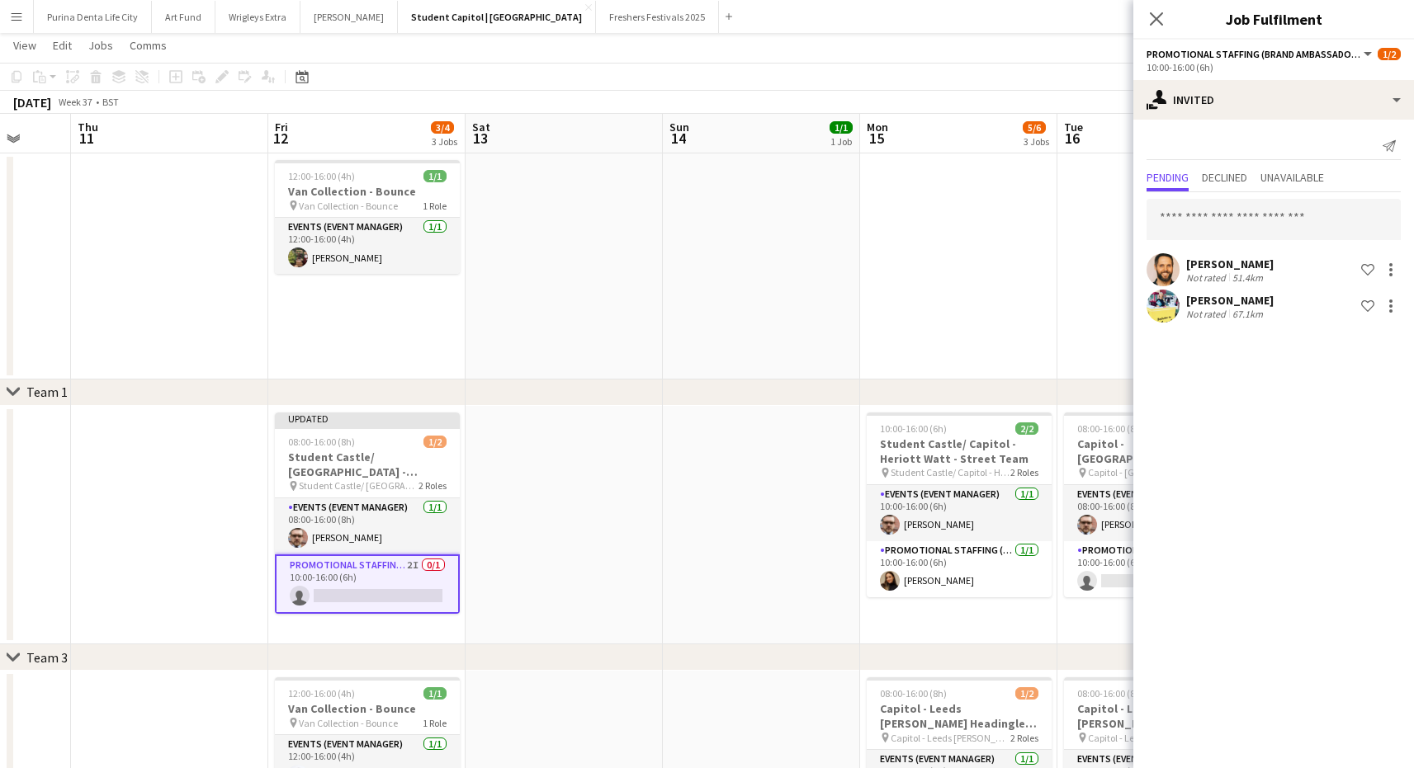
click at [1019, 253] on app-date-cell at bounding box center [958, 267] width 197 height 226
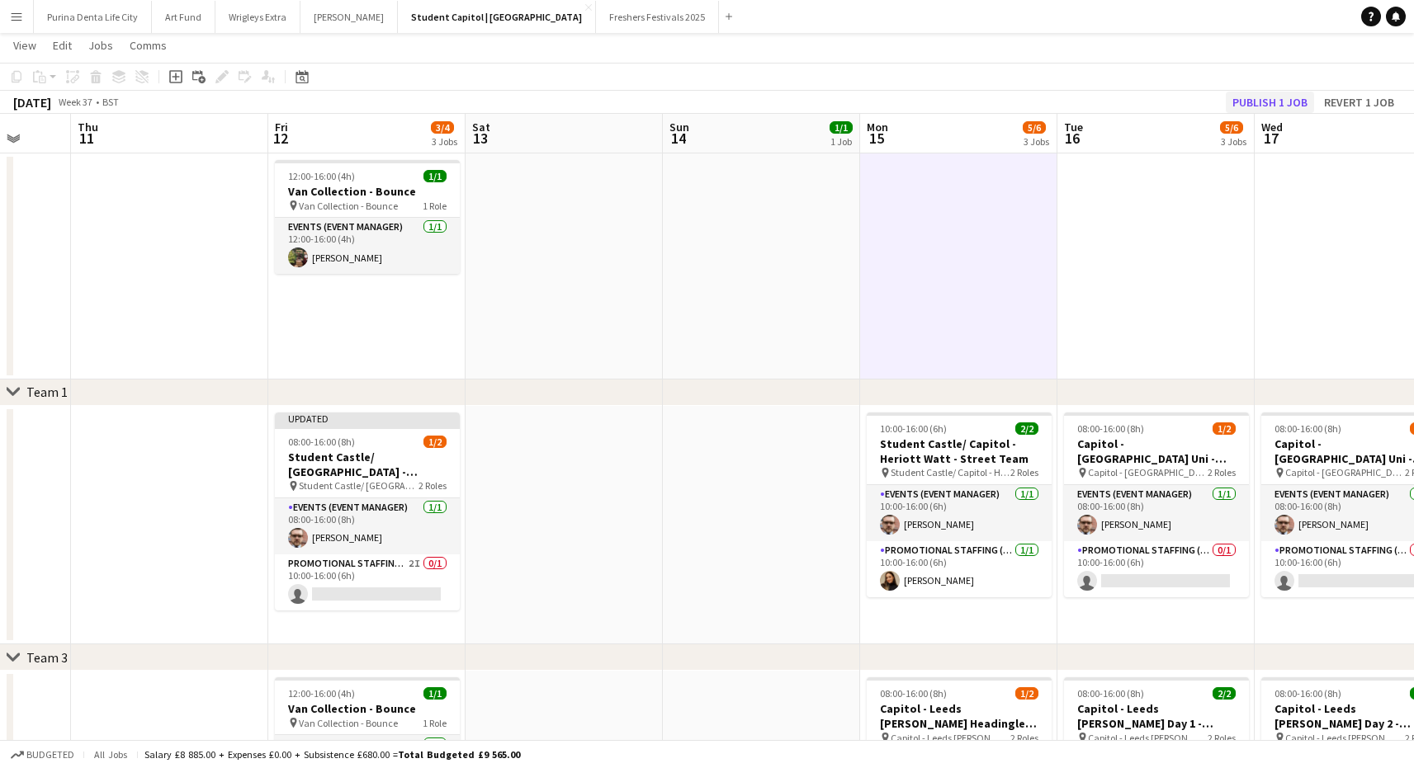
click at [1267, 104] on button "Publish 1 job" at bounding box center [1270, 102] width 88 height 21
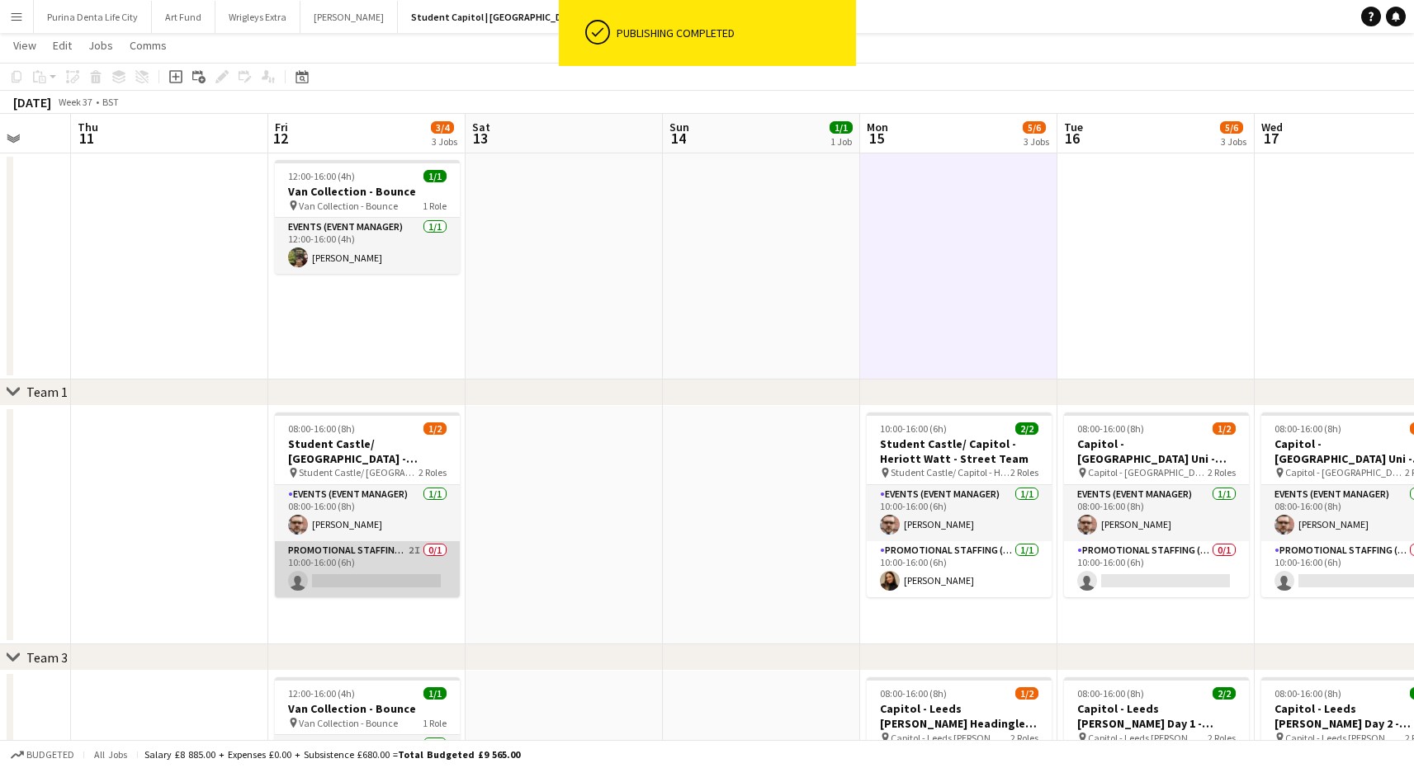
click at [362, 566] on app-card-role "Promotional Staffing (Brand Ambassadors) 2I 0/1 10:00-16:00 (6h) single-neutral…" at bounding box center [367, 569] width 185 height 56
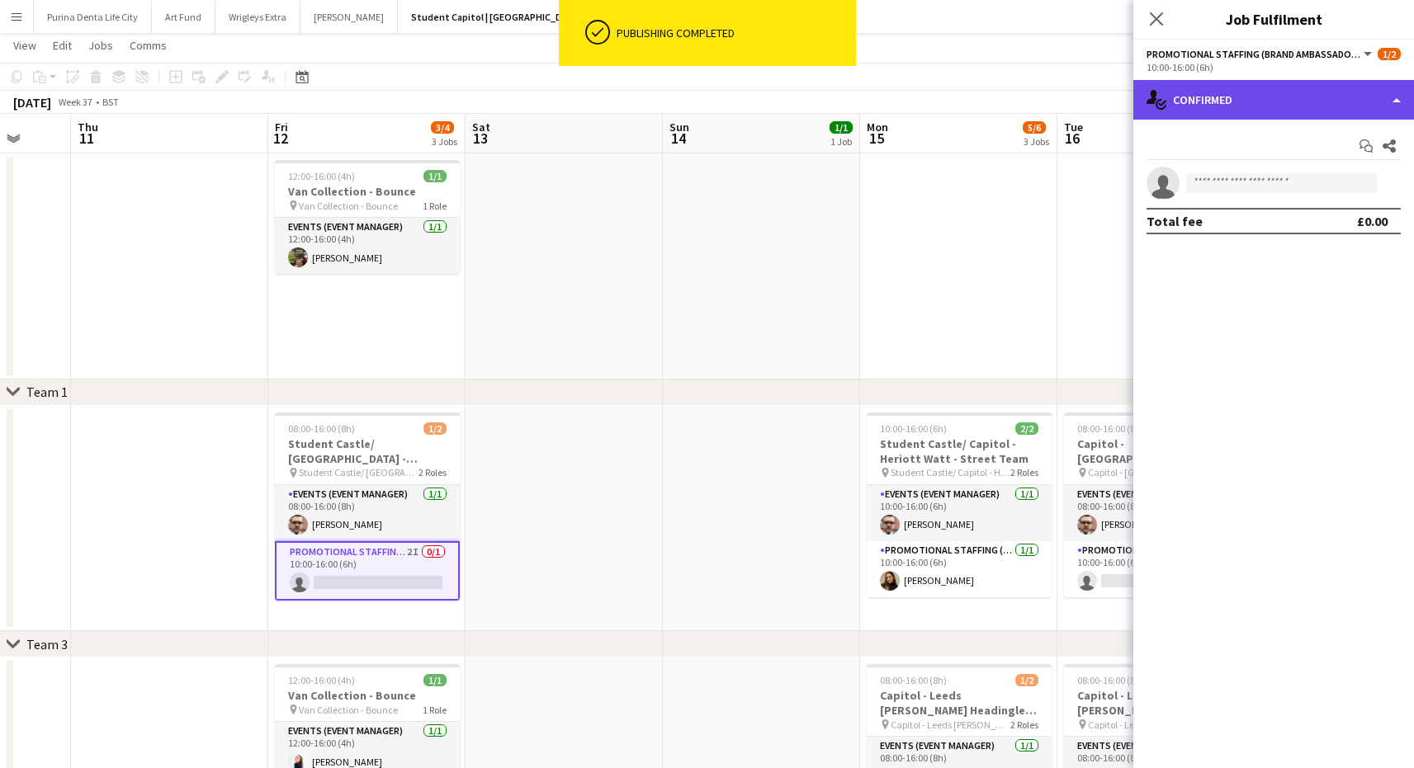
click at [1256, 111] on div "single-neutral-actions-check-2 Confirmed" at bounding box center [1273, 100] width 281 height 40
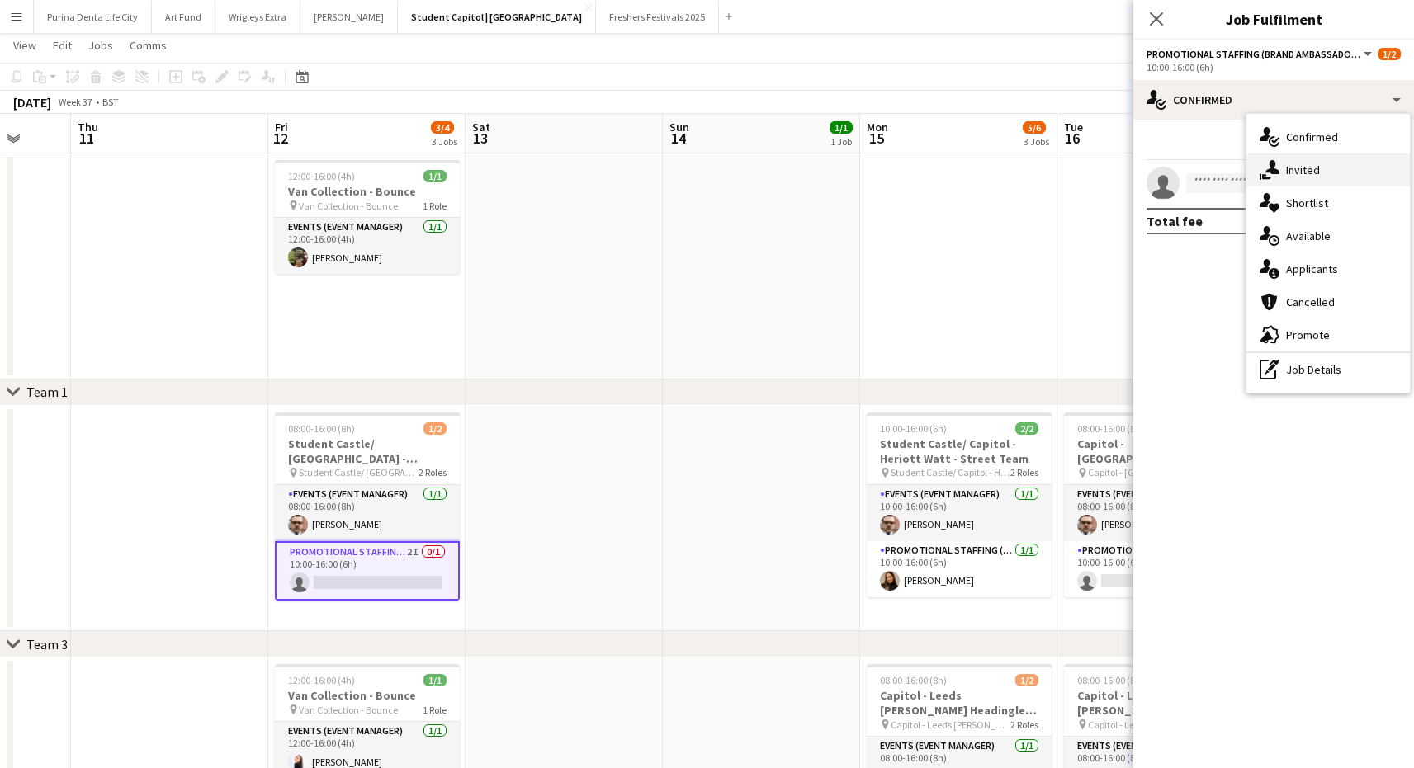
click at [1305, 161] on div "single-neutral-actions-share-1 Invited" at bounding box center [1327, 170] width 163 height 33
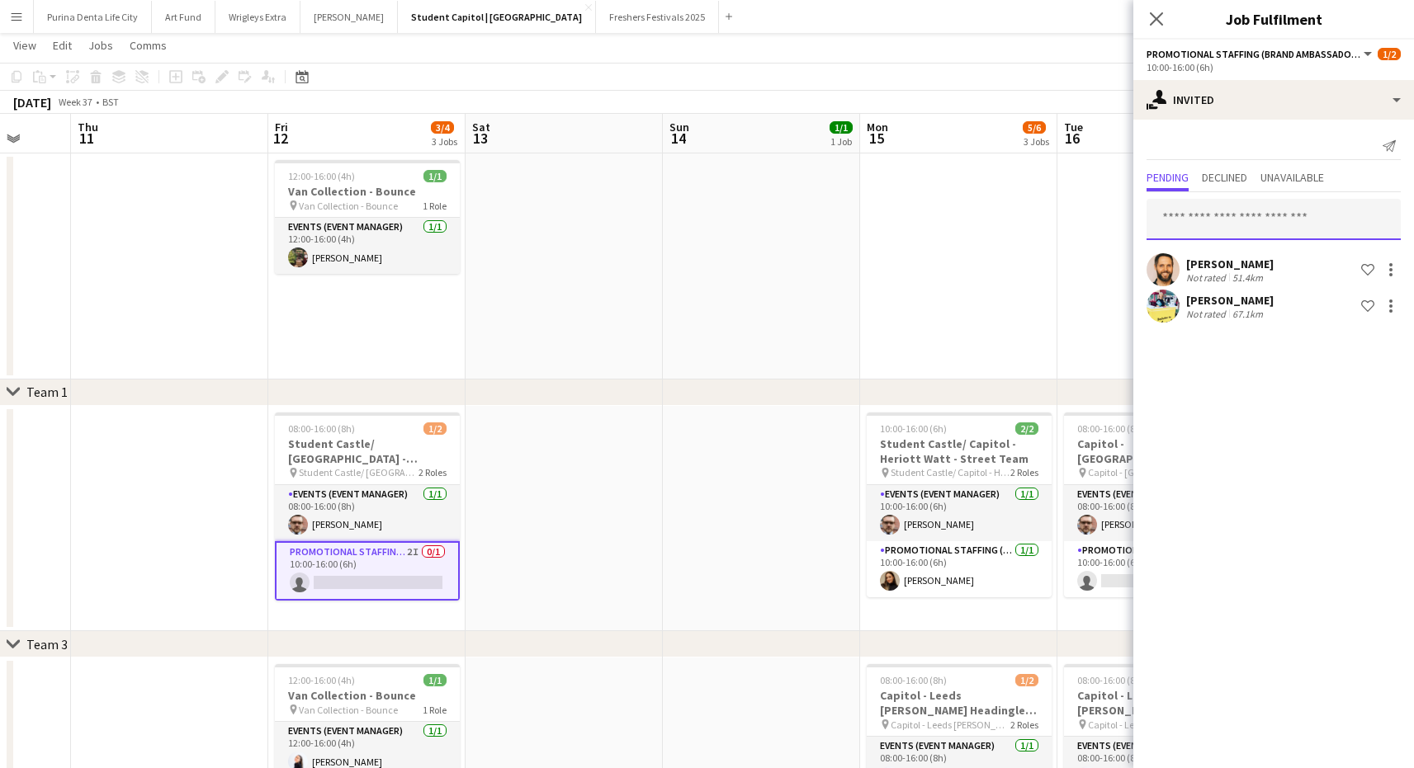
click at [1246, 212] on input "text" at bounding box center [1274, 219] width 254 height 41
type input "*"
type input "*****"
click at [603, 462] on app-date-cell at bounding box center [564, 519] width 197 height 226
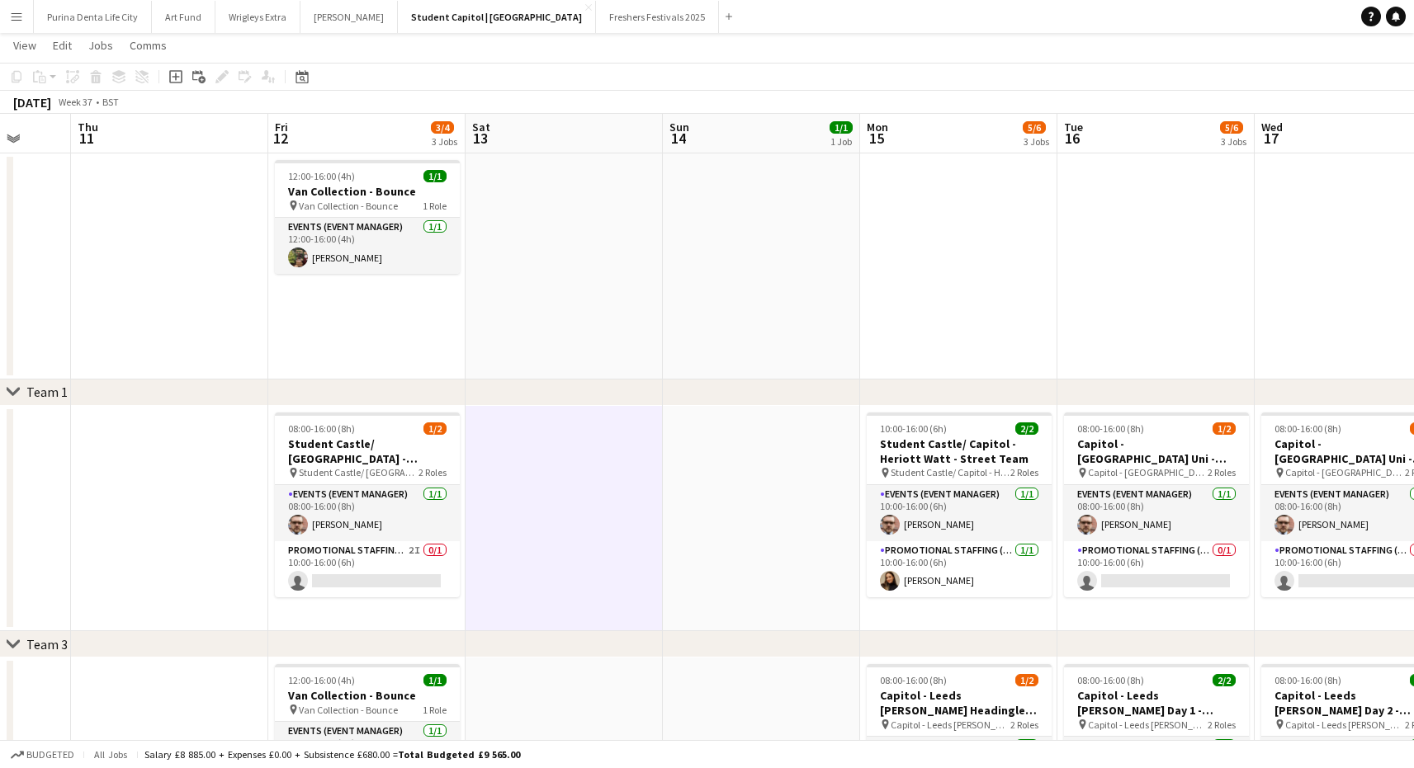
click at [253, 17] on button "Wrigleys Extra Close" at bounding box center [257, 17] width 85 height 32
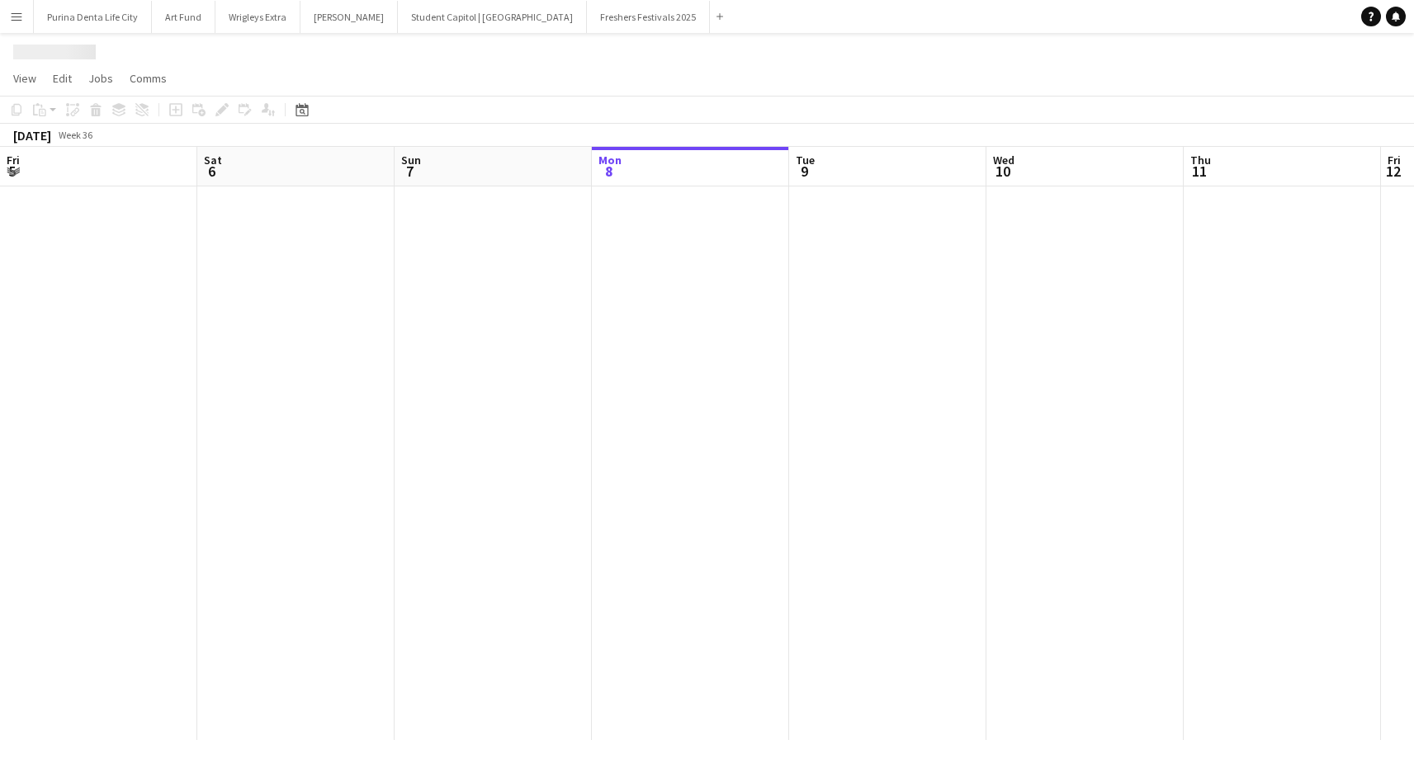
click at [253, 17] on div "Menu Boards Boards Boards All jobs Status Workforce Workforce My Workforce Recr…" at bounding box center [707, 384] width 1414 height 768
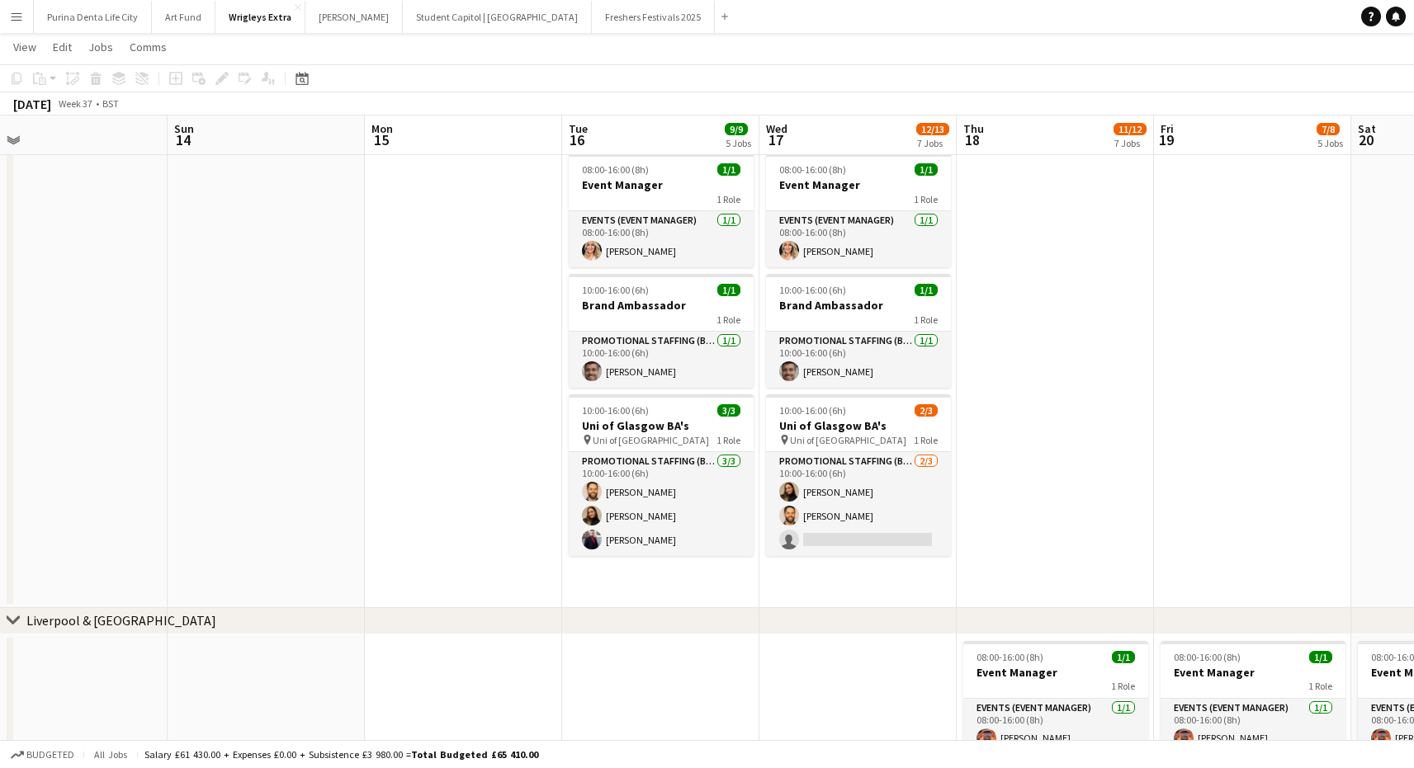
scroll to position [0, 419]
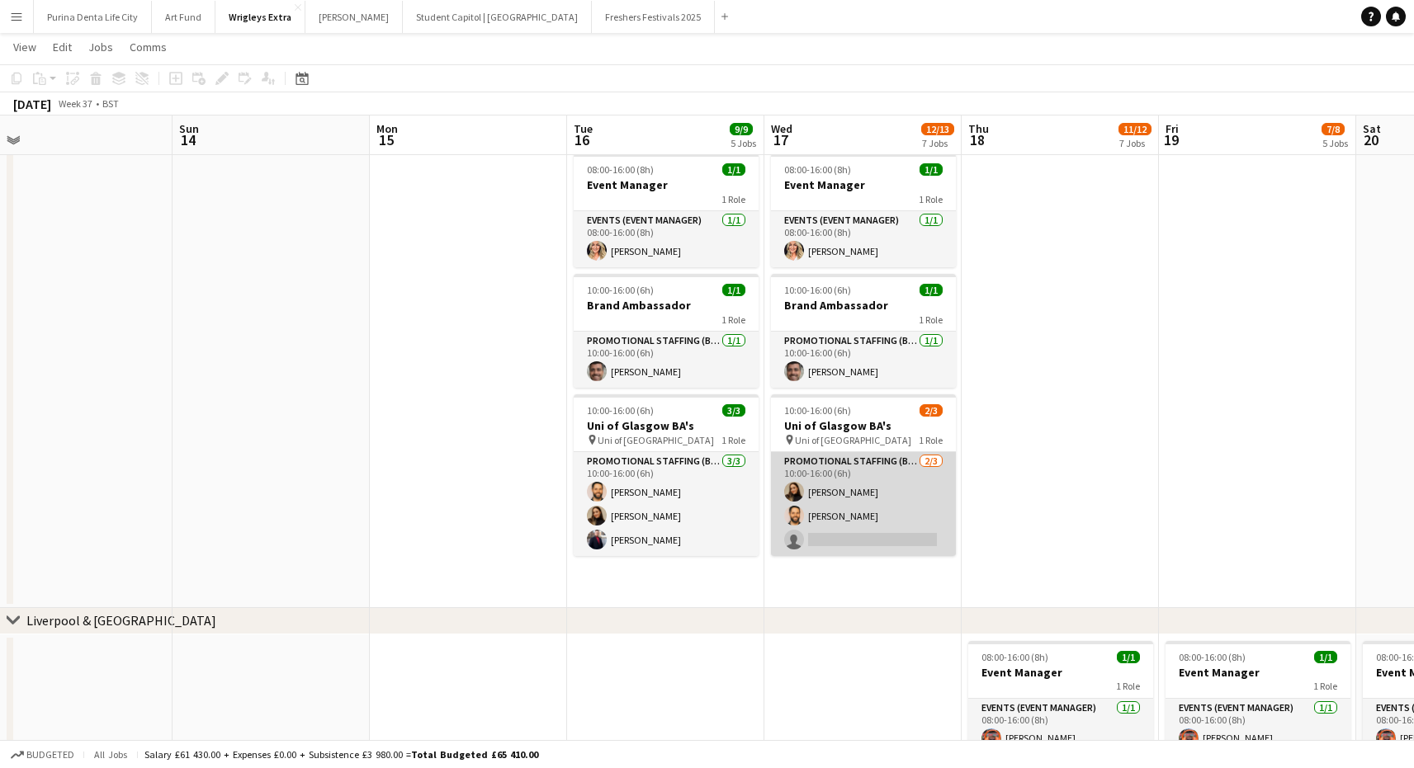
click at [869, 541] on app-card-role "Promotional Staffing (Brand Ambassadors) [DATE] 10:00-16:00 (6h) [PERSON_NAME] …" at bounding box center [863, 504] width 185 height 104
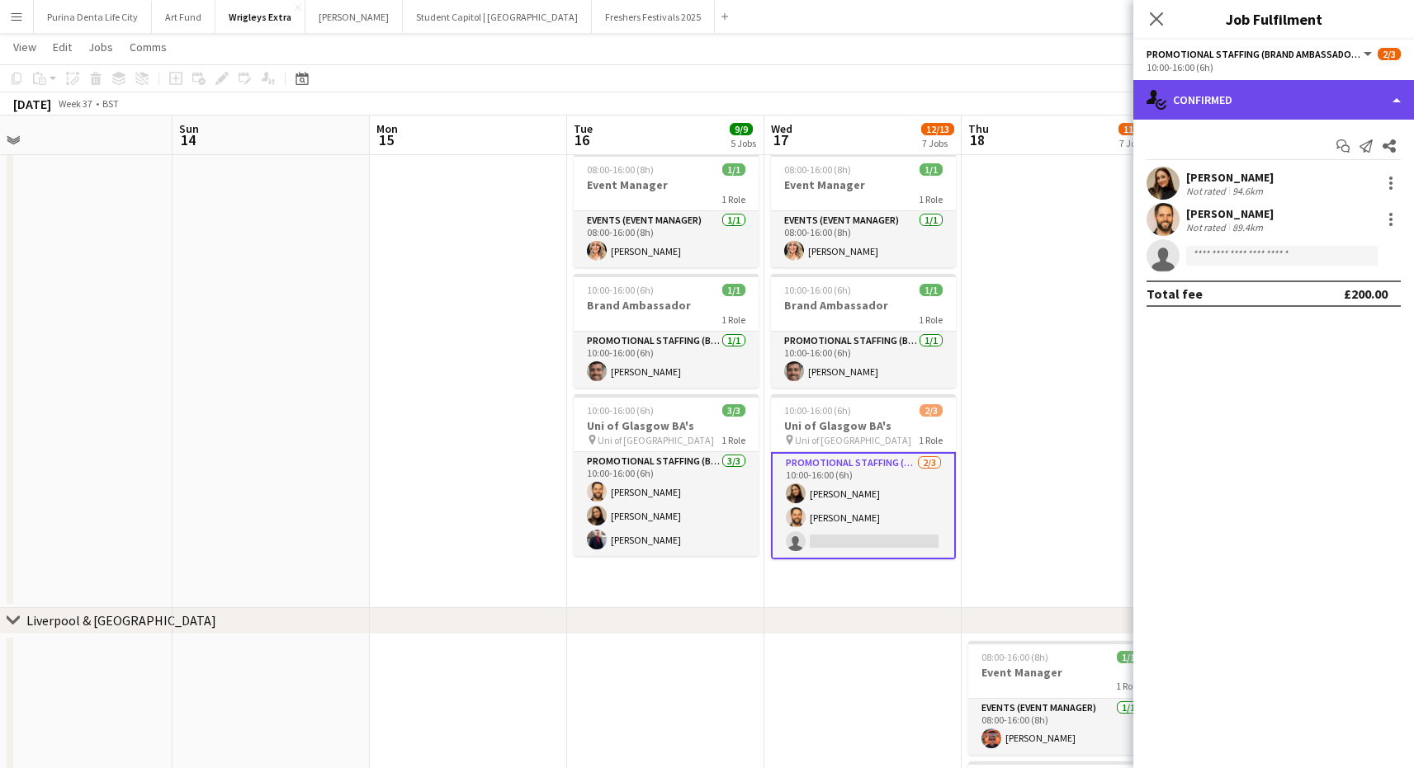
click at [1296, 103] on div "single-neutral-actions-check-2 Confirmed" at bounding box center [1273, 100] width 281 height 40
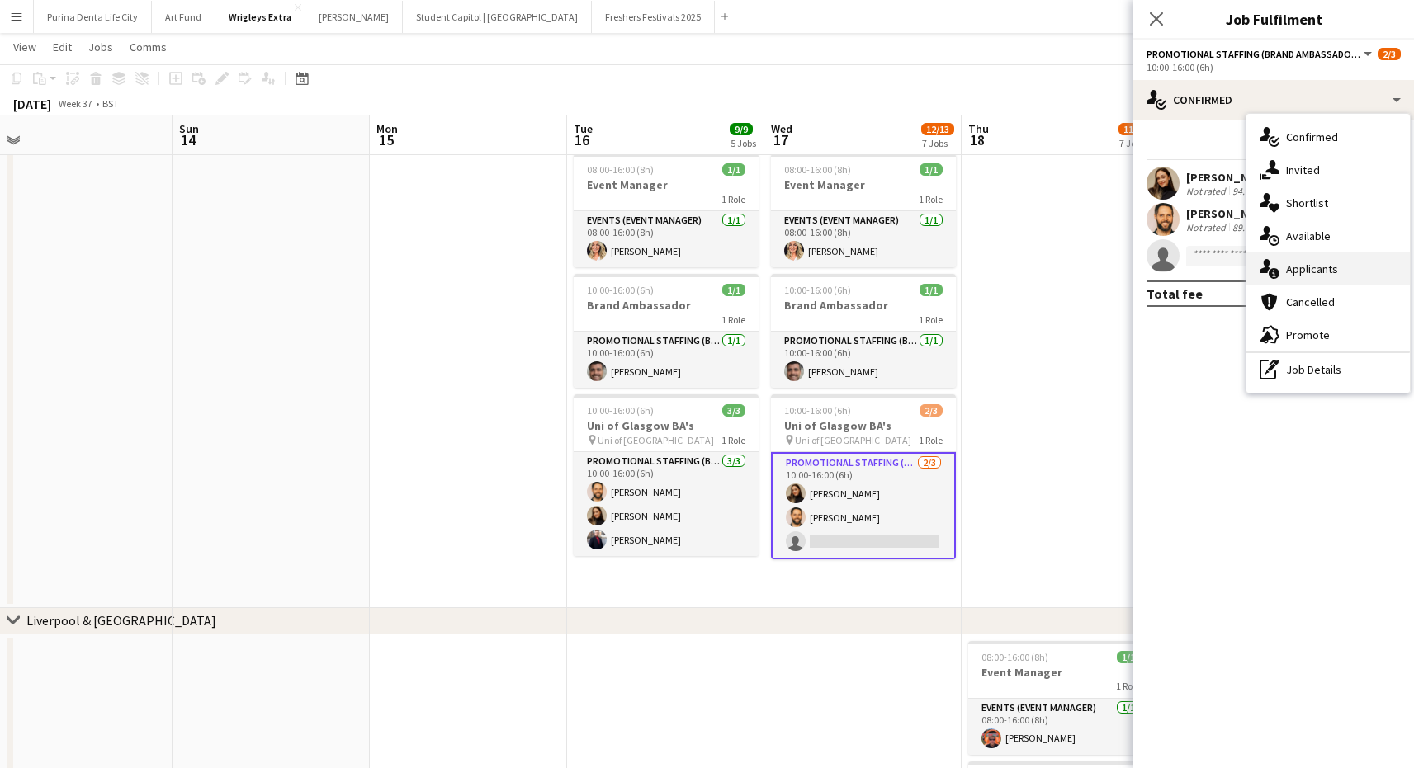
click at [1317, 277] on div "single-neutral-actions-information Applicants" at bounding box center [1327, 269] width 163 height 33
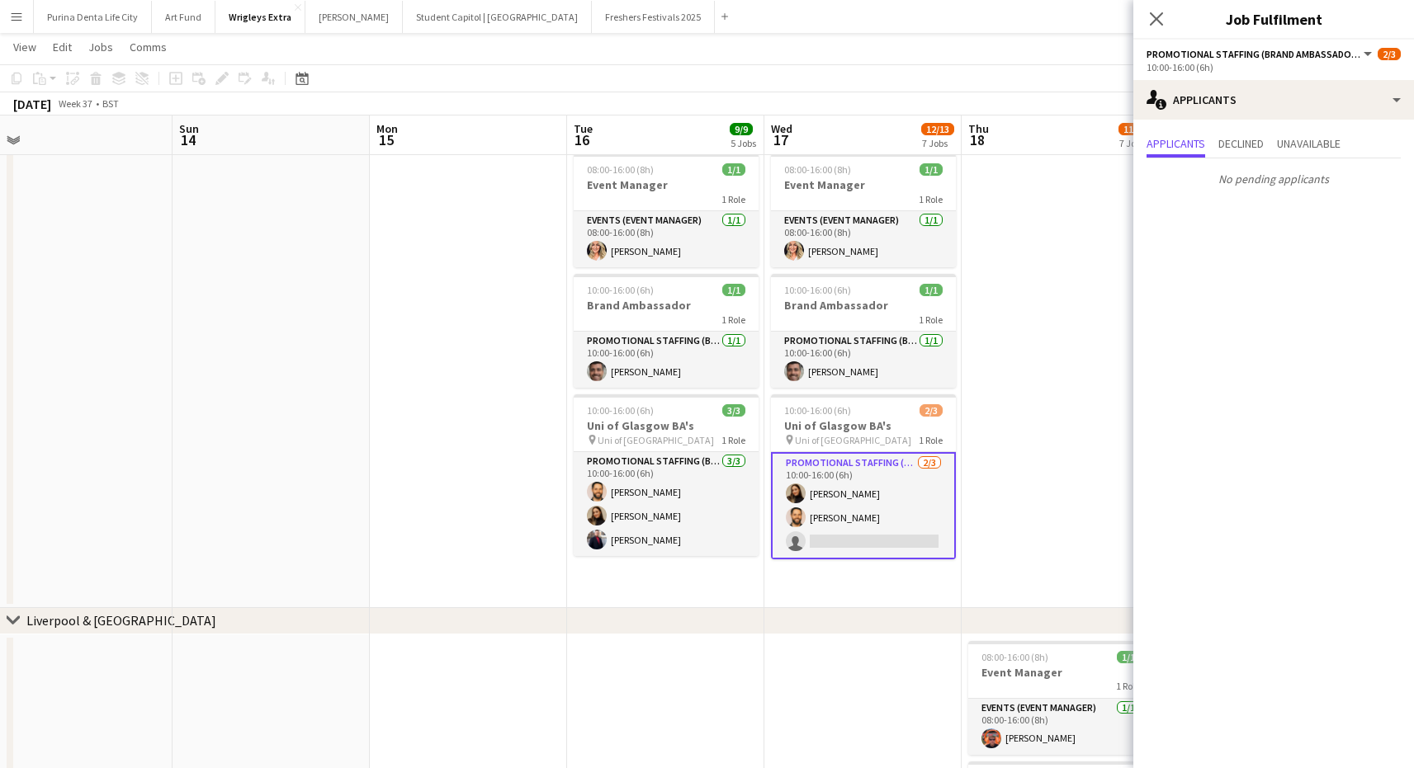
click at [1033, 338] on app-date-cell at bounding box center [1060, 377] width 197 height 461
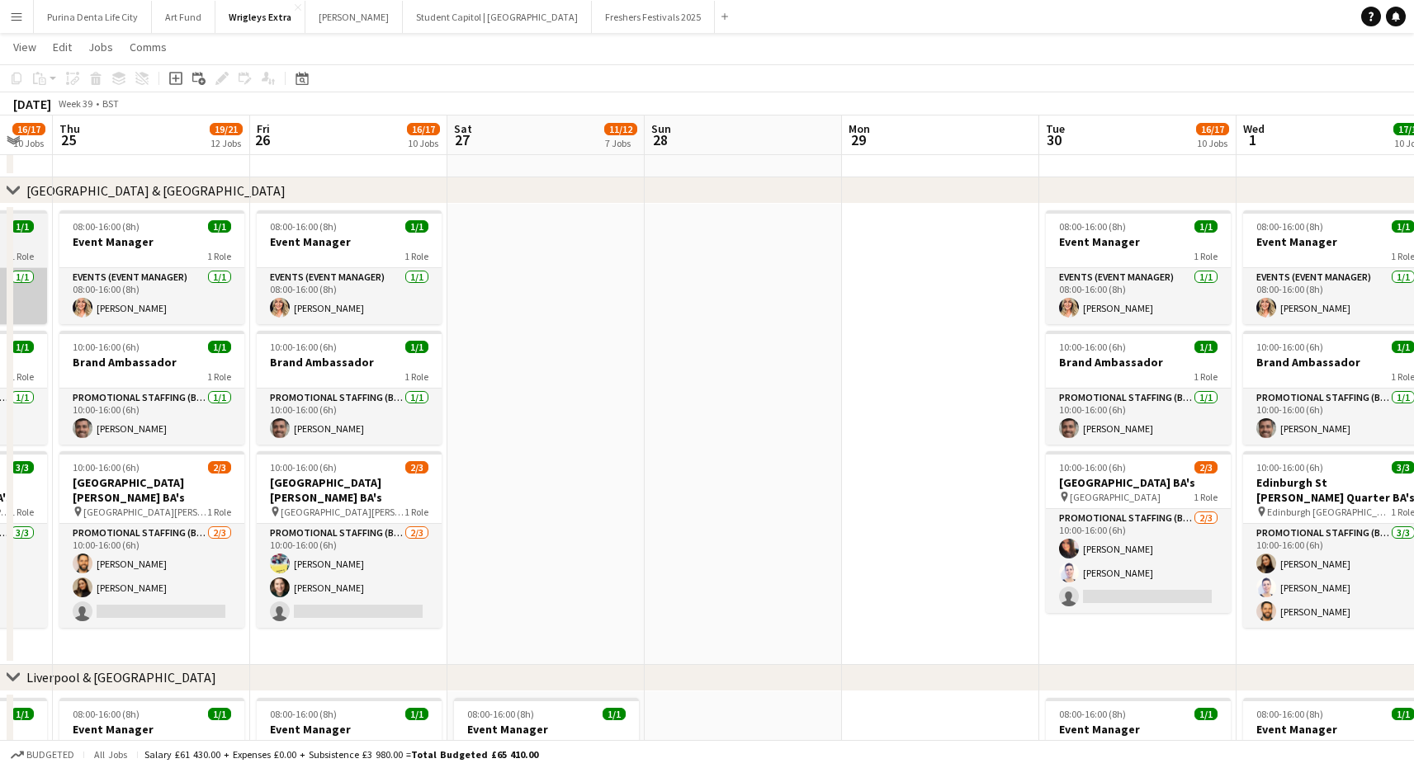
scroll to position [0, 342]
click at [332, 589] on app-card-role "Promotional Staffing (Brand Ambassadors) [DATE] 10:00-16:00 (6h) [PERSON_NAME] …" at bounding box center [349, 576] width 185 height 104
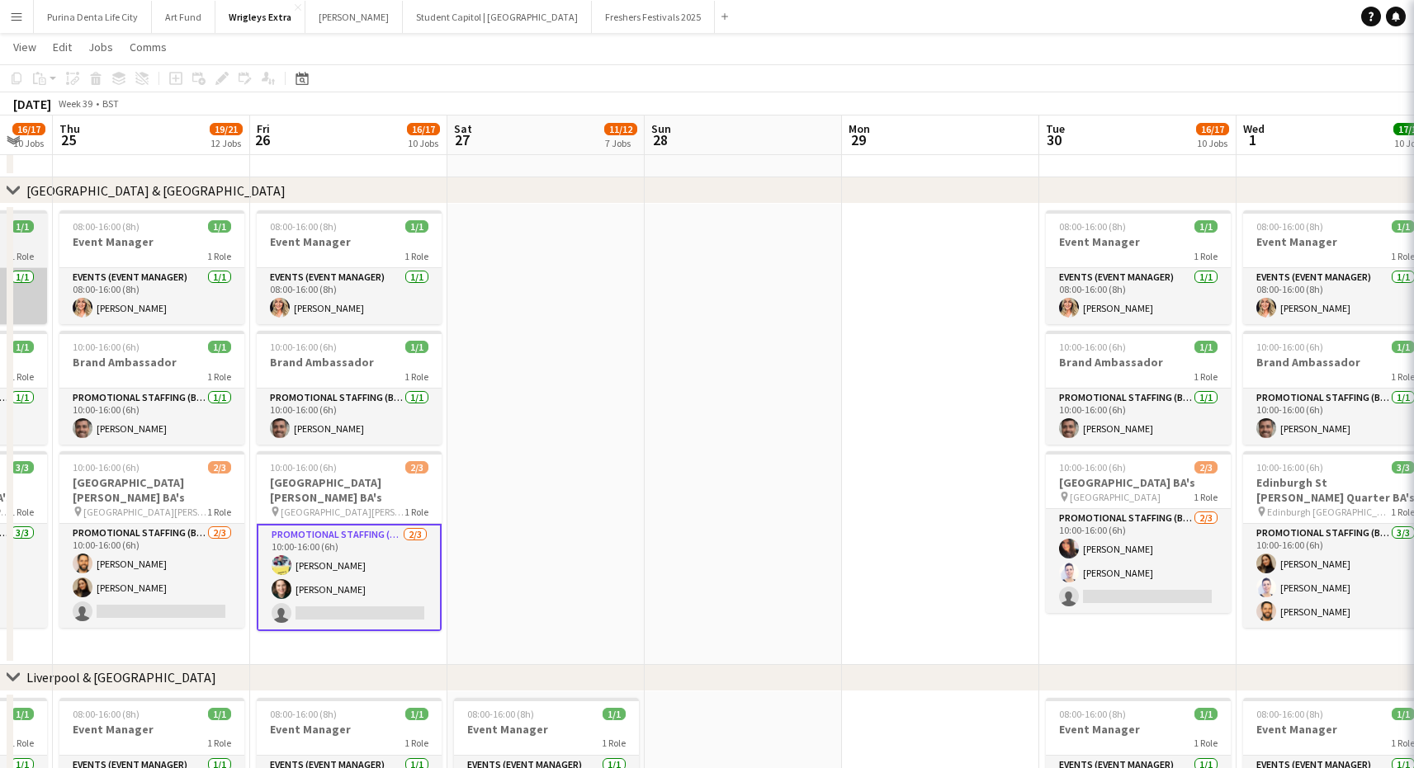
click at [332, 589] on app-card-role "Promotional Staffing (Brand Ambassadors) [DATE] 10:00-16:00 (6h) [PERSON_NAME] …" at bounding box center [349, 577] width 185 height 107
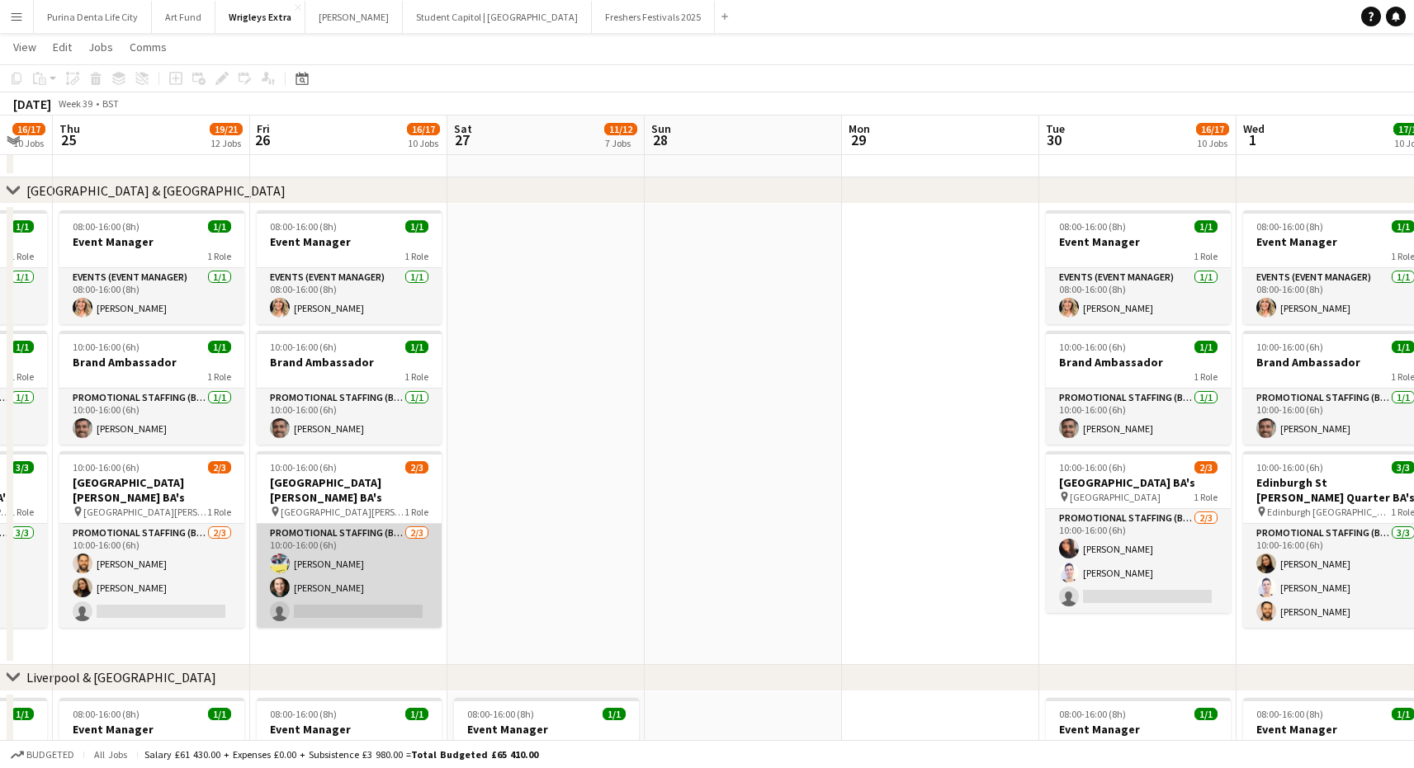
click at [395, 580] on app-card-role "Promotional Staffing (Brand Ambassadors) [DATE] 10:00-16:00 (6h) [PERSON_NAME] …" at bounding box center [349, 576] width 185 height 104
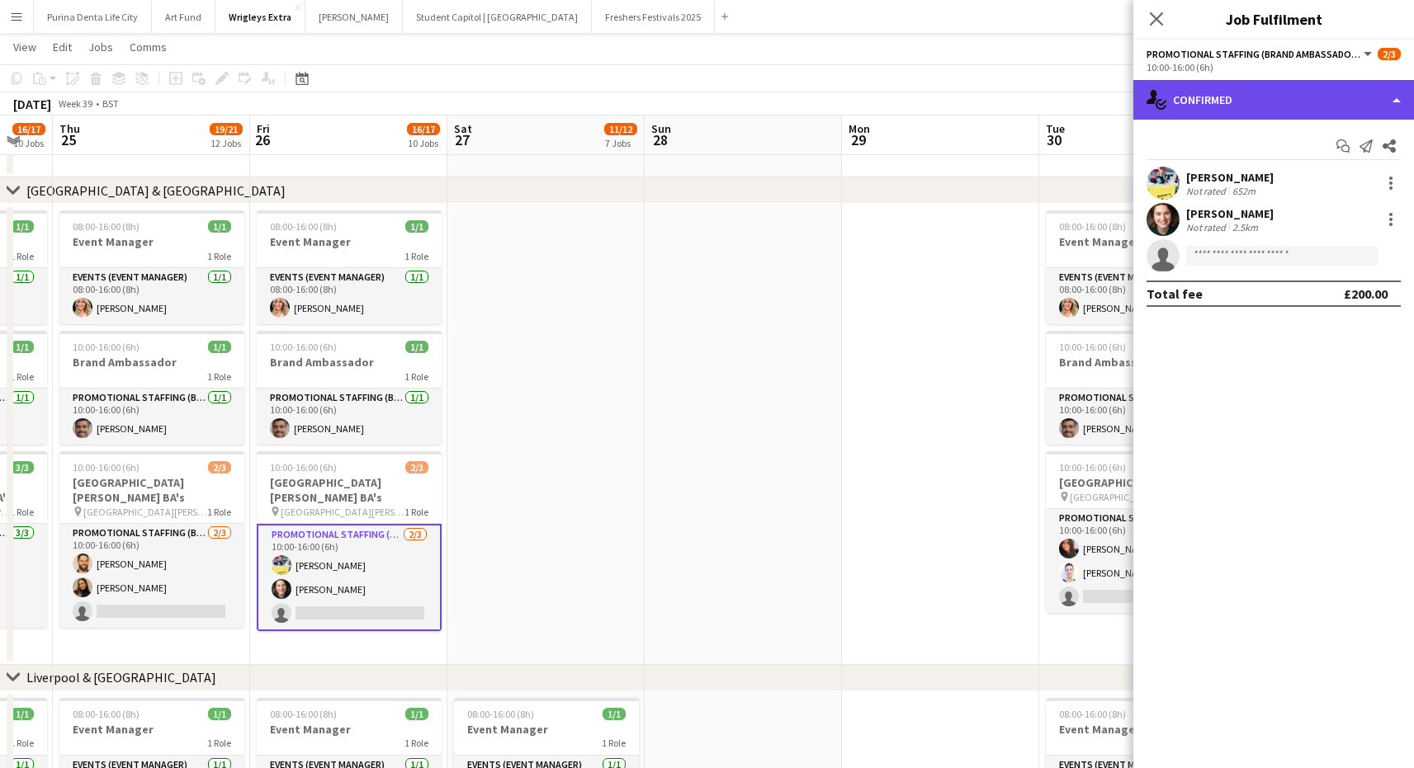
click at [1258, 105] on div "single-neutral-actions-check-2 Confirmed" at bounding box center [1273, 100] width 281 height 40
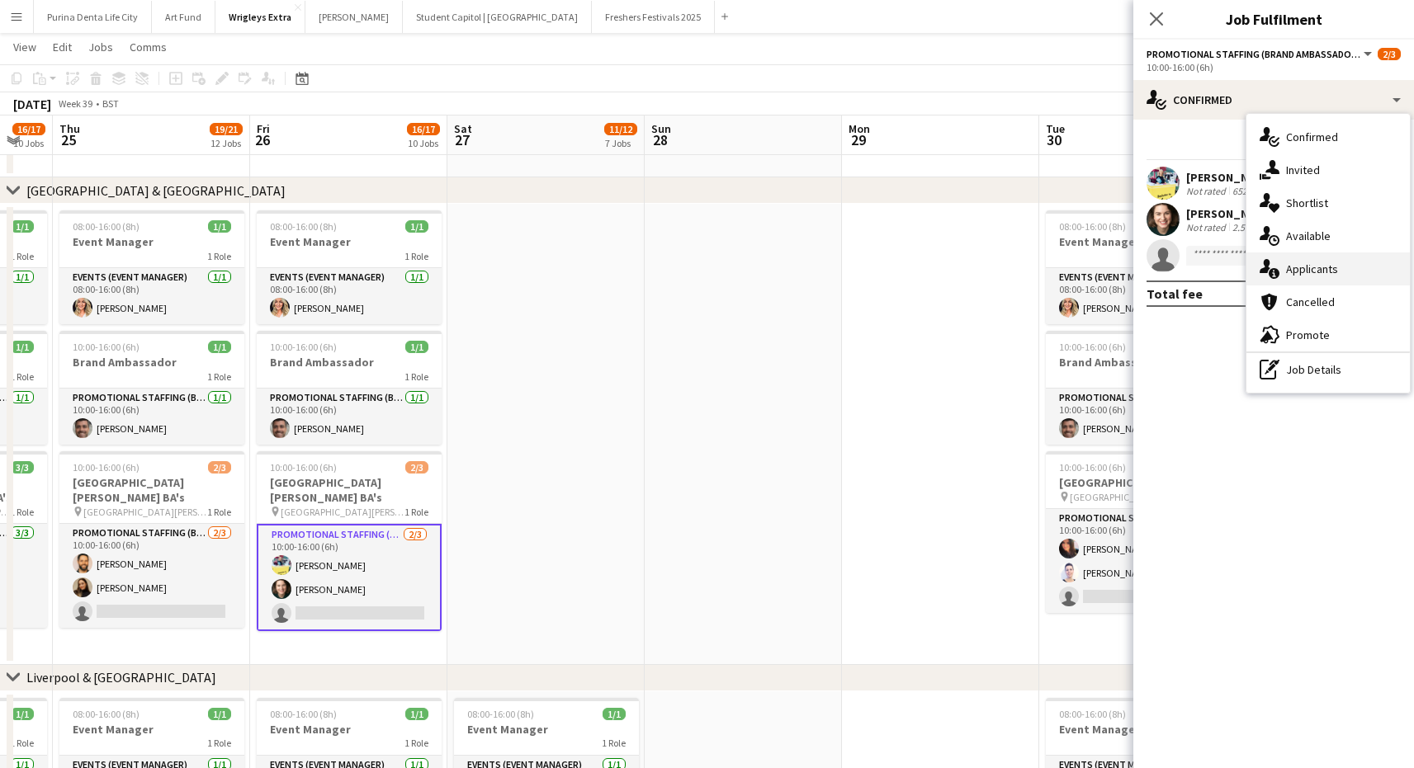
click at [1307, 254] on div "single-neutral-actions-information Applicants" at bounding box center [1327, 269] width 163 height 33
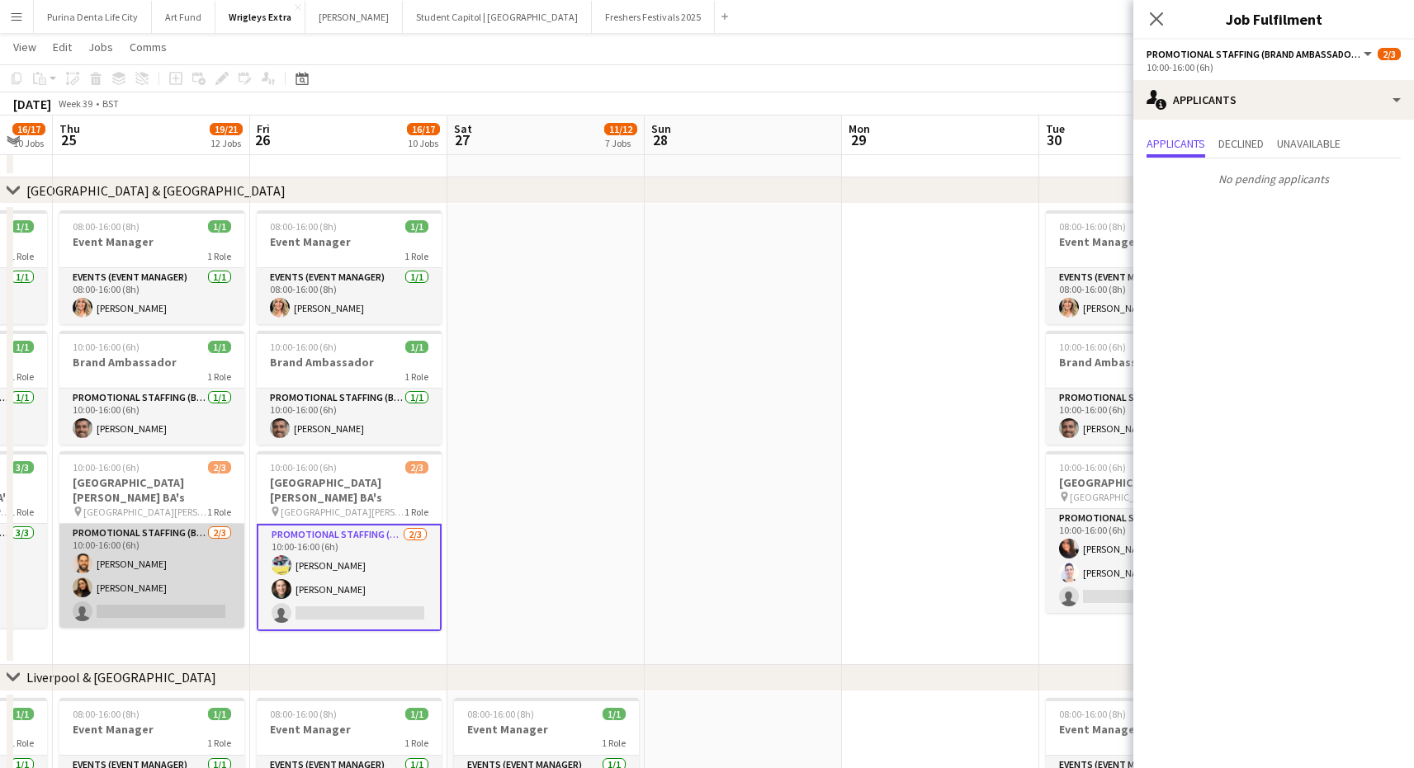
click at [145, 582] on app-card-role "Promotional Staffing (Brand Ambassadors) [DATE] 10:00-16:00 (6h) [PERSON_NAME] …" at bounding box center [151, 576] width 185 height 104
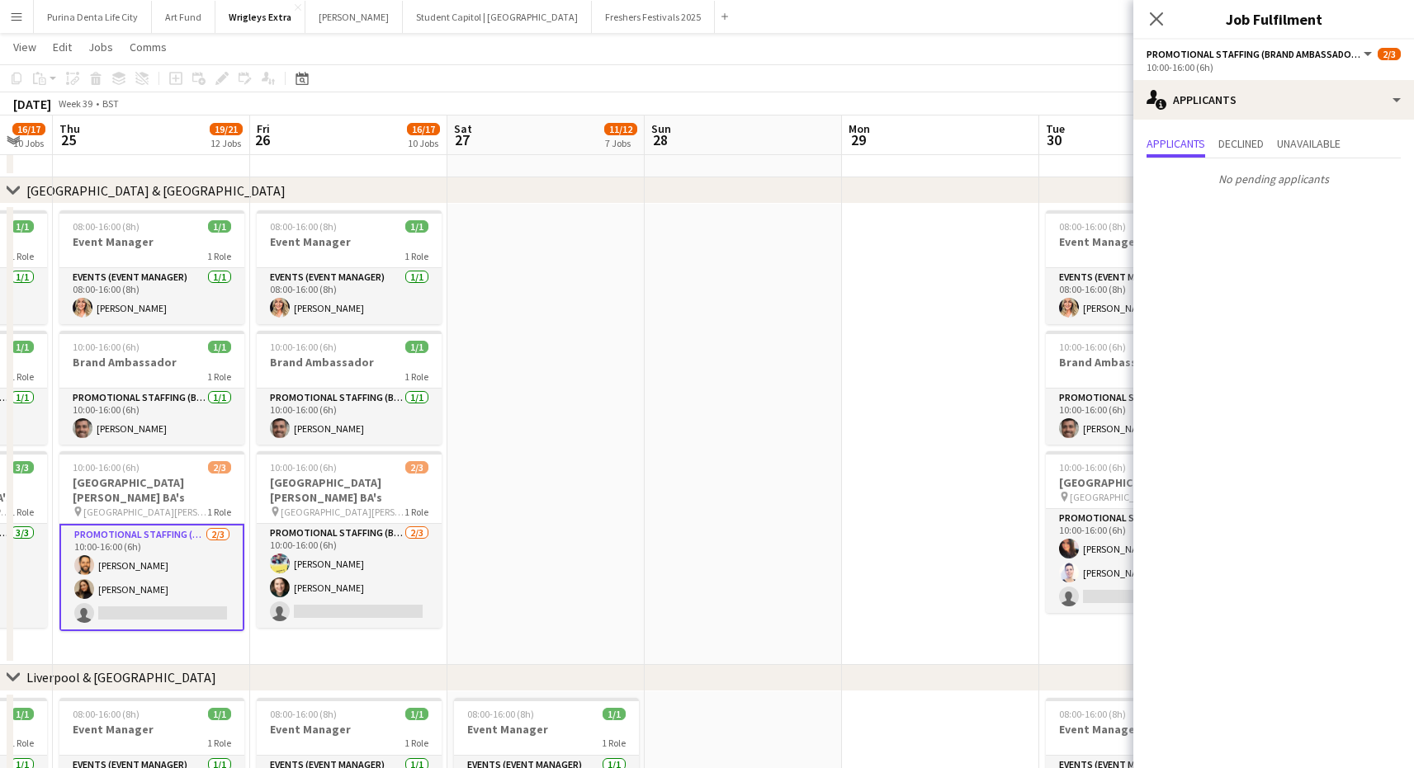
click at [651, 497] on app-date-cell at bounding box center [743, 434] width 197 height 461
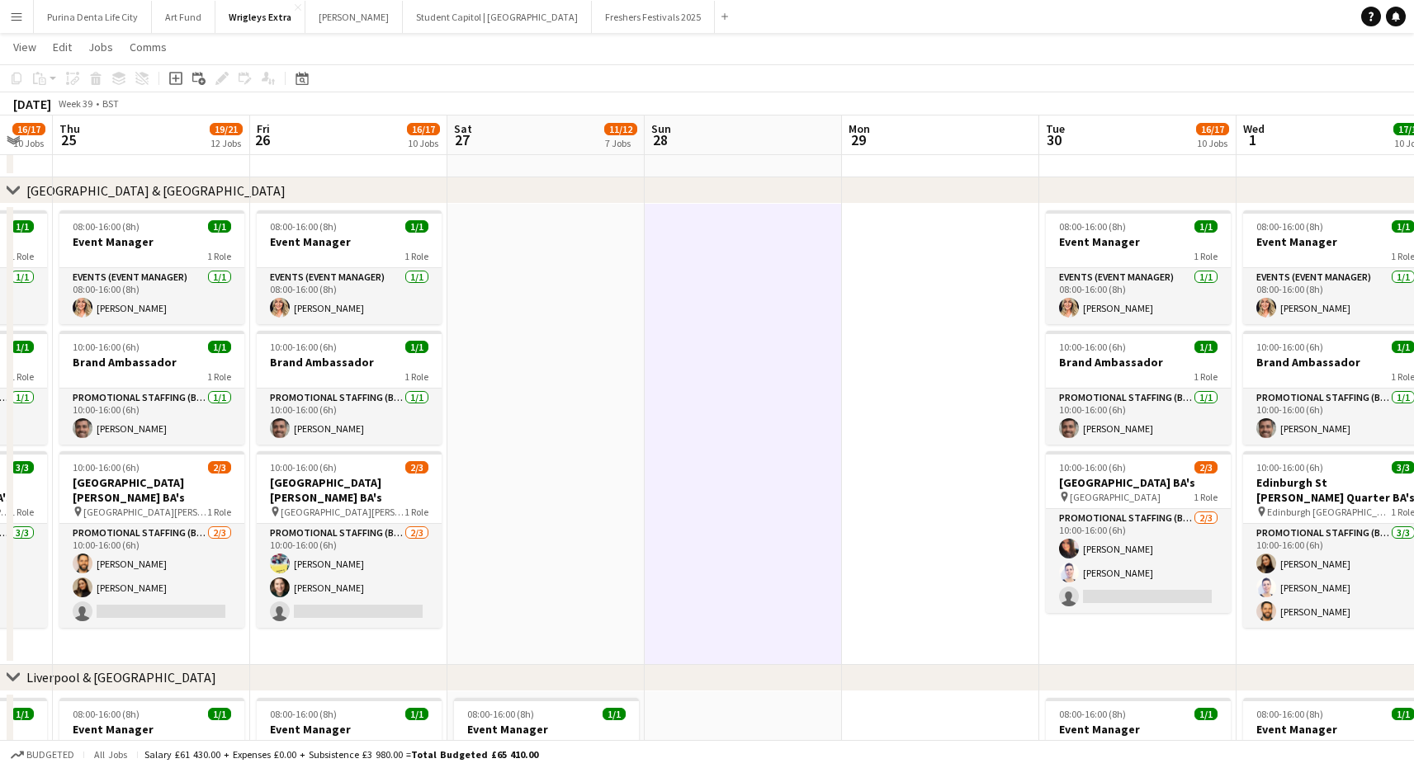
scroll to position [0, 356]
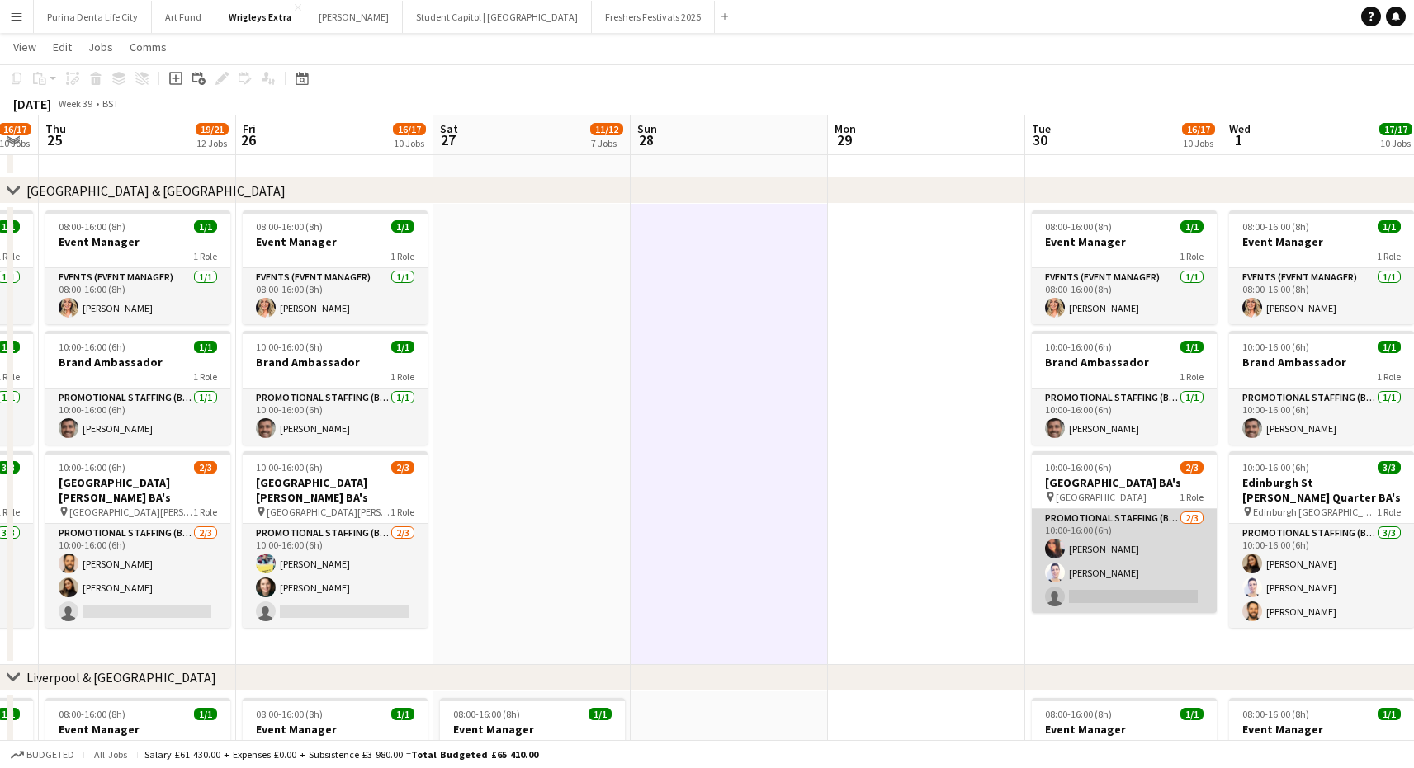
click at [1062, 584] on app-card-role "Promotional Staffing (Brand Ambassadors) [DATE] 10:00-16:00 (6h) [PERSON_NAME] …" at bounding box center [1124, 561] width 185 height 104
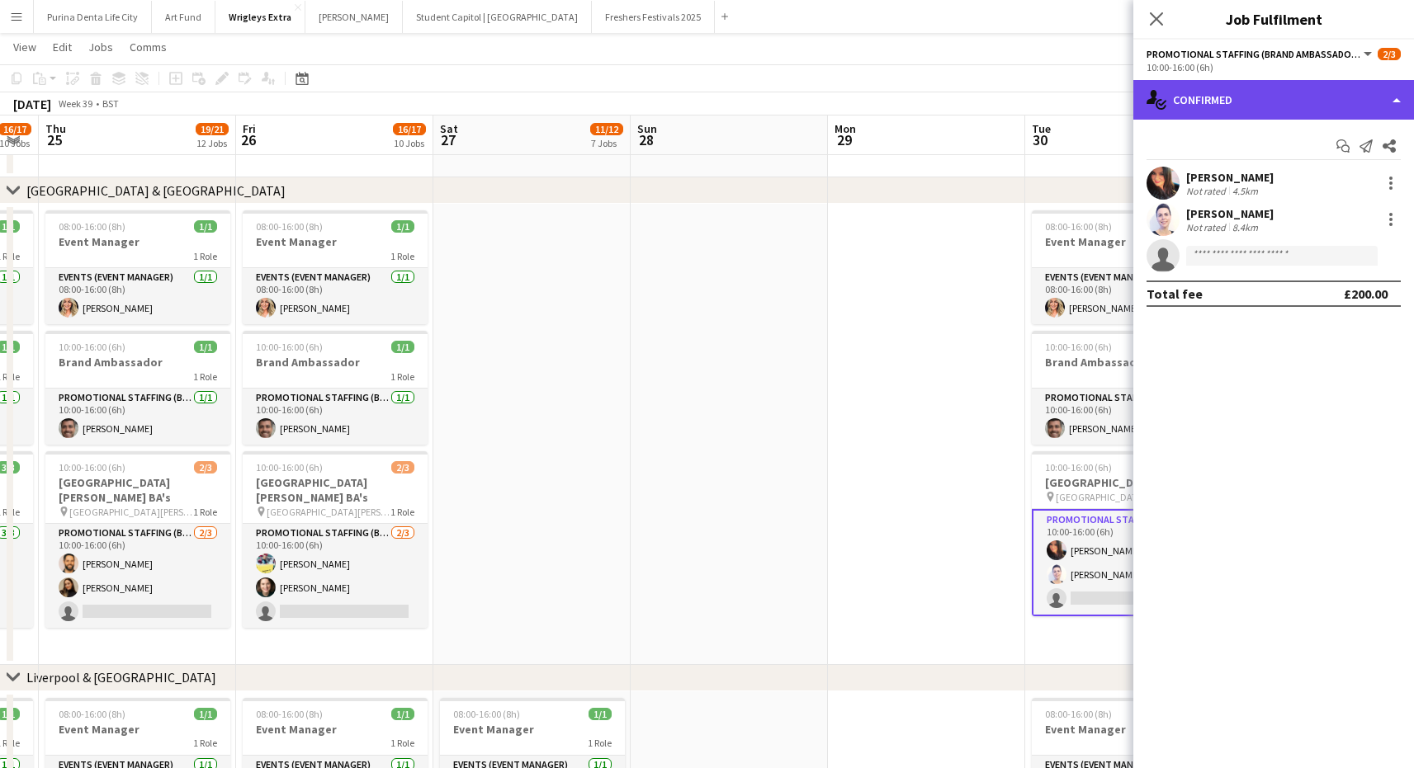
click at [1291, 118] on div "single-neutral-actions-check-2 Confirmed" at bounding box center [1273, 100] width 281 height 40
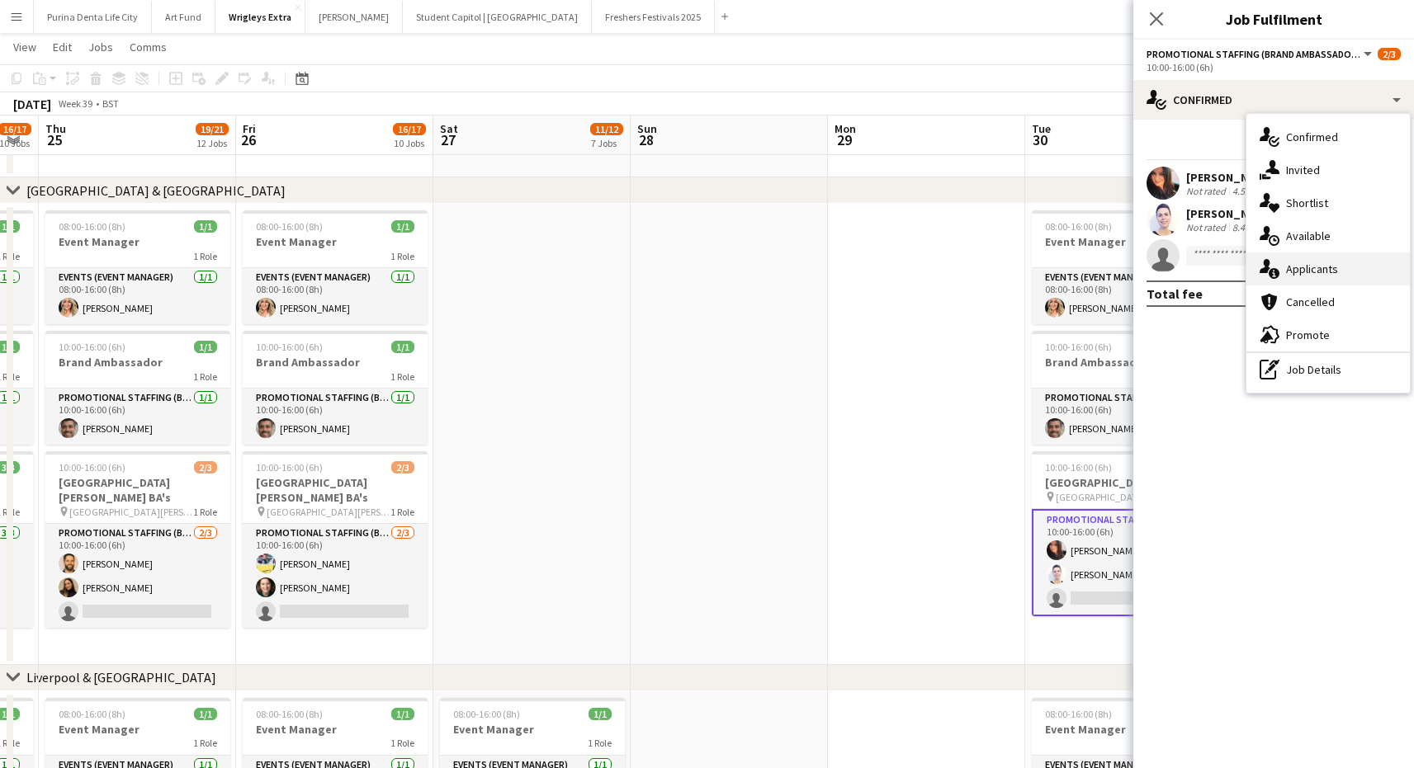
click at [1326, 259] on div "single-neutral-actions-information Applicants" at bounding box center [1327, 269] width 163 height 33
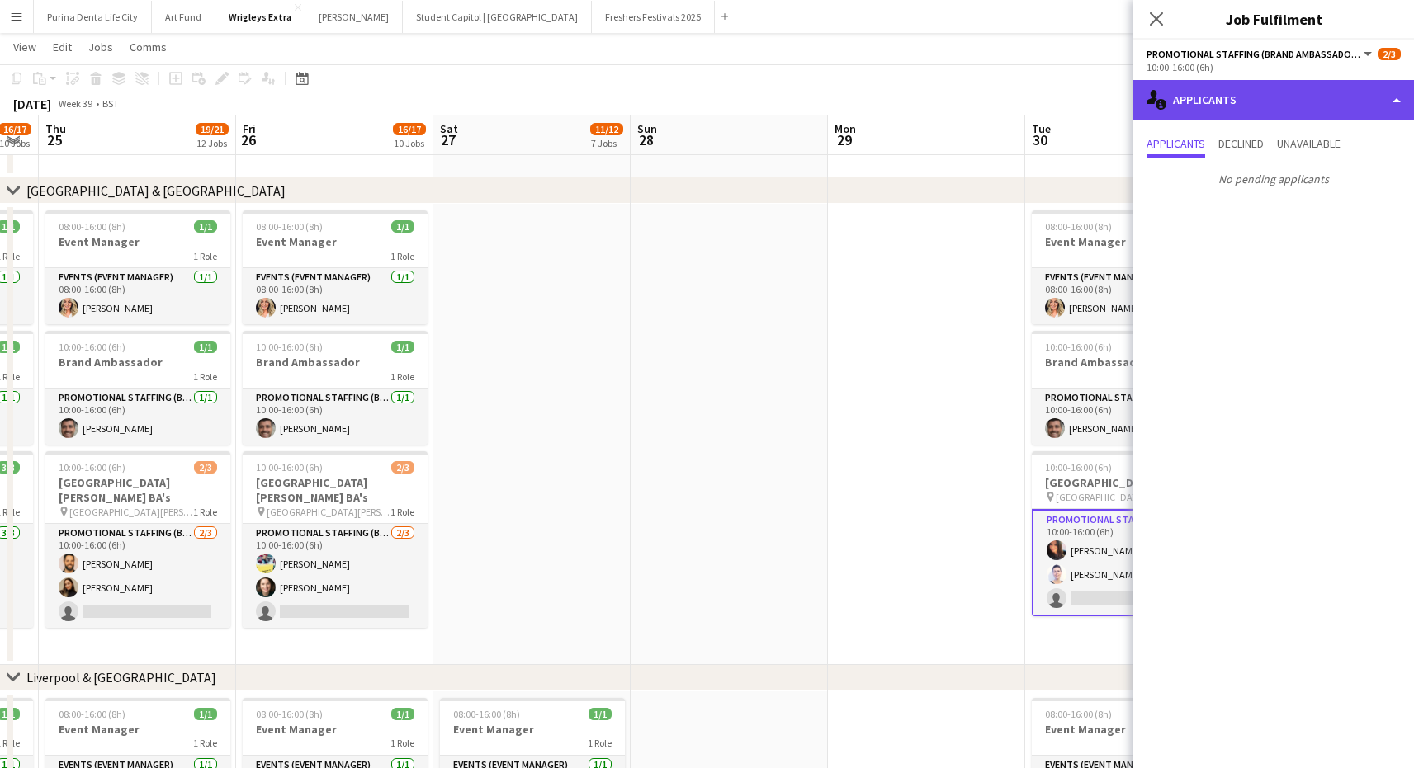
click at [1274, 84] on div "single-neutral-actions-information Applicants" at bounding box center [1273, 100] width 281 height 40
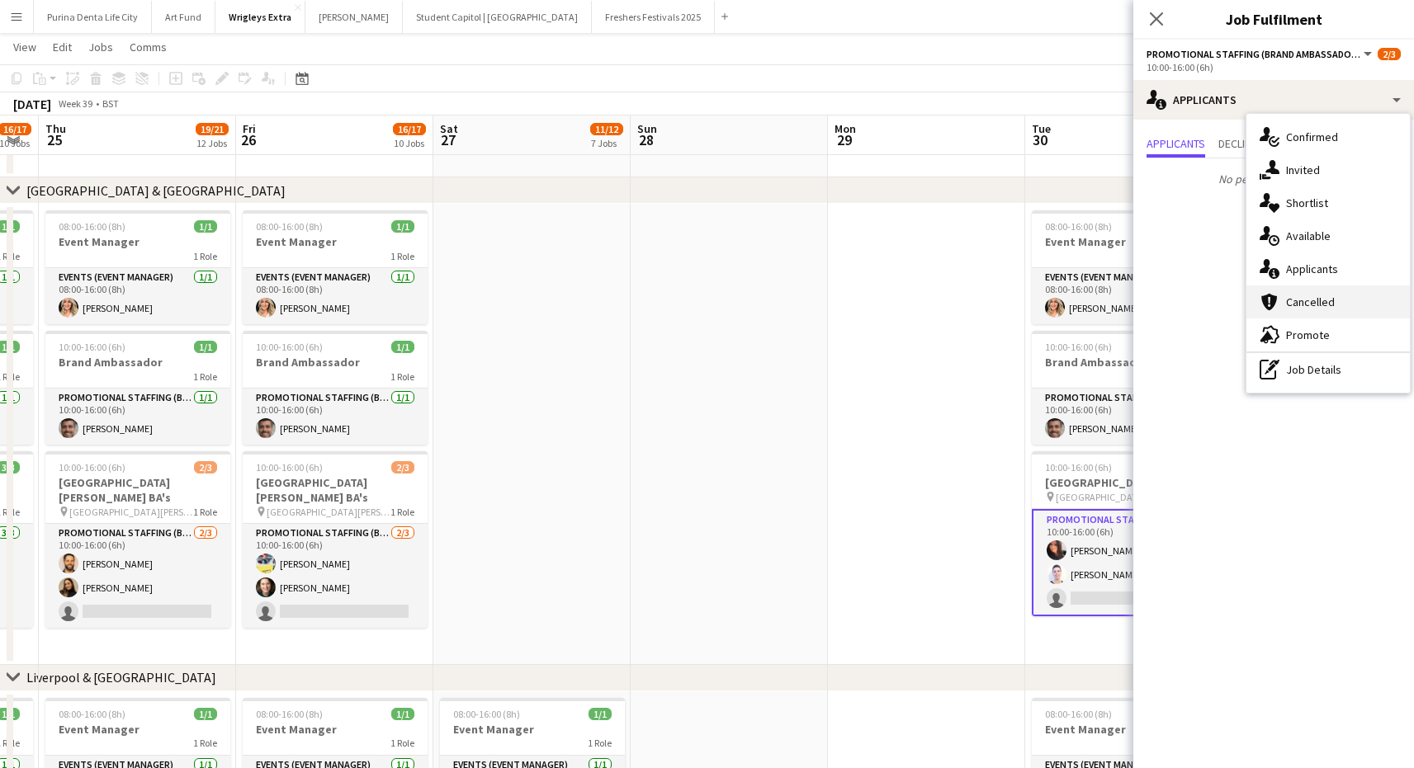
click at [1288, 293] on div "cancellation Cancelled" at bounding box center [1327, 302] width 163 height 33
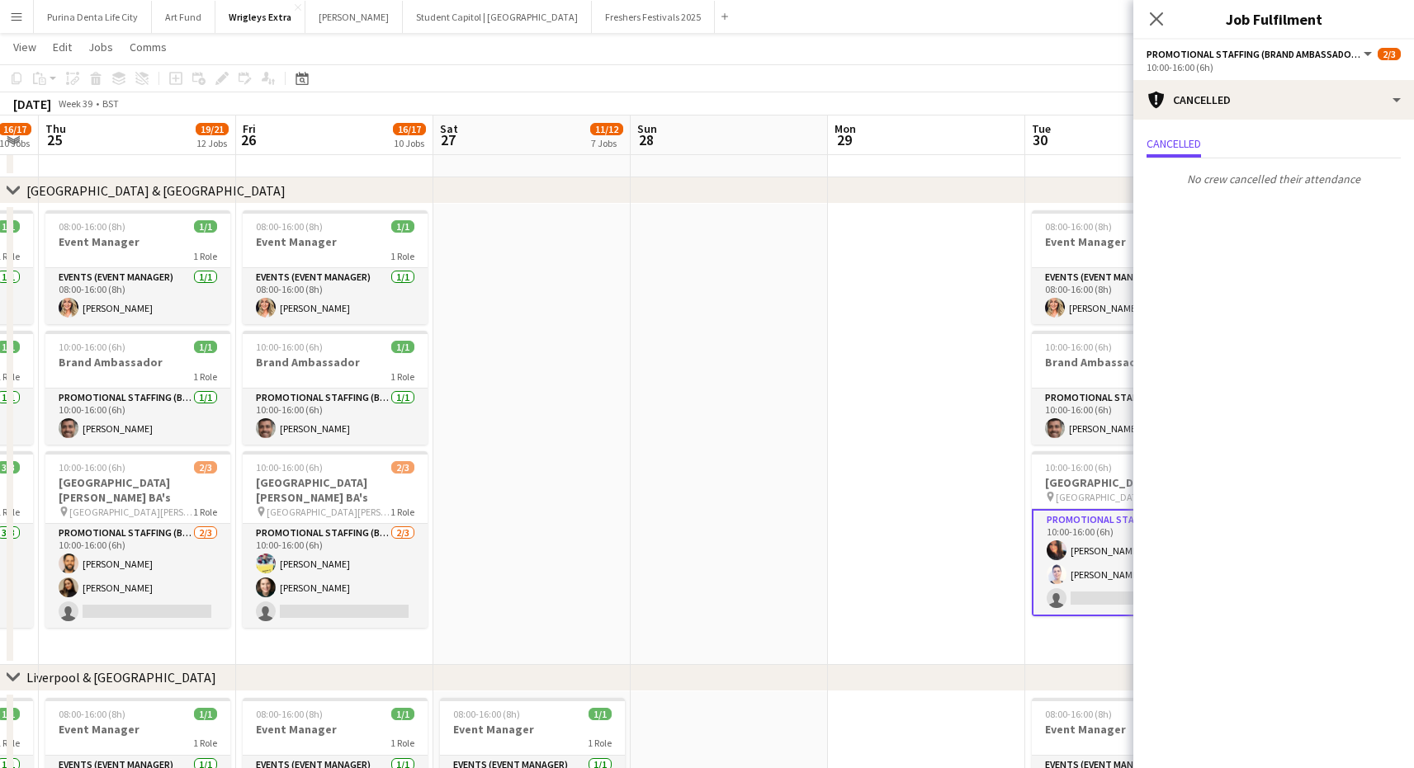
click at [855, 398] on app-date-cell at bounding box center [926, 434] width 197 height 461
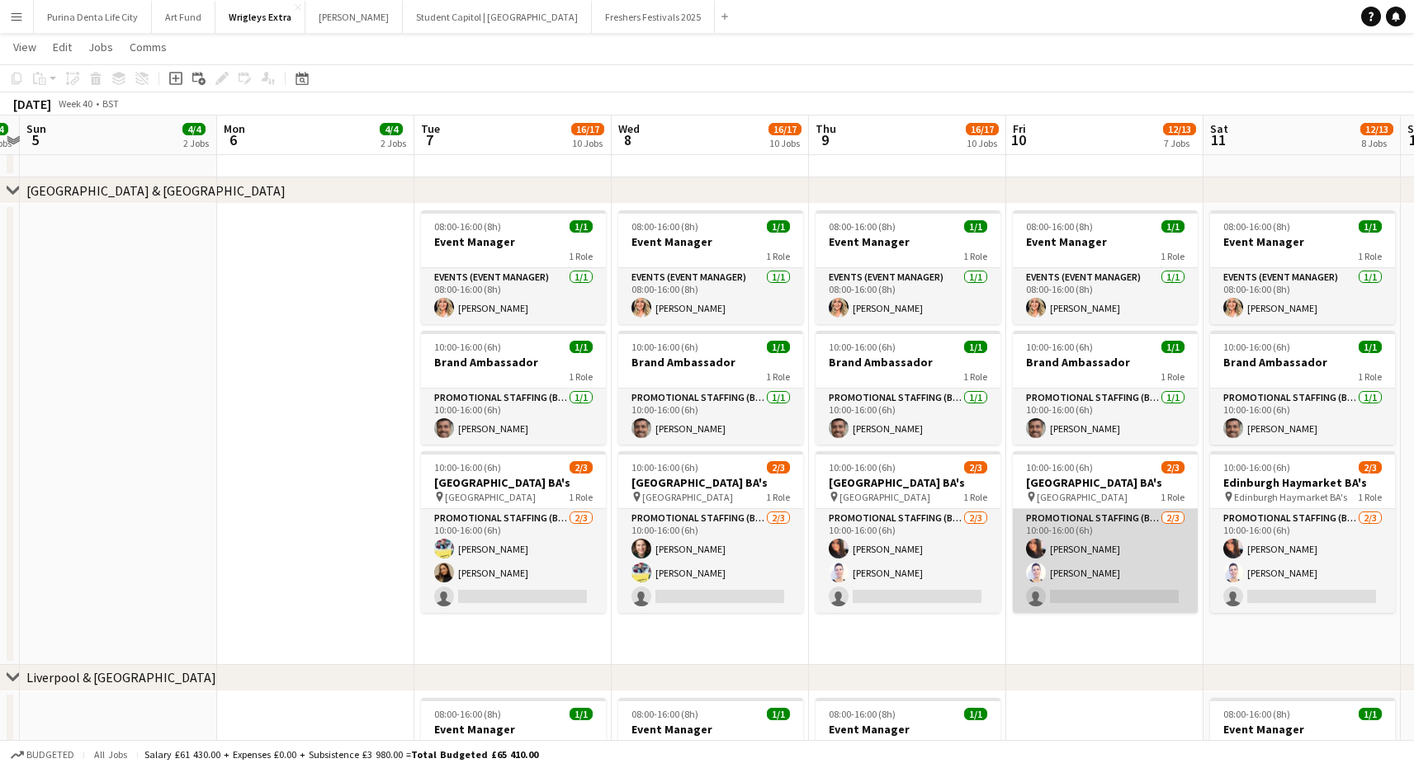
scroll to position [0, 770]
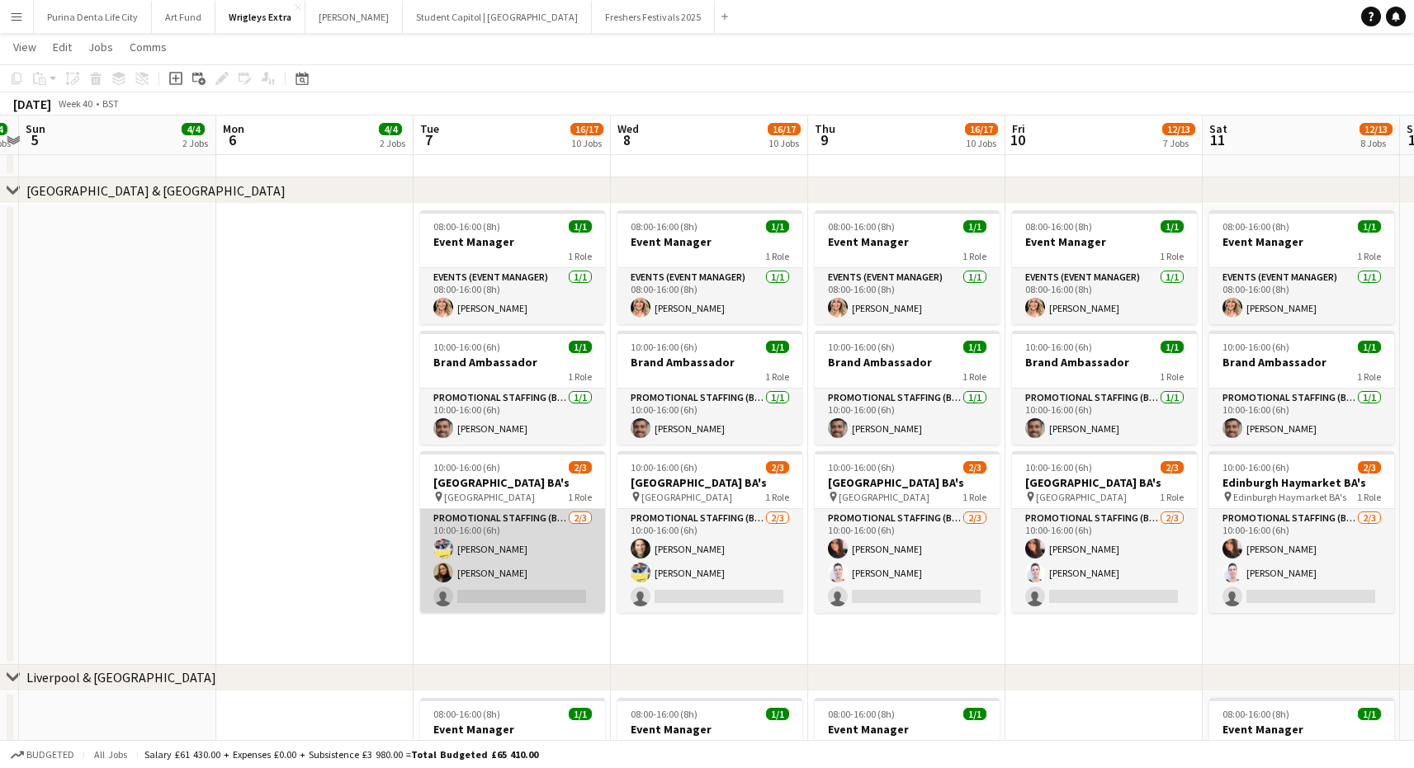
click at [554, 602] on app-card-role "Promotional Staffing (Brand Ambassadors) [DATE] 10:00-16:00 (6h) [PERSON_NAME] …" at bounding box center [512, 561] width 185 height 104
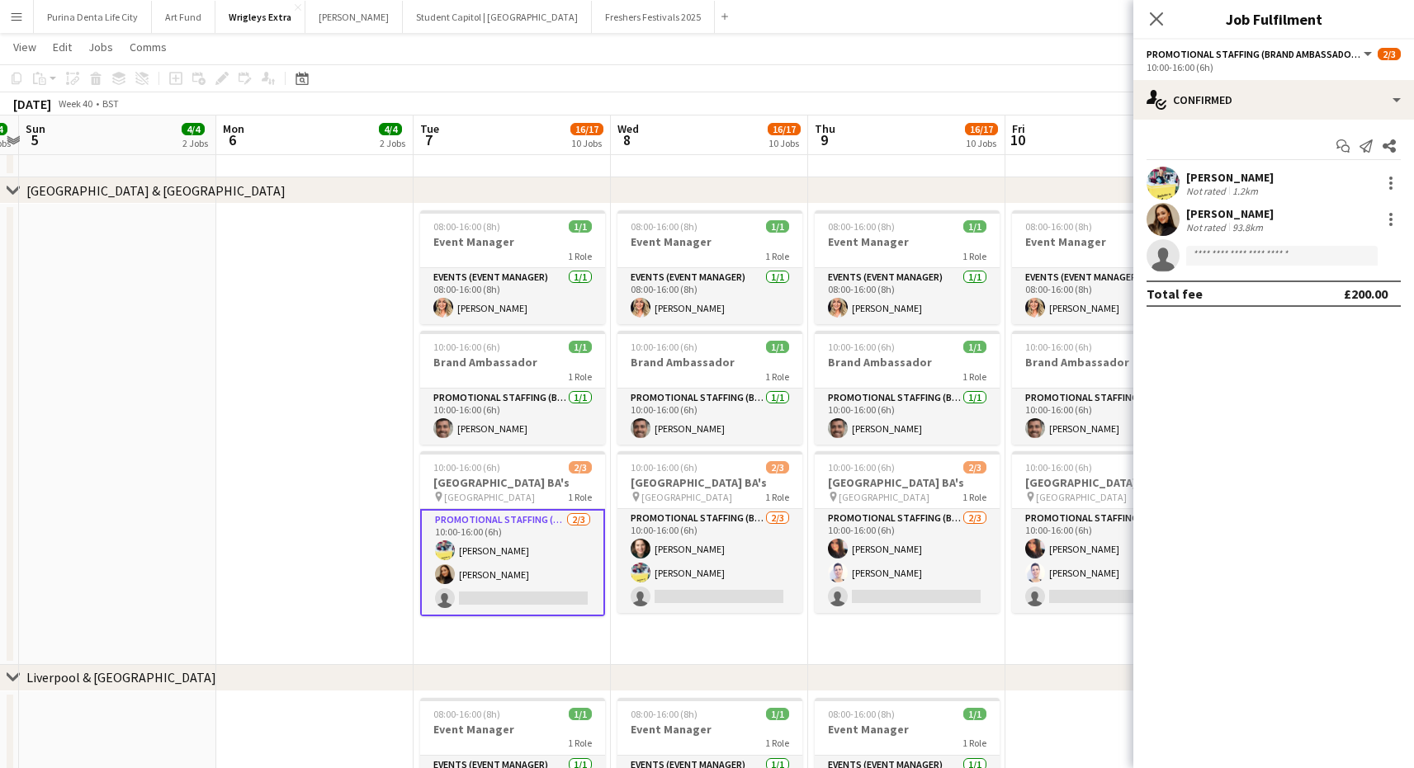
click at [341, 518] on app-date-cell at bounding box center [314, 434] width 197 height 461
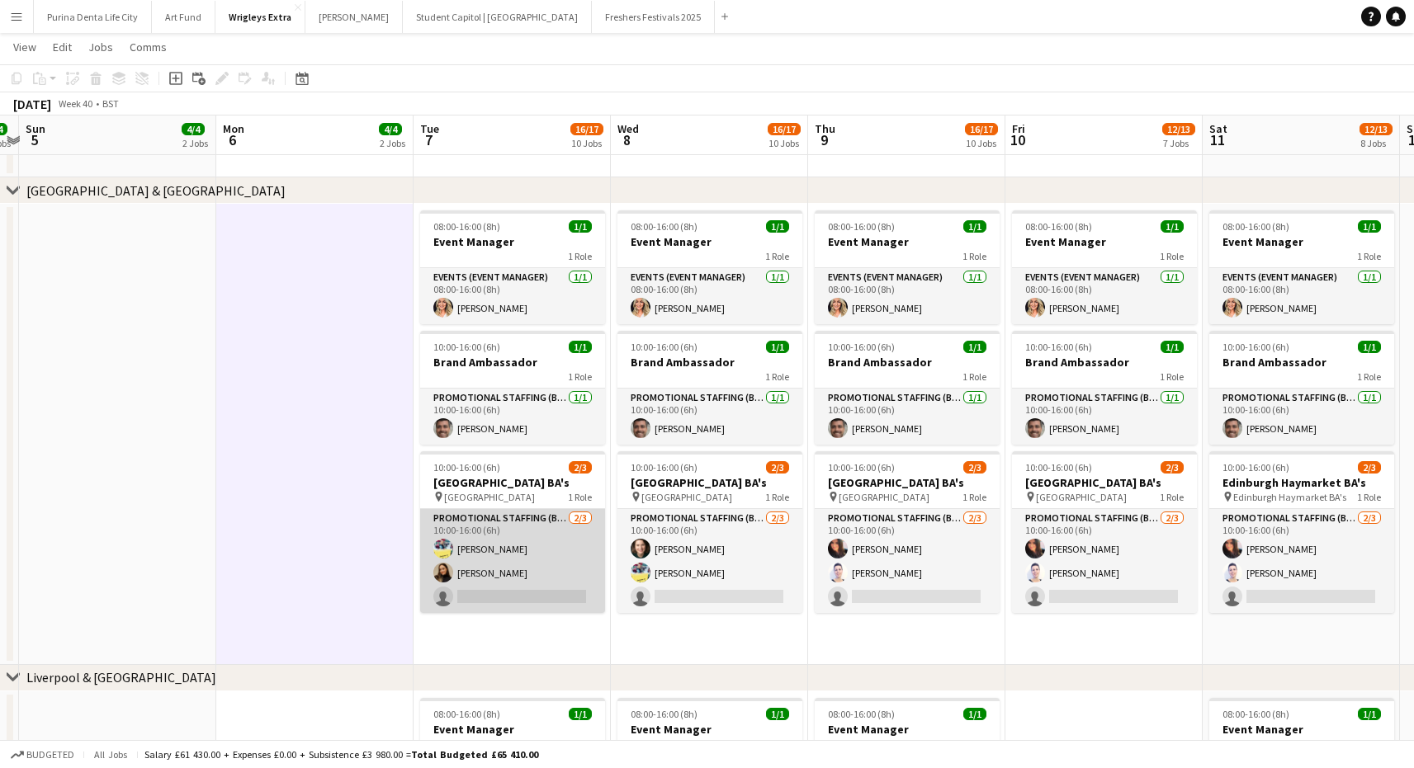
click at [499, 598] on app-card-role "Promotional Staffing (Brand Ambassadors) [DATE] 10:00-16:00 (6h) [PERSON_NAME] …" at bounding box center [512, 561] width 185 height 104
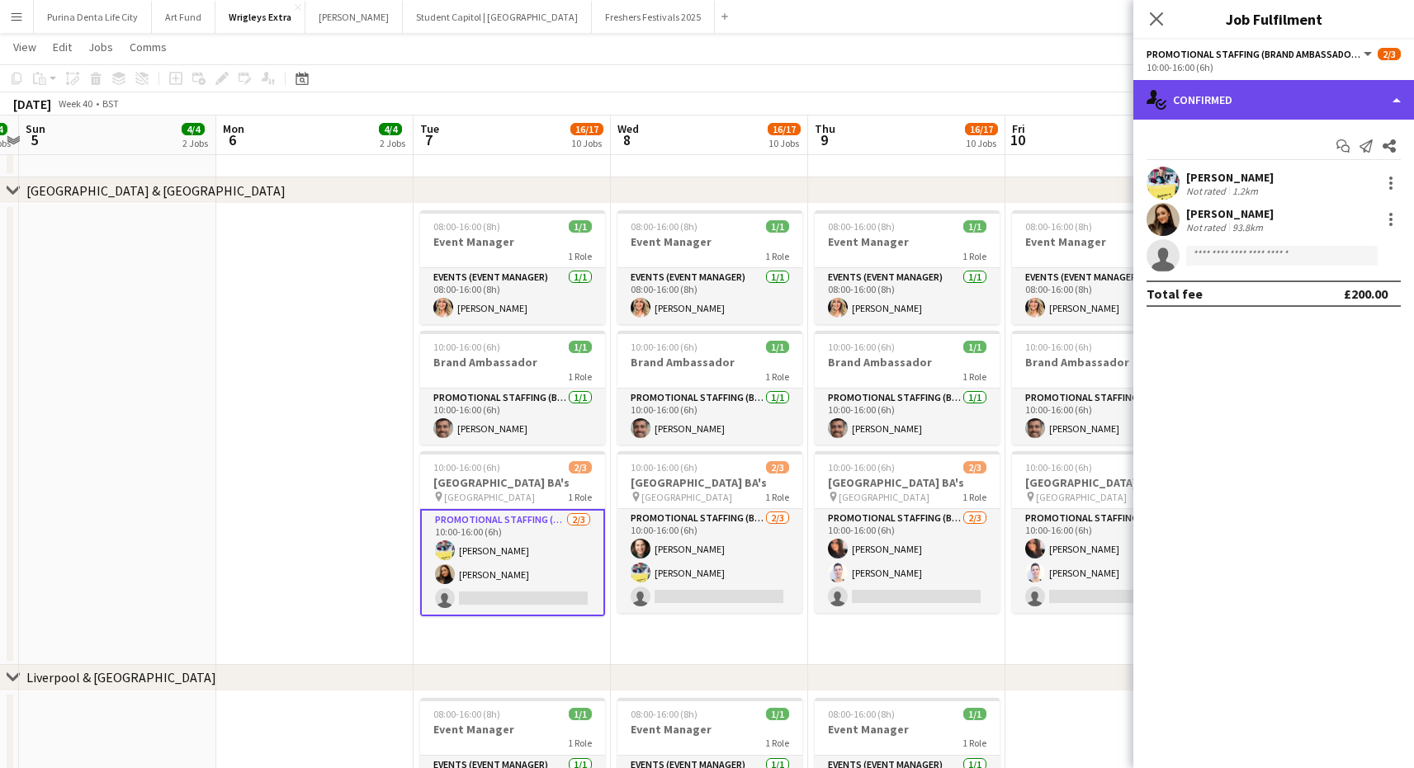
click at [1301, 81] on div "single-neutral-actions-check-2 Confirmed" at bounding box center [1273, 100] width 281 height 40
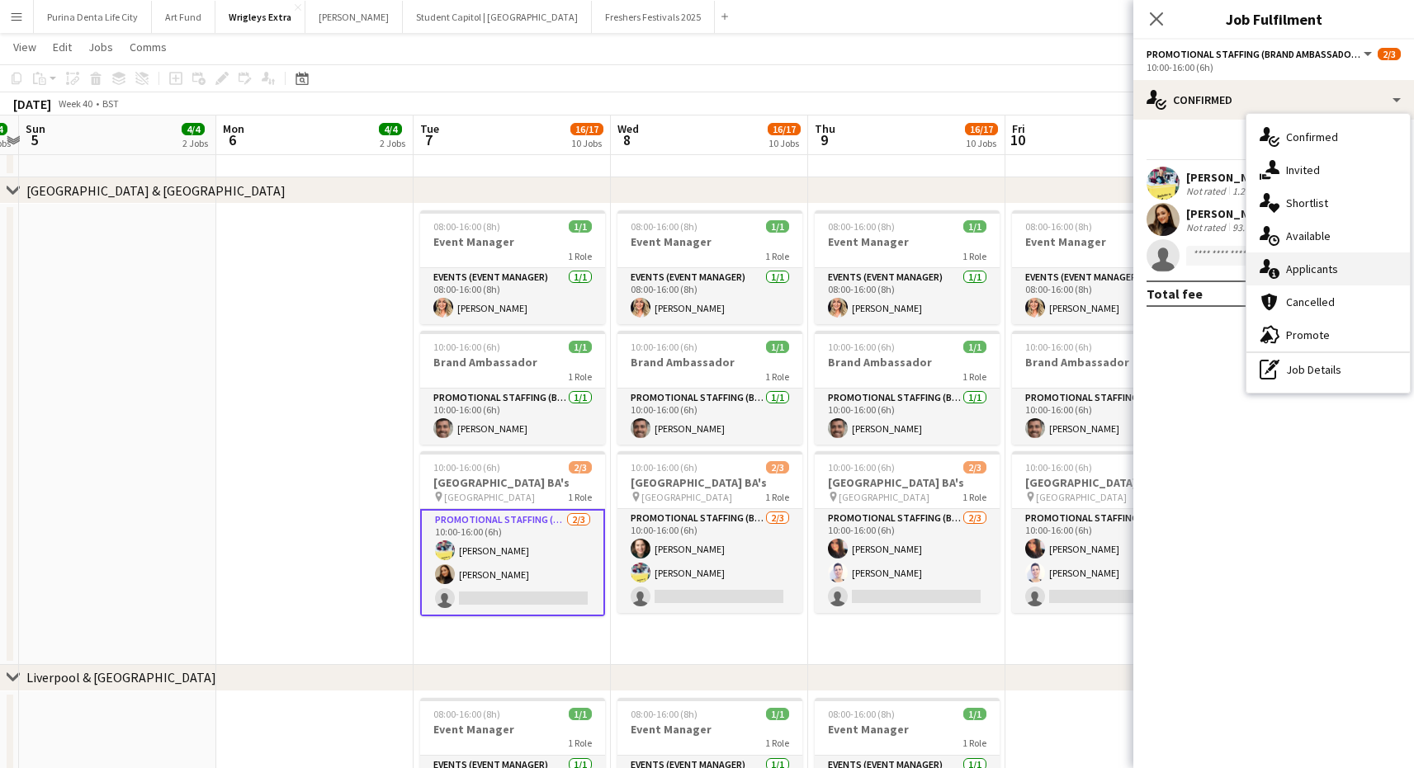
click at [1304, 258] on div "single-neutral-actions-information Applicants" at bounding box center [1327, 269] width 163 height 33
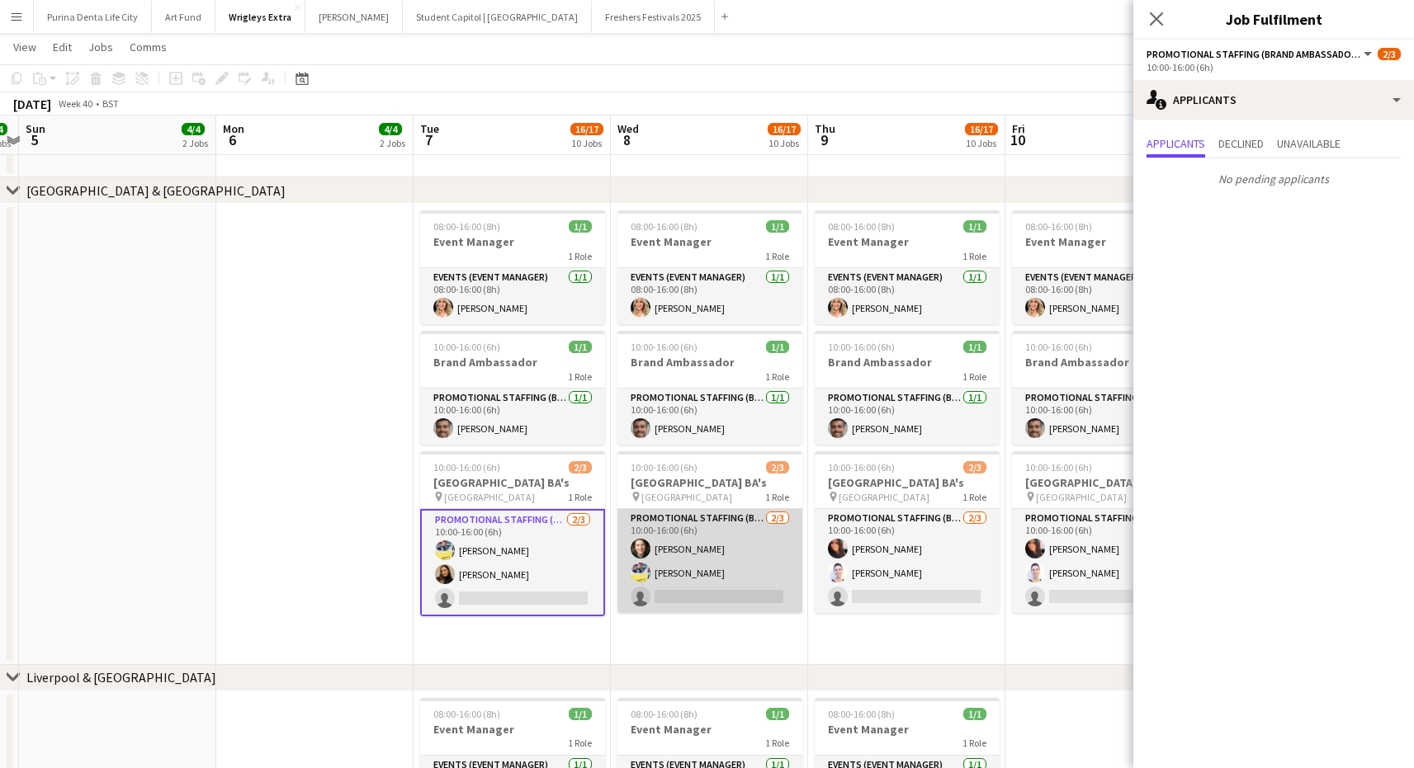
click at [712, 570] on app-card-role "Promotional Staffing (Brand Ambassadors) [DATE] 10:00-16:00 (6h) [PERSON_NAME] …" at bounding box center [709, 561] width 185 height 104
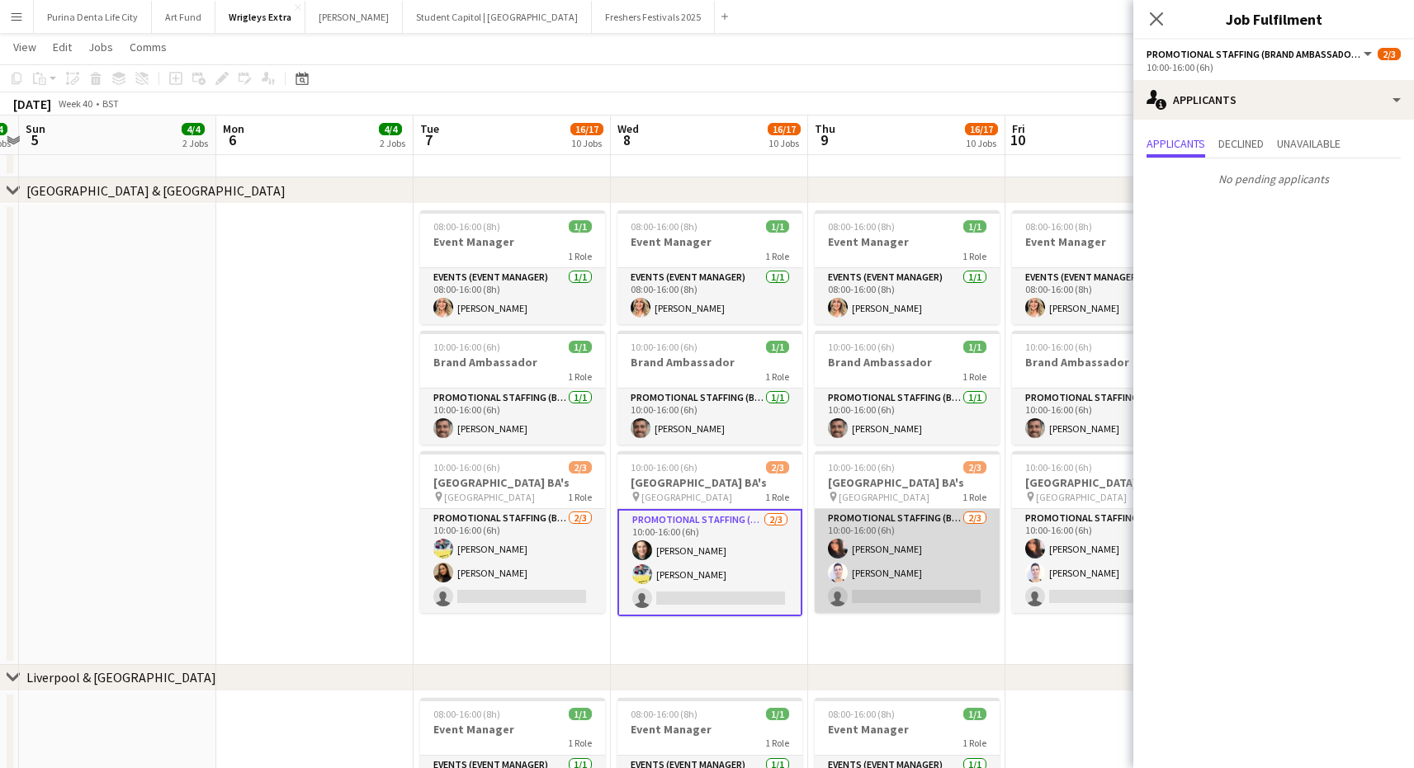
click at [911, 594] on app-card-role "Promotional Staffing (Brand Ambassadors) [DATE] 10:00-16:00 (6h) [PERSON_NAME] …" at bounding box center [907, 561] width 185 height 104
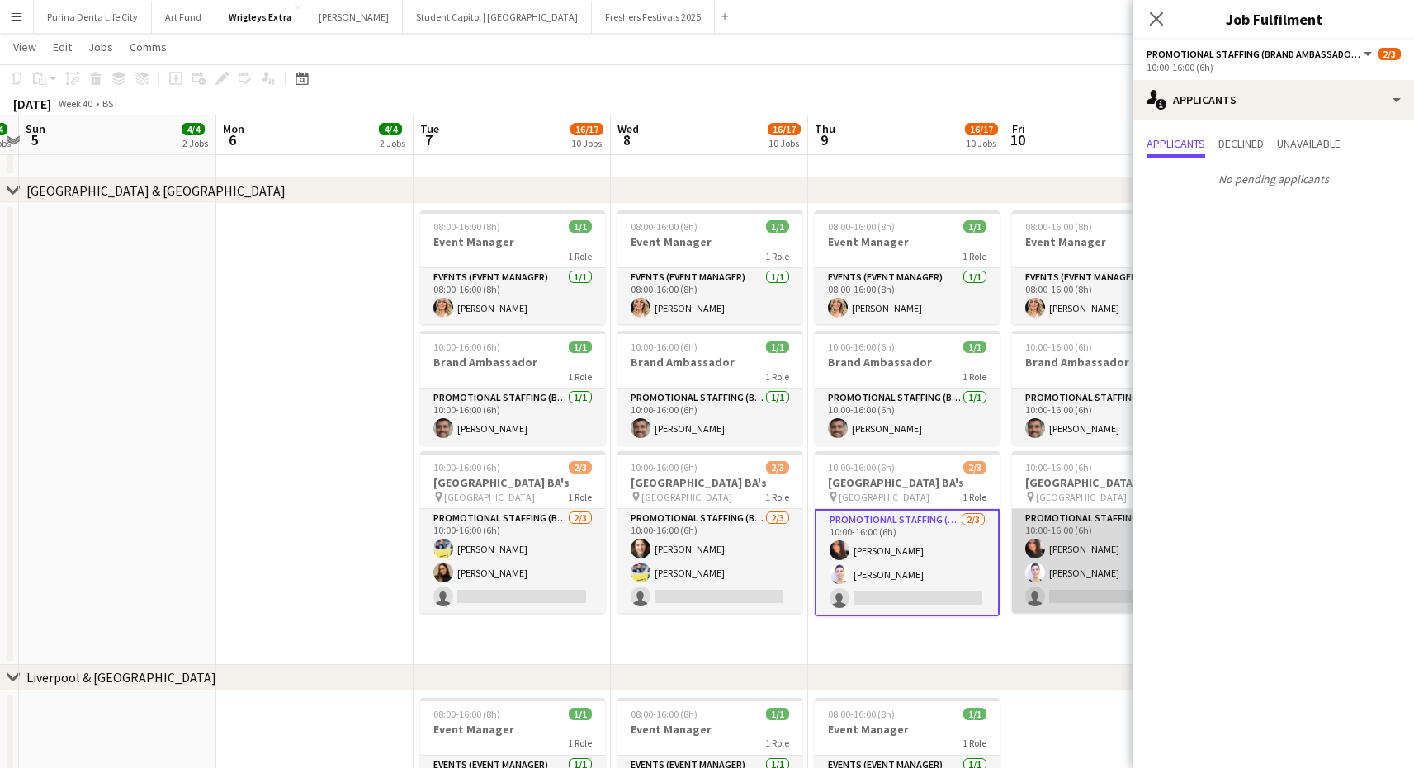
click at [1049, 591] on app-card-role "Promotional Staffing (Brand Ambassadors) [DATE] 10:00-16:00 (6h) [PERSON_NAME] …" at bounding box center [1104, 561] width 185 height 104
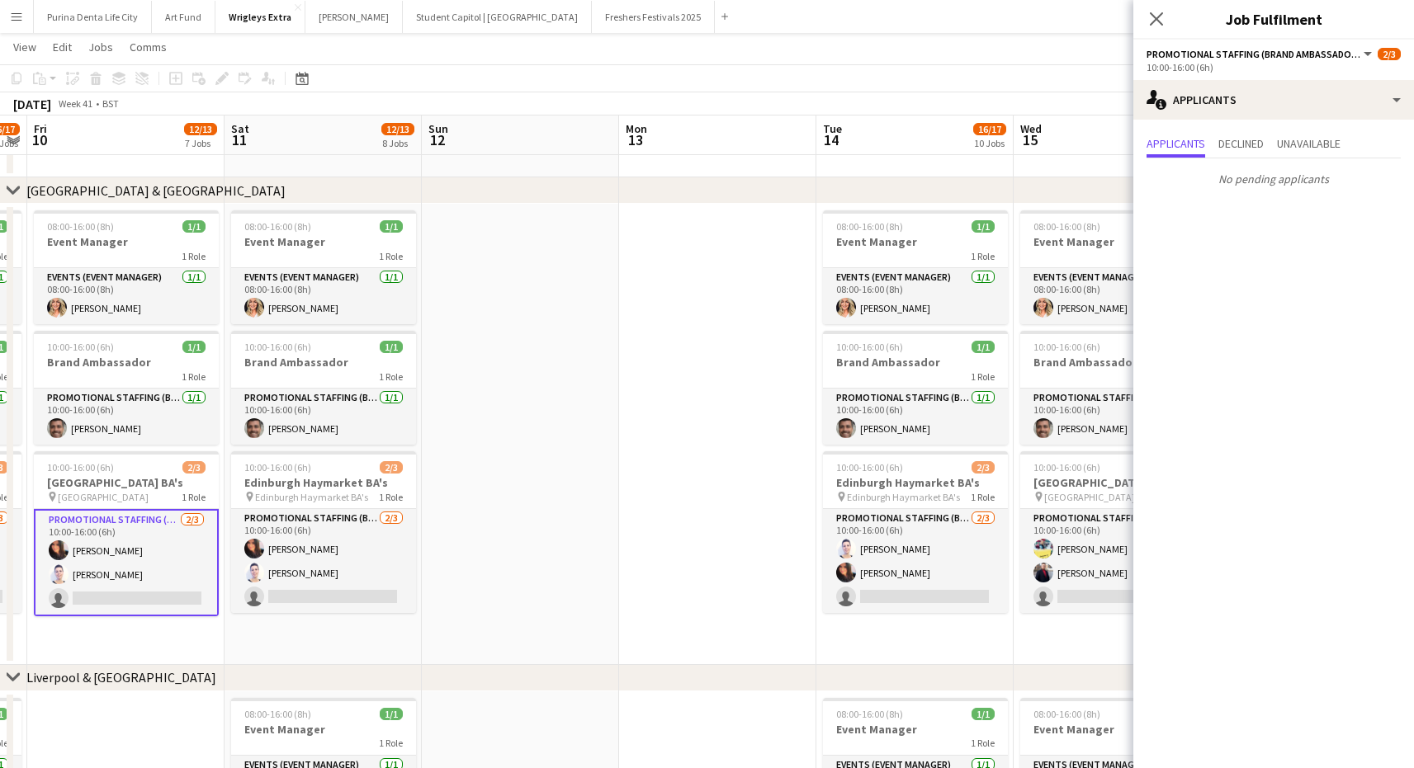
scroll to position [0, 571]
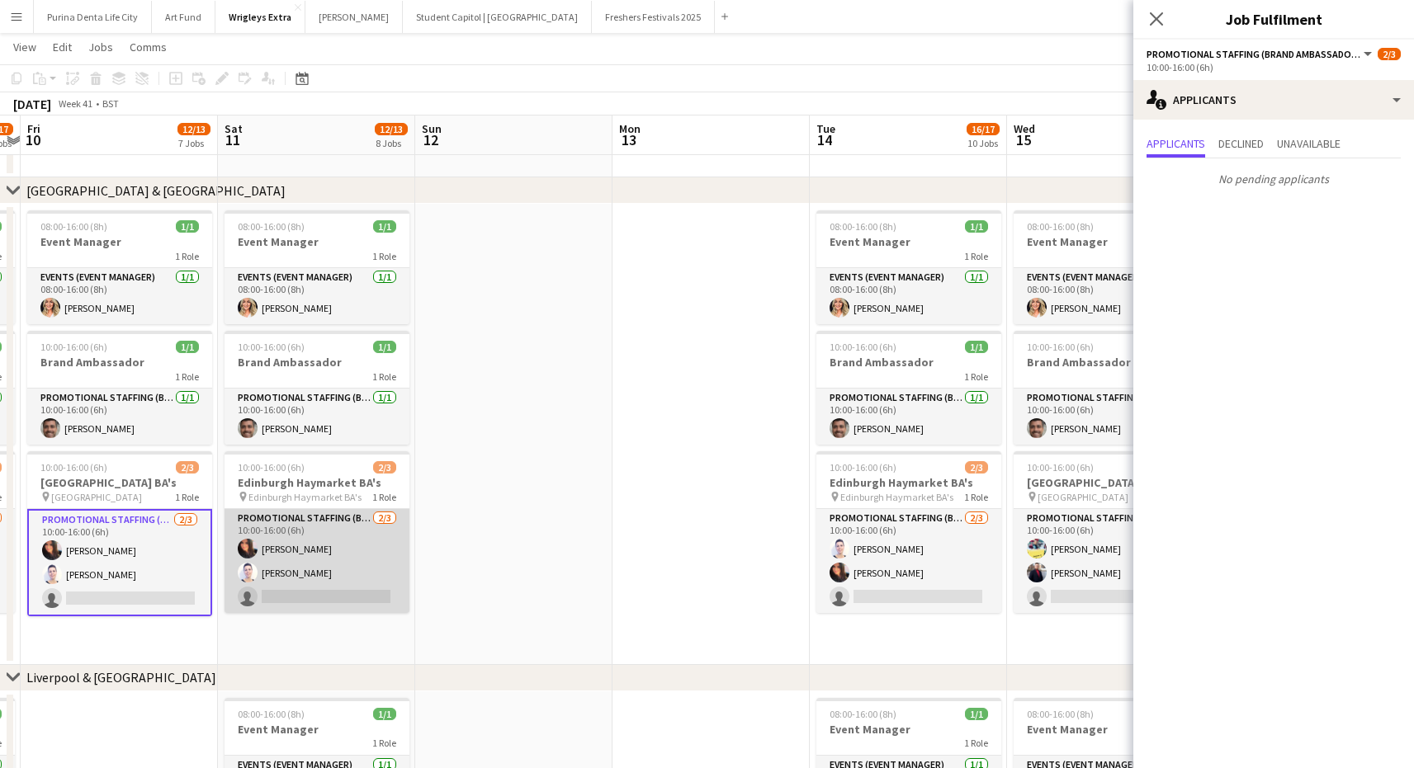
click at [370, 608] on app-card-role "Promotional Staffing (Brand Ambassadors) [DATE] 10:00-16:00 (6h) [PERSON_NAME] …" at bounding box center [317, 561] width 185 height 104
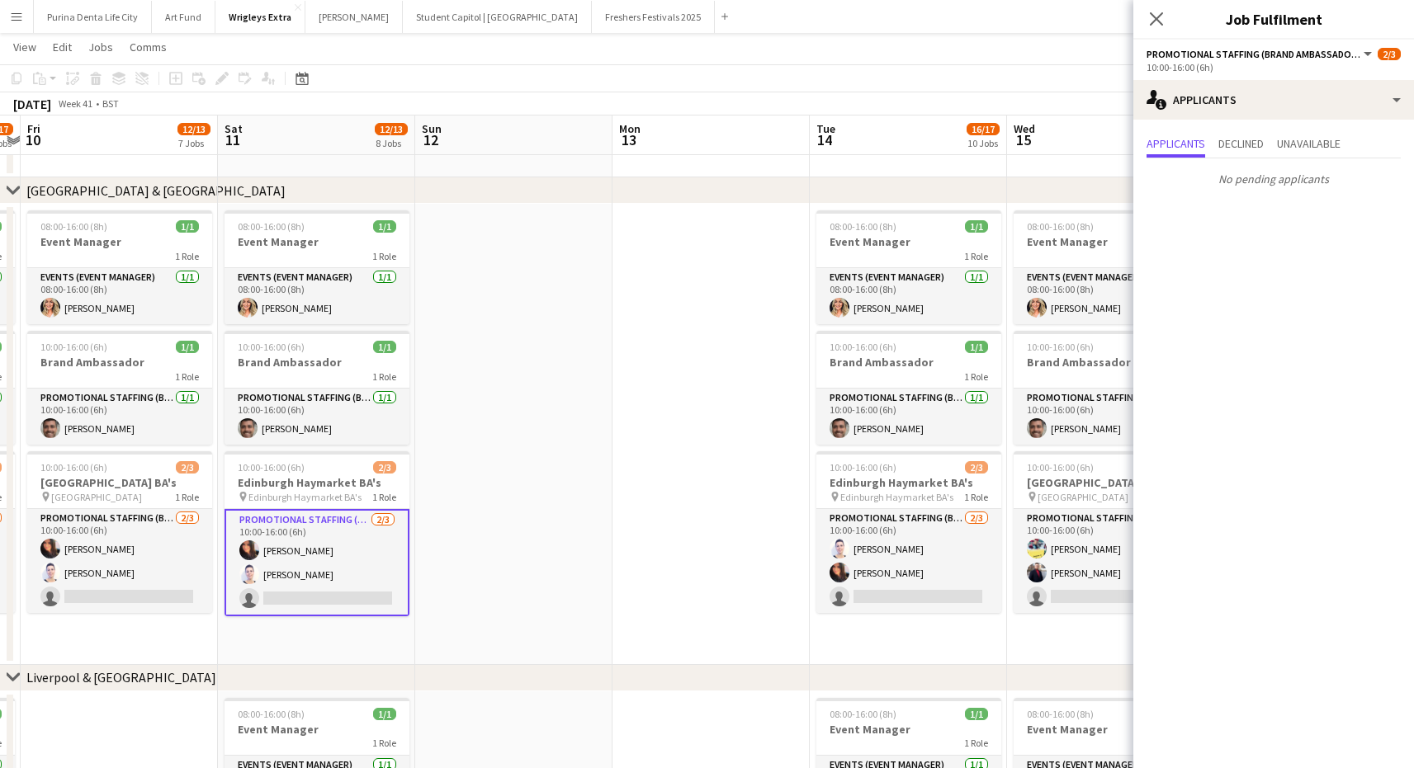
scroll to position [0, 572]
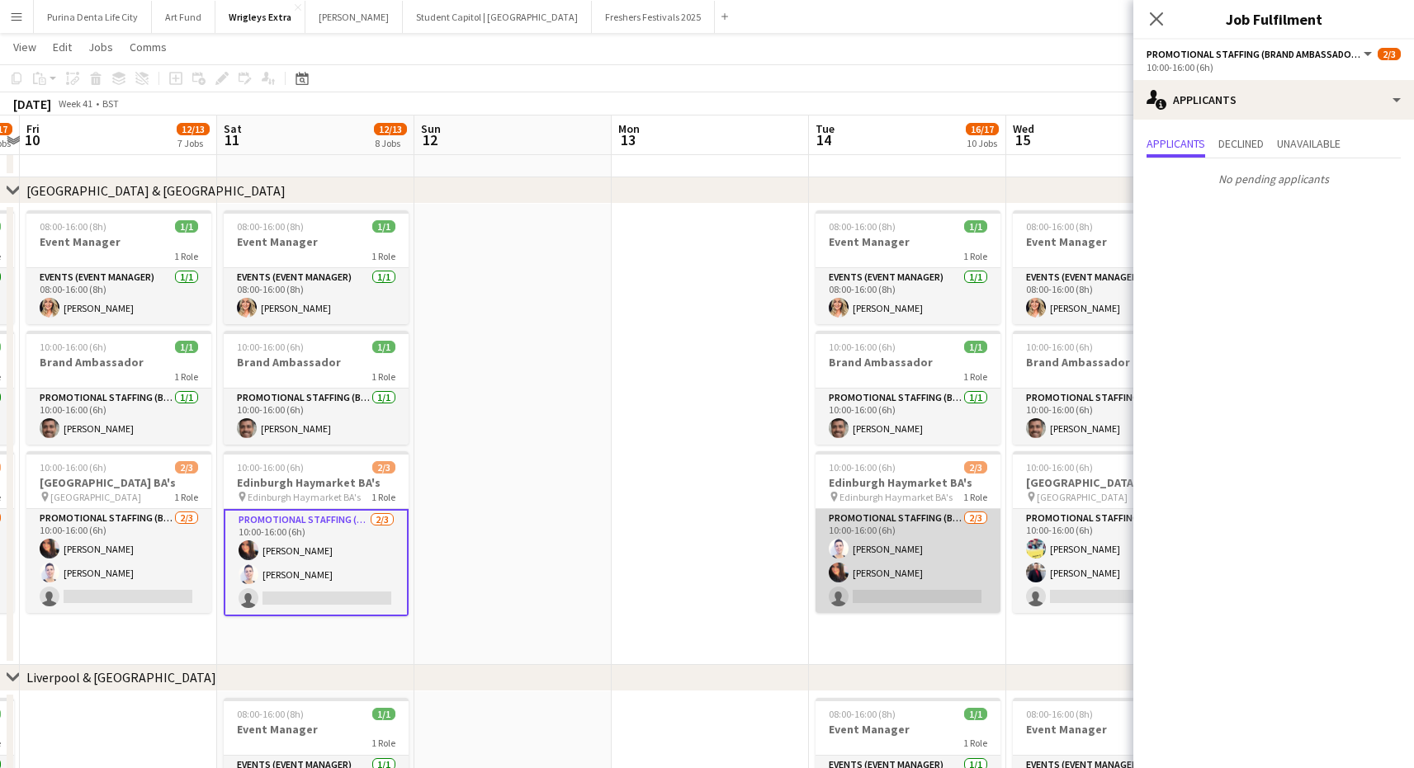
click at [881, 606] on app-card-role "Promotional Staffing (Brand Ambassadors) [DATE] 10:00-16:00 (6h) [PERSON_NAME] …" at bounding box center [908, 561] width 185 height 104
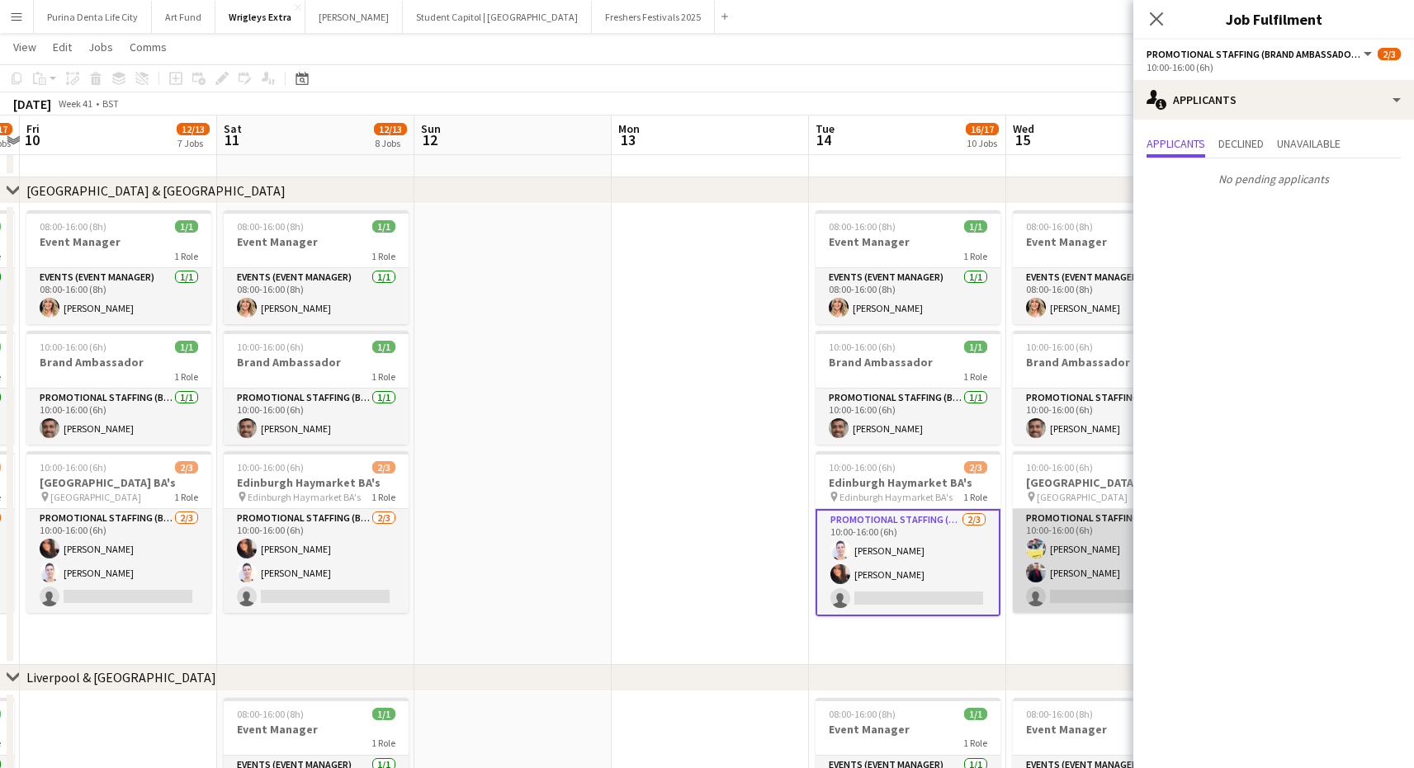
click at [1047, 594] on app-card-role "Promotional Staffing (Brand Ambassadors) [DATE] 10:00-16:00 (6h) [PERSON_NAME] …" at bounding box center [1105, 561] width 185 height 104
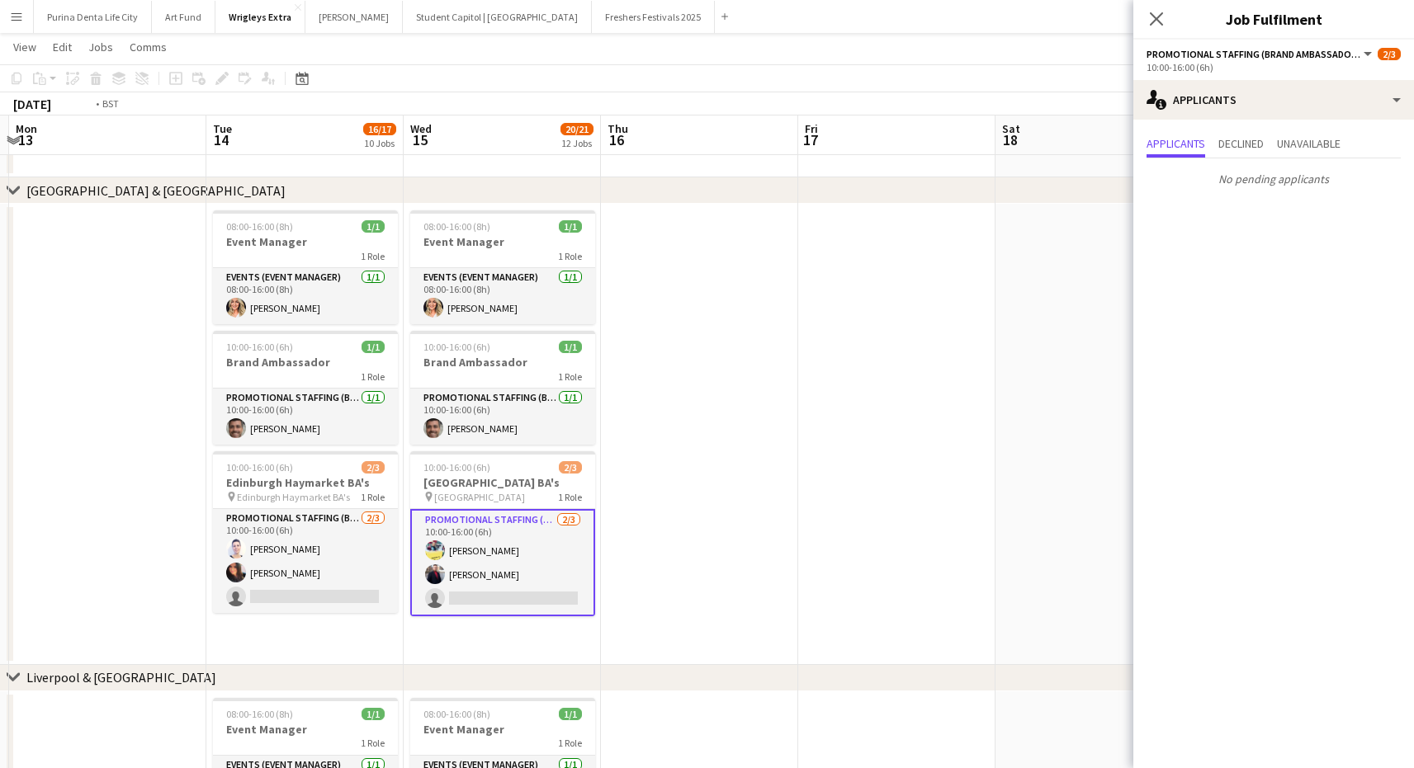
scroll to position [0, 589]
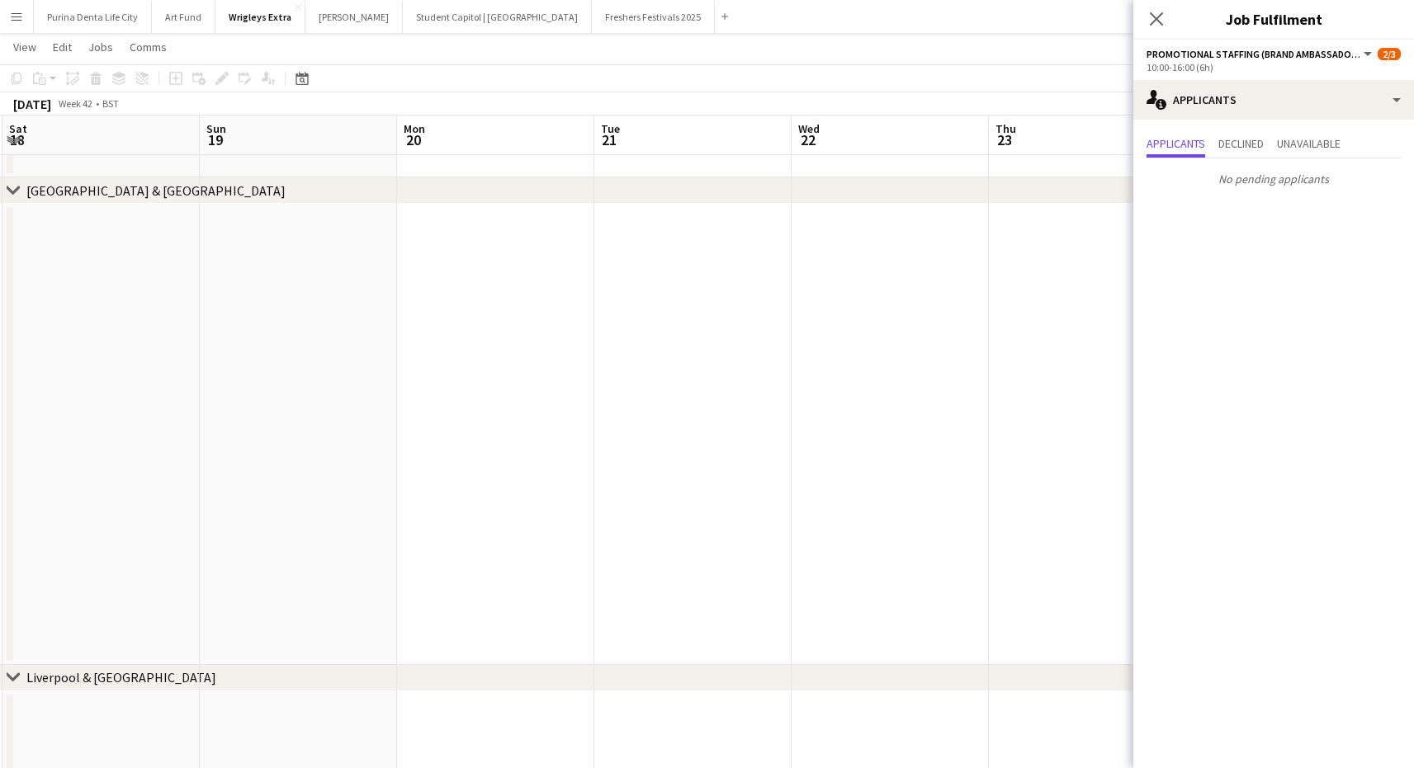
click at [882, 331] on app-date-cell at bounding box center [890, 434] width 197 height 461
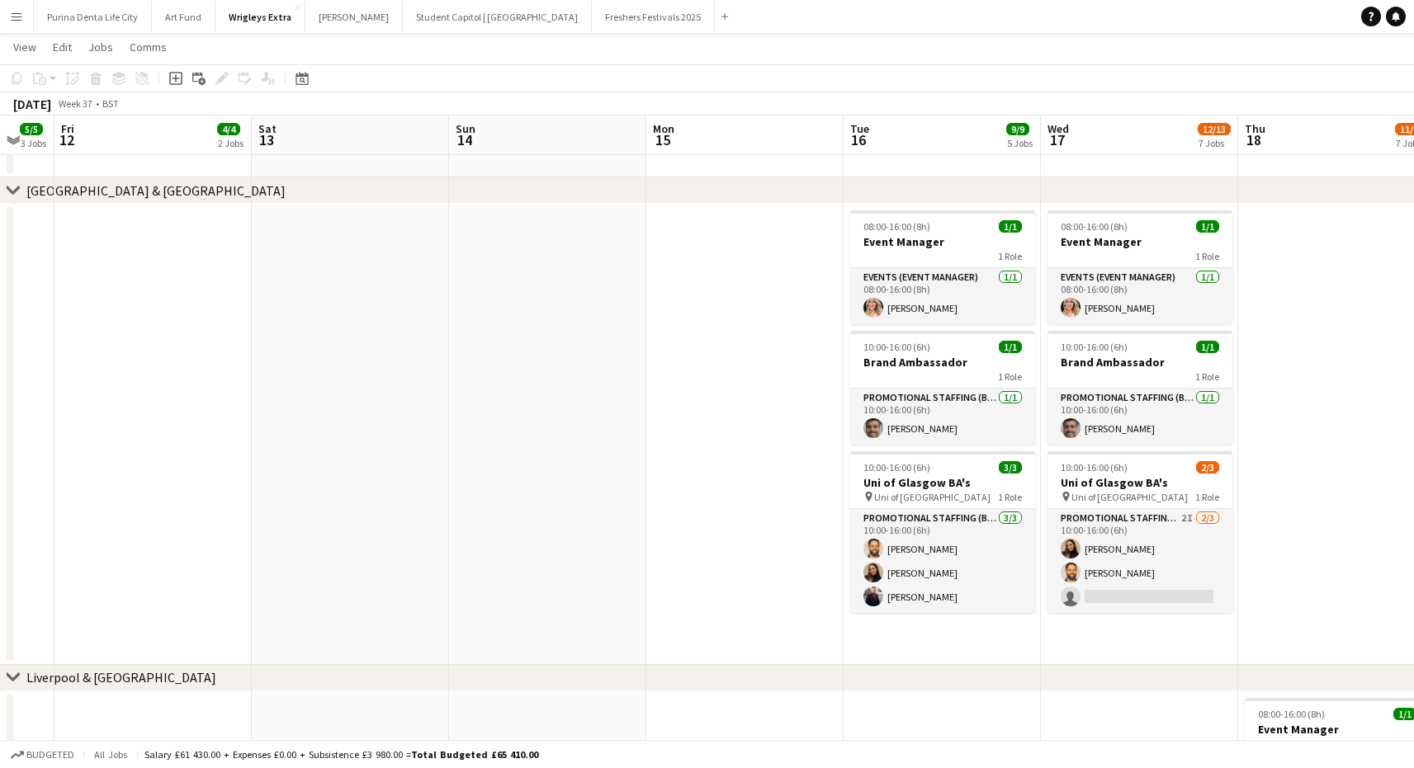
scroll to position [0, 770]
